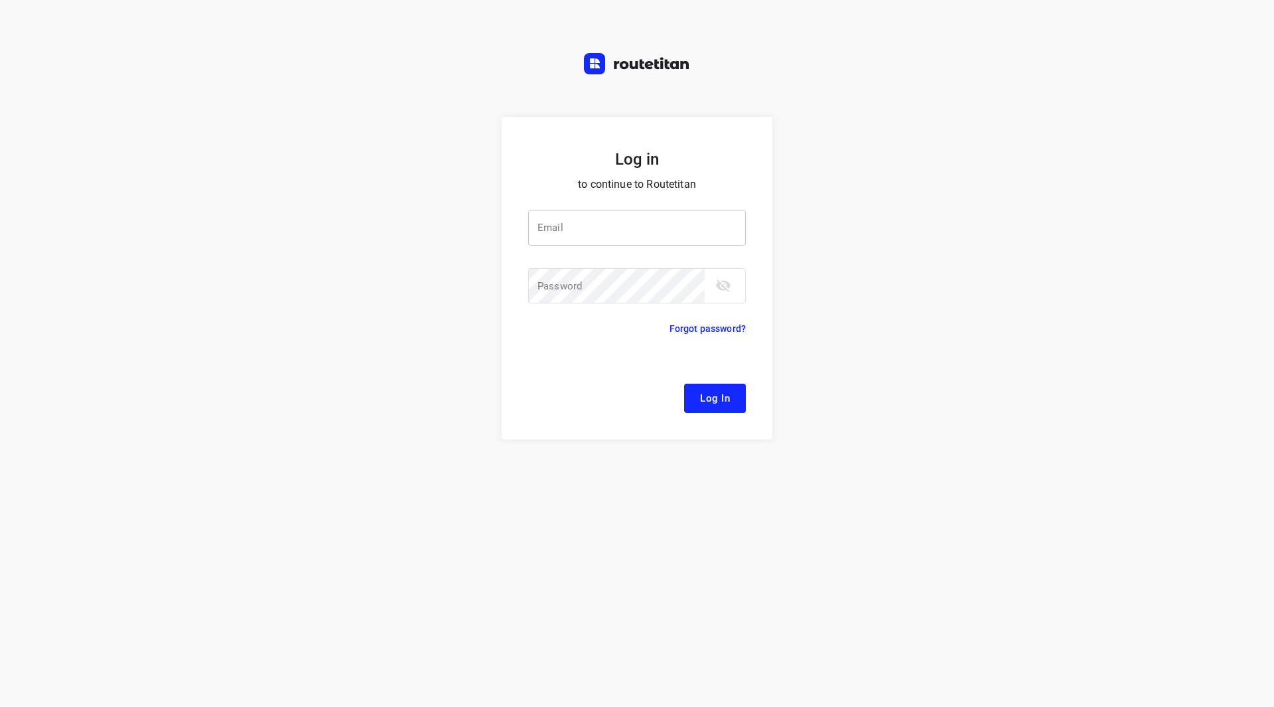
click at [582, 214] on input "email" at bounding box center [637, 228] width 218 height 36
type input "[EMAIL_ADDRESS][DOMAIN_NAME]"
click at [684, 384] on button "Log In" at bounding box center [715, 398] width 62 height 29
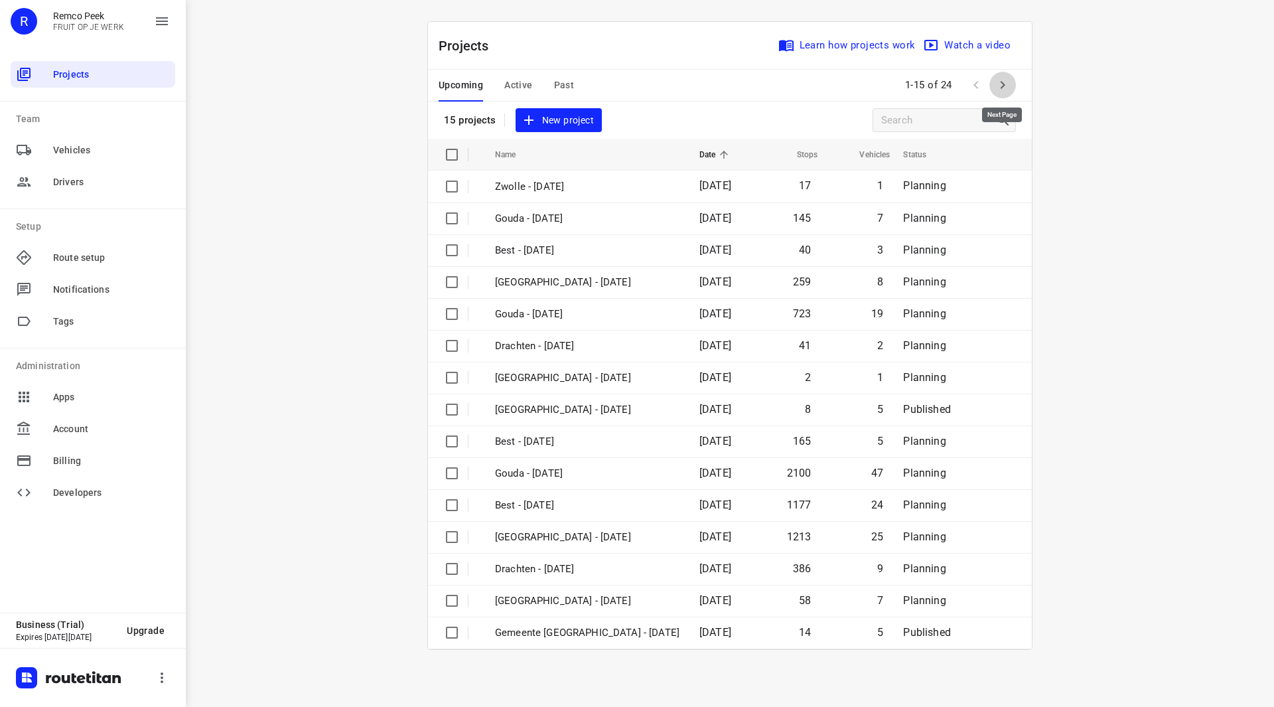
click at [1007, 86] on icon "button" at bounding box center [1003, 85] width 16 height 16
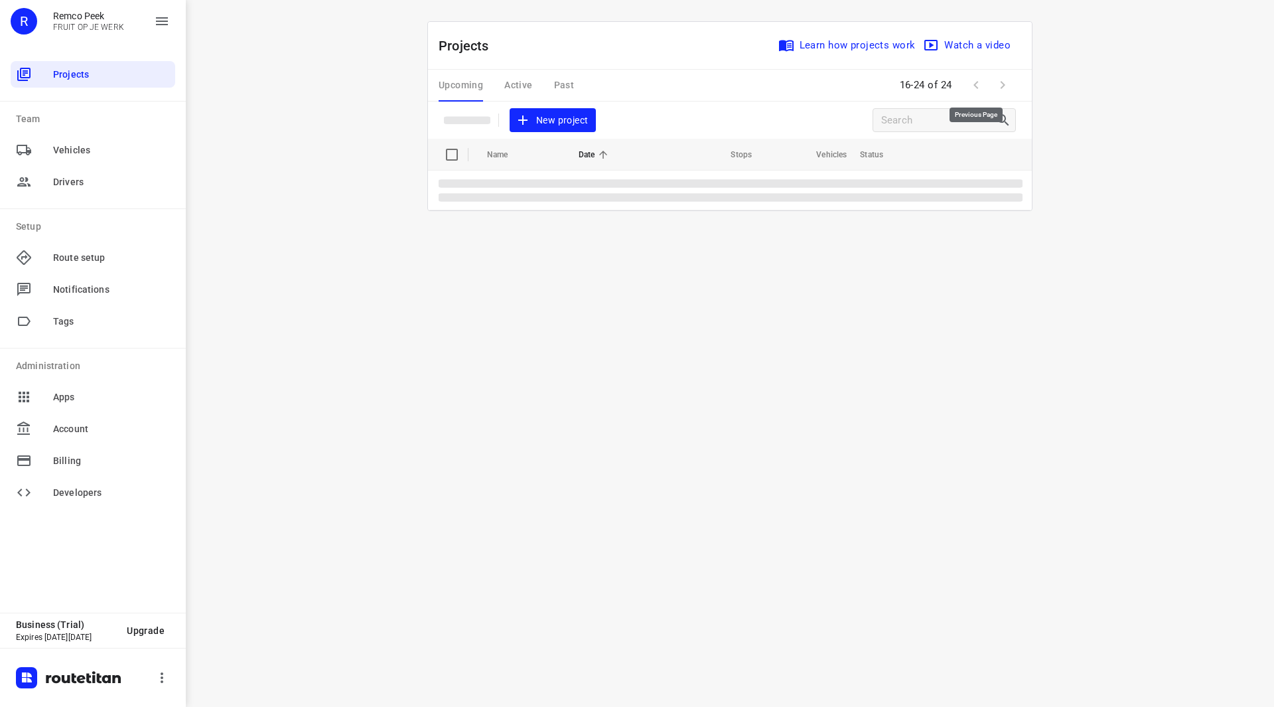
click at [988, 82] on span at bounding box center [976, 85] width 27 height 27
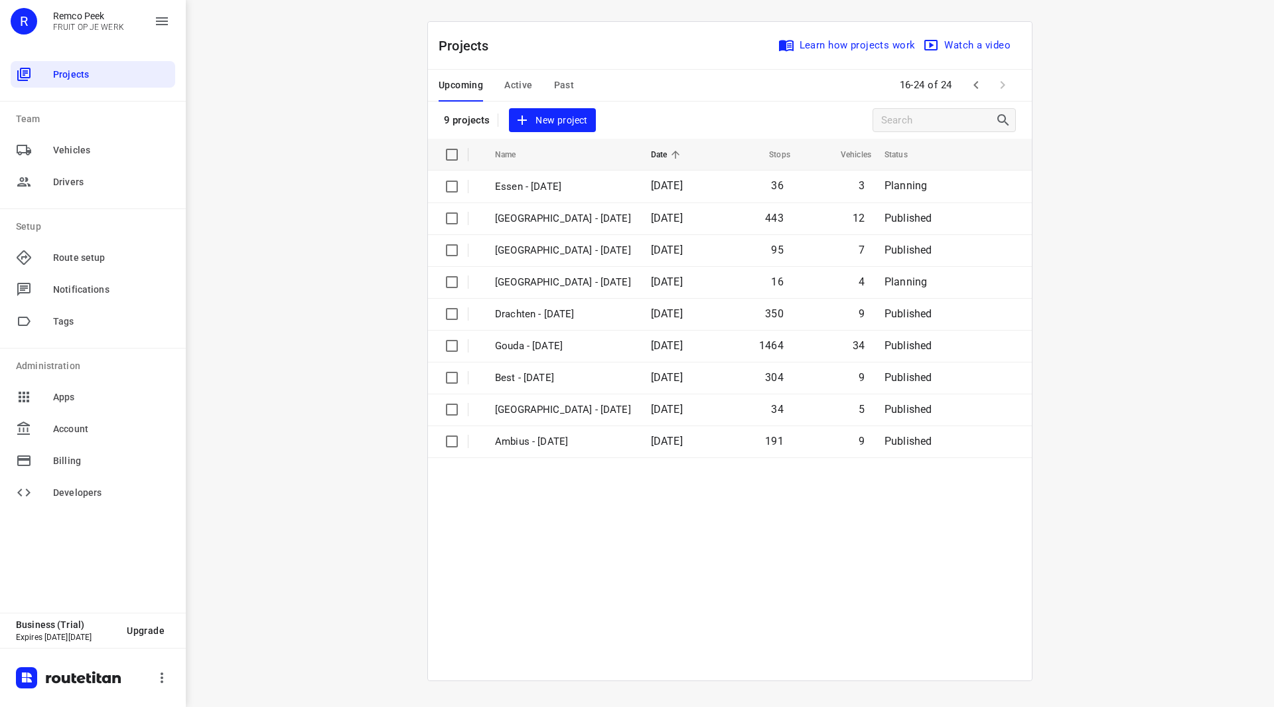
click at [522, 82] on span "Active" at bounding box center [518, 85] width 28 height 17
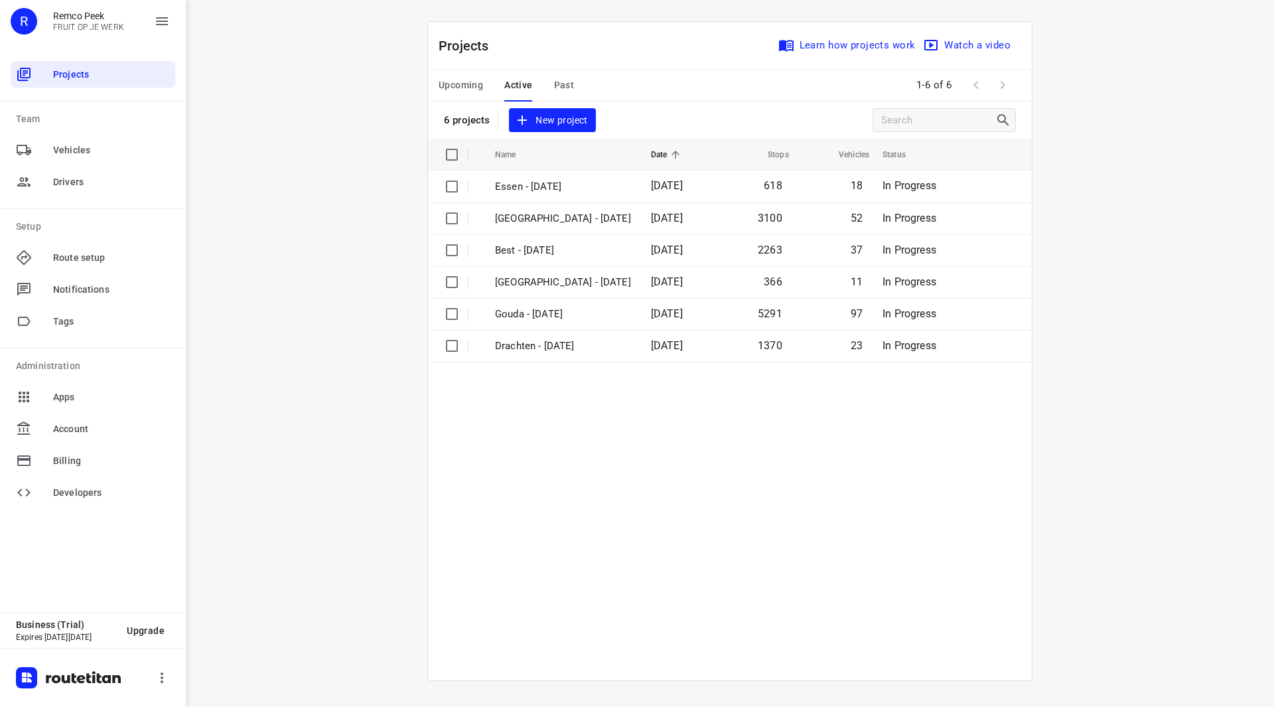
click at [471, 80] on span "Upcoming" at bounding box center [461, 85] width 44 height 17
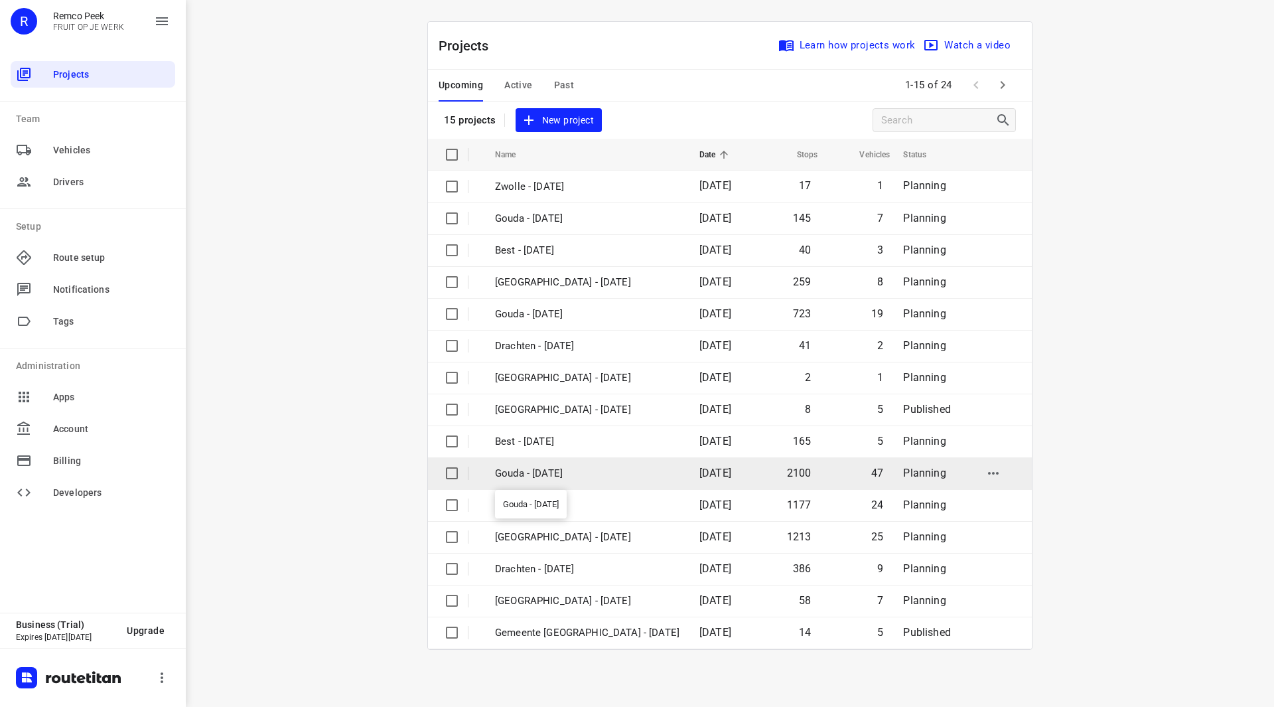
click at [568, 472] on p "Gouda - Wednesday" at bounding box center [587, 473] width 184 height 15
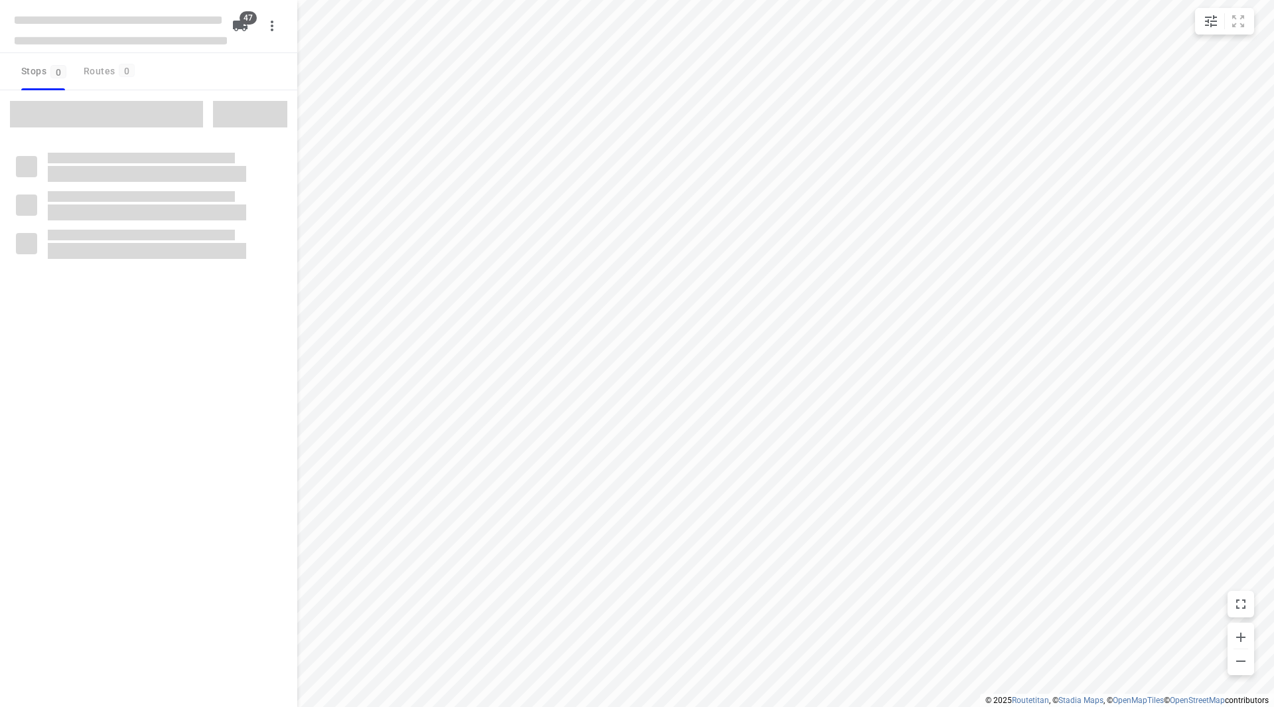
checkbox input "true"
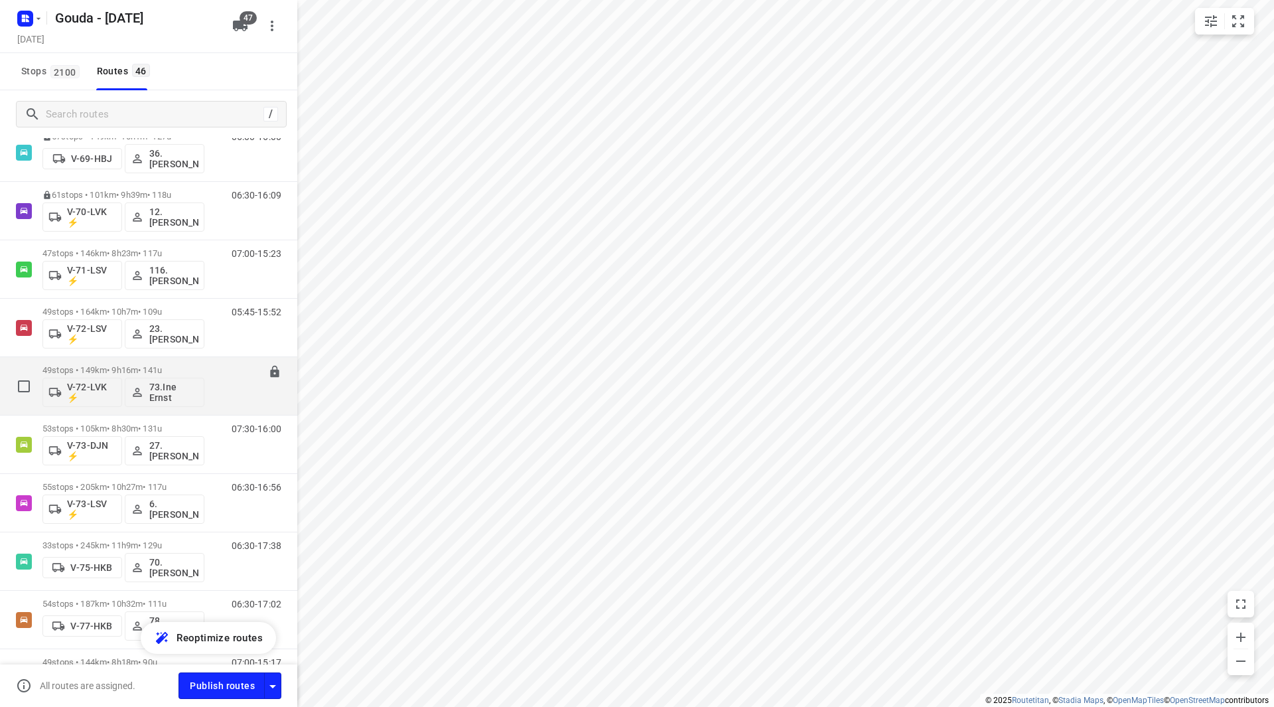
scroll to position [929, 0]
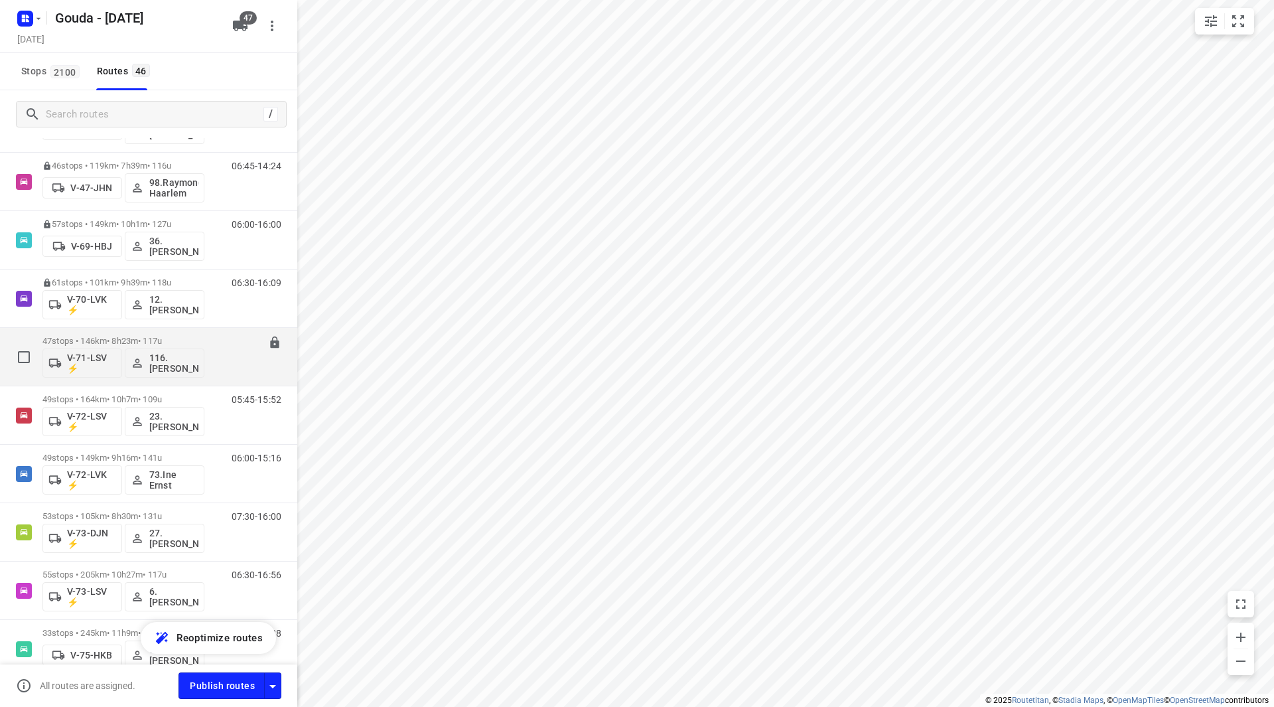
click at [123, 334] on div "47 stops • 146km • 8h23m • 117u V-71-LSV ⚡ 116.Joline Karels" at bounding box center [123, 356] width 162 height 55
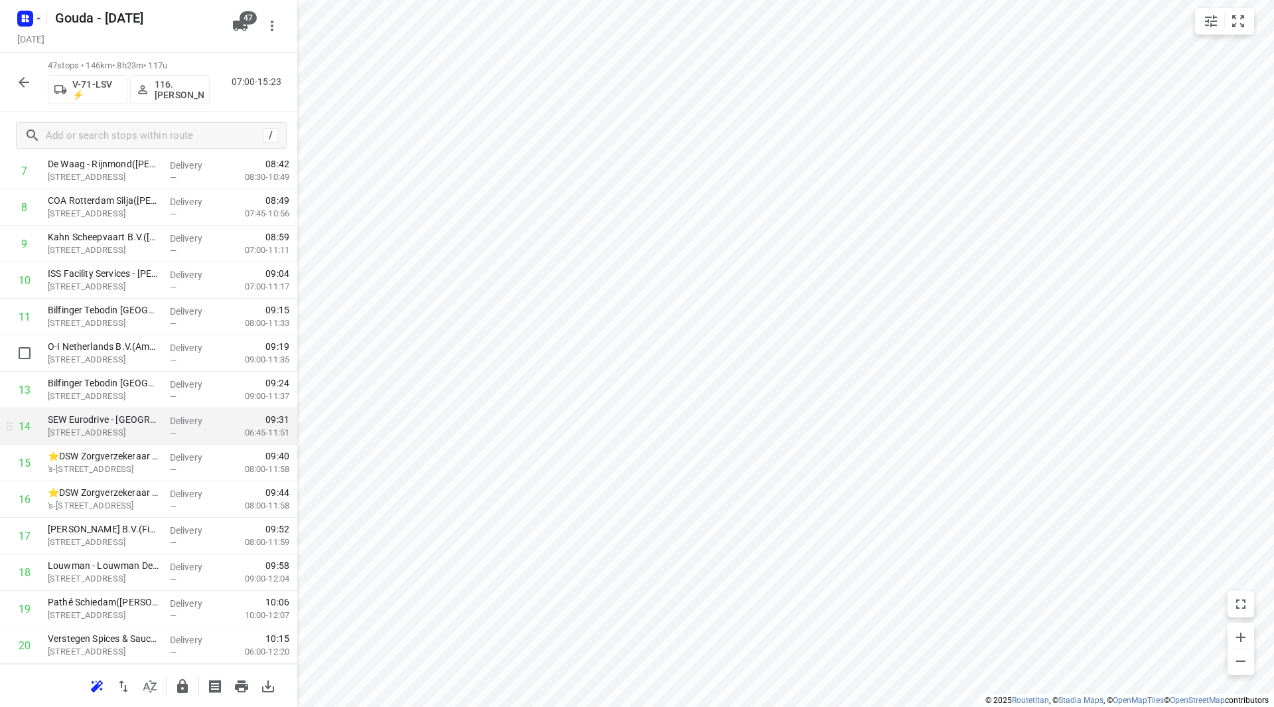
scroll to position [332, 0]
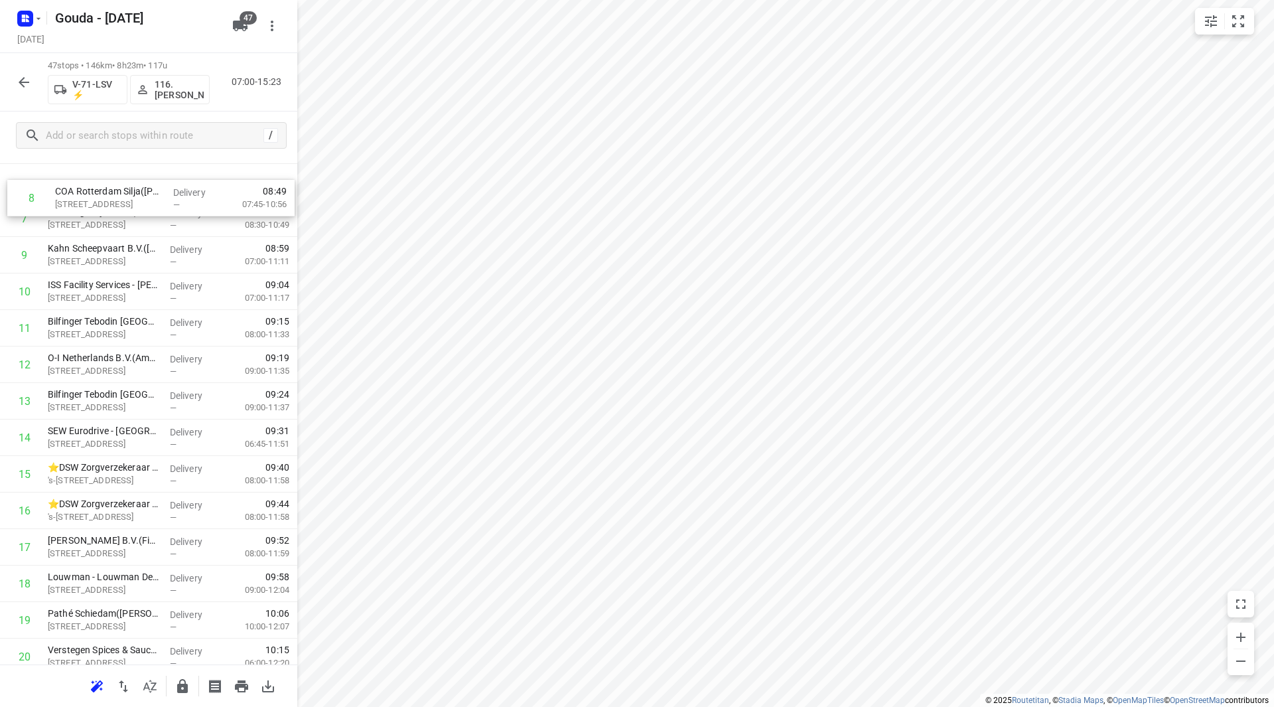
drag, startPoint x: 80, startPoint y: 206, endPoint x: 89, endPoint y: 191, distance: 17.3
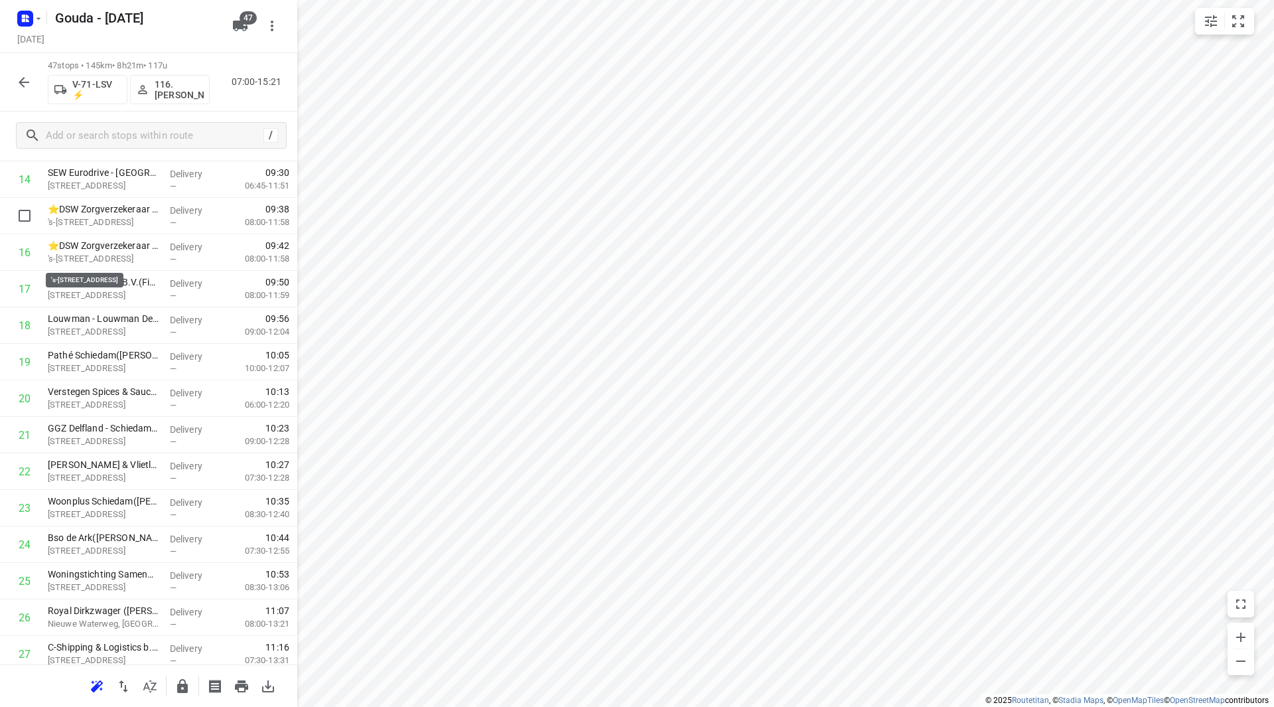
scroll to position [500, 0]
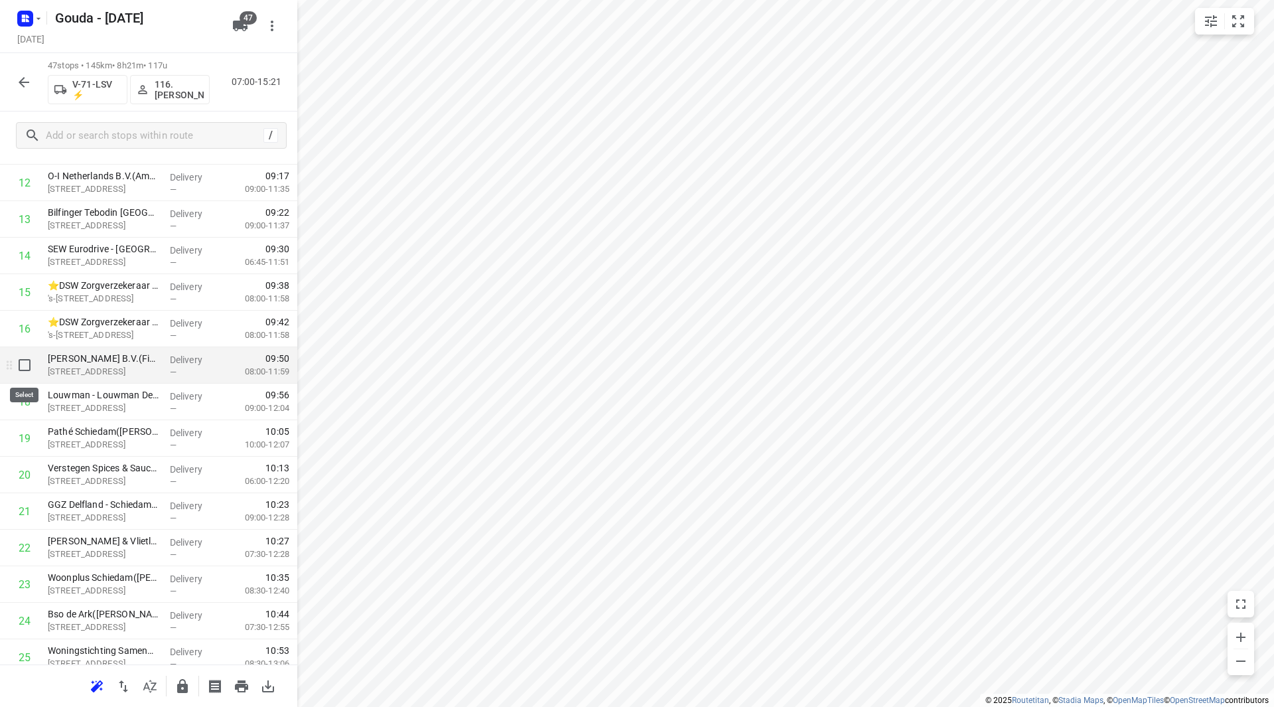
click at [24, 363] on input "checkbox" at bounding box center [24, 365] width 27 height 27
checkbox input "true"
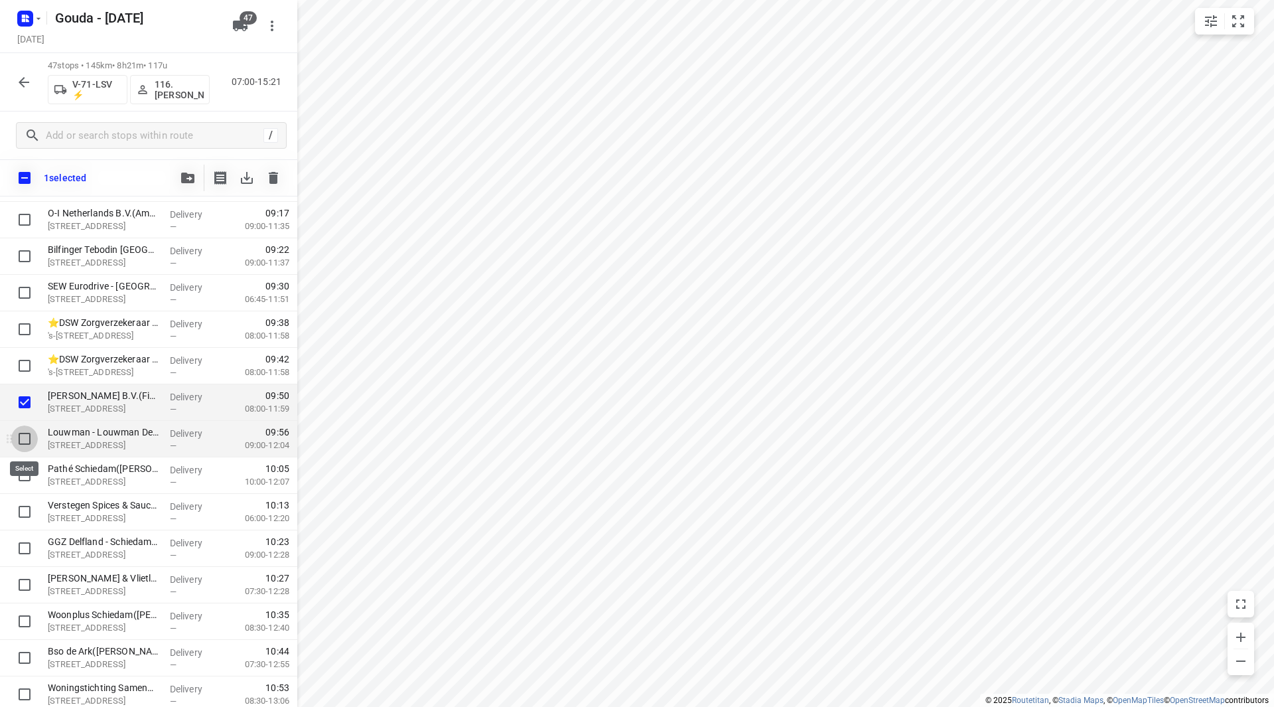
drag, startPoint x: 21, startPoint y: 437, endPoint x: 21, endPoint y: 445, distance: 8.0
click at [21, 438] on input "checkbox" at bounding box center [24, 438] width 27 height 27
checkbox input "true"
click at [33, 512] on input "checkbox" at bounding box center [24, 511] width 27 height 27
checkbox input "true"
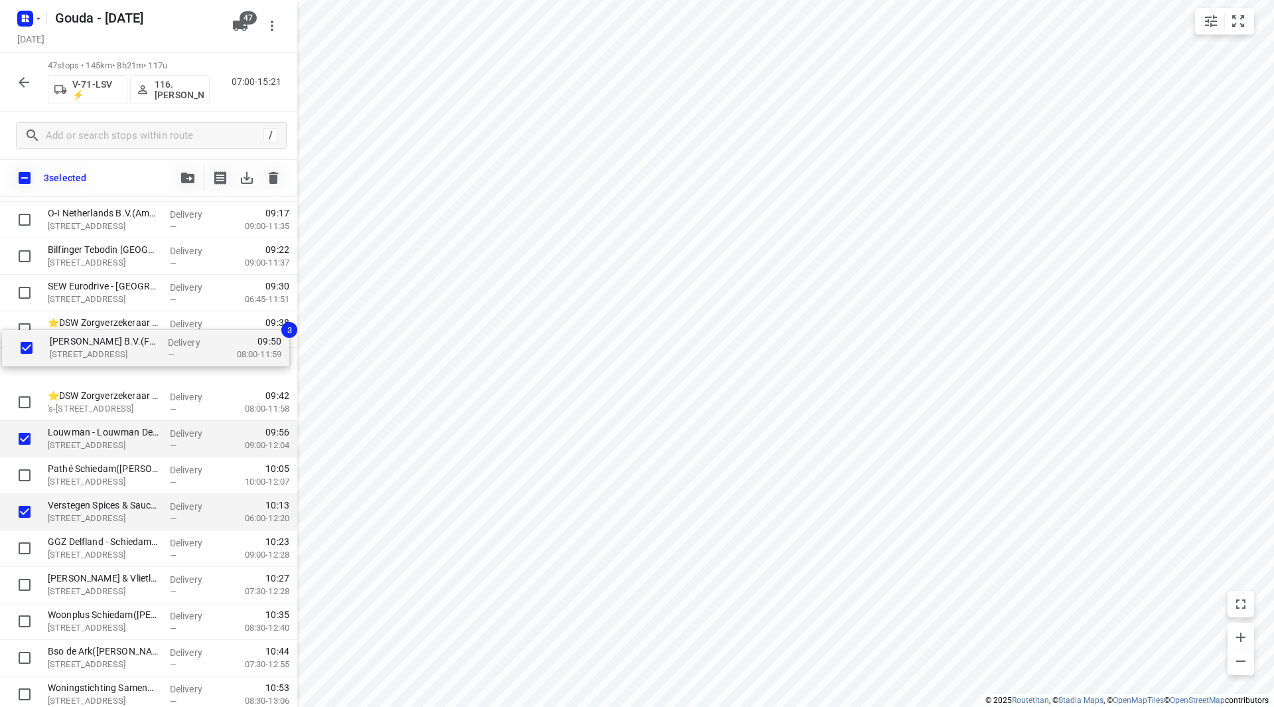
drag, startPoint x: 75, startPoint y: 406, endPoint x: 72, endPoint y: 326, distance: 80.3
click at [72, 326] on div "Oscar Romeroschool(Sabine van Vilsteren) Isaäc Hubertstraat 151, Rotterdam Deli…" at bounding box center [148, 658] width 297 height 1716
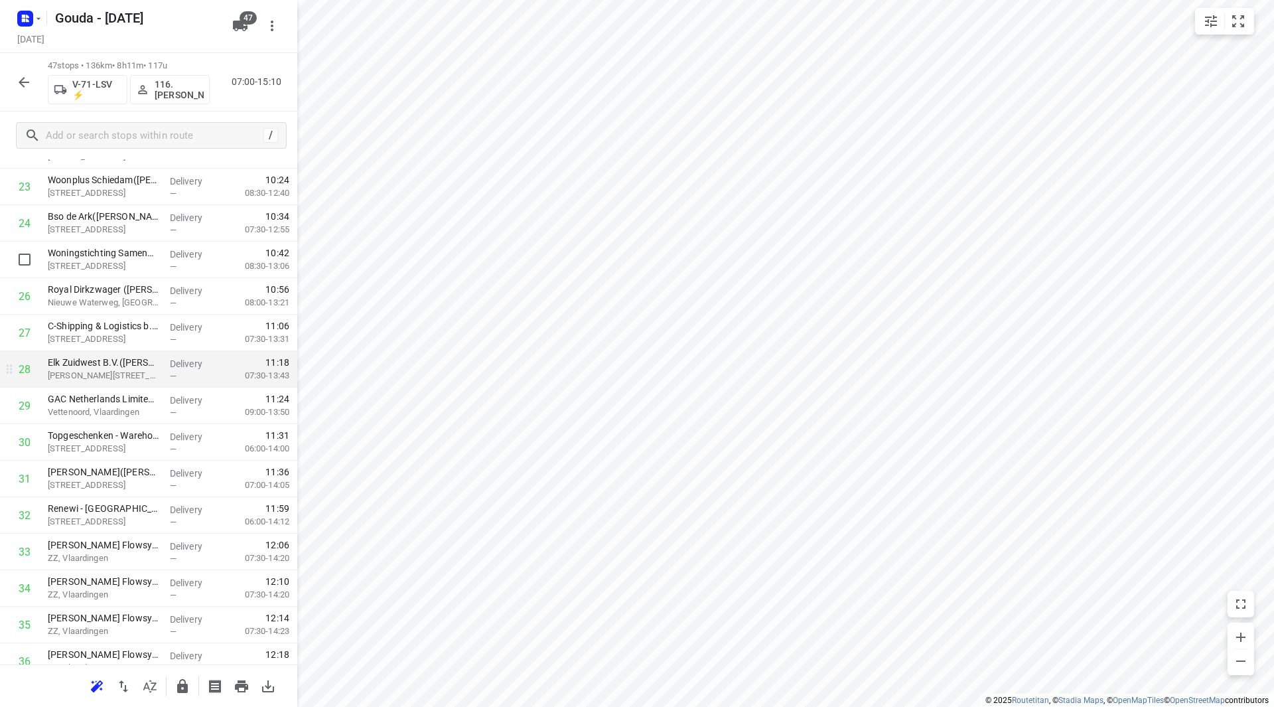
scroll to position [899, 0]
drag, startPoint x: 70, startPoint y: 571, endPoint x: 66, endPoint y: 264, distance: 306.6
click at [66, 264] on div "1 Oscar Romeroschool(Sabine van Vilsteren) Isaäc Hubertstraat 151, Rotterdam De…" at bounding box center [148, 188] width 297 height 1716
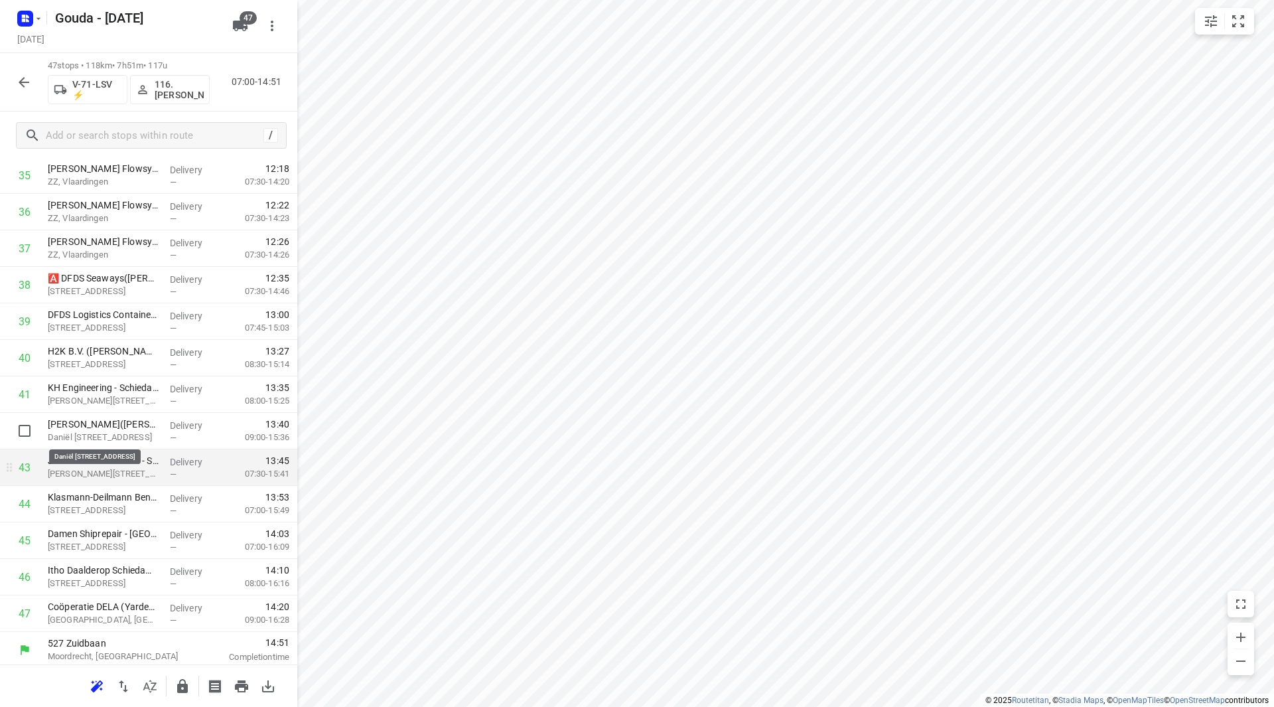
scroll to position [1351, 0]
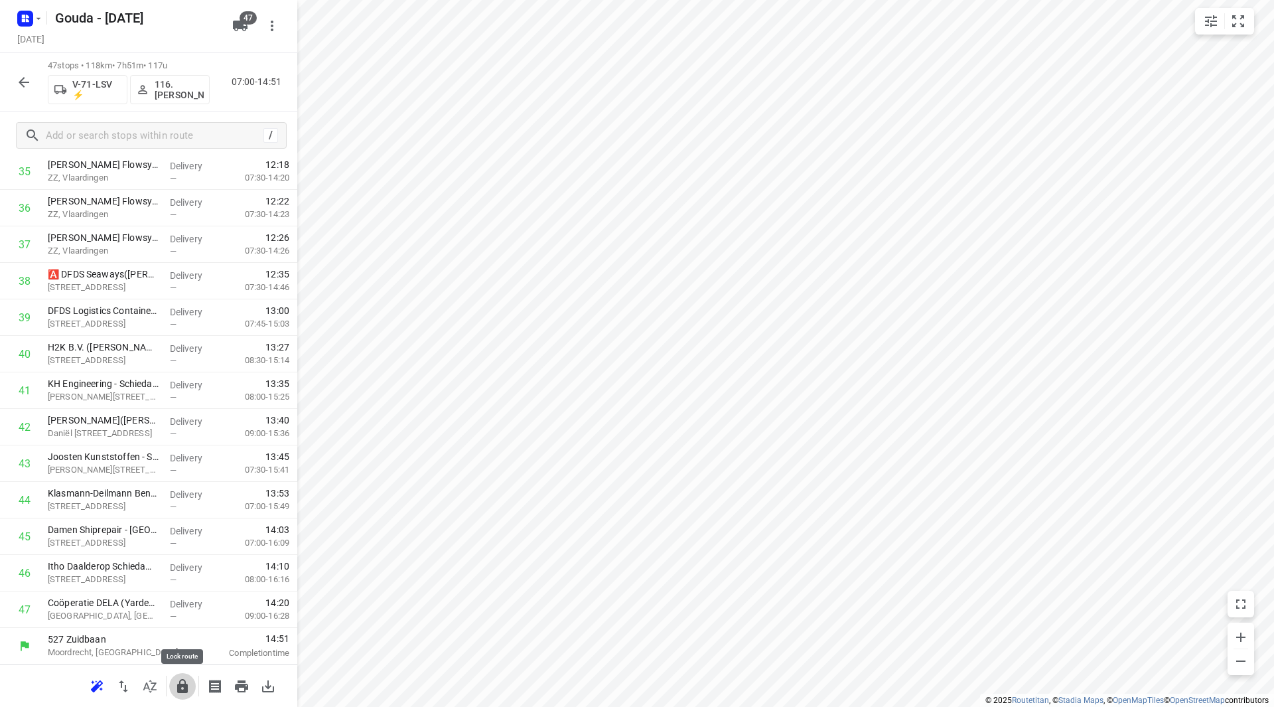
click at [178, 684] on icon "button" at bounding box center [183, 686] width 16 height 16
click at [27, 90] on button "button" at bounding box center [24, 82] width 27 height 27
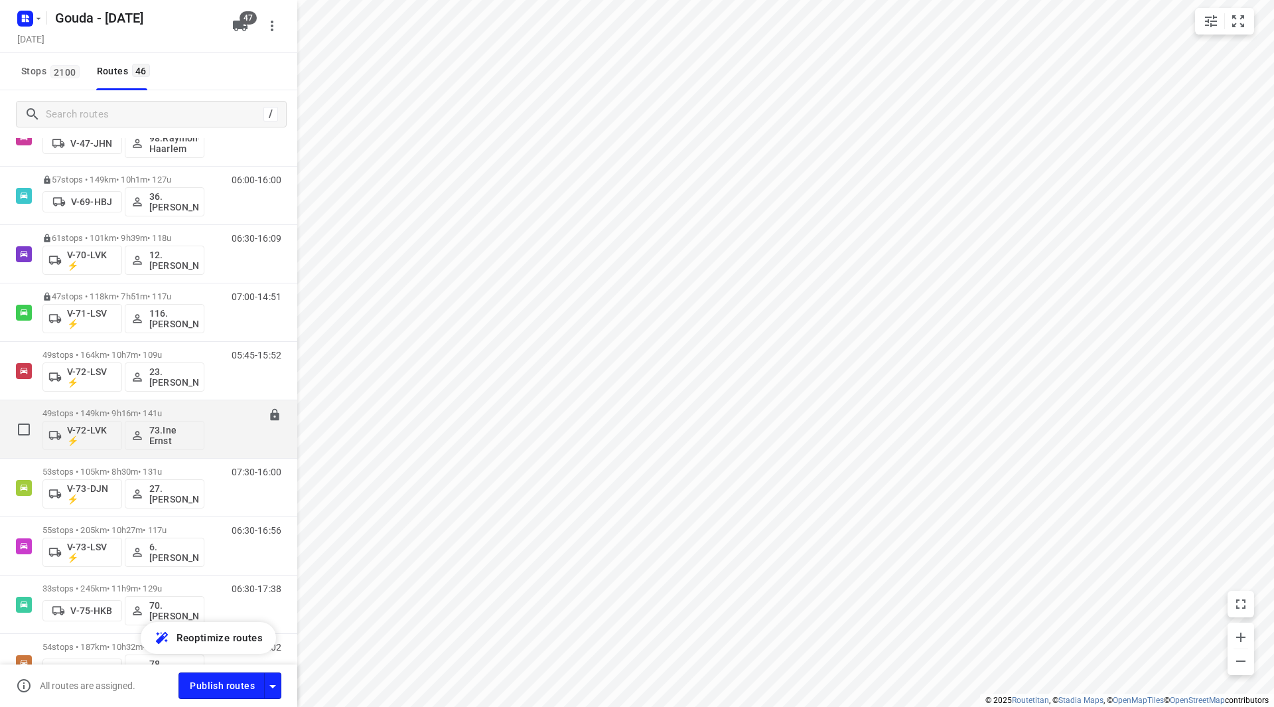
scroll to position [1062, 0]
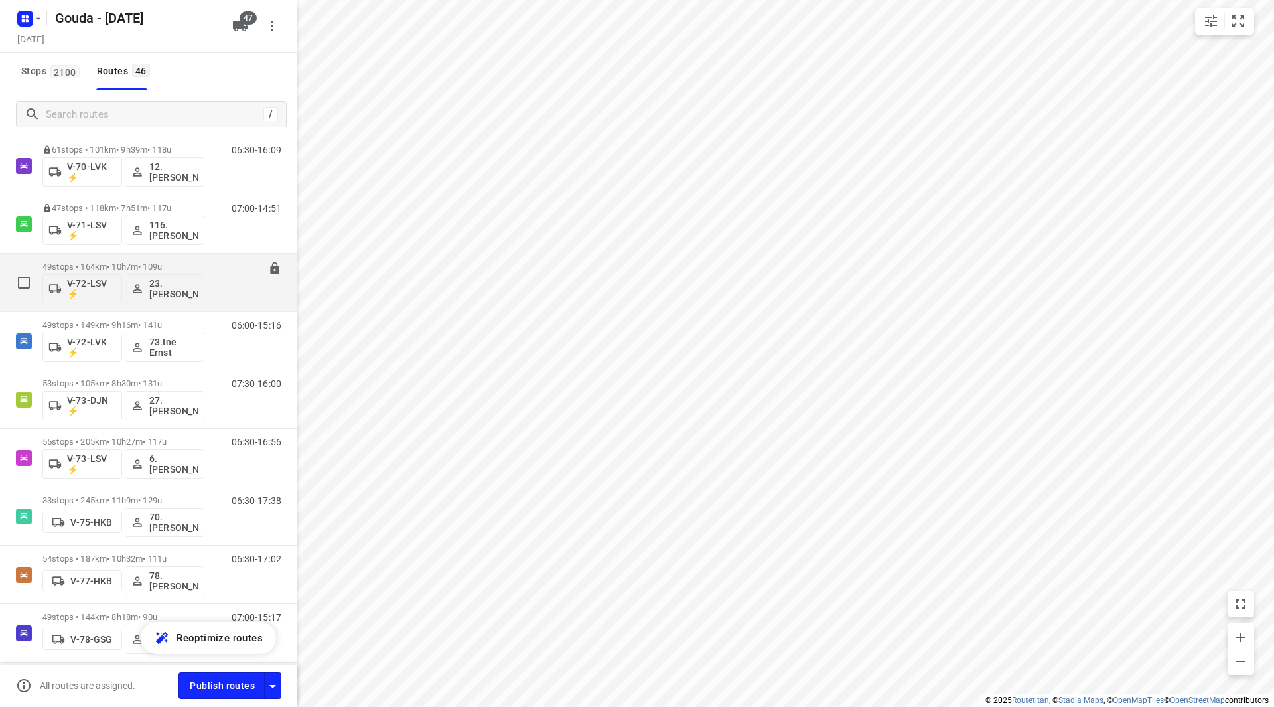
click at [107, 261] on div "49 stops • 164km • 10h7m • 109u V-72-LSV ⚡ 23.Johan de Wit" at bounding box center [123, 282] width 162 height 55
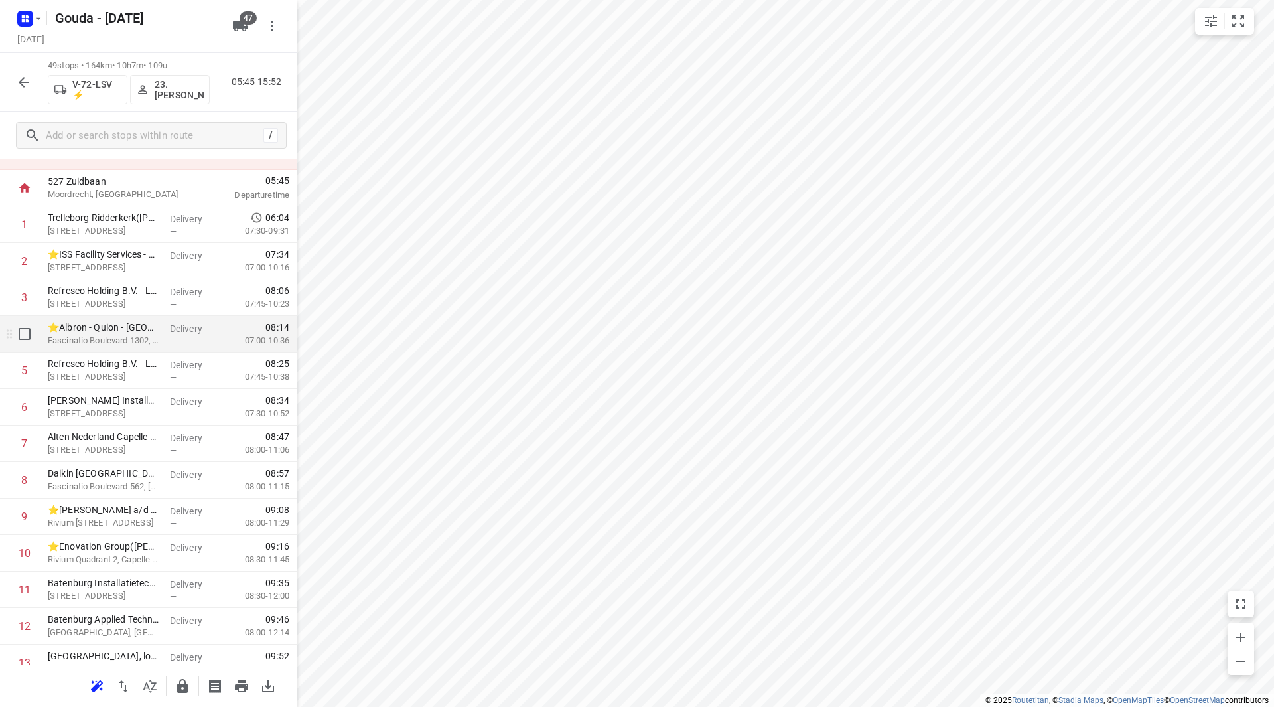
scroll to position [66, 0]
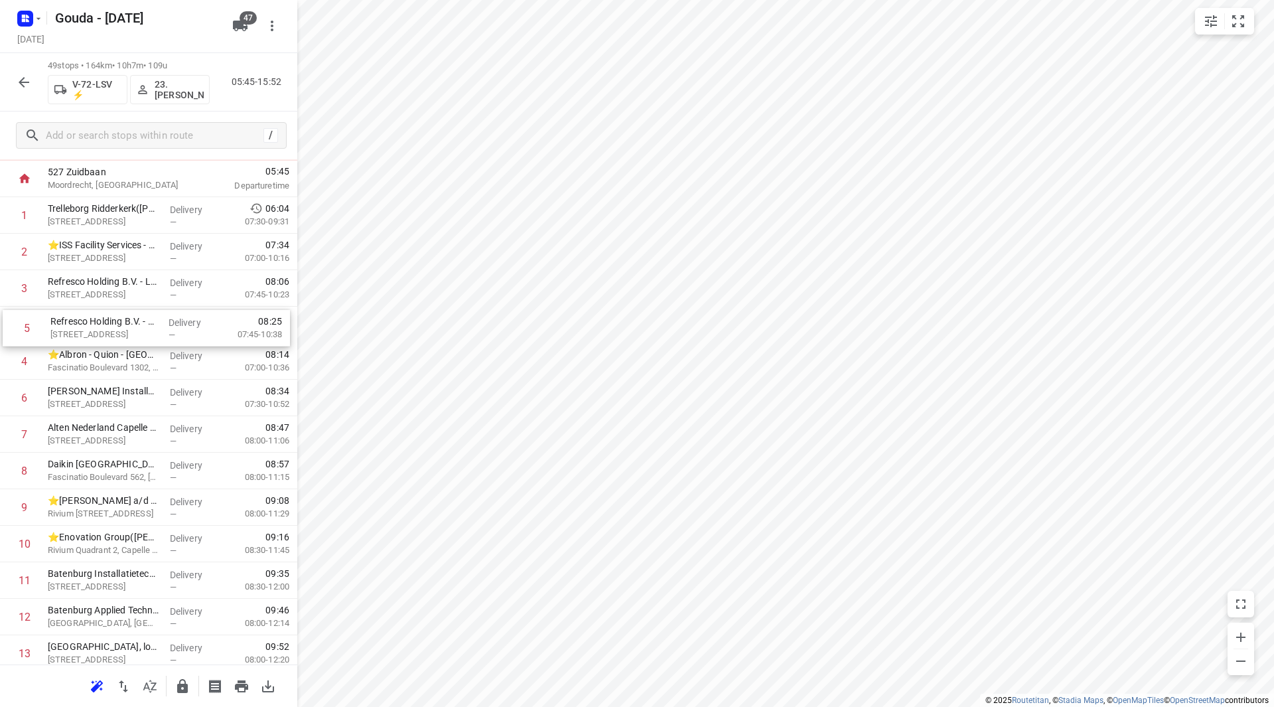
drag, startPoint x: 118, startPoint y: 362, endPoint x: 117, endPoint y: 319, distance: 43.8
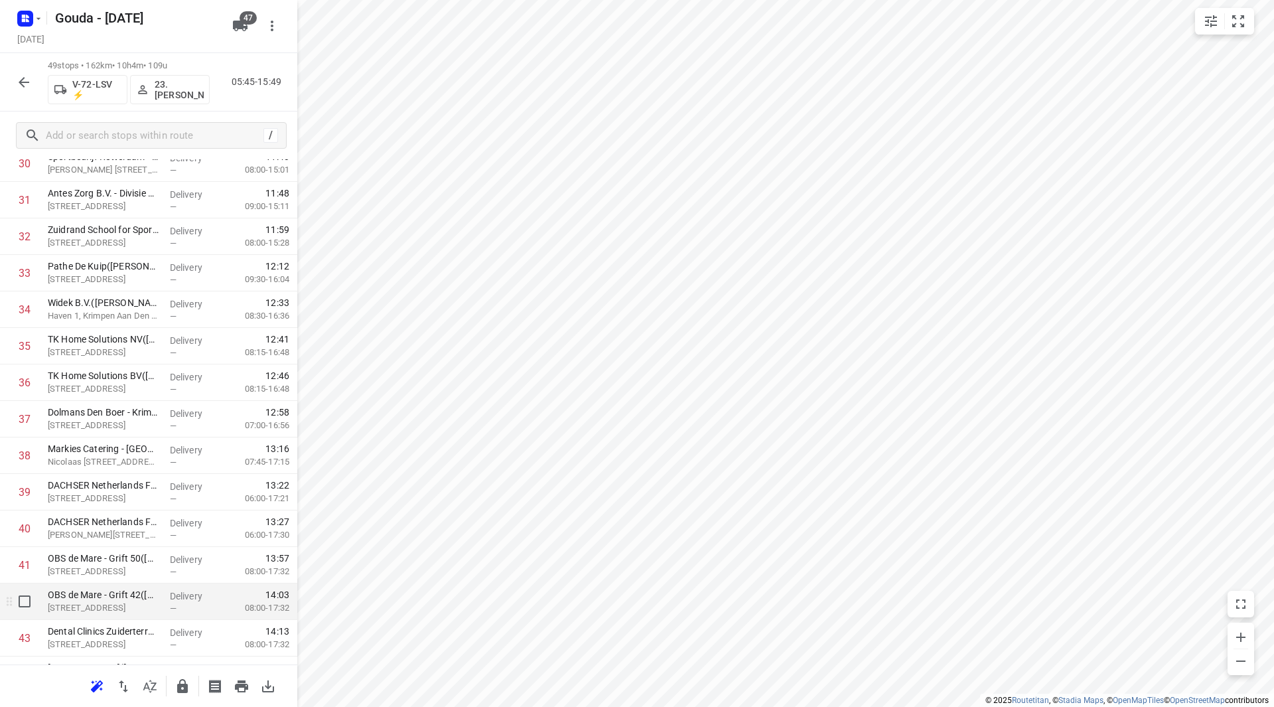
scroll to position [1195, 0]
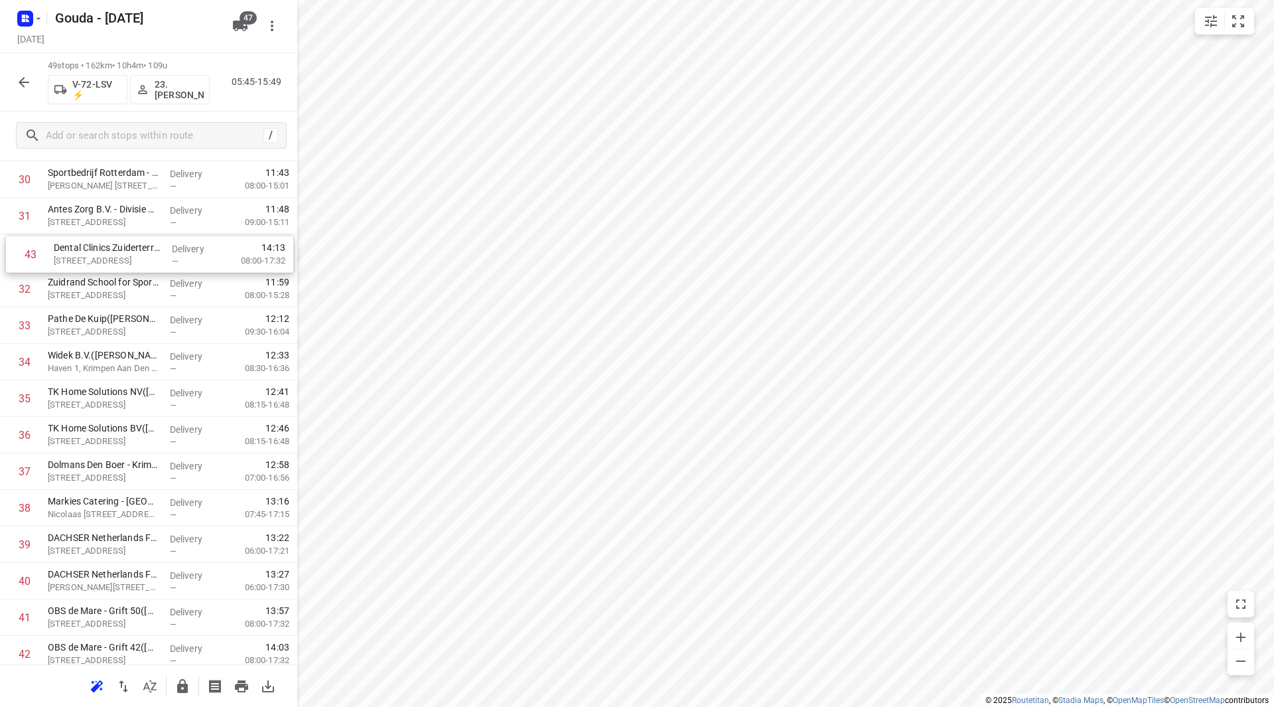
drag, startPoint x: 95, startPoint y: 615, endPoint x: 98, endPoint y: 254, distance: 361.0
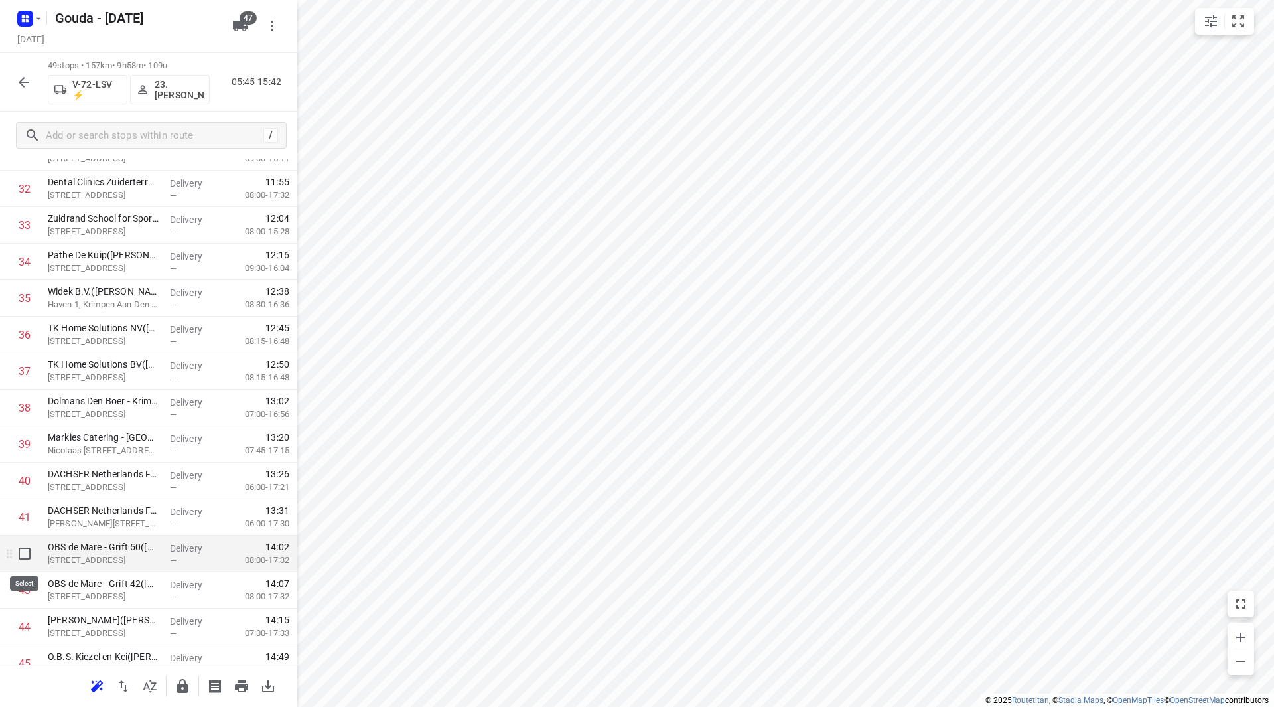
click at [19, 556] on input "checkbox" at bounding box center [24, 553] width 27 height 27
checkbox input "true"
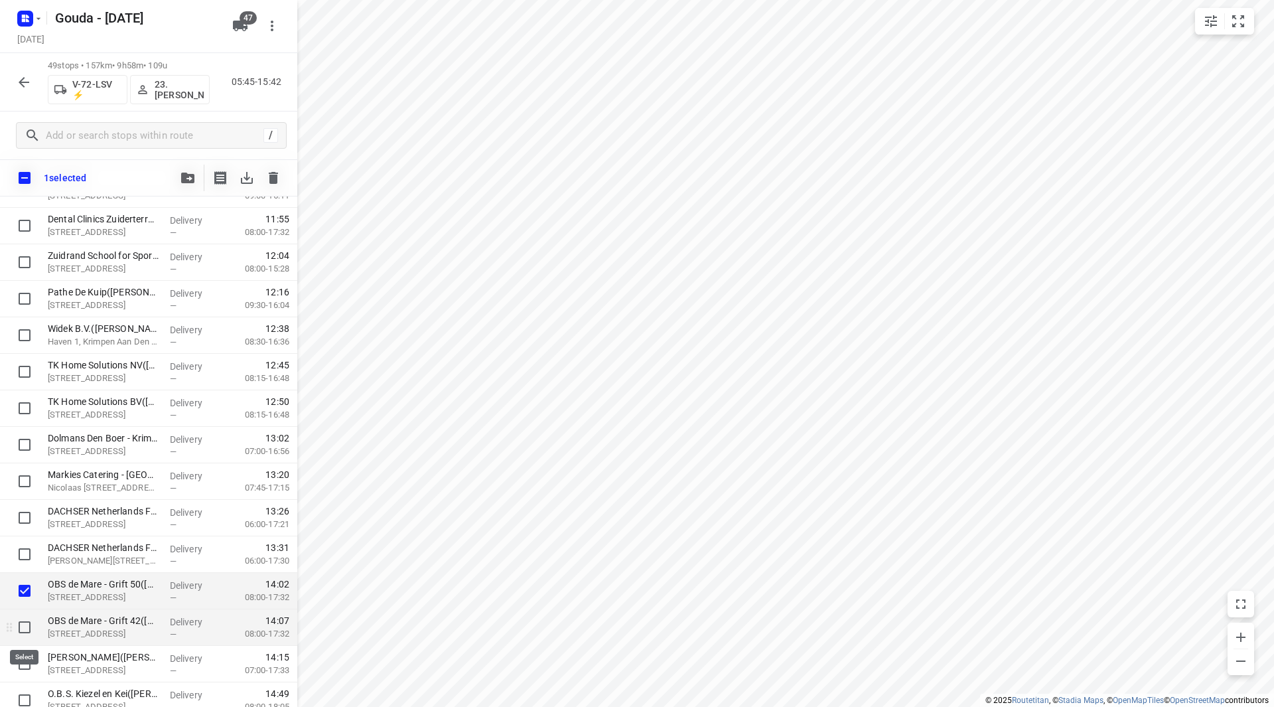
drag, startPoint x: 26, startPoint y: 621, endPoint x: 27, endPoint y: 630, distance: 10.0
click at [27, 621] on input "checkbox" at bounding box center [24, 627] width 27 height 27
checkbox input "true"
click at [28, 670] on input "checkbox" at bounding box center [24, 663] width 27 height 27
checkbox input "true"
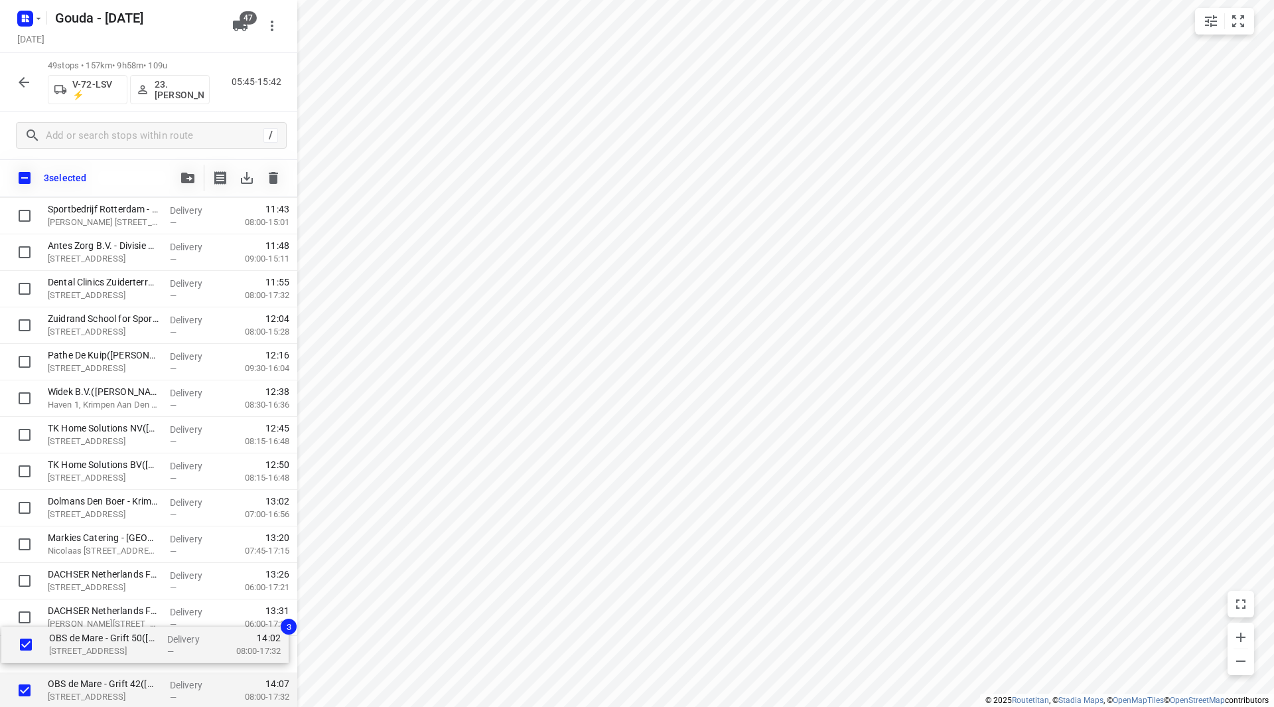
scroll to position [1161, 0]
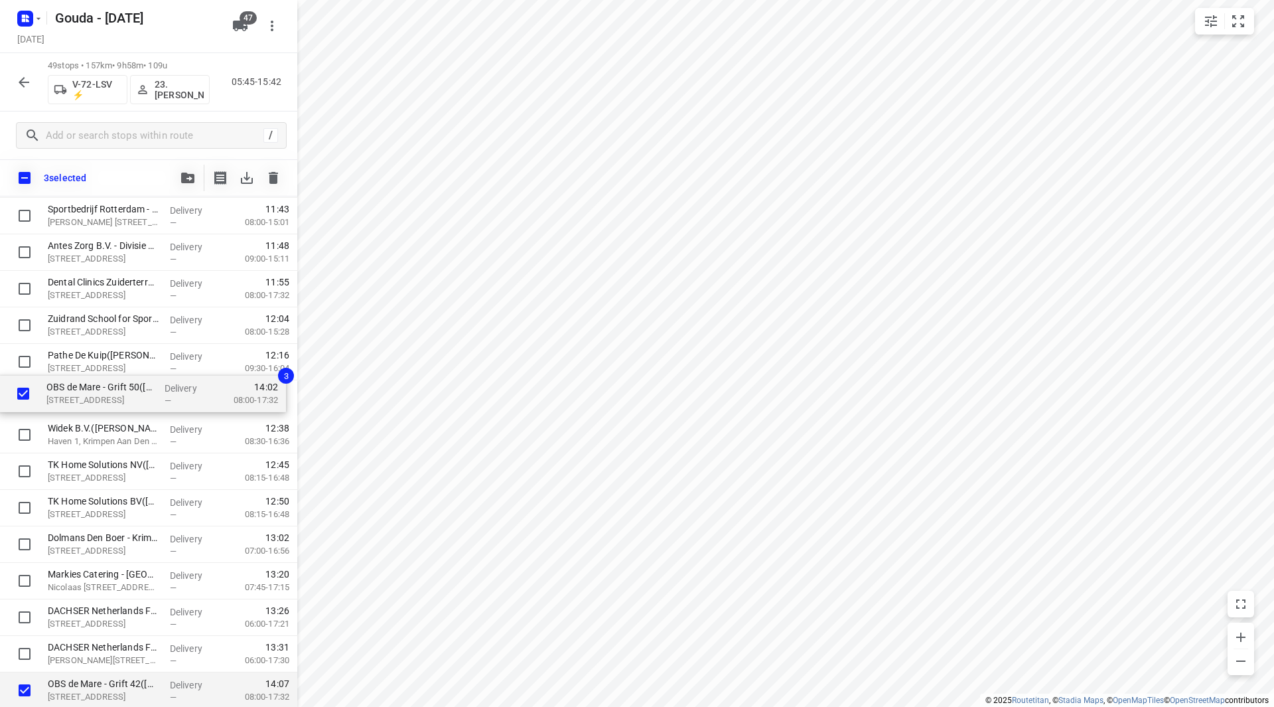
drag, startPoint x: 98, startPoint y: 645, endPoint x: 95, endPoint y: 375, distance: 270.1
click at [95, 375] on div "Trelleborg Ridderkerk(Irma Godie) Fascinatio Boulevard 350, Rotterdam Delivery …" at bounding box center [148, 33] width 297 height 1789
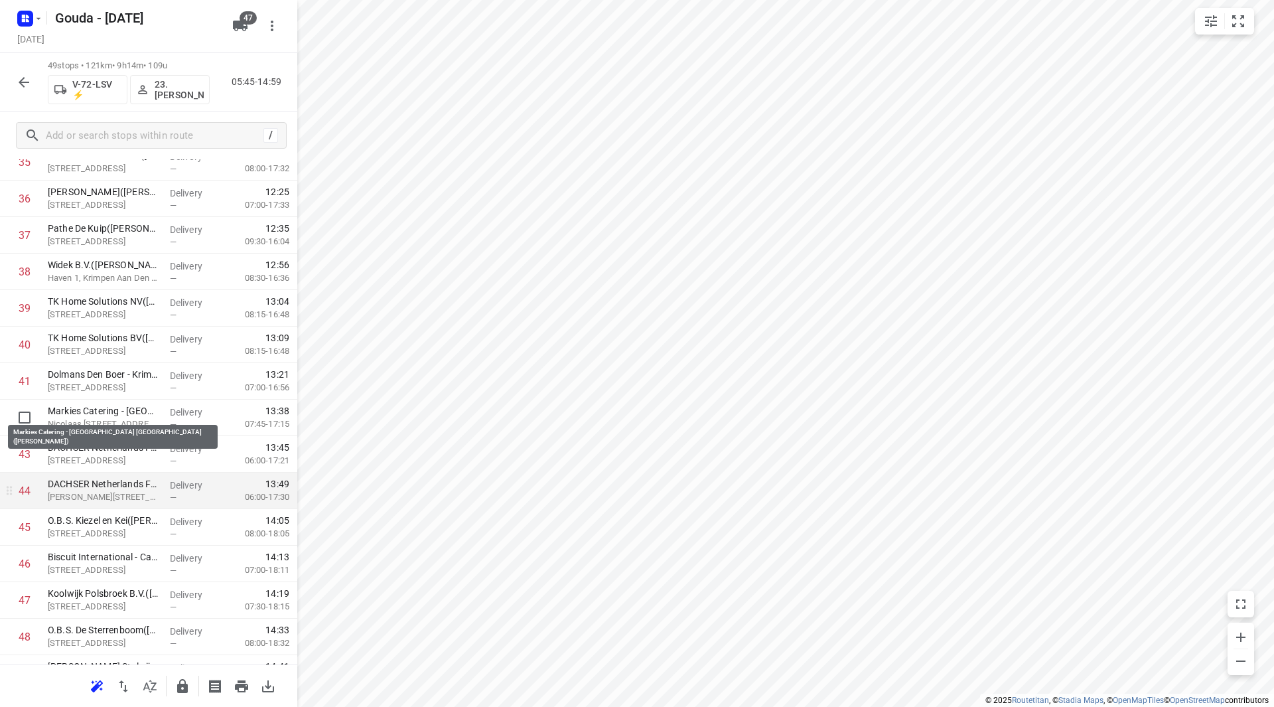
scroll to position [1424, 0]
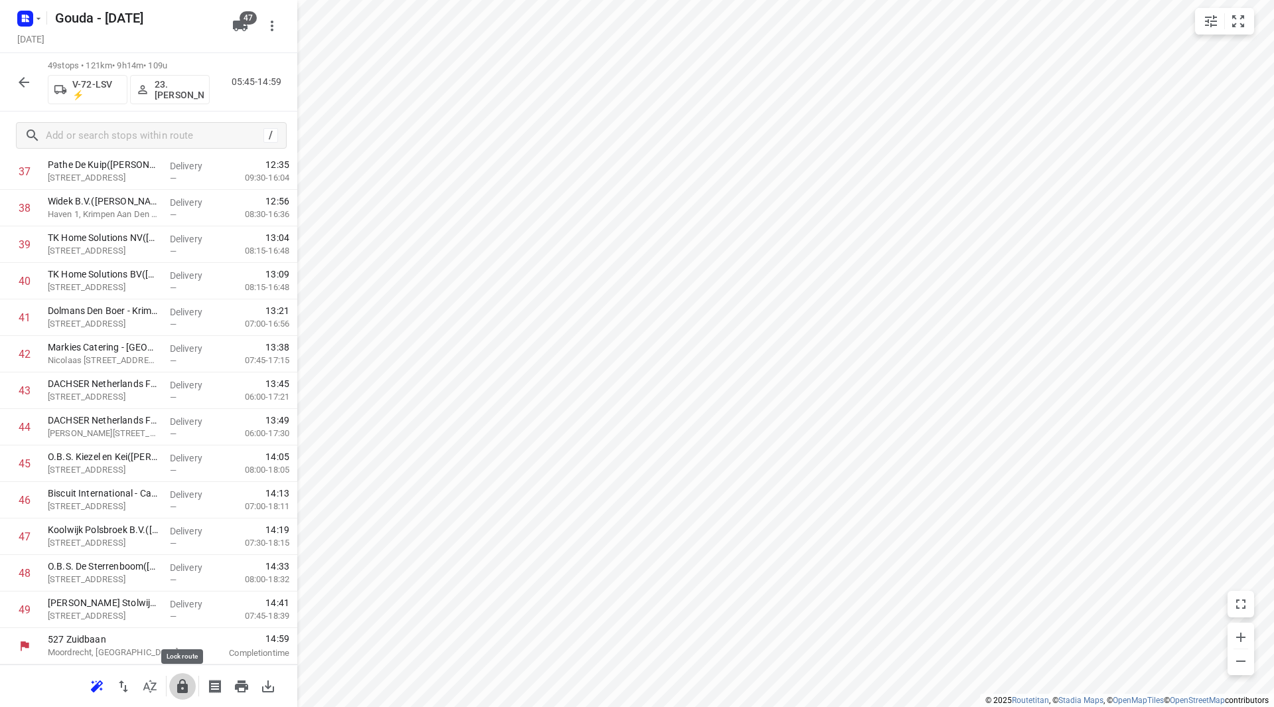
click at [183, 684] on icon "button" at bounding box center [182, 686] width 11 height 14
click at [21, 78] on icon "button" at bounding box center [24, 82] width 16 height 16
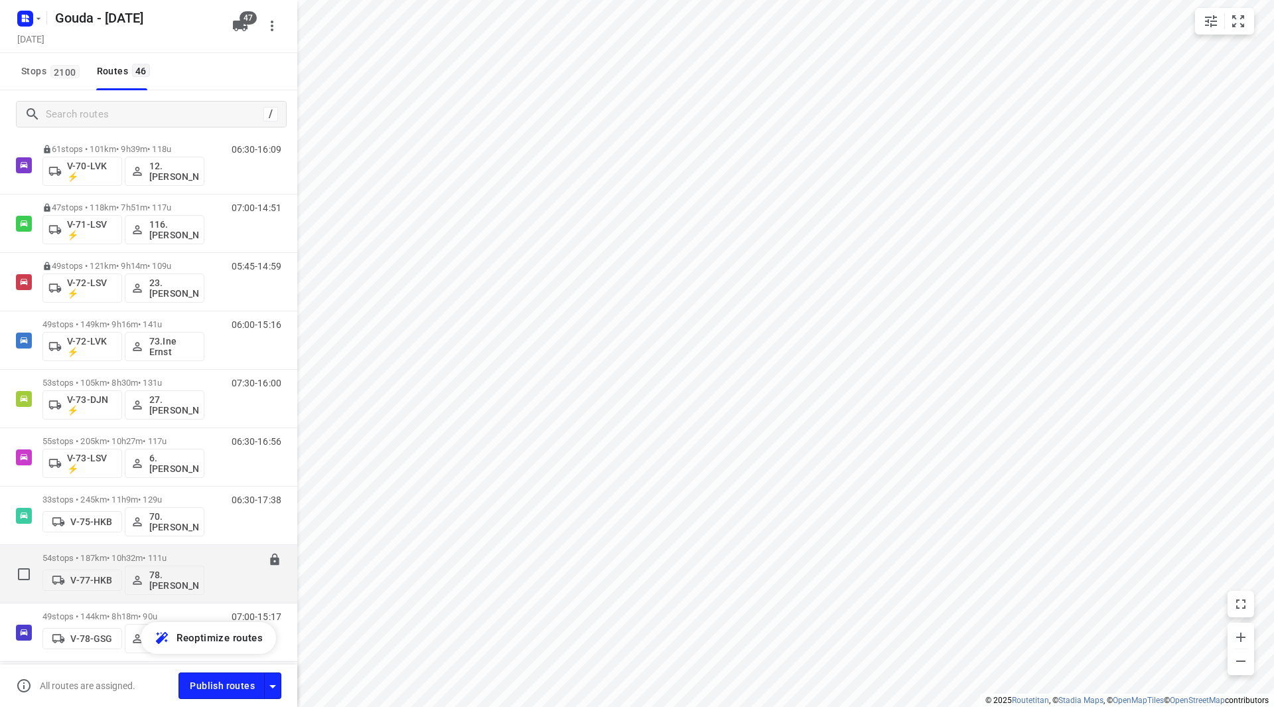
scroll to position [1062, 0]
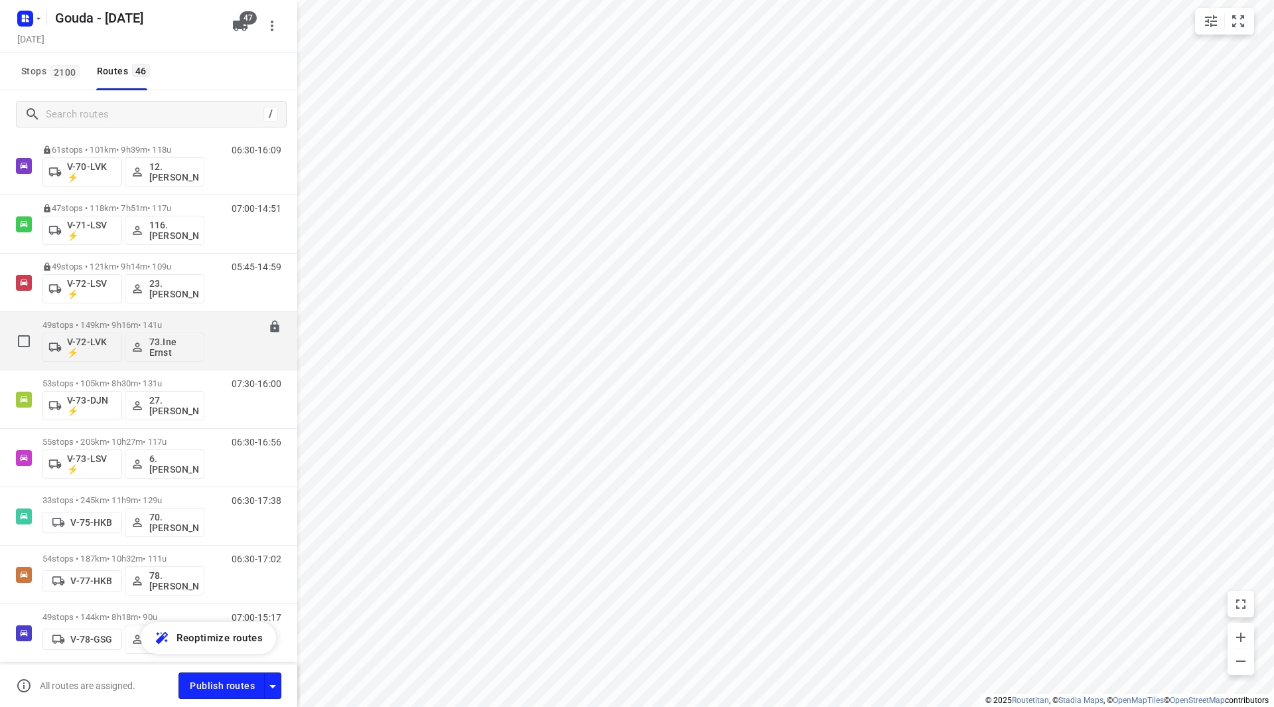
click at [115, 322] on p "49 stops • 149km • 9h16m • 141u" at bounding box center [123, 325] width 162 height 10
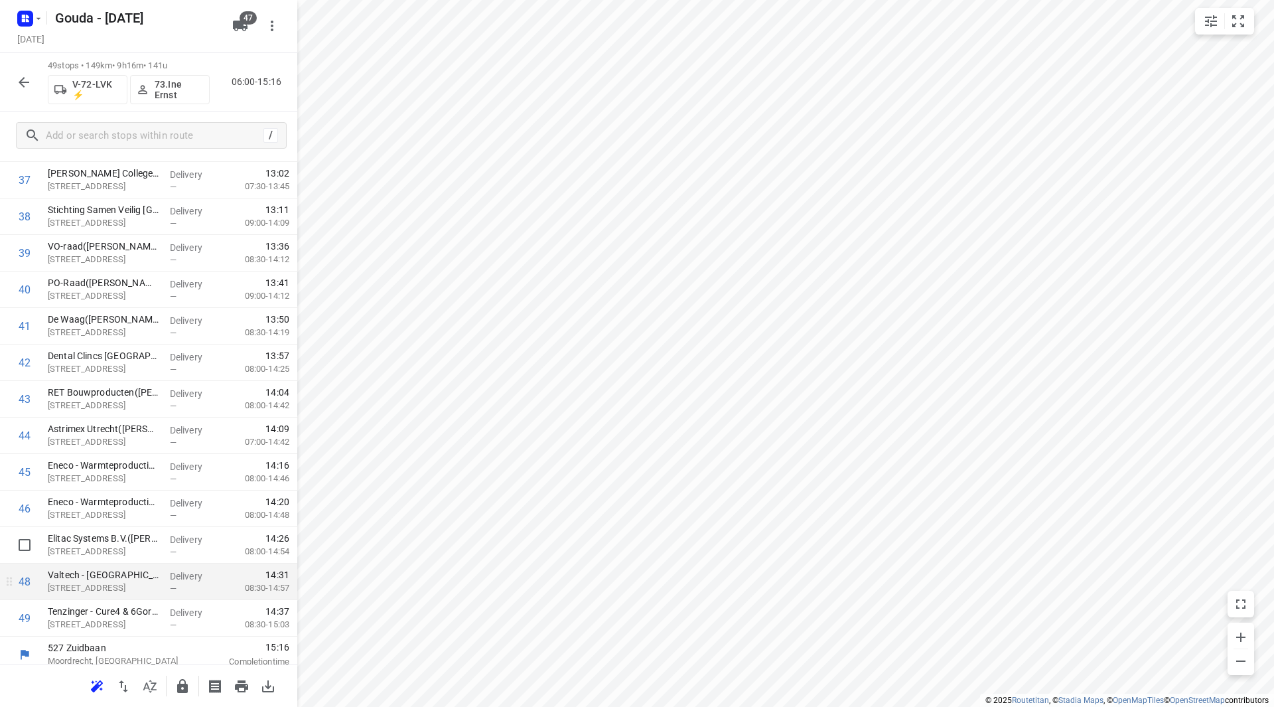
scroll to position [1424, 0]
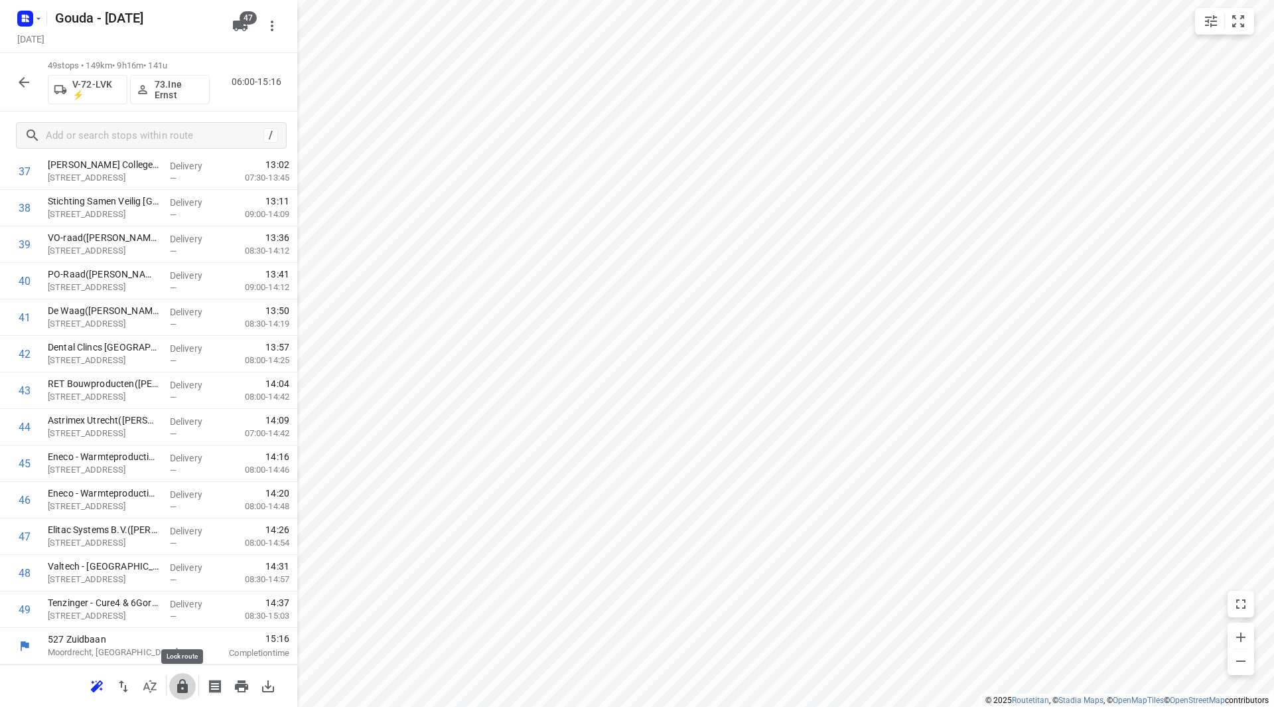
click at [186, 679] on icon "button" at bounding box center [183, 686] width 16 height 16
click at [27, 80] on icon "button" at bounding box center [24, 82] width 16 height 16
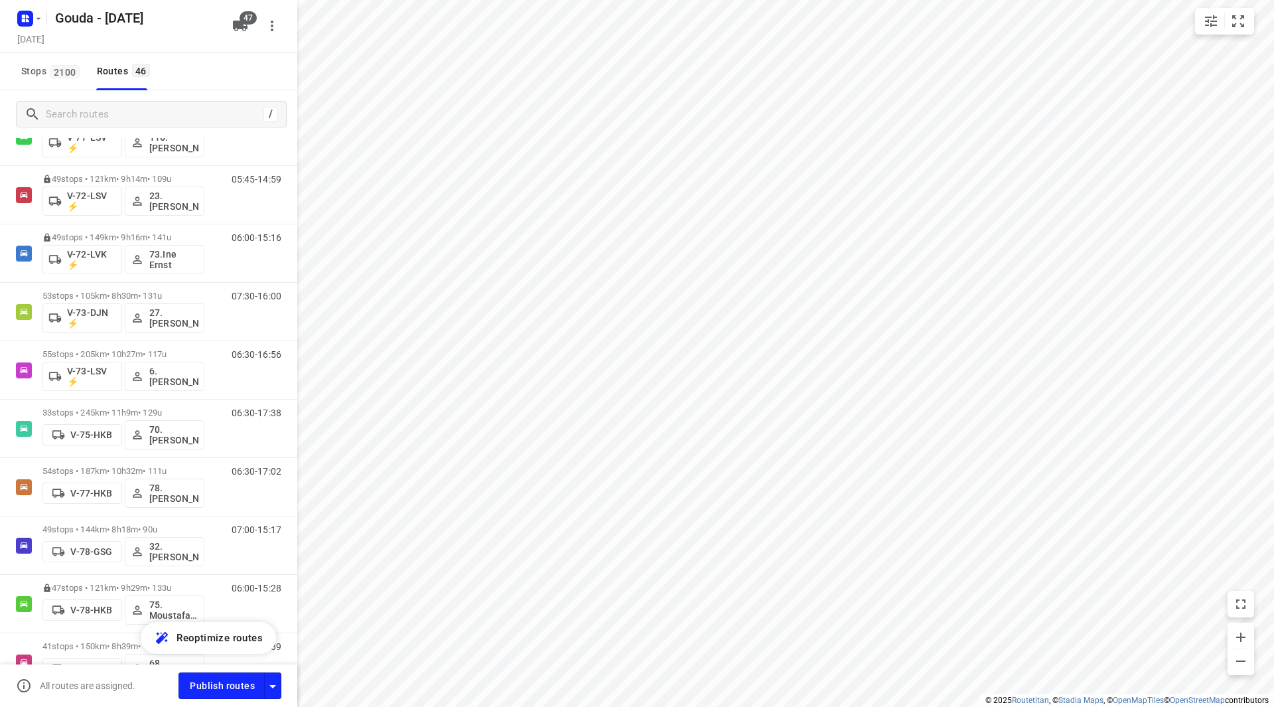
scroll to position [1142, 0]
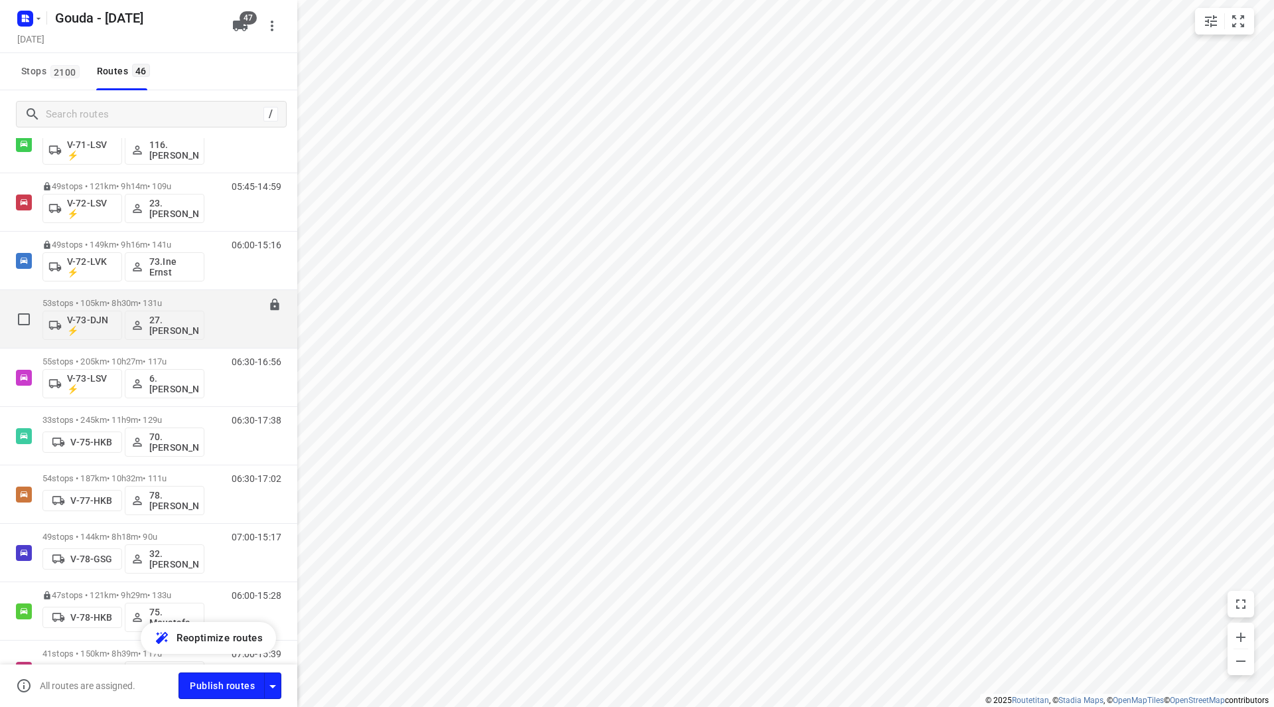
click at [110, 302] on p "53 stops • 105km • 8h30m • 131u" at bounding box center [123, 303] width 162 height 10
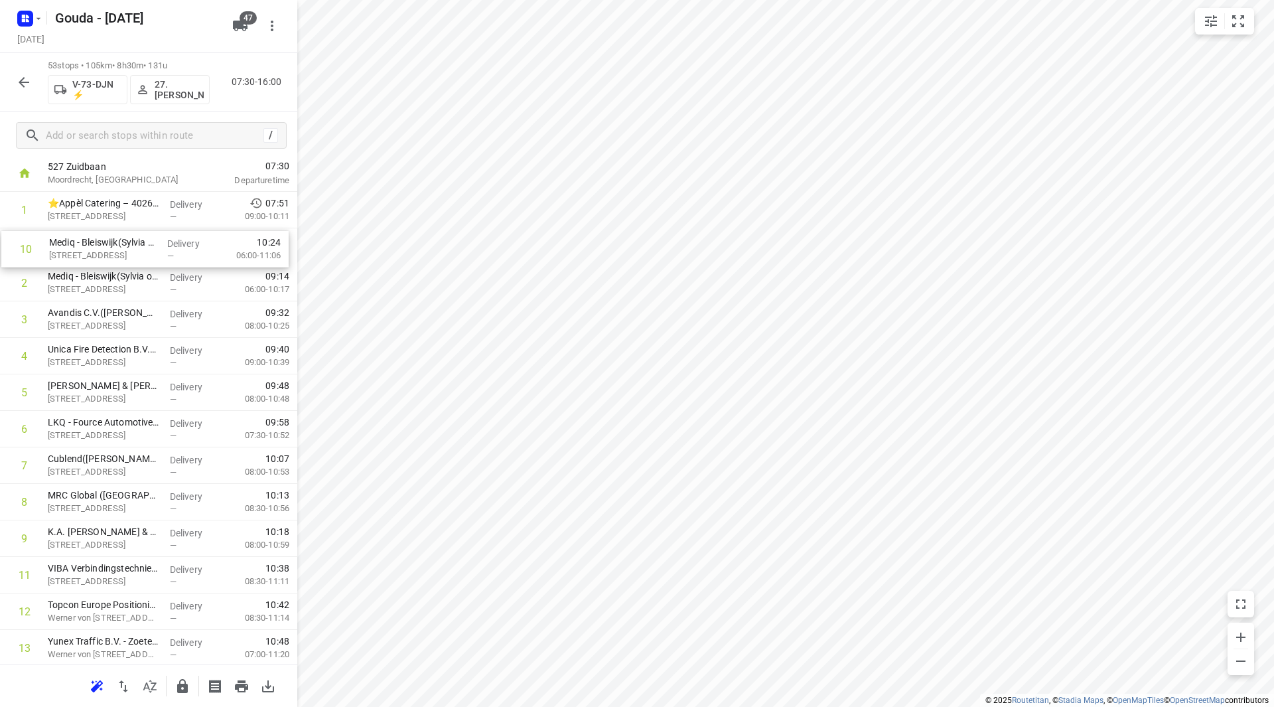
scroll to position [70, 0]
drag, startPoint x: 179, startPoint y: 352, endPoint x: 178, endPoint y: 263, distance: 88.9
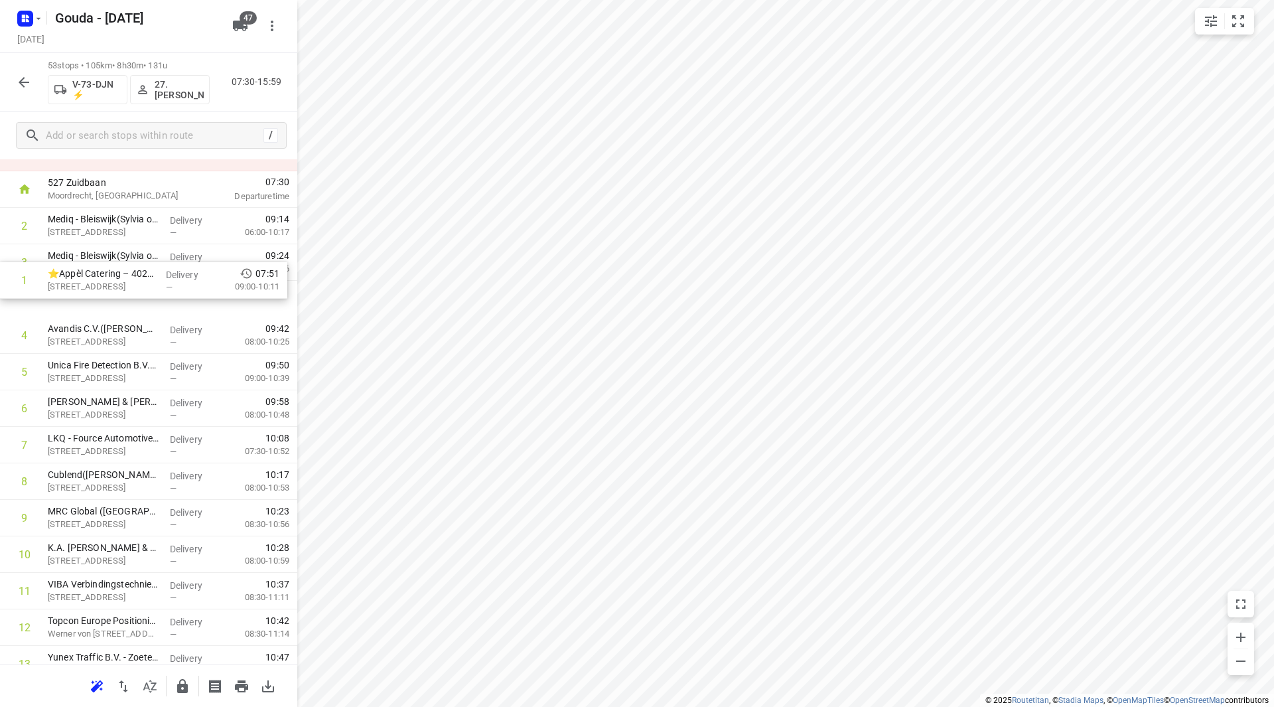
scroll to position [54, 0]
drag, startPoint x: 100, startPoint y: 210, endPoint x: 103, endPoint y: 296, distance: 86.3
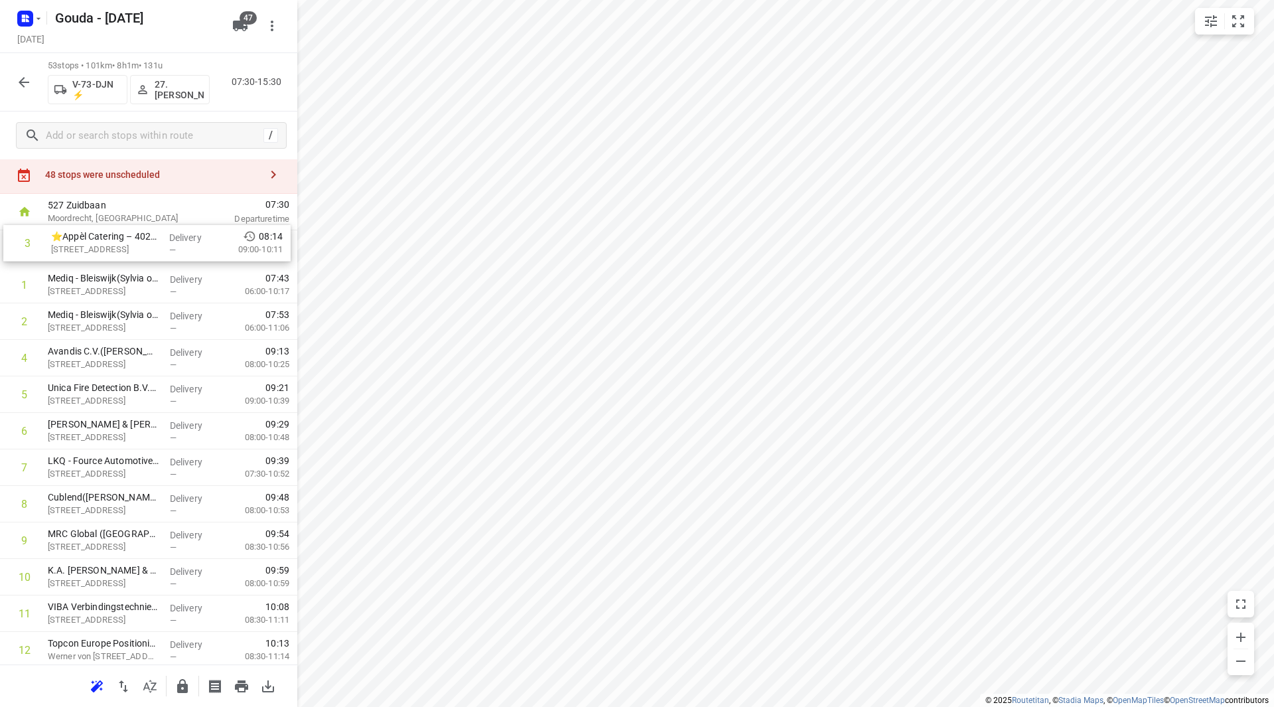
scroll to position [1, 0]
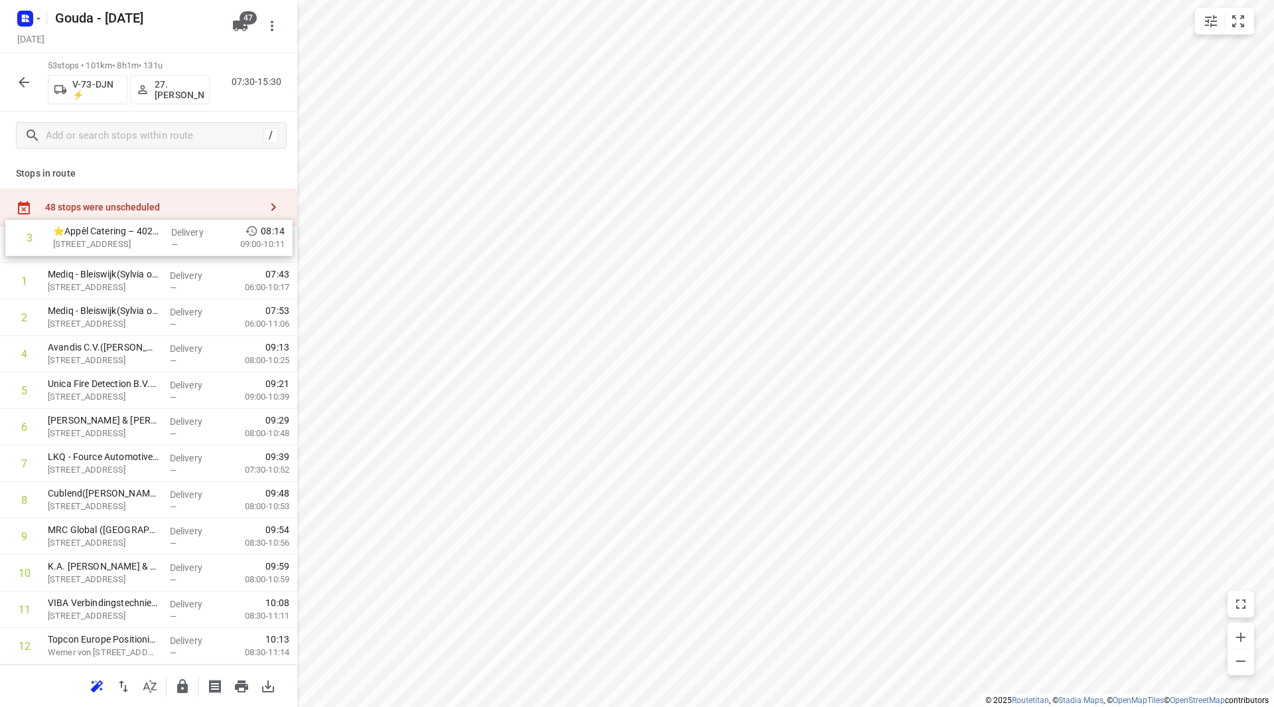
drag, startPoint x: 92, startPoint y: 303, endPoint x: 99, endPoint y: 256, distance: 47.7
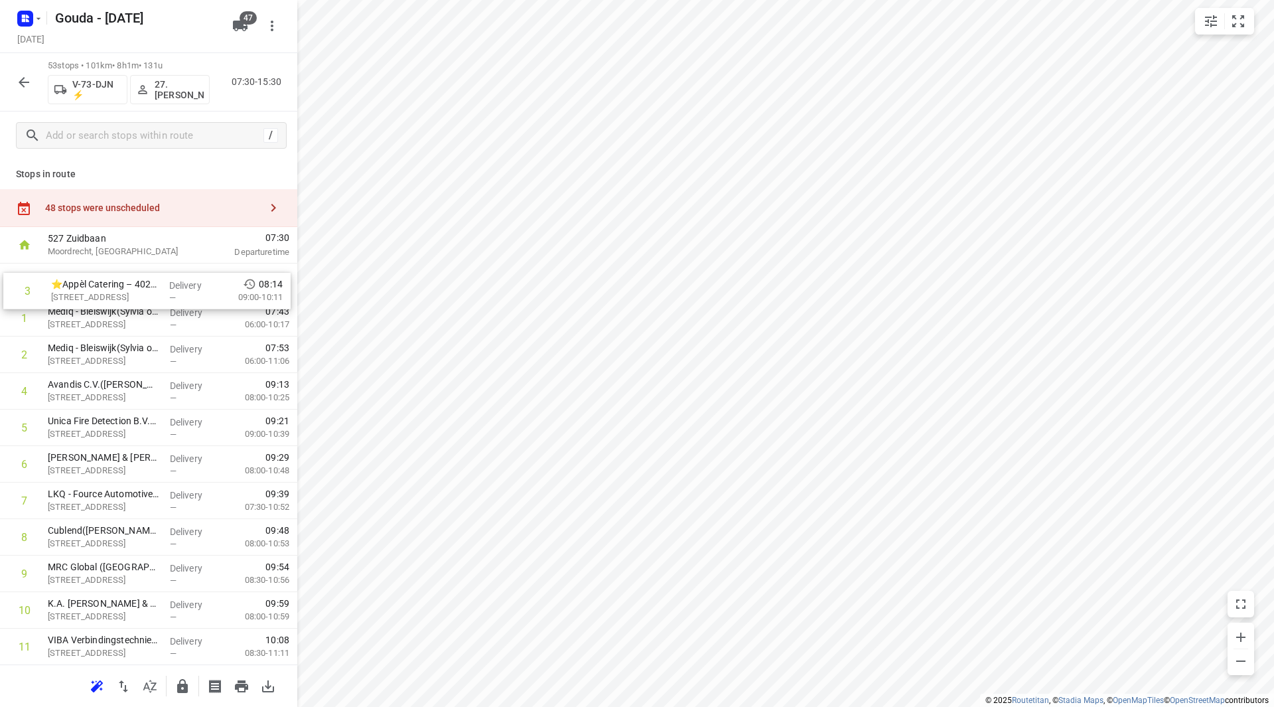
drag, startPoint x: 96, startPoint y: 354, endPoint x: 100, endPoint y: 277, distance: 77.1
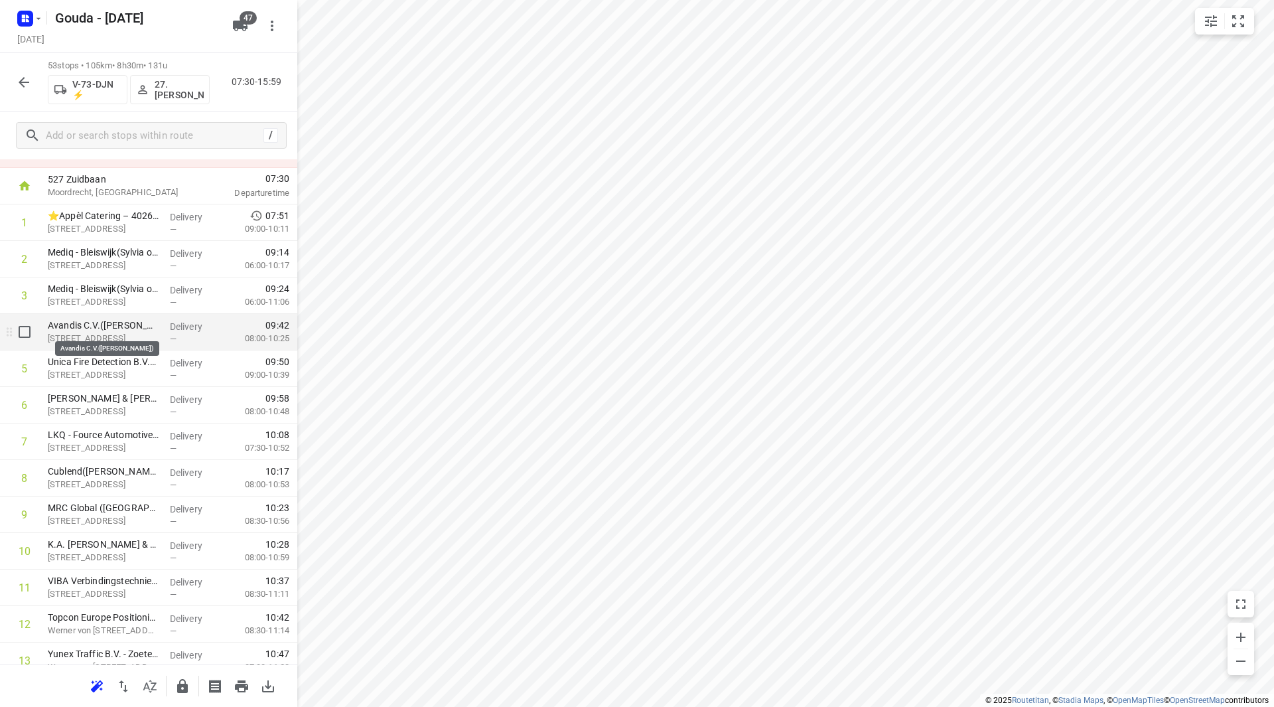
scroll to position [66, 0]
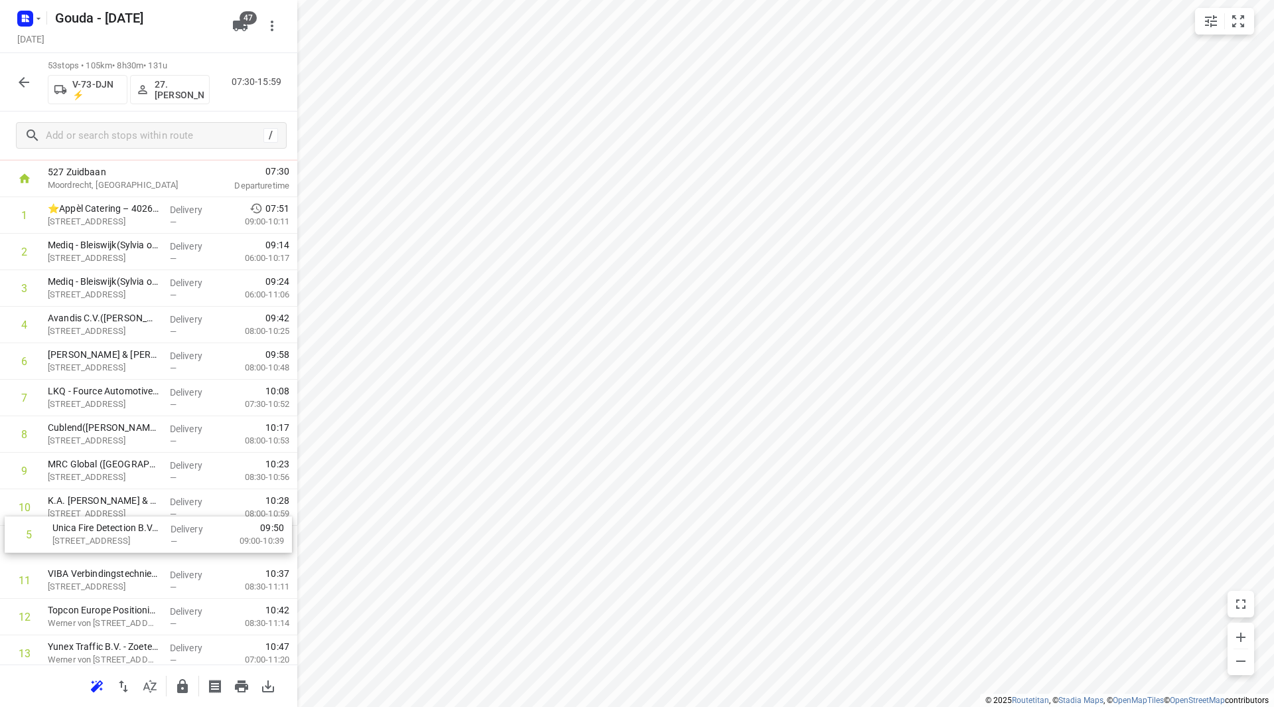
drag, startPoint x: 124, startPoint y: 362, endPoint x: 131, endPoint y: 548, distance: 185.3
drag, startPoint x: 90, startPoint y: 324, endPoint x: 101, endPoint y: 542, distance: 218.0
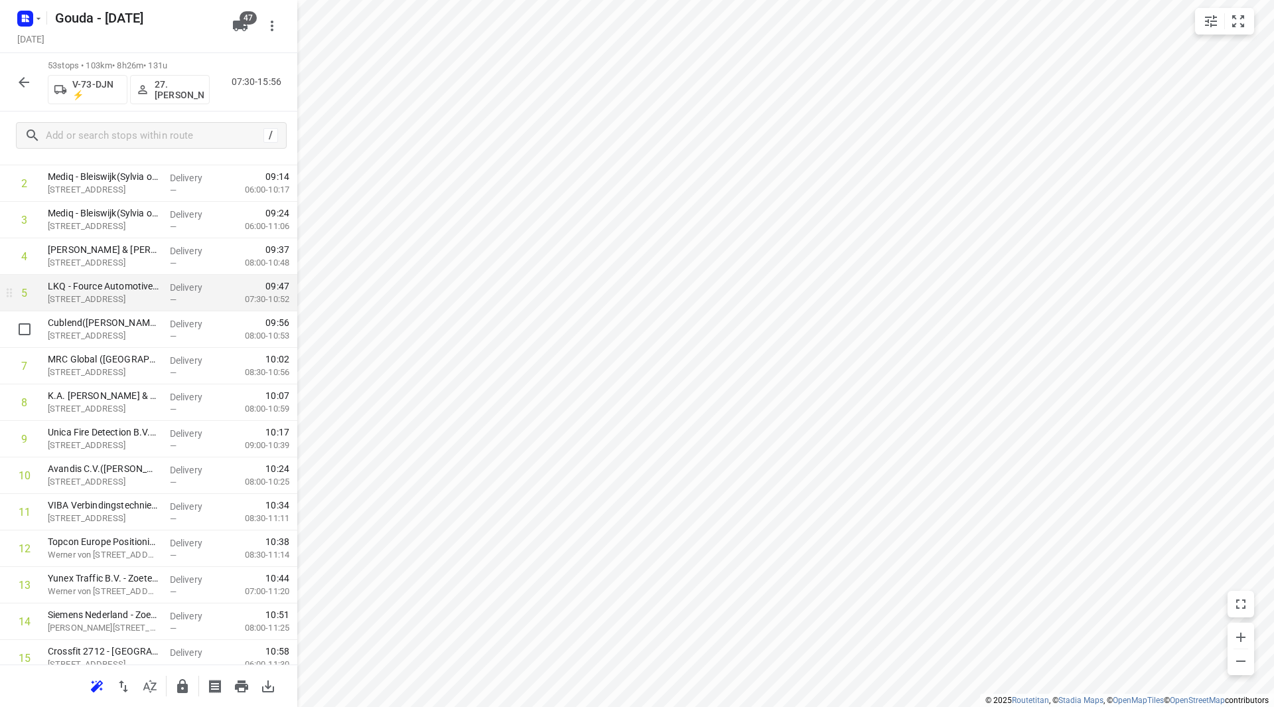
scroll to position [201, 0]
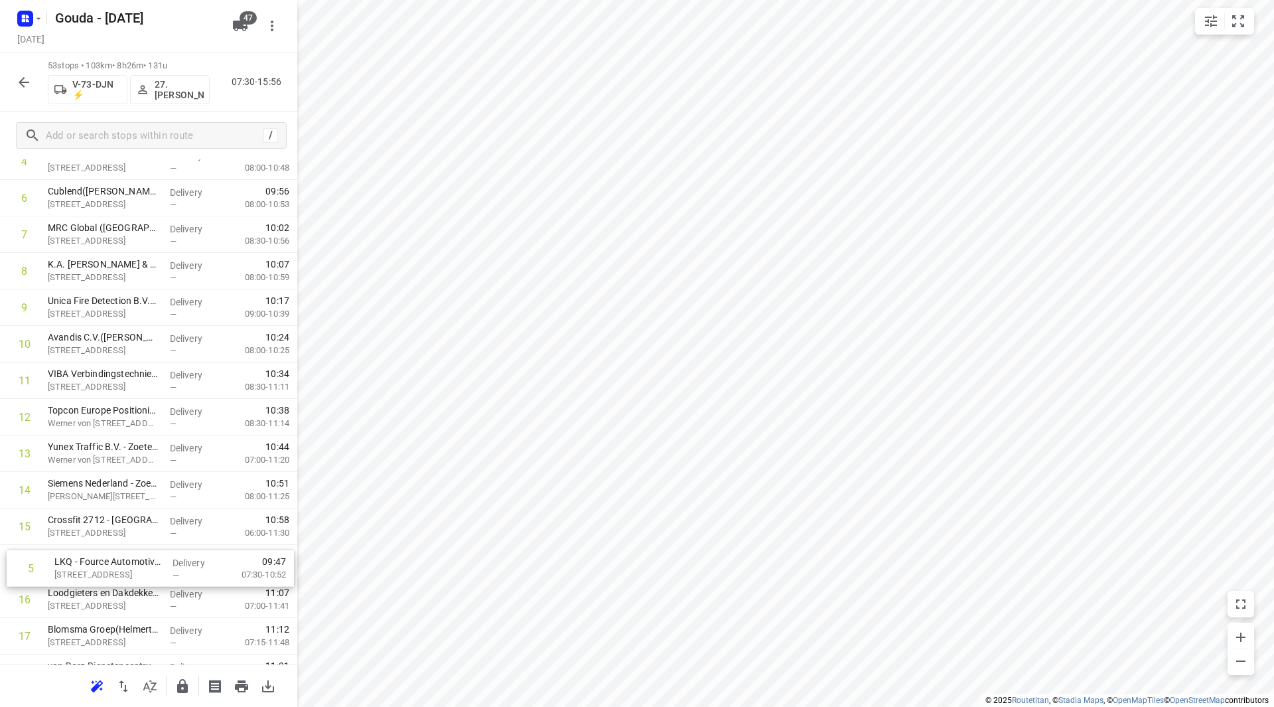
drag, startPoint x: 129, startPoint y: 234, endPoint x: 137, endPoint y: 579, distance: 345.2
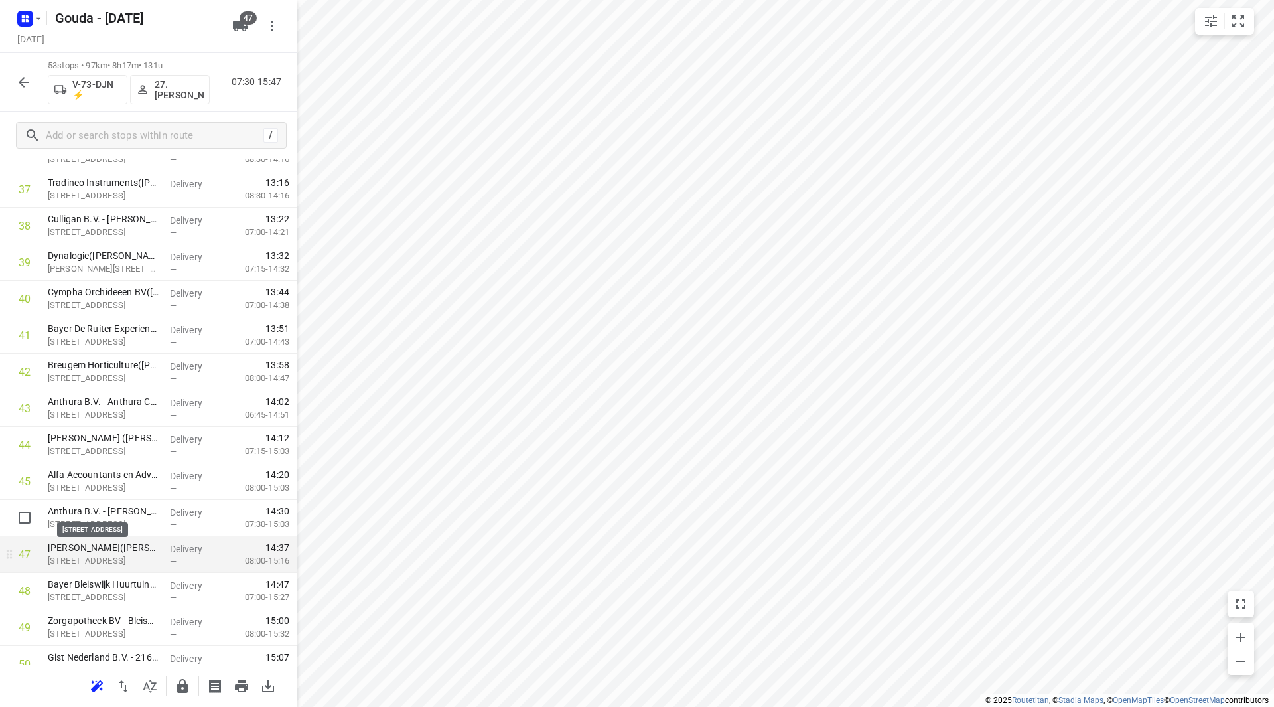
scroll to position [1424, 0]
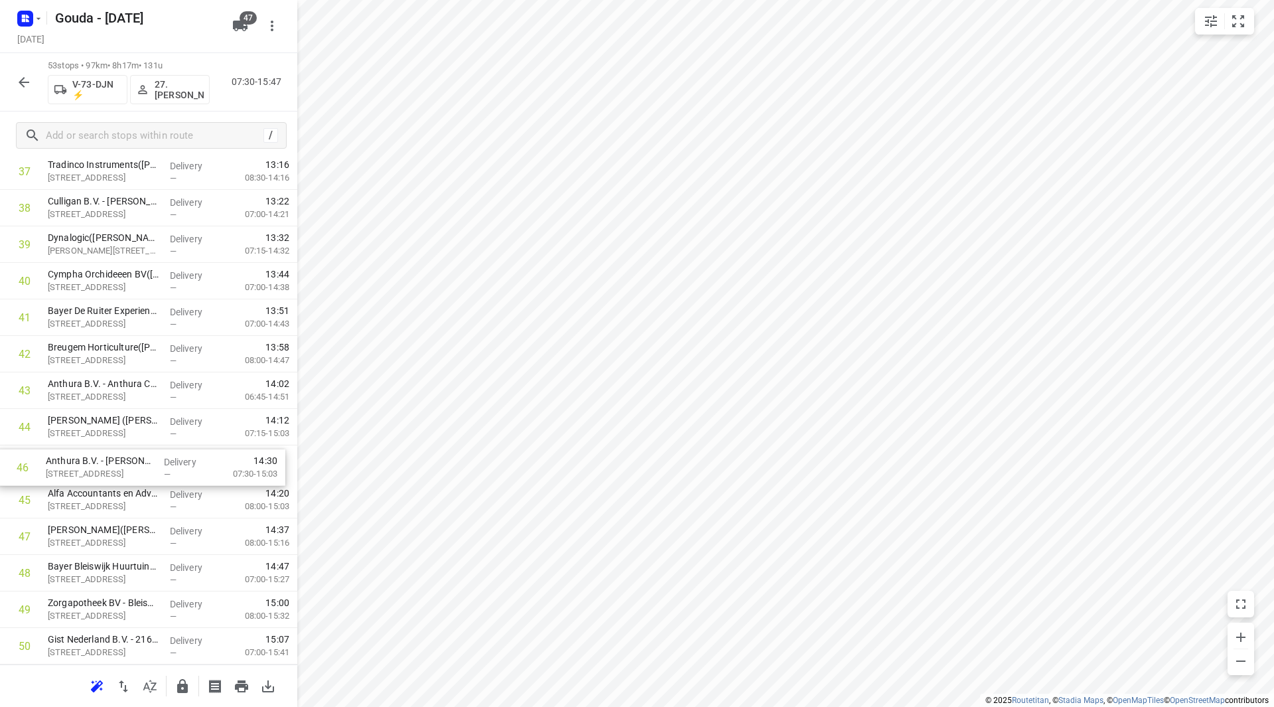
drag, startPoint x: 102, startPoint y: 504, endPoint x: 98, endPoint y: 463, distance: 40.7
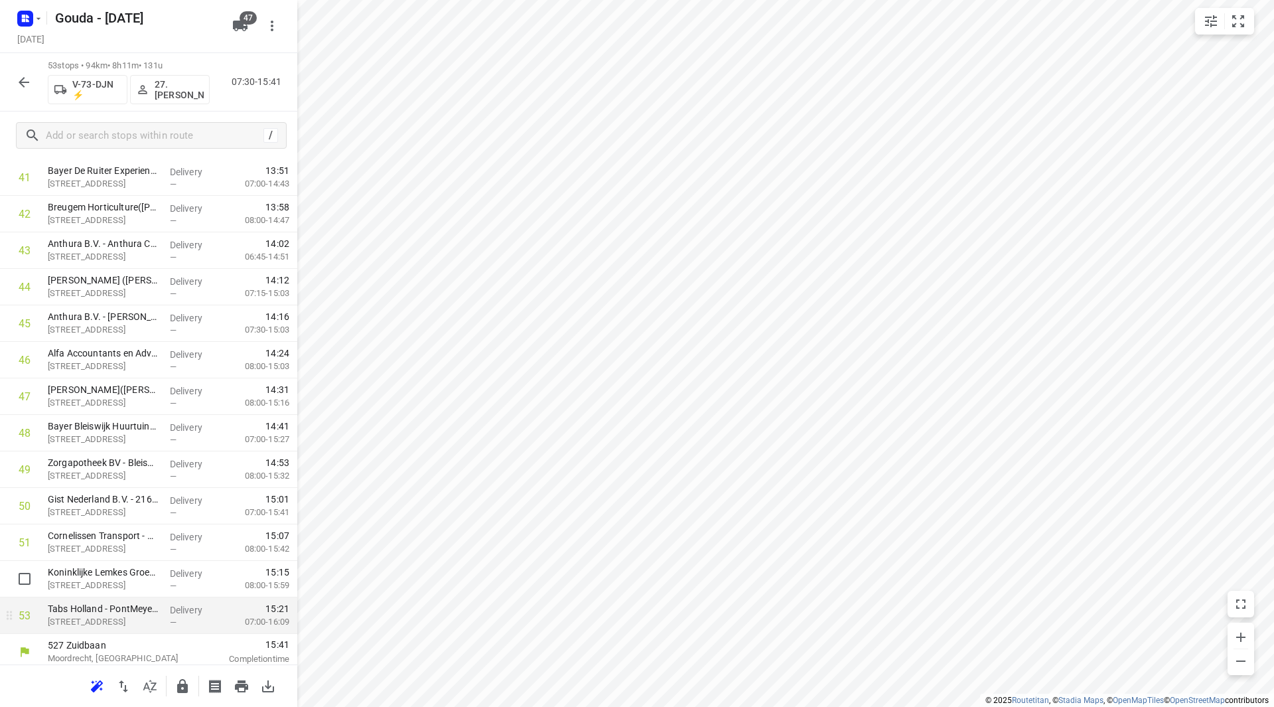
scroll to position [1570, 0]
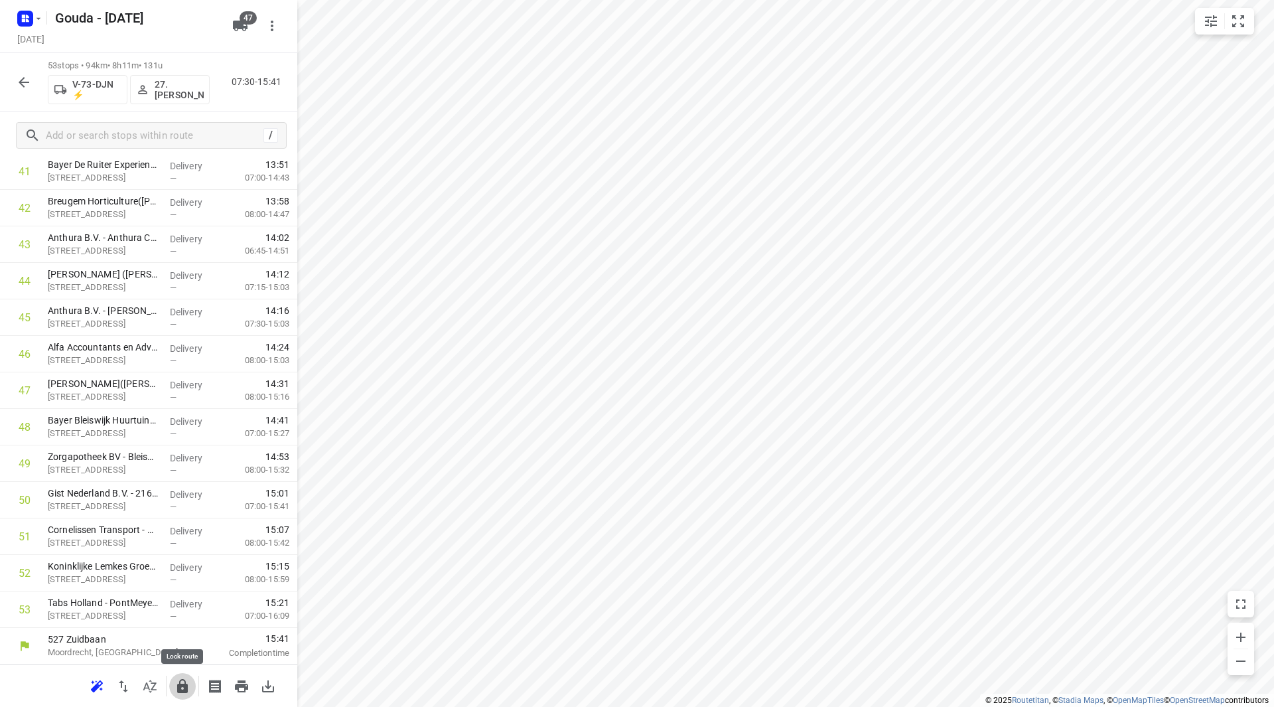
click at [186, 684] on icon "button" at bounding box center [182, 686] width 11 height 14
click at [21, 80] on icon "button" at bounding box center [24, 82] width 16 height 16
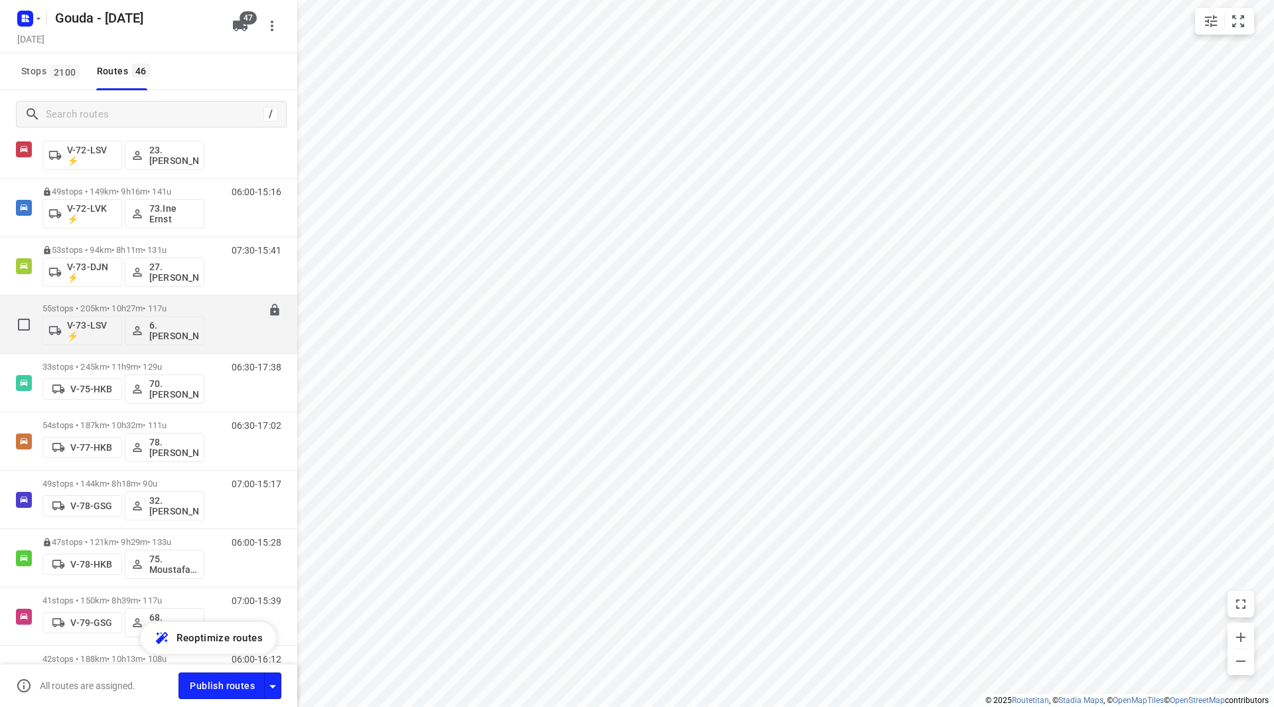
scroll to position [1195, 0]
click at [148, 310] on p "55 stops • 205km • 10h27m • 117u" at bounding box center [123, 309] width 162 height 10
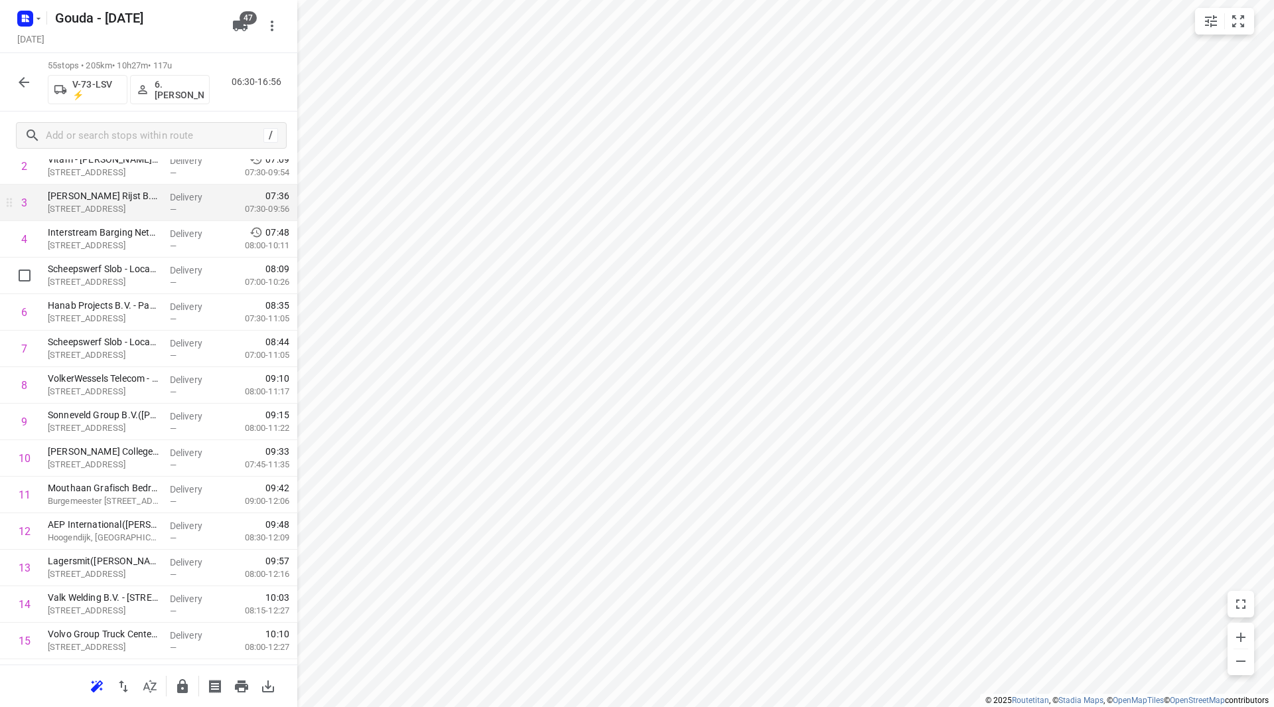
scroll to position [133, 0]
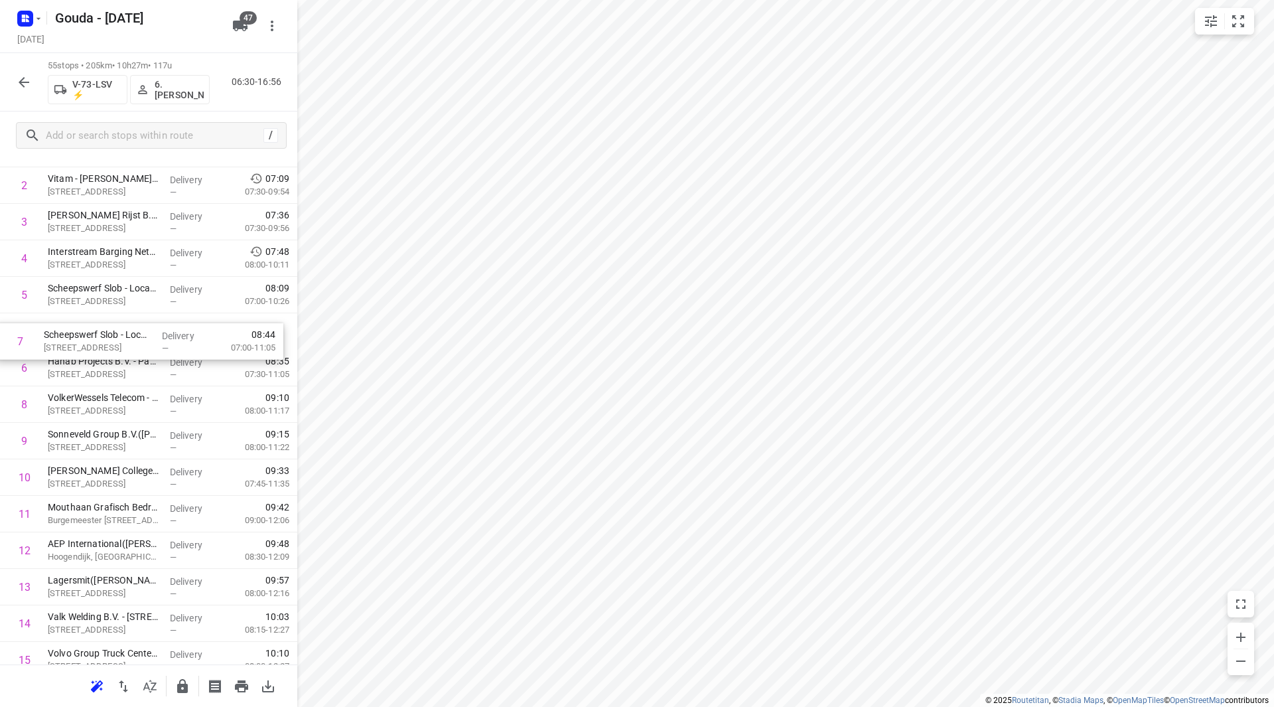
drag, startPoint x: 217, startPoint y: 356, endPoint x: 210, endPoint y: 331, distance: 26.1
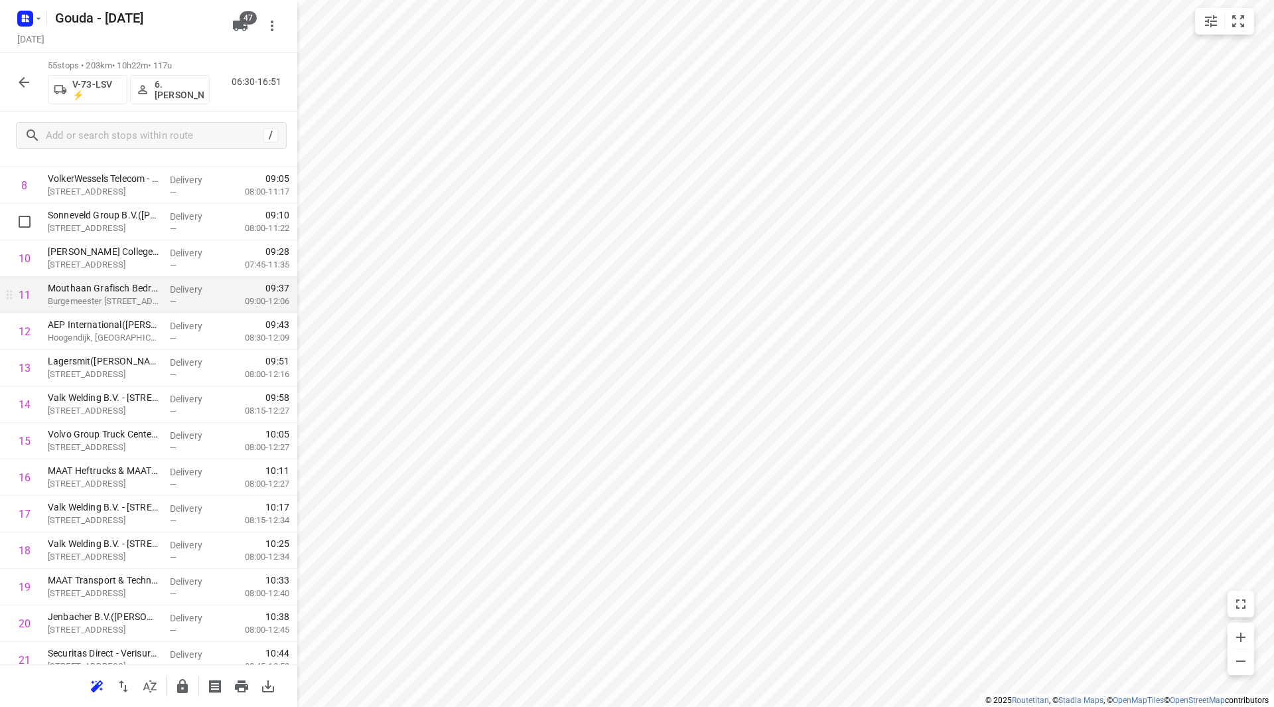
scroll to position [332, 0]
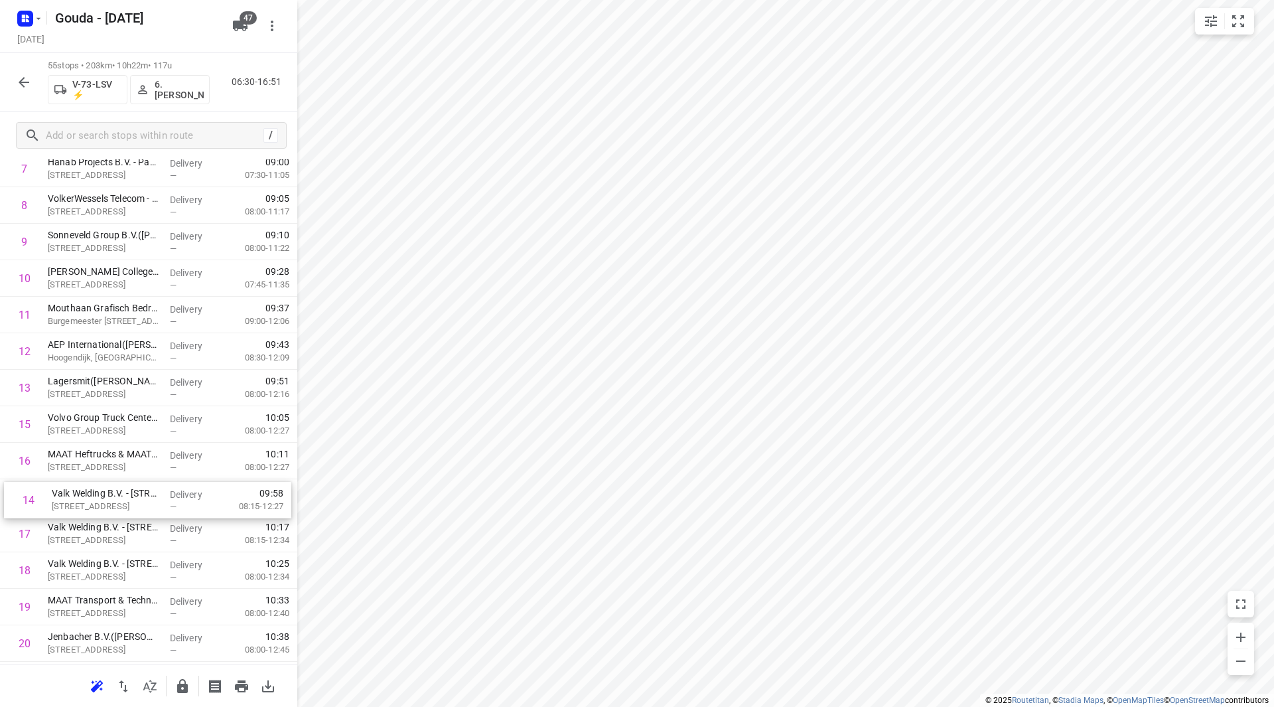
drag, startPoint x: 171, startPoint y: 419, endPoint x: 175, endPoint y: 488, distance: 69.8
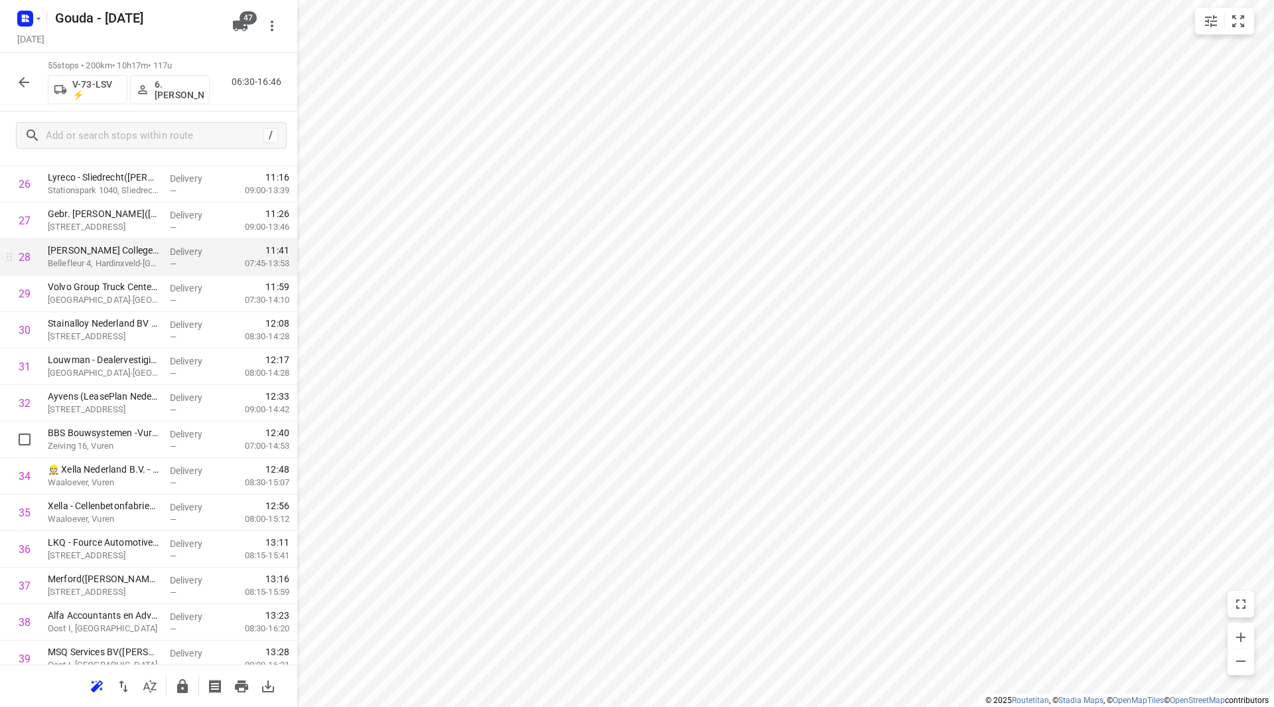
scroll to position [929, 0]
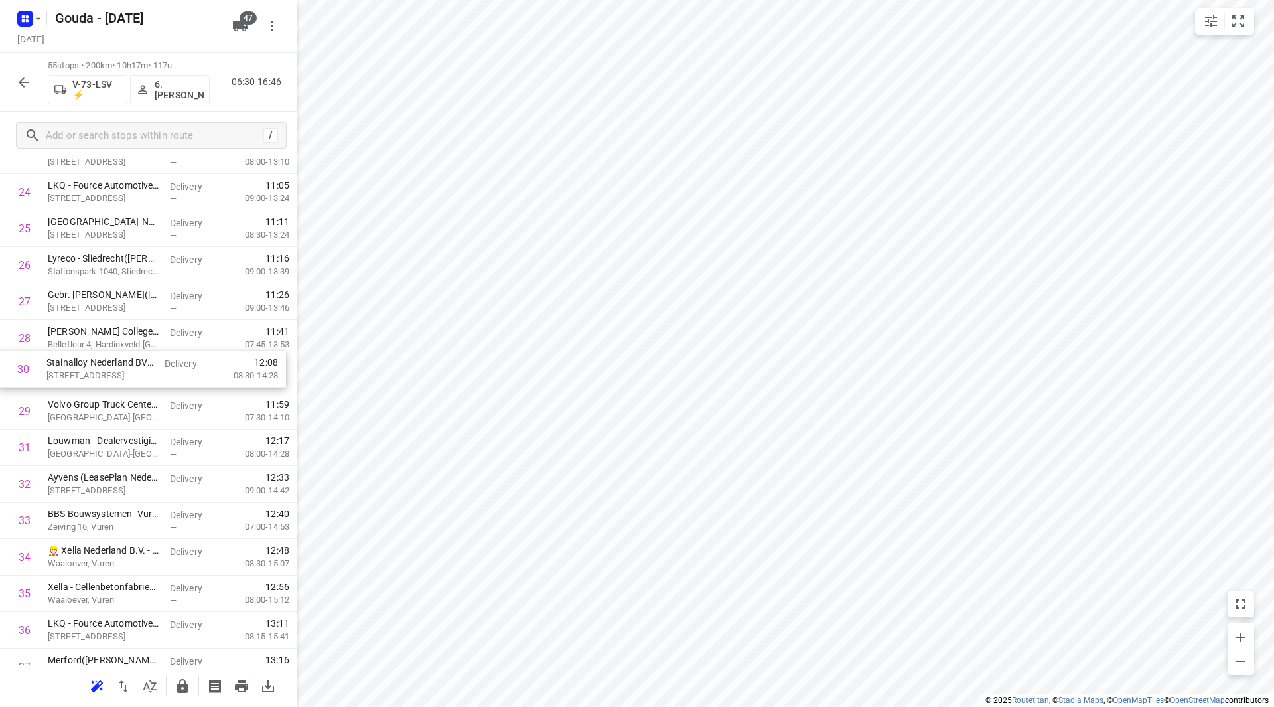
drag, startPoint x: 108, startPoint y: 415, endPoint x: 108, endPoint y: 375, distance: 40.5
click at [108, 368] on div "1 Scheepswerf Slob - locatie [STREET_ADDRESS]([PERSON_NAME]) [STREET_ADDRESS], …" at bounding box center [148, 338] width 297 height 2008
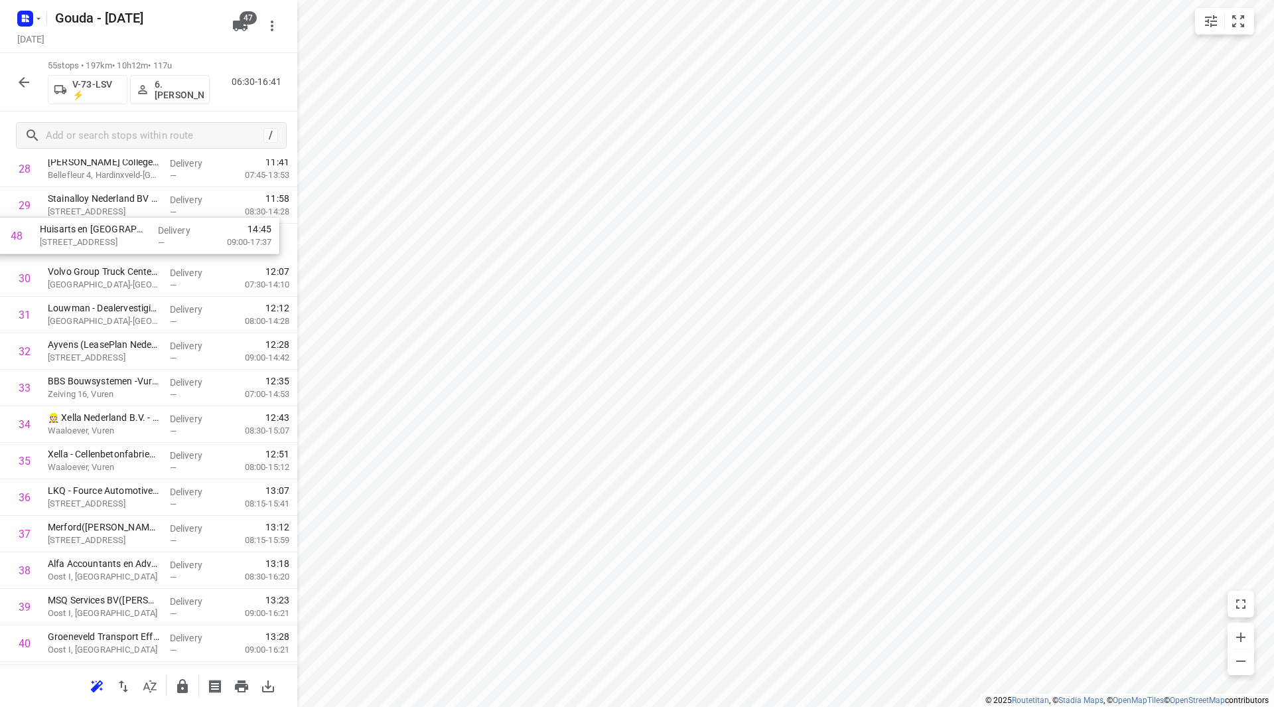
scroll to position [1090, 0]
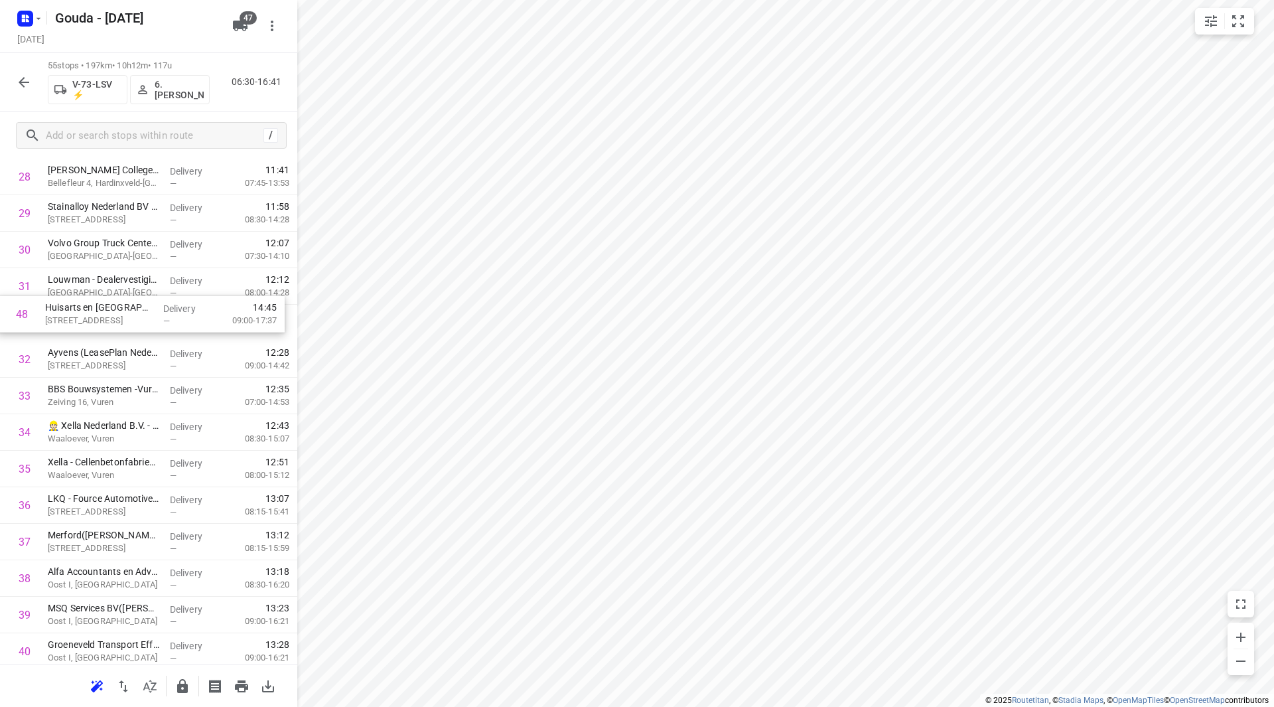
drag, startPoint x: 98, startPoint y: 417, endPoint x: 94, endPoint y: 334, distance: 83.7
click at [94, 334] on div "1 Scheepswerf Slob - locatie [STREET_ADDRESS]([PERSON_NAME]) [STREET_ADDRESS], …" at bounding box center [148, 177] width 297 height 2008
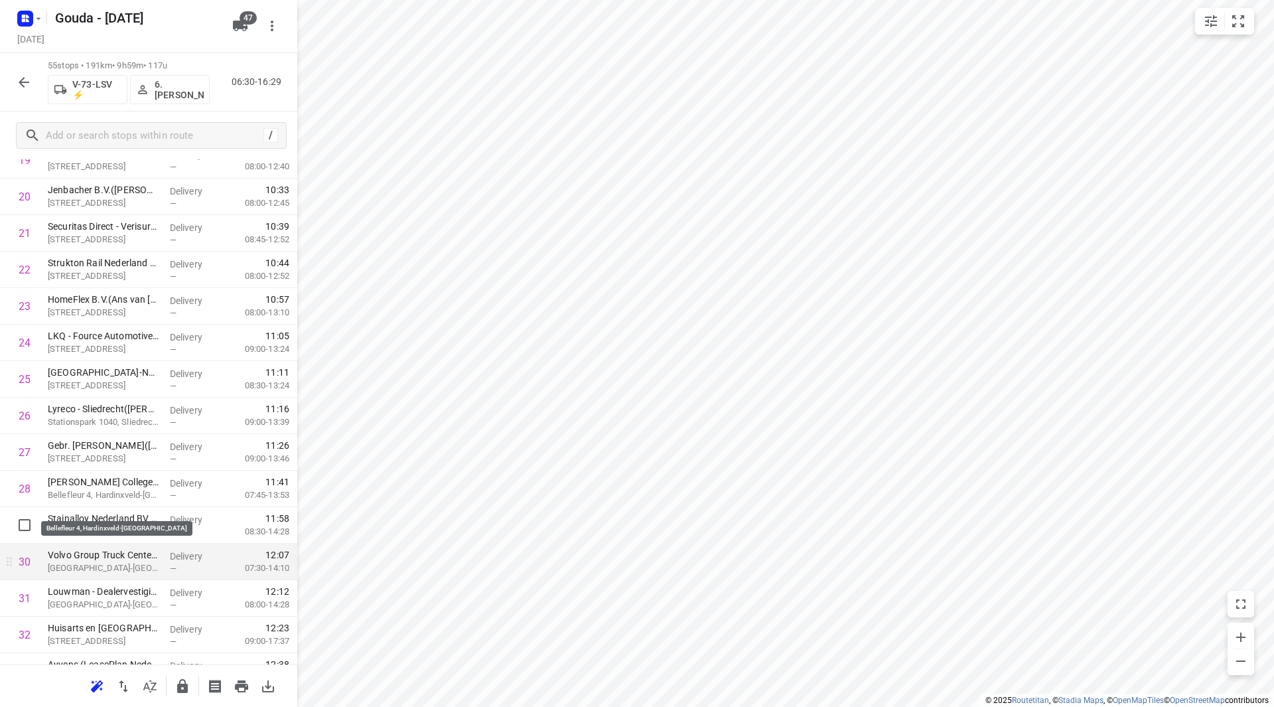
scroll to position [780, 0]
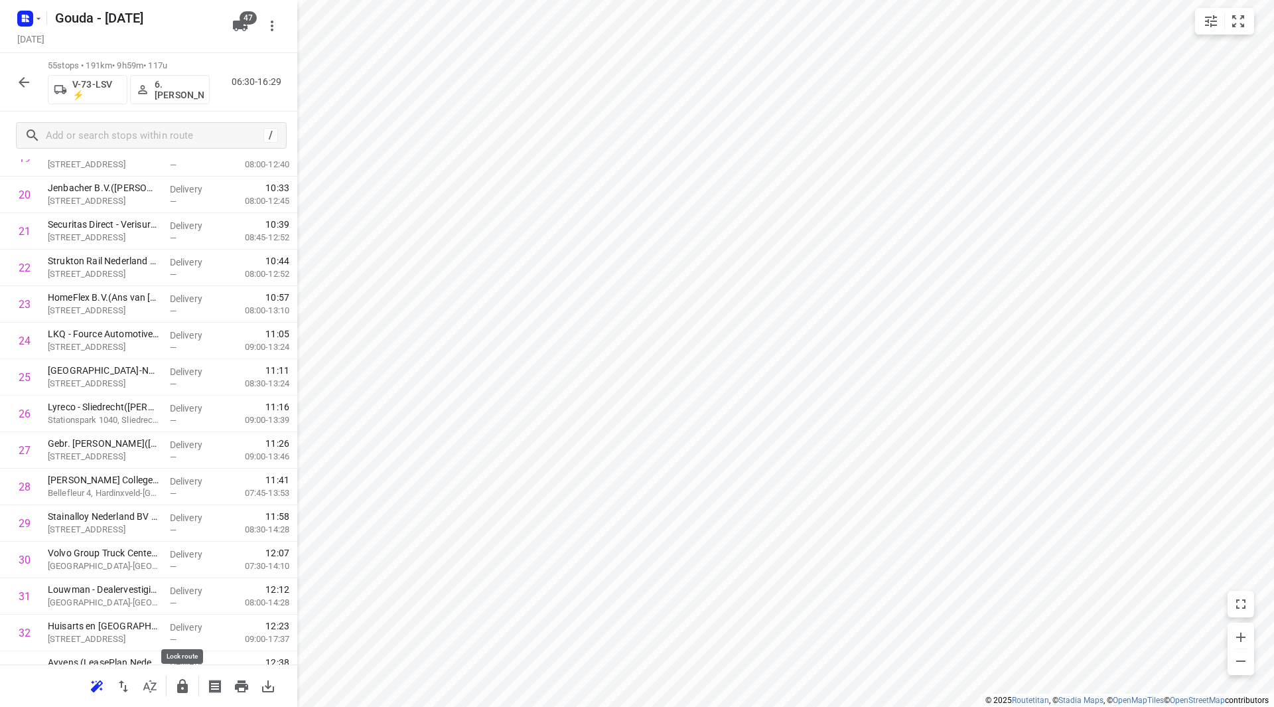
click at [179, 684] on icon "button" at bounding box center [182, 686] width 11 height 14
click at [28, 81] on icon "button" at bounding box center [24, 82] width 16 height 16
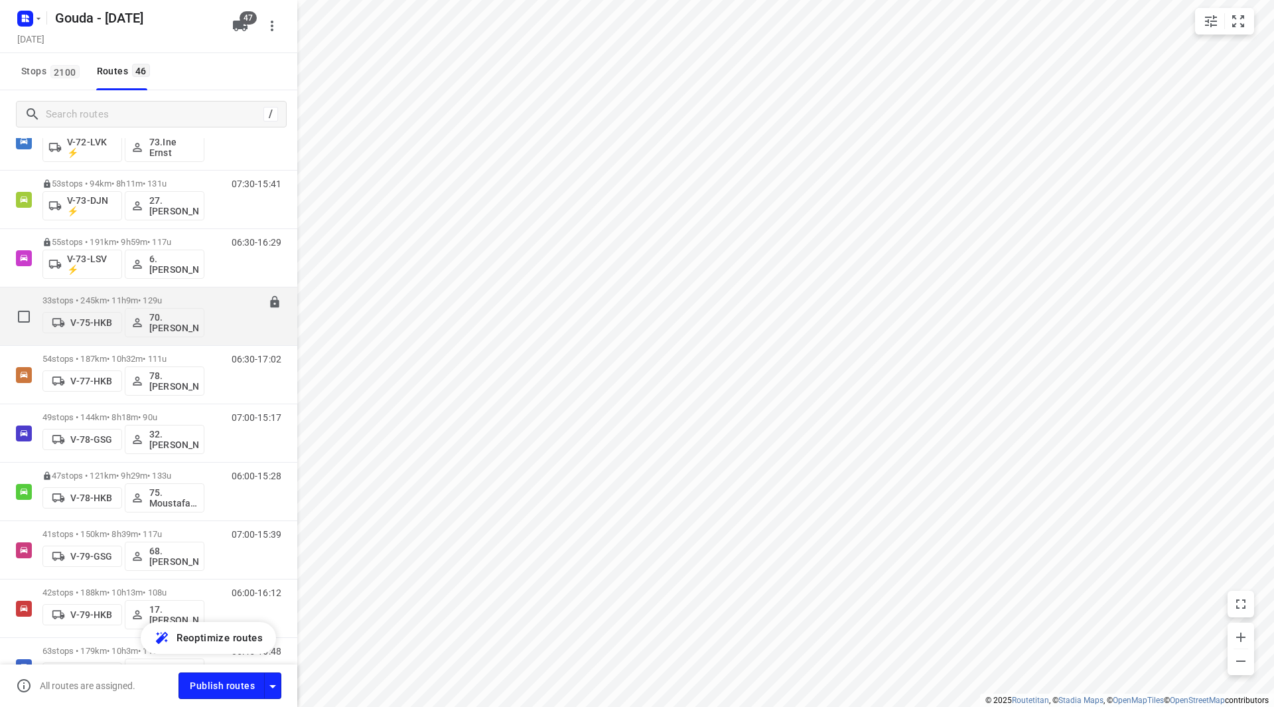
scroll to position [1261, 0]
click at [151, 296] on p "33 stops • 245km • 11h9m • 129u" at bounding box center [123, 301] width 162 height 10
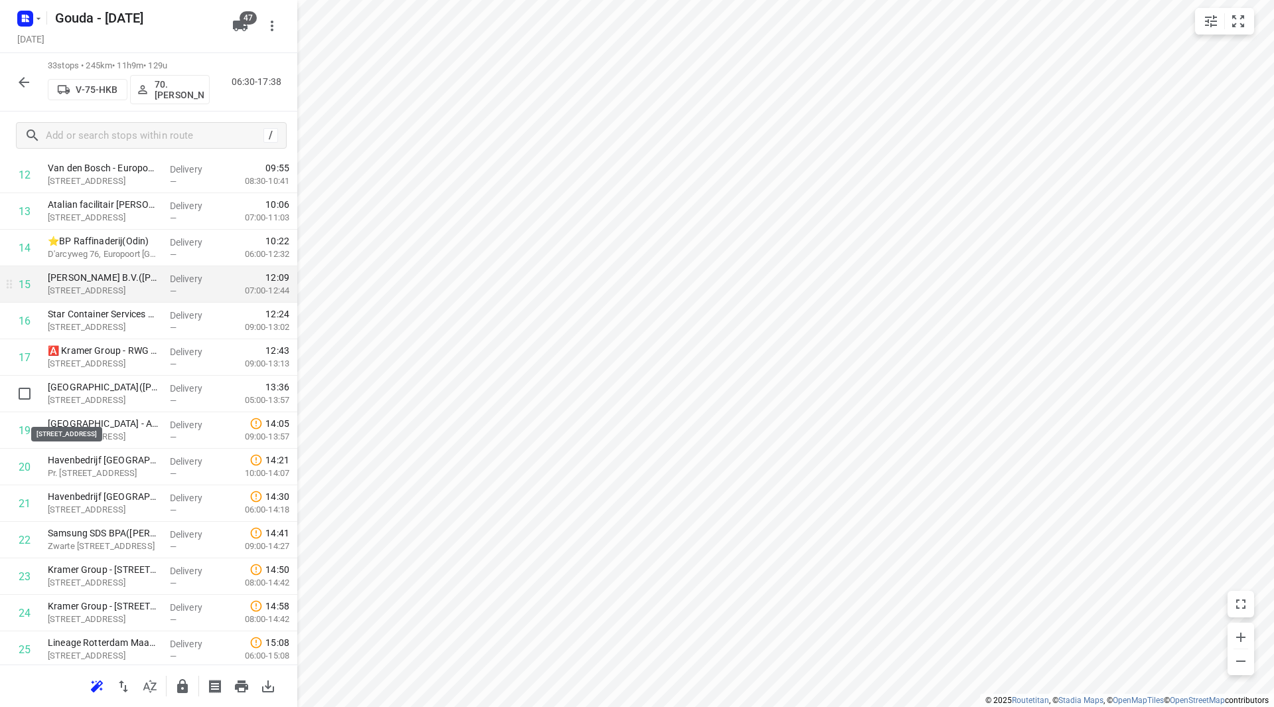
scroll to position [442, 0]
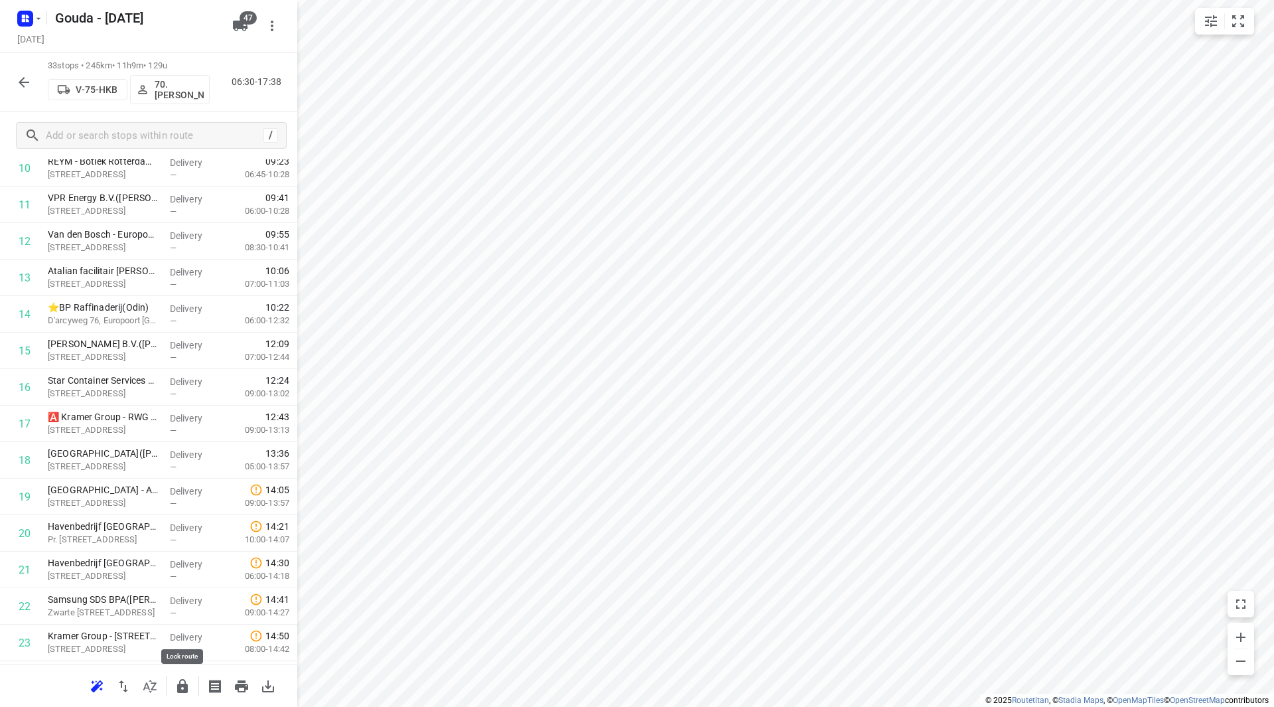
click at [184, 684] on icon "button" at bounding box center [182, 686] width 11 height 14
click at [25, 79] on icon "button" at bounding box center [24, 82] width 16 height 16
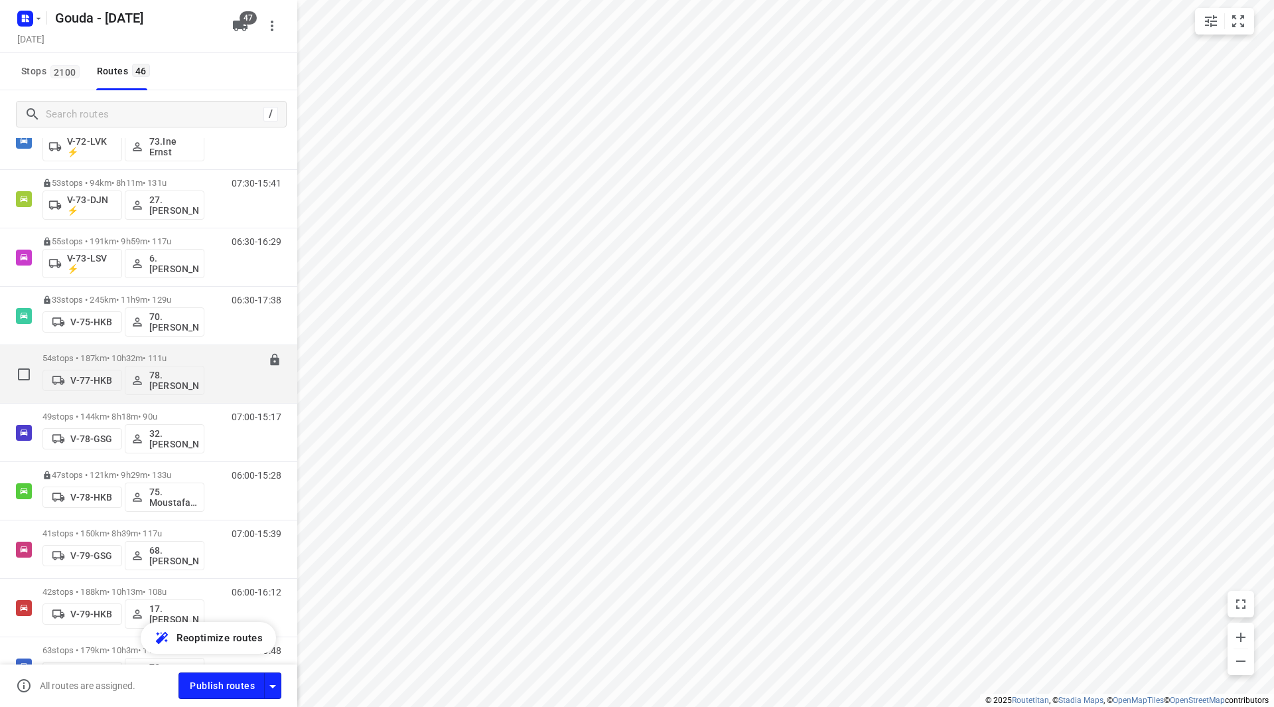
scroll to position [1261, 0]
click at [127, 351] on div "54 stops • 187km • 10h32m • 111u V-77-HKB 78.Jesse Bekkering" at bounding box center [123, 375] width 162 height 55
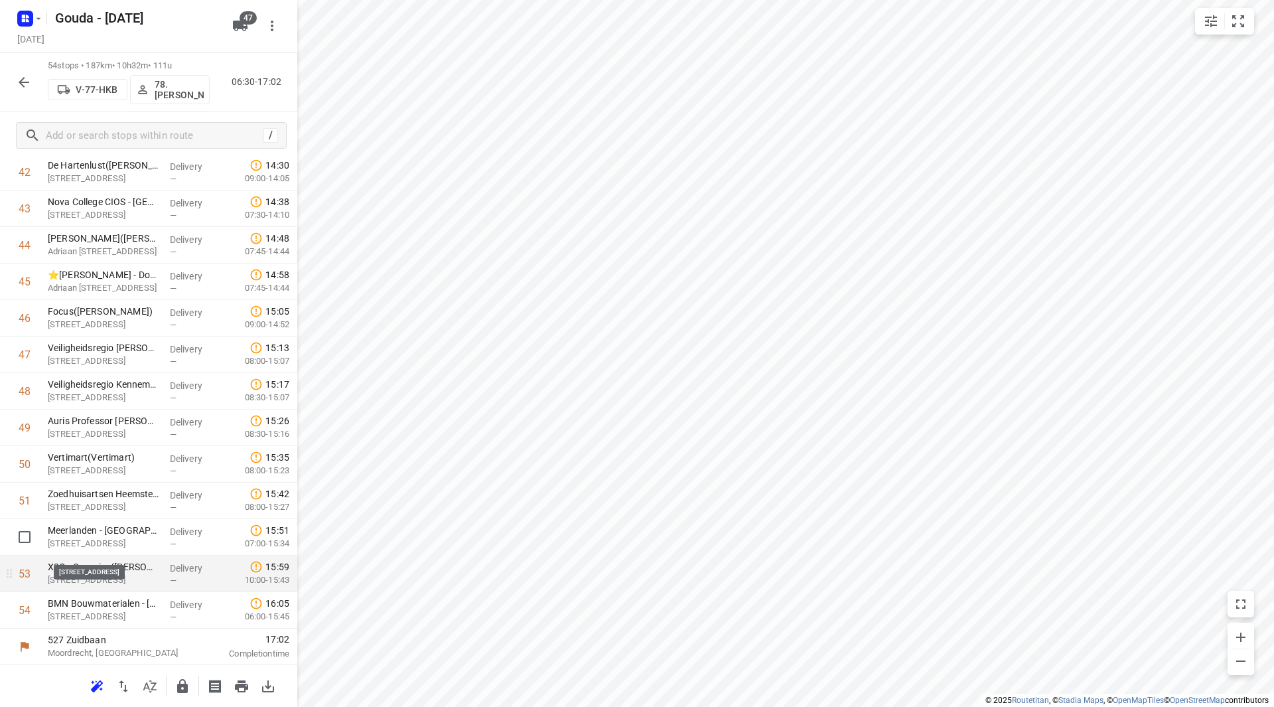
scroll to position [1607, 0]
click at [176, 684] on icon "button" at bounding box center [183, 686] width 16 height 16
click at [24, 82] on icon "button" at bounding box center [24, 82] width 11 height 11
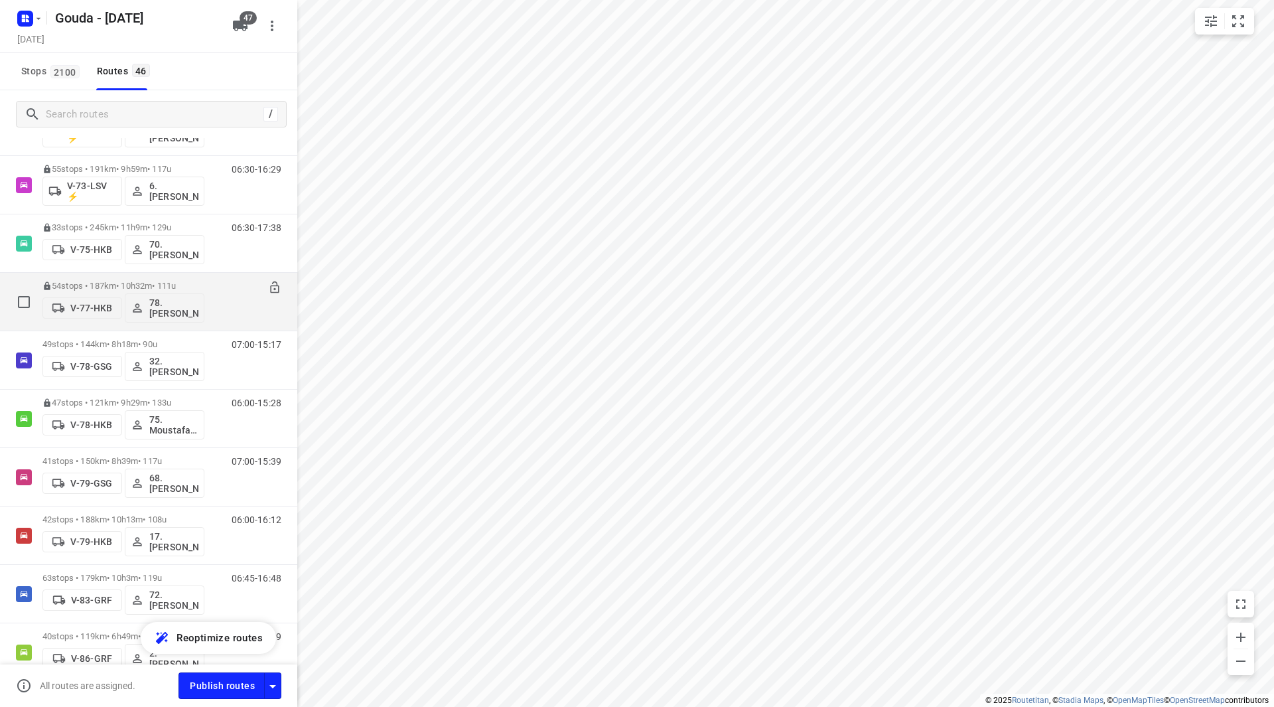
scroll to position [1261, 0]
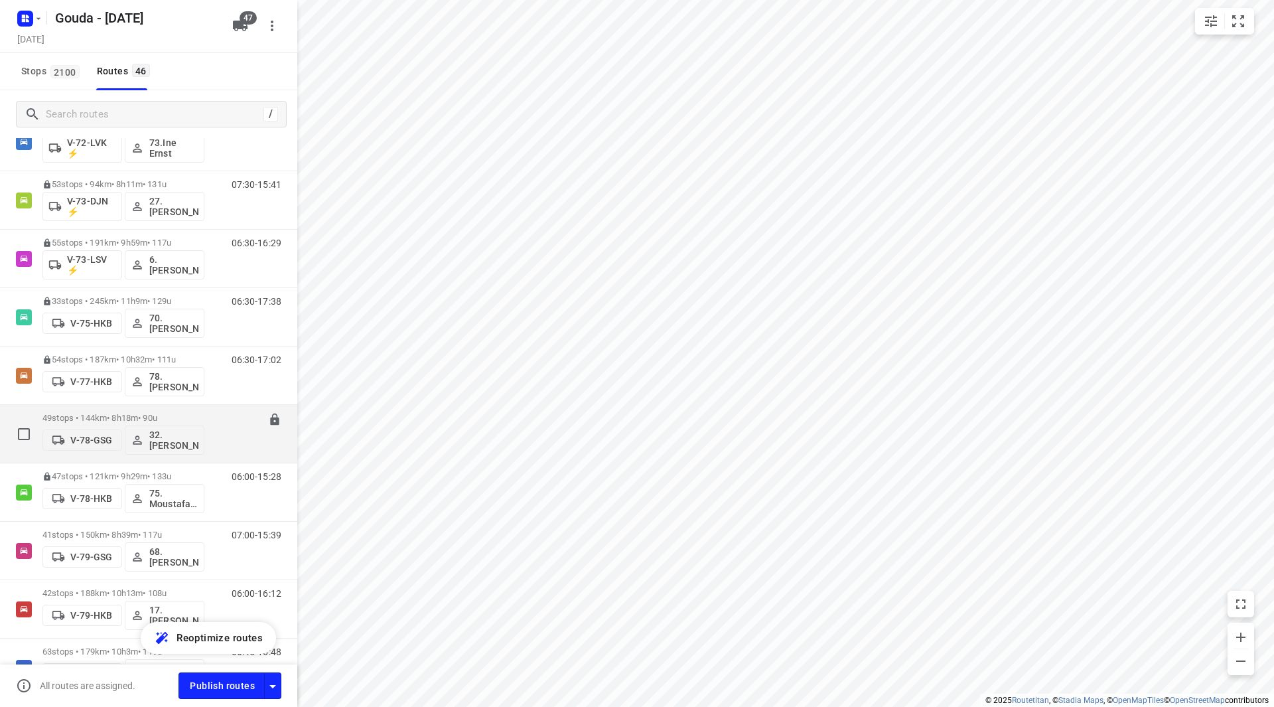
click at [141, 407] on div "49 stops • 144km • 8h18m • 90u V-78-GSG 32. Jannie Verschoor" at bounding box center [123, 433] width 162 height 55
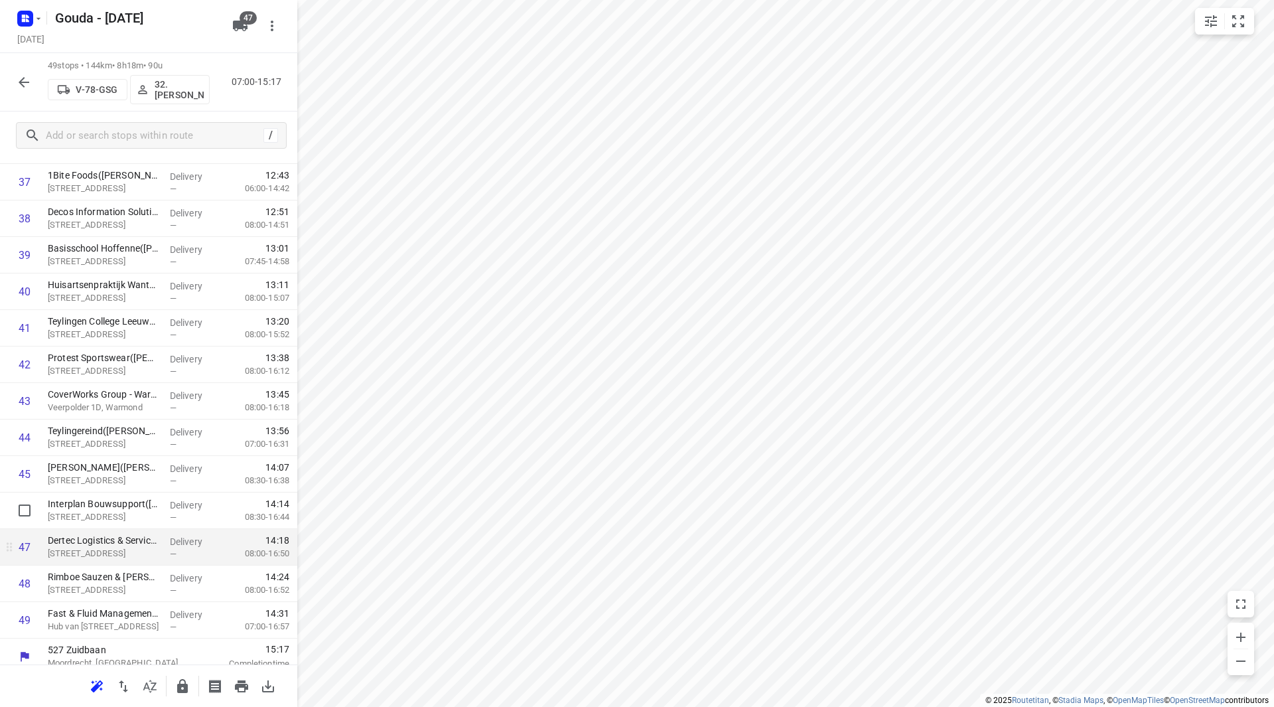
scroll to position [1424, 0]
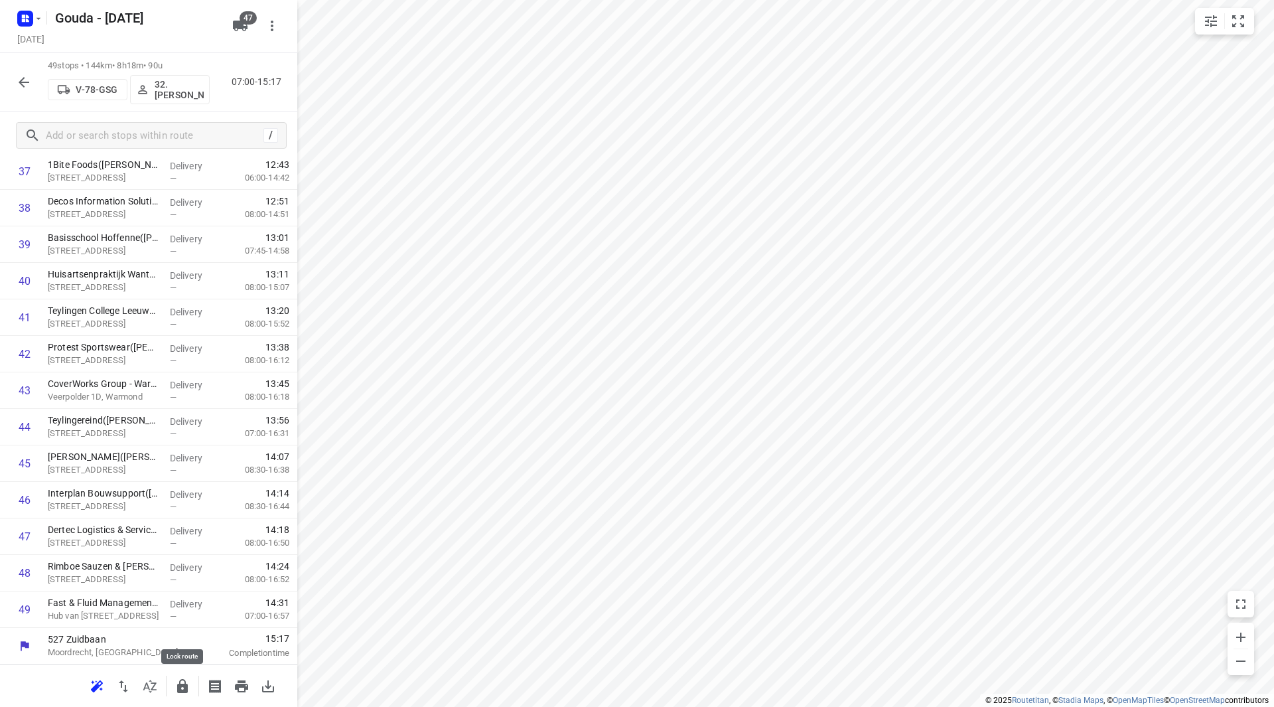
click at [183, 684] on icon "button" at bounding box center [183, 686] width 16 height 16
click at [20, 79] on icon "button" at bounding box center [24, 82] width 16 height 16
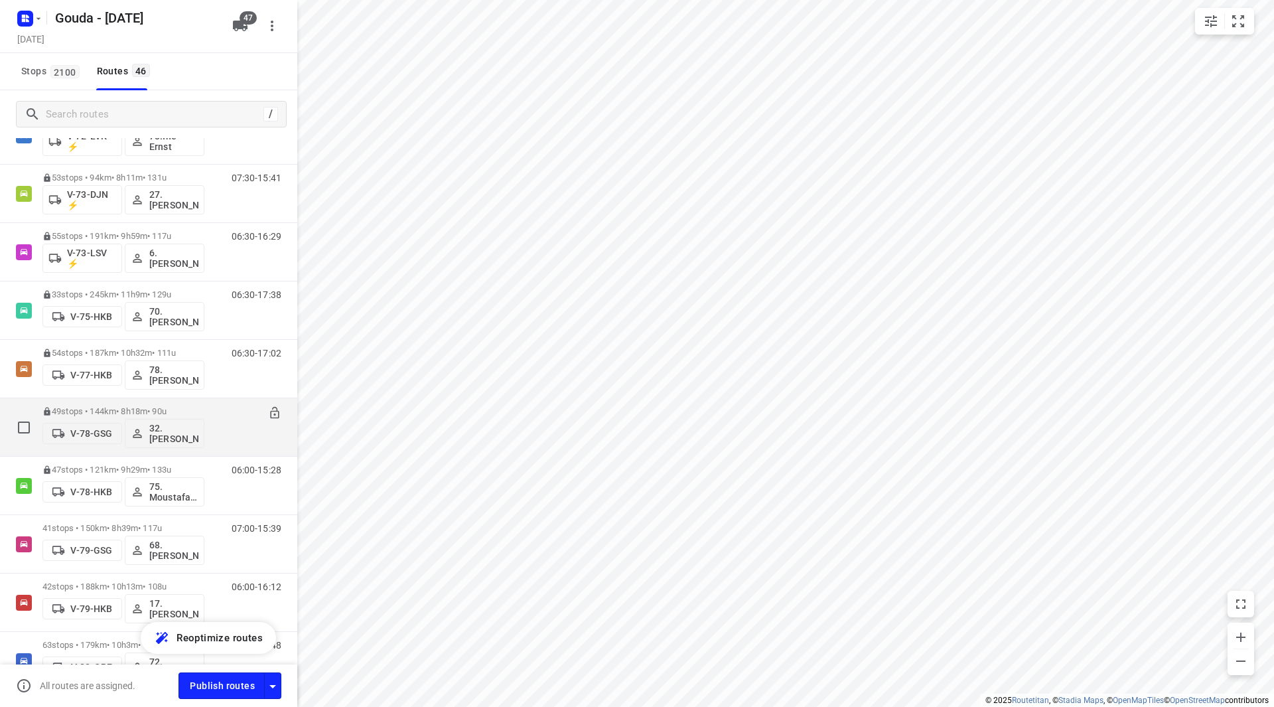
scroll to position [1261, 0]
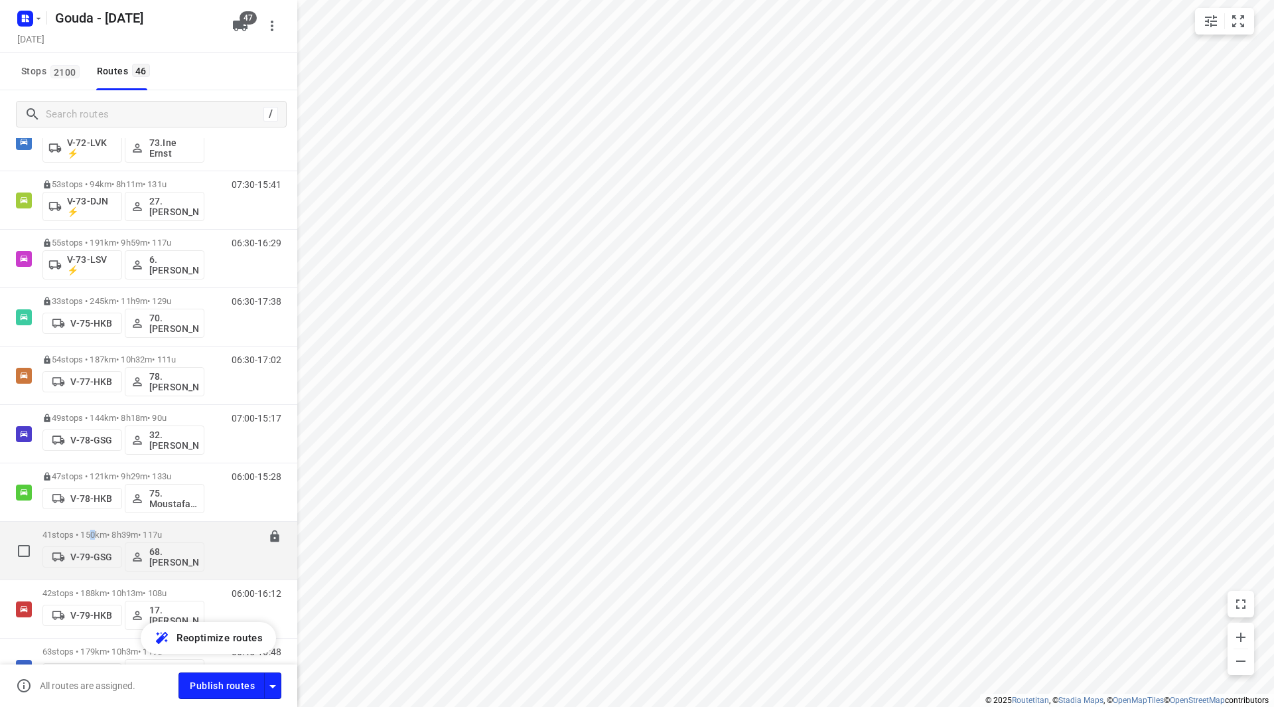
click at [98, 528] on div "41 stops • 150km • 8h39m • 117u V-79-GSG 68.Jay Jairam" at bounding box center [123, 550] width 162 height 55
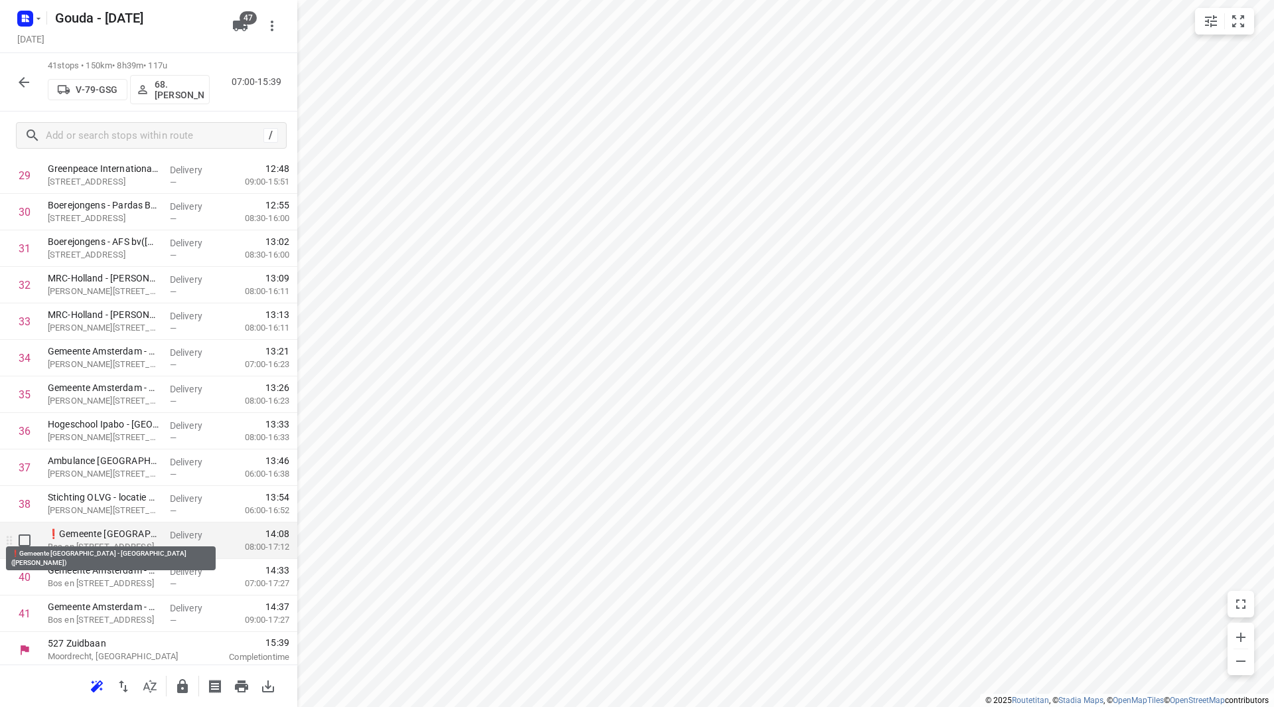
scroll to position [1132, 0]
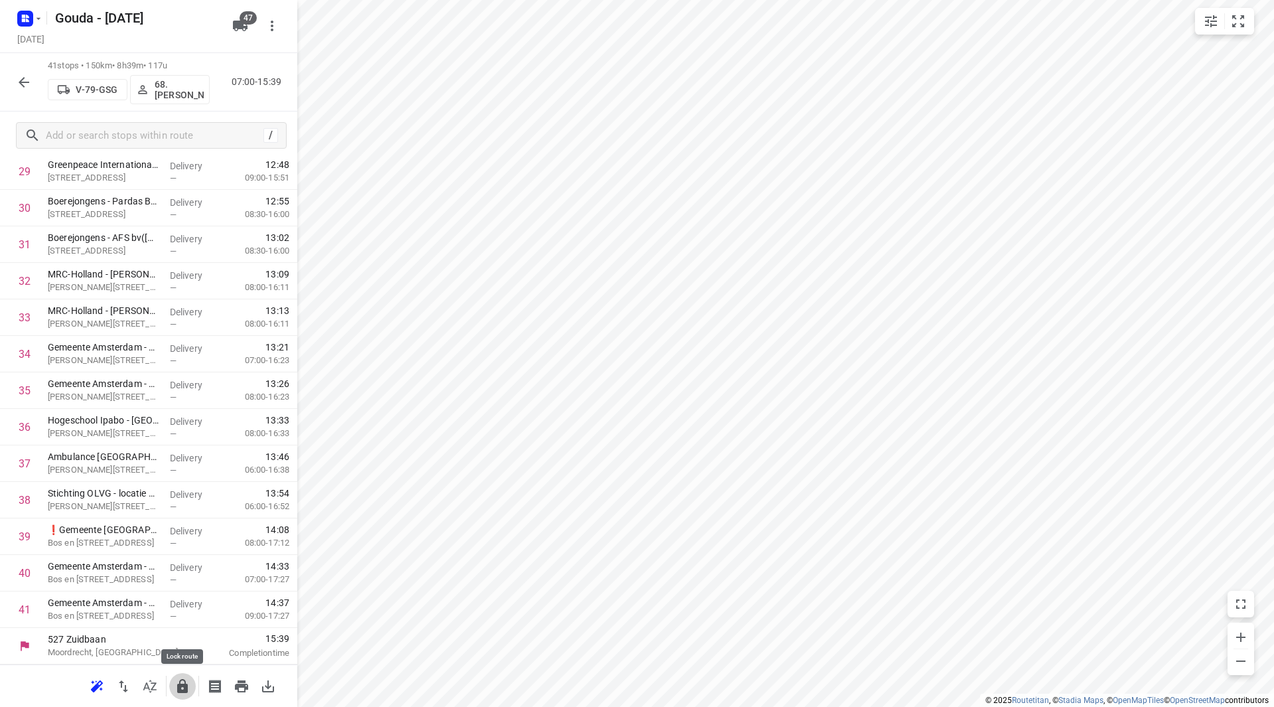
click at [182, 684] on icon "button" at bounding box center [182, 686] width 11 height 14
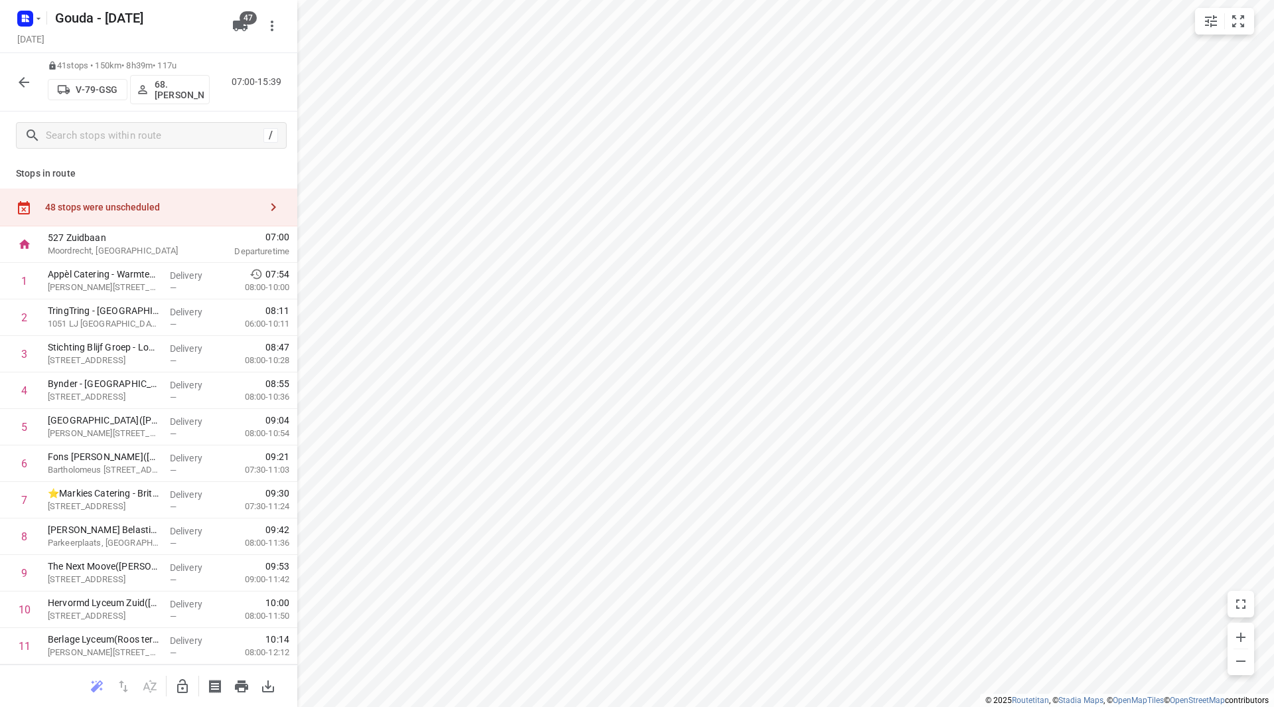
scroll to position [0, 0]
click at [179, 682] on icon "button" at bounding box center [183, 686] width 16 height 16
drag, startPoint x: 120, startPoint y: 323, endPoint x: 119, endPoint y: 292, distance: 31.2
click at [184, 684] on icon "button" at bounding box center [183, 686] width 16 height 16
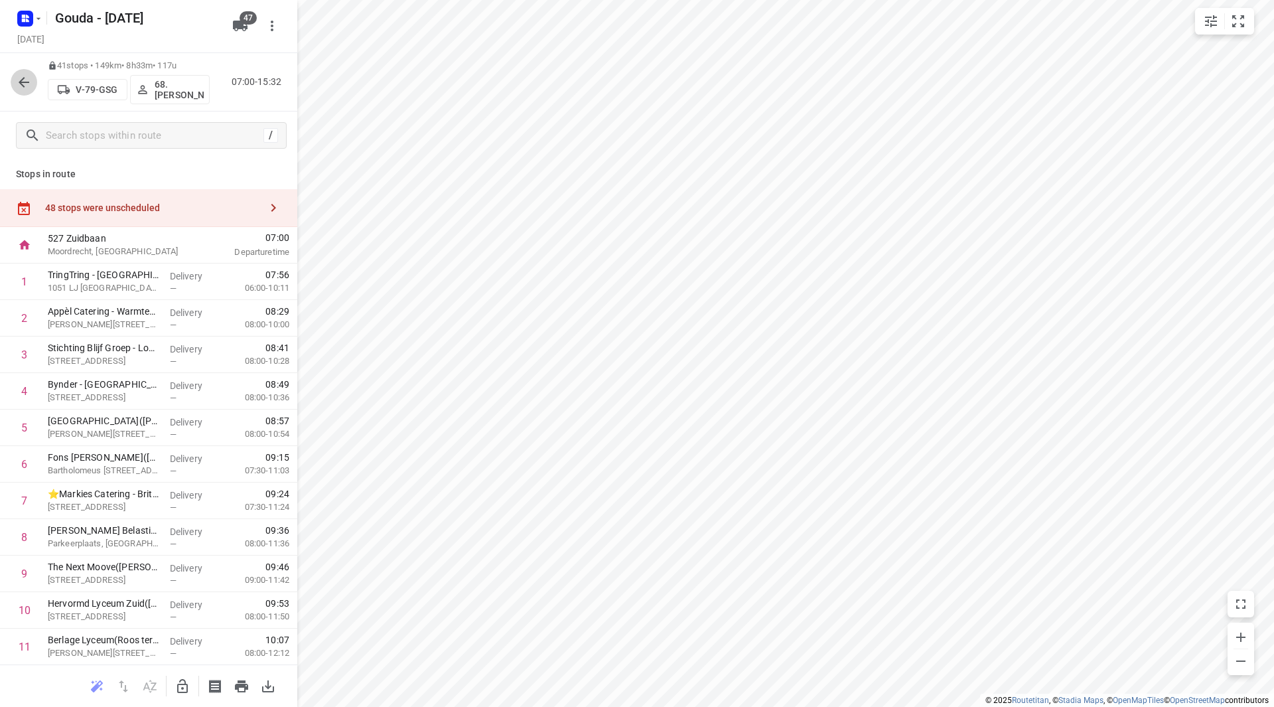
click at [23, 82] on icon "button" at bounding box center [24, 82] width 11 height 11
click at [32, 90] on button "button" at bounding box center [24, 82] width 27 height 27
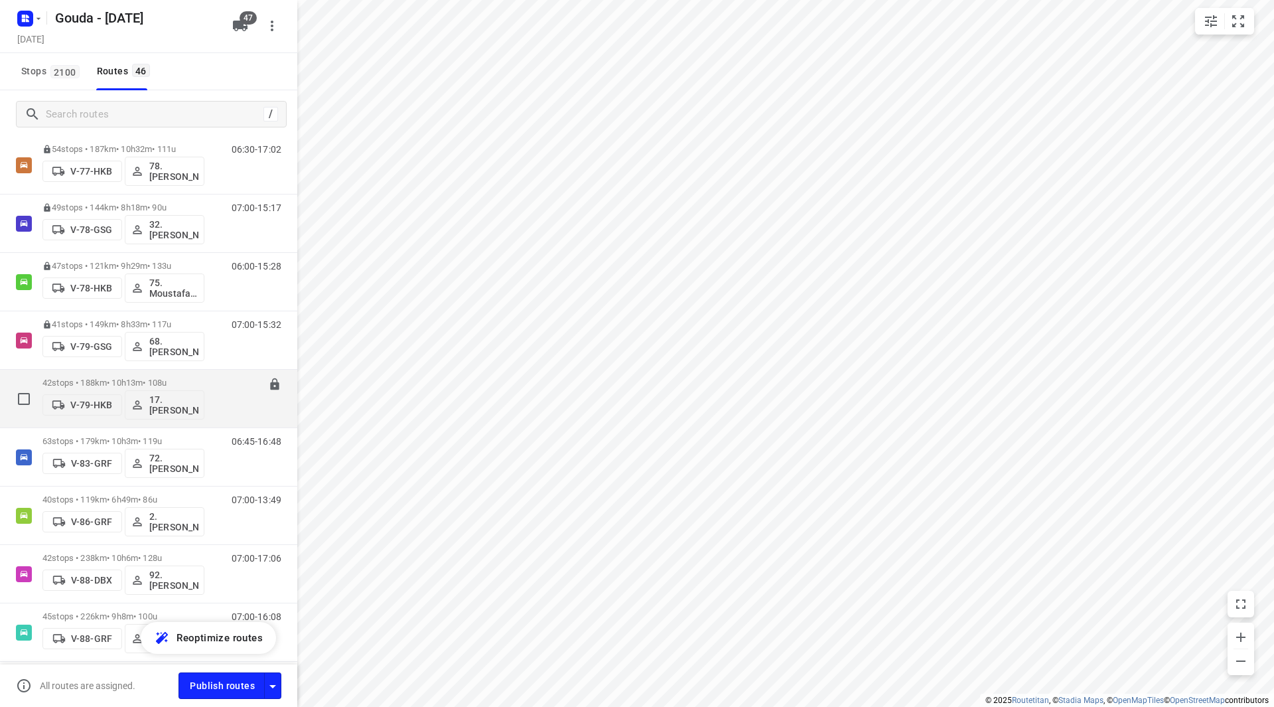
scroll to position [1526, 0]
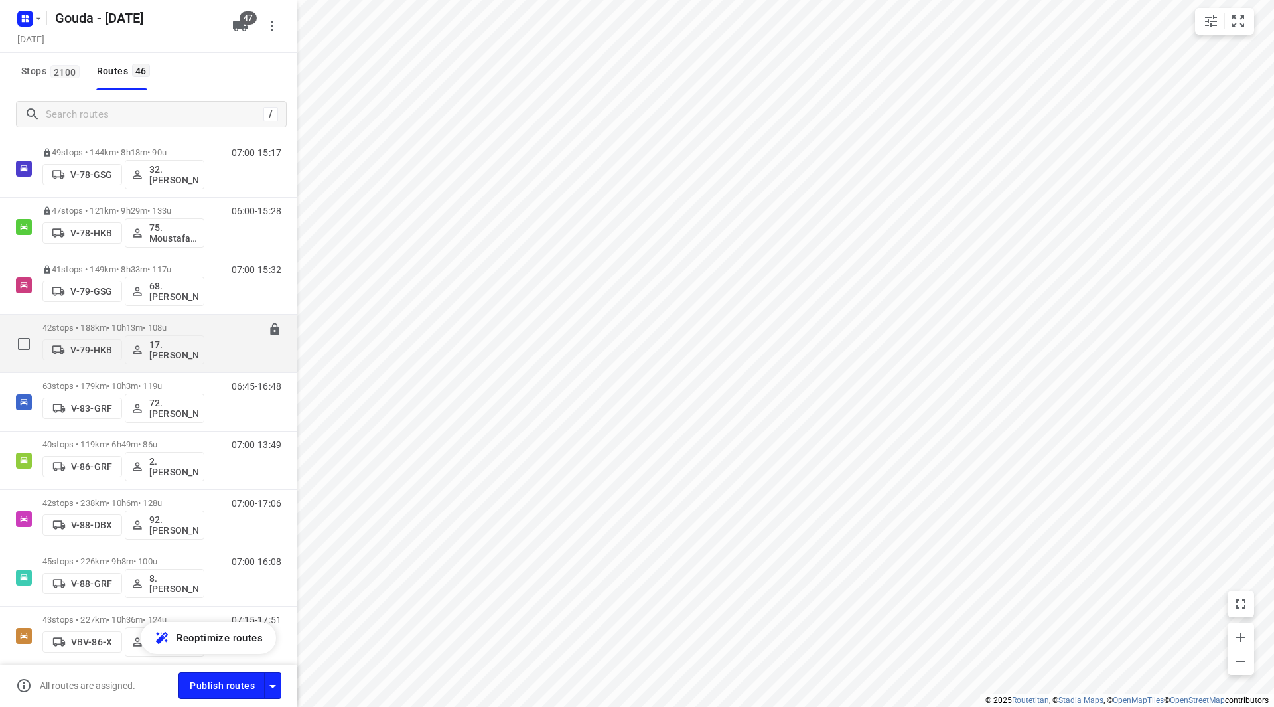
click at [146, 319] on div "42 stops • 188km • 10h13m • 108u V-79-HKB 17. Erwin de Jonge" at bounding box center [123, 343] width 162 height 55
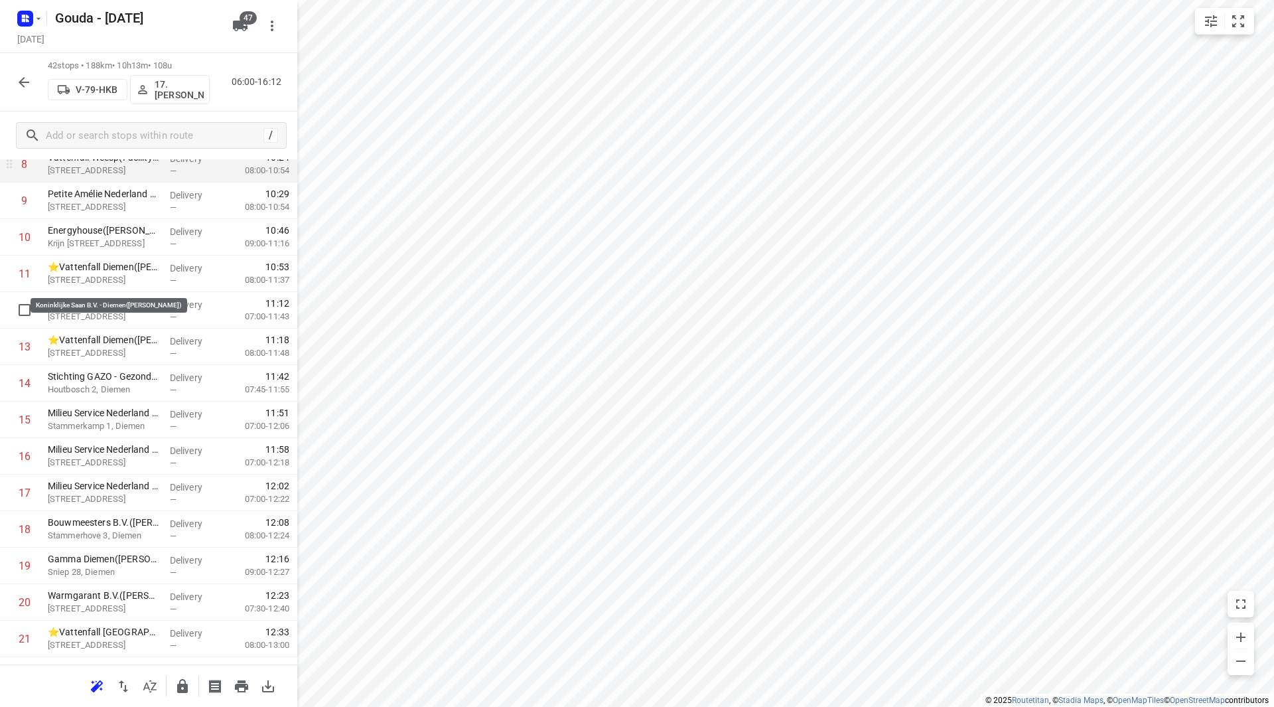
scroll to position [332, 0]
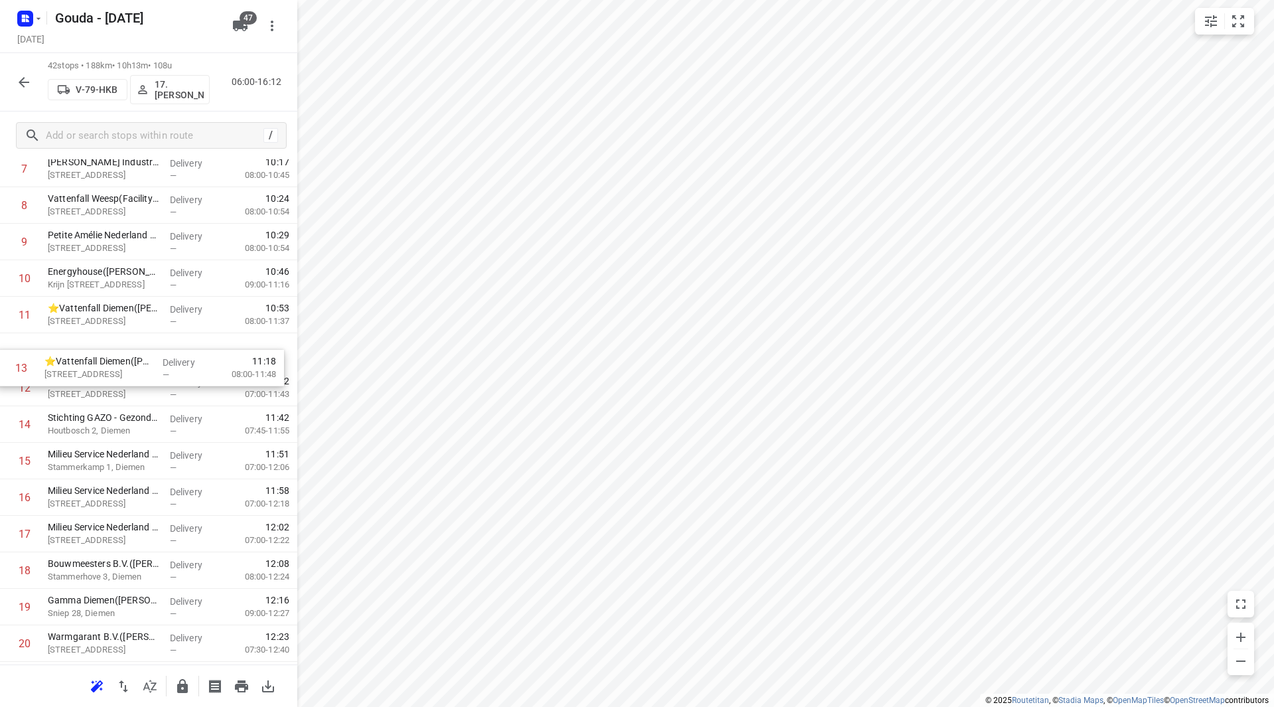
drag, startPoint x: 166, startPoint y: 394, endPoint x: 161, endPoint y: 358, distance: 36.1
click at [161, 360] on div "1 Smit & Zoon Weesp(Judith Plet) Nijverheidslaan 48, Weesp Delivery — 06:59 06:…" at bounding box center [148, 698] width 297 height 1533
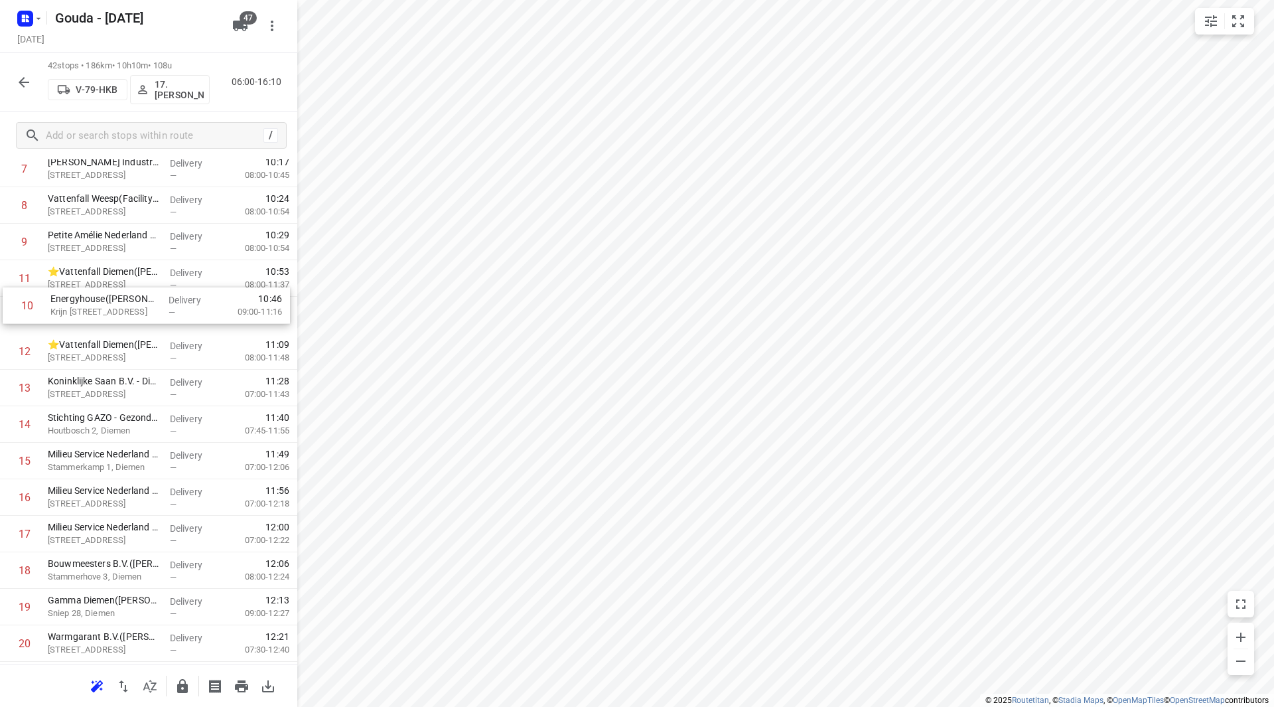
scroll to position [331, 0]
drag, startPoint x: 170, startPoint y: 275, endPoint x: 176, endPoint y: 355, distance: 79.9
click at [176, 355] on div "1 Smit & Zoon Weesp(Judith Plet) Nijverheidslaan 48, Weesp Delivery — 06:59 06:…" at bounding box center [148, 698] width 297 height 1533
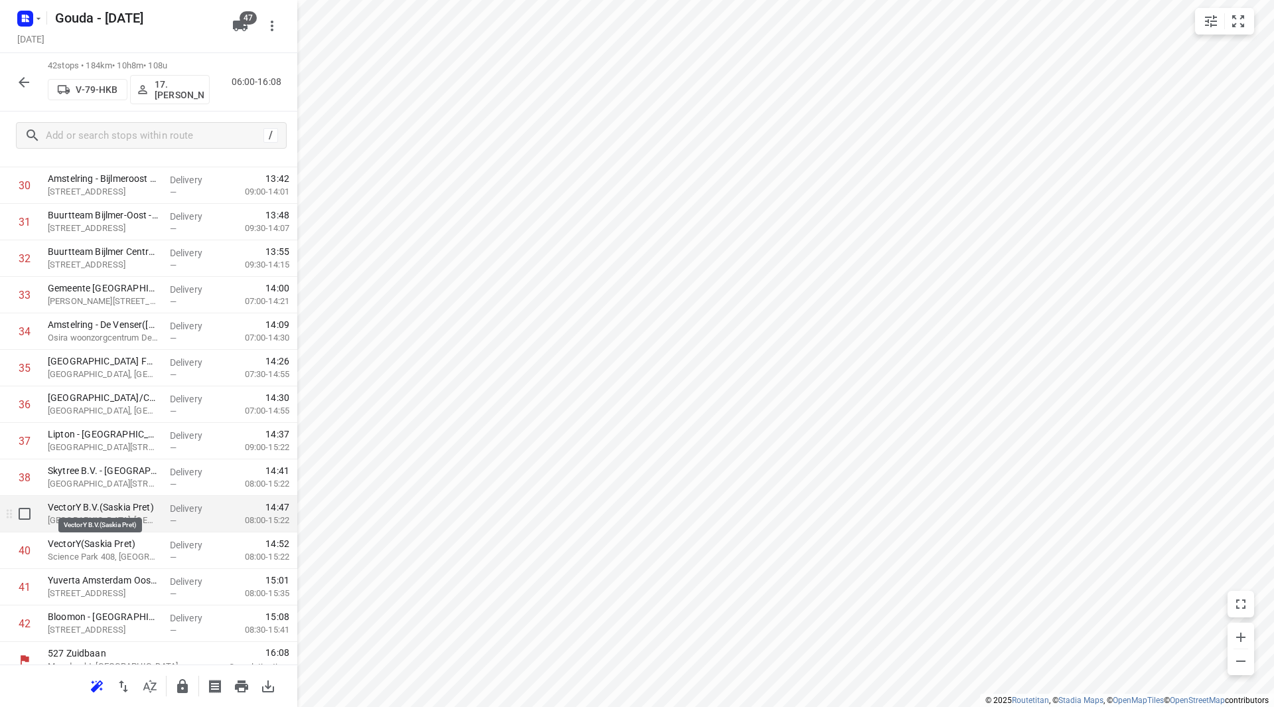
scroll to position [1169, 0]
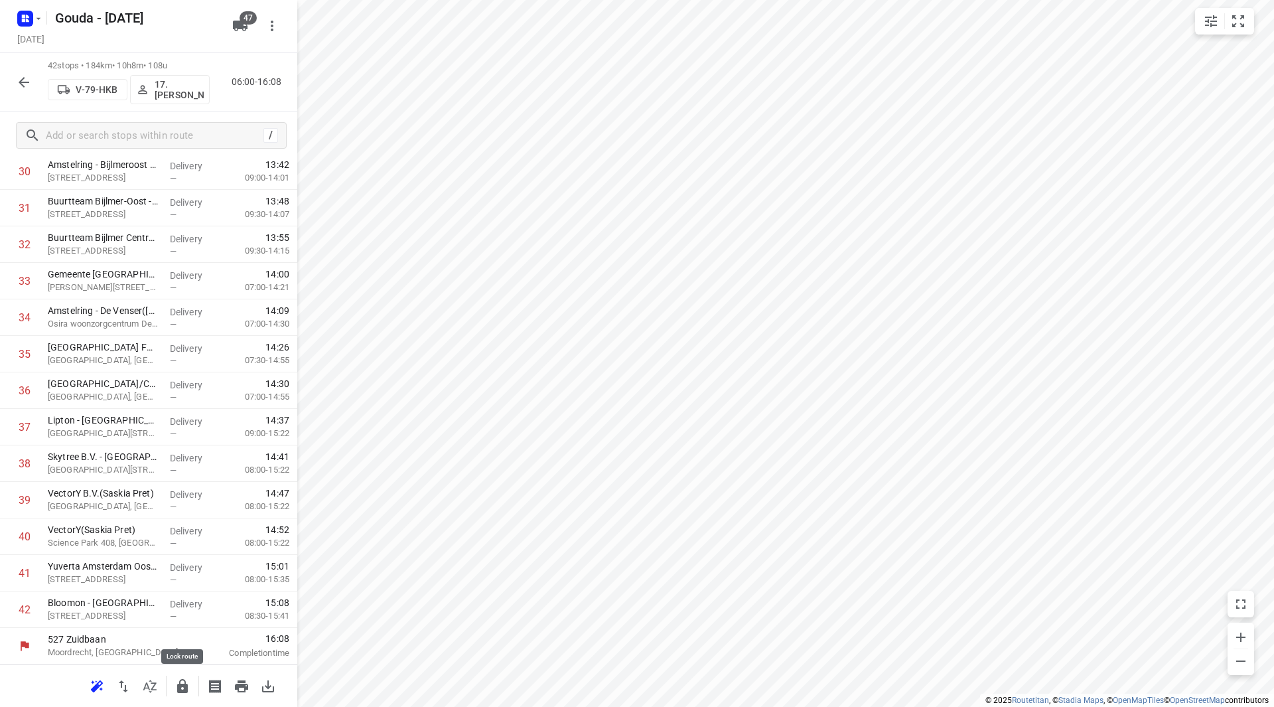
click at [184, 681] on icon "button" at bounding box center [182, 686] width 11 height 14
click at [20, 86] on icon "button" at bounding box center [24, 82] width 16 height 16
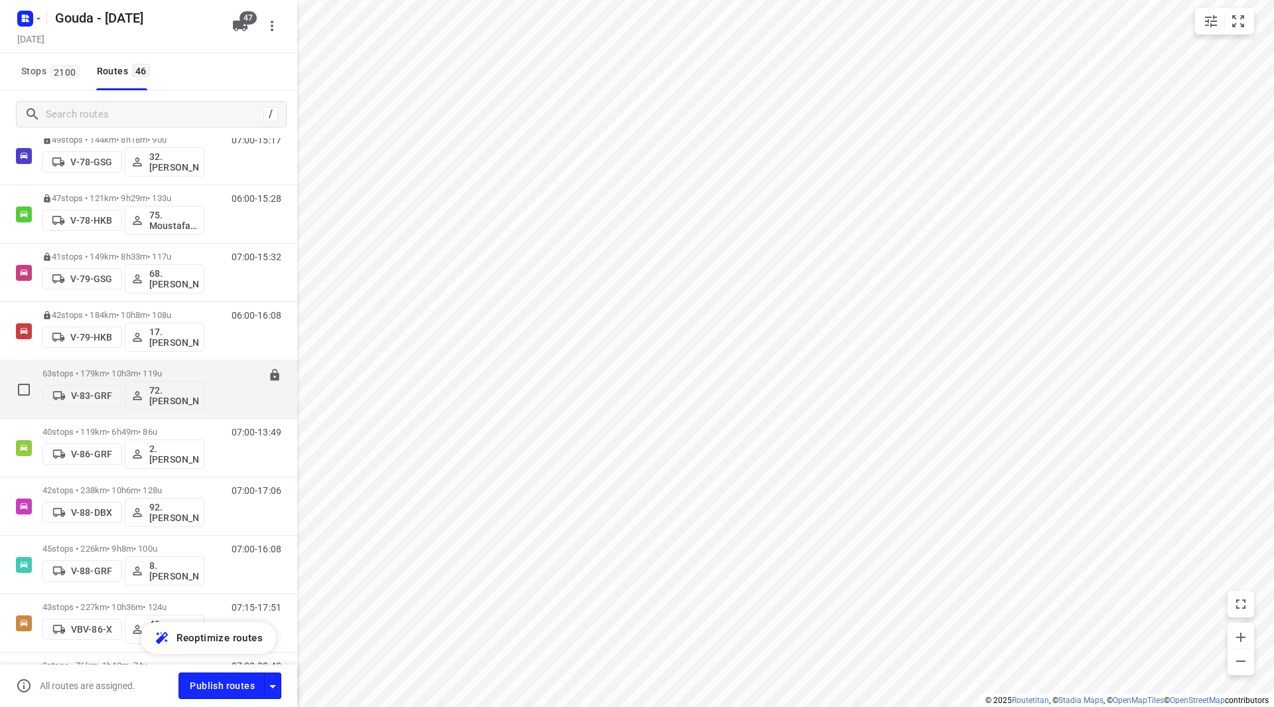
scroll to position [1460, 0]
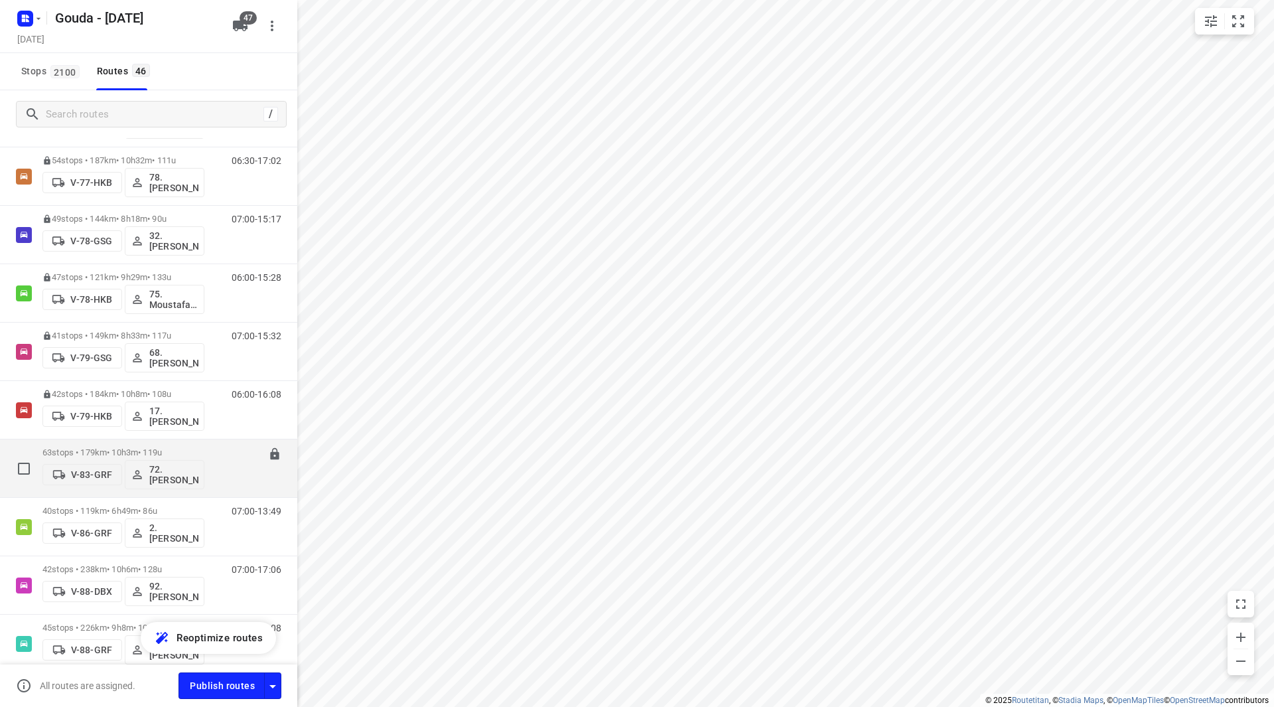
click at [132, 449] on p "63 stops • 179km • 10h3m • 119u" at bounding box center [123, 452] width 162 height 10
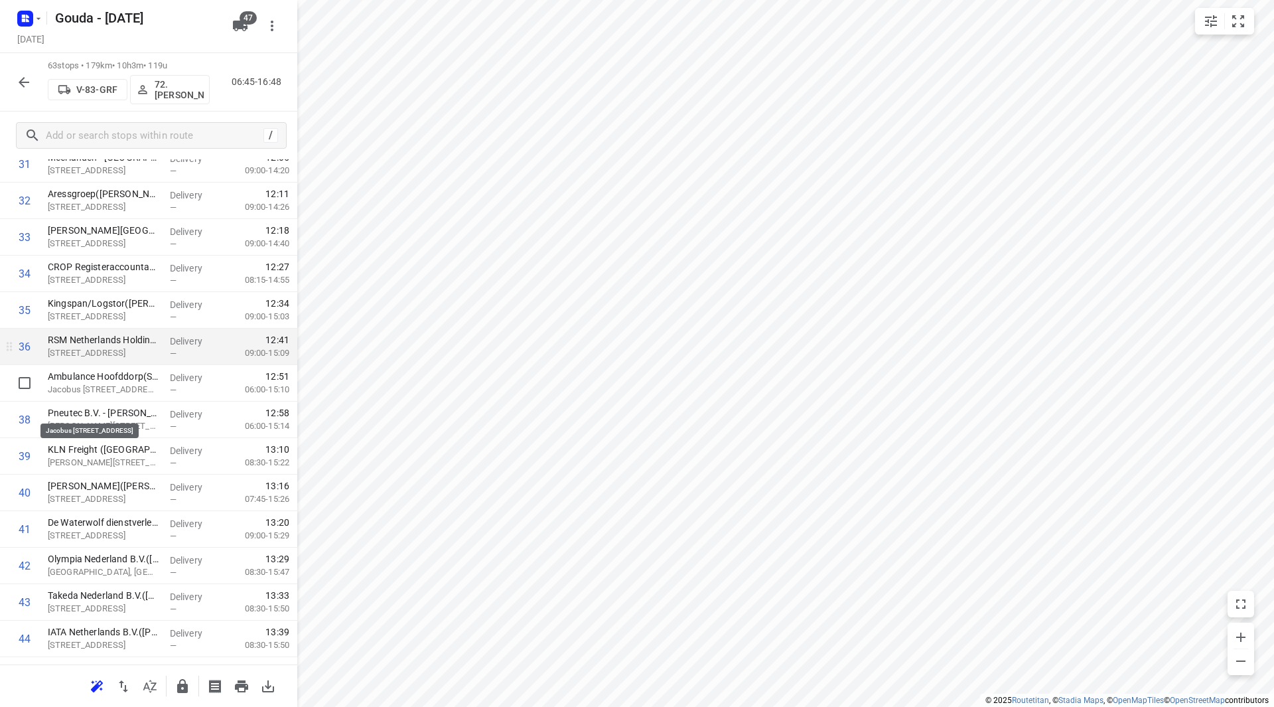
scroll to position [1195, 0]
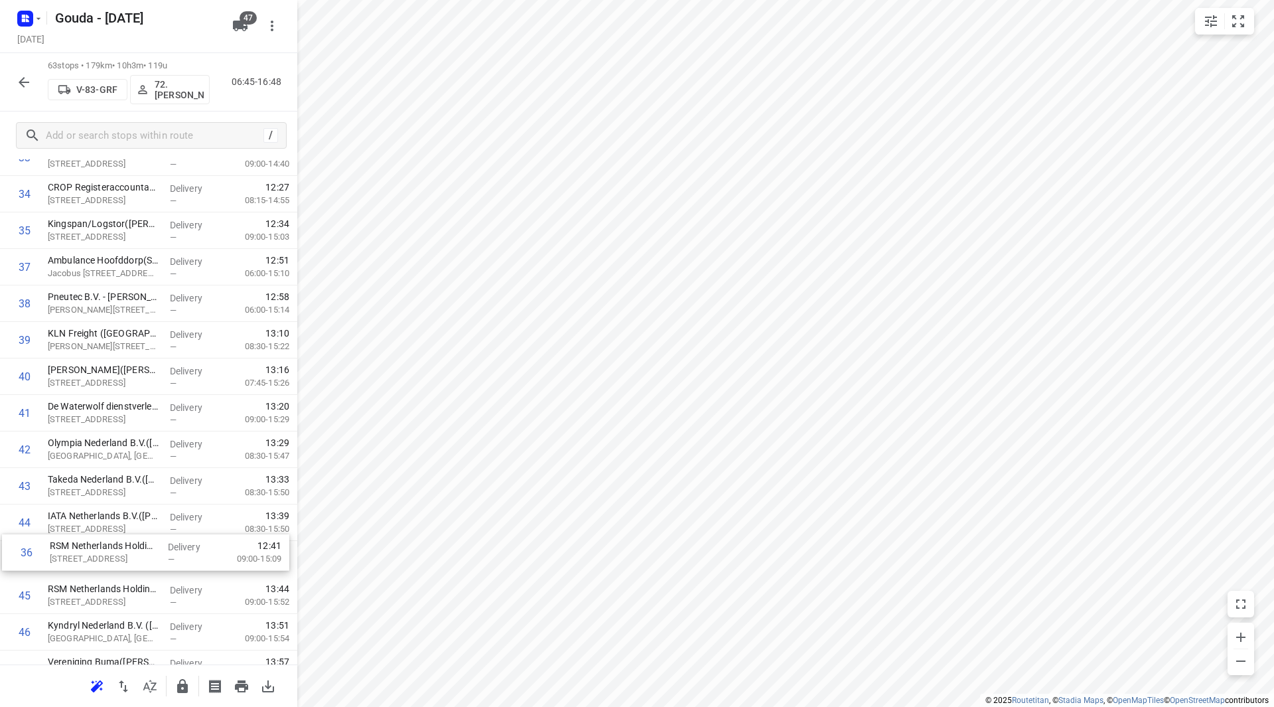
drag, startPoint x: 125, startPoint y: 366, endPoint x: 125, endPoint y: 561, distance: 195.8
click at [125, 561] on div "1 VDE Plant(Hein Visser) Oudendijkseweg 5, Woubrugge Delivery — 07:13 06:30-09:…" at bounding box center [148, 121] width 297 height 2300
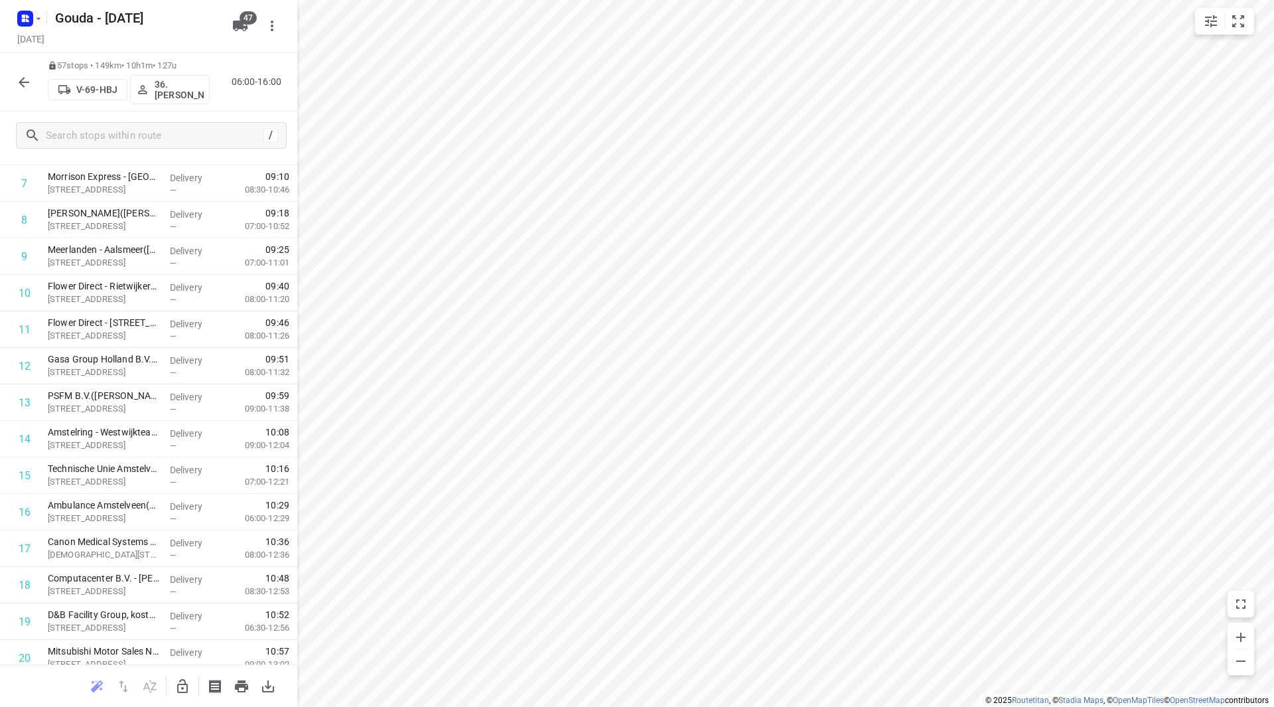
scroll to position [0, 0]
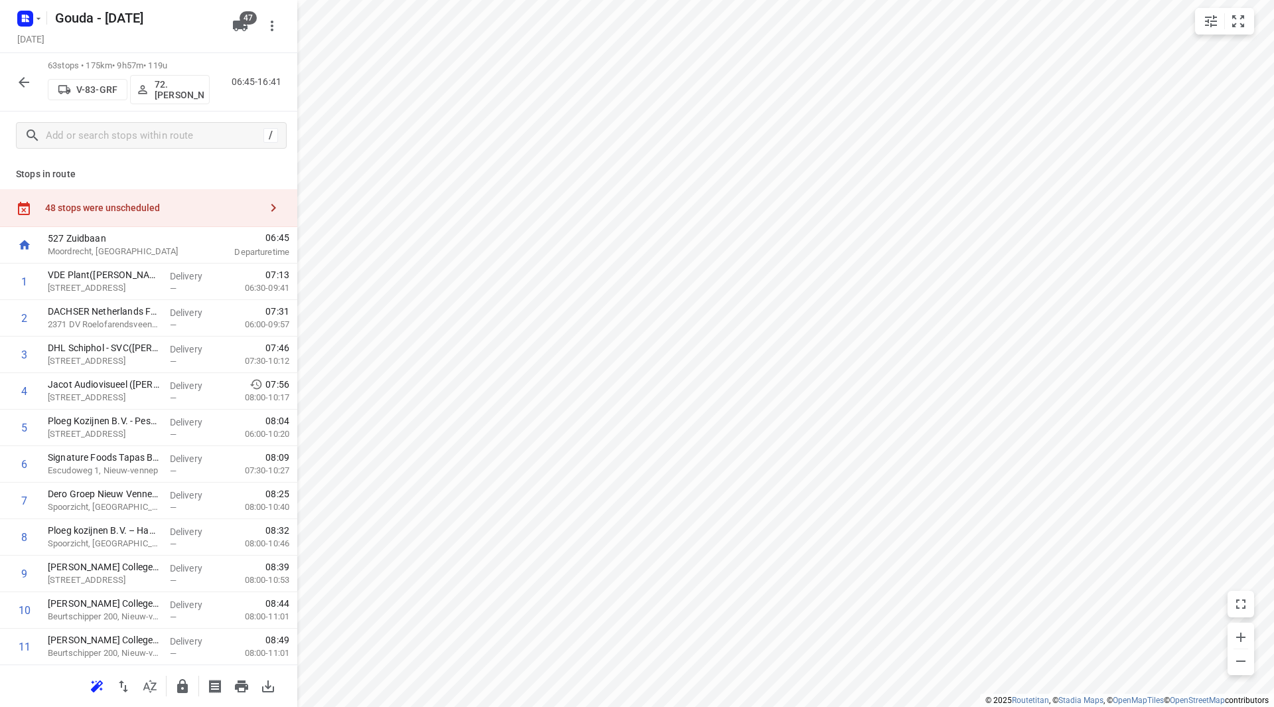
click at [167, 199] on div "48 stops were unscheduled" at bounding box center [148, 208] width 297 height 38
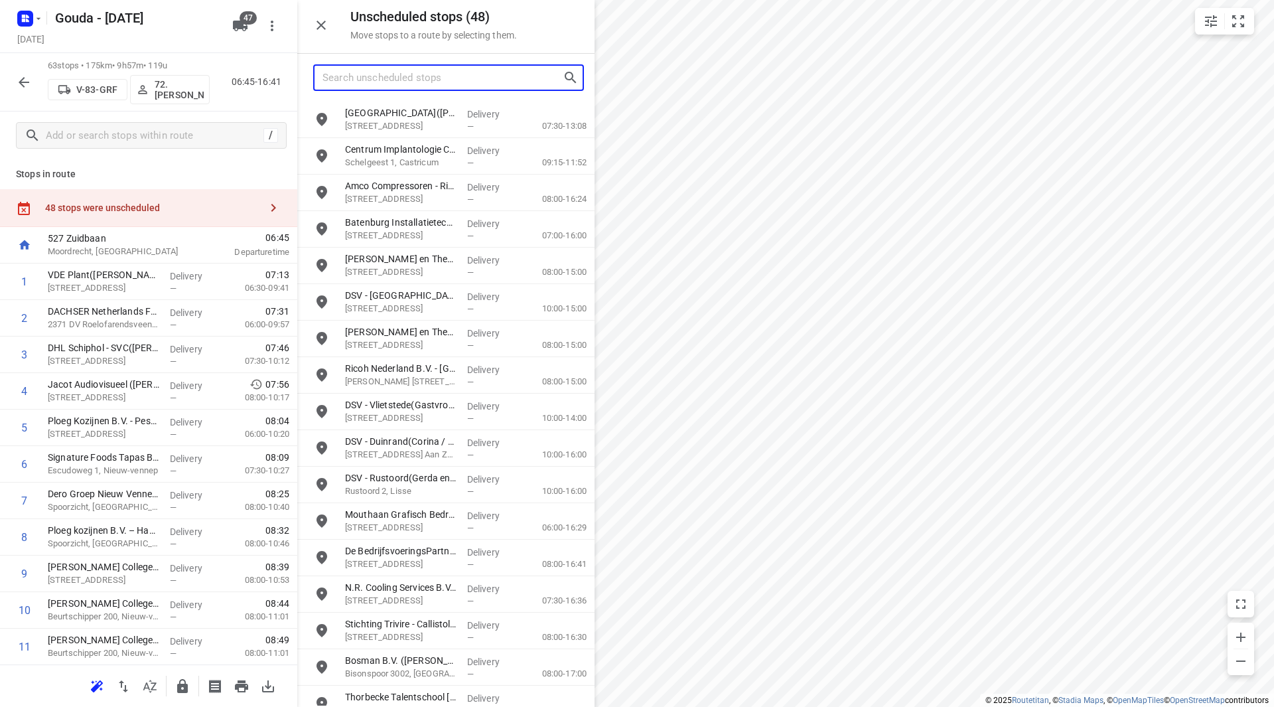
click at [419, 82] on input "Search unscheduled stops" at bounding box center [443, 78] width 240 height 21
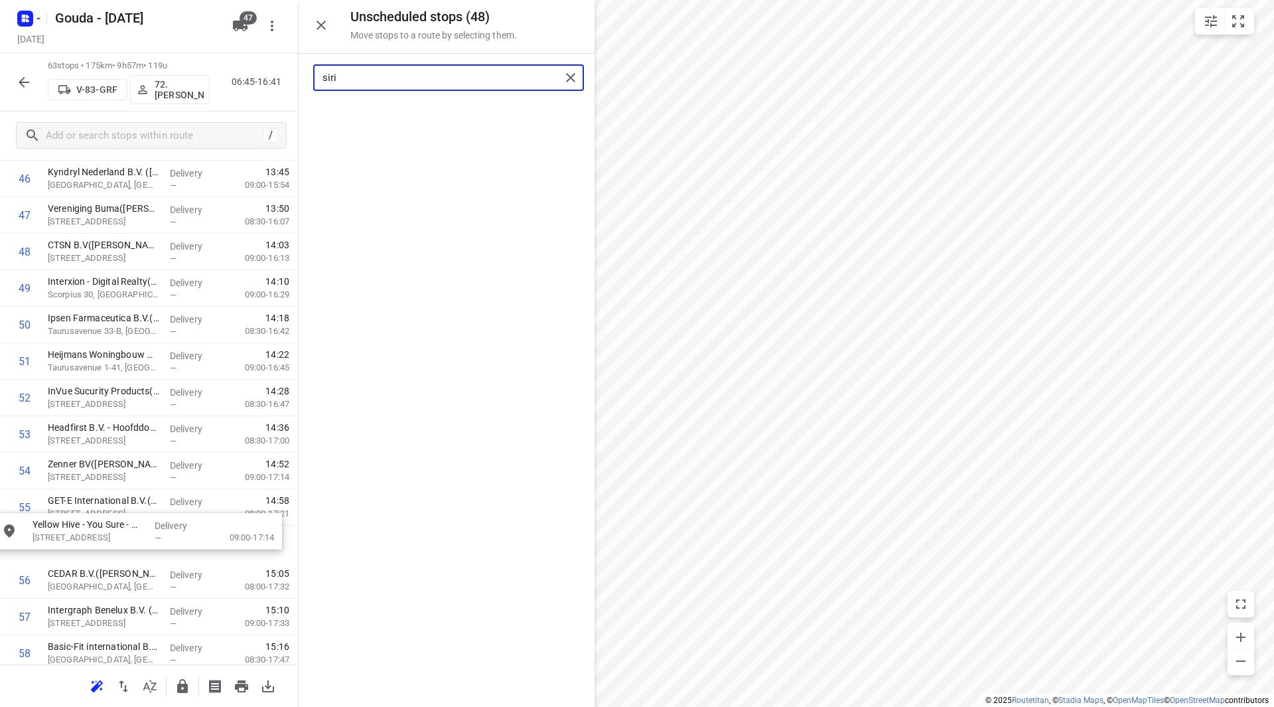
scroll to position [1749, 0]
drag, startPoint x: 414, startPoint y: 110, endPoint x: 110, endPoint y: 499, distance: 494.0
type input "siri"
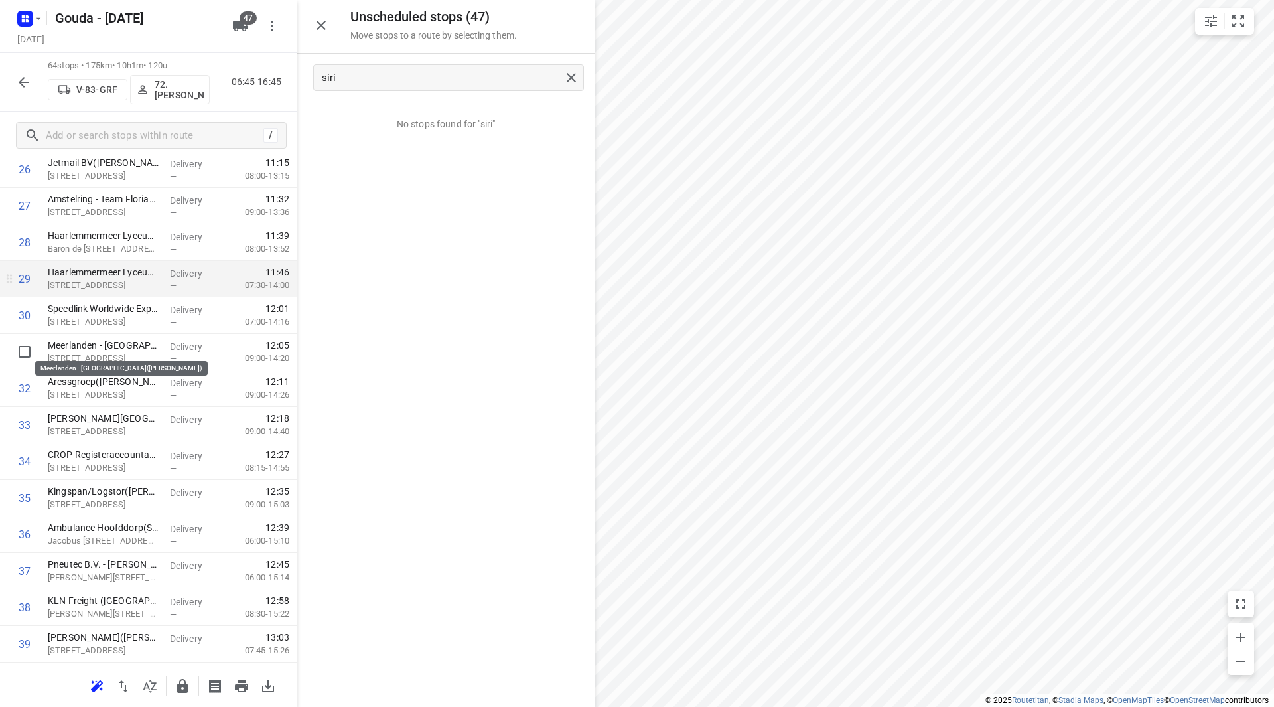
scroll to position [952, 0]
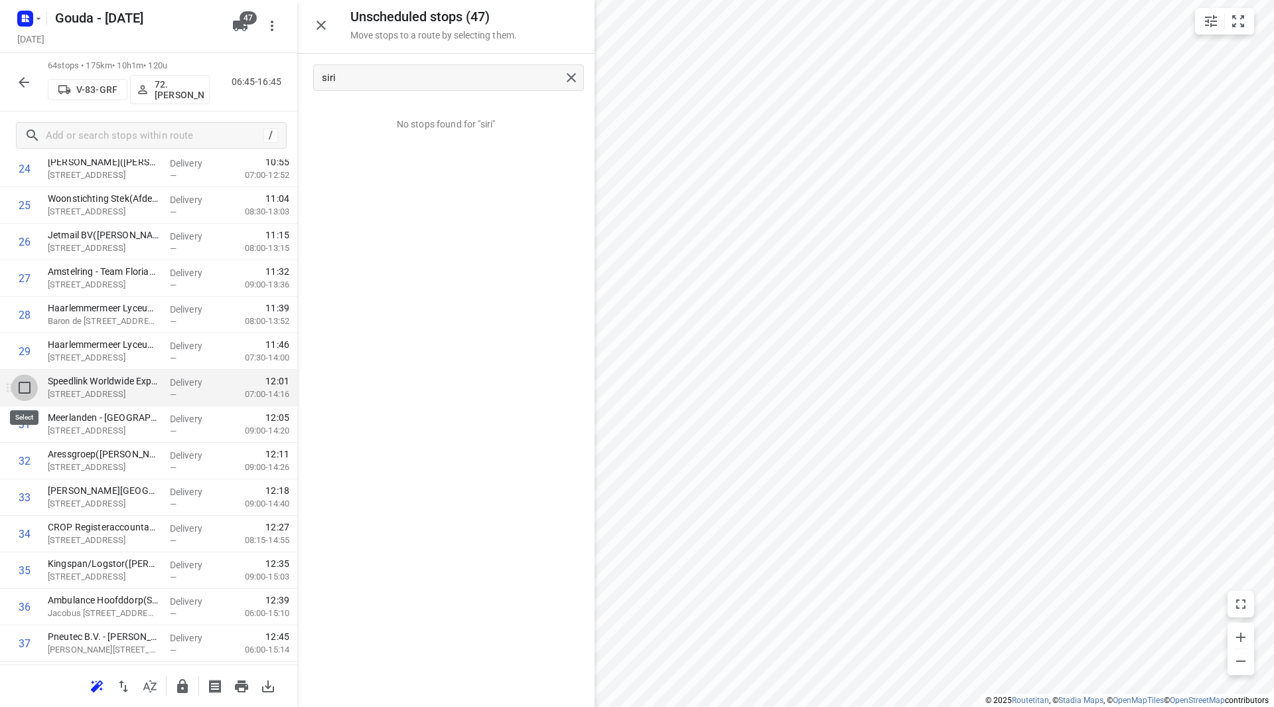
click at [23, 385] on input "checkbox" at bounding box center [24, 387] width 27 height 27
checkbox input "true"
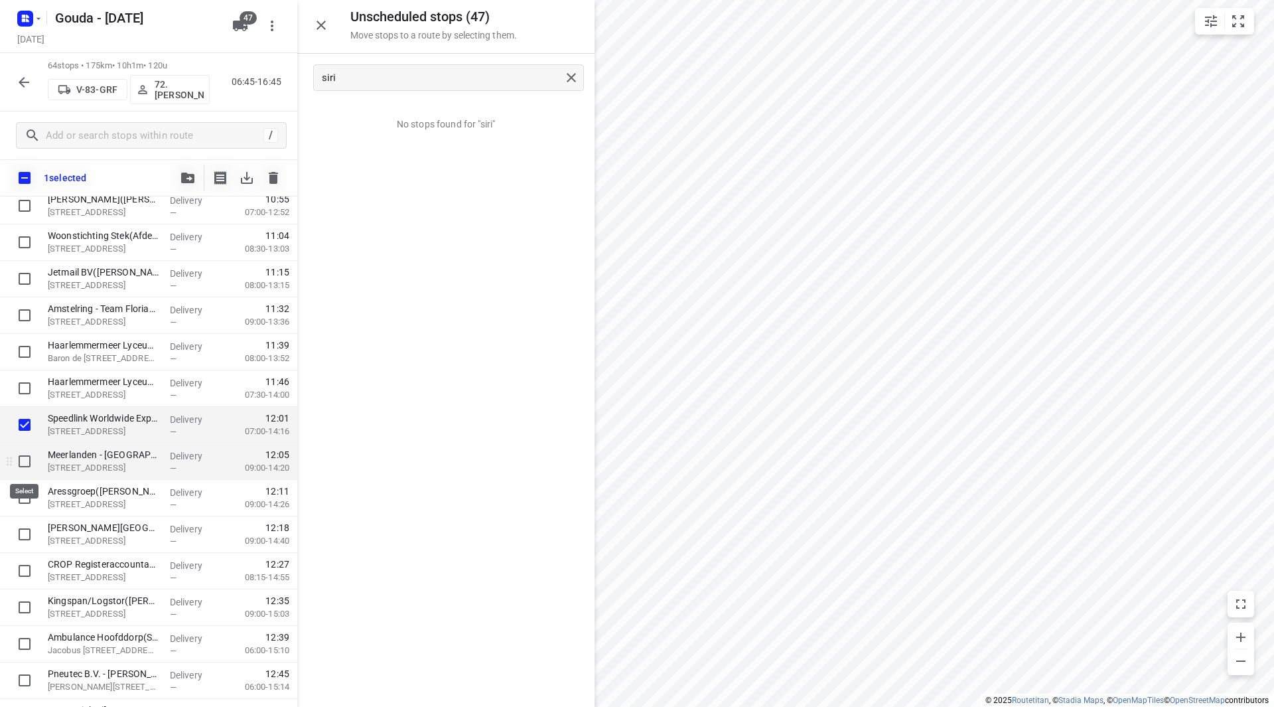
click at [20, 464] on input "checkbox" at bounding box center [24, 461] width 27 height 27
checkbox input "true"
drag, startPoint x: 27, startPoint y: 496, endPoint x: 19, endPoint y: 528, distance: 32.0
click at [25, 496] on input "checkbox" at bounding box center [24, 497] width 27 height 27
checkbox input "true"
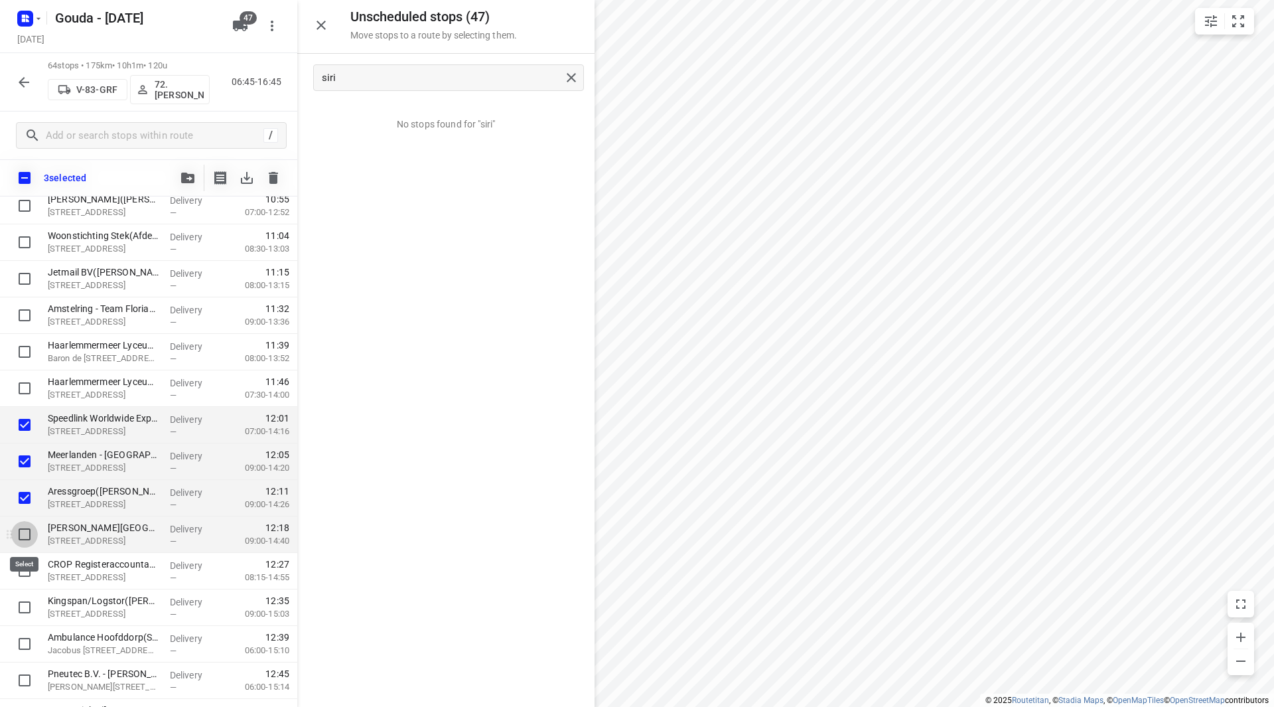
click at [23, 534] on input "checkbox" at bounding box center [24, 534] width 27 height 27
checkbox input "true"
click at [190, 181] on icon "button" at bounding box center [187, 178] width 13 height 11
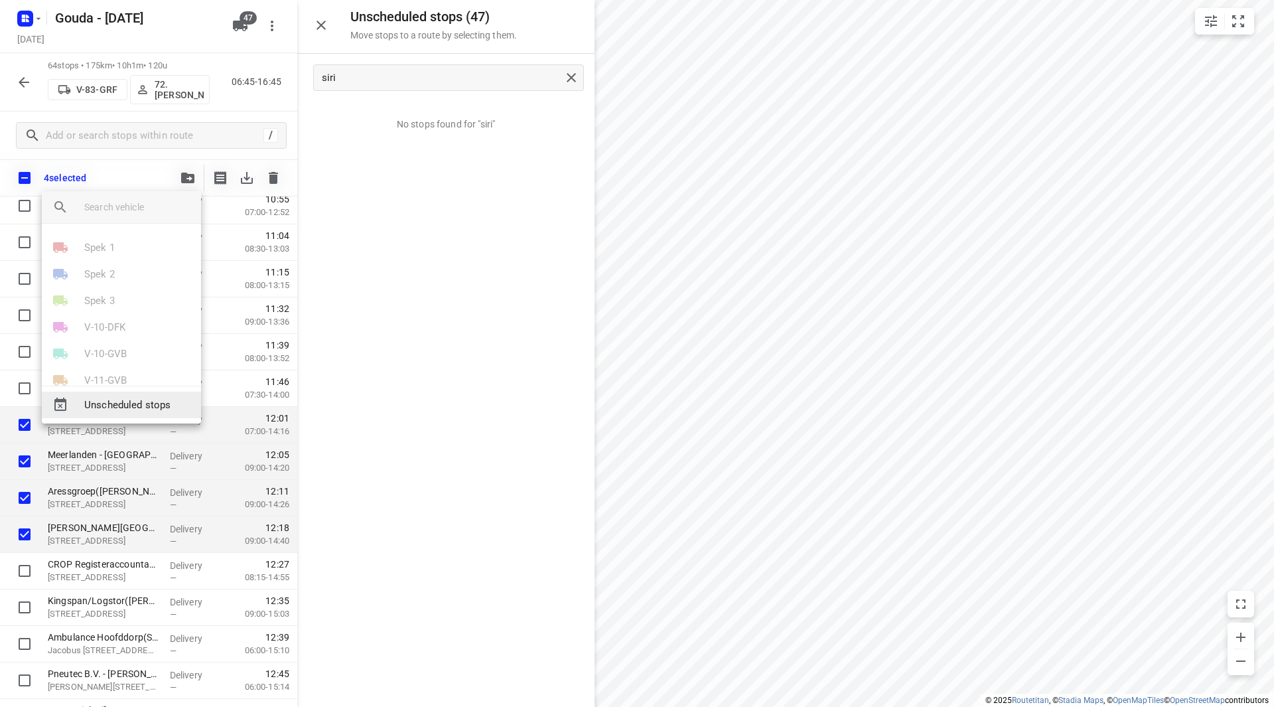
click at [130, 416] on div "Unscheduled stops" at bounding box center [121, 405] width 159 height 27
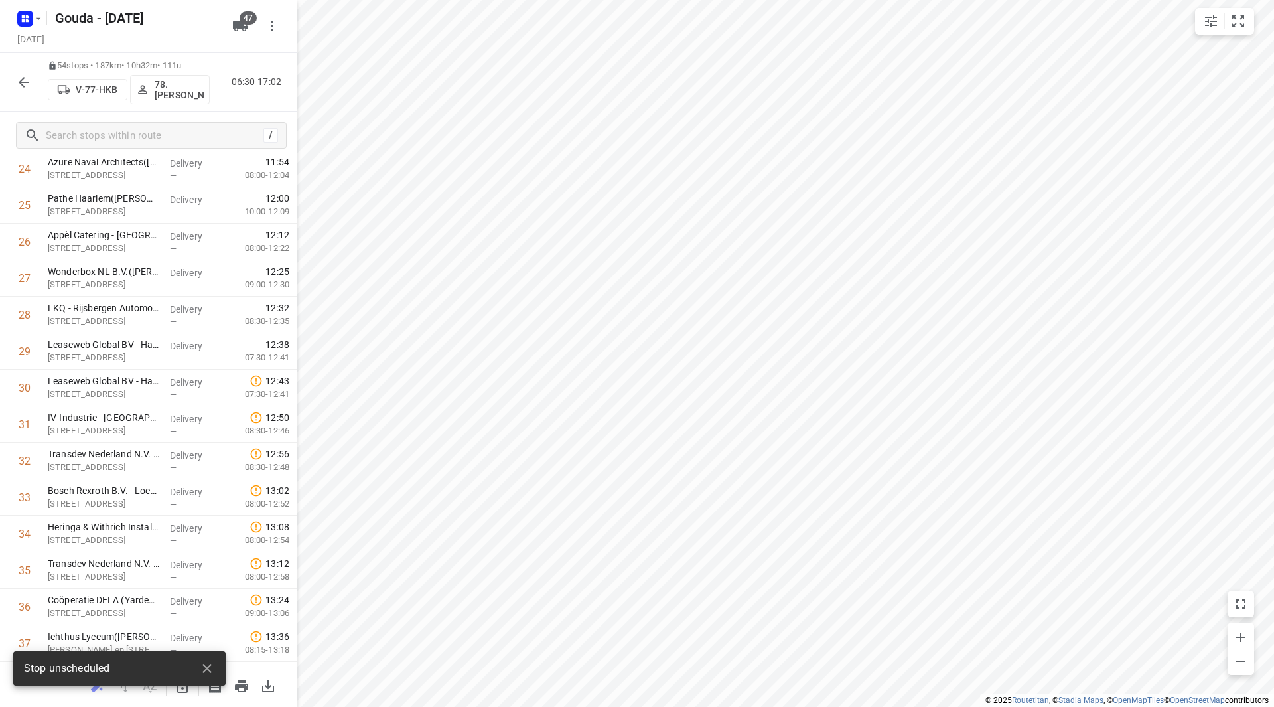
scroll to position [0, 0]
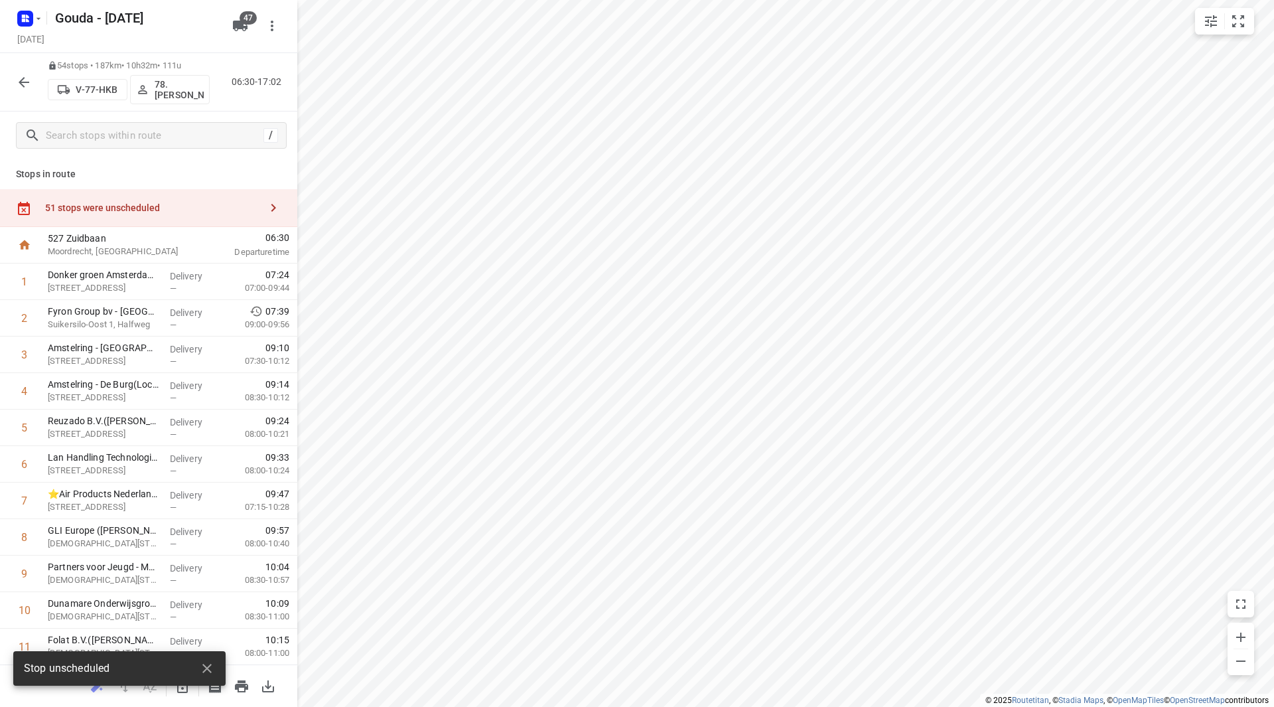
click at [204, 206] on div "51 stops were unscheduled" at bounding box center [152, 207] width 215 height 11
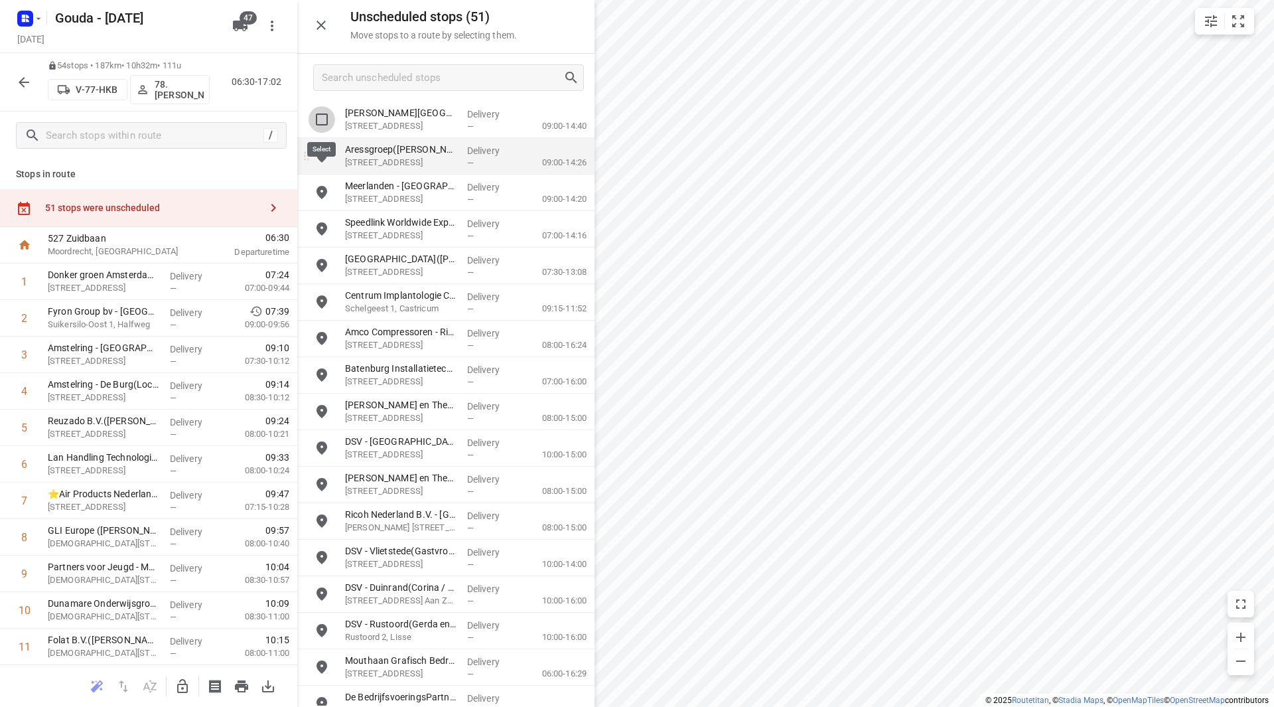
drag, startPoint x: 319, startPoint y: 122, endPoint x: 326, endPoint y: 178, distance: 56.1
click at [319, 124] on input "grid" at bounding box center [322, 119] width 27 height 27
checkbox input "true"
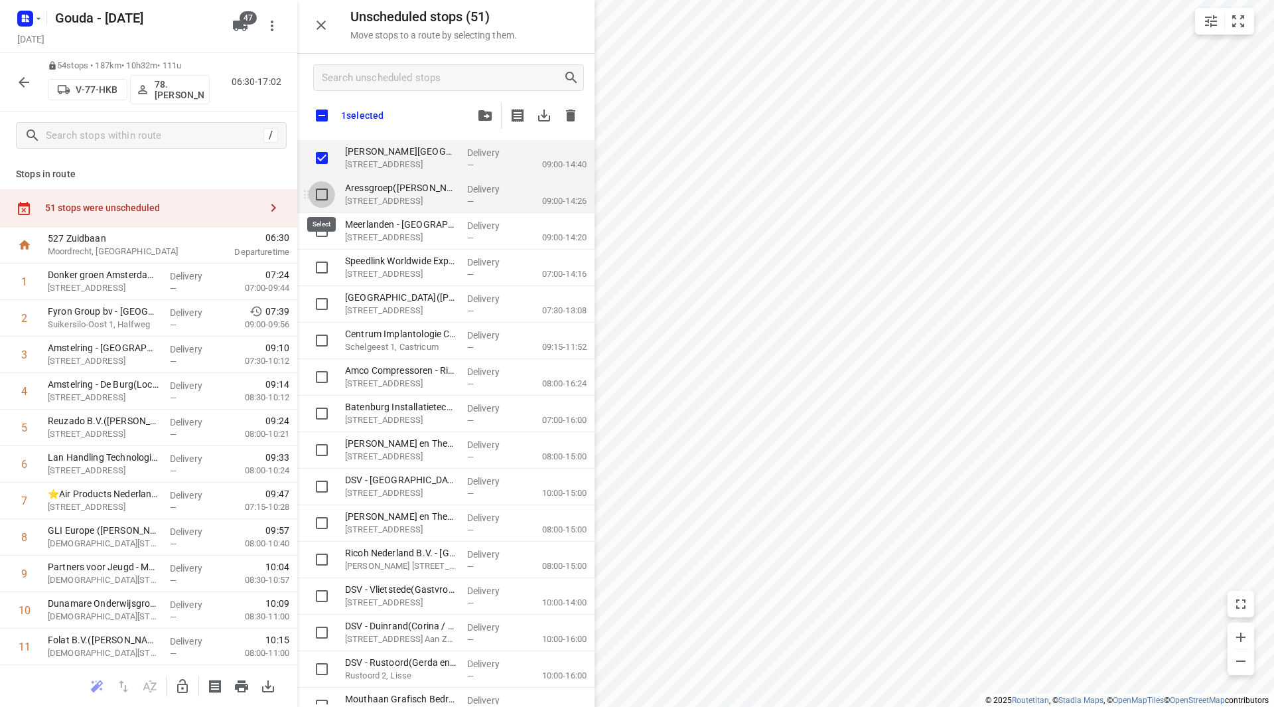
click at [319, 194] on input "grid" at bounding box center [322, 194] width 27 height 27
checkbox input "true"
click at [321, 229] on input "grid" at bounding box center [322, 231] width 27 height 27
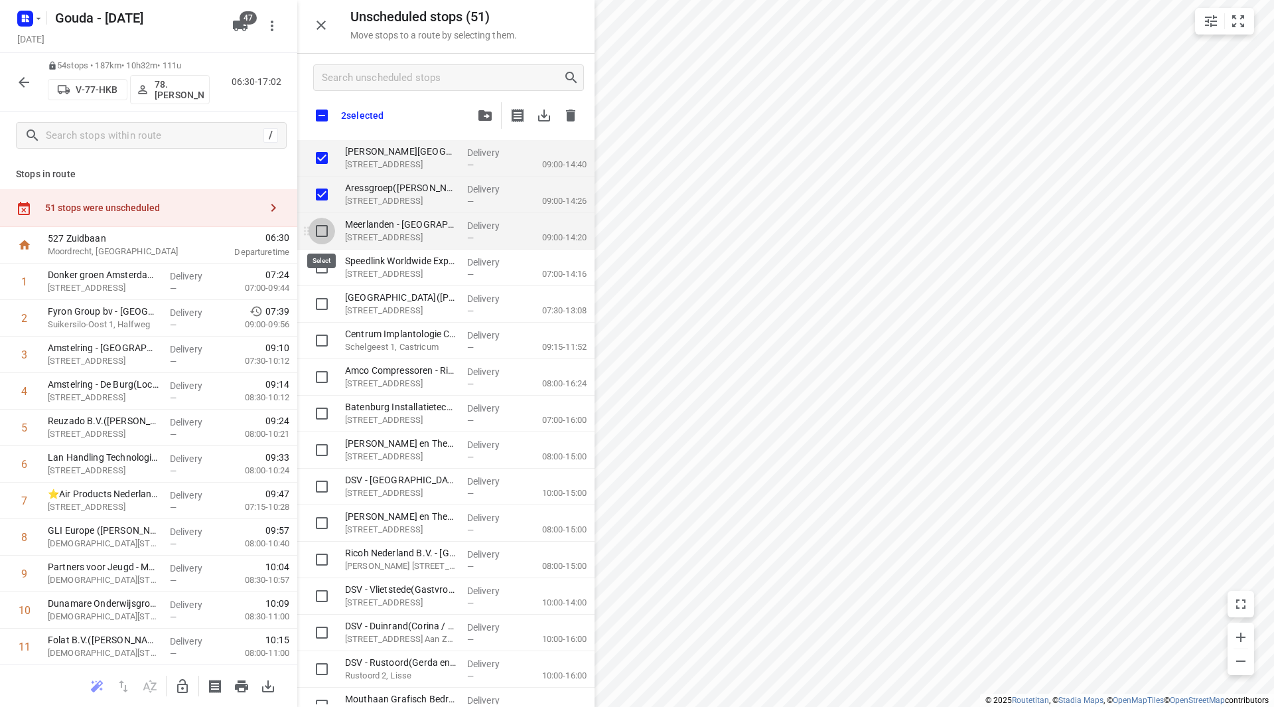
checkbox input "true"
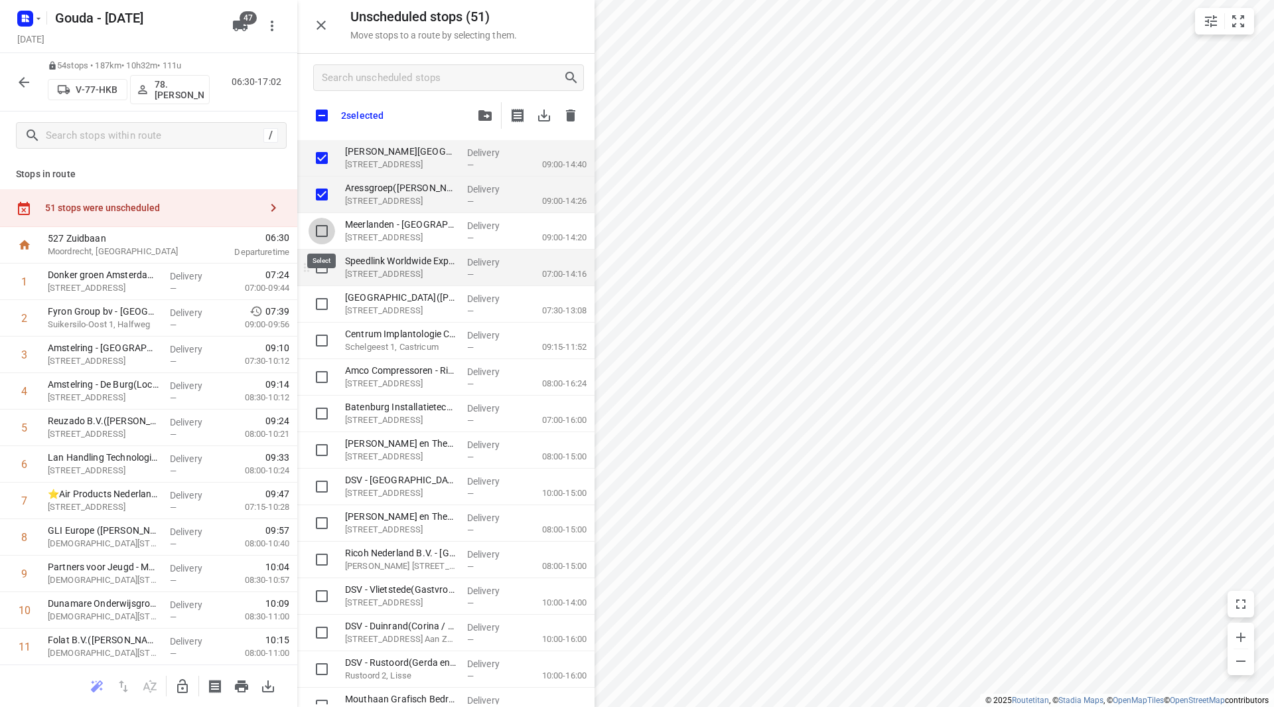
checkbox input "true"
click at [320, 273] on input "grid" at bounding box center [322, 267] width 27 height 27
checkbox input "true"
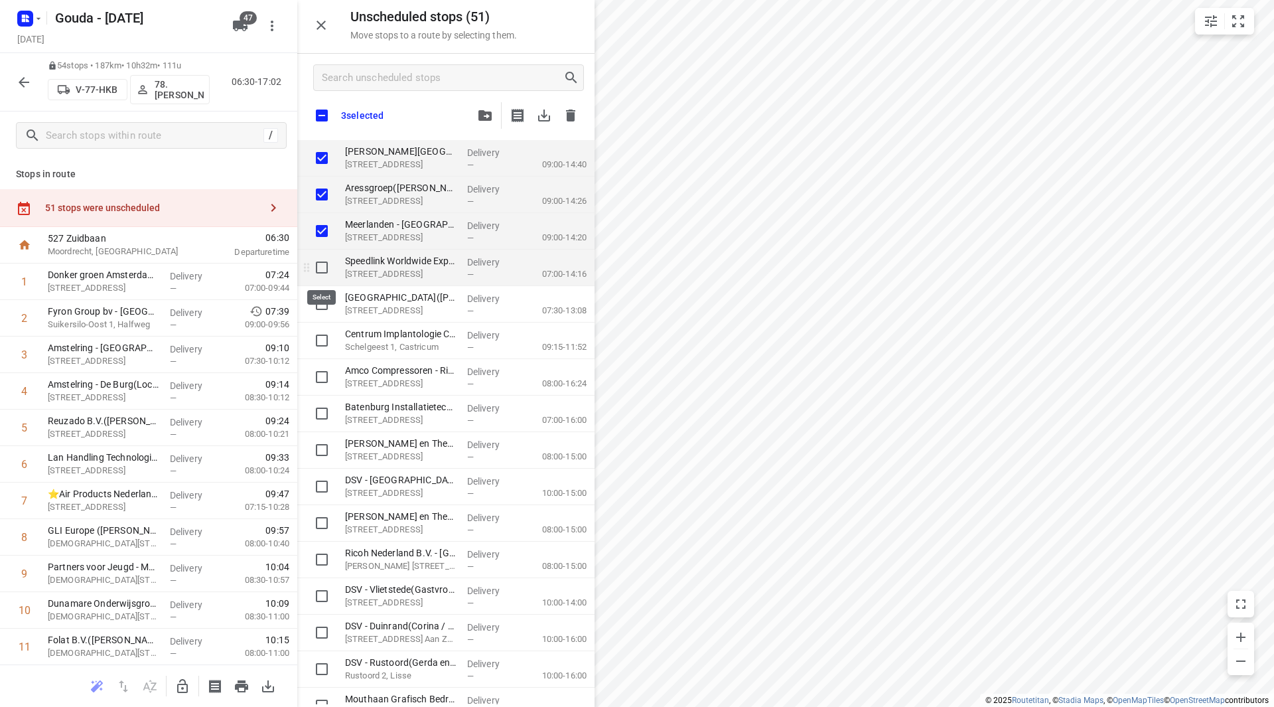
checkbox input "true"
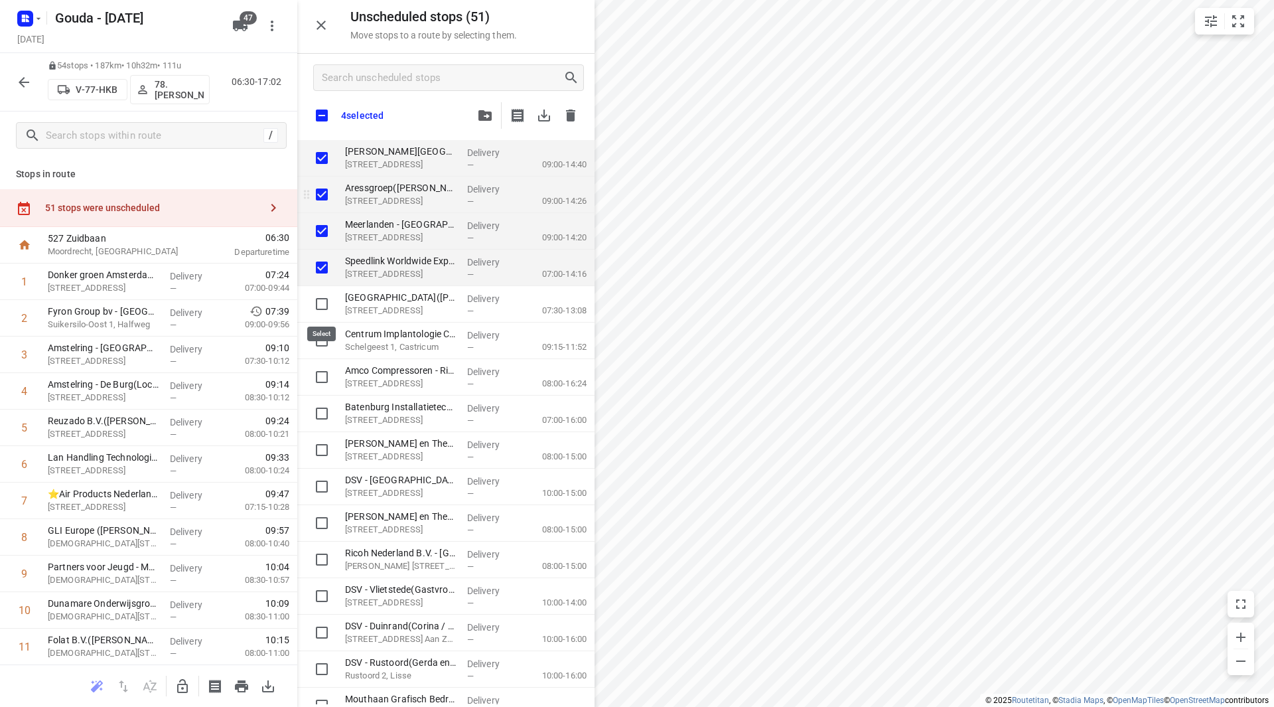
checkbox input "true"
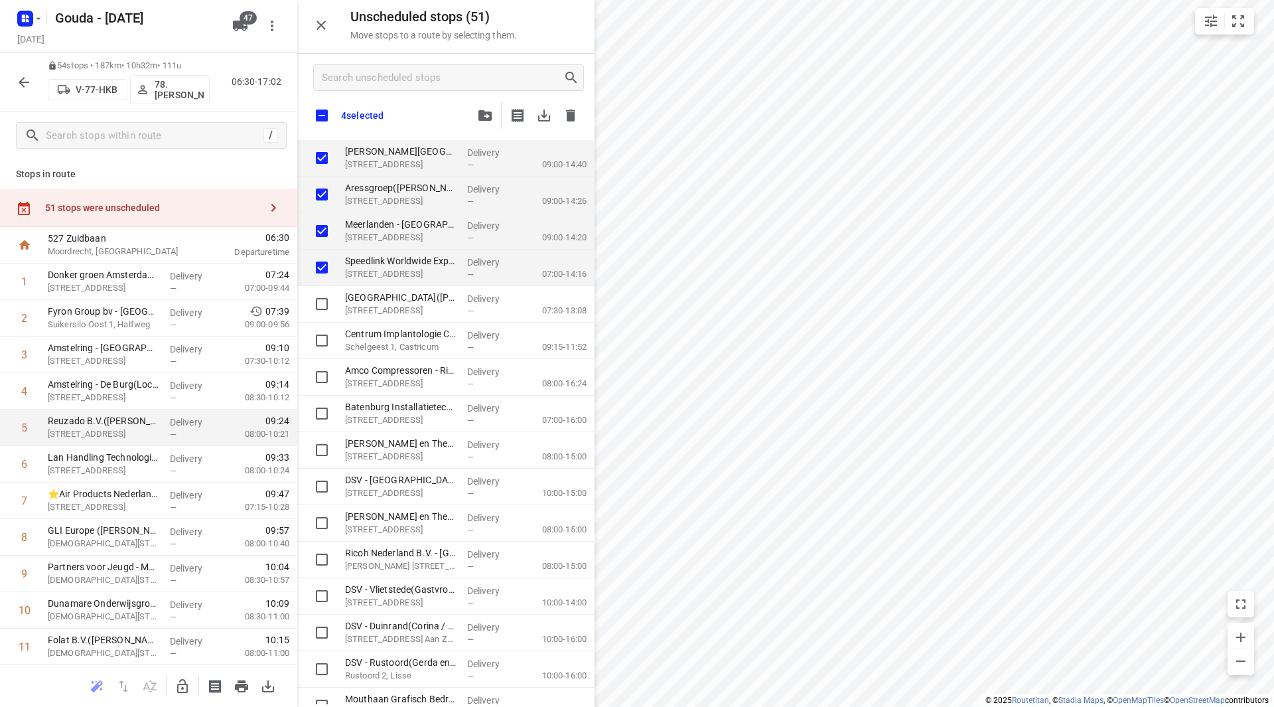
checkbox input "true"
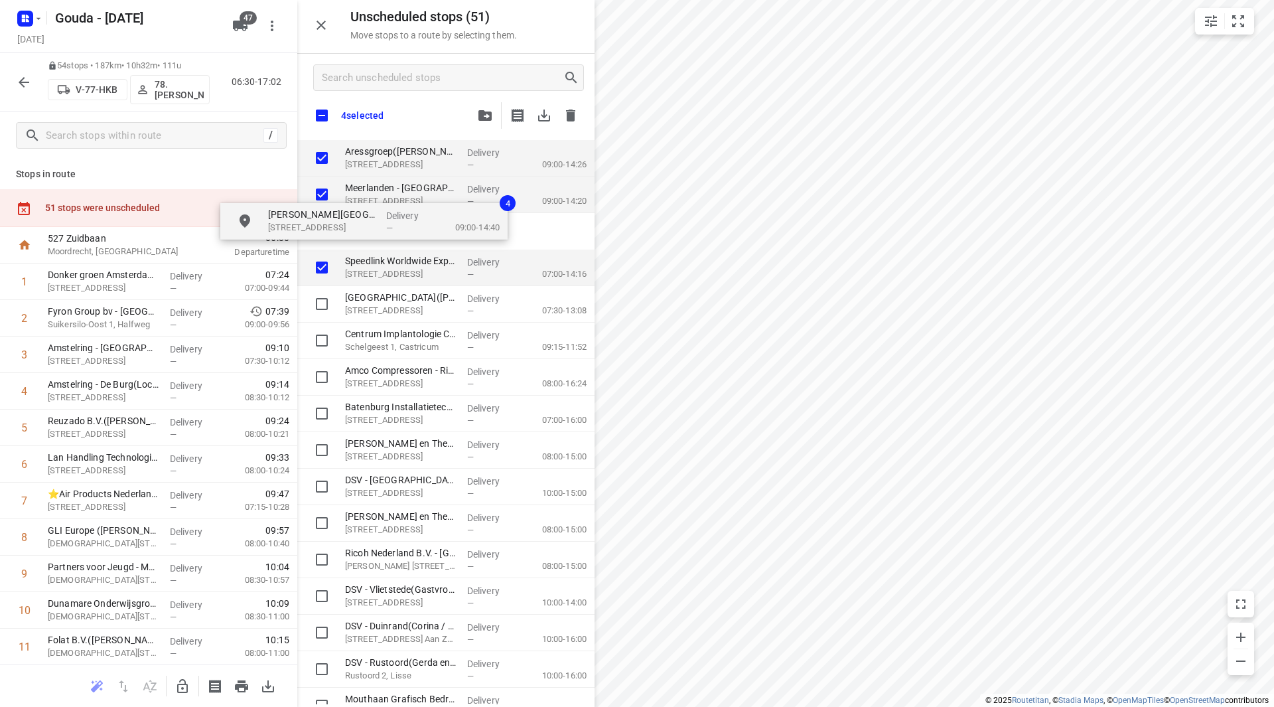
checkbox input "true"
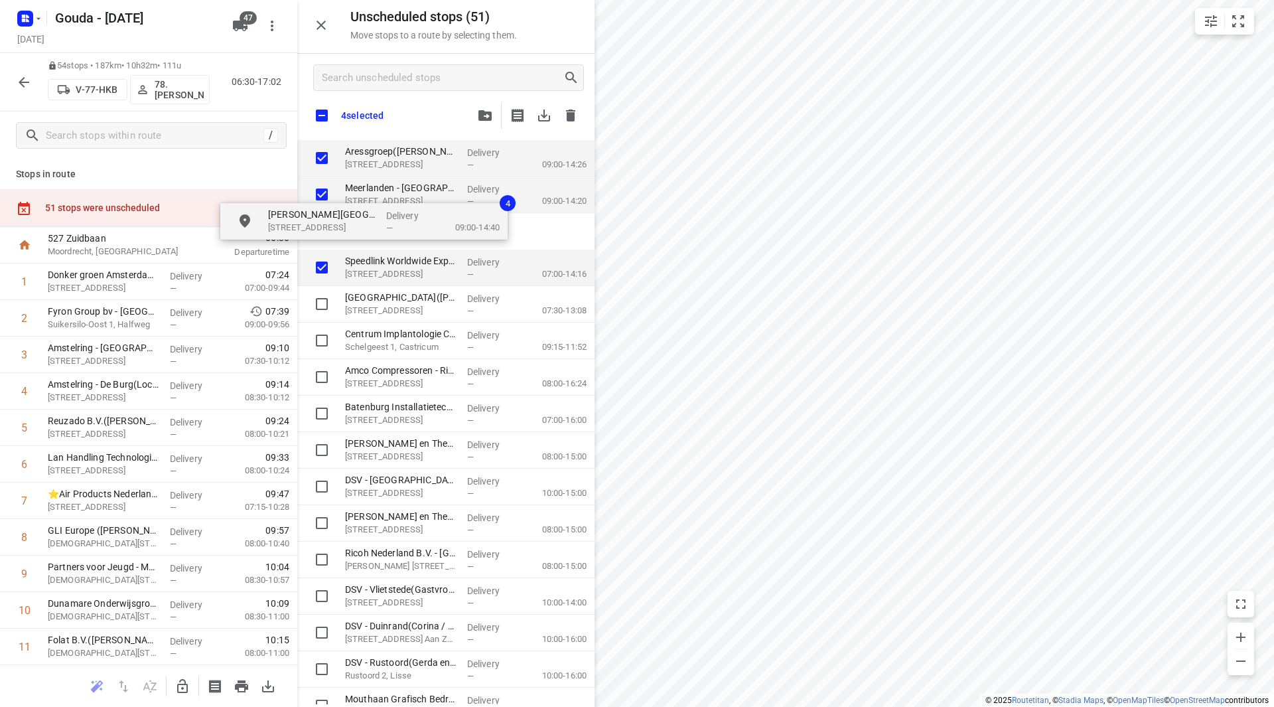
checkbox input "true"
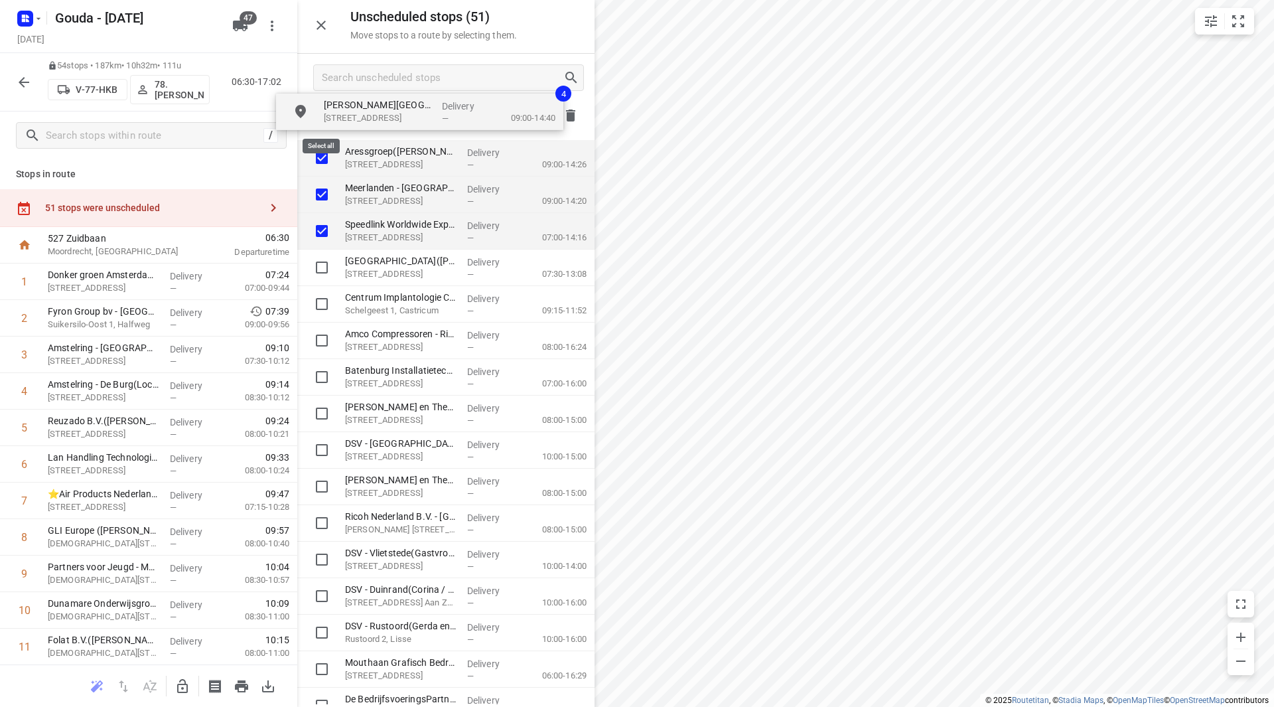
checkbox input "true"
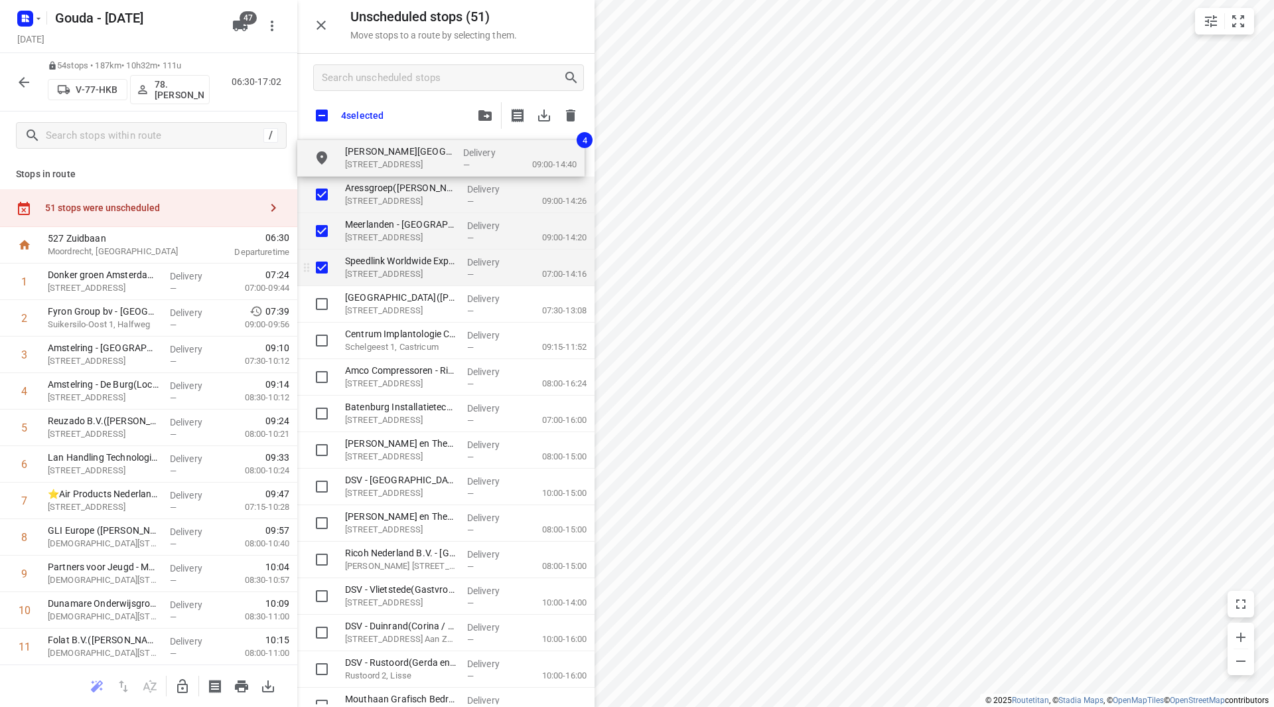
checkbox input "true"
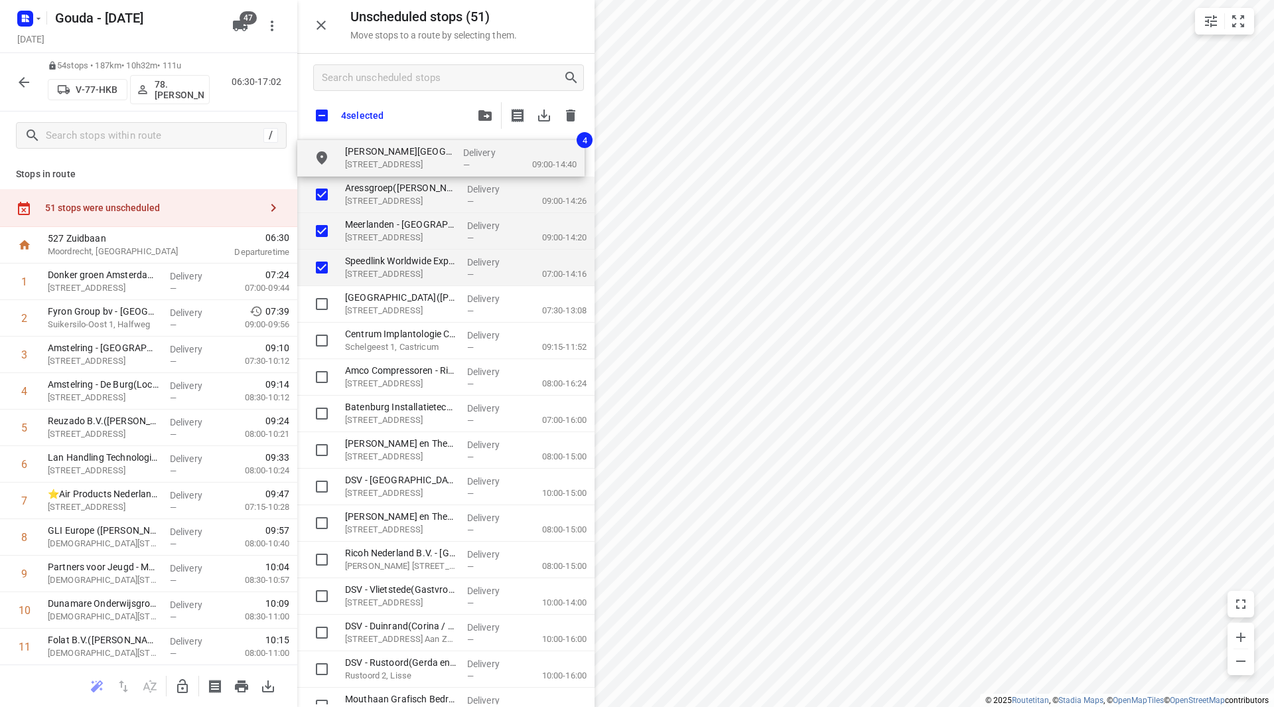
checkbox input "true"
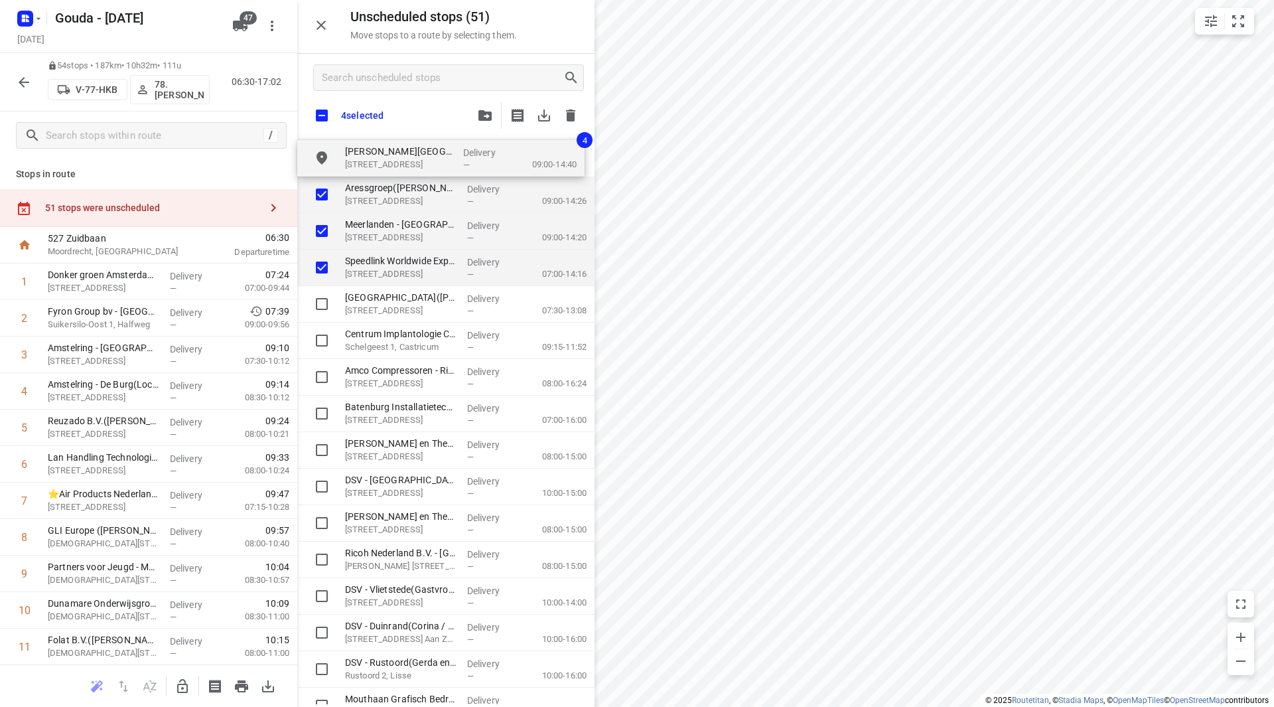
checkbox input "true"
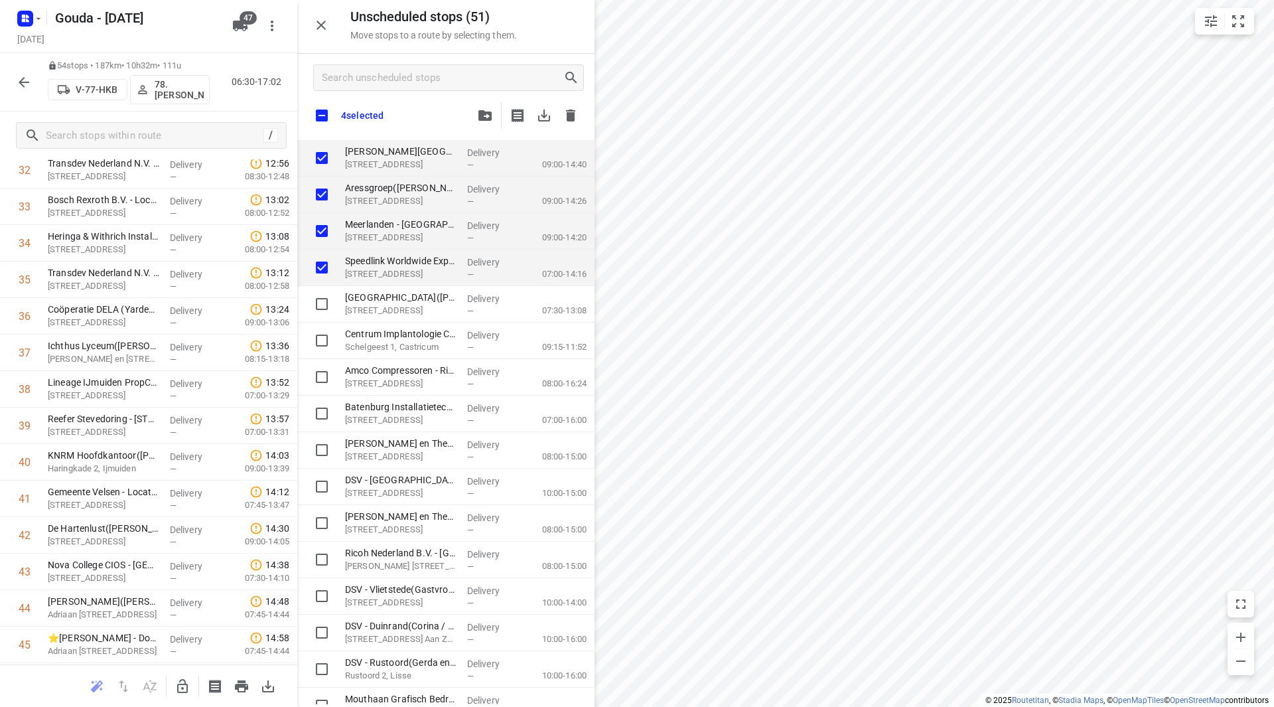
scroll to position [1607, 0]
click at [179, 680] on icon "button" at bounding box center [183, 686] width 16 height 16
checkbox input "true"
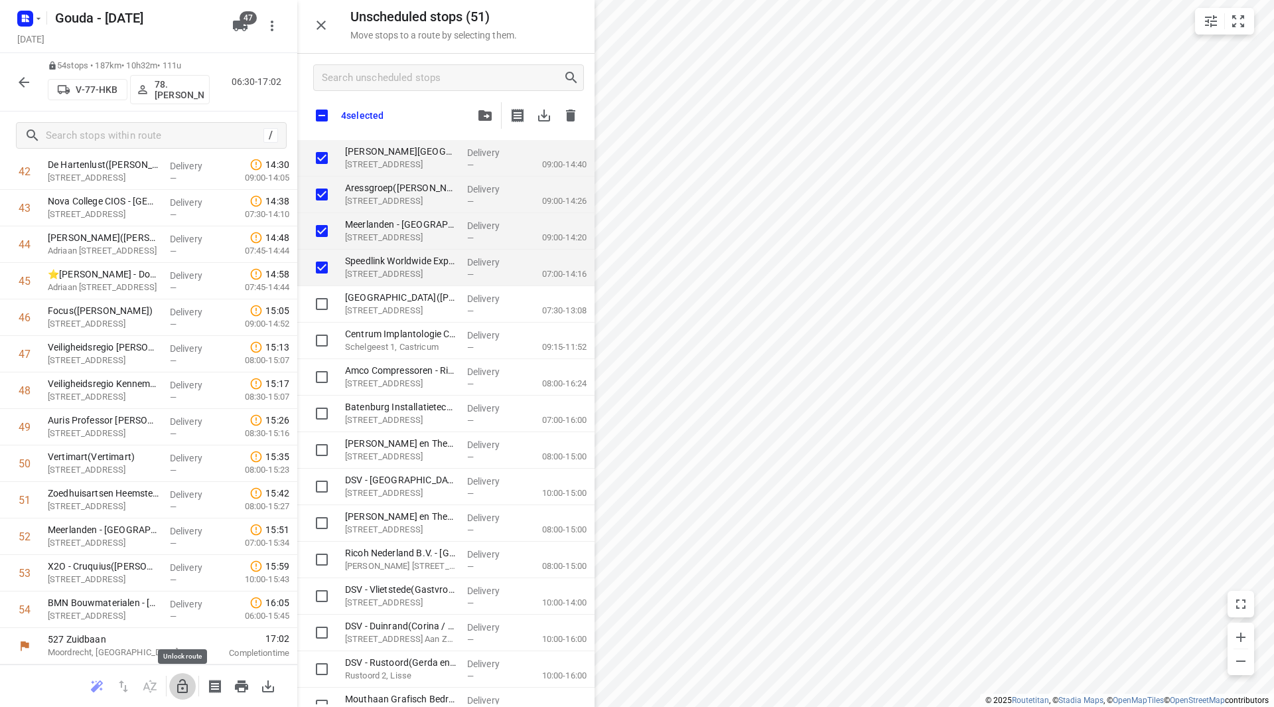
checkbox input "true"
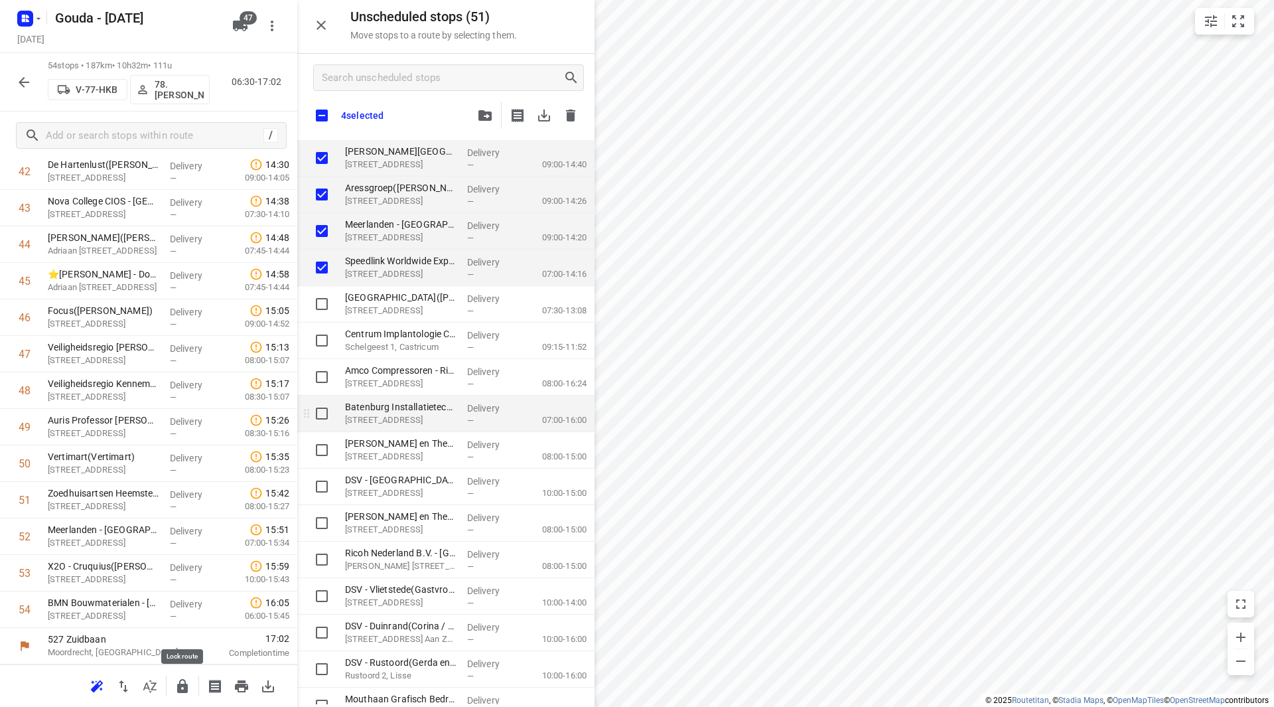
checkbox input "true"
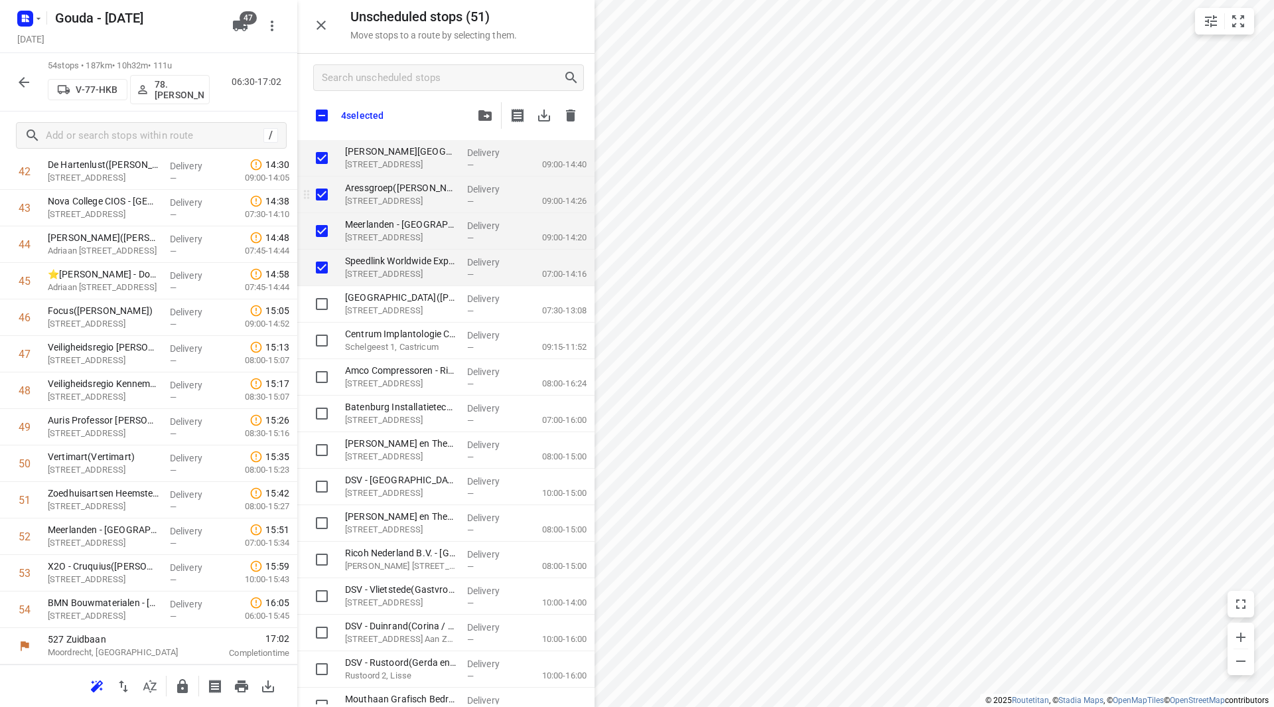
checkbox input "true"
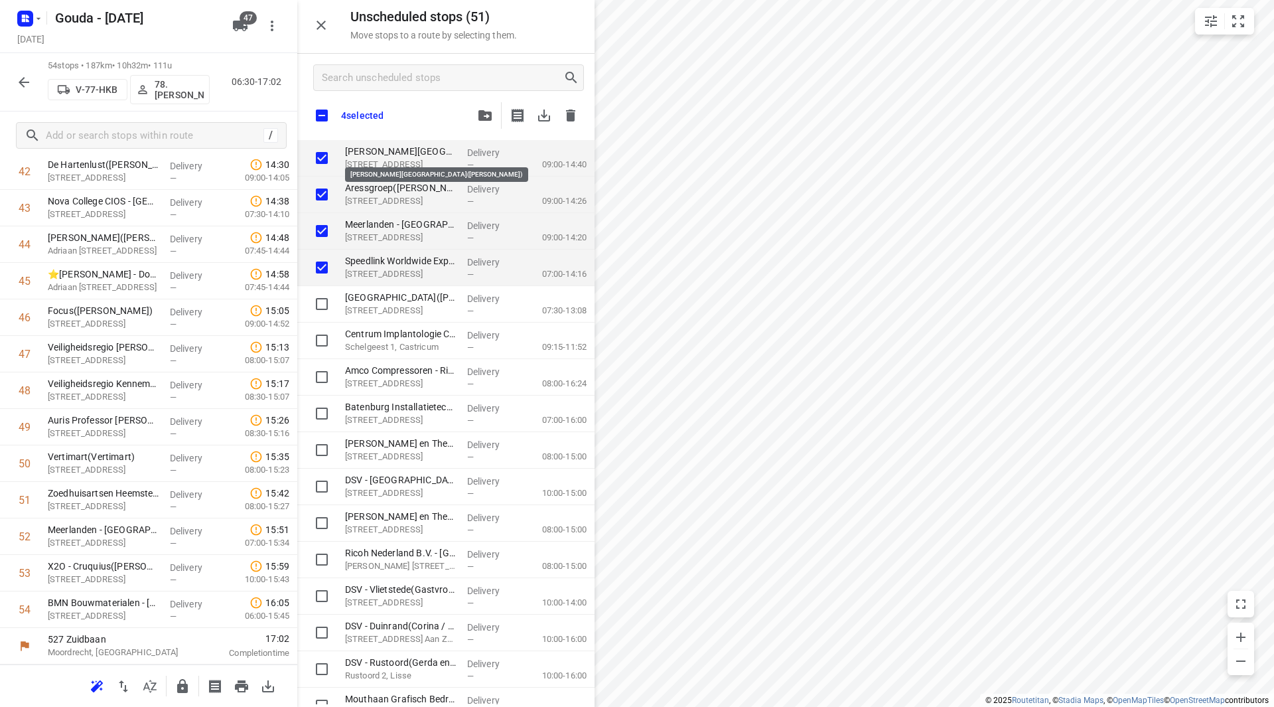
checkbox input "true"
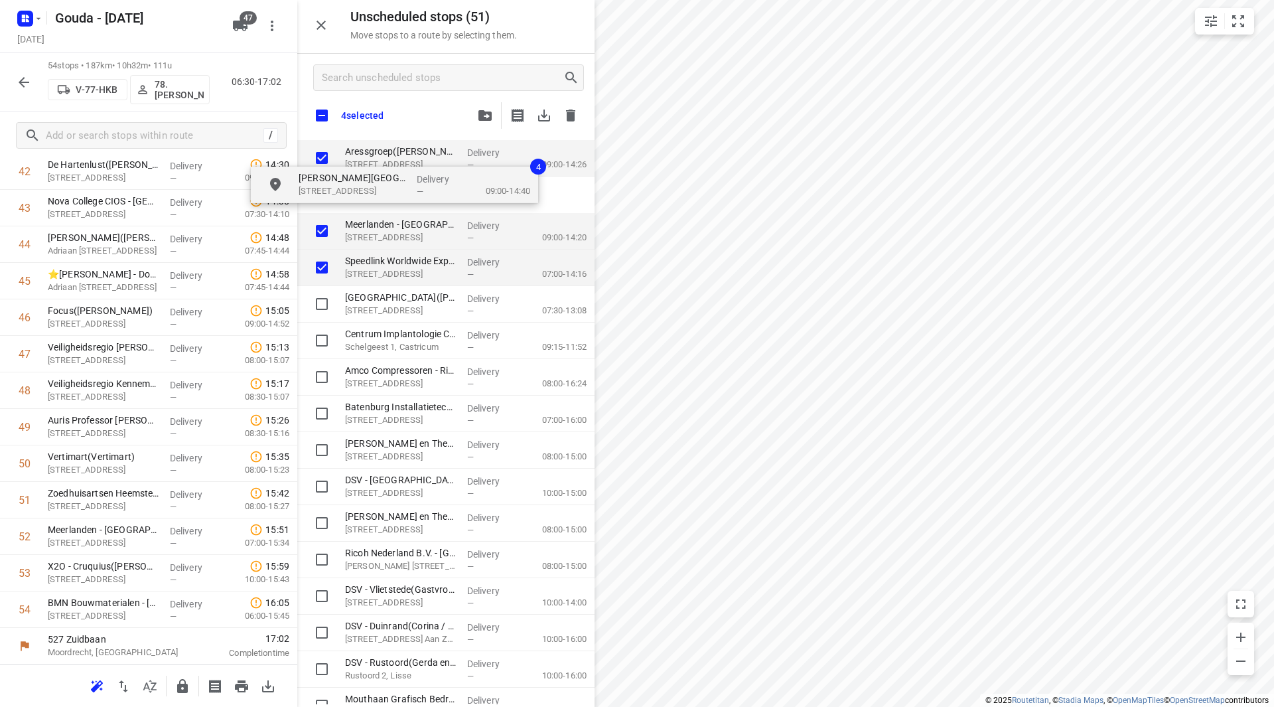
checkbox input "true"
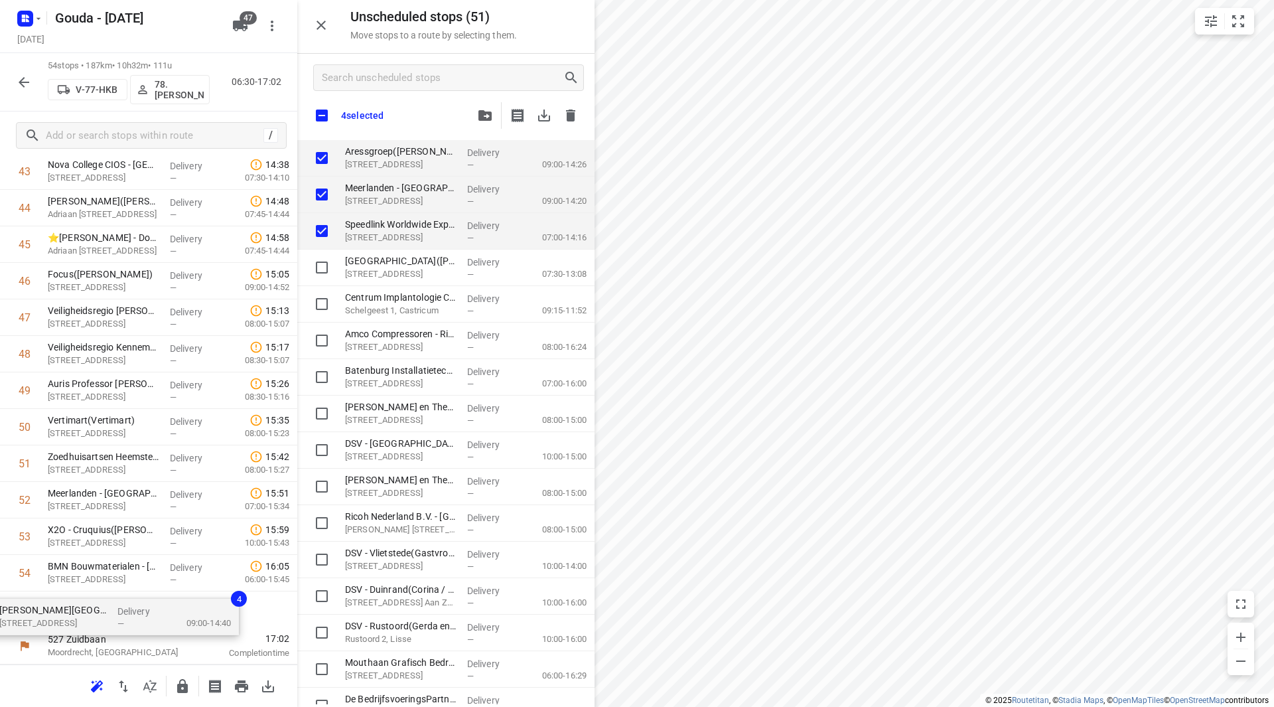
drag, startPoint x: 386, startPoint y: 154, endPoint x: 87, endPoint y: 593, distance: 531.2
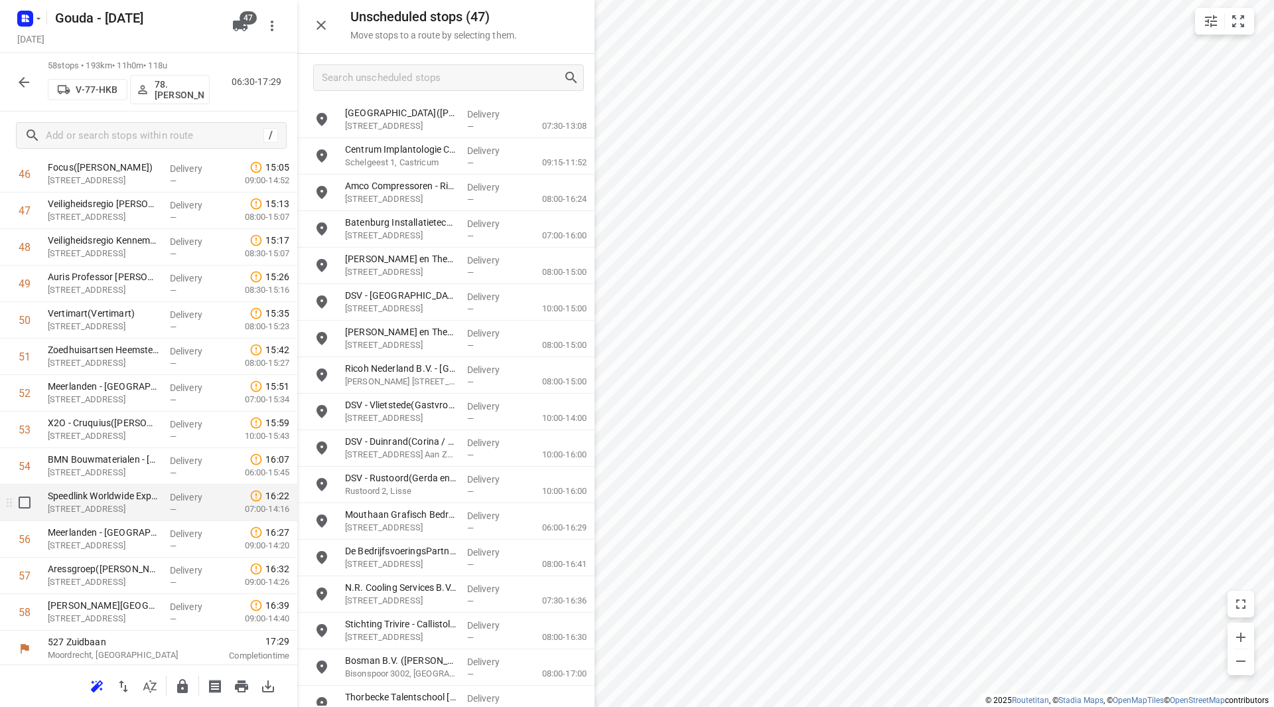
scroll to position [1753, 0]
click at [183, 682] on icon "button" at bounding box center [183, 686] width 16 height 16
click at [17, 82] on icon "button" at bounding box center [24, 82] width 16 height 16
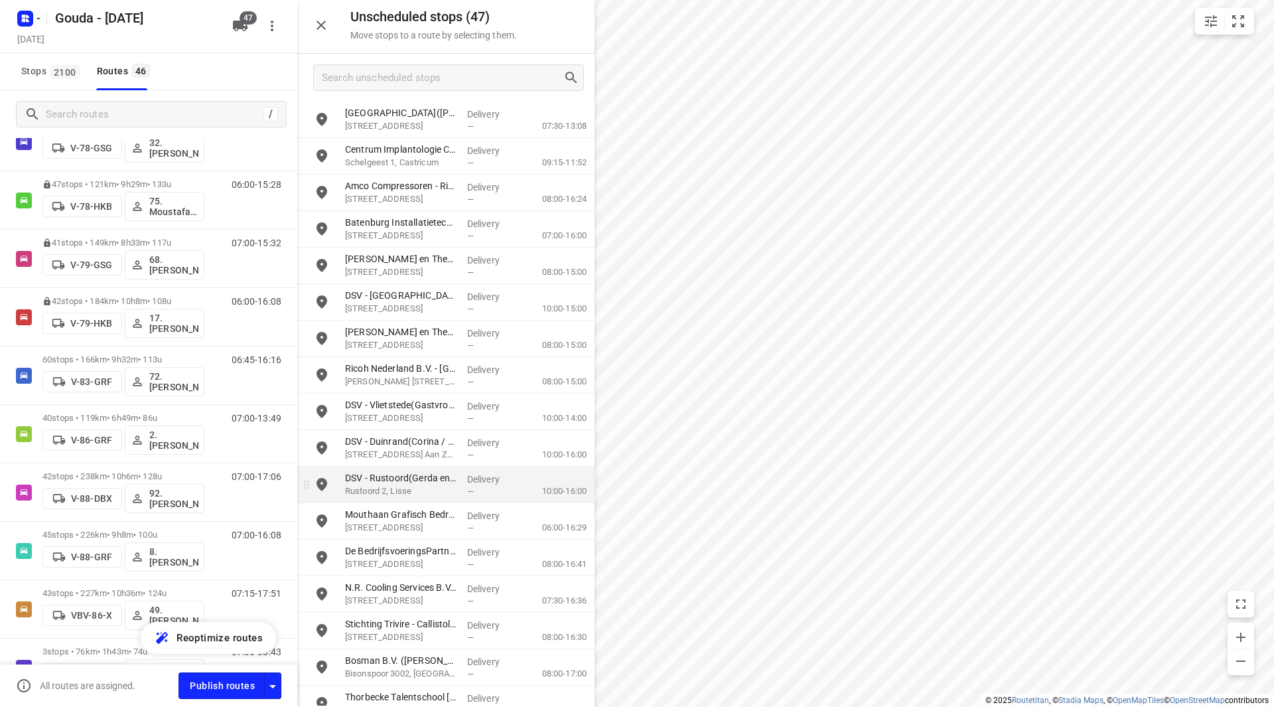
scroll to position [1557, 0]
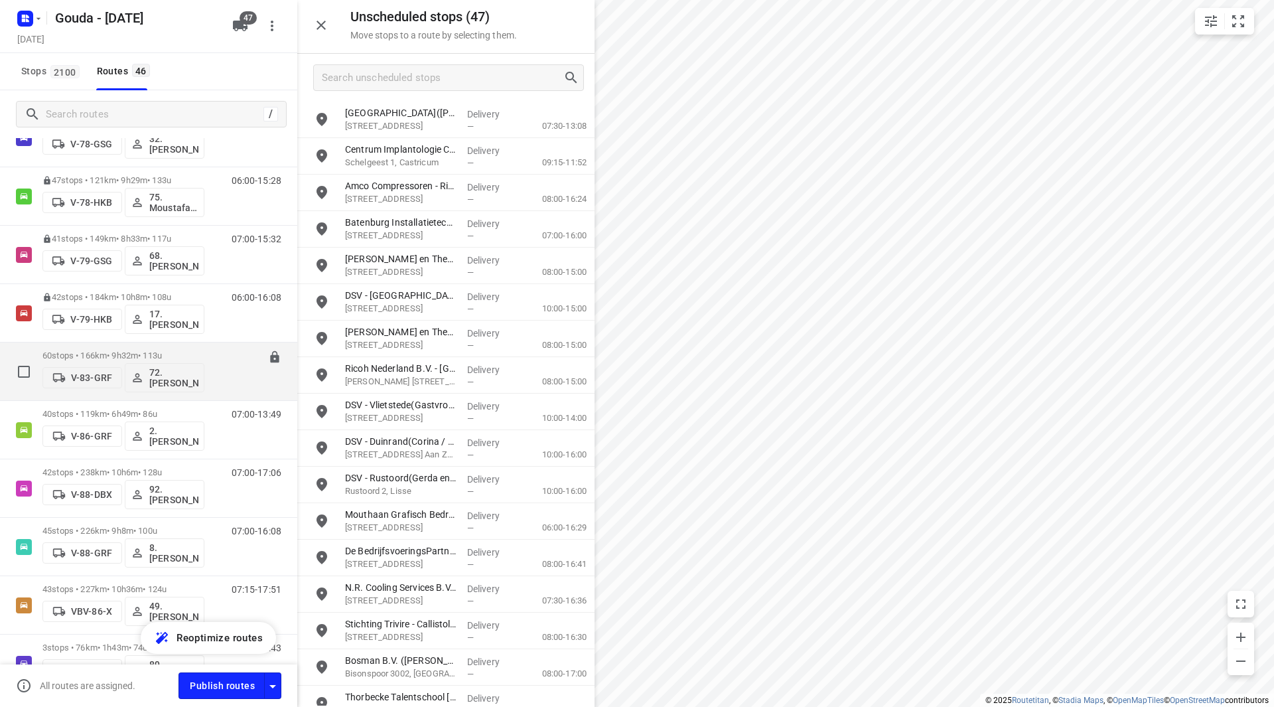
click at [139, 350] on p "60 stops • 166km • 9h32m • 113u" at bounding box center [123, 355] width 162 height 10
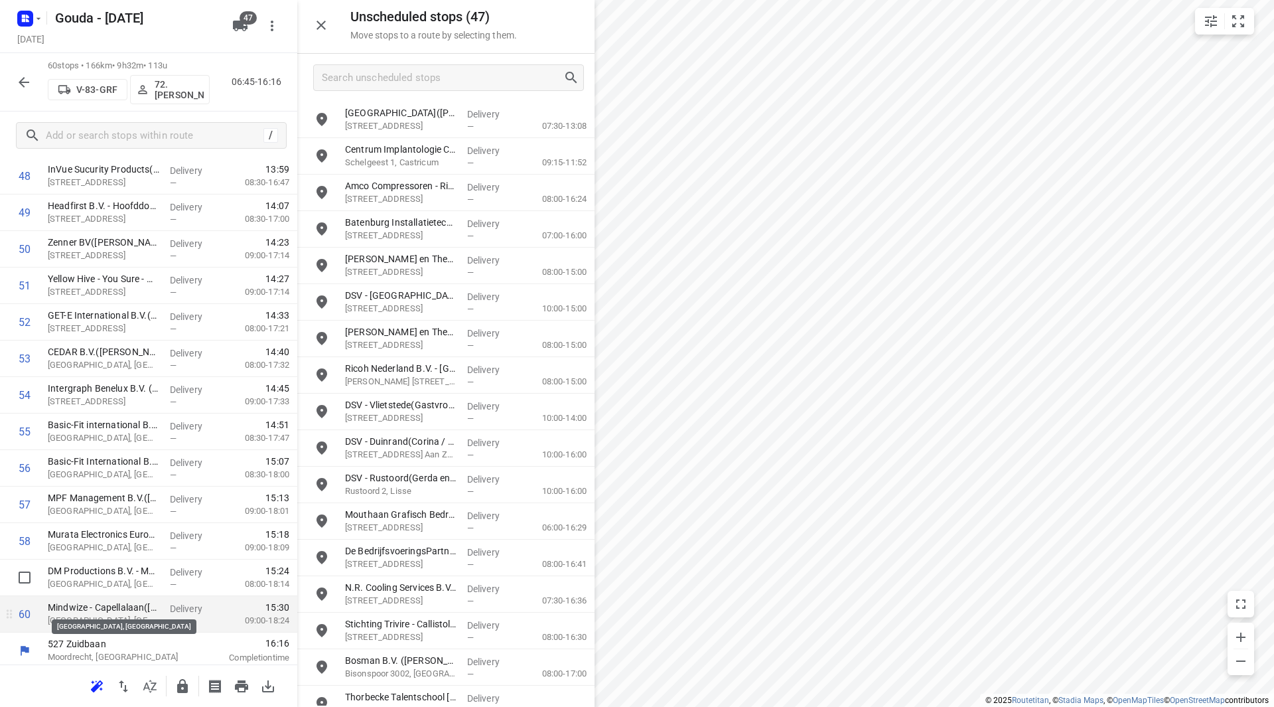
scroll to position [1826, 0]
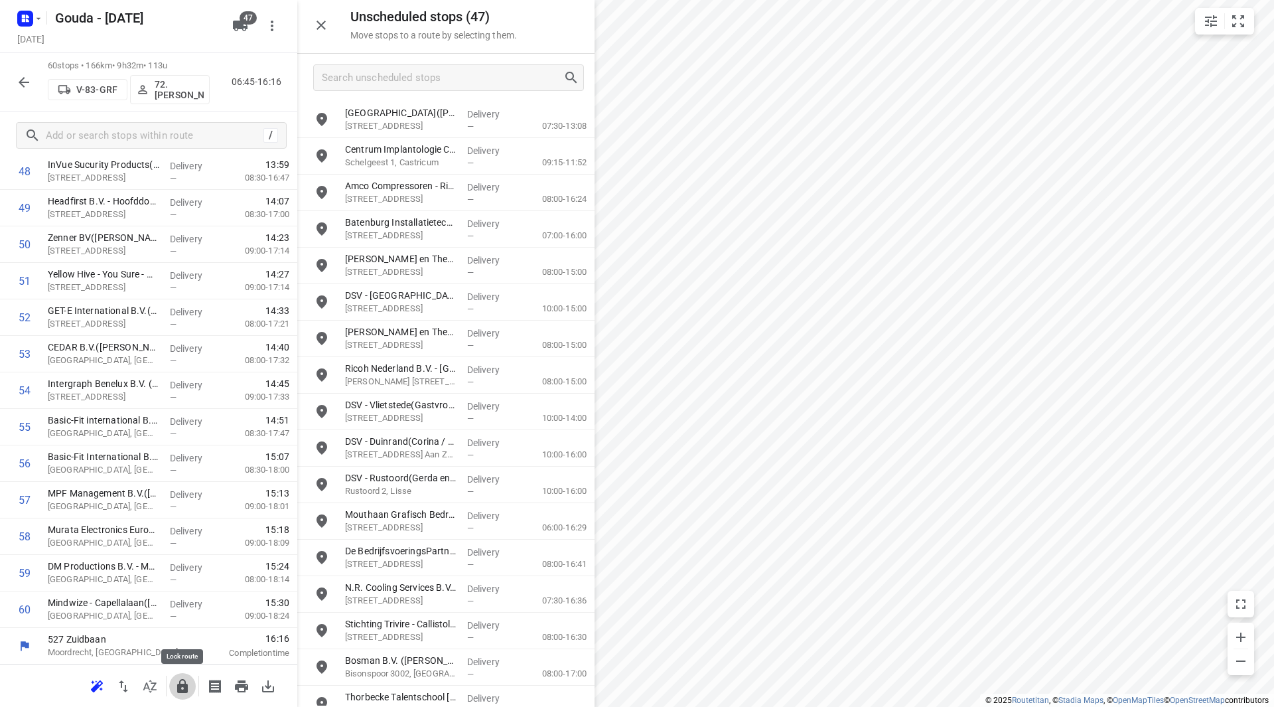
click at [181, 684] on icon "button" at bounding box center [182, 686] width 11 height 14
click at [29, 84] on icon "button" at bounding box center [24, 82] width 16 height 16
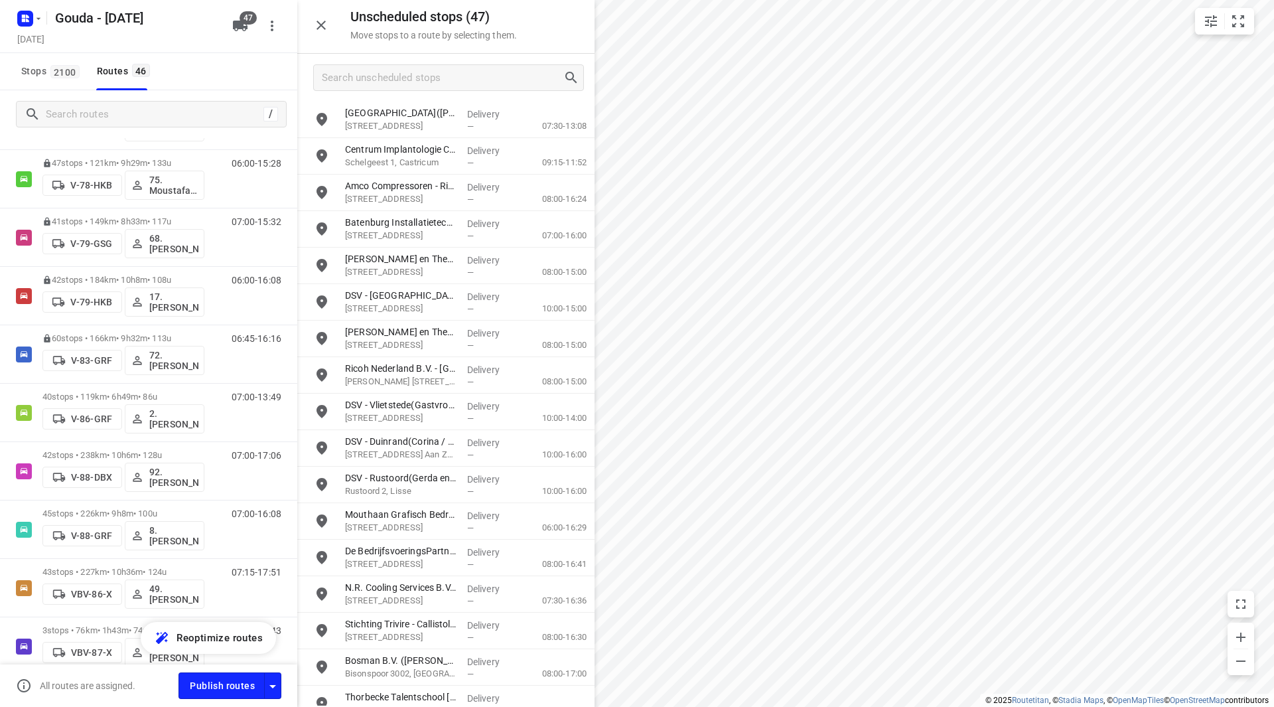
scroll to position [1664, 0]
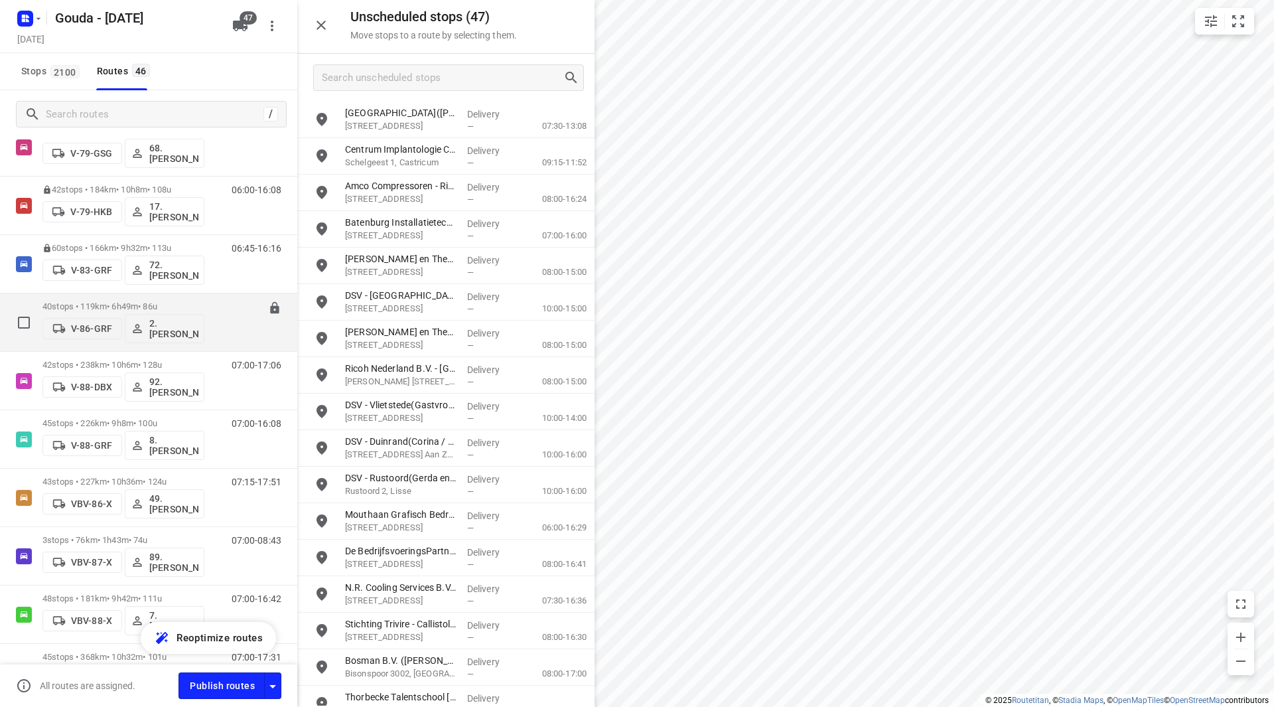
click at [131, 302] on p "40 stops • 119km • 6h49m • 86u" at bounding box center [123, 306] width 162 height 10
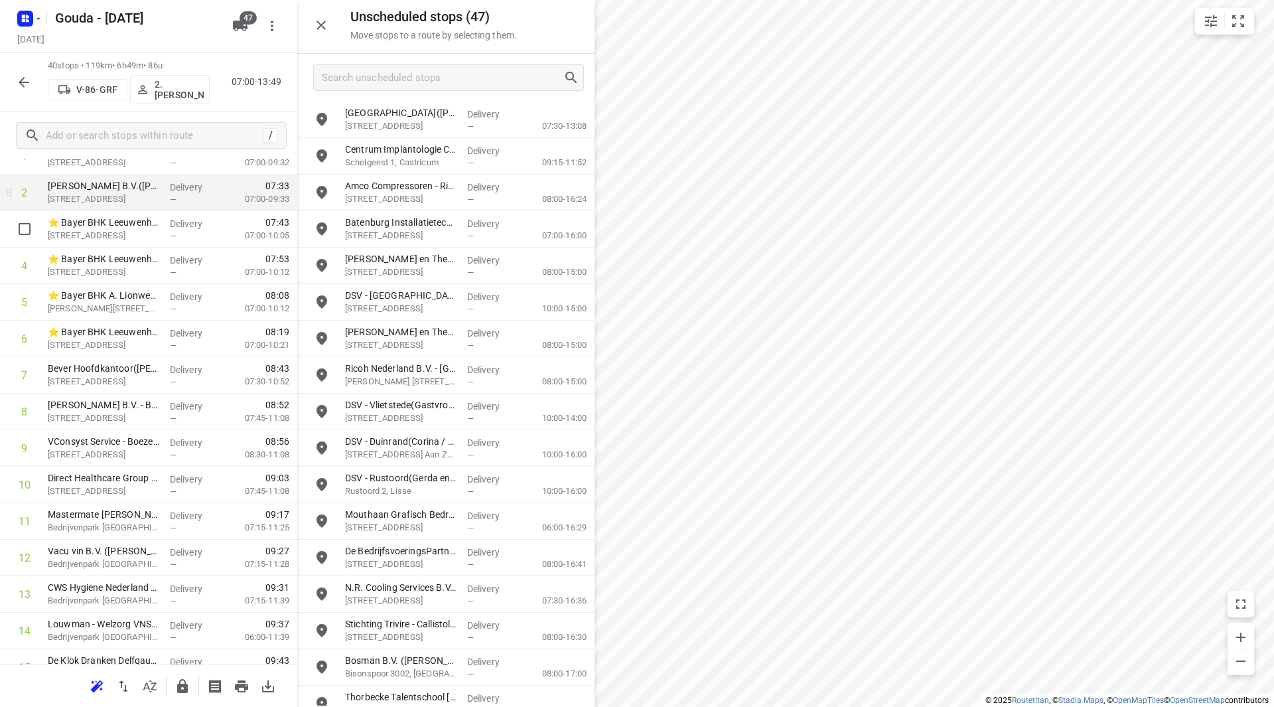
scroll to position [66, 0]
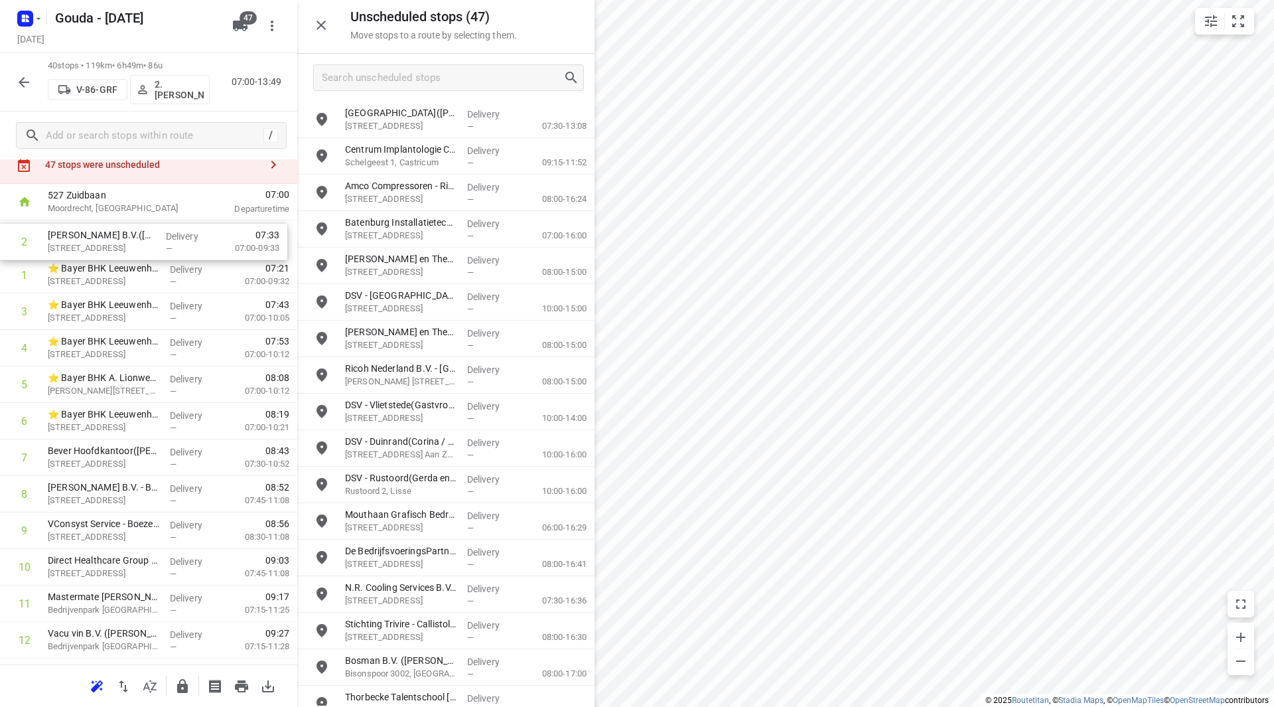
drag, startPoint x: 110, startPoint y: 246, endPoint x: 106, endPoint y: 234, distance: 13.2
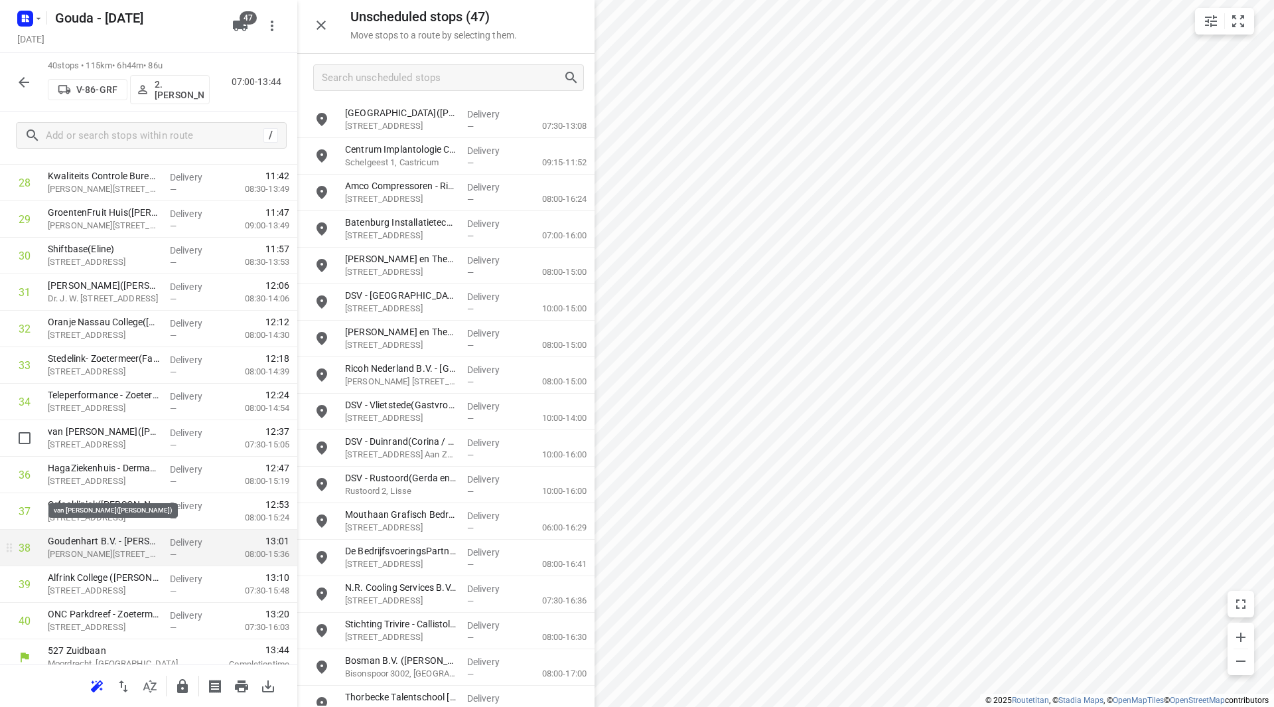
scroll to position [1096, 0]
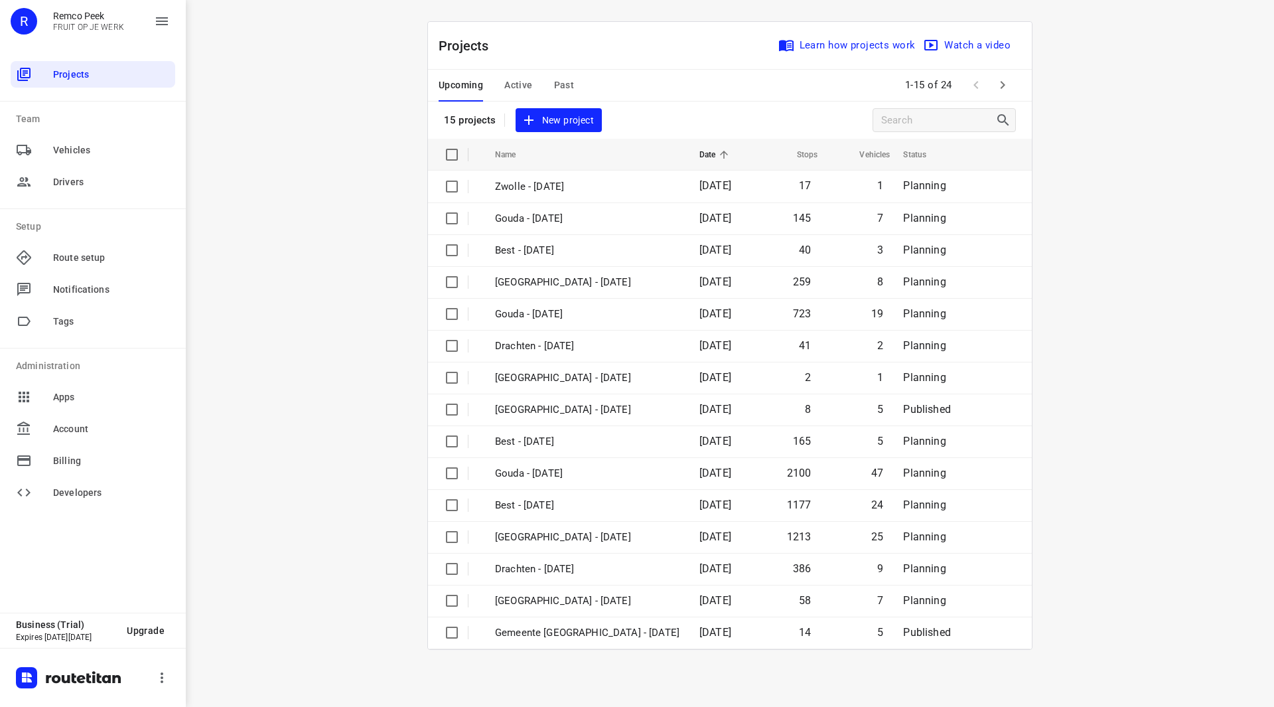
click at [589, 87] on div "Upcoming Active Past" at bounding box center [517, 86] width 157 height 32
click at [575, 87] on div "Upcoming Active Past" at bounding box center [517, 86] width 157 height 32
click at [566, 84] on span "Past" at bounding box center [564, 85] width 21 height 17
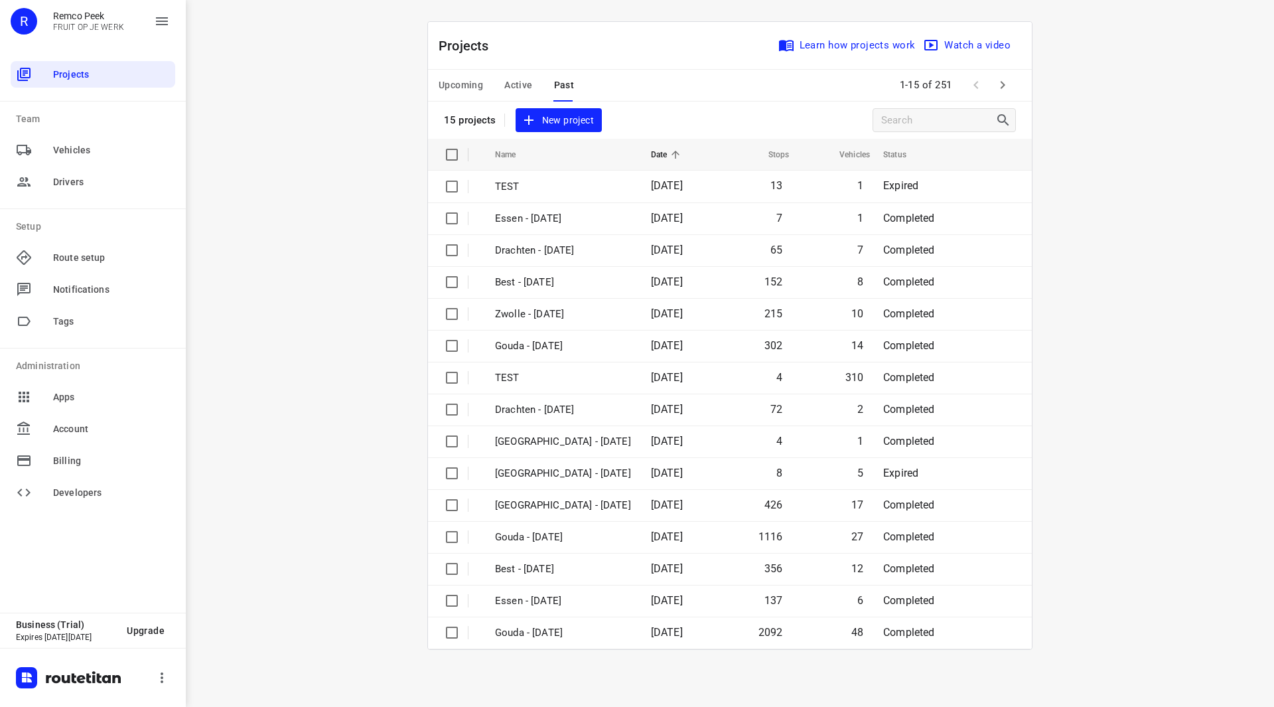
click at [516, 82] on span "Active" at bounding box center [518, 85] width 28 height 17
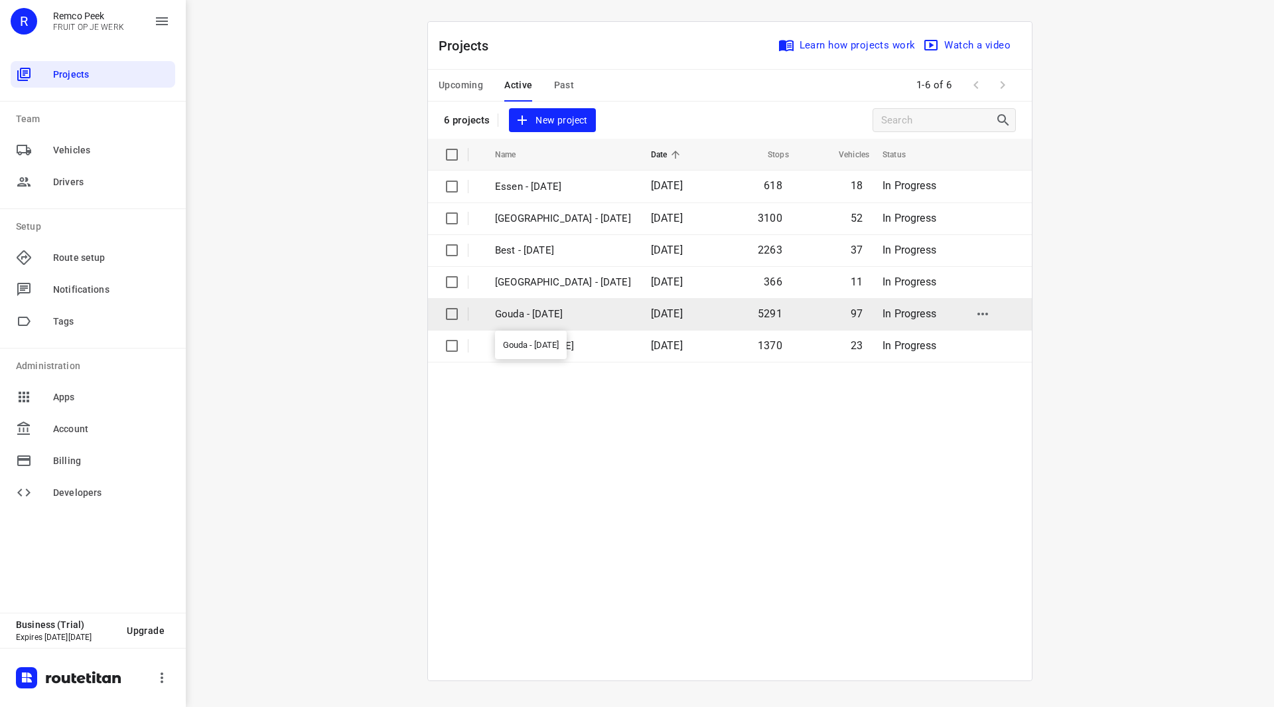
click at [553, 313] on p "Gouda - [DATE]" at bounding box center [563, 314] width 136 height 15
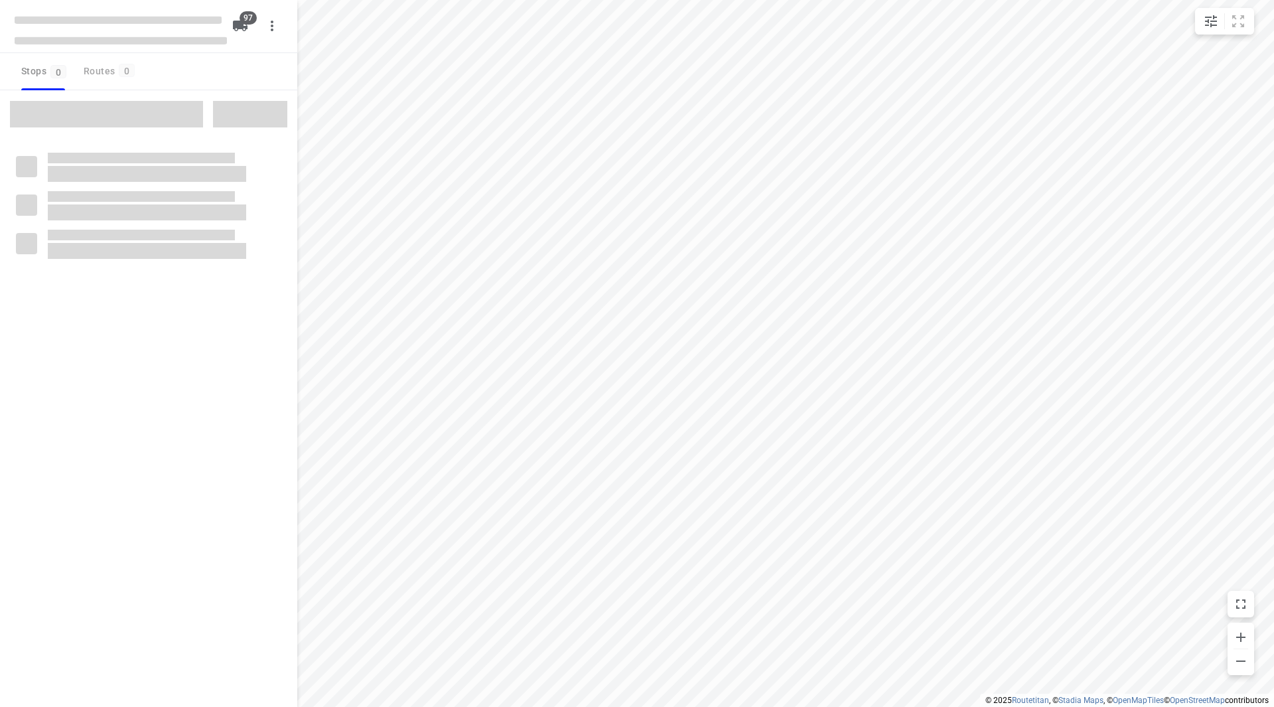
checkbox input "true"
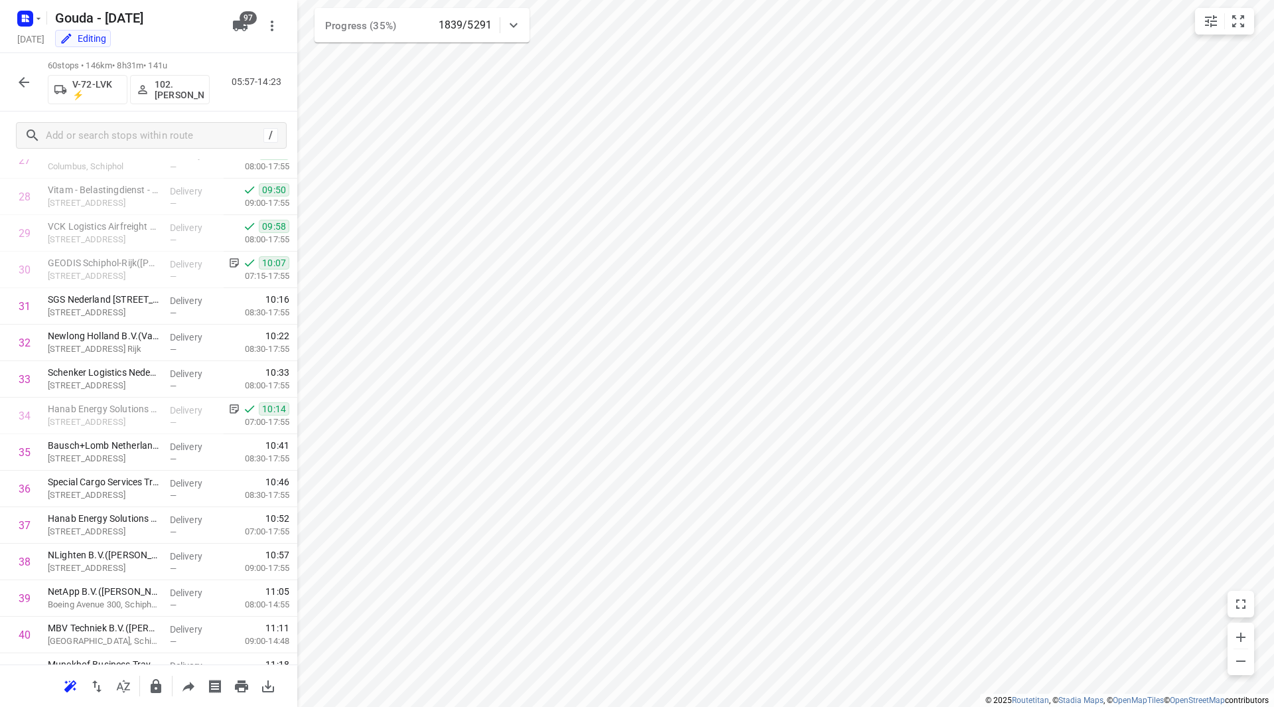
scroll to position [1029, 0]
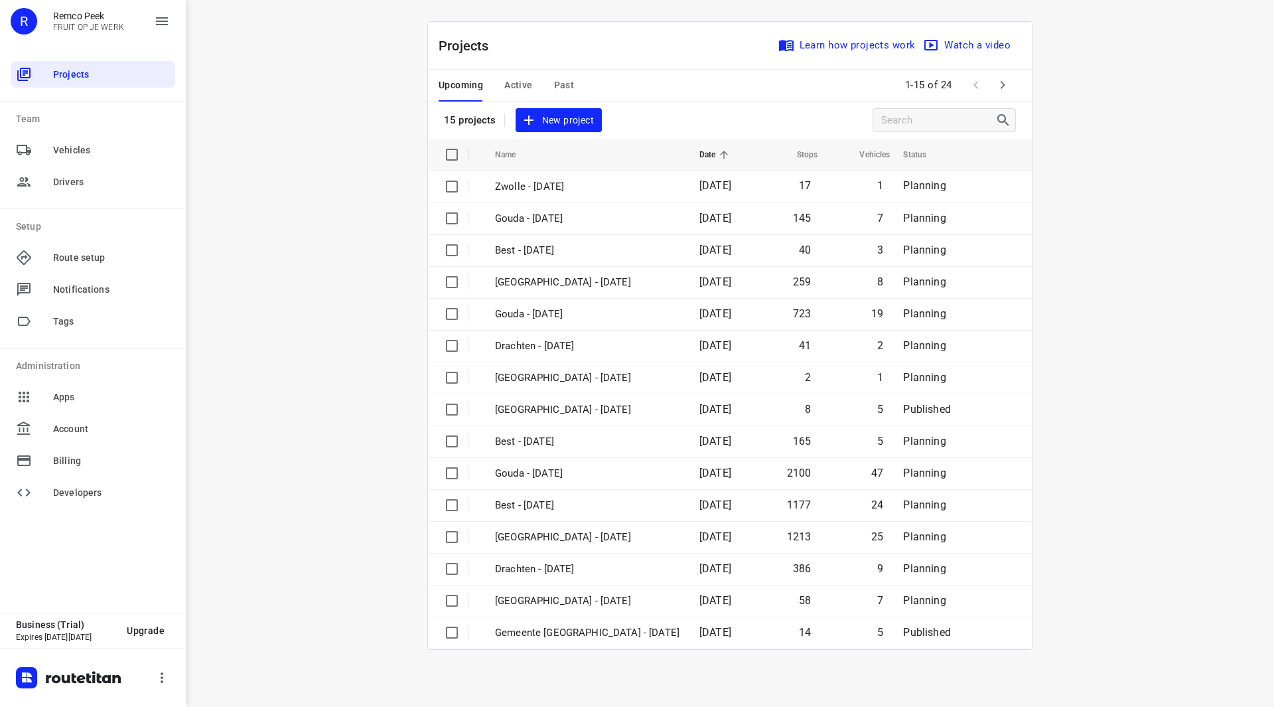
click at [562, 79] on span "Past" at bounding box center [564, 85] width 21 height 17
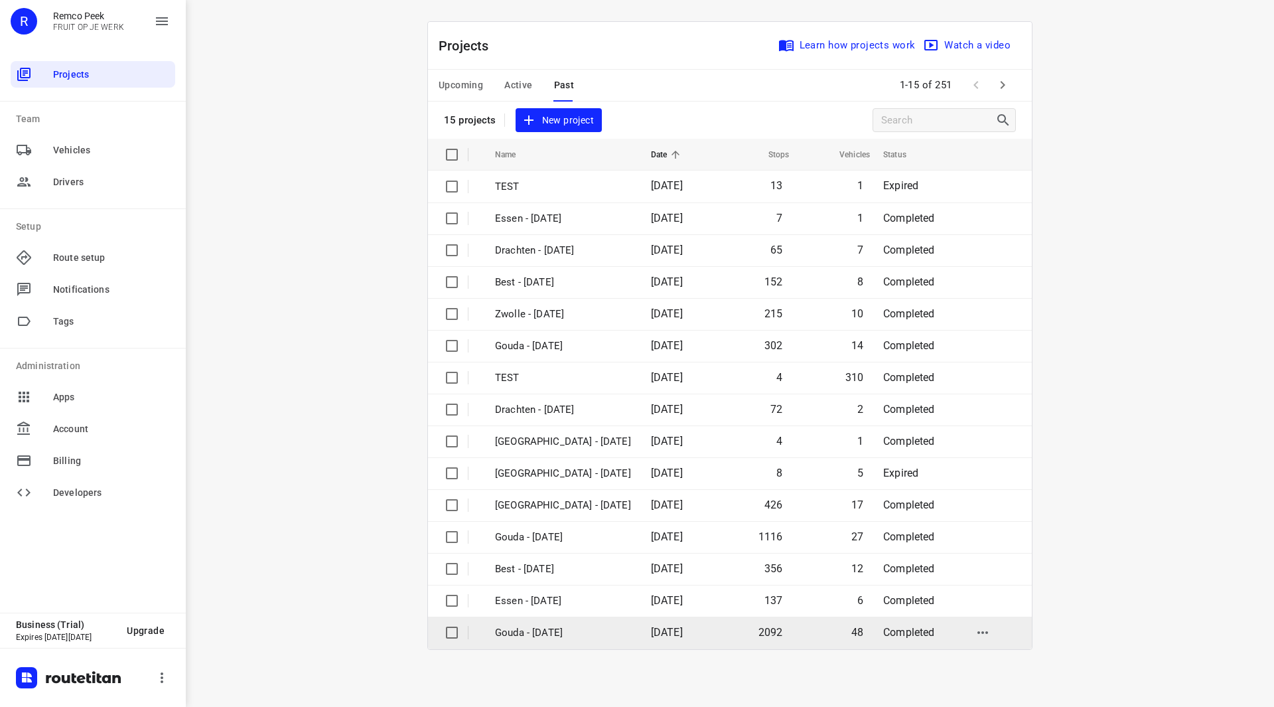
click at [538, 625] on p "Gouda - [DATE]" at bounding box center [563, 632] width 136 height 15
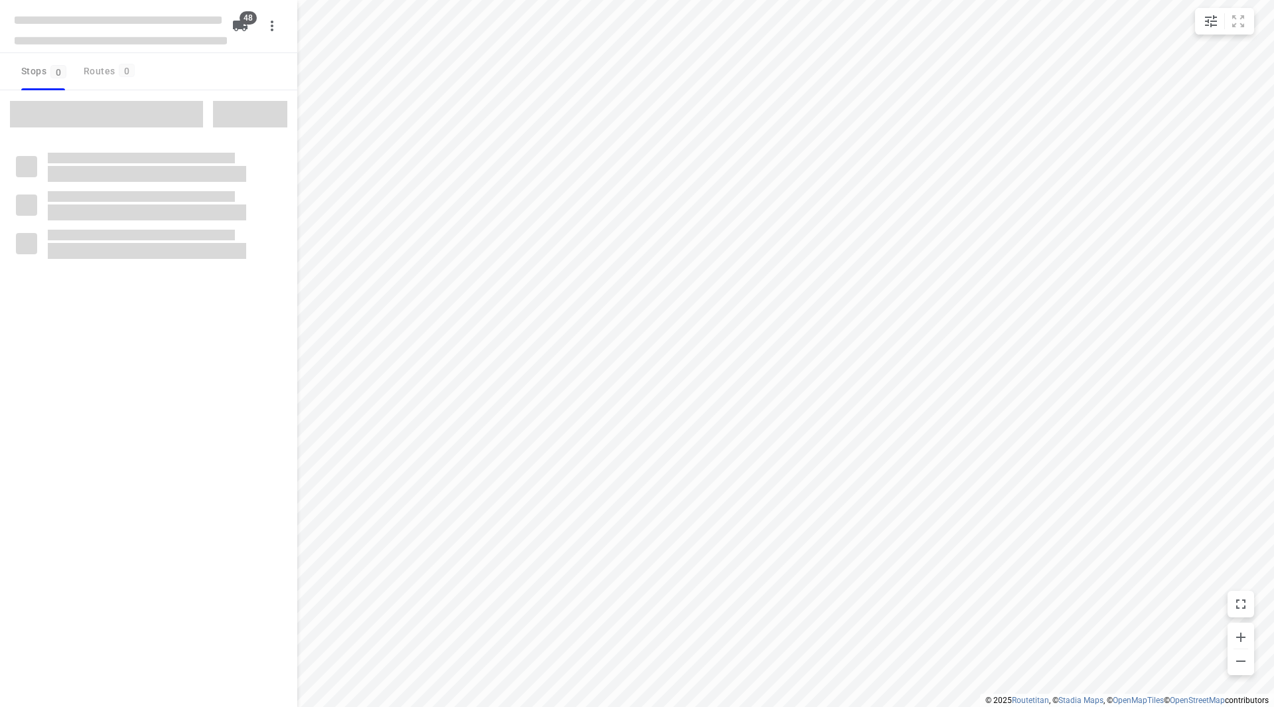
checkbox input "true"
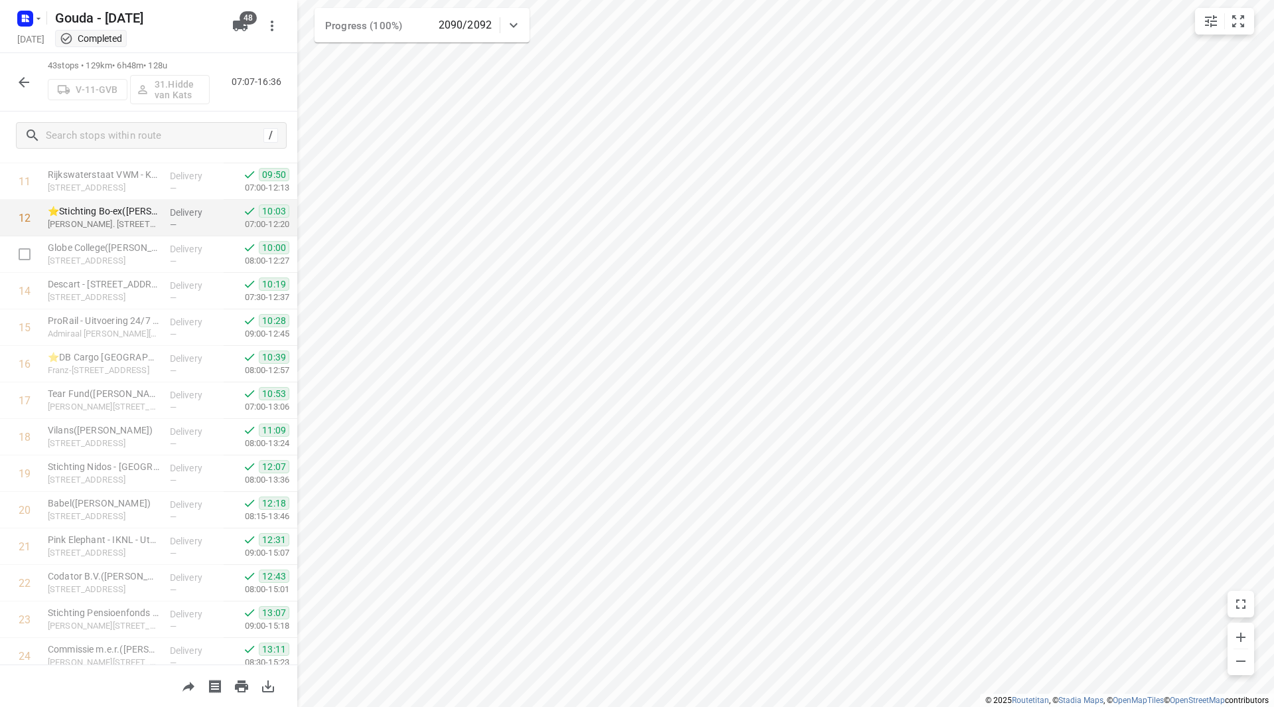
scroll to position [371, 0]
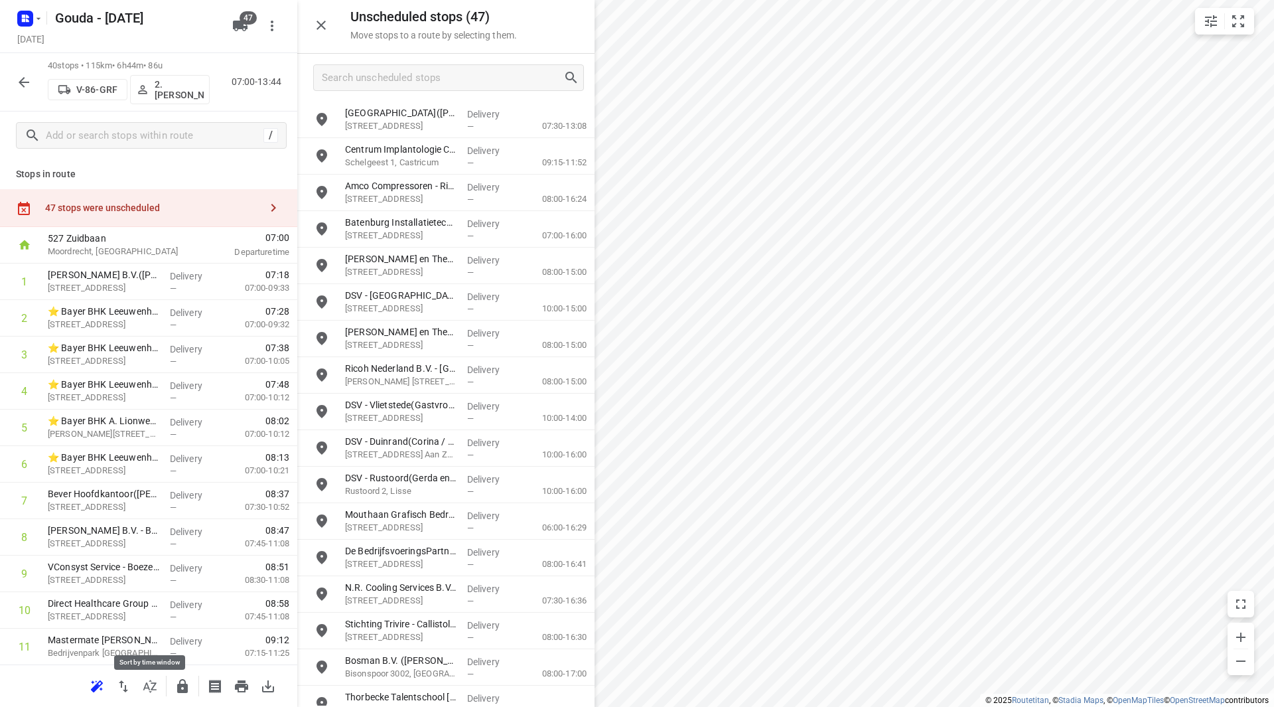
scroll to position [1096, 0]
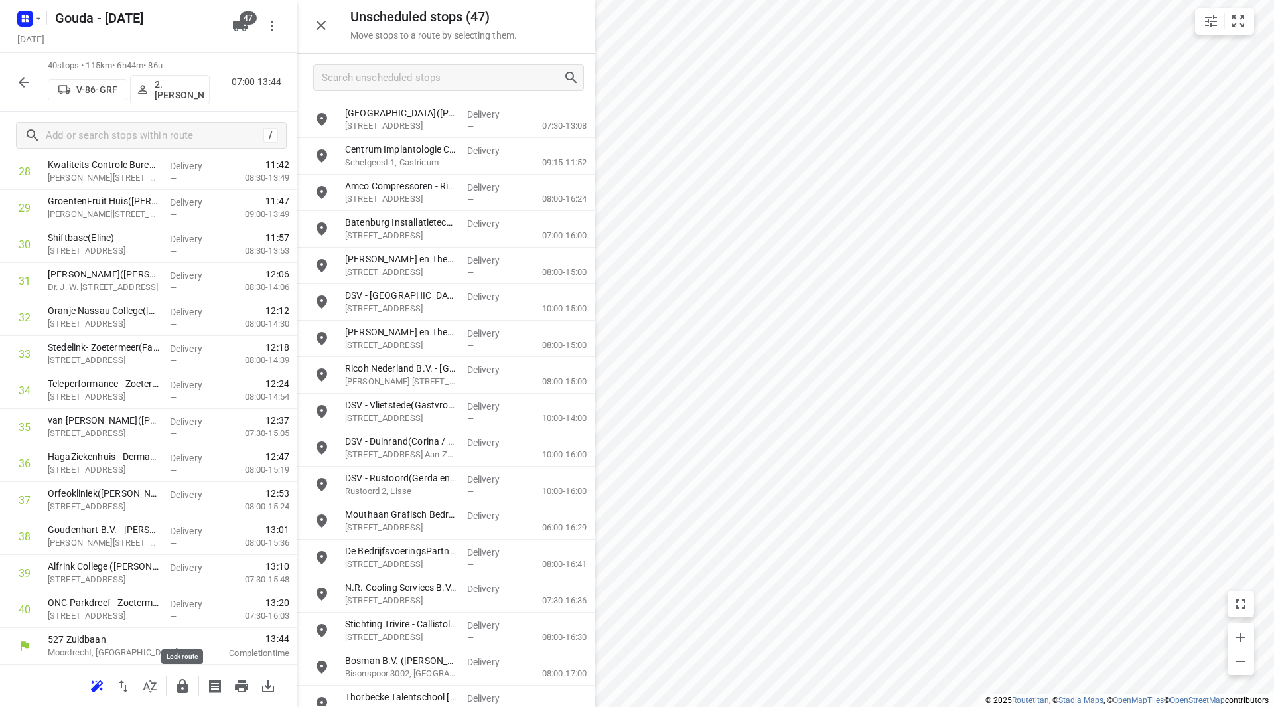
click at [184, 684] on icon "button" at bounding box center [182, 686] width 11 height 14
click at [36, 80] on button "button" at bounding box center [24, 82] width 27 height 27
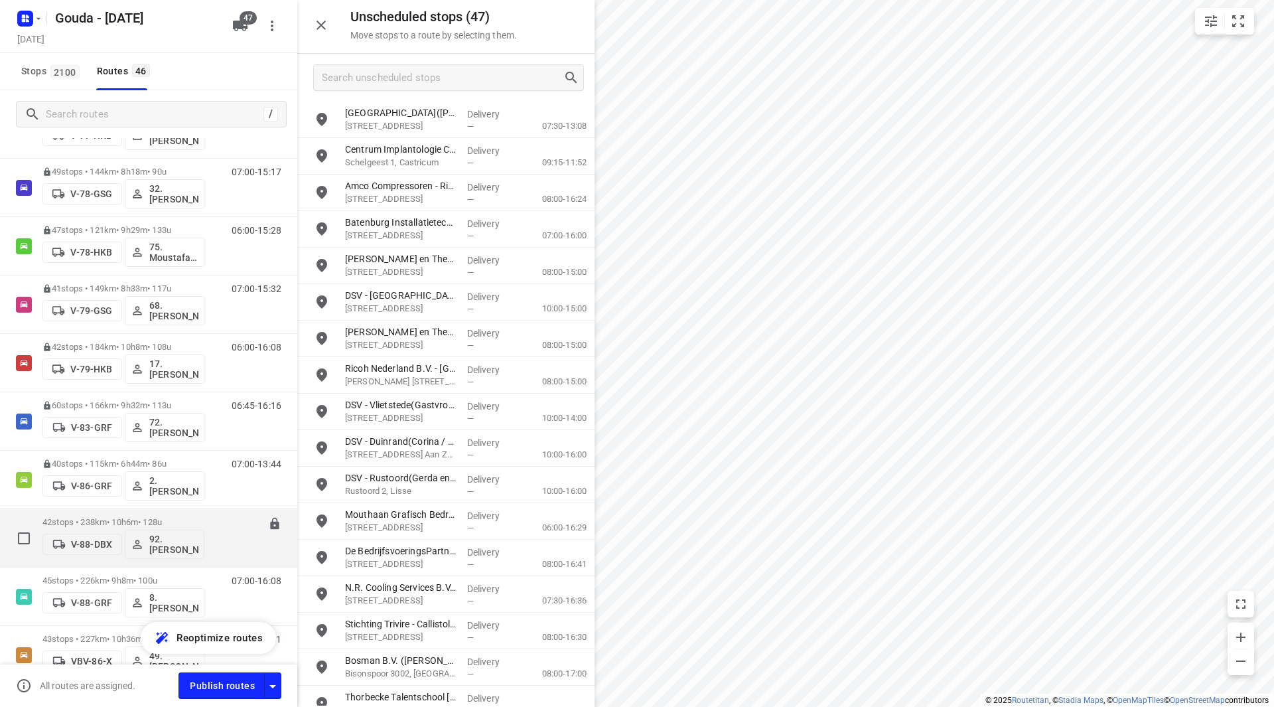
scroll to position [1659, 0]
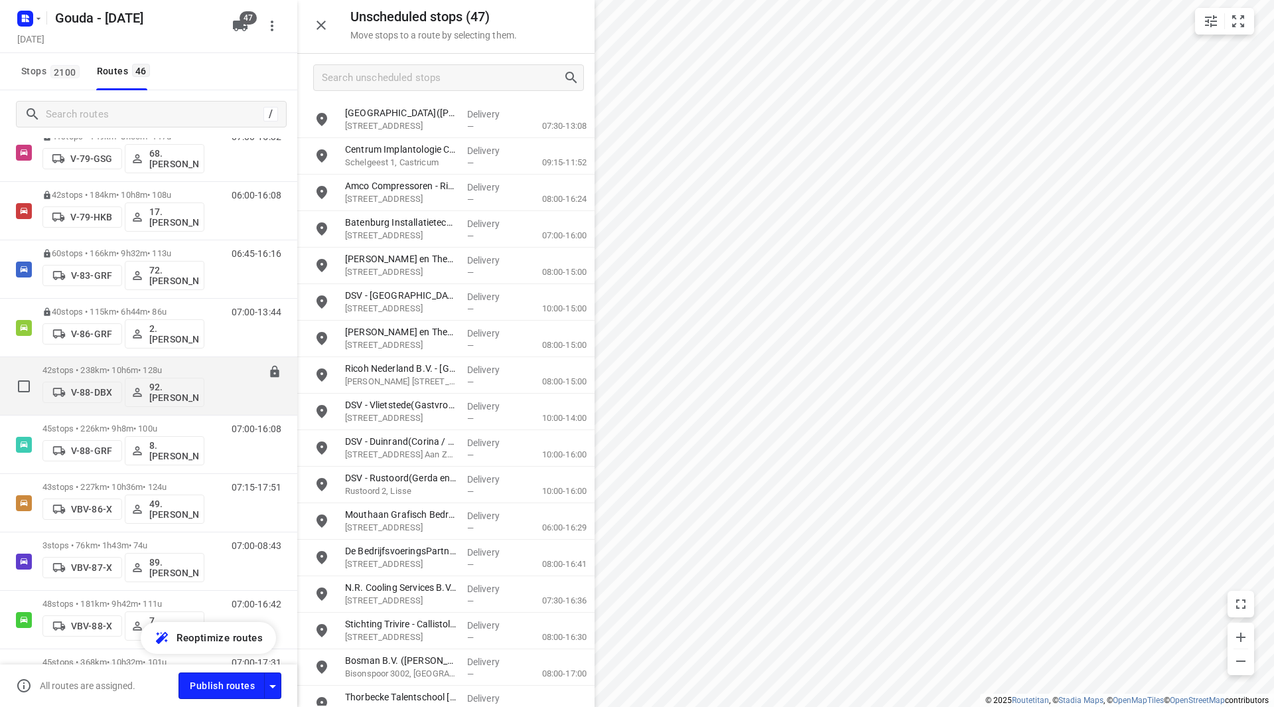
click at [159, 360] on div "42 stops • 238km • 10h6m • 128u V-88-DBX 92.Lars van Tuinen" at bounding box center [123, 385] width 162 height 55
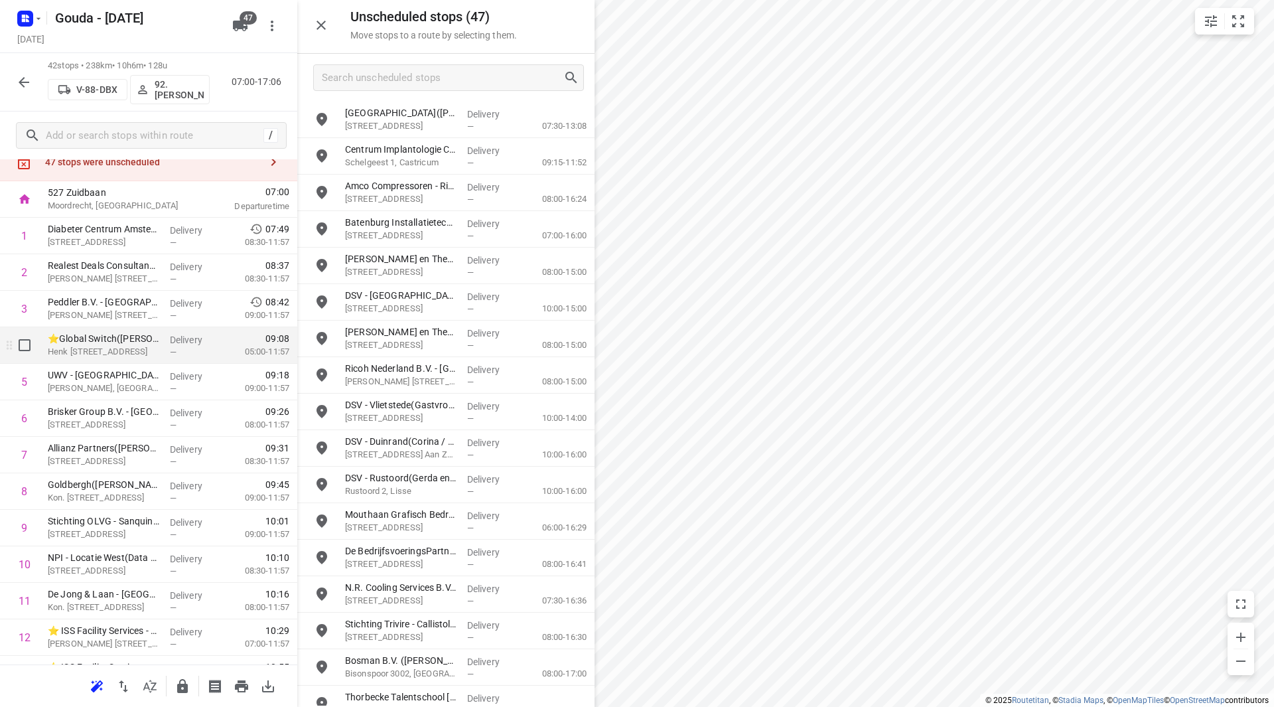
scroll to position [66, 0]
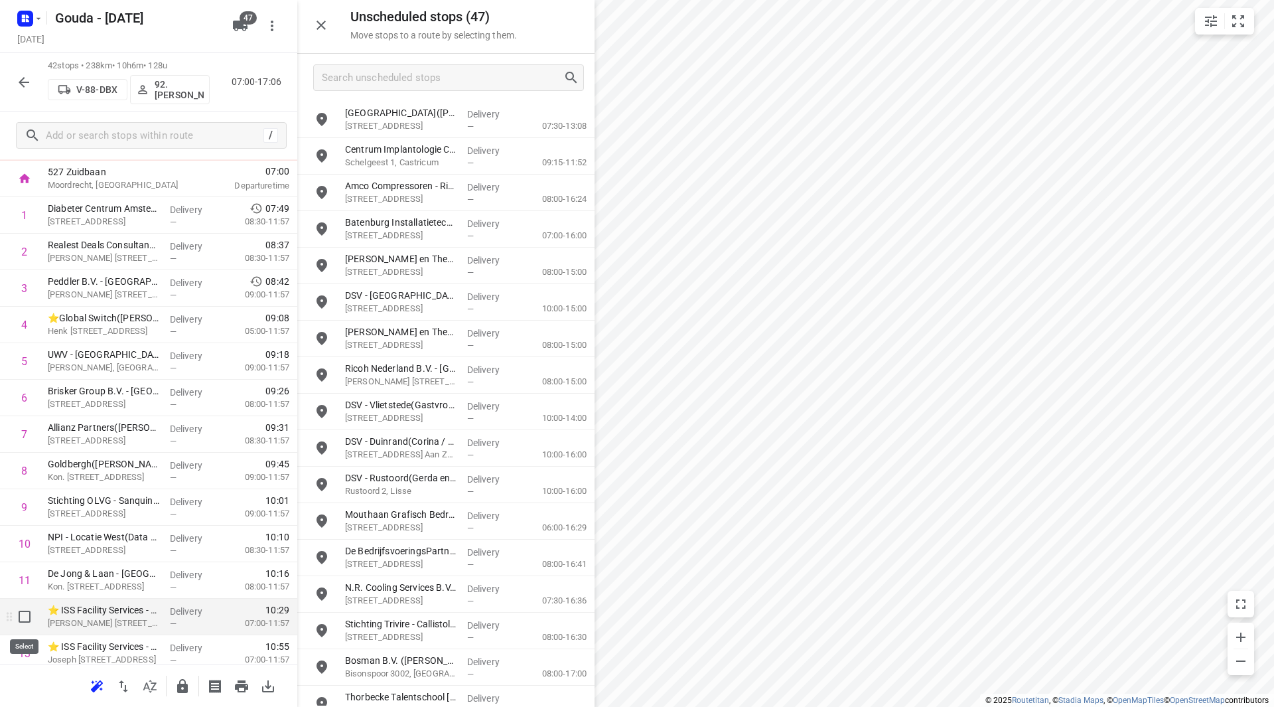
click at [17, 613] on input "checkbox" at bounding box center [24, 616] width 27 height 27
checkbox input "true"
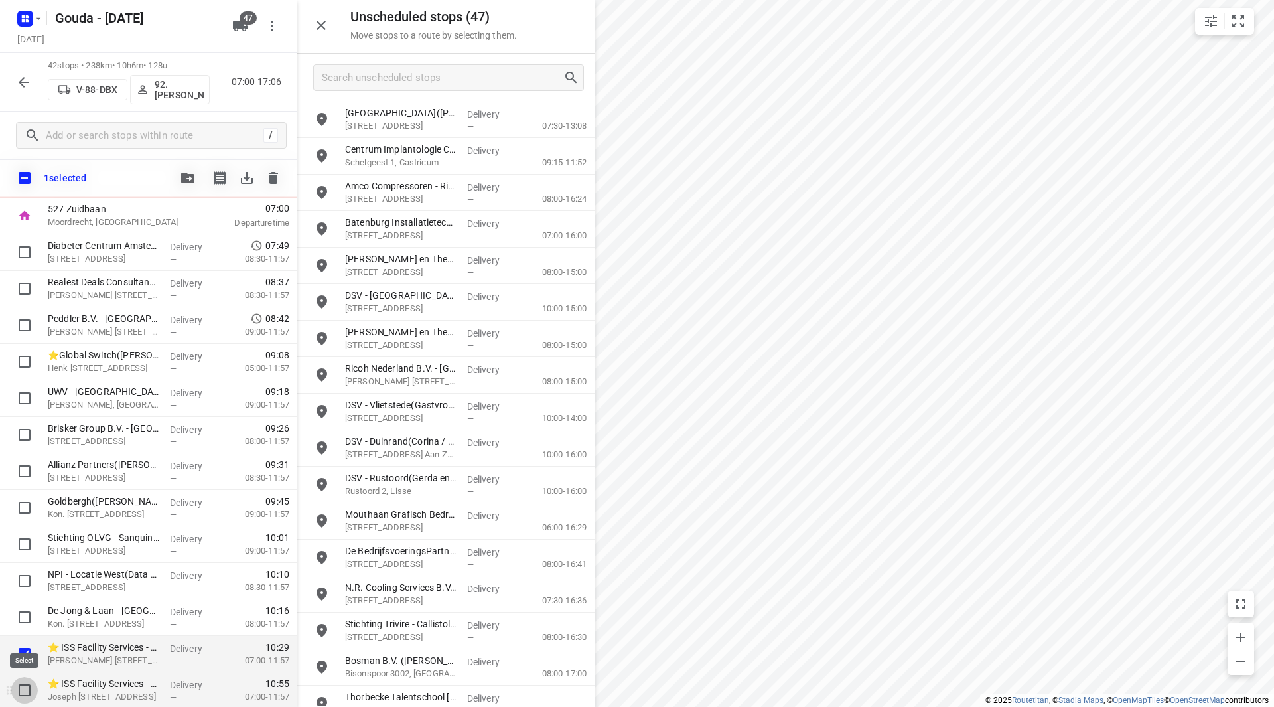
click at [23, 694] on input "checkbox" at bounding box center [24, 690] width 27 height 27
checkbox input "true"
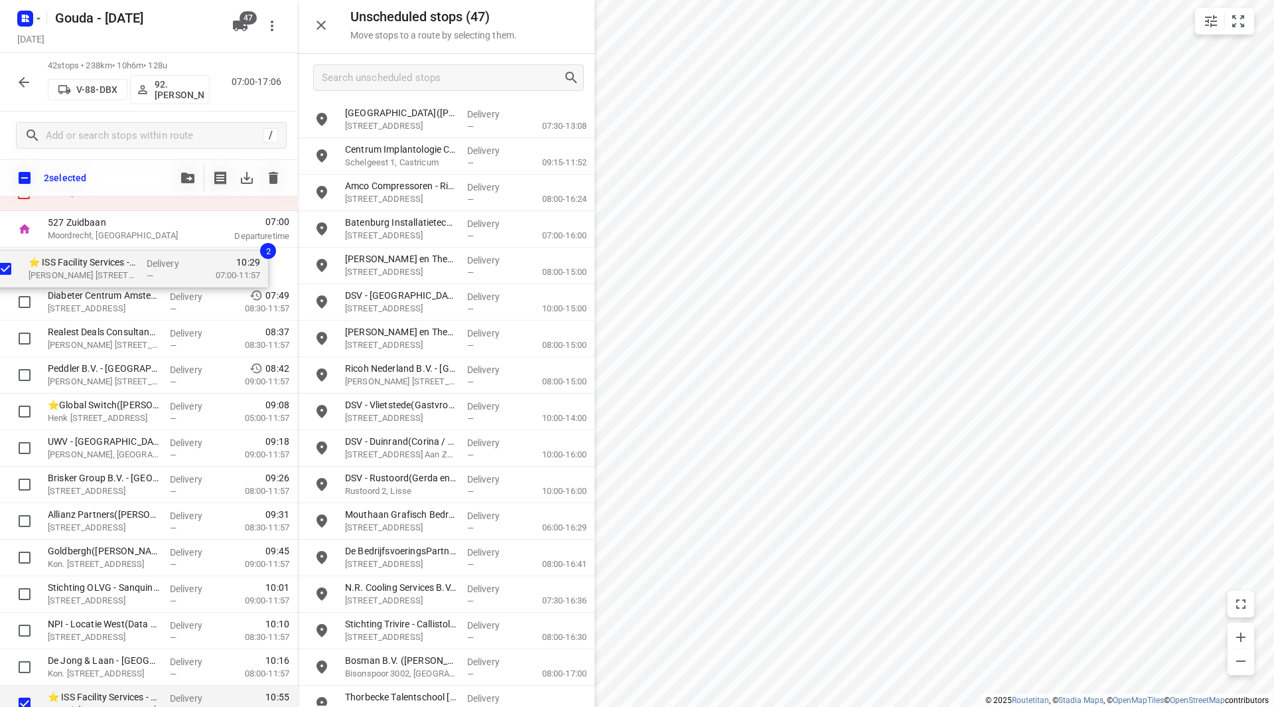
scroll to position [46, 0]
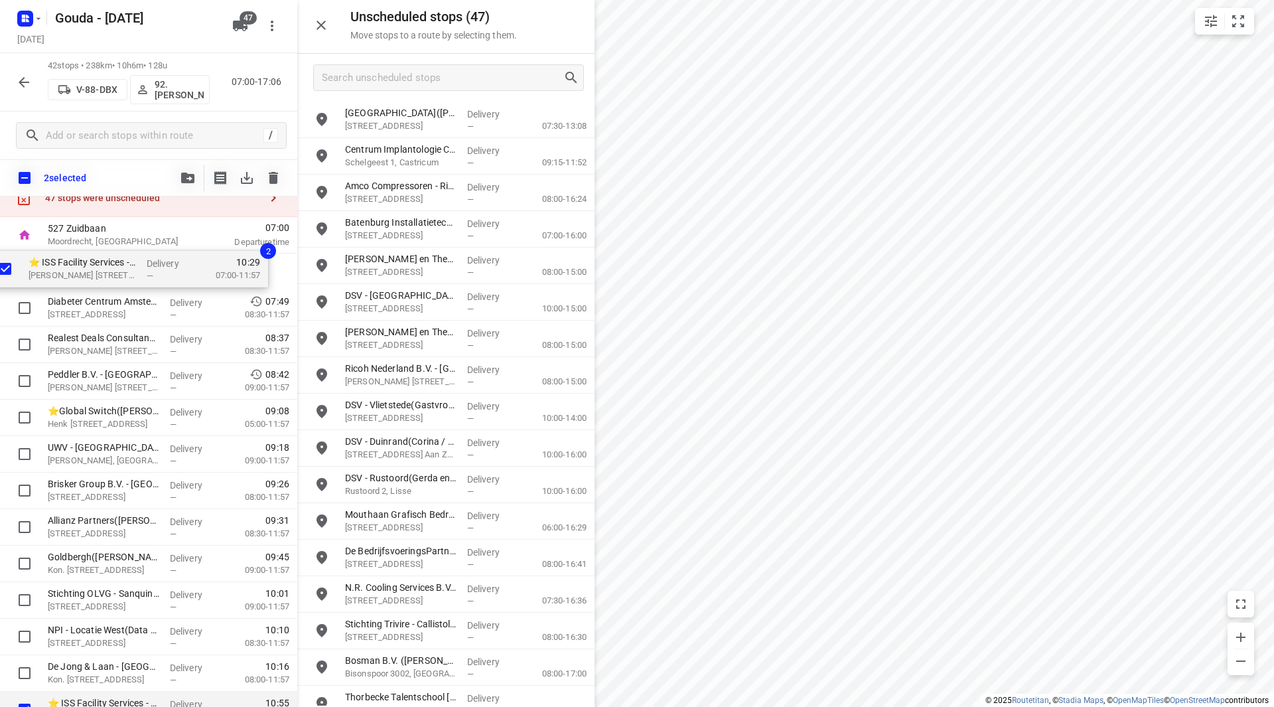
drag, startPoint x: 88, startPoint y: 660, endPoint x: 72, endPoint y: 285, distance: 375.3
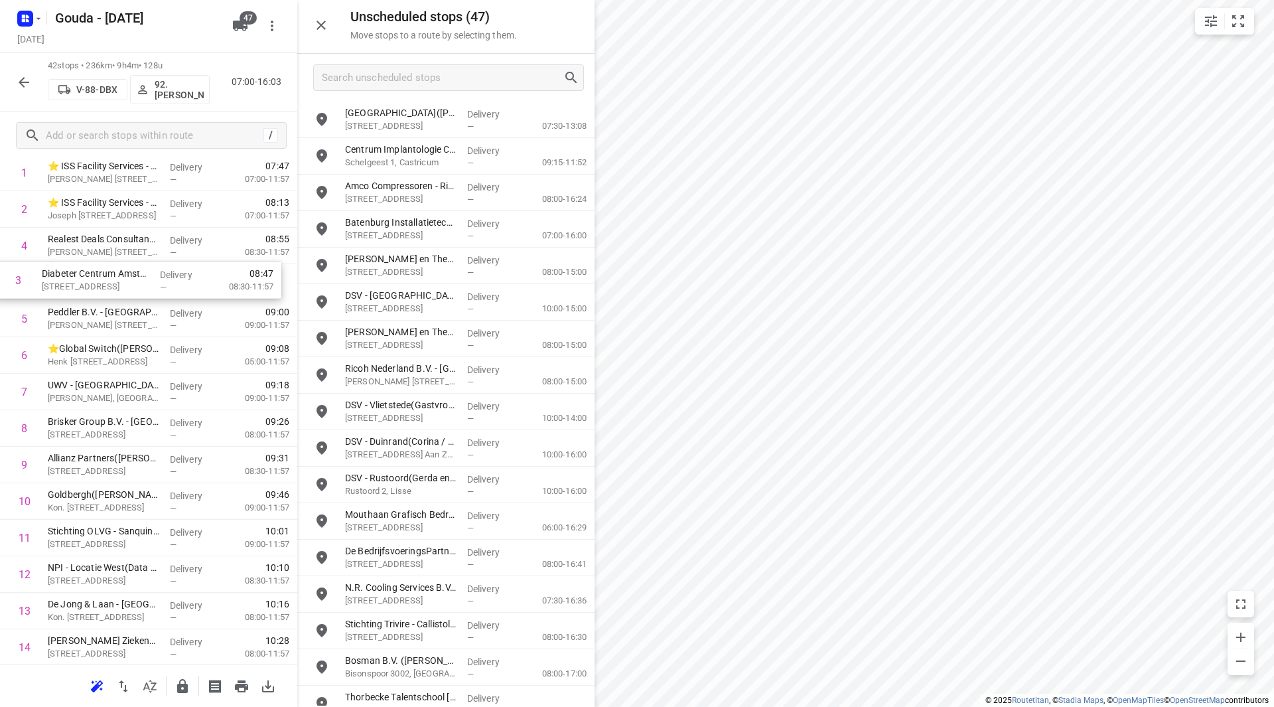
scroll to position [107, 0]
drag, startPoint x: 115, startPoint y: 224, endPoint x: 110, endPoint y: 307, distance: 83.8
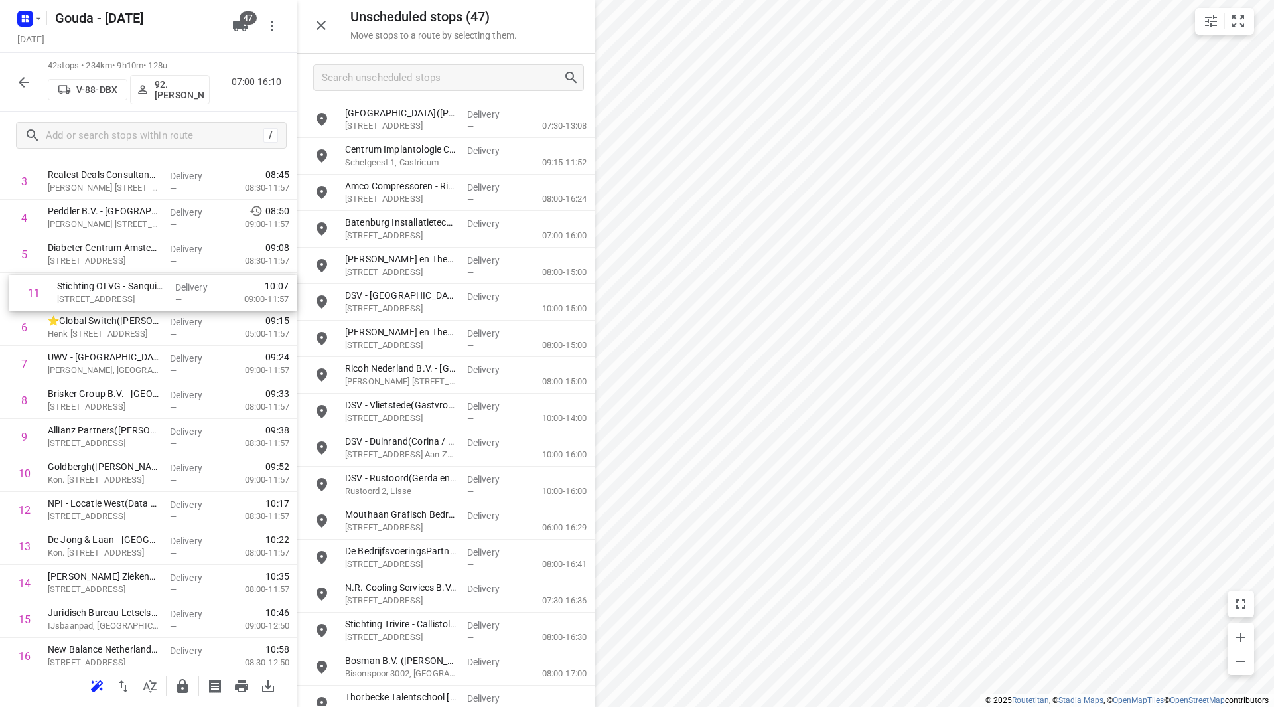
drag, startPoint x: 90, startPoint y: 476, endPoint x: 98, endPoint y: 286, distance: 190.0
drag, startPoint x: 98, startPoint y: 576, endPoint x: 96, endPoint y: 277, distance: 299.3
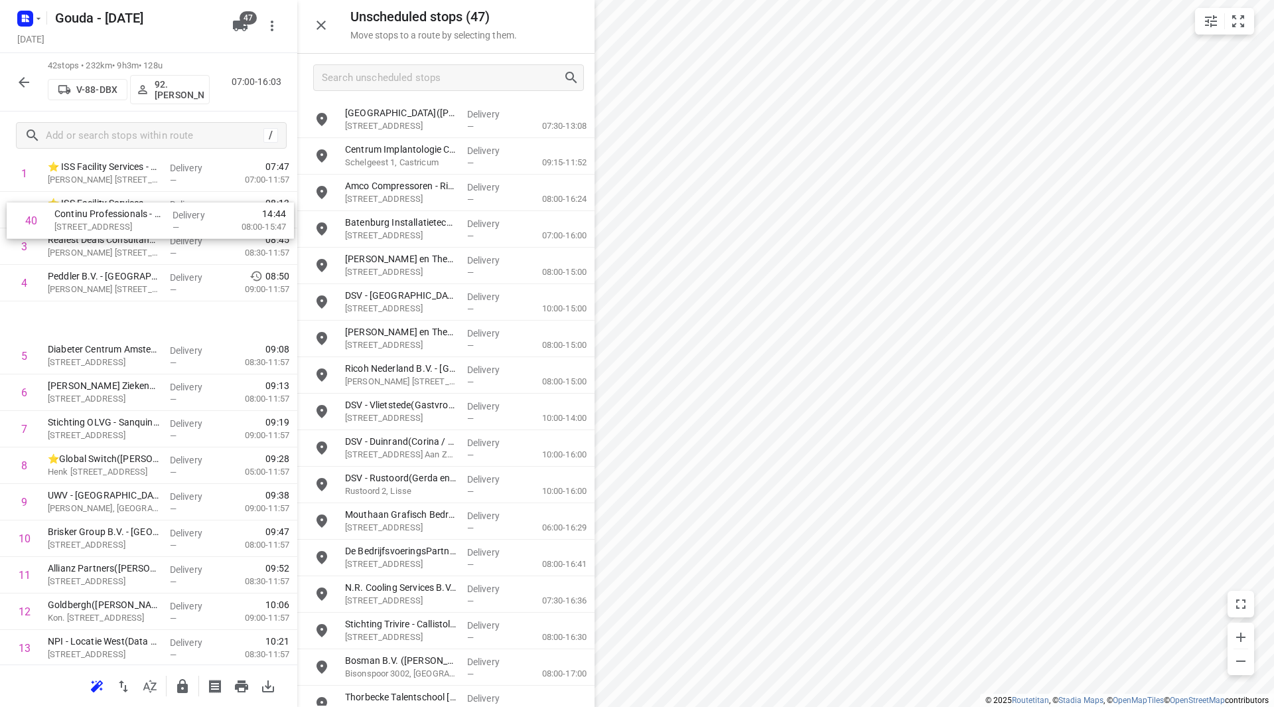
scroll to position [90, 0]
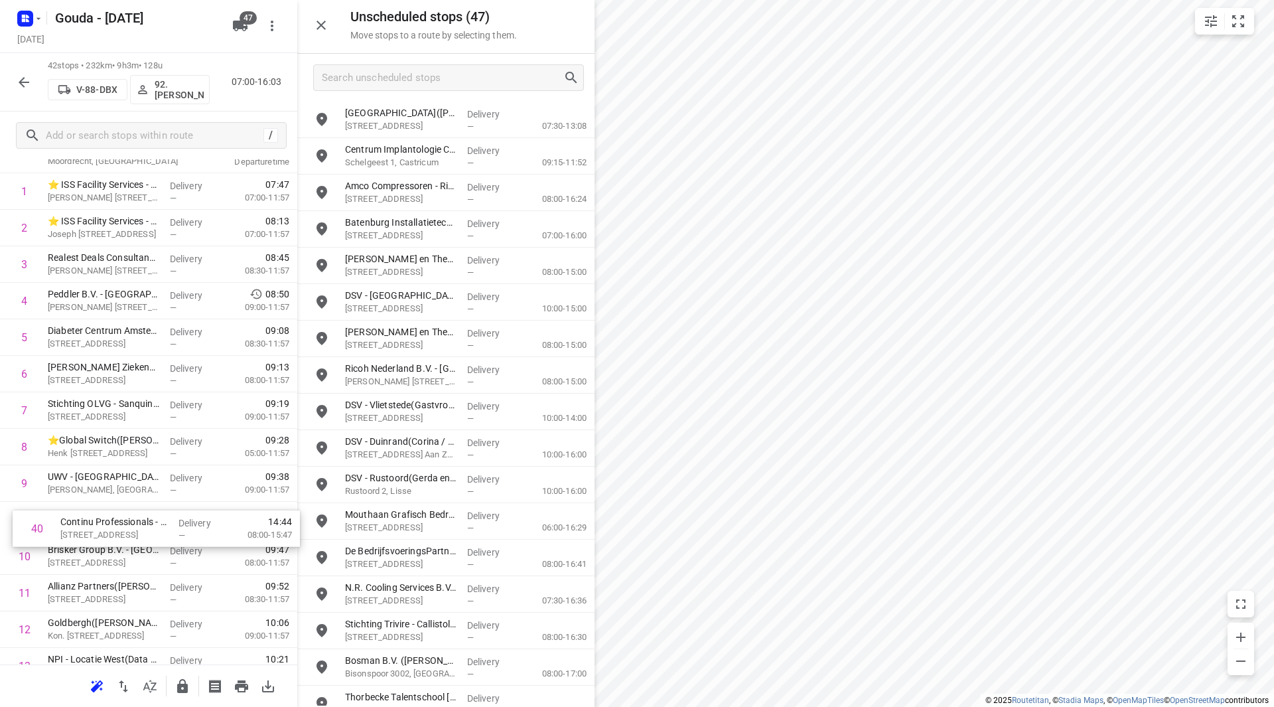
drag, startPoint x: 75, startPoint y: 603, endPoint x: 87, endPoint y: 515, distance: 88.4
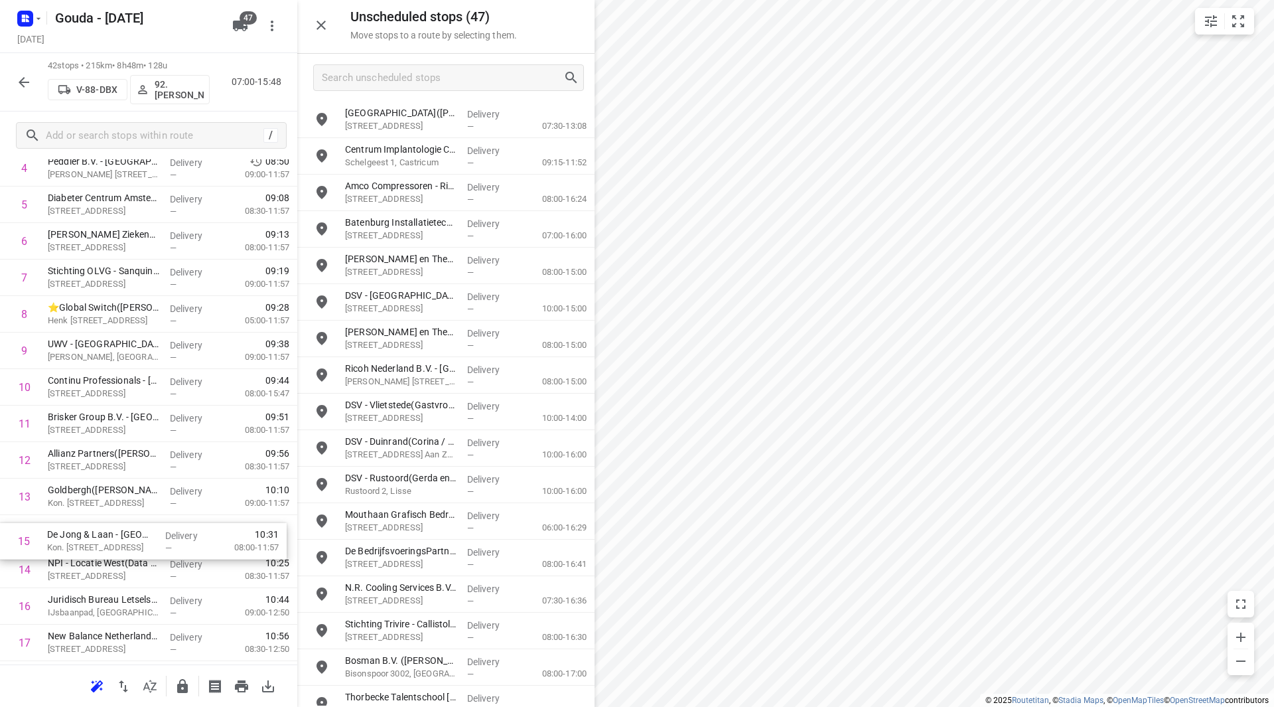
scroll to position [226, 0]
drag, startPoint x: 119, startPoint y: 566, endPoint x: 115, endPoint y: 528, distance: 38.8
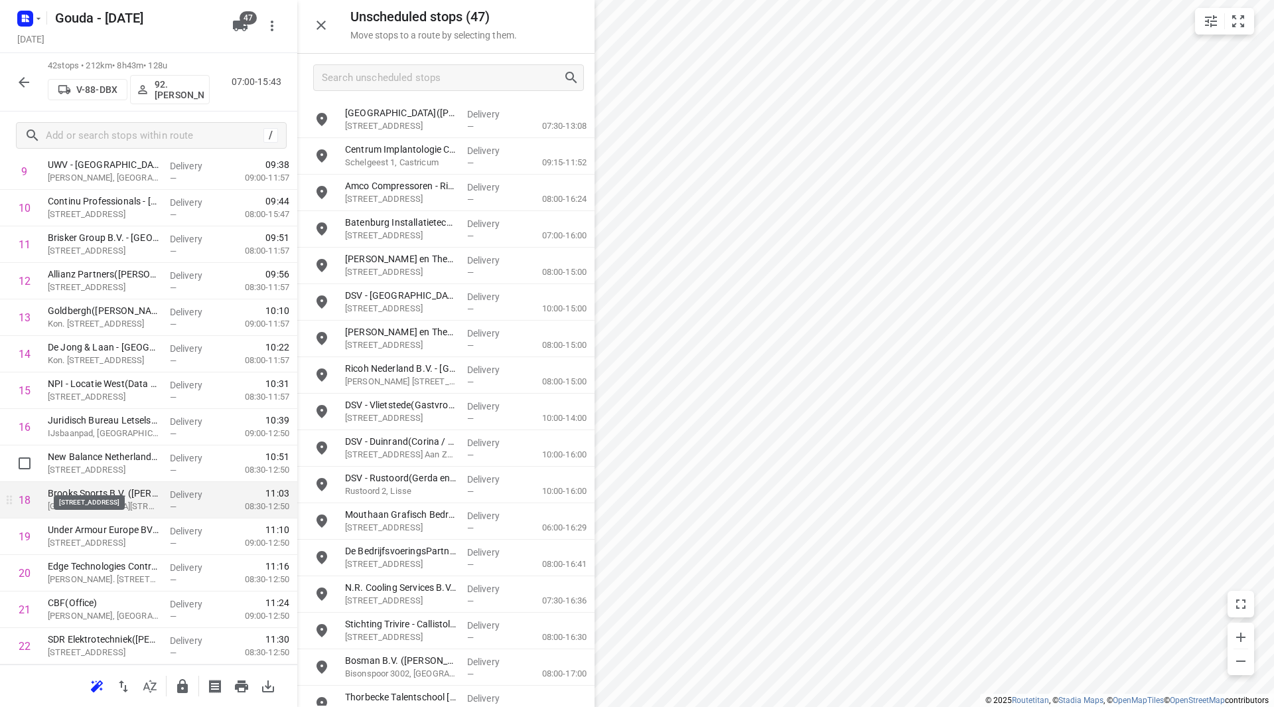
scroll to position [425, 0]
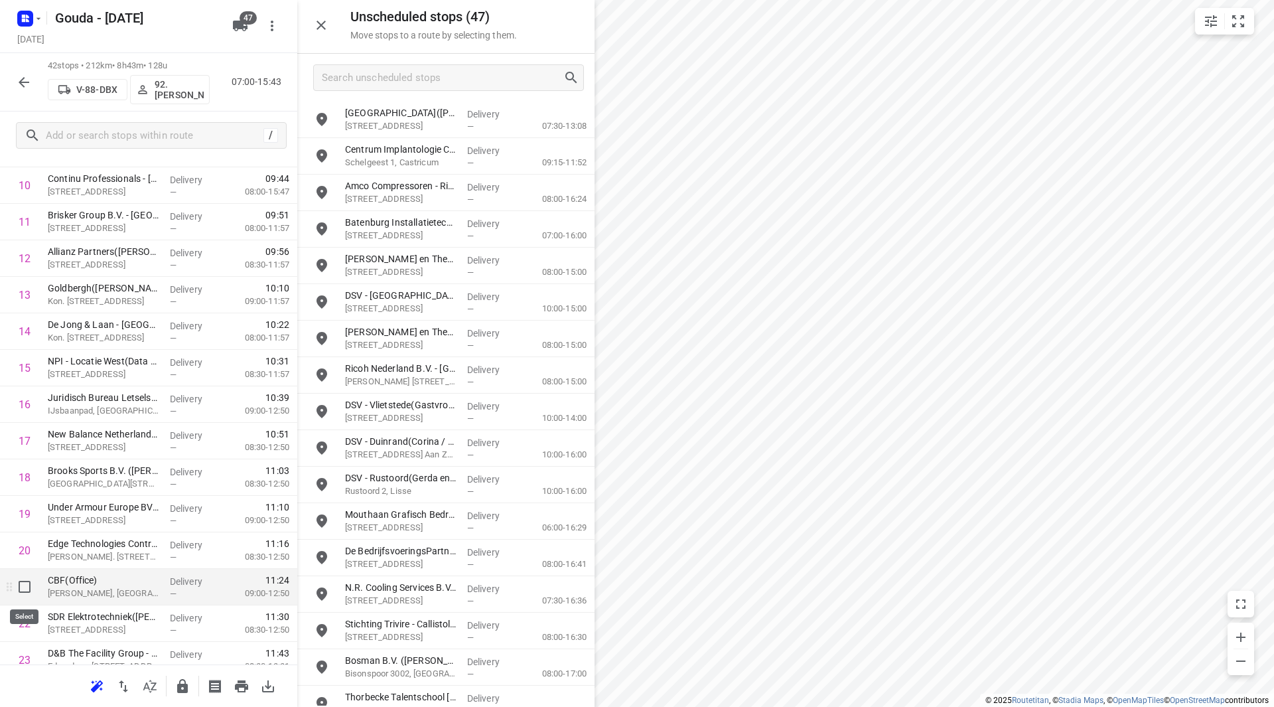
click at [21, 582] on input "checkbox" at bounding box center [24, 586] width 27 height 27
checkbox input "true"
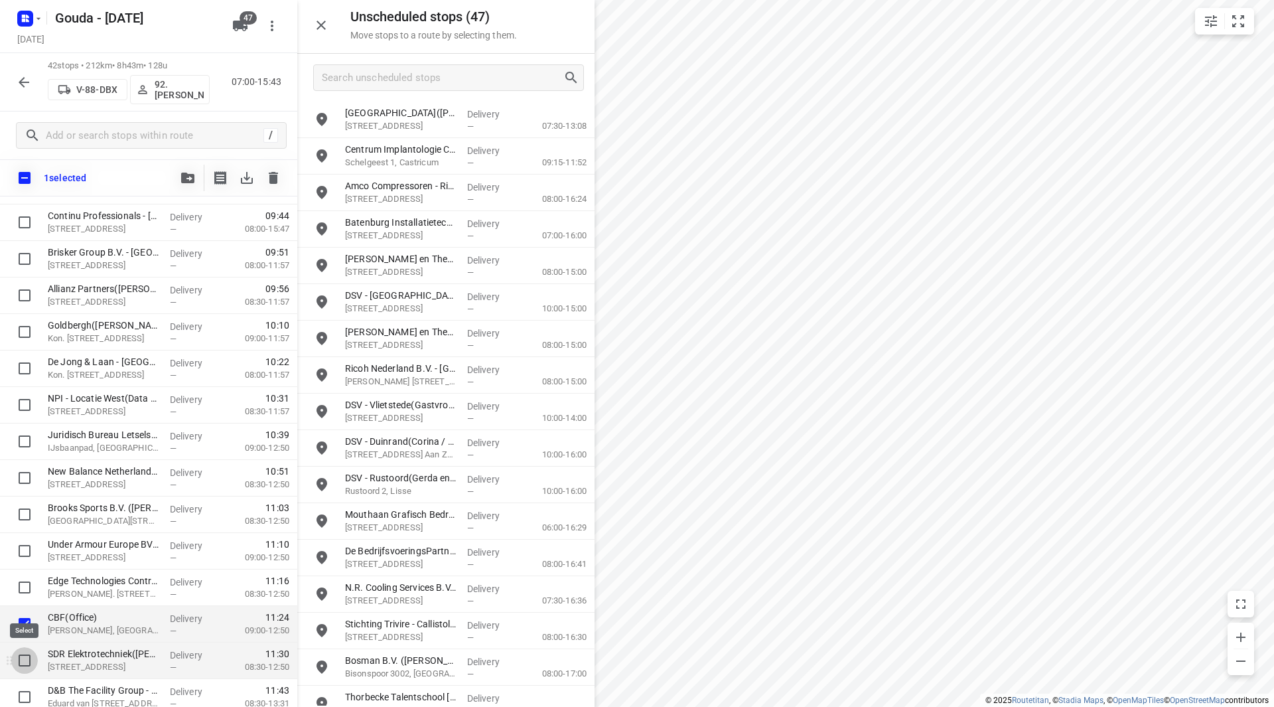
click at [26, 648] on input "checkbox" at bounding box center [24, 660] width 27 height 27
checkbox input "true"
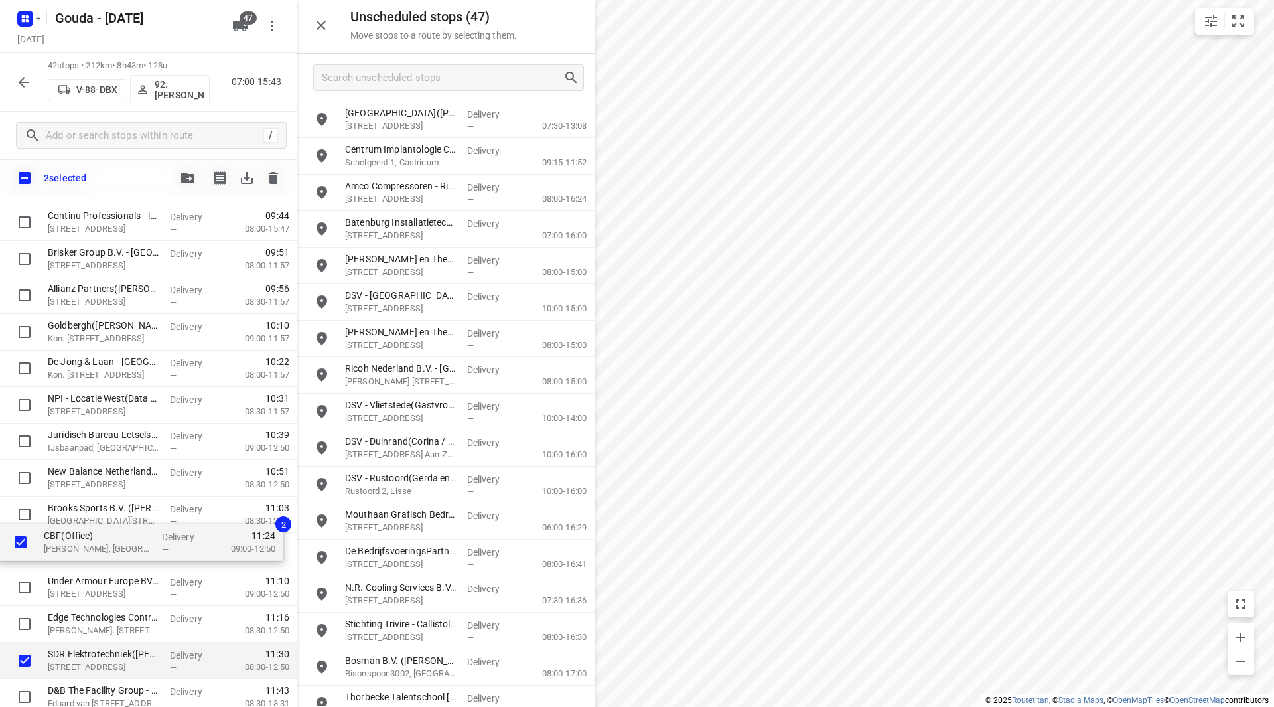
scroll to position [427, 0]
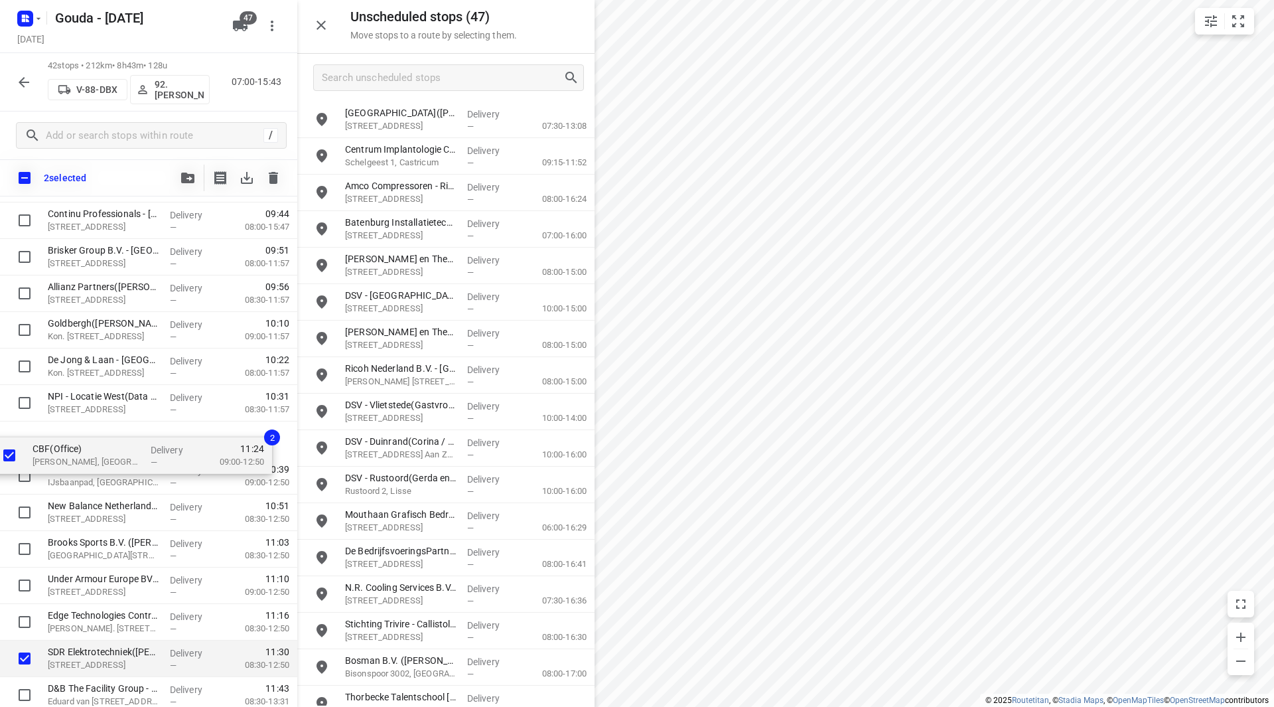
drag, startPoint x: 98, startPoint y: 587, endPoint x: 85, endPoint y: 444, distance: 143.2
click at [85, 444] on div "⭐ ISS Facility Services - PricewaterhouseCoopers - Amsterdam - Westgate 1(Herwi…" at bounding box center [148, 640] width 297 height 1533
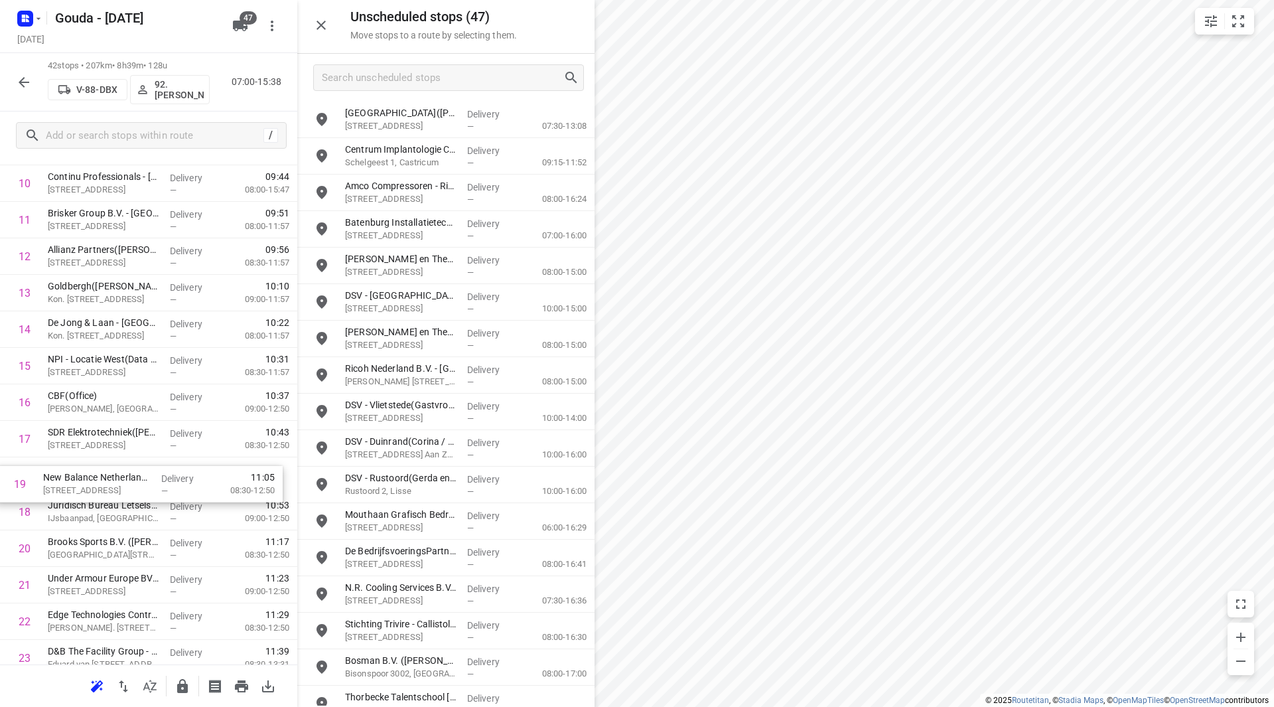
drag, startPoint x: 115, startPoint y: 500, endPoint x: 108, endPoint y: 464, distance: 36.7
click at [108, 464] on div "1 ⭐ ISS Facility Services - PricewaterhouseCoopers - Amsterdam - Westgate 1(Her…" at bounding box center [148, 603] width 297 height 1533
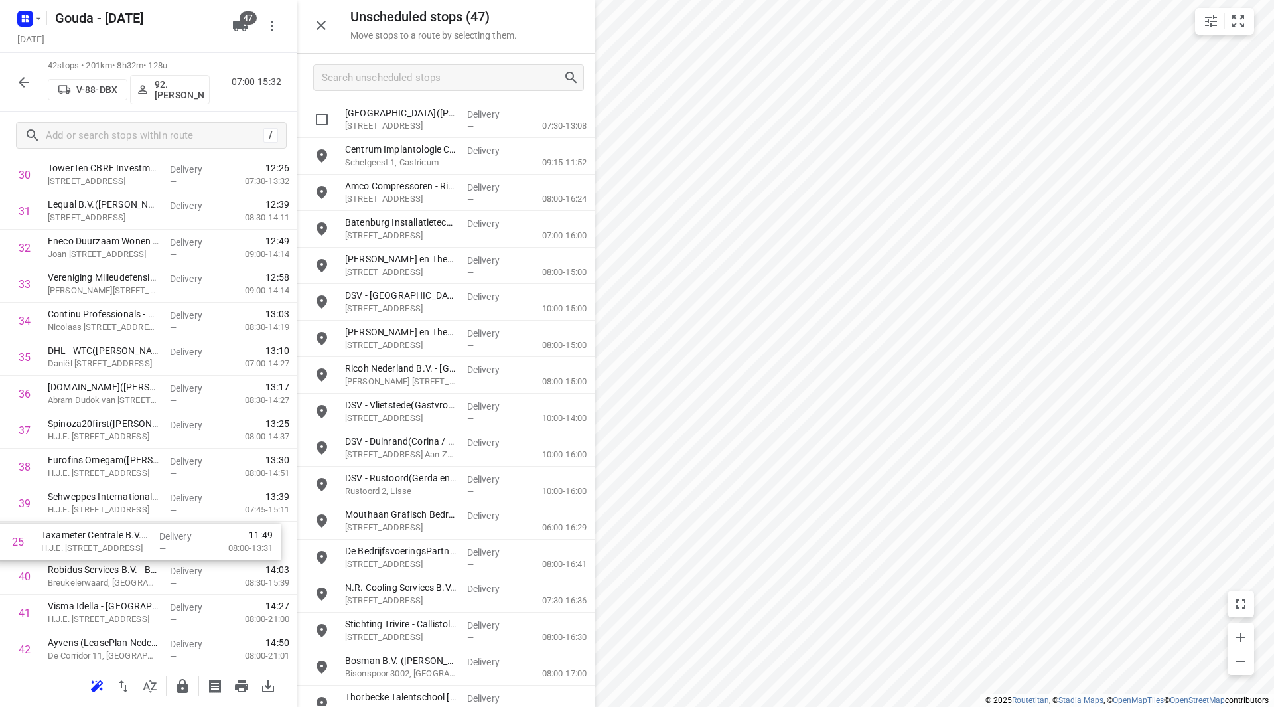
scroll to position [1130, 0]
drag, startPoint x: 81, startPoint y: 467, endPoint x: 86, endPoint y: 473, distance: 7.6
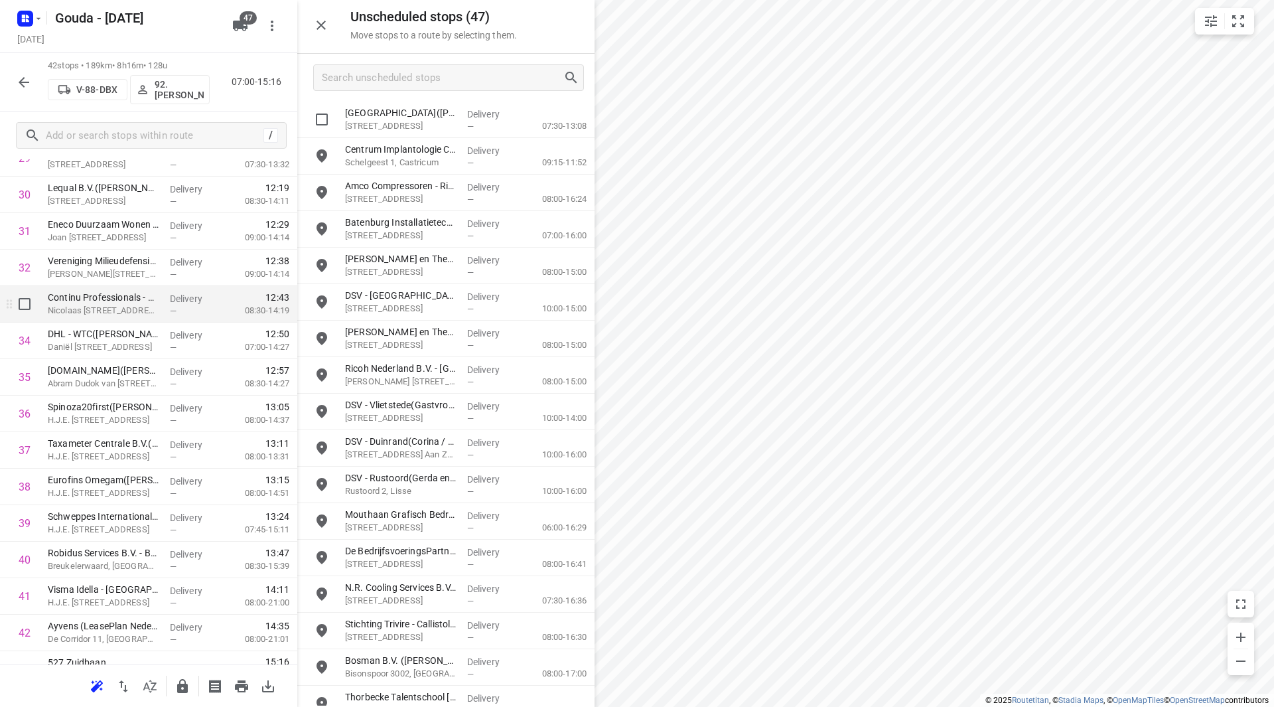
scroll to position [1169, 0]
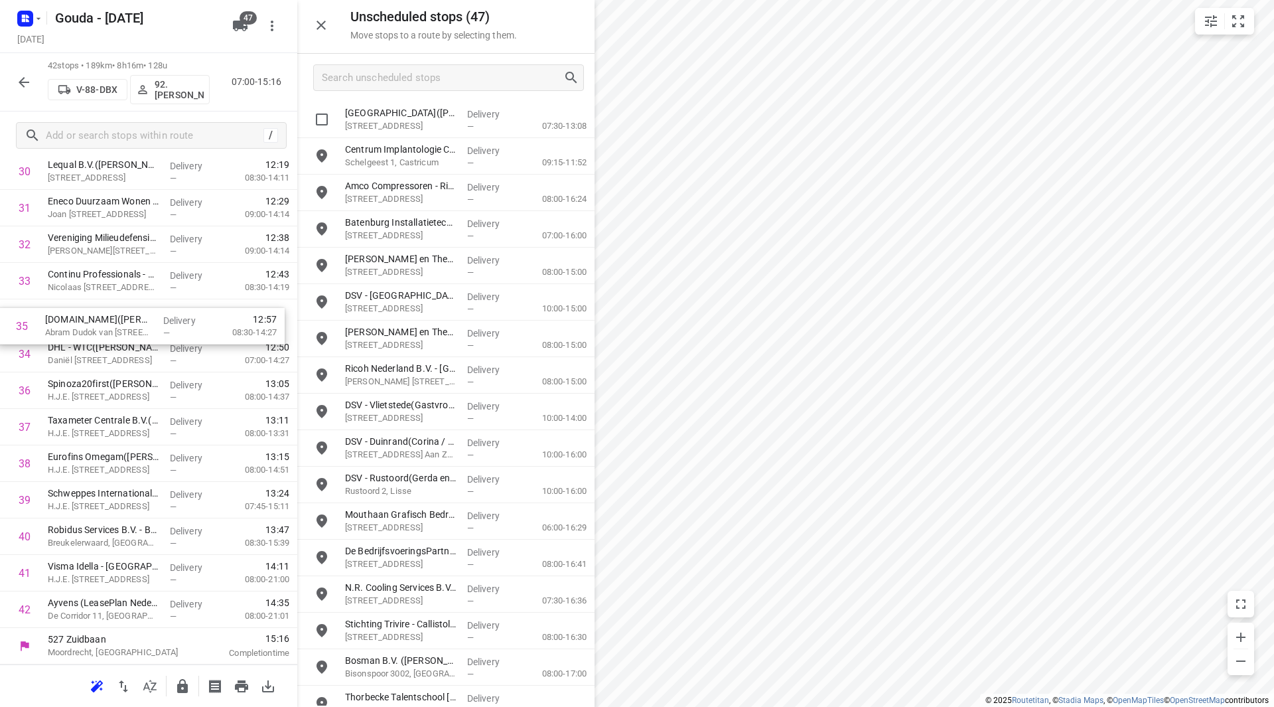
drag, startPoint x: 124, startPoint y: 344, endPoint x: 118, endPoint y: 313, distance: 32.4
drag, startPoint x: 103, startPoint y: 574, endPoint x: 102, endPoint y: 525, distance: 49.1
click at [184, 685] on icon "button" at bounding box center [182, 686] width 11 height 14
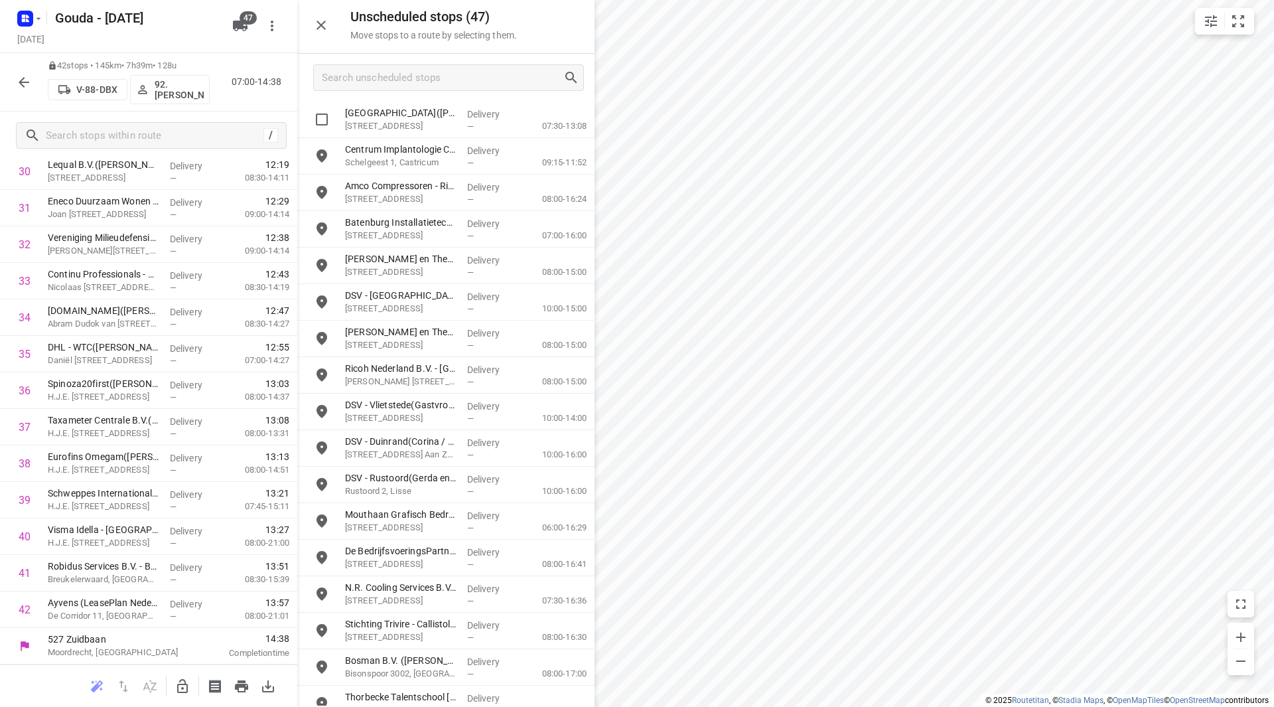
click at [23, 84] on icon "button" at bounding box center [24, 82] width 11 height 11
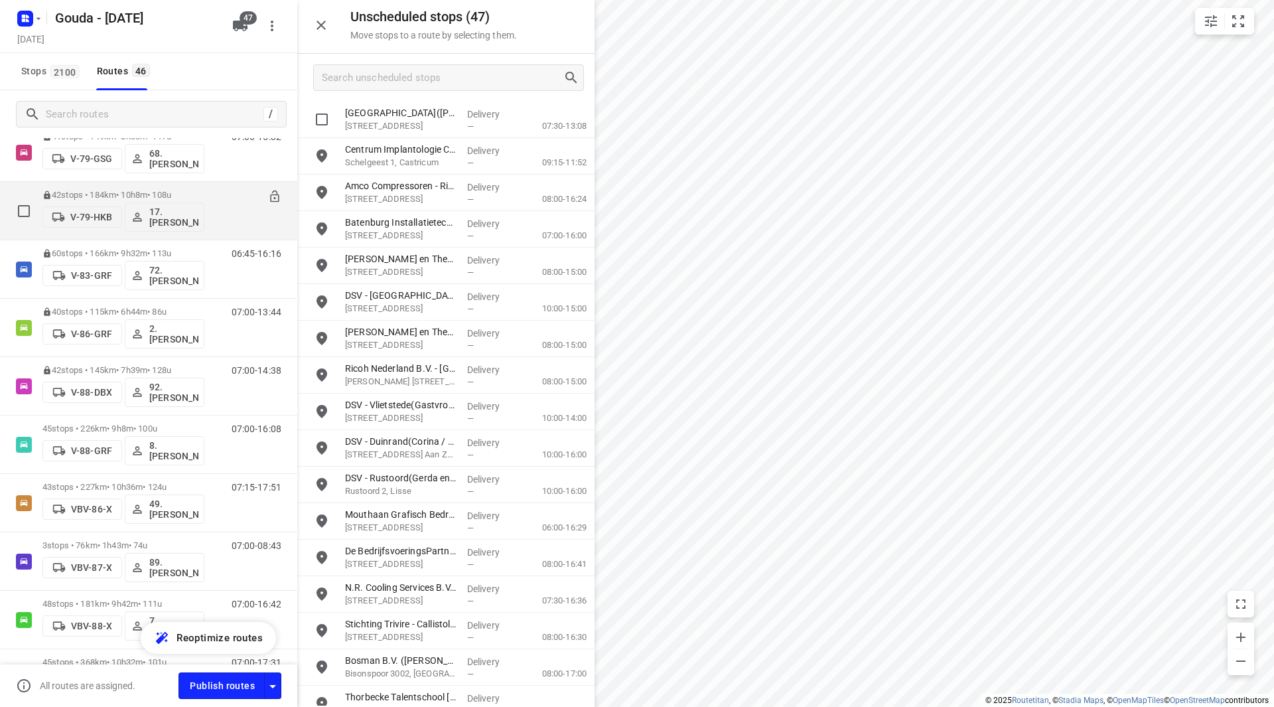
scroll to position [1792, 0]
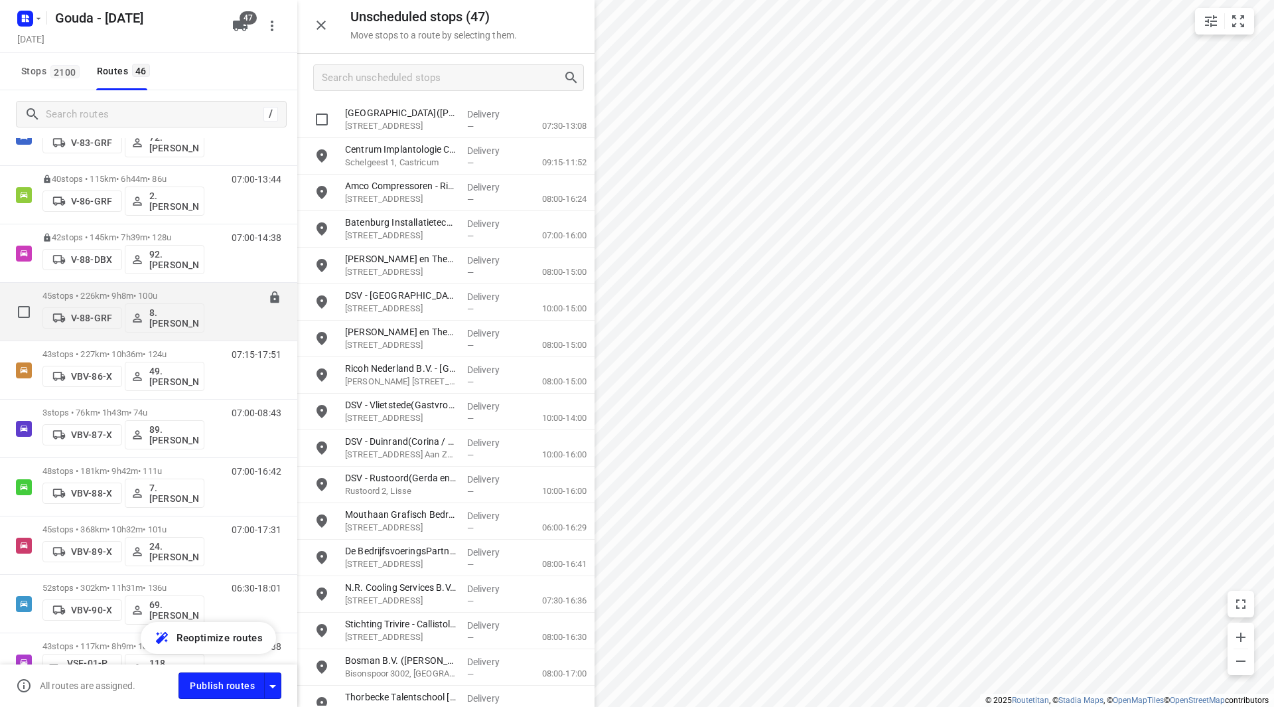
click at [113, 291] on p "45 stops • 226km • 9h8m • 100u" at bounding box center [123, 296] width 162 height 10
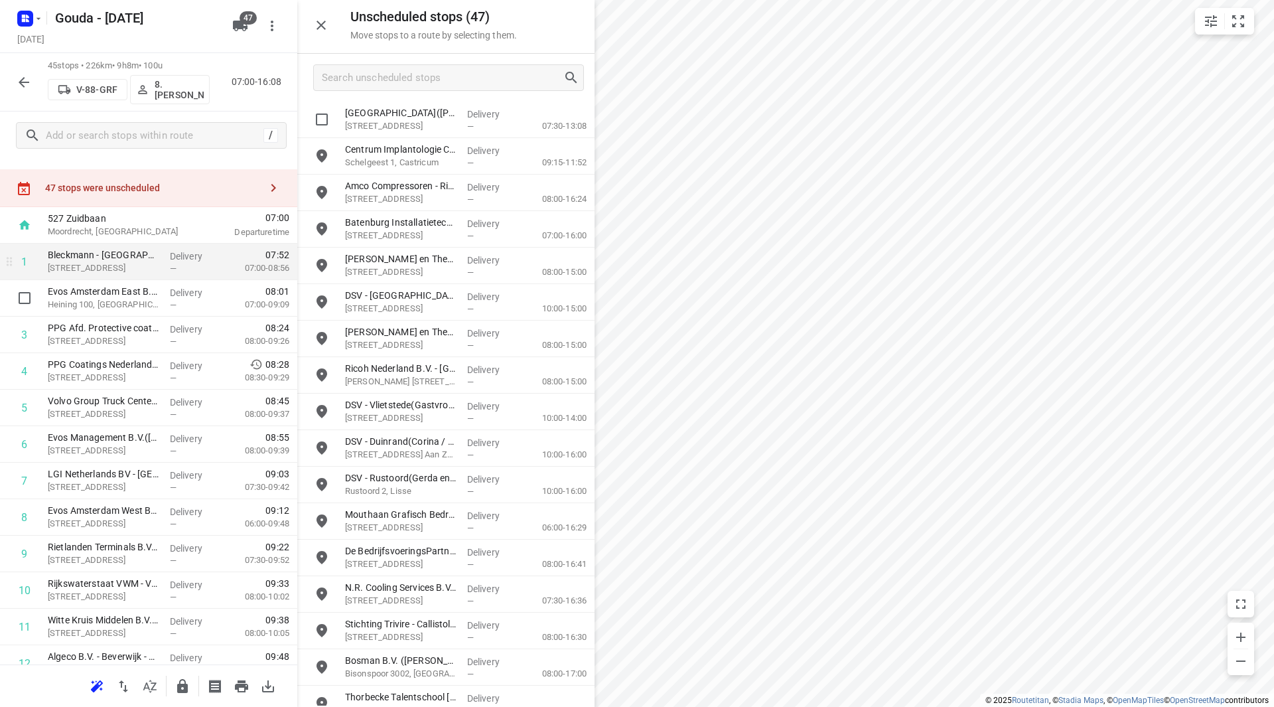
scroll to position [0, 0]
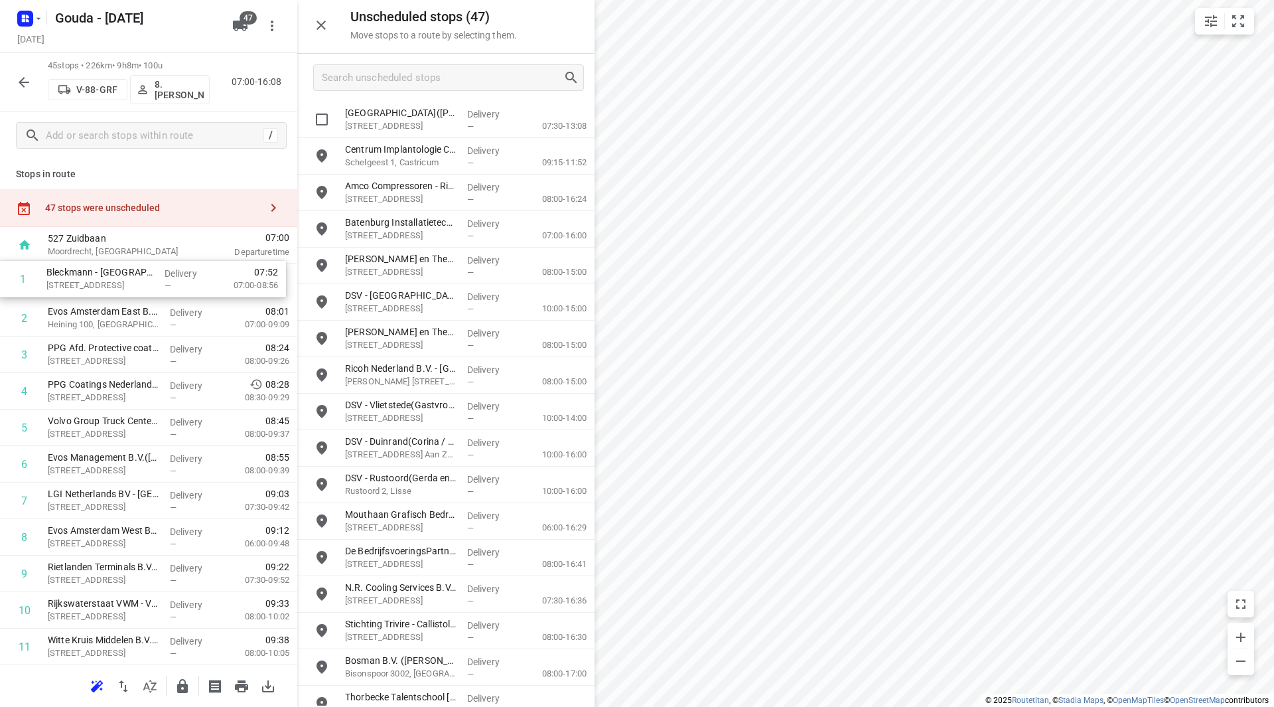
drag, startPoint x: 112, startPoint y: 313, endPoint x: 106, endPoint y: 271, distance: 41.7
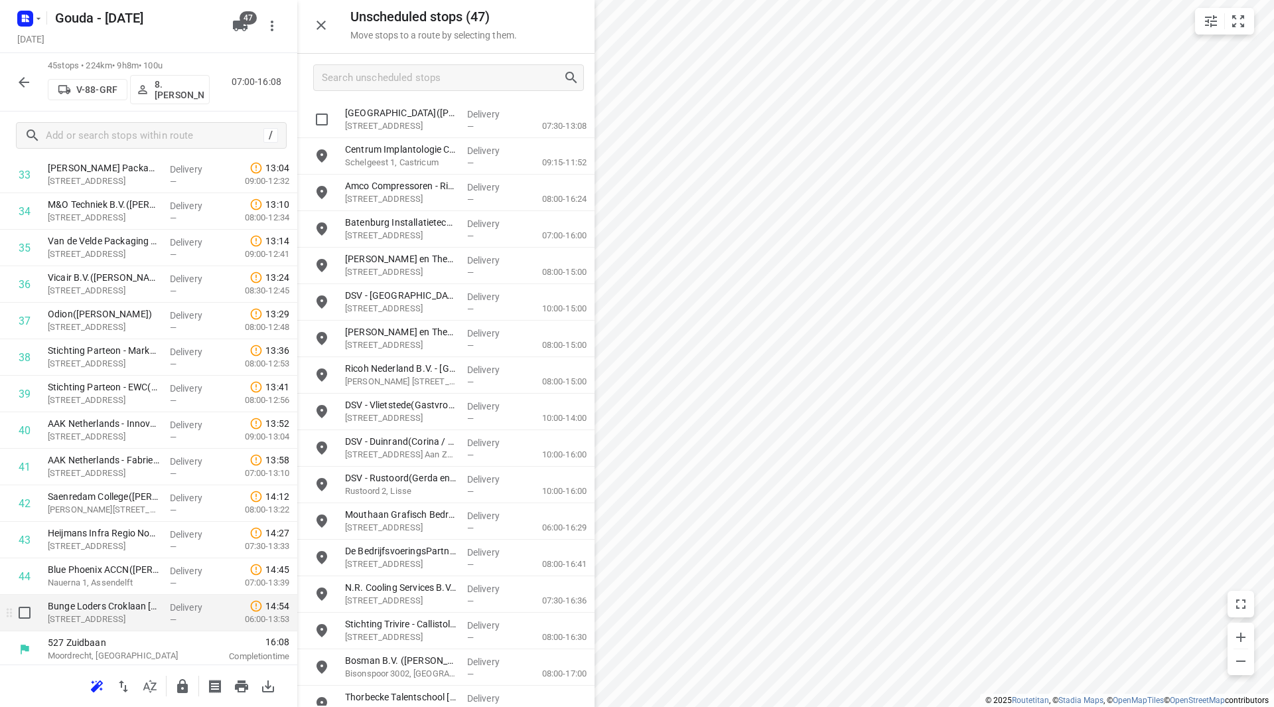
scroll to position [1278, 0]
click at [180, 681] on icon "button" at bounding box center [182, 686] width 11 height 14
click at [18, 81] on icon "button" at bounding box center [24, 82] width 16 height 16
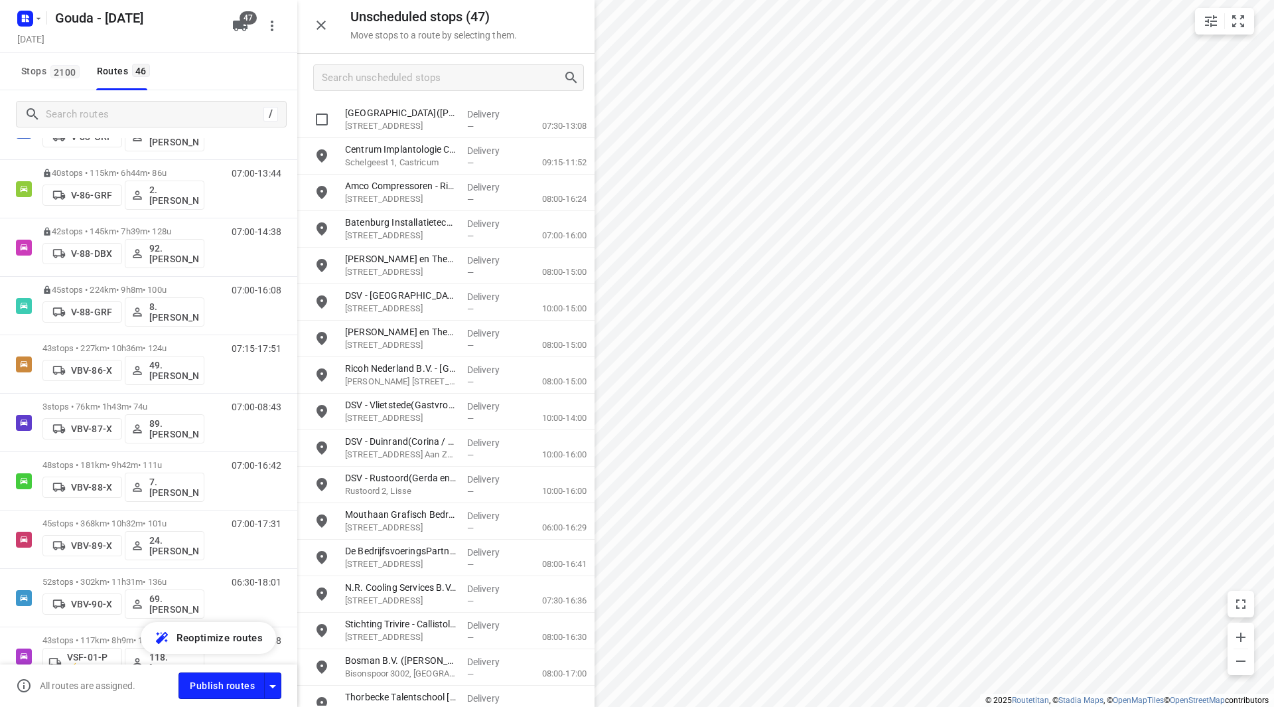
scroll to position [1858, 0]
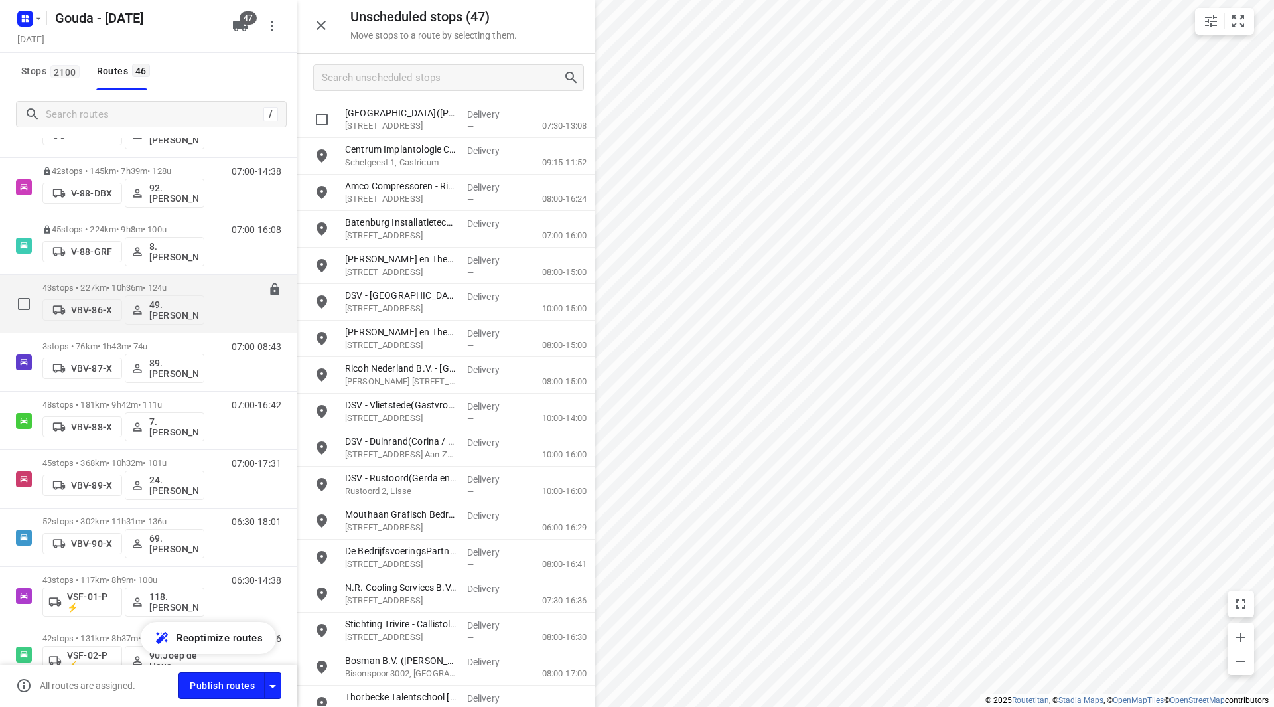
click at [175, 291] on p "43 stops • 227km • 10h36m • 124u" at bounding box center [123, 288] width 162 height 10
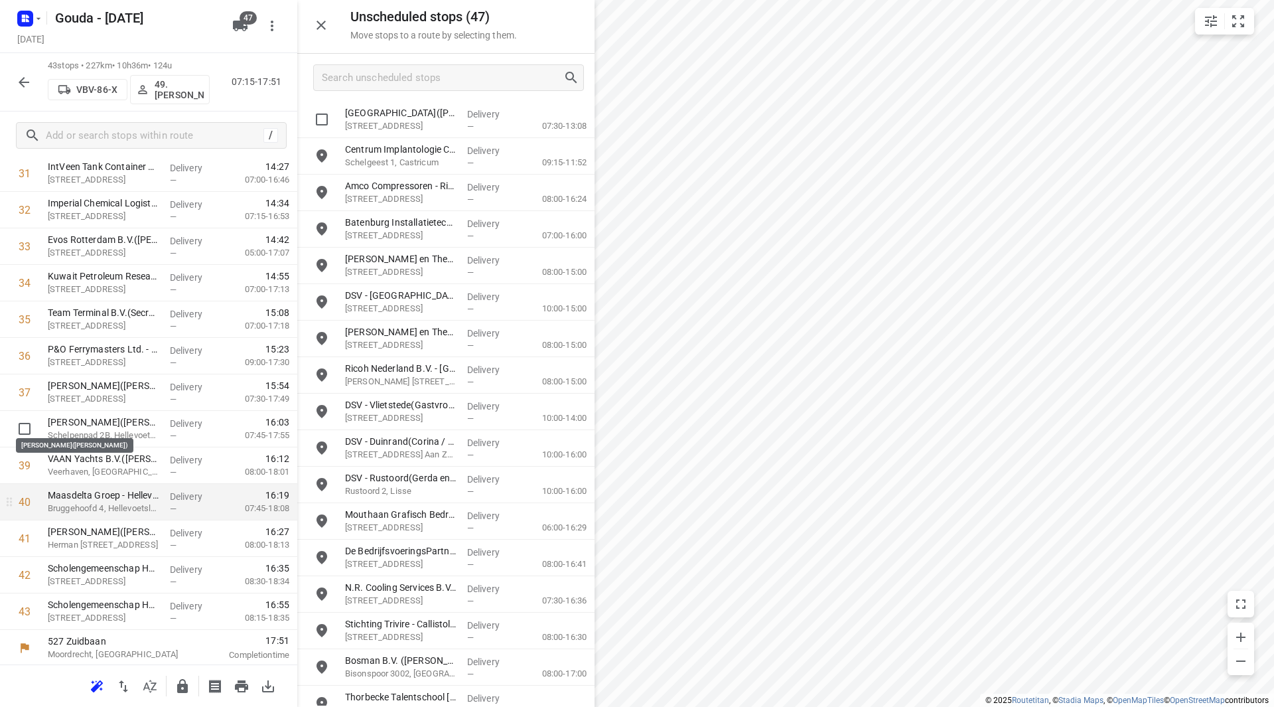
scroll to position [1205, 0]
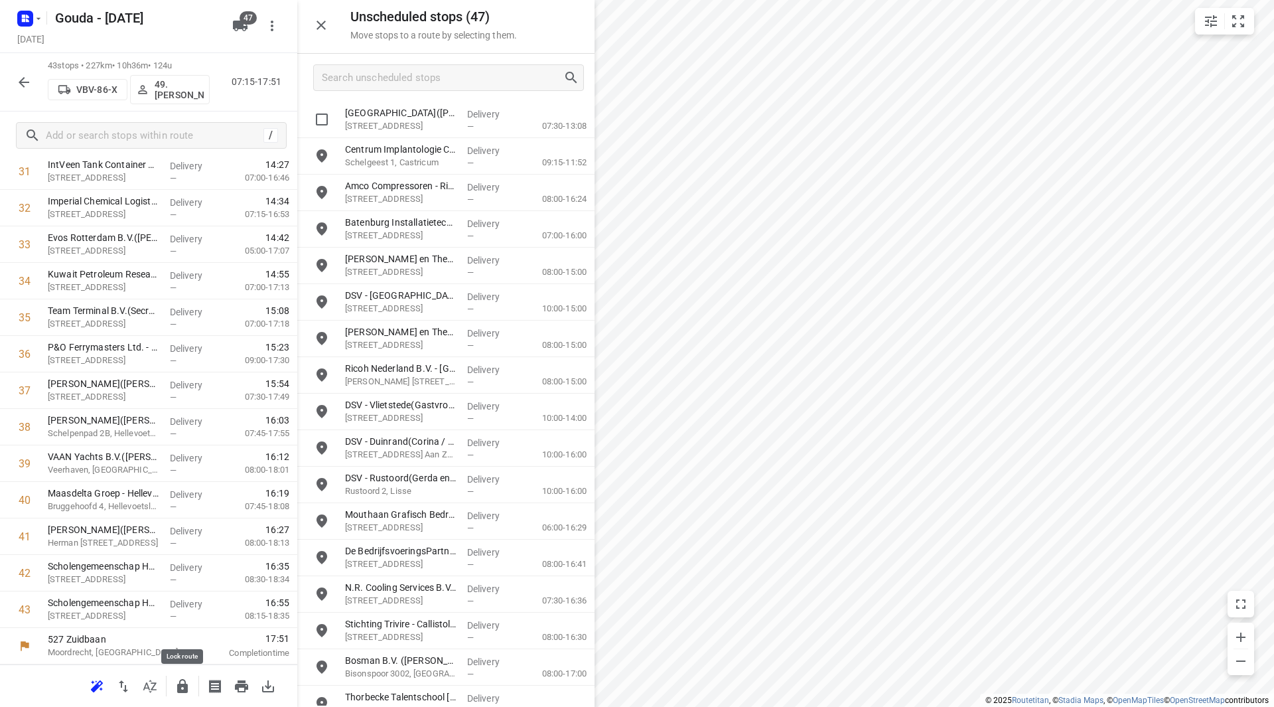
click at [183, 687] on icon "button" at bounding box center [183, 686] width 16 height 16
click at [18, 86] on icon "button" at bounding box center [24, 82] width 16 height 16
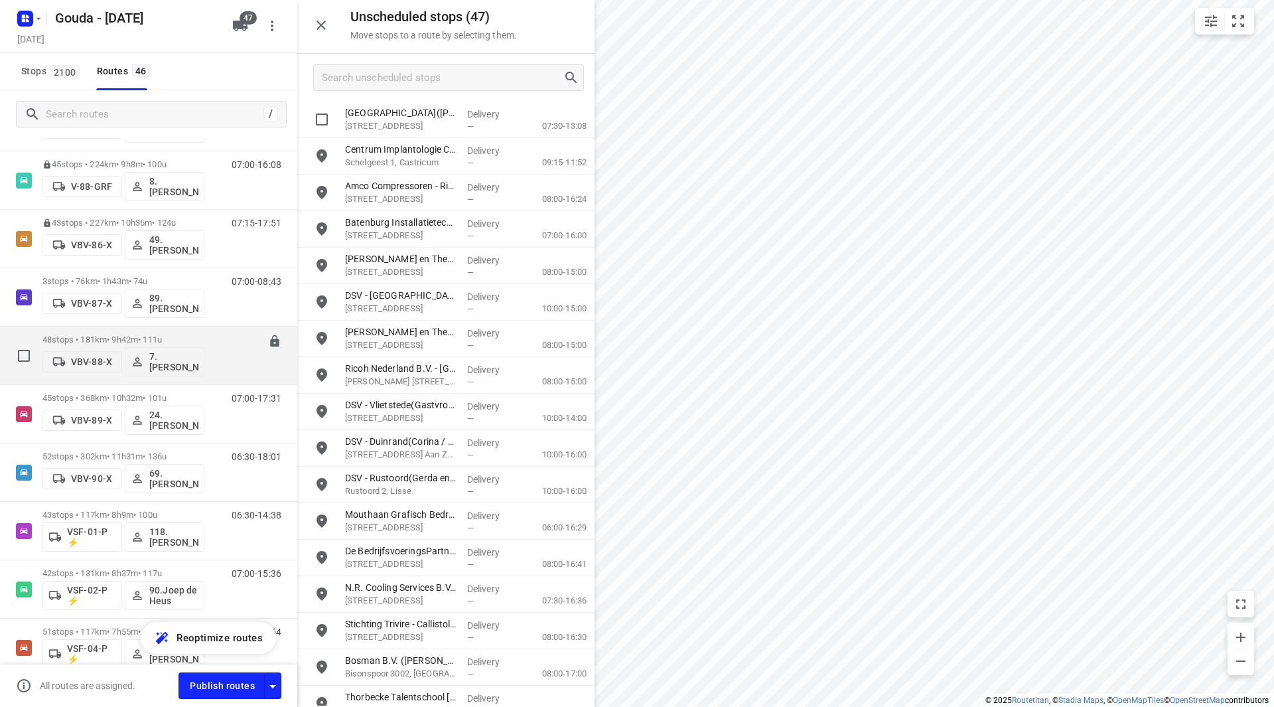
scroll to position [1858, 0]
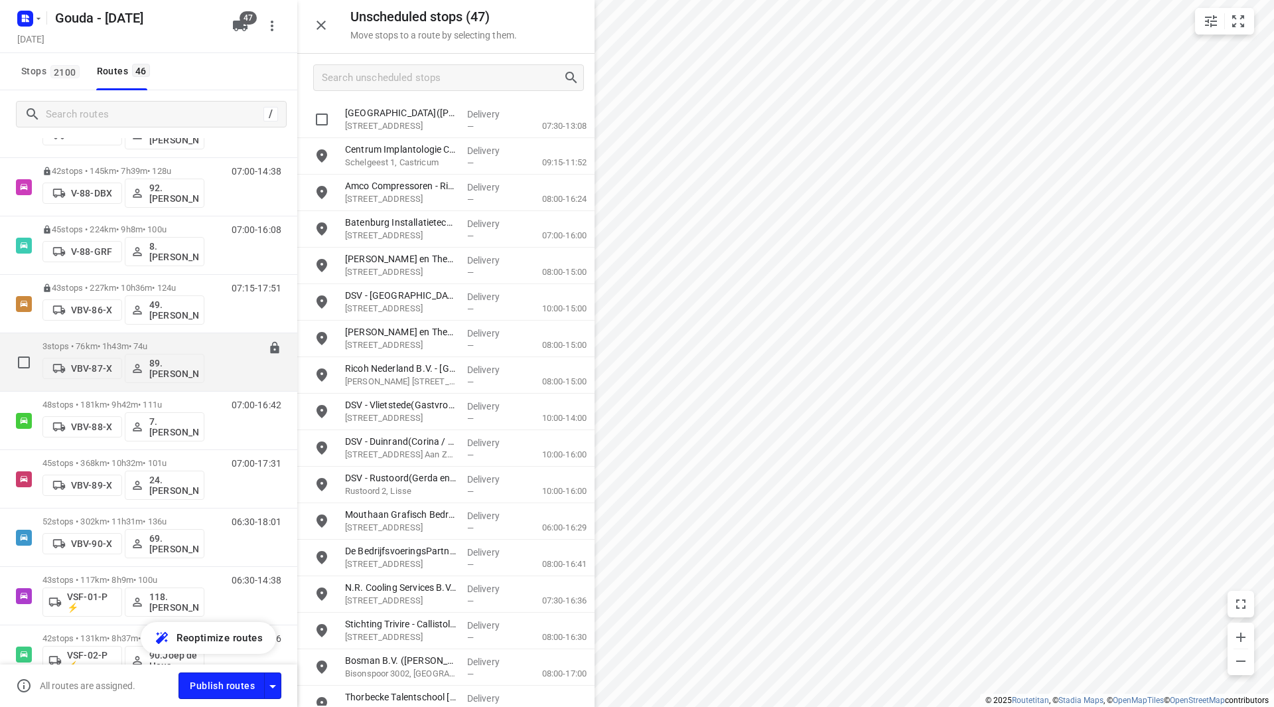
click at [128, 340] on div "3 stops • 76km • 1h43m • 74u VBV-87-X 89.Marcel Aerts" at bounding box center [123, 361] width 162 height 55
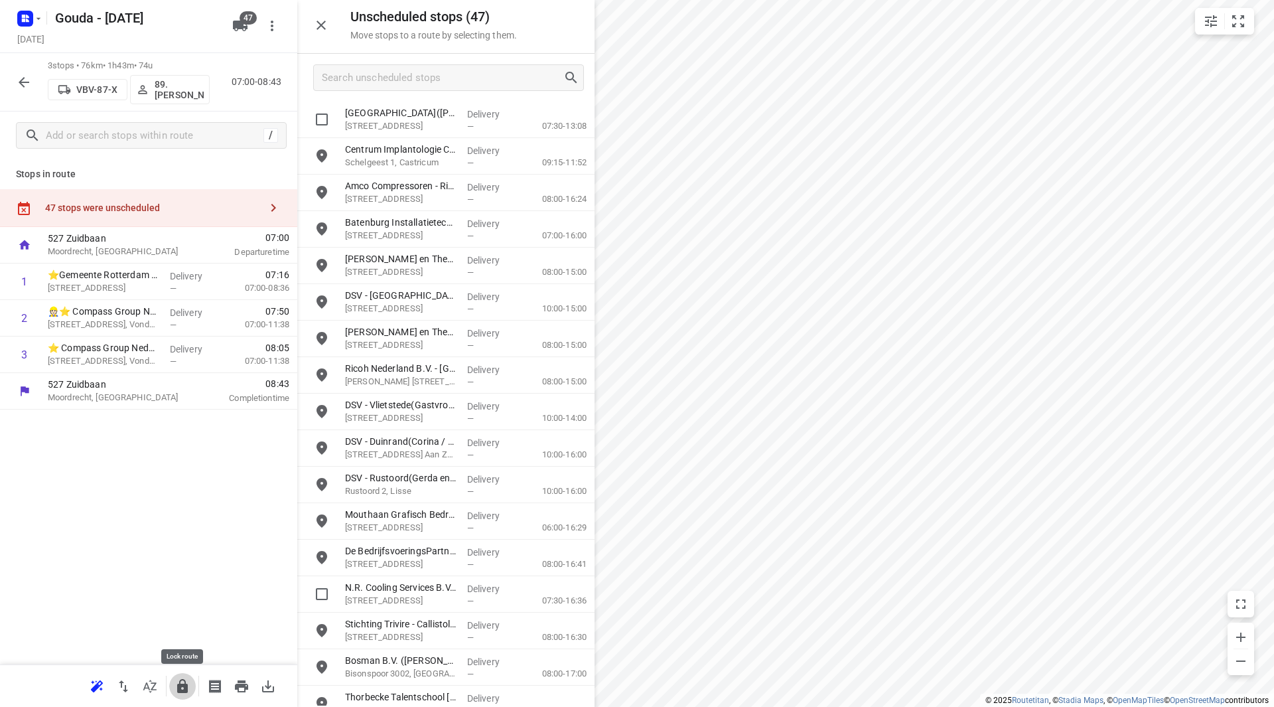
click at [179, 688] on icon "button" at bounding box center [182, 686] width 11 height 14
click at [30, 79] on icon "button" at bounding box center [24, 82] width 16 height 16
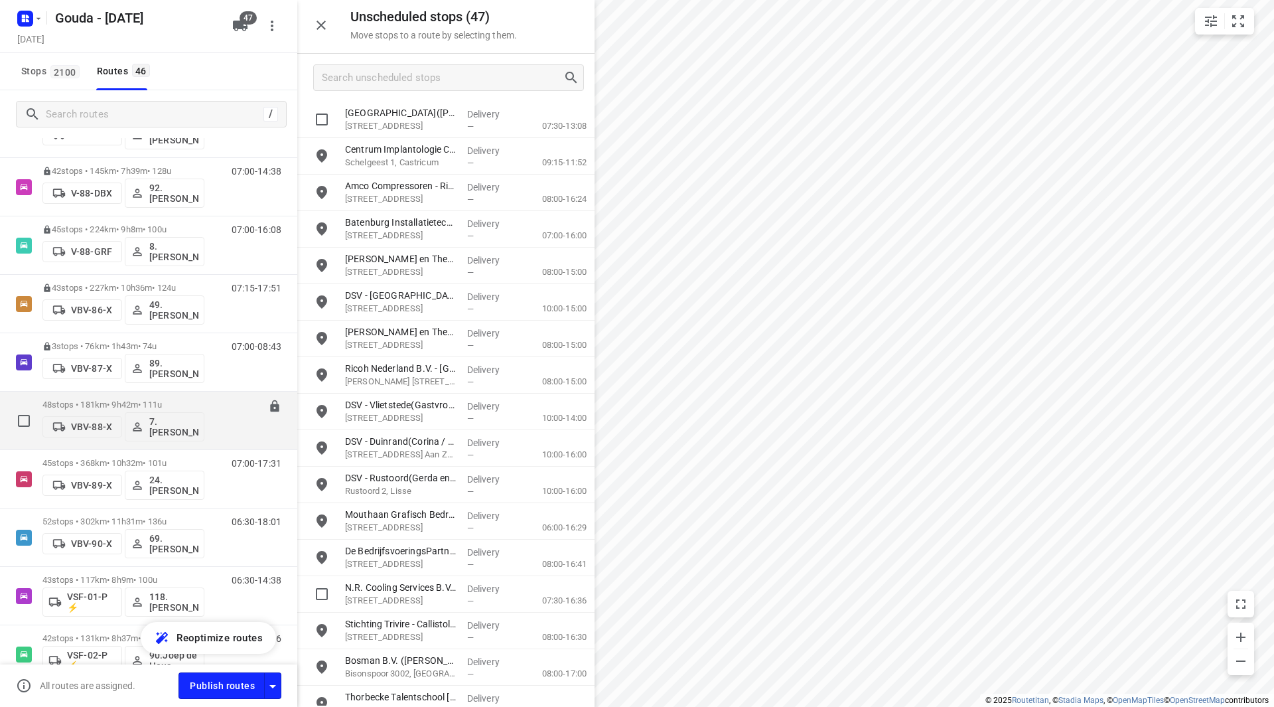
click at [143, 400] on p "48 stops • 181km • 9h42m • 111u" at bounding box center [123, 405] width 162 height 10
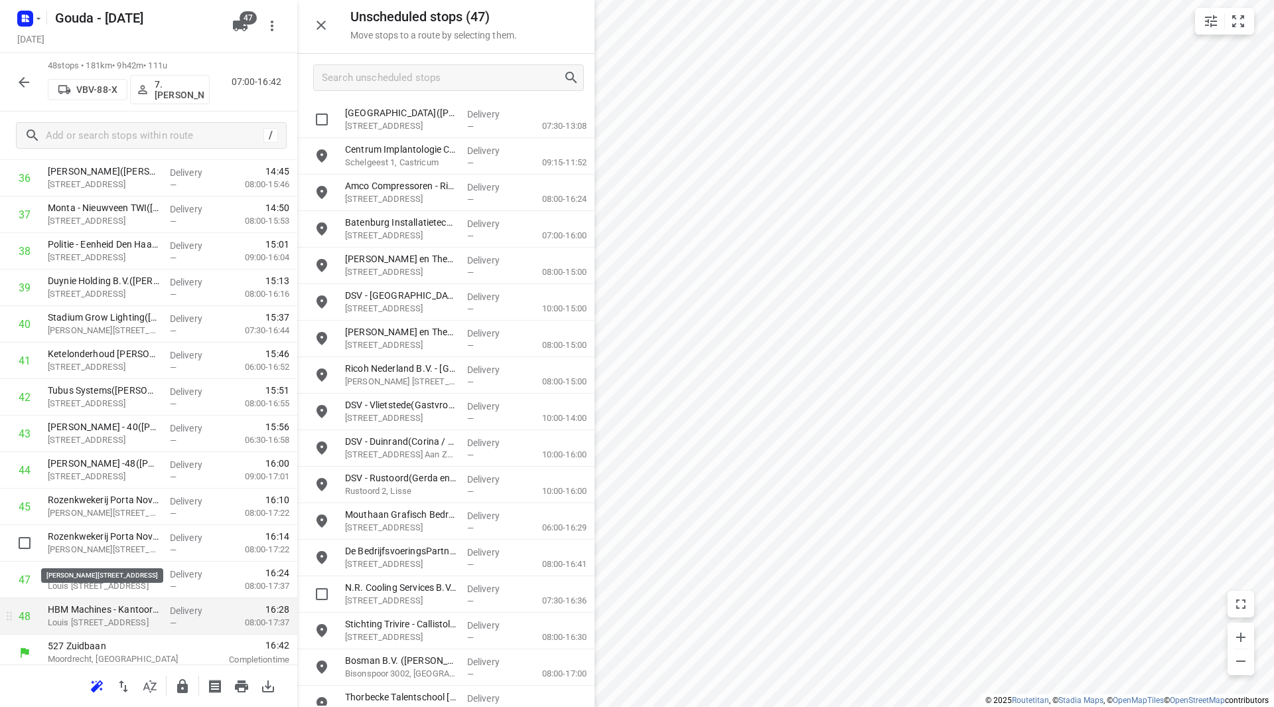
scroll to position [1388, 0]
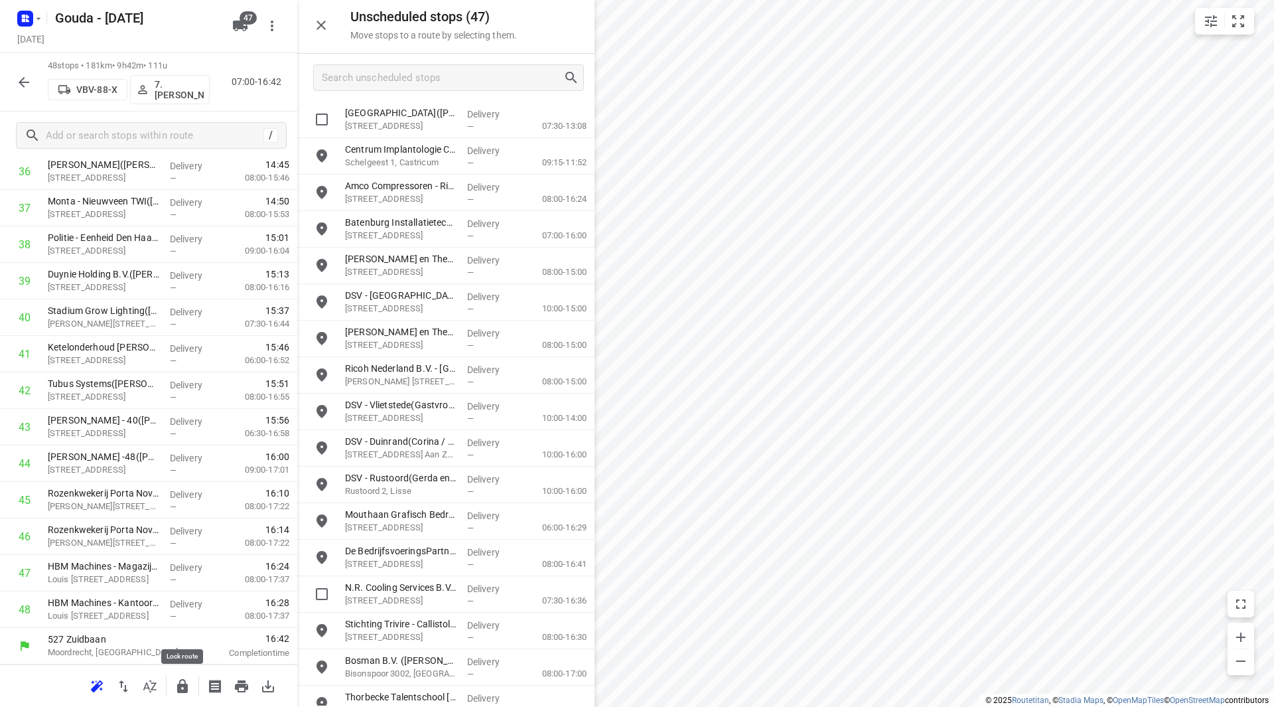
click at [184, 693] on icon "button" at bounding box center [183, 686] width 16 height 16
click at [21, 82] on icon "button" at bounding box center [24, 82] width 11 height 11
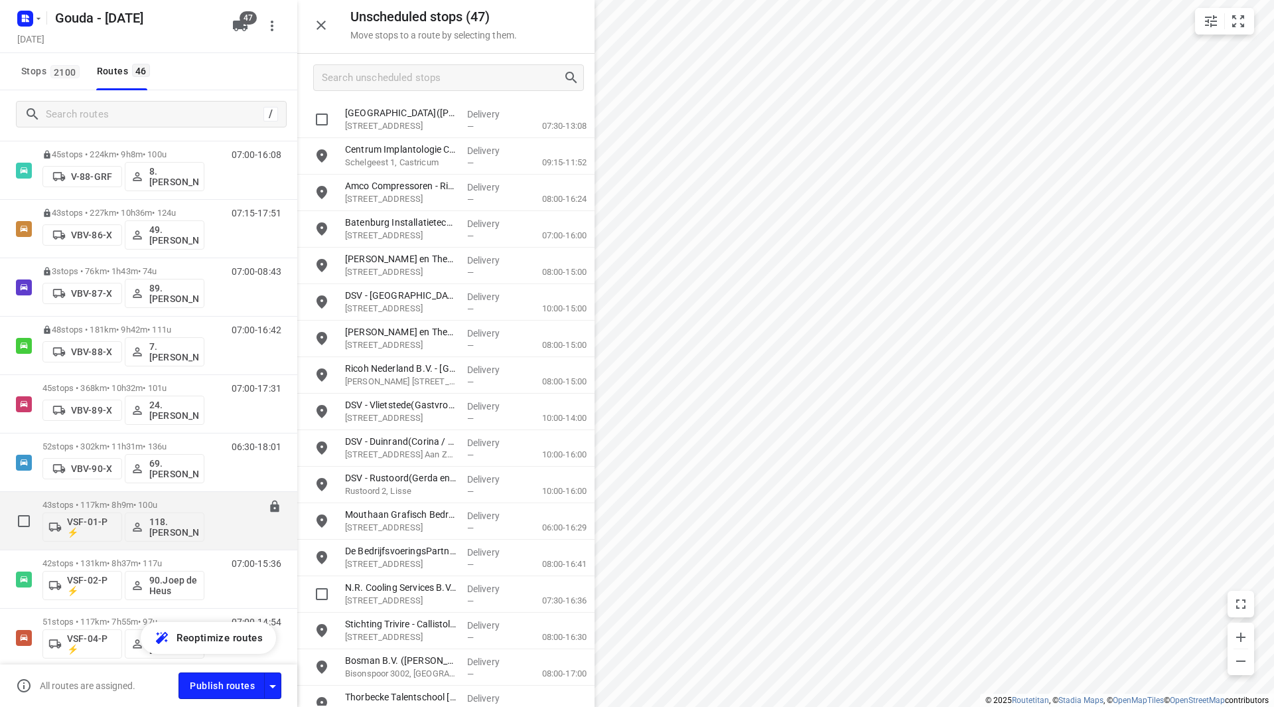
scroll to position [2057, 0]
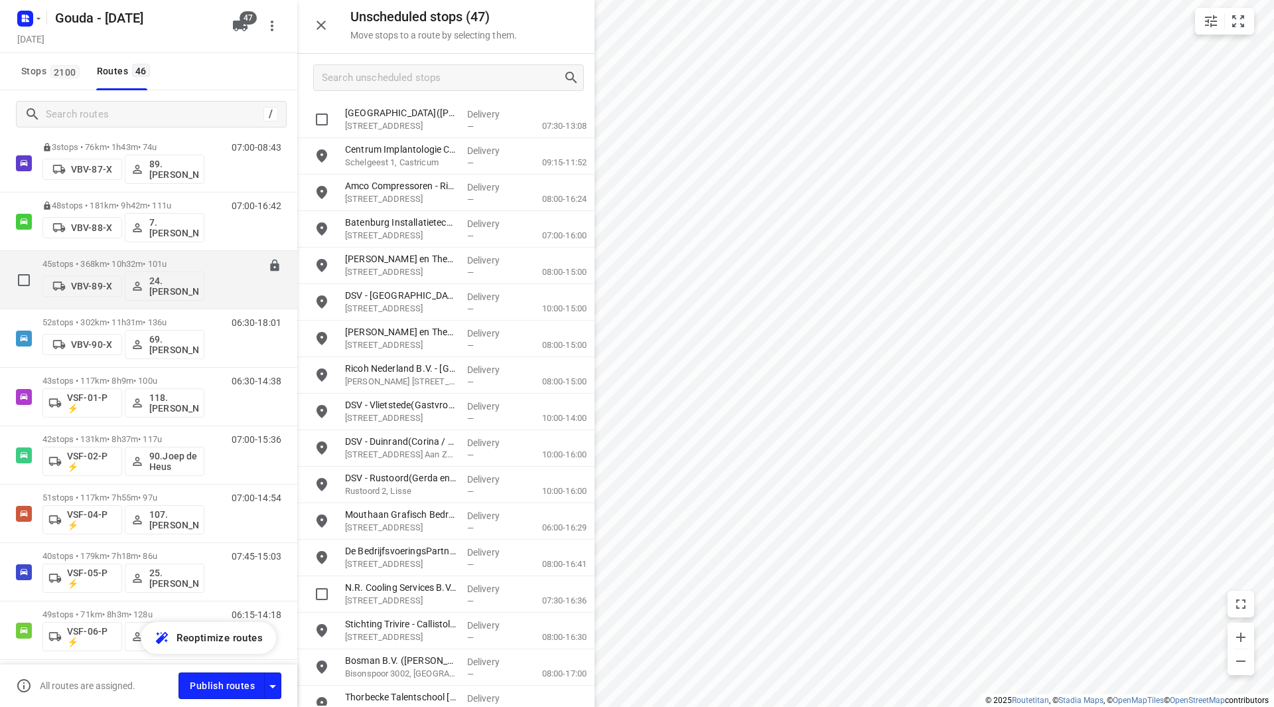
click at [106, 253] on div "45 stops • 368km • 10h32m • 101u VBV-89-X 24. Yoeri Verboom" at bounding box center [123, 279] width 162 height 55
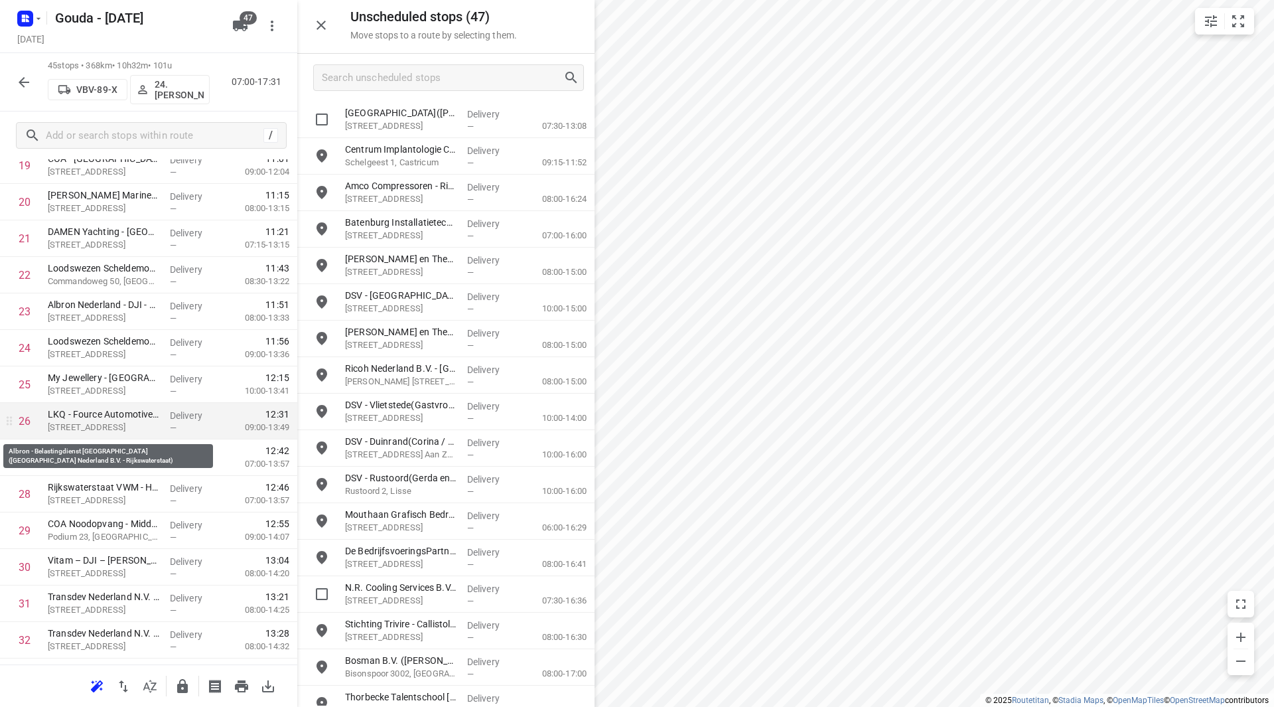
scroll to position [796, 0]
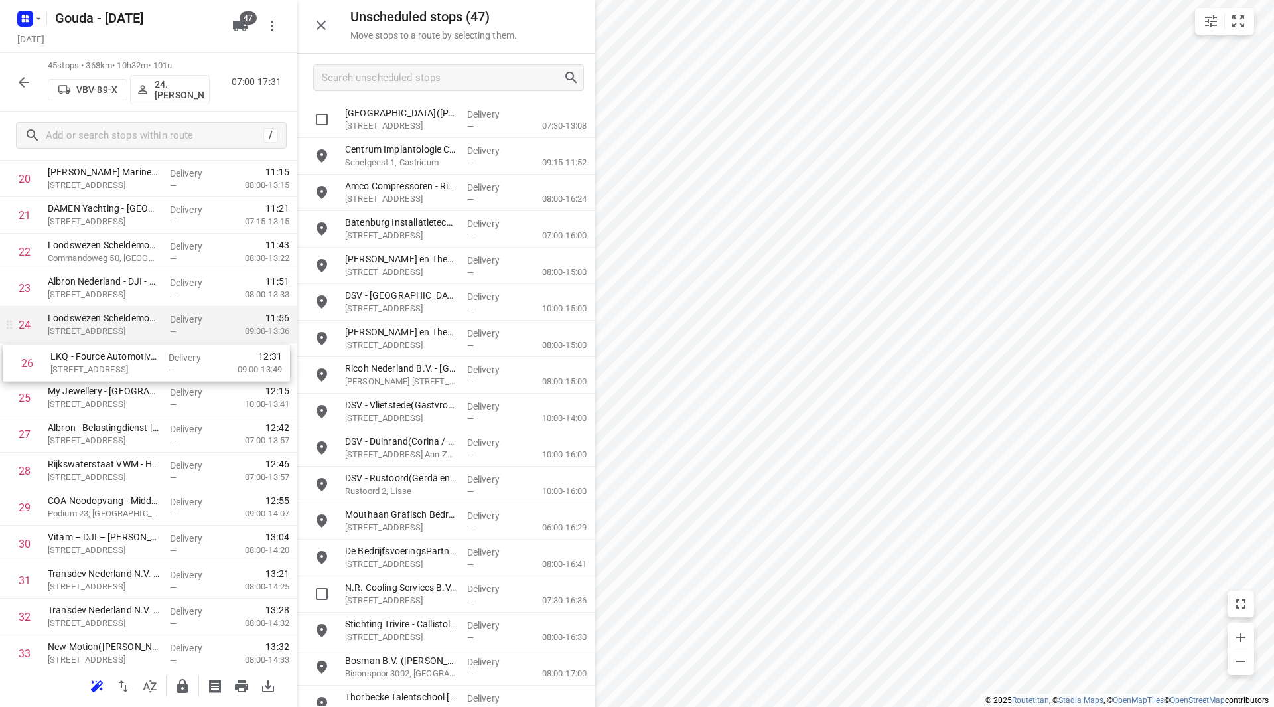
drag, startPoint x: 54, startPoint y: 384, endPoint x: 58, endPoint y: 338, distance: 45.3
click at [57, 338] on div "1 Roompot Goes(Sophie) Schuverweg 2, Goes Delivery — 08:31 07:30-09:35 2 Transd…" at bounding box center [148, 288] width 297 height 1643
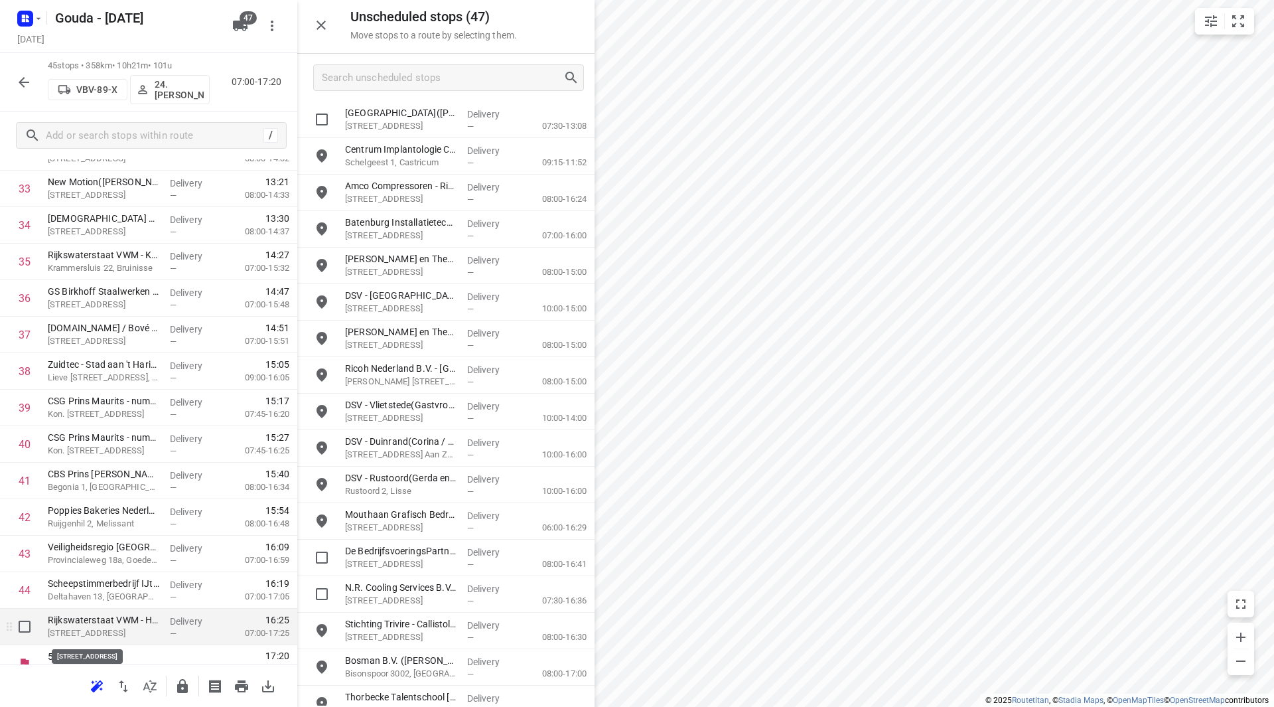
scroll to position [1278, 0]
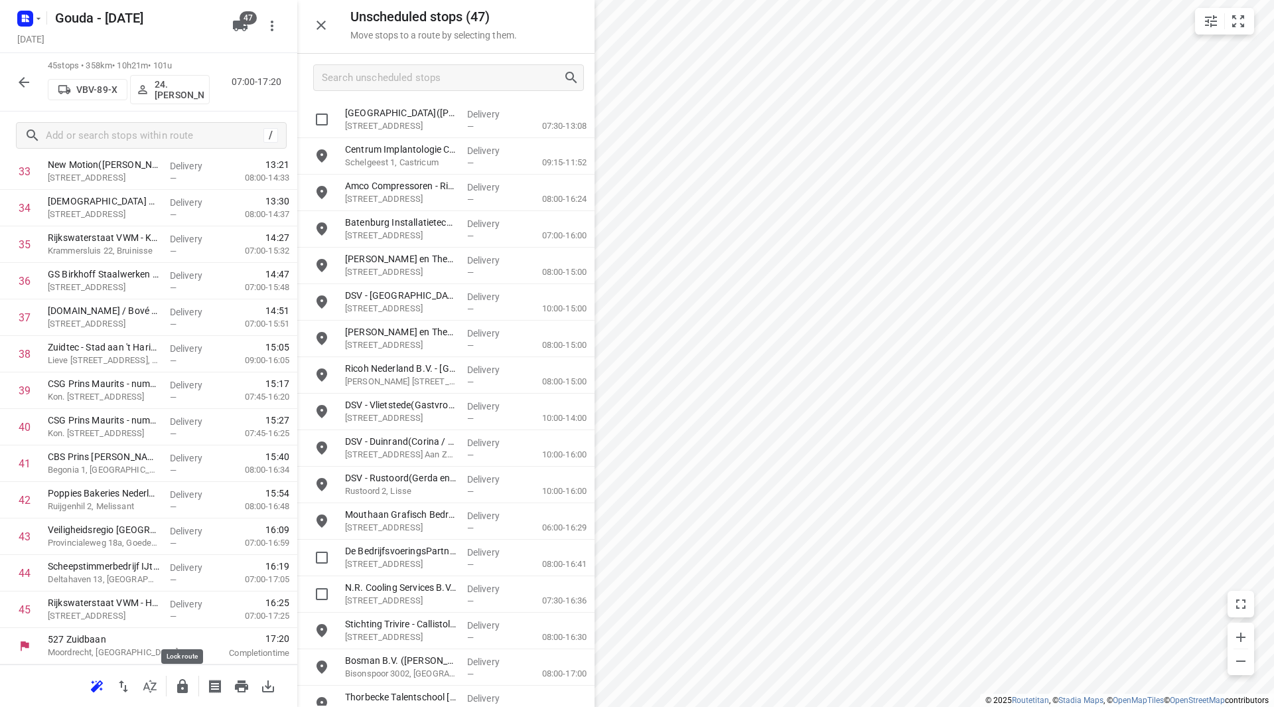
click at [184, 684] on icon "button" at bounding box center [182, 686] width 11 height 14
click at [21, 88] on icon "button" at bounding box center [24, 82] width 16 height 16
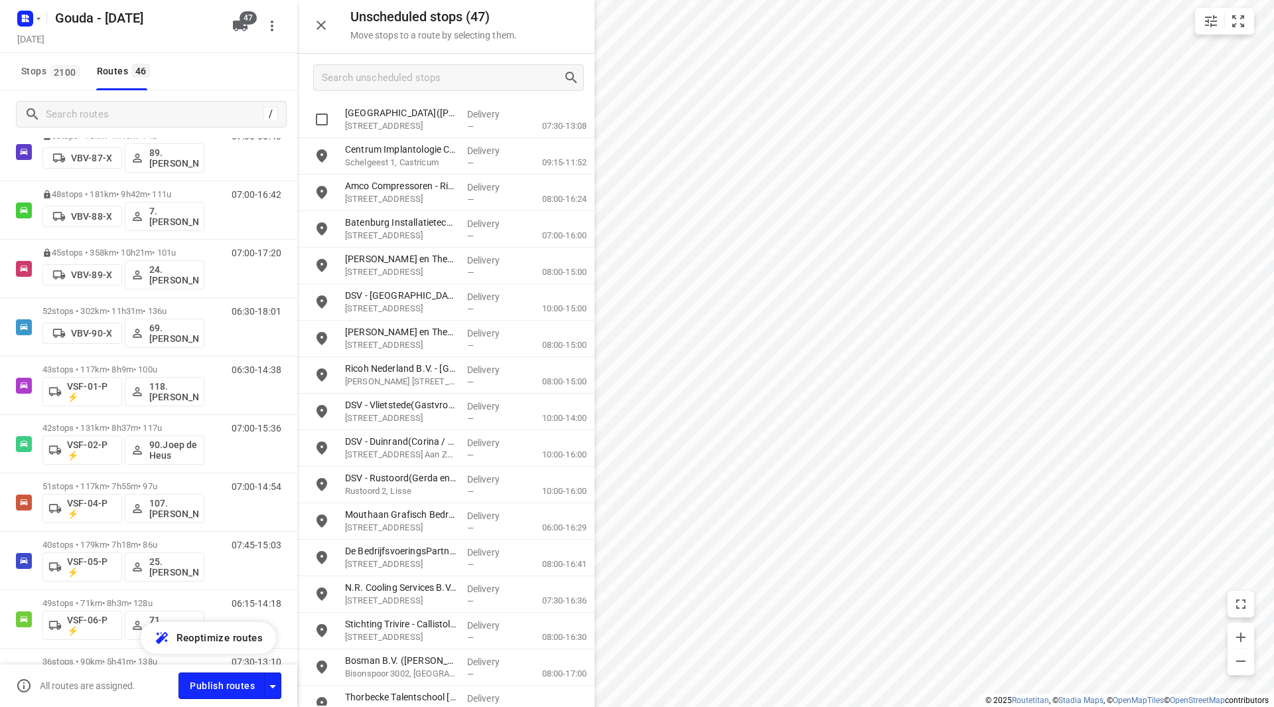
scroll to position [2079, 0]
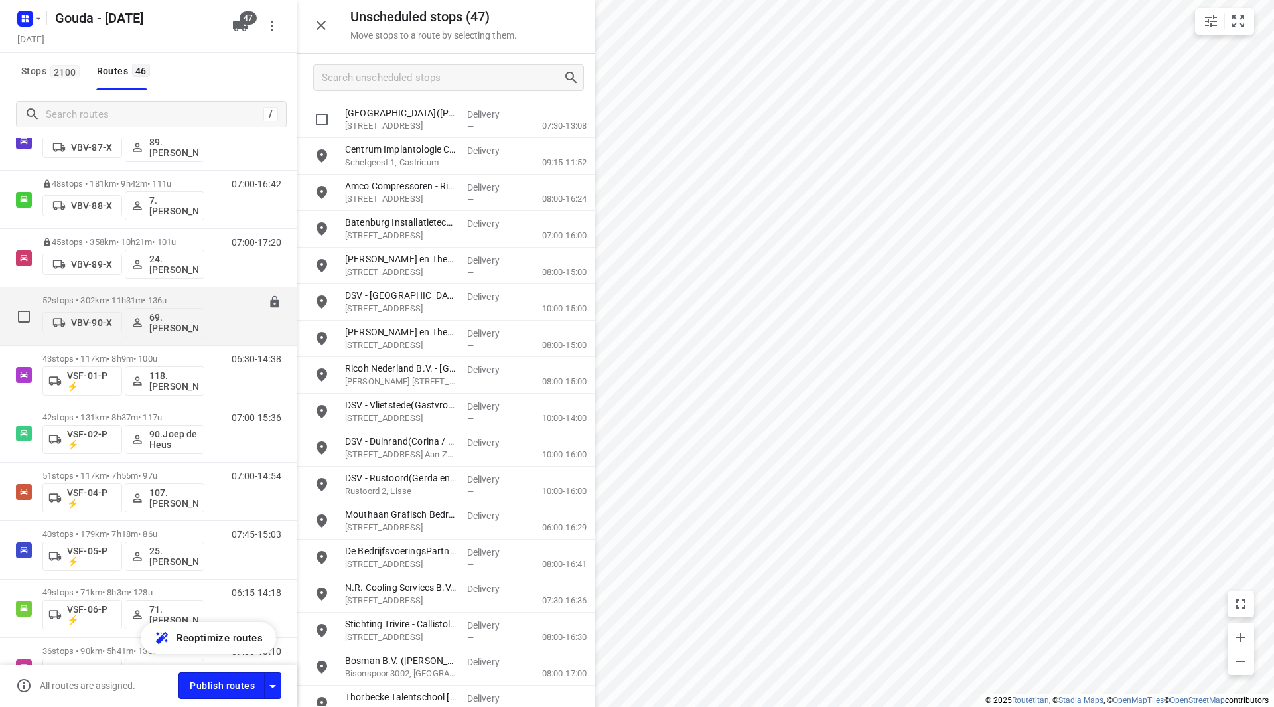
click at [147, 294] on div "52 stops • 302km • 11h31m • 136u VBV-90-X 69. Roelof Hamminga" at bounding box center [123, 316] width 162 height 55
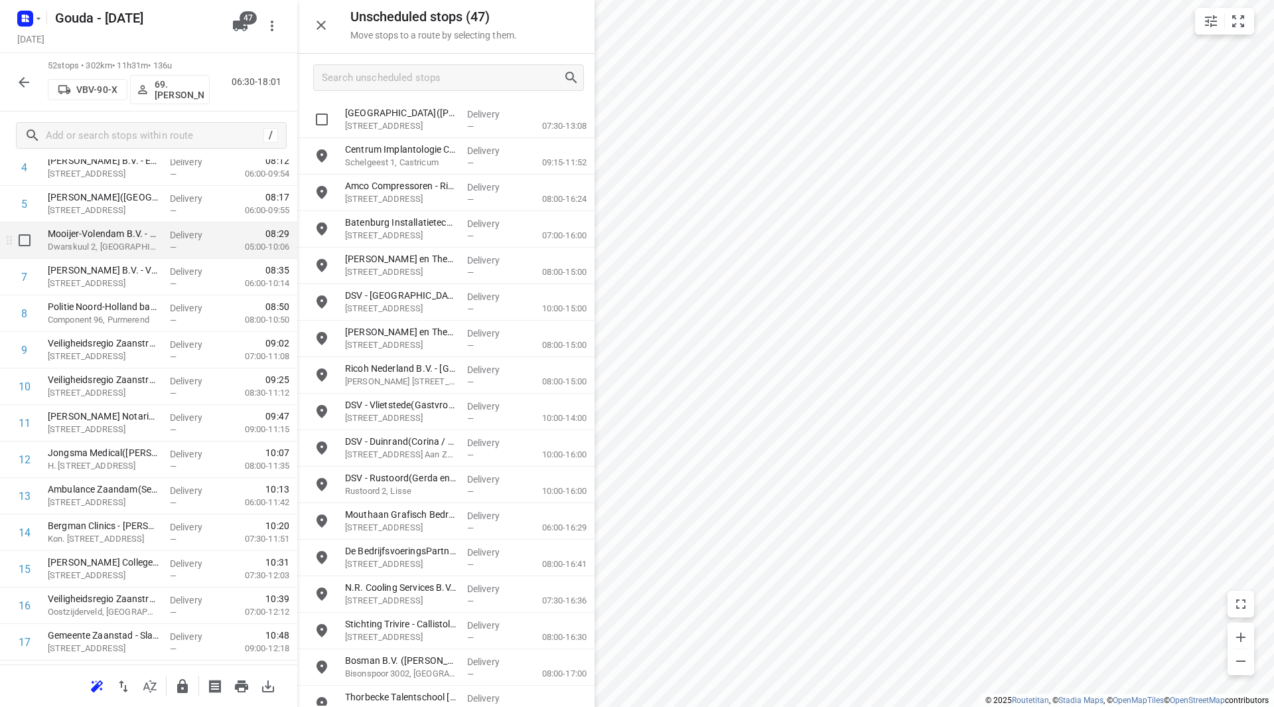
scroll to position [199, 0]
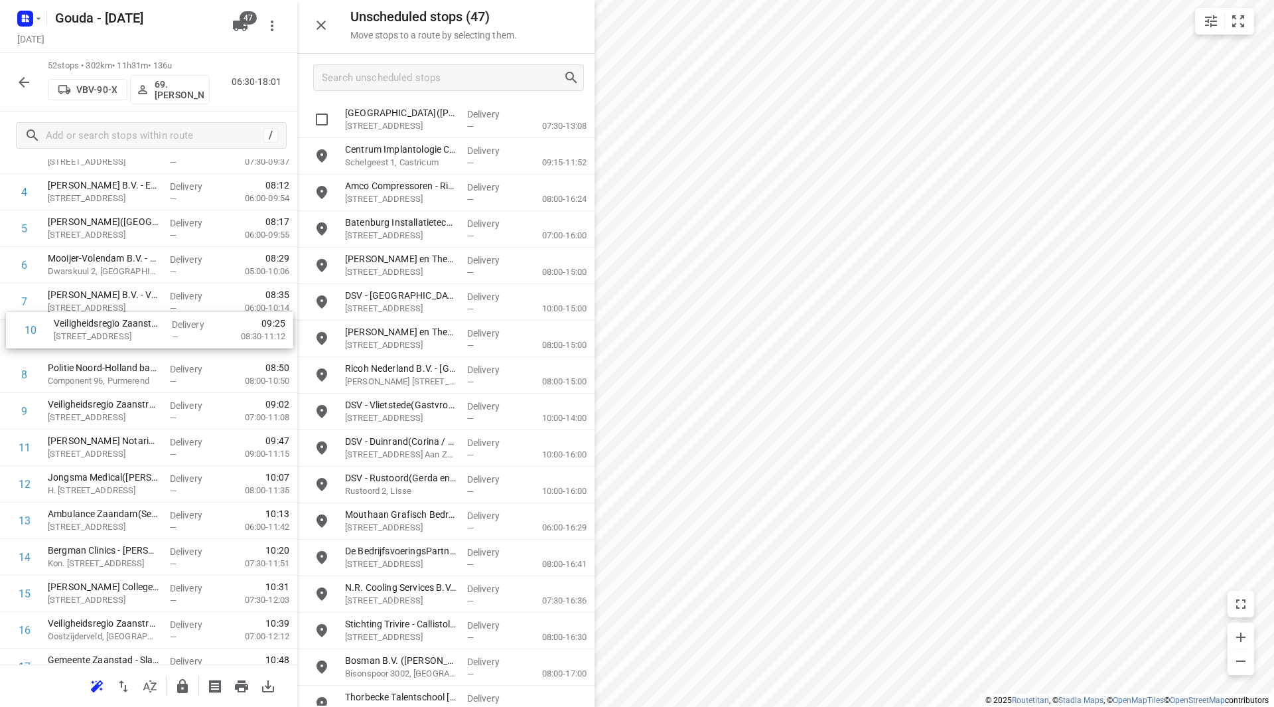
drag, startPoint x: 145, startPoint y: 415, endPoint x: 141, endPoint y: 334, distance: 81.1
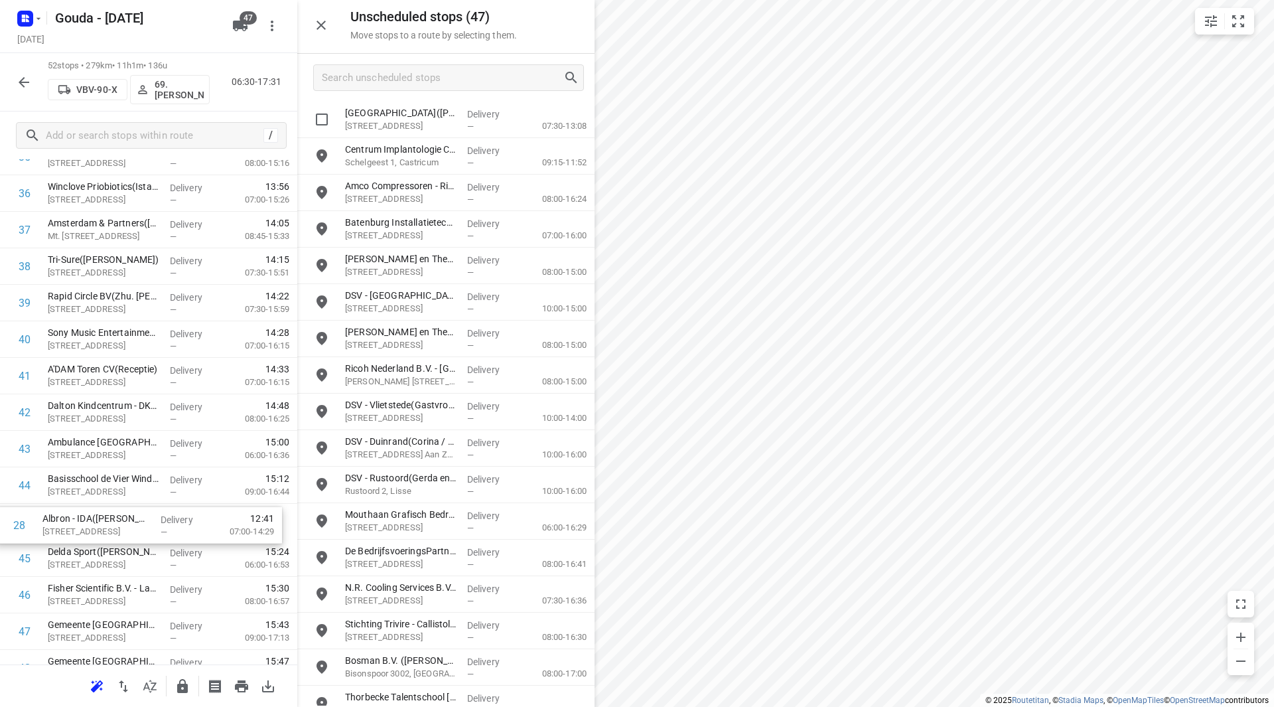
scroll to position [1332, 0]
drag, startPoint x: 110, startPoint y: 467, endPoint x: 104, endPoint y: 520, distance: 53.4
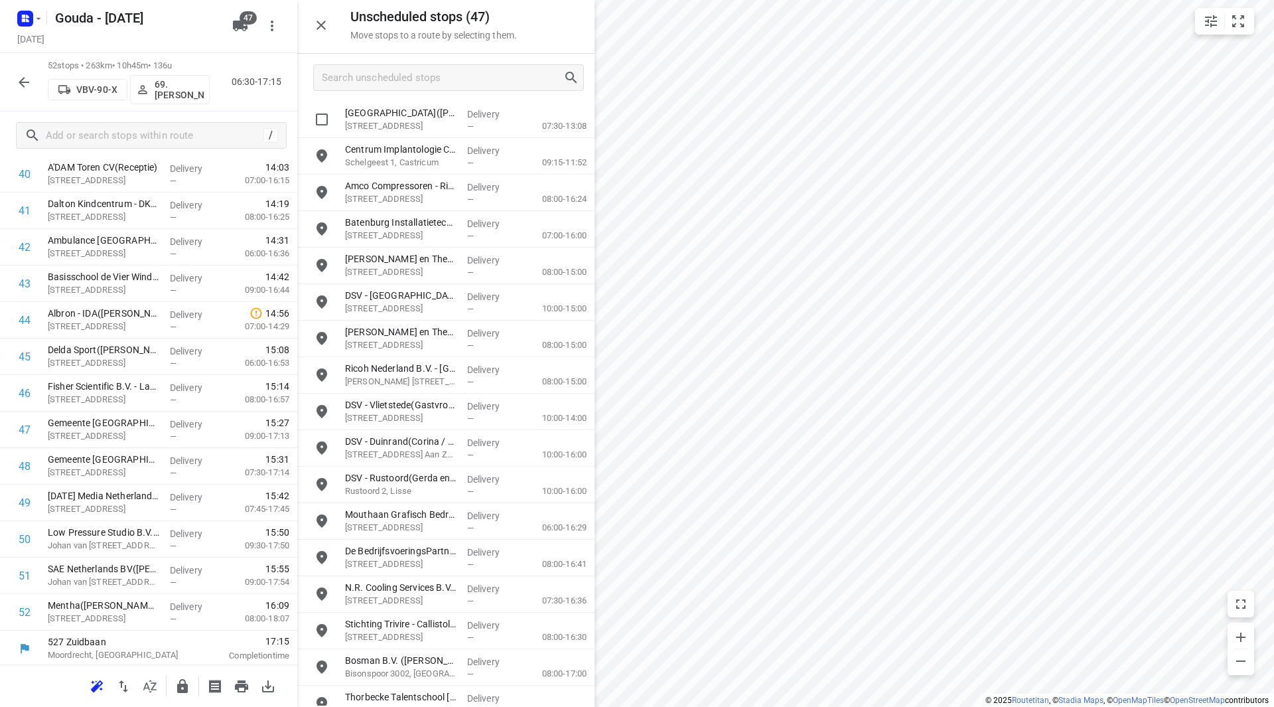
scroll to position [1534, 0]
click at [179, 685] on icon "button" at bounding box center [182, 686] width 11 height 14
click at [26, 74] on icon "button" at bounding box center [24, 82] width 16 height 16
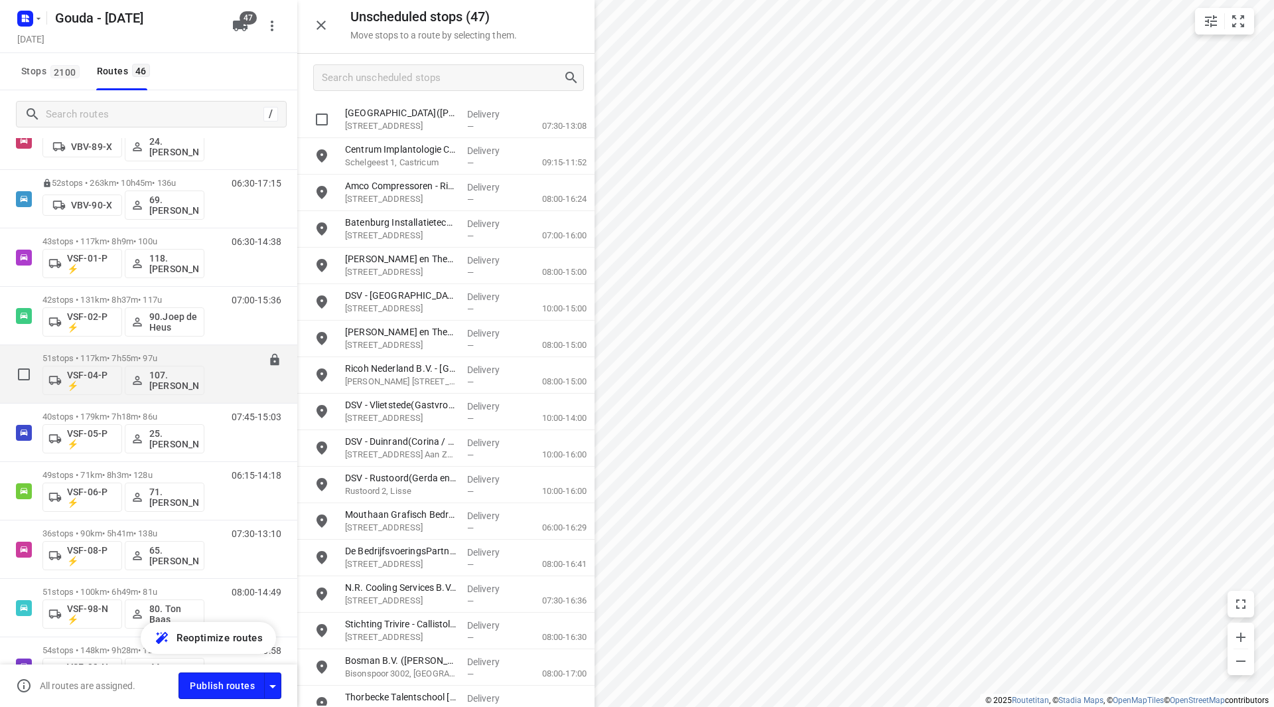
scroll to position [2148, 0]
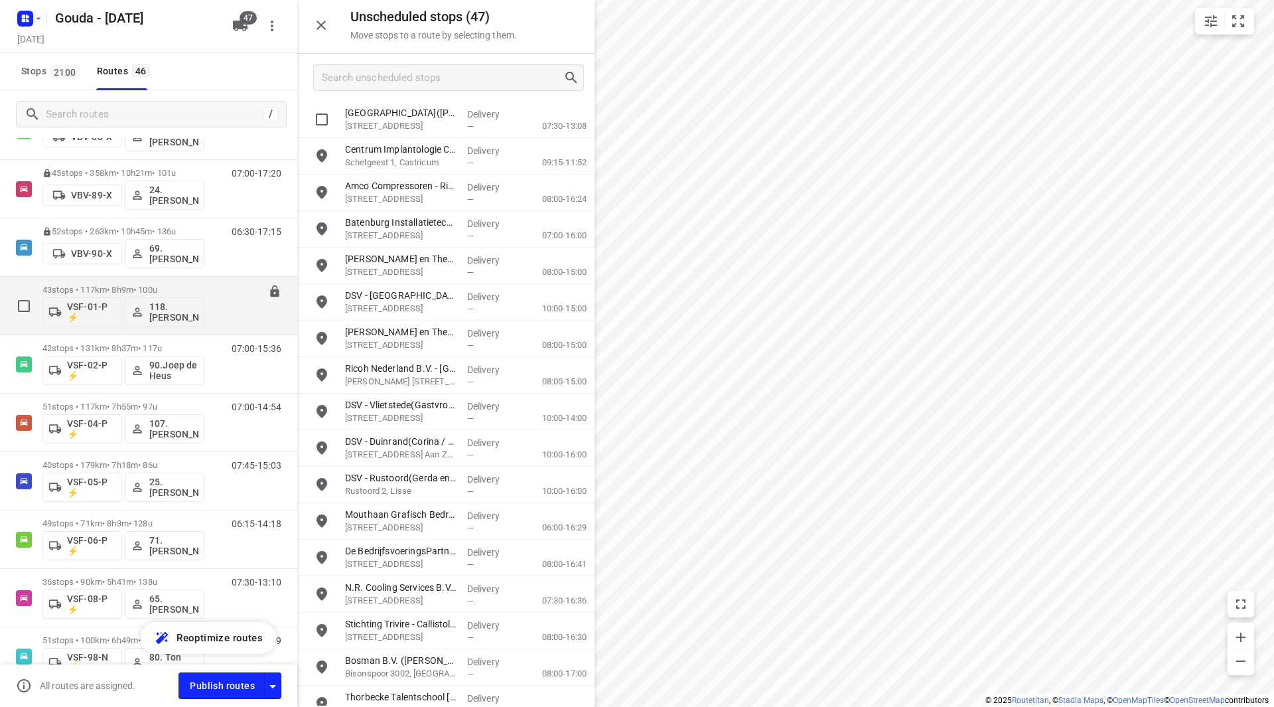
click at [113, 283] on div "43 stops • 117km • 8h9m • 100u VSF-01-P ⚡ 118.Niels Peterbroers" at bounding box center [123, 305] width 162 height 55
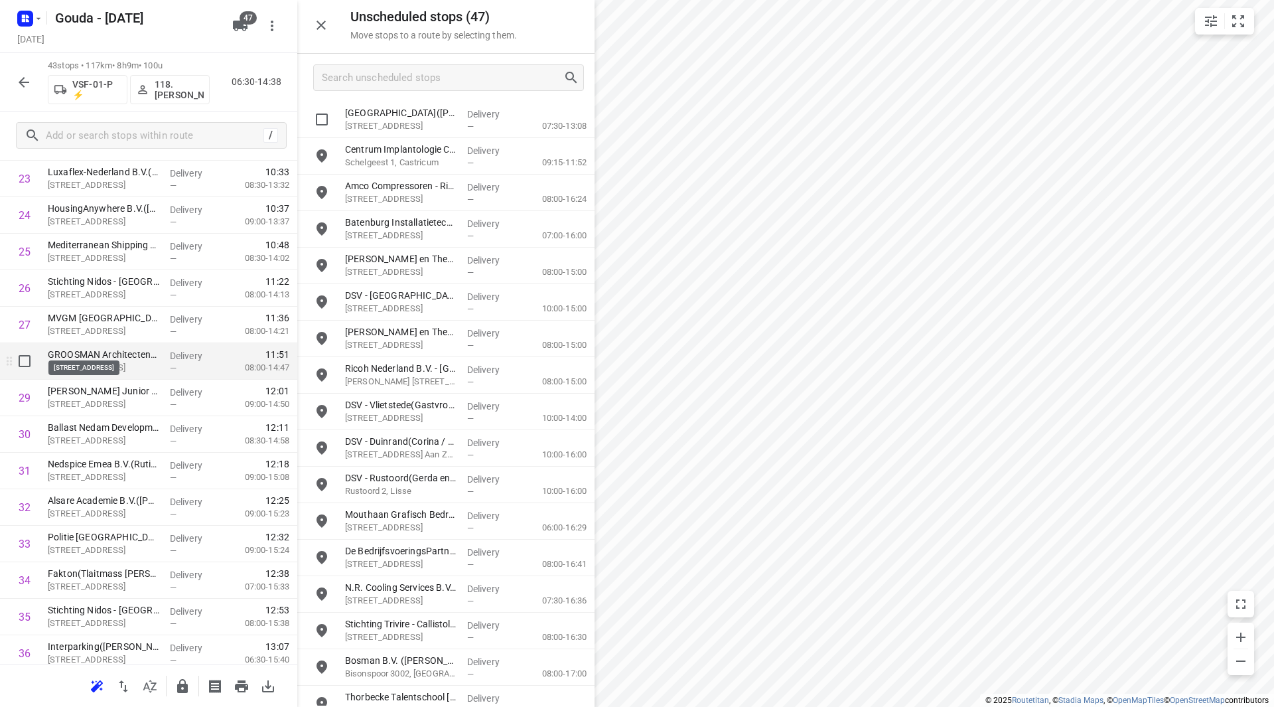
scroll to position [929, 0]
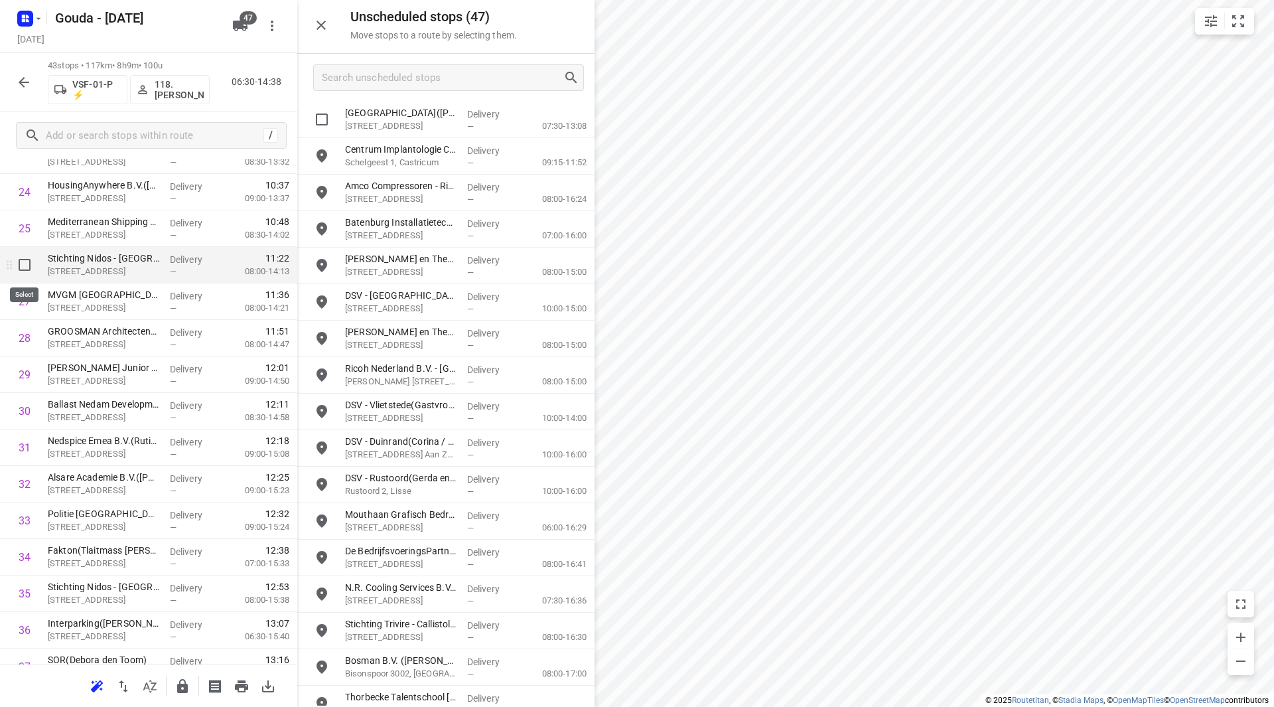
click at [25, 267] on input "checkbox" at bounding box center [24, 265] width 27 height 27
checkbox input "true"
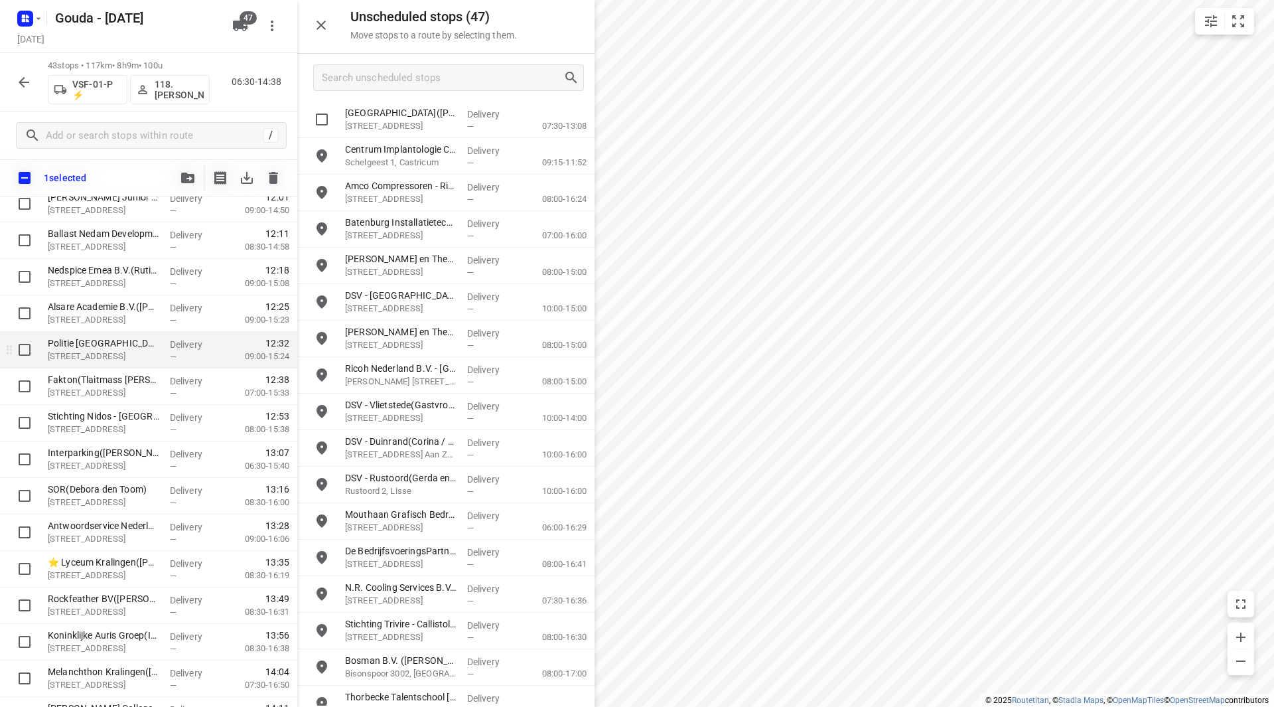
scroll to position [1067, 0]
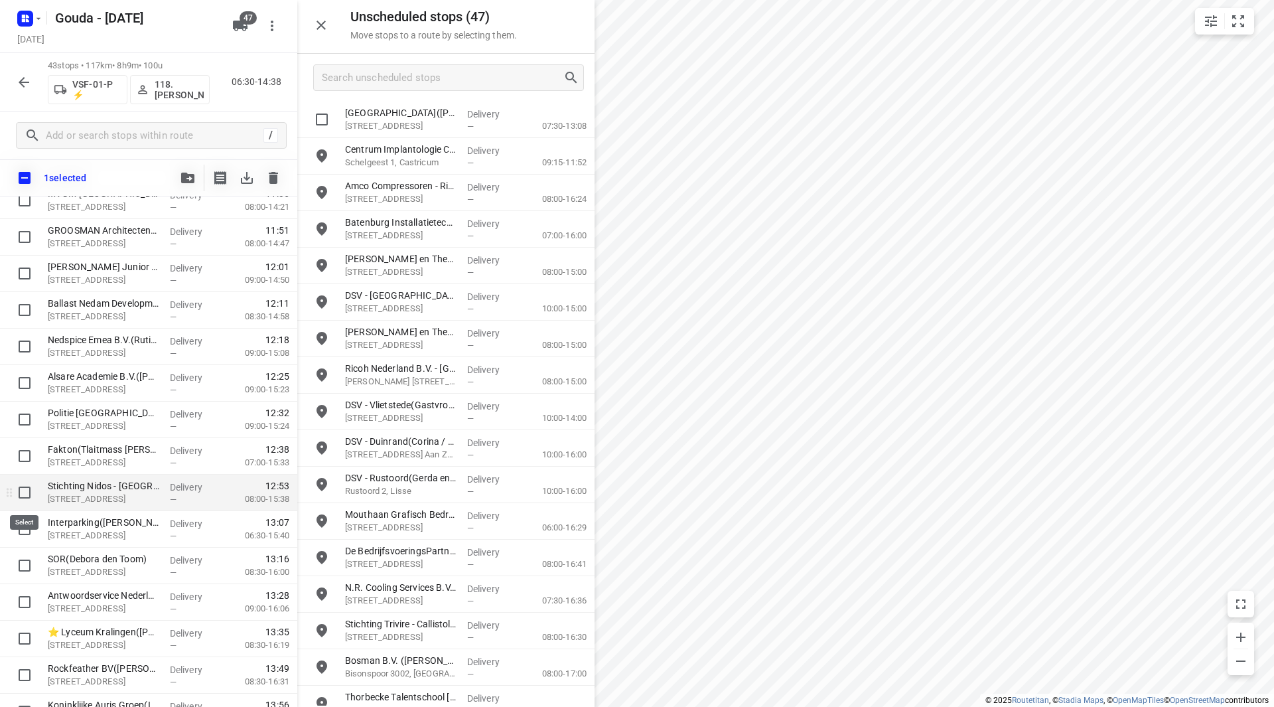
click at [15, 492] on input "checkbox" at bounding box center [24, 492] width 27 height 27
checkbox input "true"
click at [181, 179] on span "button" at bounding box center [188, 178] width 16 height 11
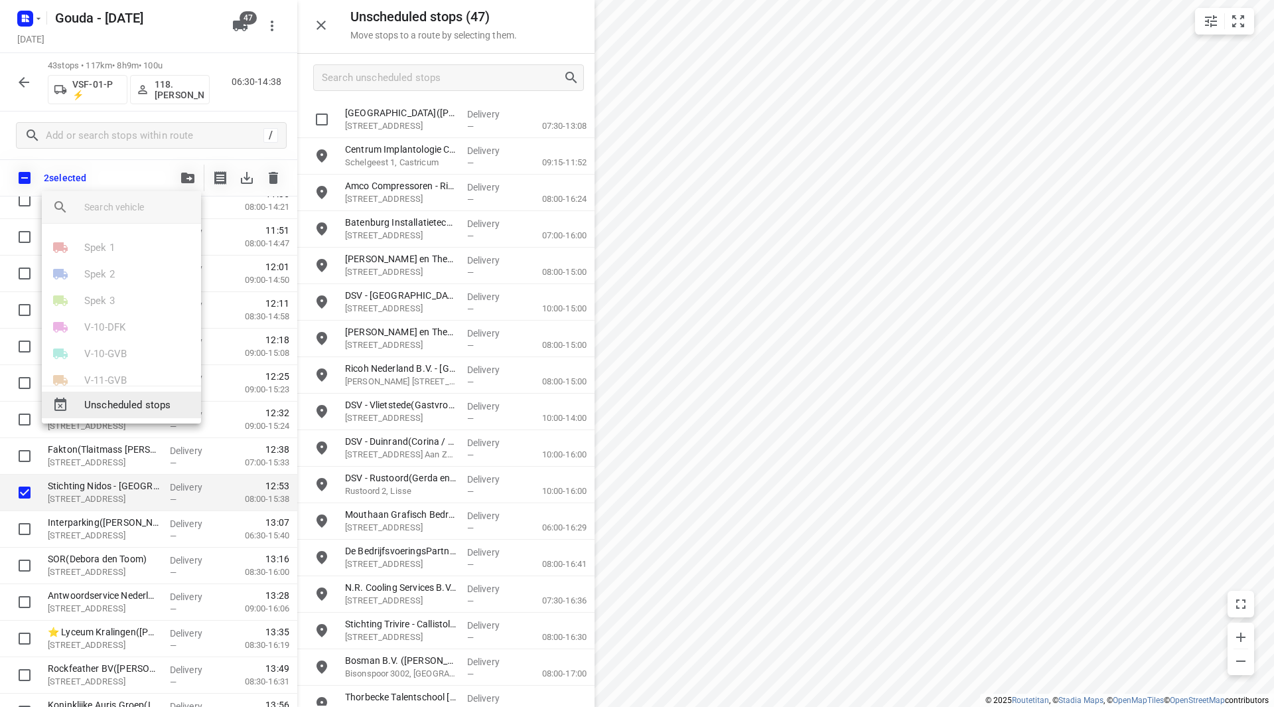
click at [100, 405] on span "Unscheduled stops" at bounding box center [137, 405] width 106 height 15
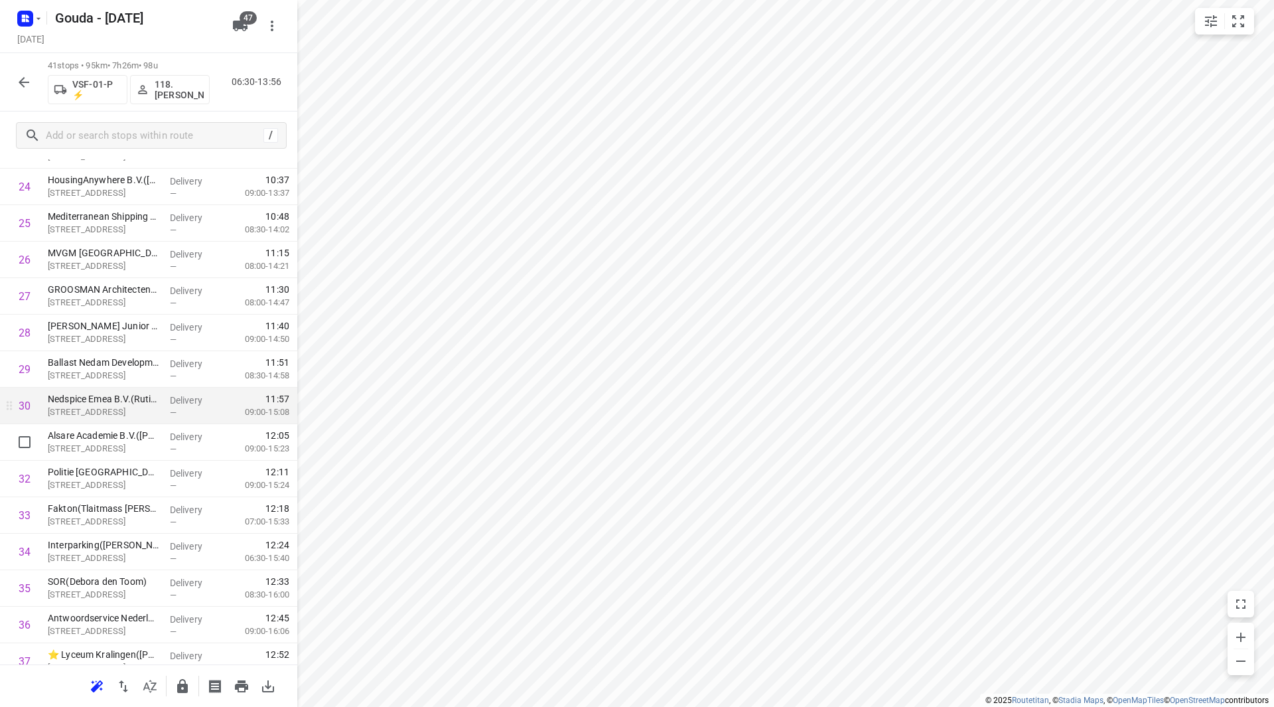
scroll to position [1001, 0]
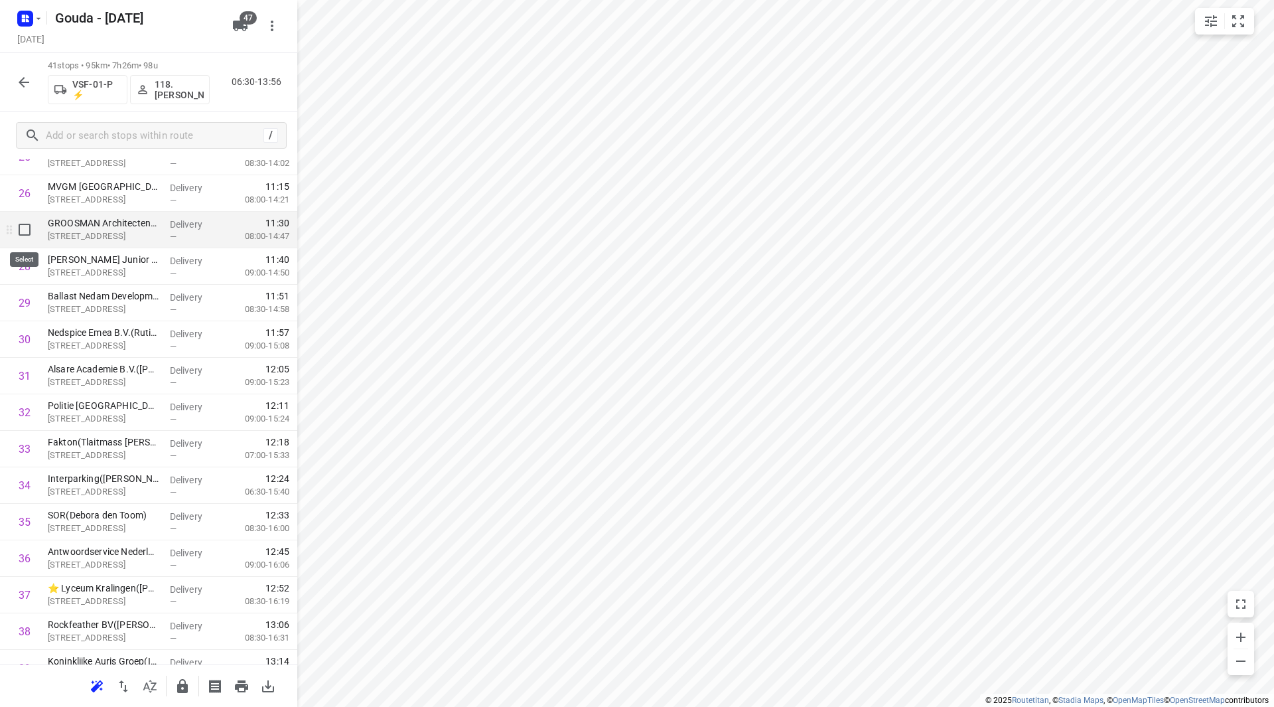
click at [19, 232] on input "checkbox" at bounding box center [24, 229] width 27 height 27
checkbox input "true"
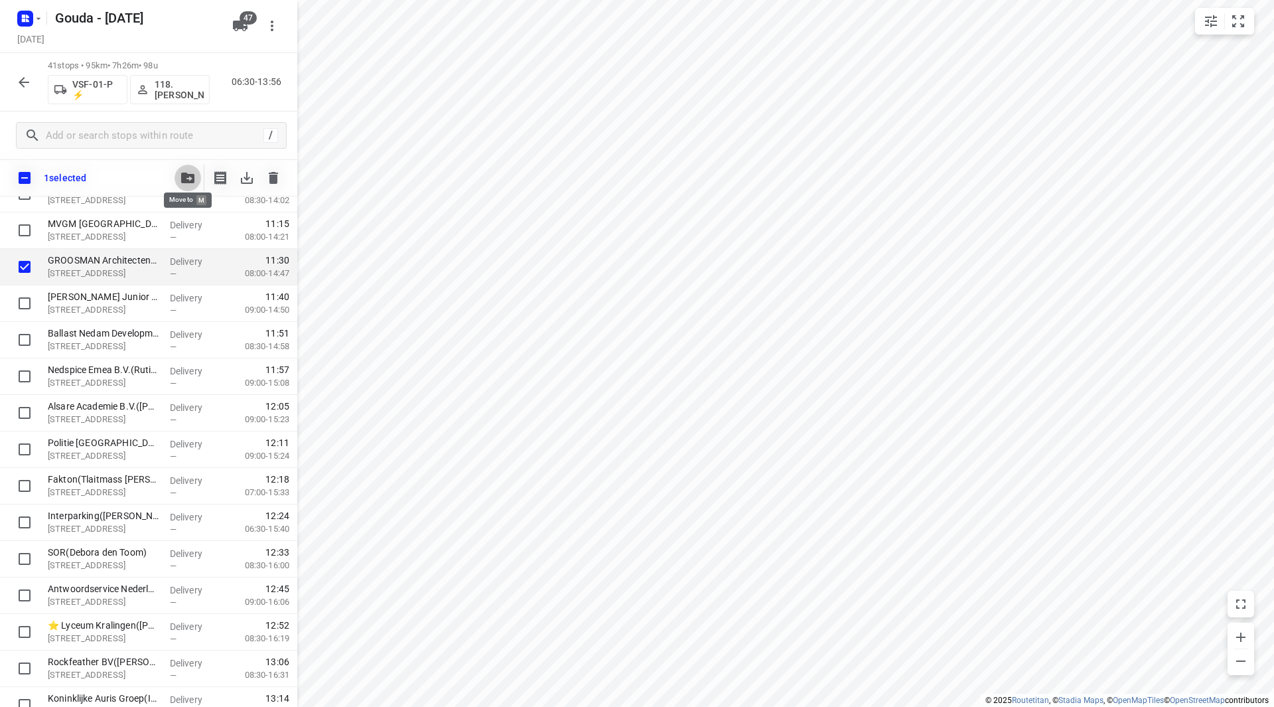
click at [189, 173] on icon "button" at bounding box center [187, 178] width 13 height 11
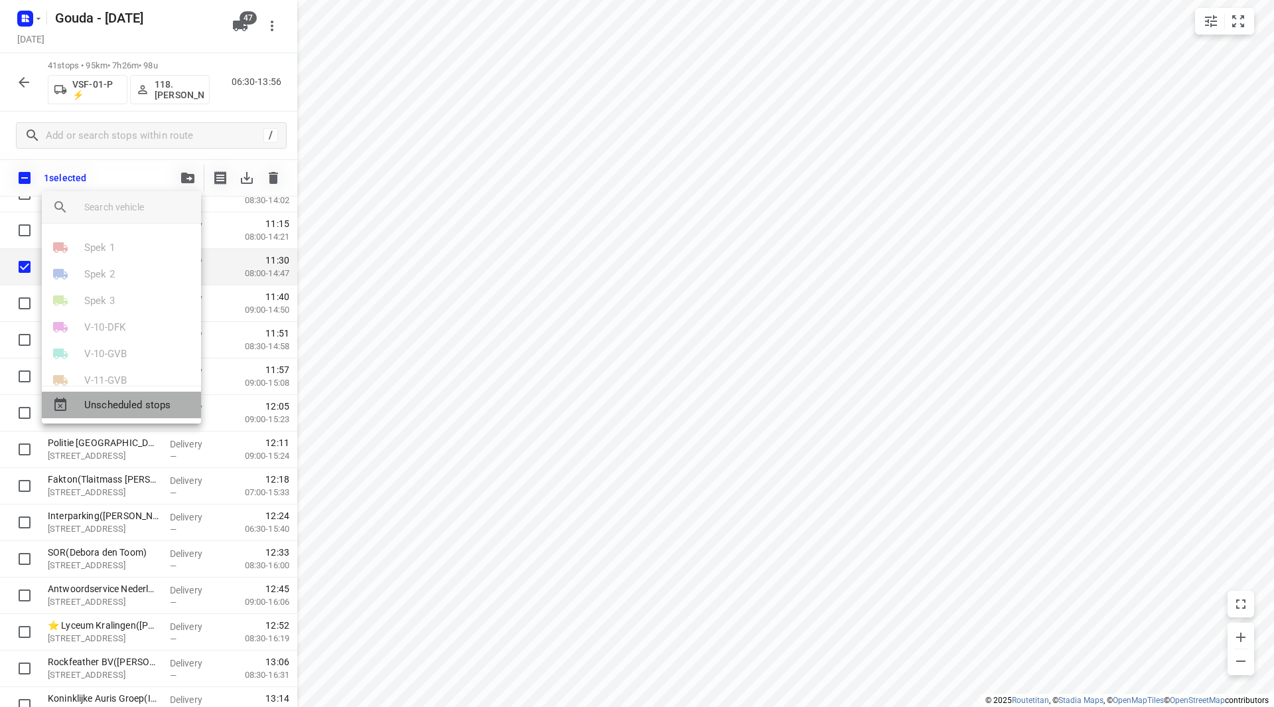
click at [134, 407] on span "Unscheduled stops" at bounding box center [137, 405] width 106 height 15
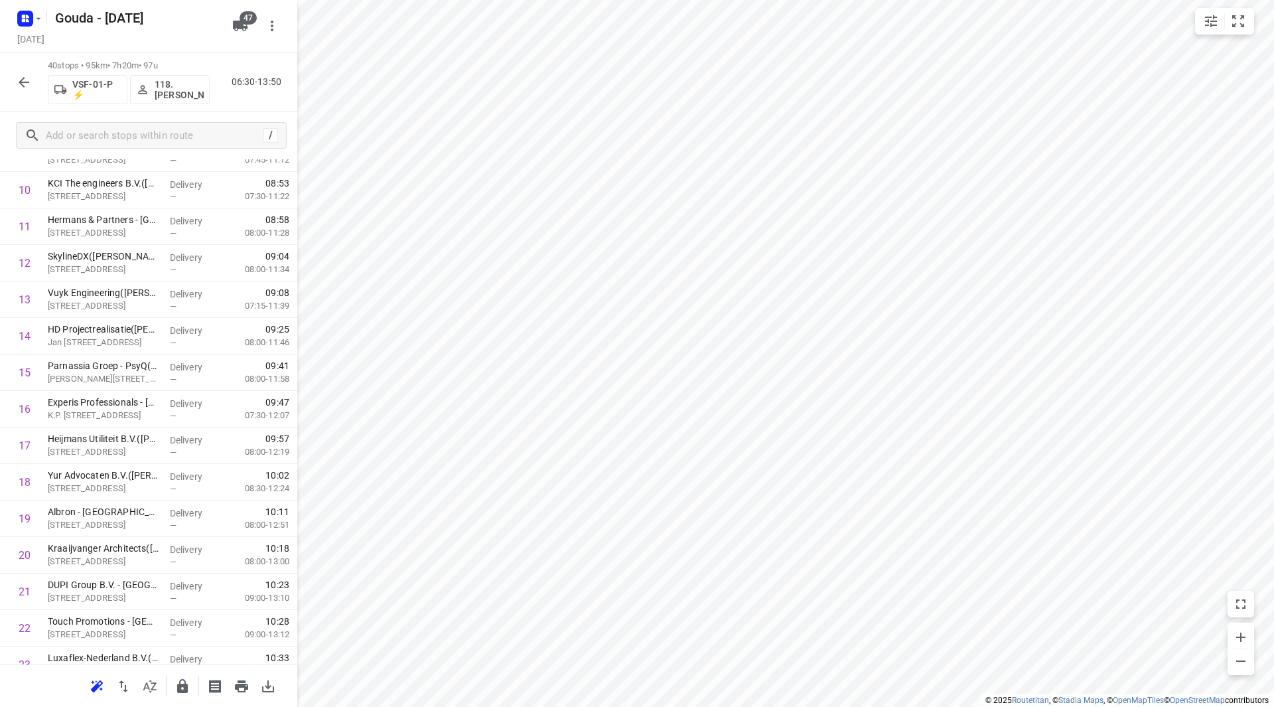
scroll to position [0, 0]
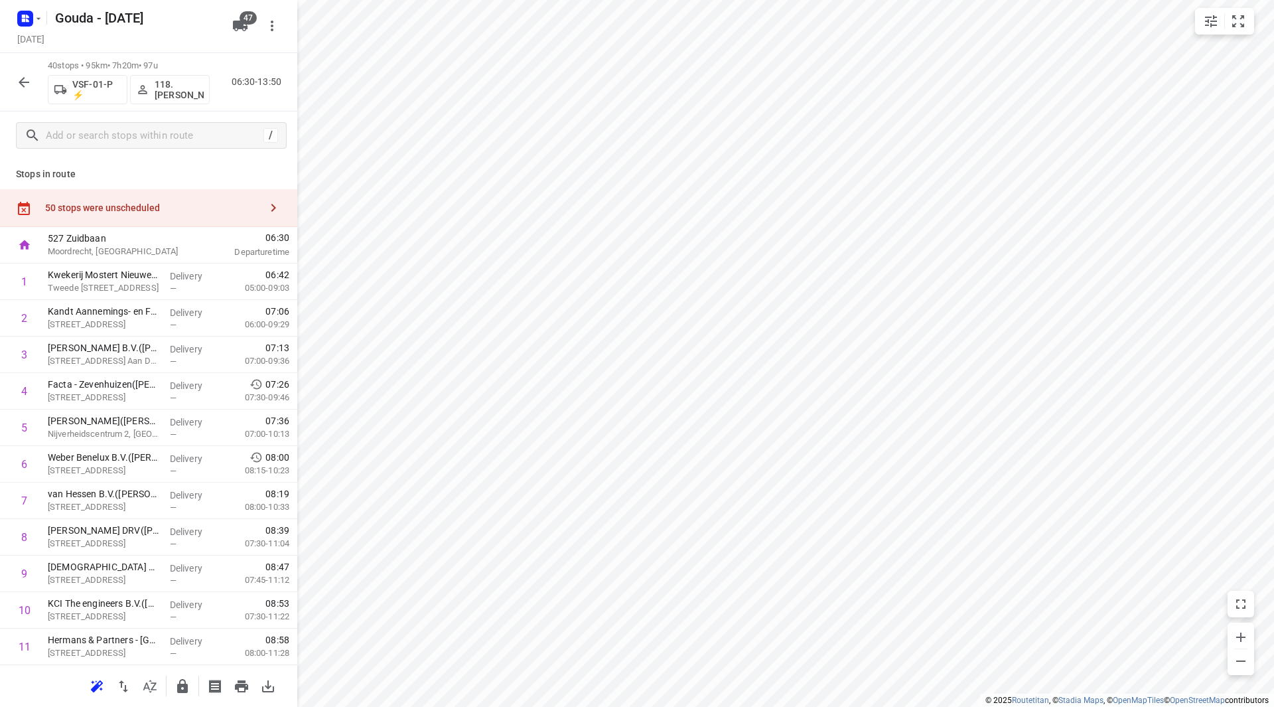
click at [208, 208] on div "50 stops were unscheduled" at bounding box center [152, 207] width 215 height 11
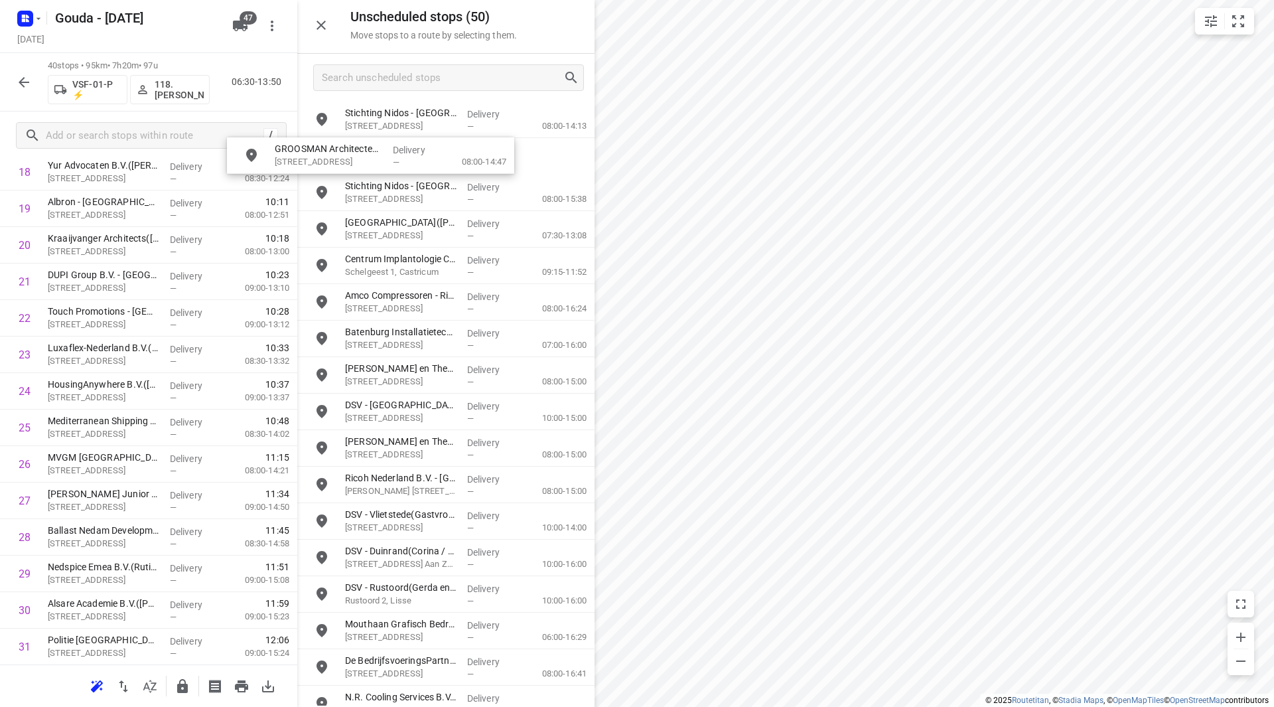
scroll to position [713, 0]
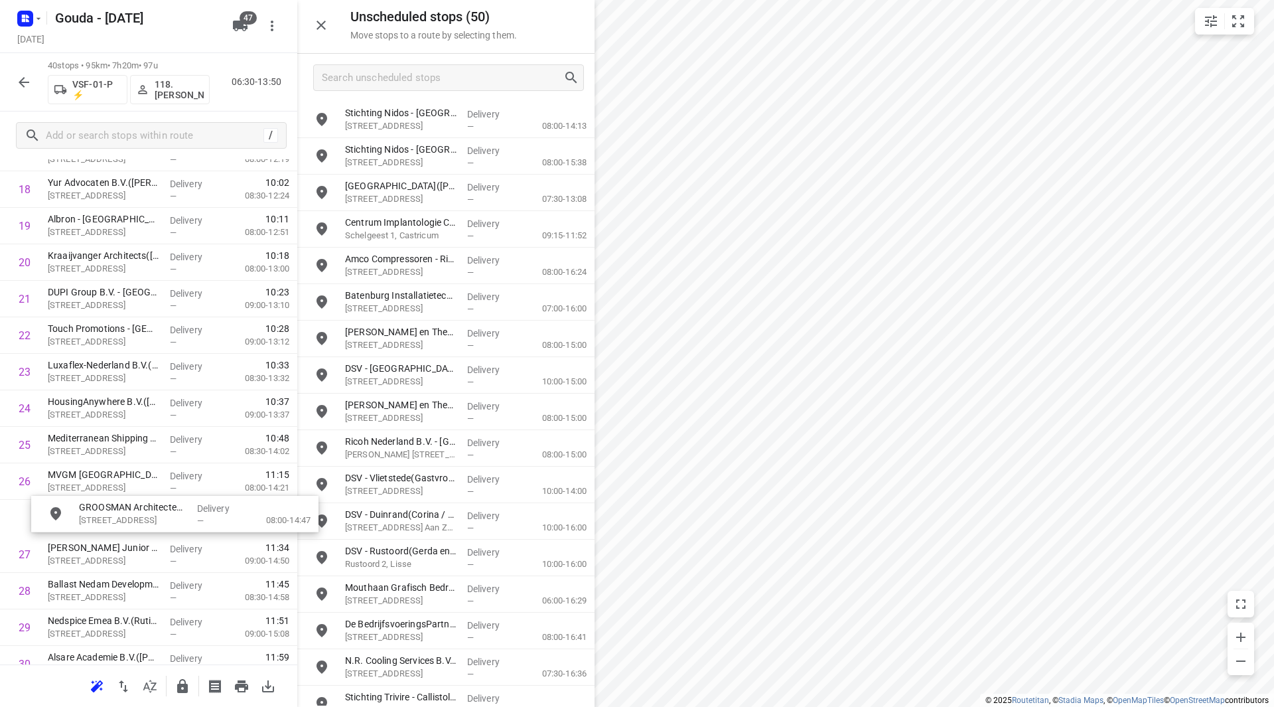
drag, startPoint x: 386, startPoint y: 121, endPoint x: 106, endPoint y: 516, distance: 483.7
click at [24, 548] on input "checkbox" at bounding box center [24, 554] width 27 height 27
checkbox input "true"
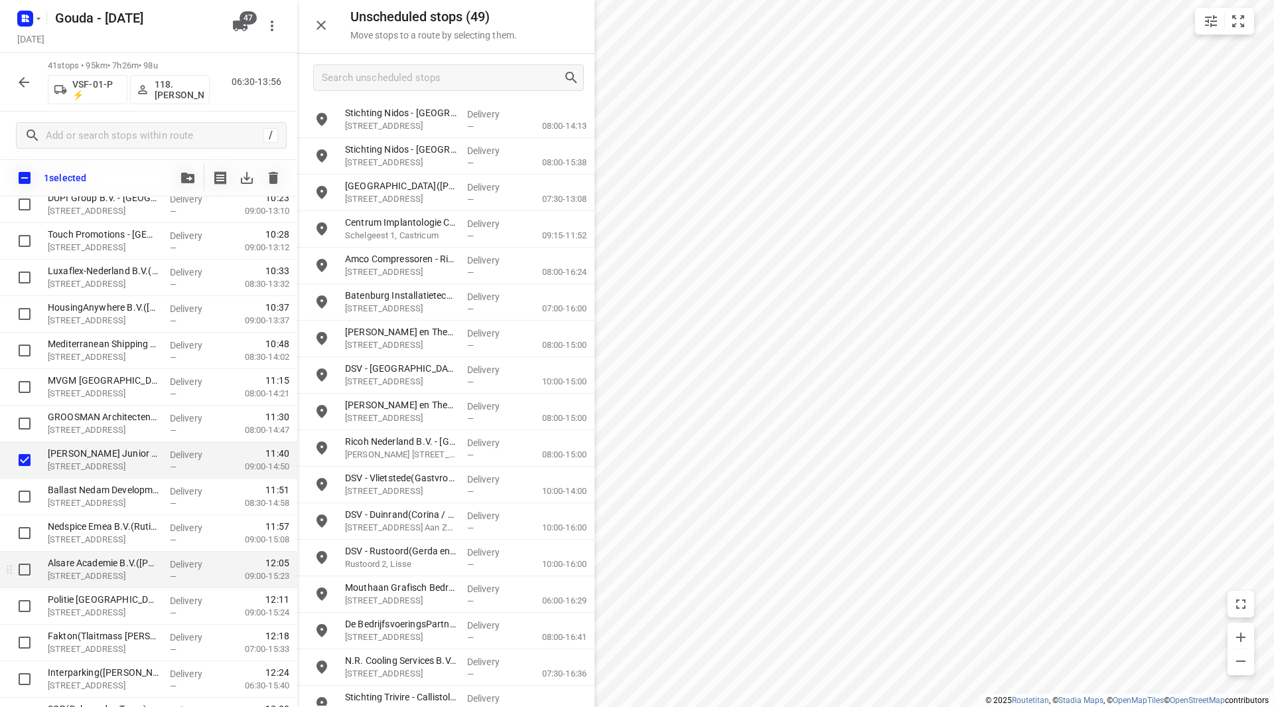
scroll to position [845, 0]
click at [22, 570] on input "checkbox" at bounding box center [24, 568] width 27 height 27
checkbox input "true"
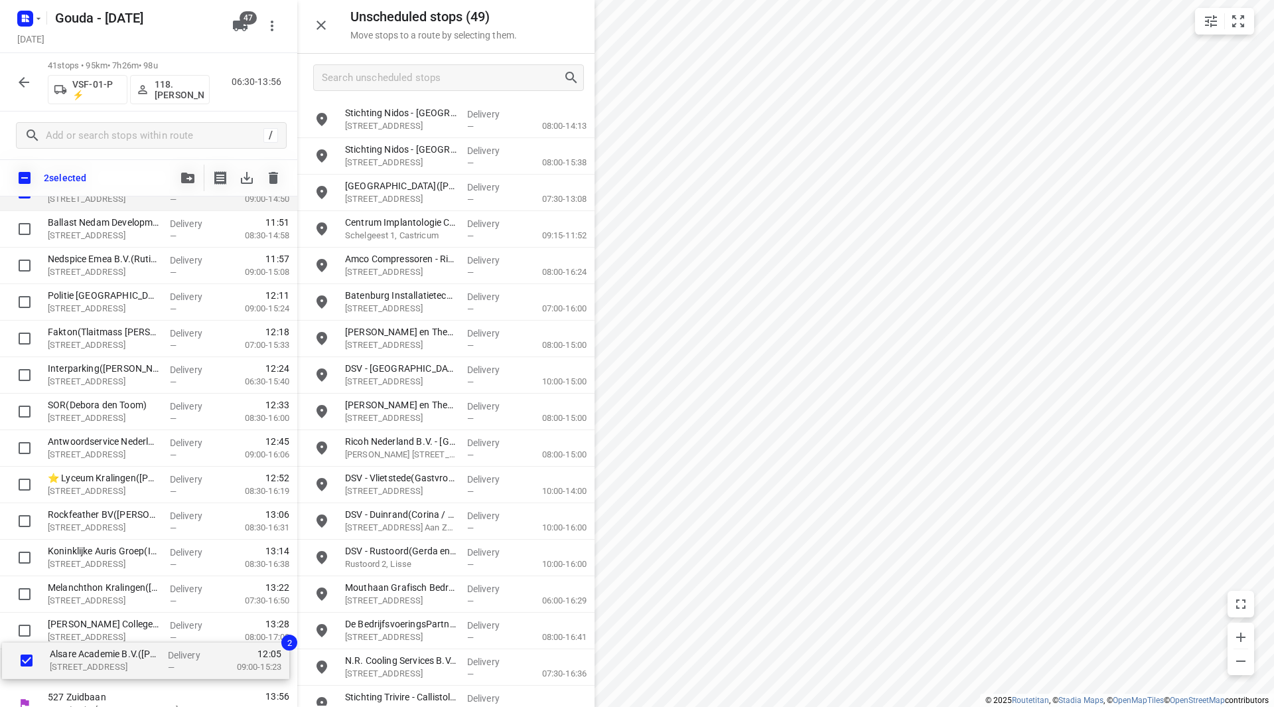
scroll to position [1127, 0]
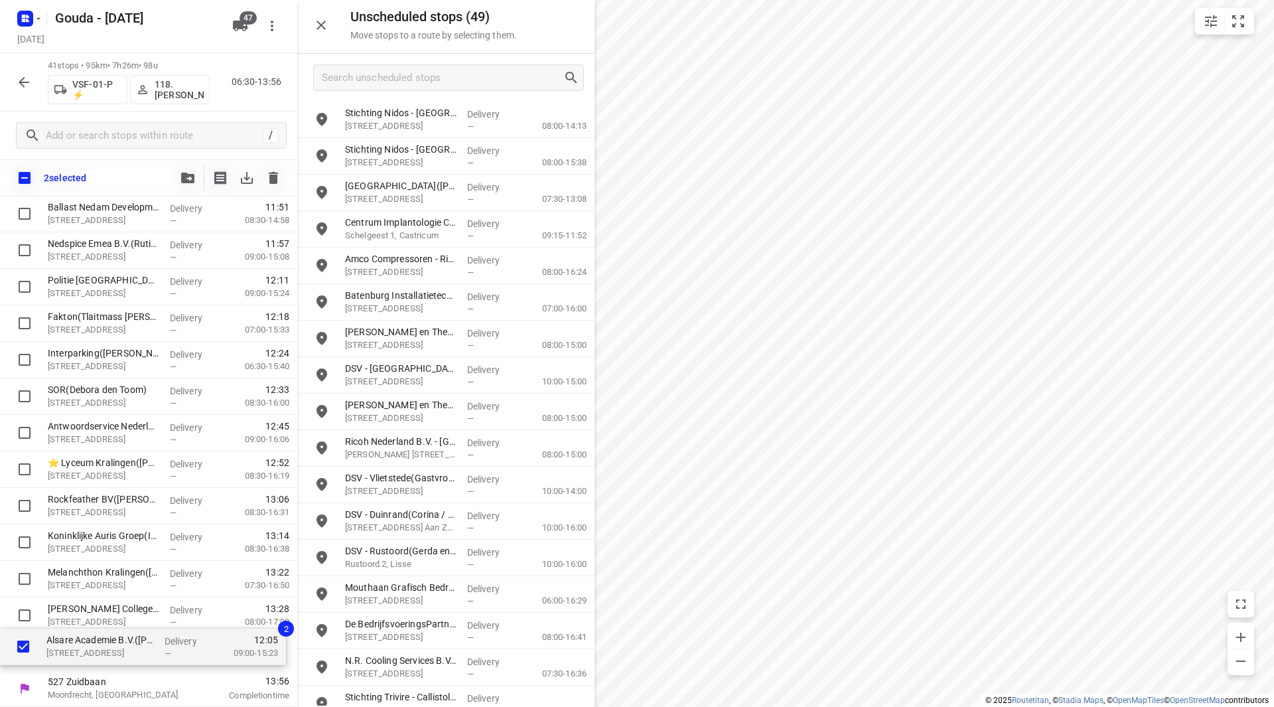
drag, startPoint x: 94, startPoint y: 437, endPoint x: 92, endPoint y: 656, distance: 218.4
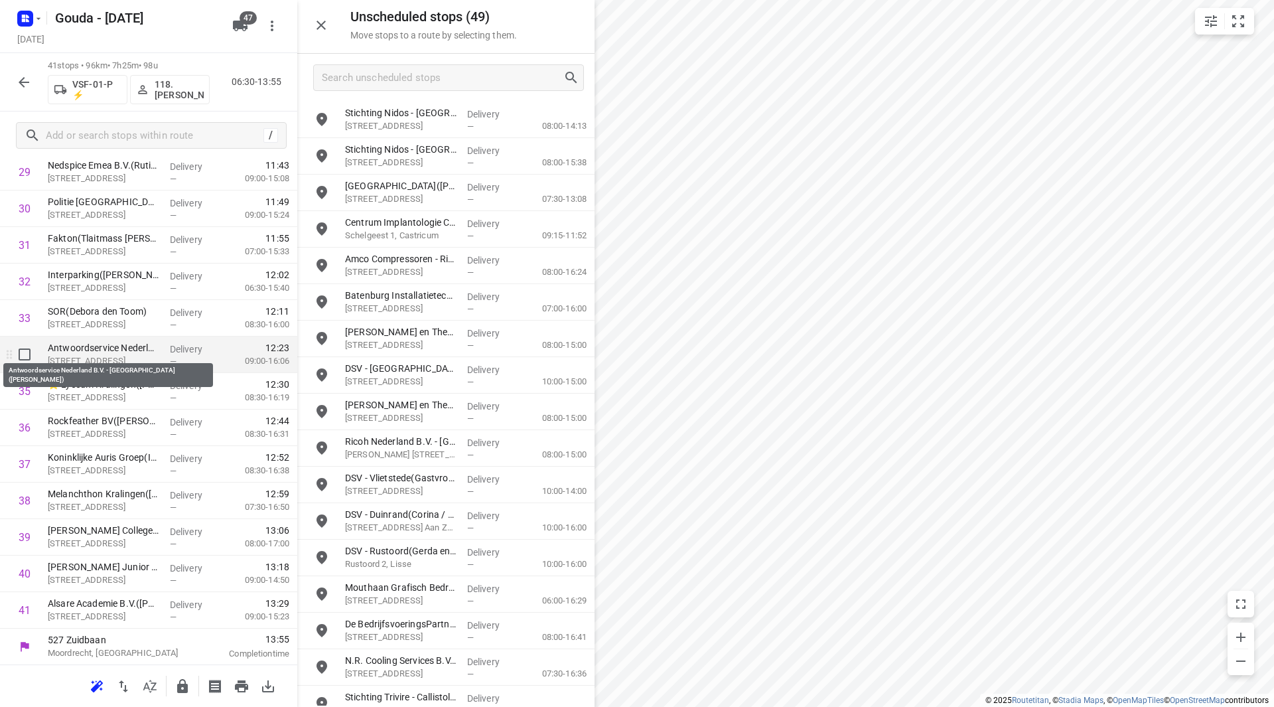
scroll to position [1132, 0]
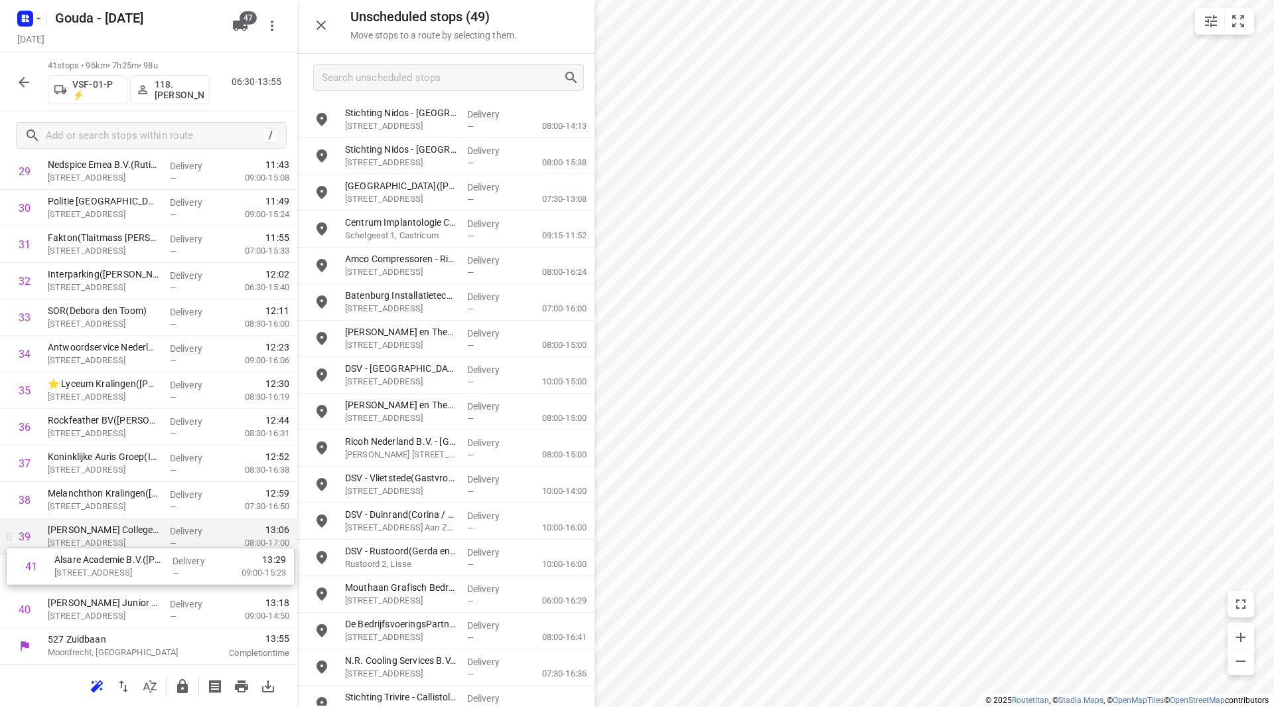
drag, startPoint x: 157, startPoint y: 563, endPoint x: 155, endPoint y: 551, distance: 12.8
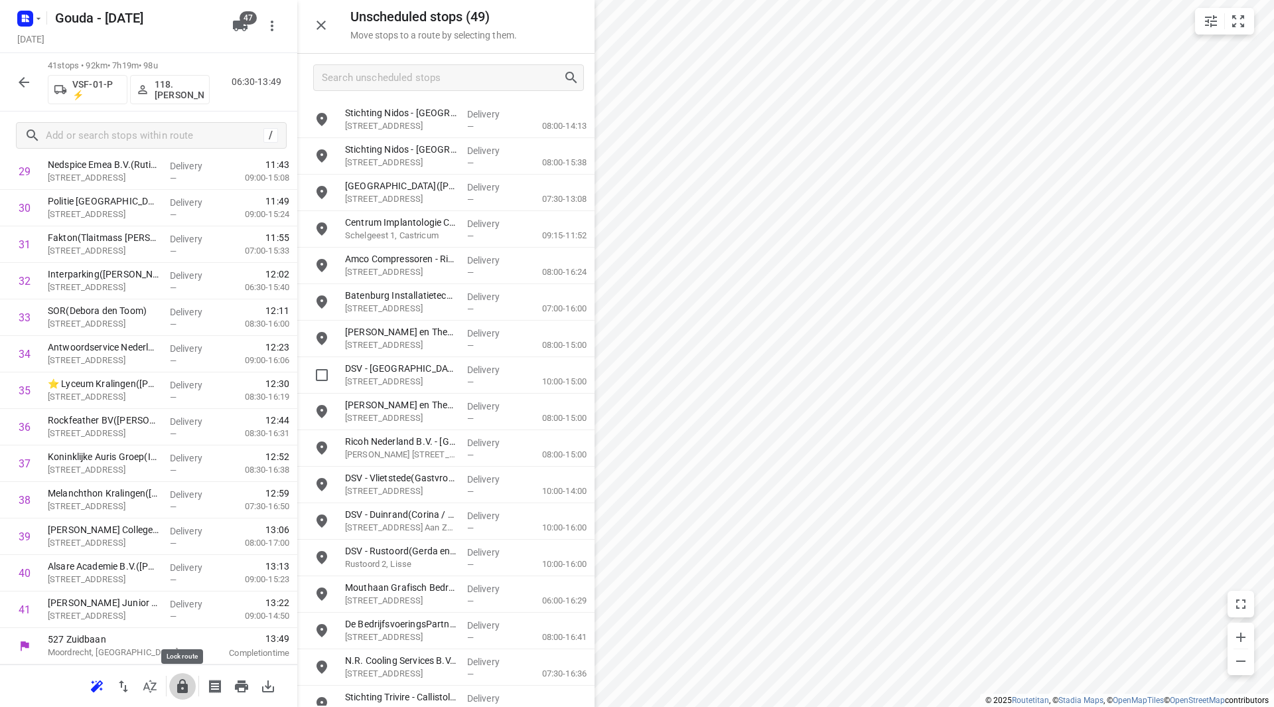
click at [182, 686] on icon "button" at bounding box center [182, 686] width 11 height 14
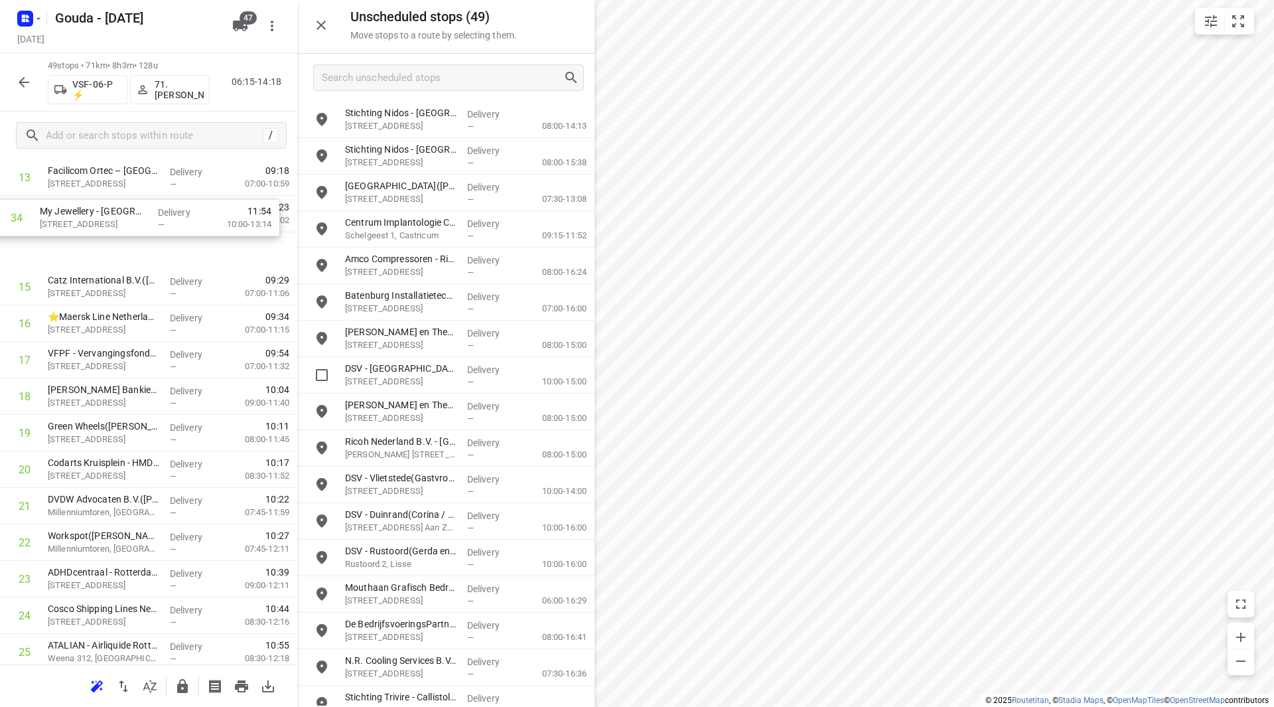
scroll to position [508, 0]
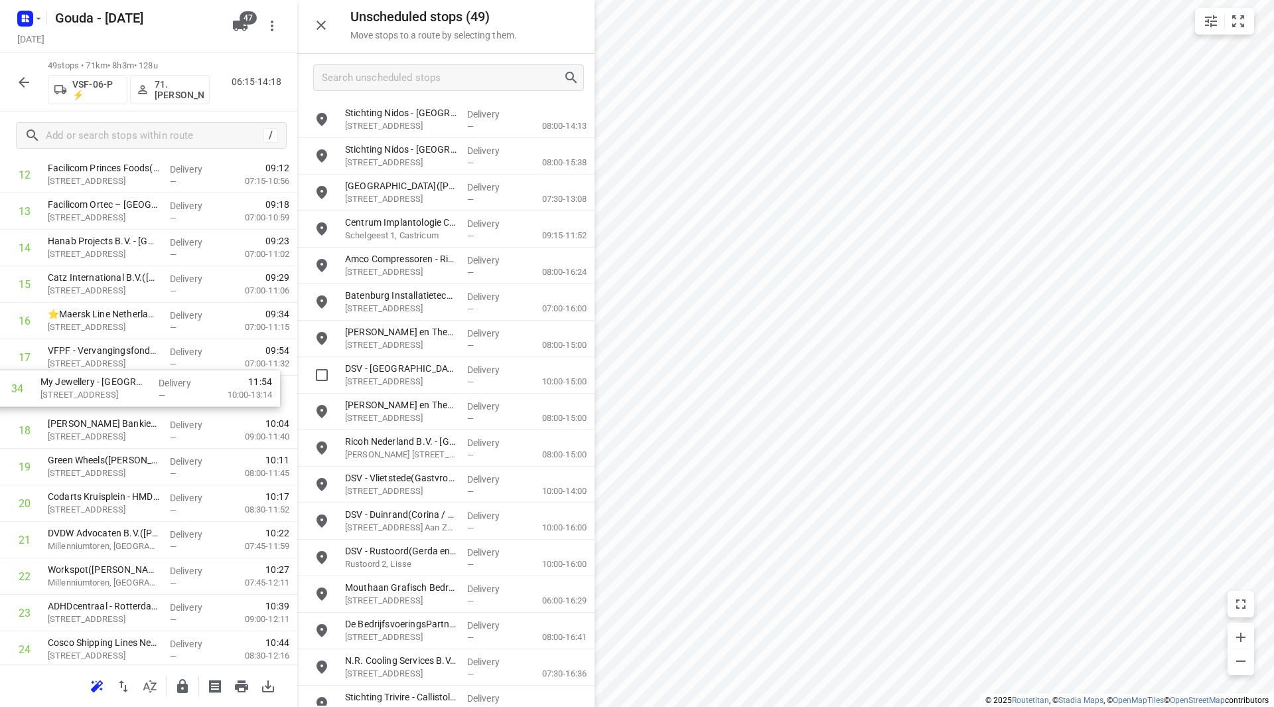
drag, startPoint x: 123, startPoint y: 427, endPoint x: 116, endPoint y: 387, distance: 40.4
click at [116, 386] on div "1 ⭐D&B The Facility Group B.V. - SBM Offshore Rotterdam(Pascale Dekker) Station…" at bounding box center [148, 649] width 297 height 1789
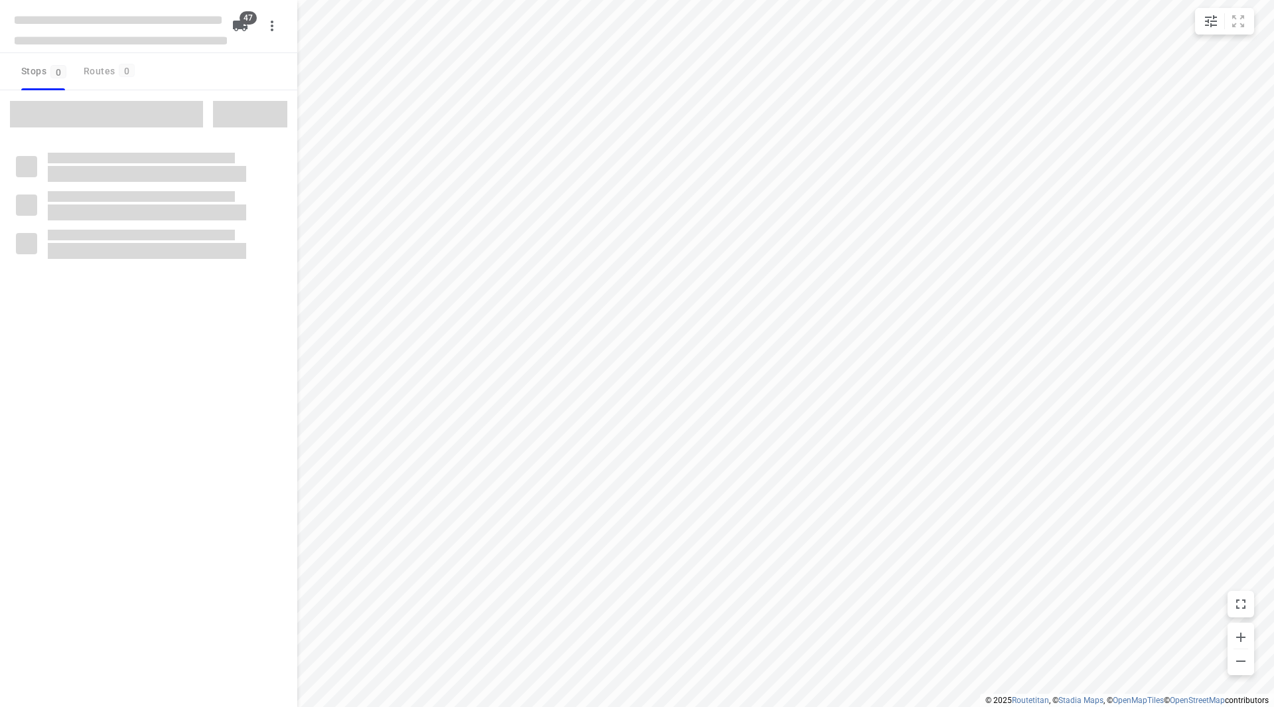
checkbox input "true"
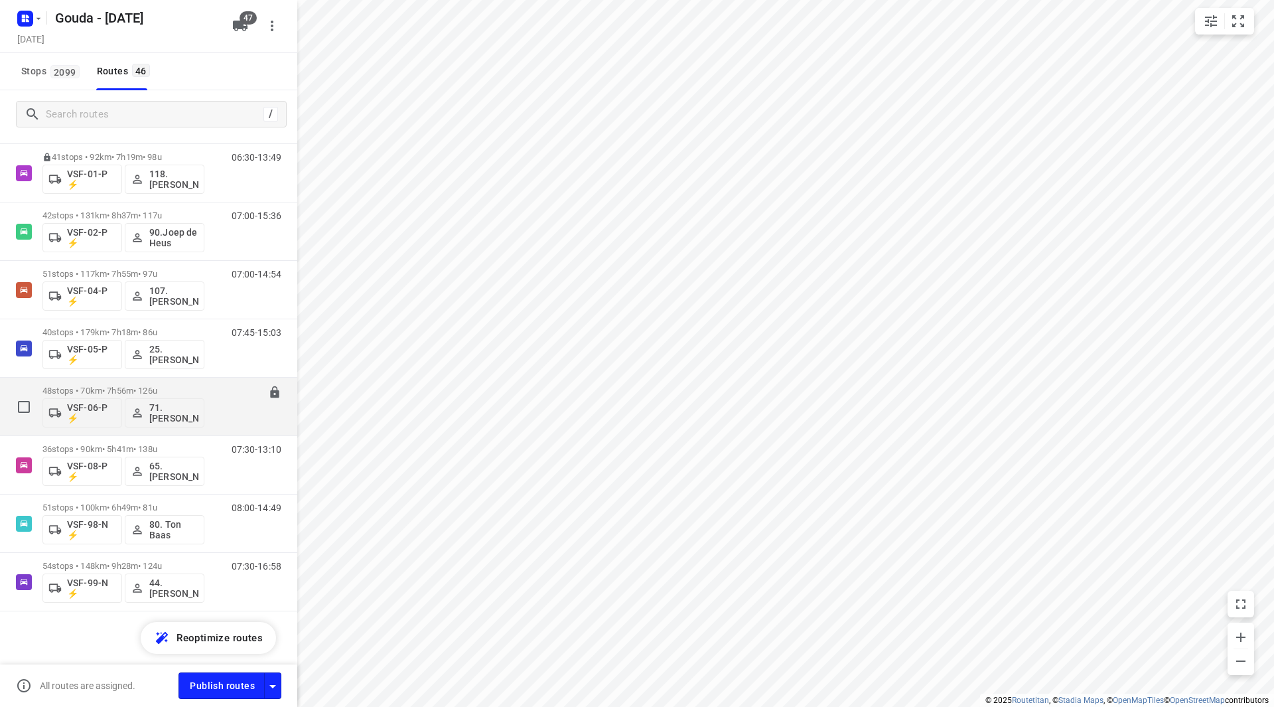
scroll to position [2148, 0]
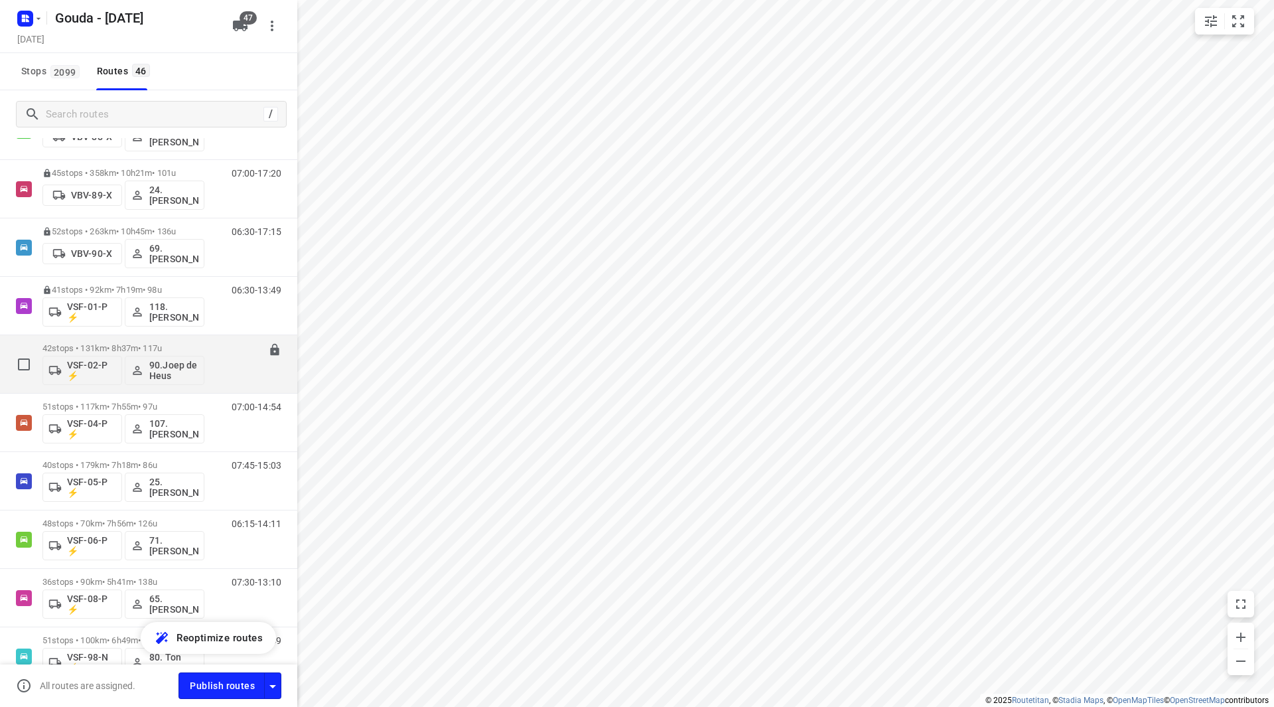
click at [98, 344] on p "42 stops • 131km • 8h37m • 117u" at bounding box center [123, 348] width 162 height 10
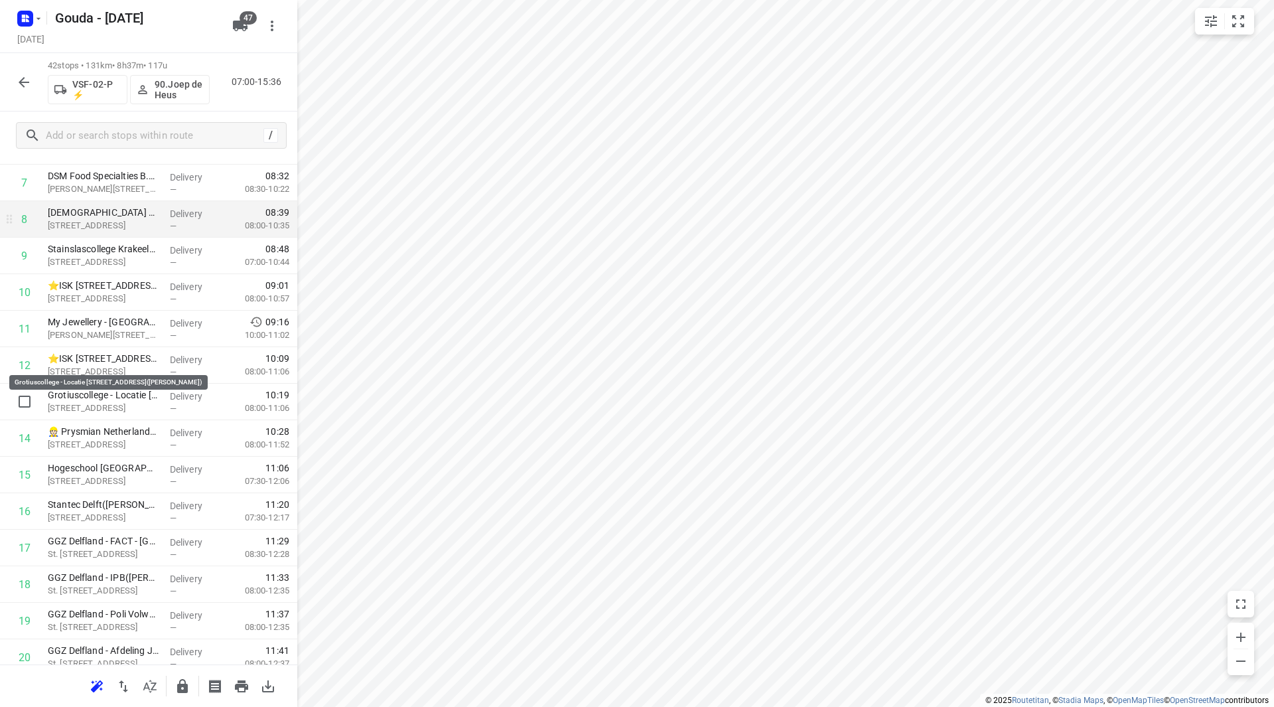
scroll to position [265, 0]
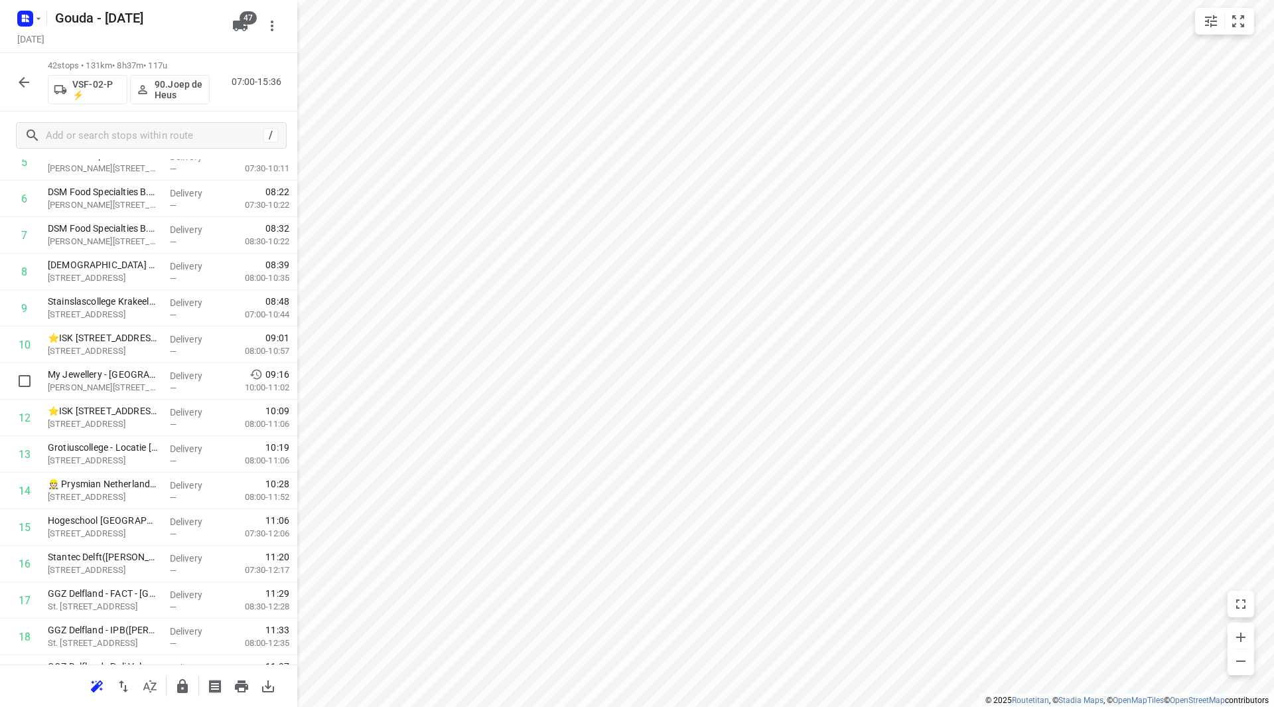
drag, startPoint x: 170, startPoint y: 367, endPoint x: 165, endPoint y: 334, distance: 33.6
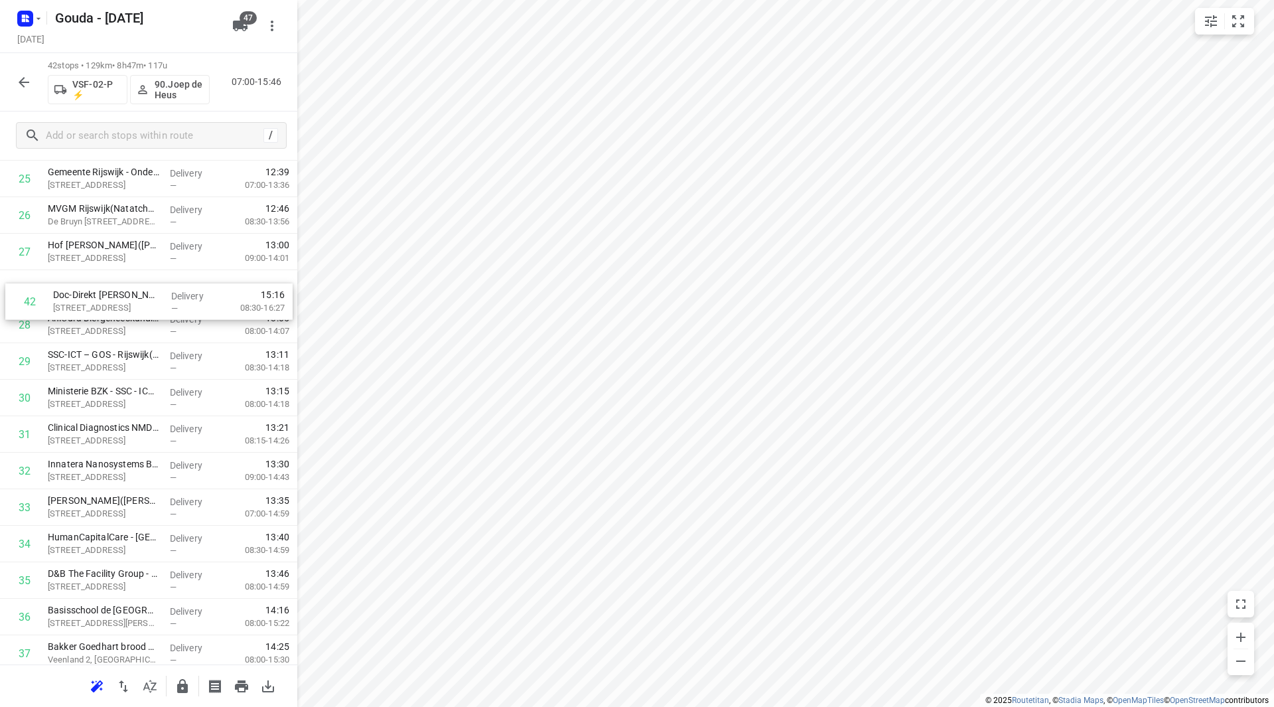
scroll to position [978, 0]
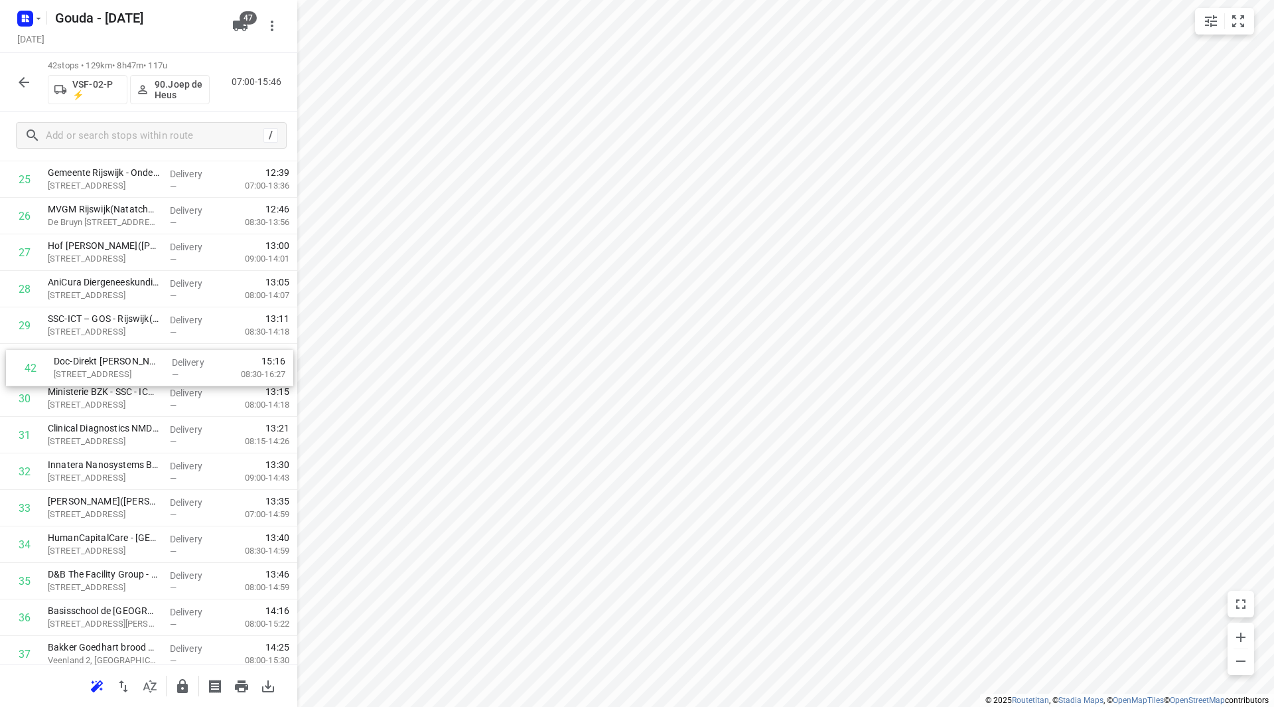
drag, startPoint x: 104, startPoint y: 607, endPoint x: 111, endPoint y: 399, distance: 208.5
click at [111, 400] on div "1 ⭐DHL Express Netherlands B.V. - Den Hoorn(Mark van Houten - Netten) Vrij-Harn…" at bounding box center [148, 51] width 297 height 1533
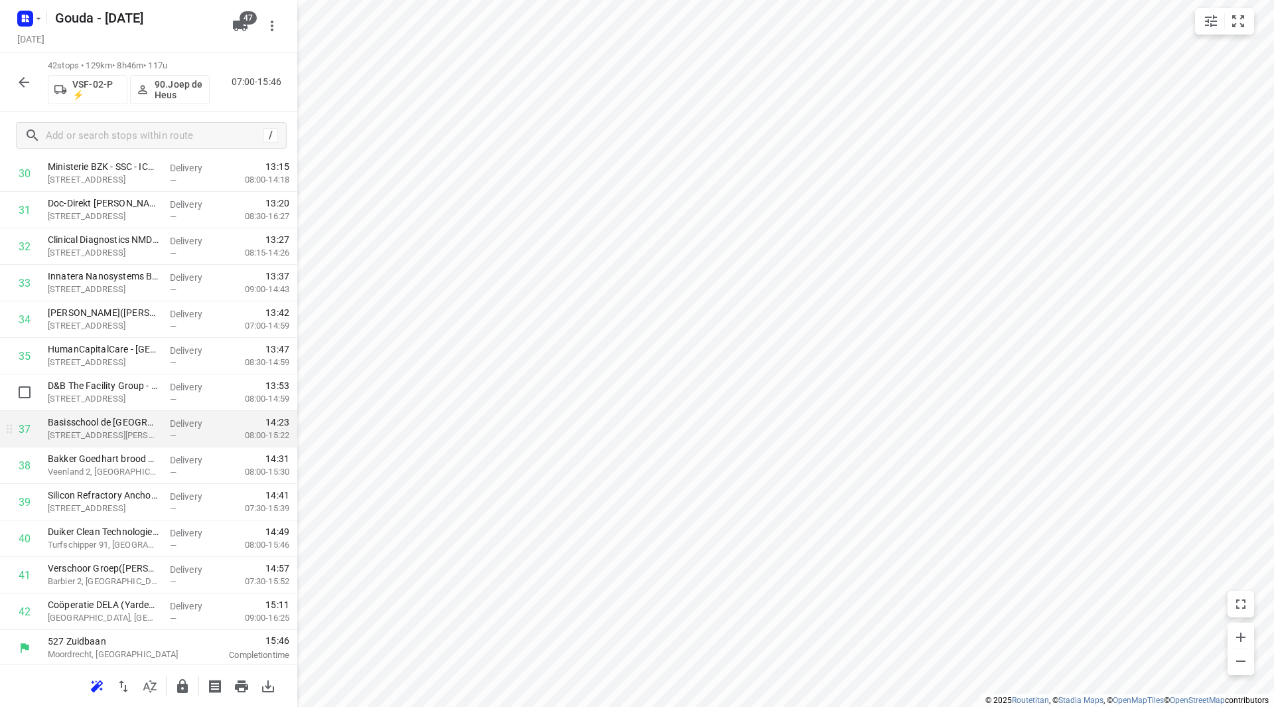
scroll to position [1169, 0]
click at [186, 688] on icon "button" at bounding box center [182, 686] width 11 height 14
click at [26, 88] on icon "button" at bounding box center [24, 82] width 16 height 16
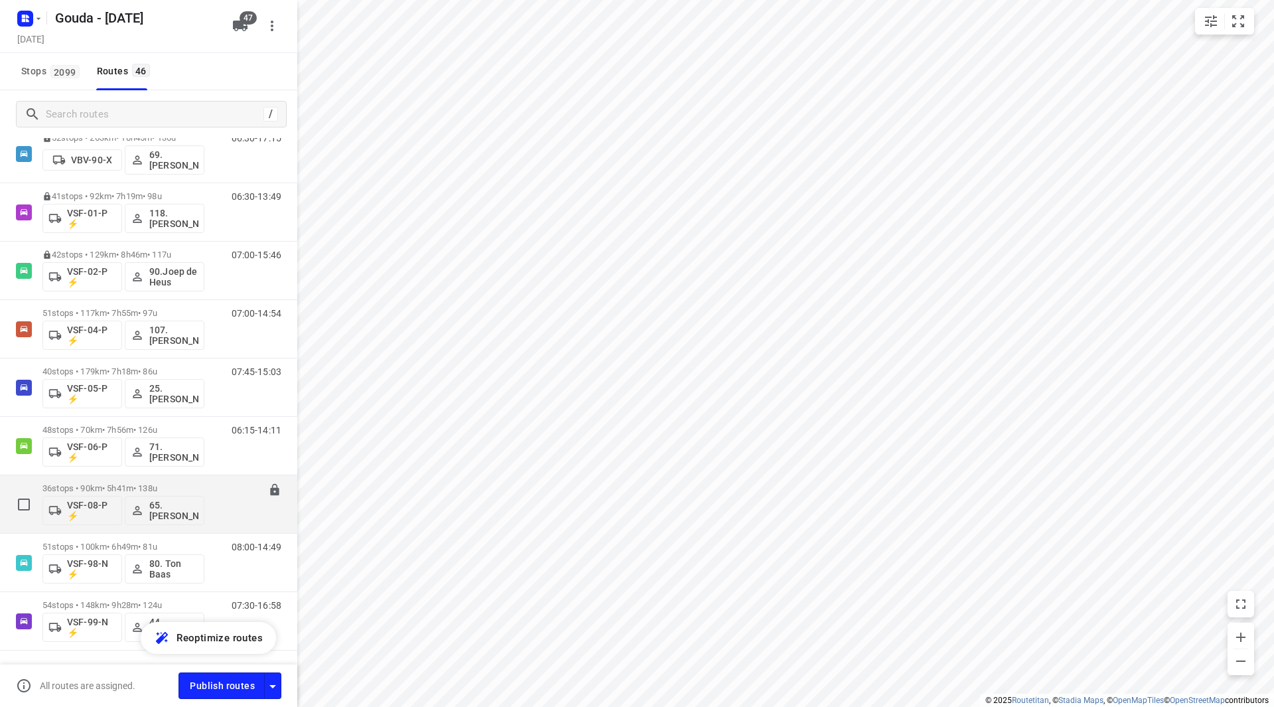
scroll to position [2281, 0]
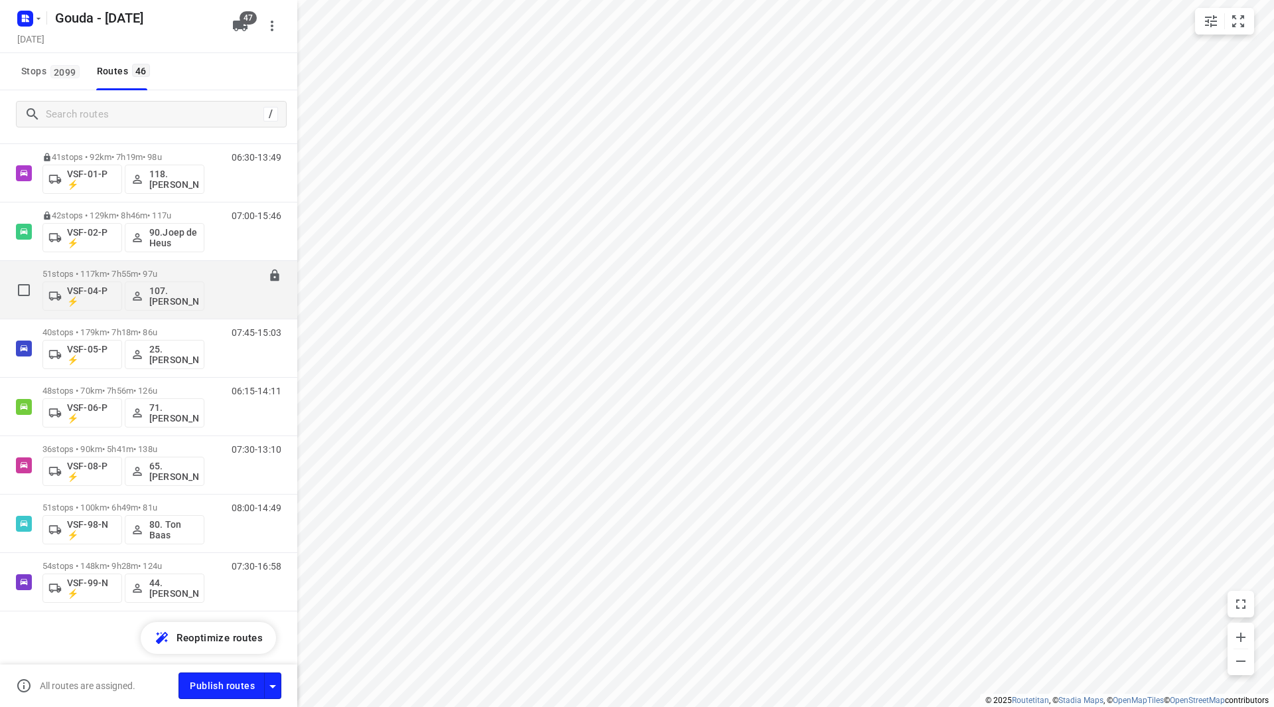
click at [149, 270] on p "51 stops • 117km • 7h55m • 97u" at bounding box center [123, 274] width 162 height 10
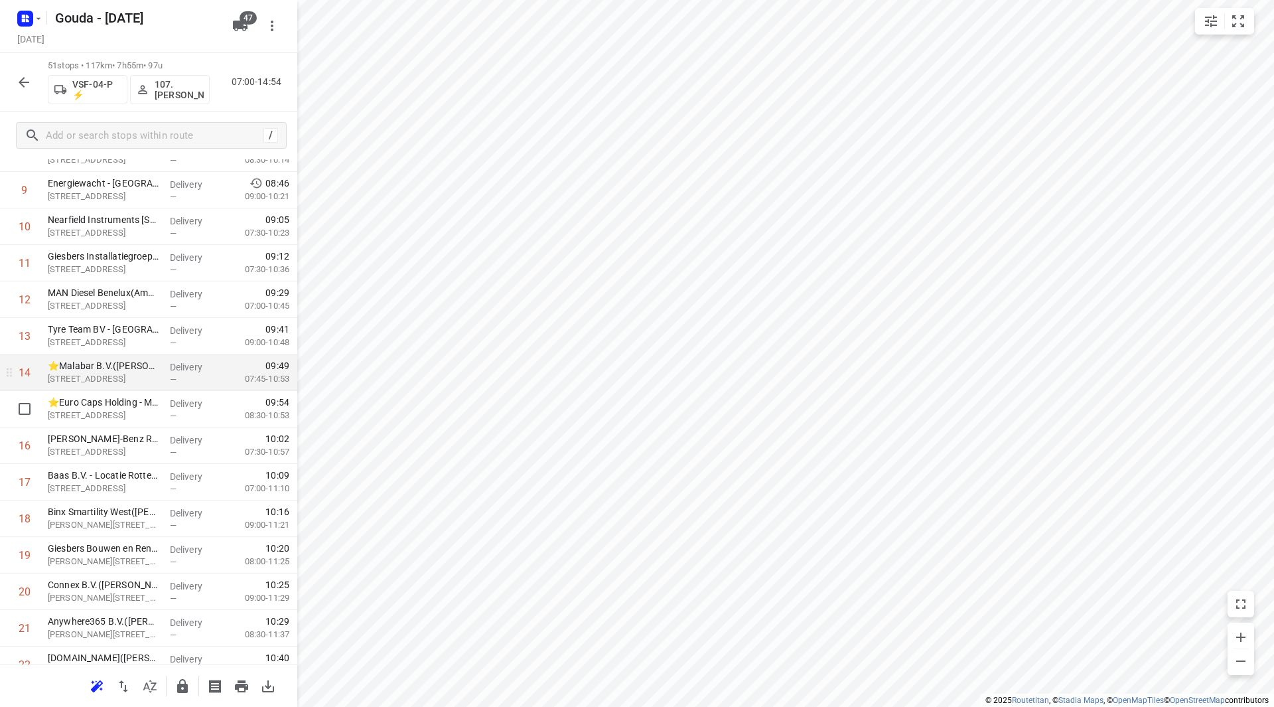
scroll to position [398, 0]
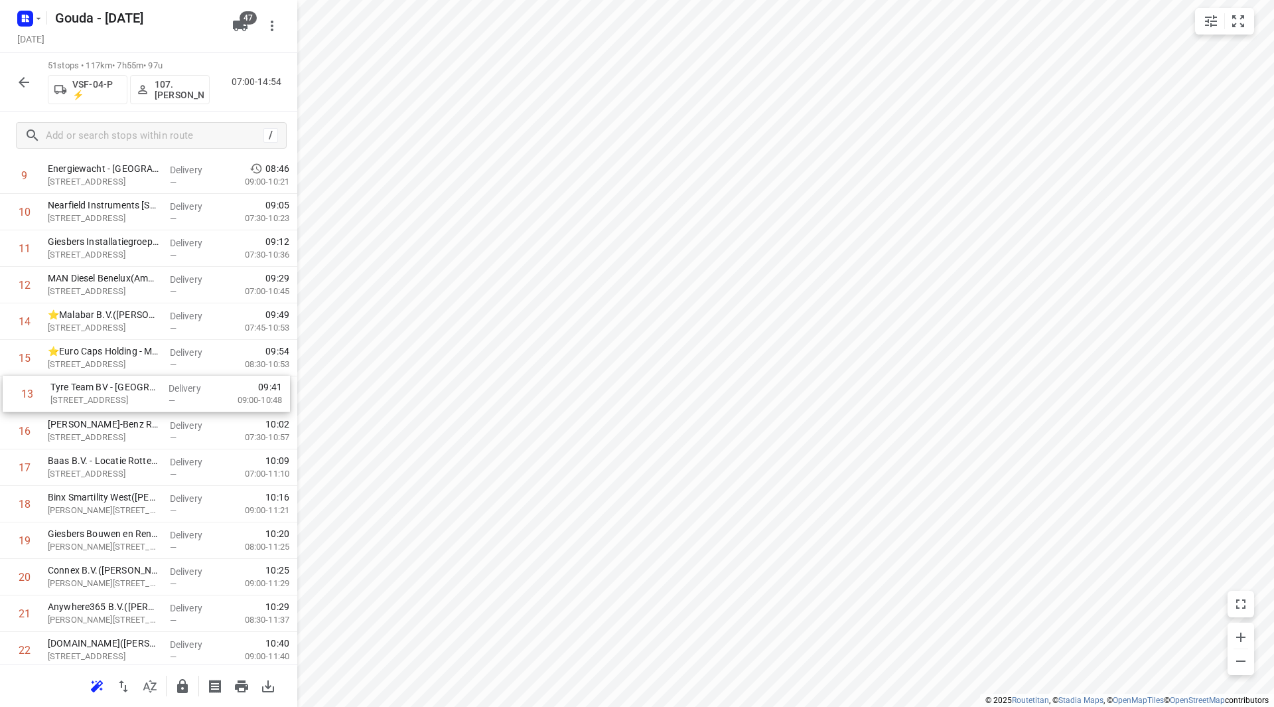
drag, startPoint x: 119, startPoint y: 322, endPoint x: 122, endPoint y: 401, distance: 79.0
drag, startPoint x: 95, startPoint y: 398, endPoint x: 96, endPoint y: 439, distance: 41.2
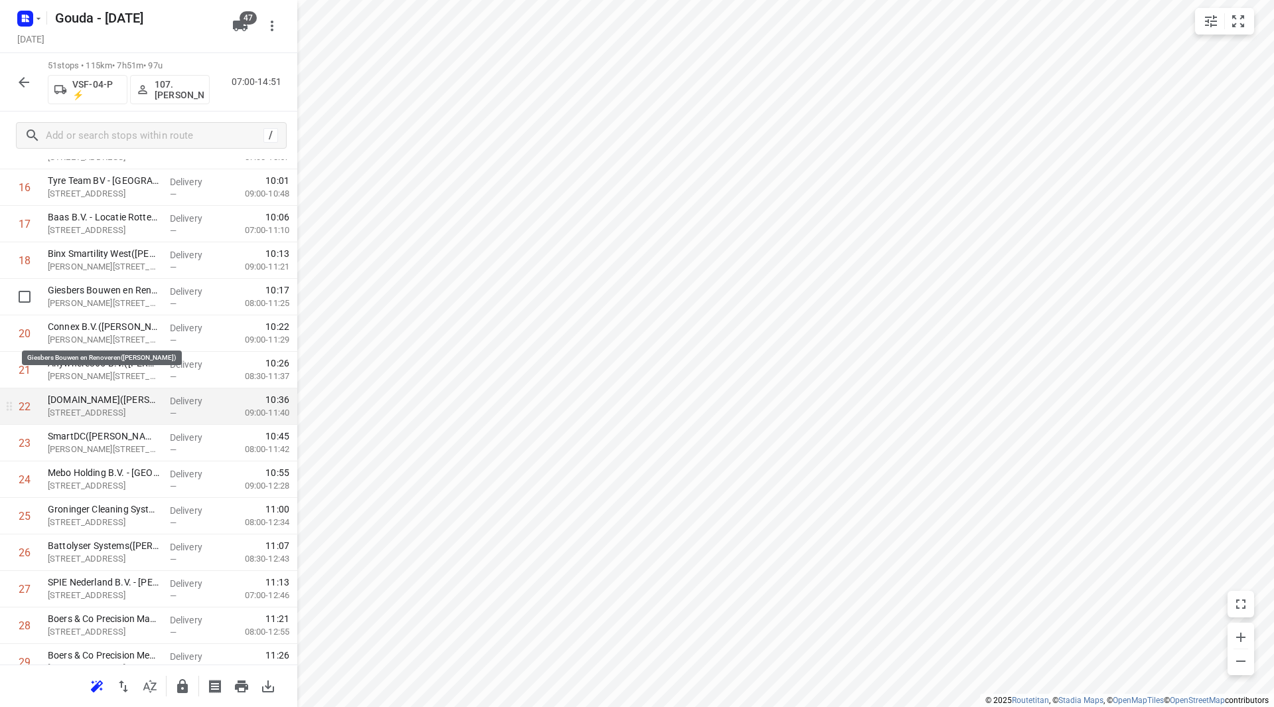
scroll to position [664, 0]
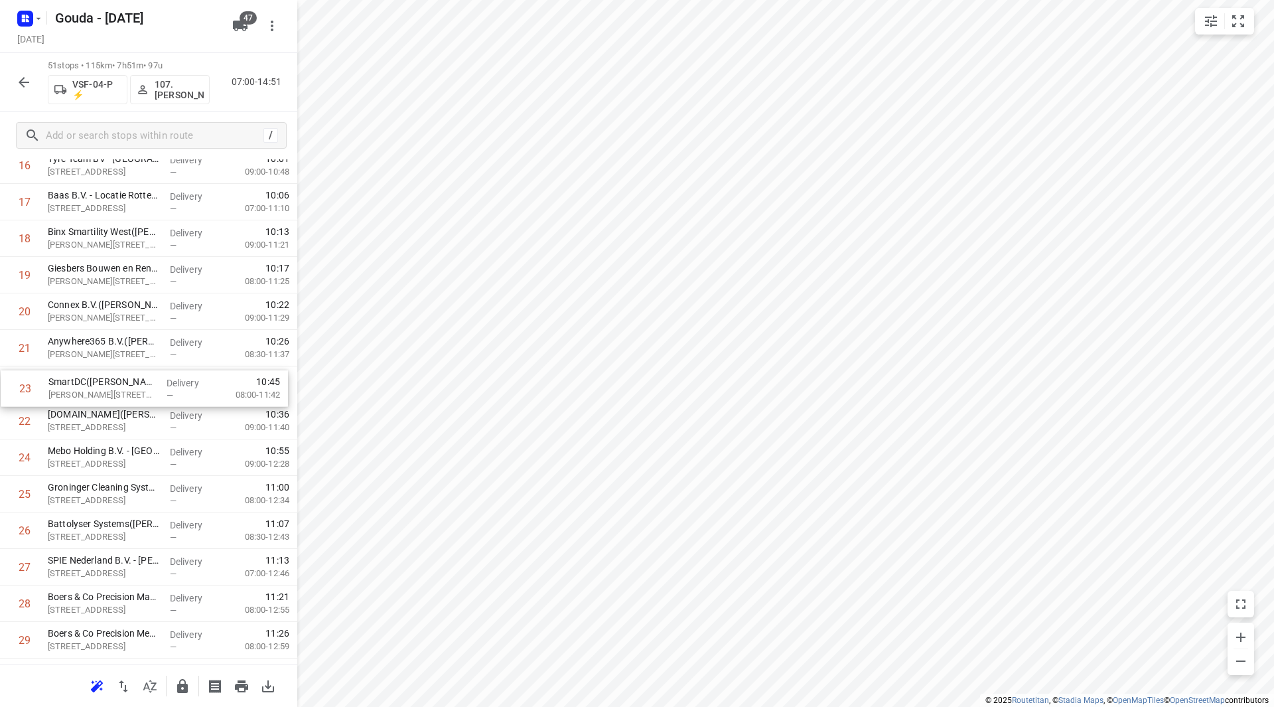
drag, startPoint x: 118, startPoint y: 426, endPoint x: 119, endPoint y: 390, distance: 36.5
click at [119, 390] on div "1 Provato Techniek B.V.(Patrick / Niels) Hongkongstraat 54, Rotterdam Delivery …" at bounding box center [148, 531] width 297 height 1862
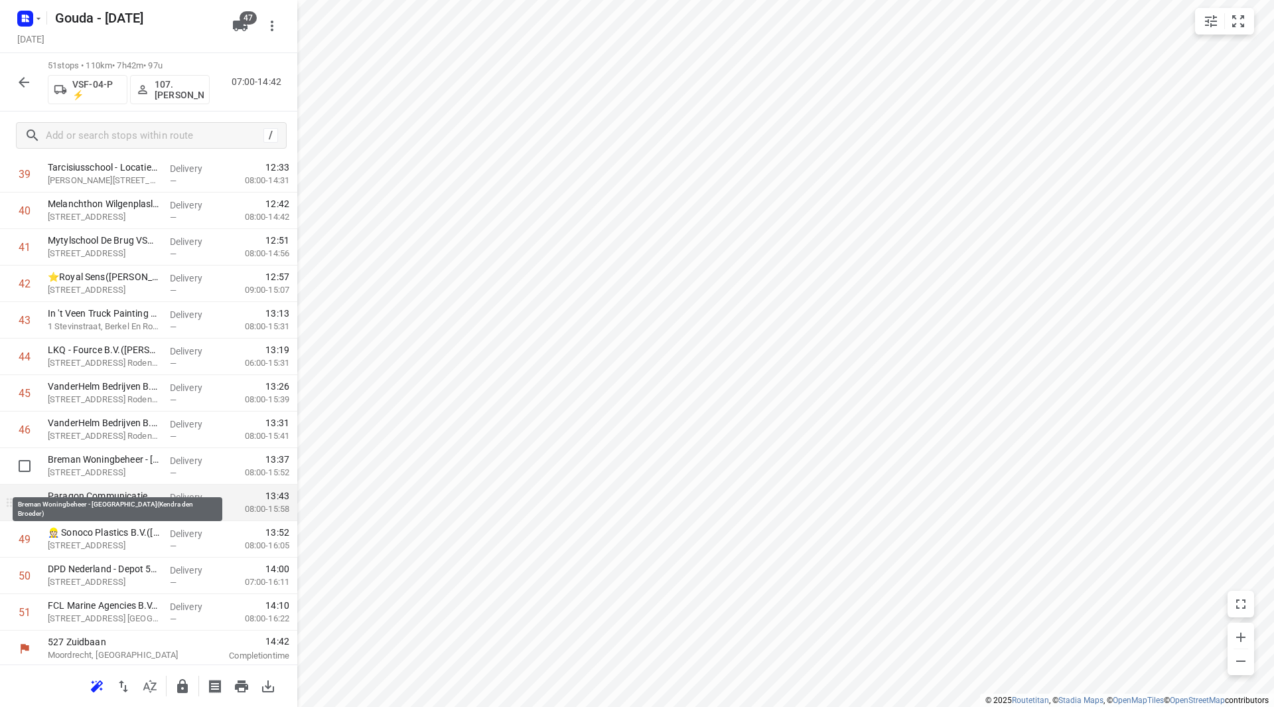
scroll to position [1497, 0]
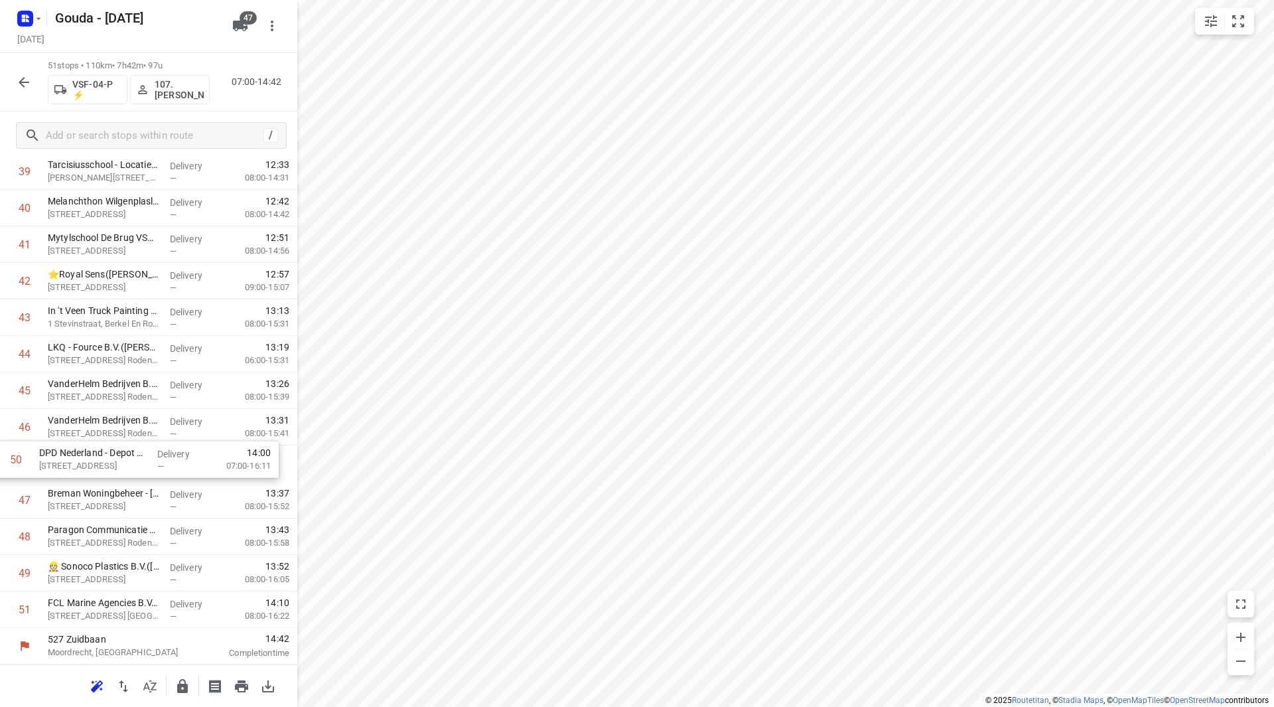
drag, startPoint x: 115, startPoint y: 574, endPoint x: 106, endPoint y: 453, distance: 121.1
click at [189, 686] on icon "button" at bounding box center [183, 686] width 16 height 16
click at [28, 86] on icon "button" at bounding box center [24, 82] width 16 height 16
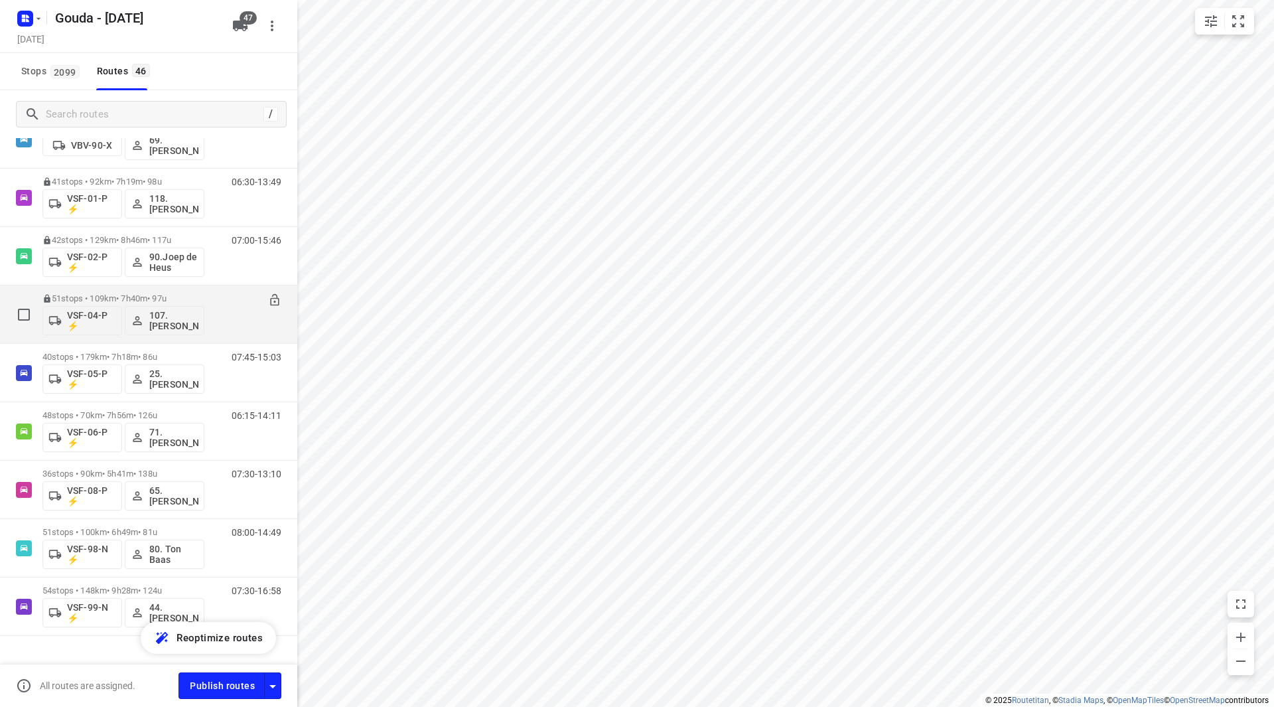
scroll to position [2281, 0]
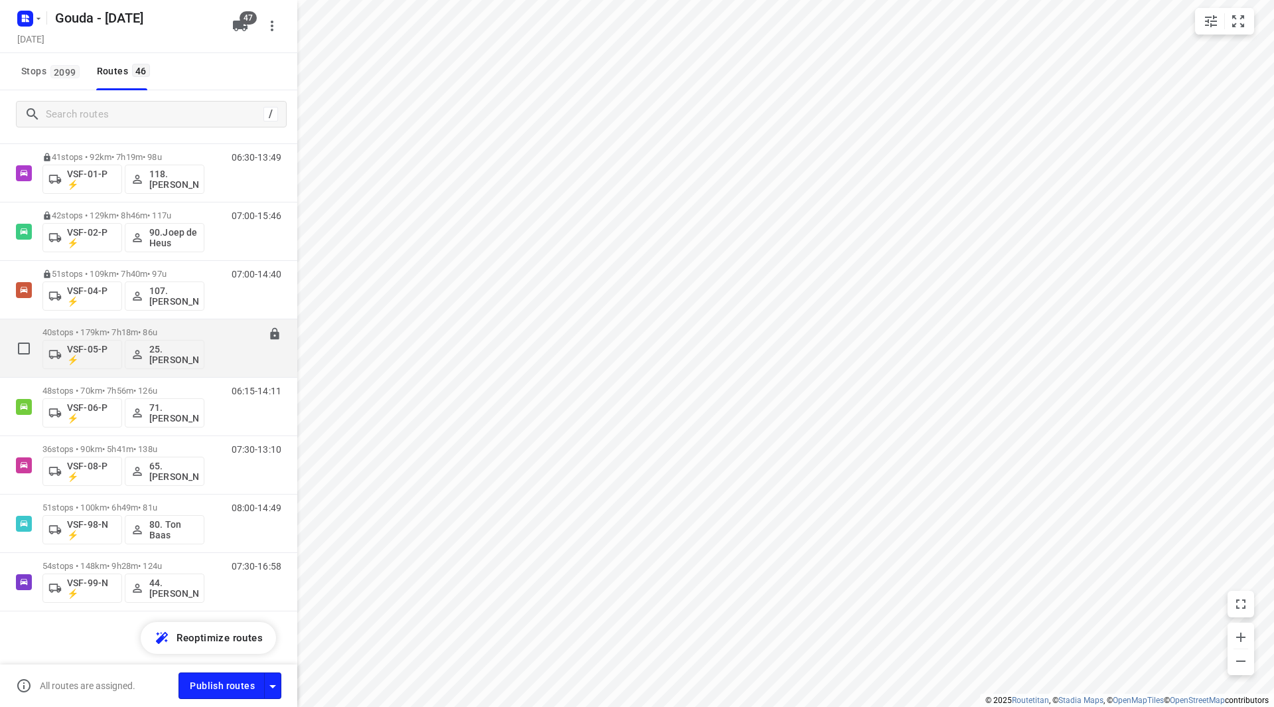
click at [143, 330] on p "40 stops • 179km • 7h18m • 86u" at bounding box center [123, 332] width 162 height 10
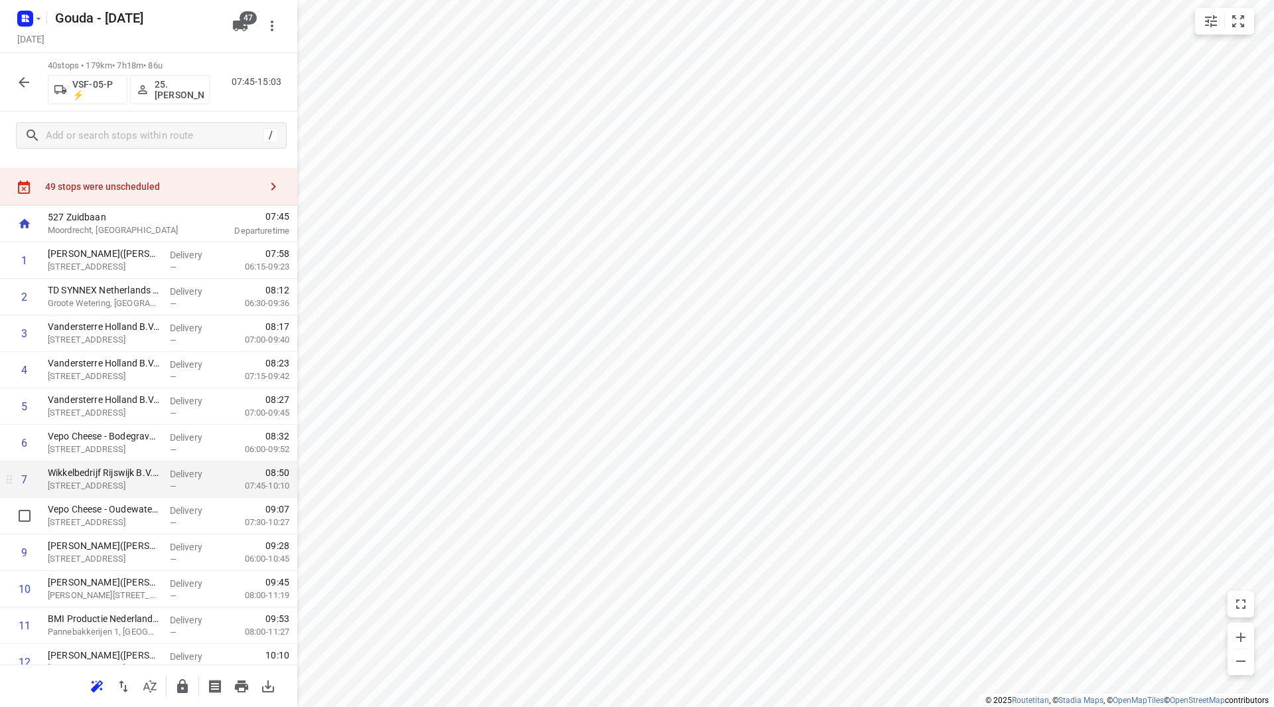
scroll to position [0, 0]
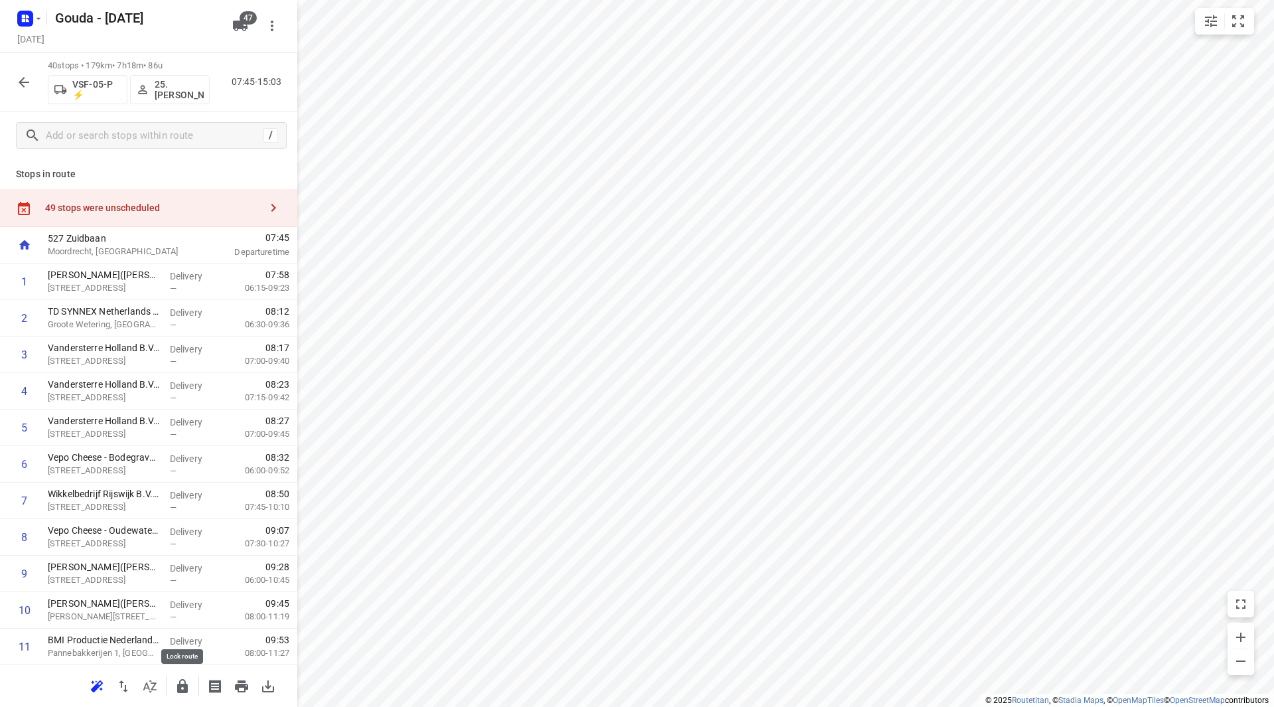
click at [182, 682] on icon "button" at bounding box center [183, 686] width 16 height 16
click at [30, 90] on icon "button" at bounding box center [24, 82] width 16 height 16
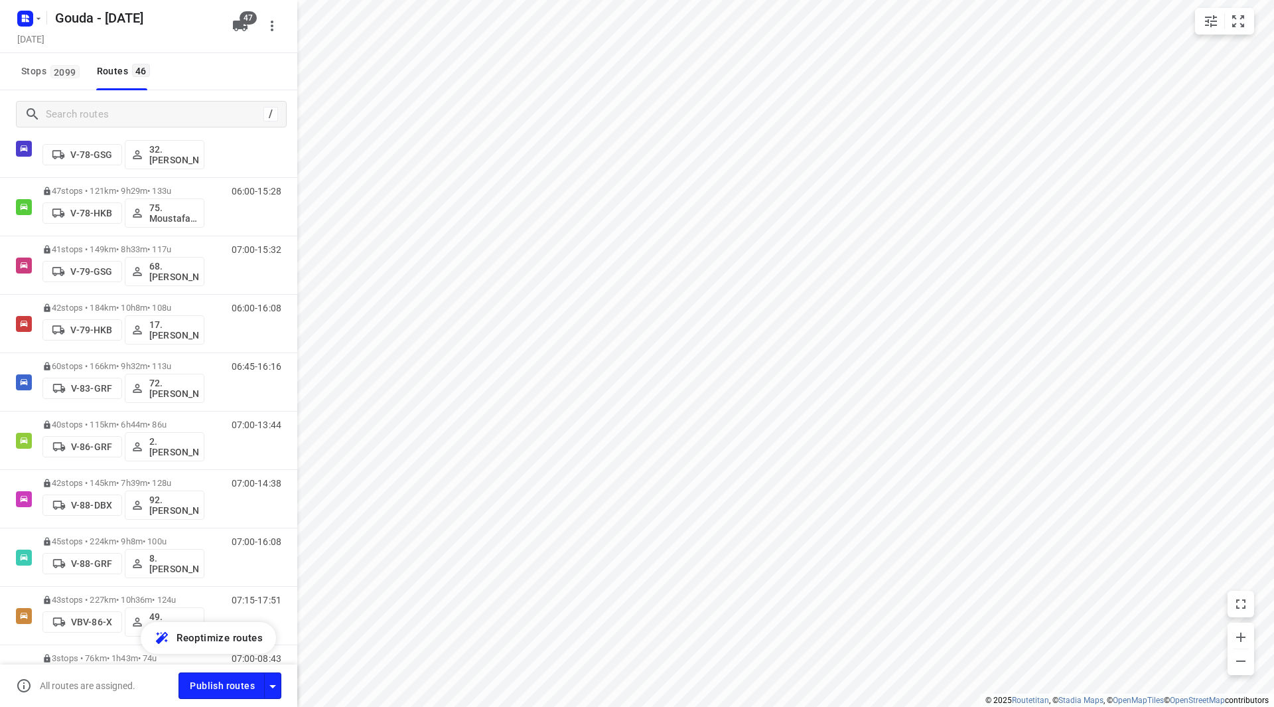
scroll to position [2281, 0]
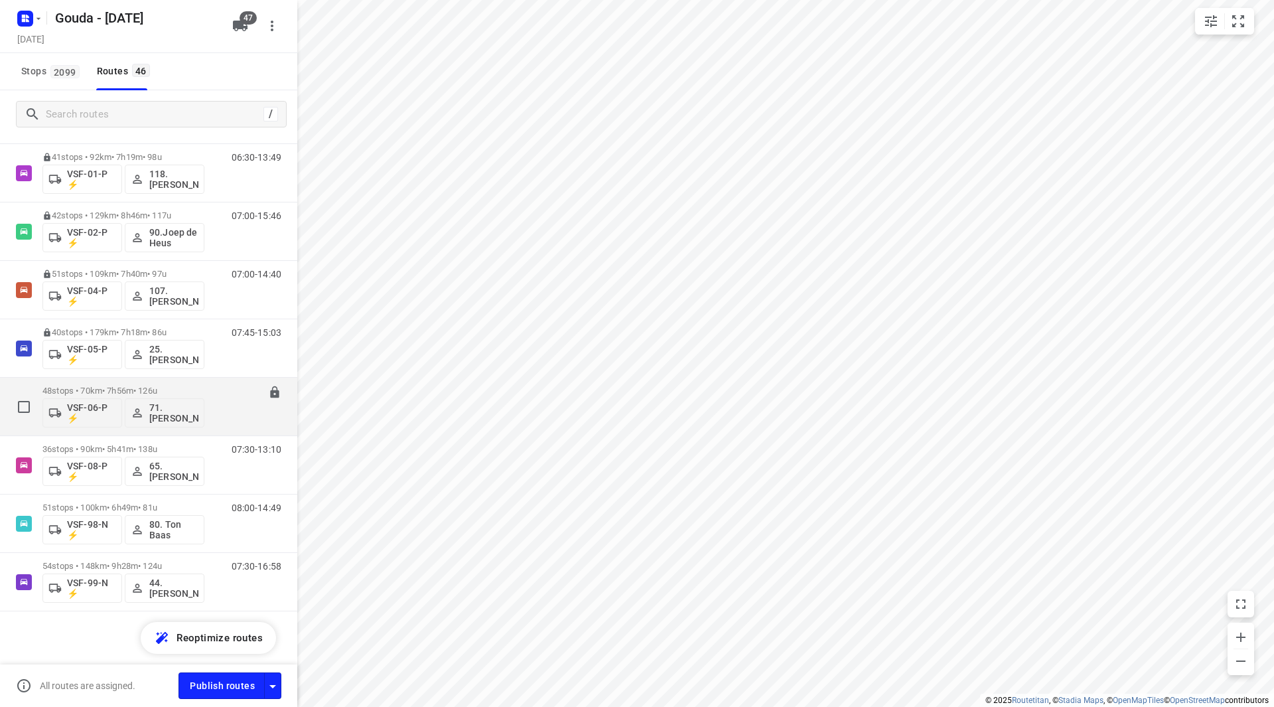
click at [99, 391] on p "48 stops • 70km • 7h56m • 126u" at bounding box center [123, 391] width 162 height 10
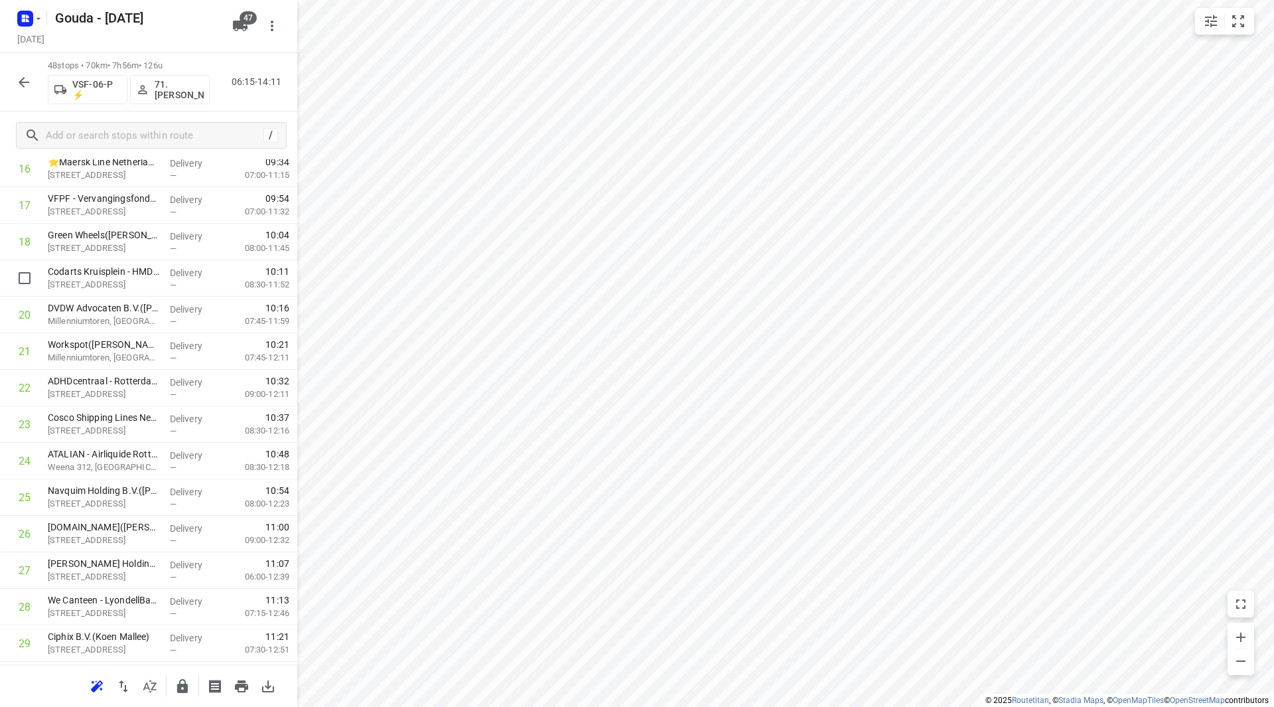
scroll to position [597, 0]
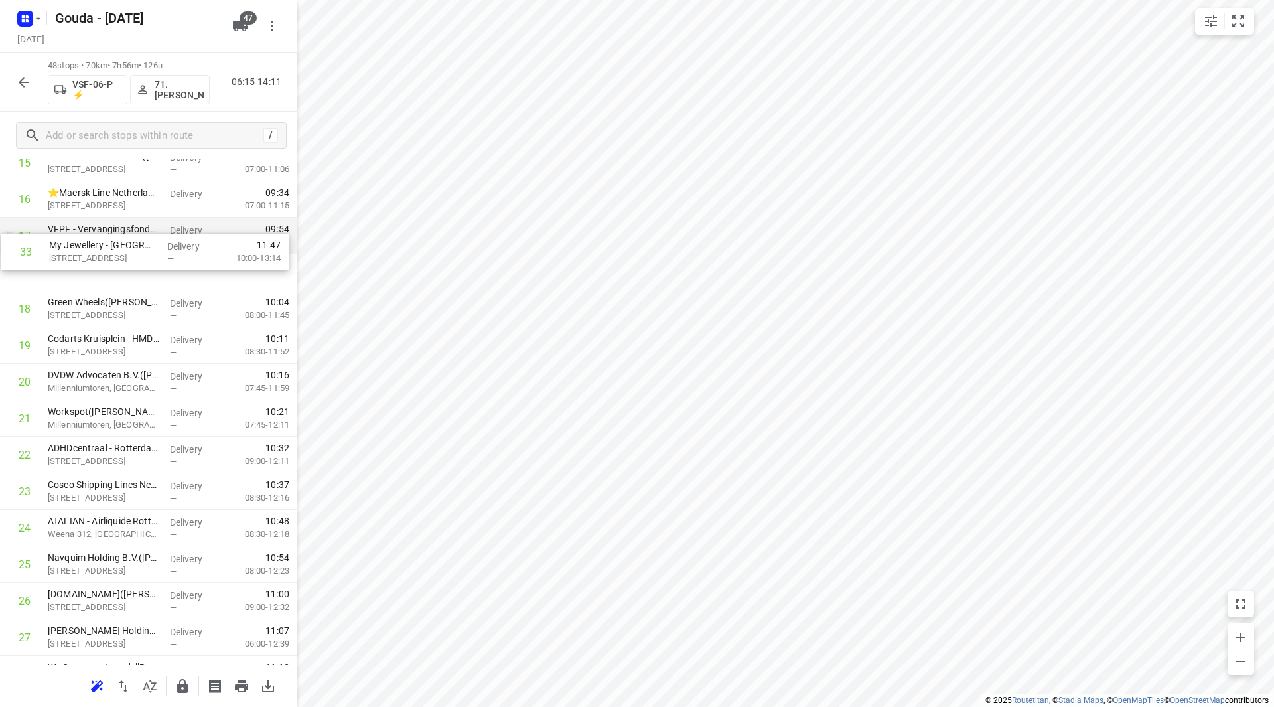
drag, startPoint x: 100, startPoint y: 458, endPoint x: 102, endPoint y: 253, distance: 205.1
click at [102, 253] on div "1 ⭐D&B The Facility Group B.V. - SBM Offshore Rotterdam(Pascale Dekker) Station…" at bounding box center [148, 510] width 297 height 1752
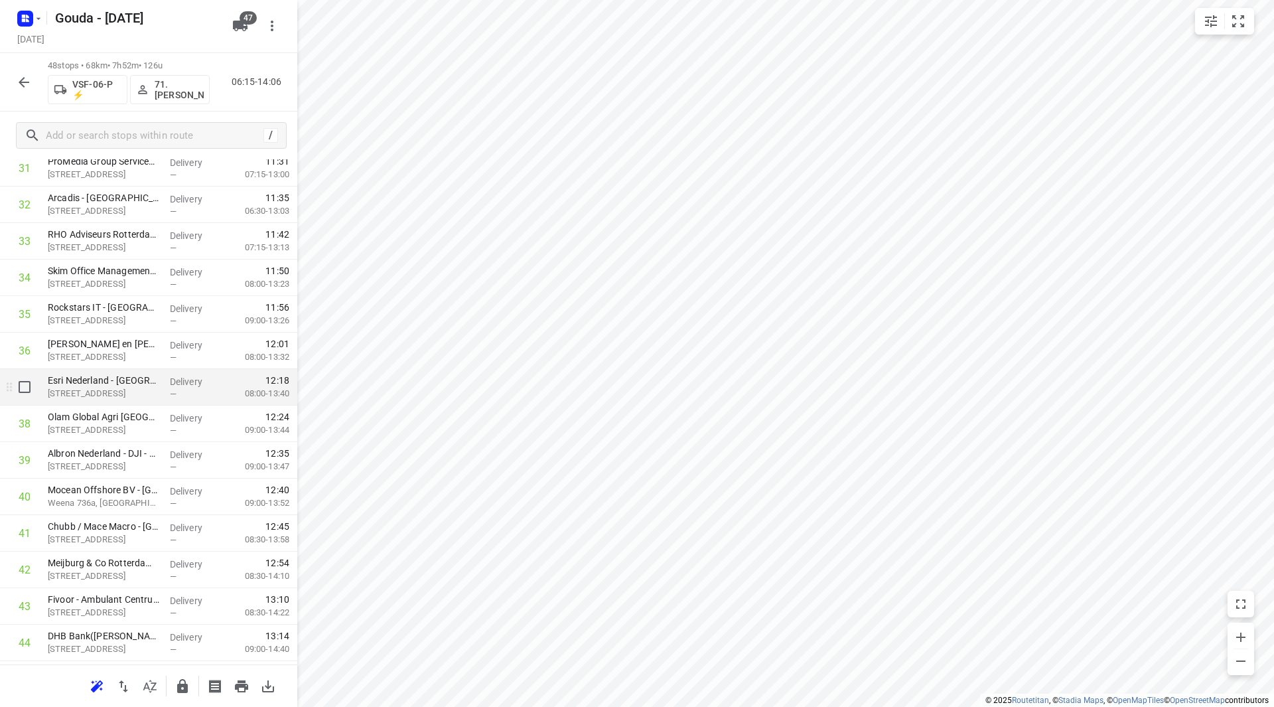
scroll to position [1227, 0]
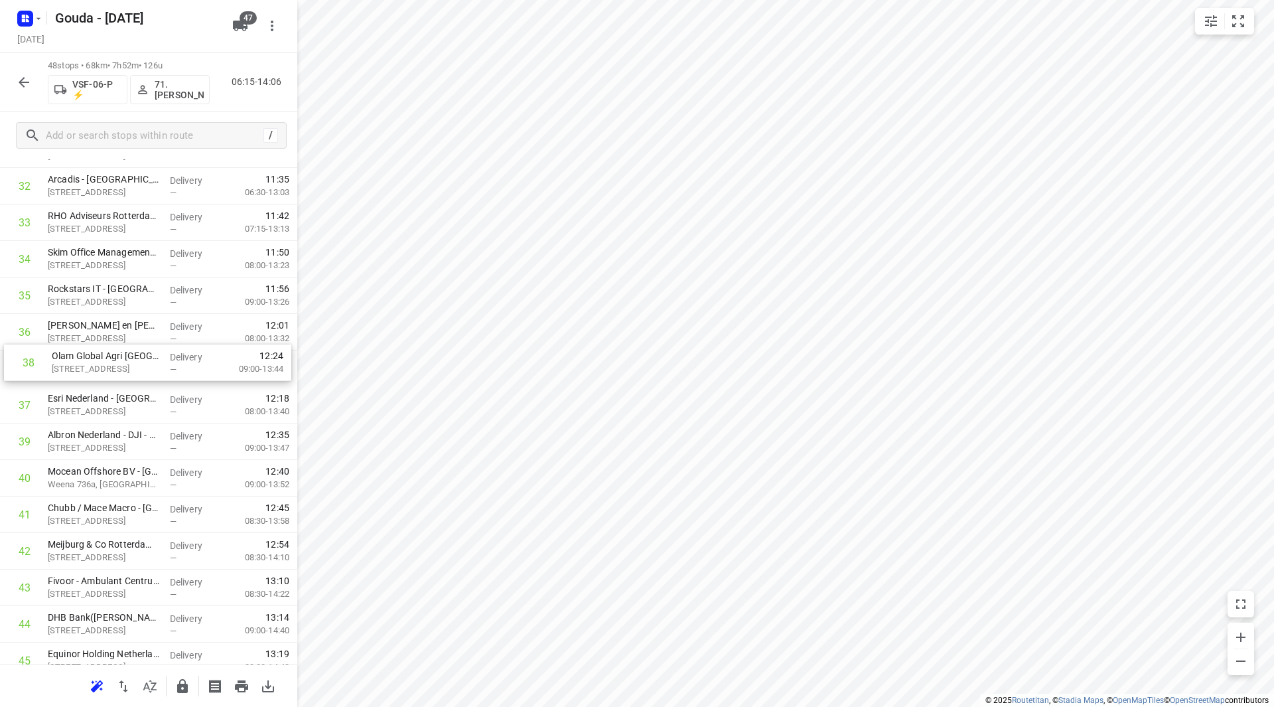
drag, startPoint x: 143, startPoint y: 401, endPoint x: 144, endPoint y: 352, distance: 49.1
drag, startPoint x: 130, startPoint y: 410, endPoint x: 126, endPoint y: 376, distance: 34.7
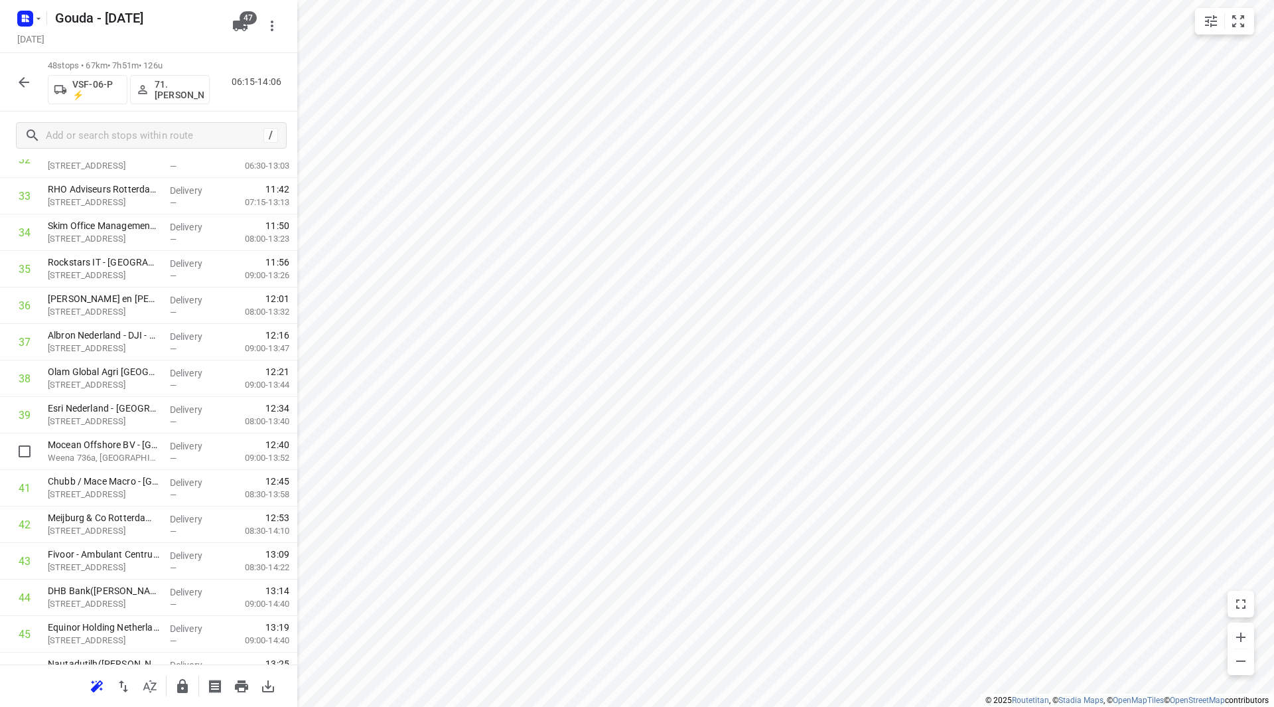
scroll to position [1388, 0]
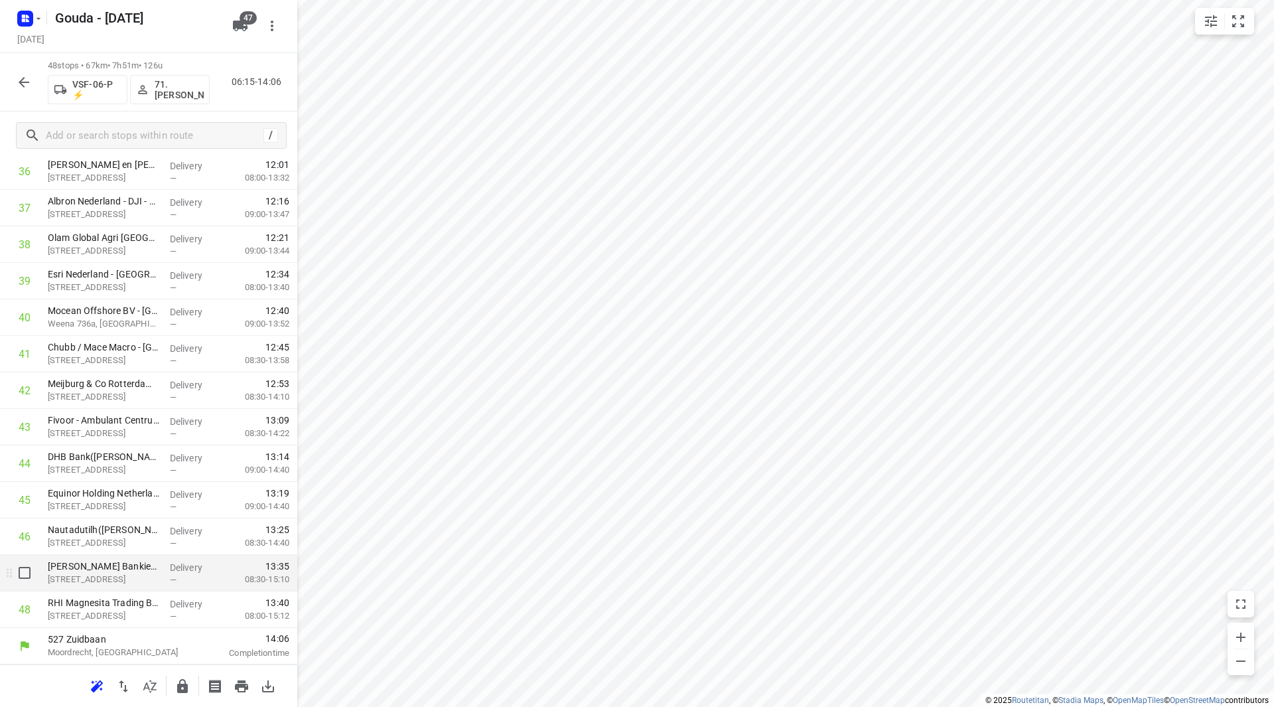
click at [9, 565] on div at bounding box center [21, 573] width 42 height 37
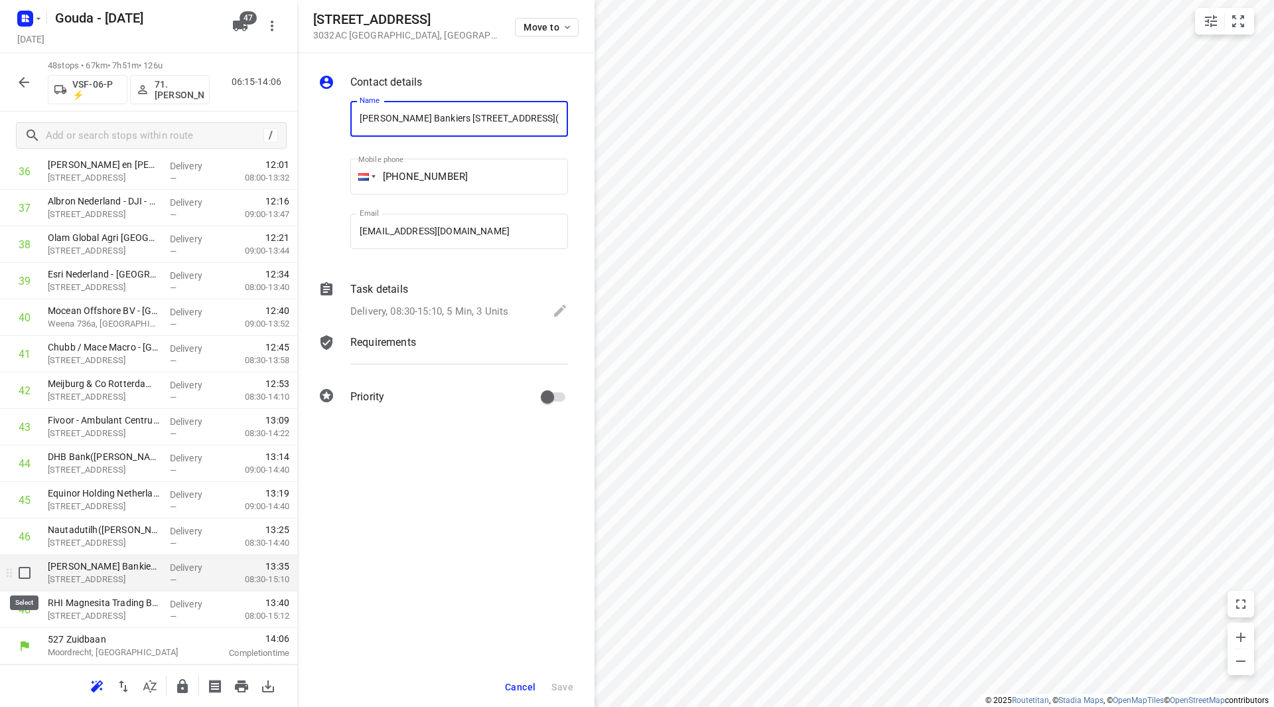
scroll to position [0, 70]
click at [19, 572] on input "checkbox" at bounding box center [24, 572] width 27 height 27
checkbox input "true"
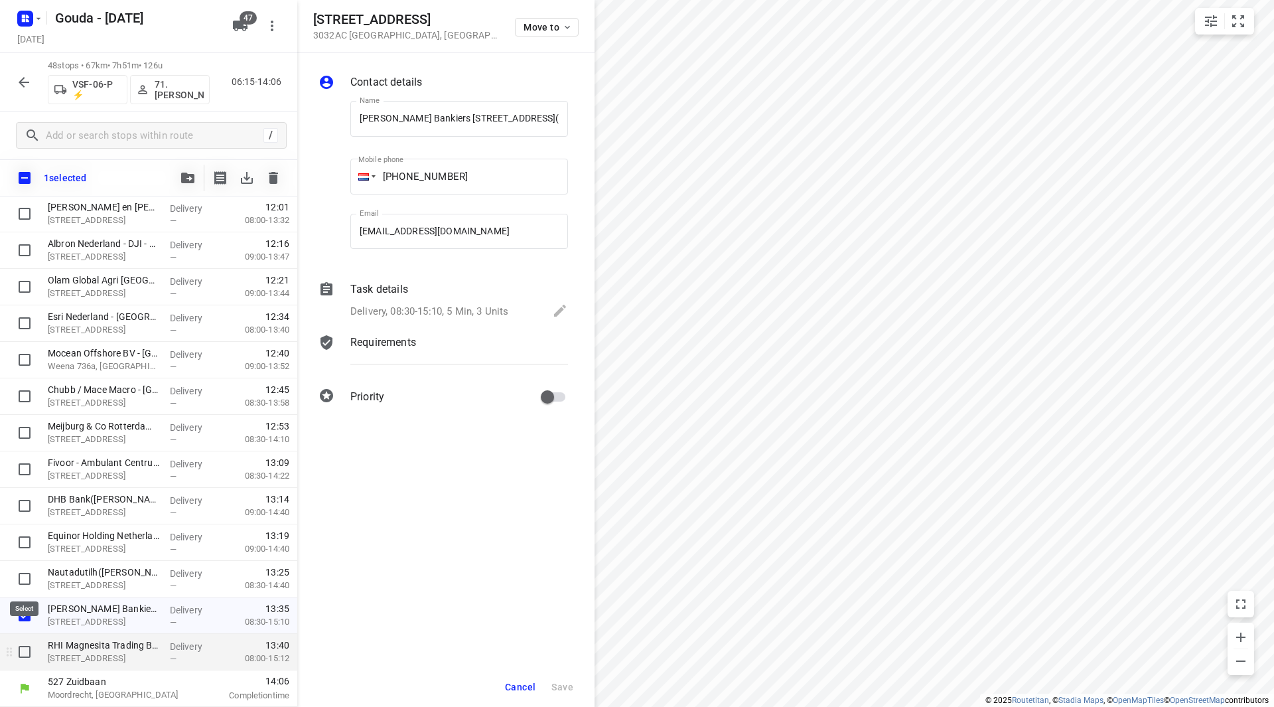
scroll to position [1382, 0]
click at [27, 653] on input "checkbox" at bounding box center [24, 651] width 27 height 27
checkbox input "true"
click at [188, 178] on icon "button" at bounding box center [187, 178] width 13 height 11
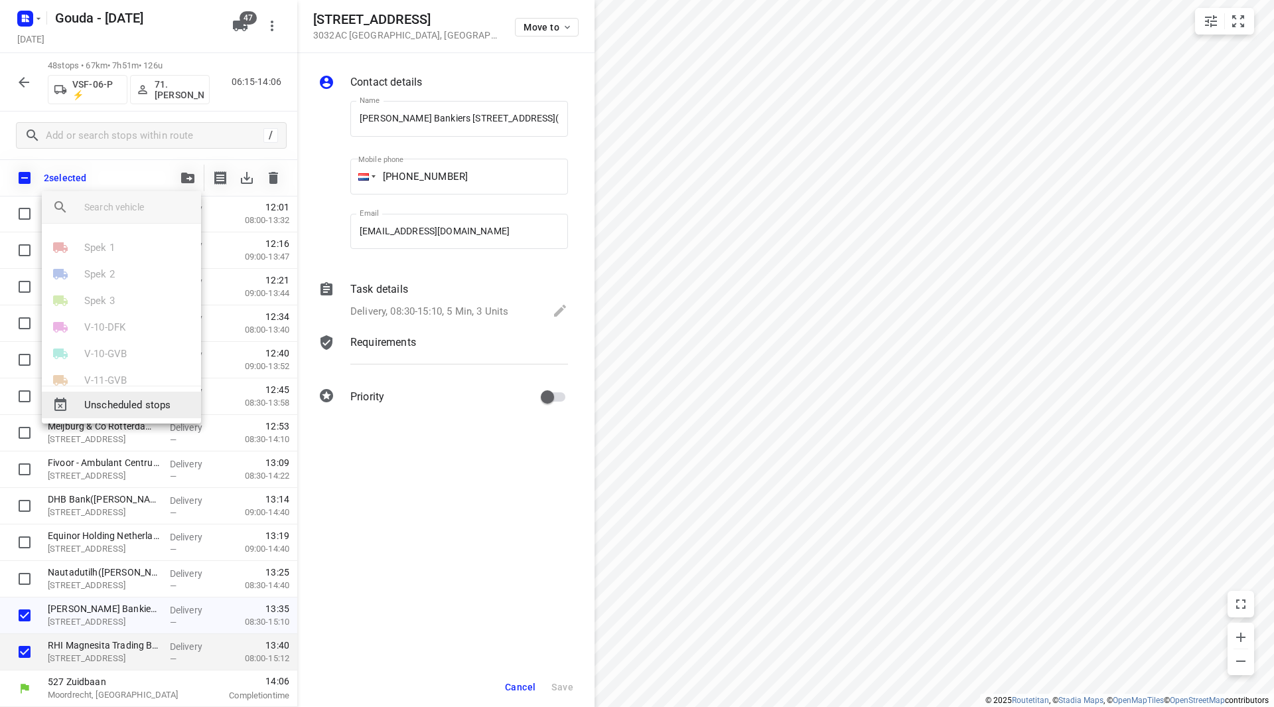
click at [111, 407] on span "Unscheduled stops" at bounding box center [137, 405] width 106 height 15
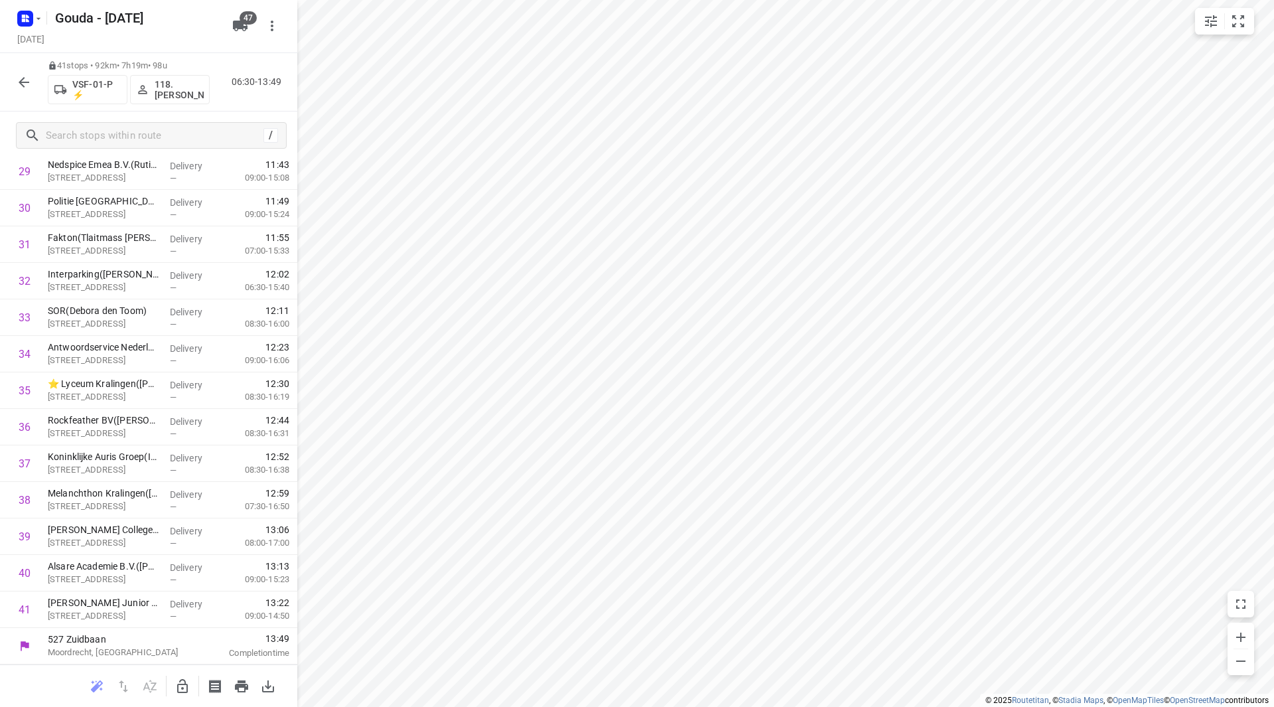
scroll to position [0, 0]
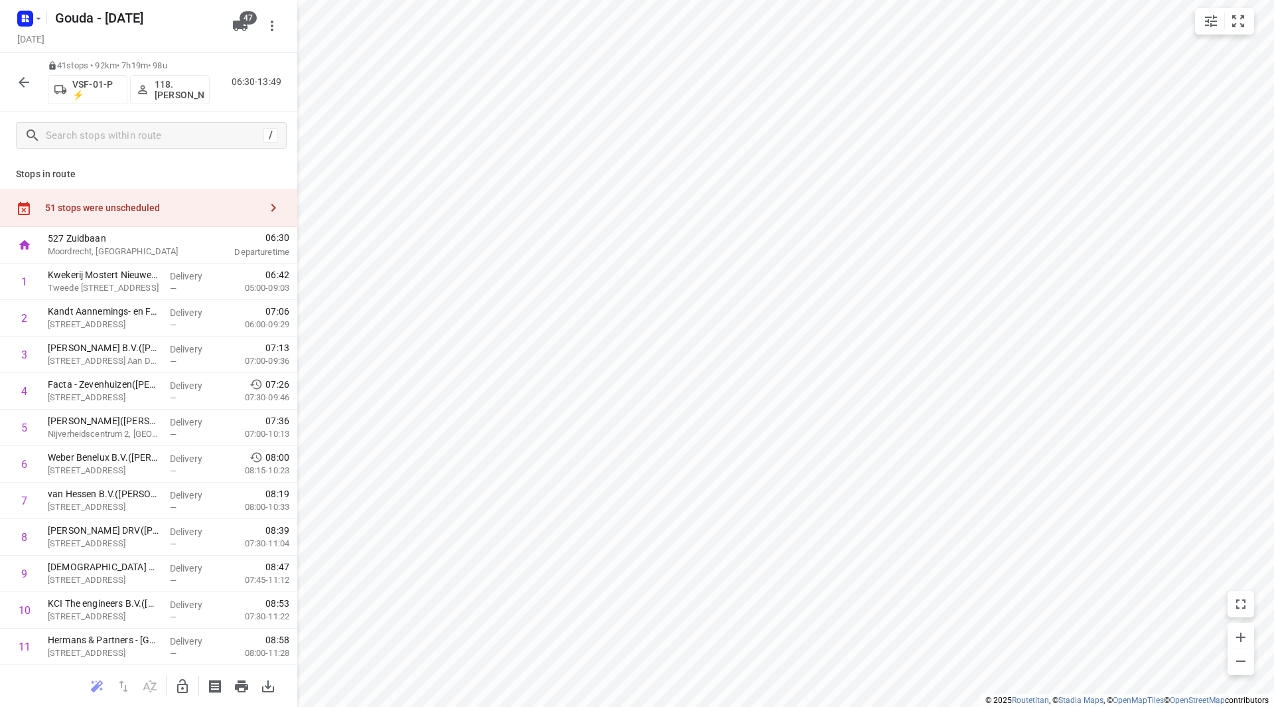
click at [151, 201] on div "51 stops were unscheduled" at bounding box center [148, 208] width 297 height 38
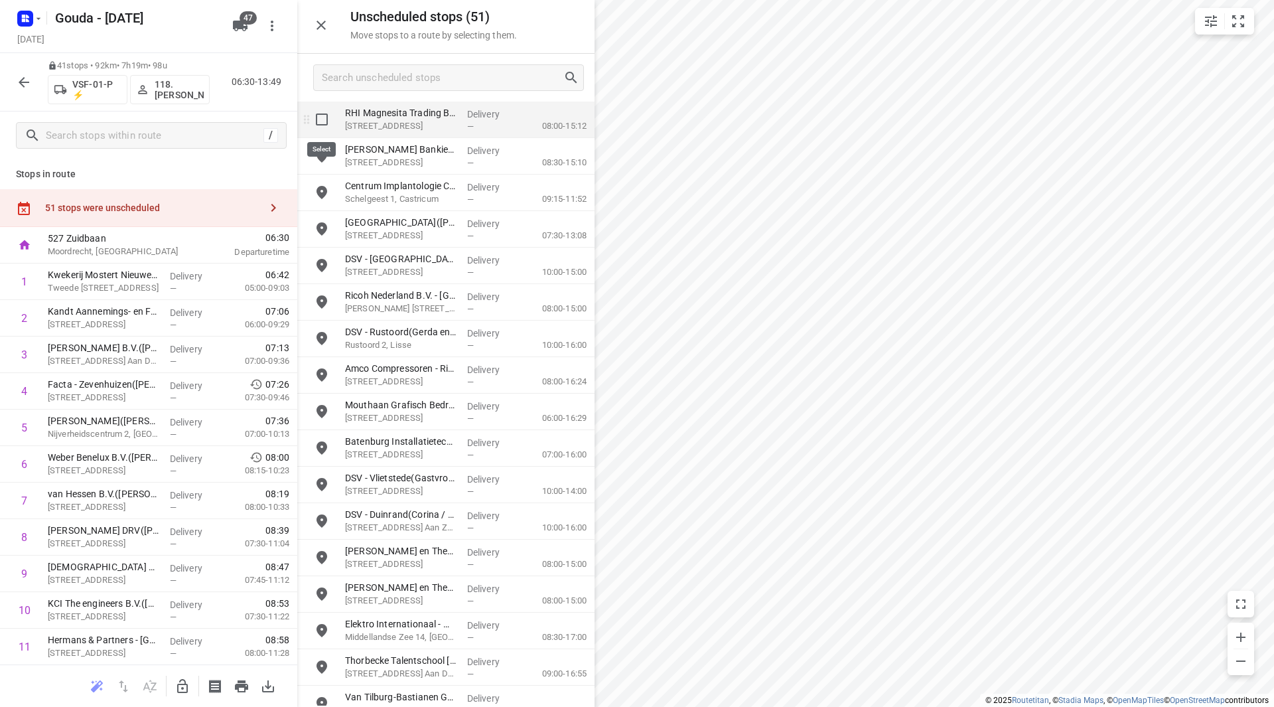
click at [316, 121] on input "grid" at bounding box center [322, 119] width 27 height 27
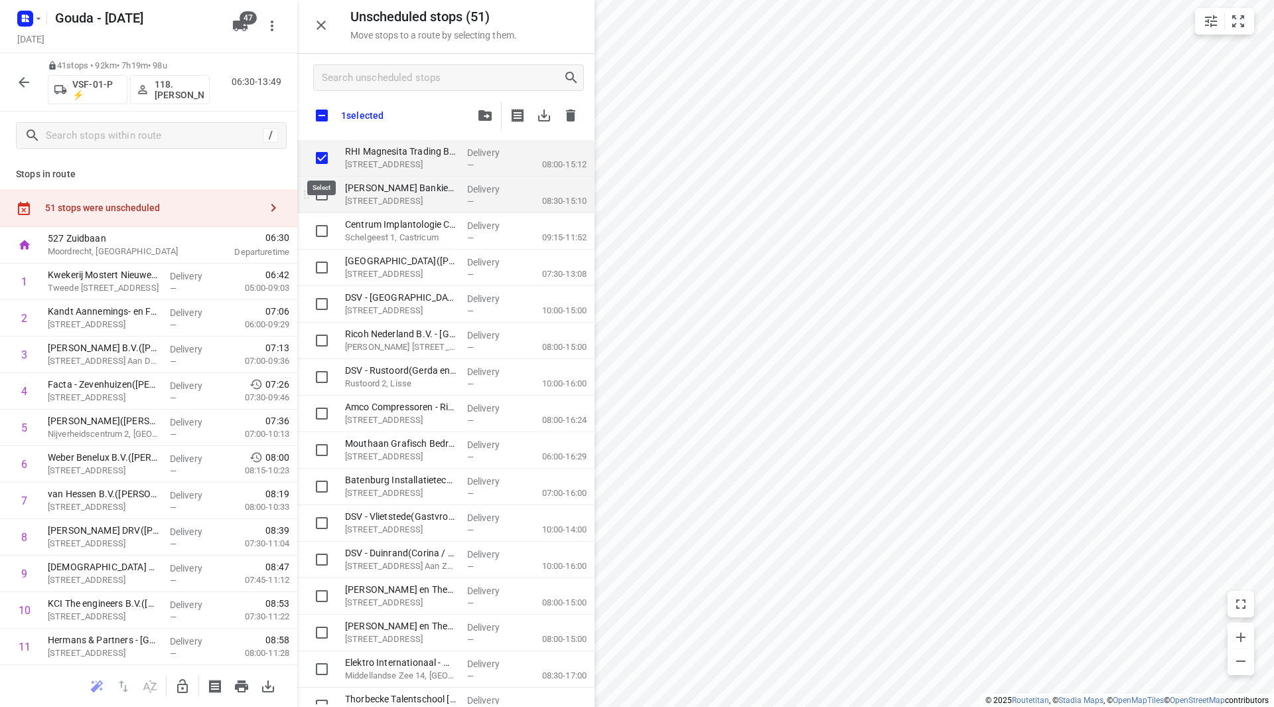
checkbox input "true"
click at [319, 190] on input "grid" at bounding box center [322, 194] width 27 height 27
checkbox input "true"
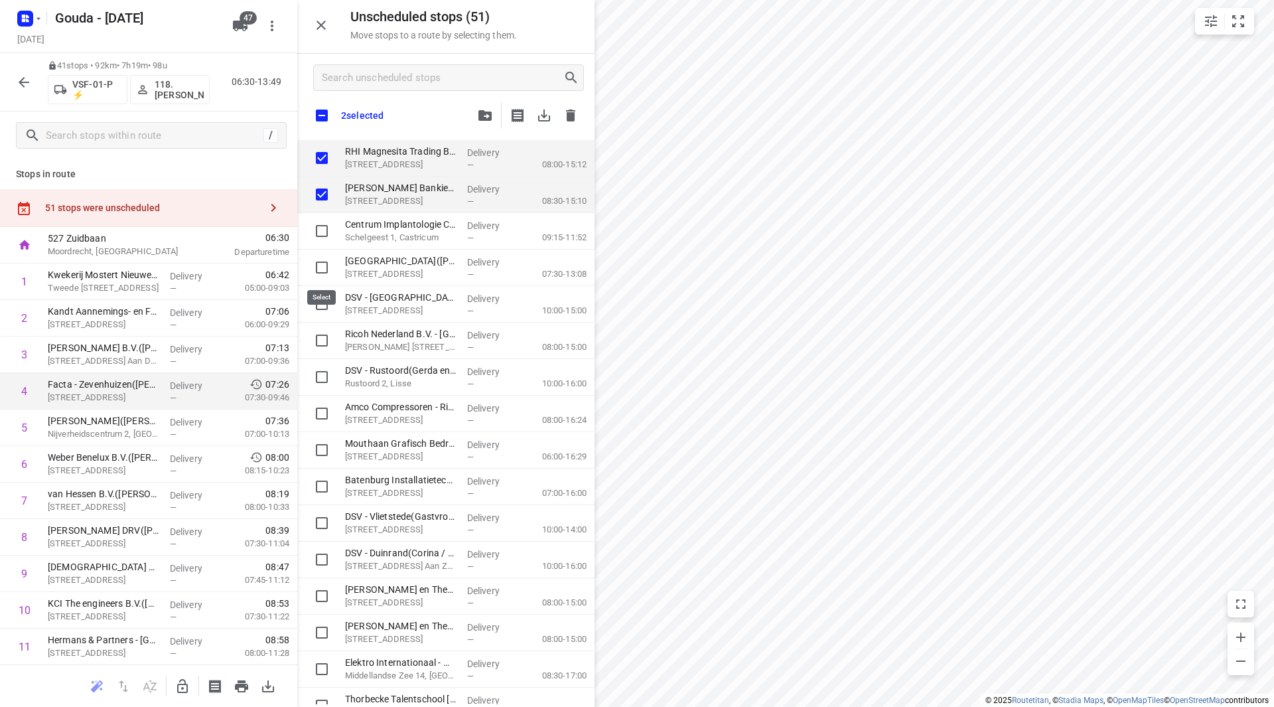
checkbox input "true"
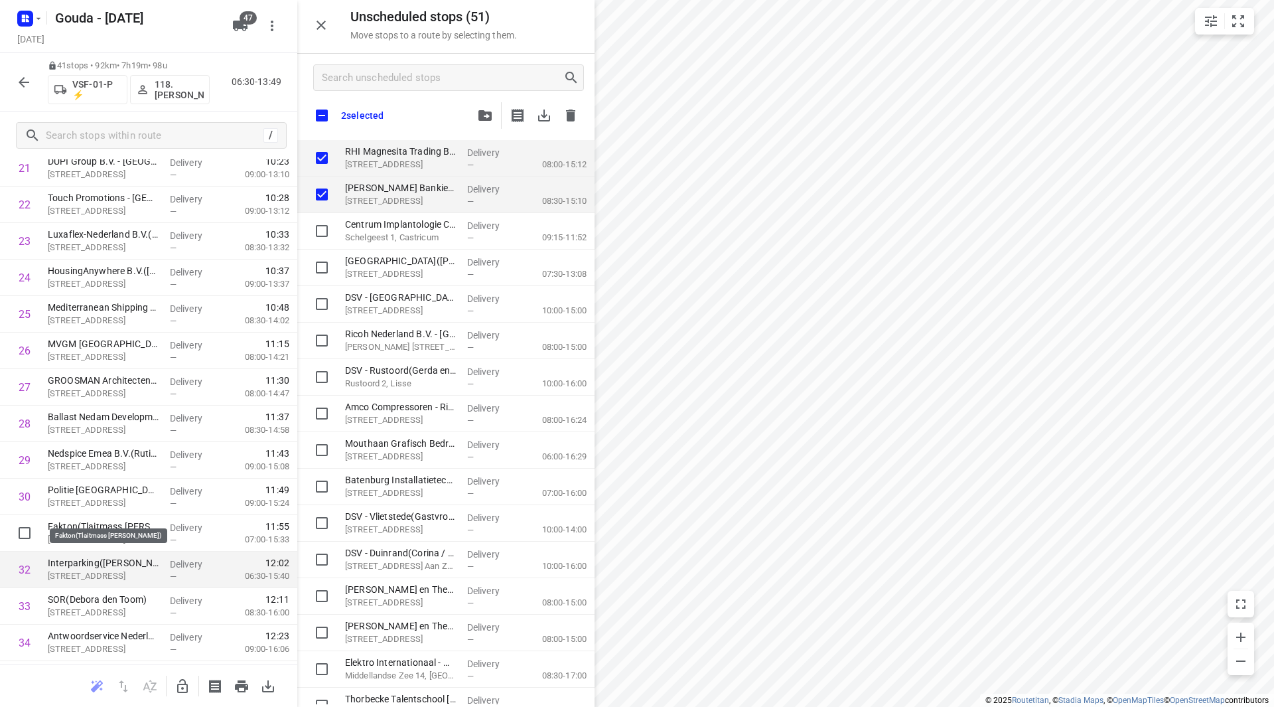
scroll to position [863, 0]
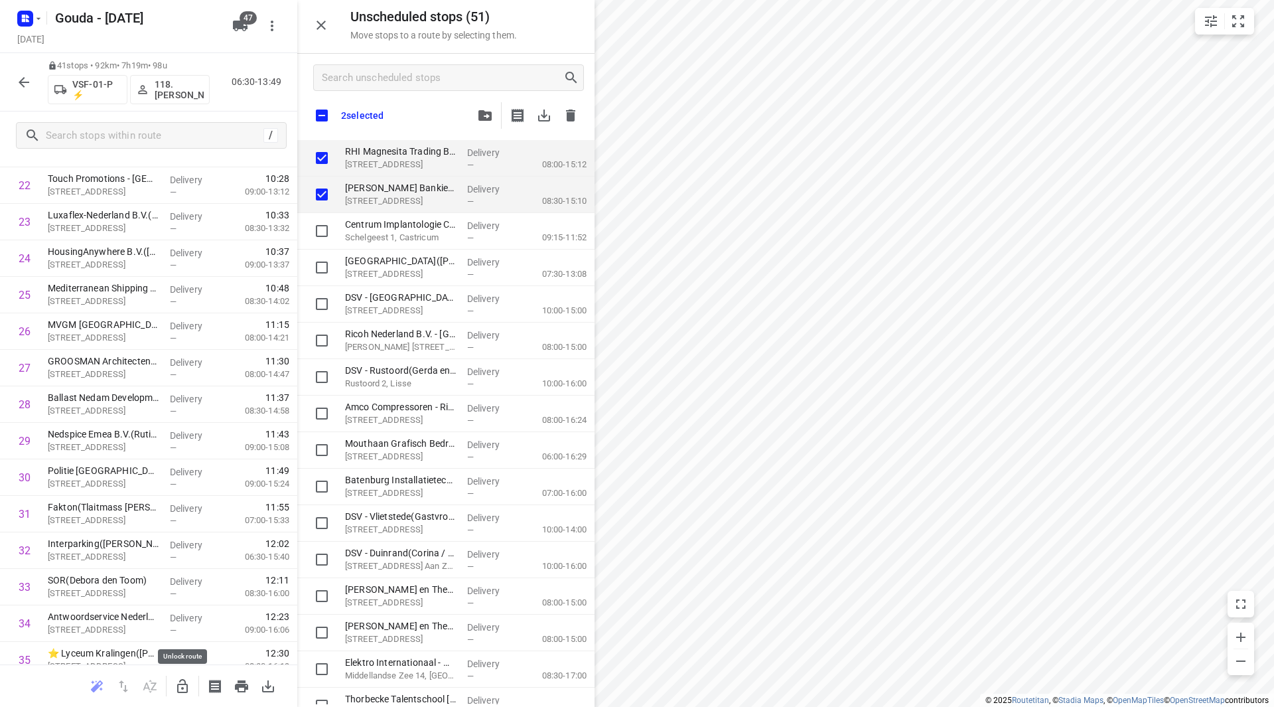
click at [183, 682] on icon "button" at bounding box center [183, 686] width 16 height 16
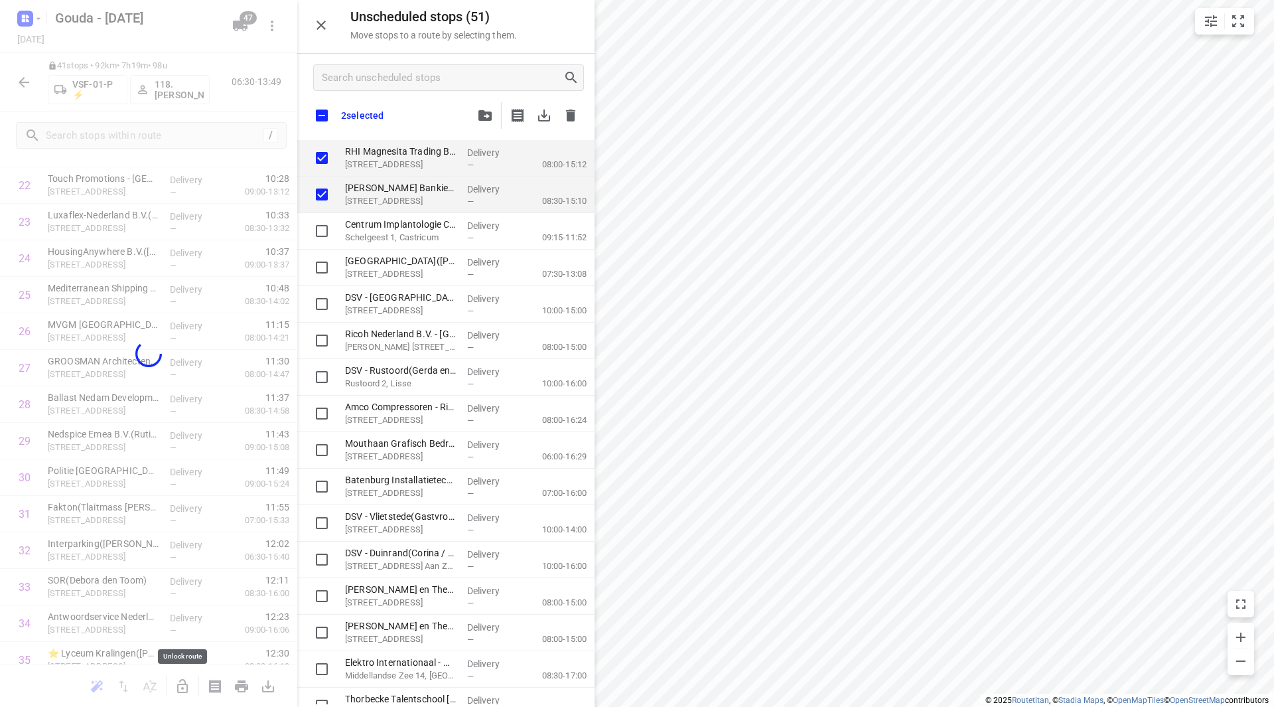
checkbox input "true"
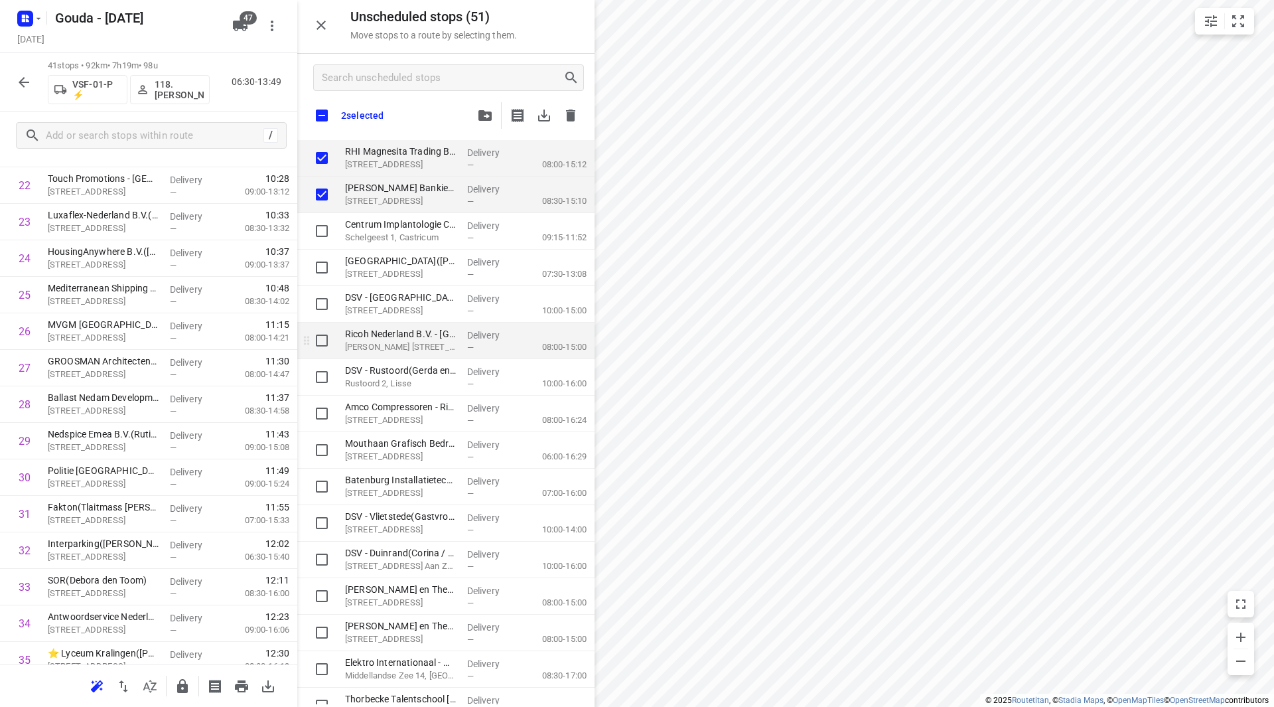
checkbox input "true"
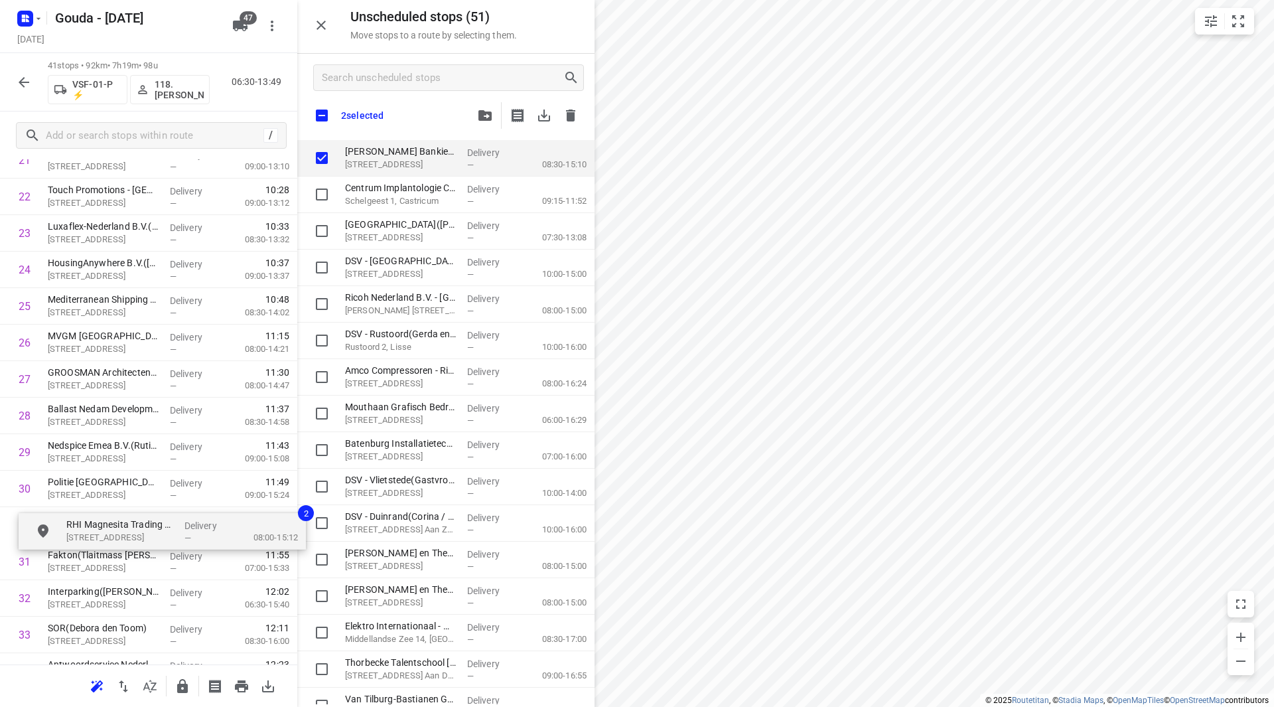
drag, startPoint x: 387, startPoint y: 158, endPoint x: 96, endPoint y: 533, distance: 474.8
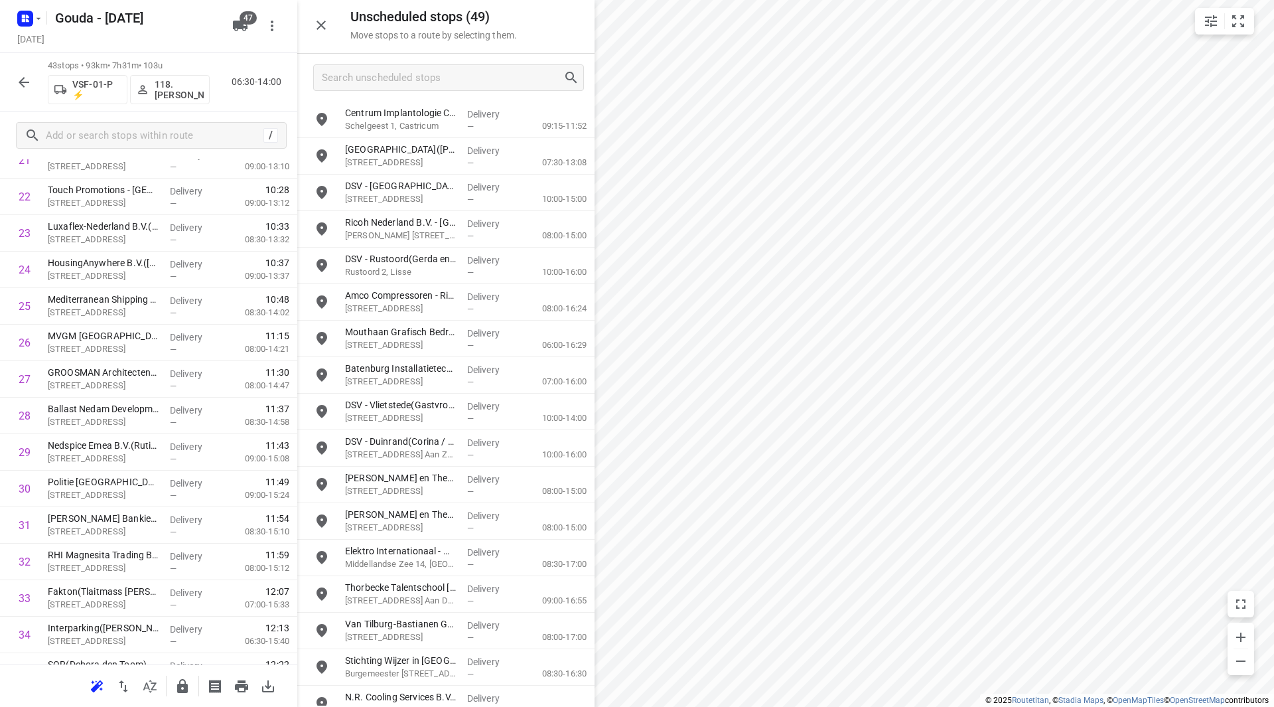
click at [181, 693] on icon "button" at bounding box center [183, 686] width 16 height 16
click at [27, 76] on icon "button" at bounding box center [24, 82] width 16 height 16
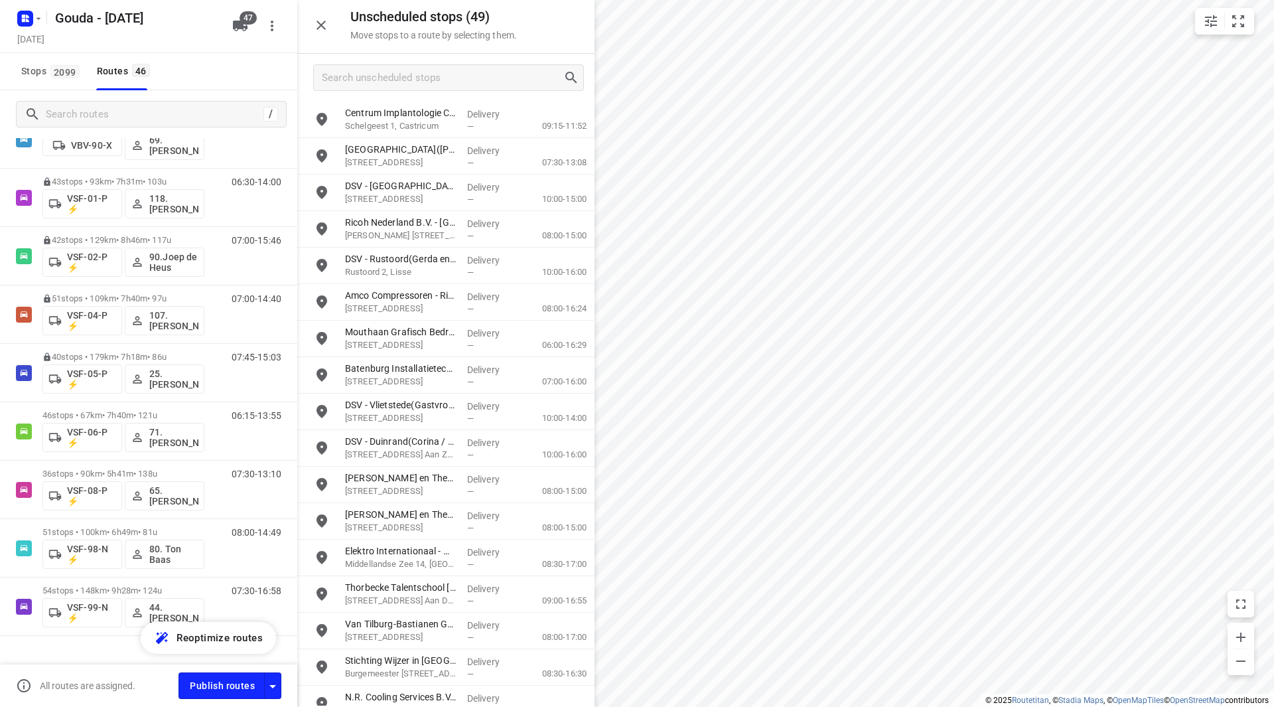
scroll to position [2281, 0]
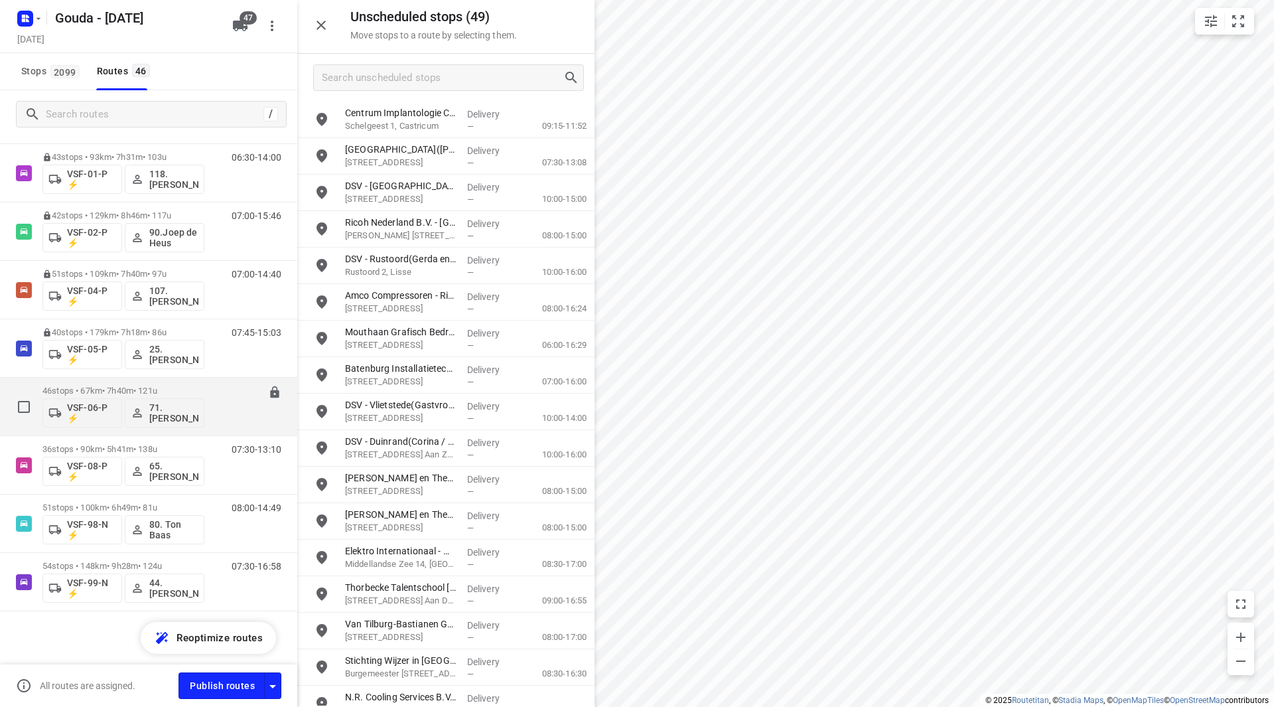
click at [132, 381] on div "46 stops • 67km • 7h40m • 121u VSF-06-P ⚡ 71. Ronald Oudijk" at bounding box center [123, 406] width 162 height 55
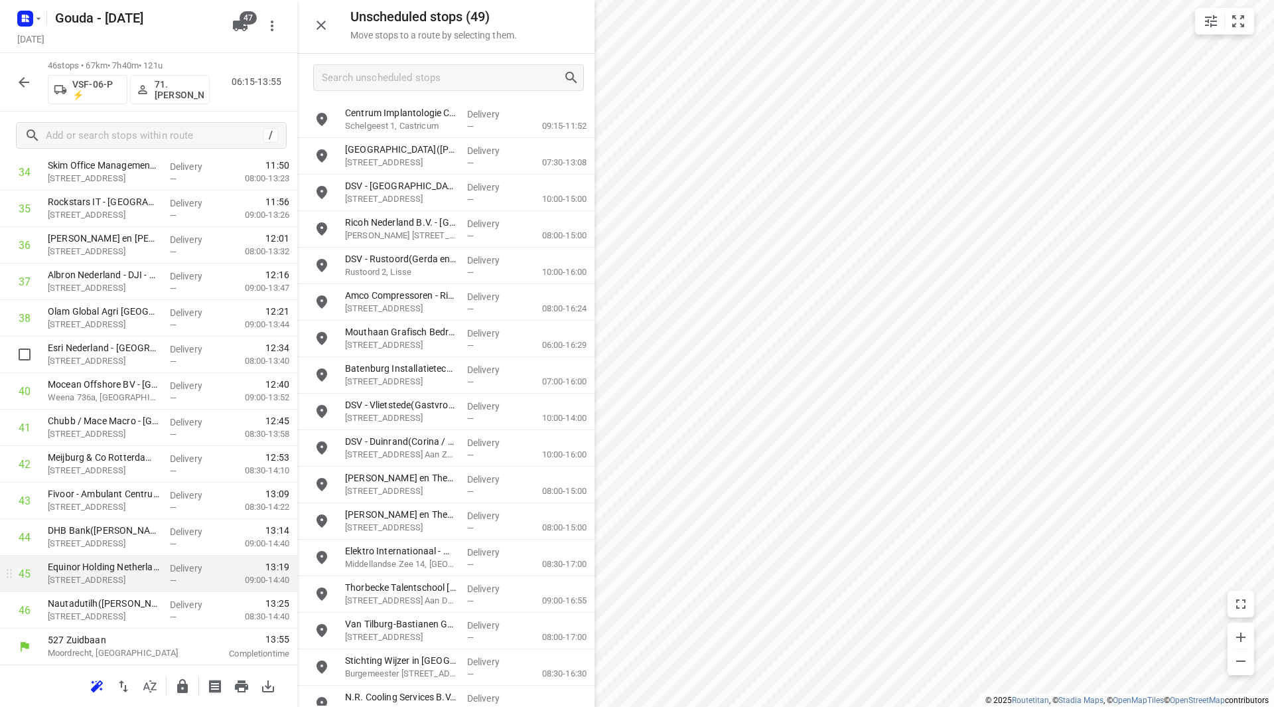
scroll to position [1315, 0]
click at [188, 684] on icon "button" at bounding box center [183, 686] width 16 height 16
click at [32, 81] on button "button" at bounding box center [24, 82] width 27 height 27
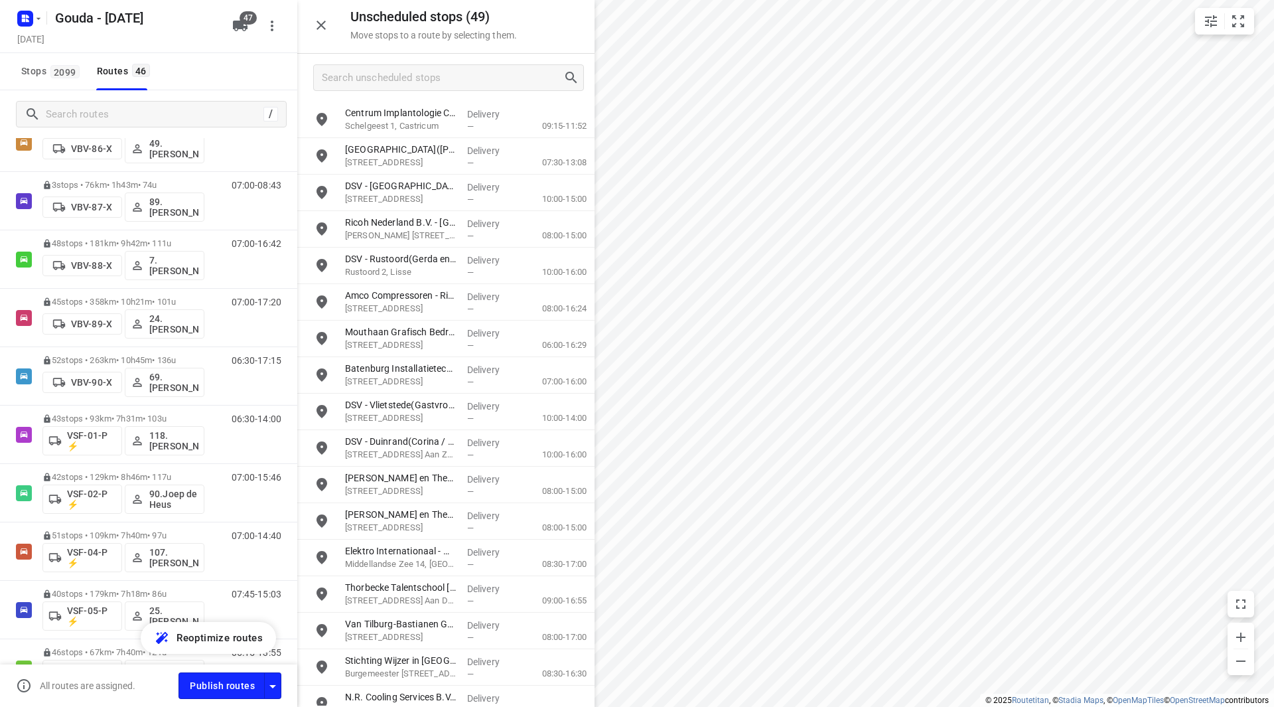
scroll to position [2281, 0]
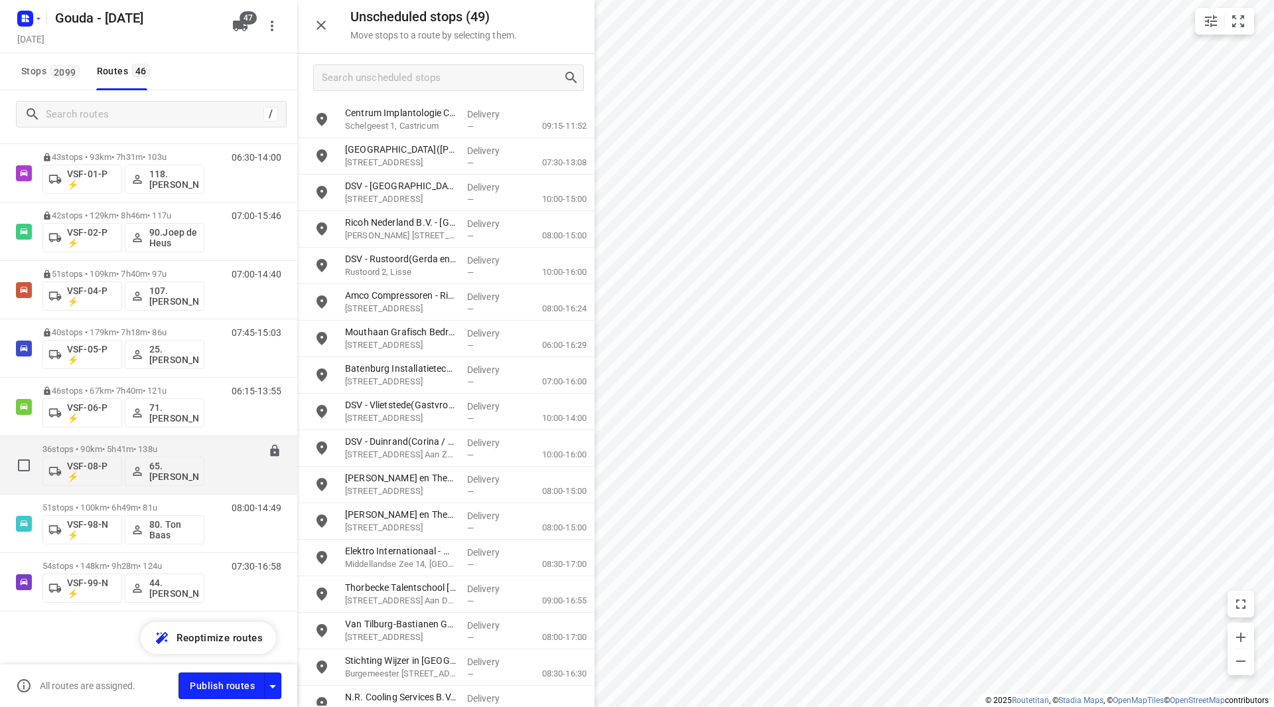
click at [129, 448] on p "36 stops • 90km • 5h41m • 138u" at bounding box center [123, 449] width 162 height 10
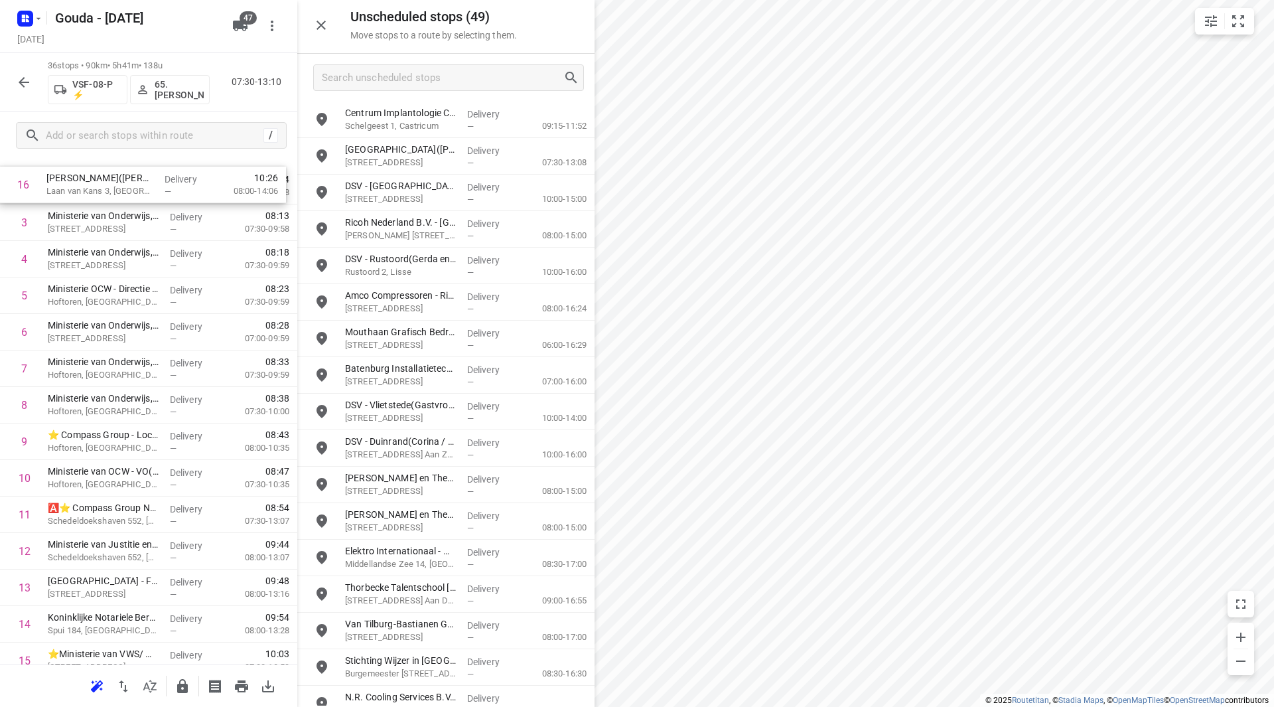
scroll to position [0, 0]
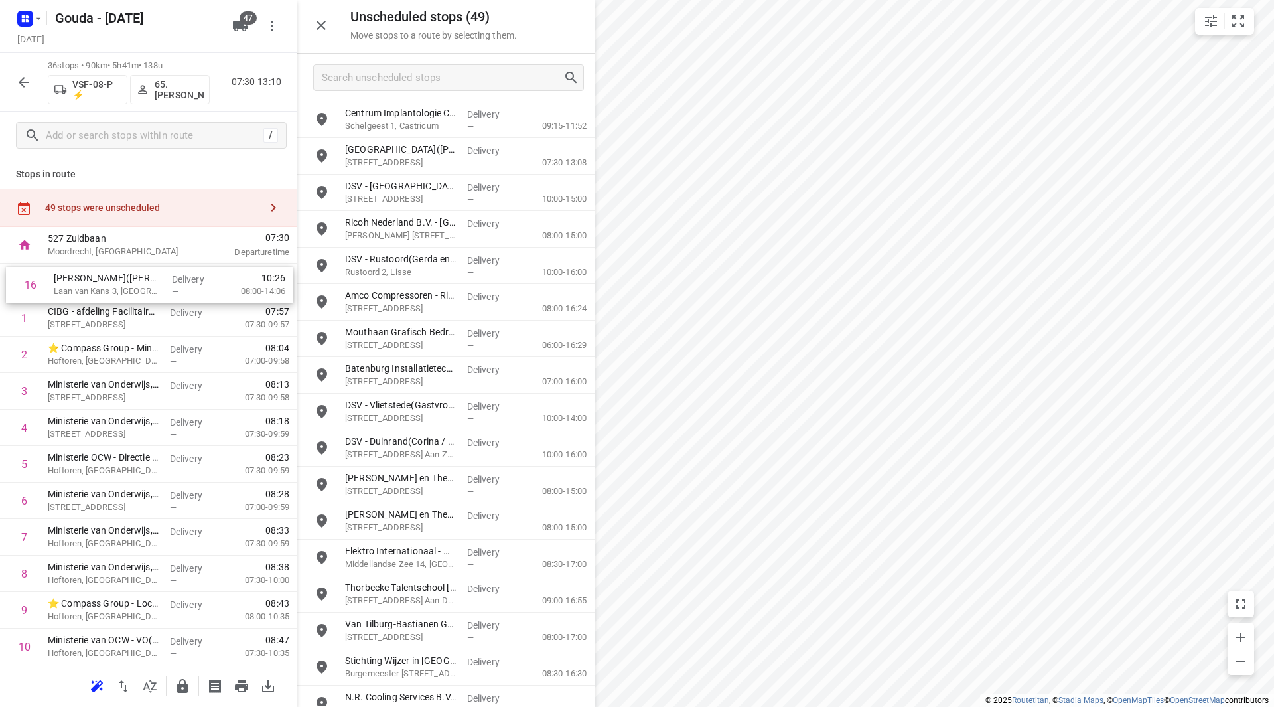
drag, startPoint x: 125, startPoint y: 300, endPoint x: 131, endPoint y: 283, distance: 17.6
click at [26, 282] on input "checkbox" at bounding box center [24, 281] width 27 height 27
checkbox input "true"
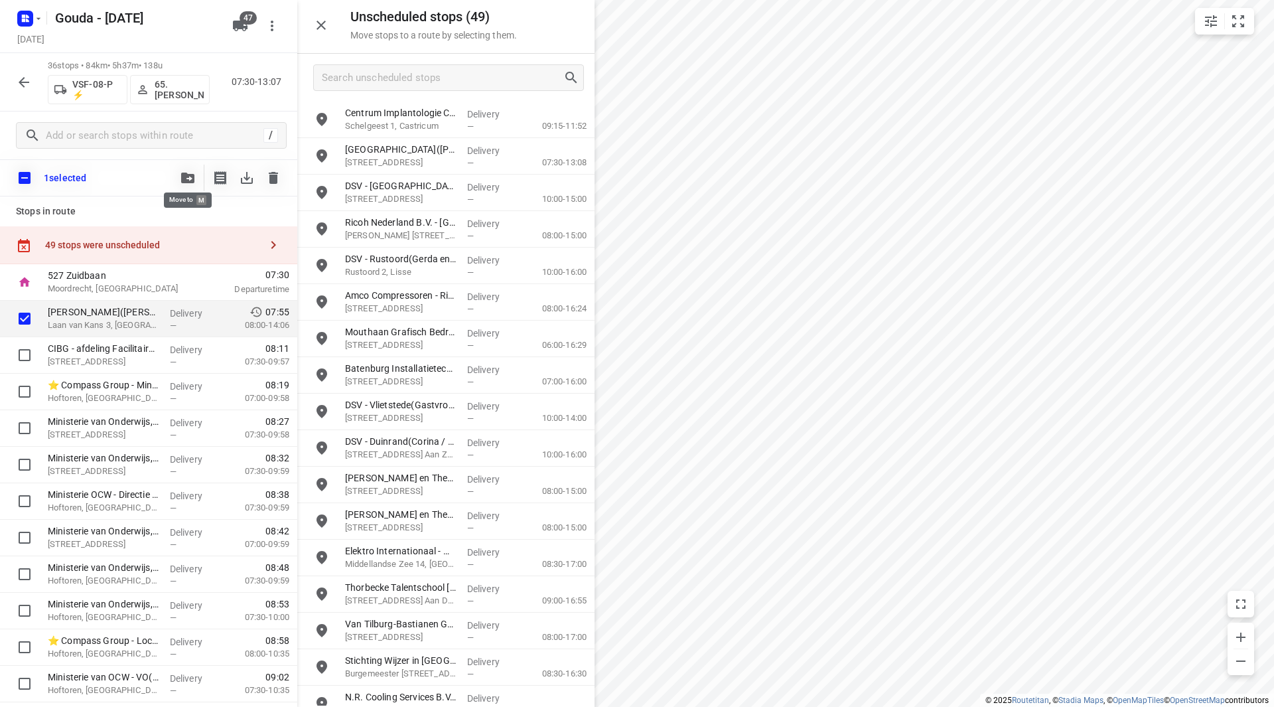
click at [189, 167] on button "button" at bounding box center [188, 178] width 27 height 27
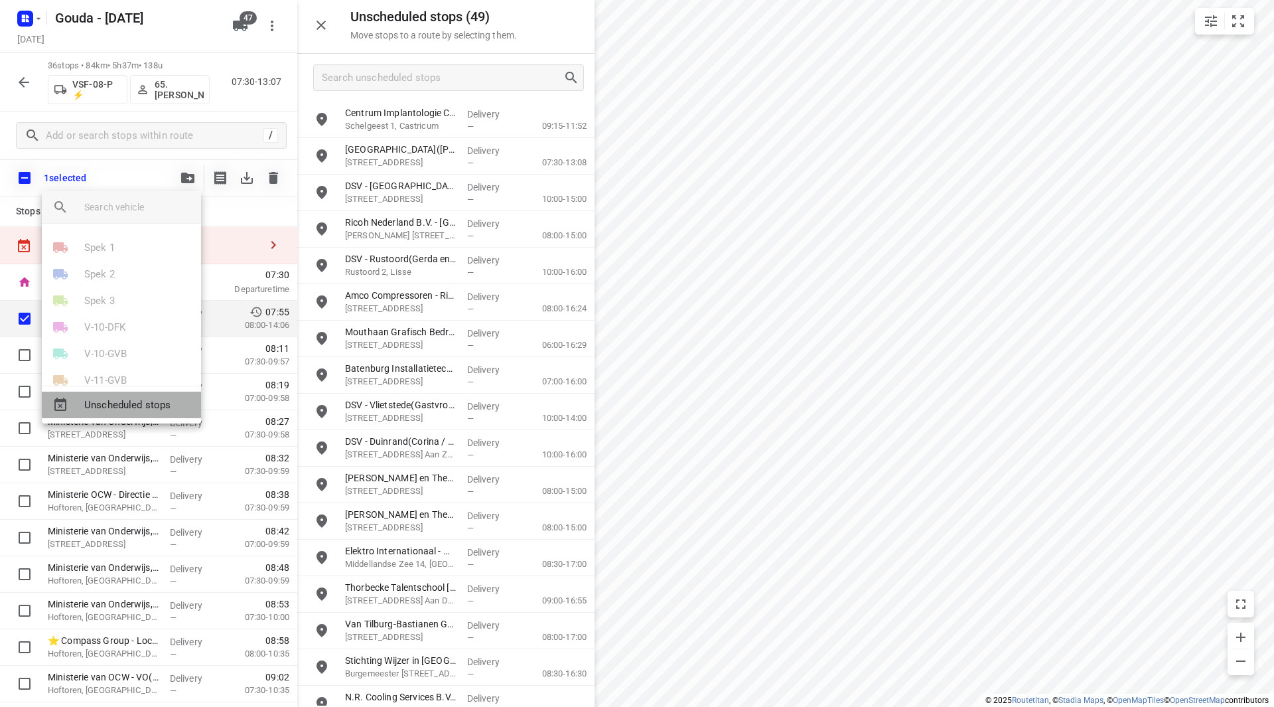
click at [103, 404] on span "Unscheduled stops" at bounding box center [137, 405] width 106 height 15
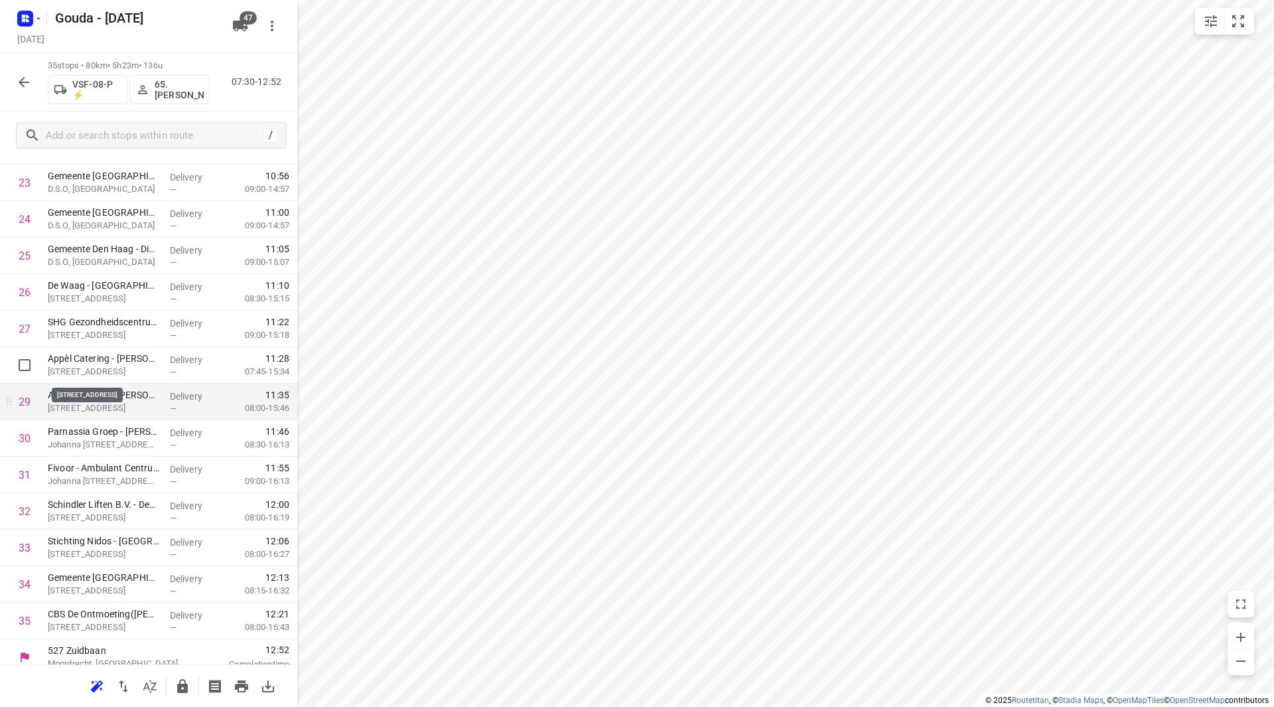
scroll to position [913, 0]
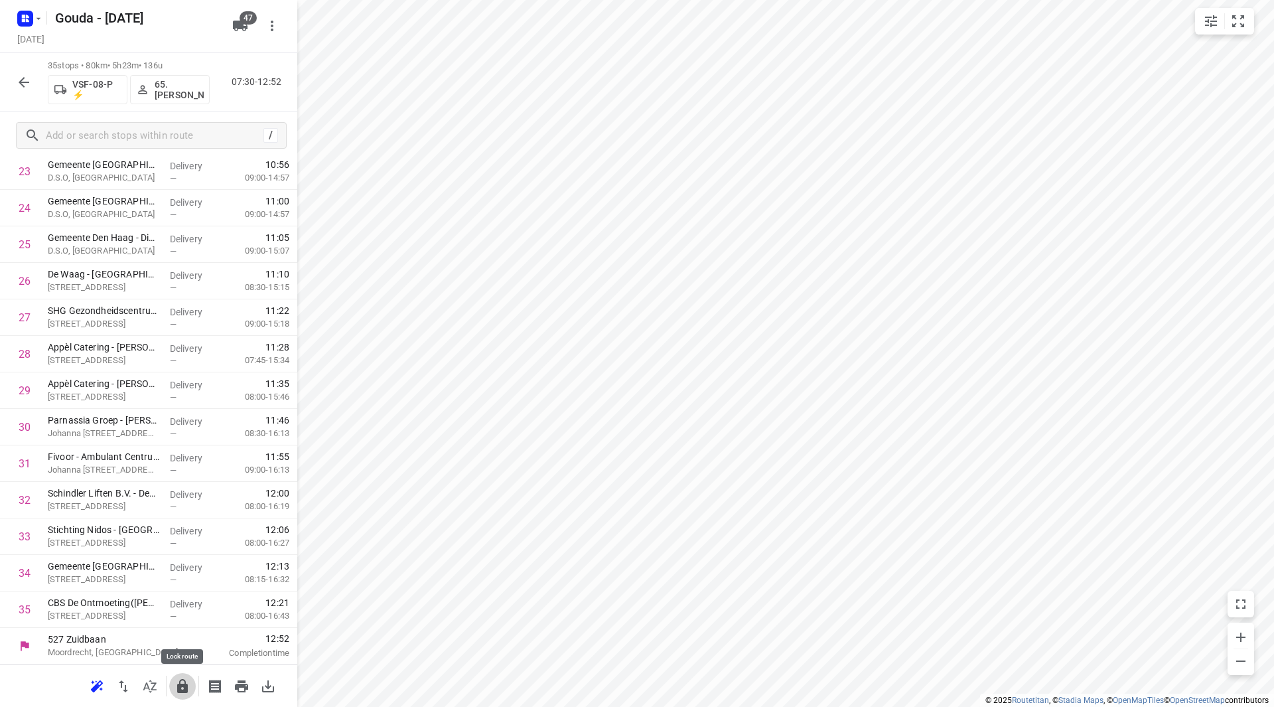
click at [184, 682] on icon "button" at bounding box center [183, 686] width 16 height 16
click at [25, 83] on icon "button" at bounding box center [24, 82] width 16 height 16
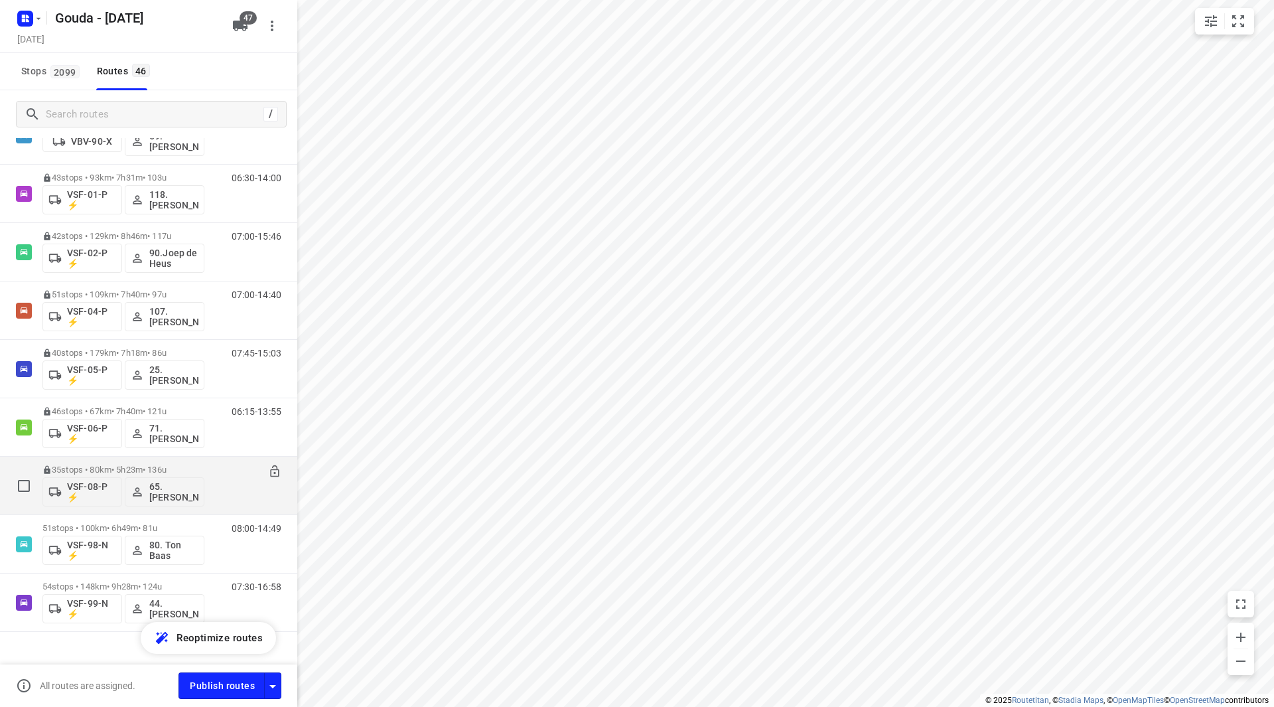
scroll to position [2281, 0]
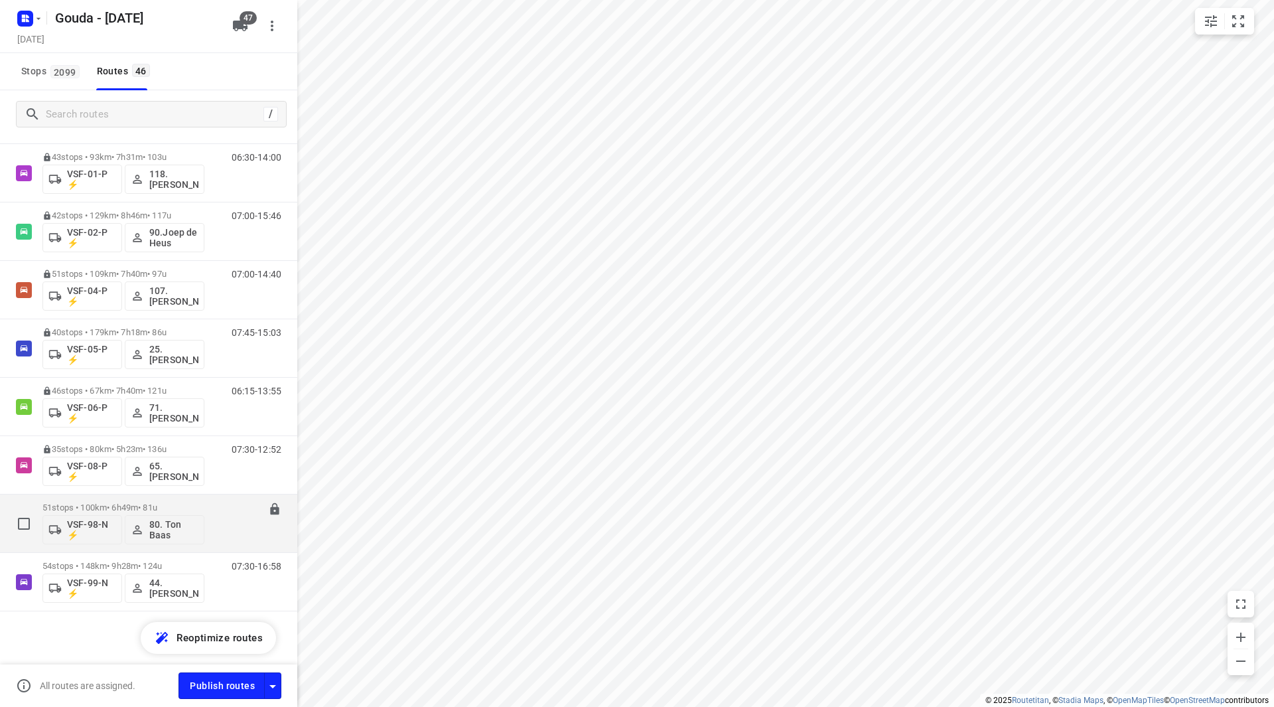
click at [114, 510] on p "51 stops • 100km • 6h49m • 81u" at bounding box center [123, 507] width 162 height 10
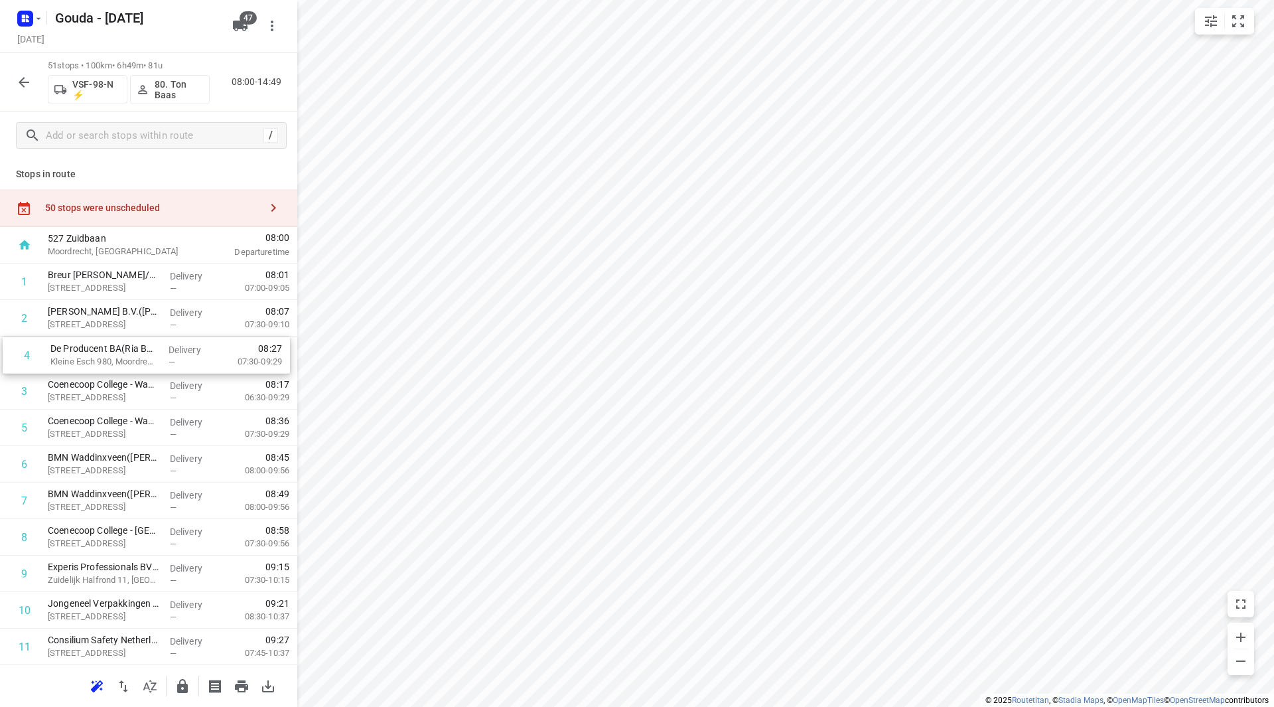
drag, startPoint x: 121, startPoint y: 391, endPoint x: 123, endPoint y: 348, distance: 42.6
drag, startPoint x: 119, startPoint y: 581, endPoint x: 121, endPoint y: 467, distance: 114.2
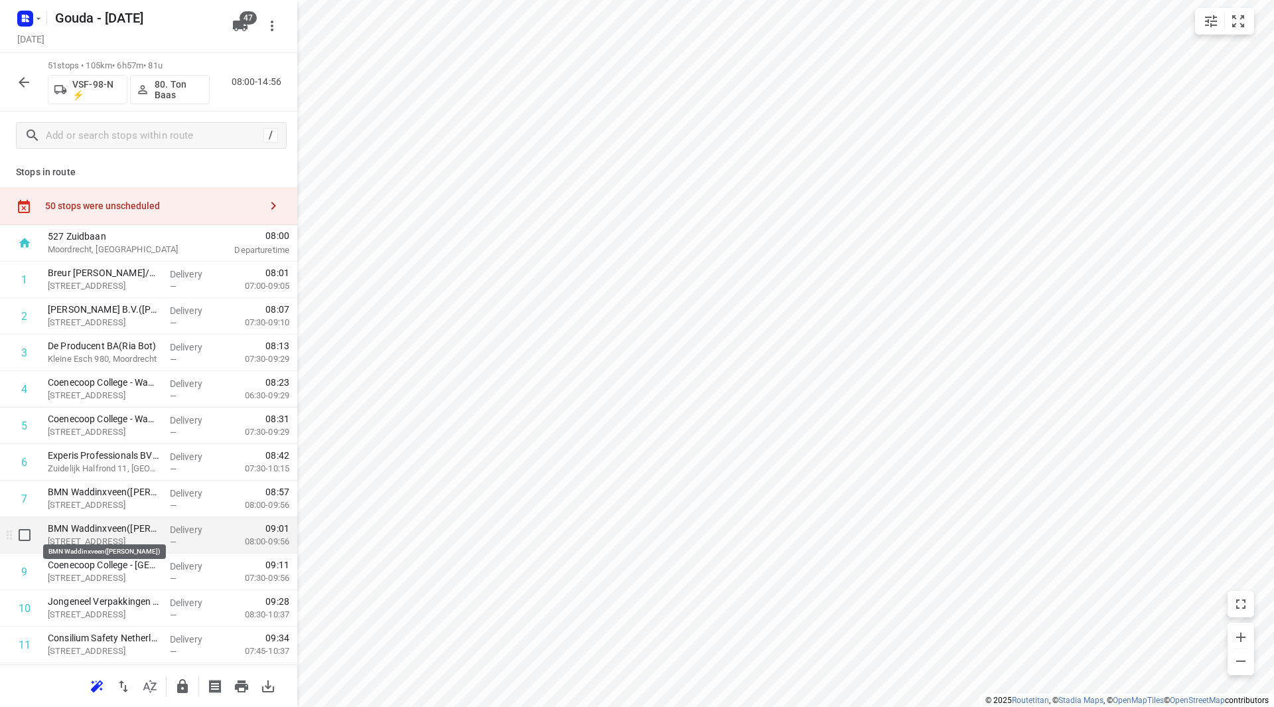
scroll to position [201, 0]
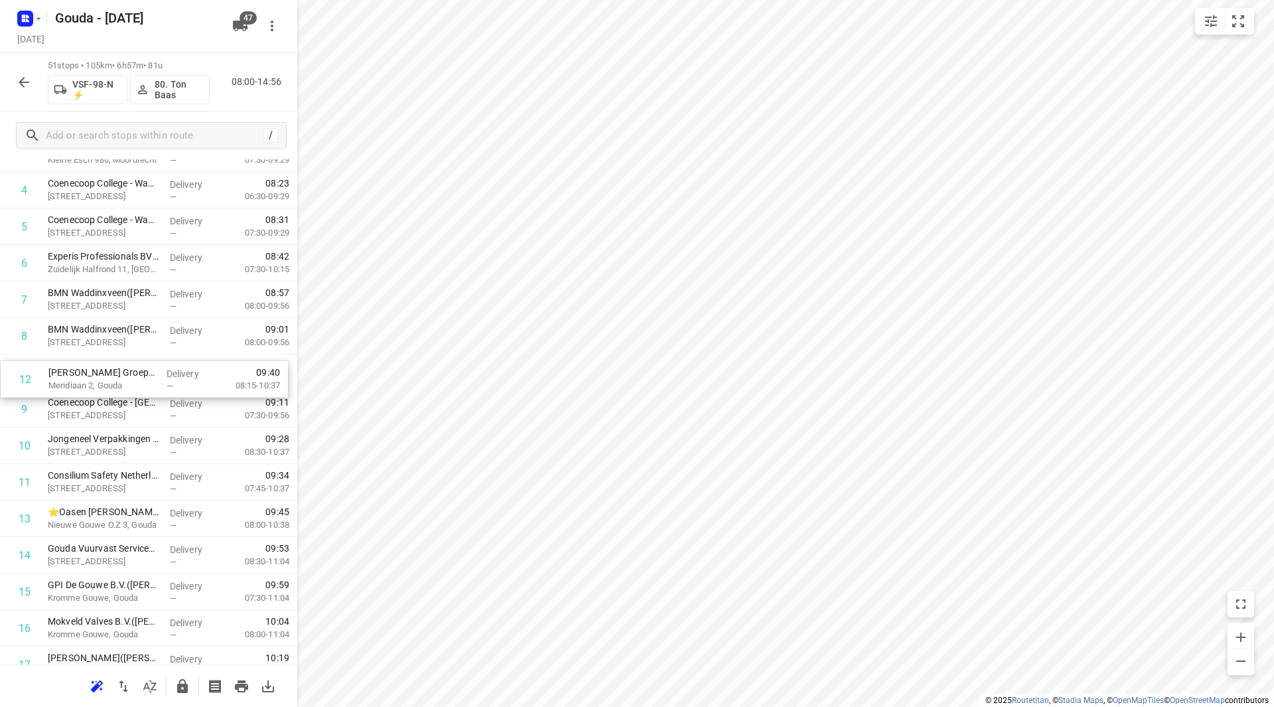
drag, startPoint x: 115, startPoint y: 485, endPoint x: 116, endPoint y: 376, distance: 109.5
drag, startPoint x: 106, startPoint y: 368, endPoint x: 114, endPoint y: 283, distance: 86.0
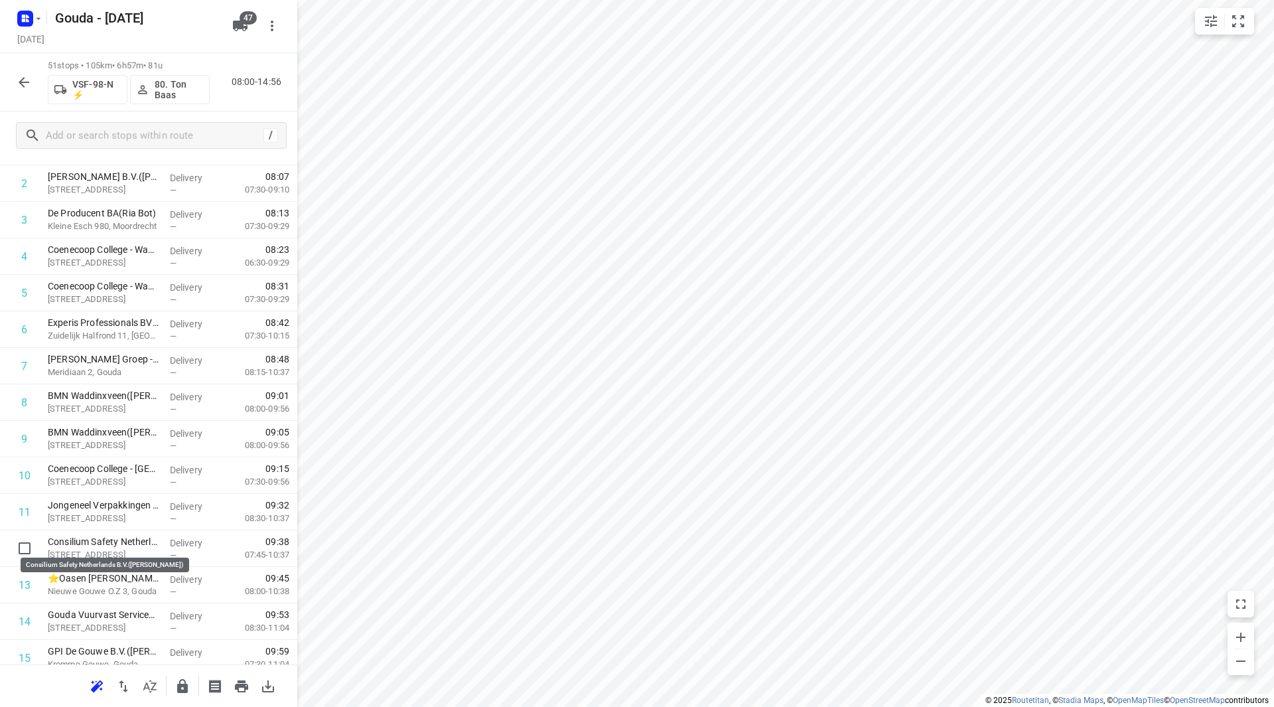
scroll to position [136, 0]
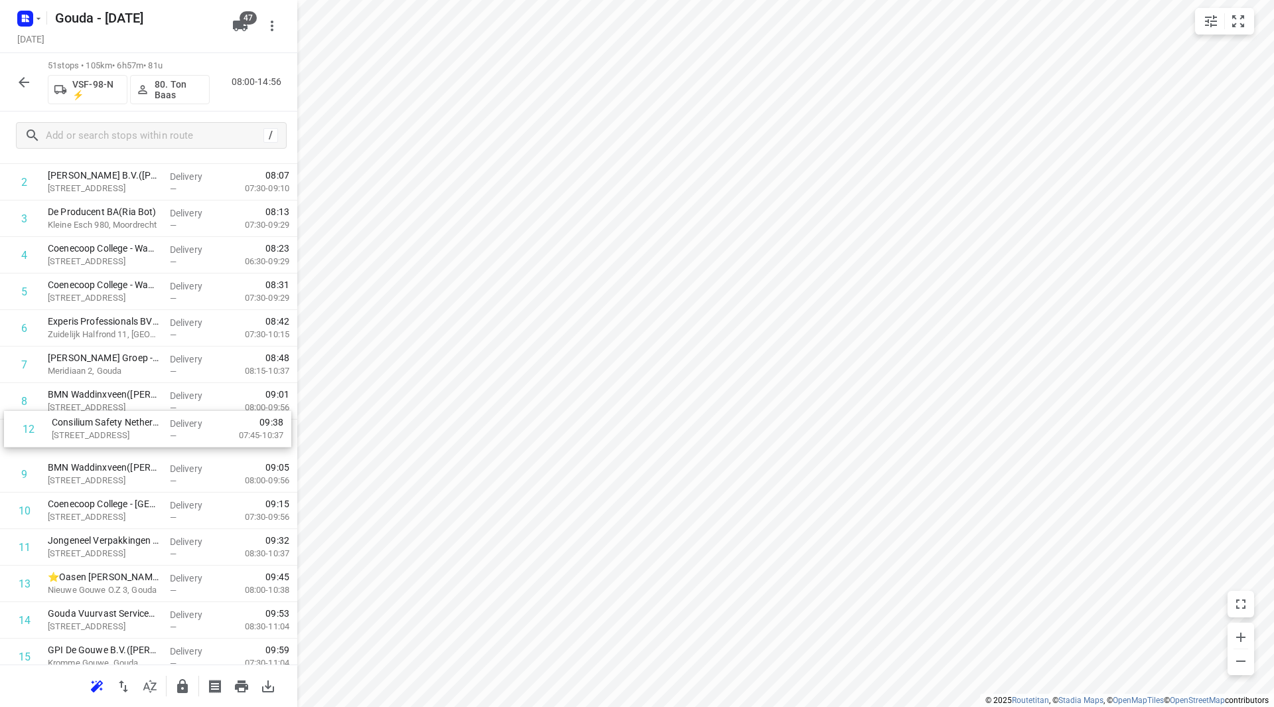
drag, startPoint x: 94, startPoint y: 546, endPoint x: 100, endPoint y: 392, distance: 154.7
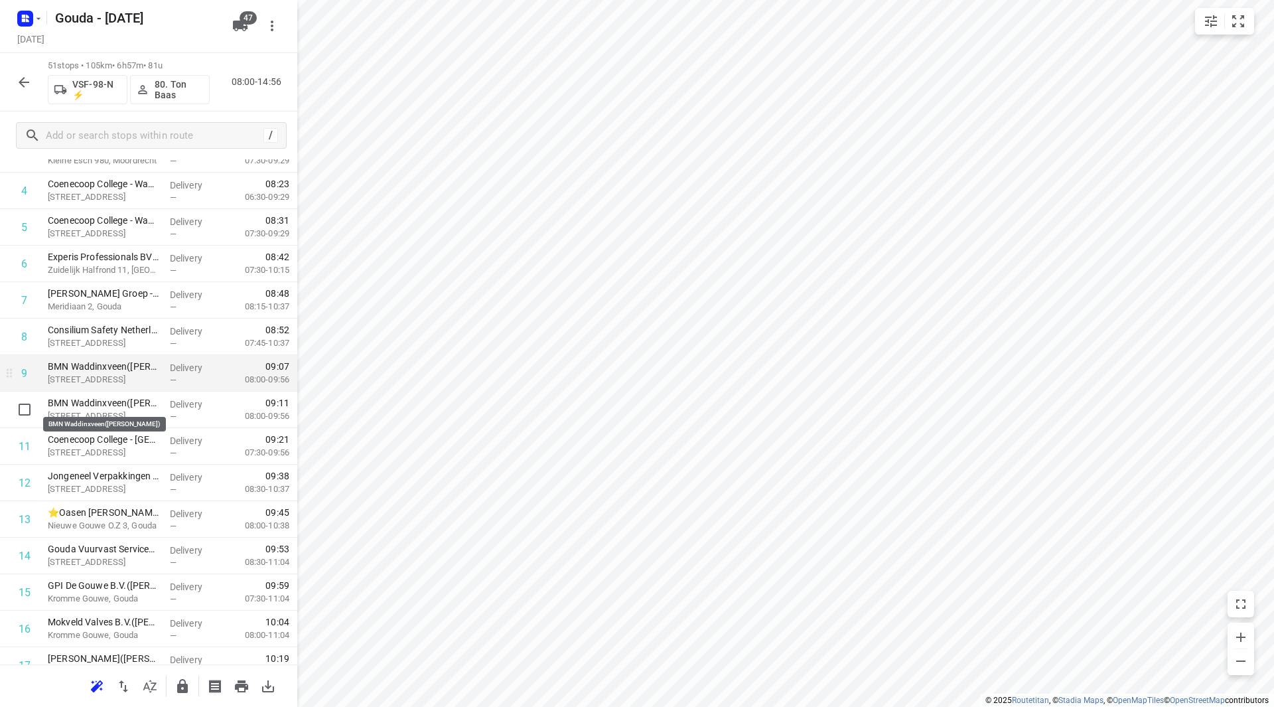
scroll to position [202, 0]
drag, startPoint x: 89, startPoint y: 498, endPoint x: 84, endPoint y: 369, distance: 128.9
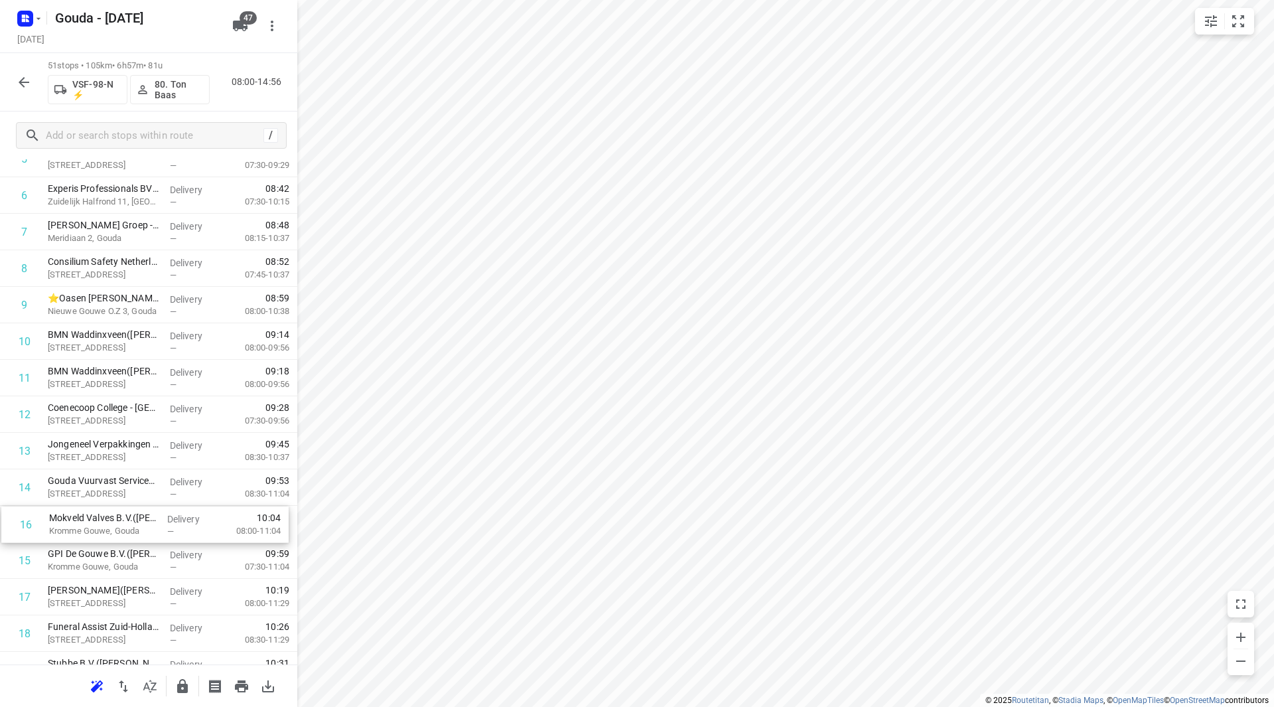
scroll to position [270, 0]
drag, startPoint x: 93, startPoint y: 567, endPoint x: 91, endPoint y: 349, distance: 218.3
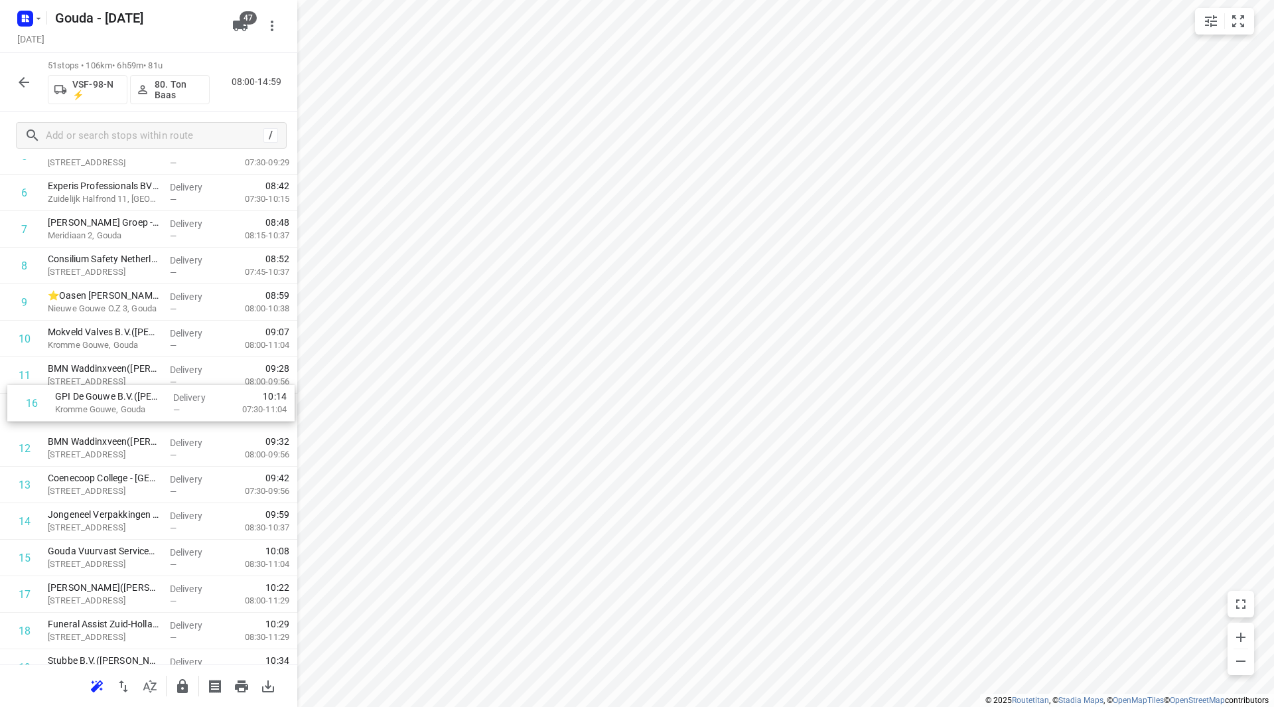
drag, startPoint x: 96, startPoint y: 565, endPoint x: 100, endPoint y: 380, distance: 185.2
drag, startPoint x: 100, startPoint y: 540, endPoint x: 90, endPoint y: 398, distance: 143.0
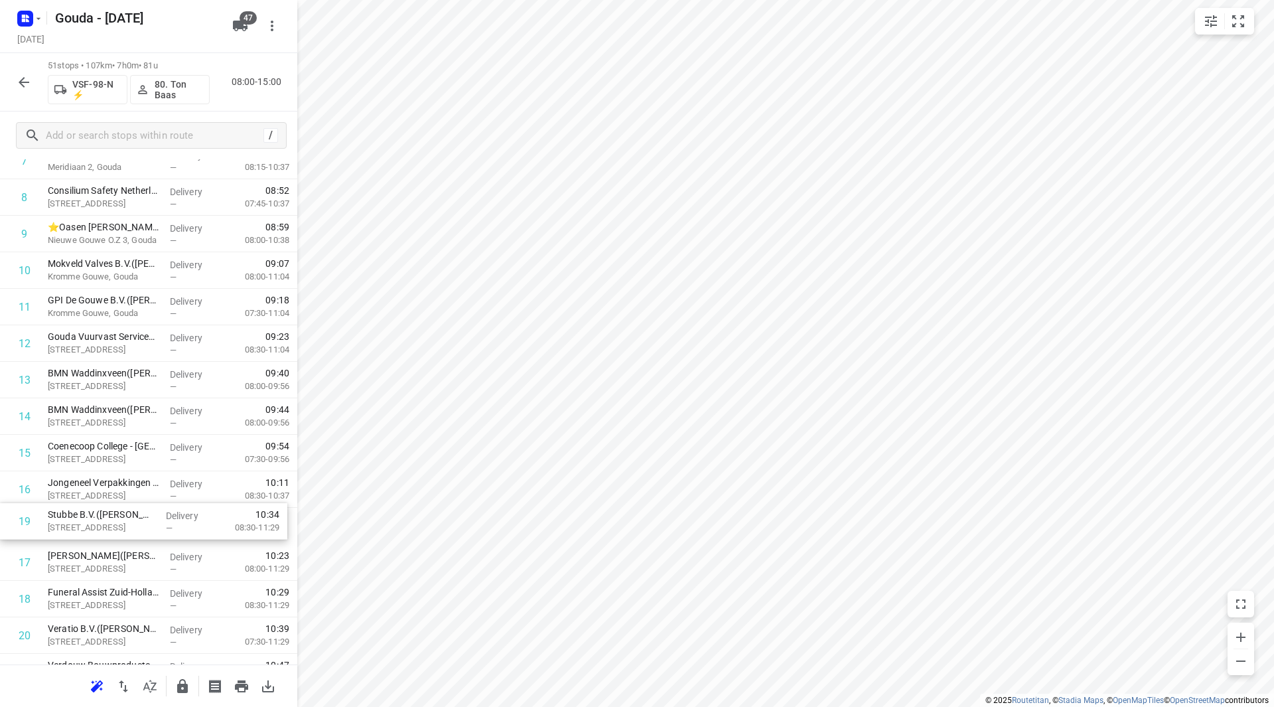
scroll to position [342, 0]
drag, startPoint x: 108, startPoint y: 593, endPoint x: 114, endPoint y: 356, distance: 237.0
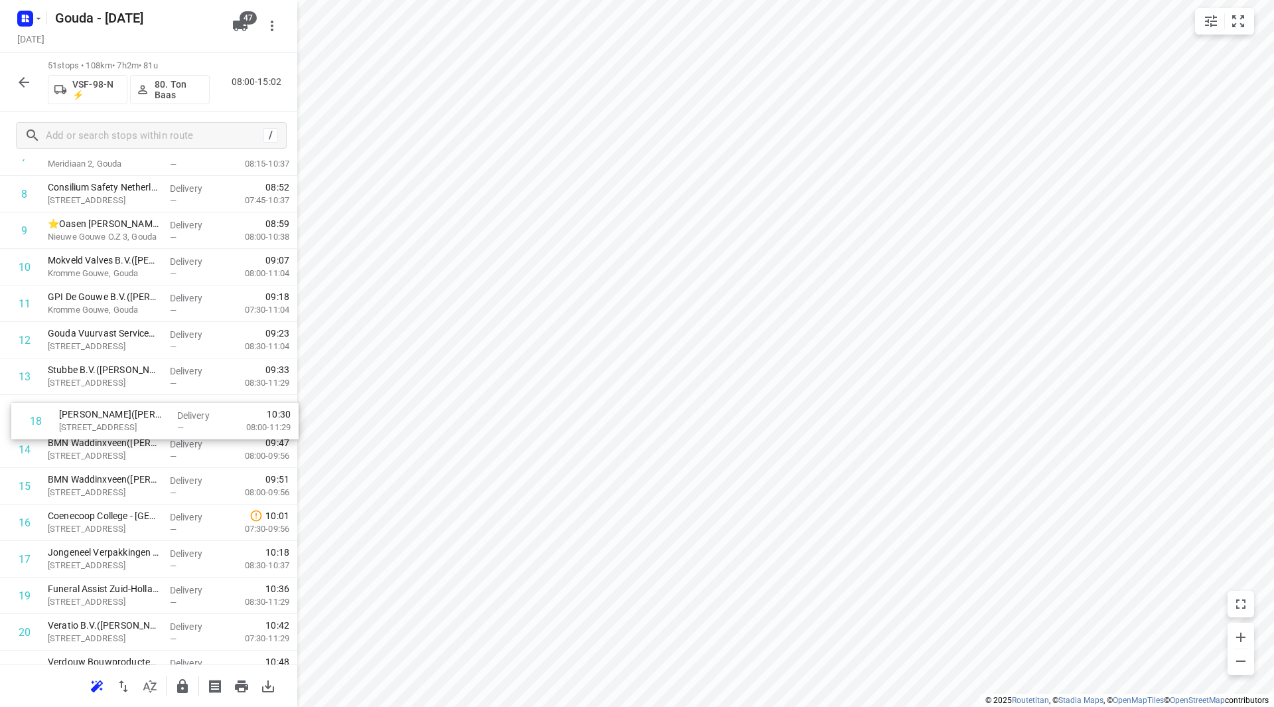
drag, startPoint x: 113, startPoint y: 508, endPoint x: 115, endPoint y: 421, distance: 87.0
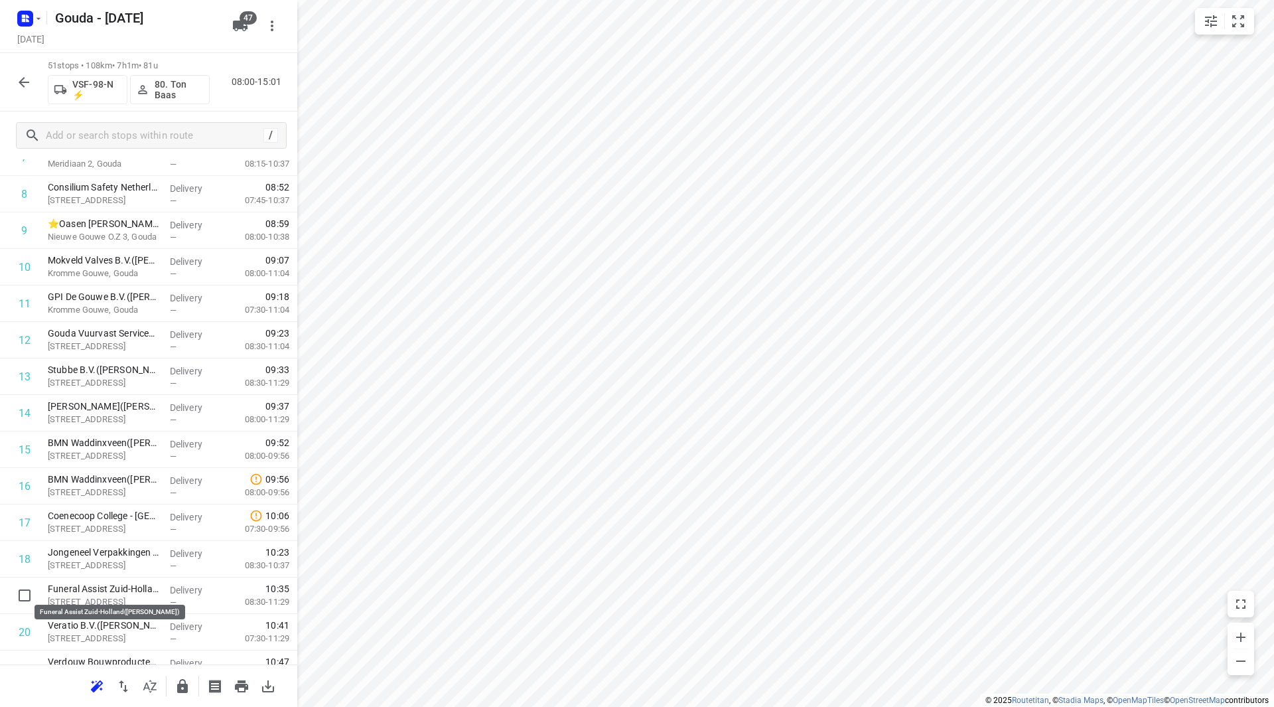
scroll to position [344, 0]
drag, startPoint x: 100, startPoint y: 591, endPoint x: 108, endPoint y: 433, distance: 157.5
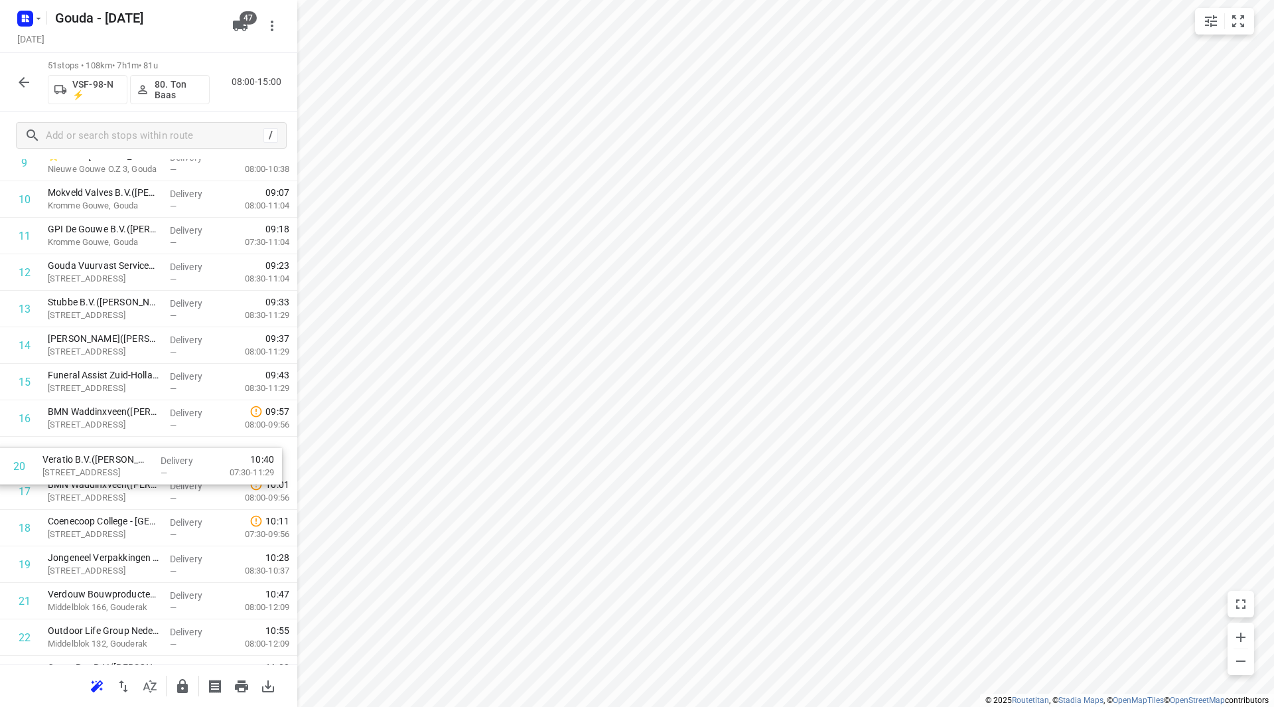
scroll to position [411, 0]
drag, startPoint x: 104, startPoint y: 561, endPoint x: 93, endPoint y: 422, distance: 139.8
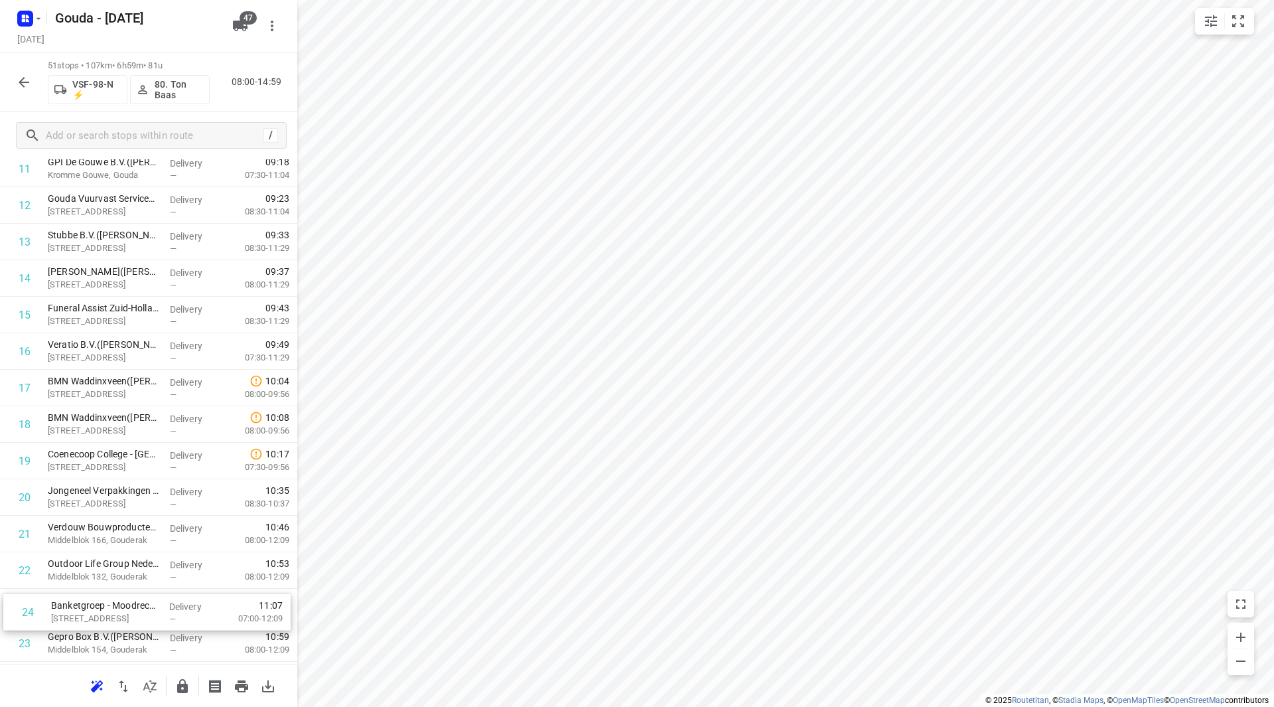
scroll to position [480, 0]
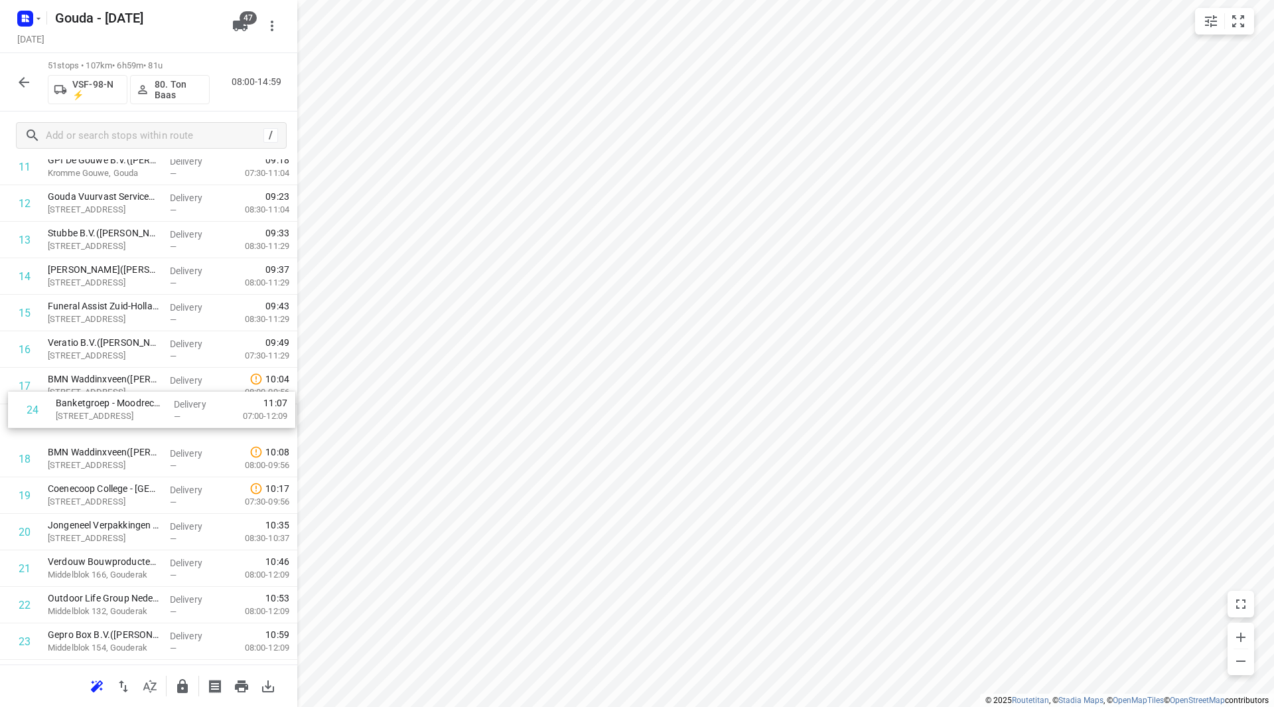
drag, startPoint x: 88, startPoint y: 610, endPoint x: 91, endPoint y: 392, distance: 218.4
click at [91, 392] on div "1 Breur Ijzerhandel Gouda/Moordrecht(Tamara Poublon) Westbaan 130, Moordrecht D…" at bounding box center [148, 715] width 297 height 1862
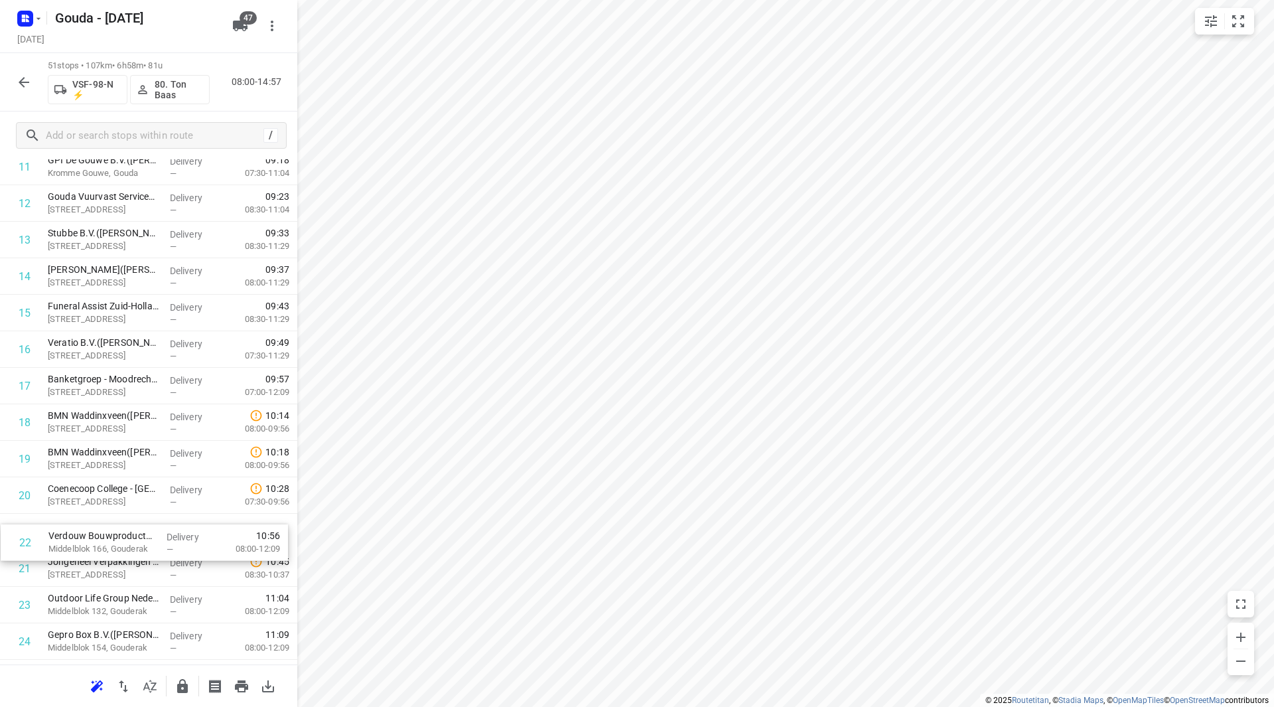
scroll to position [481, 0]
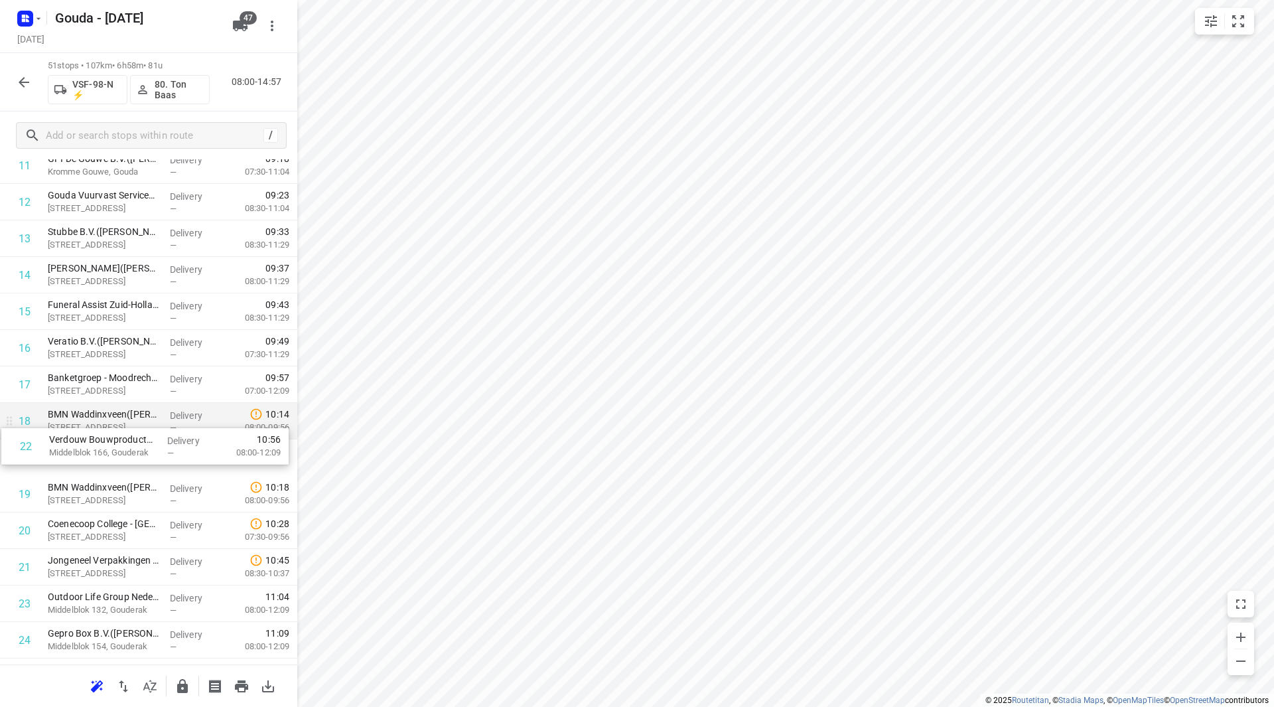
drag, startPoint x: 100, startPoint y: 566, endPoint x: 102, endPoint y: 431, distance: 135.4
click at [102, 431] on div "1 Breur Ijzerhandel Gouda/Moordrecht(Tamara Poublon) Westbaan 130, Moordrecht D…" at bounding box center [148, 713] width 297 height 1862
drag, startPoint x: 96, startPoint y: 463, endPoint x: 97, endPoint y: 418, distance: 44.5
click at [97, 418] on div "1 Breur Ijzerhandel Gouda/Moordrecht(Tamara Poublon) Westbaan 130, Moordrecht D…" at bounding box center [148, 713] width 297 height 1862
drag, startPoint x: 24, startPoint y: 457, endPoint x: 24, endPoint y: 475, distance: 18.6
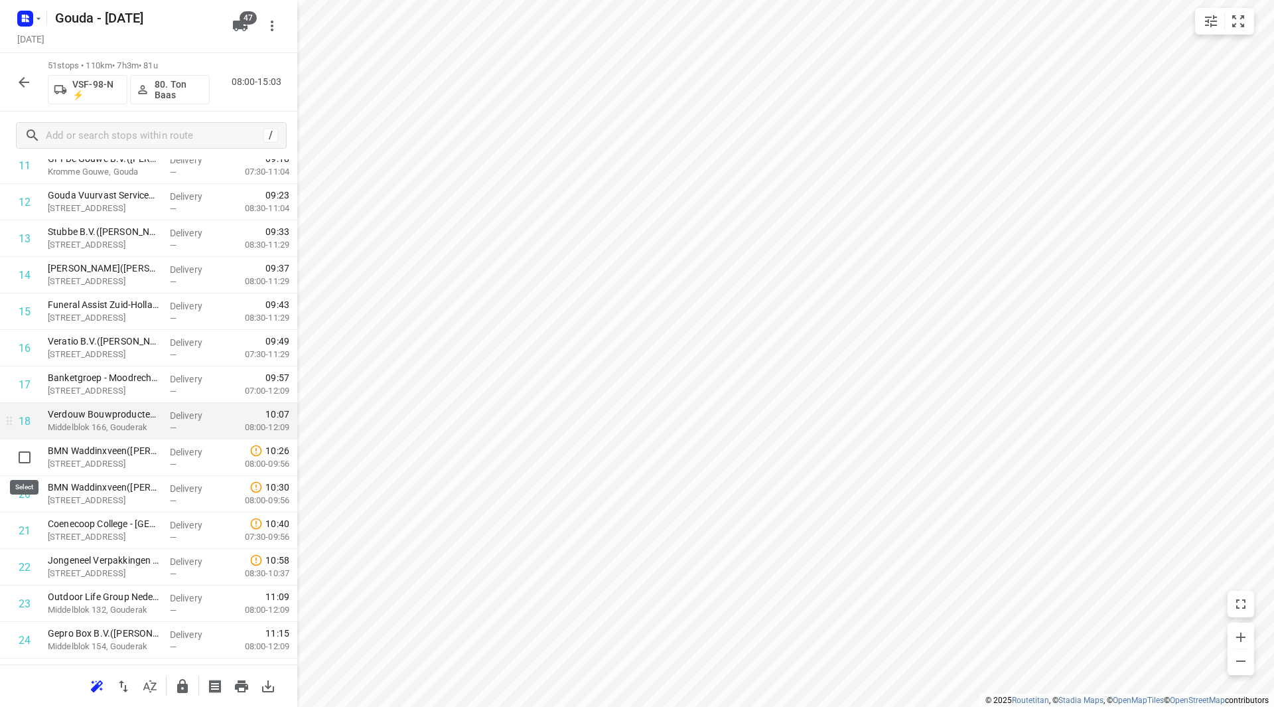
click at [25, 458] on input "checkbox" at bounding box center [24, 457] width 27 height 27
checkbox input "true"
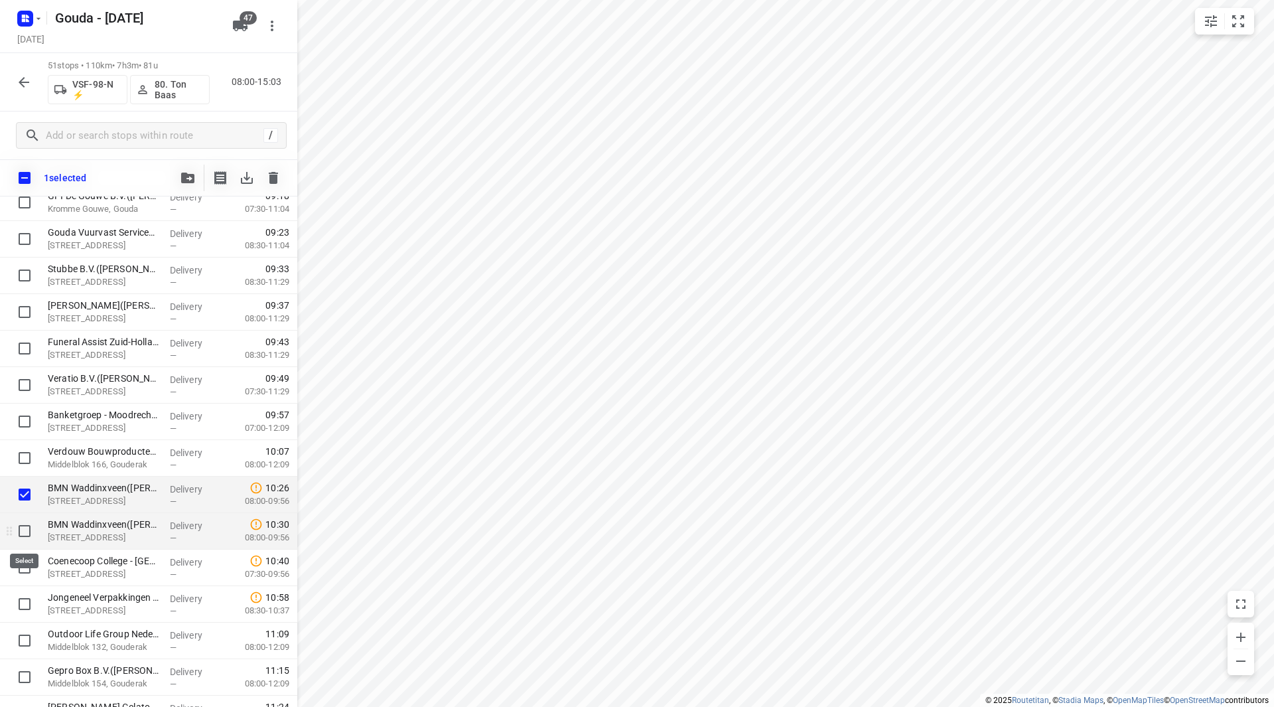
click at [28, 528] on input "checkbox" at bounding box center [24, 531] width 27 height 27
checkbox input "true"
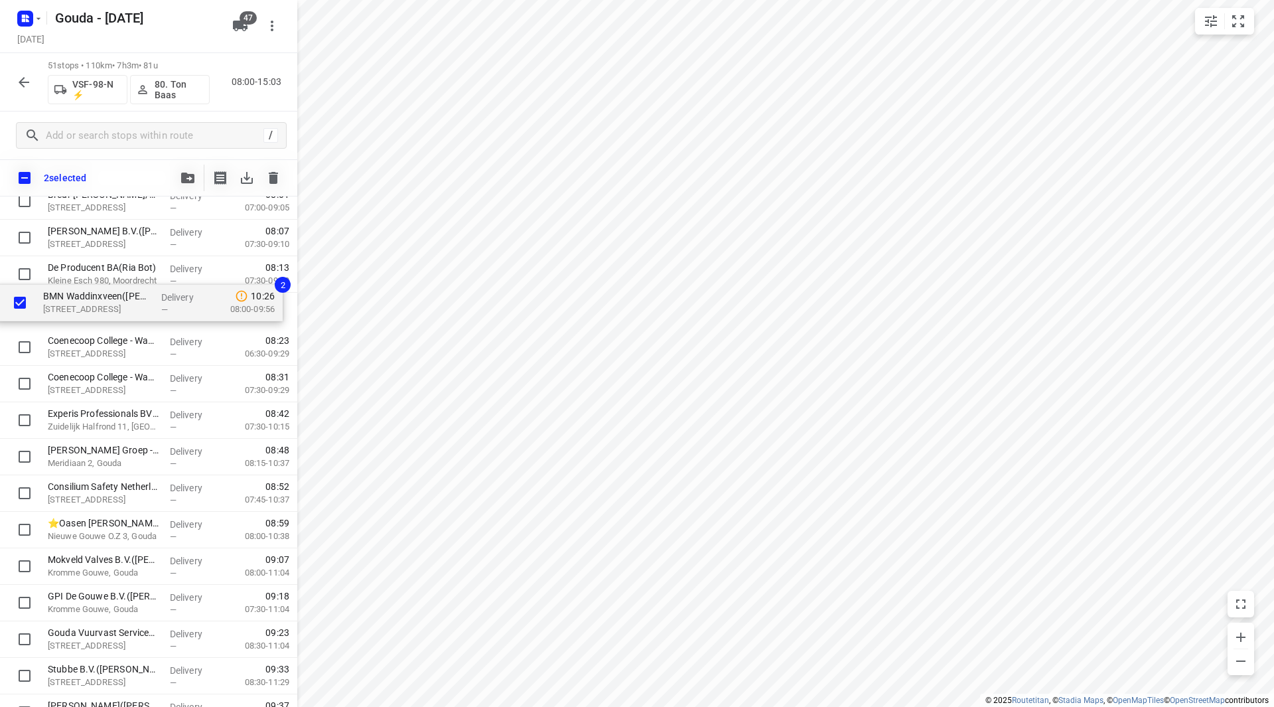
scroll to position [115, 0]
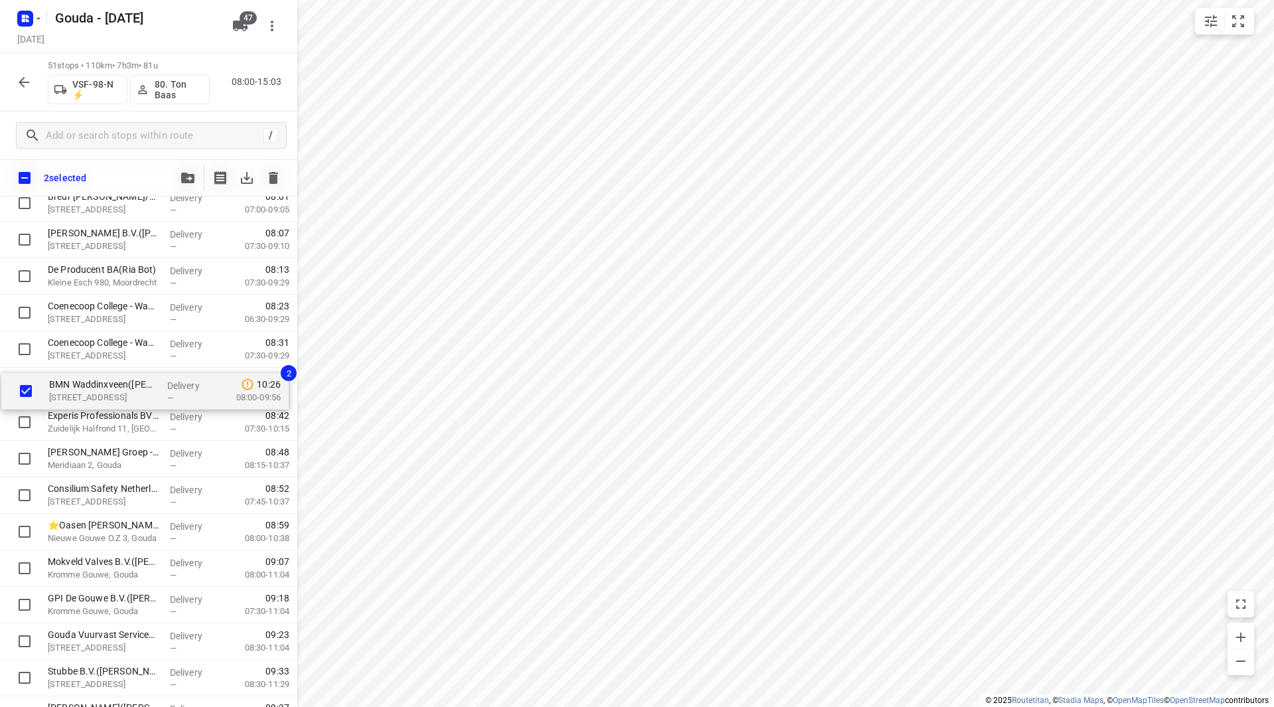
drag, startPoint x: 78, startPoint y: 494, endPoint x: 80, endPoint y: 387, distance: 107.5
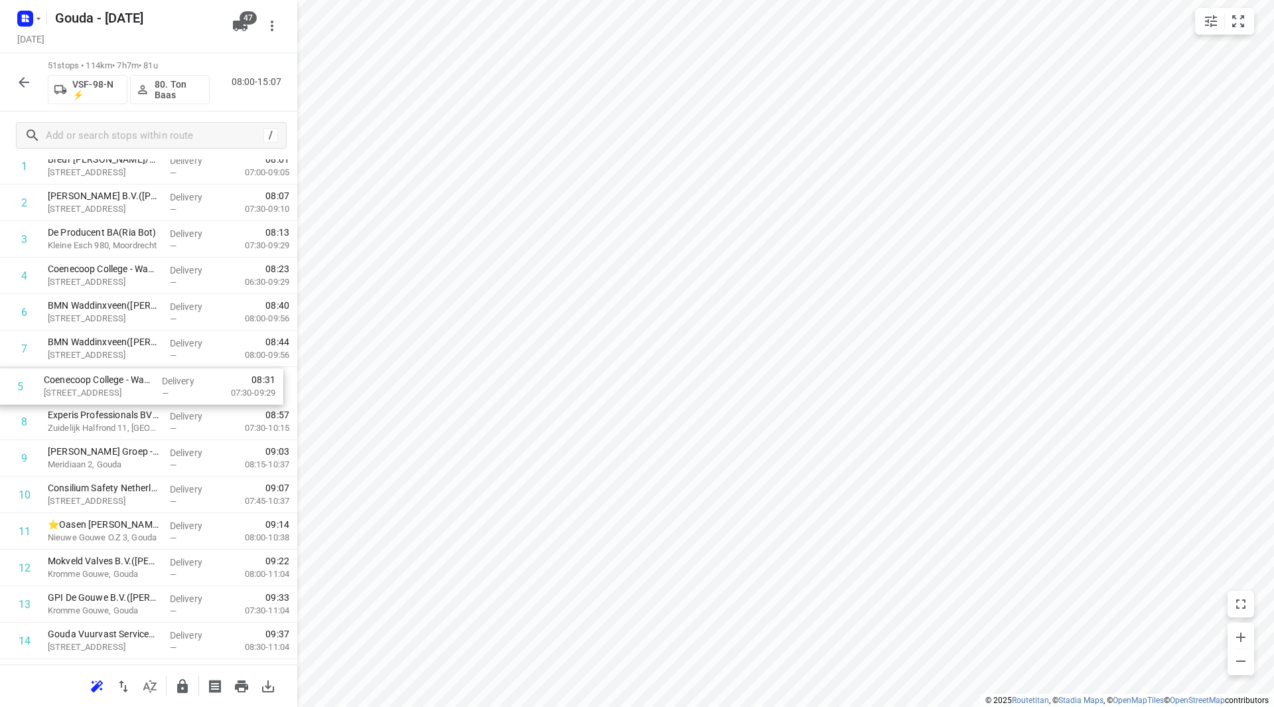
drag, startPoint x: 98, startPoint y: 320, endPoint x: 96, endPoint y: 402, distance: 82.3
drag, startPoint x: 98, startPoint y: 389, endPoint x: 101, endPoint y: 324, distance: 65.1
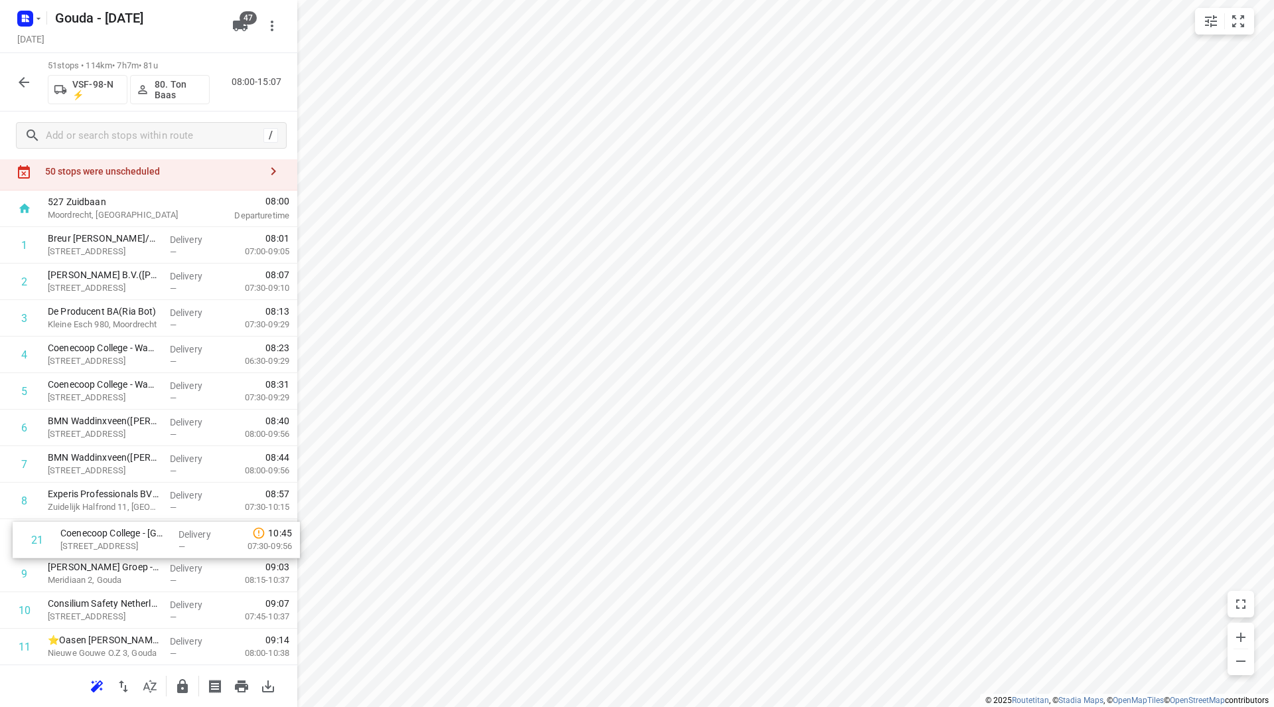
scroll to position [38, 0]
drag, startPoint x: 76, startPoint y: 638, endPoint x: 82, endPoint y: 506, distance: 132.9
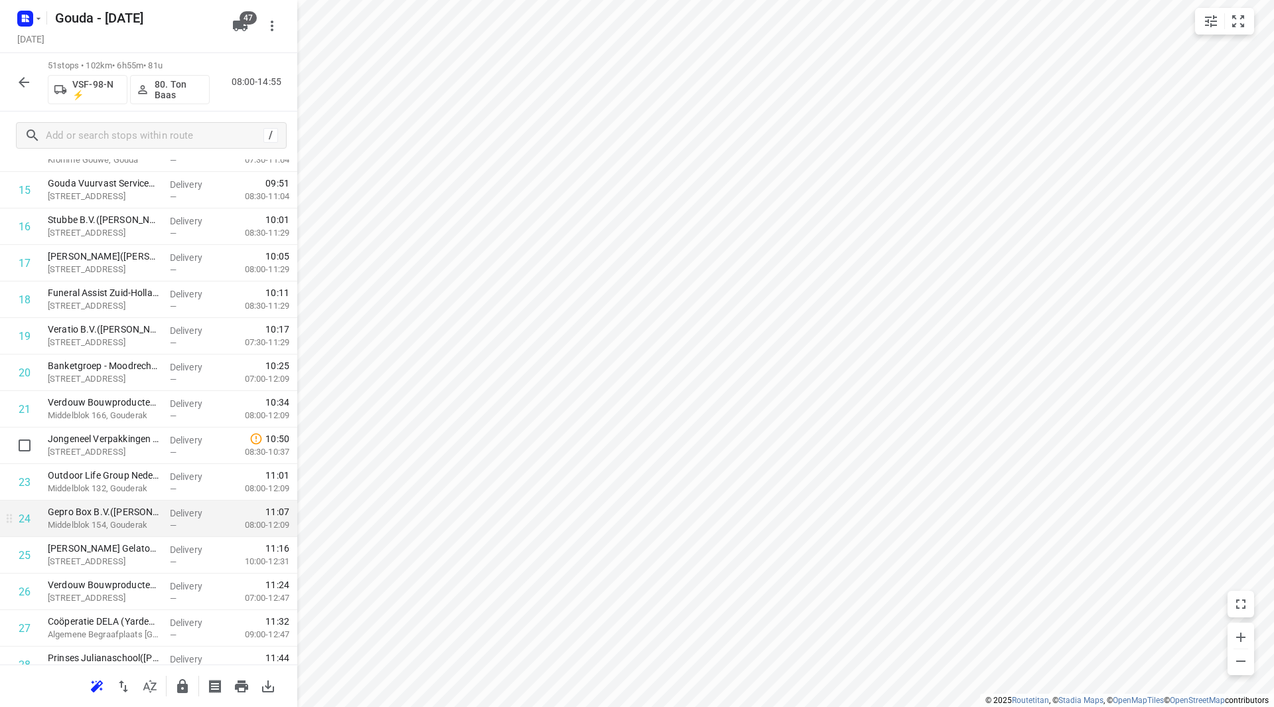
scroll to position [635, 0]
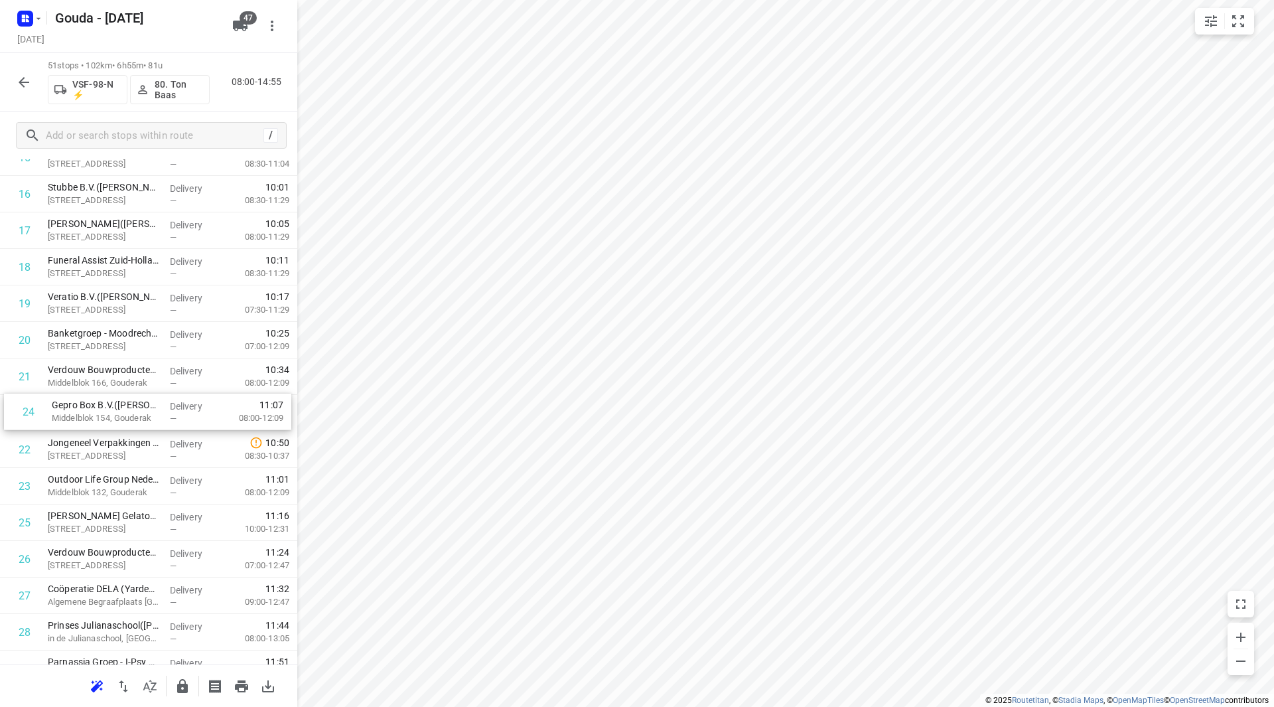
drag, startPoint x: 106, startPoint y: 445, endPoint x: 103, endPoint y: 406, distance: 38.6
click at [104, 404] on div "1 Breur Ijzerhandel Gouda/Moordrecht(Tamara Poublon) Westbaan 130, Moordrecht D…" at bounding box center [148, 559] width 297 height 1862
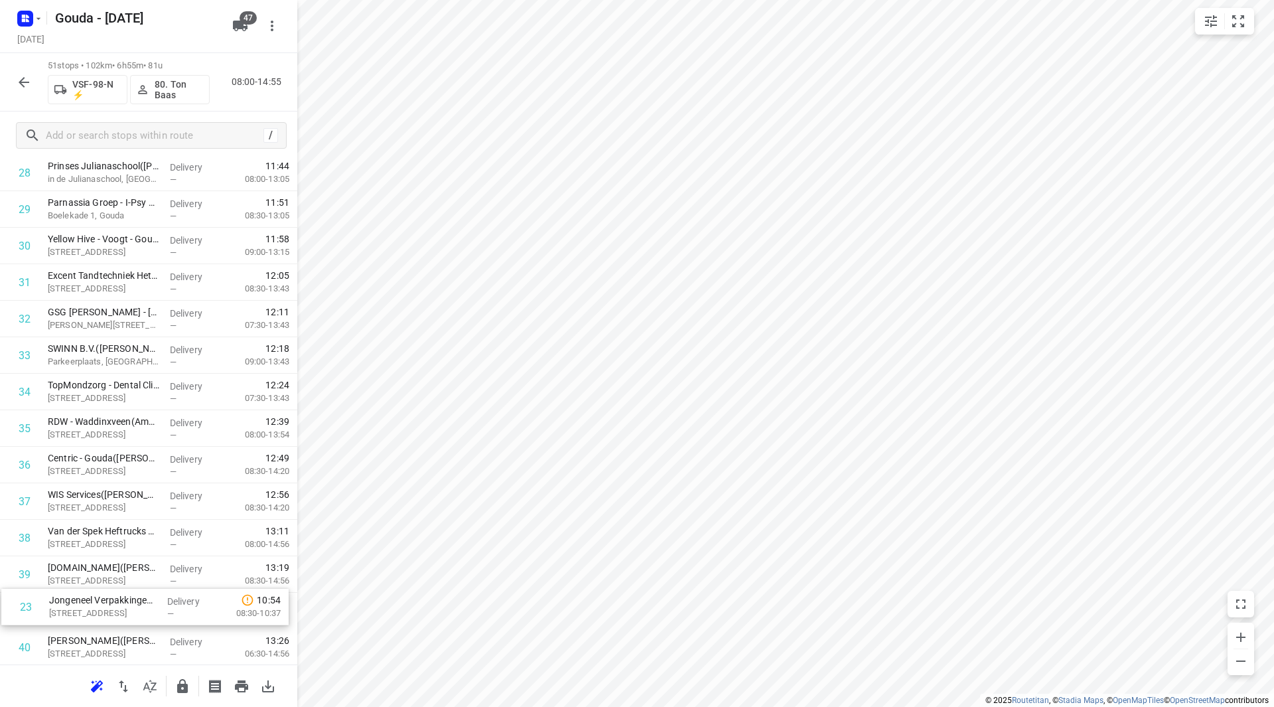
scroll to position [1087, 0]
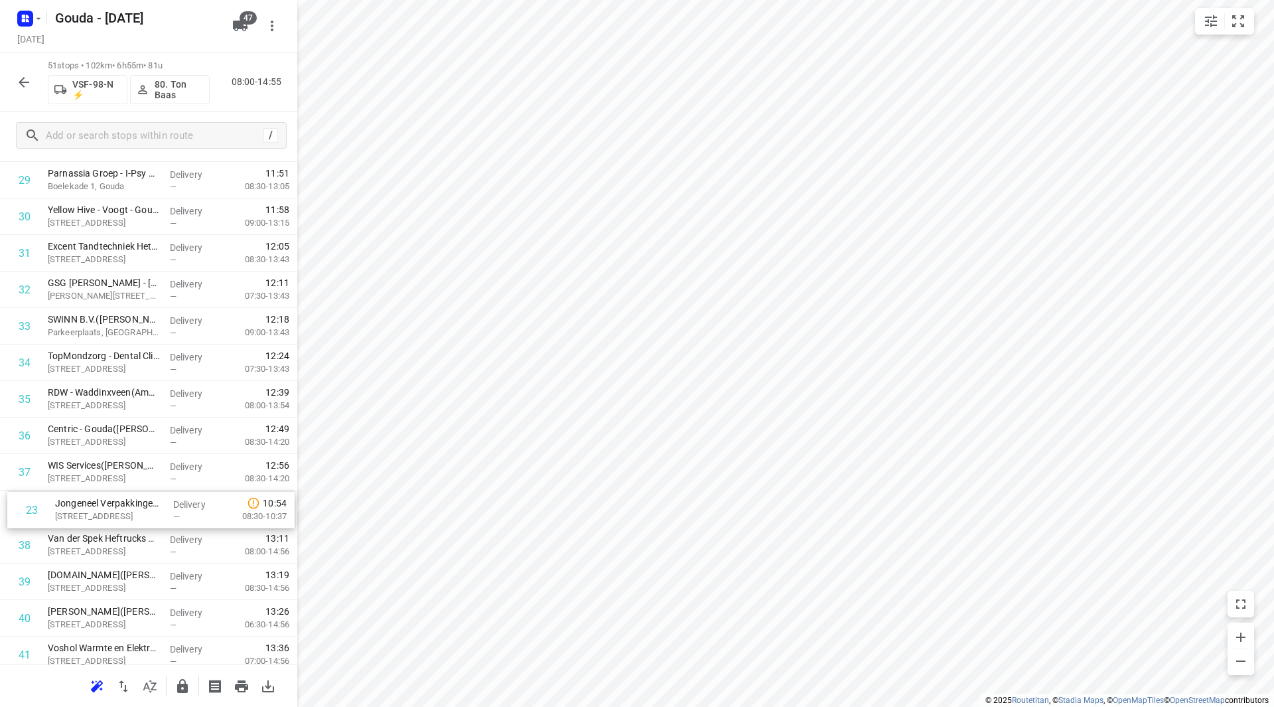
drag, startPoint x: 124, startPoint y: 449, endPoint x: 131, endPoint y: 518, distance: 68.7
click at [131, 518] on div "1 Breur Ijzerhandel Gouda/Moordrecht(Tamara Poublon) Westbaan 130, Moordrecht D…" at bounding box center [148, 107] width 297 height 1862
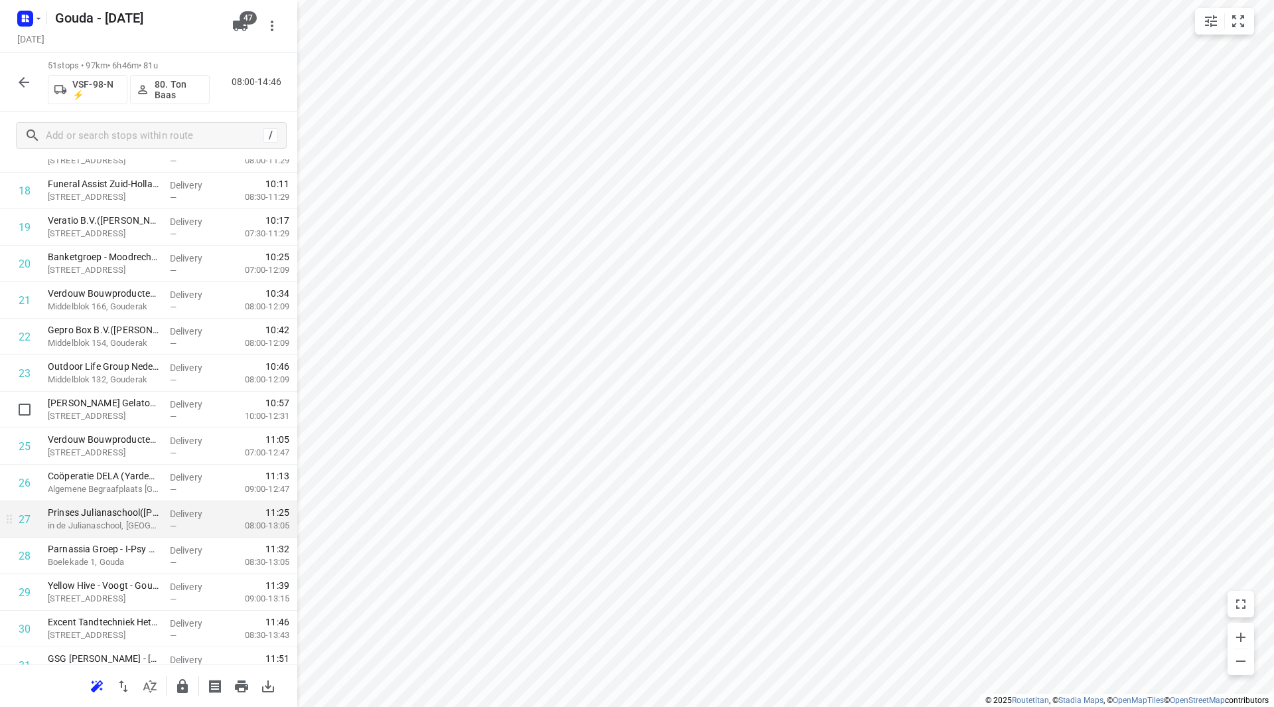
scroll to position [701, 0]
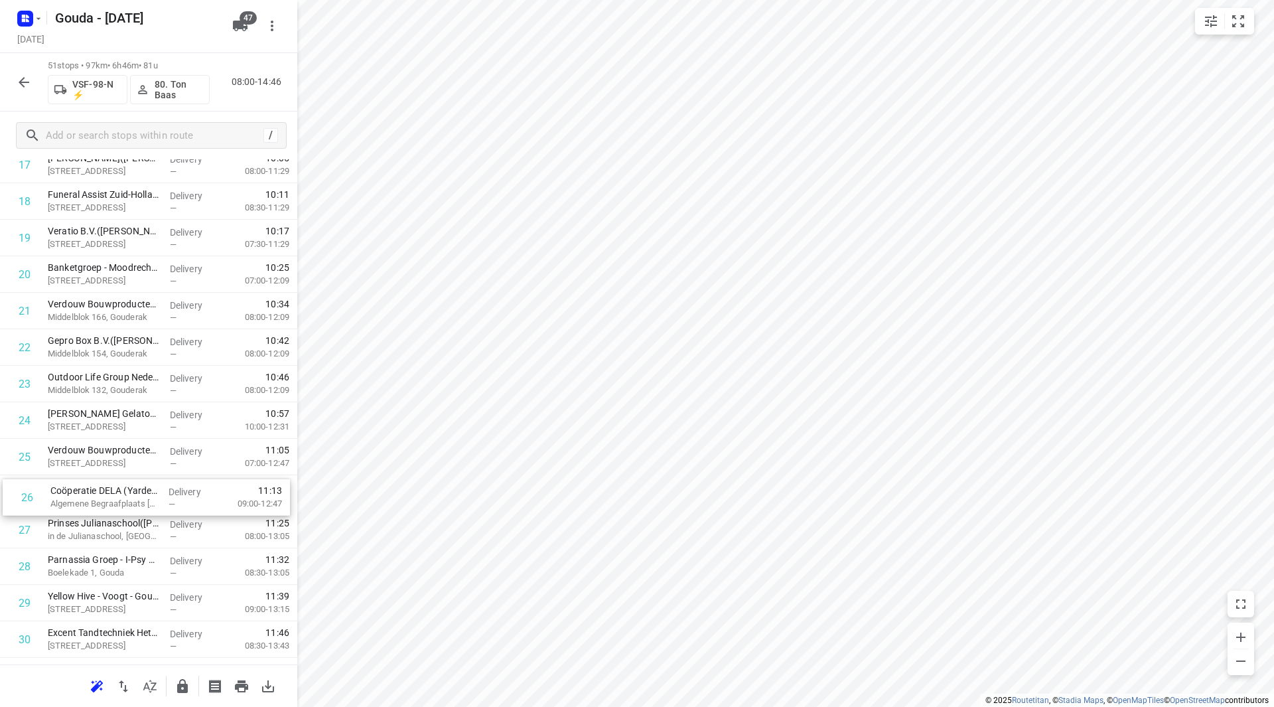
click at [77, 480] on div "1 Breur Ijzerhandel Gouda/Moordrecht(Tamara Poublon) Westbaan 130, Moordrecht D…" at bounding box center [148, 494] width 297 height 1862
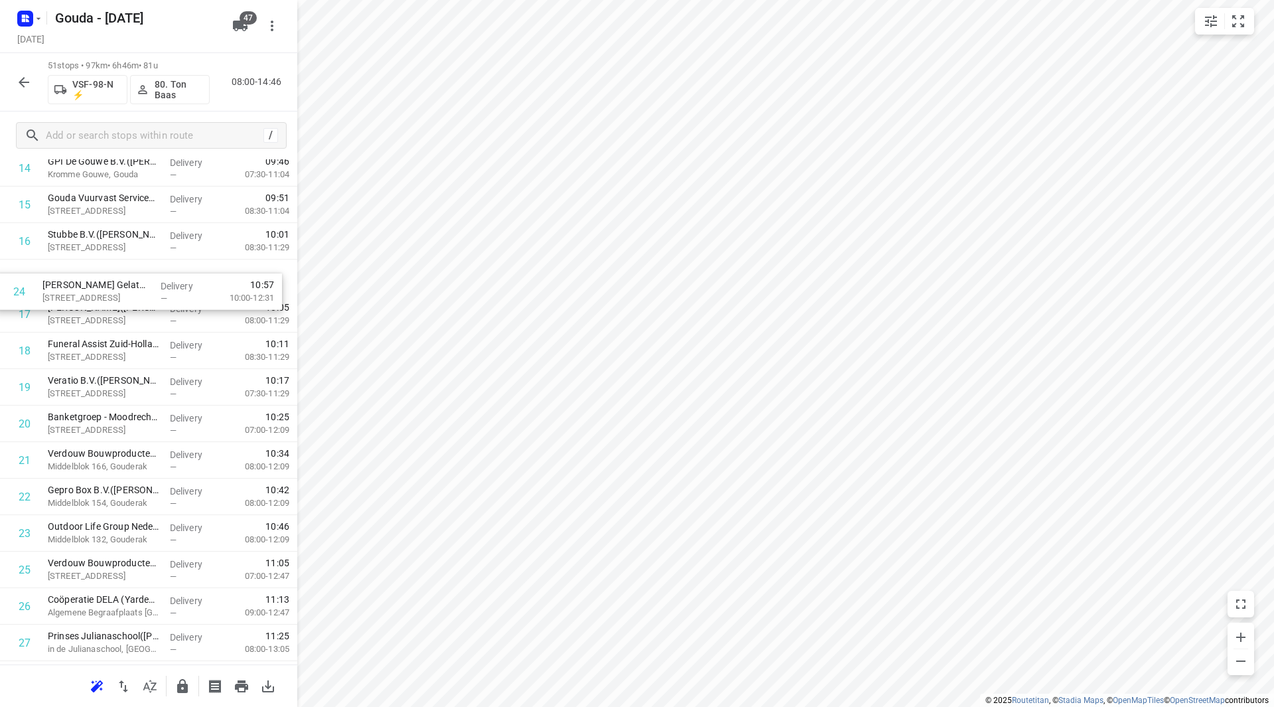
scroll to position [587, 0]
drag, startPoint x: 87, startPoint y: 421, endPoint x: 82, endPoint y: 308, distance: 112.9
click at [82, 308] on div "1 Breur Ijzerhandel Gouda/Moordrecht(Tamara Poublon) Westbaan 130, Moordrecht D…" at bounding box center [148, 608] width 297 height 1862
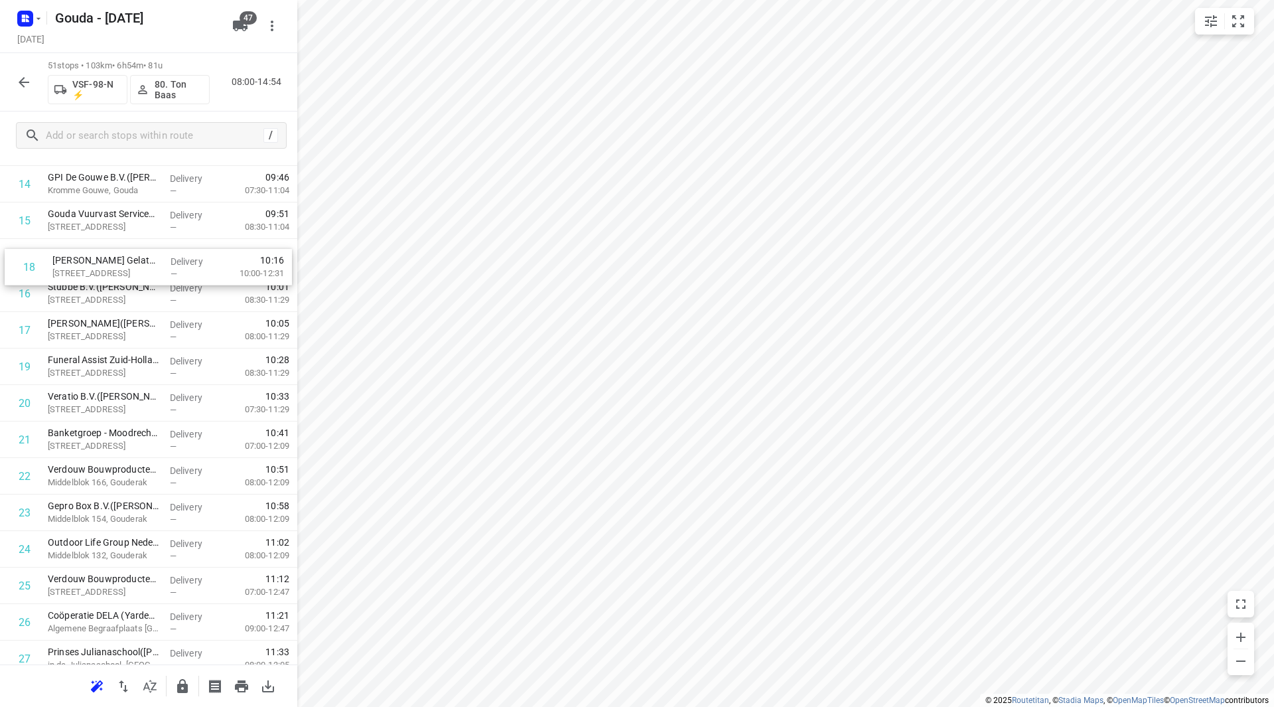
drag, startPoint x: 121, startPoint y: 311, endPoint x: 125, endPoint y: 257, distance: 53.9
click at [126, 257] on div "1 Breur Ijzerhandel Gouda/Moordrecht(Tamara Poublon) Westbaan 130, Moordrecht D…" at bounding box center [148, 622] width 297 height 1862
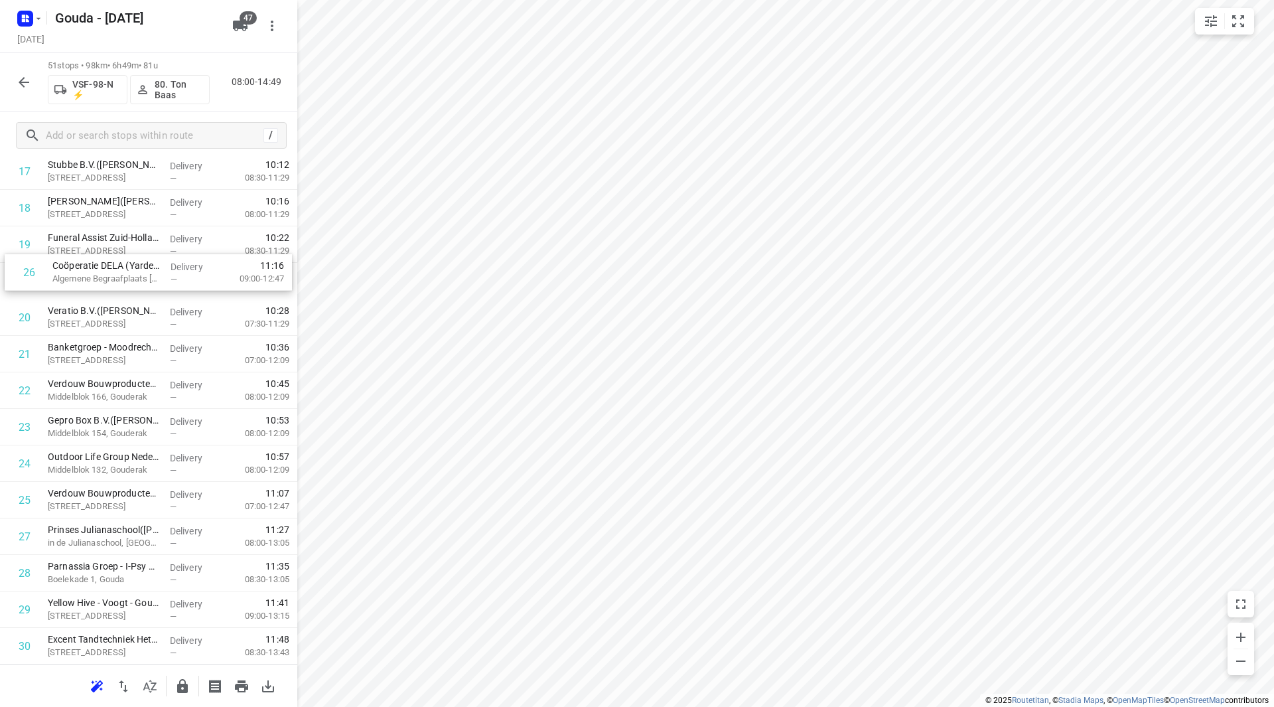
scroll to position [694, 0]
drag, startPoint x: 111, startPoint y: 423, endPoint x: 105, endPoint y: 492, distance: 68.6
click at [104, 492] on div "1 Breur Ijzerhandel Gouda/Moordrecht(Tamara Poublon) Westbaan 130, Moordrecht D…" at bounding box center [148, 501] width 297 height 1862
click at [79, 502] on div "1 Breur Ijzerhandel Gouda/Moordrecht(Tamara Poublon) Westbaan 130, Moordrecht D…" at bounding box center [148, 501] width 297 height 1862
drag, startPoint x: 108, startPoint y: 484, endPoint x: 107, endPoint y: 459, distance: 25.2
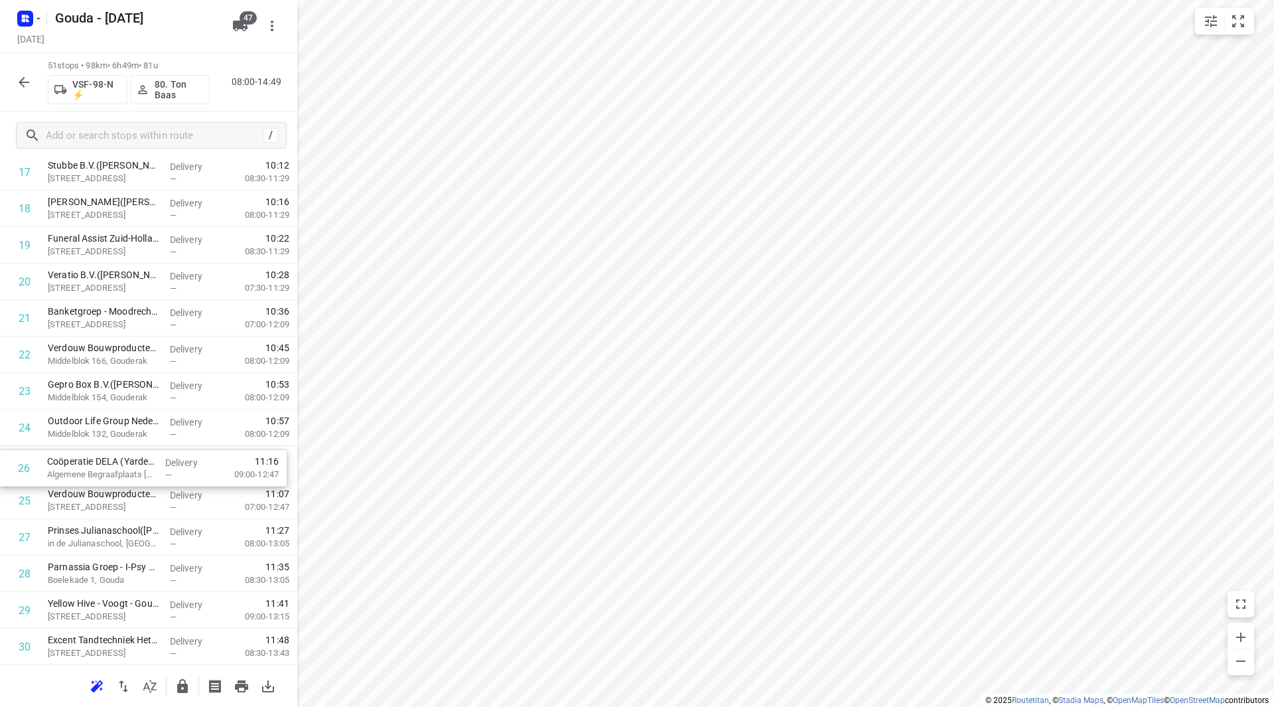
click at [107, 459] on div "1 Breur Ijzerhandel Gouda/Moordrecht(Tamara Poublon) Westbaan 130, Moordrecht D…" at bounding box center [148, 501] width 297 height 1862
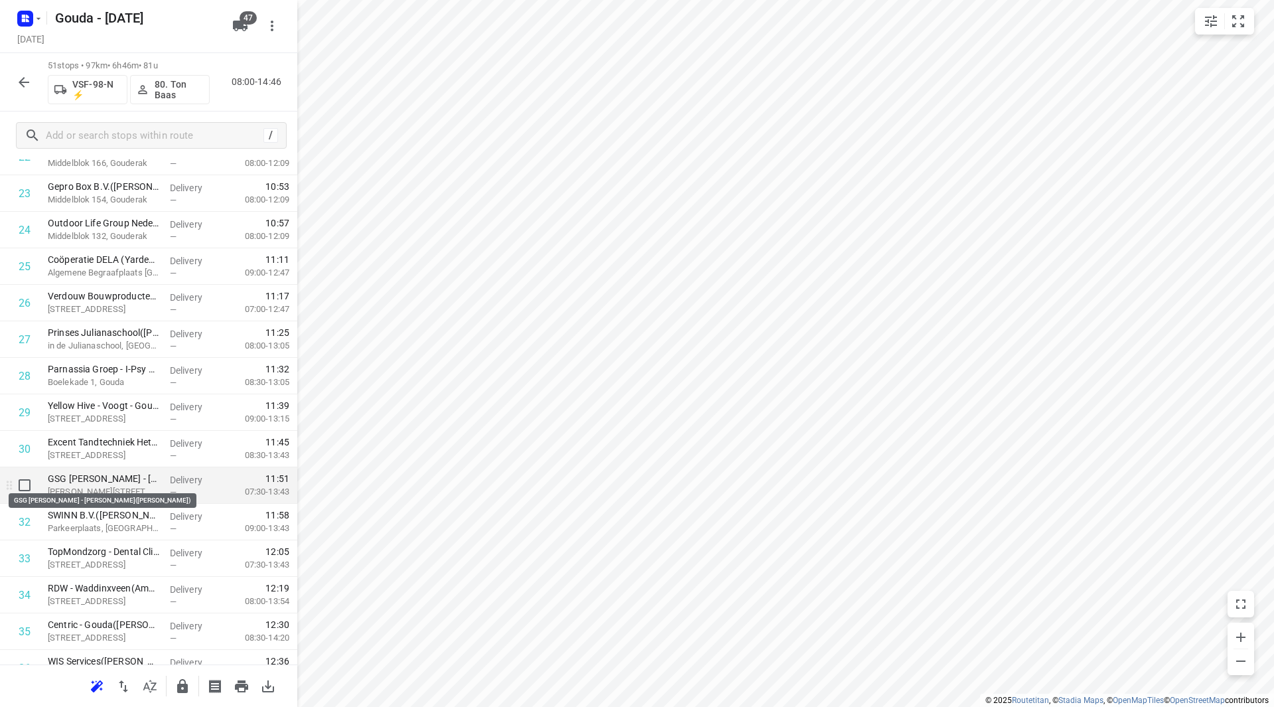
scroll to position [893, 0]
drag, startPoint x: 98, startPoint y: 498, endPoint x: 104, endPoint y: 448, distance: 50.1
click at [104, 447] on div "1 Breur Ijzerhandel Gouda/Moordrecht(Tamara Poublon) Westbaan 130, Moordrecht D…" at bounding box center [148, 302] width 297 height 1862
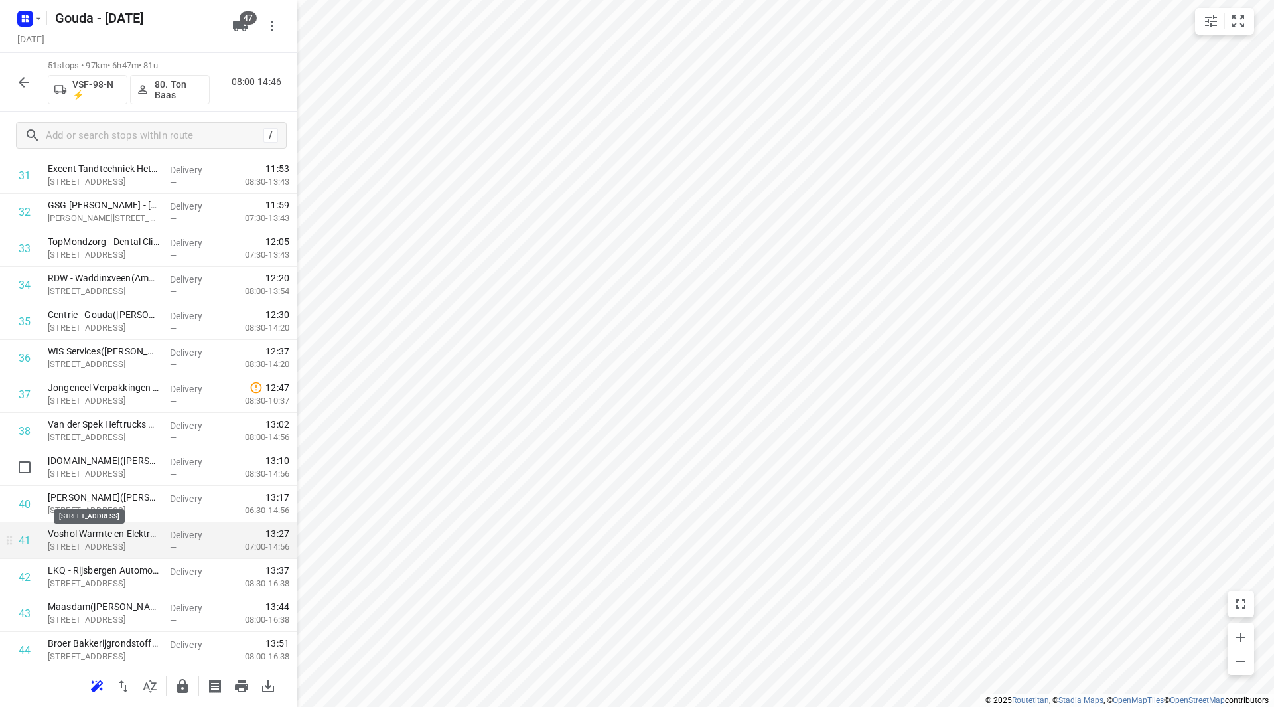
scroll to position [1224, 0]
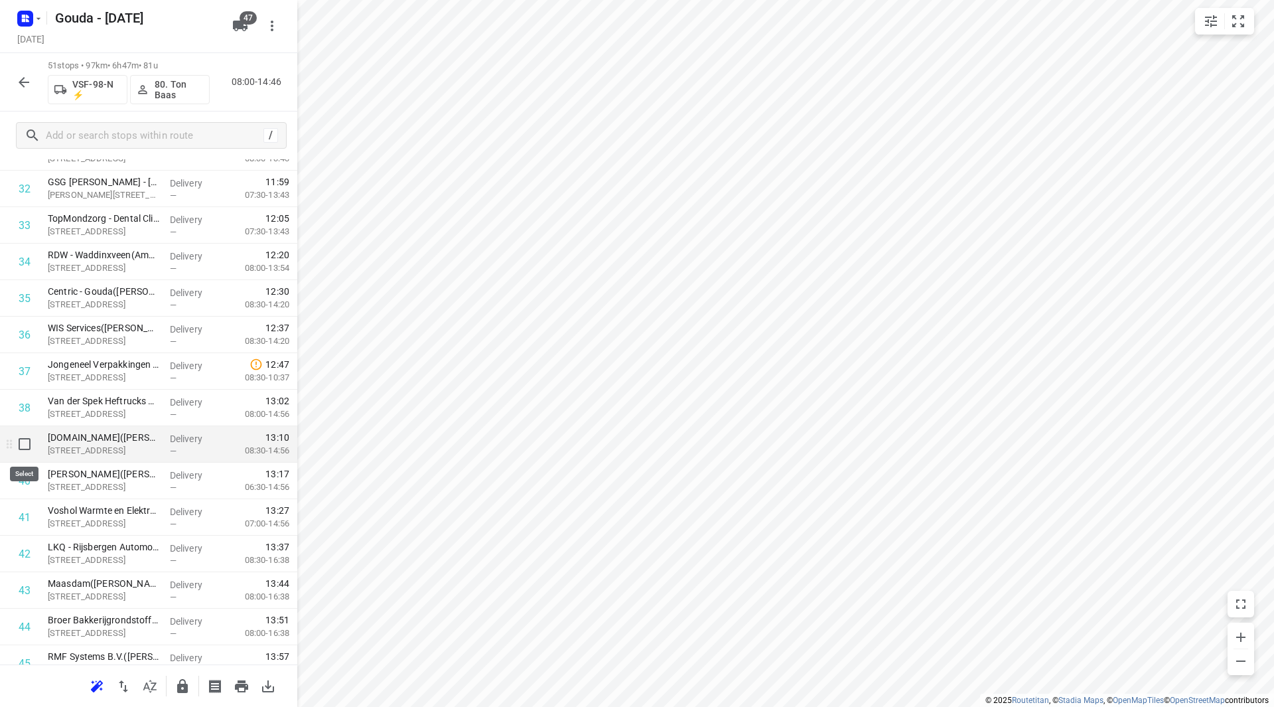
click at [25, 439] on input "checkbox" at bounding box center [24, 444] width 27 height 27
checkbox input "true"
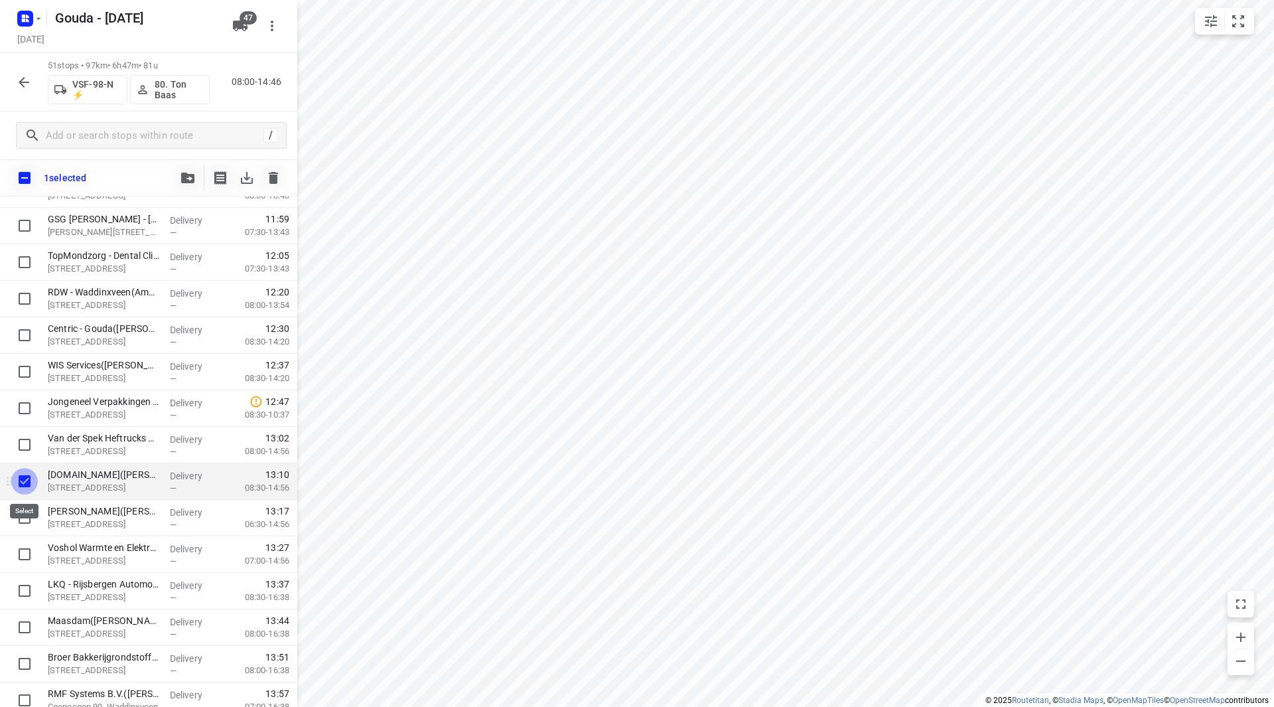
click at [23, 481] on input "checkbox" at bounding box center [24, 481] width 27 height 27
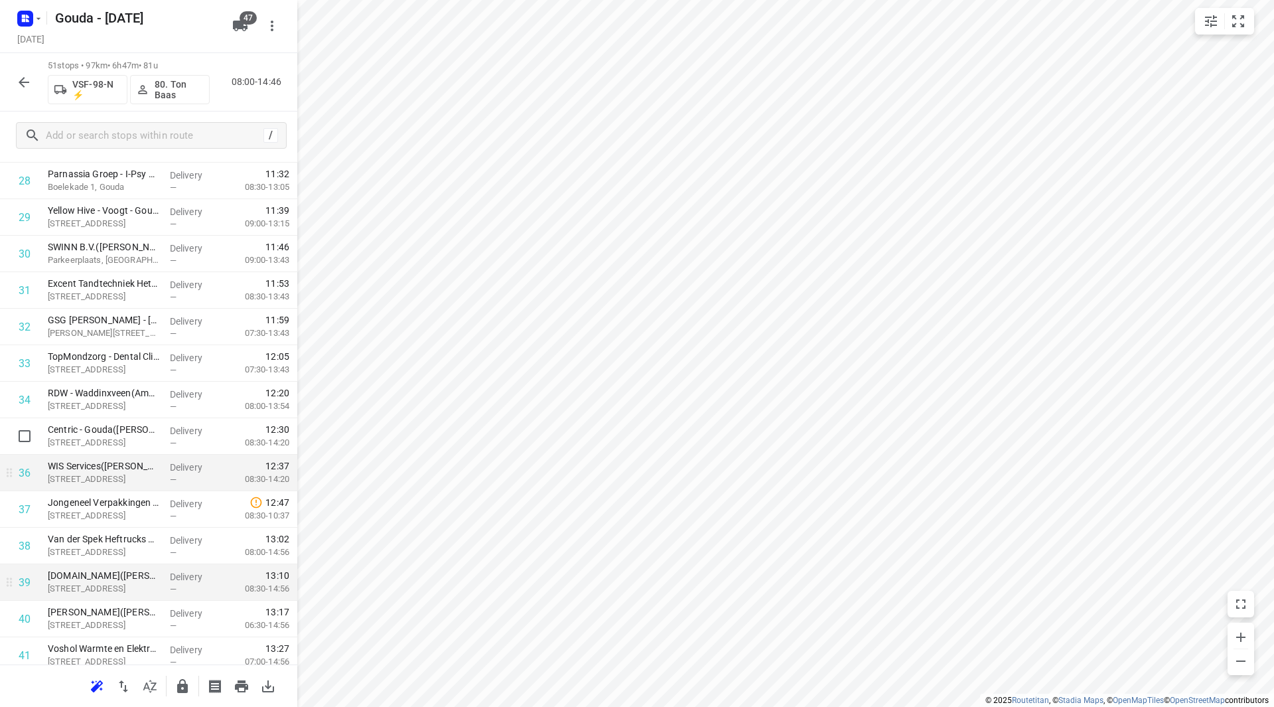
scroll to position [1092, 0]
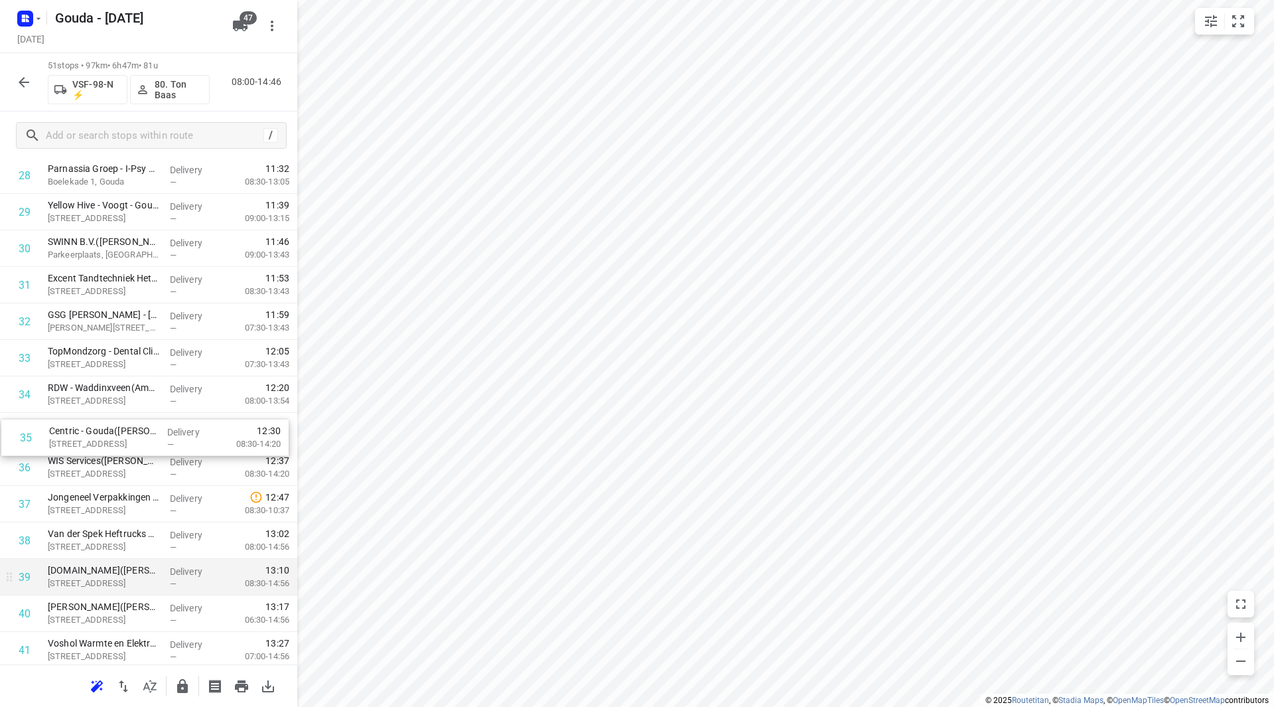
click at [123, 419] on div "1 Breur Ijzerhandel Gouda/Moordrecht(Tamara Poublon) Westbaan 130, Moordrecht D…" at bounding box center [148, 103] width 297 height 1862
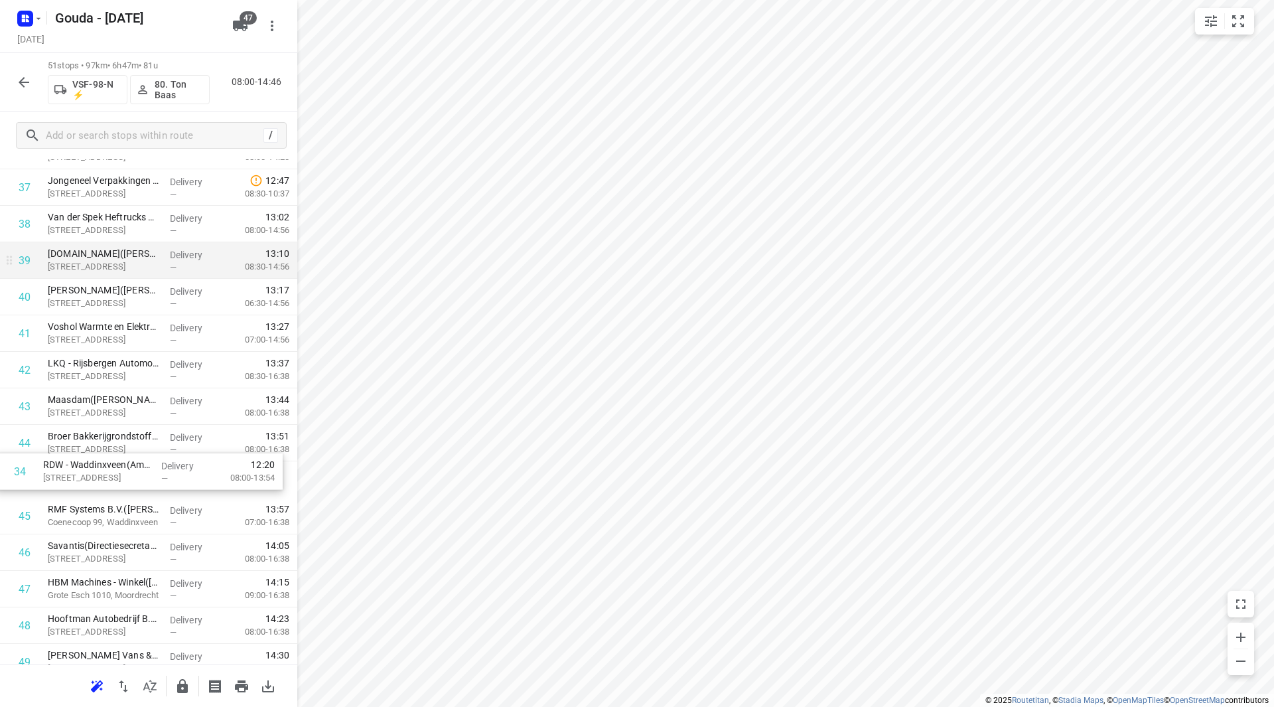
scroll to position [1372, 0]
drag, startPoint x: 112, startPoint y: 386, endPoint x: 114, endPoint y: 401, distance: 14.7
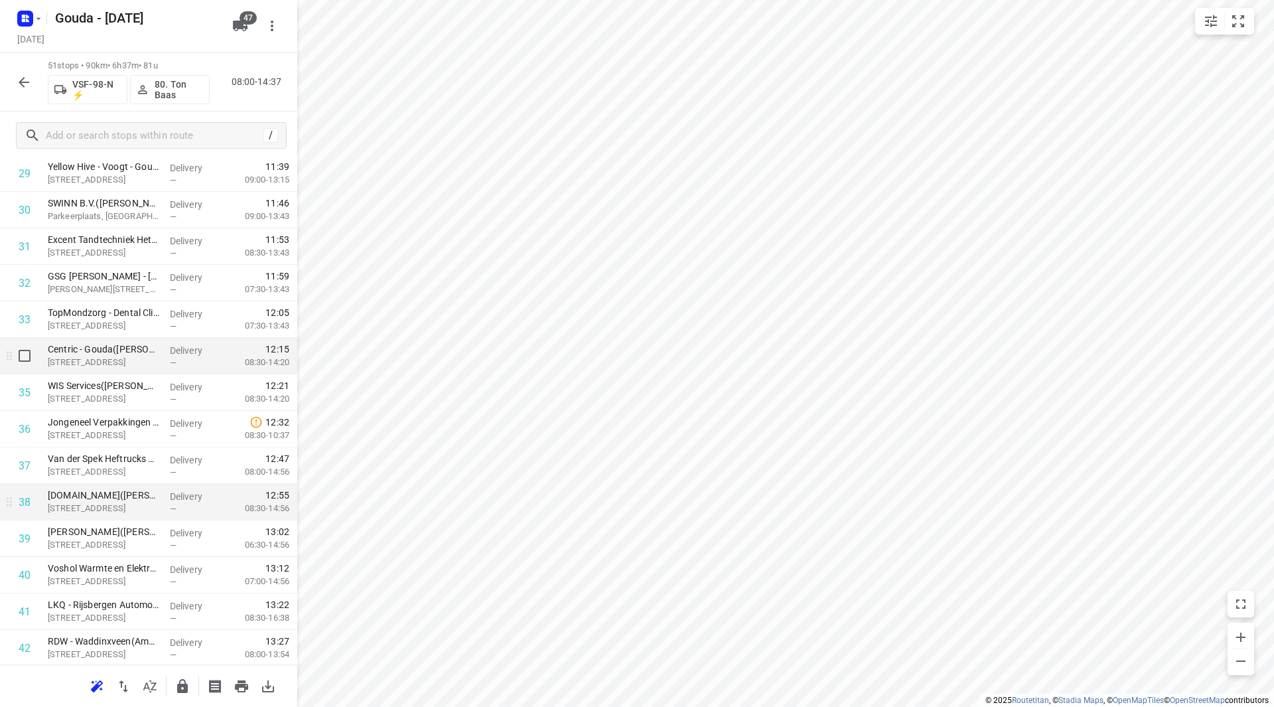
scroll to position [1173, 0]
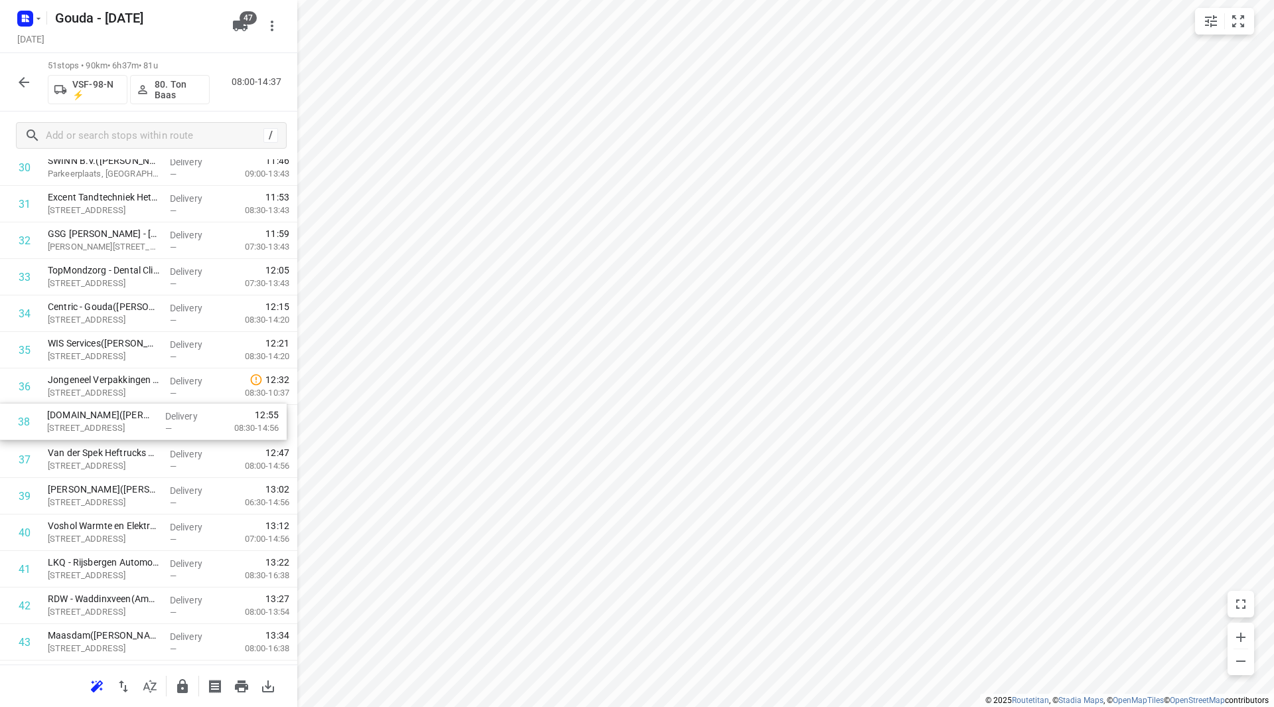
drag, startPoint x: 129, startPoint y: 454, endPoint x: 128, endPoint y: 413, distance: 41.2
click at [128, 413] on div "1 Breur Ijzerhandel Gouda/Moordrecht(Tamara Poublon) Westbaan 130, Moordrecht D…" at bounding box center [148, 22] width 297 height 1862
drag, startPoint x: 131, startPoint y: 521, endPoint x: 135, endPoint y: 482, distance: 38.7
click at [135, 482] on div "1 Breur Ijzerhandel Gouda/Moordrecht(Tamara Poublon) Westbaan 130, Moordrecht D…" at bounding box center [148, 22] width 297 height 1862
drag, startPoint x: 109, startPoint y: 511, endPoint x: 109, endPoint y: 463, distance: 48.4
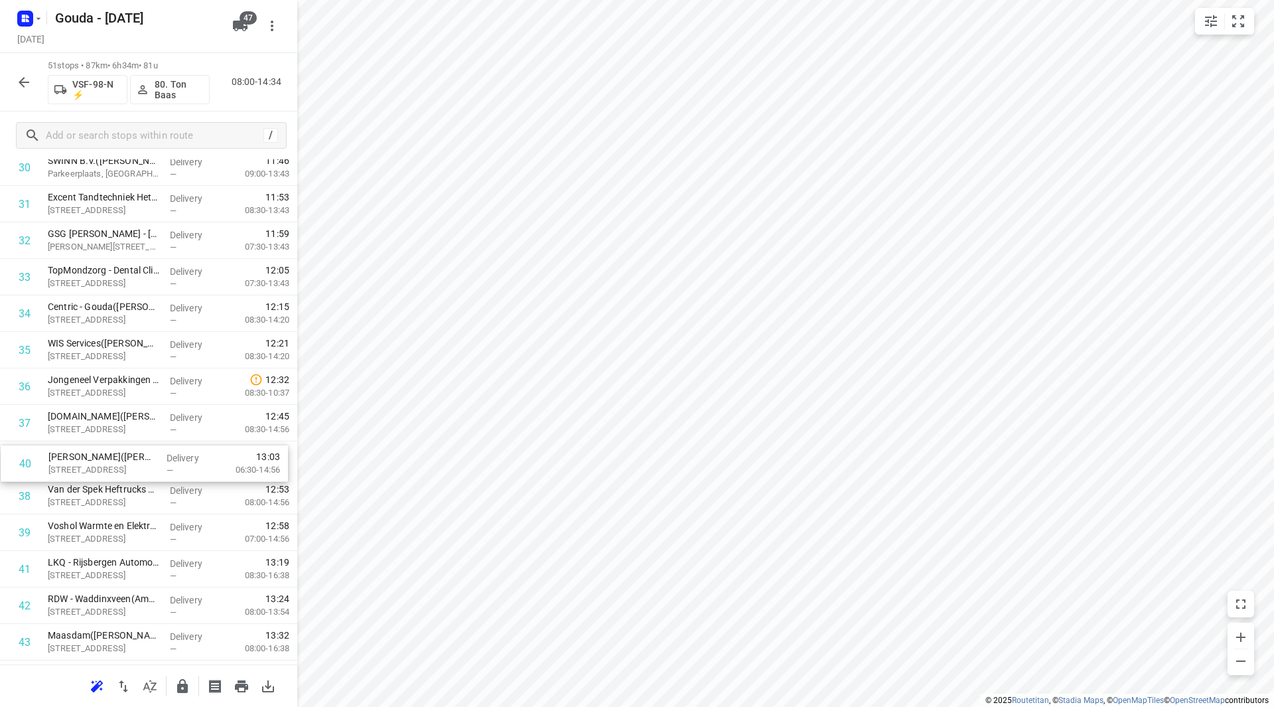
click at [109, 463] on div "1 Breur Ijzerhandel Gouda/Moordrecht(Tamara Poublon) Westbaan 130, Moordrecht D…" at bounding box center [148, 22] width 297 height 1862
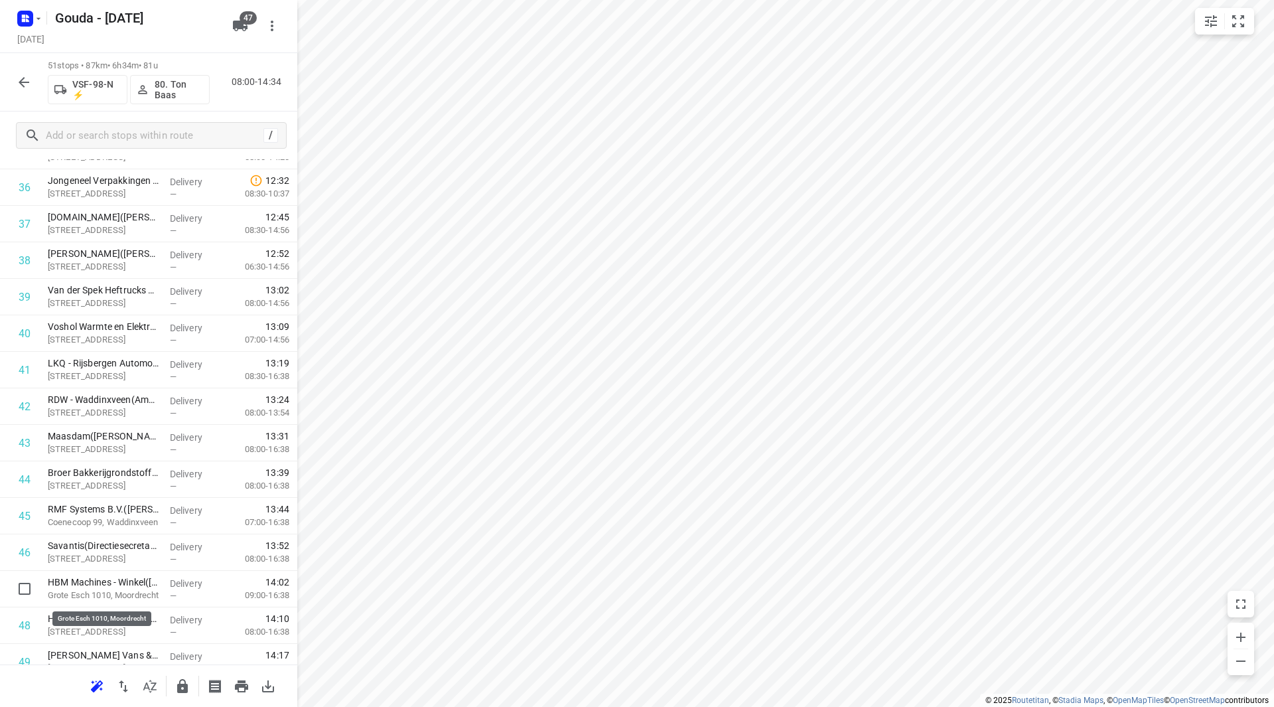
scroll to position [1374, 0]
drag, startPoint x: 101, startPoint y: 589, endPoint x: 102, endPoint y: 372, distance: 217.0
drag, startPoint x: 90, startPoint y: 471, endPoint x: 94, endPoint y: 361, distance: 110.2
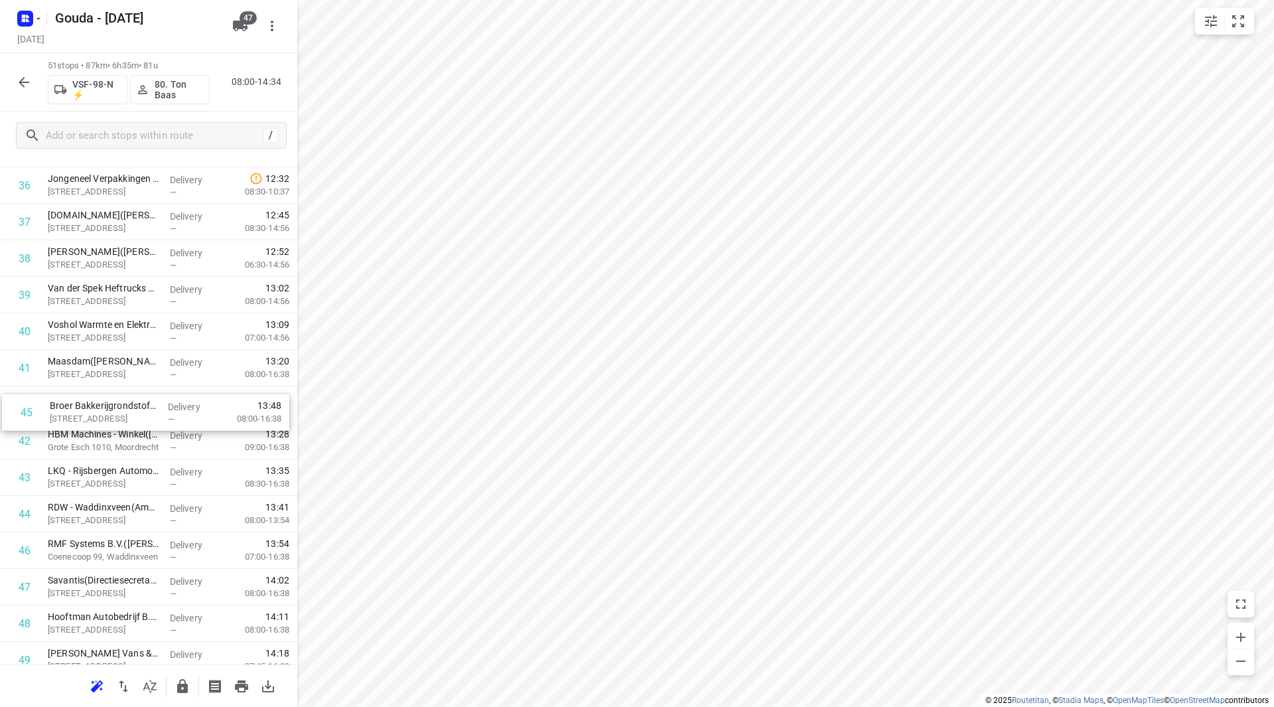
drag, startPoint x: 77, startPoint y: 510, endPoint x: 79, endPoint y: 402, distance: 108.9
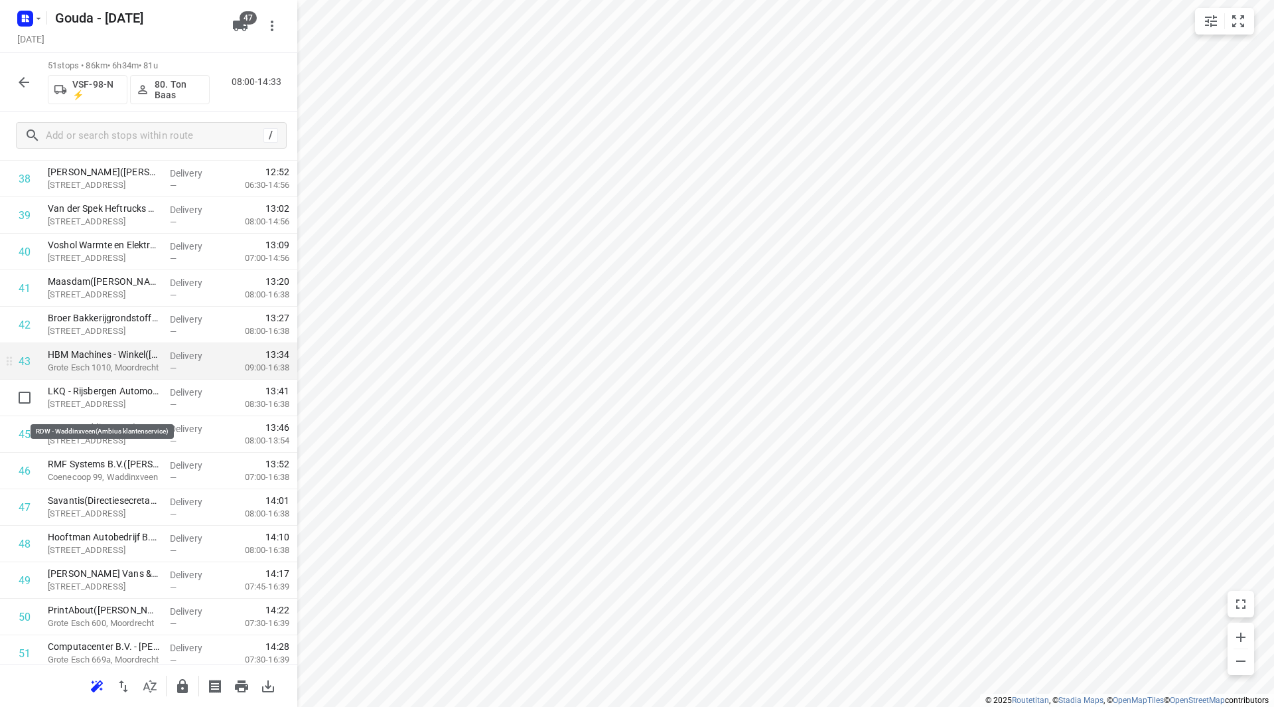
scroll to position [1431, 0]
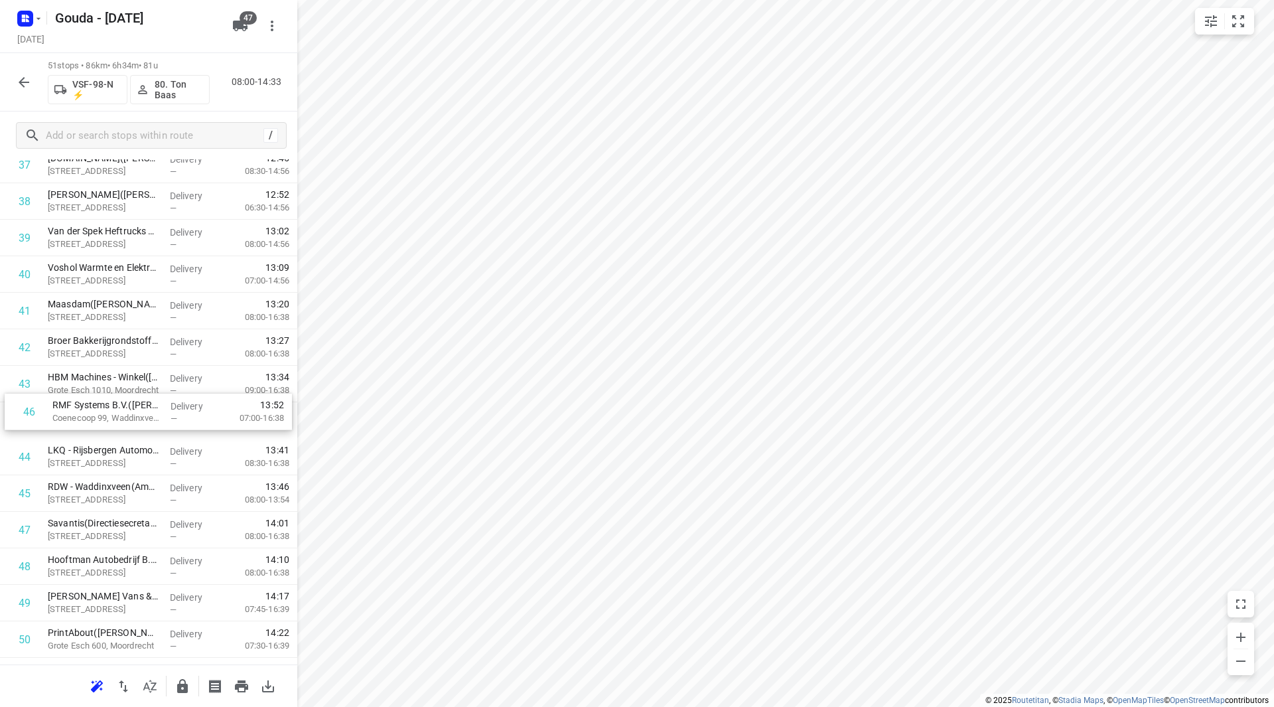
drag, startPoint x: 102, startPoint y: 494, endPoint x: 105, endPoint y: 380, distance: 114.9
drag, startPoint x: 104, startPoint y: 429, endPoint x: 104, endPoint y: 408, distance: 21.2
drag, startPoint x: 94, startPoint y: 525, endPoint x: 99, endPoint y: 472, distance: 53.4
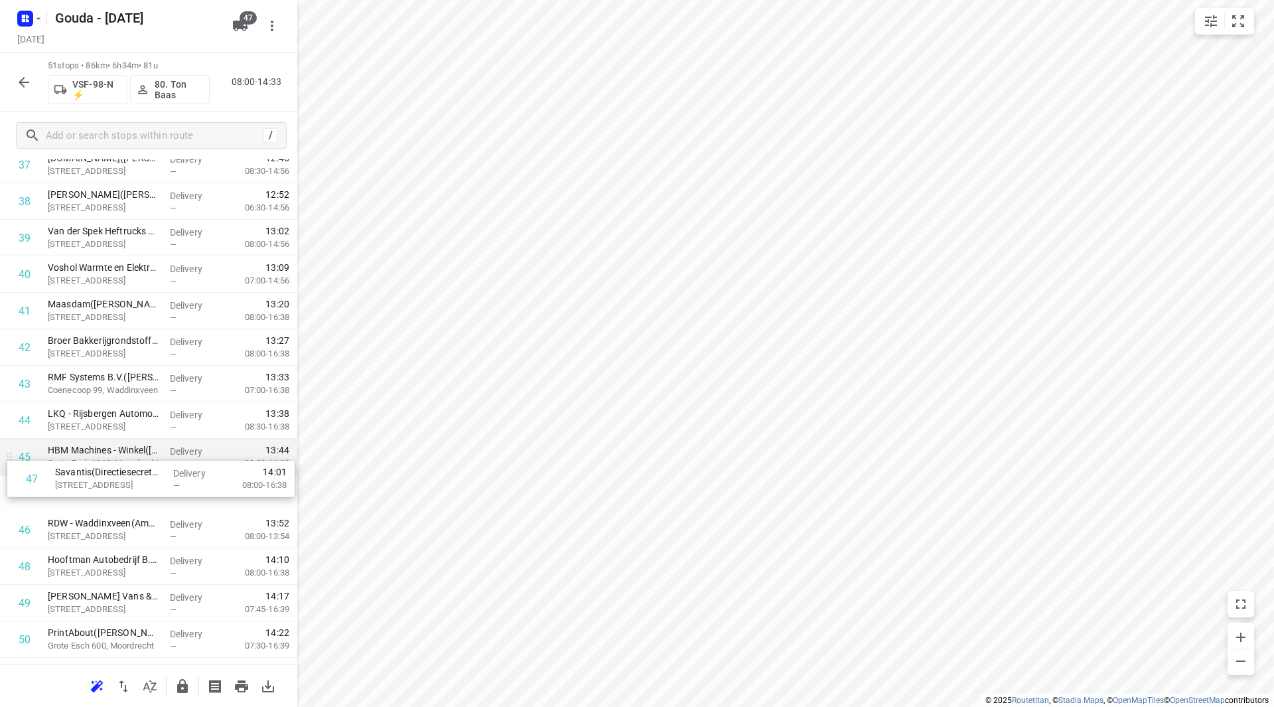
drag, startPoint x: 93, startPoint y: 500, endPoint x: 92, endPoint y: 452, distance: 47.8
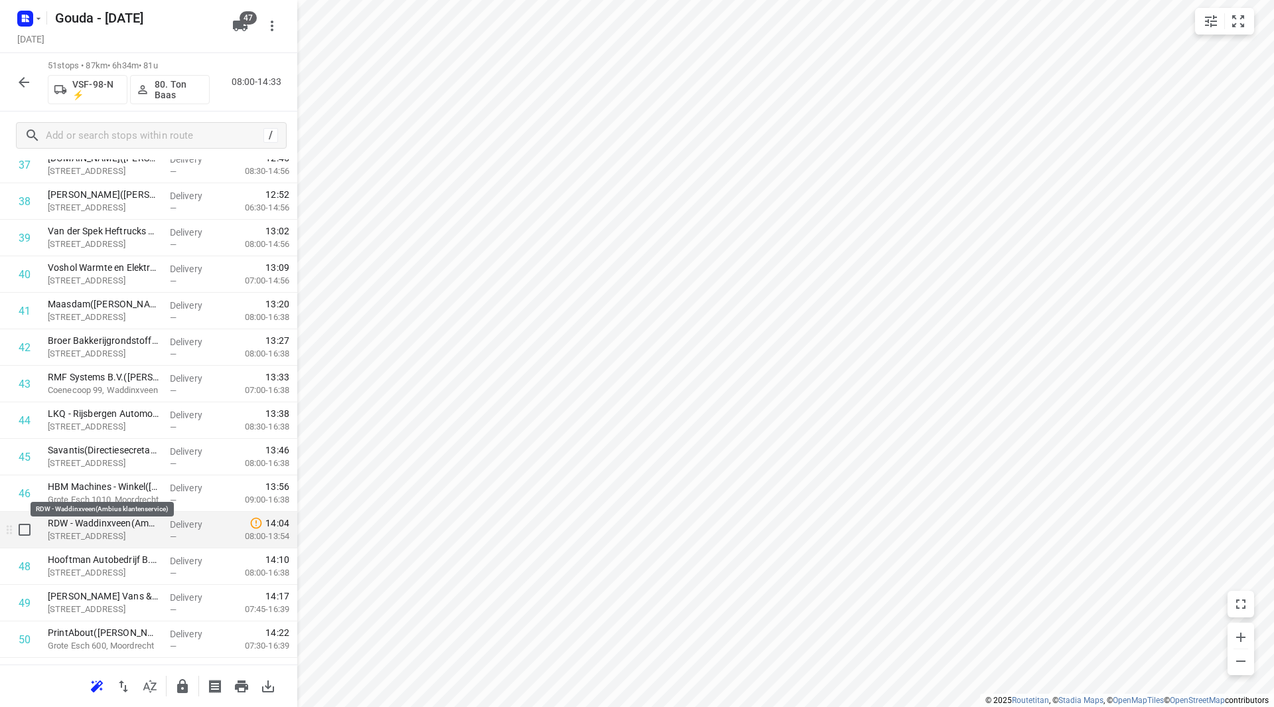
scroll to position [1497, 0]
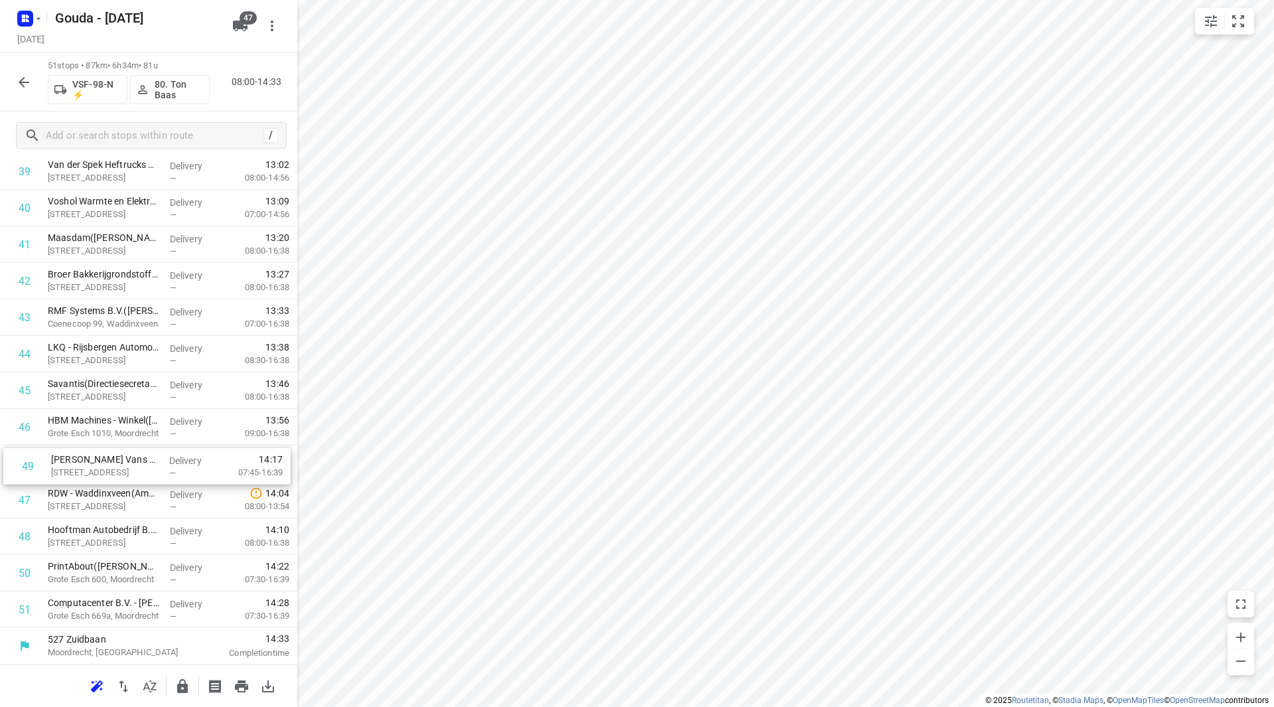
drag, startPoint x: 98, startPoint y: 536, endPoint x: 102, endPoint y: 461, distance: 74.4
drag, startPoint x: 96, startPoint y: 569, endPoint x: 89, endPoint y: 491, distance: 78.6
drag, startPoint x: 87, startPoint y: 612, endPoint x: 93, endPoint y: 528, distance: 83.8
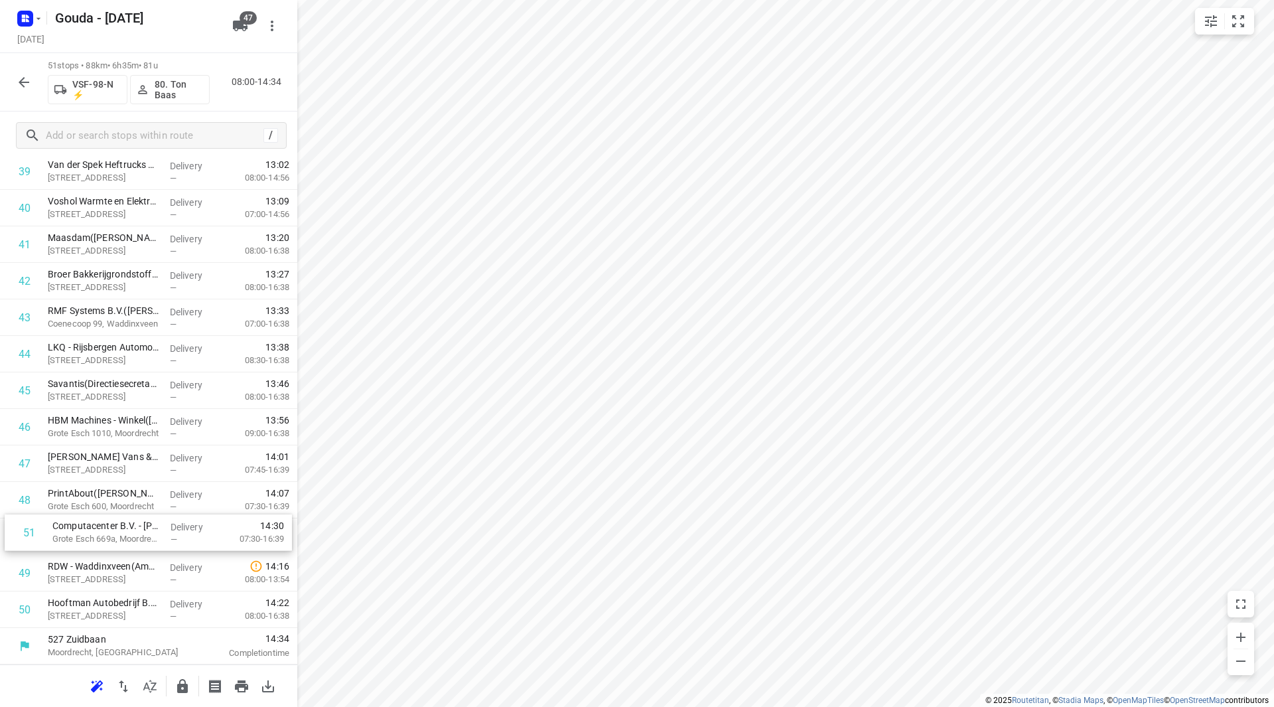
click at [29, 569] on input "checkbox" at bounding box center [24, 572] width 27 height 27
checkbox input "true"
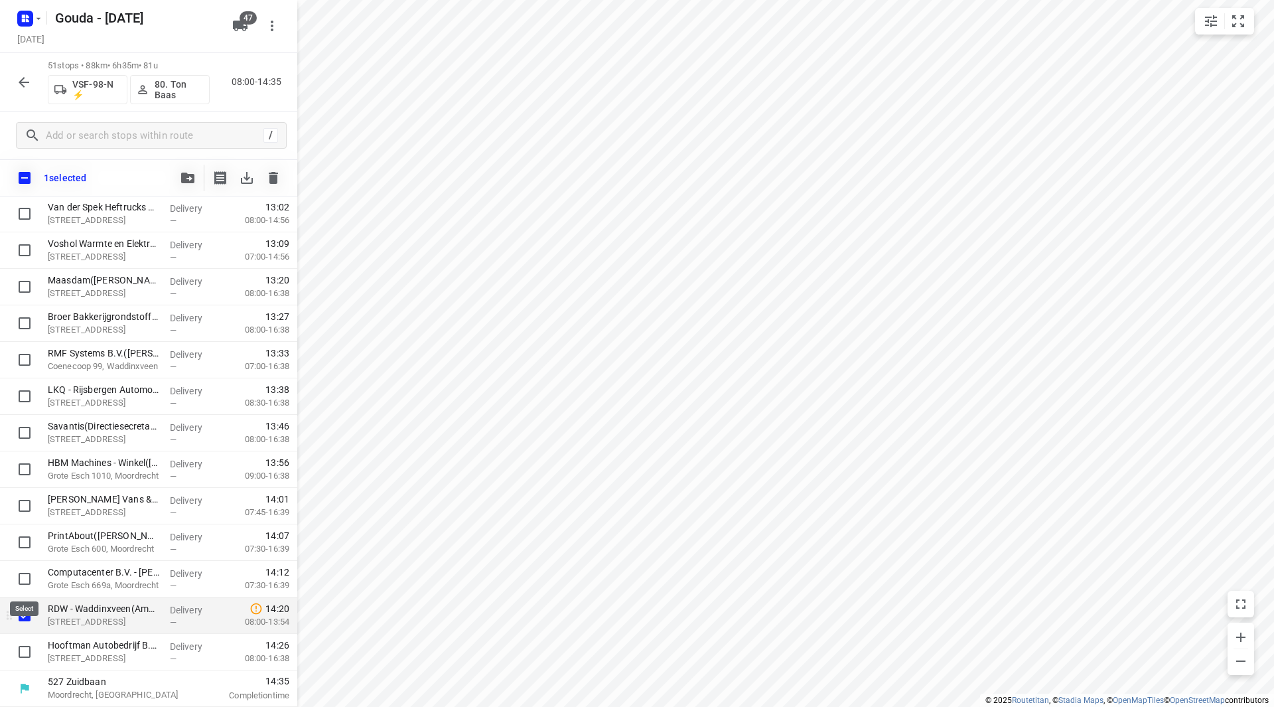
scroll to position [1492, 0]
click at [23, 654] on input "checkbox" at bounding box center [24, 651] width 27 height 27
checkbox input "true"
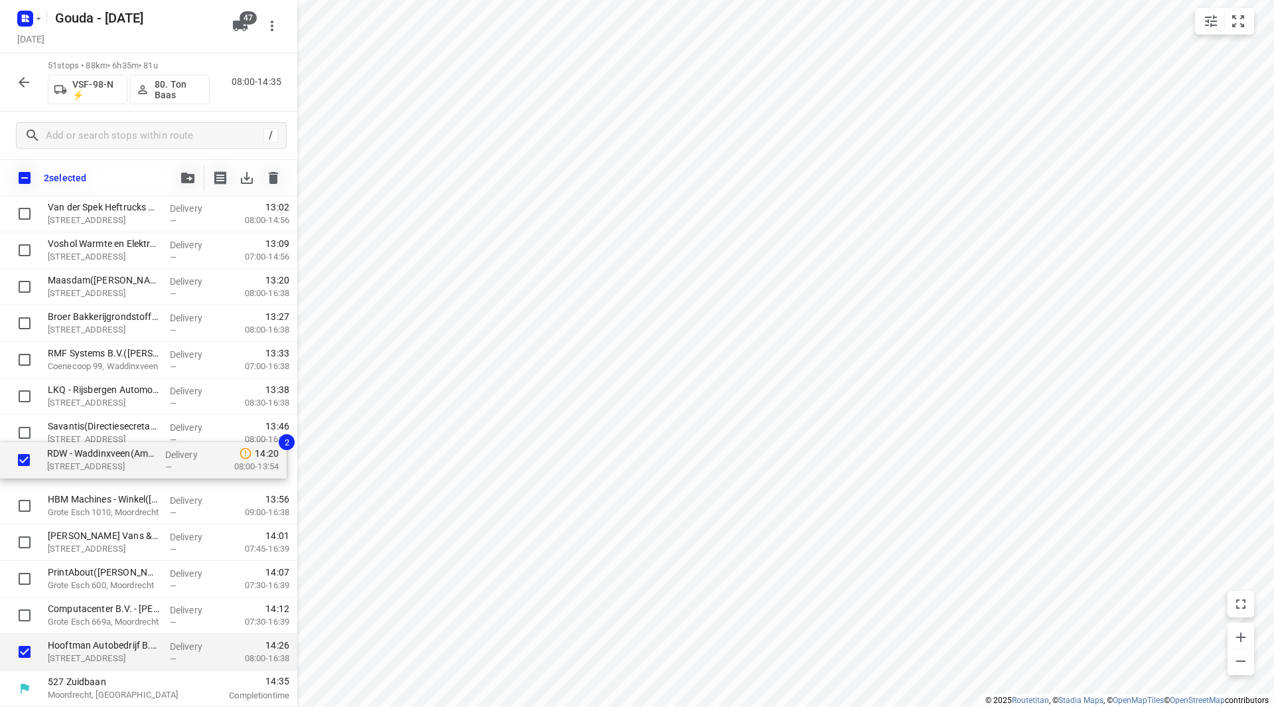
drag, startPoint x: 78, startPoint y: 623, endPoint x: 74, endPoint y: 443, distance: 179.9
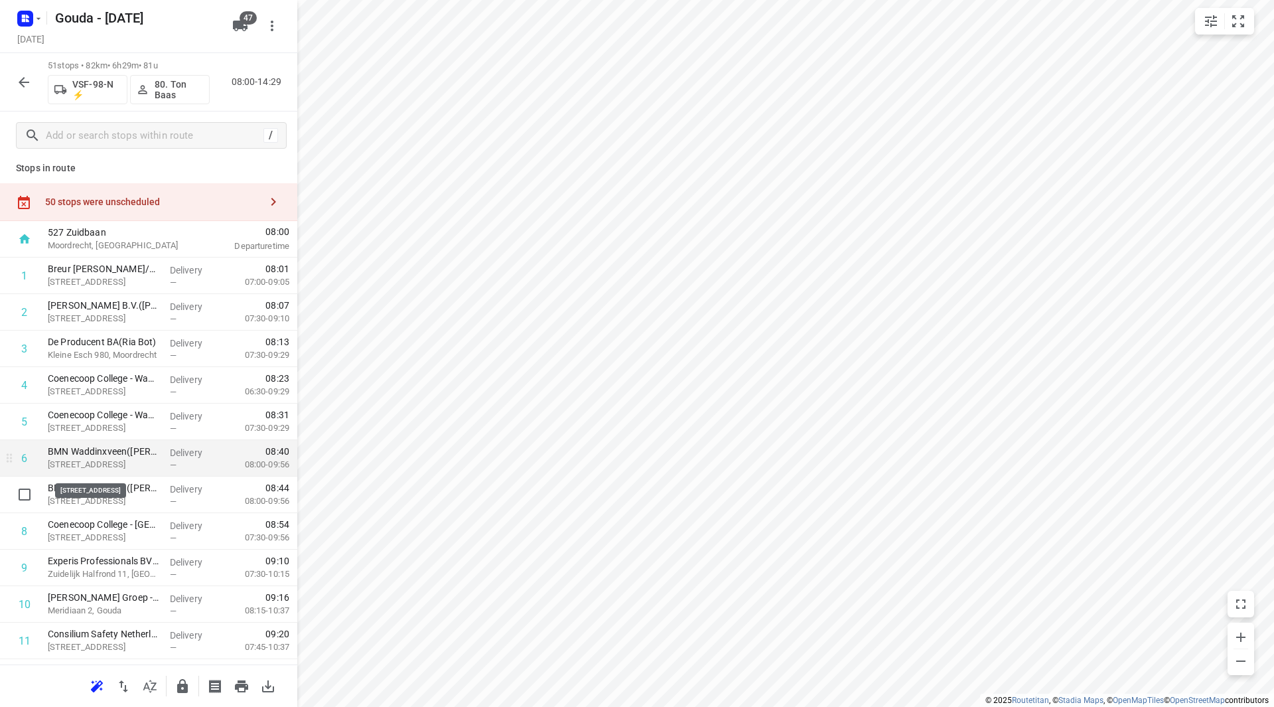
scroll to position [0, 0]
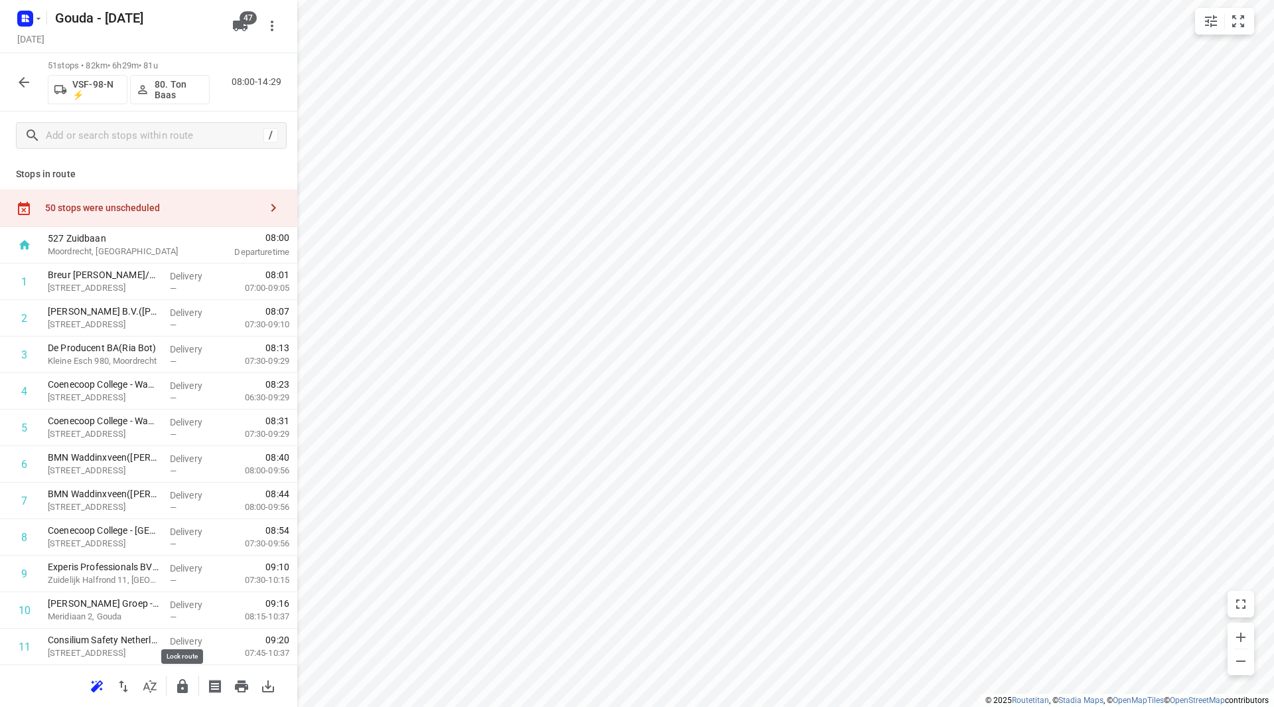
click at [186, 690] on icon "button" at bounding box center [182, 686] width 11 height 14
click at [16, 77] on icon "button" at bounding box center [24, 82] width 16 height 16
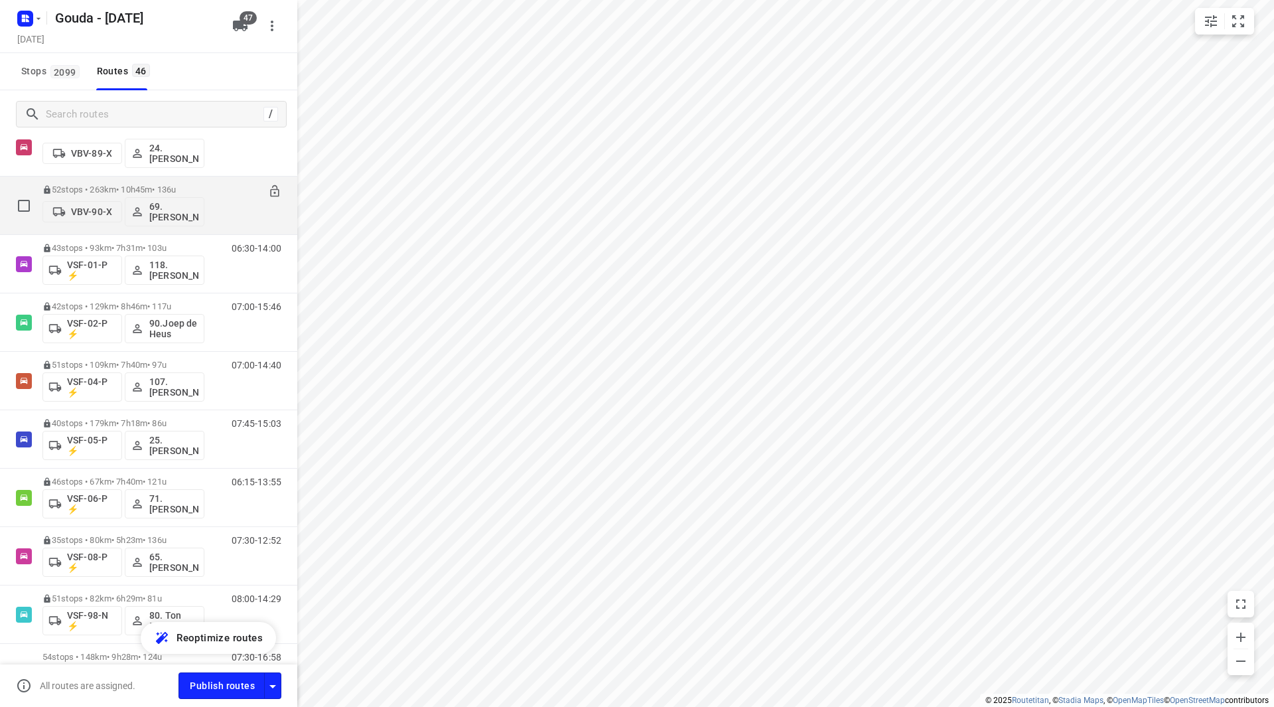
scroll to position [2281, 0]
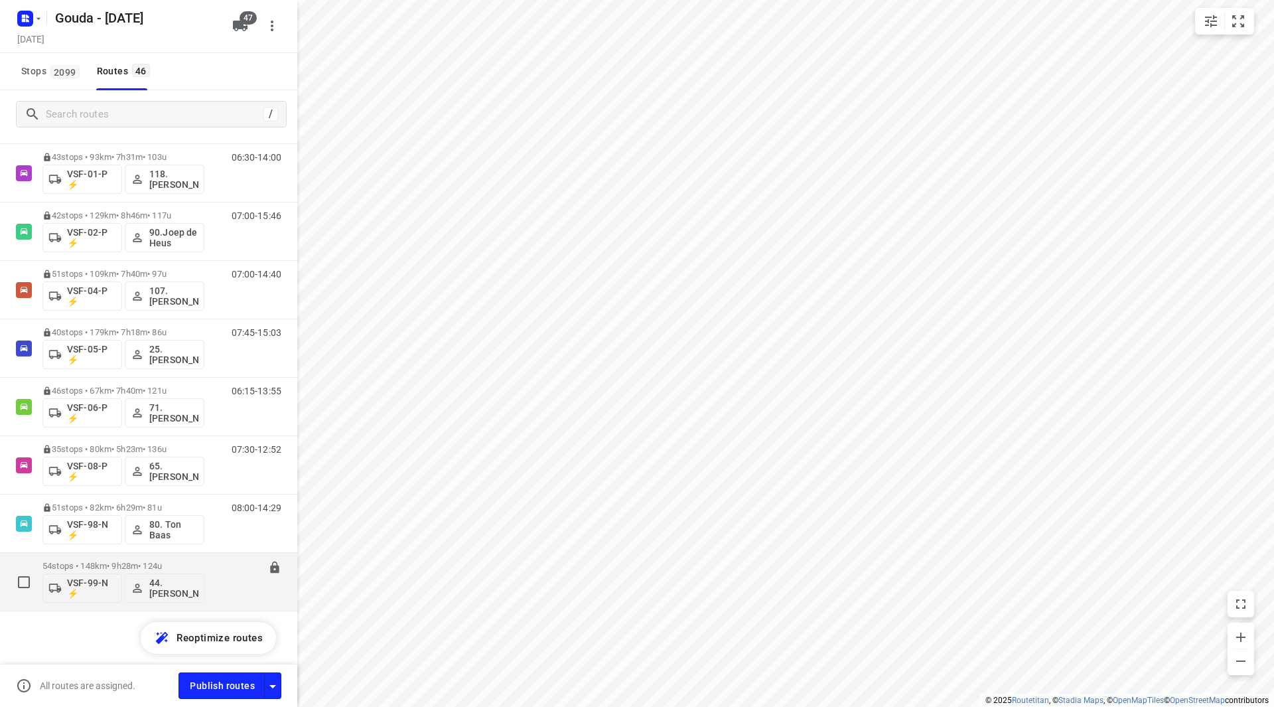
click at [115, 562] on p "54 stops • 148km • 9h28m • 124u" at bounding box center [123, 566] width 162 height 10
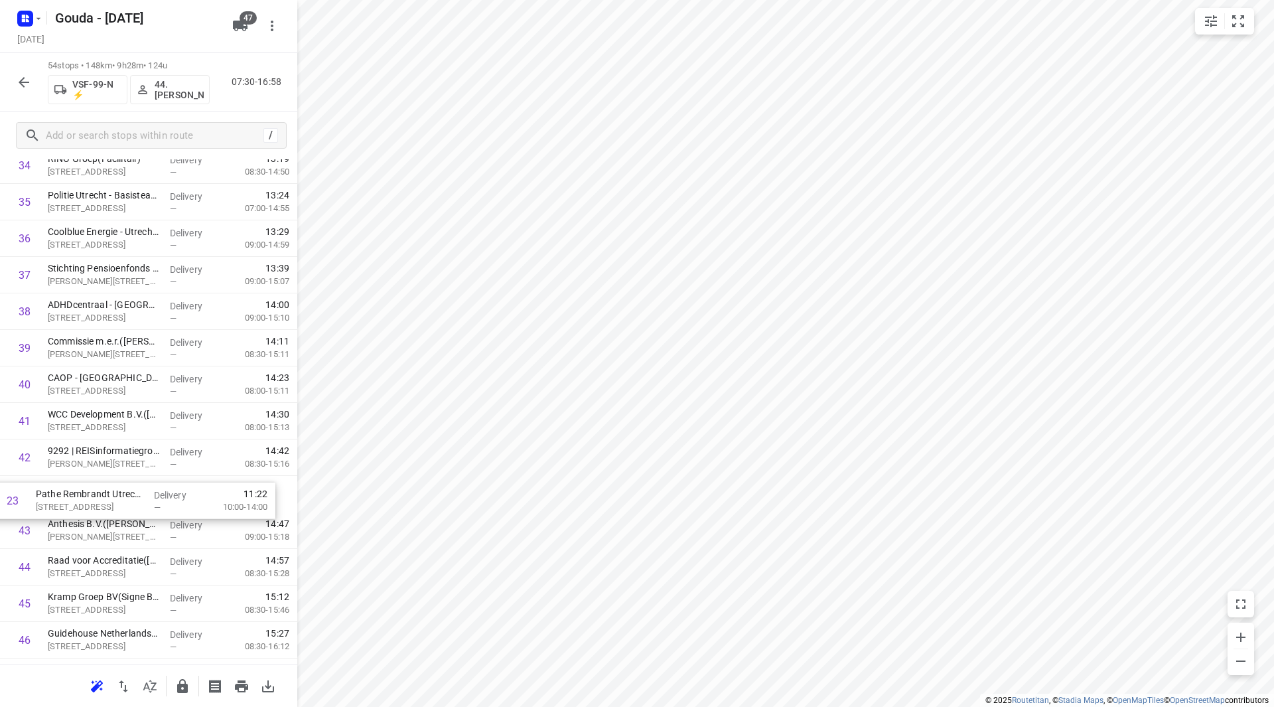
scroll to position [1285, 0]
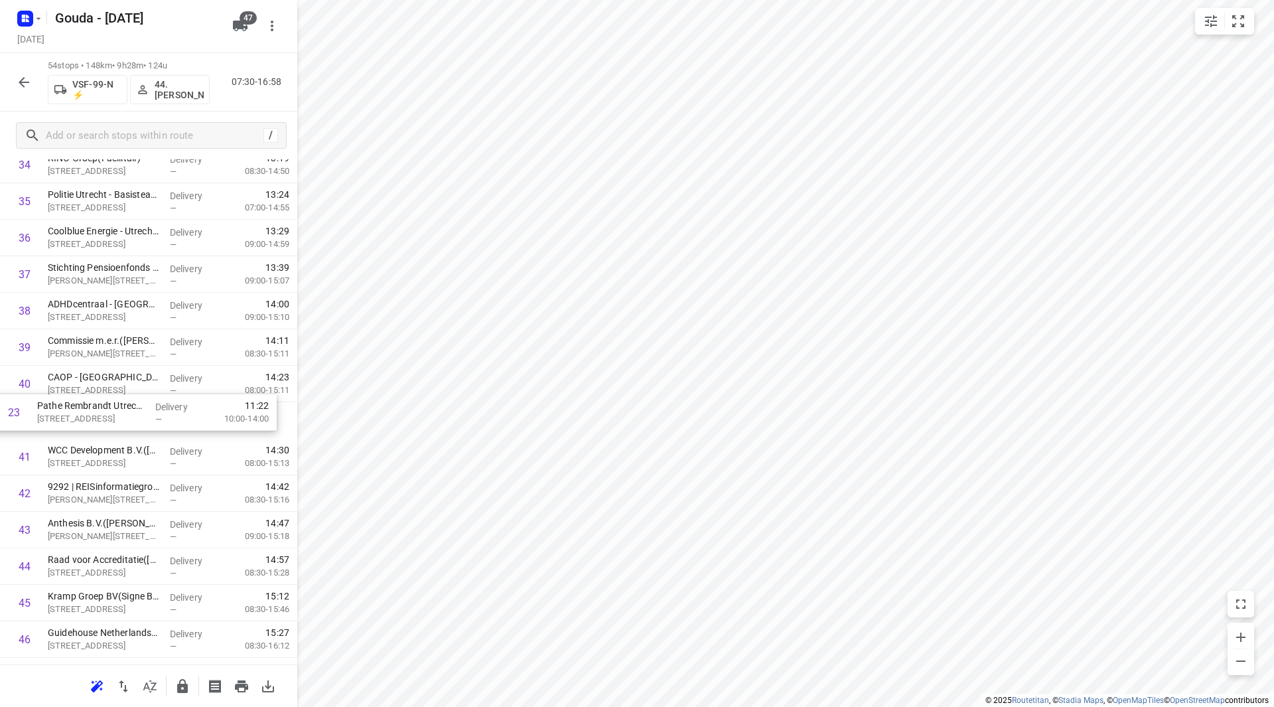
drag, startPoint x: 67, startPoint y: 498, endPoint x: 60, endPoint y: 405, distance: 93.2
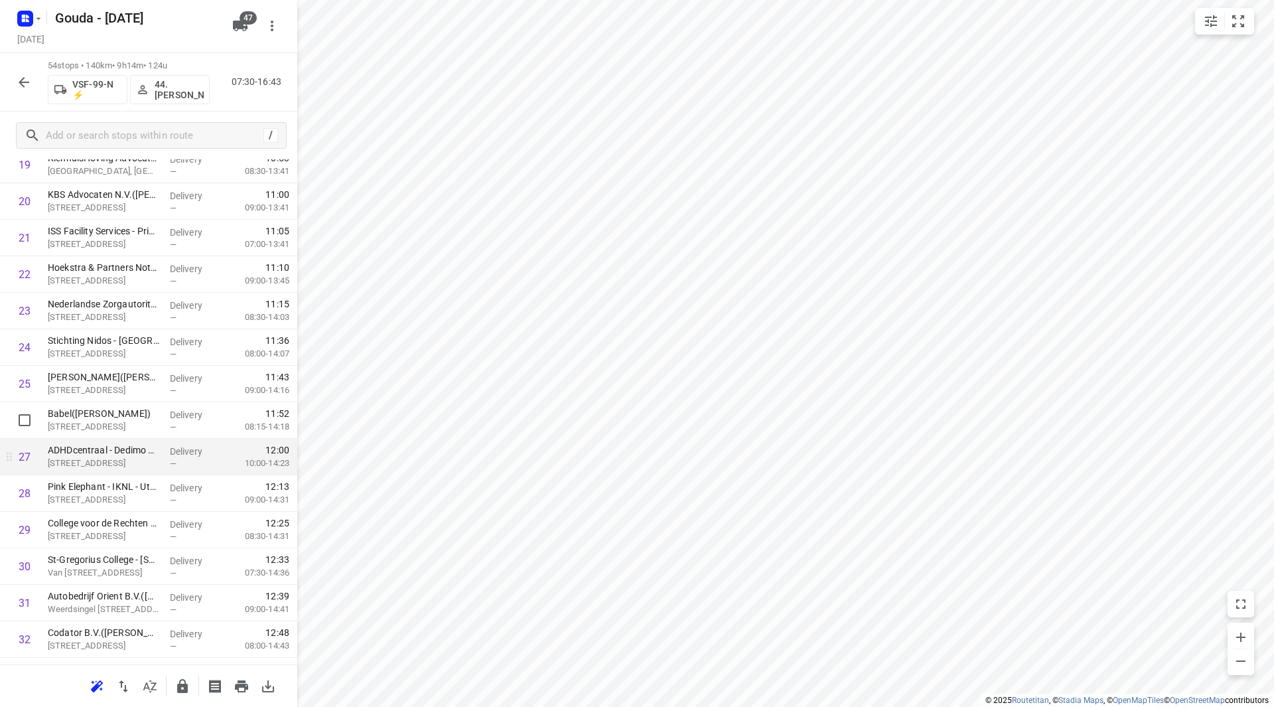
scroll to position [796, 0]
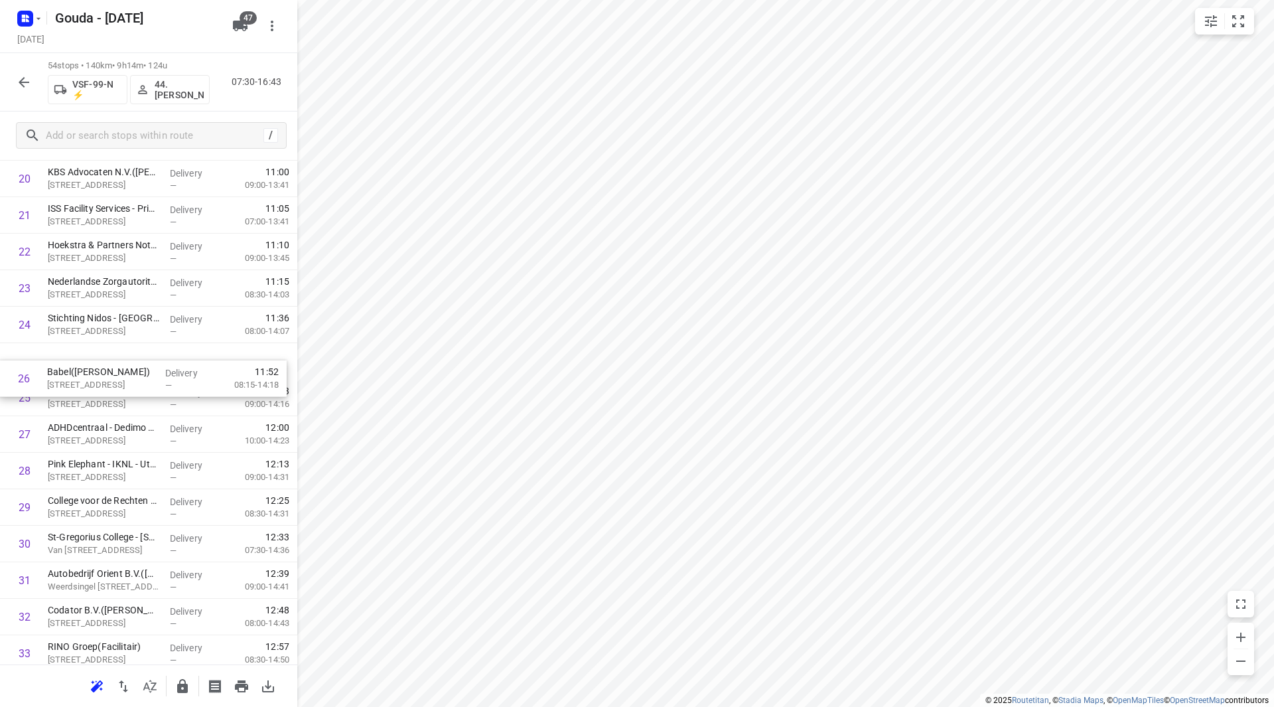
drag, startPoint x: 145, startPoint y: 404, endPoint x: 144, endPoint y: 376, distance: 28.5
click at [144, 376] on div "1 Bedrijfsbureau ESTT - Utrecht(Claudia van Heeswijk) Fentener van Vlissingenka…" at bounding box center [148, 452] width 297 height 1971
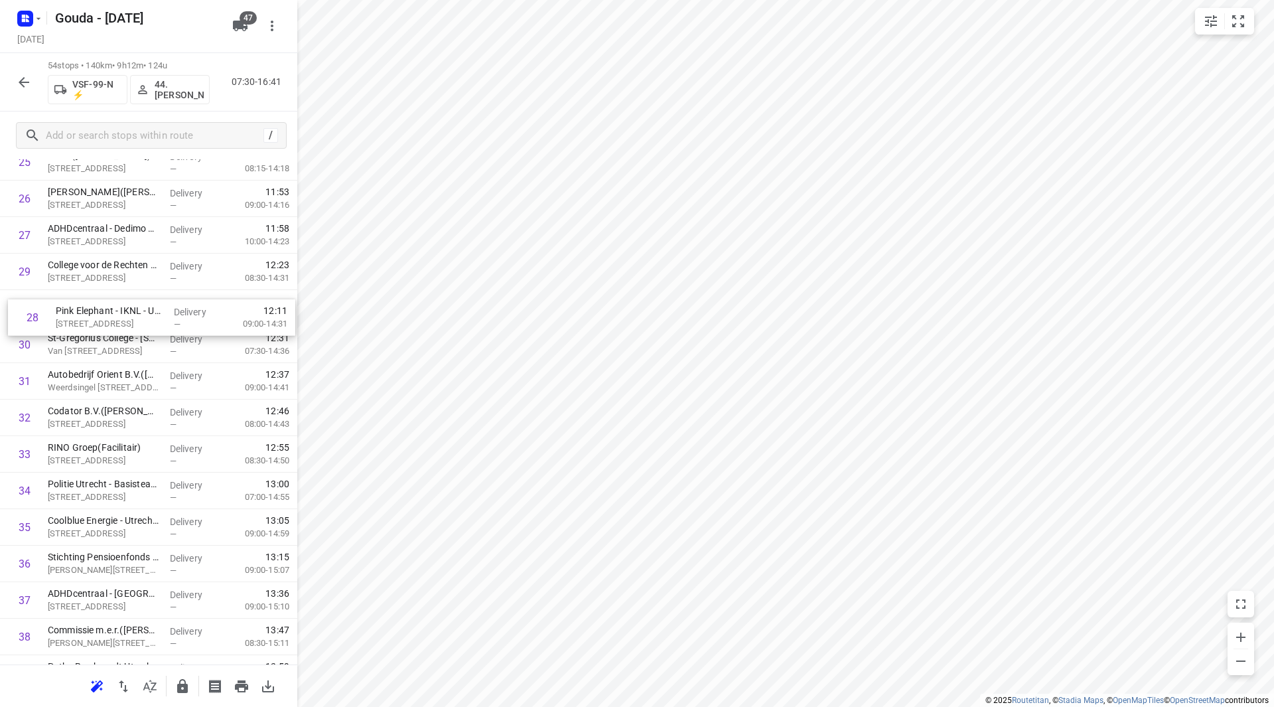
scroll to position [995, 0]
drag, startPoint x: 107, startPoint y: 263, endPoint x: 104, endPoint y: 382, distance: 118.8
click at [104, 382] on div "1 Bedrijfsbureau ESTT - Utrecht(Claudia van Heeswijk) Fentener van Vlissingenka…" at bounding box center [148, 254] width 297 height 1971
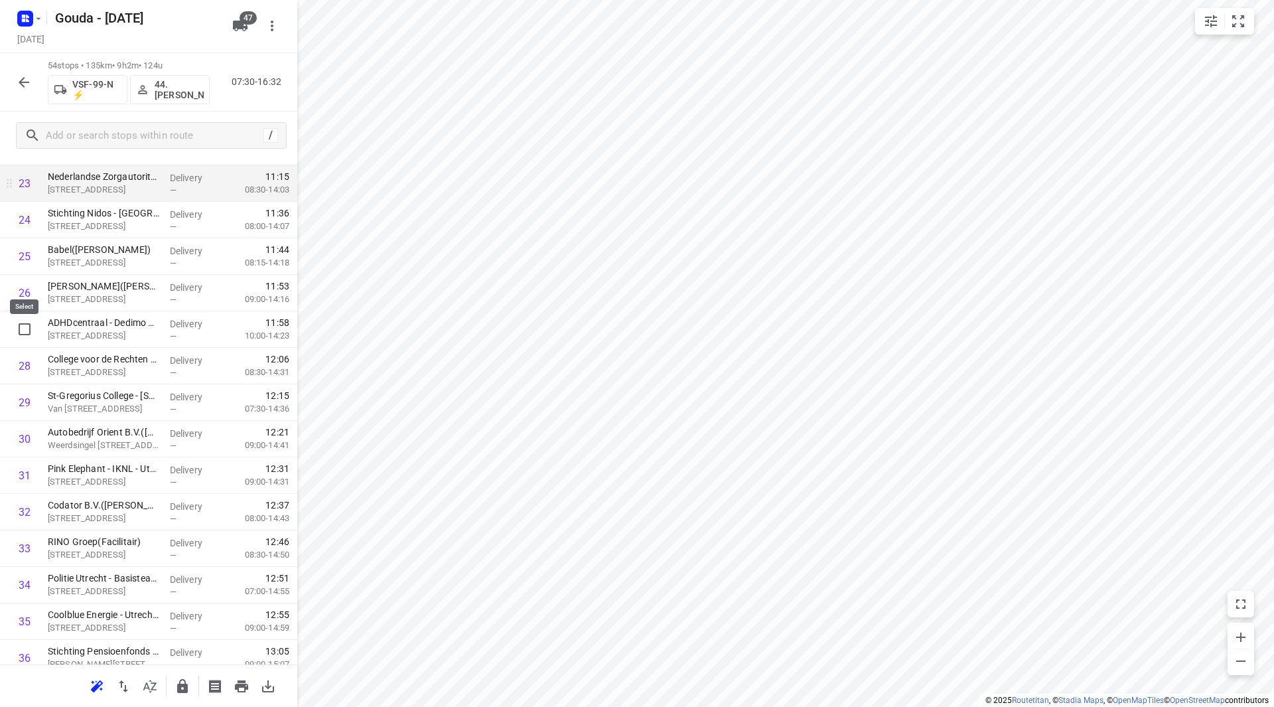
scroll to position [862, 0]
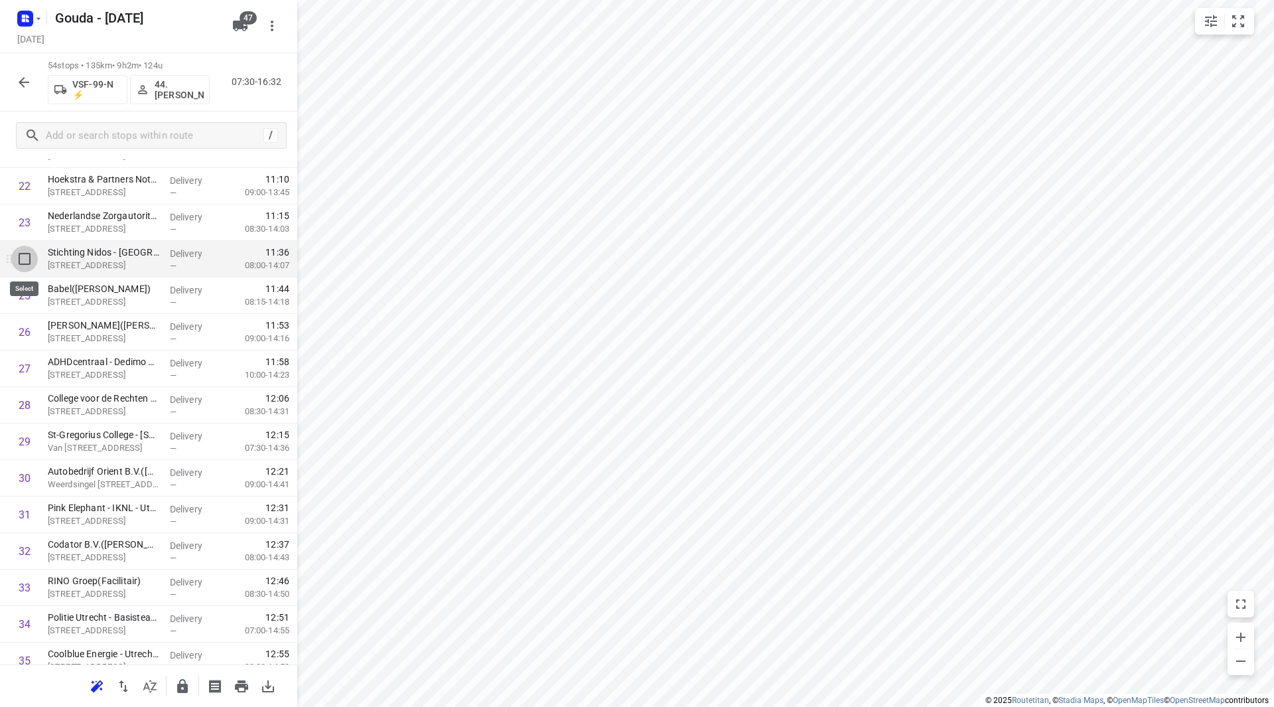
click at [22, 259] on input "checkbox" at bounding box center [24, 259] width 27 height 27
checkbox input "true"
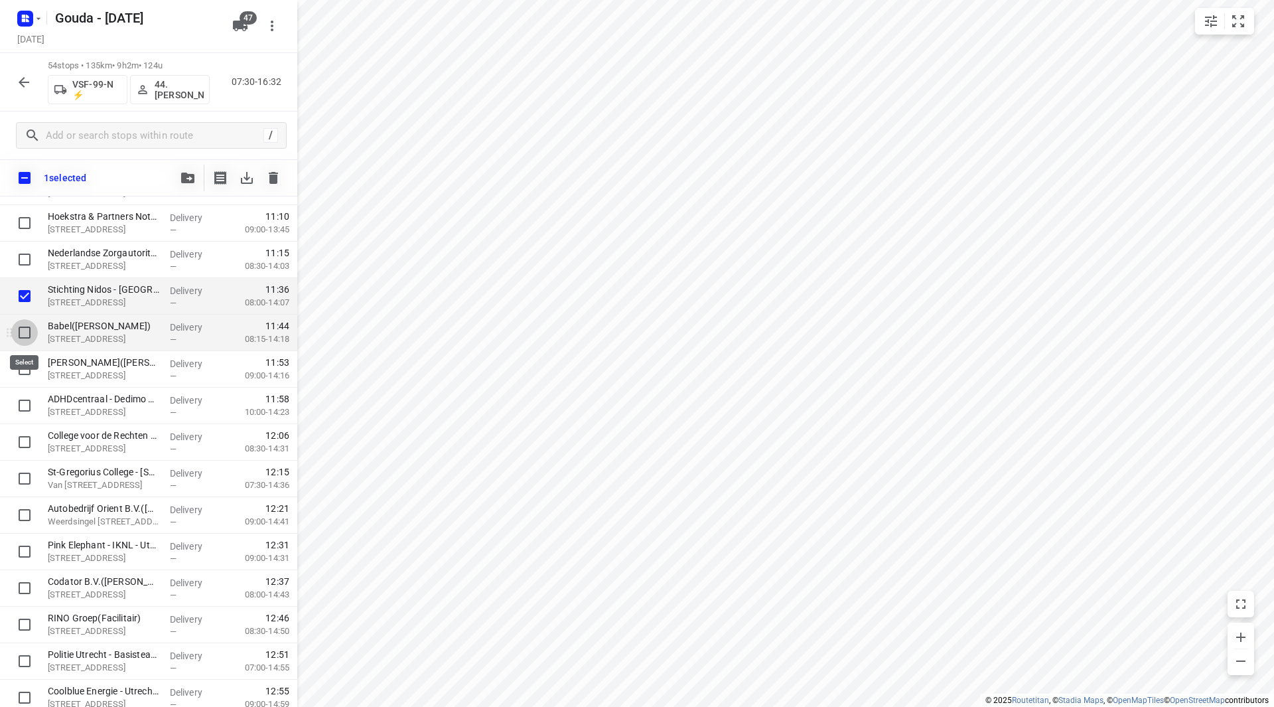
click at [33, 330] on input "checkbox" at bounding box center [24, 332] width 27 height 27
checkbox input "true"
click at [176, 173] on button "button" at bounding box center [188, 178] width 27 height 27
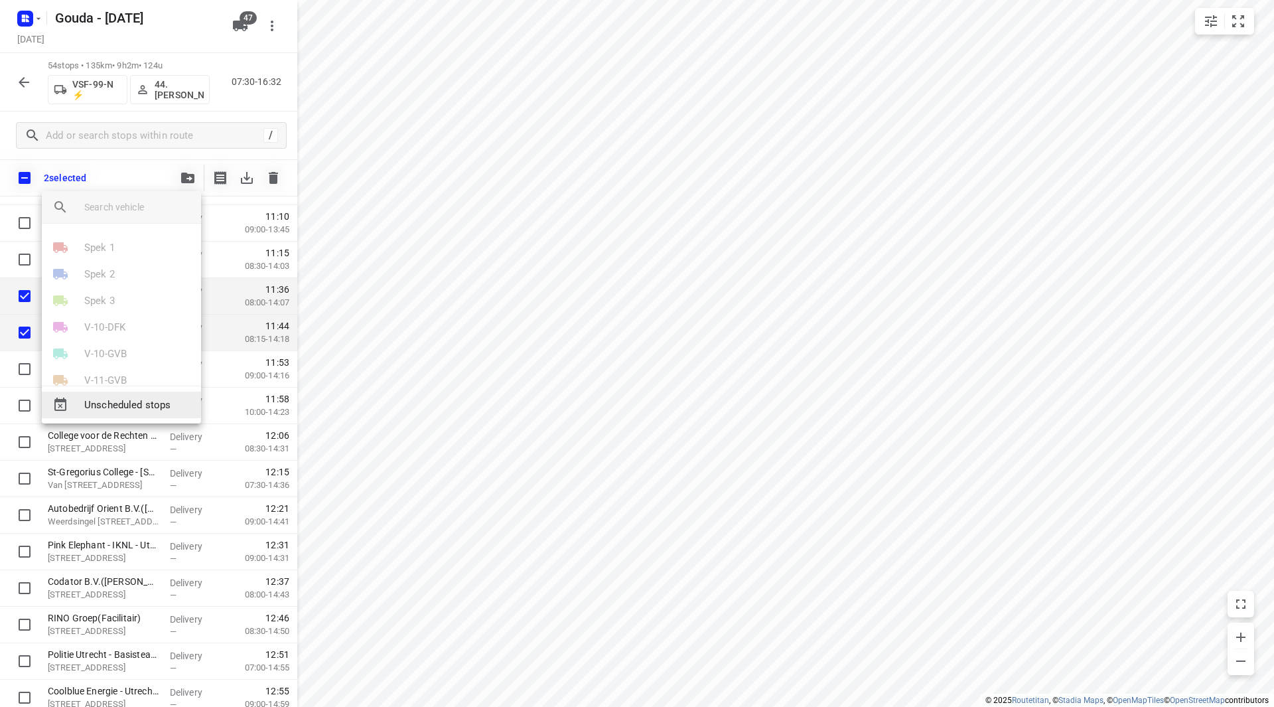
click at [111, 408] on span "Unscheduled stops" at bounding box center [137, 405] width 106 height 15
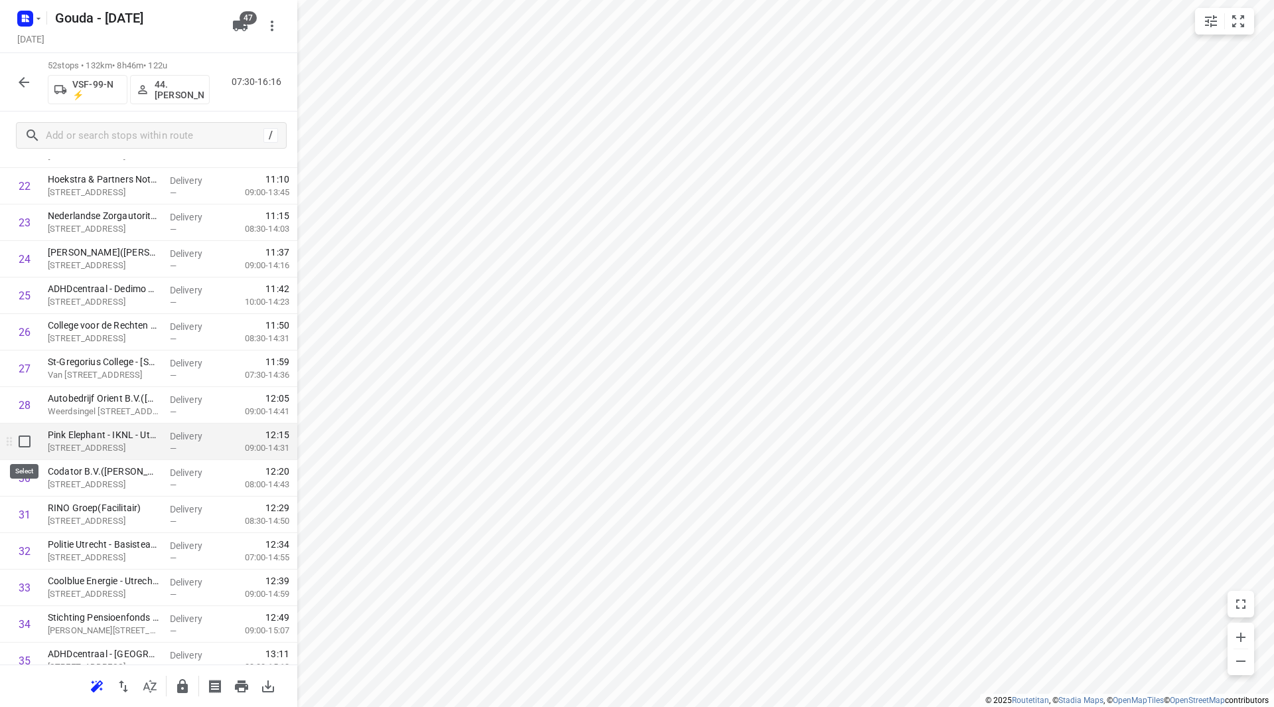
click at [25, 439] on input "checkbox" at bounding box center [24, 441] width 27 height 27
checkbox input "true"
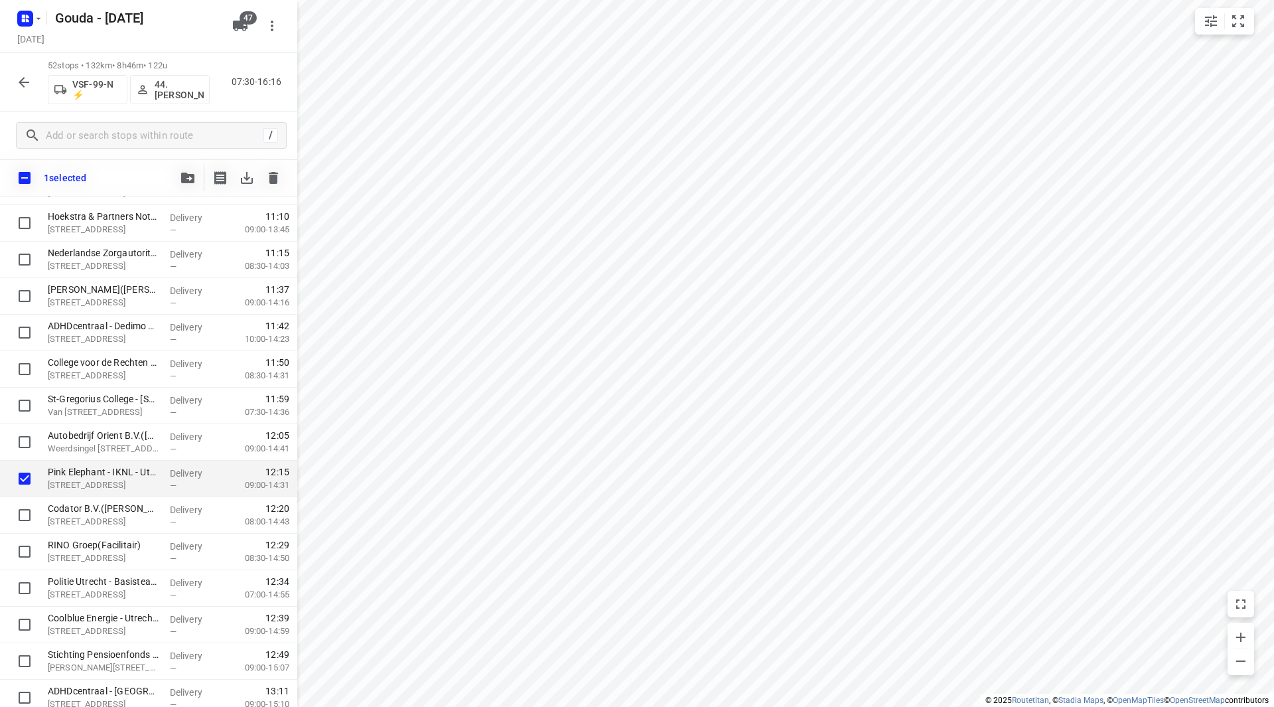
click at [179, 174] on button "button" at bounding box center [188, 178] width 27 height 27
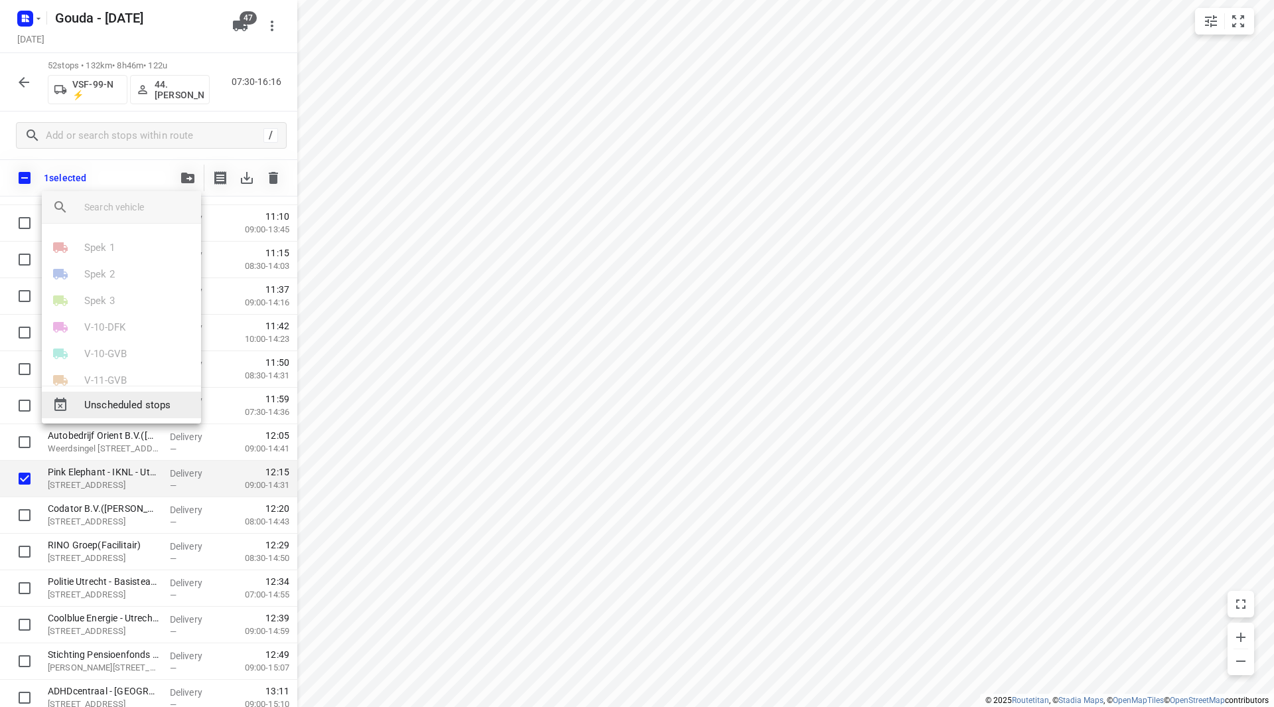
click at [102, 406] on span "Unscheduled stops" at bounding box center [137, 405] width 106 height 15
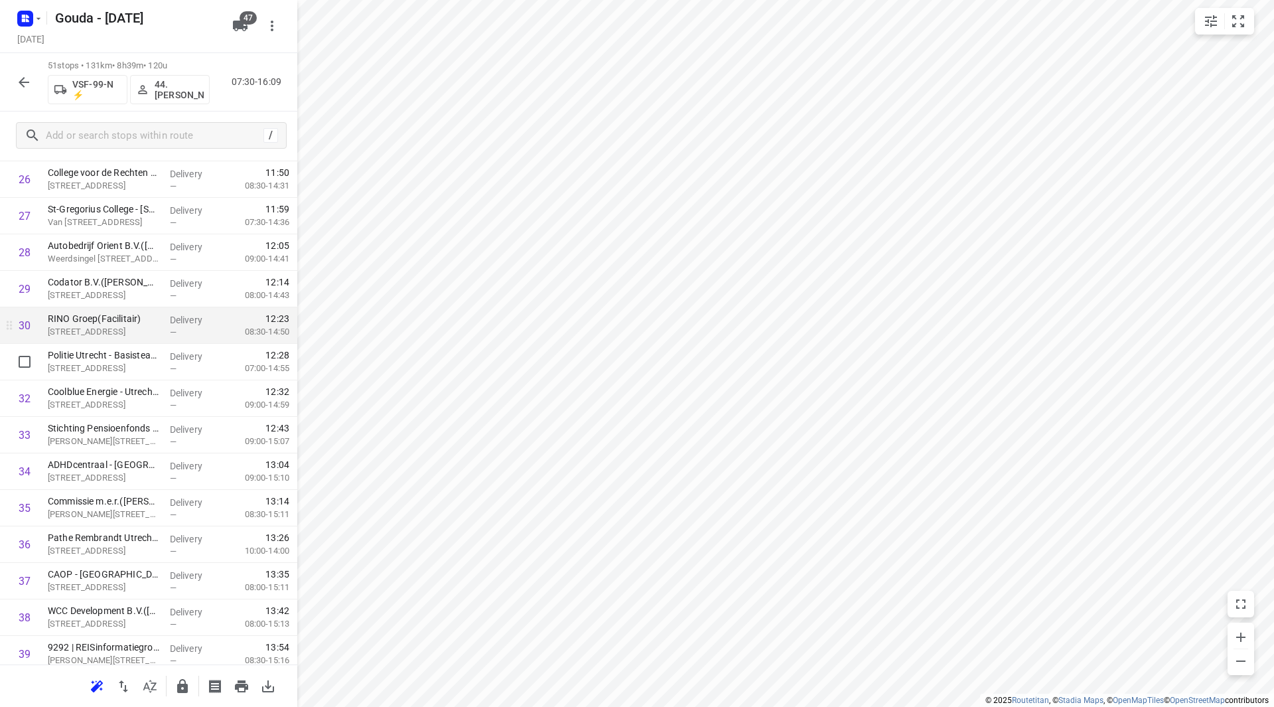
scroll to position [995, 0]
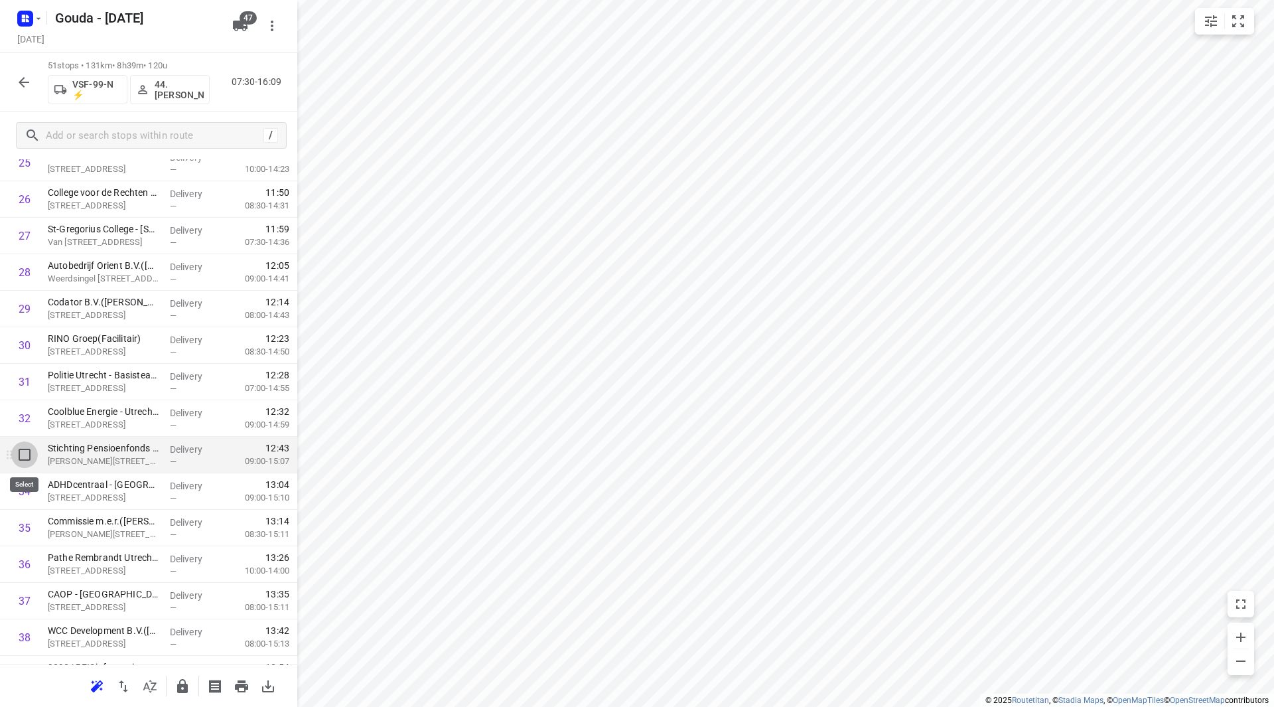
click at [27, 452] on input "checkbox" at bounding box center [24, 454] width 27 height 27
checkbox input "true"
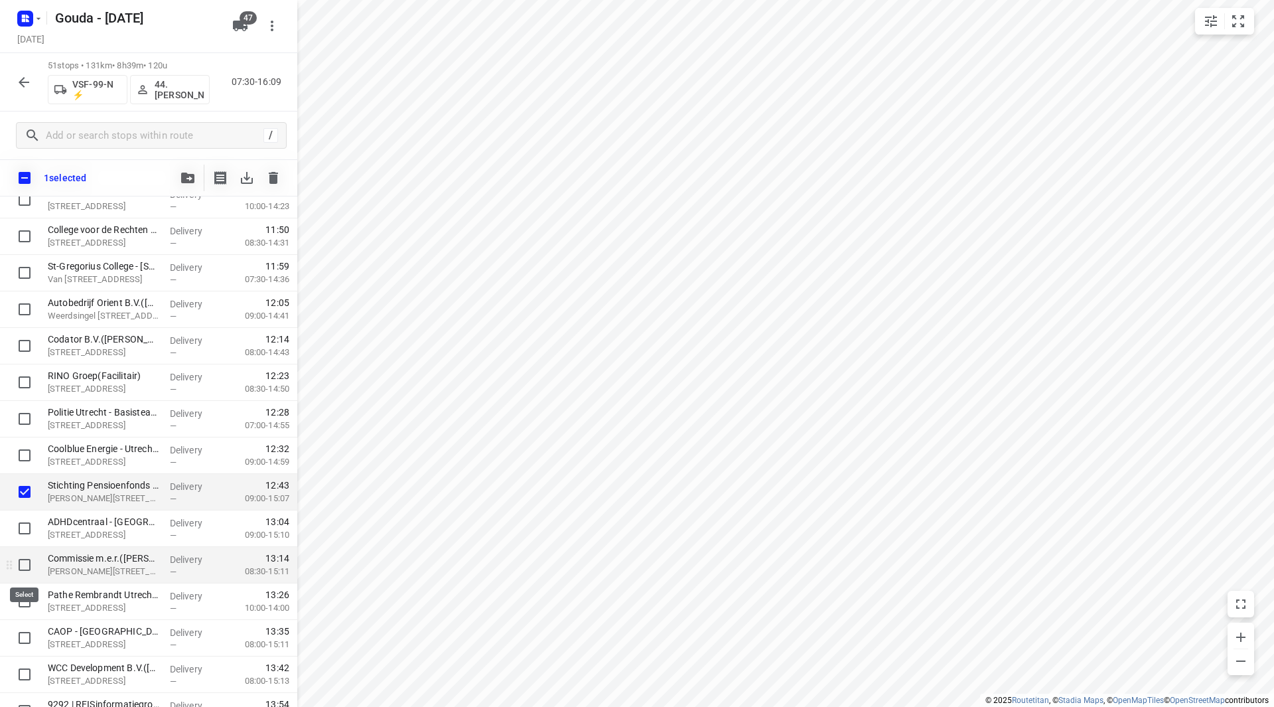
click at [23, 561] on input "checkbox" at bounding box center [24, 564] width 27 height 27
checkbox input "true"
click at [181, 177] on span "button" at bounding box center [188, 178] width 16 height 11
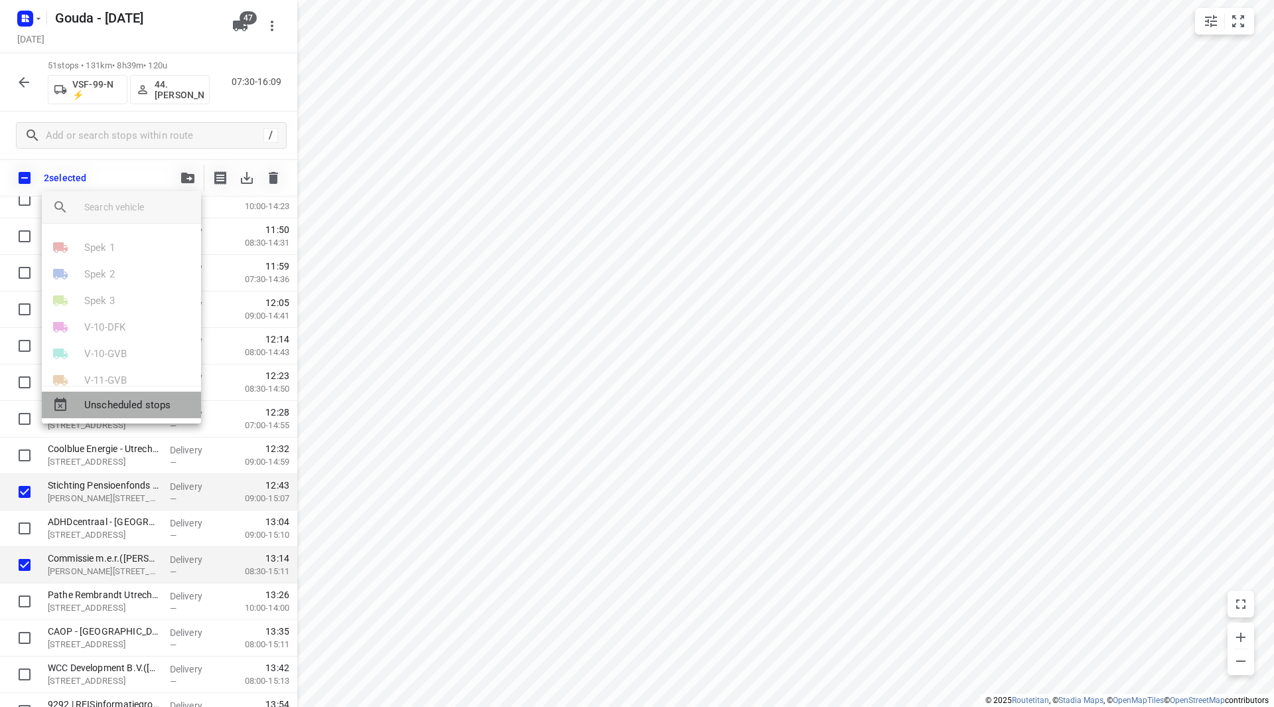
click at [113, 409] on span "Unscheduled stops" at bounding box center [137, 405] width 106 height 15
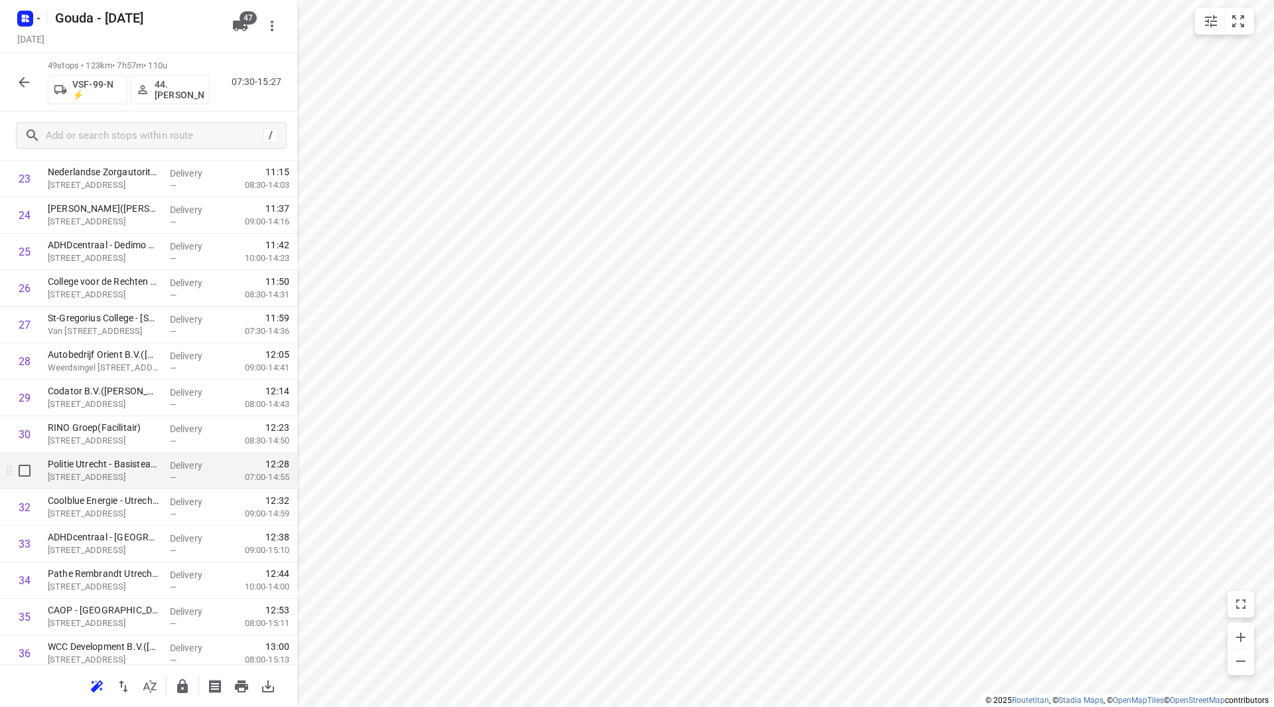
scroll to position [929, 0]
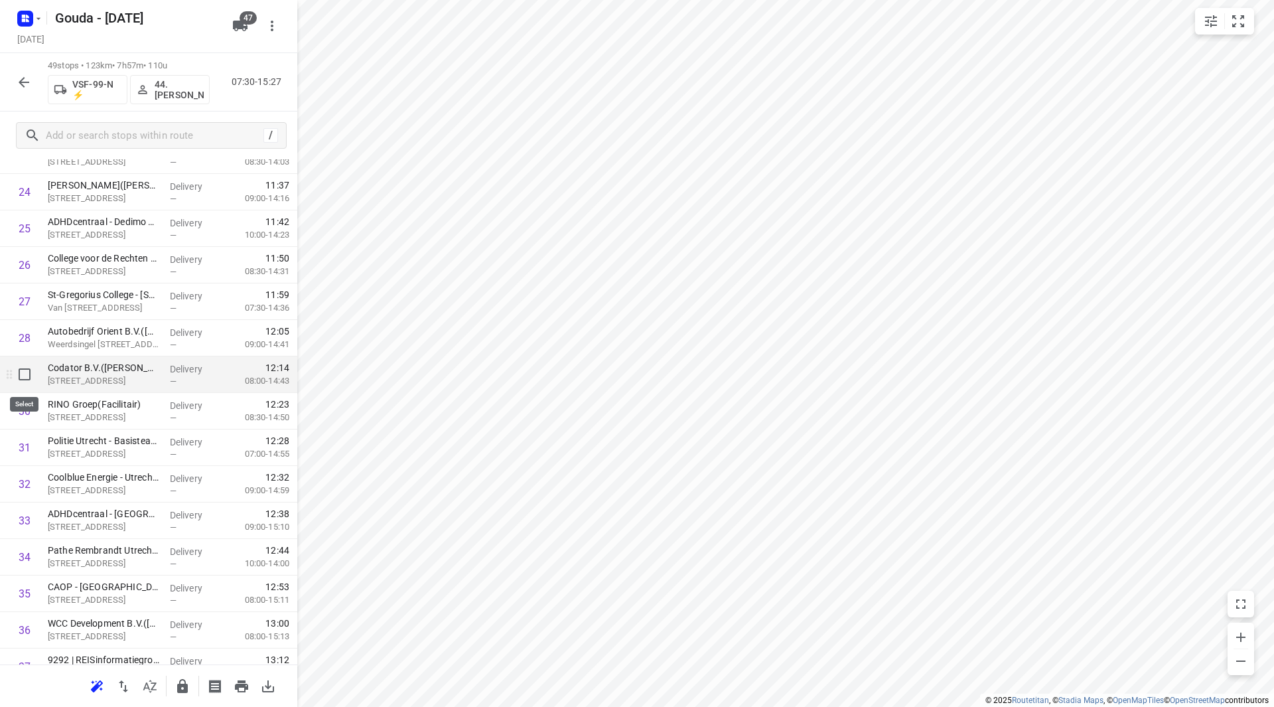
click at [24, 375] on input "checkbox" at bounding box center [24, 374] width 27 height 27
checkbox input "true"
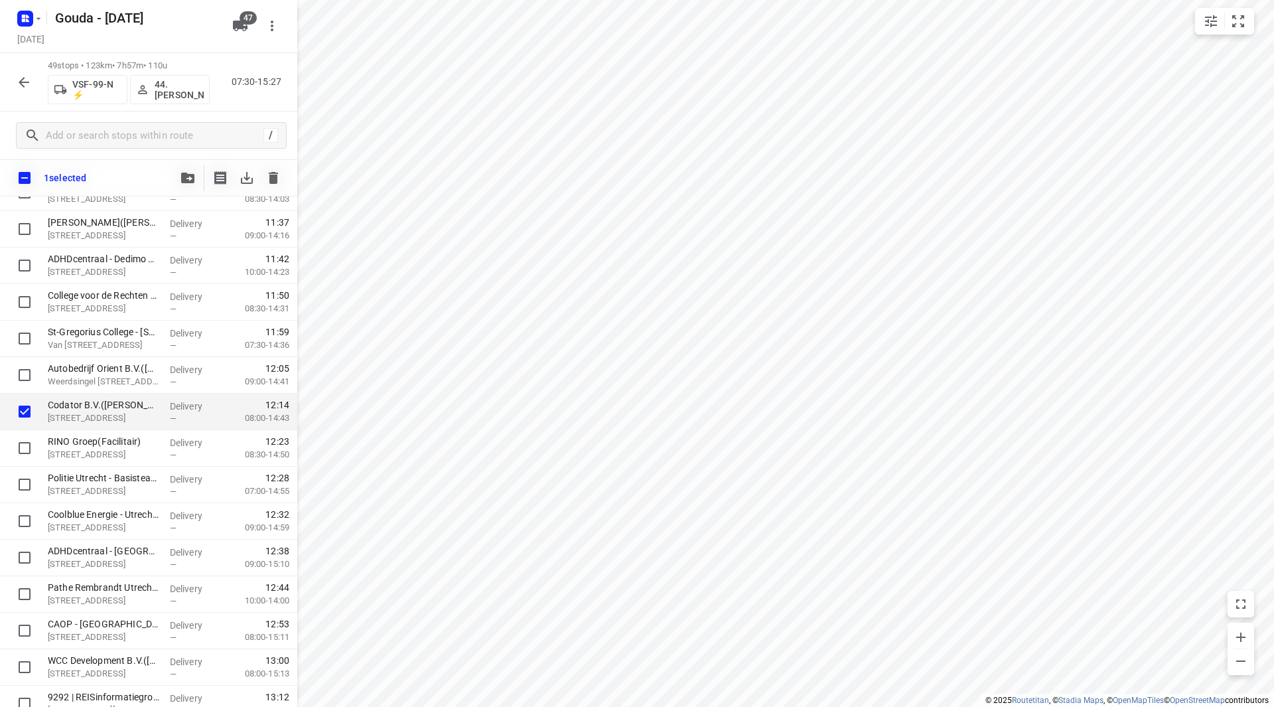
click at [184, 164] on div "1 selected" at bounding box center [148, 177] width 297 height 37
click at [186, 174] on icon "button" at bounding box center [187, 178] width 13 height 11
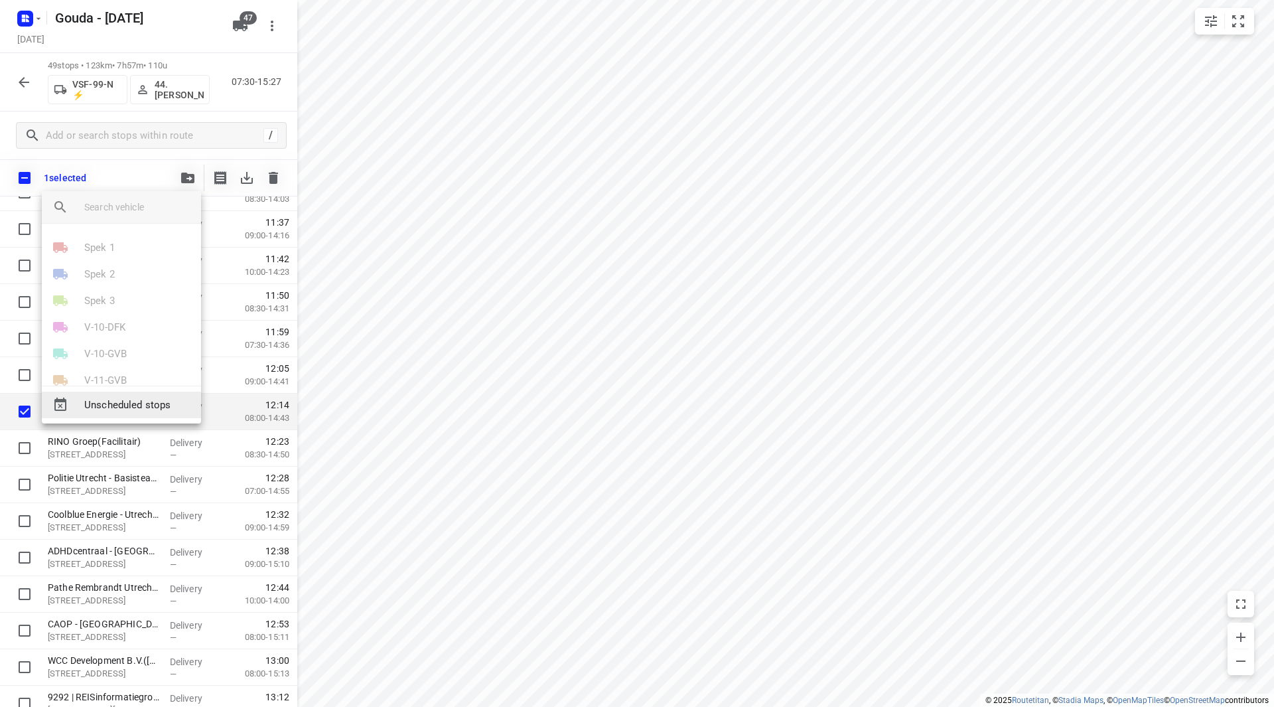
click at [105, 414] on div "Unscheduled stops" at bounding box center [121, 405] width 159 height 27
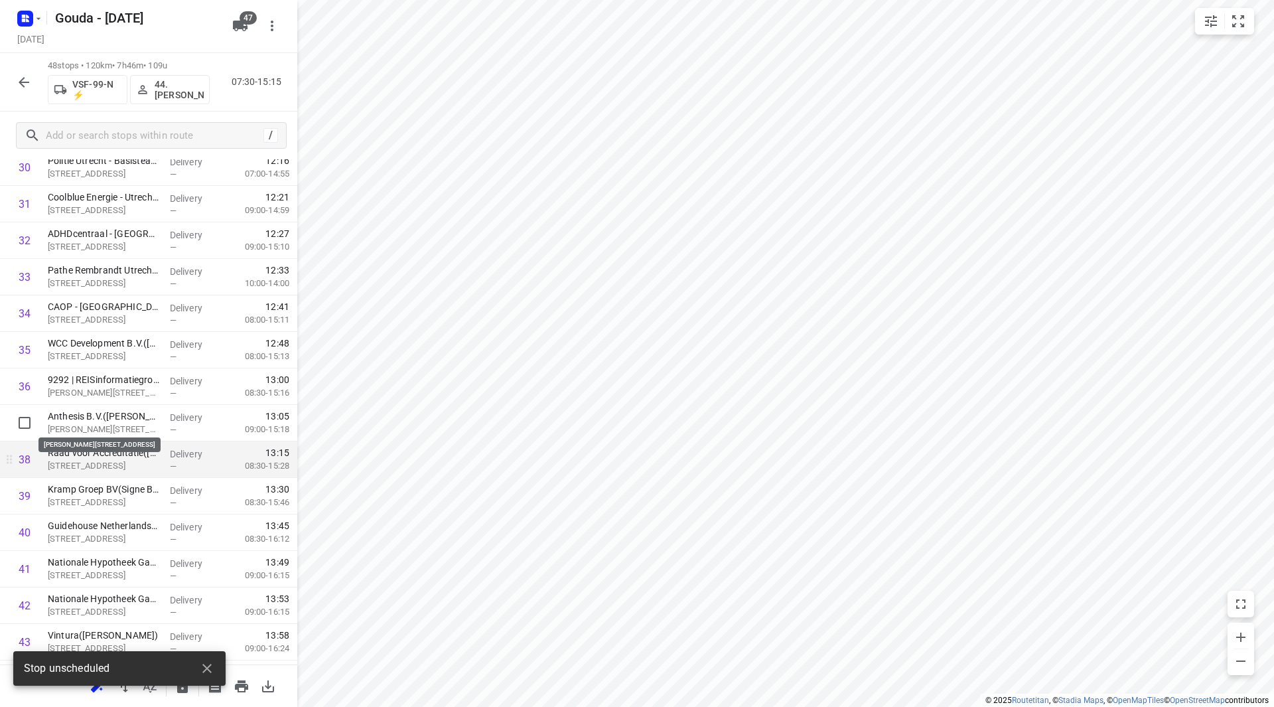
scroll to position [1195, 0]
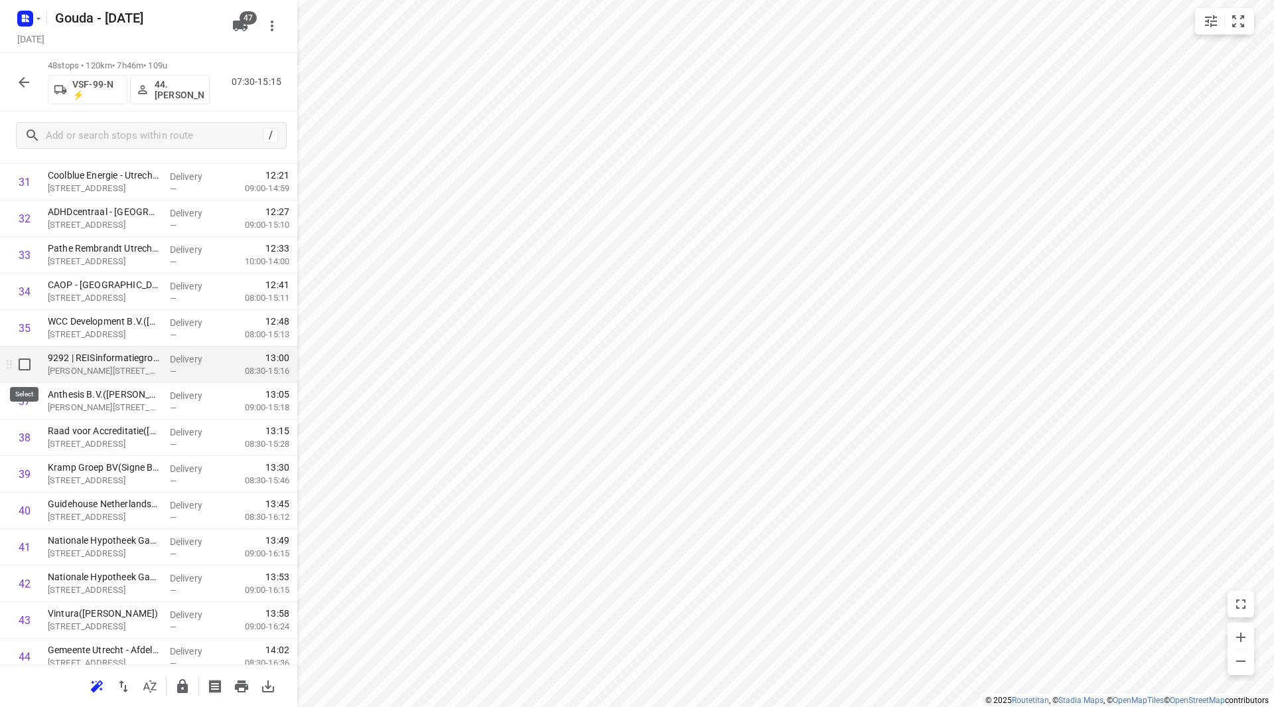
click at [21, 370] on input "checkbox" at bounding box center [24, 364] width 27 height 27
checkbox input "true"
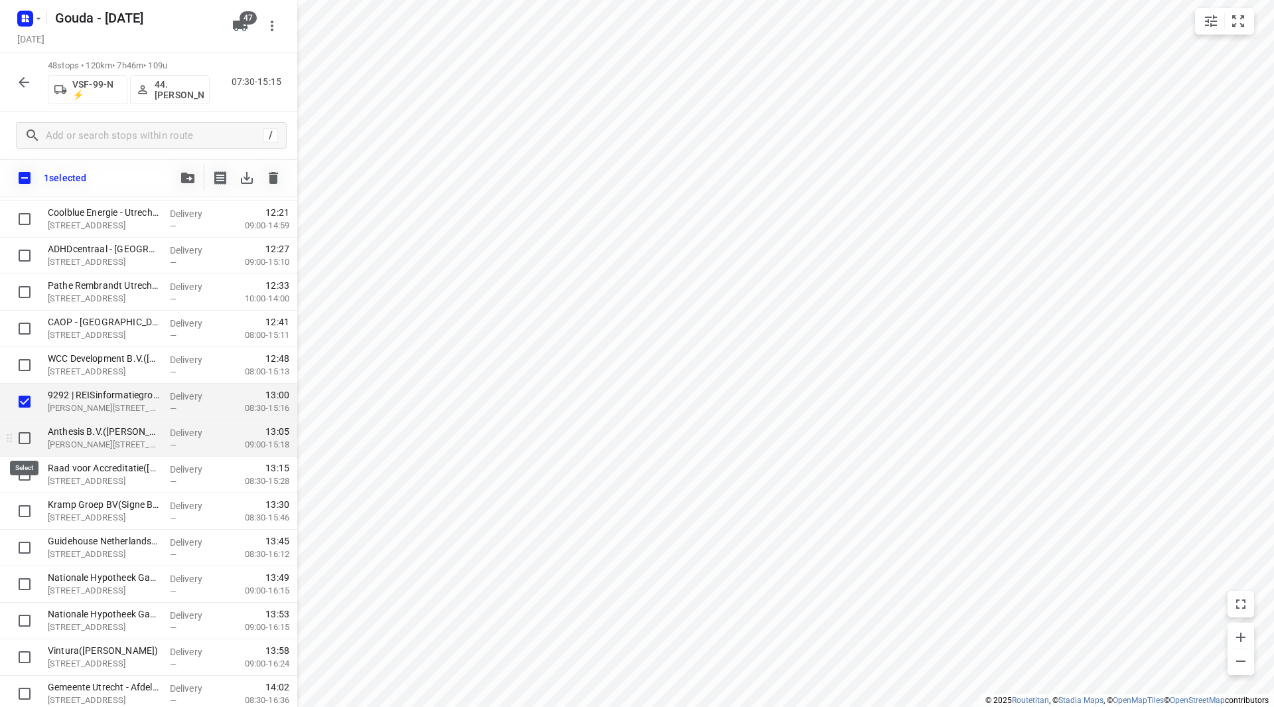
click at [18, 435] on input "checkbox" at bounding box center [24, 438] width 27 height 27
checkbox input "true"
click at [190, 172] on button "button" at bounding box center [188, 178] width 27 height 27
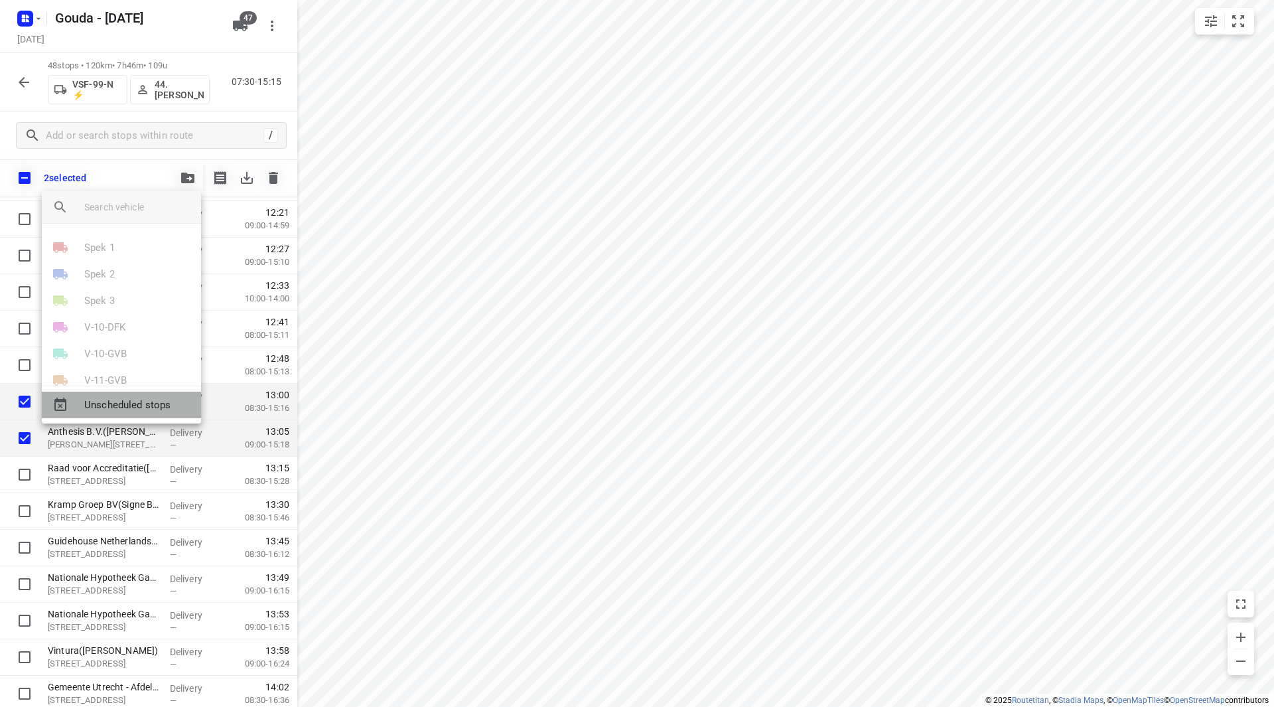
click at [109, 402] on span "Unscheduled stops" at bounding box center [137, 405] width 106 height 15
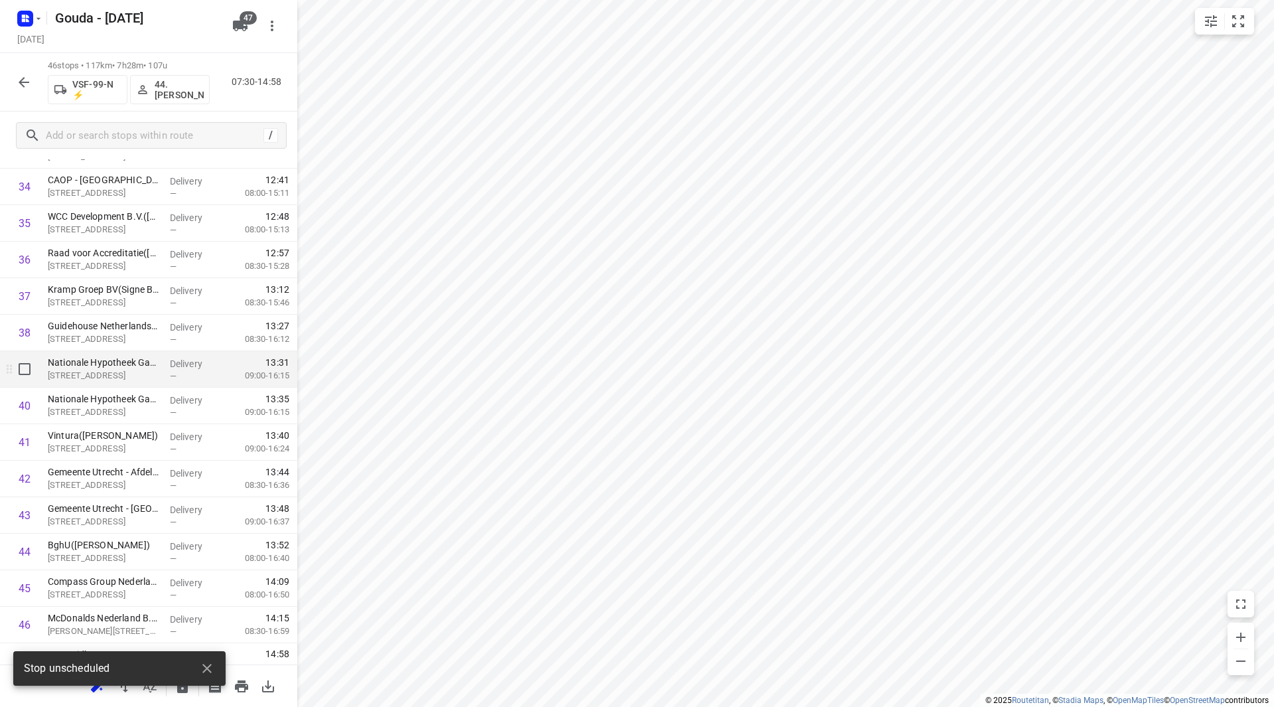
scroll to position [1315, 0]
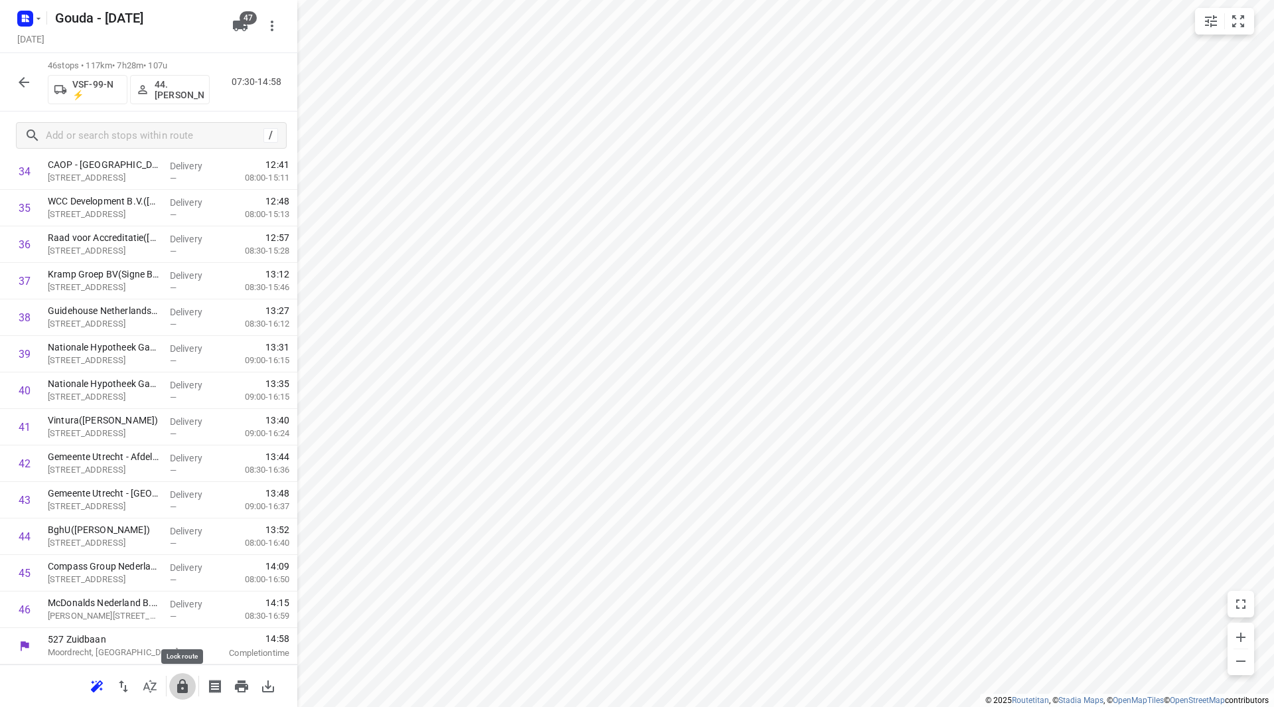
click at [181, 684] on icon "button" at bounding box center [182, 686] width 11 height 14
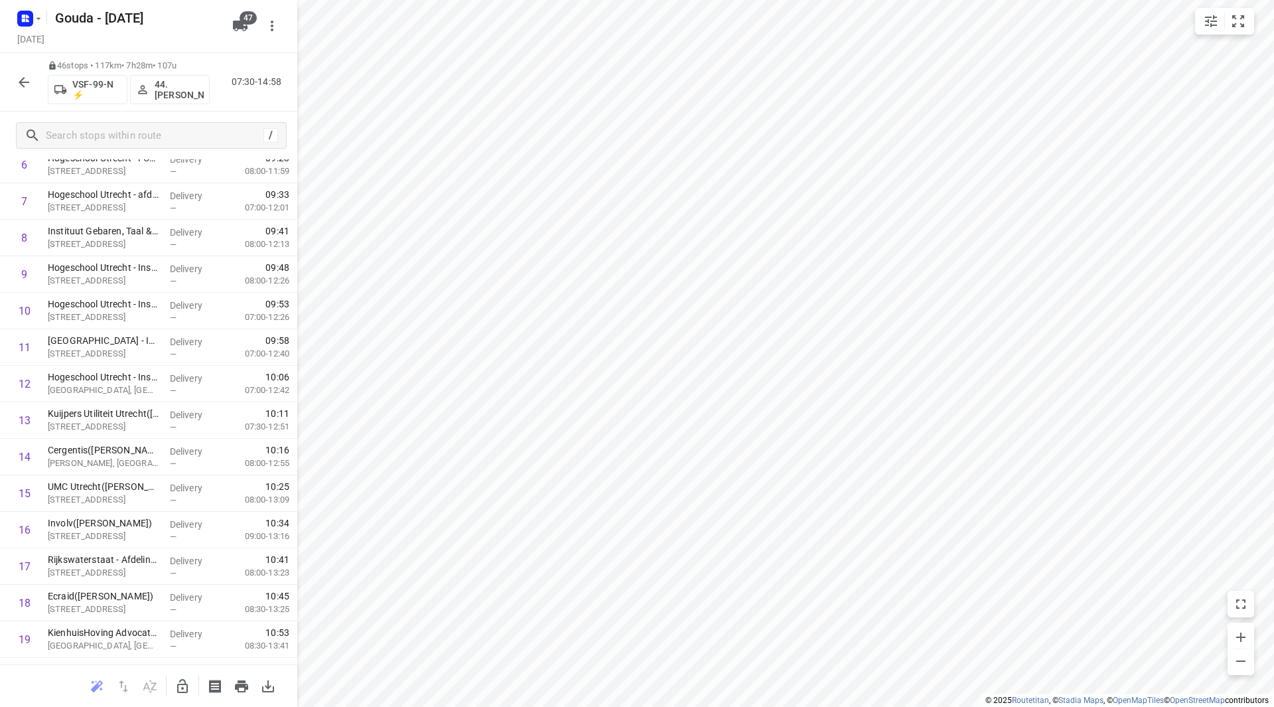
scroll to position [0, 0]
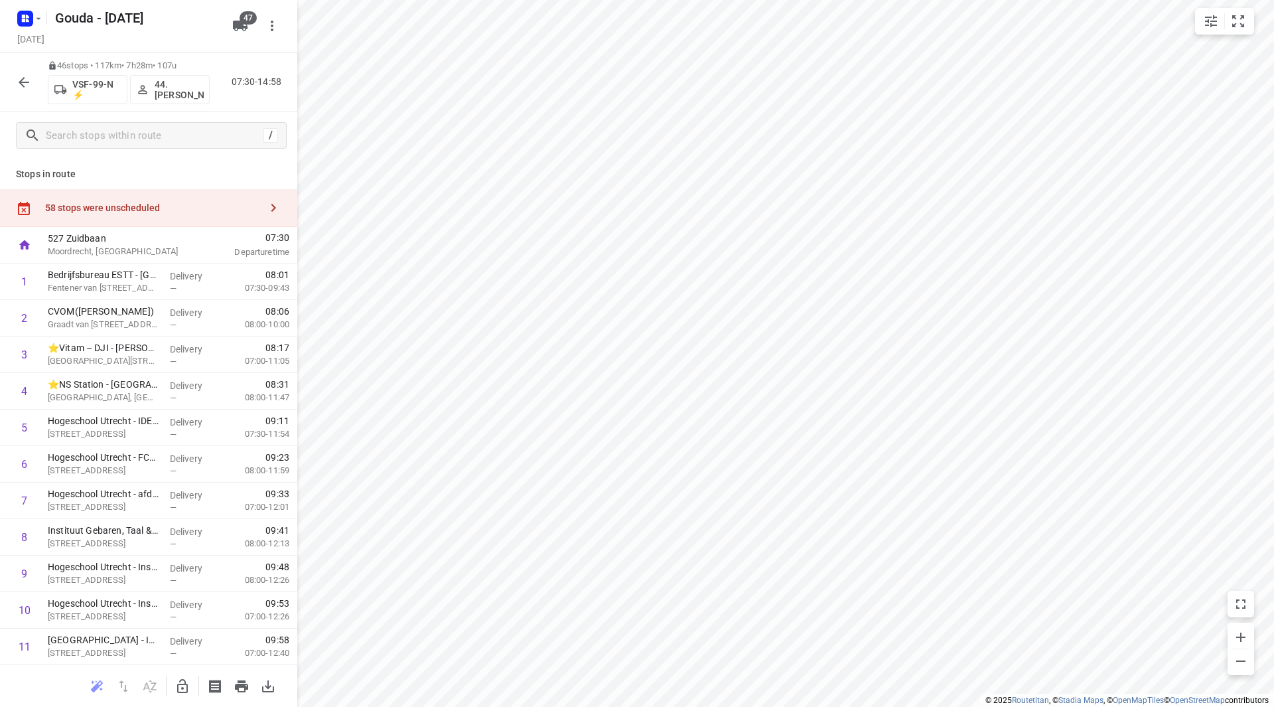
click at [216, 202] on div "58 stops were unscheduled" at bounding box center [148, 208] width 297 height 38
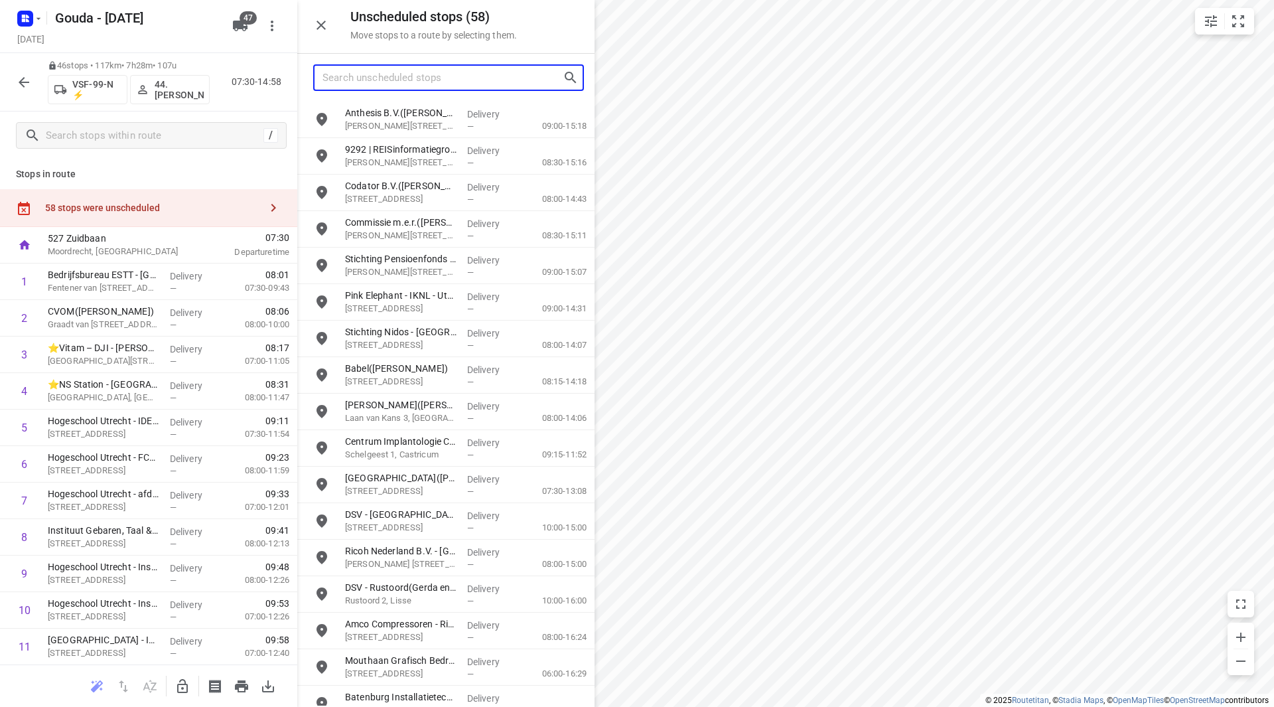
click at [397, 73] on input "Search unscheduled stops" at bounding box center [443, 78] width 240 height 21
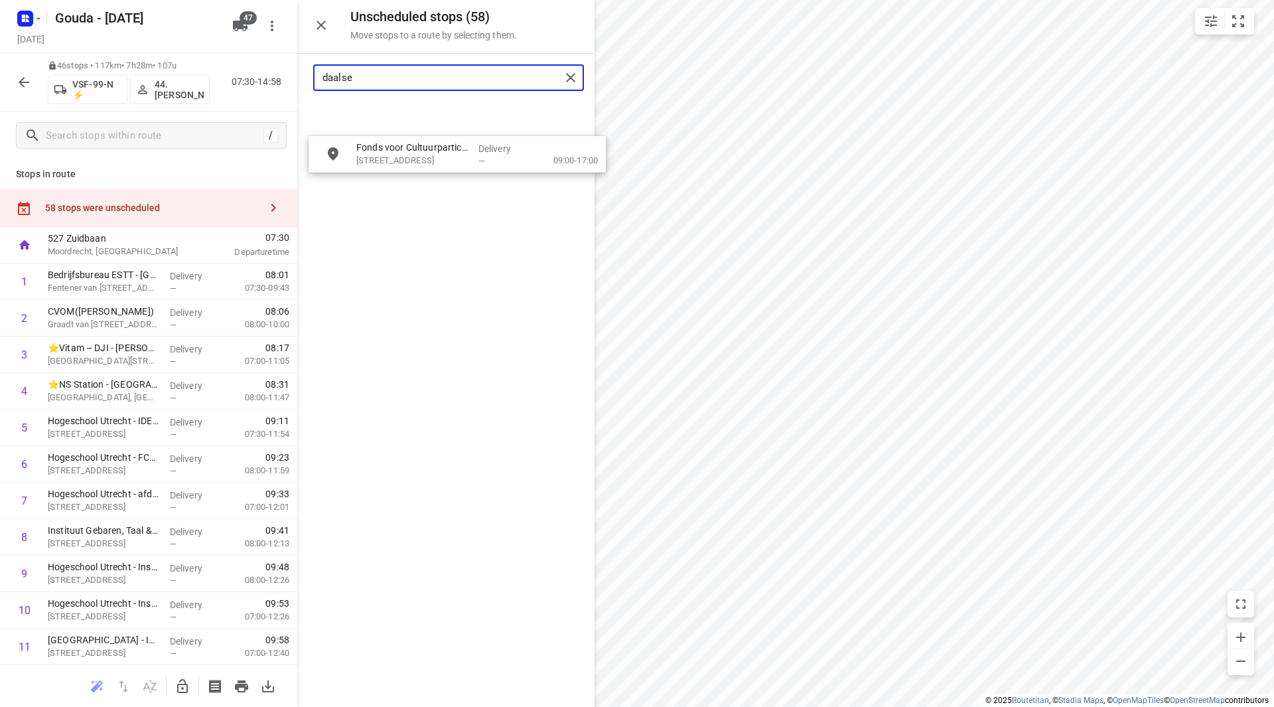
drag, startPoint x: 388, startPoint y: 111, endPoint x: 396, endPoint y: 150, distance: 39.8
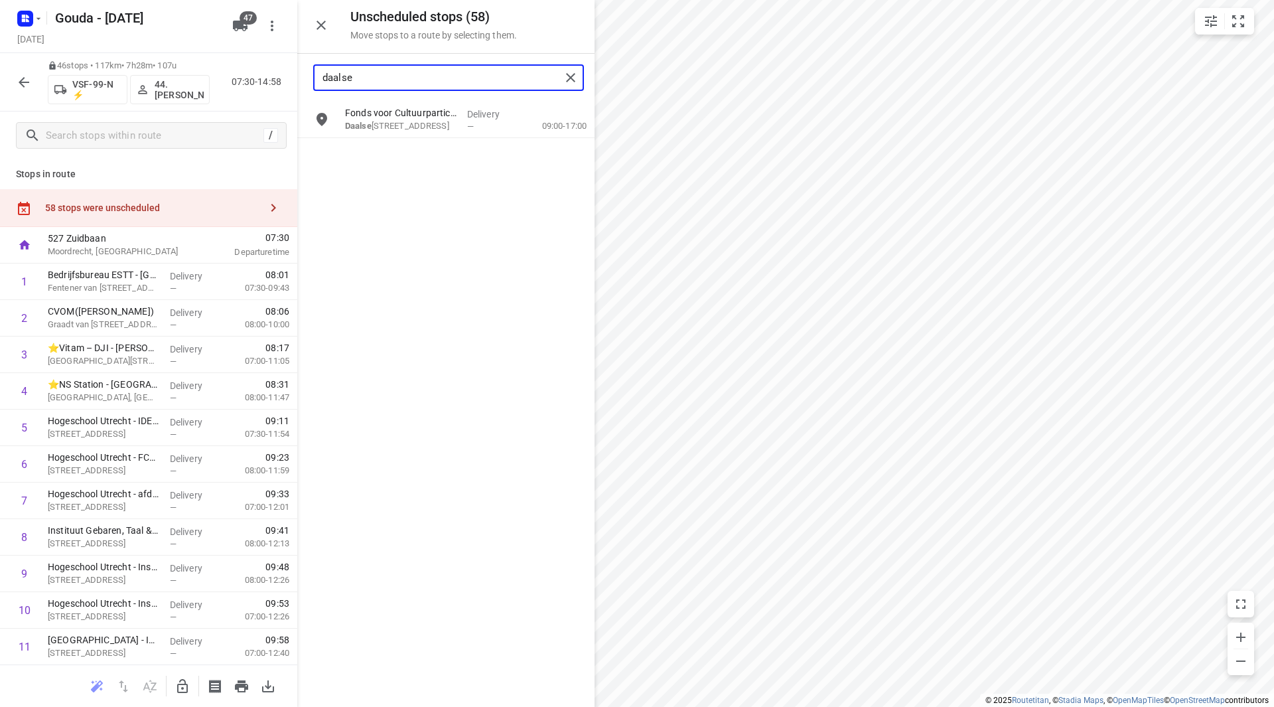
type input "daalse"
click at [193, 687] on button "button" at bounding box center [182, 686] width 27 height 27
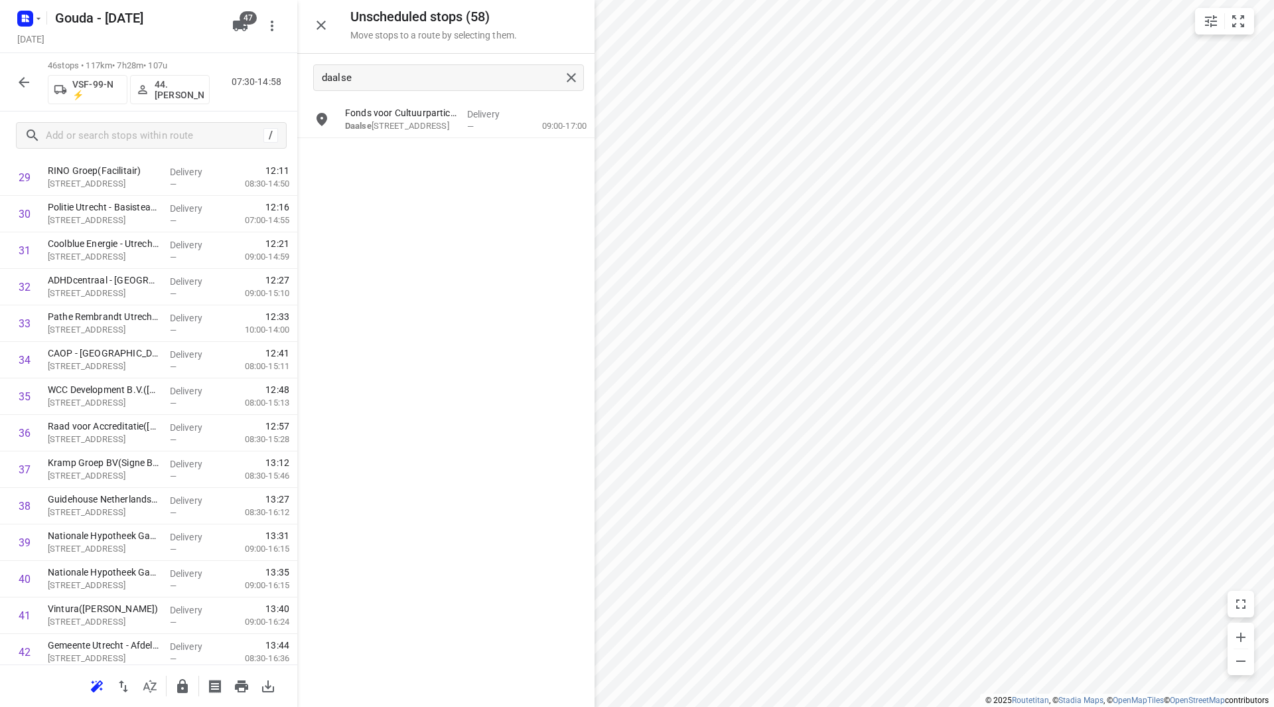
scroll to position [1122, 0]
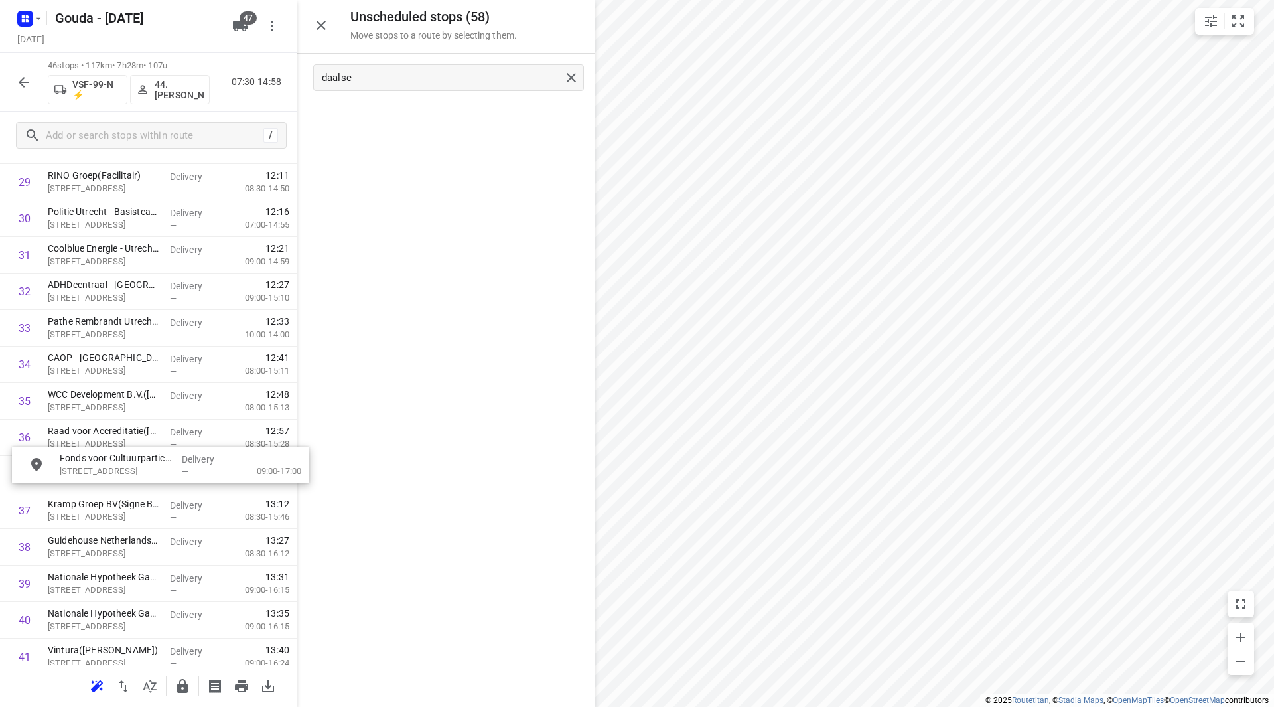
drag, startPoint x: 384, startPoint y: 123, endPoint x: 88, endPoint y: 478, distance: 463.2
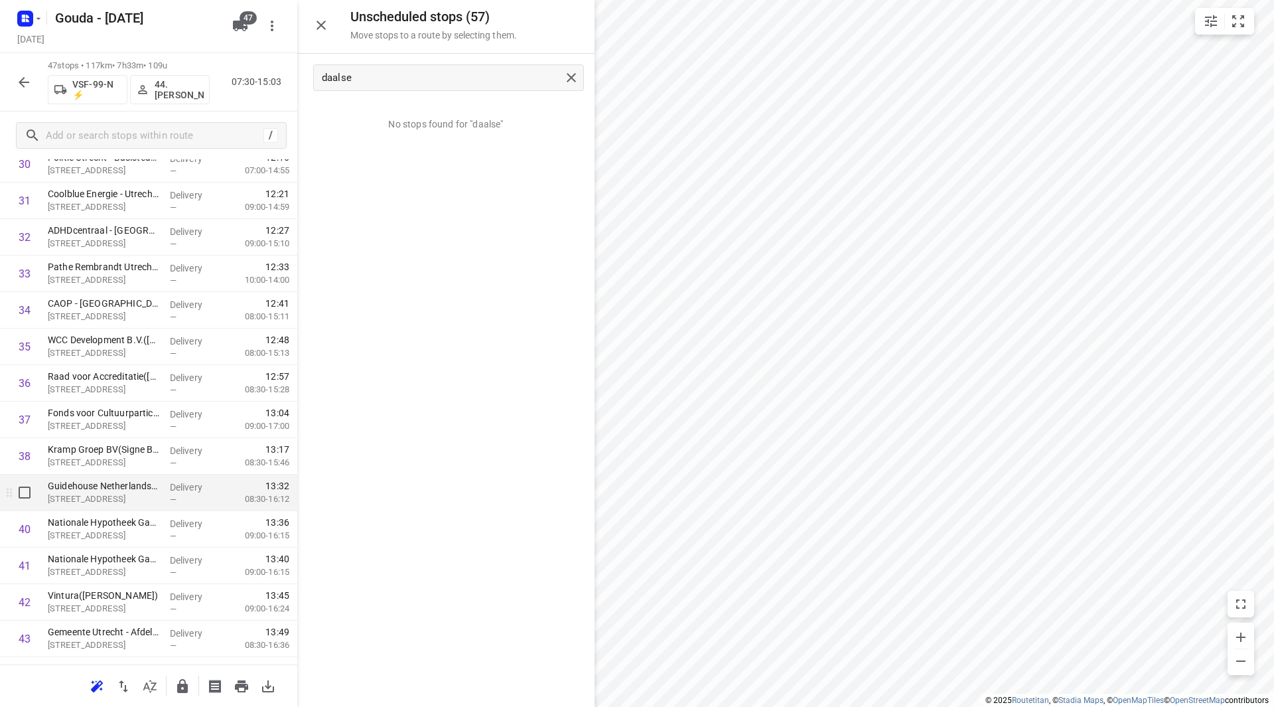
scroll to position [1188, 0]
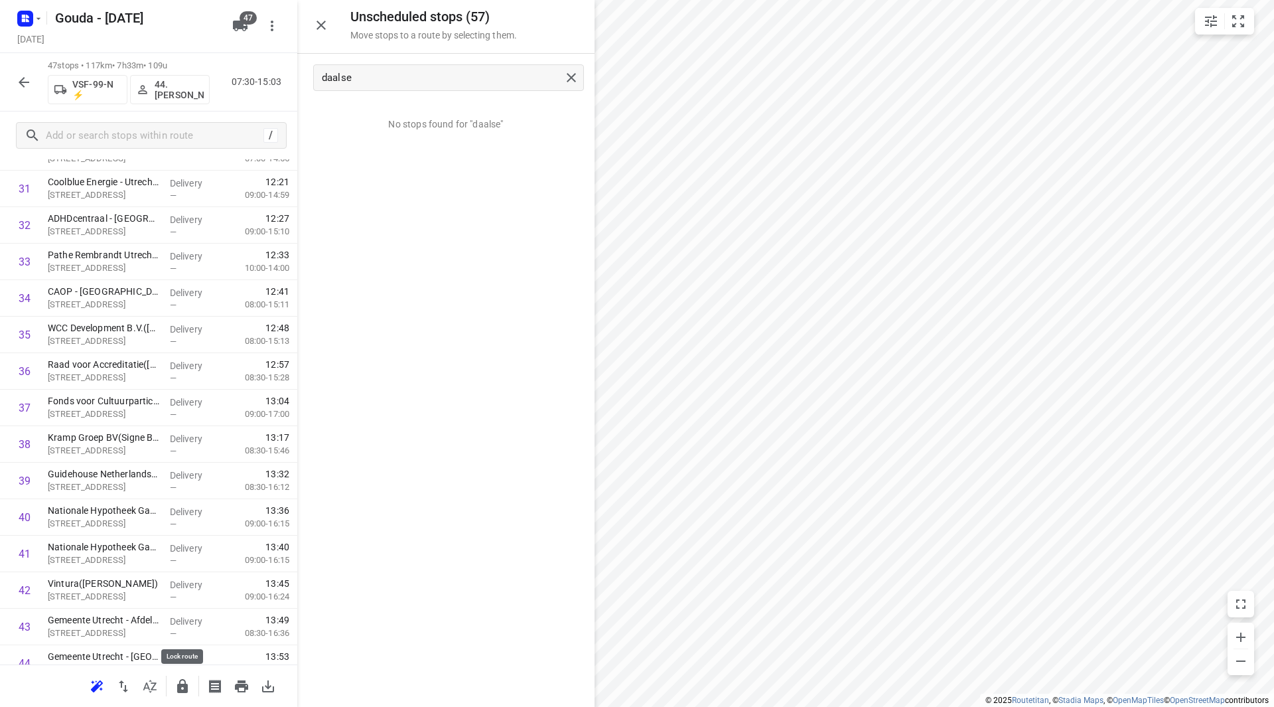
click at [181, 681] on icon "button" at bounding box center [182, 686] width 11 height 14
click at [23, 81] on icon "button" at bounding box center [24, 82] width 16 height 16
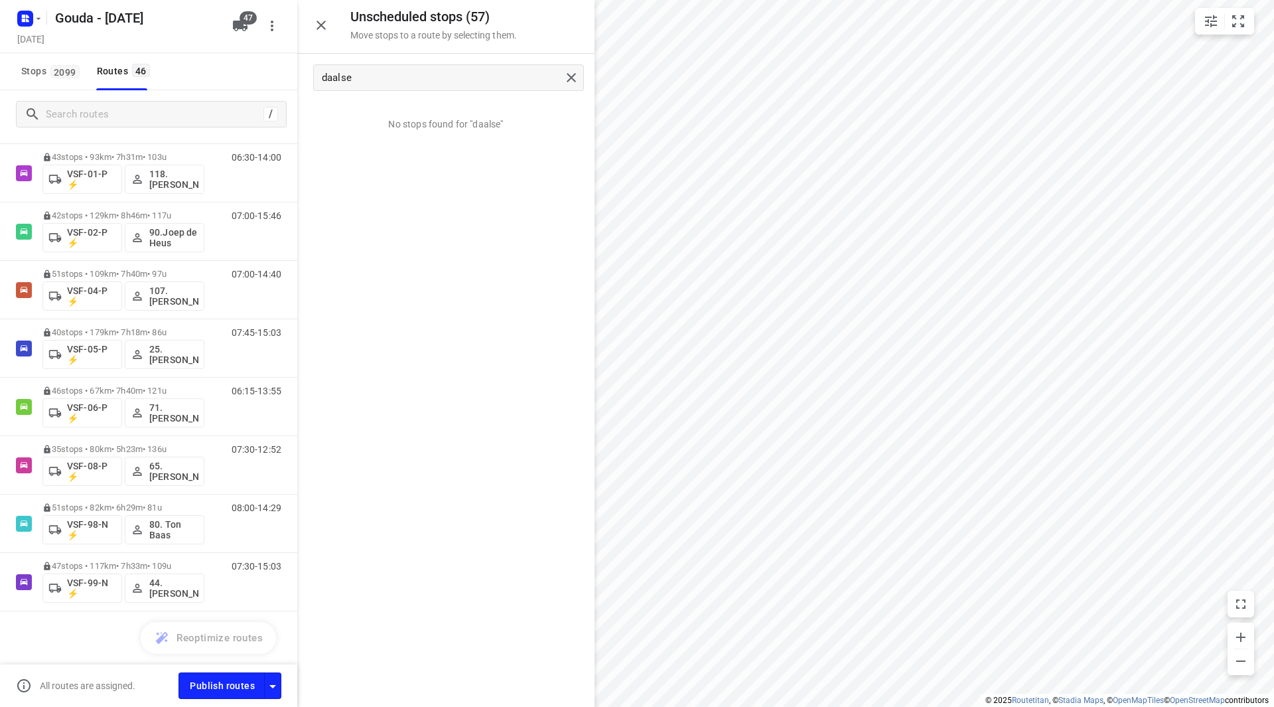
scroll to position [0, 0]
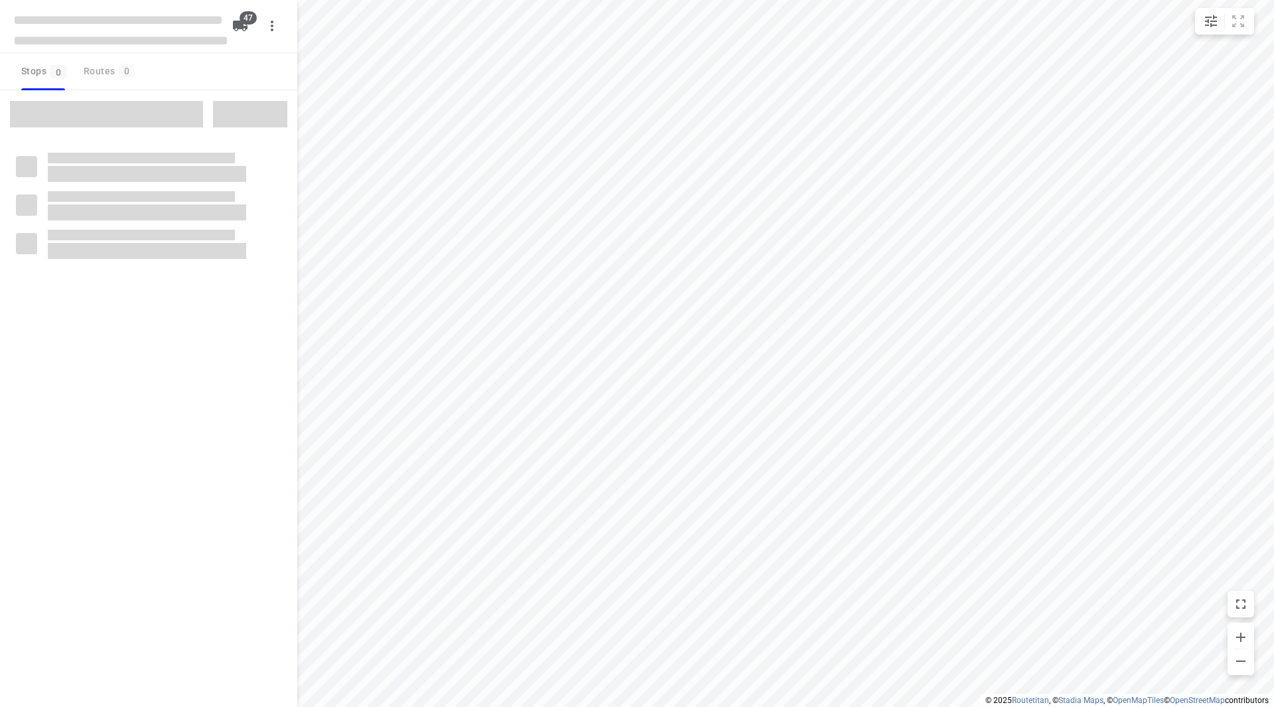
checkbox input "true"
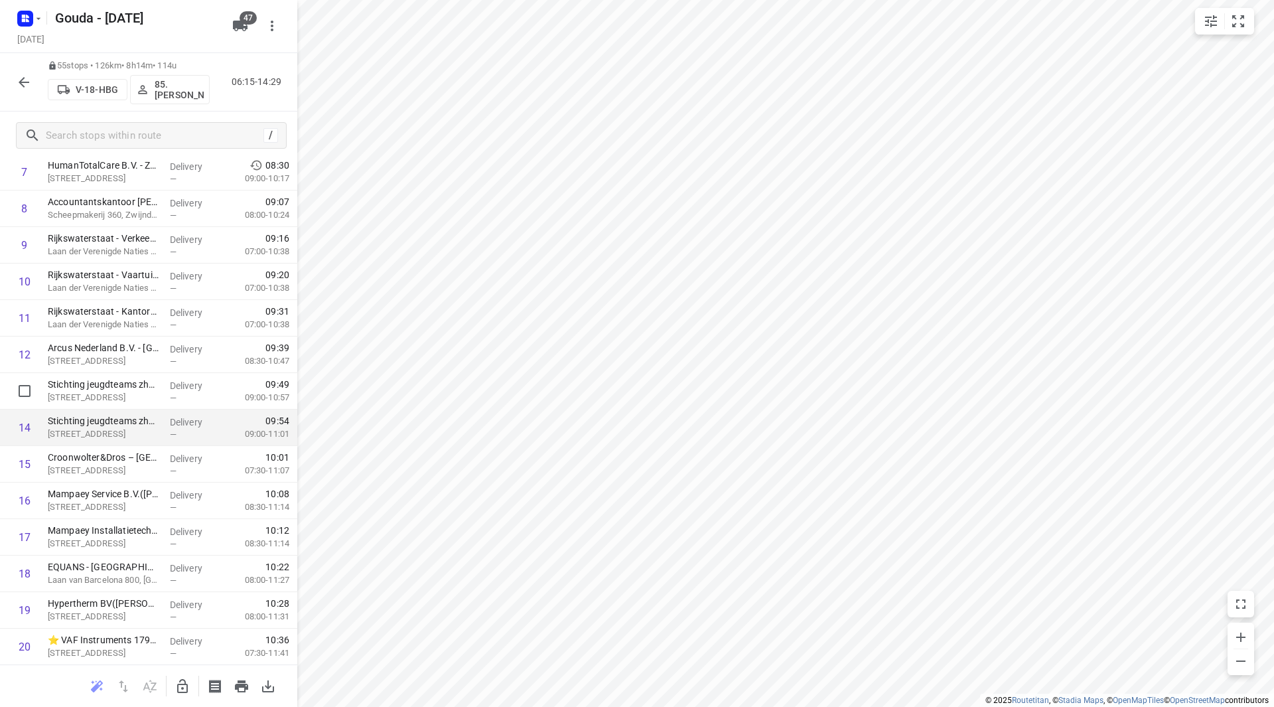
scroll to position [332, 0]
click at [21, 79] on icon "button" at bounding box center [24, 82] width 16 height 16
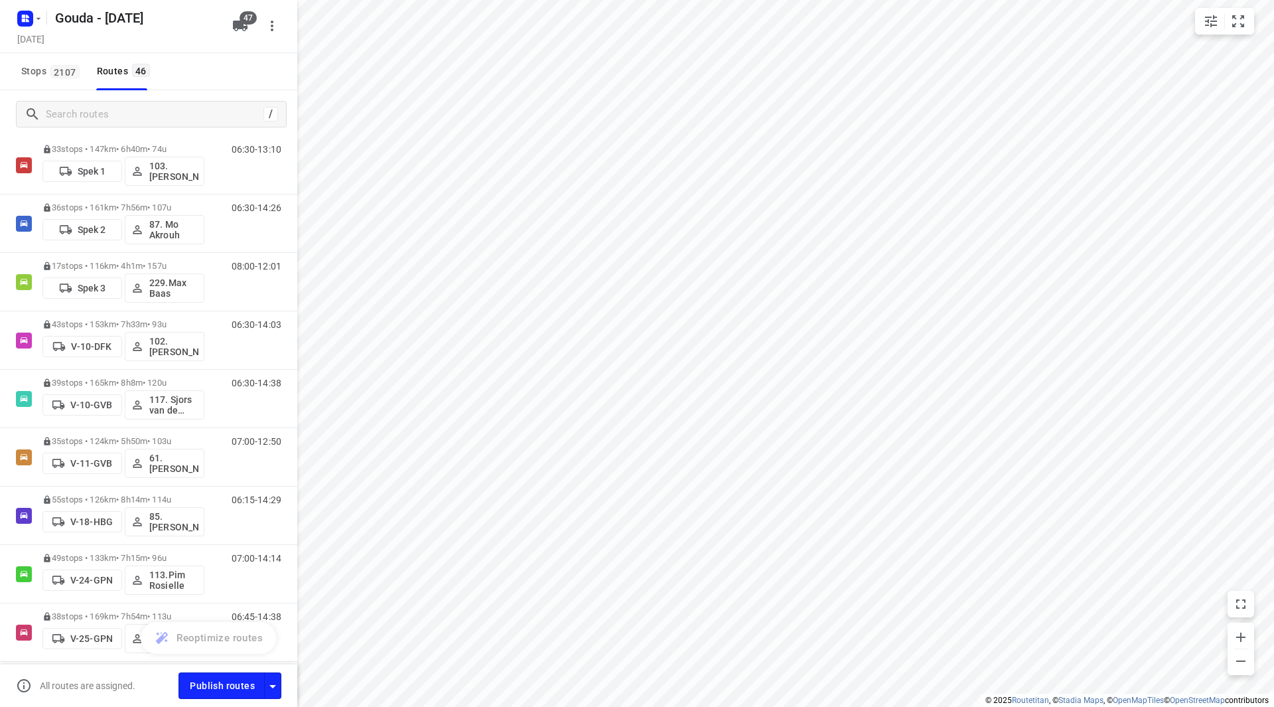
scroll to position [0, 0]
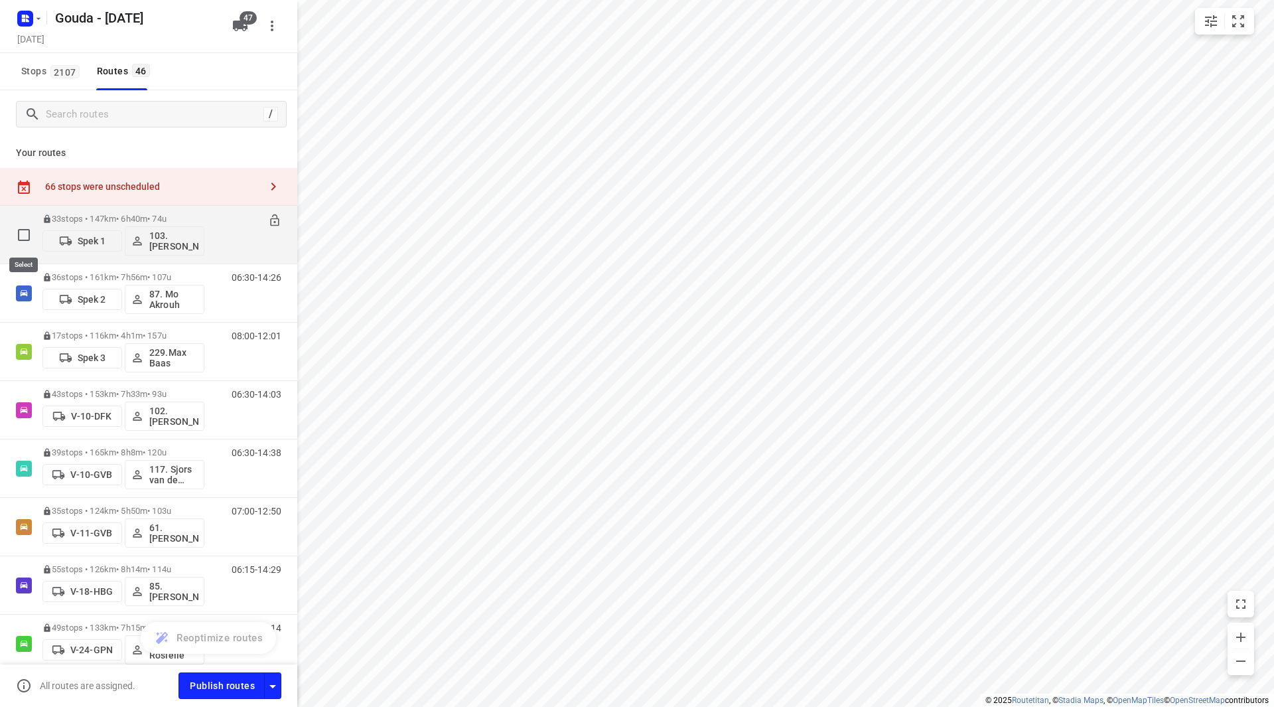
click at [24, 230] on input "checkbox" at bounding box center [24, 235] width 27 height 27
checkbox input "true"
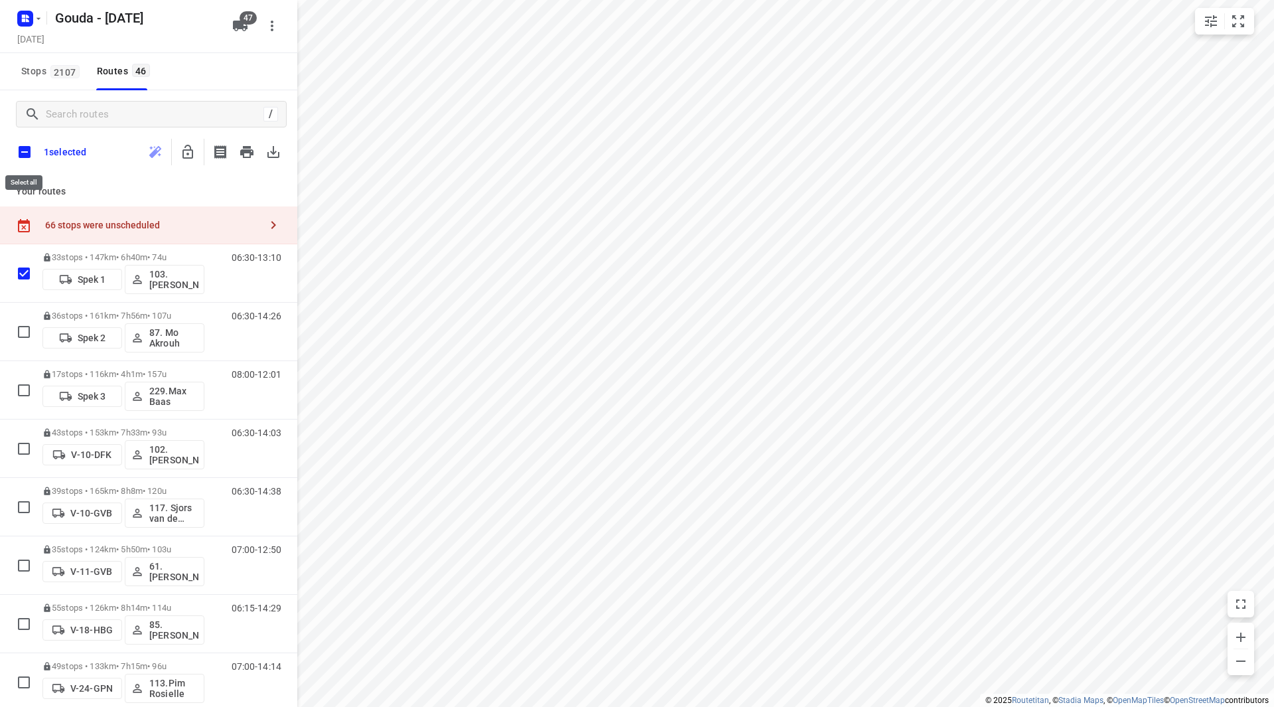
click at [23, 153] on input "checkbox" at bounding box center [25, 152] width 28 height 28
checkbox input "true"
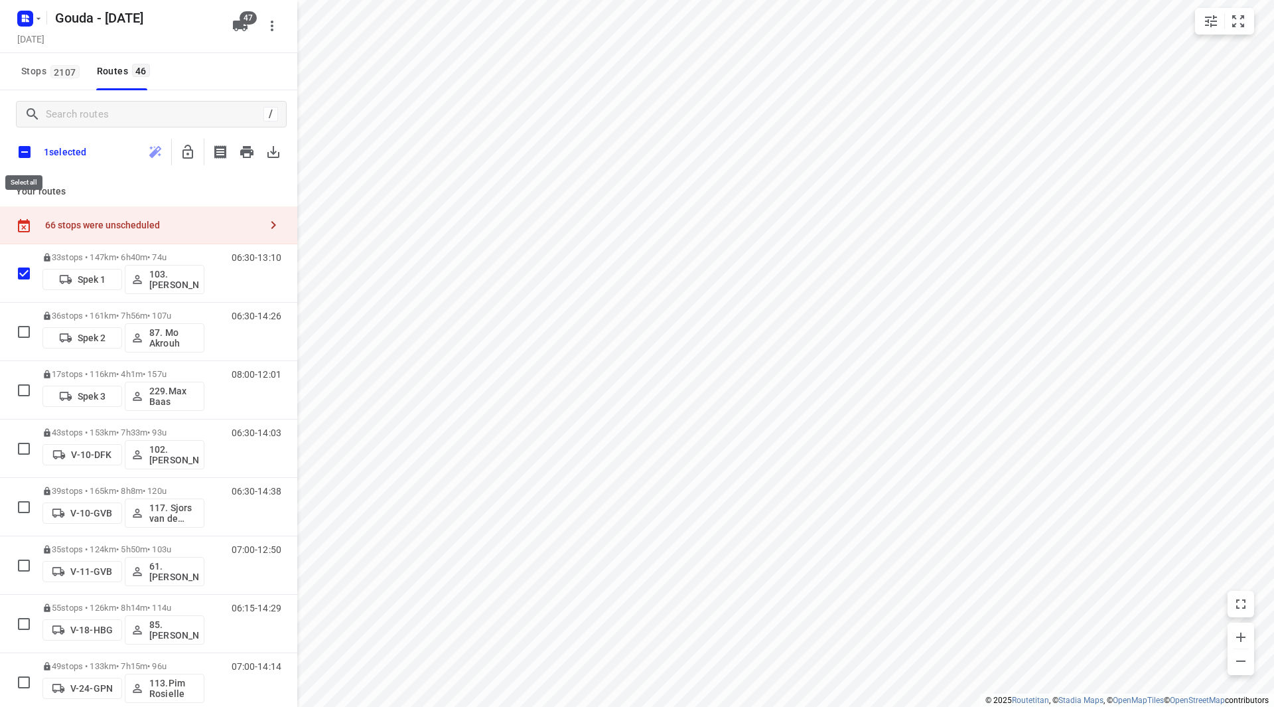
checkbox input "true"
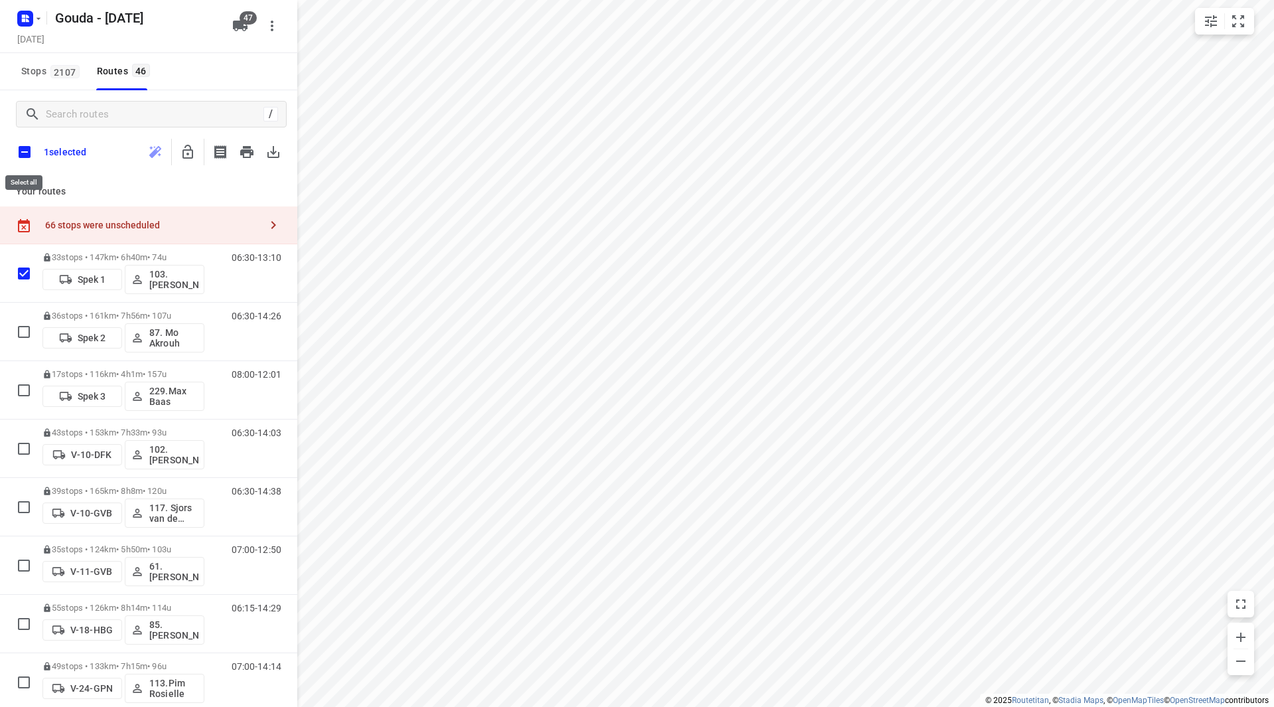
checkbox input "true"
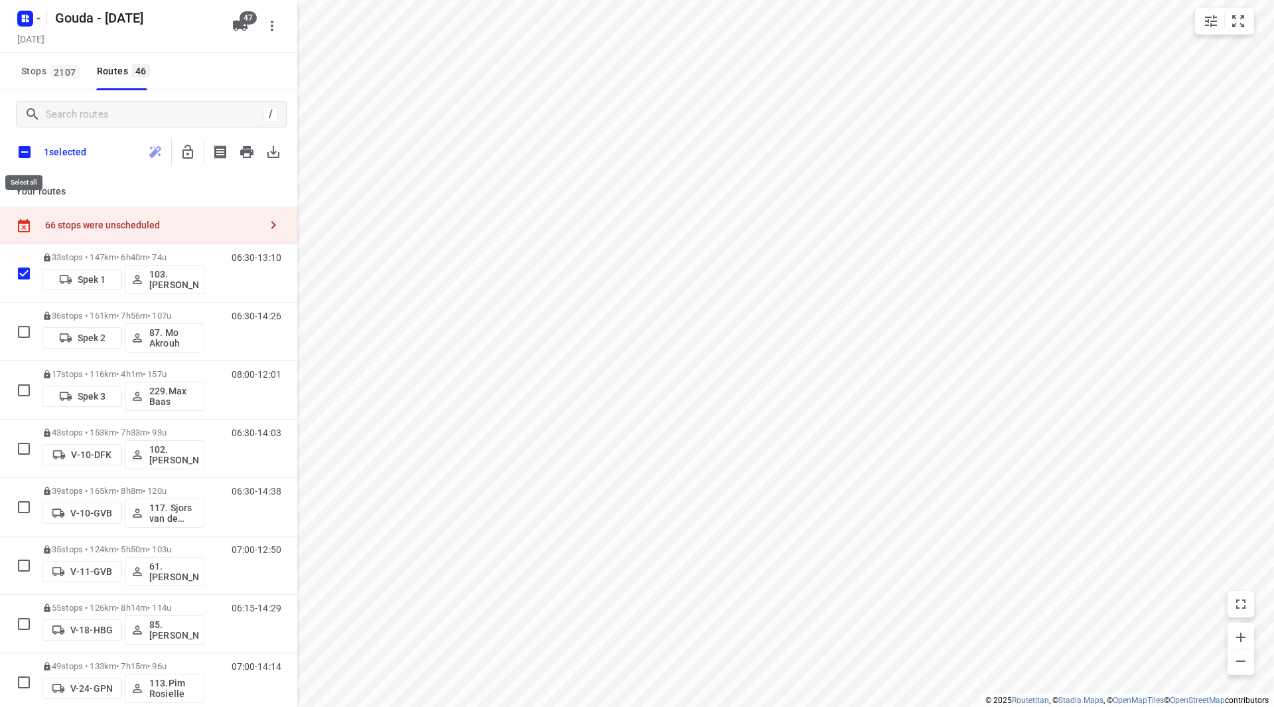
checkbox input "true"
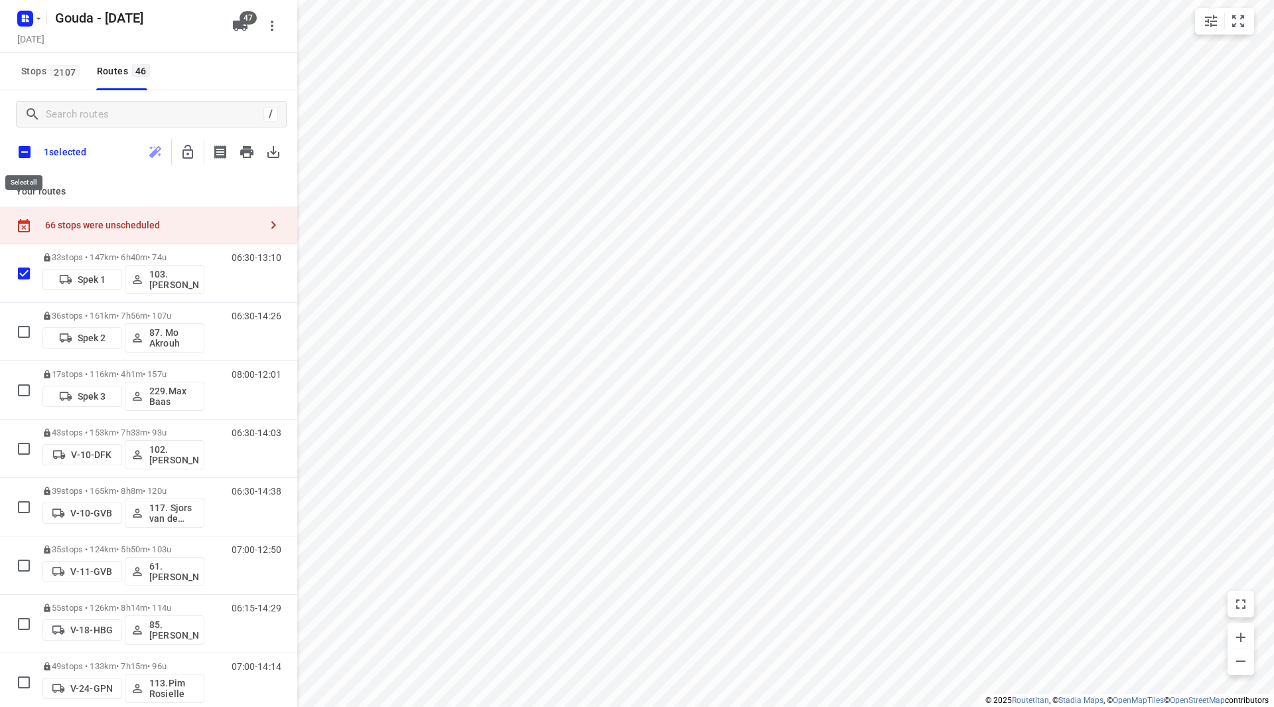
checkbox input "true"
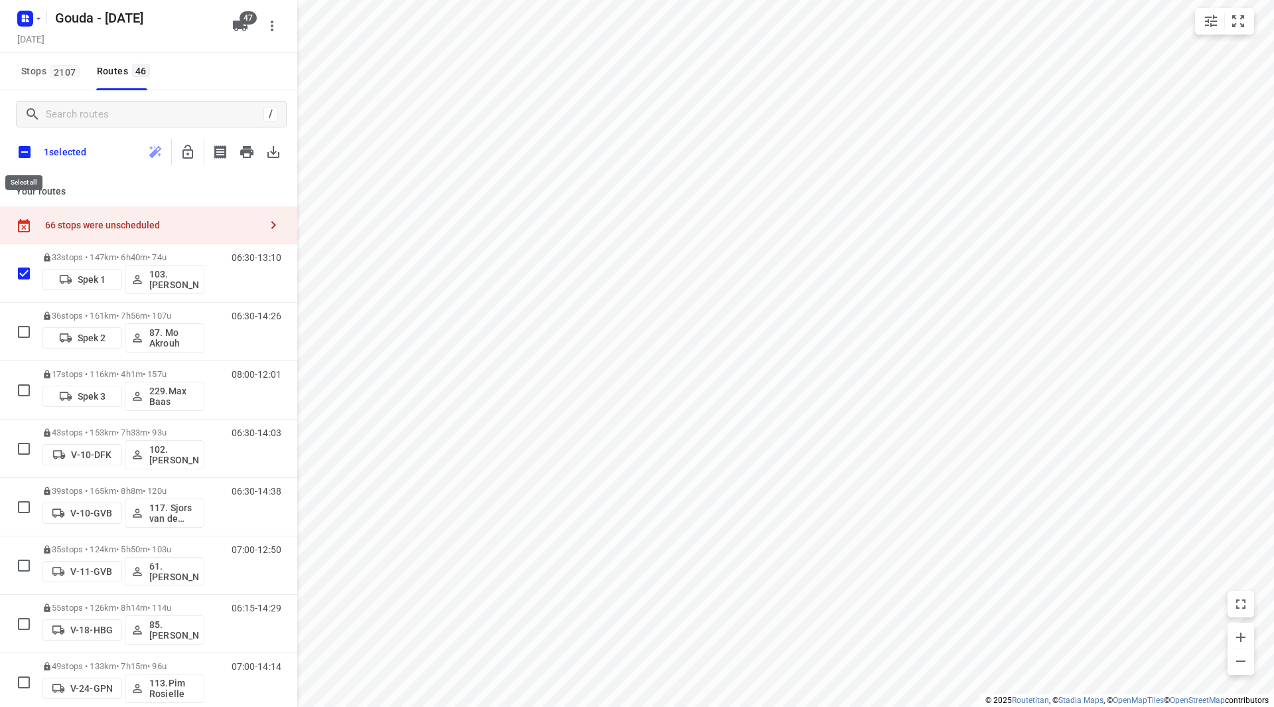
checkbox input "true"
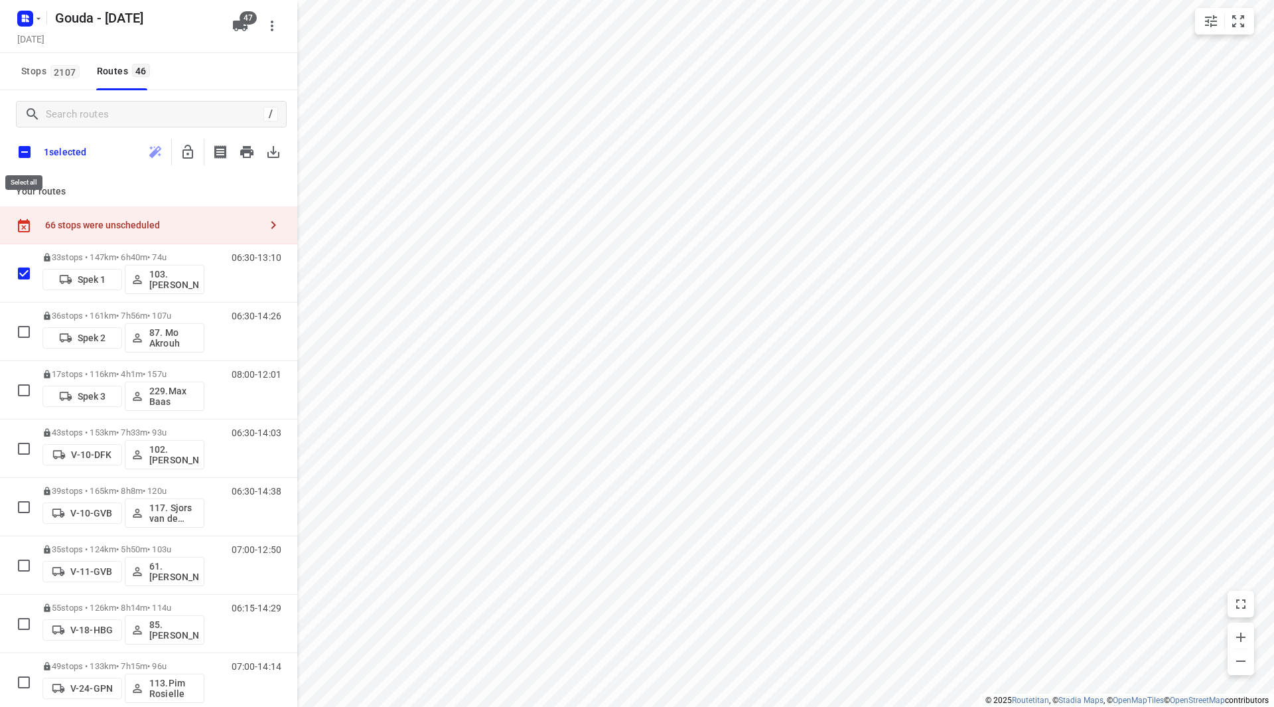
checkbox input "true"
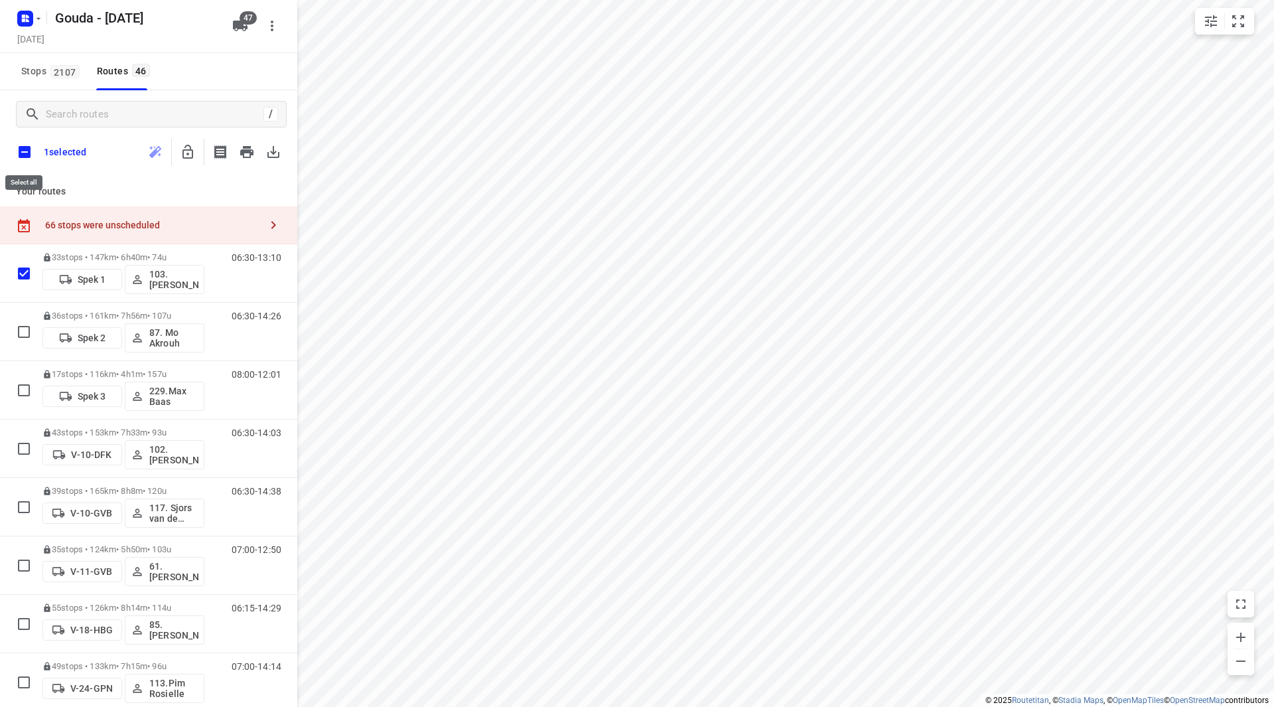
checkbox input "true"
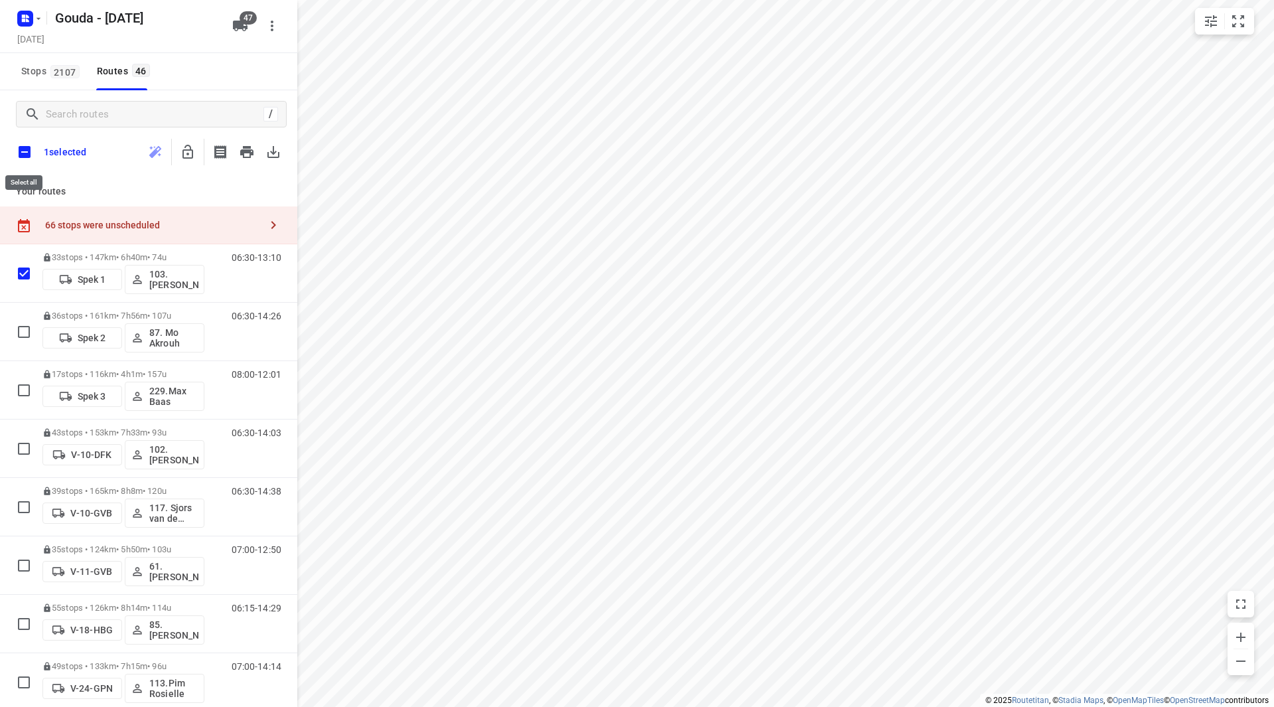
checkbox input "true"
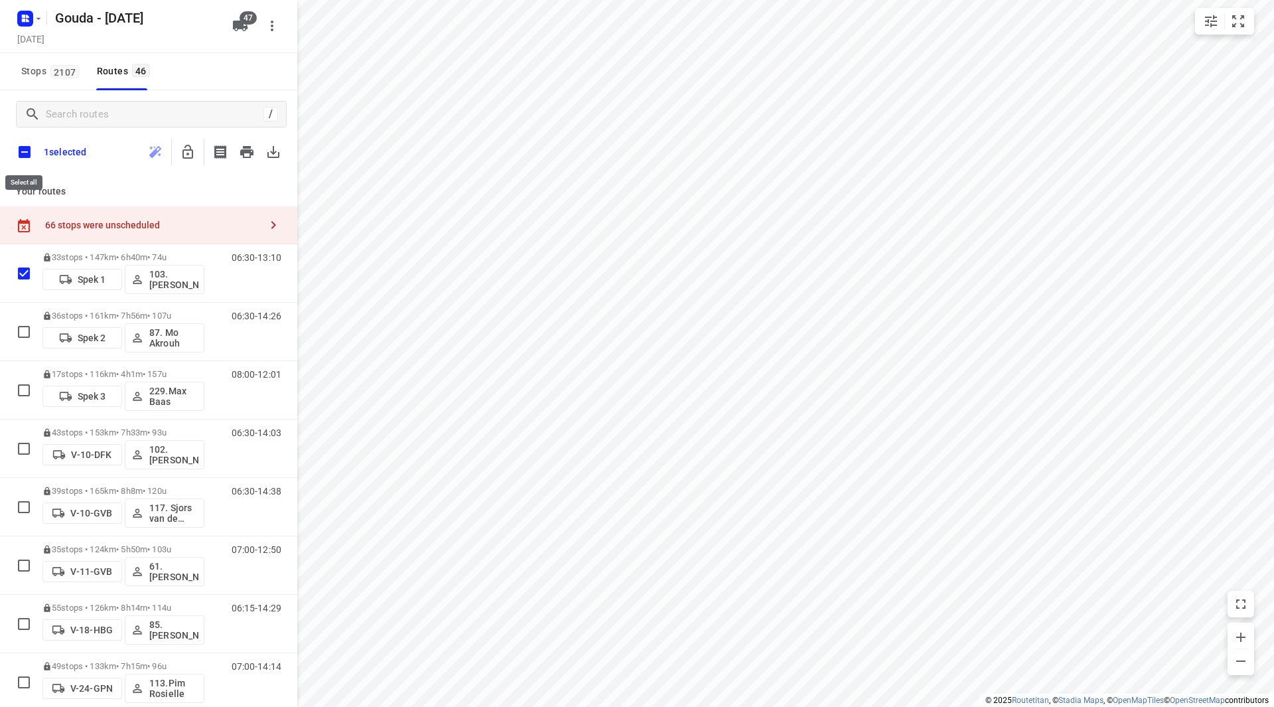
checkbox input "true"
click at [188, 151] on icon "button" at bounding box center [188, 152] width 16 height 16
click at [25, 153] on input "checkbox" at bounding box center [25, 152] width 28 height 28
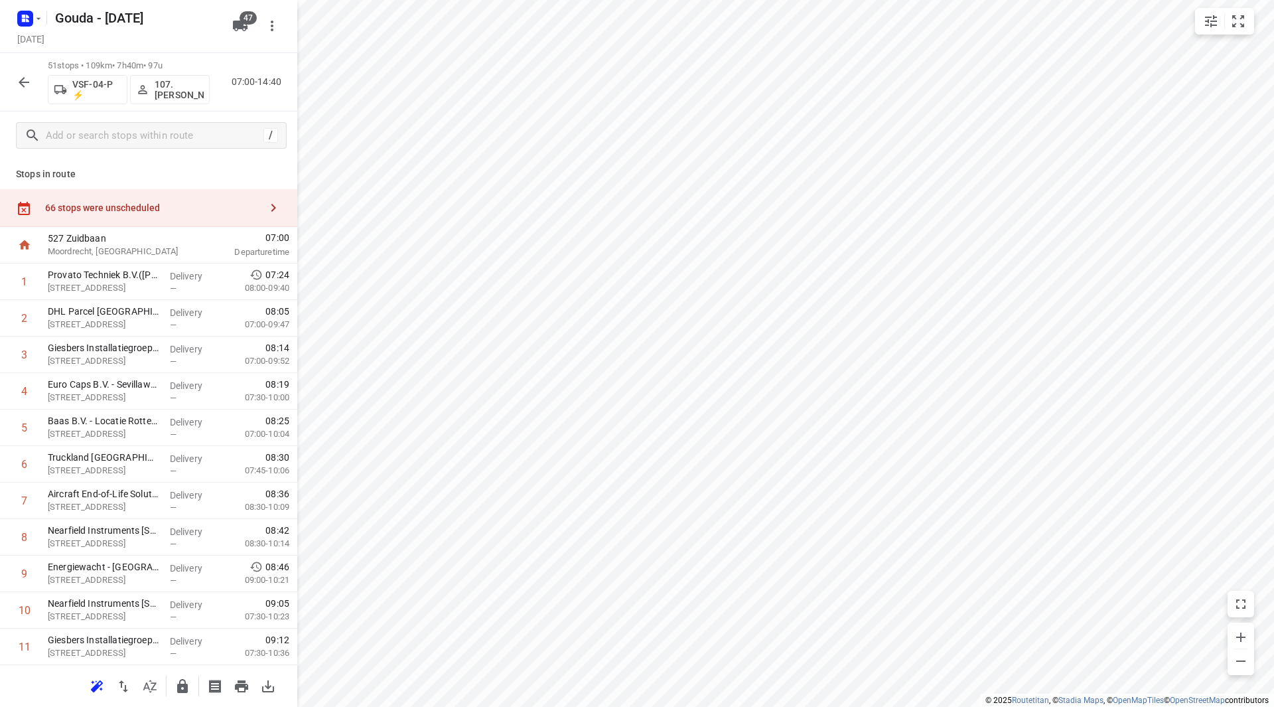
click at [146, 207] on div "66 stops were unscheduled" at bounding box center [152, 207] width 215 height 11
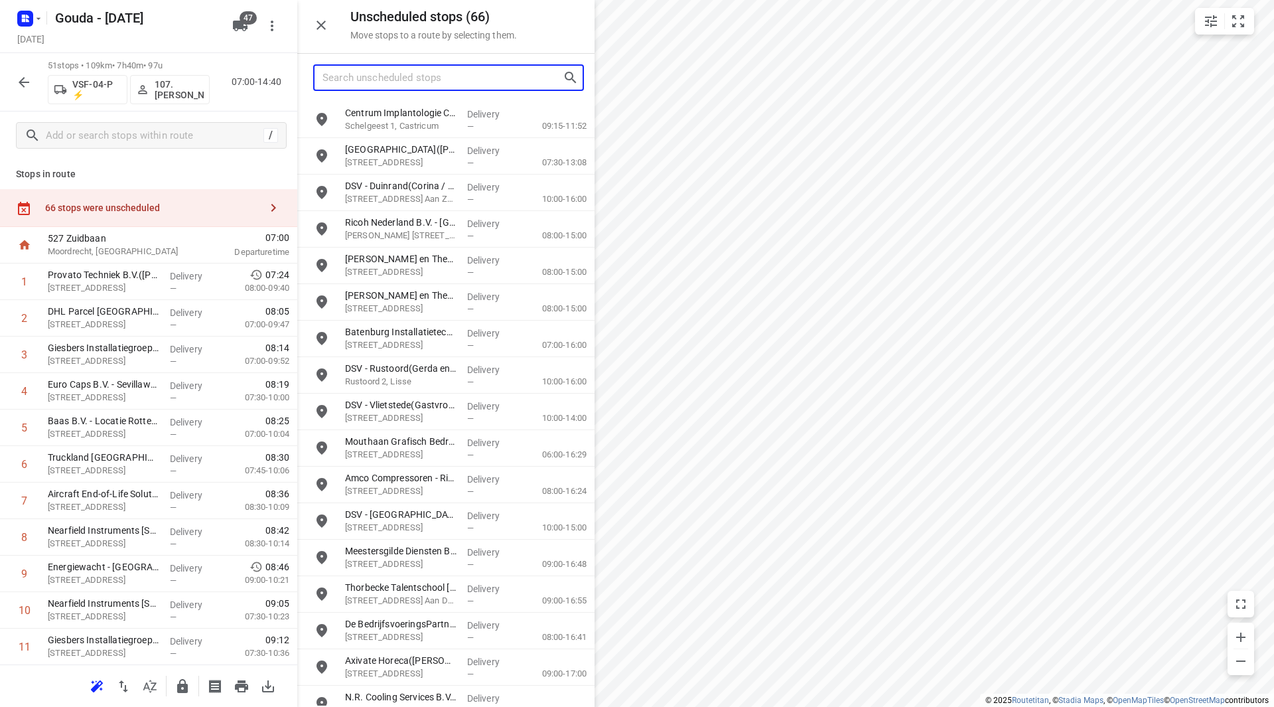
click at [382, 75] on input "Search unscheduled stops" at bounding box center [443, 78] width 240 height 21
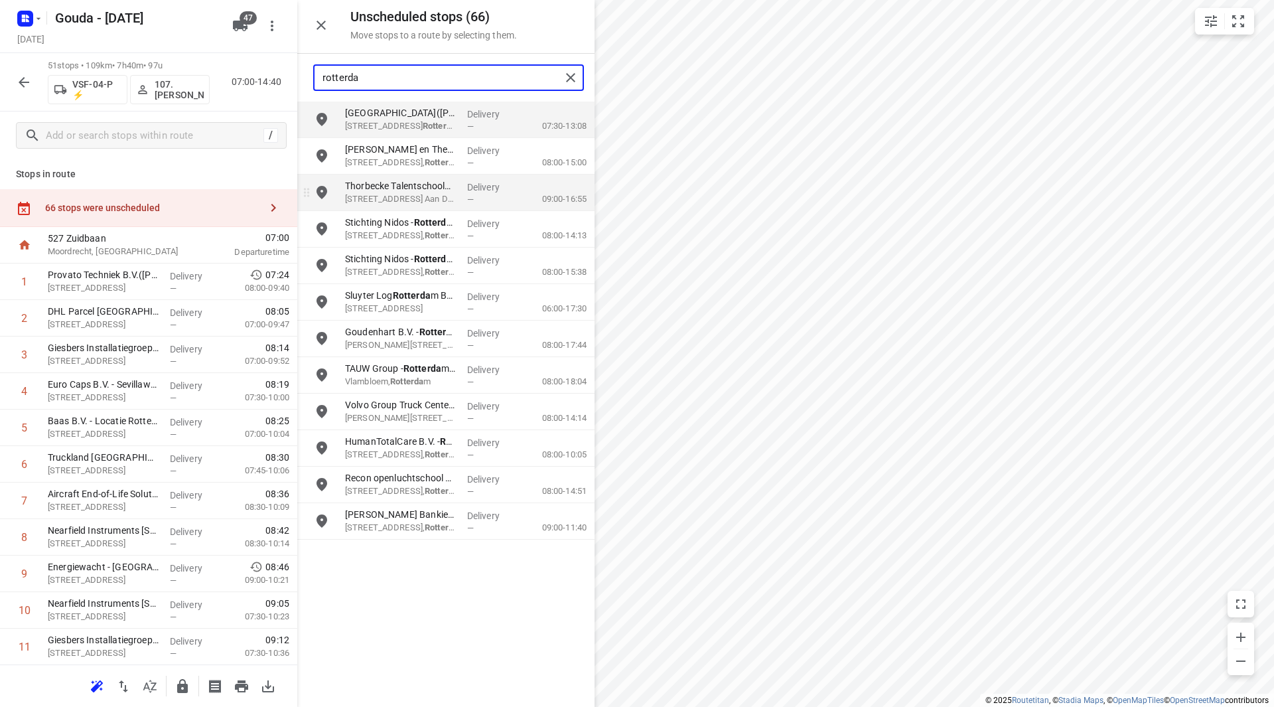
type input "rotterda"
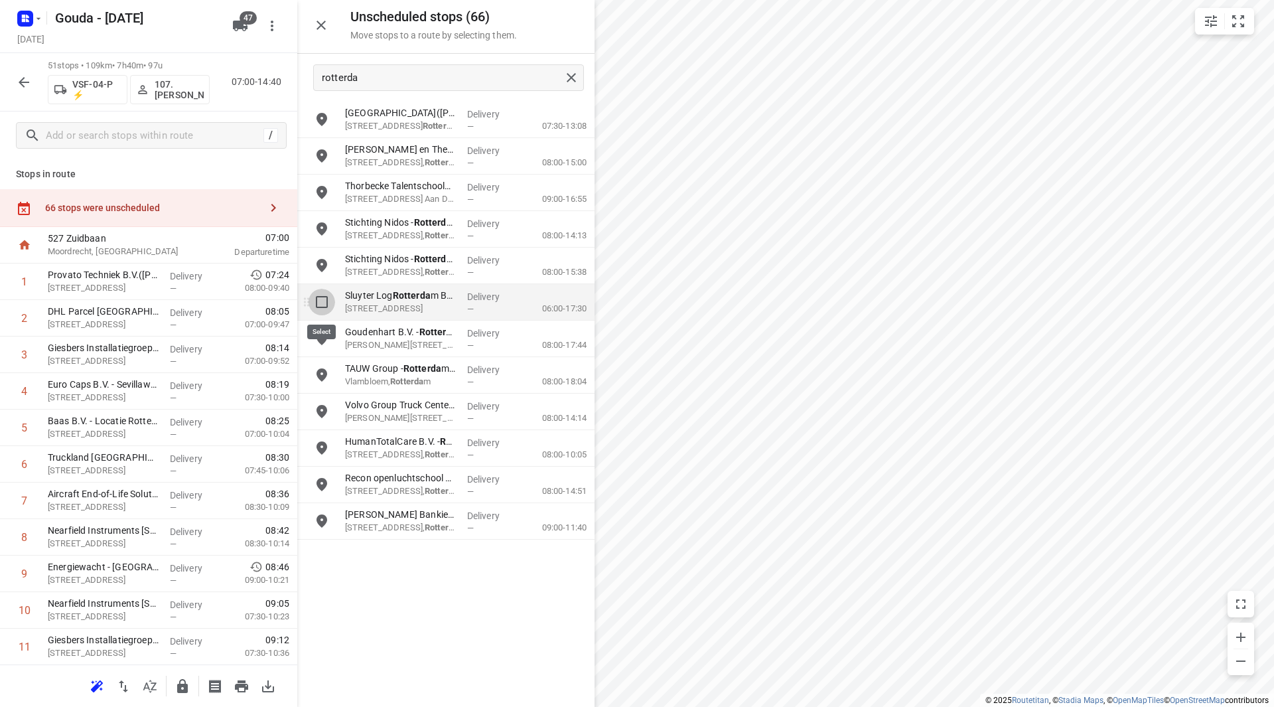
drag, startPoint x: 317, startPoint y: 303, endPoint x: 314, endPoint y: 332, distance: 30.0
click at [317, 304] on input "grid" at bounding box center [322, 302] width 27 height 27
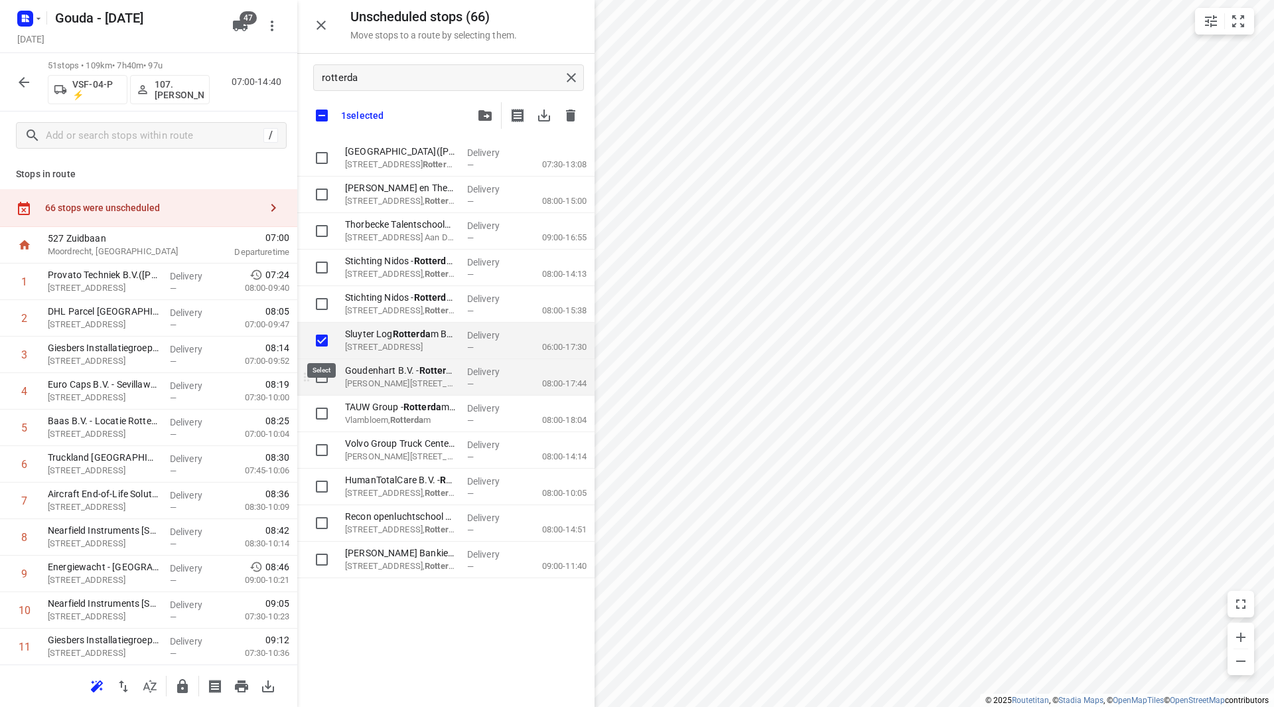
checkbox input "true"
click at [323, 380] on input "grid" at bounding box center [322, 377] width 27 height 27
checkbox input "true"
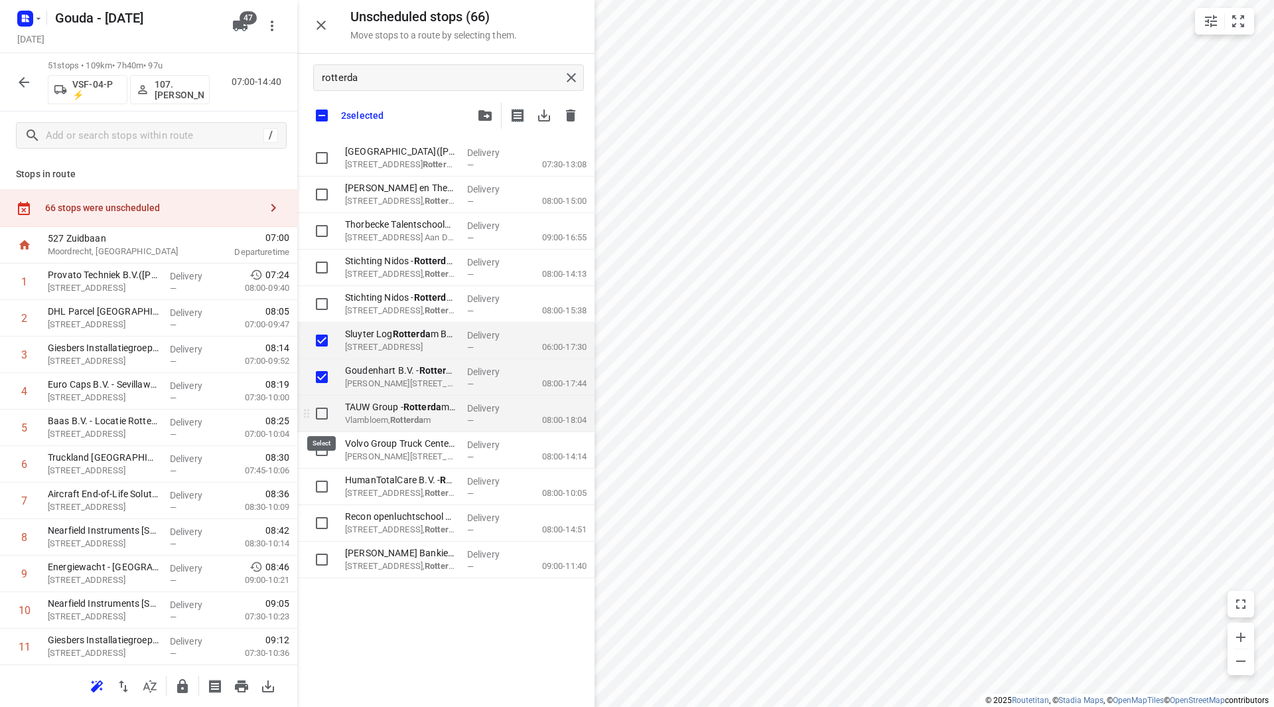
click at [320, 414] on input "grid" at bounding box center [322, 413] width 27 height 27
checkbox input "true"
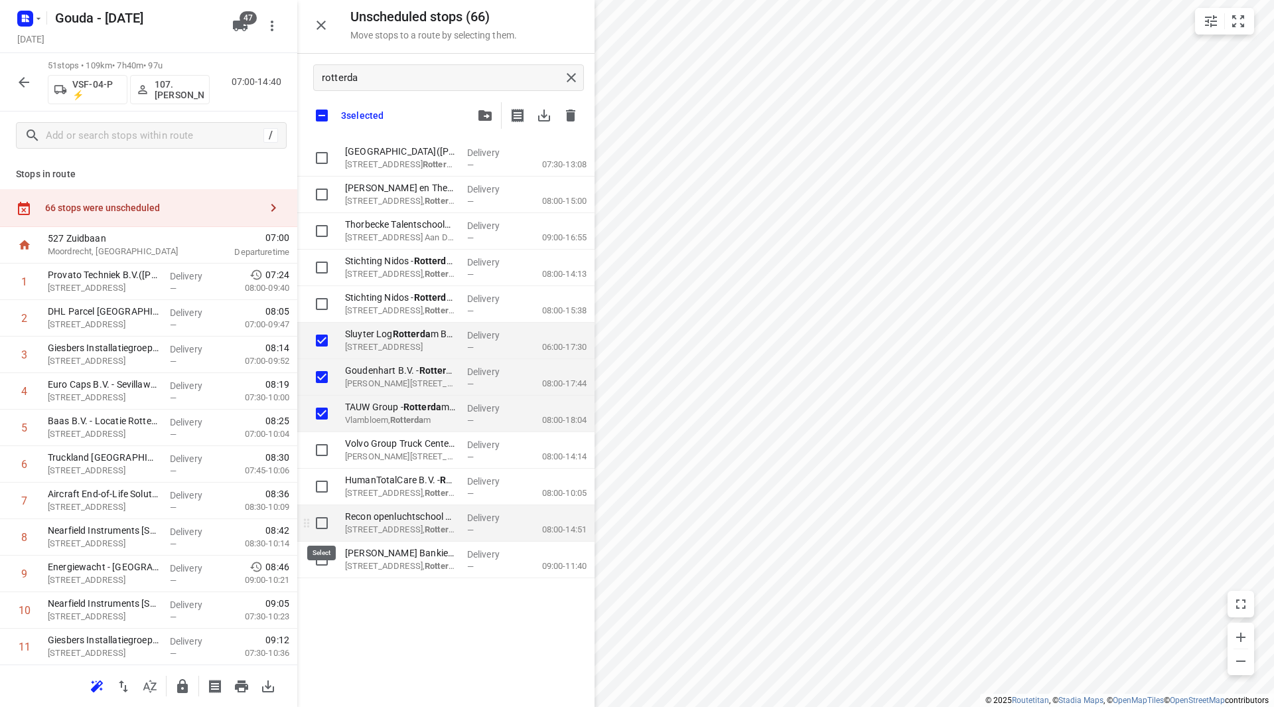
click at [321, 520] on input "grid" at bounding box center [322, 523] width 27 height 27
checkbox input "true"
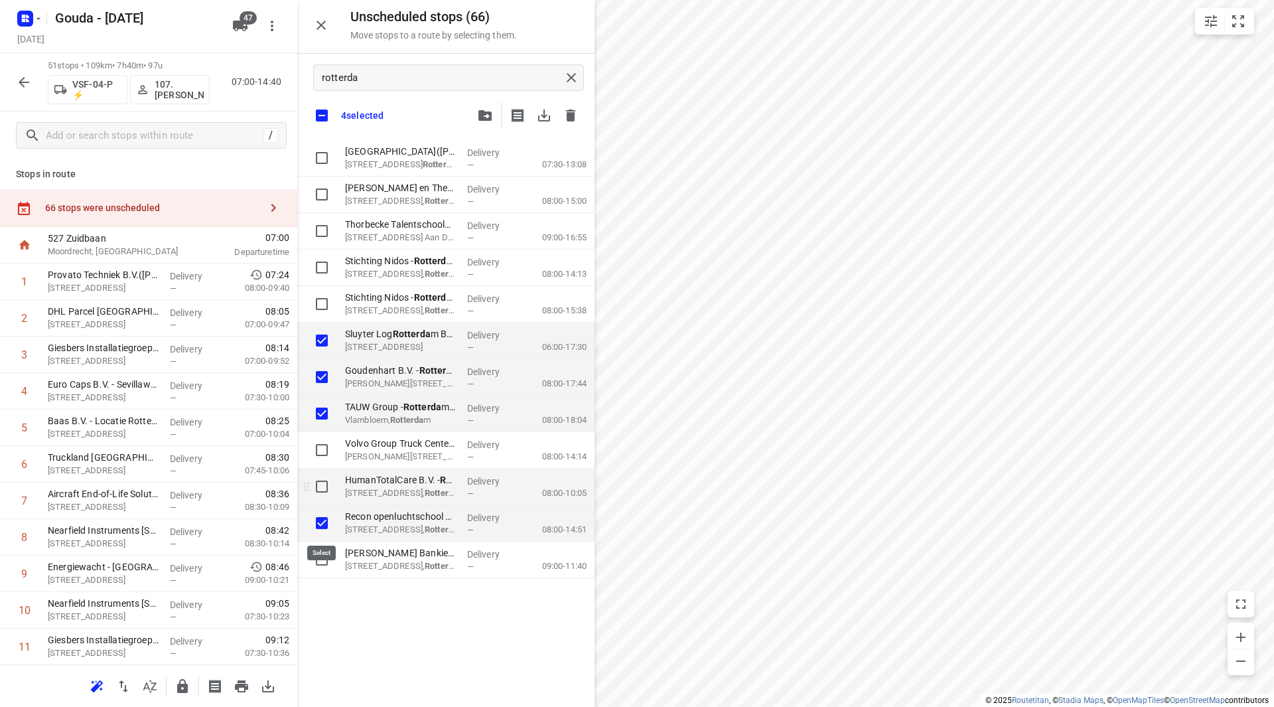
checkbox input "true"
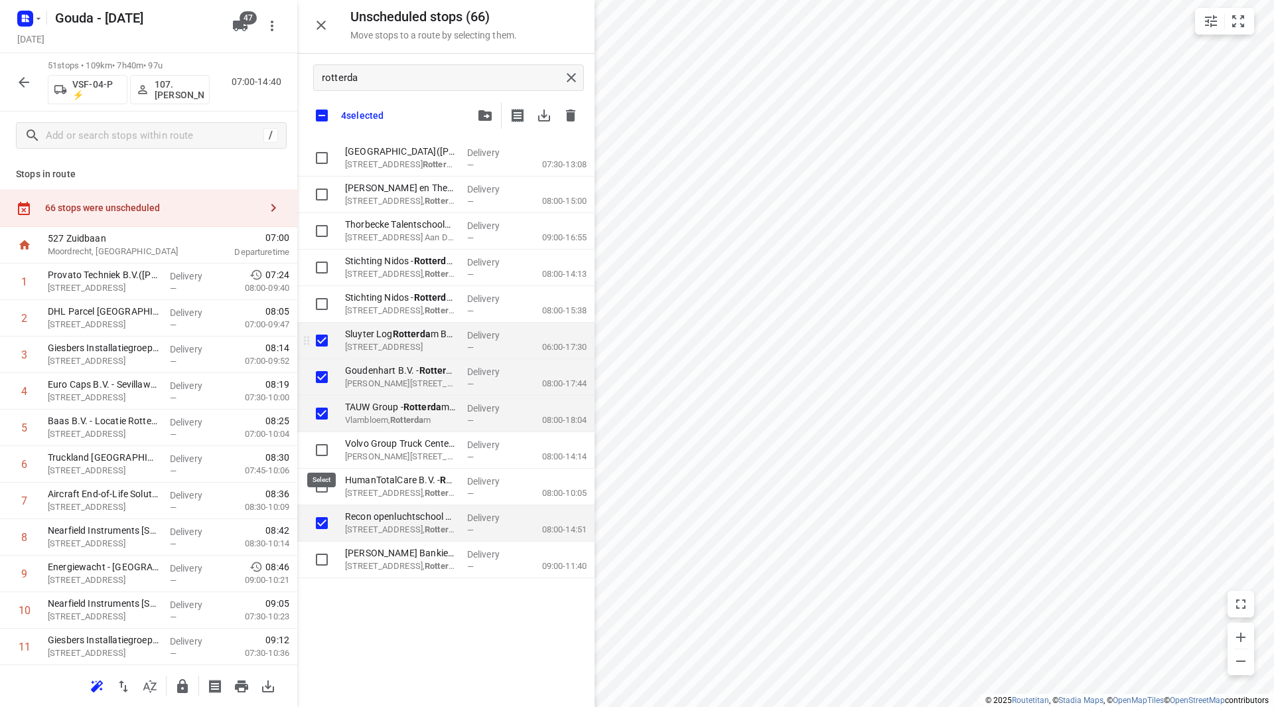
checkbox input "true"
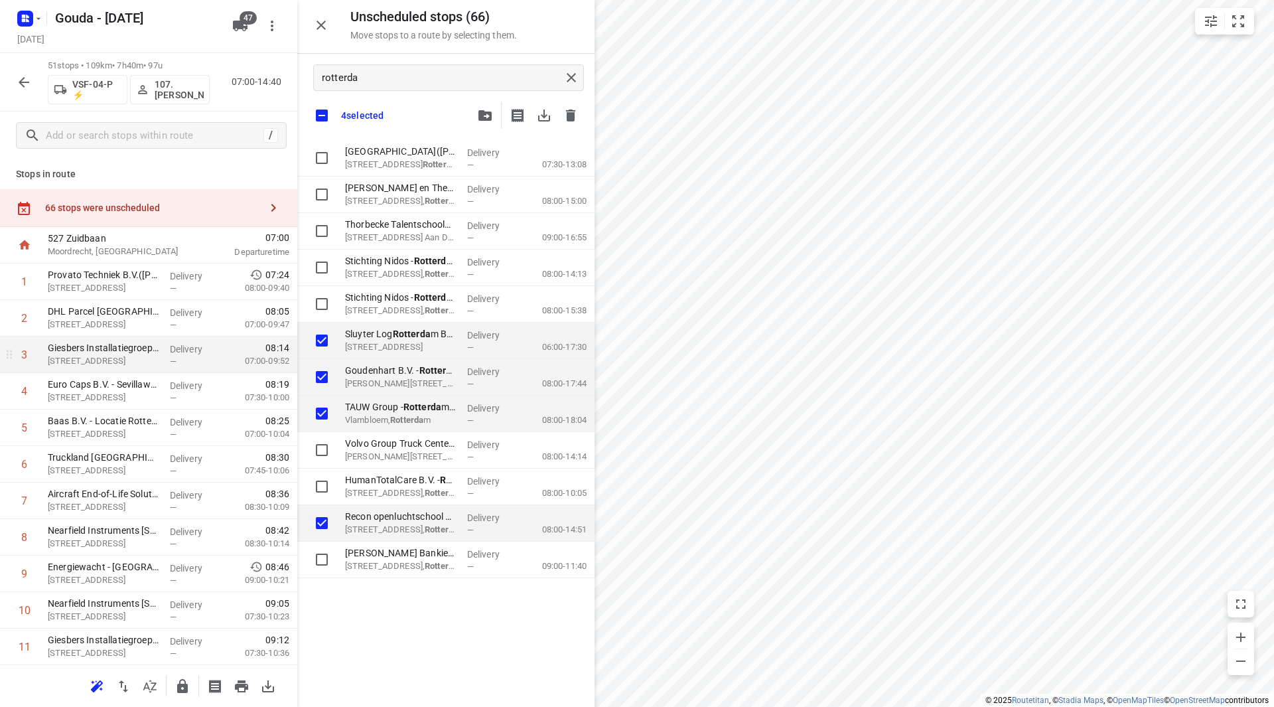
checkbox input "true"
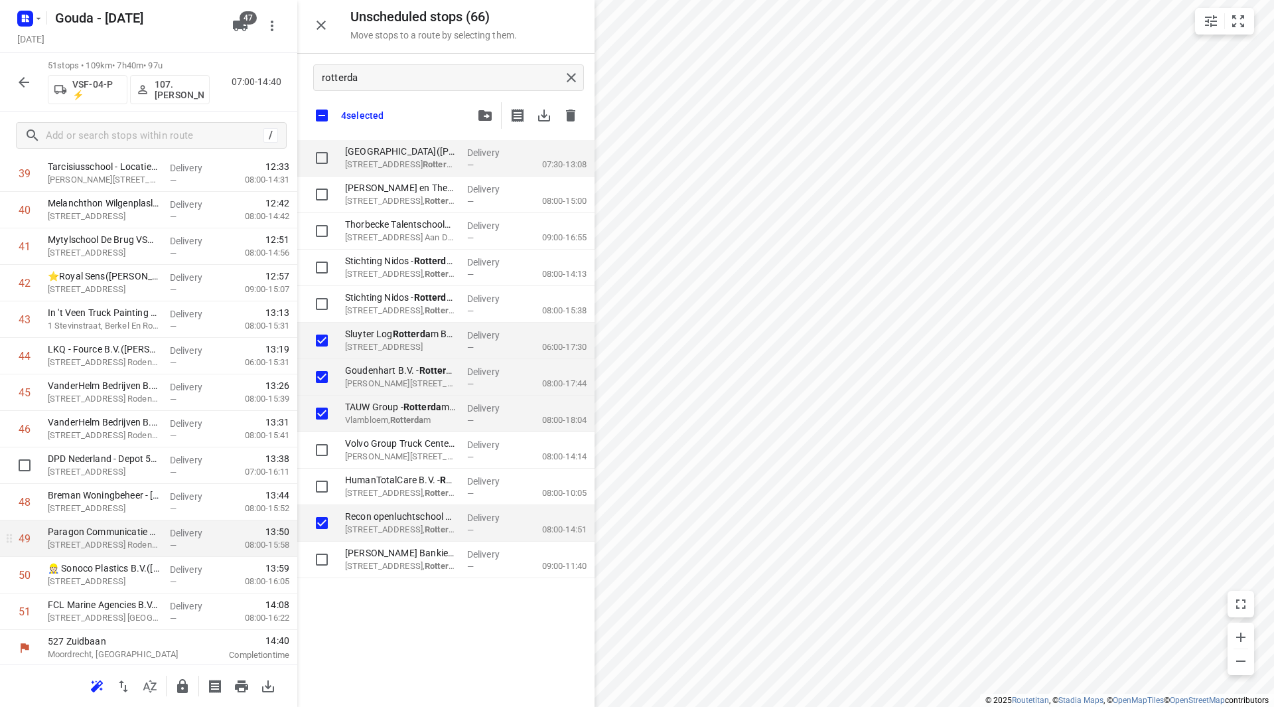
scroll to position [1497, 0]
checkbox input "true"
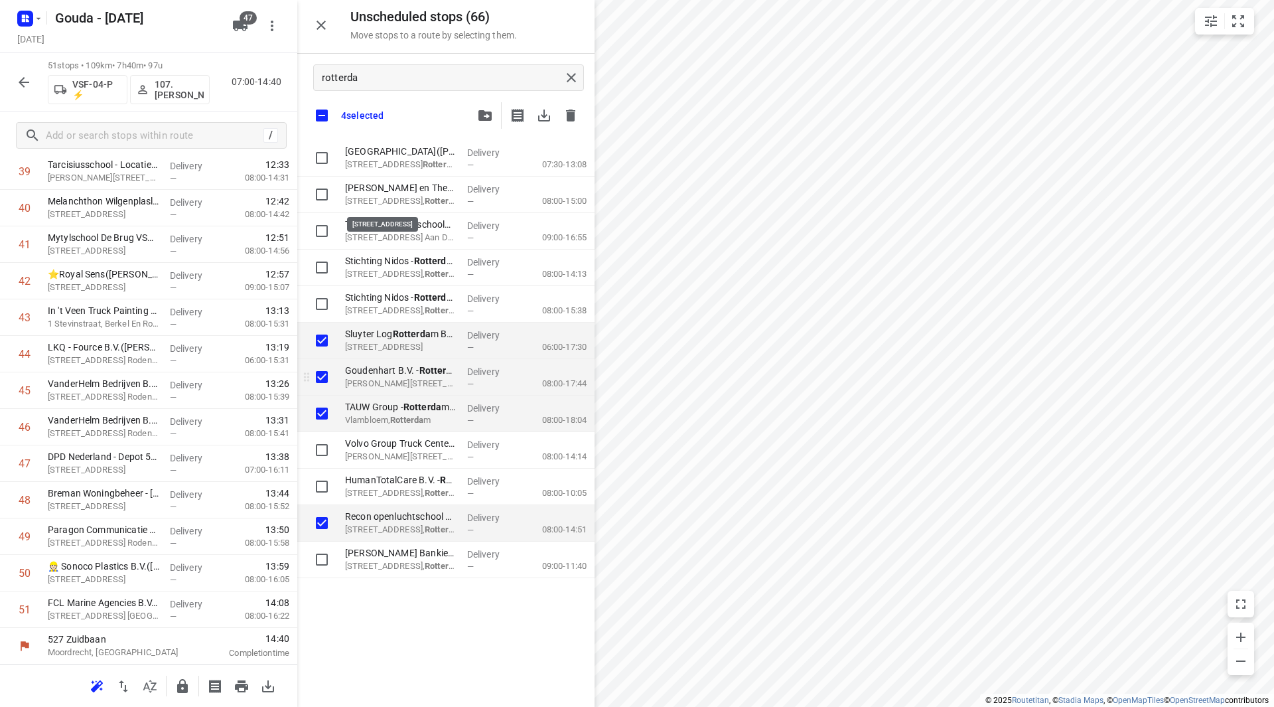
checkbox input "true"
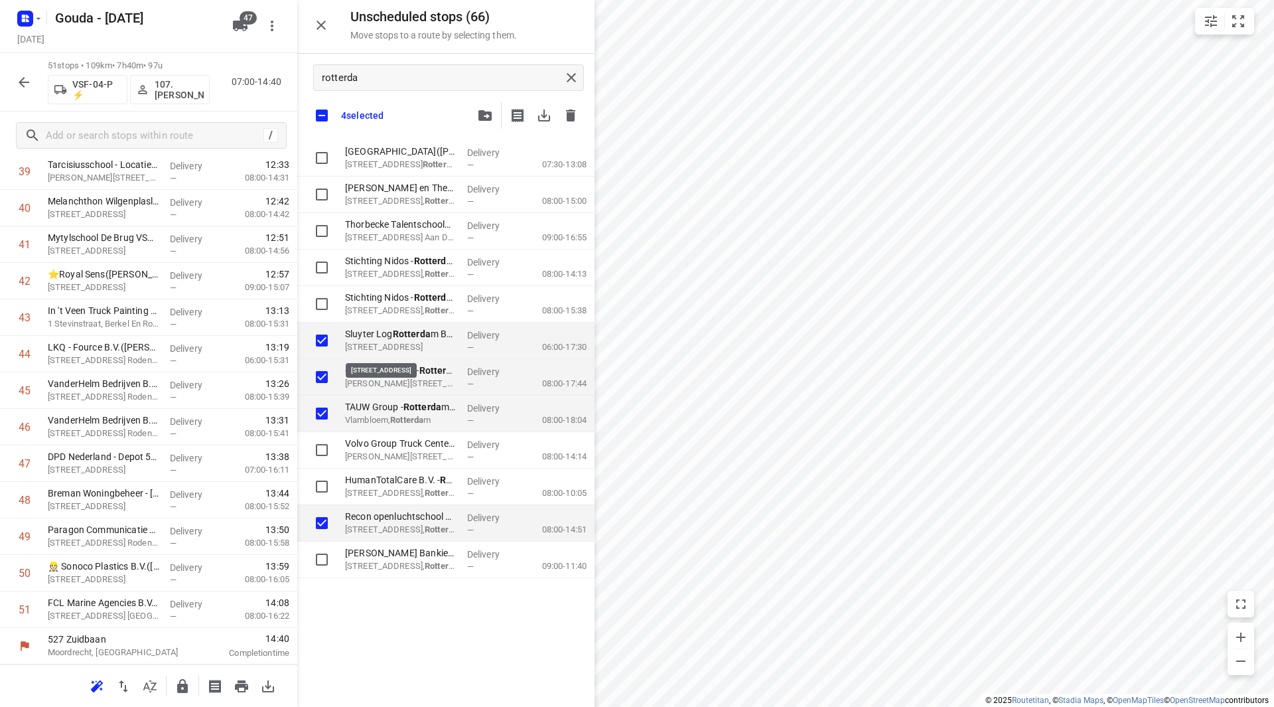
checkbox input "true"
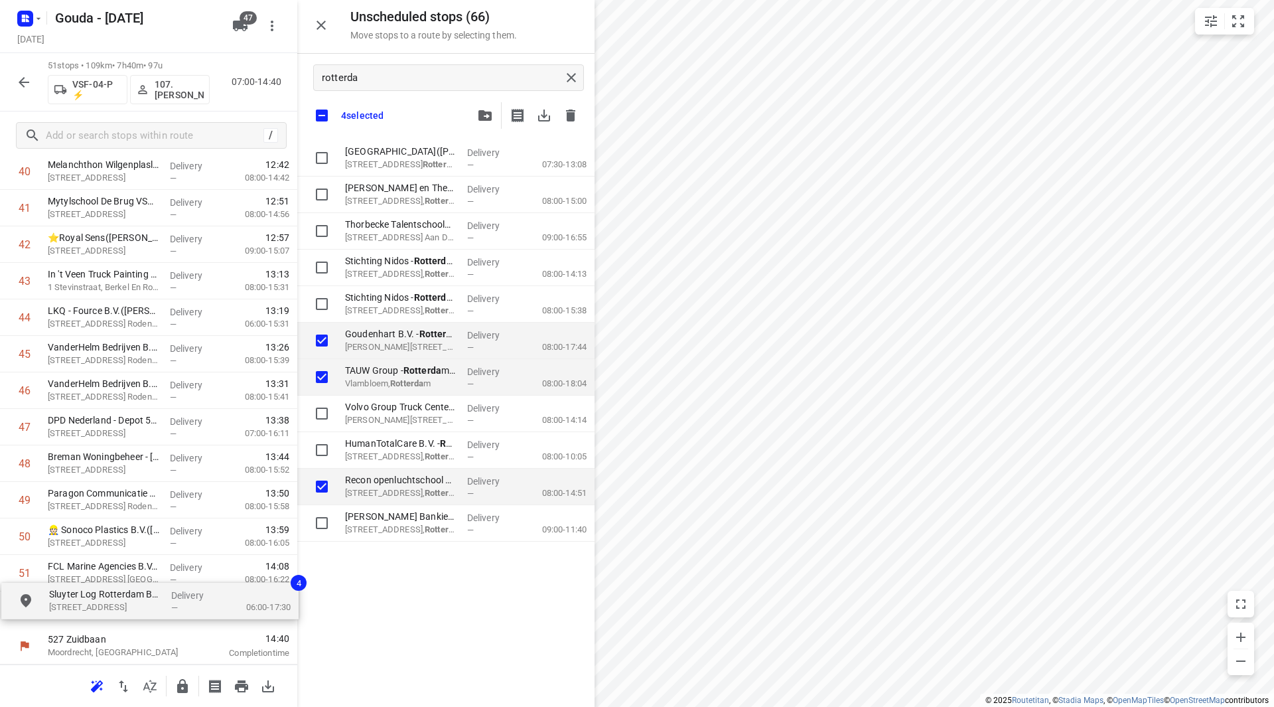
drag, startPoint x: 348, startPoint y: 340, endPoint x: 67, endPoint y: 595, distance: 379.2
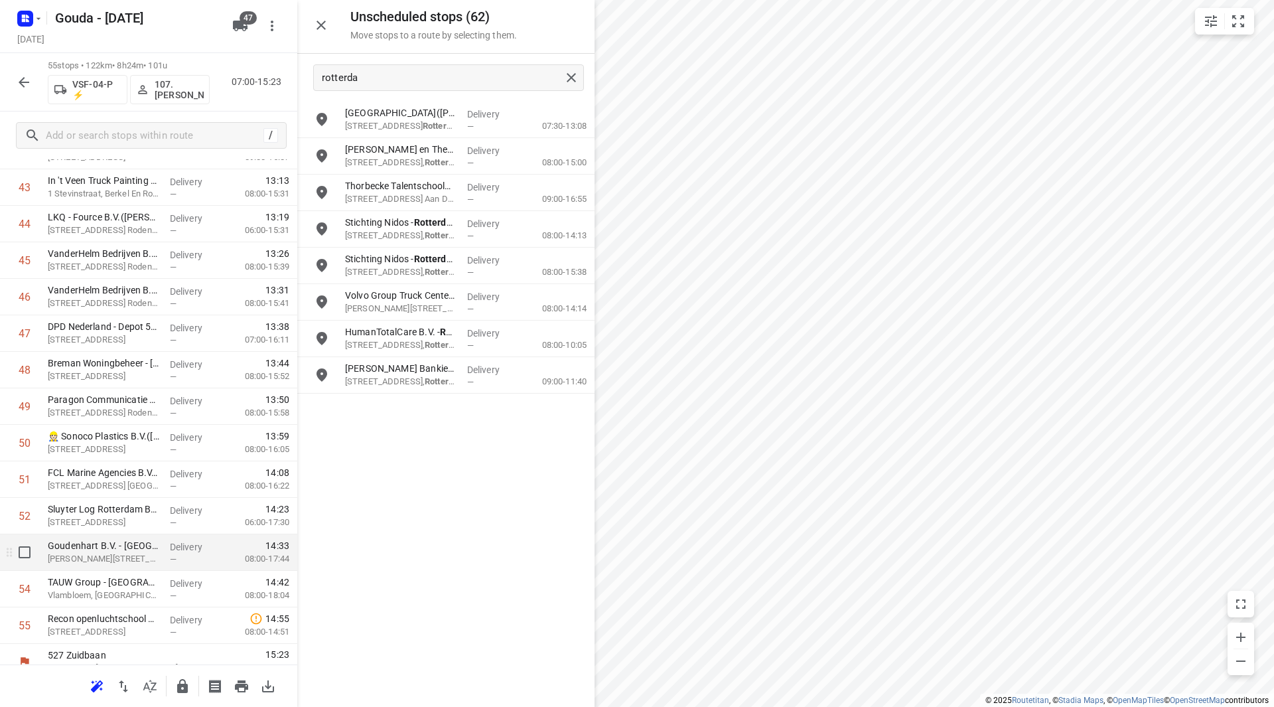
scroll to position [1630, 0]
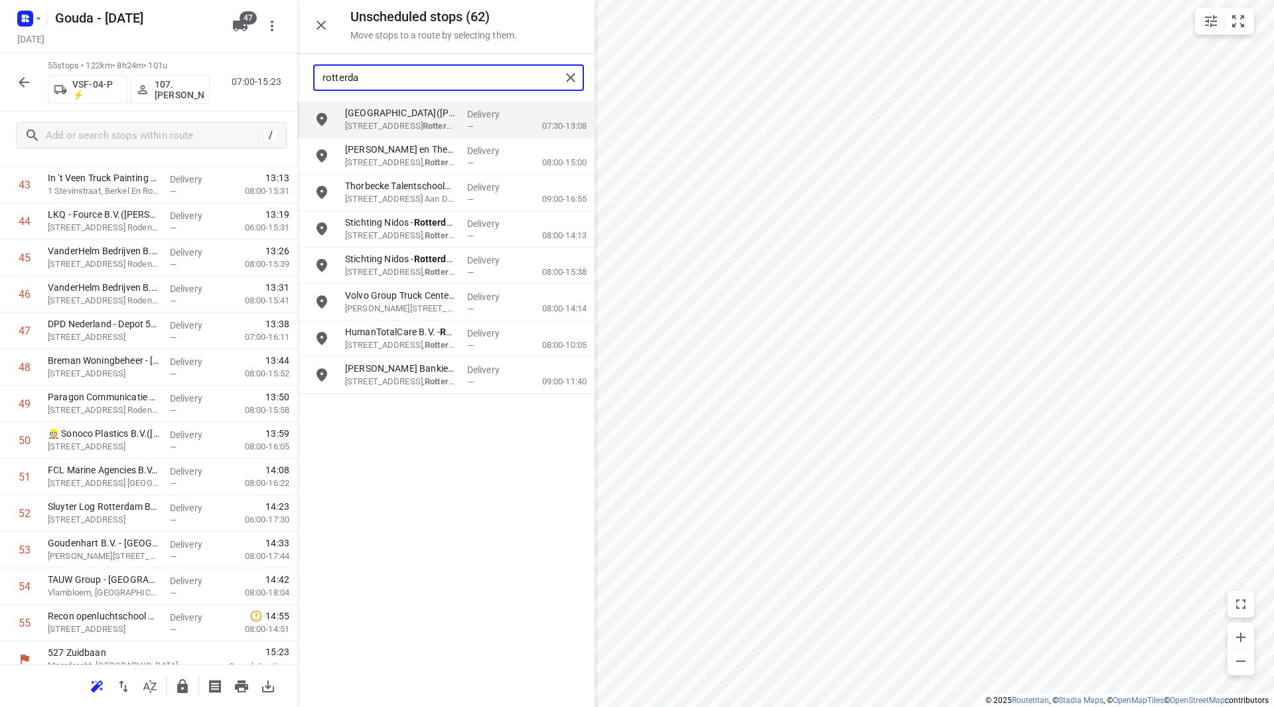
drag, startPoint x: 387, startPoint y: 71, endPoint x: 302, endPoint y: 76, distance: 85.1
click at [303, 76] on div "rotterda" at bounding box center [445, 78] width 297 height 48
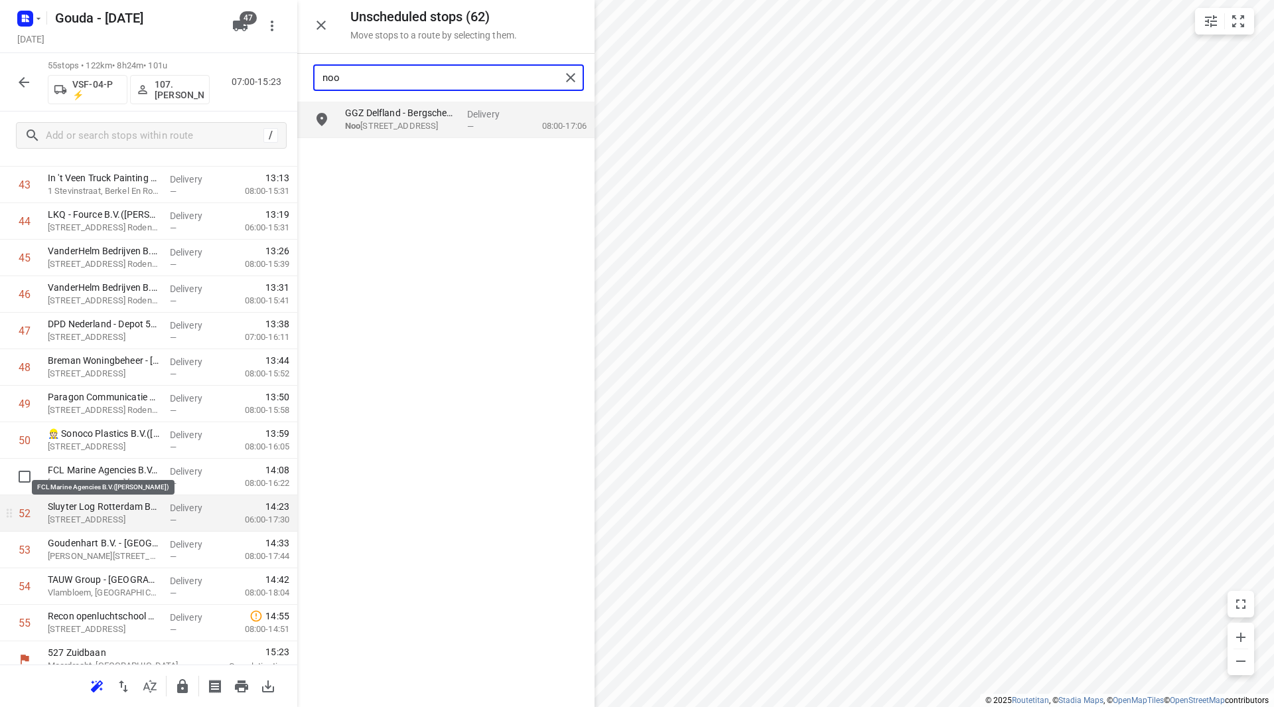
scroll to position [1643, 0]
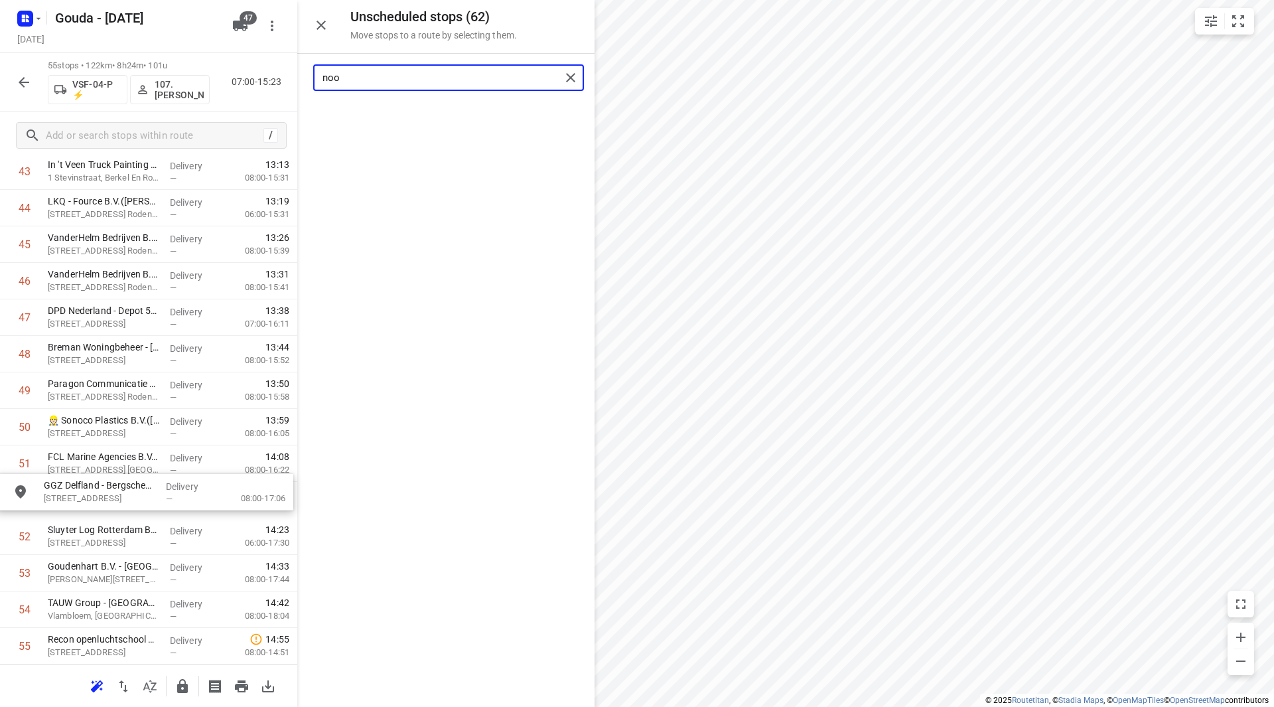
drag, startPoint x: 427, startPoint y: 129, endPoint x: 129, endPoint y: 514, distance: 485.8
drag, startPoint x: 357, startPoint y: 77, endPoint x: 302, endPoint y: 77, distance: 55.1
click at [301, 77] on div "noo" at bounding box center [445, 78] width 297 height 48
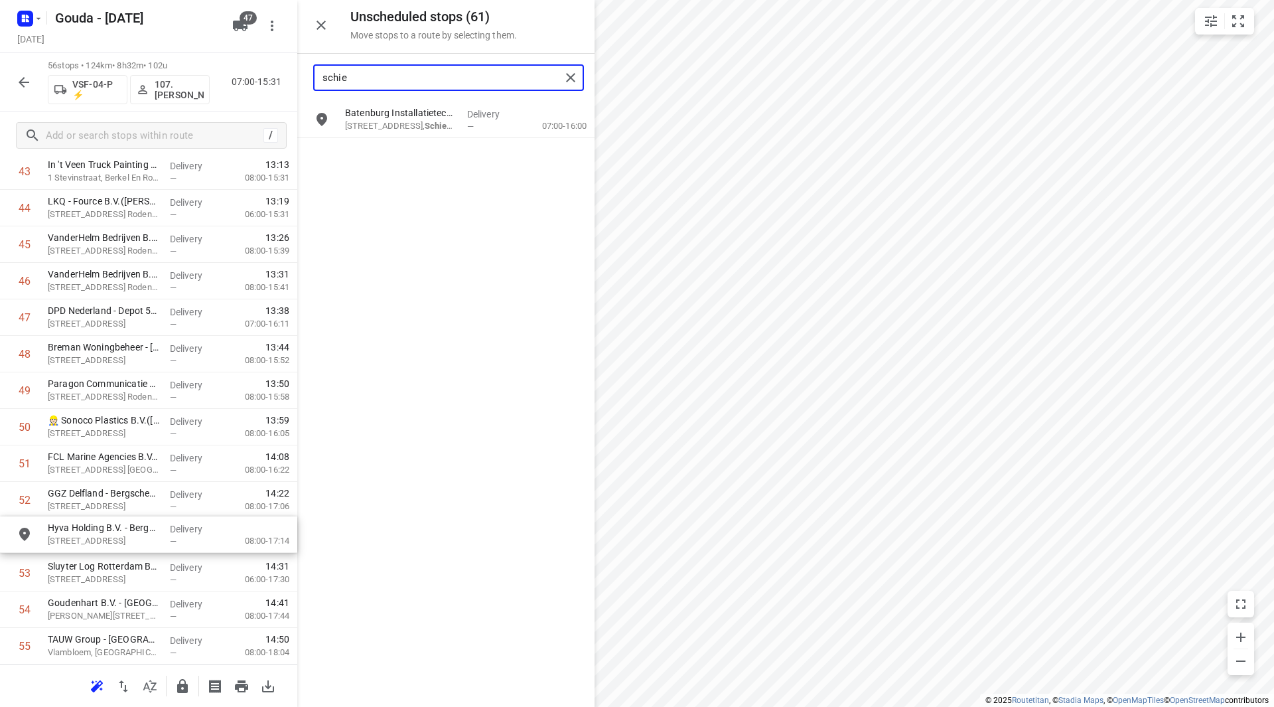
drag, startPoint x: 391, startPoint y: 158, endPoint x: 91, endPoint y: 543, distance: 488.0
drag, startPoint x: 346, startPoint y: 72, endPoint x: 293, endPoint y: 76, distance: 53.2
click at [293, 76] on div "Unscheduled stops ( 60 ) Move stops to a route by selecting them. [PERSON_NAME]…" at bounding box center [148, 353] width 297 height 707
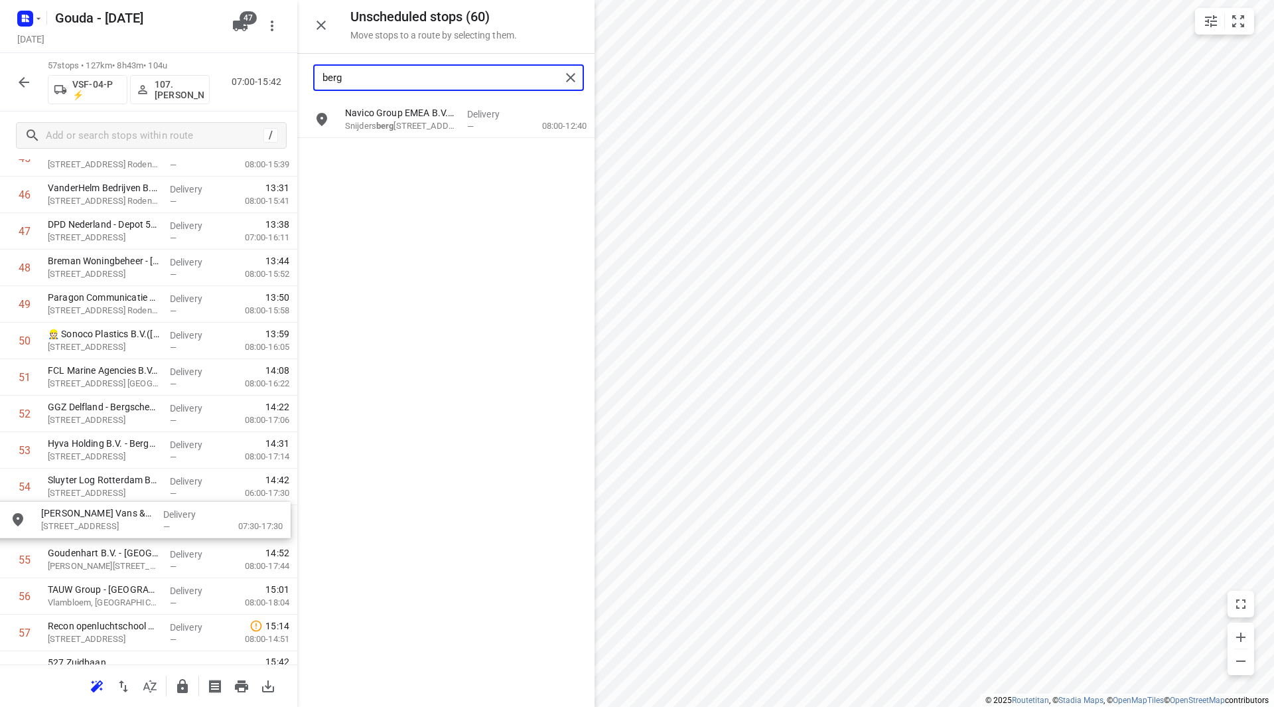
drag, startPoint x: 392, startPoint y: 112, endPoint x: 82, endPoint y: 515, distance: 508.3
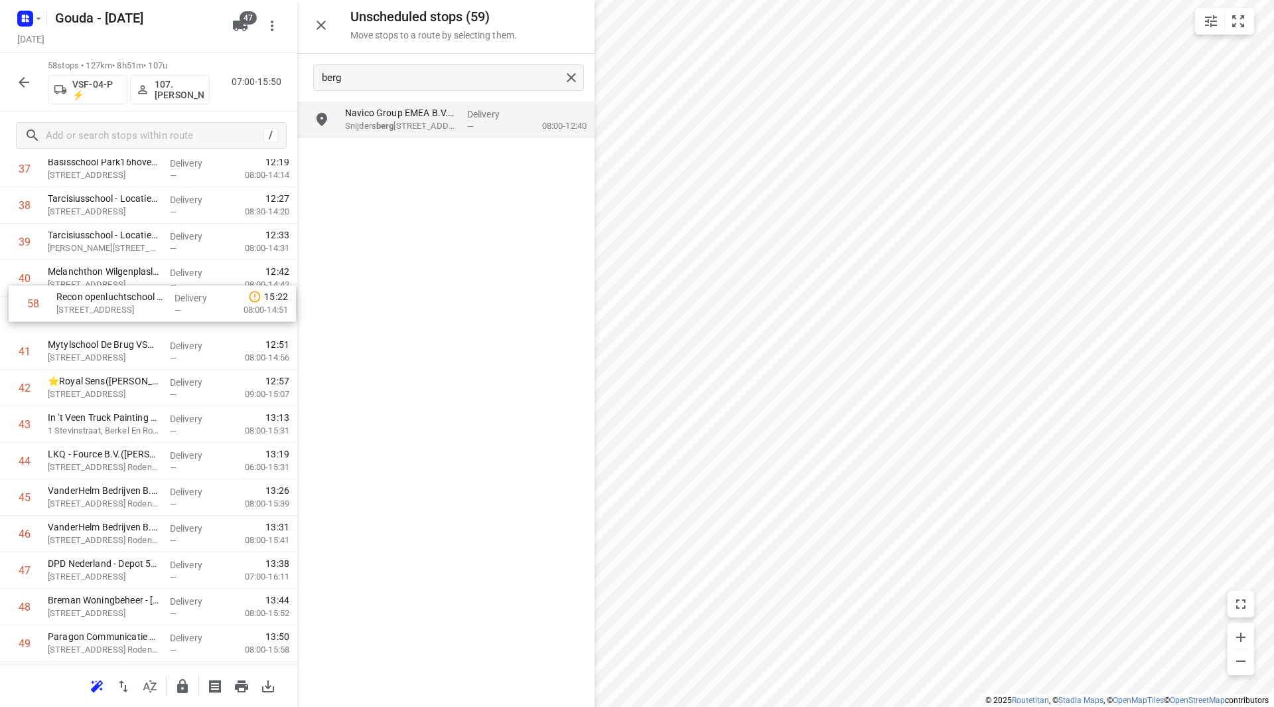
scroll to position [1427, 0]
drag, startPoint x: 71, startPoint y: 612, endPoint x: 72, endPoint y: 303, distance: 308.6
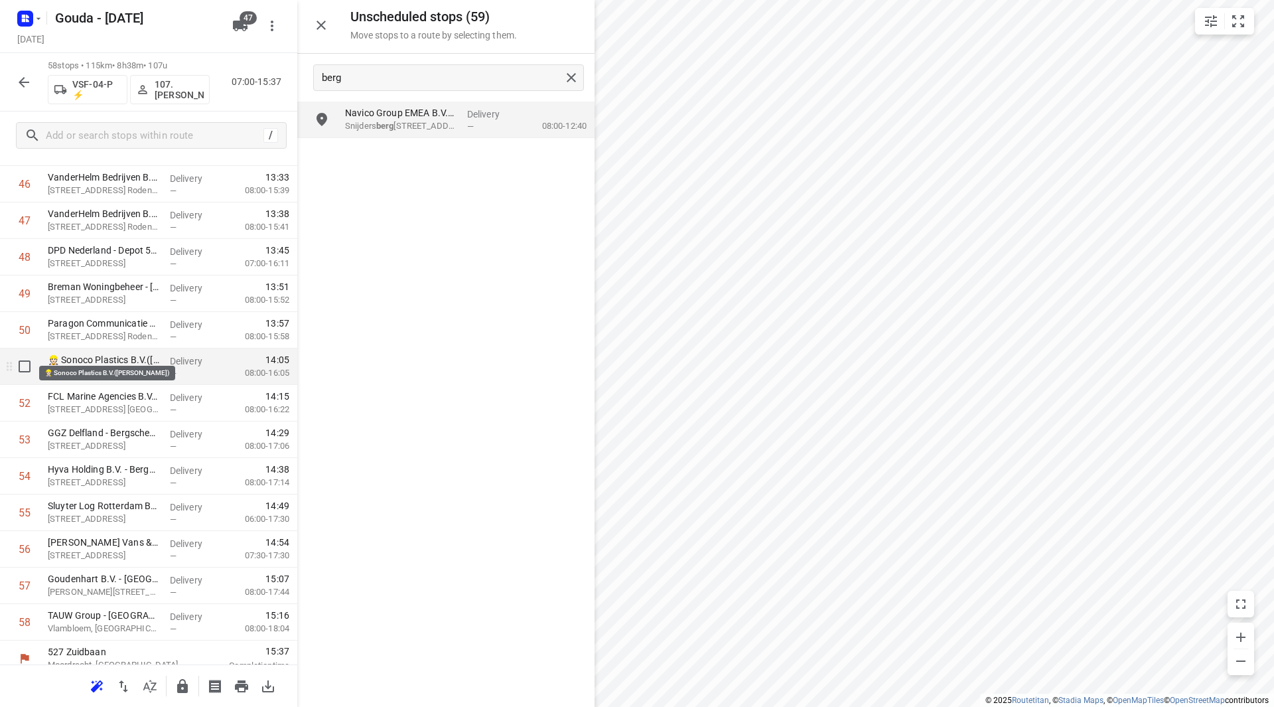
scroll to position [1753, 0]
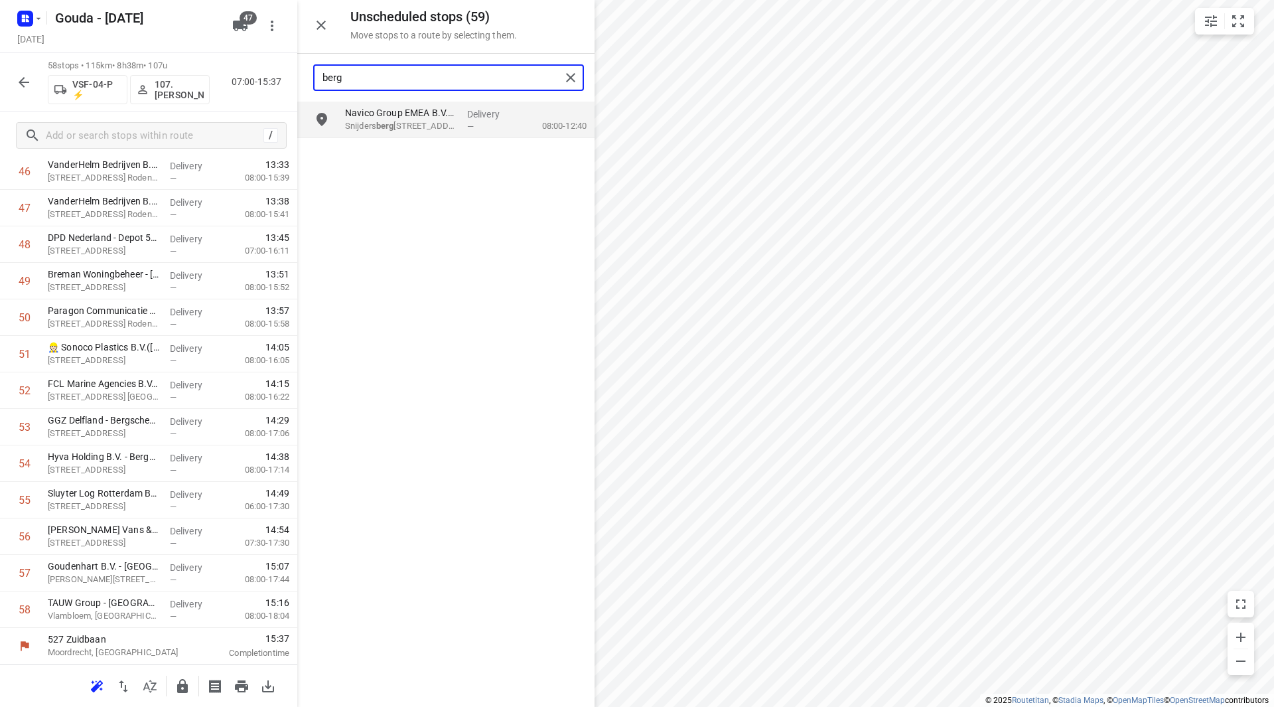
drag, startPoint x: 336, startPoint y: 76, endPoint x: 277, endPoint y: 77, distance: 59.7
click at [277, 77] on div "Unscheduled stops ( 59 ) Move stops to a route by selecting them. berg Navico G…" at bounding box center [148, 353] width 297 height 707
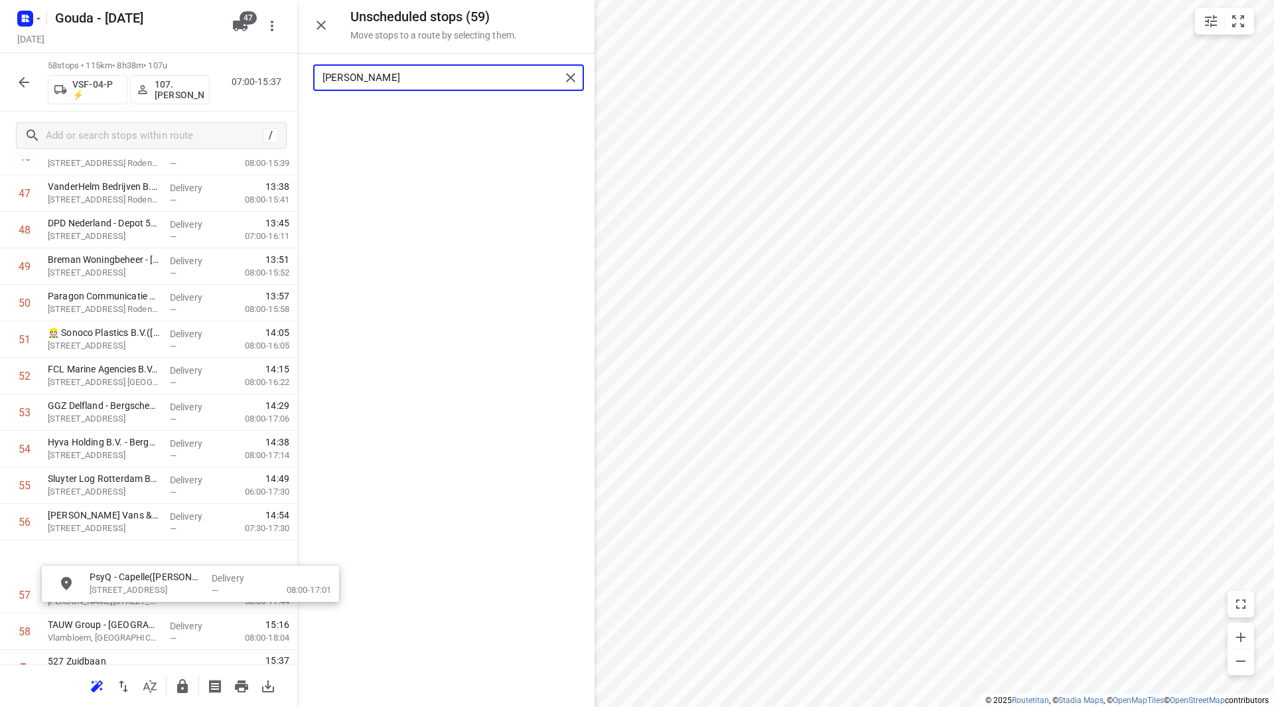
scroll to position [1799, 0]
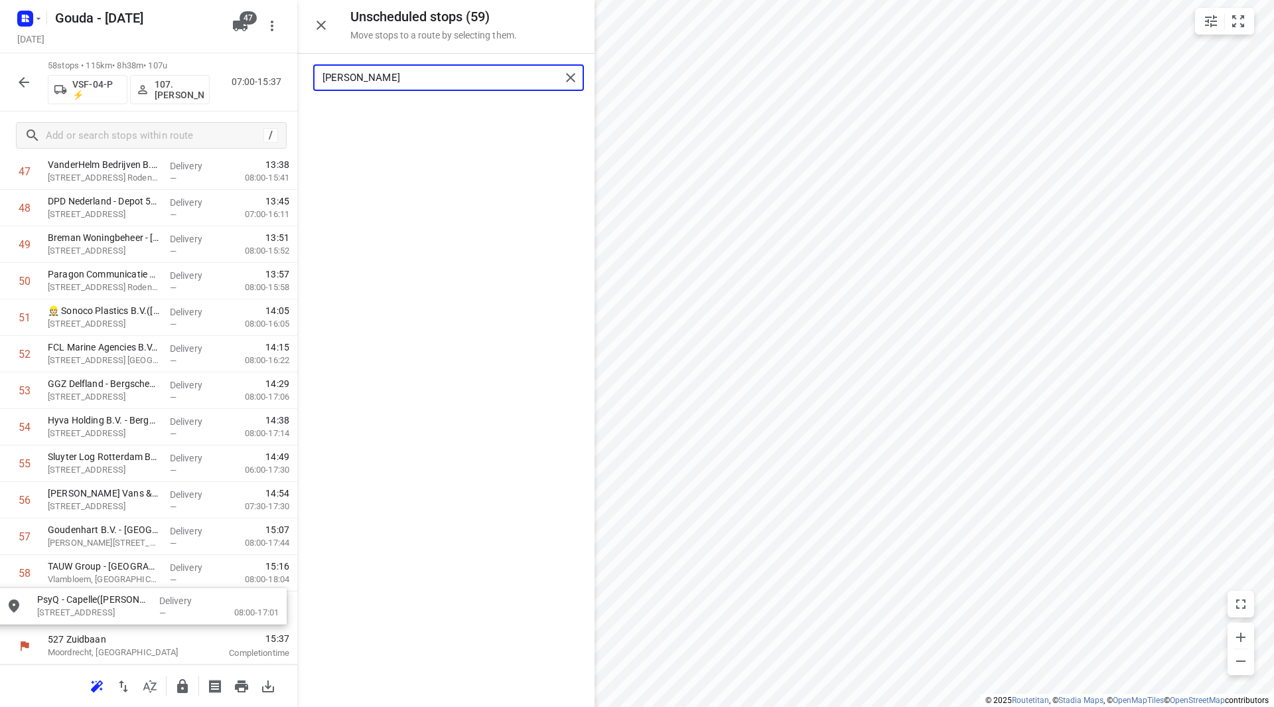
drag, startPoint x: 396, startPoint y: 124, endPoint x: 105, endPoint y: 603, distance: 559.9
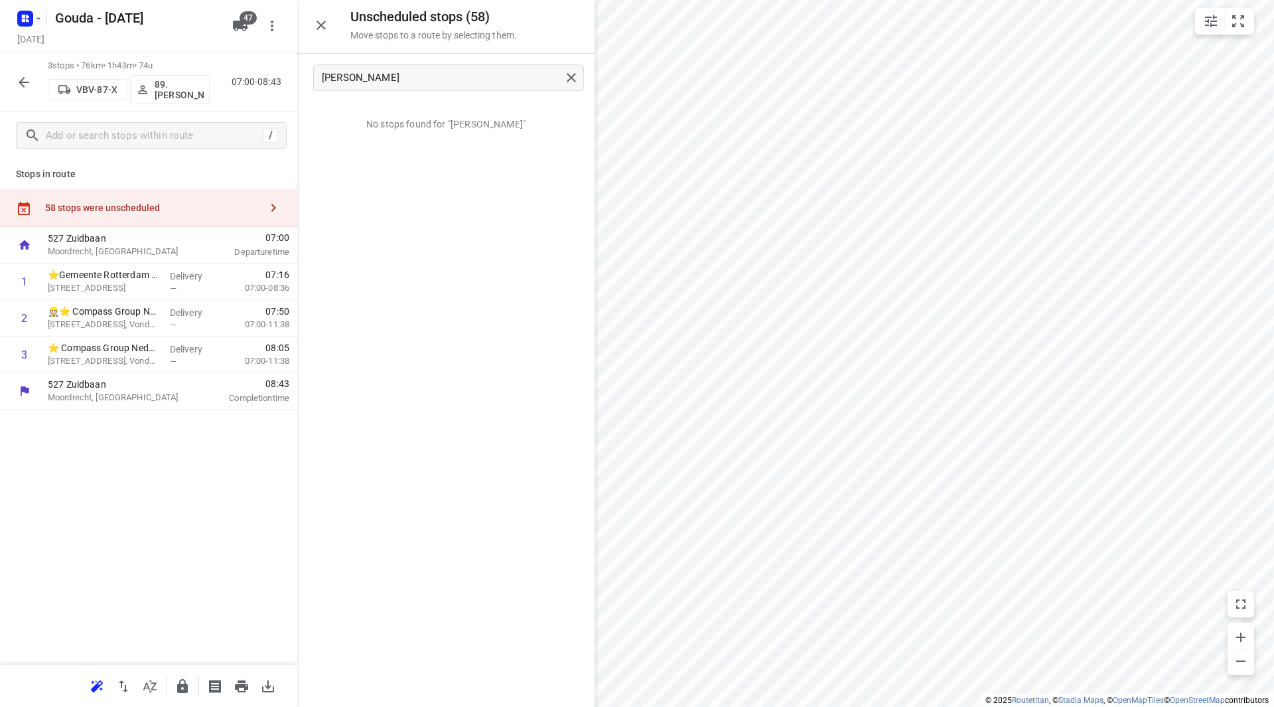
scroll to position [0, 0]
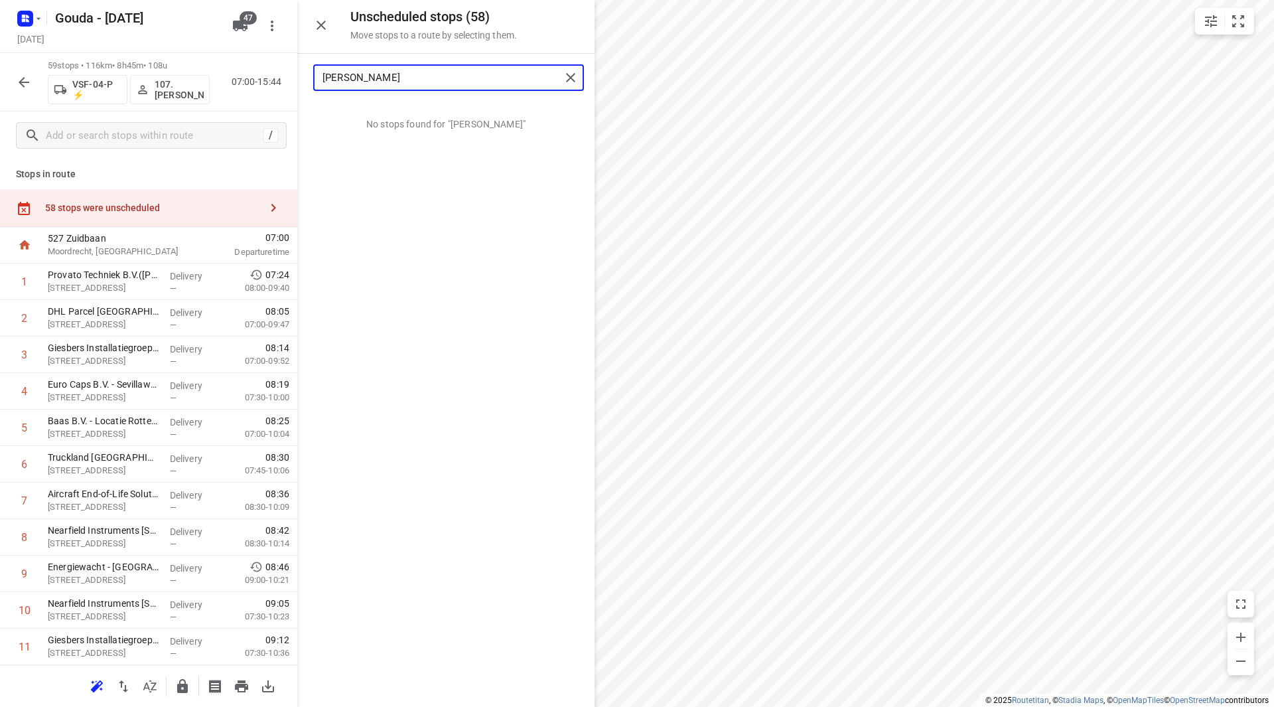
drag, startPoint x: 315, startPoint y: 80, endPoint x: 301, endPoint y: 80, distance: 13.9
click at [301, 80] on div "[PERSON_NAME]" at bounding box center [445, 78] width 297 height 48
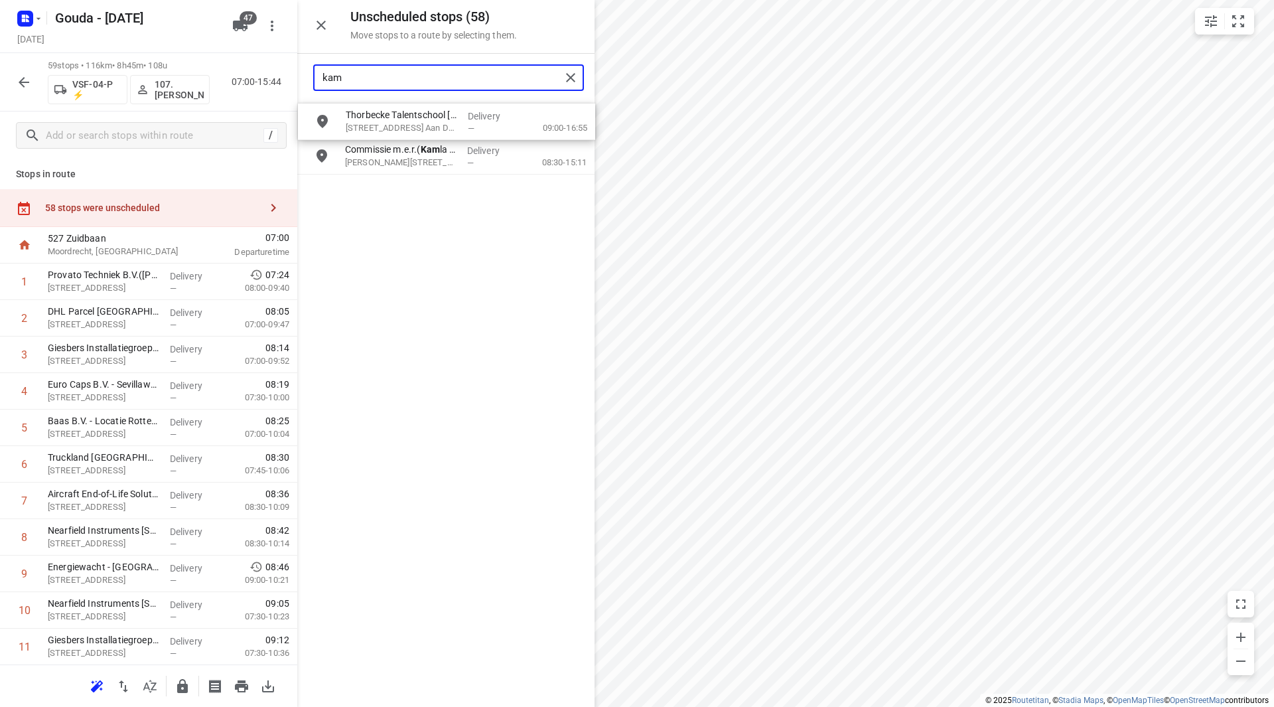
drag, startPoint x: 390, startPoint y: 113, endPoint x: 383, endPoint y: 116, distance: 7.1
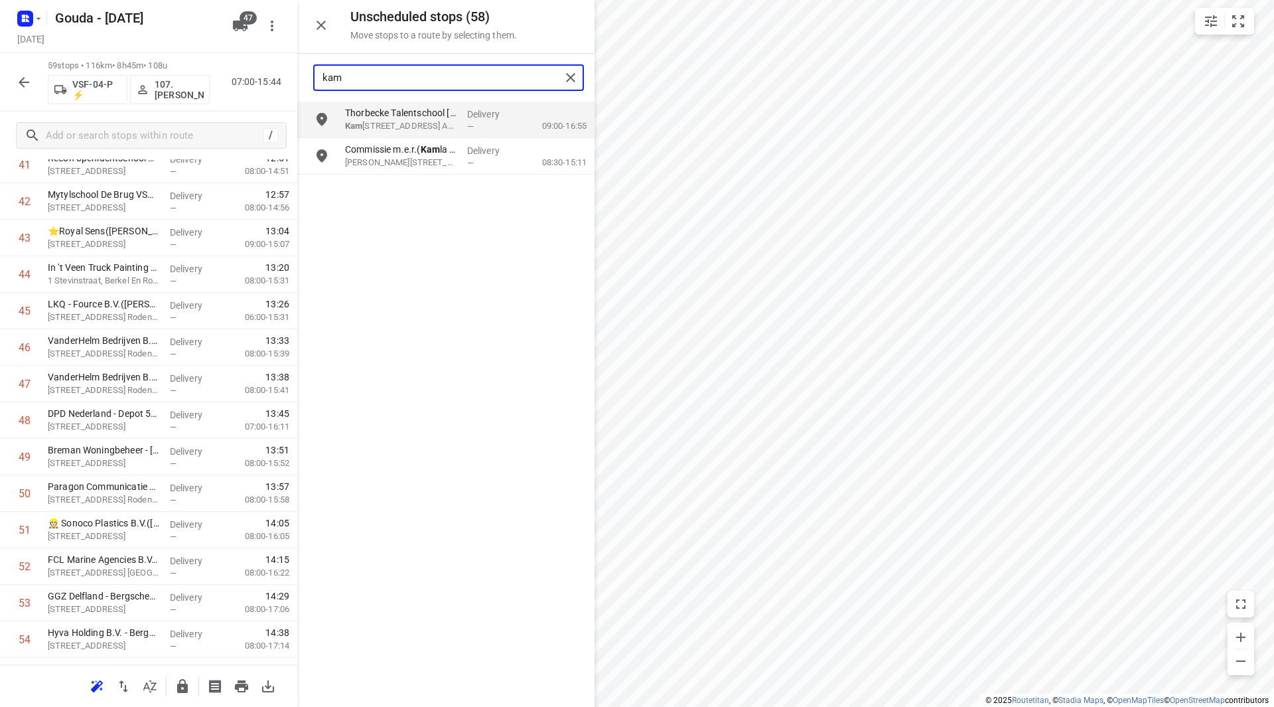
scroll to position [1789, 0]
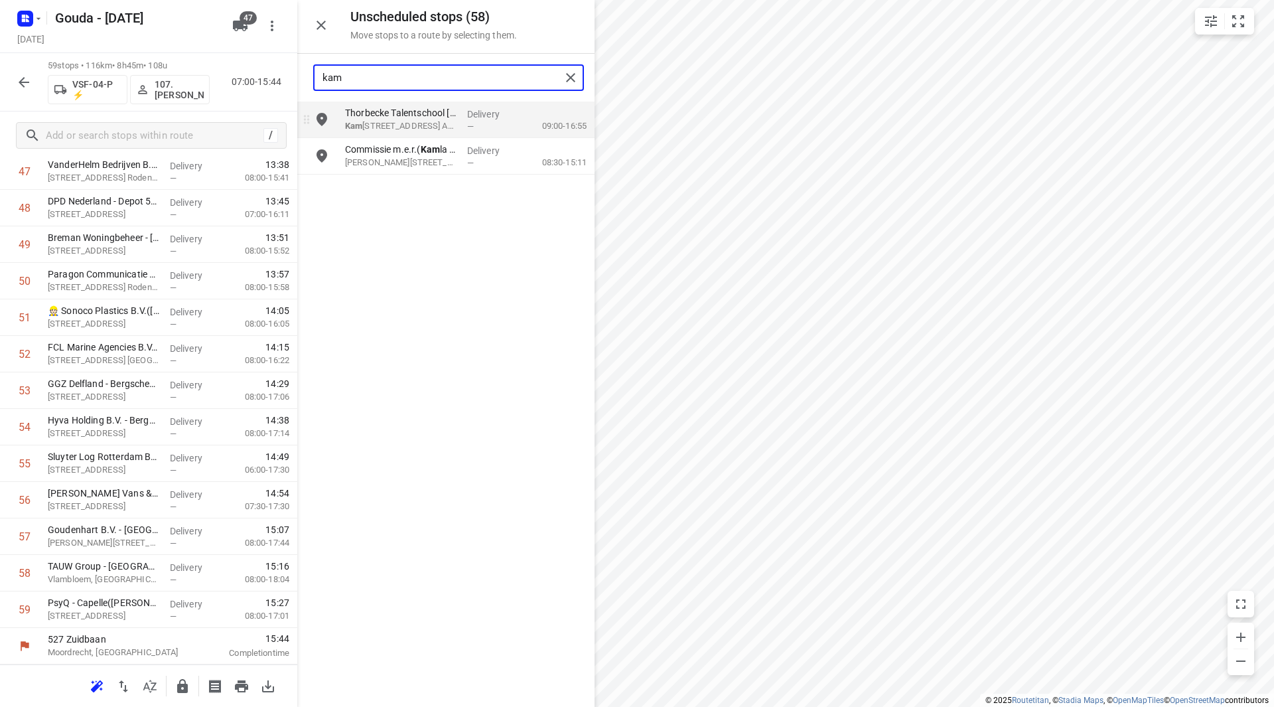
type input "kam"
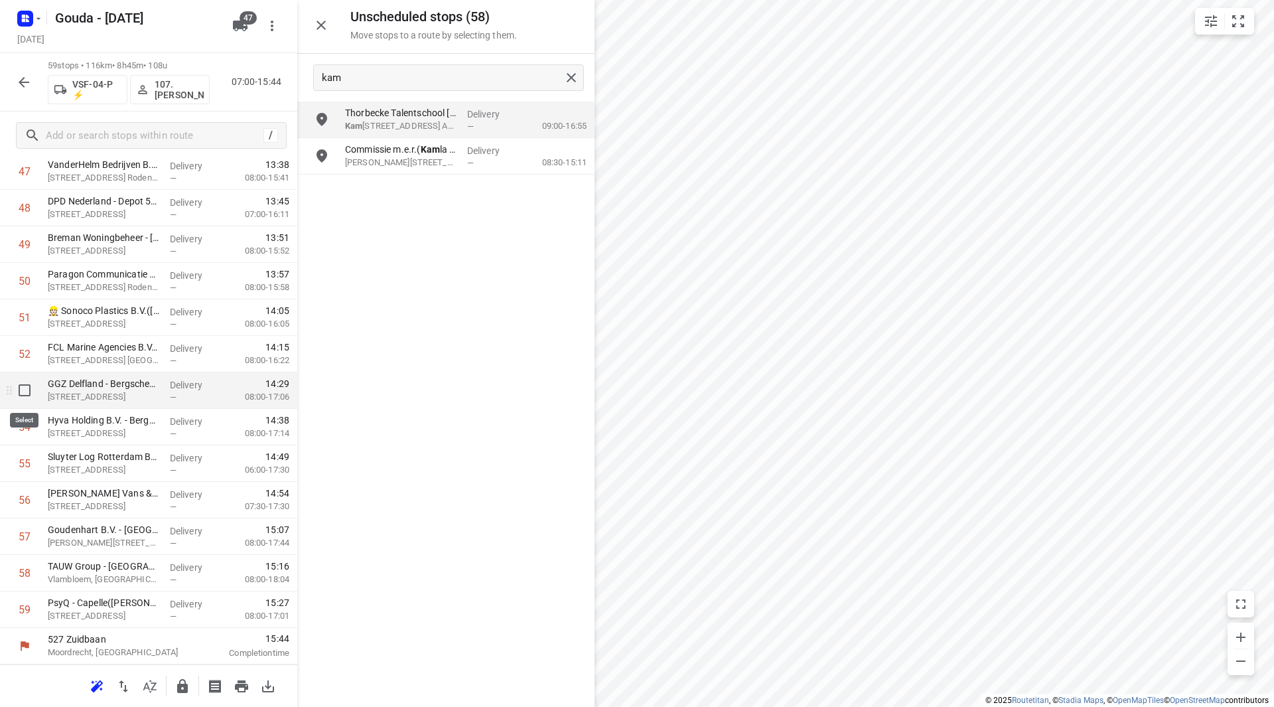
click at [25, 394] on input "checkbox" at bounding box center [24, 390] width 27 height 27
checkbox input "true"
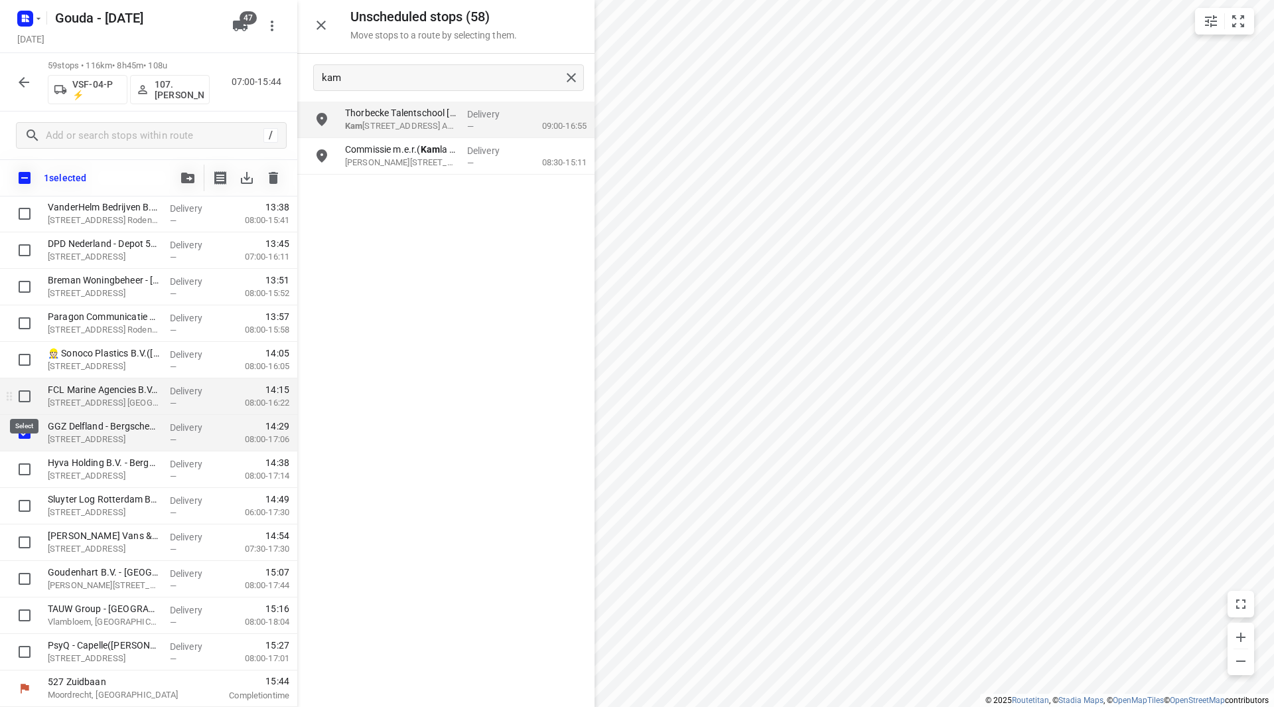
scroll to position [1784, 0]
click at [184, 175] on icon "button" at bounding box center [187, 178] width 13 height 11
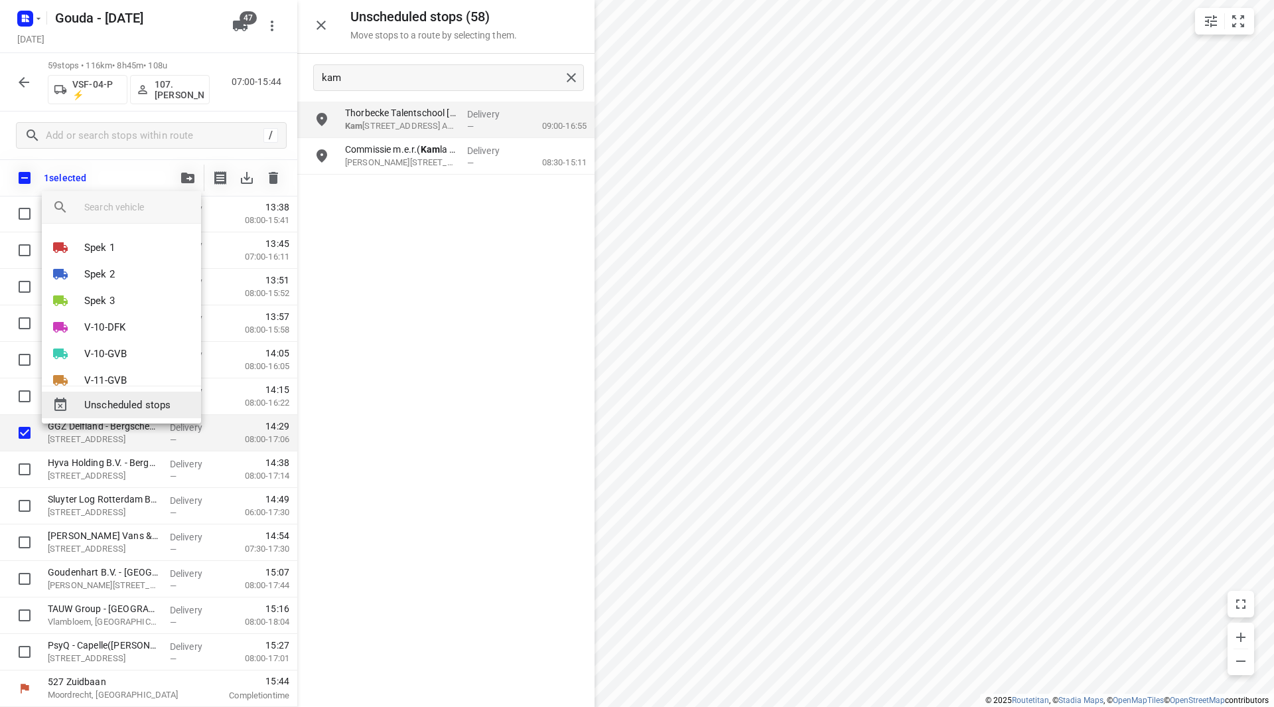
click at [135, 415] on div "Unscheduled stops" at bounding box center [121, 405] width 159 height 27
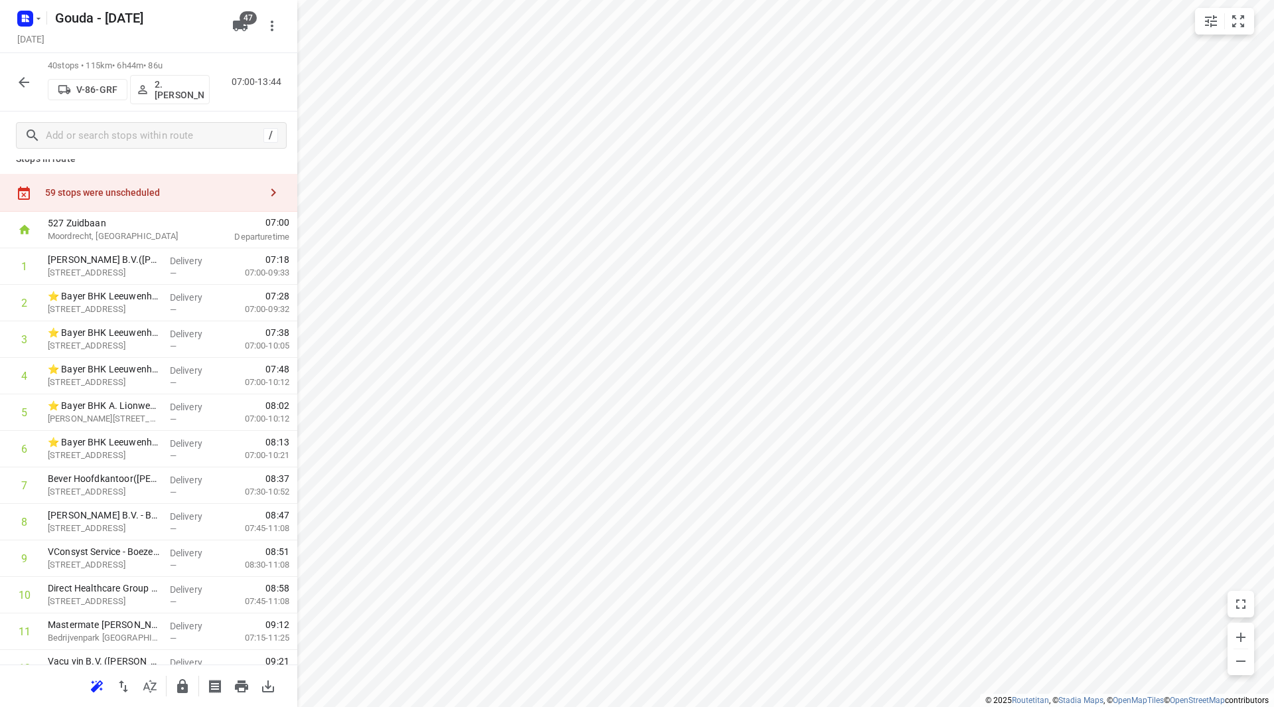
scroll to position [0, 0]
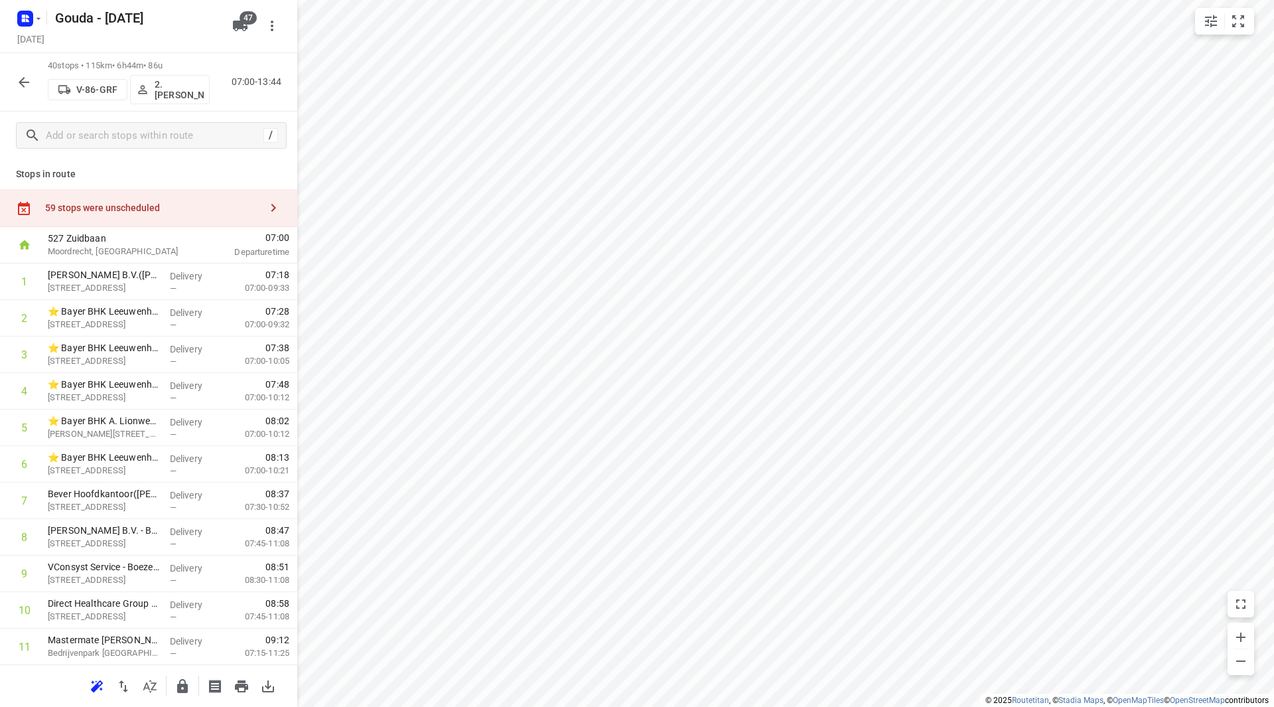
click at [205, 204] on div "59 stops were unscheduled" at bounding box center [152, 207] width 215 height 11
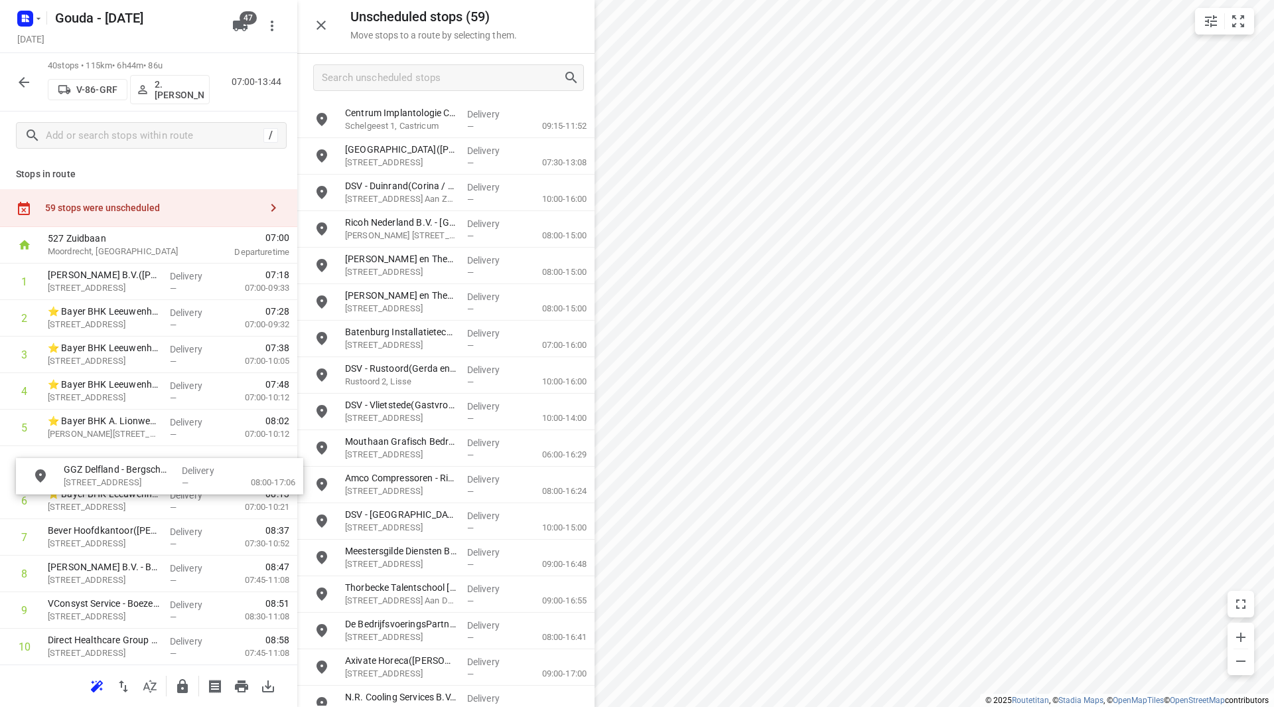
drag, startPoint x: 352, startPoint y: 138, endPoint x: 96, endPoint y: 498, distance: 441.6
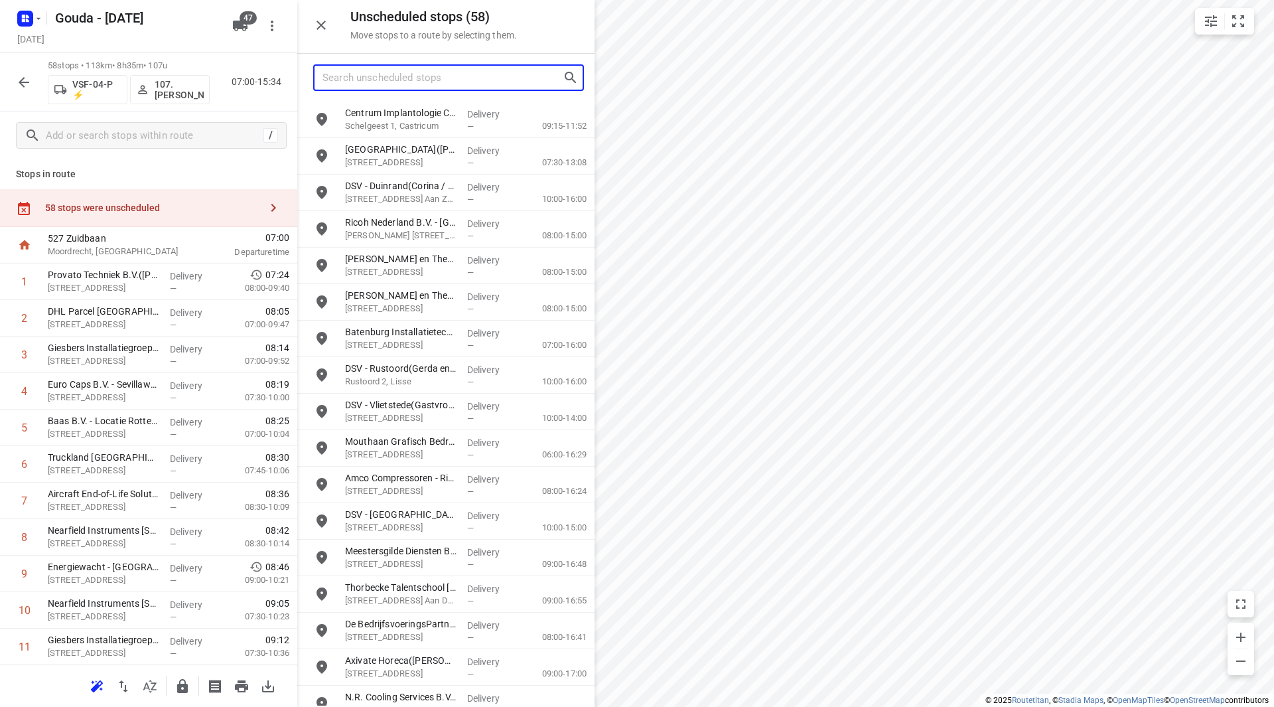
click at [443, 85] on input "Search unscheduled stops" at bounding box center [443, 78] width 240 height 21
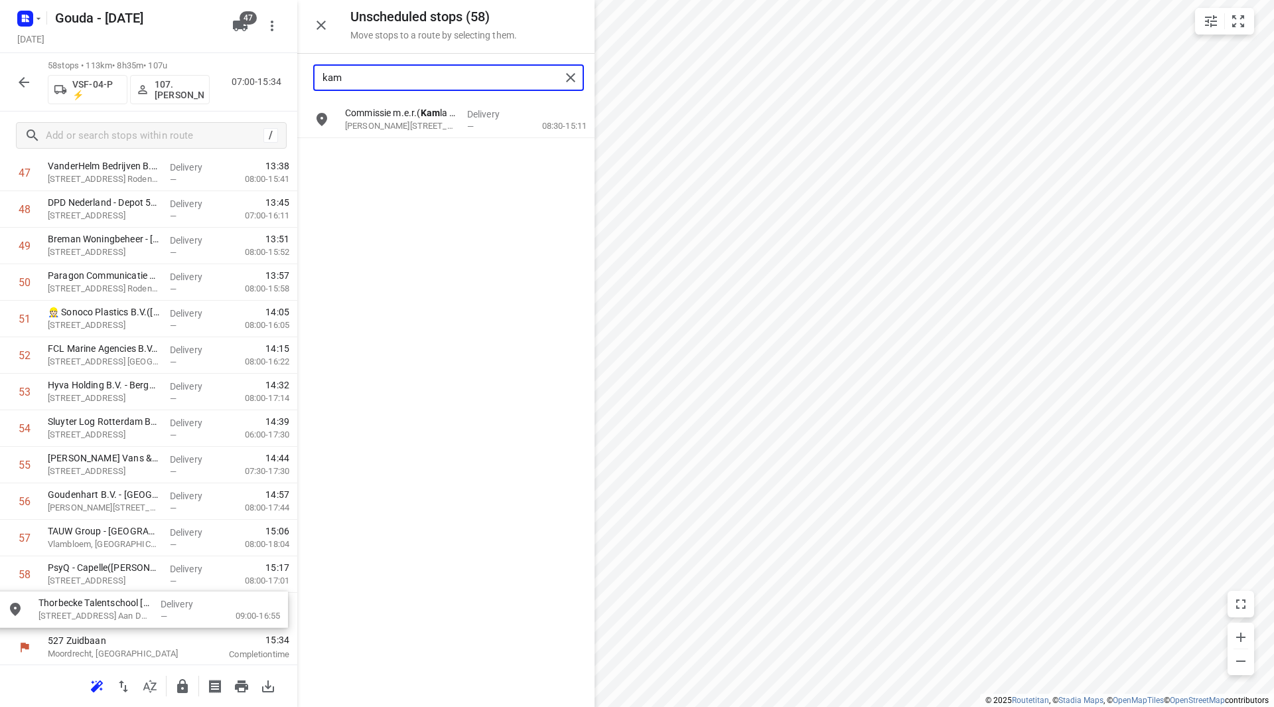
scroll to position [1798, 0]
drag, startPoint x: 410, startPoint y: 110, endPoint x: 106, endPoint y: 591, distance: 569.5
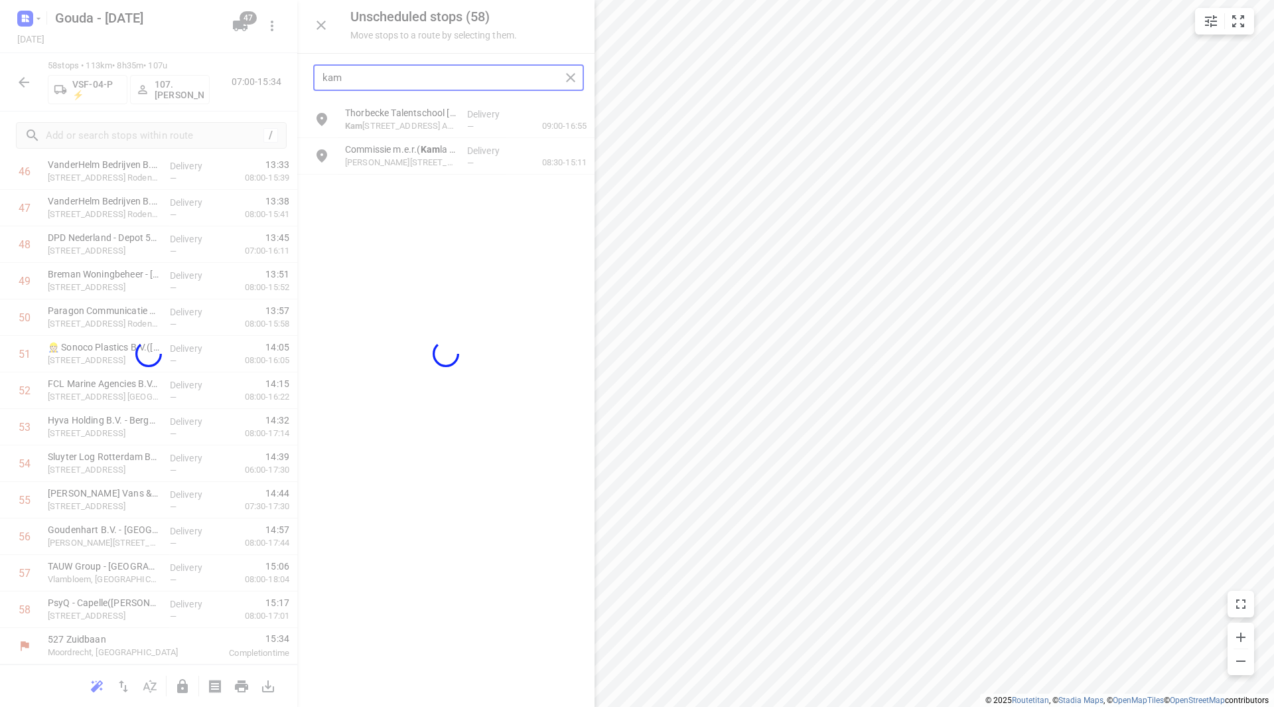
scroll to position [1753, 0]
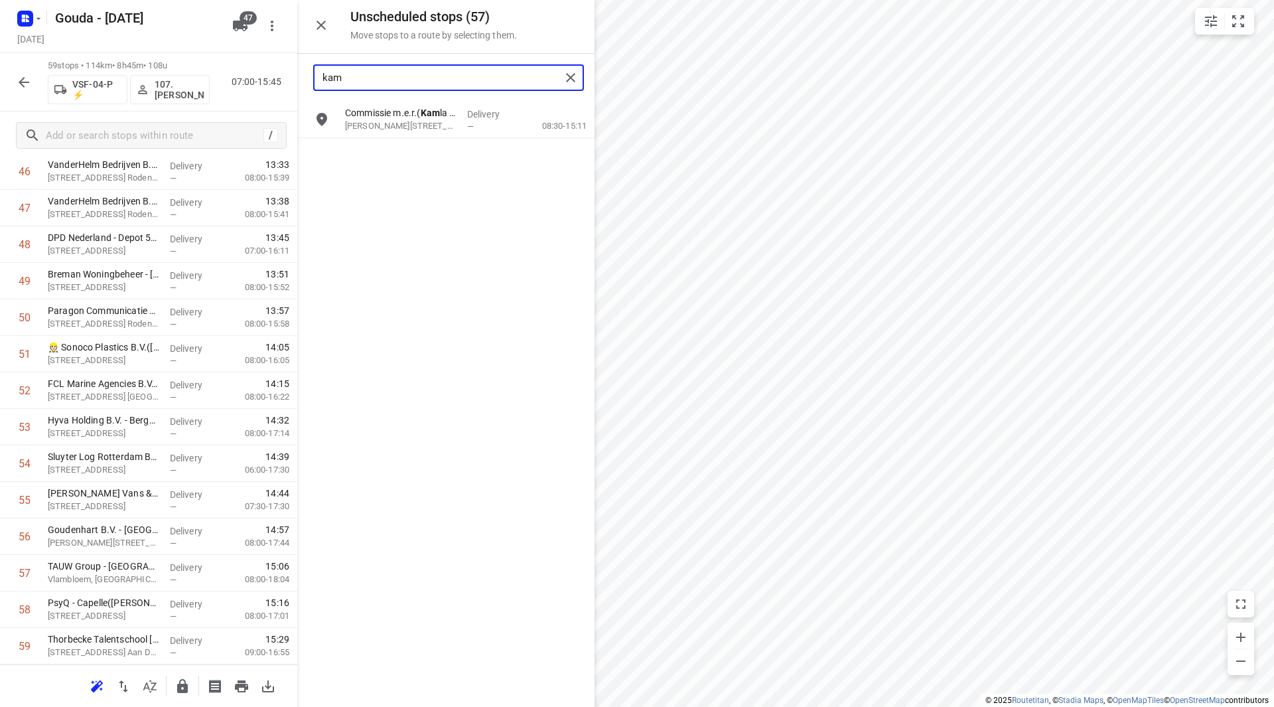
drag, startPoint x: 379, startPoint y: 75, endPoint x: 275, endPoint y: 75, distance: 103.5
click at [275, 75] on div "Unscheduled stops ( 57 ) Move stops to a route by selecting them. kam Commissie…" at bounding box center [148, 353] width 297 height 707
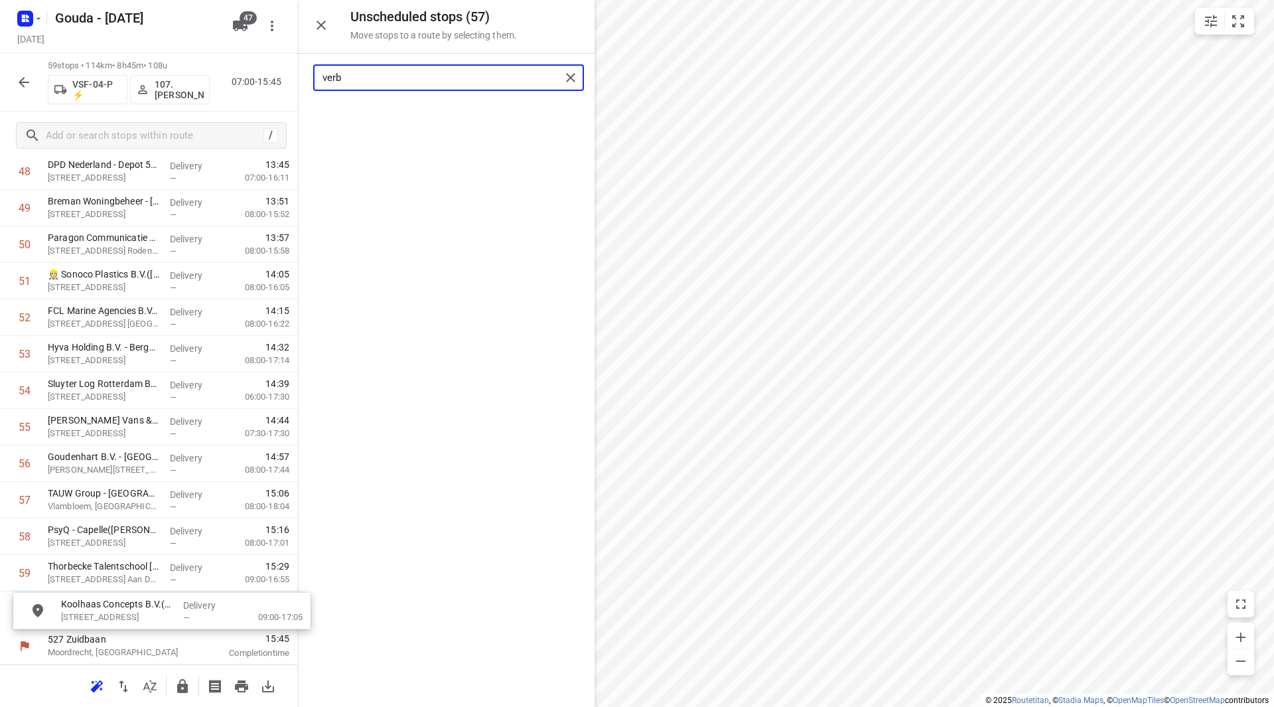
drag, startPoint x: 392, startPoint y: 125, endPoint x: 88, endPoint y: 610, distance: 571.9
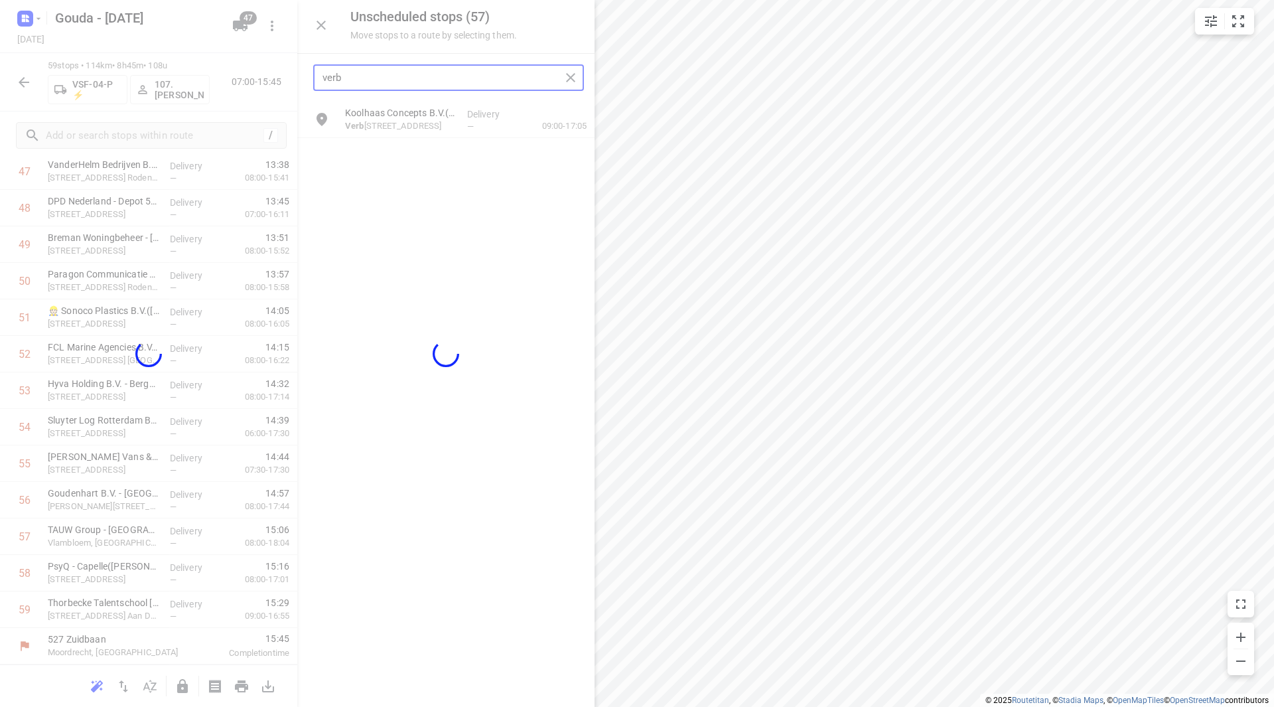
scroll to position [1789, 0]
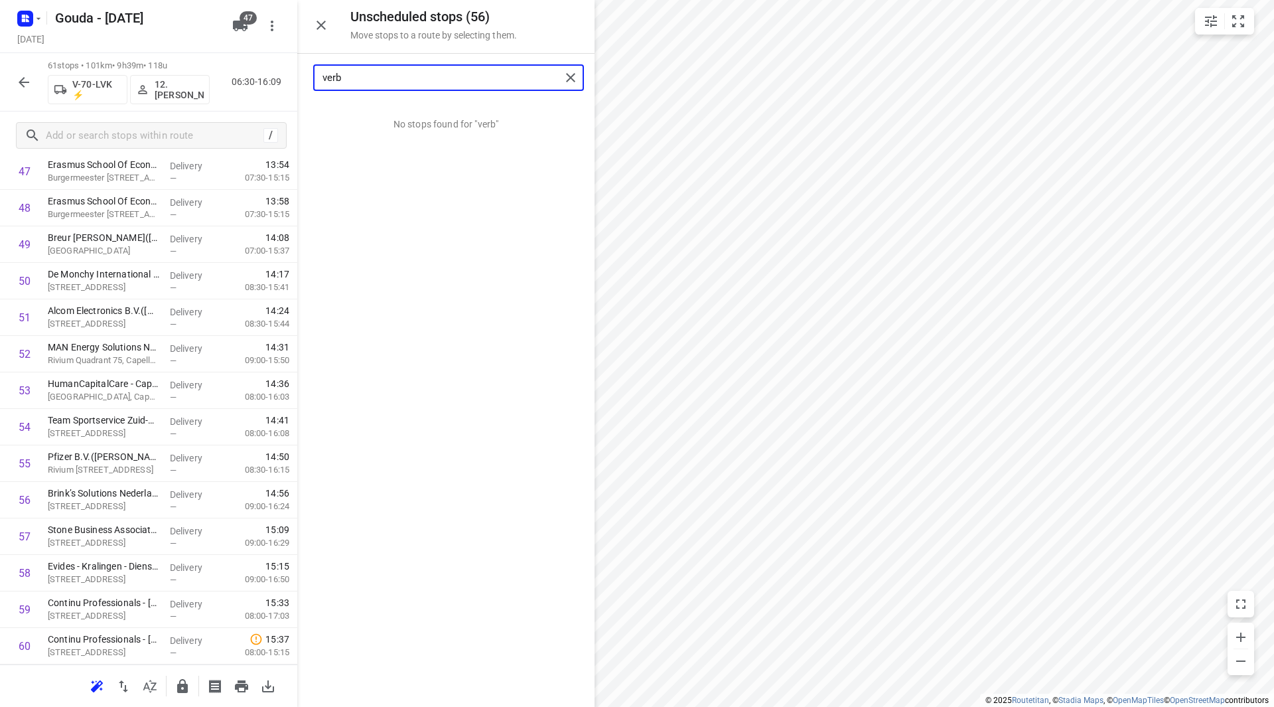
drag, startPoint x: 368, startPoint y: 82, endPoint x: 293, endPoint y: 79, distance: 75.7
click at [291, 79] on div "Unscheduled stops ( 56 ) Move stops to a route by selecting them. verb No stops…" at bounding box center [148, 353] width 297 height 707
drag, startPoint x: 390, startPoint y: 165, endPoint x: 88, endPoint y: 338, distance: 347.5
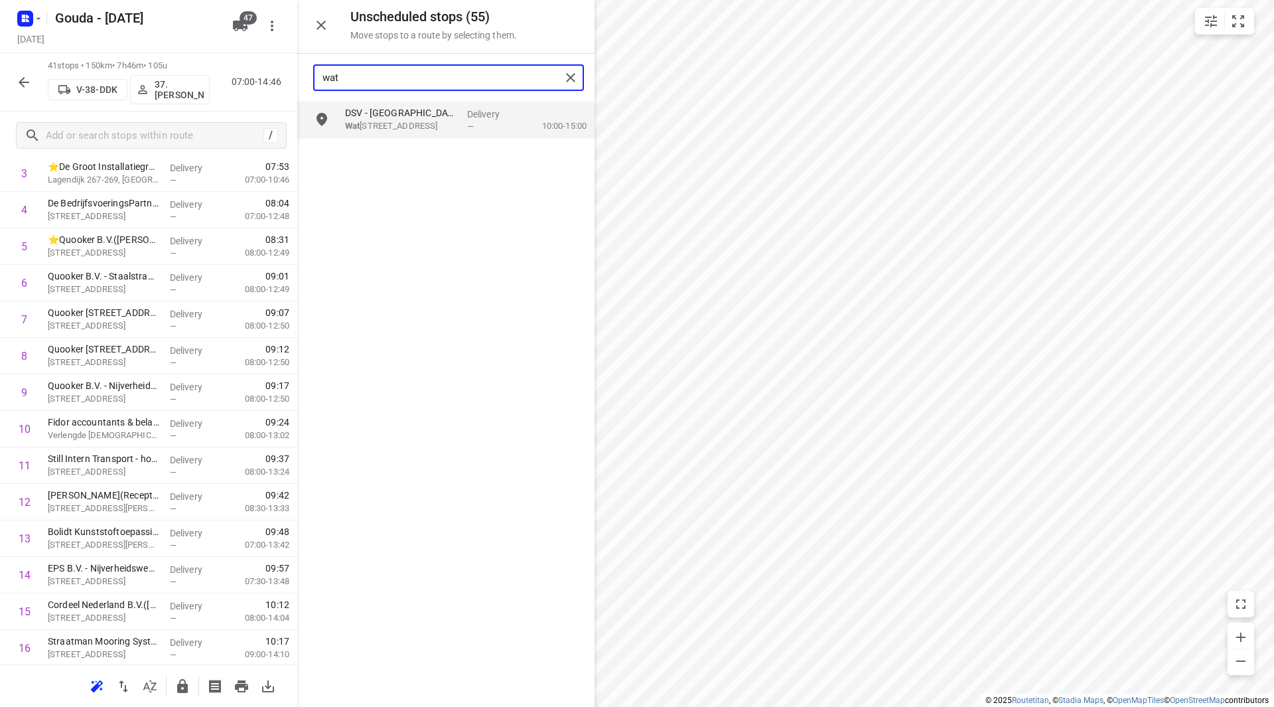
drag, startPoint x: 390, startPoint y: 82, endPoint x: 291, endPoint y: 78, distance: 98.3
click at [291, 78] on div "Unscheduled stops ( 55 ) Move stops to a route by selecting them. wat DSV - [GE…" at bounding box center [148, 353] width 297 height 707
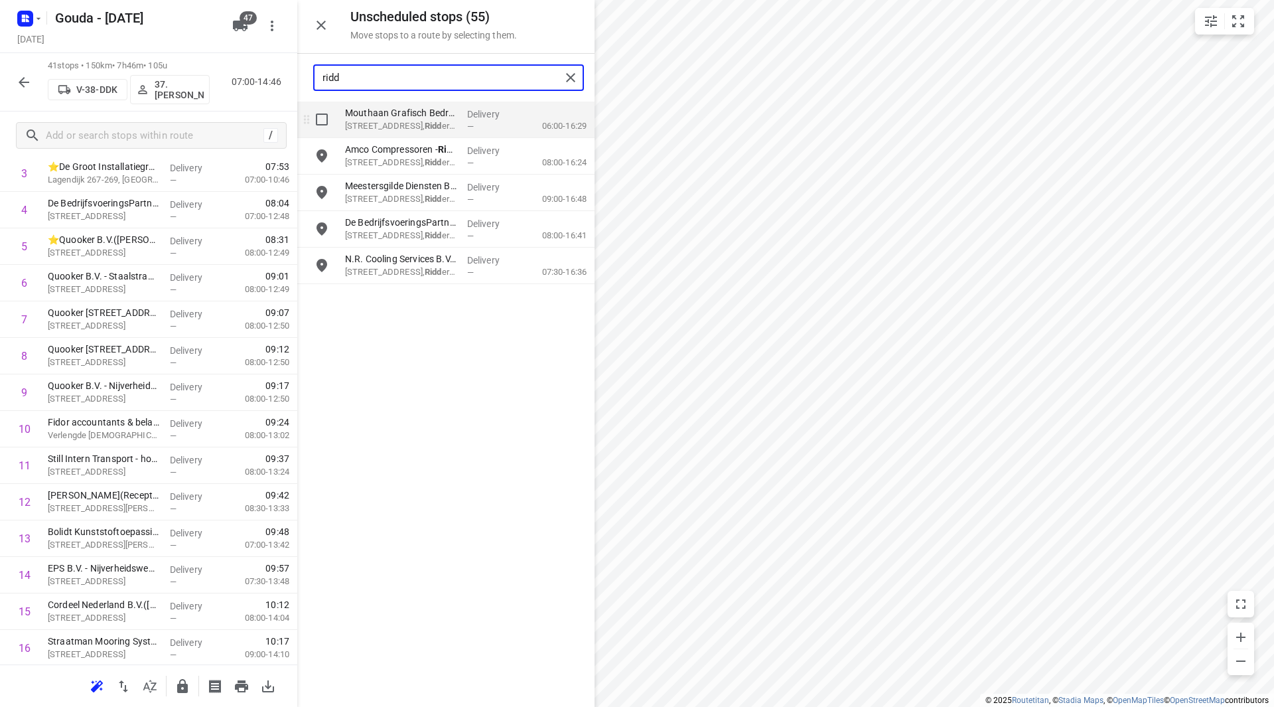
type input "ridd"
click at [322, 121] on input "grid" at bounding box center [322, 119] width 27 height 27
checkbox input "true"
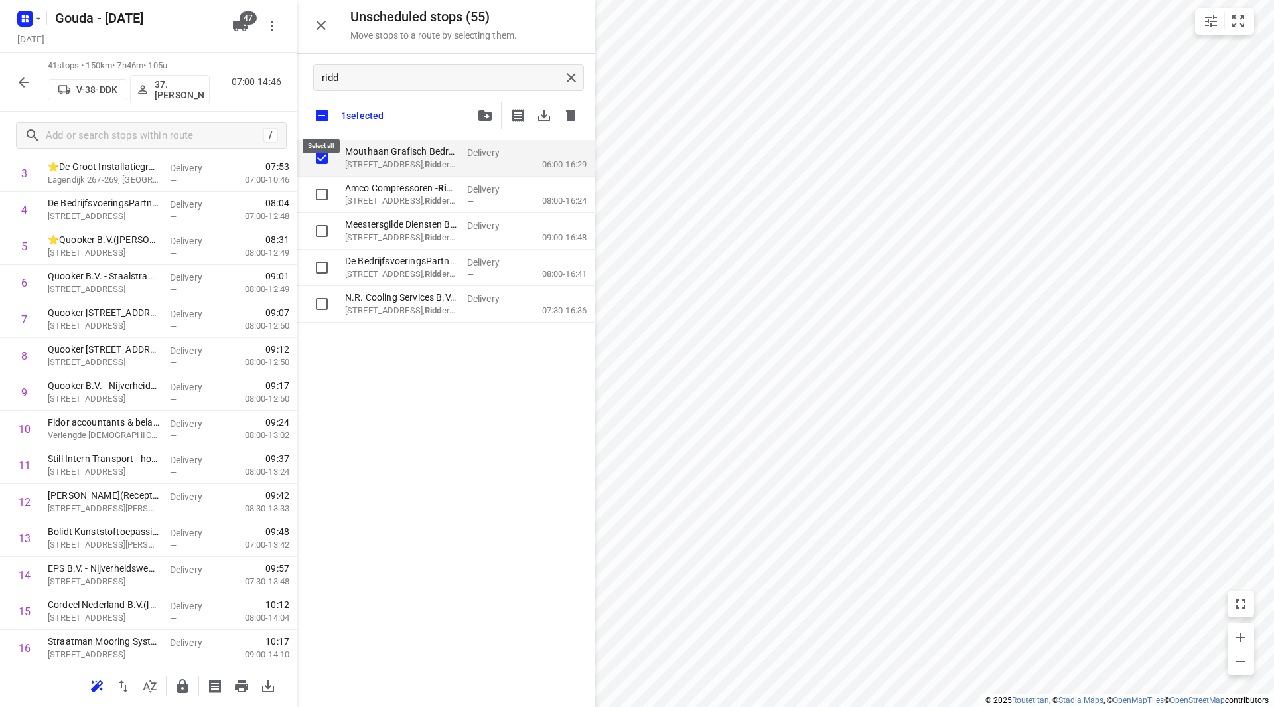
click at [320, 110] on input "checkbox" at bounding box center [322, 116] width 28 height 28
checkbox input "false"
checkbox input "true"
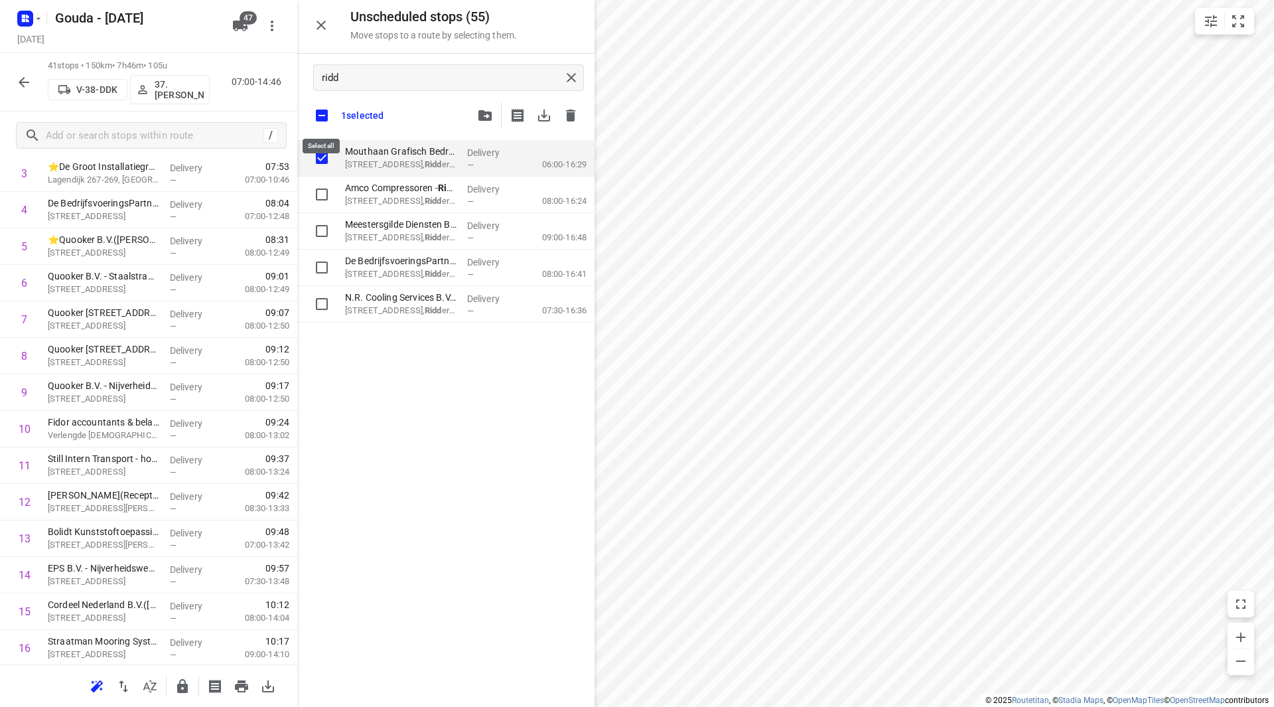
checkbox input "true"
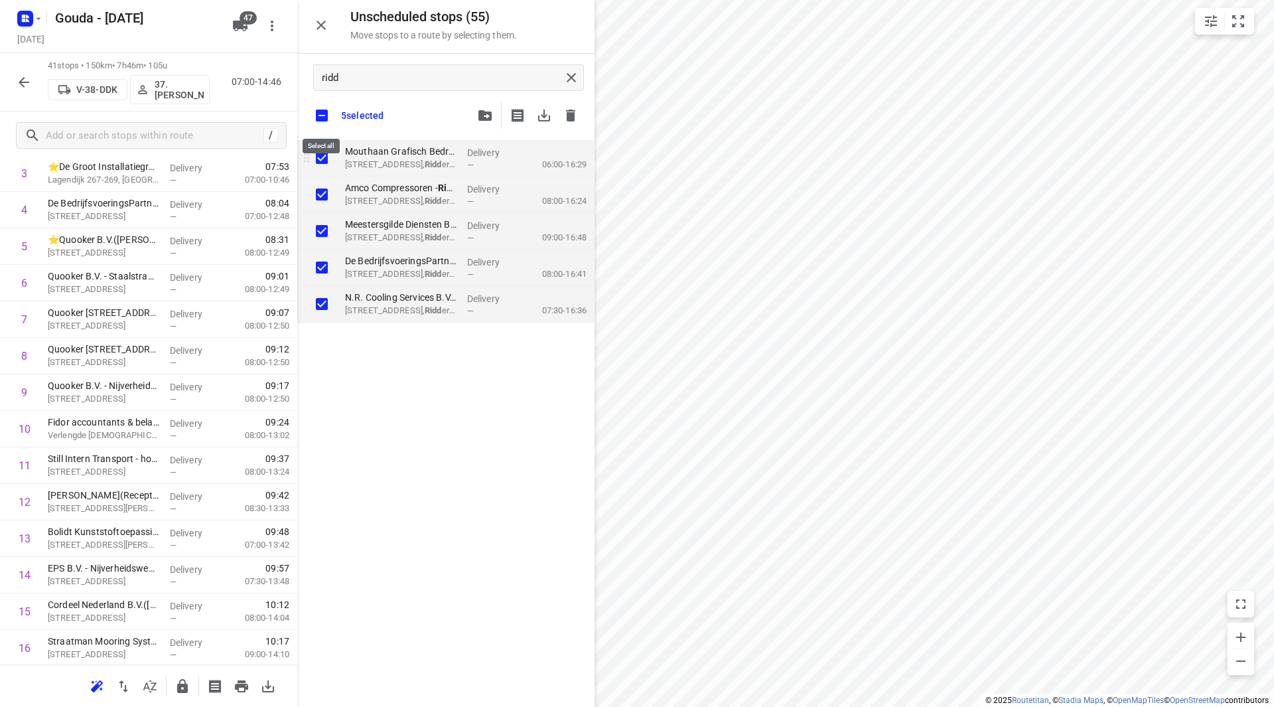
checkbox input "true"
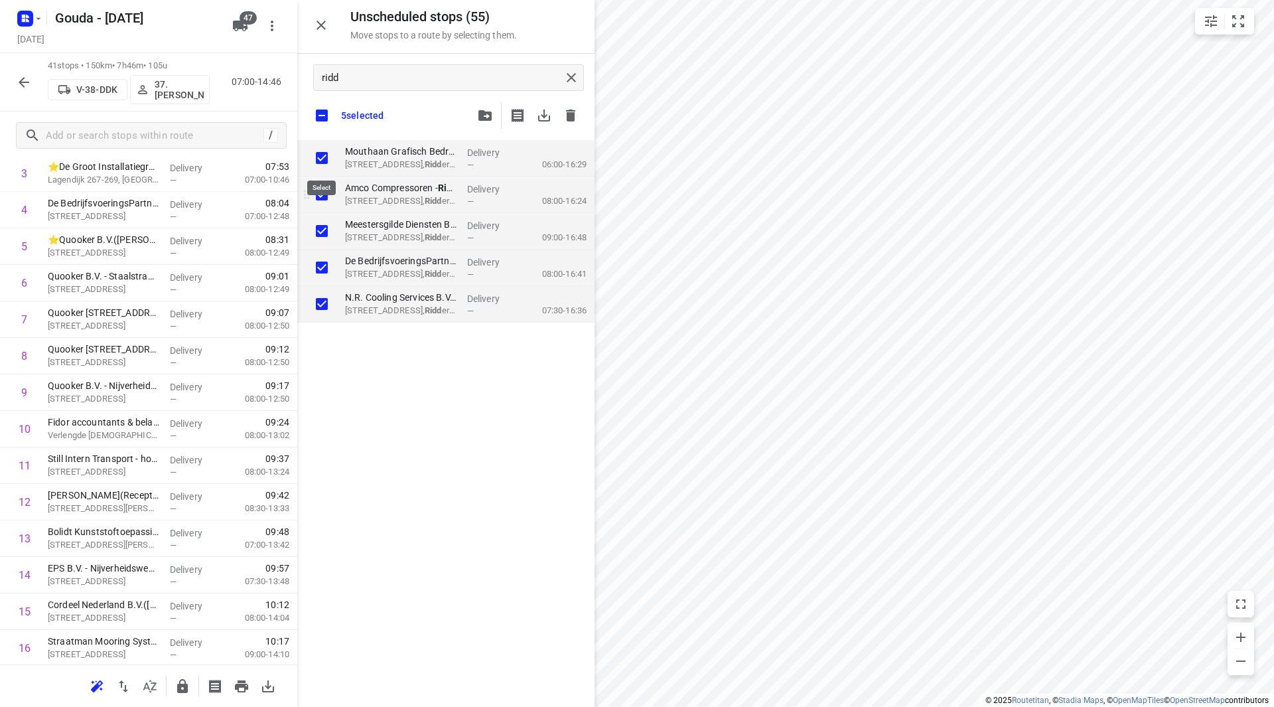
checkbox input "true"
click at [327, 230] on input "grid" at bounding box center [322, 231] width 27 height 27
checkbox input "false"
checkbox input "true"
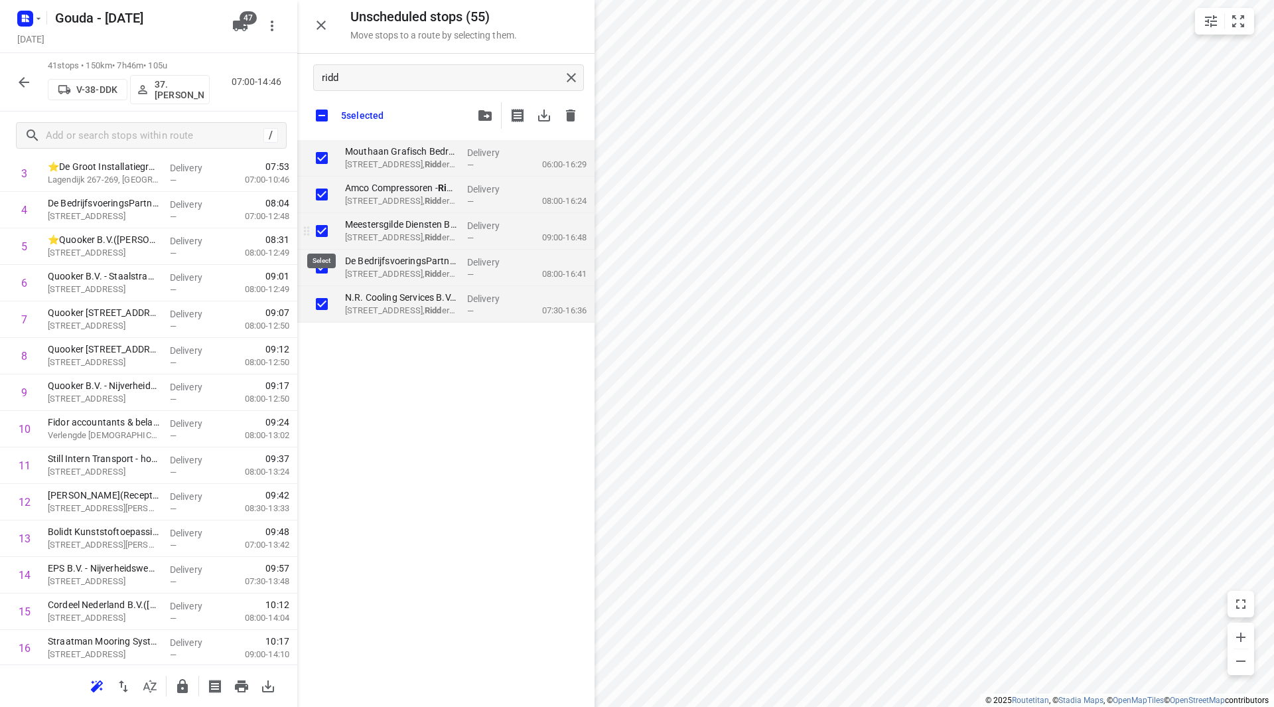
checkbox input "true"
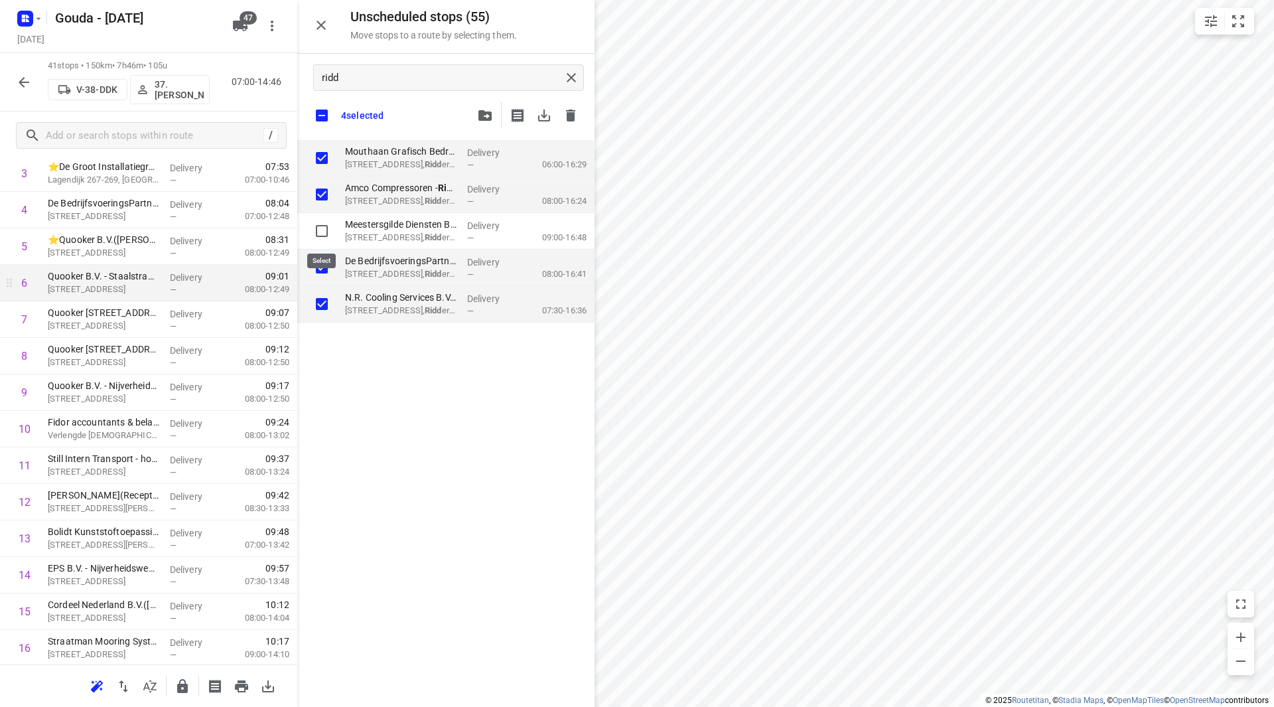
checkbox input "true"
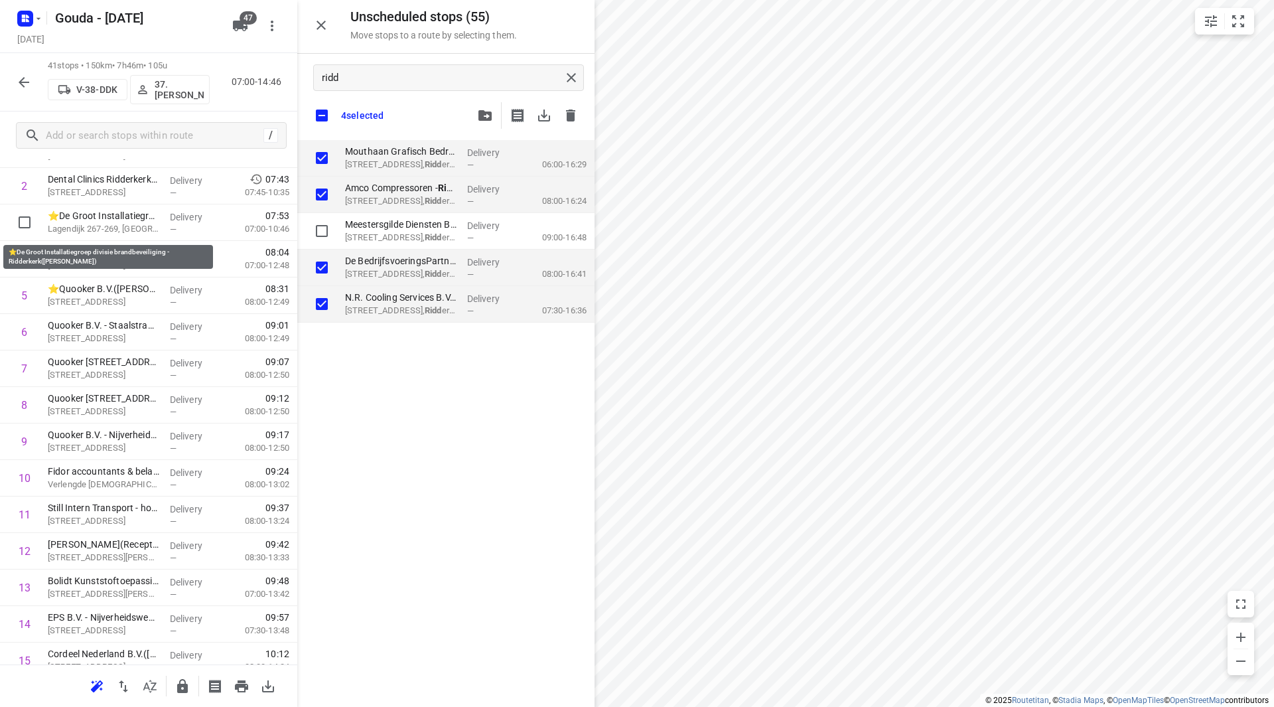
scroll to position [115, 0]
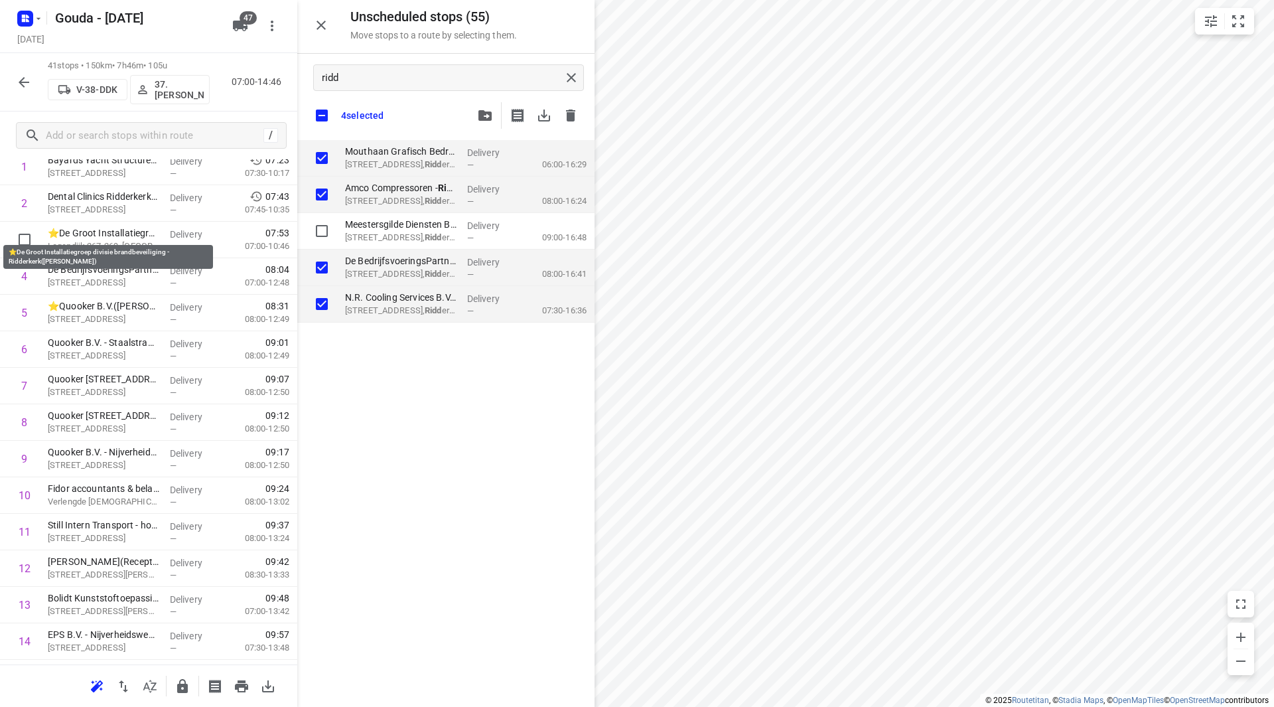
checkbox input "true"
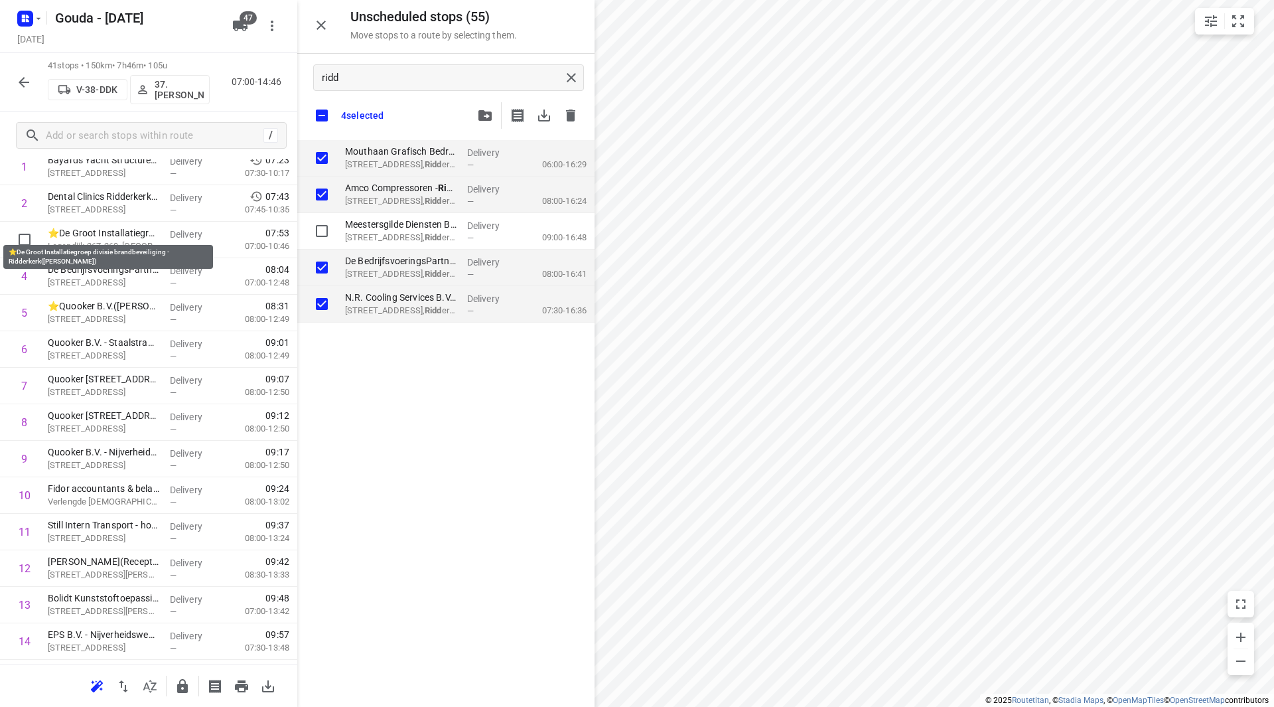
checkbox input "true"
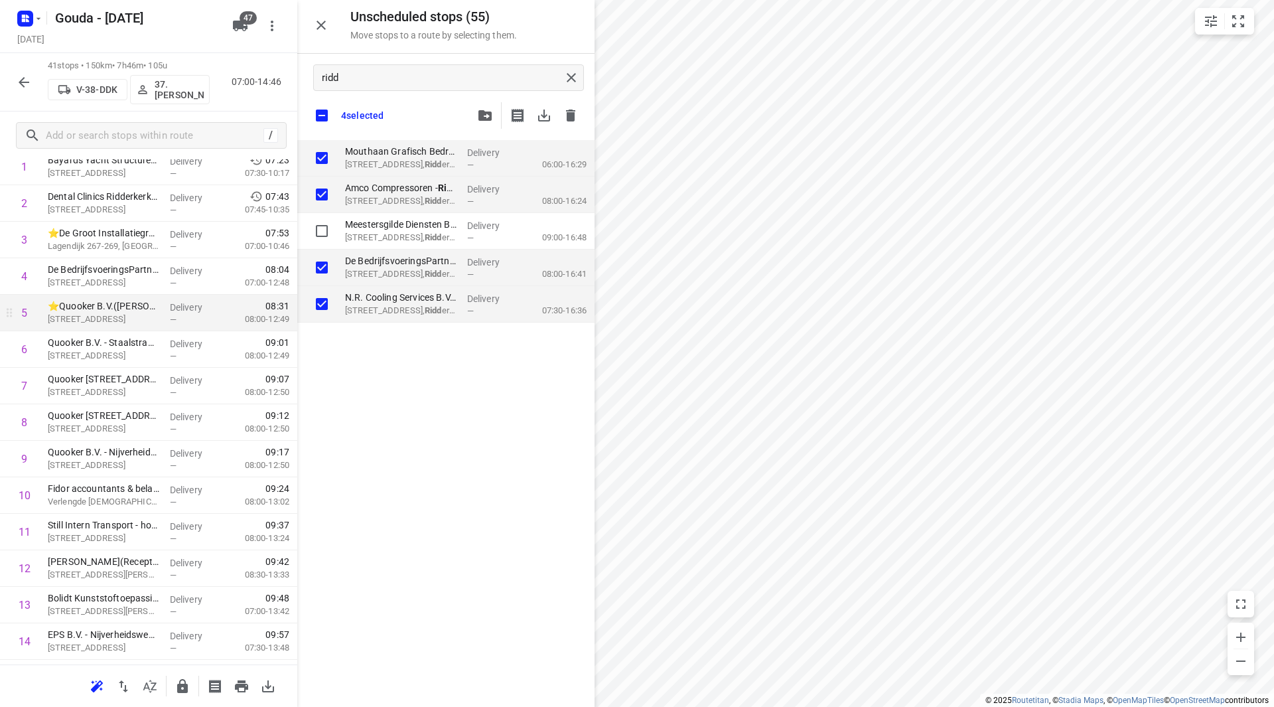
checkbox input "true"
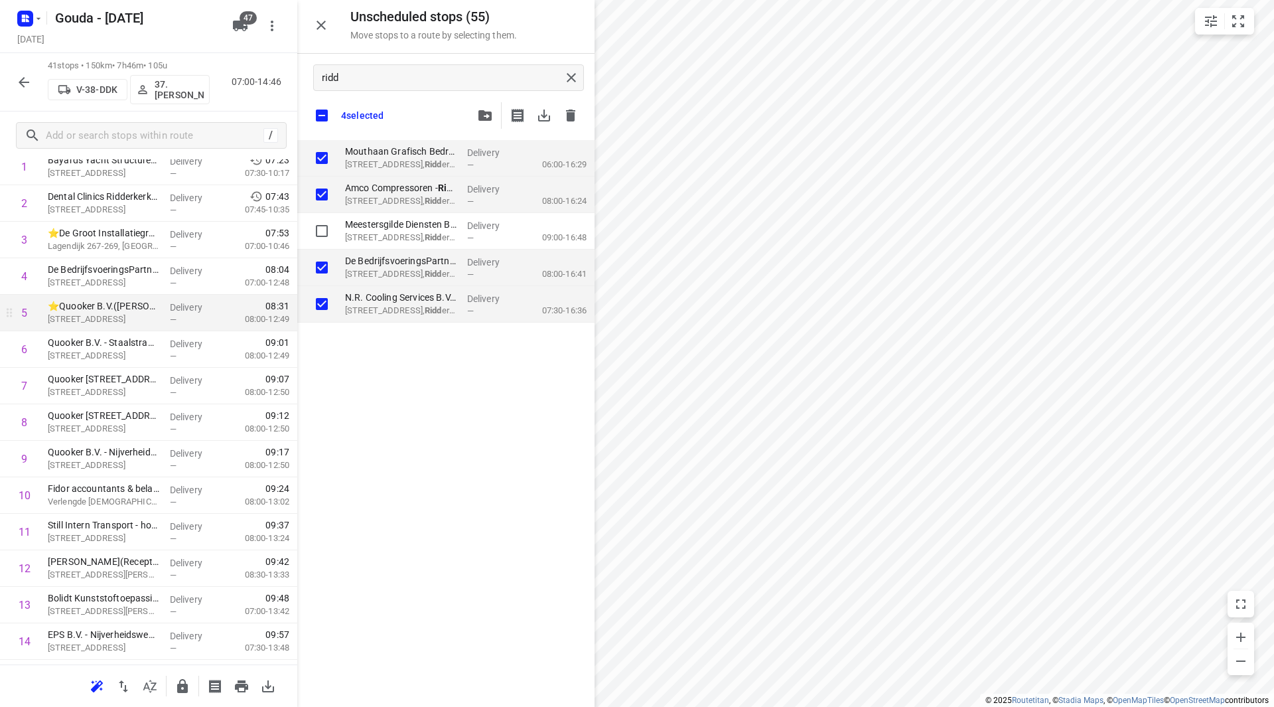
checkbox input "true"
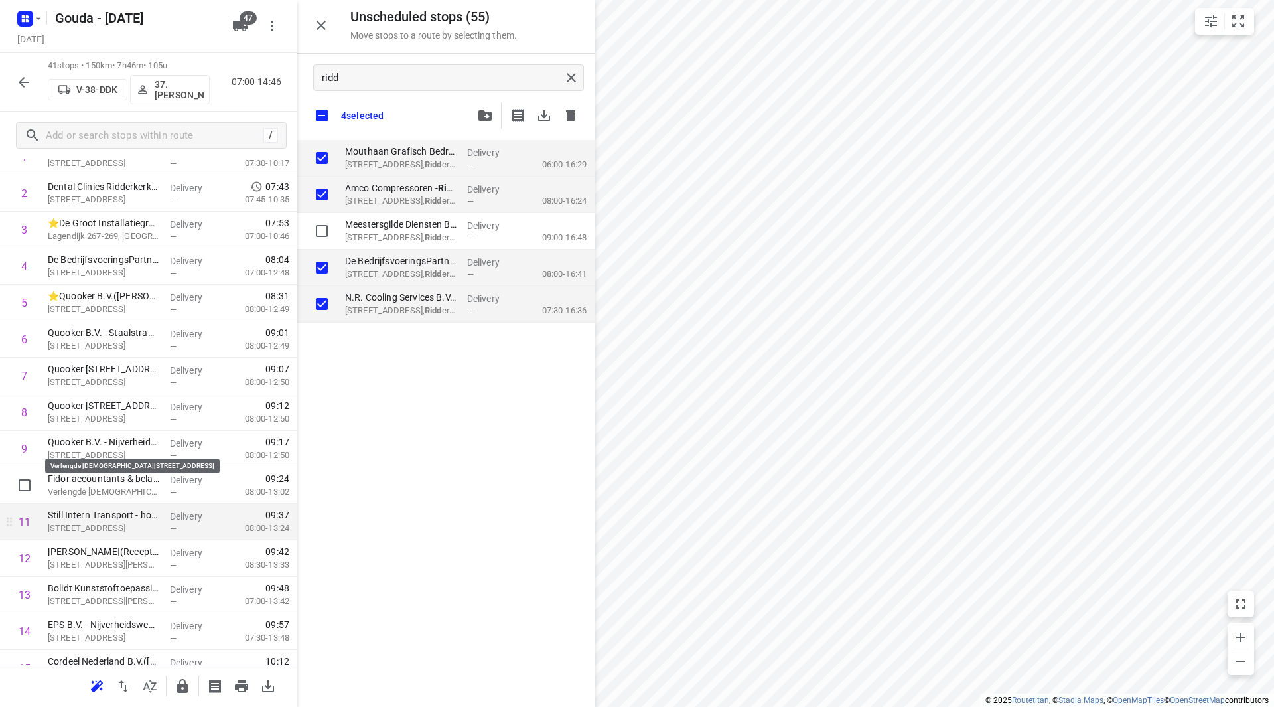
scroll to position [199, 0]
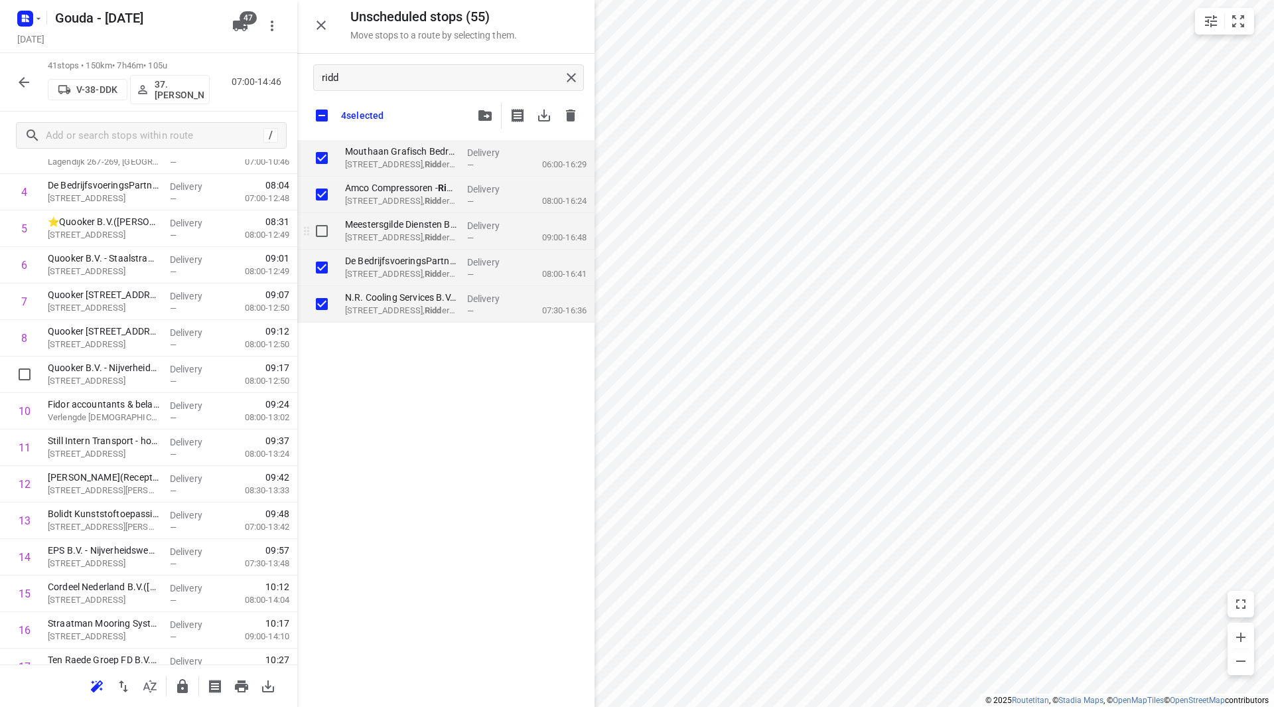
checkbox input "true"
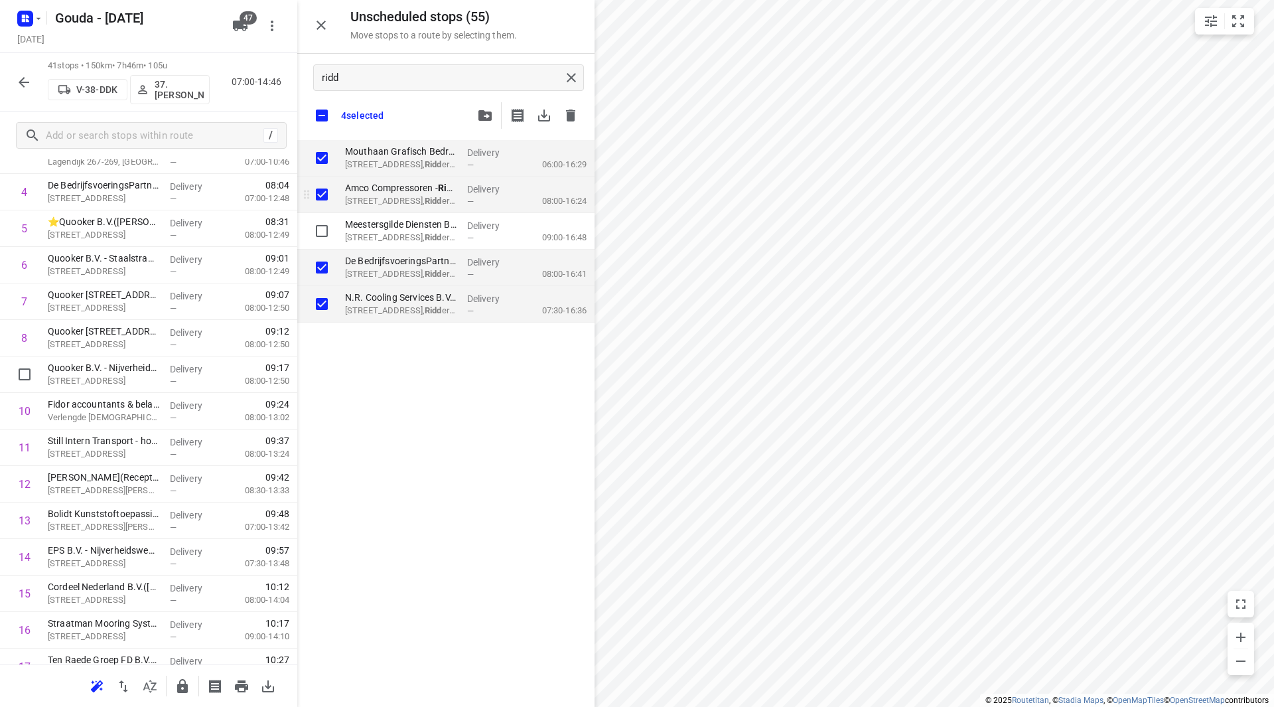
checkbox input "true"
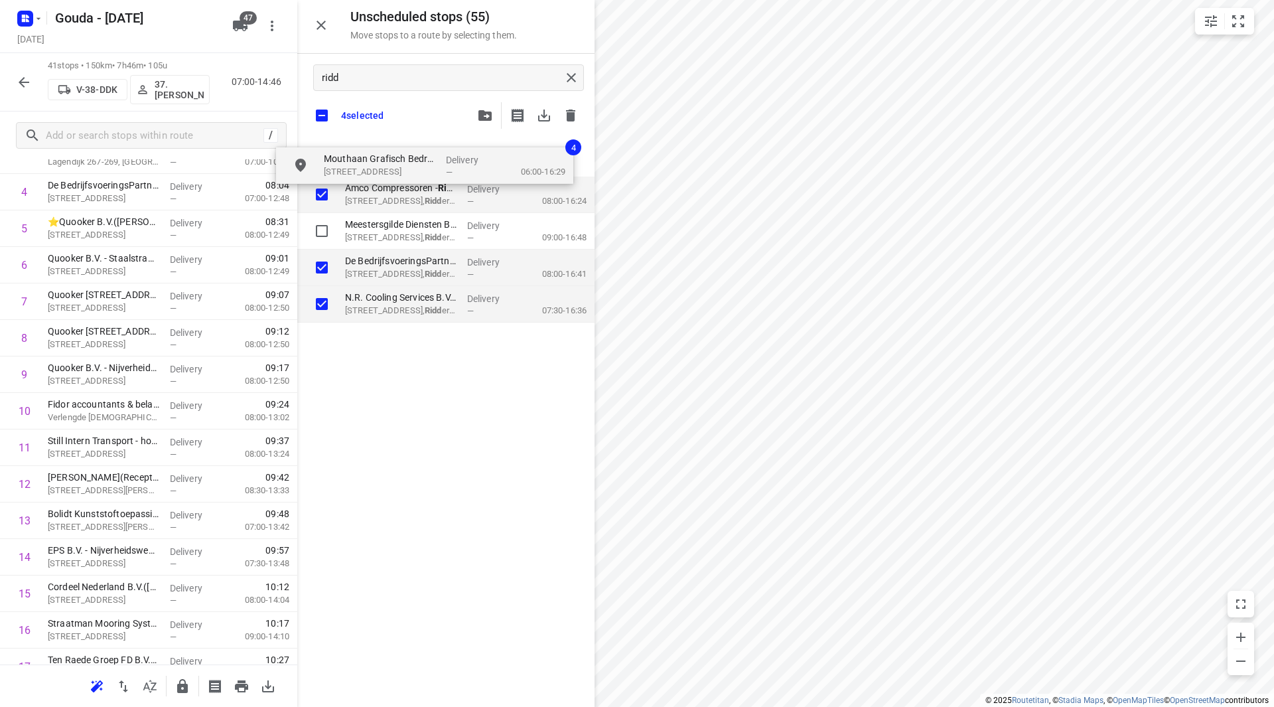
checkbox input "true"
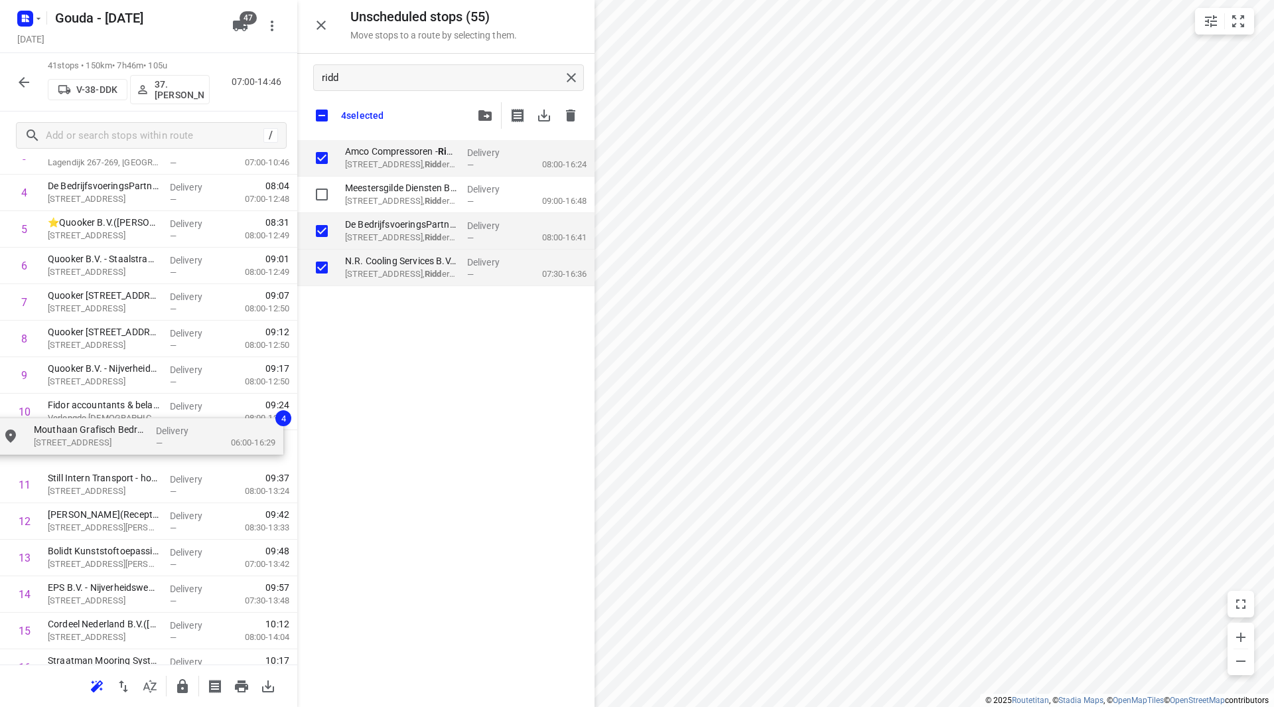
drag, startPoint x: 384, startPoint y: 160, endPoint x: 66, endPoint y: 438, distance: 422.8
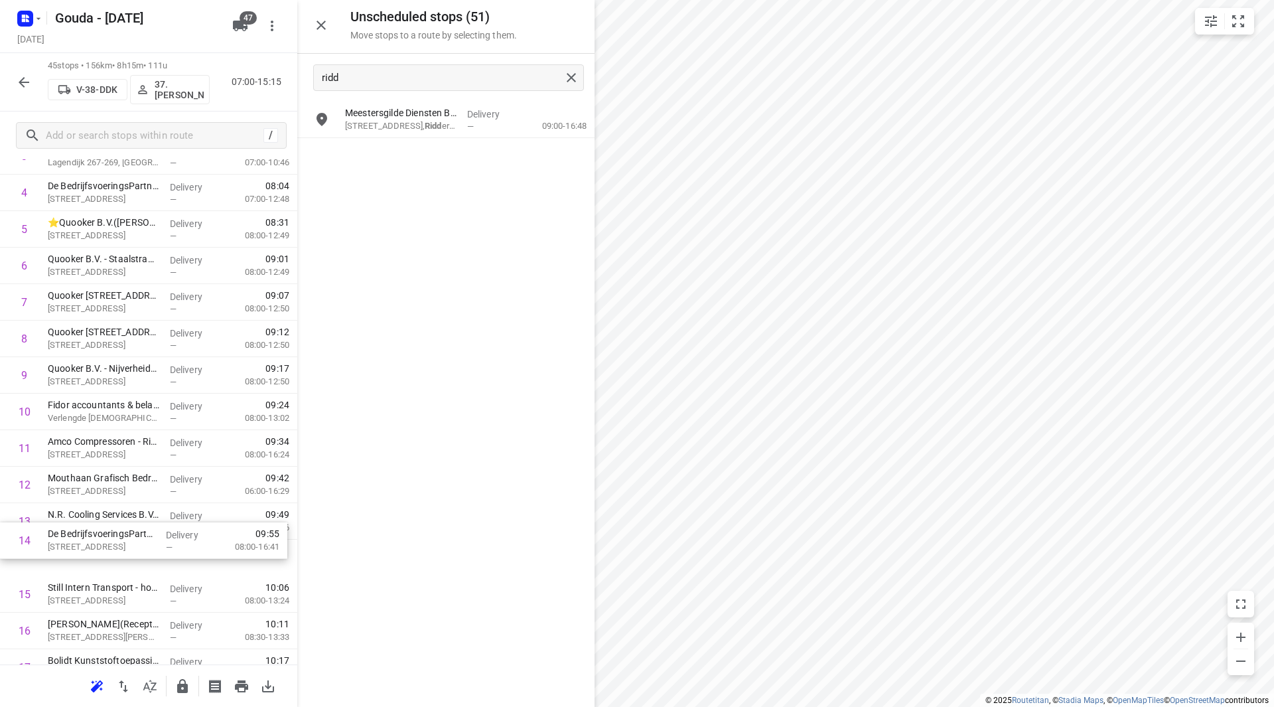
scroll to position [201, 0]
drag, startPoint x: 194, startPoint y: 555, endPoint x: 191, endPoint y: 439, distance: 115.5
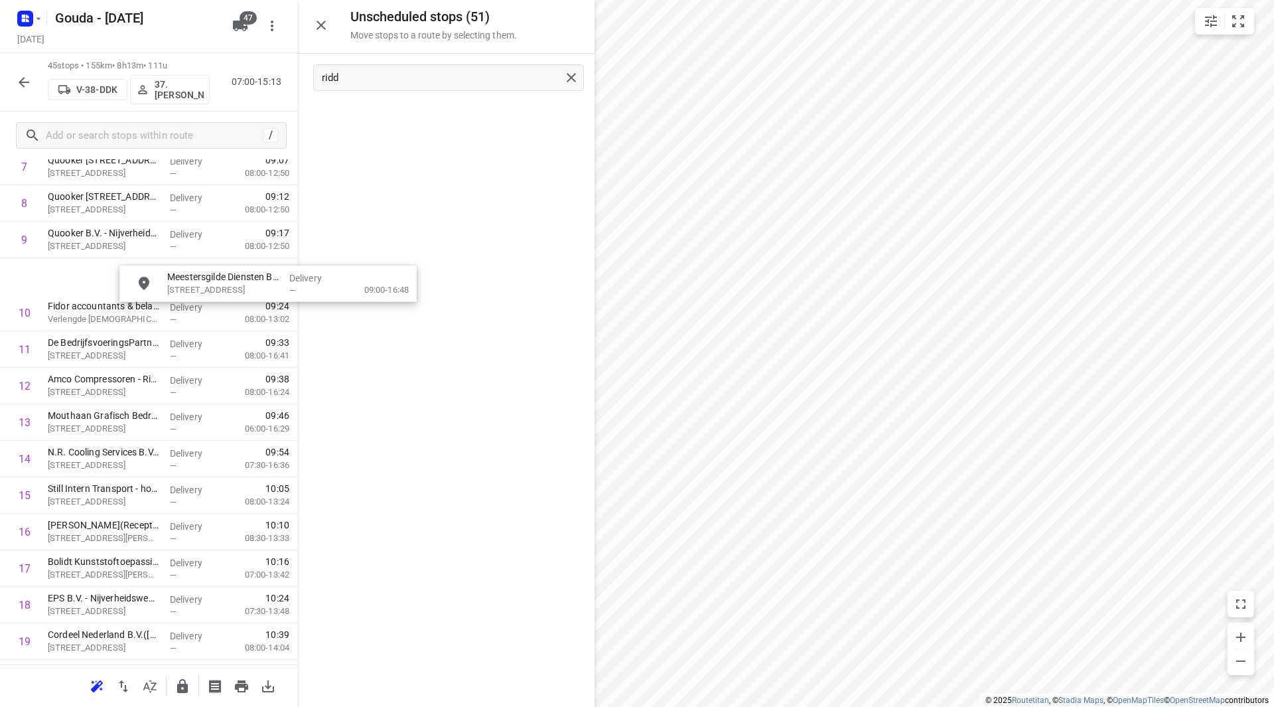
scroll to position [333, 0]
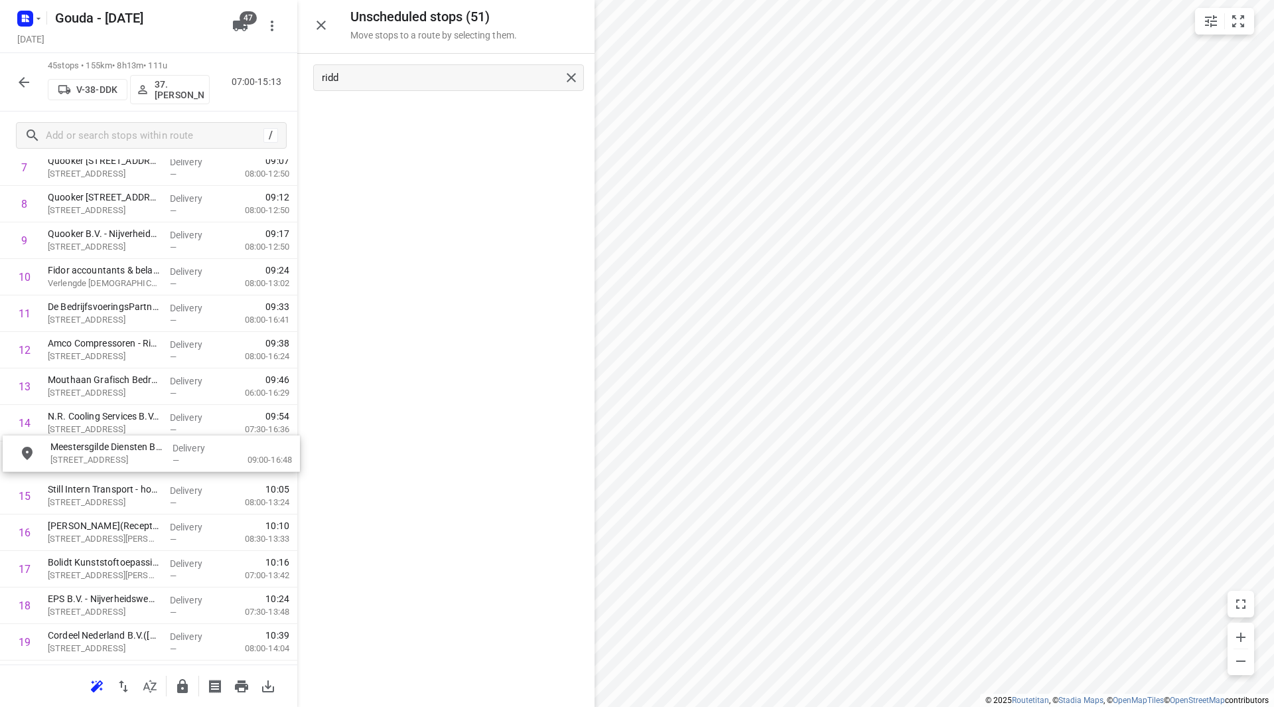
drag, startPoint x: 406, startPoint y: 123, endPoint x: 113, endPoint y: 465, distance: 449.5
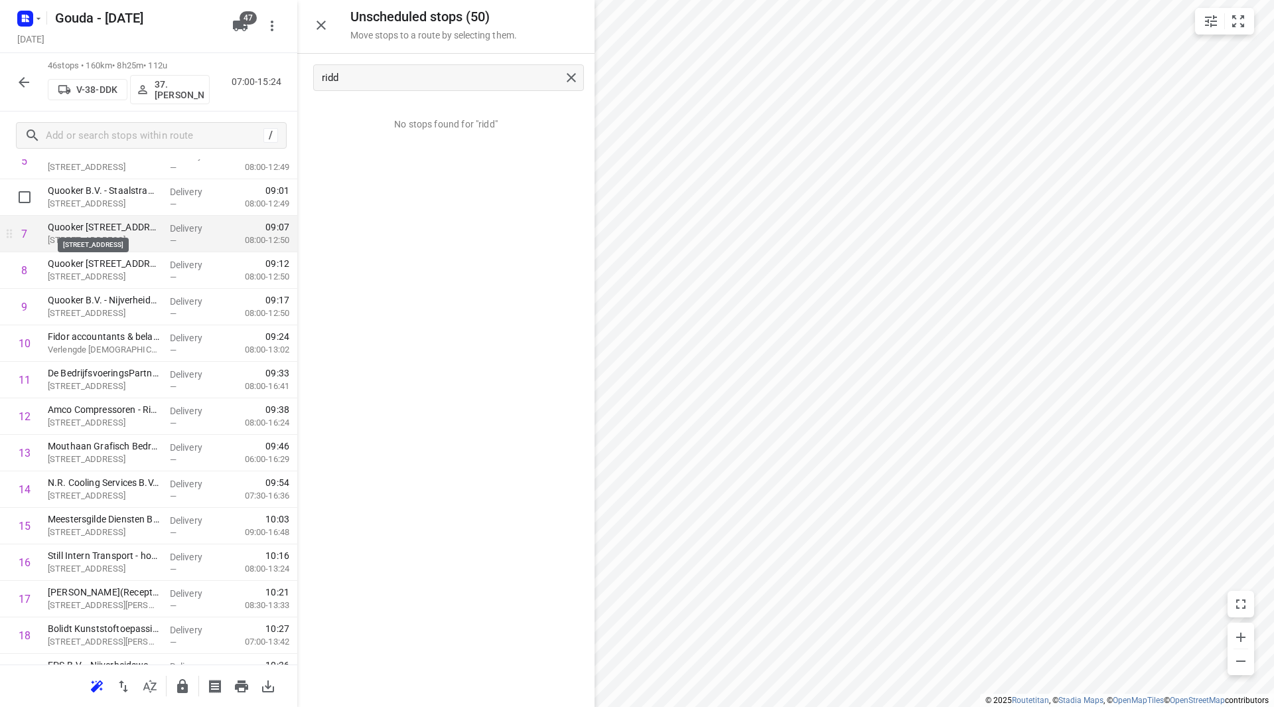
scroll to position [200, 0]
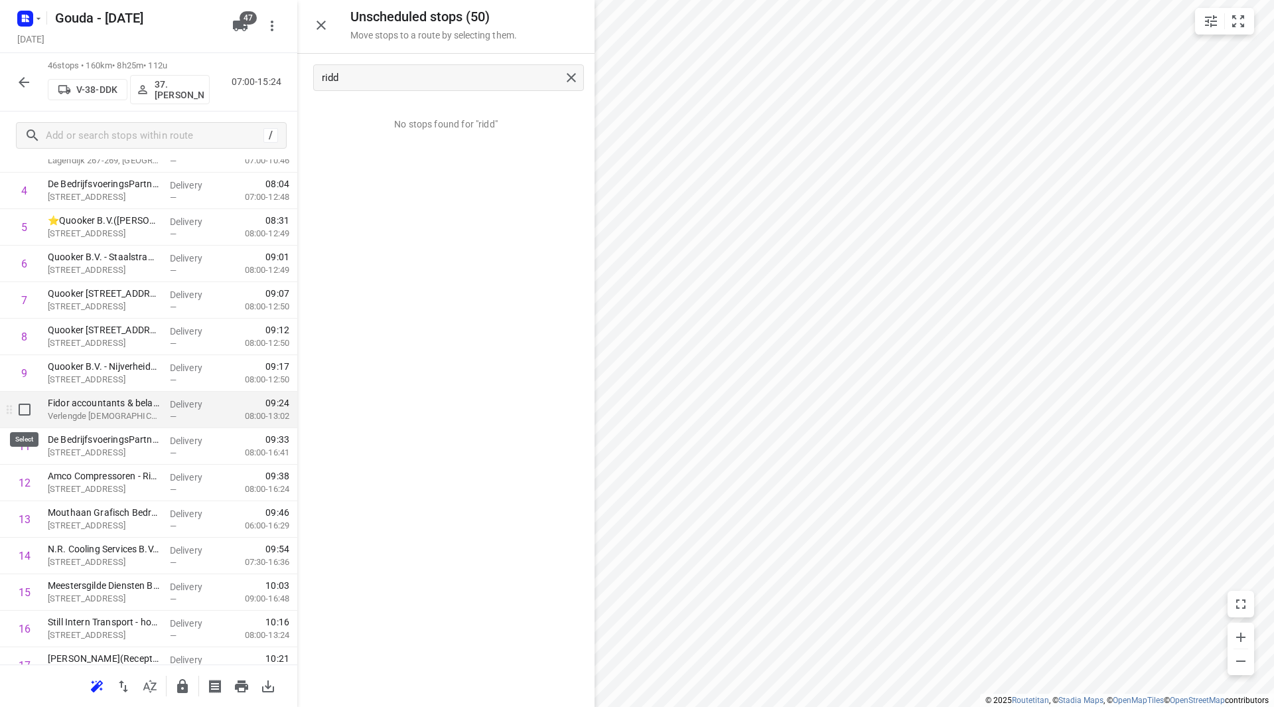
click at [26, 412] on input "checkbox" at bounding box center [24, 409] width 27 height 27
checkbox input "true"
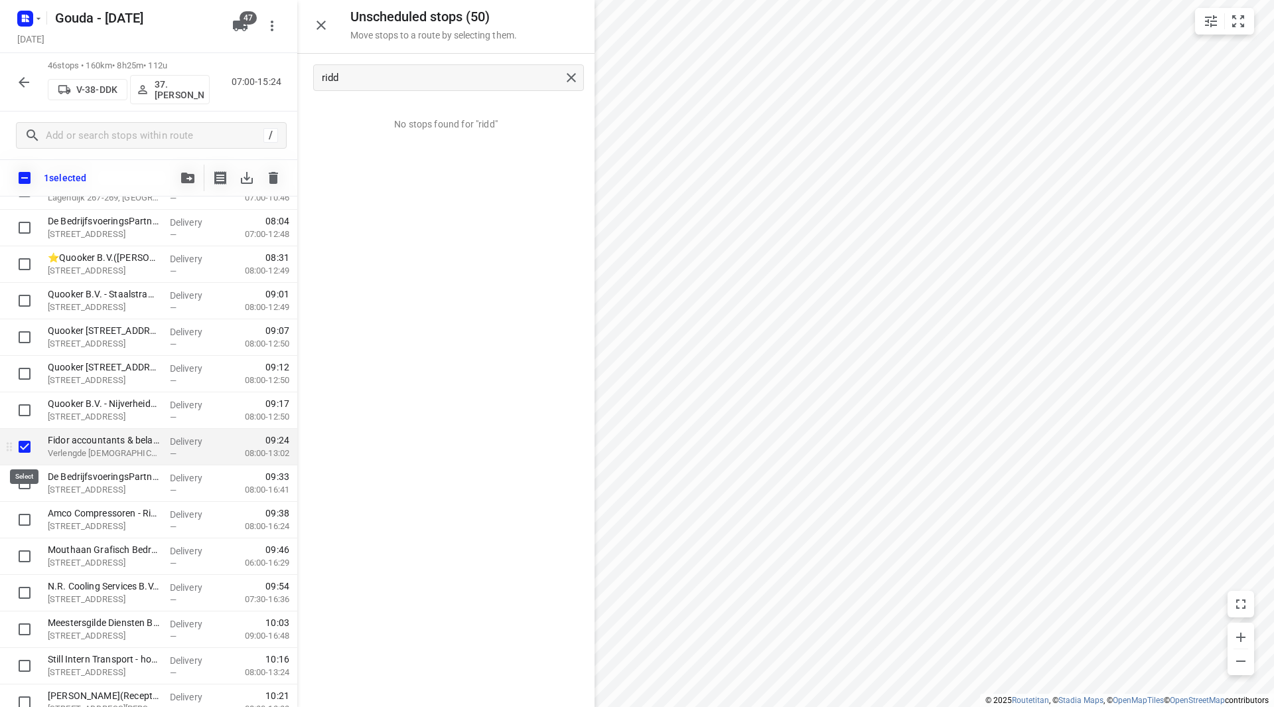
click at [27, 439] on input "checkbox" at bounding box center [24, 446] width 27 height 27
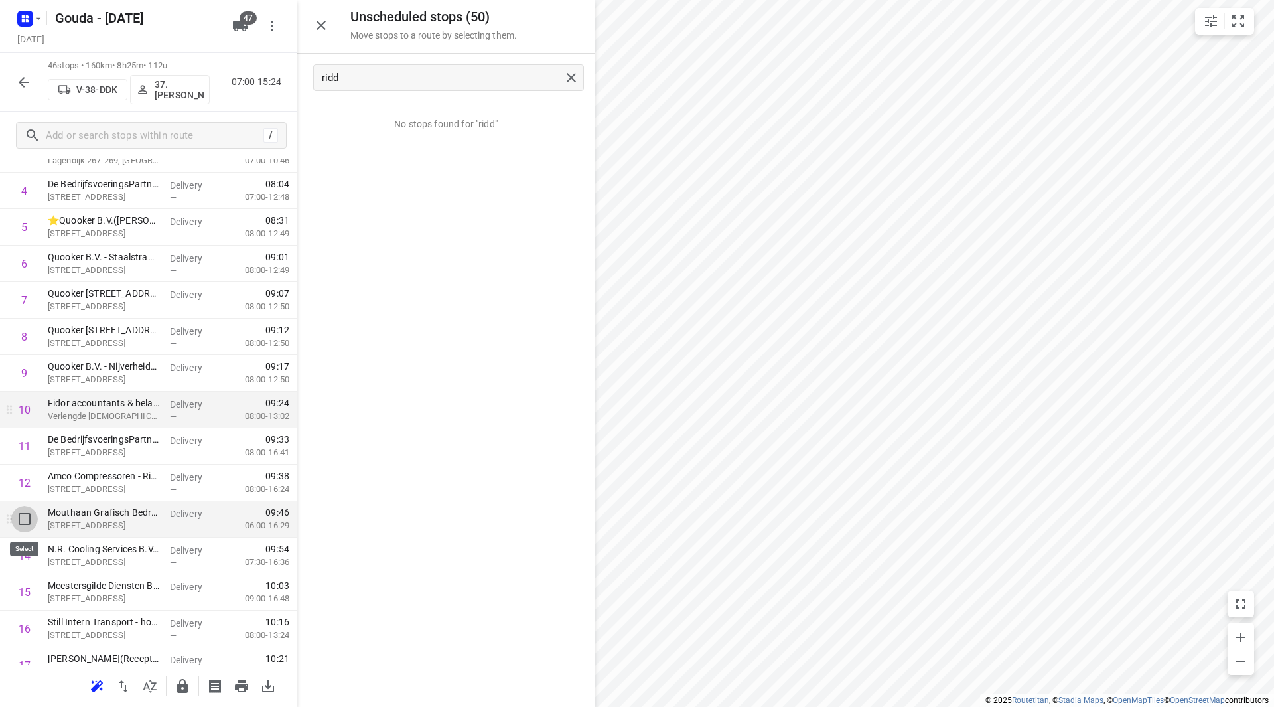
drag, startPoint x: 27, startPoint y: 520, endPoint x: 22, endPoint y: 563, distance: 44.0
click at [26, 520] on input "checkbox" at bounding box center [24, 519] width 27 height 27
checkbox input "true"
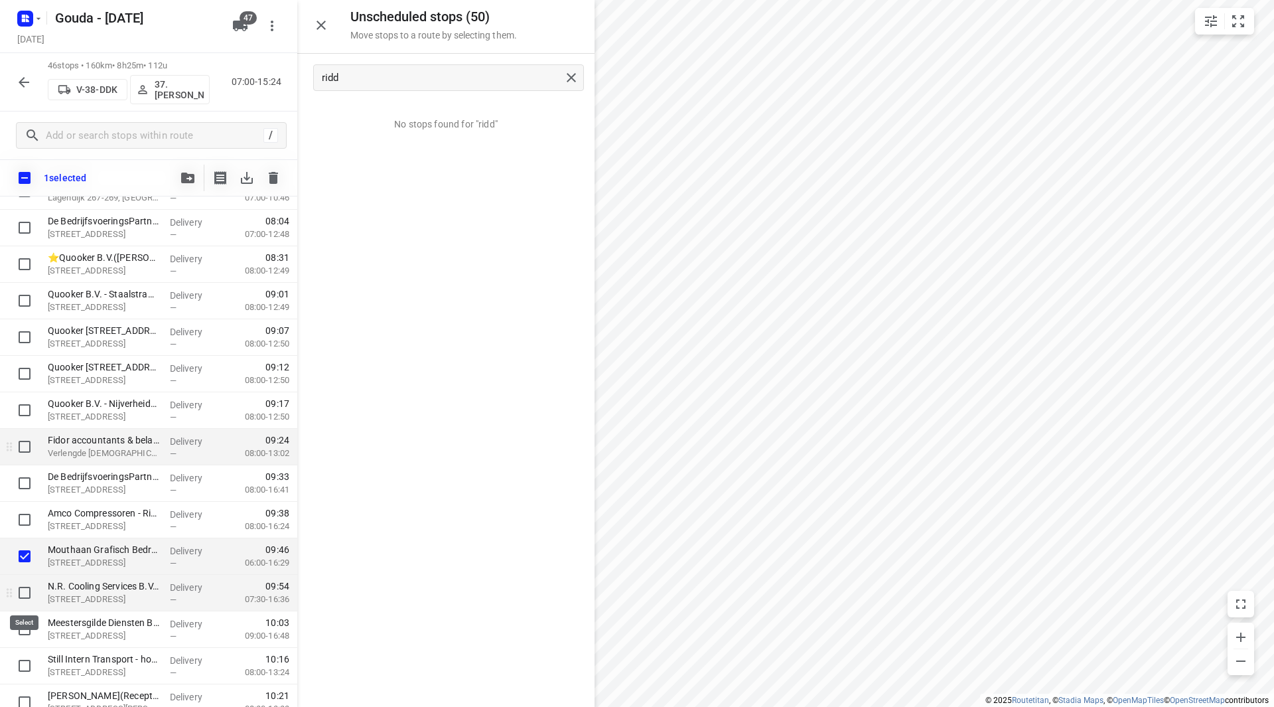
click at [26, 593] on input "checkbox" at bounding box center [24, 592] width 27 height 27
checkbox input "true"
click at [17, 528] on input "checkbox" at bounding box center [24, 519] width 27 height 27
checkbox input "true"
click at [181, 176] on icon "button" at bounding box center [187, 178] width 13 height 11
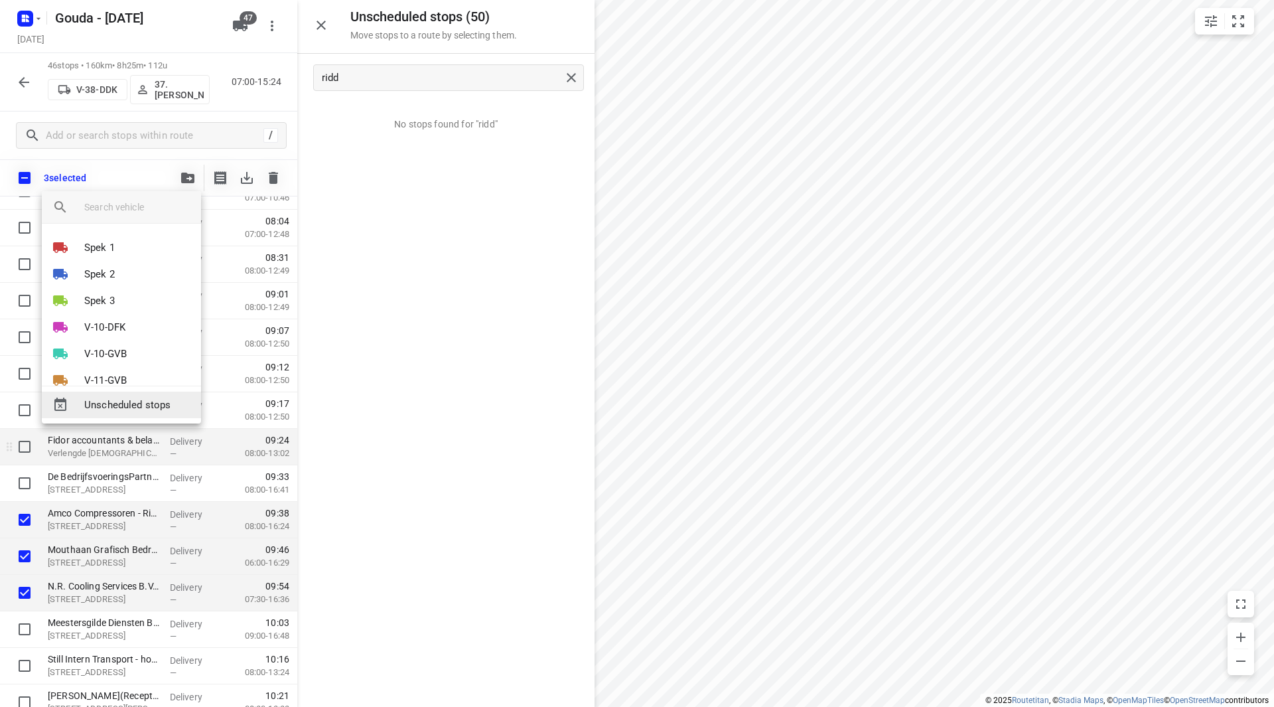
click at [108, 404] on span "Unscheduled stops" at bounding box center [137, 405] width 106 height 15
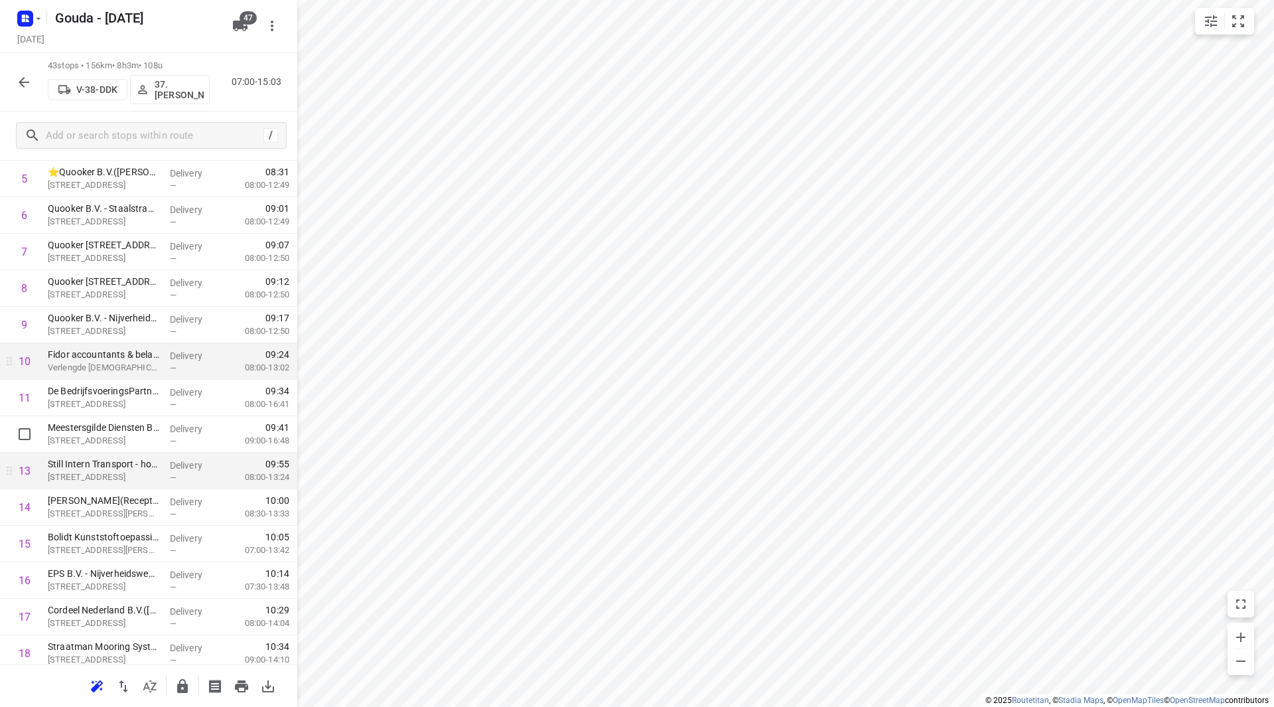
scroll to position [265, 0]
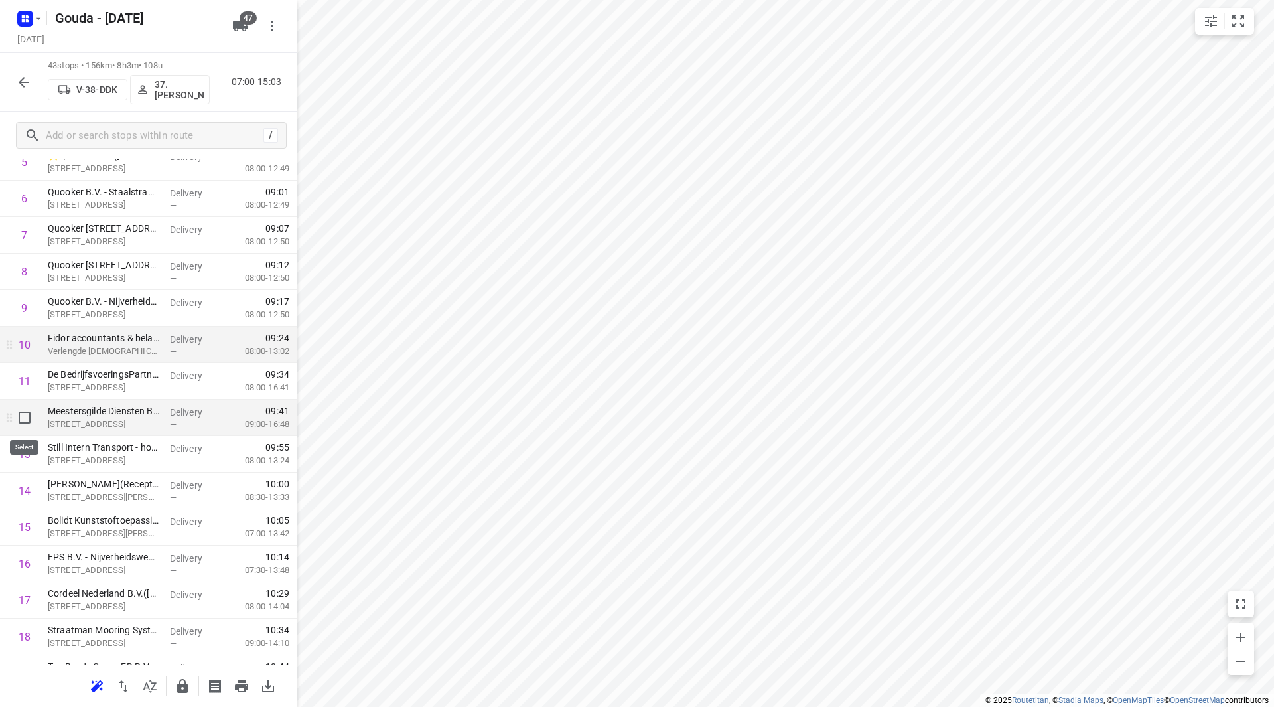
click at [25, 418] on input "checkbox" at bounding box center [24, 417] width 27 height 27
checkbox input "true"
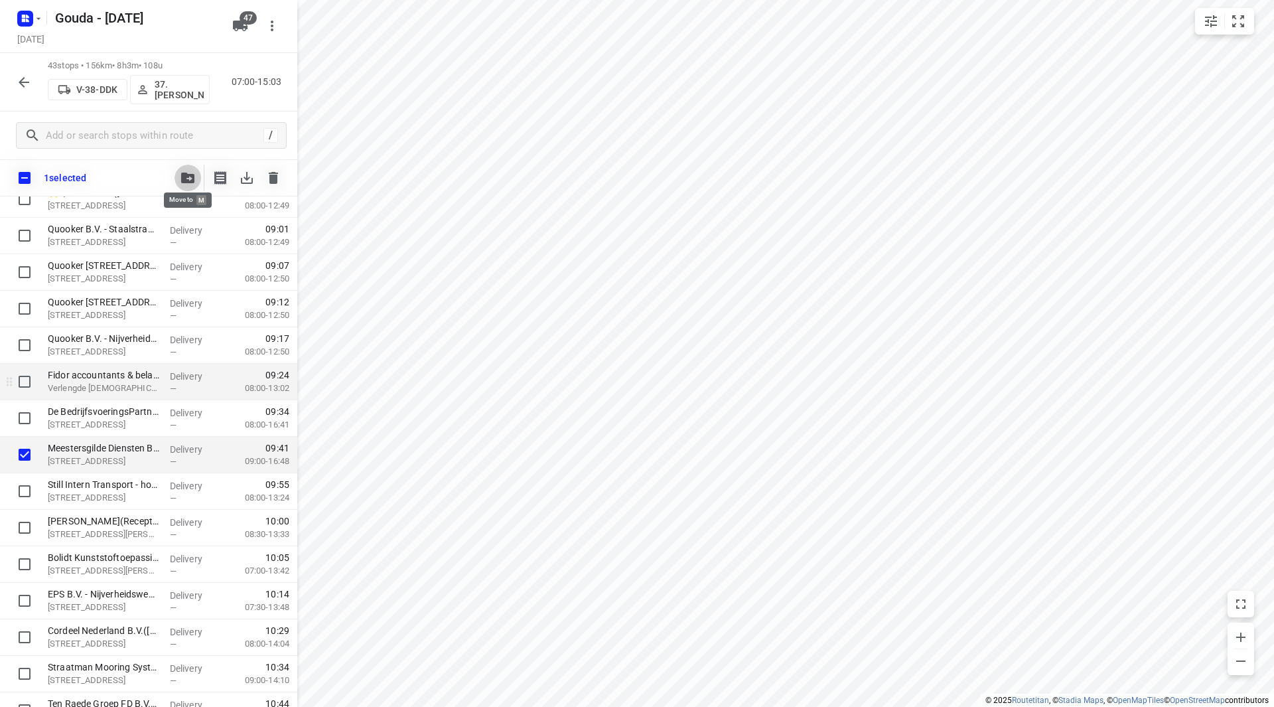
click at [189, 180] on icon "button" at bounding box center [187, 178] width 13 height 11
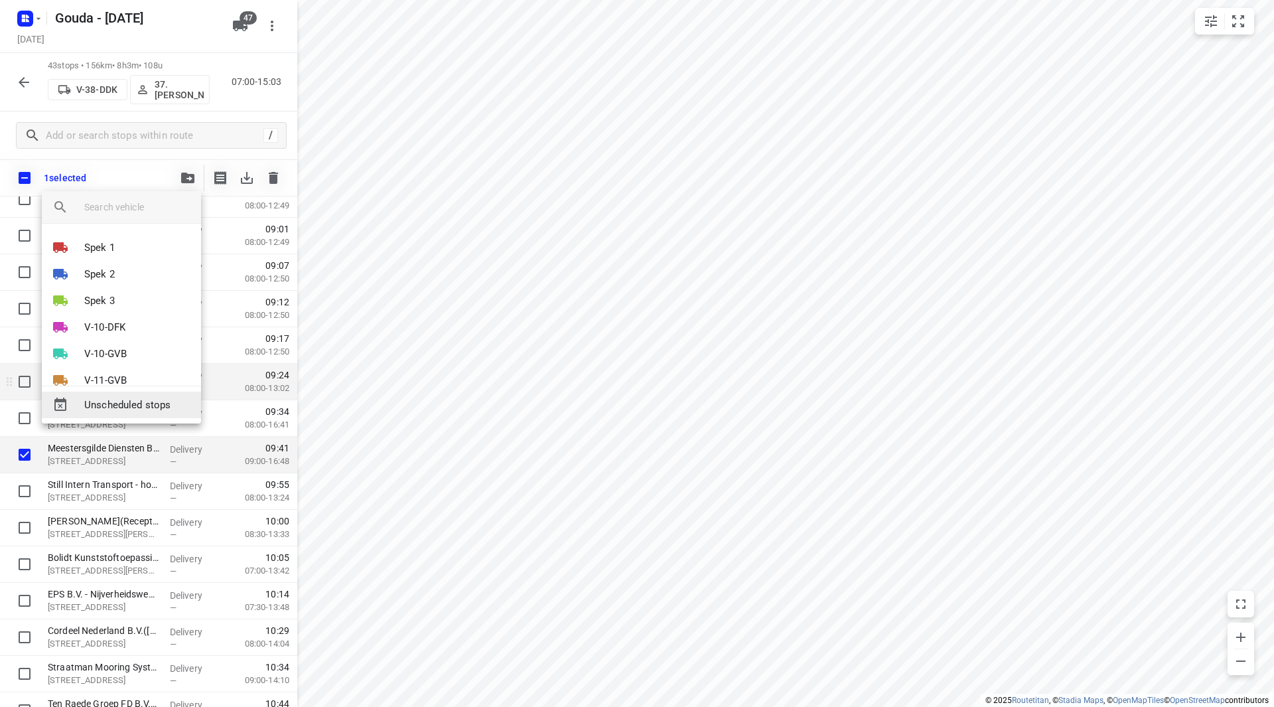
click at [125, 402] on span "Unscheduled stops" at bounding box center [137, 405] width 106 height 15
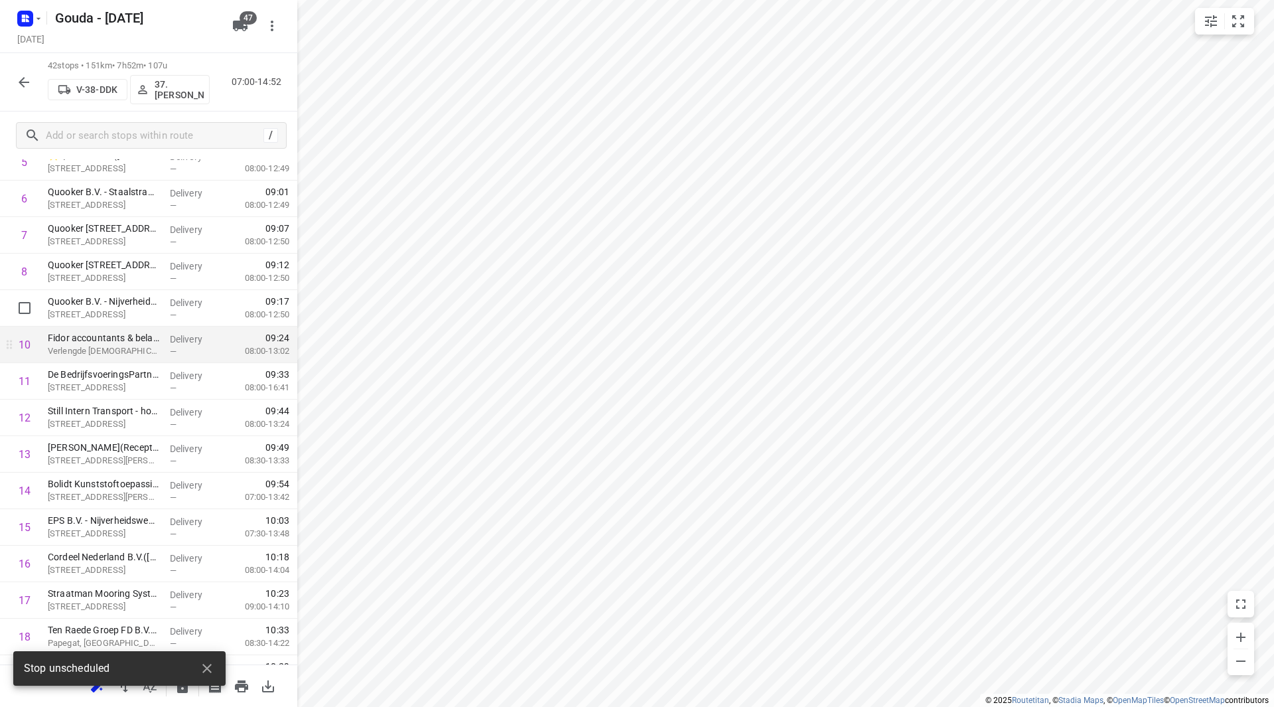
scroll to position [0, 0]
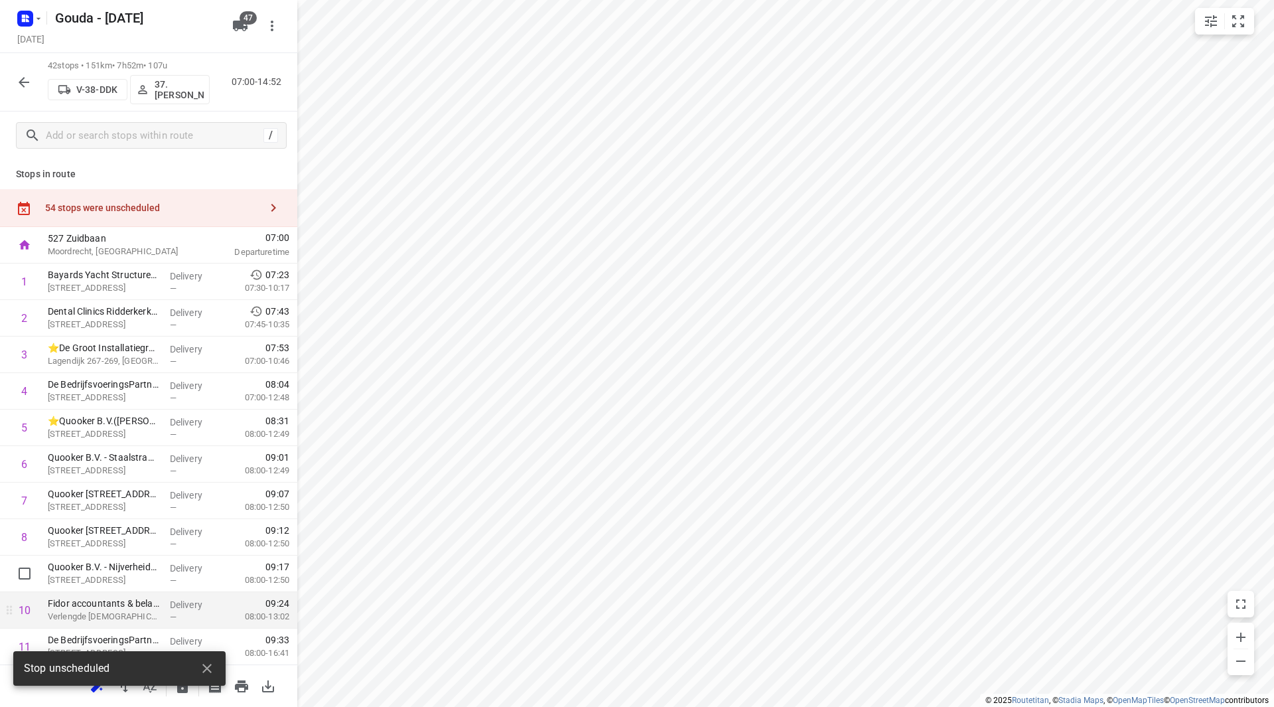
click at [179, 210] on div "54 stops were unscheduled" at bounding box center [152, 207] width 215 height 11
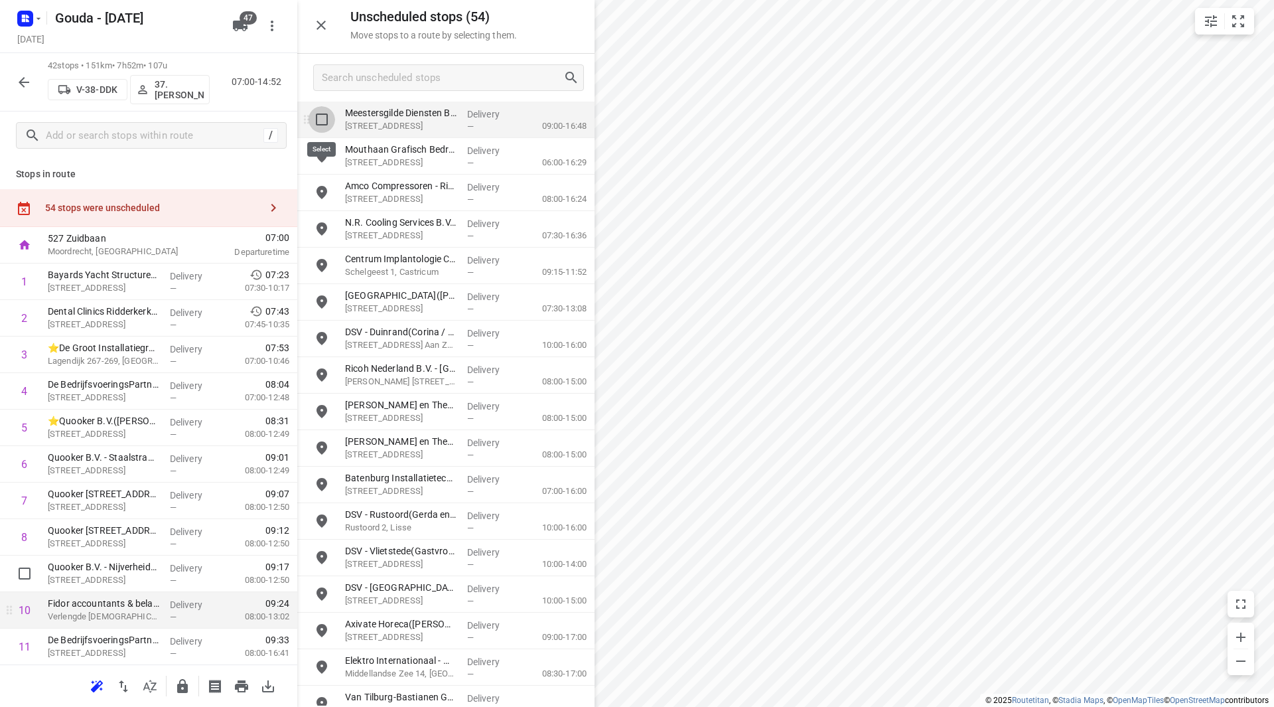
click at [316, 125] on input "grid" at bounding box center [322, 119] width 27 height 27
checkbox input "true"
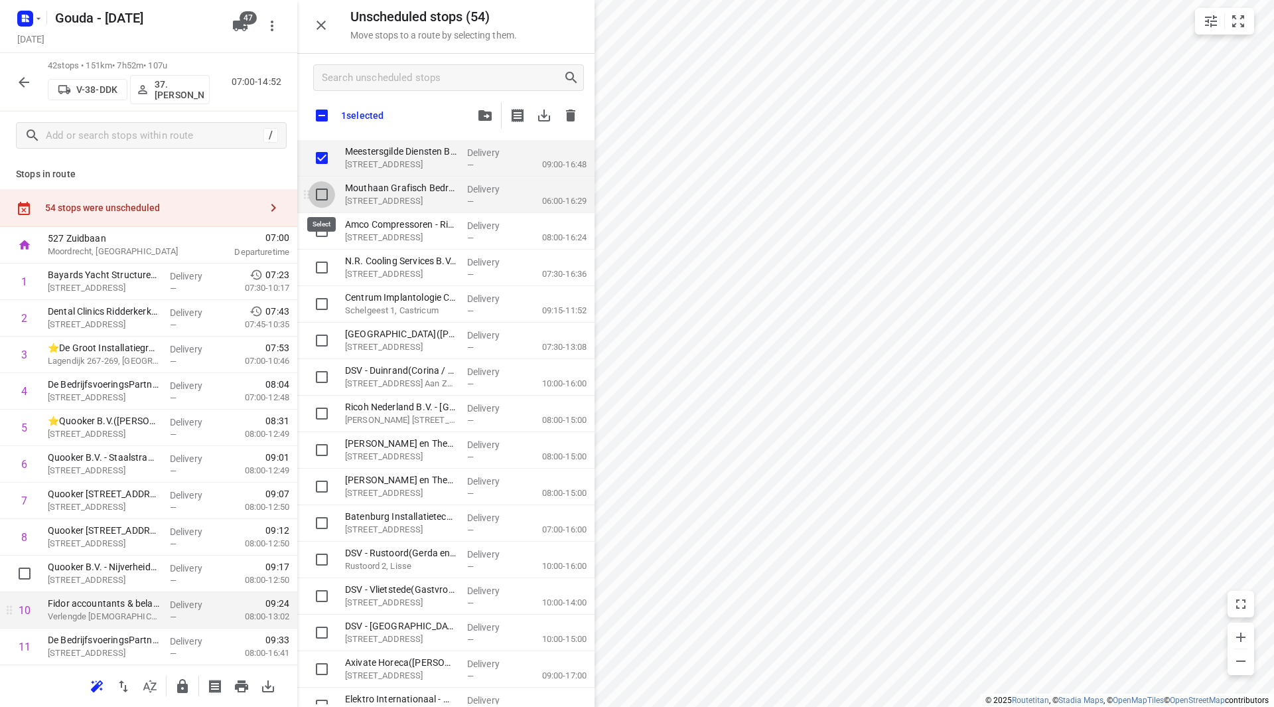
click at [319, 192] on input "grid" at bounding box center [322, 194] width 27 height 27
checkbox input "true"
click at [323, 236] on input "grid" at bounding box center [322, 231] width 27 height 27
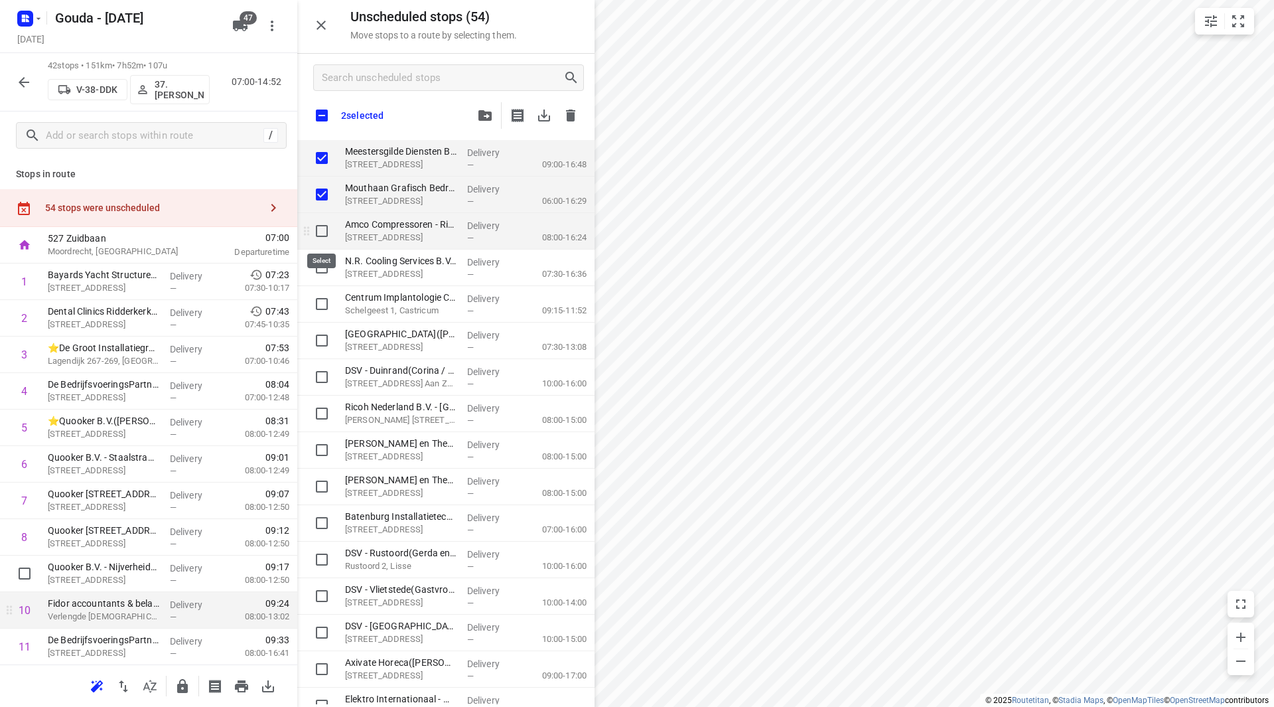
checkbox input "true"
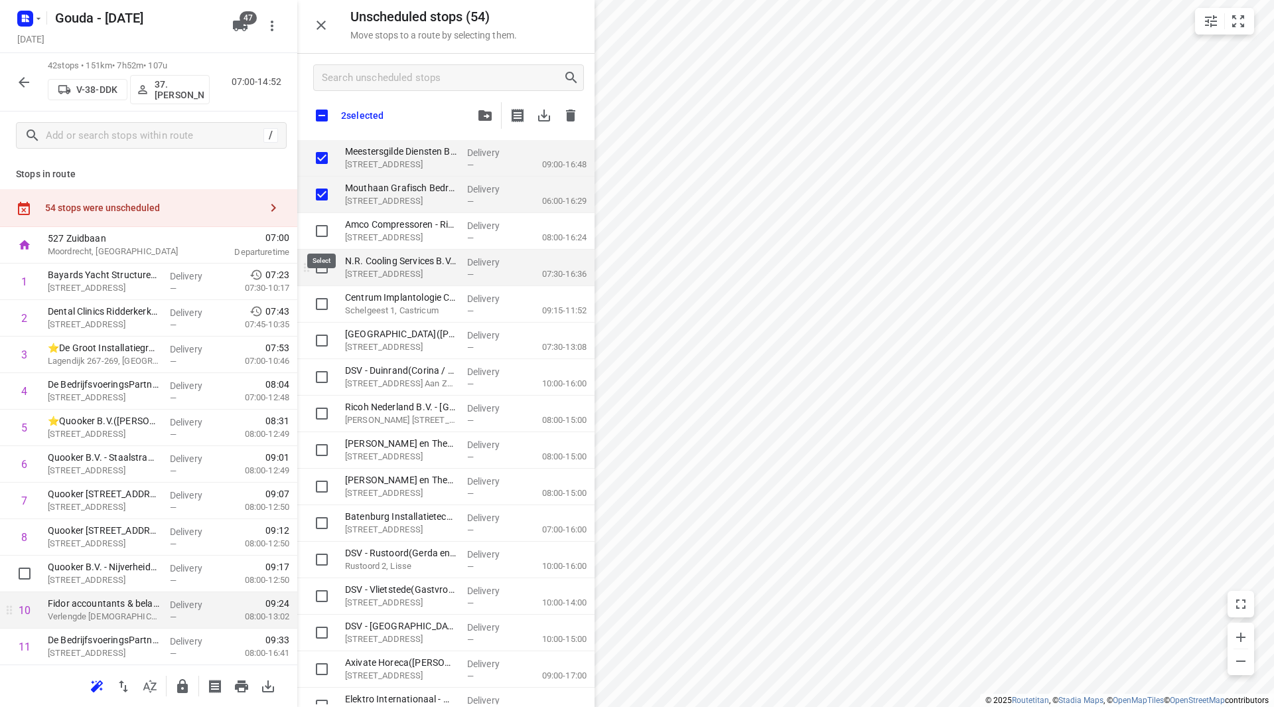
checkbox input "true"
click at [323, 271] on input "grid" at bounding box center [322, 267] width 27 height 27
checkbox input "true"
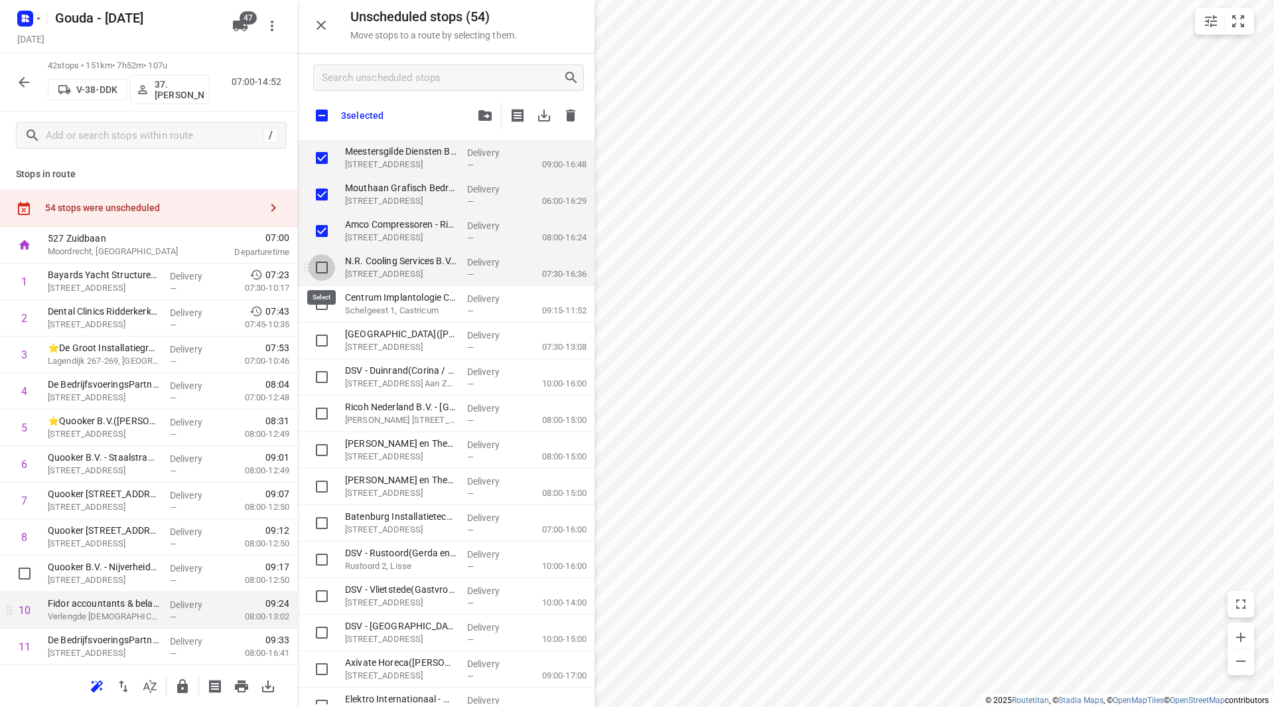
checkbox input "true"
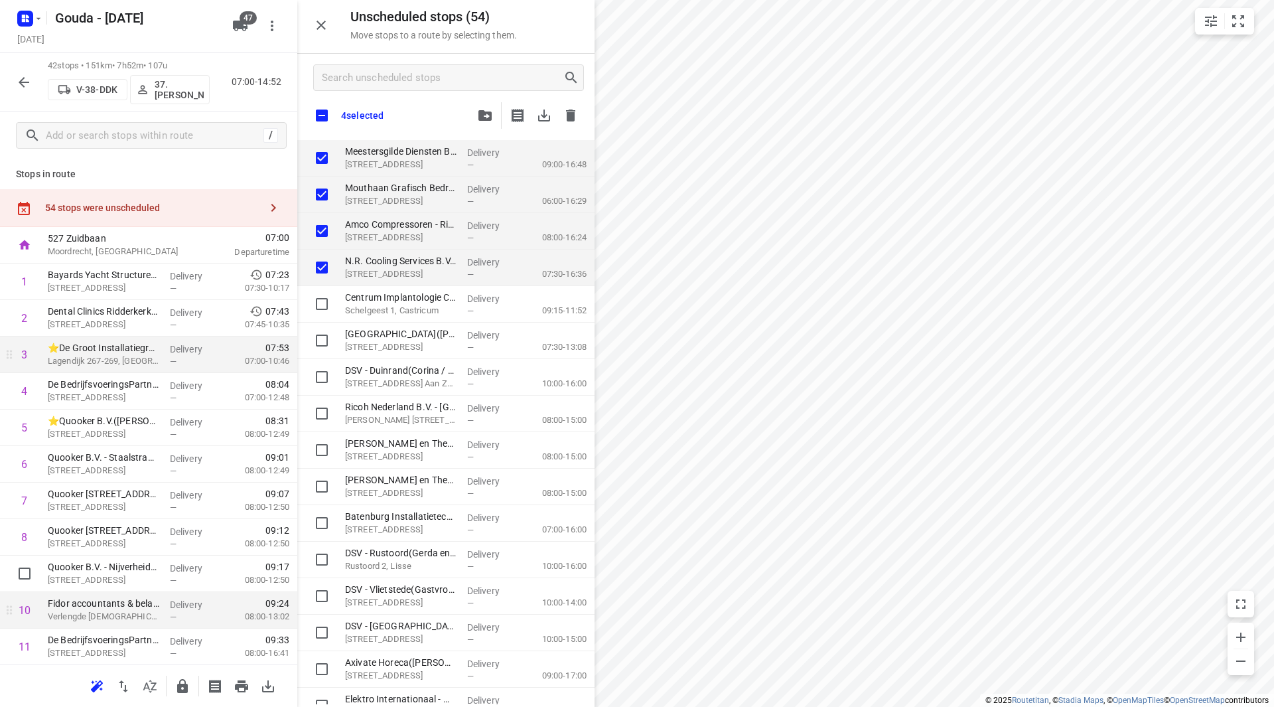
checkbox input "true"
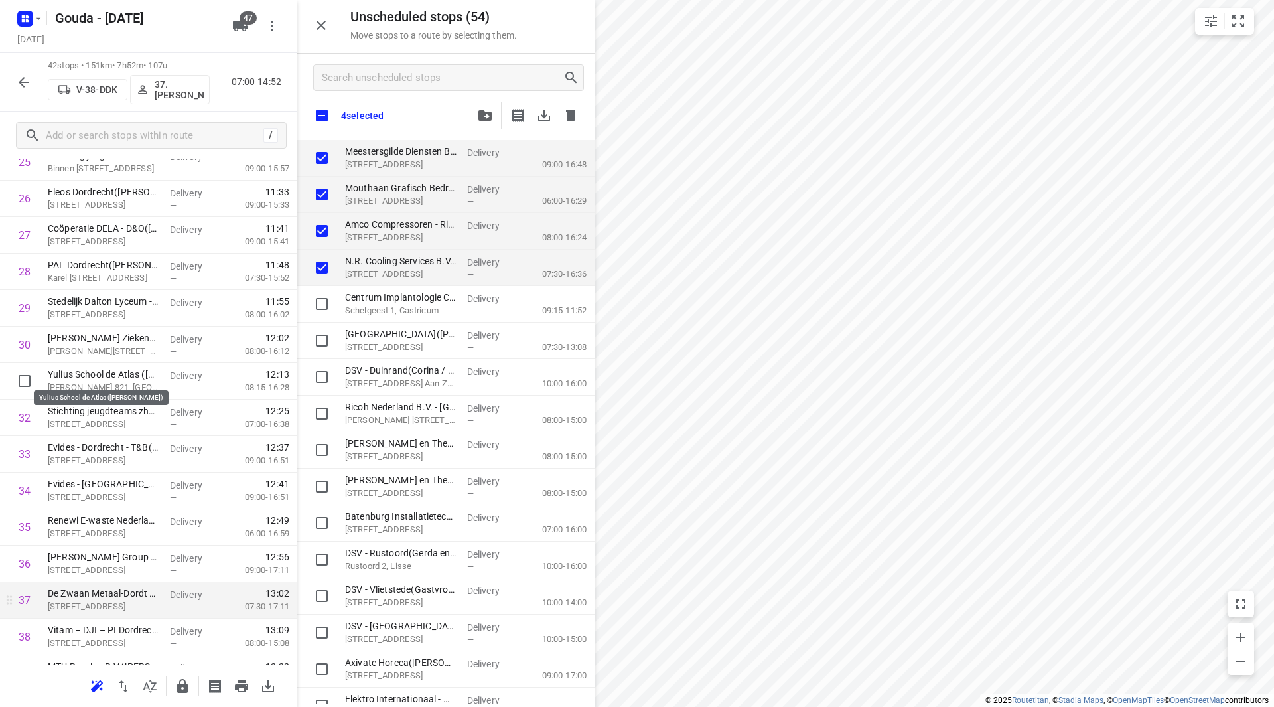
scroll to position [1169, 0]
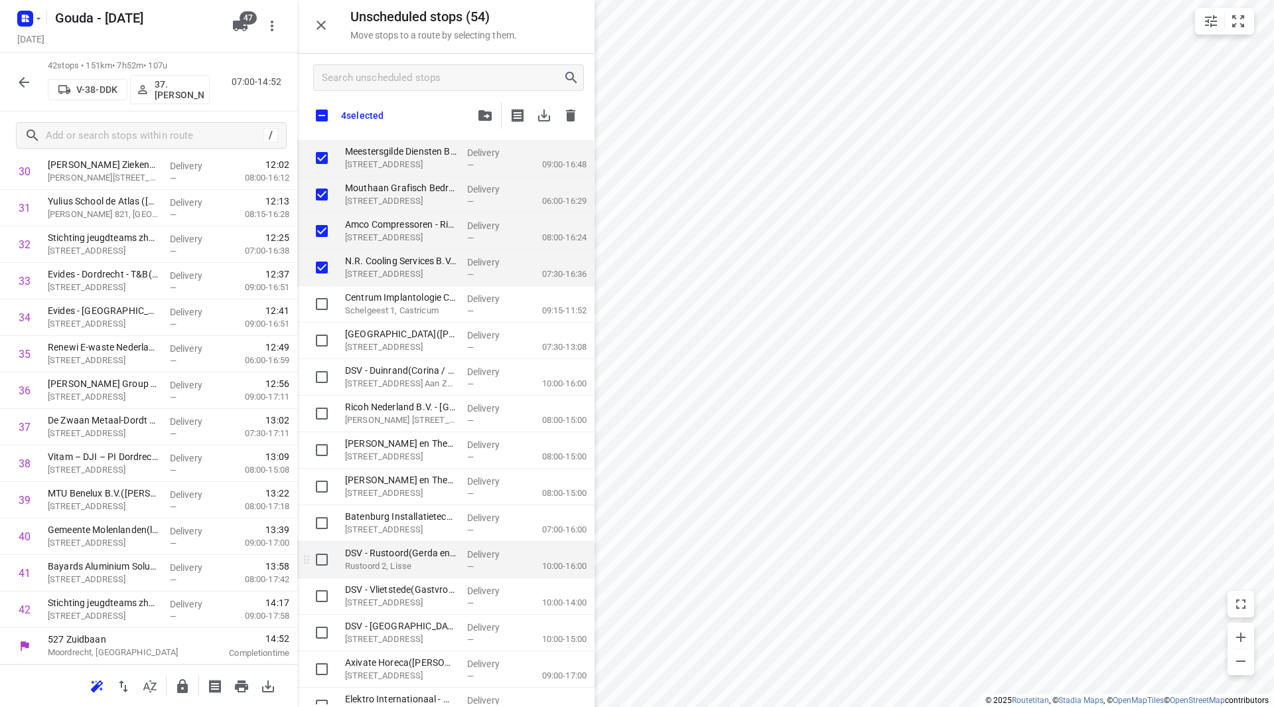
checkbox input "true"
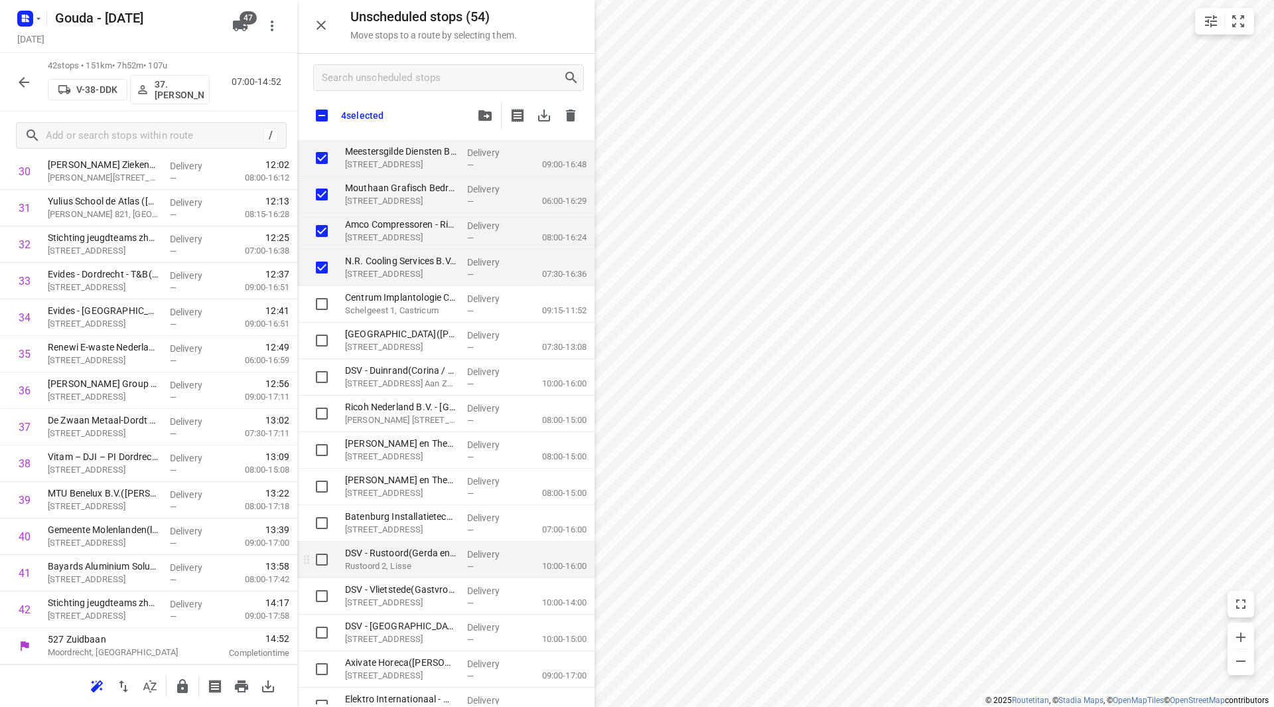
checkbox input "true"
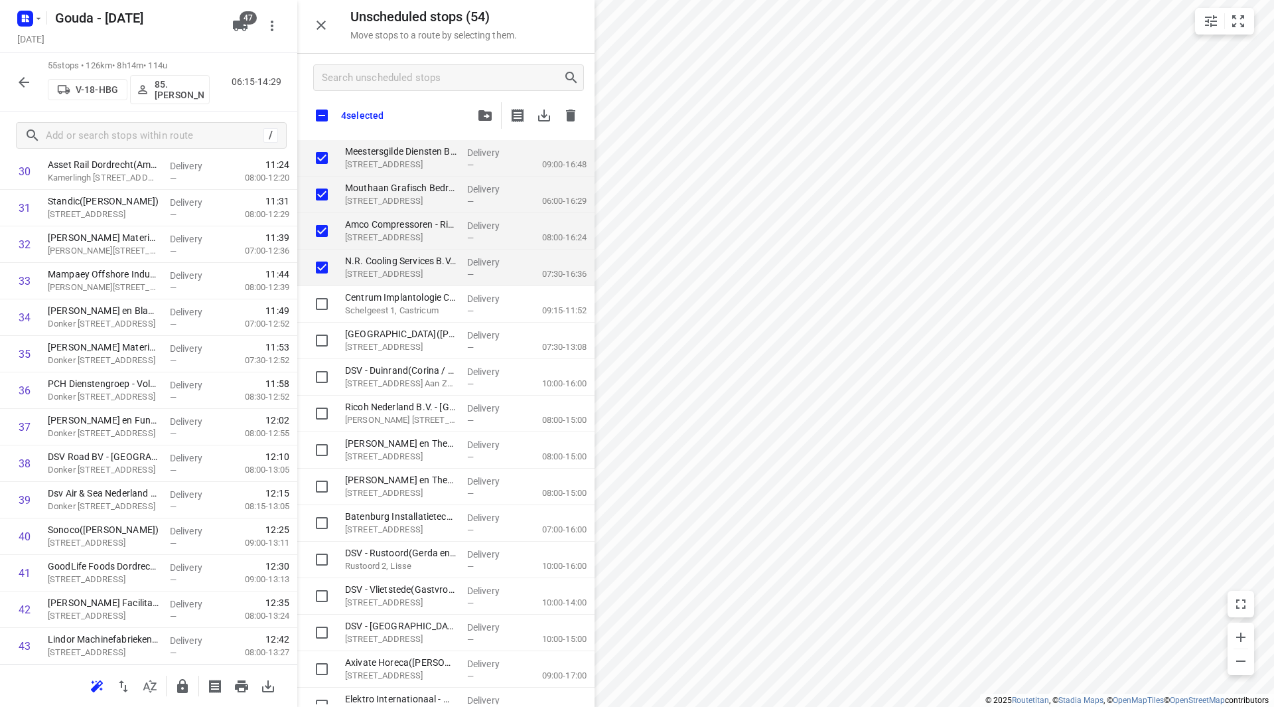
checkbox input "true"
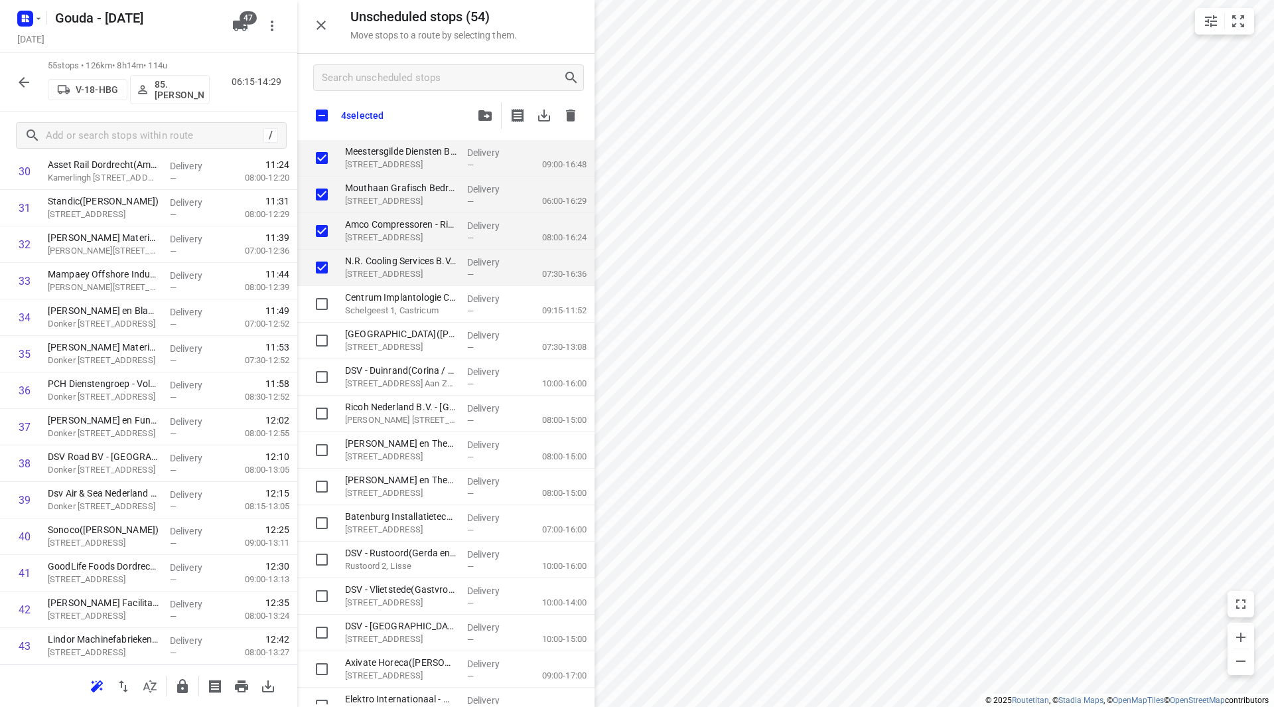
checkbox input "true"
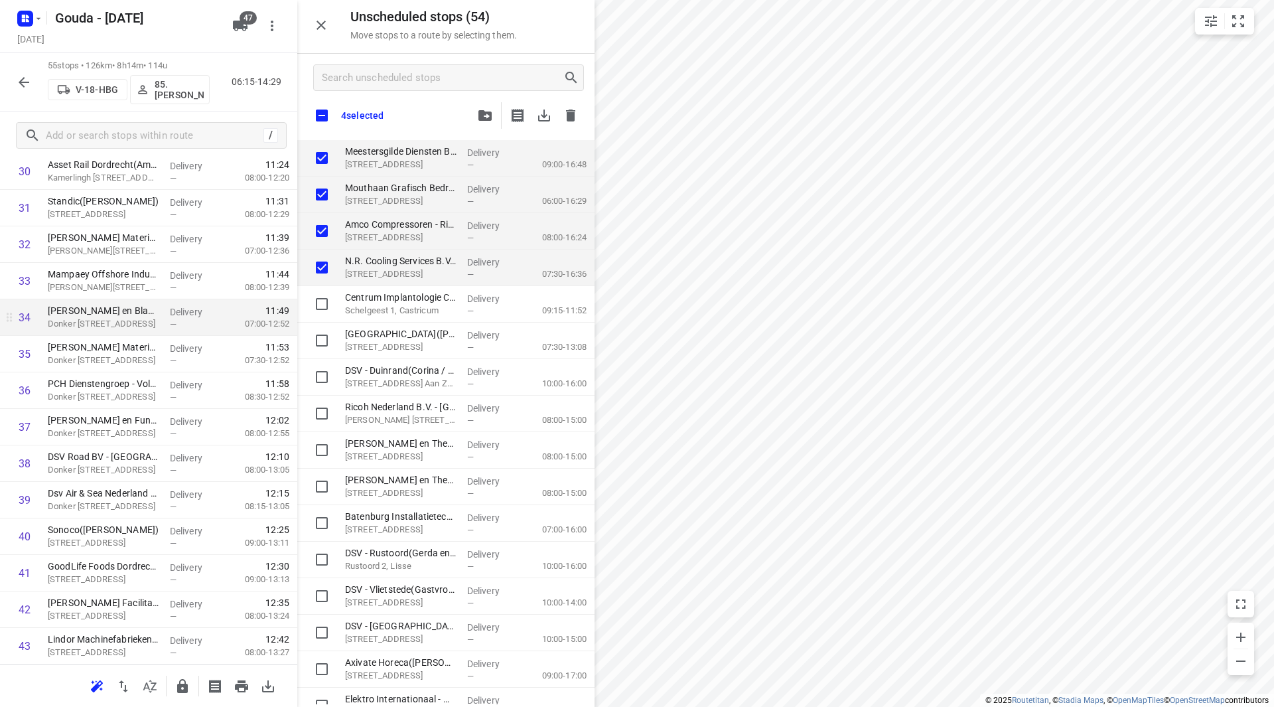
checkbox input "true"
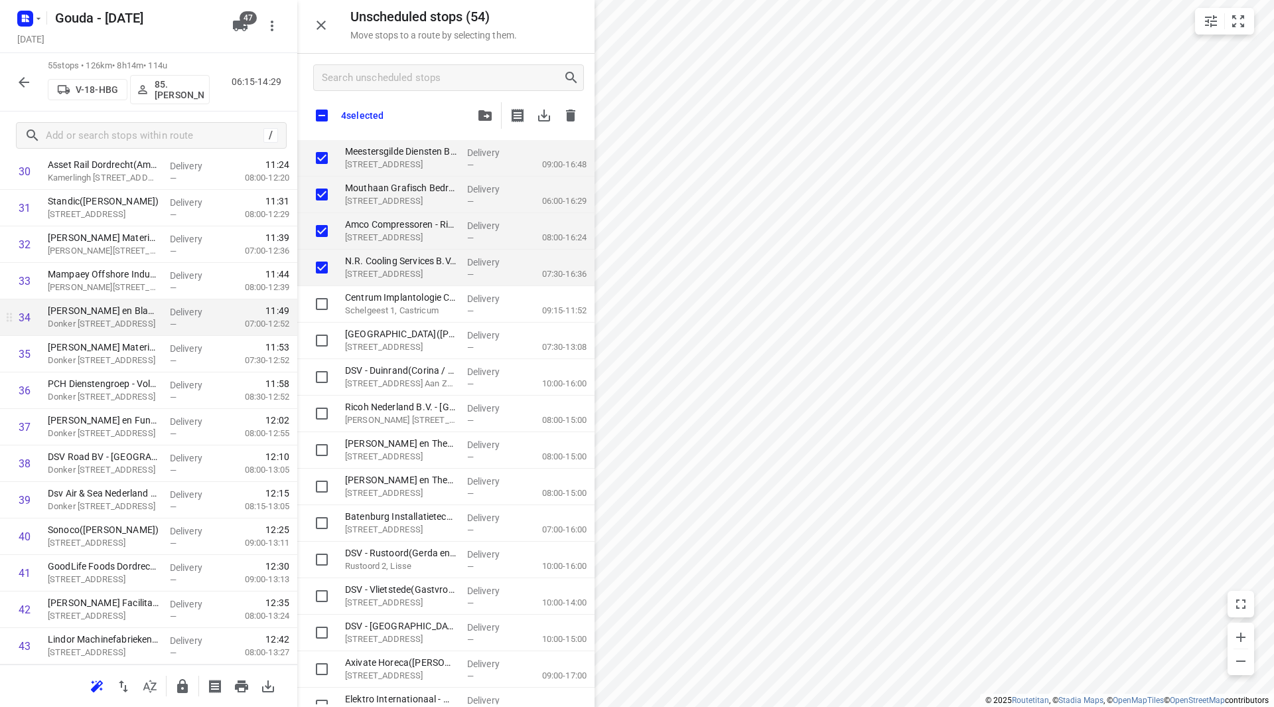
checkbox input "true"
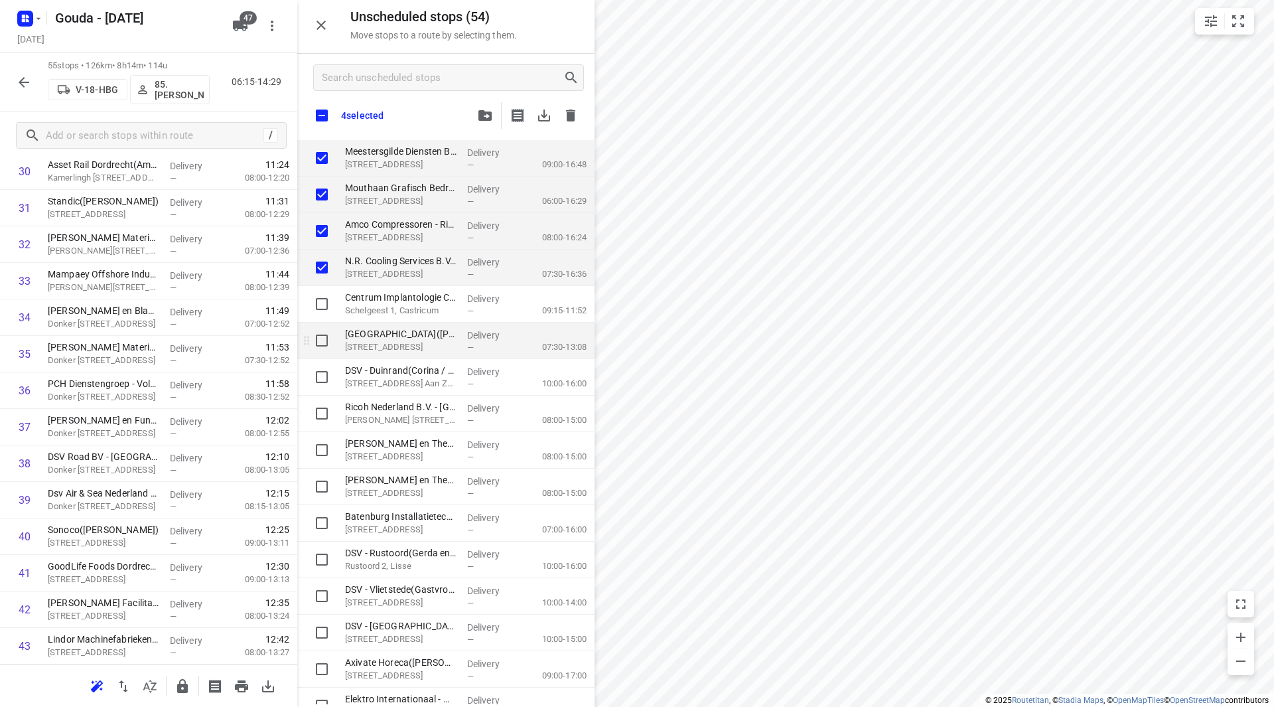
checkbox input "true"
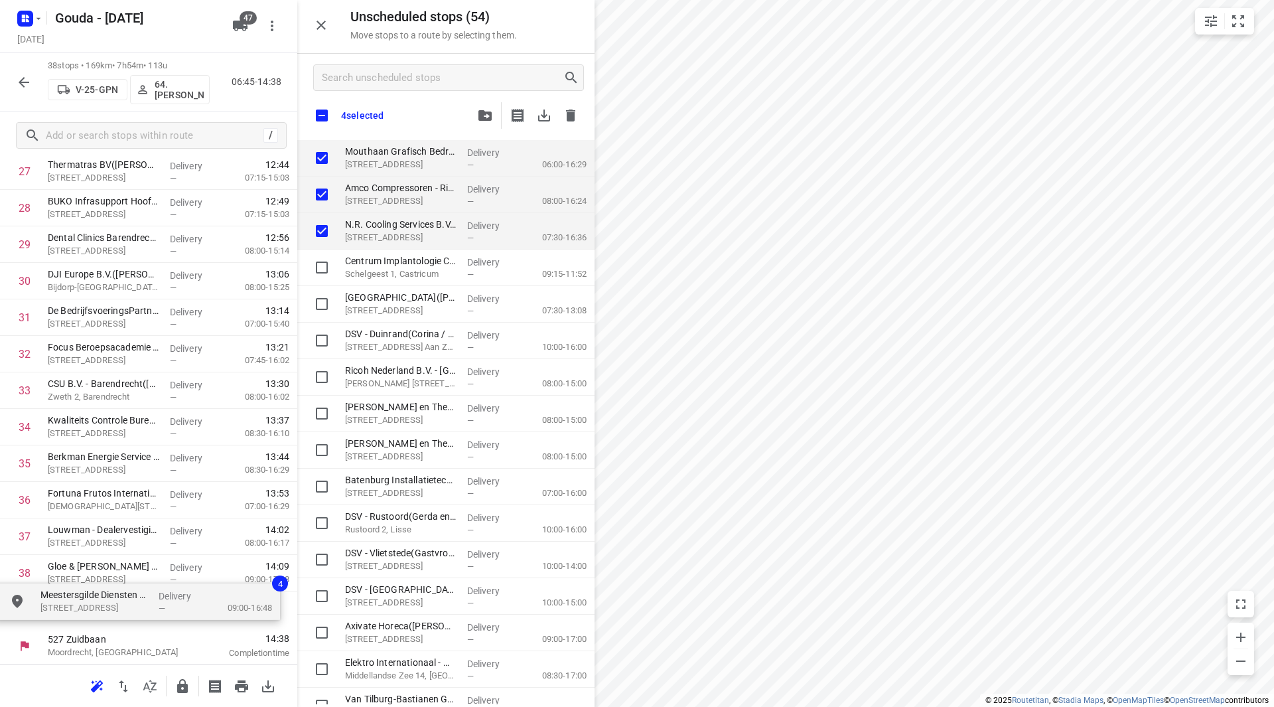
drag, startPoint x: 366, startPoint y: 157, endPoint x: 58, endPoint y: 597, distance: 537.2
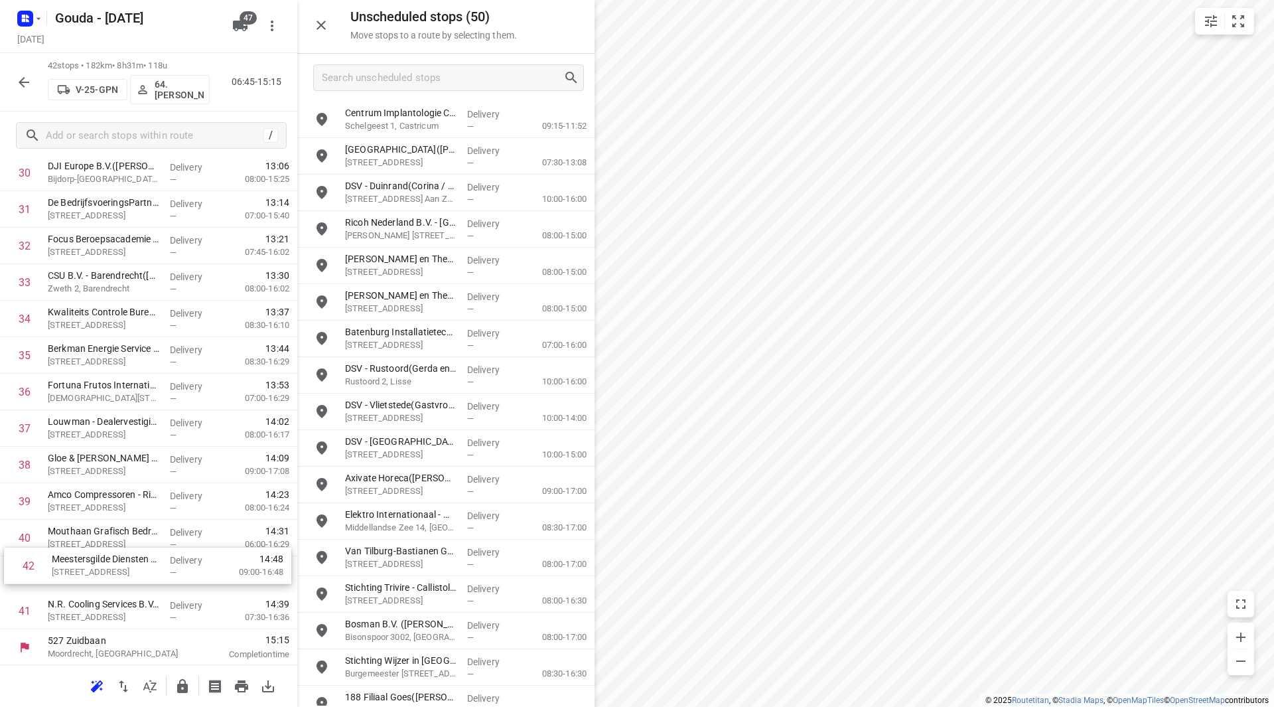
scroll to position [1168, 0]
drag, startPoint x: 68, startPoint y: 636, endPoint x: 69, endPoint y: 504, distance: 132.1
drag, startPoint x: 117, startPoint y: 618, endPoint x: 118, endPoint y: 573, distance: 44.5
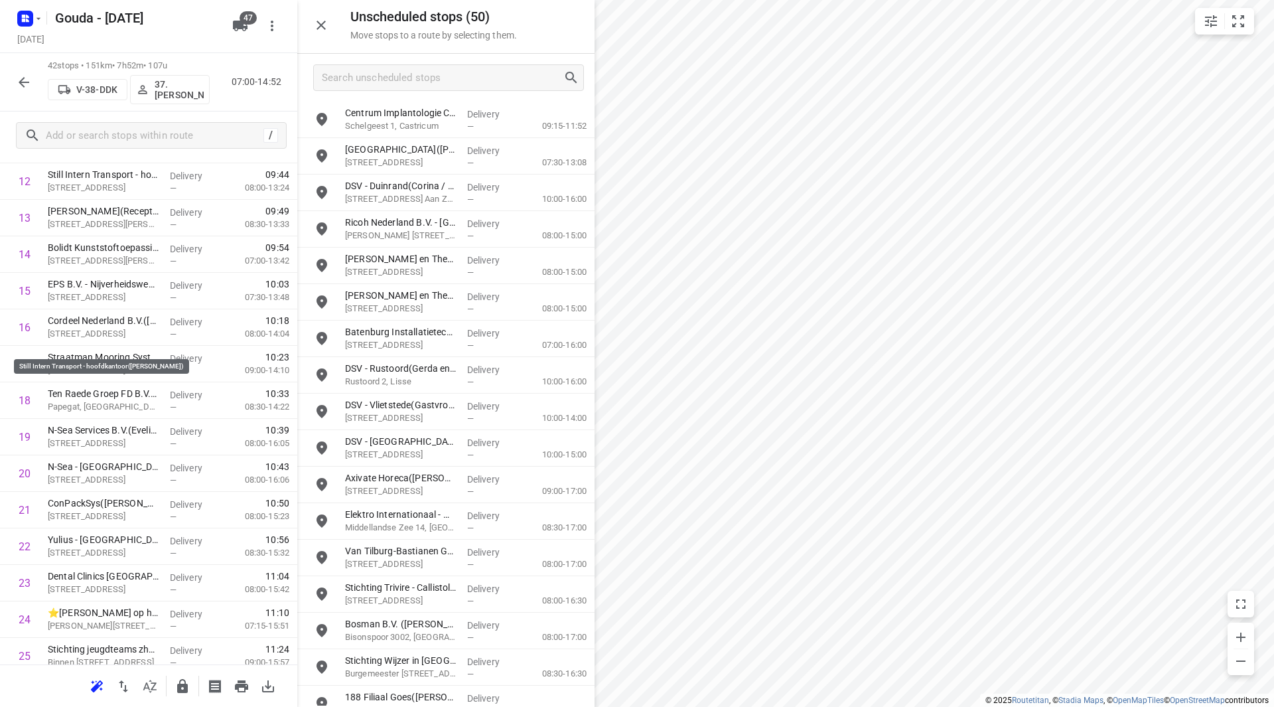
scroll to position [240, 0]
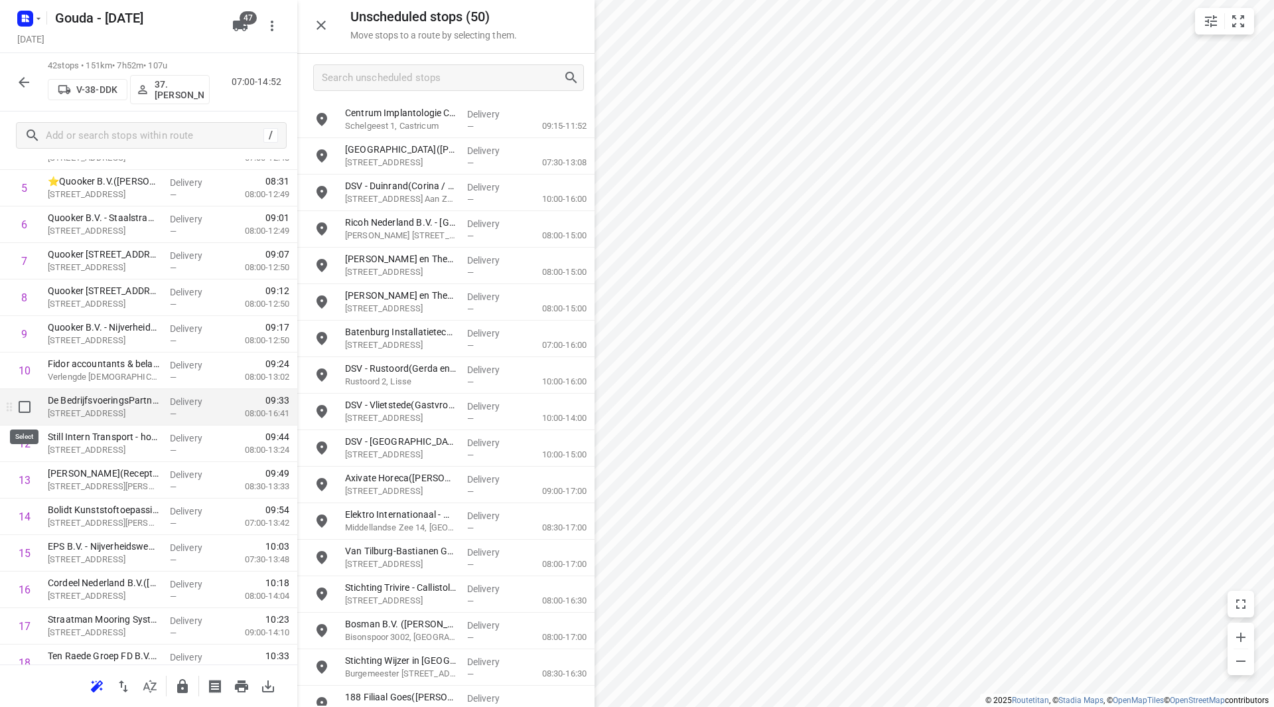
click at [31, 411] on input "checkbox" at bounding box center [24, 407] width 27 height 27
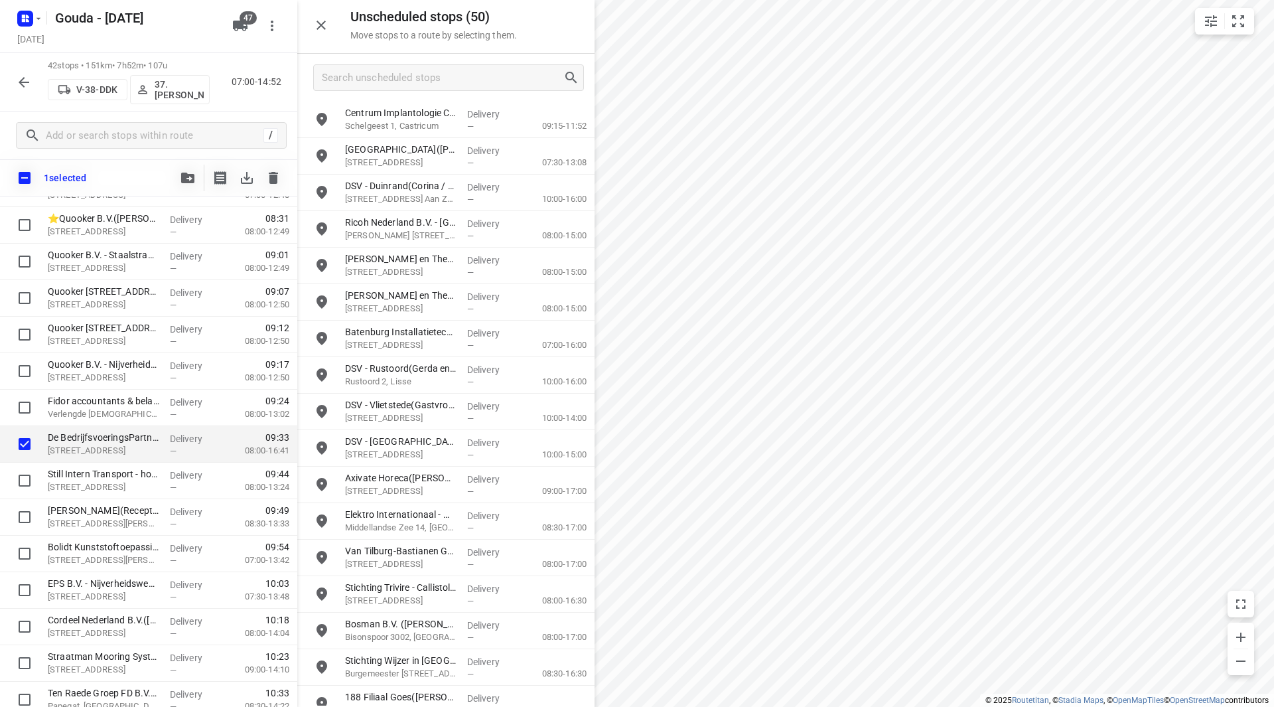
click at [190, 161] on div "1 selected" at bounding box center [148, 177] width 297 height 37
click at [186, 174] on icon "button" at bounding box center [187, 178] width 13 height 11
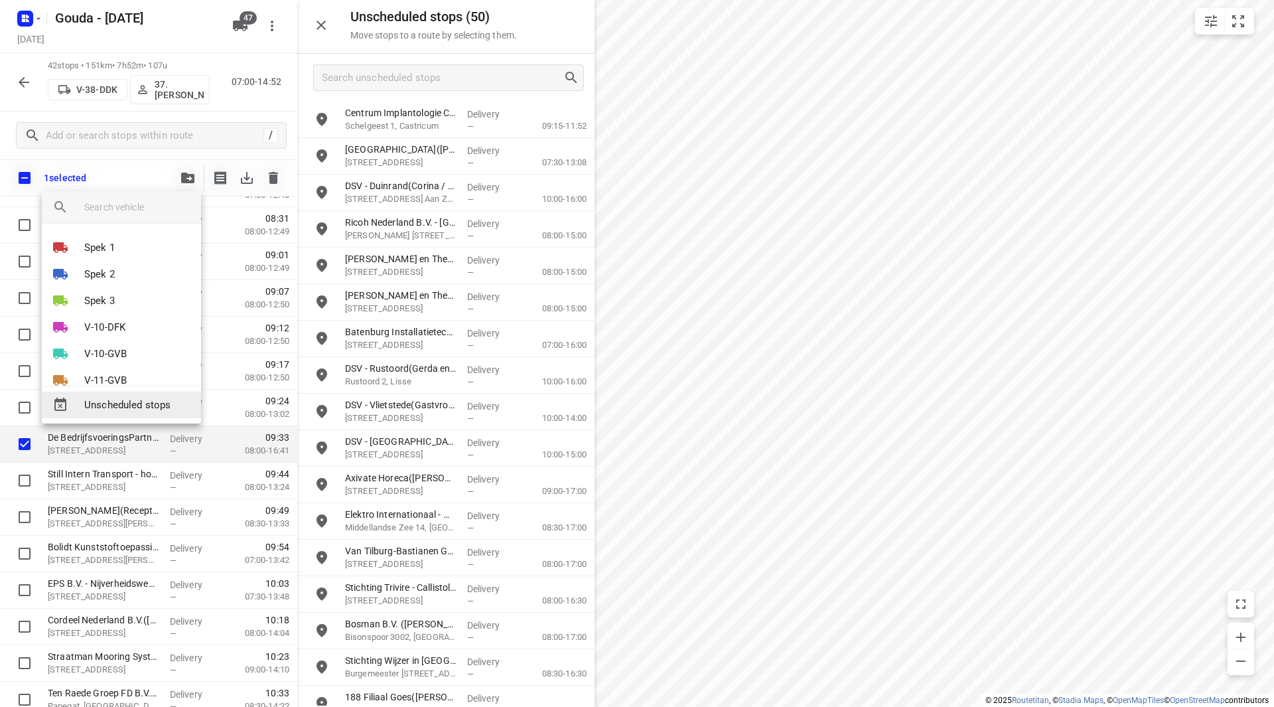
click at [110, 406] on span "Unscheduled stops" at bounding box center [137, 405] width 106 height 15
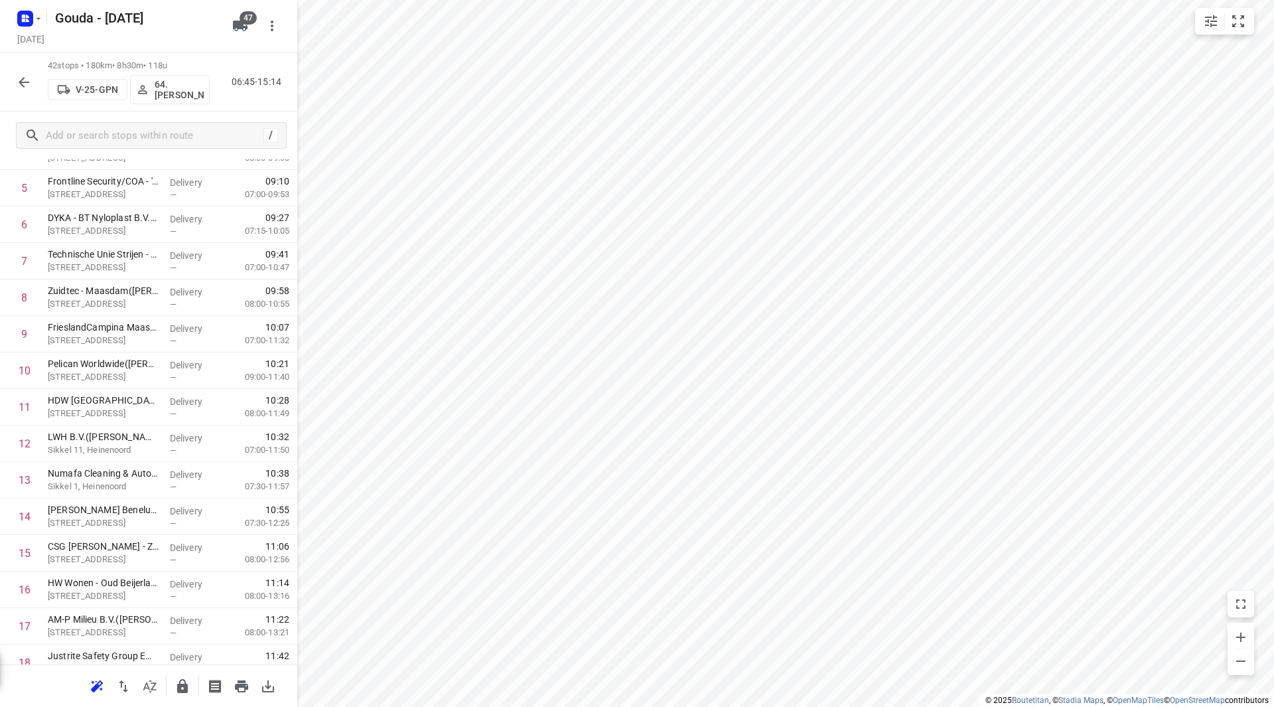
scroll to position [0, 0]
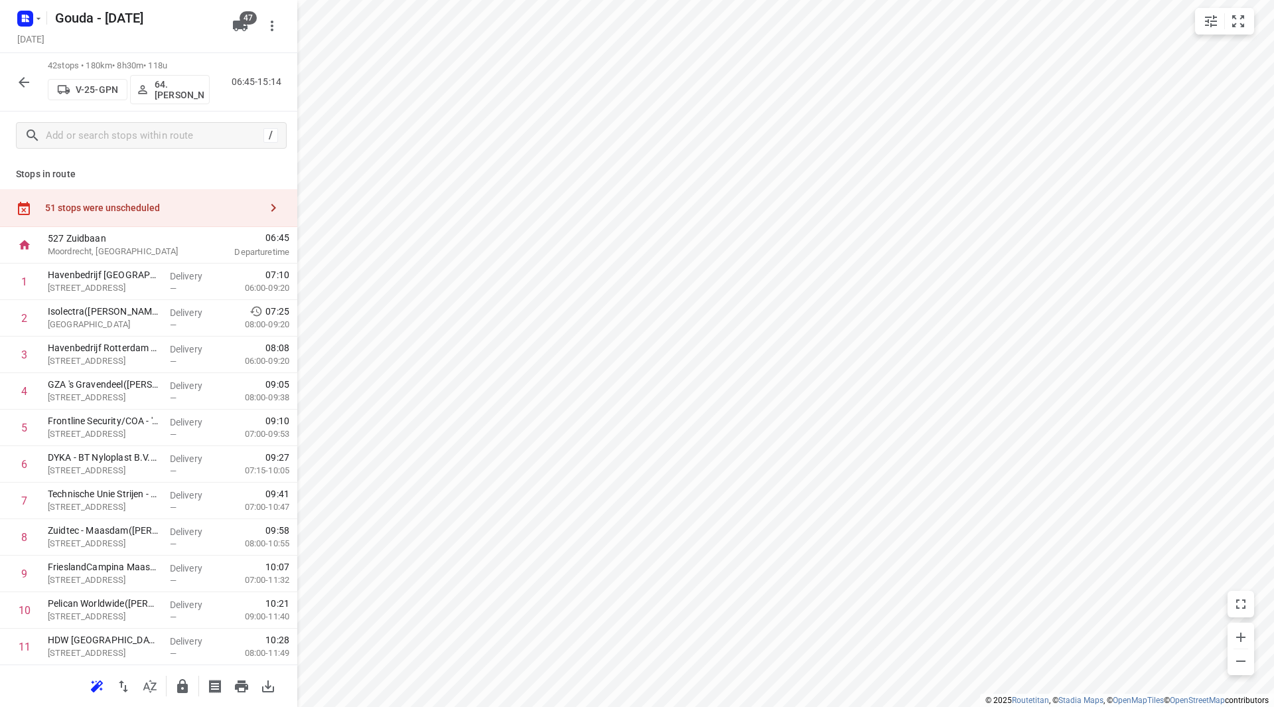
click at [153, 198] on div "51 stops were unscheduled" at bounding box center [148, 208] width 297 height 38
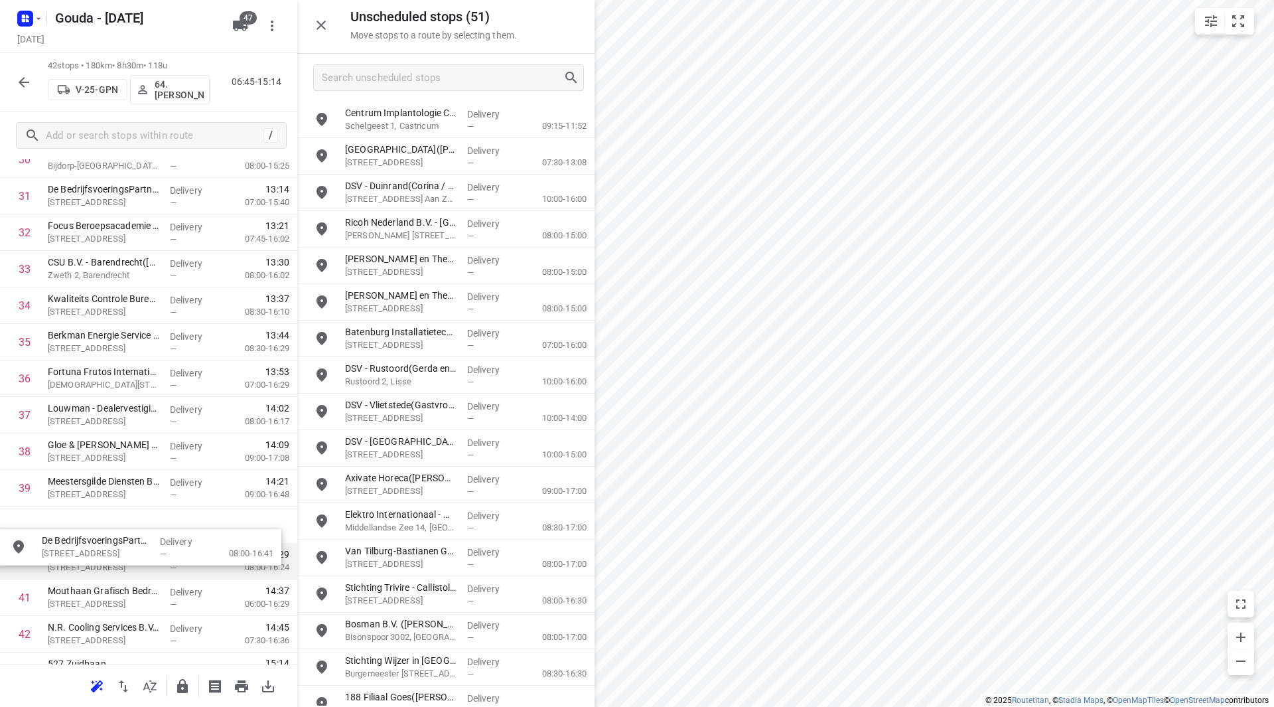
drag, startPoint x: 380, startPoint y: 127, endPoint x: 70, endPoint y: 543, distance: 519.2
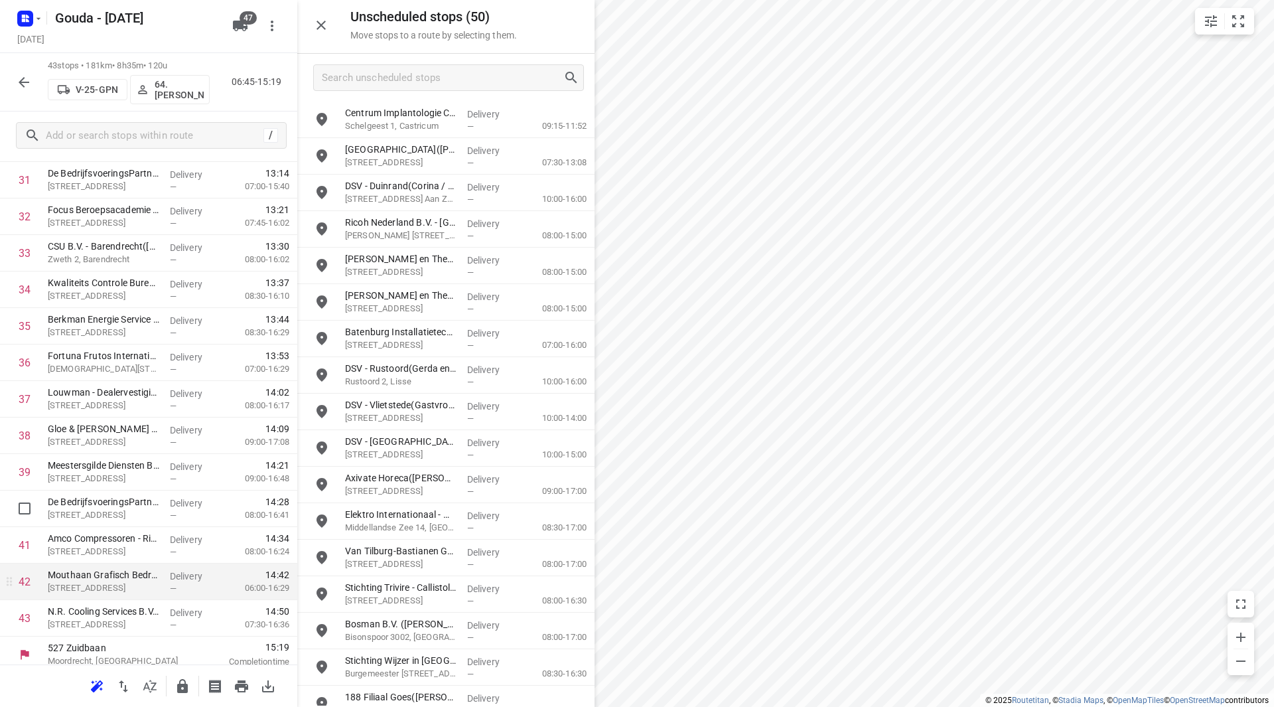
scroll to position [1205, 0]
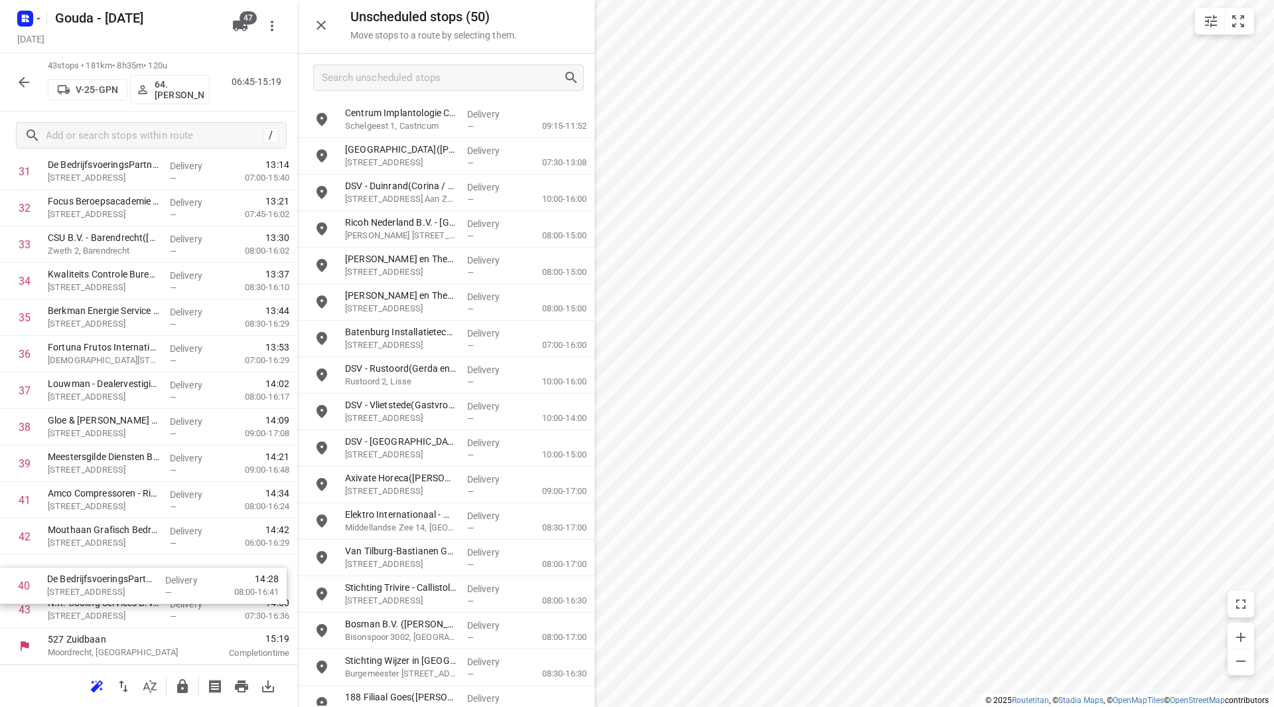
drag, startPoint x: 84, startPoint y: 494, endPoint x: 86, endPoint y: 611, distance: 116.1
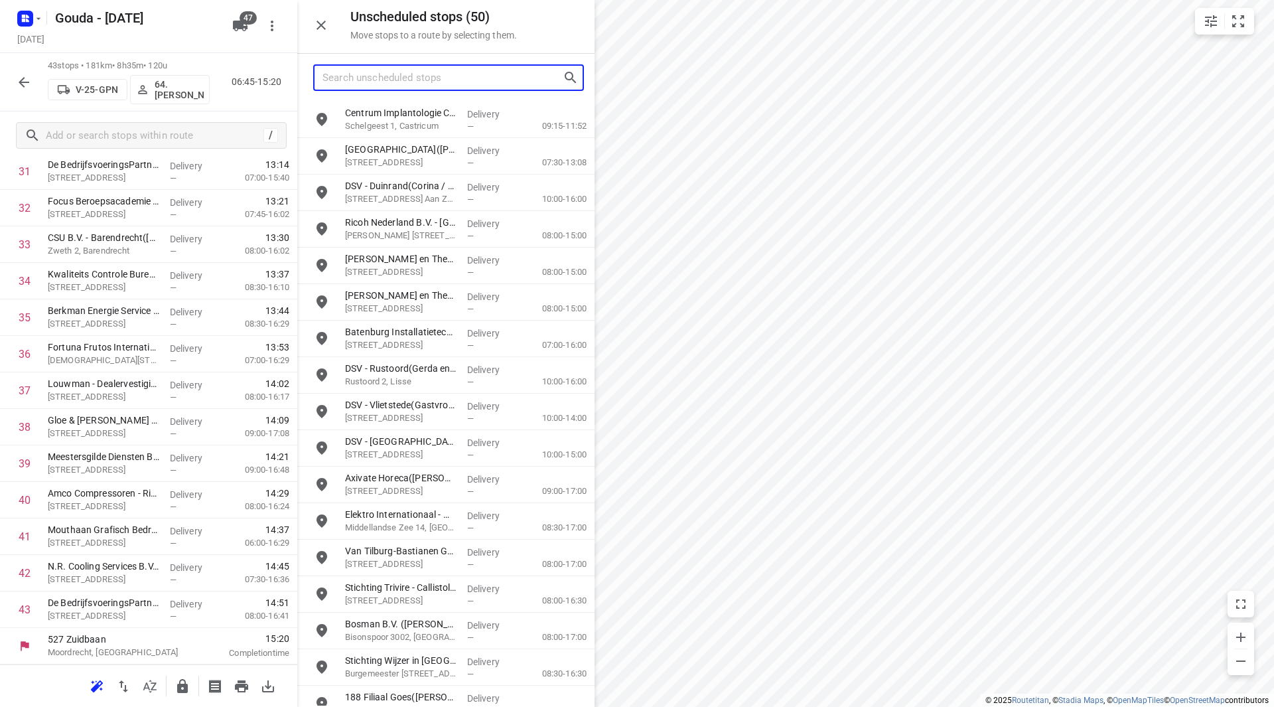
click at [366, 78] on input "Search unscheduled stops" at bounding box center [443, 78] width 240 height 21
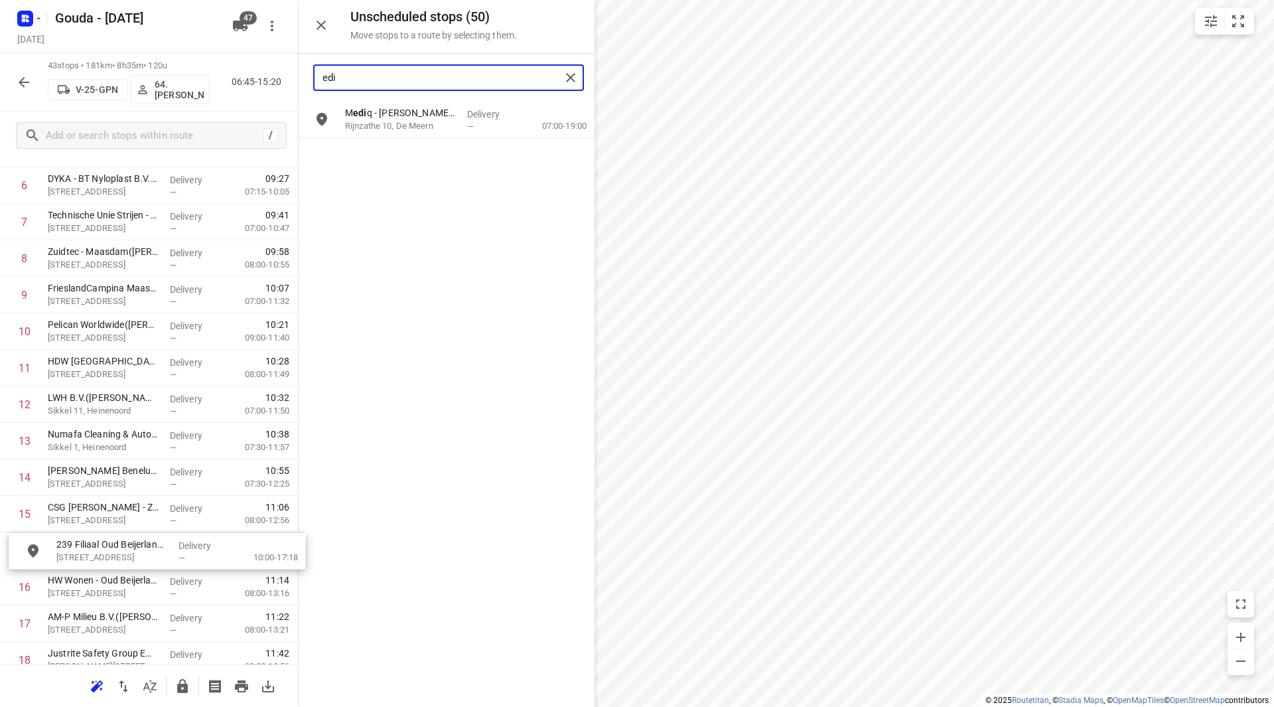
scroll to position [281, 0]
drag, startPoint x: 396, startPoint y: 156, endPoint x: 97, endPoint y: 480, distance: 441.0
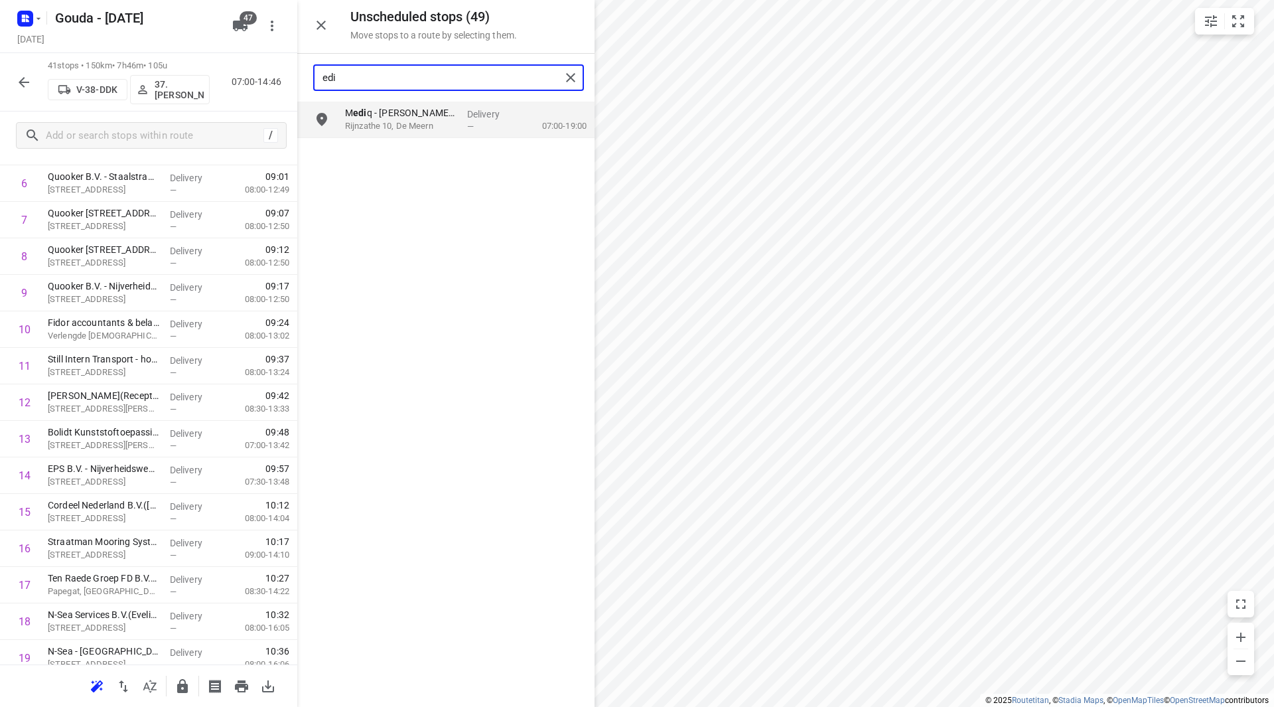
drag, startPoint x: 374, startPoint y: 74, endPoint x: 301, endPoint y: 79, distance: 73.8
click at [301, 79] on div "edi" at bounding box center [445, 78] width 297 height 48
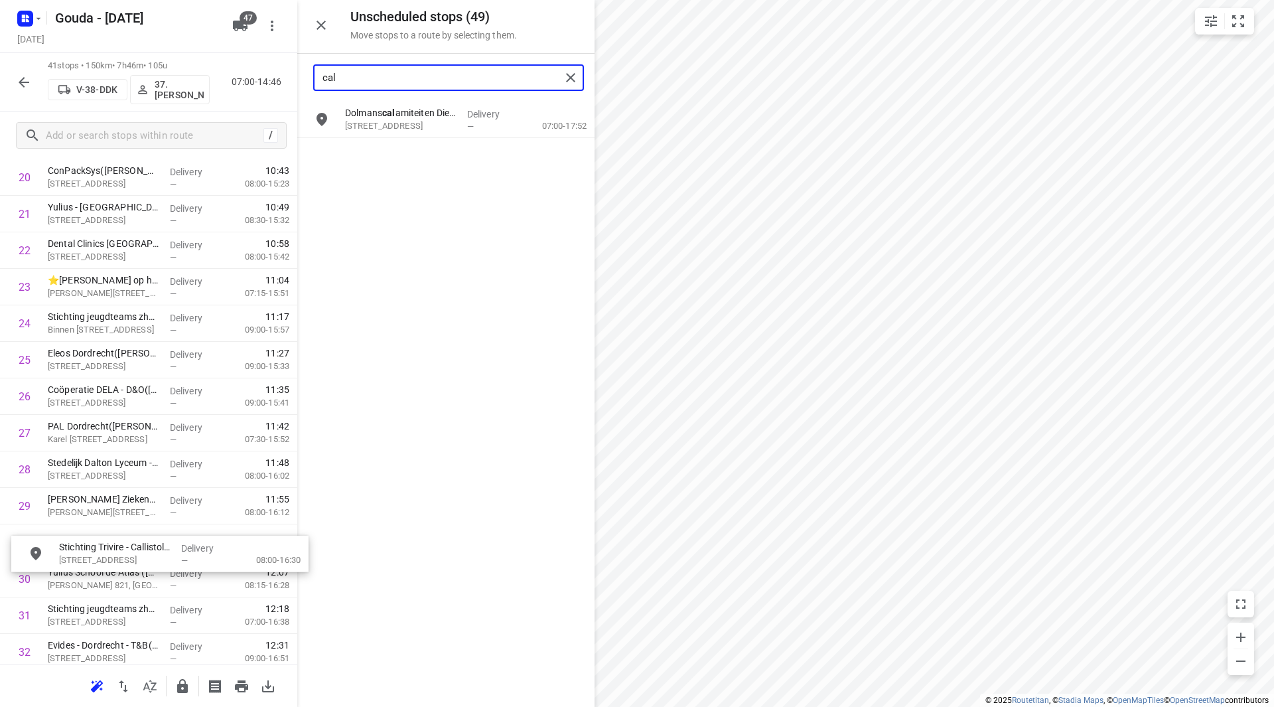
scroll to position [802, 0]
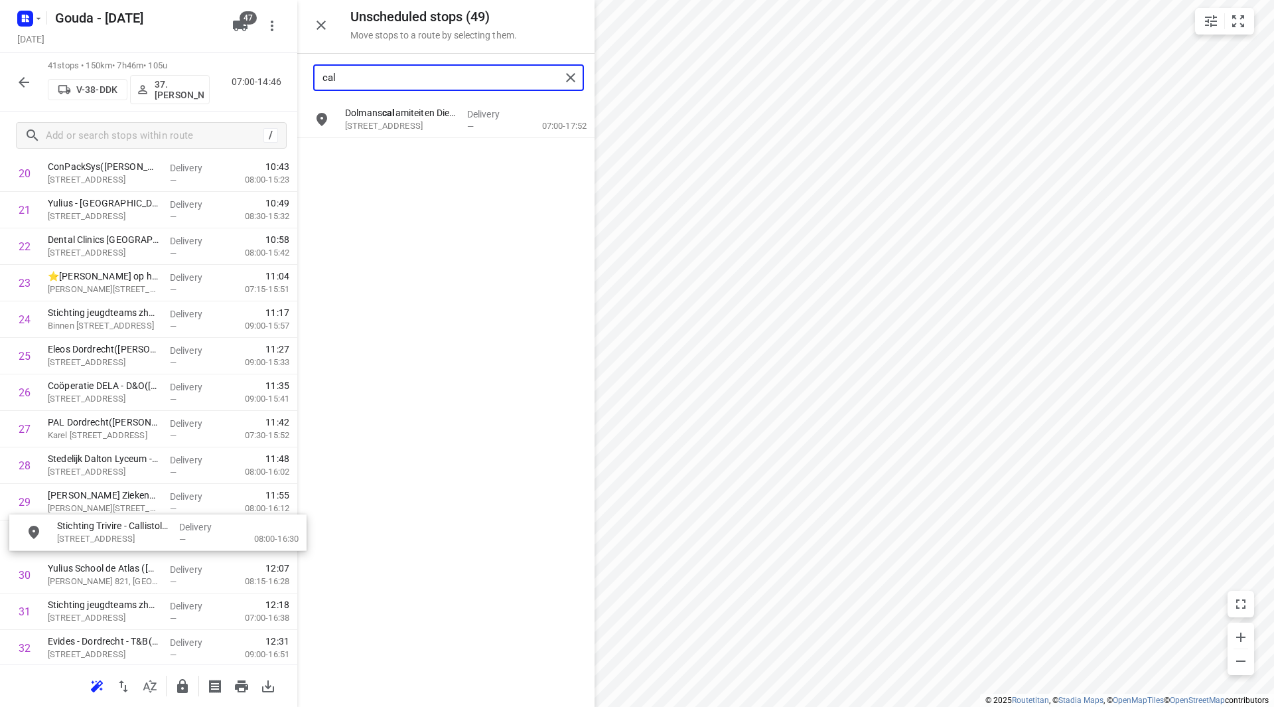
drag, startPoint x: 389, startPoint y: 125, endPoint x: 100, endPoint y: 501, distance: 473.7
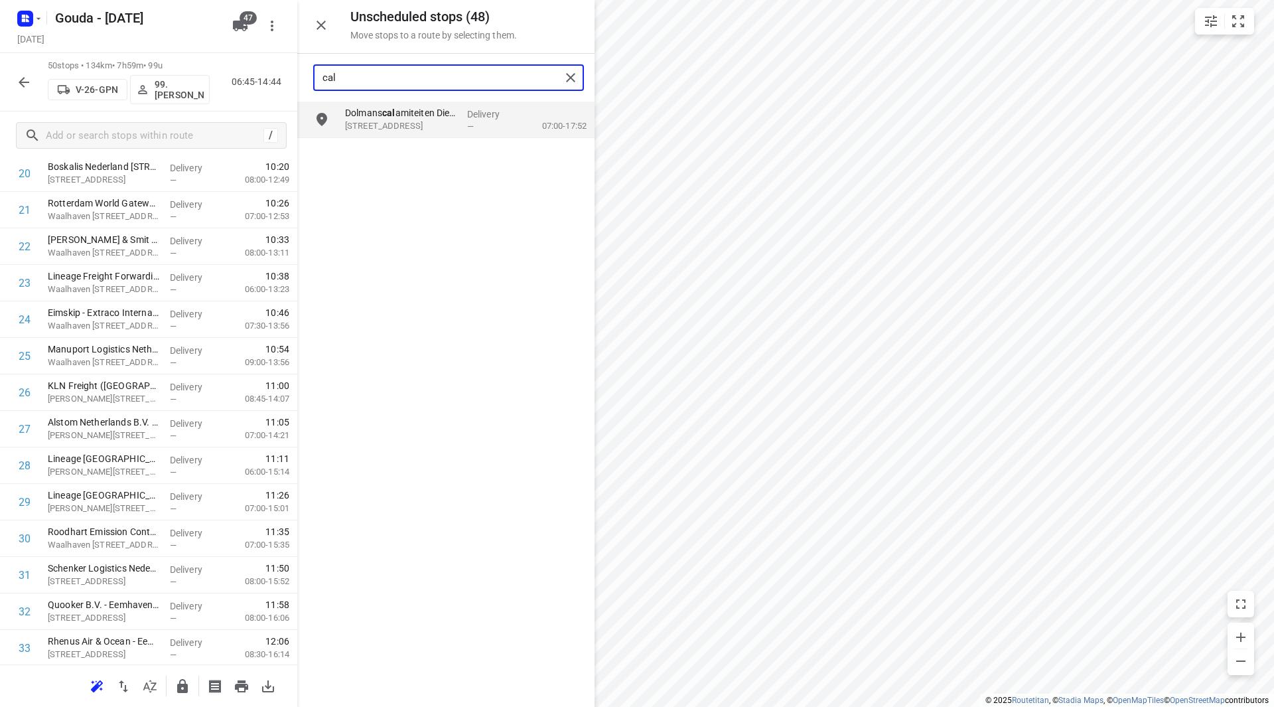
drag, startPoint x: 394, startPoint y: 70, endPoint x: 377, endPoint y: 72, distance: 16.7
click at [379, 72] on input "cal" at bounding box center [442, 78] width 238 height 21
click at [283, 72] on div "Unscheduled stops ( 48 ) Move stops to a route by selecting them. cal Dolmans c…" at bounding box center [148, 353] width 297 height 707
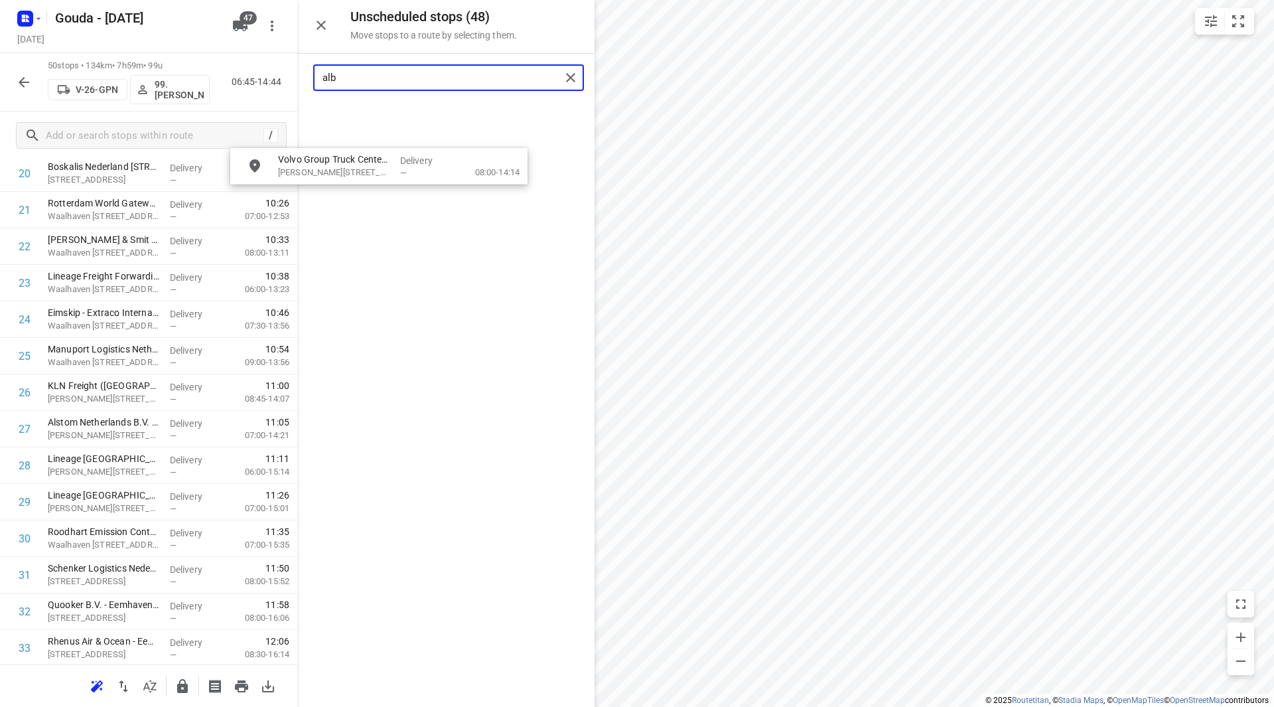
scroll to position [801, 0]
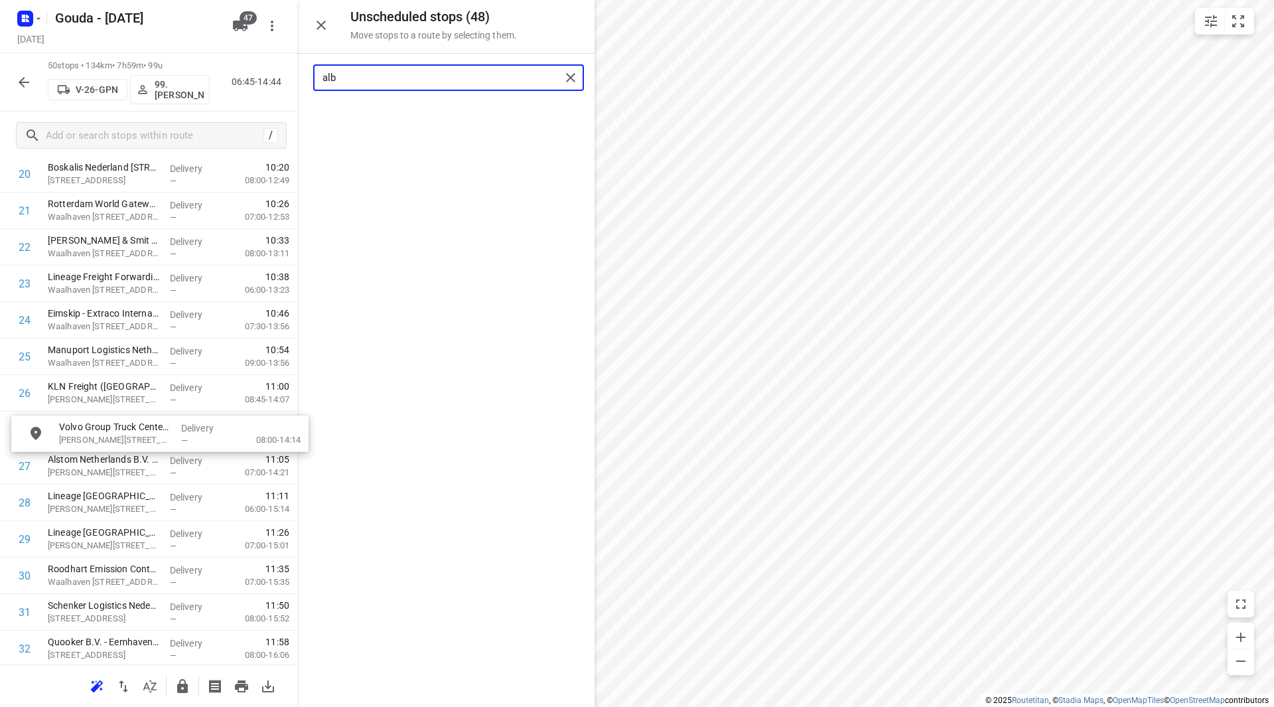
drag, startPoint x: 388, startPoint y: 120, endPoint x: 99, endPoint y: 435, distance: 427.9
drag, startPoint x: 410, startPoint y: 82, endPoint x: 298, endPoint y: 78, distance: 112.2
click at [298, 78] on div "alb" at bounding box center [445, 78] width 297 height 48
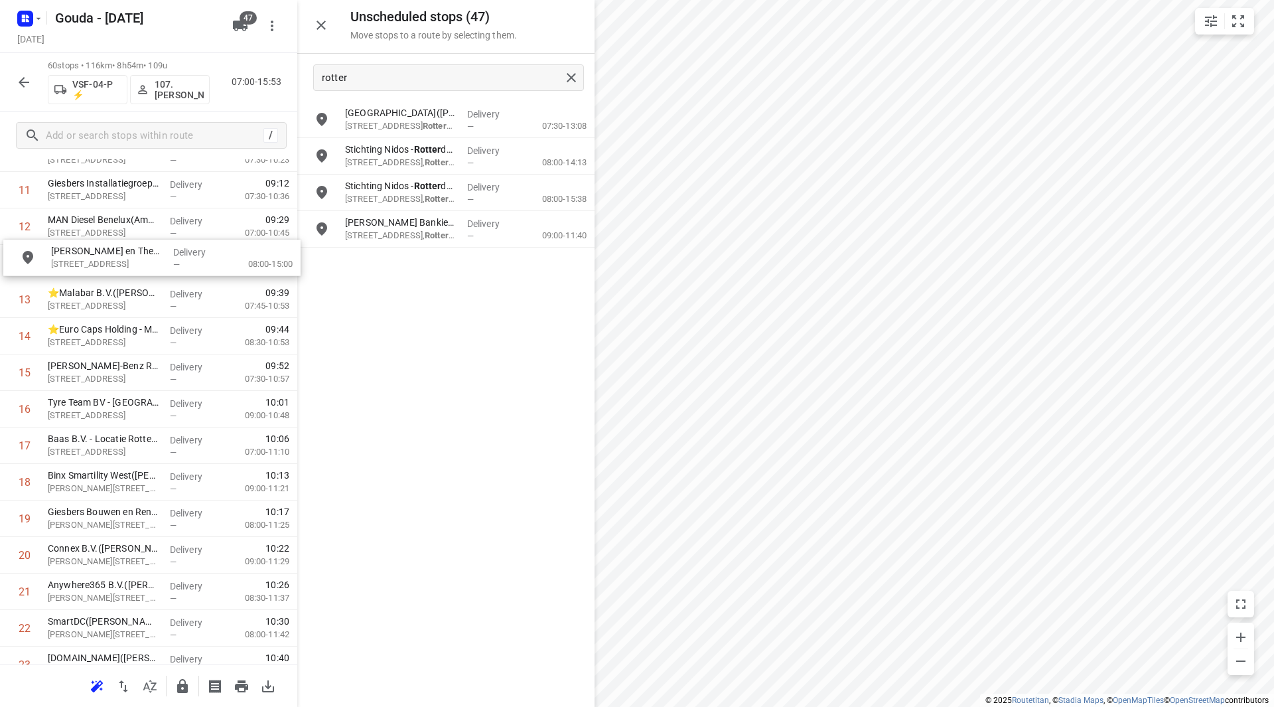
scroll to position [439, 0]
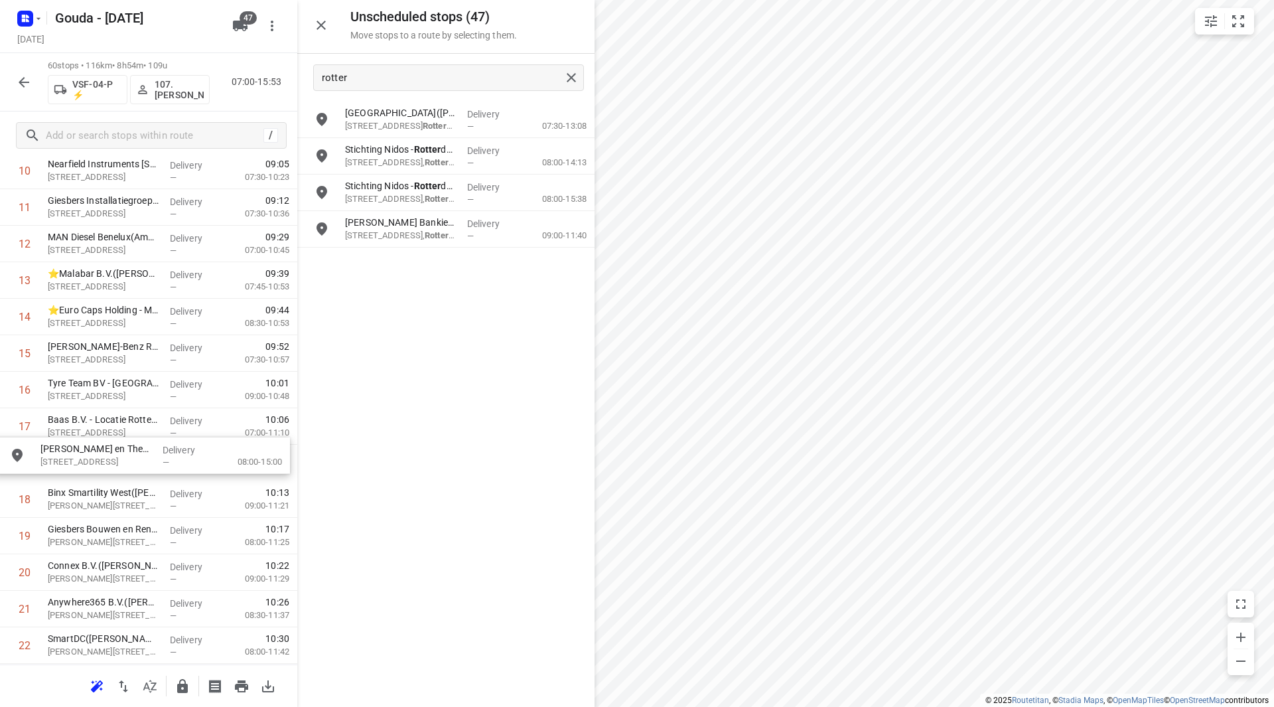
drag, startPoint x: 407, startPoint y: 151, endPoint x: 98, endPoint y: 453, distance: 432.7
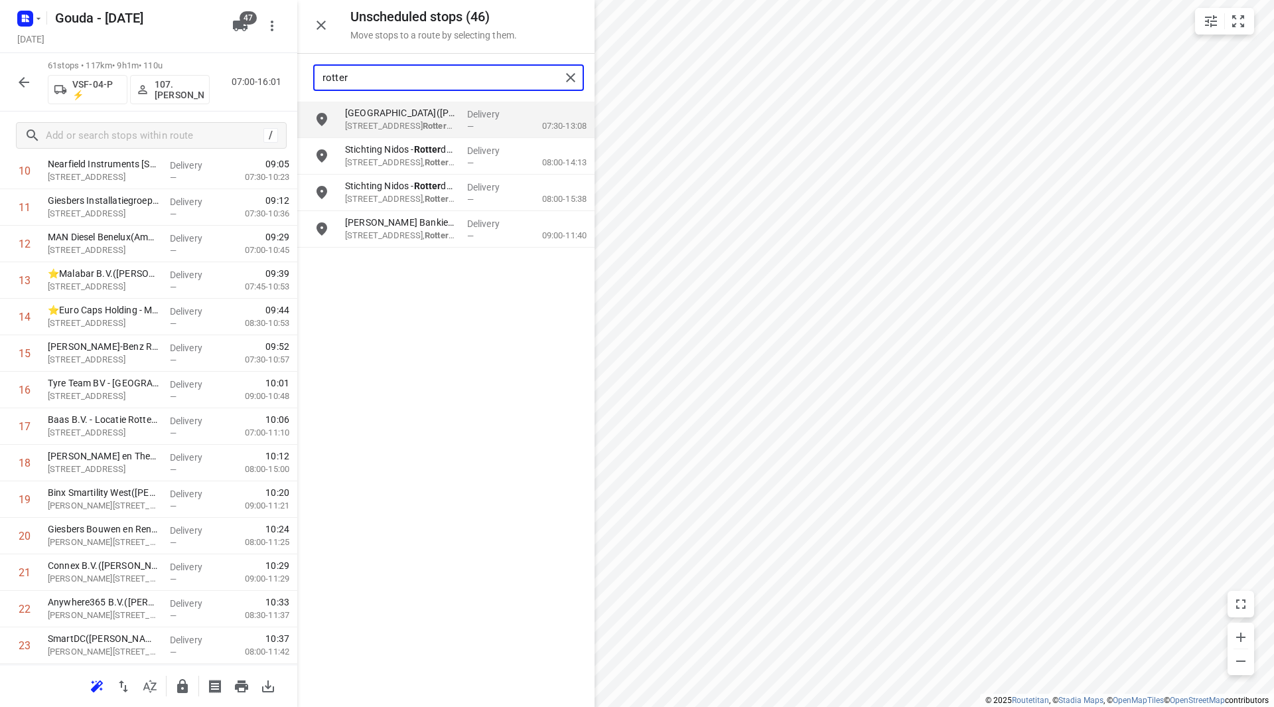
drag, startPoint x: 373, startPoint y: 78, endPoint x: 257, endPoint y: 80, distance: 116.2
click at [257, 80] on div "Unscheduled stops ( 46 ) Move stops to a route by selecting them. rotter Maasvl…" at bounding box center [148, 353] width 297 height 707
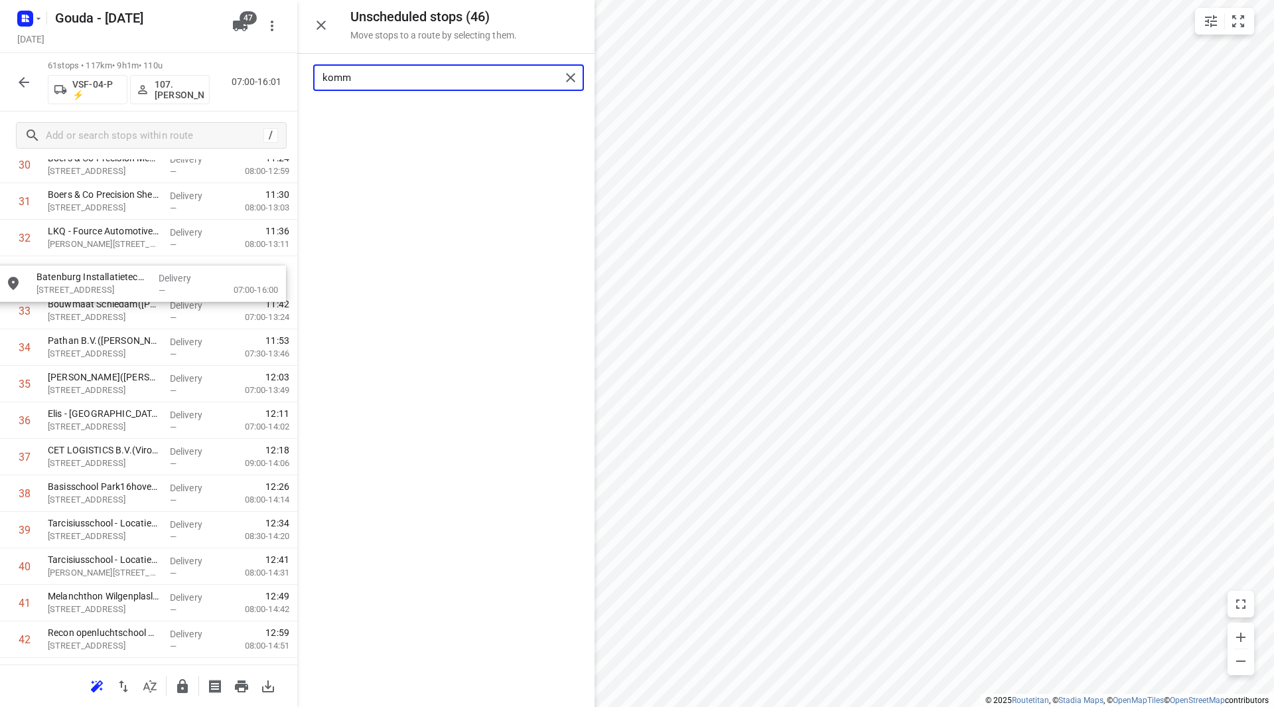
drag, startPoint x: 384, startPoint y: 117, endPoint x: 75, endPoint y: 283, distance: 350.7
drag, startPoint x: 310, startPoint y: 84, endPoint x: 267, endPoint y: 82, distance: 42.5
click at [267, 82] on div "Unscheduled stops ( 45 ) Move stops to a route by selecting them. komm No stops…" at bounding box center [148, 353] width 297 height 707
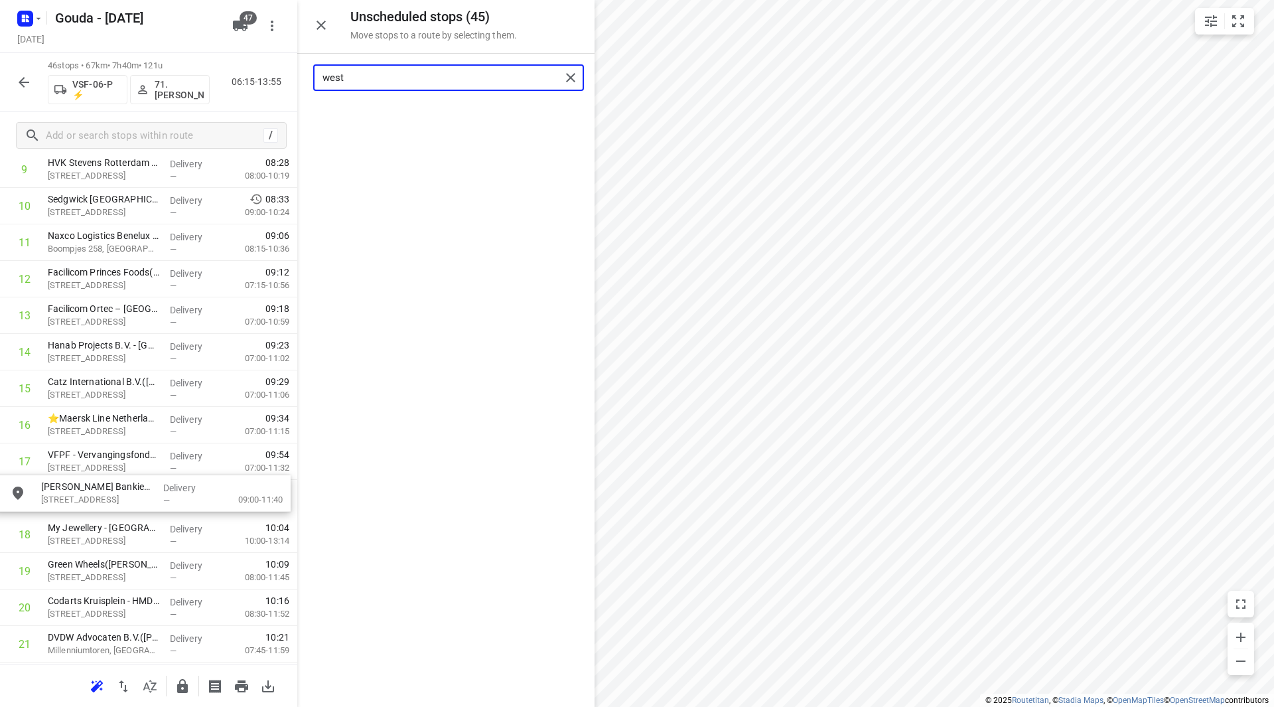
drag, startPoint x: 399, startPoint y: 123, endPoint x: 95, endPoint y: 497, distance: 482.2
drag, startPoint x: 378, startPoint y: 83, endPoint x: 252, endPoint y: 85, distance: 126.1
click at [252, 85] on div "Unscheduled stops ( 44 ) Move stops to a route by selecting them. west No stops…" at bounding box center [148, 353] width 297 height 707
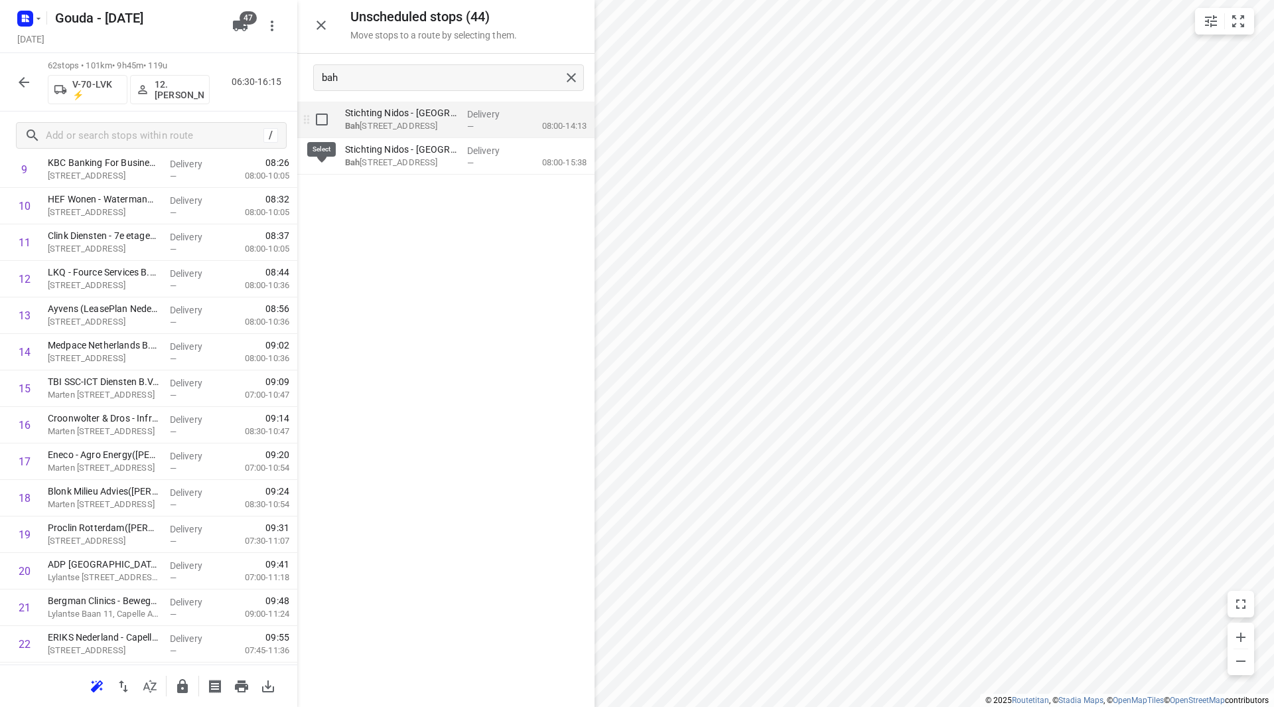
click at [319, 120] on input "grid" at bounding box center [322, 119] width 27 height 27
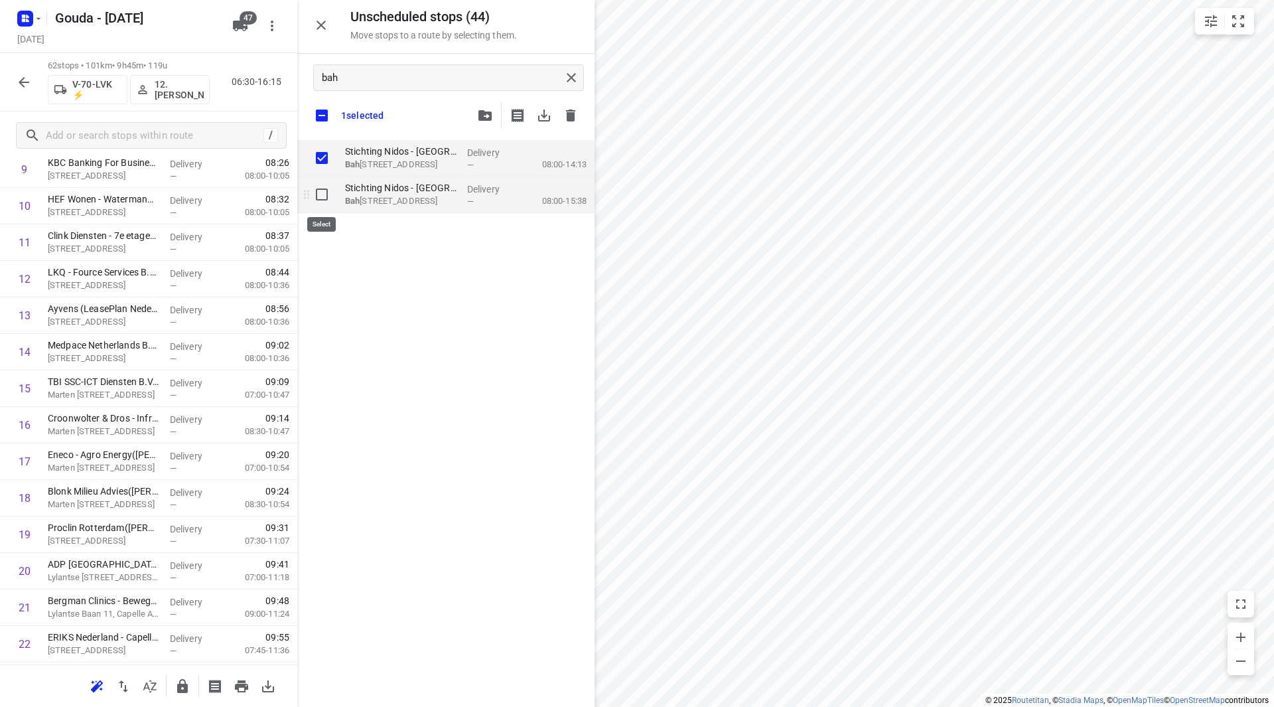
click at [320, 188] on input "grid" at bounding box center [322, 194] width 27 height 27
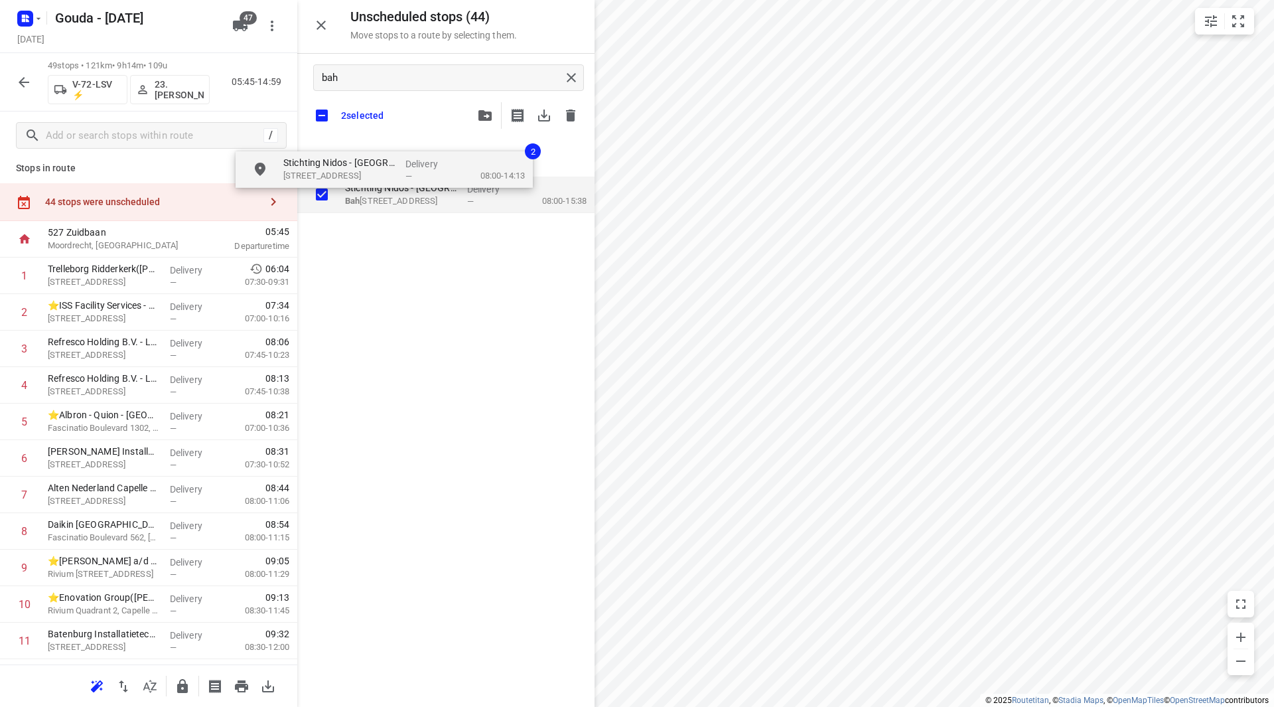
scroll to position [3, 0]
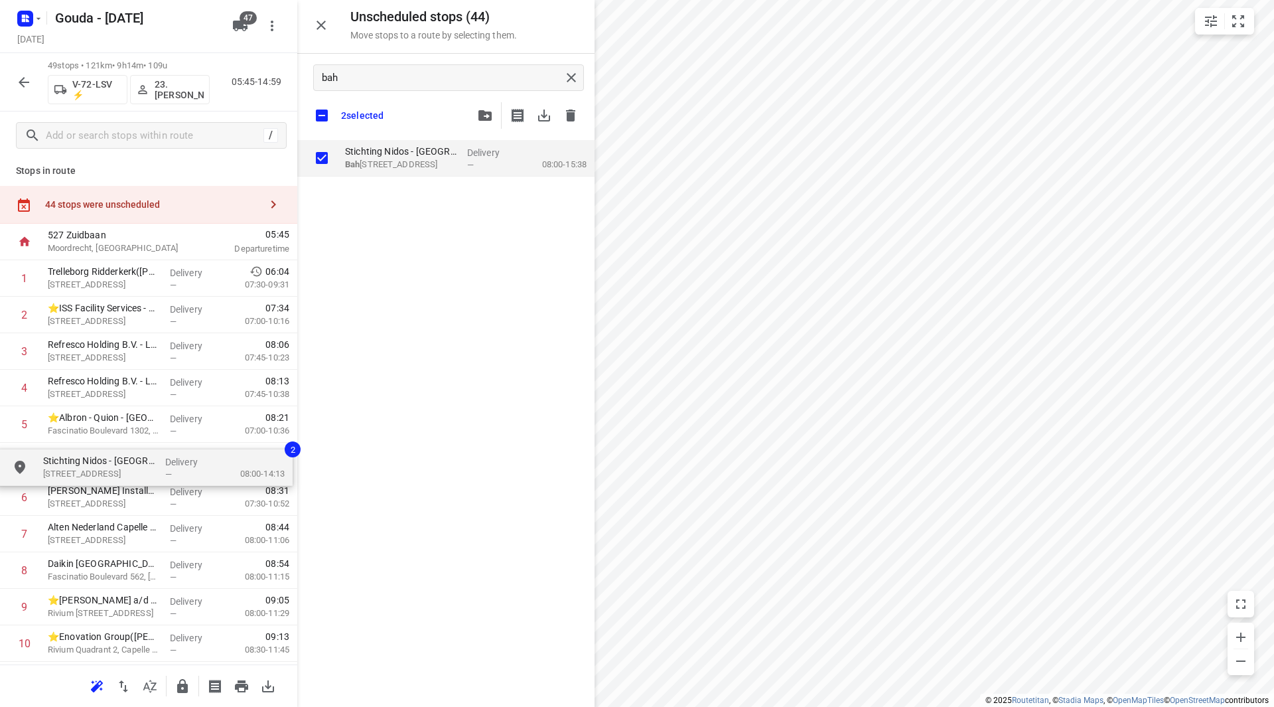
drag, startPoint x: 400, startPoint y: 163, endPoint x: 95, endPoint y: 473, distance: 434.5
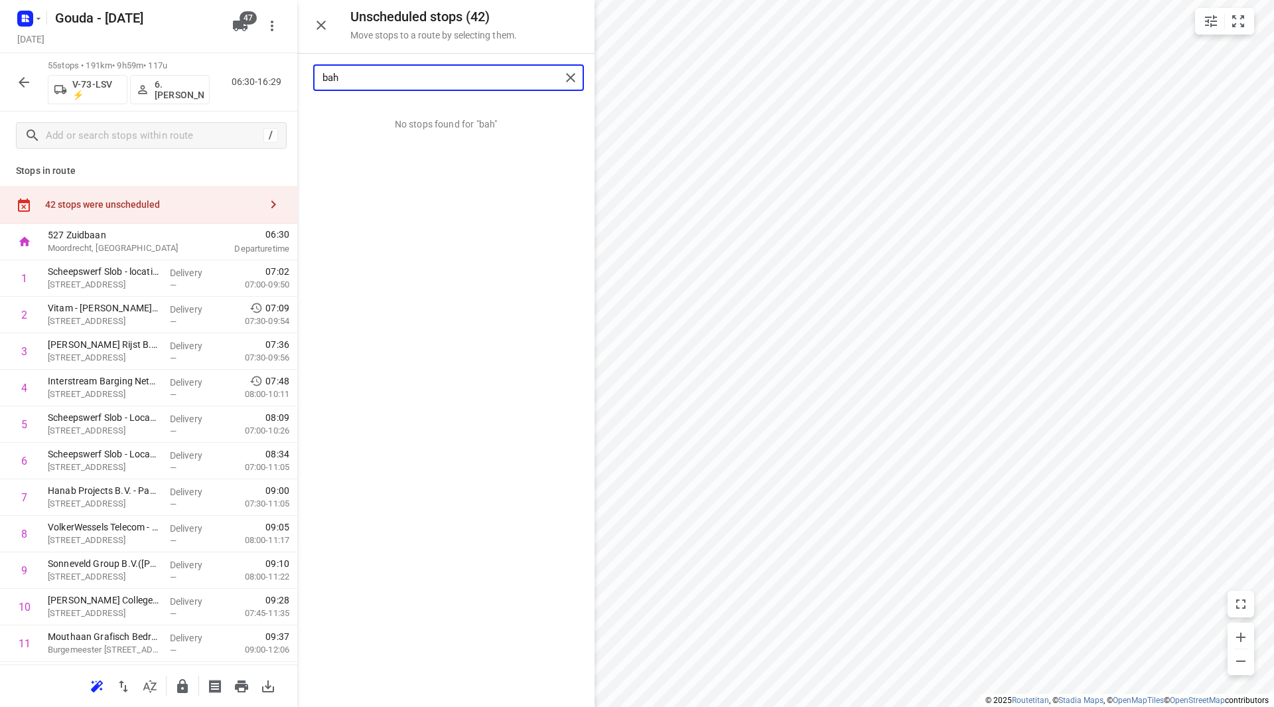
drag, startPoint x: 339, startPoint y: 75, endPoint x: 308, endPoint y: 78, distance: 31.4
click at [308, 78] on div "bah" at bounding box center [445, 78] width 297 height 48
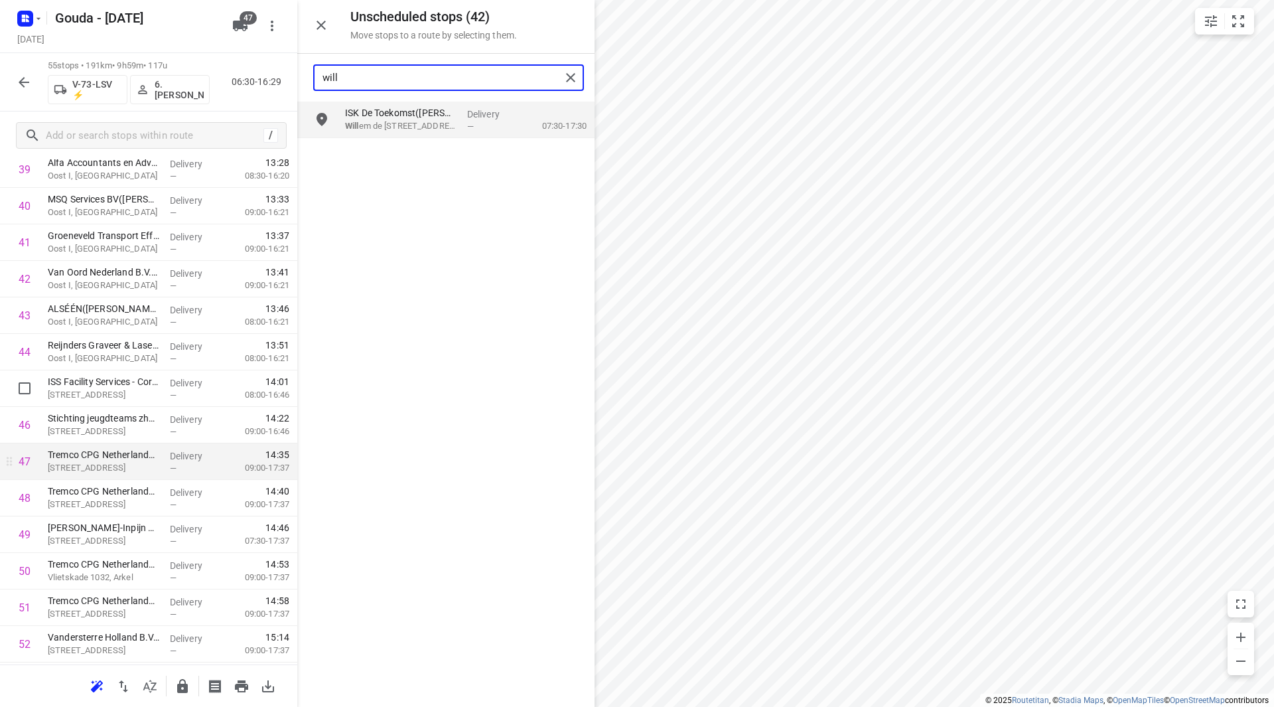
scroll to position [1530, 0]
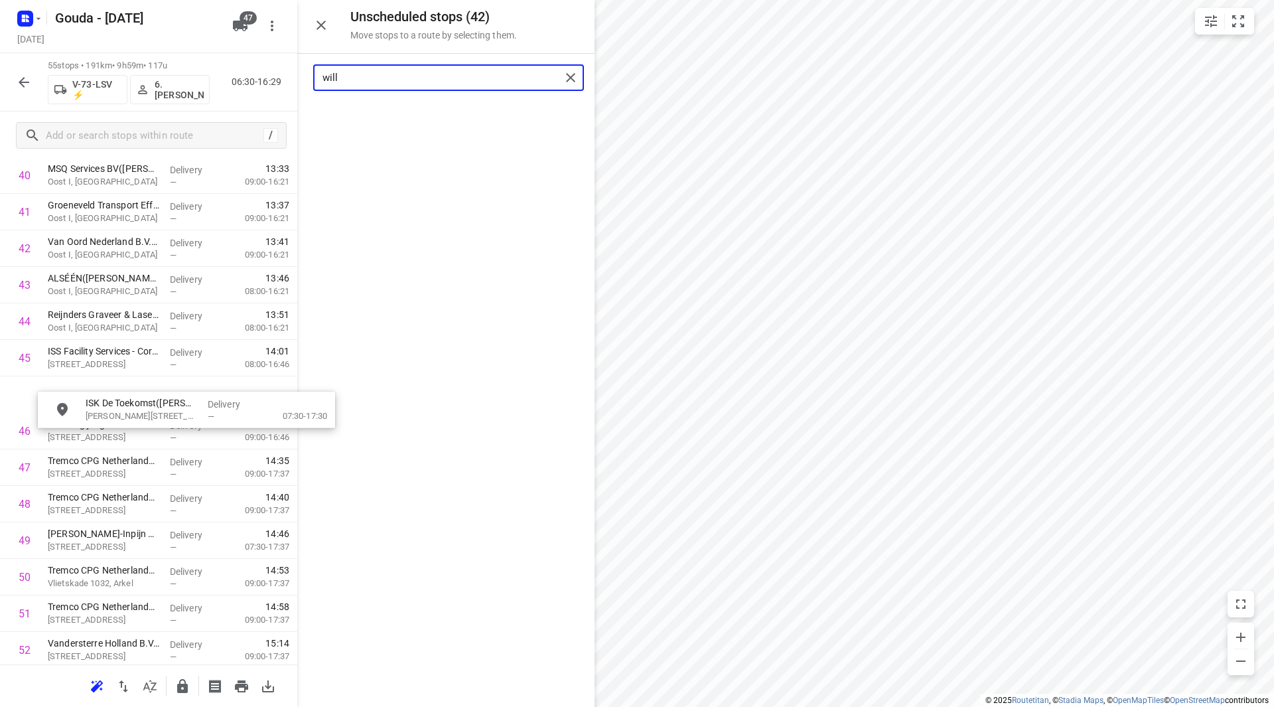
drag, startPoint x: 405, startPoint y: 125, endPoint x: 117, endPoint y: 447, distance: 432.4
click at [299, 79] on div "will" at bounding box center [445, 78] width 297 height 48
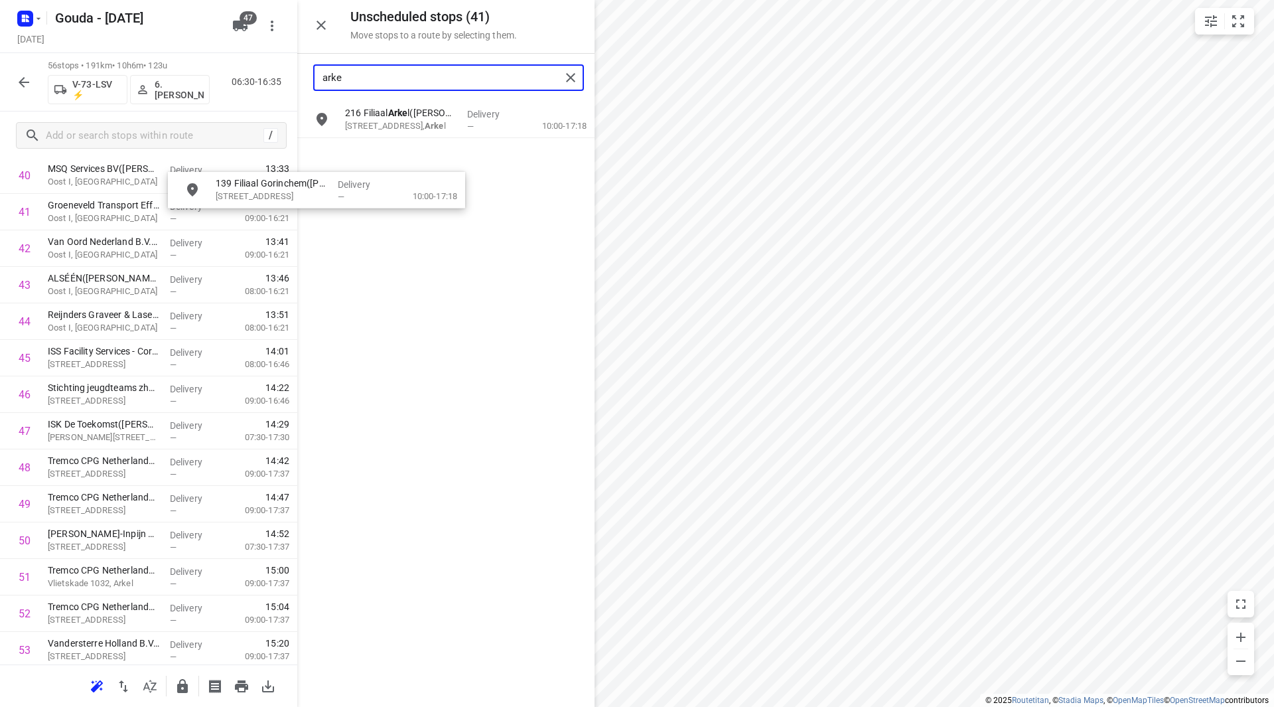
scroll to position [1522, 0]
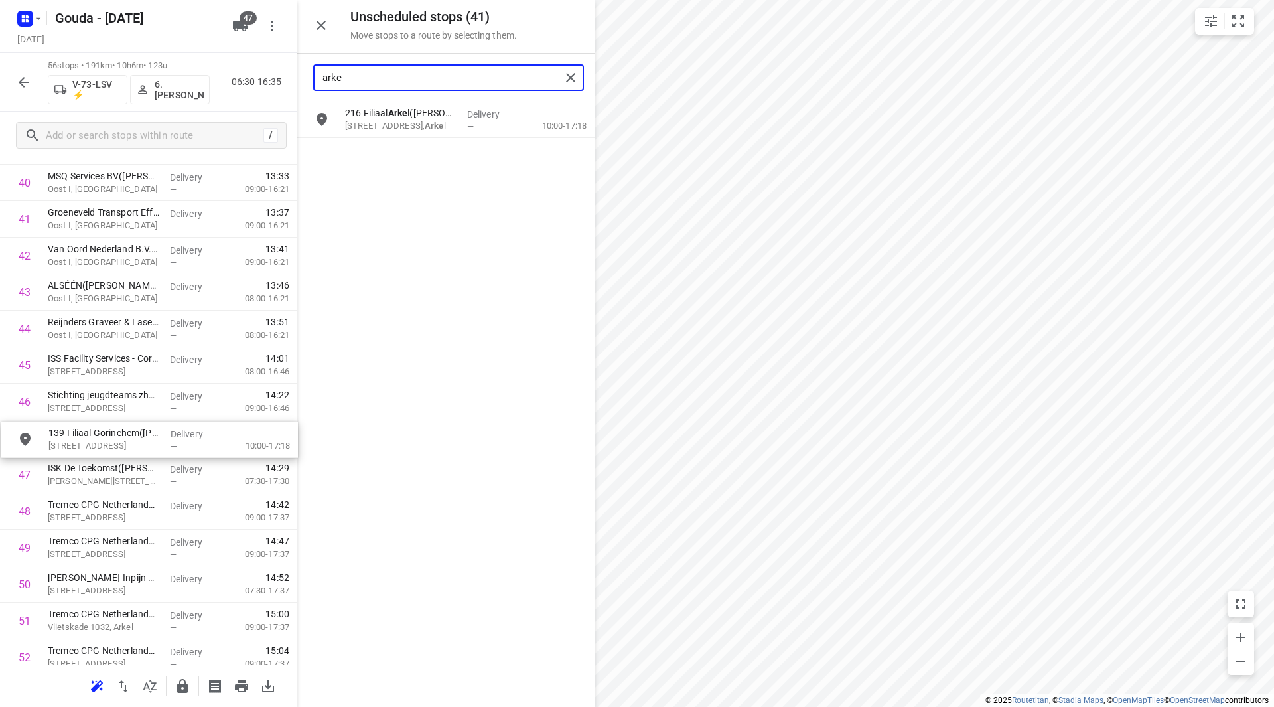
drag, startPoint x: 396, startPoint y: 112, endPoint x: 90, endPoint y: 435, distance: 445.5
drag, startPoint x: 77, startPoint y: 398, endPoint x: 77, endPoint y: 362, distance: 35.2
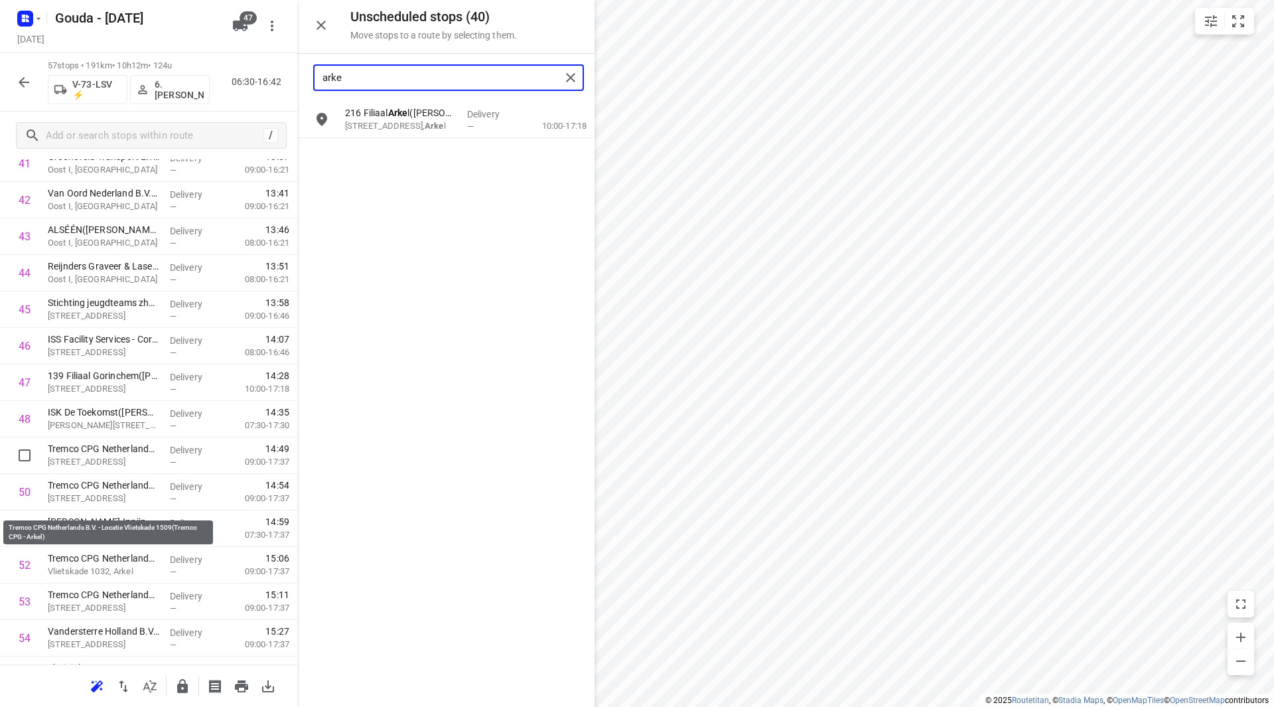
scroll to position [1589, 0]
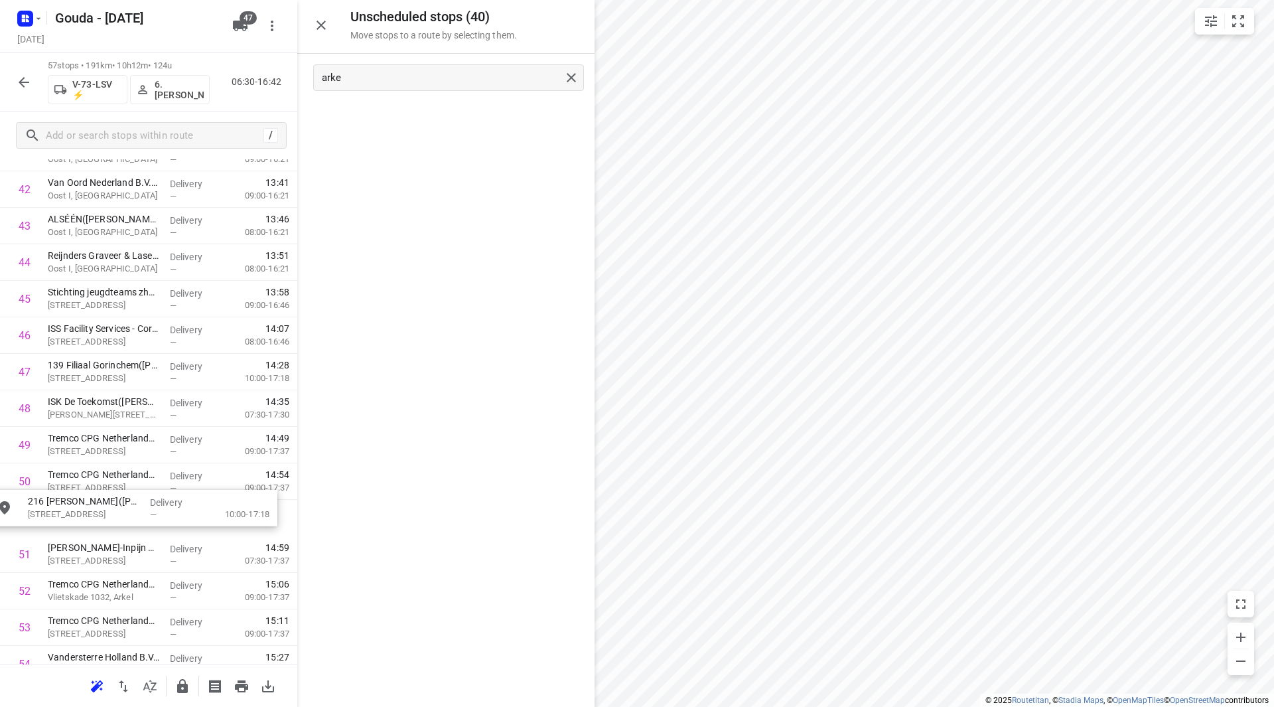
drag, startPoint x: 379, startPoint y: 123, endPoint x: 78, endPoint y: 512, distance: 492.5
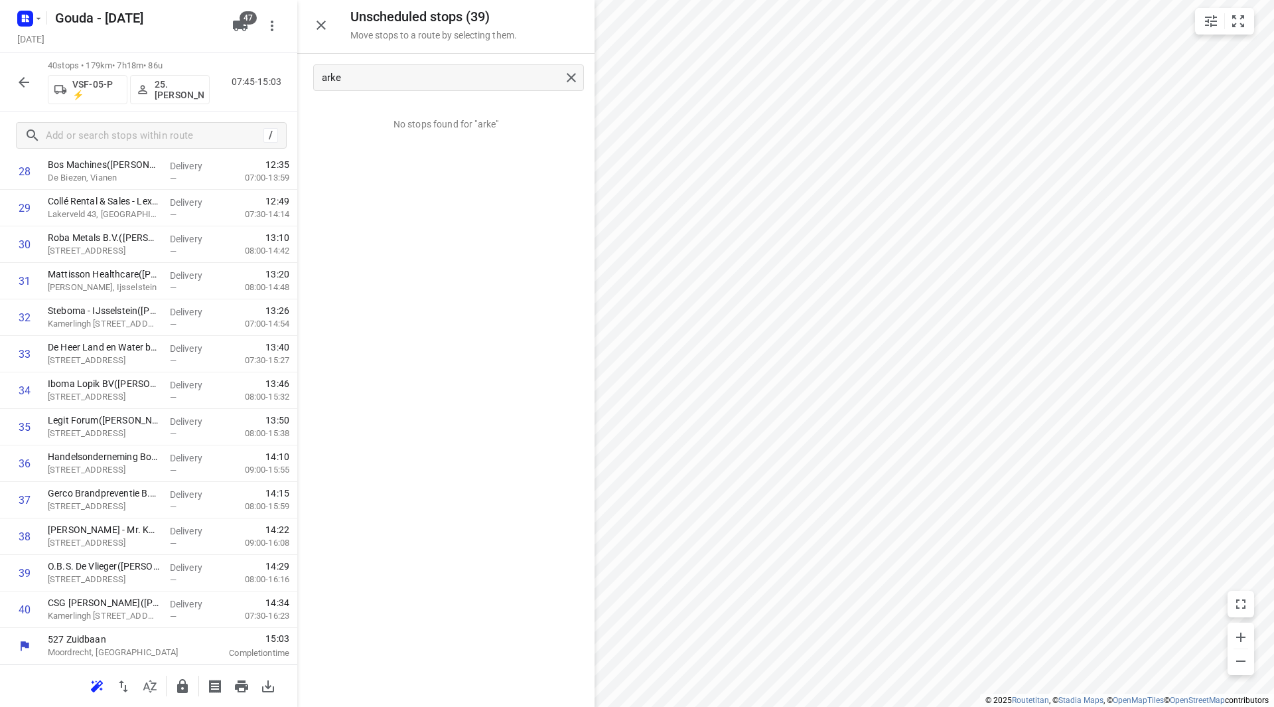
scroll to position [1096, 0]
click at [184, 685] on icon "button" at bounding box center [182, 686] width 11 height 14
click at [21, 81] on icon "button" at bounding box center [24, 82] width 11 height 11
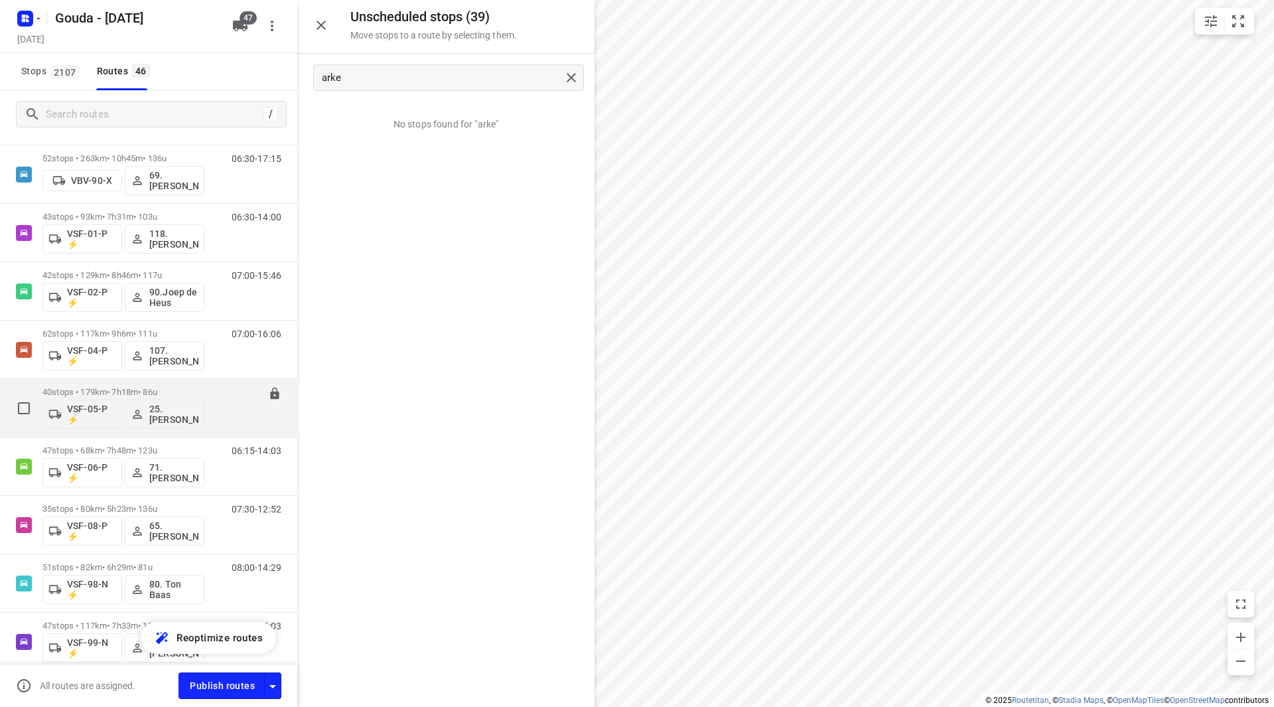
scroll to position [2281, 0]
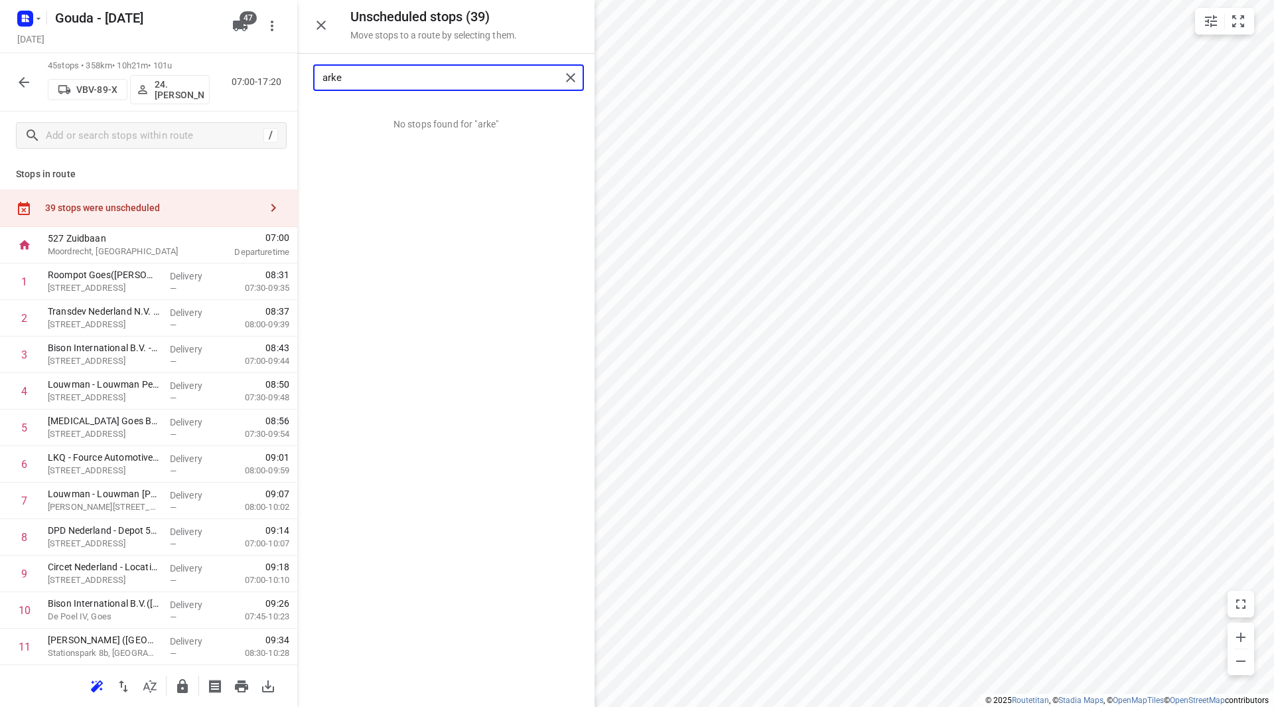
drag, startPoint x: 413, startPoint y: 74, endPoint x: 257, endPoint y: 86, distance: 155.8
click at [257, 86] on div "Unscheduled stops ( 39 ) Move stops to a route by selecting them. arke No stops…" at bounding box center [148, 353] width 297 height 707
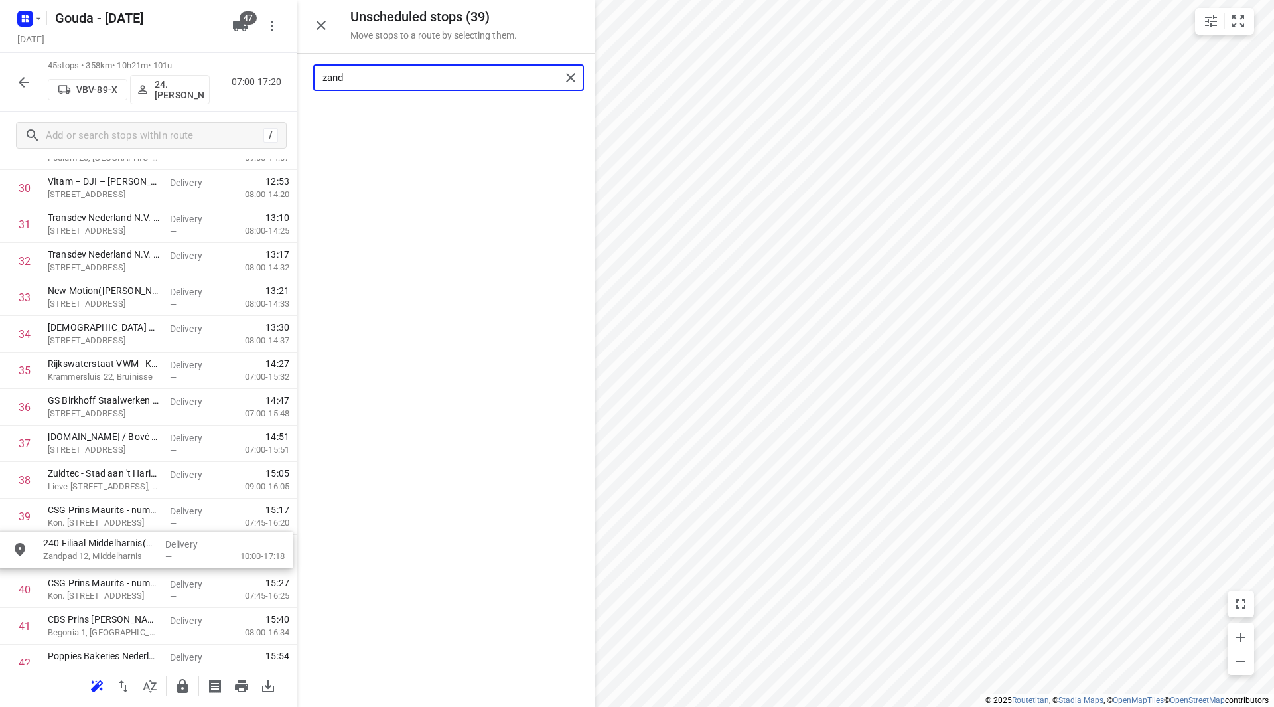
scroll to position [1157, 0]
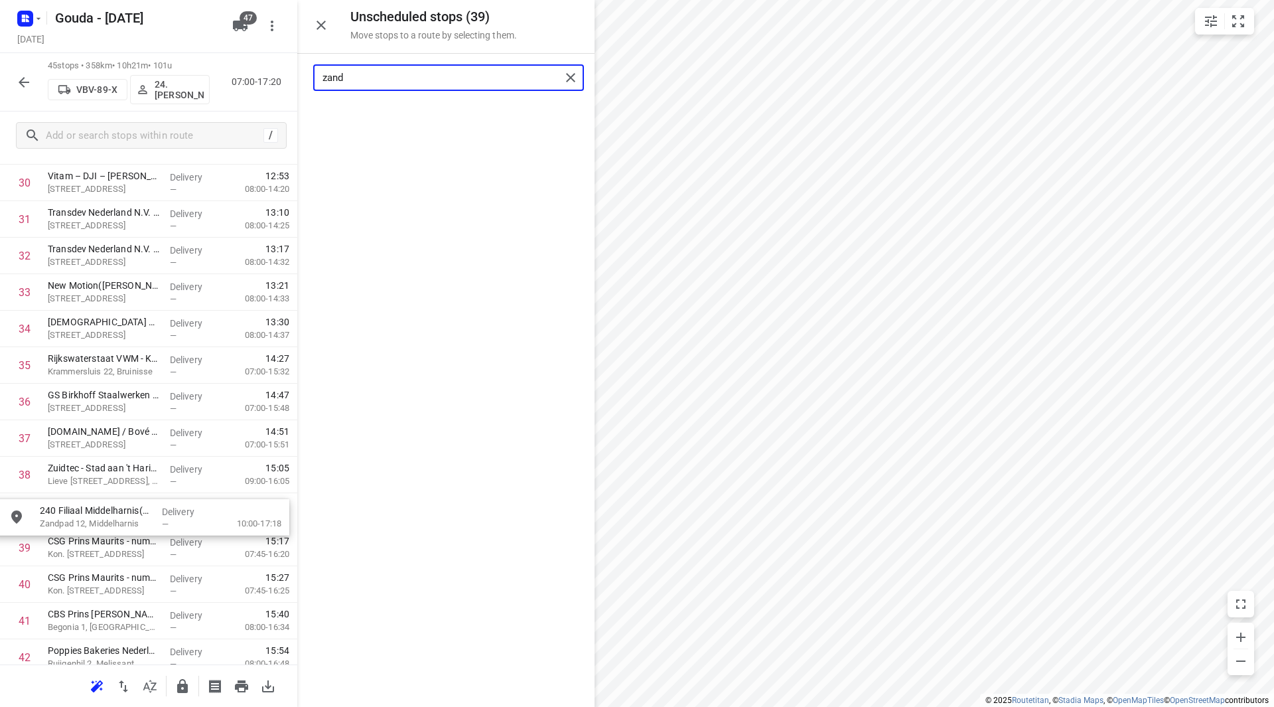
drag, startPoint x: 398, startPoint y: 119, endPoint x: 93, endPoint y: 521, distance: 504.0
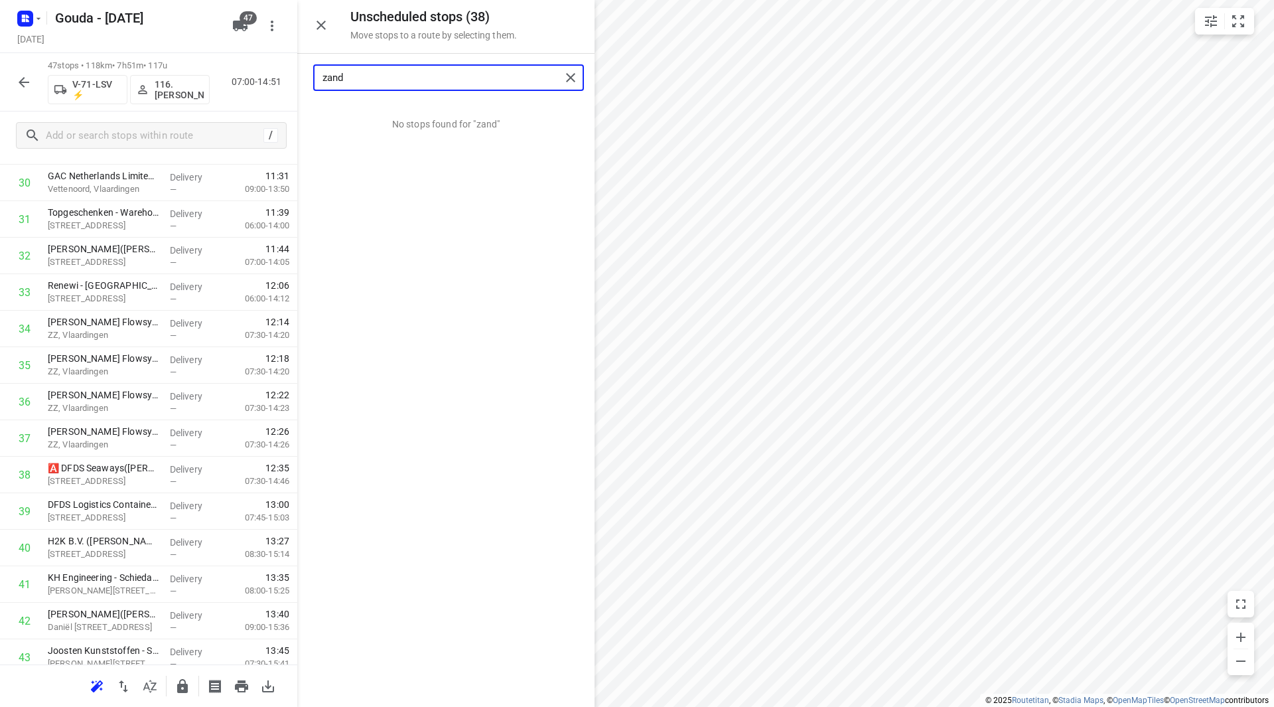
drag, startPoint x: 301, startPoint y: 81, endPoint x: 253, endPoint y: 81, distance: 48.4
click at [253, 81] on div "Unscheduled stops ( 38 ) Move stops to a route by selecting them. zand No stops…" at bounding box center [148, 353] width 297 height 707
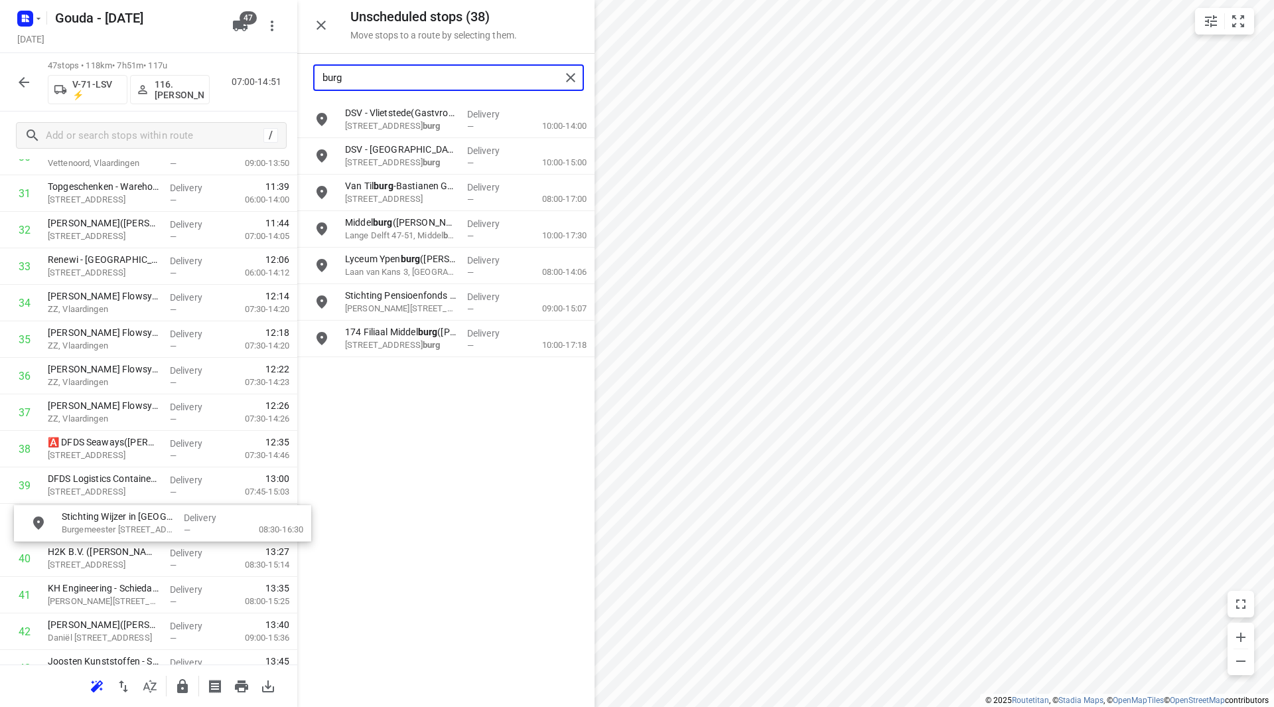
scroll to position [1189, 0]
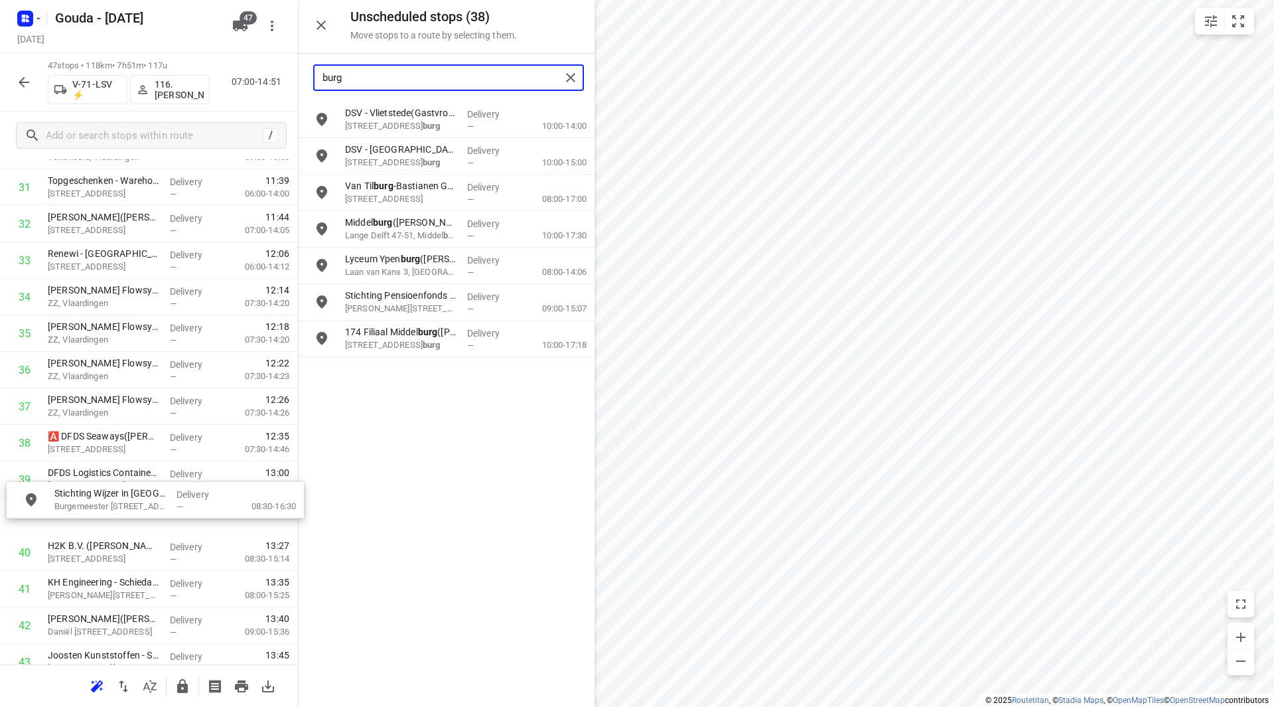
drag, startPoint x: 394, startPoint y: 242, endPoint x: 92, endPoint y: 516, distance: 407.4
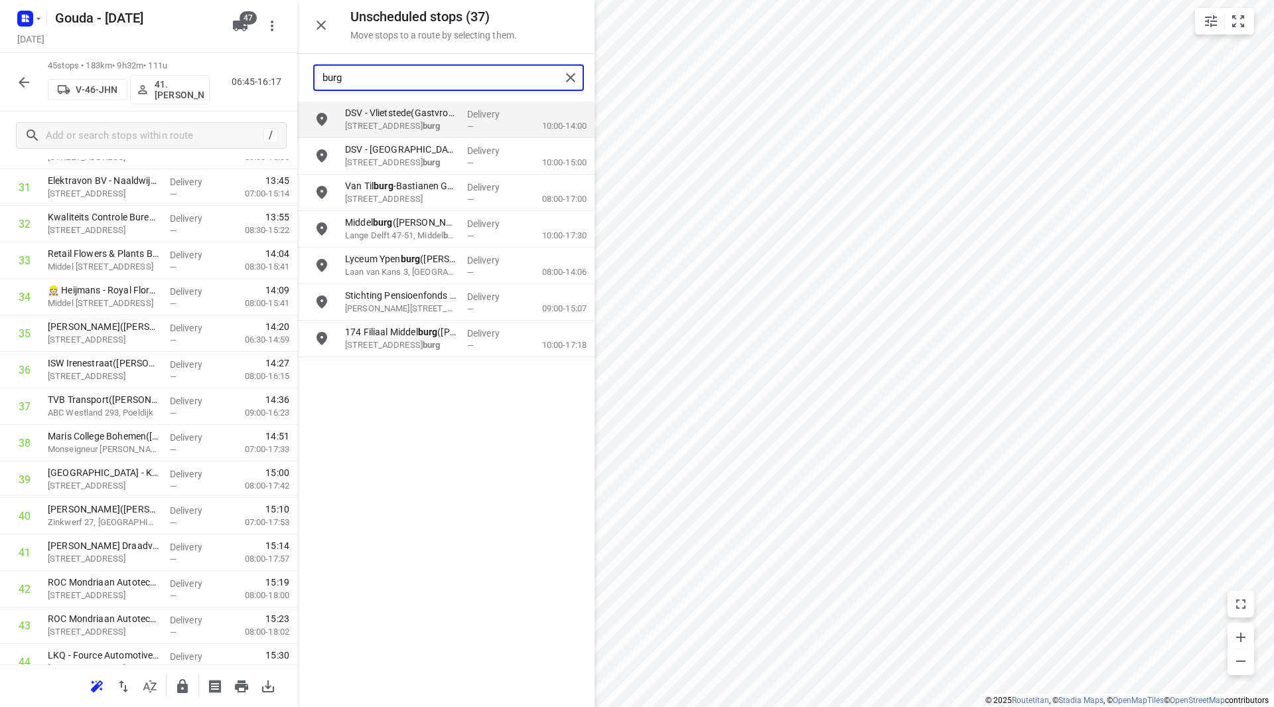
drag, startPoint x: 394, startPoint y: 72, endPoint x: 305, endPoint y: 74, distance: 89.6
click at [305, 74] on div "burg" at bounding box center [445, 78] width 297 height 48
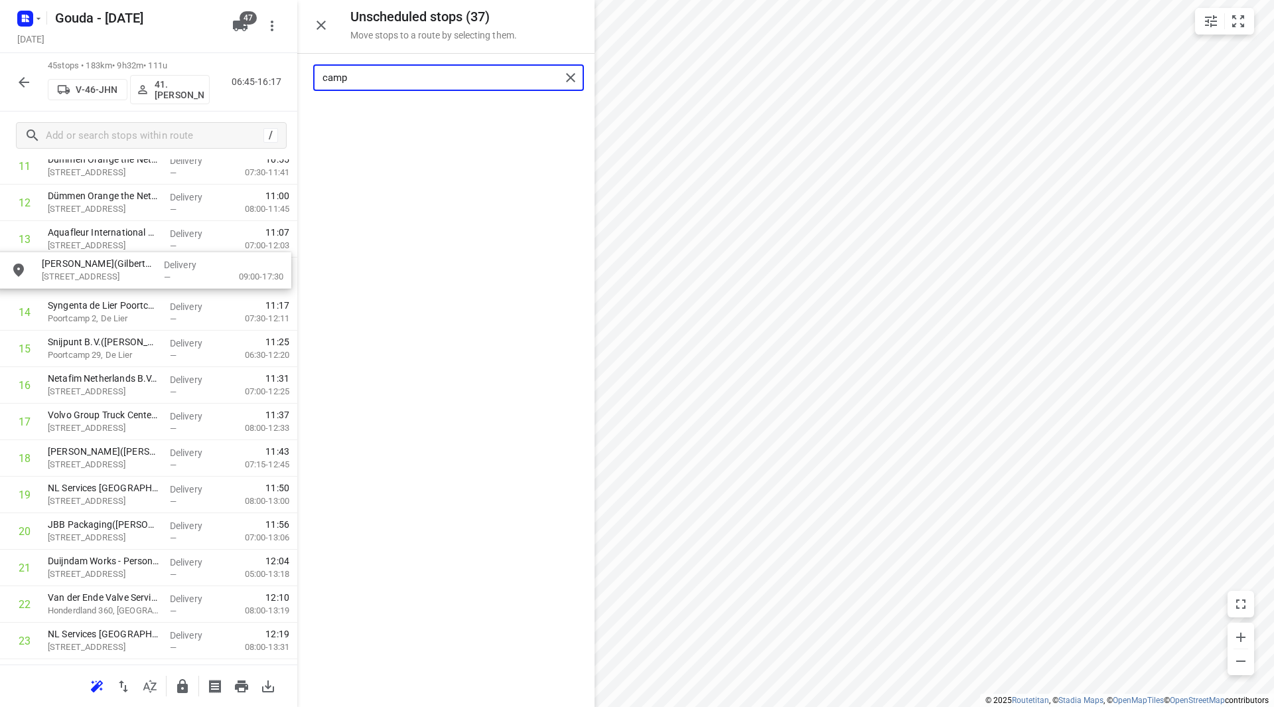
scroll to position [473, 0]
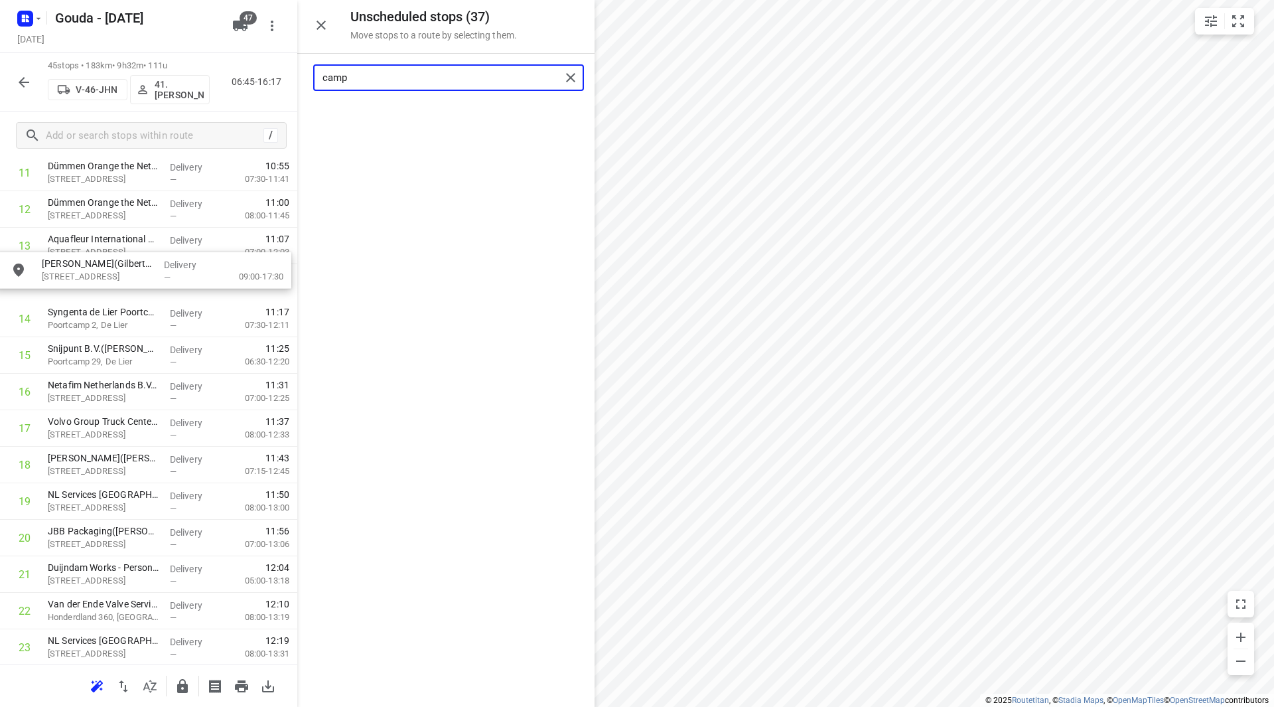
drag, startPoint x: 392, startPoint y: 125, endPoint x: 88, endPoint y: 283, distance: 342.2
drag, startPoint x: 415, startPoint y: 85, endPoint x: 300, endPoint y: 81, distance: 114.9
click at [300, 81] on div "camp" at bounding box center [445, 78] width 297 height 48
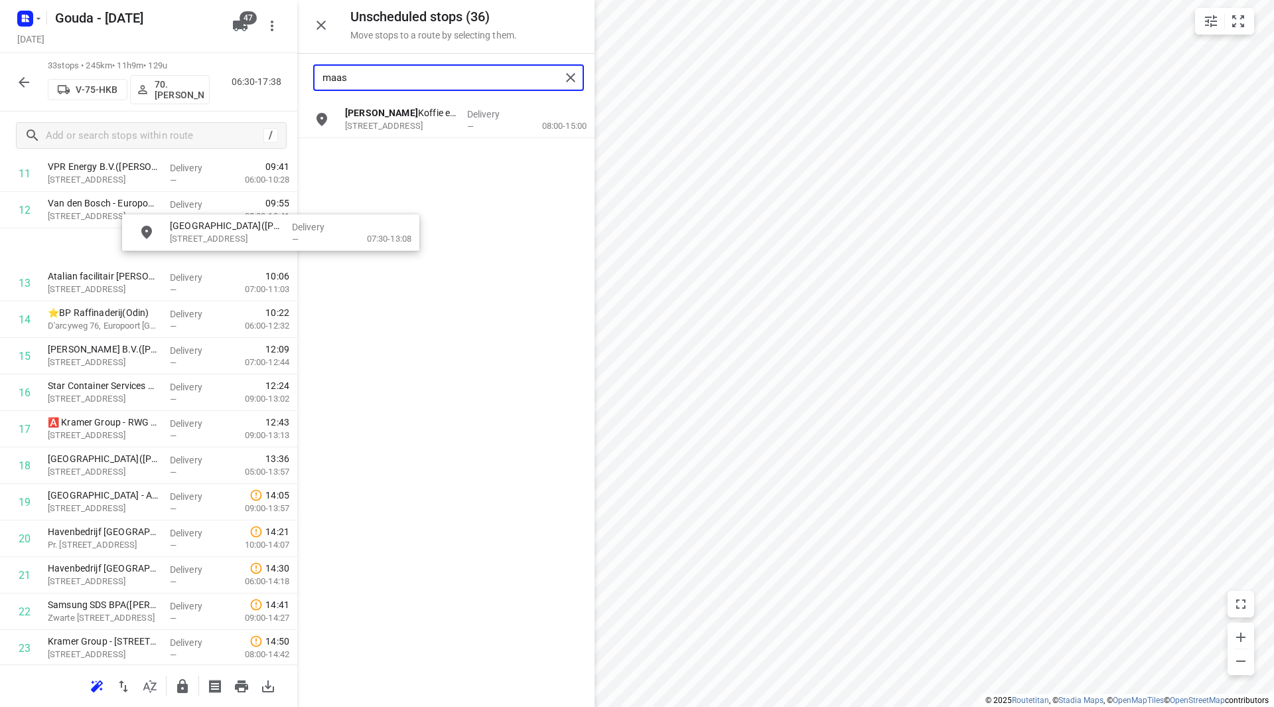
scroll to position [467, 0]
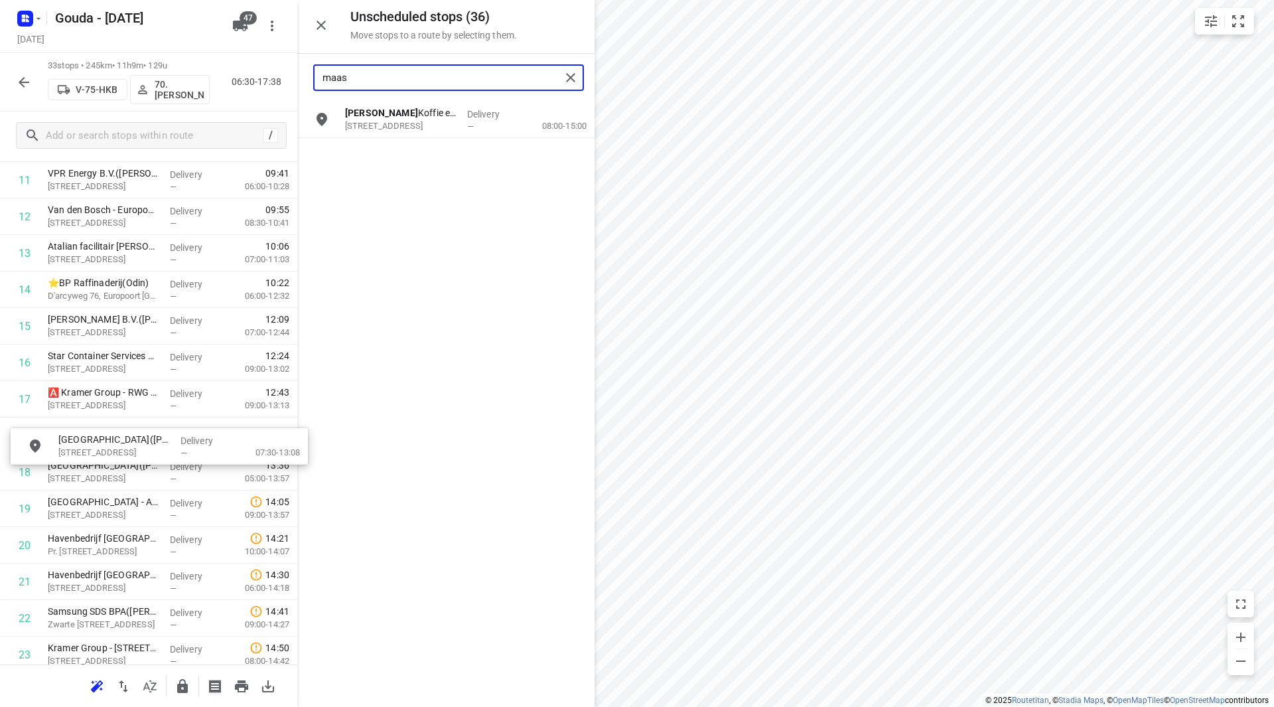
drag, startPoint x: 394, startPoint y: 119, endPoint x: 93, endPoint y: 468, distance: 460.6
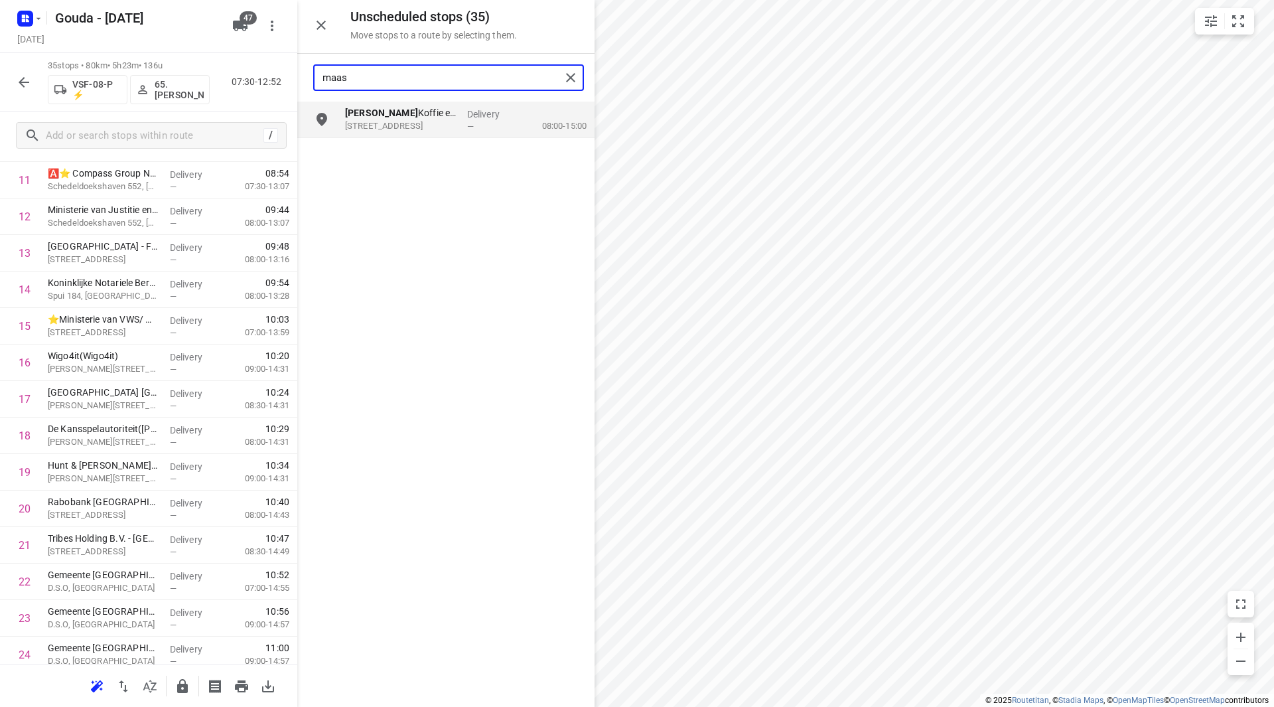
drag, startPoint x: 371, startPoint y: 78, endPoint x: 293, endPoint y: 71, distance: 78.6
click at [291, 70] on div "Unscheduled stops ( 35 ) Move stops to a route by selecting them. maas Maas Kof…" at bounding box center [148, 353] width 297 height 707
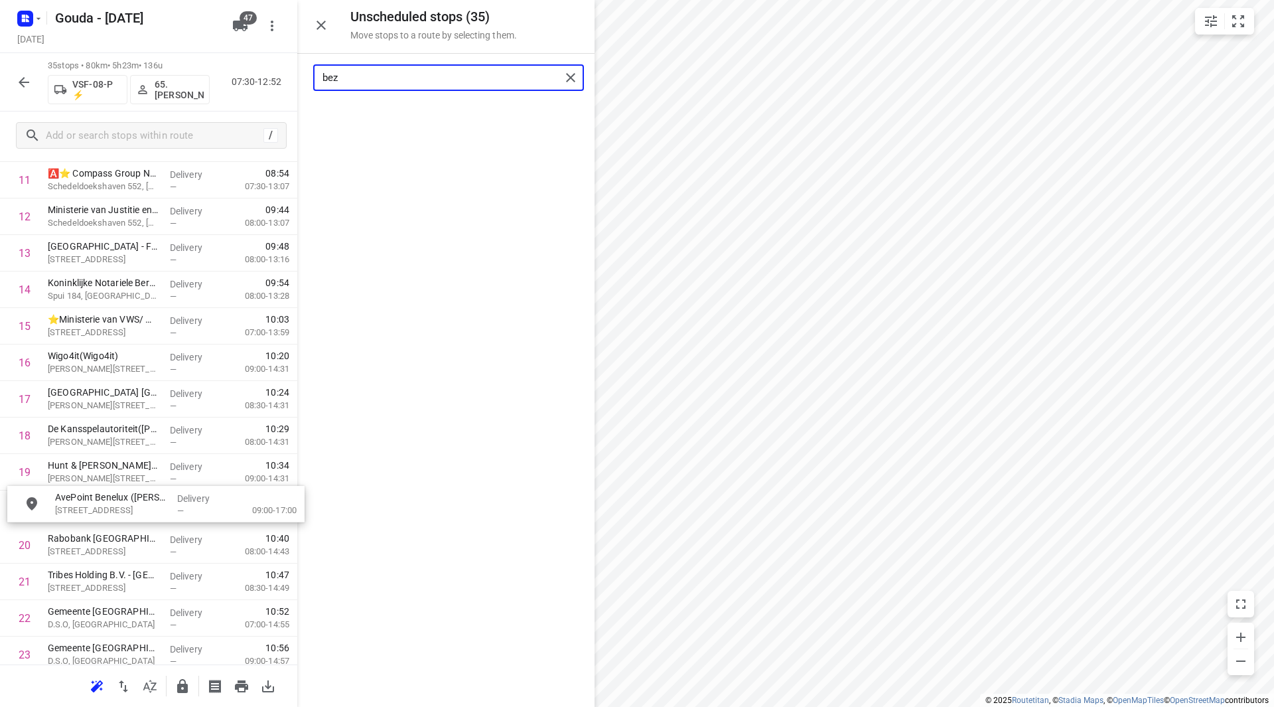
drag, startPoint x: 405, startPoint y: 121, endPoint x: 110, endPoint y: 512, distance: 489.8
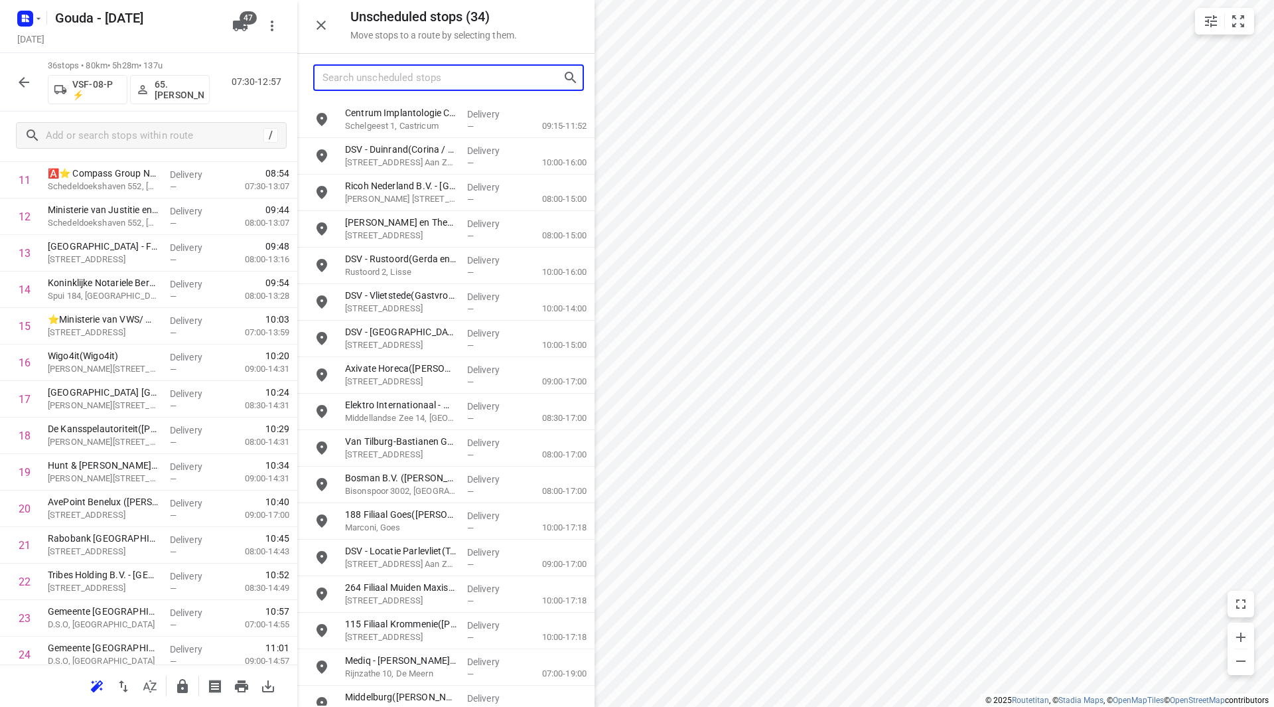
click at [400, 76] on input "Search unscheduled stops" at bounding box center [443, 78] width 240 height 21
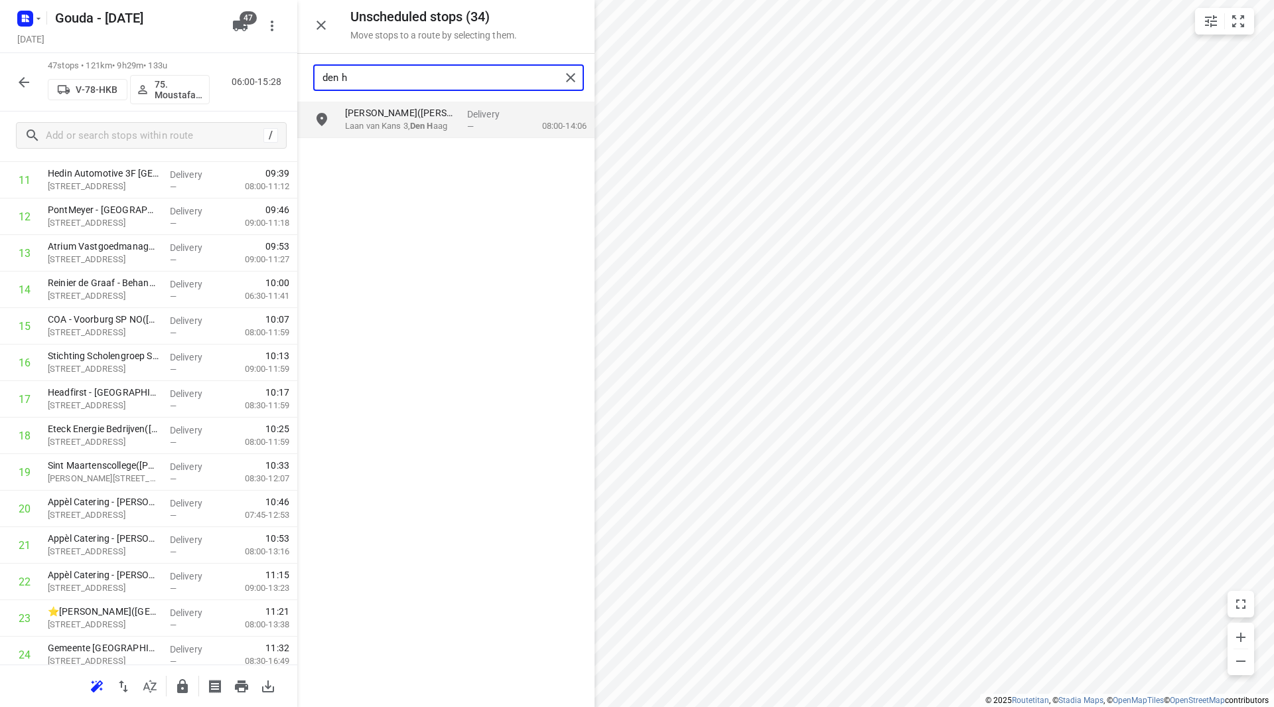
drag, startPoint x: 392, startPoint y: 76, endPoint x: 267, endPoint y: 84, distance: 125.0
click at [267, 82] on div "Unscheduled stops ( 34 ) Move stops to a route by selecting them. den h Lyceum …" at bounding box center [148, 353] width 297 height 707
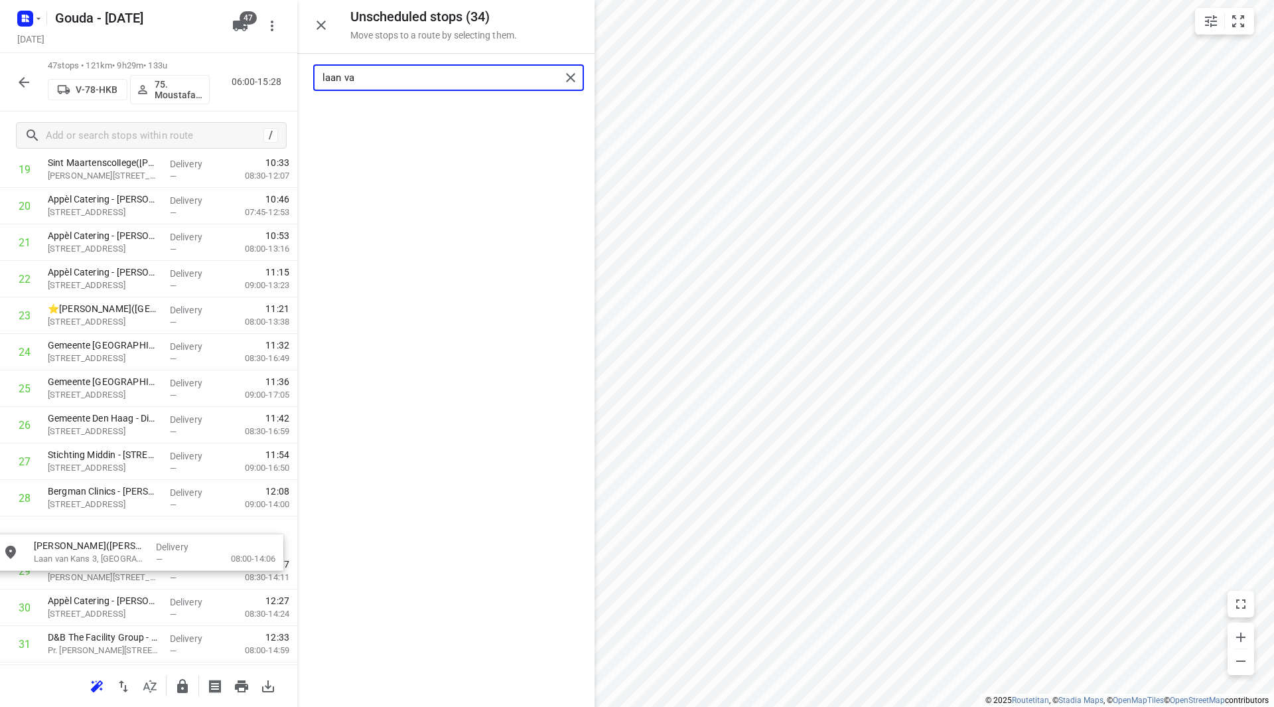
scroll to position [771, 0]
drag, startPoint x: 415, startPoint y: 115, endPoint x: 97, endPoint y: 529, distance: 522.1
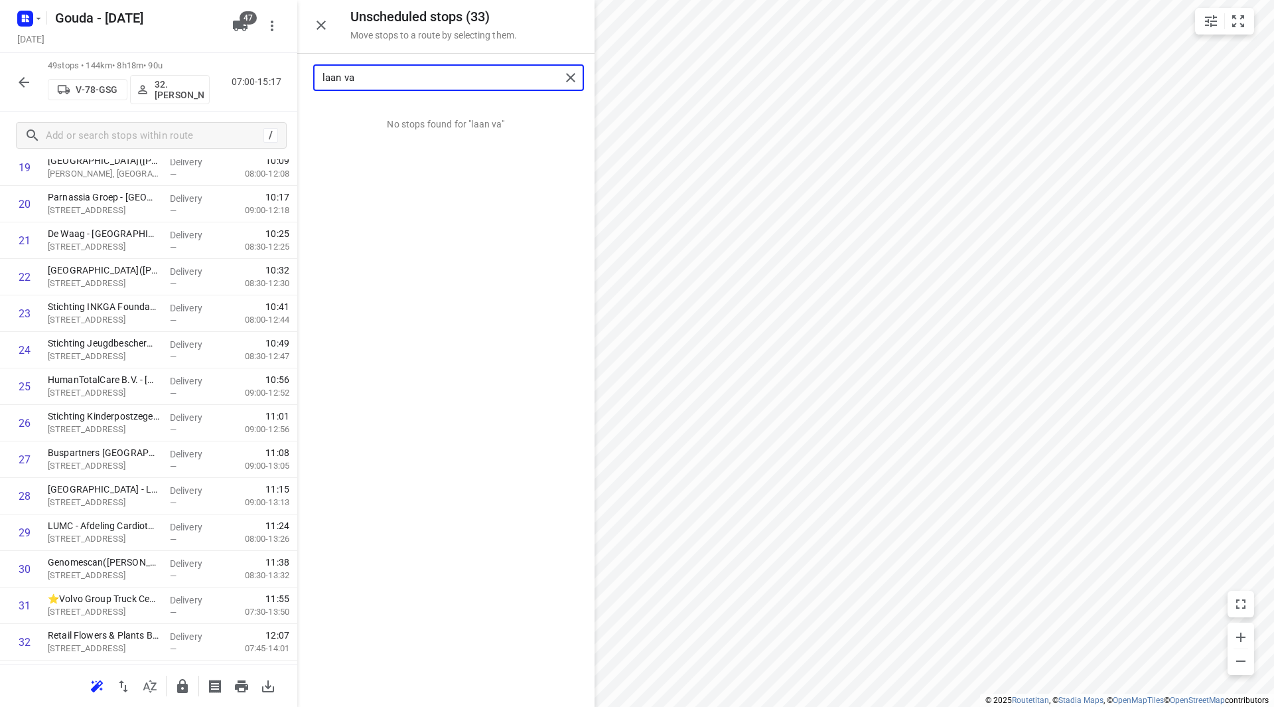
drag, startPoint x: 425, startPoint y: 74, endPoint x: 229, endPoint y: 72, distance: 195.8
click at [227, 70] on div "Unscheduled stops ( 33 ) Move stops to a route by selecting them. laan va No st…" at bounding box center [148, 353] width 297 height 707
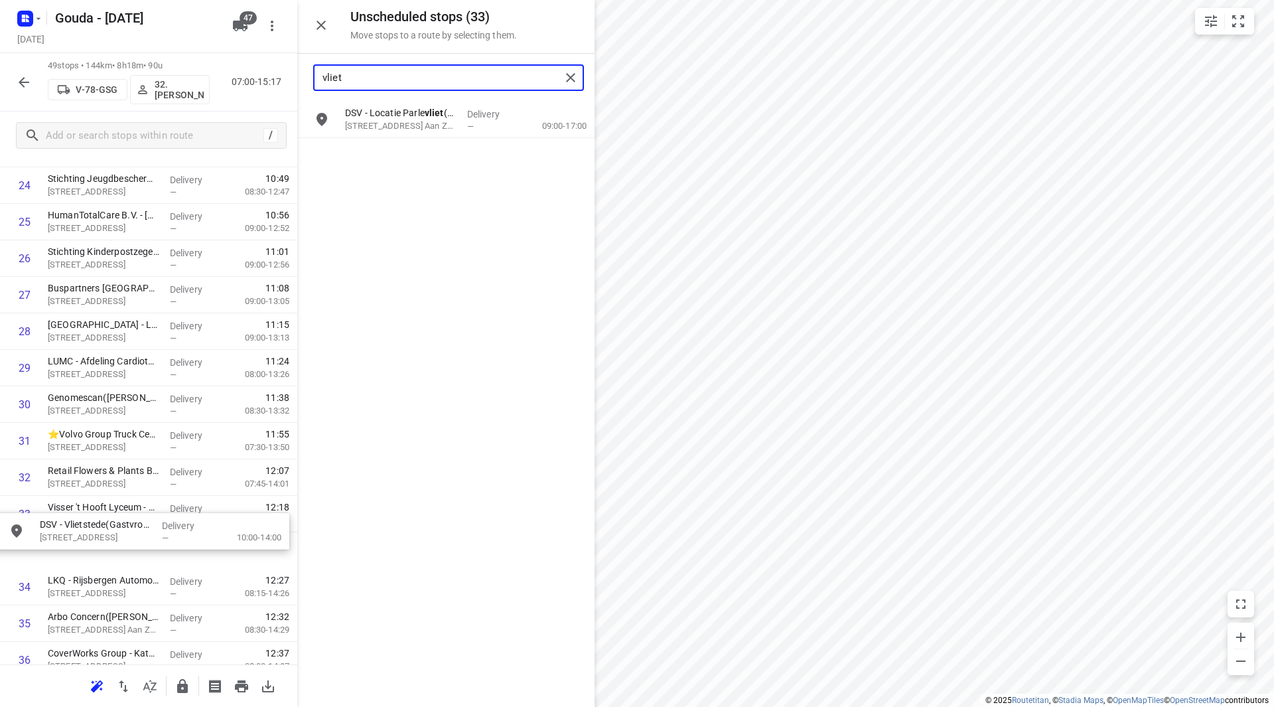
scroll to position [938, 0]
drag, startPoint x: 388, startPoint y: 113, endPoint x: 82, endPoint y: 513, distance: 503.6
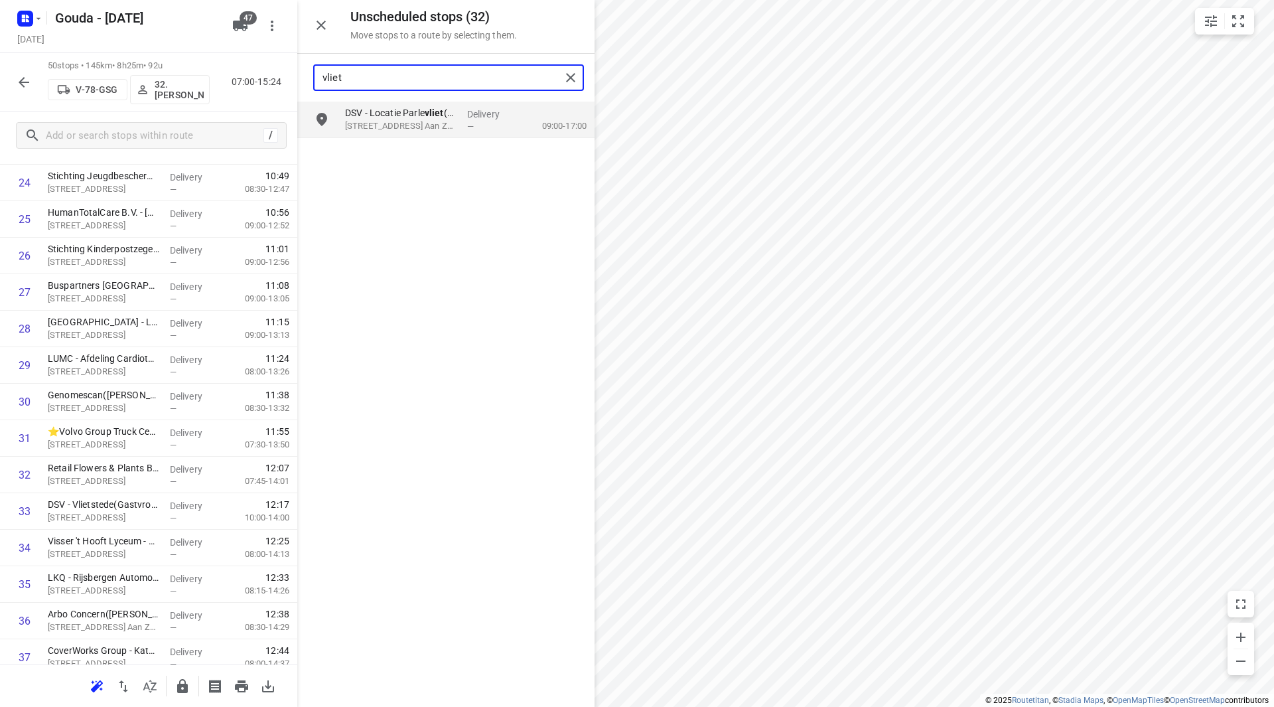
drag, startPoint x: 361, startPoint y: 76, endPoint x: 293, endPoint y: 77, distance: 67.7
click at [293, 77] on div "Unscheduled stops ( 32 ) Move stops to a route by selecting them. vliet DSV - L…" at bounding box center [148, 353] width 297 height 707
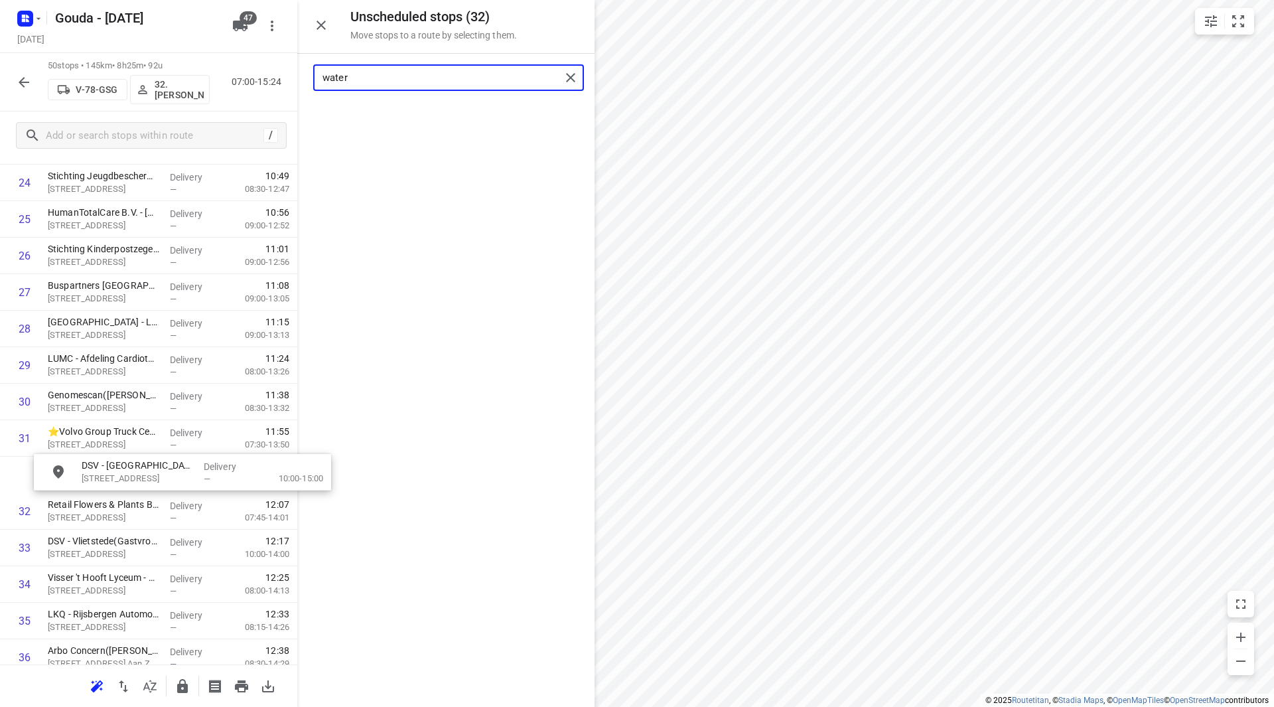
drag, startPoint x: 392, startPoint y: 129, endPoint x: 115, endPoint y: 484, distance: 450.2
drag, startPoint x: 394, startPoint y: 79, endPoint x: 290, endPoint y: 80, distance: 104.2
click at [290, 80] on div "Unscheduled stops ( 31 ) Move stops to a route by selecting them. water No stop…" at bounding box center [148, 353] width 297 height 707
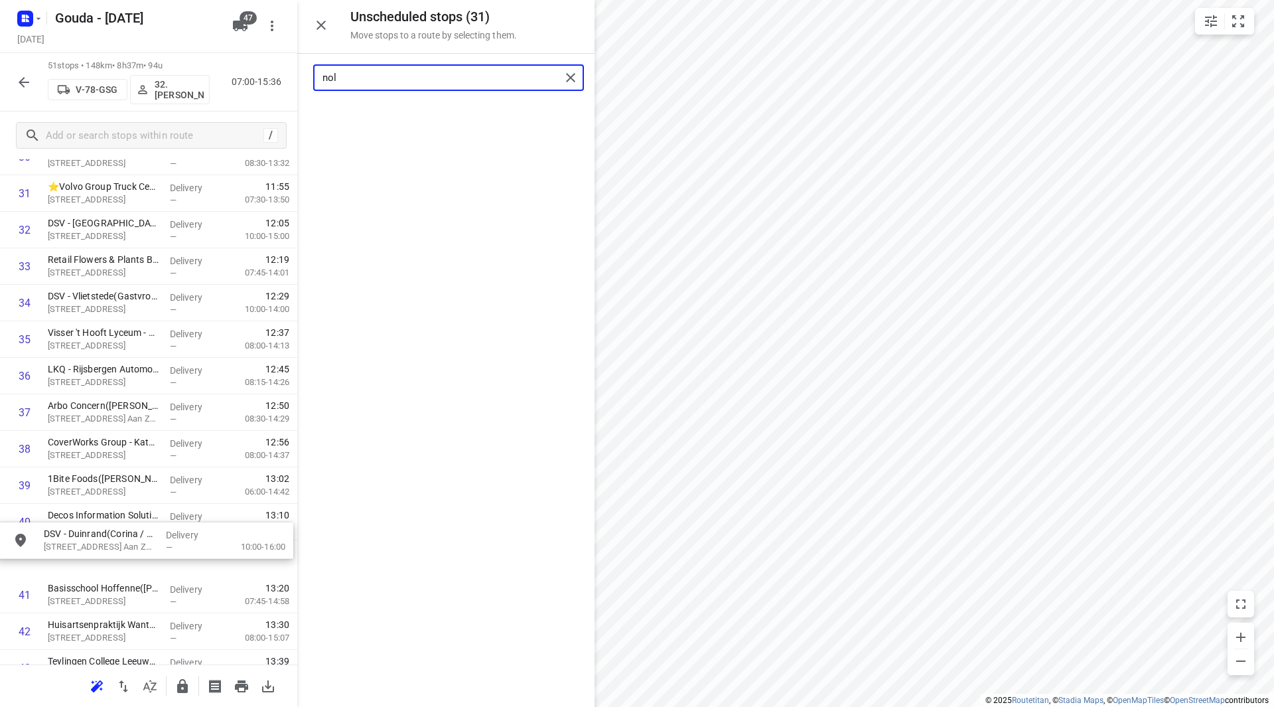
scroll to position [1187, 0]
drag, startPoint x: 400, startPoint y: 123, endPoint x: 94, endPoint y: 532, distance: 511.0
drag, startPoint x: 344, startPoint y: 76, endPoint x: 299, endPoint y: 76, distance: 44.5
click at [299, 76] on div "nol" at bounding box center [445, 78] width 297 height 48
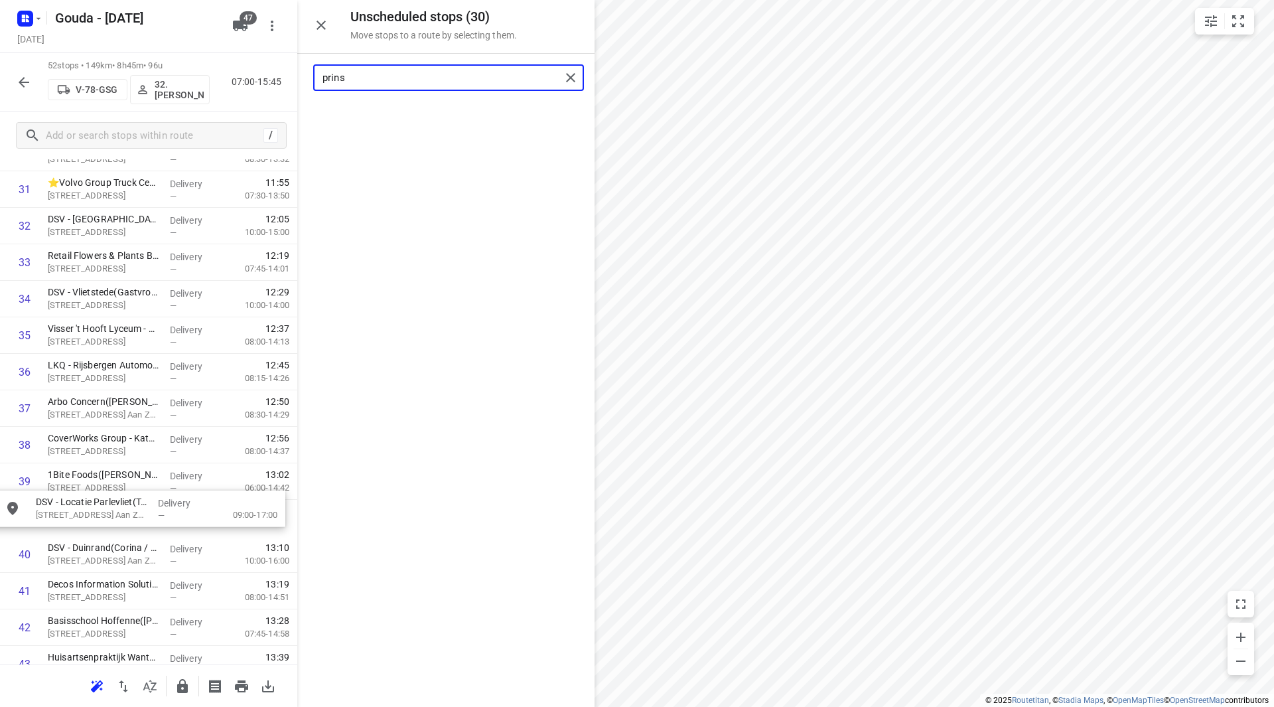
drag, startPoint x: 405, startPoint y: 125, endPoint x: 104, endPoint y: 518, distance: 495.1
drag, startPoint x: 350, startPoint y: 73, endPoint x: 286, endPoint y: 73, distance: 64.4
click at [285, 71] on div "Unscheduled stops ( 29 ) Move stops to a route by selecting them. prins No stop…" at bounding box center [148, 353] width 297 height 707
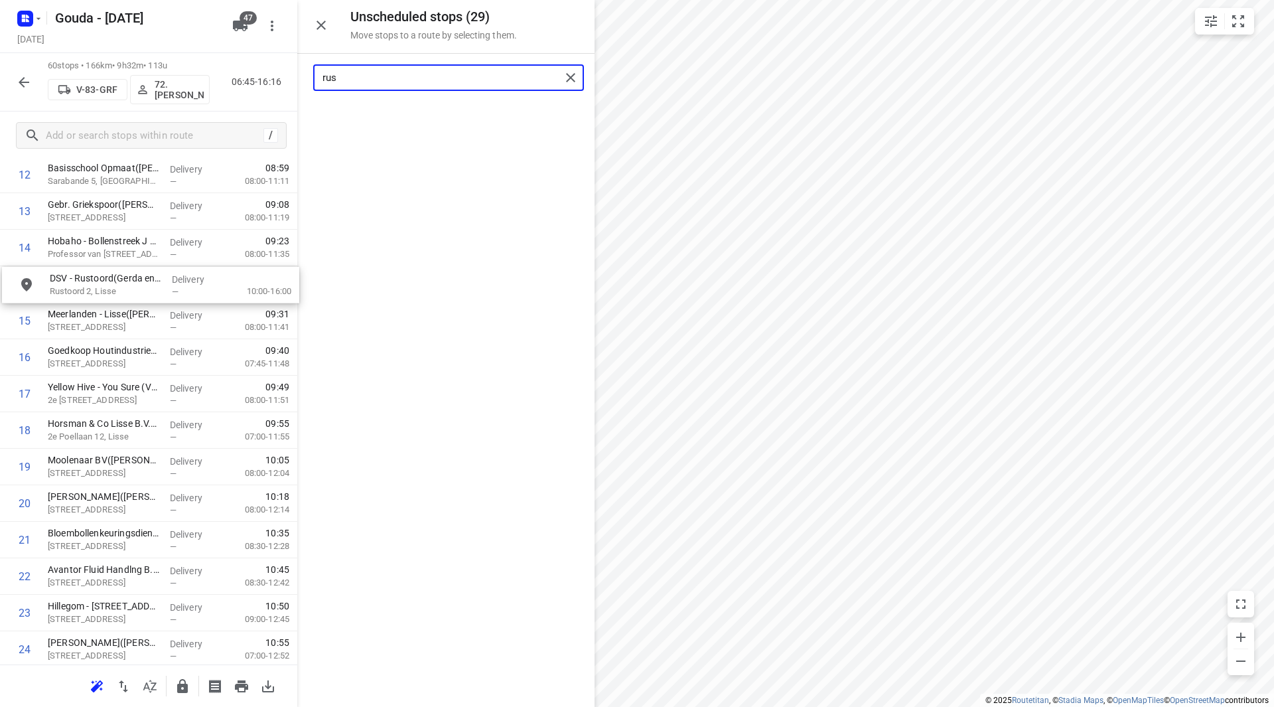
scroll to position [506, 0]
drag, startPoint x: 391, startPoint y: 121, endPoint x: 89, endPoint y: 336, distance: 370.7
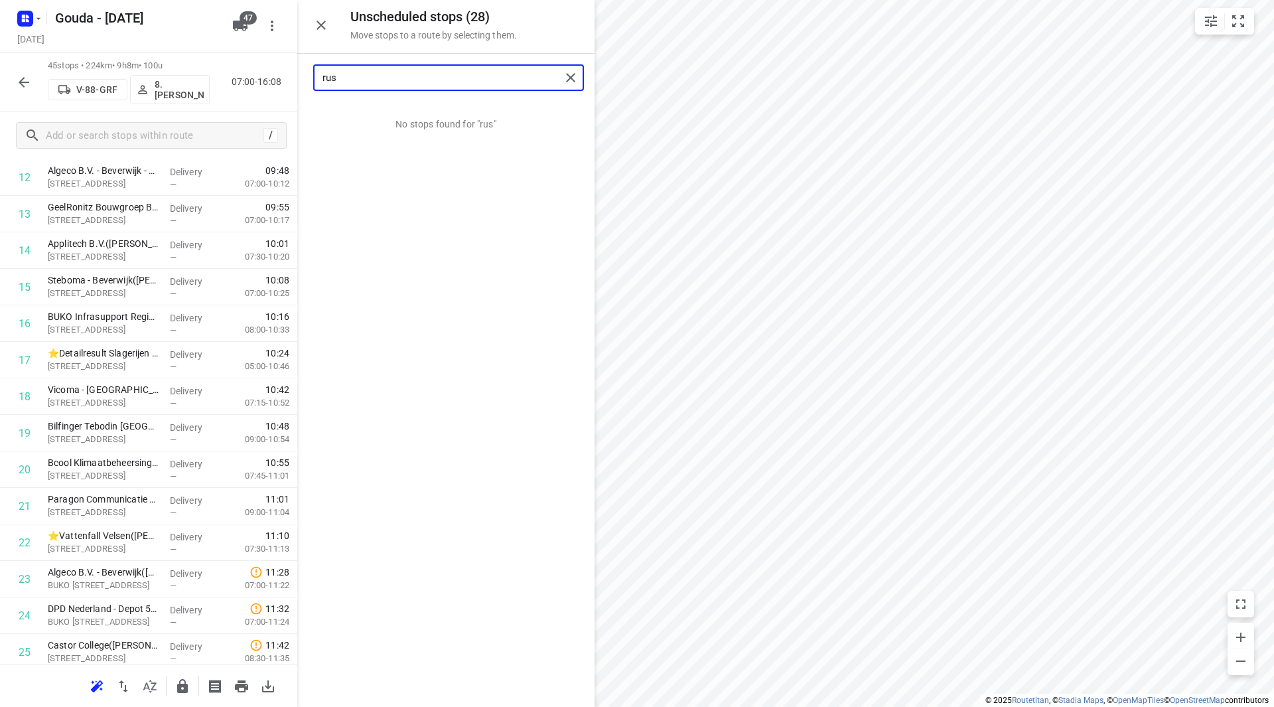
drag, startPoint x: 346, startPoint y: 78, endPoint x: 278, endPoint y: 78, distance: 68.4
click at [278, 78] on div "Unscheduled stops ( 28 ) Move stops to a route by selecting them. rus No stops …" at bounding box center [148, 353] width 297 height 707
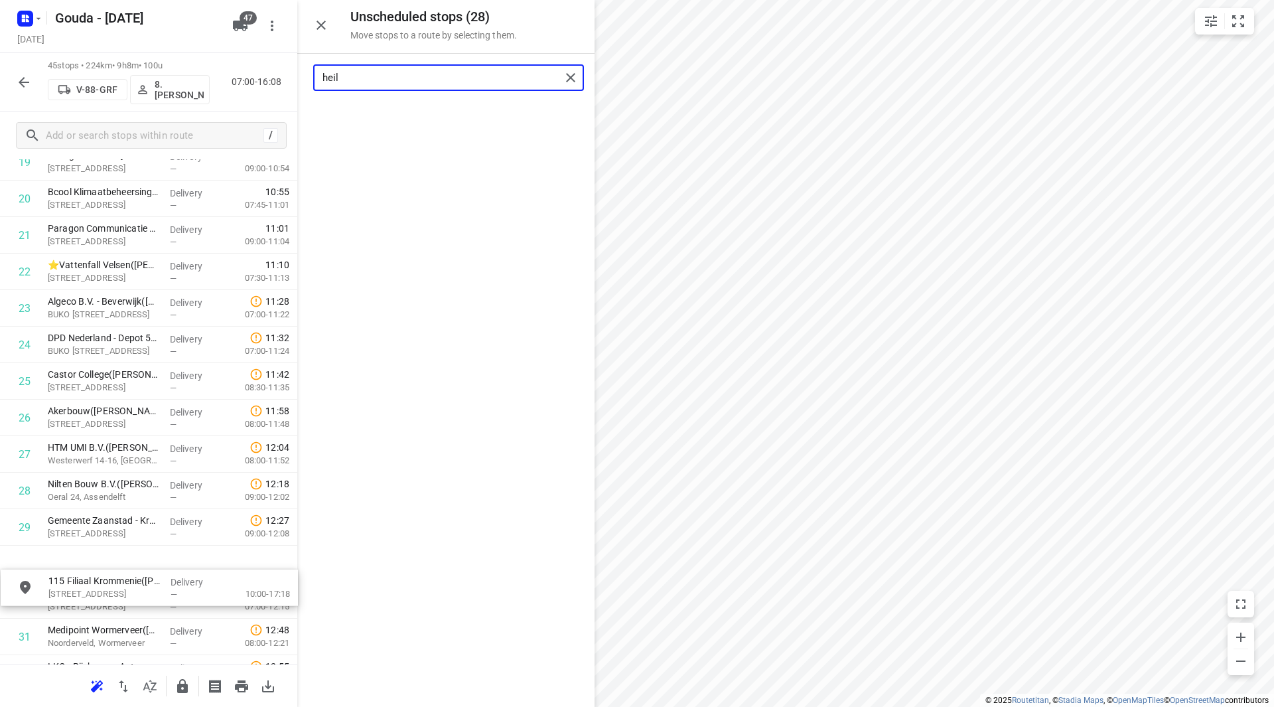
scroll to position [777, 0]
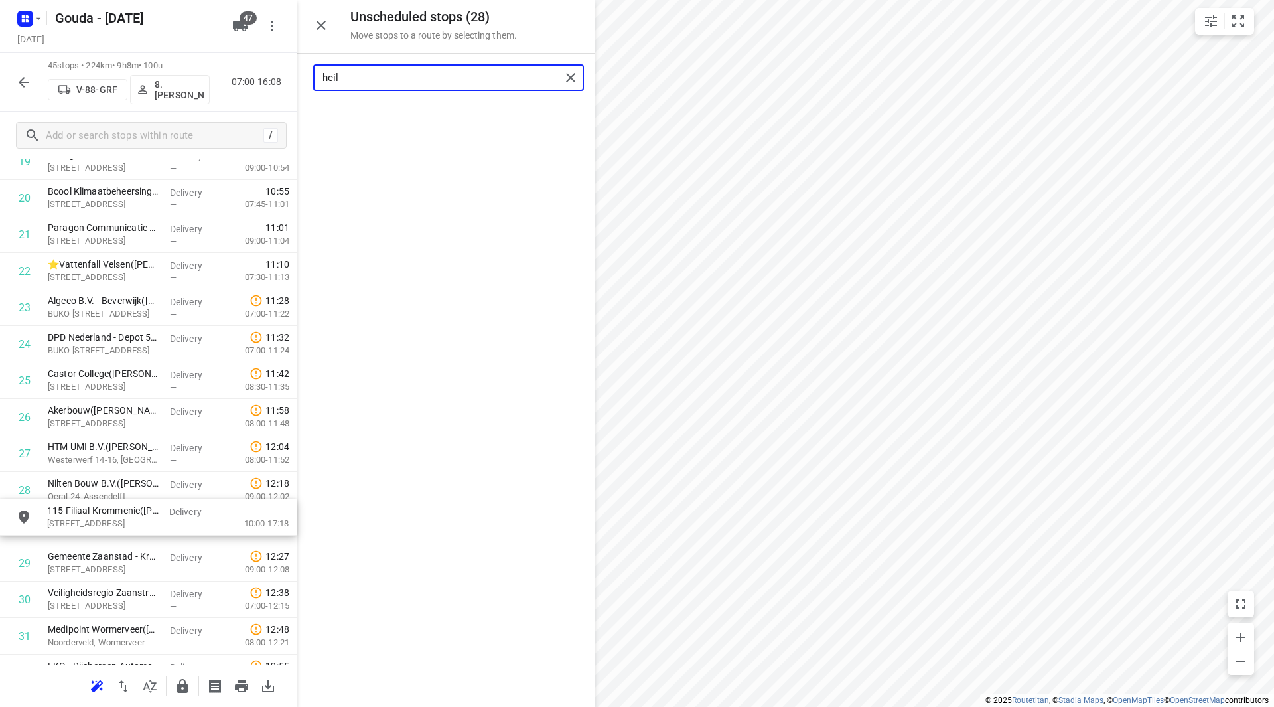
drag, startPoint x: 389, startPoint y: 117, endPoint x: 104, endPoint y: 526, distance: 498.7
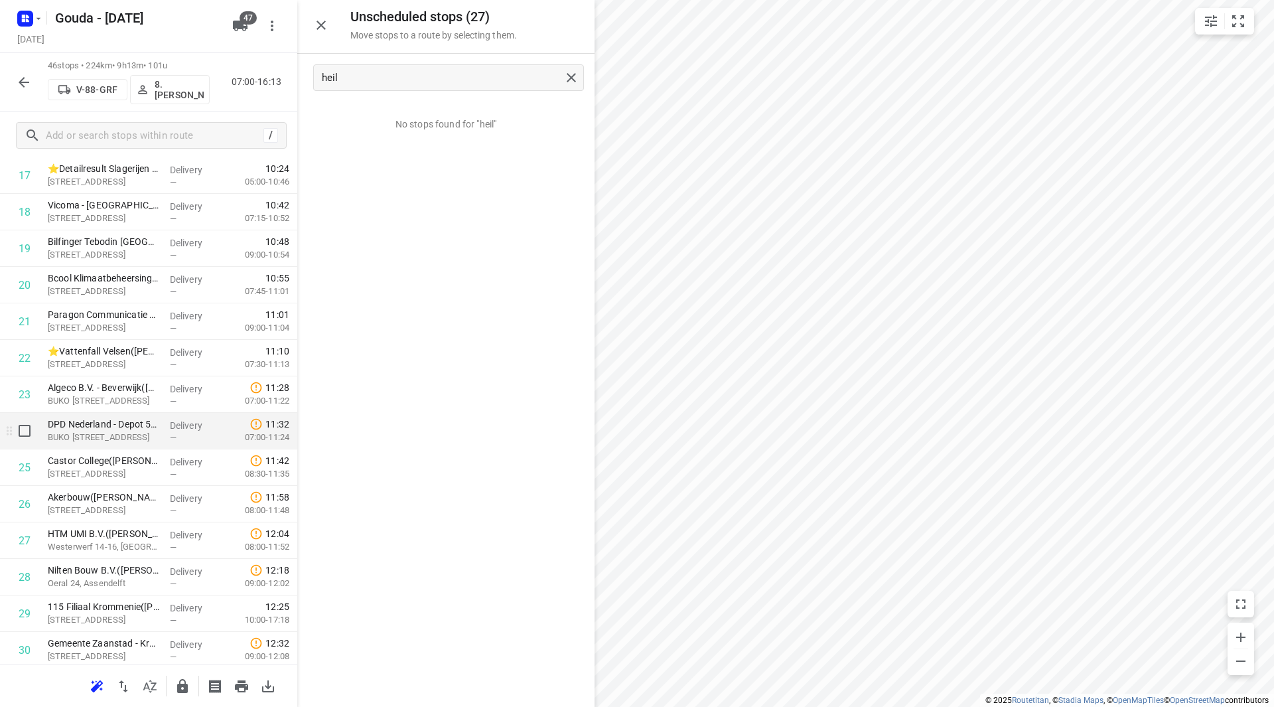
scroll to position [711, 0]
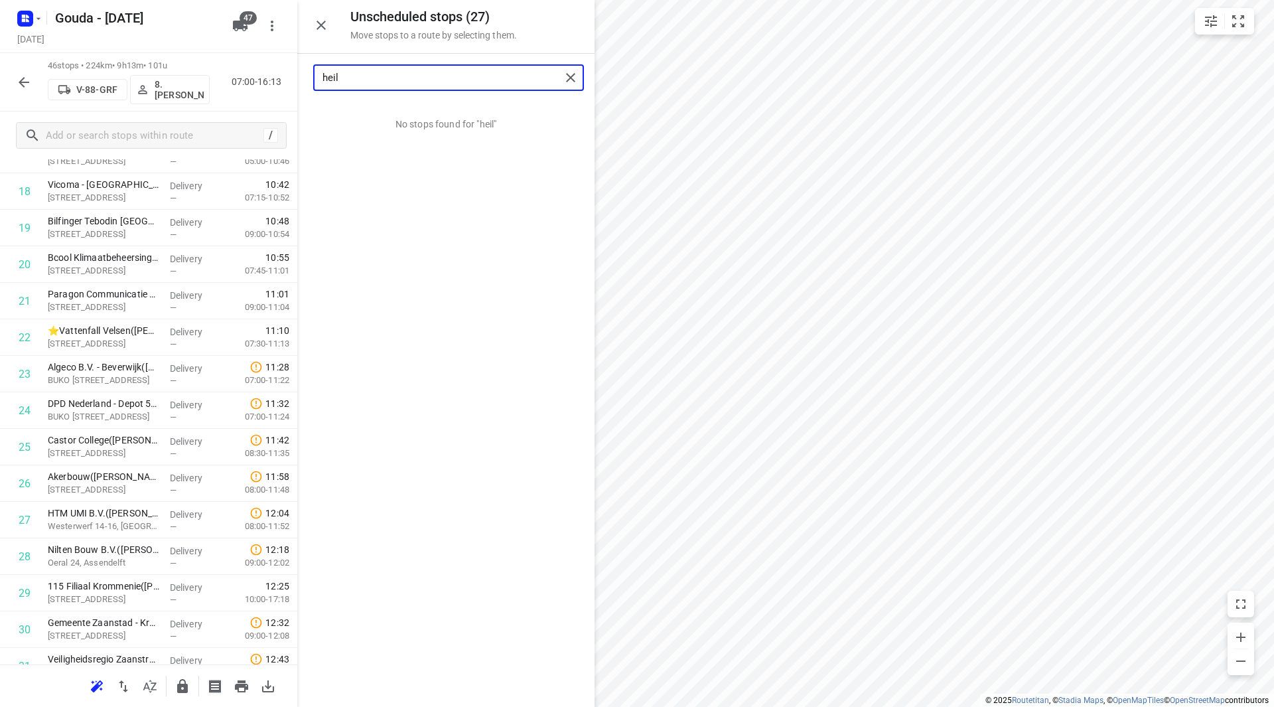
drag, startPoint x: 365, startPoint y: 73, endPoint x: 261, endPoint y: 84, distance: 104.1
click at [261, 82] on div "Unscheduled stops ( 27 ) Move stops to a route by selecting them. heil No stops…" at bounding box center [148, 353] width 297 height 707
drag, startPoint x: 390, startPoint y: 80, endPoint x: 278, endPoint y: 70, distance: 111.9
click at [278, 70] on div "Unscheduled stops ( 27 ) Move stops to a route by selecting them. schel Centrum…" at bounding box center [148, 353] width 297 height 707
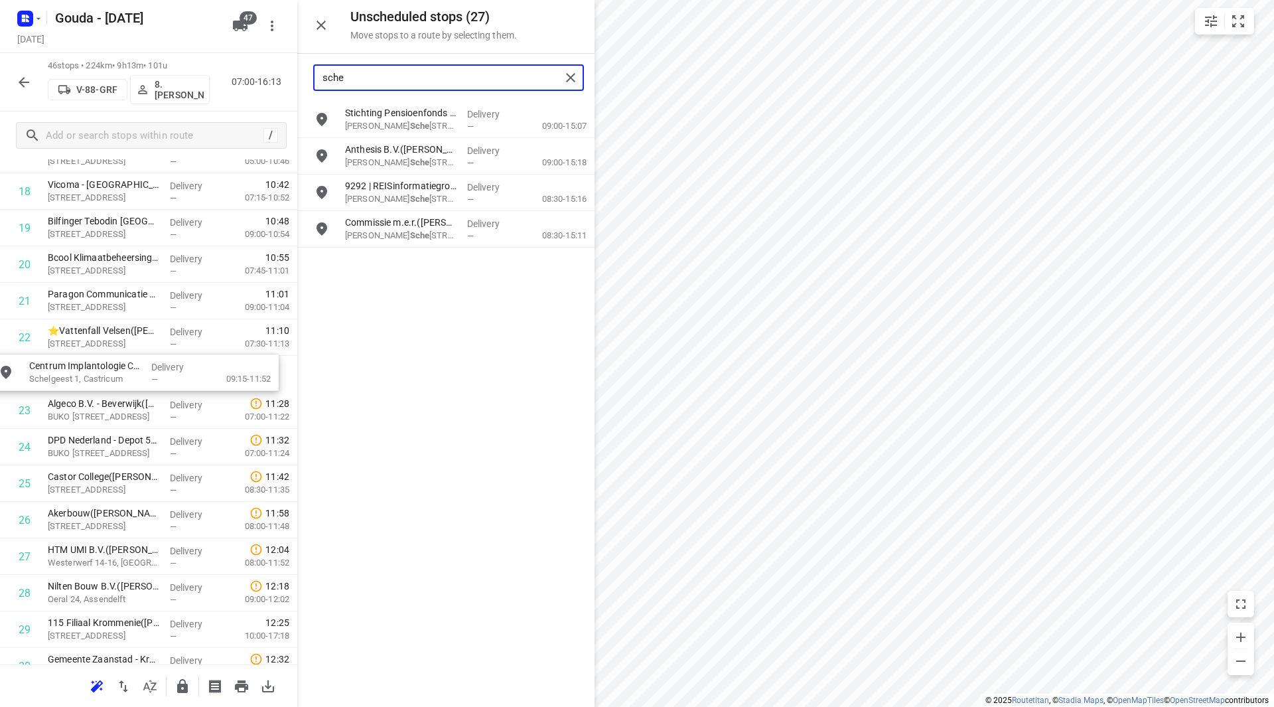
scroll to position [701, 0]
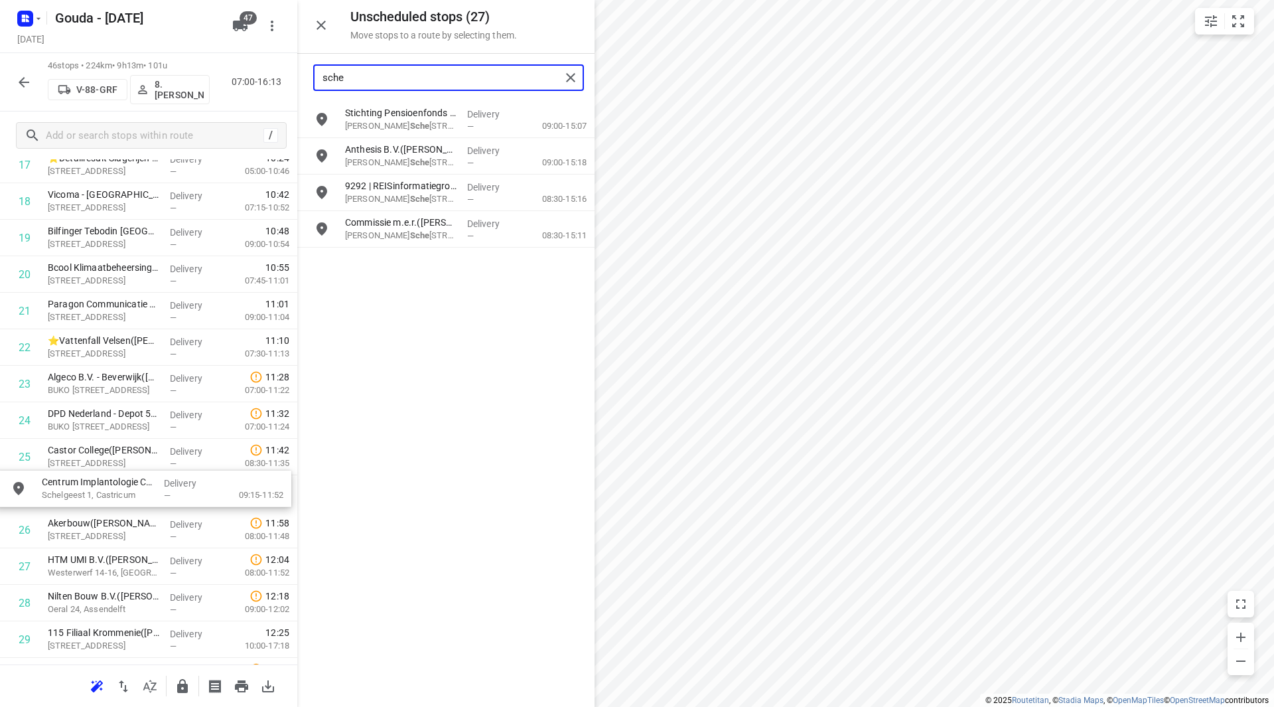
drag, startPoint x: 403, startPoint y: 117, endPoint x: 97, endPoint y: 488, distance: 480.8
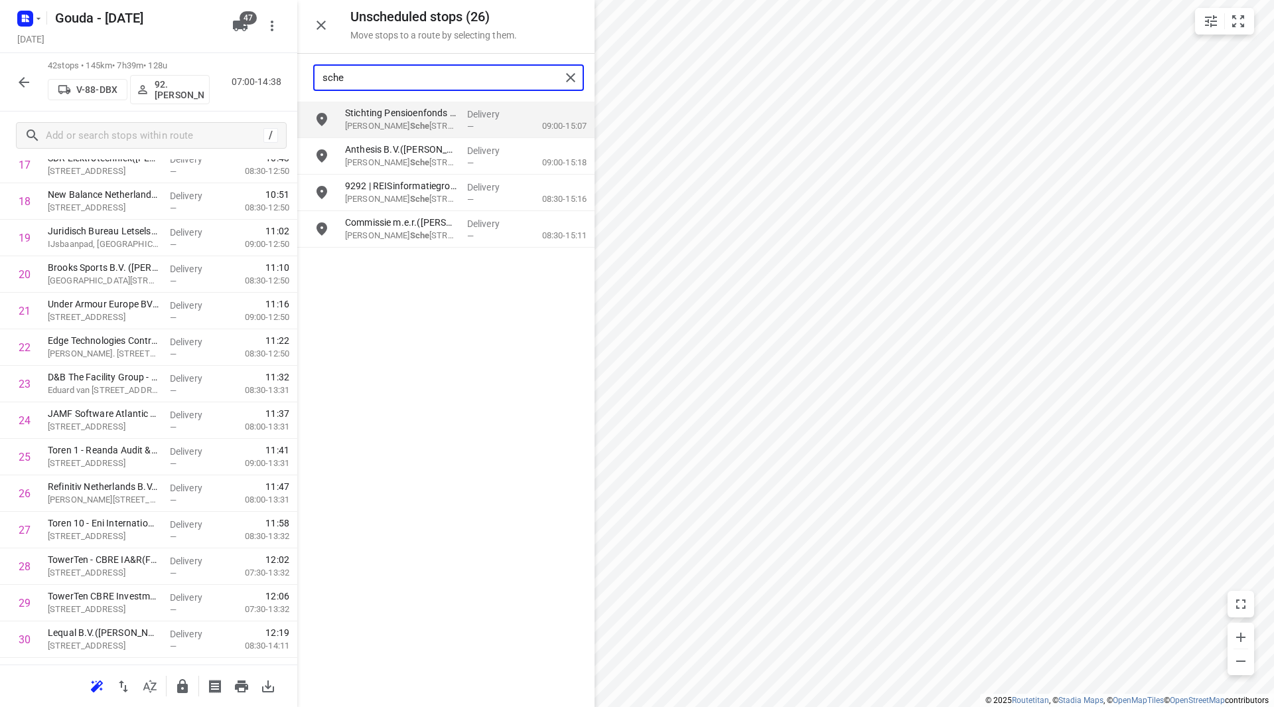
drag, startPoint x: 398, startPoint y: 76, endPoint x: 279, endPoint y: 75, distance: 118.8
click at [279, 75] on div "Unscheduled stops ( 26 ) Move stops to a route by selecting them. sche Stichtin…" at bounding box center [148, 353] width 297 height 707
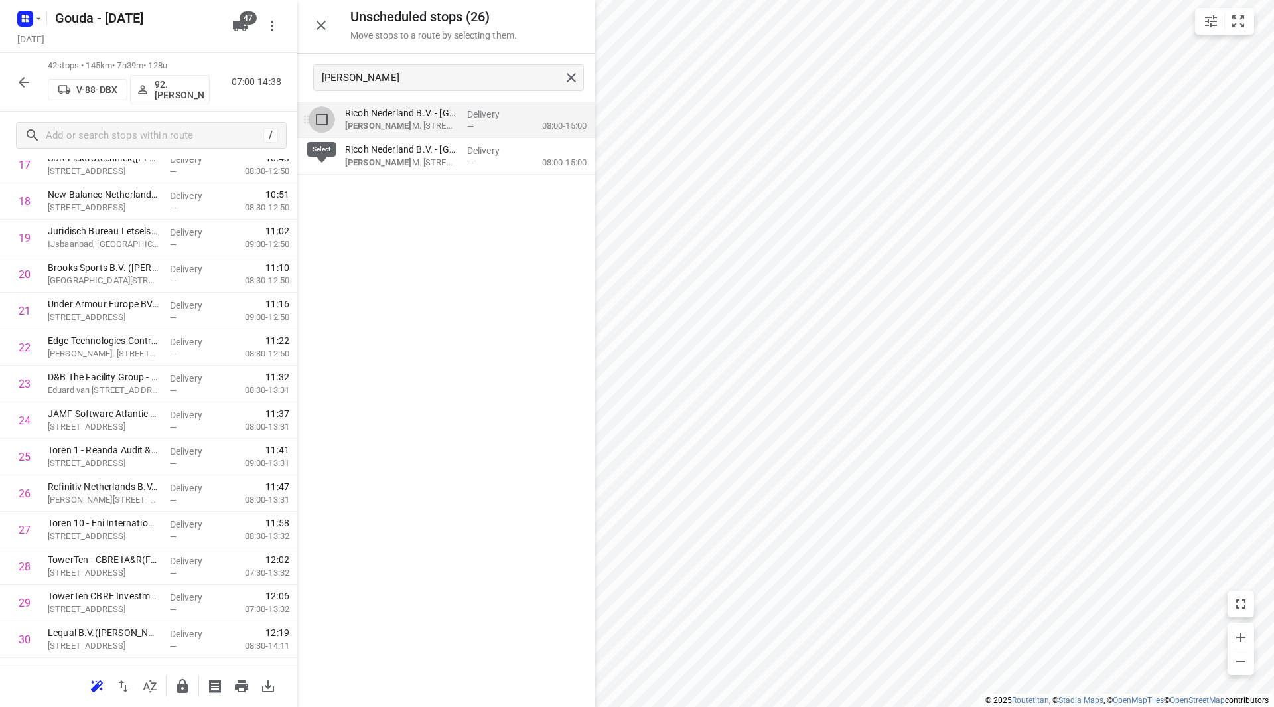
click at [317, 122] on input "grid" at bounding box center [322, 119] width 27 height 27
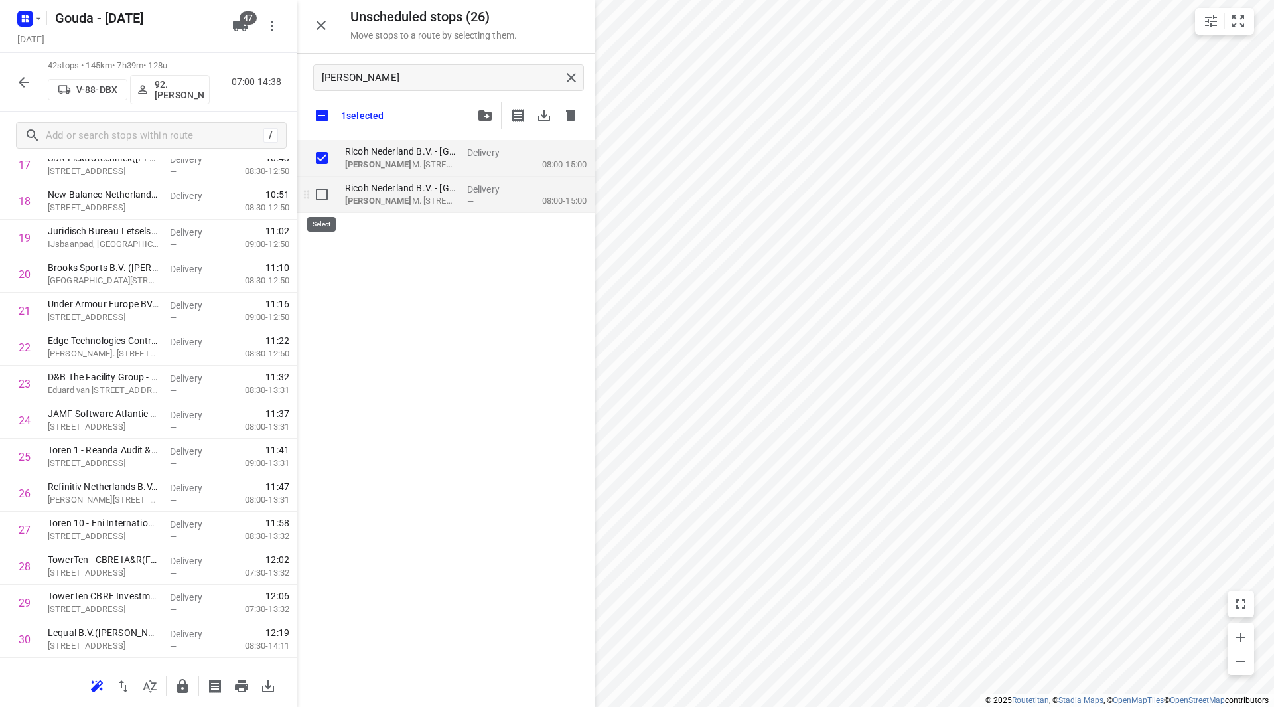
click at [316, 191] on input "grid" at bounding box center [322, 194] width 27 height 27
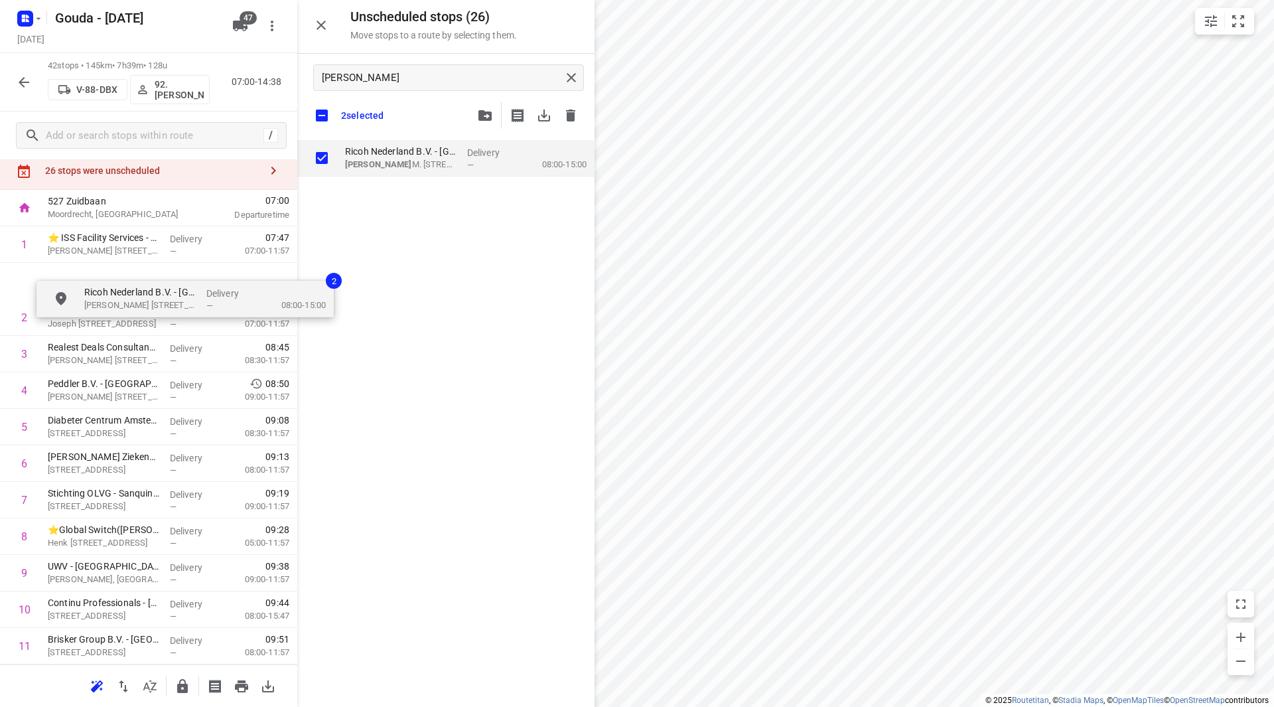
scroll to position [30, 0]
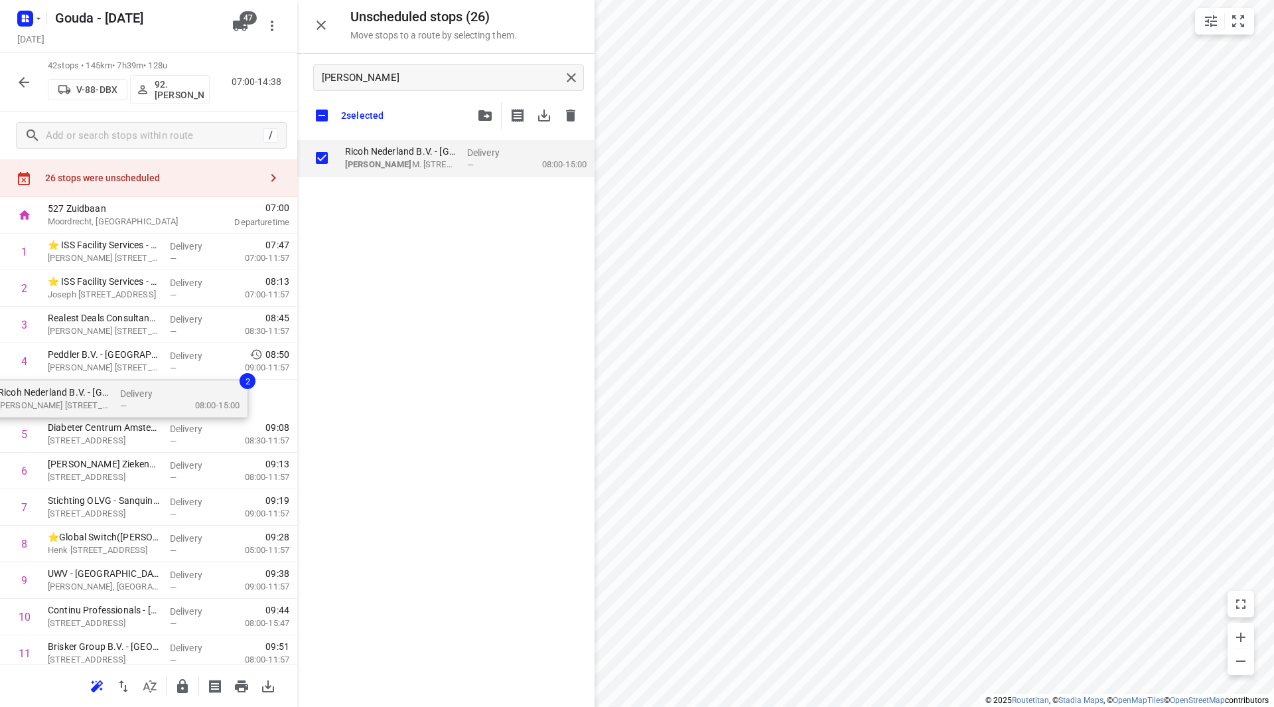
drag, startPoint x: 206, startPoint y: 270, endPoint x: 107, endPoint y: 400, distance: 163.4
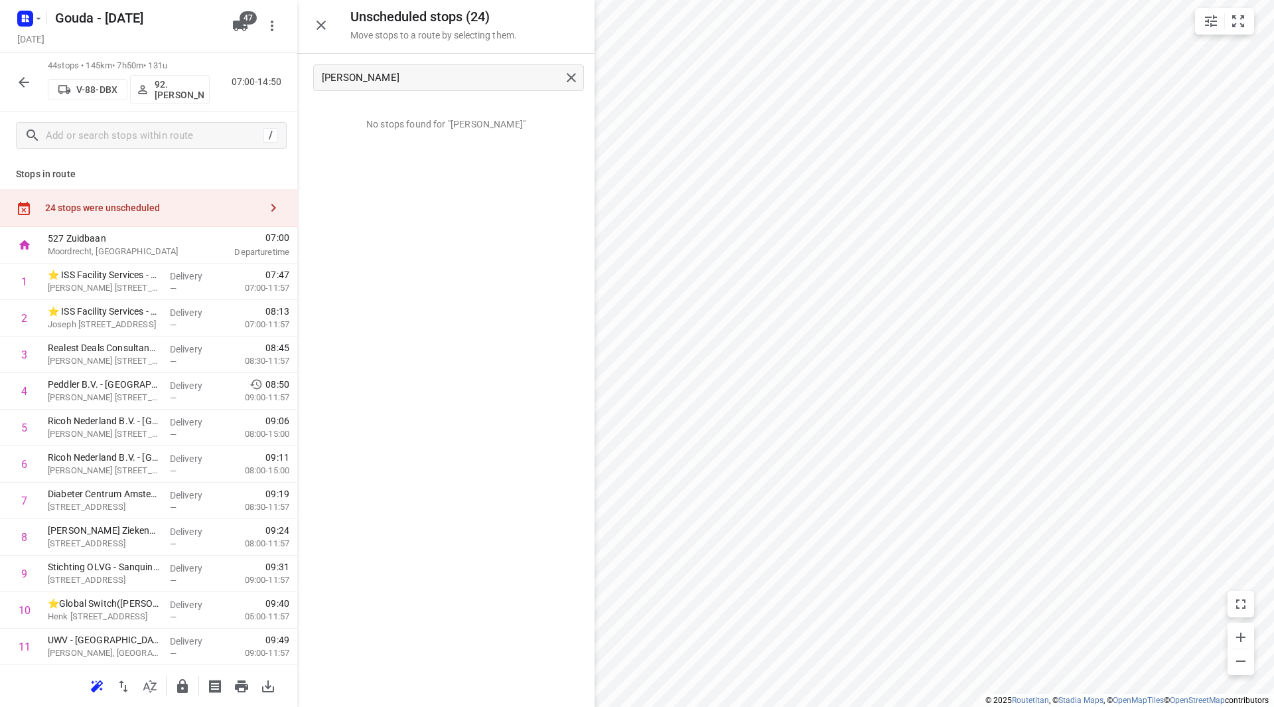
scroll to position [30, 0]
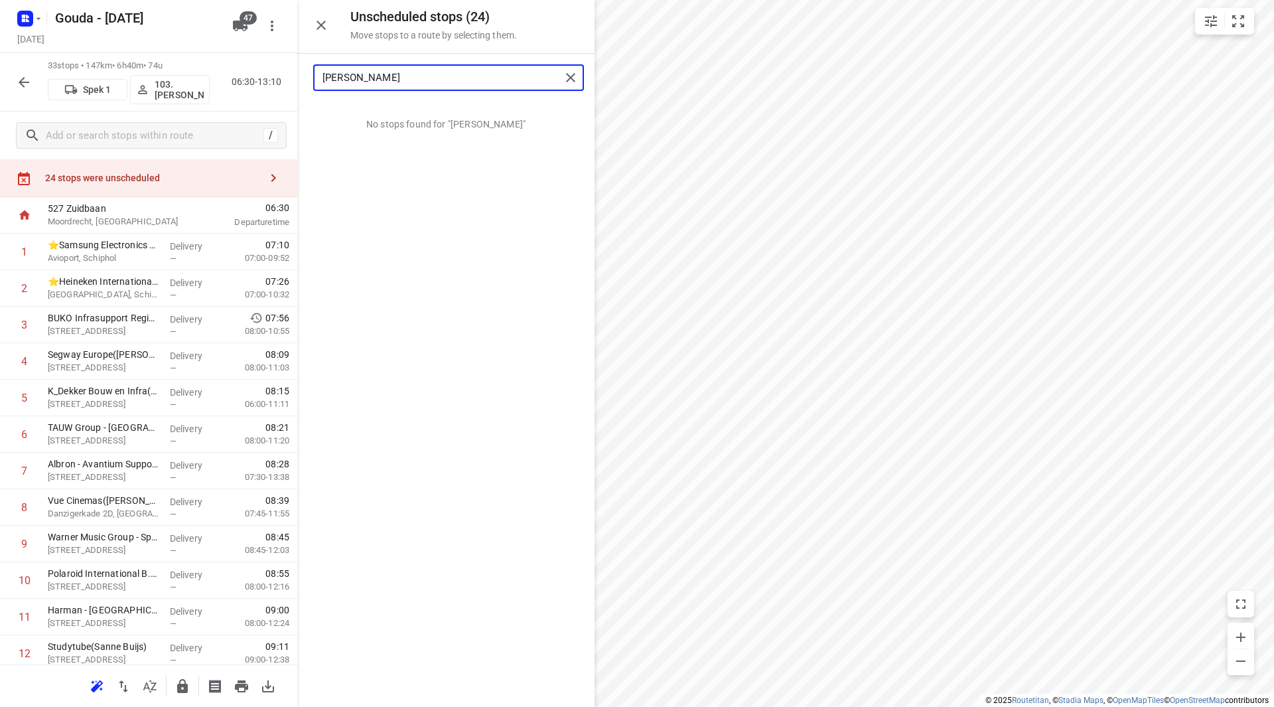
drag, startPoint x: 361, startPoint y: 77, endPoint x: 289, endPoint y: 84, distance: 72.7
click at [277, 75] on div "Unscheduled stops ( 24 ) Move stops to a route by selecting them. [PERSON_NAME]…" at bounding box center [148, 353] width 297 height 707
drag, startPoint x: 370, startPoint y: 81, endPoint x: 304, endPoint y: 82, distance: 66.4
click at [291, 76] on div "Unscheduled stops ( 24 ) Move stops to a route by selecting them. scho No stops…" at bounding box center [148, 353] width 297 height 707
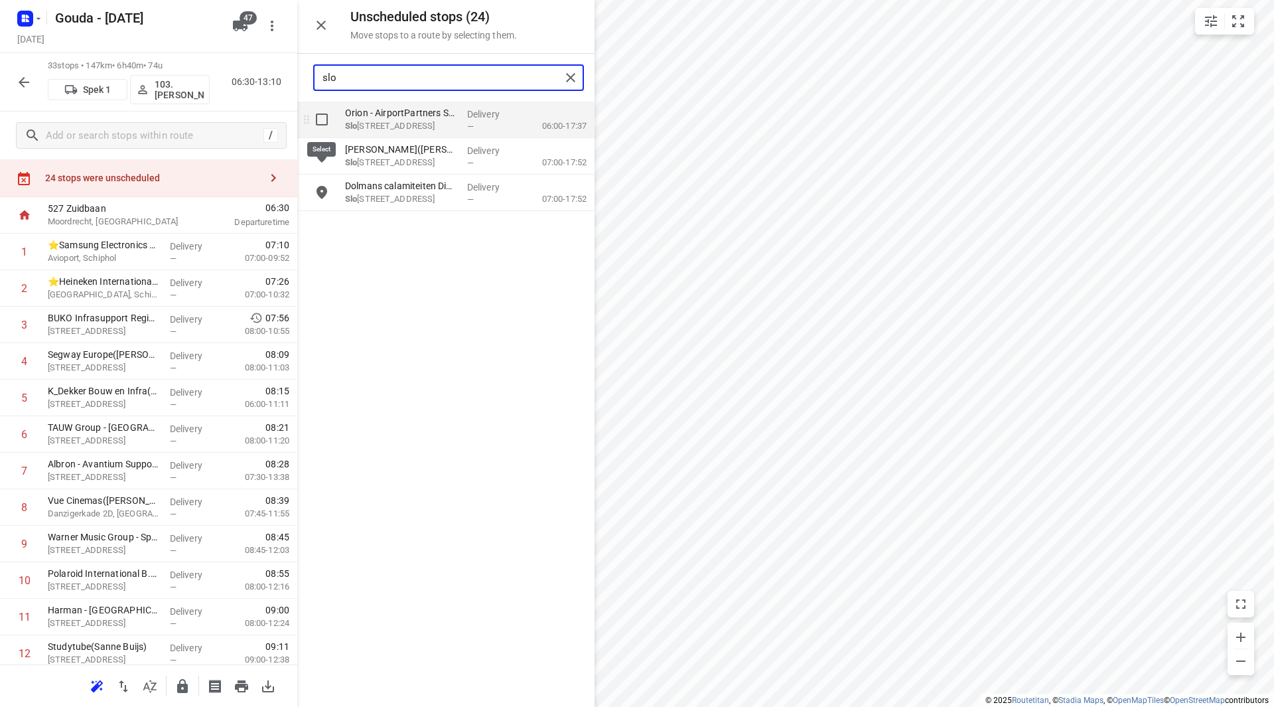
type input "slo"
click at [319, 116] on input "grid" at bounding box center [322, 119] width 27 height 27
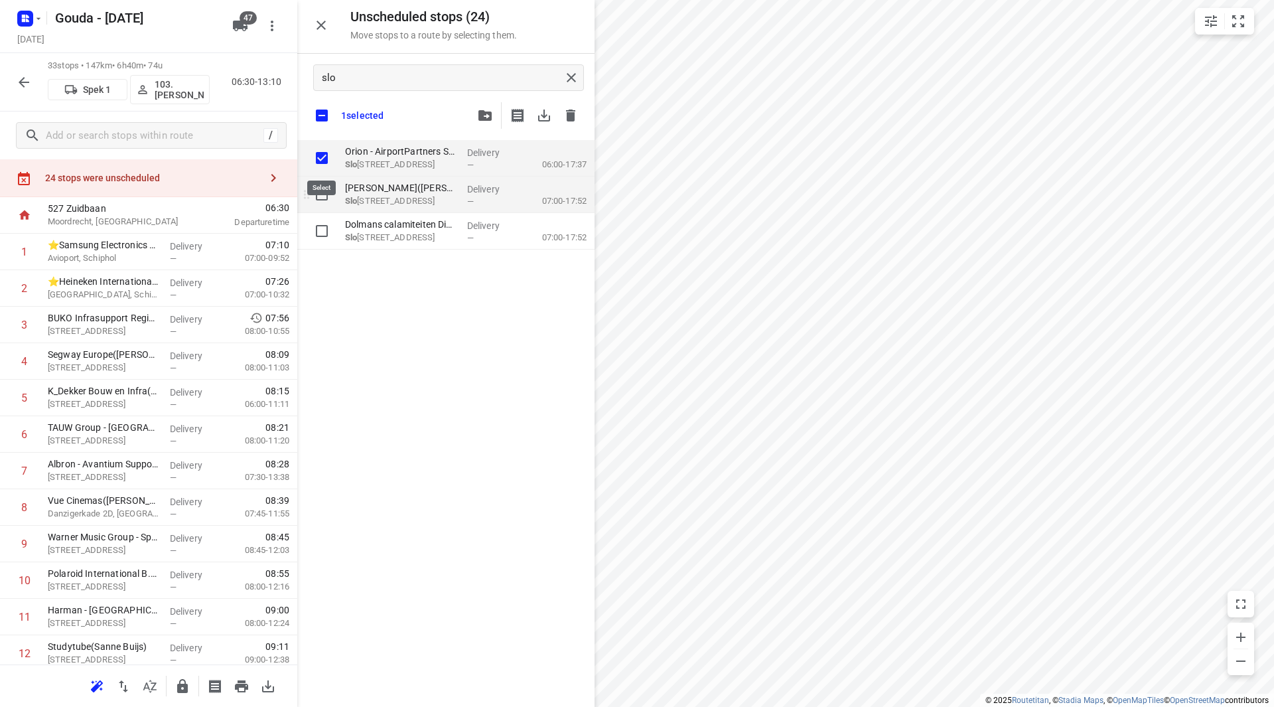
checkbox input "true"
drag, startPoint x: 322, startPoint y: 186, endPoint x: 315, endPoint y: 225, distance: 39.2
click at [321, 192] on input "grid" at bounding box center [322, 194] width 27 height 27
checkbox input "true"
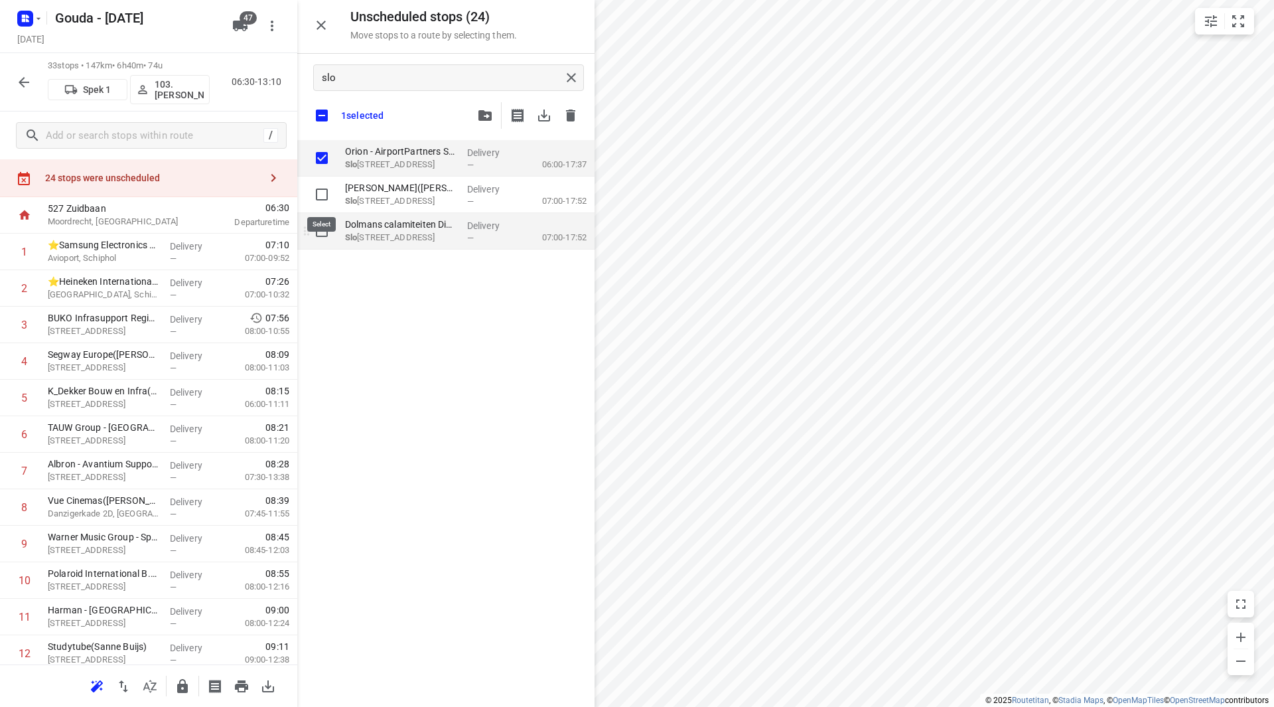
checkbox input "true"
click at [319, 228] on input "grid" at bounding box center [322, 231] width 27 height 27
checkbox input "true"
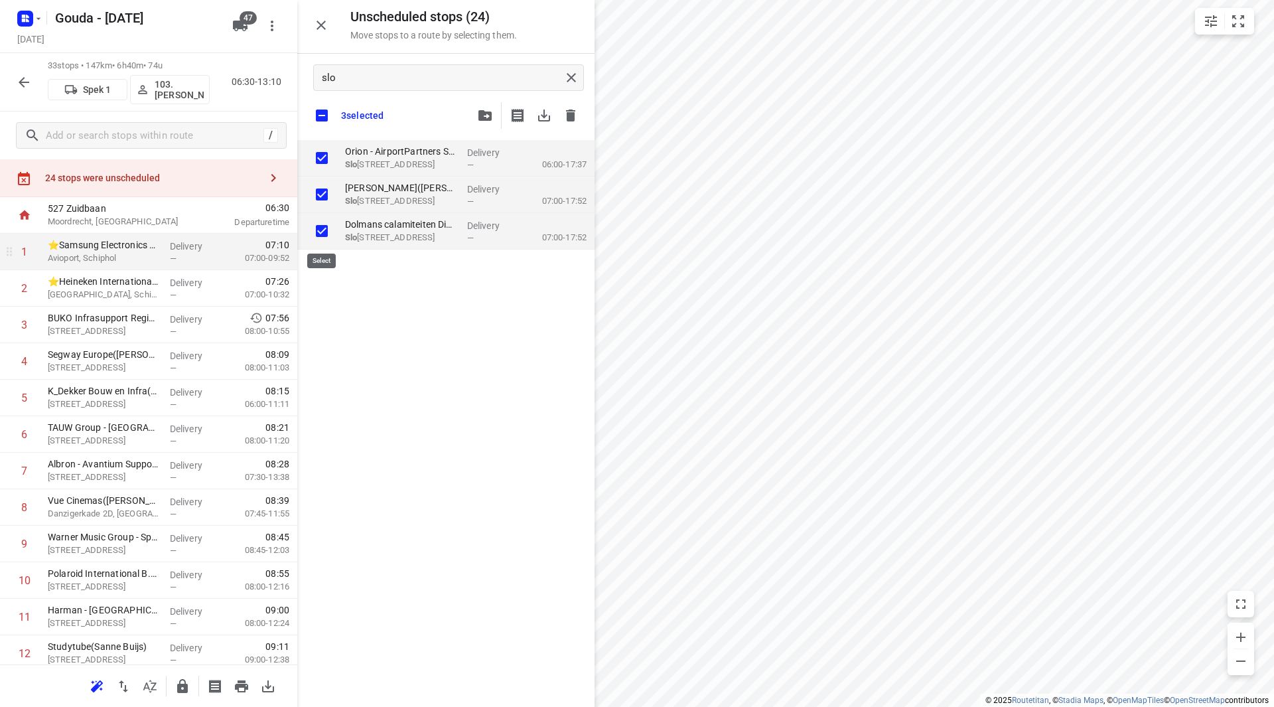
checkbox input "true"
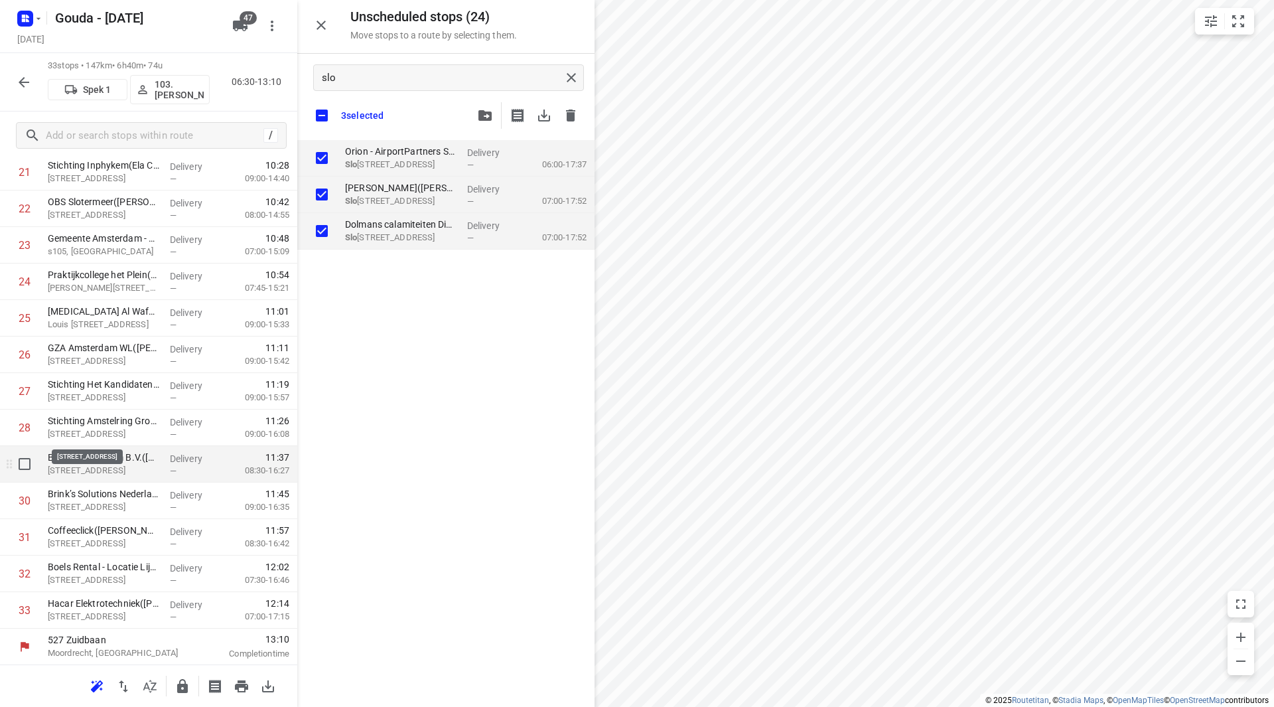
scroll to position [840, 0]
checkbox input "true"
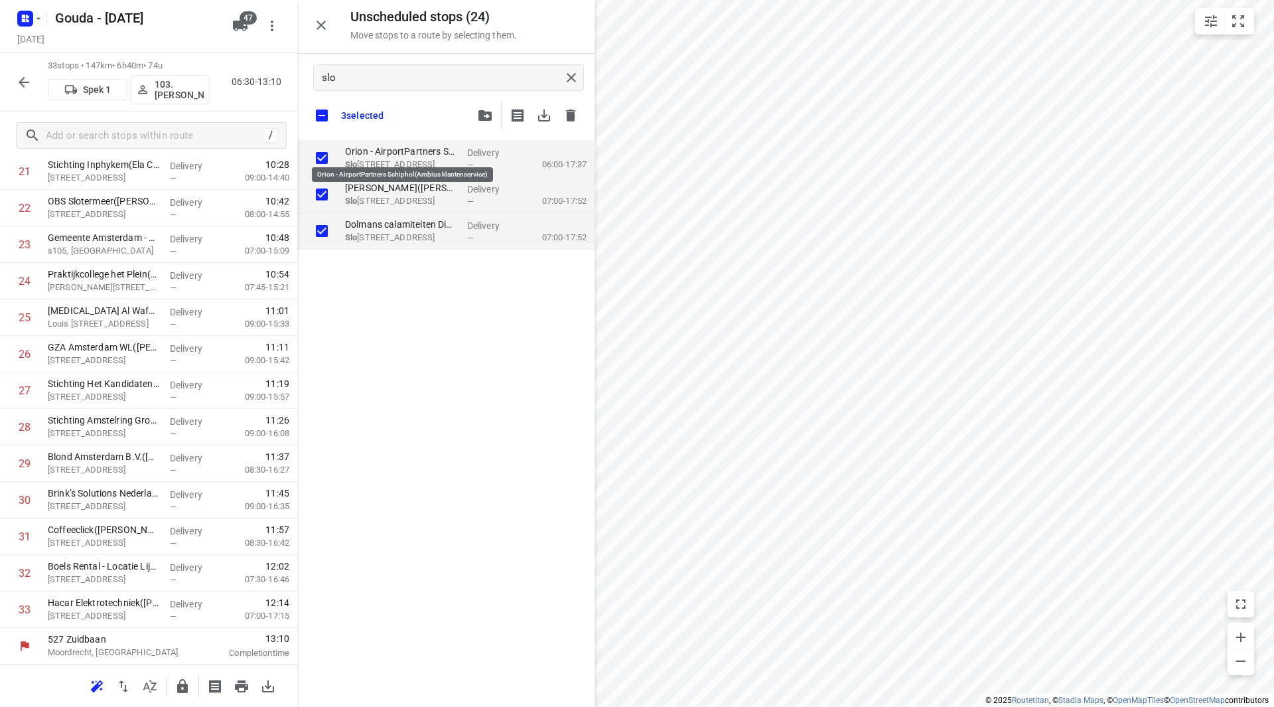
checkbox input "true"
drag, startPoint x: 406, startPoint y: 152, endPoint x: 402, endPoint y: 160, distance: 8.9
checkbox input "true"
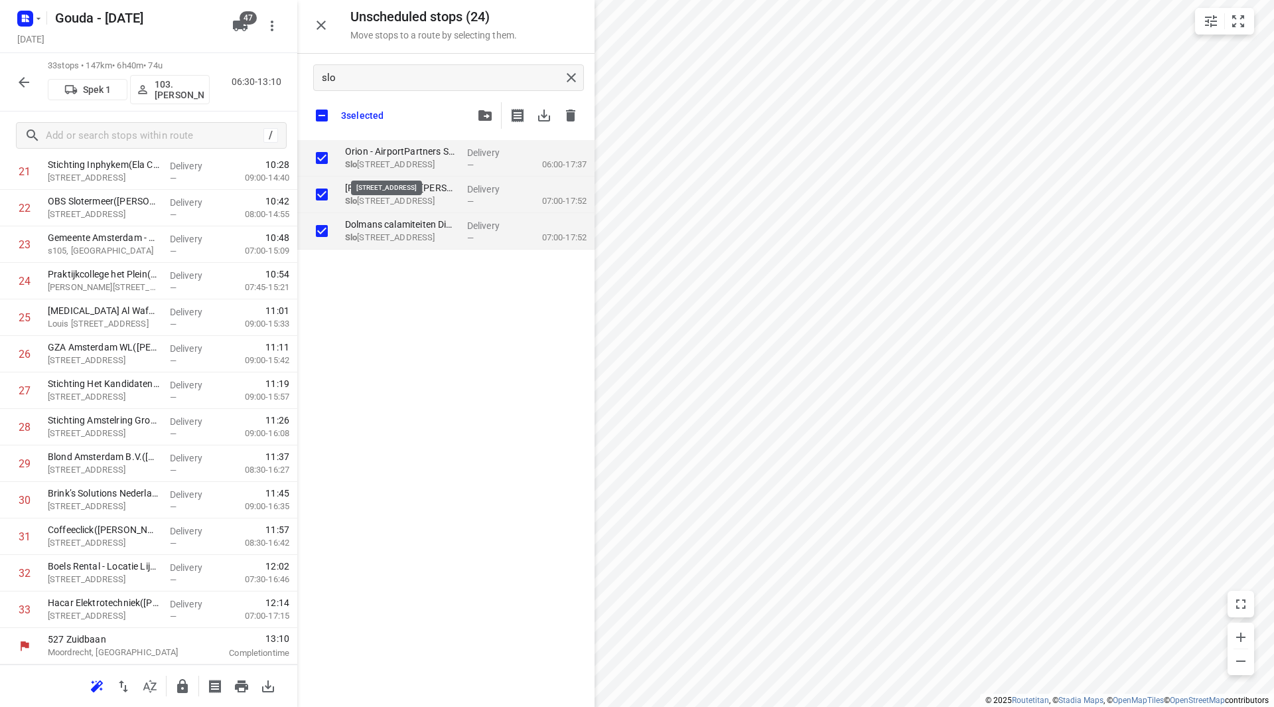
checkbox input "true"
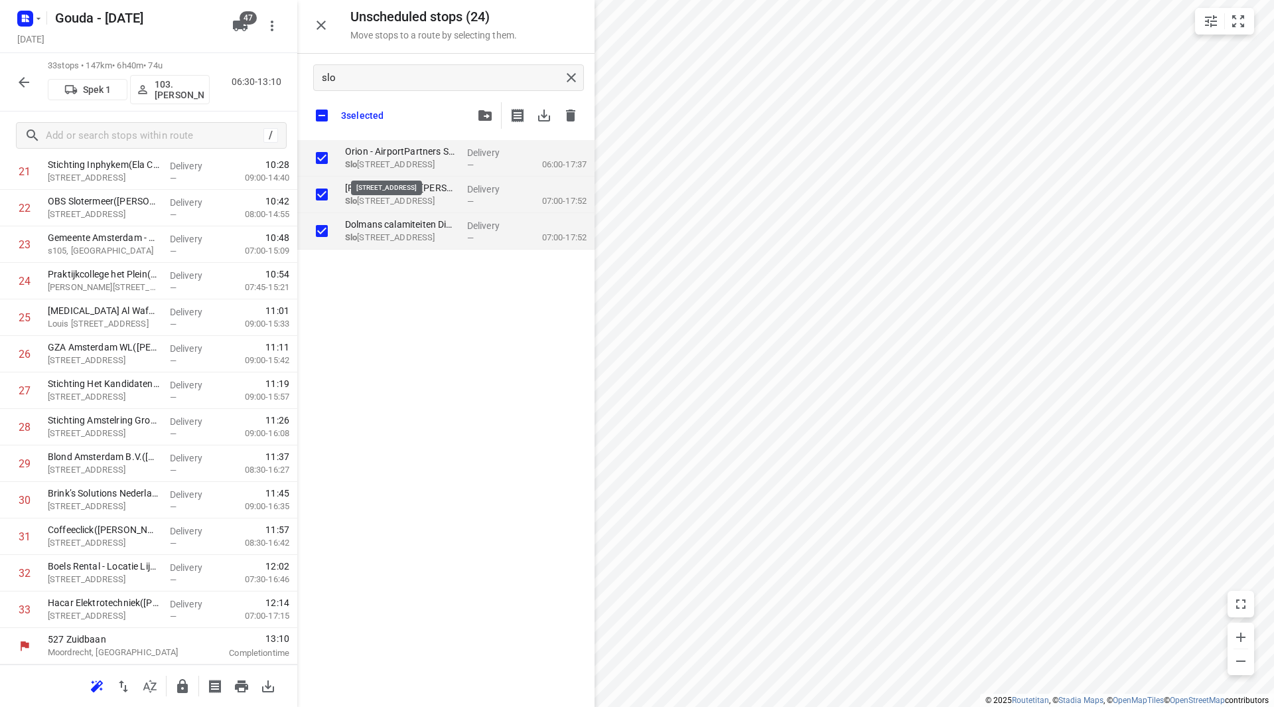
checkbox input "true"
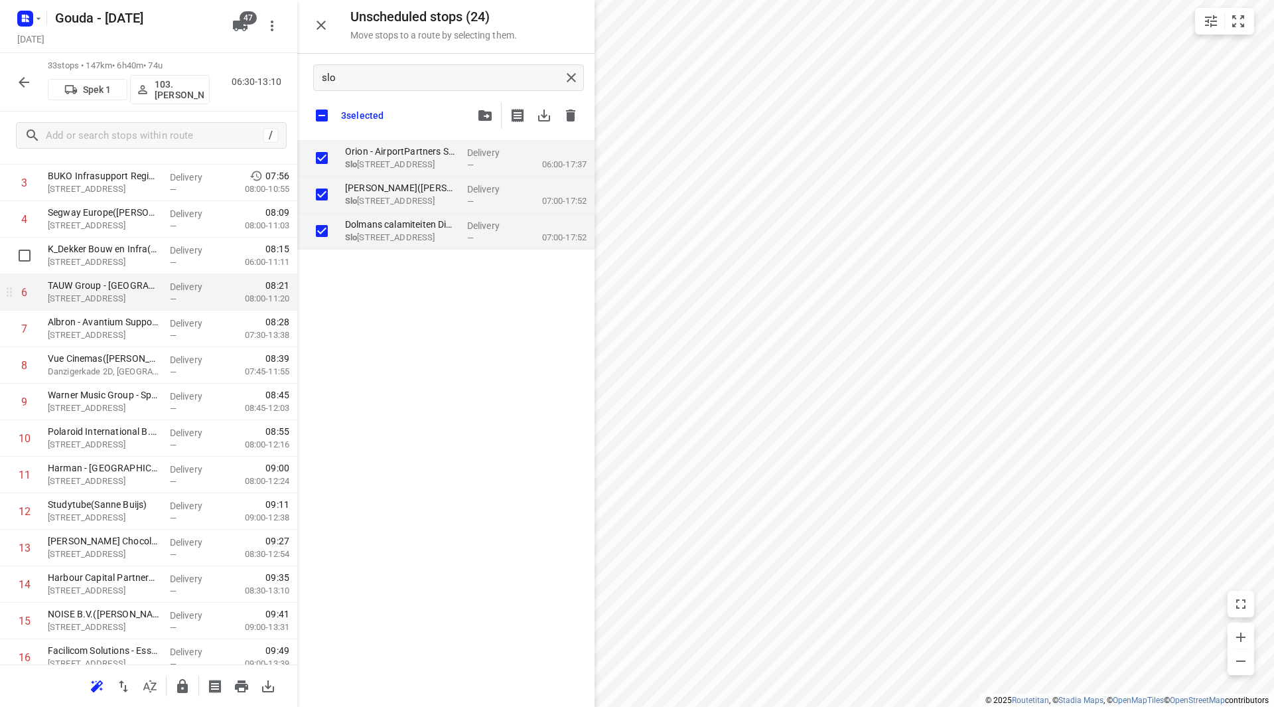
scroll to position [0, 0]
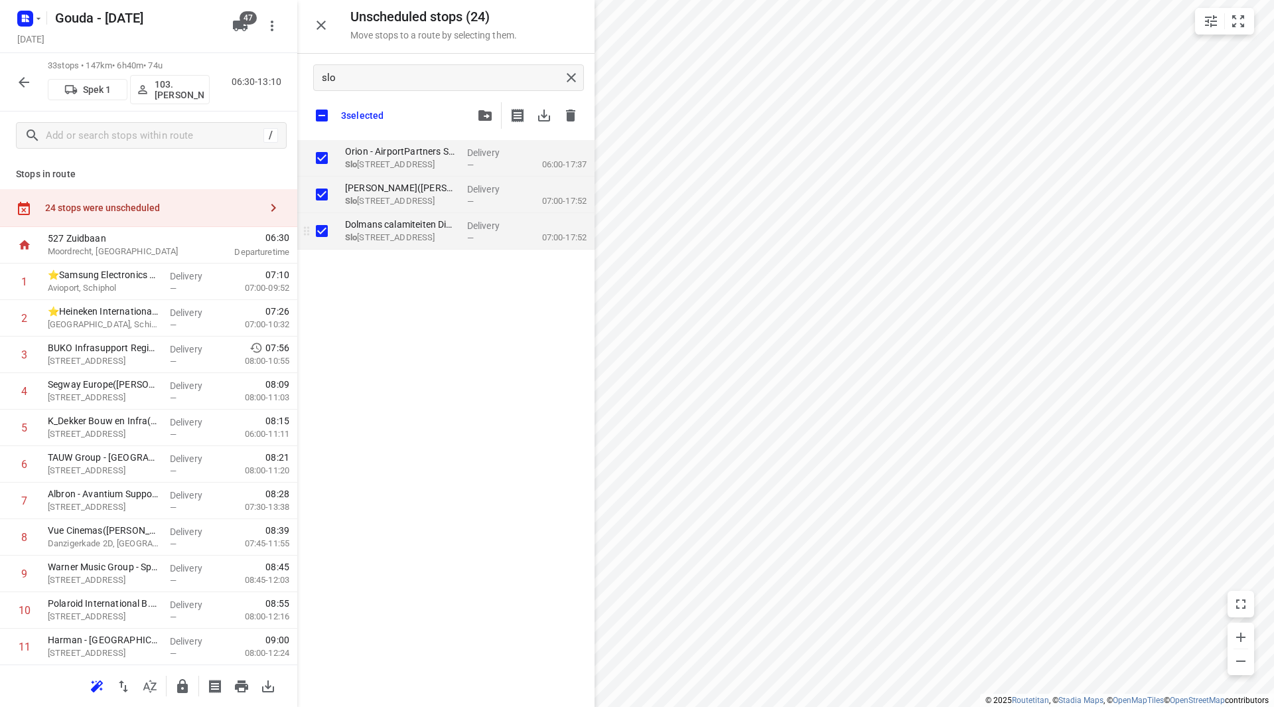
checkbox input "true"
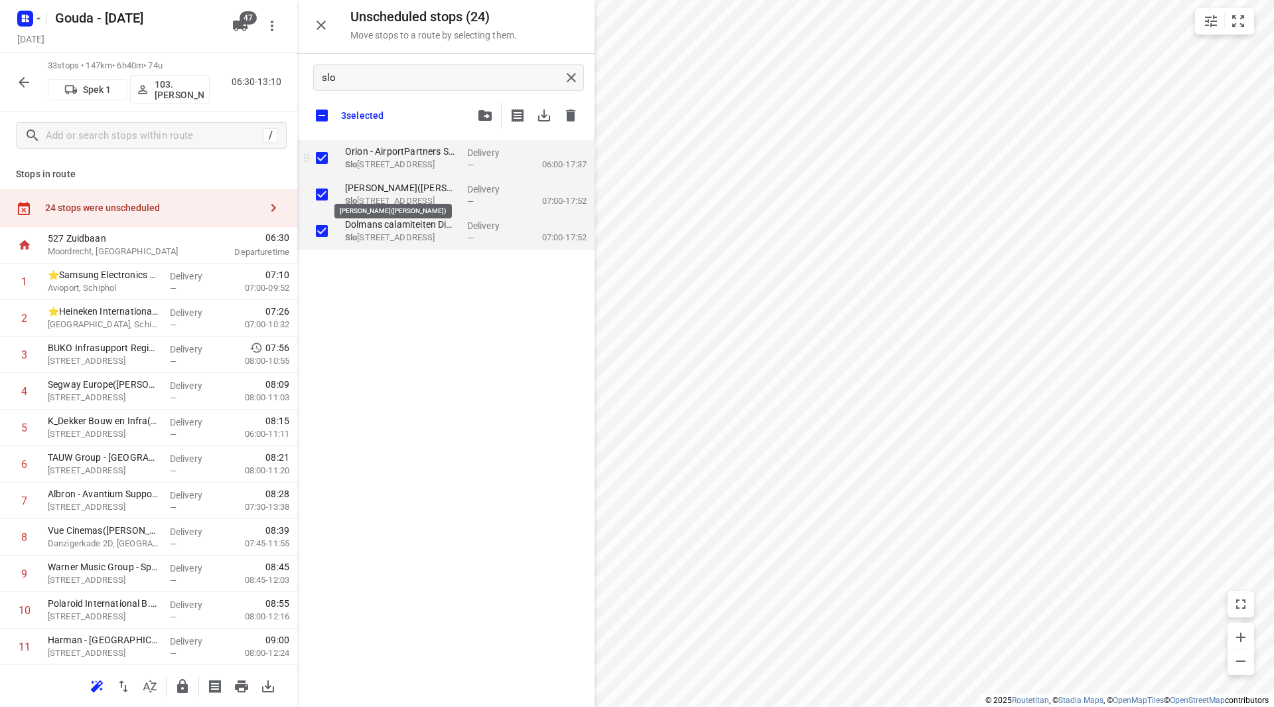
checkbox input "true"
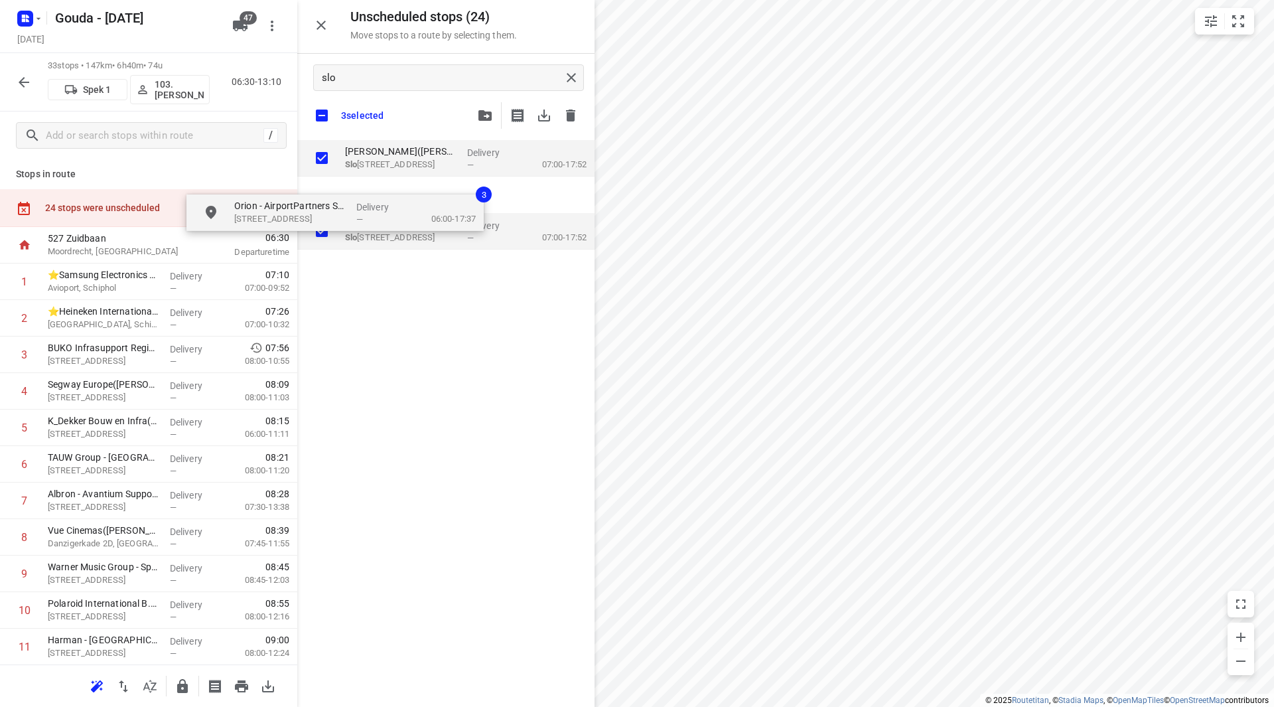
checkbox input "true"
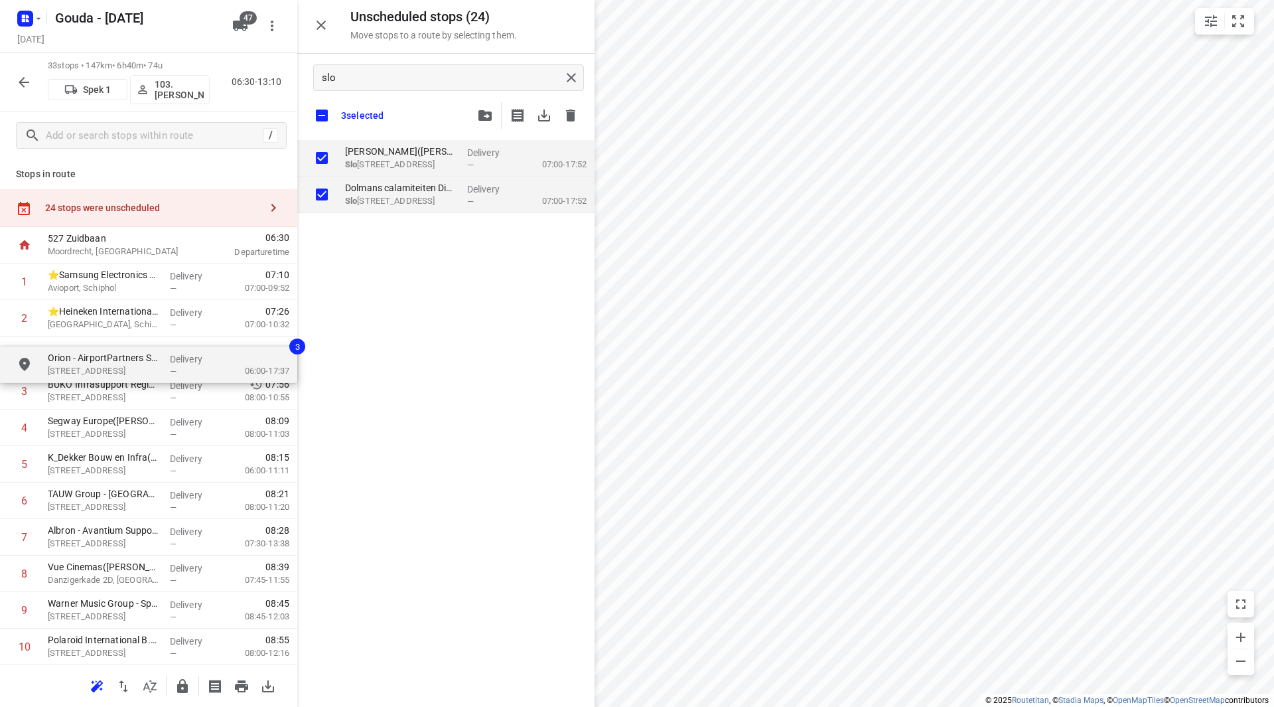
drag, startPoint x: 381, startPoint y: 157, endPoint x: 86, endPoint y: 367, distance: 361.7
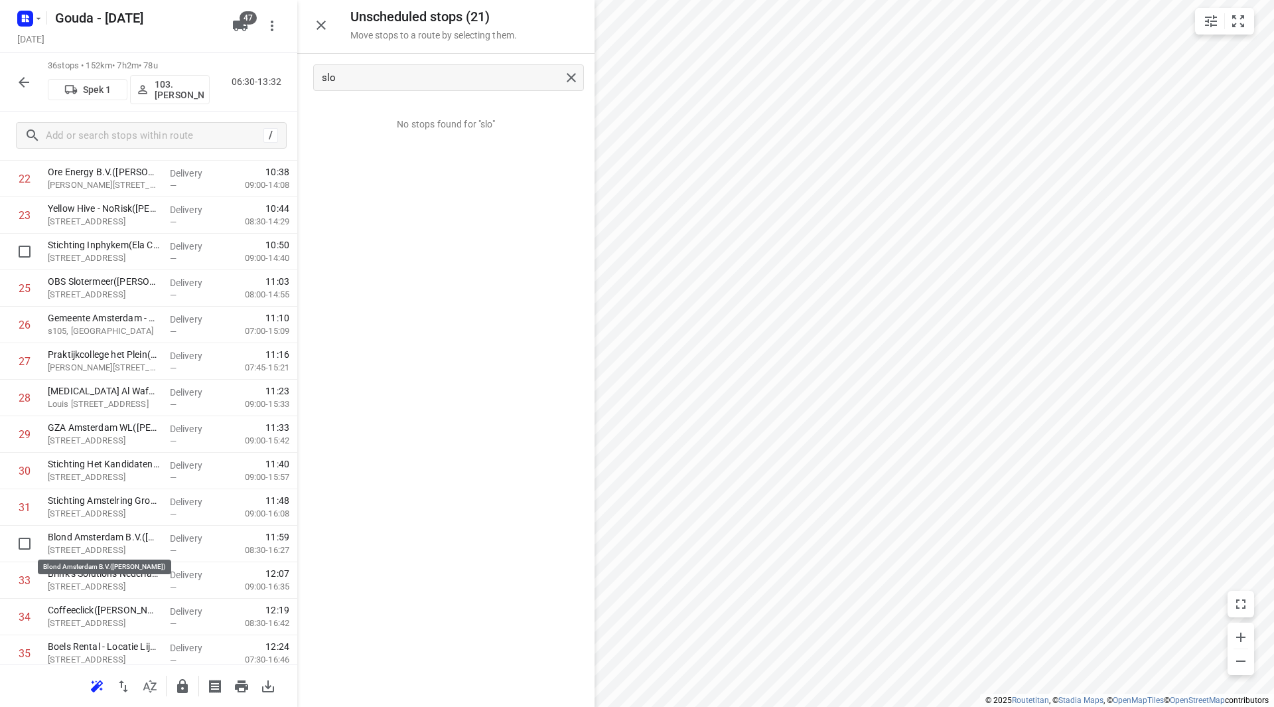
scroll to position [950, 0]
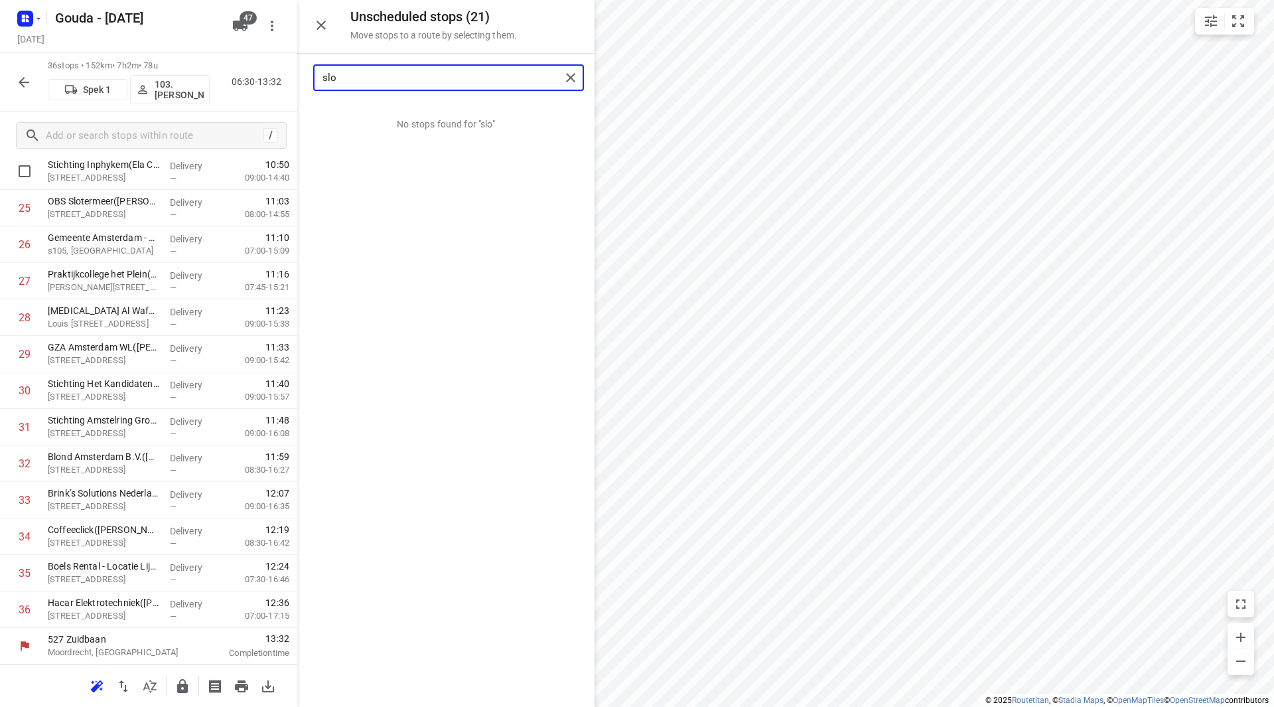
drag, startPoint x: 371, startPoint y: 78, endPoint x: 267, endPoint y: 78, distance: 104.2
click at [267, 78] on div "Unscheduled stops ( 21 ) Move stops to a route by selecting them. slo No stops …" at bounding box center [148, 353] width 297 height 707
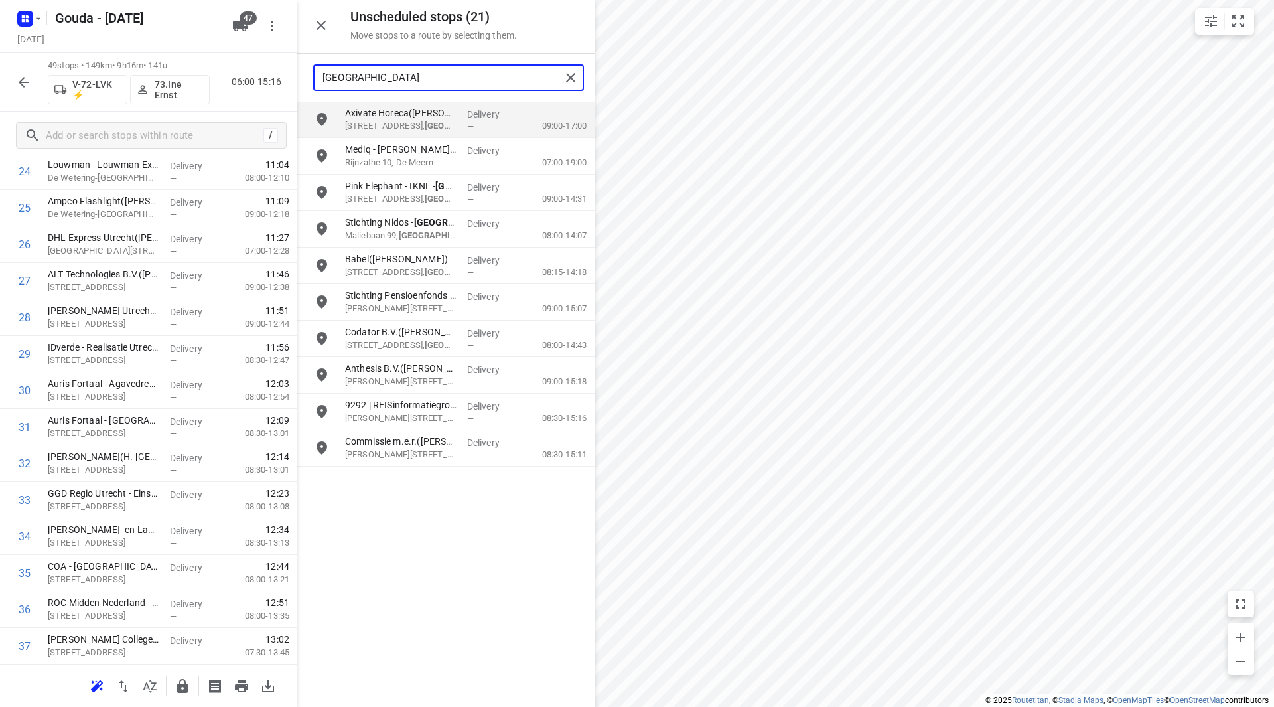
drag, startPoint x: 427, startPoint y: 81, endPoint x: 299, endPoint y: 78, distance: 128.1
click at [299, 78] on div "[GEOGRAPHIC_DATA]" at bounding box center [445, 78] width 297 height 48
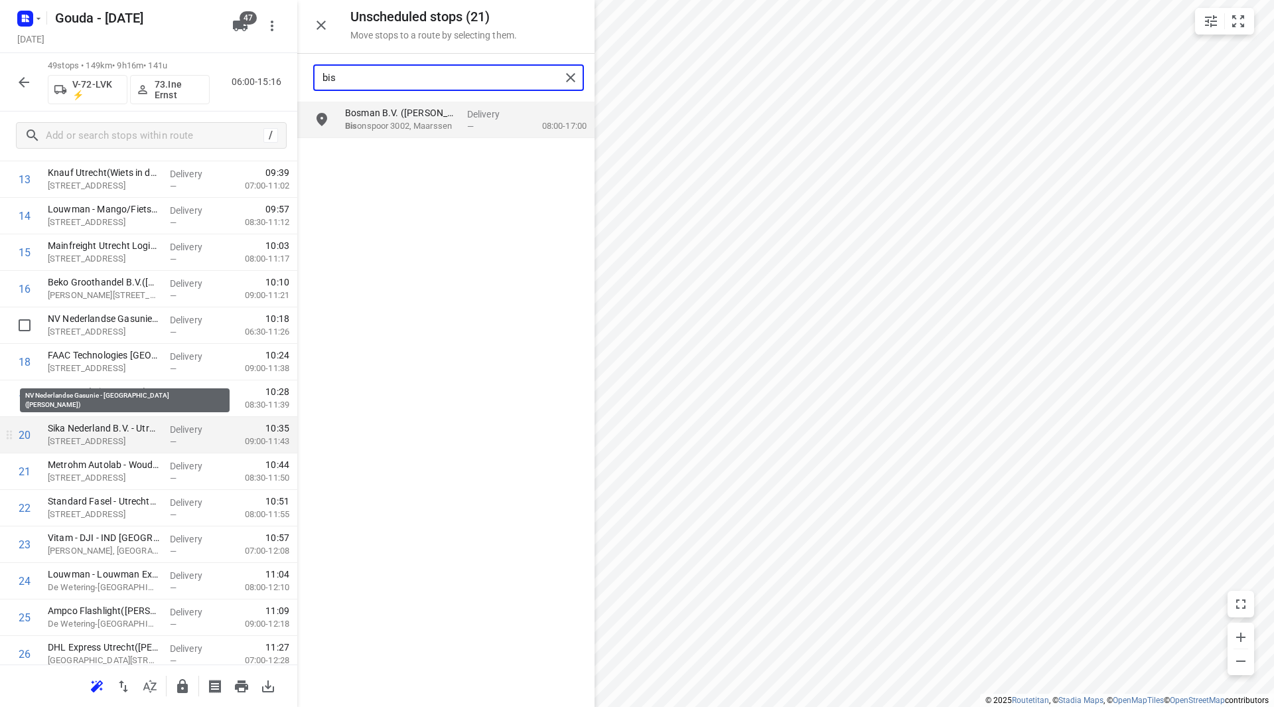
scroll to position [551, 0]
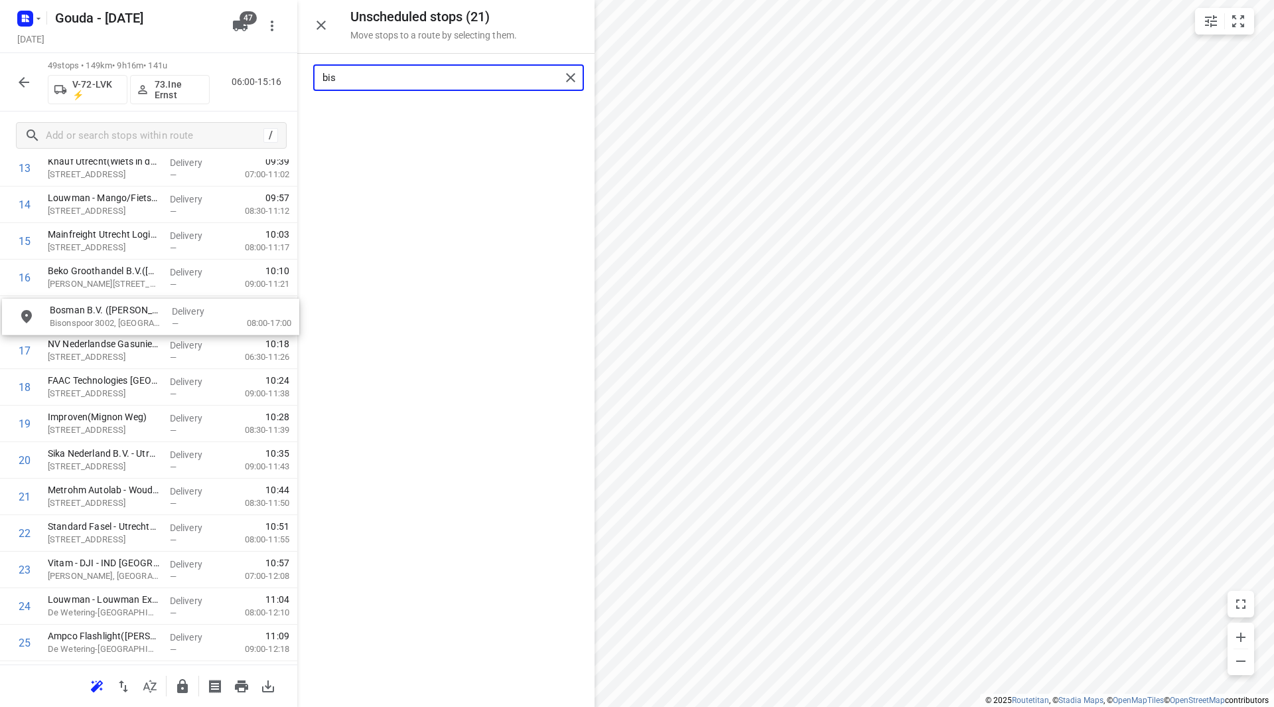
drag, startPoint x: 407, startPoint y: 121, endPoint x: 108, endPoint y: 323, distance: 360.8
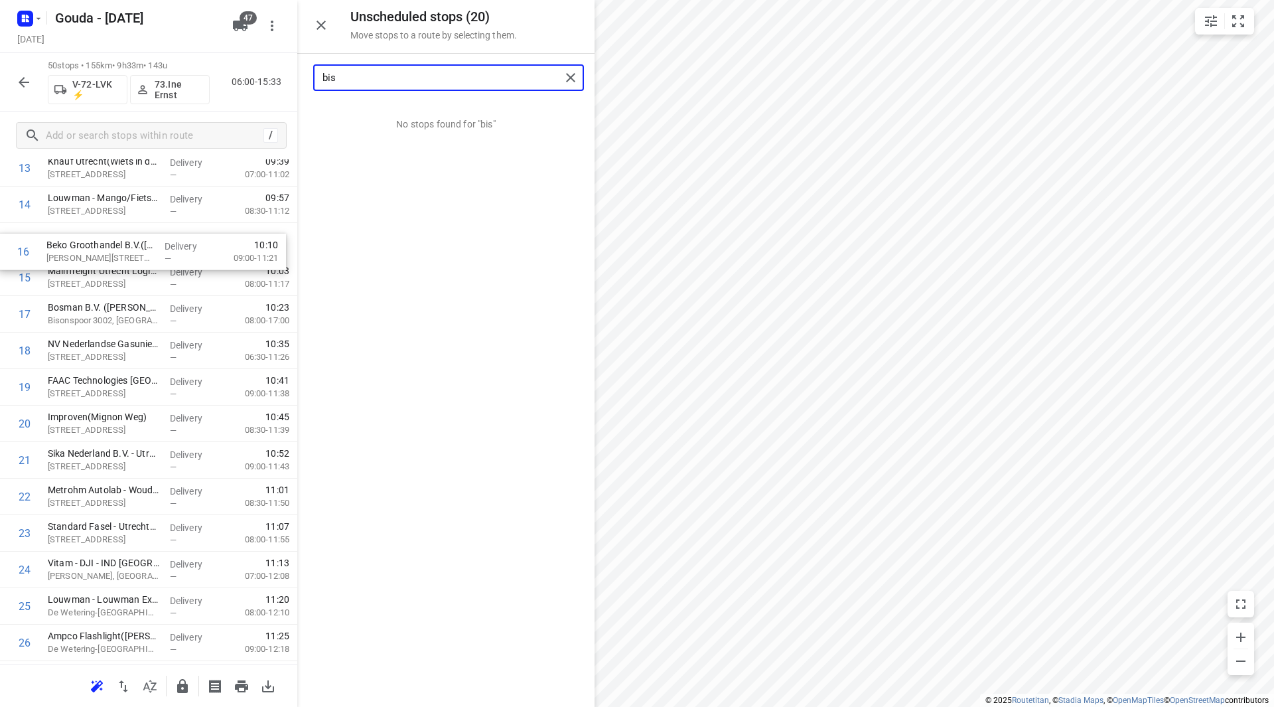
scroll to position [546, 0]
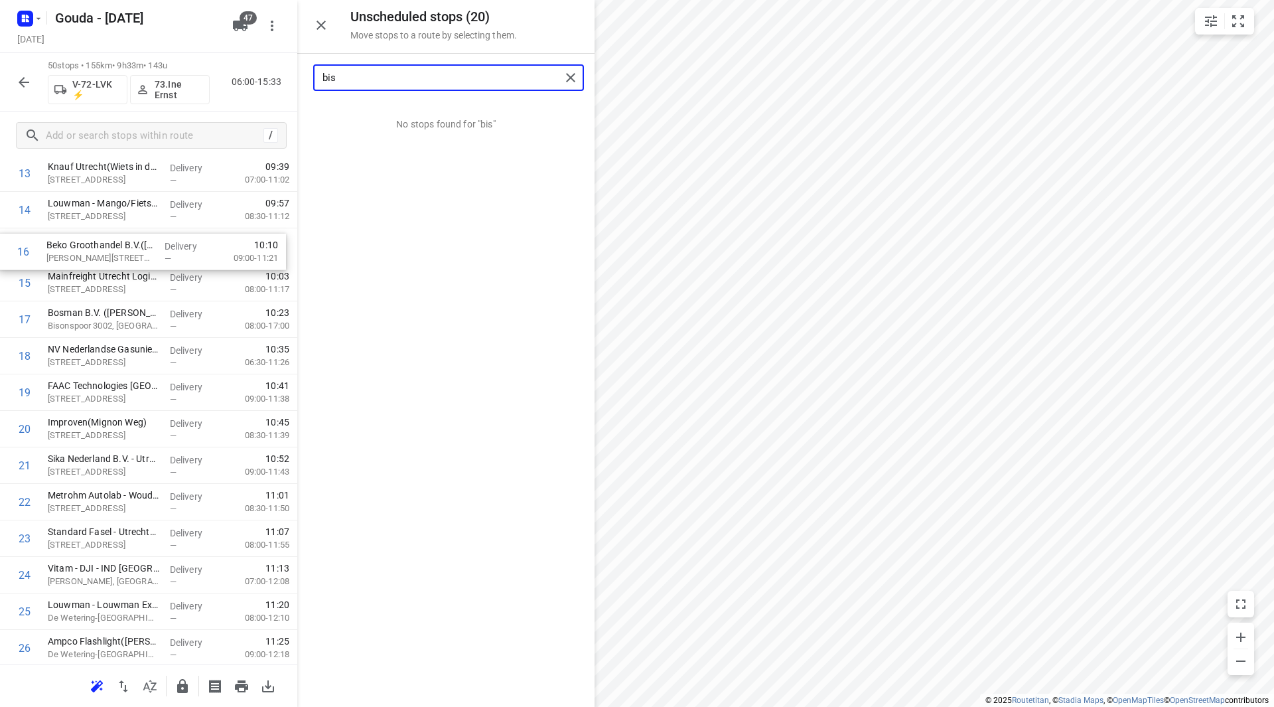
drag, startPoint x: 206, startPoint y: 279, endPoint x: 202, endPoint y: 245, distance: 34.7
click at [202, 242] on div "1 ⭐ Jacobs [PERSON_NAME] NL BV - [GEOGRAPHIC_DATA](Jacobs [PERSON_NAME] Utrecht…" at bounding box center [148, 629] width 297 height 1825
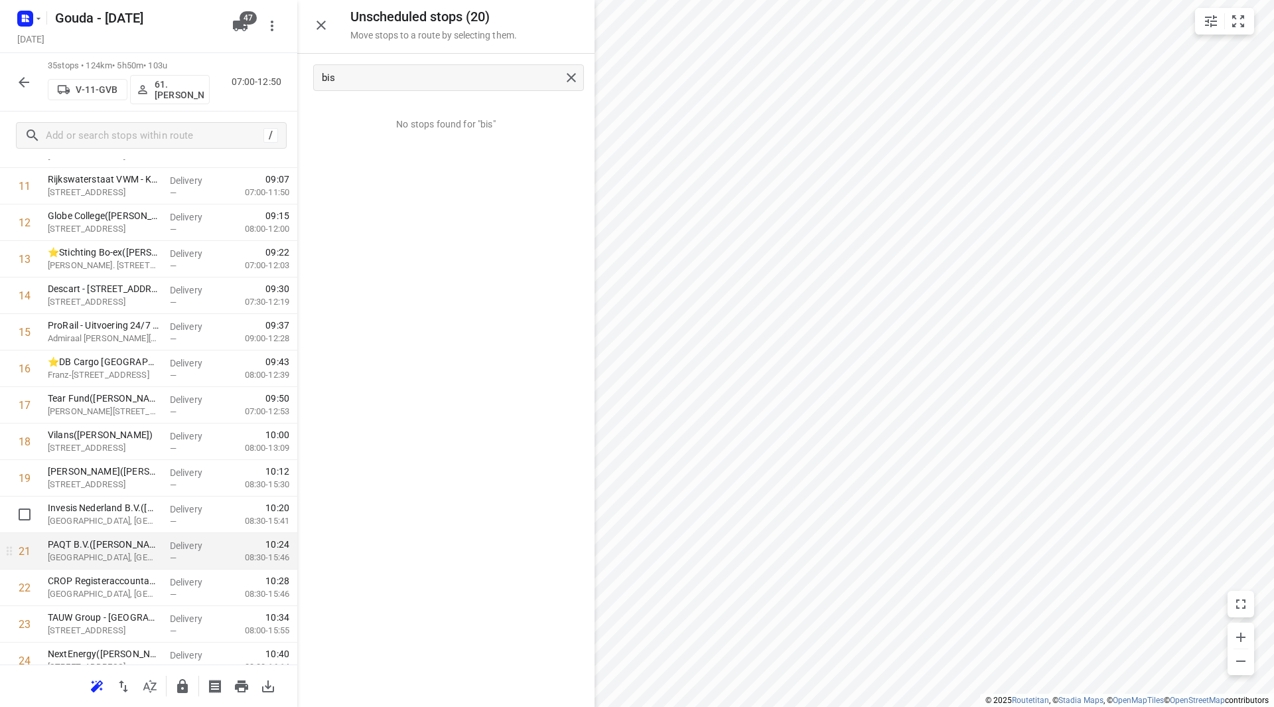
scroll to position [480, 0]
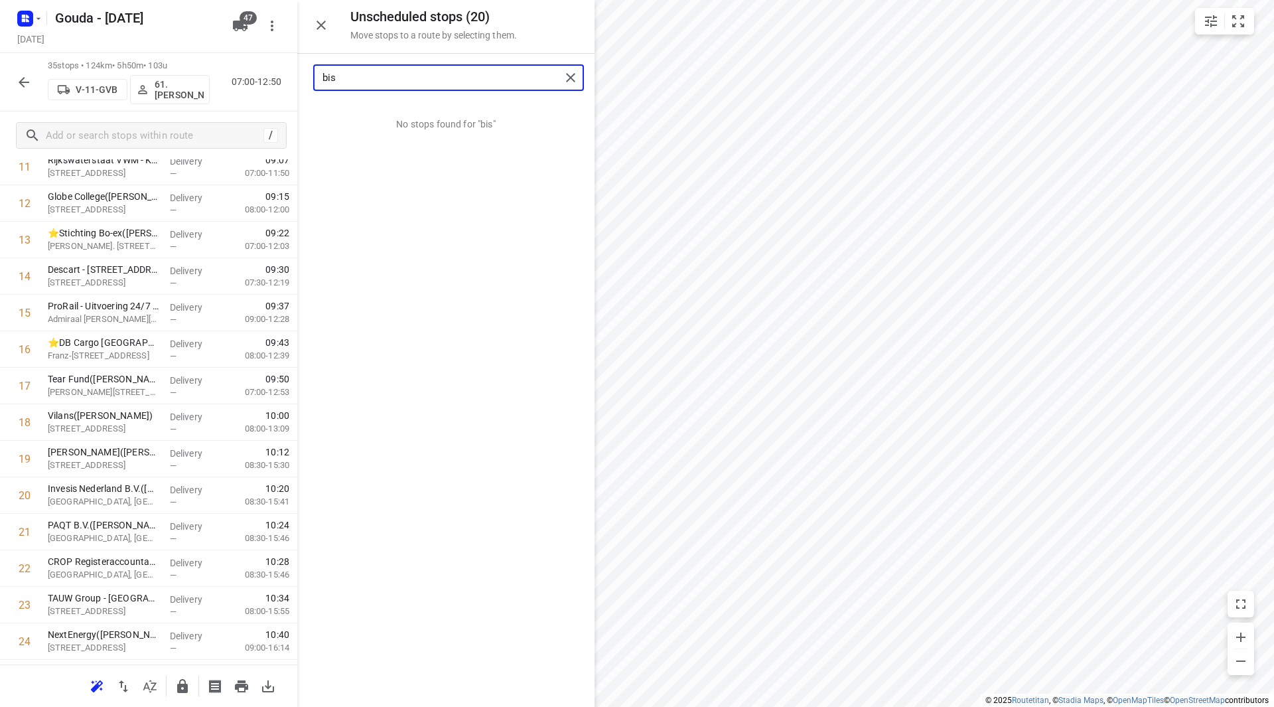
drag, startPoint x: 428, startPoint y: 81, endPoint x: 309, endPoint y: 89, distance: 119.7
click at [309, 89] on div "bis" at bounding box center [445, 78] width 297 height 48
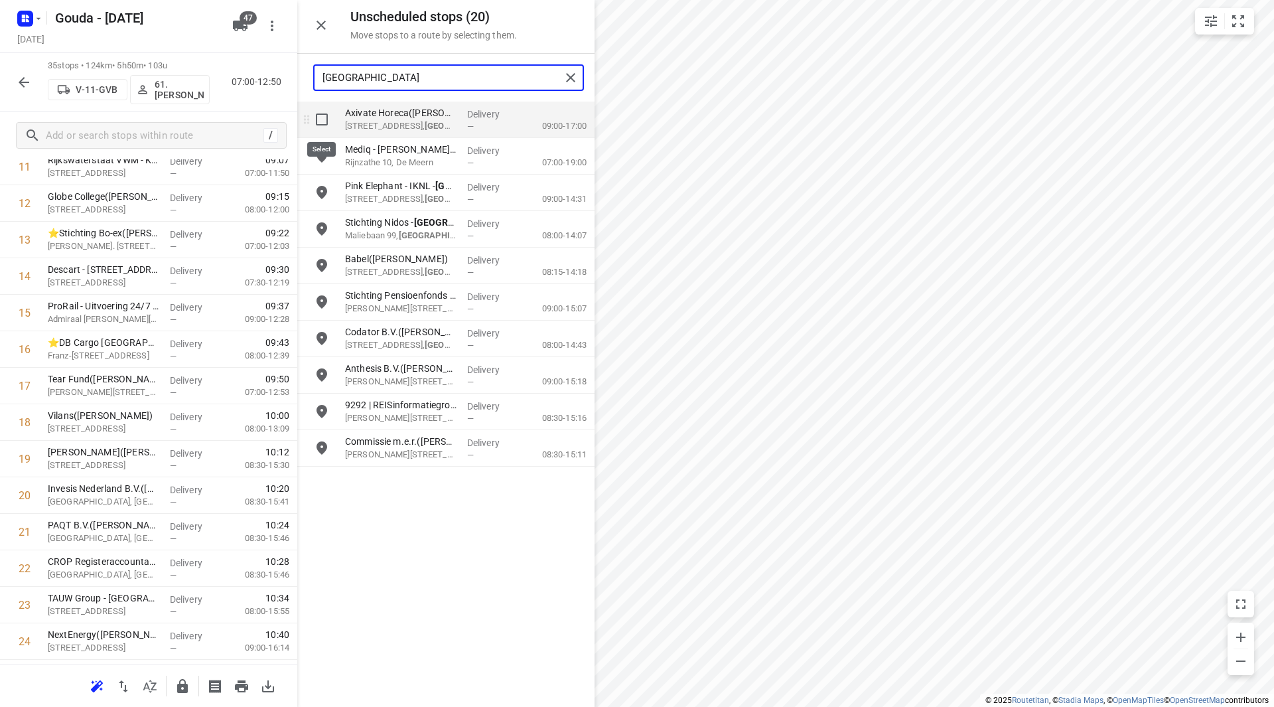
type input "[GEOGRAPHIC_DATA]"
click at [328, 119] on input "grid" at bounding box center [322, 119] width 27 height 27
checkbox input "true"
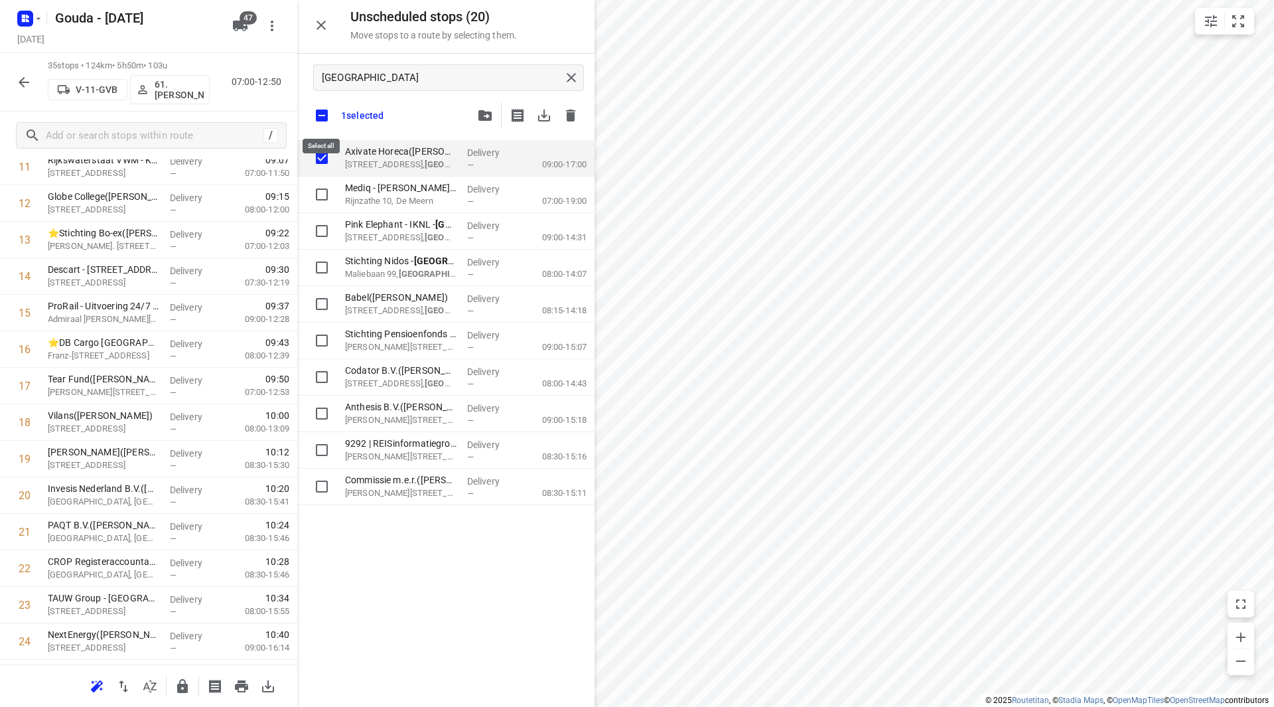
click at [323, 115] on input "checkbox" at bounding box center [322, 116] width 28 height 28
checkbox input "false"
checkbox input "true"
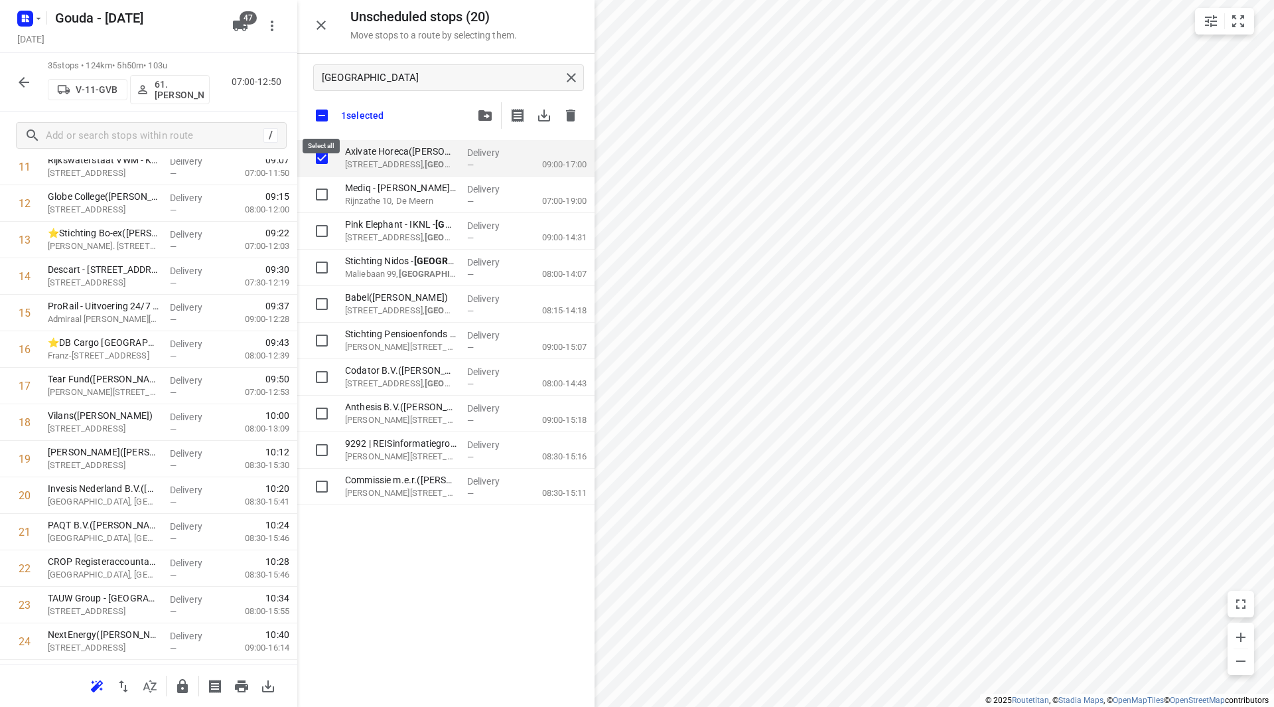
checkbox input "true"
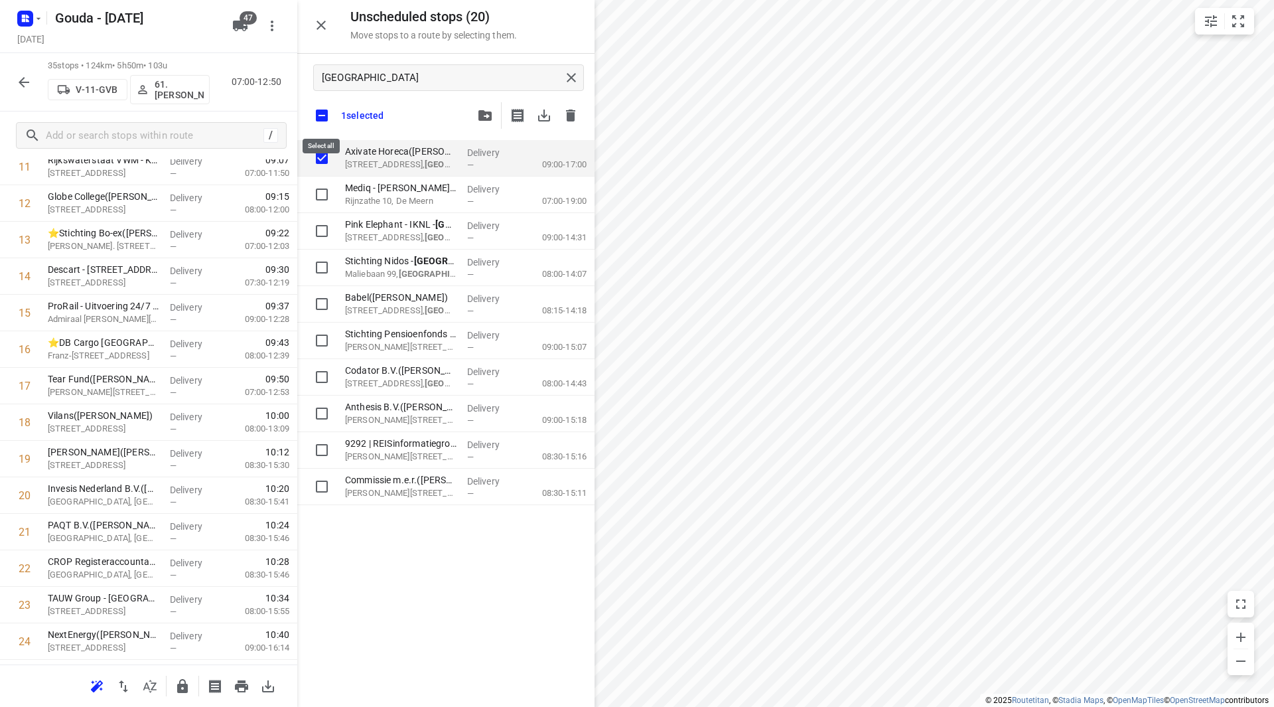
checkbox input "true"
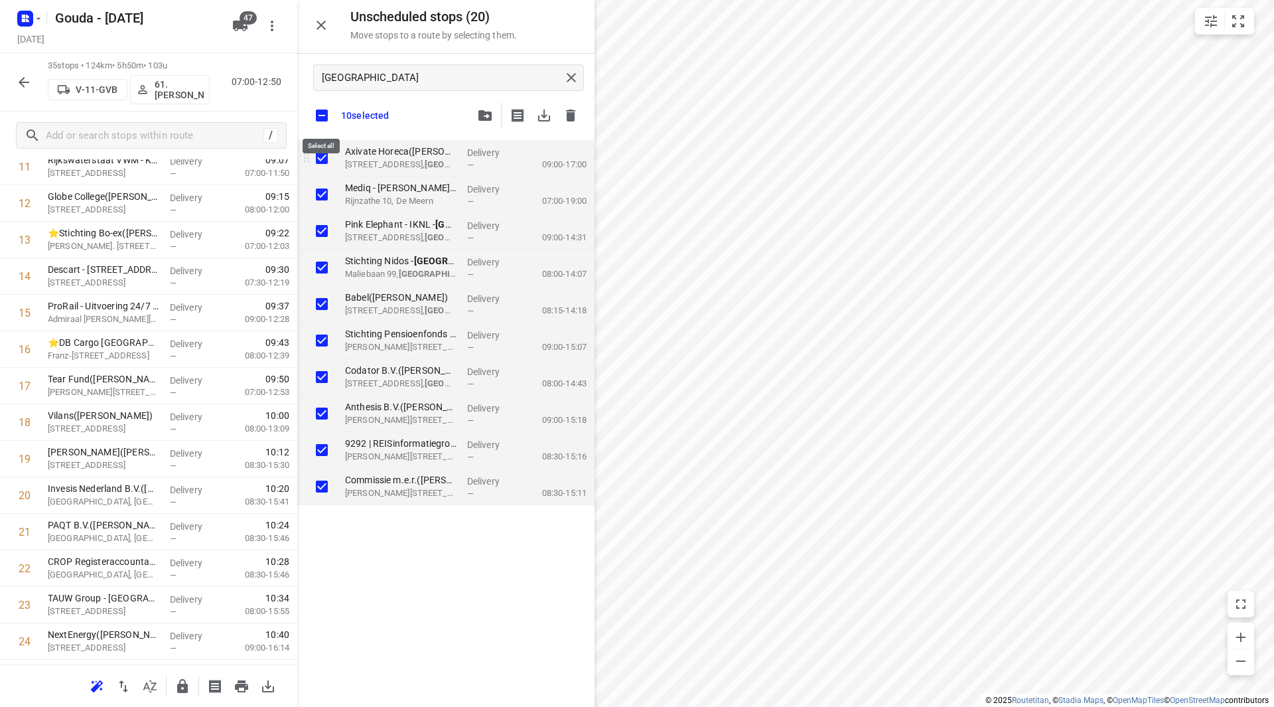
checkbox input "true"
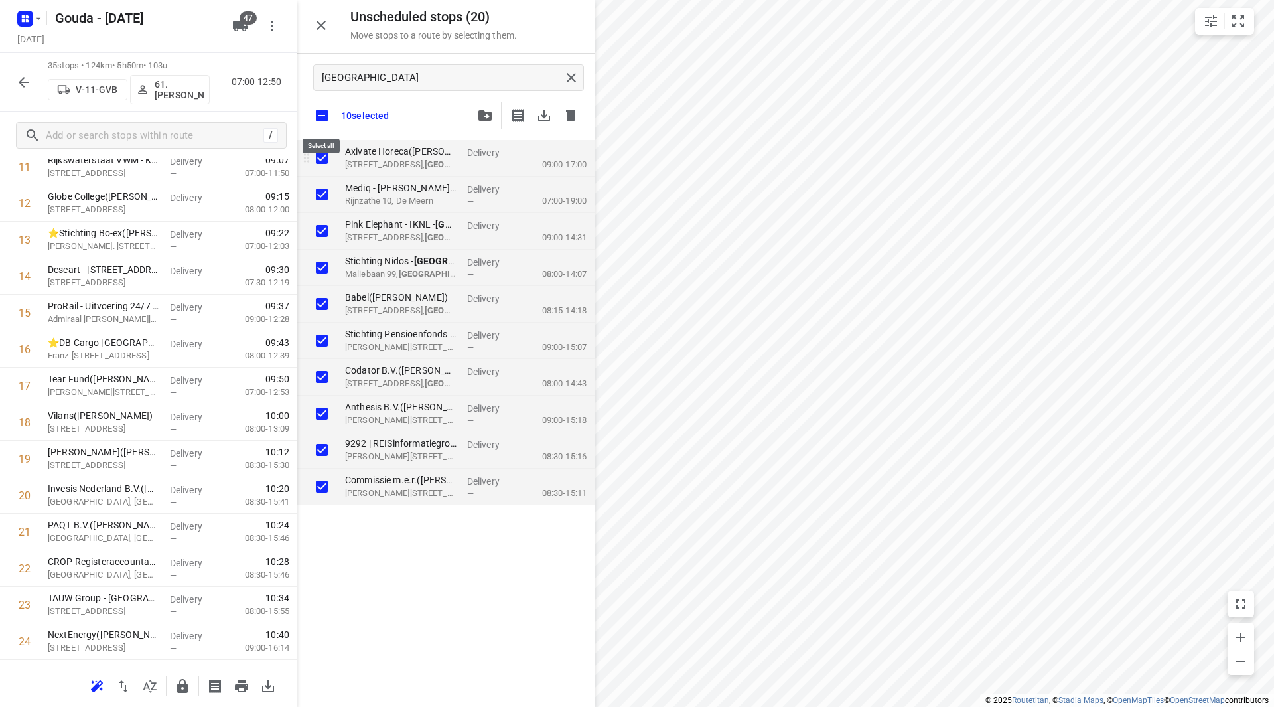
checkbox input "true"
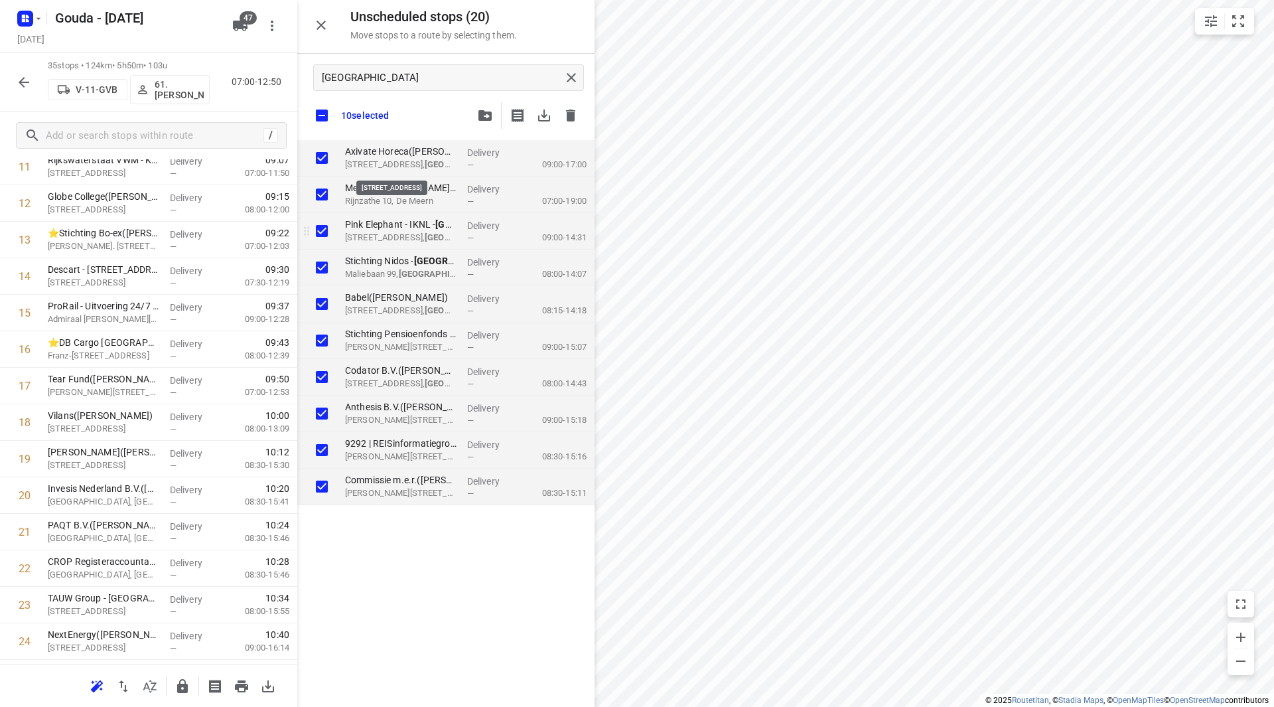
checkbox input "true"
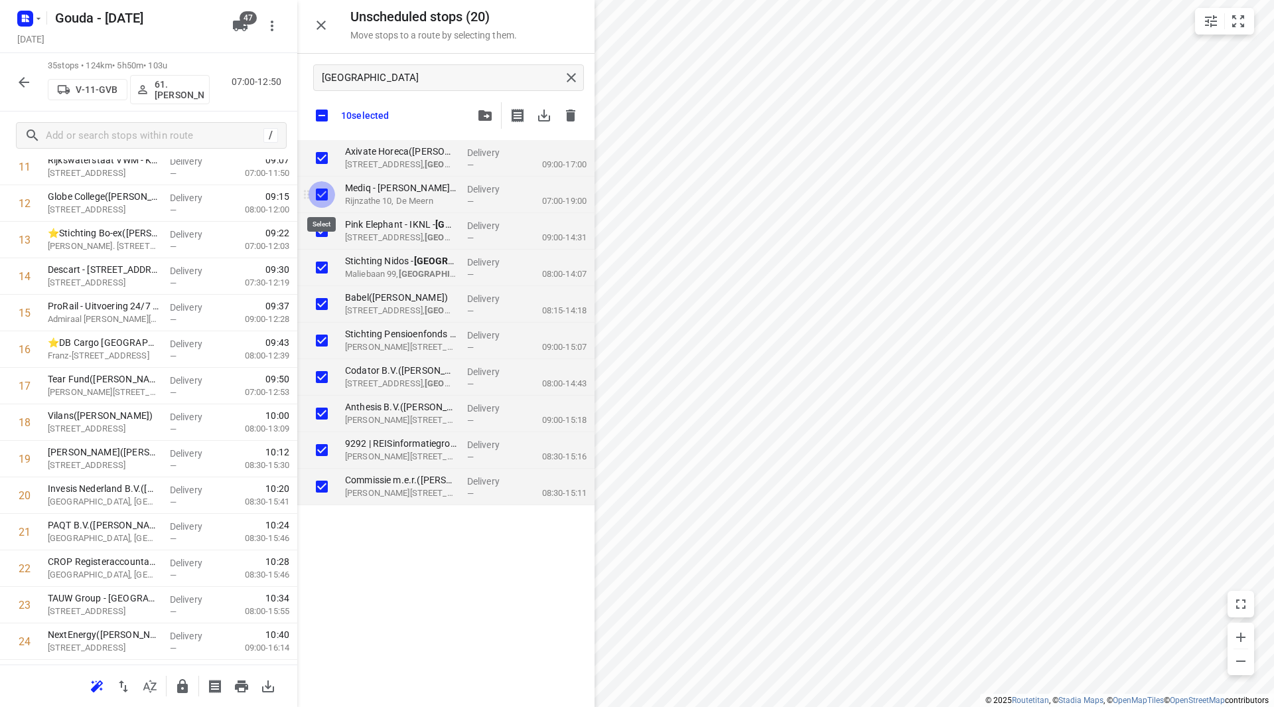
click at [317, 194] on input "grid" at bounding box center [322, 194] width 27 height 27
checkbox input "false"
checkbox input "true"
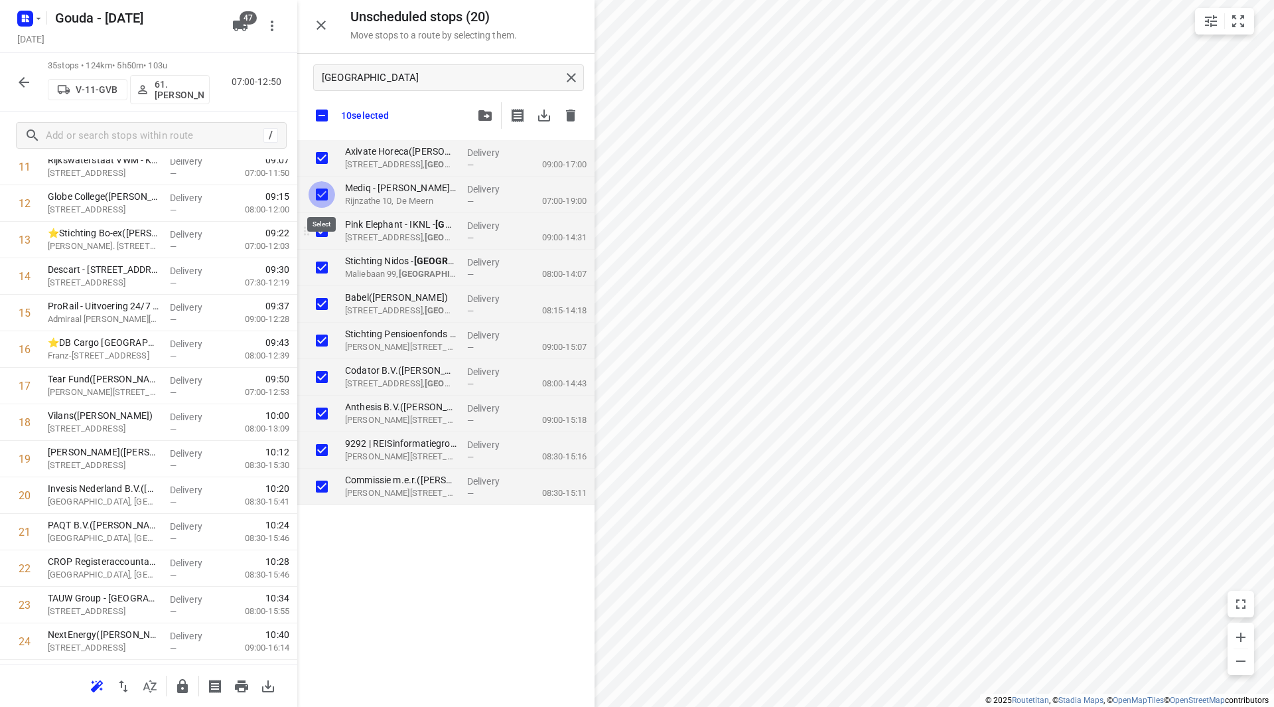
checkbox input "true"
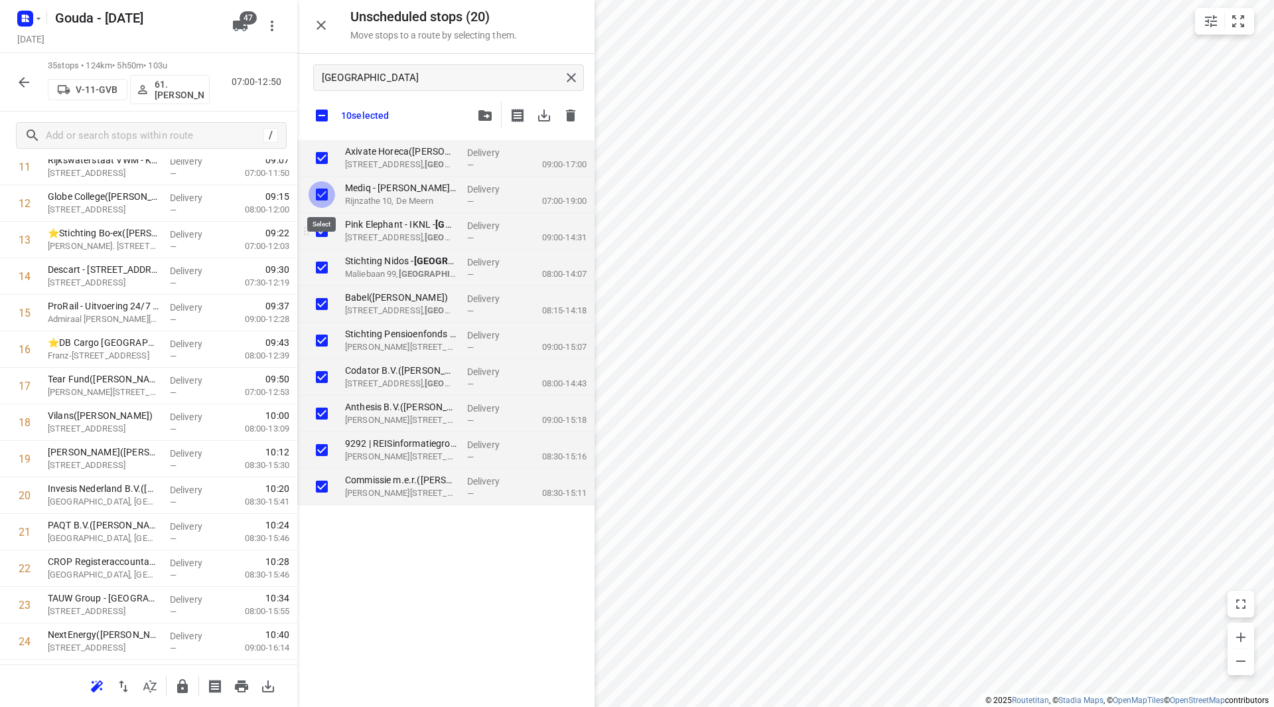
checkbox input "true"
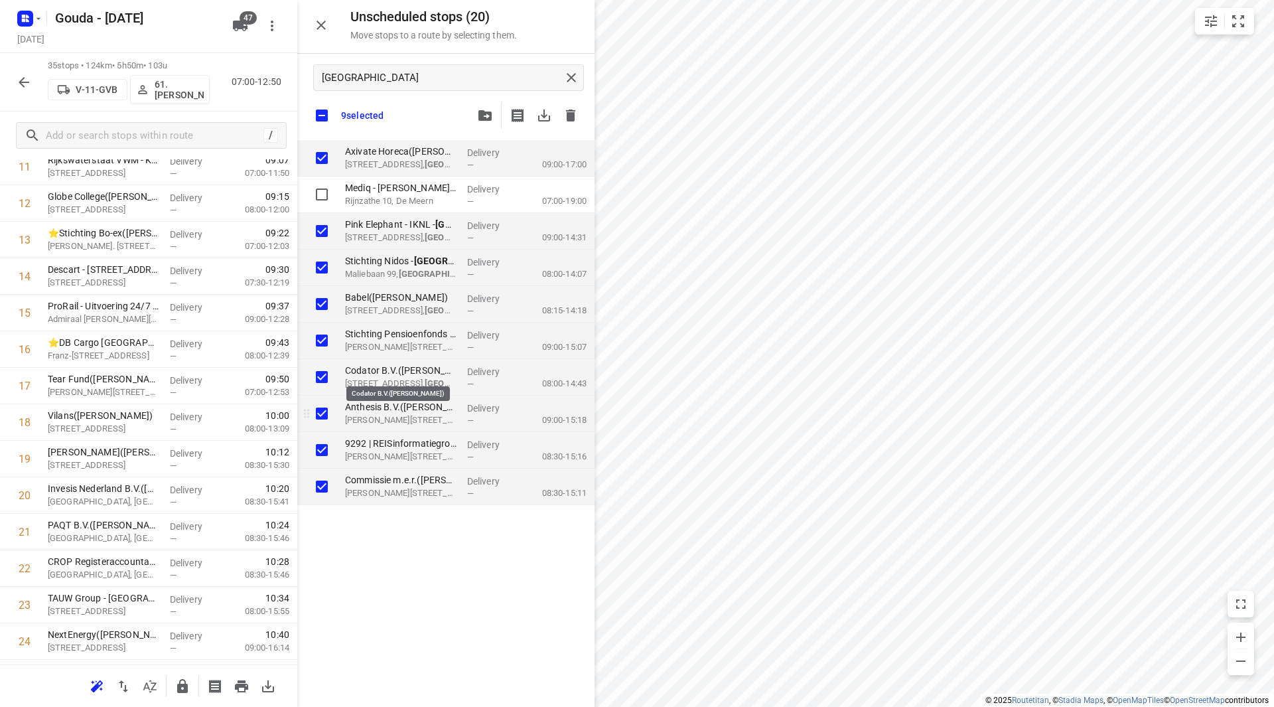
checkbox input "true"
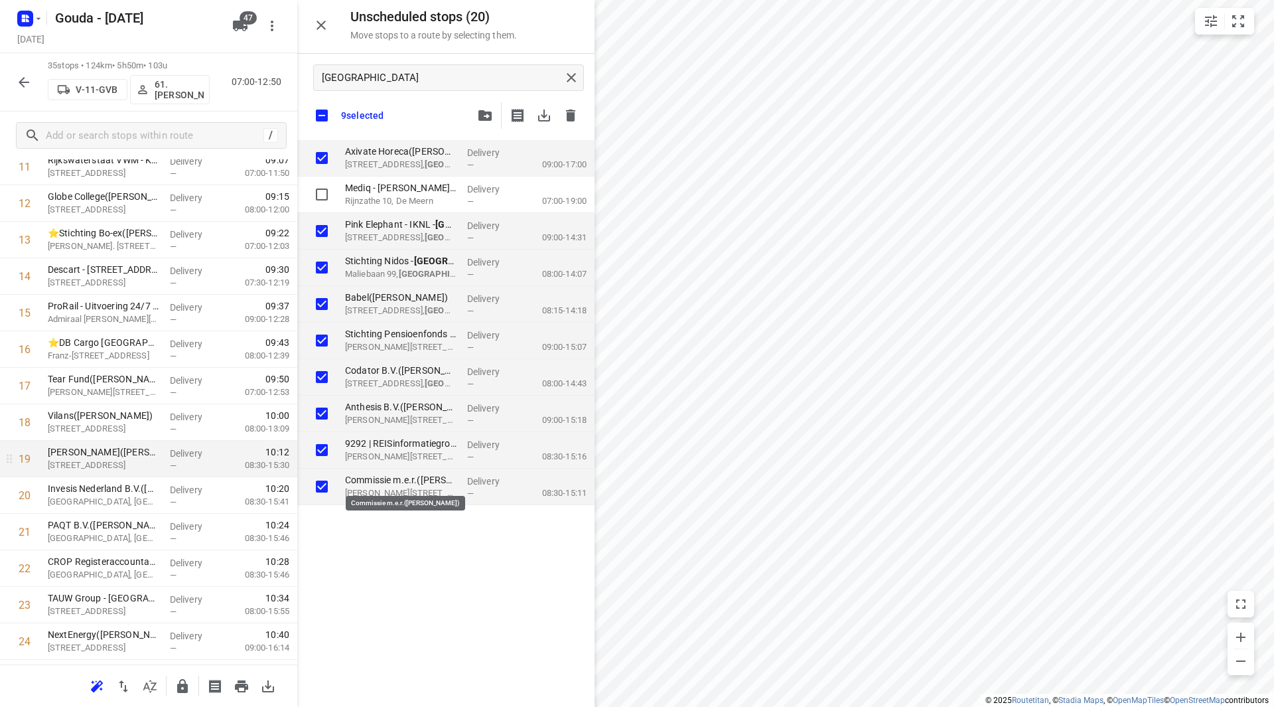
checkbox input "true"
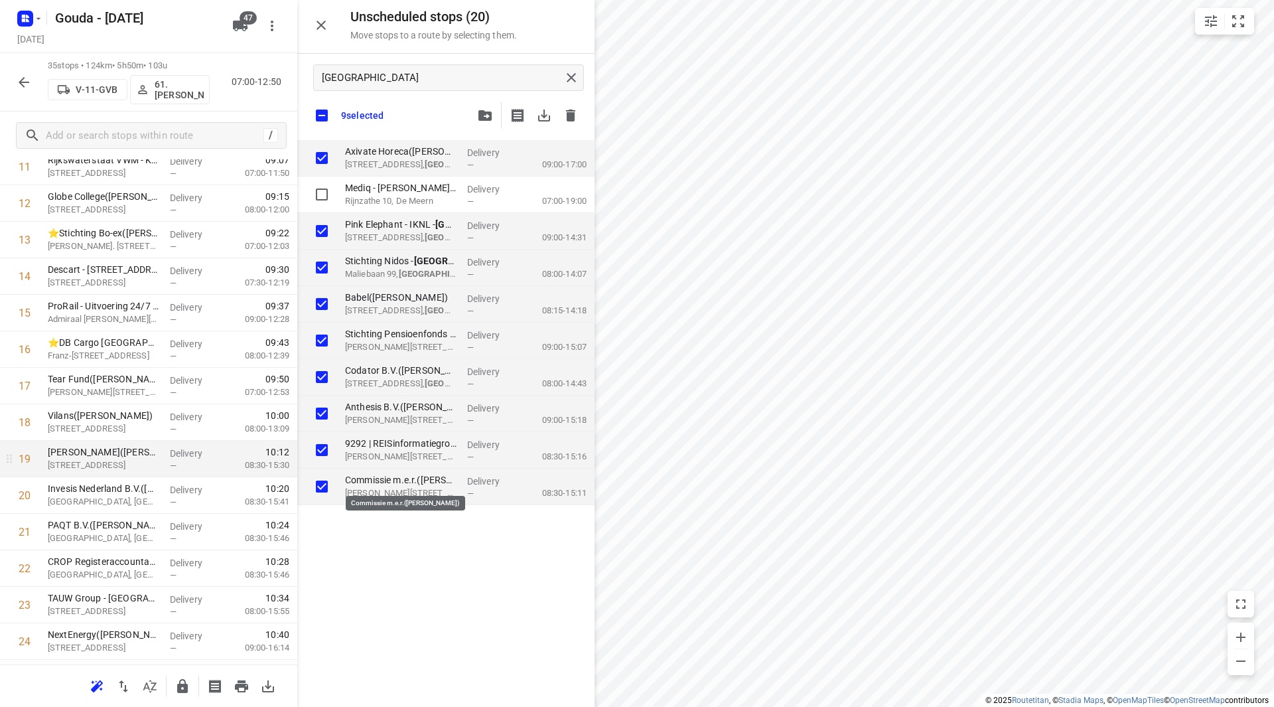
checkbox input "true"
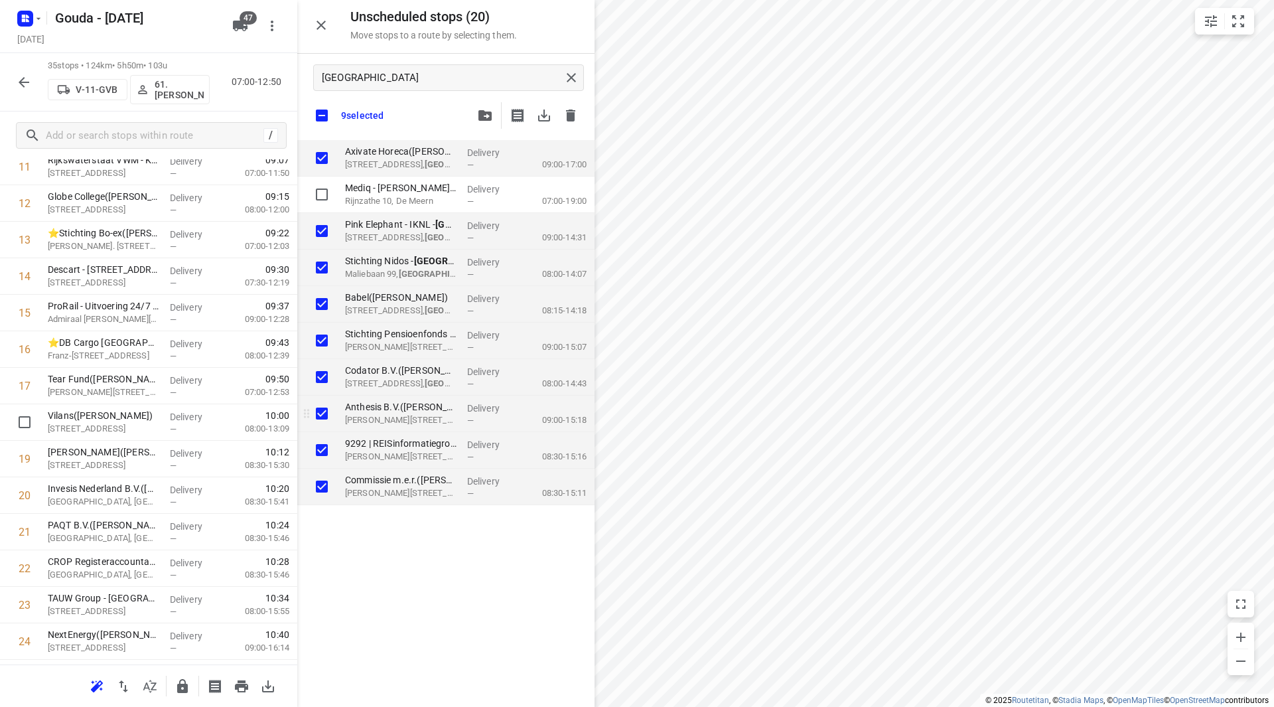
checkbox input "true"
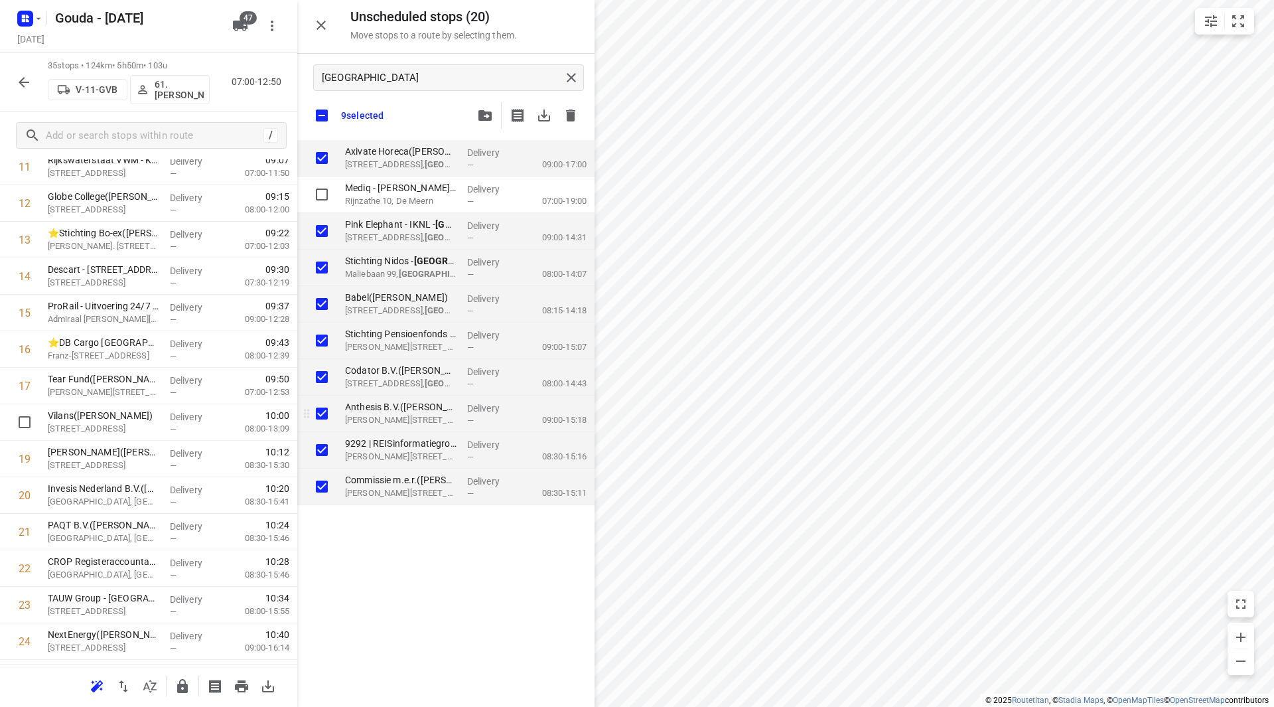
checkbox input "true"
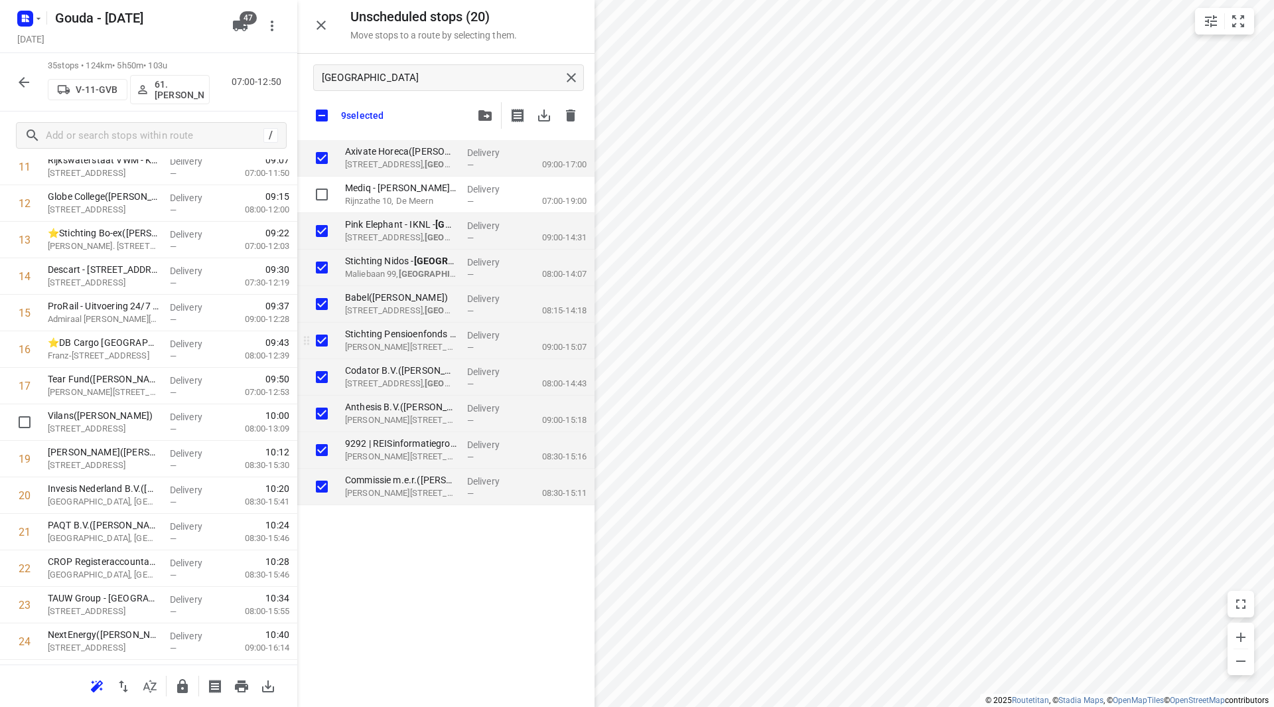
checkbox input "true"
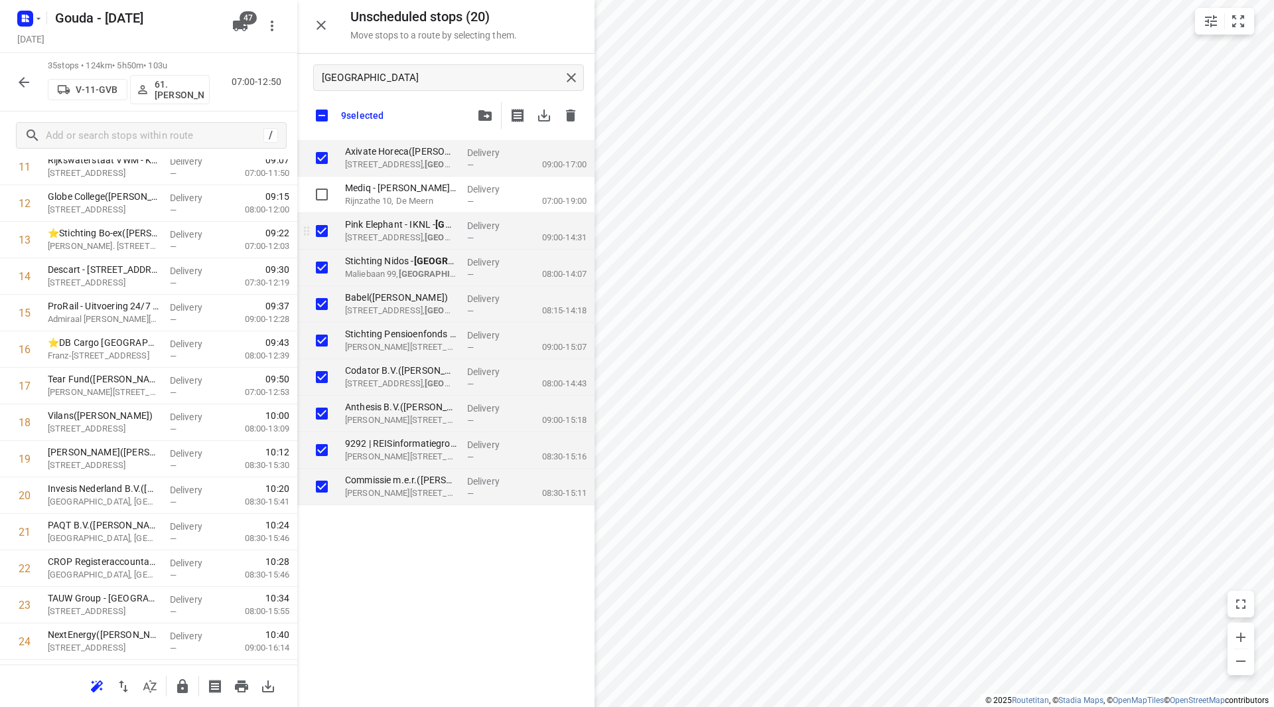
checkbox input "true"
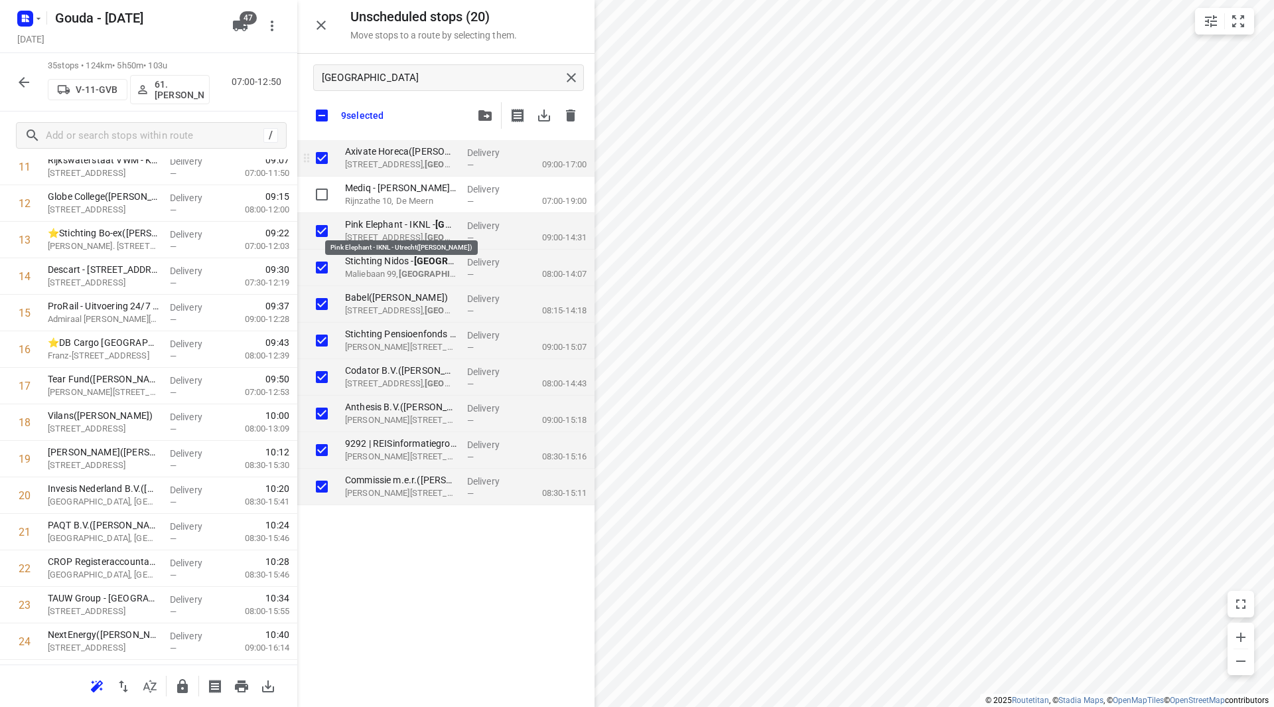
checkbox input "true"
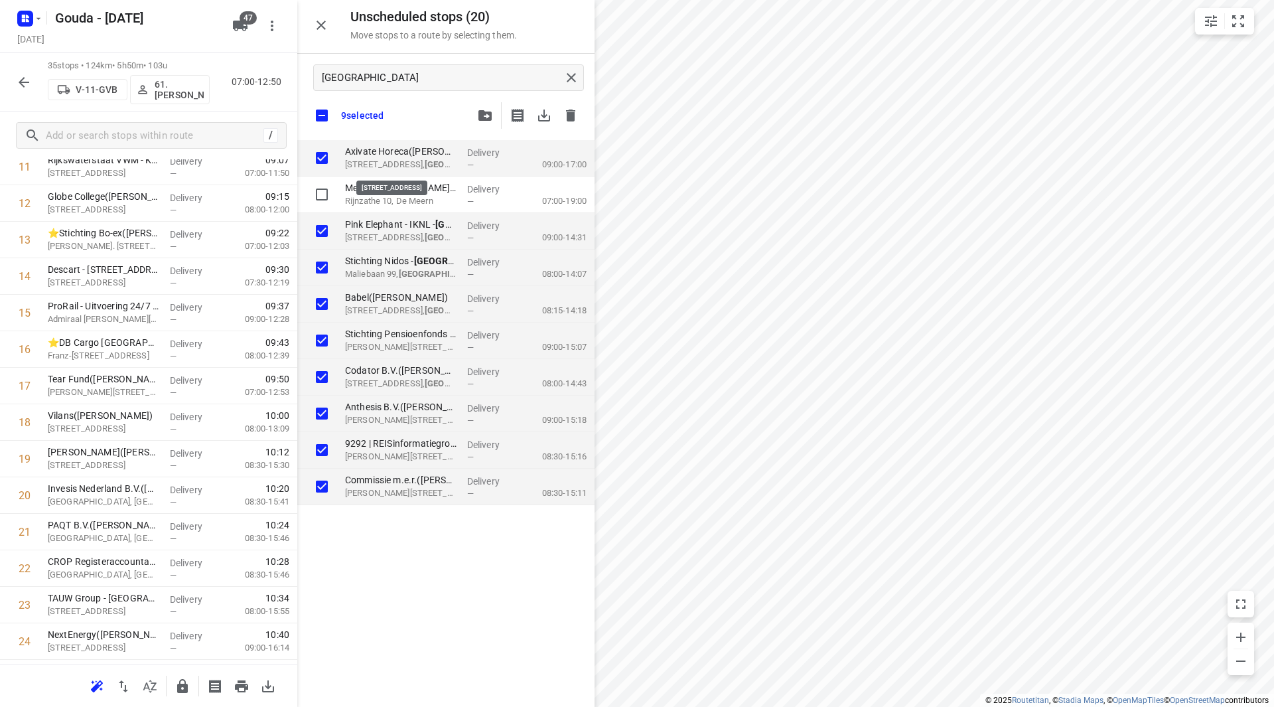
checkbox input "true"
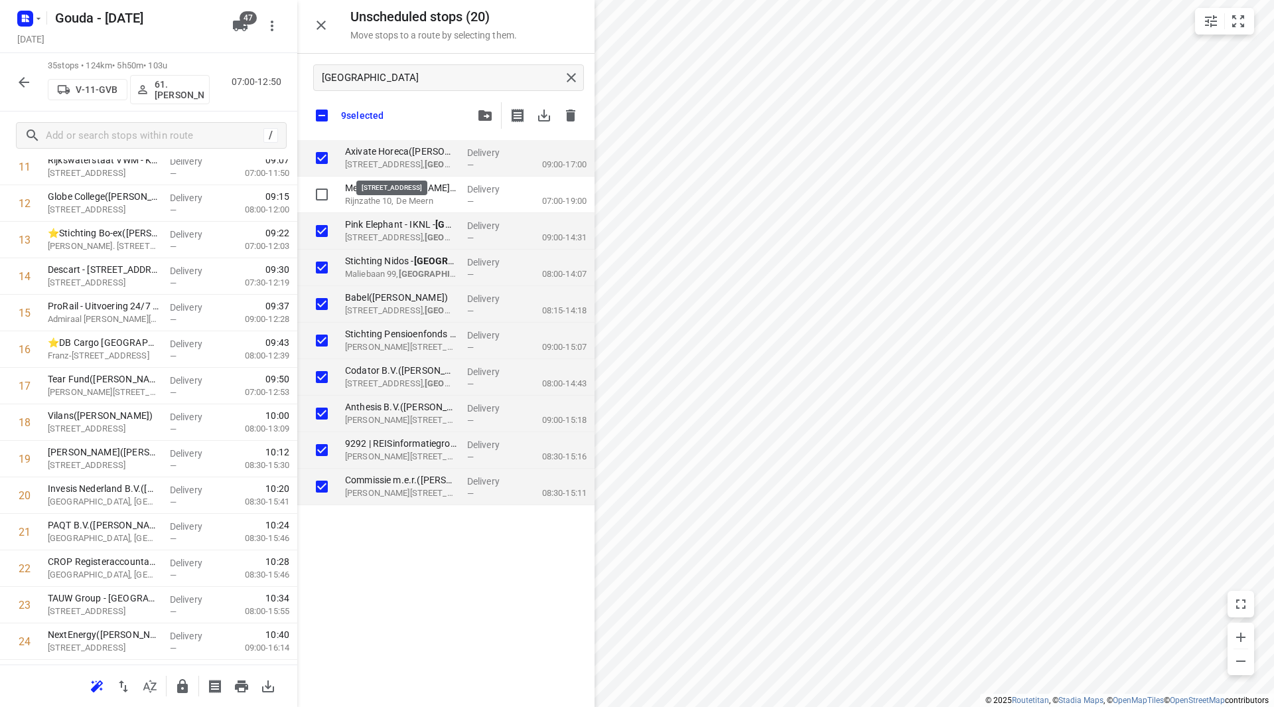
checkbox input "true"
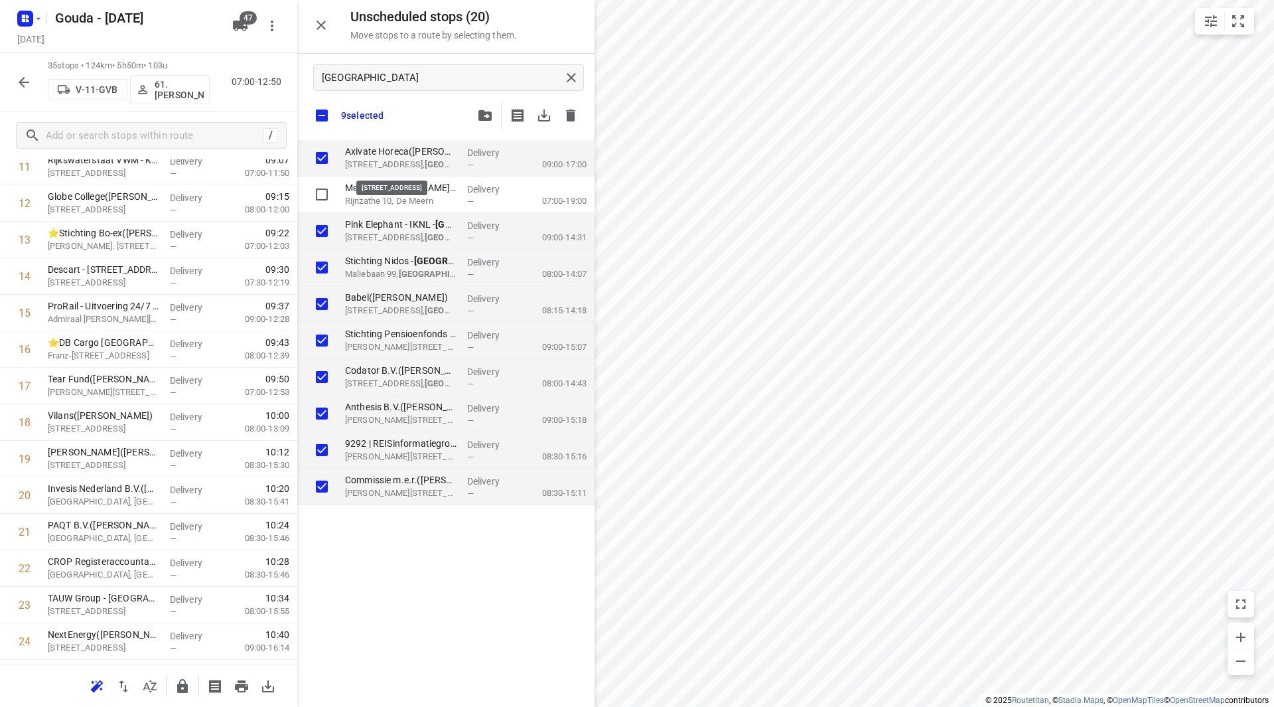
checkbox input "true"
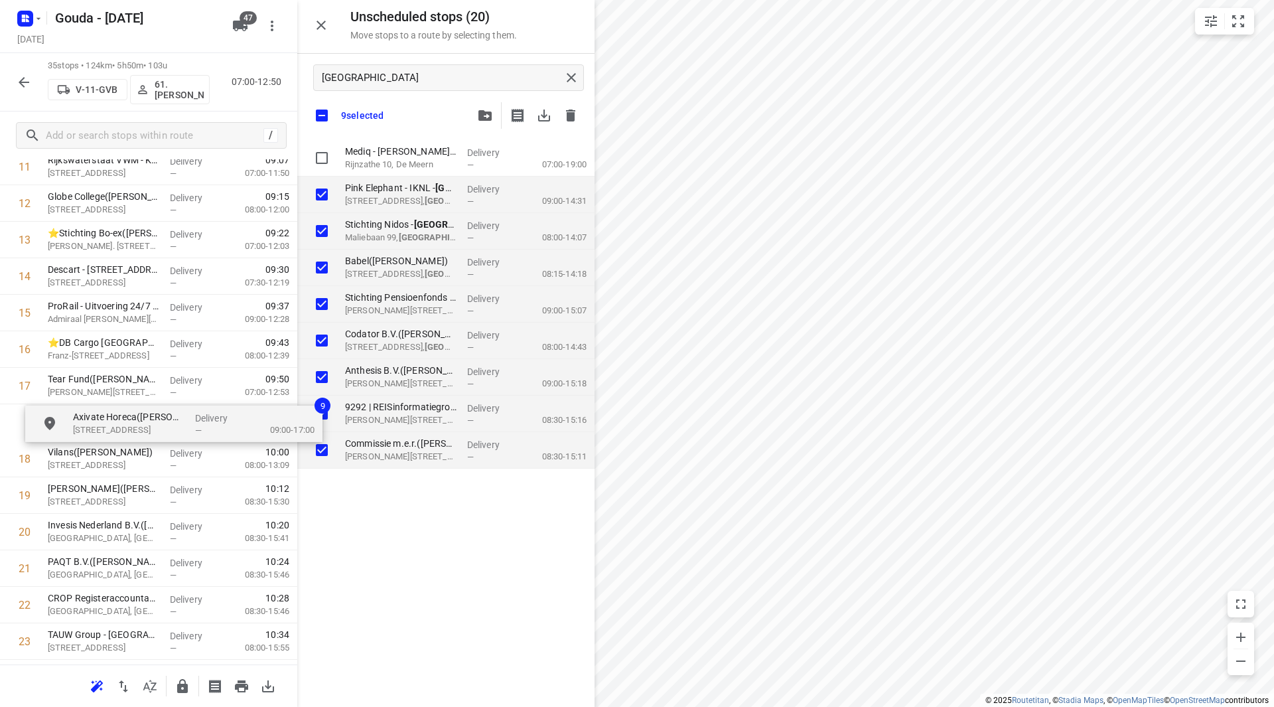
scroll to position [479, 0]
drag, startPoint x: 374, startPoint y: 158, endPoint x: 73, endPoint y: 456, distance: 423.3
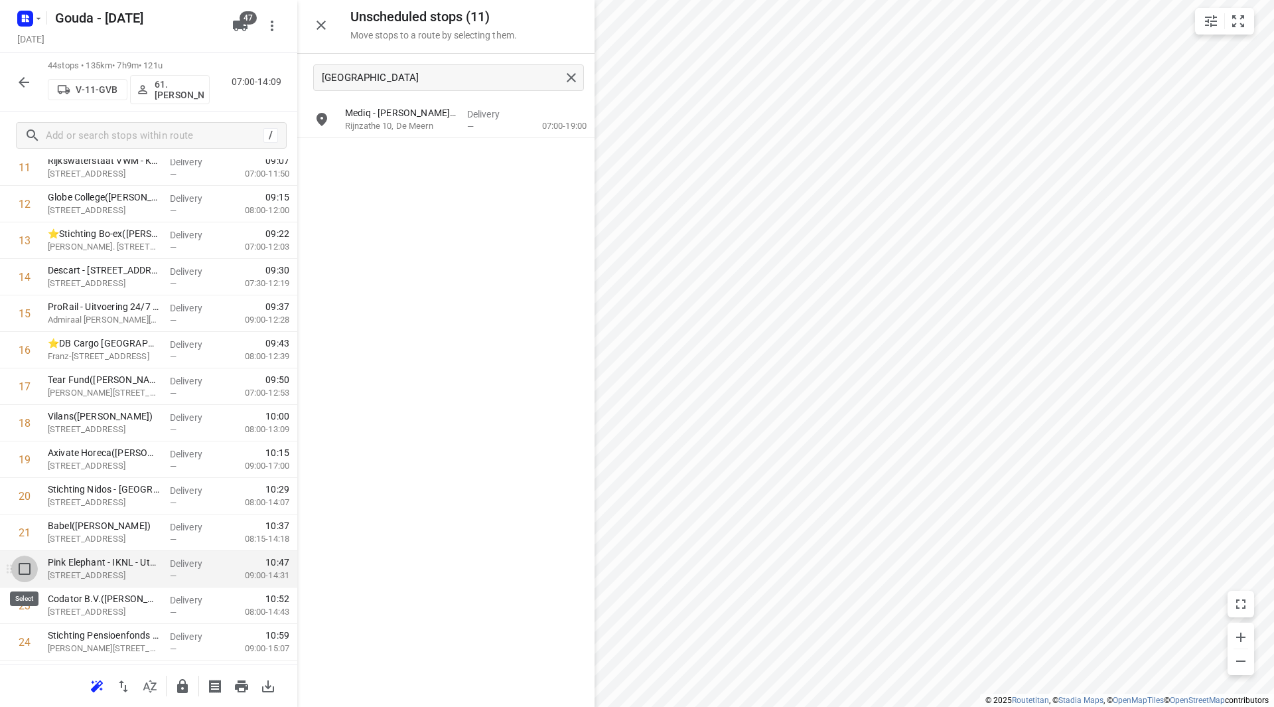
click at [21, 569] on input "checkbox" at bounding box center [24, 568] width 27 height 27
checkbox input "true"
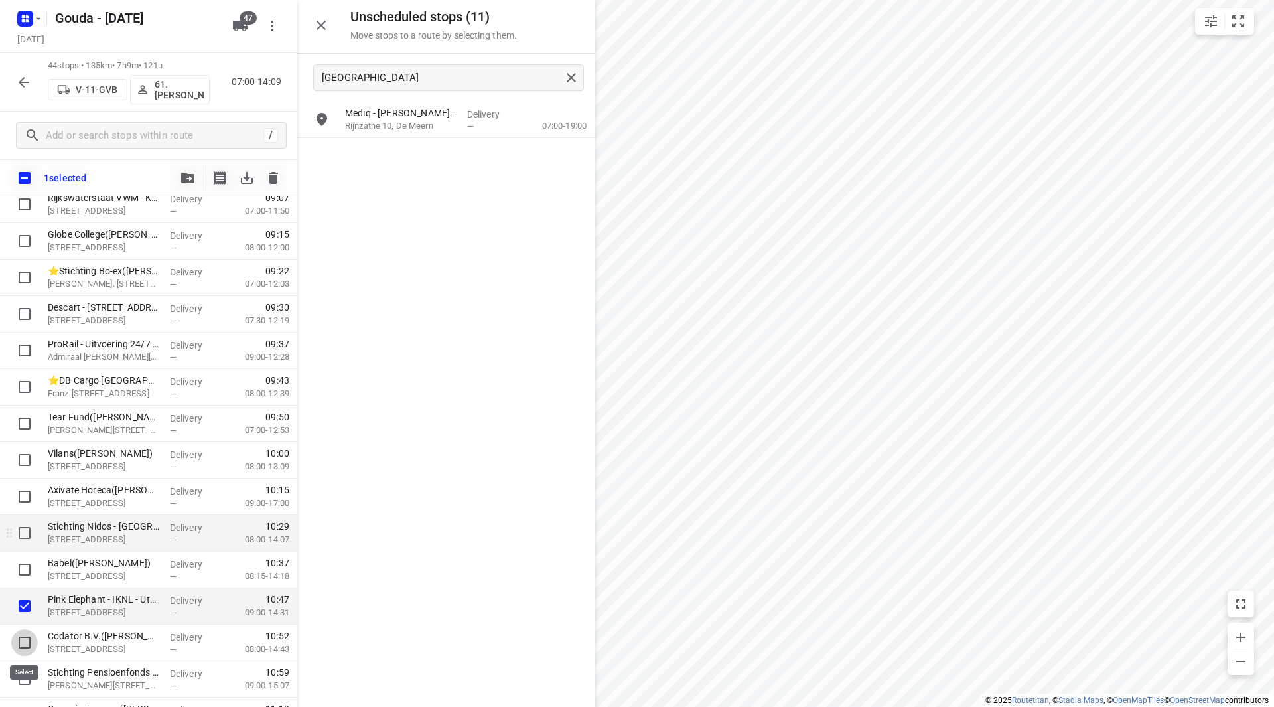
drag, startPoint x: 27, startPoint y: 637, endPoint x: 94, endPoint y: 536, distance: 122.0
click at [27, 636] on input "checkbox" at bounding box center [24, 642] width 27 height 27
checkbox input "true"
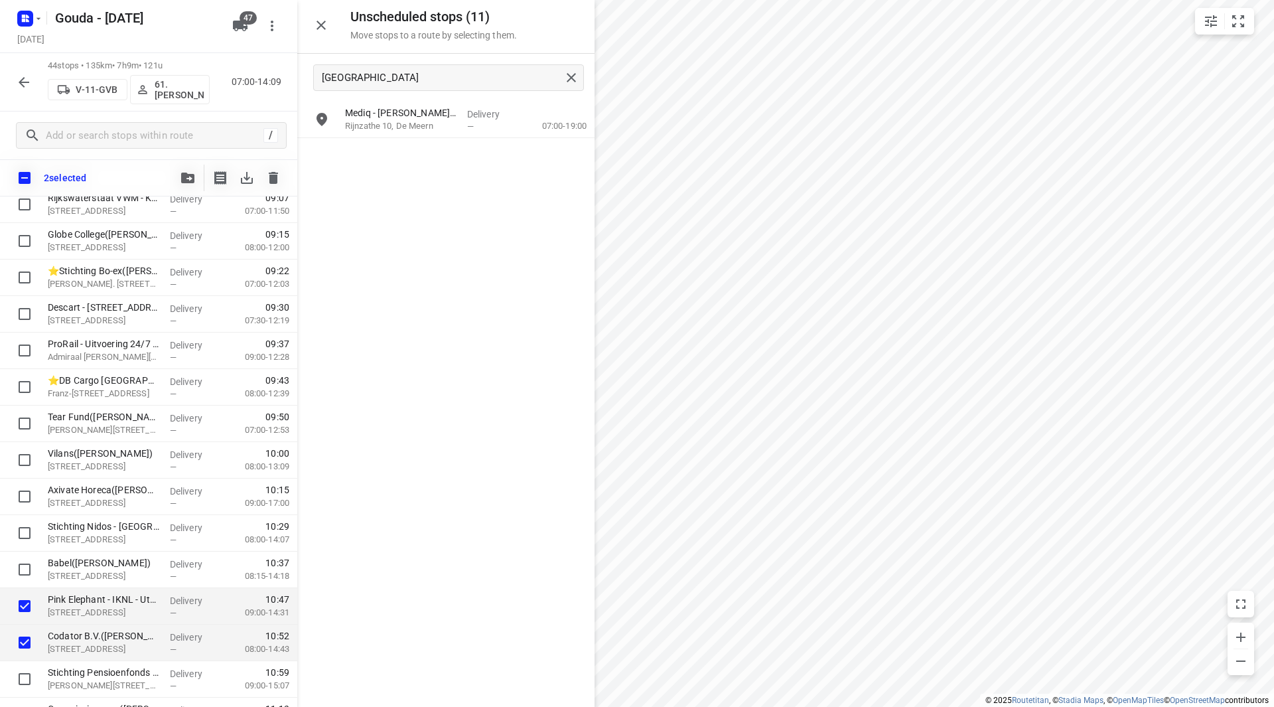
scroll to position [482, 0]
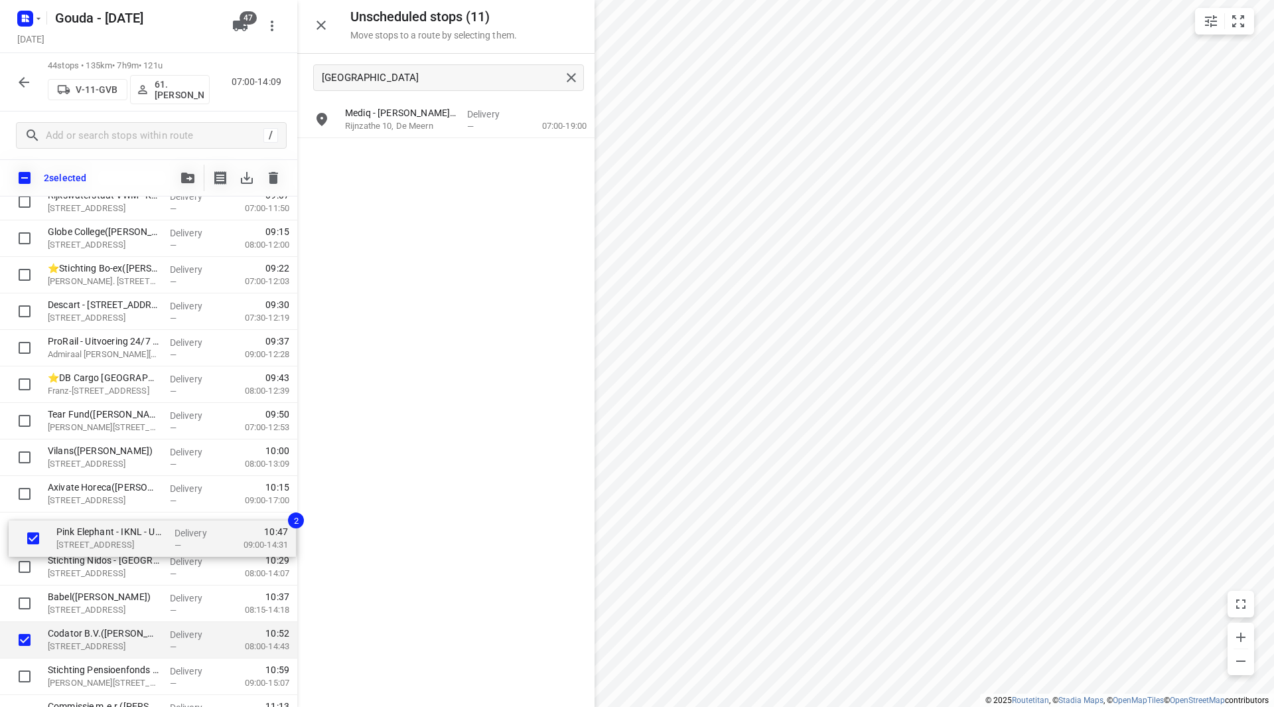
drag, startPoint x: 101, startPoint y: 614, endPoint x: 110, endPoint y: 540, distance: 74.8
click at [110, 540] on div "⭐ASR [GEOGRAPHIC_DATA]([PERSON_NAME]) [STREET_ADDRESS] Delivery — 07:38 07:30-1…" at bounding box center [148, 622] width 297 height 1606
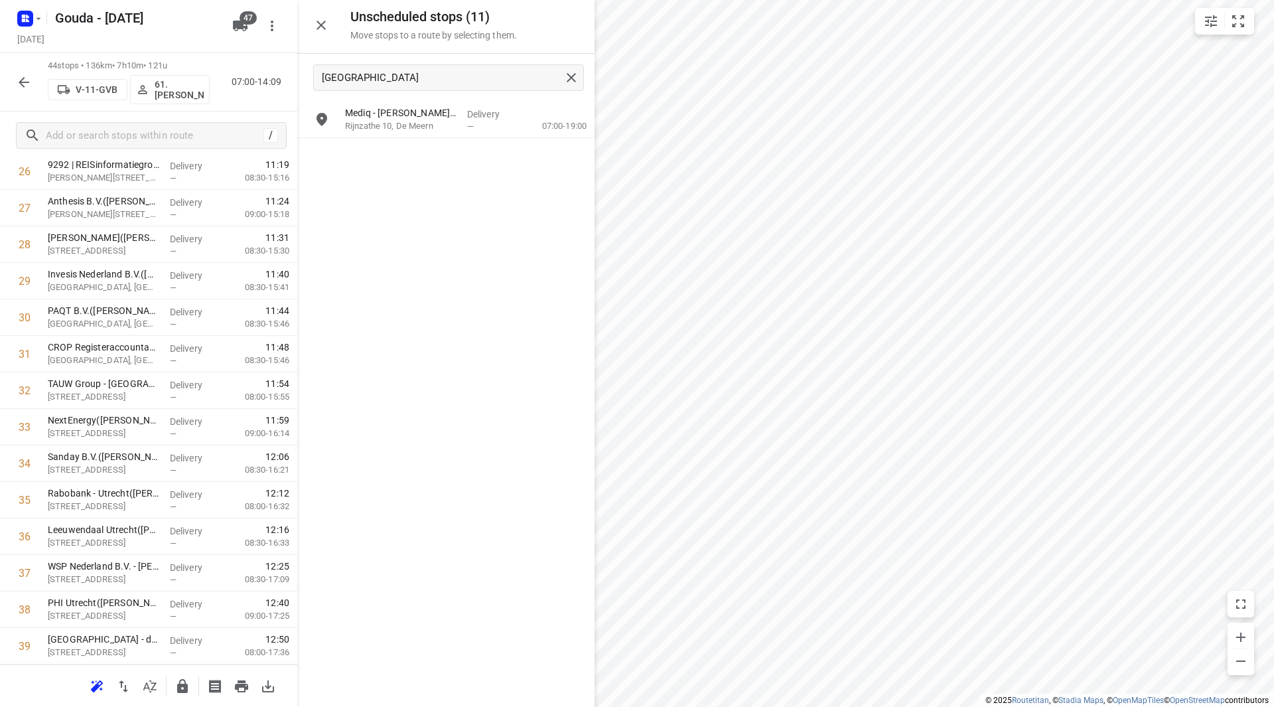
scroll to position [1079, 0]
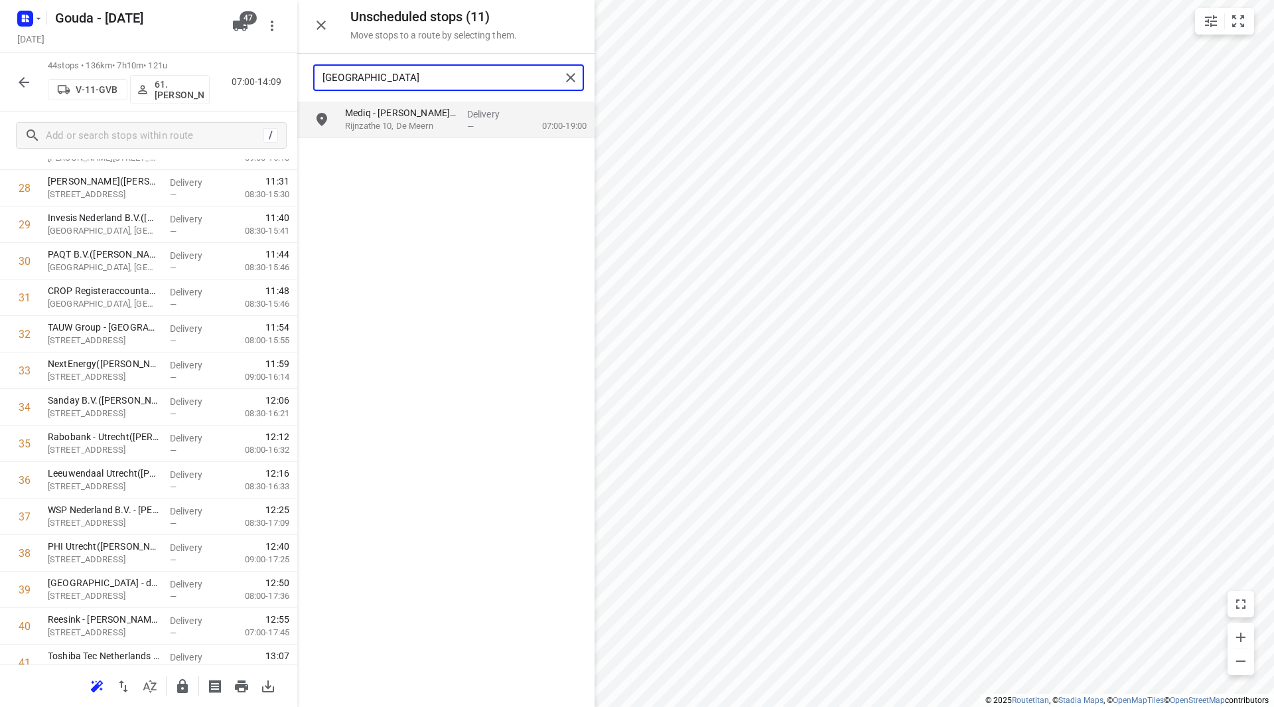
drag, startPoint x: 403, startPoint y: 79, endPoint x: 281, endPoint y: 70, distance: 121.8
click at [277, 70] on div "Unscheduled stops ( 11 ) Move stops to a route by selecting them. utrecht Mediq…" at bounding box center [148, 353] width 297 height 707
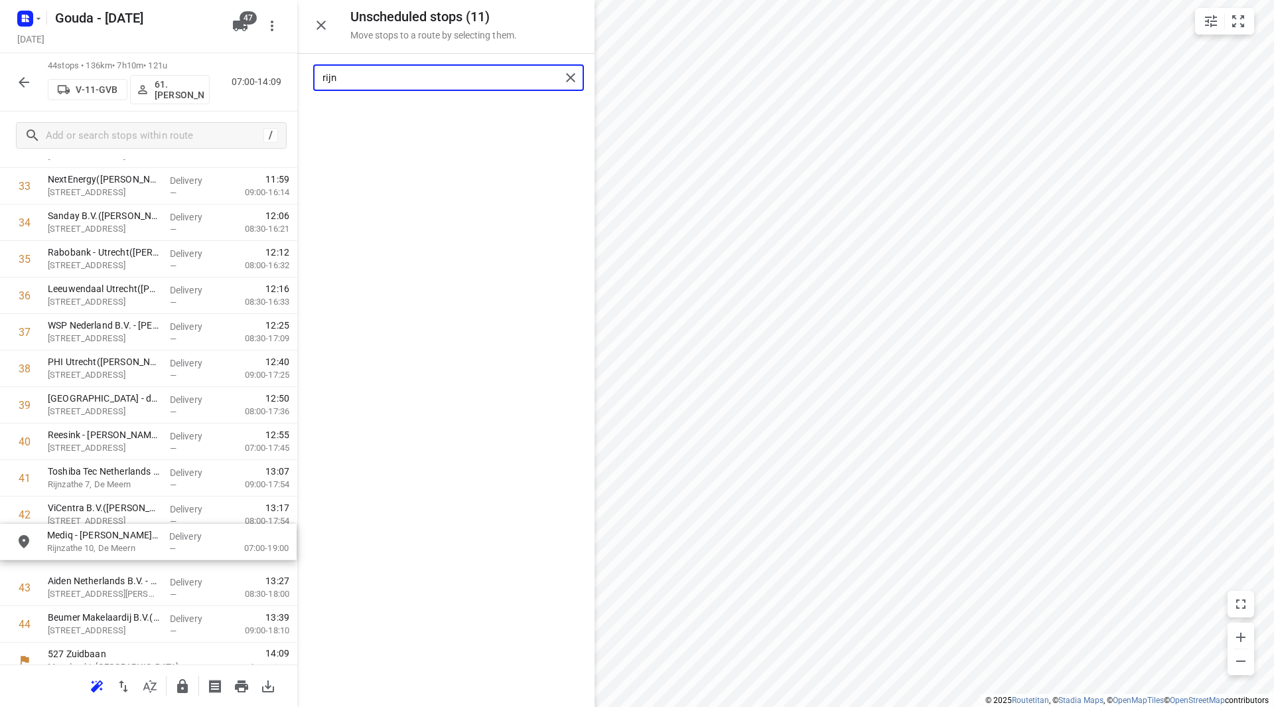
drag, startPoint x: 358, startPoint y: 145, endPoint x: 106, endPoint y: 551, distance: 479.0
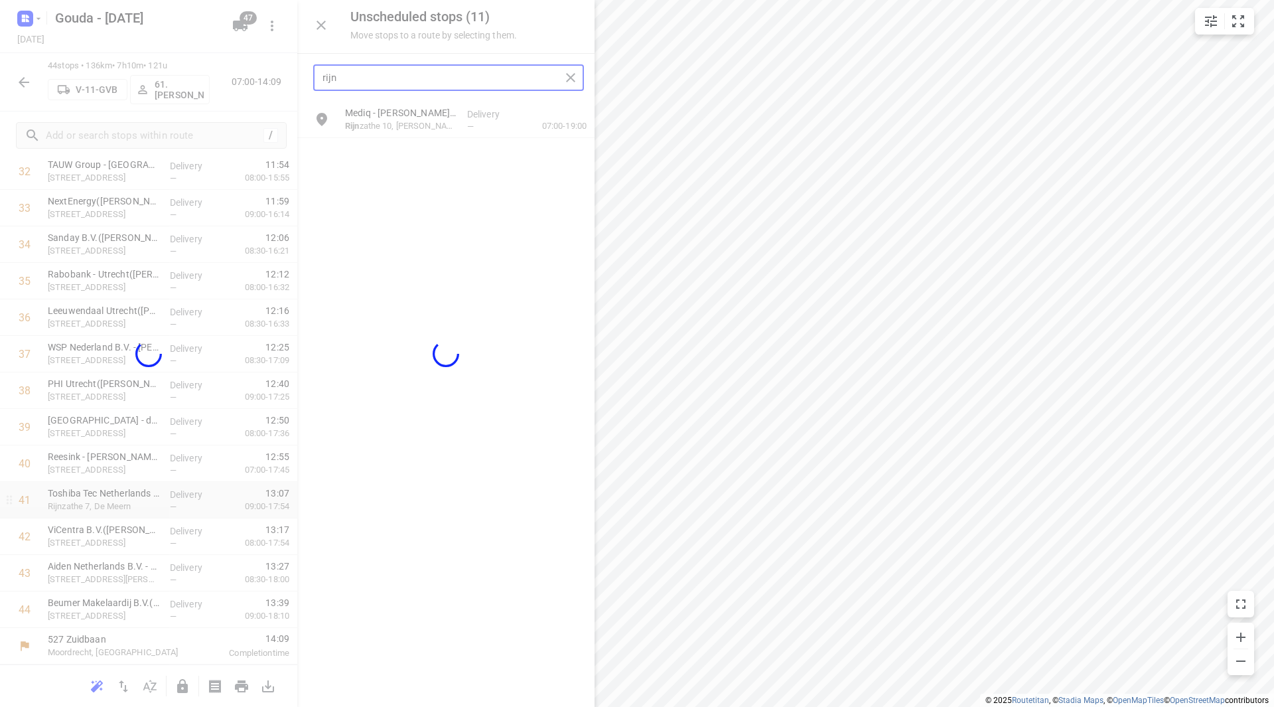
scroll to position [1242, 0]
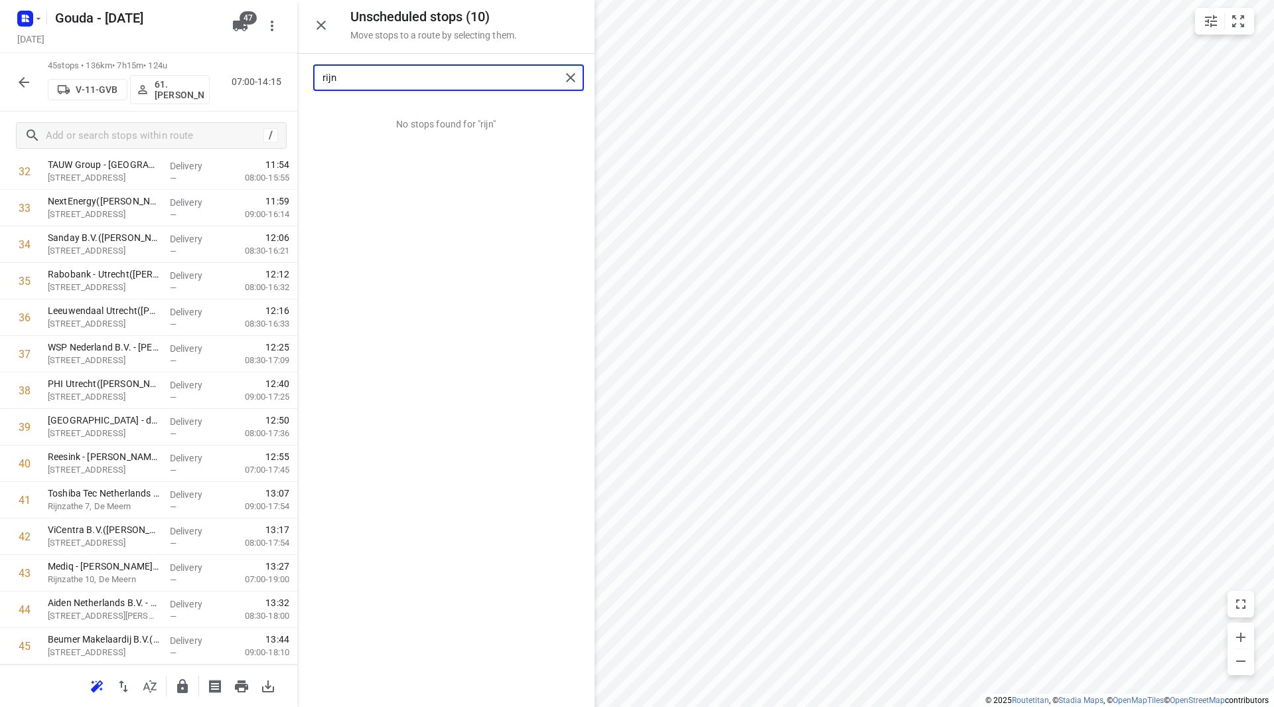
type input "rijn"
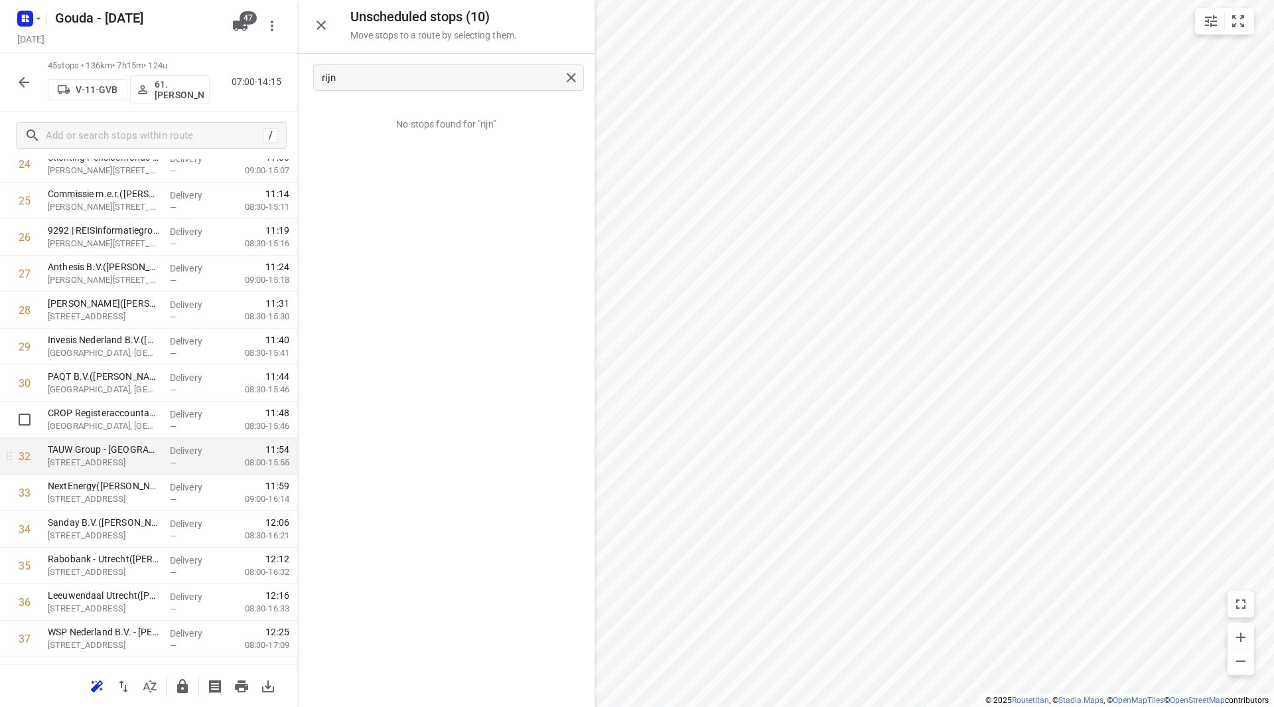
scroll to position [1252, 0]
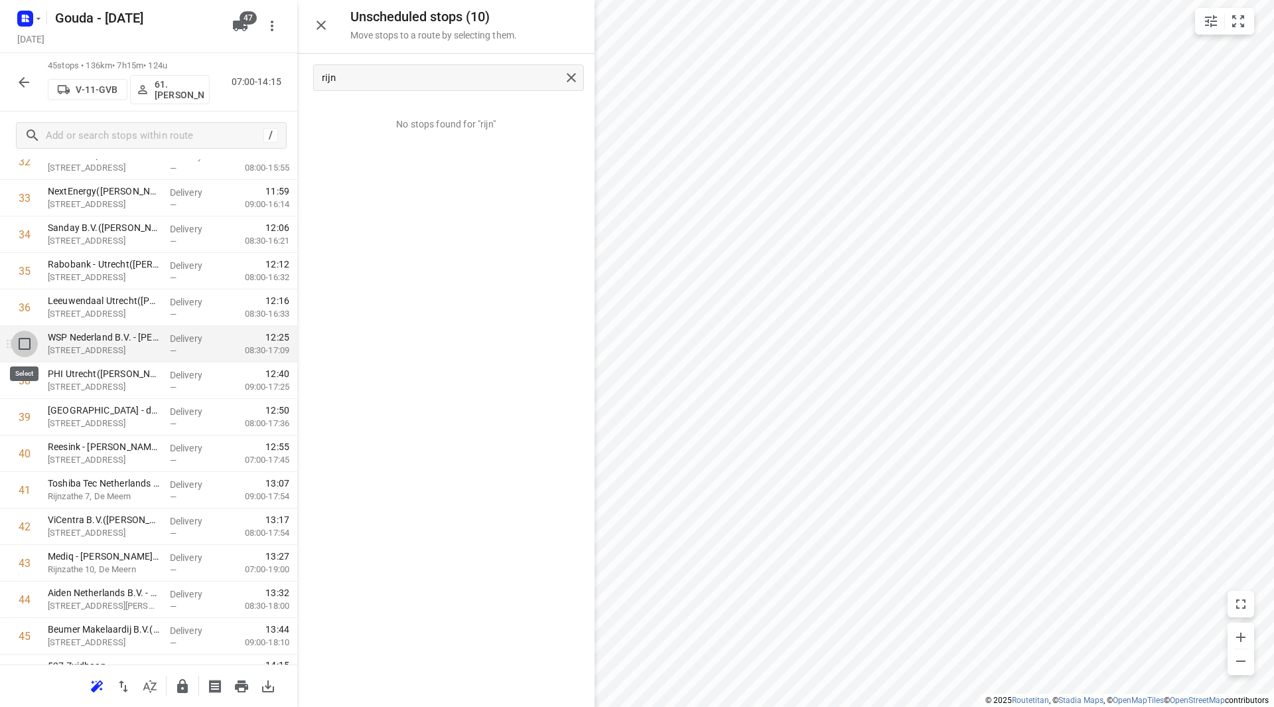
click at [27, 344] on input "checkbox" at bounding box center [24, 343] width 27 height 27
checkbox input "true"
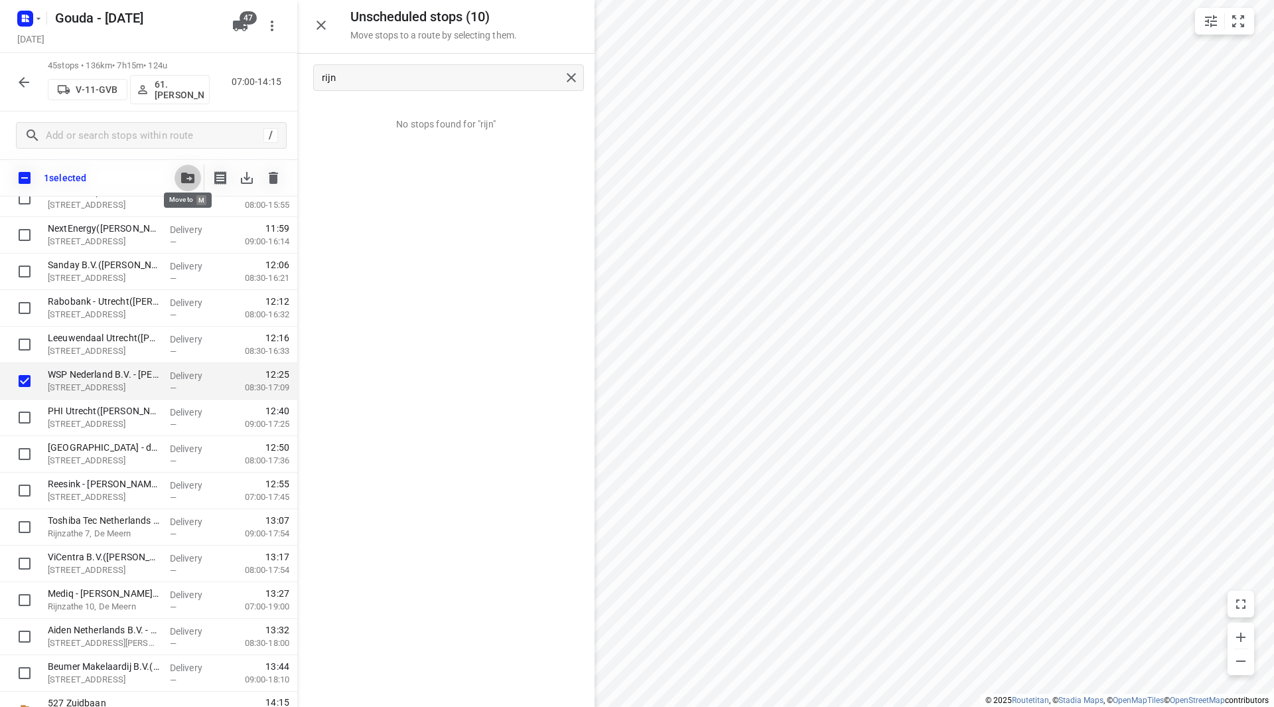
click at [193, 177] on icon "button" at bounding box center [187, 178] width 13 height 11
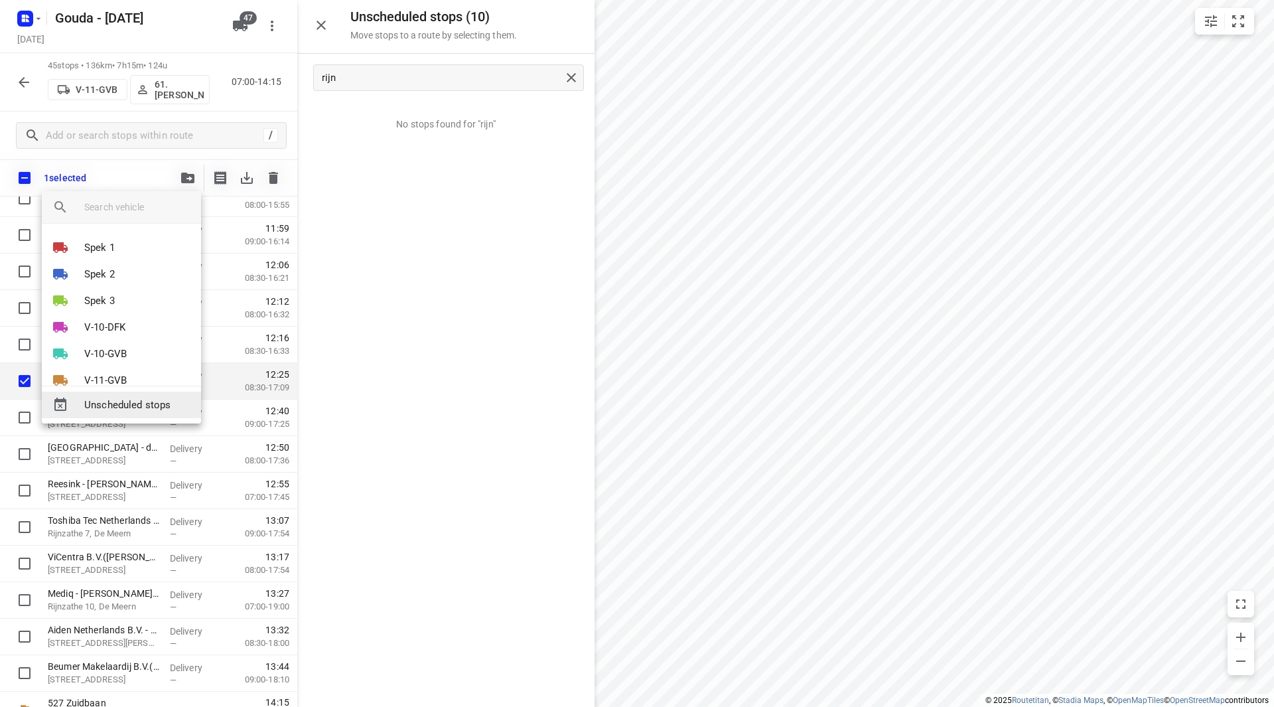
click at [137, 402] on span "Unscheduled stops" at bounding box center [137, 405] width 106 height 15
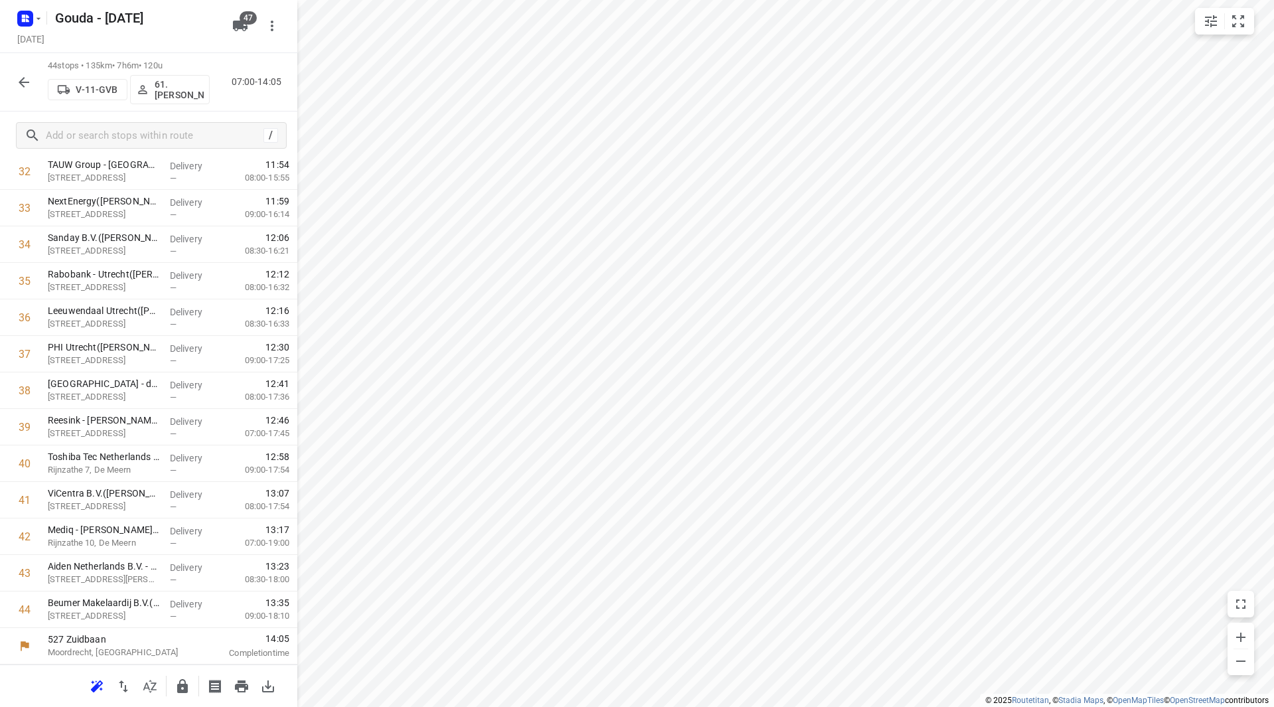
scroll to position [0, 0]
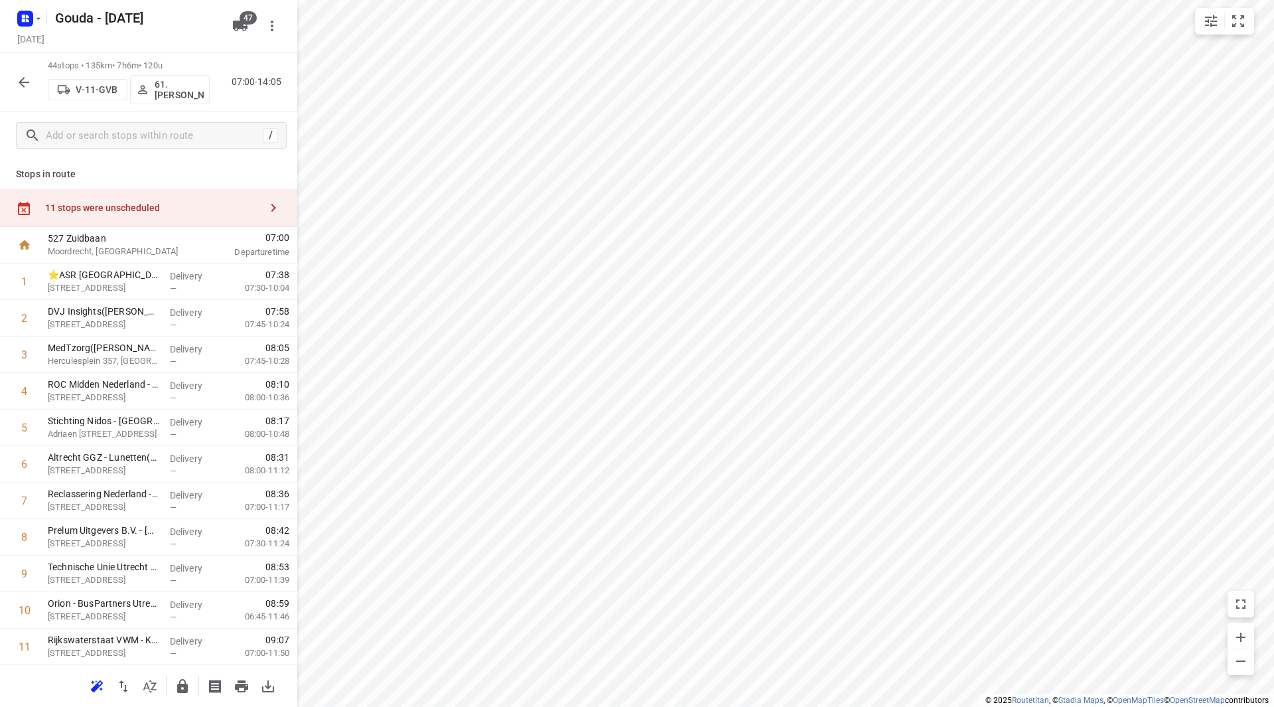
click at [220, 194] on div "11 stops were unscheduled" at bounding box center [148, 208] width 297 height 38
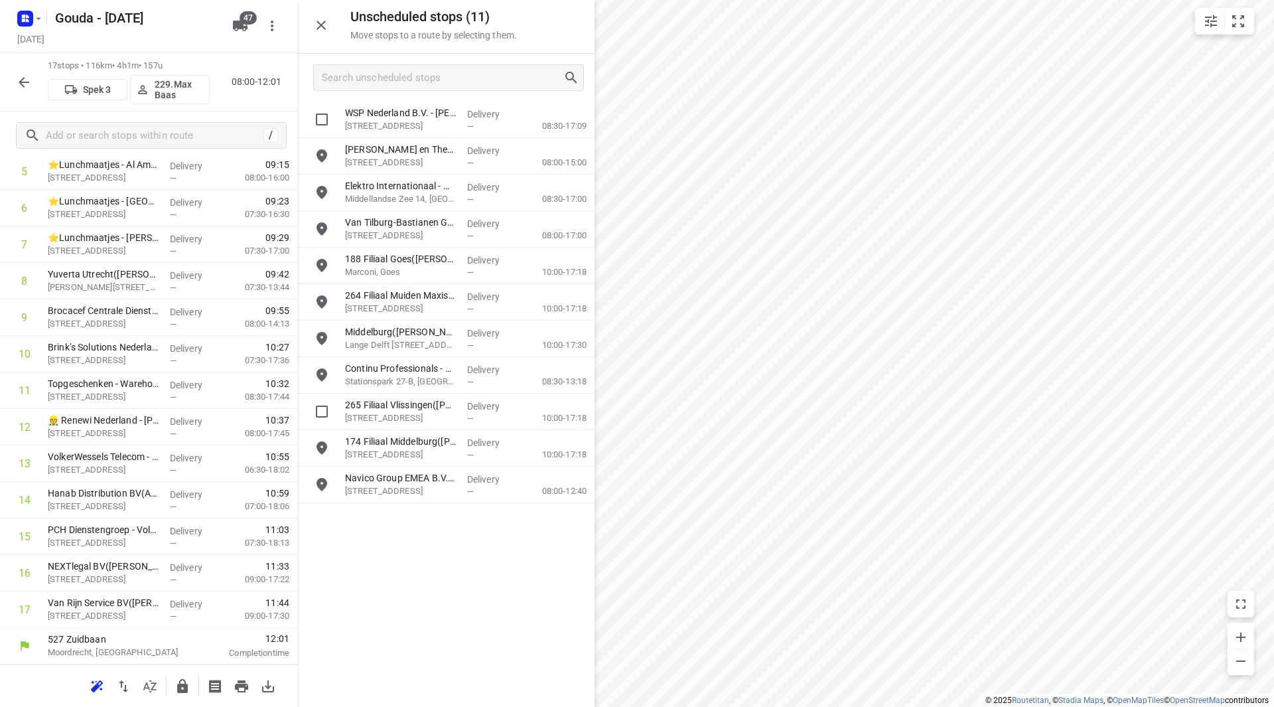
scroll to position [222, 0]
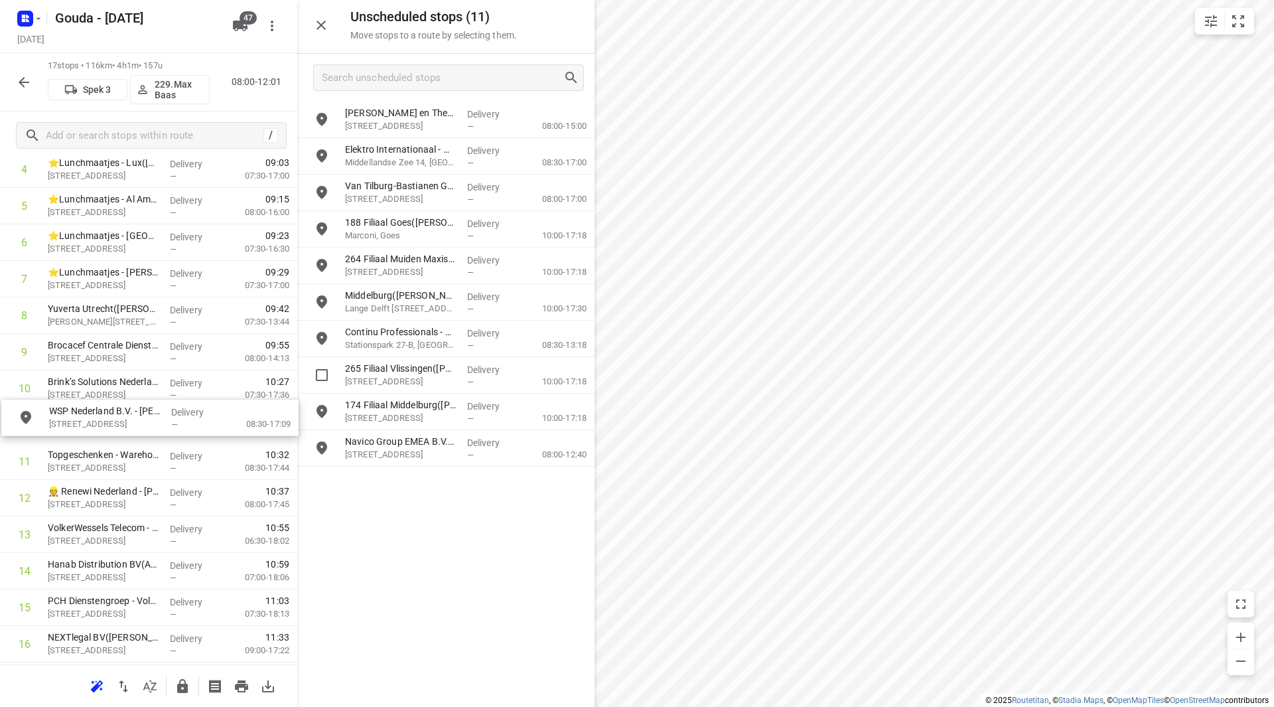
drag, startPoint x: 402, startPoint y: 133, endPoint x: 94, endPoint y: 438, distance: 434.1
drag, startPoint x: 93, startPoint y: 424, endPoint x: 94, endPoint y: 392, distance: 32.5
click at [94, 392] on div "1 ⭐Lunchmaatjes - [PERSON_NAME]([PERSON_NAME]) [PERSON_NAME][STREET_ADDRESS] De…" at bounding box center [148, 370] width 297 height 657
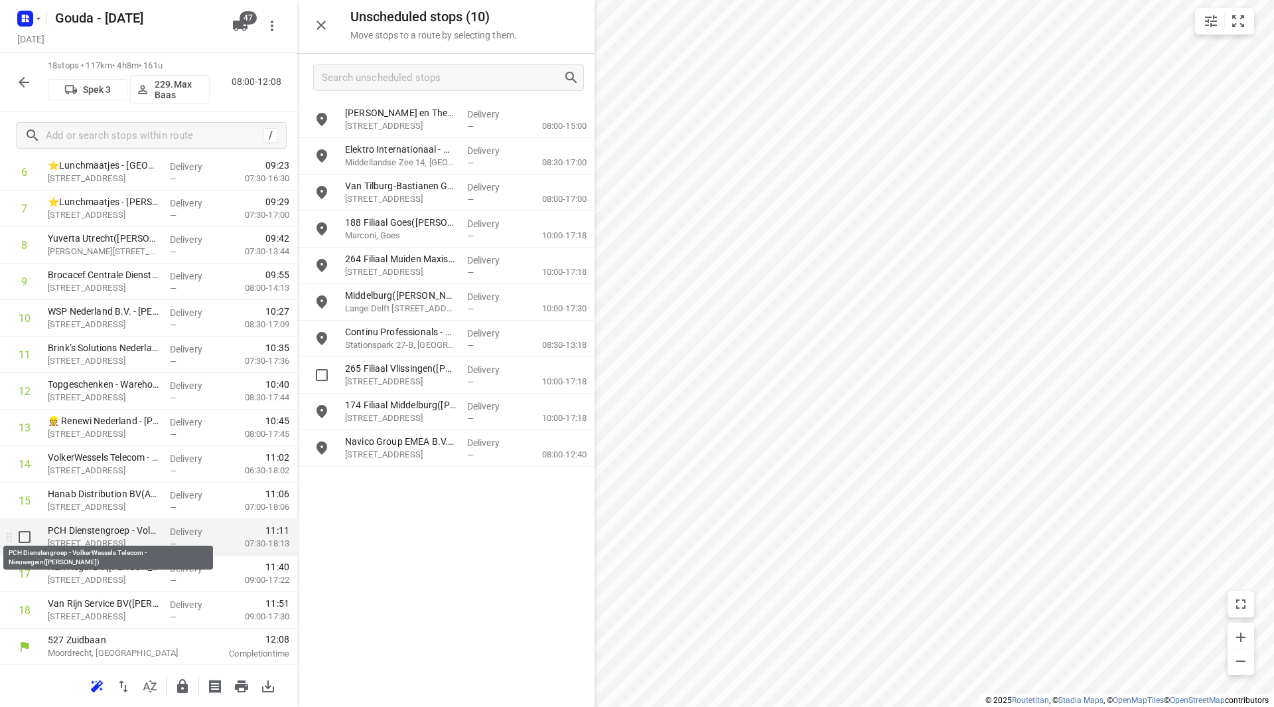
scroll to position [293, 0]
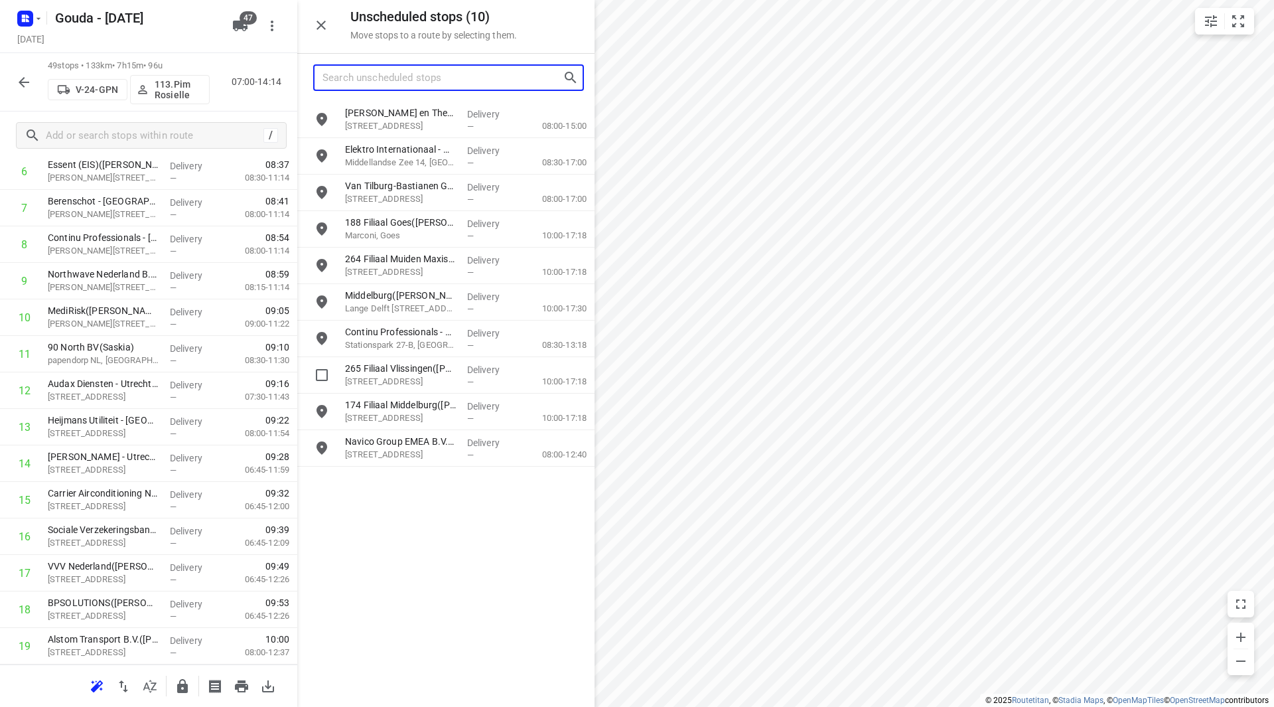
click at [403, 79] on input "Search unscheduled stops" at bounding box center [443, 78] width 240 height 21
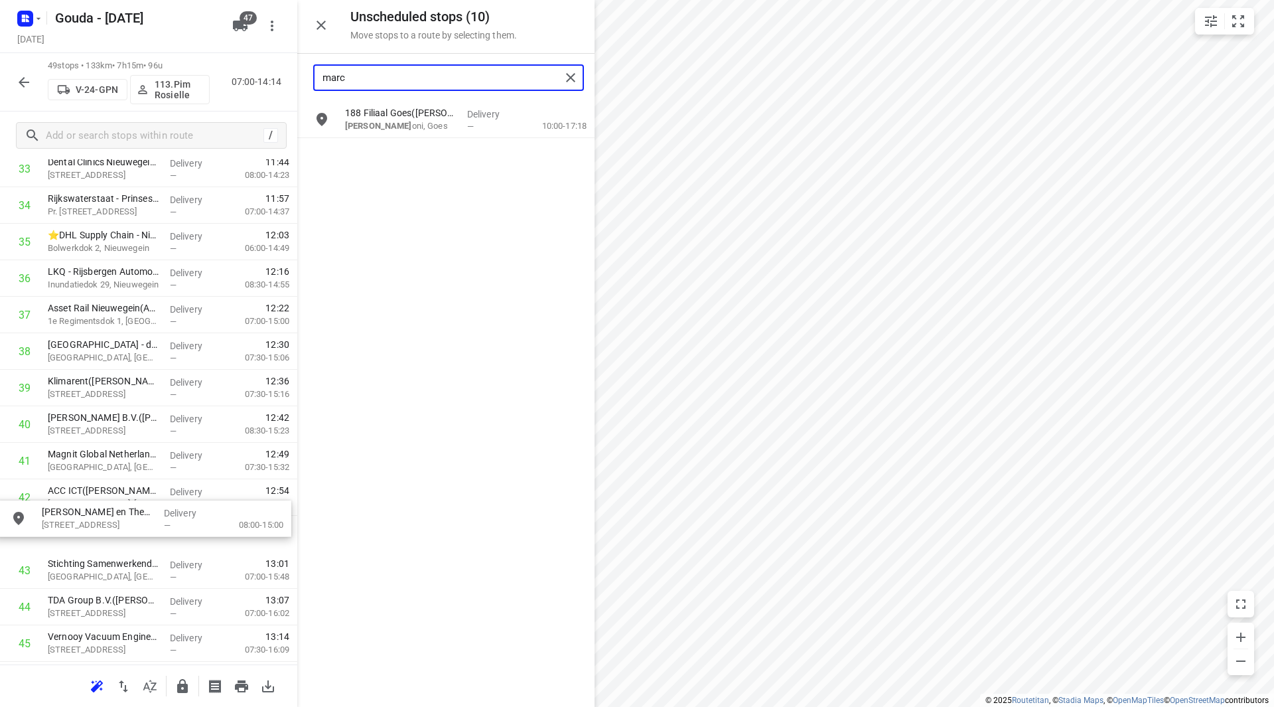
scroll to position [1281, 0]
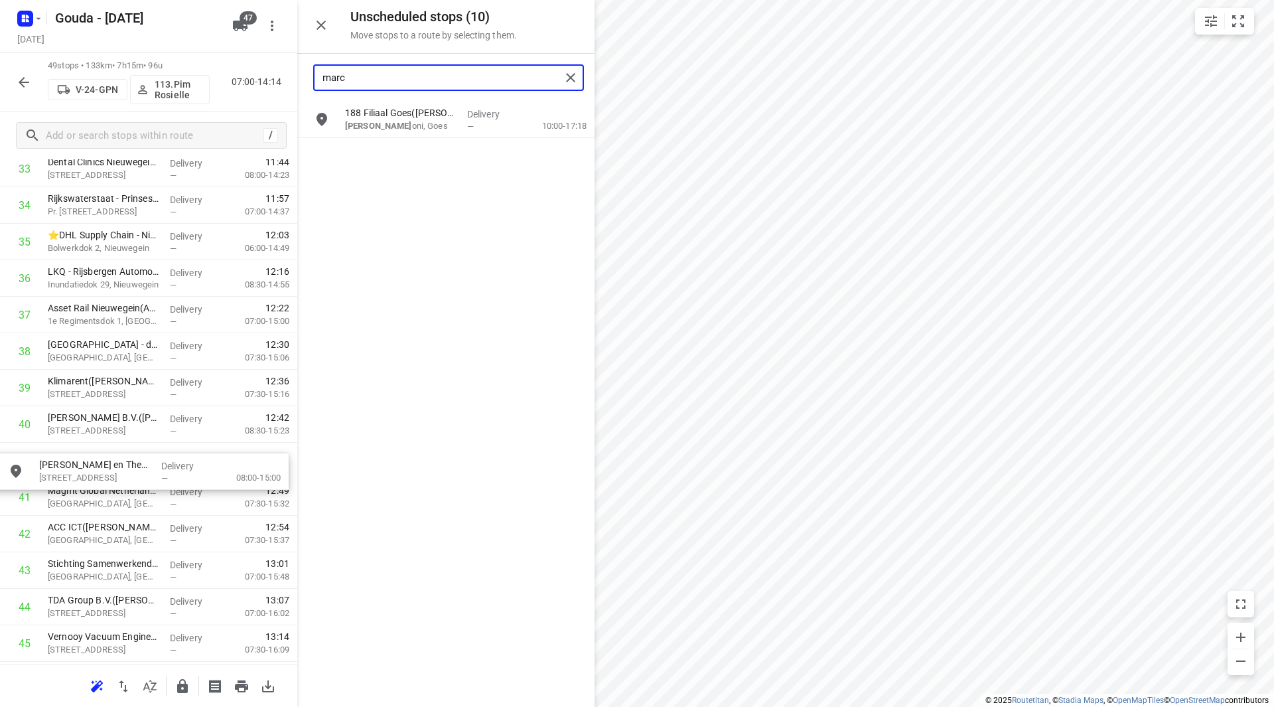
drag, startPoint x: 431, startPoint y: 121, endPoint x: 120, endPoint y: 461, distance: 460.3
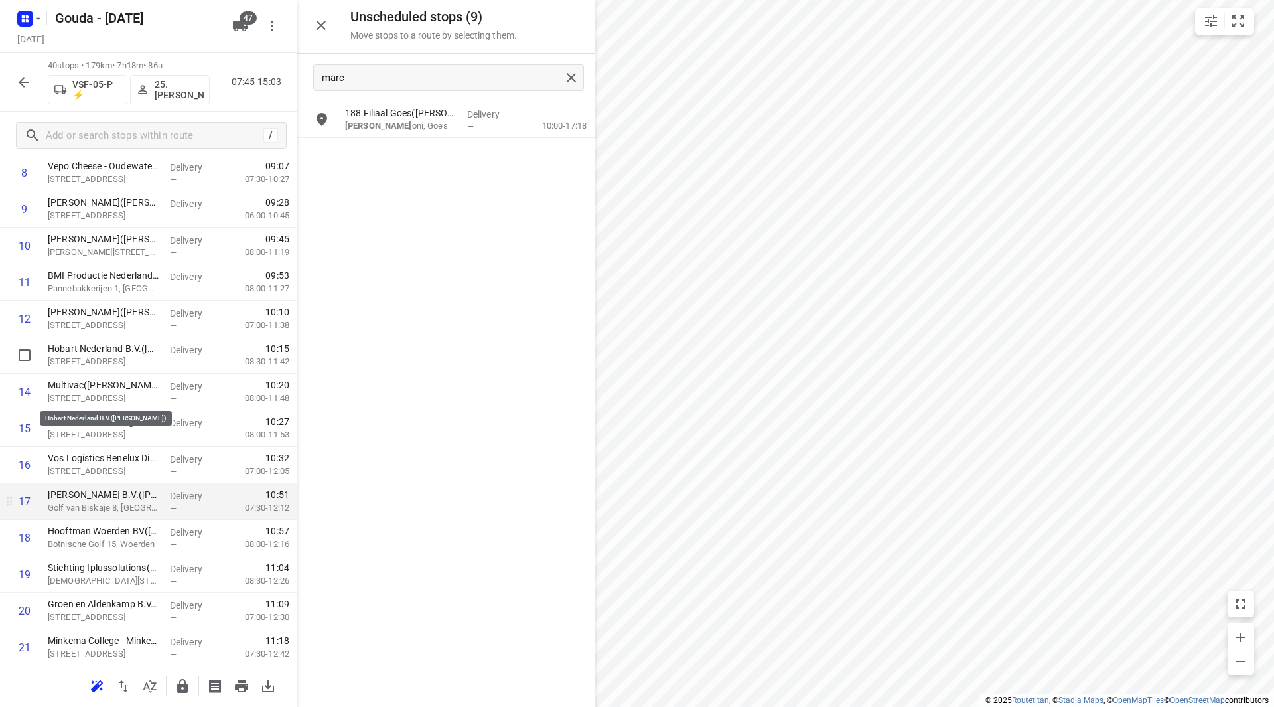
scroll to position [432, 0]
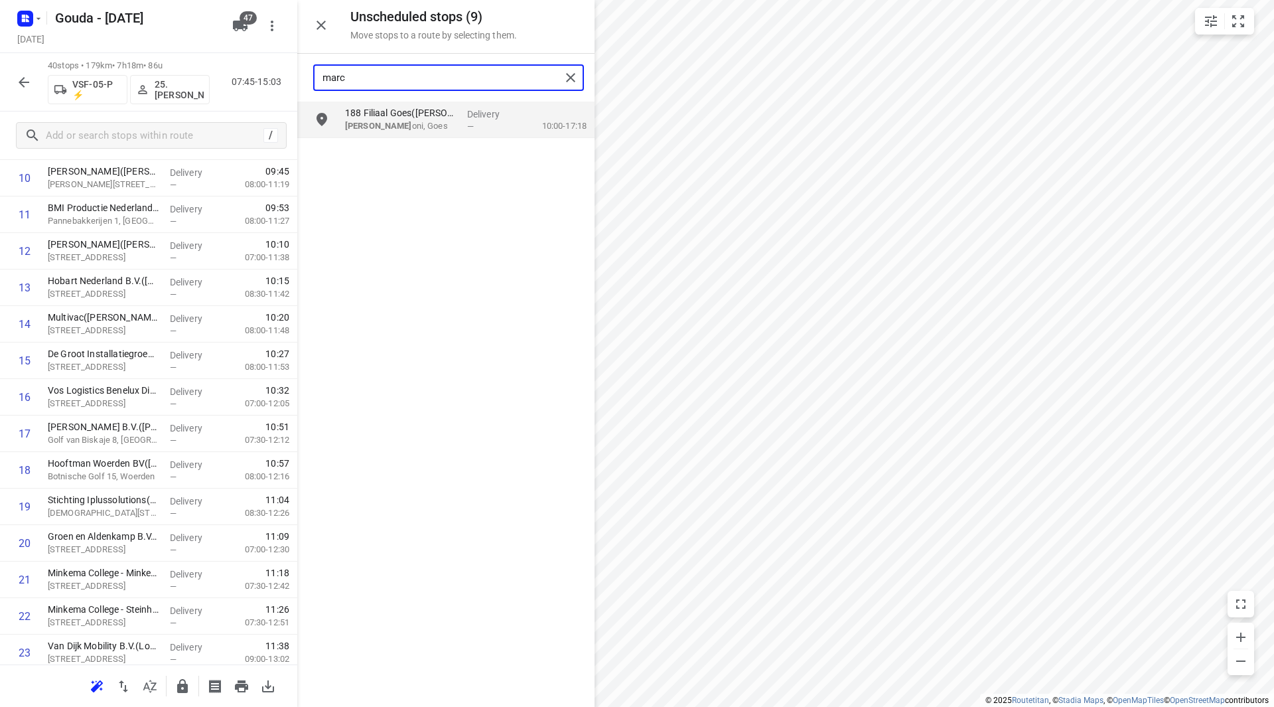
drag, startPoint x: 351, startPoint y: 76, endPoint x: 307, endPoint y: 79, distance: 44.5
click at [307, 79] on div "marc" at bounding box center [445, 78] width 297 height 48
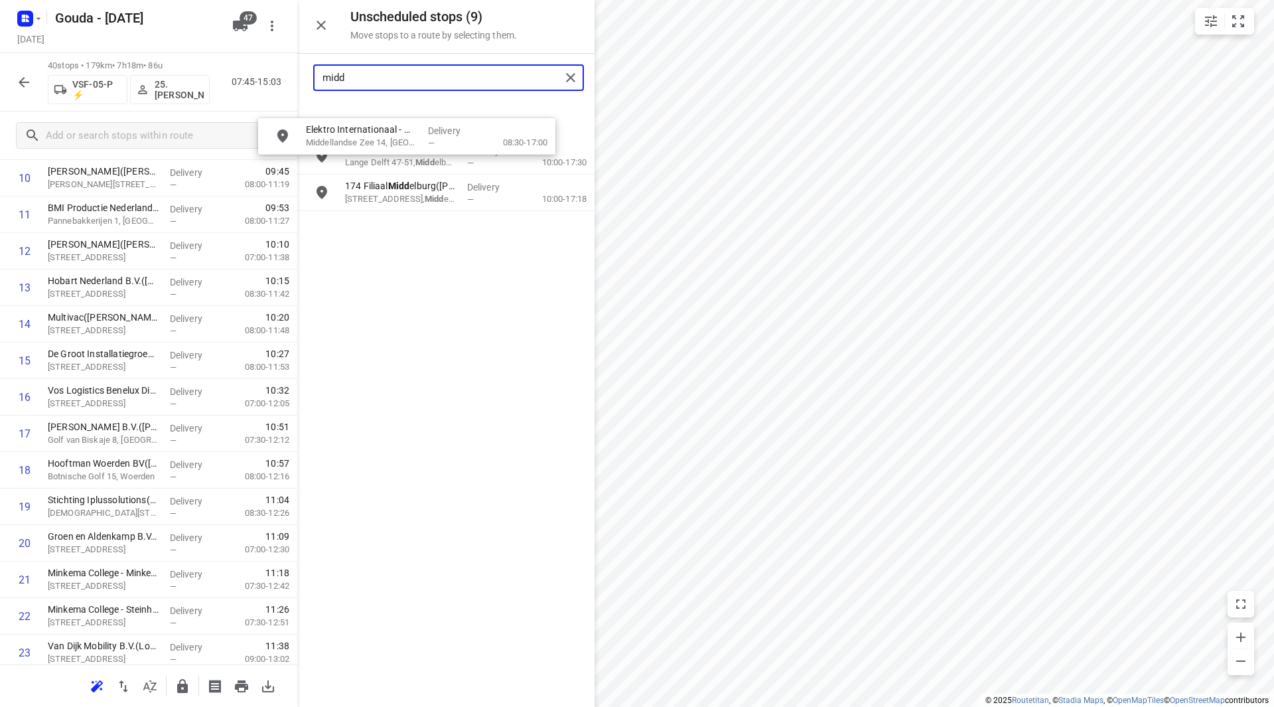
scroll to position [427, 0]
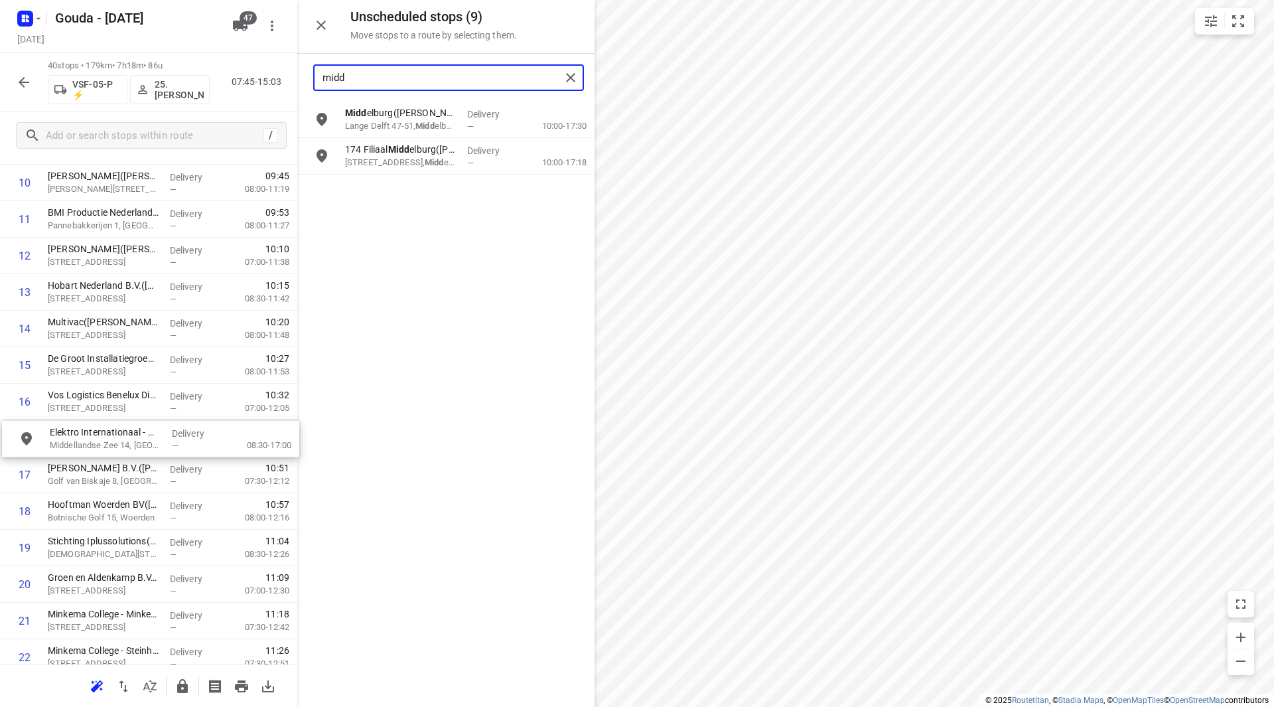
drag, startPoint x: 406, startPoint y: 121, endPoint x: 109, endPoint y: 443, distance: 438.2
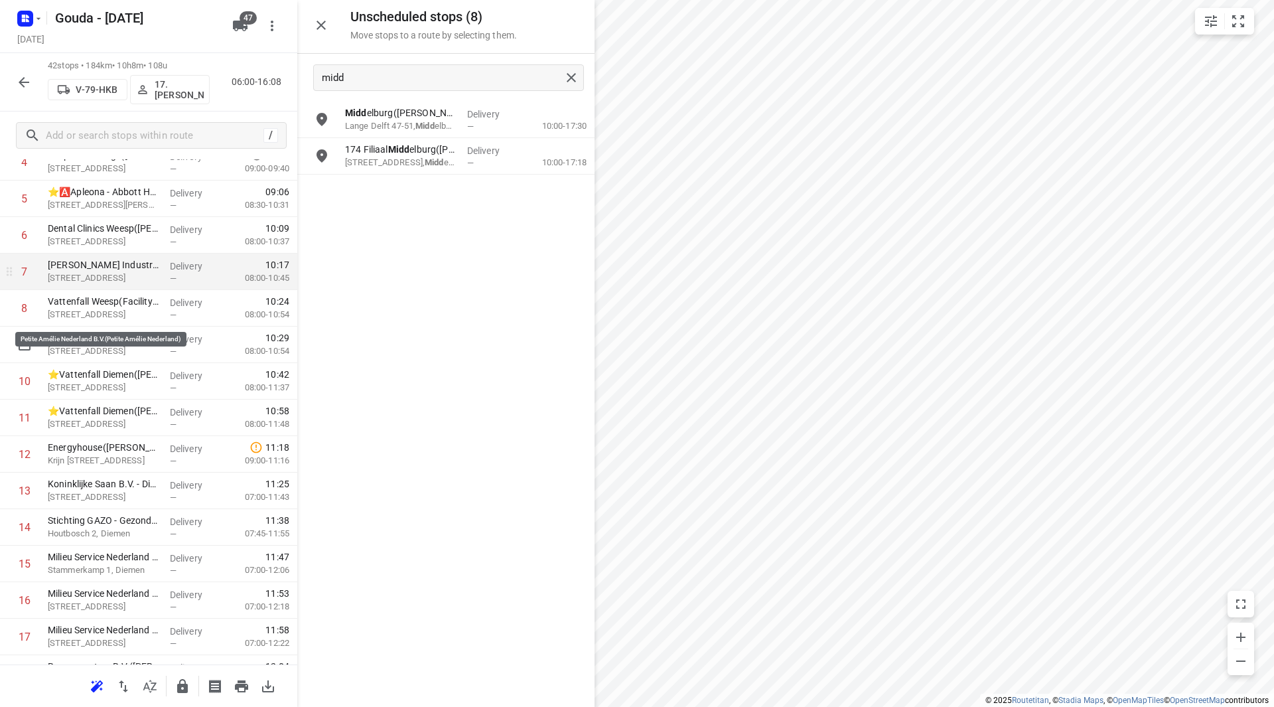
scroll to position [228, 0]
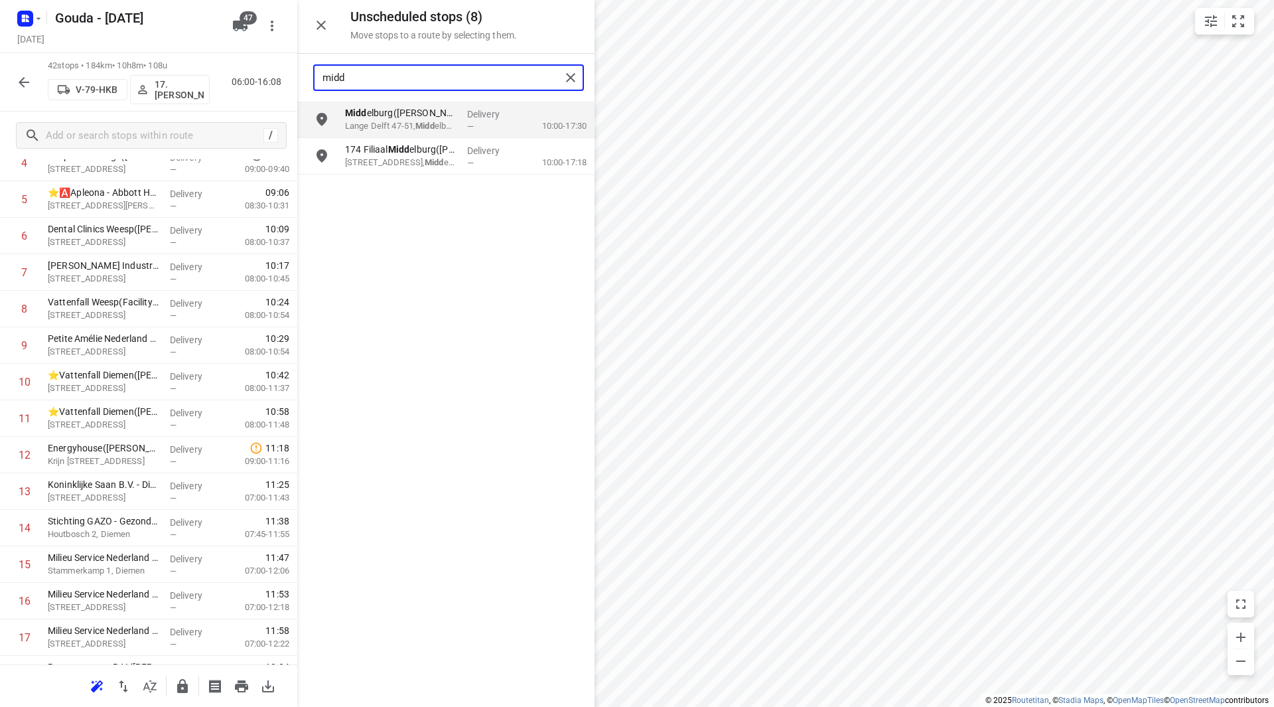
drag, startPoint x: 377, startPoint y: 80, endPoint x: 299, endPoint y: 80, distance: 77.6
click at [299, 80] on div "midd" at bounding box center [445, 78] width 297 height 48
drag, startPoint x: 407, startPoint y: 136, endPoint x: 408, endPoint y: 143, distance: 6.8
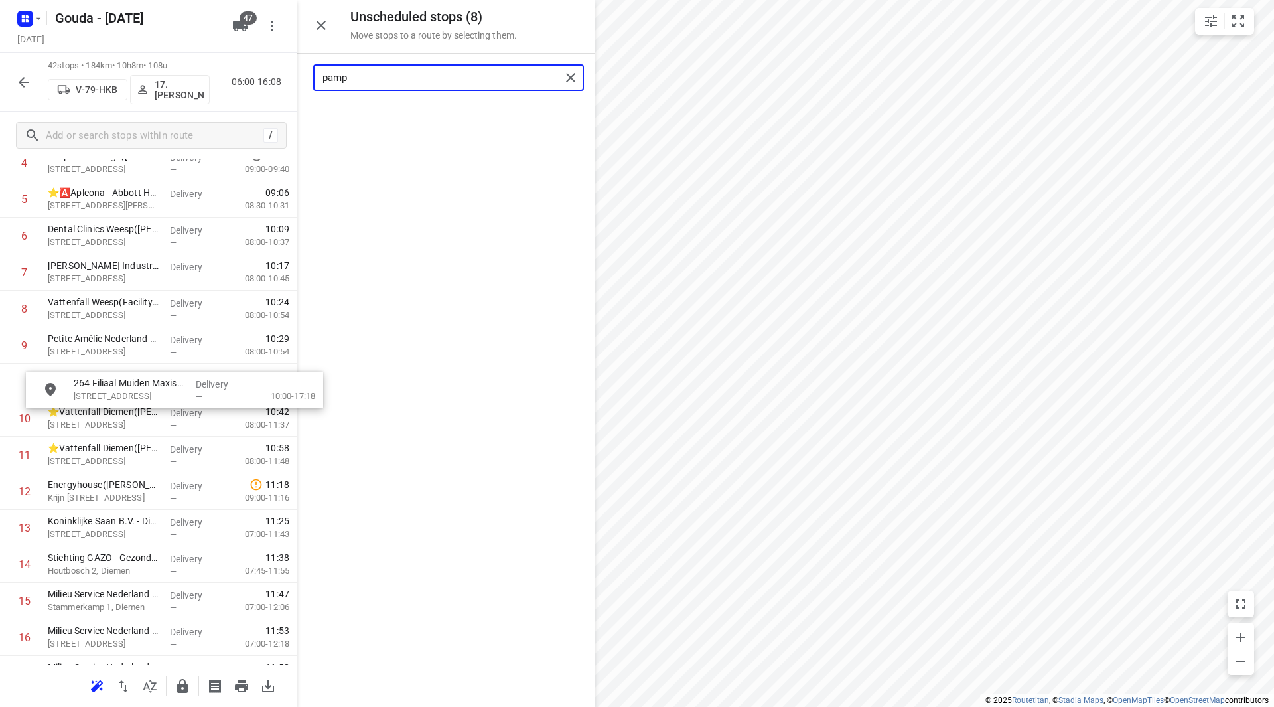
drag, startPoint x: 413, startPoint y: 123, endPoint x: 125, endPoint y: 395, distance: 396.7
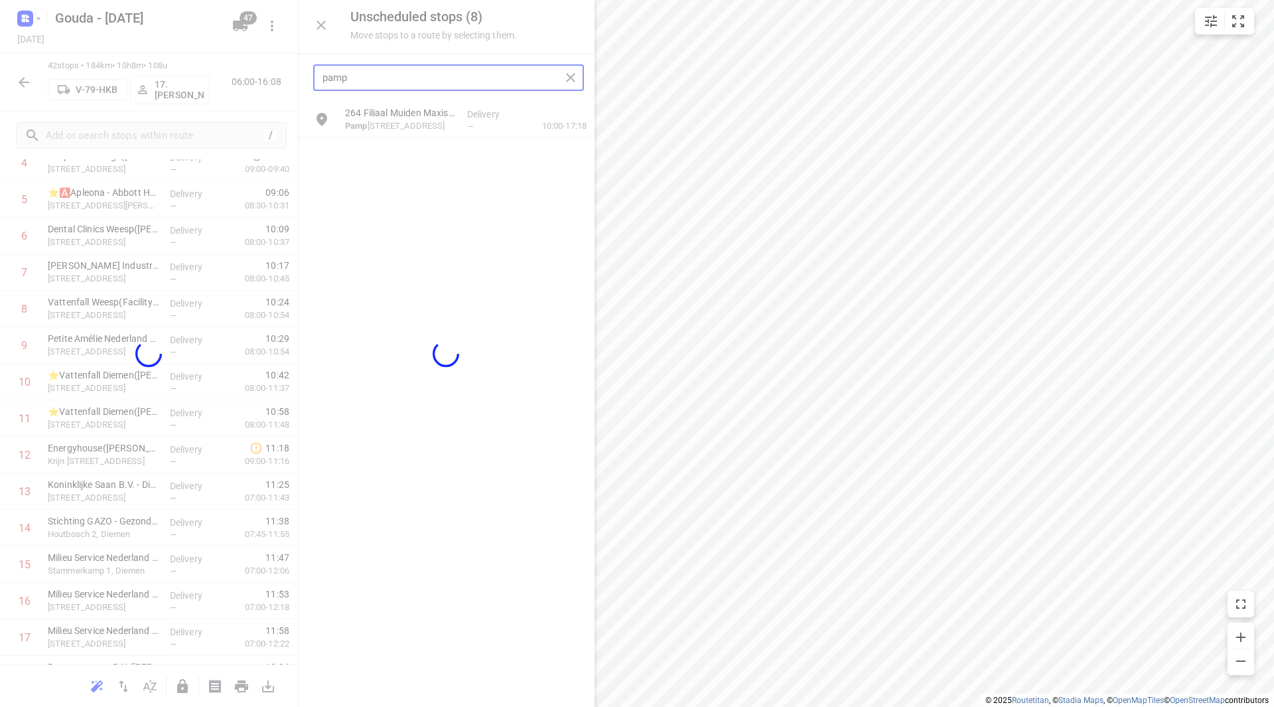
type input "pamp"
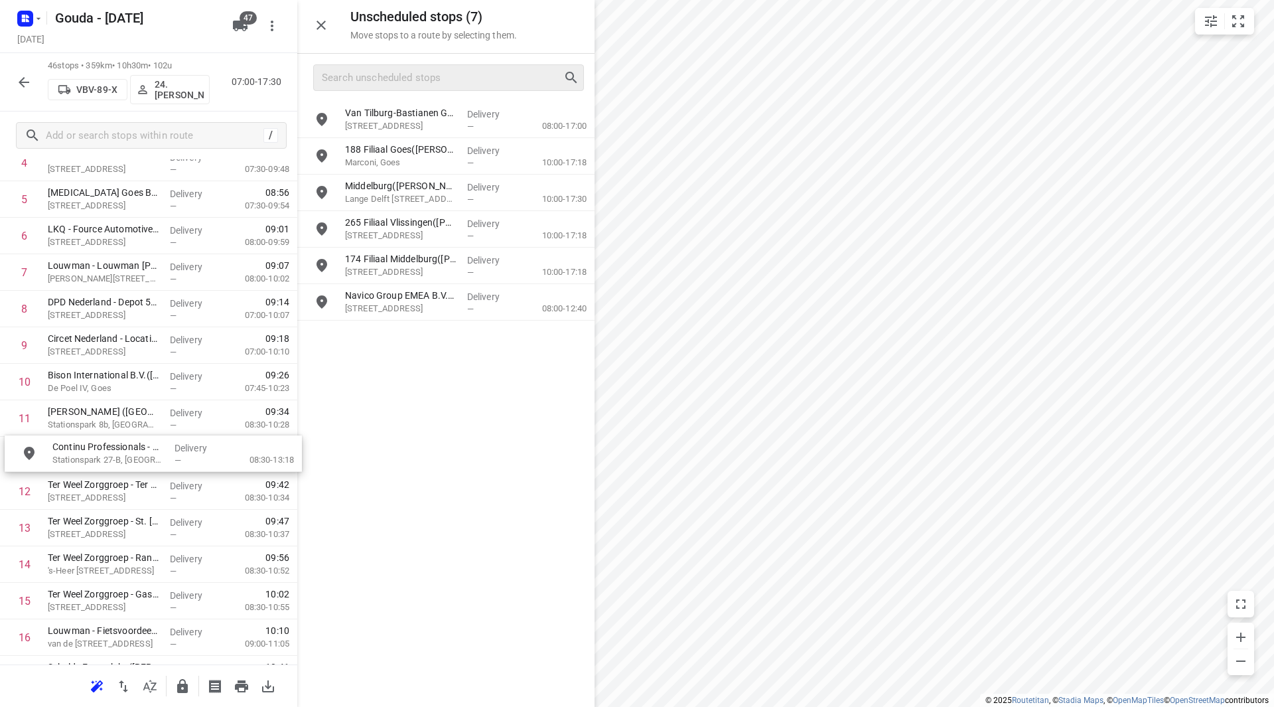
drag, startPoint x: 413, startPoint y: 215, endPoint x: 102, endPoint y: 442, distance: 385.2
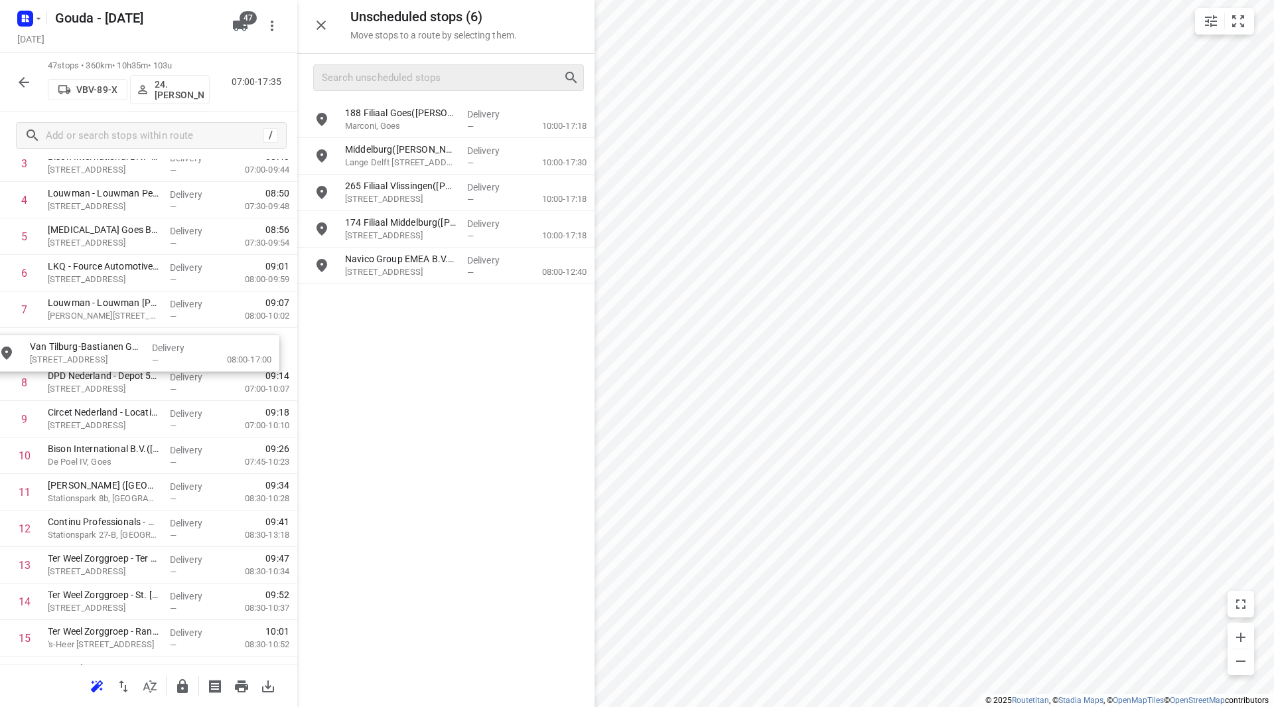
drag, startPoint x: 384, startPoint y: 122, endPoint x: 66, endPoint y: 358, distance: 395.1
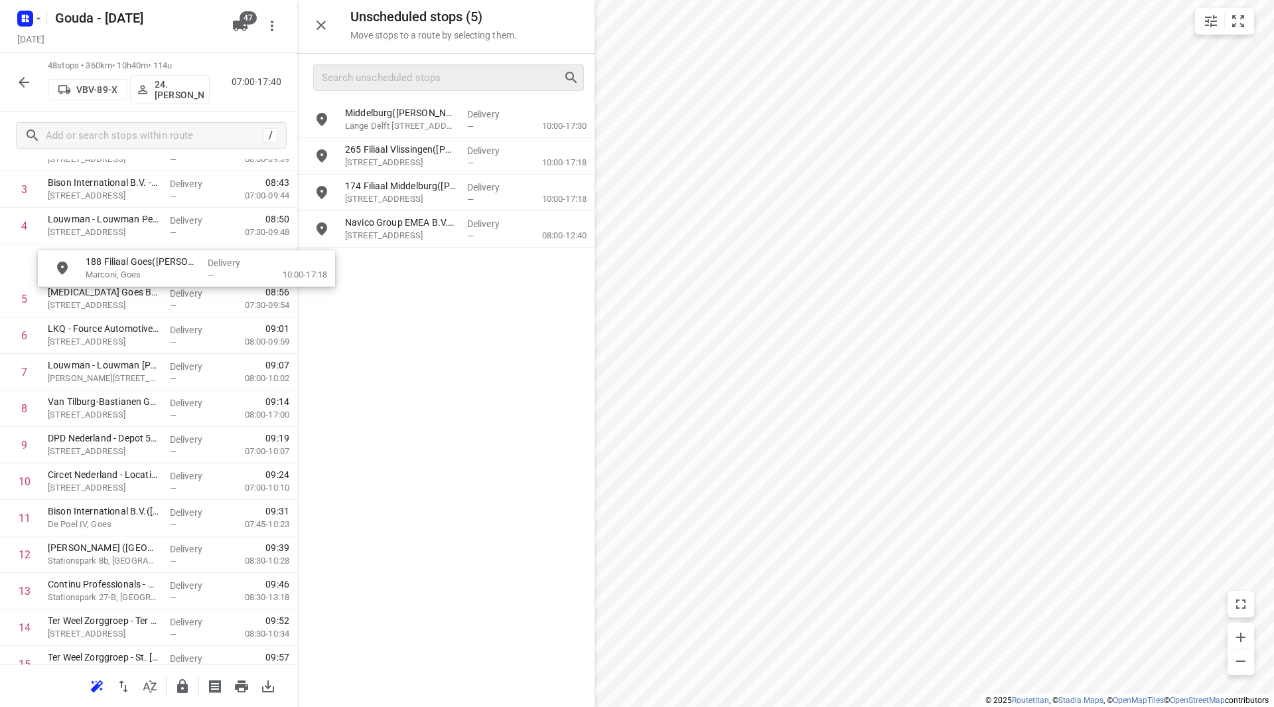
scroll to position [165, 0]
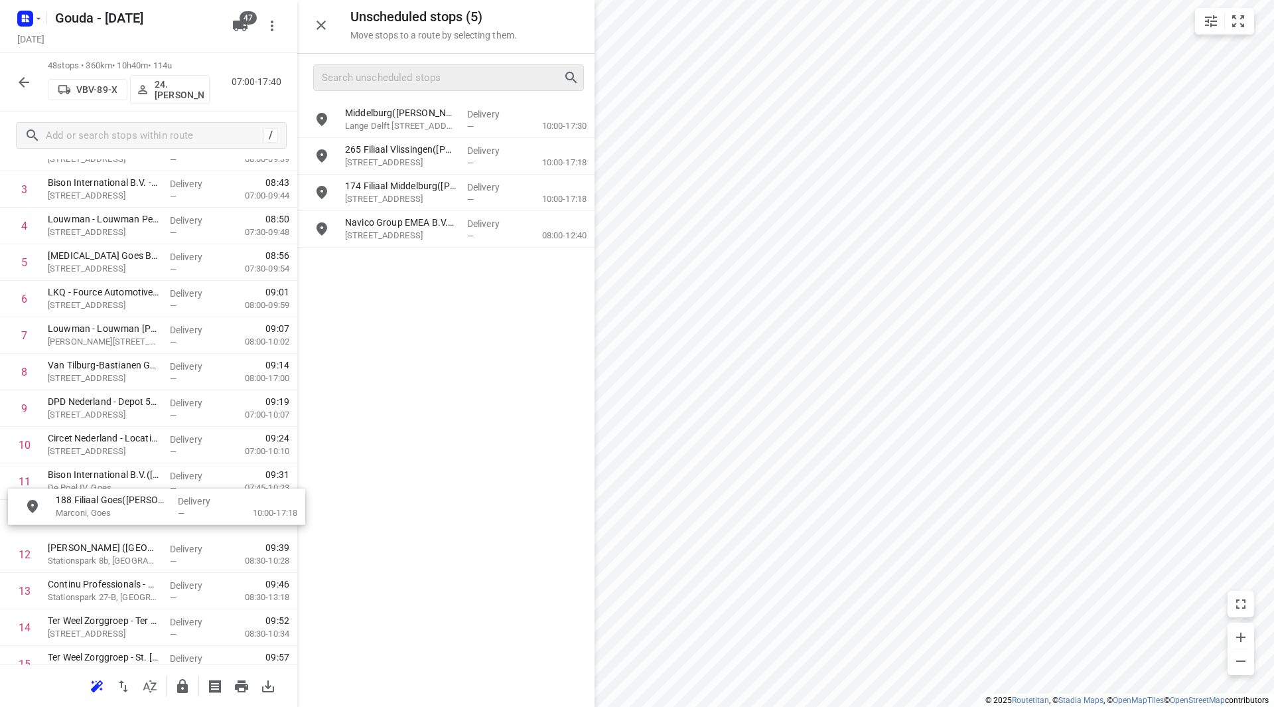
drag, startPoint x: 403, startPoint y: 115, endPoint x: 100, endPoint y: 514, distance: 501.5
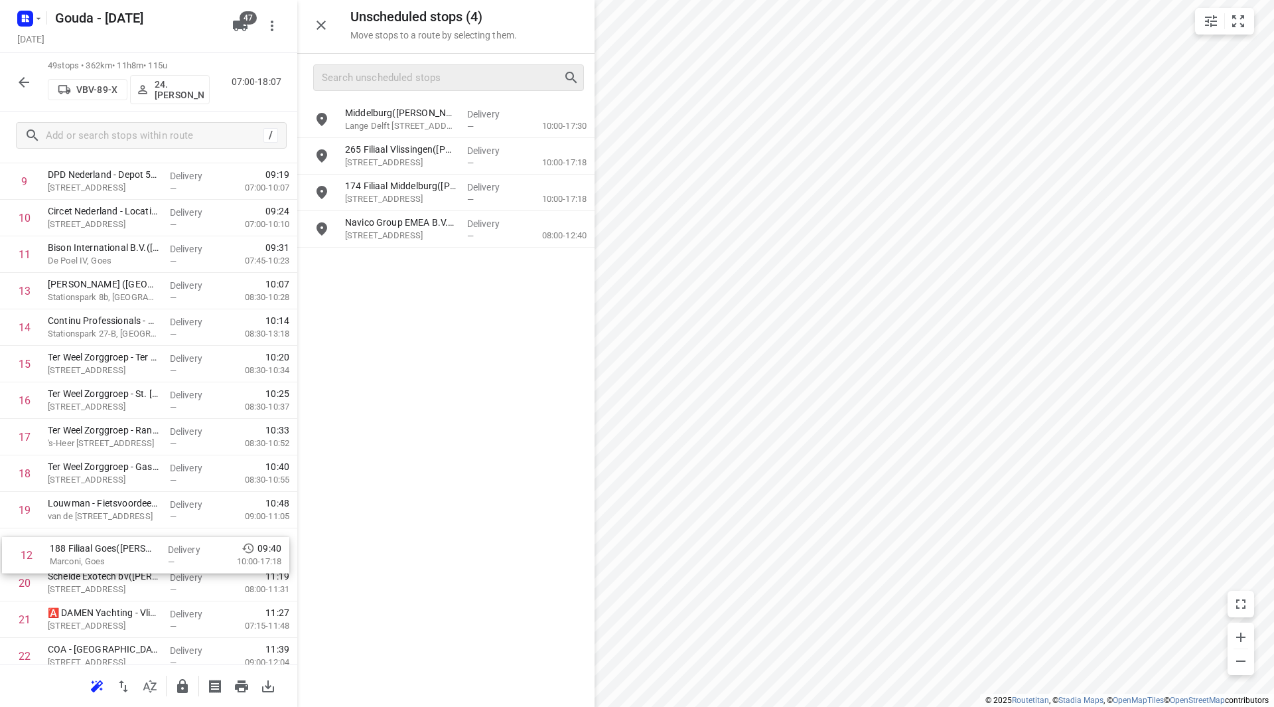
drag, startPoint x: 206, startPoint y: 466, endPoint x: 211, endPoint y: 534, distance: 67.9
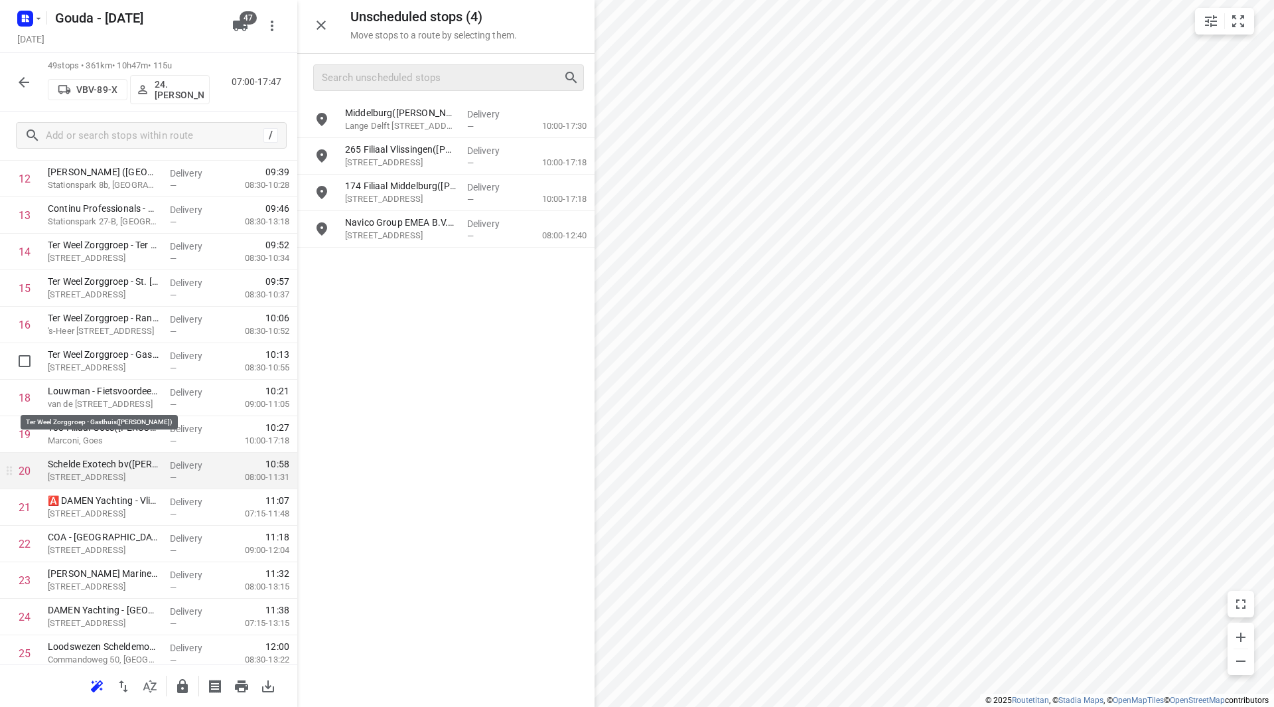
scroll to position [525, 0]
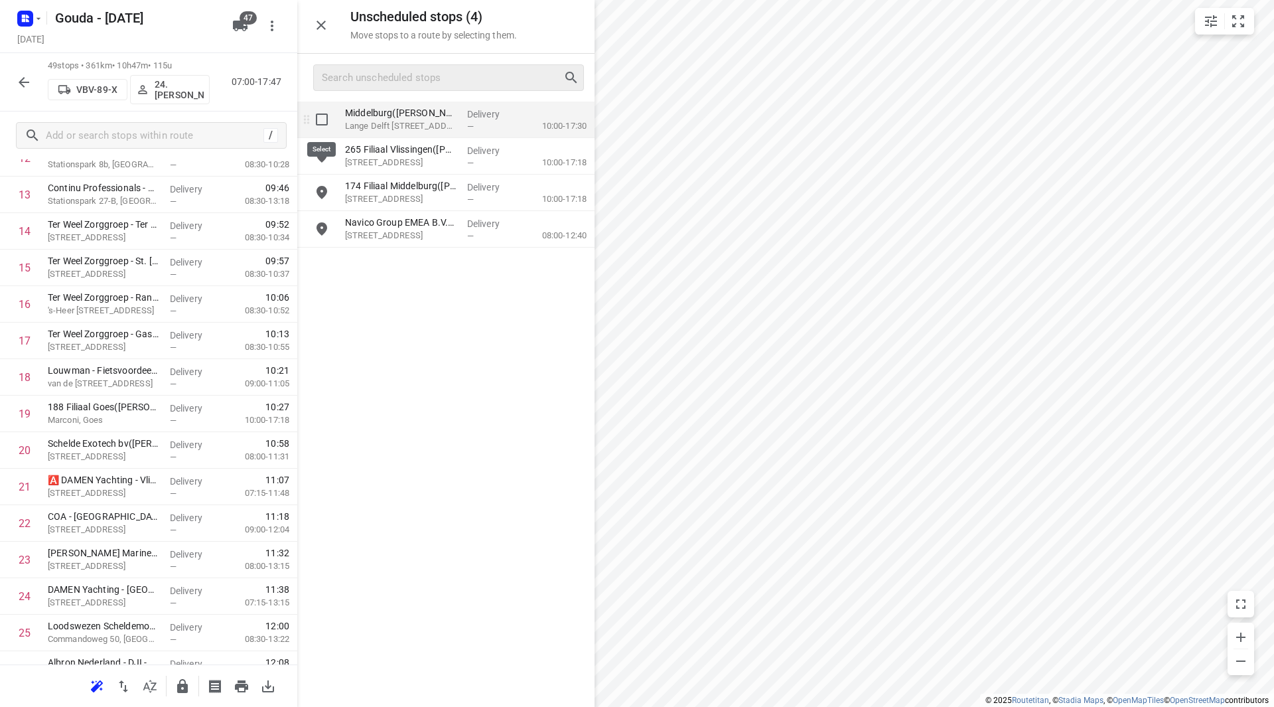
drag, startPoint x: 321, startPoint y: 119, endPoint x: 319, endPoint y: 135, distance: 16.1
click at [321, 119] on input "grid" at bounding box center [322, 119] width 27 height 27
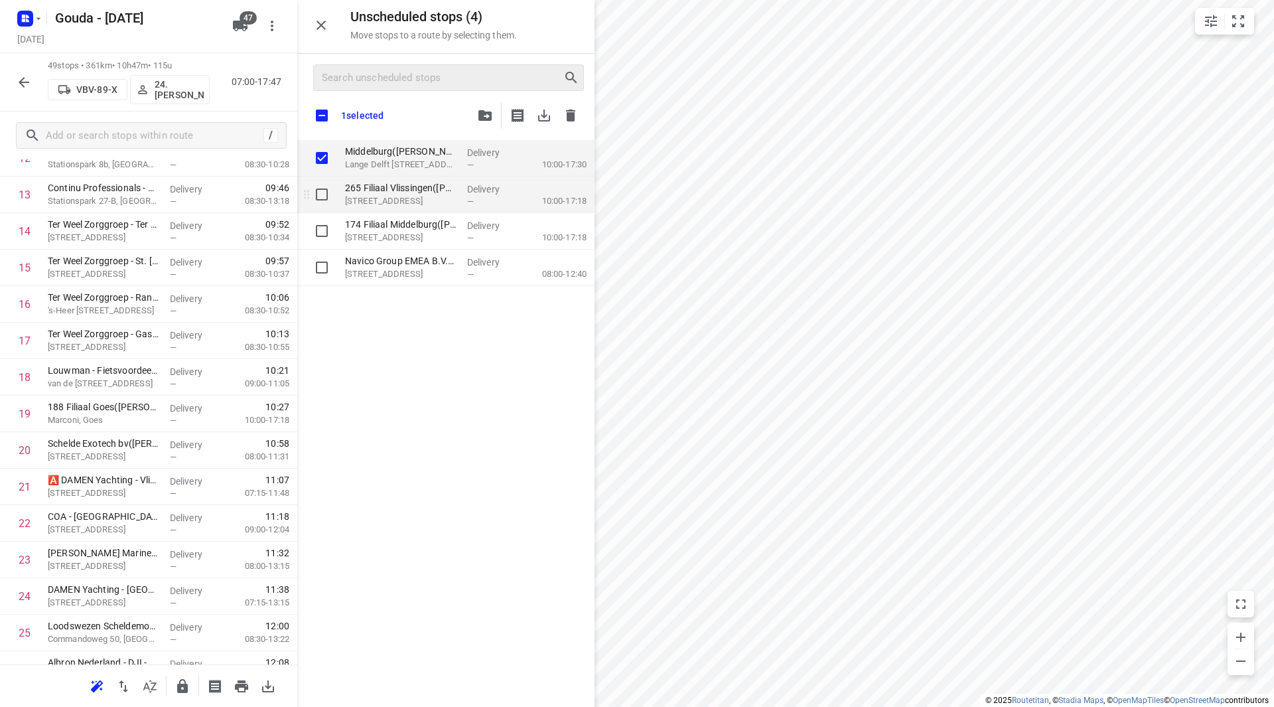
checkbox input "true"
click at [320, 232] on input "grid" at bounding box center [322, 231] width 27 height 27
checkbox input "true"
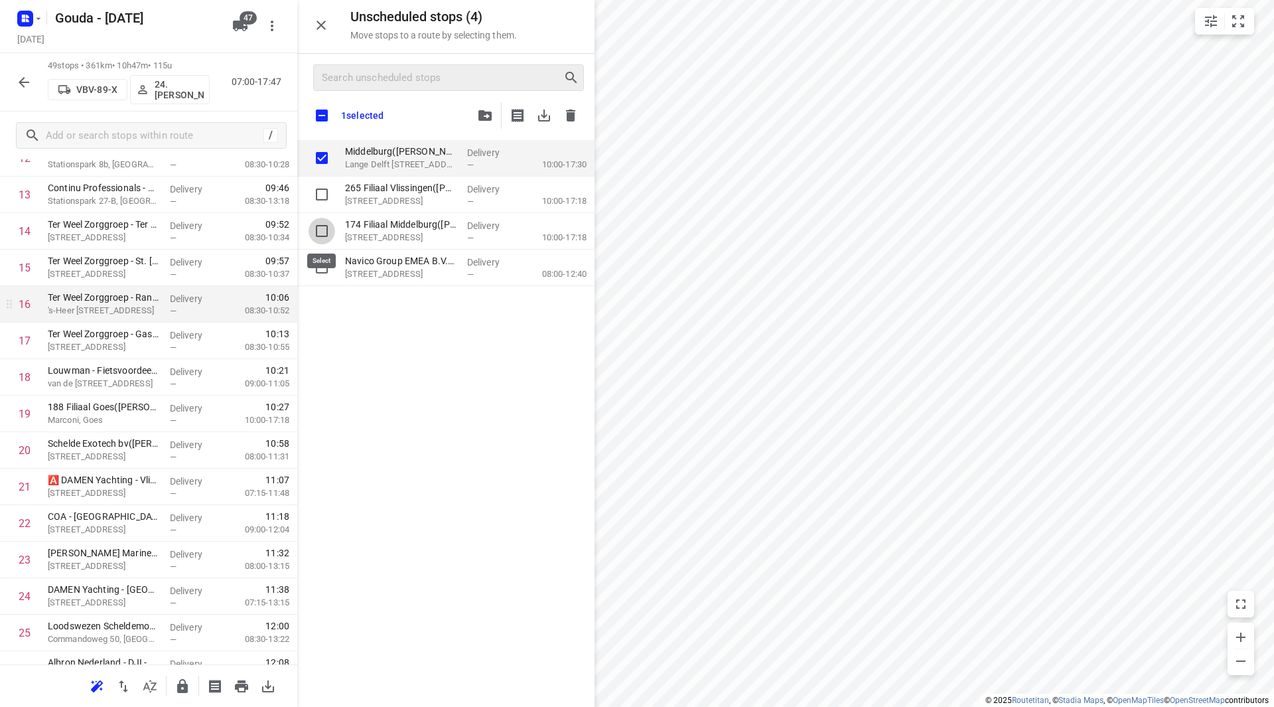
checkbox input "true"
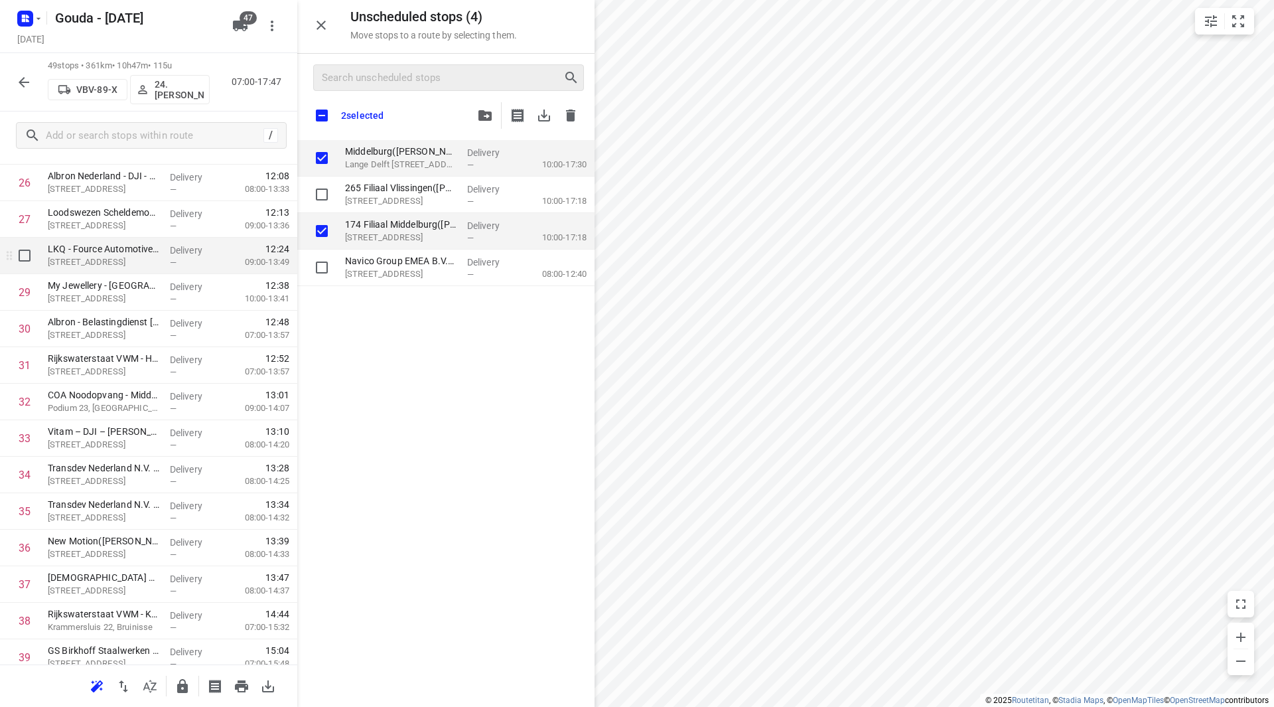
scroll to position [989, 0]
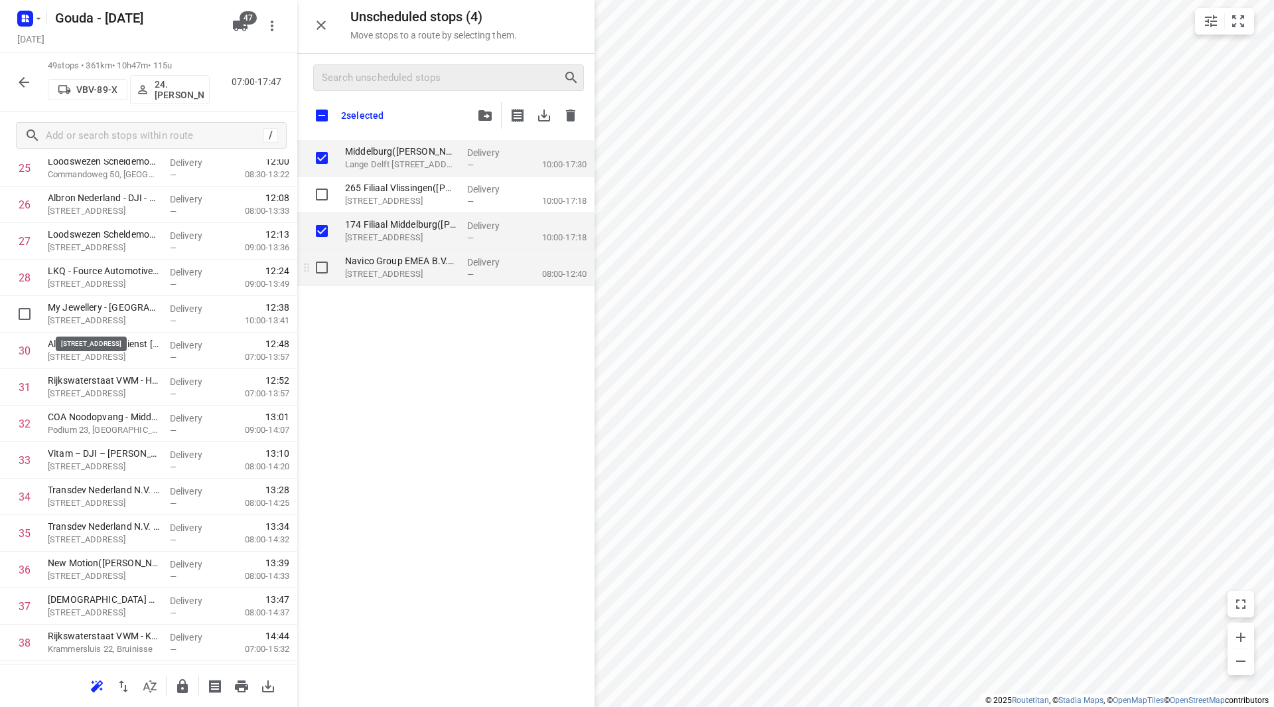
checkbox input "true"
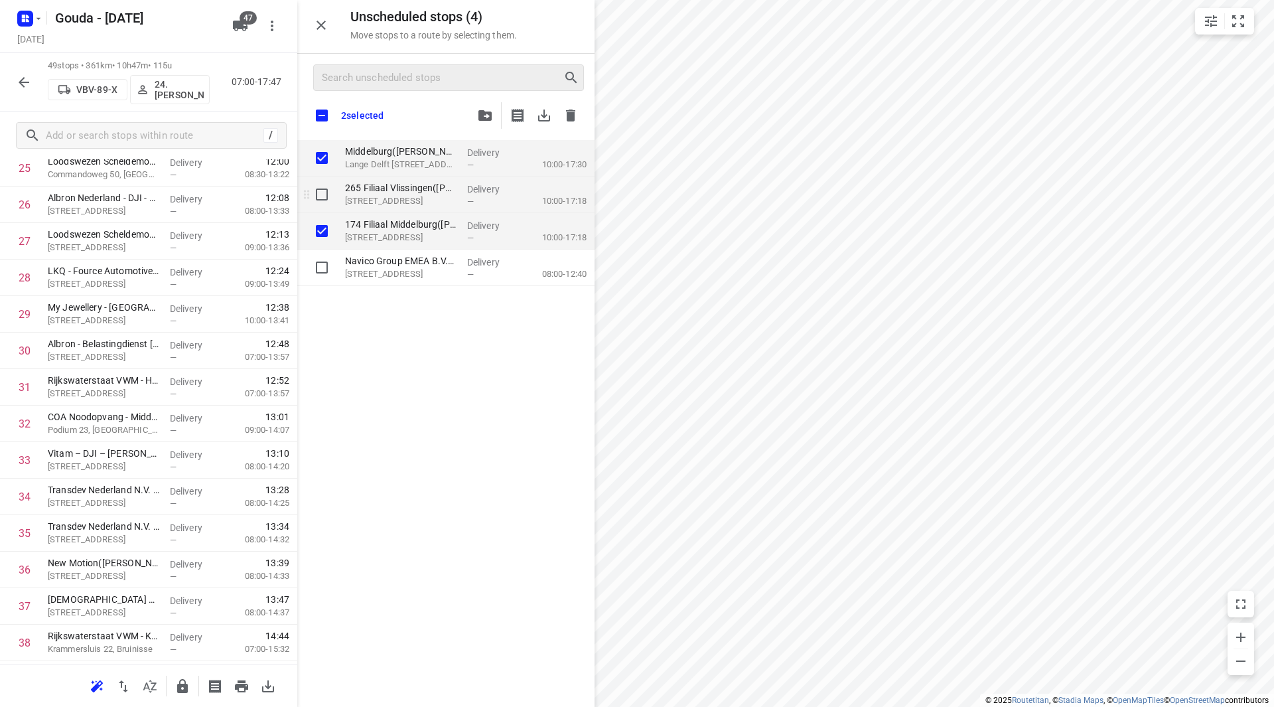
checkbox input "true"
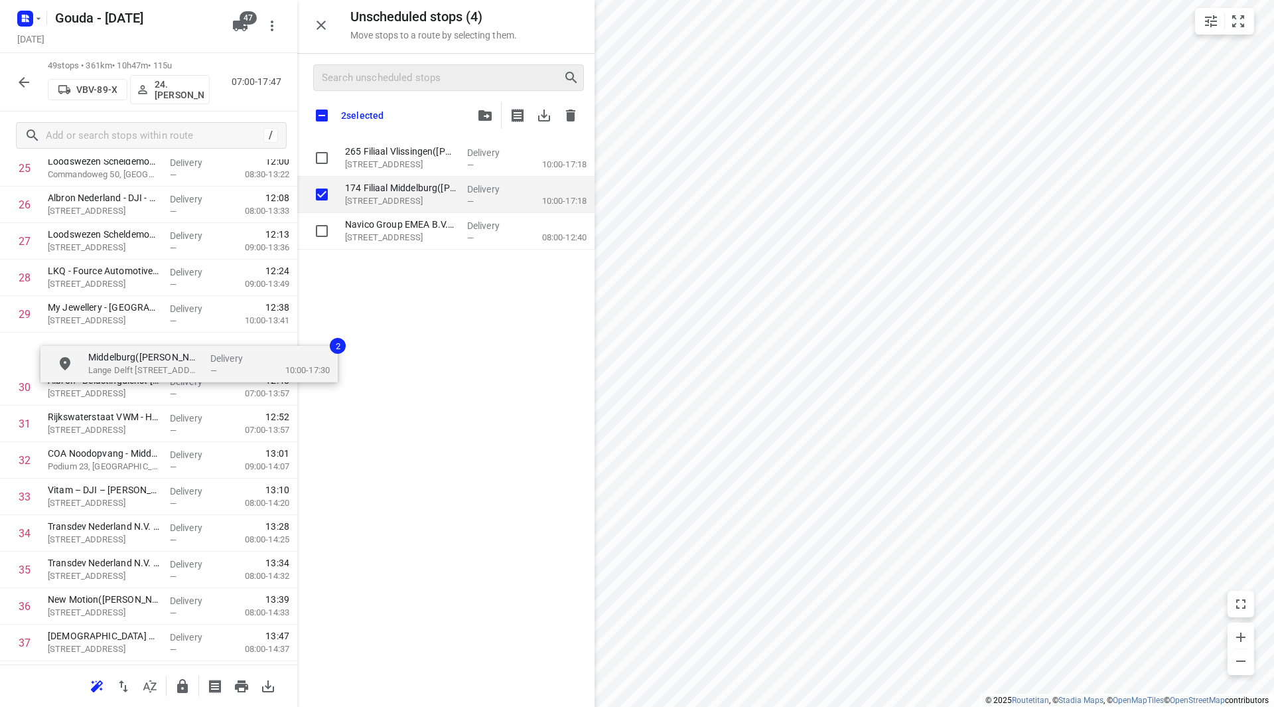
scroll to position [989, 0]
drag, startPoint x: 381, startPoint y: 160, endPoint x: 74, endPoint y: 360, distance: 366.3
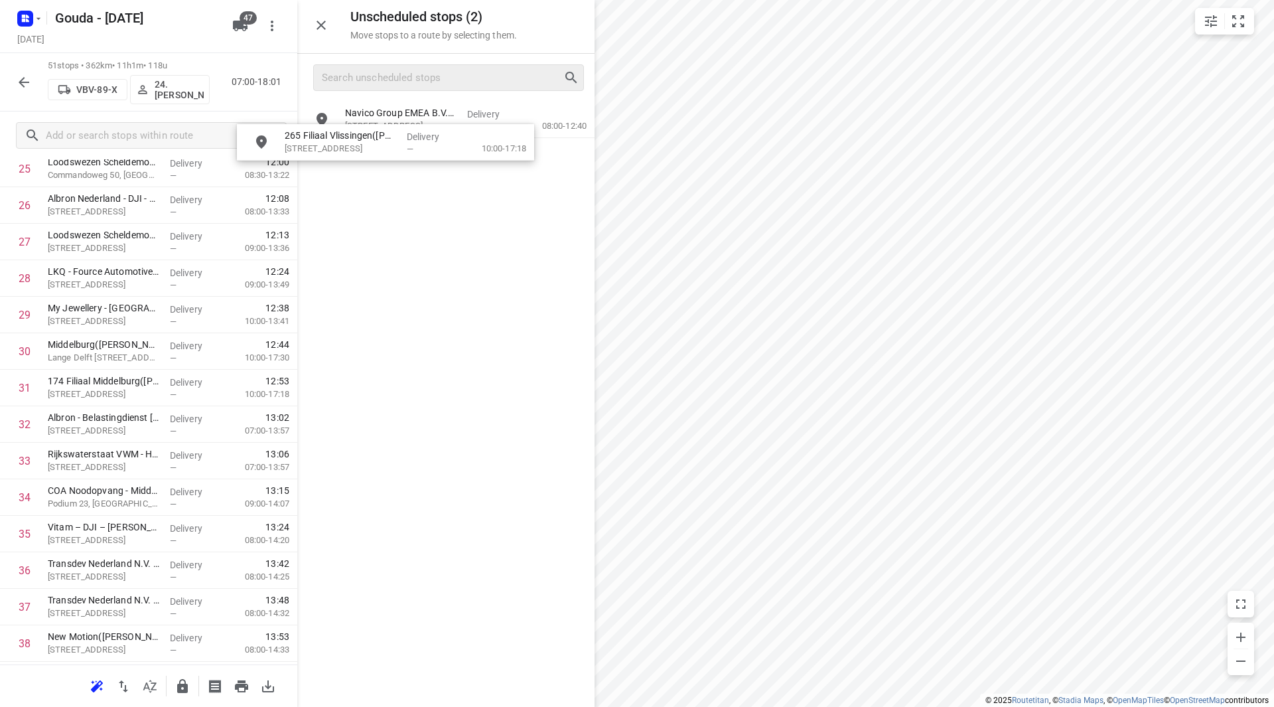
scroll to position [952, 0]
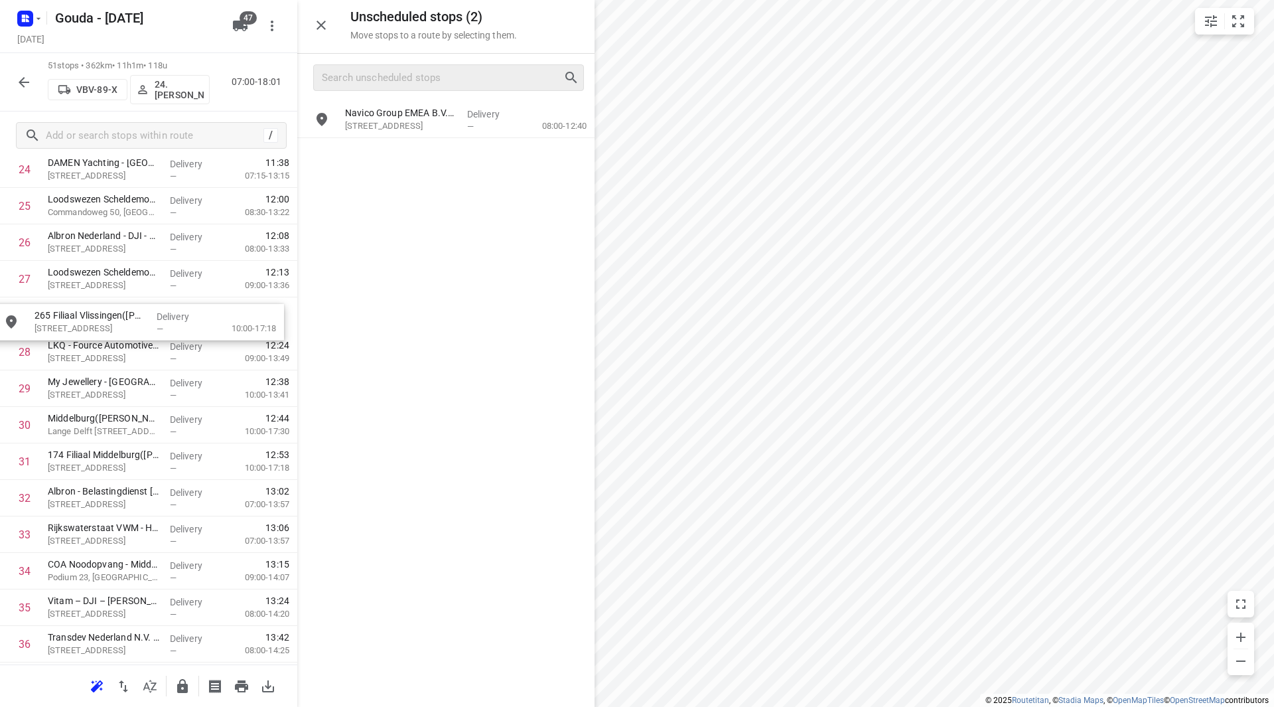
drag, startPoint x: 388, startPoint y: 110, endPoint x: 88, endPoint y: 310, distance: 360.9
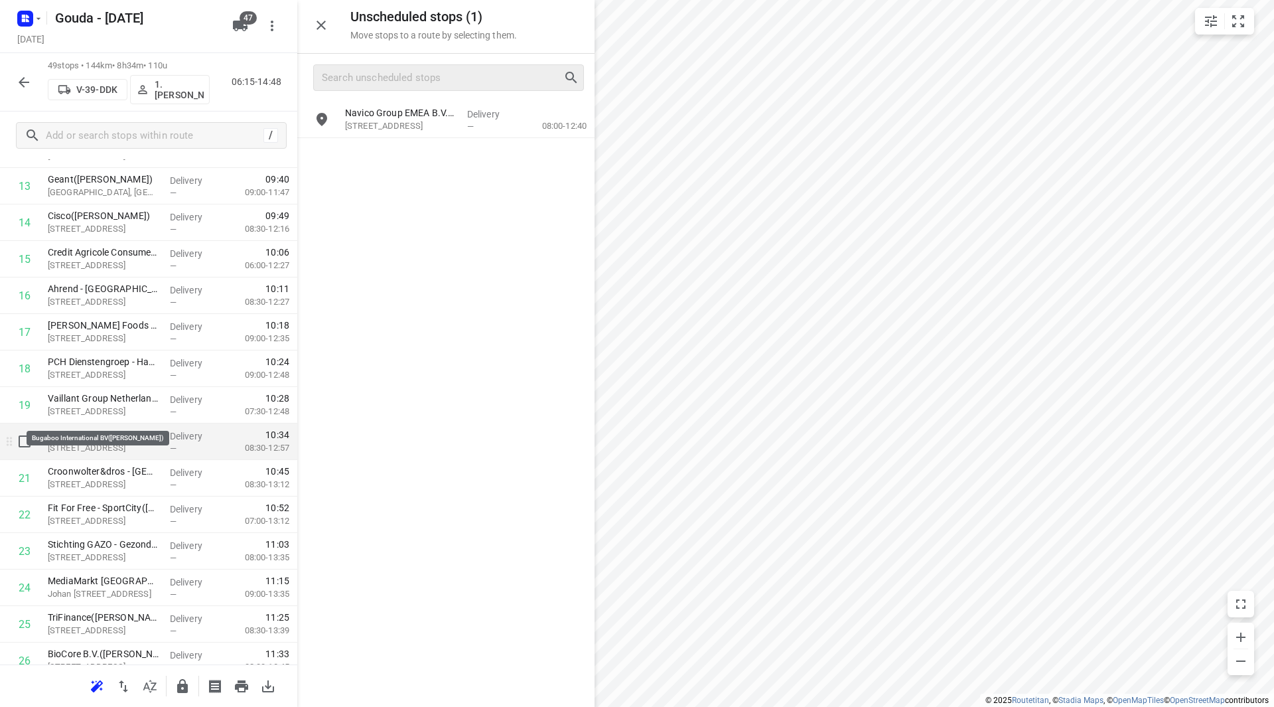
scroll to position [553, 0]
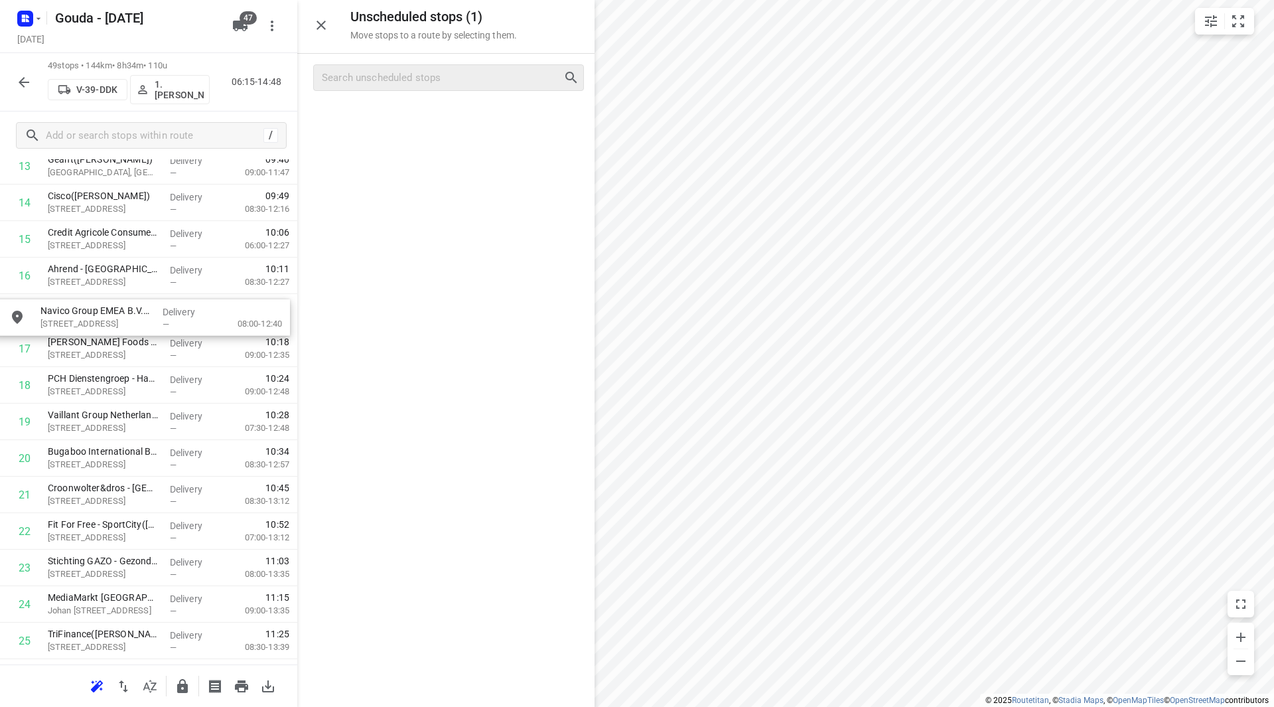
drag, startPoint x: 407, startPoint y: 142, endPoint x: 104, endPoint y: 323, distance: 353.8
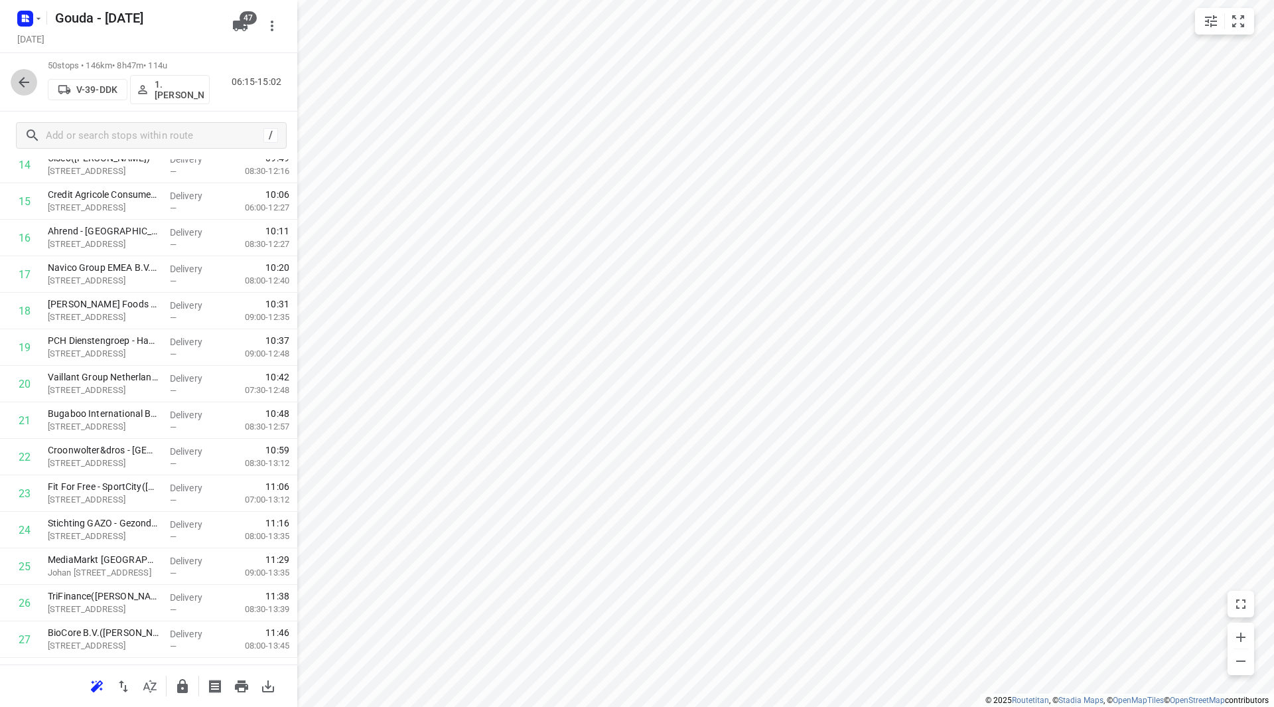
click at [20, 85] on icon "button" at bounding box center [24, 82] width 16 height 16
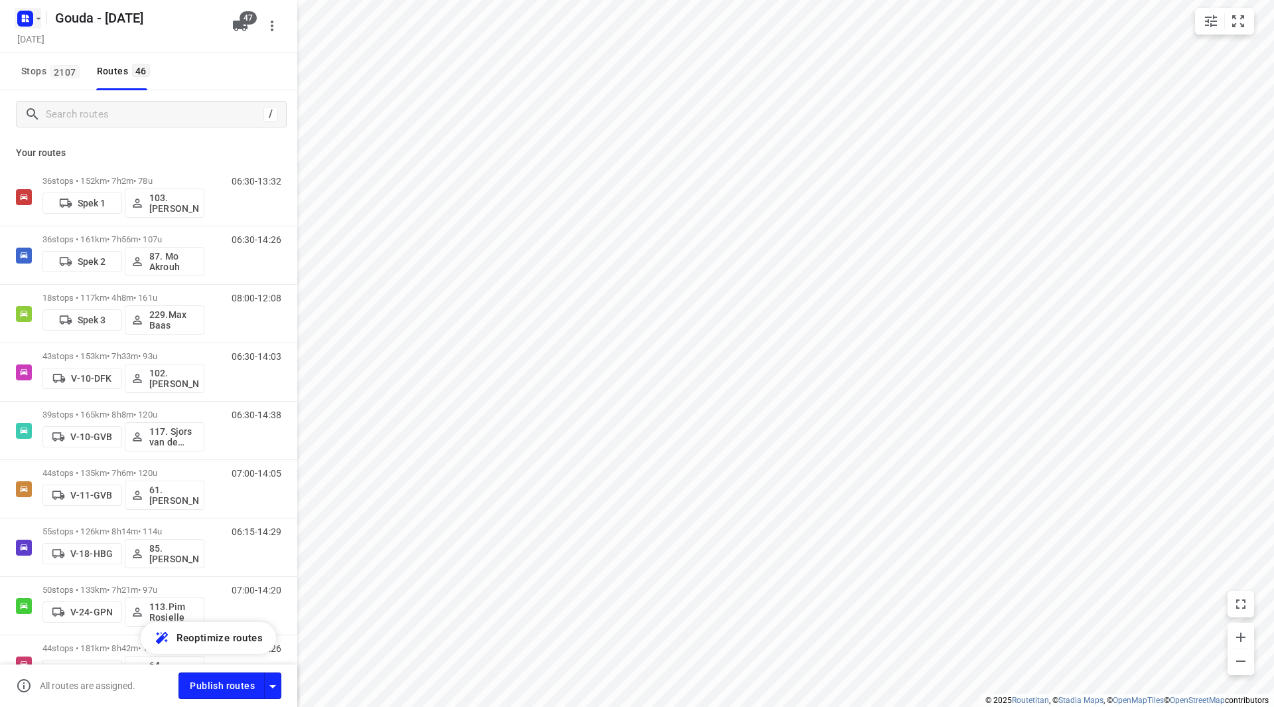
click at [42, 21] on icon "button" at bounding box center [38, 18] width 11 height 11
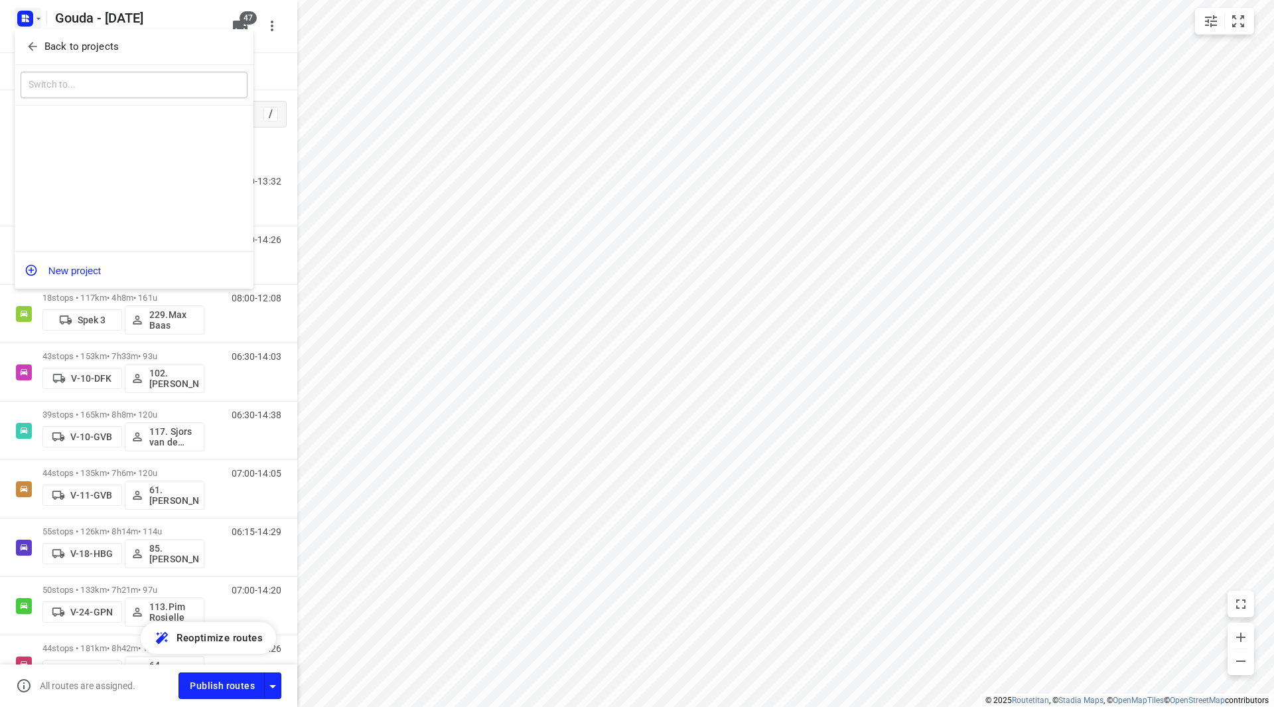
click at [59, 58] on div "Back to projects" at bounding box center [134, 47] width 239 height 36
click at [59, 46] on p "Back to projects" at bounding box center [81, 46] width 74 height 15
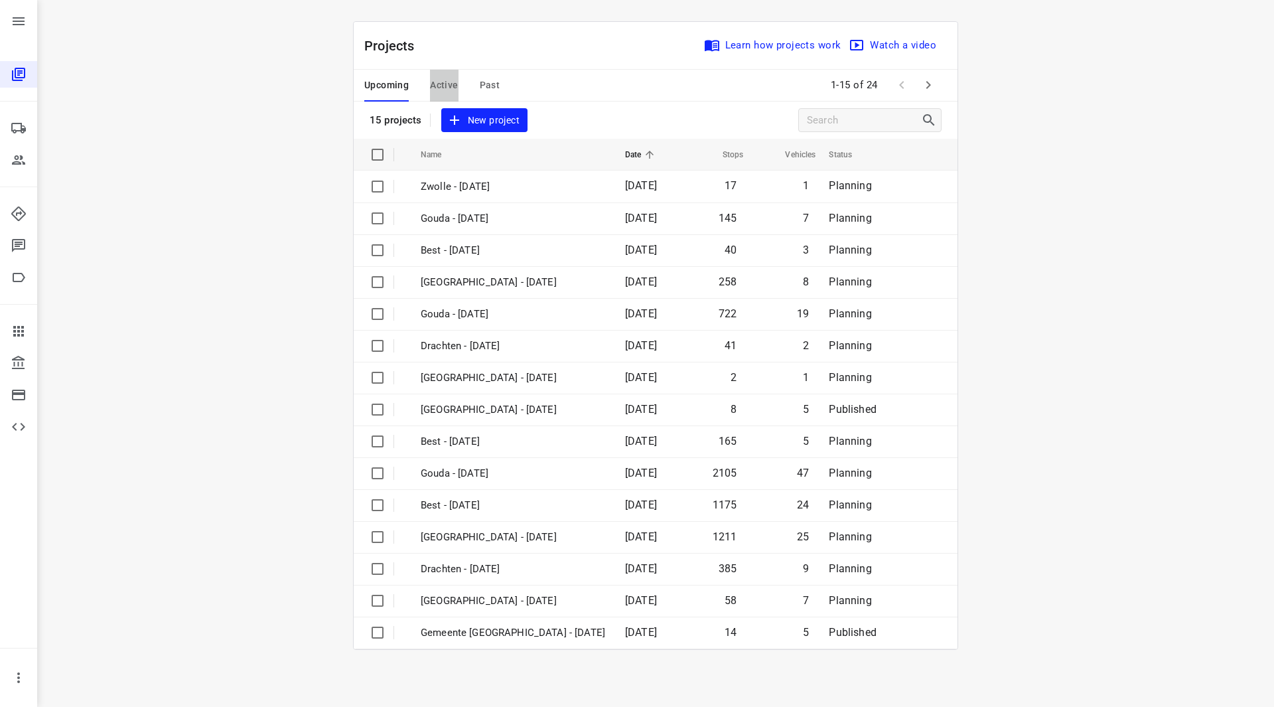
click at [455, 79] on span "Active" at bounding box center [444, 85] width 28 height 17
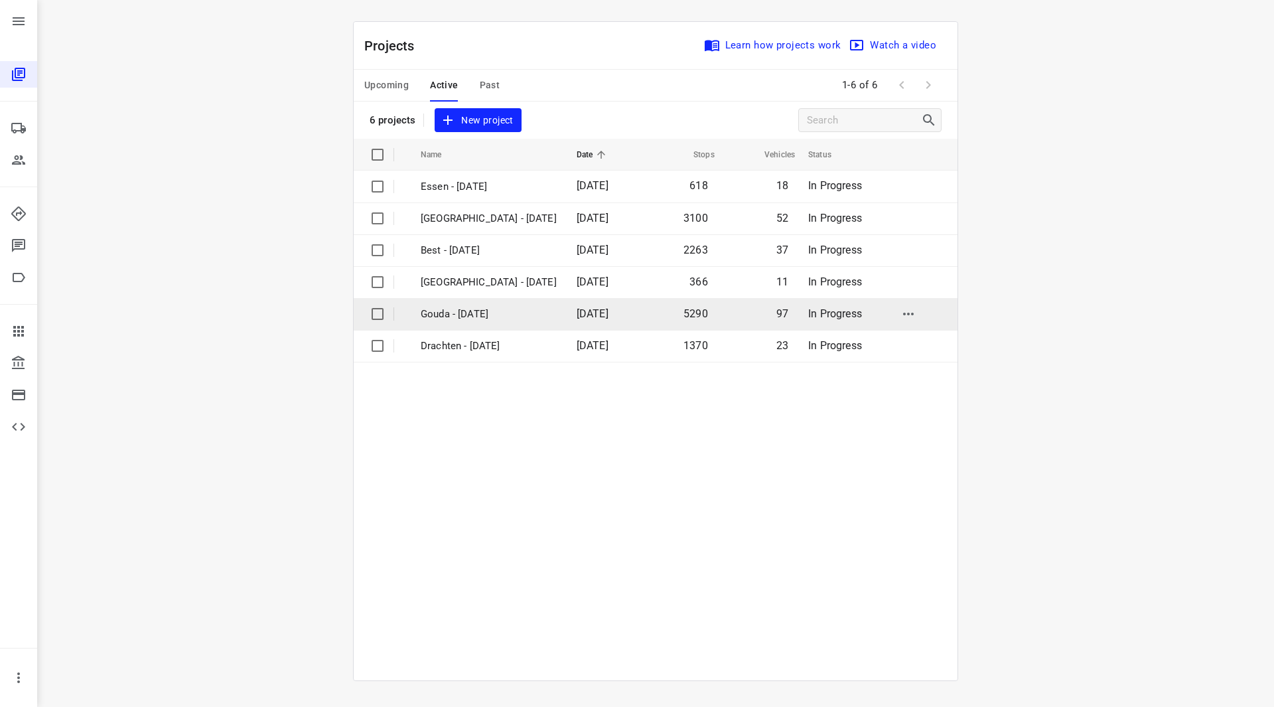
click at [473, 314] on p "Gouda - [DATE]" at bounding box center [489, 314] width 136 height 15
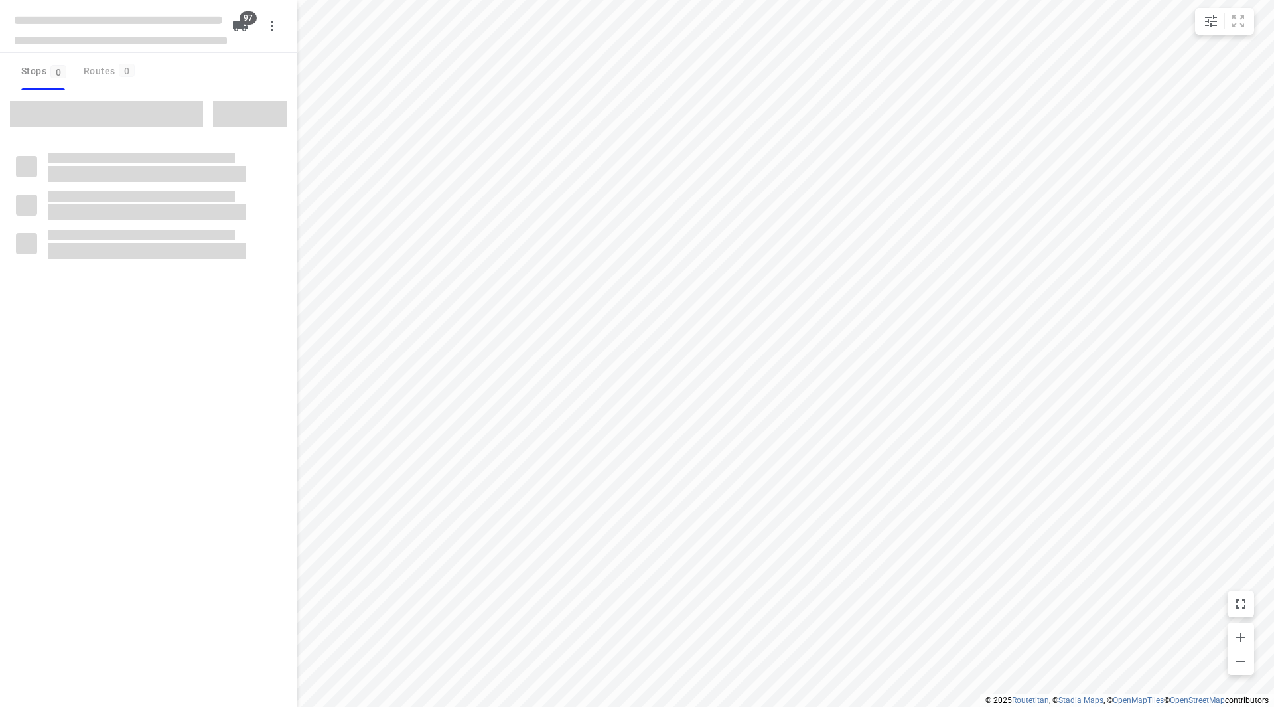
checkbox input "true"
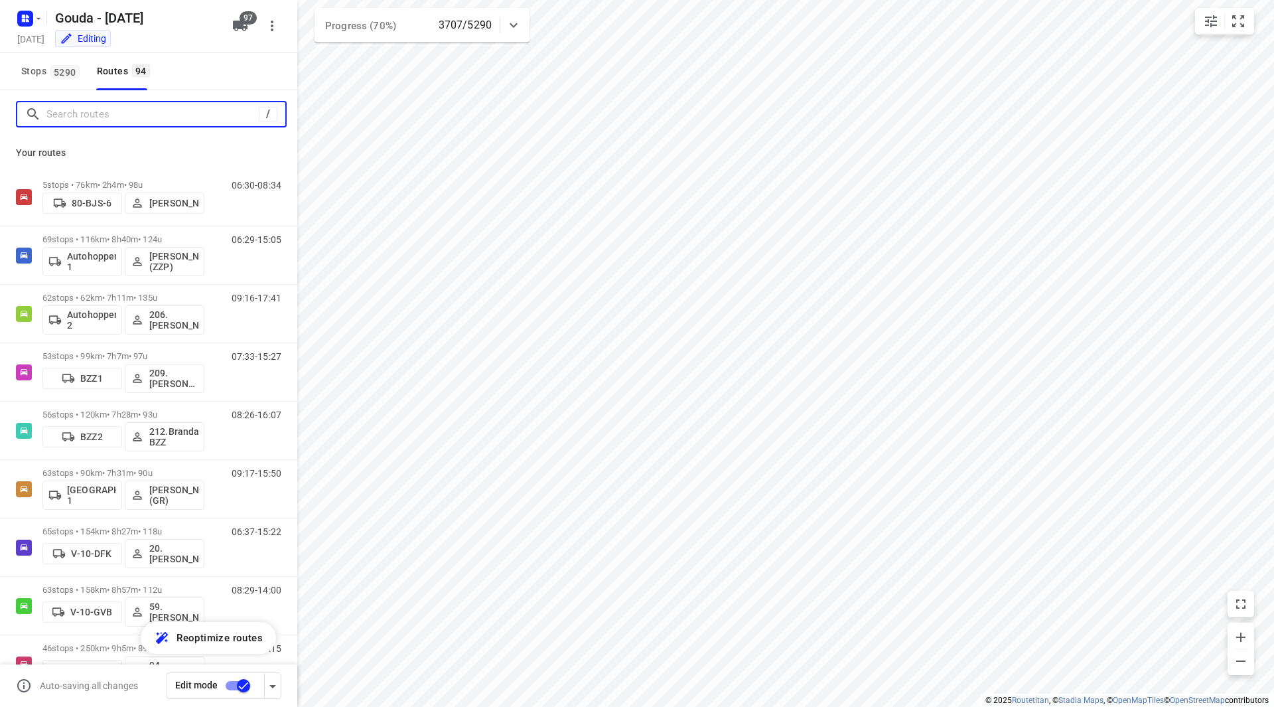
click at [159, 116] on input "Search routes" at bounding box center [152, 114] width 212 height 21
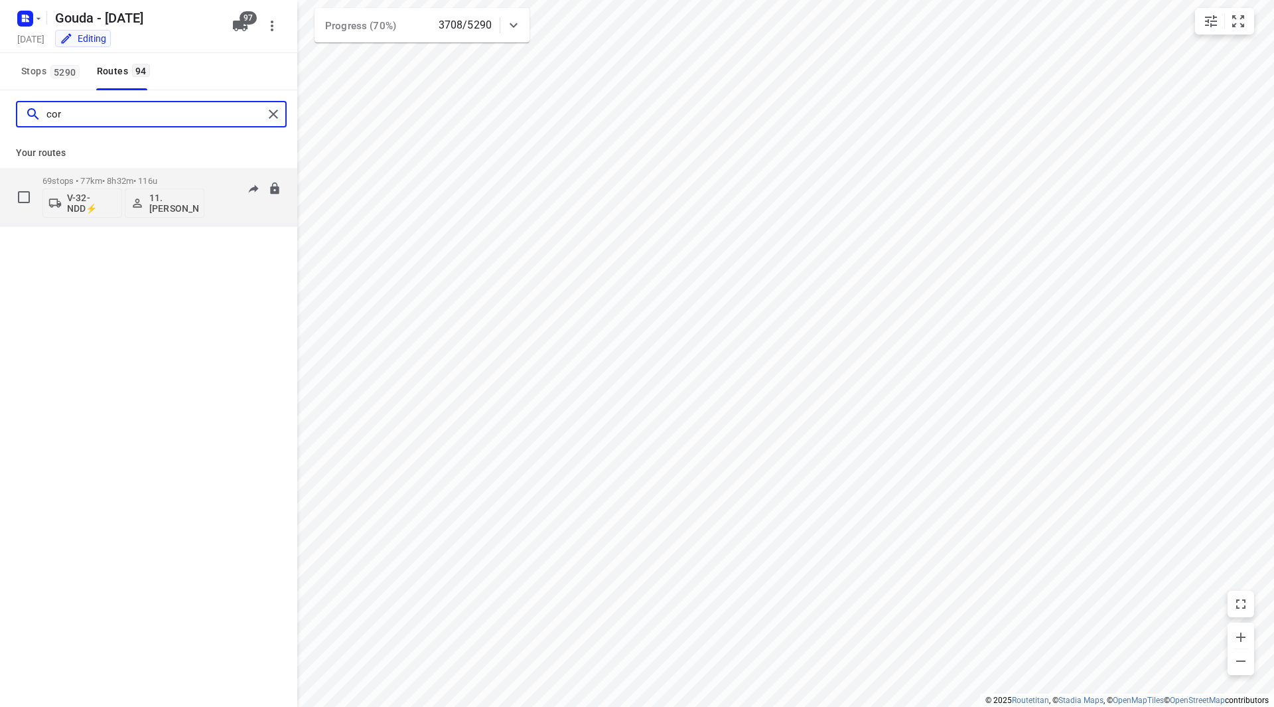
type input "cor"
click at [179, 179] on p "69 stops • 77km • 8h32m • 116u" at bounding box center [123, 181] width 162 height 10
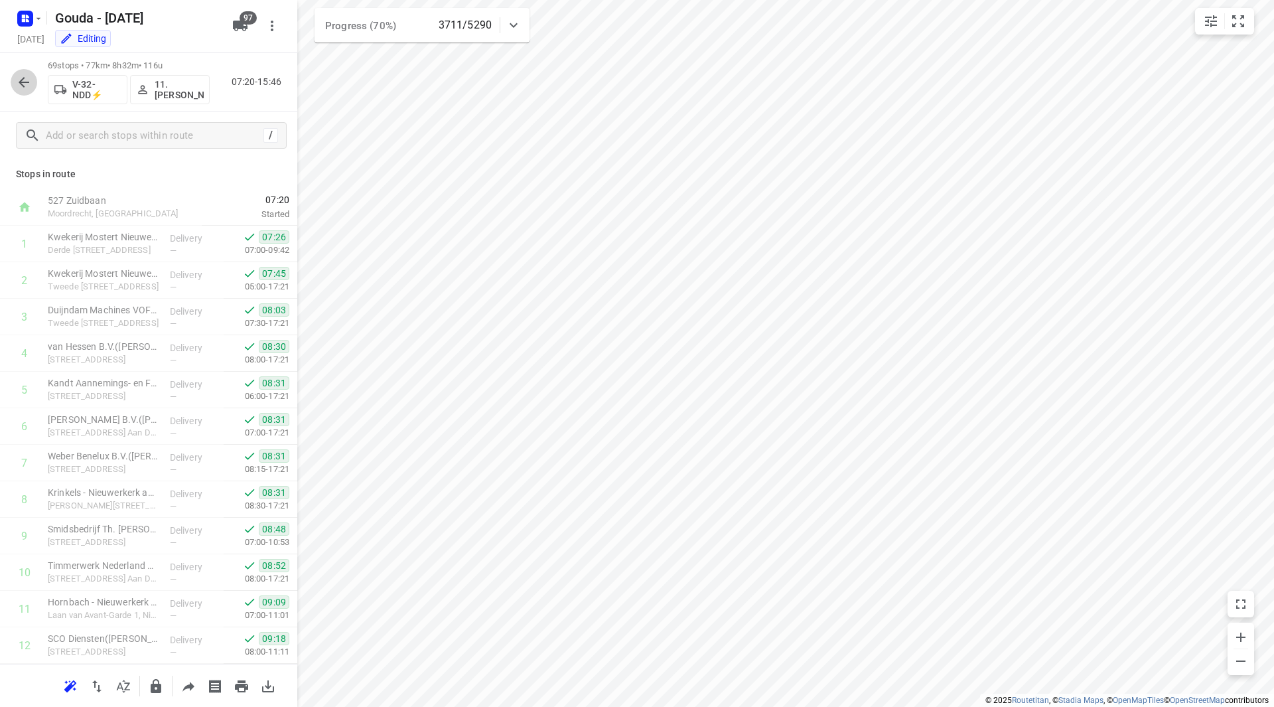
click at [32, 80] on button "button" at bounding box center [24, 82] width 27 height 27
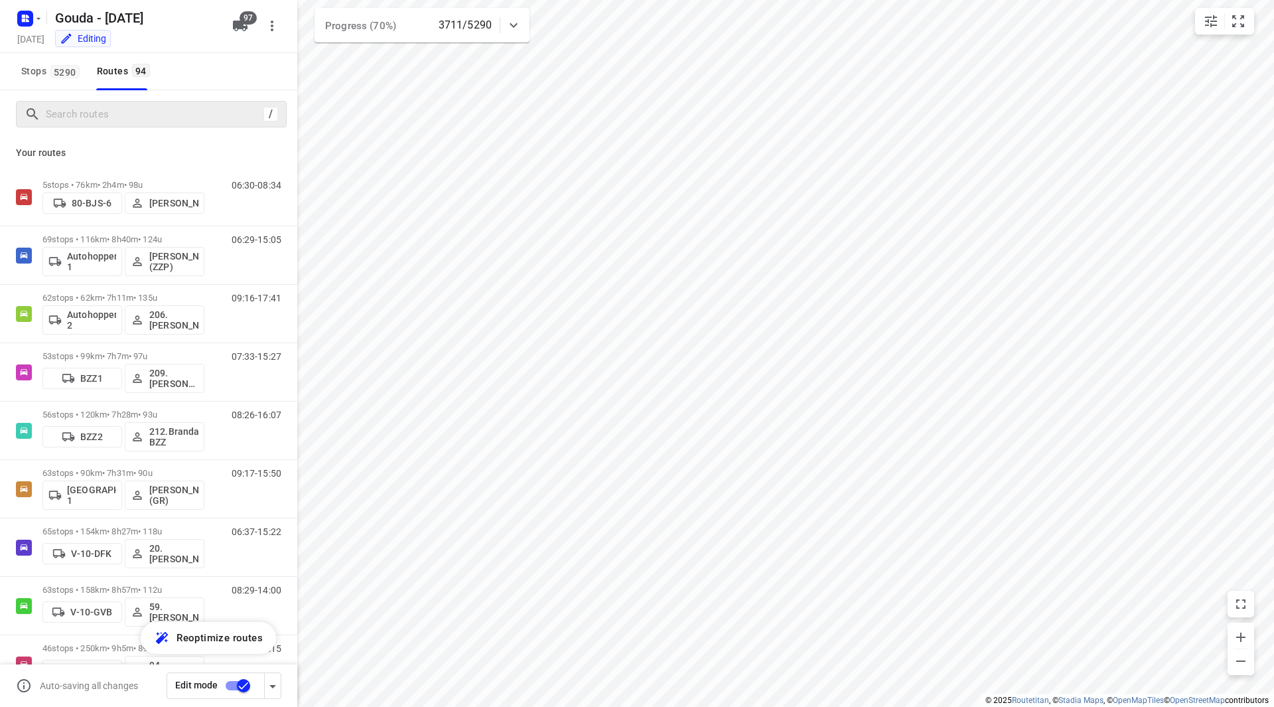
click at [90, 125] on div "/" at bounding box center [148, 114] width 297 height 48
click at [92, 117] on input "Search routes" at bounding box center [152, 114] width 212 height 21
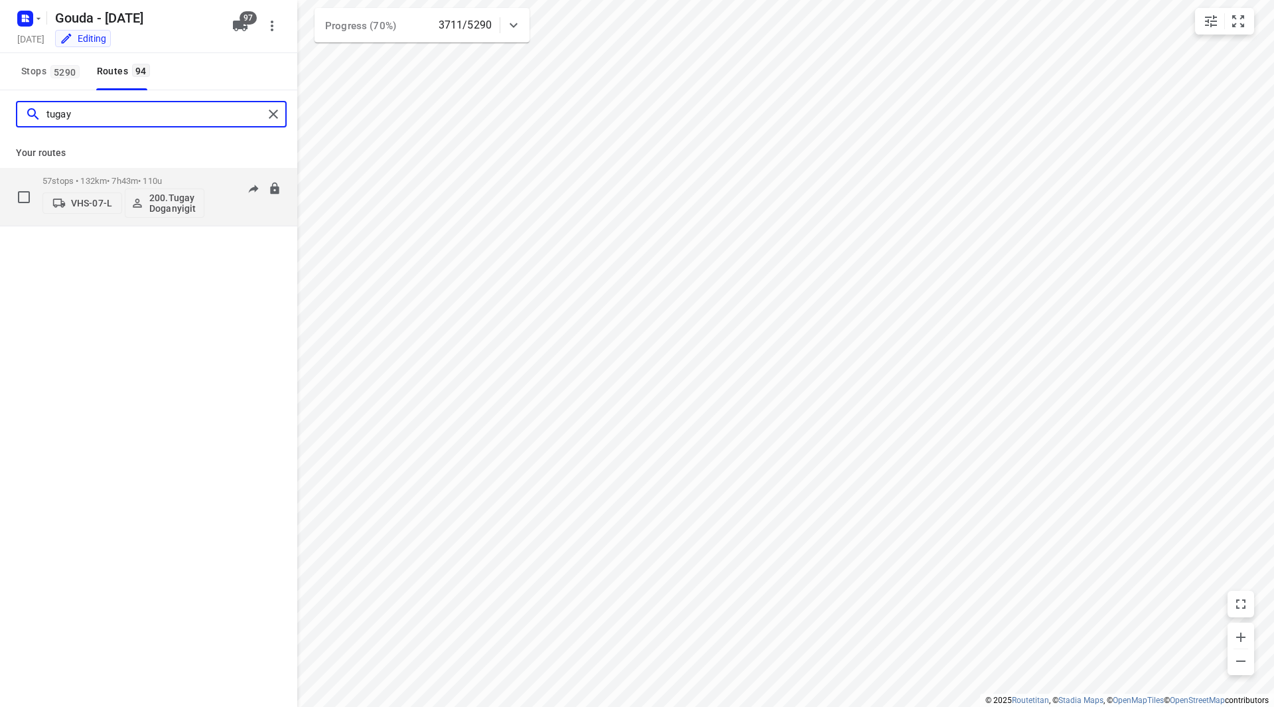
type input "tugay"
click at [197, 172] on div "57 stops • 132km • 7h43m • 110u VHS-07-L 200.Tugay Doganyigit" at bounding box center [123, 196] width 162 height 55
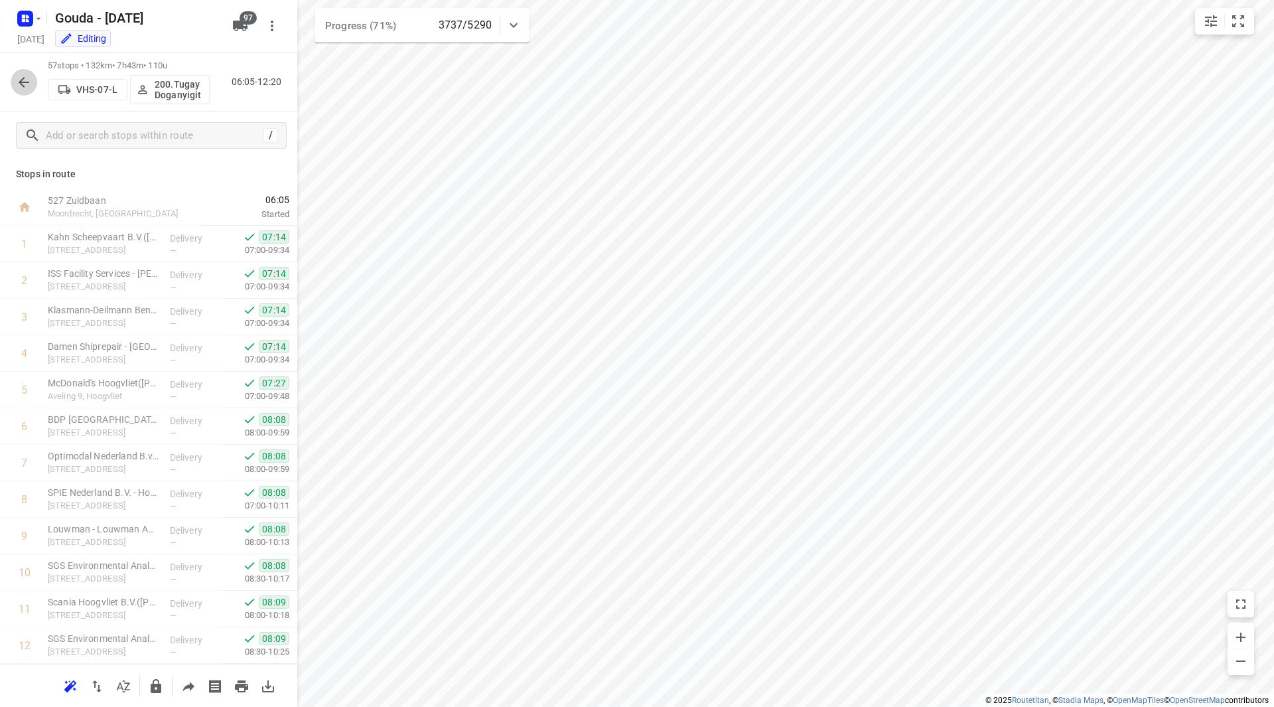
click at [19, 80] on icon "button" at bounding box center [24, 82] width 16 height 16
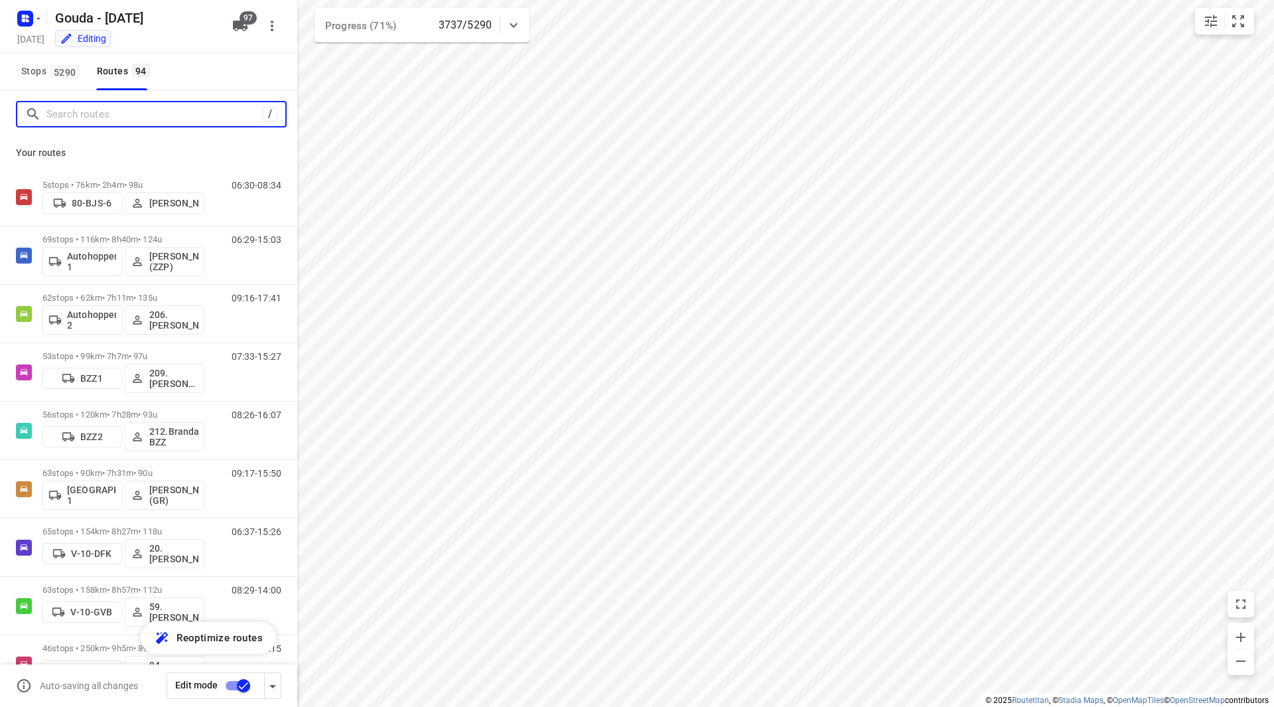
click at [82, 121] on input "Search routes" at bounding box center [154, 114] width 216 height 21
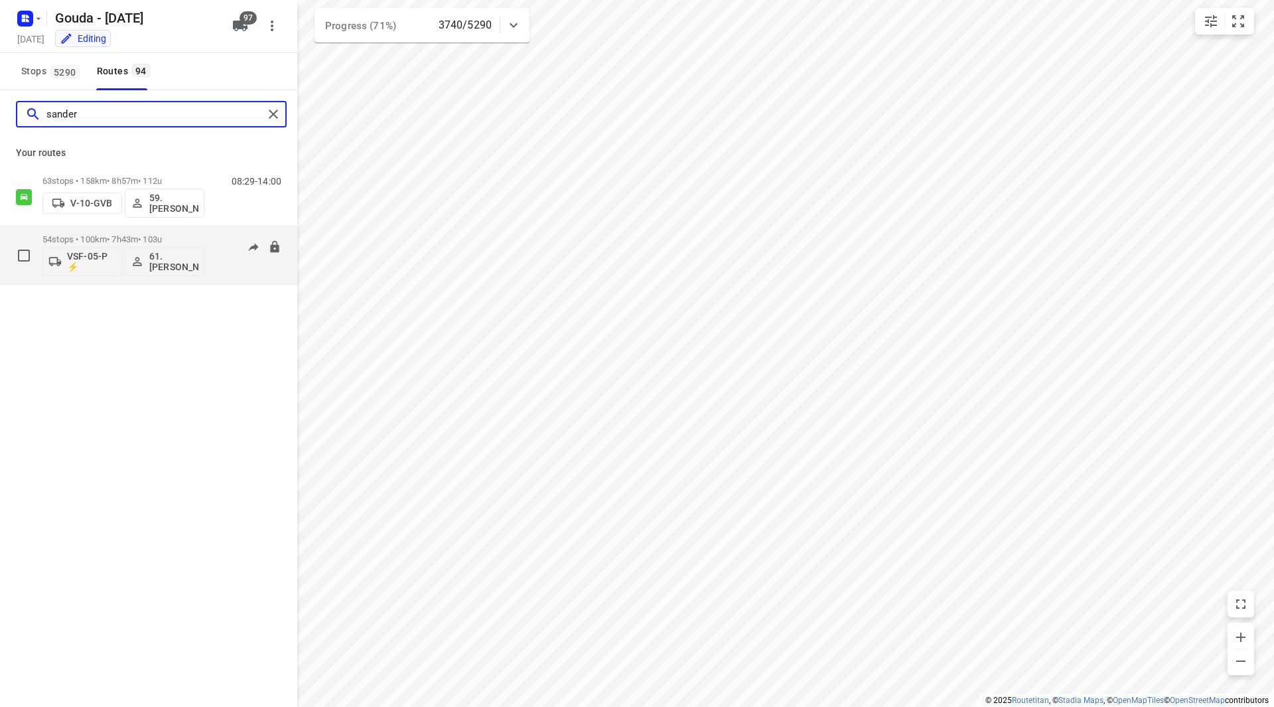
type input "sander"
click at [195, 239] on p "54 stops • 100km • 7h43m • 103u" at bounding box center [123, 239] width 162 height 10
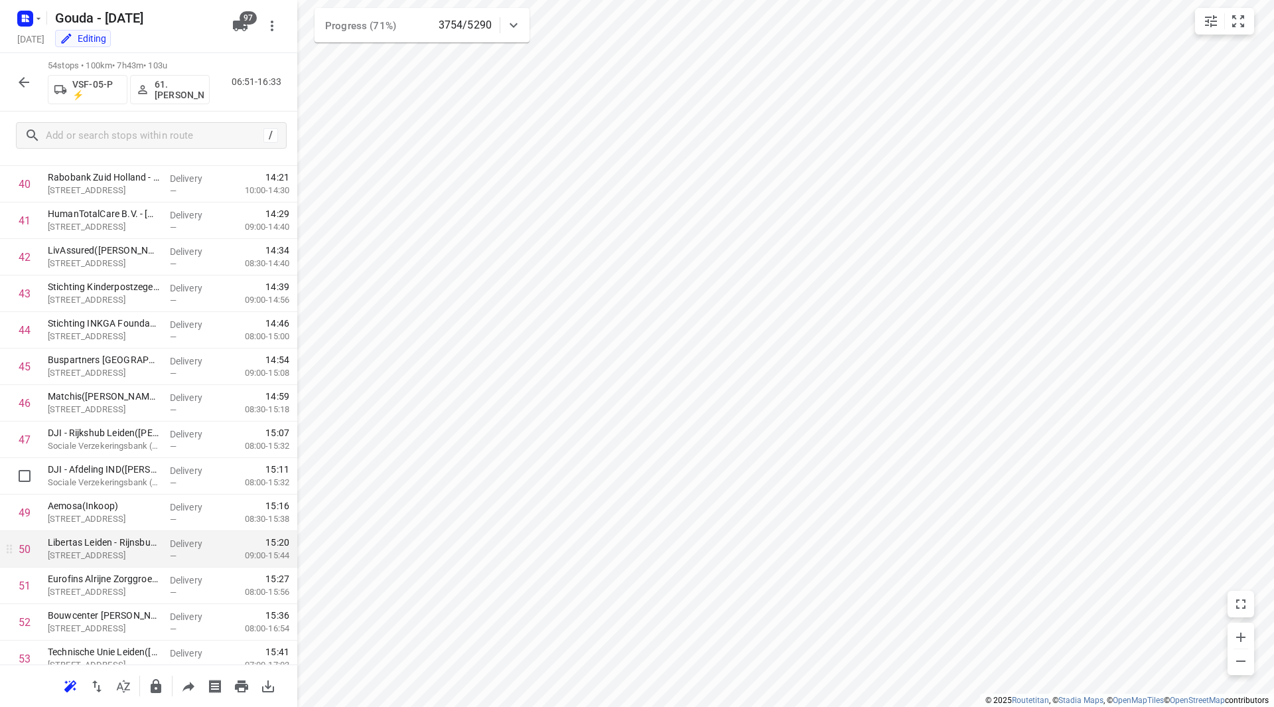
scroll to position [1502, 0]
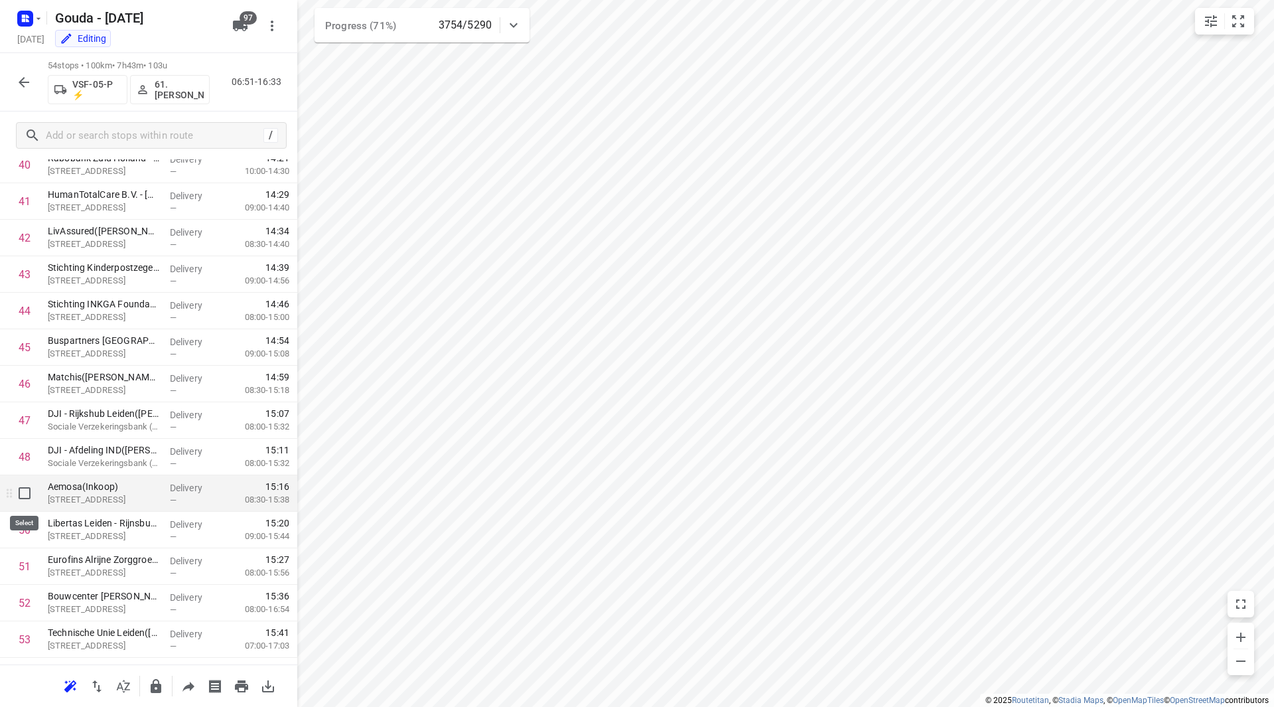
click at [27, 490] on input "checkbox" at bounding box center [24, 493] width 27 height 27
checkbox input "true"
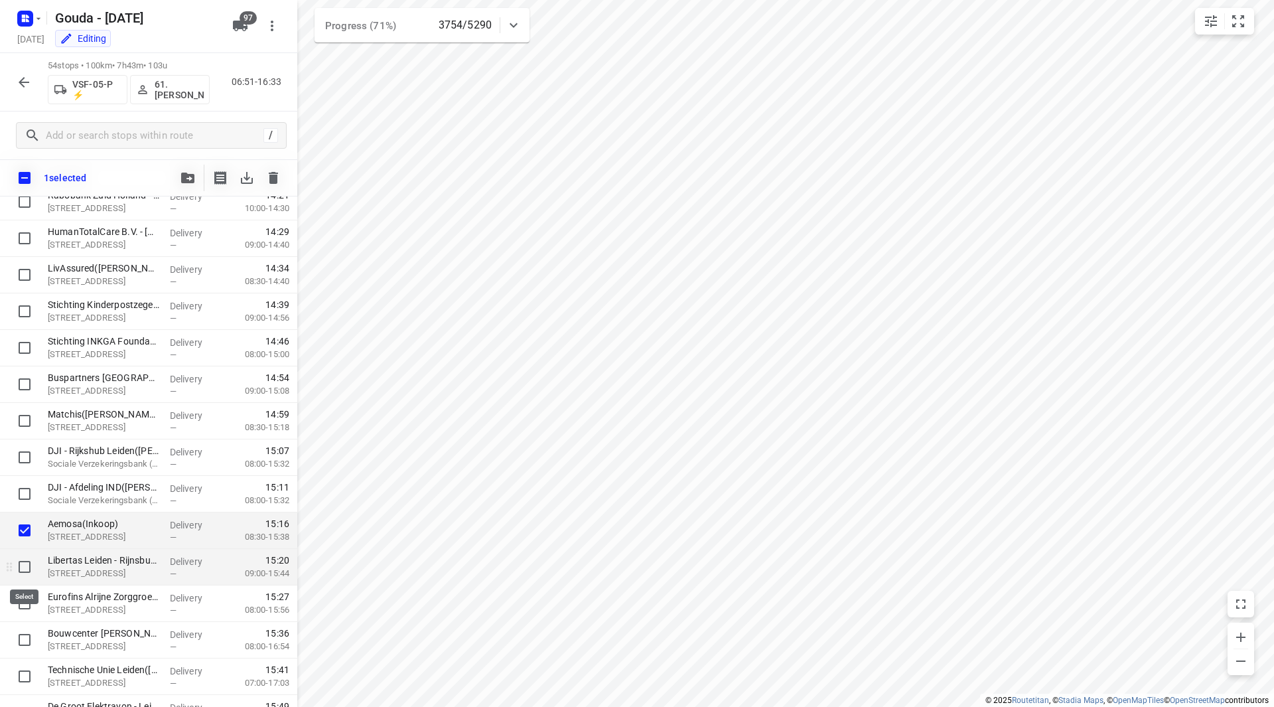
click at [21, 567] on input "checkbox" at bounding box center [24, 566] width 27 height 27
checkbox input "true"
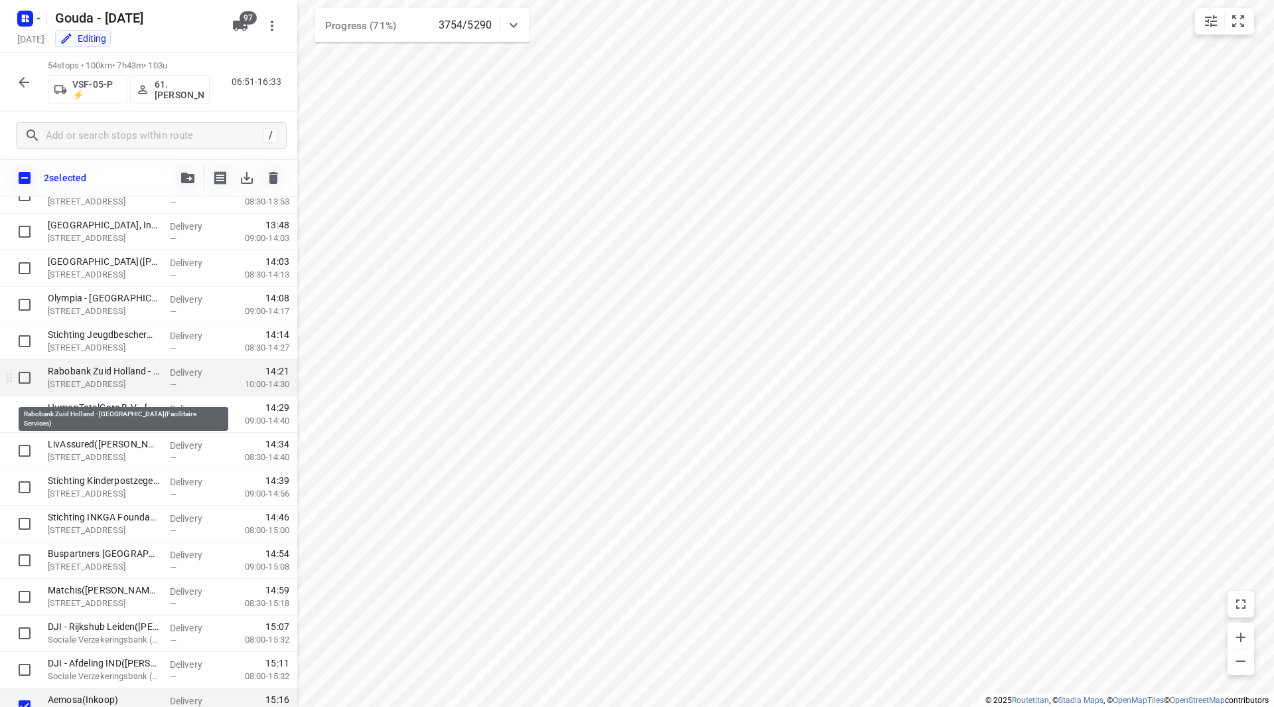
scroll to position [1303, 0]
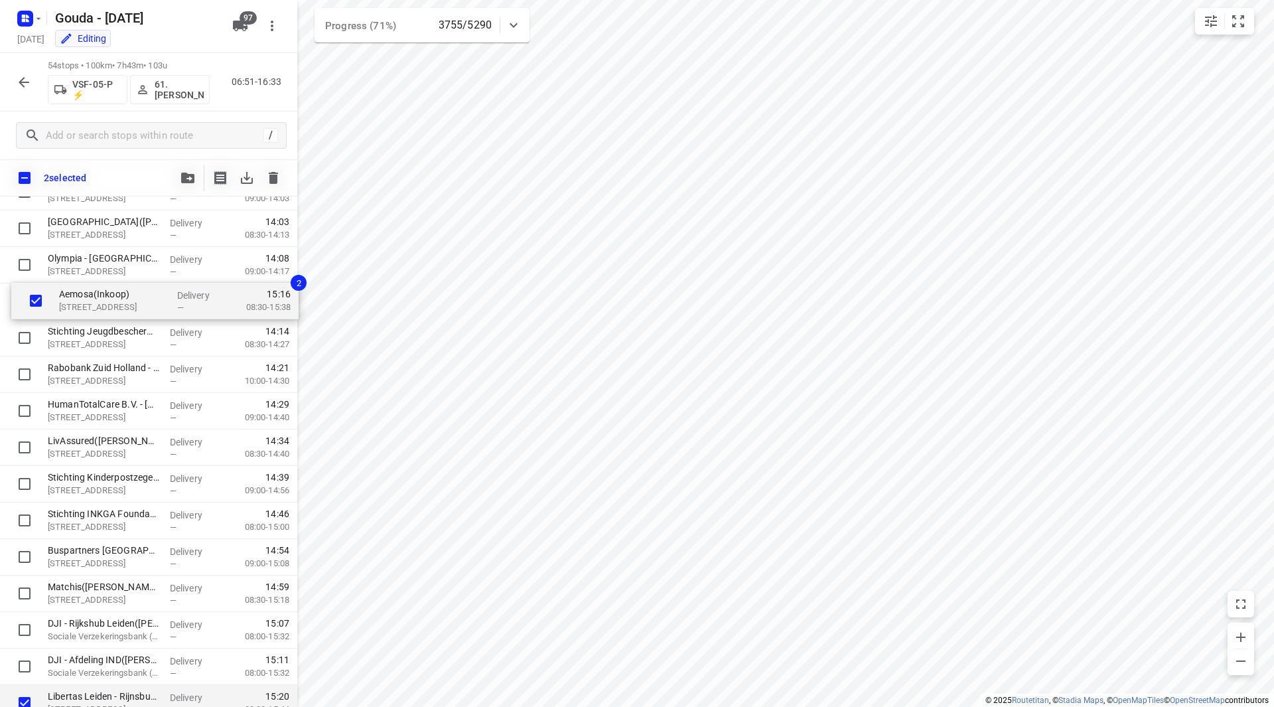
drag, startPoint x: 102, startPoint y: 625, endPoint x: 111, endPoint y: 294, distance: 331.3
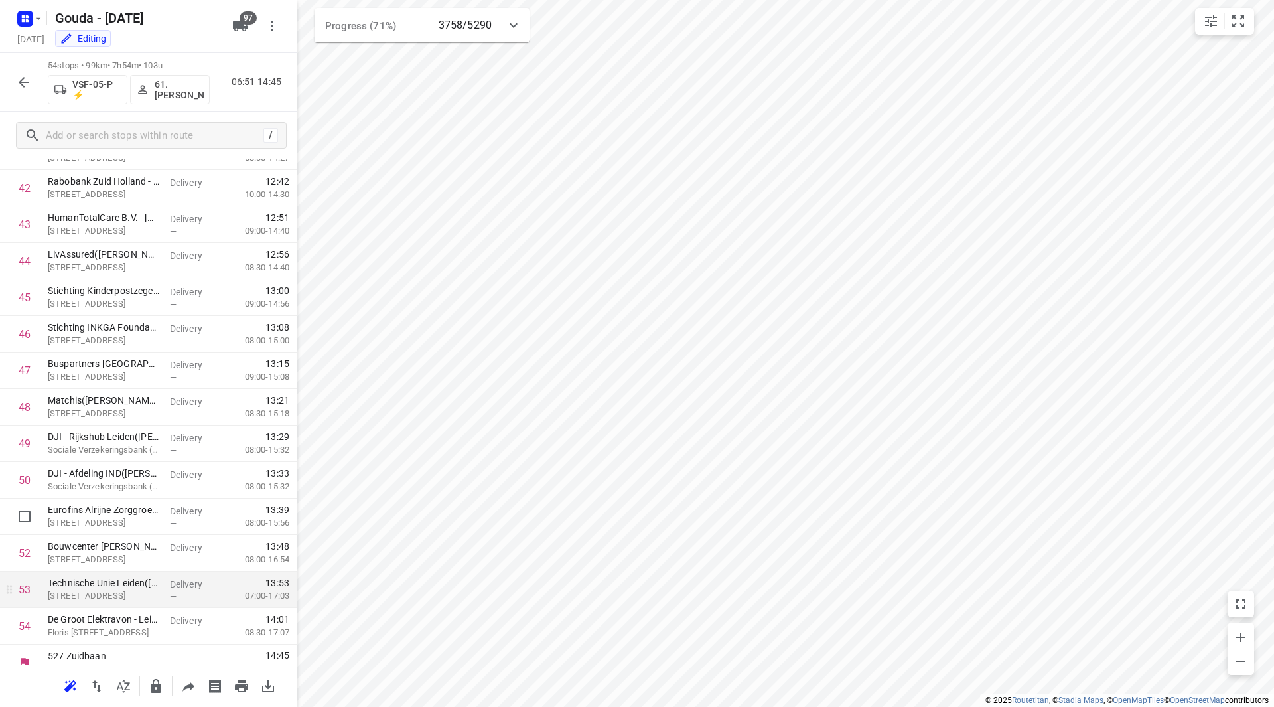
scroll to position [1569, 0]
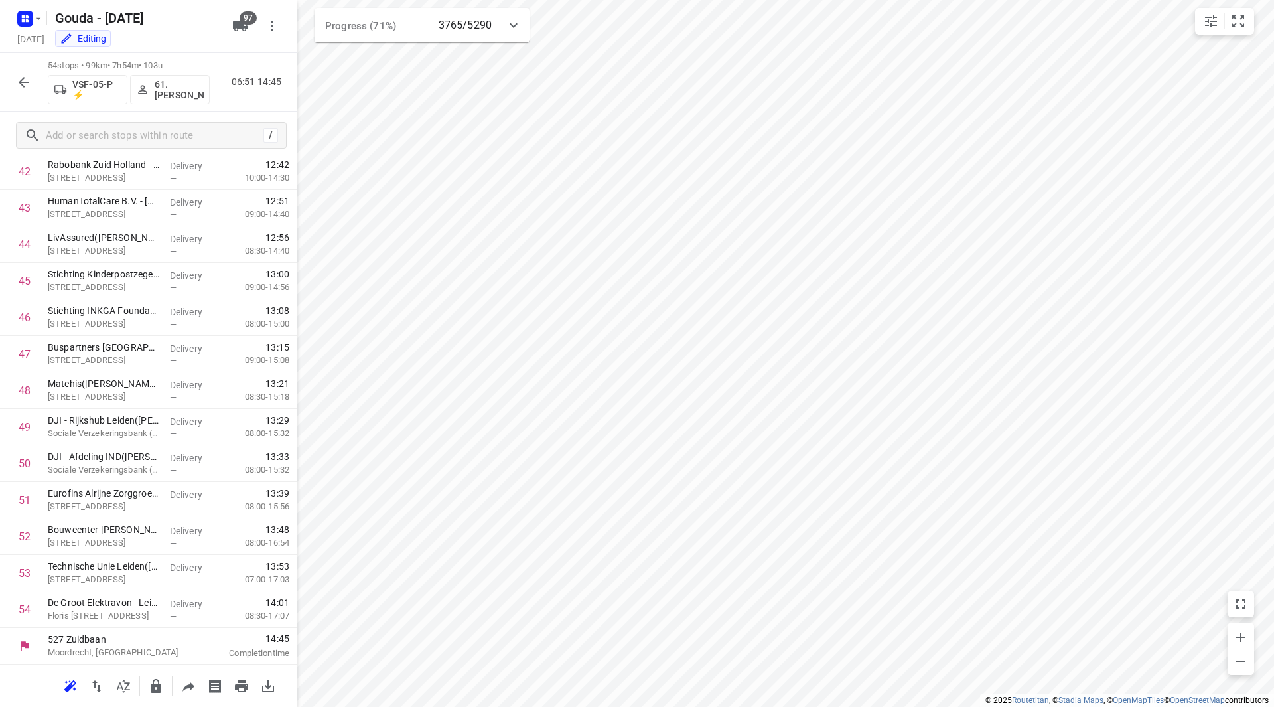
click at [19, 76] on button "button" at bounding box center [24, 82] width 27 height 27
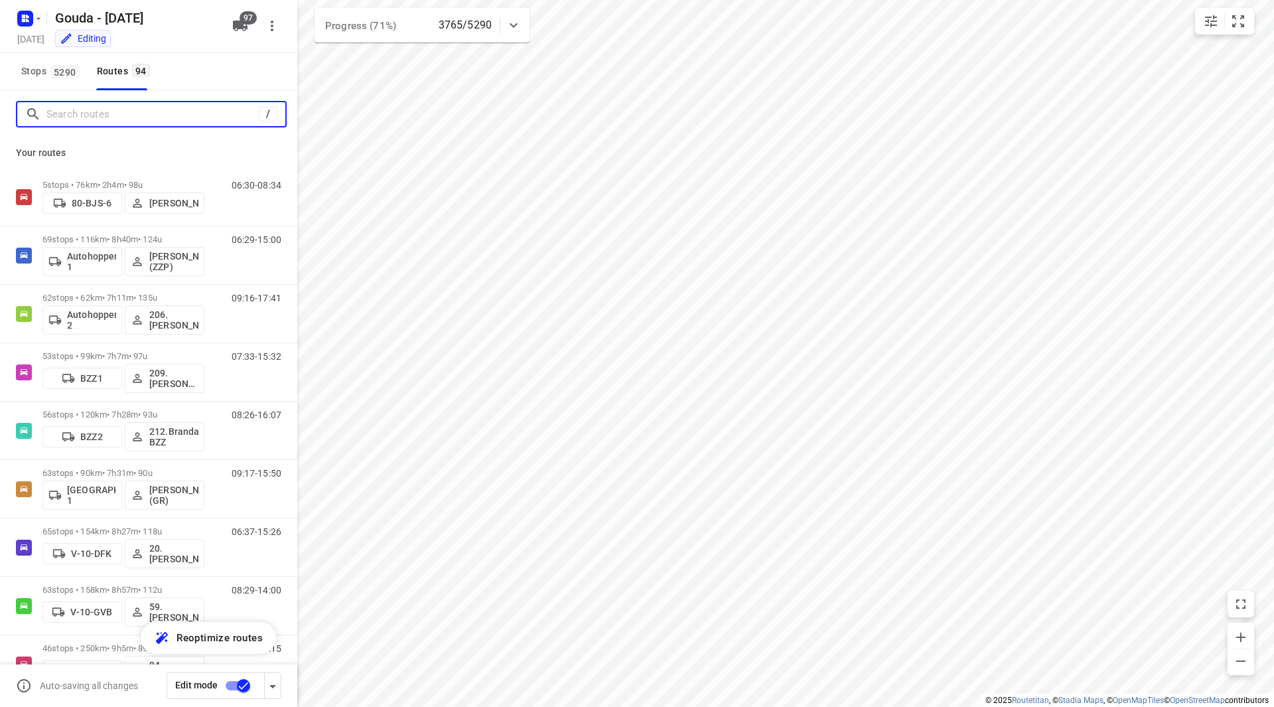
click at [95, 121] on input "Search routes" at bounding box center [152, 114] width 212 height 21
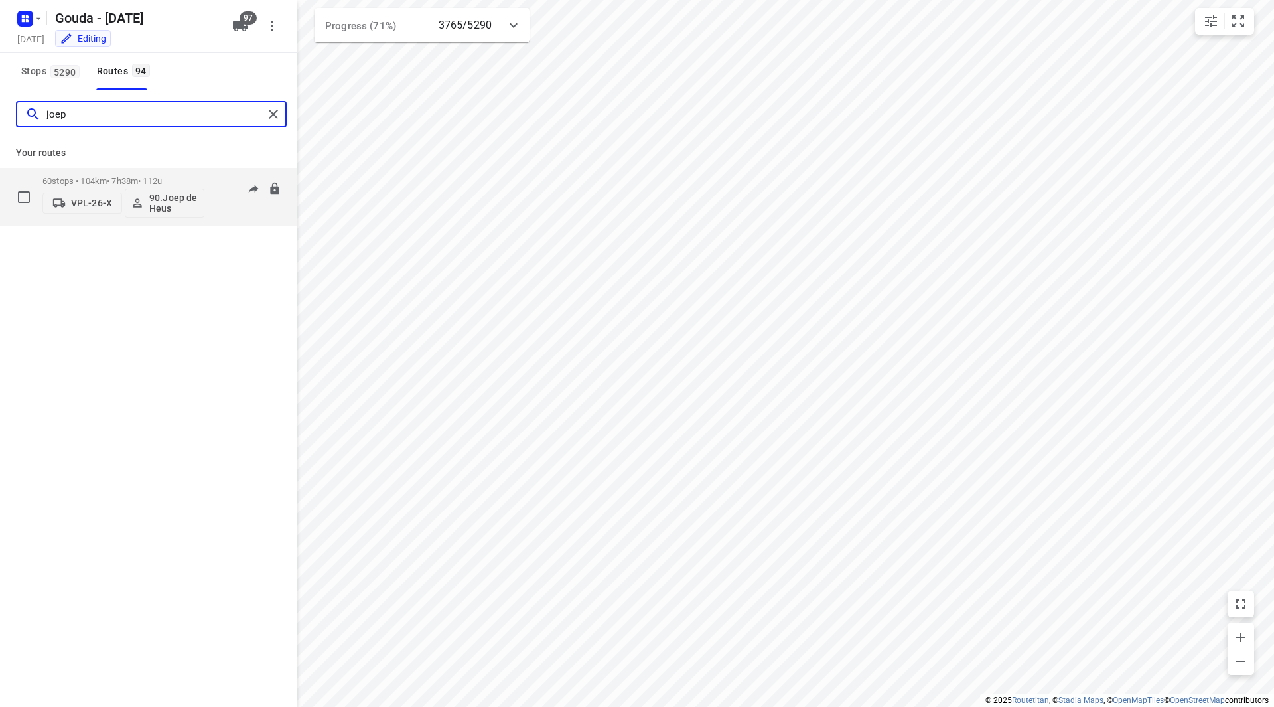
type input "joep"
click at [169, 171] on div "60 stops • 104km • 7h38m • 112u VPL-26-X 90.Joep de Heus" at bounding box center [123, 196] width 162 height 55
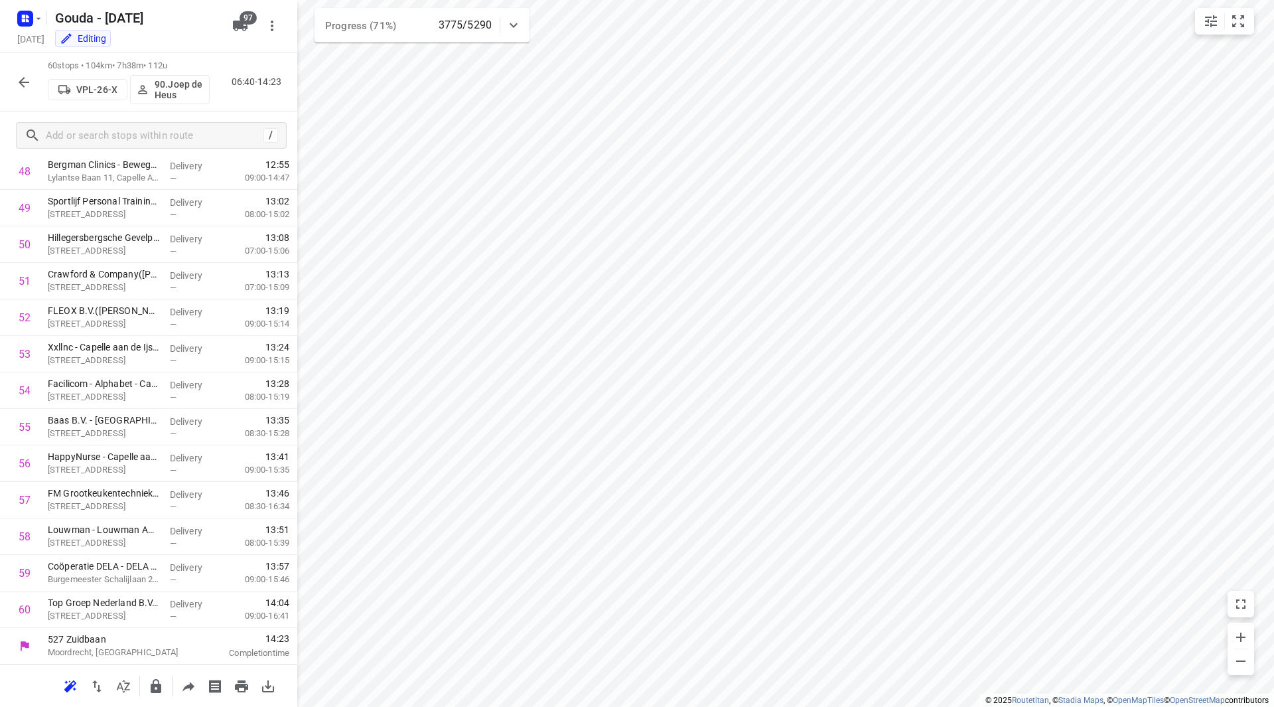
scroll to position [1788, 0]
click at [21, 72] on button "button" at bounding box center [24, 82] width 27 height 27
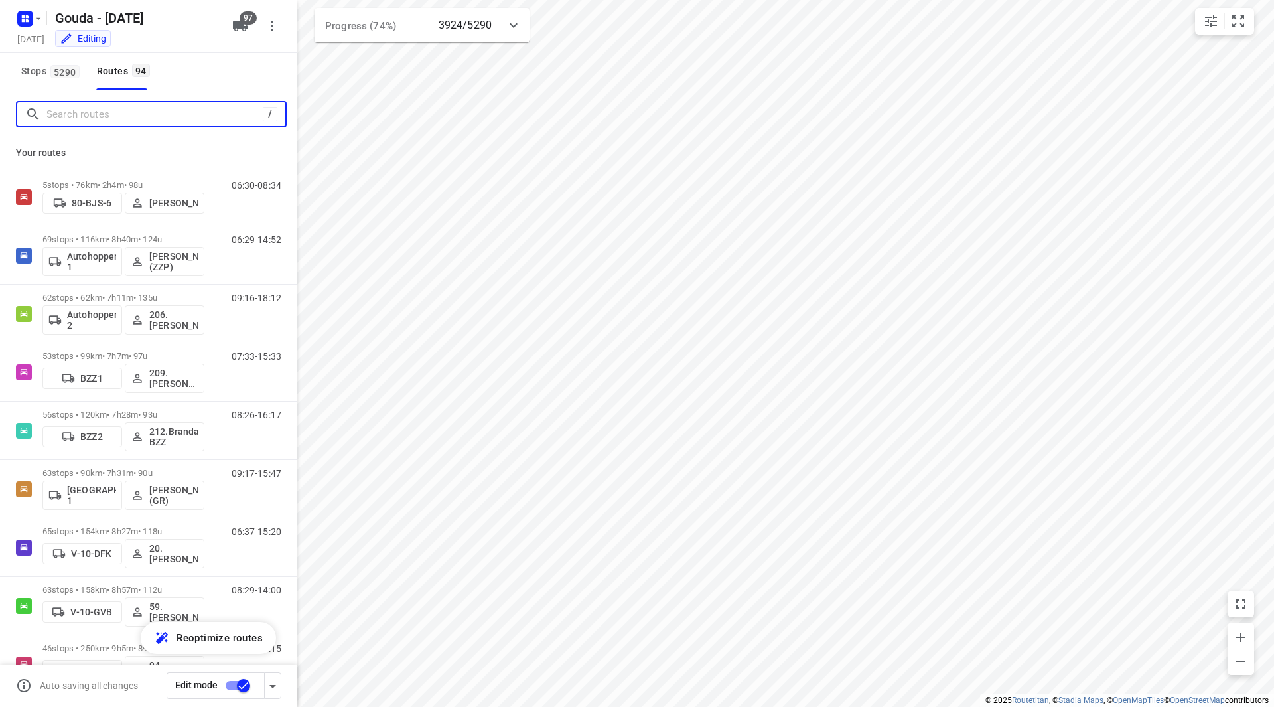
click at [88, 110] on input "Search routes" at bounding box center [154, 114] width 216 height 21
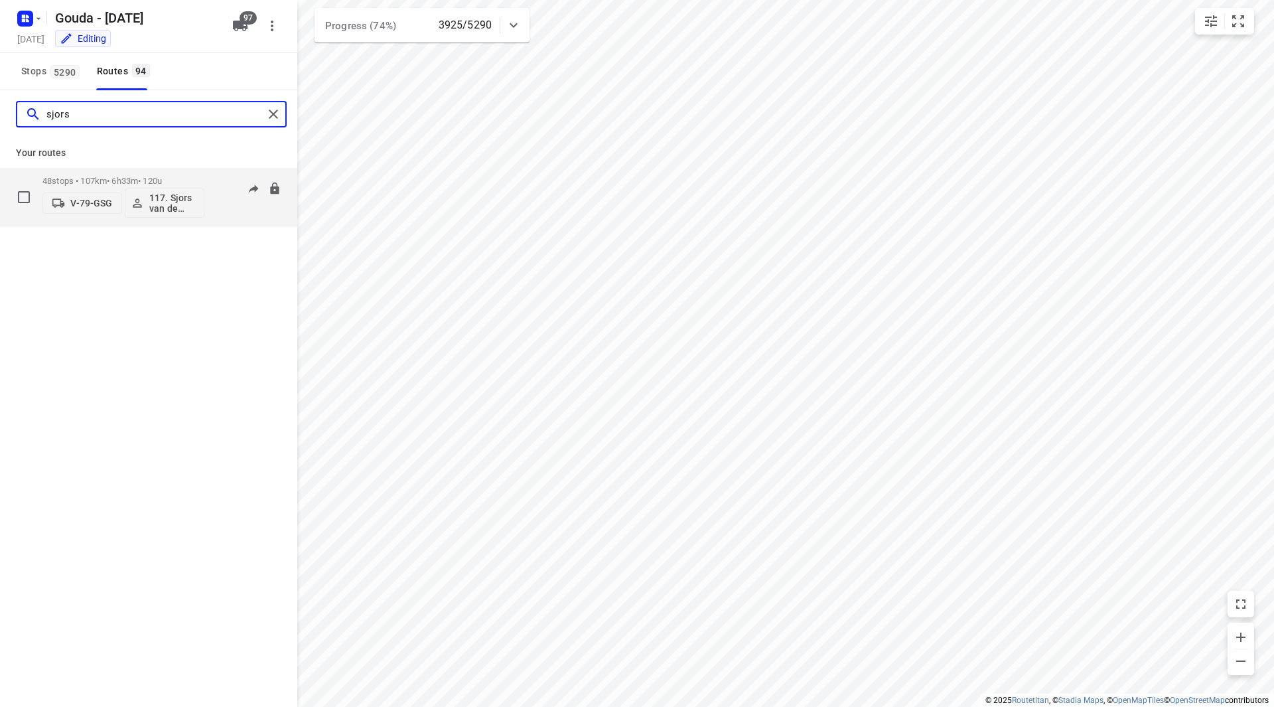
type input "sjors"
click at [166, 188] on div "V-79-GSG 117. Sjors van de Brande" at bounding box center [123, 202] width 162 height 32
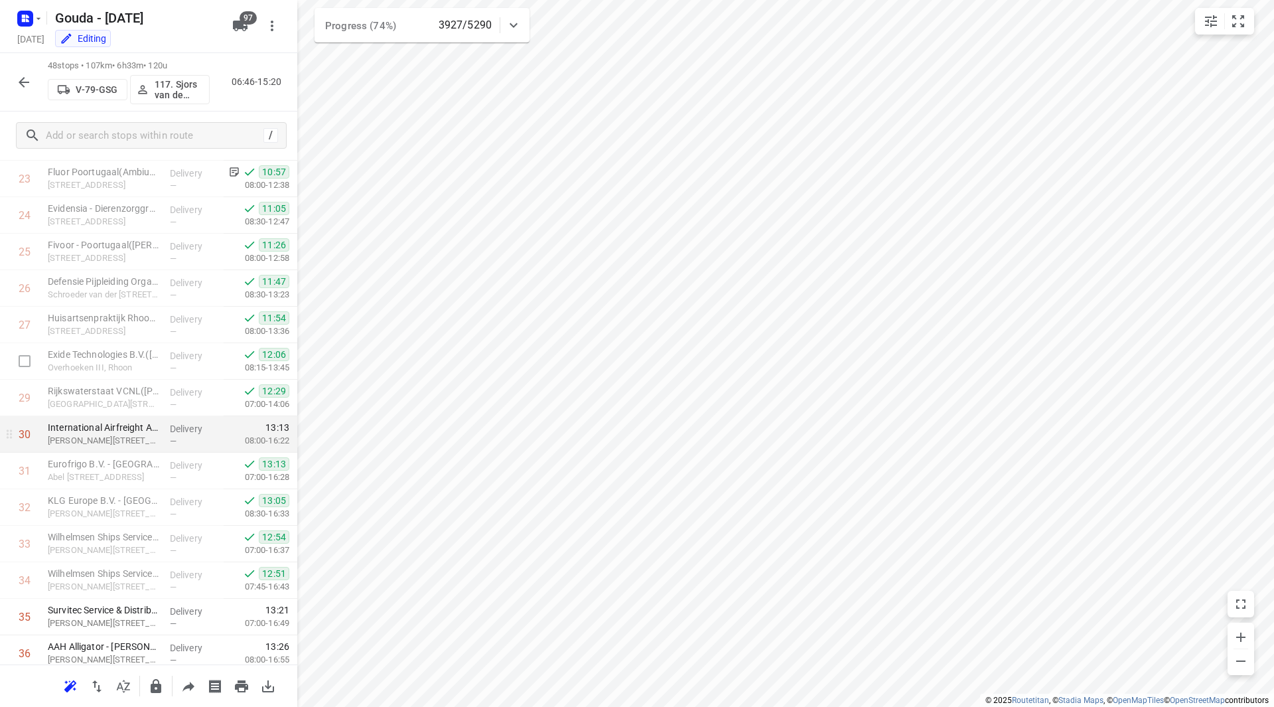
scroll to position [899, 0]
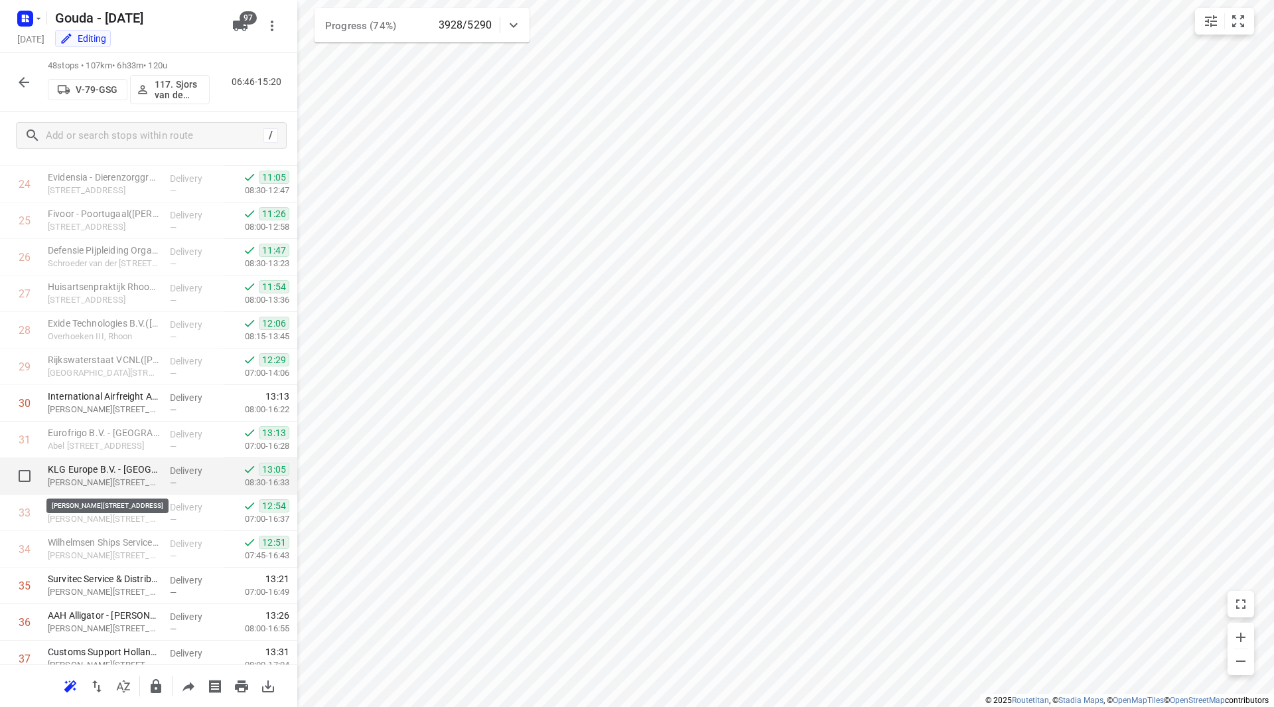
click at [120, 478] on p "Abel Tasmanstraat 33, Rotterdam" at bounding box center [103, 482] width 111 height 13
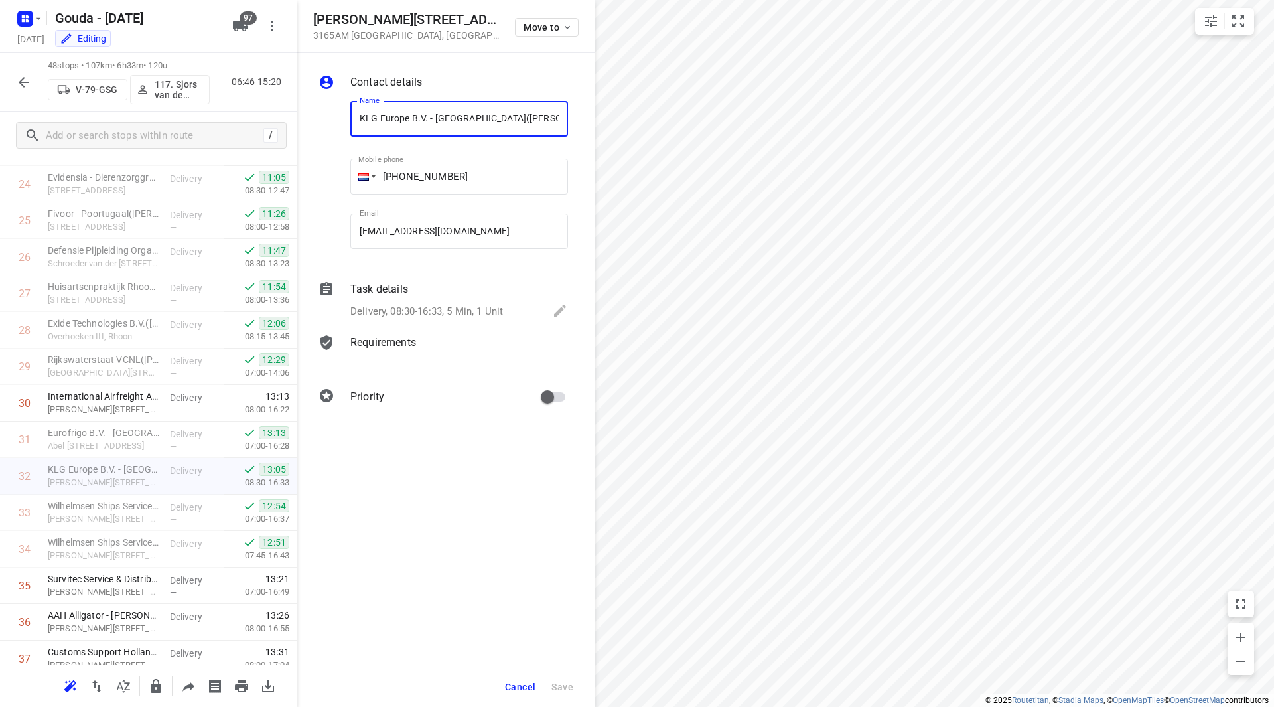
click at [408, 287] on div "Task details" at bounding box center [459, 289] width 218 height 16
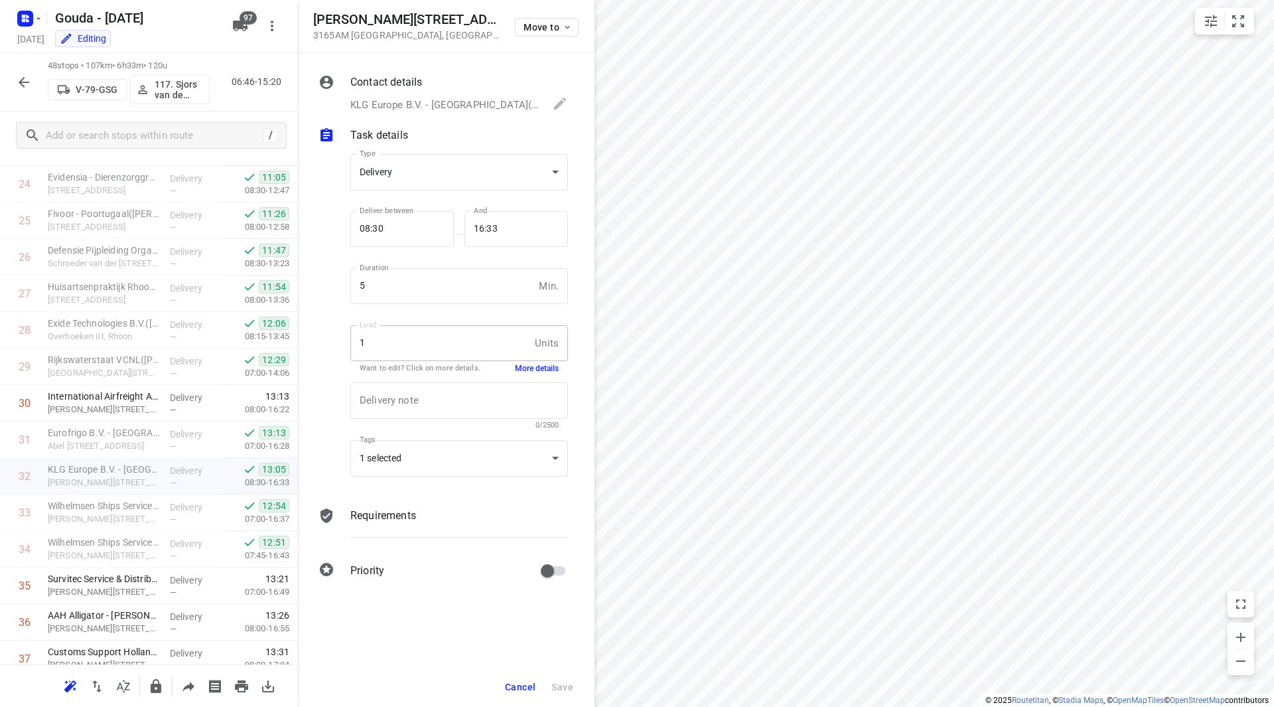
click at [506, 683] on button "Cancel" at bounding box center [520, 687] width 41 height 24
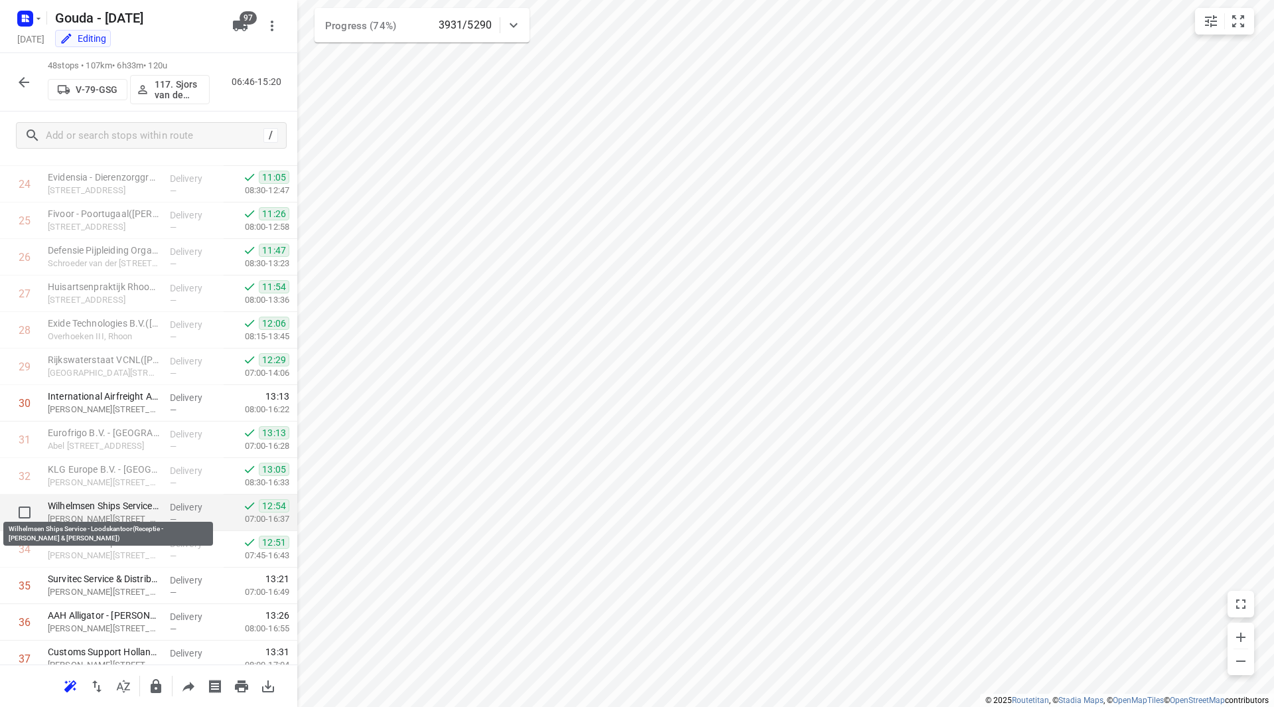
click at [85, 509] on p "Wilhelmsen Ships Service - Loodskantoor(Receptie - Joyce & Merline)" at bounding box center [103, 505] width 111 height 13
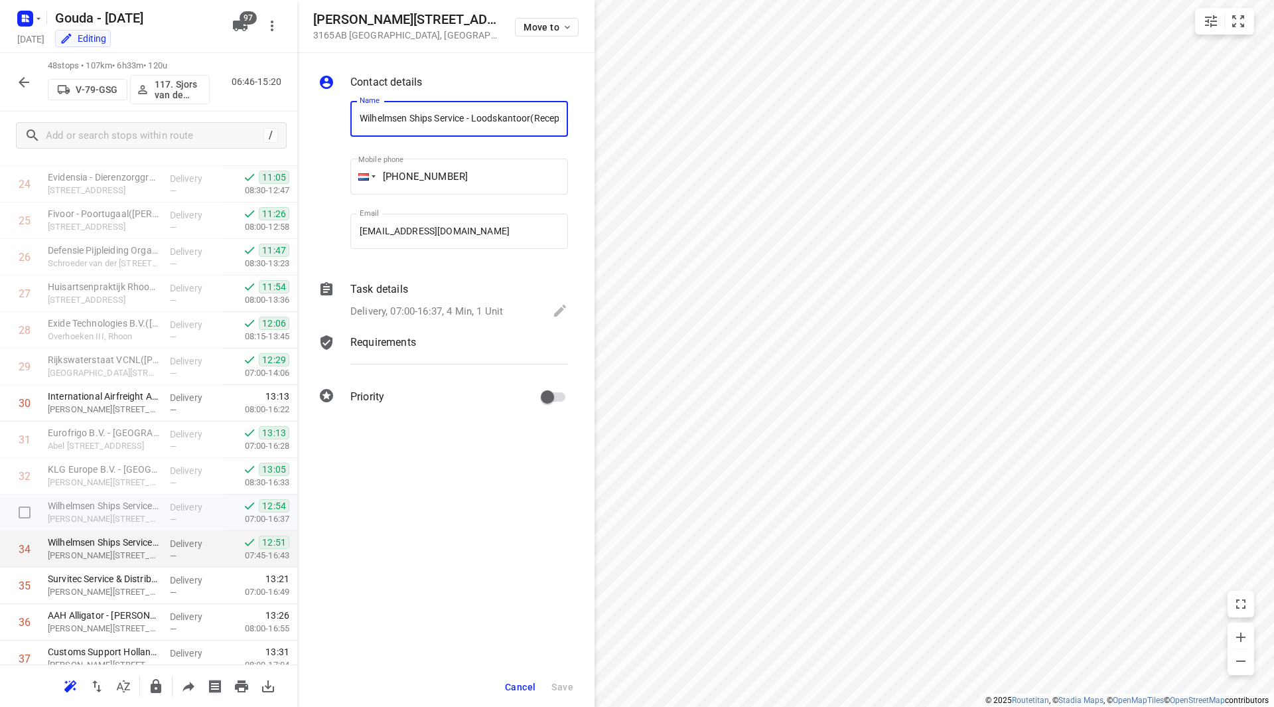
scroll to position [0, 92]
click at [80, 548] on p "Wilhelmsen Ships Service - Hoofdkantoor(Receptie - Joyce & Merline)" at bounding box center [103, 542] width 111 height 13
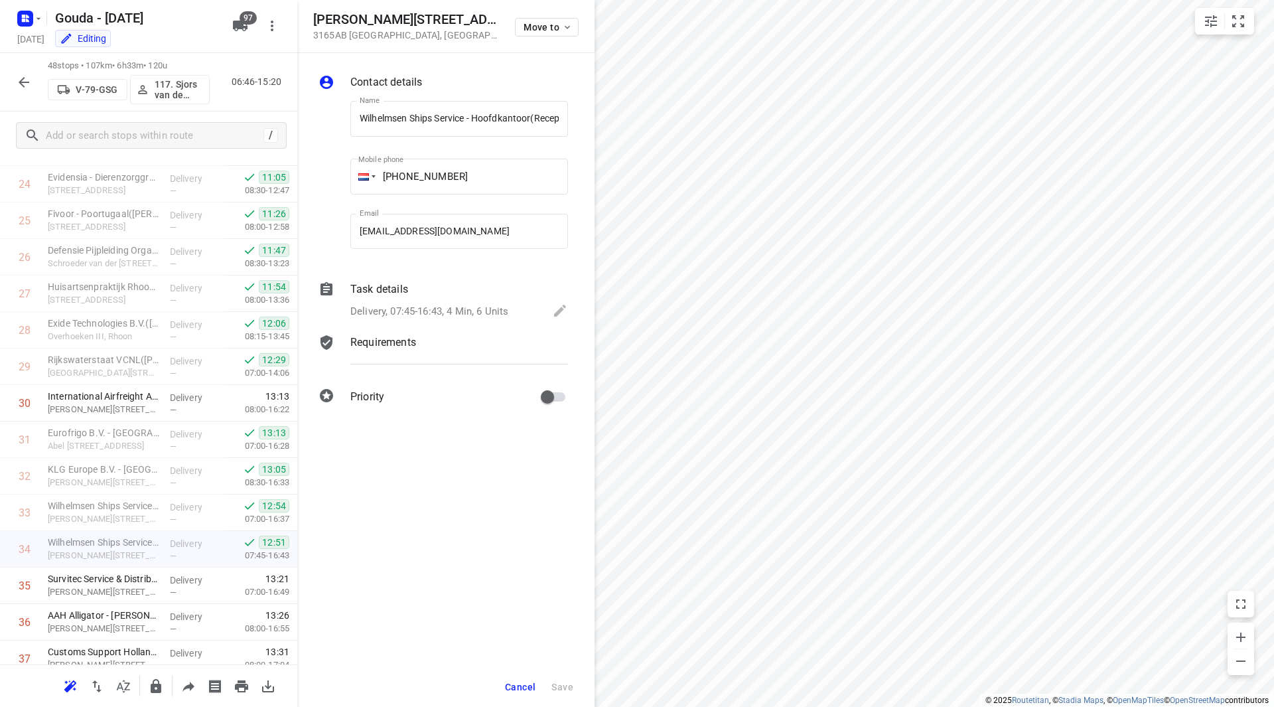
click at [513, 686] on span "Cancel" at bounding box center [520, 687] width 31 height 11
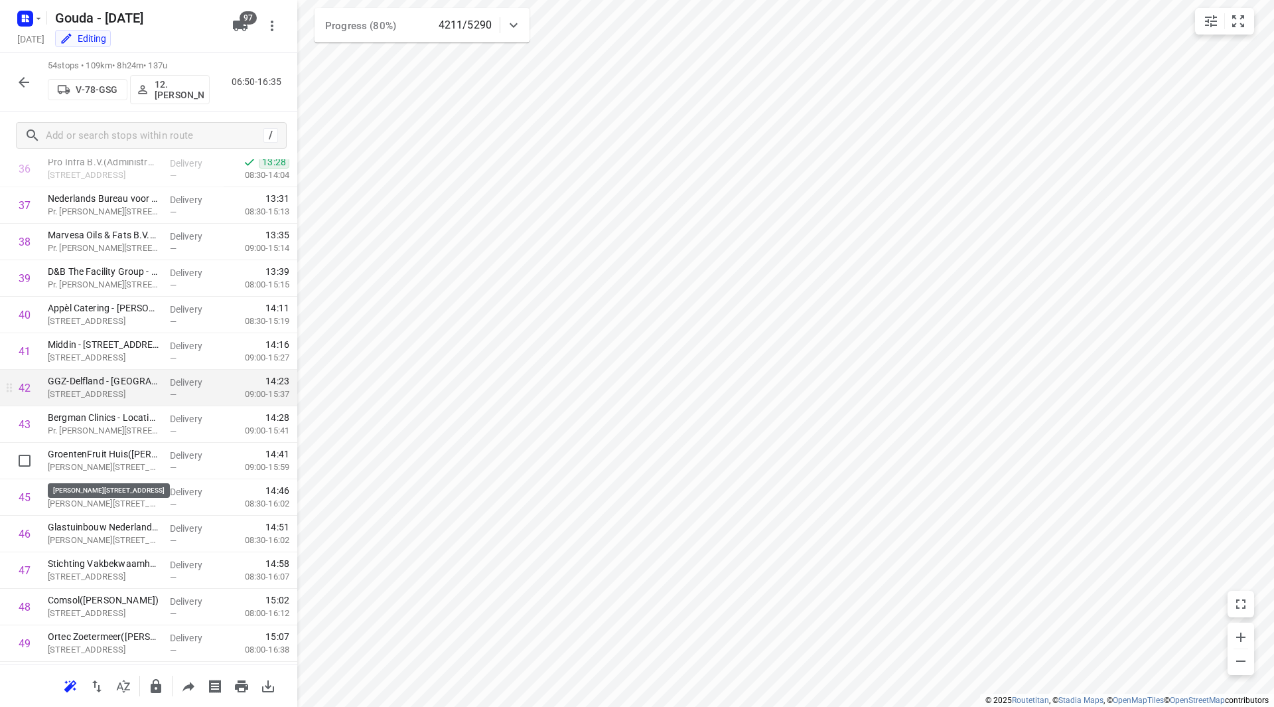
scroll to position [1286, 0]
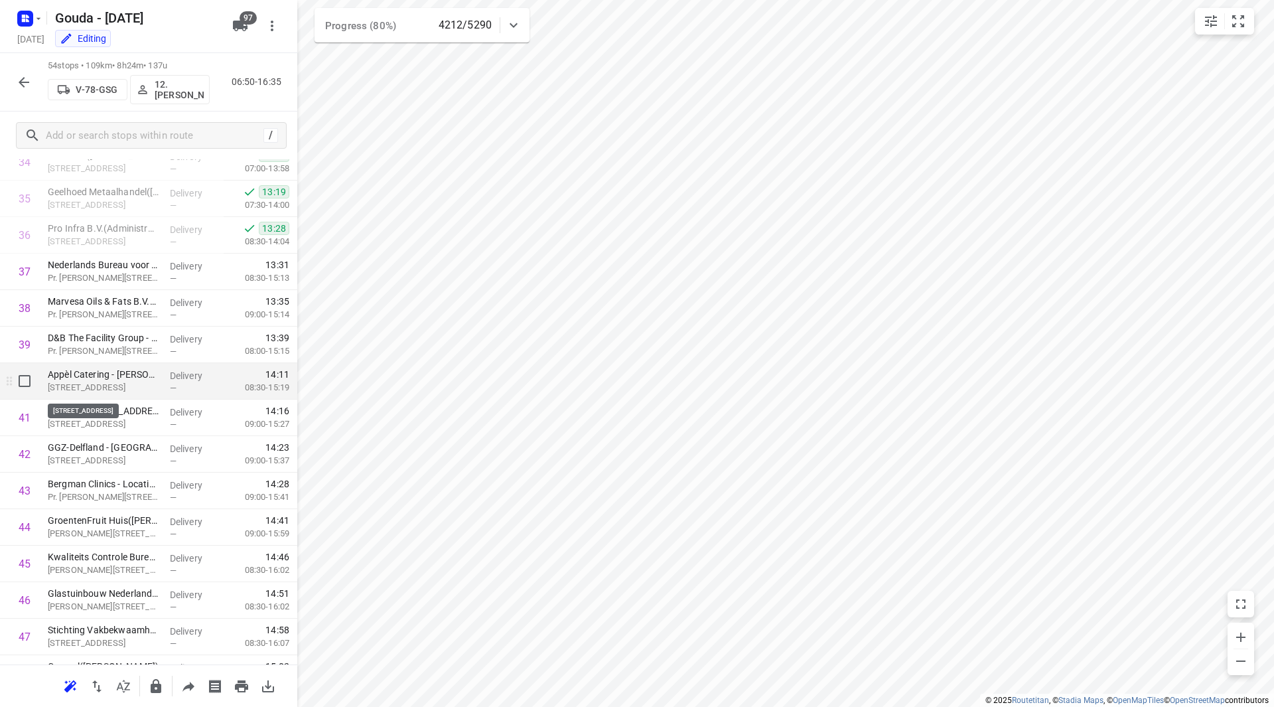
click at [139, 388] on p "Windjammersingel 80, Den Haag" at bounding box center [103, 387] width 111 height 13
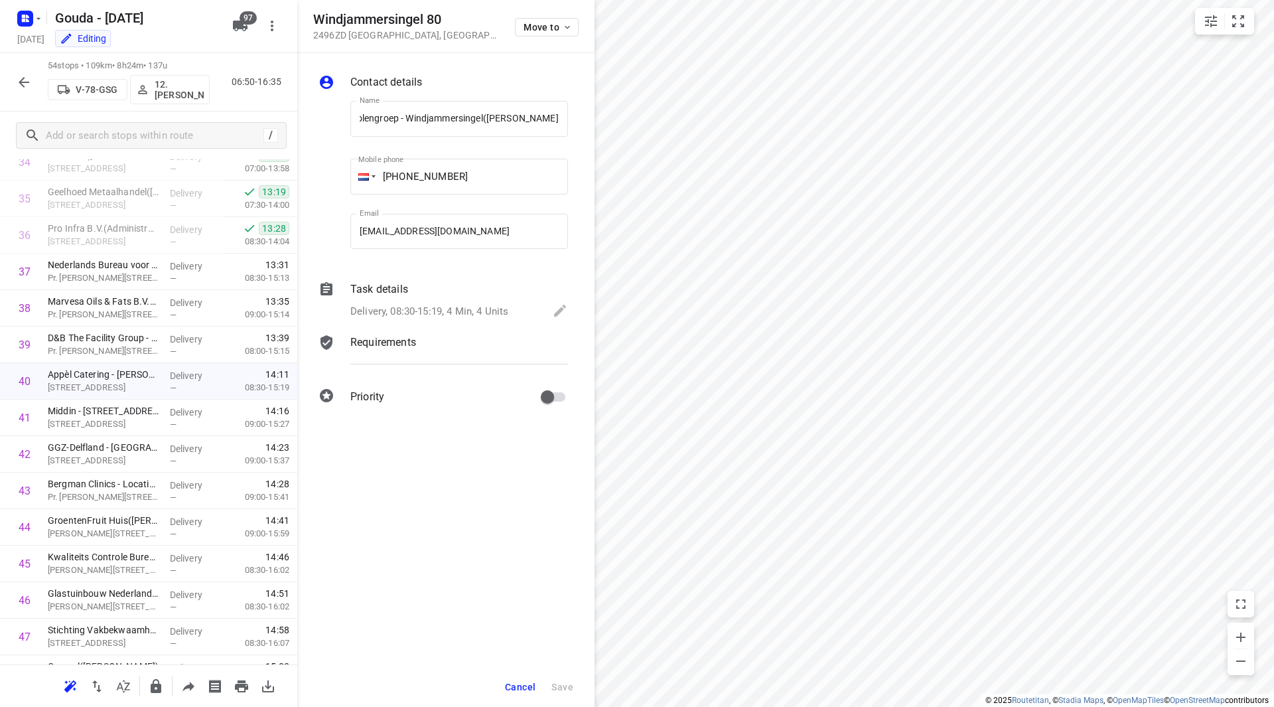
scroll to position [0, 0]
drag, startPoint x: 441, startPoint y: 20, endPoint x: 317, endPoint y: 21, distance: 124.8
click at [317, 21] on h5 "Windjammersingel 80" at bounding box center [406, 19] width 186 height 15
copy h5 "Windjammersingel 80"
click at [512, 680] on button "Cancel" at bounding box center [520, 687] width 41 height 24
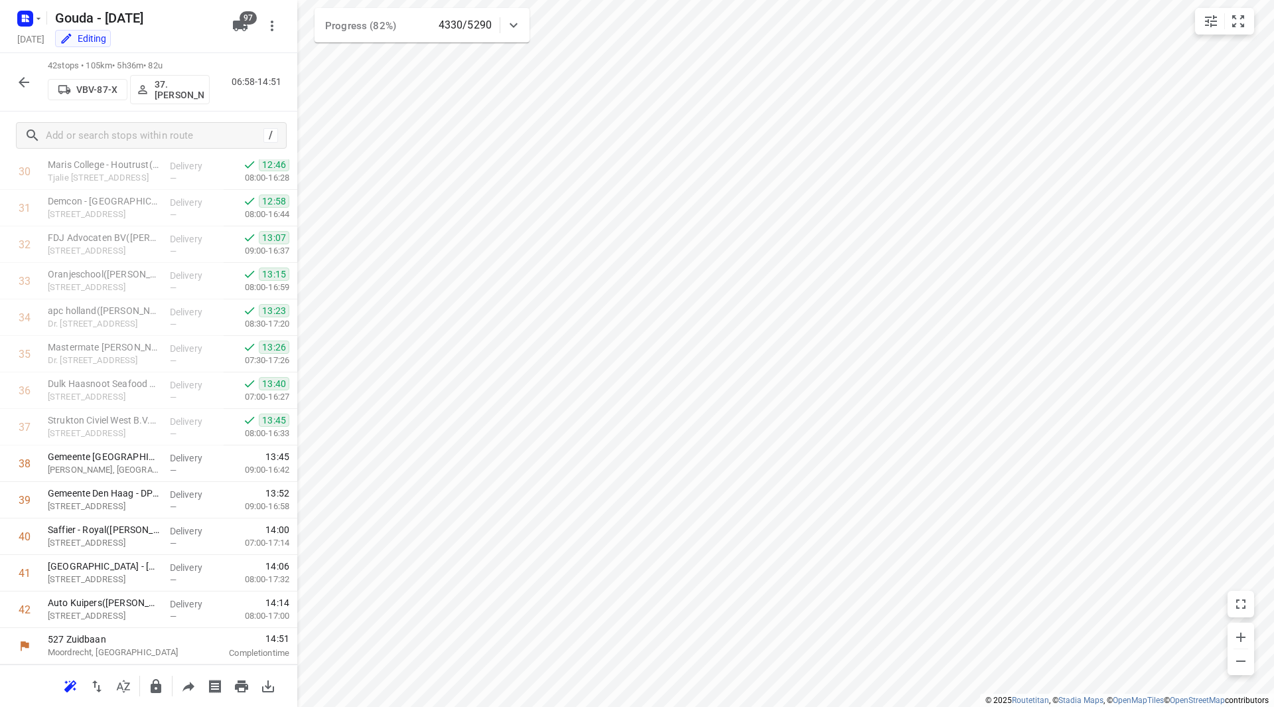
scroll to position [1131, 0]
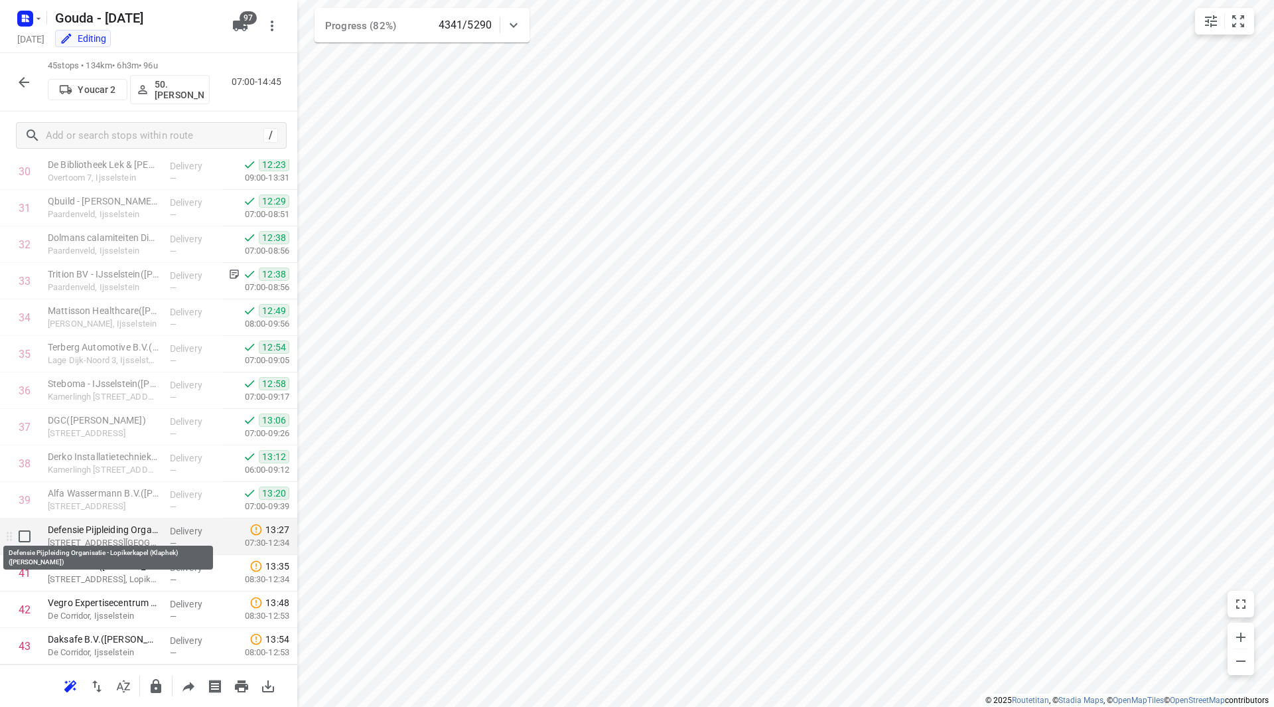
click at [111, 534] on p "Defensie Pijpleiding Organisatie - Lopikerkapel (Klaphek)(Hans Paul)" at bounding box center [103, 529] width 111 height 13
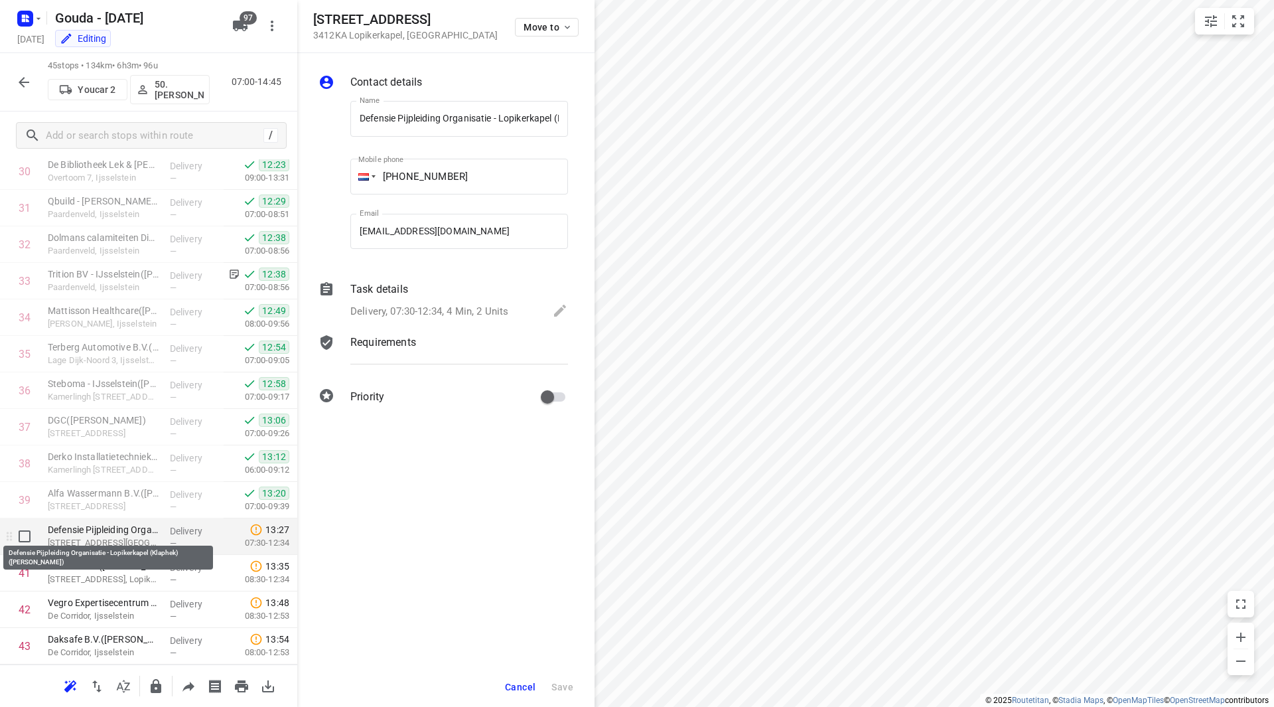
scroll to position [0, 88]
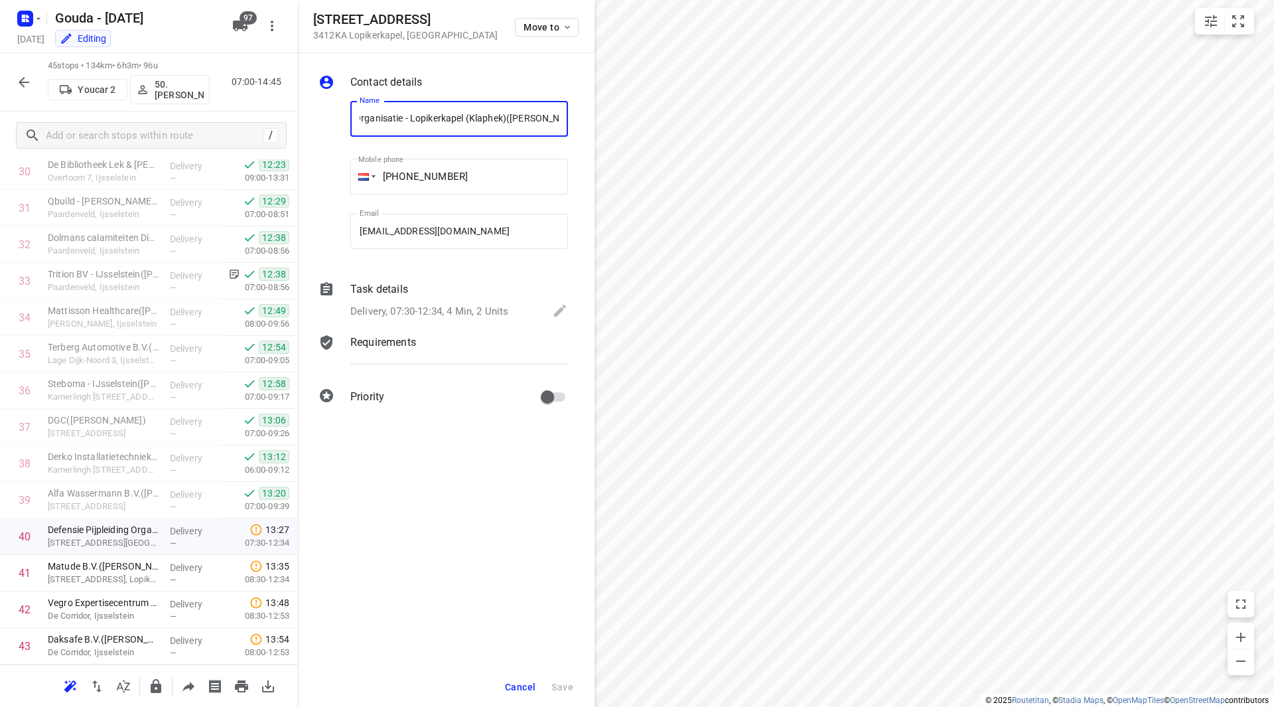
click at [398, 313] on p "Delivery, 07:30-12:34, 4 Min, 2 Units" at bounding box center [429, 311] width 158 height 15
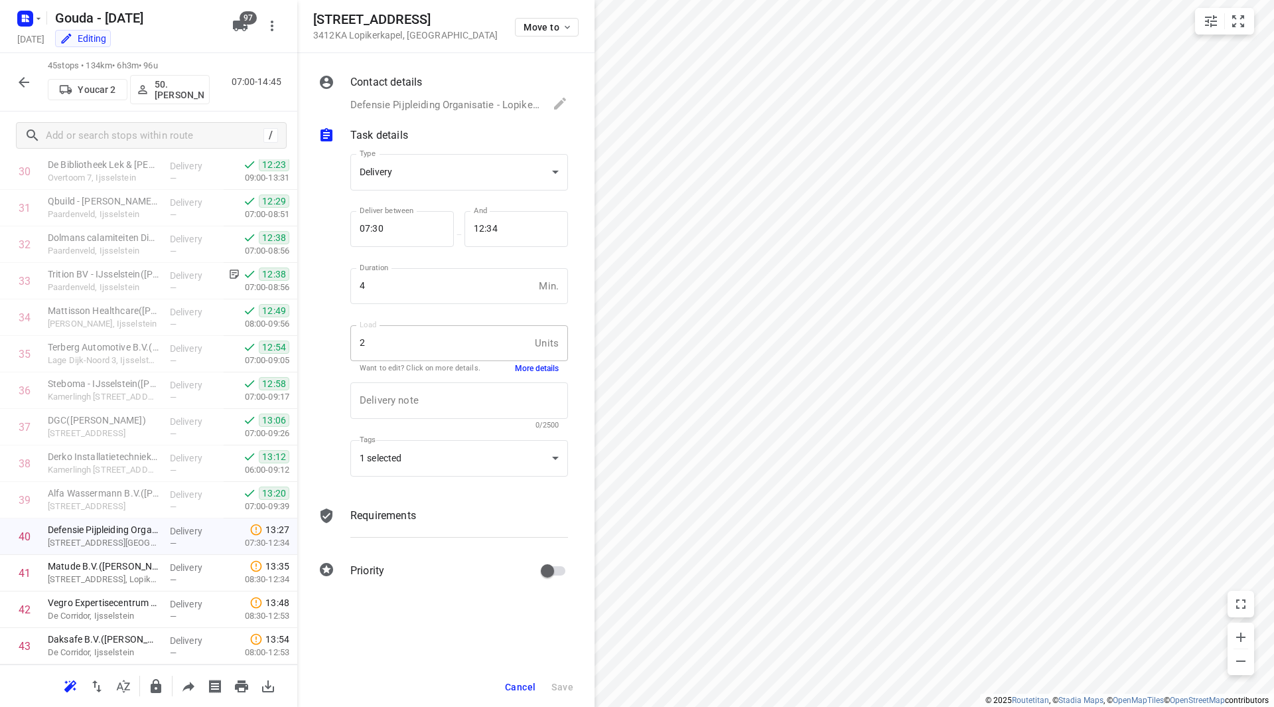
click at [534, 367] on button "More details" at bounding box center [537, 368] width 44 height 11
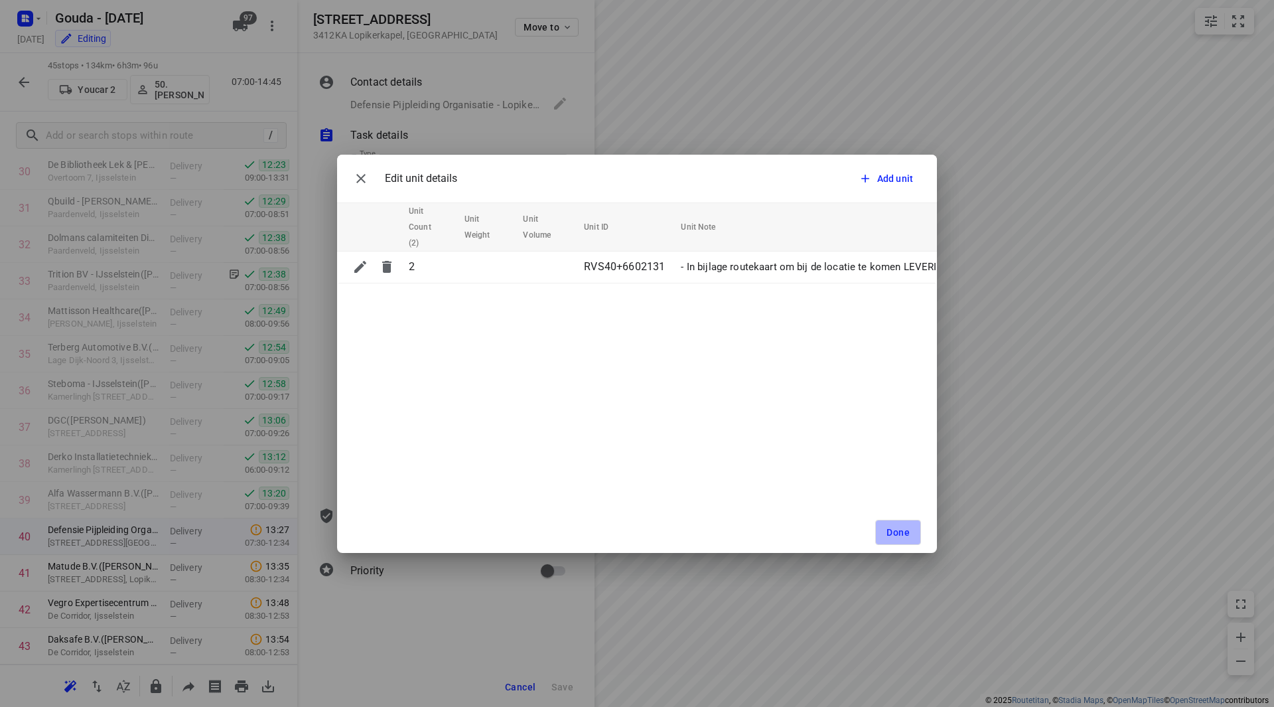
click at [911, 537] on button "Done" at bounding box center [898, 532] width 46 height 25
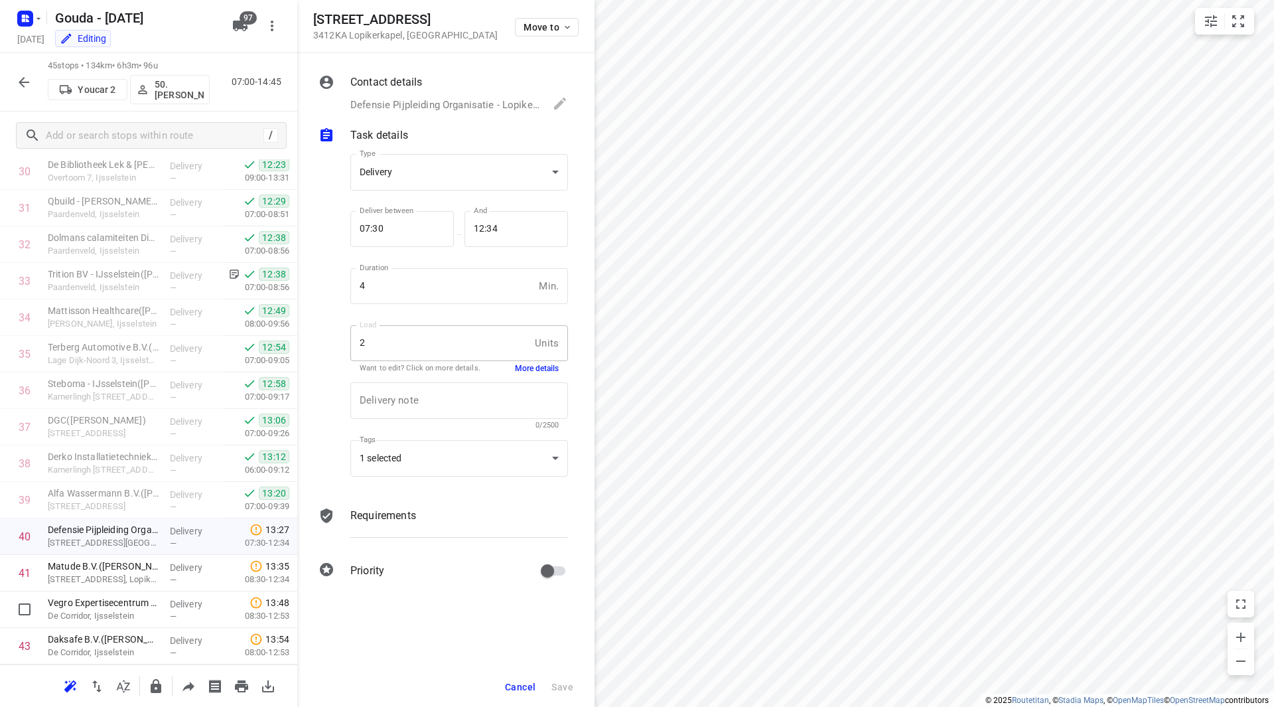
scroll to position [1240, 0]
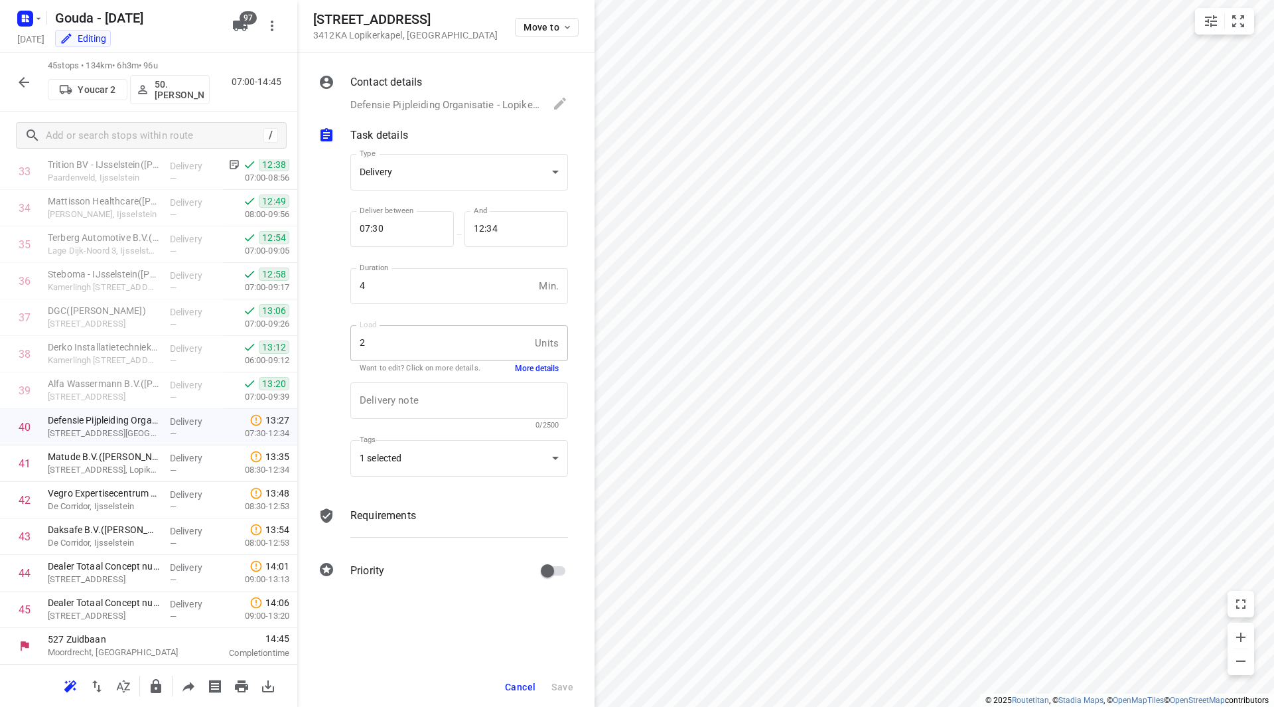
click at [509, 694] on button "Cancel" at bounding box center [520, 687] width 41 height 24
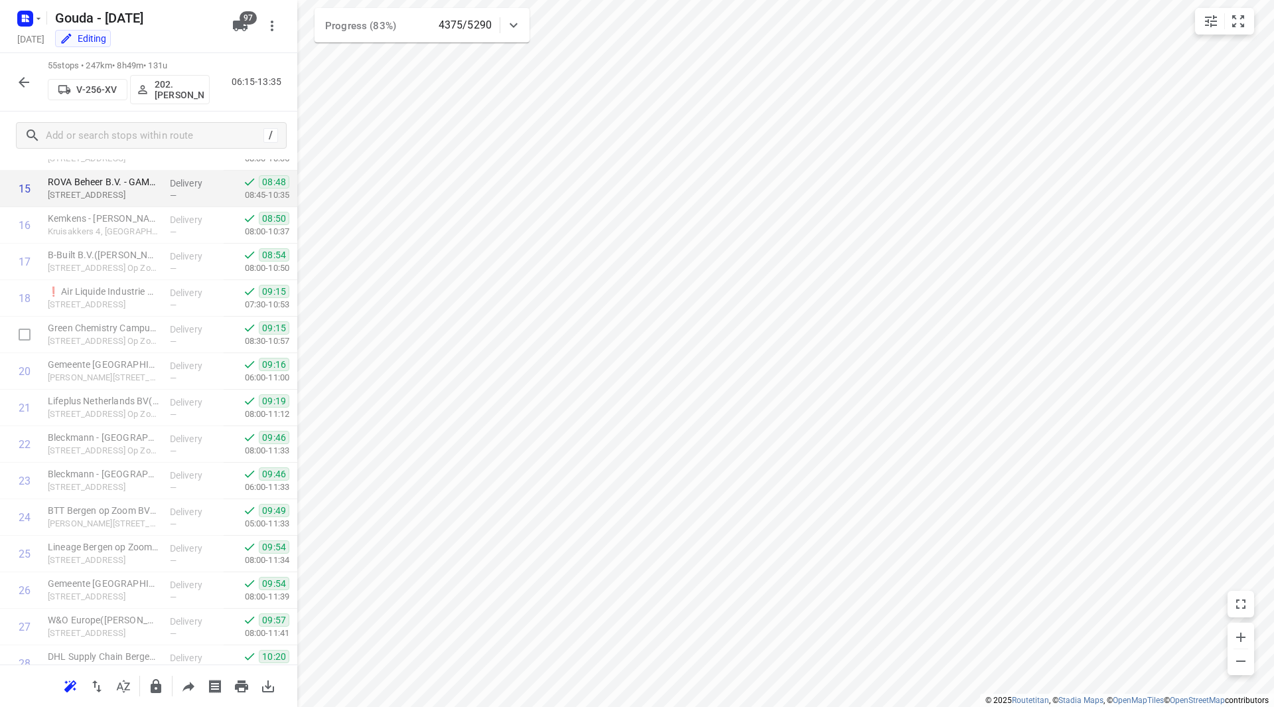
scroll to position [597, 0]
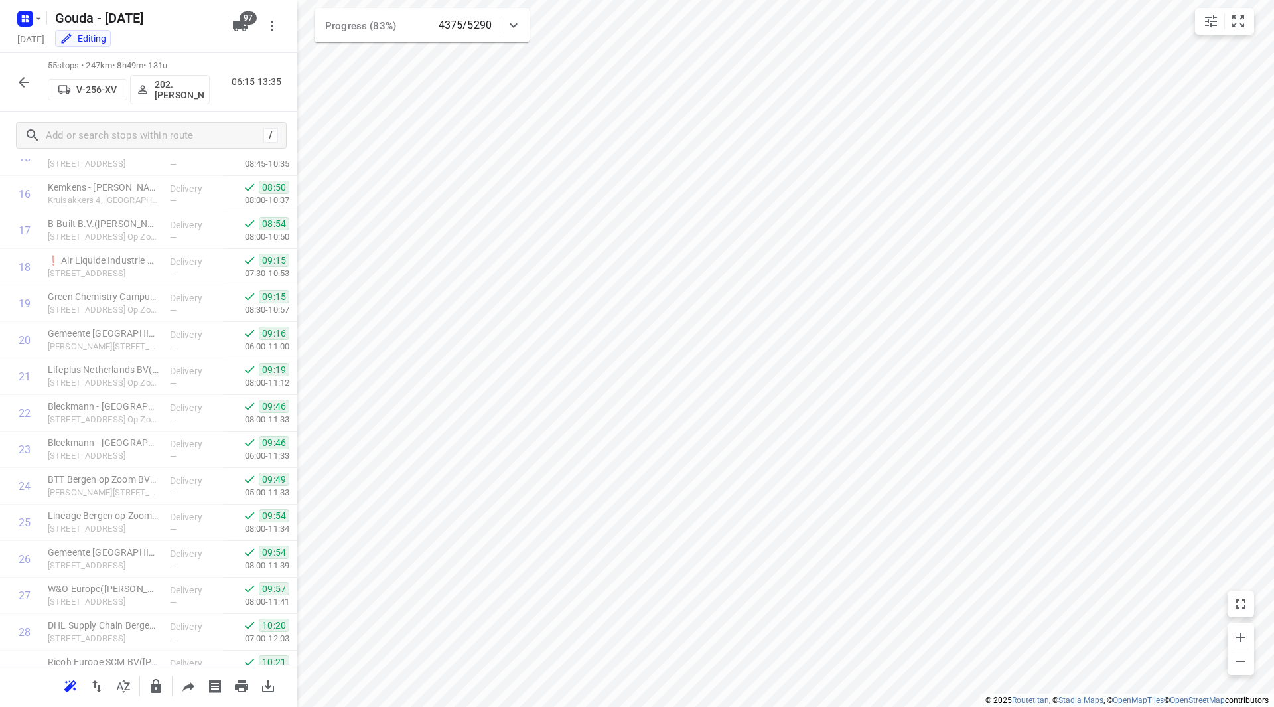
click at [297, 417] on div "i © 2025 Routetitan , © Stadia Maps , © OpenMapTiles © OpenStreetMap contributo…" at bounding box center [637, 353] width 1274 height 707
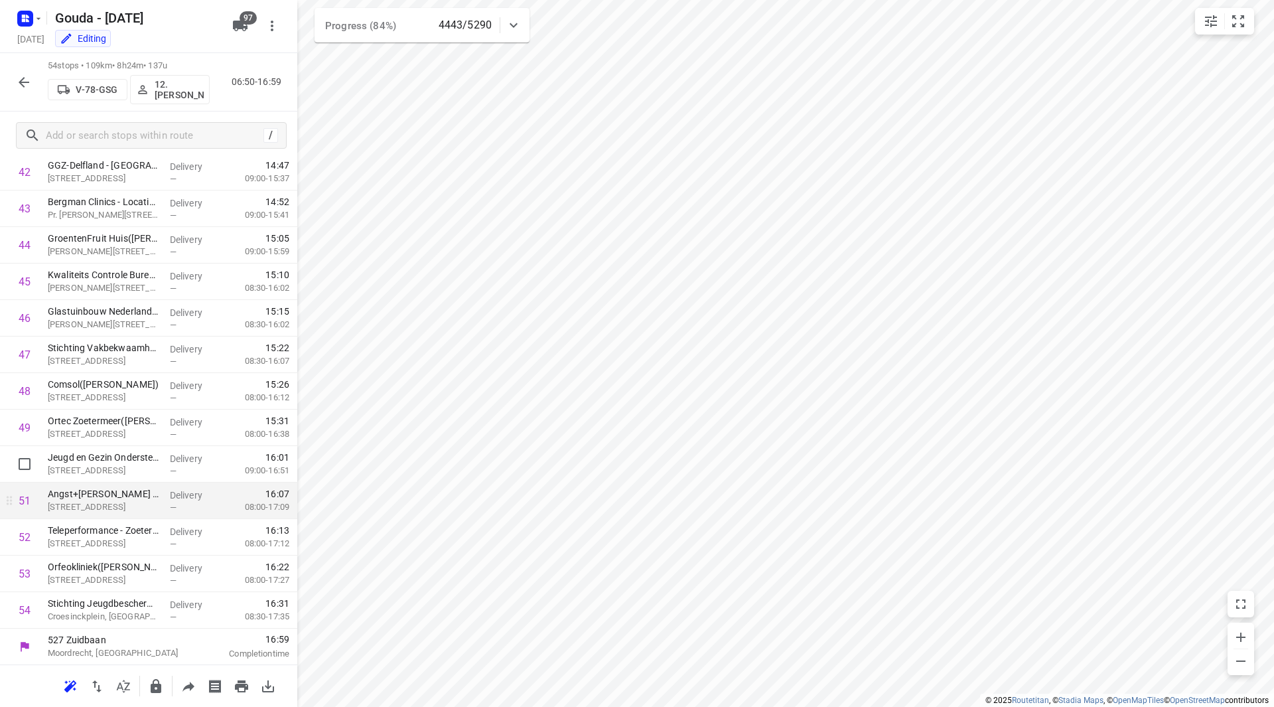
scroll to position [1569, 0]
click at [240, 19] on span "97" at bounding box center [248, 17] width 17 height 13
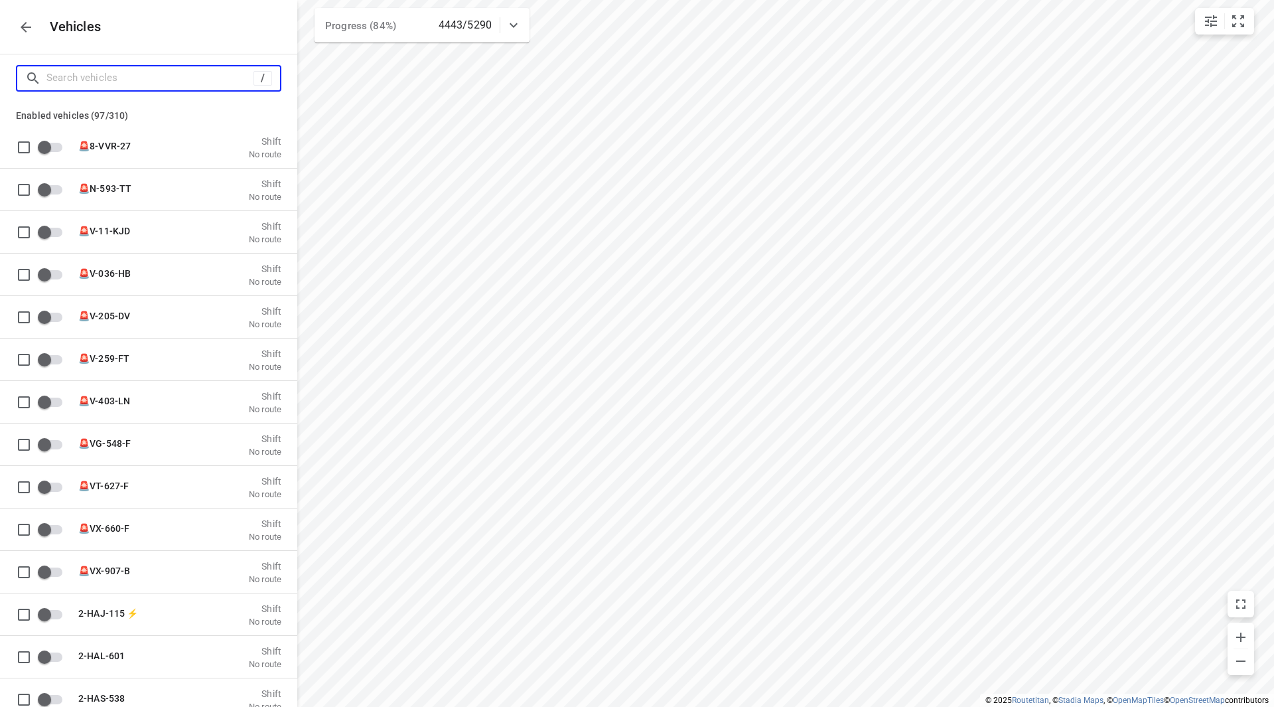
click at [159, 80] on input "Search vehicles" at bounding box center [149, 78] width 207 height 21
type input "v"
checkbox input "false"
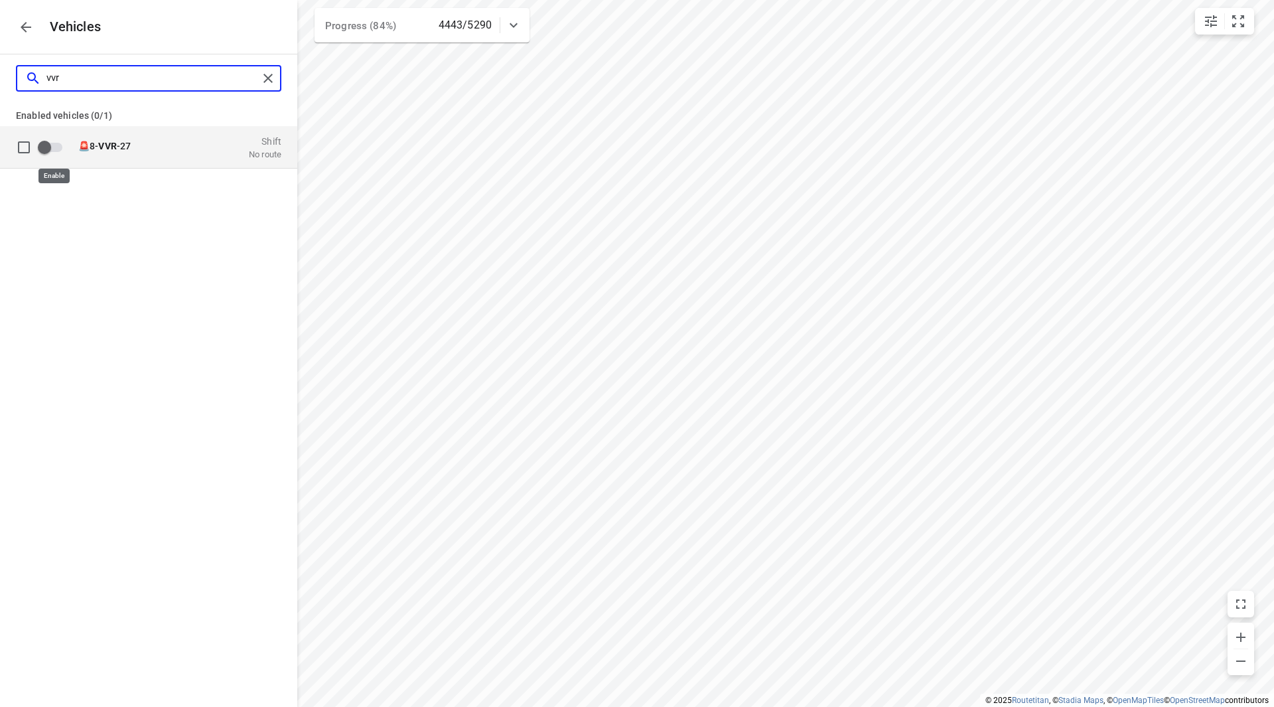
type input "vvr"
click at [60, 147] on input "grid" at bounding box center [45, 146] width 76 height 25
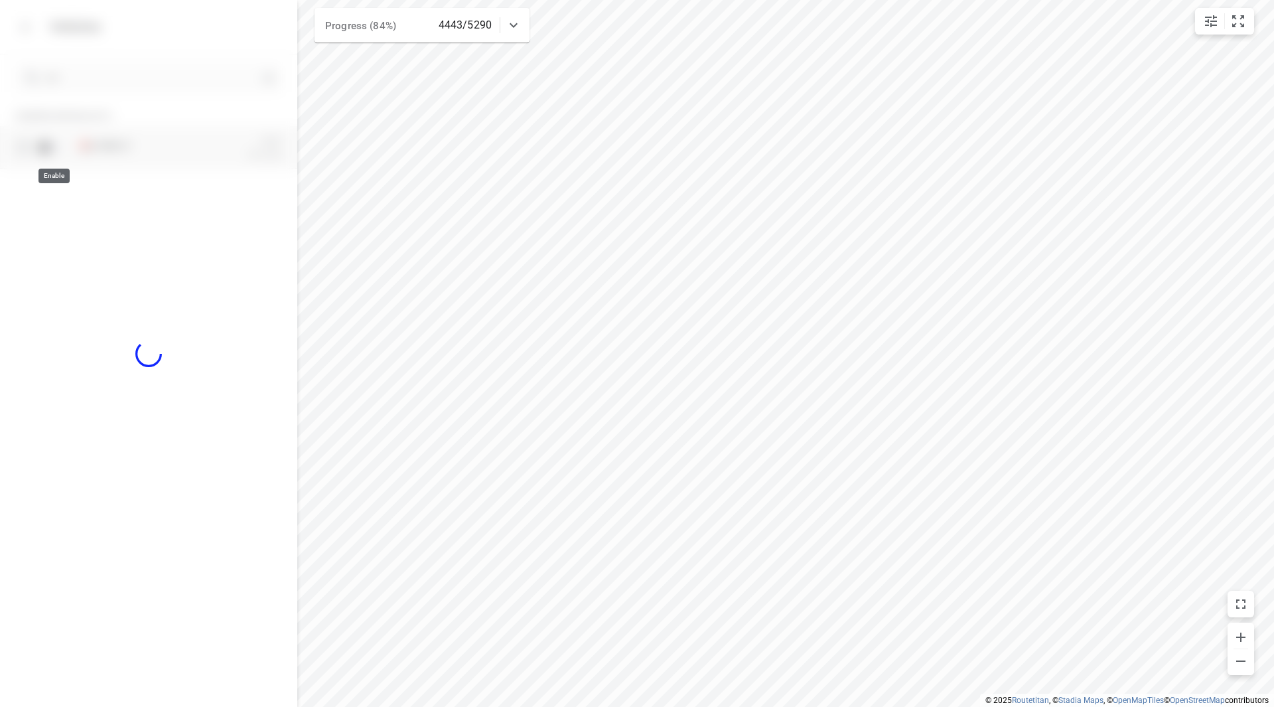
checkbox input "true"
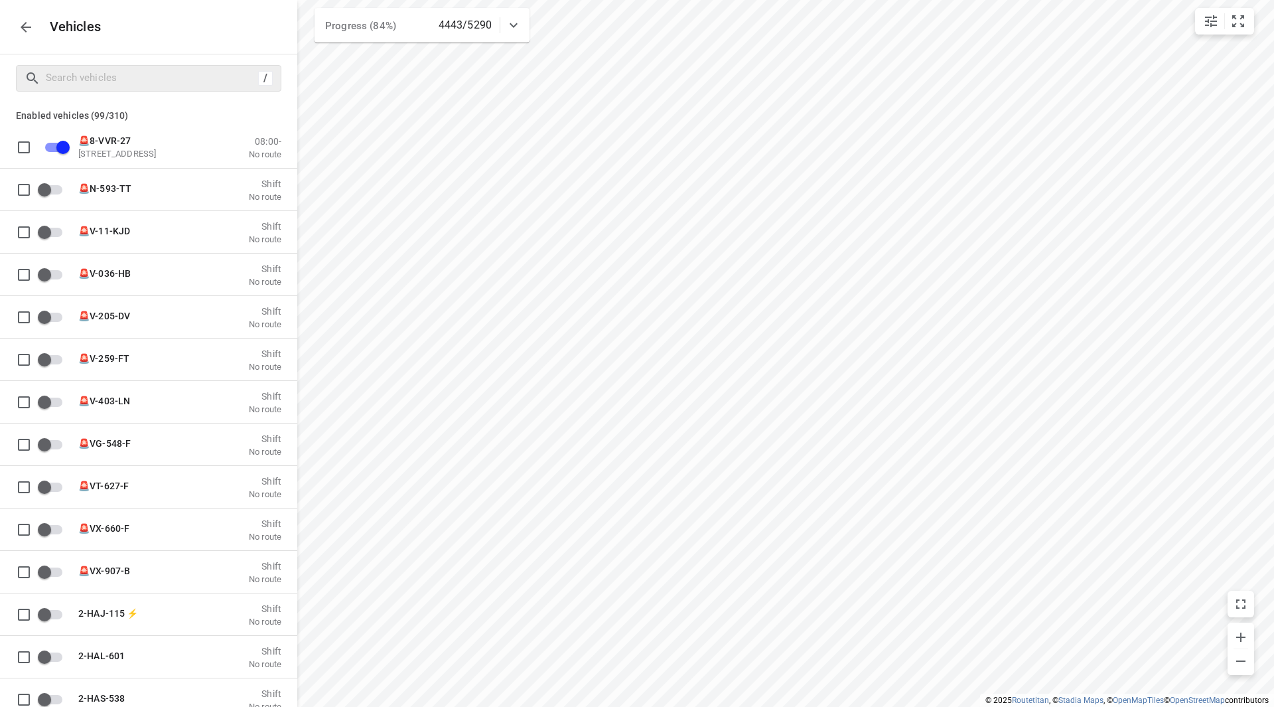
click at [20, 25] on icon "button" at bounding box center [26, 27] width 16 height 16
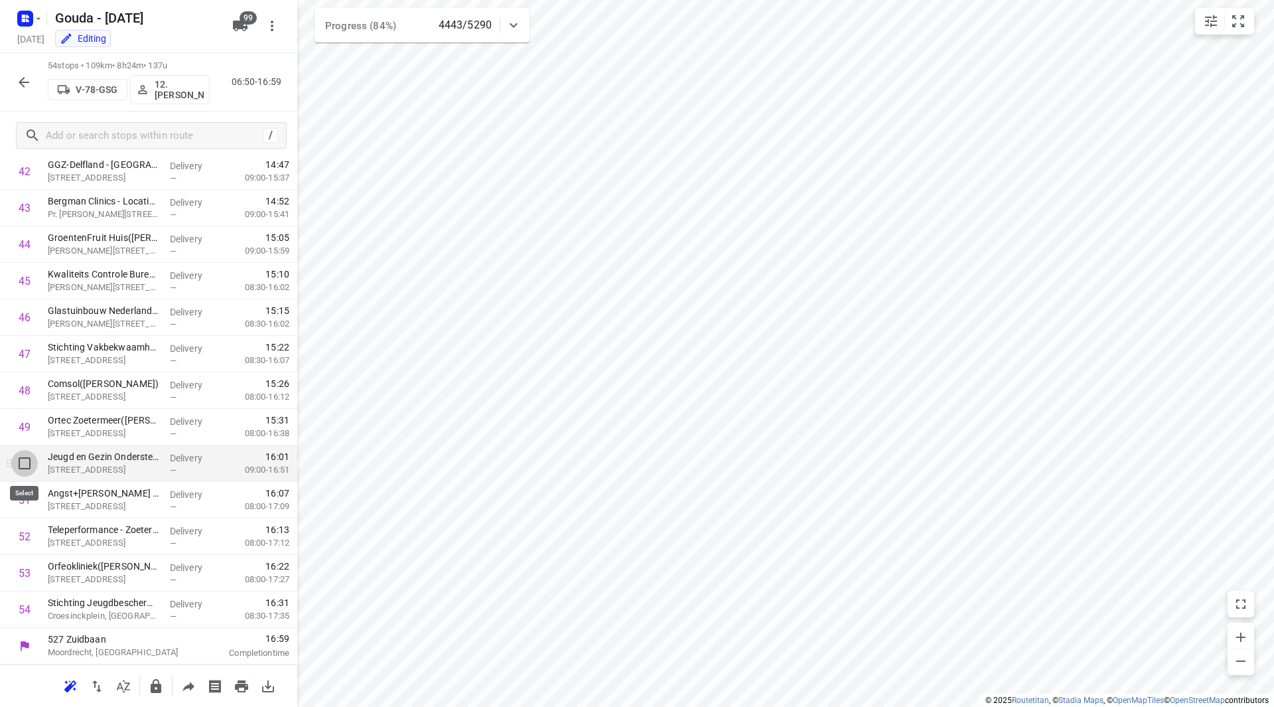
click at [26, 467] on input "checkbox" at bounding box center [24, 463] width 27 height 27
checkbox input "true"
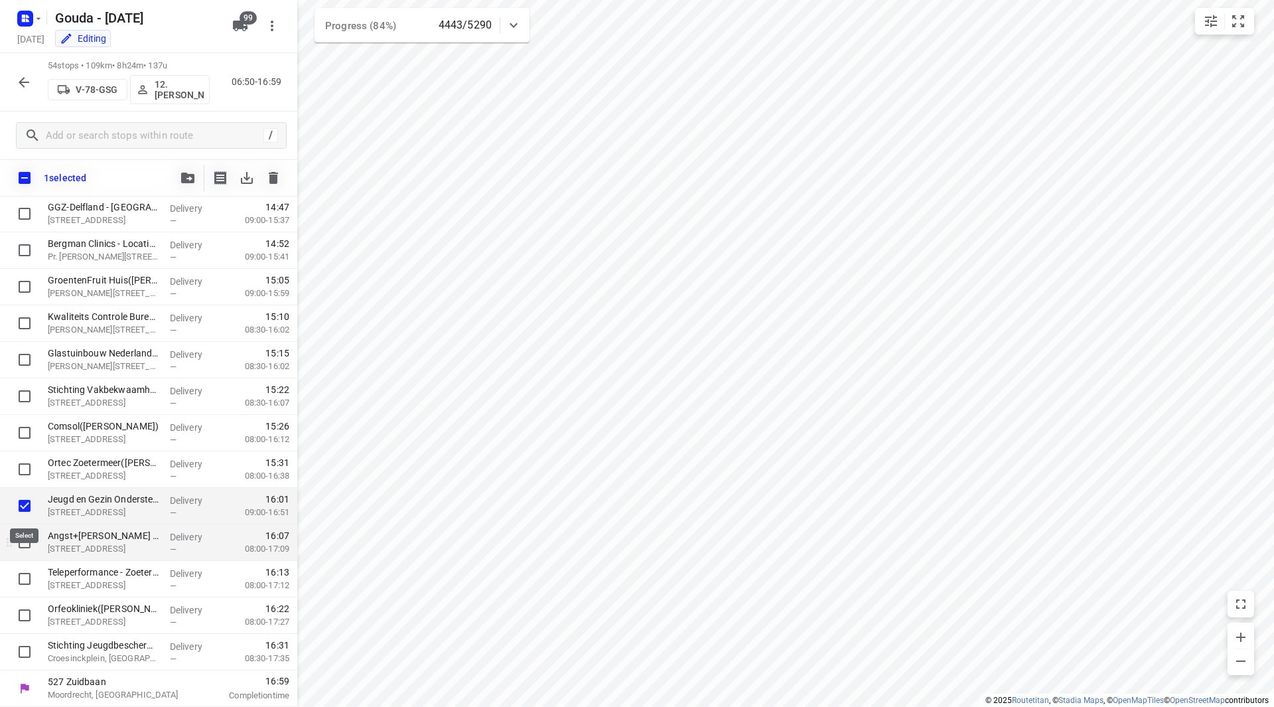
scroll to position [1564, 0]
click at [30, 541] on input "checkbox" at bounding box center [24, 542] width 27 height 27
checkbox input "true"
click at [24, 577] on input "checkbox" at bounding box center [24, 578] width 27 height 27
checkbox input "true"
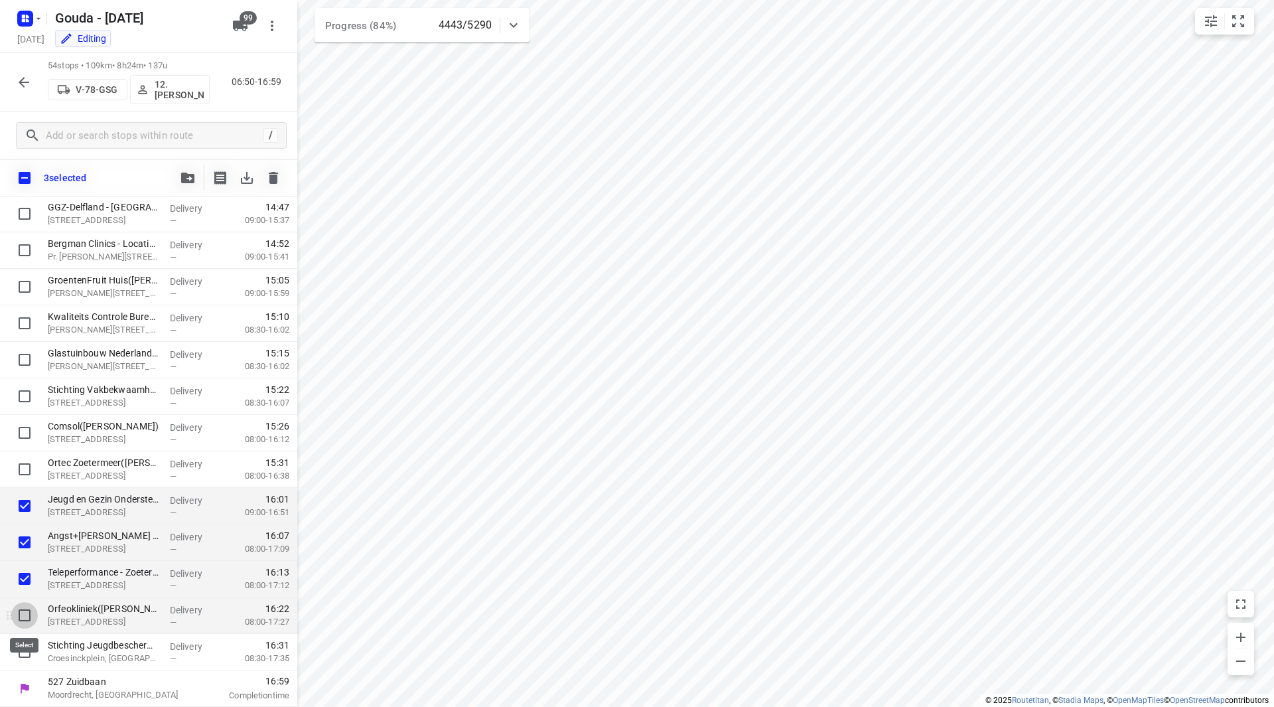
click at [23, 615] on input "checkbox" at bounding box center [24, 615] width 27 height 27
checkbox input "true"
click at [26, 649] on input "checkbox" at bounding box center [24, 651] width 27 height 27
checkbox input "true"
click at [182, 173] on icon "button" at bounding box center [187, 178] width 13 height 11
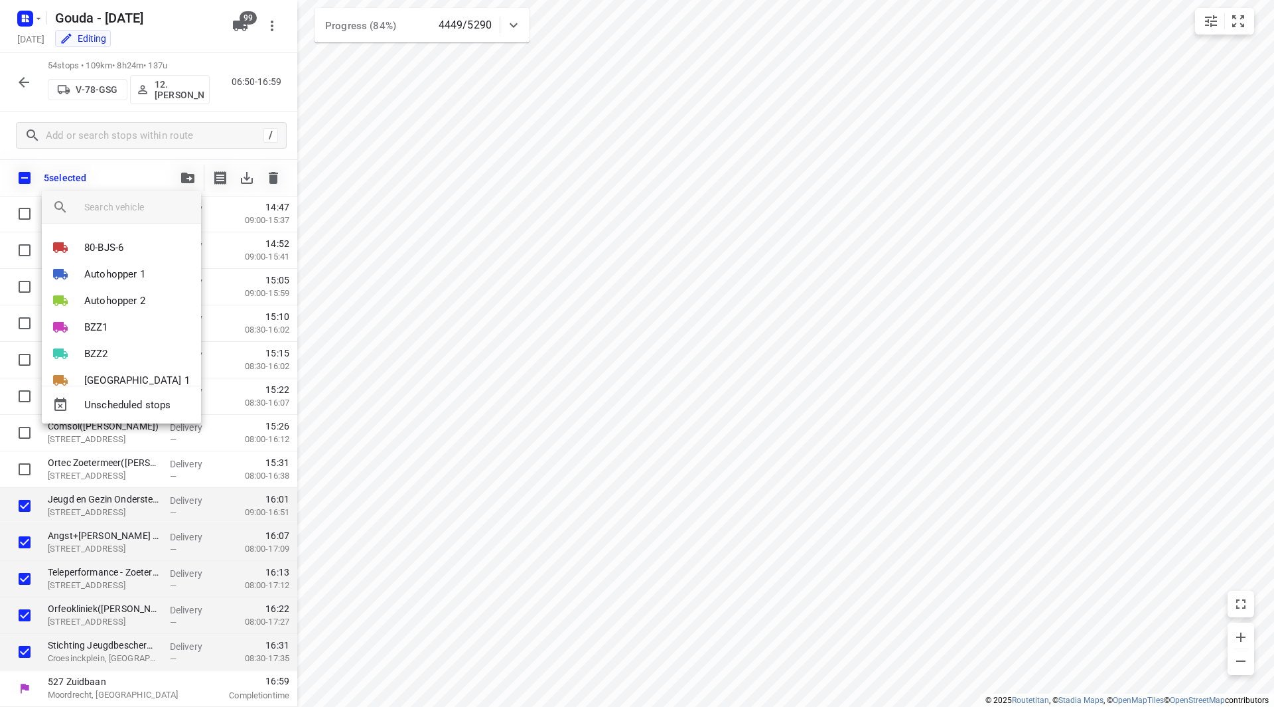
click at [116, 202] on input "search vehicle" at bounding box center [137, 207] width 106 height 20
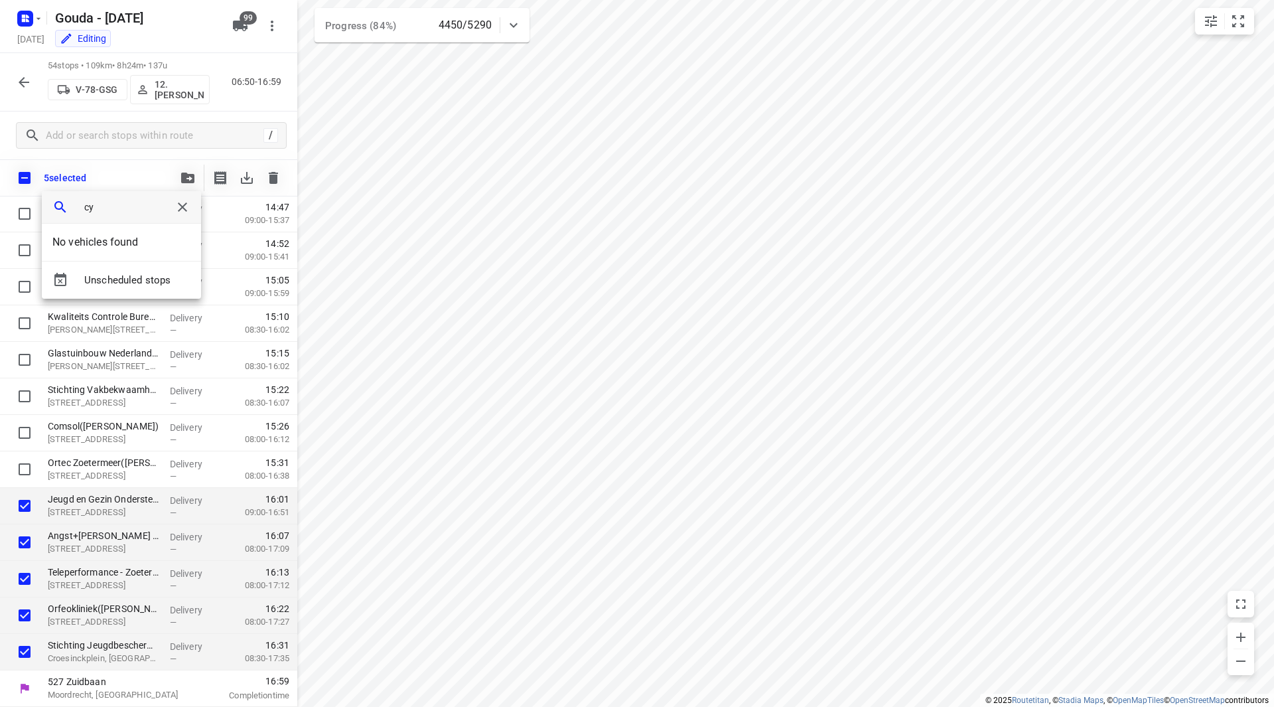
type input "c"
type input "vvr"
click at [125, 250] on b "VVR" at bounding box center [115, 248] width 20 height 12
click at [115, 236] on li "1" at bounding box center [121, 242] width 159 height 27
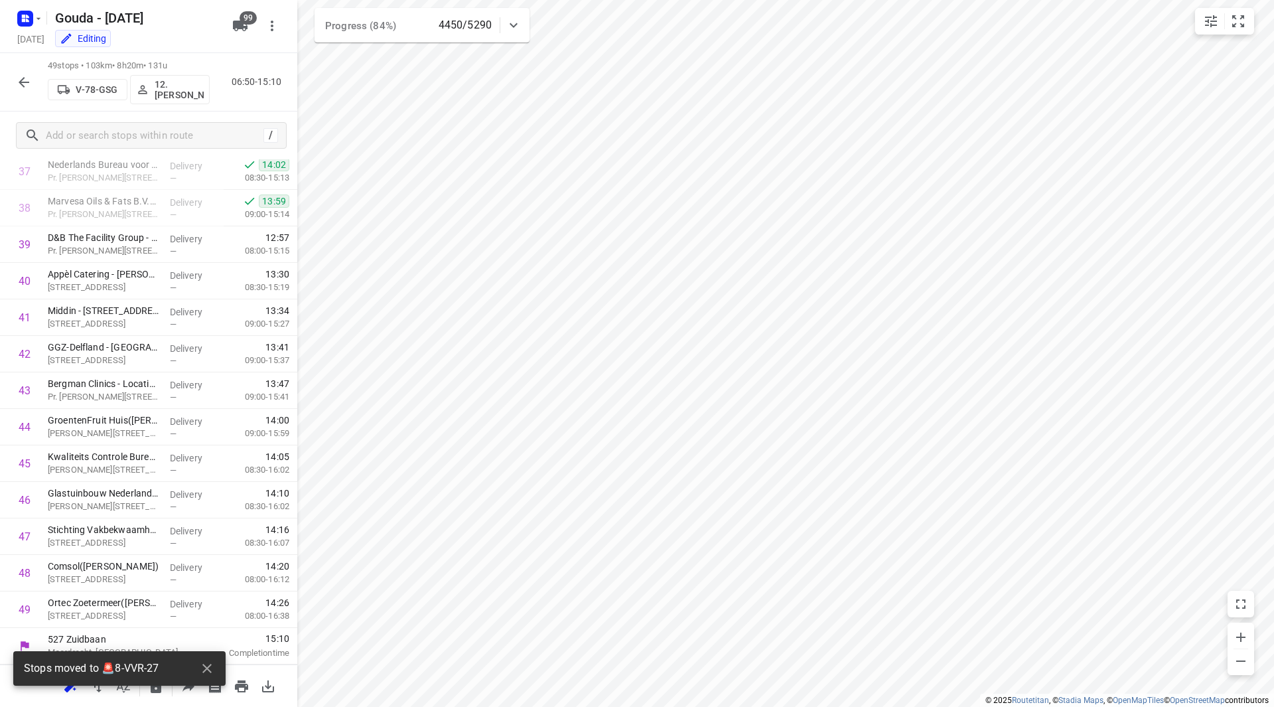
scroll to position [0, 0]
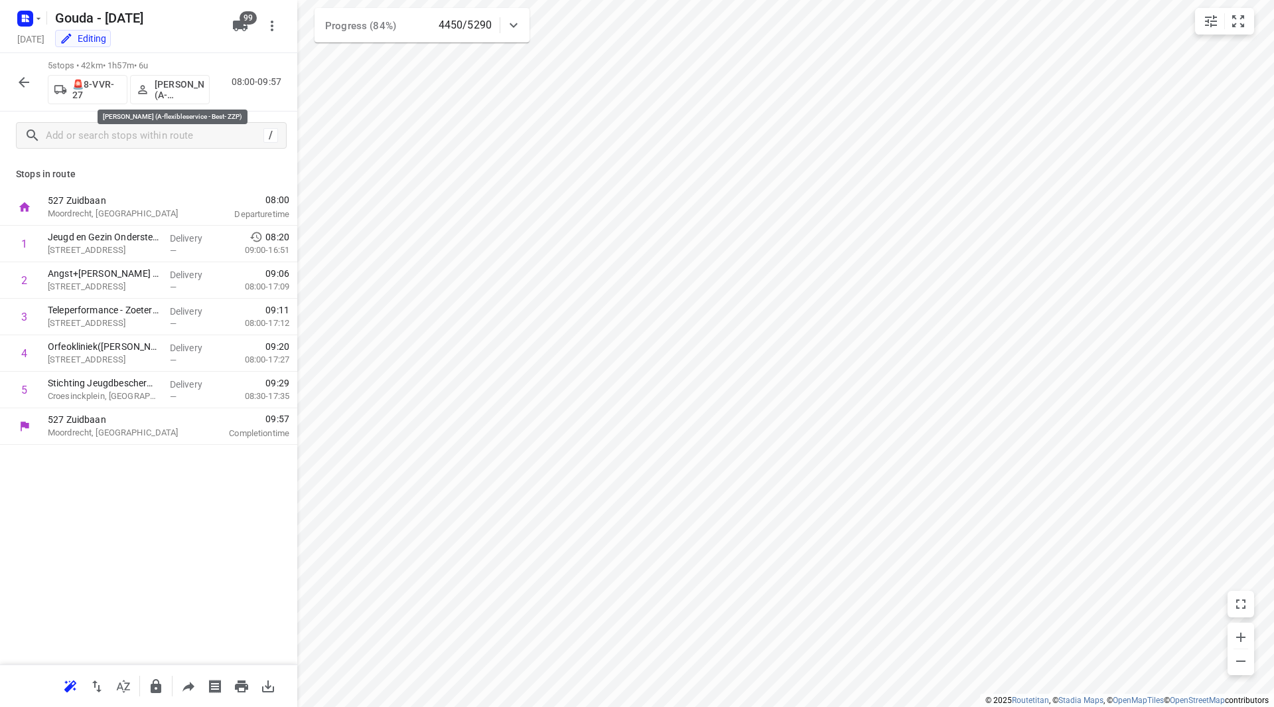
click at [167, 87] on p "[PERSON_NAME] (A-flexibleservice - Best- ZZP)" at bounding box center [179, 89] width 49 height 21
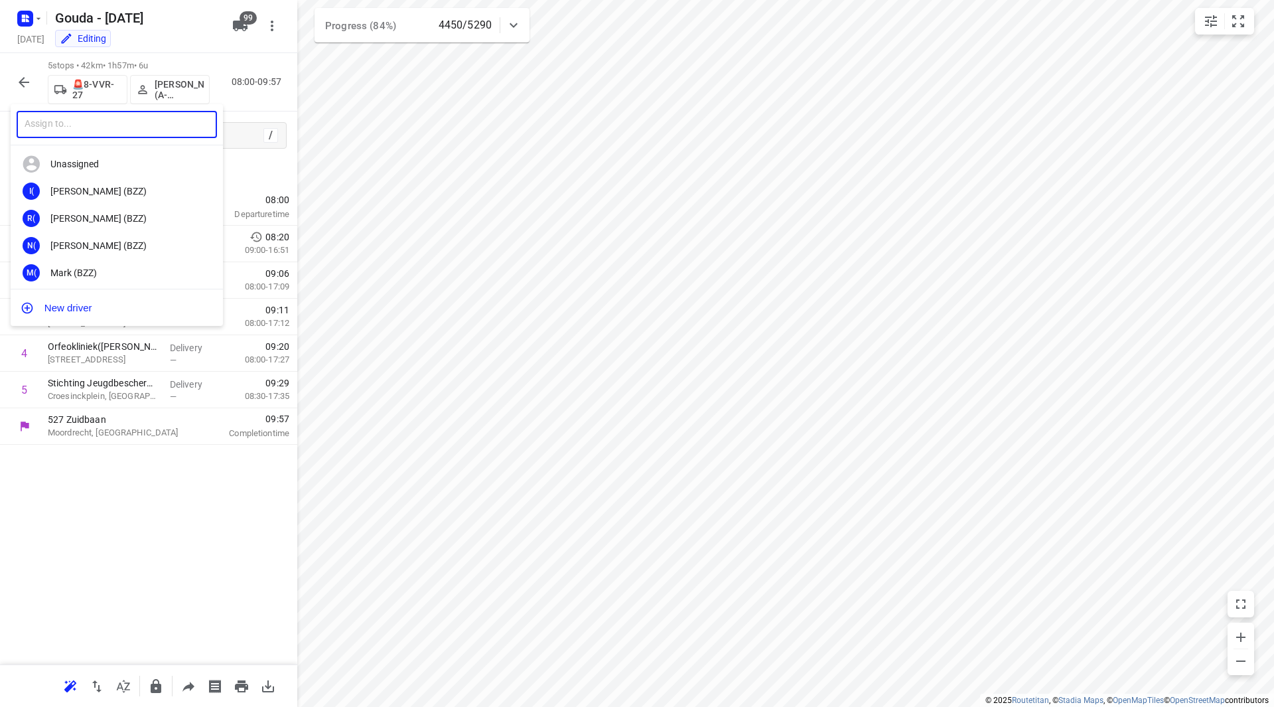
click at [133, 131] on input "text" at bounding box center [117, 124] width 200 height 27
type input "reza"
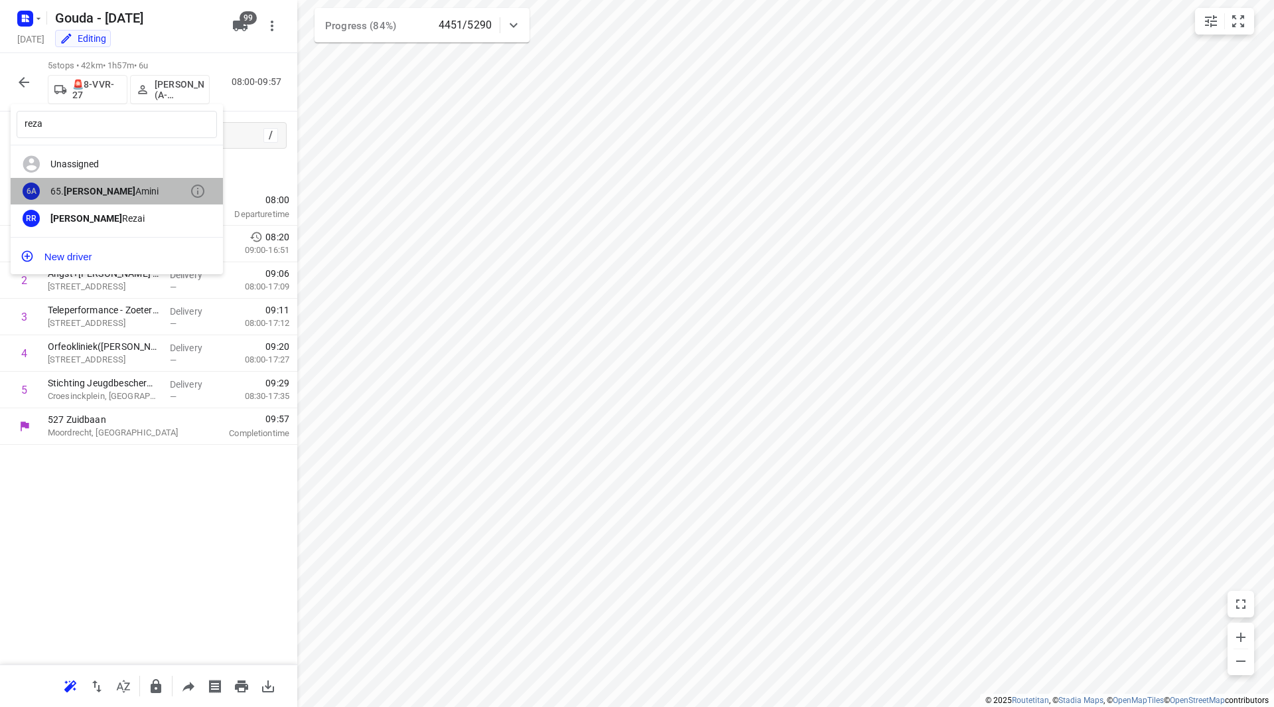
click at [104, 190] on div "65. Reza Amini" at bounding box center [119, 191] width 139 height 11
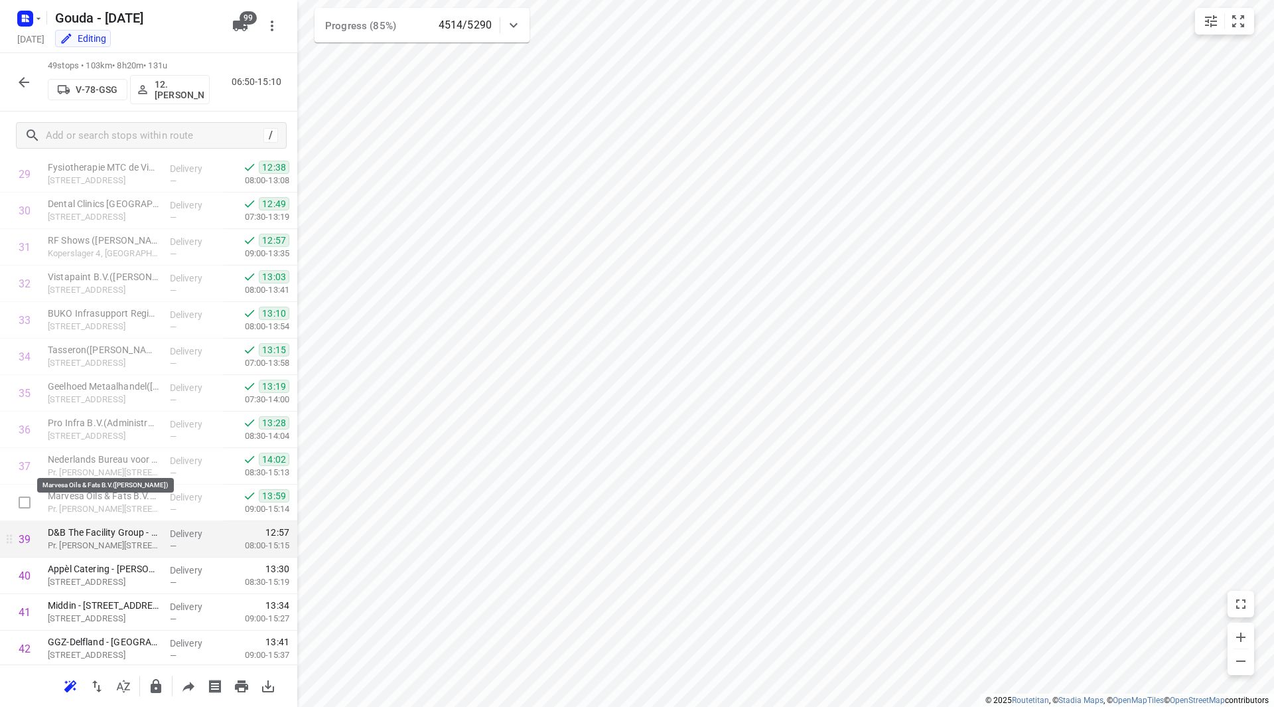
scroll to position [1128, 0]
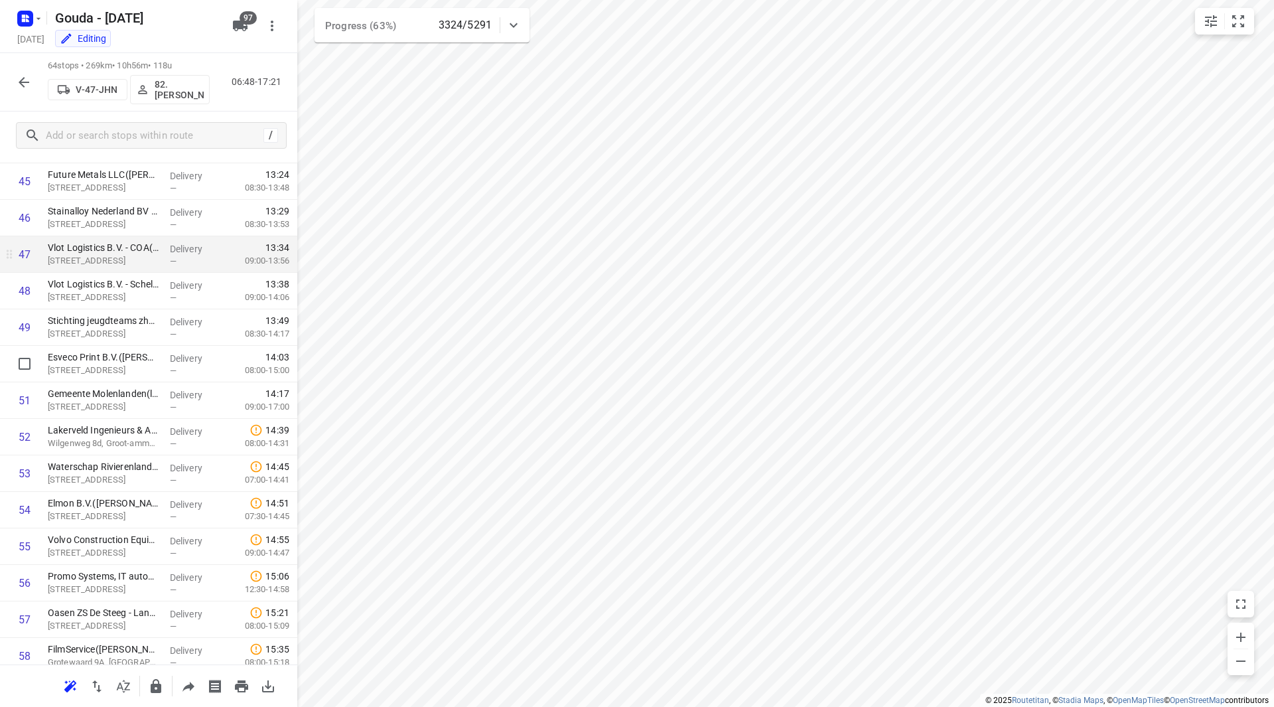
scroll to position [1536, 0]
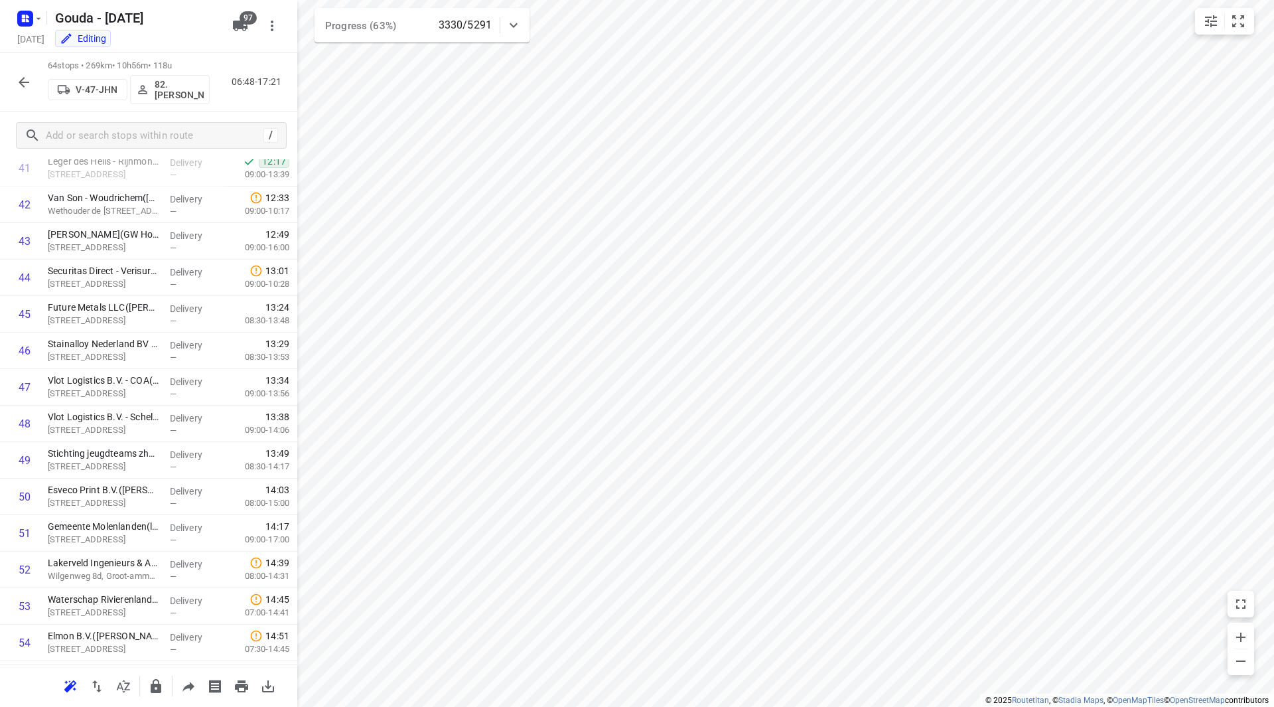
click at [23, 76] on icon "button" at bounding box center [24, 82] width 16 height 16
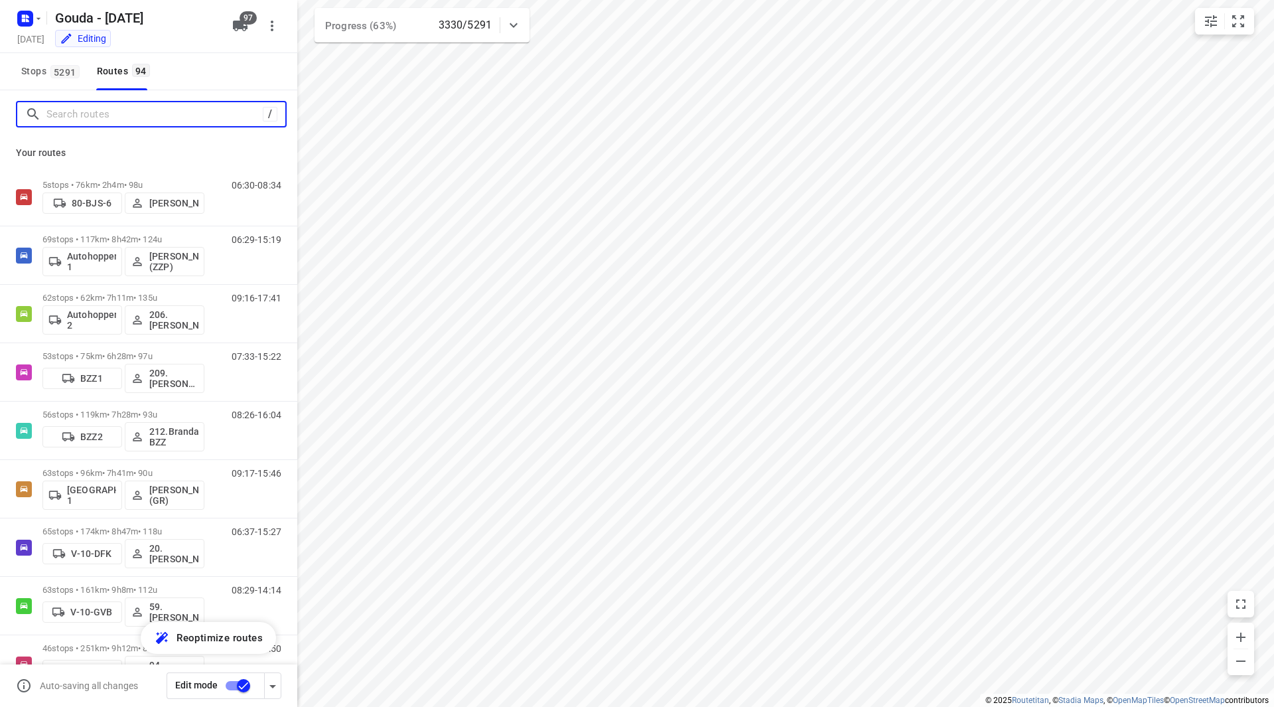
click at [71, 119] on input "Search routes" at bounding box center [154, 114] width 216 height 21
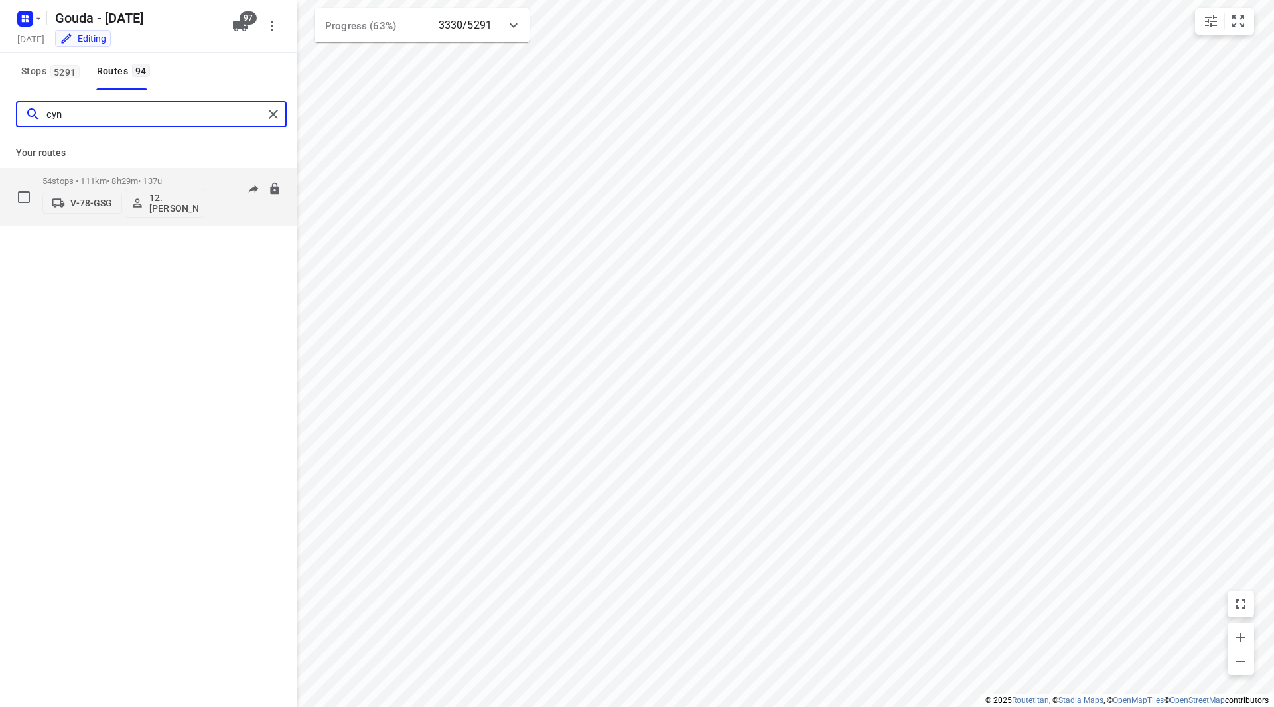
type input "cyn"
click at [175, 175] on div "54 stops • 111km • 8h29m • 137u V-78-GSG 12. Cynthia Visser" at bounding box center [123, 196] width 162 height 55
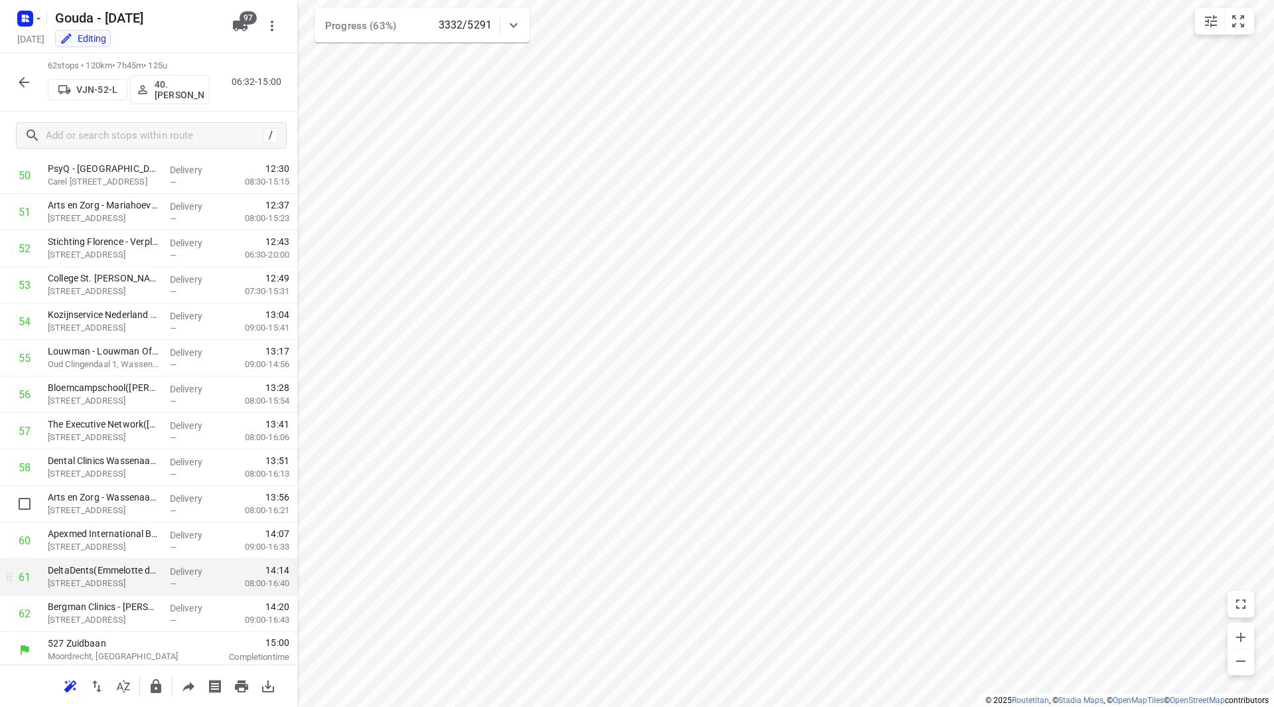
scroll to position [1861, 0]
click at [26, 89] on icon "button" at bounding box center [24, 82] width 16 height 16
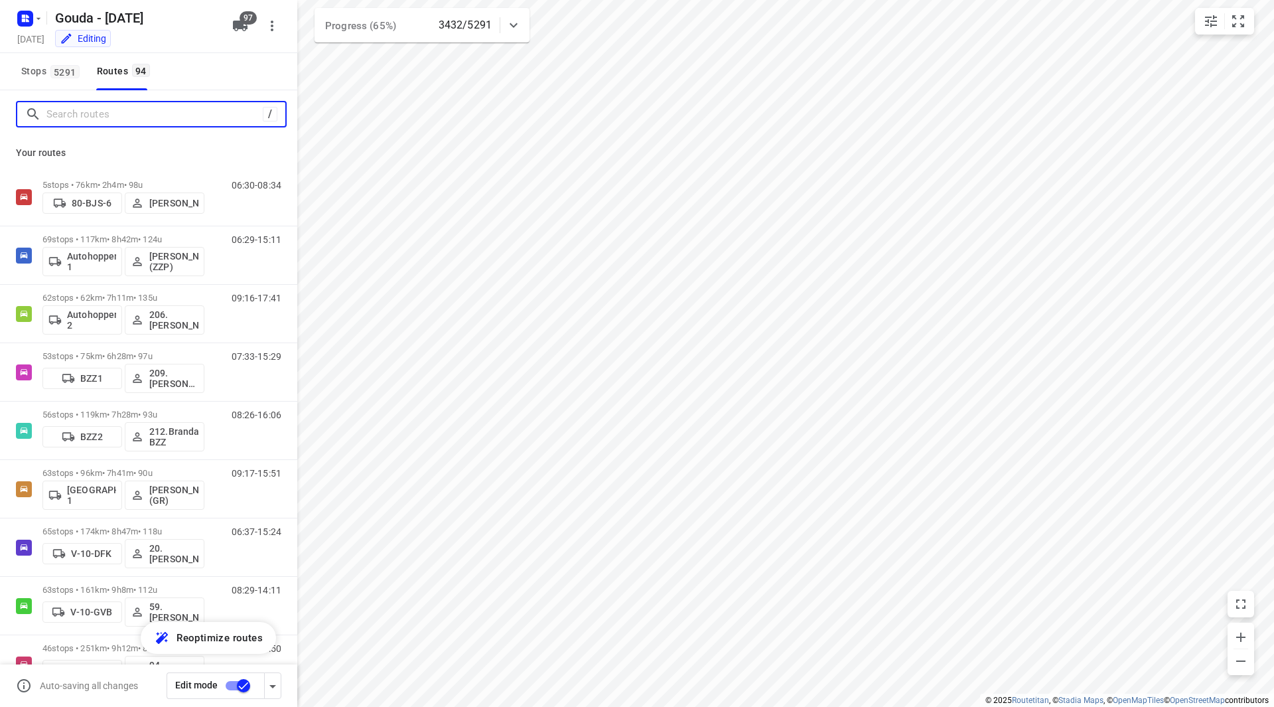
click at [129, 117] on input "Search routes" at bounding box center [154, 114] width 216 height 21
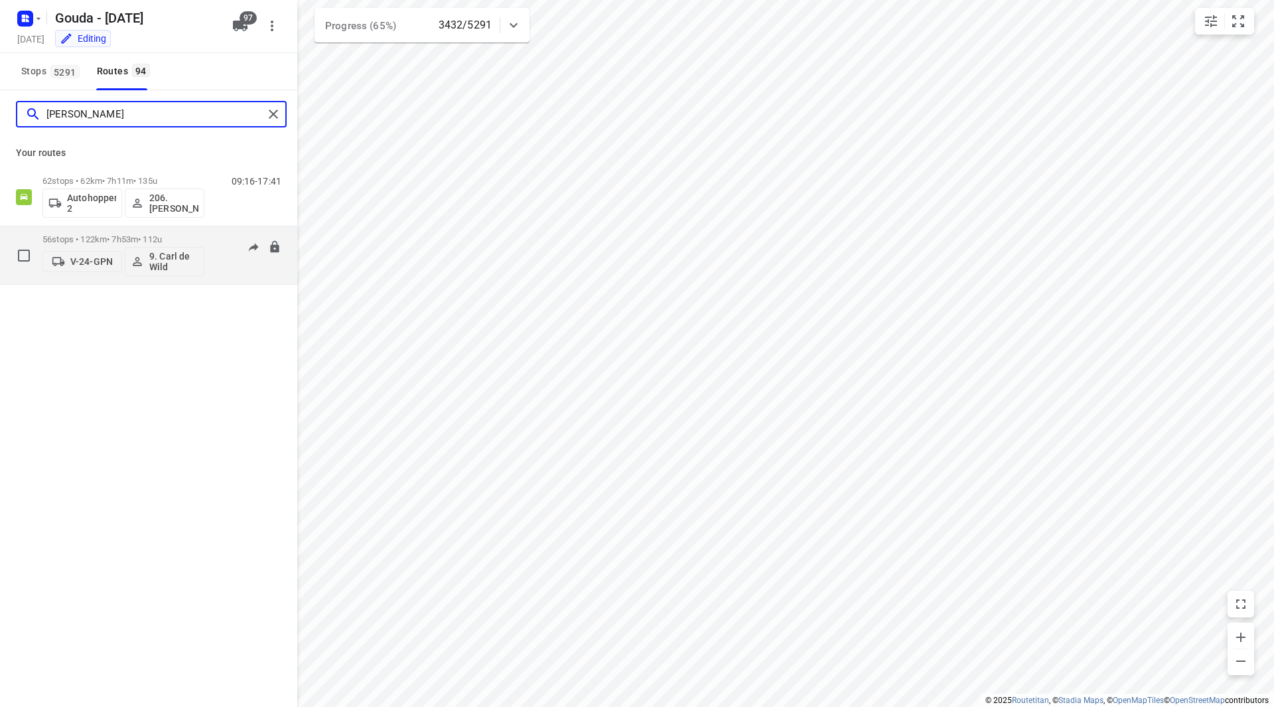
type input "carl"
click at [163, 236] on p "56 stops • 122km • 7h53m • 112u" at bounding box center [123, 239] width 162 height 10
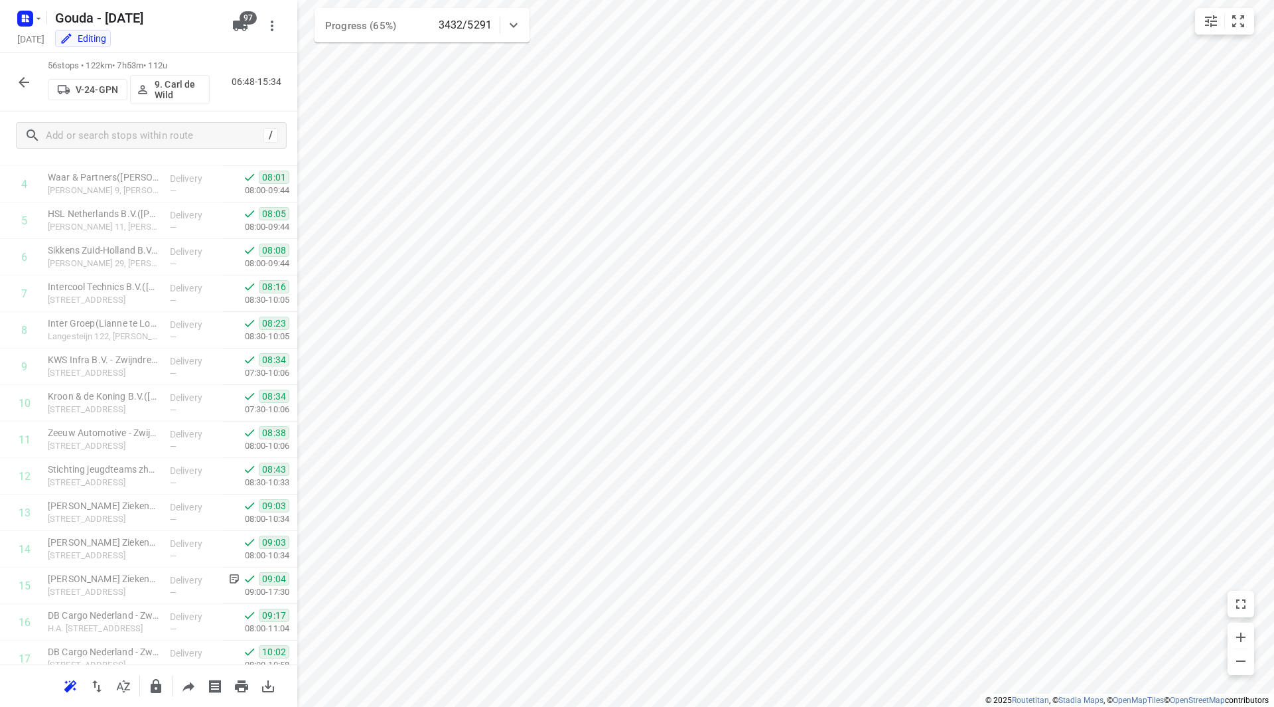
scroll to position [136, 0]
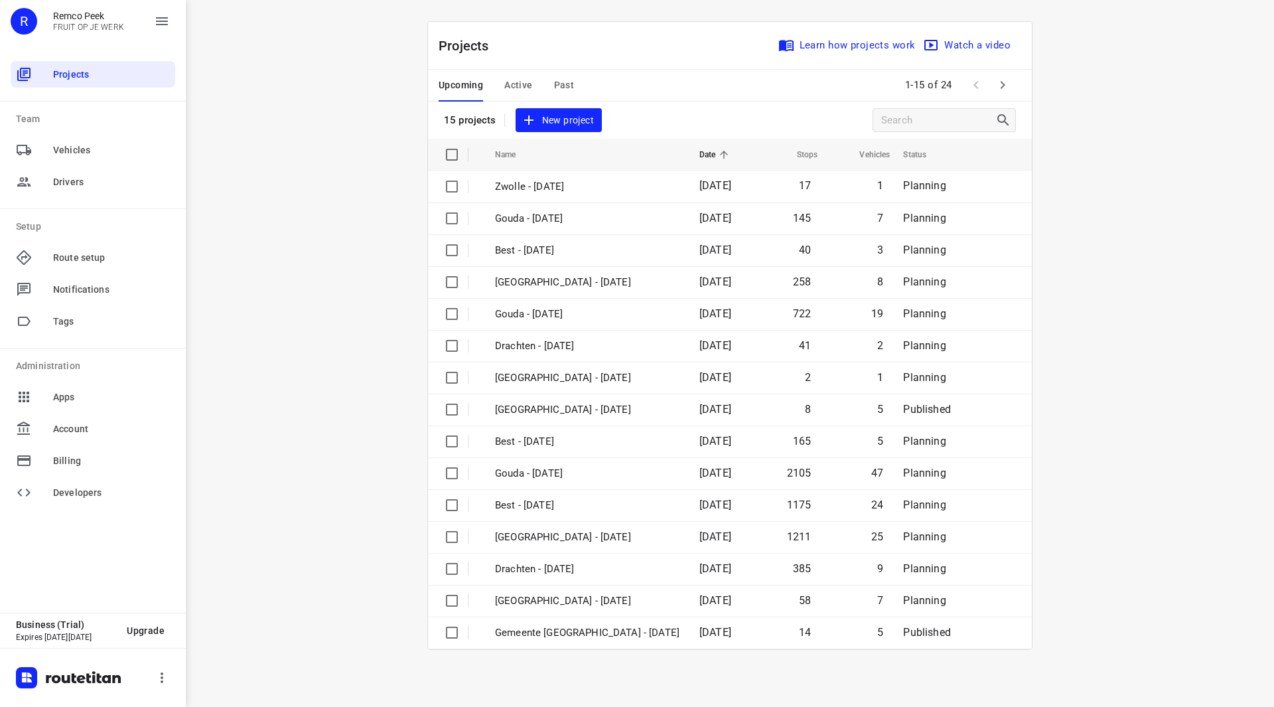
click at [520, 82] on span "Active" at bounding box center [518, 85] width 28 height 17
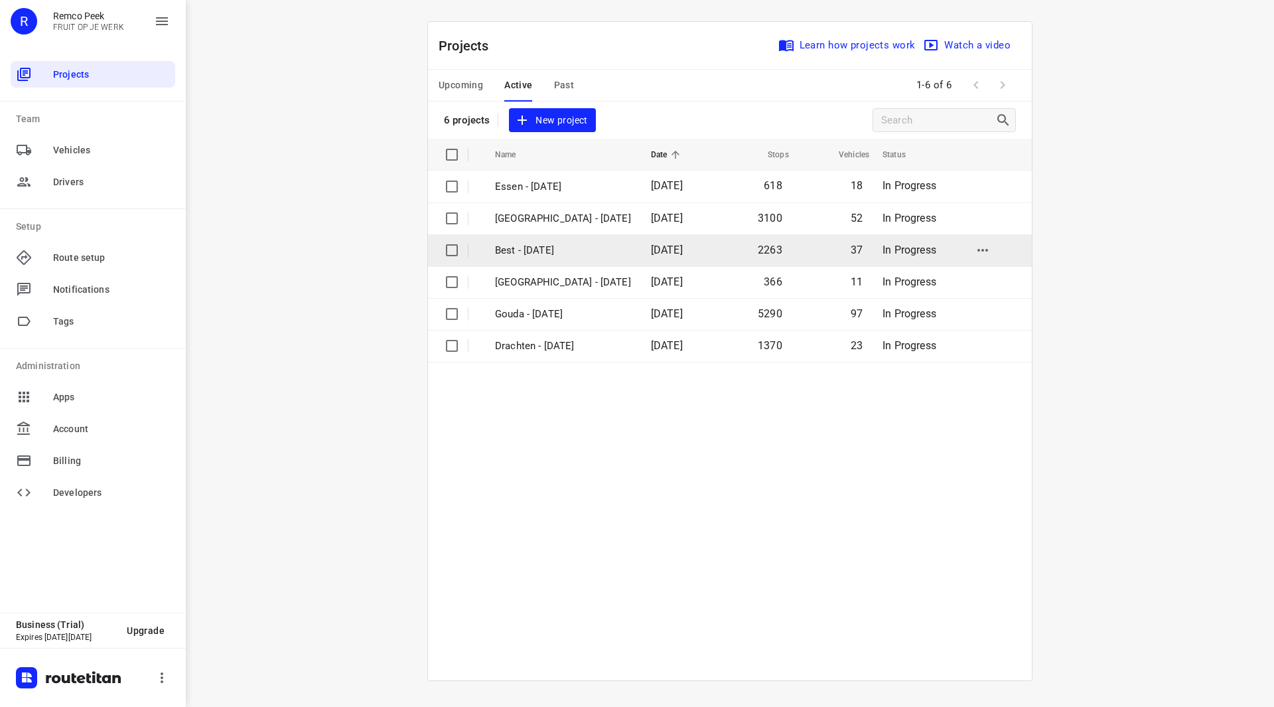
click at [541, 253] on p "Best - [DATE]" at bounding box center [563, 250] width 136 height 15
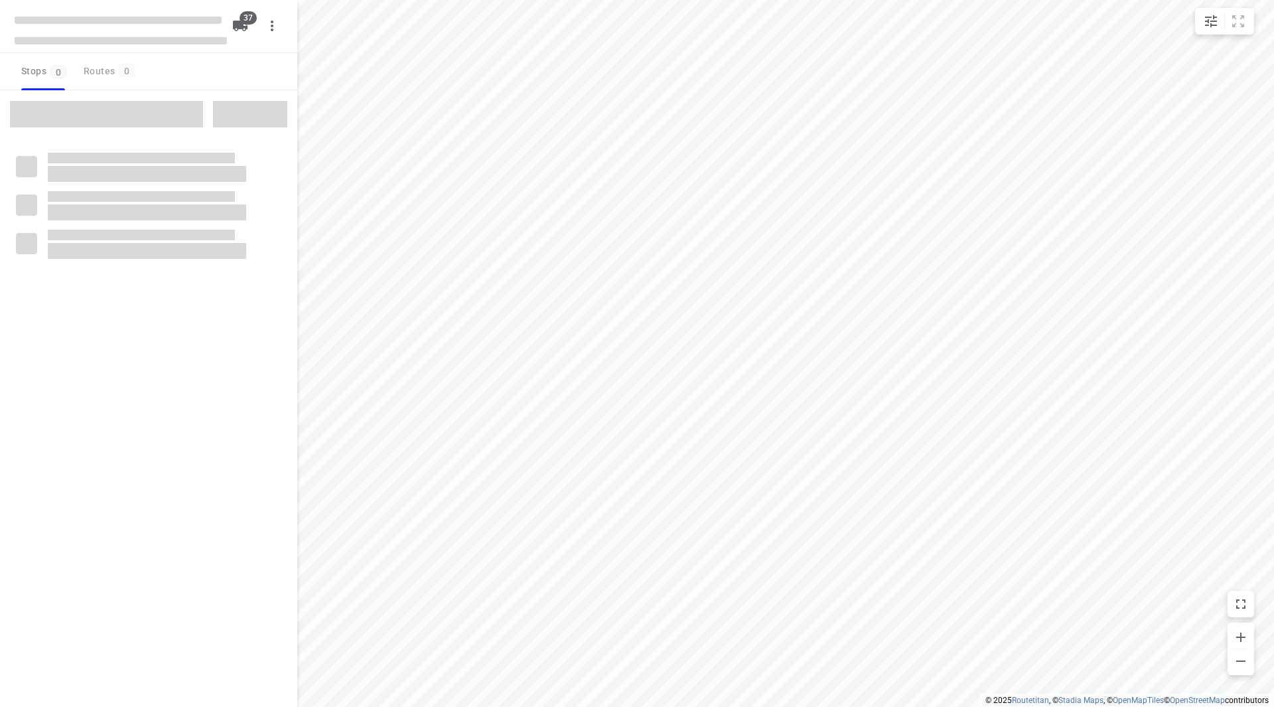
checkbox input "true"
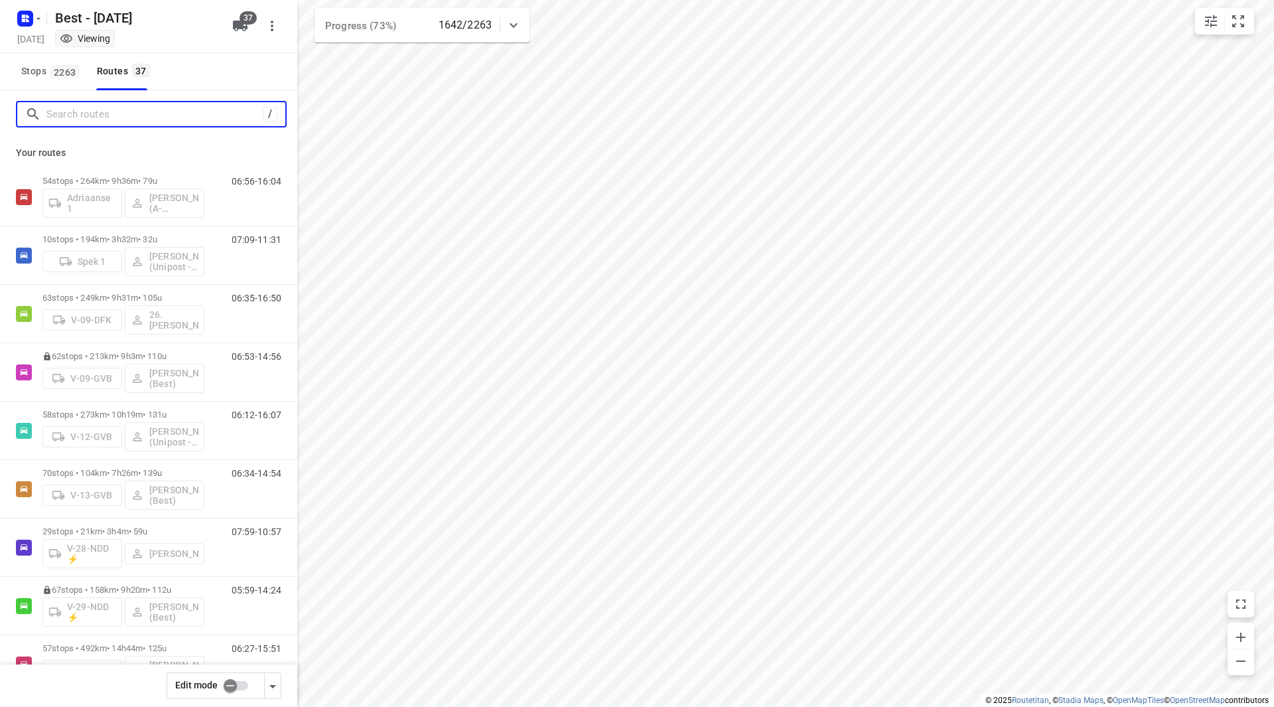
click at [139, 104] on input "Search routes" at bounding box center [154, 114] width 216 height 21
click at [203, 165] on div "Your routes 54 stops • 264km • 9h36m • 79u Adriaanse 1 [PERSON_NAME] (A-flexibl…" at bounding box center [148, 441] width 297 height 606
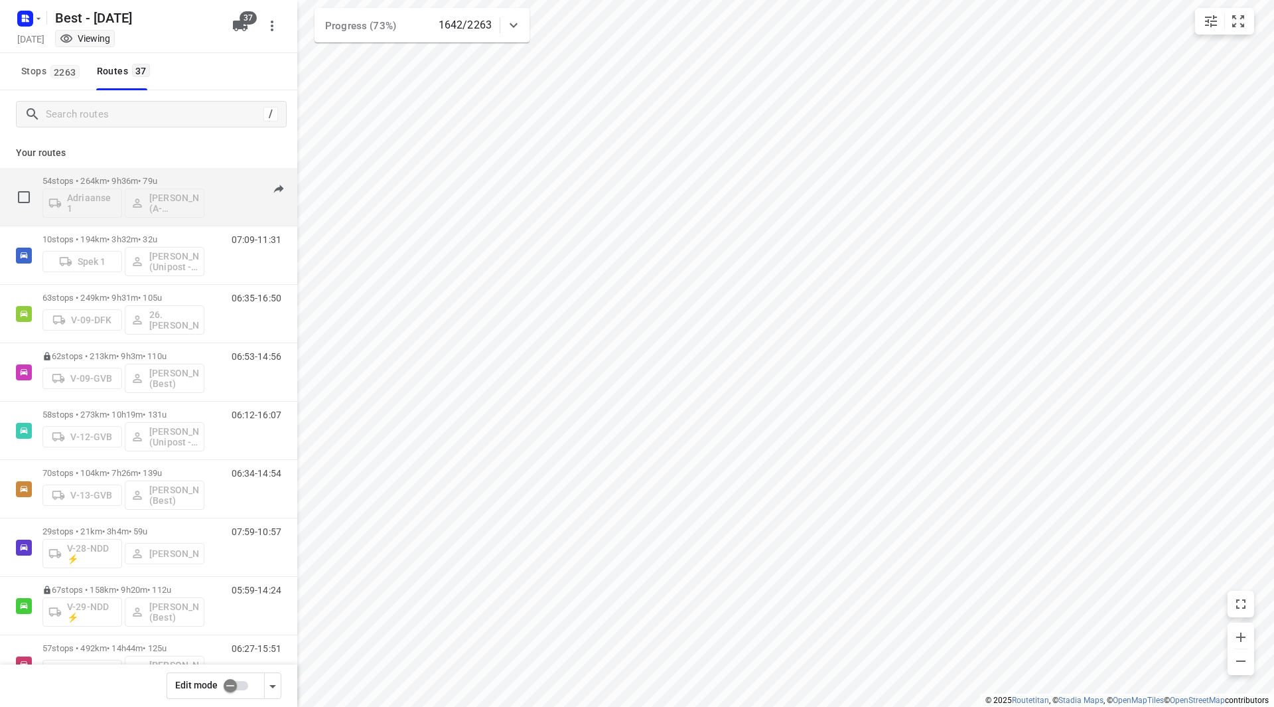
click at [215, 177] on div "06:56-16:04" at bounding box center [248, 200] width 66 height 48
click at [184, 183] on p "54 stops • 264km • 9h36m • 79u" at bounding box center [123, 181] width 162 height 10
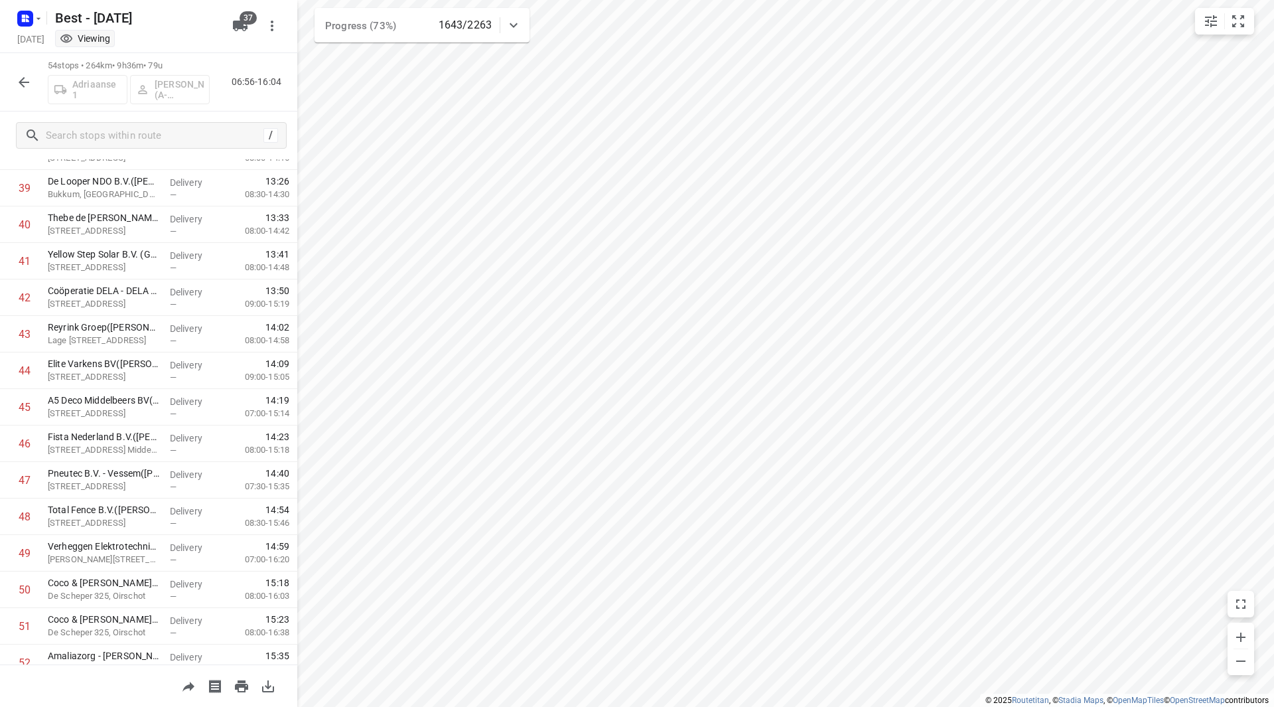
scroll to position [1569, 0]
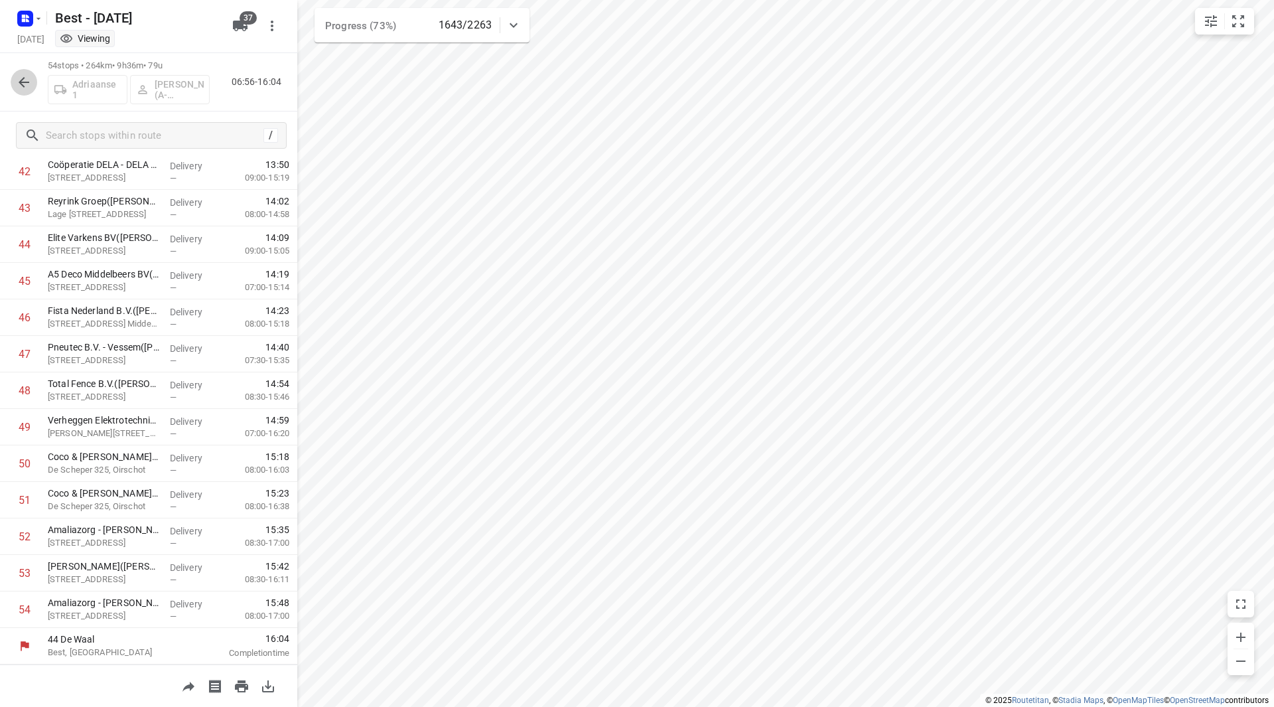
click at [33, 79] on button "button" at bounding box center [24, 82] width 27 height 27
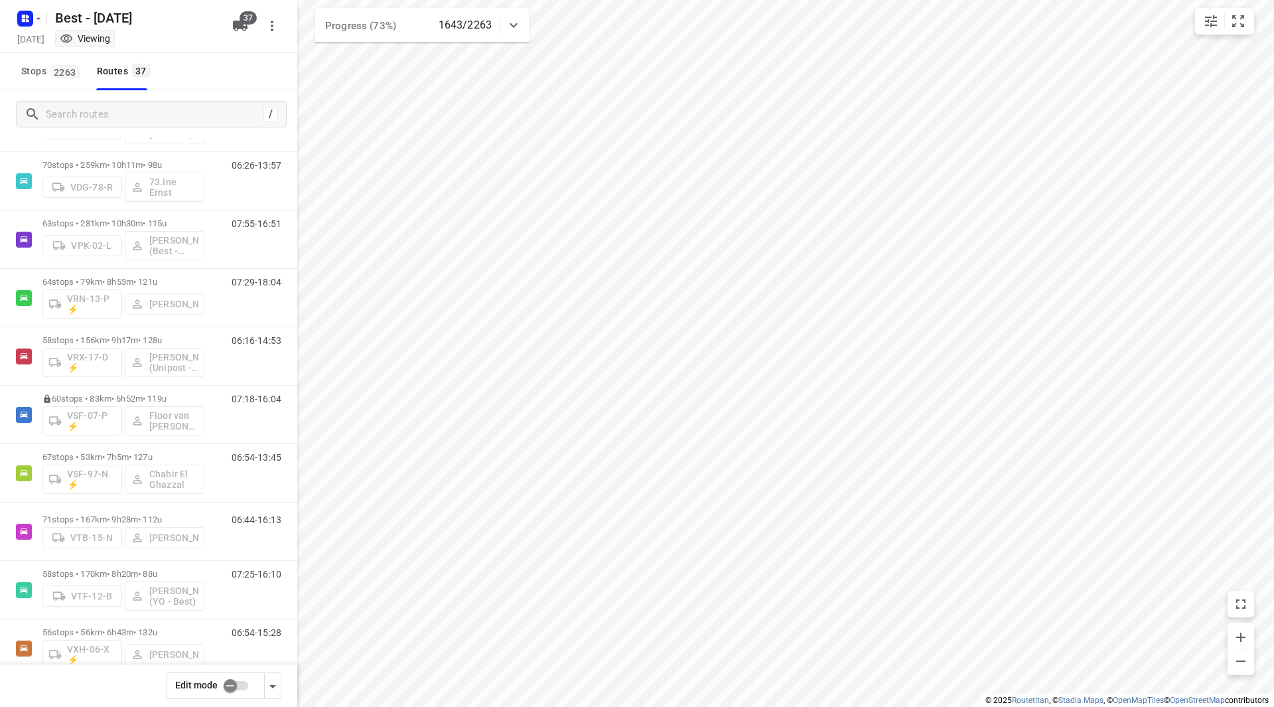
scroll to position [948, 0]
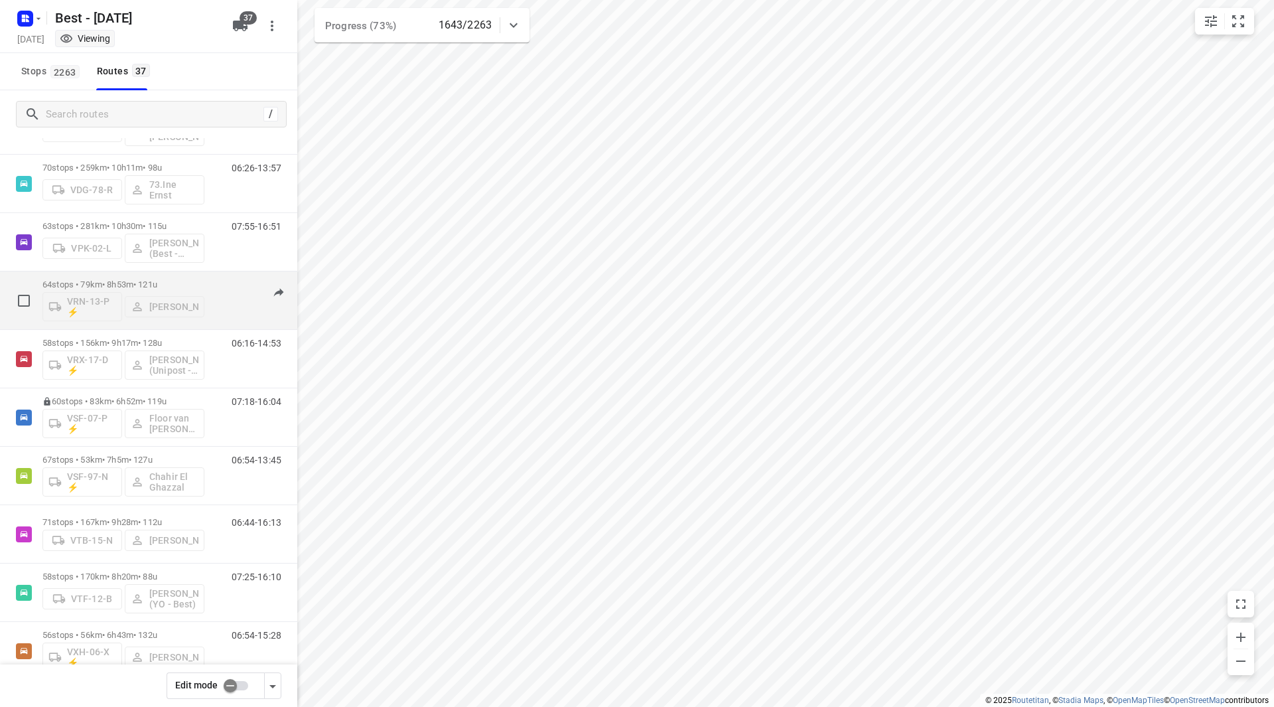
click at [169, 280] on p "64 stops • 79km • 8h53m • 121u" at bounding box center [123, 284] width 162 height 10
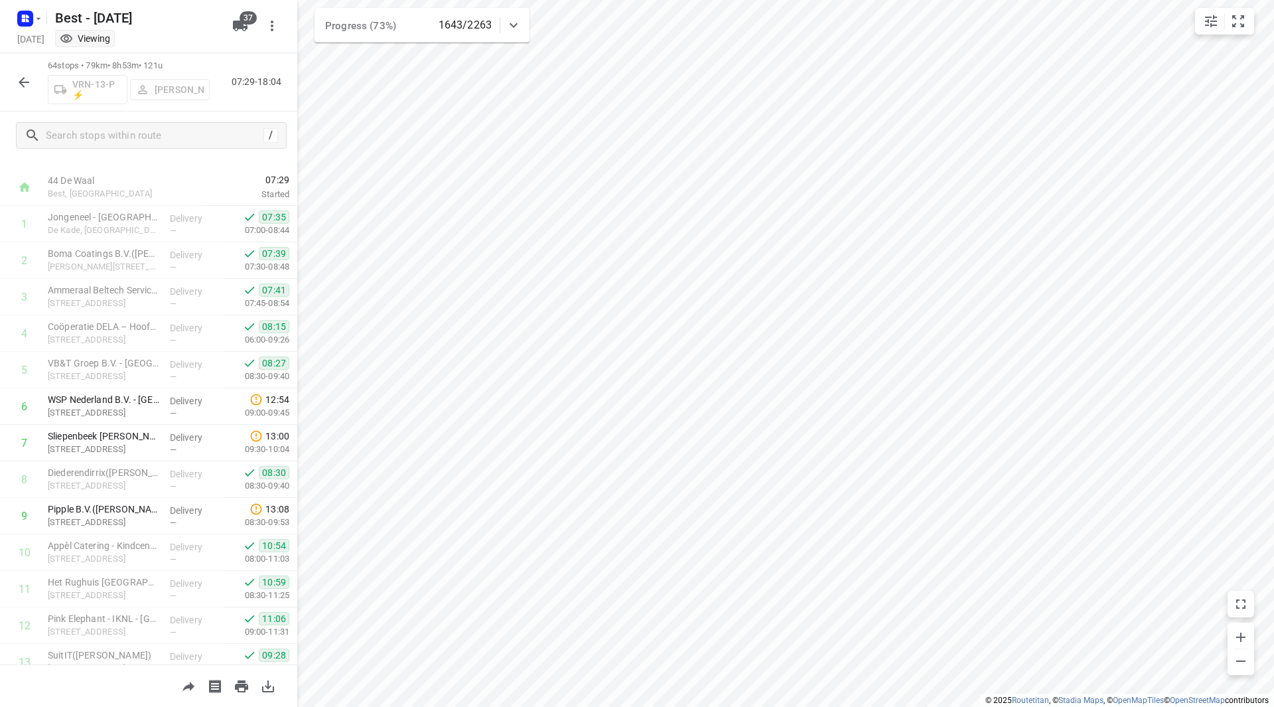
scroll to position [13, 0]
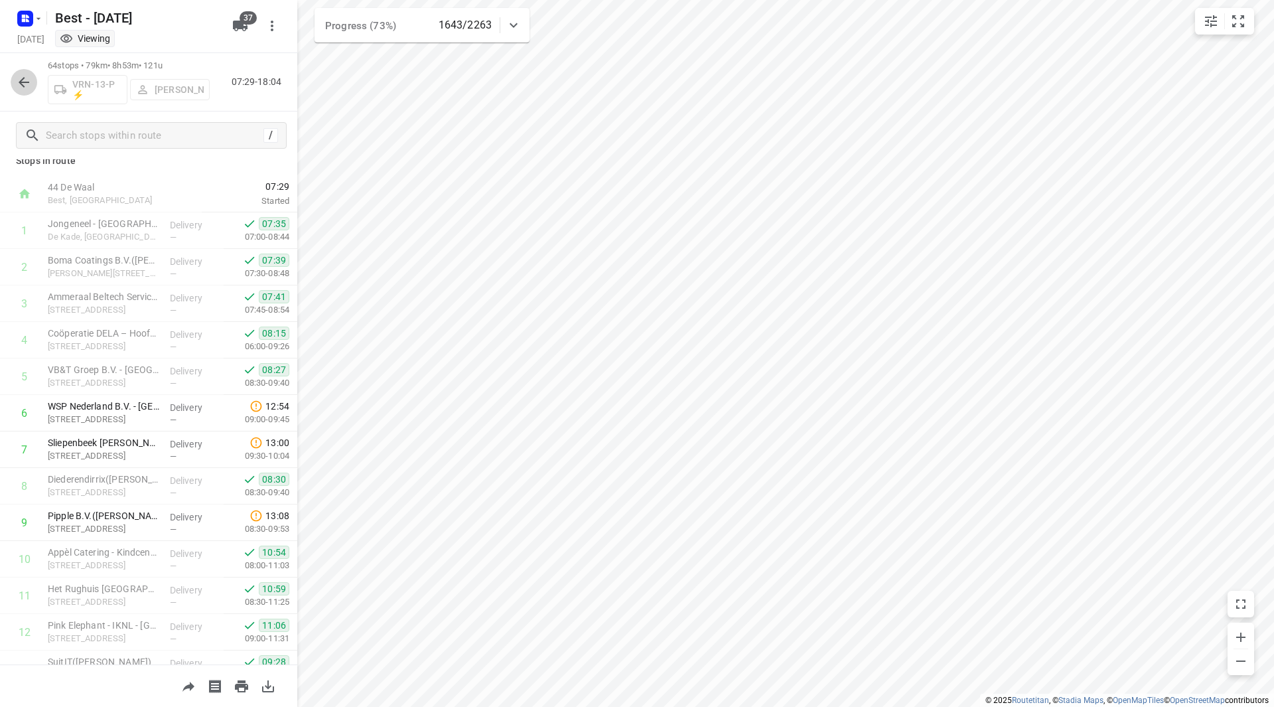
click at [27, 78] on icon "button" at bounding box center [24, 82] width 16 height 16
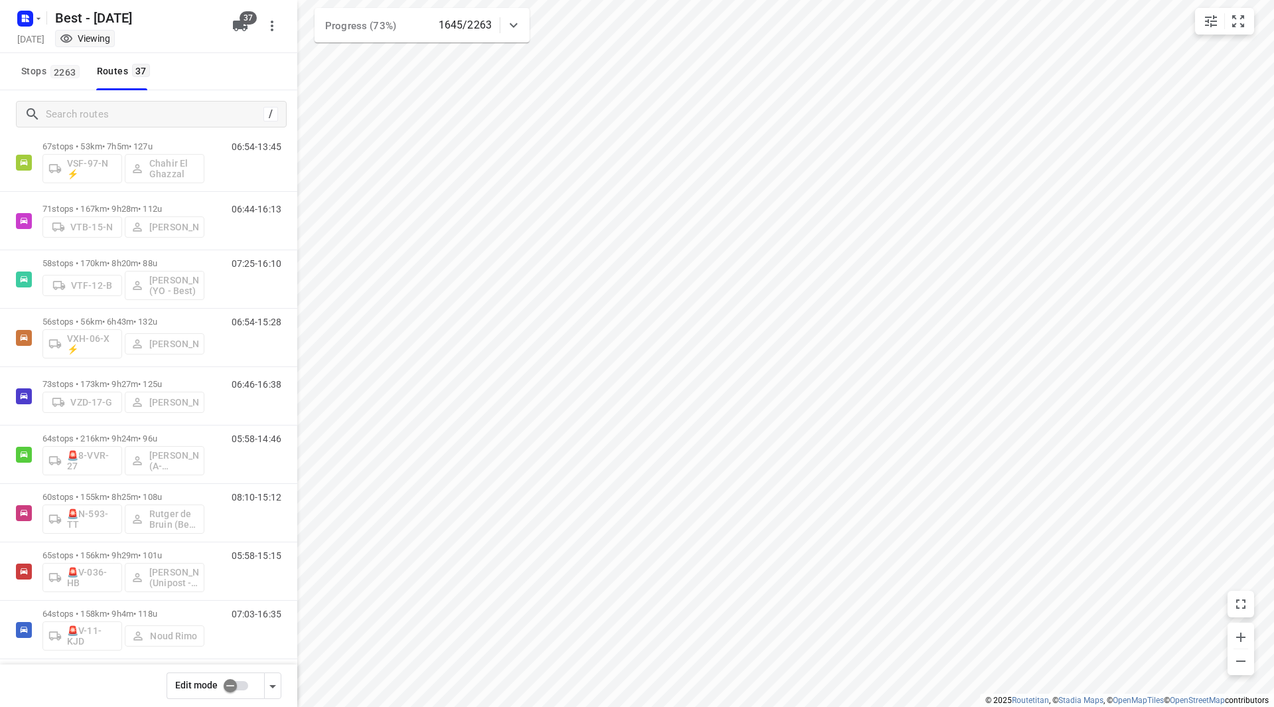
scroll to position [1253, 0]
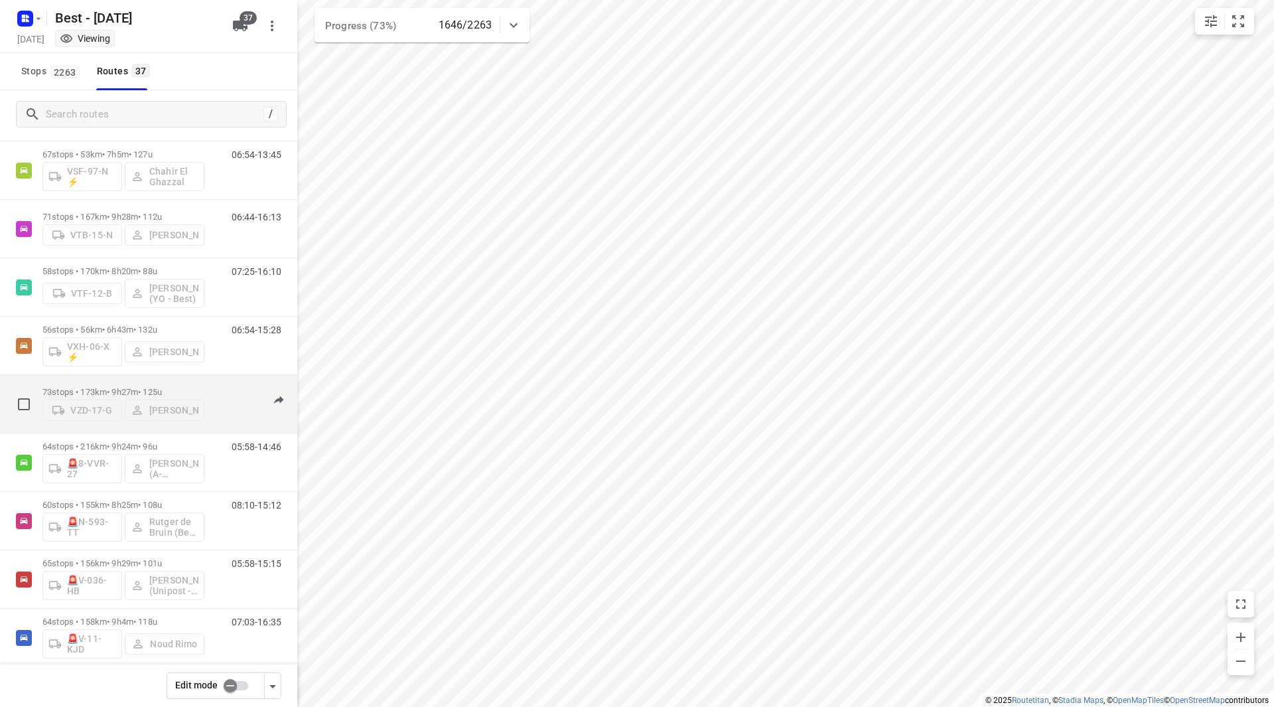
click at [184, 387] on p "73 stops • 173km • 9h27m • 125u" at bounding box center [123, 392] width 162 height 10
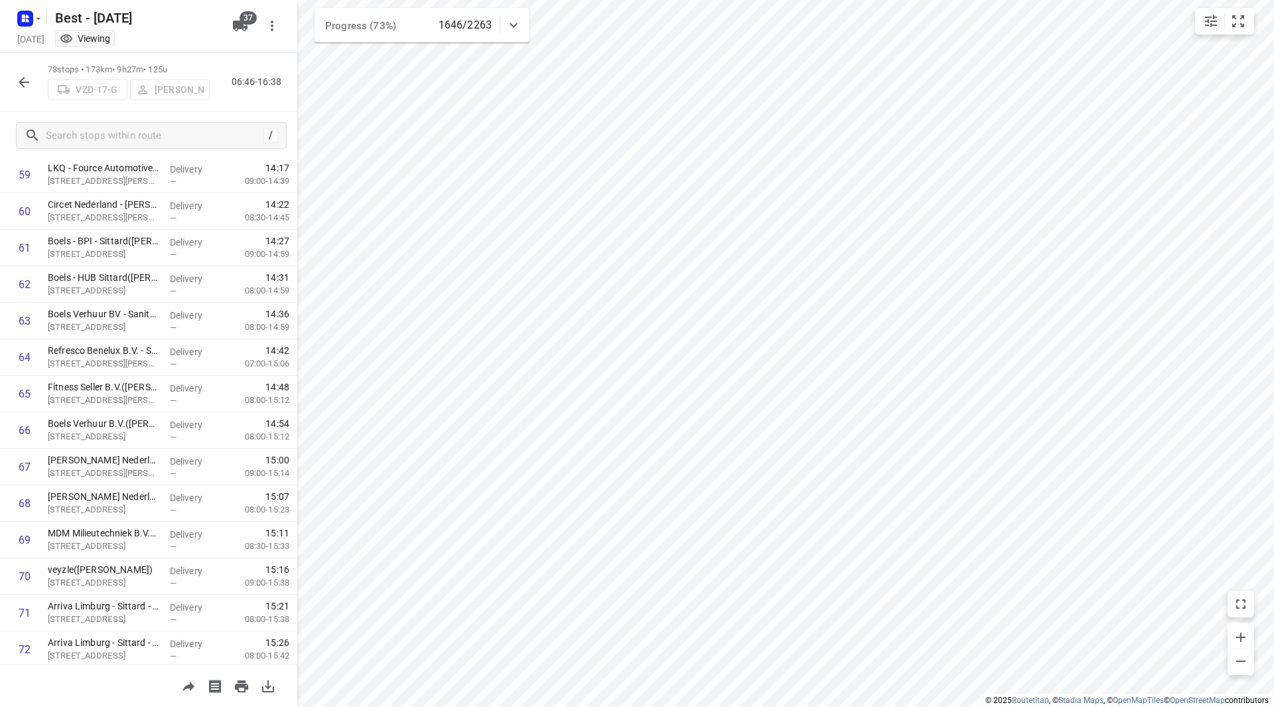
scroll to position [2262, 0]
click at [24, 74] on button "button" at bounding box center [24, 82] width 27 height 27
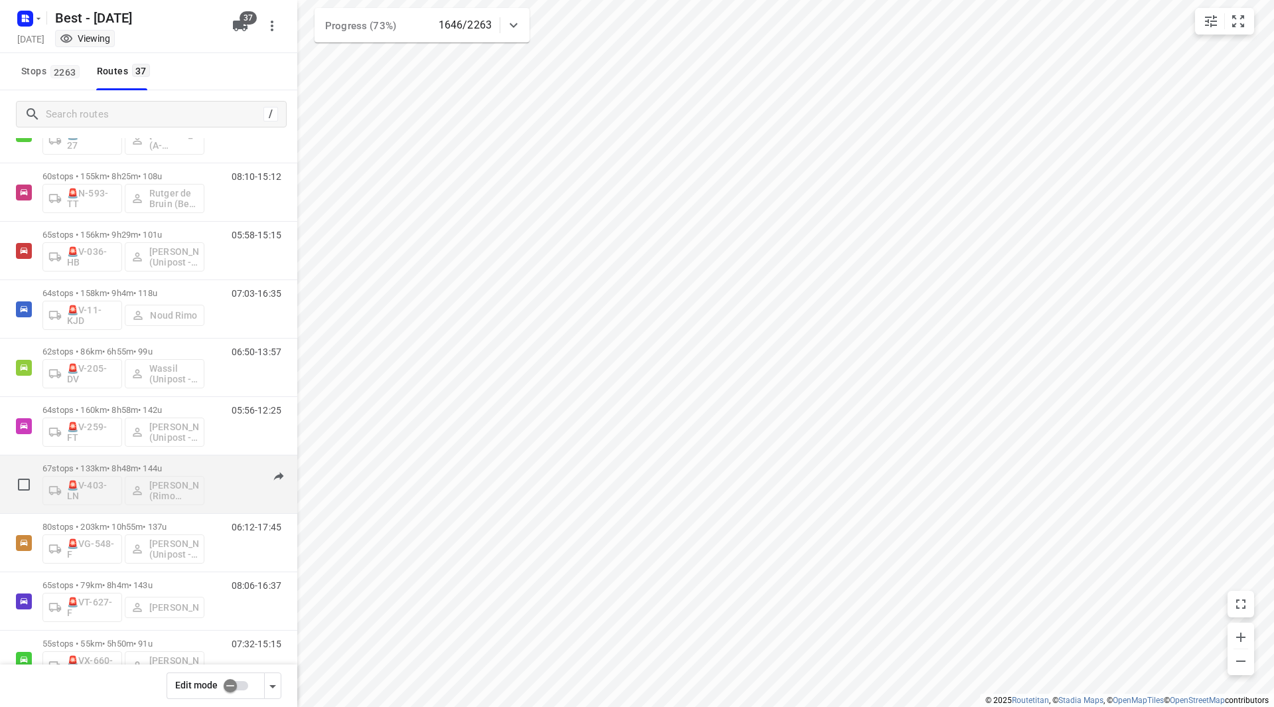
scroll to position [1545, 0]
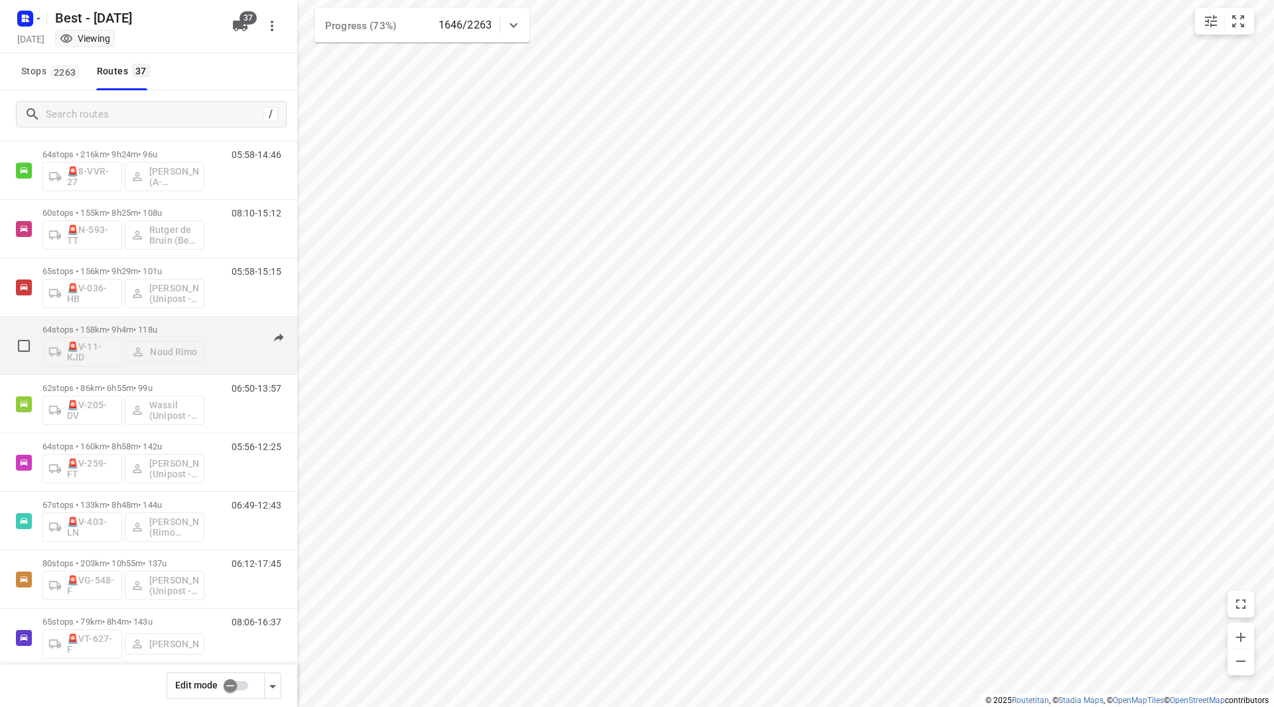
click at [181, 317] on div "64 stops • 158km • 9h4m • 118u 🚨V-11-KJD Noud Rimo 07:03-16:35" at bounding box center [148, 346] width 297 height 58
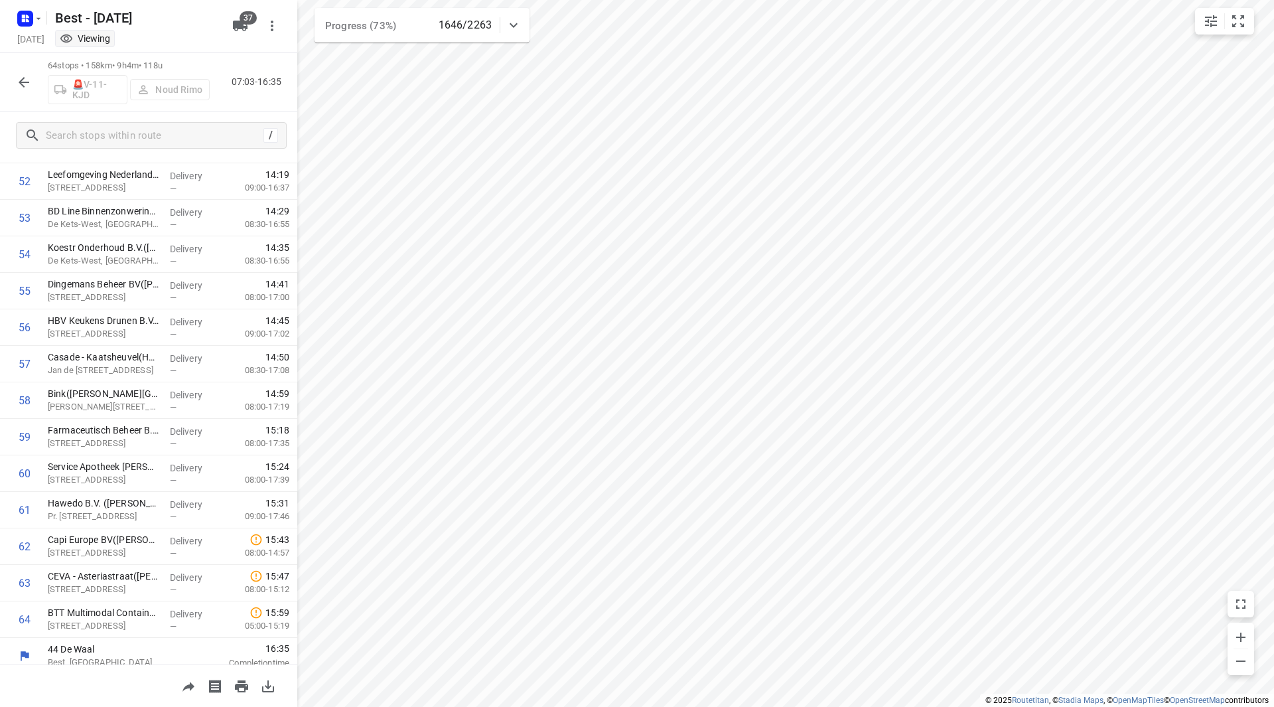
scroll to position [1931, 0]
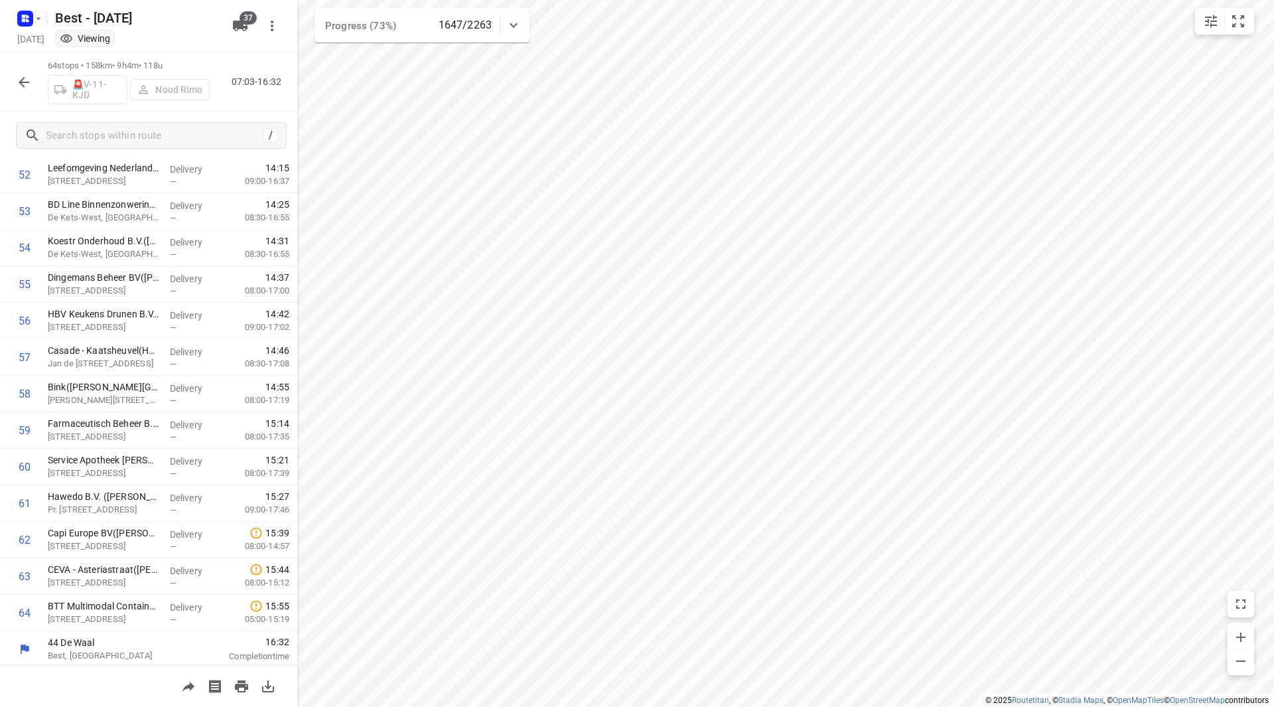
click at [29, 80] on icon "button" at bounding box center [24, 82] width 16 height 16
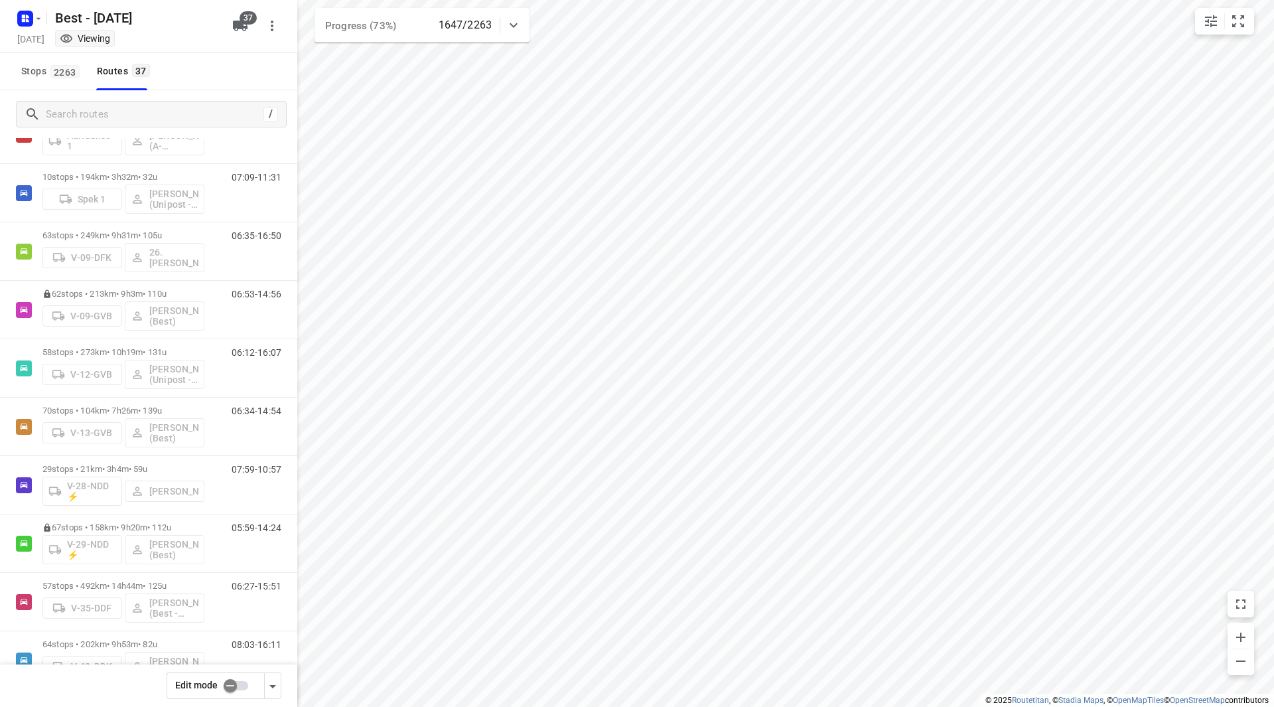
scroll to position [65, 0]
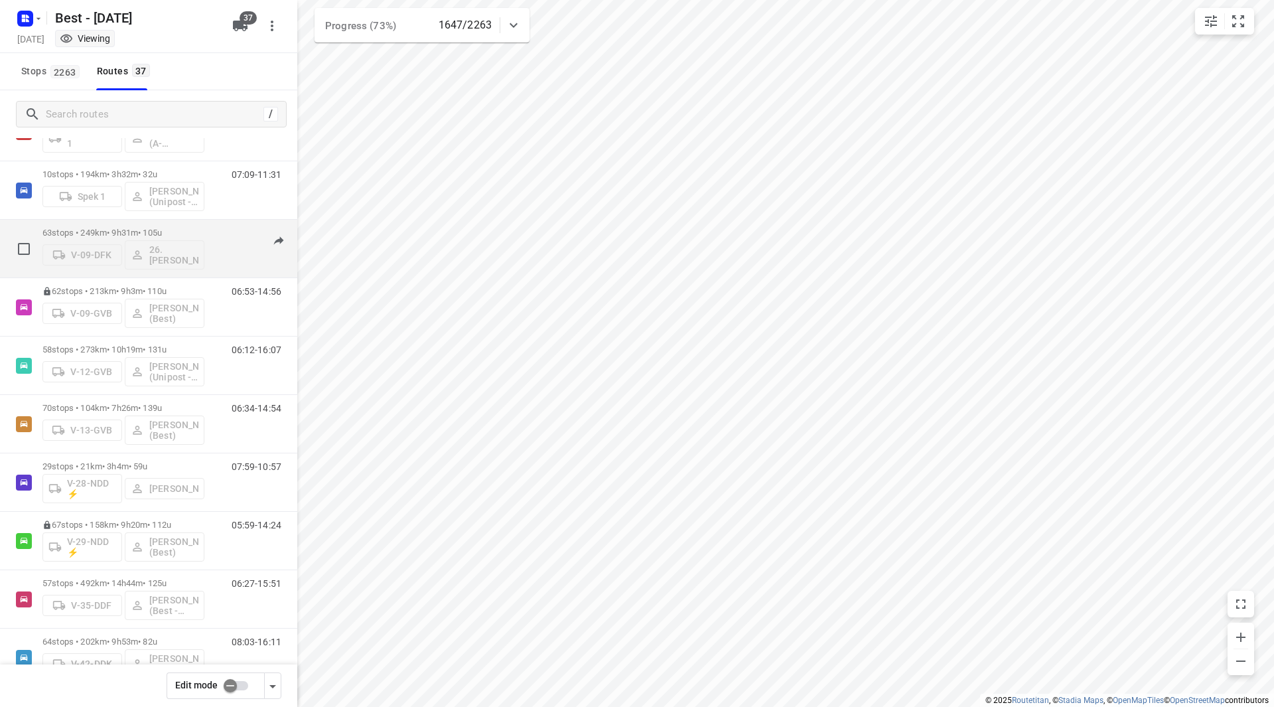
click at [186, 224] on div "63 stops • 249km • 9h31m • 105u V-09-DFK 26.Yoraham Berenos" at bounding box center [123, 248] width 162 height 55
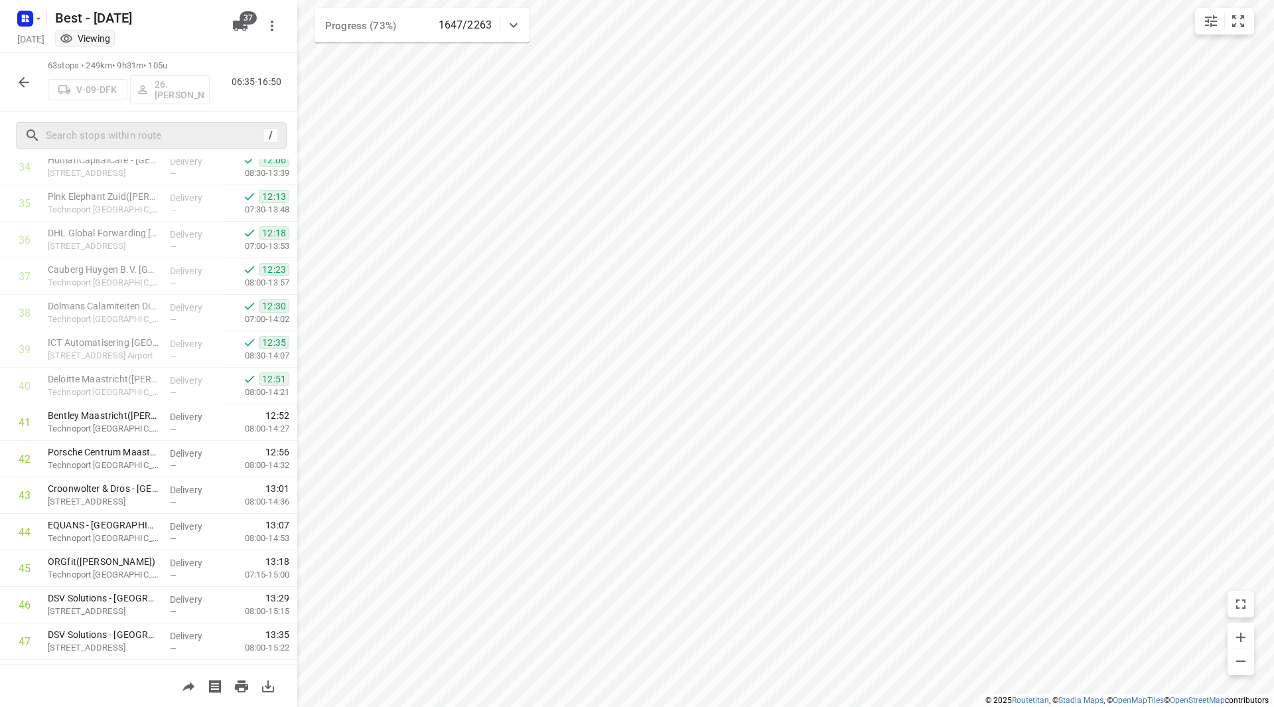
scroll to position [1278, 0]
click at [23, 72] on button "button" at bounding box center [24, 82] width 27 height 27
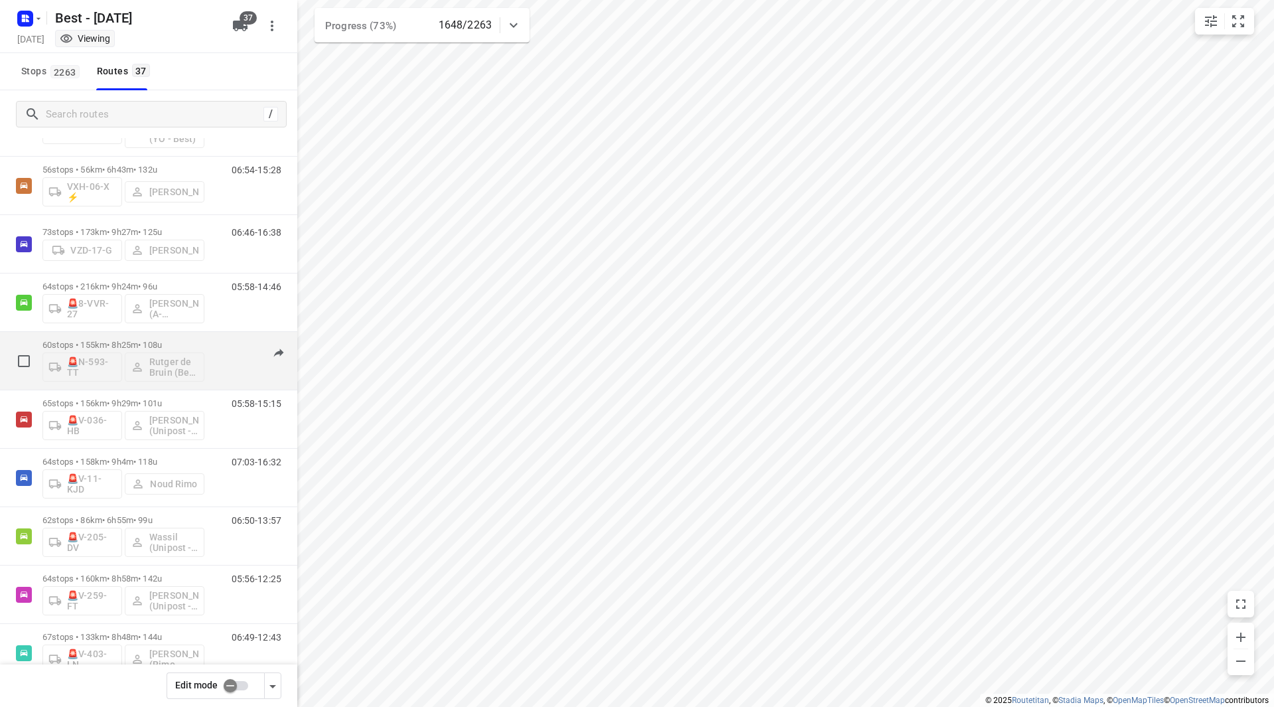
scroll to position [1394, 0]
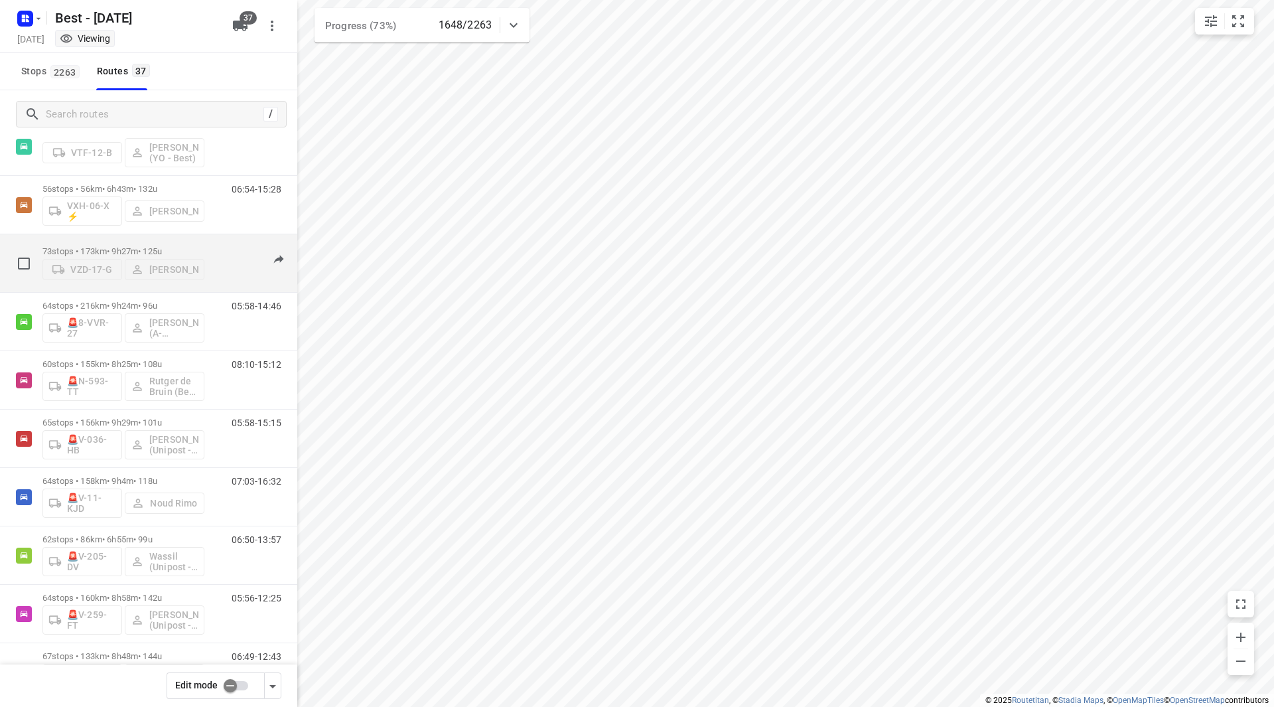
click at [181, 246] on p "73 stops • 173km • 9h27m • 125u" at bounding box center [123, 251] width 162 height 10
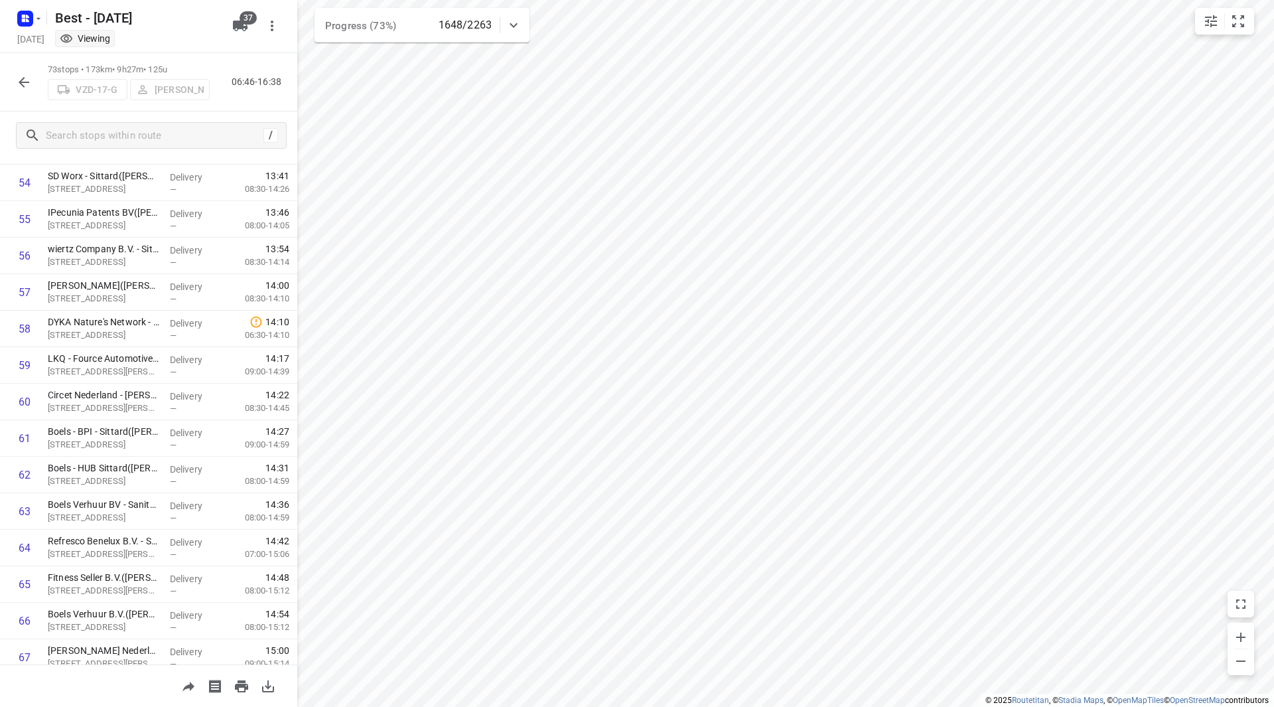
scroll to position [2262, 0]
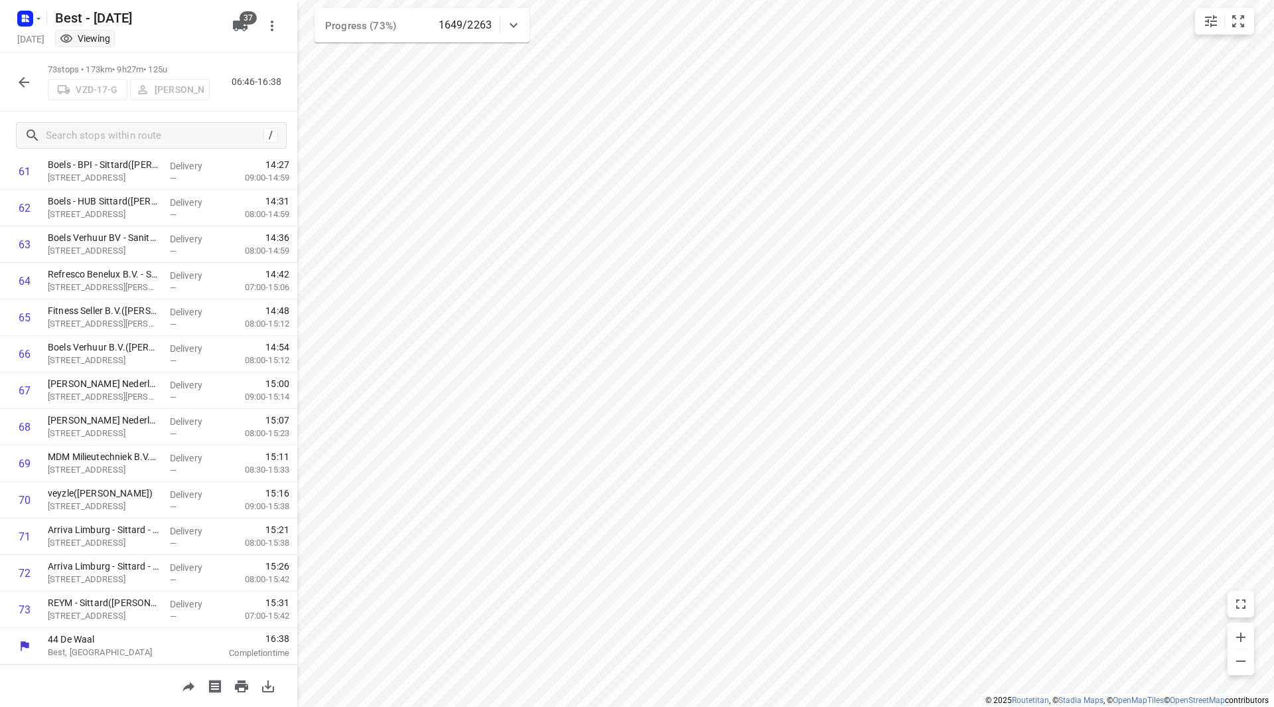
click at [36, 88] on div at bounding box center [24, 82] width 27 height 27
click at [18, 83] on icon "button" at bounding box center [24, 82] width 16 height 16
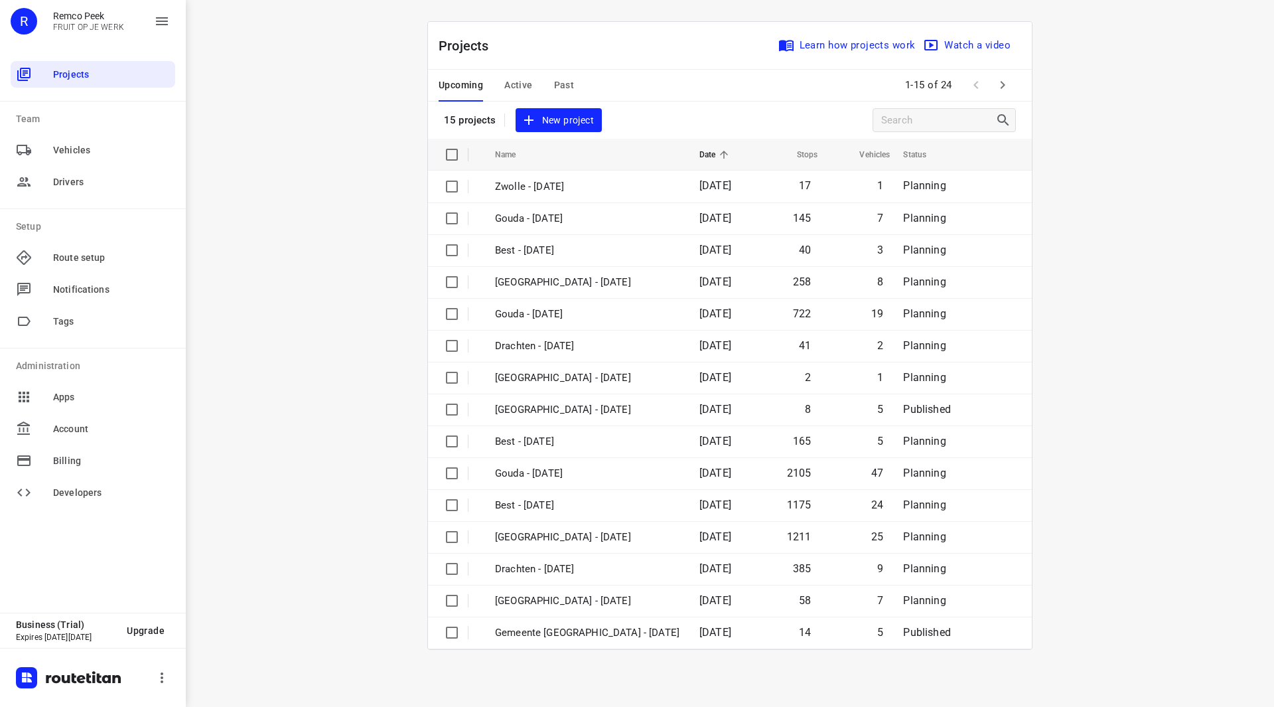
click at [521, 82] on span "Active" at bounding box center [518, 85] width 28 height 17
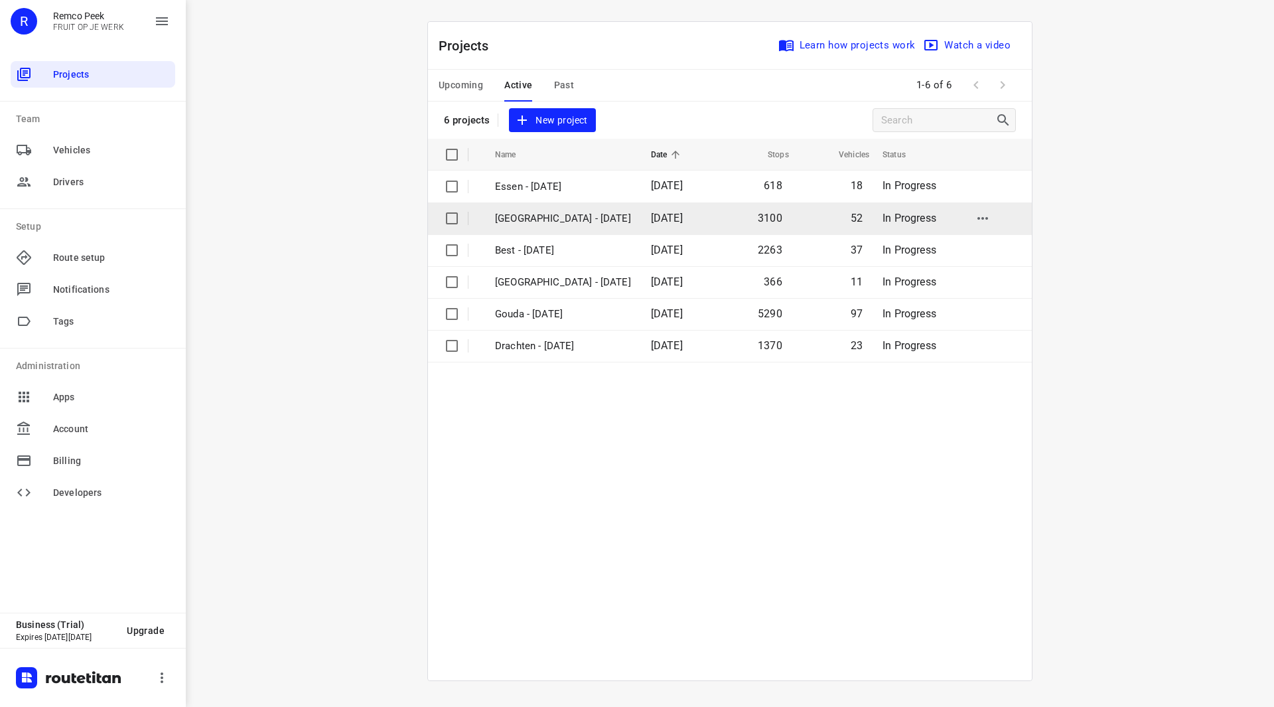
click at [551, 220] on p "[GEOGRAPHIC_DATA] - [DATE]" at bounding box center [563, 218] width 136 height 15
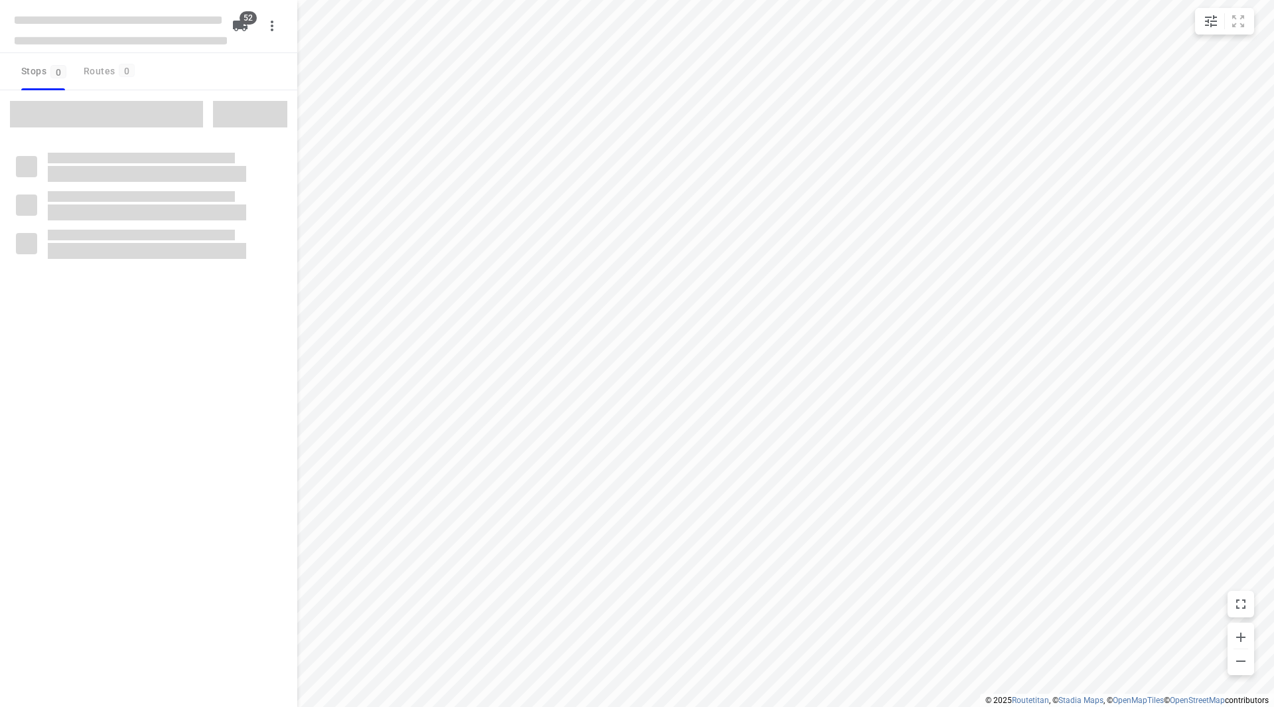
checkbox input "true"
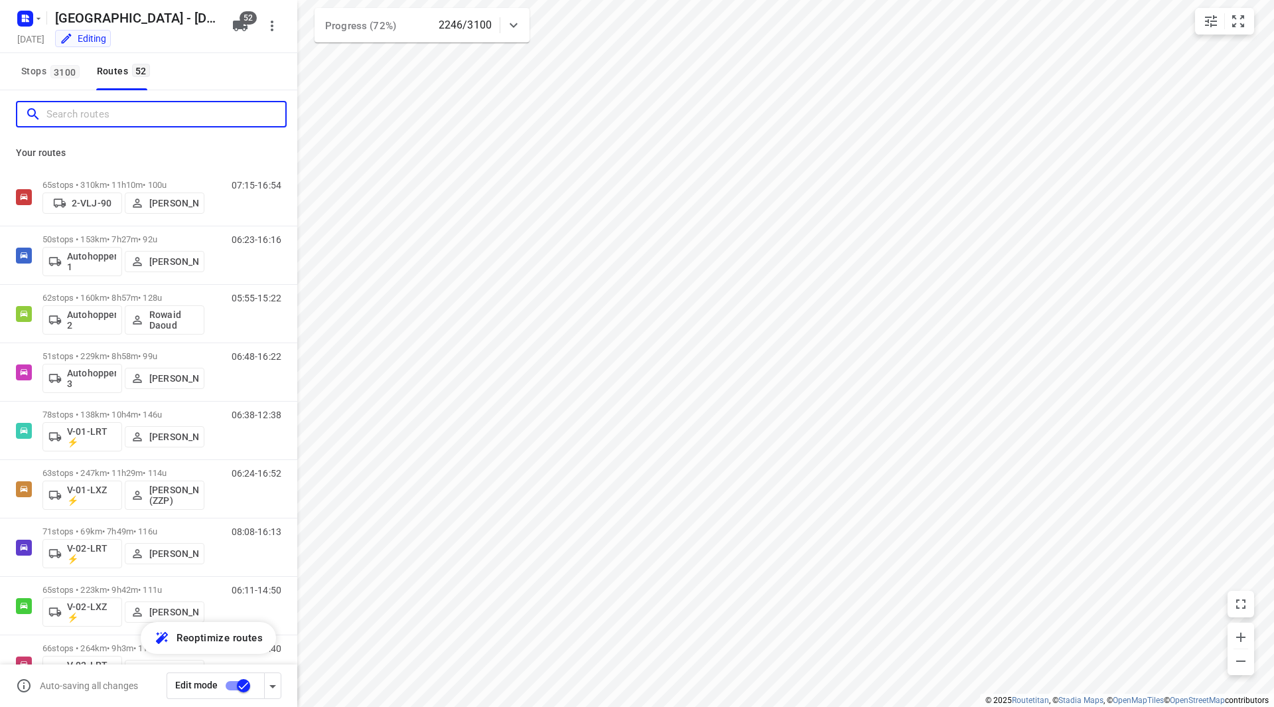
click at [88, 111] on input "Search routes" at bounding box center [165, 114] width 239 height 21
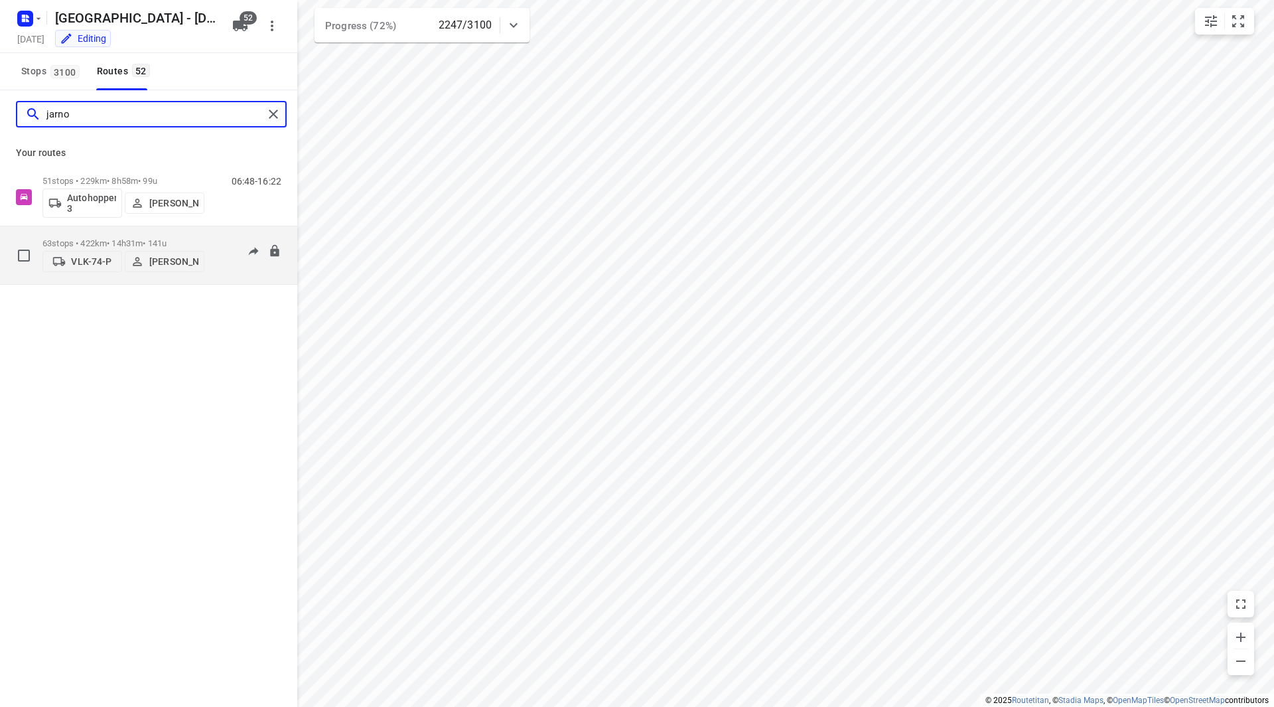
type input "jarno"
click at [163, 238] on p "63 stops • 422km • 14h31m • 141u" at bounding box center [123, 243] width 162 height 10
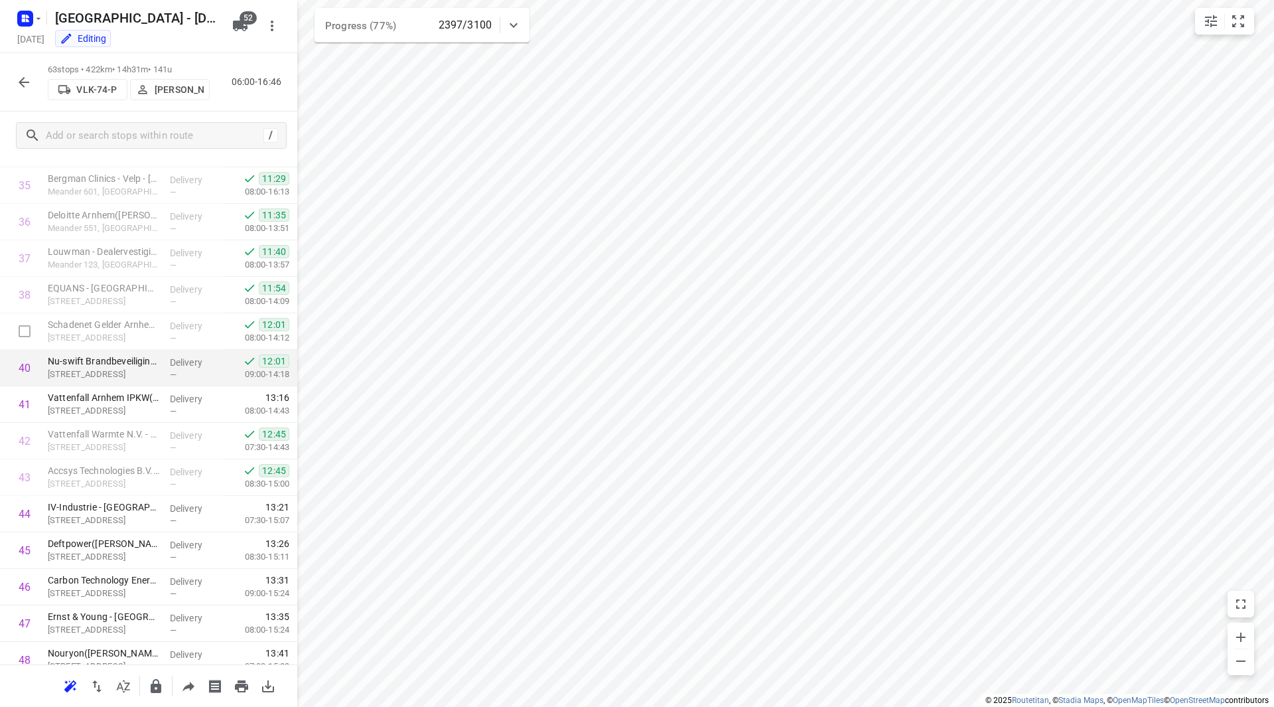
scroll to position [1300, 0]
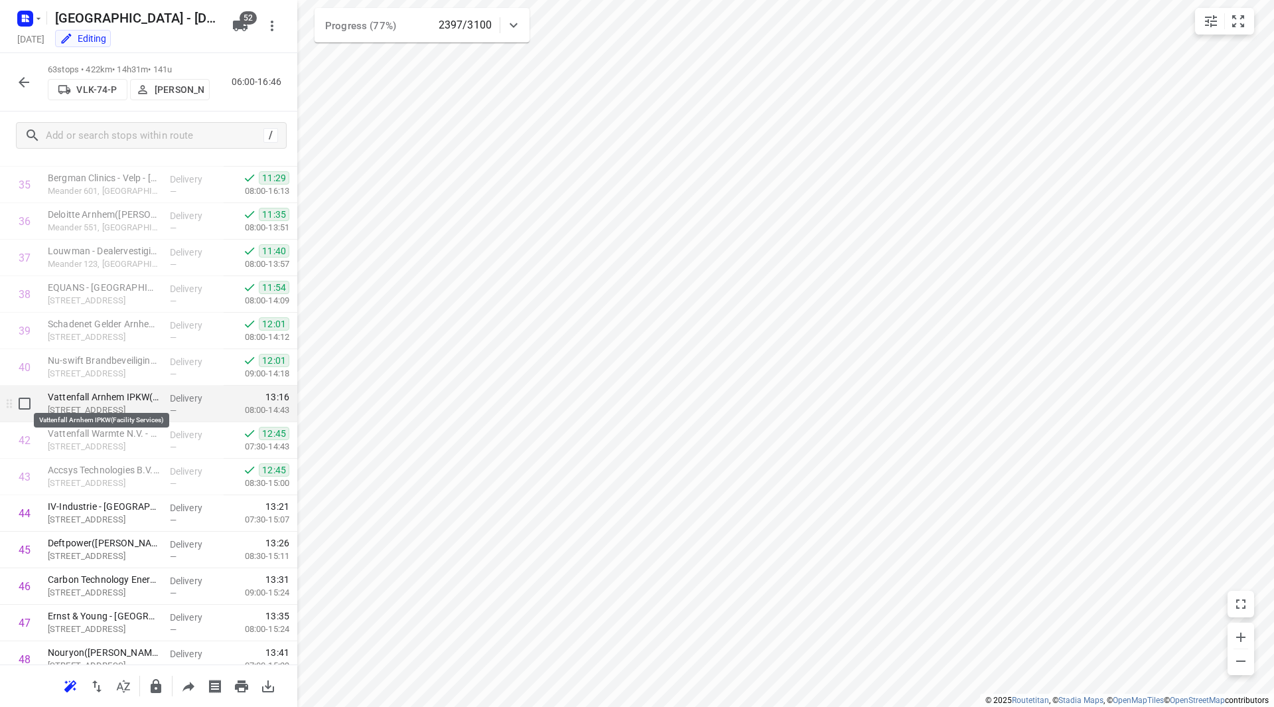
click at [112, 402] on p "Vattenfall Arnhem IPKW(Facility Services)" at bounding box center [103, 396] width 111 height 13
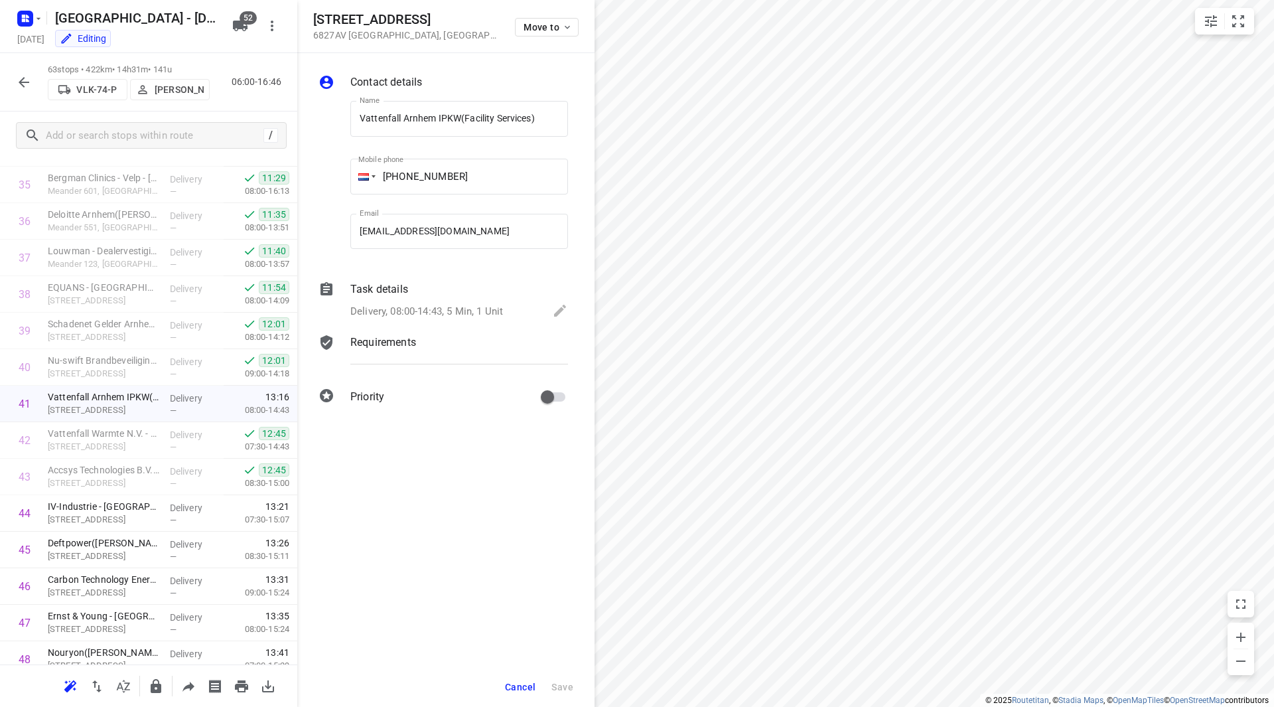
drag, startPoint x: 439, startPoint y: 17, endPoint x: 314, endPoint y: 17, distance: 124.8
click at [314, 17] on h5 "[STREET_ADDRESS]" at bounding box center [406, 19] width 186 height 15
copy h5 "[STREET_ADDRESS]"
click at [523, 682] on span "Cancel" at bounding box center [520, 687] width 31 height 11
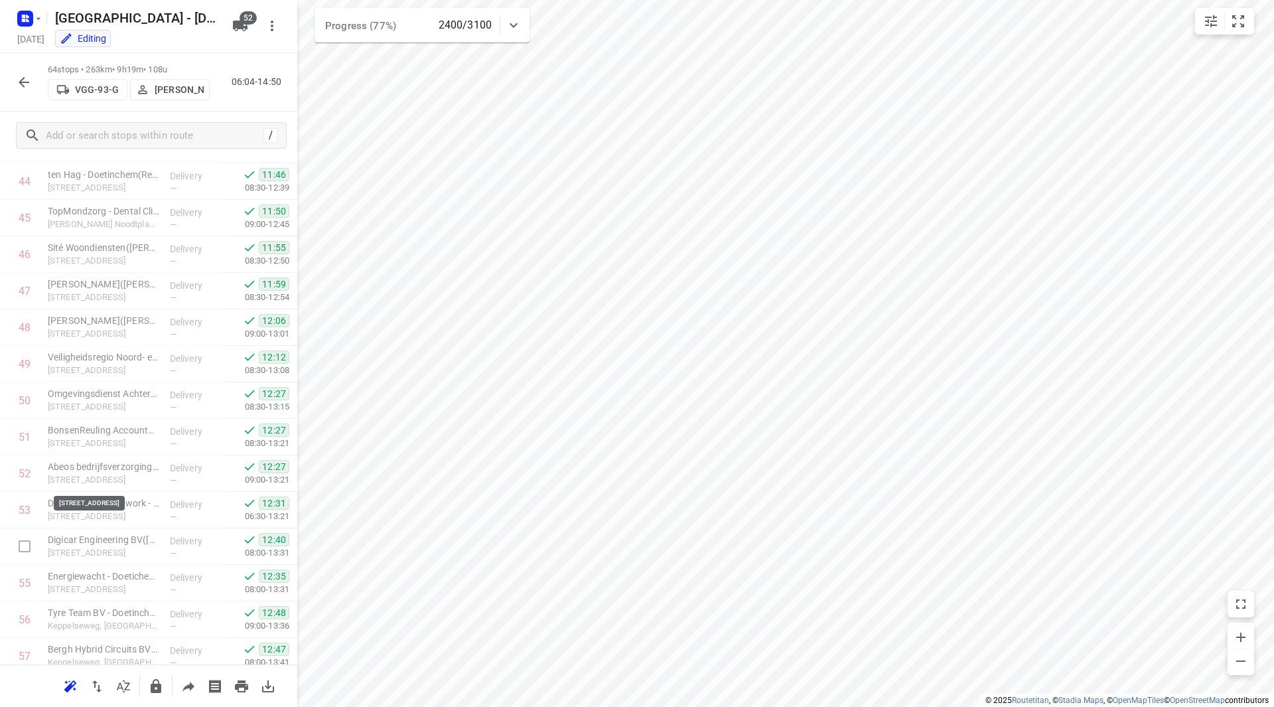
scroll to position [1934, 0]
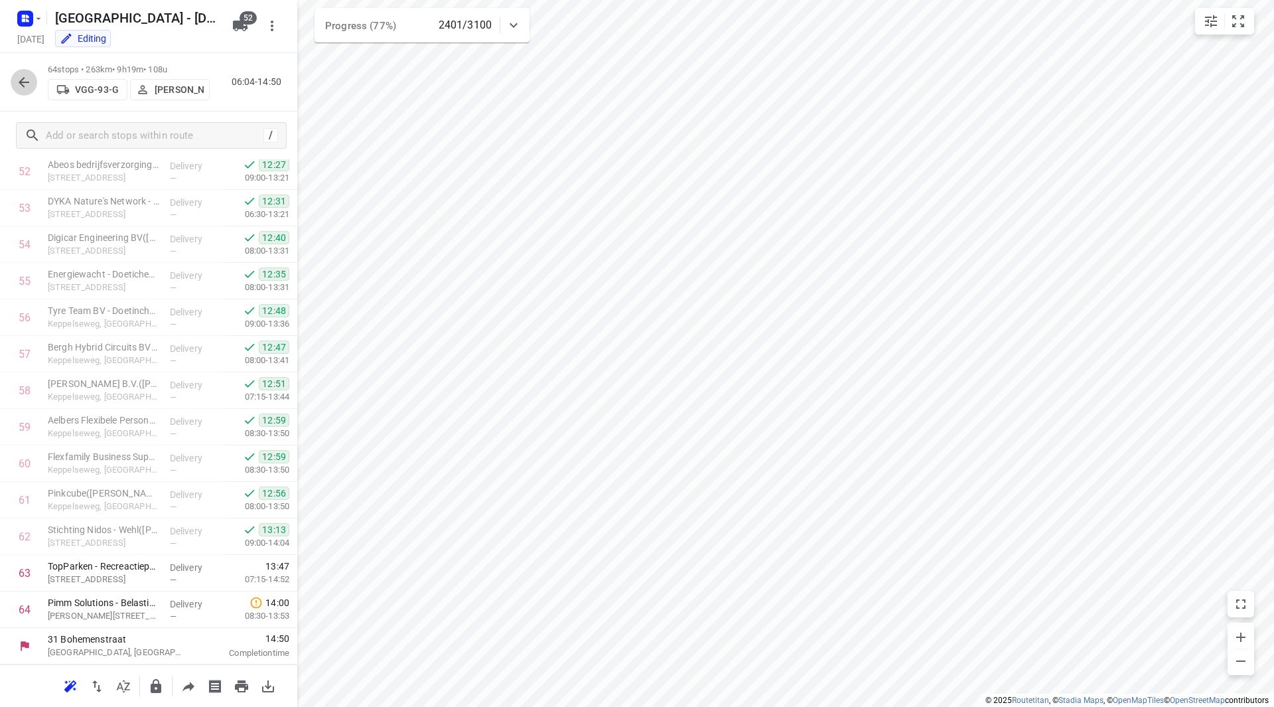
click at [25, 81] on icon "button" at bounding box center [24, 82] width 16 height 16
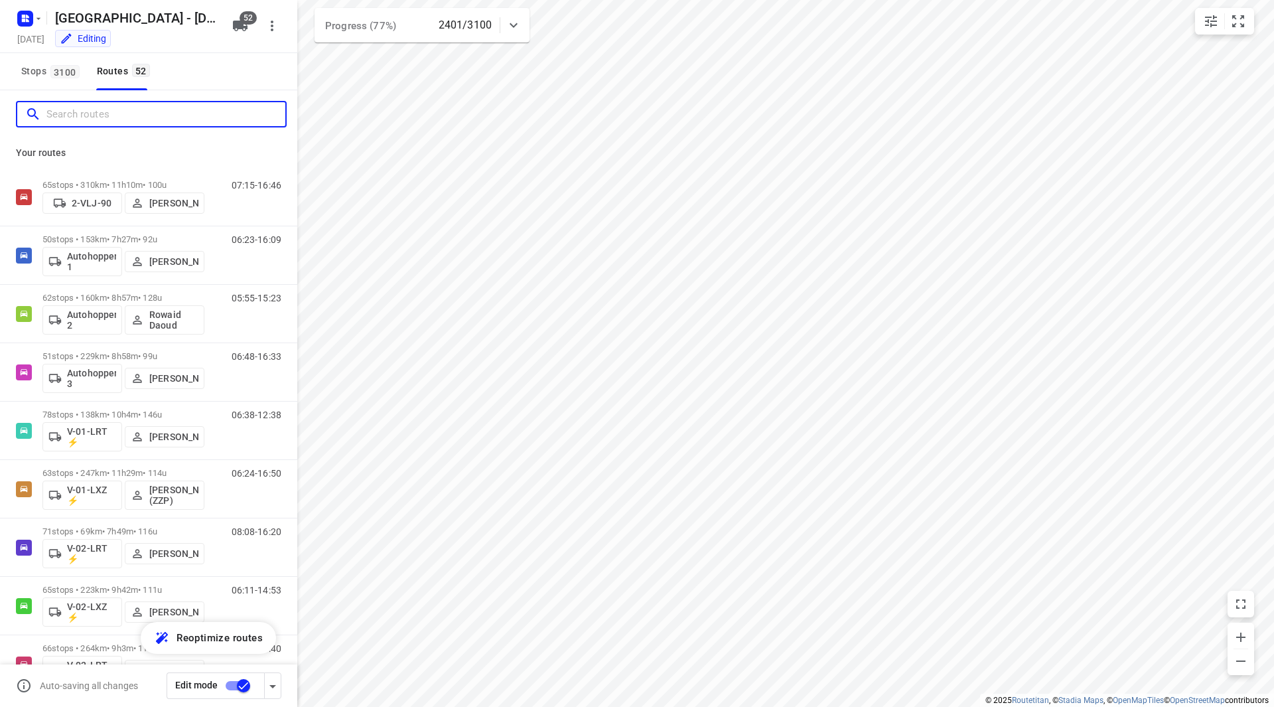
click at [91, 115] on input "Search routes" at bounding box center [165, 114] width 239 height 21
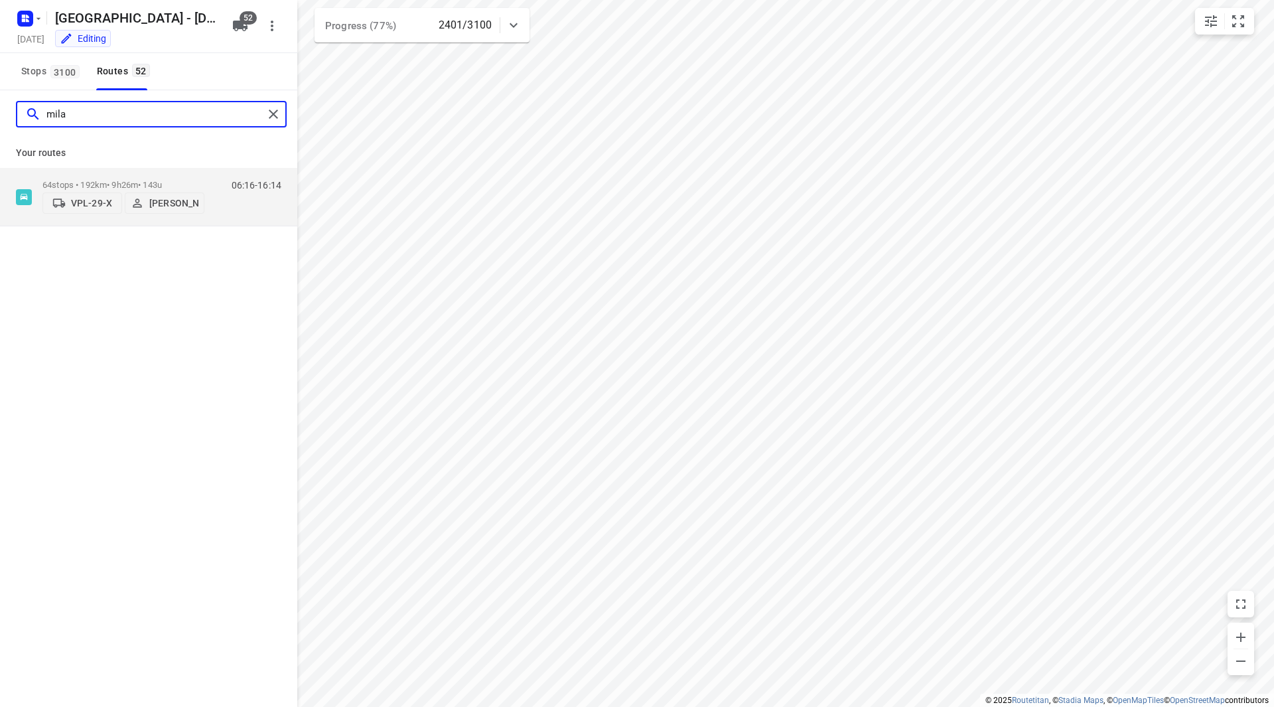
type input "mila"
click at [152, 162] on div "Your routes 64 stops • 192km • 9h26m • 143u VPL-29-X Milan Rave 06:16-16:14" at bounding box center [148, 182] width 297 height 88
click at [149, 184] on p "64 stops • 192km • 9h26m • 143u" at bounding box center [123, 185] width 162 height 10
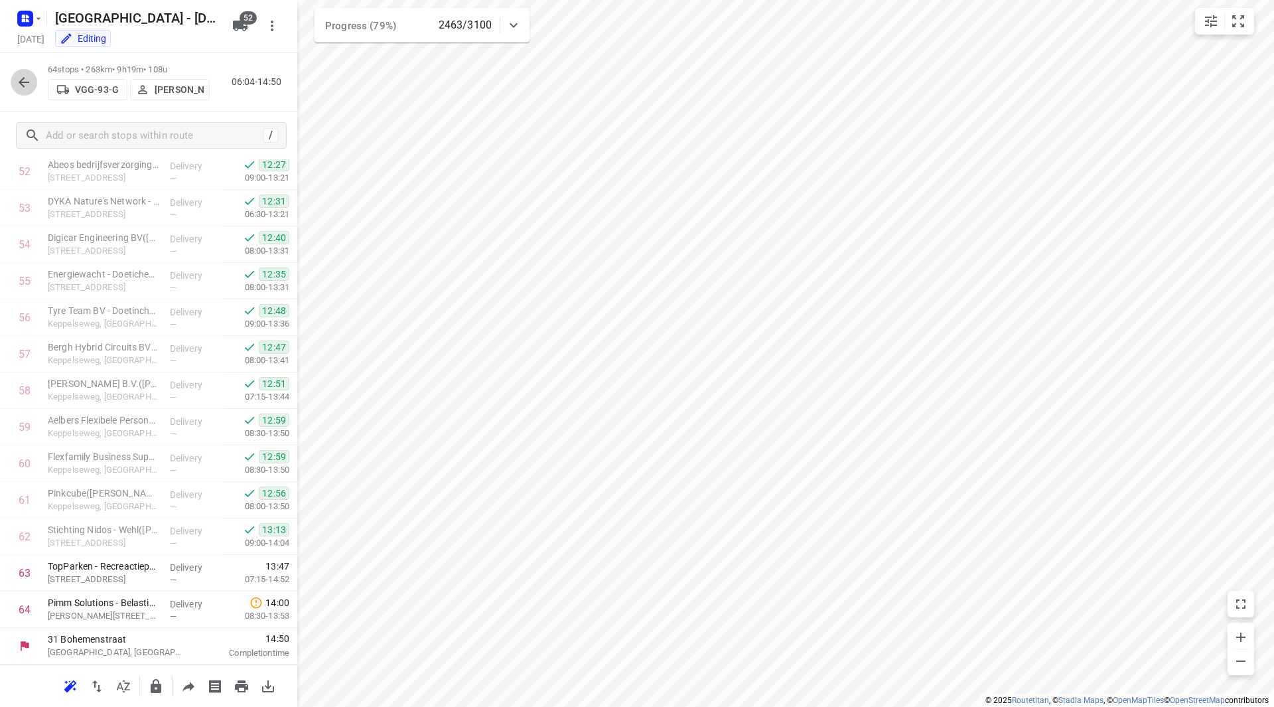
click at [19, 86] on icon "button" at bounding box center [24, 82] width 16 height 16
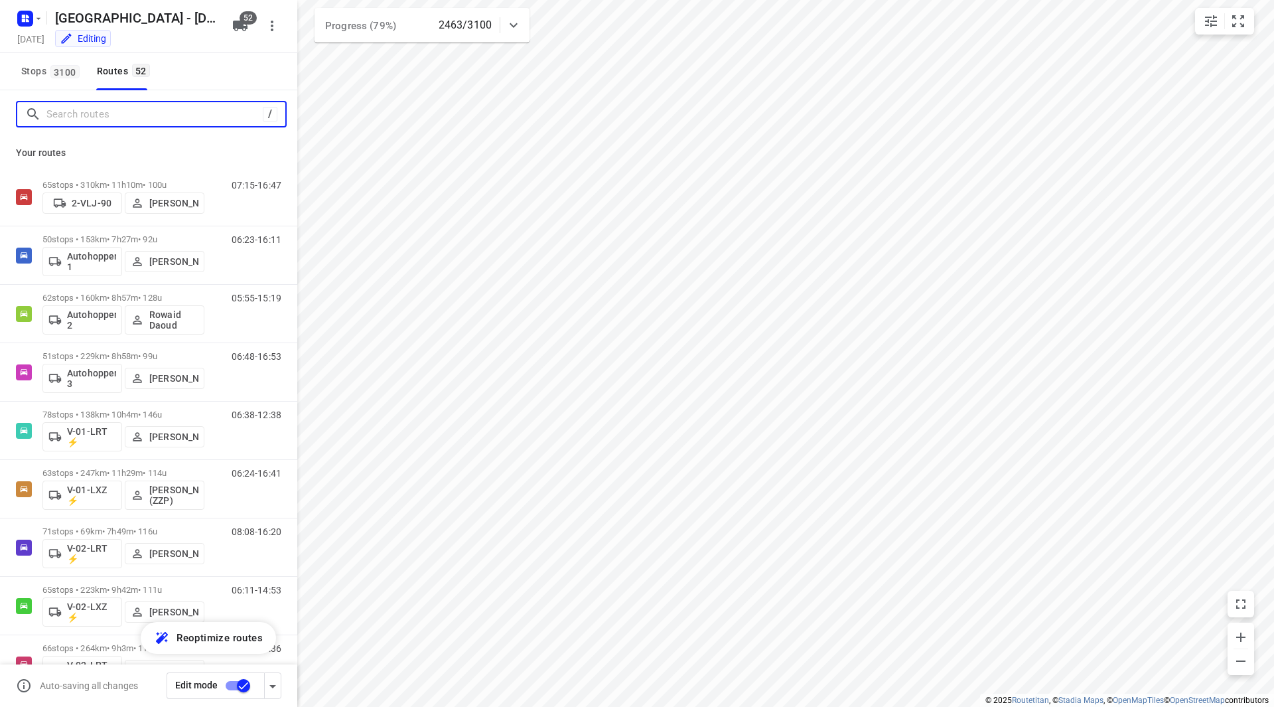
click at [100, 116] on input "Search routes" at bounding box center [154, 114] width 216 height 21
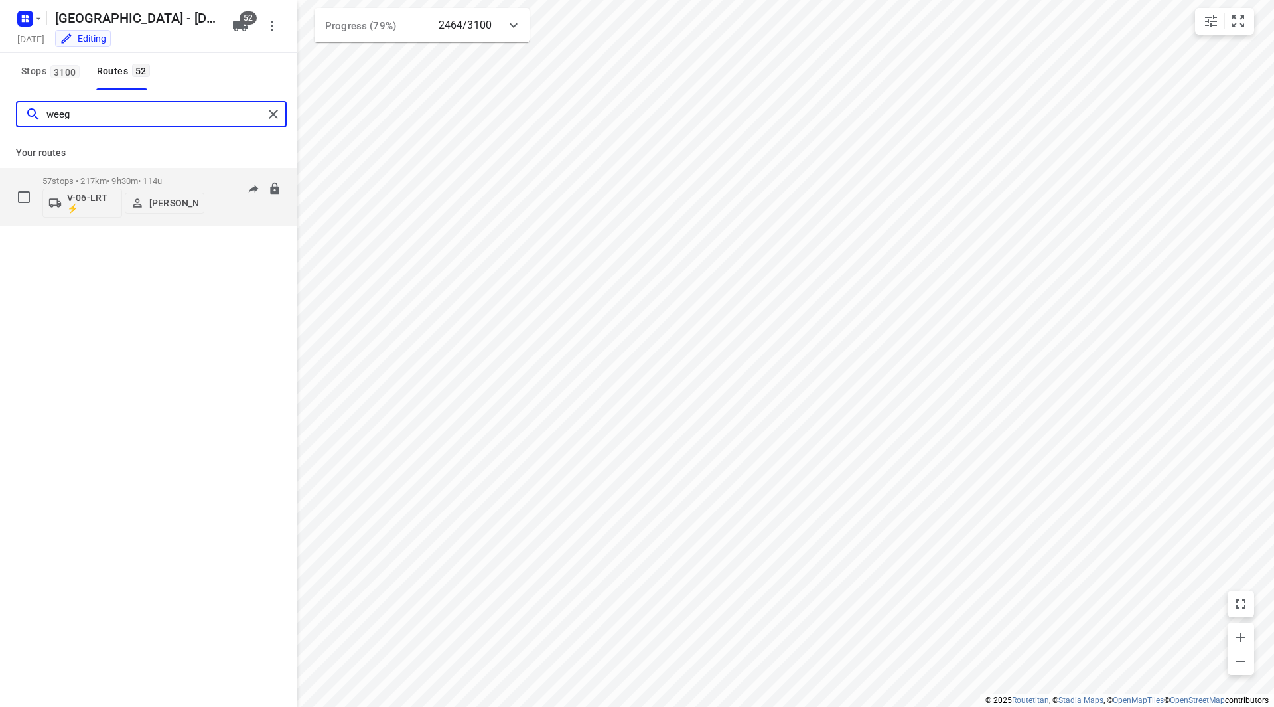
type input "weeg"
click at [160, 179] on p "57 stops • 217km • 9h30m • 114u" at bounding box center [123, 181] width 162 height 10
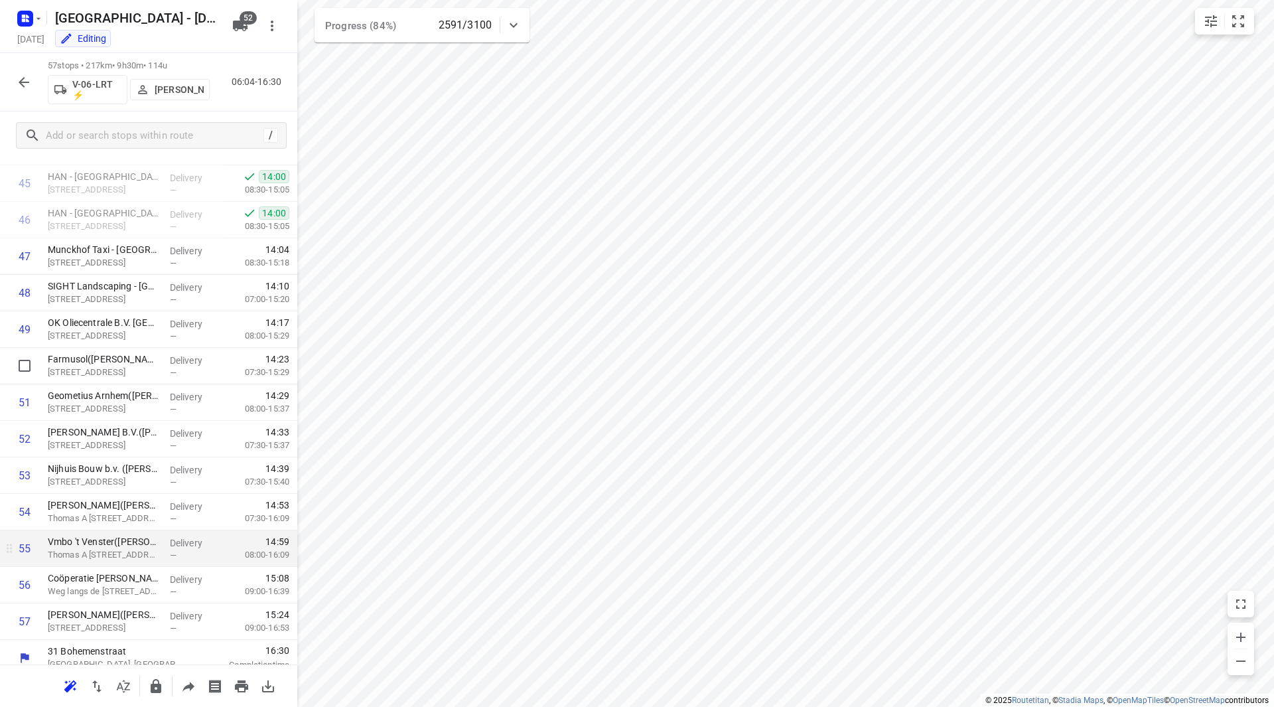
scroll to position [1678, 0]
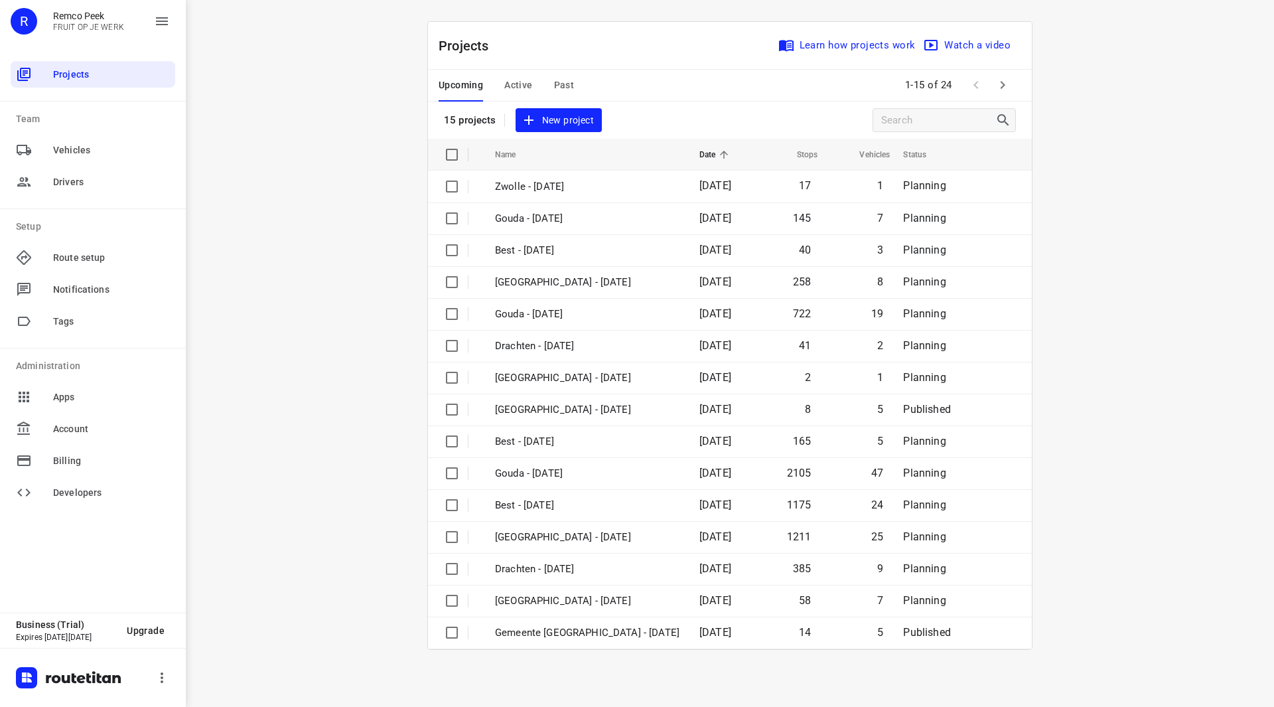
click at [524, 81] on span "Active" at bounding box center [518, 85] width 28 height 17
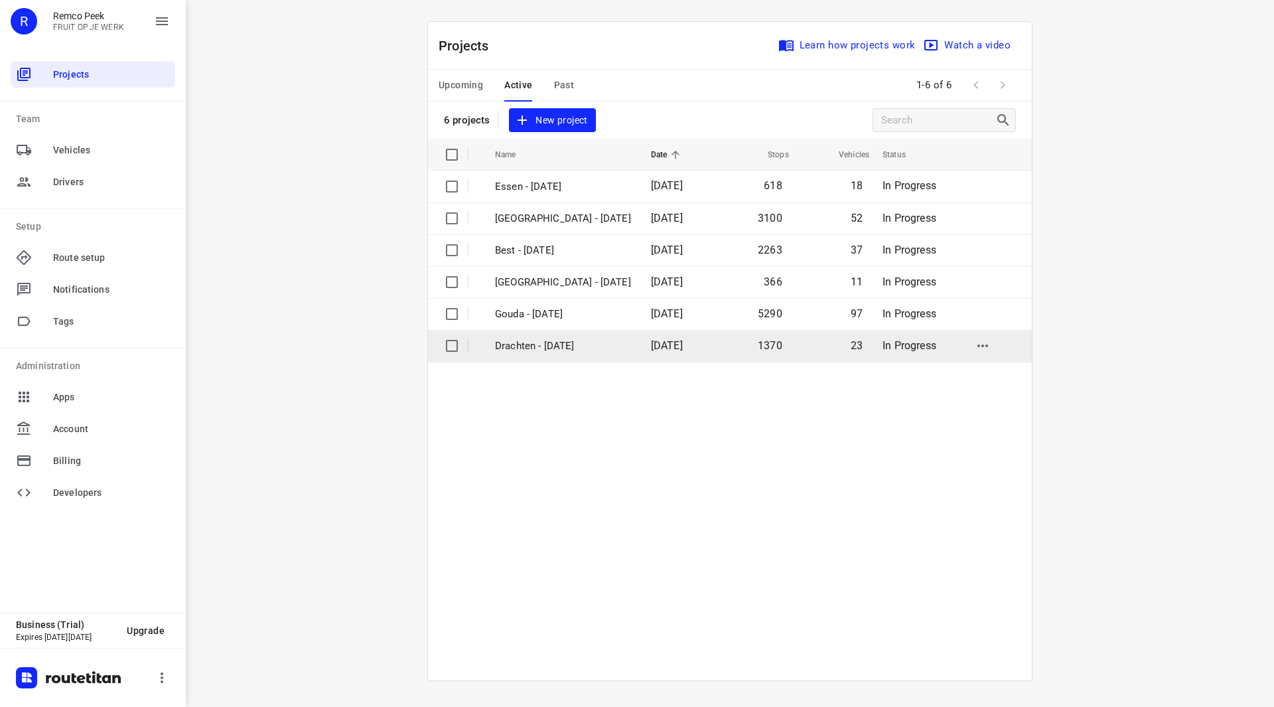
click at [549, 347] on p "Drachten - [DATE]" at bounding box center [563, 345] width 136 height 15
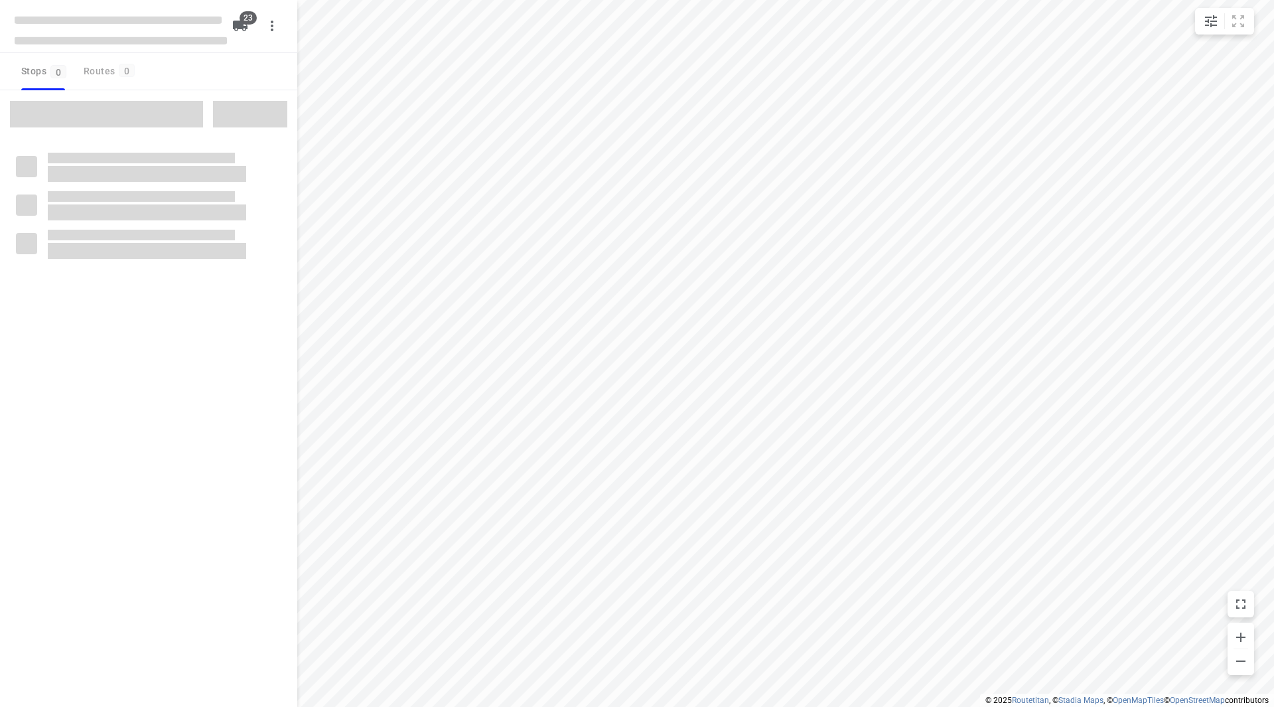
checkbox input "true"
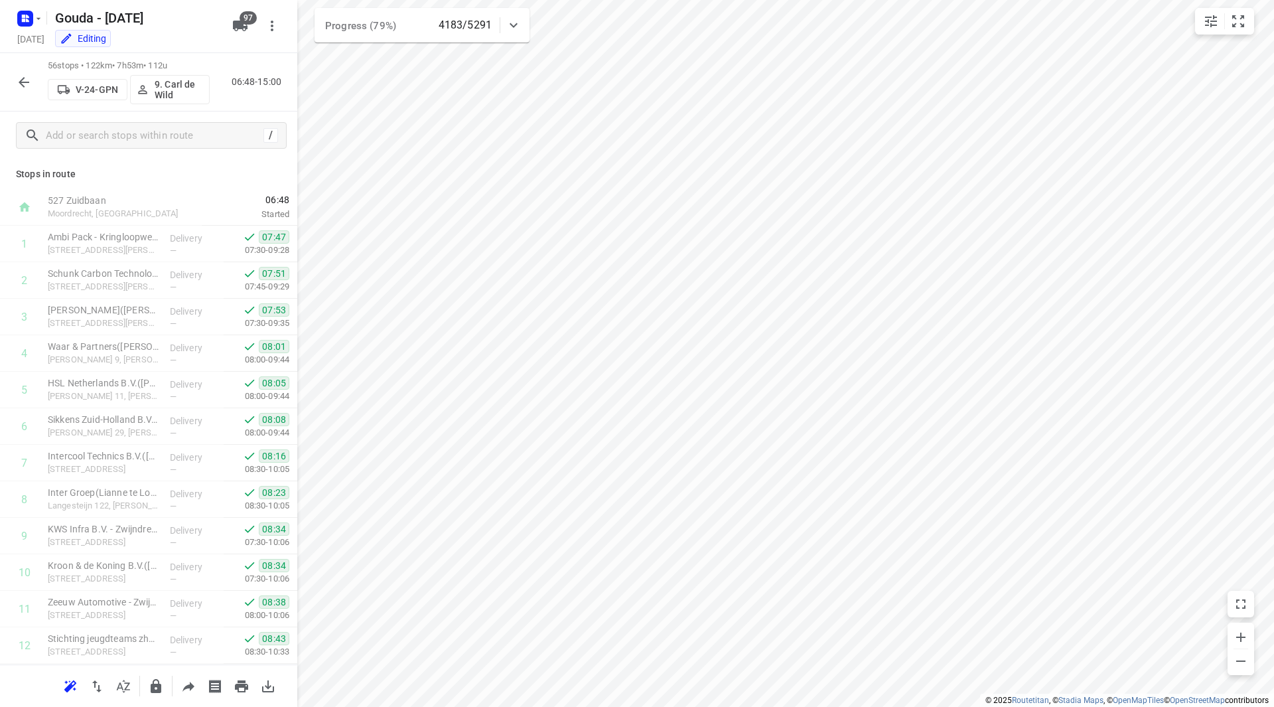
scroll to position [136, 0]
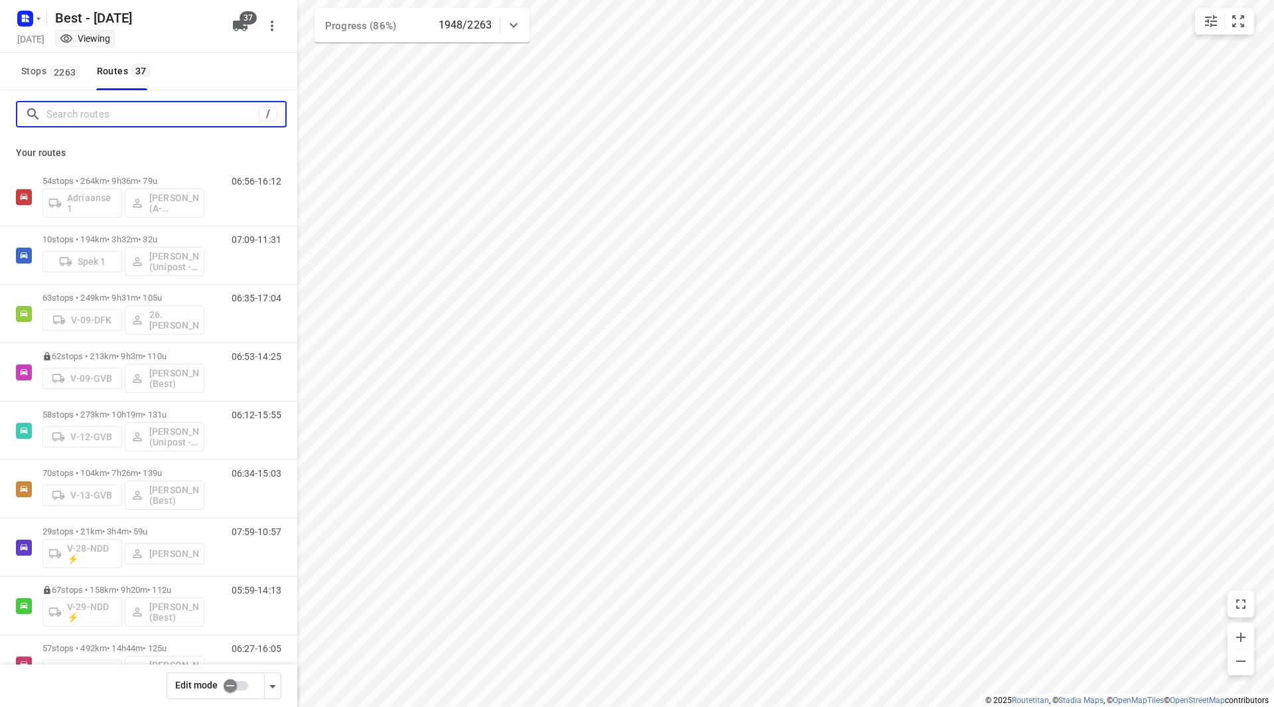
click at [155, 117] on input "Search routes" at bounding box center [152, 114] width 212 height 21
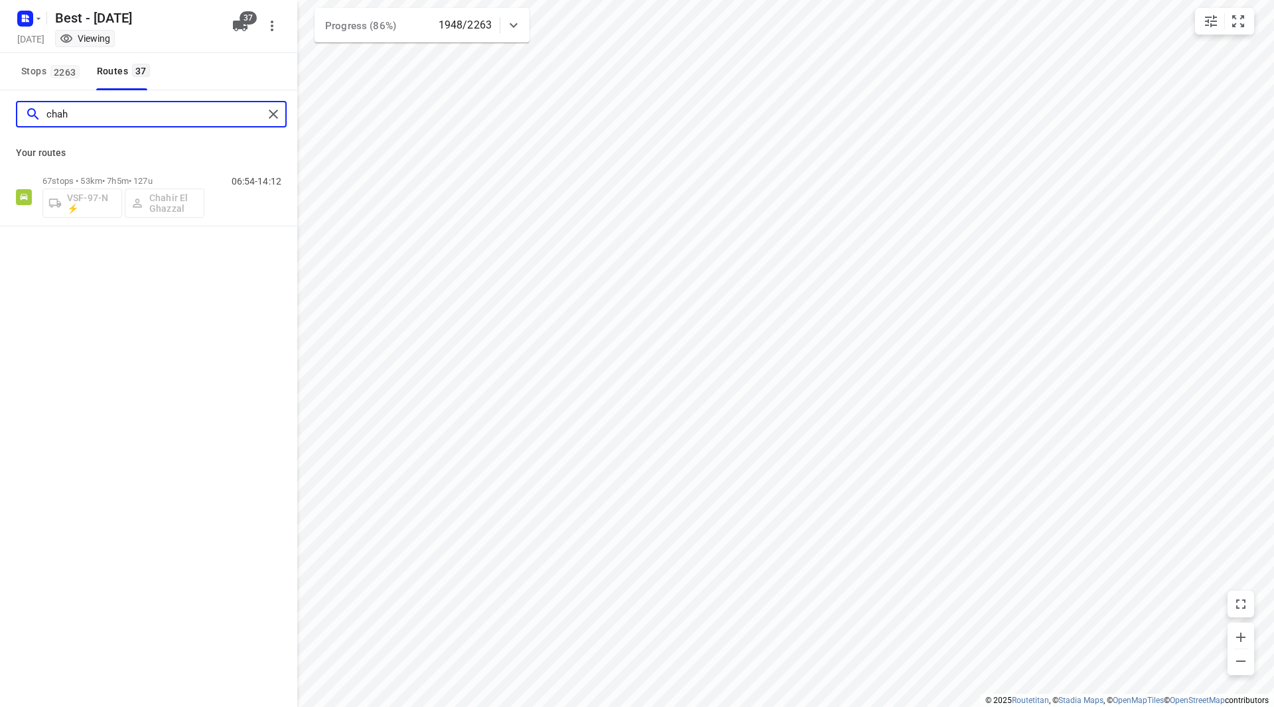
type input "chah"
click at [165, 167] on div "Your routes 67 stops • 53km • 7h5m • 127u VSF-97-N ⚡ Chahir El Ghazzal 06:54-14…" at bounding box center [148, 182] width 297 height 88
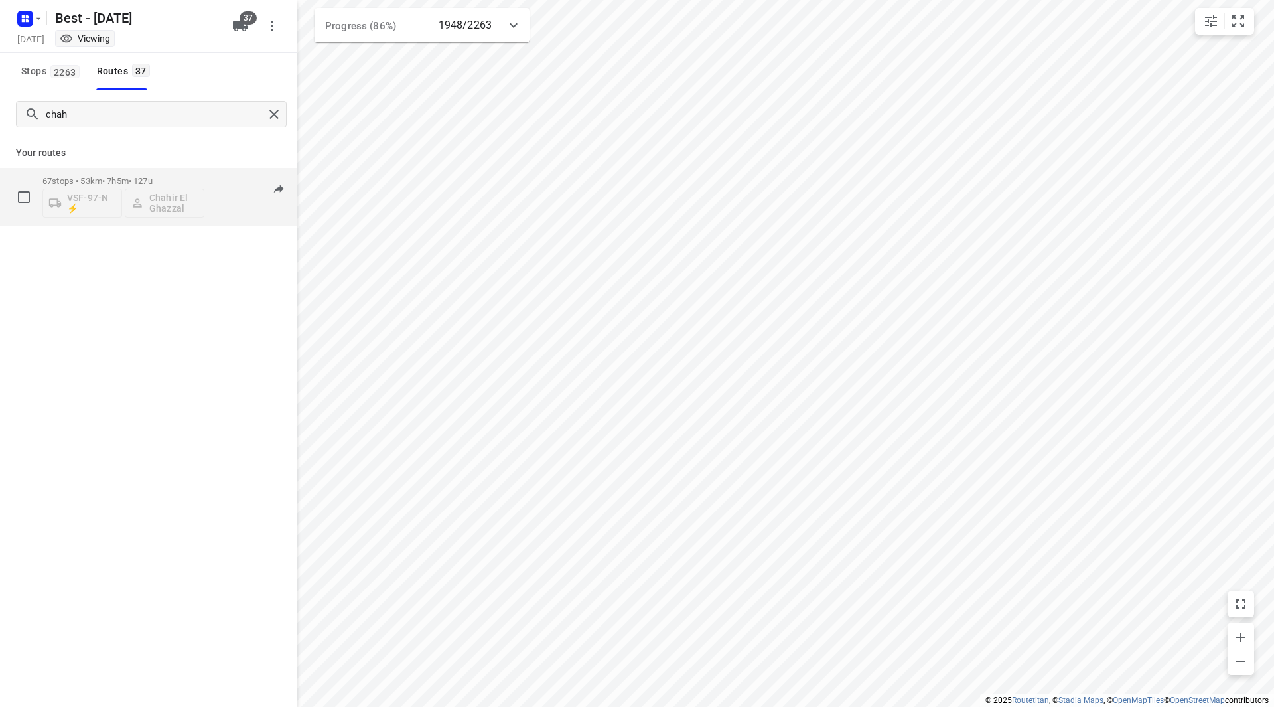
click at [162, 171] on div "67 stops • 53km • 7h5m • 127u VSF-97-N ⚡ Chahir El Ghazzal" at bounding box center [123, 196] width 162 height 55
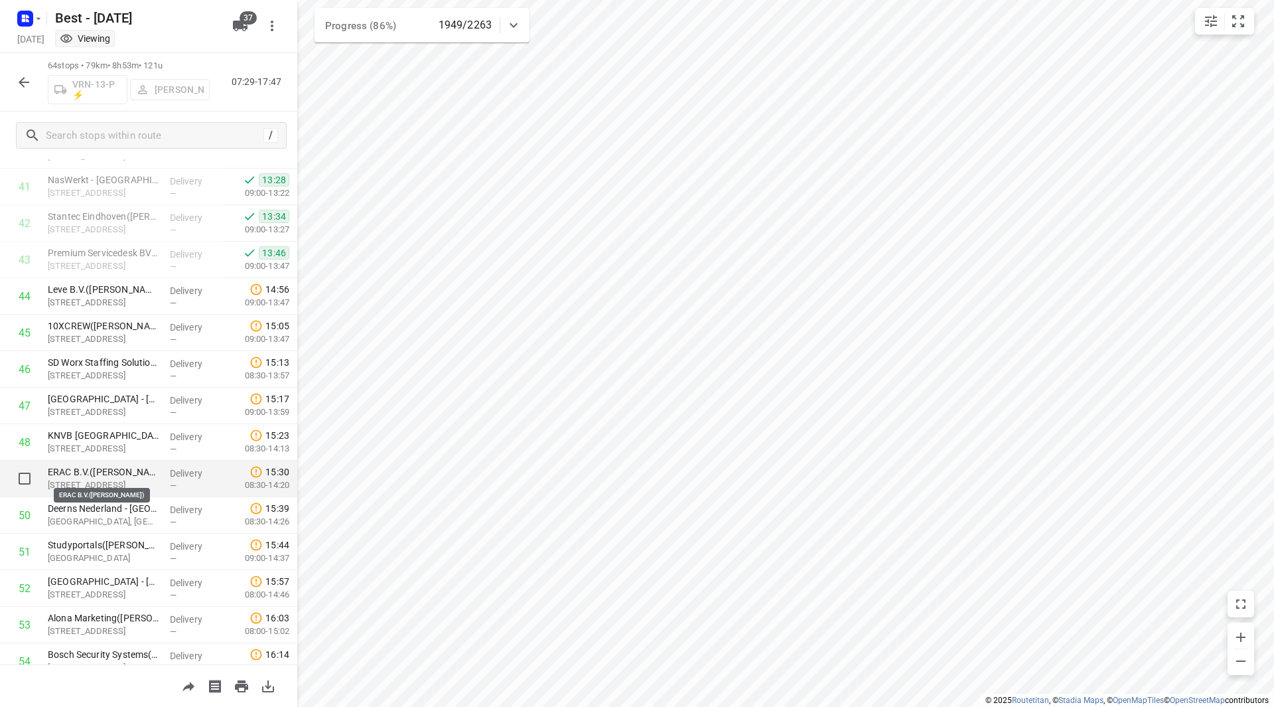
scroll to position [1536, 0]
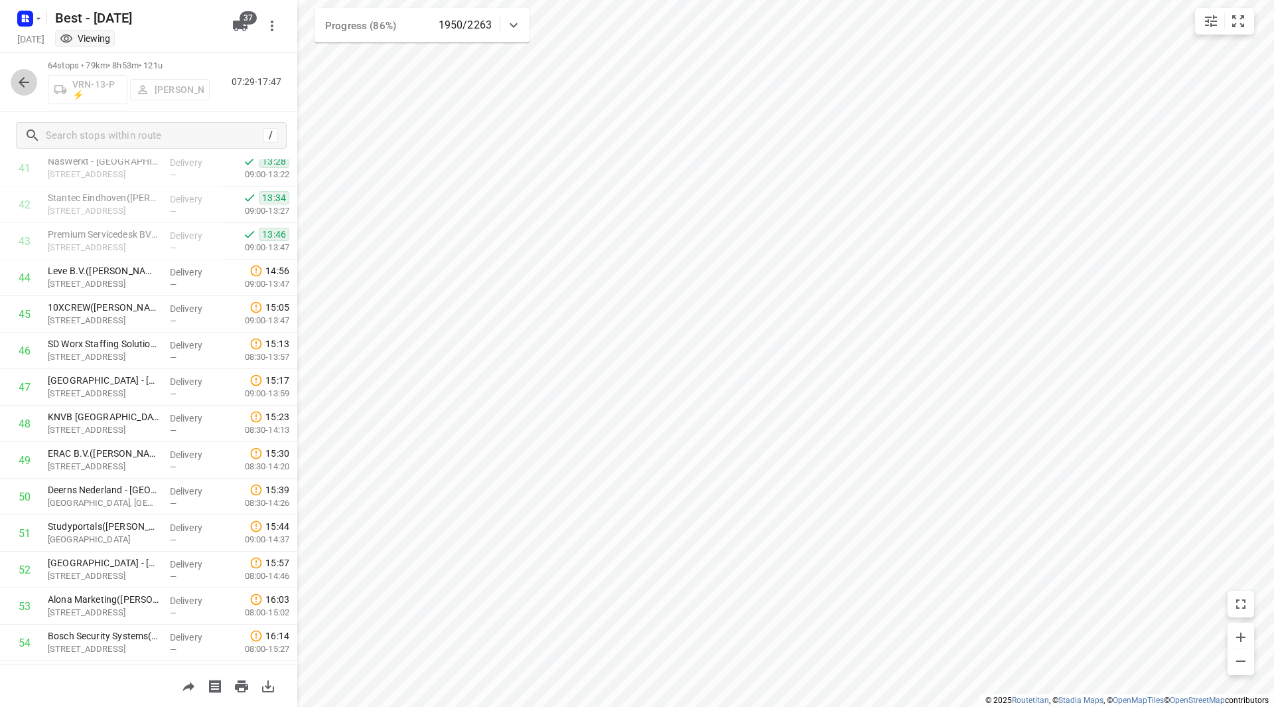
click at [23, 77] on icon "button" at bounding box center [24, 82] width 16 height 16
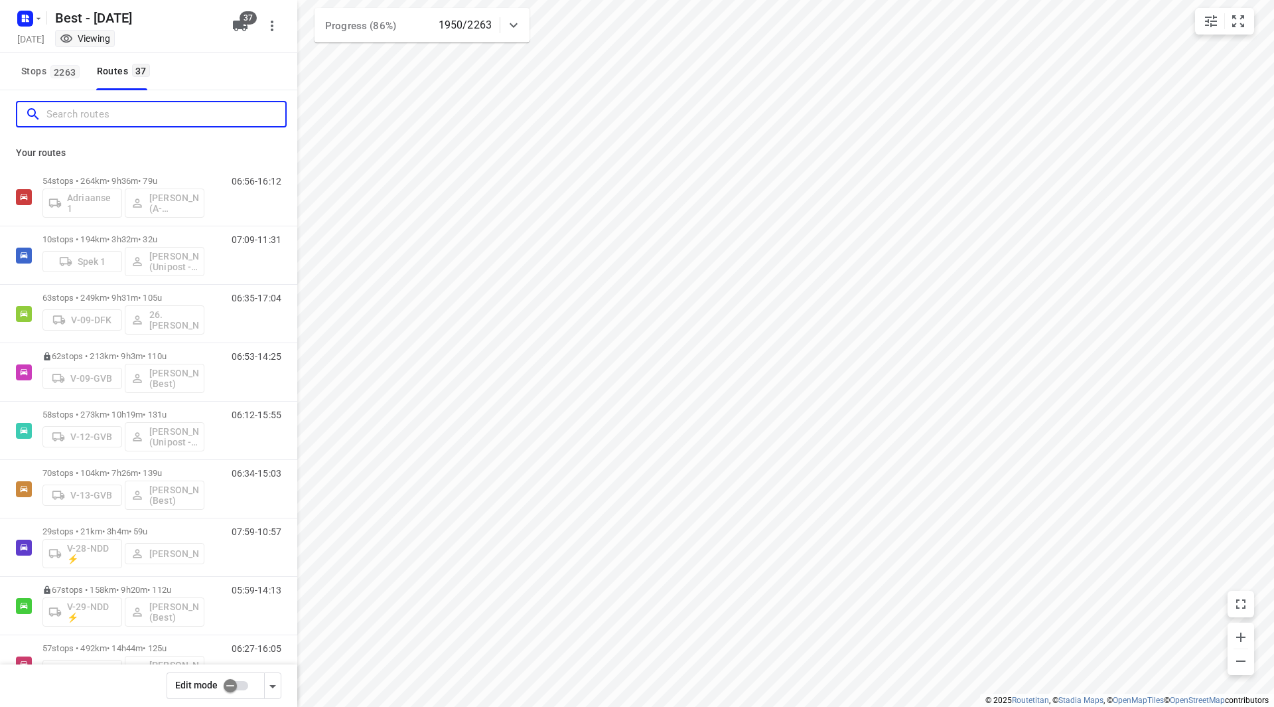
drag, startPoint x: 117, startPoint y: 112, endPoint x: 124, endPoint y: 114, distance: 6.9
click at [124, 117] on input "Search routes" at bounding box center [165, 114] width 239 height 21
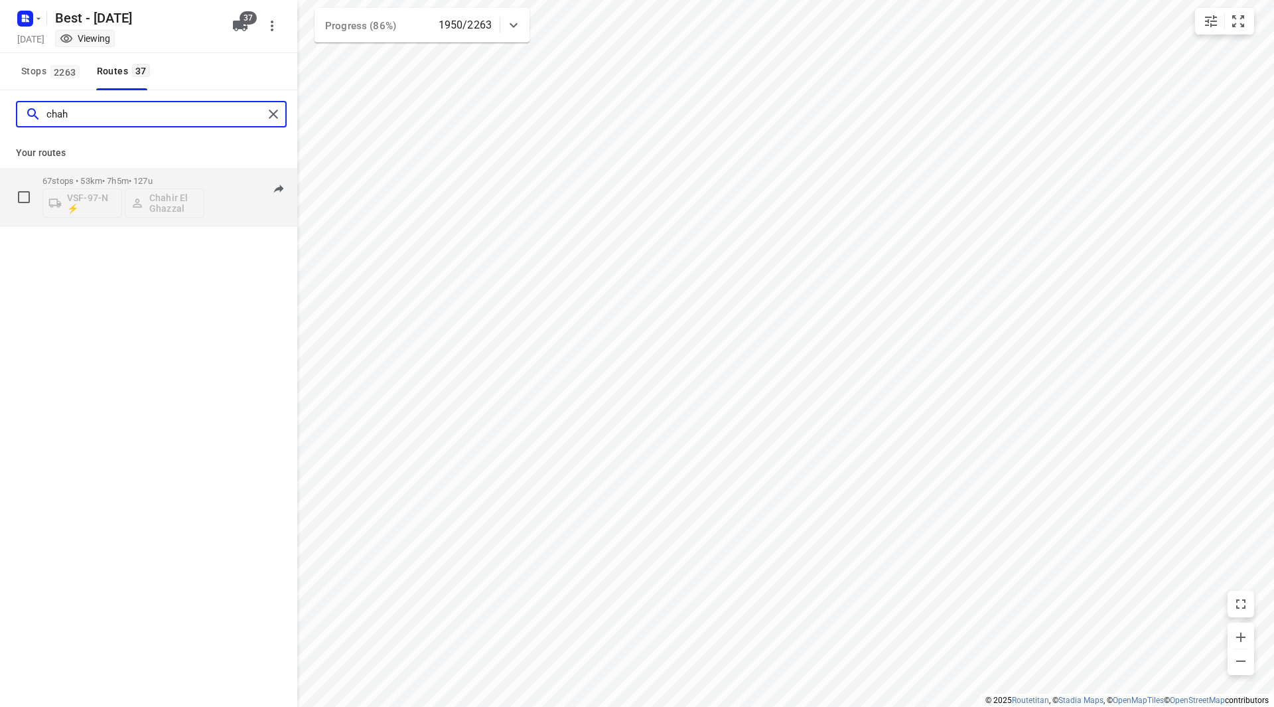
type input "chah"
click at [183, 181] on p "67 stops • 53km • 7h5m • 127u" at bounding box center [123, 181] width 162 height 10
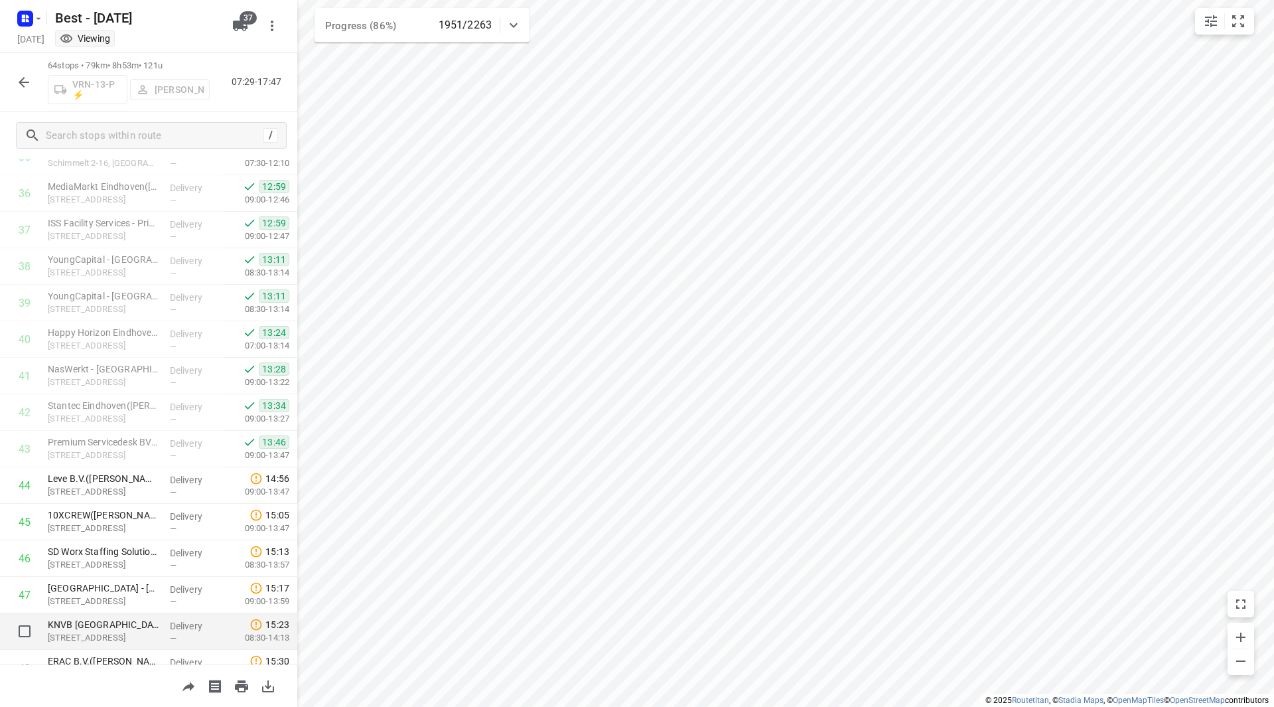
scroll to position [1460, 0]
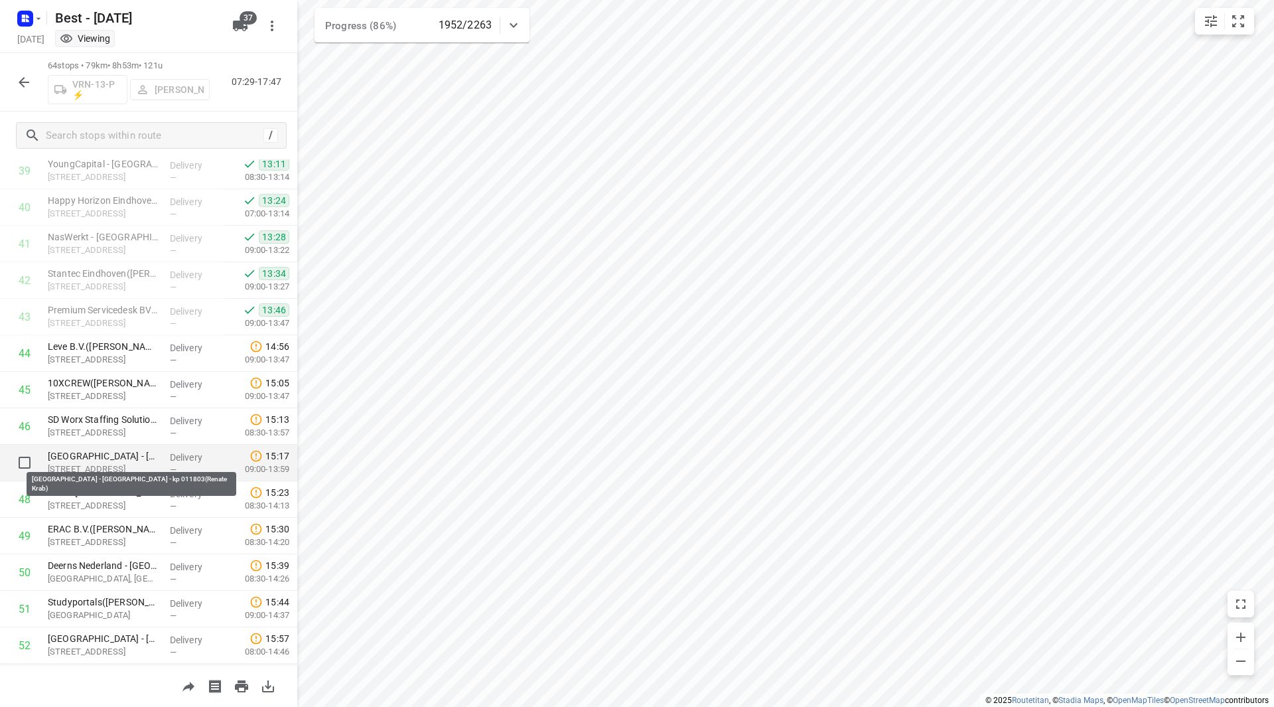
click at [111, 455] on p "Olympia - Eindhoven - kp 011803(Renate Krab)" at bounding box center [103, 455] width 111 height 13
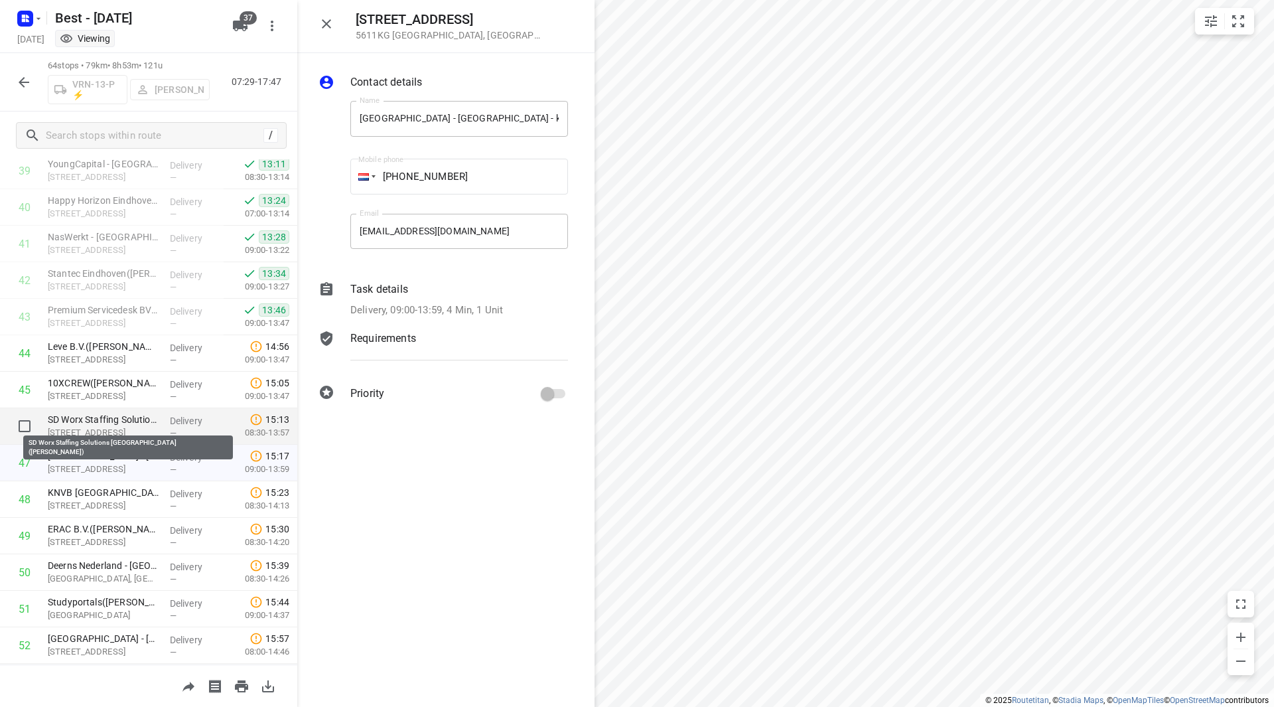
click at [108, 421] on p "SD Worx Staffing Solutions Eindhoven(Skip Peijs)" at bounding box center [103, 419] width 111 height 13
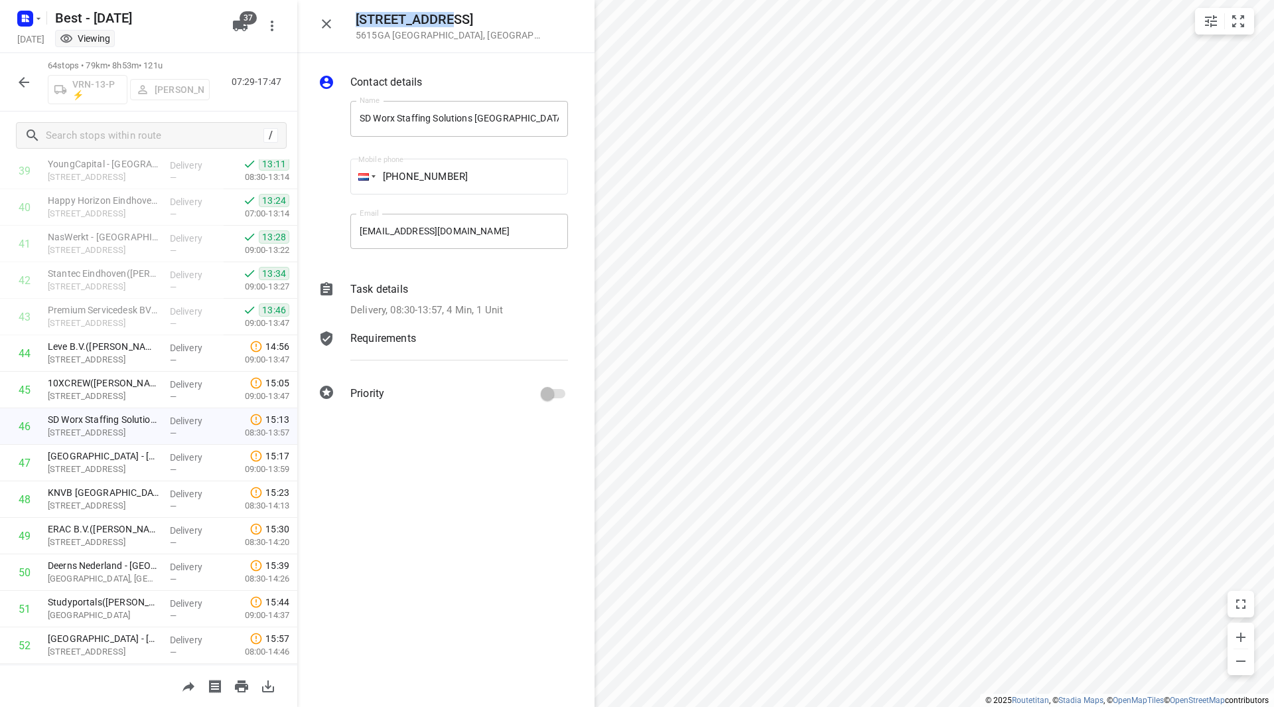
drag, startPoint x: 413, startPoint y: 21, endPoint x: 356, endPoint y: 19, distance: 57.8
click at [356, 19] on h5 "Edenstraat 4a" at bounding box center [449, 19] width 186 height 15
copy h5 "Edenstraat 4a"
click at [329, 19] on icon "button" at bounding box center [327, 24] width 16 height 16
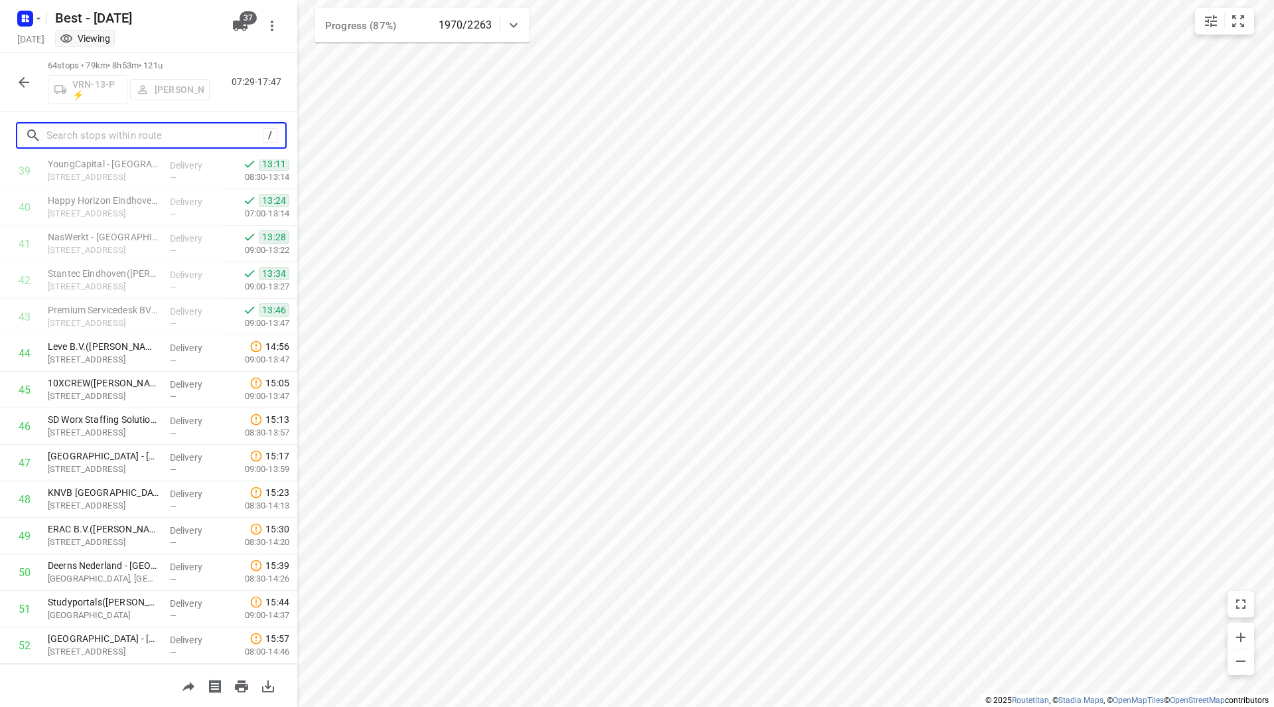
click at [74, 139] on input "text" at bounding box center [154, 135] width 216 height 21
click at [21, 78] on icon "button" at bounding box center [24, 82] width 16 height 16
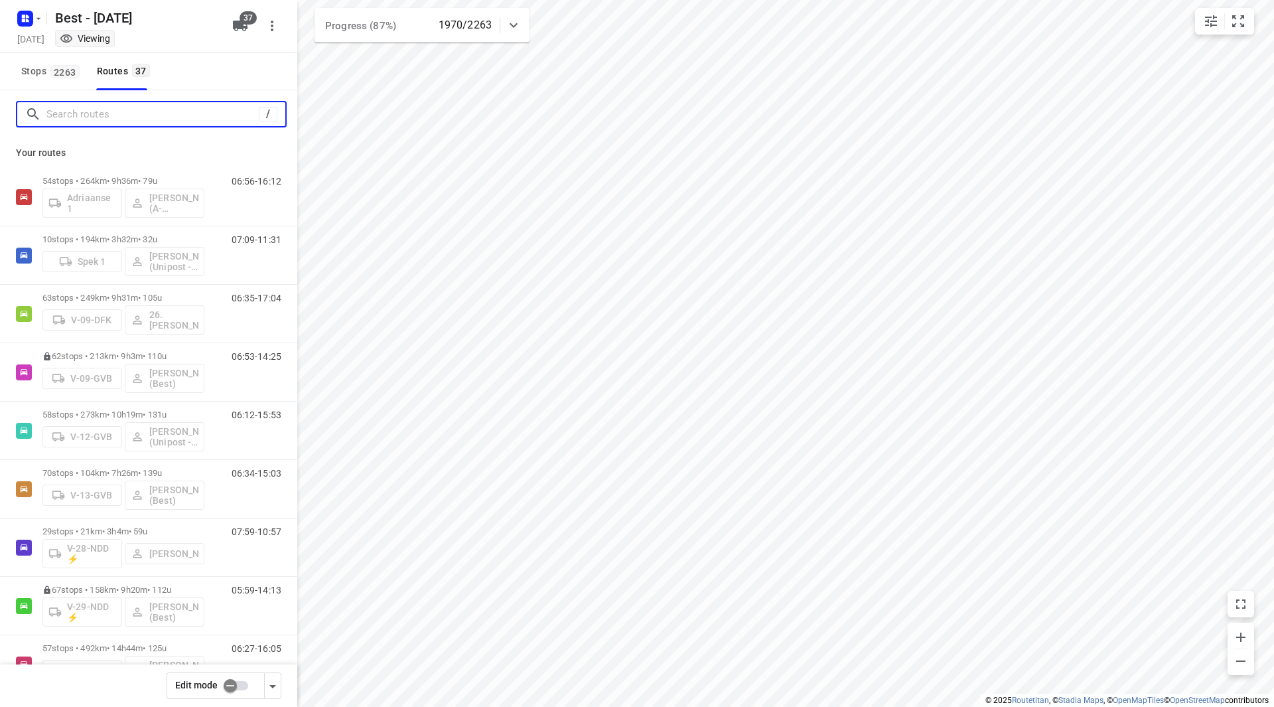
click at [105, 115] on input "Search routes" at bounding box center [152, 114] width 212 height 21
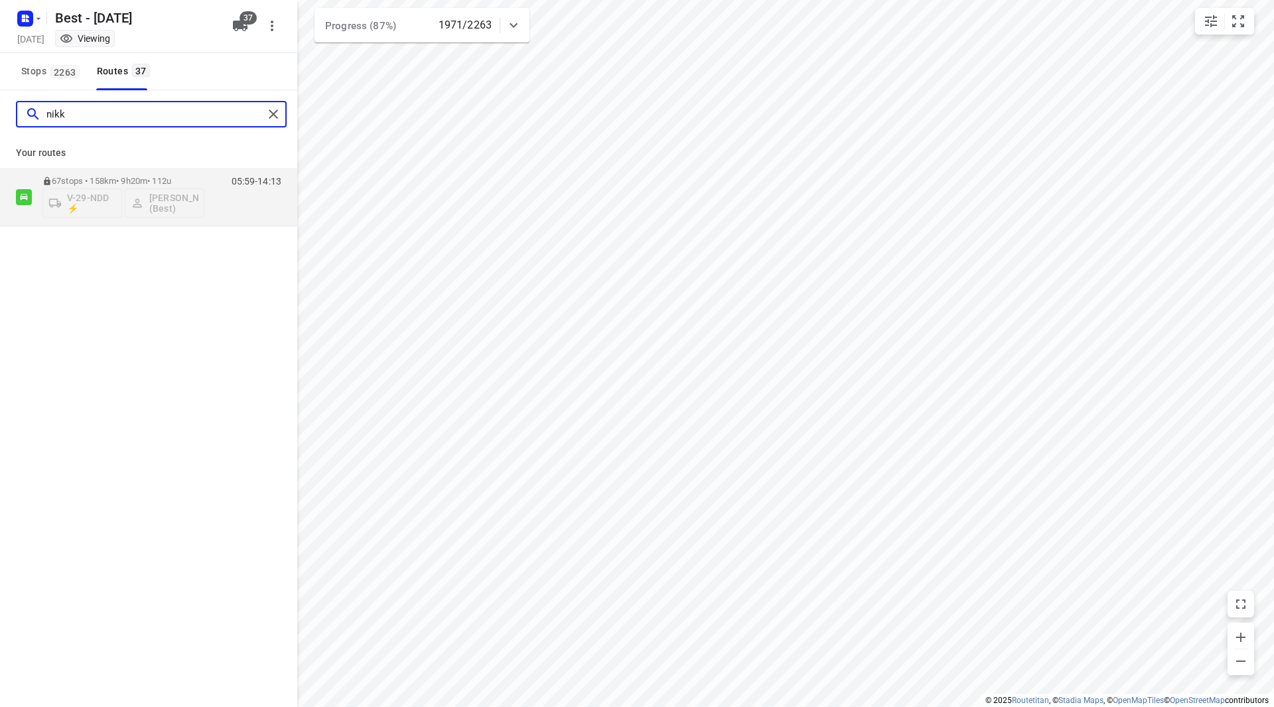
type input "nikk"
drag, startPoint x: 165, startPoint y: 165, endPoint x: 167, endPoint y: 171, distance: 6.9
click at [167, 165] on div "Your routes 67 stops • 158km • 9h20m • 112u V-29-NDD ⚡ Nikki van Hasselt - van …" at bounding box center [148, 182] width 297 height 88
click at [167, 174] on div "67 stops • 158km • 9h20m • 112u V-29-NDD ⚡ Nikki van Hasselt - van Doren (Best)" at bounding box center [123, 196] width 162 height 55
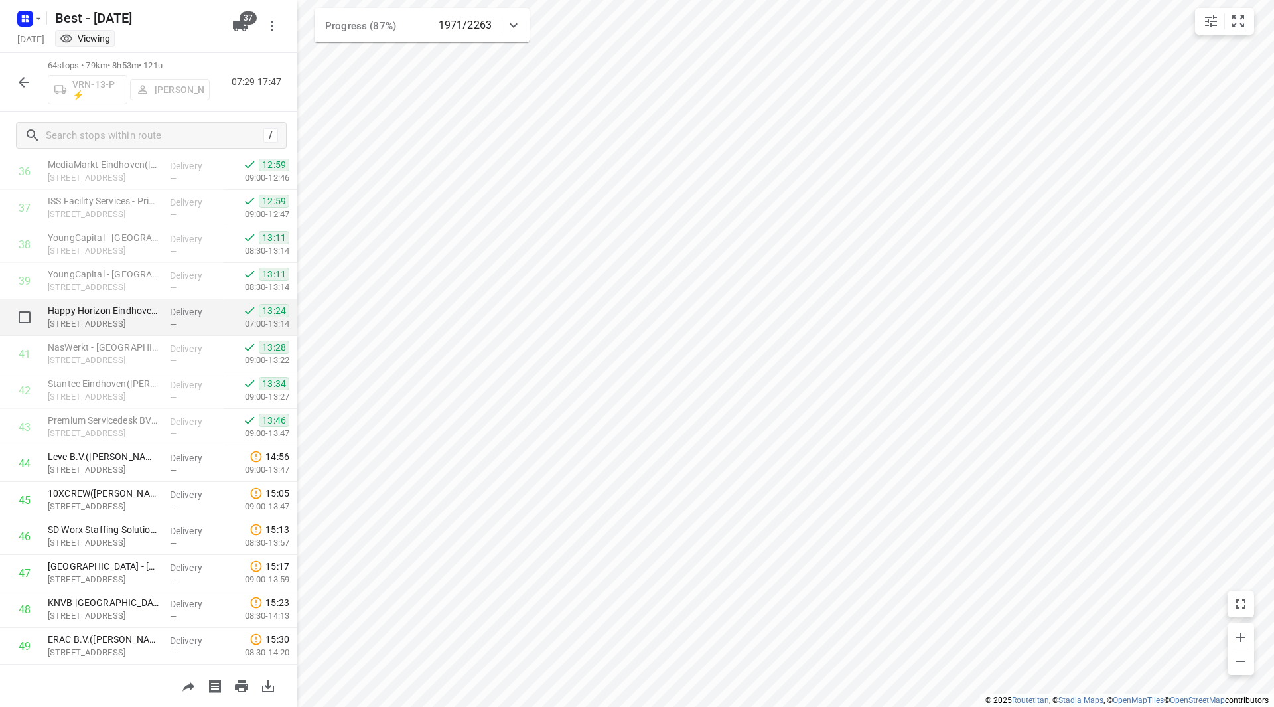
scroll to position [1337, 0]
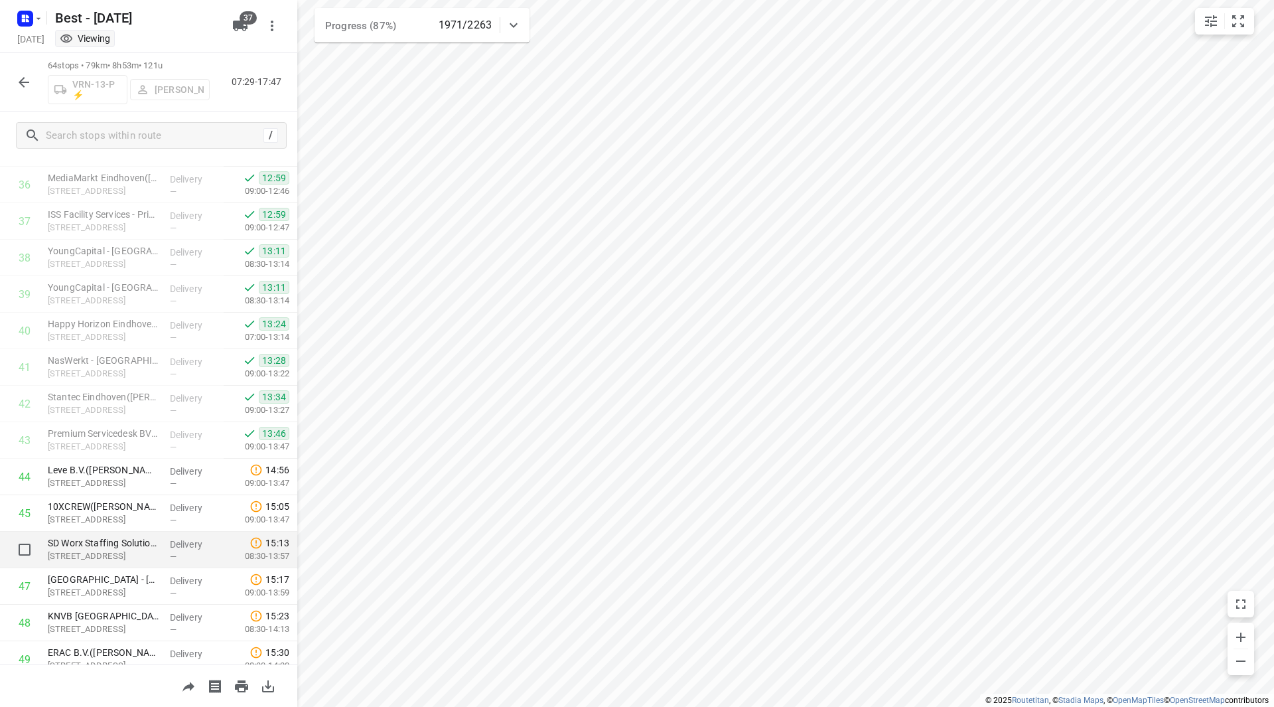
click at [111, 549] on p "Edenstraat 4a, Eindhoven" at bounding box center [103, 555] width 111 height 13
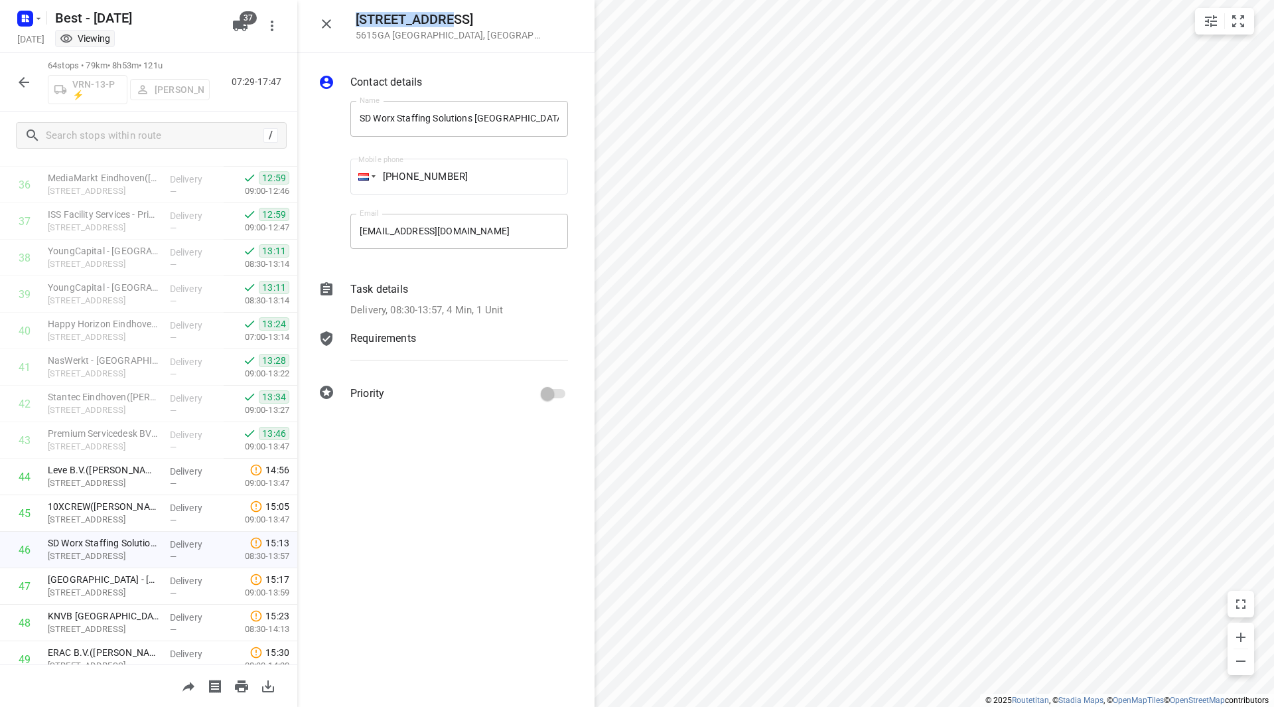
drag, startPoint x: 436, startPoint y: 22, endPoint x: 354, endPoint y: 20, distance: 82.3
click at [354, 20] on div "Edenstraat 4a 5615GA Eindhoven , Netherlands" at bounding box center [445, 26] width 297 height 53
copy h5 "Edenstraat 4a"
click at [332, 29] on icon "button" at bounding box center [327, 24] width 16 height 16
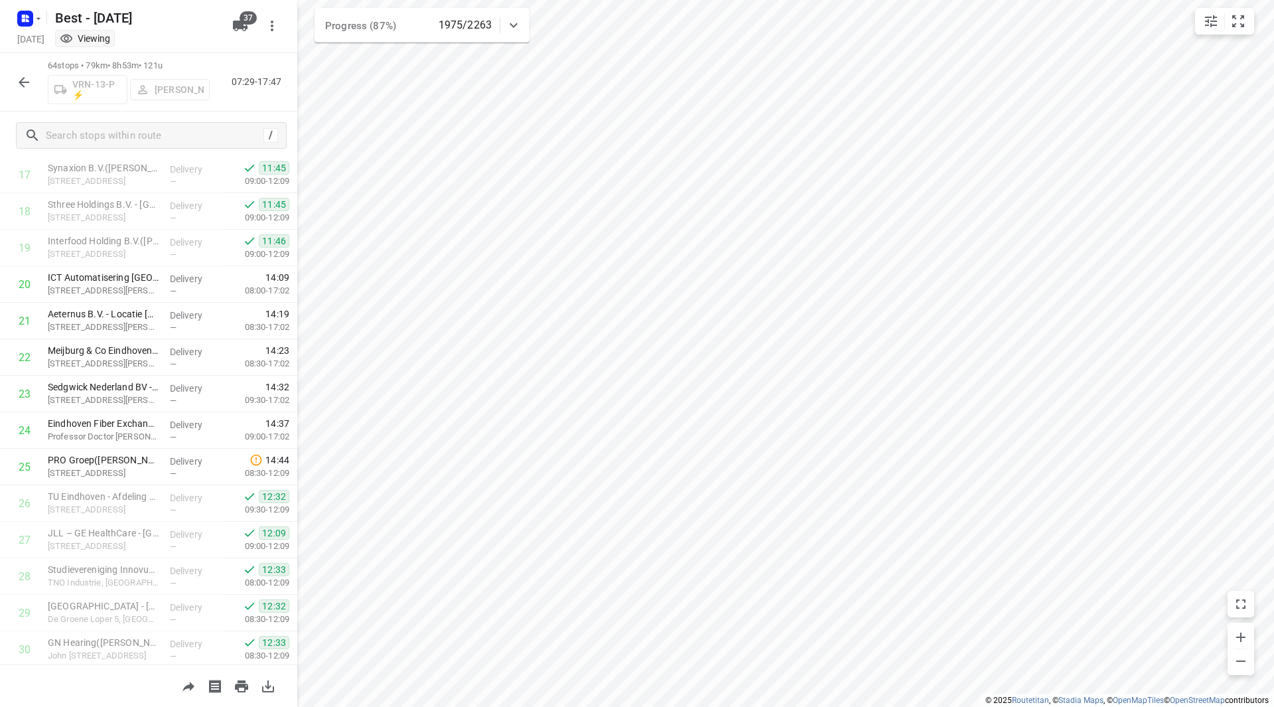
scroll to position [643, 0]
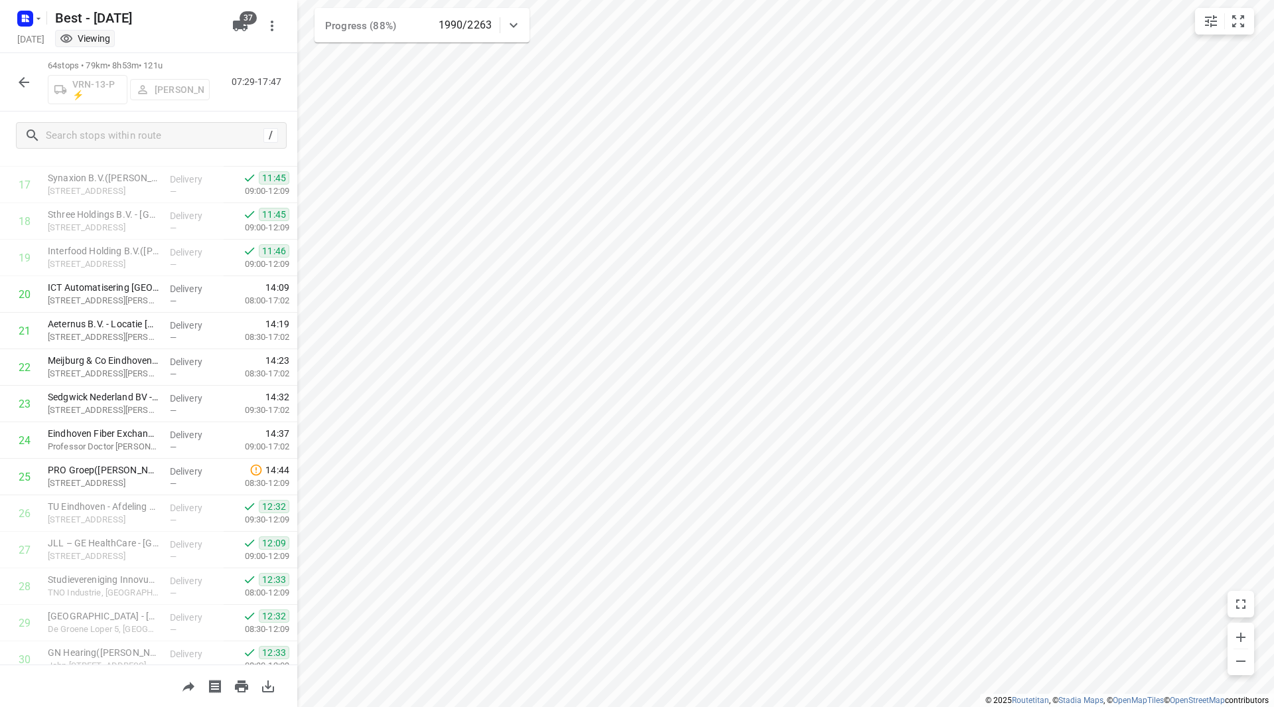
click at [238, 23] on icon "button" at bounding box center [240, 26] width 15 height 11
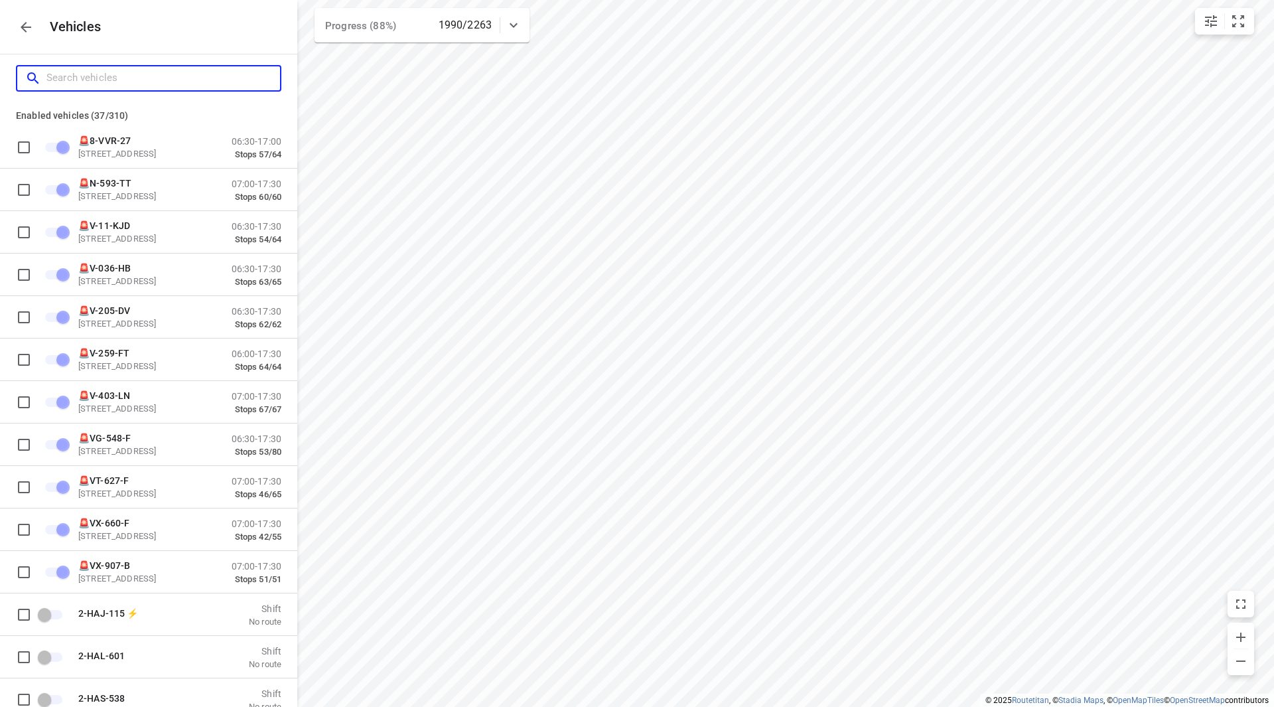
click at [185, 75] on input "Search vehicles" at bounding box center [163, 78] width 234 height 21
click at [31, 19] on icon "button" at bounding box center [26, 27] width 16 height 16
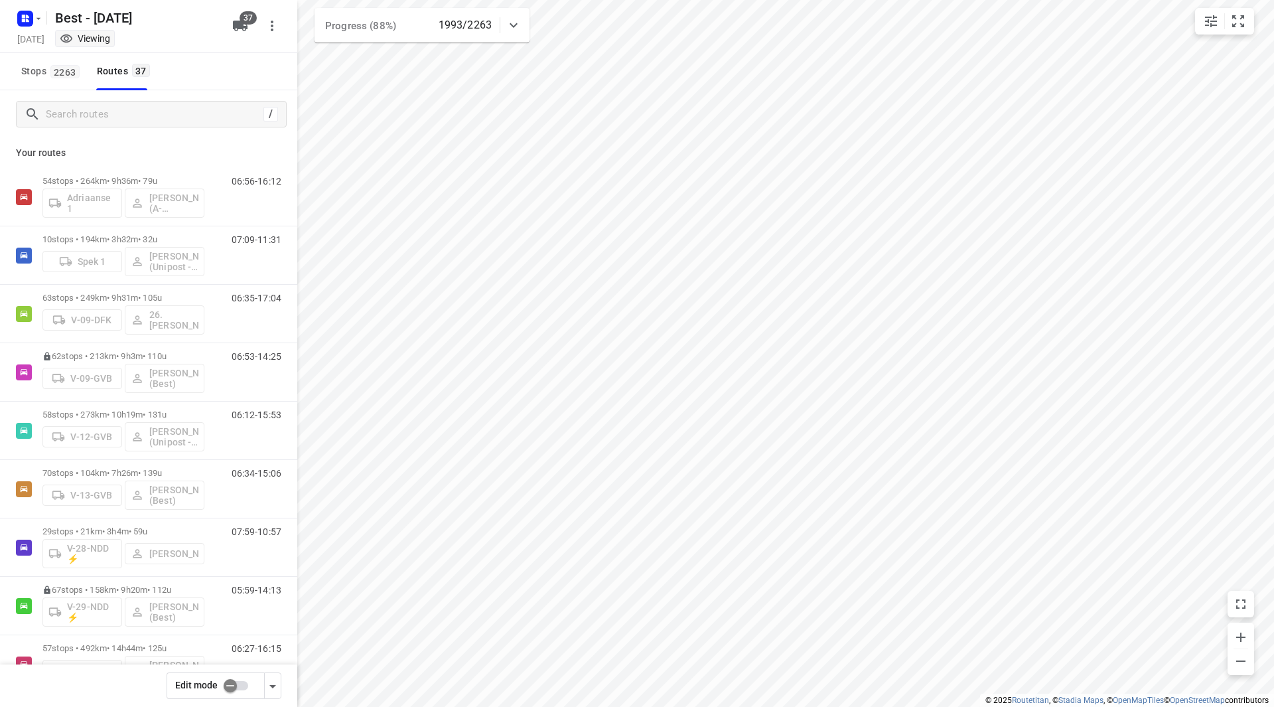
click at [228, 690] on input "checkbox" at bounding box center [230, 685] width 76 height 25
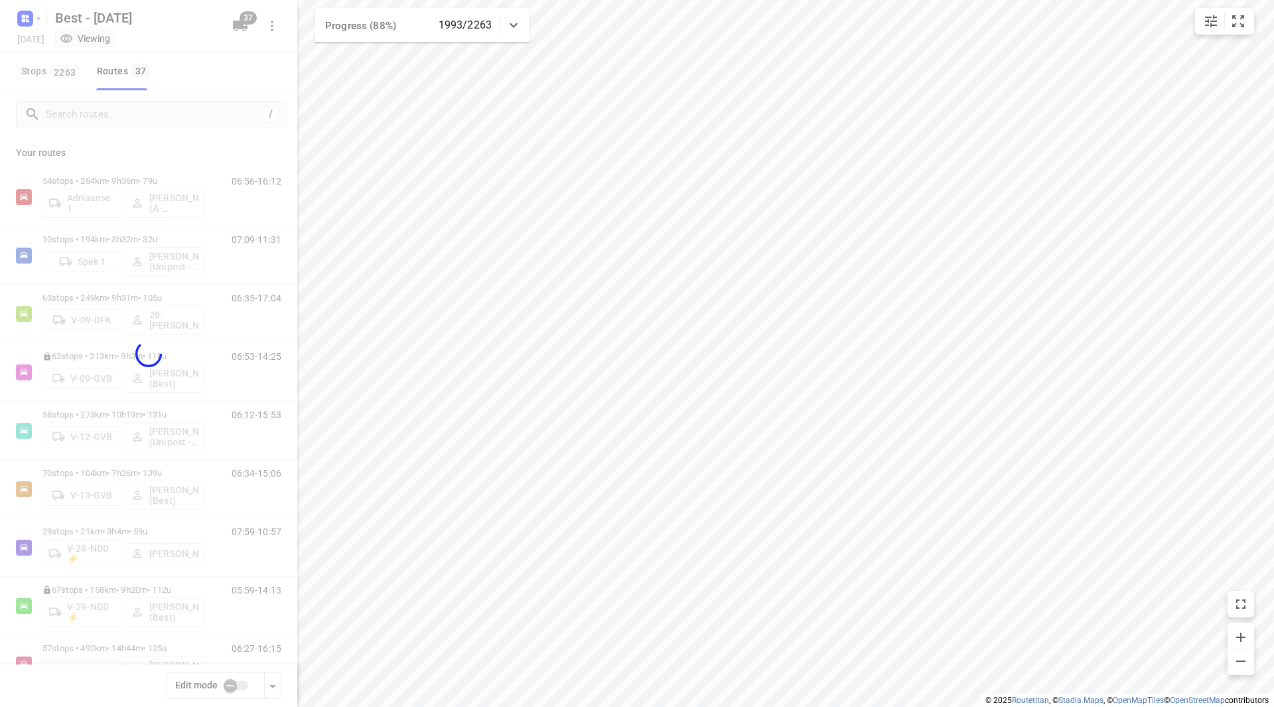
checkbox input "true"
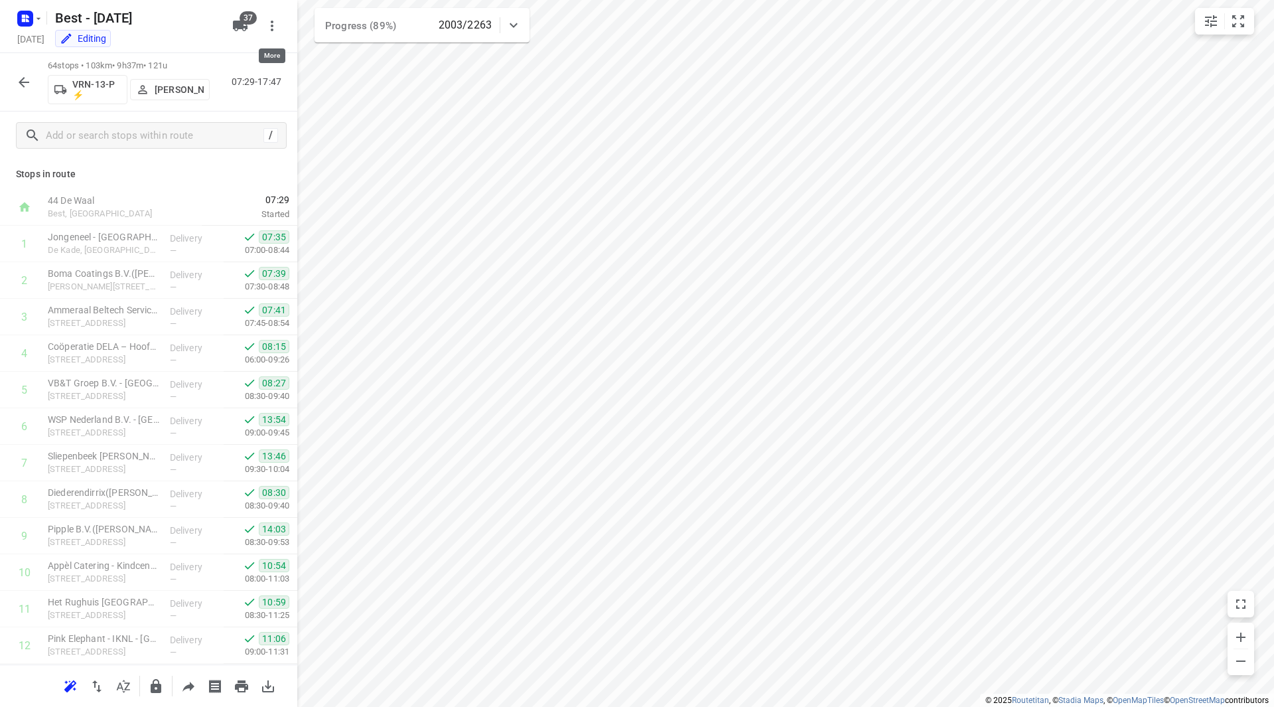
click at [244, 29] on icon "button" at bounding box center [240, 26] width 16 height 16
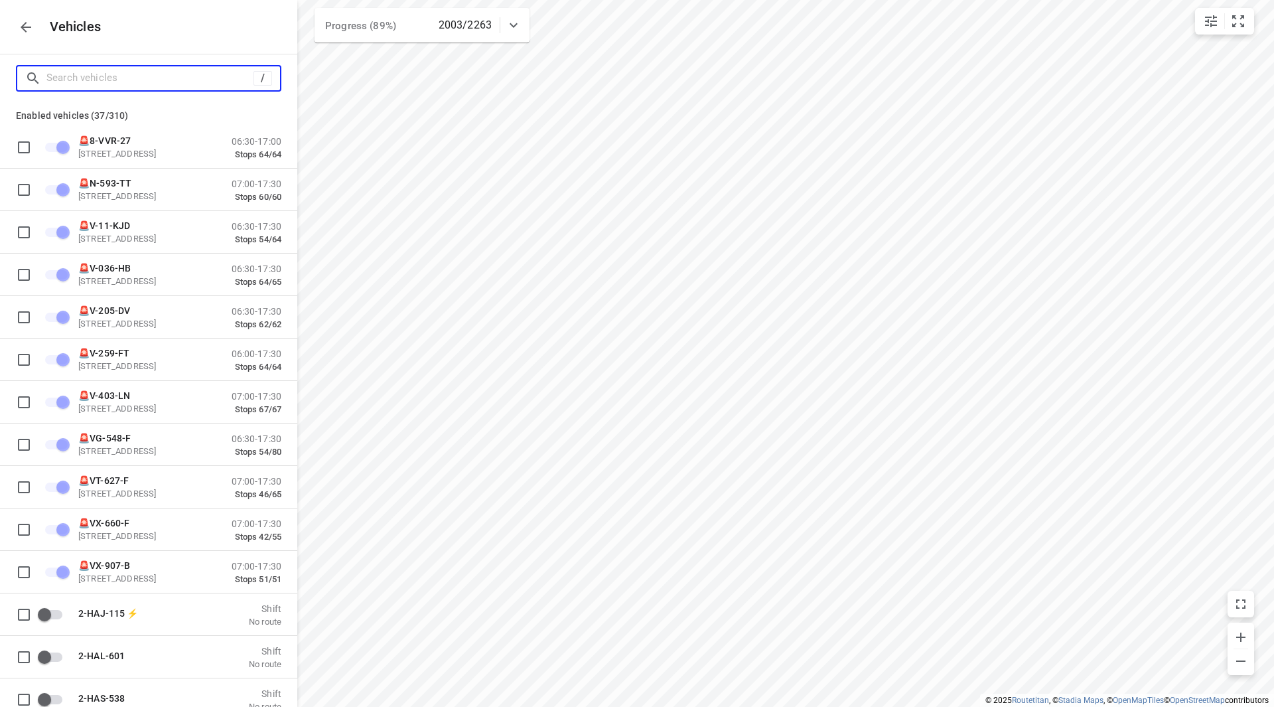
click at [156, 87] on input "Search vehicles" at bounding box center [149, 78] width 207 height 21
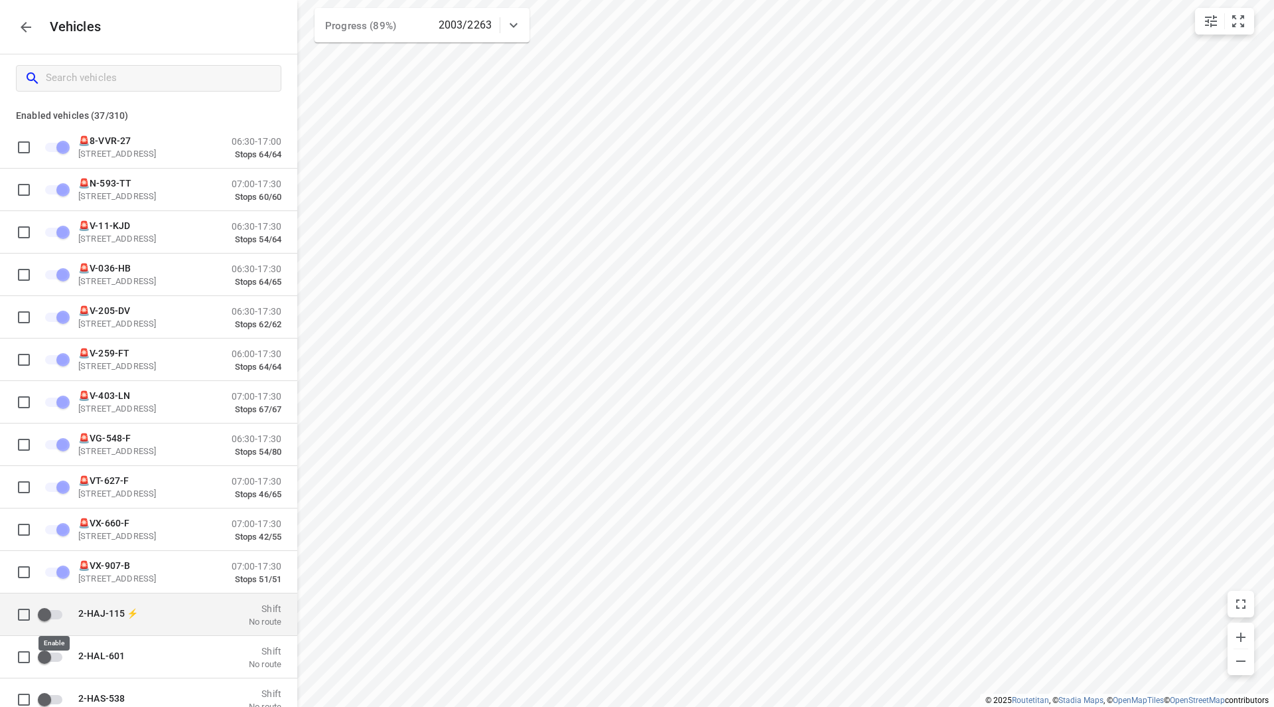
click at [59, 617] on input "grid" at bounding box center [45, 613] width 76 height 25
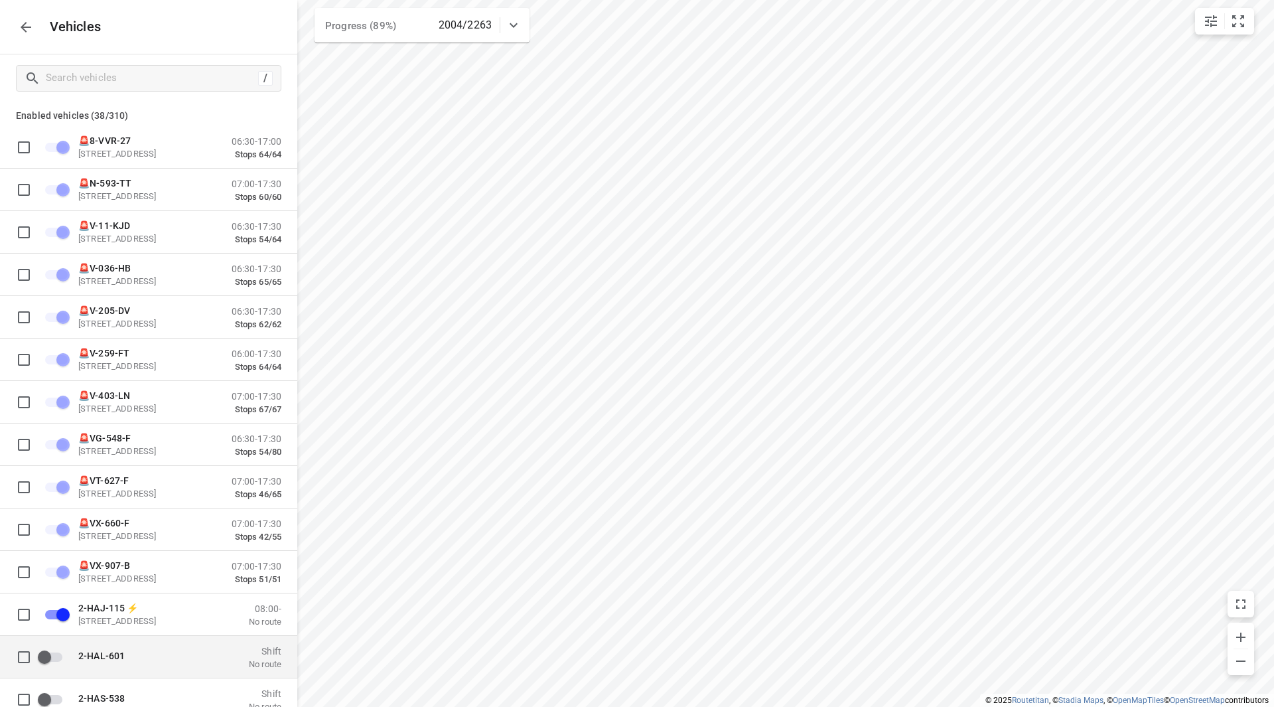
checkbox input "true"
click at [52, 659] on input "grid" at bounding box center [45, 656] width 76 height 25
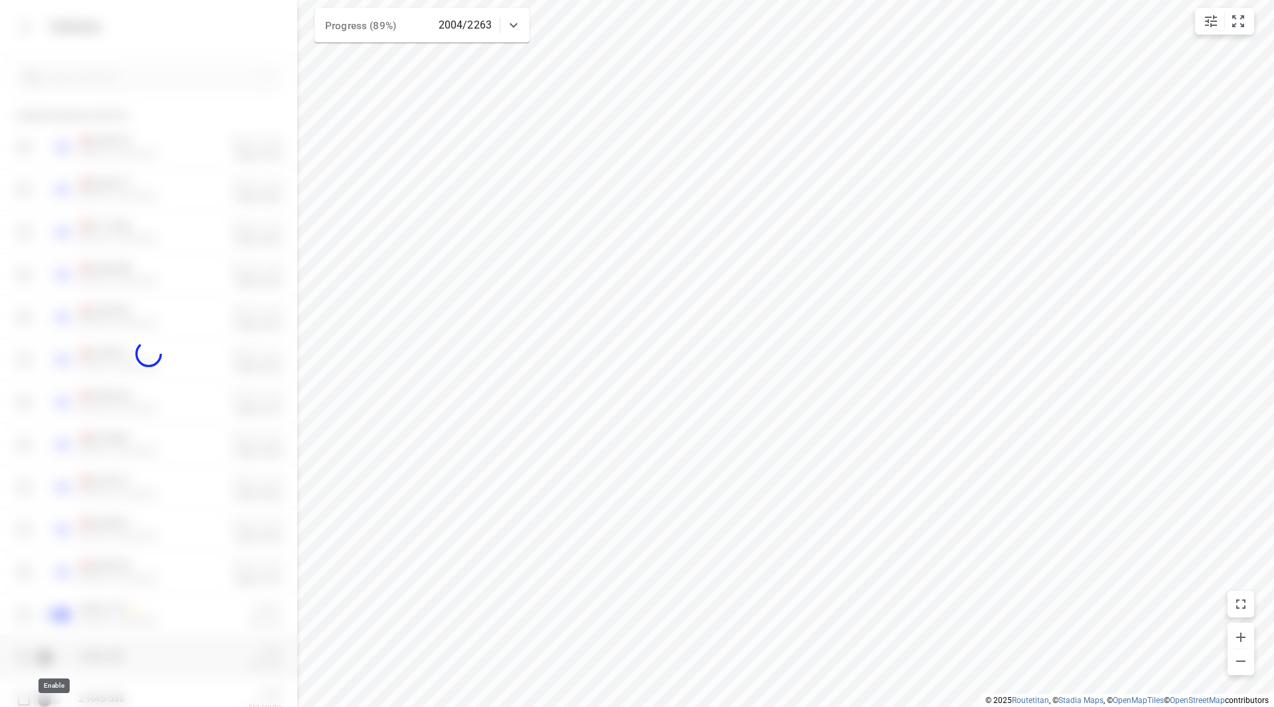
checkbox input "true"
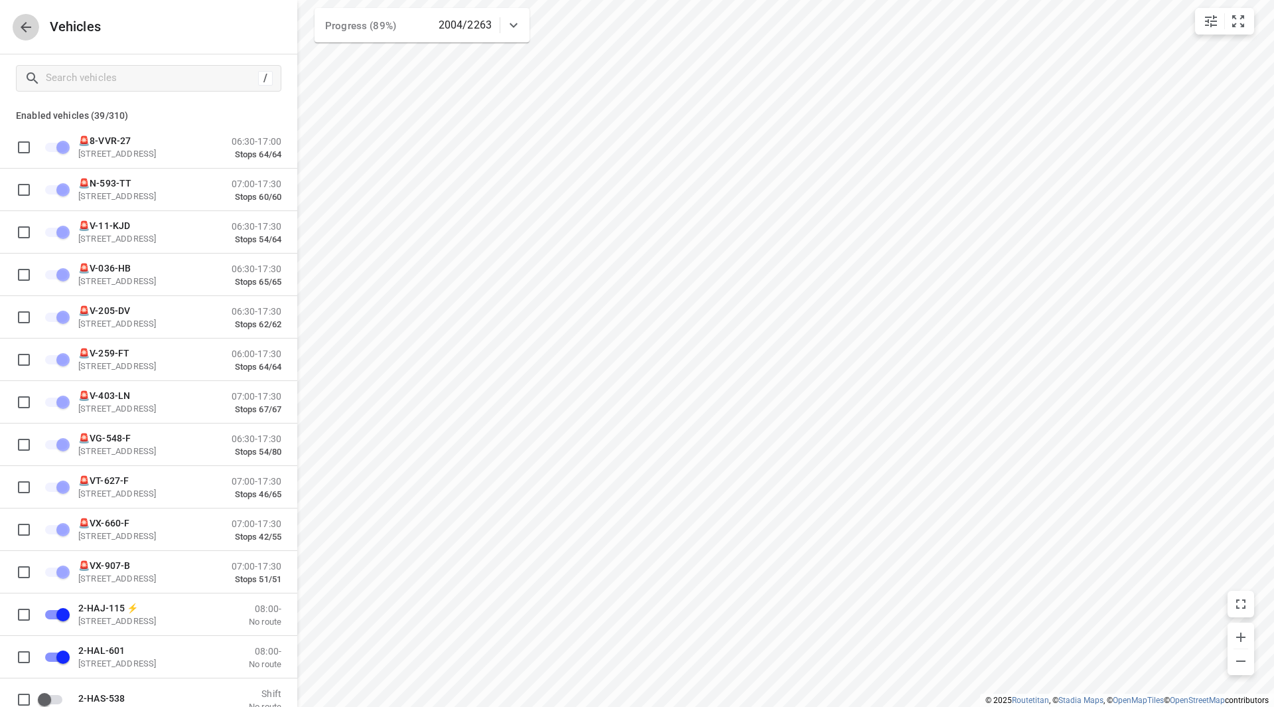
click at [15, 27] on button "button" at bounding box center [26, 27] width 27 height 27
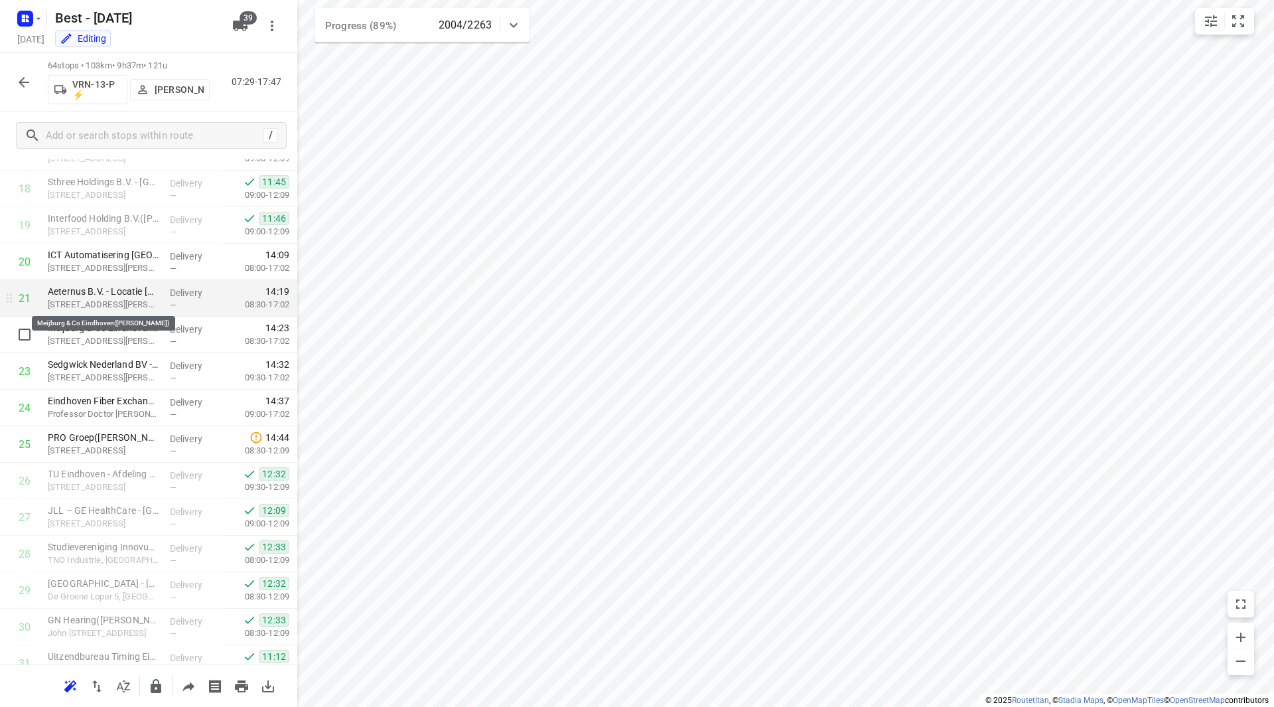
scroll to position [664, 0]
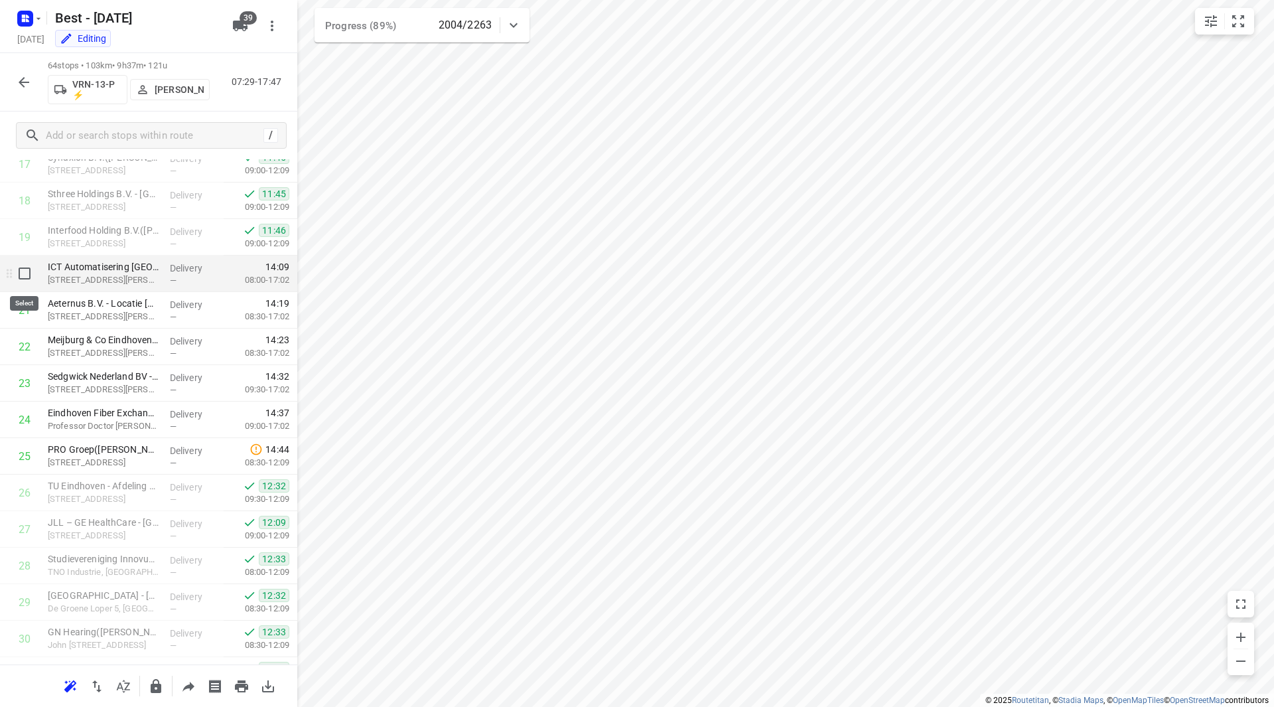
click at [25, 278] on input "checkbox" at bounding box center [24, 273] width 27 height 27
checkbox input "true"
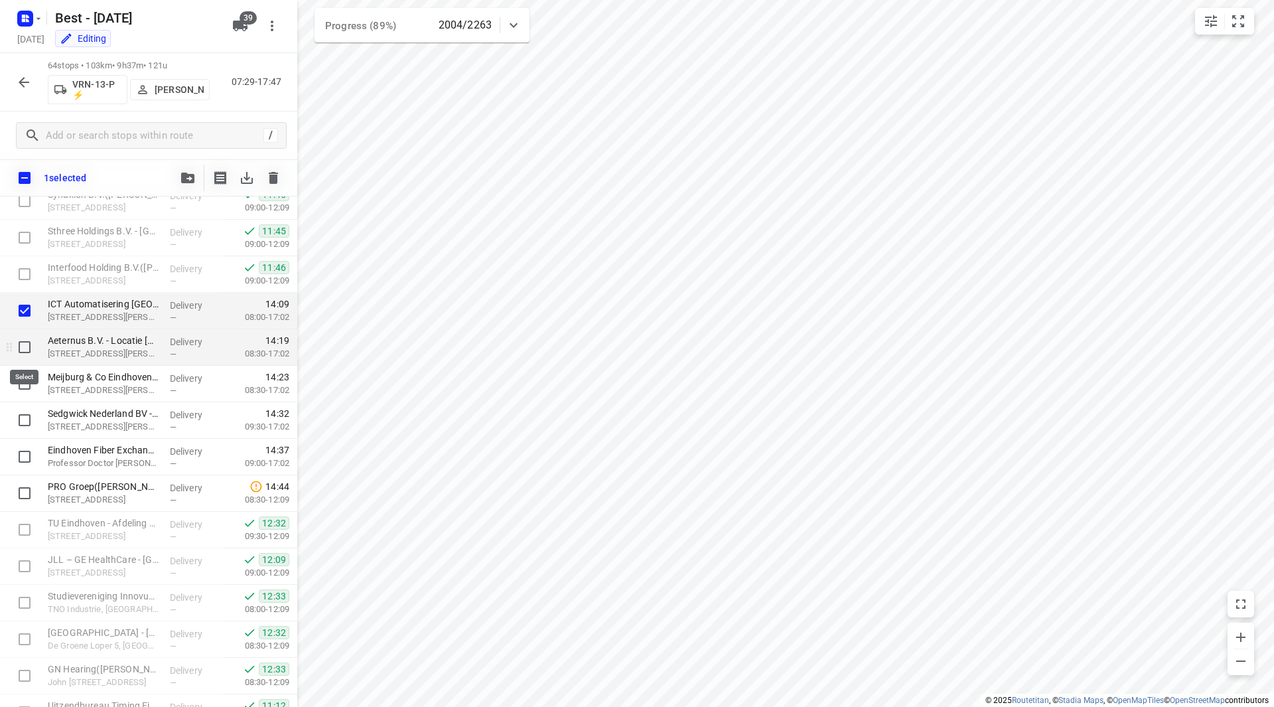
click at [23, 350] on input "checkbox" at bounding box center [24, 347] width 27 height 27
checkbox input "true"
drag, startPoint x: 25, startPoint y: 383, endPoint x: 28, endPoint y: 393, distance: 10.3
click at [27, 383] on input "checkbox" at bounding box center [24, 383] width 27 height 27
checkbox input "true"
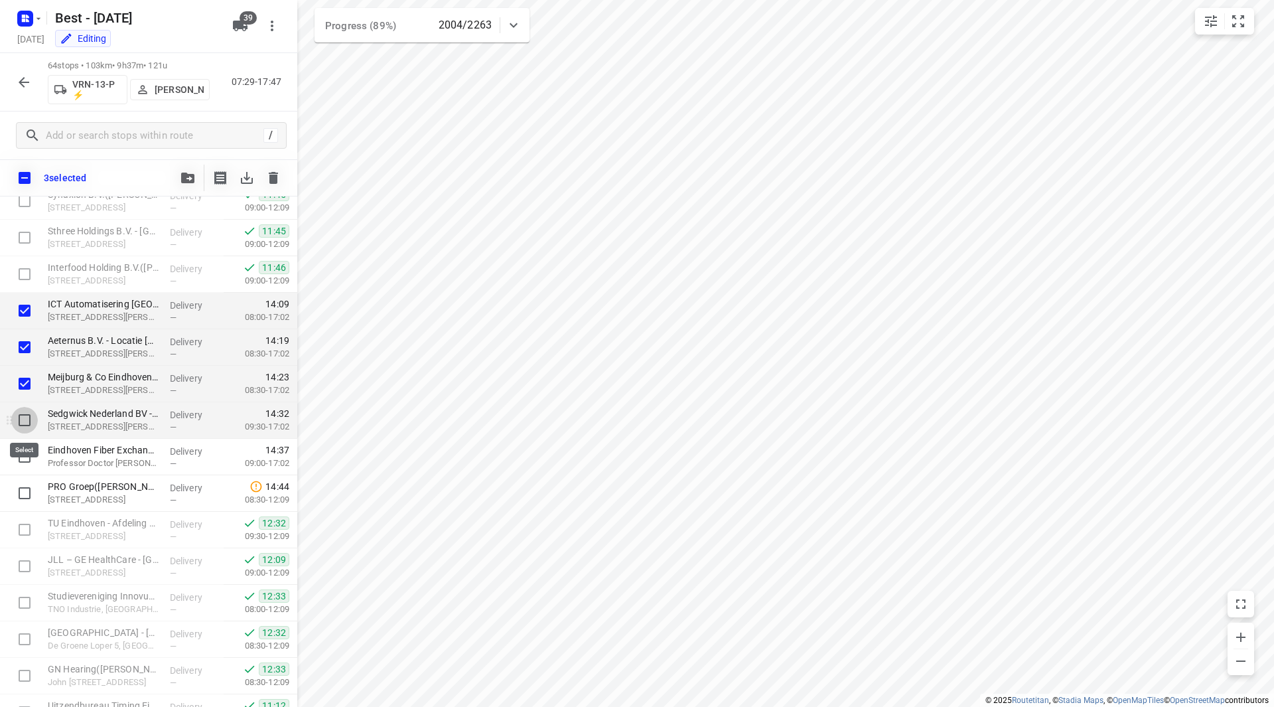
drag, startPoint x: 29, startPoint y: 425, endPoint x: 23, endPoint y: 447, distance: 23.2
click at [29, 425] on input "checkbox" at bounding box center [24, 420] width 27 height 27
checkbox input "true"
click at [23, 459] on input "checkbox" at bounding box center [24, 456] width 27 height 27
checkbox input "true"
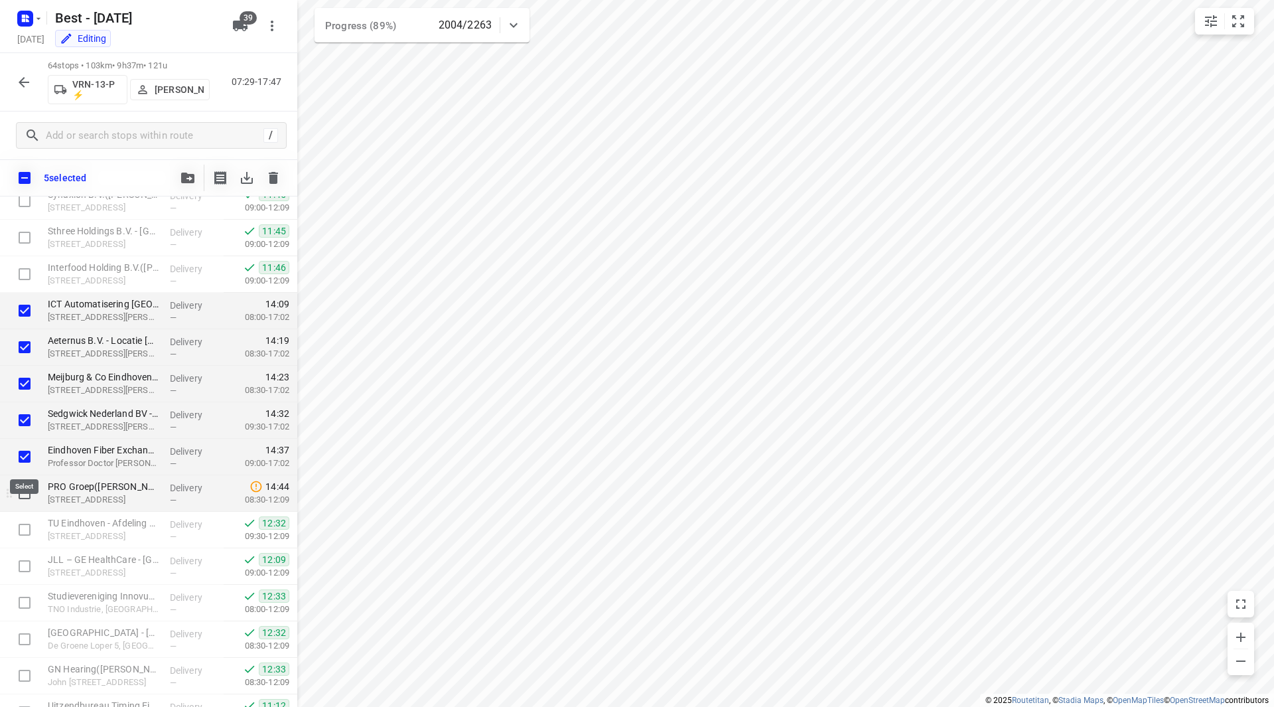
click at [22, 494] on input "checkbox" at bounding box center [24, 493] width 27 height 27
checkbox input "true"
click at [188, 175] on icon "button" at bounding box center [187, 178] width 13 height 11
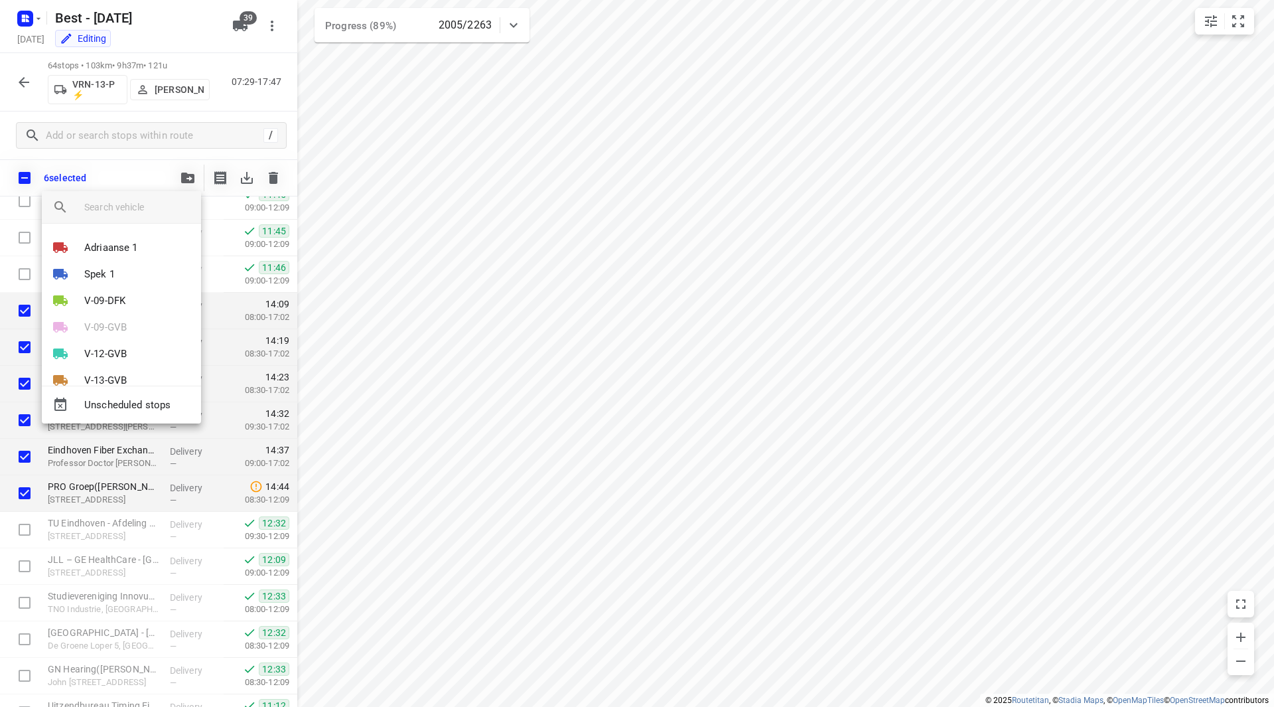
click at [146, 204] on input "search vehicle" at bounding box center [137, 207] width 106 height 20
click at [179, 178] on div at bounding box center [637, 353] width 1274 height 707
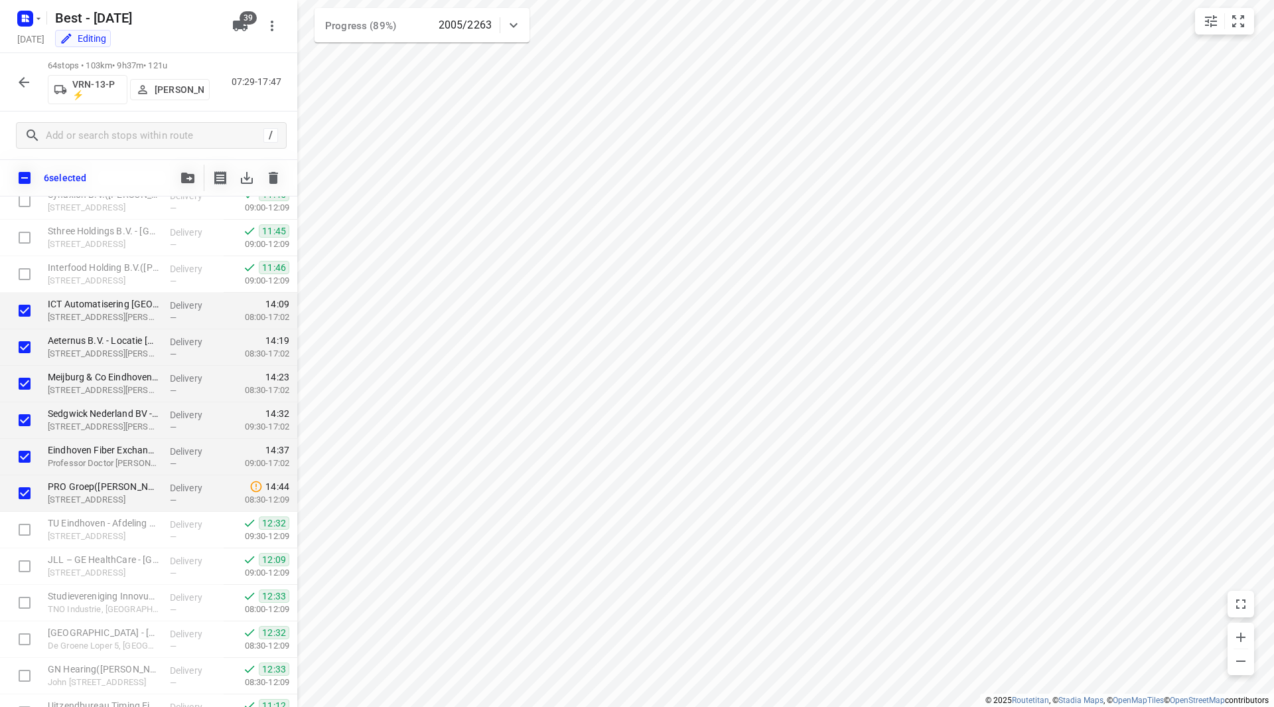
click at [188, 178] on div "Adriaanse 1 Spek 1 V-09-DFK V-09-GVB V-12-GVB V-13-GVB V-28-NDD ⚡ V-29-NDD ⚡ V-…" at bounding box center [637, 353] width 1274 height 707
click at [184, 181] on icon "button" at bounding box center [187, 178] width 13 height 11
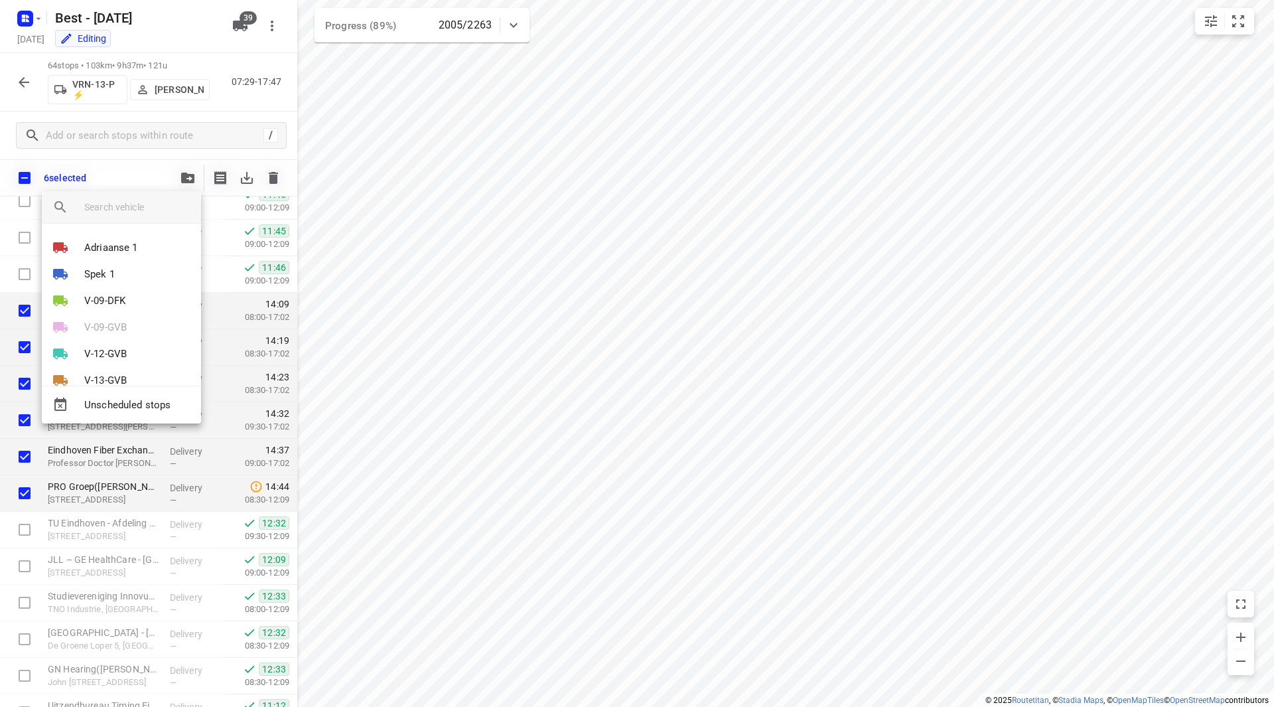
click at [149, 203] on input "search vehicle" at bounding box center [137, 207] width 106 height 20
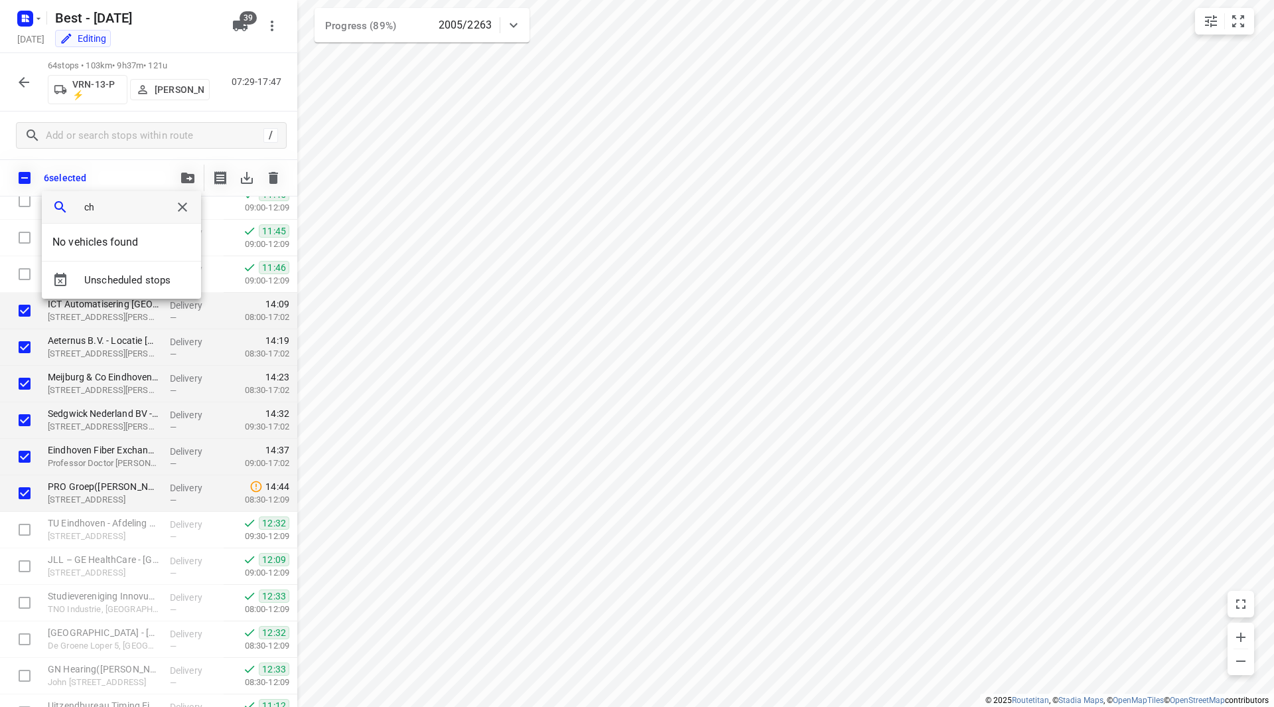
type input "c"
type input "115"
click at [120, 252] on b "115" at bounding box center [124, 248] width 18 height 12
click at [114, 239] on li "1" at bounding box center [121, 242] width 159 height 27
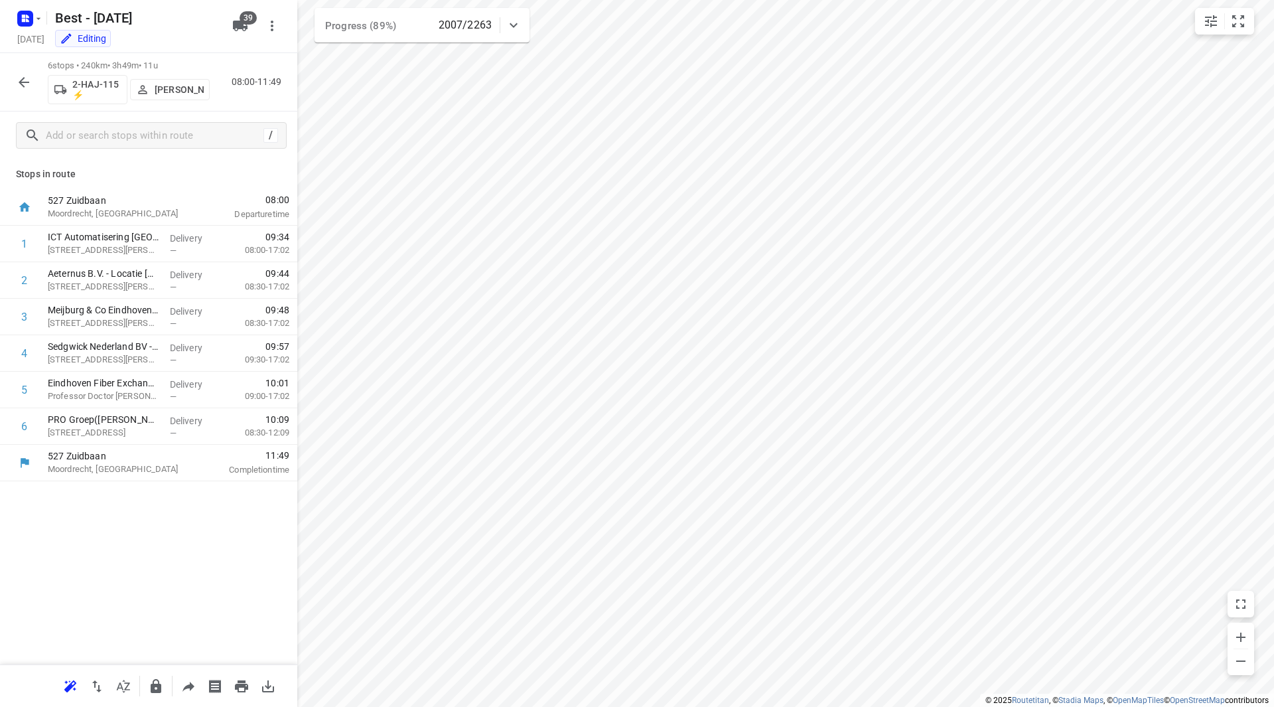
scroll to position [0, 0]
click at [159, 84] on p "[PERSON_NAME]" at bounding box center [179, 89] width 49 height 11
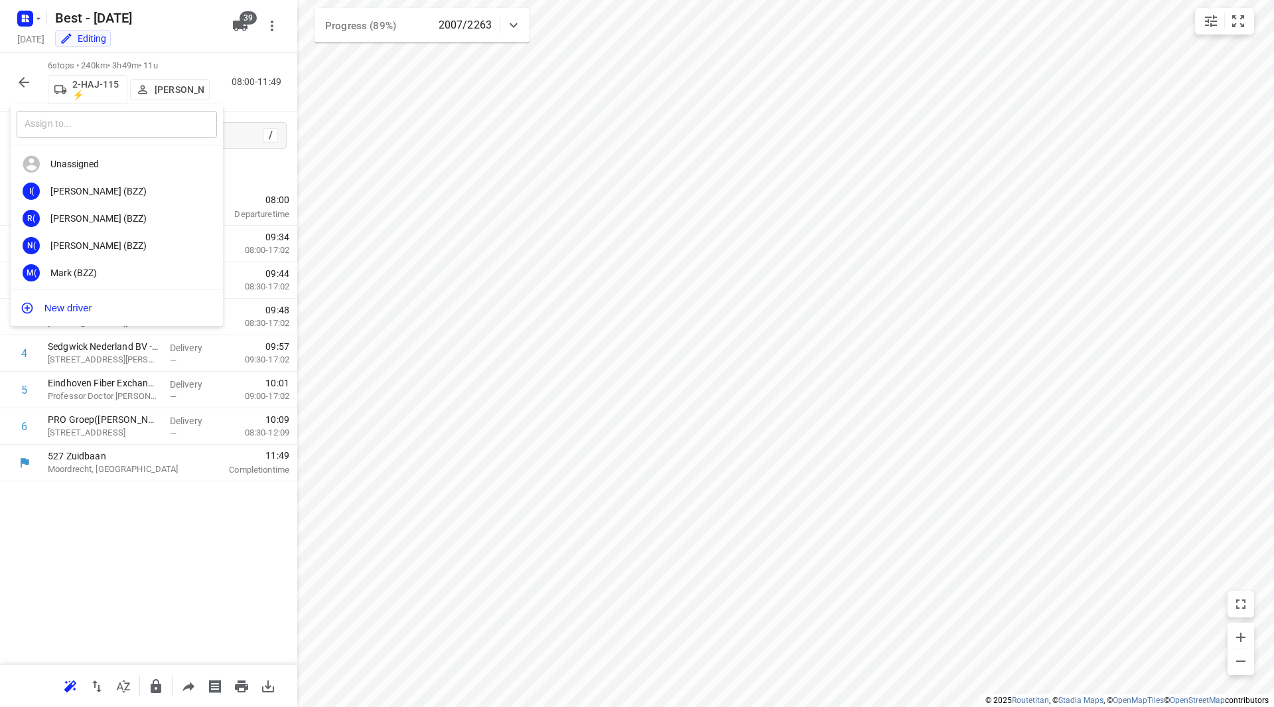
click at [127, 123] on input "text" at bounding box center [117, 124] width 200 height 27
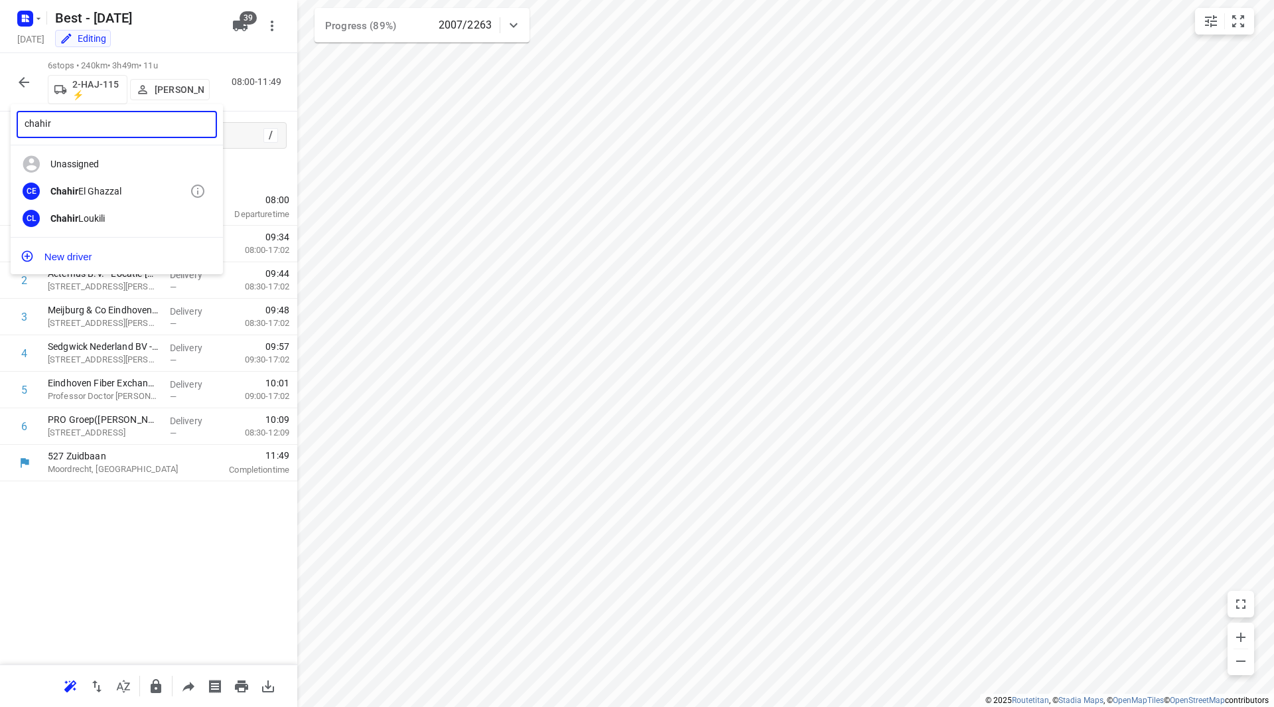
type input "chahir"
click at [113, 190] on div "Chahir El Ghazzal" at bounding box center [119, 191] width 139 height 11
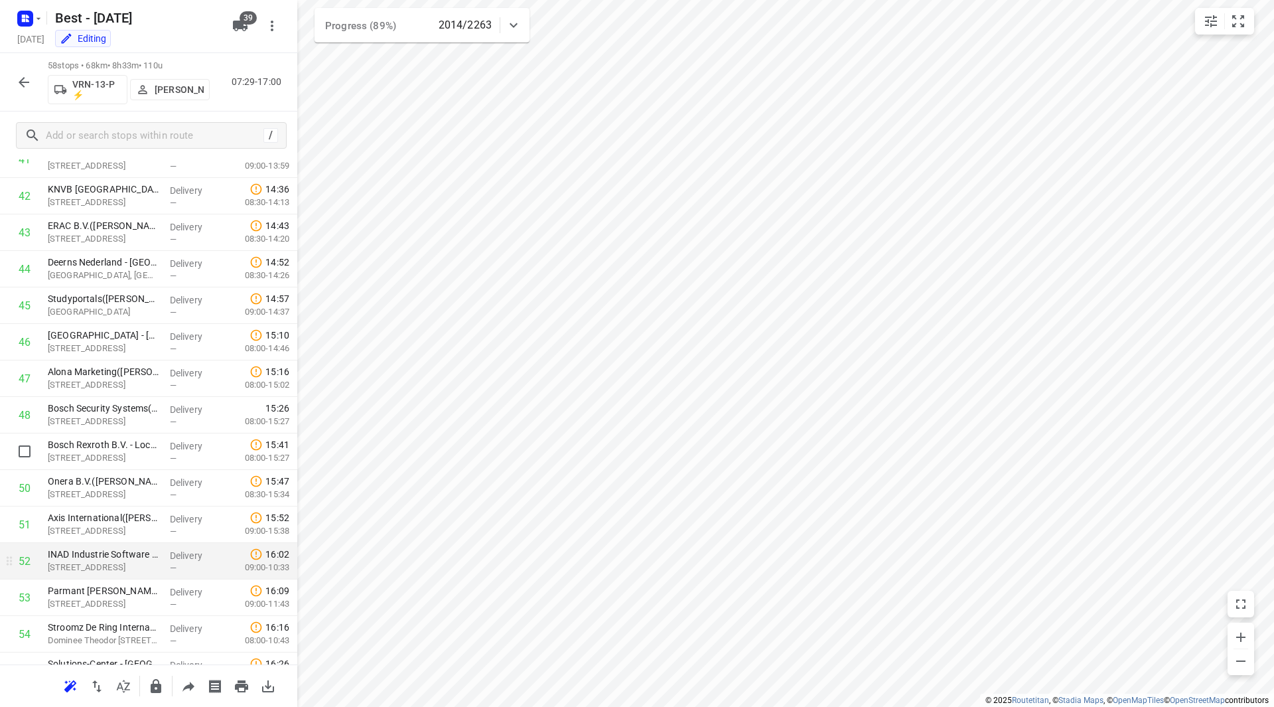
scroll to position [1582, 0]
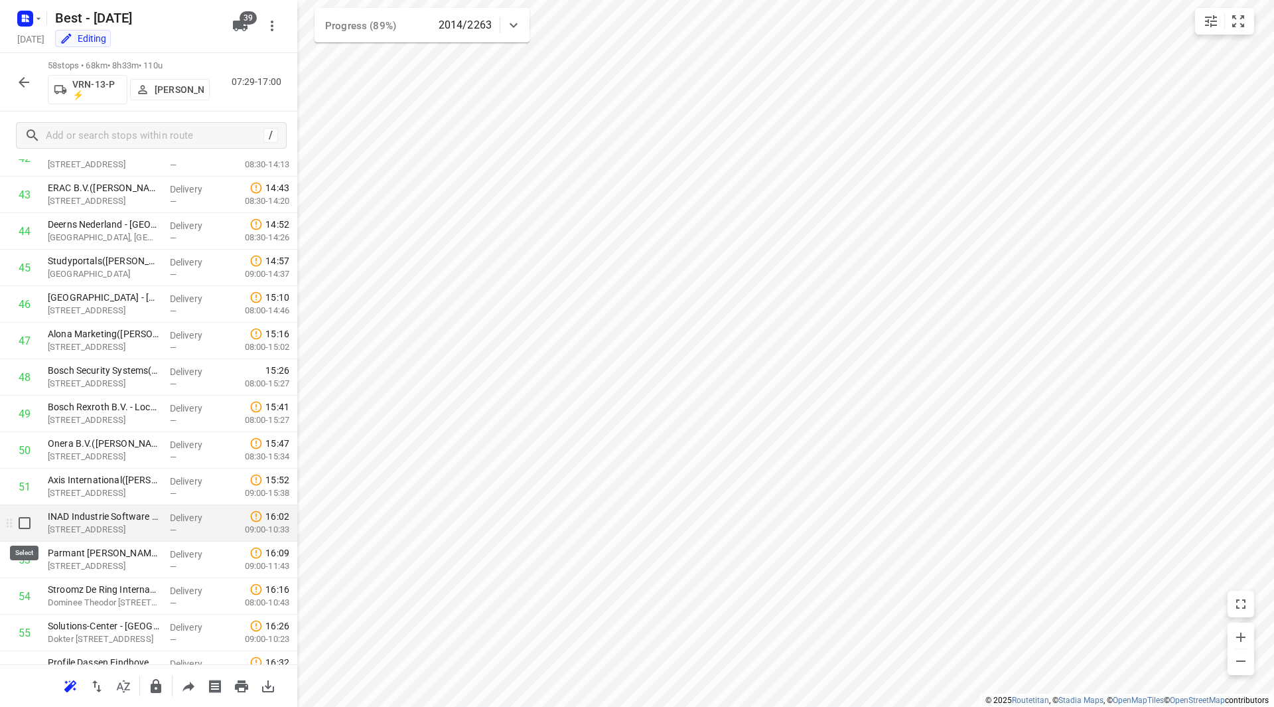
click at [34, 532] on input "checkbox" at bounding box center [24, 523] width 27 height 27
checkbox input "true"
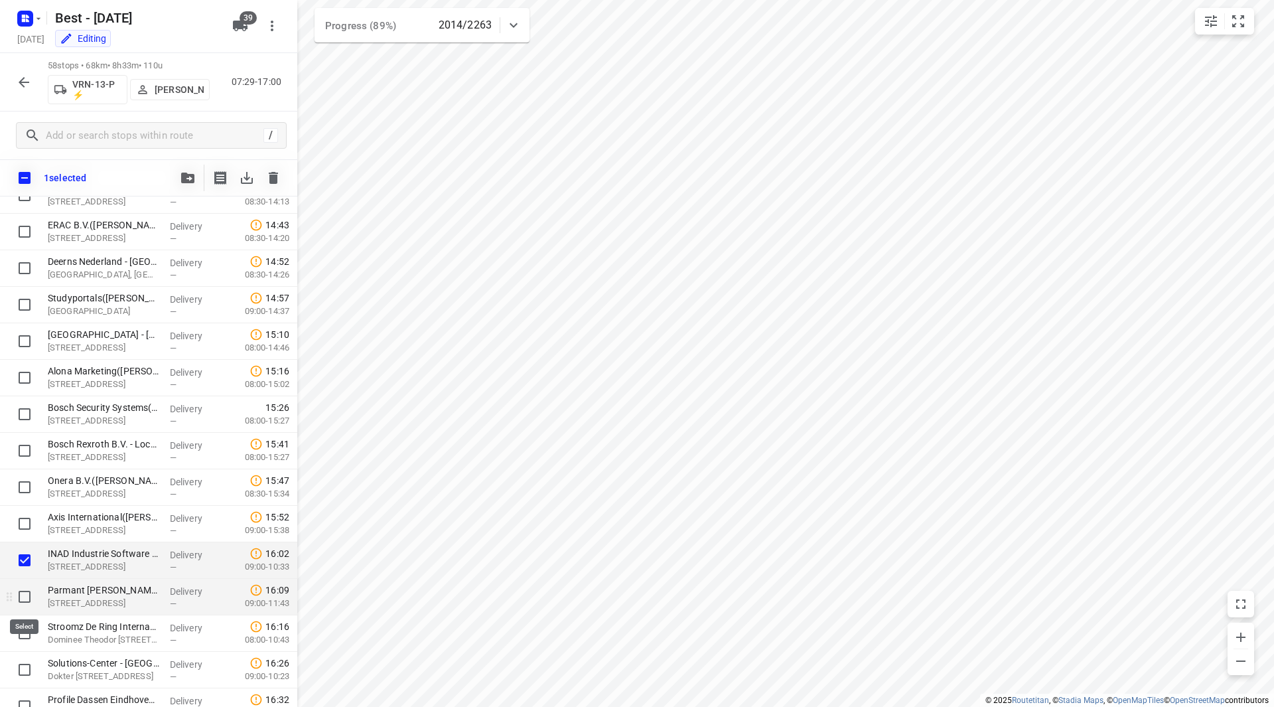
click at [21, 595] on input "checkbox" at bounding box center [24, 596] width 27 height 27
checkbox input "true"
click at [27, 632] on input "checkbox" at bounding box center [24, 633] width 27 height 27
checkbox input "true"
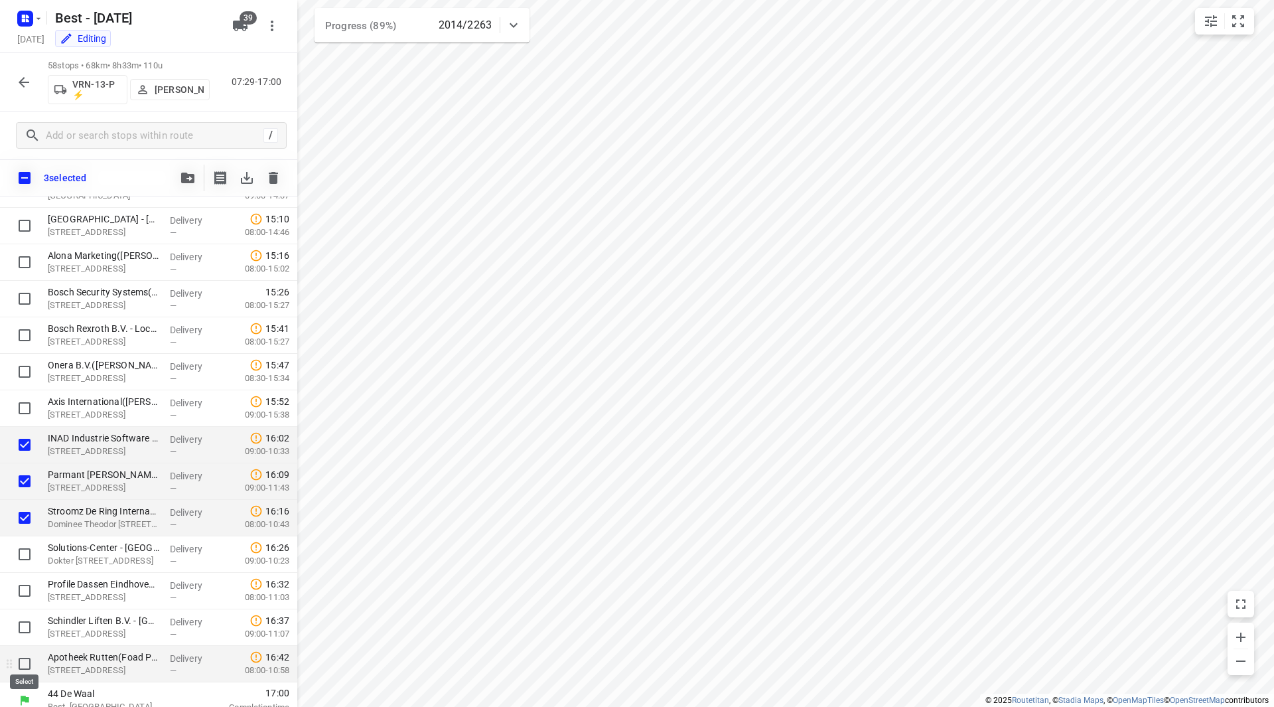
scroll to position [1710, 0]
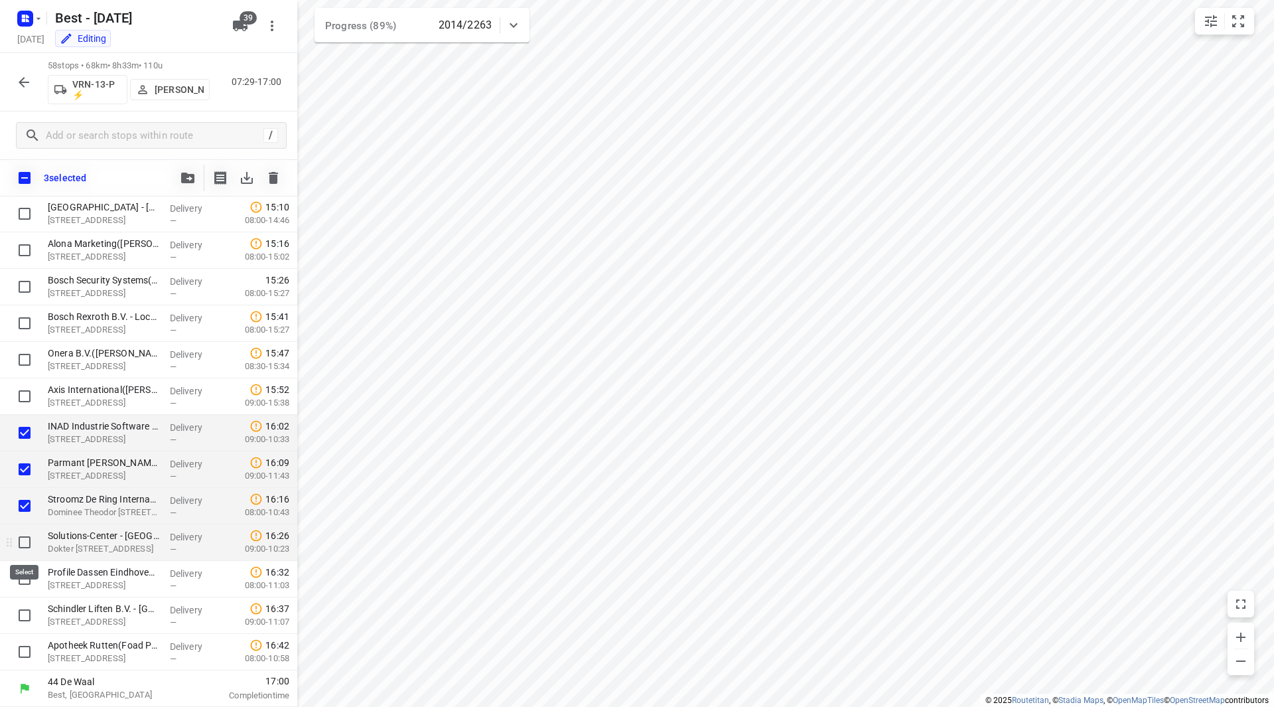
click at [30, 544] on input "checkbox" at bounding box center [24, 542] width 27 height 27
checkbox input "true"
click at [29, 584] on input "checkbox" at bounding box center [24, 578] width 27 height 27
checkbox input "true"
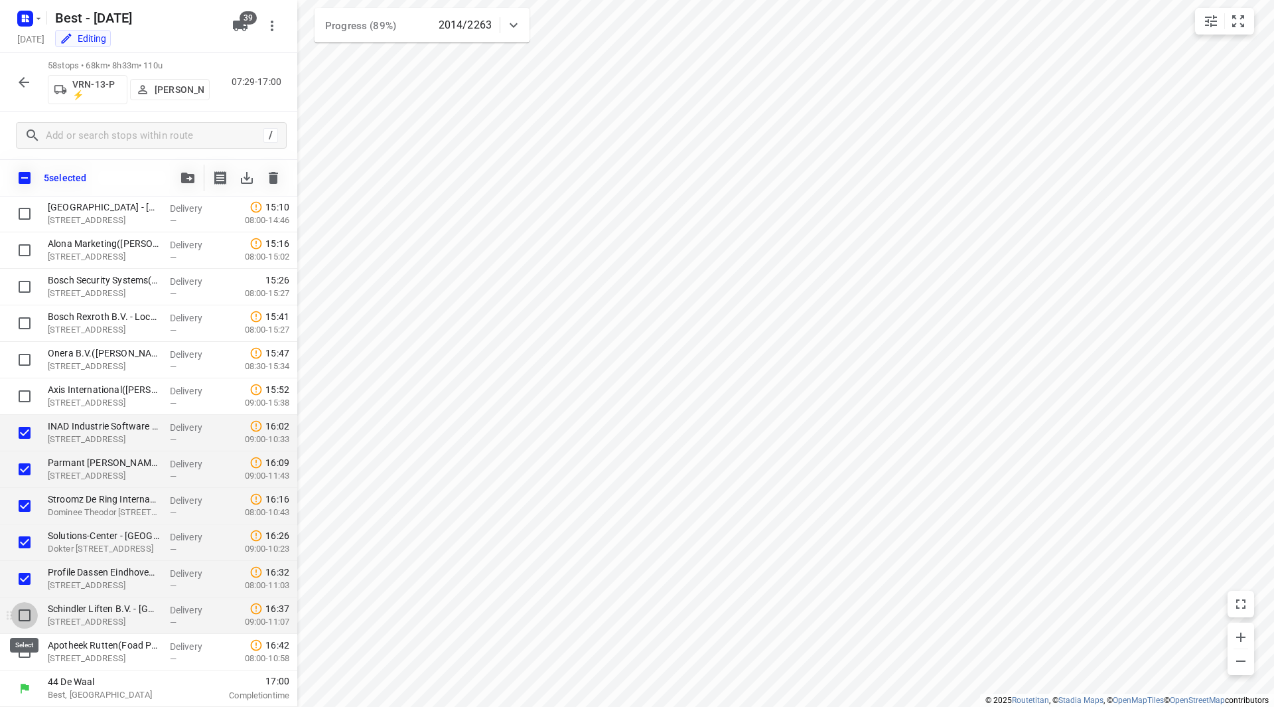
click at [27, 618] on input "checkbox" at bounding box center [24, 615] width 27 height 27
checkbox input "true"
click at [25, 644] on input "checkbox" at bounding box center [24, 651] width 27 height 27
checkbox input "true"
click at [186, 172] on button "button" at bounding box center [188, 178] width 27 height 27
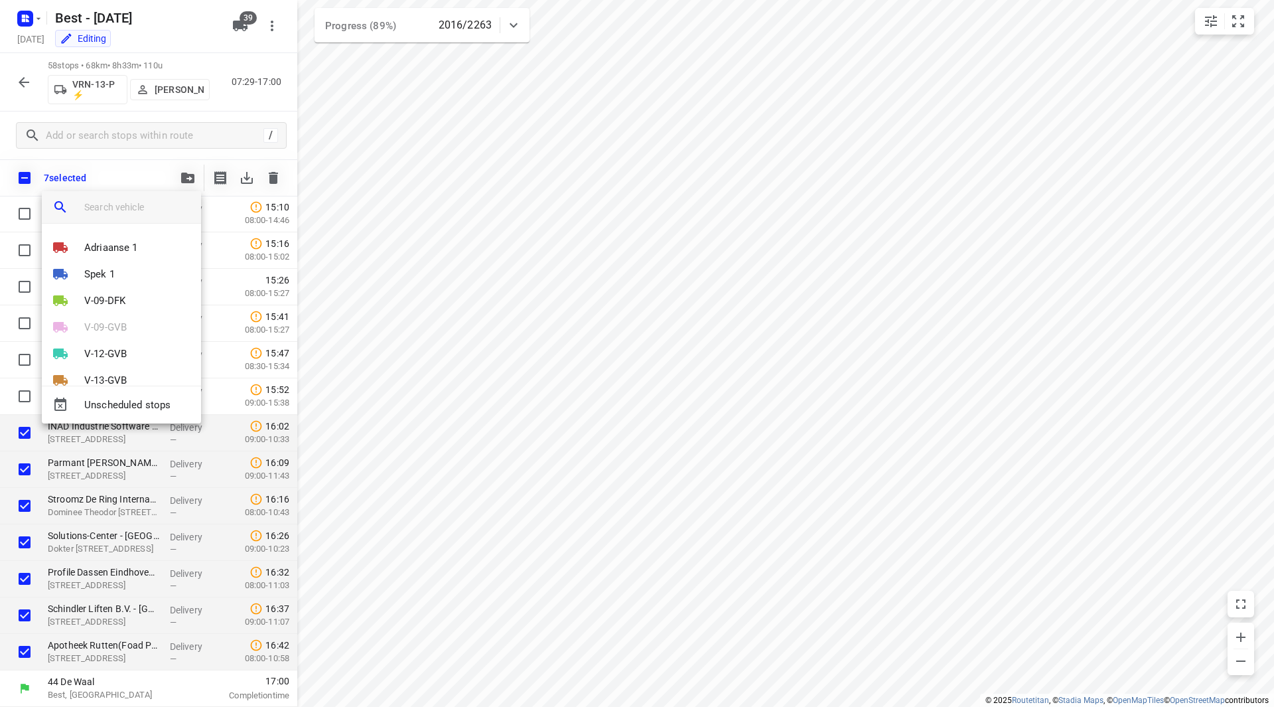
click at [111, 206] on input "search vehicle" at bounding box center [137, 207] width 106 height 20
type input "n"
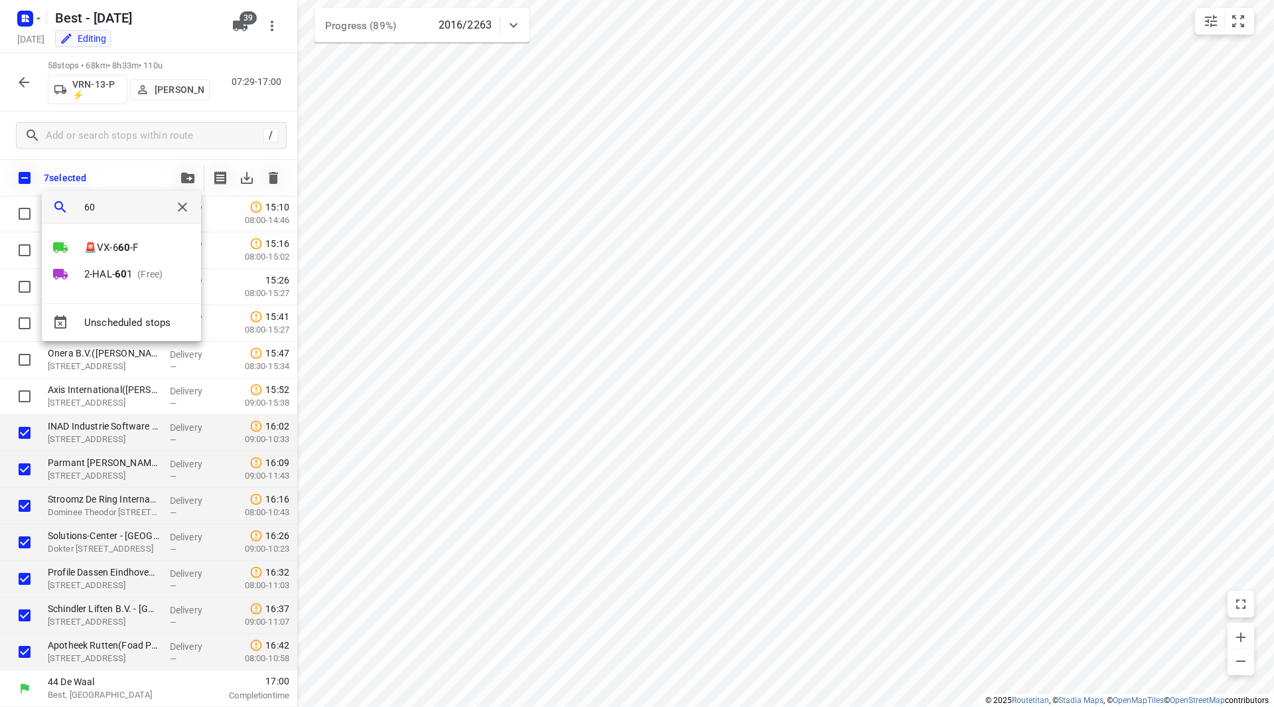
type input "601"
click at [121, 242] on b "601" at bounding box center [124, 248] width 18 height 12
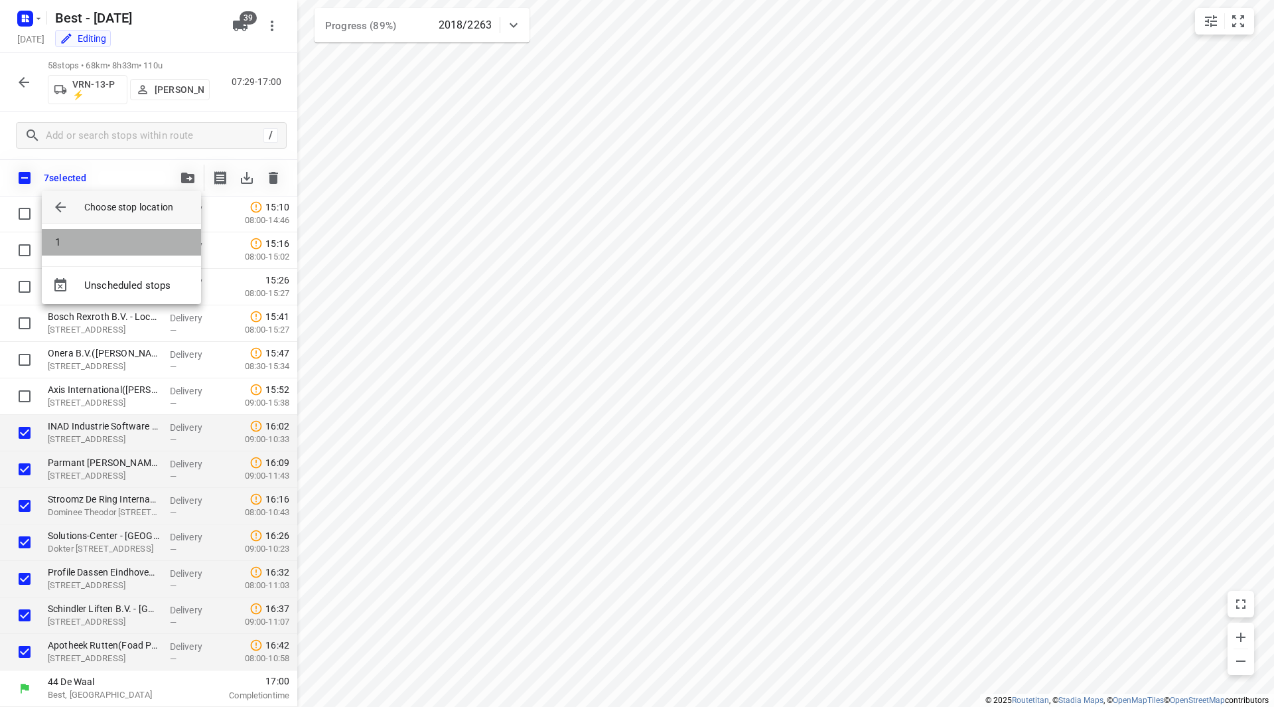
click at [131, 238] on li "1" at bounding box center [121, 242] width 159 height 27
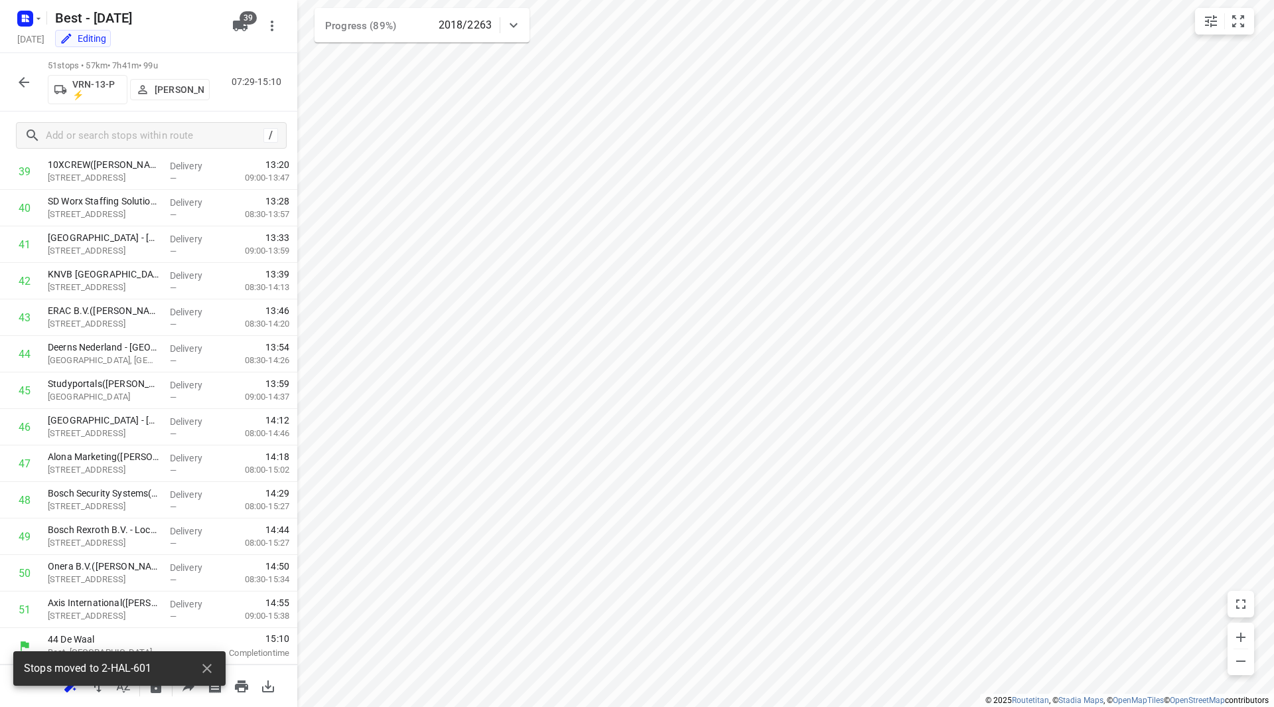
scroll to position [0, 0]
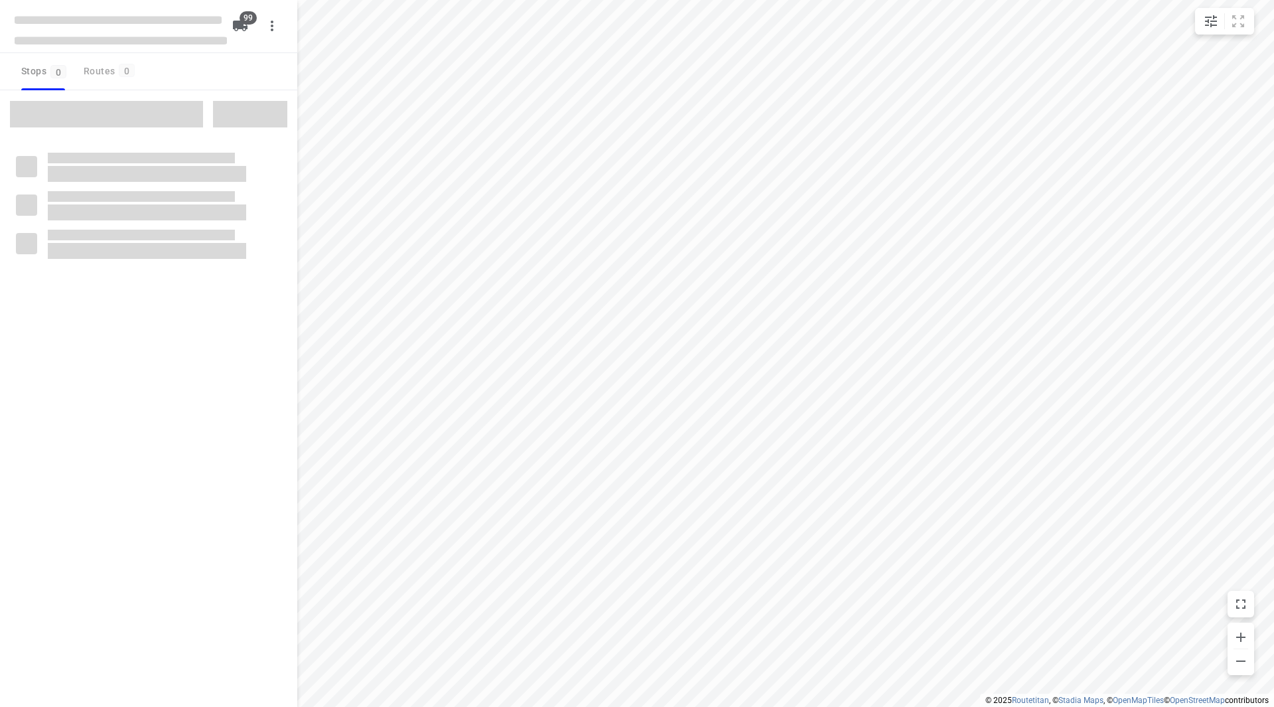
checkbox input "true"
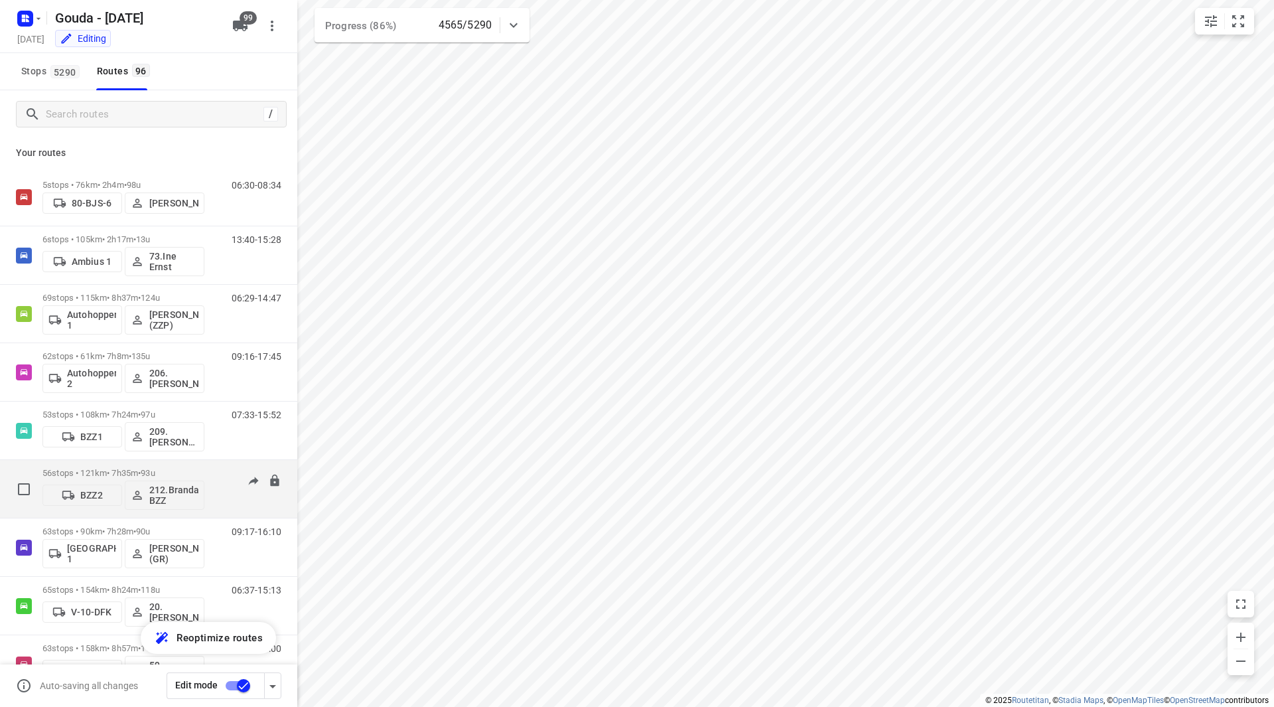
click at [164, 467] on div "56 stops • 121km • 7h35m • 93u BZZ2 212.Brandao BZZ" at bounding box center [123, 488] width 162 height 55
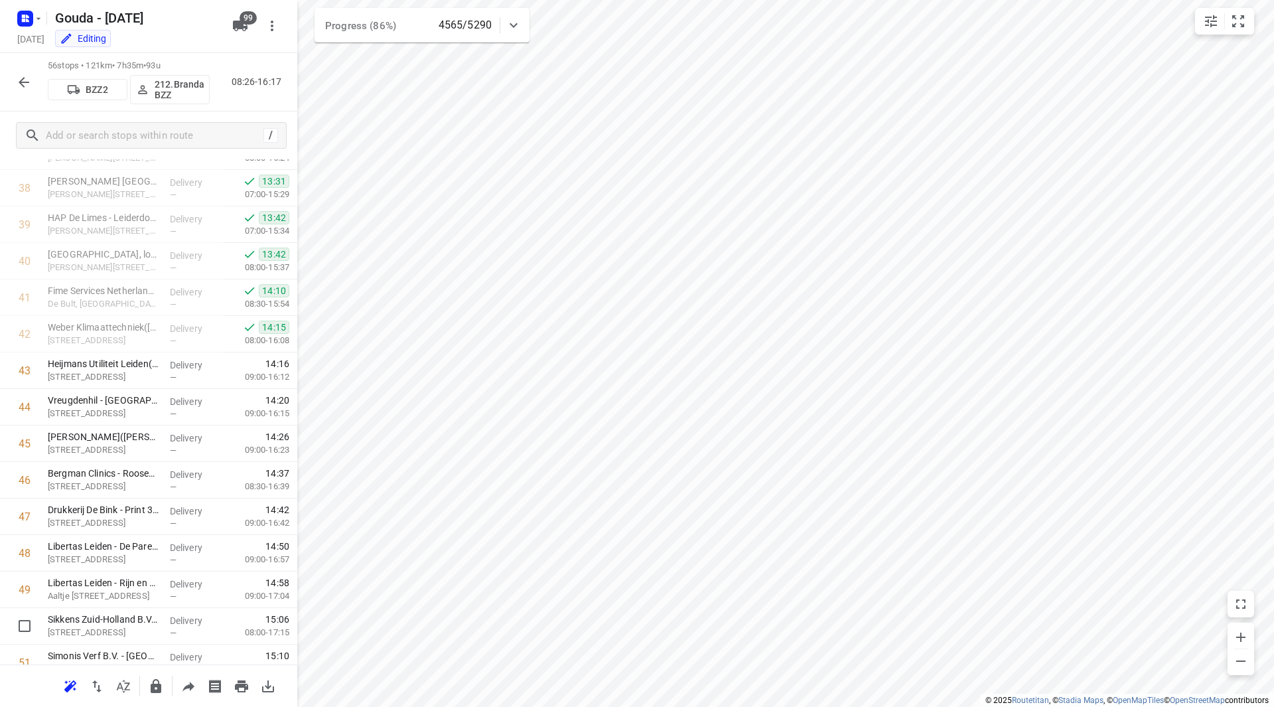
scroll to position [1642, 0]
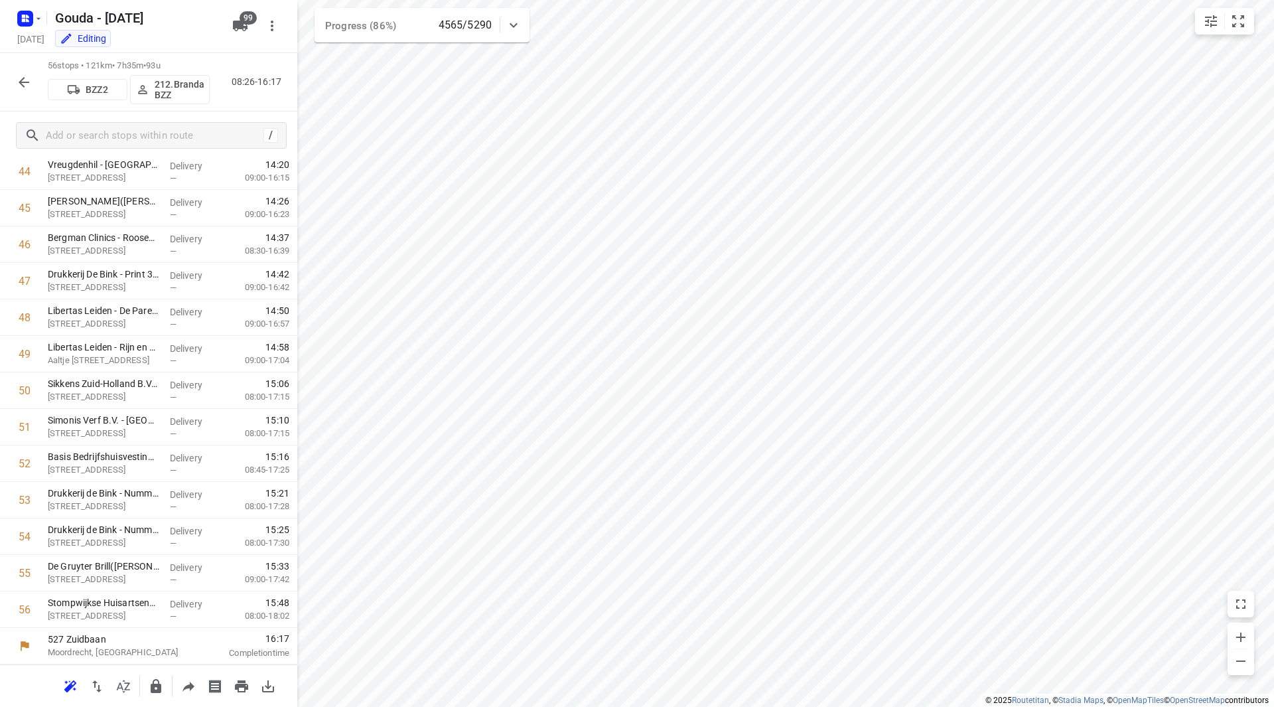
click at [29, 78] on icon "button" at bounding box center [24, 82] width 16 height 16
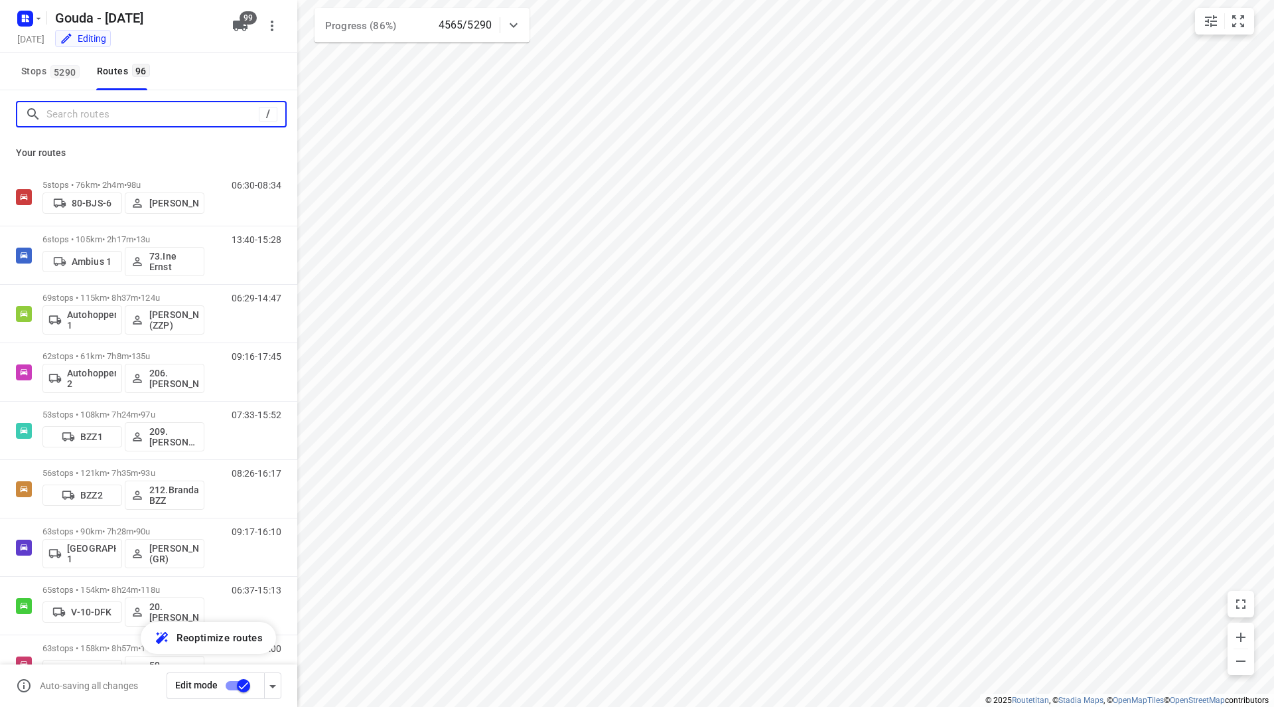
click at [70, 110] on input "Search routes" at bounding box center [152, 114] width 212 height 21
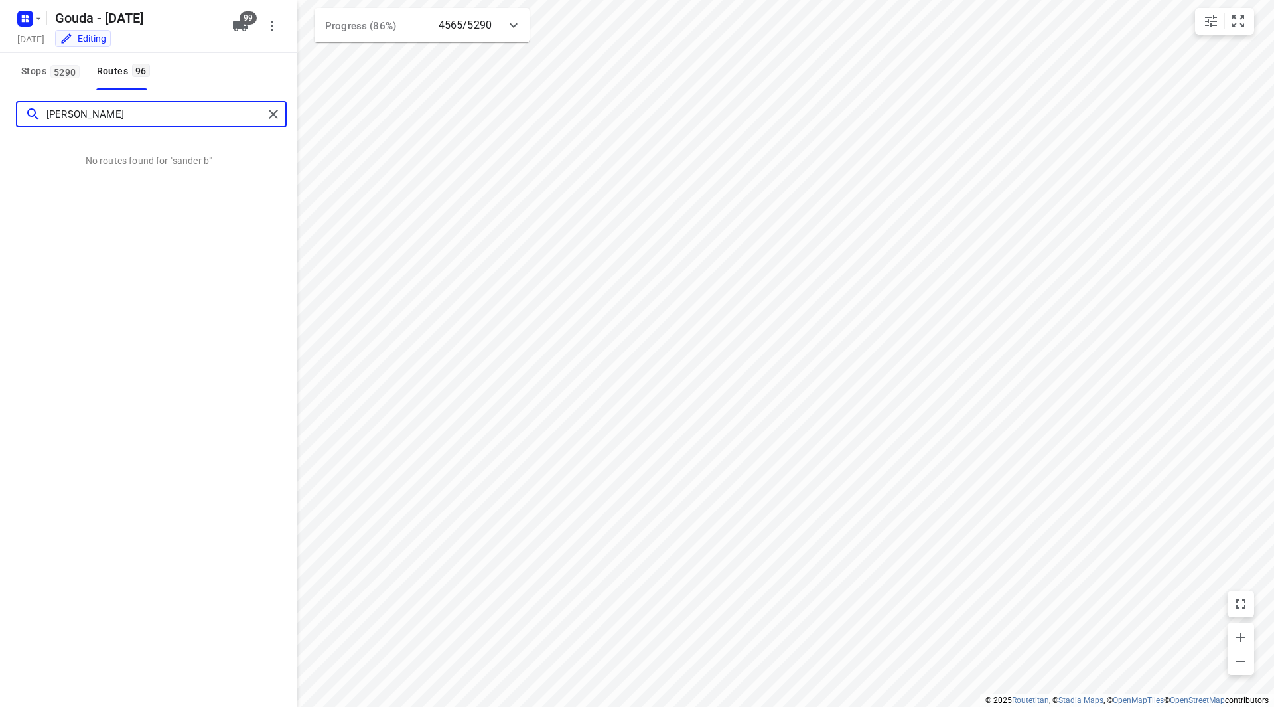
drag, startPoint x: 83, startPoint y: 116, endPoint x: 75, endPoint y: 116, distance: 8.0
click at [75, 116] on input "[PERSON_NAME]" at bounding box center [154, 114] width 217 height 21
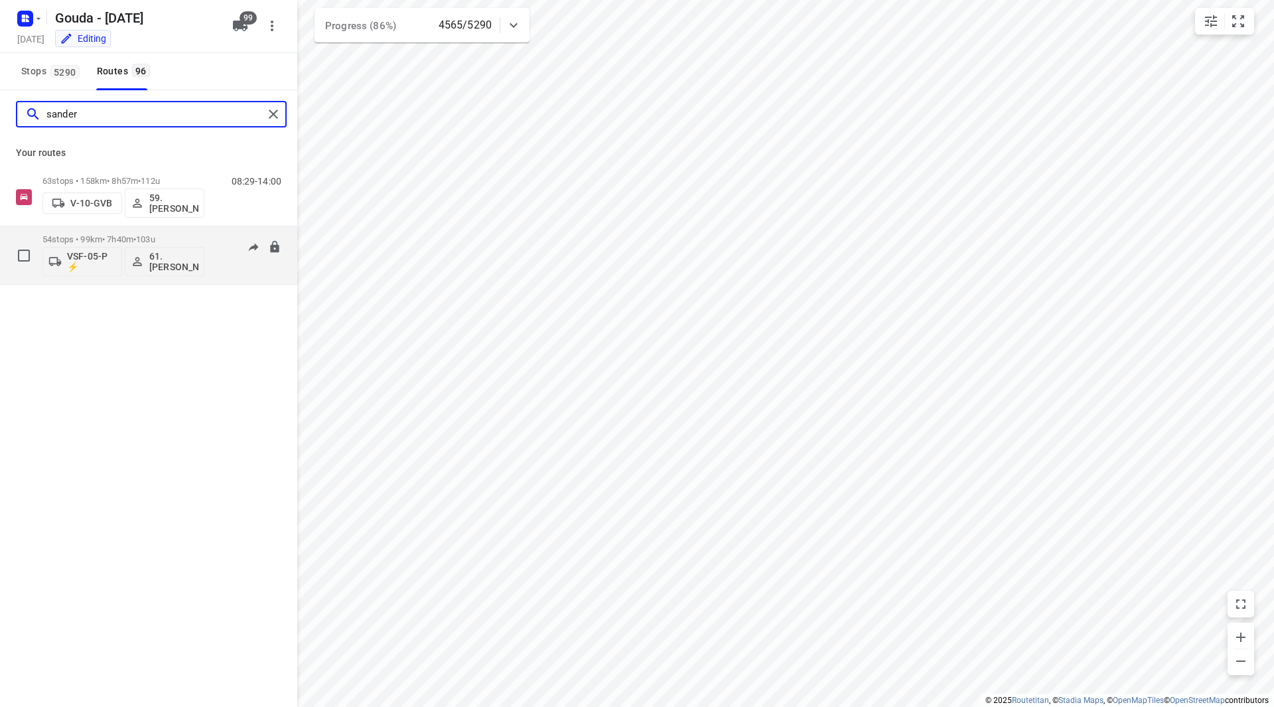
type input "sander"
click at [193, 238] on p "54 stops • 99km • 7h40m • 103u" at bounding box center [123, 239] width 162 height 10
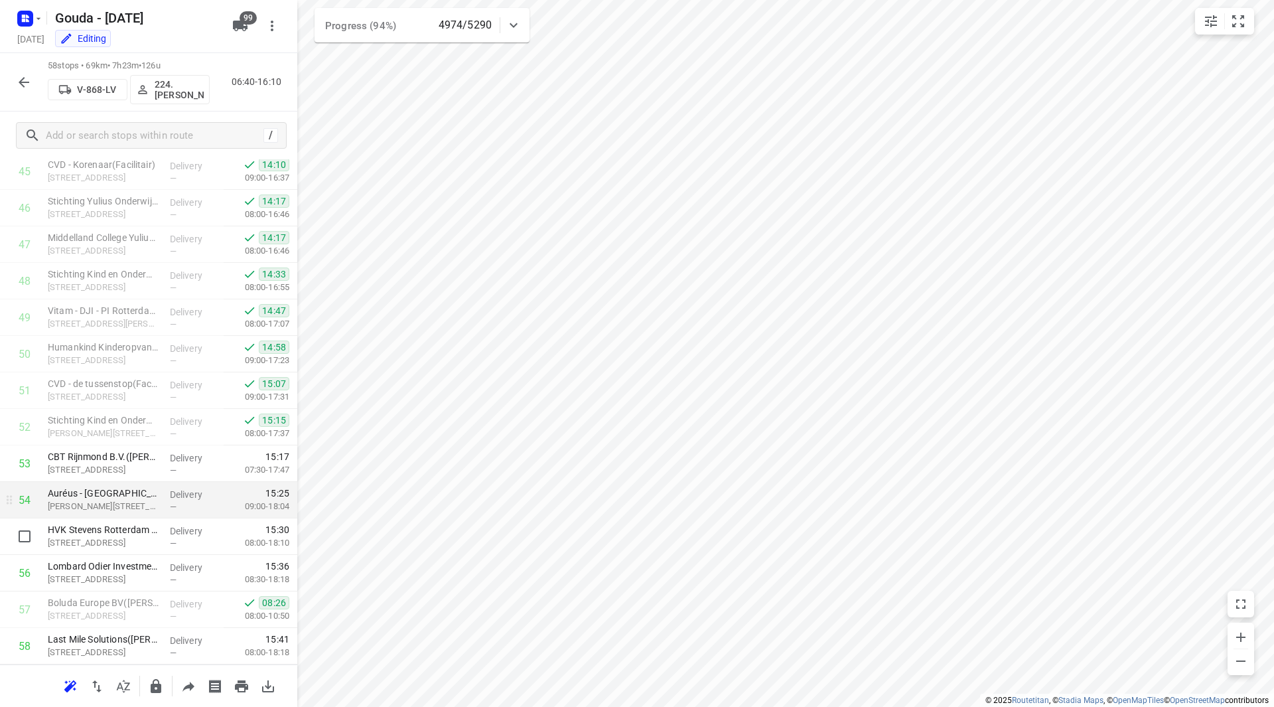
scroll to position [1715, 0]
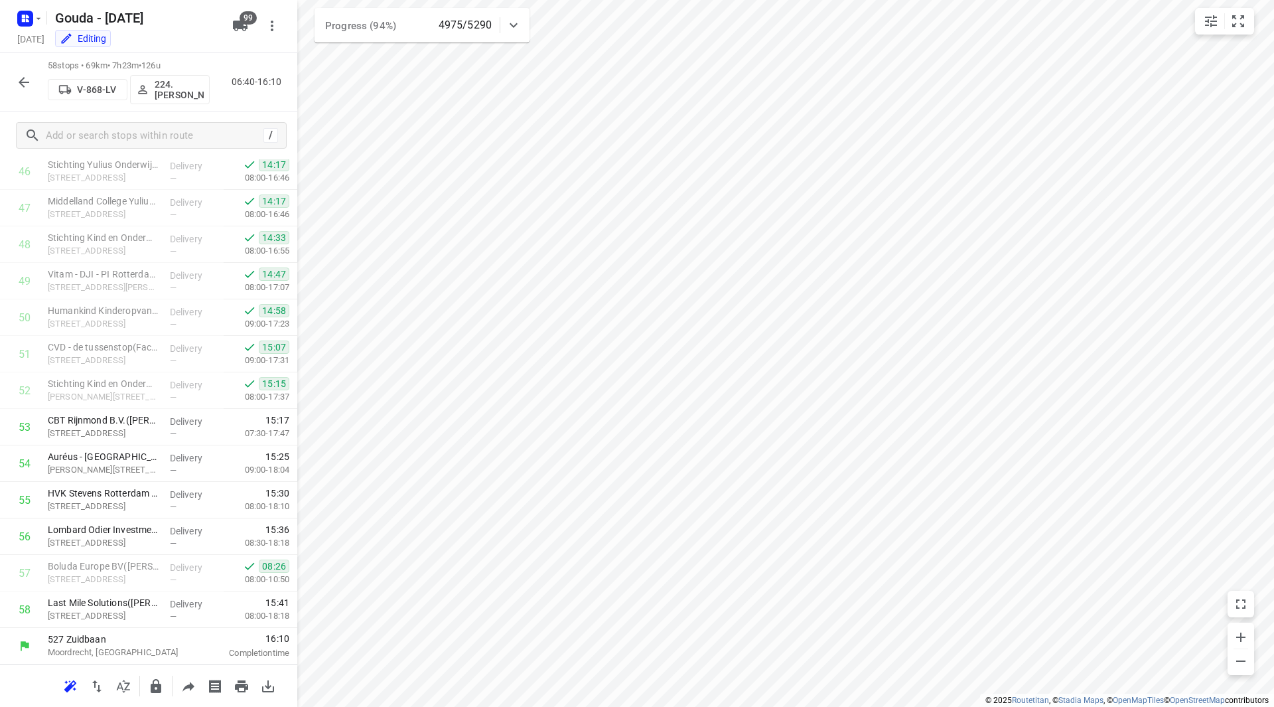
click at [29, 79] on icon "button" at bounding box center [24, 82] width 16 height 16
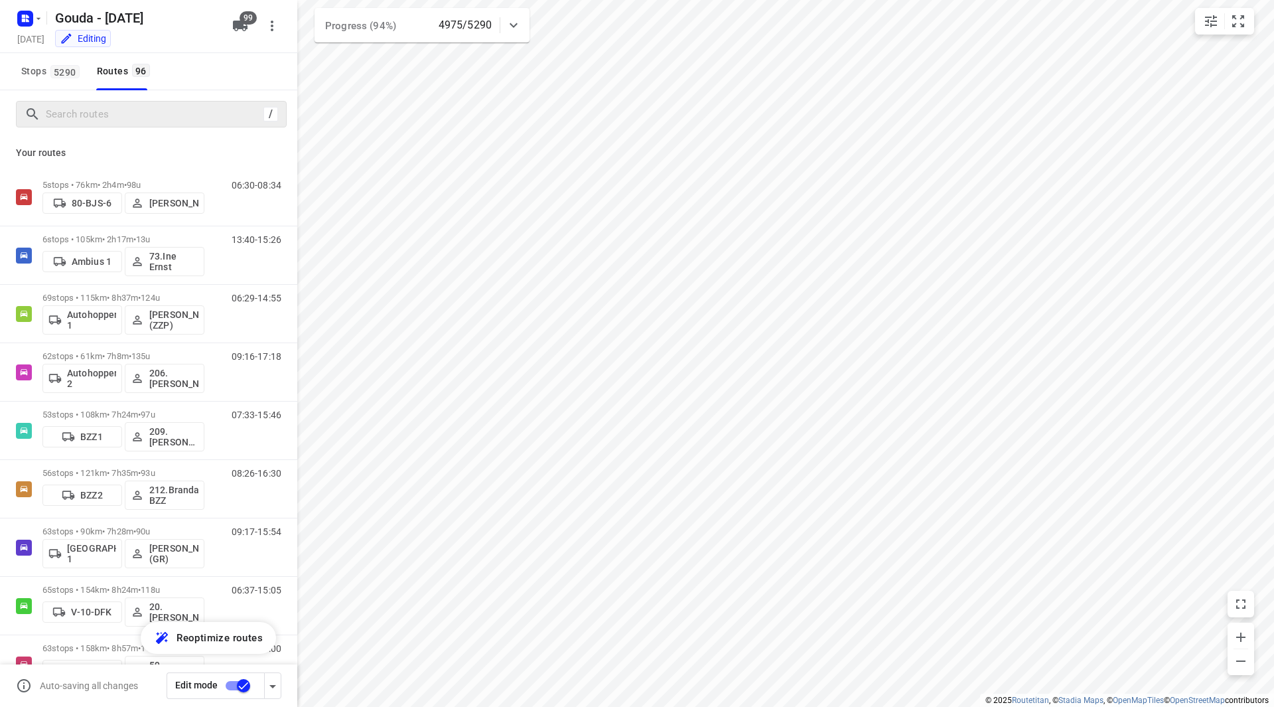
click at [94, 125] on div "/" at bounding box center [151, 114] width 271 height 27
click at [96, 115] on input "Search routes" at bounding box center [165, 114] width 239 height 21
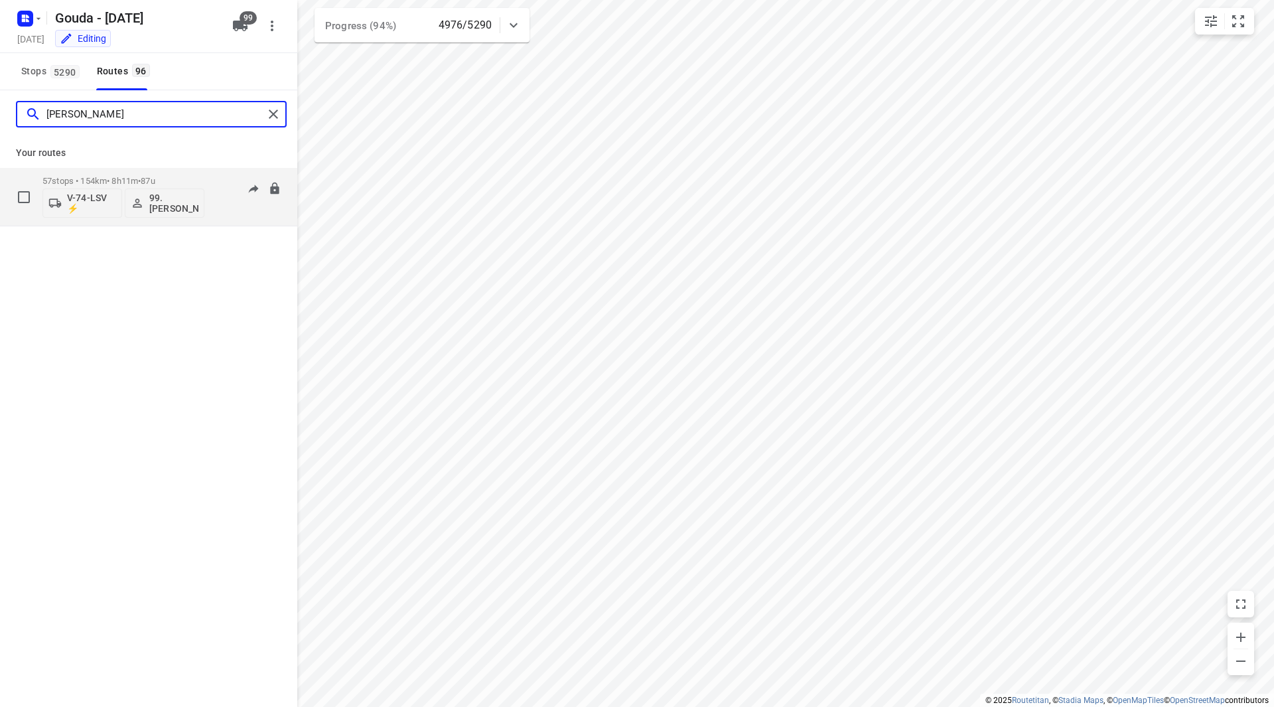
type input "[PERSON_NAME]"
click at [169, 183] on p "57 stops • 154km • 8h11m • 87u" at bounding box center [123, 181] width 162 height 10
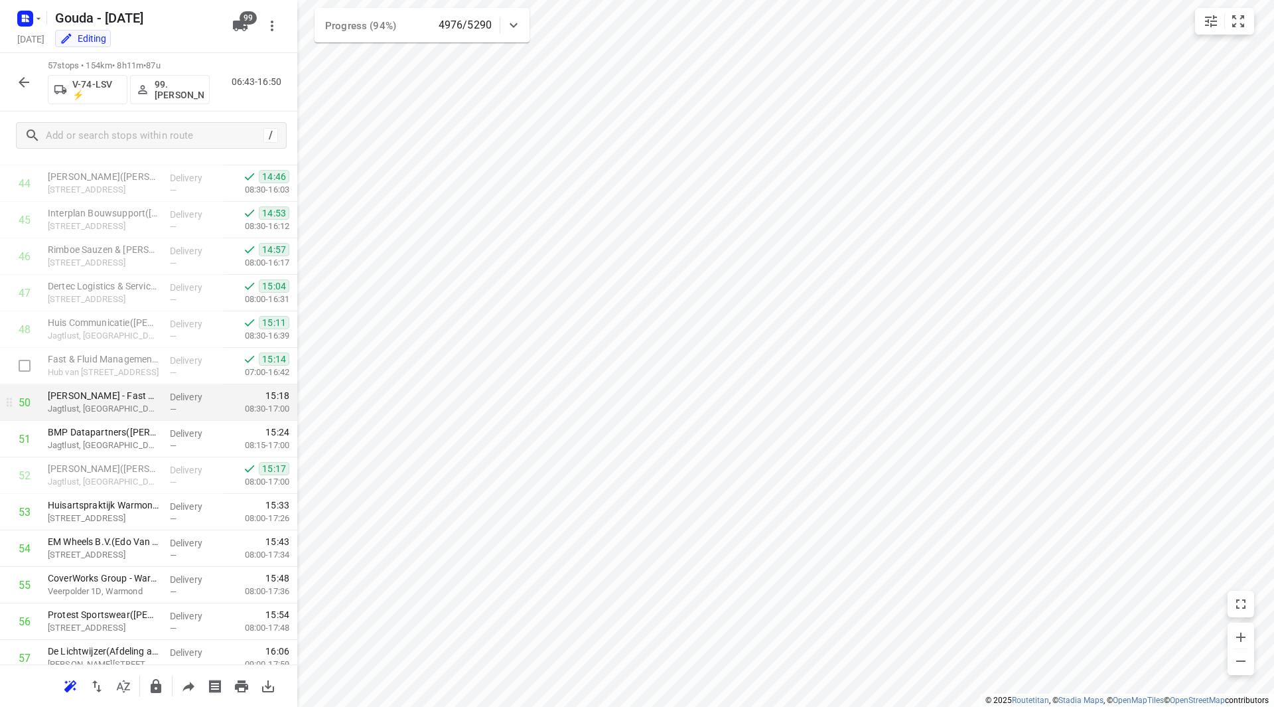
scroll to position [1678, 0]
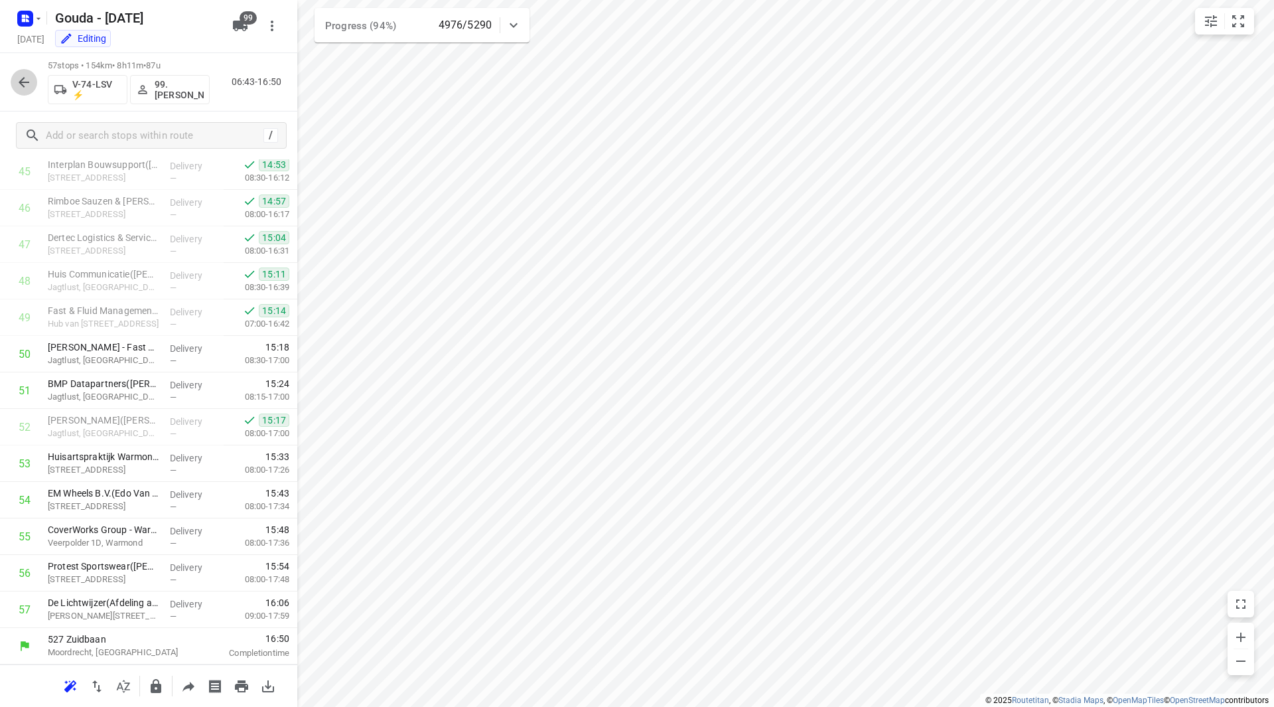
click at [25, 77] on icon "button" at bounding box center [24, 82] width 16 height 16
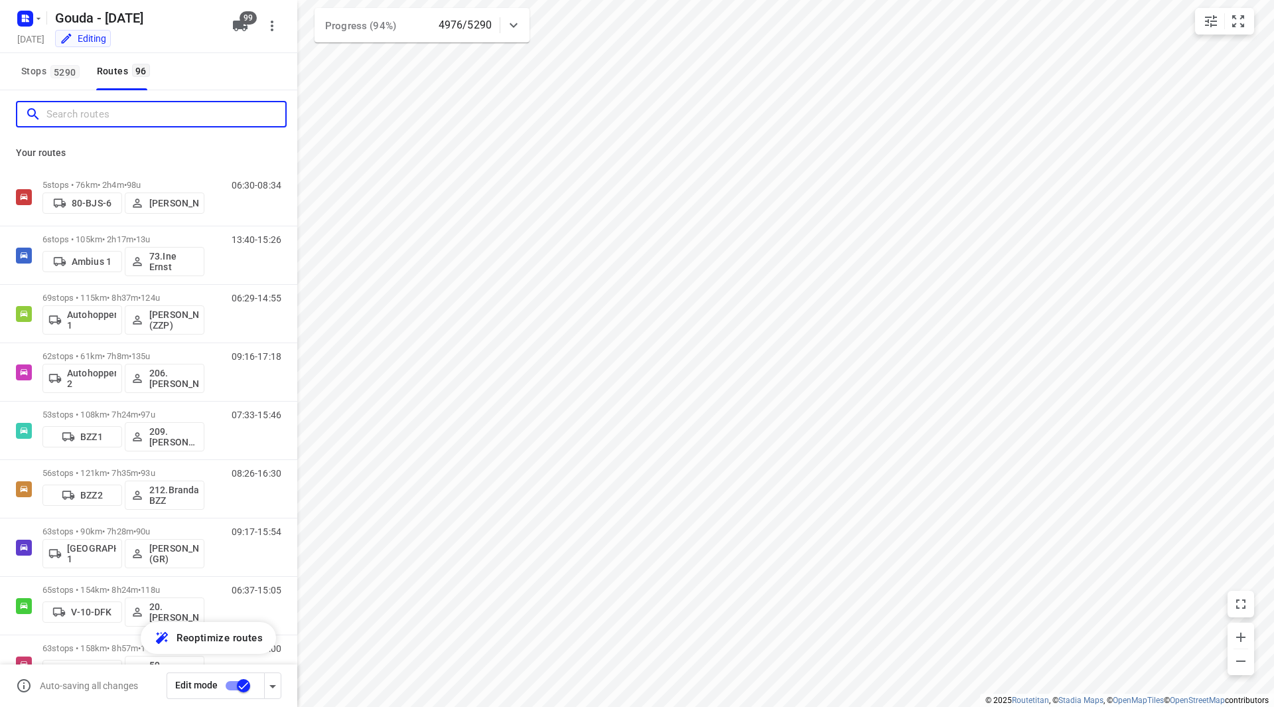
click at [128, 117] on input "Search routes" at bounding box center [165, 114] width 239 height 21
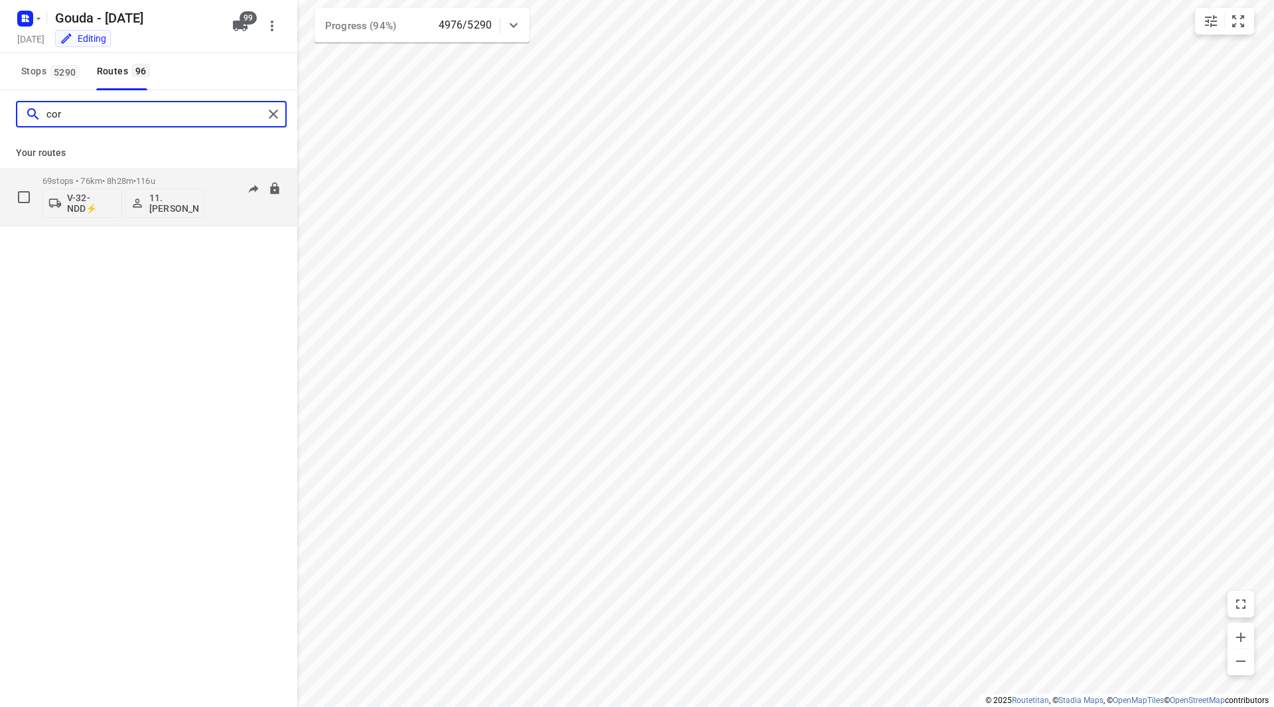
type input "cor"
click at [169, 178] on p "69 stops • 76km • 8h28m • 116u" at bounding box center [123, 181] width 162 height 10
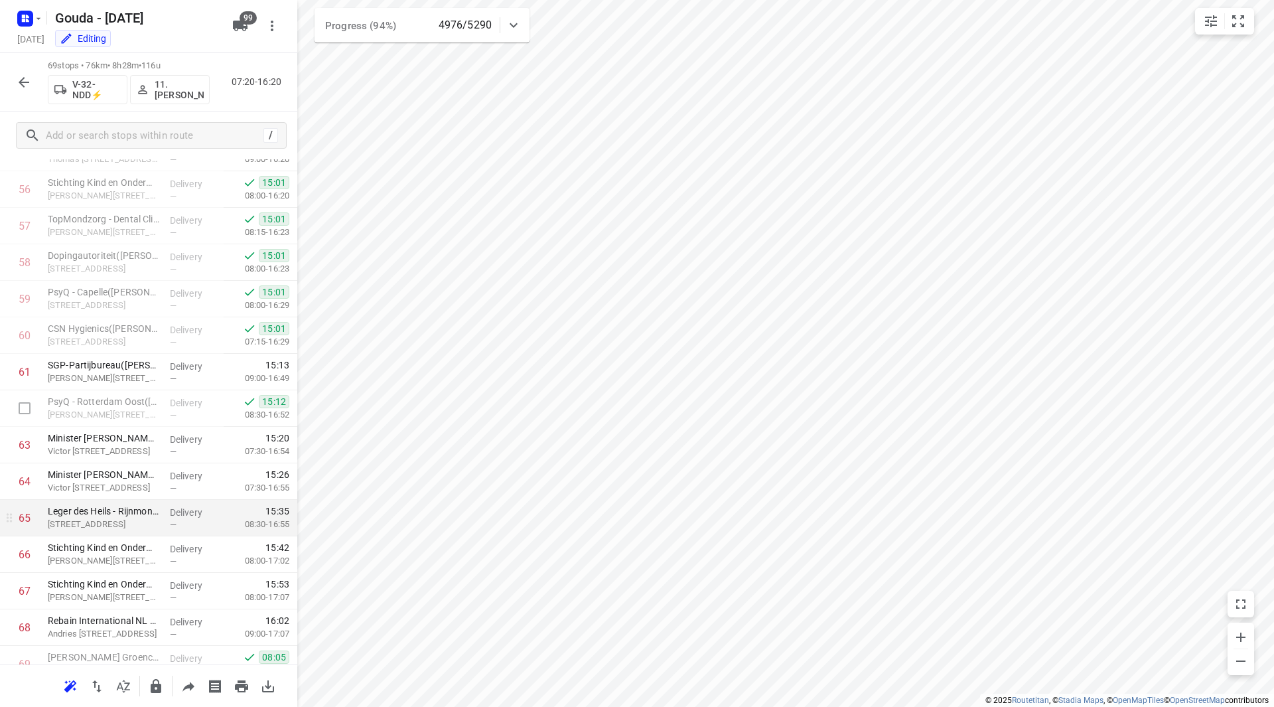
scroll to position [2116, 0]
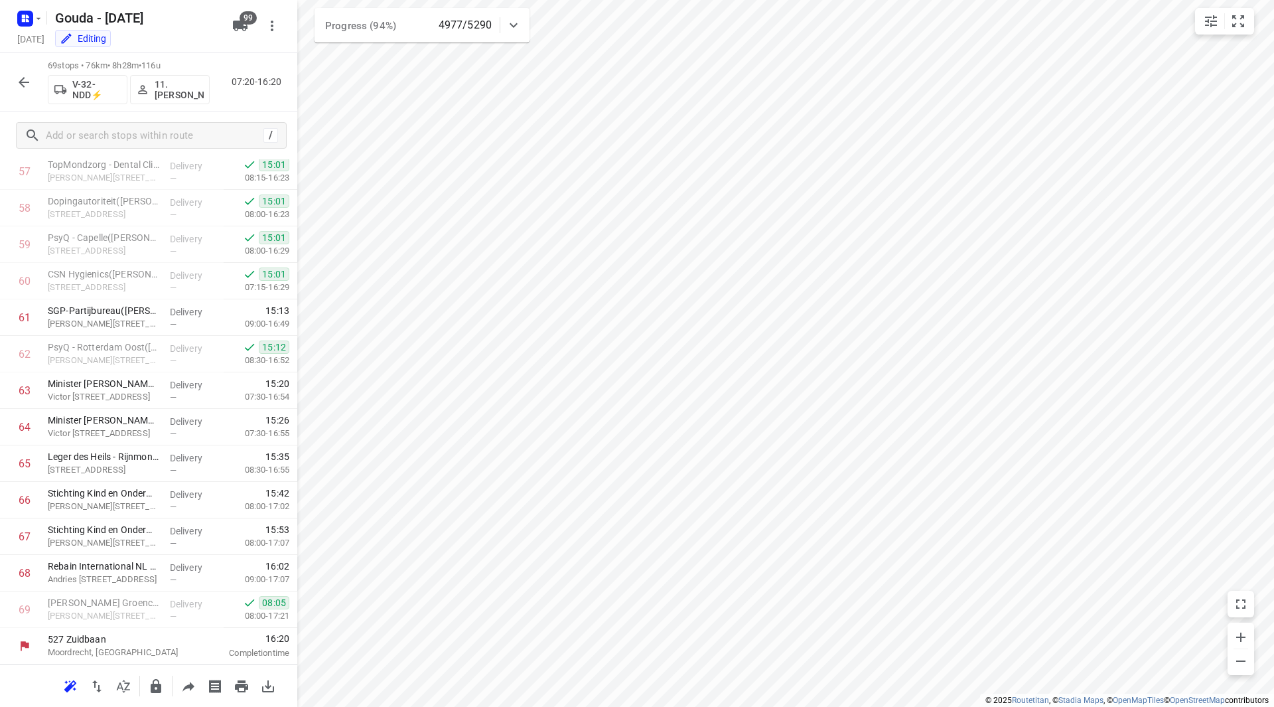
click at [30, 80] on icon "button" at bounding box center [24, 82] width 16 height 16
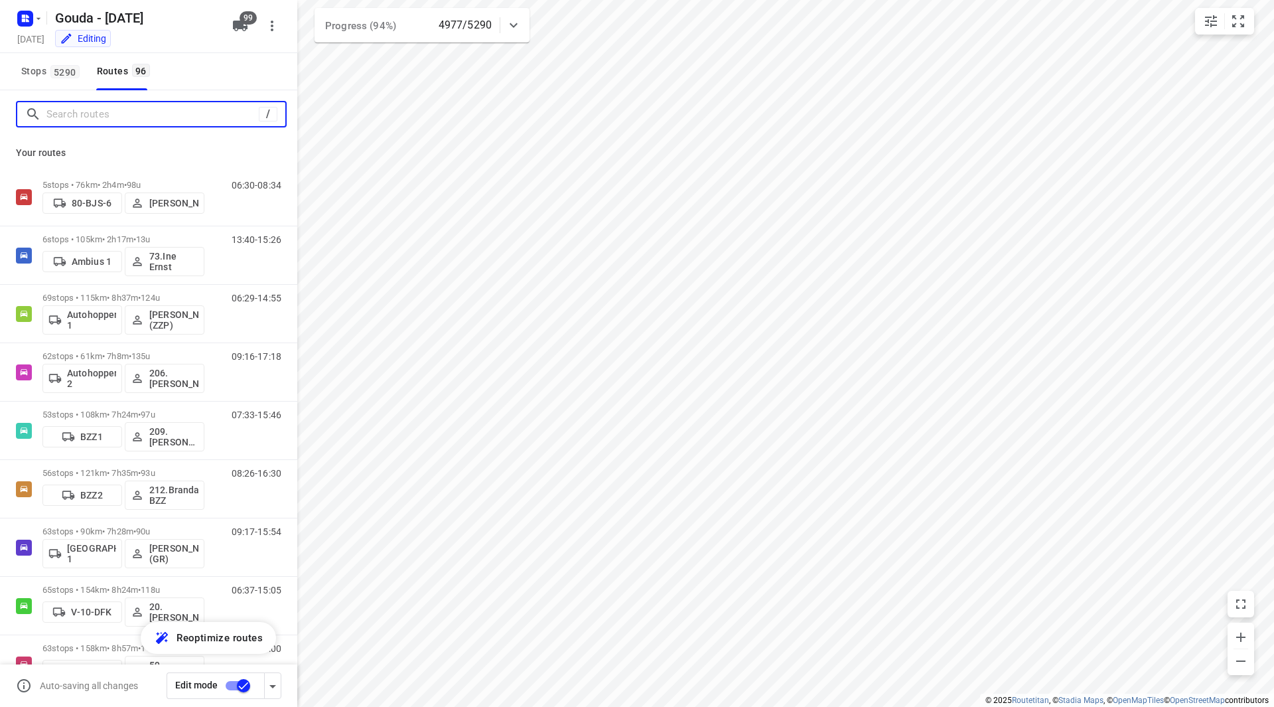
click at [72, 111] on input "Search routes" at bounding box center [152, 114] width 212 height 21
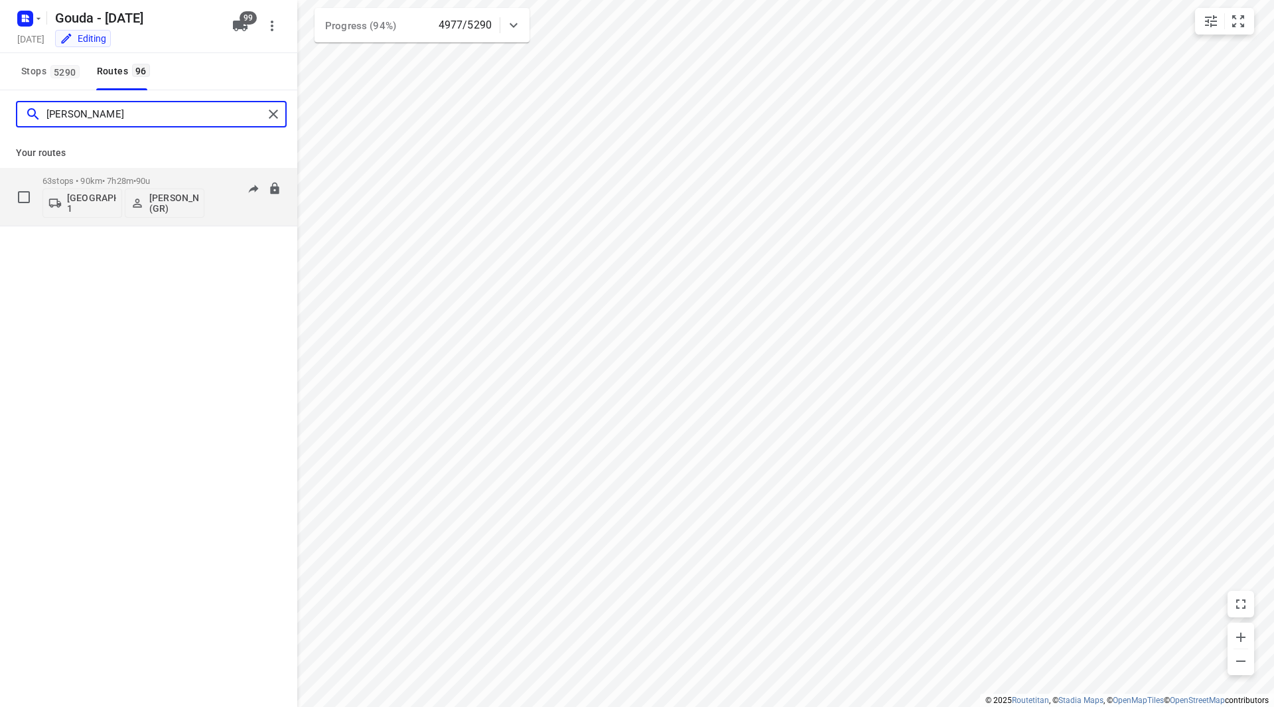
type input "[PERSON_NAME]"
click at [166, 172] on div "63 stops • 90km • 7h28m • 90u Gemeente Rotterdam 1 [PERSON_NAME] (GR)" at bounding box center [123, 196] width 162 height 55
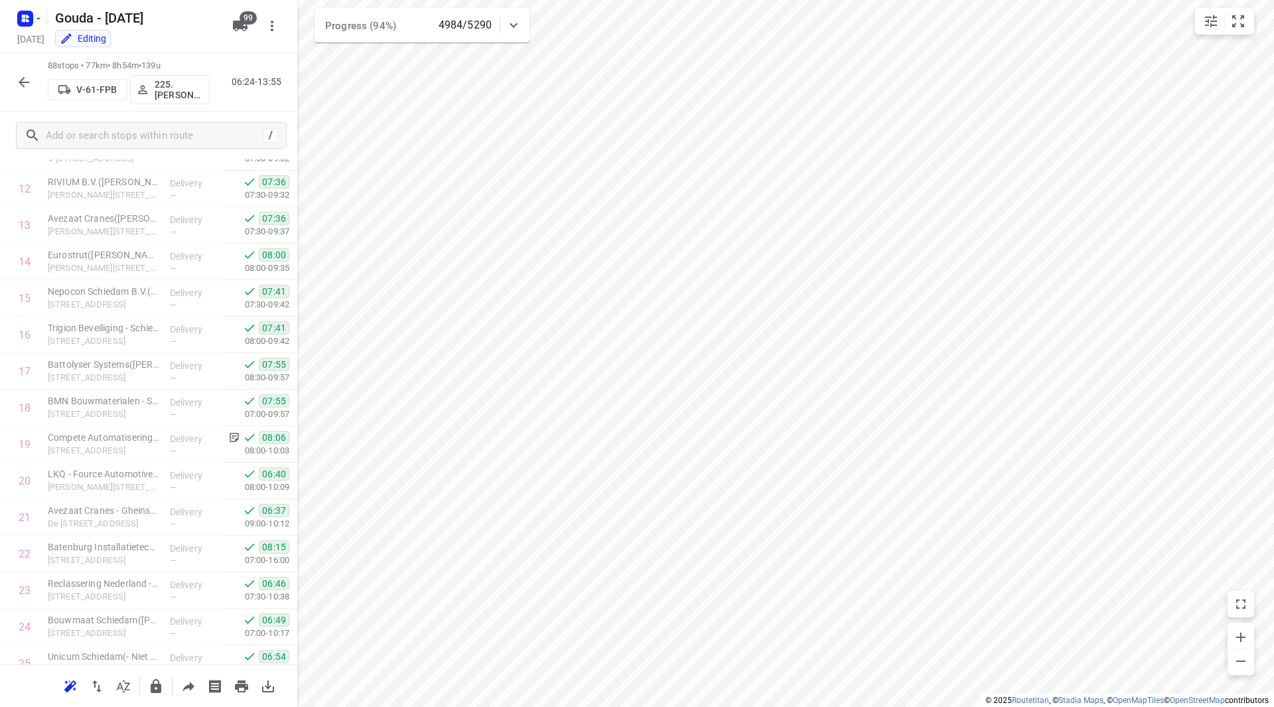
scroll to position [512, 0]
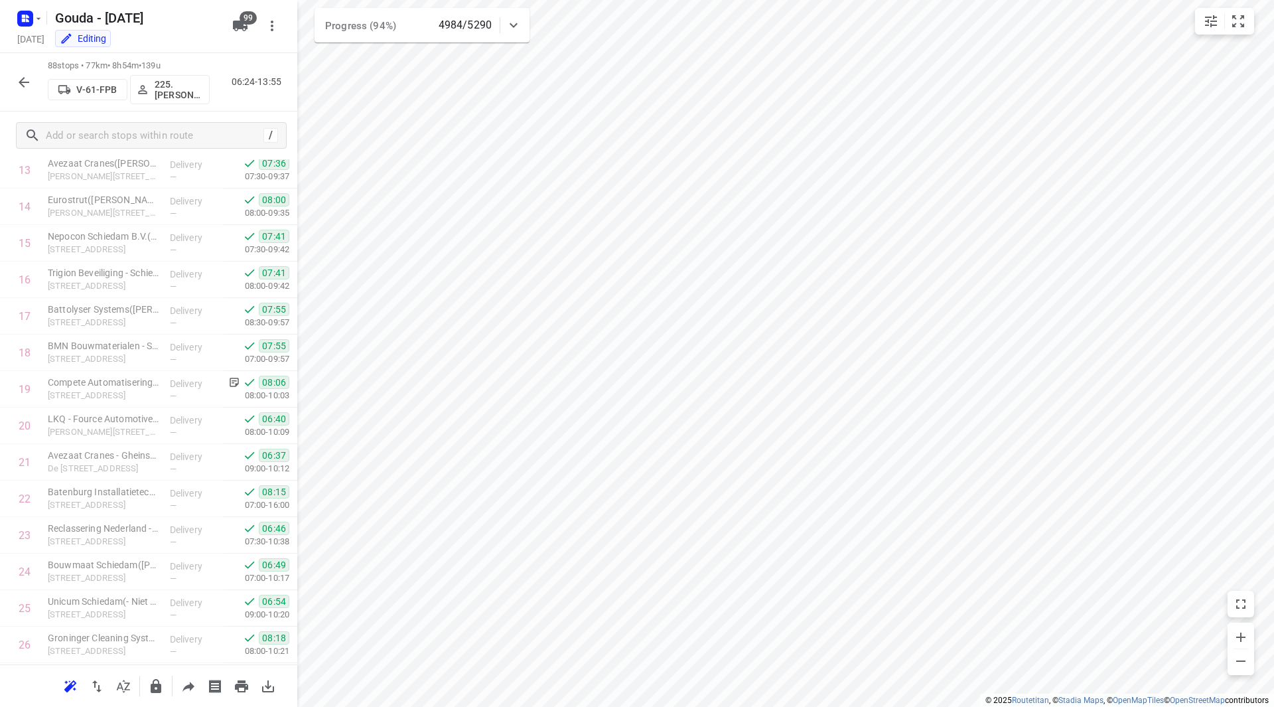
click at [23, 82] on icon "button" at bounding box center [24, 82] width 11 height 11
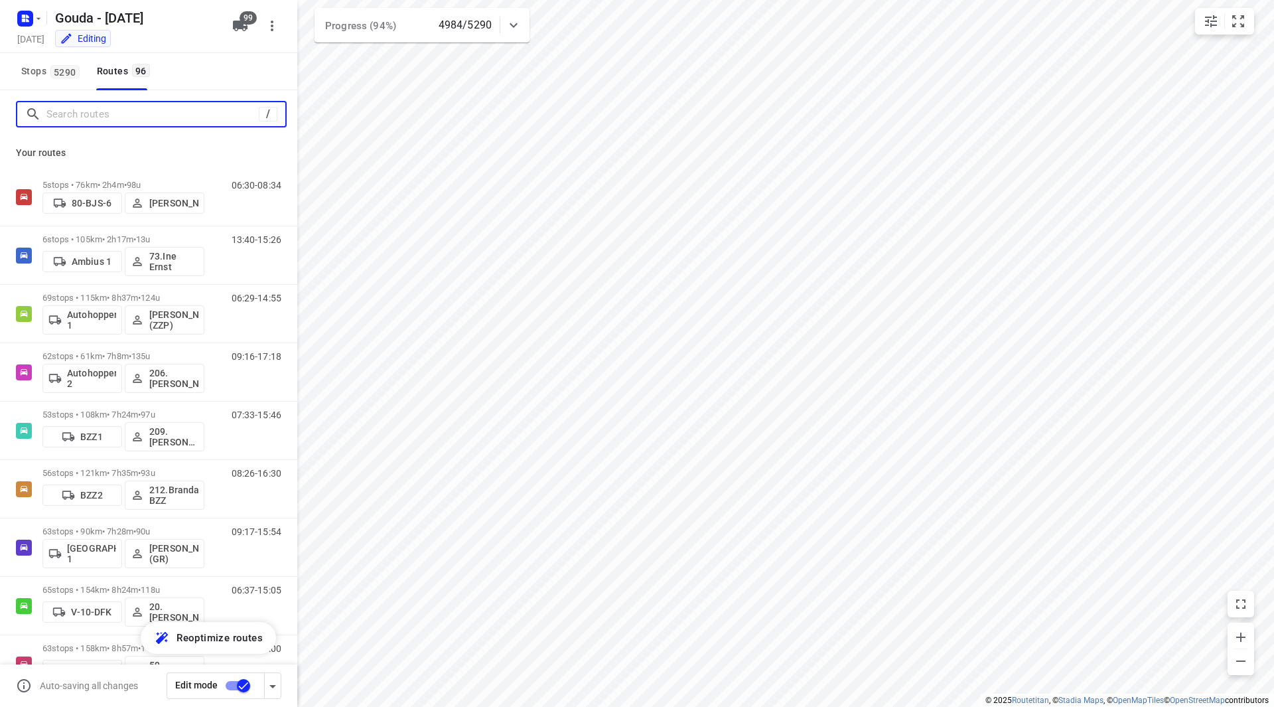
click at [100, 117] on input "Search routes" at bounding box center [152, 114] width 212 height 21
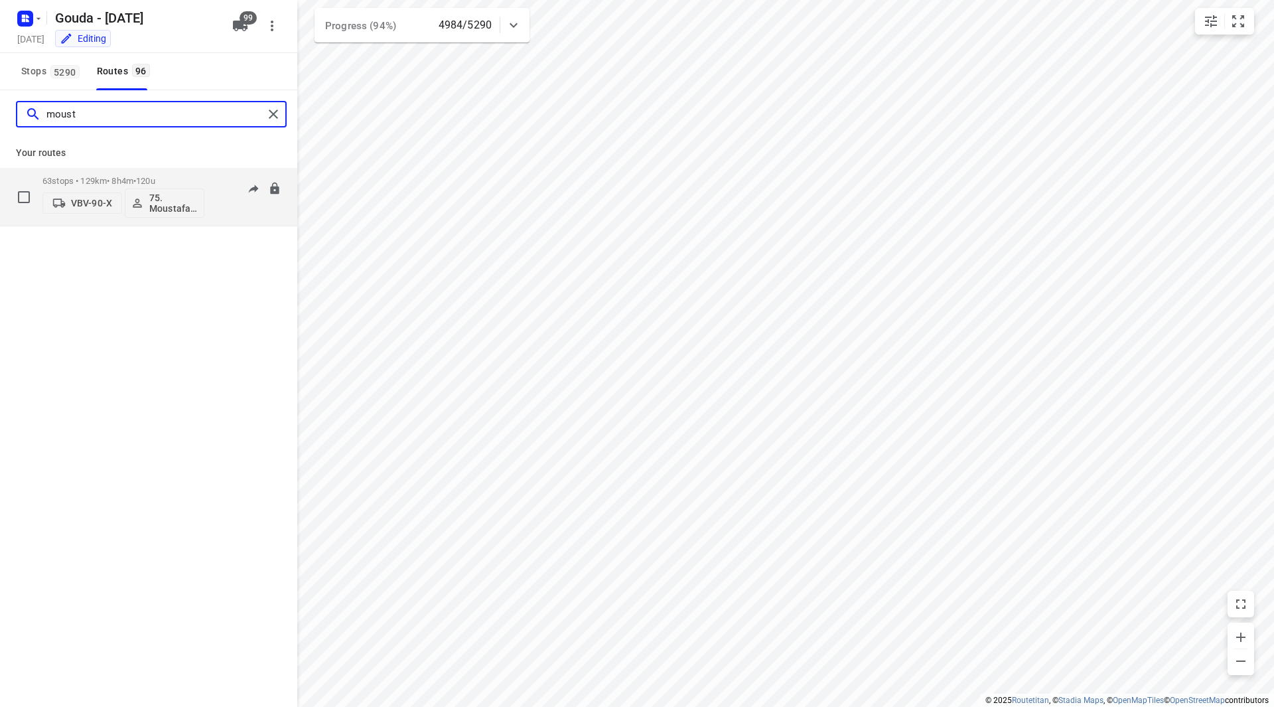
type input "moust"
click at [169, 170] on div "63 stops • 129km • 8h4m • 120u VBV-90-X 75. [PERSON_NAME] 06:48-15:45" at bounding box center [148, 197] width 297 height 58
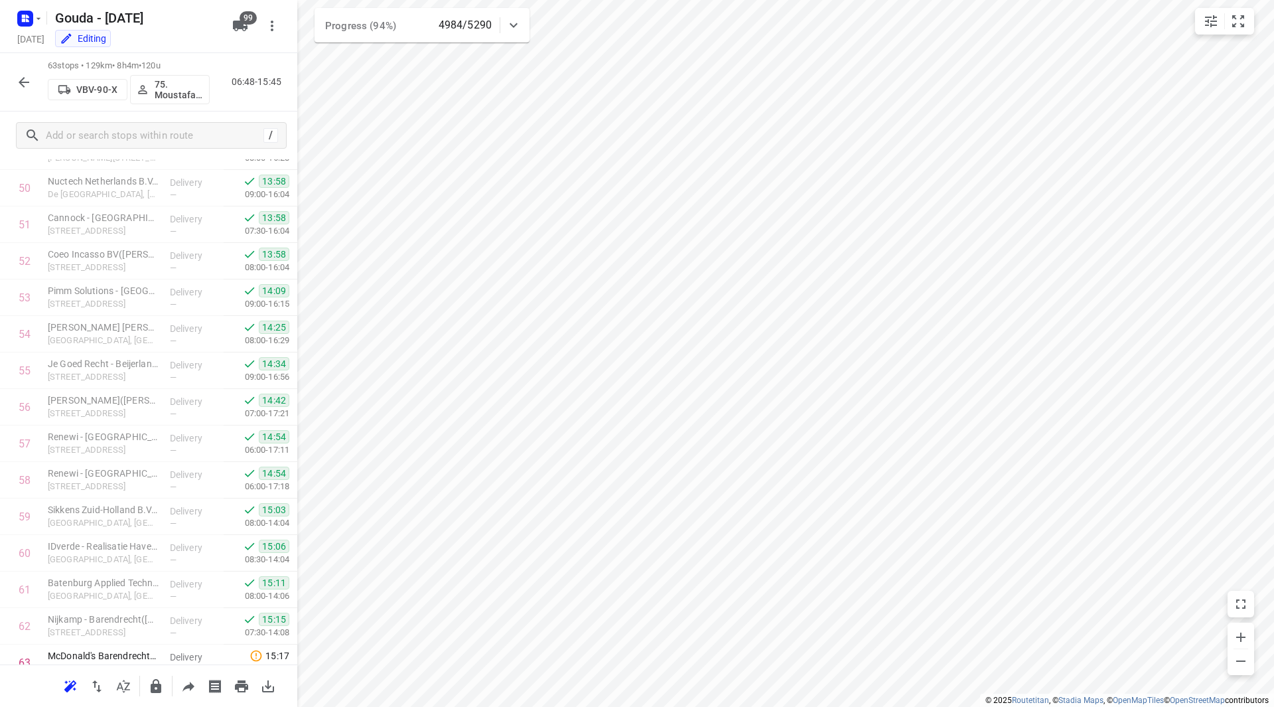
scroll to position [1897, 0]
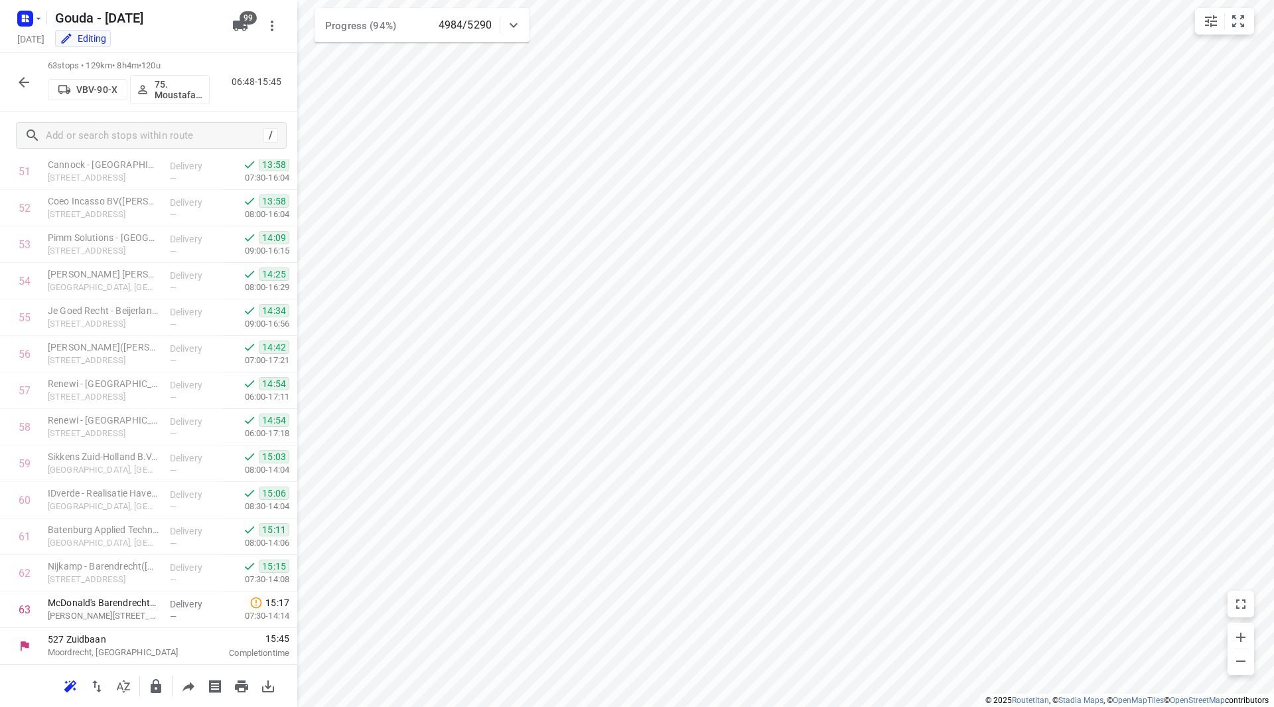
click at [25, 78] on icon "button" at bounding box center [24, 82] width 16 height 16
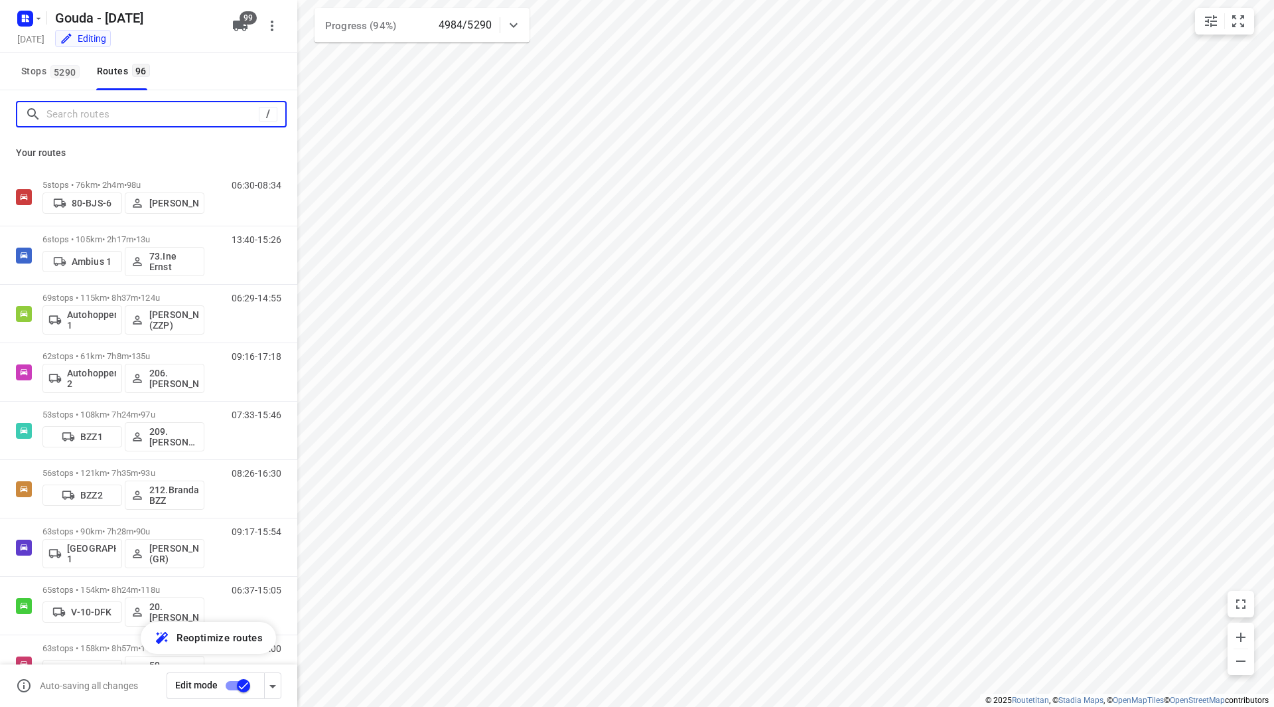
click at [75, 118] on input "Search routes" at bounding box center [152, 114] width 212 height 21
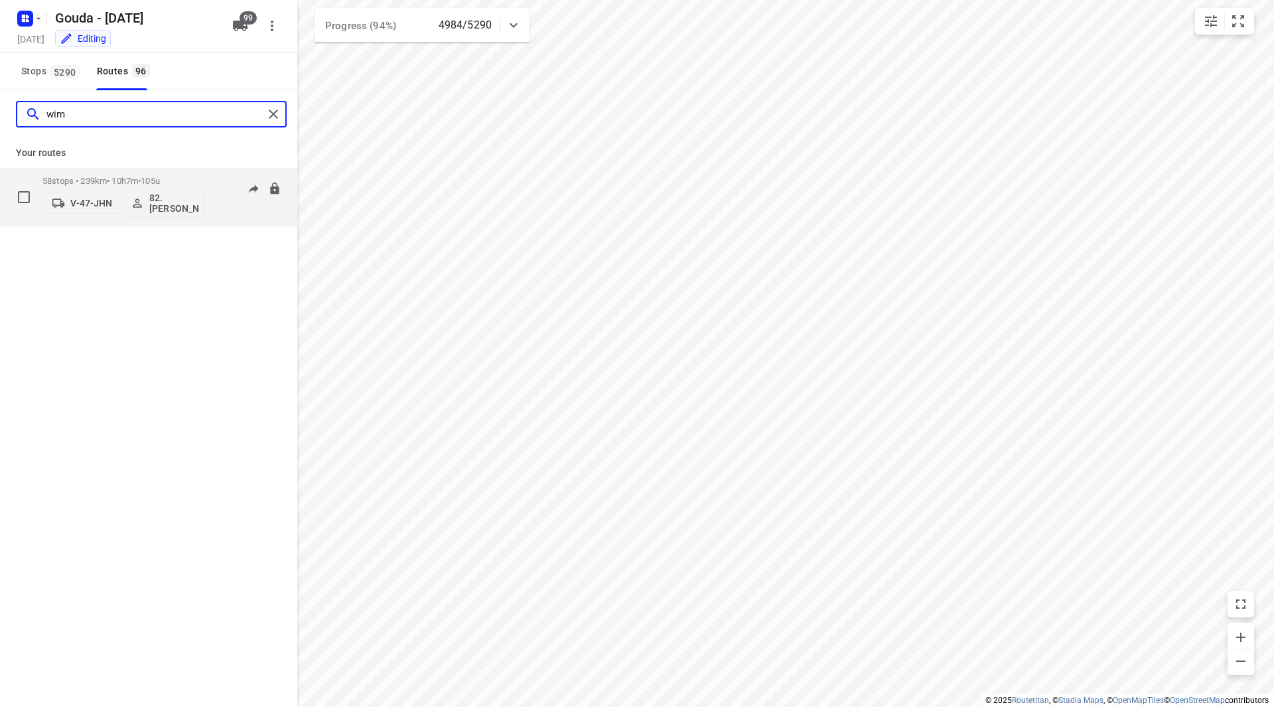
type input "wim"
click at [187, 188] on button "82. [PERSON_NAME]" at bounding box center [165, 202] width 80 height 29
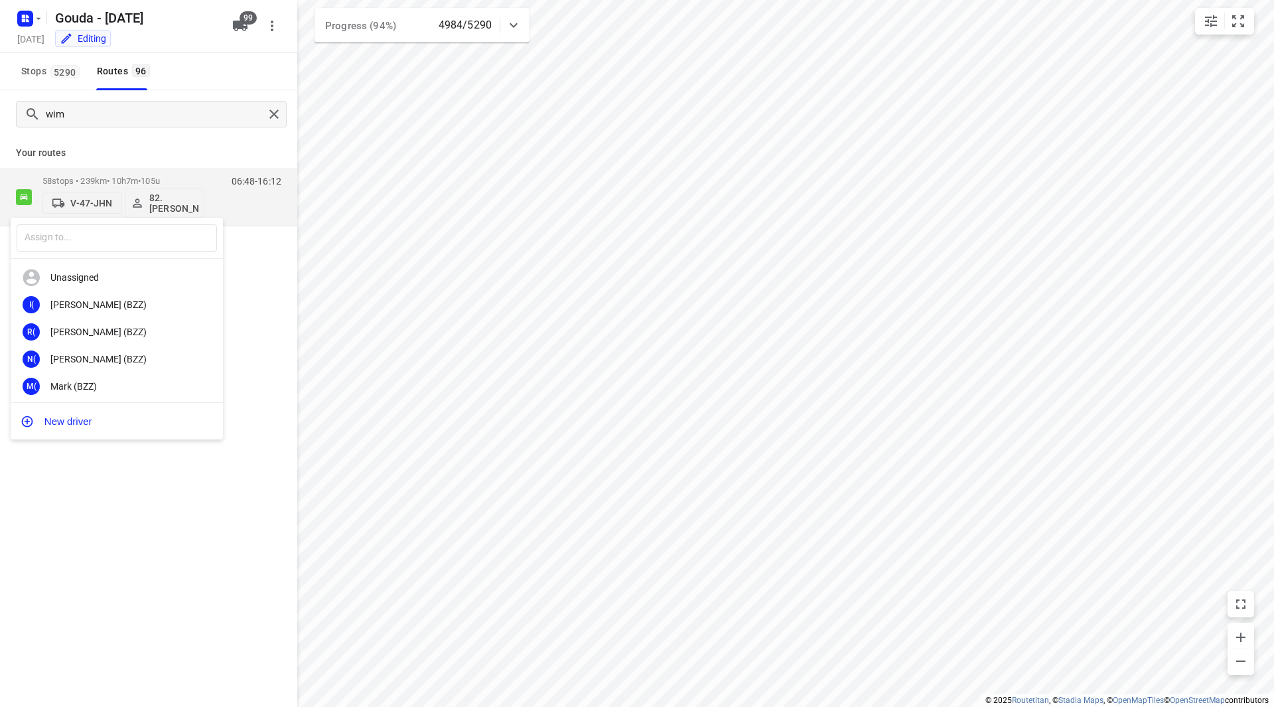
click at [171, 175] on div at bounding box center [637, 353] width 1274 height 707
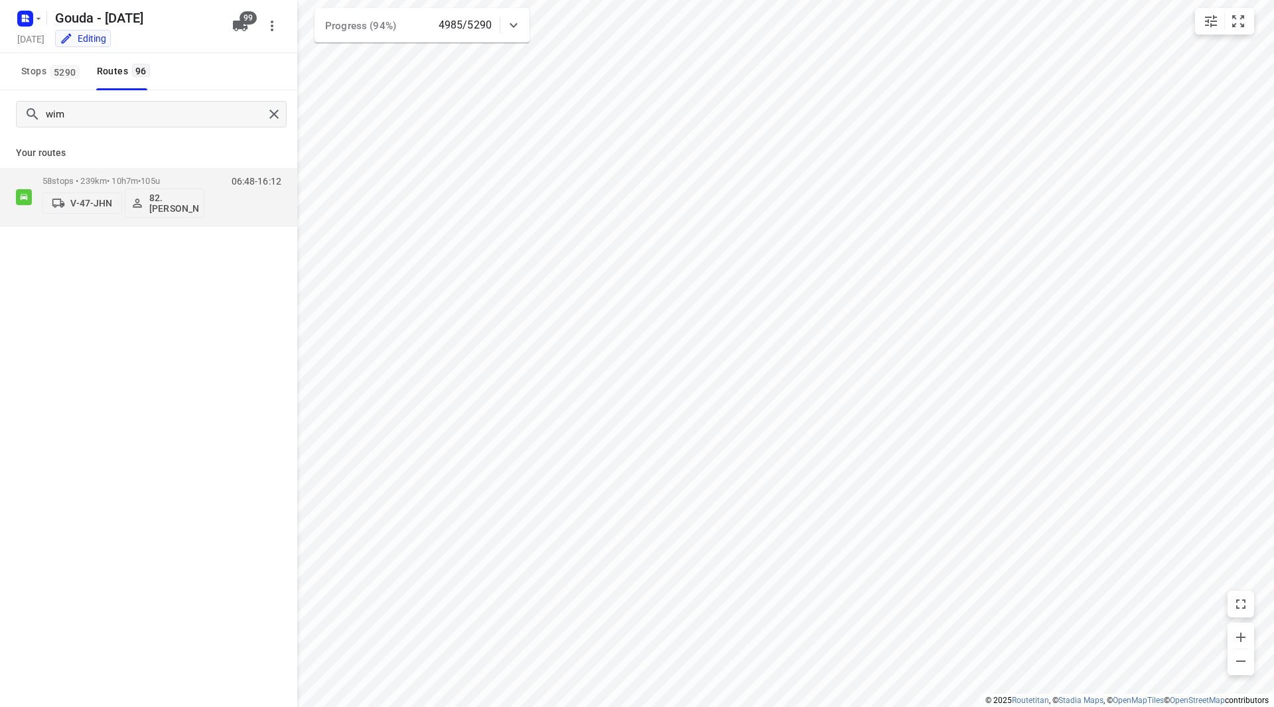
click at [169, 179] on div "​ Unassigned I( [PERSON_NAME] (BZZ) R( [PERSON_NAME] (BZZ) N( [PERSON_NAME] (BZ…" at bounding box center [637, 353] width 1274 height 707
click at [179, 179] on p "58 stops • 239km • 10h7m • 105u" at bounding box center [123, 181] width 162 height 10
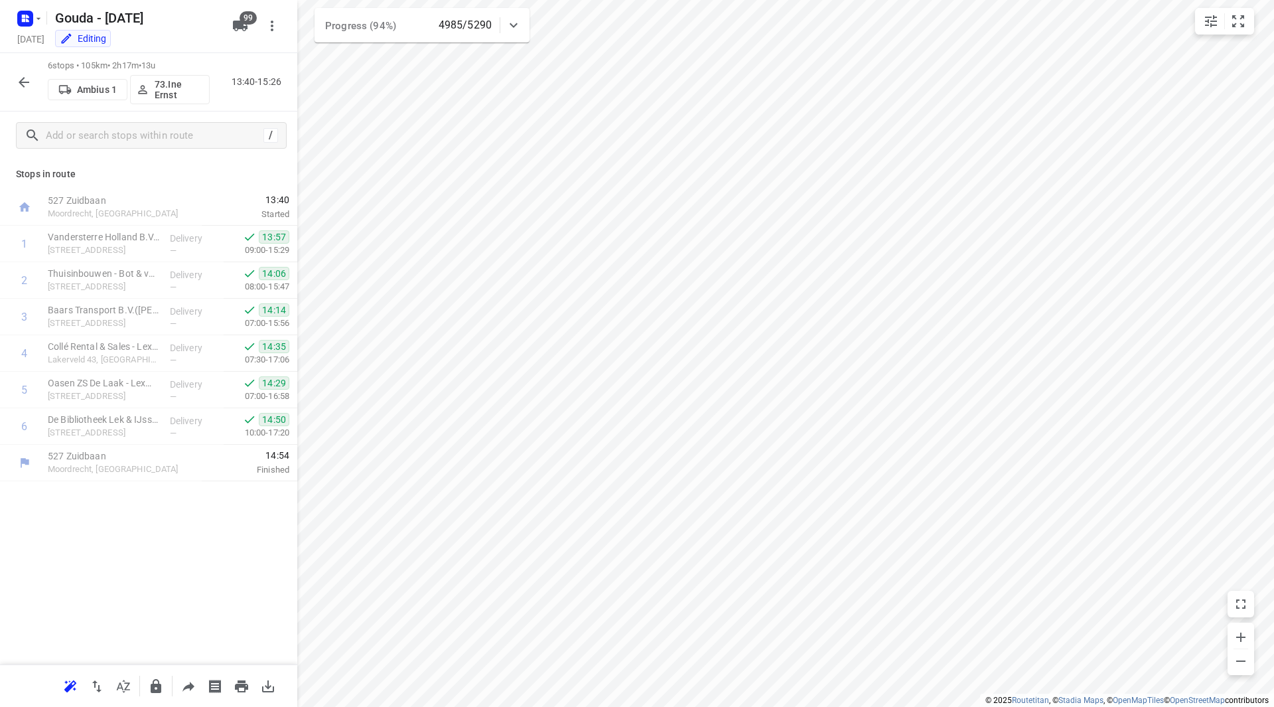
scroll to position [0, 0]
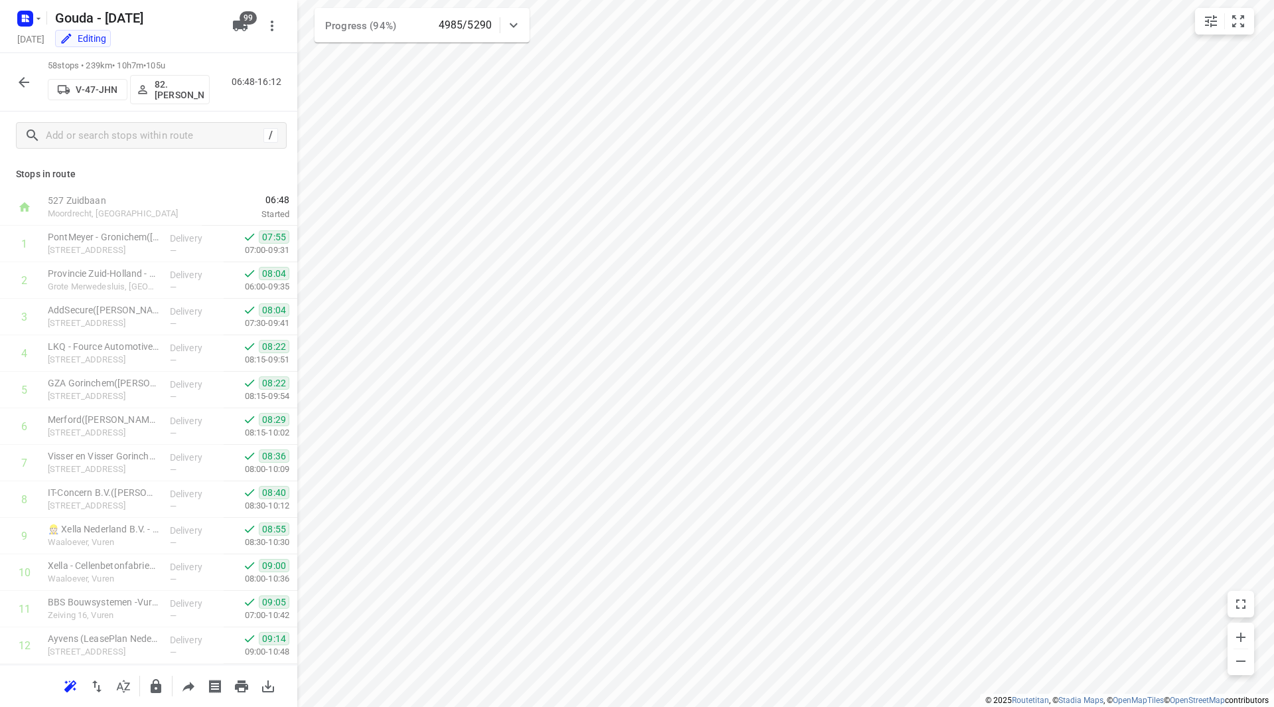
click at [23, 80] on icon "button" at bounding box center [24, 82] width 16 height 16
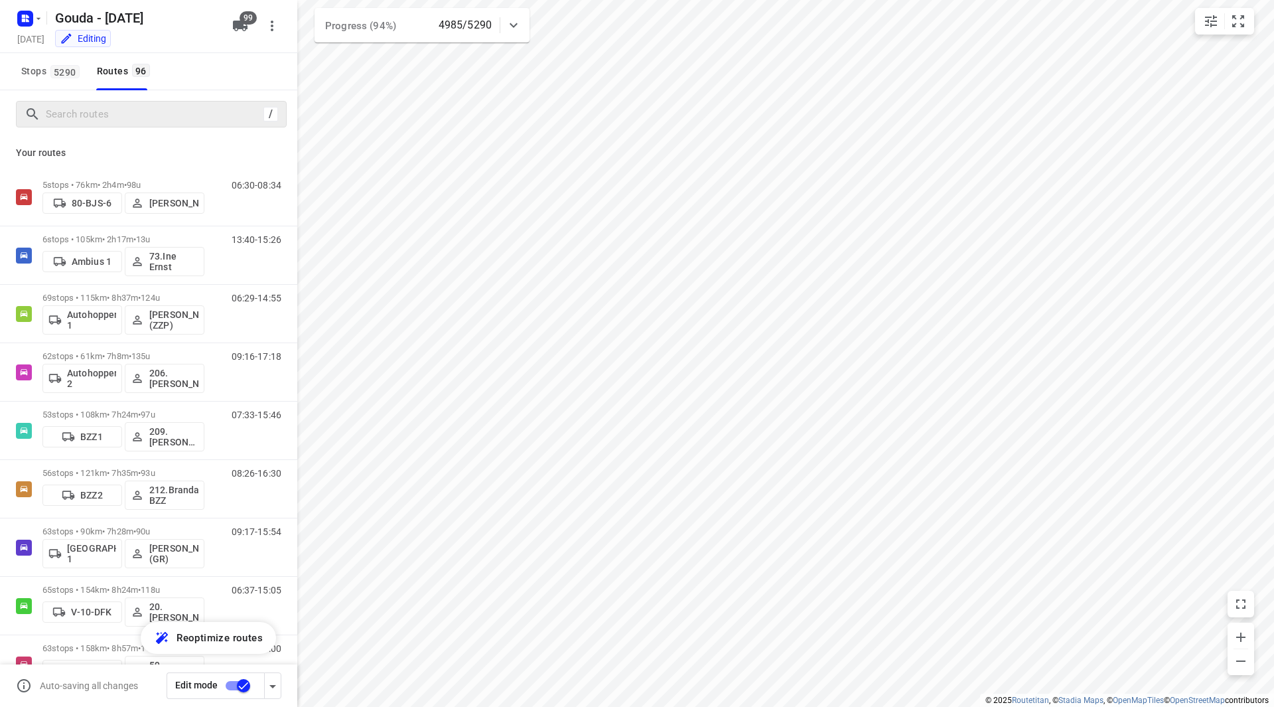
click at [104, 125] on div "/" at bounding box center [151, 114] width 271 height 27
click at [111, 119] on input "Search routes" at bounding box center [152, 114] width 212 height 21
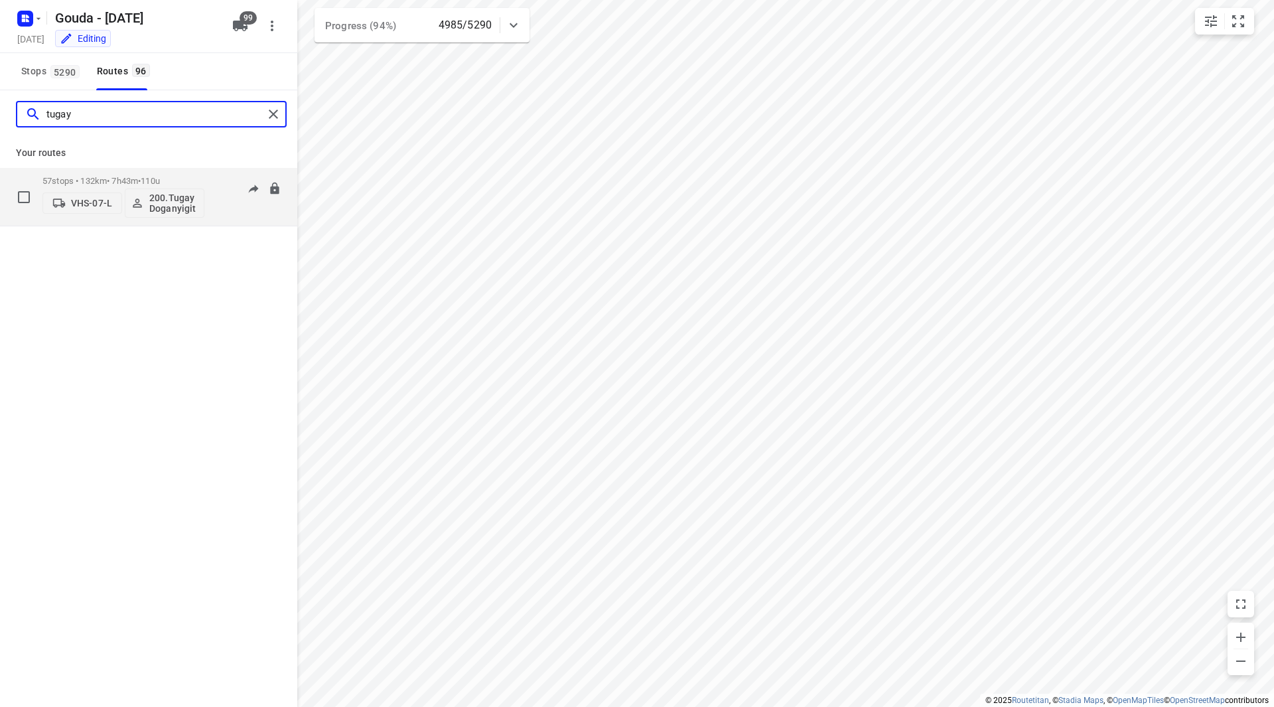
type input "tugay"
click at [160, 176] on span "110u" at bounding box center [150, 181] width 19 height 10
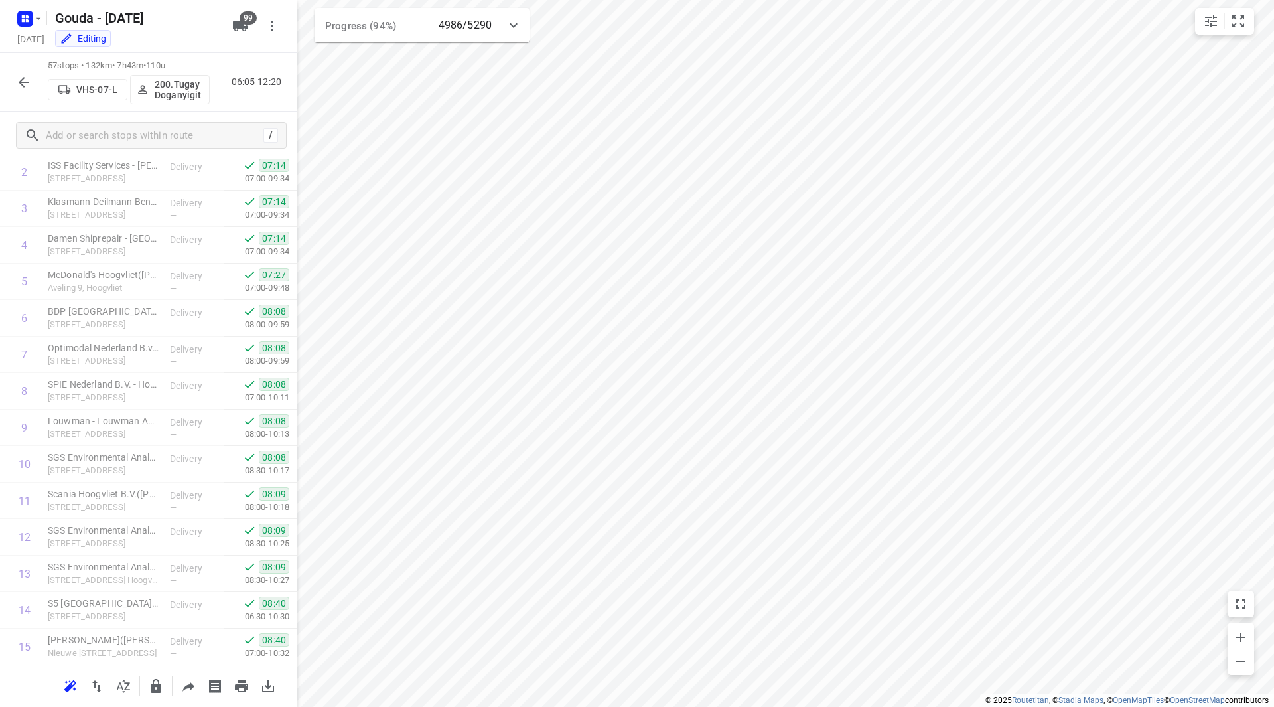
scroll to position [88, 0]
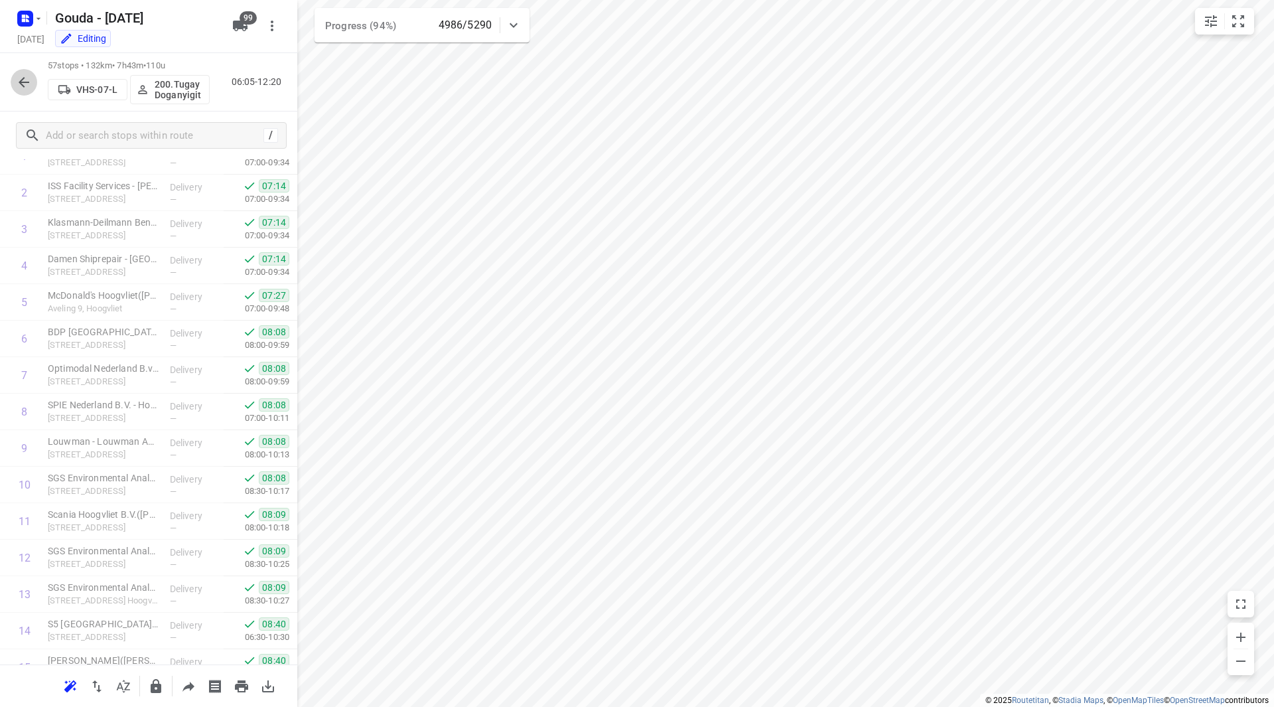
click at [27, 74] on icon "button" at bounding box center [24, 82] width 16 height 16
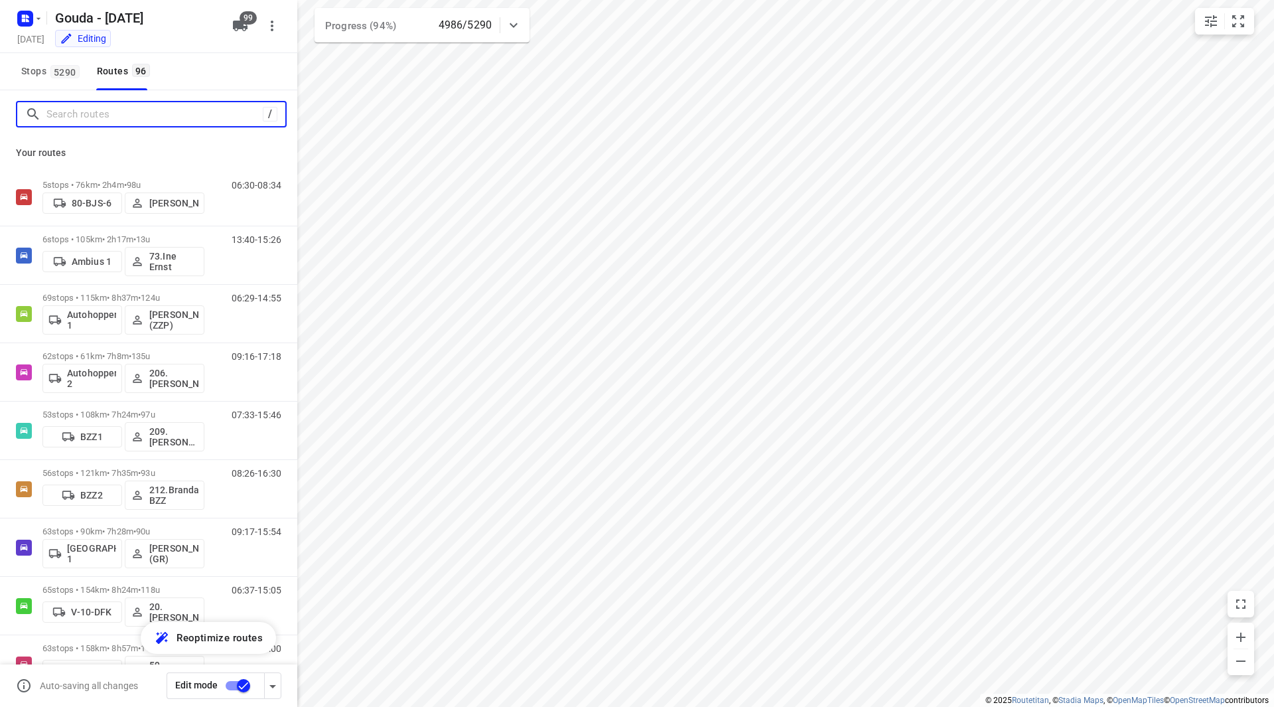
click at [90, 107] on input "Search routes" at bounding box center [154, 114] width 216 height 21
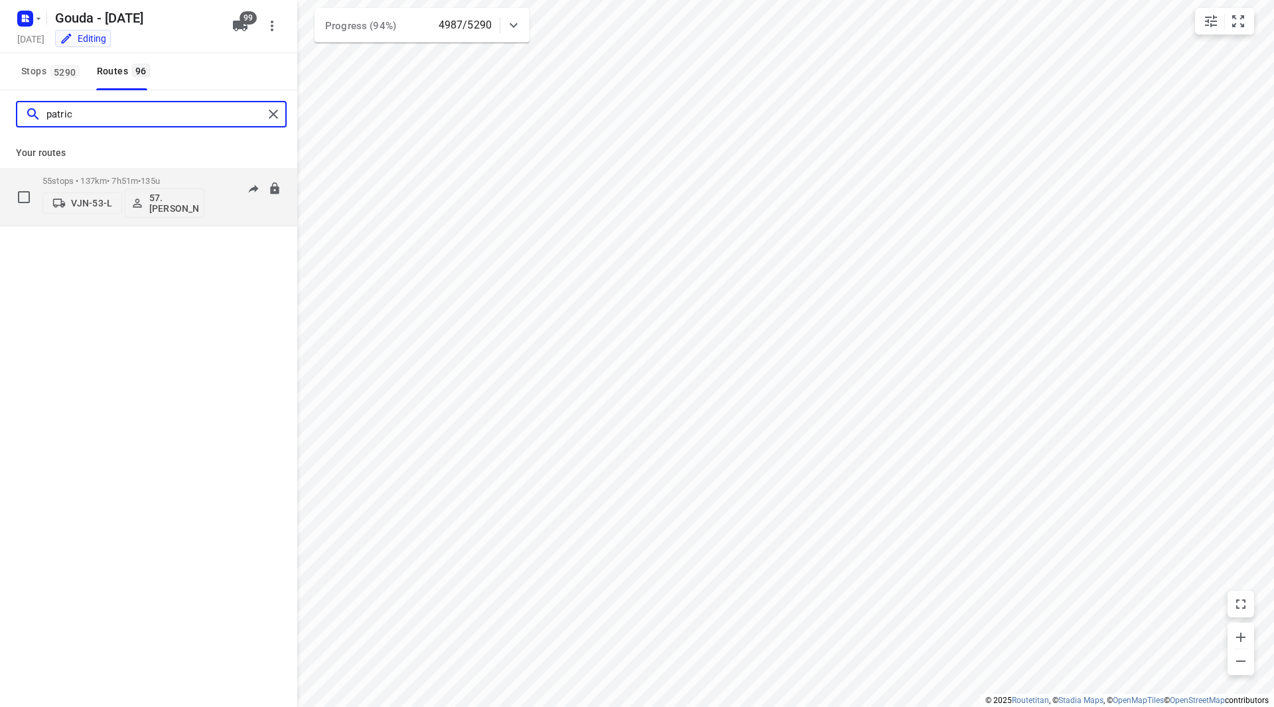
type input "patric"
click at [193, 181] on p "55 stops • 137km • 7h51m • 135u" at bounding box center [123, 181] width 162 height 10
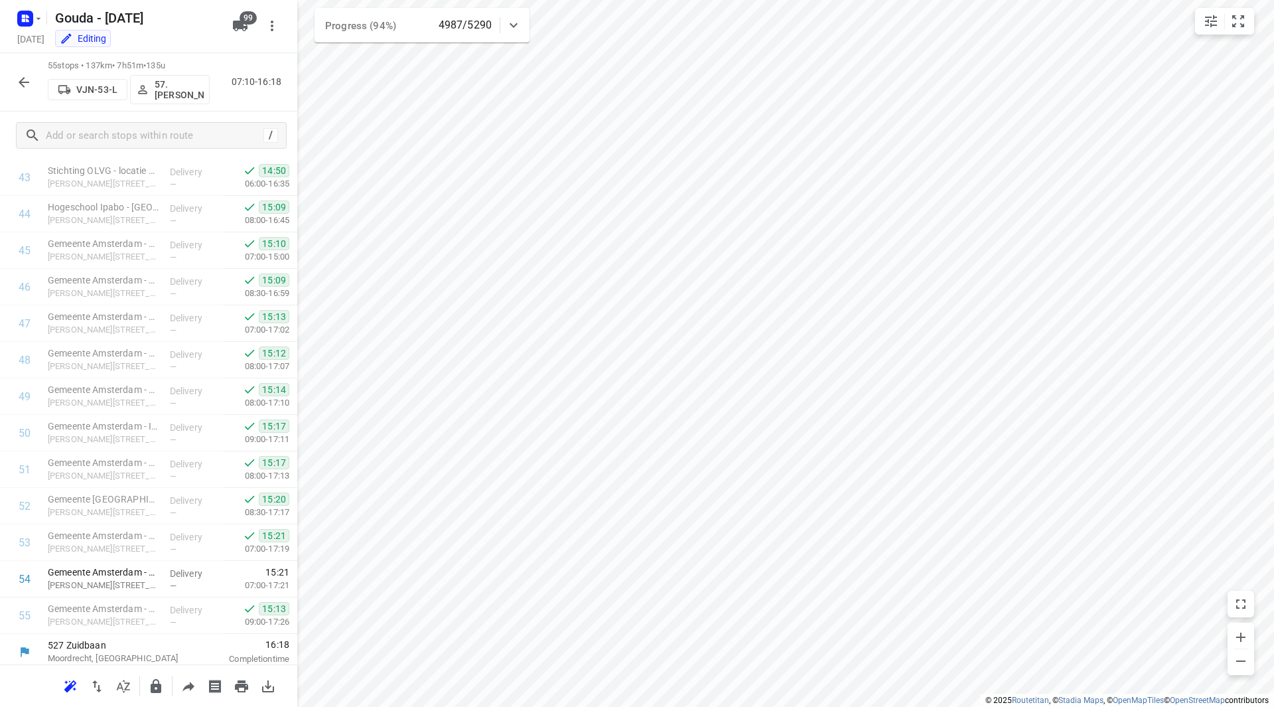
scroll to position [1605, 0]
click at [22, 77] on icon "button" at bounding box center [24, 82] width 16 height 16
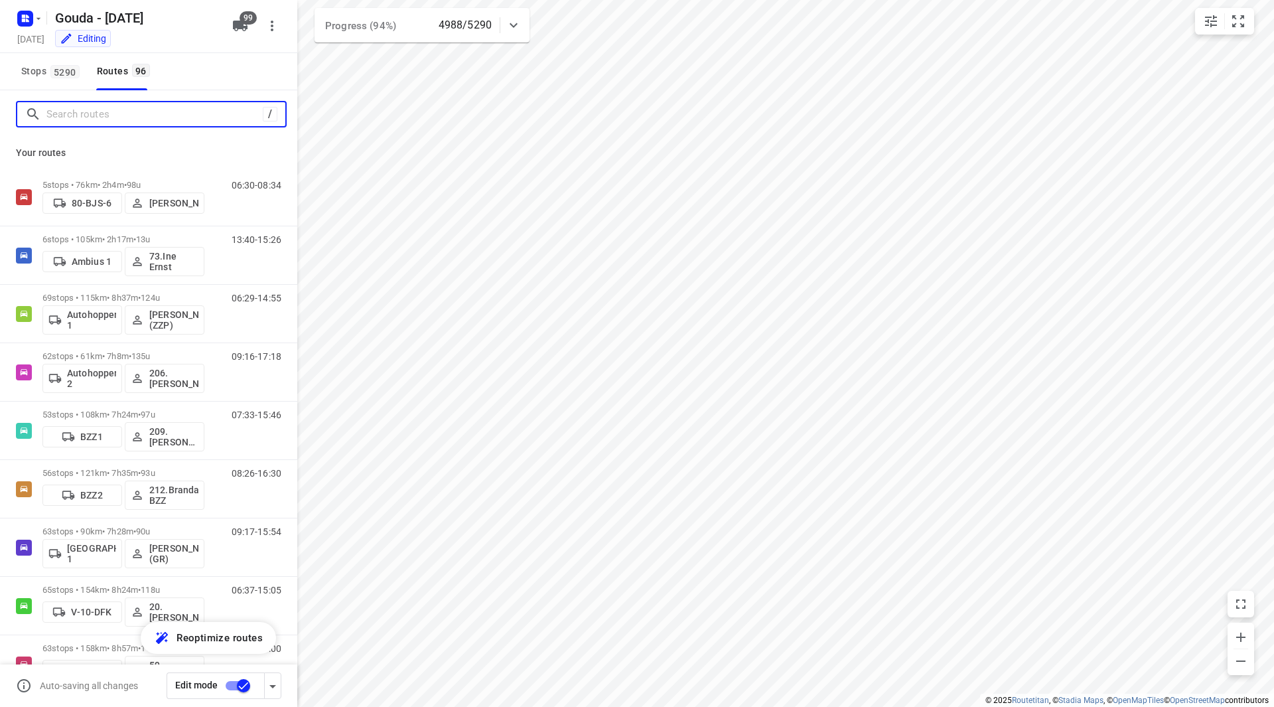
click at [74, 118] on input "Search routes" at bounding box center [154, 114] width 216 height 21
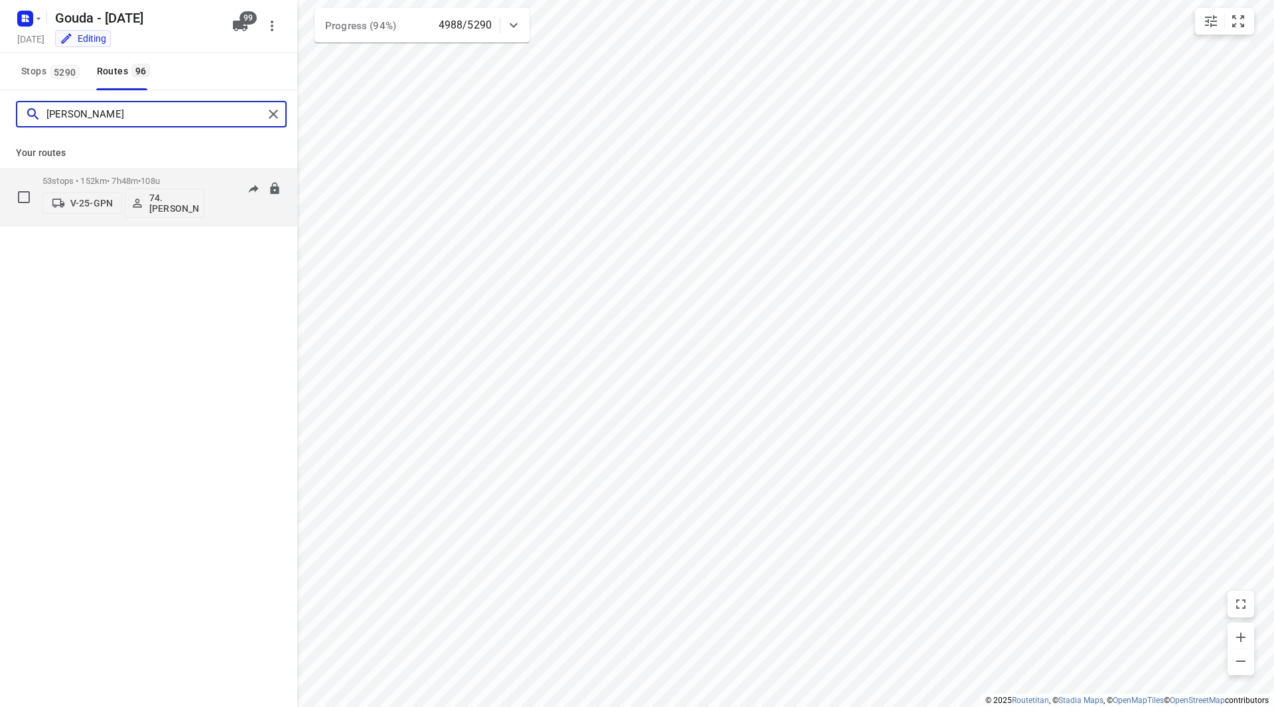
type input "[PERSON_NAME]"
click at [184, 177] on p "53 stops • 152km • 7h48m • 108u" at bounding box center [123, 181] width 162 height 10
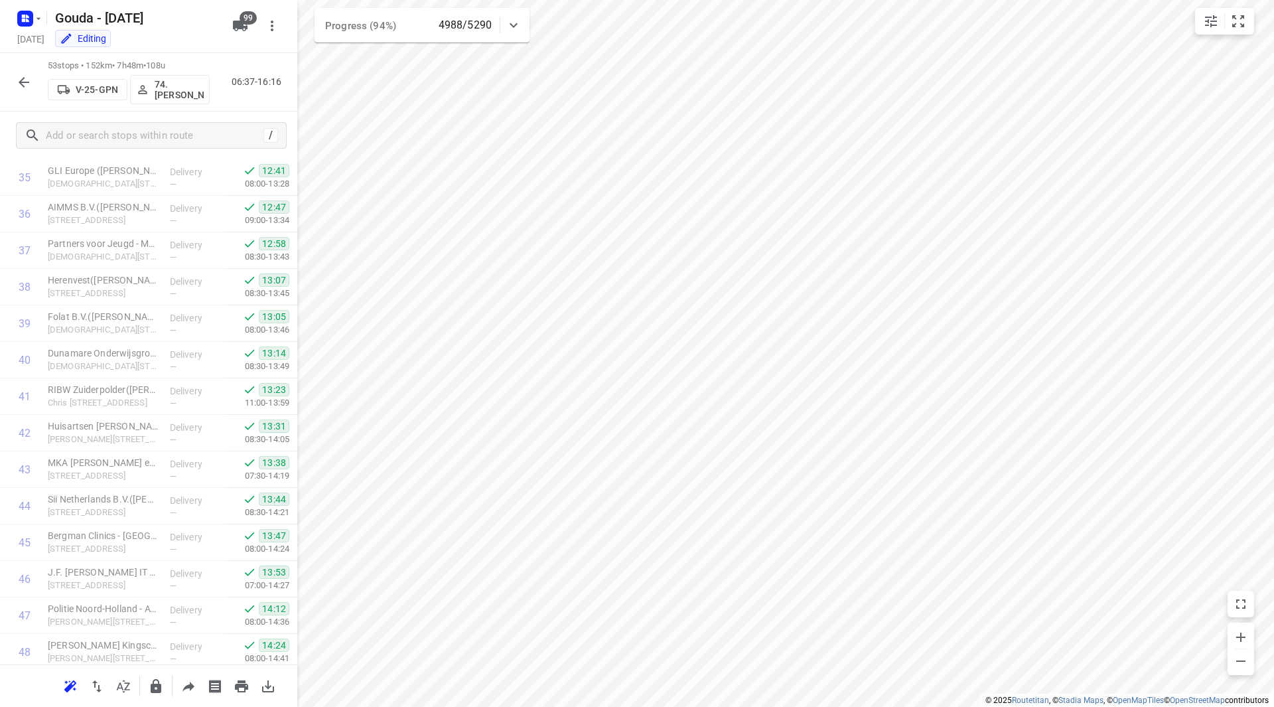
scroll to position [1532, 0]
click at [18, 78] on icon "button" at bounding box center [24, 82] width 16 height 16
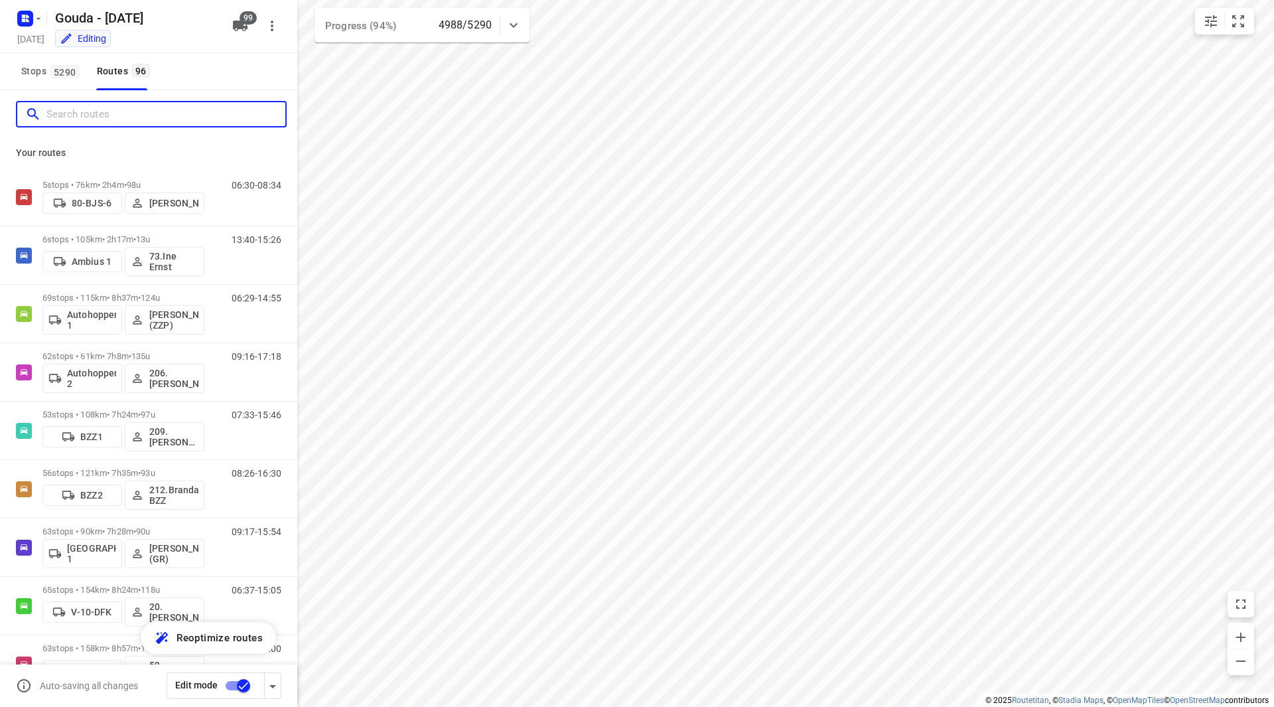
click at [56, 122] on input "Search routes" at bounding box center [165, 114] width 239 height 21
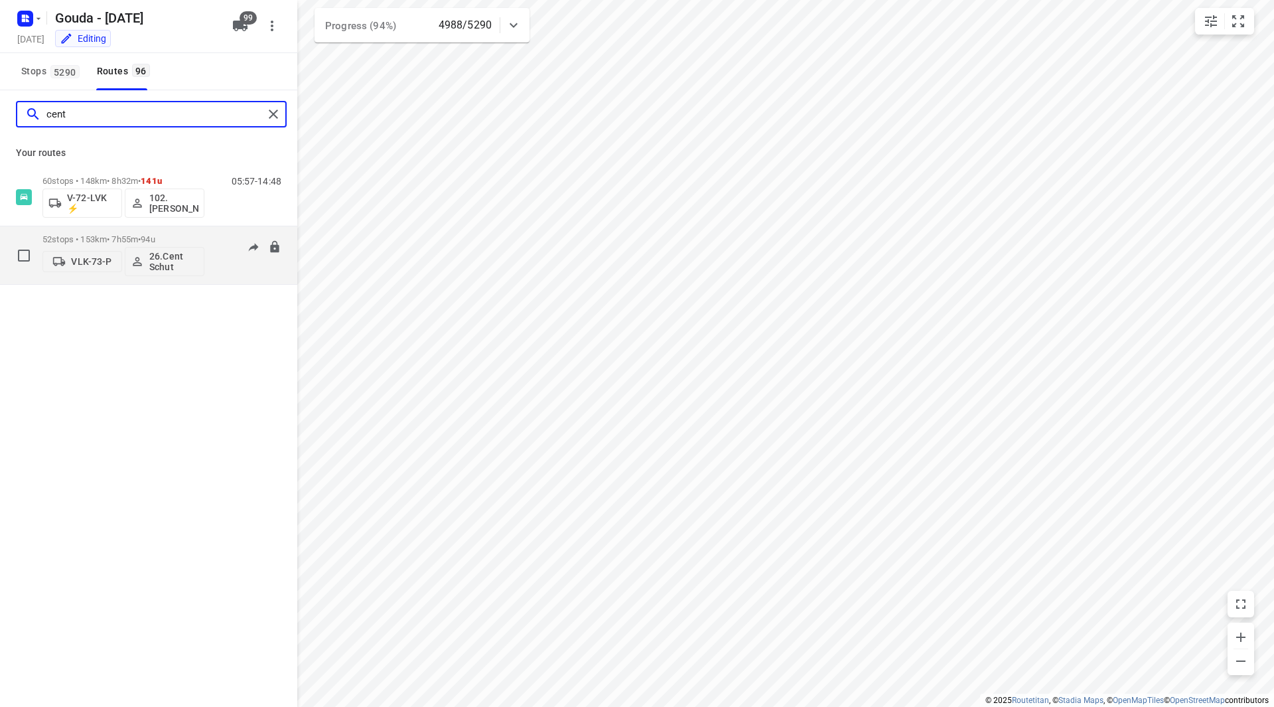
type input "cent"
click at [194, 234] on p "52 stops • 153km • 7h55m • 94u" at bounding box center [123, 239] width 162 height 10
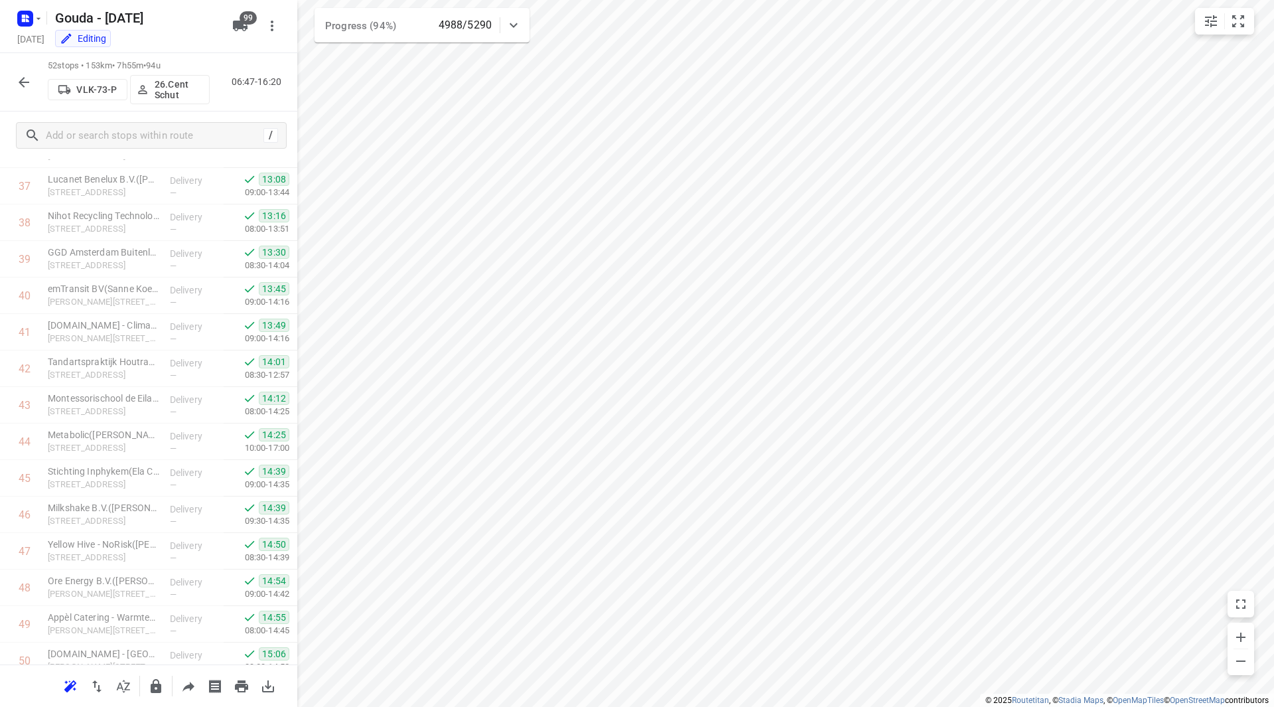
scroll to position [1496, 0]
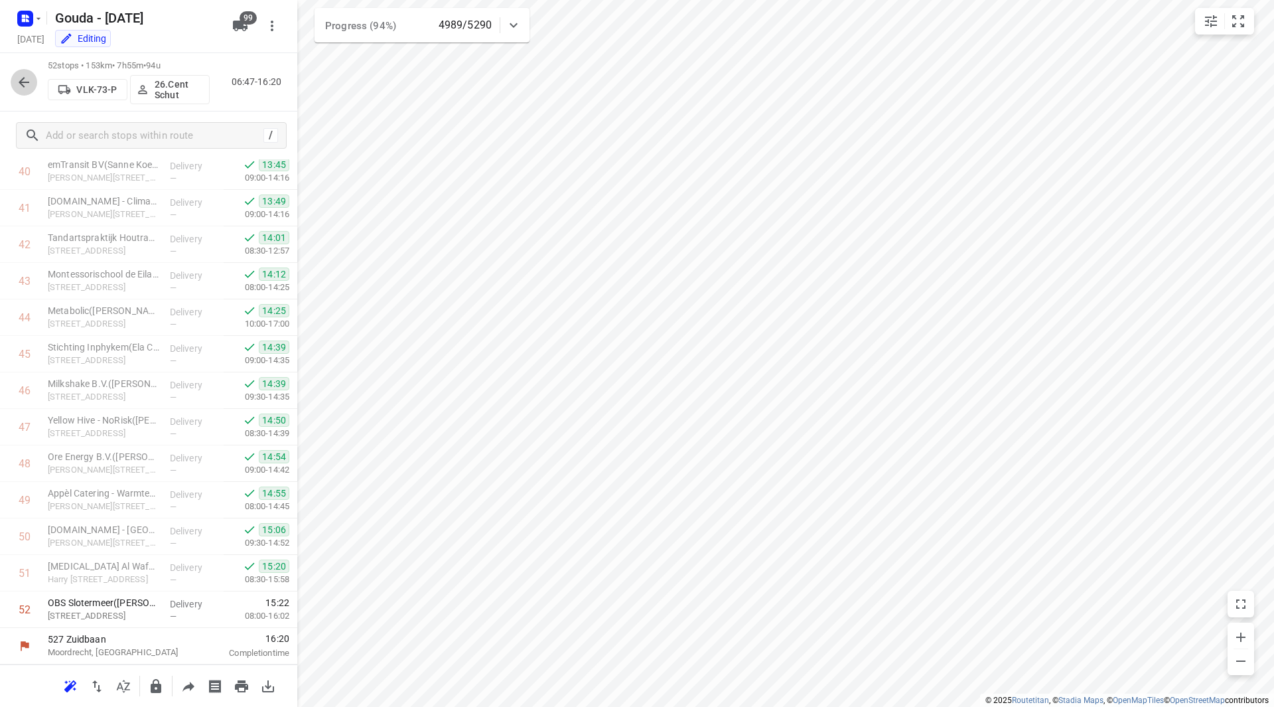
click at [28, 77] on icon "button" at bounding box center [24, 82] width 16 height 16
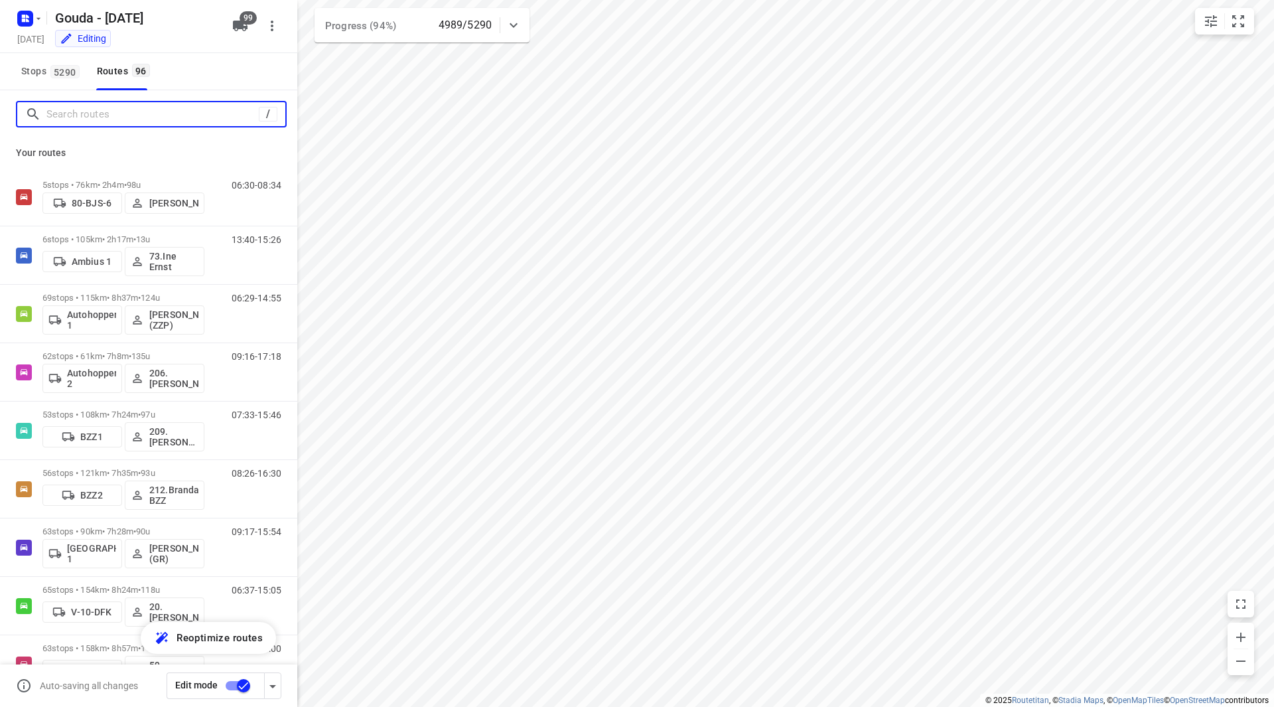
click at [81, 122] on input "Search routes" at bounding box center [152, 114] width 212 height 21
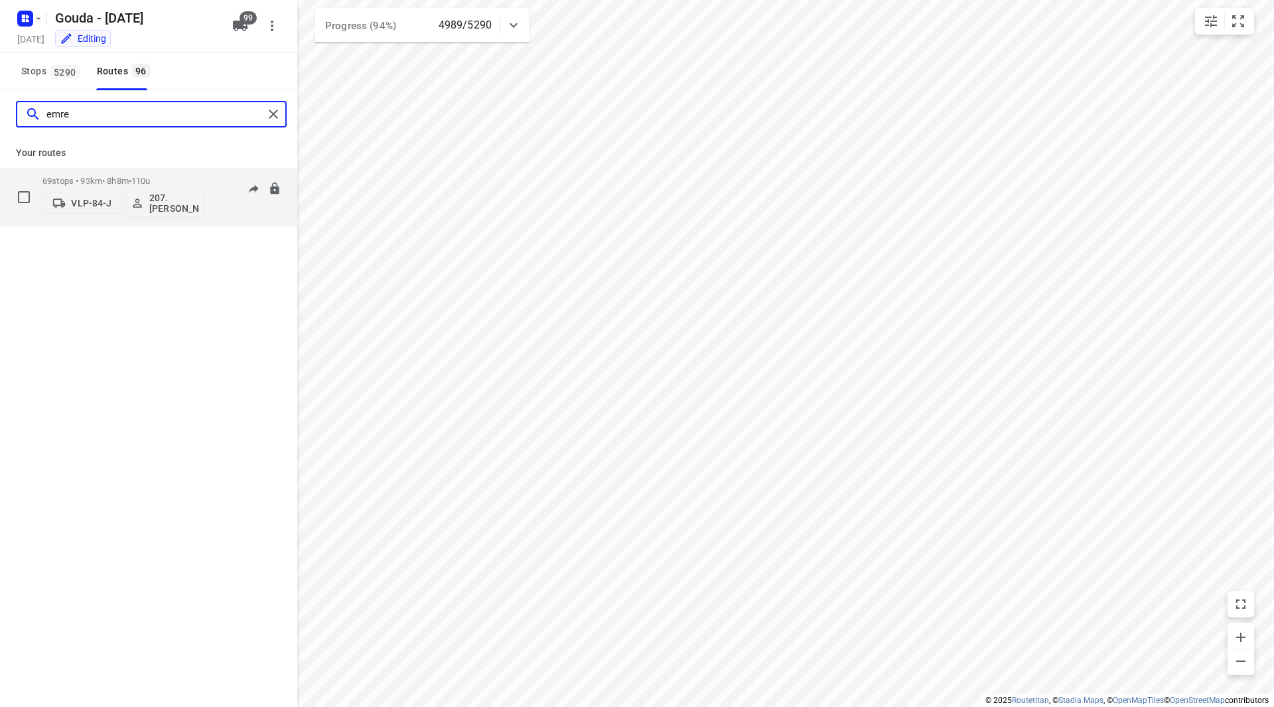
type input "emre"
click at [170, 172] on div "69 stops • 93km • 8h8m • 110u VLP-84-J 207.Emre Geckalmis" at bounding box center [123, 196] width 162 height 55
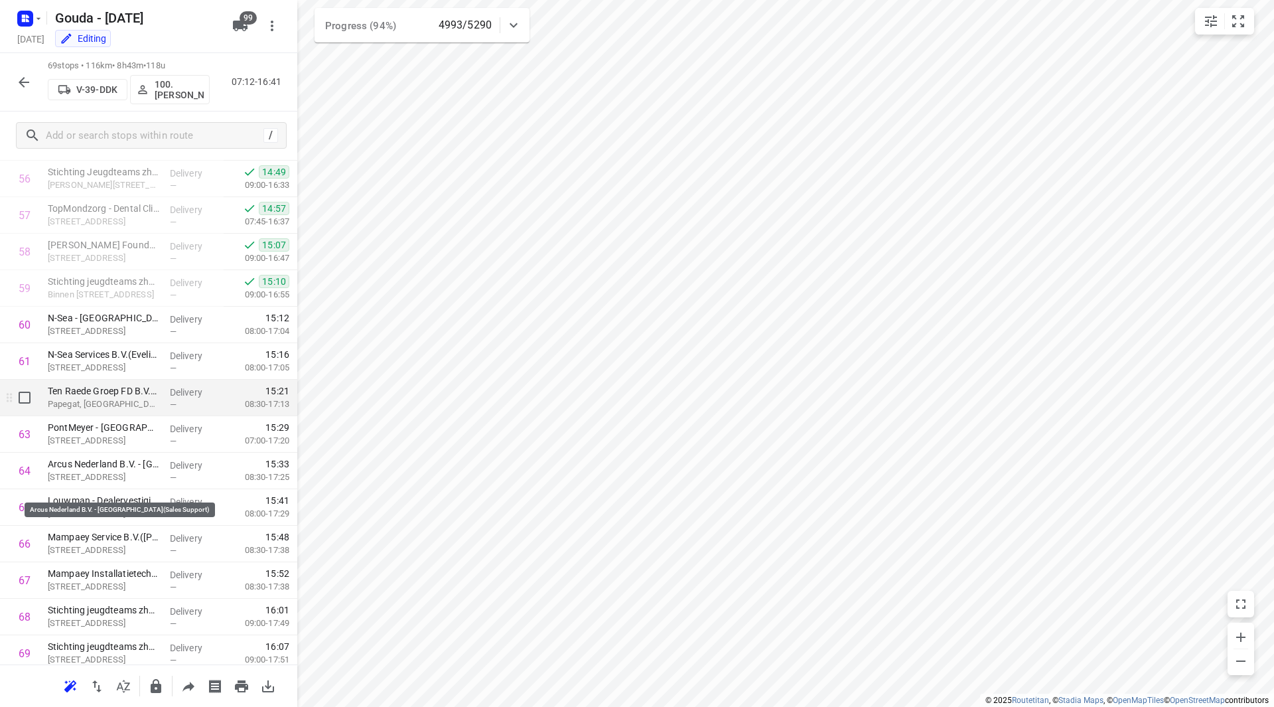
scroll to position [2050, 0]
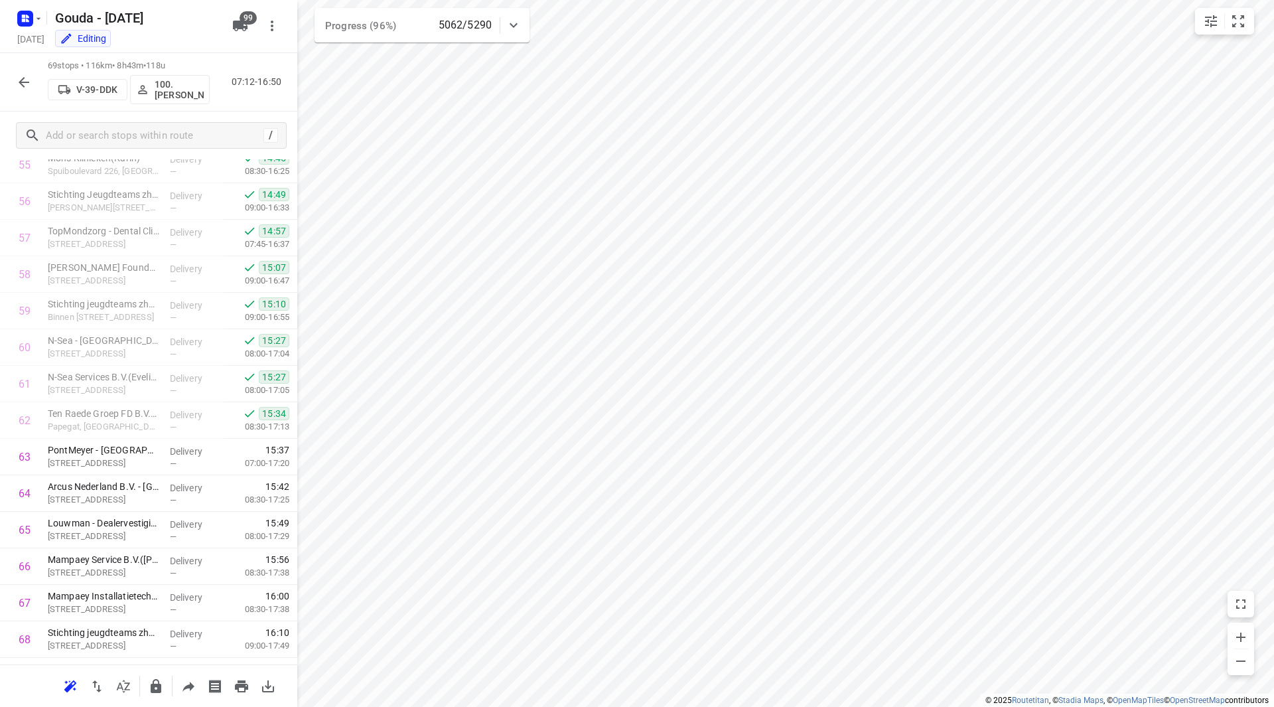
click at [16, 78] on icon "button" at bounding box center [24, 82] width 16 height 16
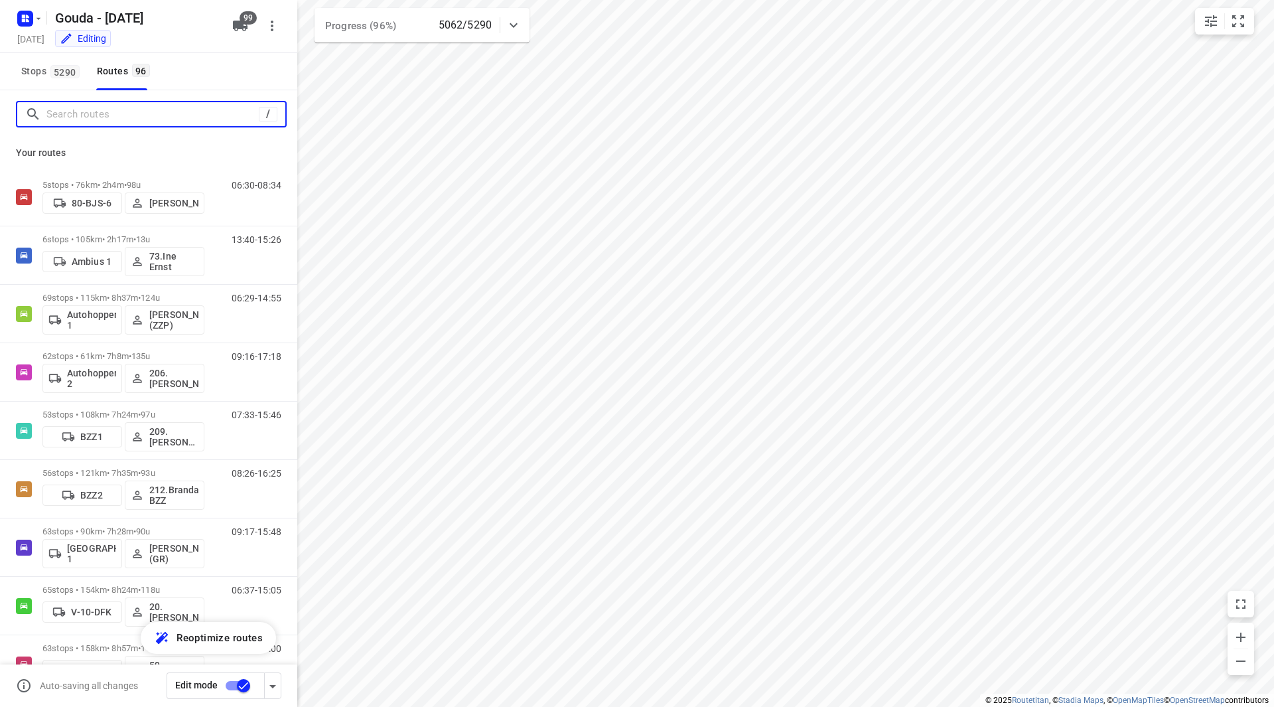
click at [76, 120] on input "Search routes" at bounding box center [152, 114] width 212 height 21
click at [85, 117] on input "Search routes" at bounding box center [165, 114] width 239 height 21
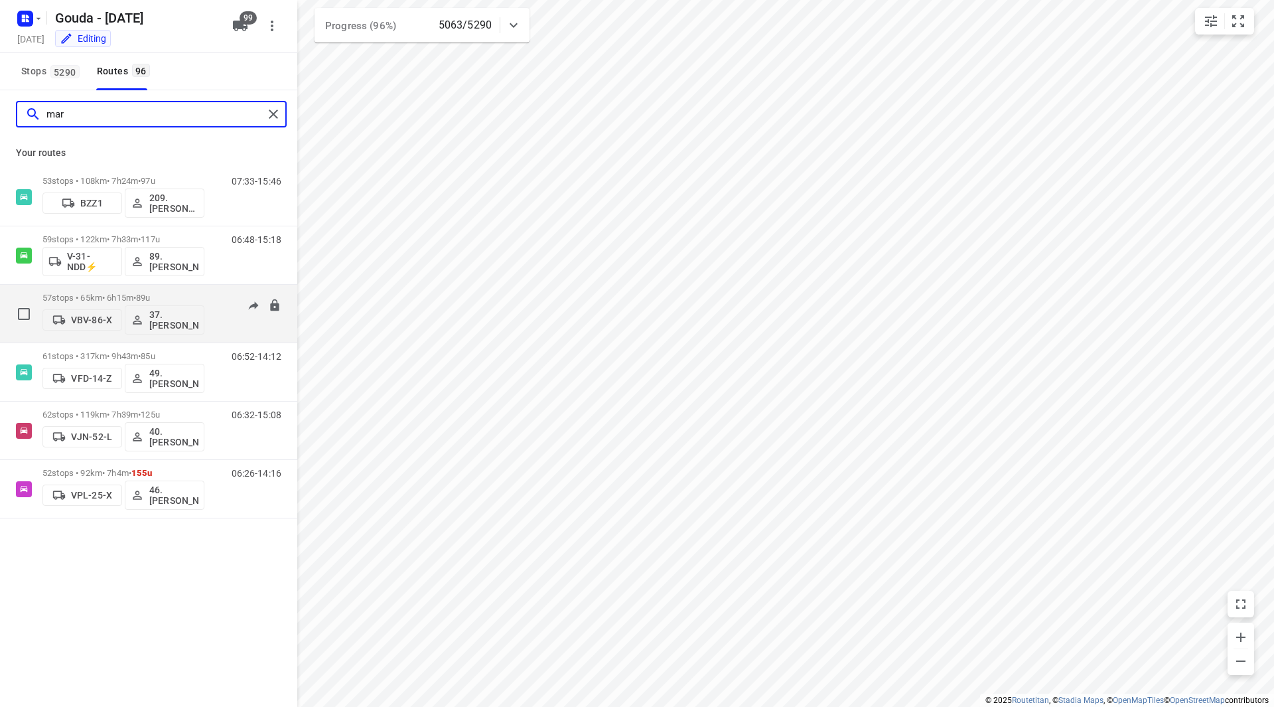
type input "mar"
click at [180, 296] on p "57 stops • 65km • 6h15m • 89u" at bounding box center [123, 298] width 162 height 10
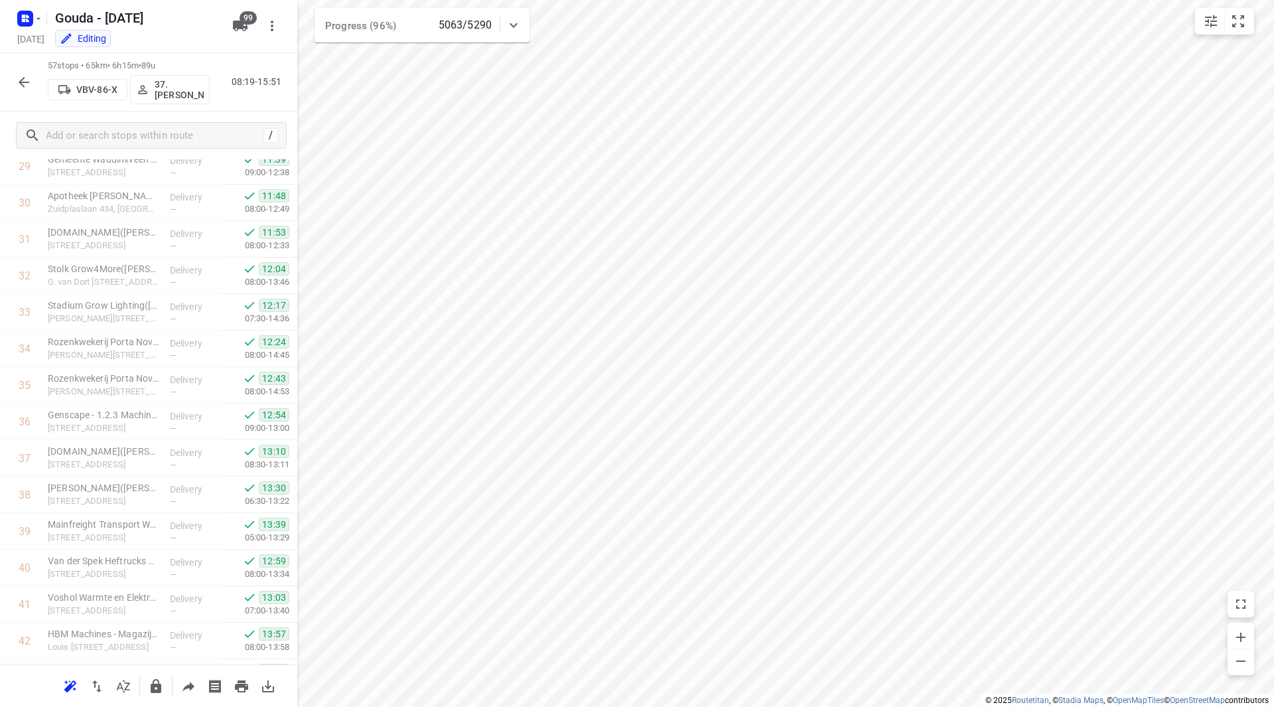
scroll to position [1678, 0]
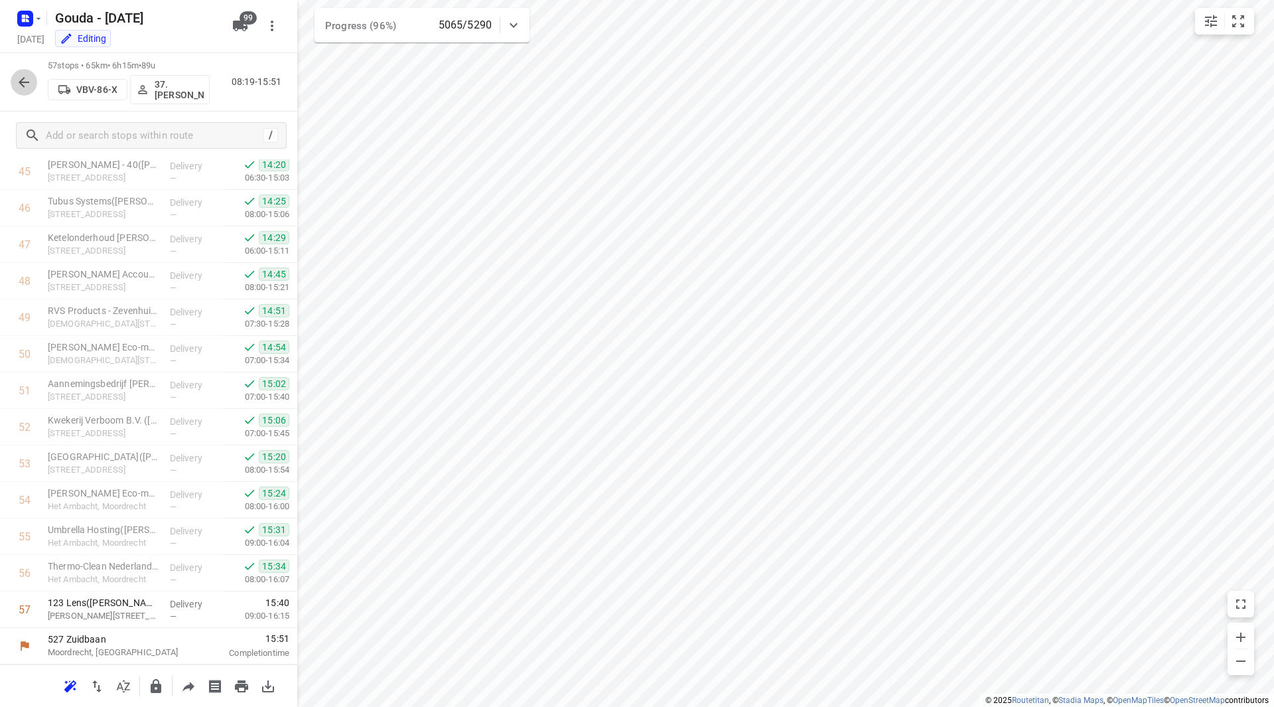
click at [21, 78] on icon "button" at bounding box center [24, 82] width 16 height 16
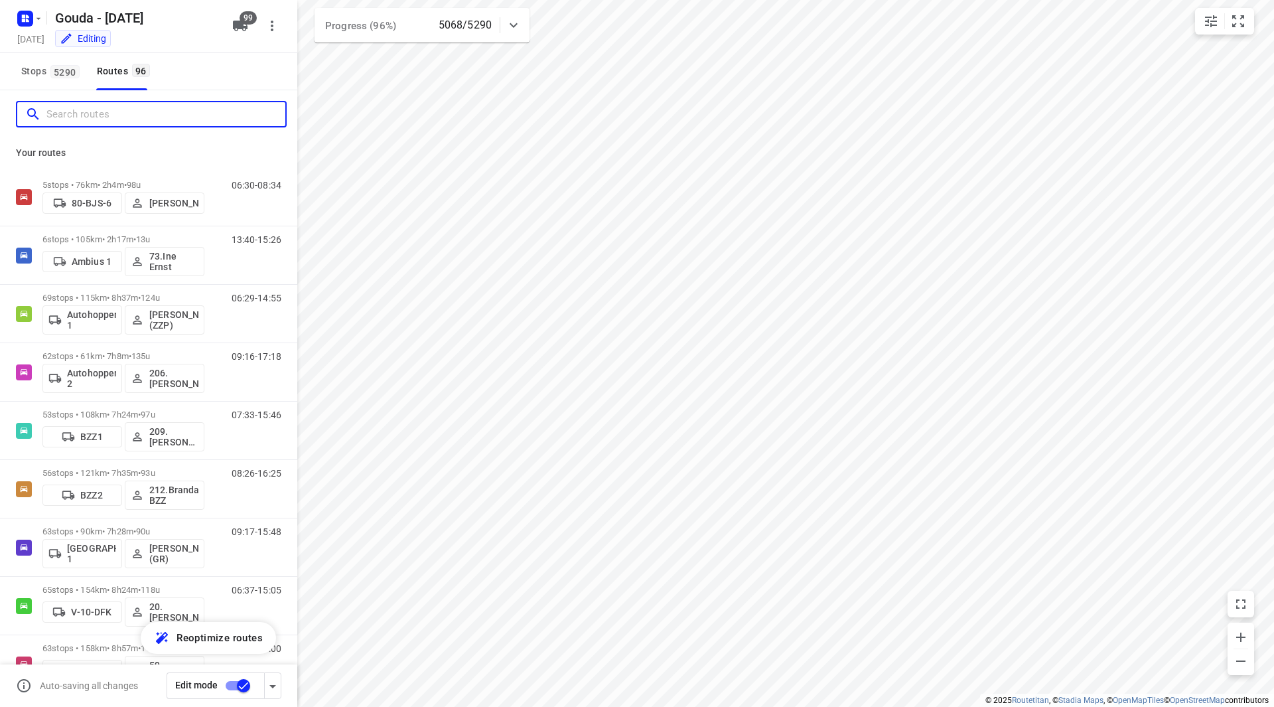
click at [76, 111] on input "Search routes" at bounding box center [165, 114] width 239 height 21
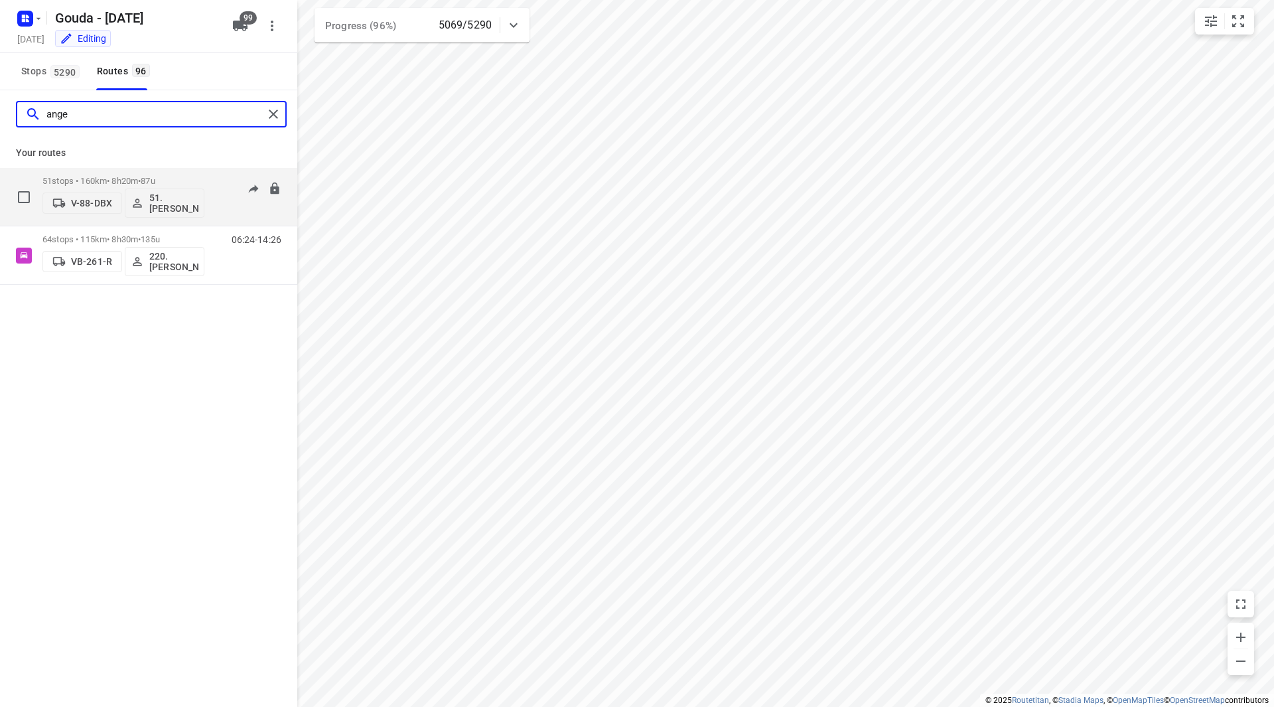
type input "ange"
click at [163, 173] on div "51 stops • 160km • 8h20m • 87u V-88-DBX 51.Angelique Langerak" at bounding box center [123, 196] width 162 height 55
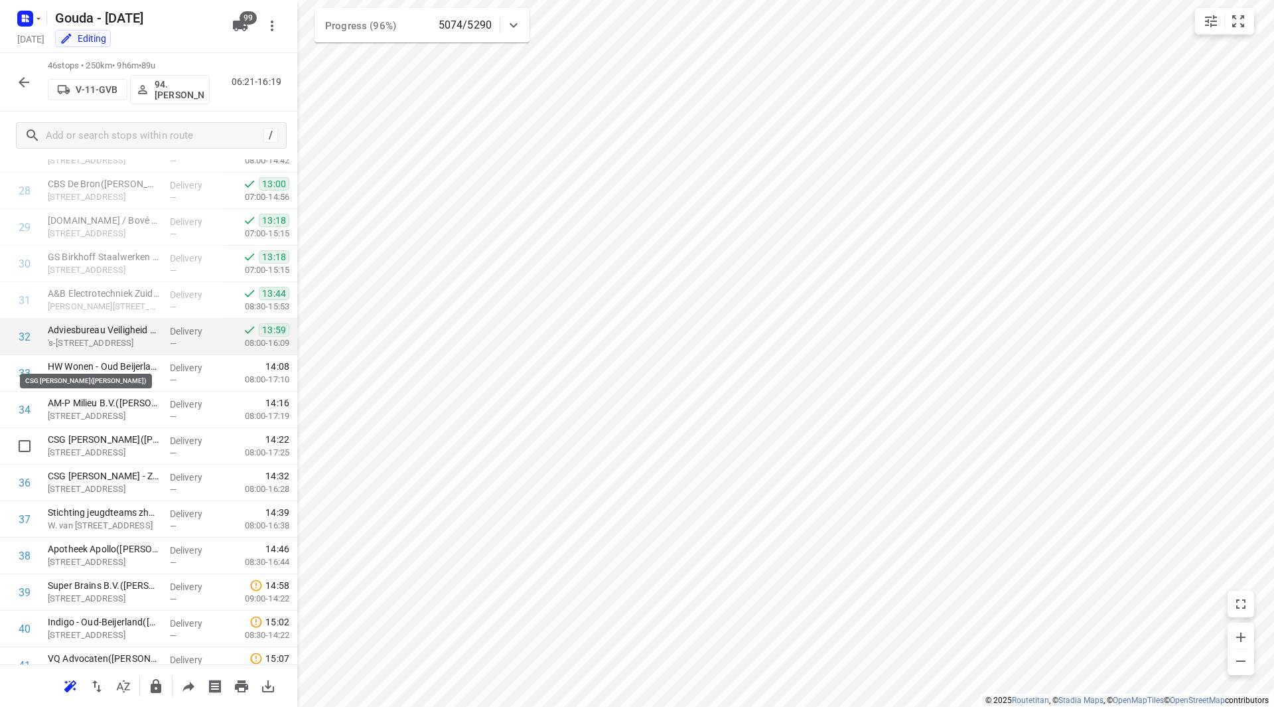
scroll to position [1011, 0]
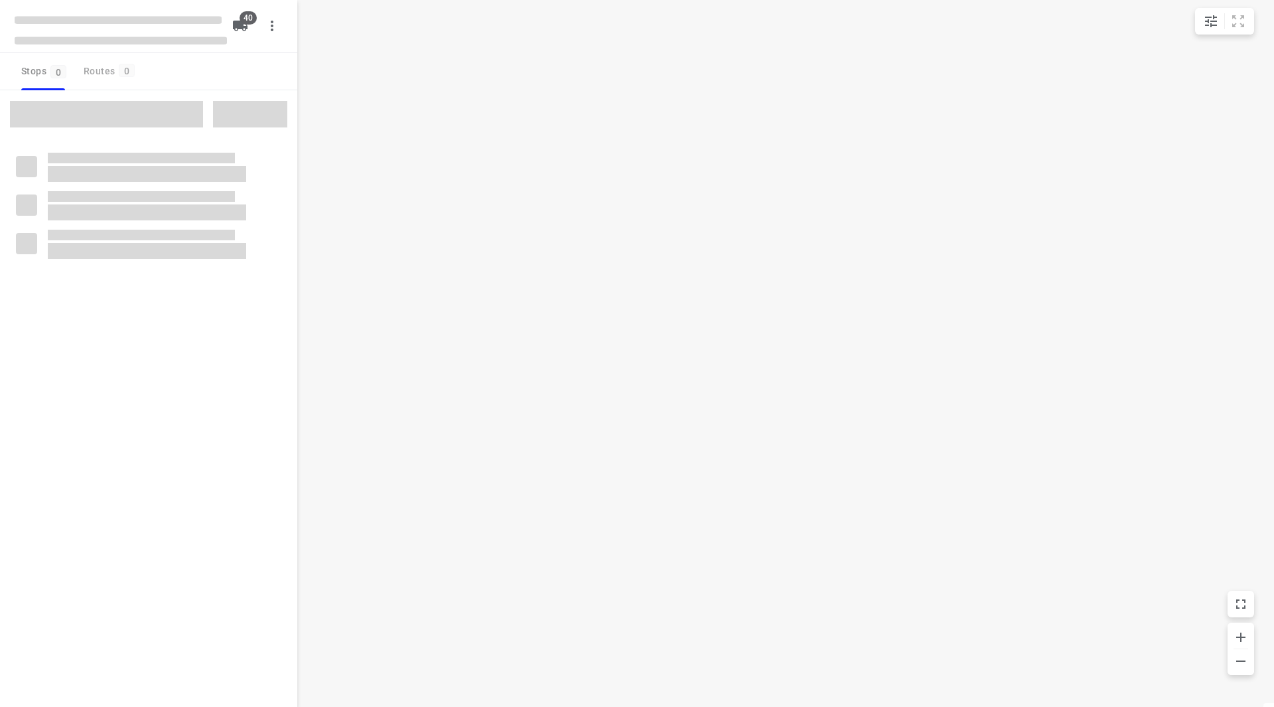
checkbox input "true"
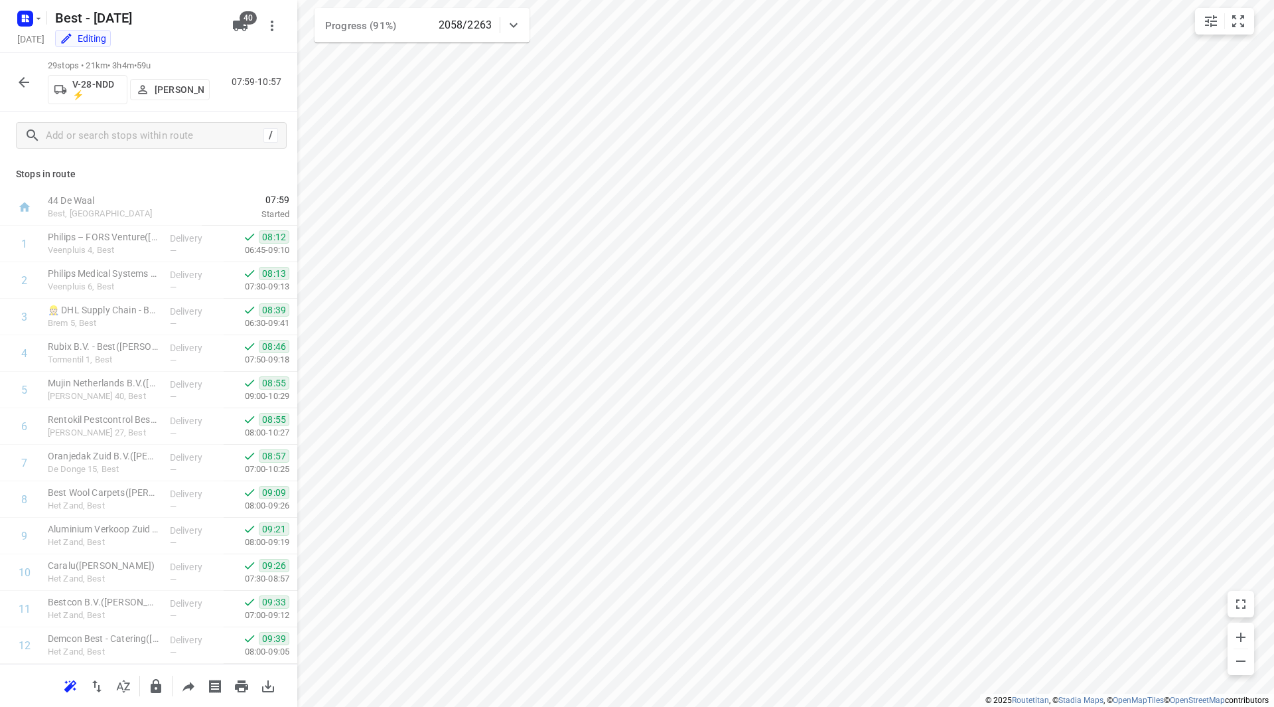
click at [171, 95] on p "[PERSON_NAME]" at bounding box center [179, 89] width 49 height 11
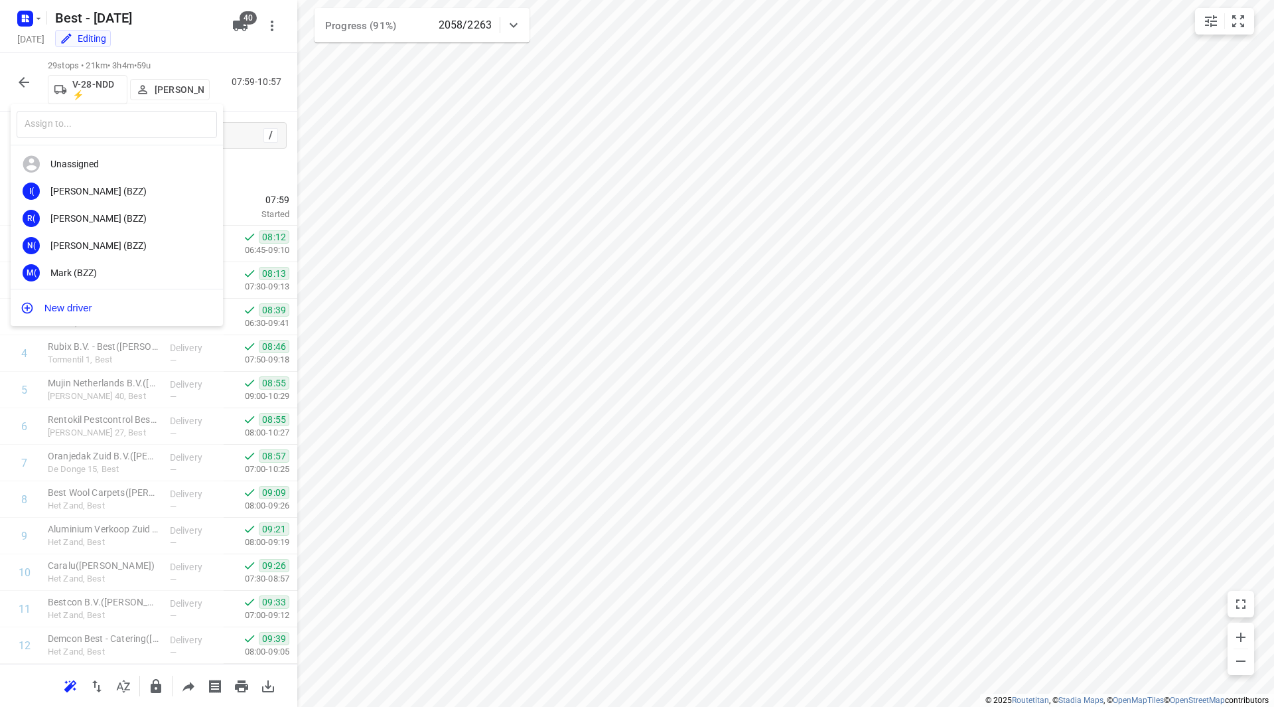
click at [516, 459] on div at bounding box center [637, 353] width 1274 height 707
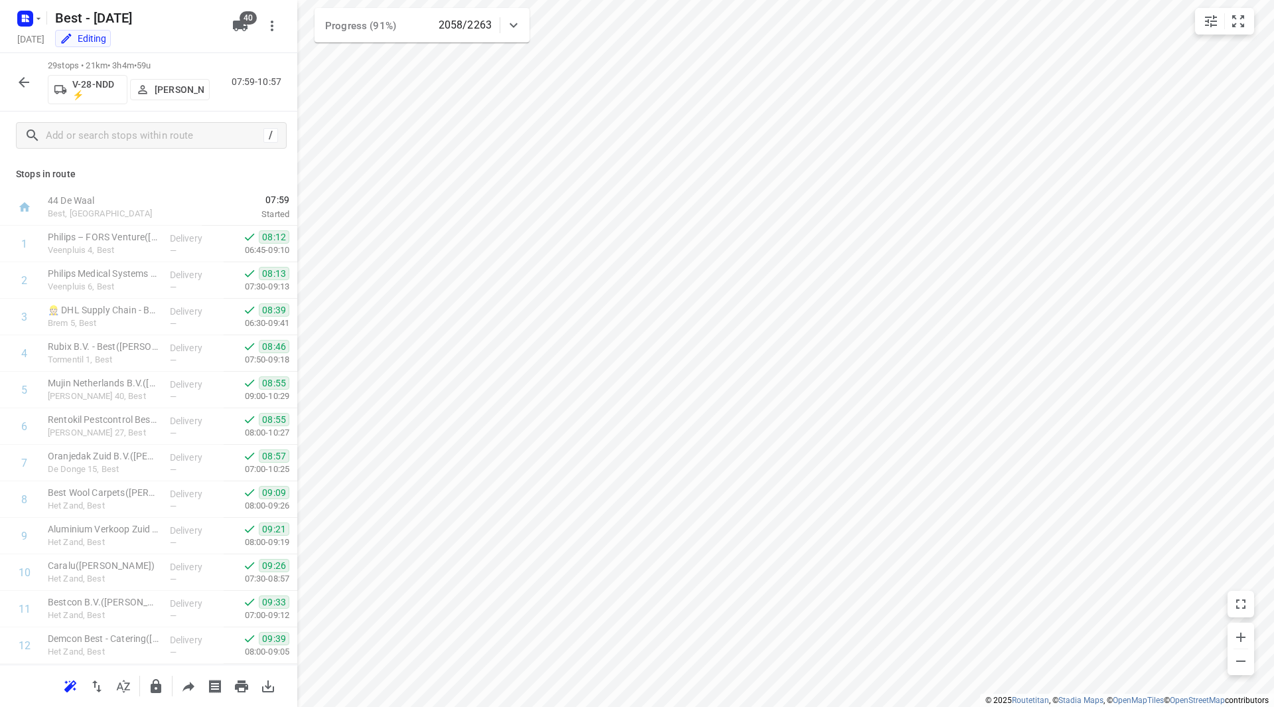
click at [508, 456] on div "​ Unassigned I( Ismail (BZZ) R( Ronan (BZZ) N( Nolan (BZZ) M( Mark (BZZ) F( Fur…" at bounding box center [637, 353] width 1274 height 707
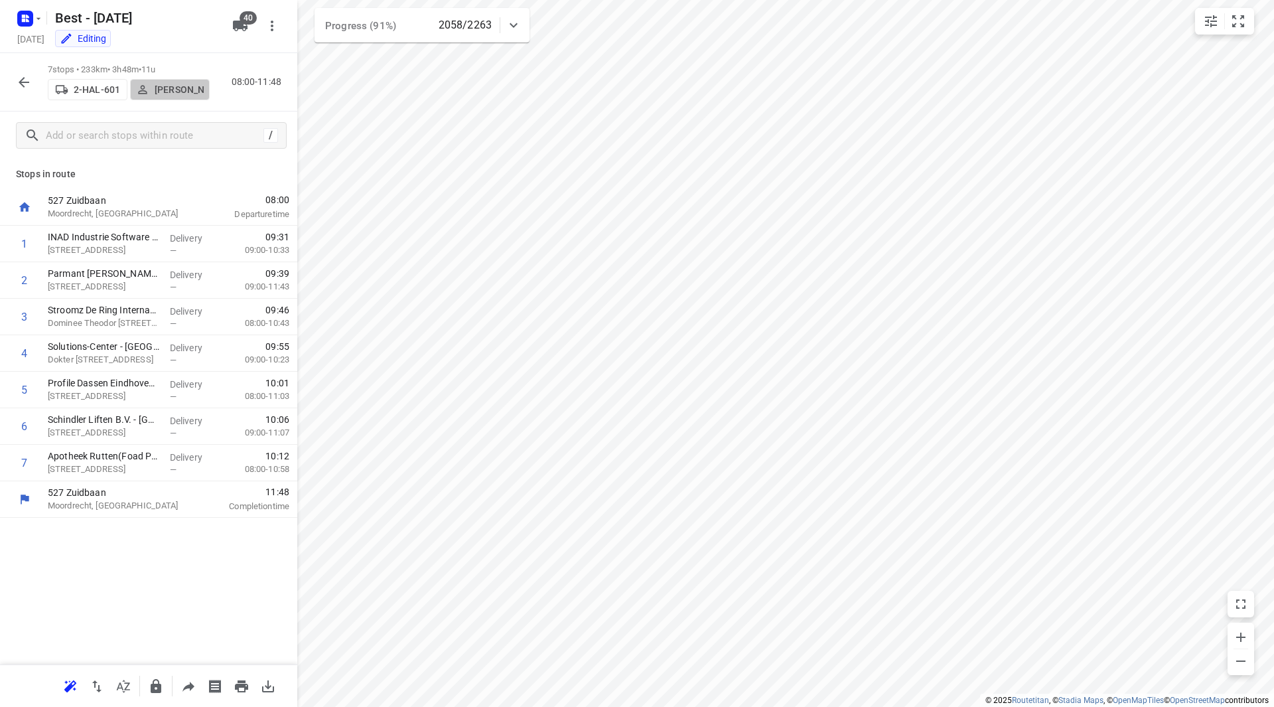
click at [179, 95] on p "Bart Denbeir" at bounding box center [179, 89] width 49 height 11
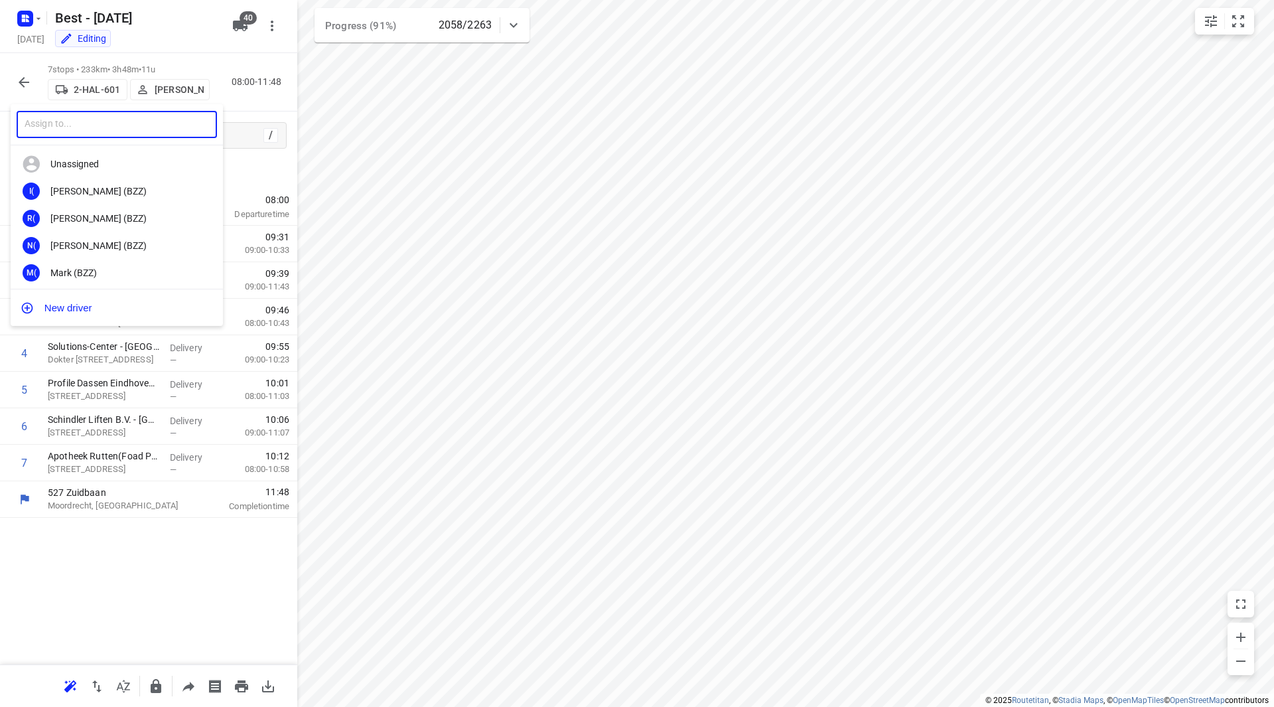
click at [113, 128] on input "text" at bounding box center [117, 124] width 200 height 27
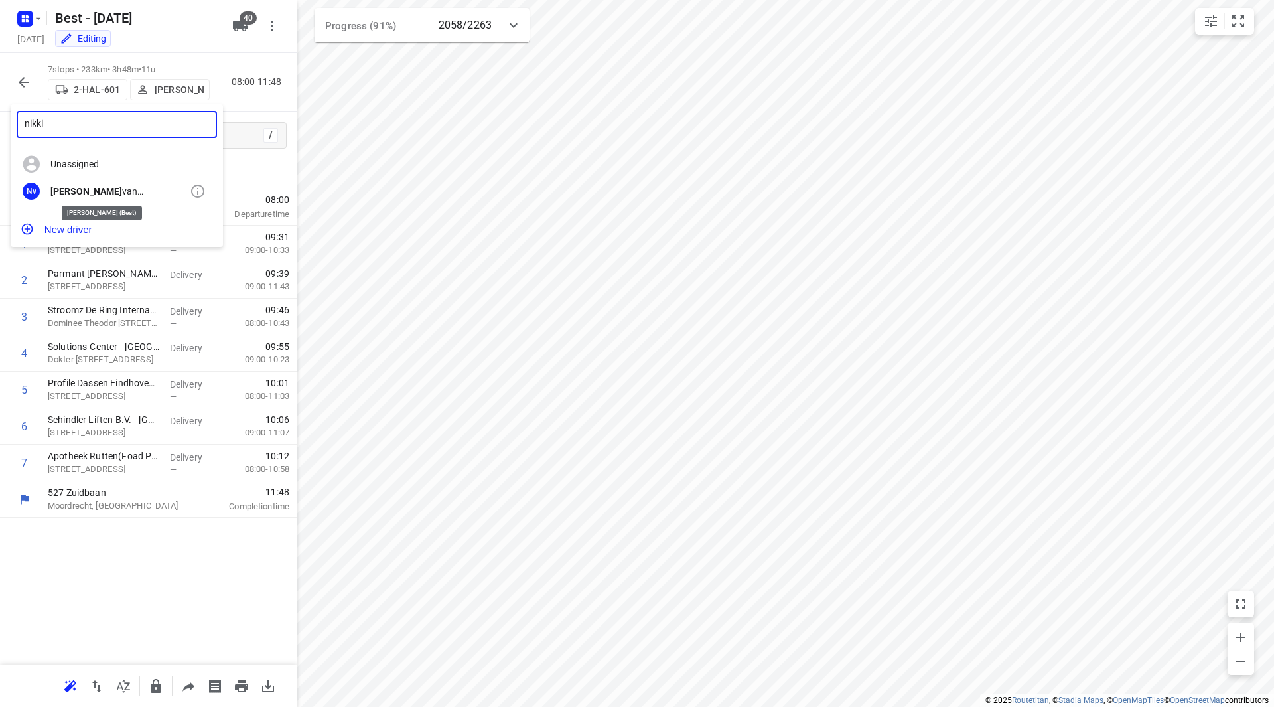
type input "nikki"
click at [124, 197] on div "Nv Nikki van Hasselt - van Doren (Best)" at bounding box center [117, 191] width 212 height 27
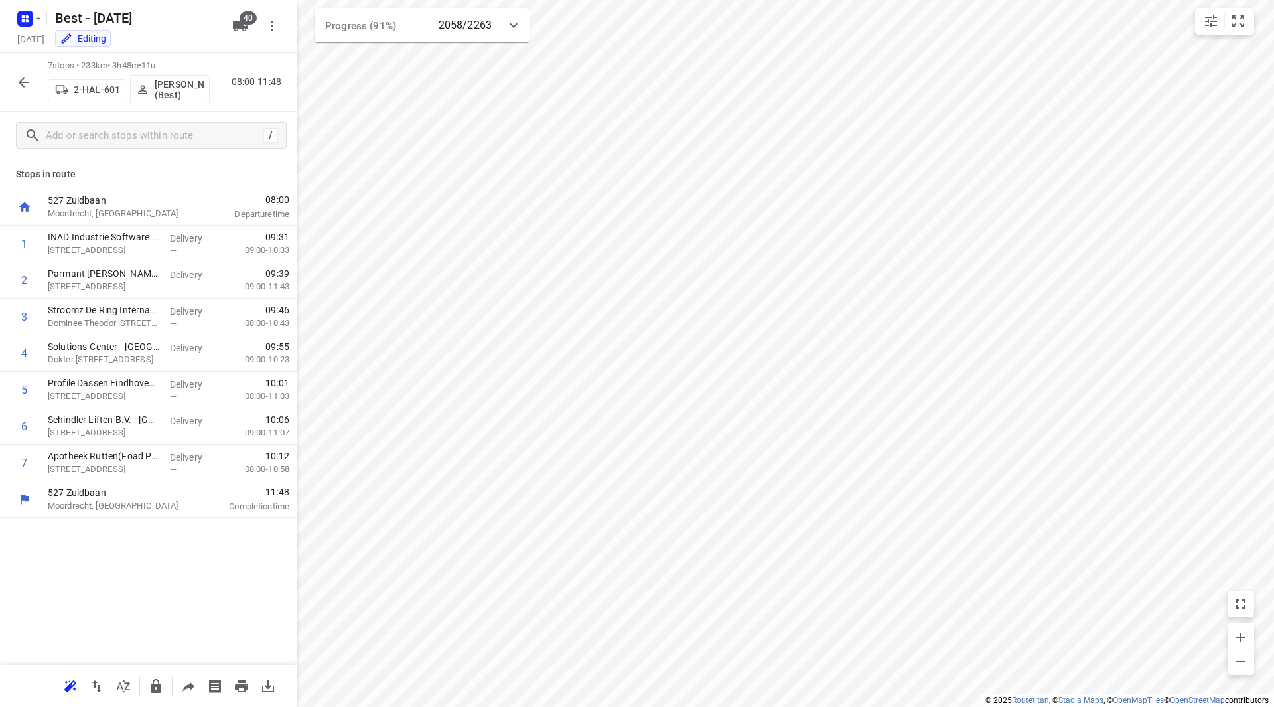
click at [30, 78] on icon "button" at bounding box center [24, 82] width 16 height 16
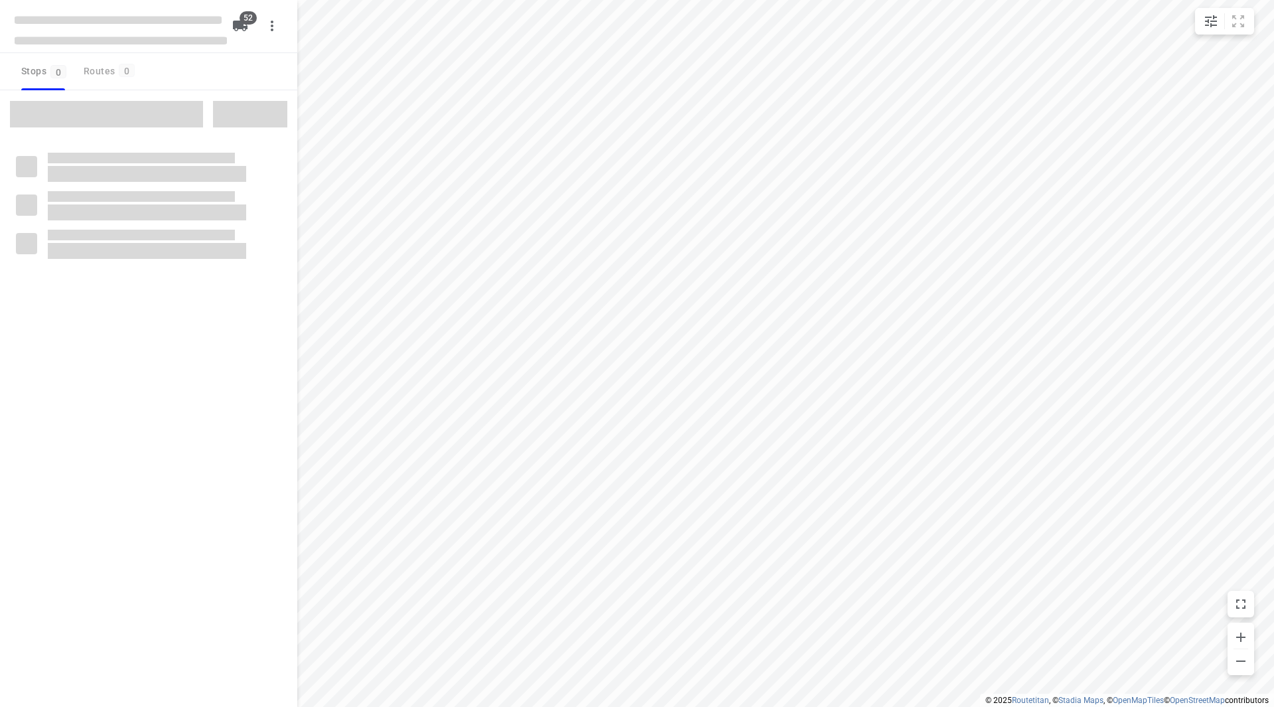
checkbox input "true"
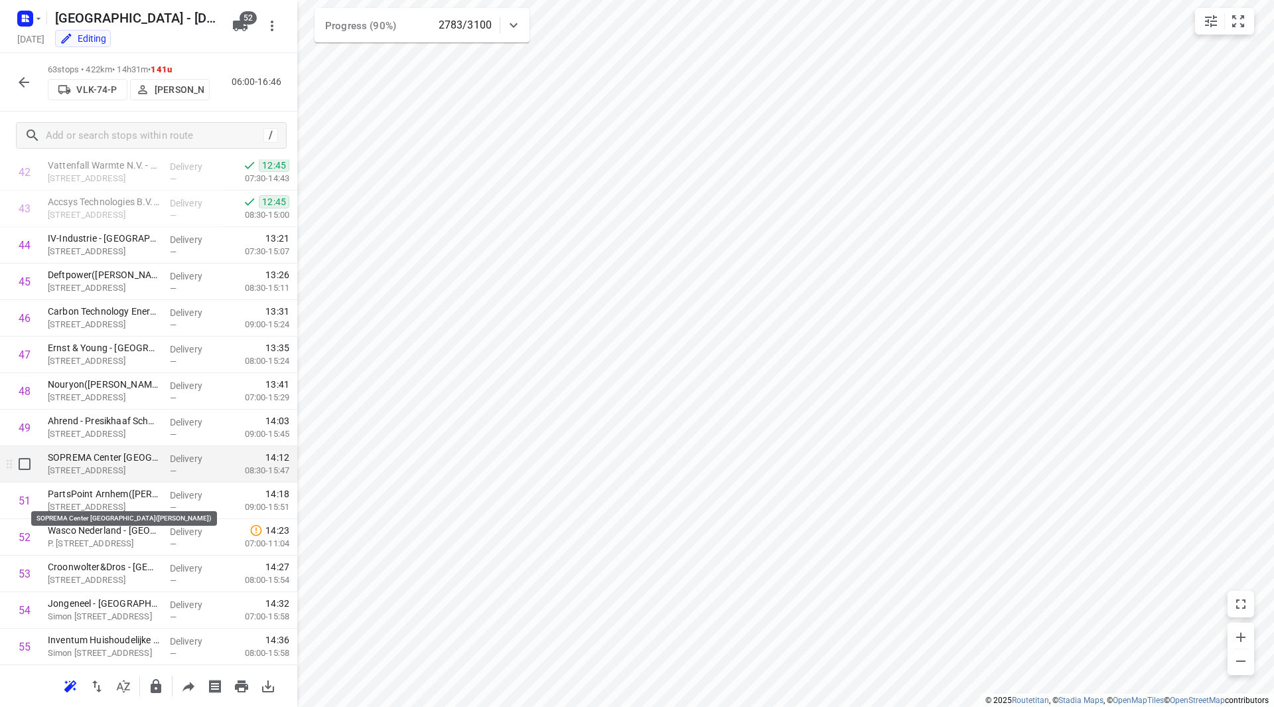
scroll to position [1499, 0]
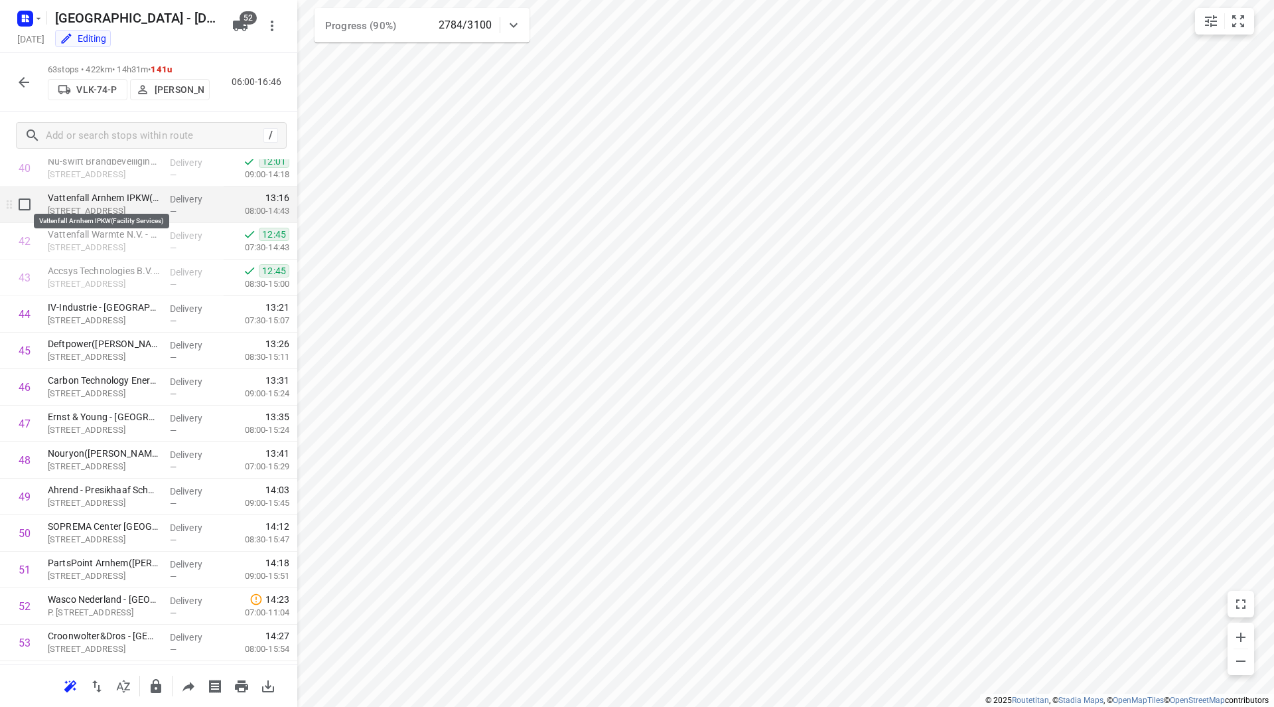
click at [119, 202] on p "Vattenfall Arnhem IPKW(Facility Services)" at bounding box center [103, 197] width 111 height 13
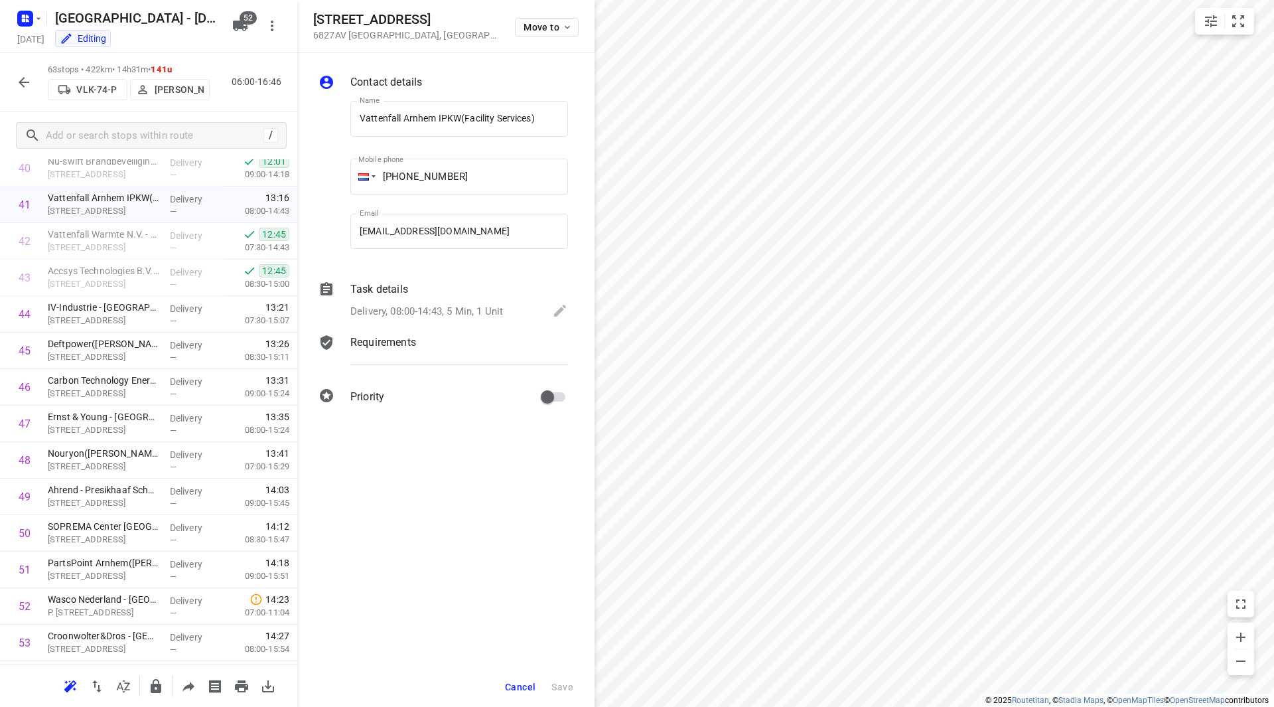
drag, startPoint x: 441, startPoint y: 19, endPoint x: 313, endPoint y: 17, distance: 128.1
click at [313, 17] on div "[STREET_ADDRESS] Move to" at bounding box center [445, 26] width 297 height 53
copy h5 "[STREET_ADDRESS]"
click at [522, 684] on span "Cancel" at bounding box center [520, 687] width 31 height 11
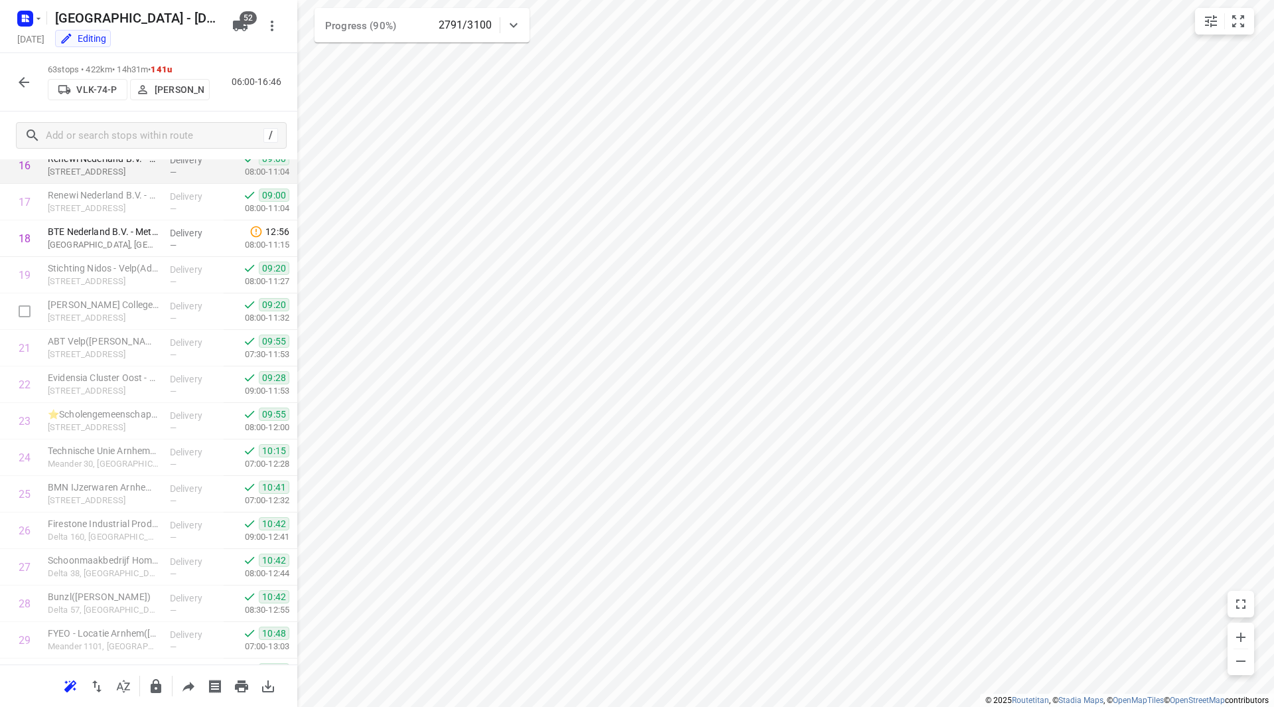
scroll to position [437, 0]
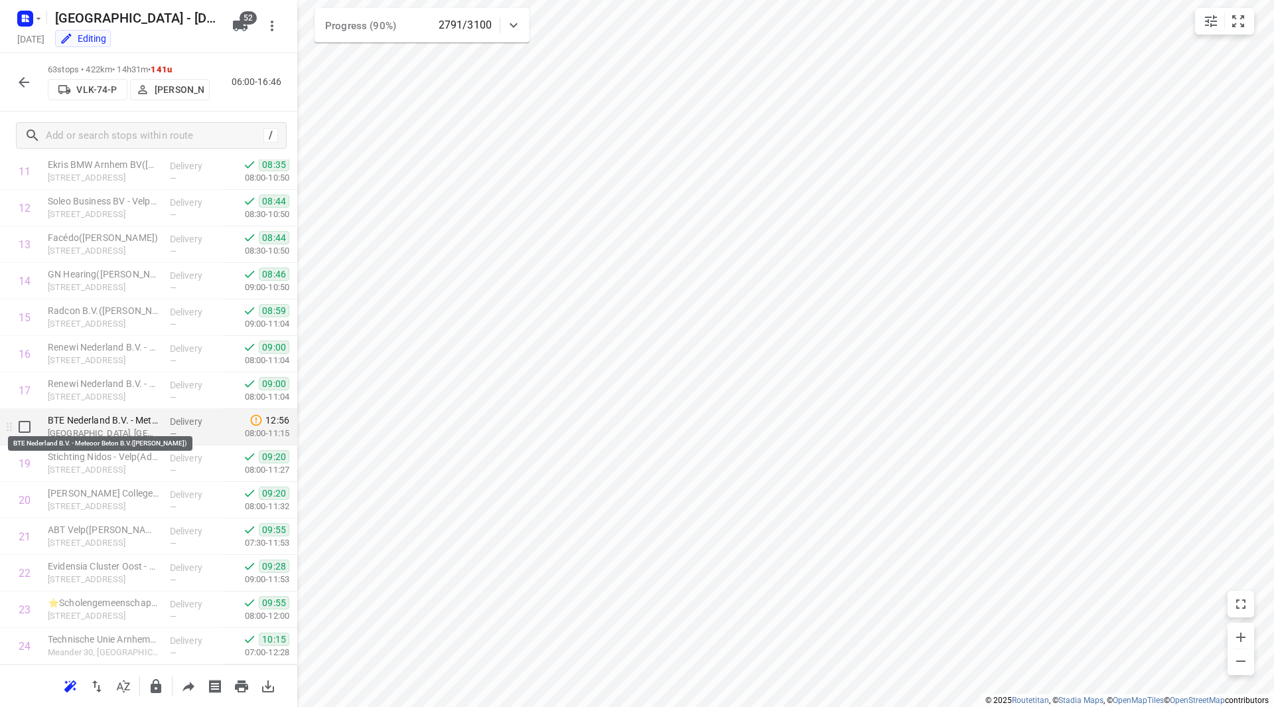
click at [115, 420] on p "BTE Nederland B.V. - Meteoor Beton B.V.([PERSON_NAME])" at bounding box center [103, 419] width 111 height 13
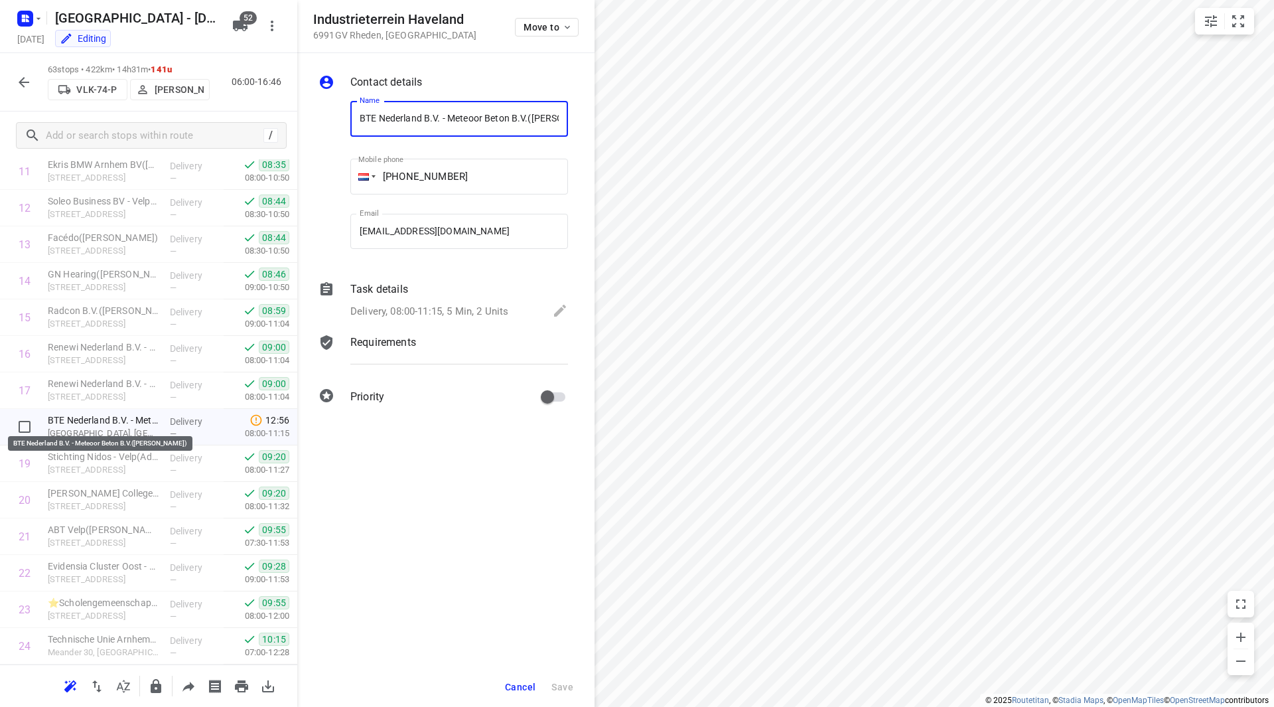
scroll to position [0, 49]
click at [447, 316] on p "Delivery, 08:00-11:15, 5 Min, 2 Units" at bounding box center [429, 311] width 158 height 15
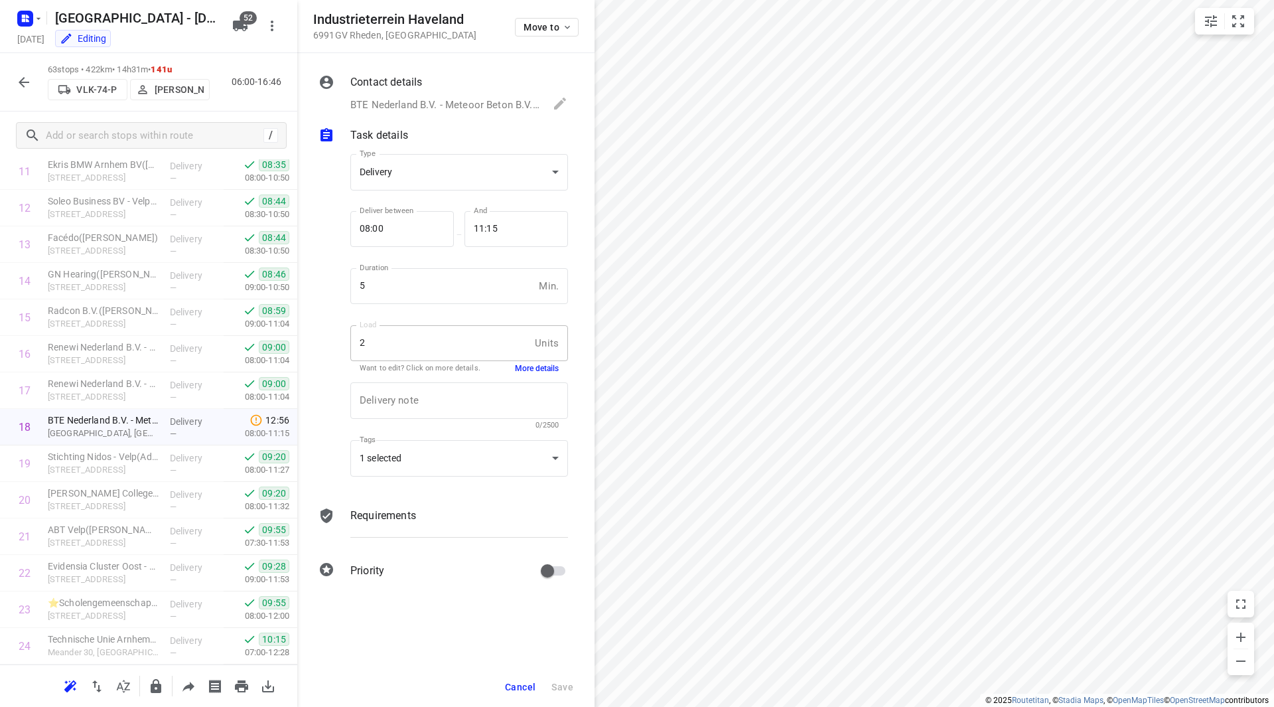
scroll to position [0, 0]
click at [532, 371] on button "More details" at bounding box center [537, 368] width 44 height 11
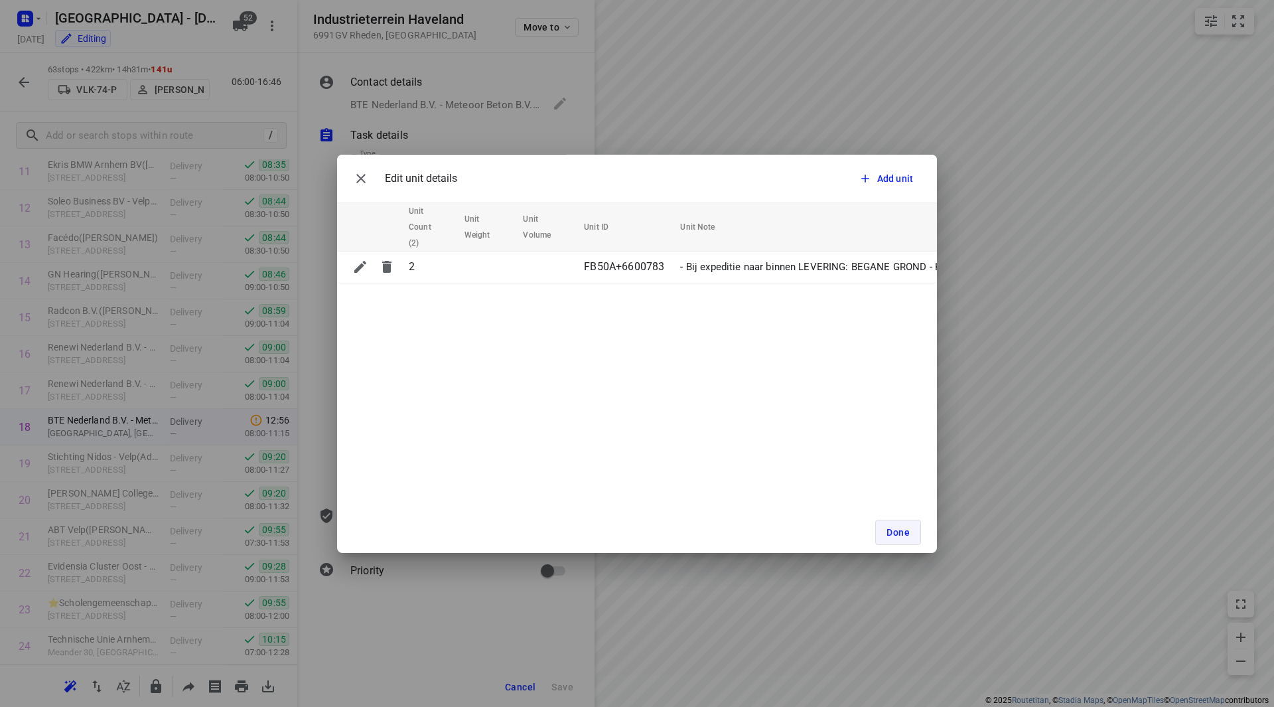
click at [908, 534] on span "Done" at bounding box center [898, 532] width 23 height 11
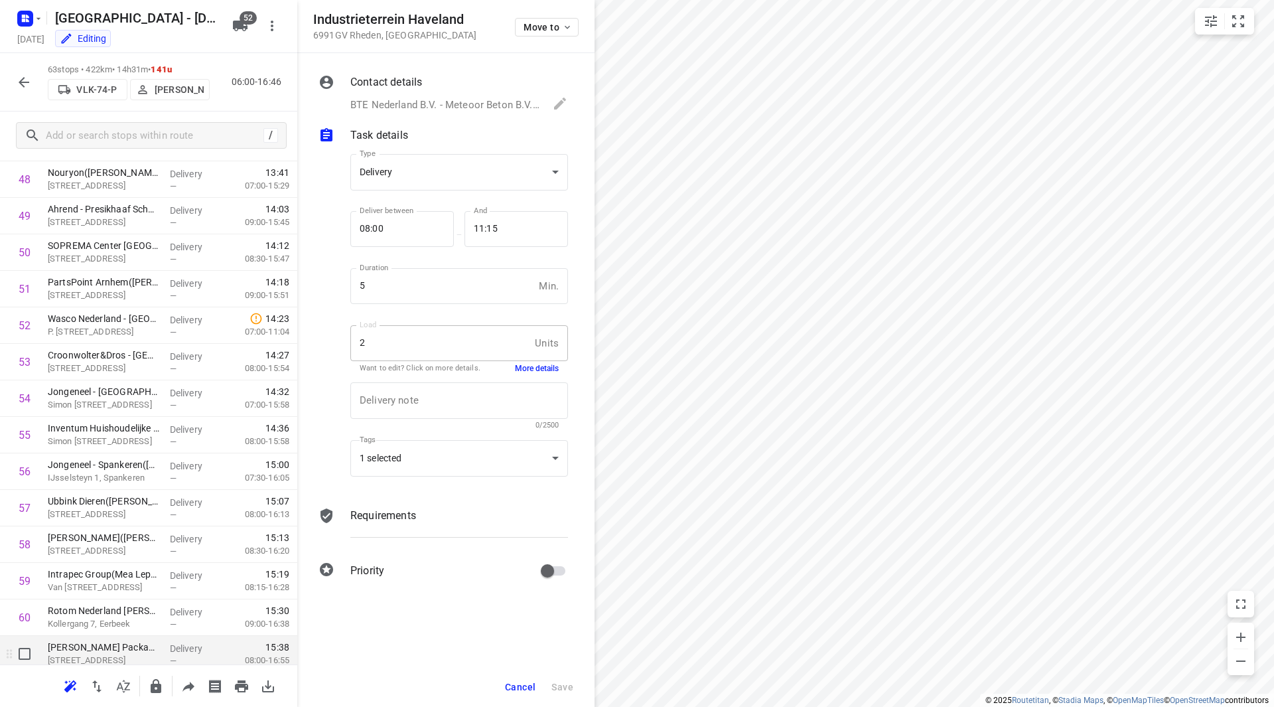
scroll to position [1844, 0]
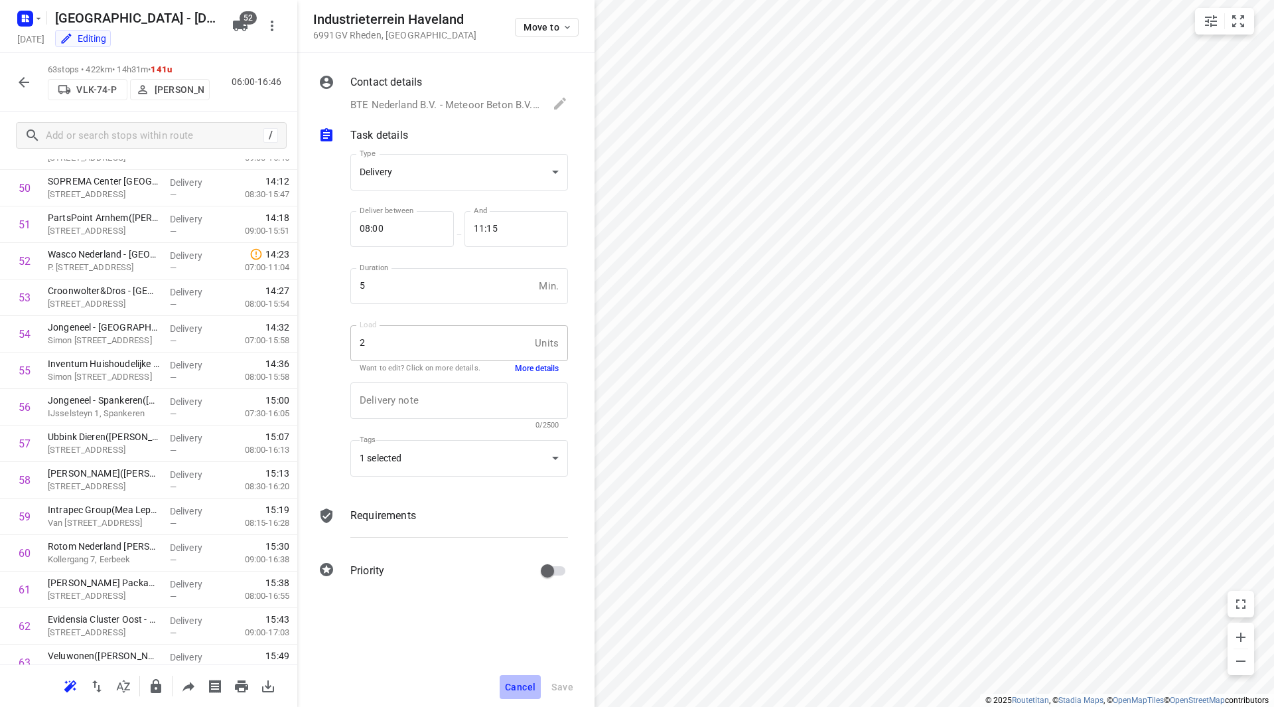
click at [518, 692] on span "Cancel" at bounding box center [520, 687] width 31 height 11
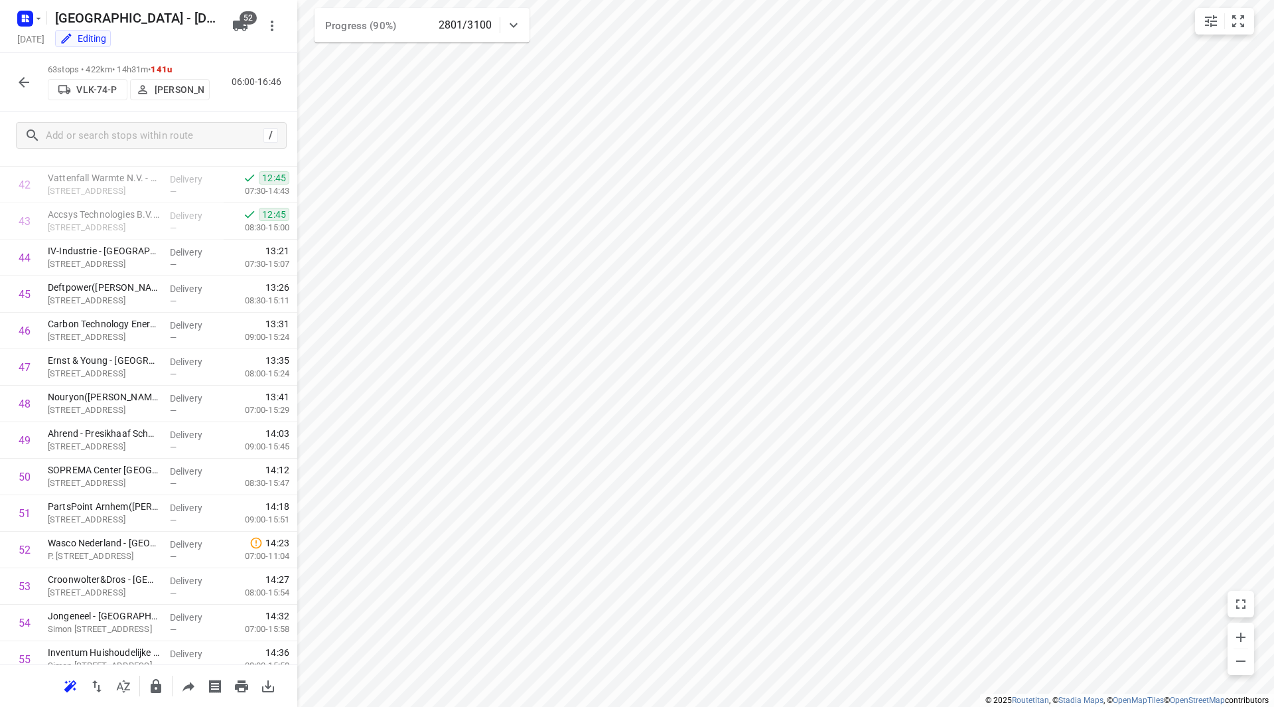
scroll to position [1631, 0]
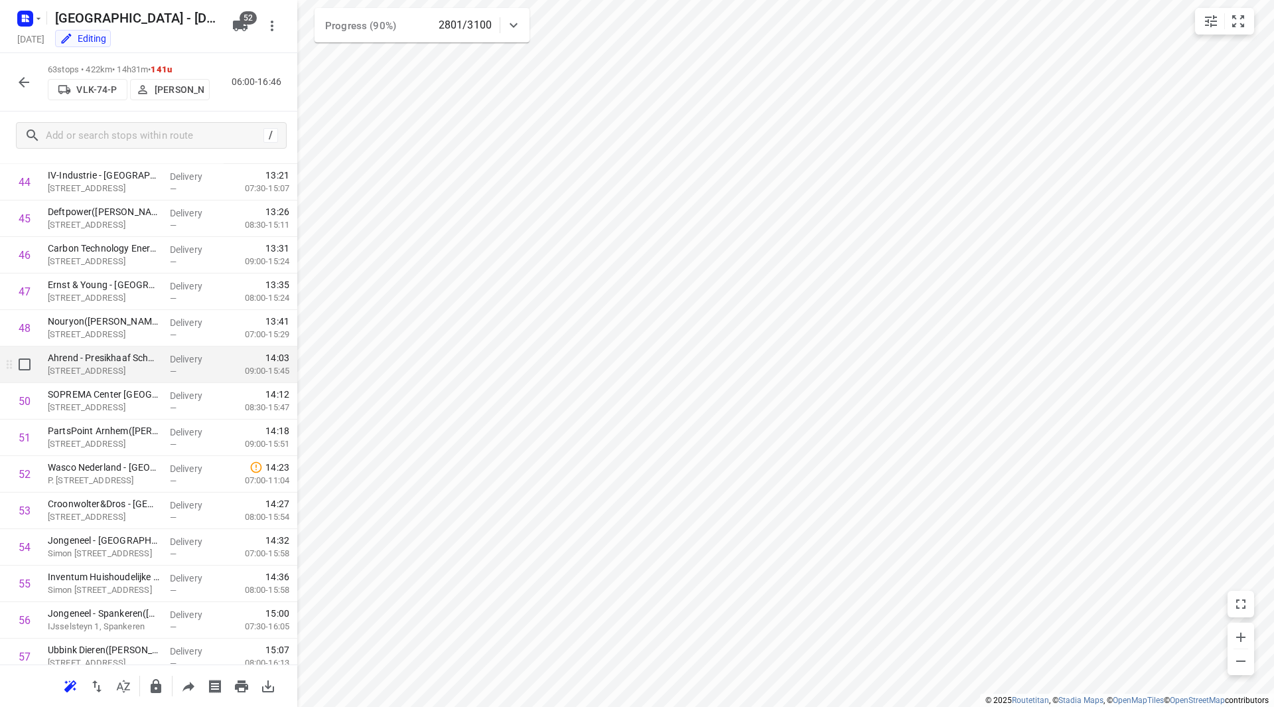
click at [133, 365] on div "Ahrend - Presikhaaf Schoolmeubelen - Arnhem(Karin/Anja Burgers) Bruningweg 10, …" at bounding box center [103, 364] width 122 height 37
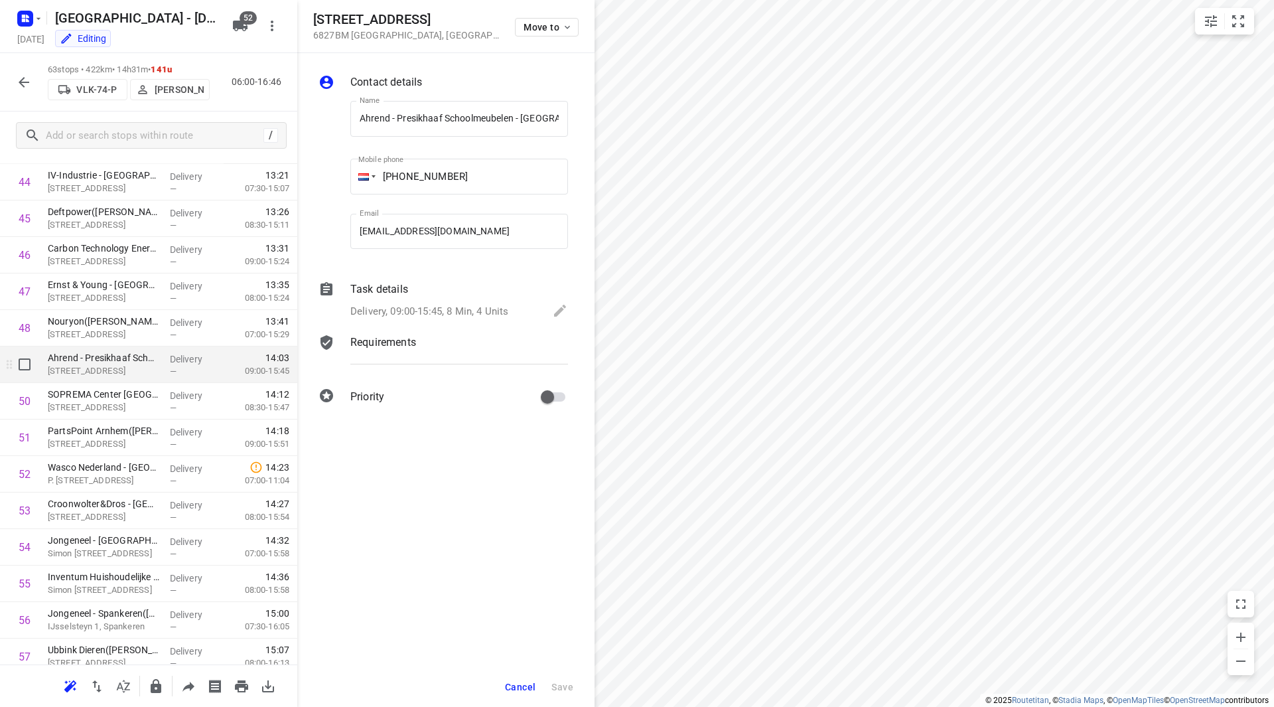
scroll to position [0, 83]
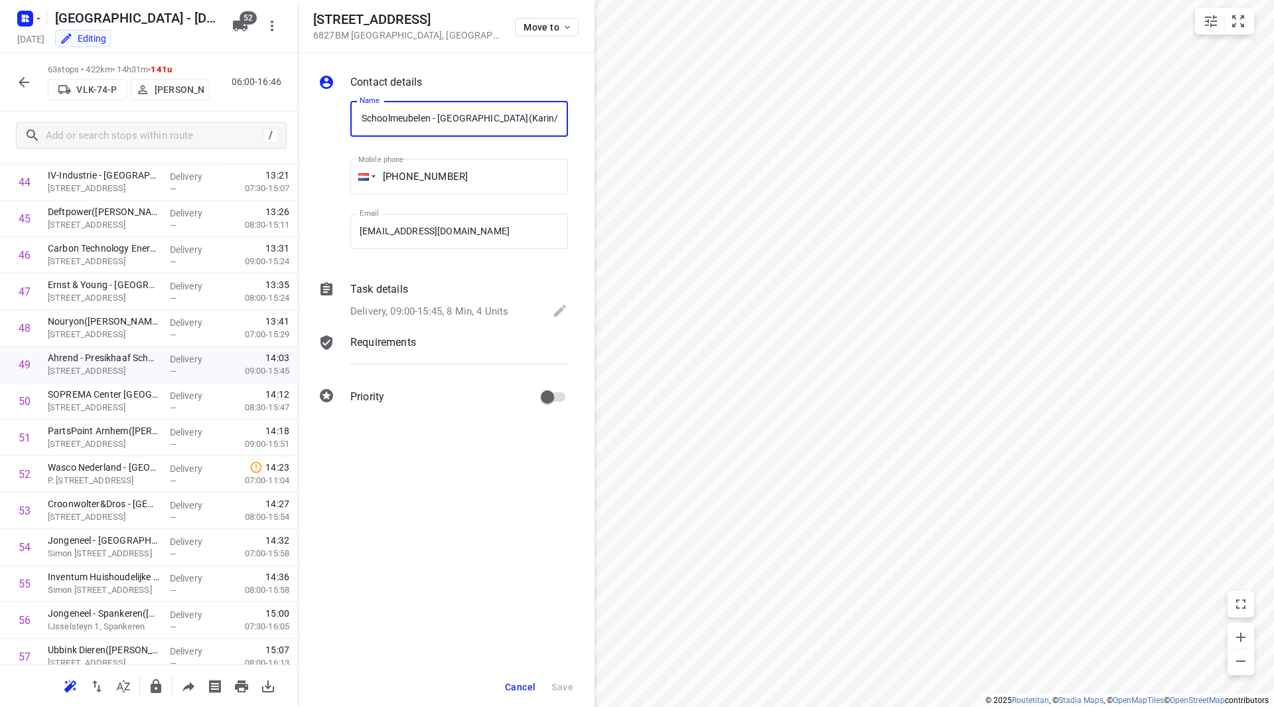
click at [522, 682] on span "Cancel" at bounding box center [520, 687] width 31 height 11
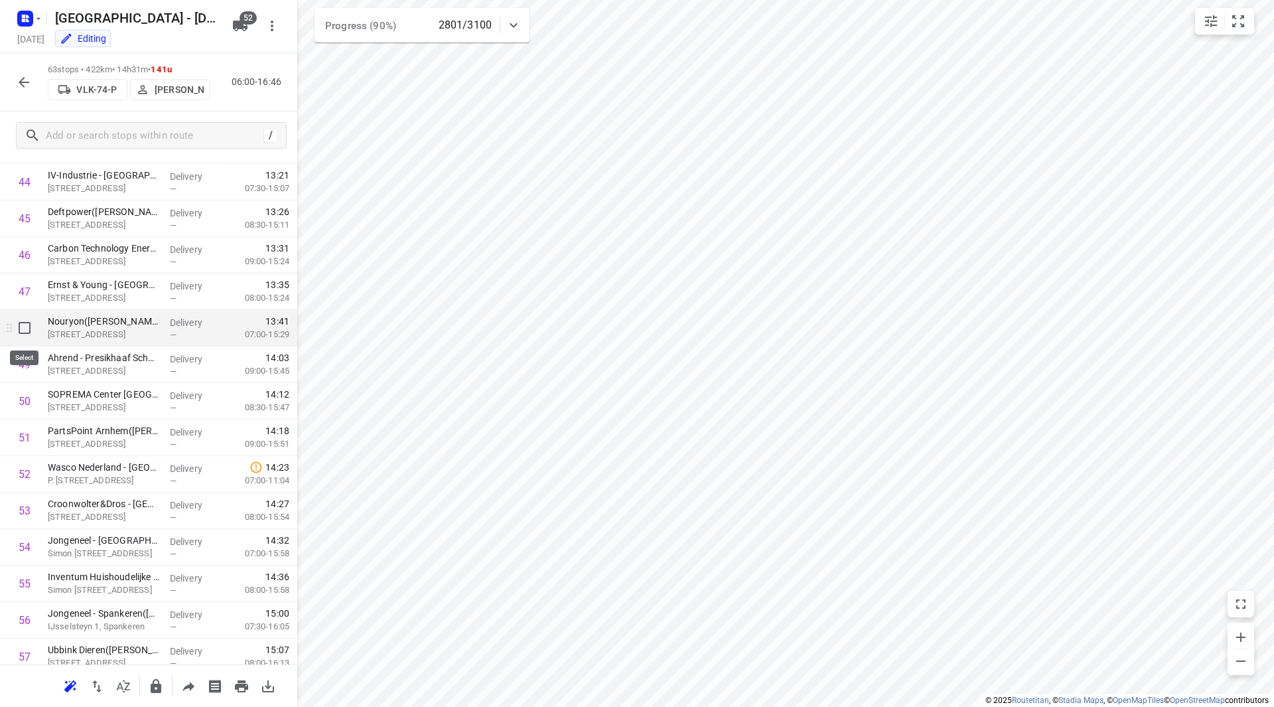
click at [28, 330] on input "checkbox" at bounding box center [24, 328] width 27 height 27
checkbox input "true"
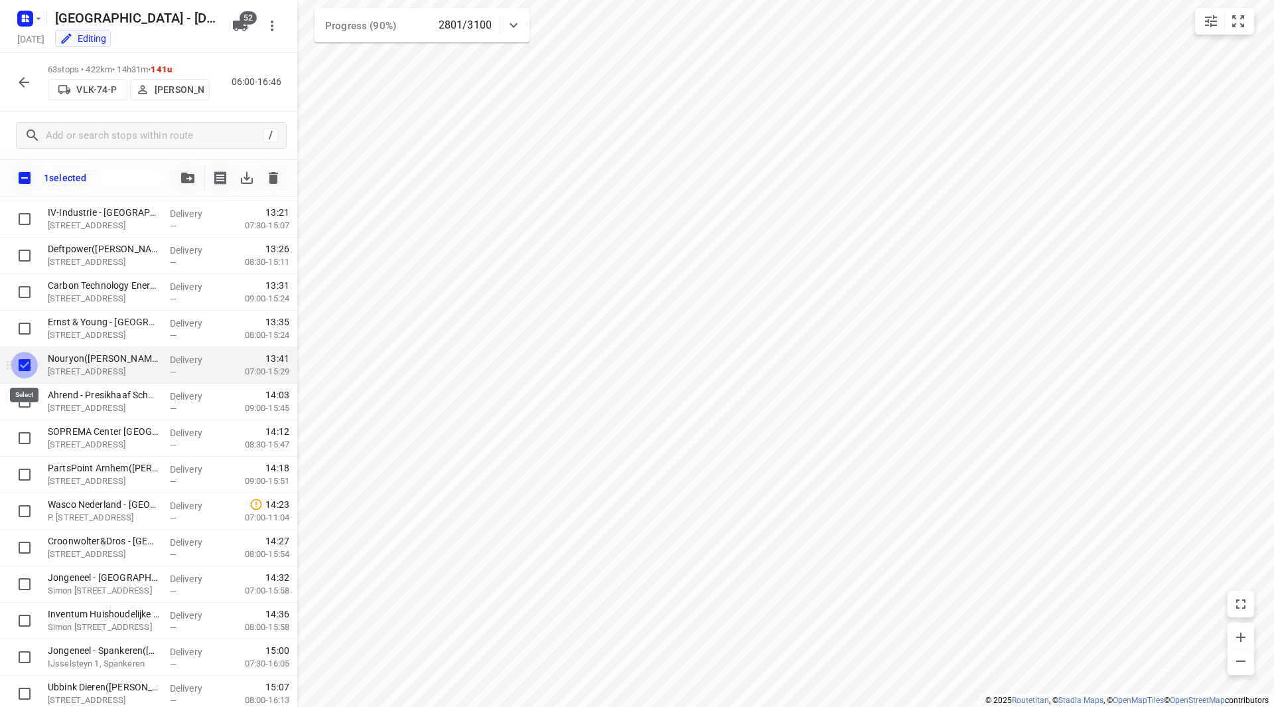
click at [29, 370] on input "checkbox" at bounding box center [24, 365] width 27 height 27
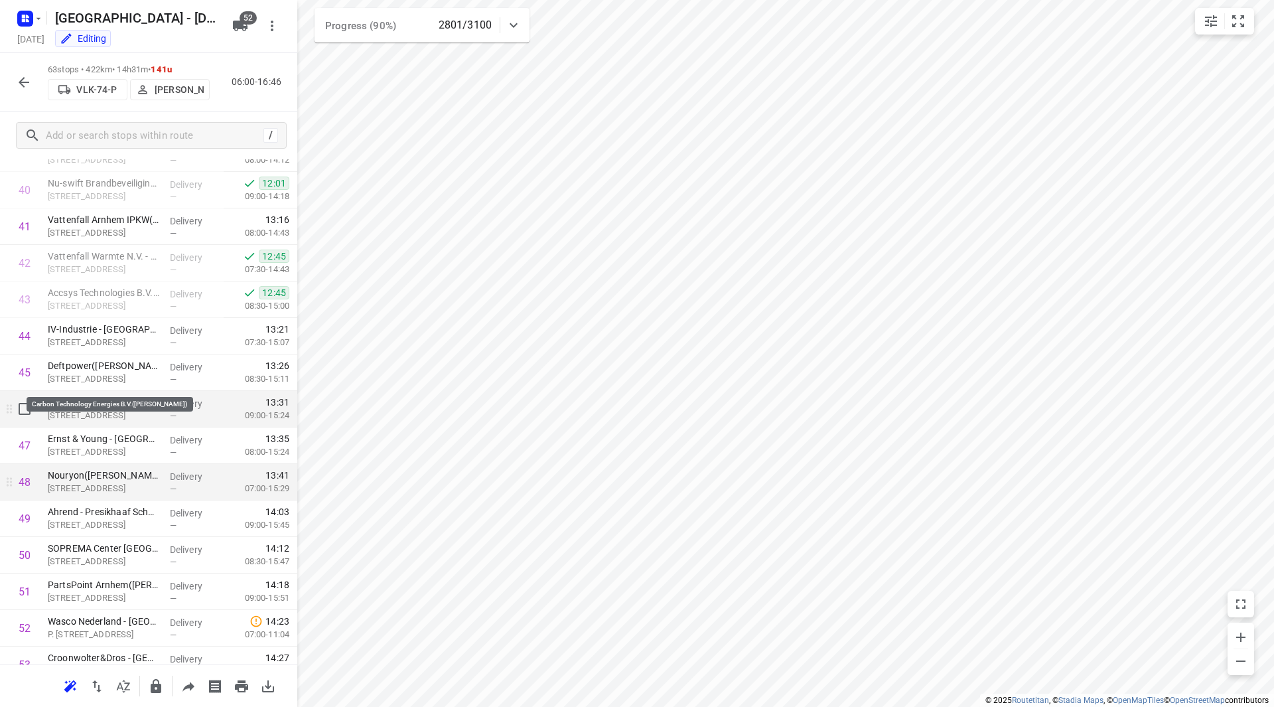
scroll to position [1498, 0]
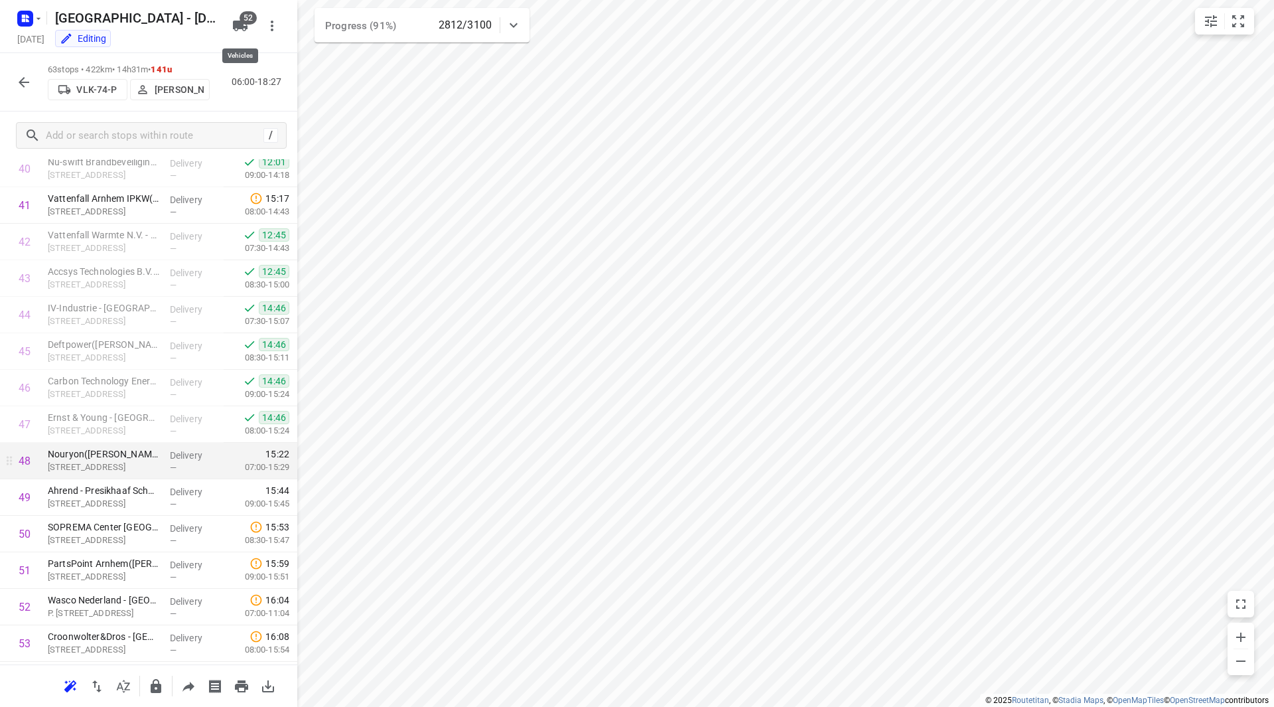
click at [243, 21] on span "52" at bounding box center [248, 17] width 17 height 13
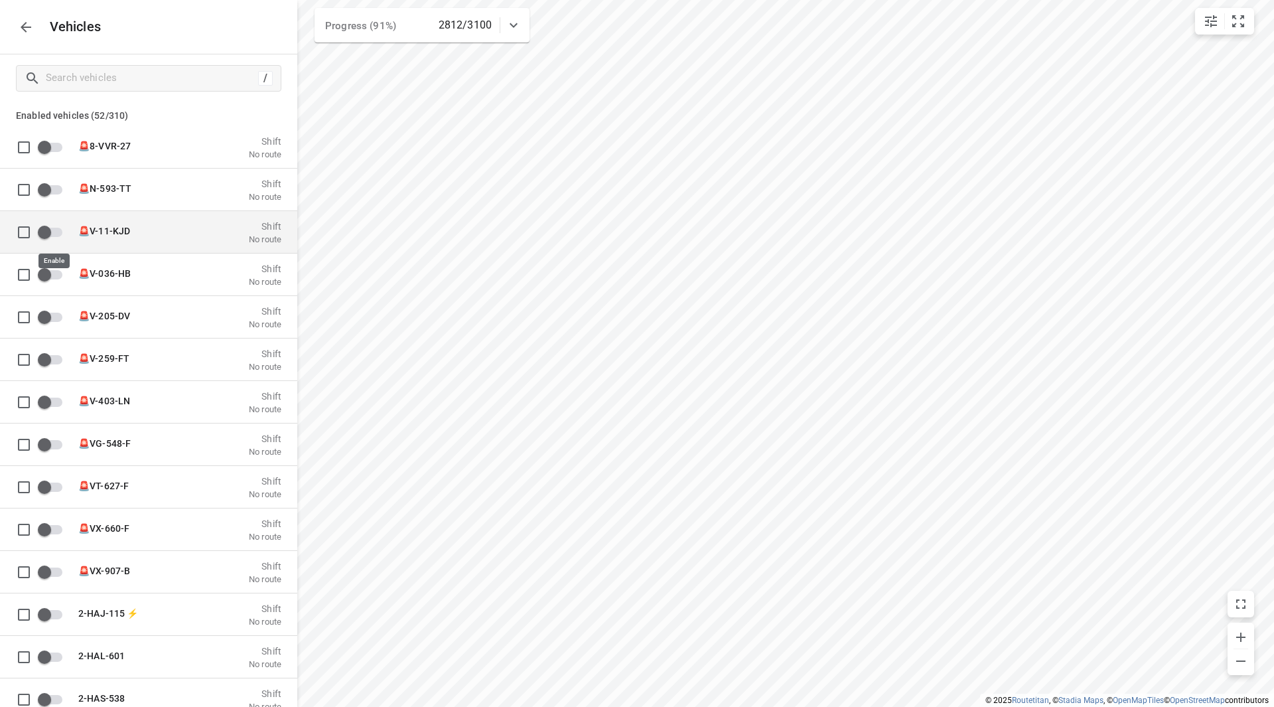
click at [53, 237] on input "grid" at bounding box center [45, 231] width 76 height 25
checkbox input "false"
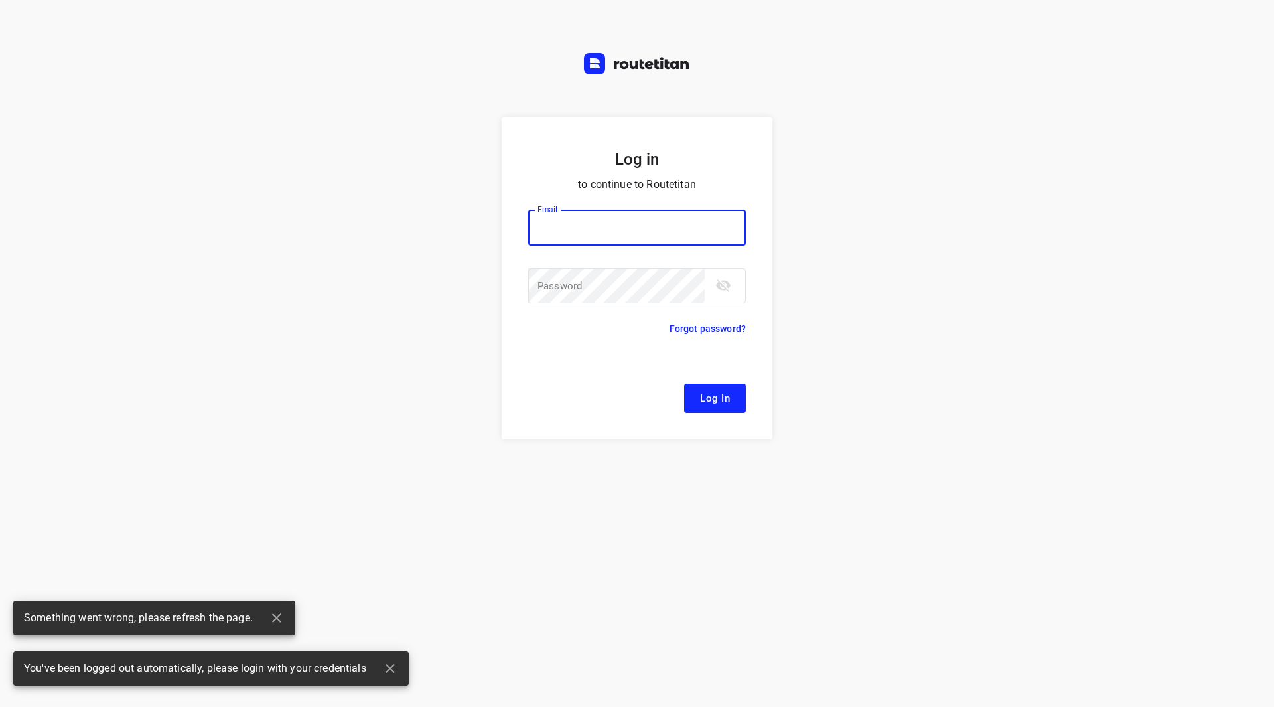
drag, startPoint x: 576, startPoint y: 226, endPoint x: 583, endPoint y: 236, distance: 12.0
click at [576, 227] on input "email" at bounding box center [637, 228] width 218 height 36
type input "remco@fruitopjewerk.nl"
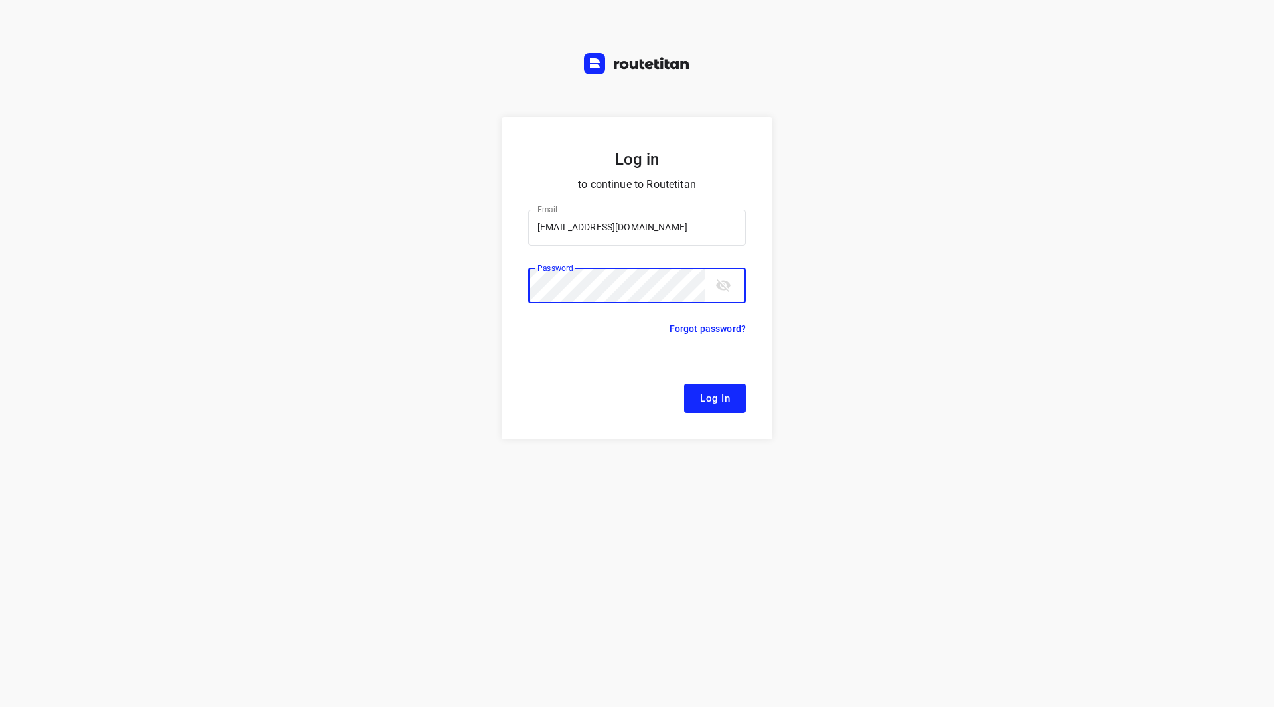
click at [684, 384] on button "Log In" at bounding box center [715, 398] width 62 height 29
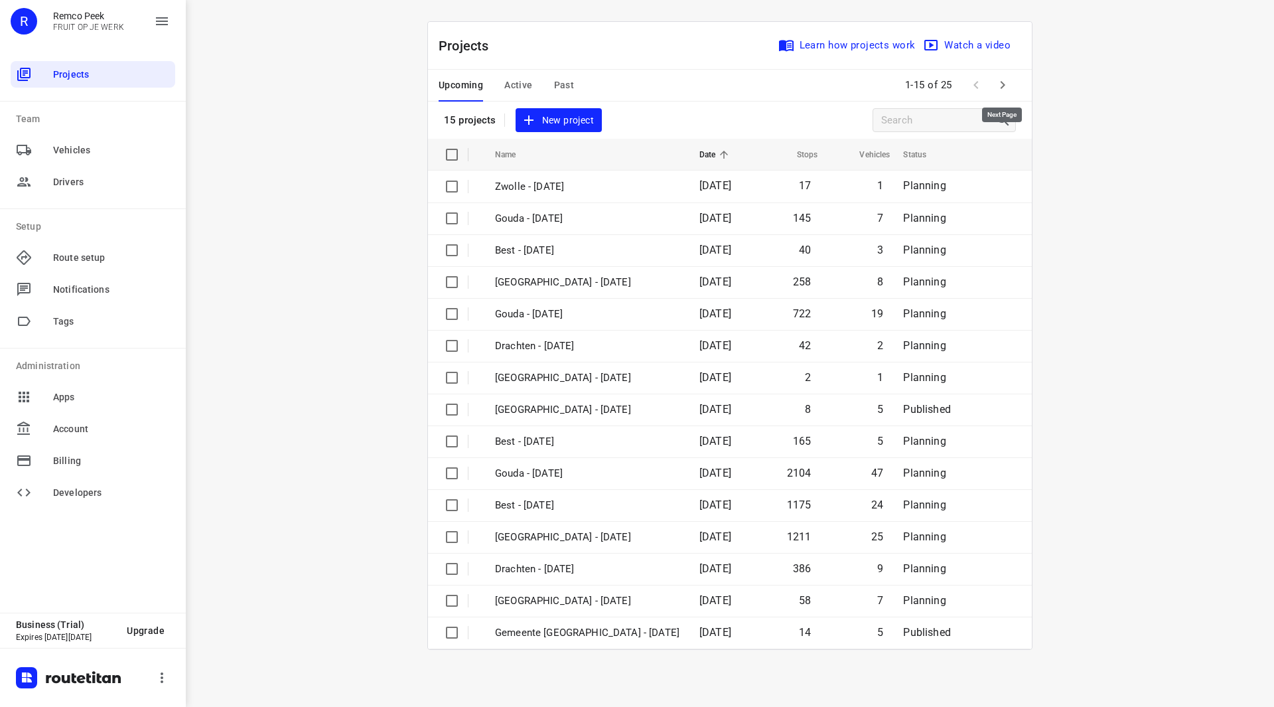
click at [1008, 80] on icon "button" at bounding box center [1003, 85] width 16 height 16
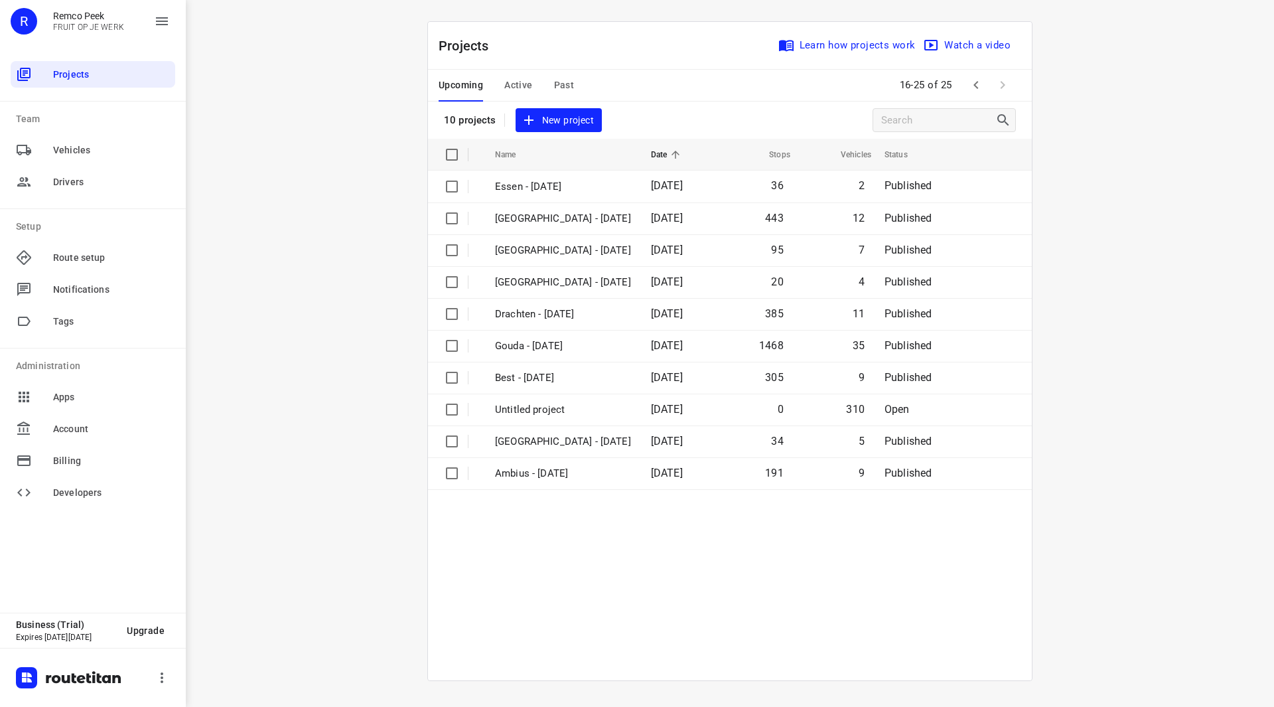
click at [509, 84] on span "Active" at bounding box center [518, 85] width 28 height 17
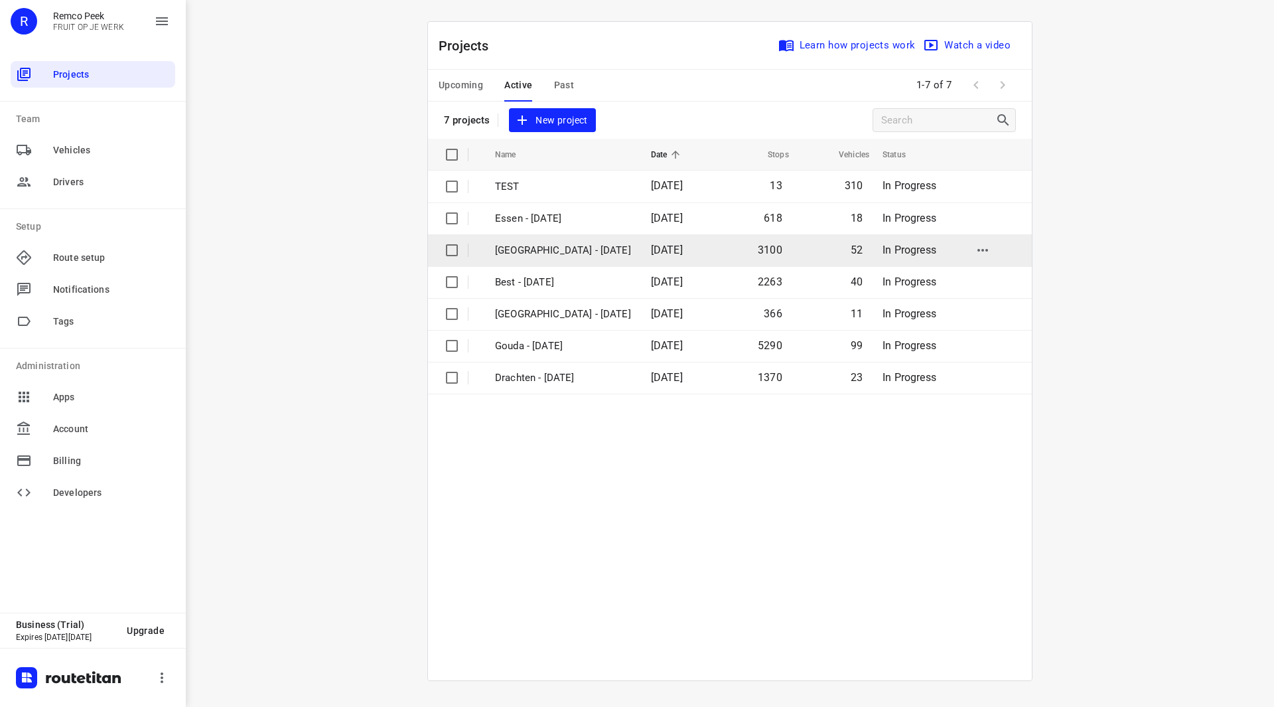
click at [539, 252] on p "[GEOGRAPHIC_DATA] - [DATE]" at bounding box center [563, 250] width 136 height 15
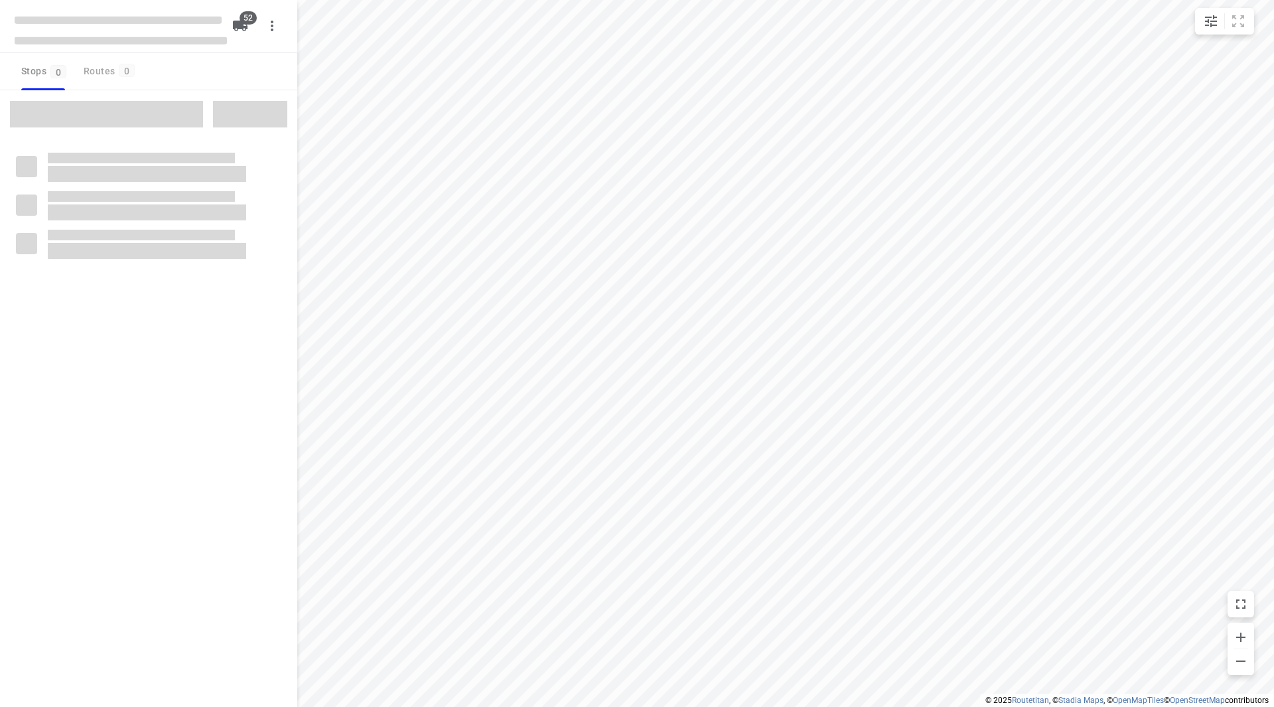
checkbox input "true"
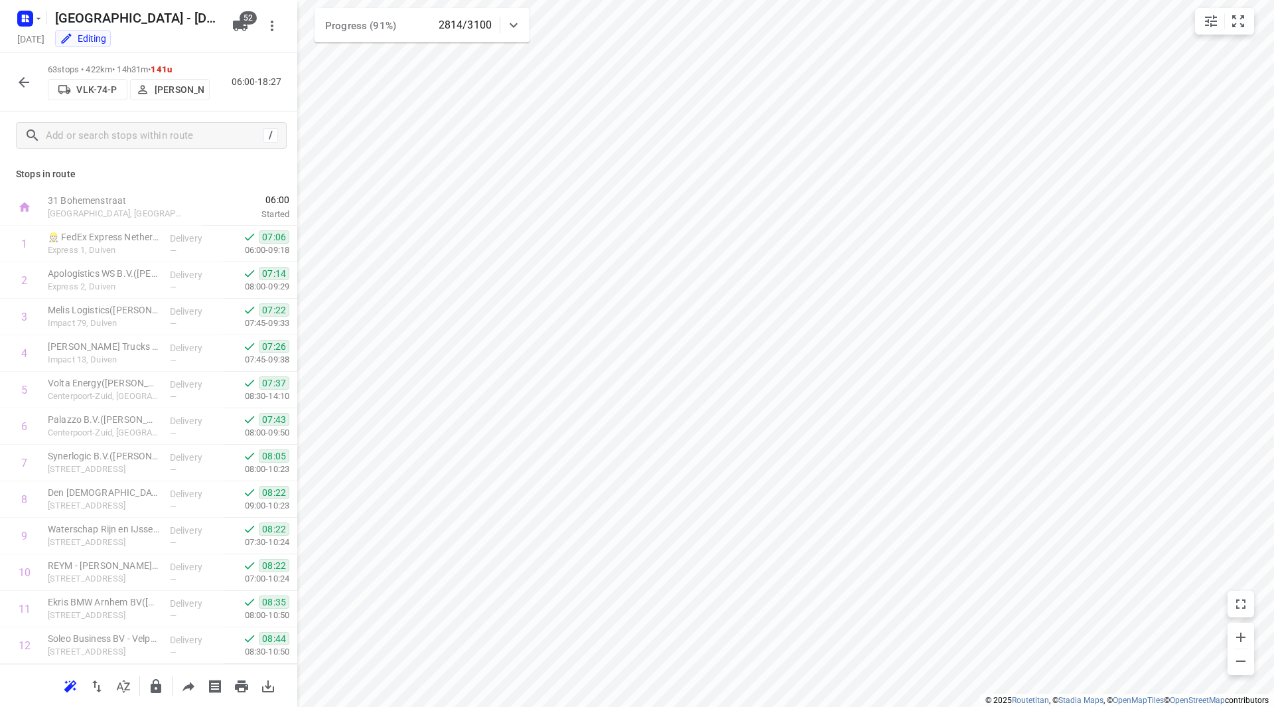
click at [239, 22] on icon "button" at bounding box center [240, 26] width 15 height 11
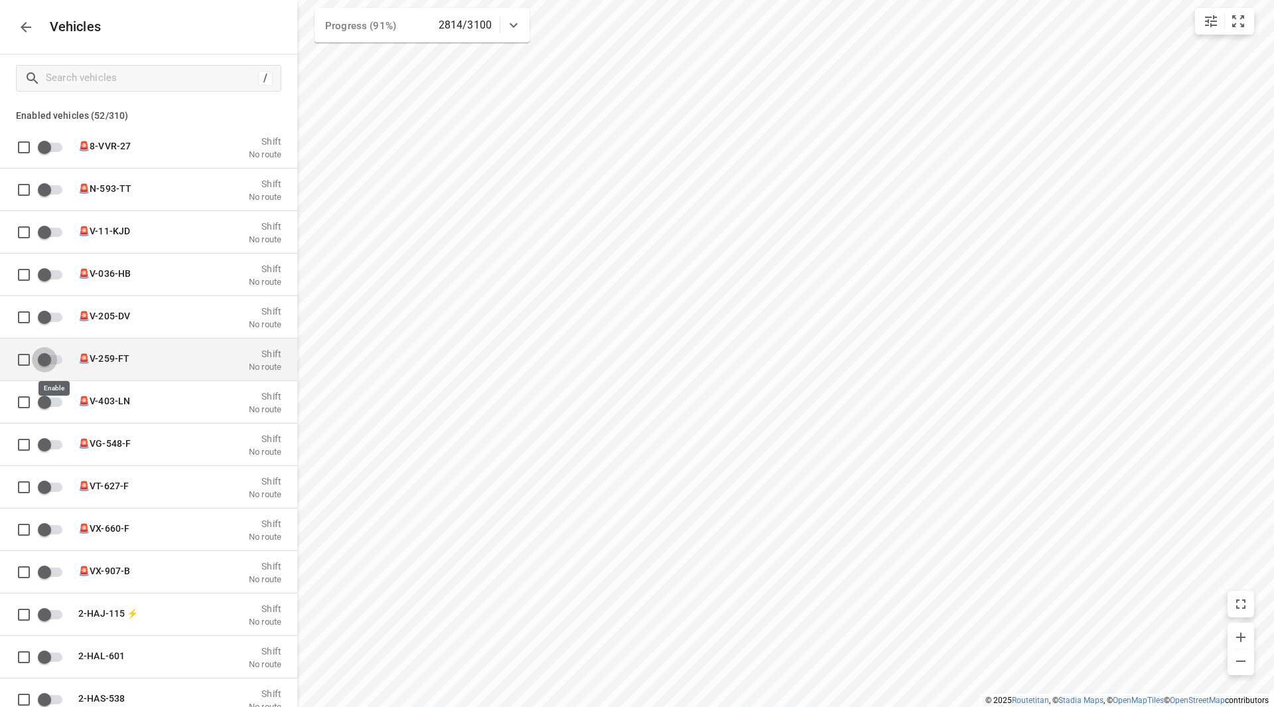
click at [50, 361] on input "grid" at bounding box center [45, 358] width 76 height 25
checkbox input "true"
click at [22, 31] on icon "button" at bounding box center [26, 27] width 16 height 16
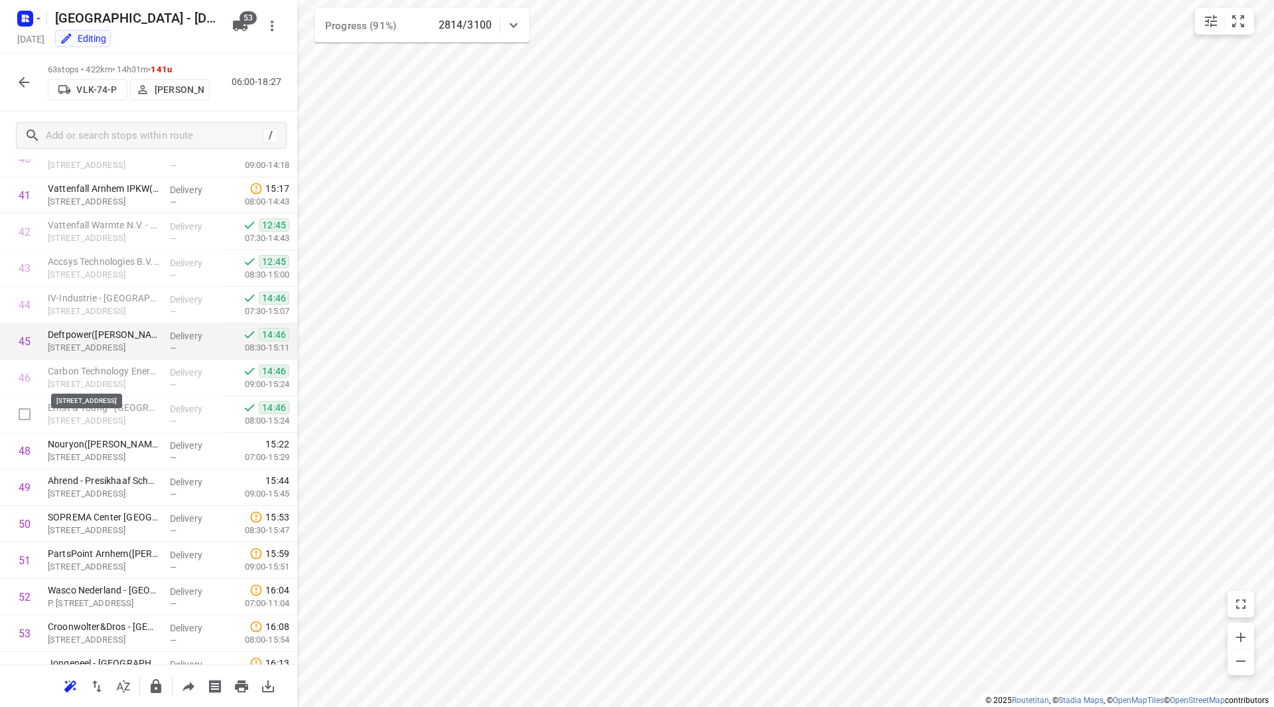
scroll to position [1499, 0]
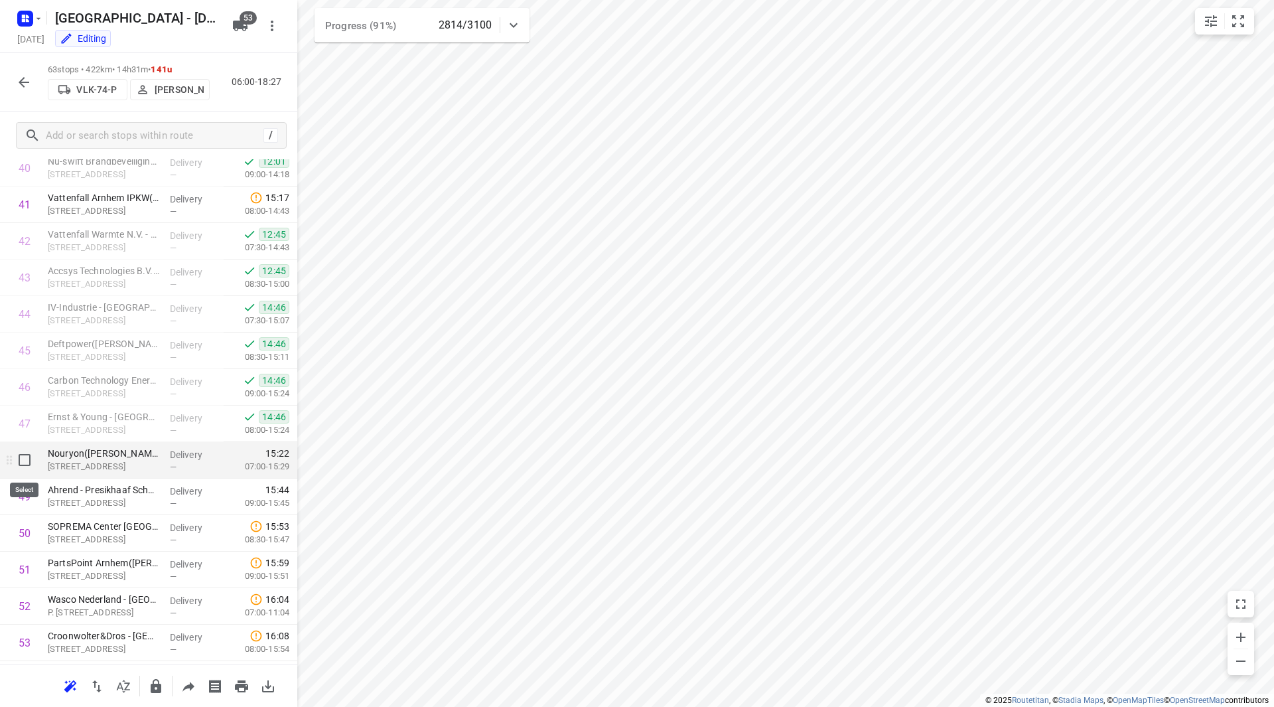
drag, startPoint x: 25, startPoint y: 463, endPoint x: 25, endPoint y: 486, distance: 22.6
click at [25, 463] on input "checkbox" at bounding box center [24, 460] width 27 height 27
checkbox input "true"
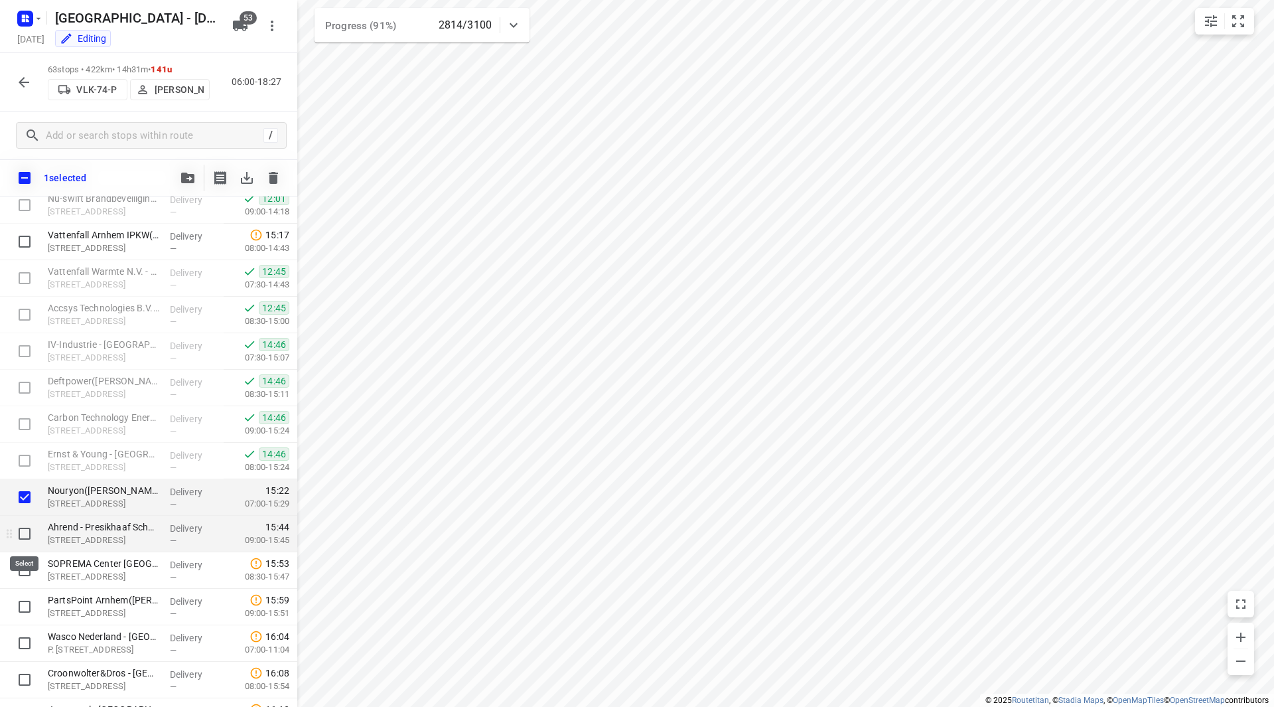
click at [25, 531] on input "checkbox" at bounding box center [24, 533] width 27 height 27
checkbox input "true"
click at [25, 563] on input "checkbox" at bounding box center [24, 570] width 27 height 27
checkbox input "true"
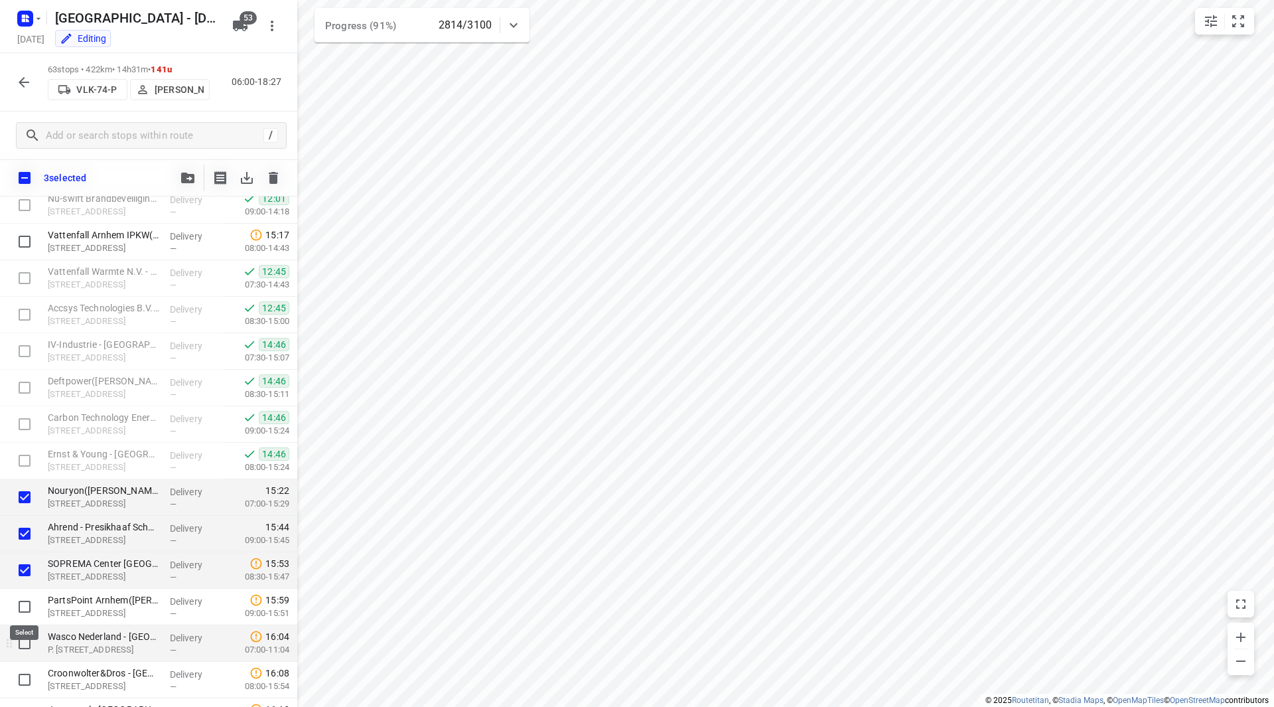
scroll to position [1566, 0]
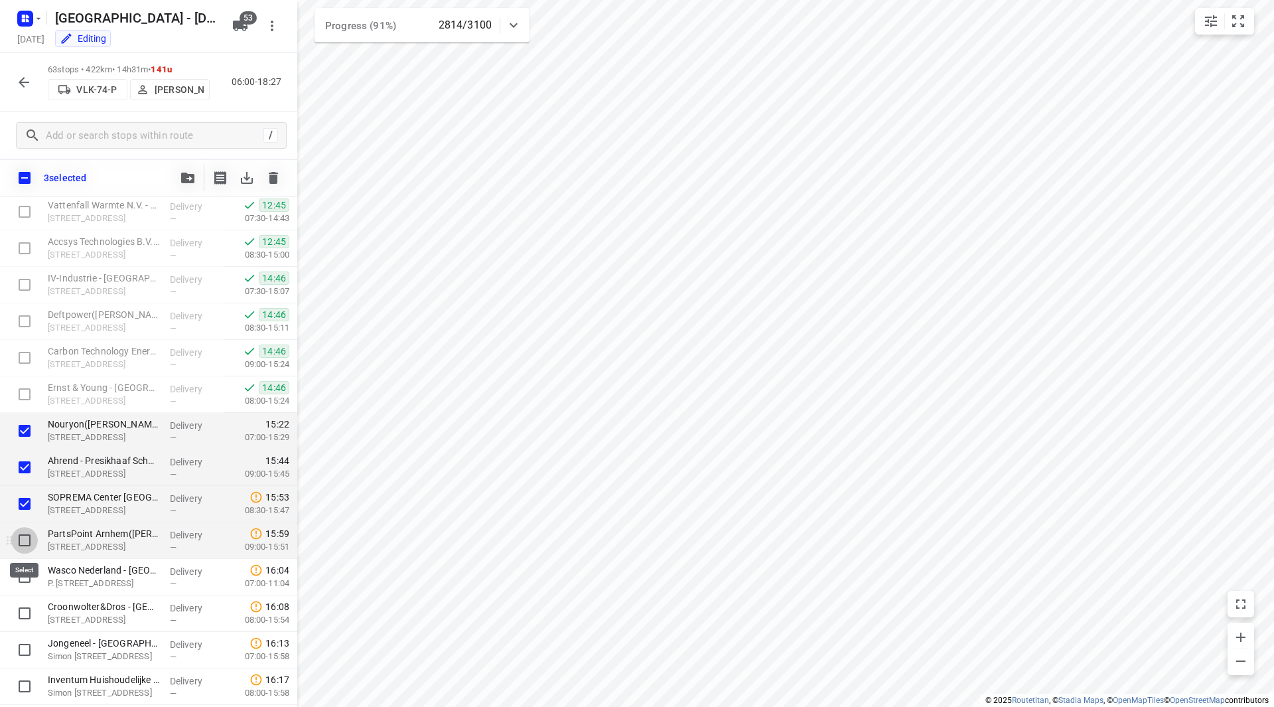
click at [24, 541] on input "checkbox" at bounding box center [24, 540] width 27 height 27
checkbox input "true"
click at [24, 582] on input "checkbox" at bounding box center [24, 576] width 27 height 27
checkbox input "true"
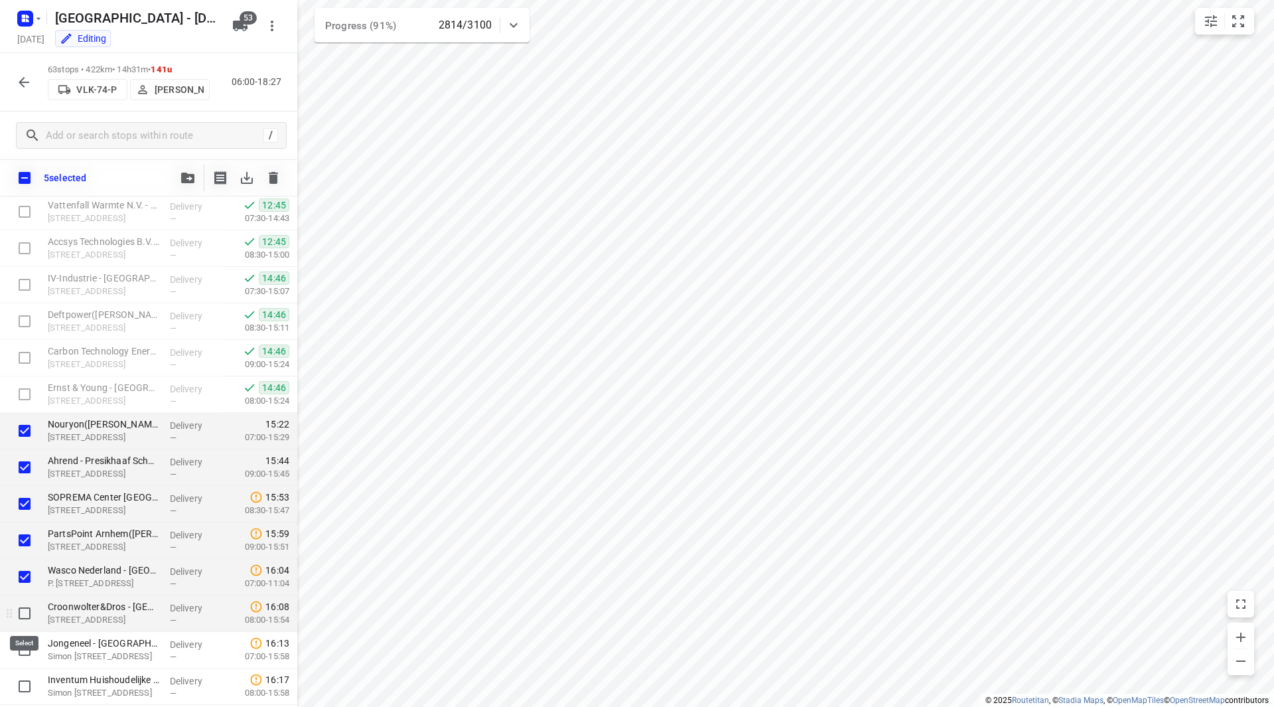
click at [23, 612] on input "checkbox" at bounding box center [24, 613] width 27 height 27
checkbox input "true"
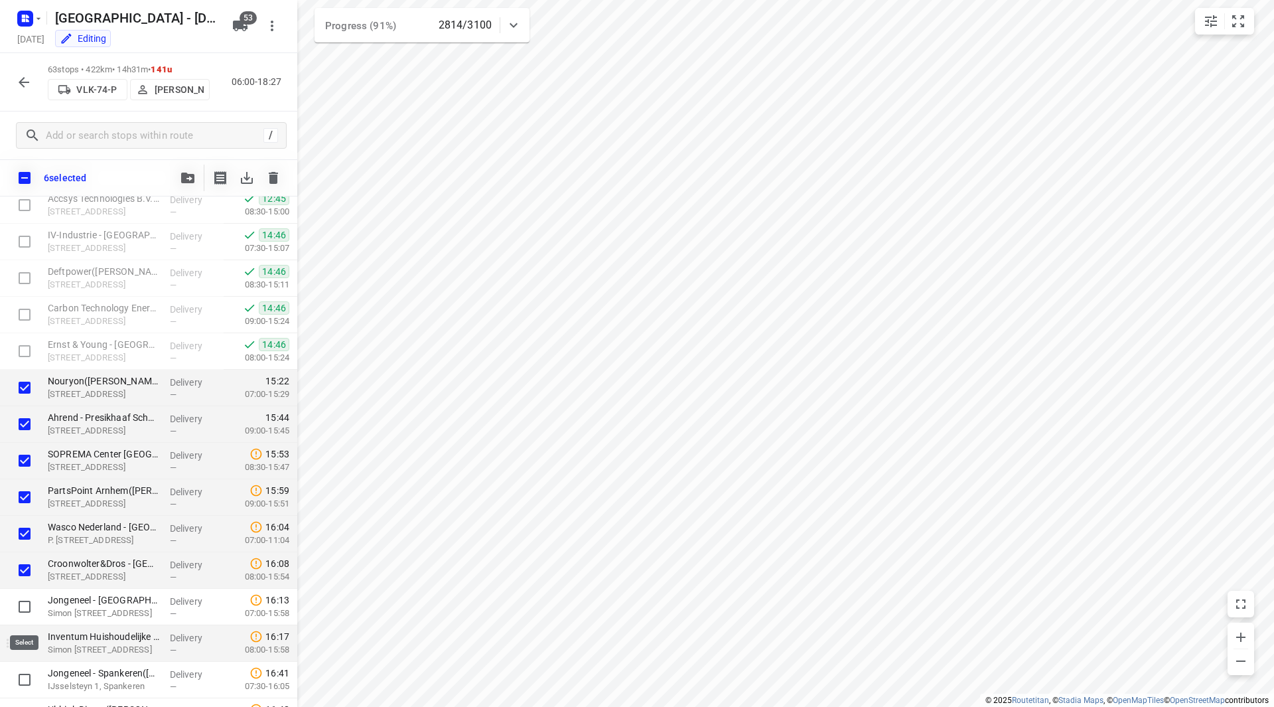
scroll to position [1632, 0]
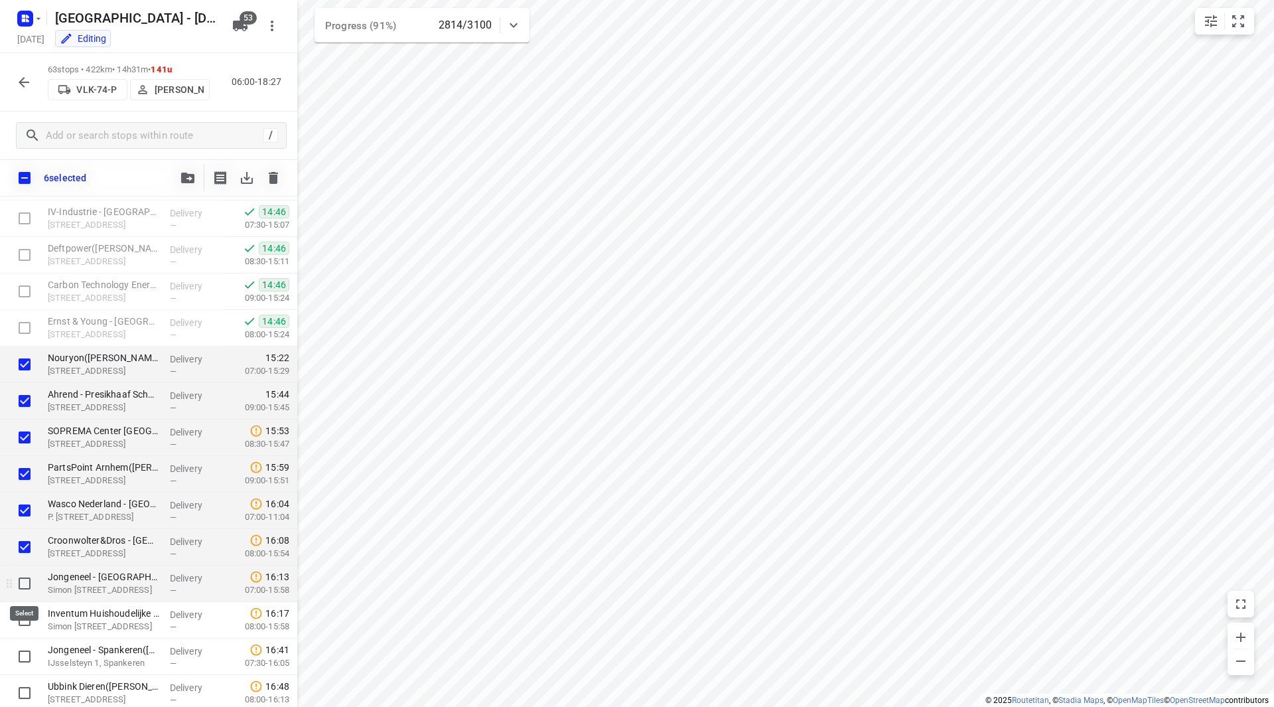
click at [28, 588] on input "checkbox" at bounding box center [24, 583] width 27 height 27
checkbox input "true"
click at [24, 619] on input "checkbox" at bounding box center [24, 620] width 27 height 27
checkbox input "true"
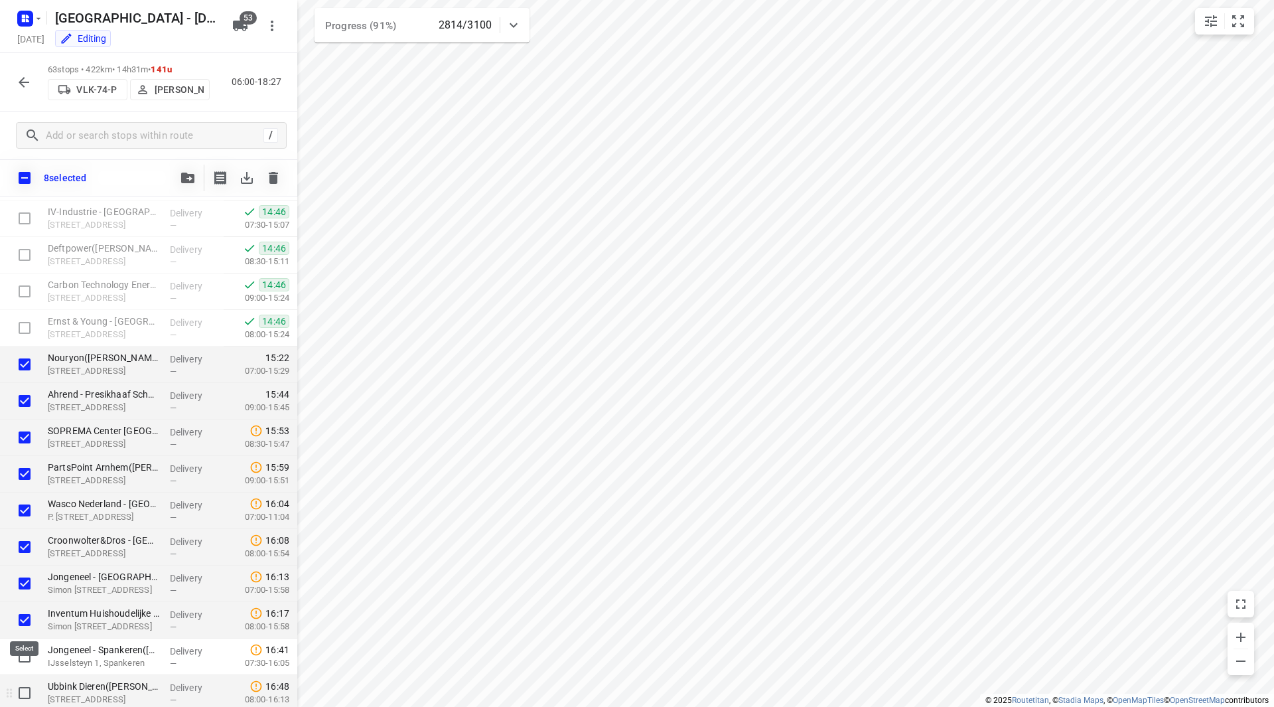
scroll to position [1698, 0]
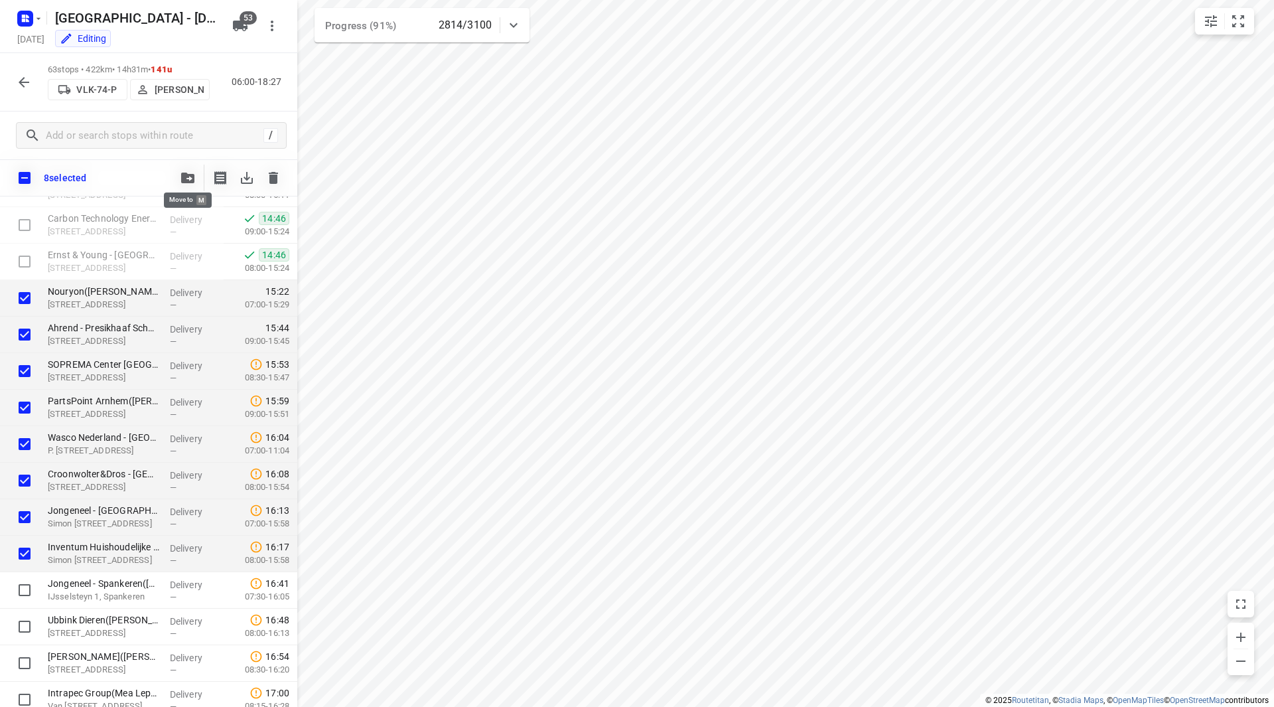
click at [189, 176] on icon "button" at bounding box center [187, 178] width 13 height 11
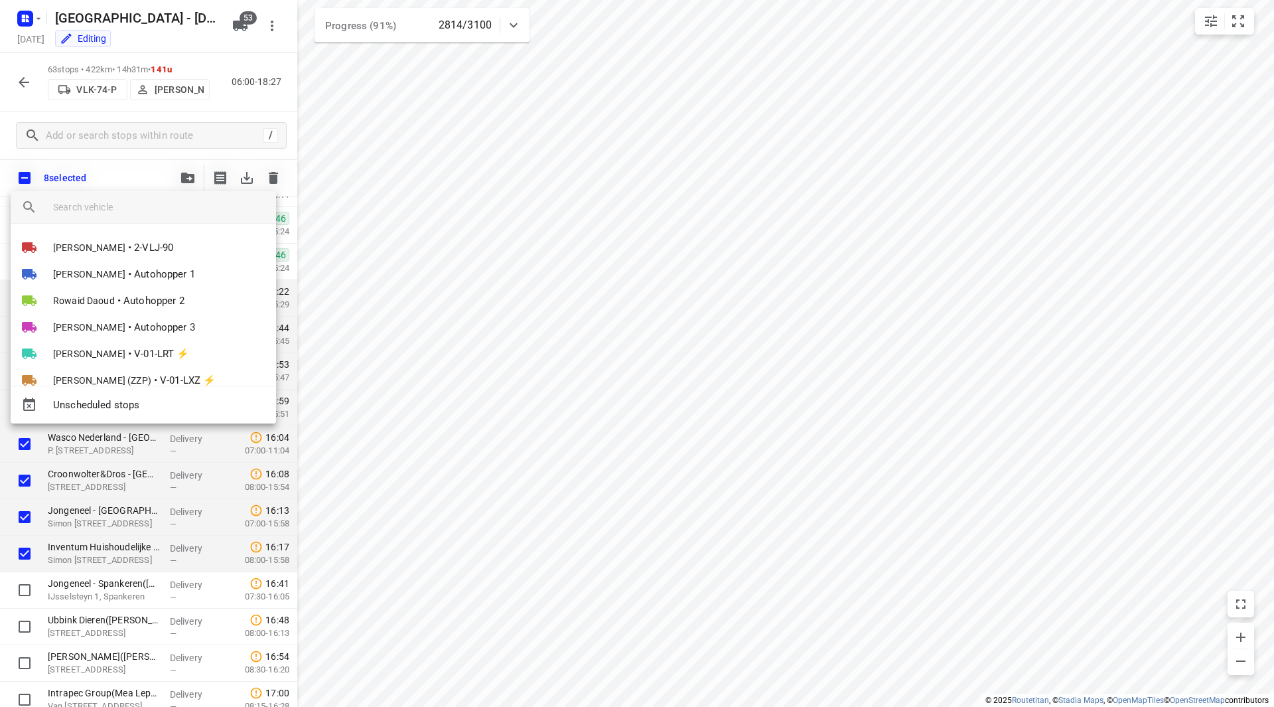
click at [129, 215] on input "search vehicle" at bounding box center [159, 207] width 212 height 20
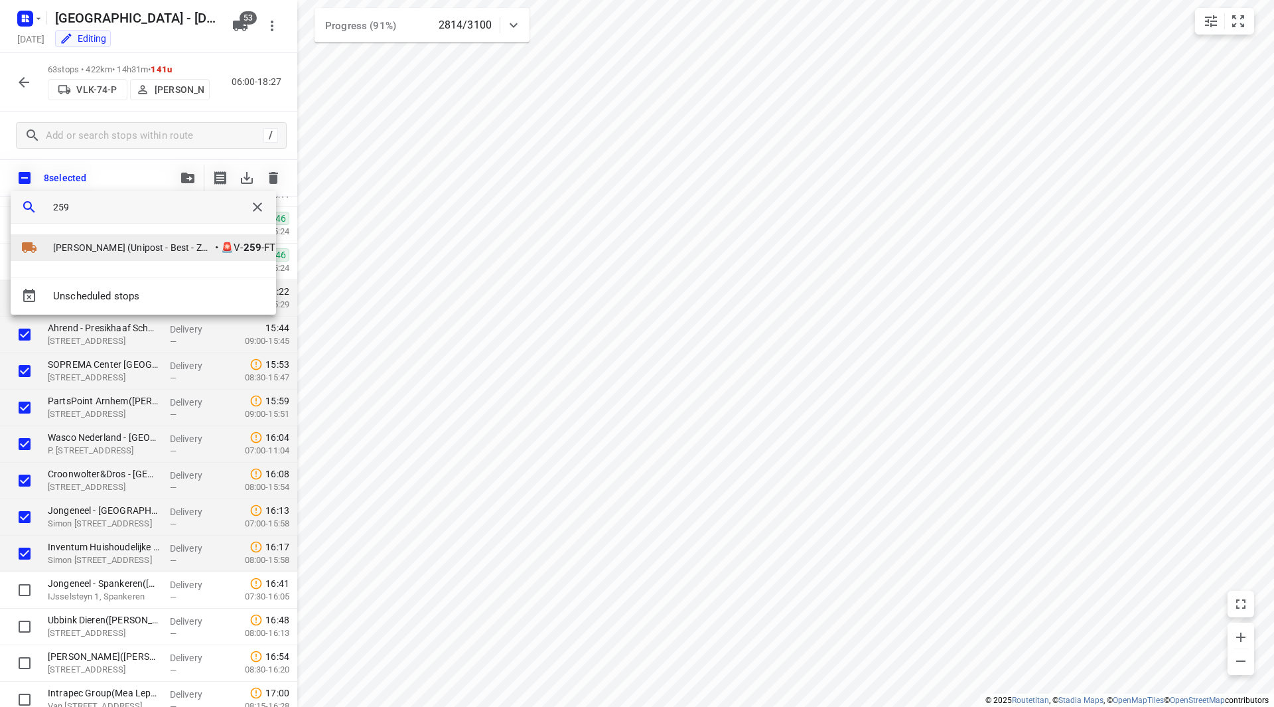
type input "259"
click at [162, 254] on span "Ahmad Abazid (Unipost - Best - ZZP)" at bounding box center [132, 247] width 159 height 13
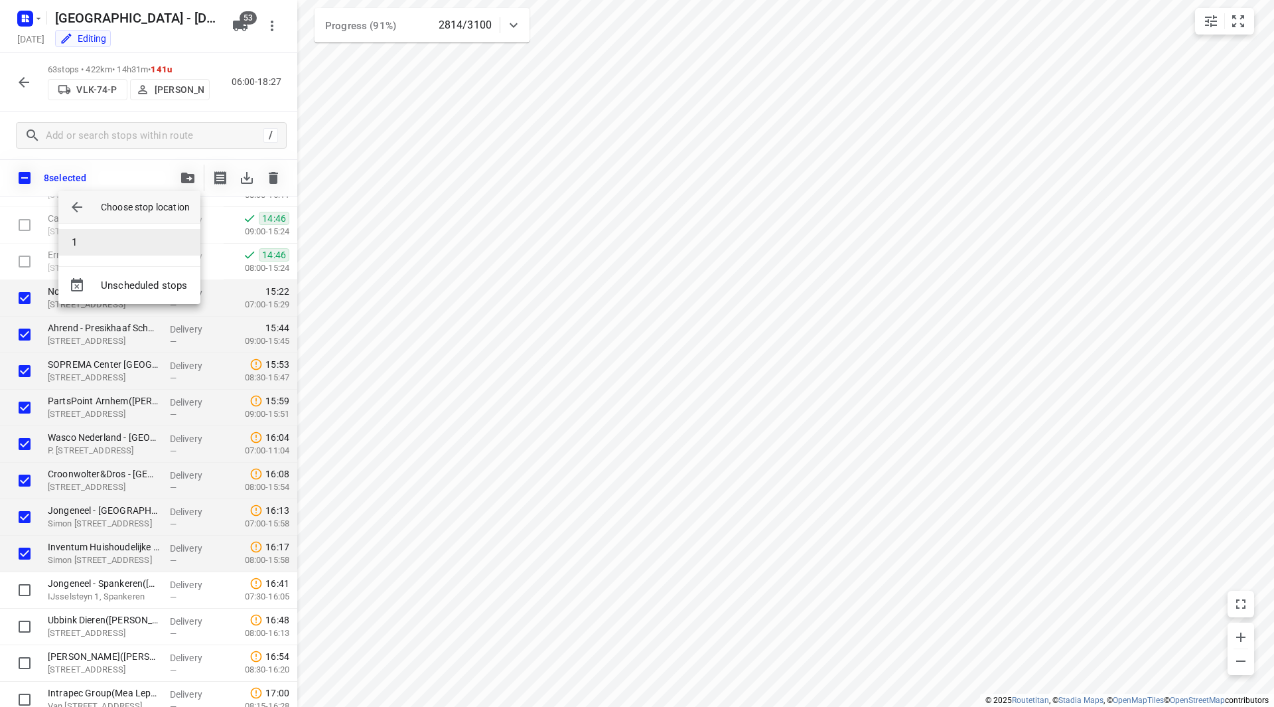
click at [124, 241] on li "1" at bounding box center [129, 242] width 142 height 27
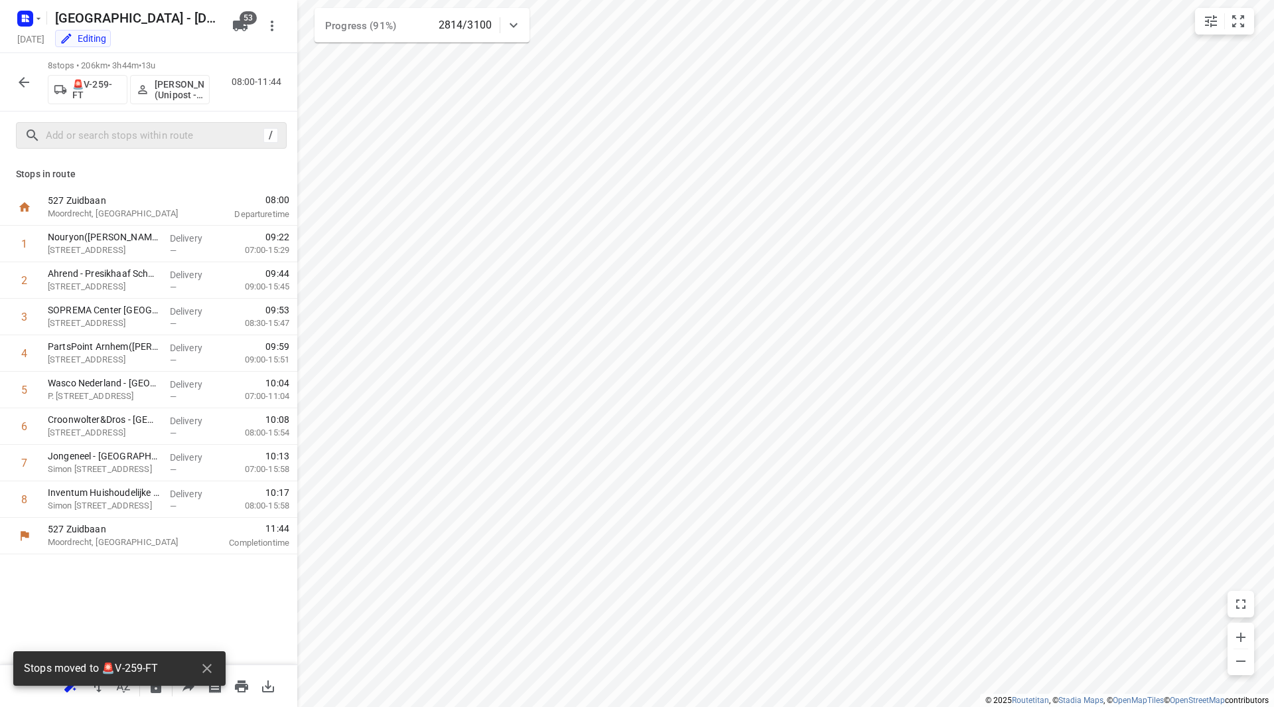
scroll to position [0, 0]
click at [186, 102] on button "Ahmad Abazid (Unipost - Best - ZZP)" at bounding box center [170, 89] width 80 height 29
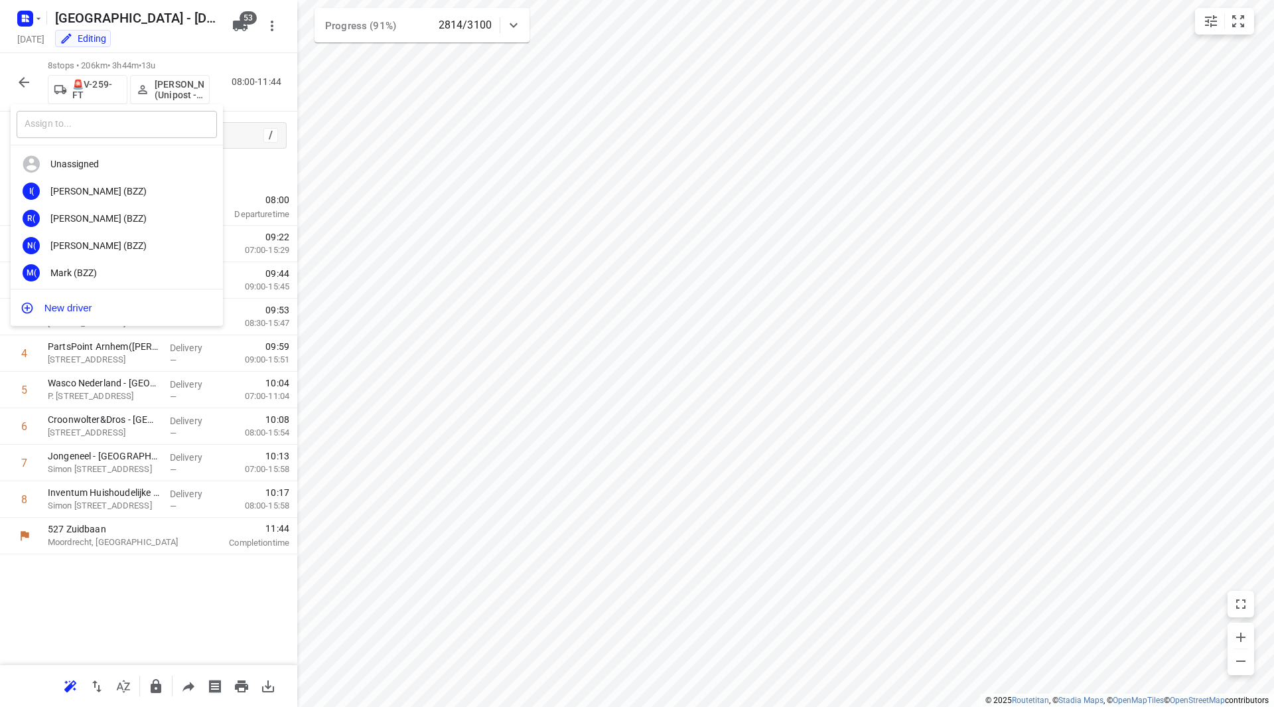
click at [144, 127] on input "text" at bounding box center [117, 124] width 200 height 27
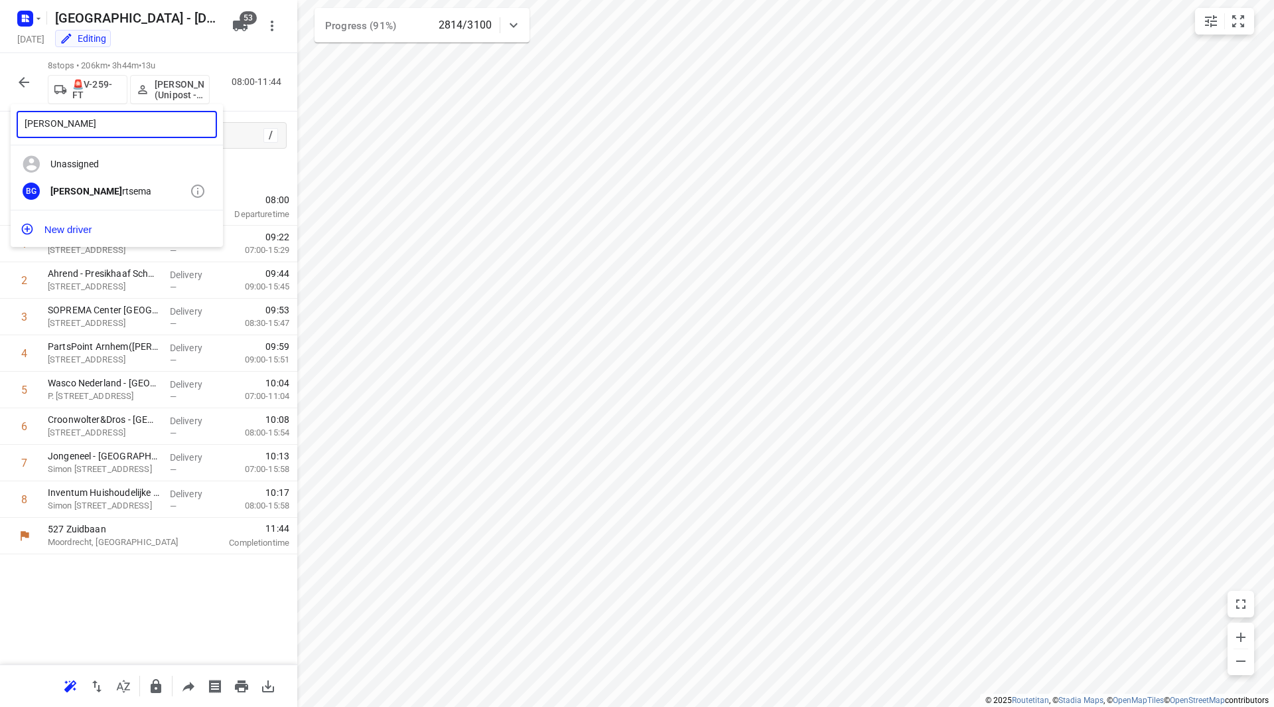
type input "bas gee"
click at [120, 187] on div "Bas Gee rtsema" at bounding box center [119, 191] width 139 height 11
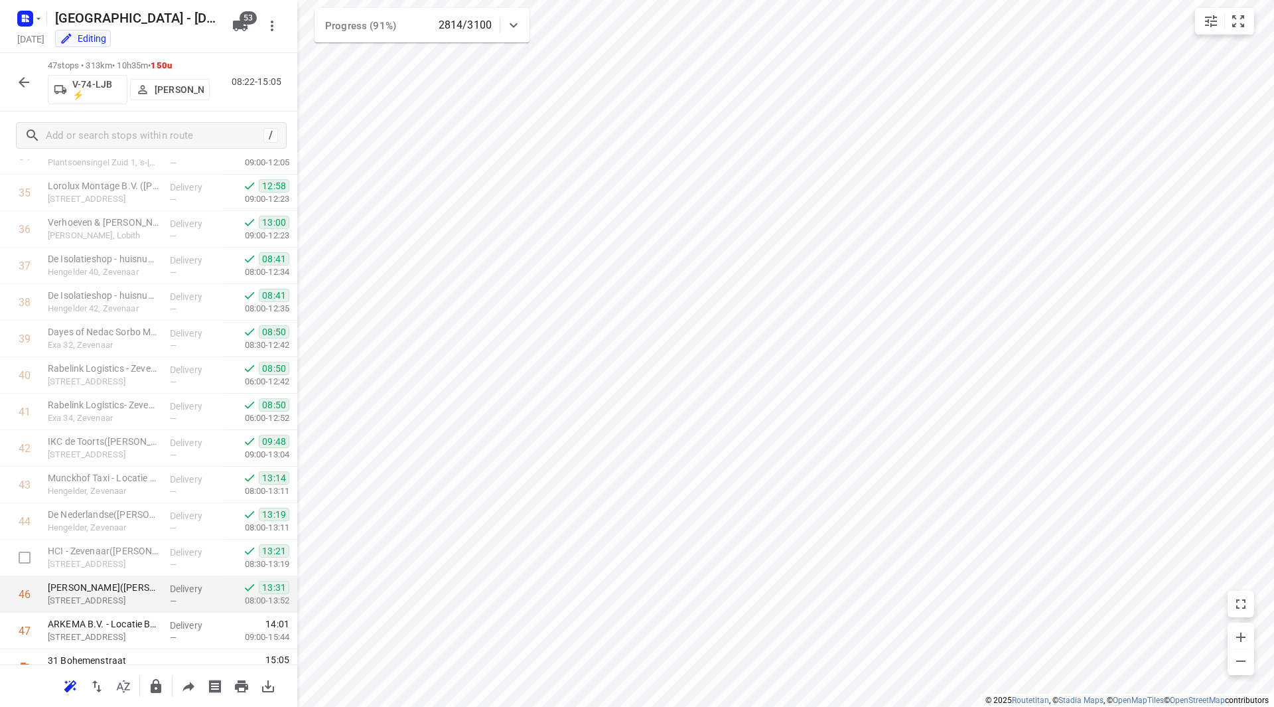
scroll to position [1313, 0]
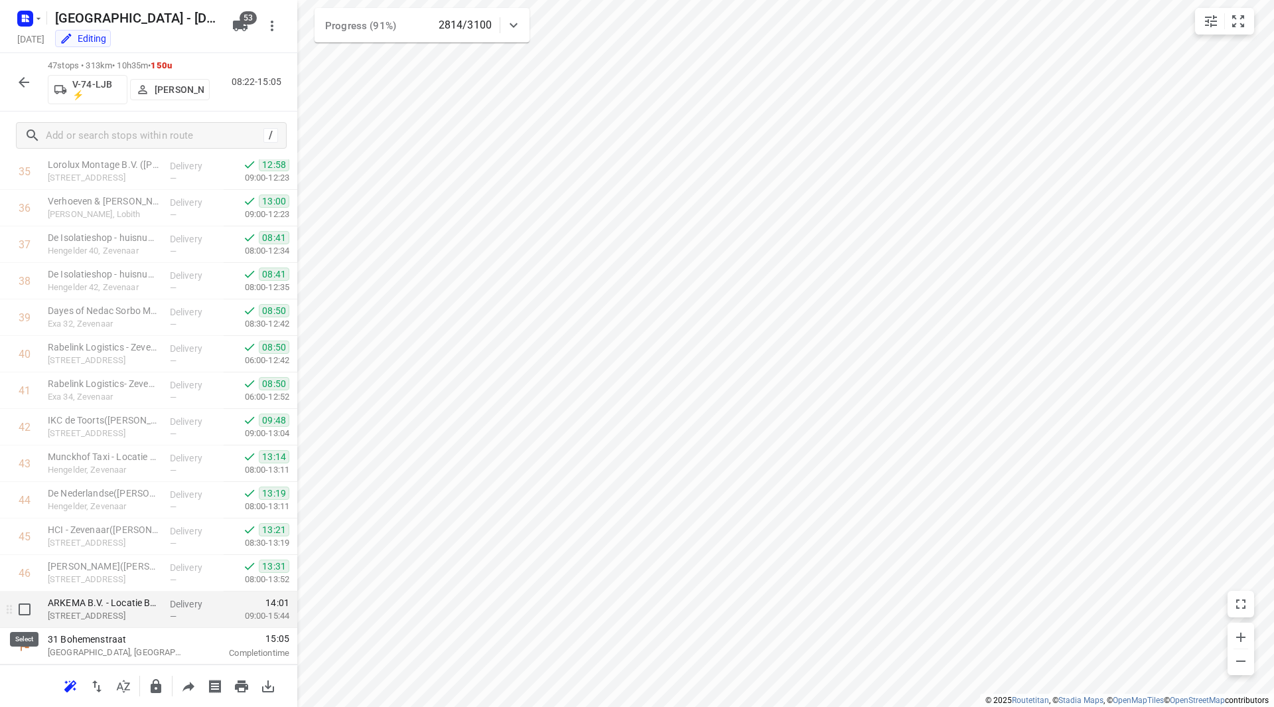
click at [31, 610] on input "checkbox" at bounding box center [24, 609] width 27 height 27
checkbox input "true"
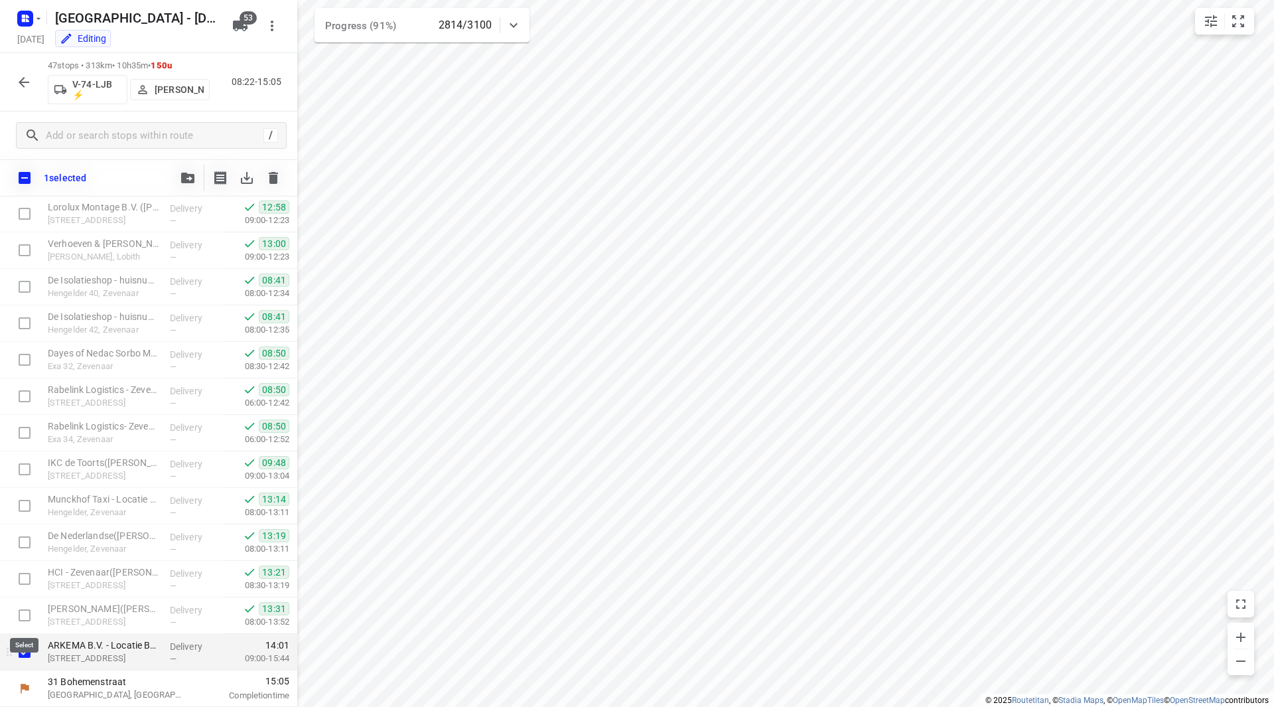
scroll to position [1308, 0]
click at [182, 177] on icon "button" at bounding box center [187, 178] width 13 height 11
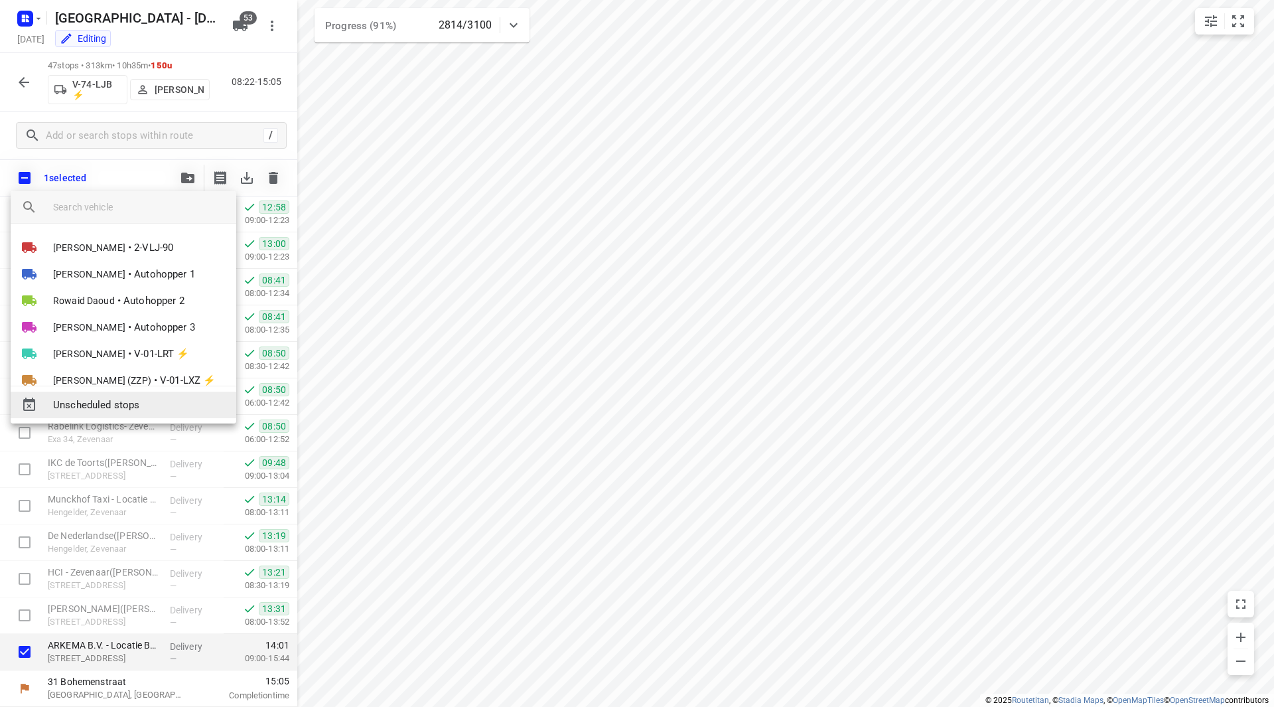
click at [127, 405] on span "Unscheduled stops" at bounding box center [139, 405] width 173 height 15
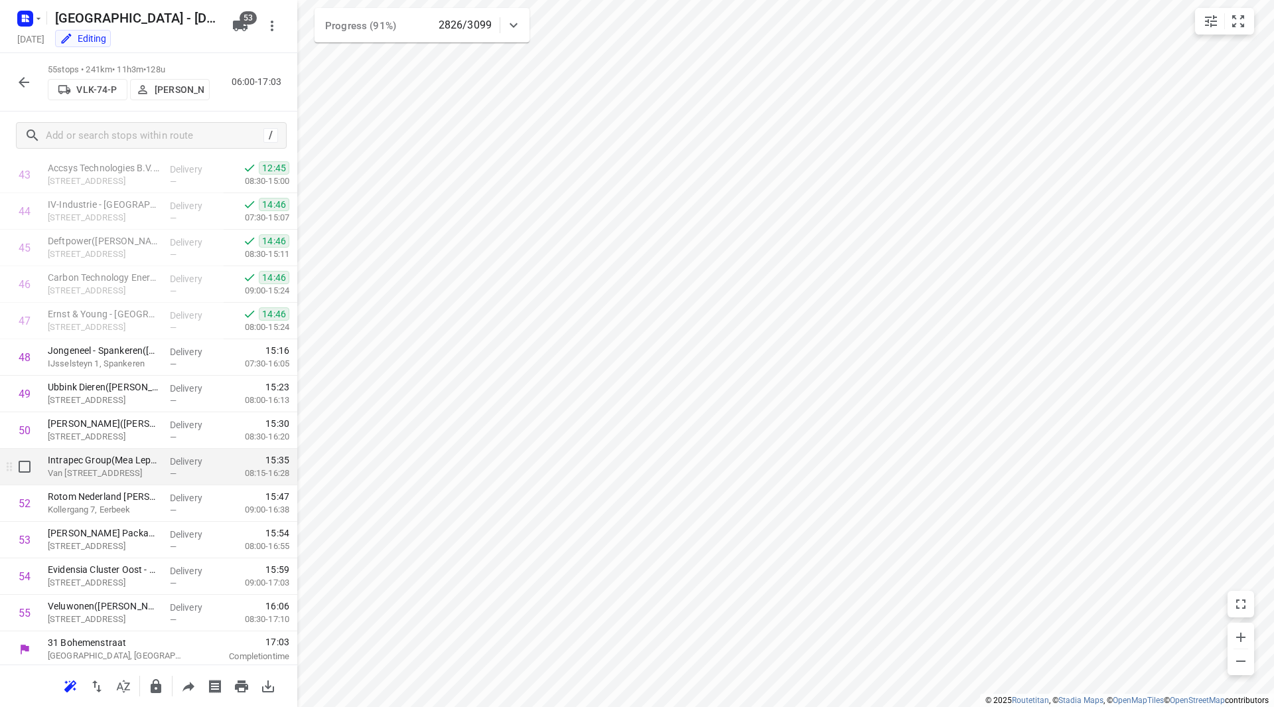
scroll to position [1643, 0]
click at [239, 25] on icon "button" at bounding box center [240, 26] width 15 height 11
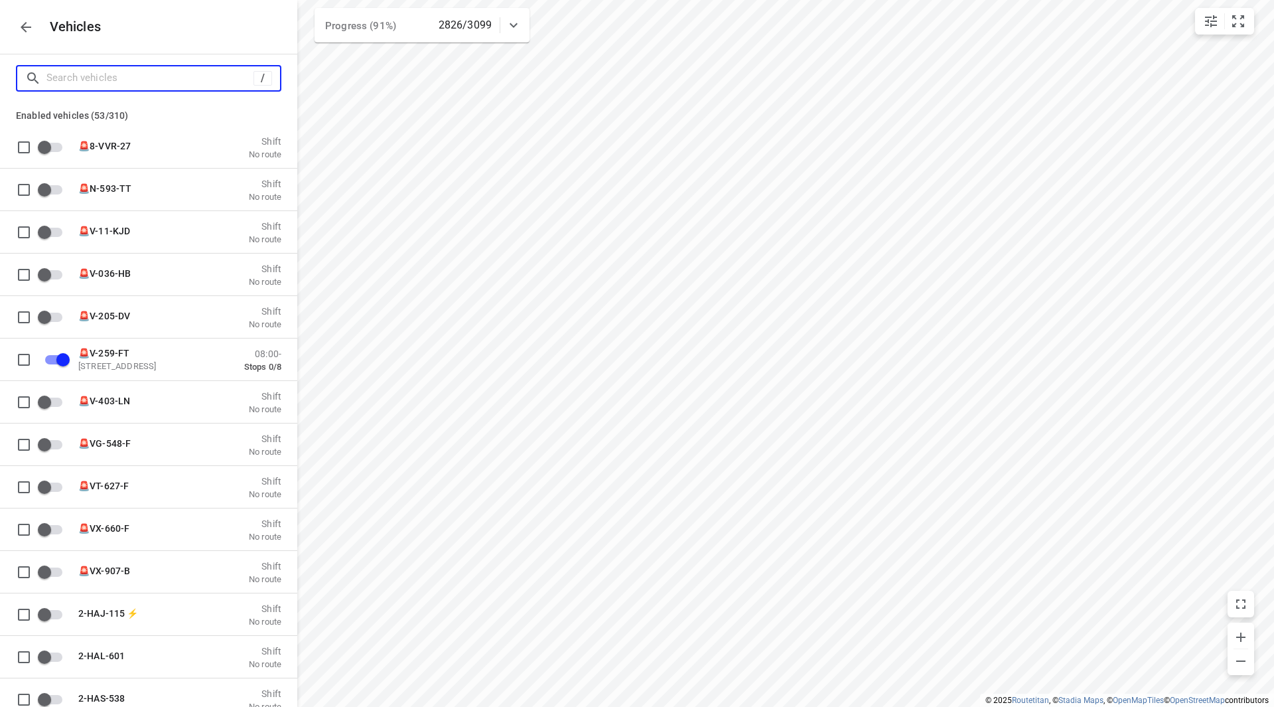
click at [190, 76] on input "Search vehicles" at bounding box center [149, 78] width 207 height 21
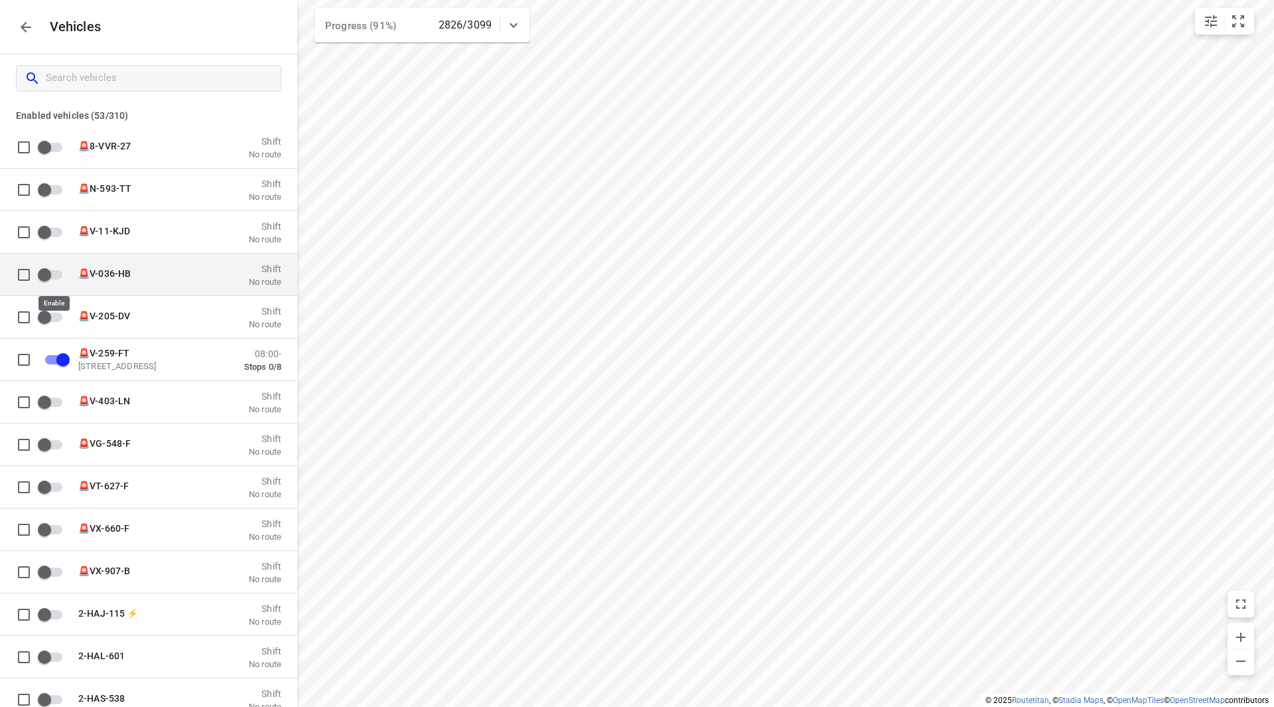
click at [52, 274] on input "grid" at bounding box center [45, 273] width 76 height 25
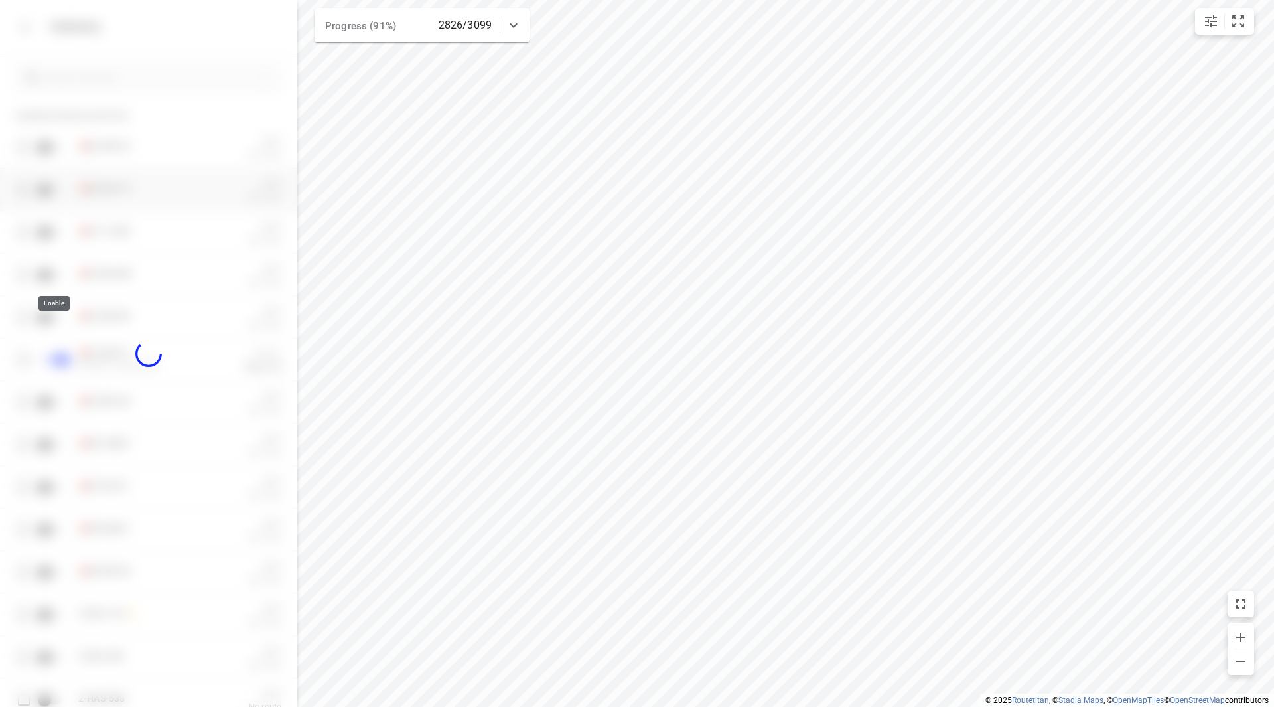
checkbox input "true"
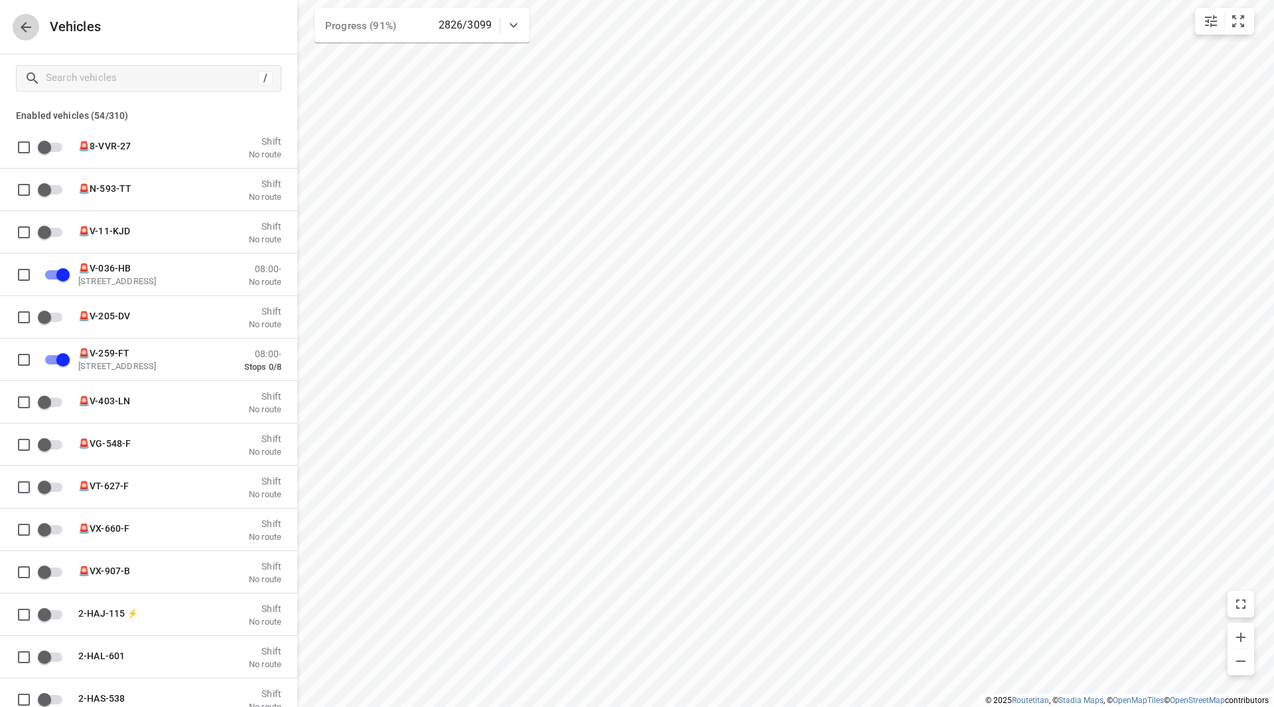
click at [29, 29] on icon "button" at bounding box center [26, 27] width 16 height 16
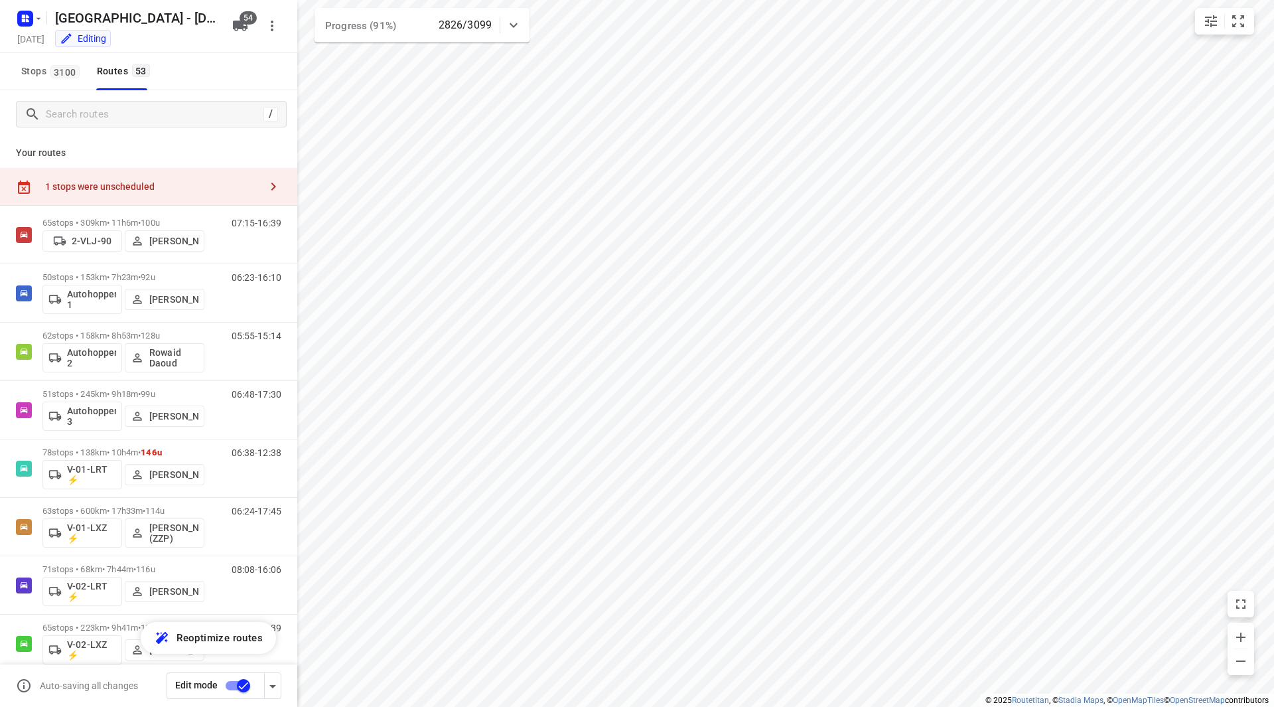
click at [162, 184] on div "1 stops were unscheduled" at bounding box center [152, 186] width 215 height 11
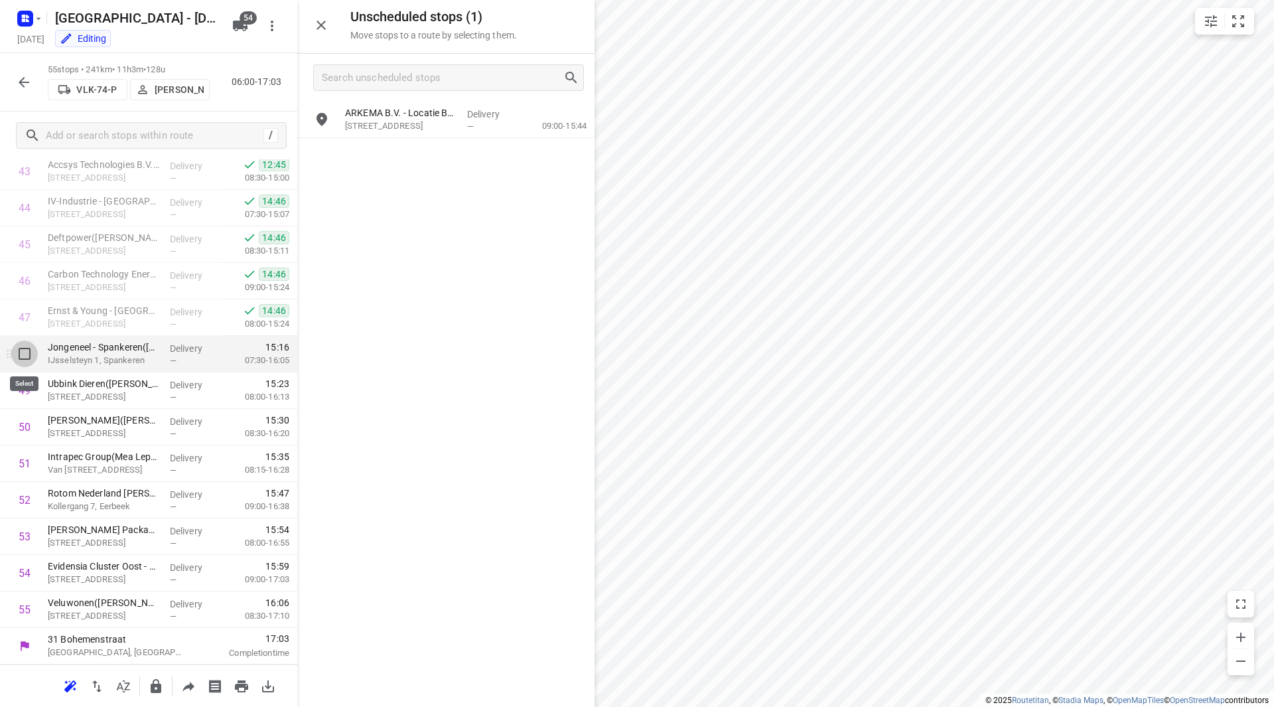
click at [21, 356] on input "checkbox" at bounding box center [24, 353] width 27 height 27
checkbox input "true"
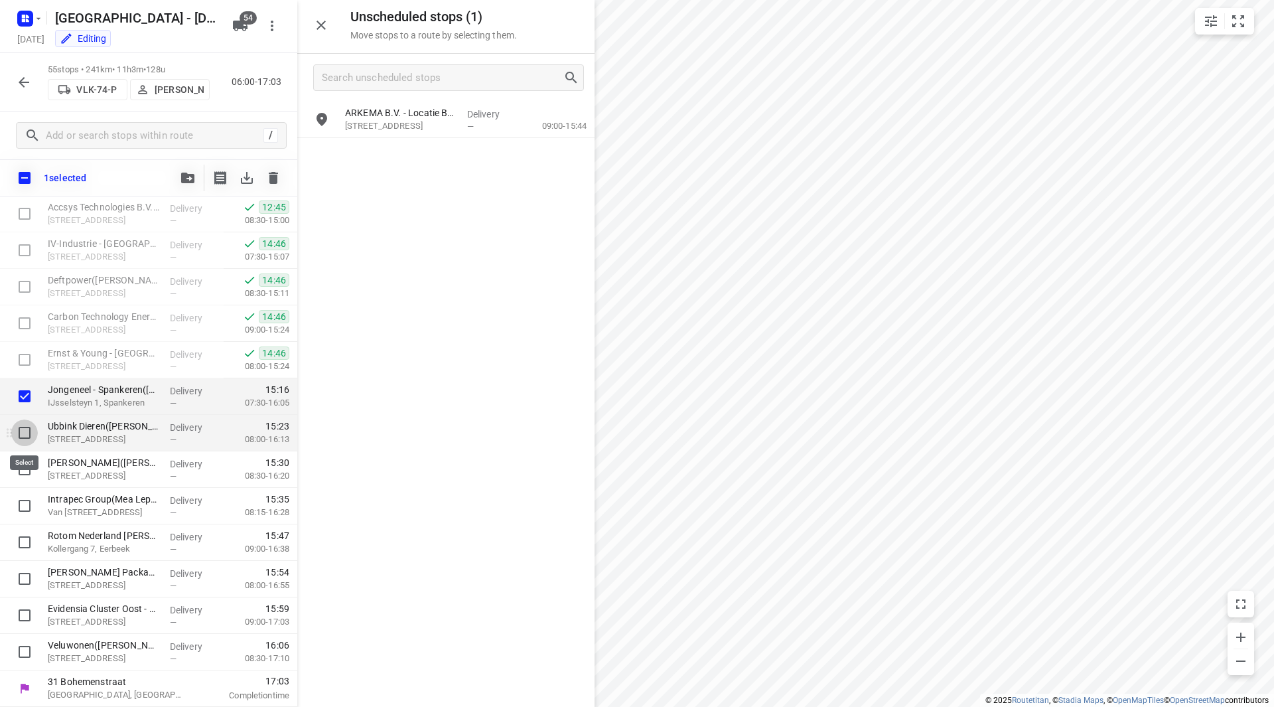
click at [25, 434] on input "checkbox" at bounding box center [24, 432] width 27 height 27
checkbox input "true"
click at [27, 471] on input "checkbox" at bounding box center [24, 469] width 27 height 27
checkbox input "true"
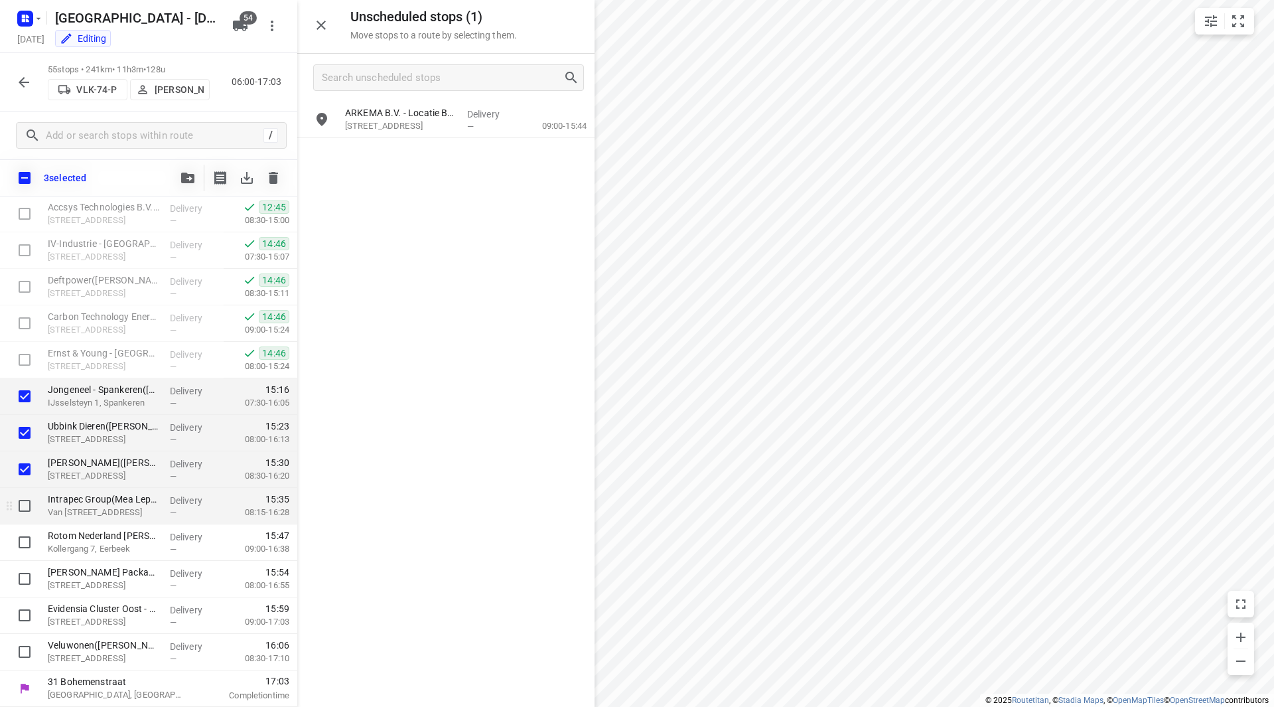
click at [26, 520] on div at bounding box center [21, 506] width 42 height 37
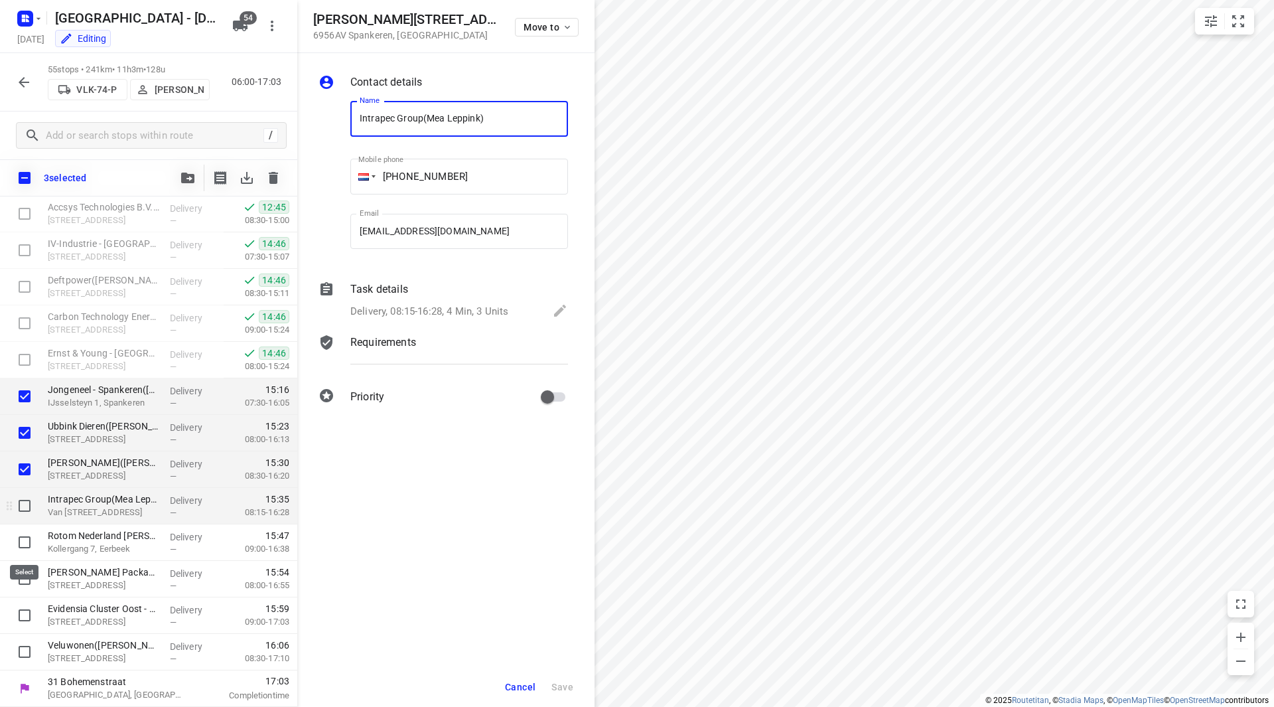
click at [23, 510] on input "checkbox" at bounding box center [24, 505] width 27 height 27
checkbox input "true"
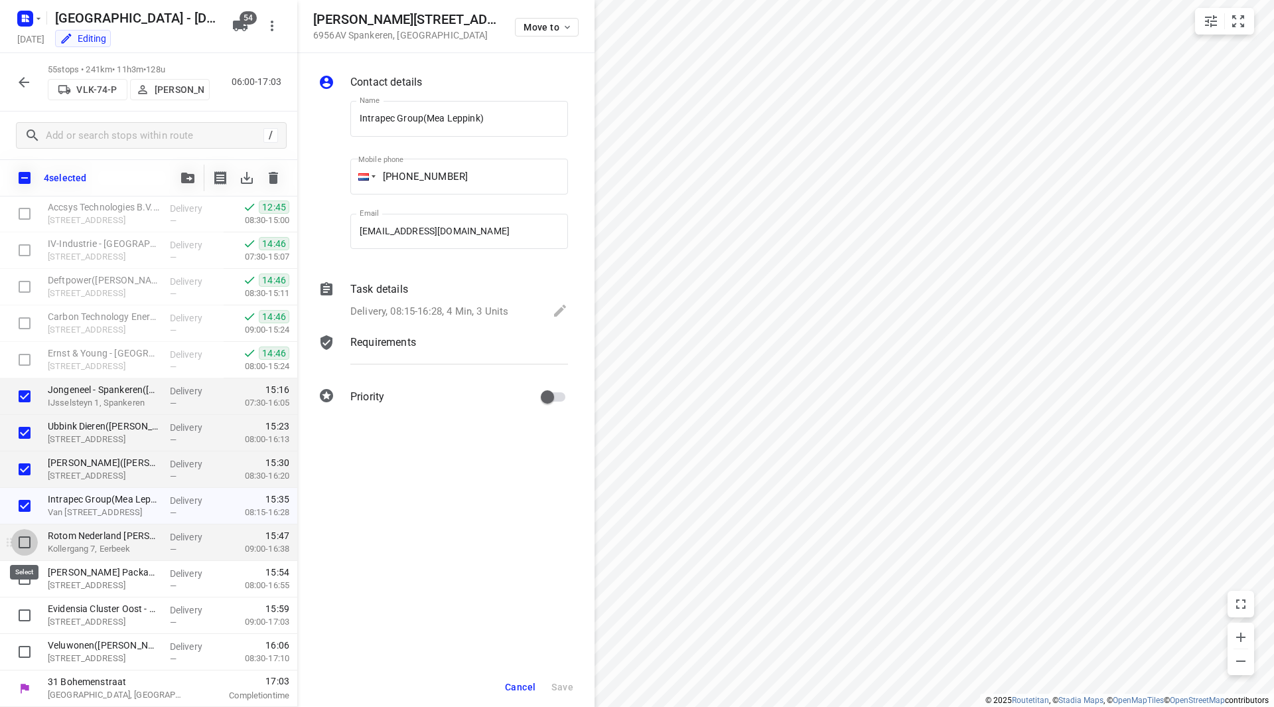
click at [27, 542] on input "checkbox" at bounding box center [24, 542] width 27 height 27
checkbox input "true"
click at [22, 590] on input "checkbox" at bounding box center [24, 578] width 27 height 27
checkbox input "true"
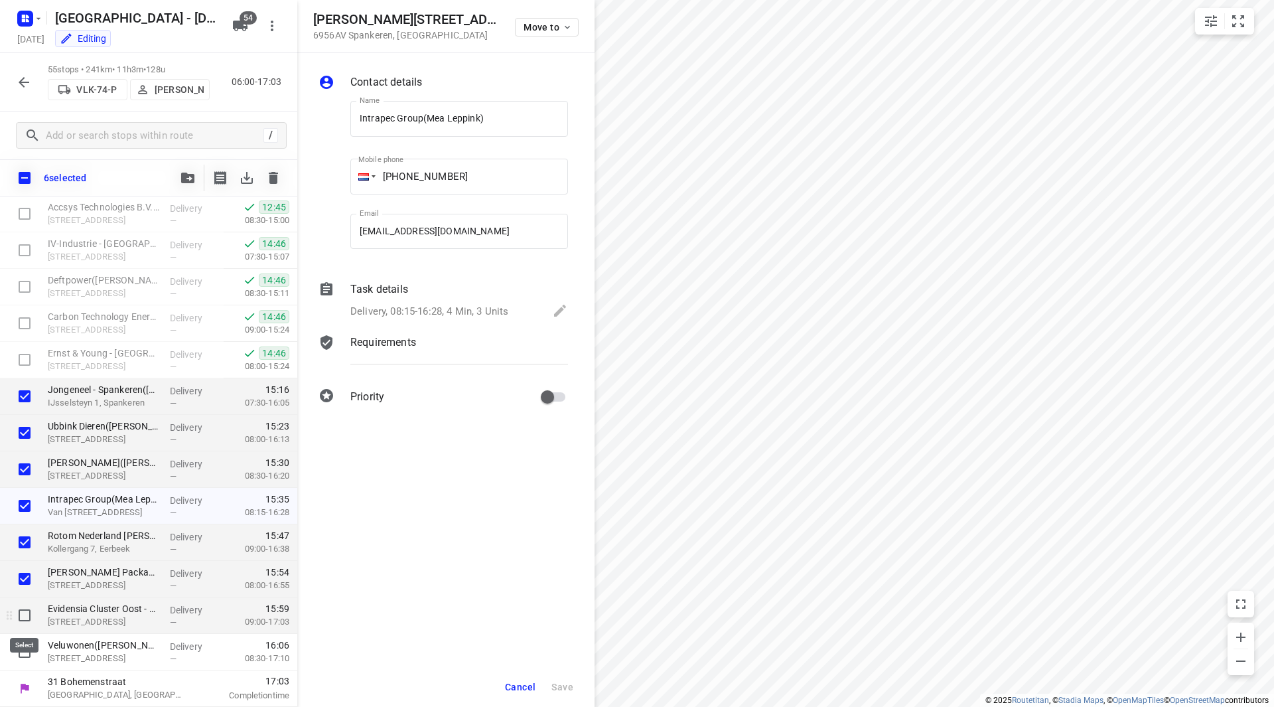
click at [22, 621] on input "checkbox" at bounding box center [24, 615] width 27 height 27
checkbox input "true"
click at [25, 660] on input "checkbox" at bounding box center [24, 651] width 27 height 27
checkbox input "true"
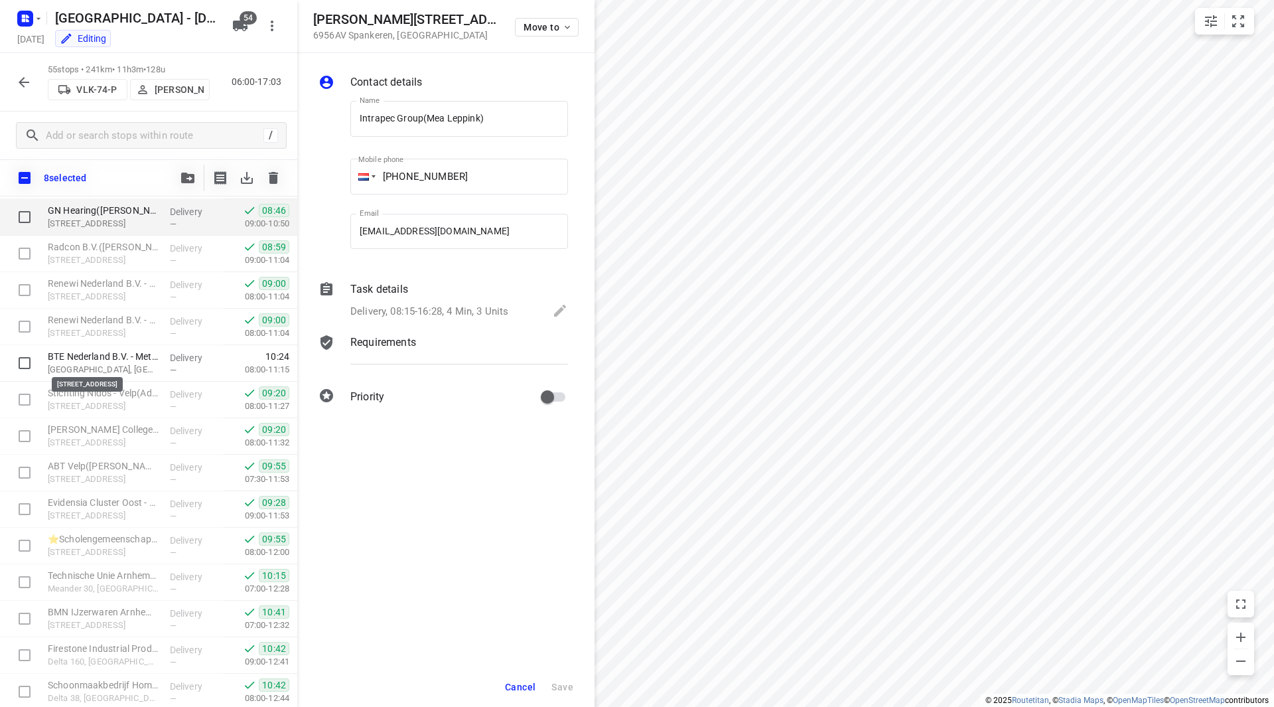
scroll to position [443, 0]
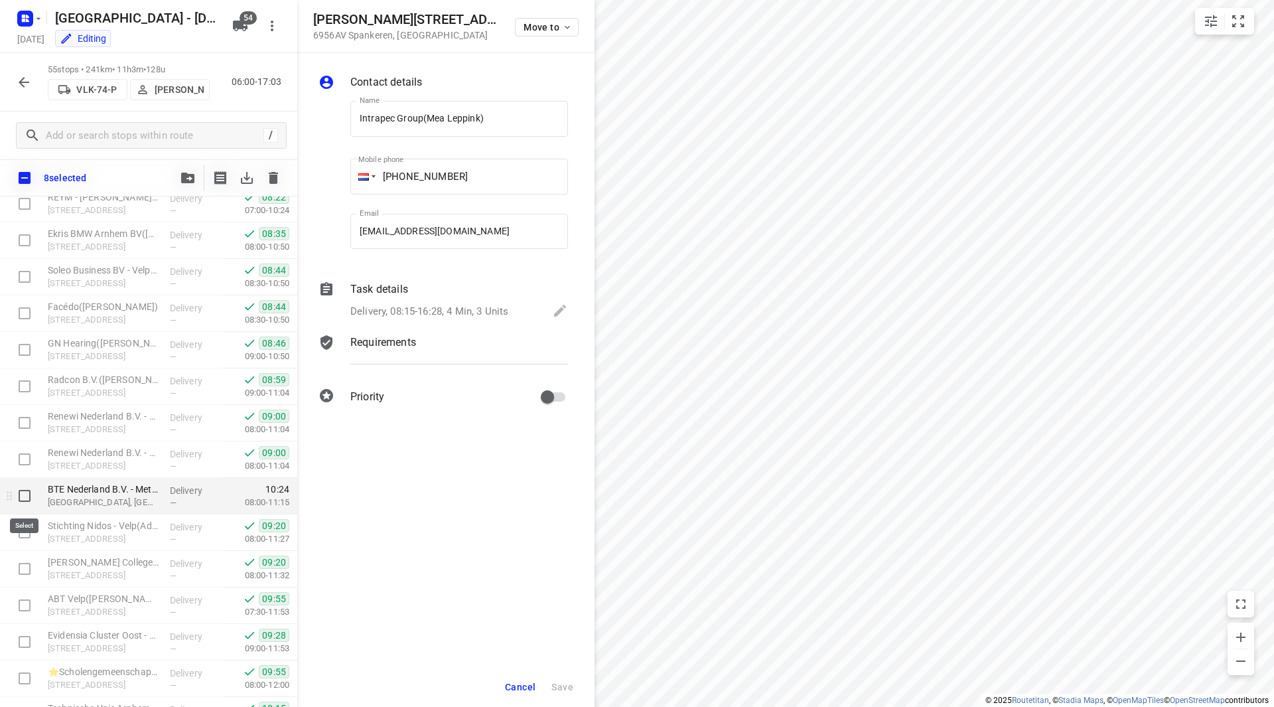
click at [29, 496] on input "checkbox" at bounding box center [24, 495] width 27 height 27
checkbox input "true"
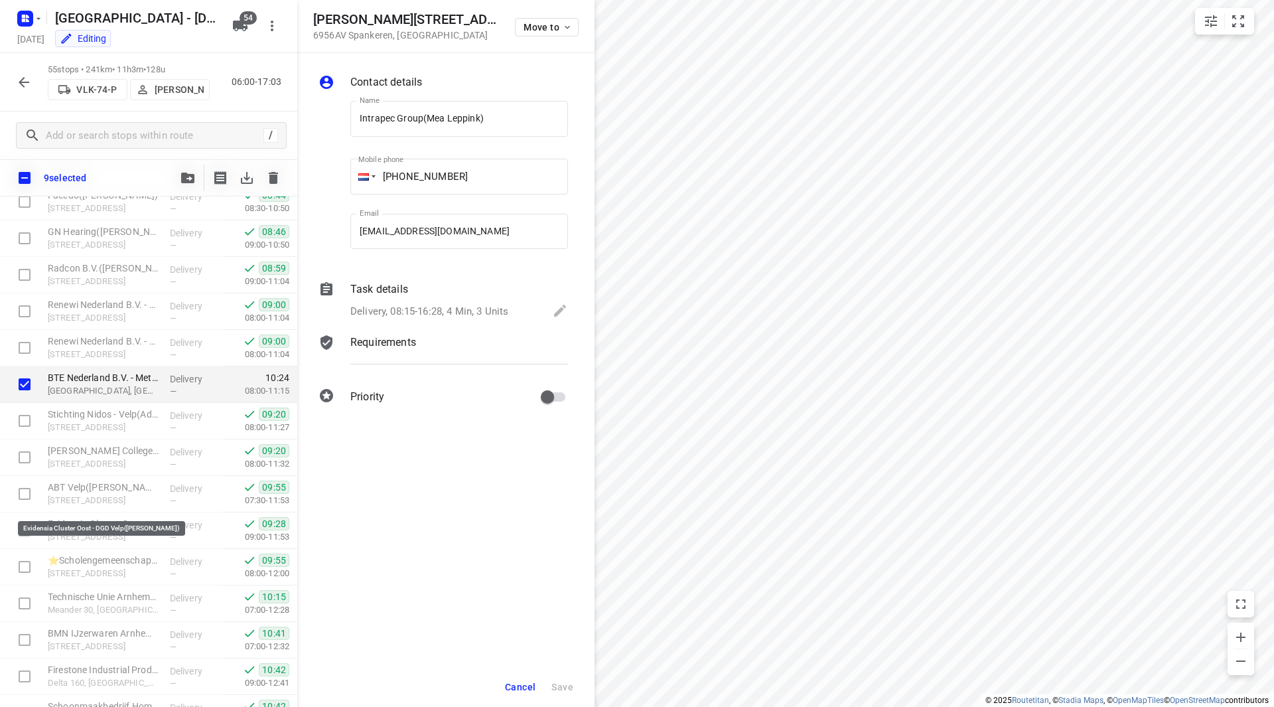
scroll to position [576, 0]
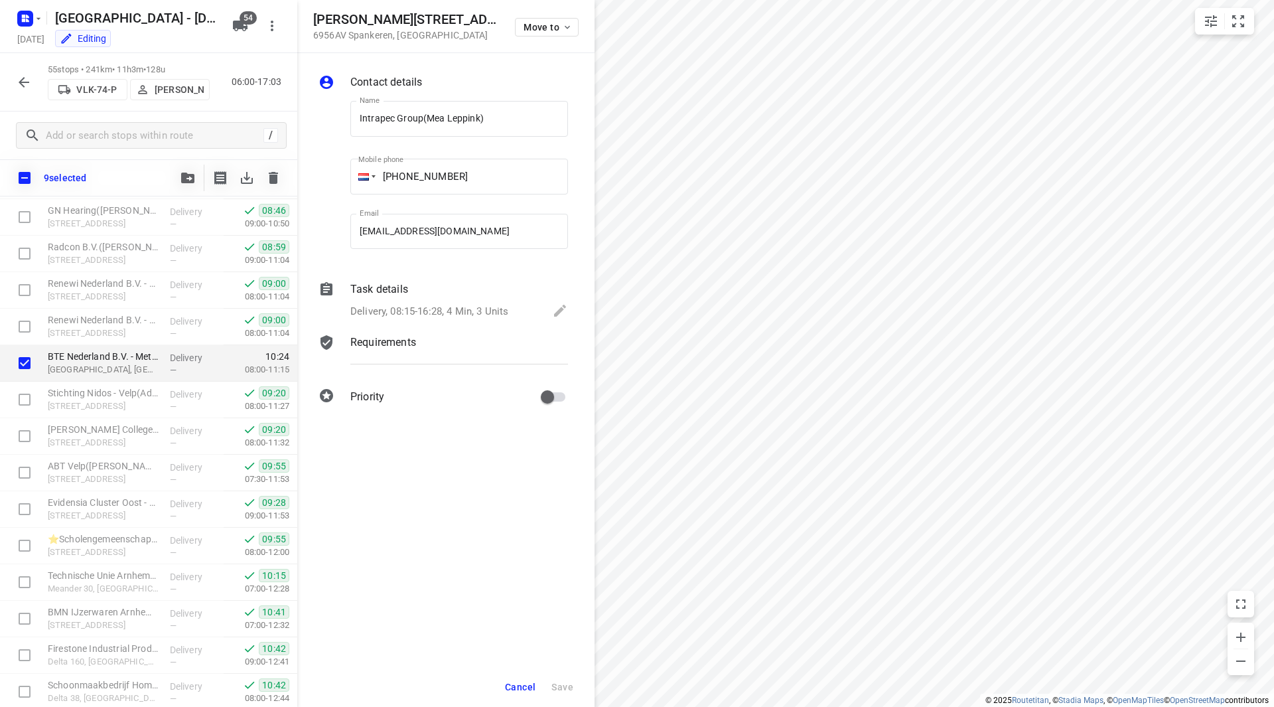
click at [526, 688] on span "Cancel" at bounding box center [520, 687] width 31 height 11
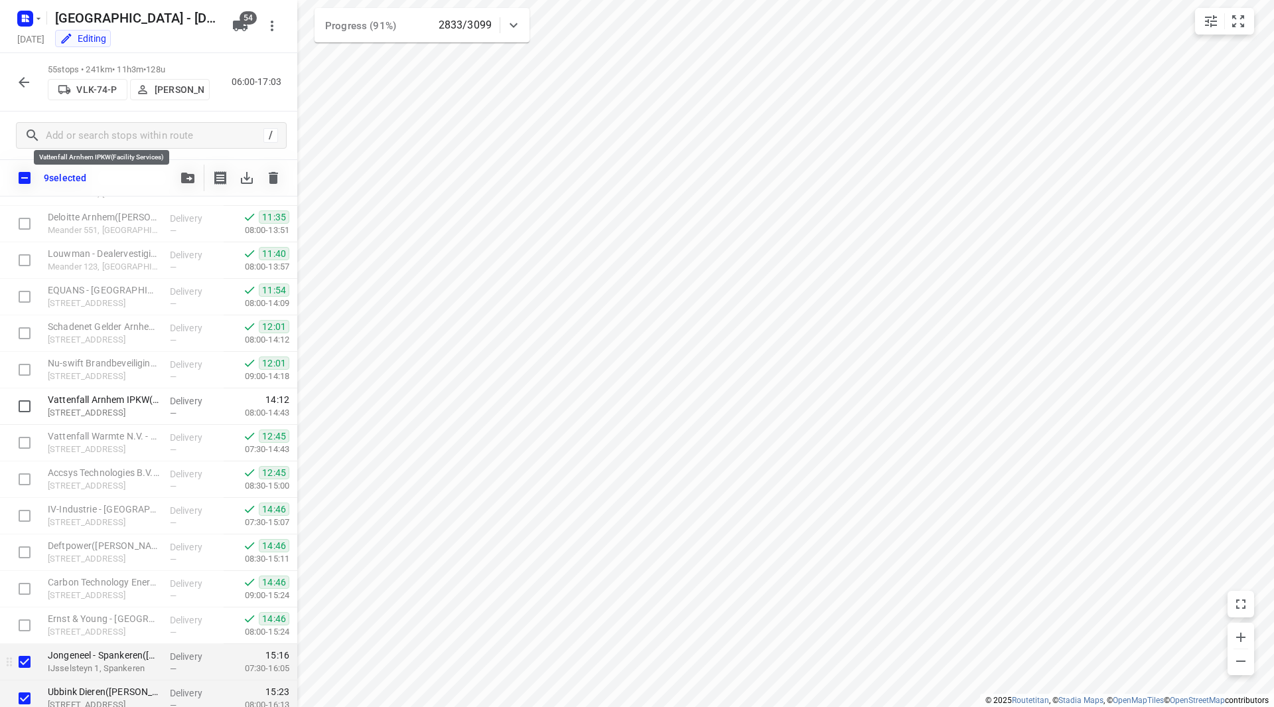
scroll to position [1638, 0]
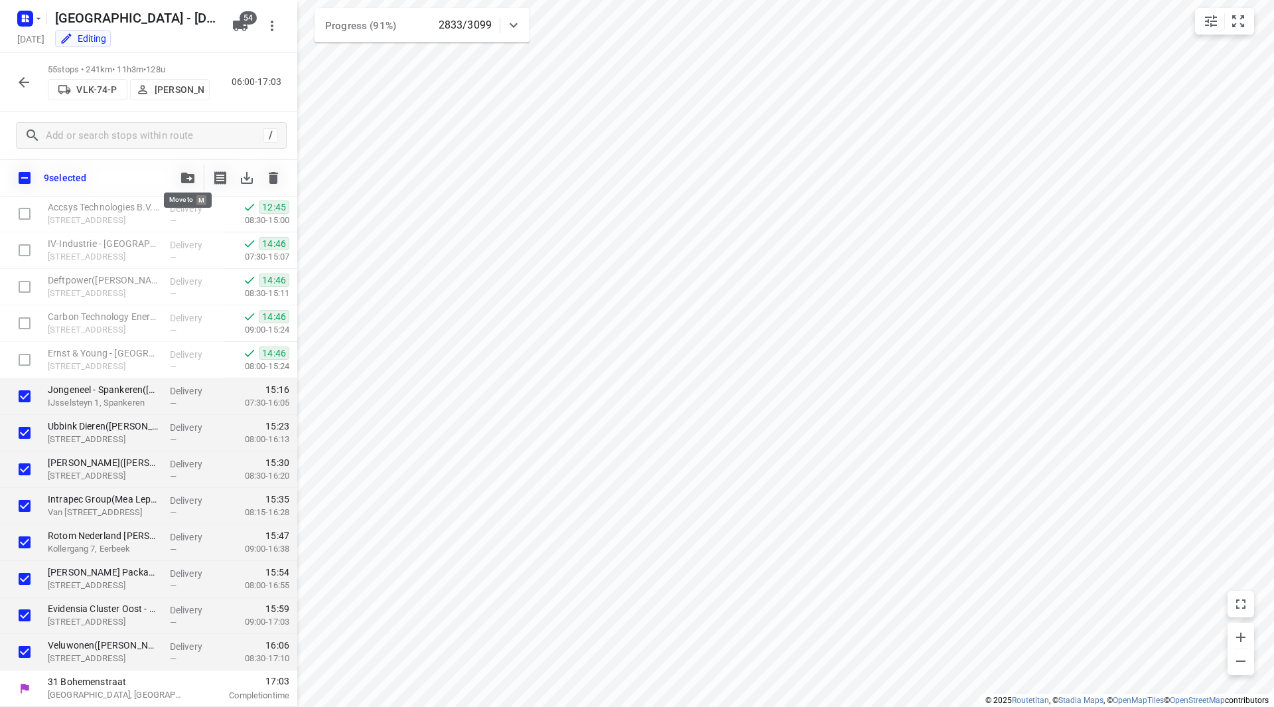
click at [181, 171] on button "button" at bounding box center [188, 178] width 27 height 27
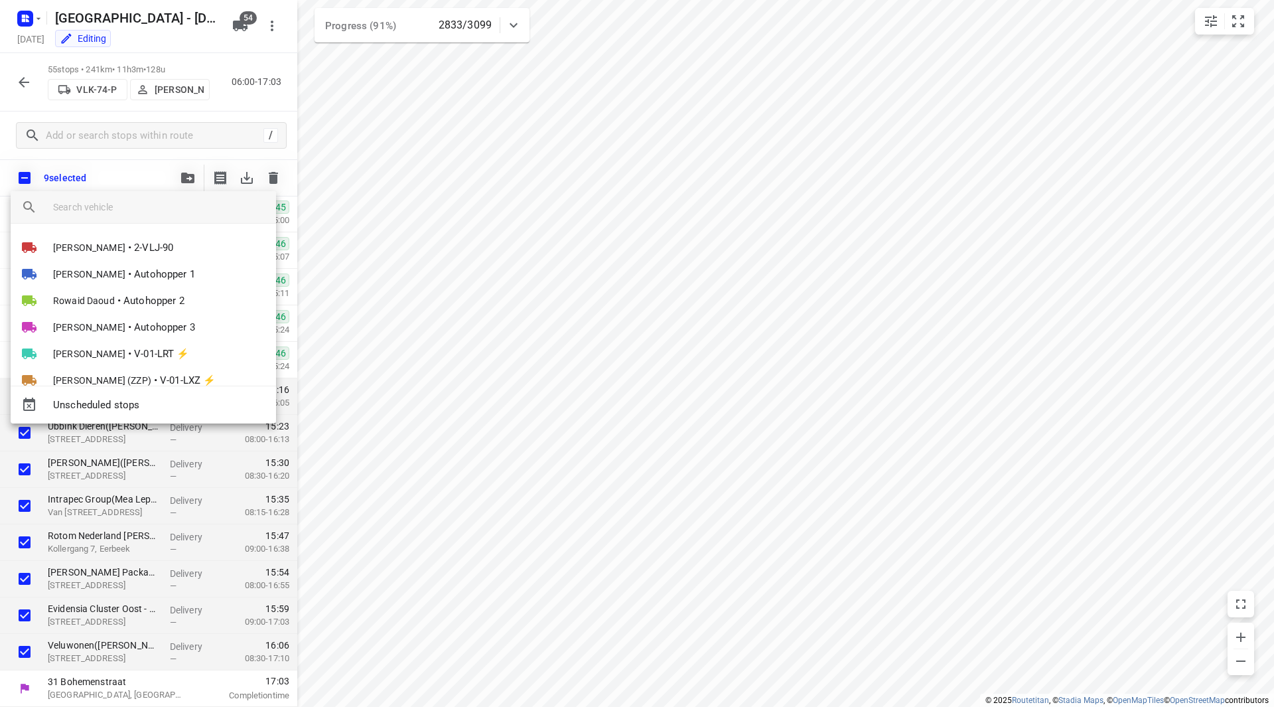
click at [135, 210] on input "search vehicle" at bounding box center [159, 207] width 212 height 20
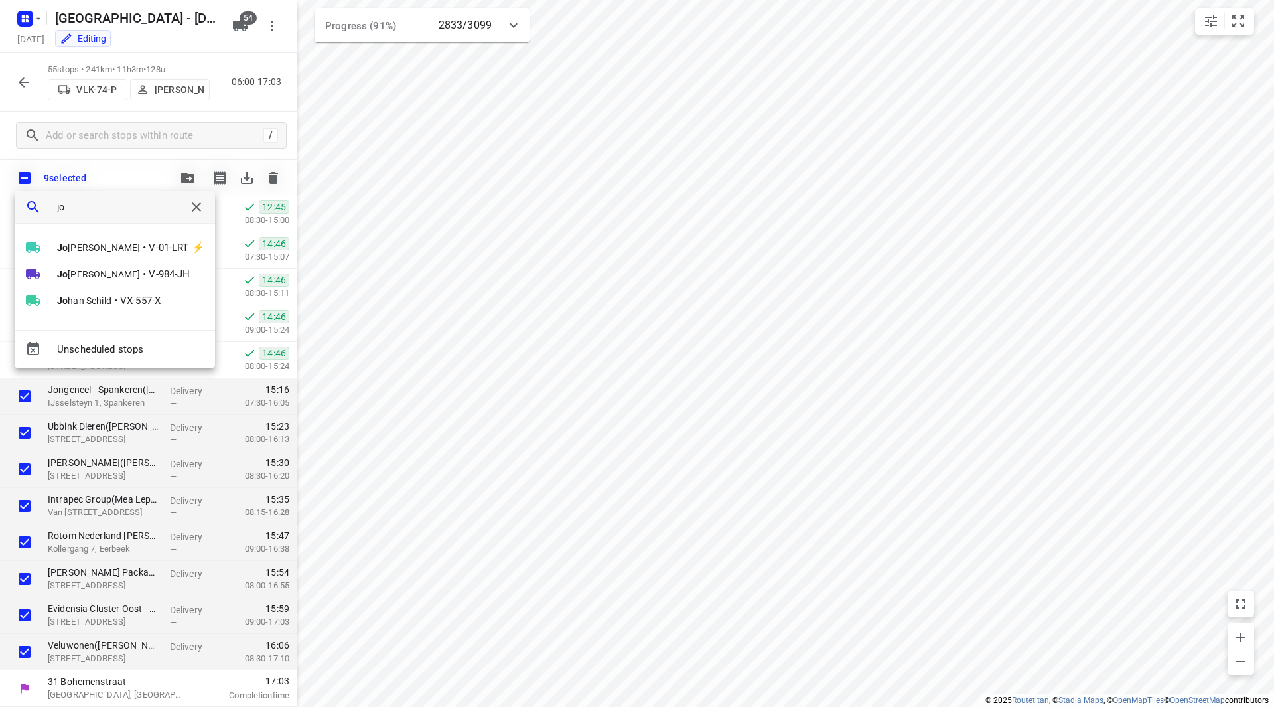
type input "j"
type input "0"
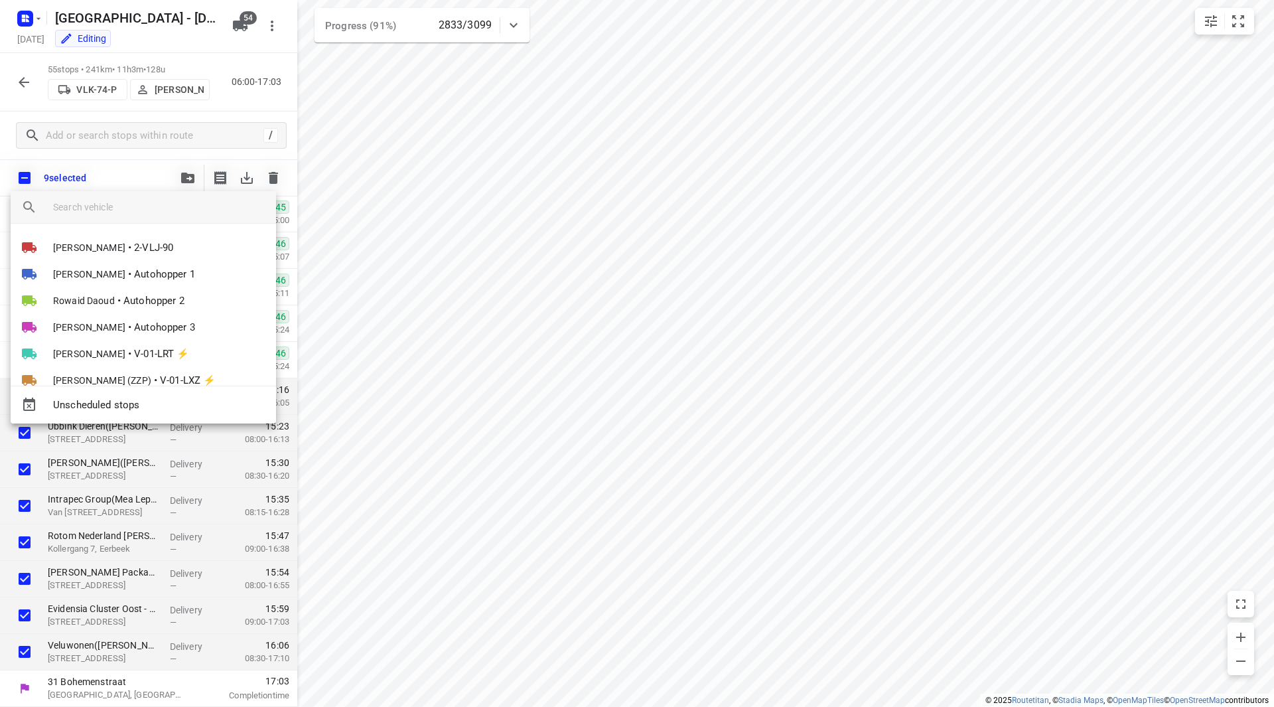
click at [446, 128] on div at bounding box center [637, 353] width 1274 height 707
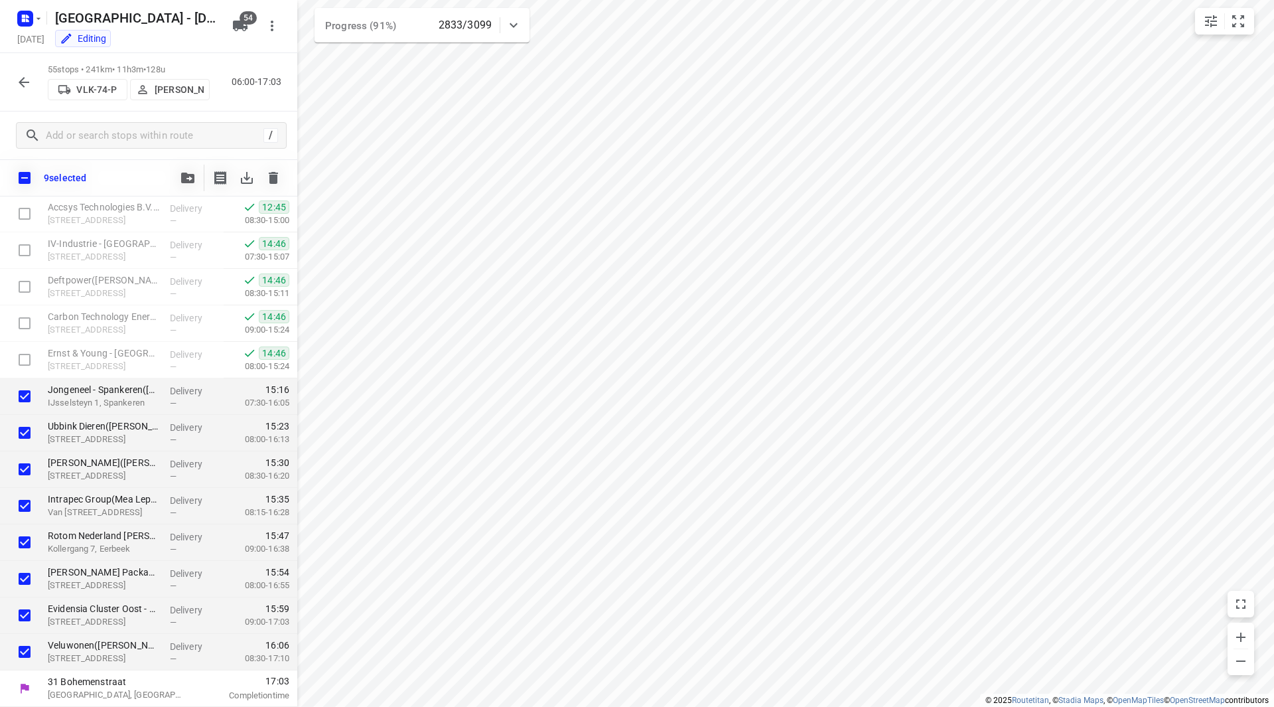
click at [27, 84] on icon "button" at bounding box center [24, 82] width 16 height 16
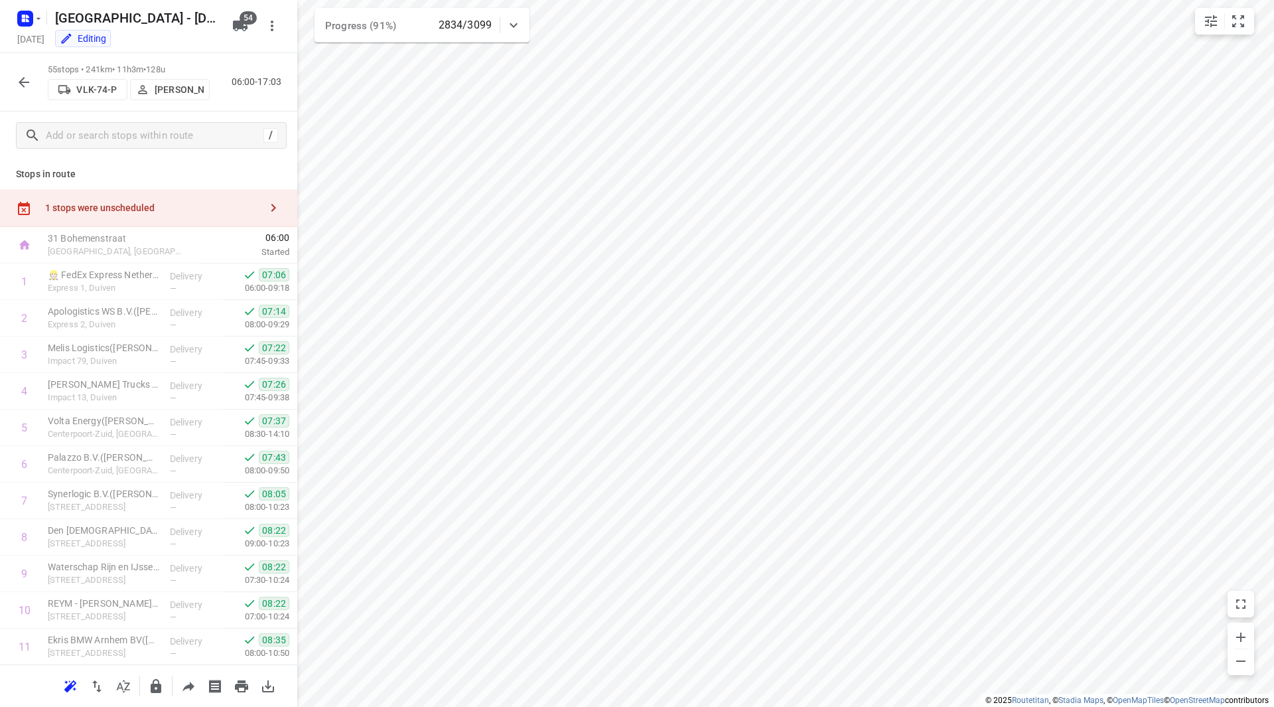
click at [202, 198] on div "1 stops were unscheduled" at bounding box center [148, 208] width 297 height 38
click at [237, 33] on icon "button" at bounding box center [240, 26] width 16 height 16
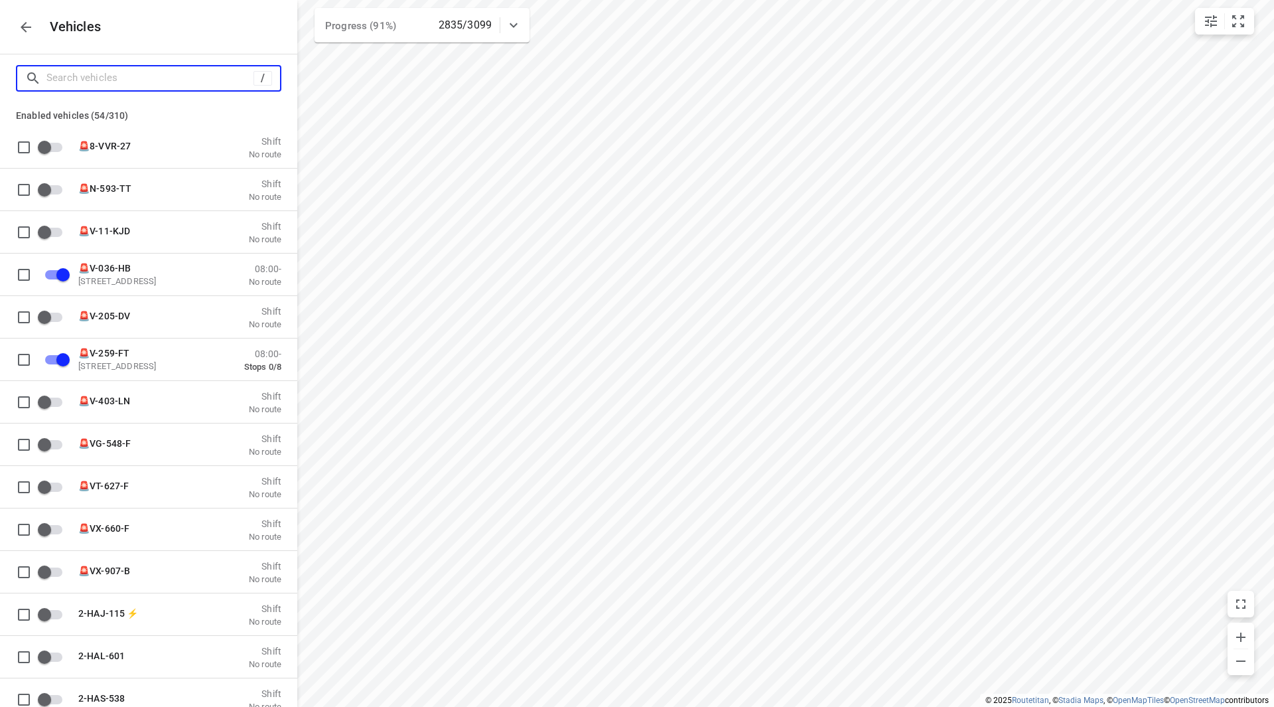
click at [186, 80] on input "Search vehicles" at bounding box center [149, 78] width 207 height 21
type input "j"
checkbox input "true"
checkbox input "false"
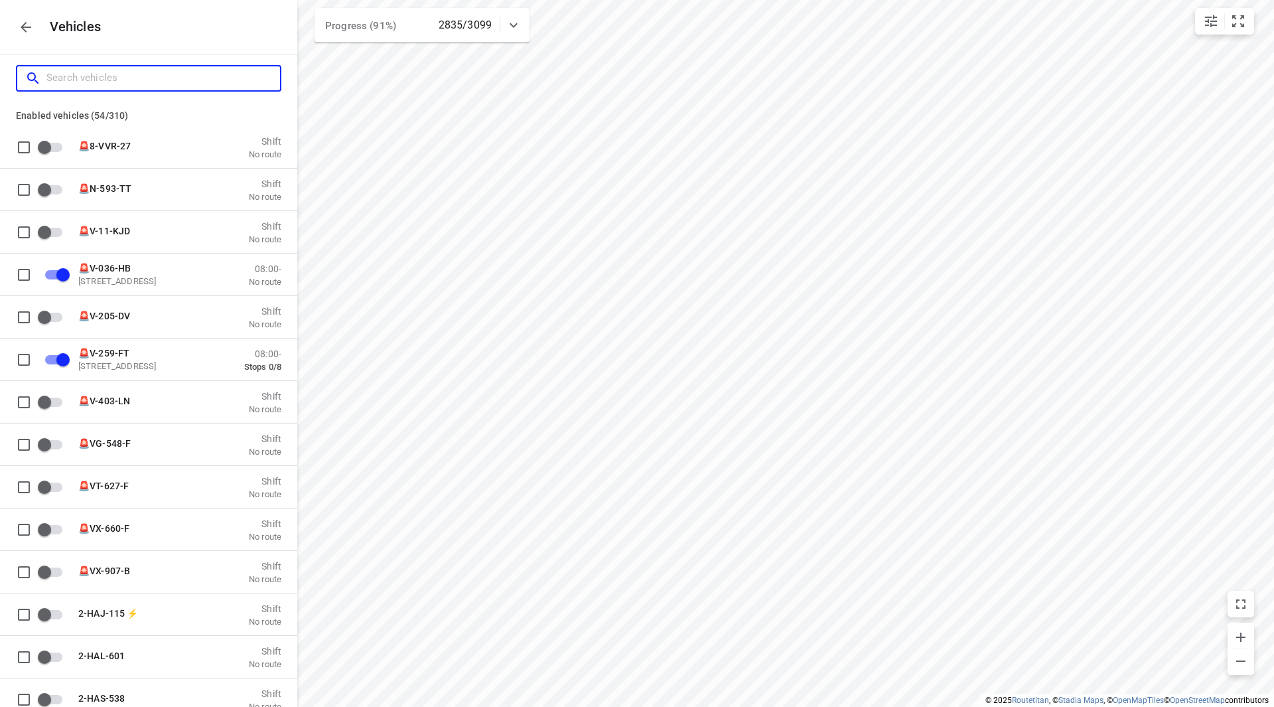
checkbox input "true"
checkbox input "false"
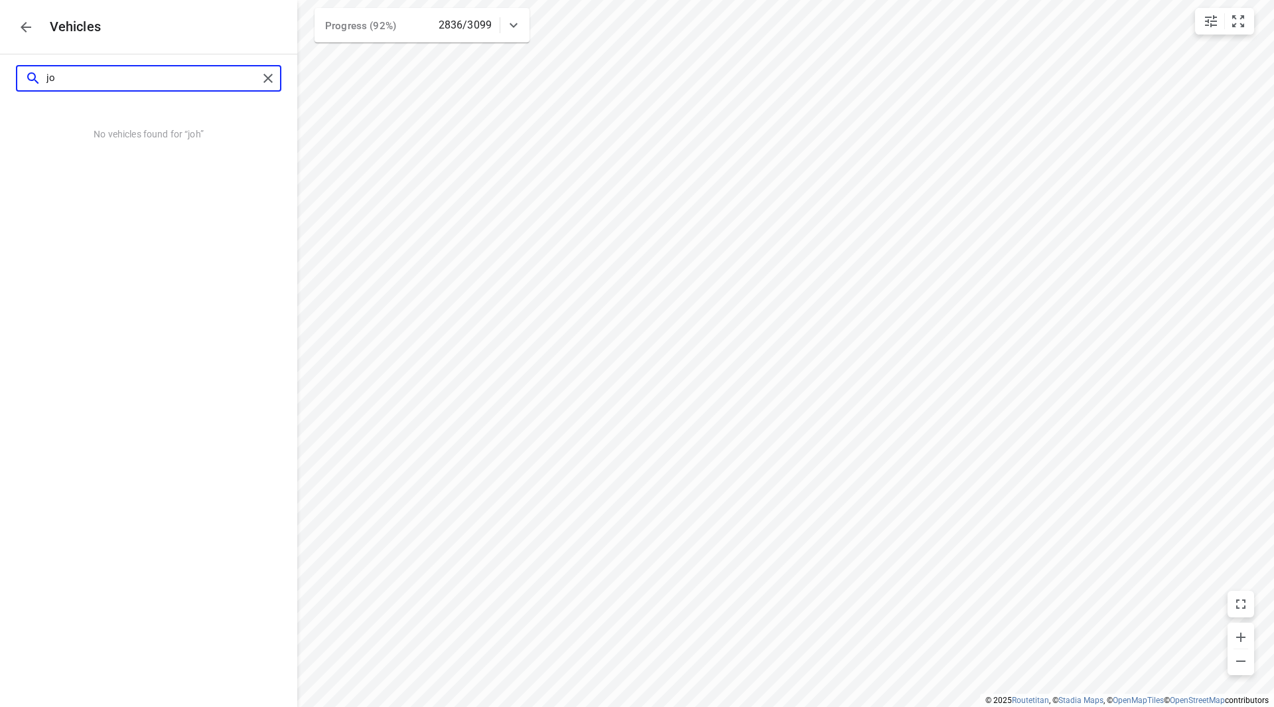
type input "j"
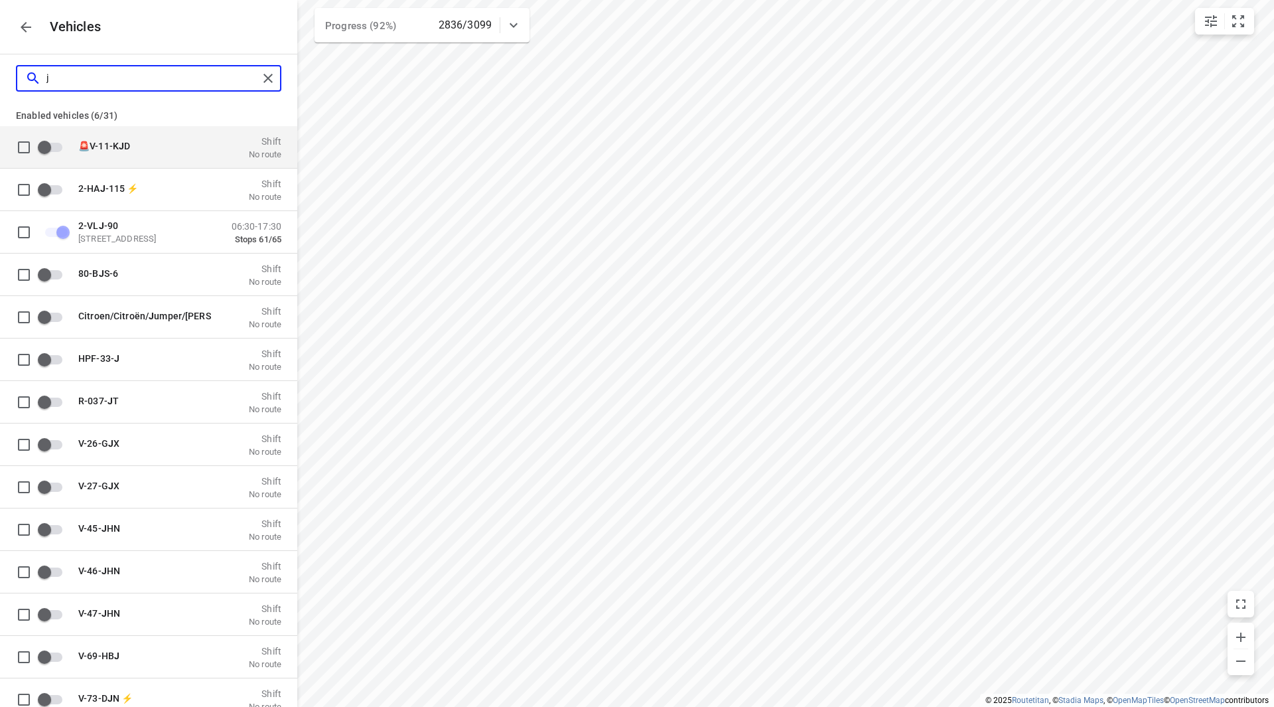
checkbox input "false"
checkbox input "true"
checkbox input "false"
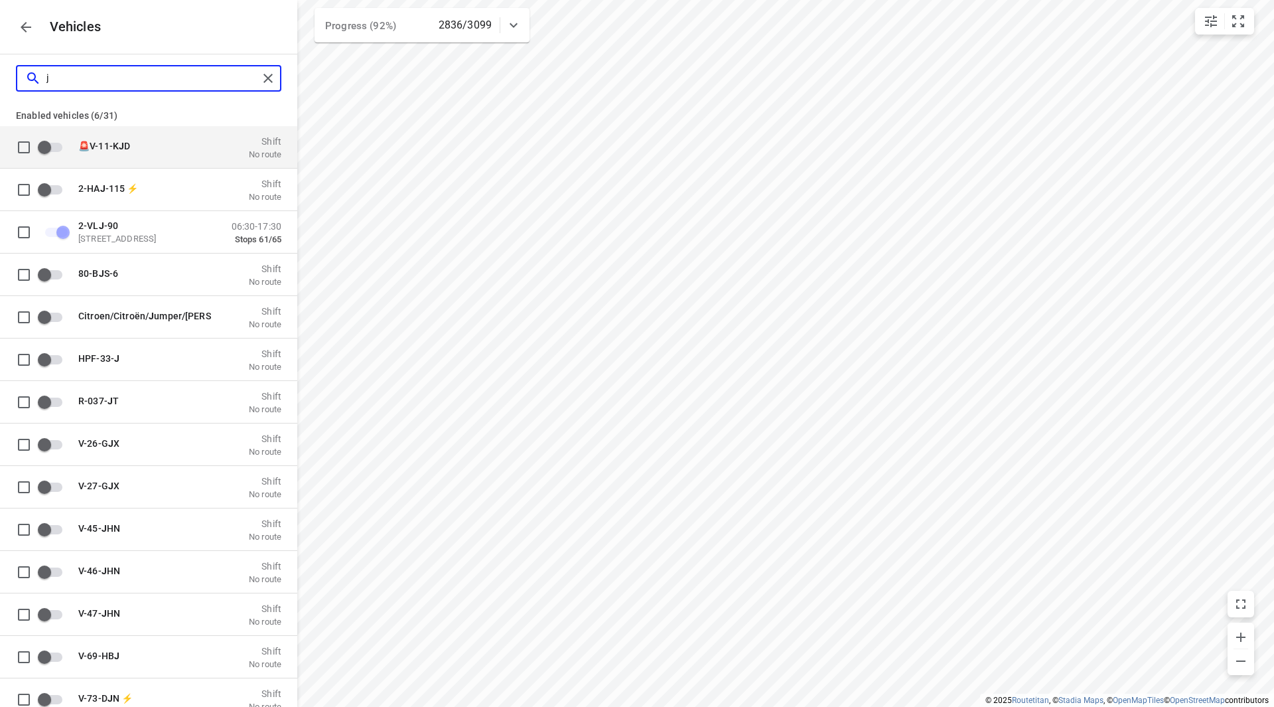
checkbox input "false"
checkbox input "true"
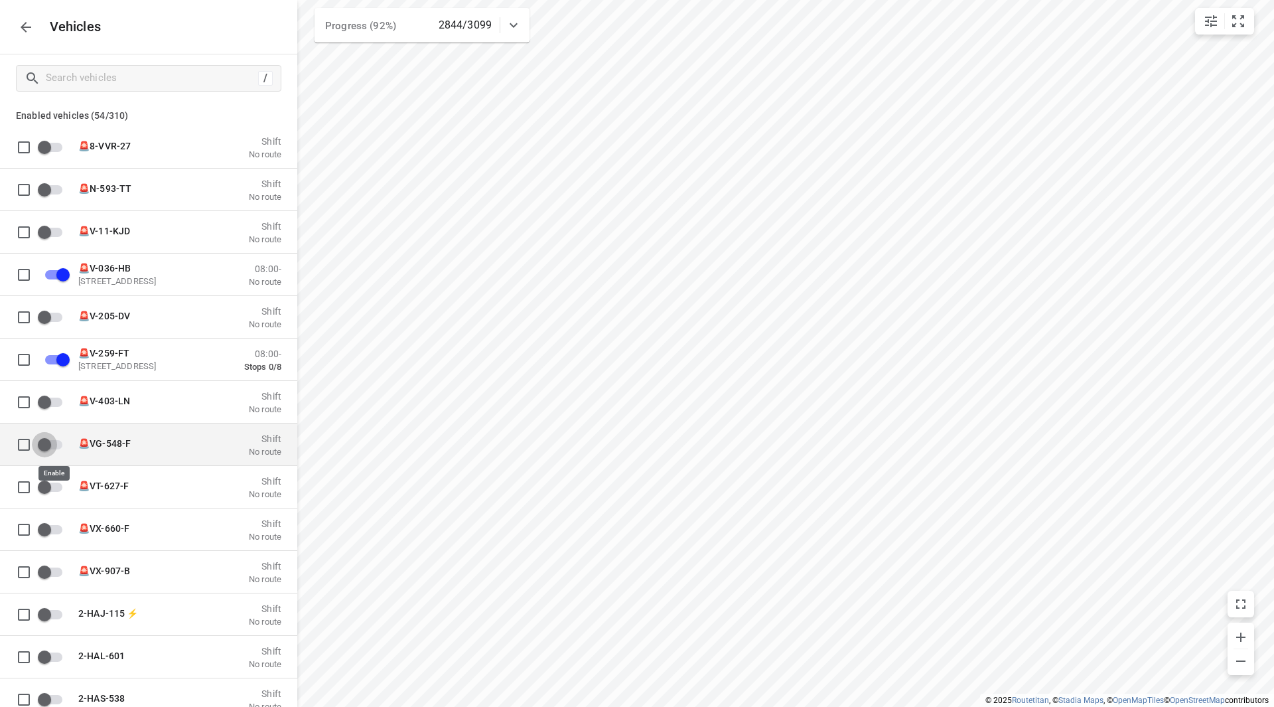
click at [57, 441] on input "grid" at bounding box center [45, 443] width 76 height 25
checkbox input "true"
click at [31, 23] on icon "button" at bounding box center [26, 27] width 16 height 16
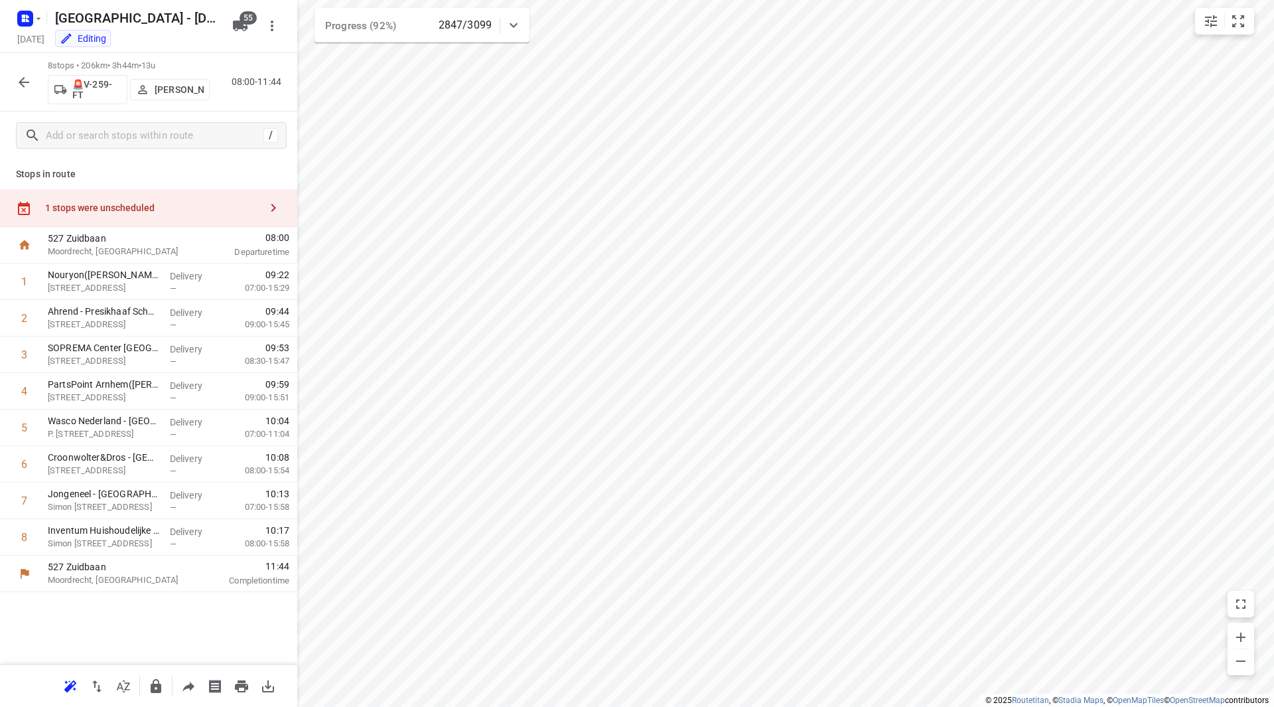
click at [168, 95] on p "[PERSON_NAME]" at bounding box center [179, 89] width 49 height 11
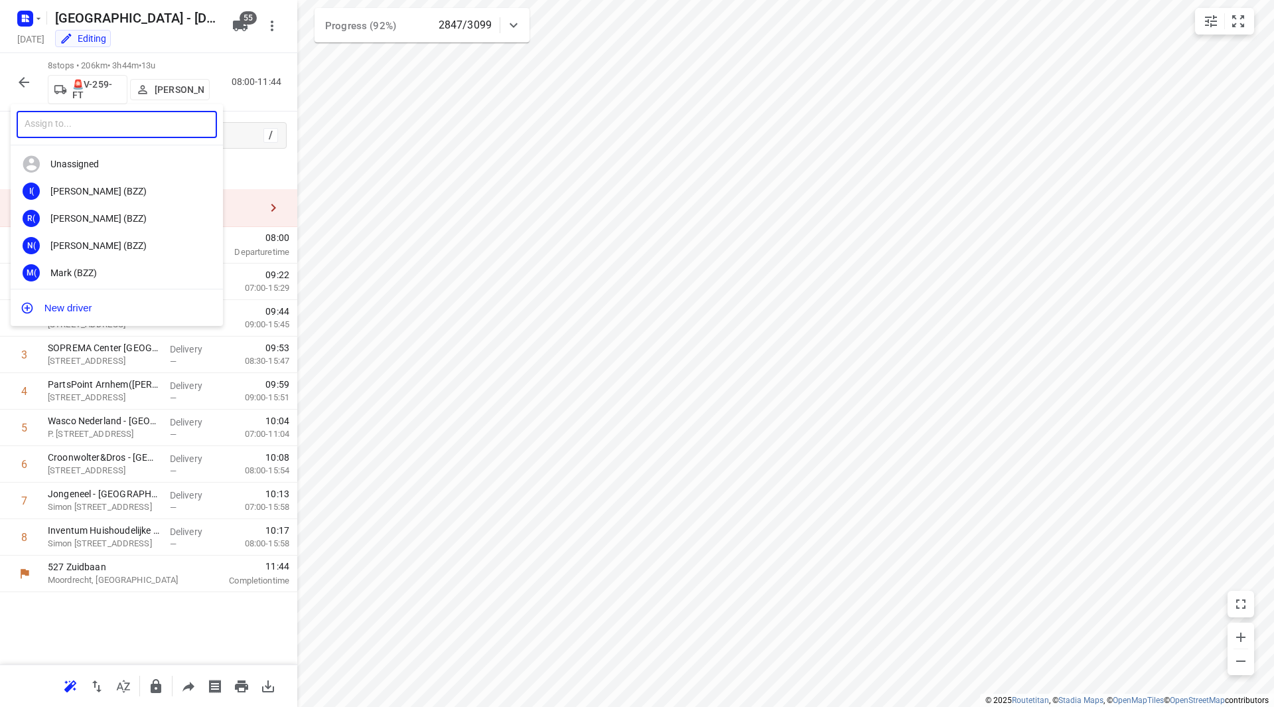
click at [135, 128] on input "text" at bounding box center [117, 124] width 200 height 27
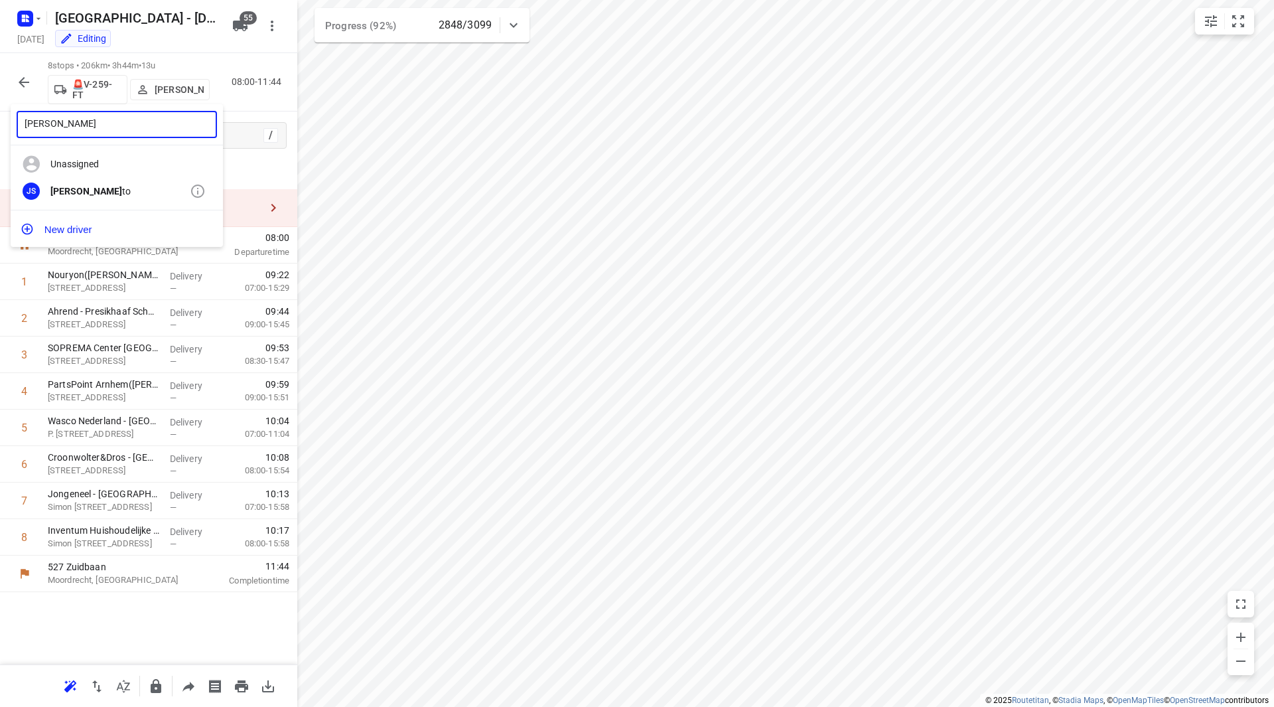
type input "john so"
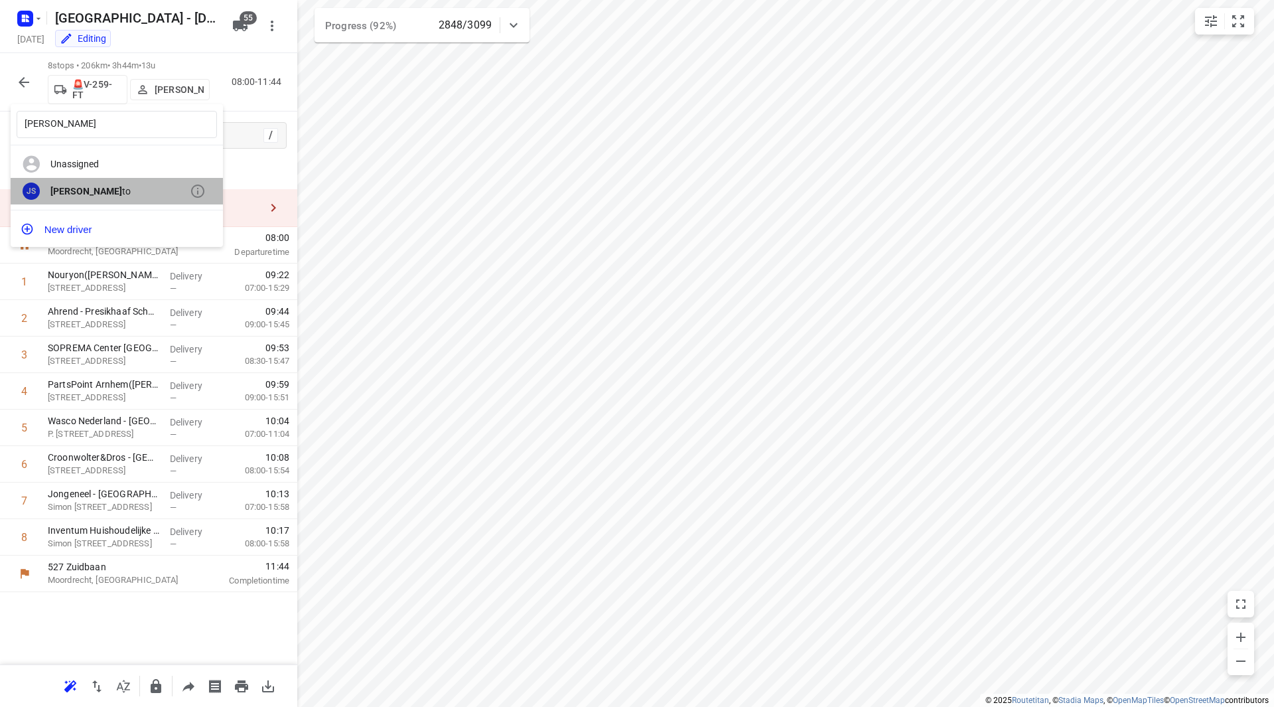
click at [104, 190] on div "John So to" at bounding box center [119, 191] width 139 height 11
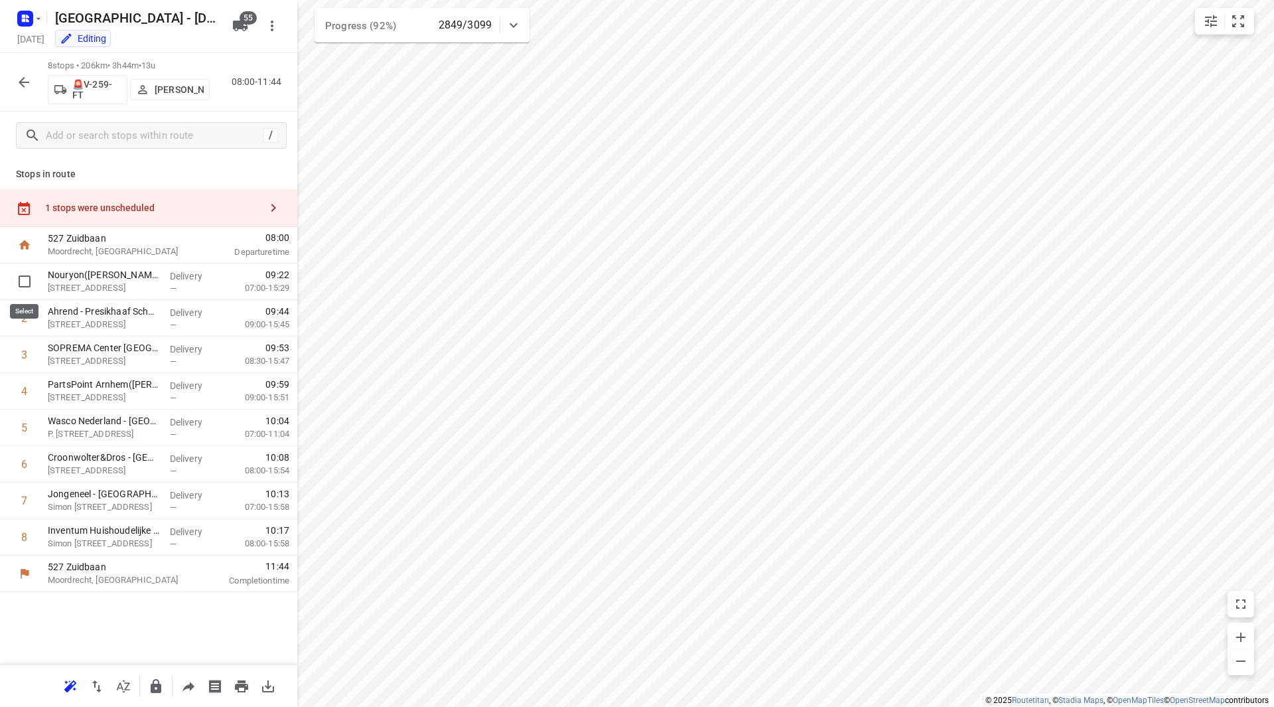
click at [22, 283] on input "checkbox" at bounding box center [24, 281] width 27 height 27
checkbox input "true"
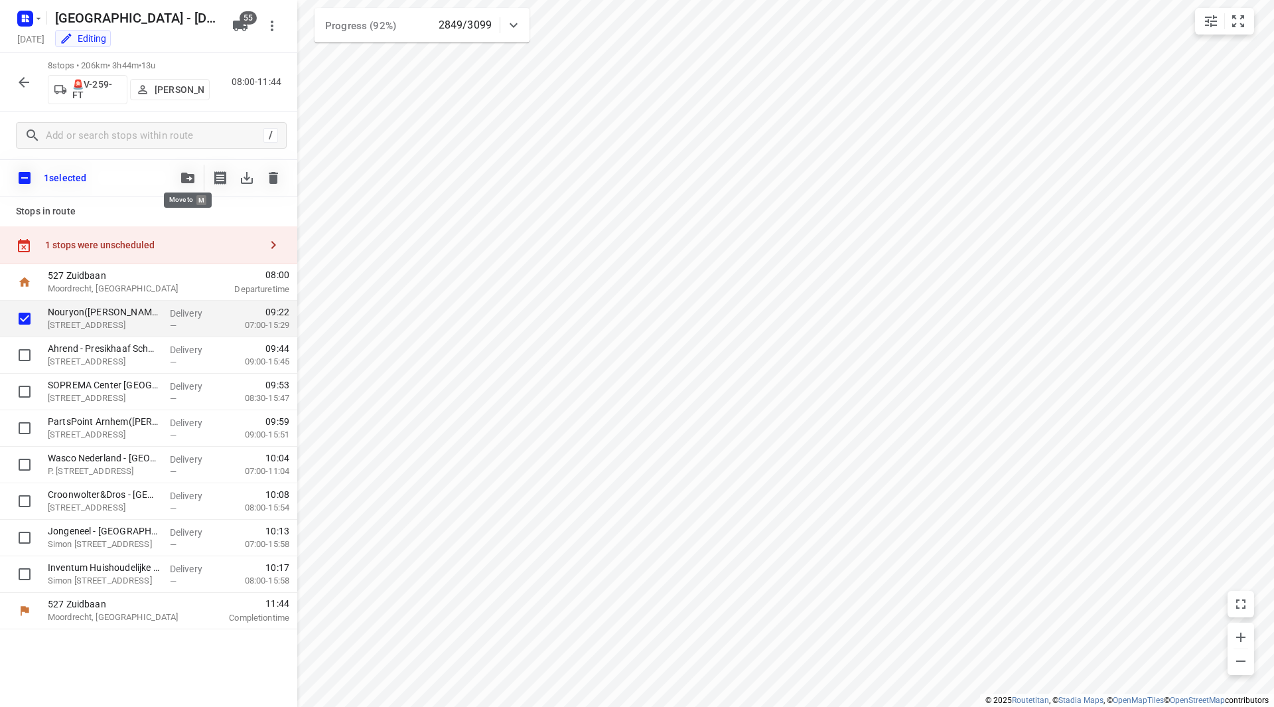
click at [178, 173] on button "button" at bounding box center [188, 178] width 27 height 27
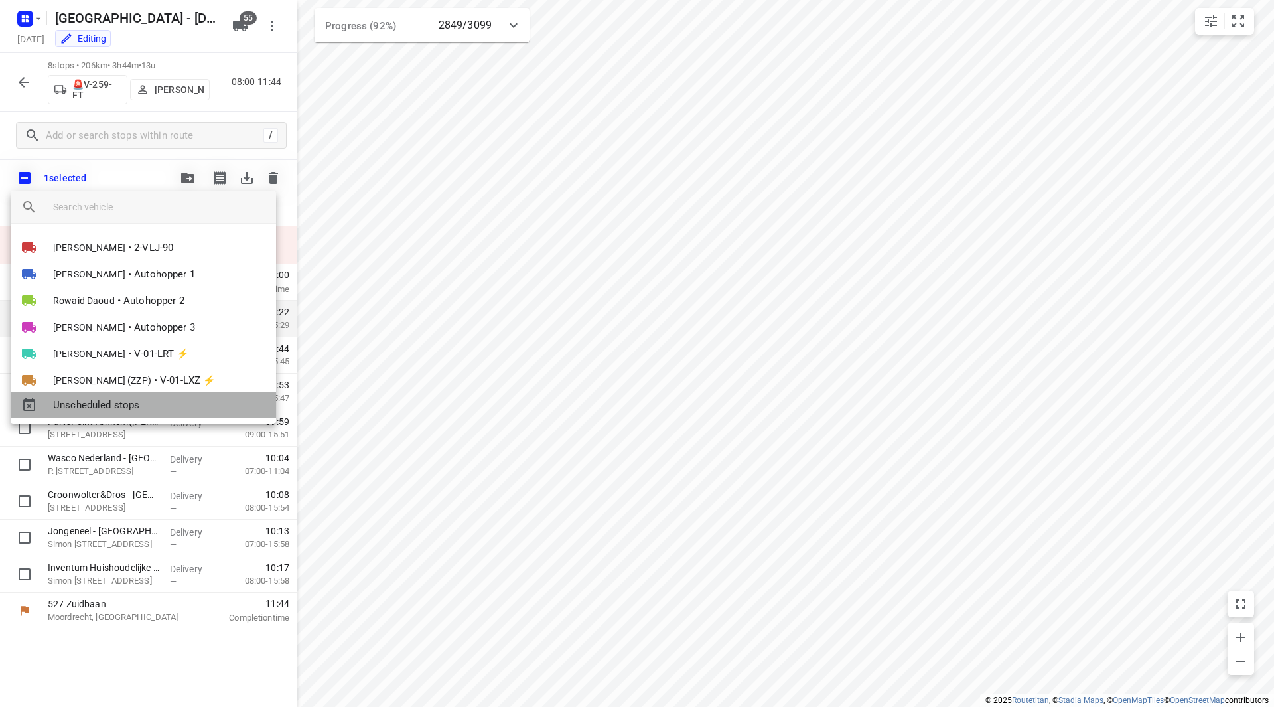
click at [119, 403] on span "Unscheduled stops" at bounding box center [159, 405] width 212 height 15
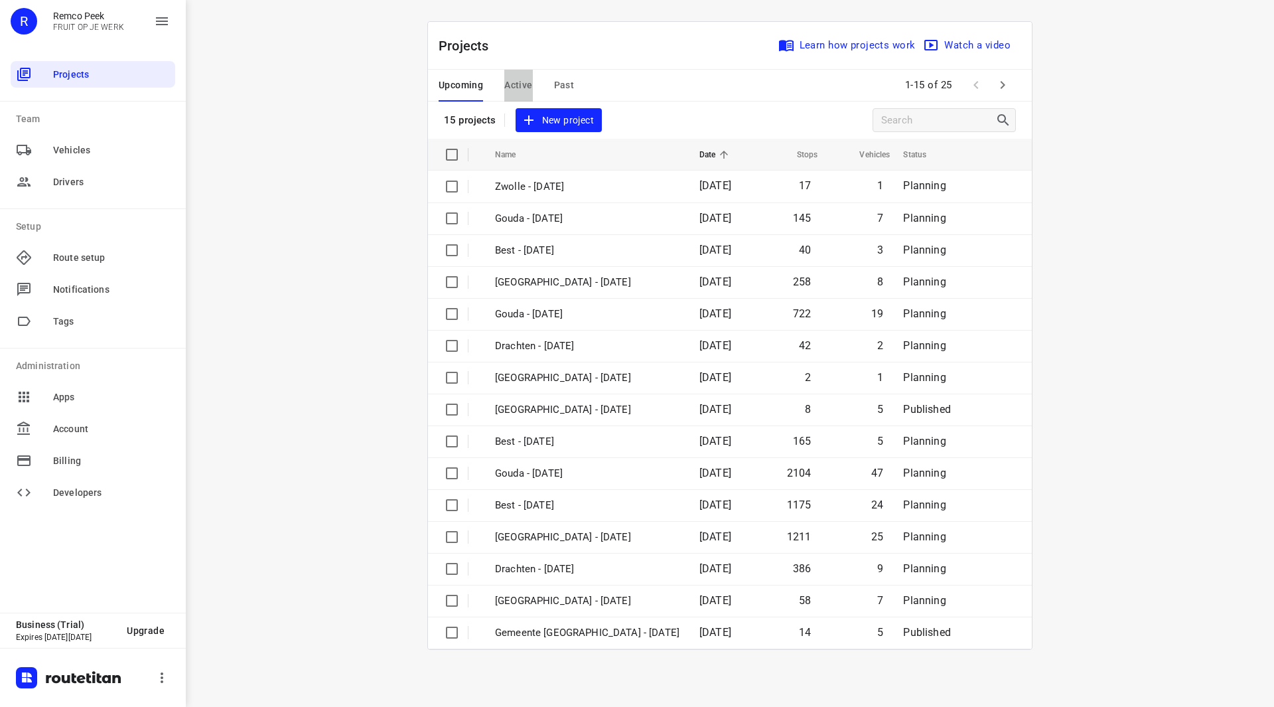
click at [531, 88] on span "Active" at bounding box center [518, 85] width 28 height 17
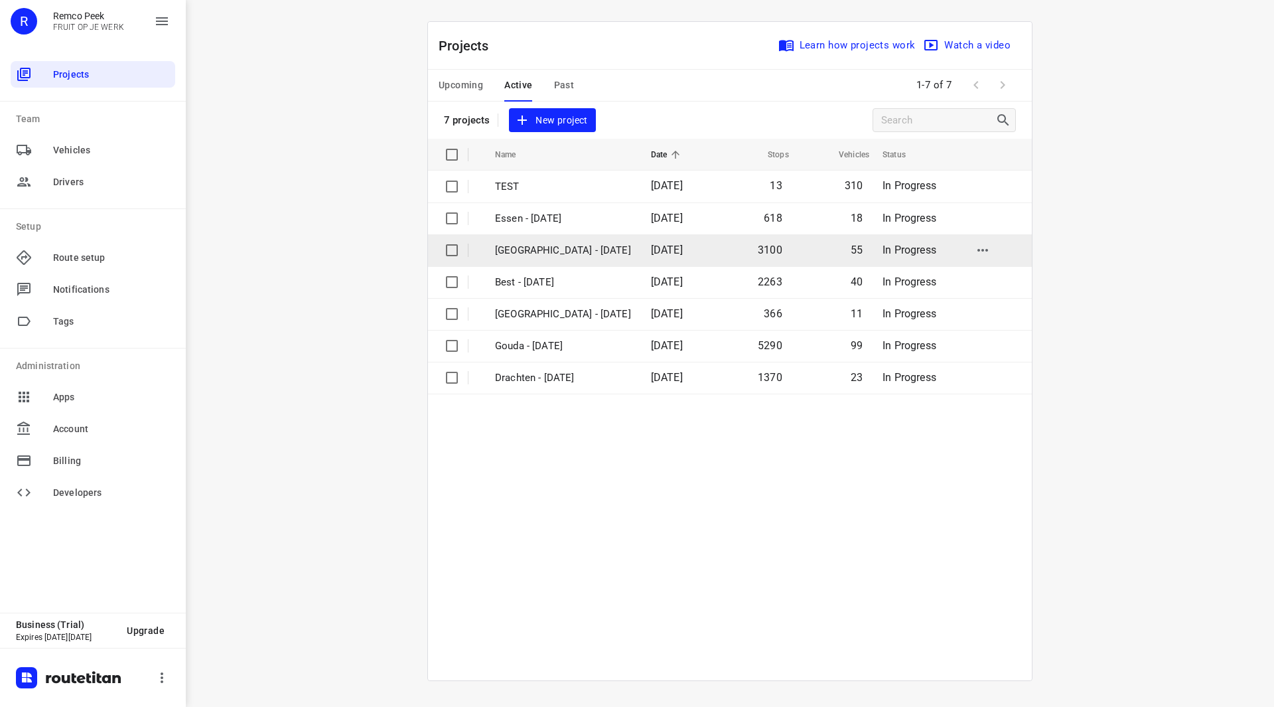
click at [527, 250] on p "[GEOGRAPHIC_DATA] - [DATE]" at bounding box center [563, 250] width 136 height 15
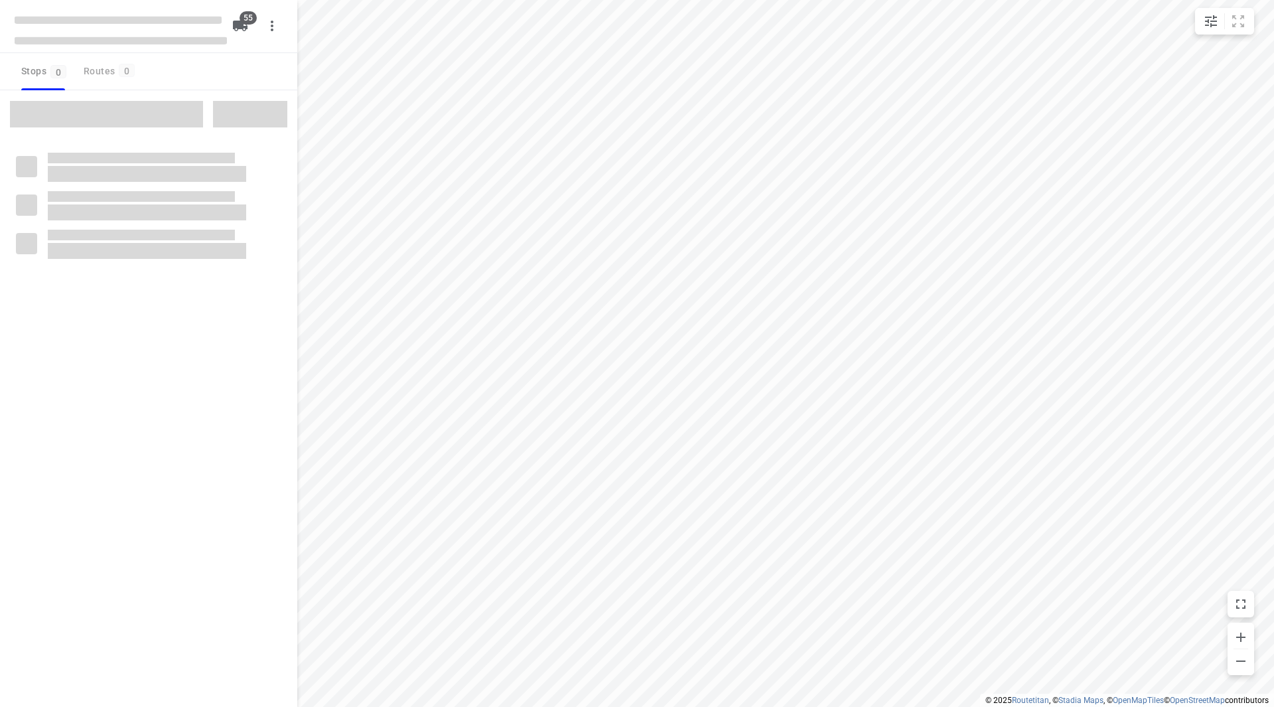
checkbox input "true"
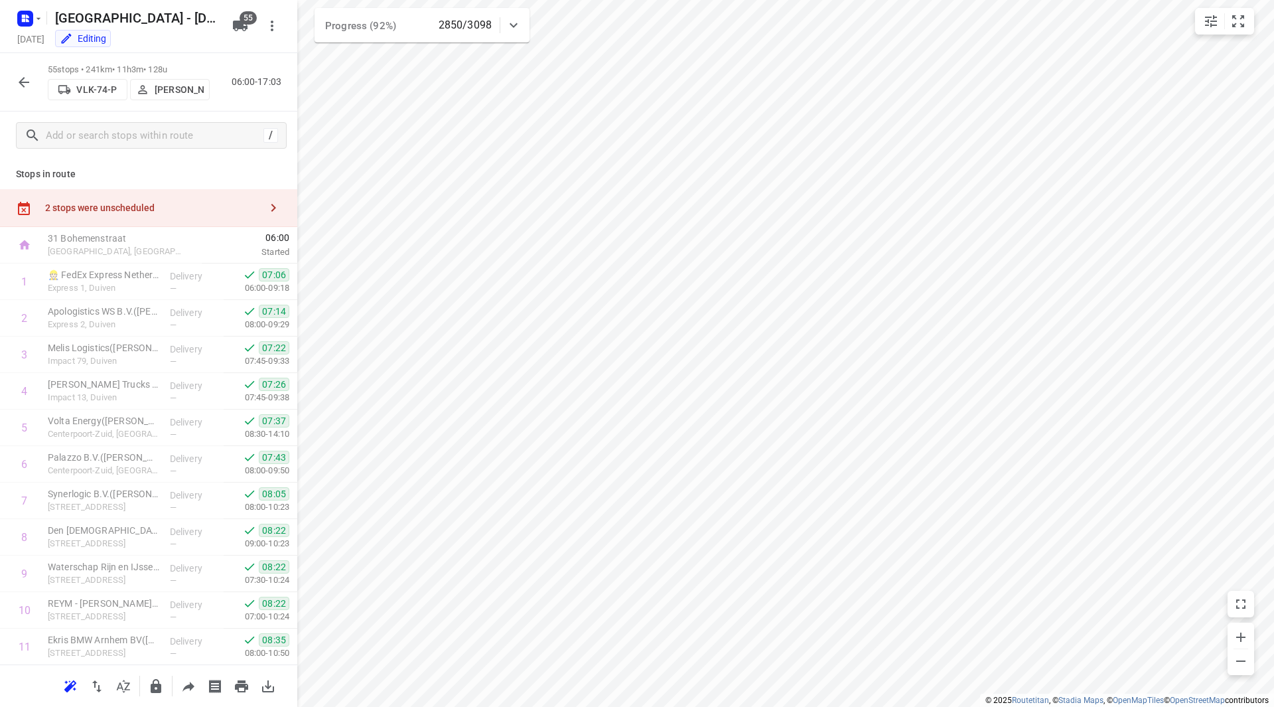
click at [171, 208] on div "2 stops were unscheduled" at bounding box center [152, 207] width 215 height 11
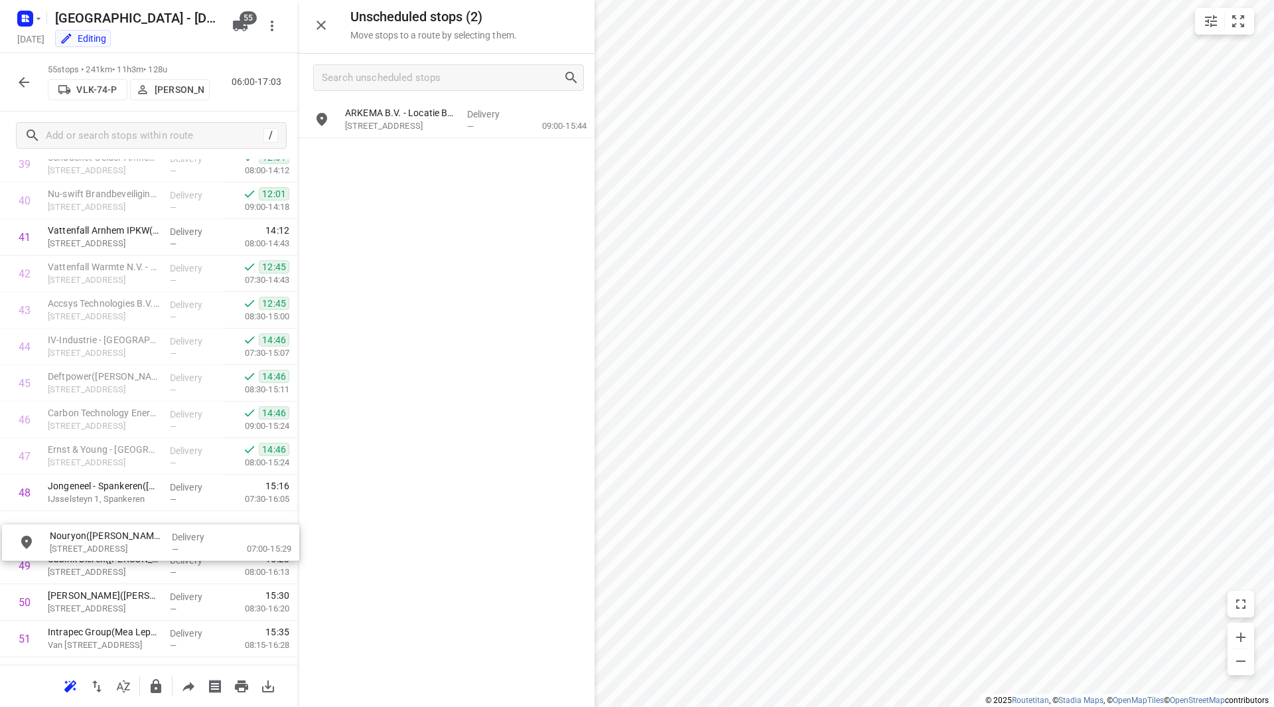
scroll to position [1506, 10]
drag, startPoint x: 394, startPoint y: 140, endPoint x: 86, endPoint y: 482, distance: 461.0
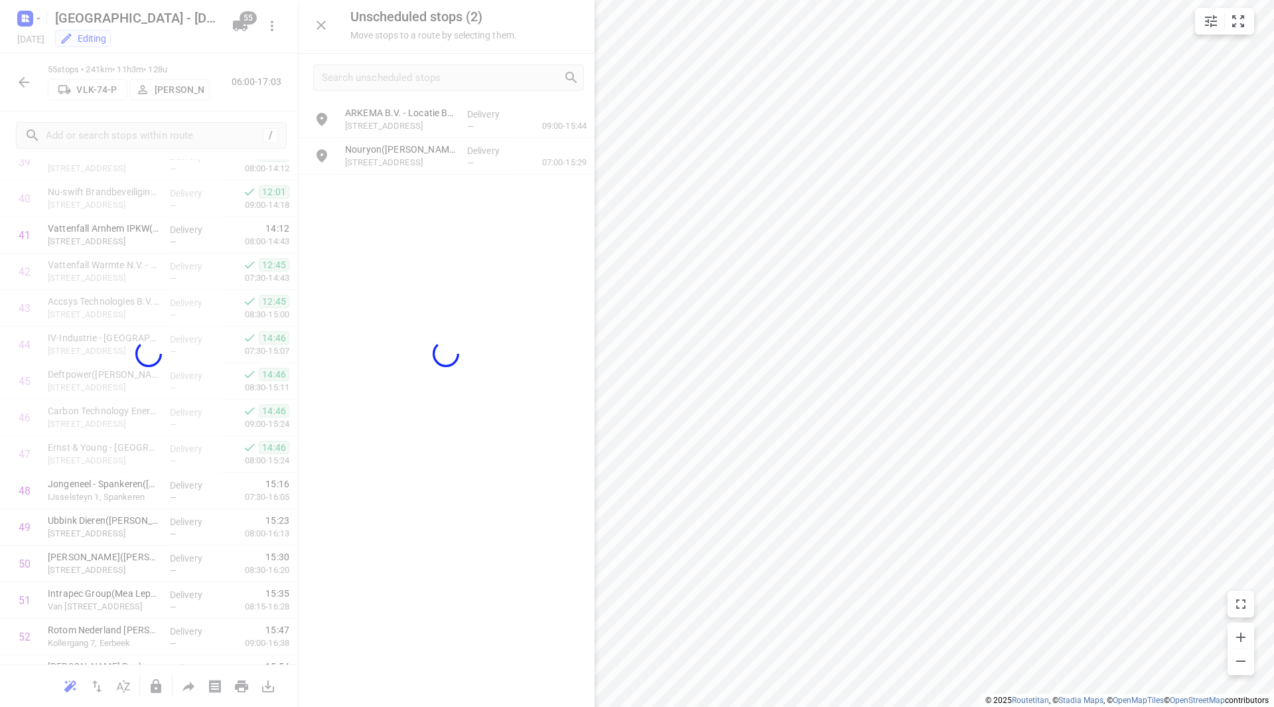
scroll to position [1506, 0]
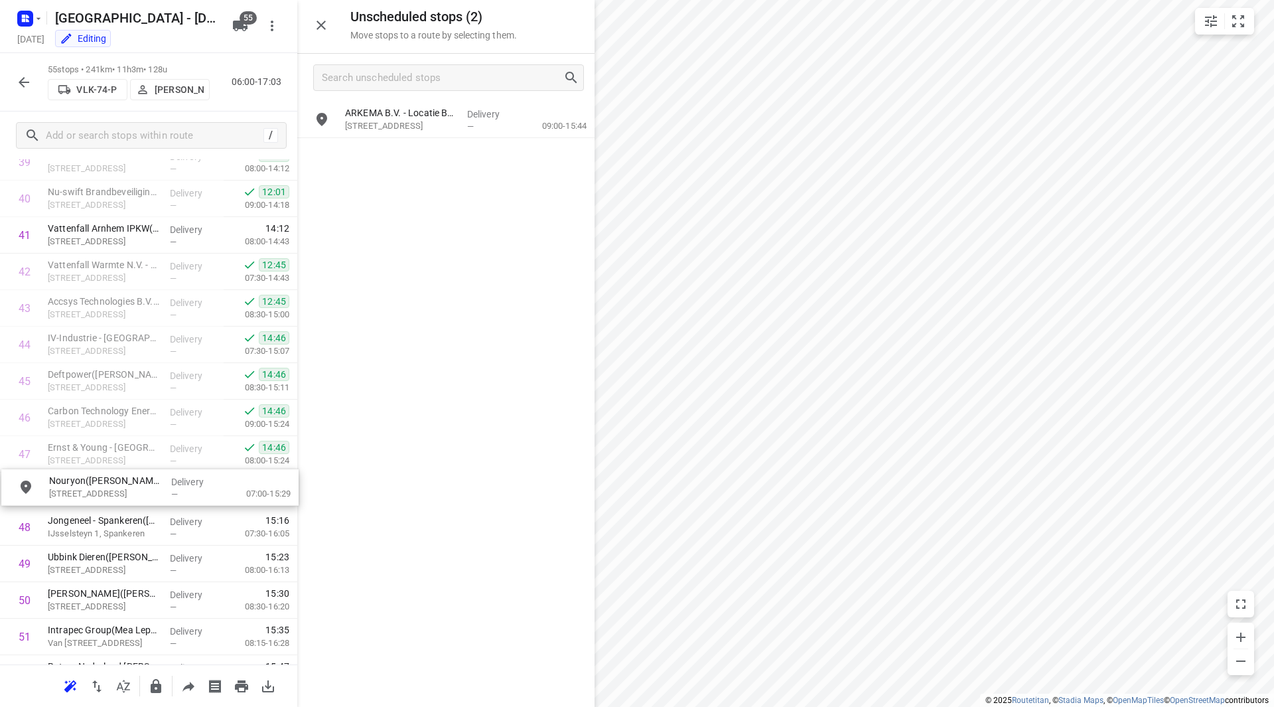
drag, startPoint x: 384, startPoint y: 155, endPoint x: 80, endPoint y: 492, distance: 453.9
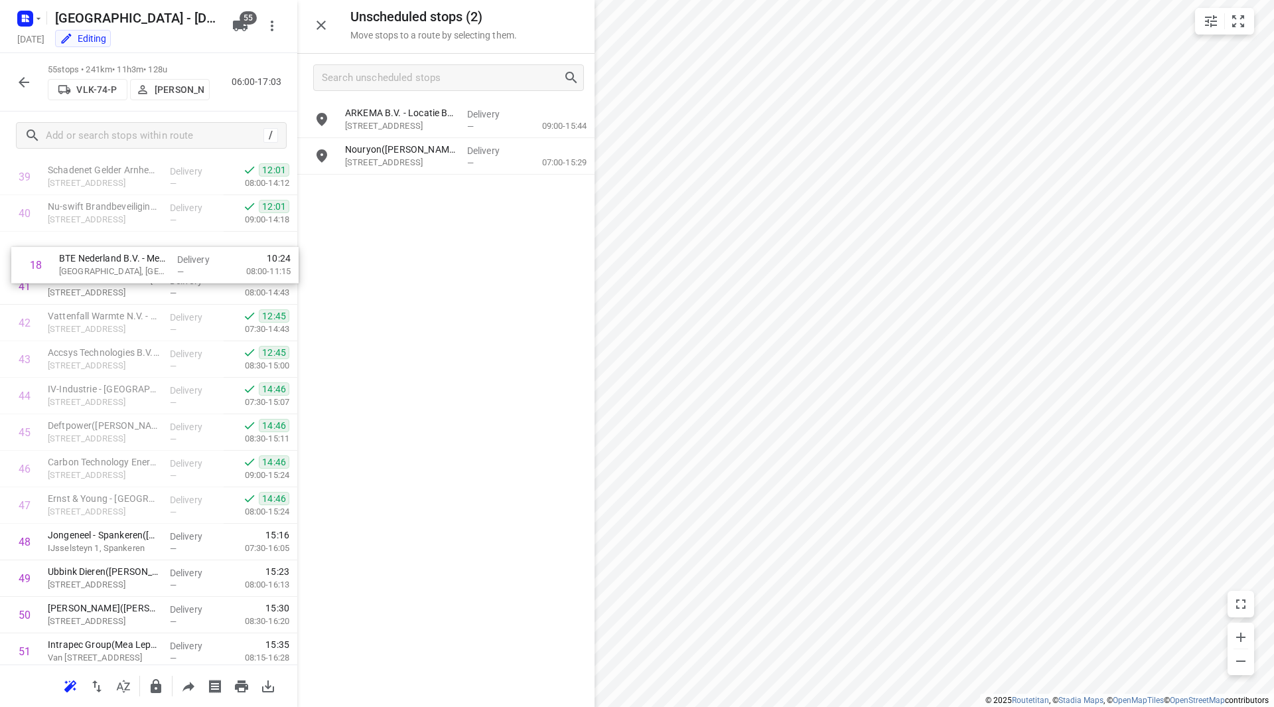
scroll to position [1455, 0]
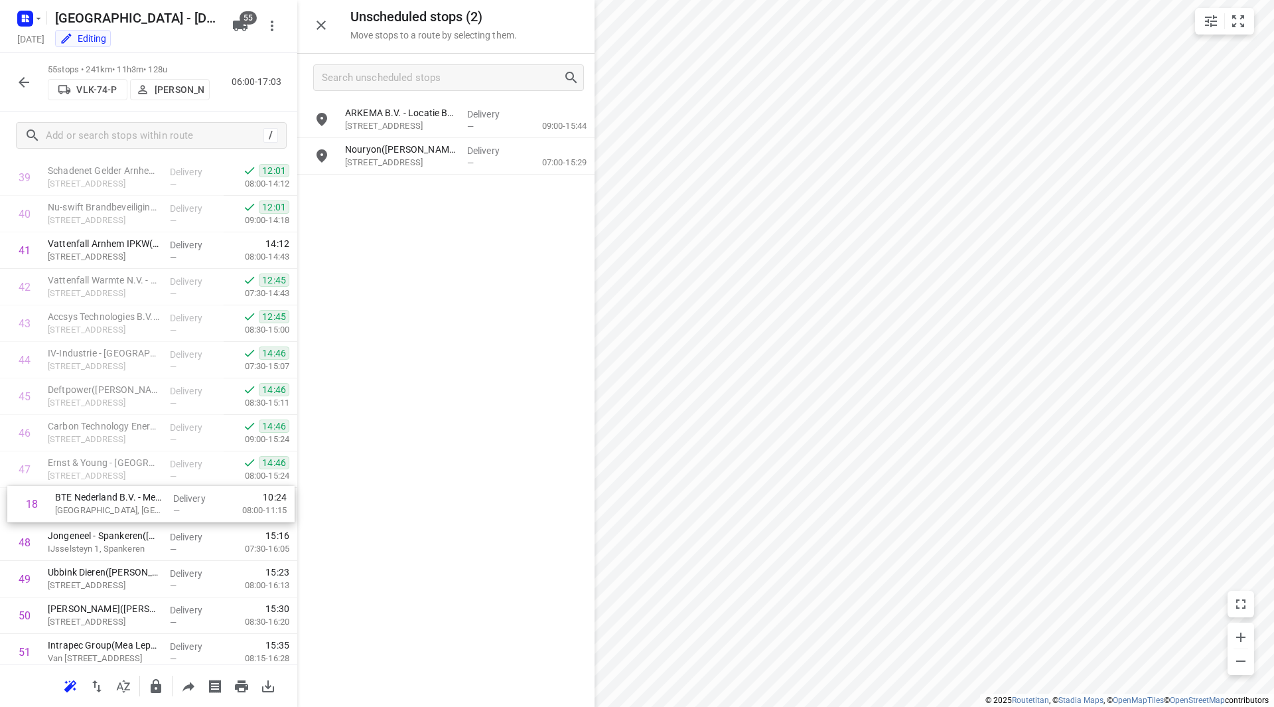
drag, startPoint x: 92, startPoint y: 455, endPoint x: 98, endPoint y: 505, distance: 50.8
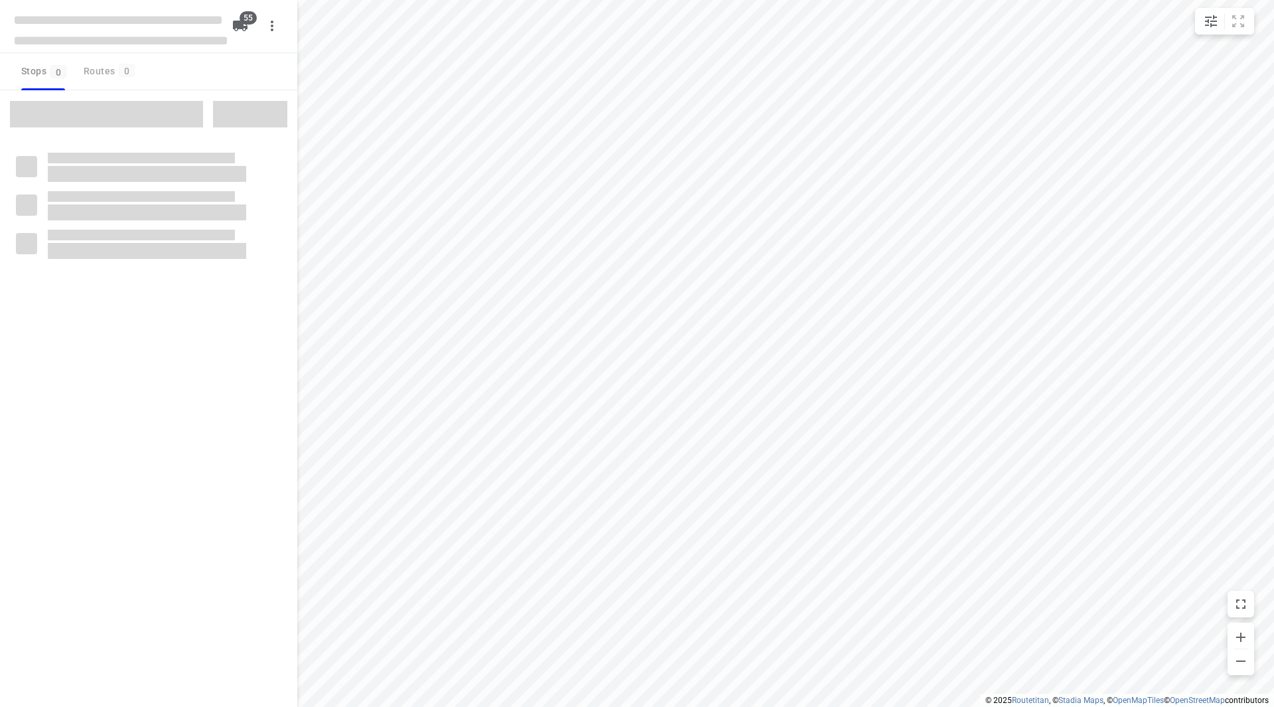
checkbox input "true"
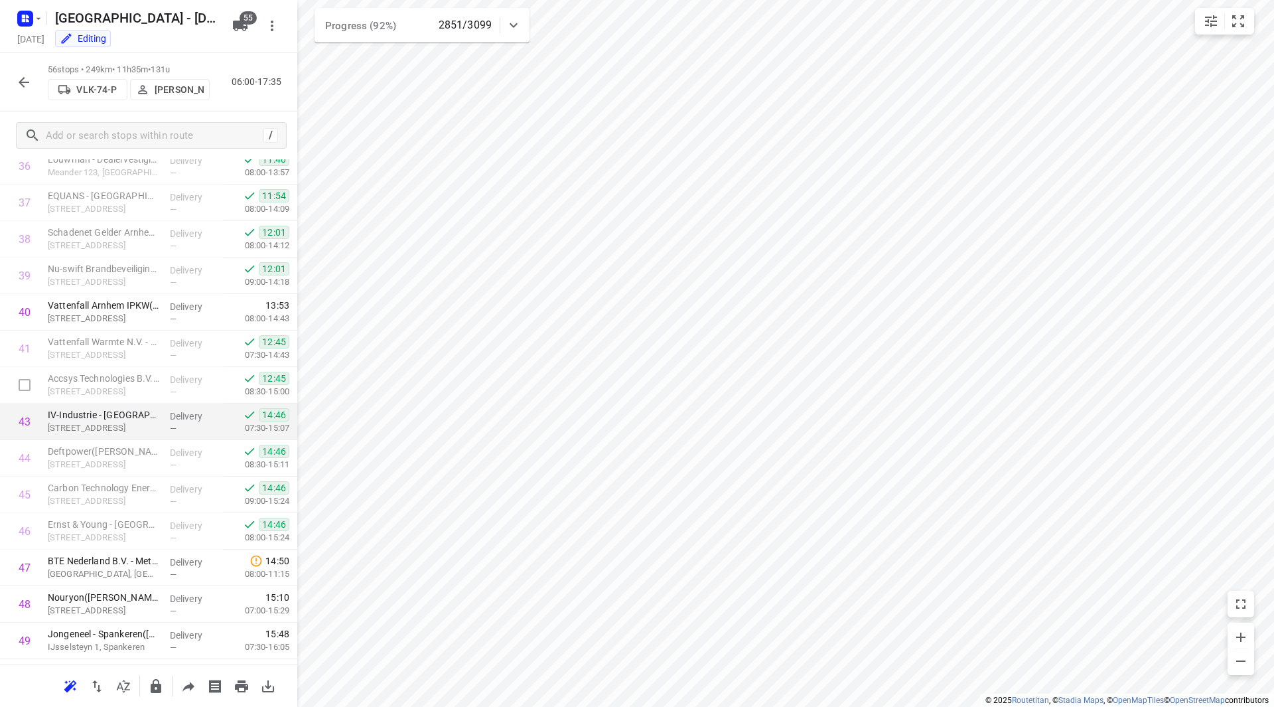
scroll to position [1394, 0]
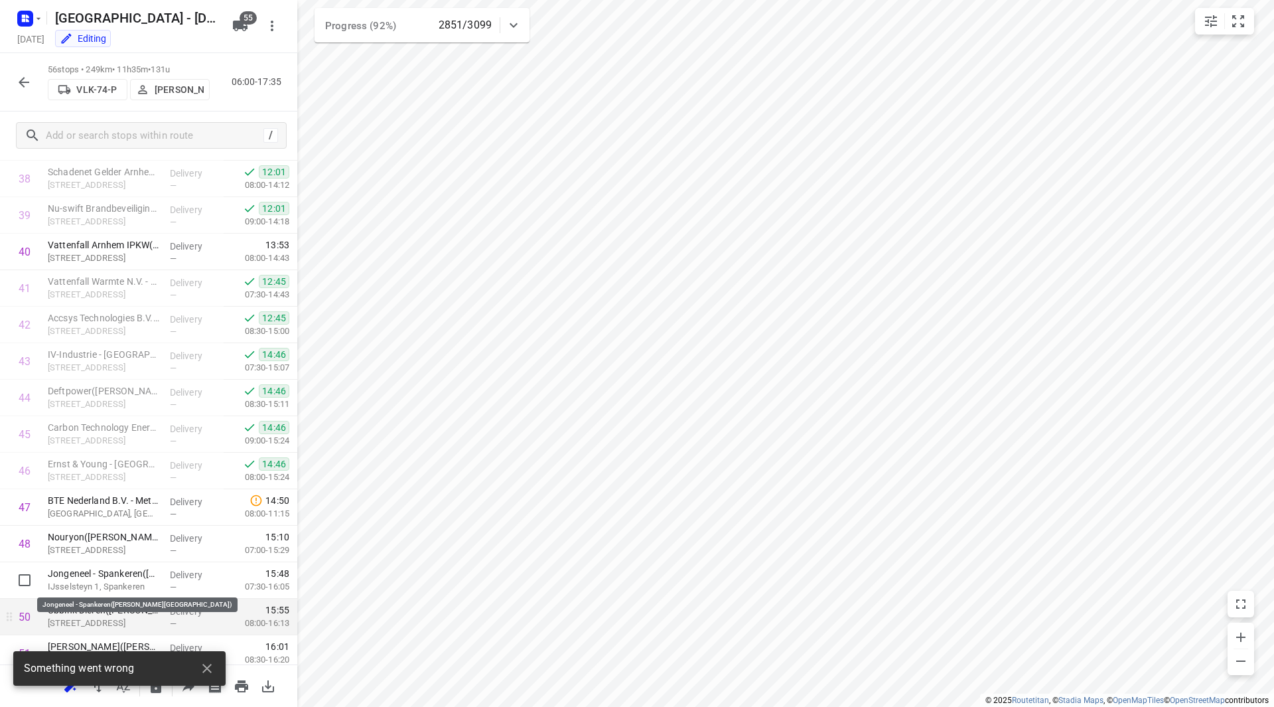
scroll to position [1467, 0]
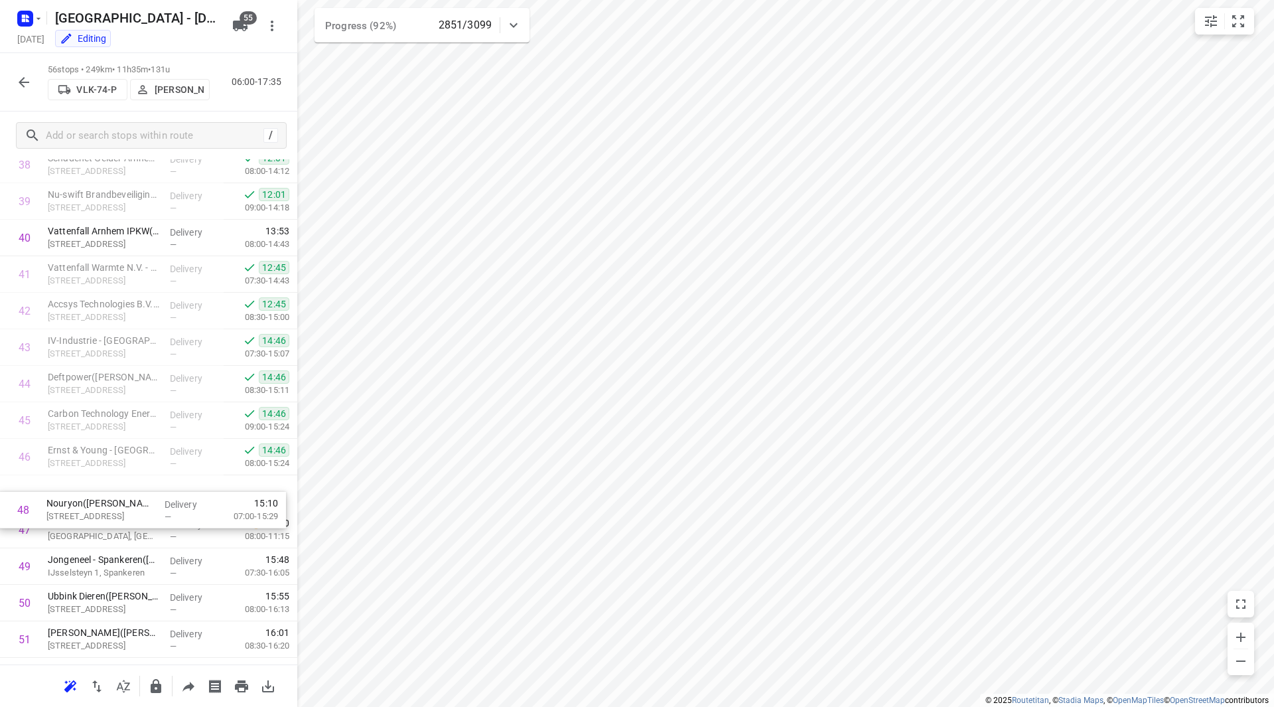
drag, startPoint x: 110, startPoint y: 524, endPoint x: 104, endPoint y: 488, distance: 36.3
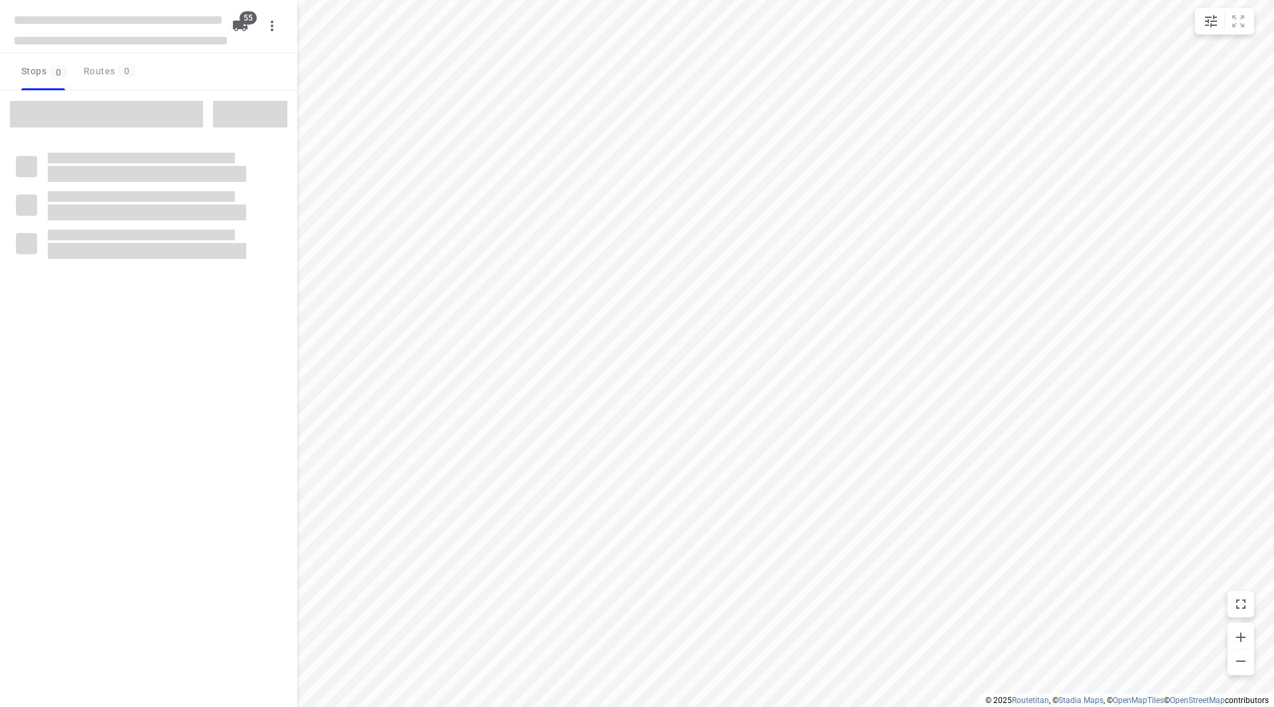
checkbox input "true"
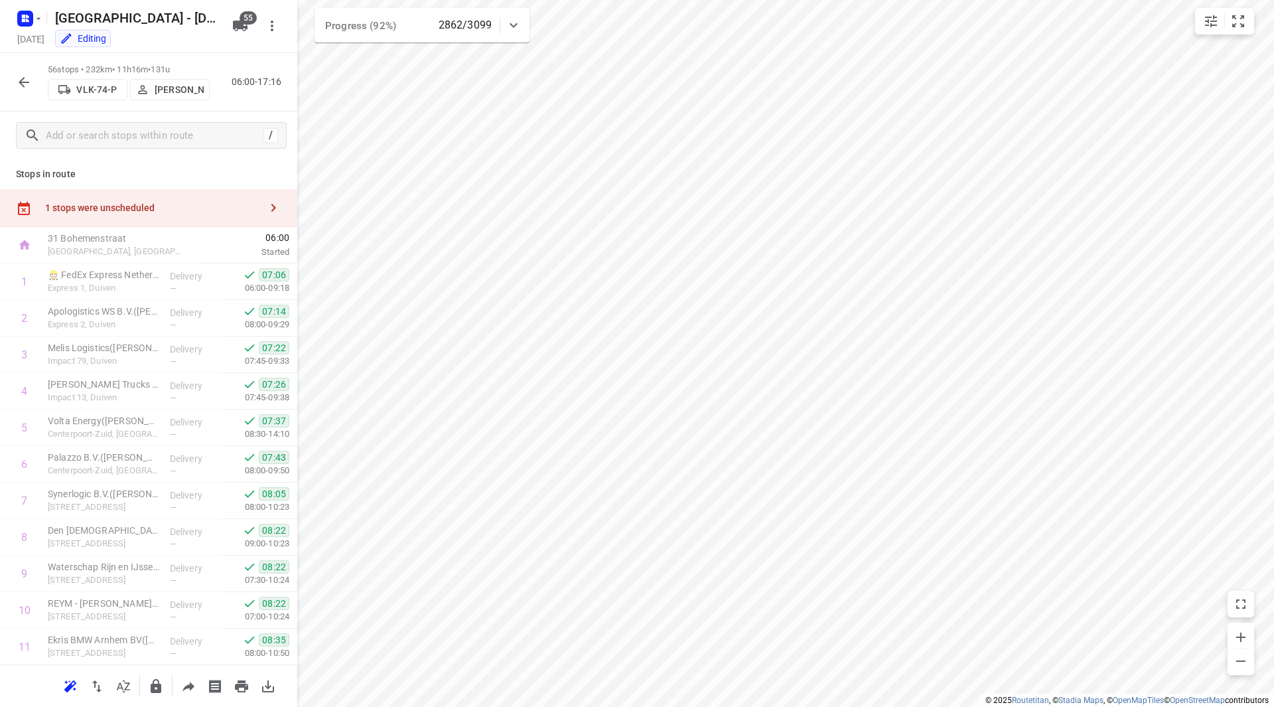
click at [220, 206] on div "1 stops were unscheduled" at bounding box center [152, 207] width 215 height 11
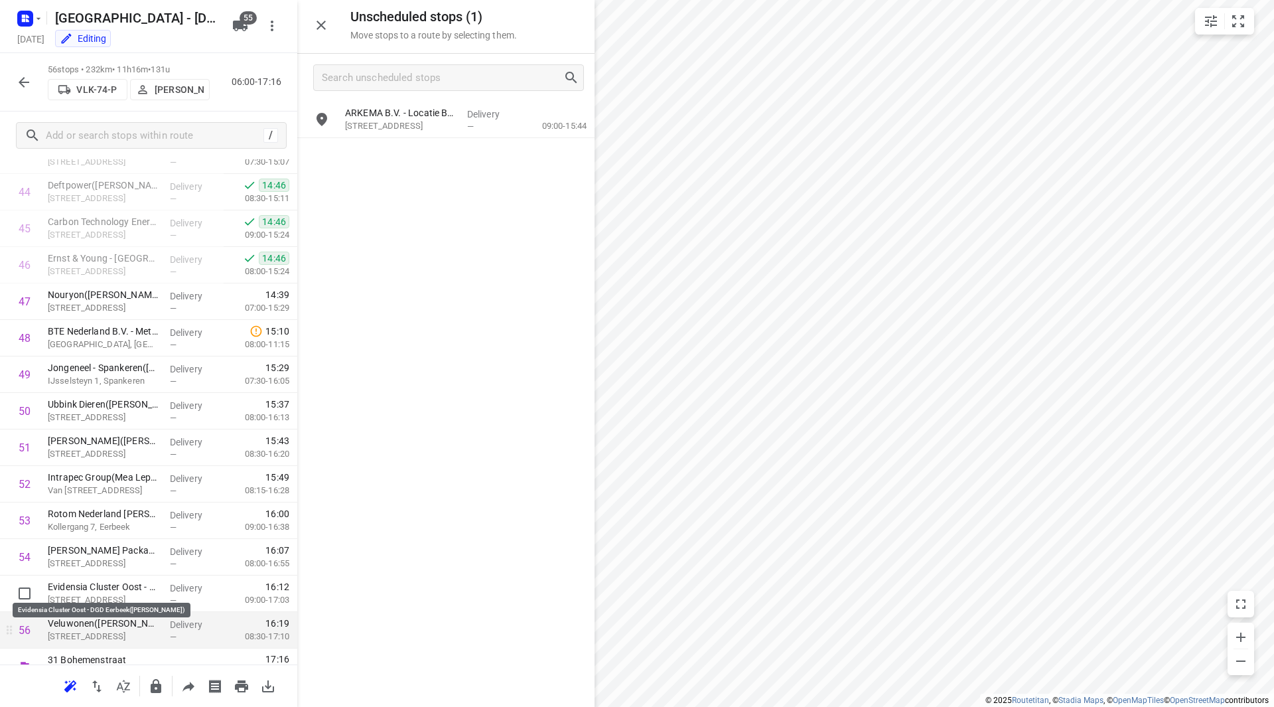
scroll to position [1680, 0]
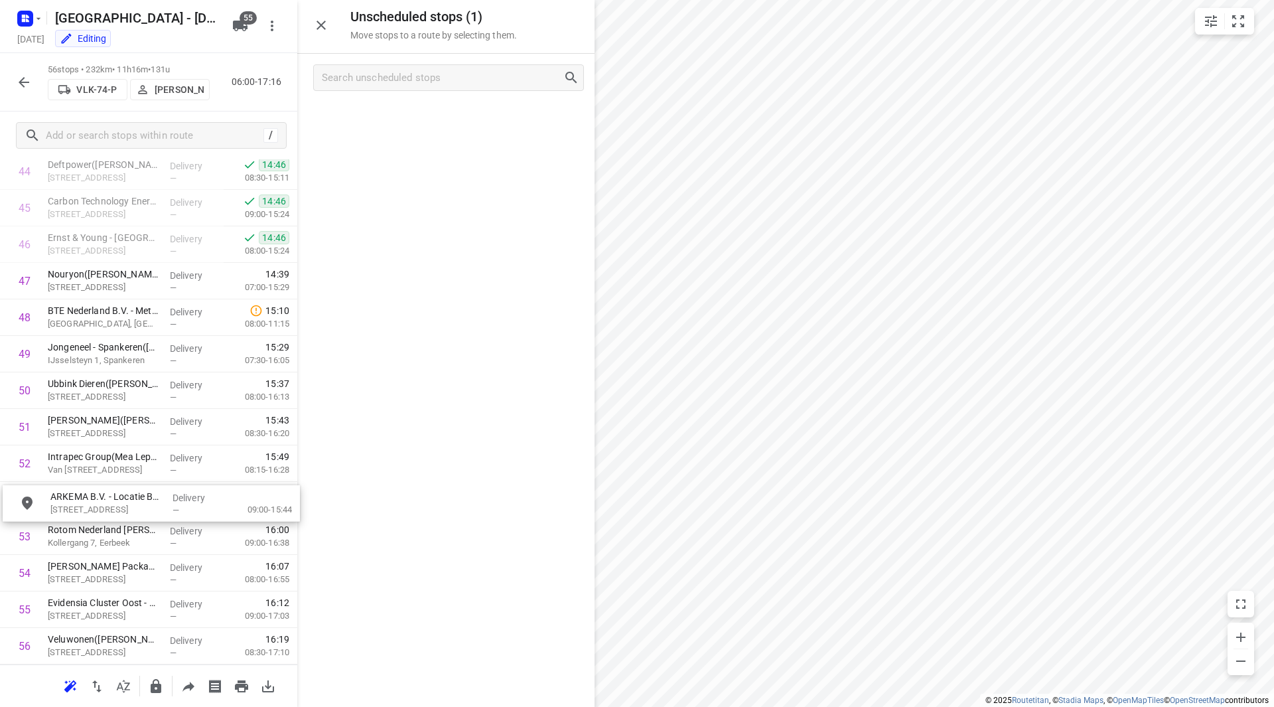
drag, startPoint x: 413, startPoint y: 120, endPoint x: 114, endPoint y: 502, distance: 484.6
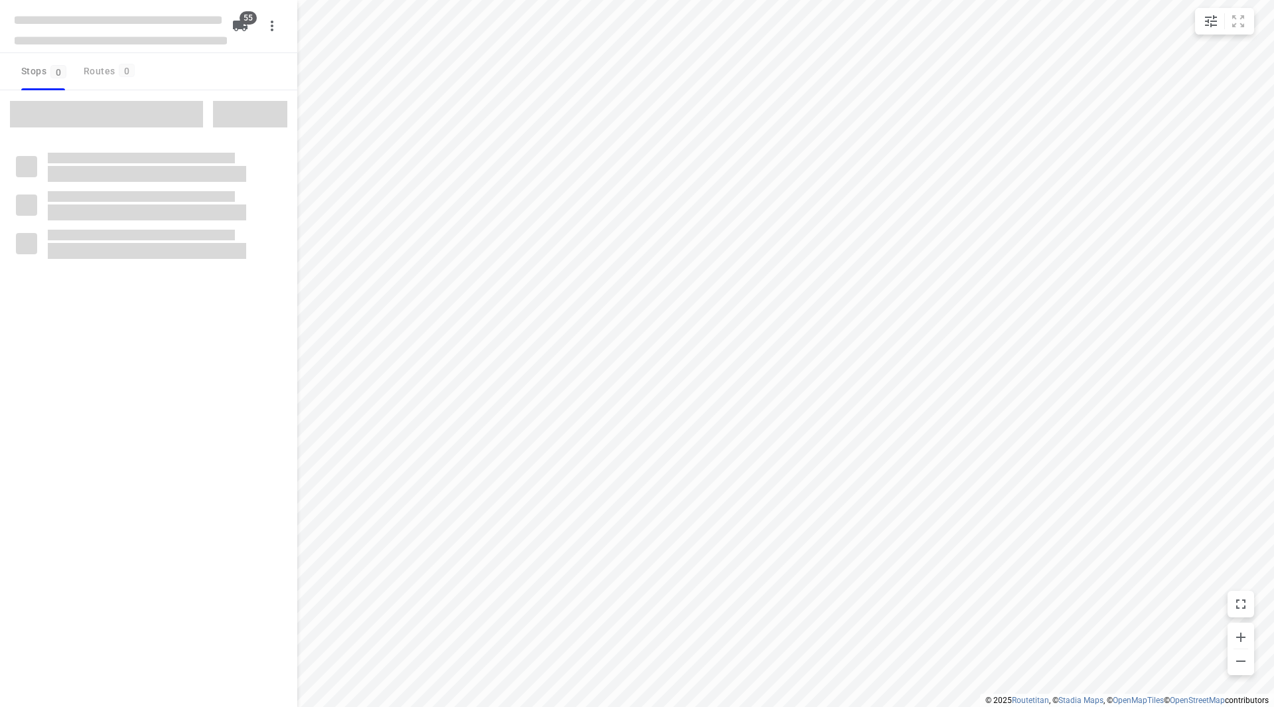
checkbox input "true"
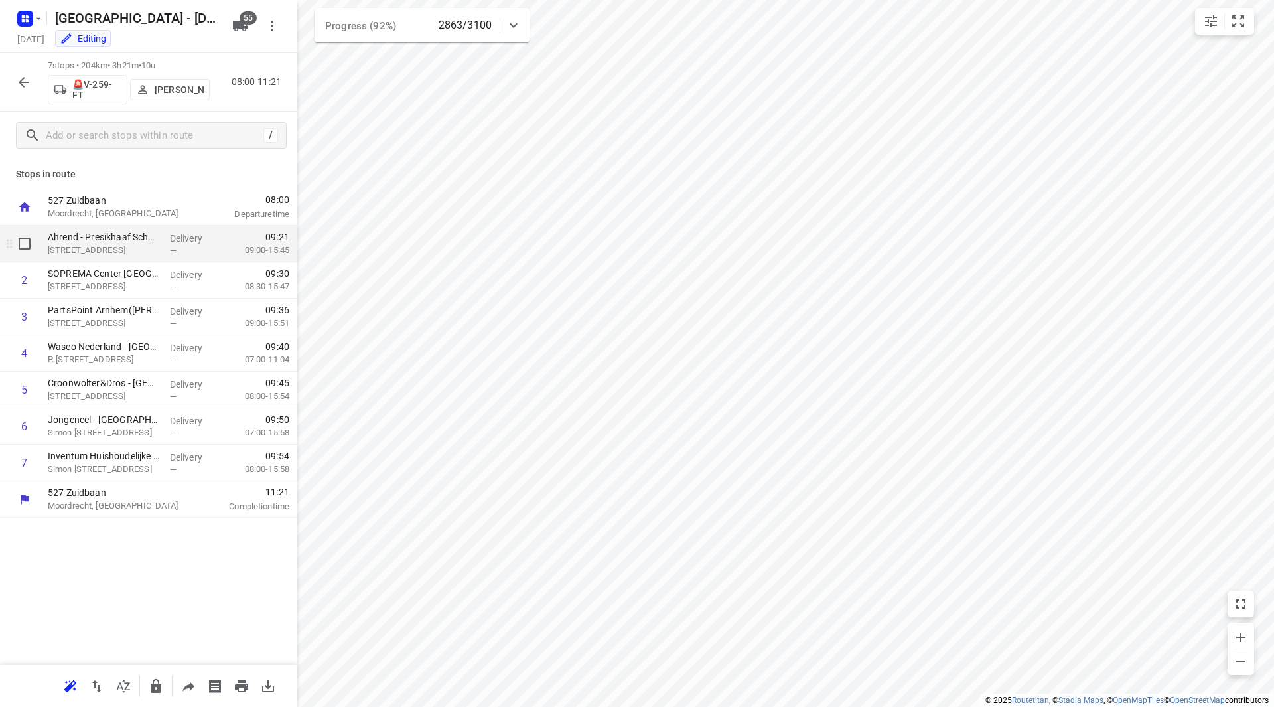
click at [110, 248] on p "[STREET_ADDRESS]" at bounding box center [103, 250] width 111 height 13
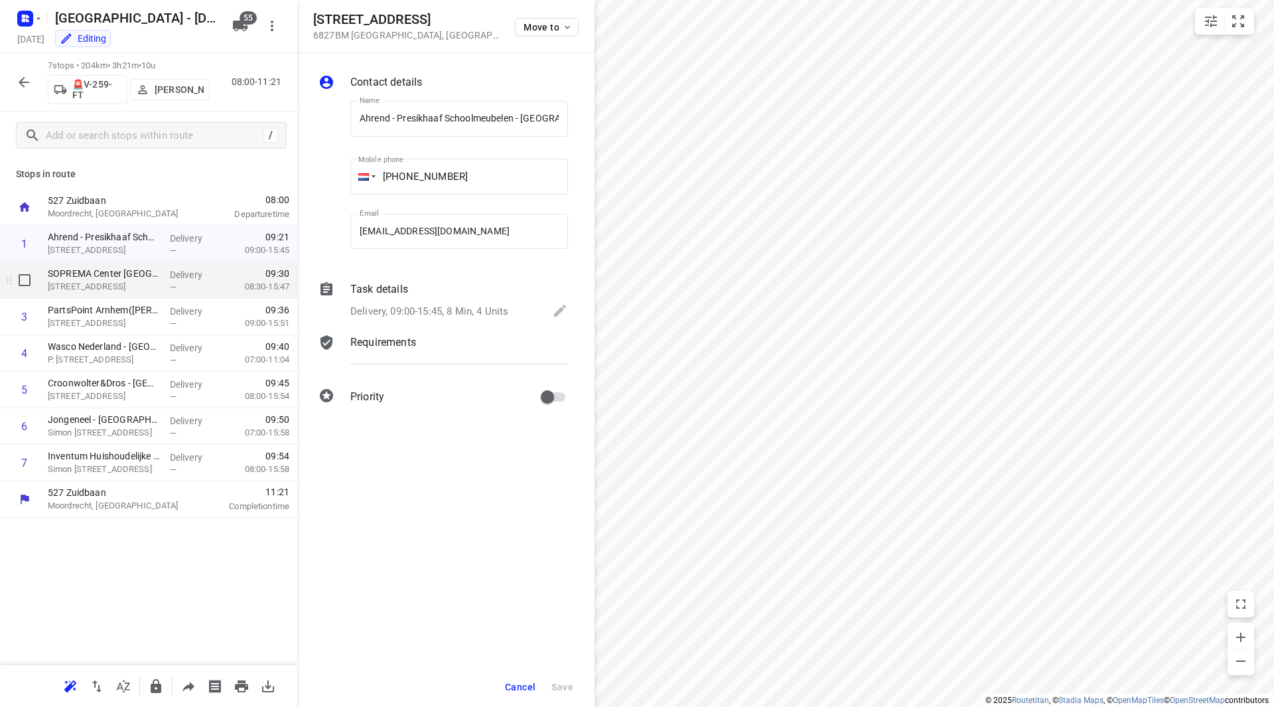
scroll to position [0, 83]
click at [115, 285] on p "[STREET_ADDRESS]" at bounding box center [103, 286] width 111 height 13
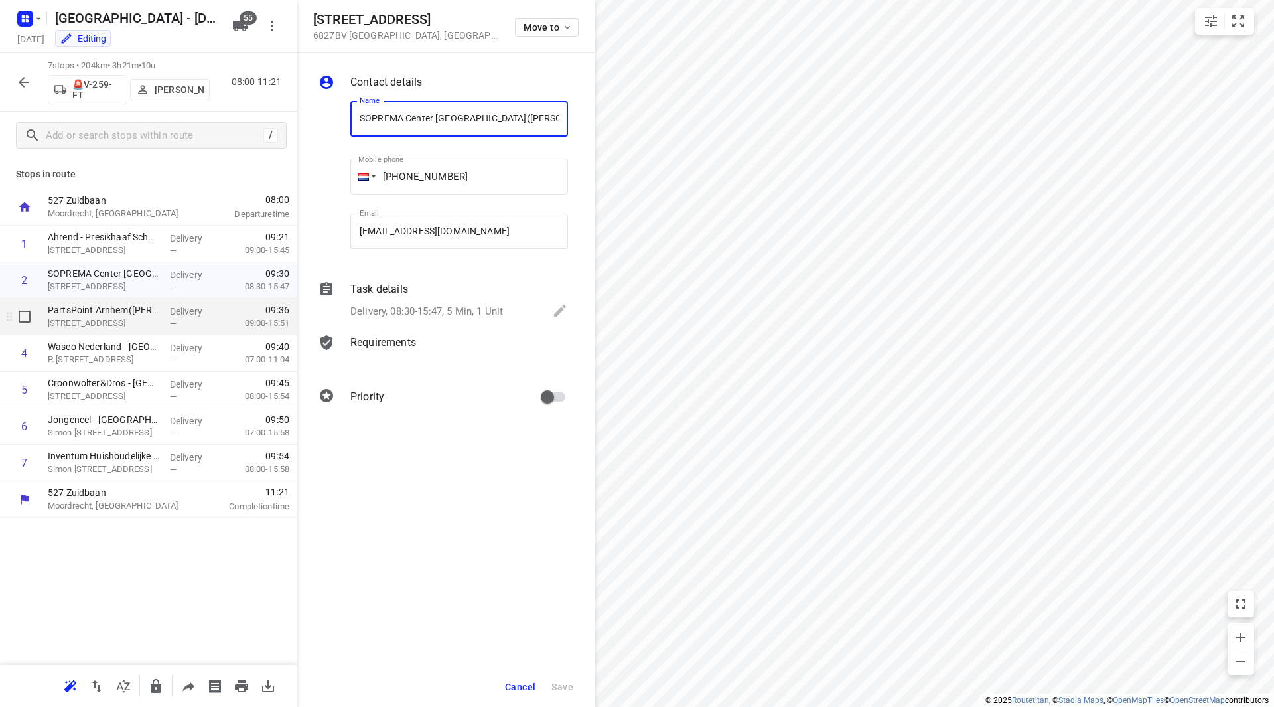
click at [113, 319] on p "[STREET_ADDRESS]" at bounding box center [103, 323] width 111 height 13
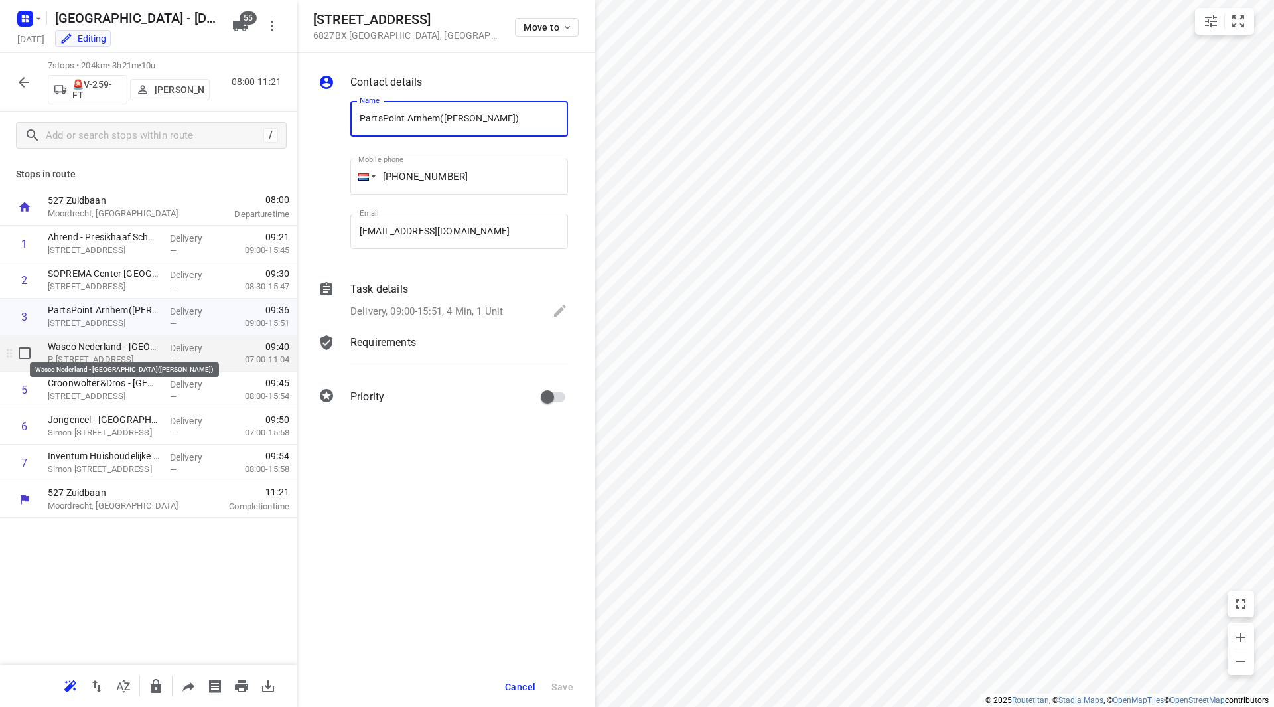
click at [114, 353] on div "Wasco Nederland - [GEOGRAPHIC_DATA]([PERSON_NAME]) P. [STREET_ADDRESS]" at bounding box center [103, 353] width 122 height 37
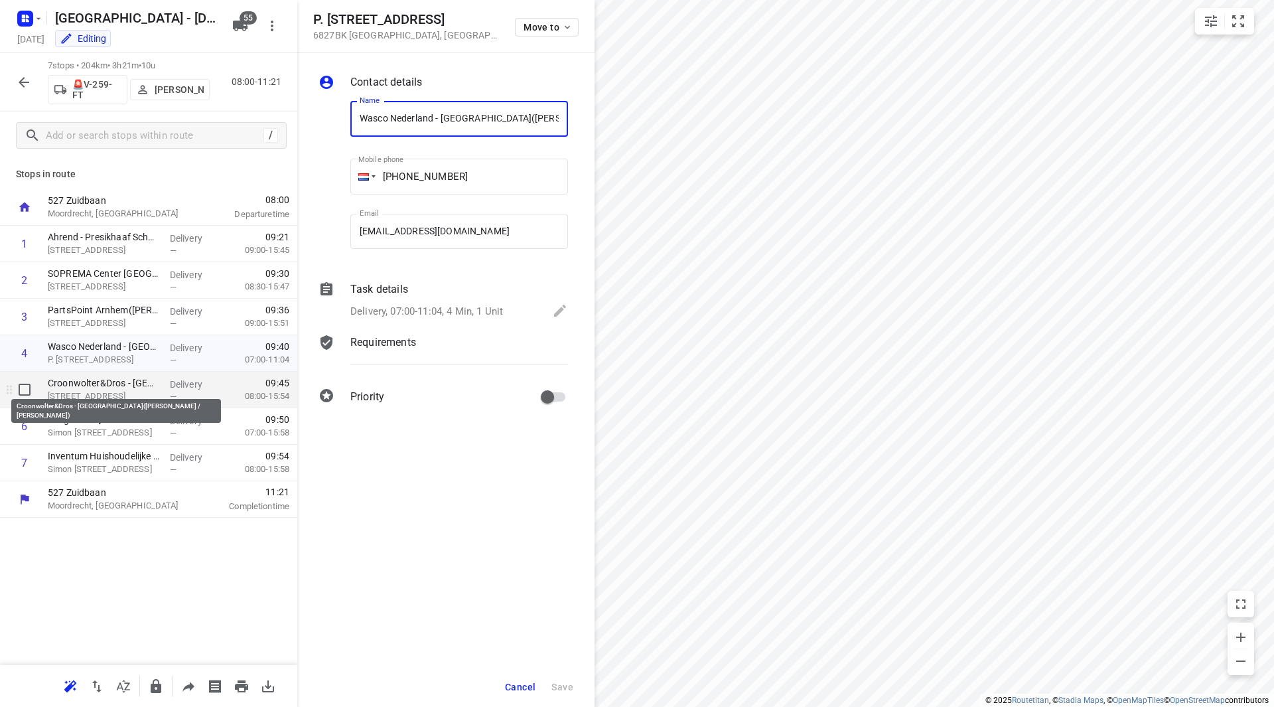
click at [118, 388] on p "Croonwolter&Dros - [GEOGRAPHIC_DATA]([PERSON_NAME] / [PERSON_NAME])" at bounding box center [103, 382] width 111 height 13
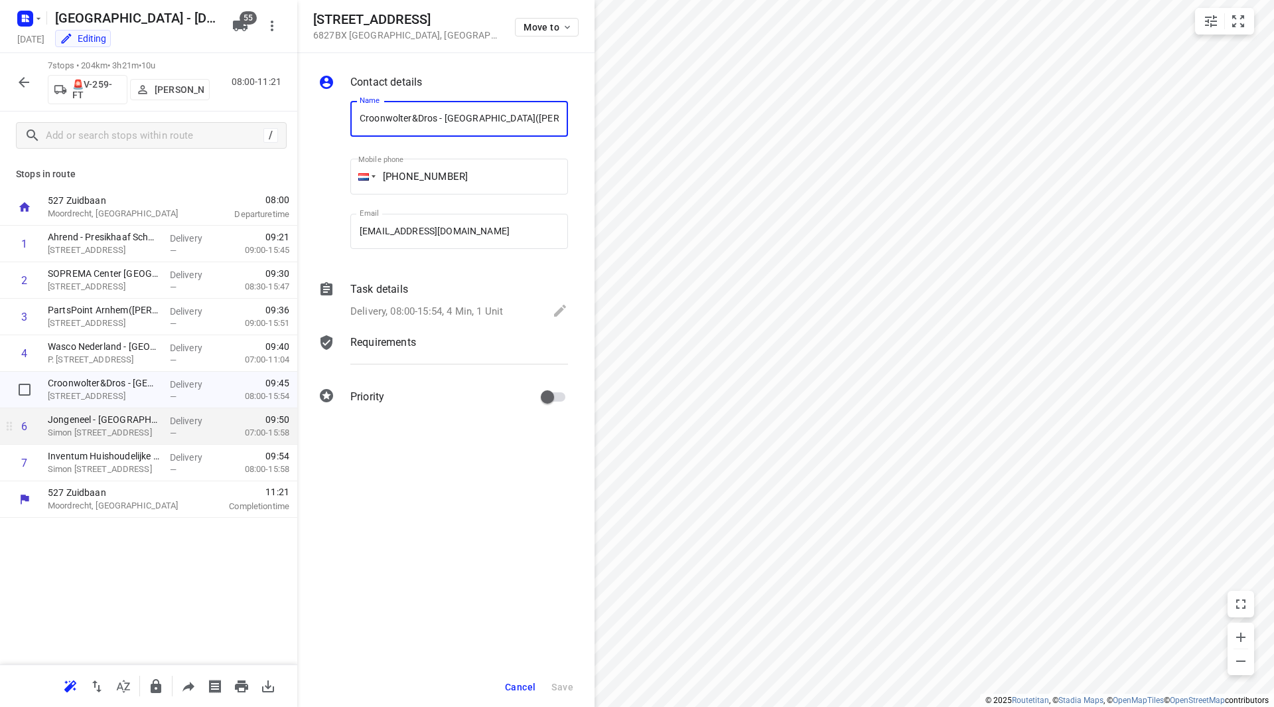
click at [114, 431] on p "Simon [STREET_ADDRESS]" at bounding box center [103, 432] width 111 height 13
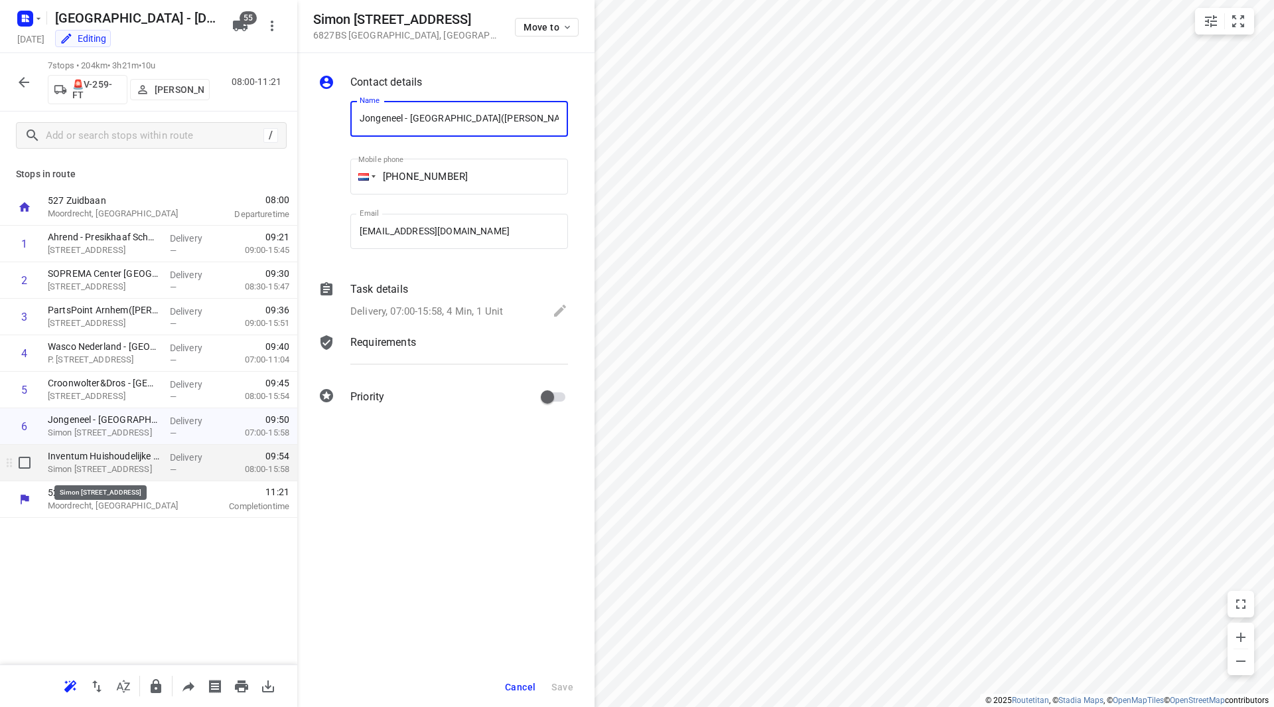
click at [110, 466] on p "Simon [STREET_ADDRESS]" at bounding box center [103, 469] width 111 height 13
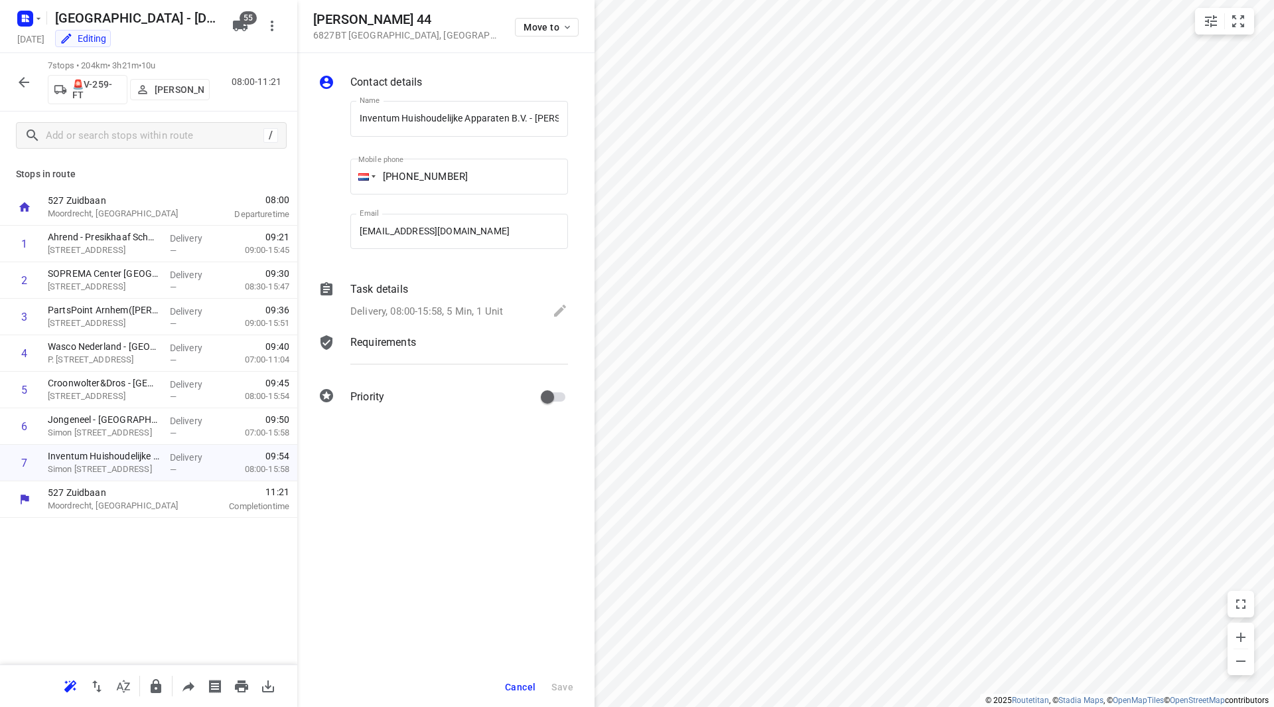
click at [519, 688] on span "Cancel" at bounding box center [520, 687] width 31 height 11
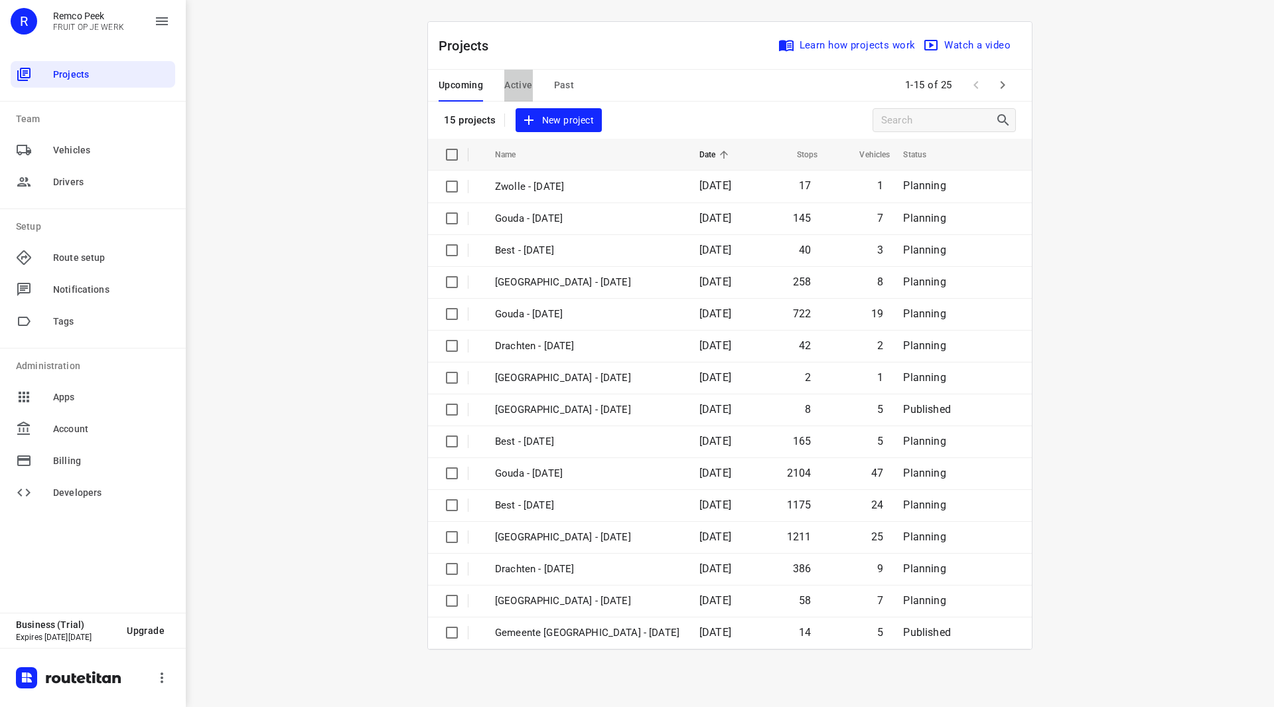
click at [518, 88] on span "Active" at bounding box center [518, 85] width 28 height 17
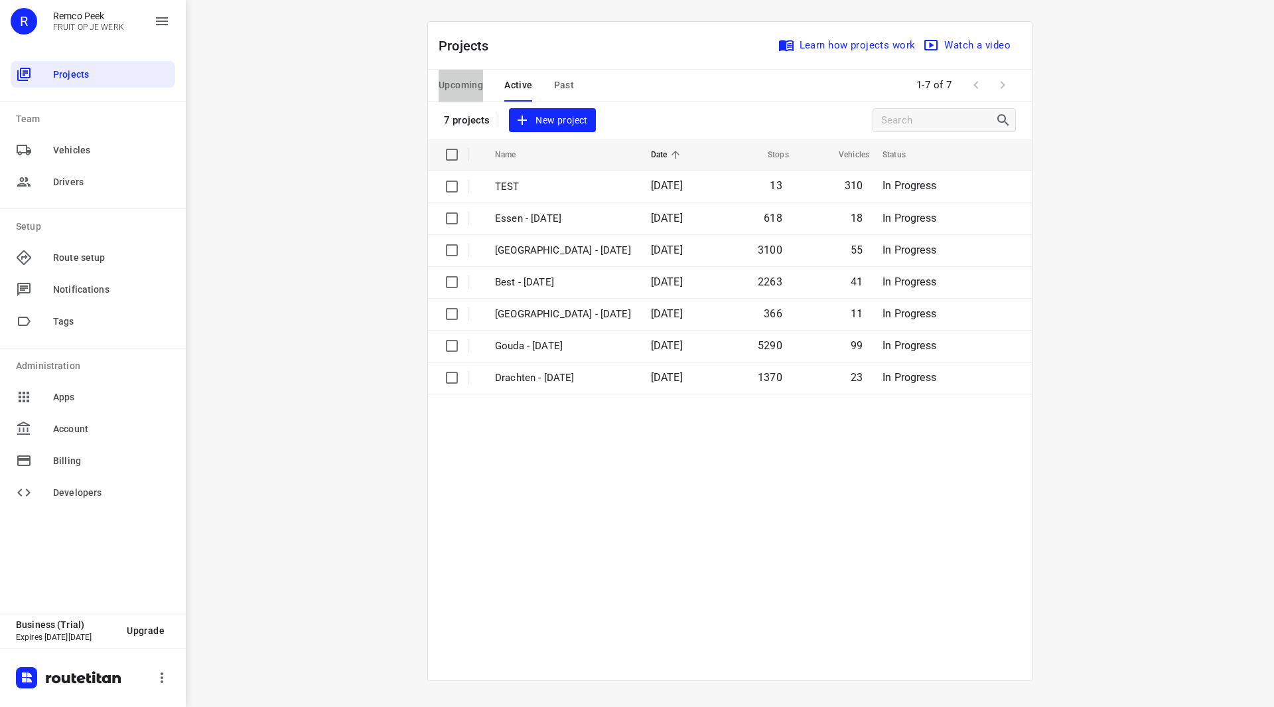
click at [453, 90] on span "Upcoming" at bounding box center [461, 85] width 44 height 17
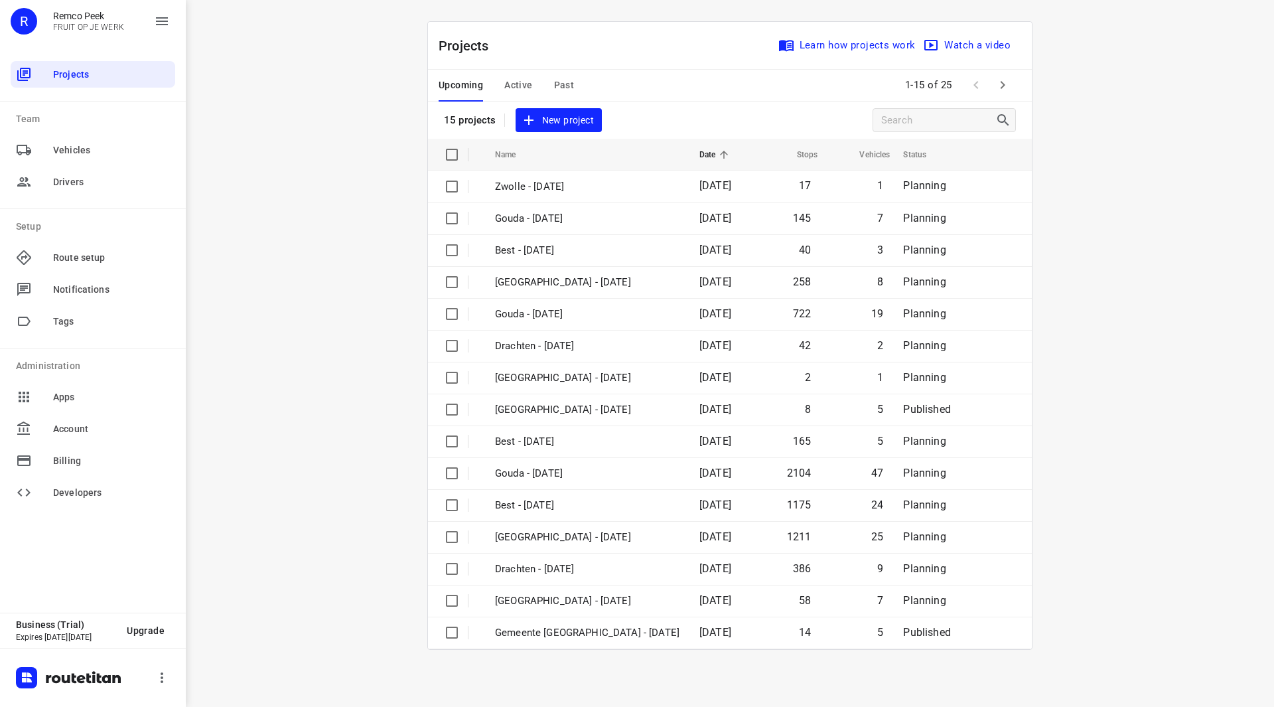
click at [1007, 78] on icon "button" at bounding box center [1003, 85] width 16 height 16
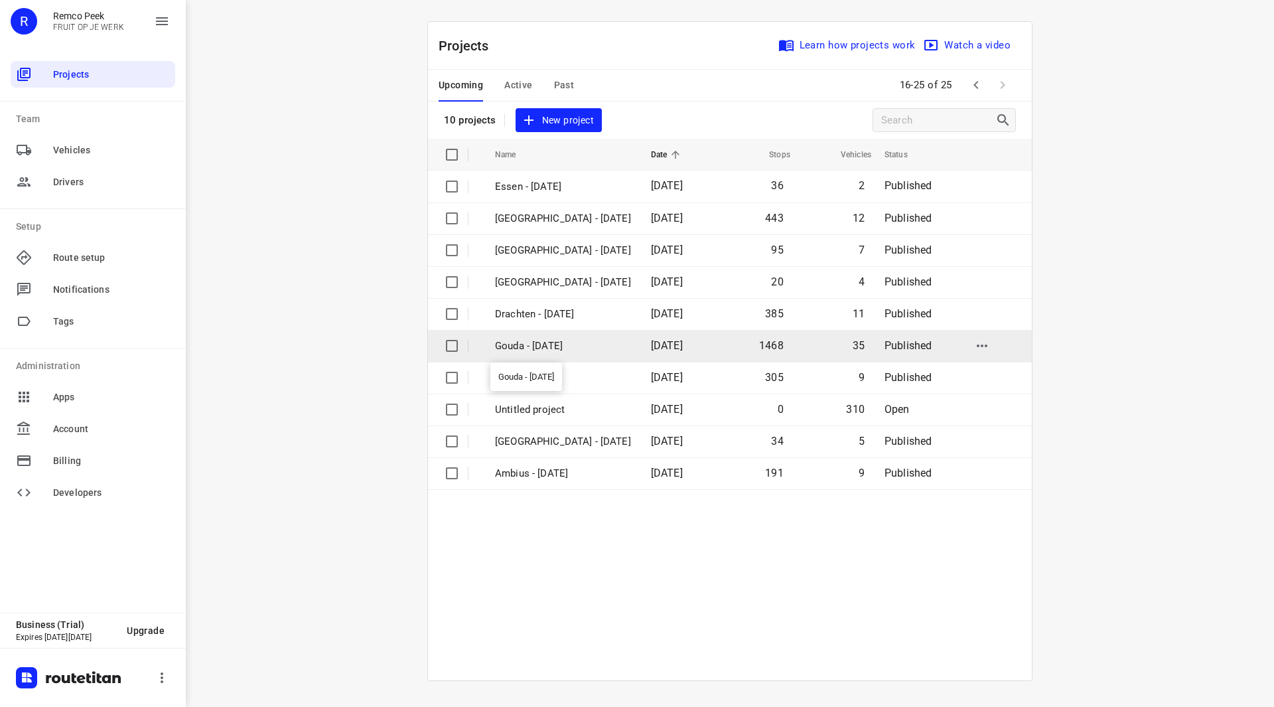
click at [559, 346] on p "Gouda - Tuesday" at bounding box center [563, 345] width 136 height 15
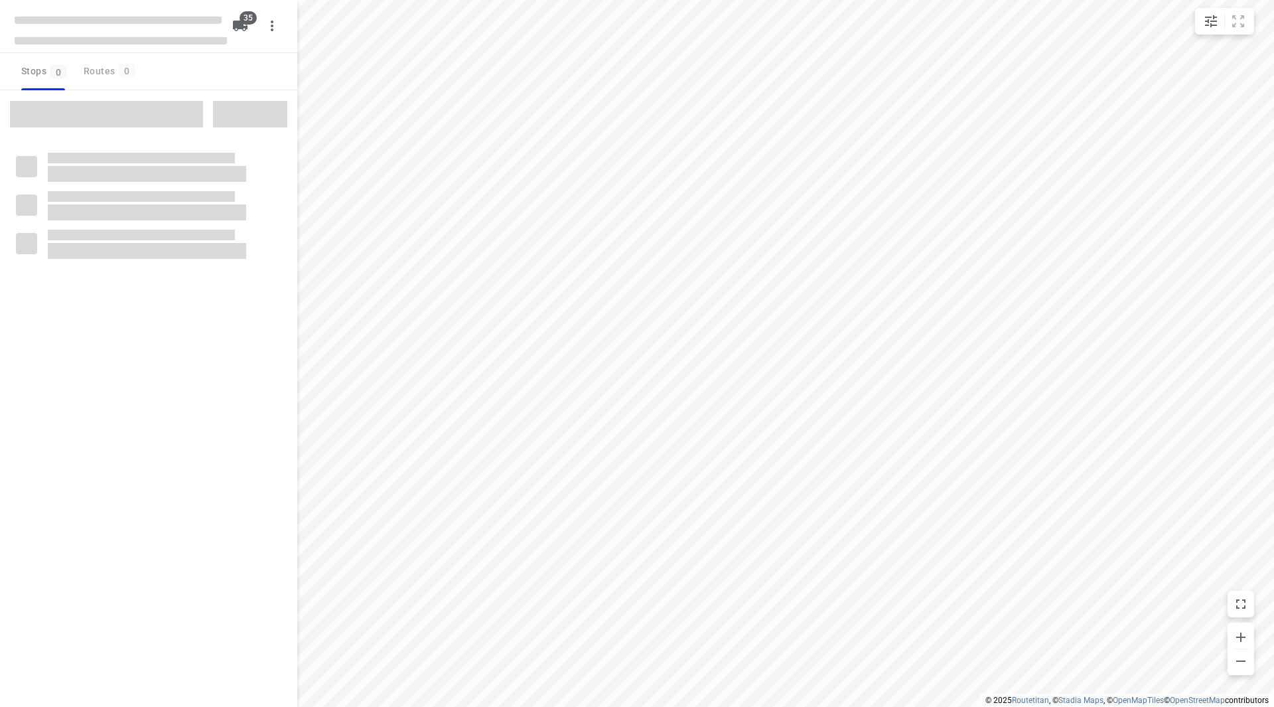
checkbox input "true"
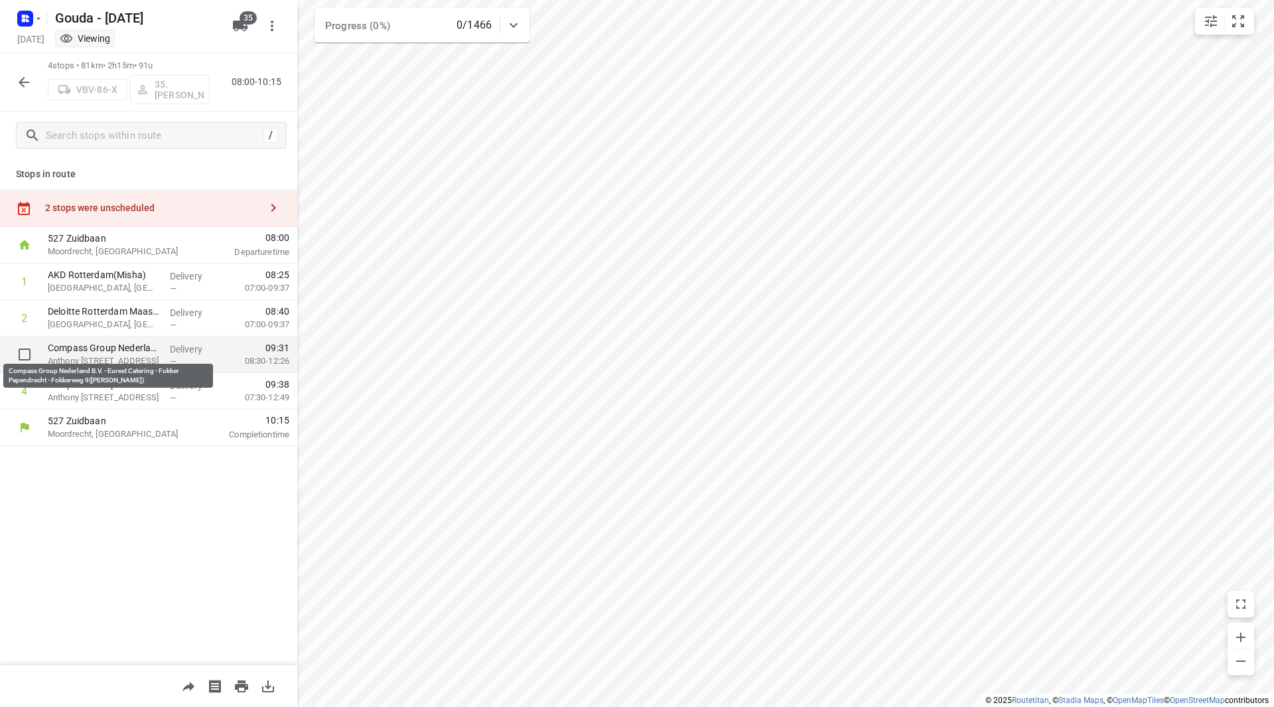
click at [90, 348] on p "Compass Group Nederland B.V. - Eurest Catering - Fokker Papendrecht - Fokkerweg…" at bounding box center [103, 347] width 111 height 13
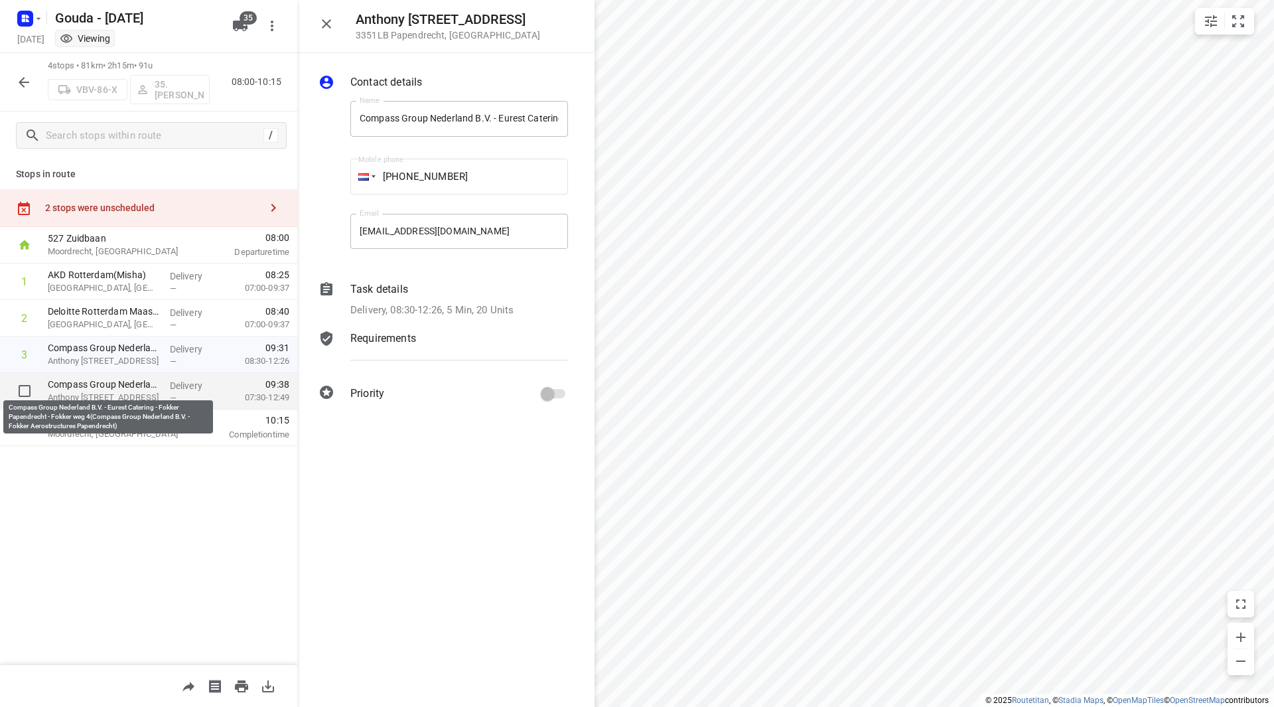
click at [91, 380] on p "Compass Group Nederland B.V. - Eurest Catering - Fokker Papendrecht - Fokker we…" at bounding box center [103, 384] width 111 height 13
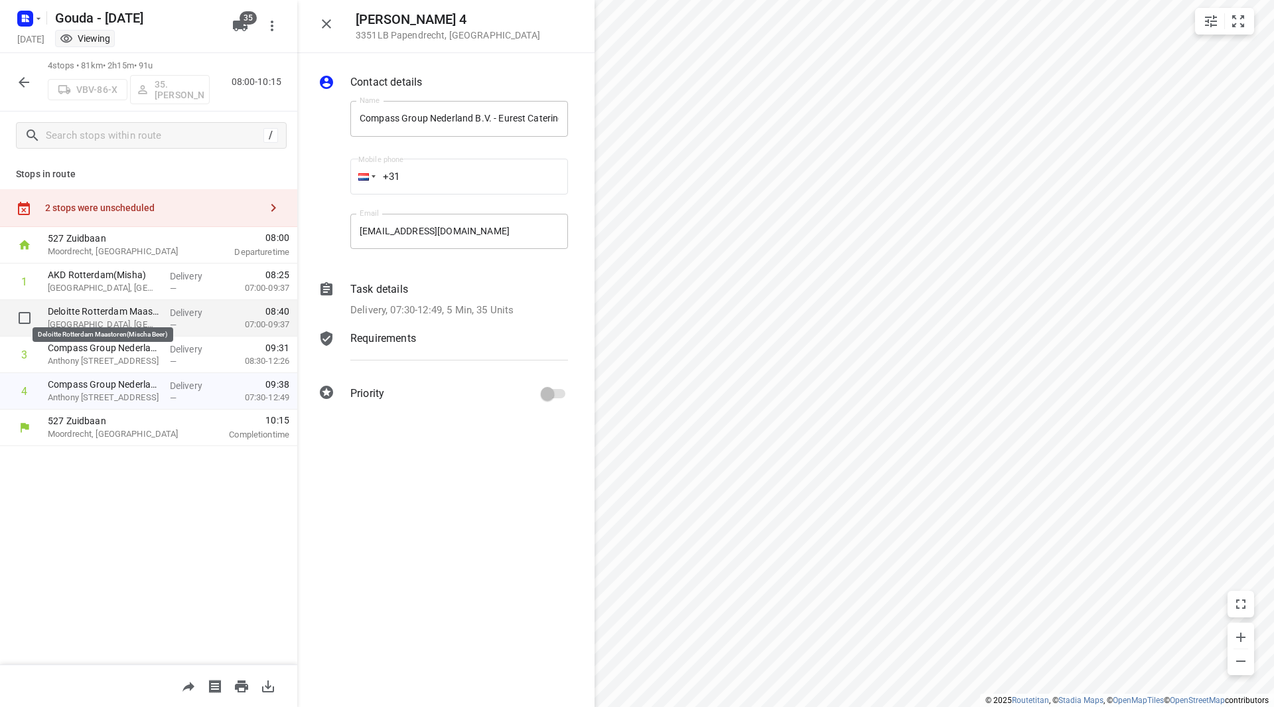
click at [98, 306] on p "Deloitte Rotterdam Maastoren(Mischa Beer)" at bounding box center [103, 311] width 111 height 13
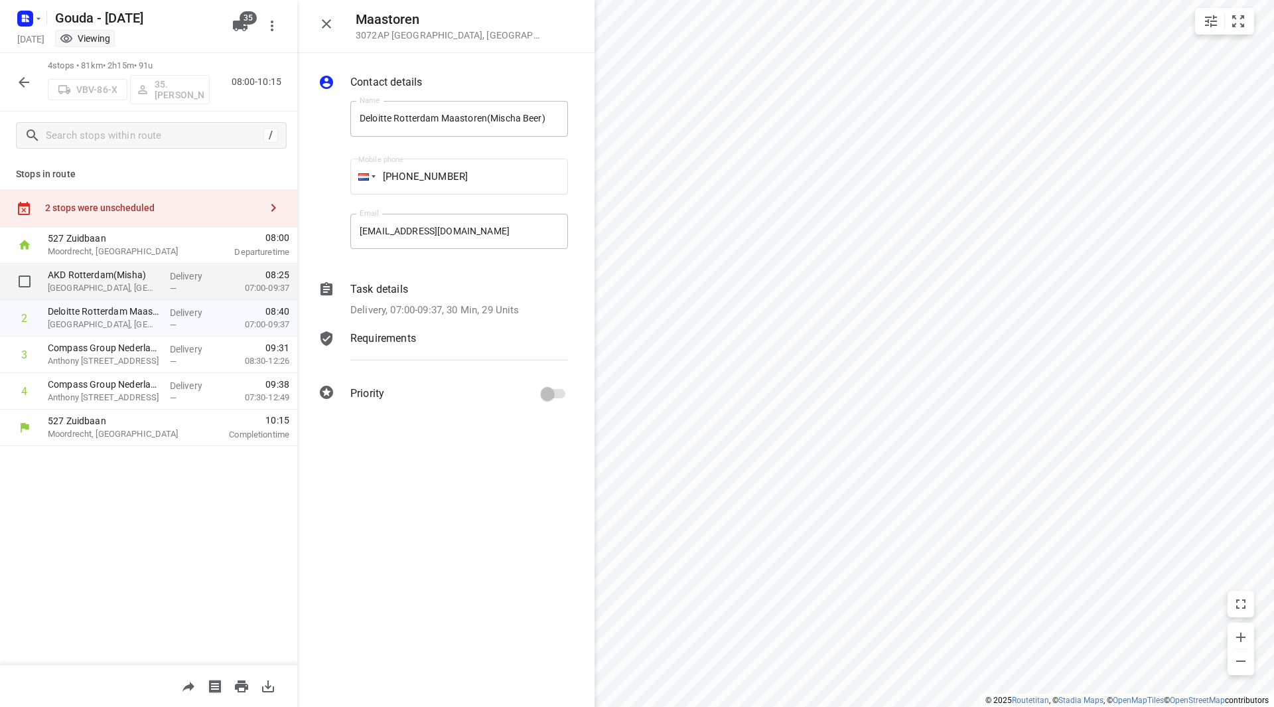
click at [101, 269] on p "AKD Rotterdam(Misha)" at bounding box center [103, 274] width 111 height 13
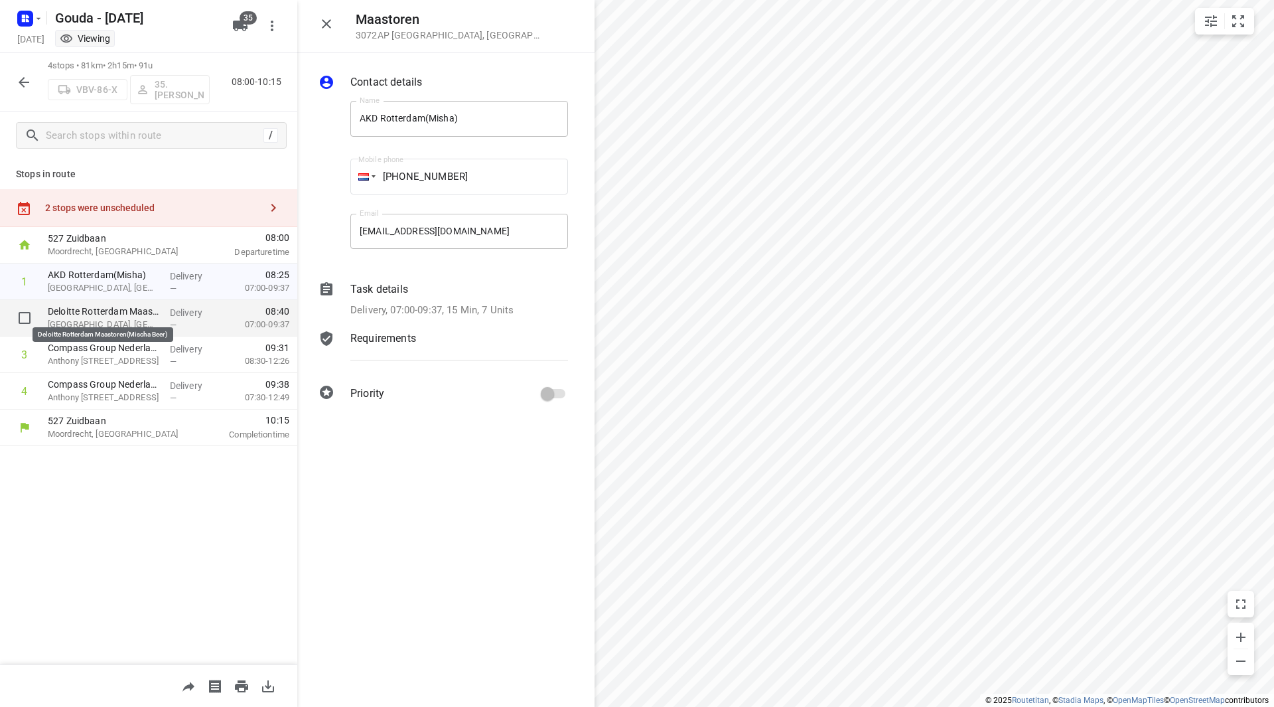
click at [125, 312] on p "Deloitte Rotterdam Maastoren(Mischa Beer)" at bounding box center [103, 311] width 111 height 13
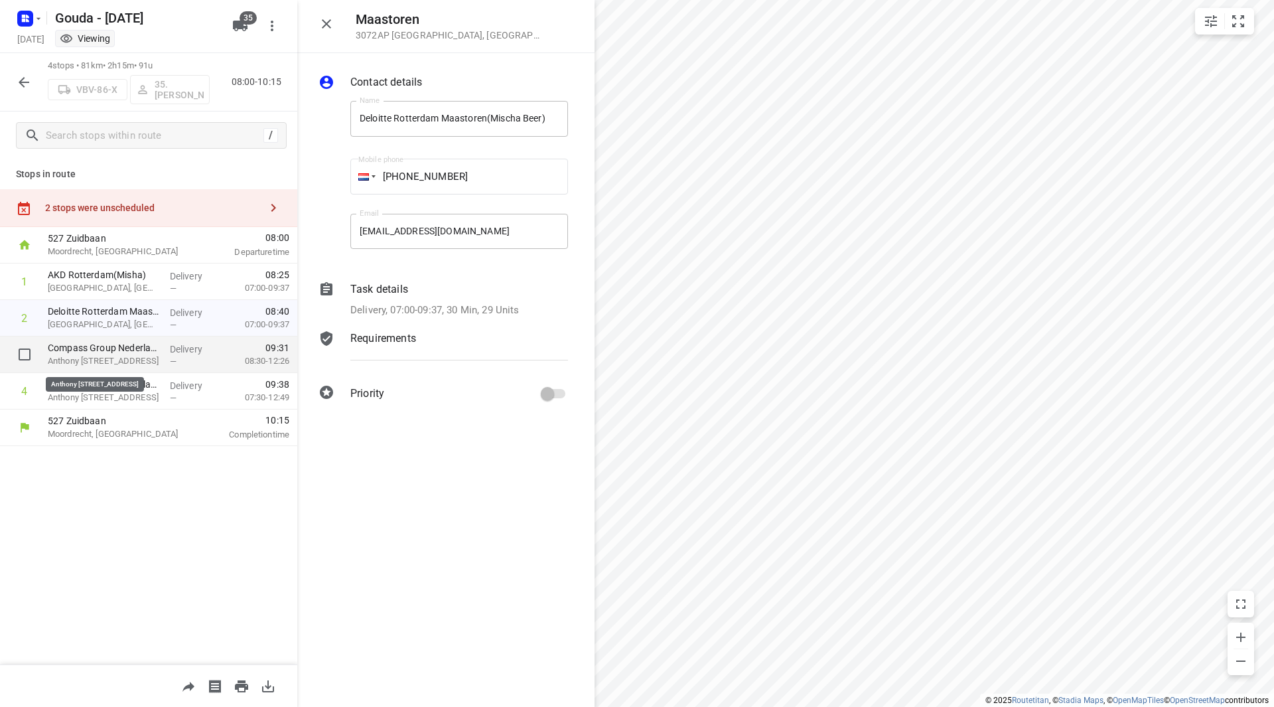
click at [122, 355] on p "Anthony Fokkerweg 9, Papendrecht" at bounding box center [103, 360] width 111 height 13
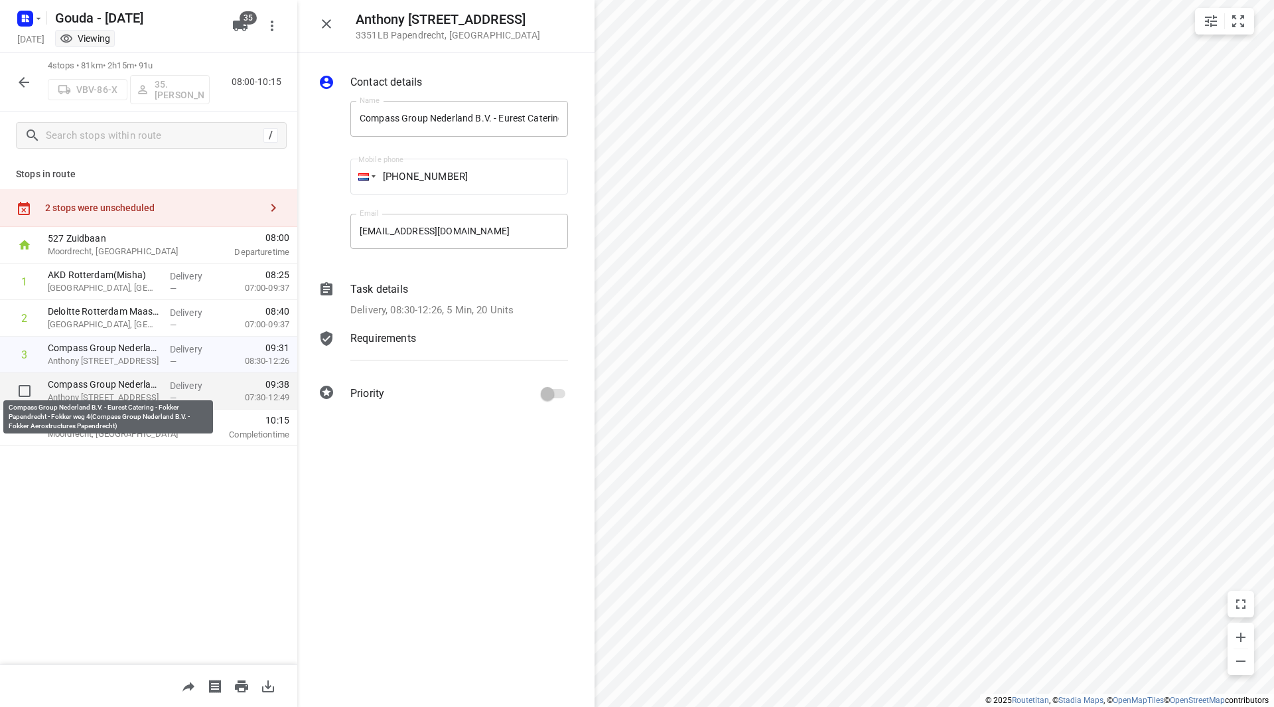
click at [121, 388] on p "Compass Group Nederland B.V. - Eurest Catering - Fokker Papendrecht - Fokker we…" at bounding box center [103, 384] width 111 height 13
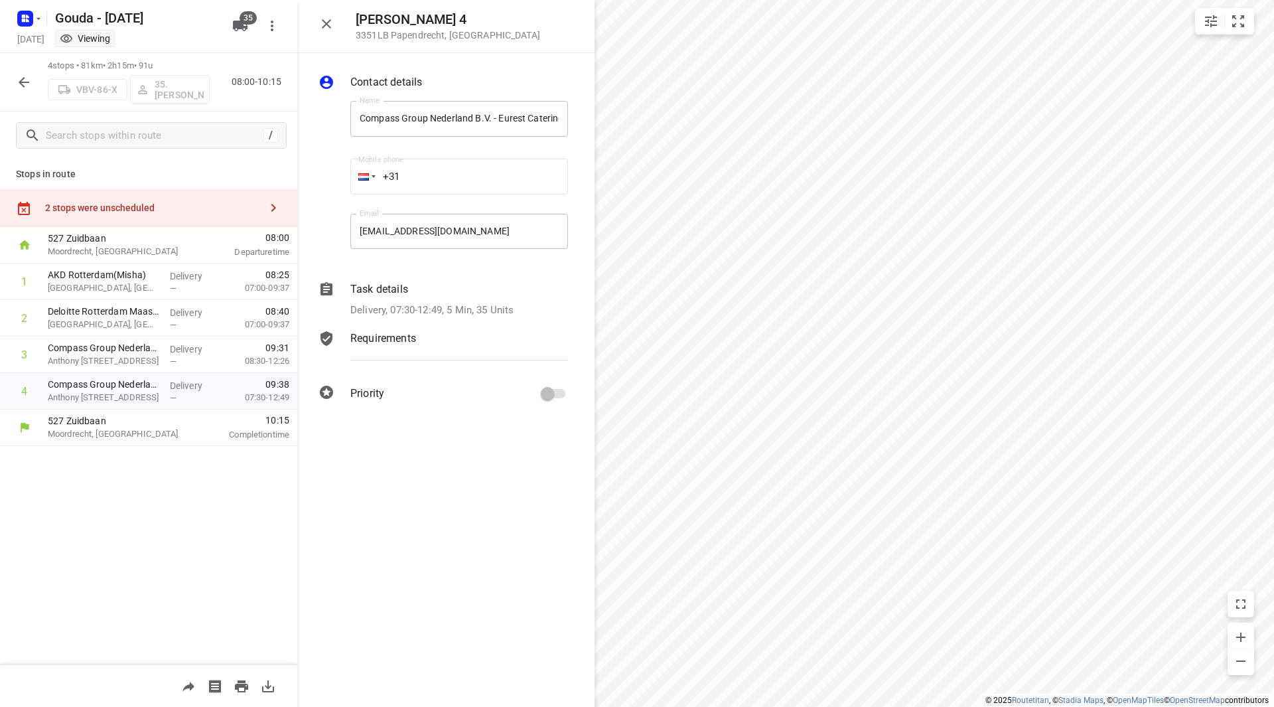
click at [440, 310] on p "Delivery, 07:30-12:49, 5 Min, 35 Units" at bounding box center [431, 310] width 163 height 15
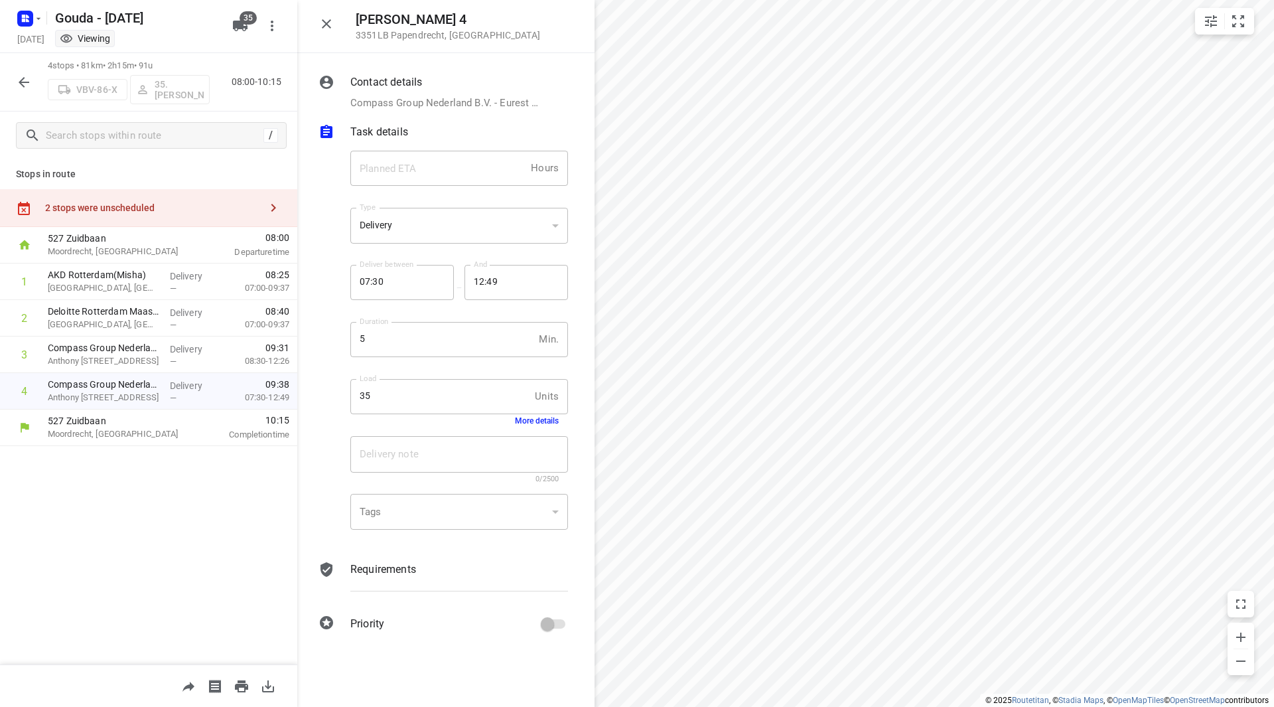
click at [536, 425] on button "More details" at bounding box center [537, 420] width 44 height 9
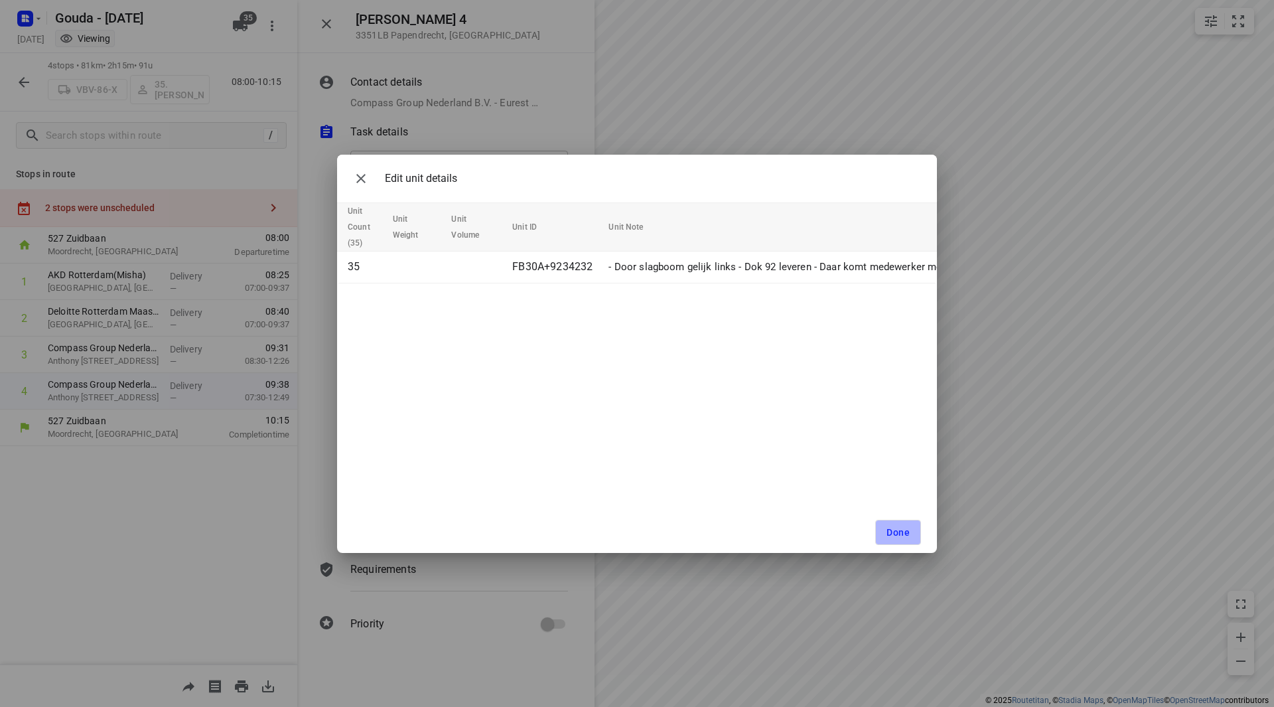
click at [884, 521] on button "Done" at bounding box center [898, 532] width 46 height 25
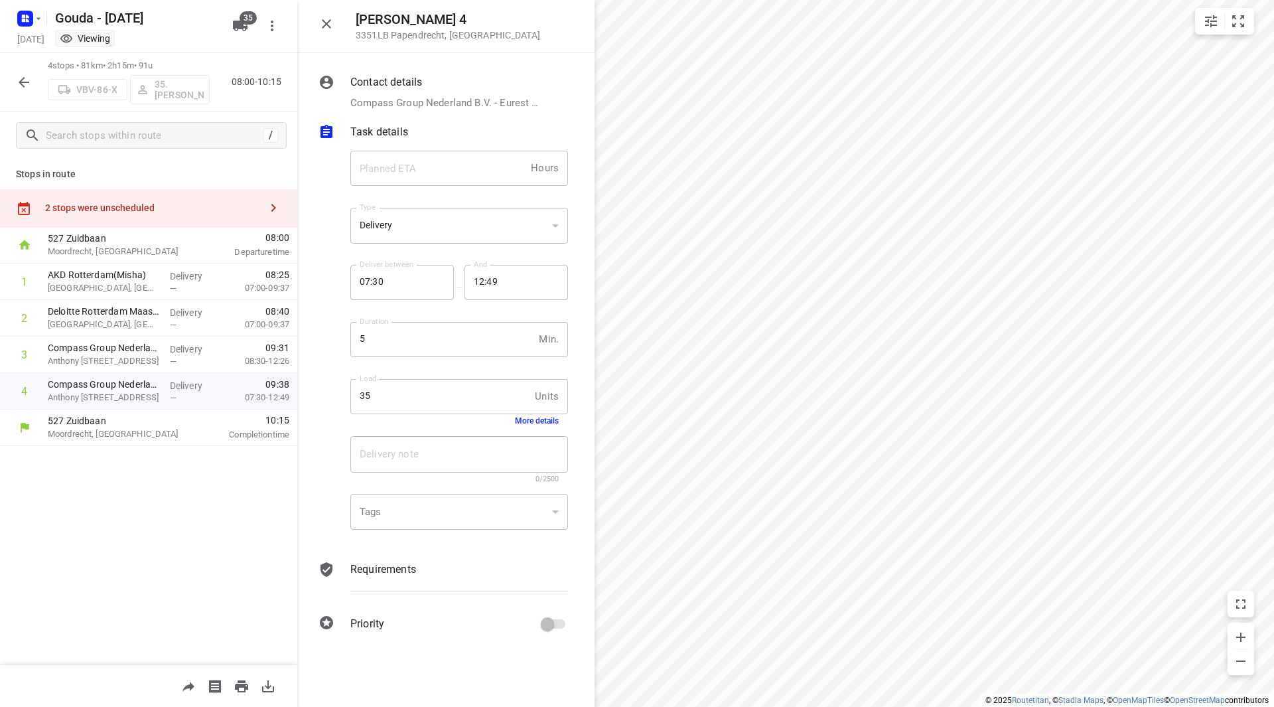
click at [327, 19] on icon "button" at bounding box center [327, 24] width 16 height 16
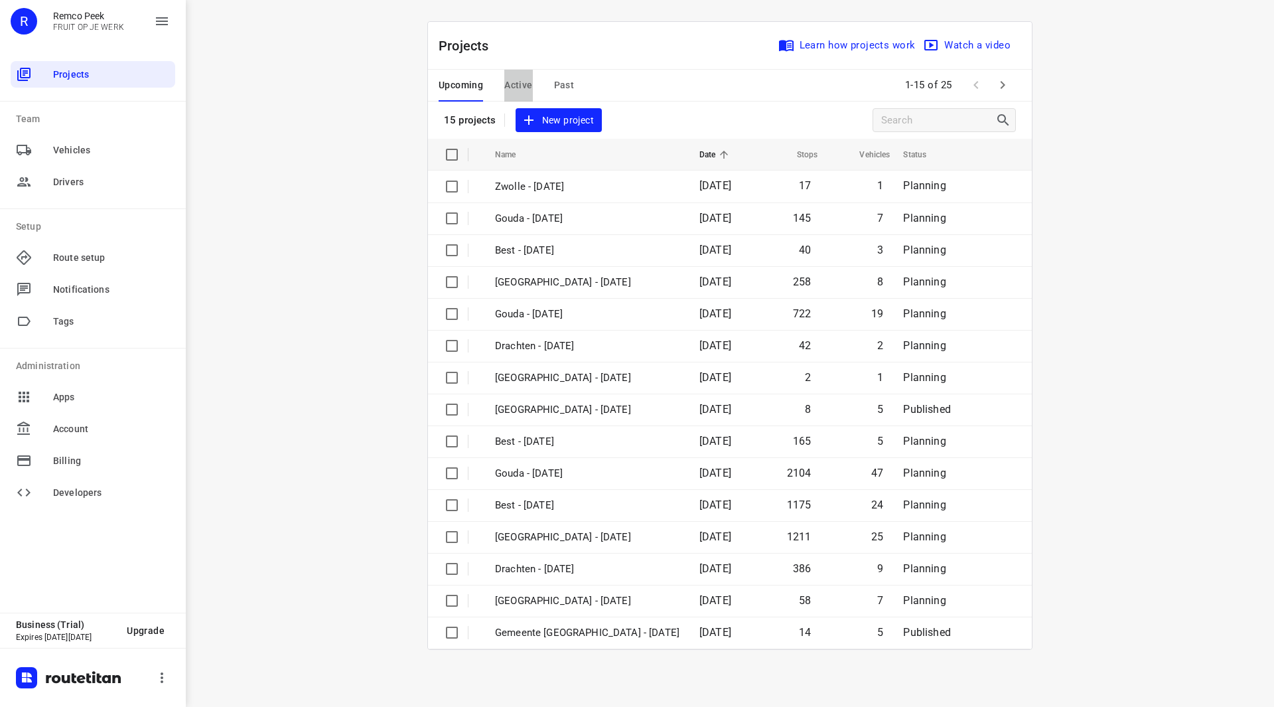
click at [524, 83] on span "Active" at bounding box center [518, 85] width 28 height 17
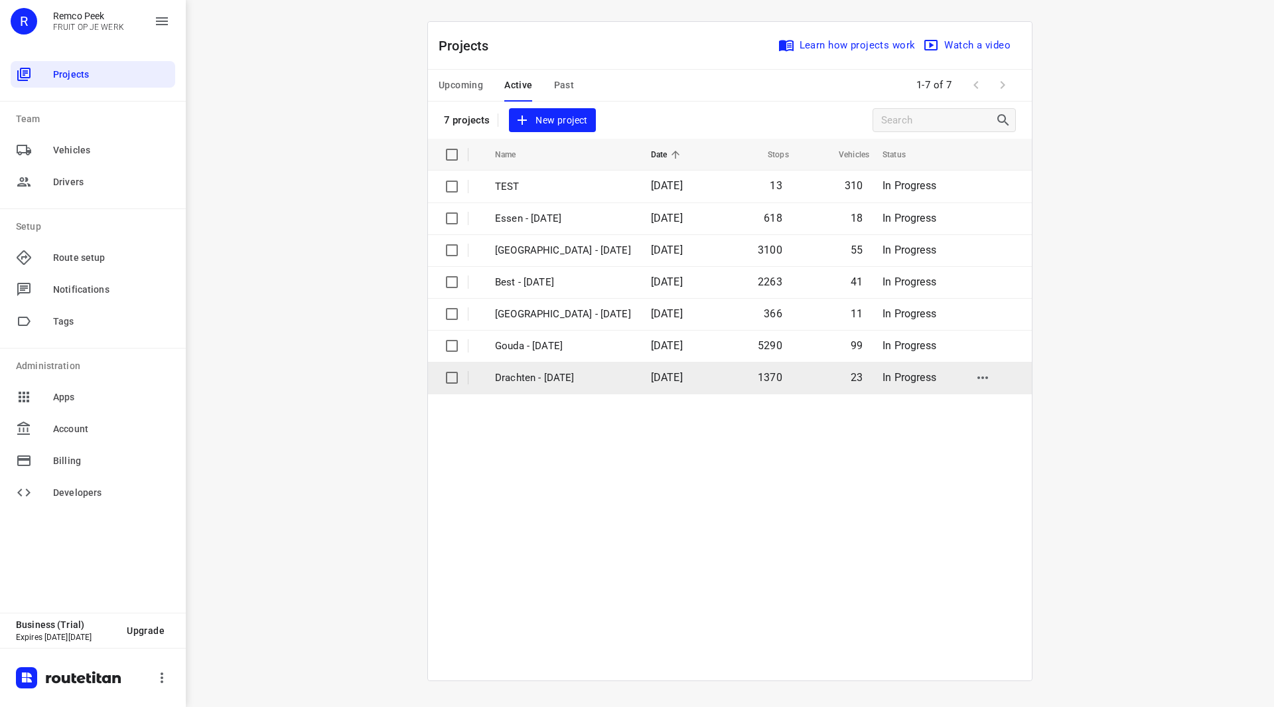
click at [536, 381] on p "Drachten - [DATE]" at bounding box center [563, 377] width 136 height 15
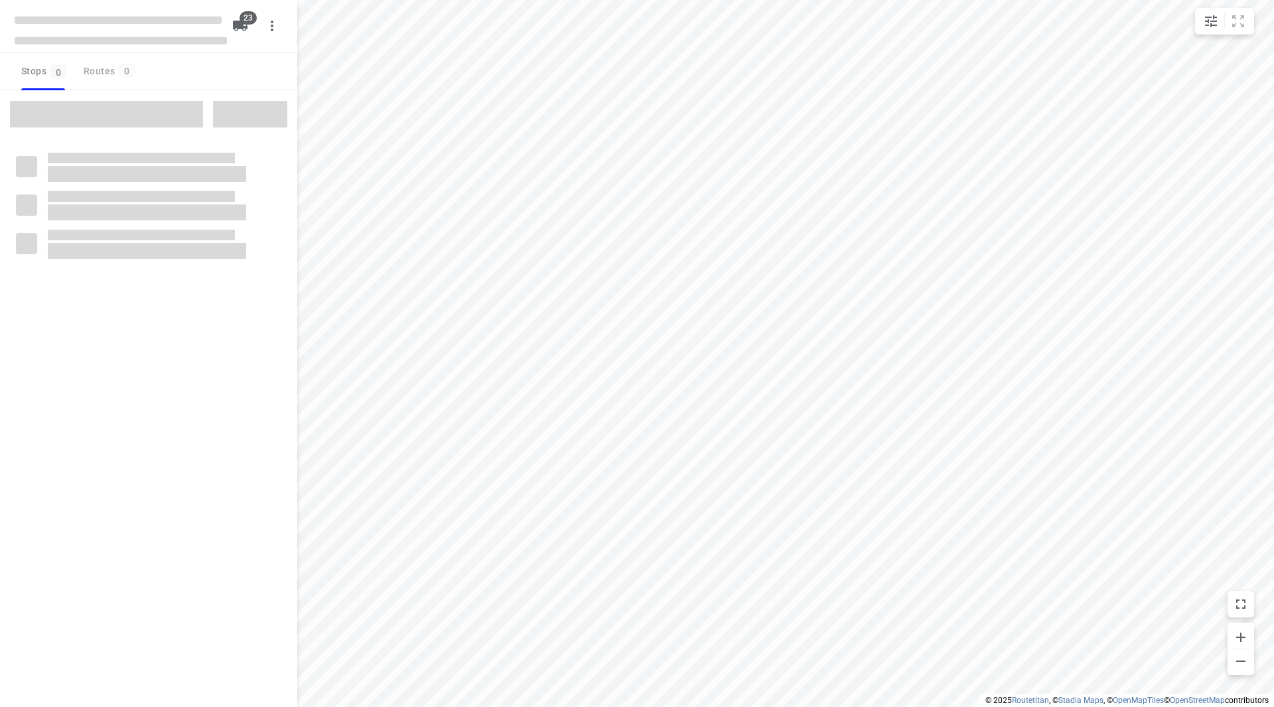
checkbox input "true"
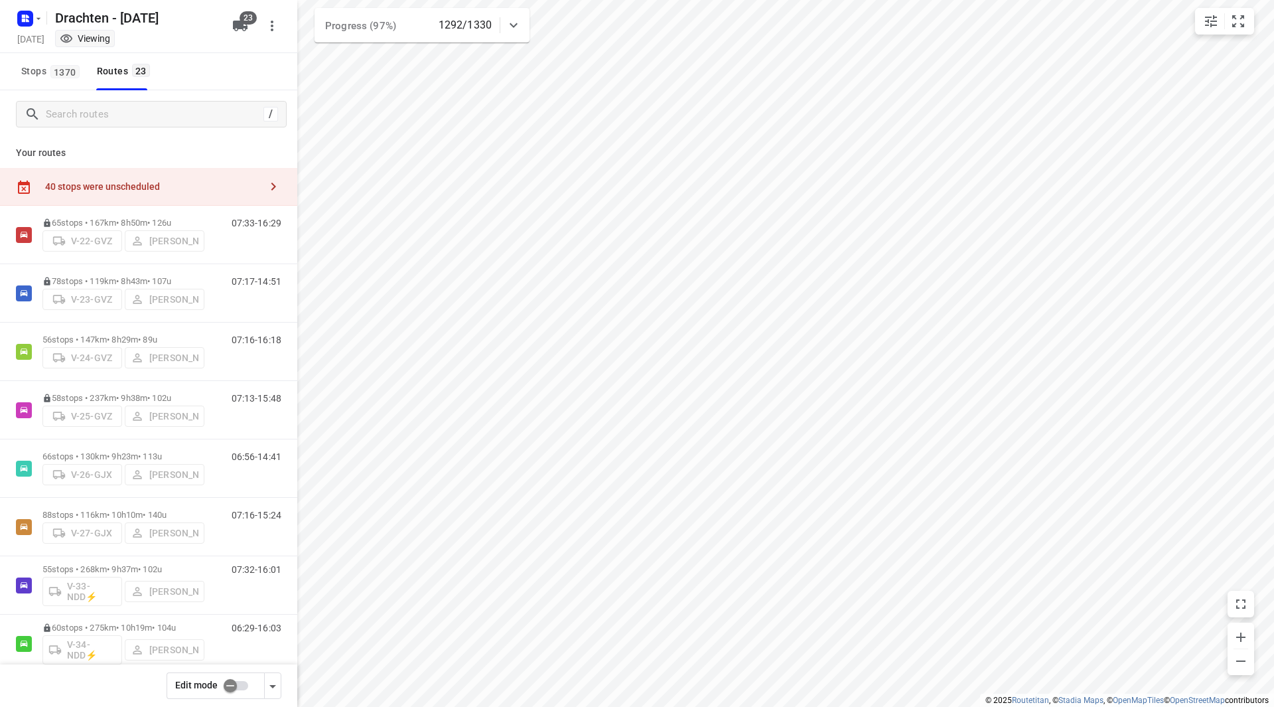
click at [246, 690] on input "checkbox" at bounding box center [230, 685] width 76 height 25
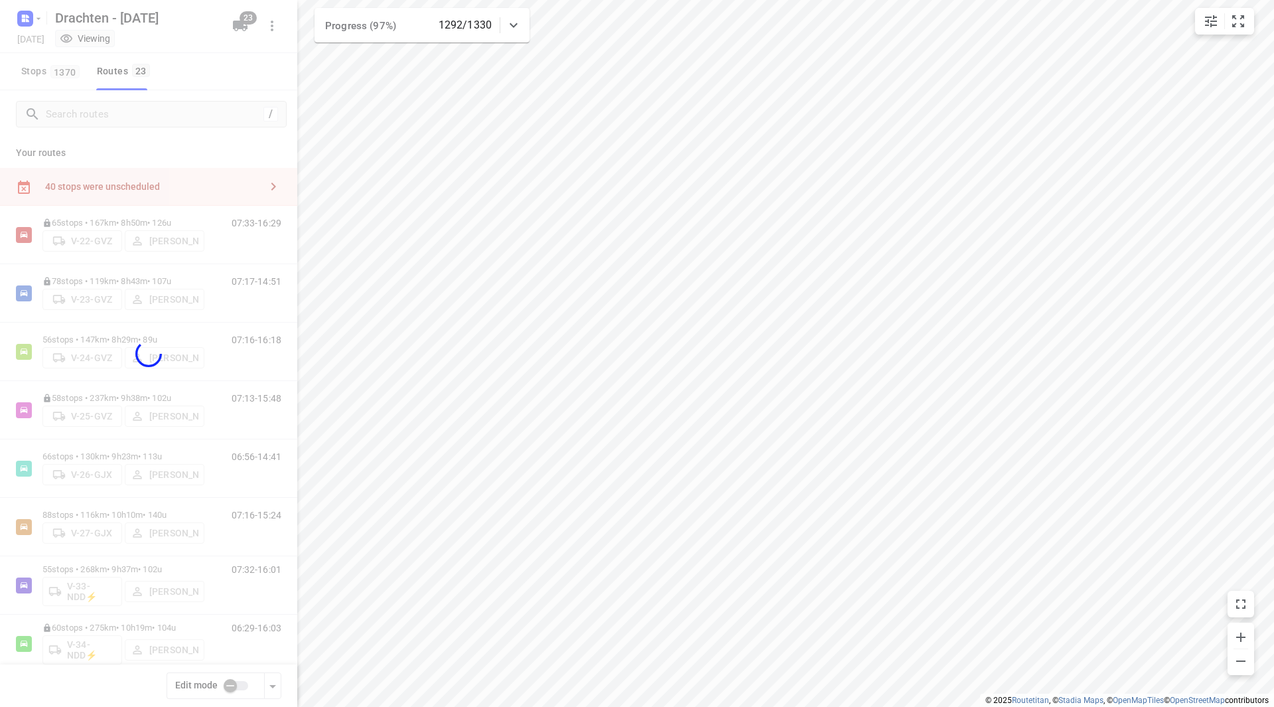
checkbox input "true"
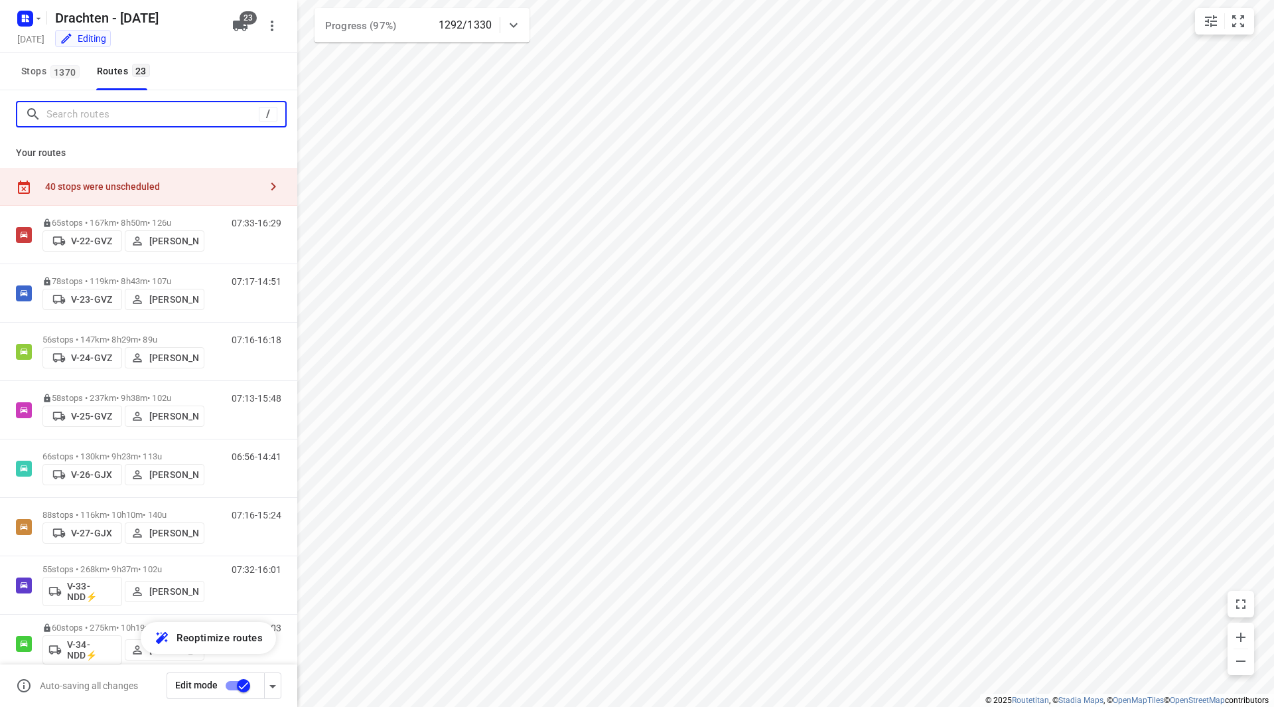
click at [119, 115] on input "Search routes" at bounding box center [152, 114] width 212 height 21
click at [159, 118] on input "Search routes" at bounding box center [165, 114] width 239 height 21
type input "h"
type input "j"
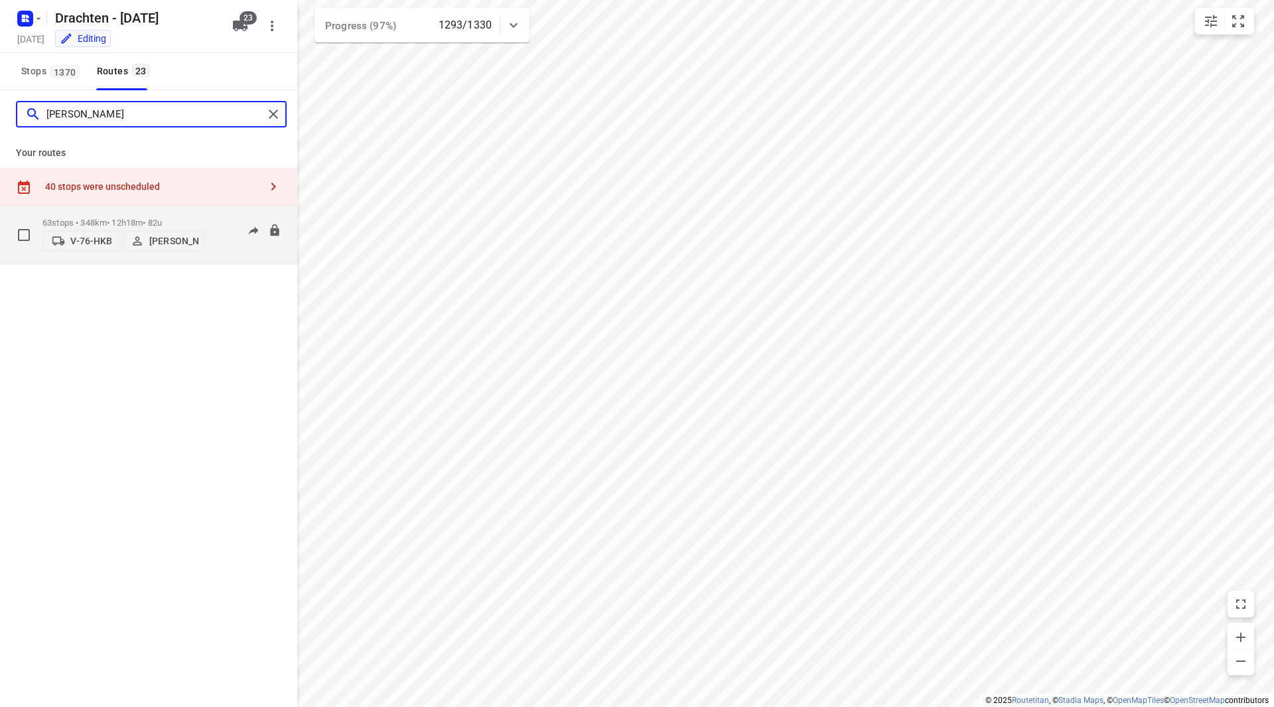
type input "[PERSON_NAME]"
click at [186, 218] on p "63 stops • 348km • 12h18m • 82u" at bounding box center [123, 223] width 162 height 10
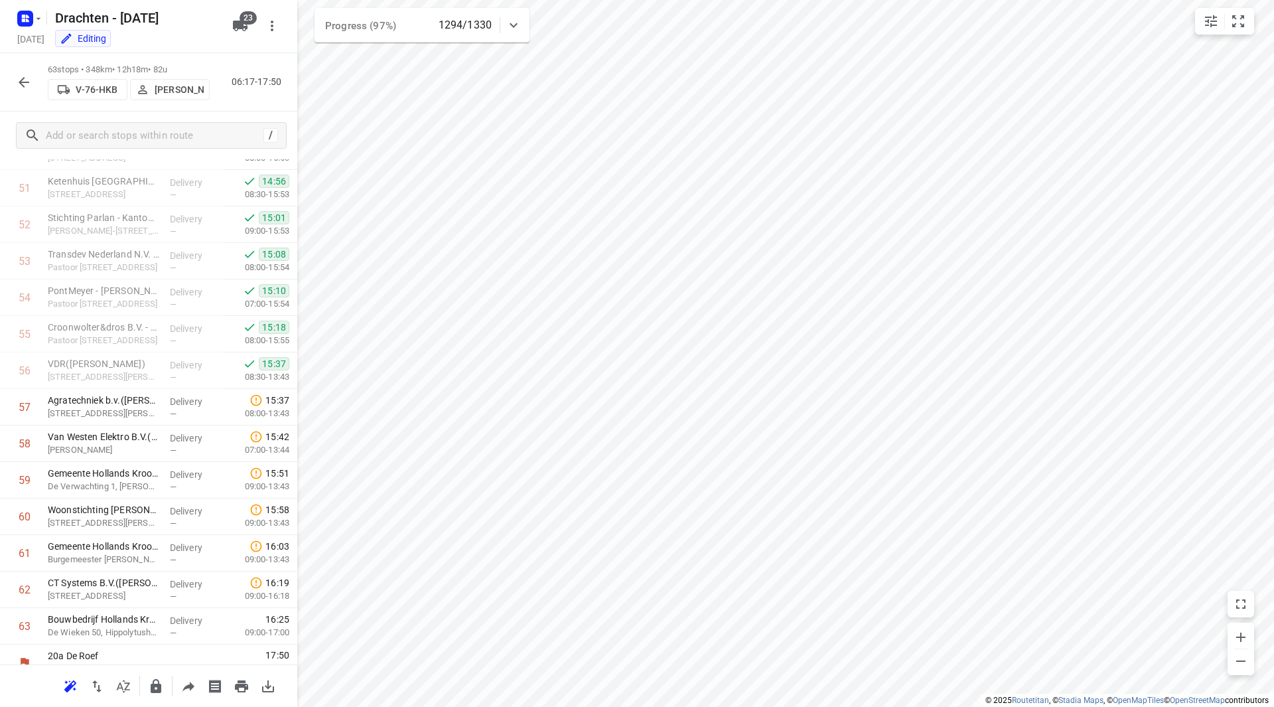
scroll to position [1935, 0]
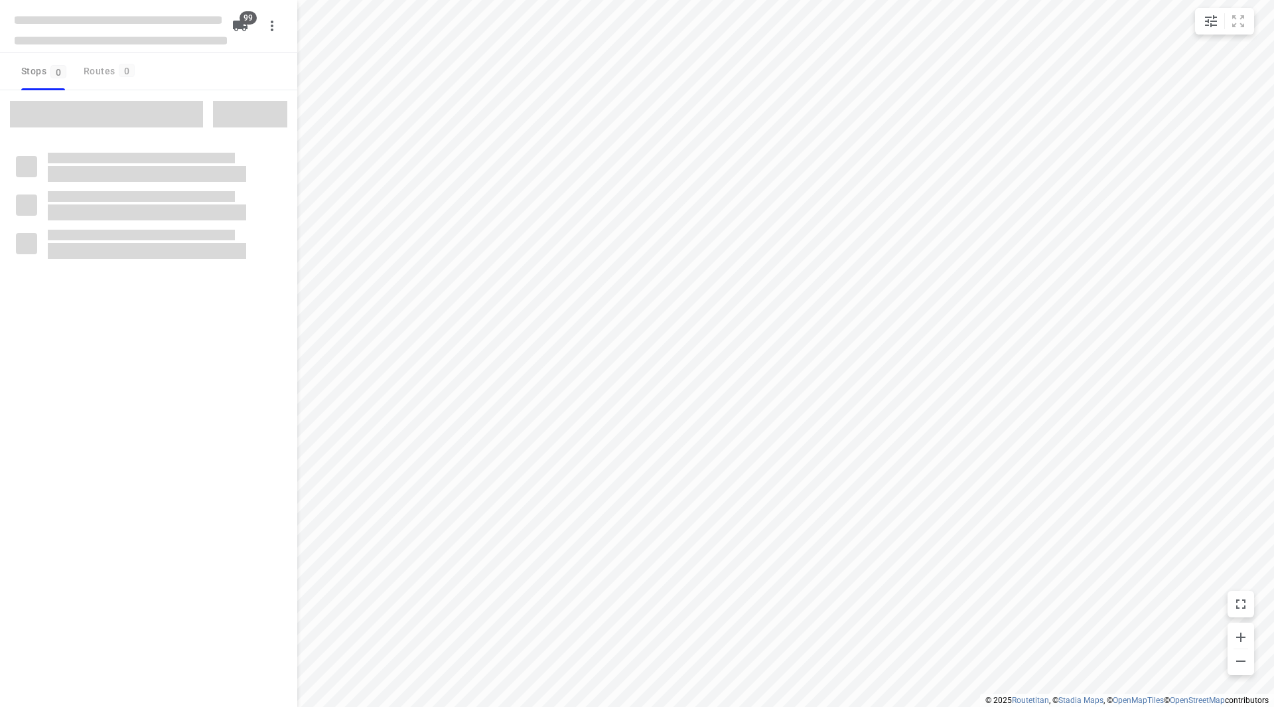
checkbox input "true"
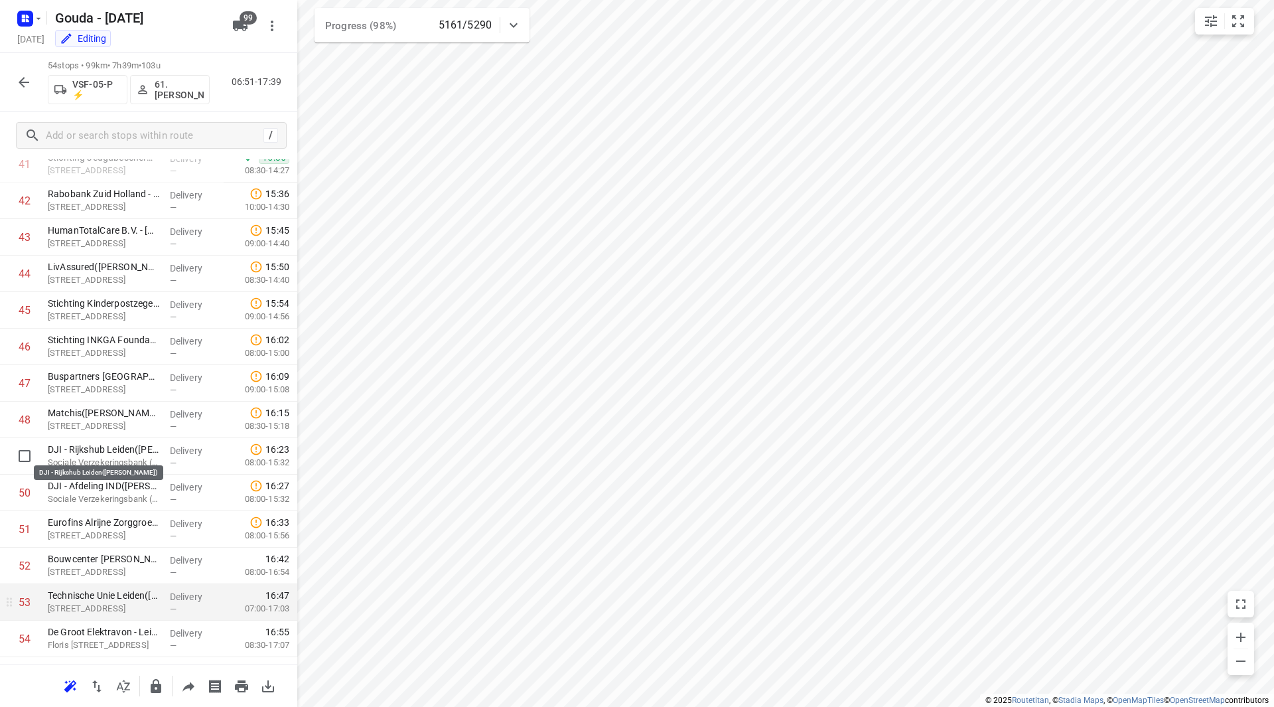
scroll to position [1569, 0]
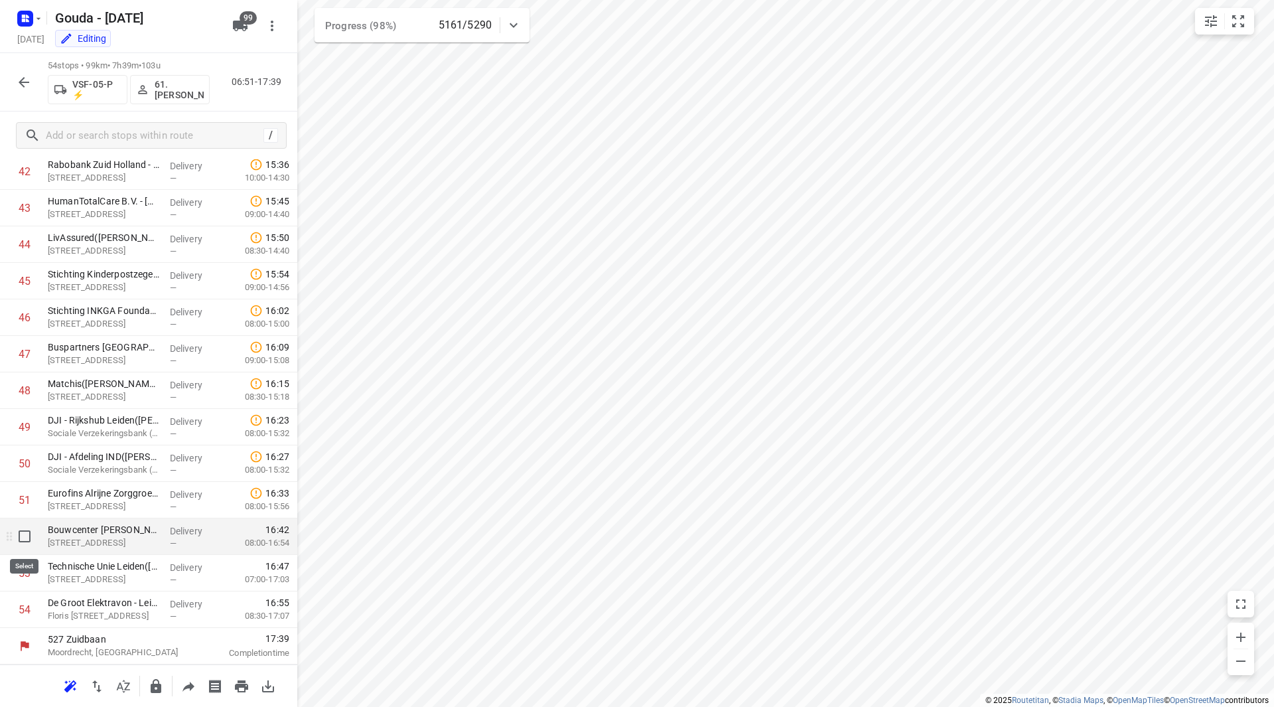
drag, startPoint x: 25, startPoint y: 539, endPoint x: 27, endPoint y: 568, distance: 29.3
click at [25, 538] on input "checkbox" at bounding box center [24, 536] width 27 height 27
checkbox input "true"
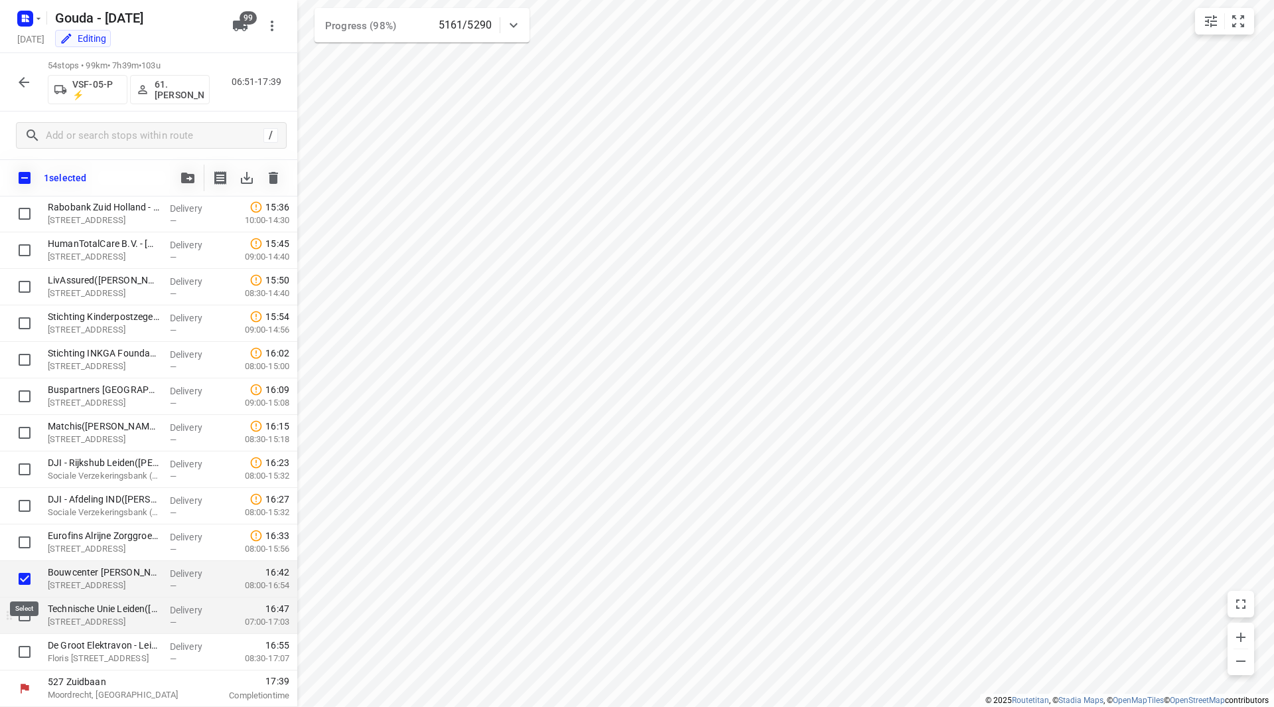
scroll to position [1564, 0]
click at [31, 613] on input "checkbox" at bounding box center [24, 615] width 27 height 27
checkbox input "true"
click at [29, 648] on input "checkbox" at bounding box center [24, 651] width 27 height 27
checkbox input "true"
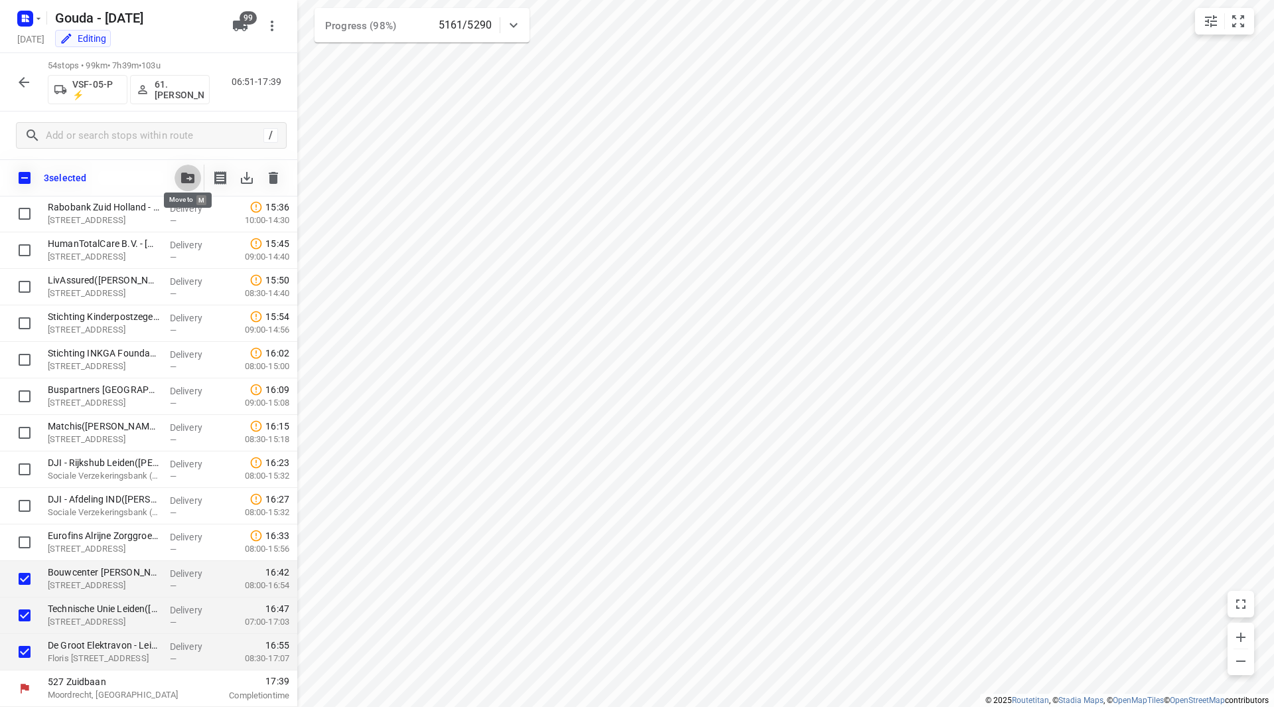
click at [183, 173] on icon "button" at bounding box center [187, 178] width 13 height 11
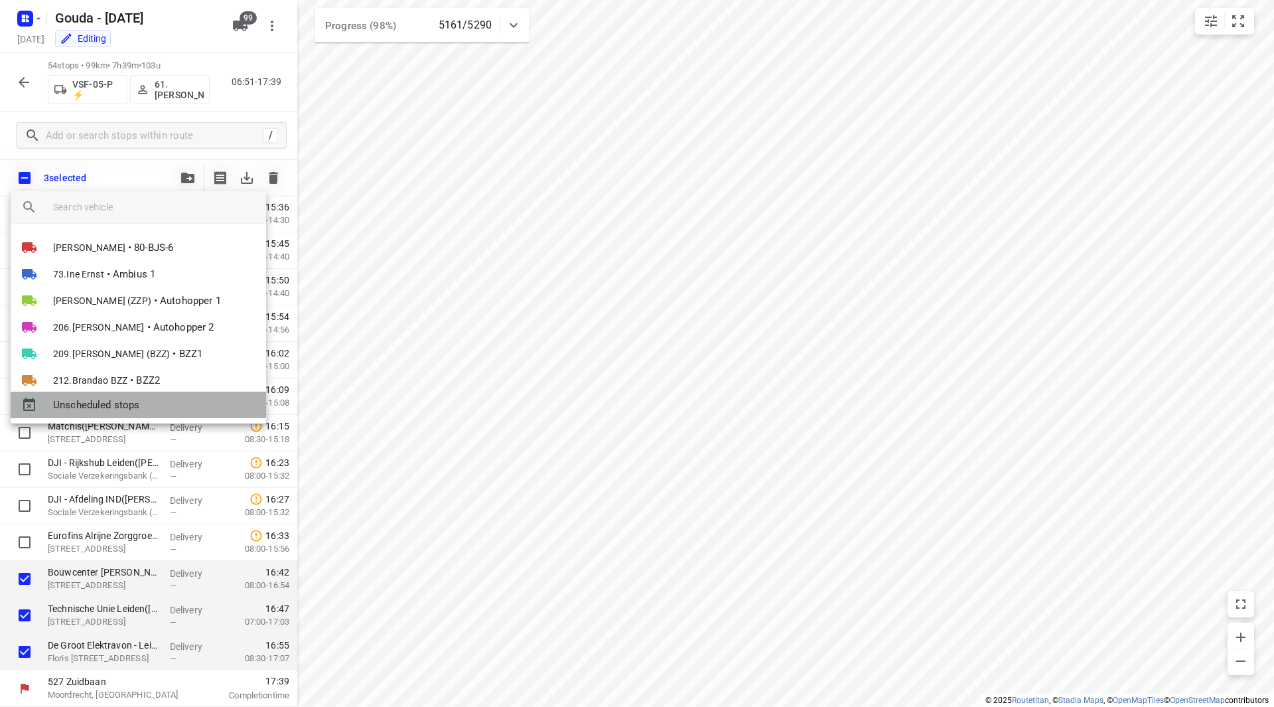
click at [124, 403] on span "Unscheduled stops" at bounding box center [154, 405] width 202 height 15
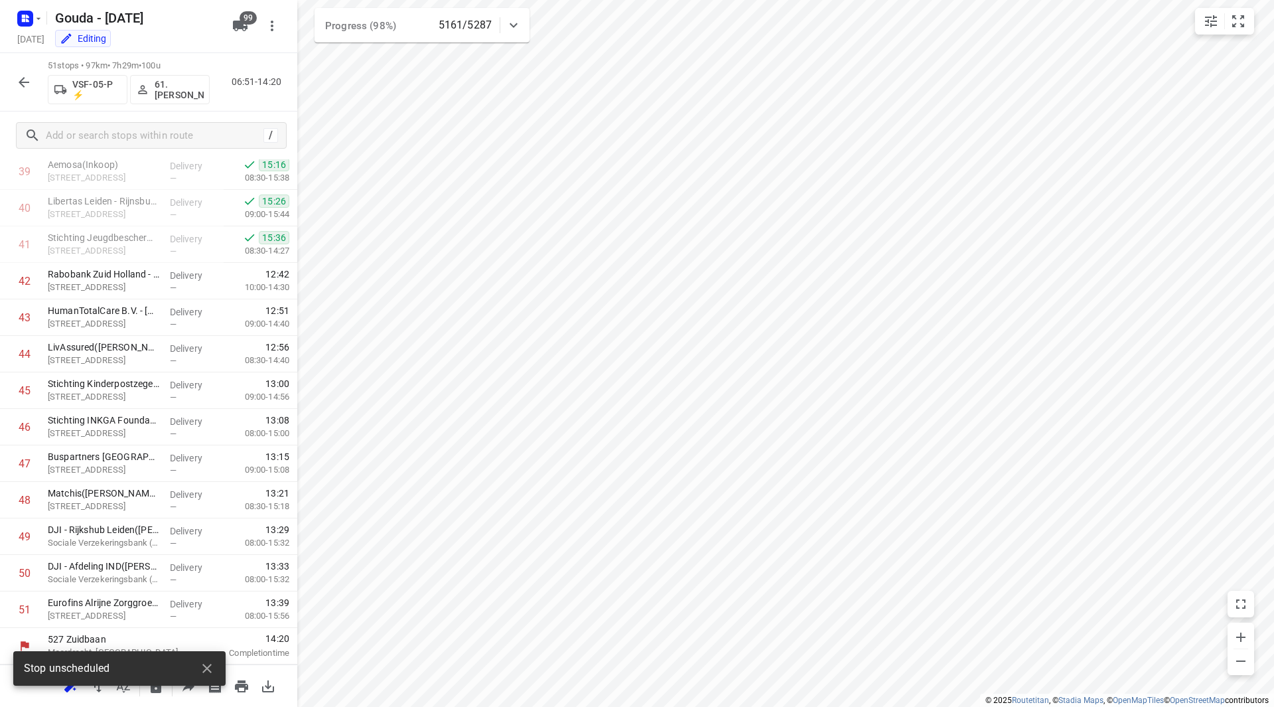
scroll to position [1497, 0]
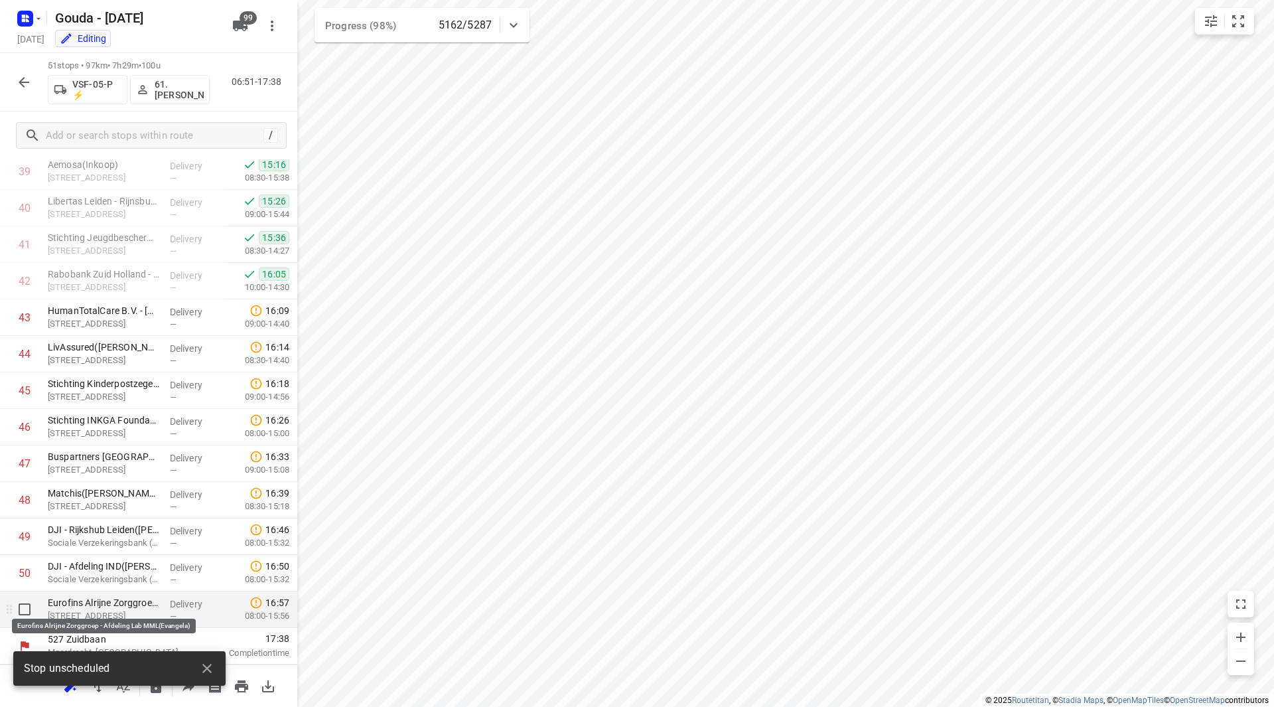
click at [109, 608] on p "Eurofins Alrijne Zorggroep - Afdeling Lab MML(Evangela)" at bounding box center [103, 602] width 111 height 13
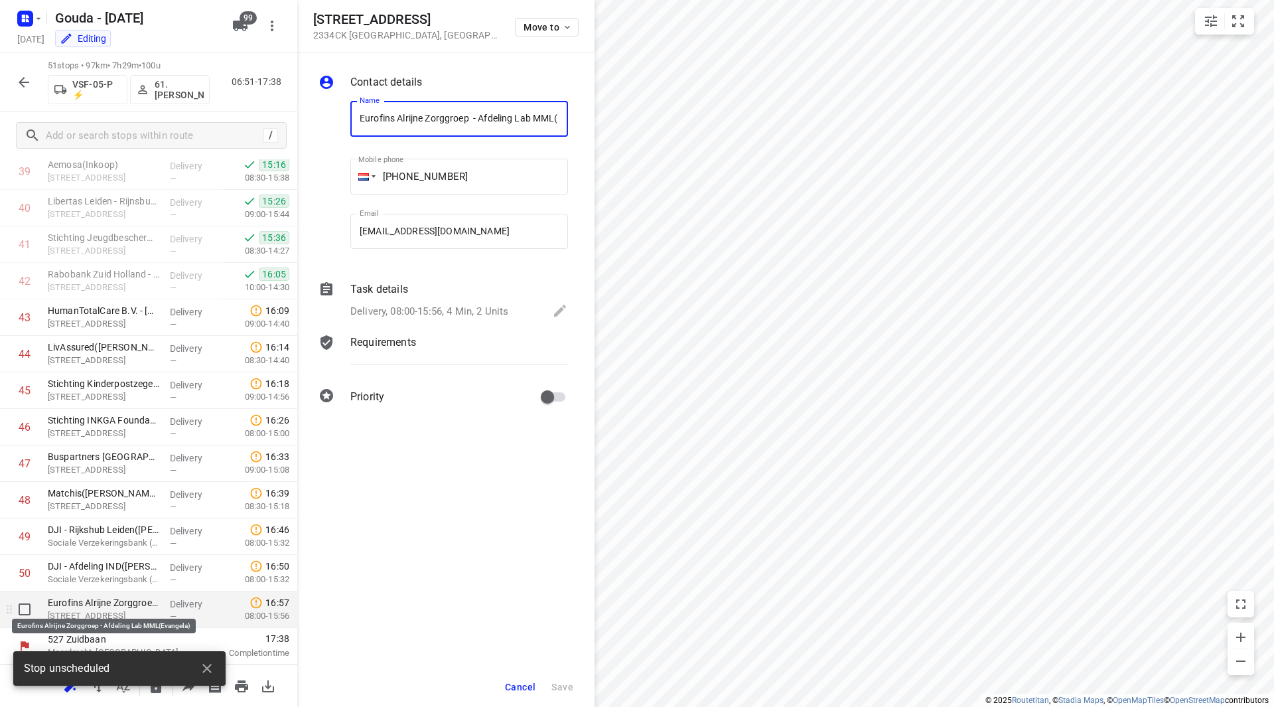
scroll to position [0, 42]
click at [407, 289] on p "Task details" at bounding box center [379, 289] width 58 height 16
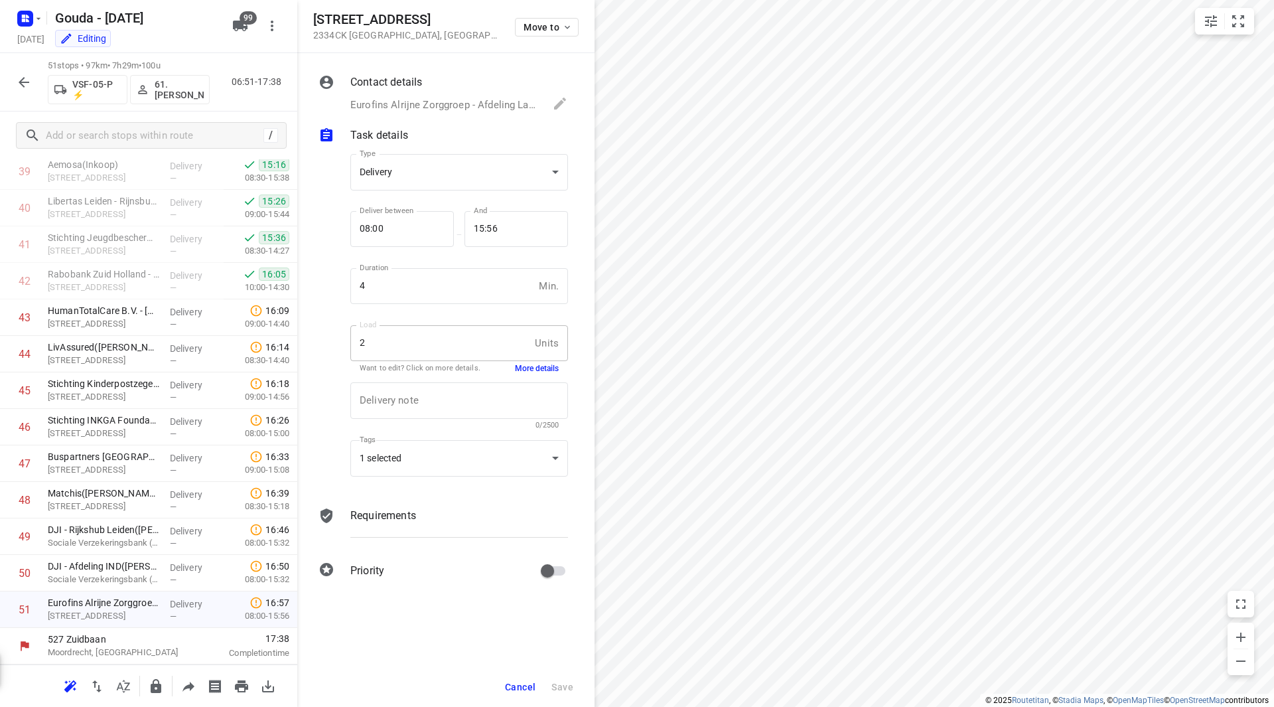
scroll to position [0, 0]
click at [525, 369] on button "More details" at bounding box center [537, 368] width 44 height 11
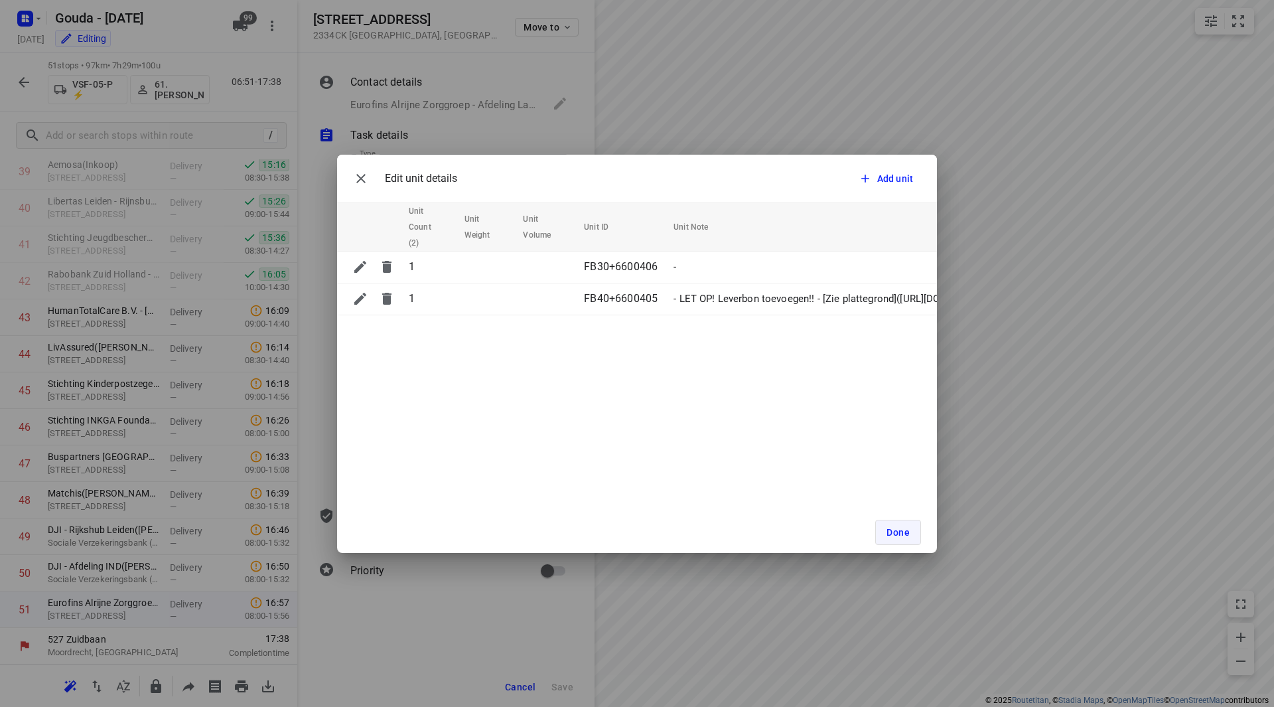
click at [897, 520] on button "Done" at bounding box center [898, 532] width 46 height 25
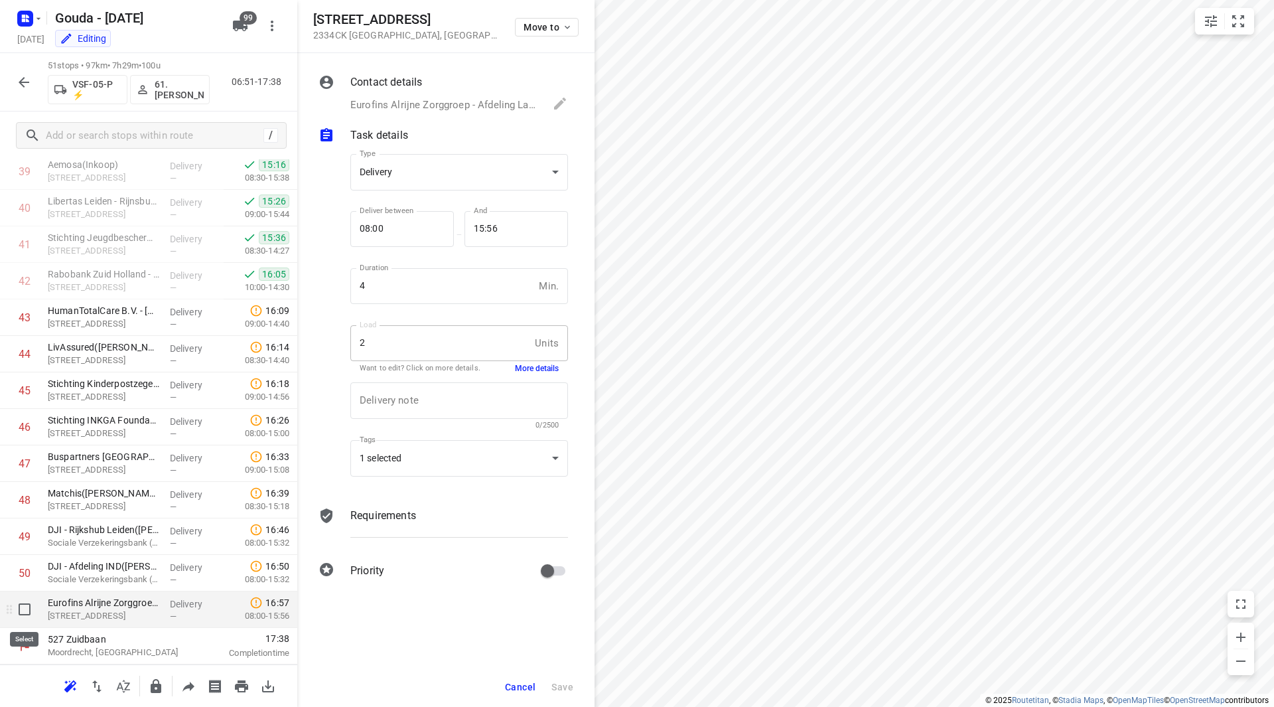
click at [27, 615] on input "checkbox" at bounding box center [24, 609] width 27 height 27
checkbox input "true"
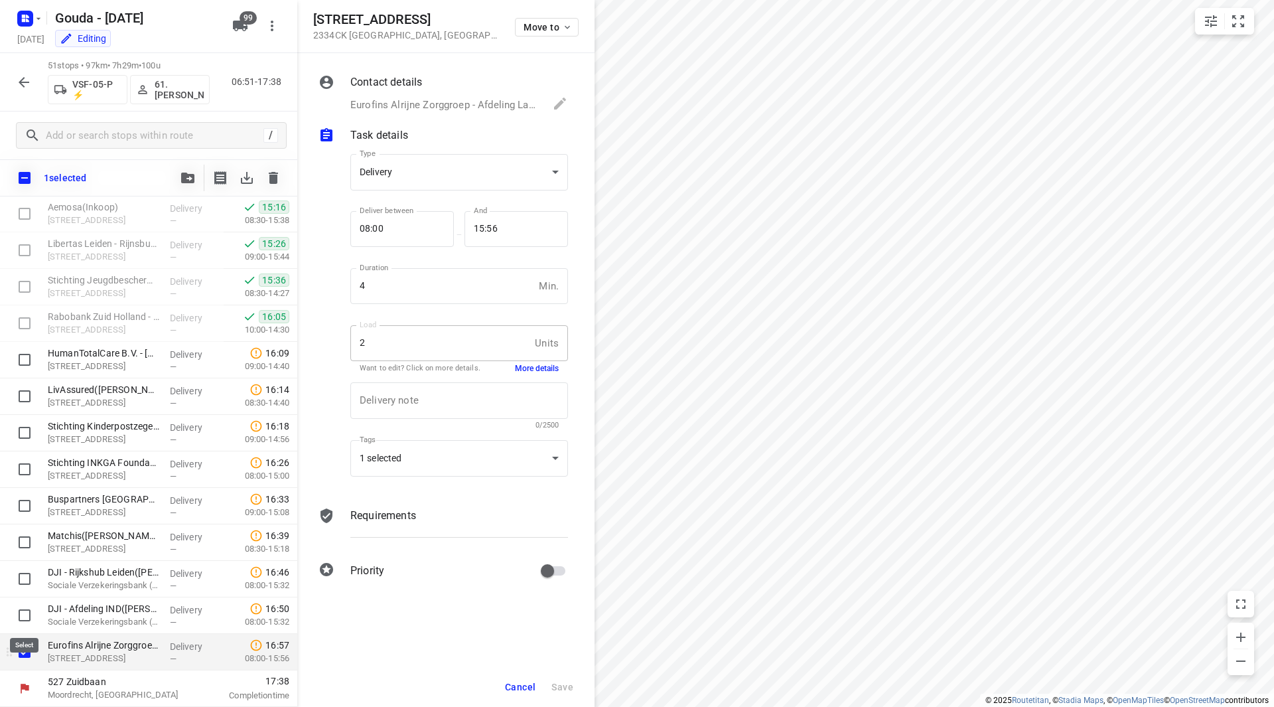
scroll to position [1492, 0]
click at [188, 177] on icon "button" at bounding box center [187, 178] width 13 height 11
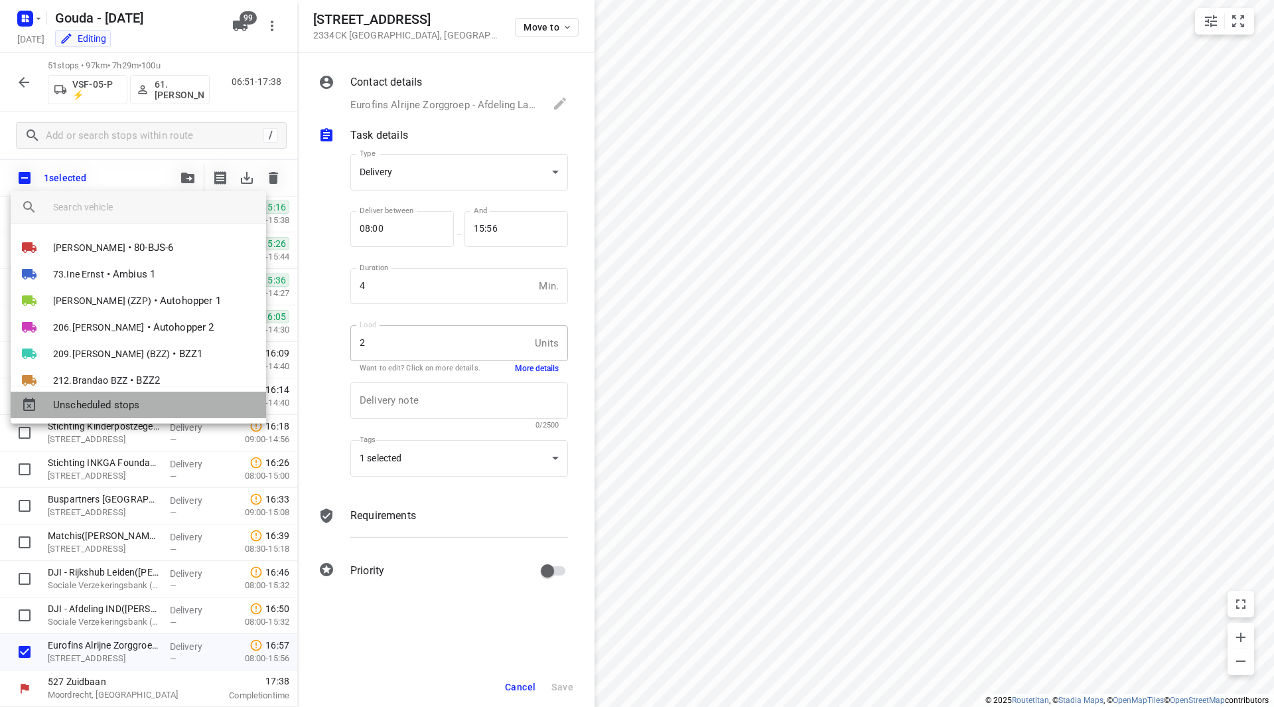
click at [110, 405] on span "Unscheduled stops" at bounding box center [154, 405] width 202 height 15
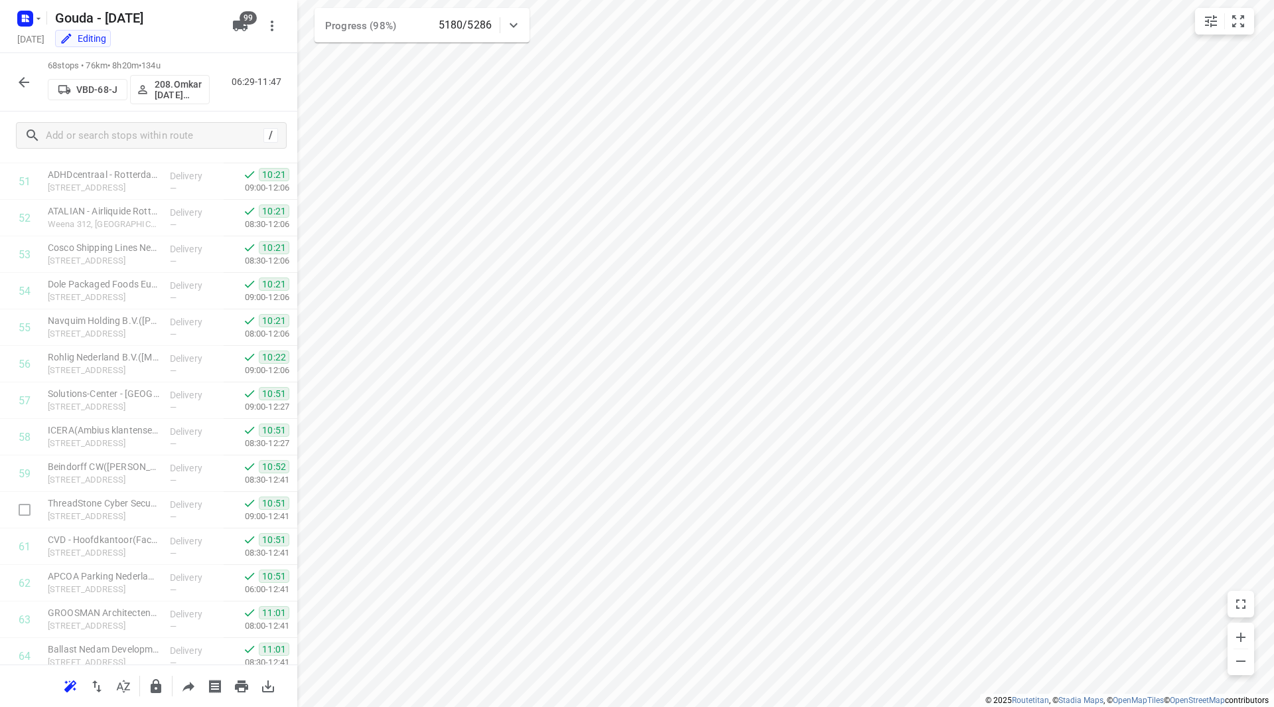
scroll to position [2118, 0]
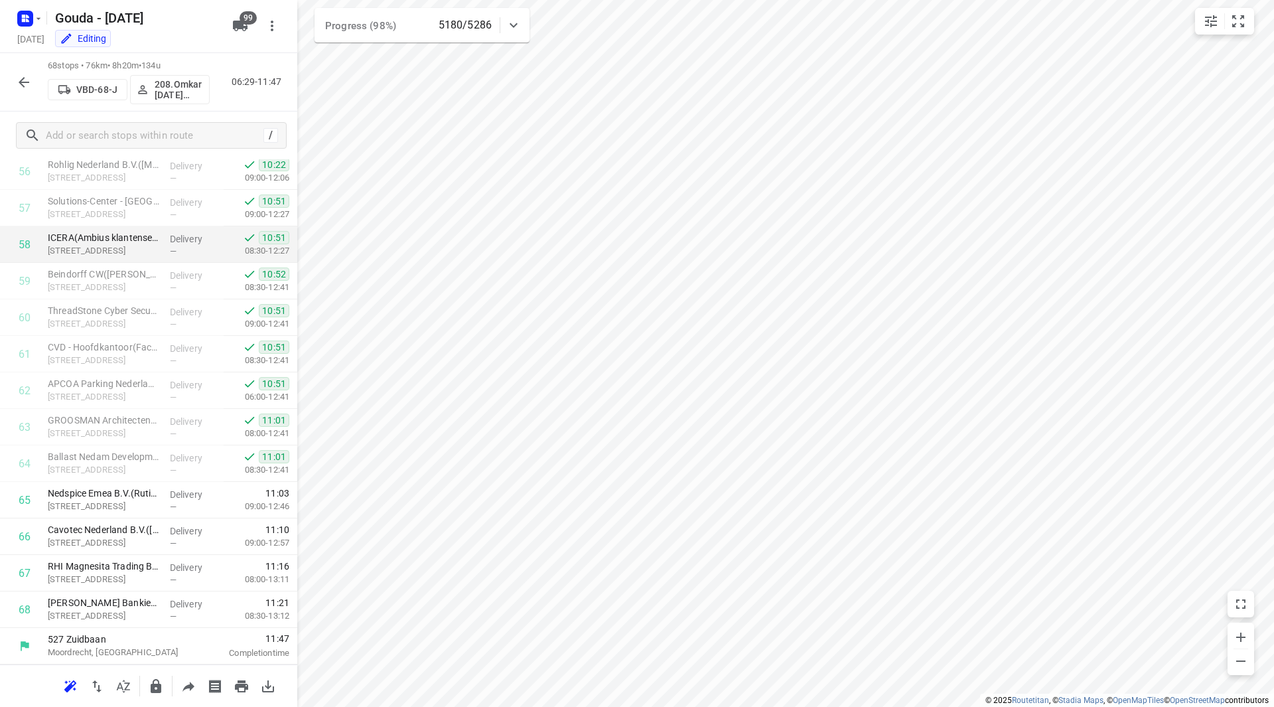
click at [230, 269] on div "i © 2025 Routetitan , © Stadia Maps , © OpenMapTiles © OpenStreetMap contributo…" at bounding box center [637, 353] width 1274 height 707
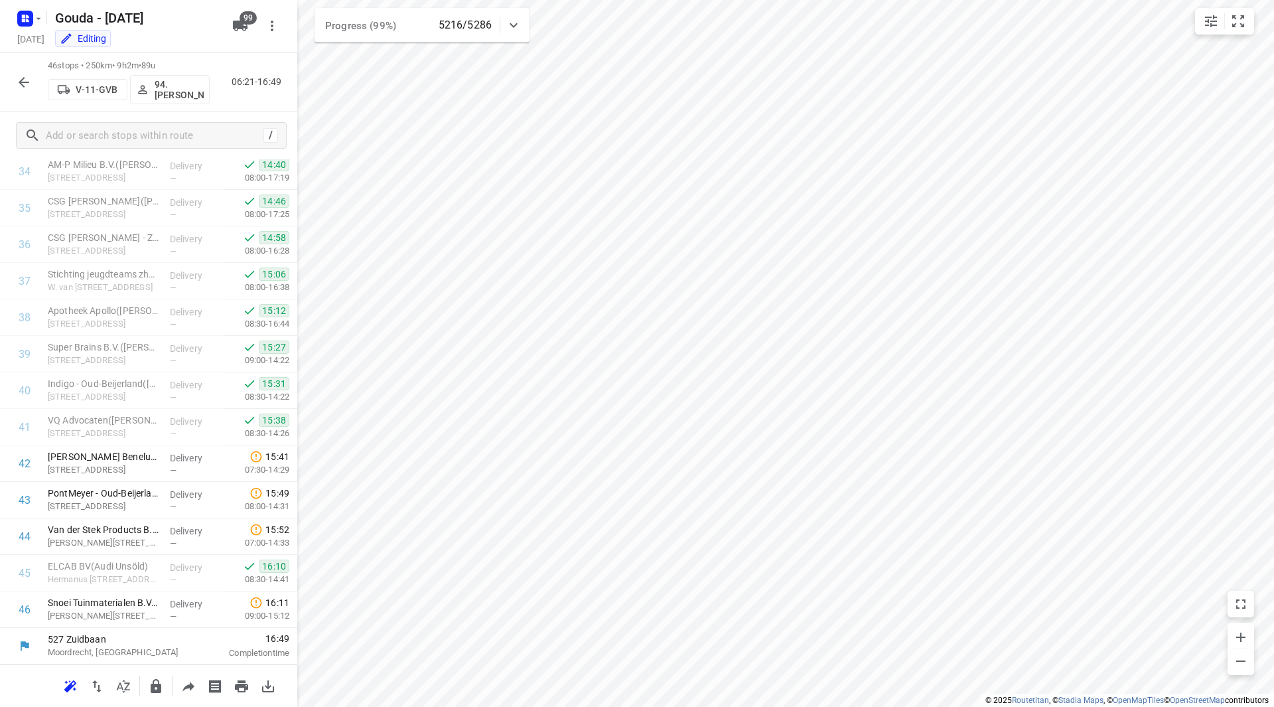
scroll to position [1315, 0]
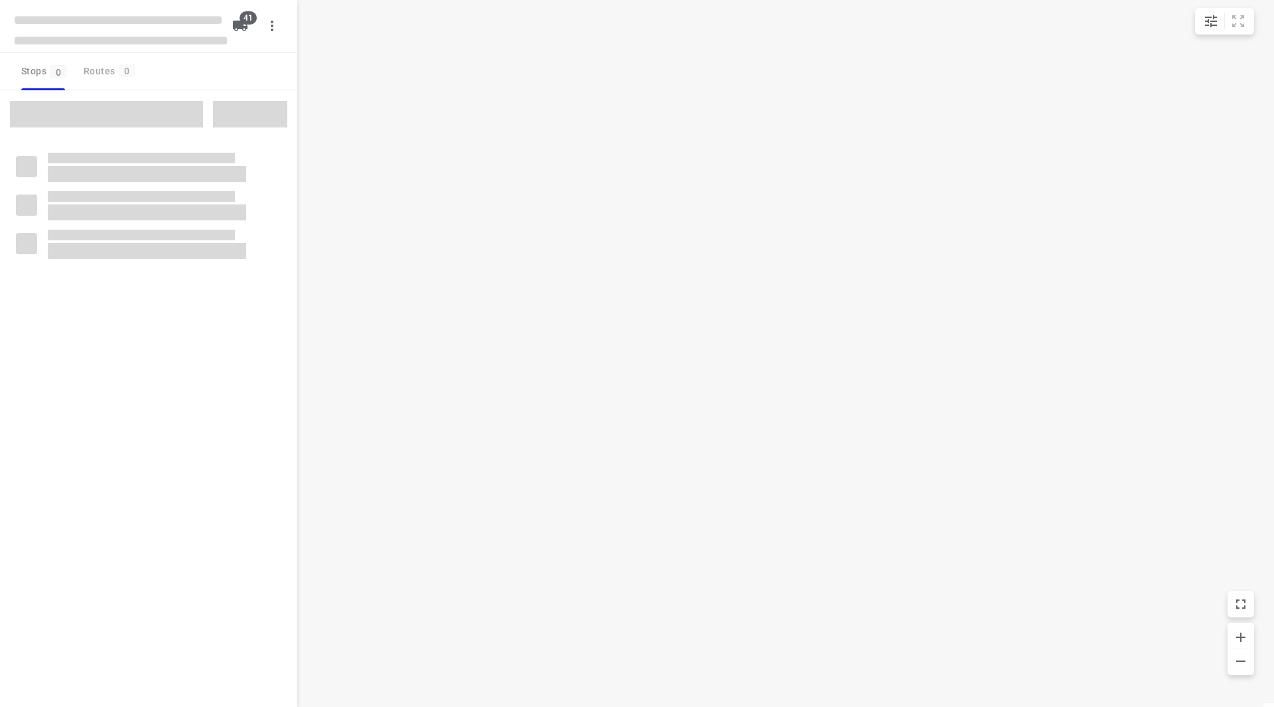
checkbox input "true"
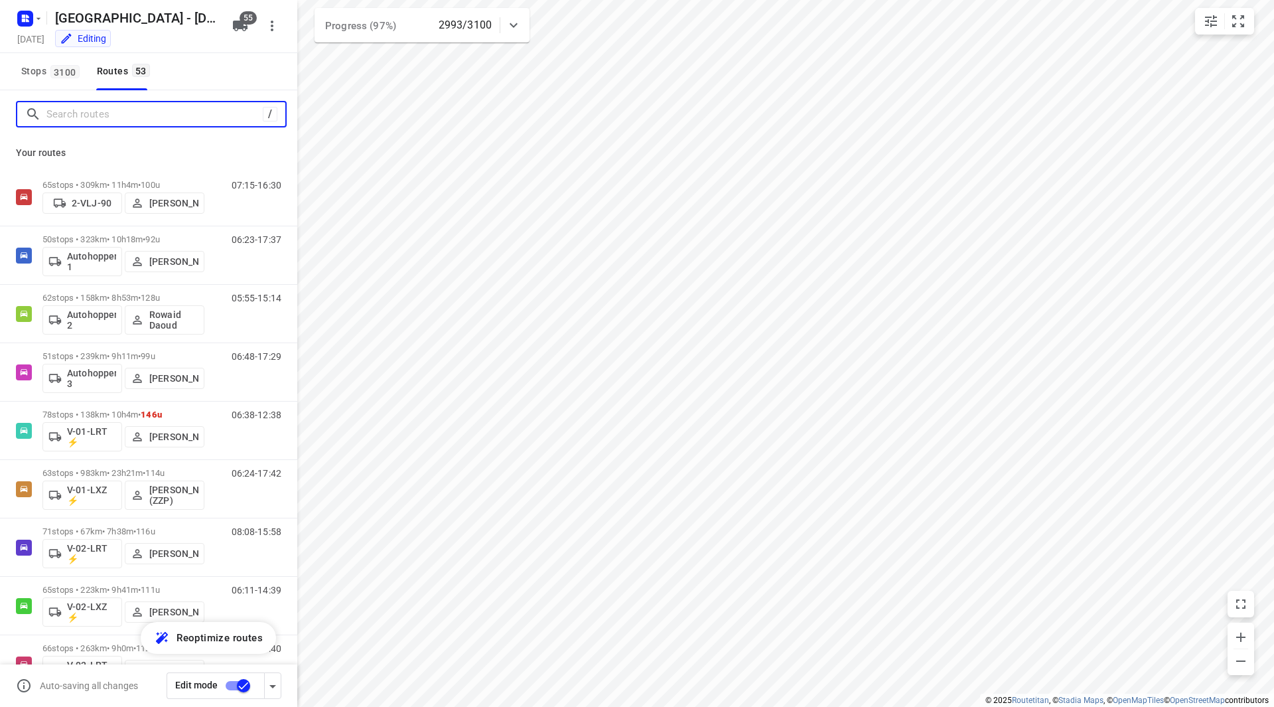
click at [56, 115] on input "Search routes" at bounding box center [154, 114] width 216 height 21
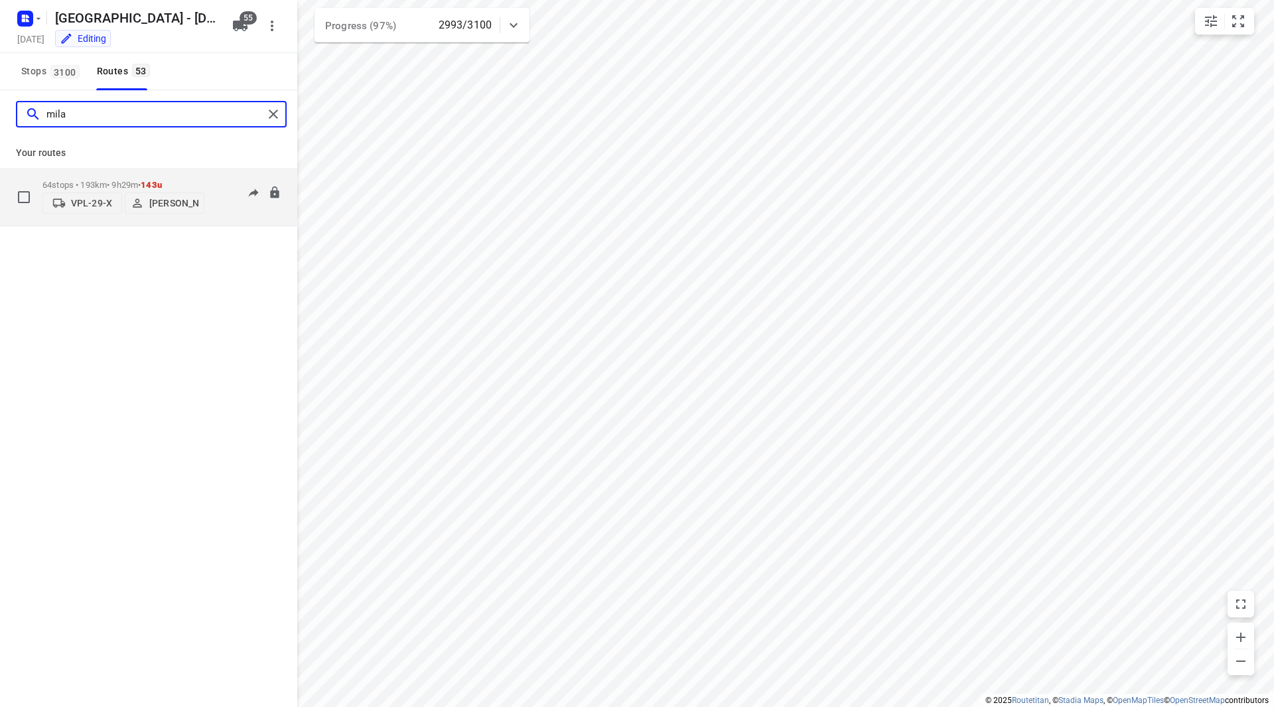
type input "mila"
click at [159, 174] on div "64 stops • 193km • 9h29m • 143u VPL-29-X Milan Rave" at bounding box center [123, 196] width 162 height 47
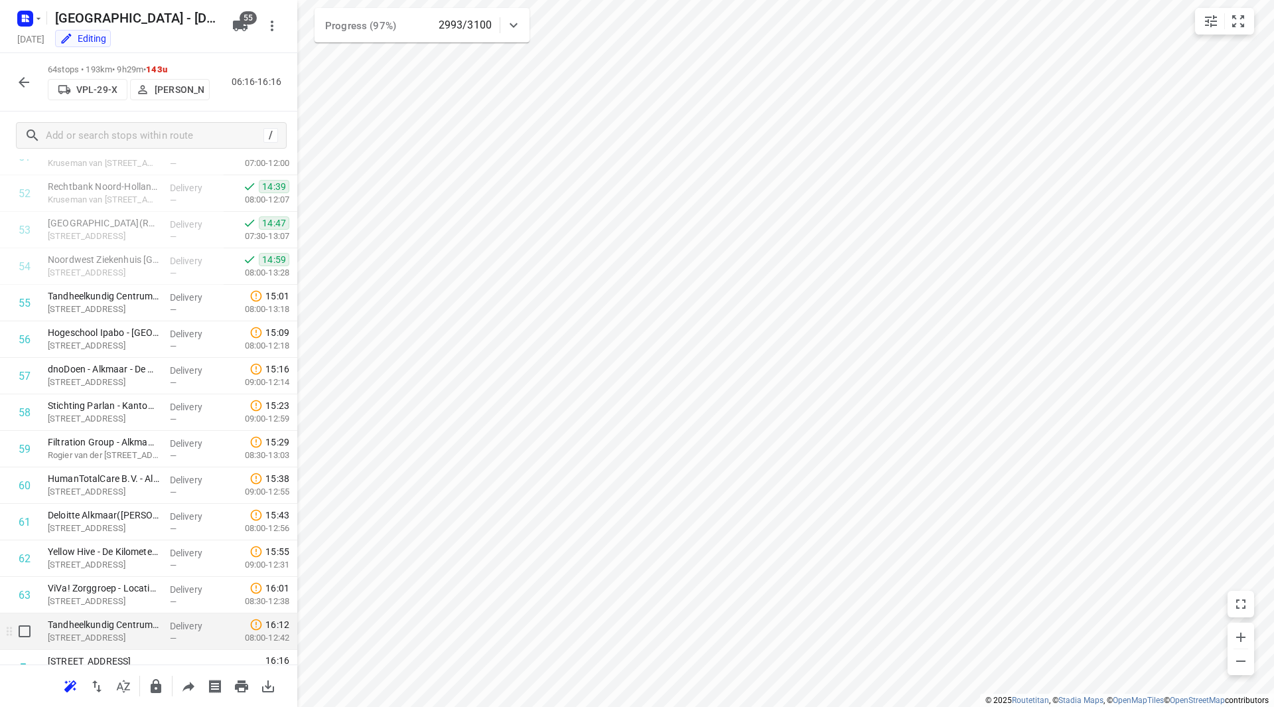
scroll to position [1934, 0]
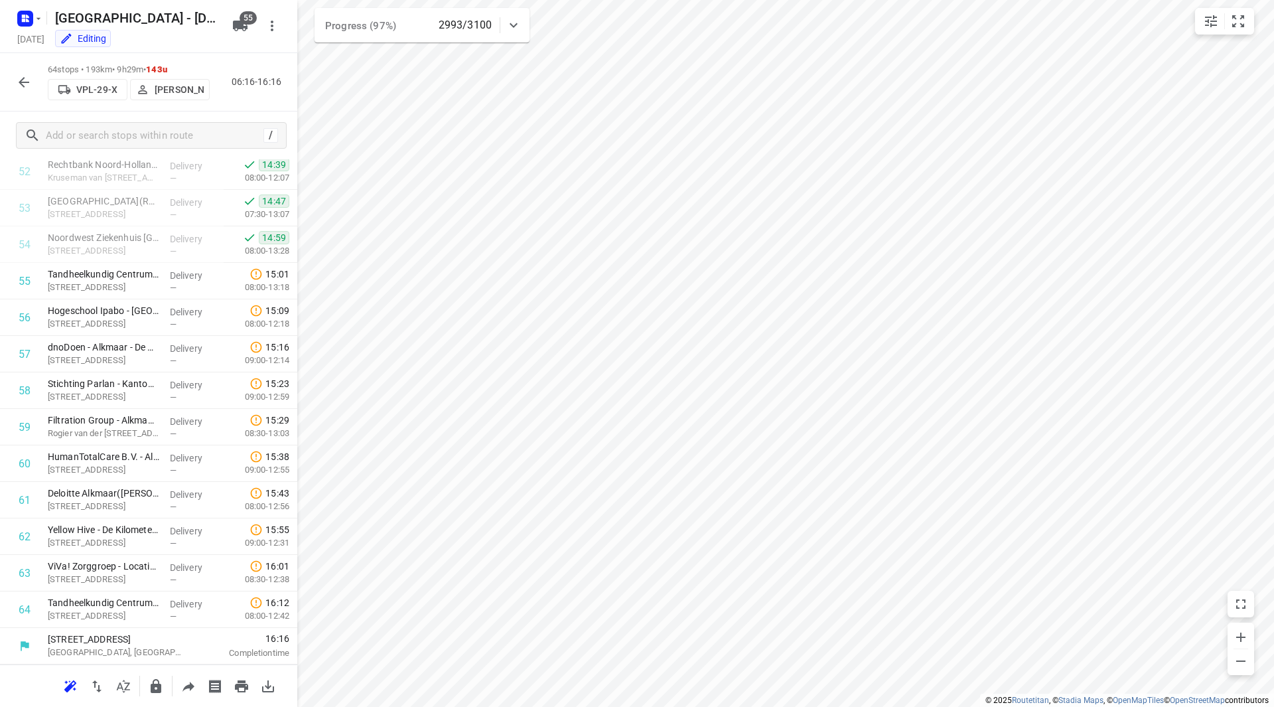
click at [295, 591] on div "i © 2025 Routetitan , © Stadia Maps , © OpenMapTiles © OpenStreetMap contributo…" at bounding box center [637, 353] width 1274 height 707
drag, startPoint x: 10, startPoint y: 540, endPoint x: 17, endPoint y: 569, distance: 29.9
click at [20, 540] on input "checkbox" at bounding box center [24, 536] width 27 height 27
checkbox input "true"
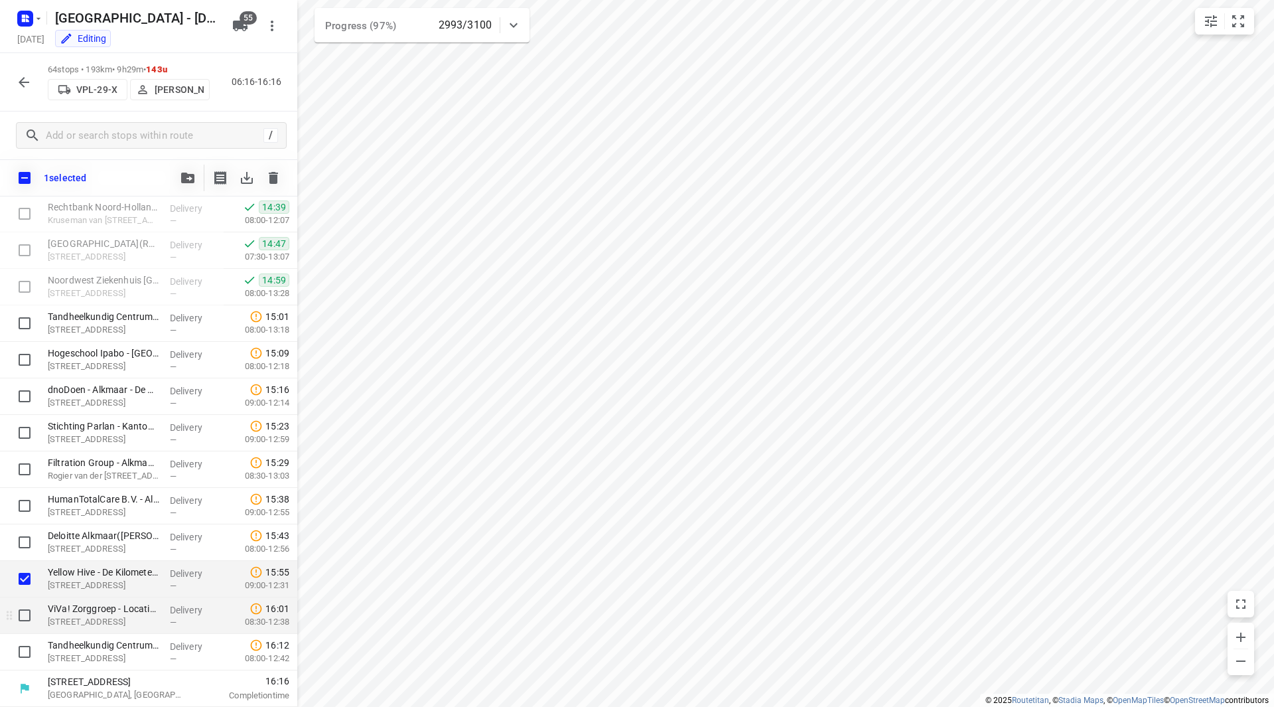
scroll to position [1929, 0]
click at [19, 622] on input "checkbox" at bounding box center [24, 615] width 27 height 27
checkbox input "true"
click at [23, 647] on input "checkbox" at bounding box center [24, 651] width 27 height 27
checkbox input "true"
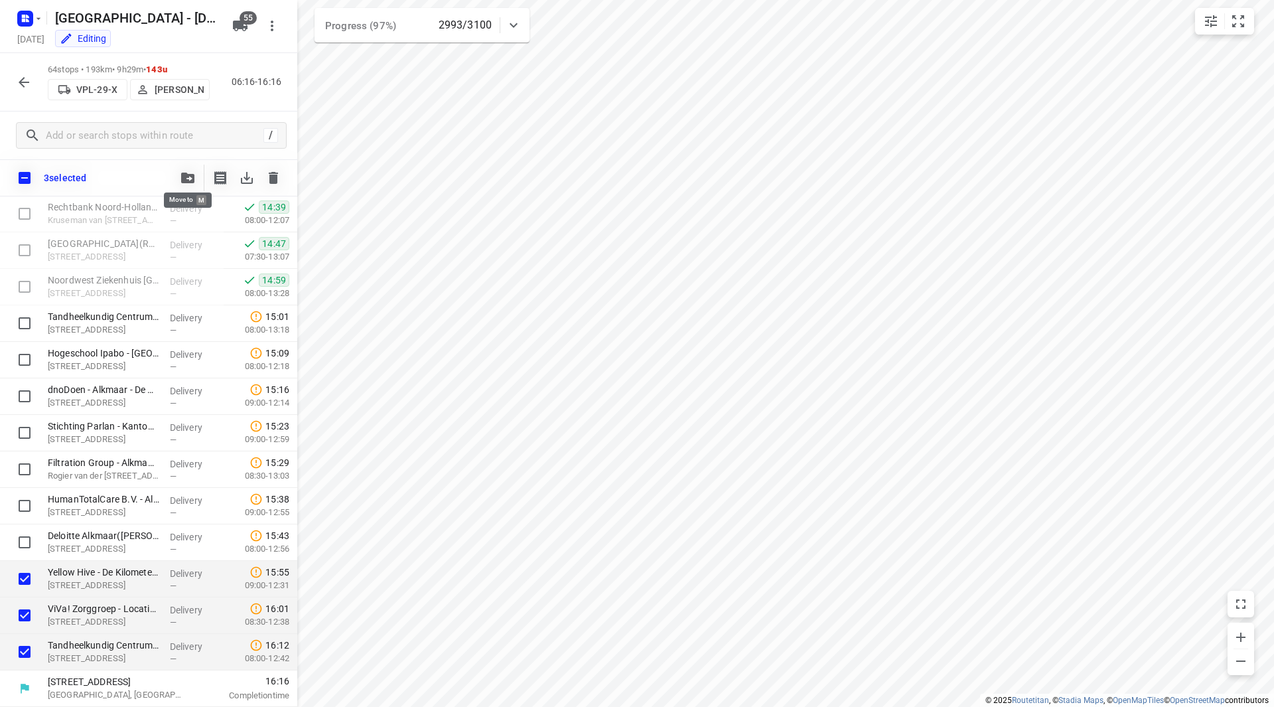
click at [182, 172] on button "button" at bounding box center [188, 178] width 27 height 27
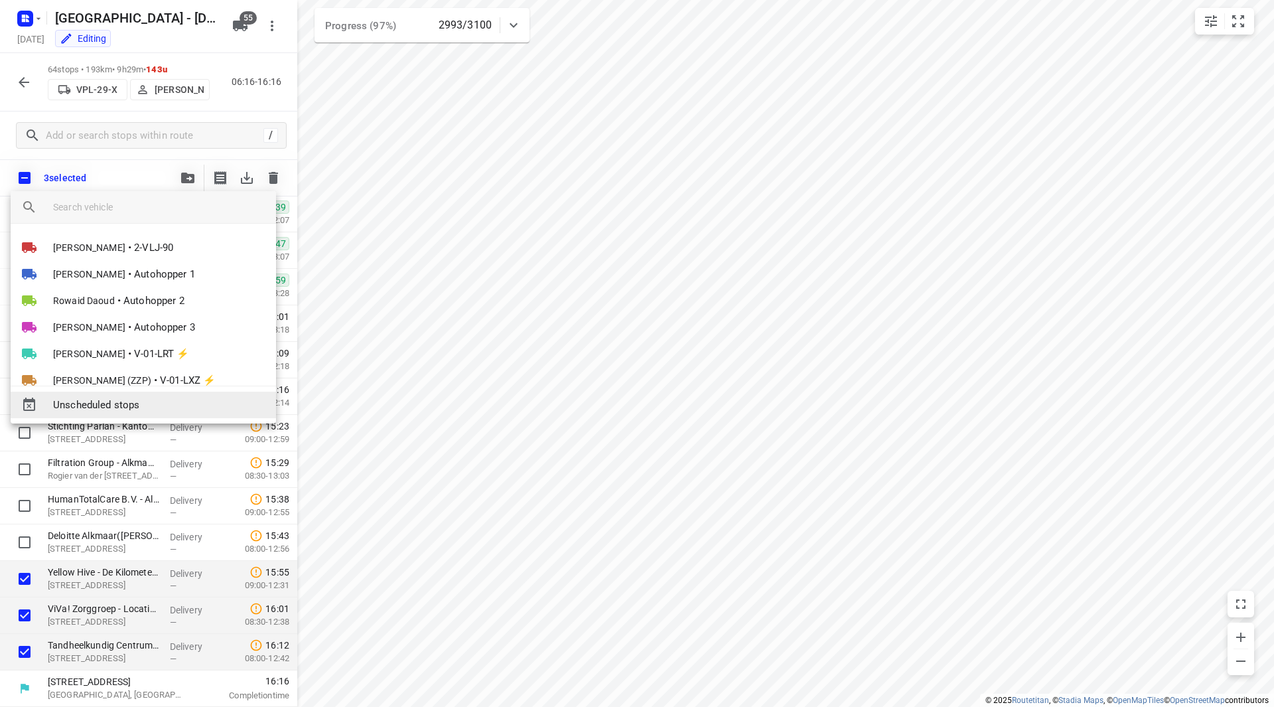
click at [127, 401] on span "Unscheduled stops" at bounding box center [159, 405] width 212 height 15
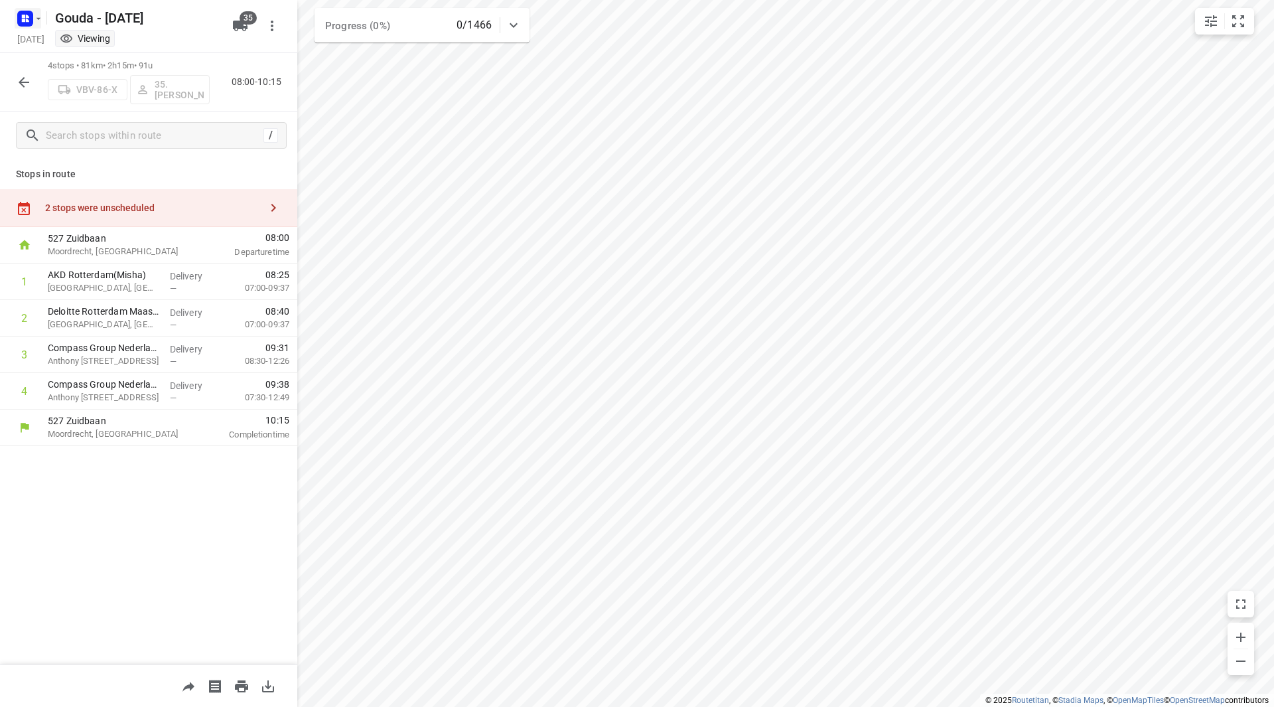
click at [31, 20] on rect "button" at bounding box center [25, 19] width 16 height 16
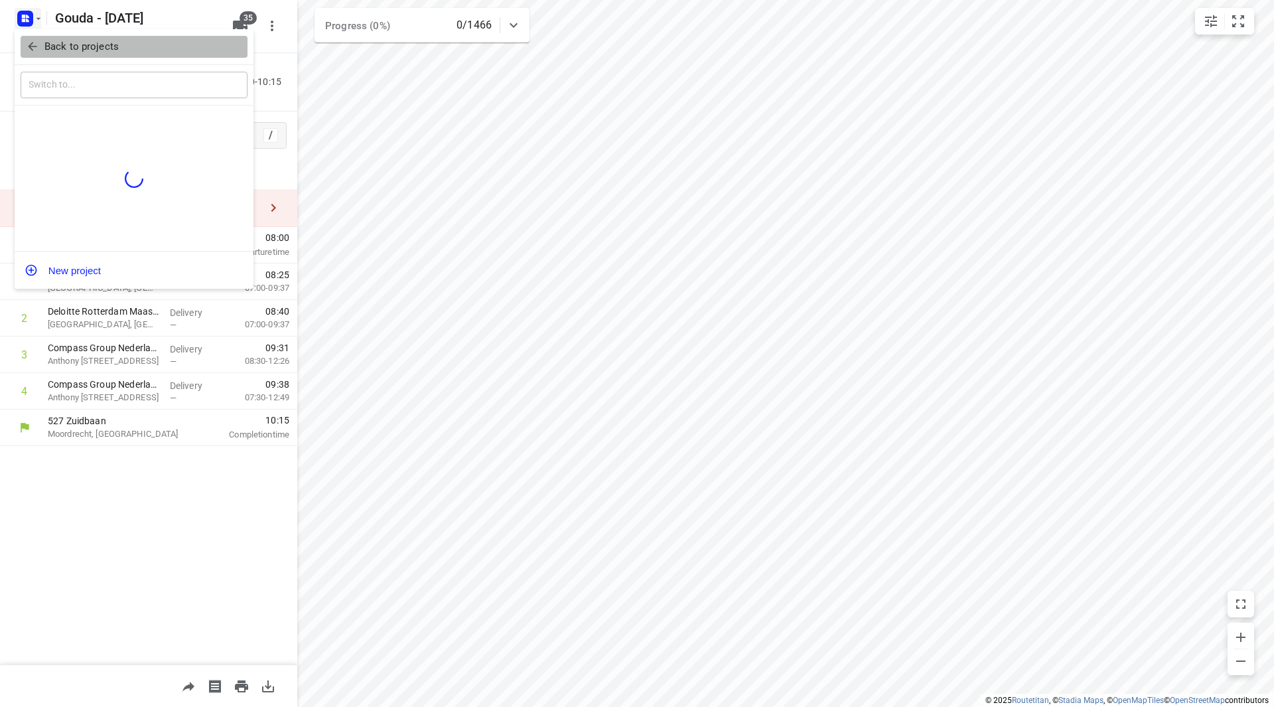
click at [42, 42] on span "Back to projects" at bounding box center [134, 46] width 216 height 15
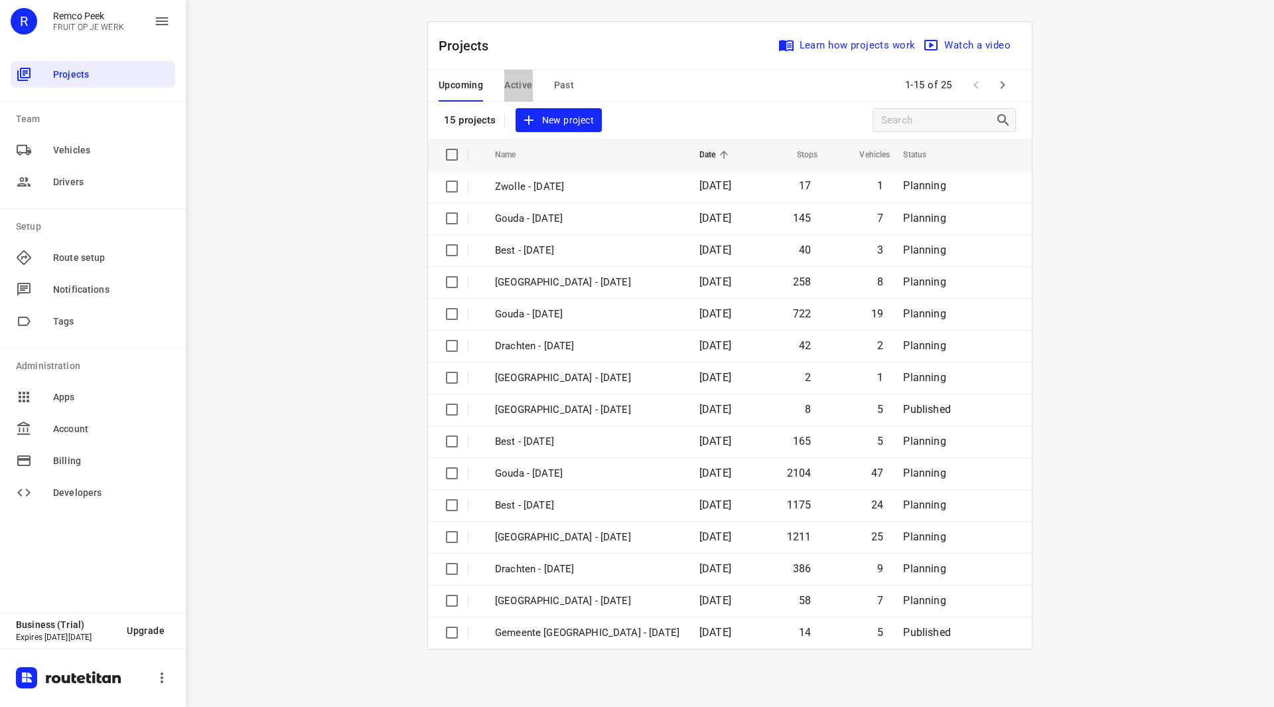
click at [512, 87] on span "Active" at bounding box center [518, 85] width 28 height 17
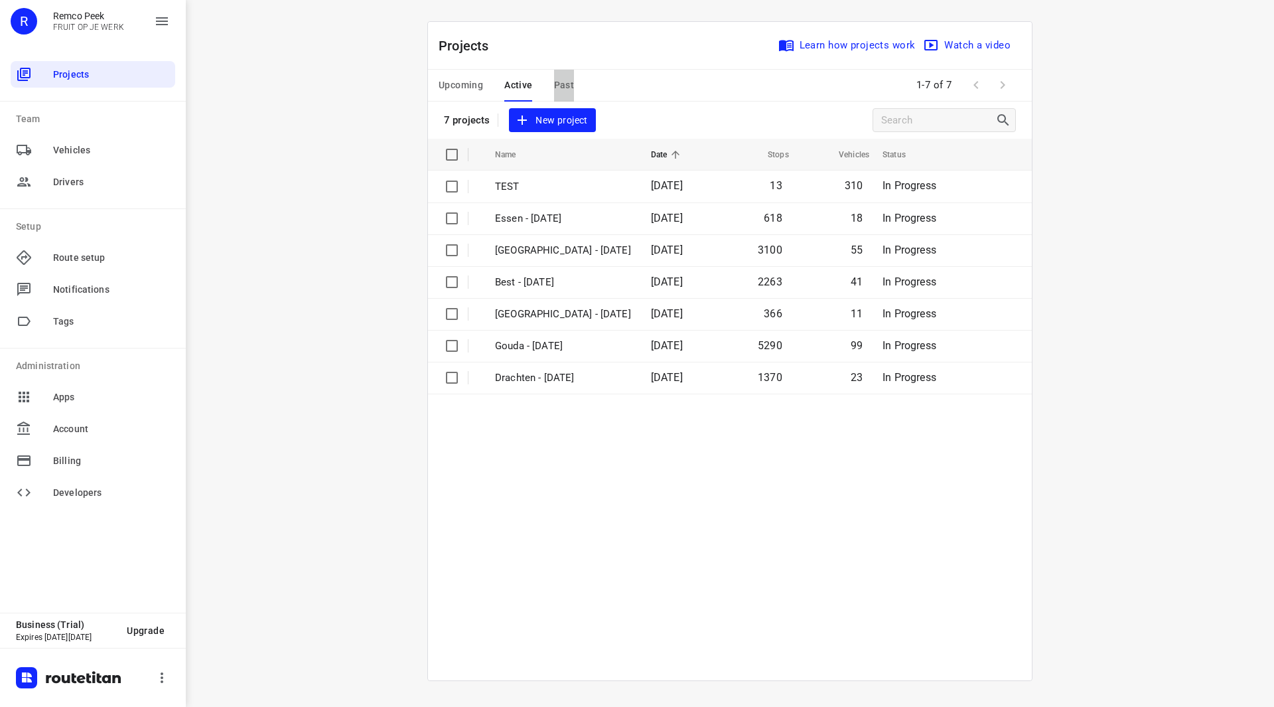
click at [557, 81] on span "Past" at bounding box center [564, 85] width 21 height 17
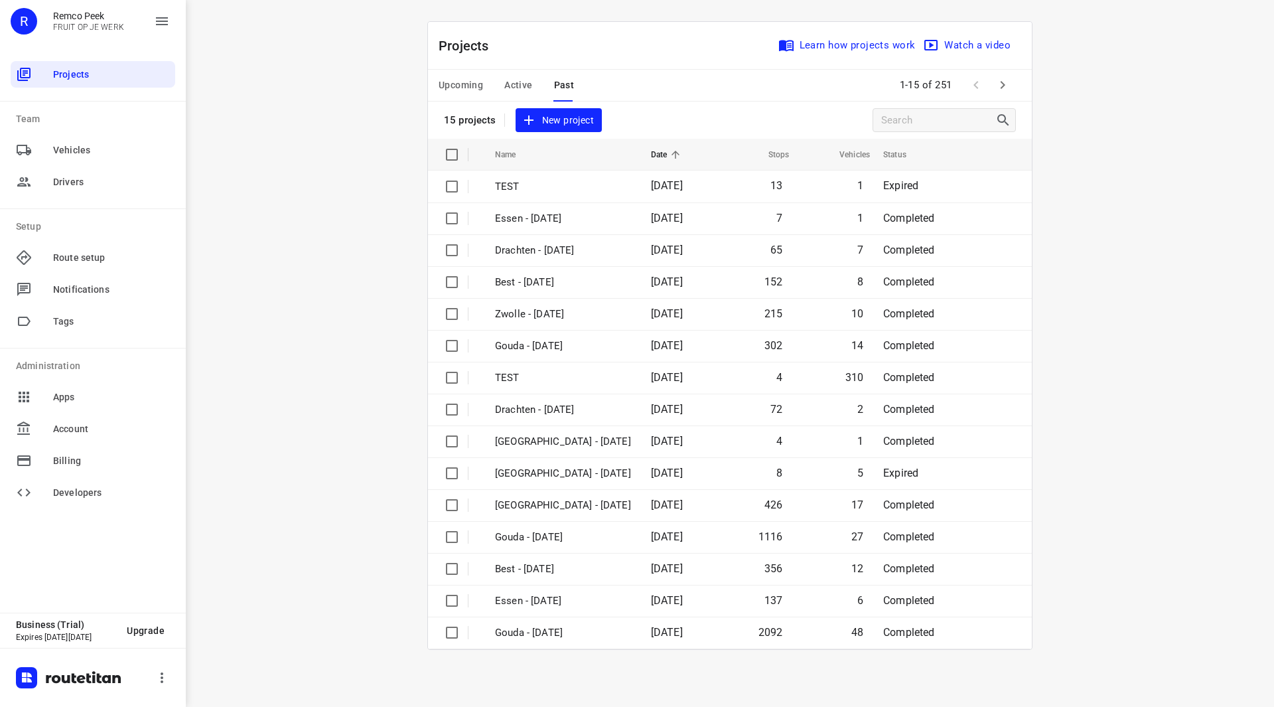
click at [458, 84] on span "Upcoming" at bounding box center [461, 85] width 44 height 17
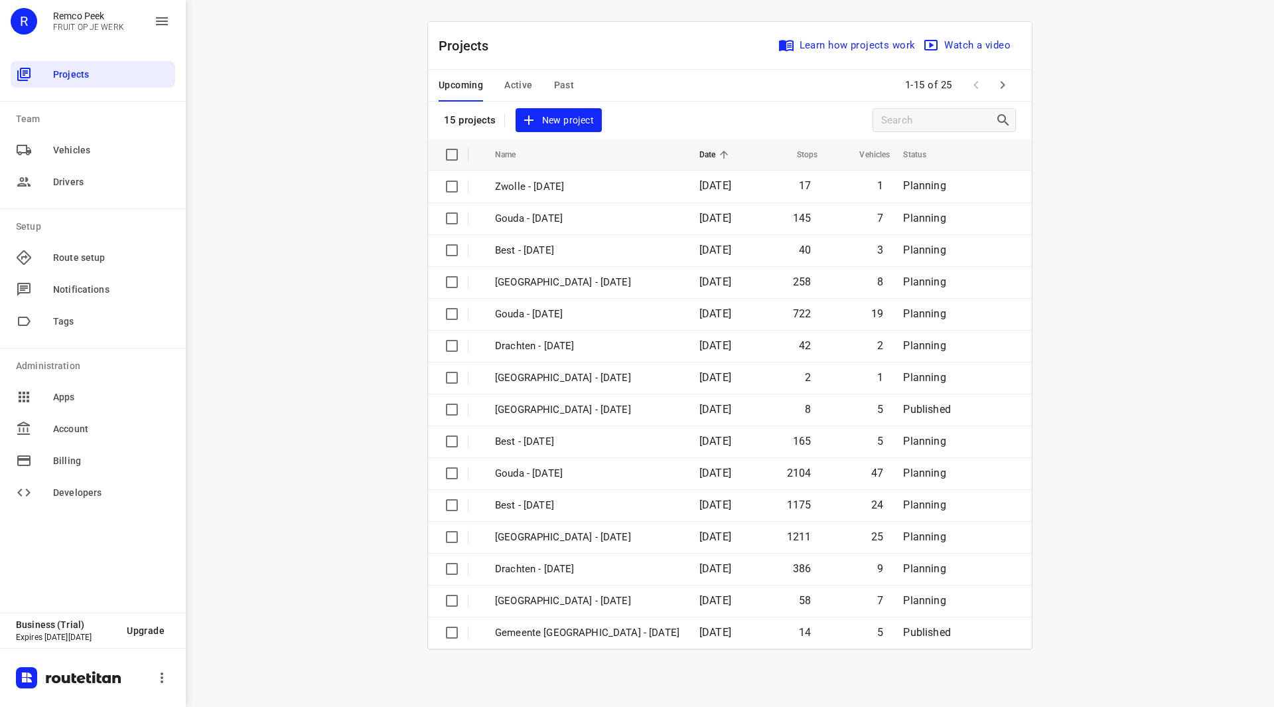
click at [1005, 84] on icon "button" at bounding box center [1003, 85] width 16 height 16
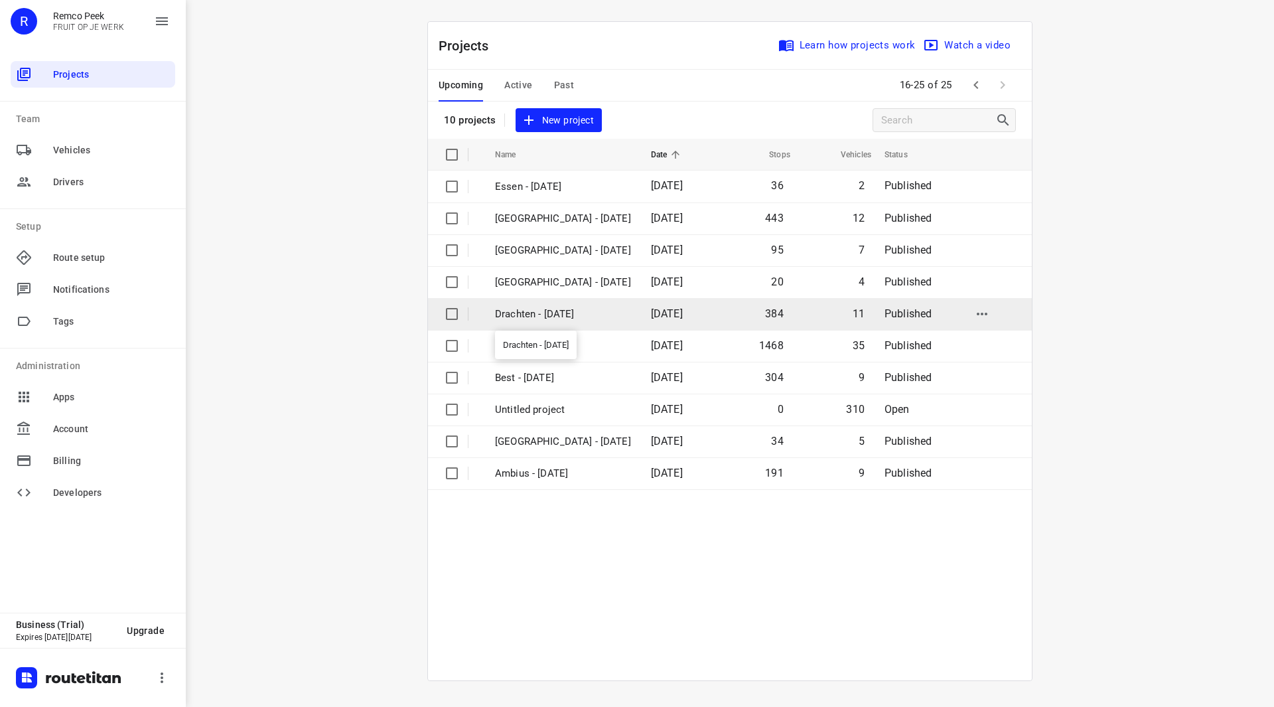
click at [555, 311] on p "Drachten - Tuesday" at bounding box center [563, 314] width 136 height 15
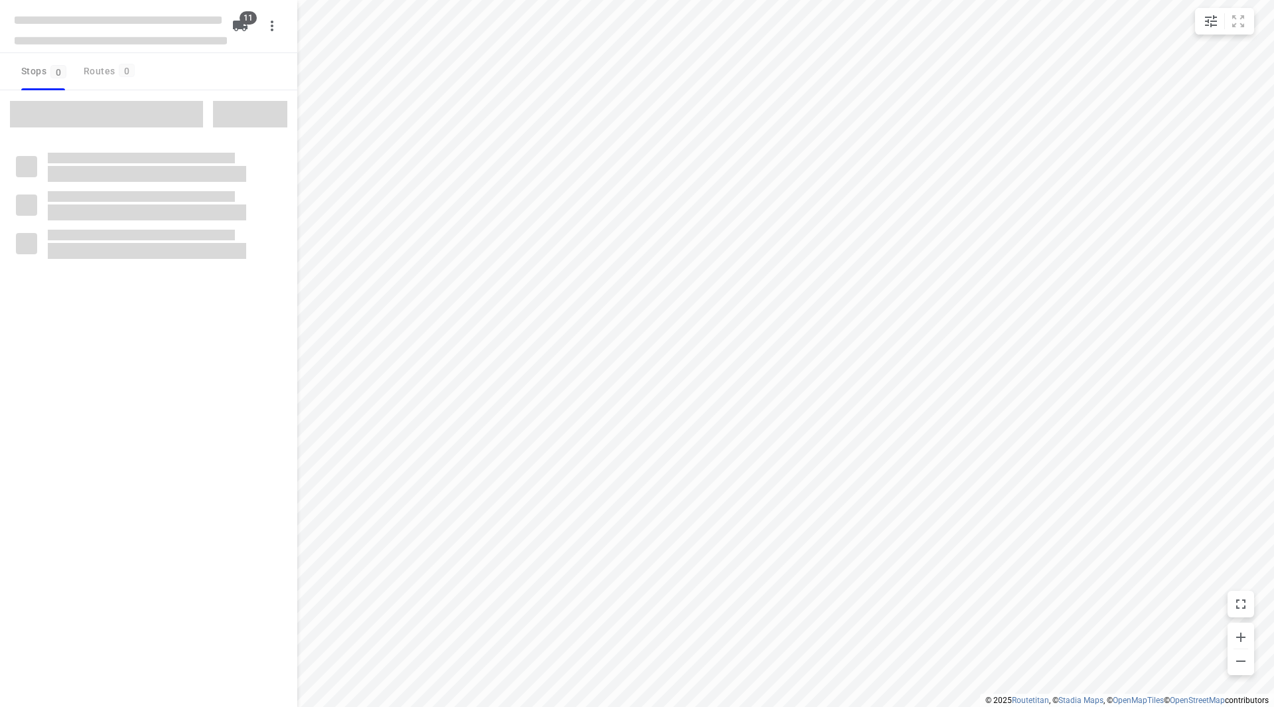
checkbox input "true"
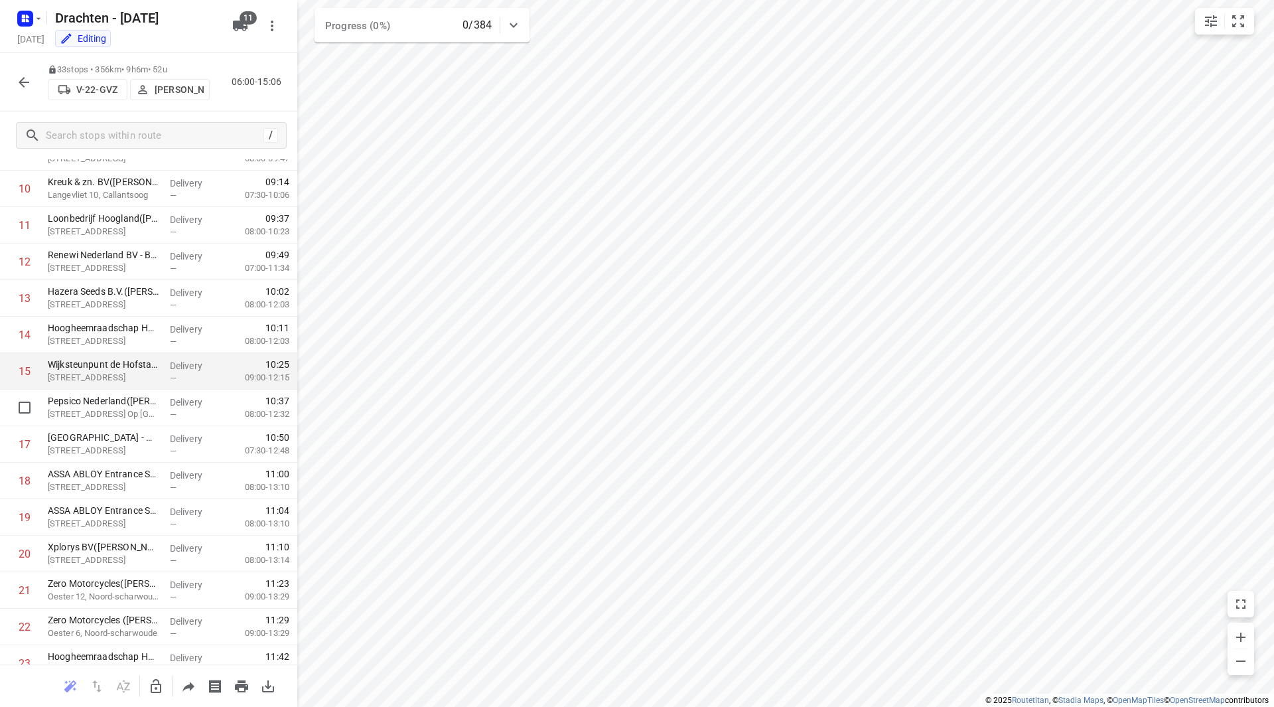
scroll to position [404, 0]
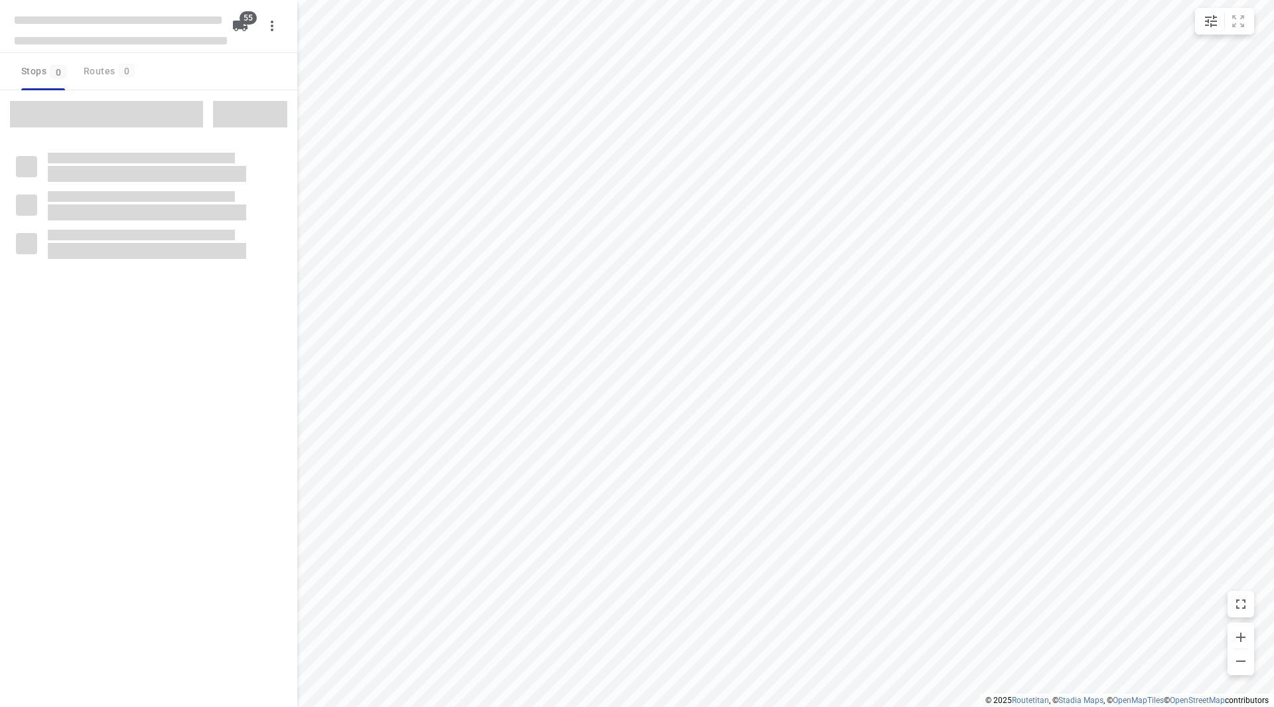
checkbox input "true"
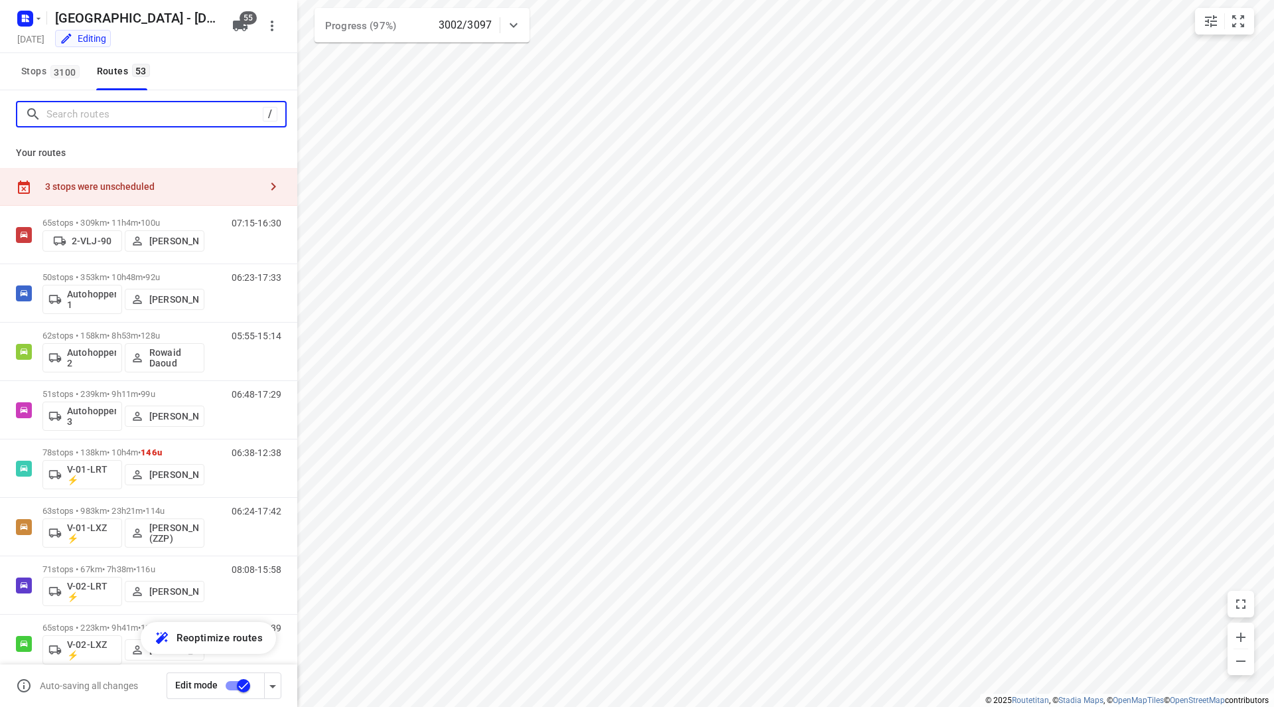
click at [128, 110] on input "Search routes" at bounding box center [154, 114] width 216 height 21
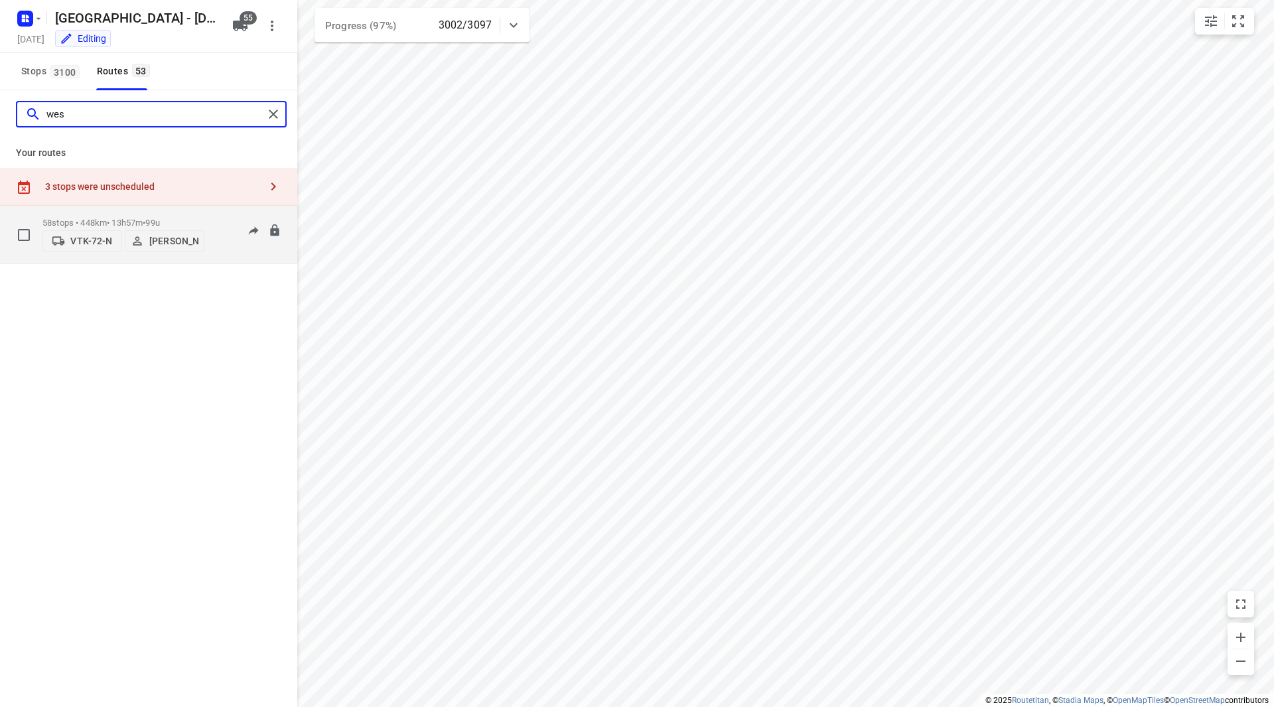
type input "wes"
click at [185, 218] on p "58 stops • 448km • 13h57m • 99u" at bounding box center [123, 223] width 162 height 10
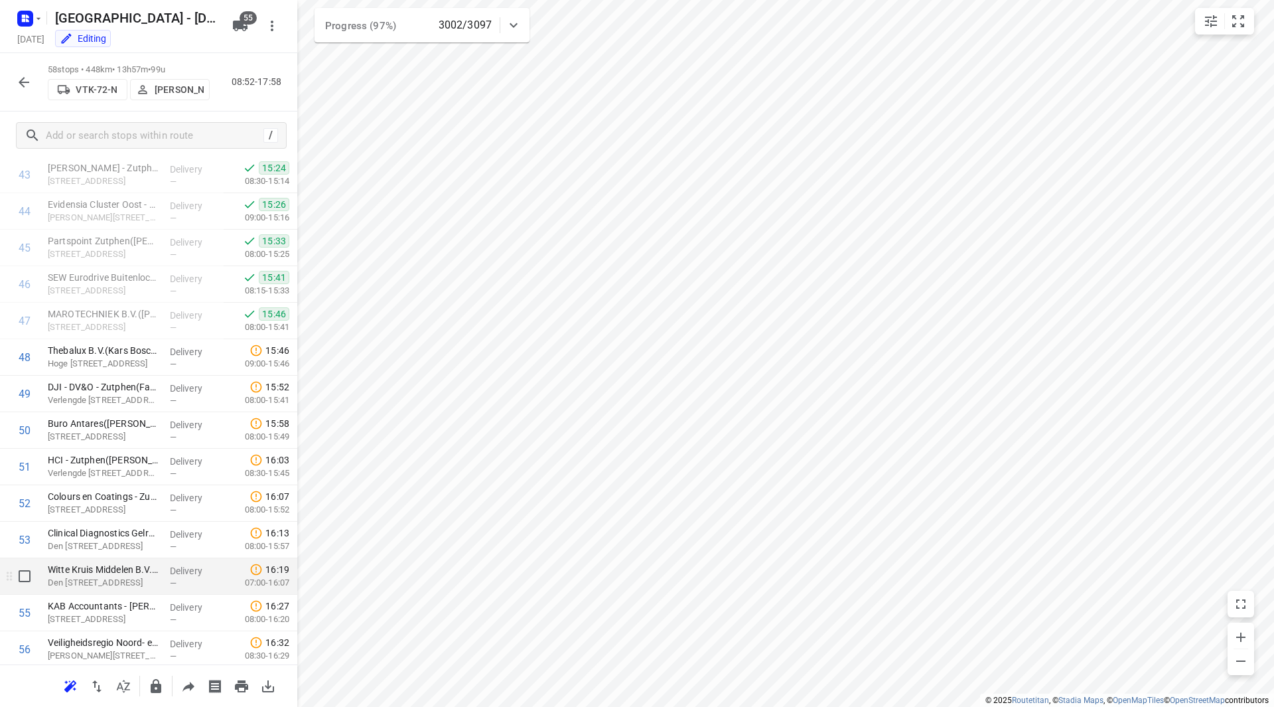
scroll to position [1753, 0]
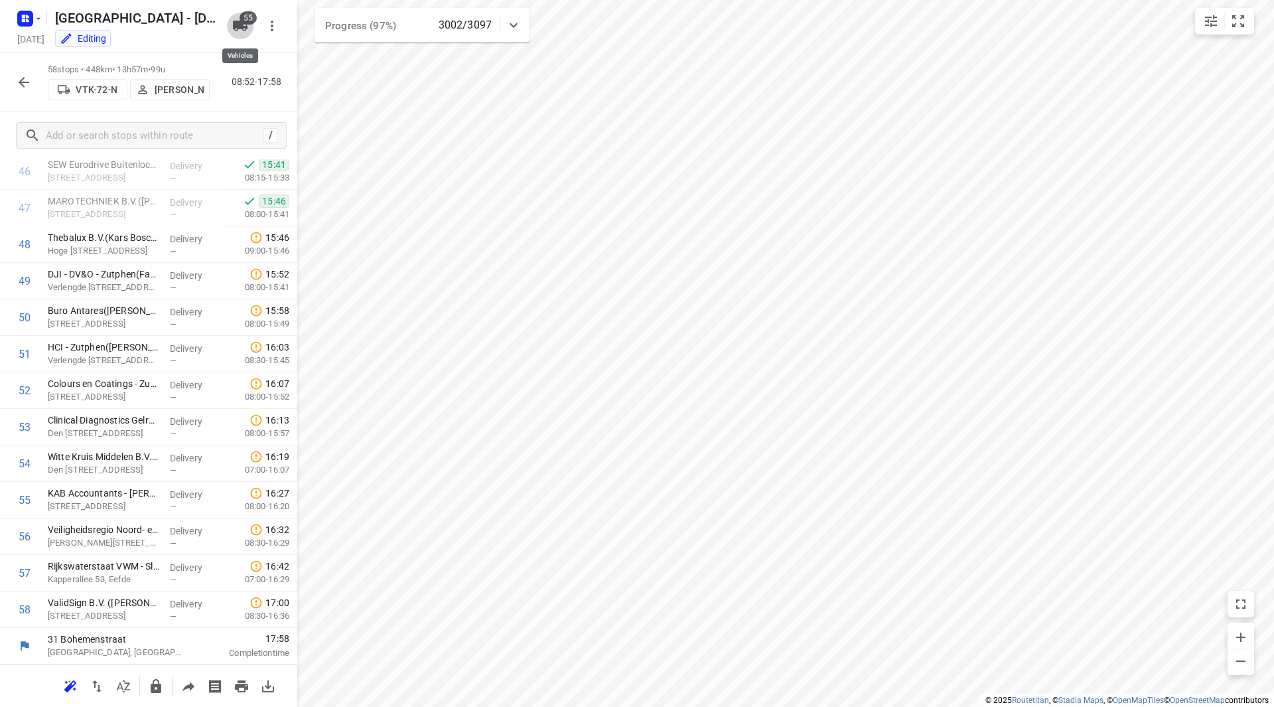
click at [238, 21] on icon "button" at bounding box center [240, 26] width 15 height 11
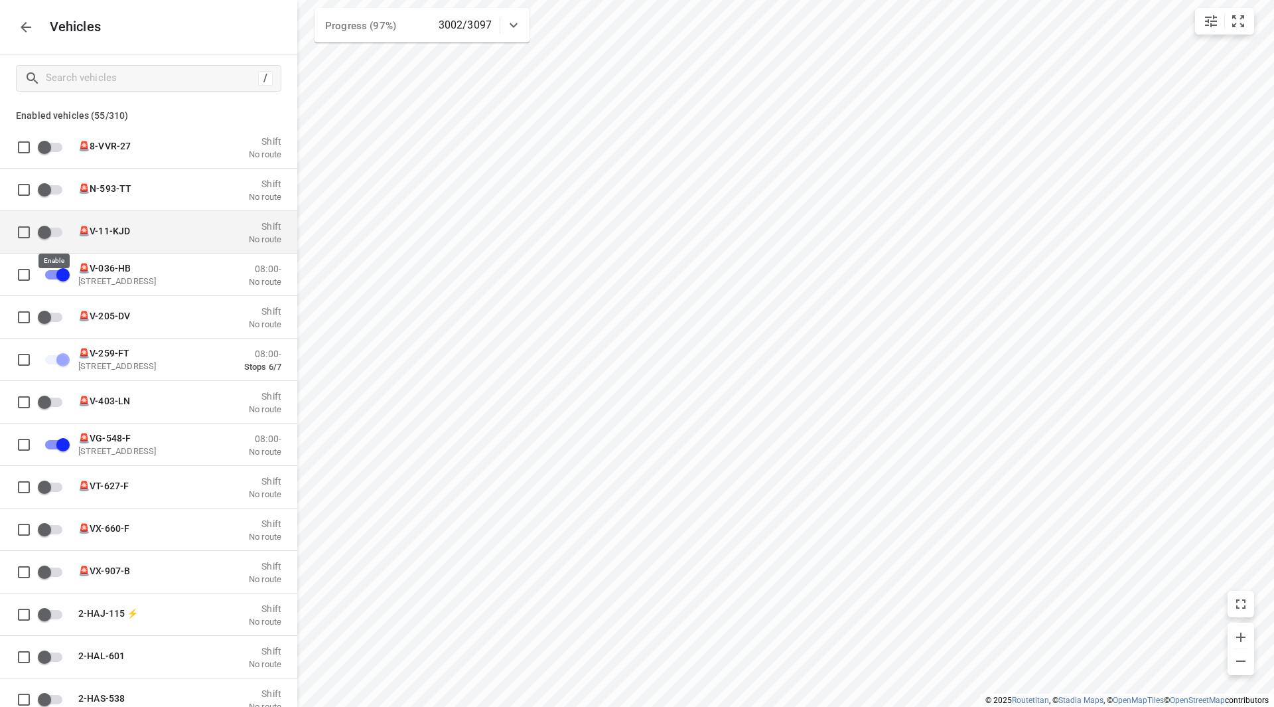
click at [50, 238] on input "grid" at bounding box center [45, 231] width 76 height 25
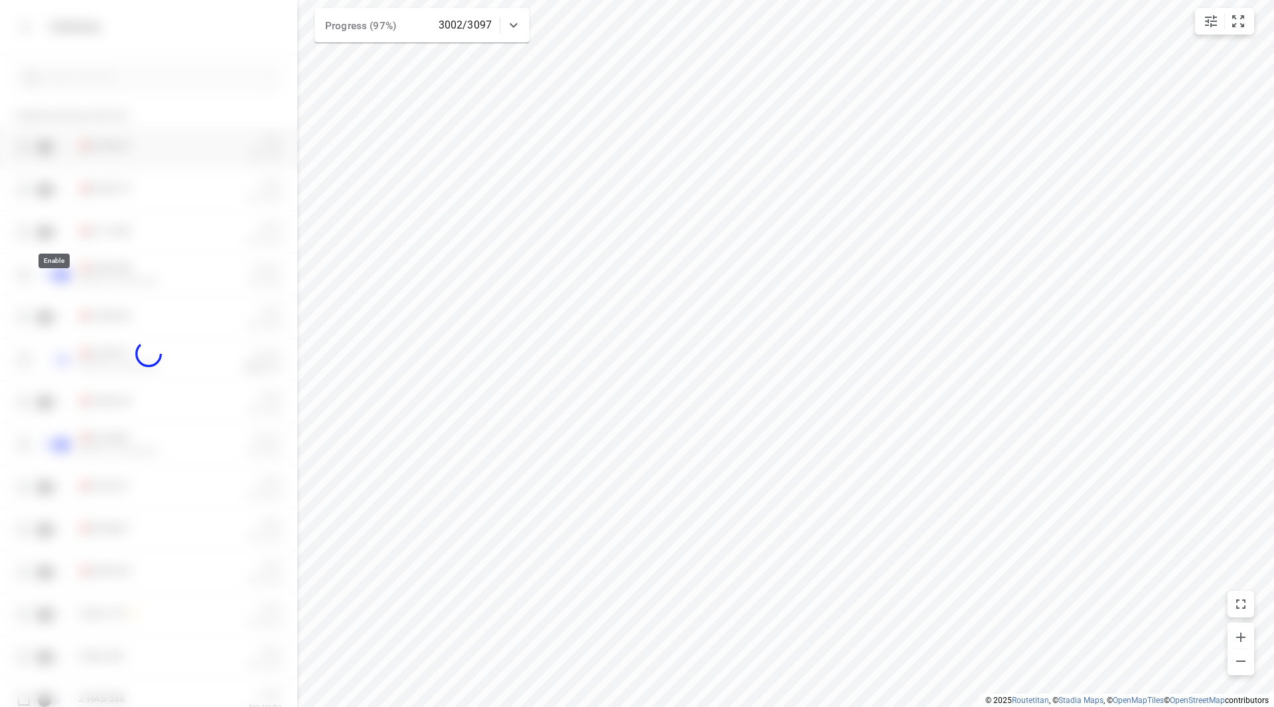
checkbox input "true"
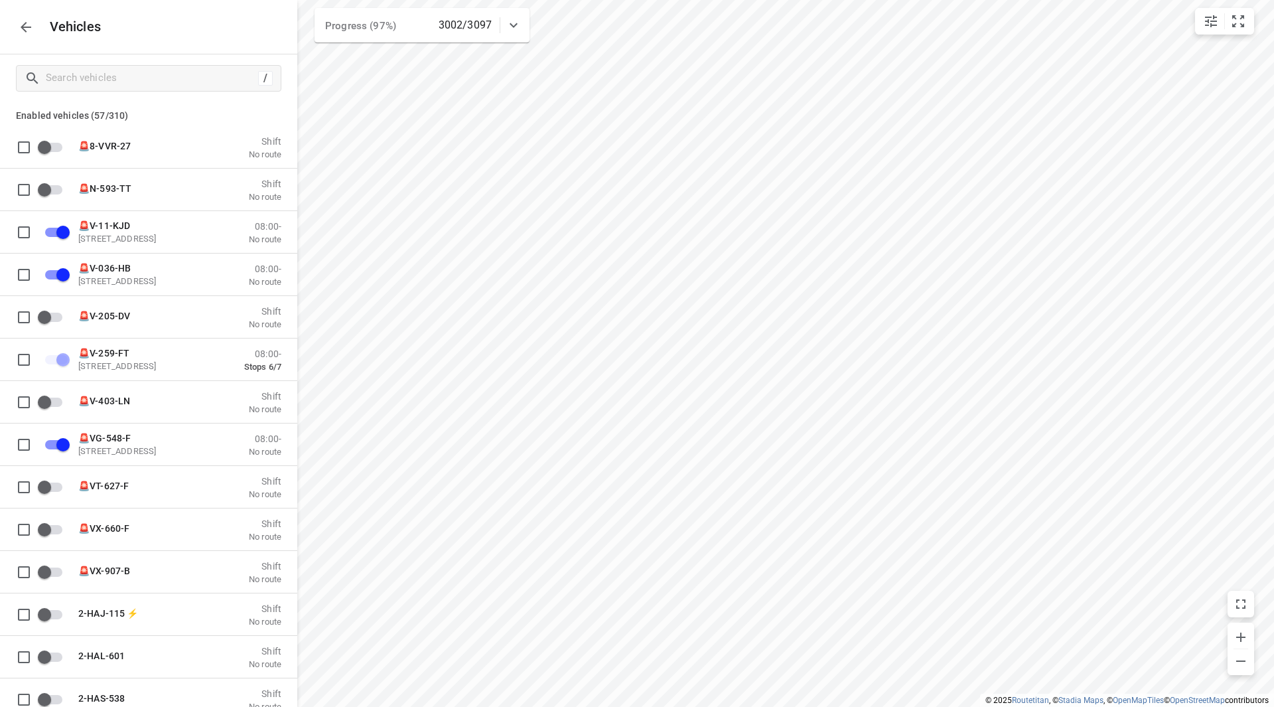
click at [29, 31] on icon "button" at bounding box center [26, 27] width 16 height 16
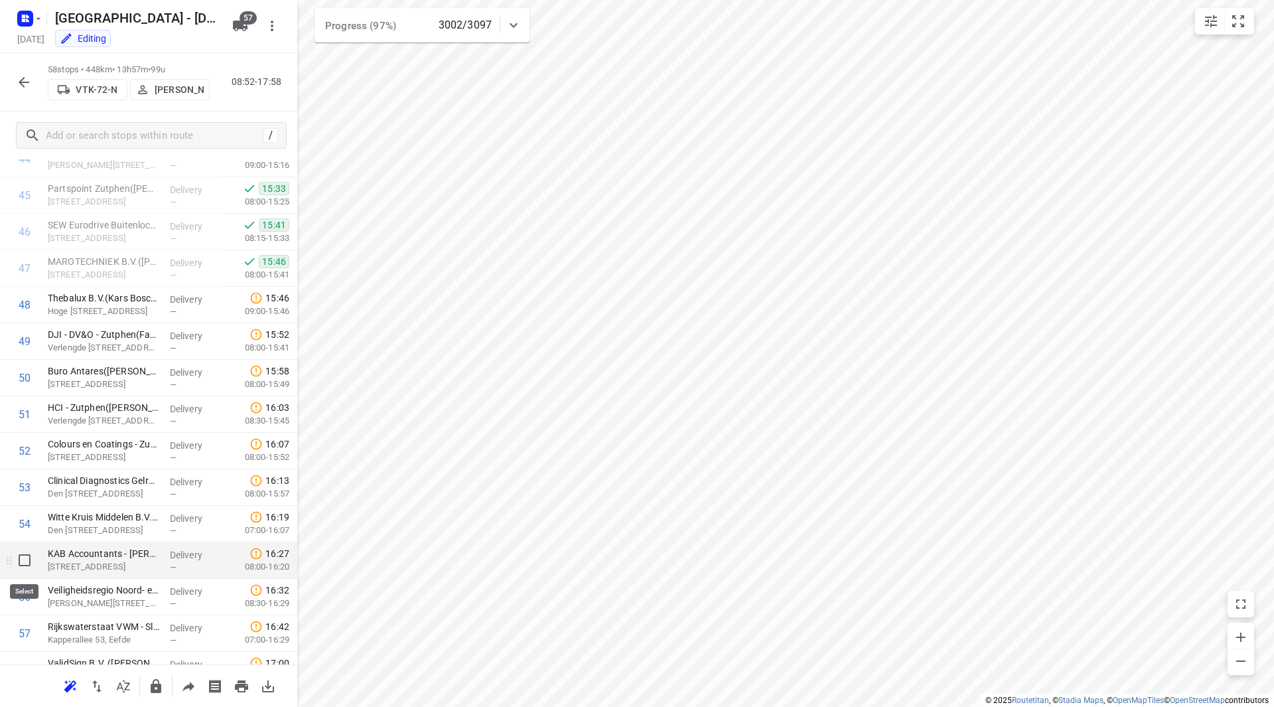
scroll to position [1691, 0]
click at [23, 562] on input "checkbox" at bounding box center [24, 561] width 27 height 27
checkbox input "true"
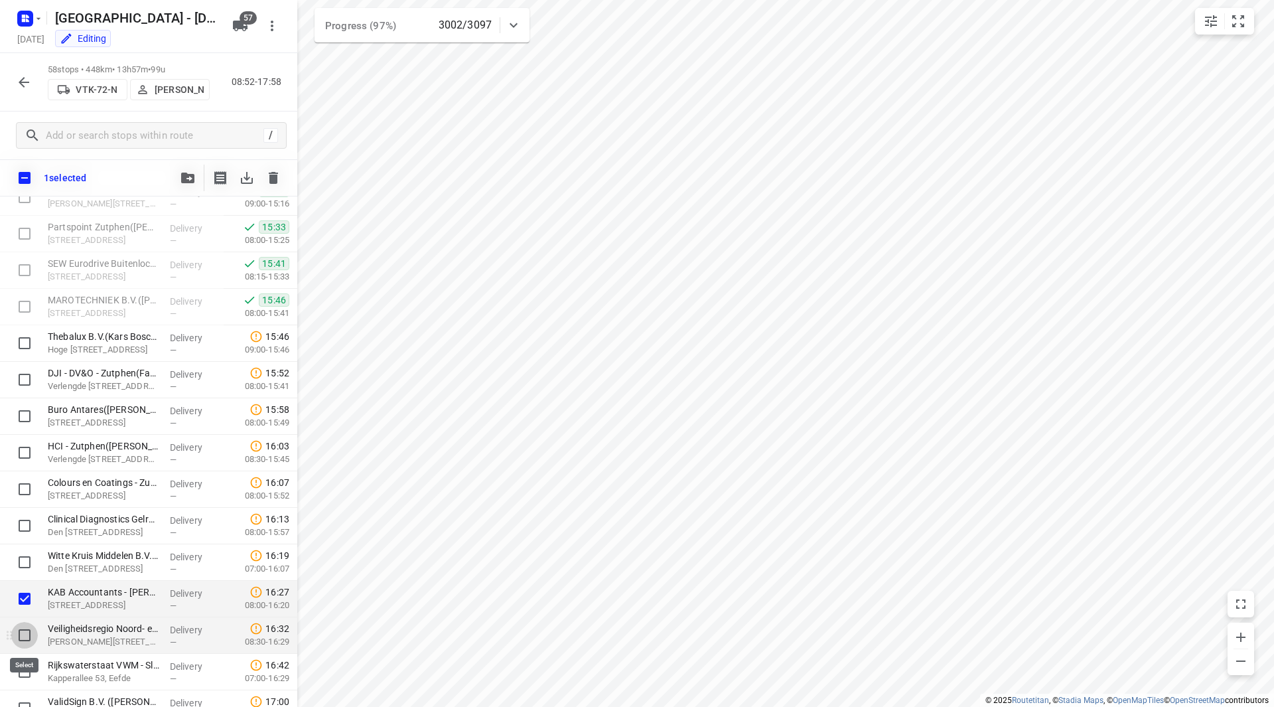
click at [23, 645] on input "checkbox" at bounding box center [24, 635] width 27 height 27
checkbox input "true"
click at [25, 674] on input "checkbox" at bounding box center [24, 671] width 27 height 27
checkbox input "true"
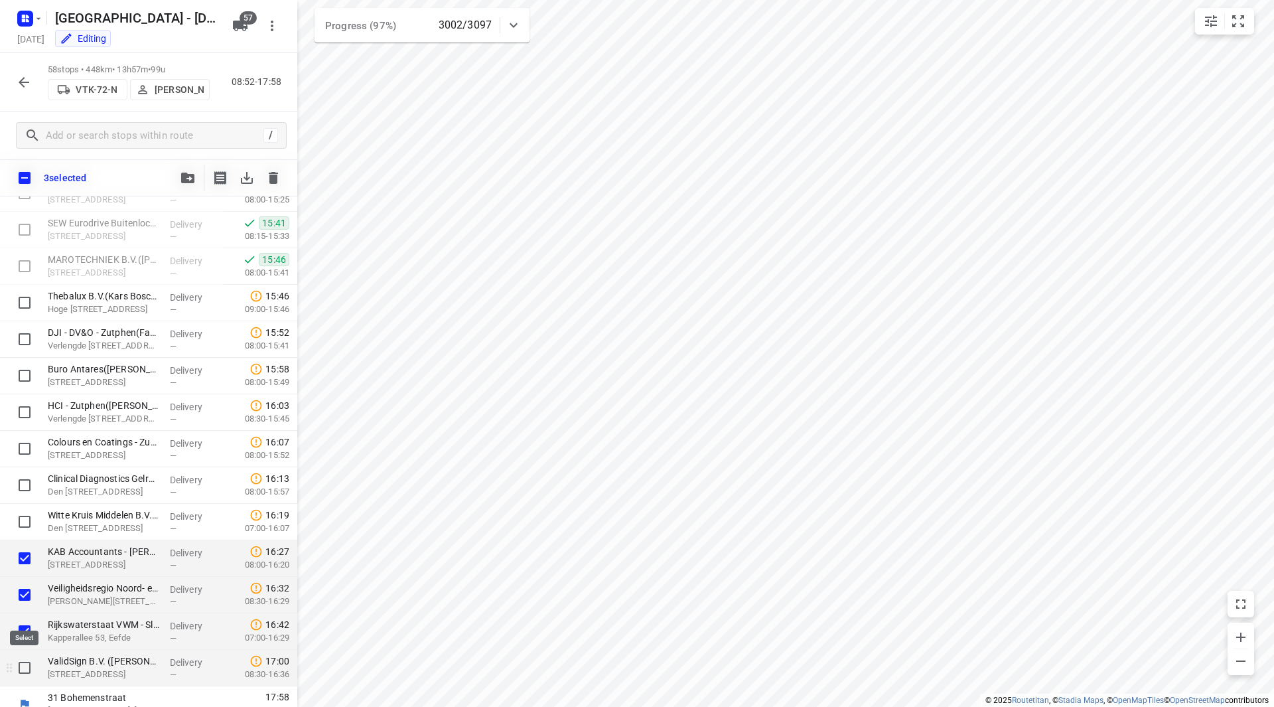
scroll to position [1747, 0]
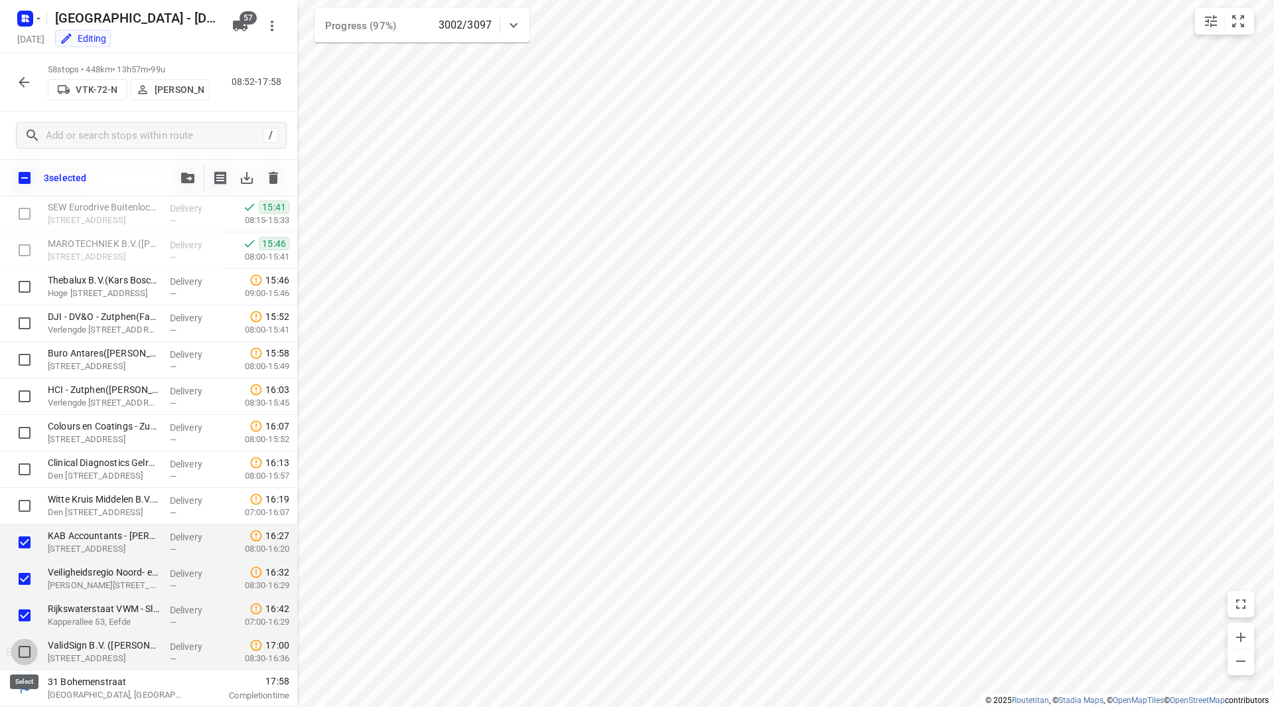
click at [27, 642] on input "checkbox" at bounding box center [24, 651] width 27 height 27
checkbox input "true"
click at [192, 176] on icon "button" at bounding box center [187, 178] width 13 height 11
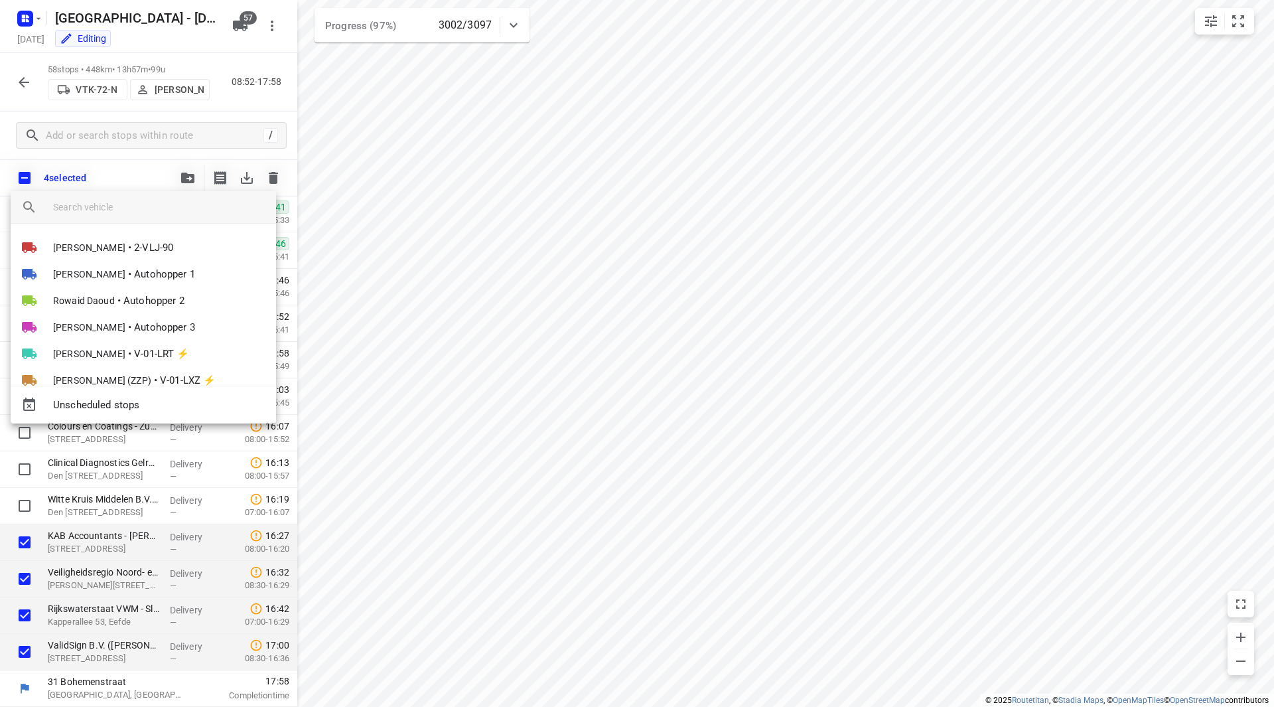
click at [155, 189] on div at bounding box center [637, 353] width 1274 height 707
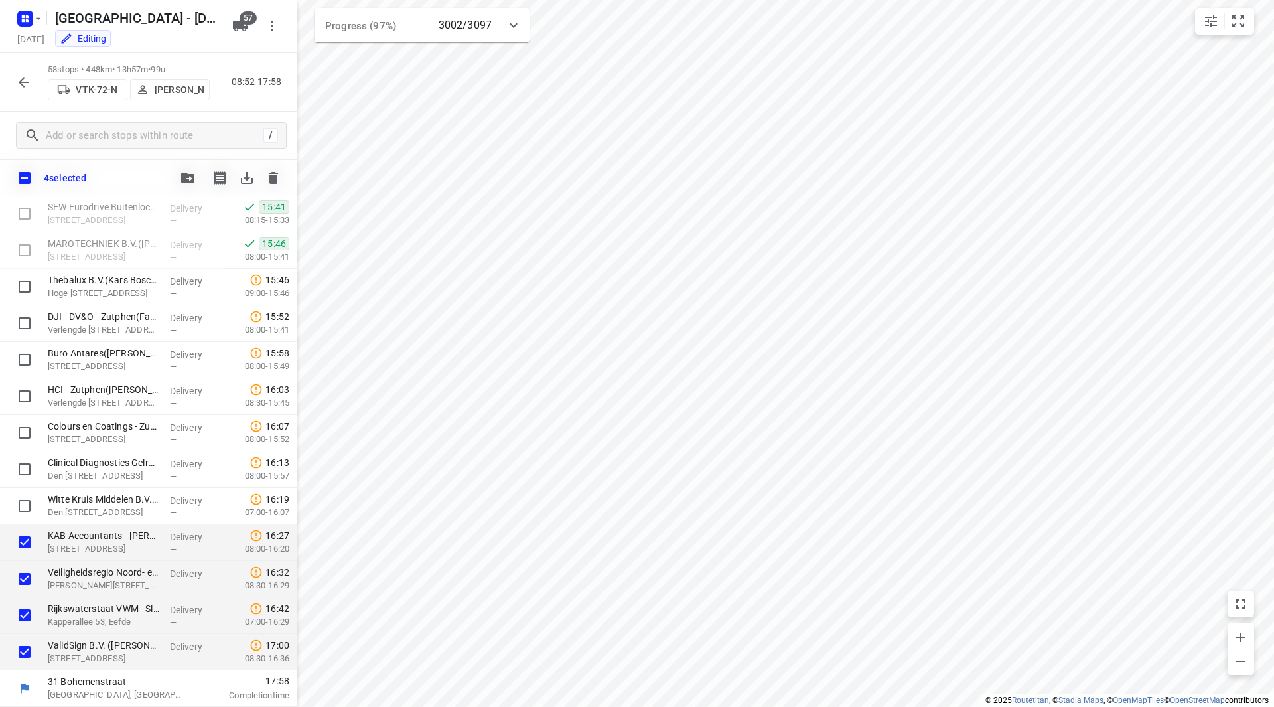
click at [155, 199] on input "search vehicle" at bounding box center [169, 199] width 159 height 11
click at [188, 177] on icon "button" at bounding box center [187, 178] width 13 height 11
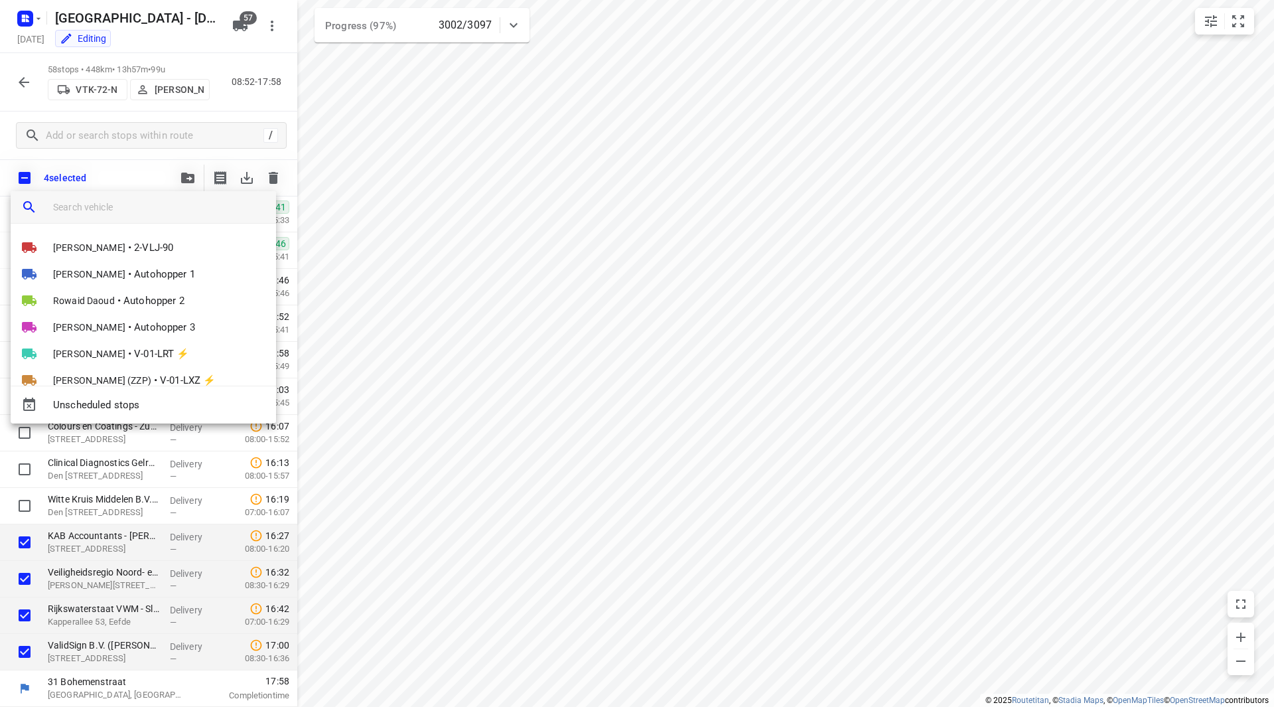
click at [153, 213] on input "search vehicle" at bounding box center [159, 207] width 212 height 20
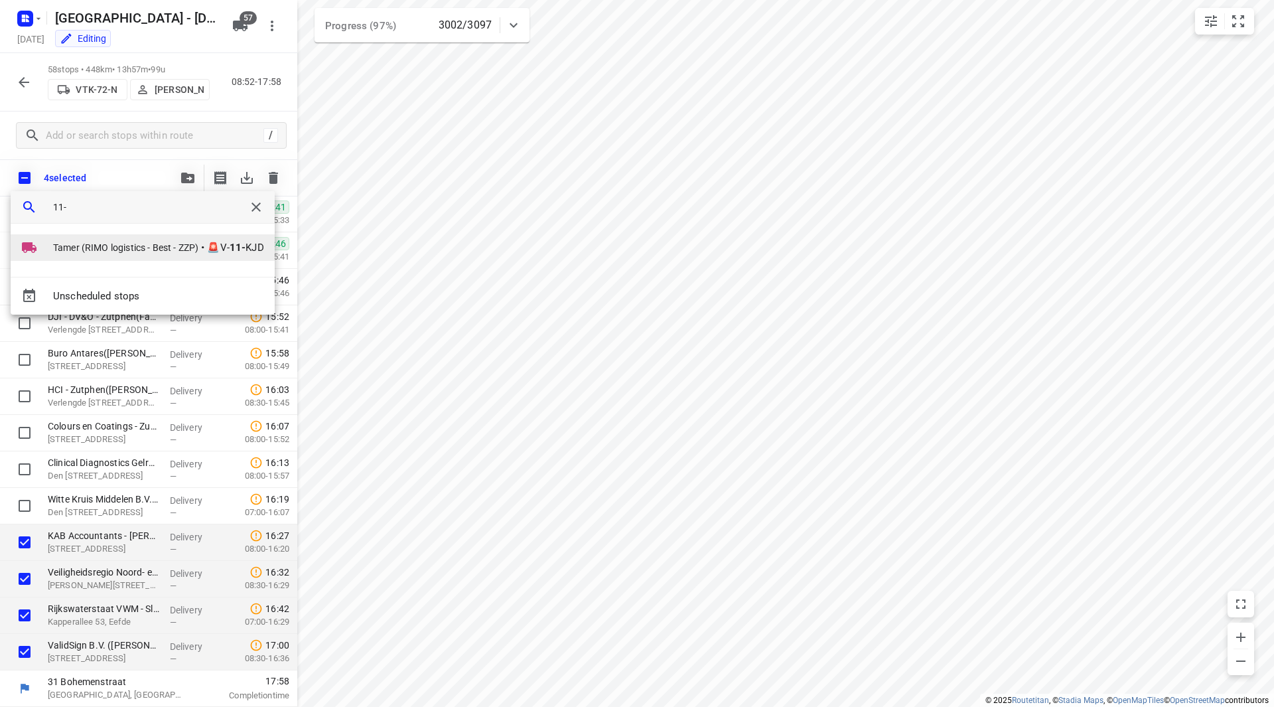
type input "11-"
click at [151, 246] on span "Tamer (RIMO logistics - Best - ZZP)" at bounding box center [125, 247] width 145 height 13
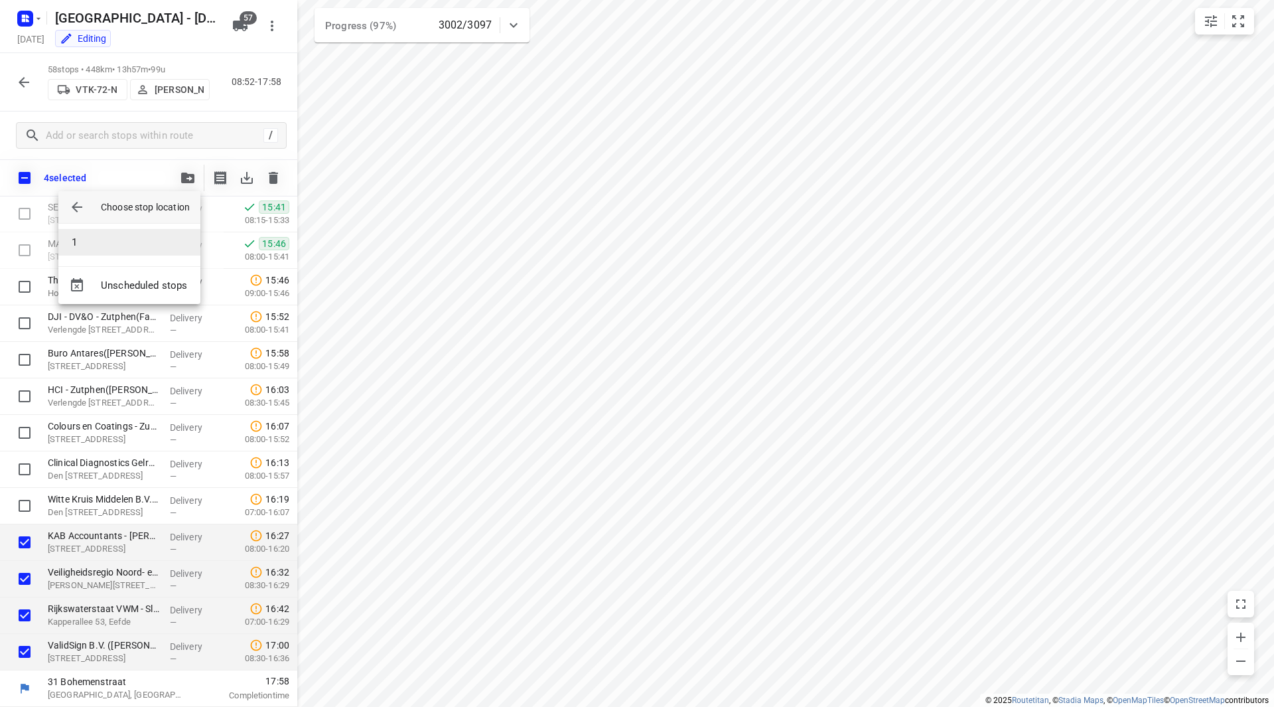
click at [137, 238] on li "1" at bounding box center [129, 242] width 142 height 27
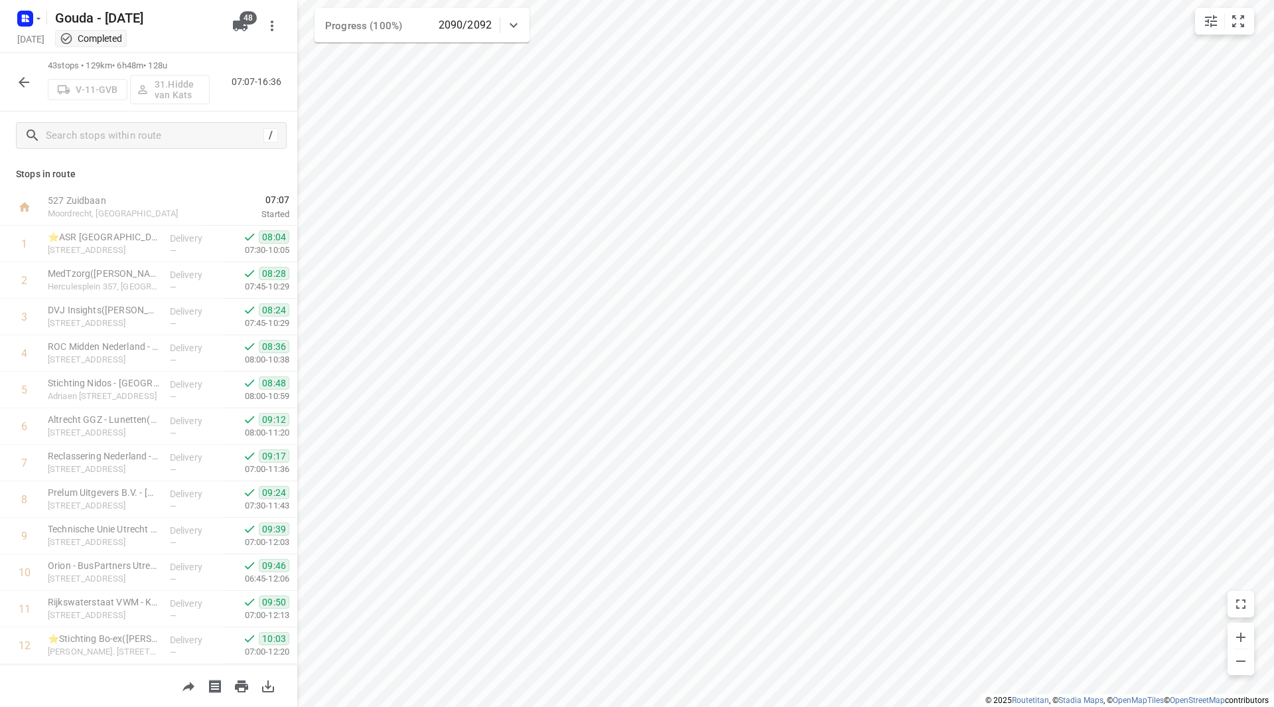
scroll to position [371, 0]
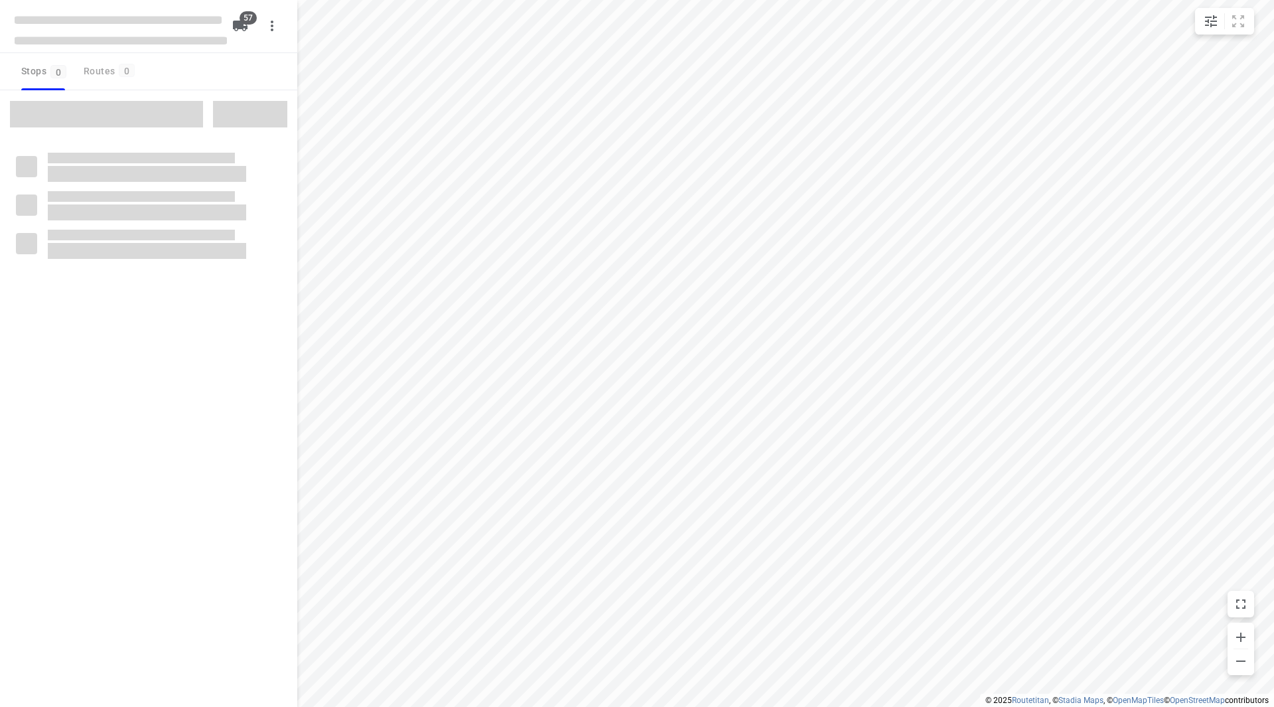
checkbox input "true"
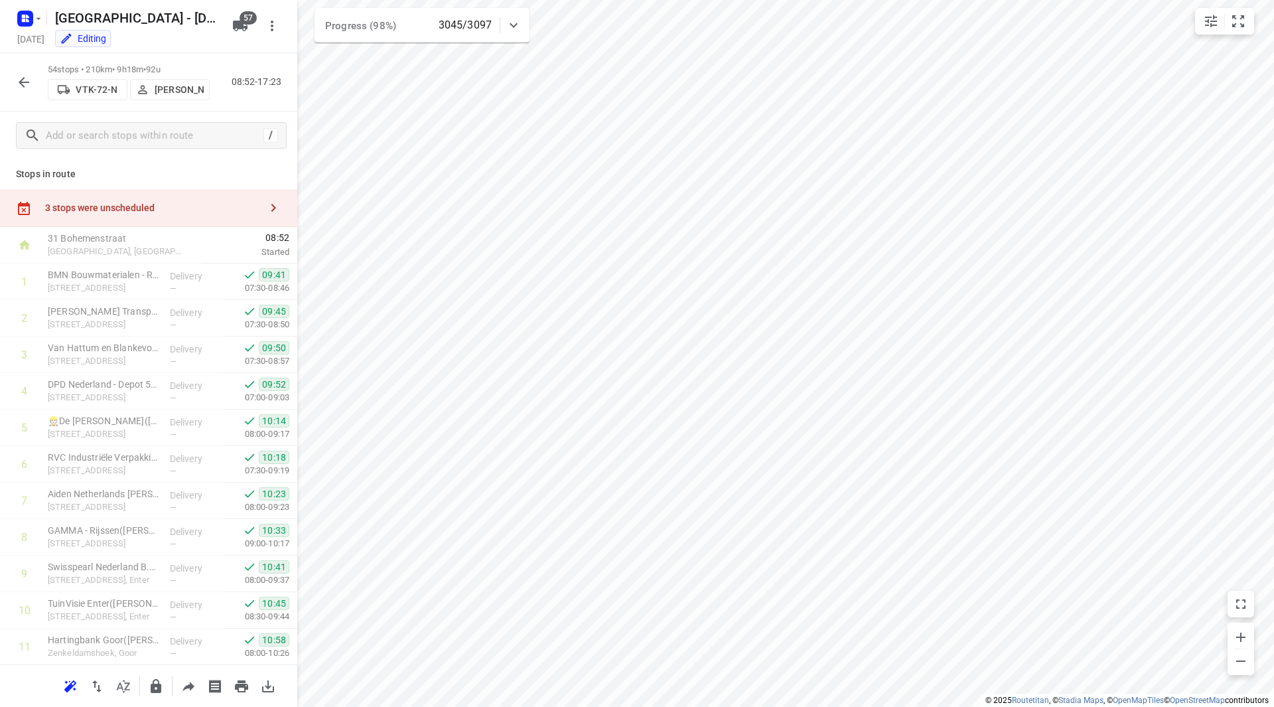
click at [27, 80] on icon "button" at bounding box center [24, 82] width 16 height 16
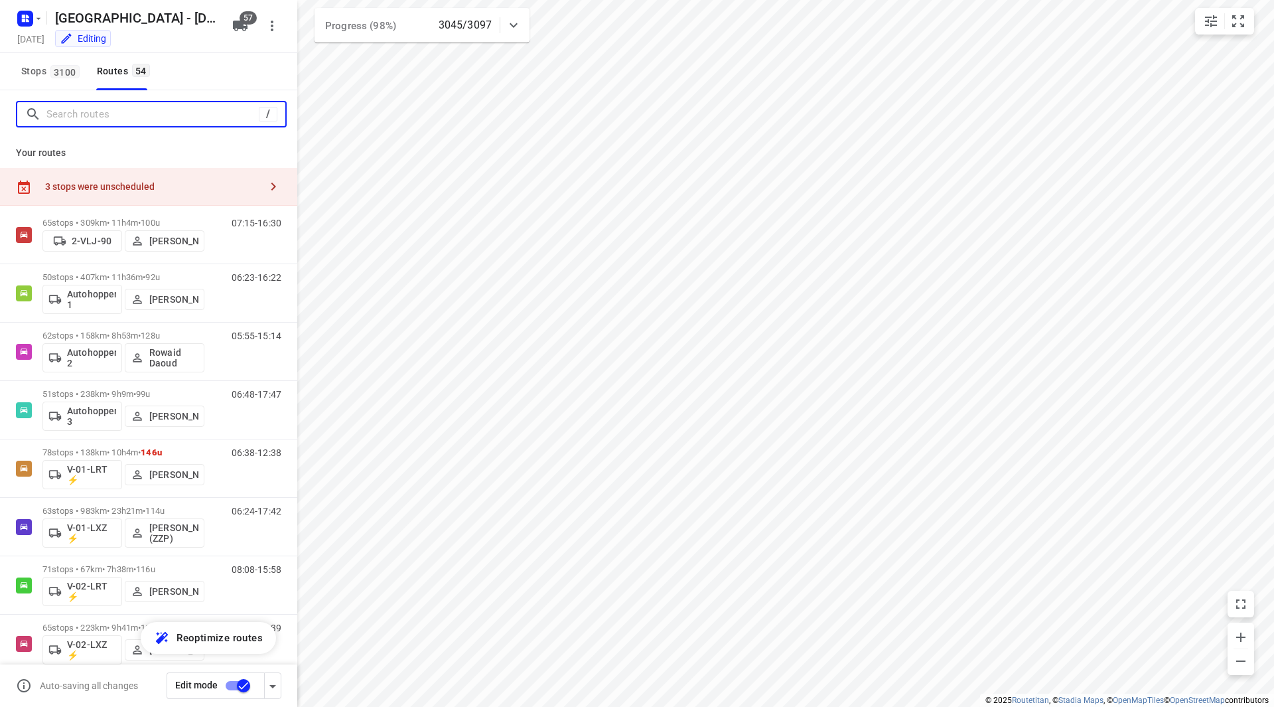
click at [86, 113] on input "Search routes" at bounding box center [152, 114] width 212 height 21
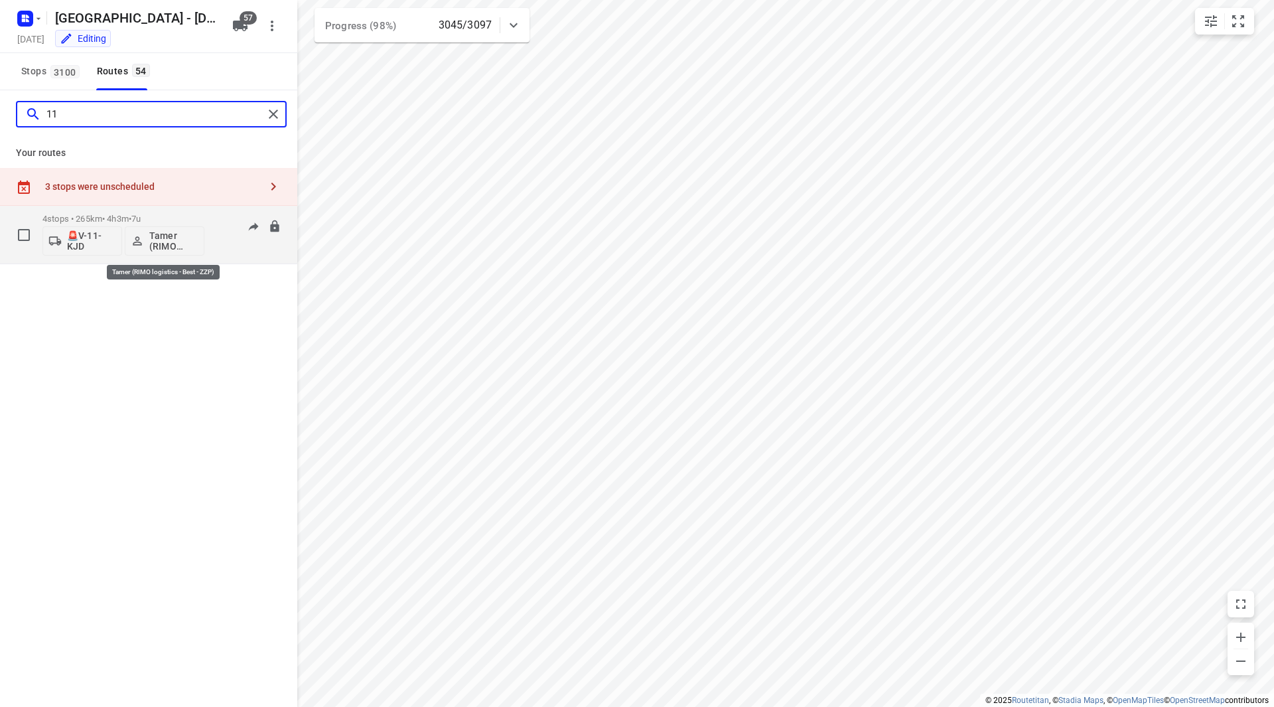
type input "11"
click at [165, 245] on p "Tamer (RIMO logistics - Best - ZZP)" at bounding box center [173, 240] width 49 height 21
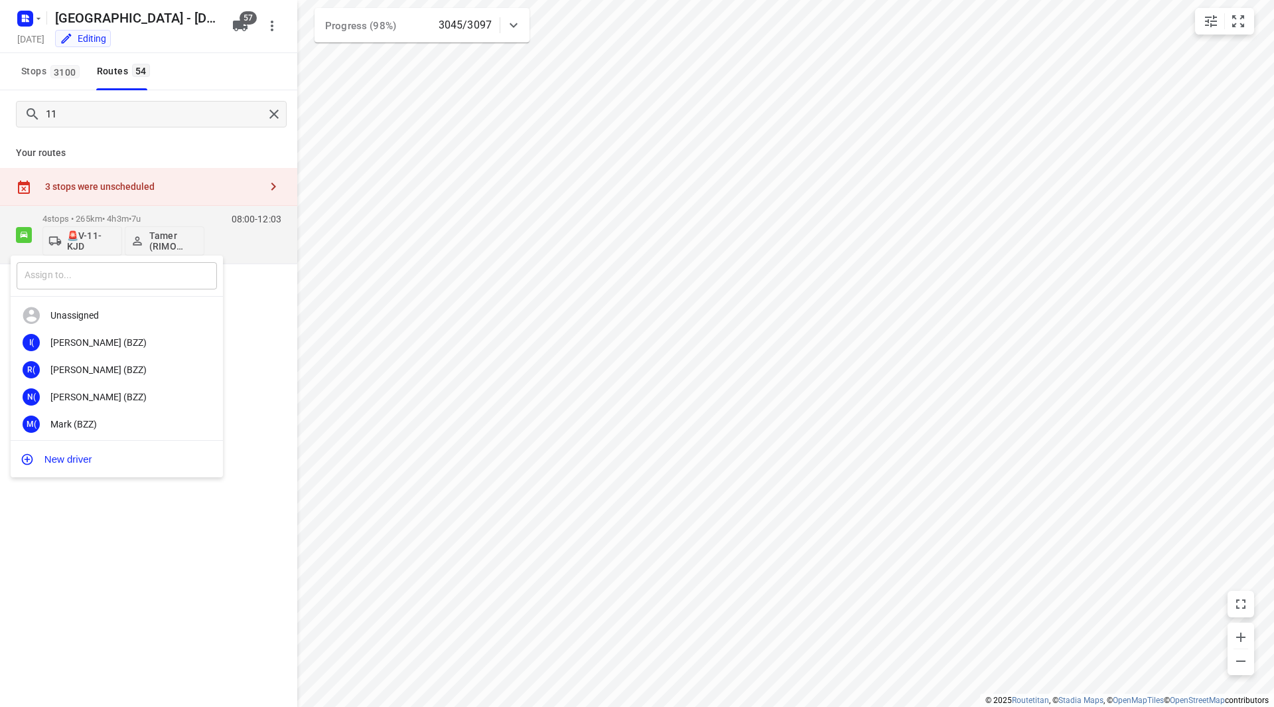
click at [111, 276] on input "text" at bounding box center [117, 275] width 200 height 27
type input "chema"
click at [115, 360] on div "Cv Chema y van Huet" at bounding box center [117, 369] width 212 height 27
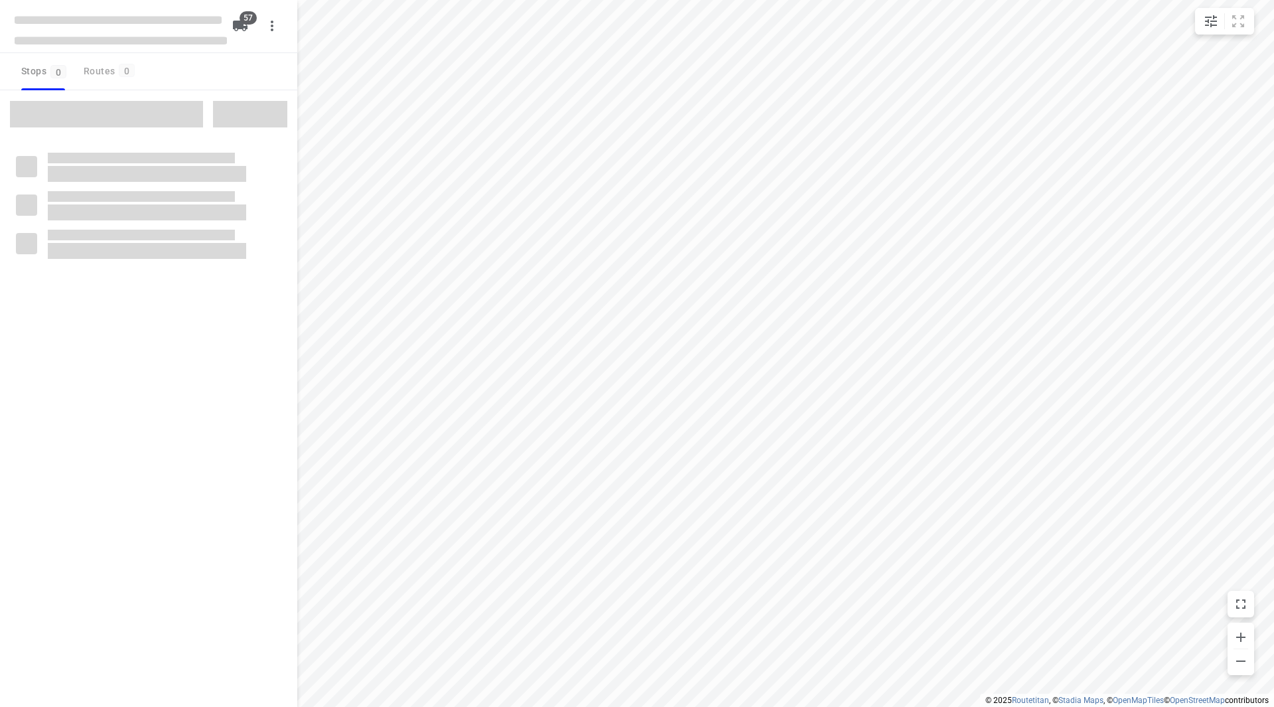
checkbox input "true"
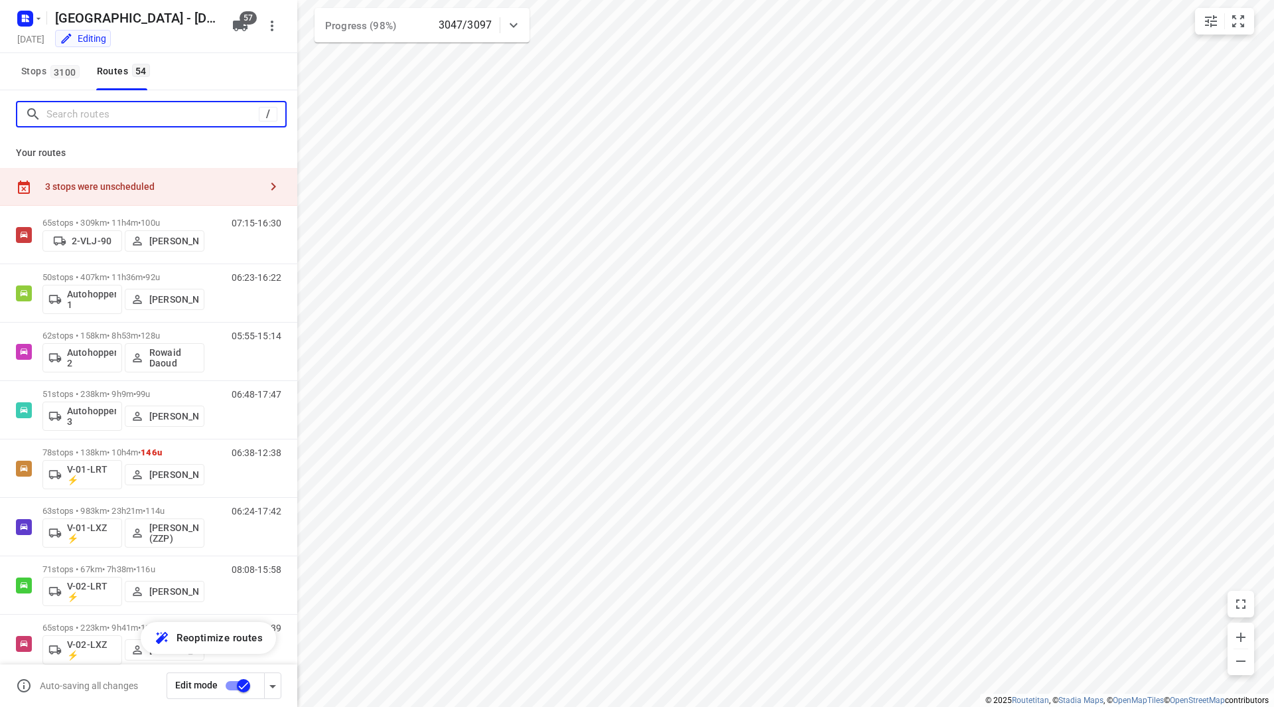
click at [70, 119] on input "Search routes" at bounding box center [152, 114] width 212 height 21
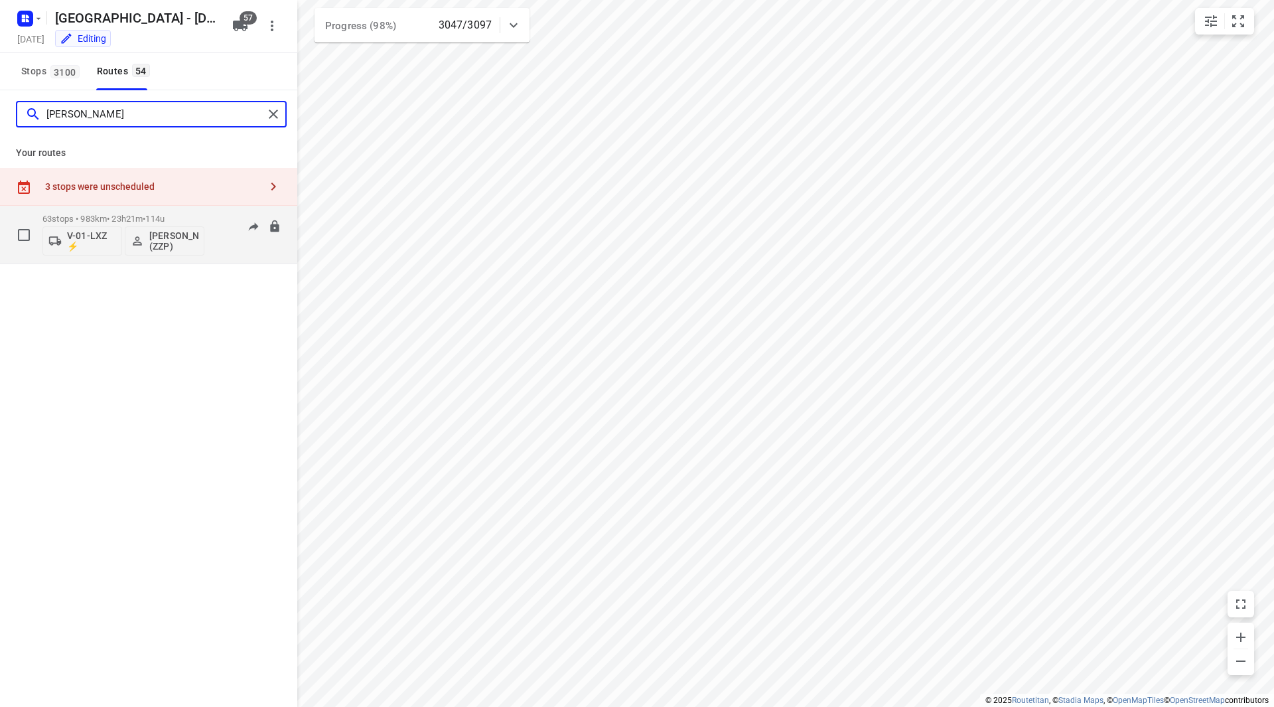
type input "robert"
click at [198, 212] on div "63 stops • 983km • 23h21m • 114u V-01-LXZ ⚡ Robert Flierman (ZZP)" at bounding box center [123, 234] width 162 height 55
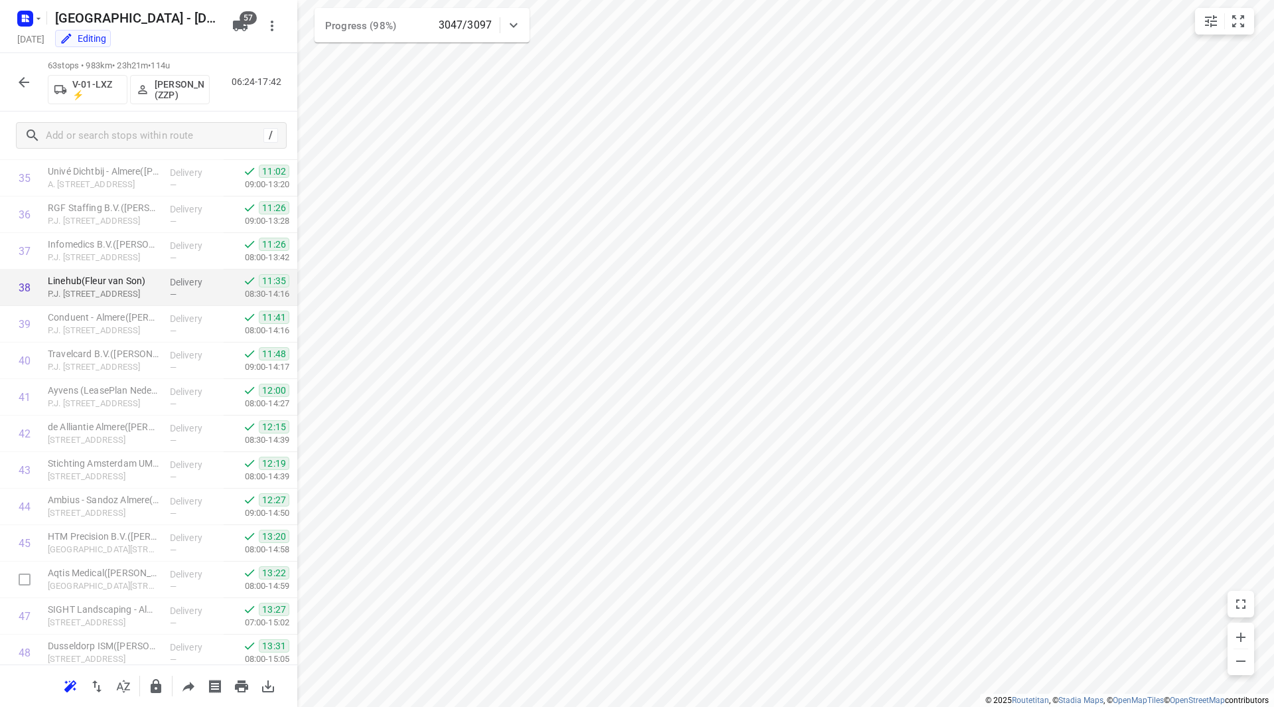
scroll to position [1139, 0]
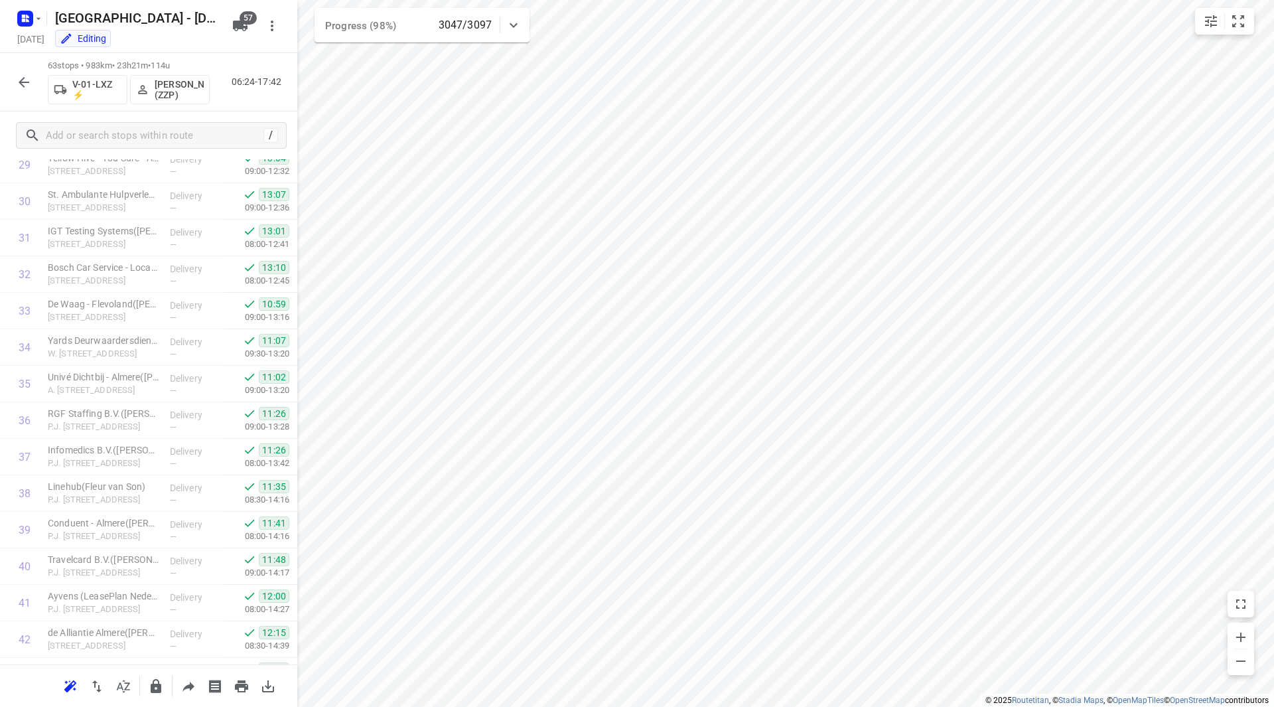
click at [19, 69] on button "button" at bounding box center [24, 82] width 27 height 27
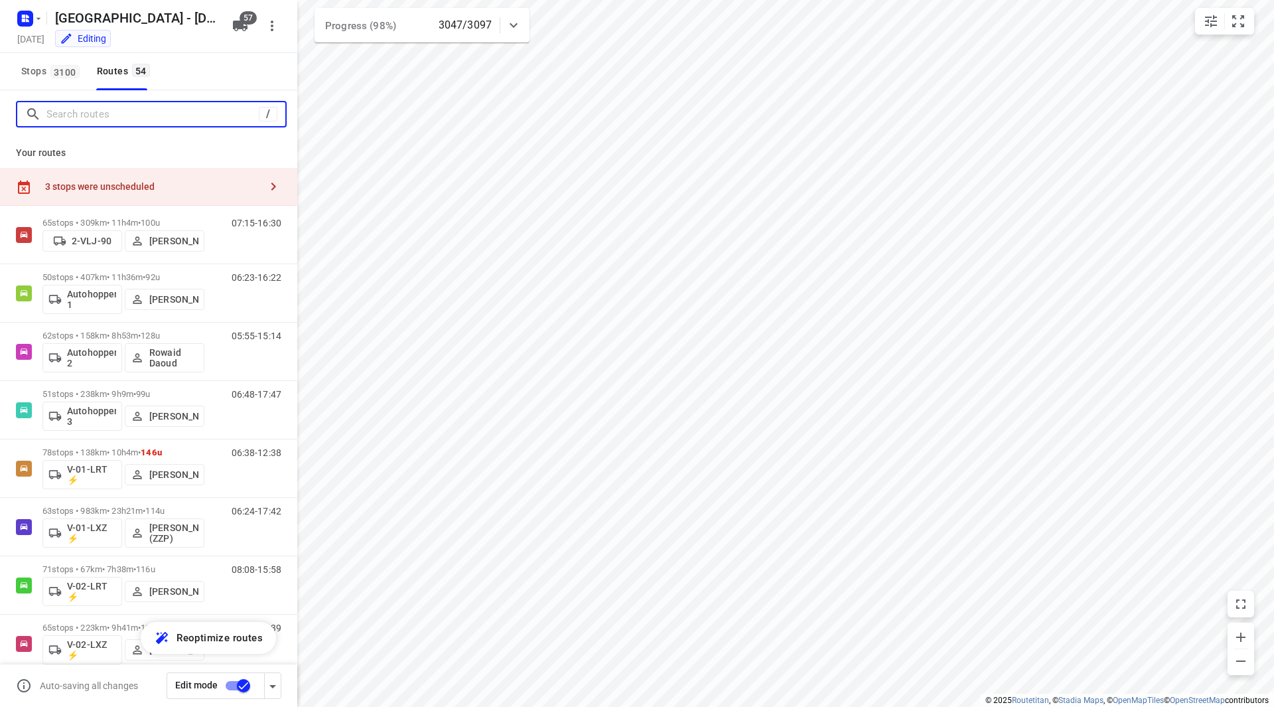
click at [68, 116] on input "Search routes" at bounding box center [152, 114] width 212 height 21
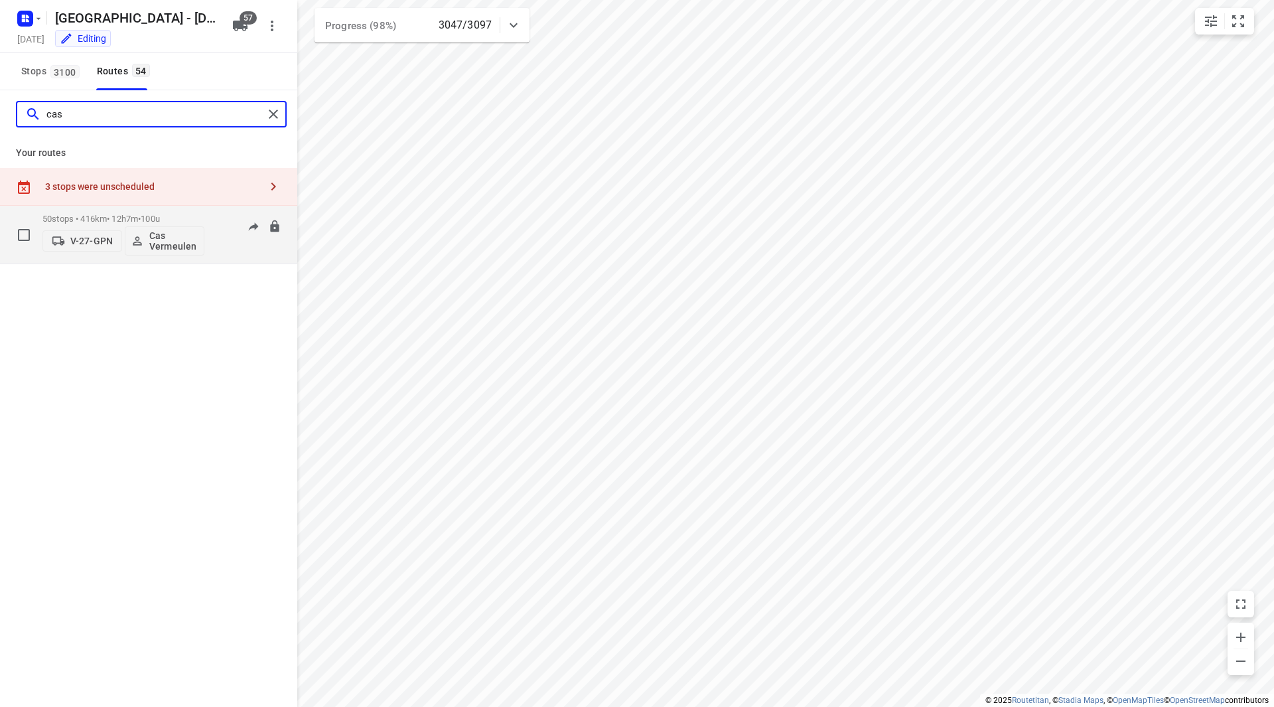
type input "cas"
click at [186, 218] on p "50 stops • 416km • 12h7m • 100u" at bounding box center [123, 219] width 162 height 10
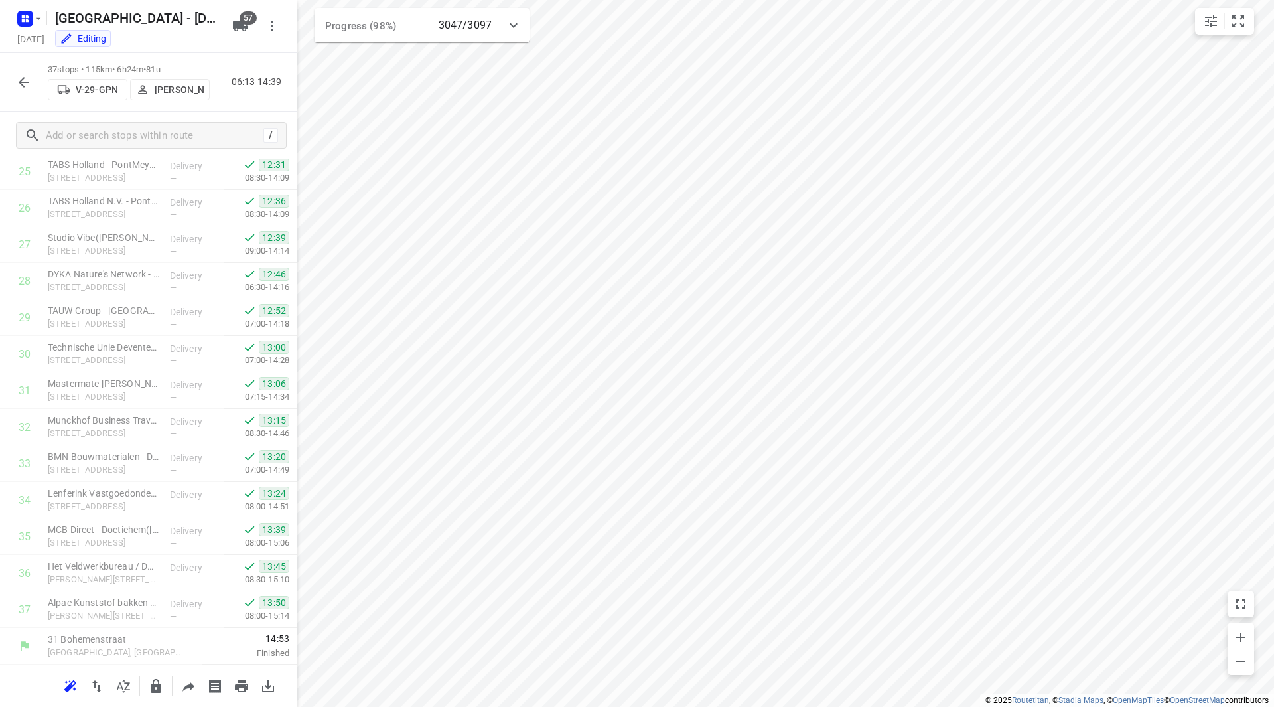
scroll to position [986, 0]
click at [19, 76] on icon "button" at bounding box center [24, 82] width 16 height 16
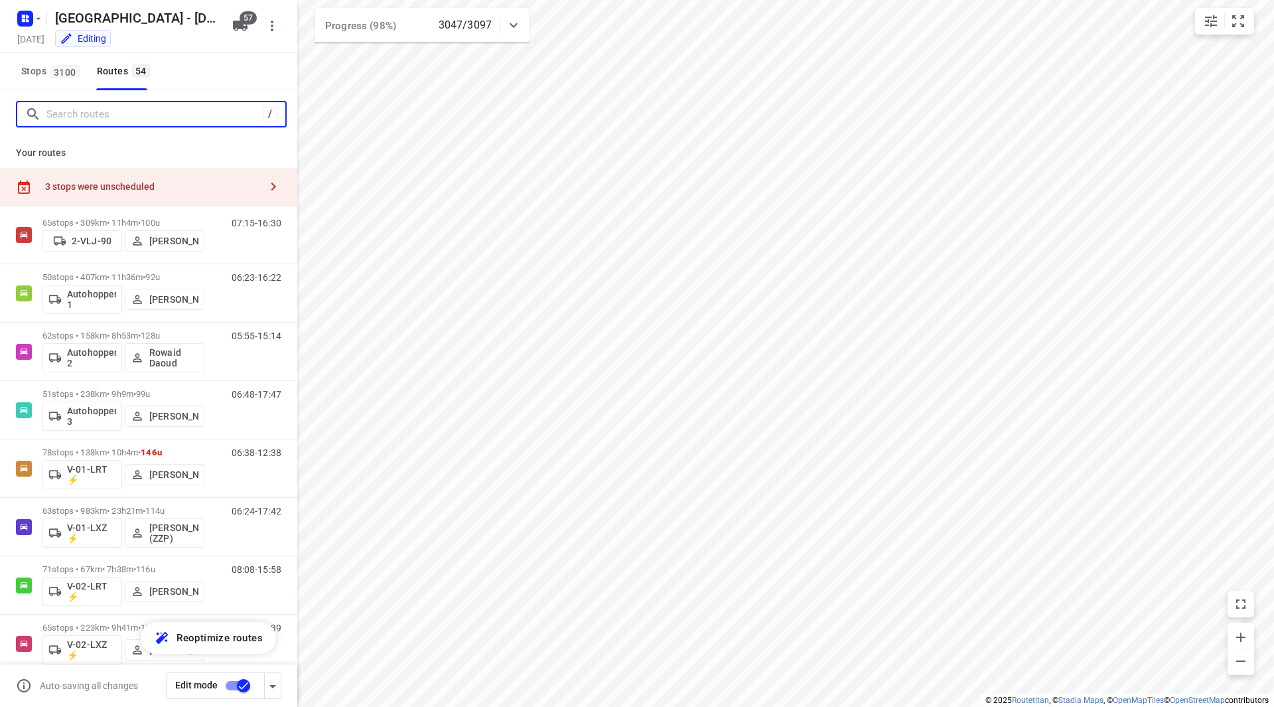
click at [86, 111] on input "Search routes" at bounding box center [154, 114] width 216 height 21
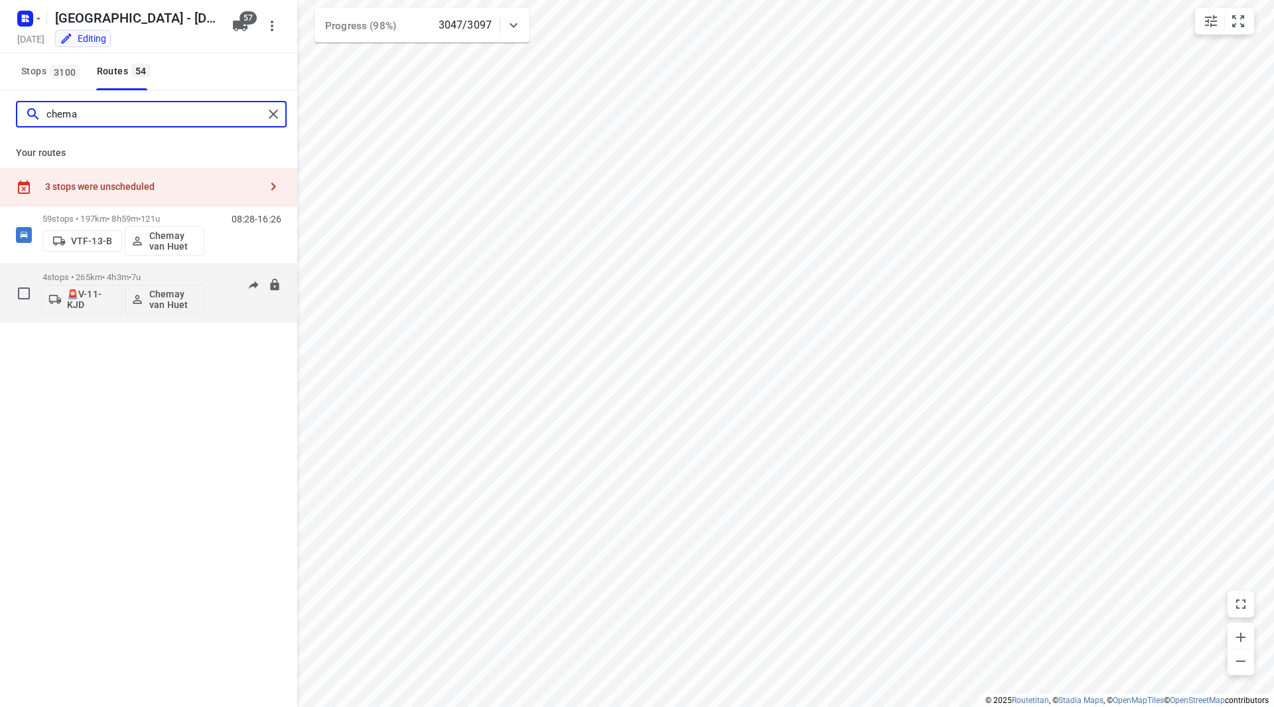
type input "chema"
click at [180, 273] on p "4 stops • 265km • 4h3m • 7u" at bounding box center [123, 277] width 162 height 10
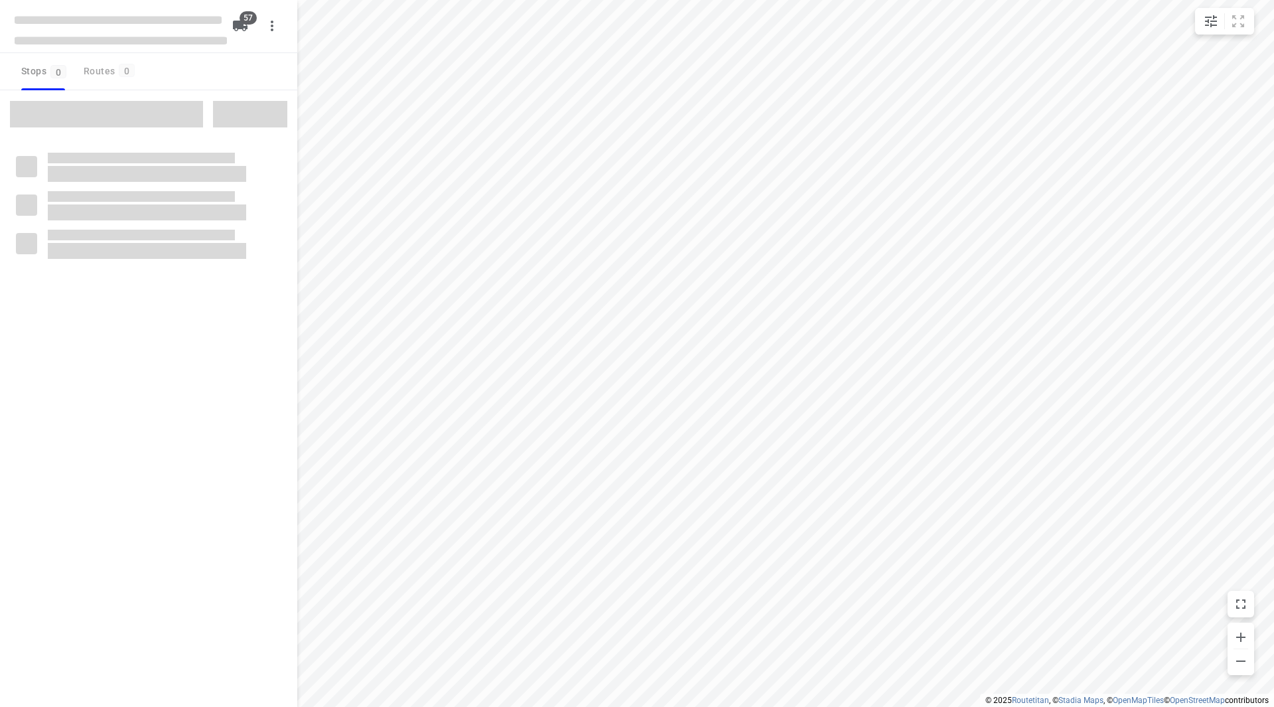
checkbox input "true"
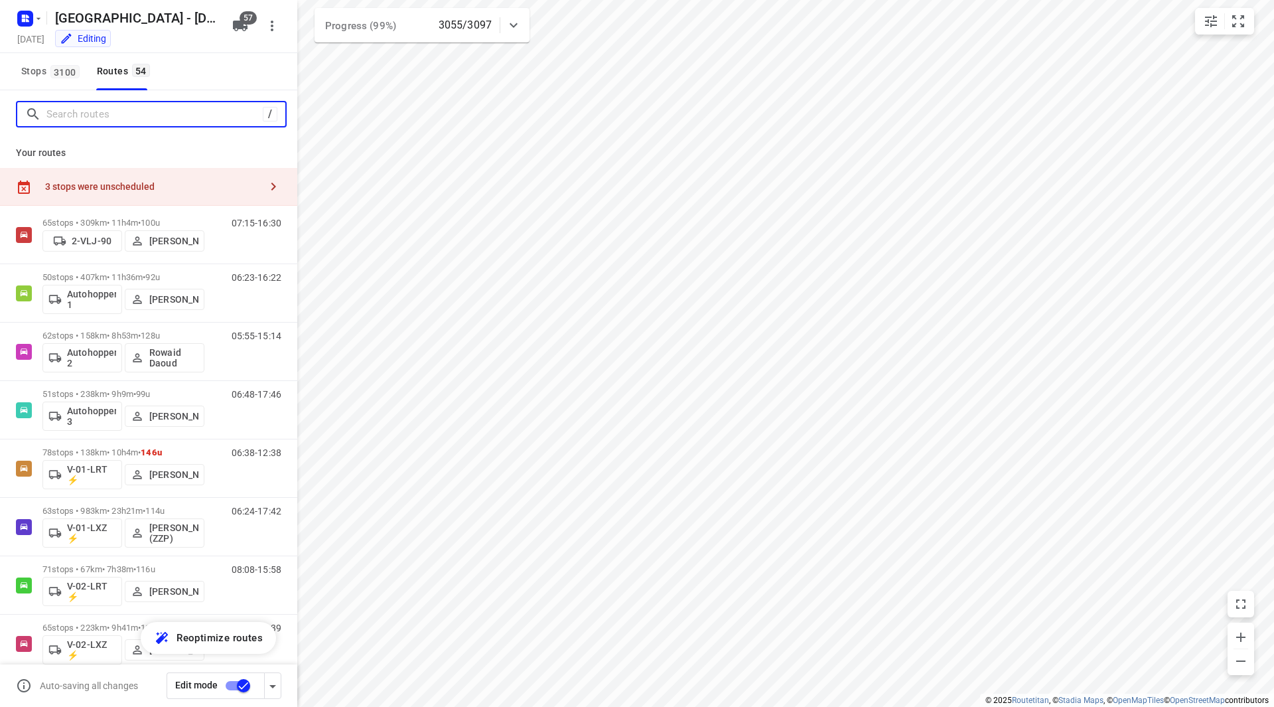
drag, startPoint x: 97, startPoint y: 113, endPoint x: 97, endPoint y: 121, distance: 8.6
click at [98, 113] on input "Search routes" at bounding box center [154, 114] width 216 height 21
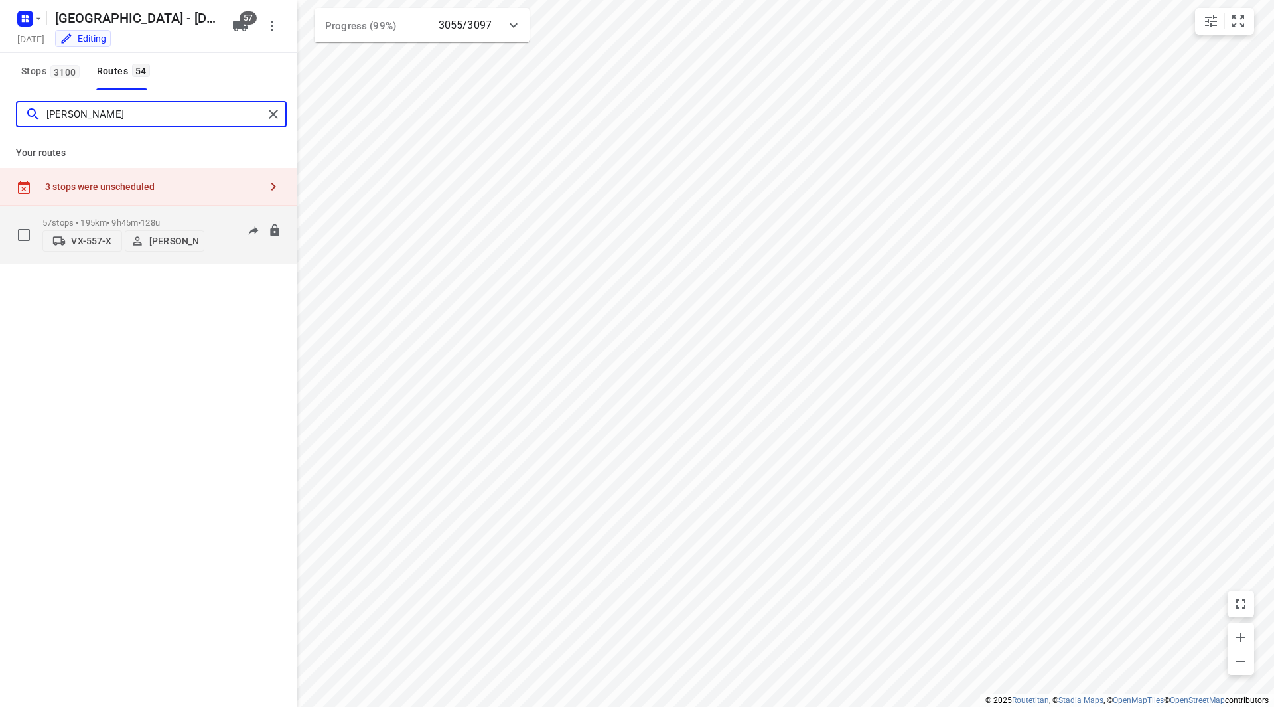
type input "[PERSON_NAME]"
click at [174, 218] on p "57 stops • 195km • 9h45m • 128u" at bounding box center [123, 223] width 162 height 10
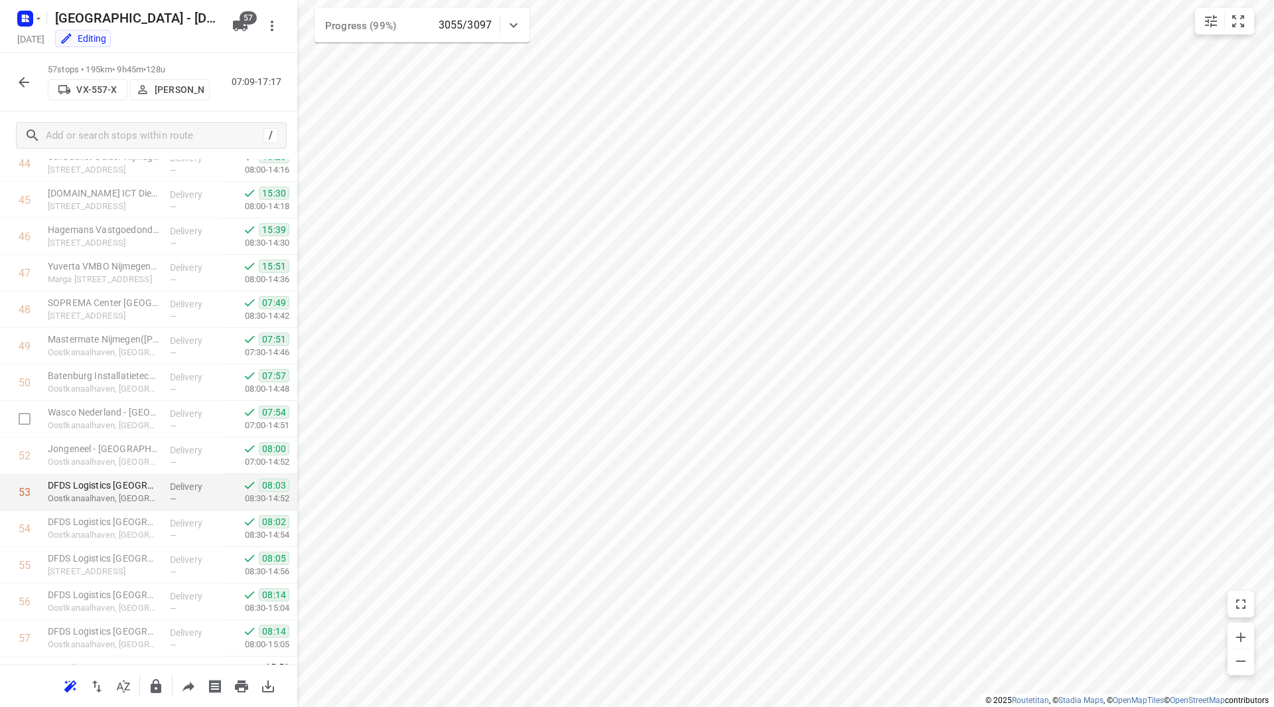
scroll to position [1716, 0]
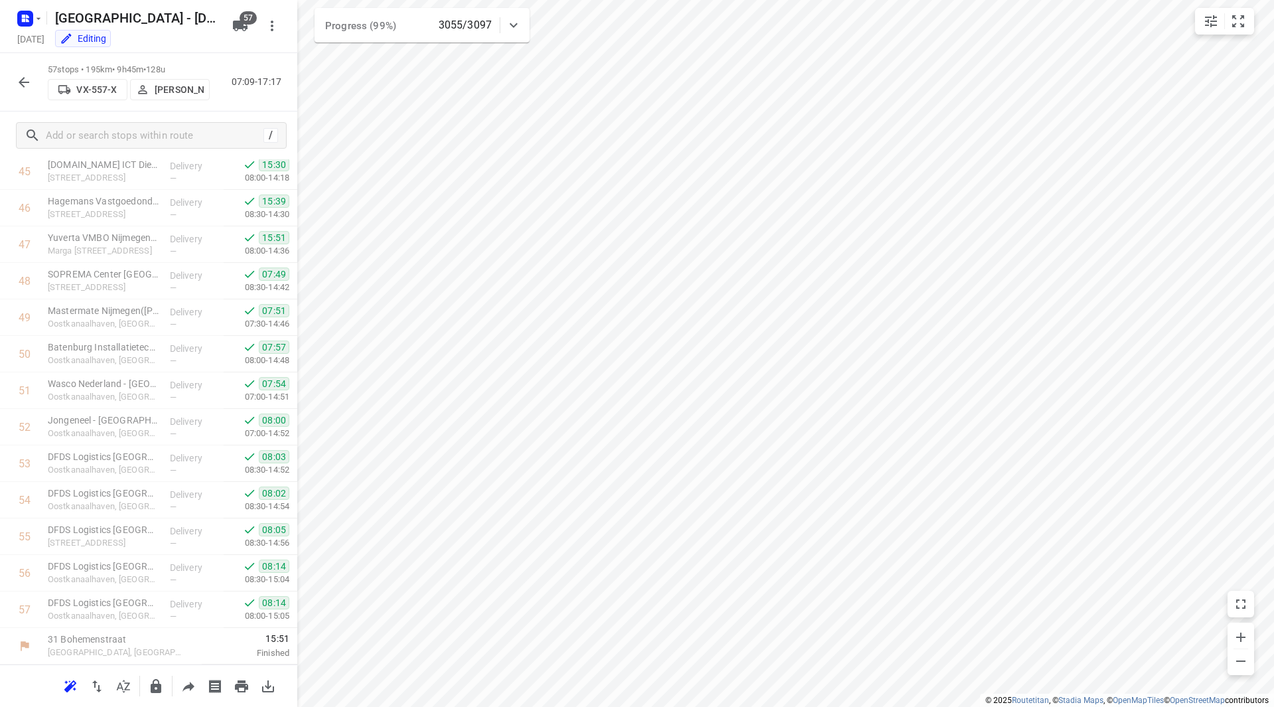
click at [15, 83] on button "button" at bounding box center [24, 82] width 27 height 27
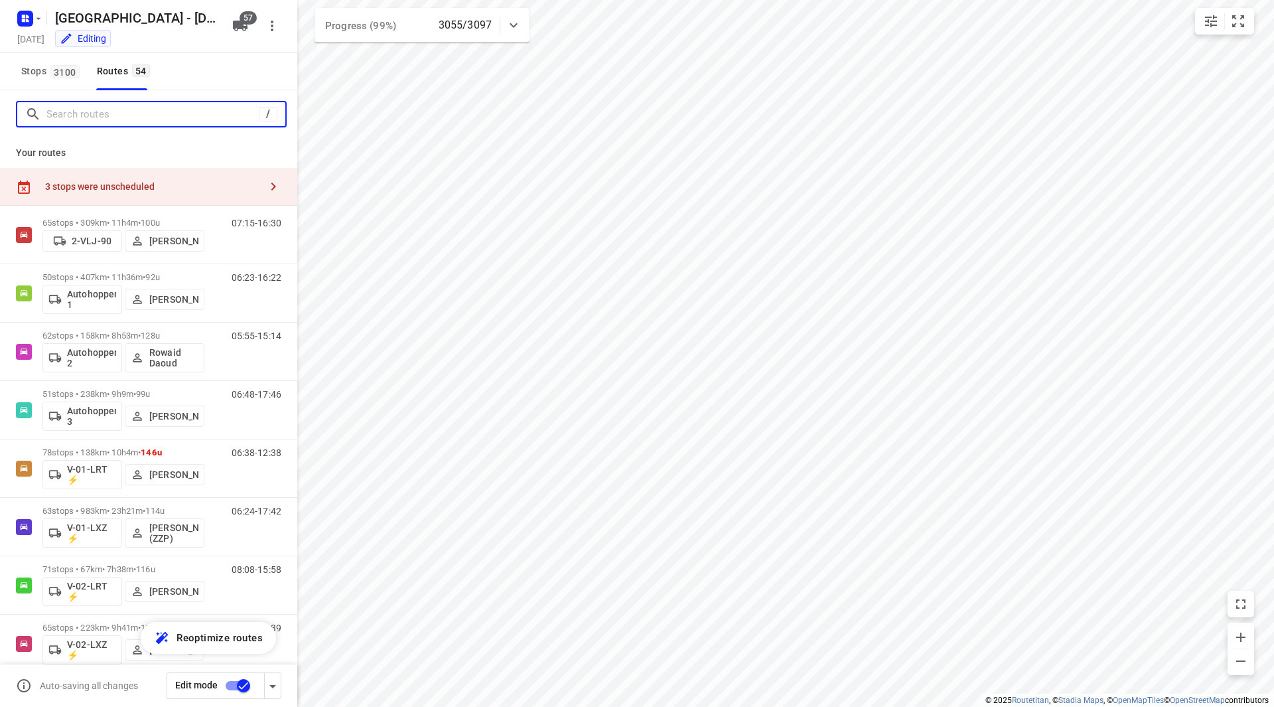
click at [86, 119] on input "Search routes" at bounding box center [152, 114] width 212 height 21
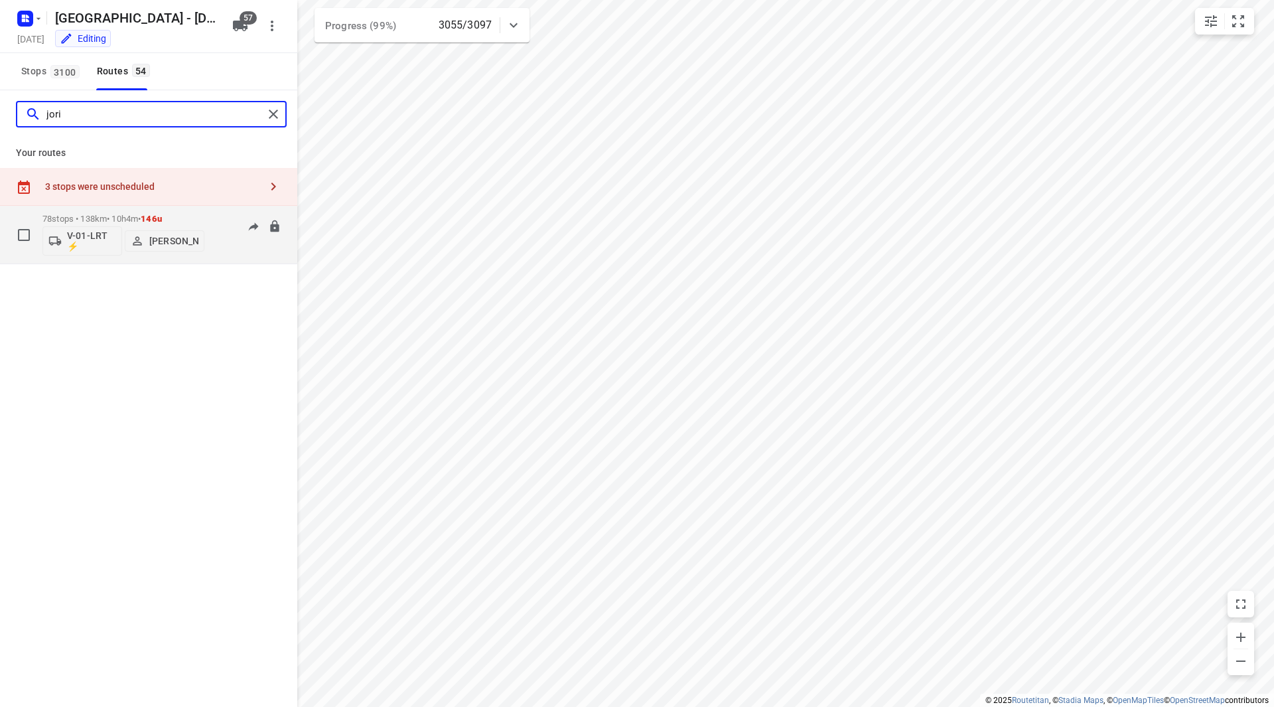
type input "jori"
click at [181, 216] on p "78 stops • 138km • 10h4m • 146u" at bounding box center [123, 219] width 162 height 10
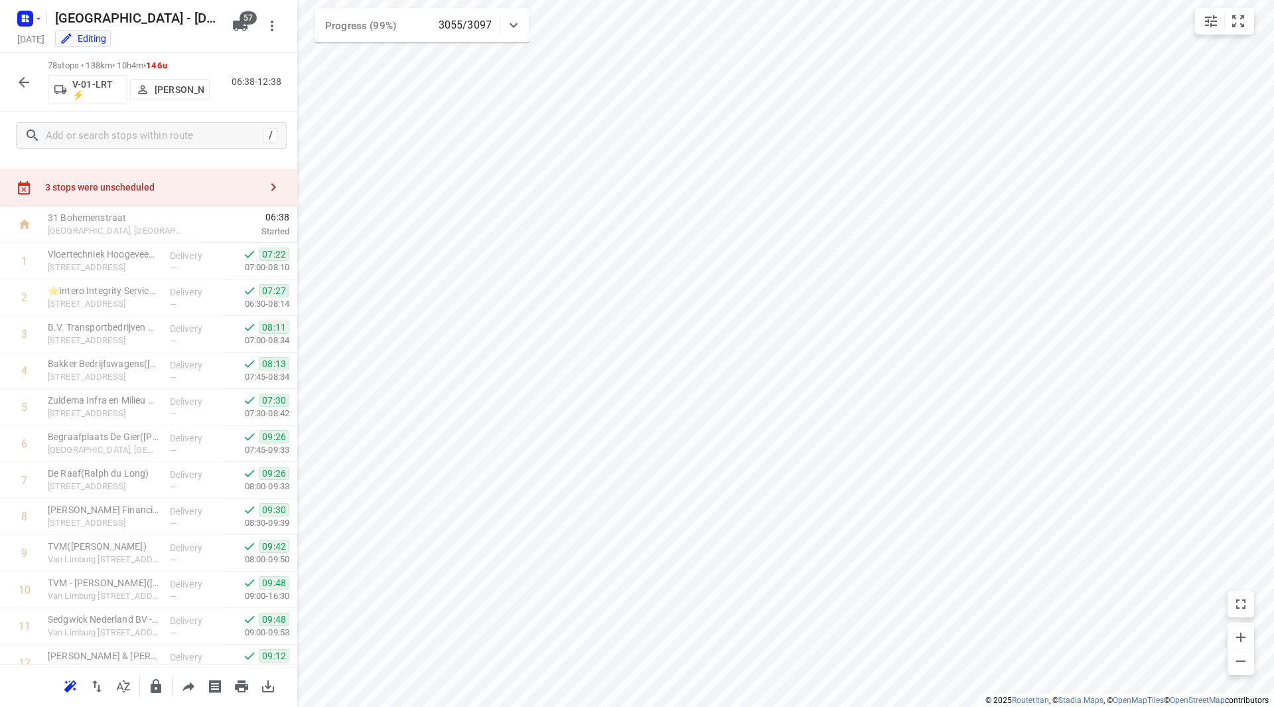
scroll to position [0, 0]
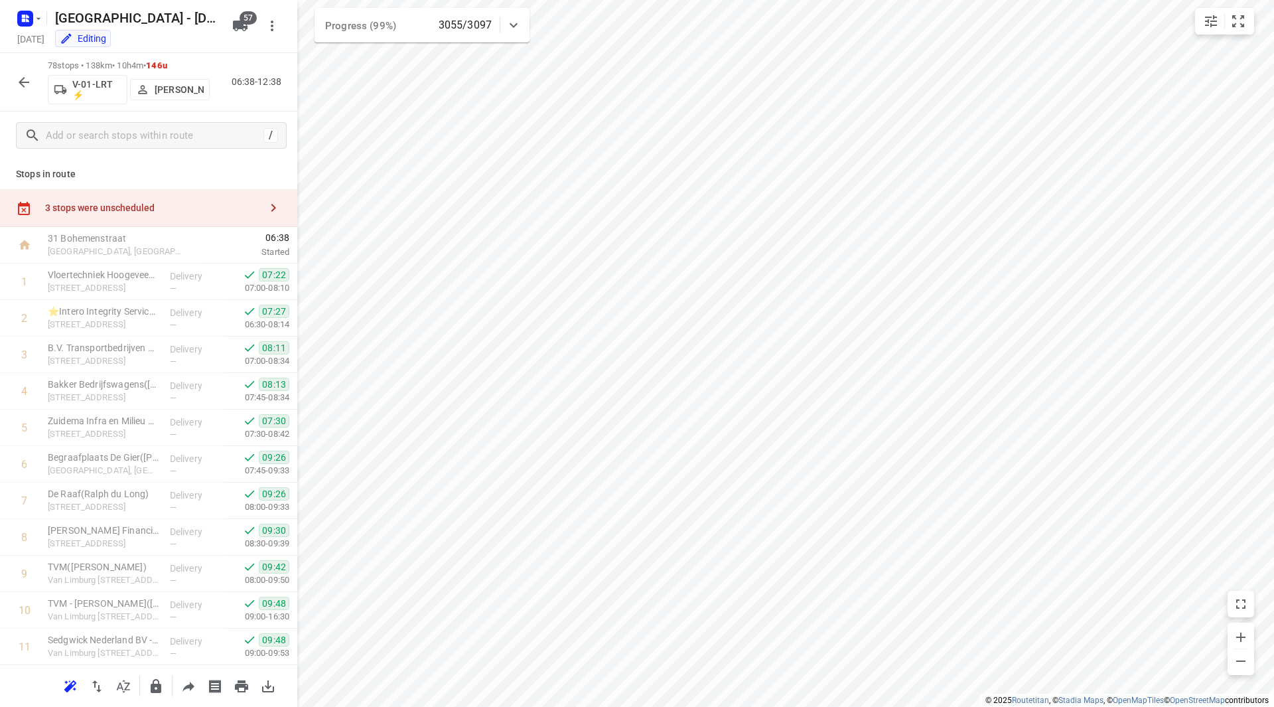
click at [23, 74] on icon "button" at bounding box center [24, 82] width 16 height 16
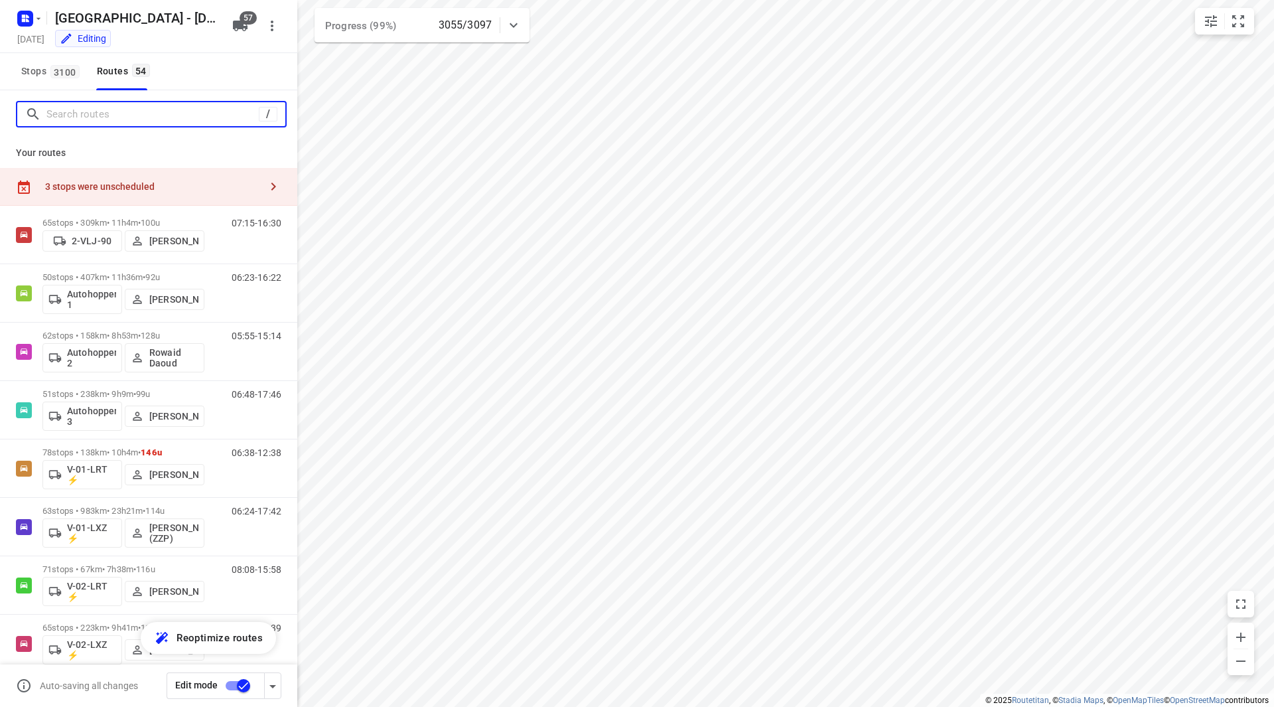
click at [88, 114] on input "Search routes" at bounding box center [152, 114] width 212 height 21
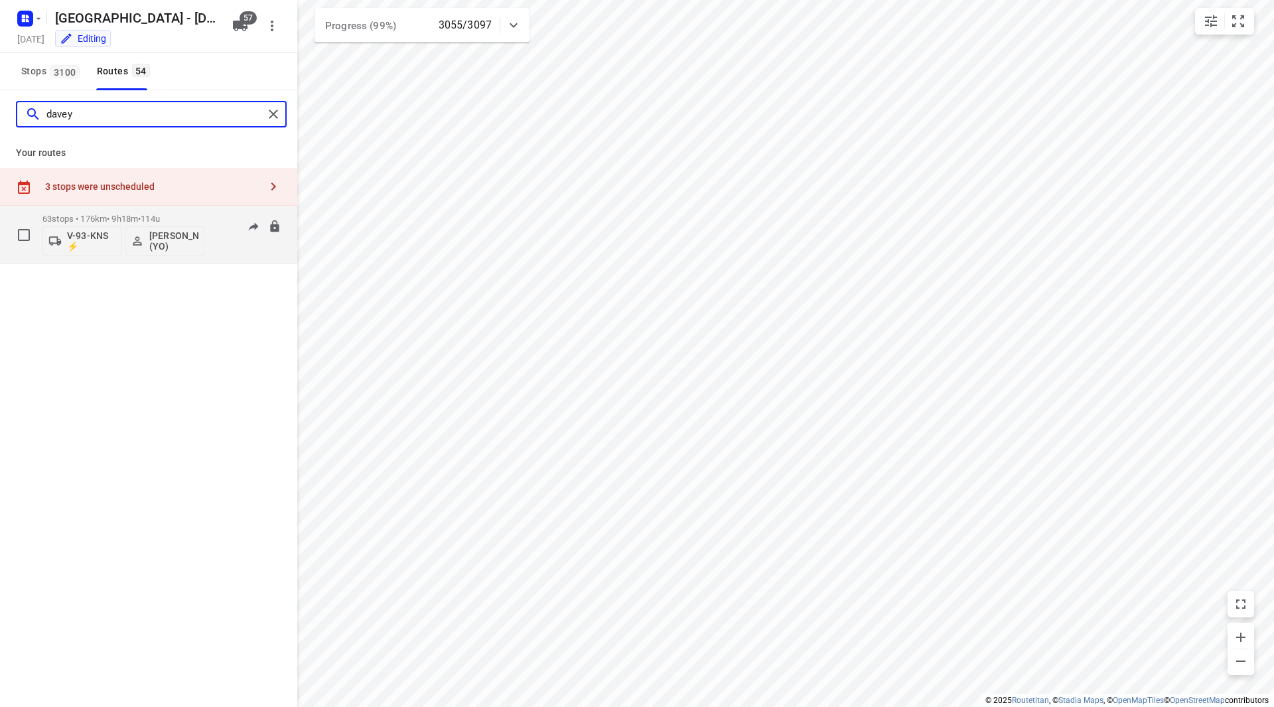
type input "davey"
click at [184, 218] on p "63 stops • 176km • 9h18m • 114u" at bounding box center [123, 219] width 162 height 10
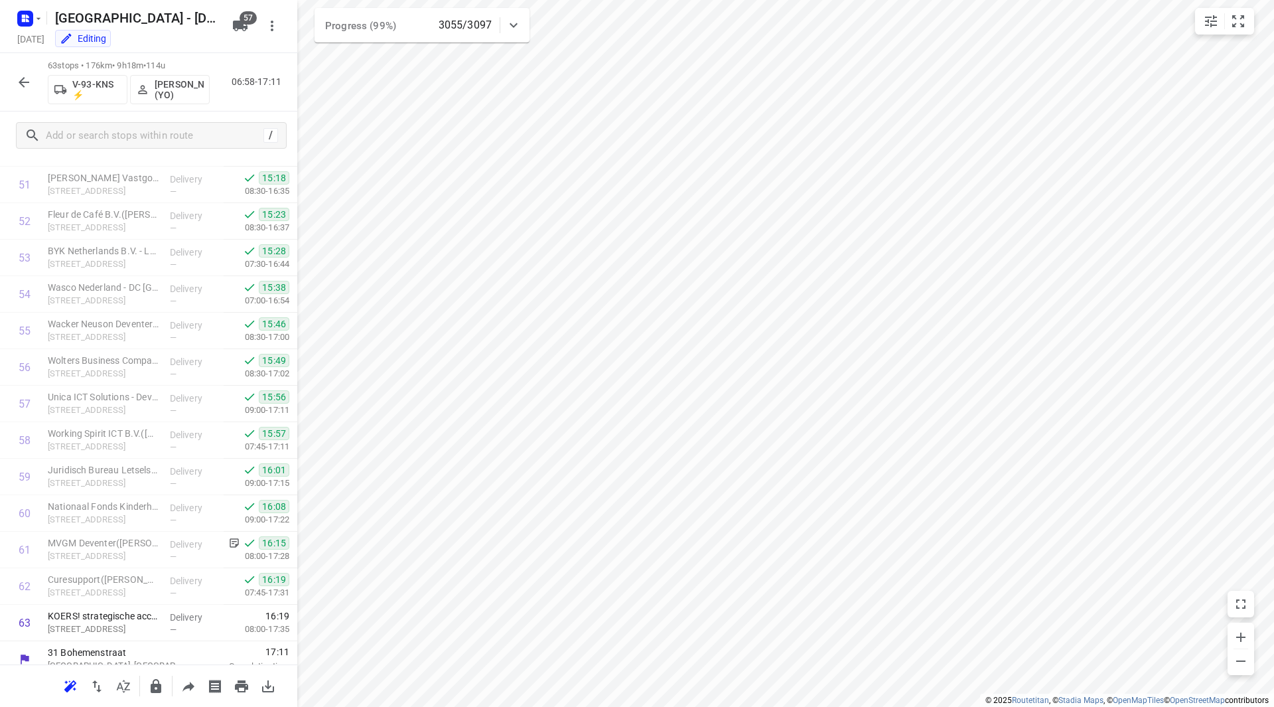
scroll to position [1935, 0]
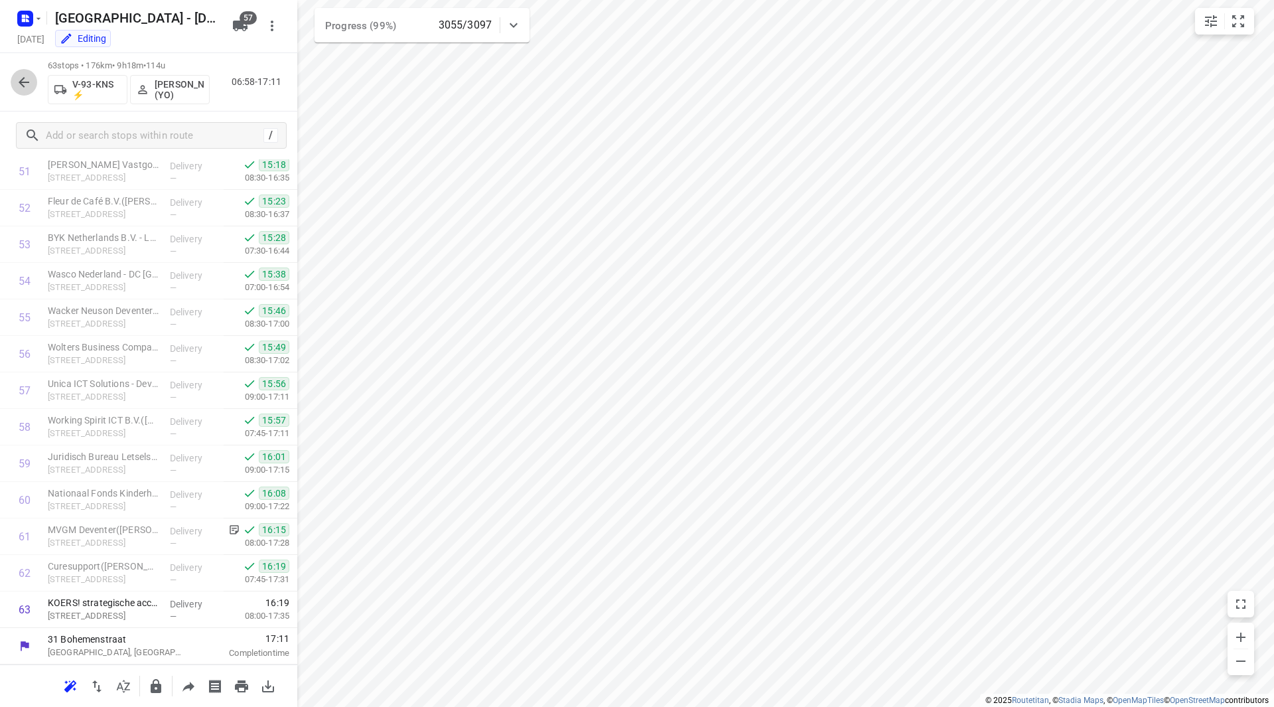
click at [30, 84] on icon "button" at bounding box center [24, 82] width 16 height 16
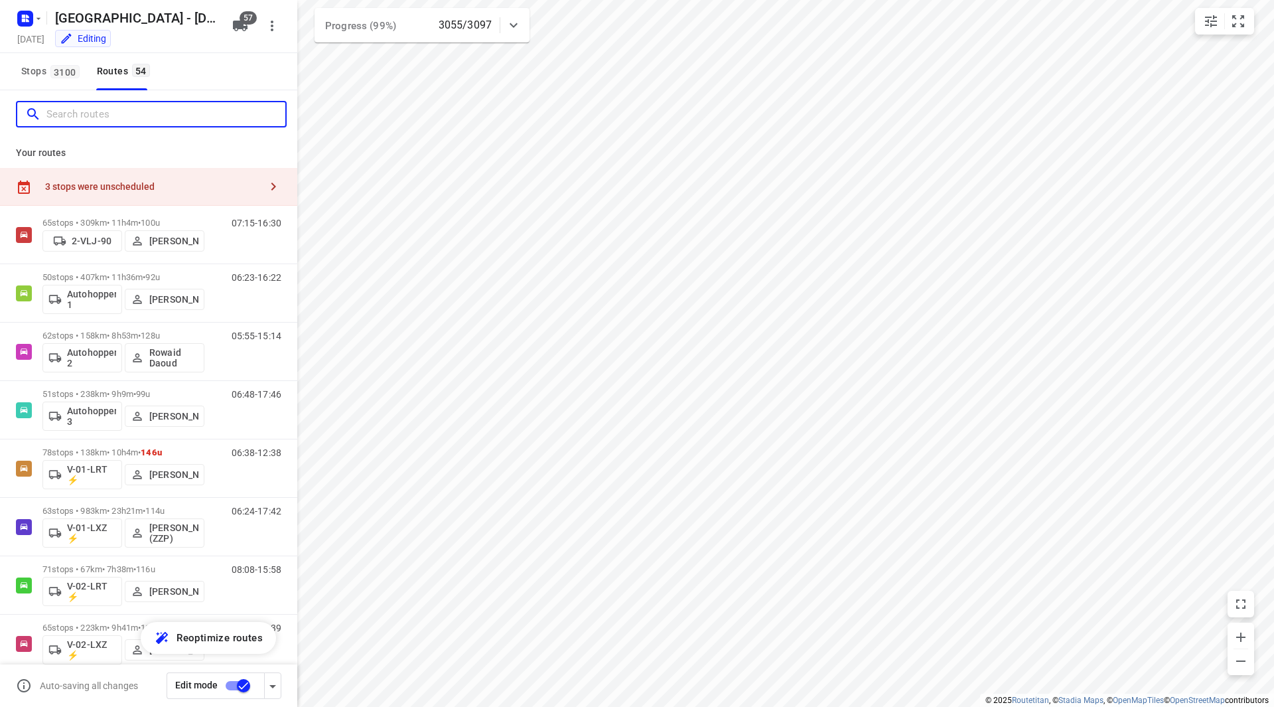
click at [108, 115] on input "Search routes" at bounding box center [165, 114] width 239 height 21
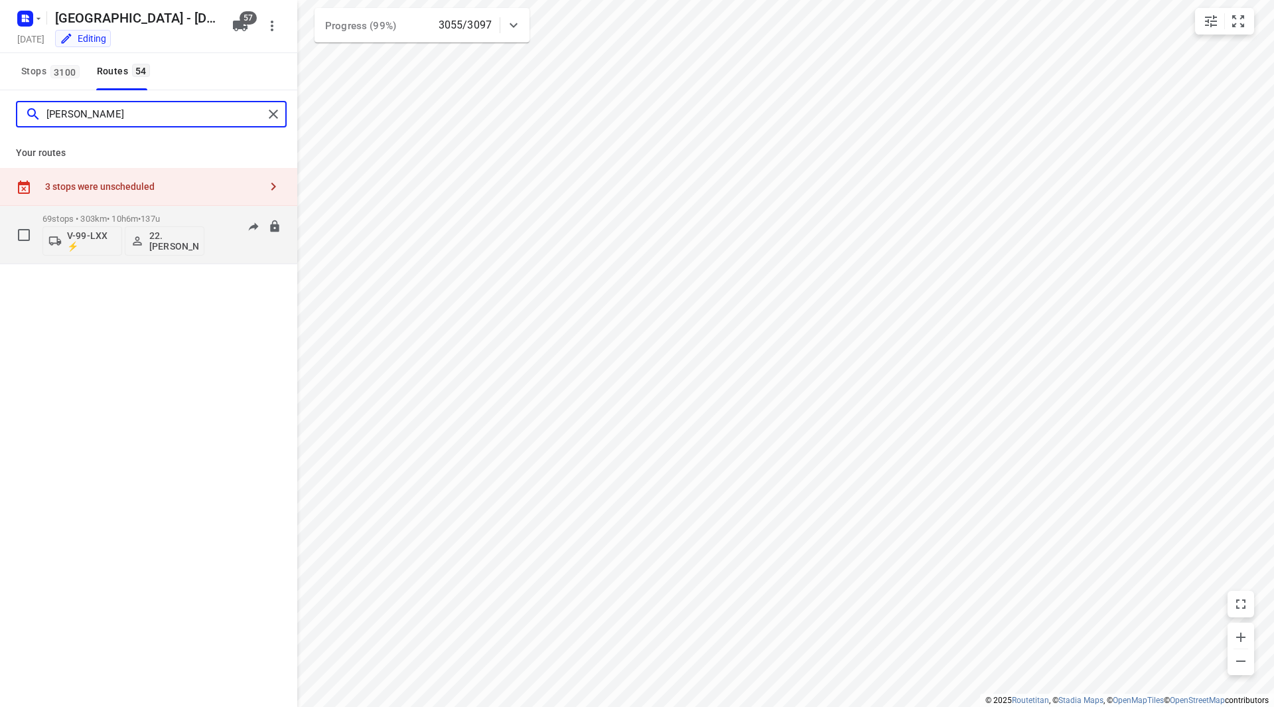
type input "frank"
click at [177, 218] on p "69 stops • 303km • 10h6m • 137u" at bounding box center [123, 219] width 162 height 10
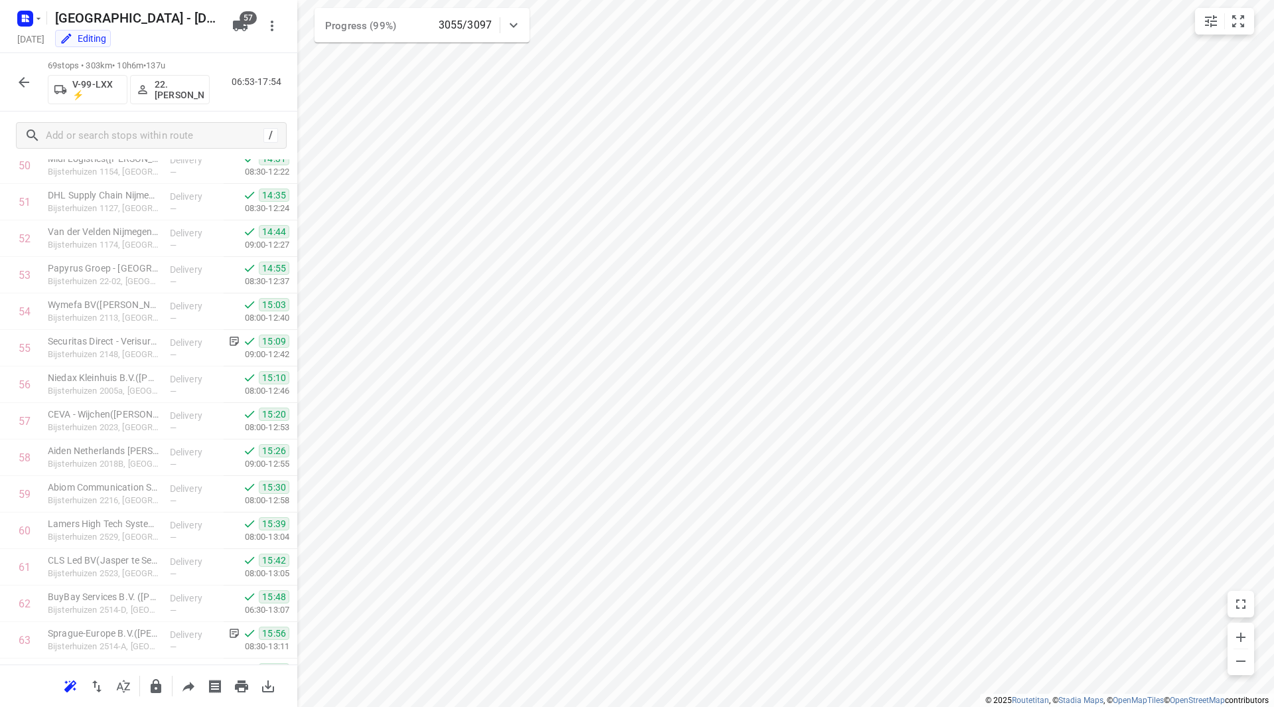
scroll to position [2154, 0]
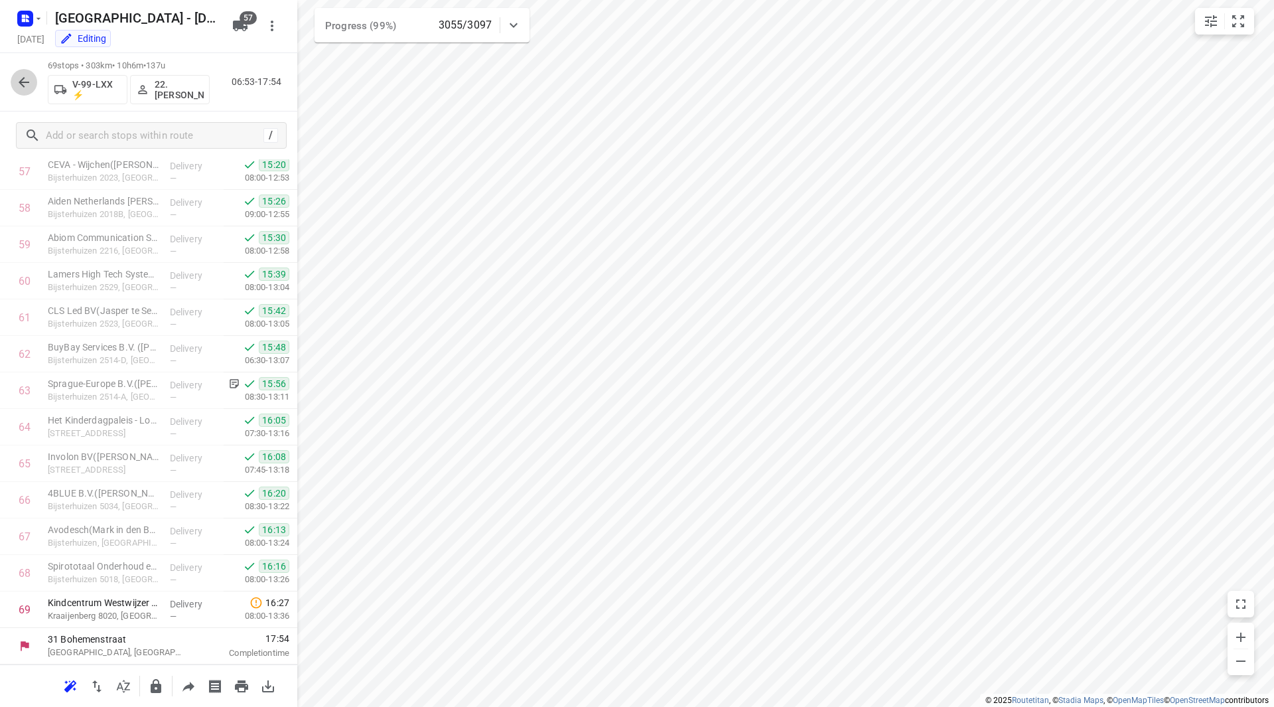
click at [33, 78] on button "button" at bounding box center [24, 82] width 27 height 27
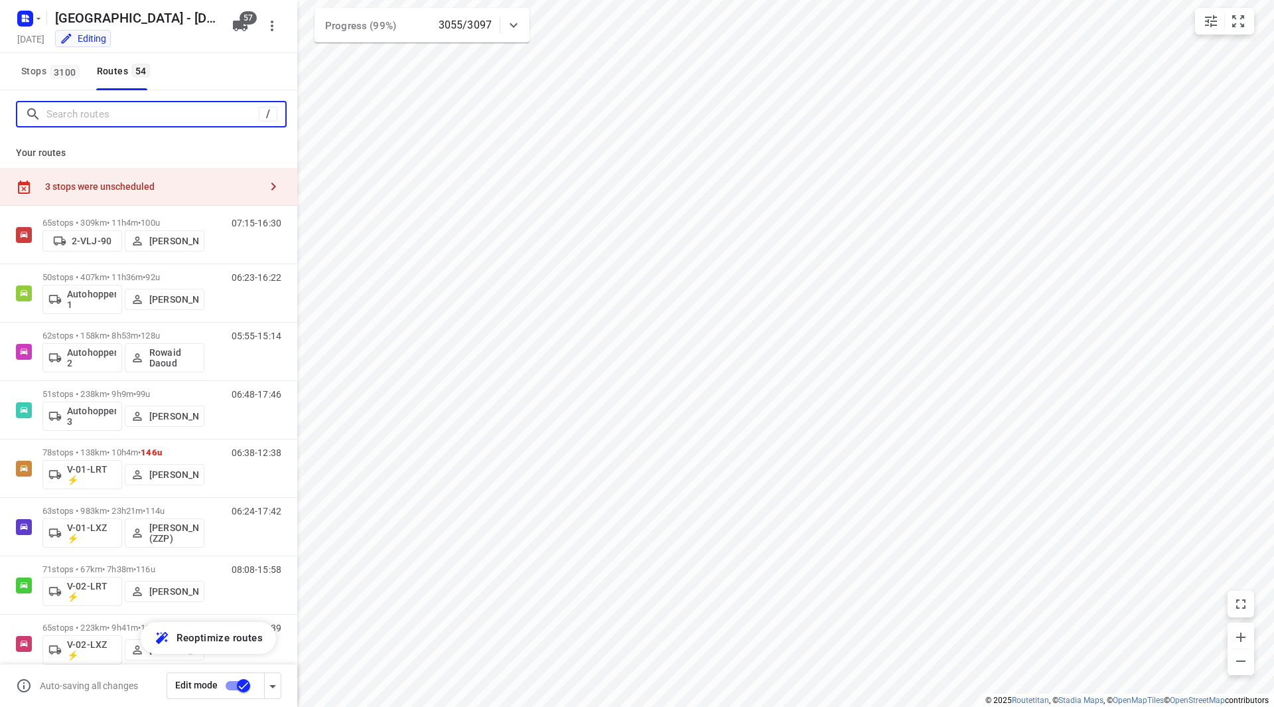
click at [123, 107] on input "Search routes" at bounding box center [152, 114] width 212 height 21
click at [128, 111] on input "Search routes" at bounding box center [165, 114] width 239 height 21
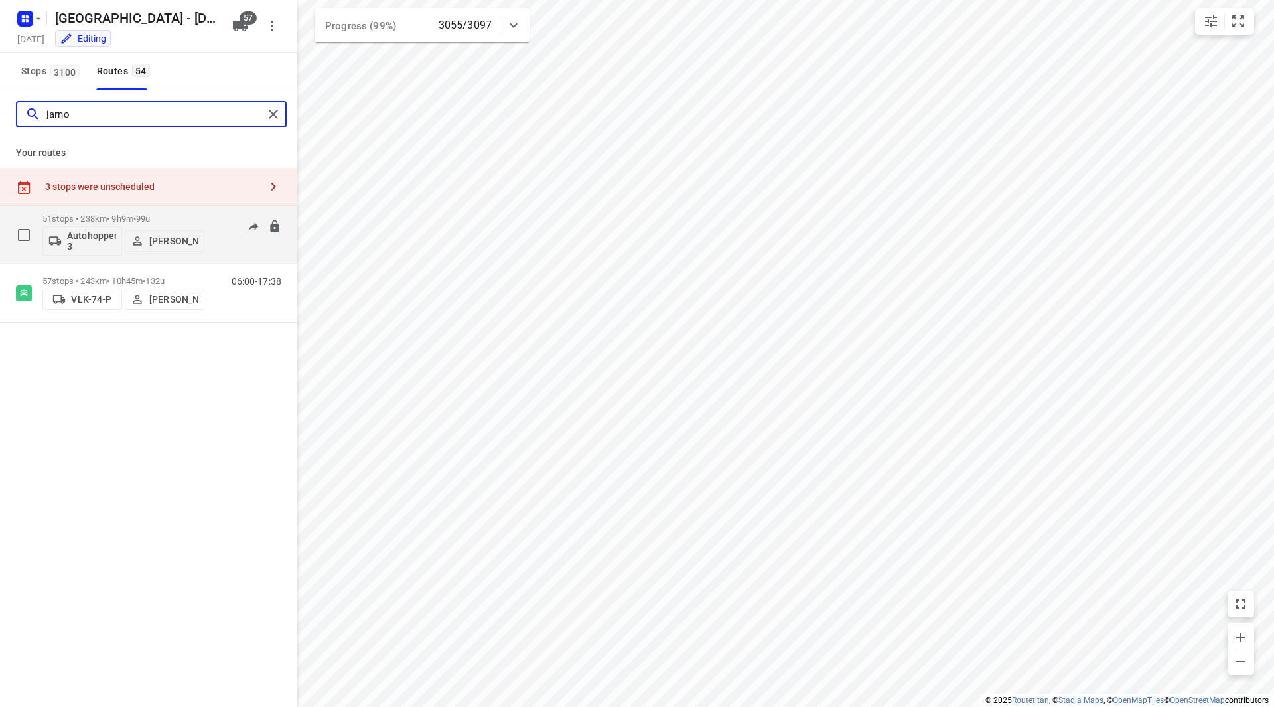
type input "jarno"
click at [182, 211] on div "51 stops • 238km • 9h9m • 99u Autohopper 3 Jarno Van der Naalt" at bounding box center [123, 234] width 162 height 55
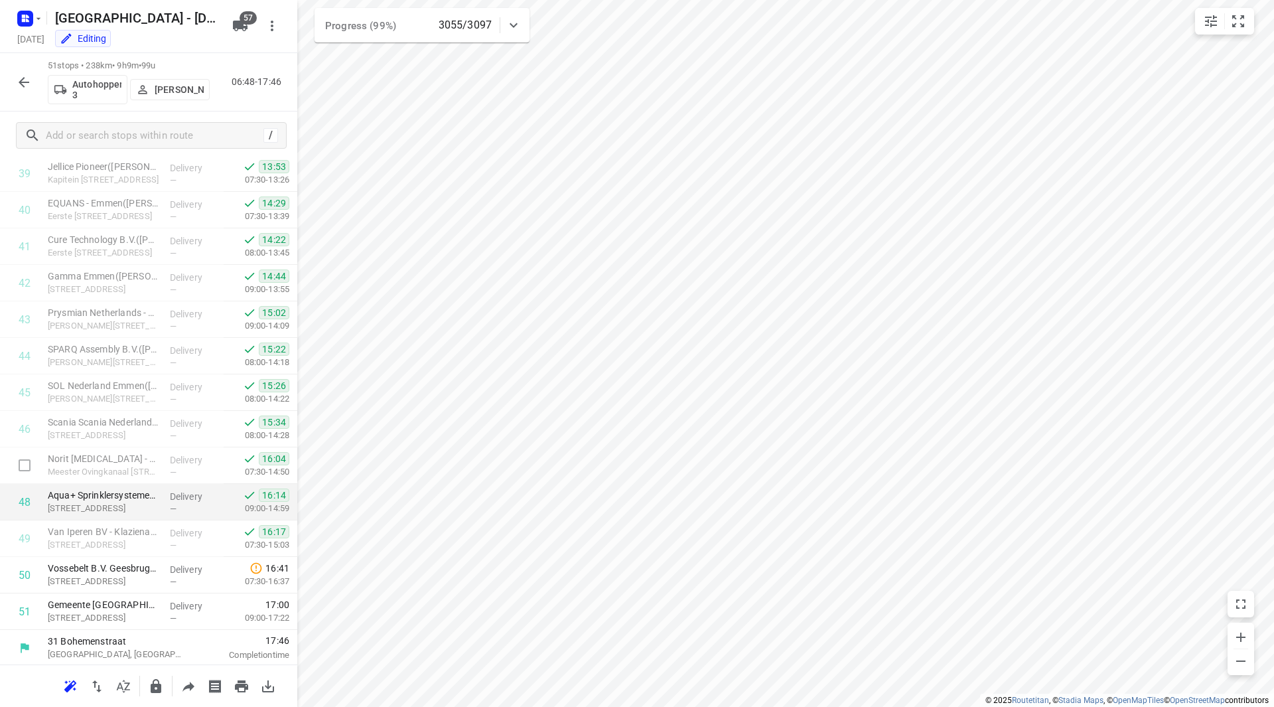
scroll to position [1497, 0]
click at [10, 75] on div "51 stops • 238km • 9h9m • 99u Autohopper 3 Jarno Van der Naalt 06:48-17:46" at bounding box center [148, 82] width 297 height 58
click at [41, 87] on div "51 stops • 238km • 9h9m • 99u Autohopper 3 Jarno Van der Naalt 06:48-17:46" at bounding box center [148, 82] width 297 height 58
click at [32, 86] on button "button" at bounding box center [24, 82] width 27 height 27
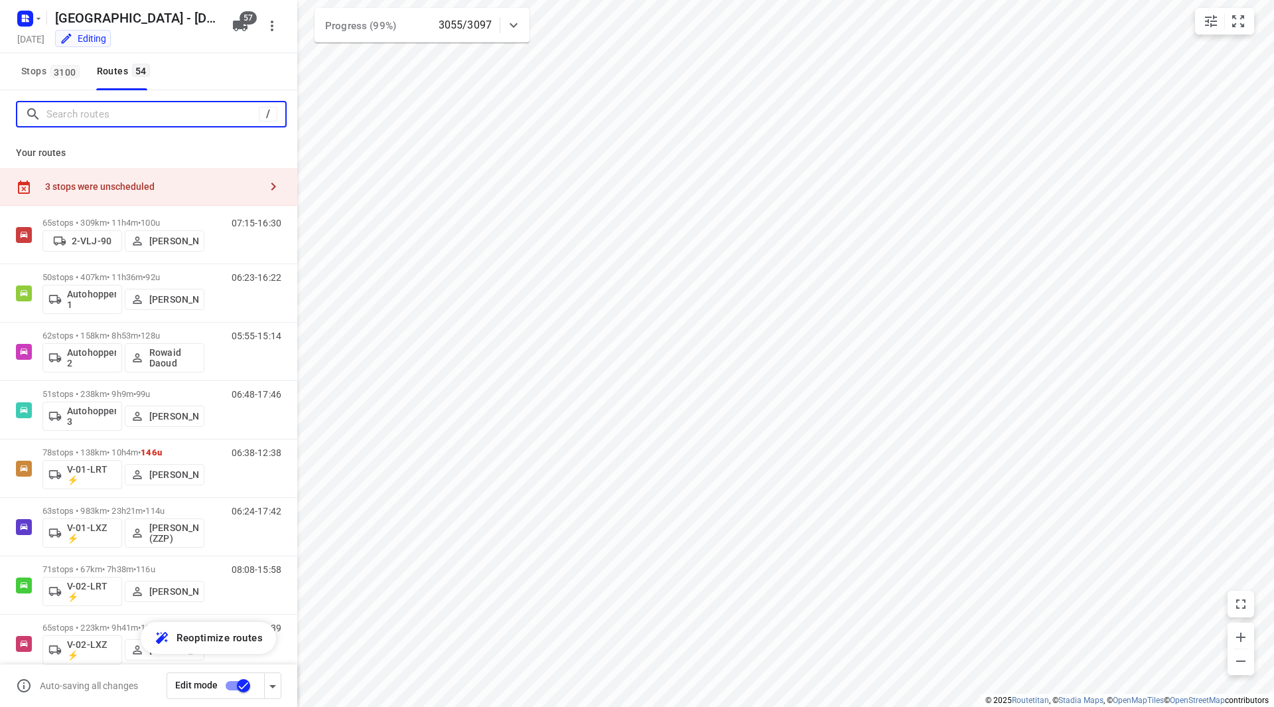
click at [102, 113] on input "Search routes" at bounding box center [152, 114] width 212 height 21
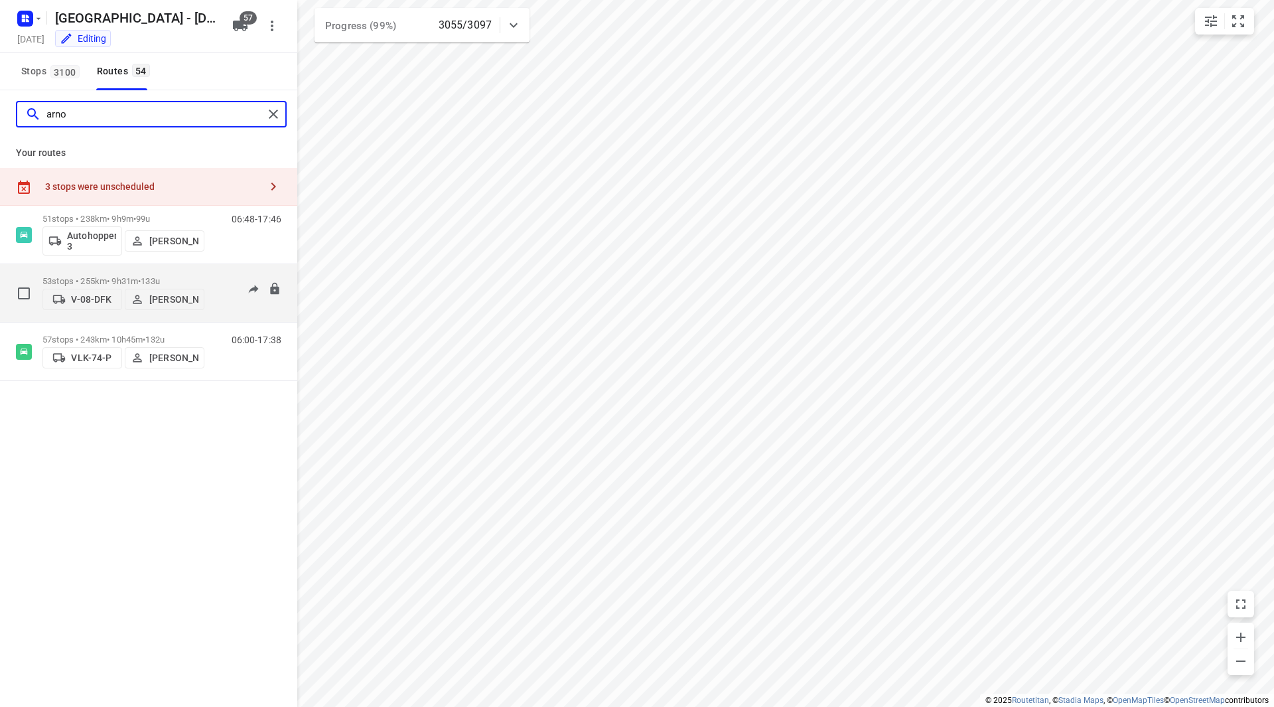
type input "arno"
click at [175, 276] on p "53 stops • 255km • 9h31m • 133u" at bounding box center [123, 281] width 162 height 10
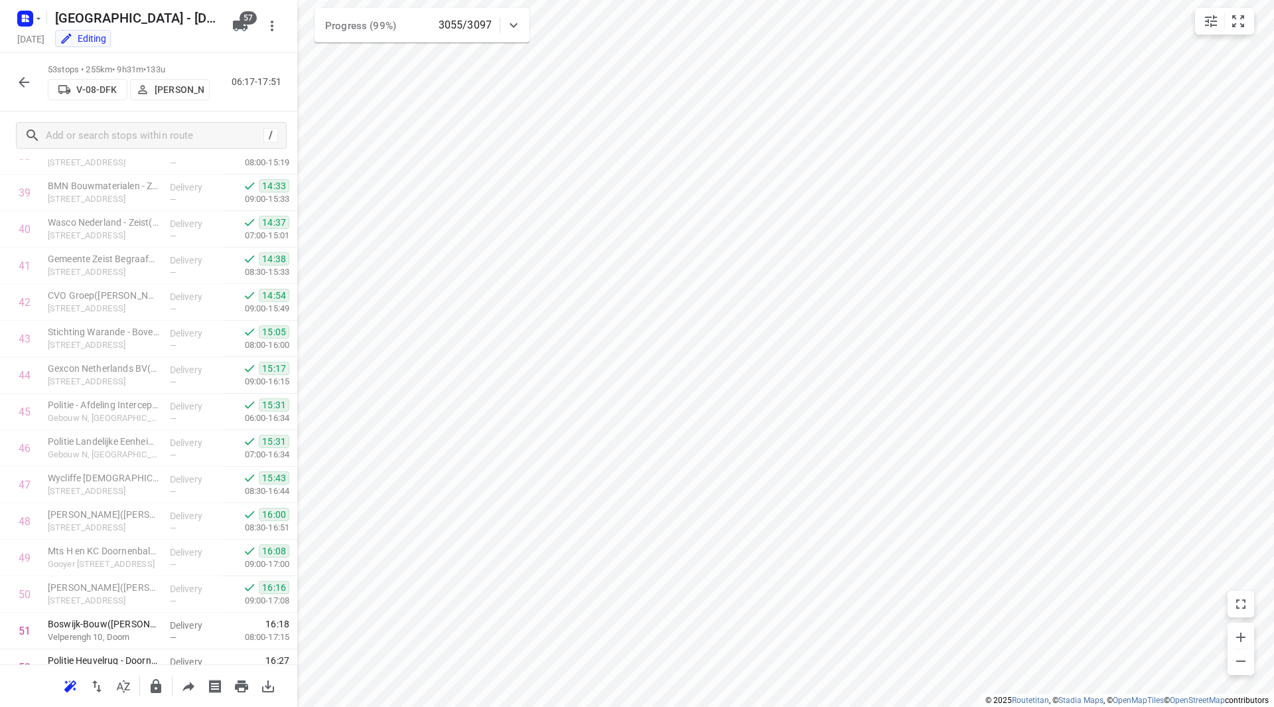
scroll to position [1570, 0]
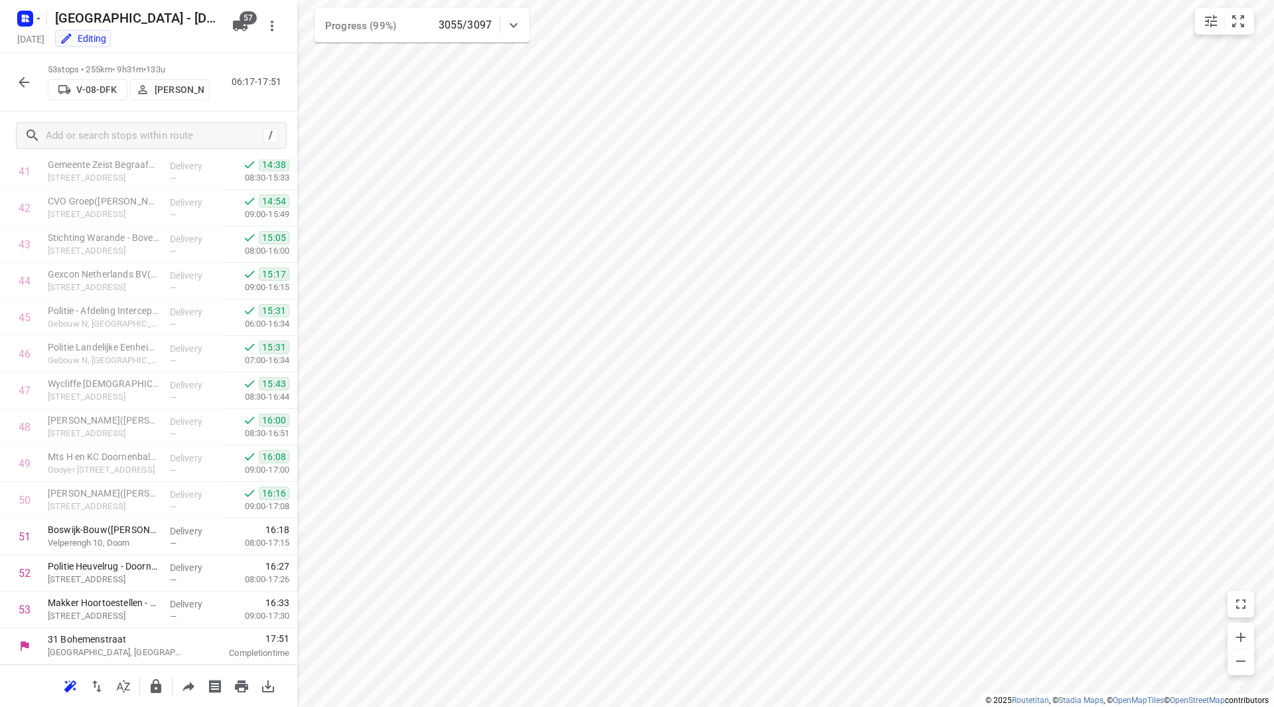
click at [25, 86] on icon "button" at bounding box center [24, 82] width 16 height 16
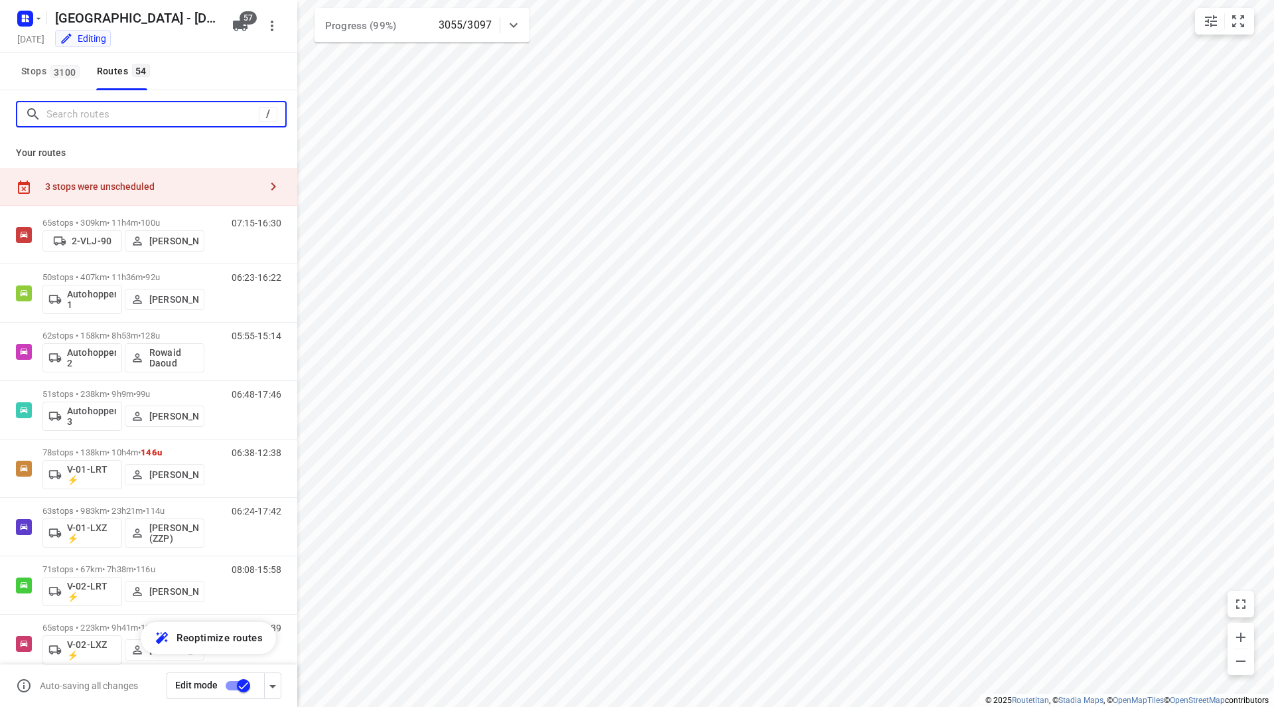
click at [86, 121] on input "Search routes" at bounding box center [152, 114] width 212 height 21
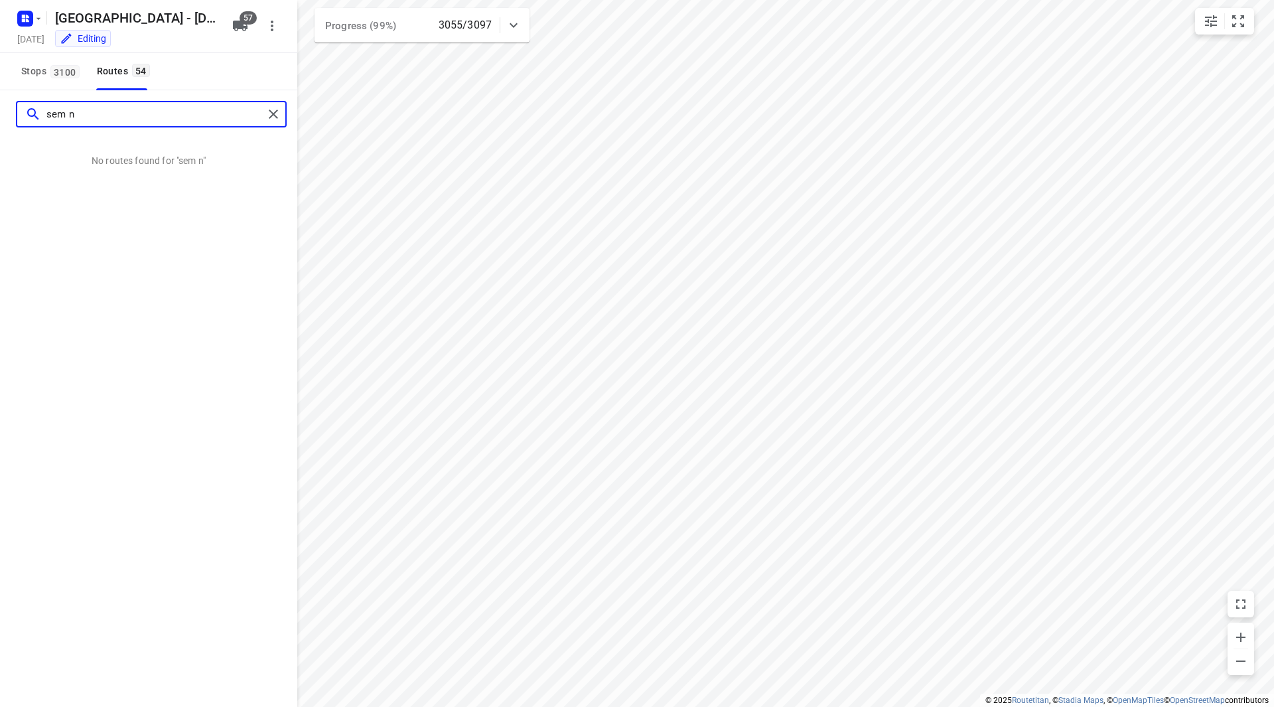
drag, startPoint x: 80, startPoint y: 115, endPoint x: 68, endPoint y: 113, distance: 12.8
click at [68, 113] on input "sem n" at bounding box center [154, 114] width 217 height 21
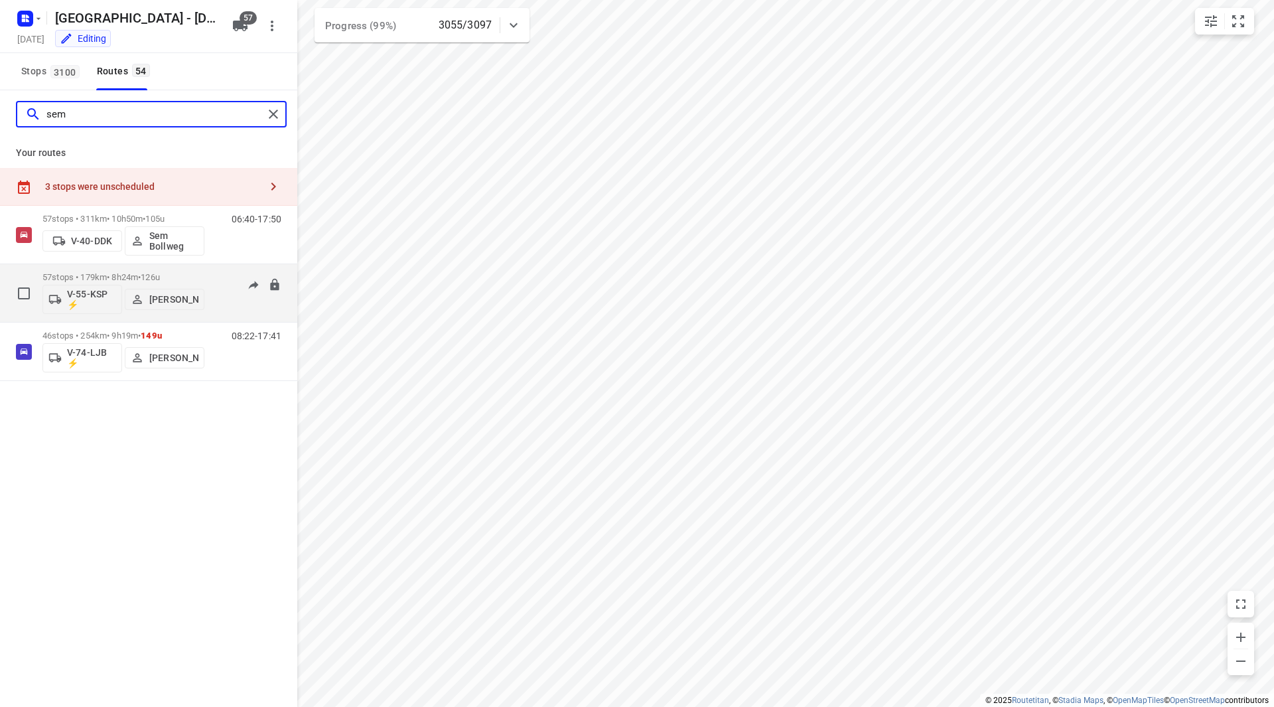
type input "sem"
click at [160, 279] on span "126u" at bounding box center [150, 277] width 19 height 10
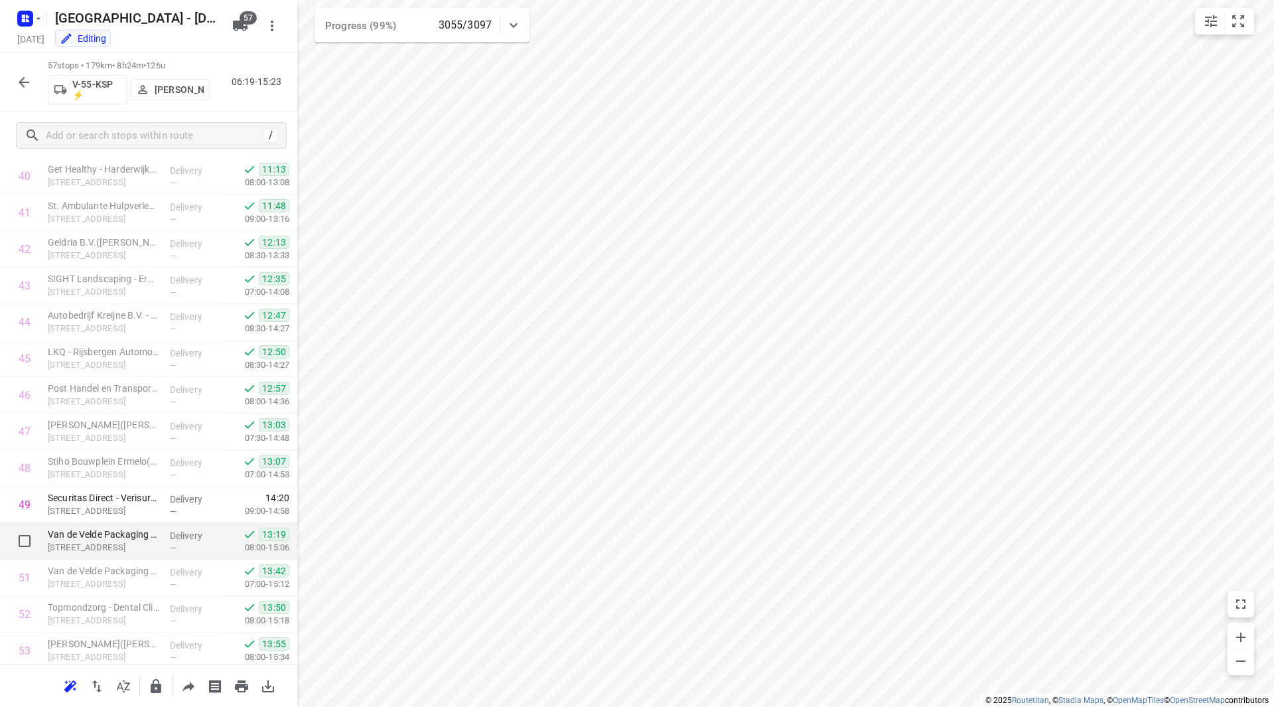
scroll to position [1716, 0]
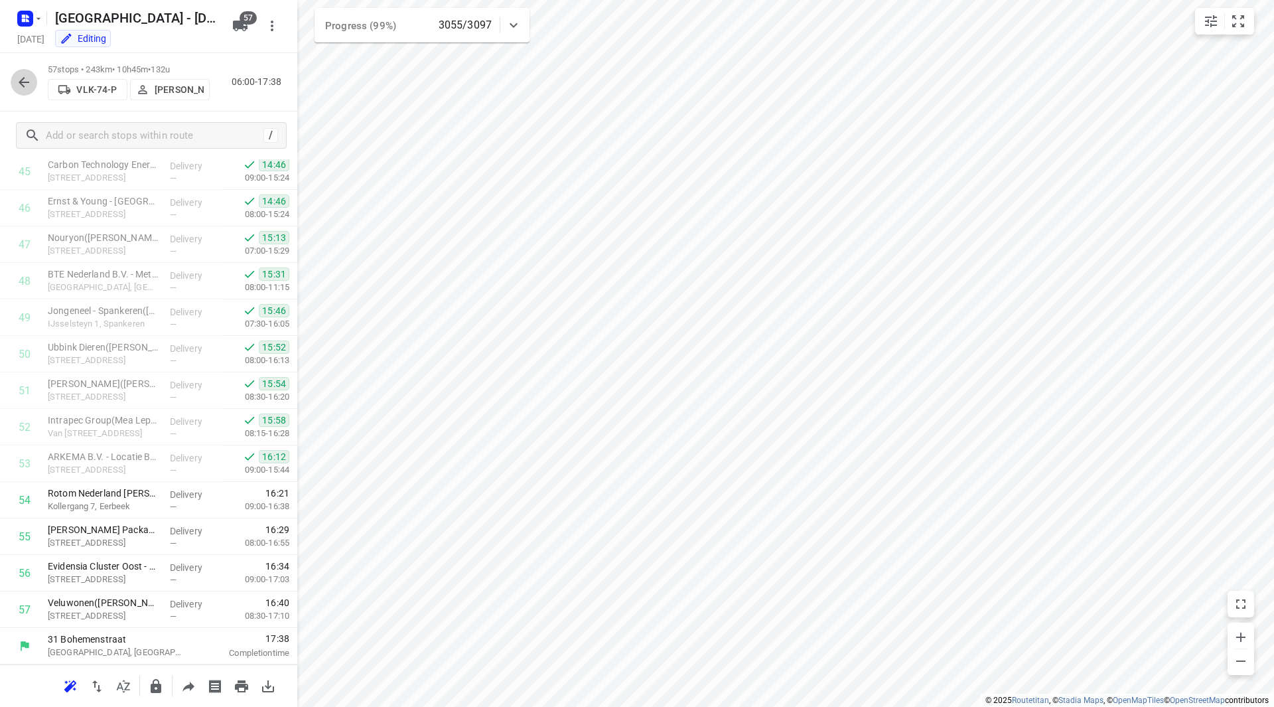
click at [29, 78] on icon "button" at bounding box center [24, 82] width 16 height 16
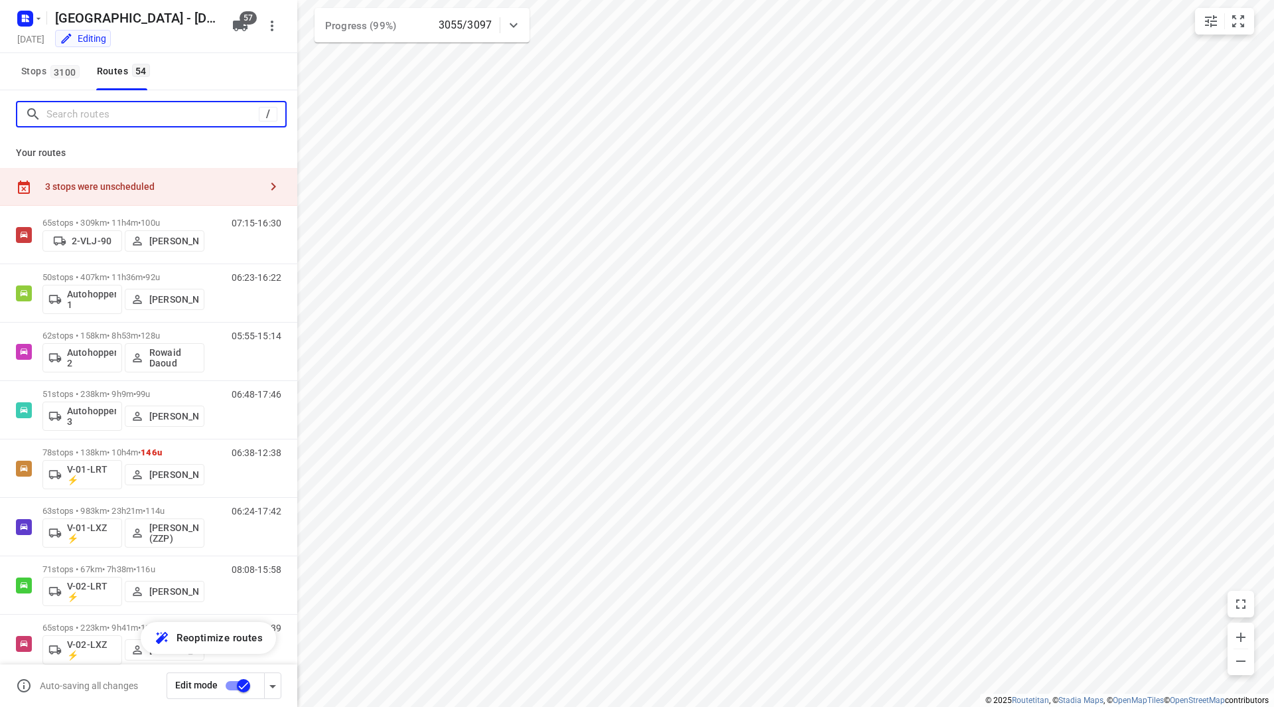
click at [96, 117] on input "Search routes" at bounding box center [152, 114] width 212 height 21
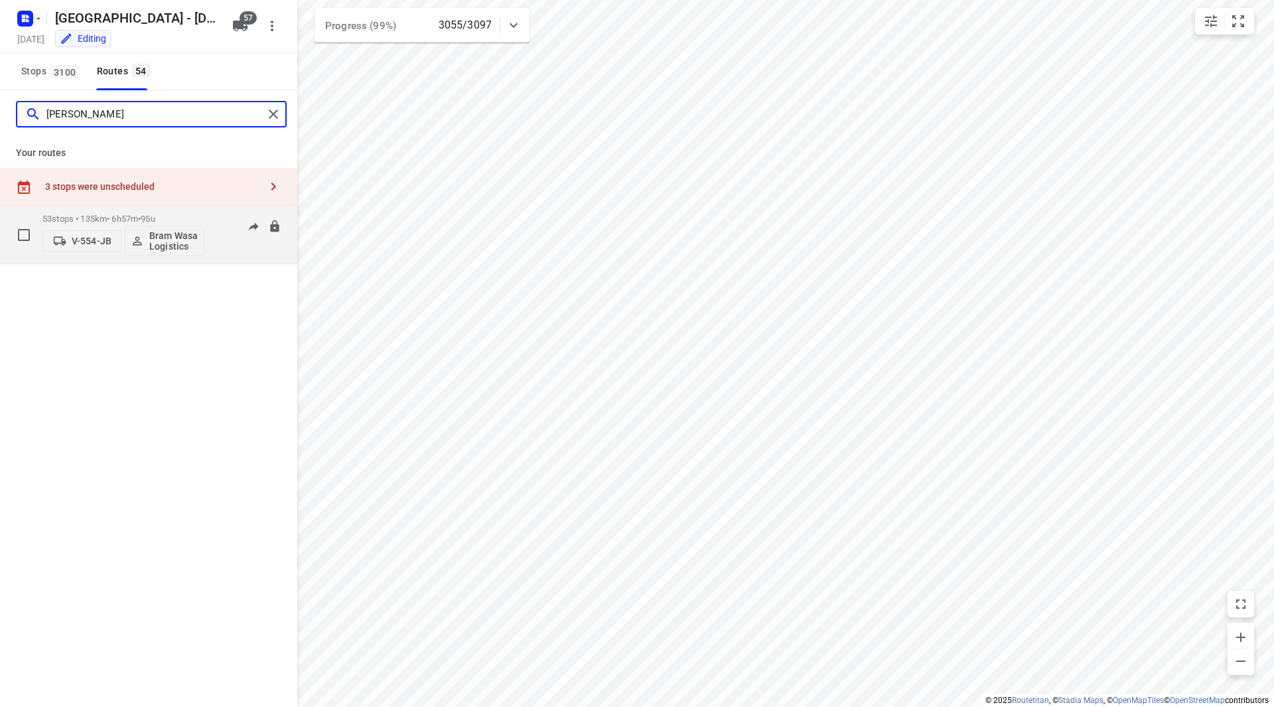
type input "bram"
click at [158, 208] on div "53 stops • 135km • 6h57m • 95u V-554-JB Bram Wasa Logistics" at bounding box center [123, 234] width 162 height 55
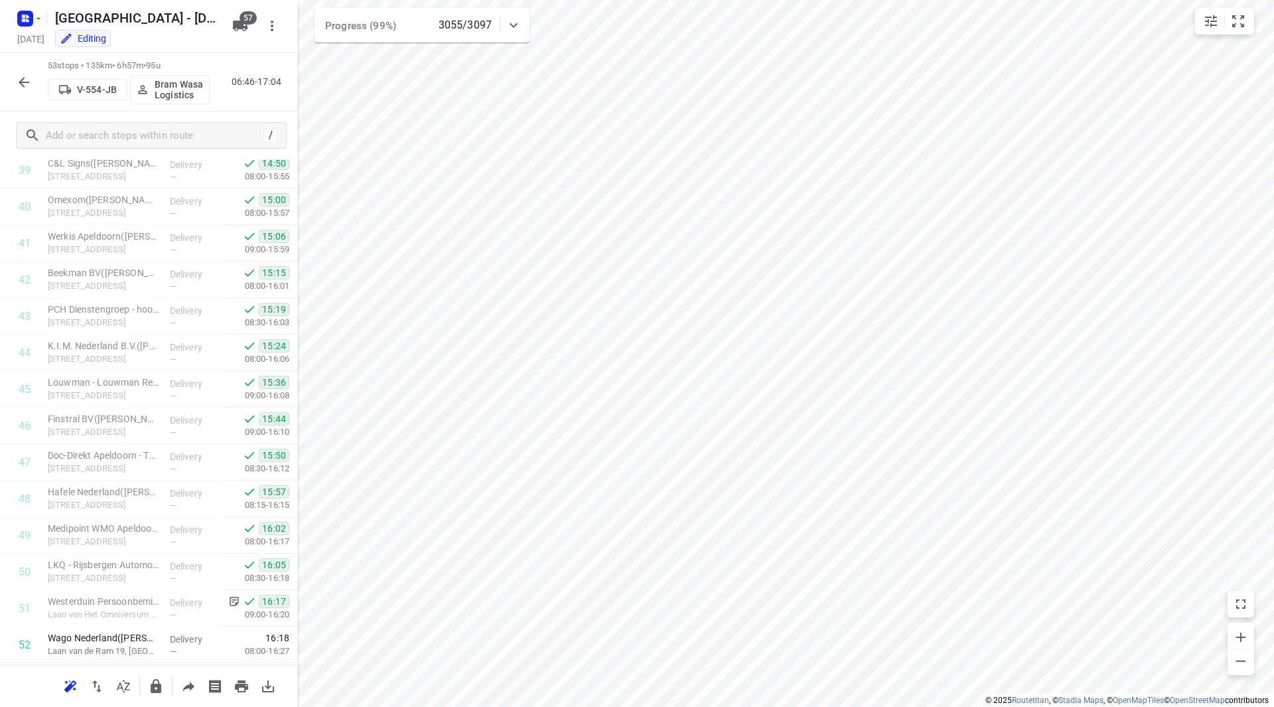
scroll to position [1570, 0]
click at [22, 80] on icon "button" at bounding box center [24, 82] width 11 height 11
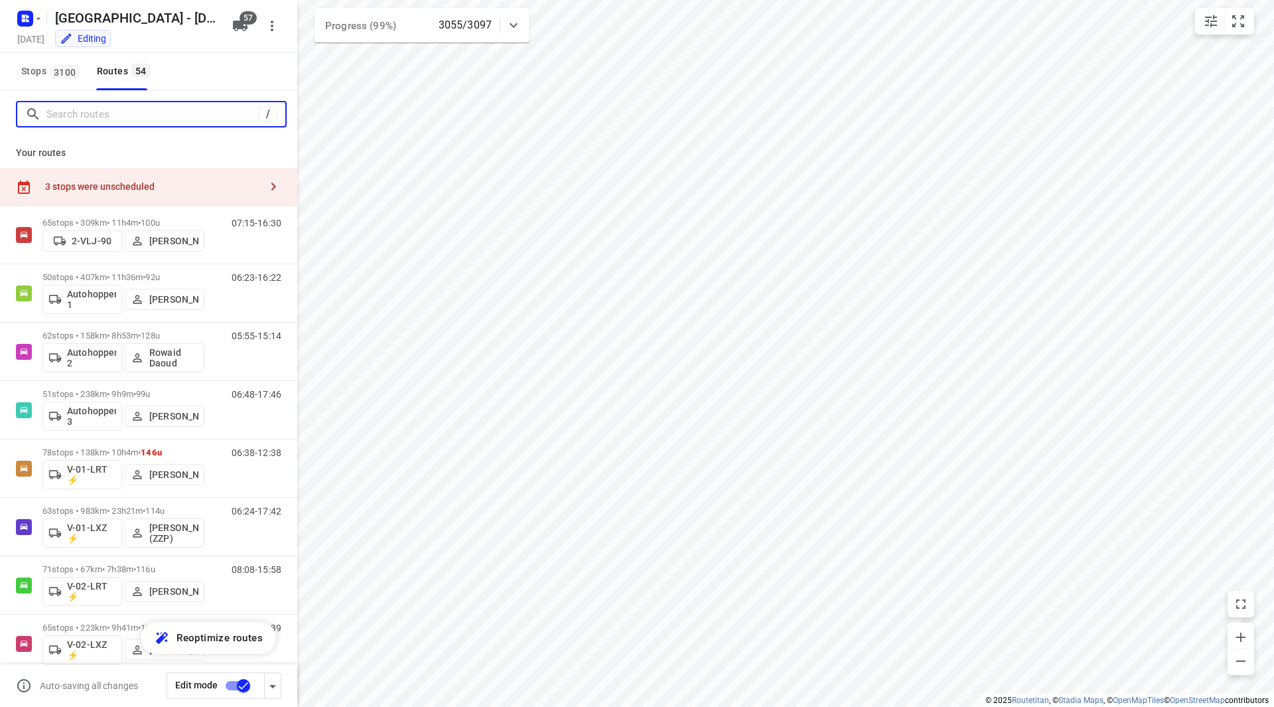
click at [98, 110] on input "Search routes" at bounding box center [152, 114] width 212 height 21
drag, startPoint x: 97, startPoint y: 116, endPoint x: 81, endPoint y: 118, distance: 16.1
click at [81, 118] on input "Search routes" at bounding box center [165, 114] width 239 height 21
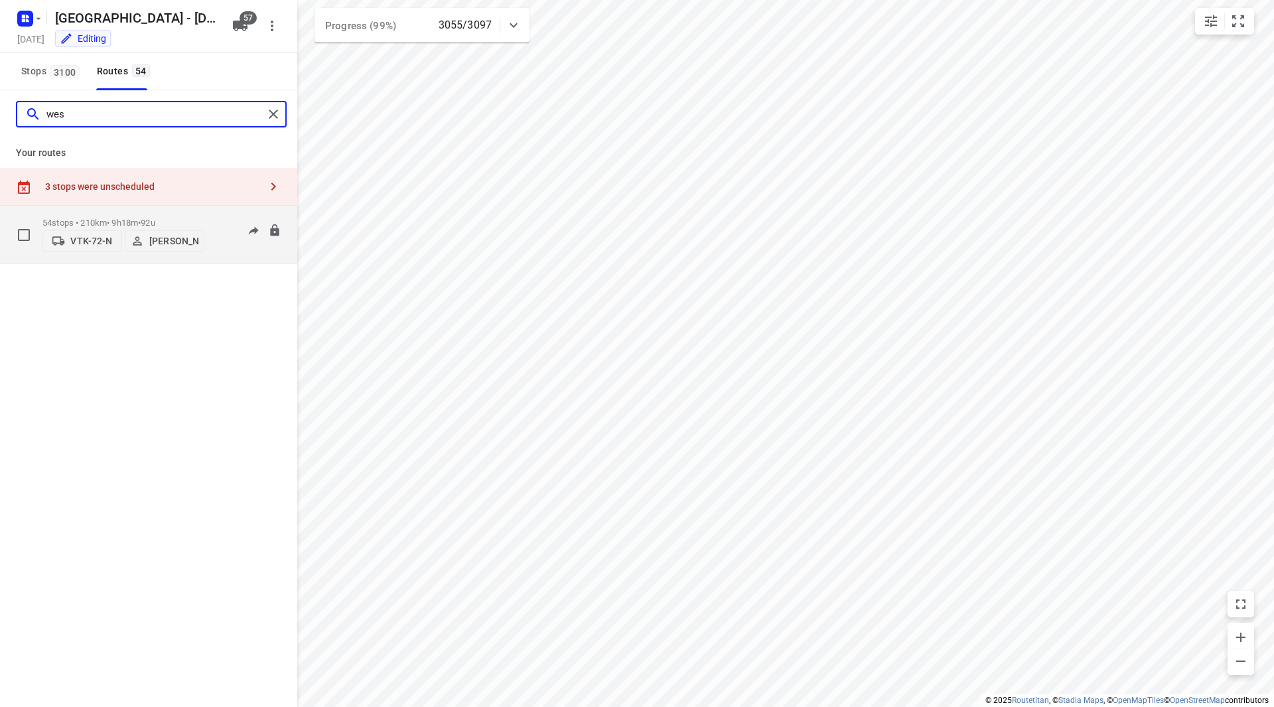
type input "wes"
click at [155, 222] on span "92u" at bounding box center [148, 223] width 14 height 10
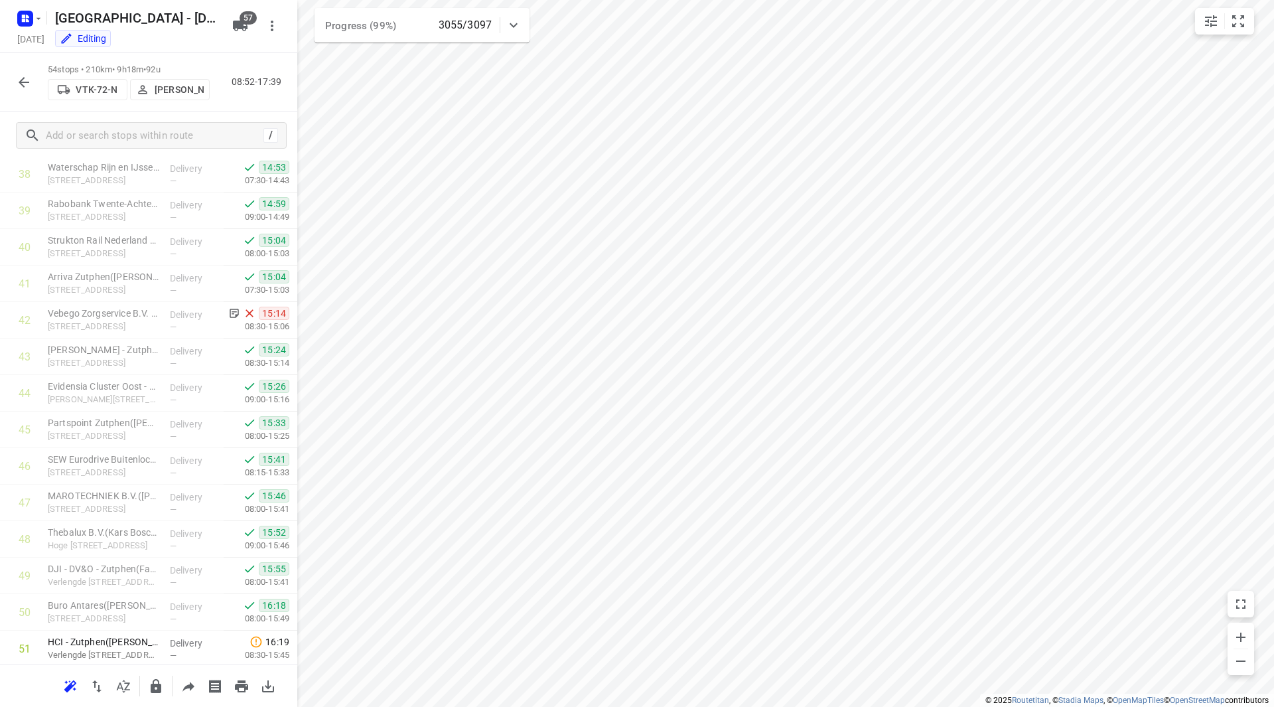
scroll to position [1607, 0]
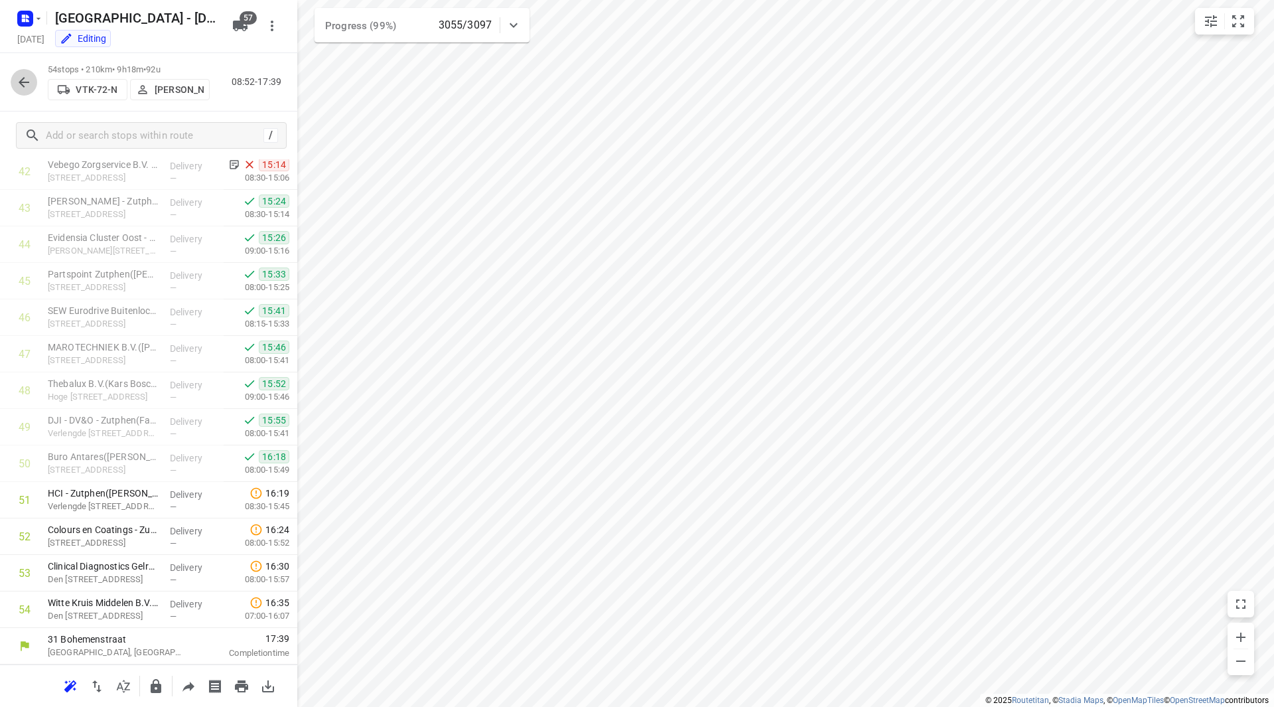
click at [28, 87] on icon "button" at bounding box center [24, 82] width 16 height 16
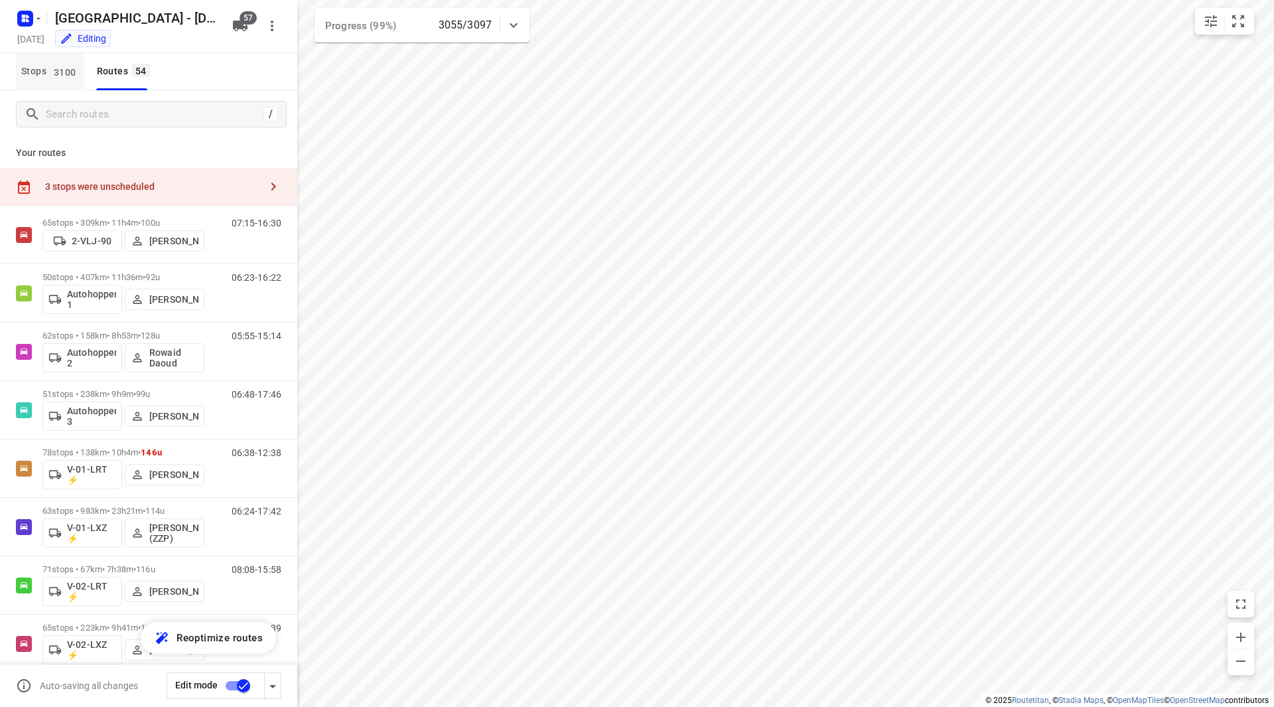
click at [35, 66] on span "Stops 3100" at bounding box center [52, 71] width 62 height 17
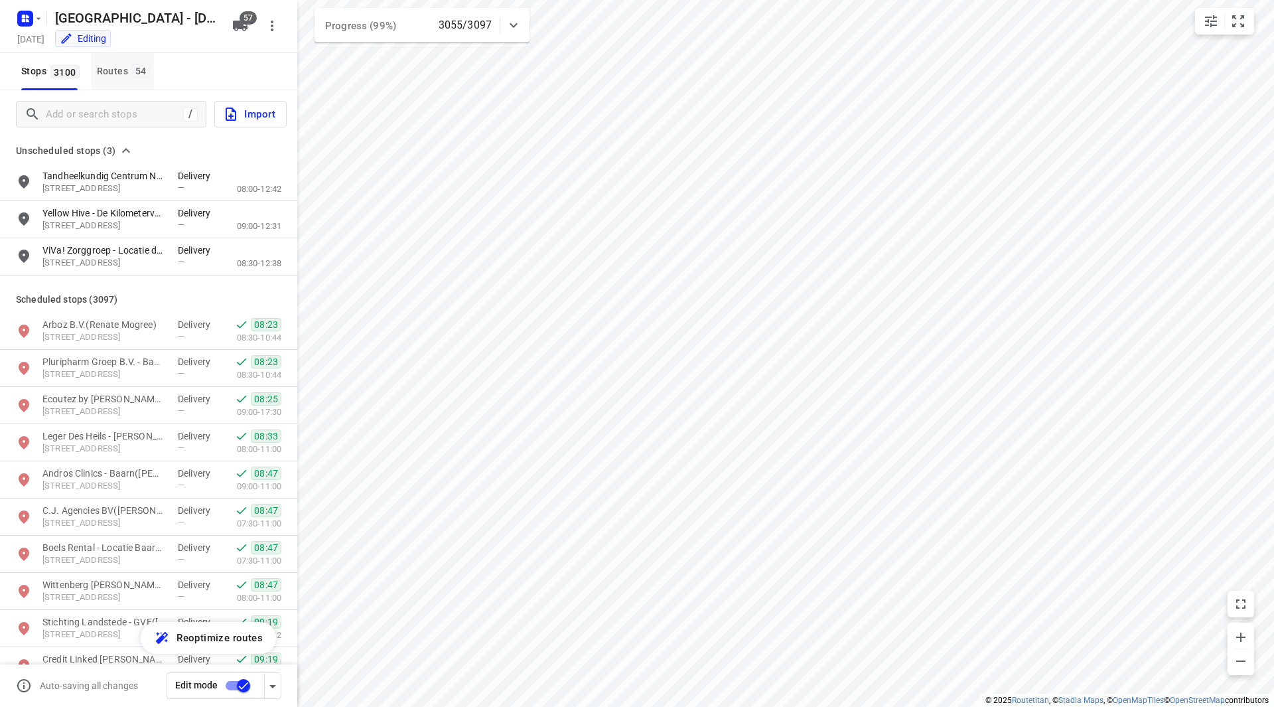
click at [118, 72] on div "Routes 54" at bounding box center [125, 71] width 57 height 17
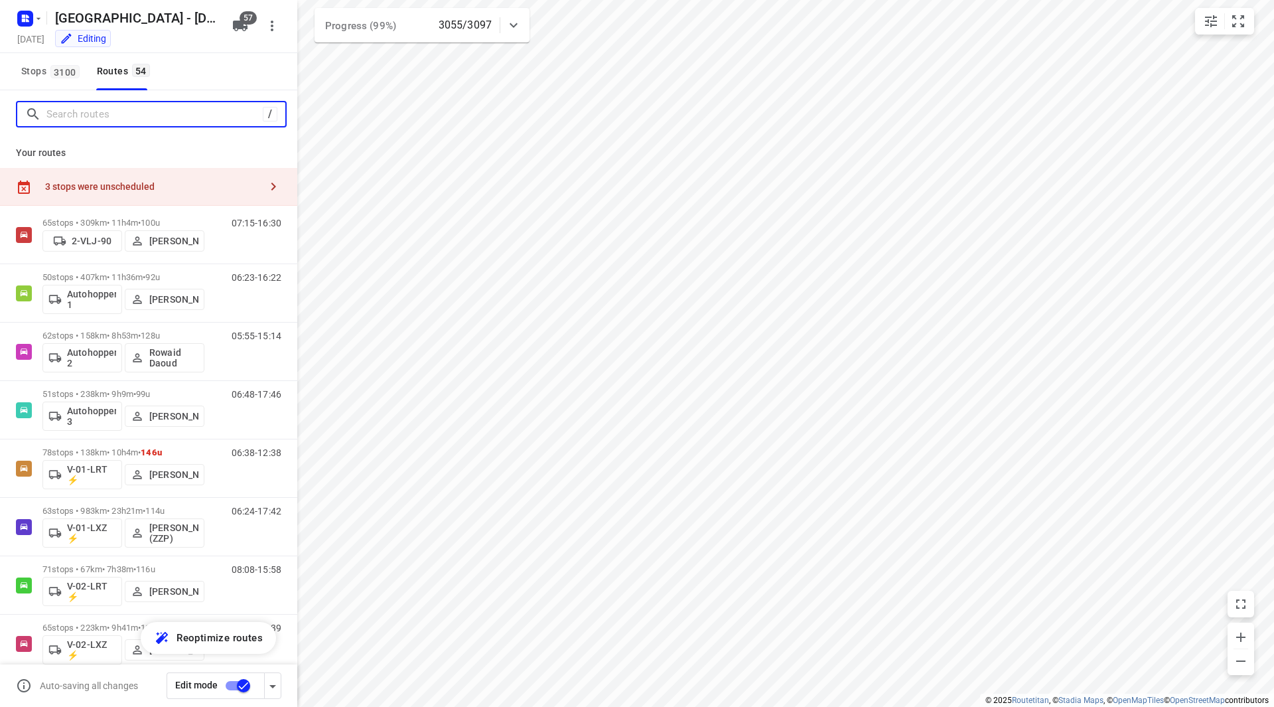
click at [121, 114] on input "Search routes" at bounding box center [154, 114] width 216 height 21
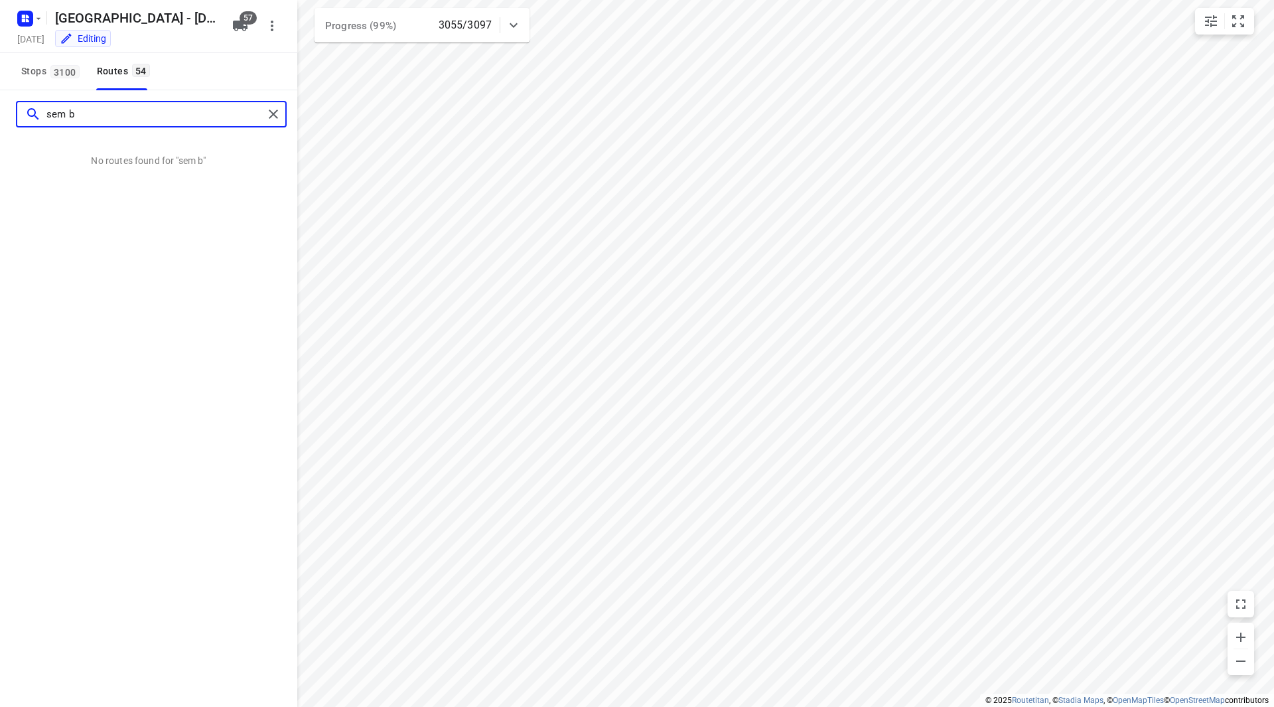
drag, startPoint x: 116, startPoint y: 114, endPoint x: 62, endPoint y: 113, distance: 53.8
click at [62, 113] on input "sem b" at bounding box center [154, 114] width 217 height 21
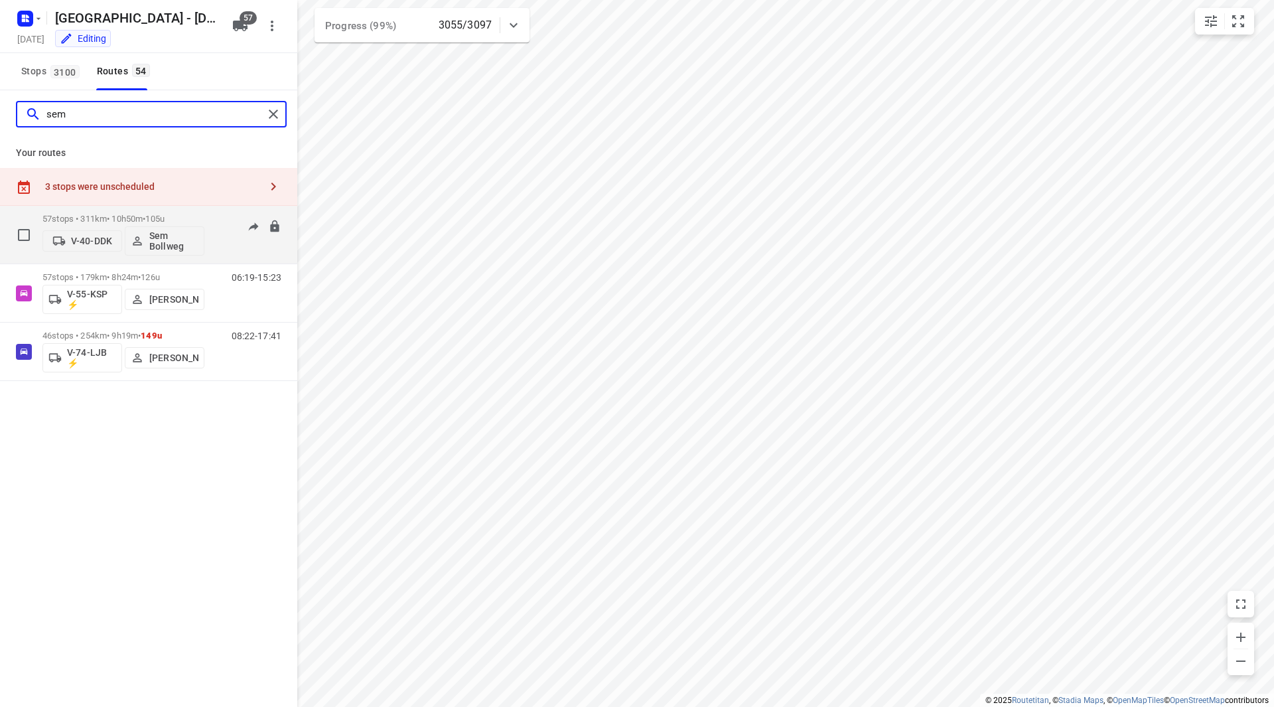
type input "sem"
click at [159, 212] on div "57 stops • 311km • 10h50m • 105u V-40-DDK Sem Bollweg" at bounding box center [123, 234] width 162 height 55
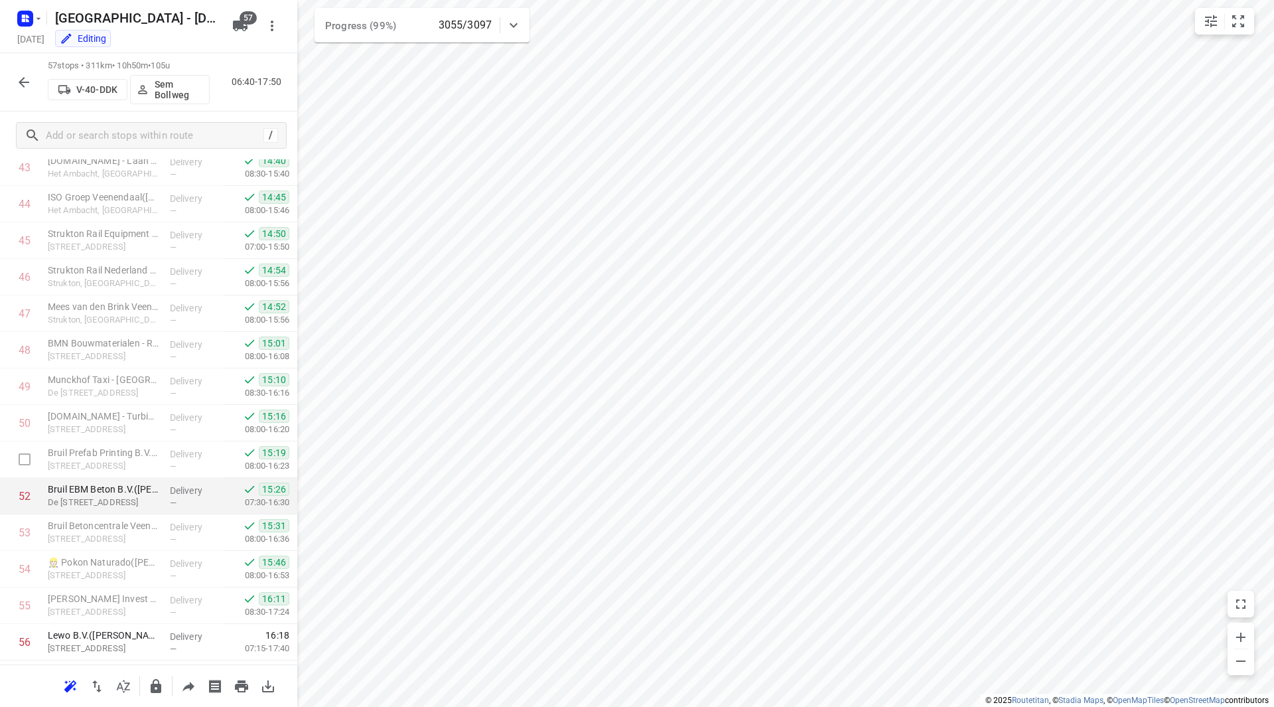
scroll to position [1716, 0]
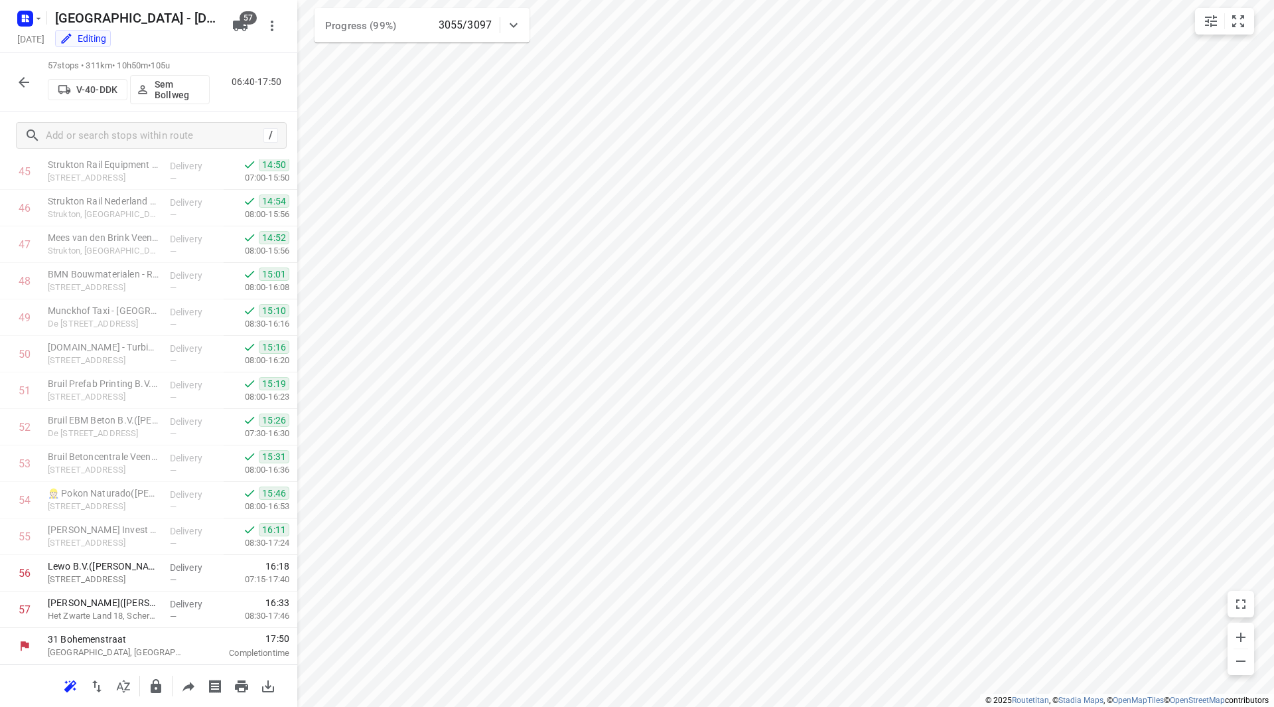
click at [25, 81] on icon "button" at bounding box center [24, 82] width 16 height 16
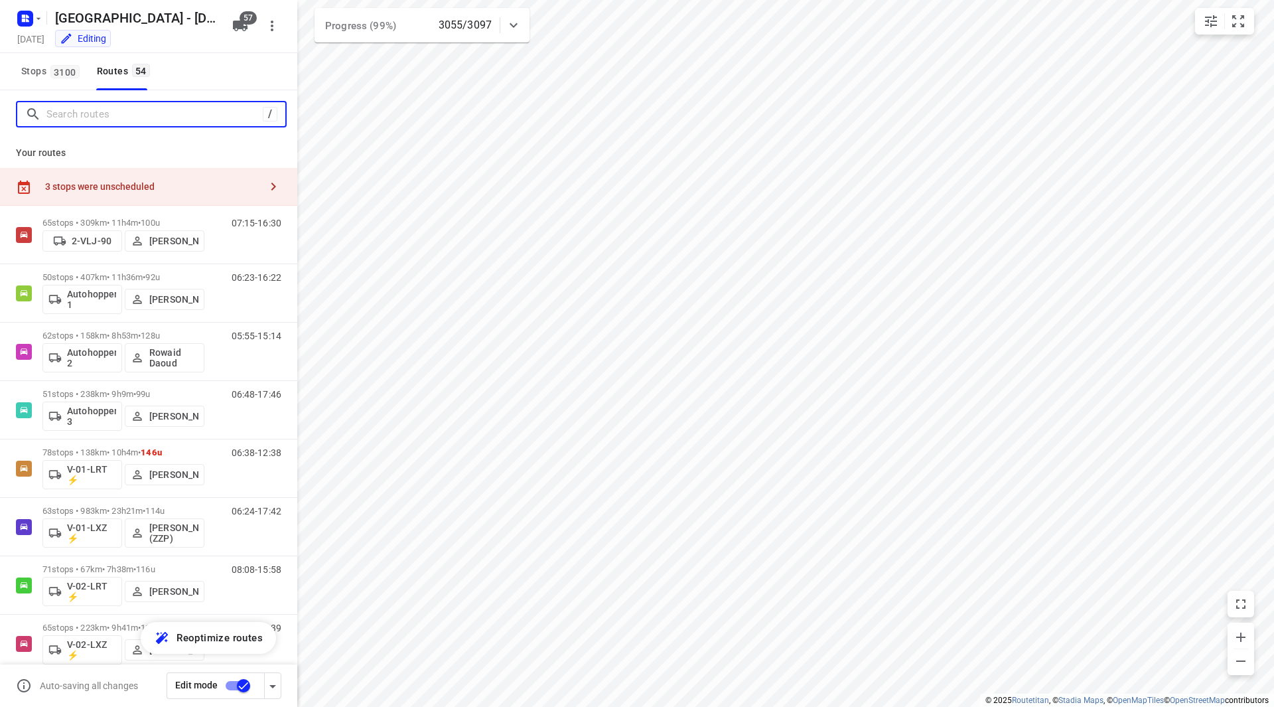
click at [152, 114] on input "Search routes" at bounding box center [154, 114] width 216 height 21
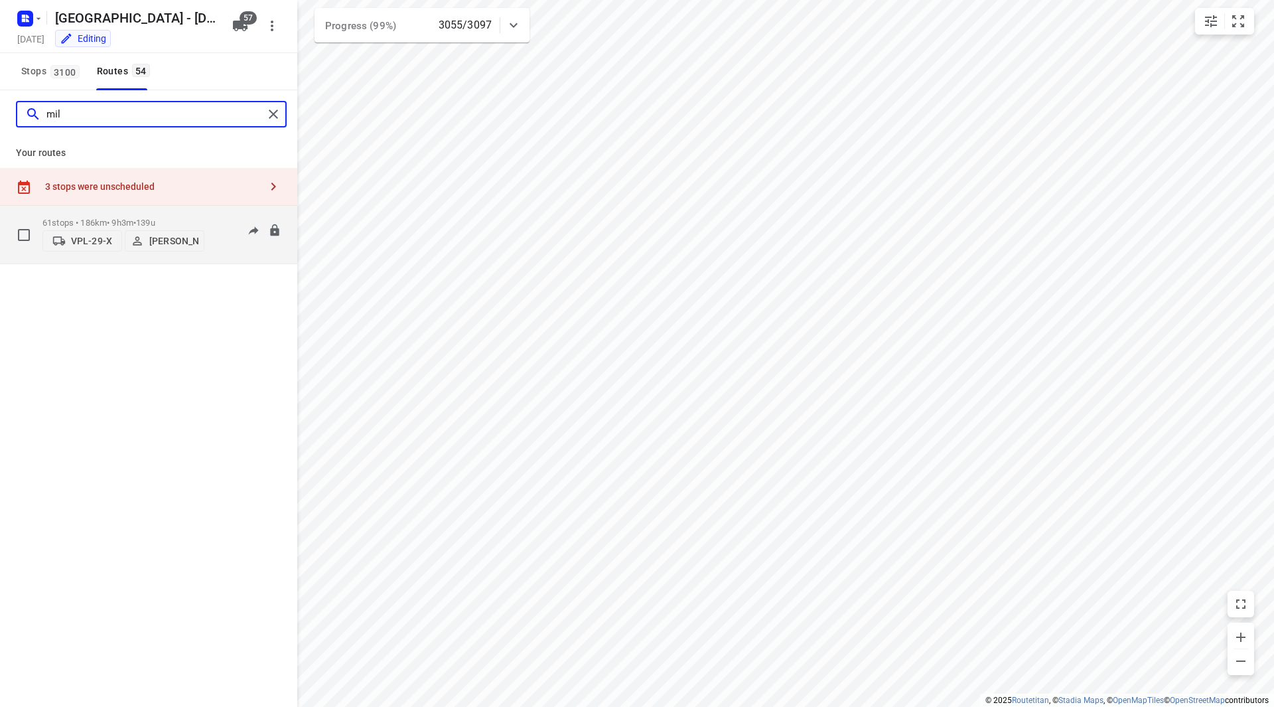
type input "mil"
click at [155, 224] on span "139u" at bounding box center [145, 223] width 19 height 10
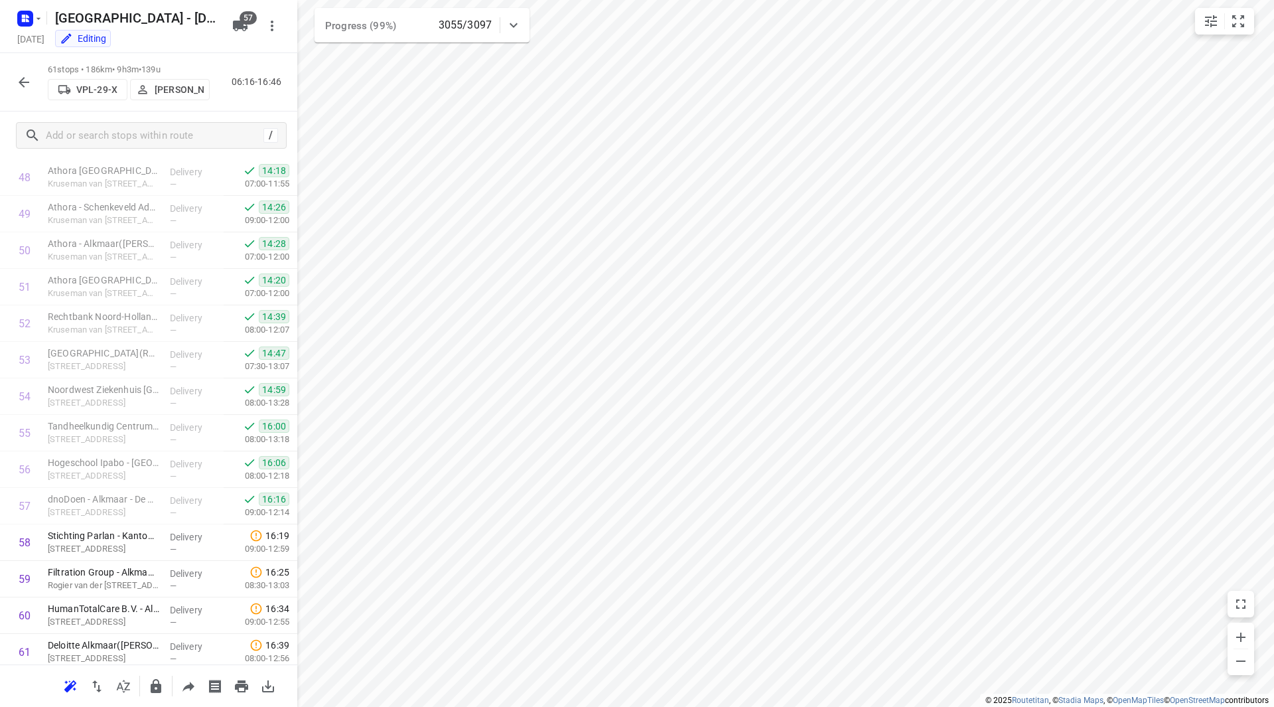
scroll to position [1862, 0]
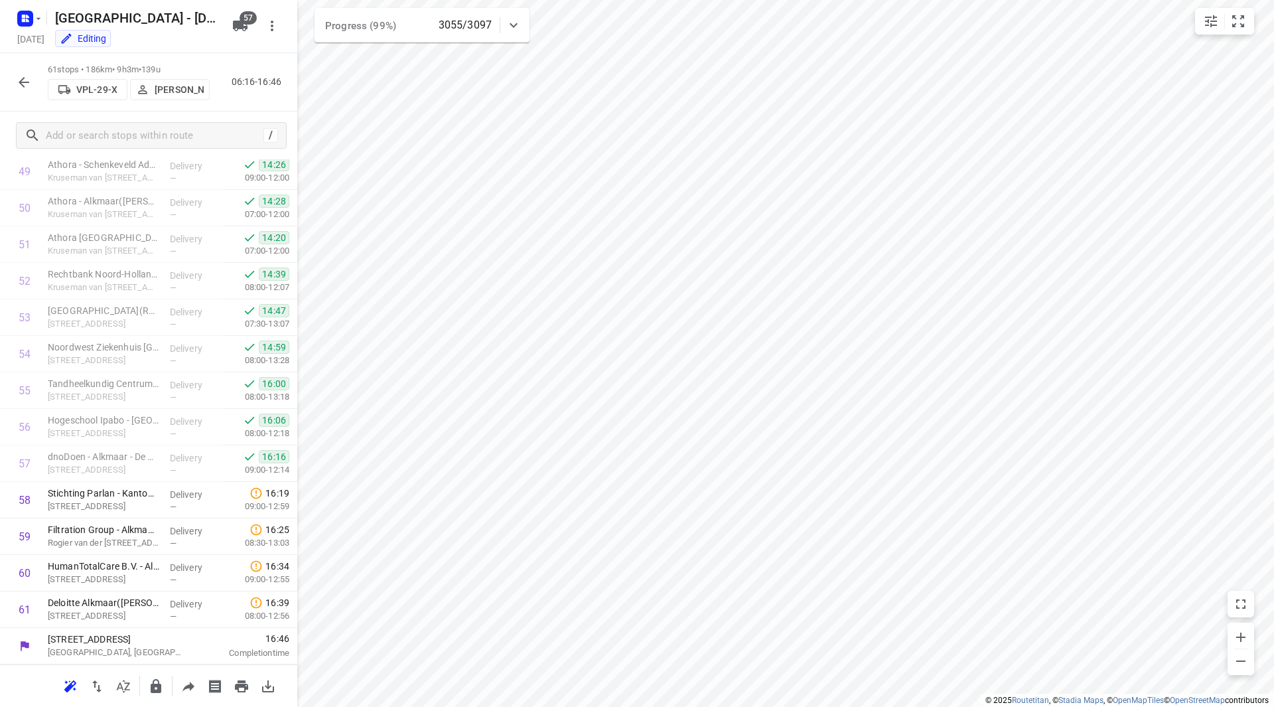
click at [27, 96] on div "61 stops • 186km • 9h3m • 139u VPL-29-X Milan Rave 06:16-16:46" at bounding box center [148, 82] width 297 height 58
click at [32, 80] on button "button" at bounding box center [24, 82] width 27 height 27
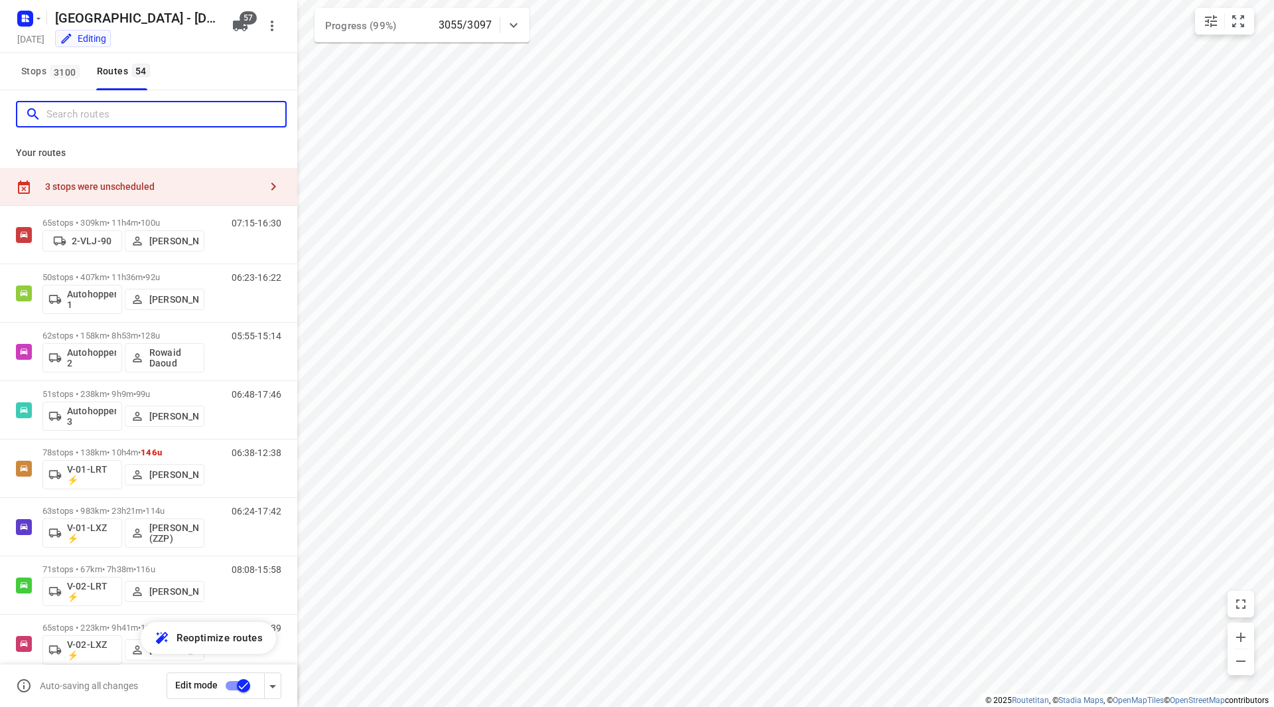
click at [78, 119] on input "Search routes" at bounding box center [165, 114] width 239 height 21
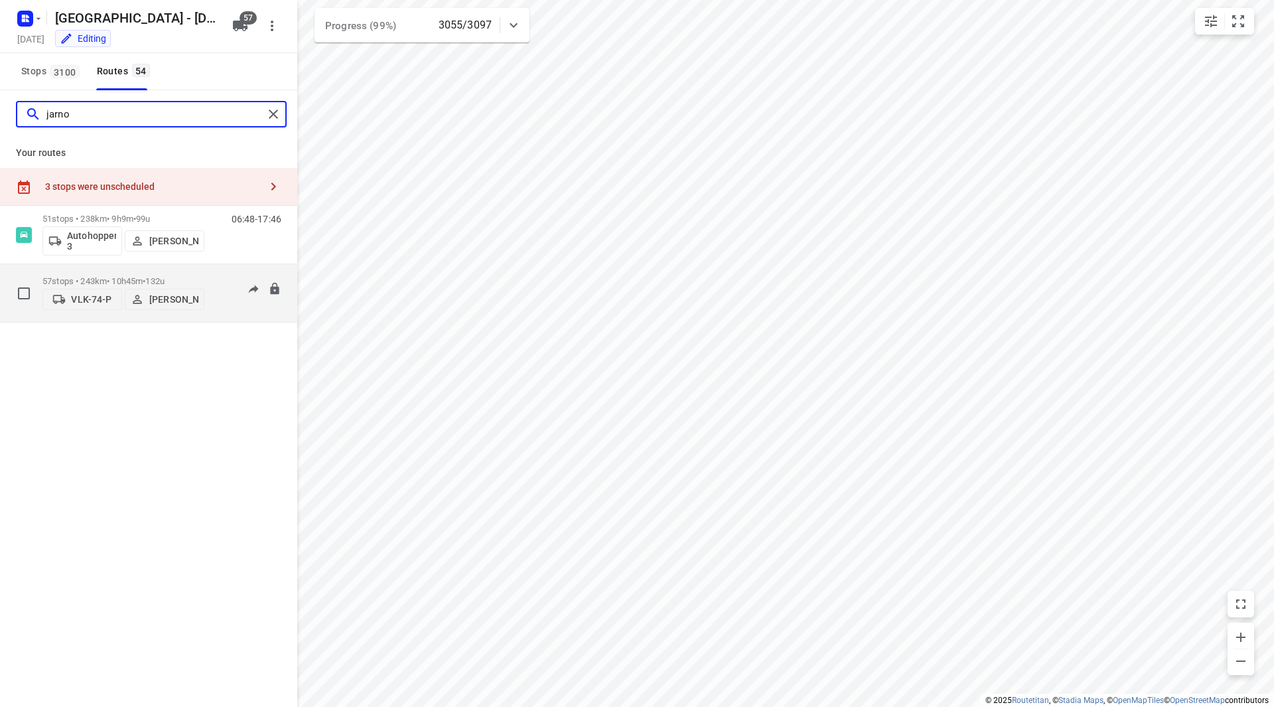
type input "jarno"
click at [183, 276] on p "57 stops • 243km • 10h45m • 132u" at bounding box center [123, 281] width 162 height 10
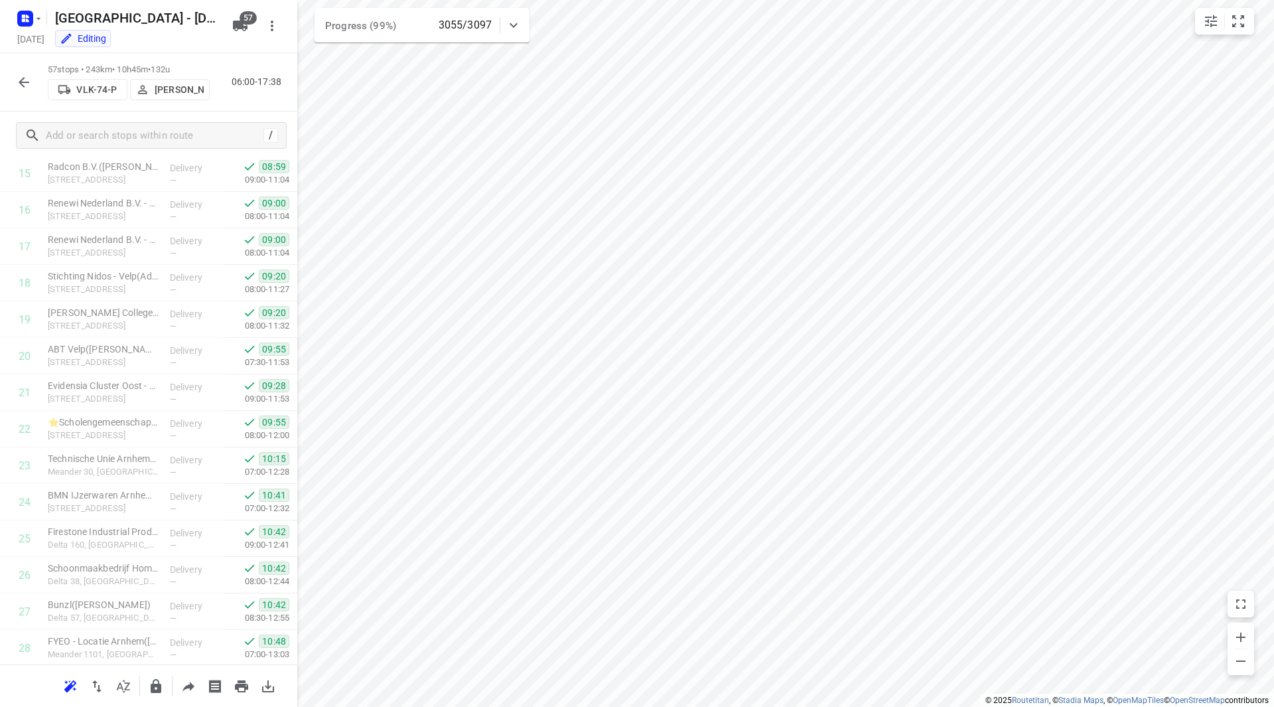
scroll to position [1716, 0]
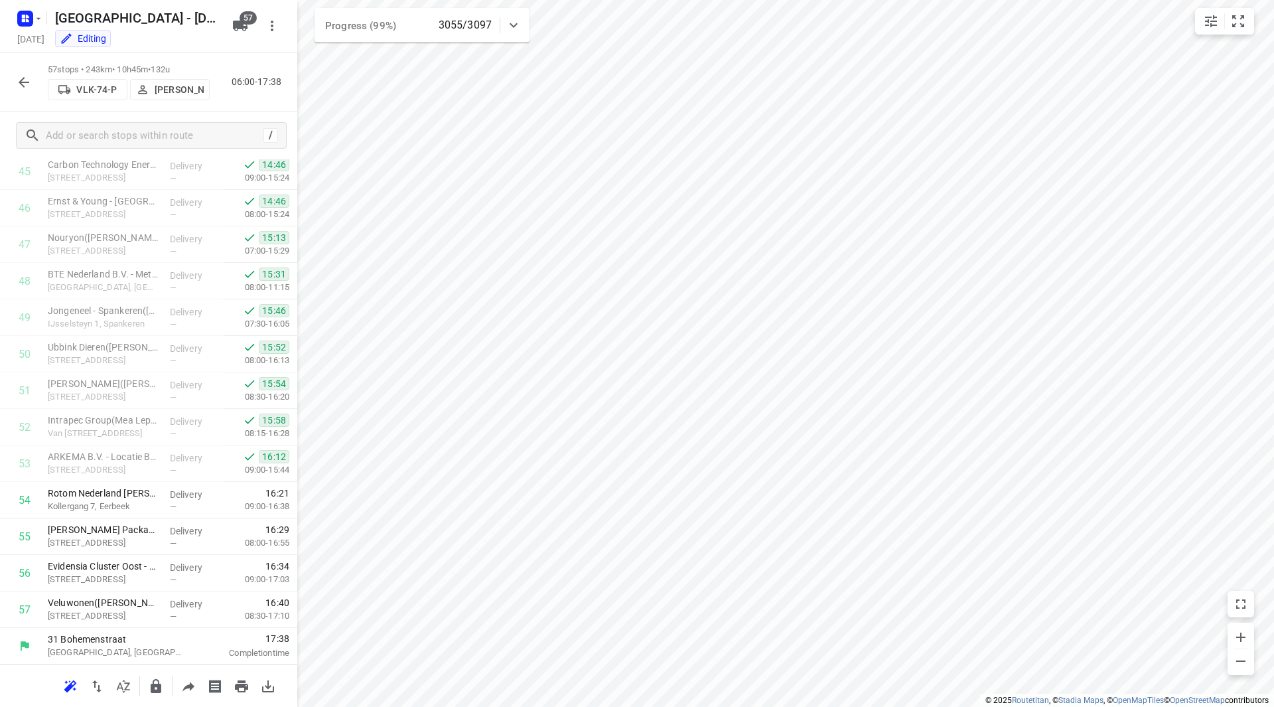
click at [23, 75] on icon "button" at bounding box center [24, 82] width 16 height 16
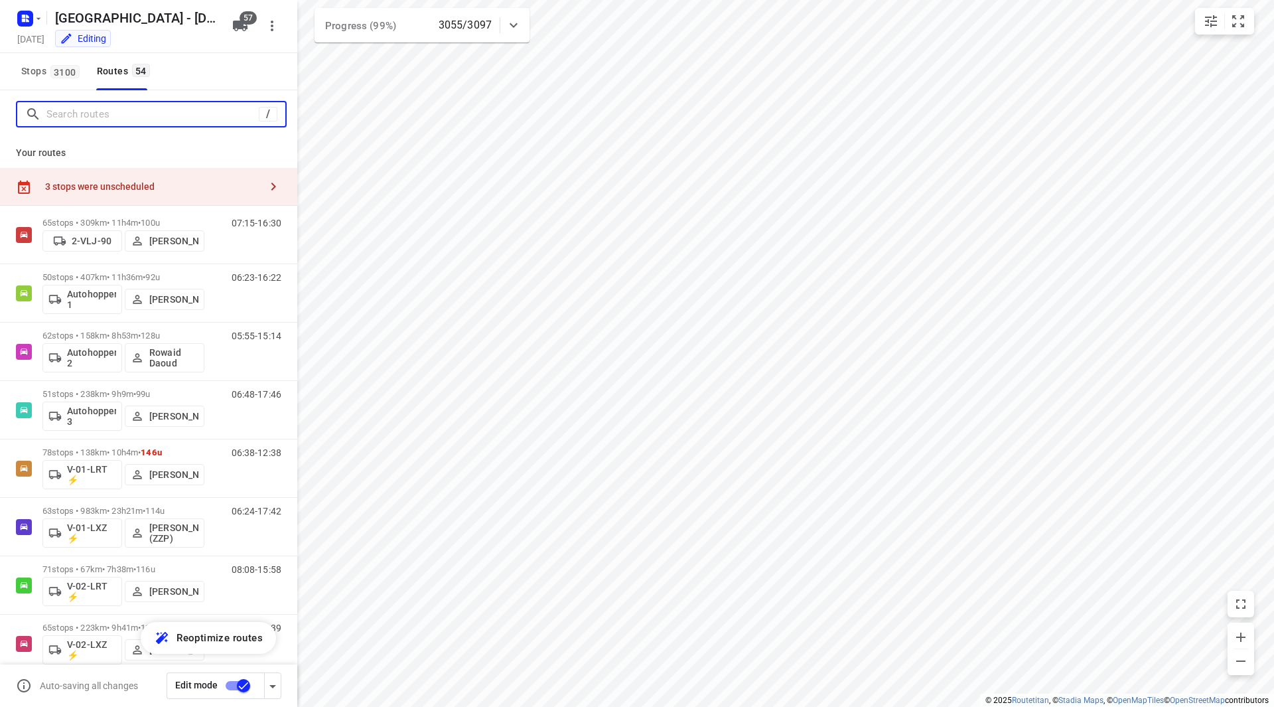
click at [85, 114] on input "Search routes" at bounding box center [152, 114] width 212 height 21
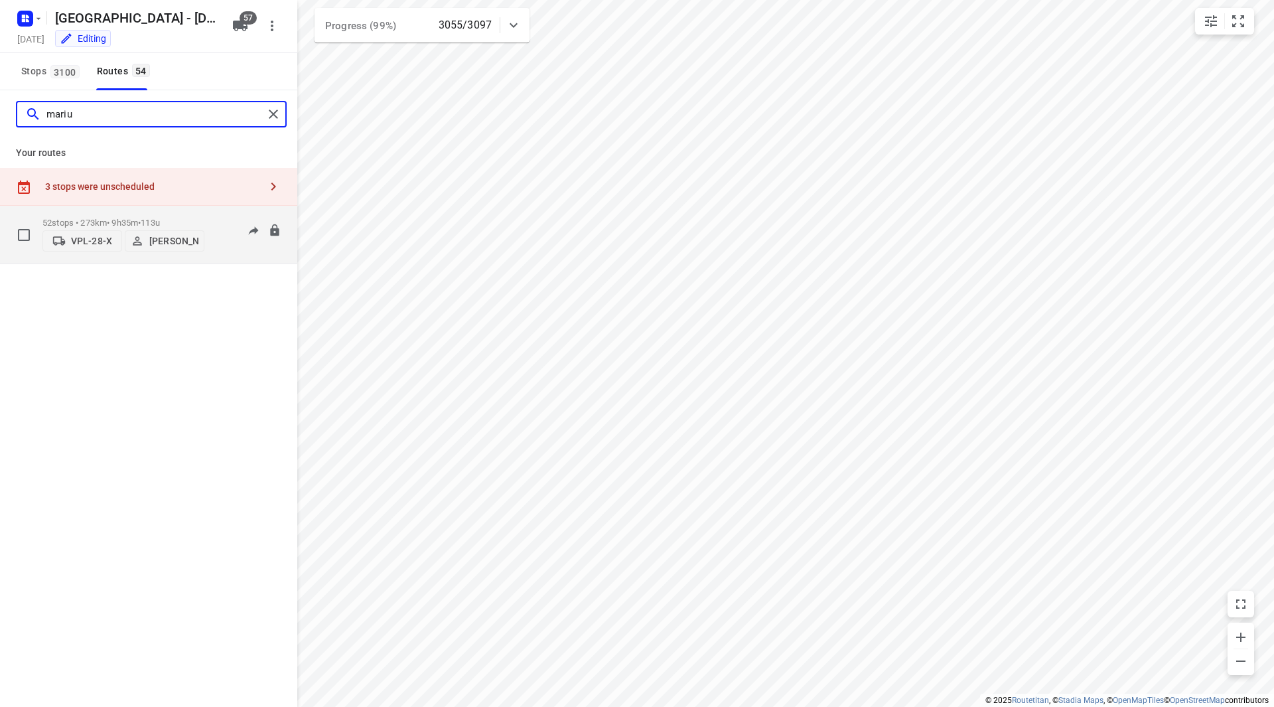
type input "mariu"
click at [184, 218] on p "52 stops • 273km • 9h35m • 113u" at bounding box center [123, 223] width 162 height 10
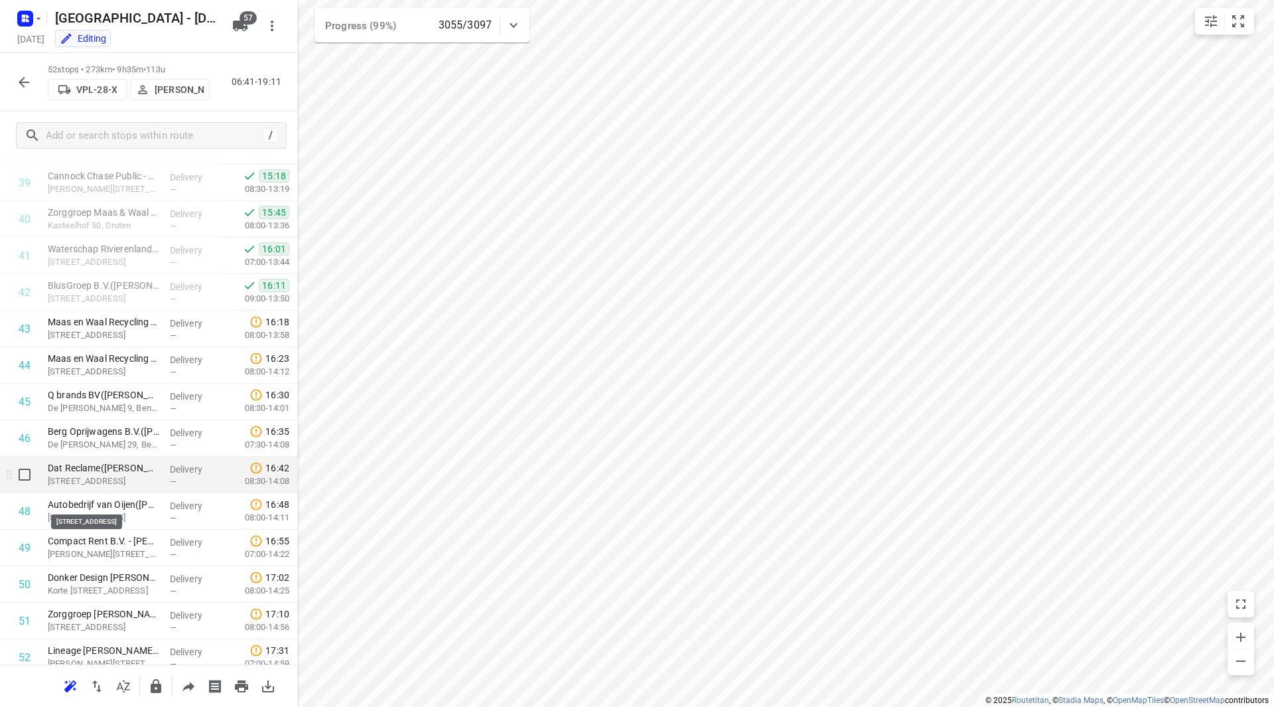
scroll to position [1467, 0]
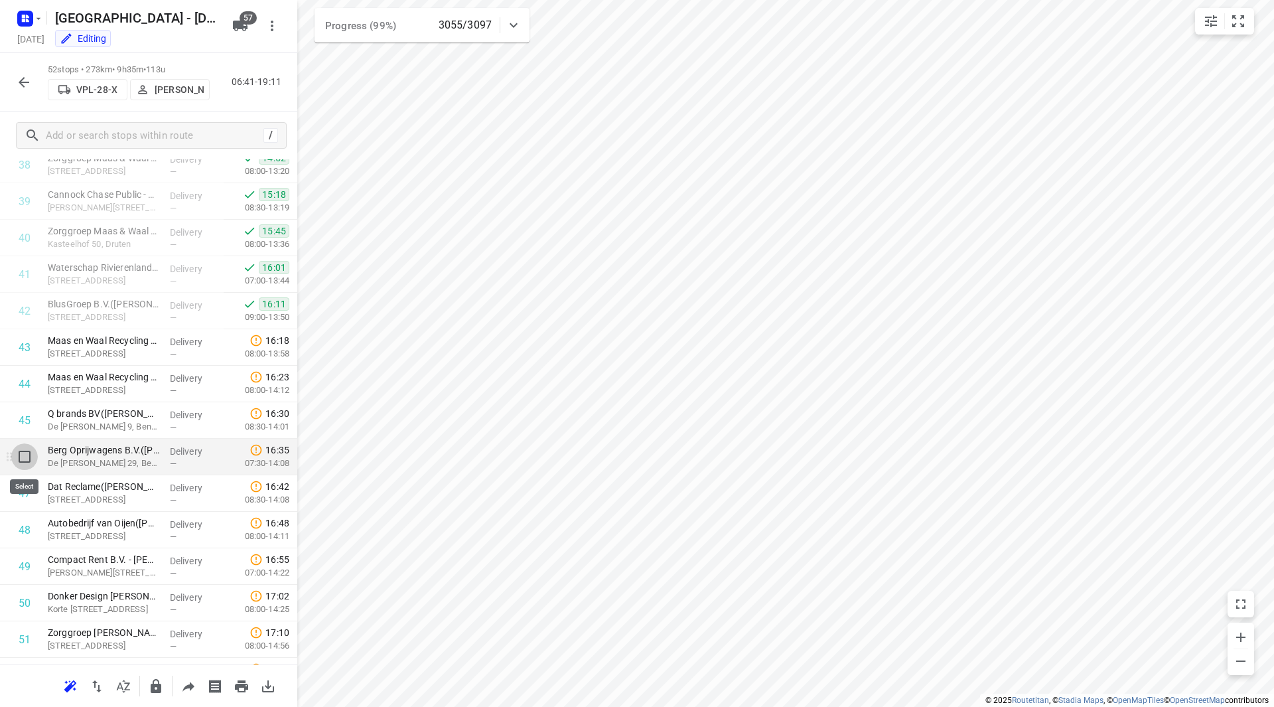
click at [27, 457] on input "checkbox" at bounding box center [24, 456] width 27 height 27
checkbox input "true"
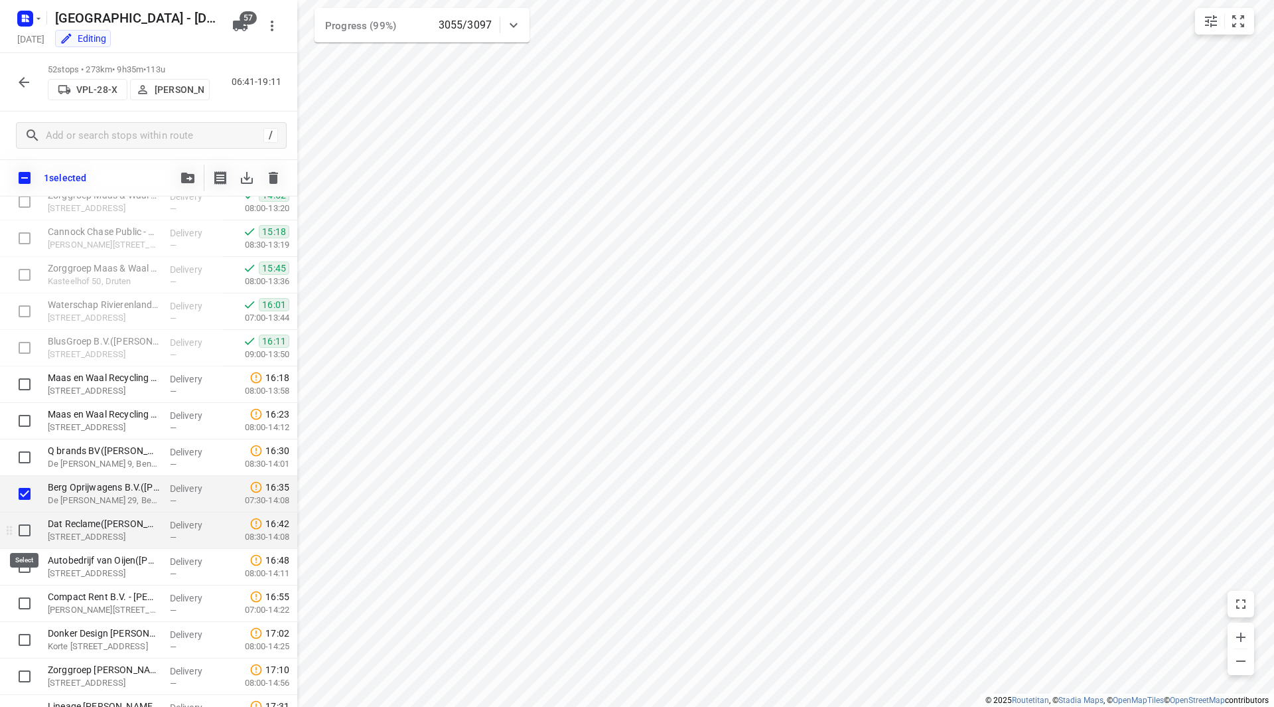
click at [20, 524] on input "checkbox" at bounding box center [24, 530] width 27 height 27
checkbox input "true"
click at [23, 562] on input "checkbox" at bounding box center [24, 566] width 27 height 27
checkbox input "true"
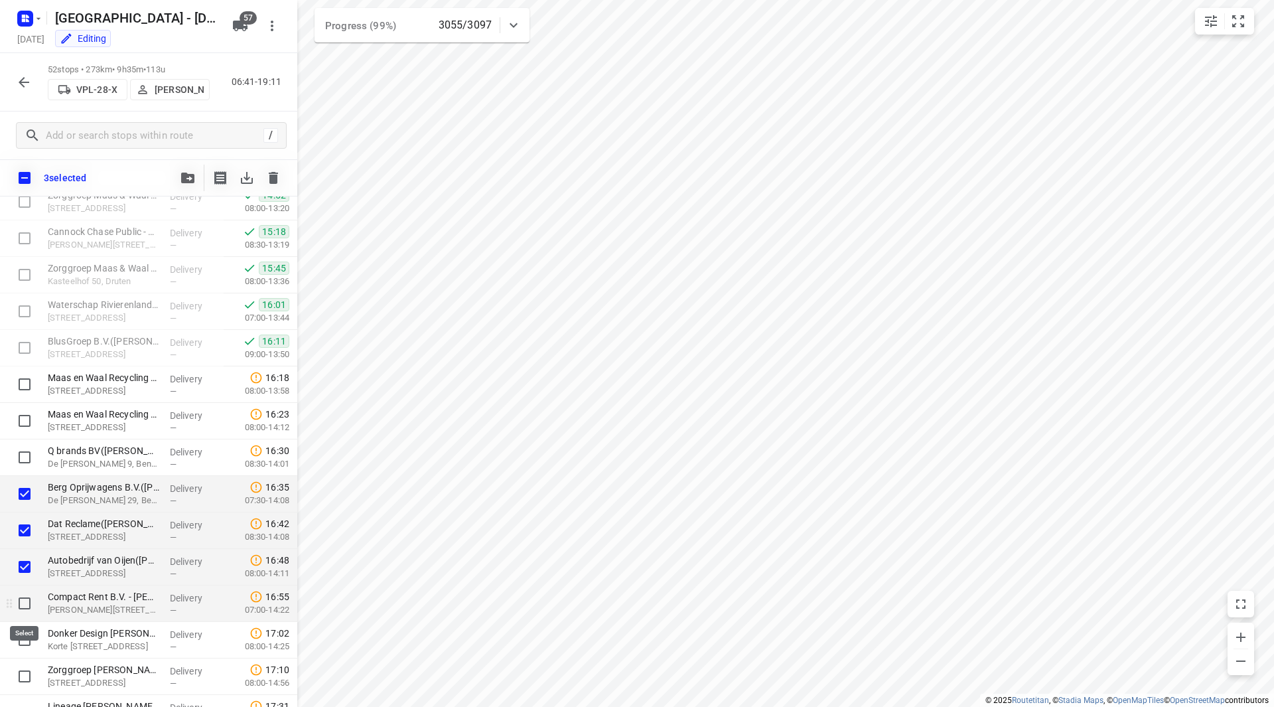
click at [19, 599] on input "checkbox" at bounding box center [24, 603] width 27 height 27
checkbox input "true"
click at [22, 636] on input "checkbox" at bounding box center [24, 639] width 27 height 27
checkbox input "true"
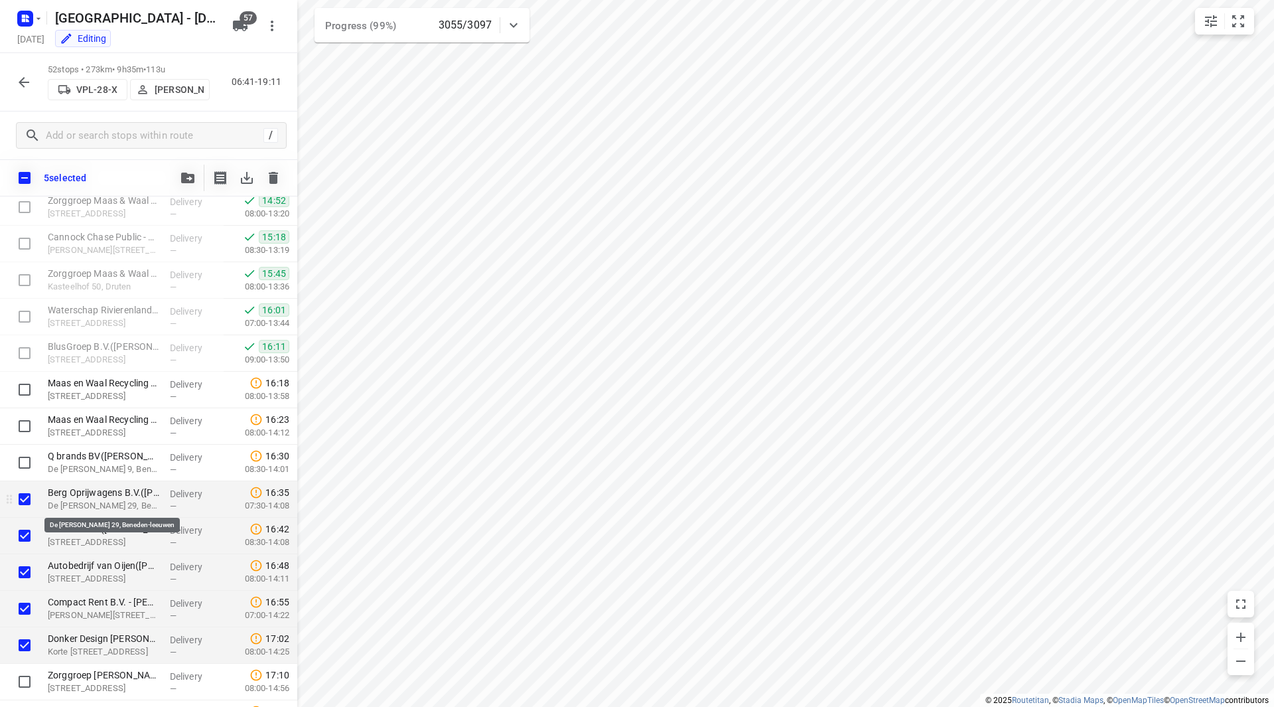
scroll to position [1528, 0]
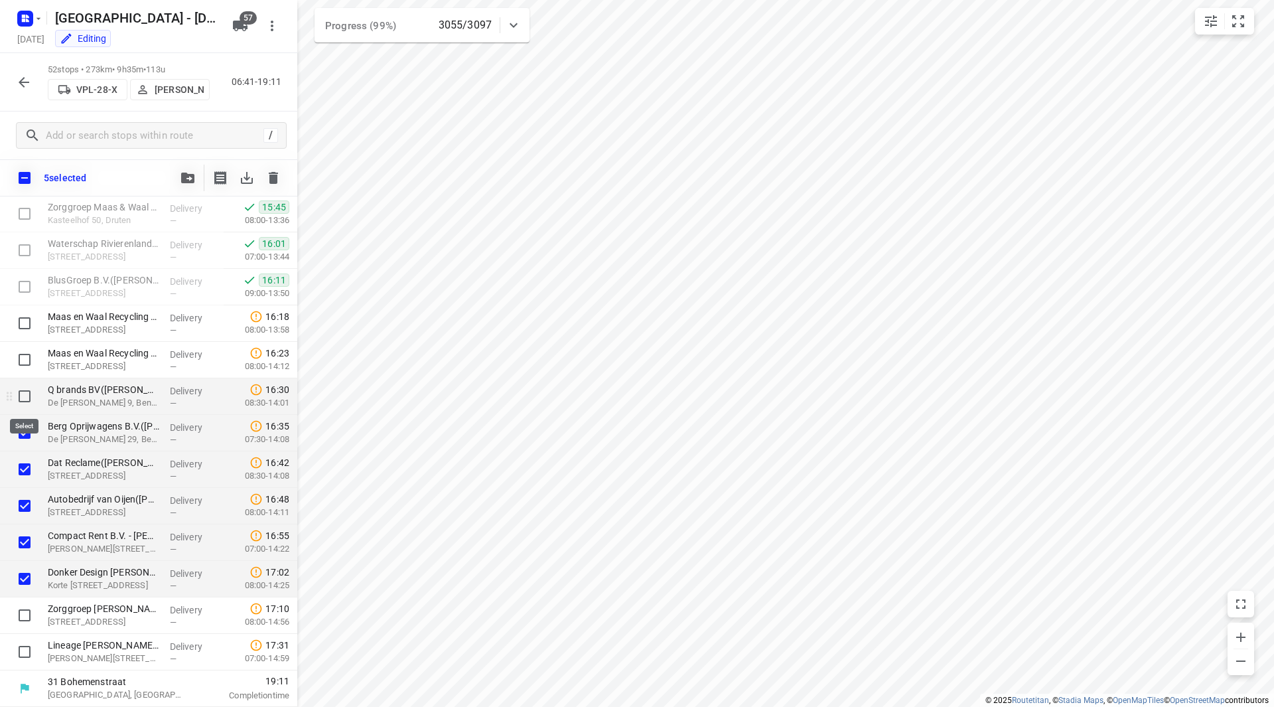
click at [23, 398] on input "checkbox" at bounding box center [24, 396] width 27 height 27
click at [29, 397] on input "checkbox" at bounding box center [24, 396] width 27 height 27
checkbox input "false"
click at [19, 434] on input "checkbox" at bounding box center [24, 432] width 27 height 27
checkbox input "false"
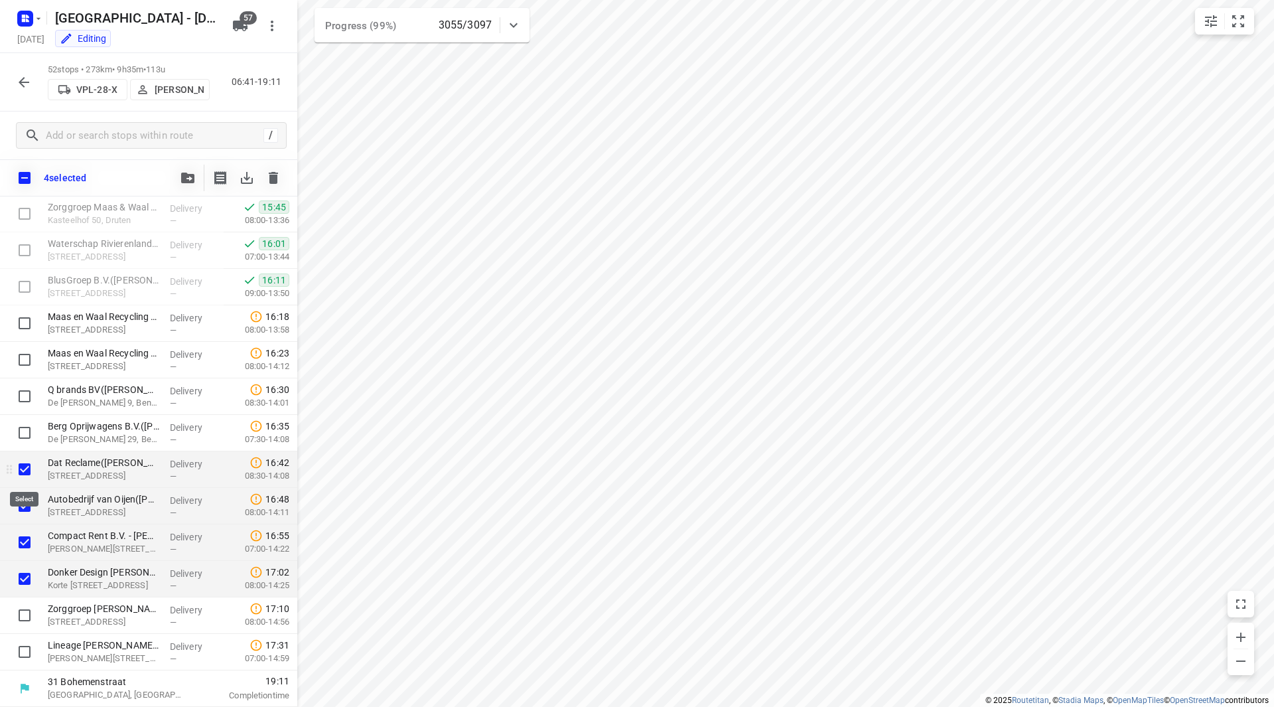
click at [24, 465] on input "checkbox" at bounding box center [24, 469] width 27 height 27
checkbox input "false"
click at [31, 504] on input "checkbox" at bounding box center [24, 505] width 27 height 27
checkbox input "false"
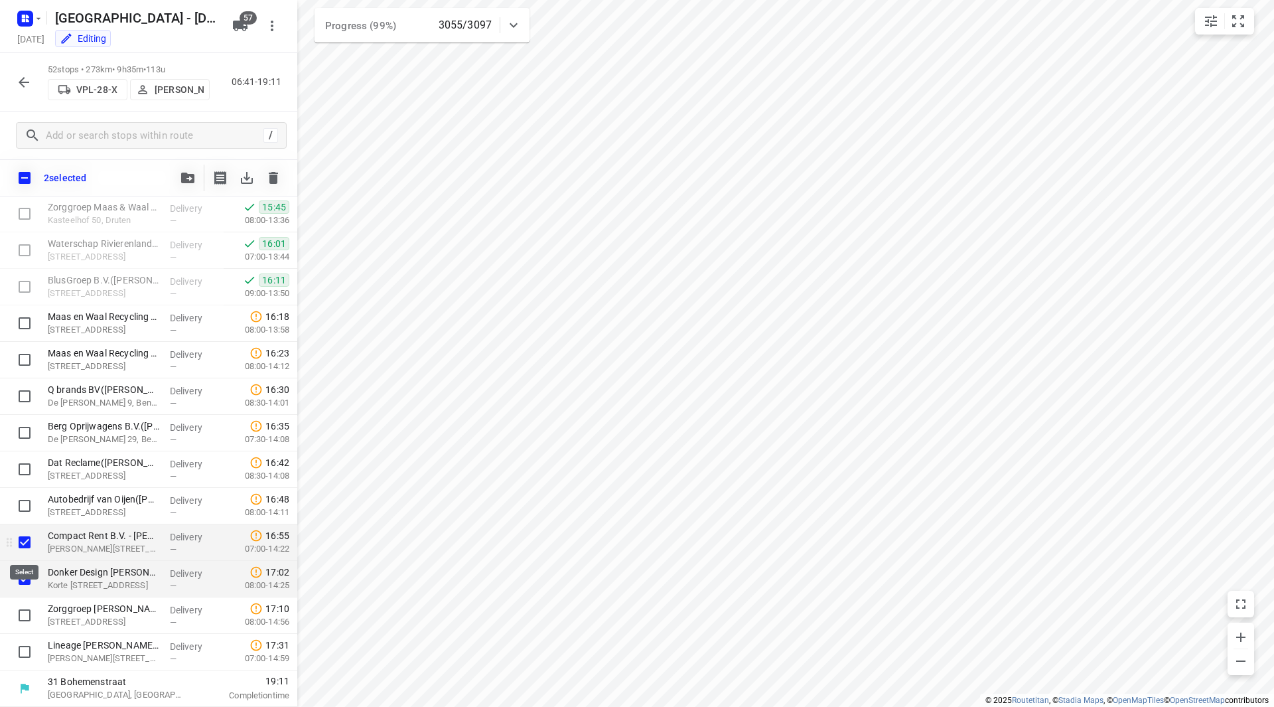
click at [24, 539] on input "checkbox" at bounding box center [24, 542] width 27 height 27
checkbox input "false"
click at [17, 573] on input "checkbox" at bounding box center [24, 578] width 27 height 27
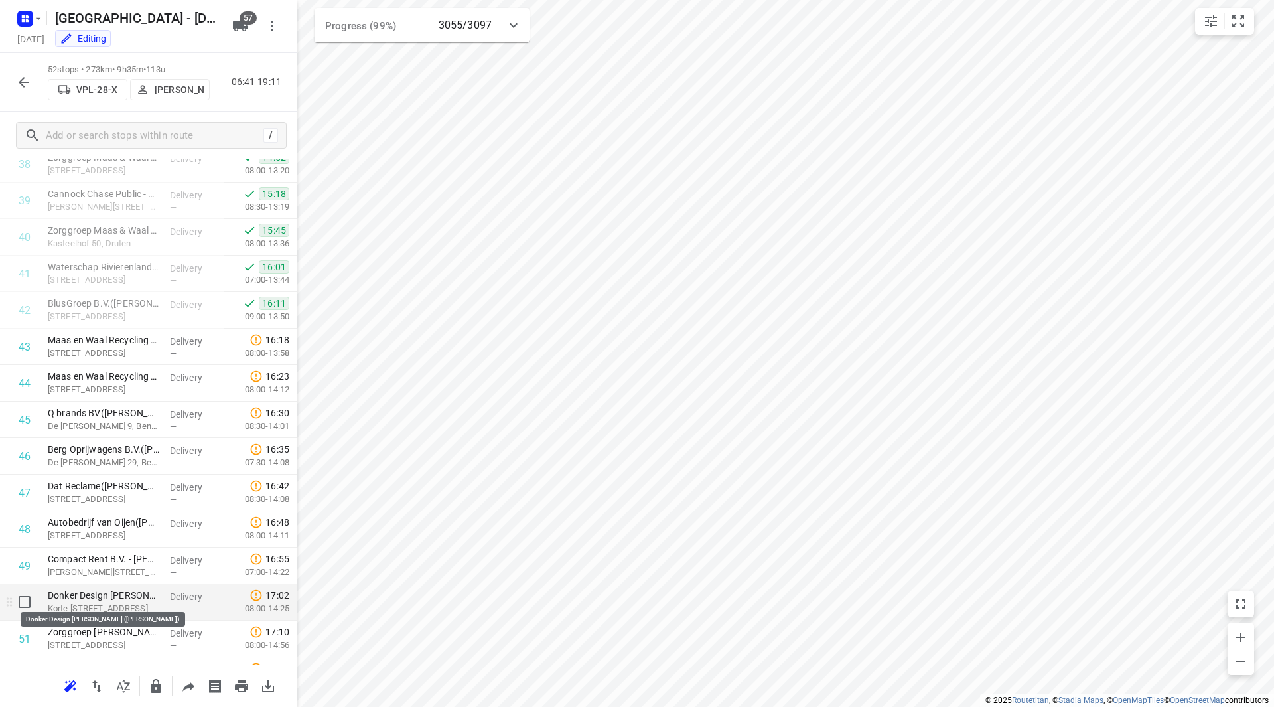
scroll to position [1467, 0]
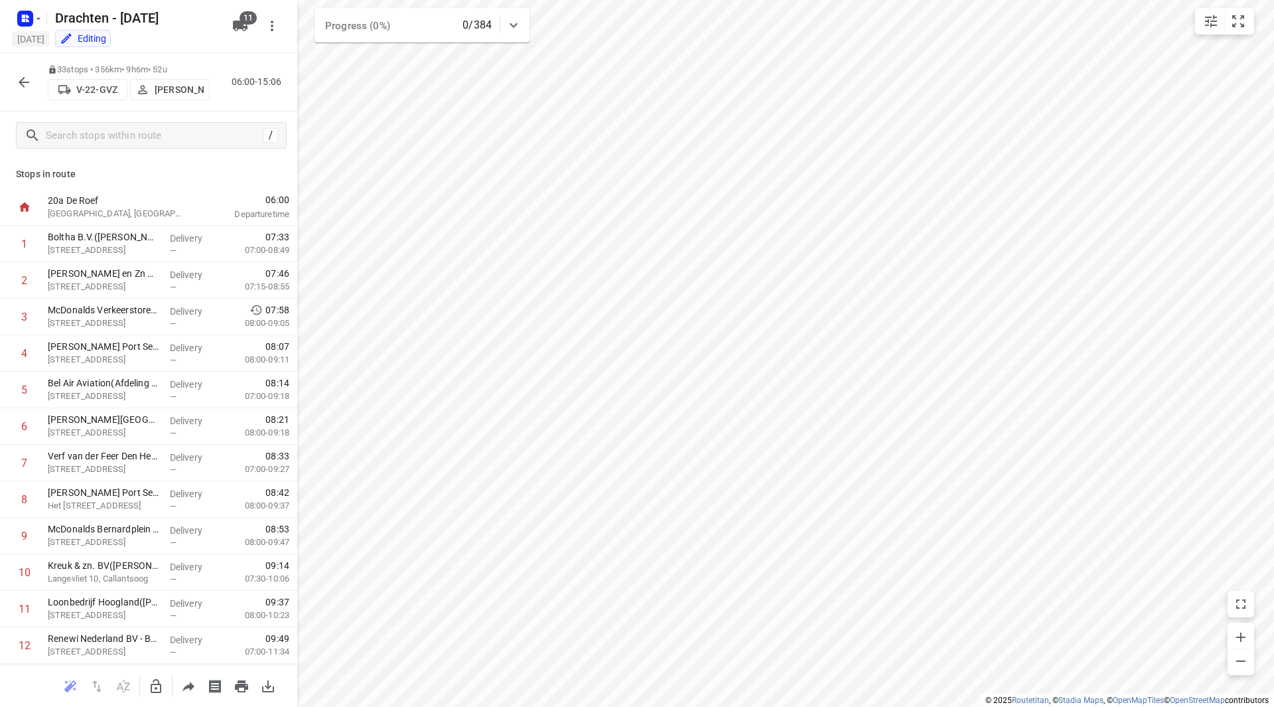
scroll to position [404, 0]
click at [36, 21] on icon "button" at bounding box center [38, 18] width 11 height 11
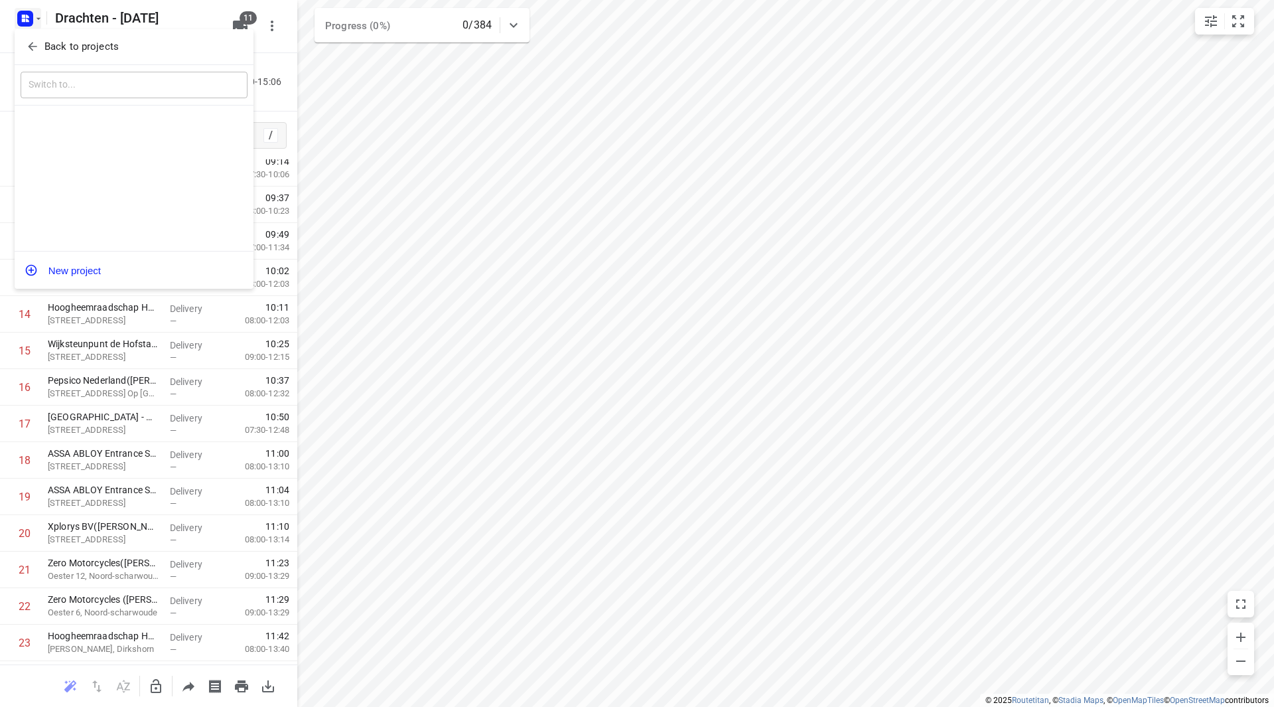
click at [46, 50] on p "Back to projects" at bounding box center [81, 46] width 74 height 15
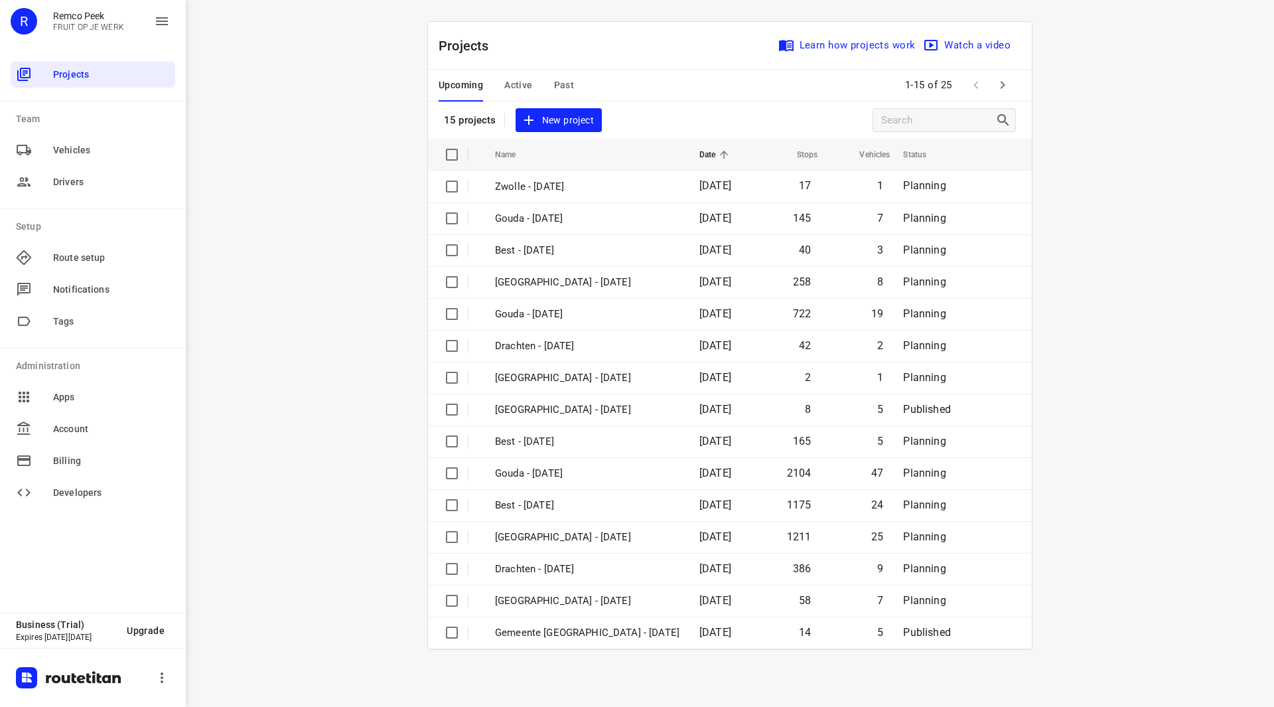
click at [532, 78] on div "Upcoming Active Past" at bounding box center [517, 86] width 157 height 32
click at [528, 88] on span "Active" at bounding box center [518, 85] width 28 height 17
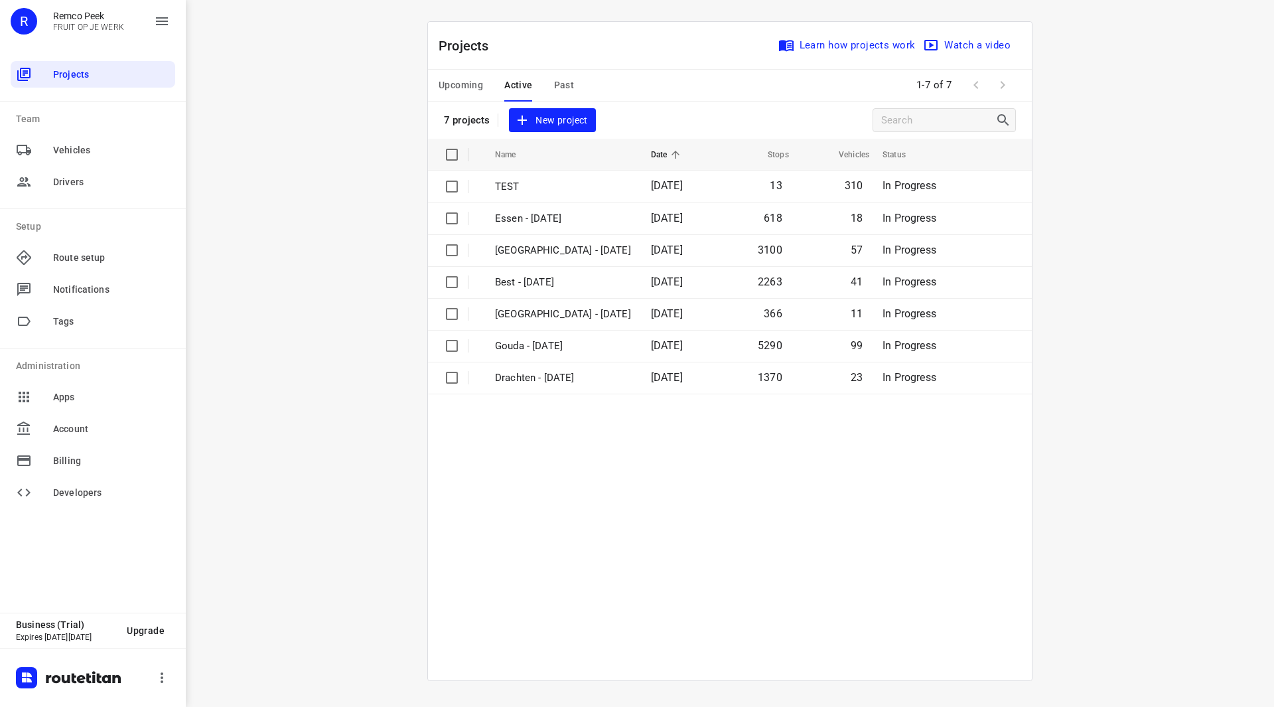
click at [471, 78] on span "Upcoming" at bounding box center [461, 85] width 44 height 17
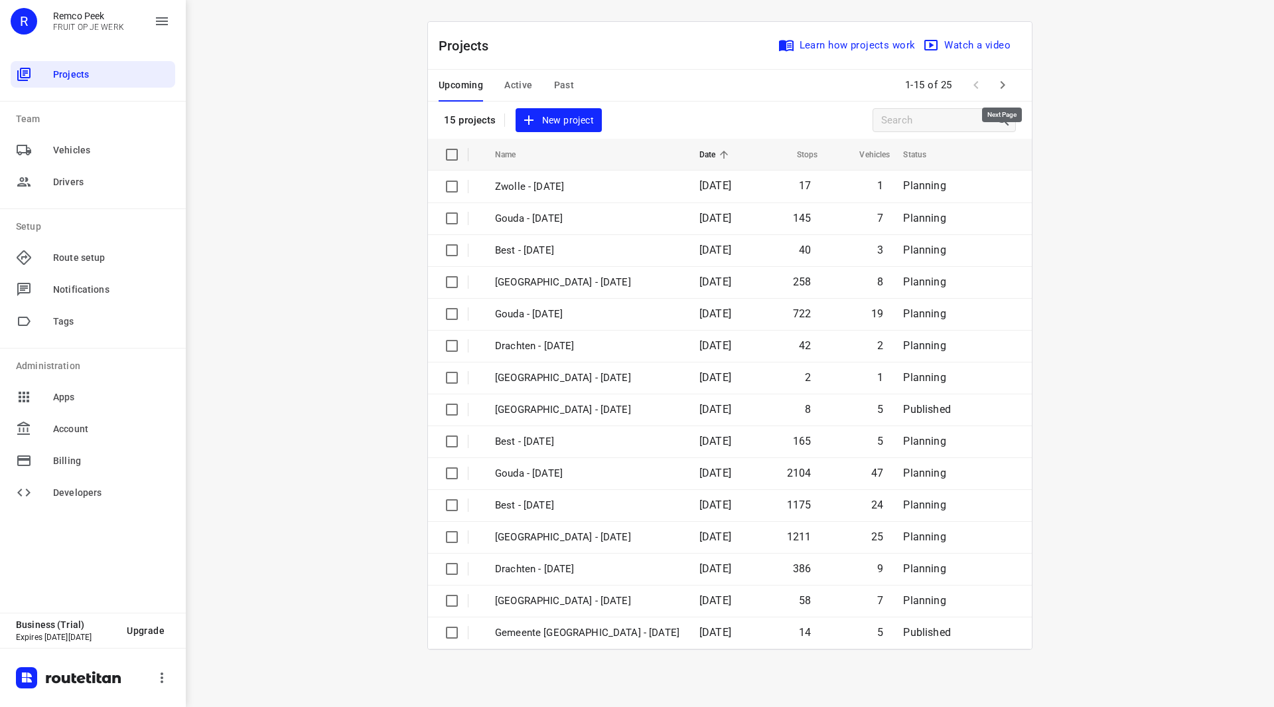
click at [1003, 83] on icon "button" at bounding box center [1003, 85] width 16 height 16
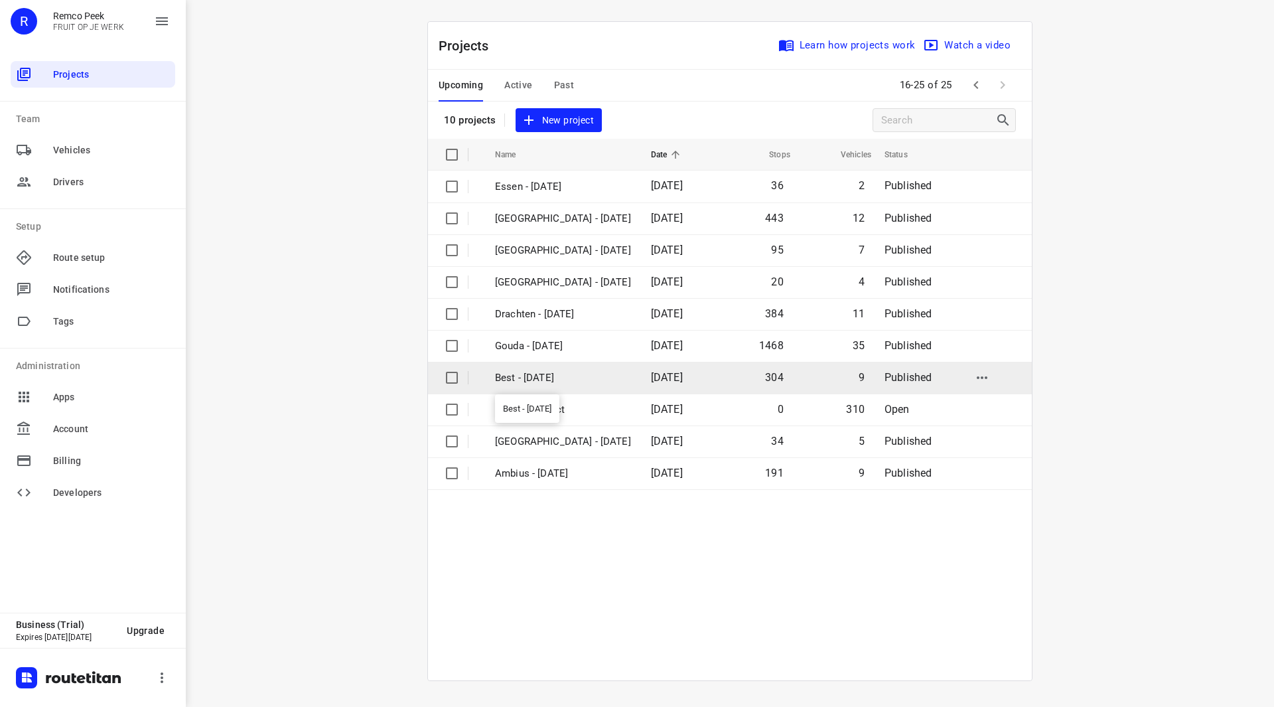
click at [545, 374] on p "Best - [DATE]" at bounding box center [563, 377] width 136 height 15
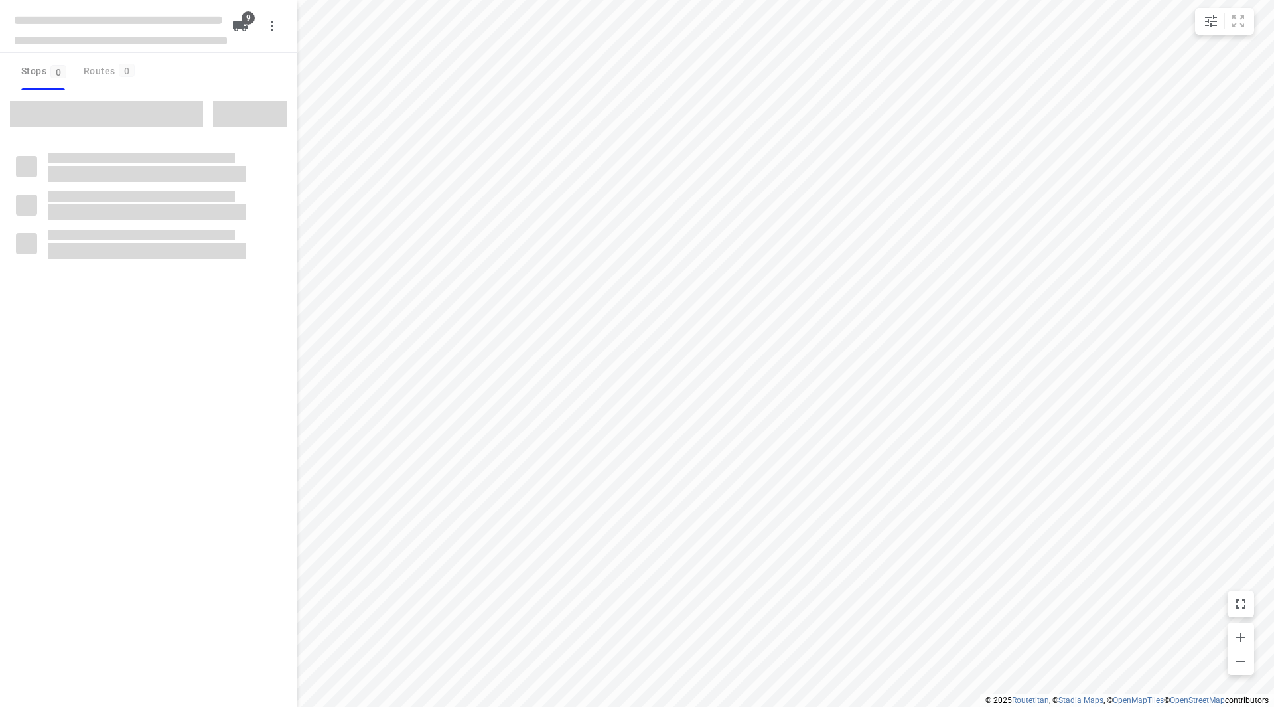
checkbox input "true"
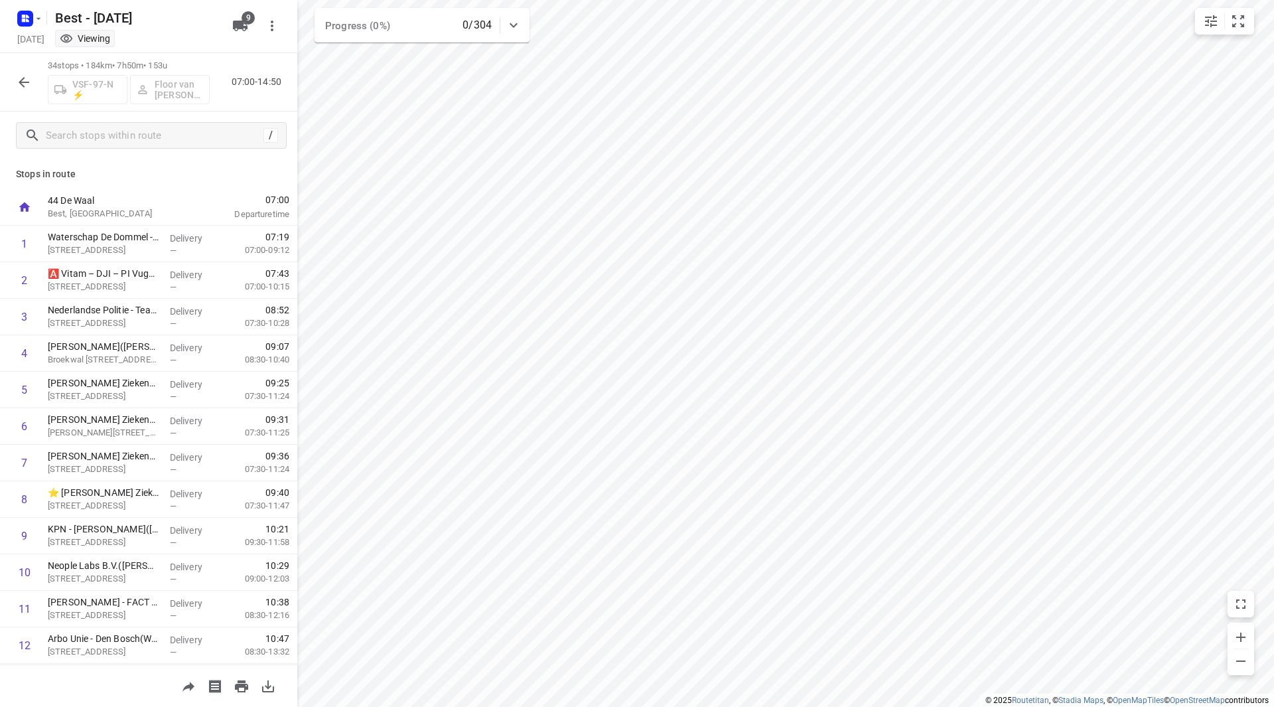
click at [22, 82] on icon "button" at bounding box center [24, 82] width 11 height 11
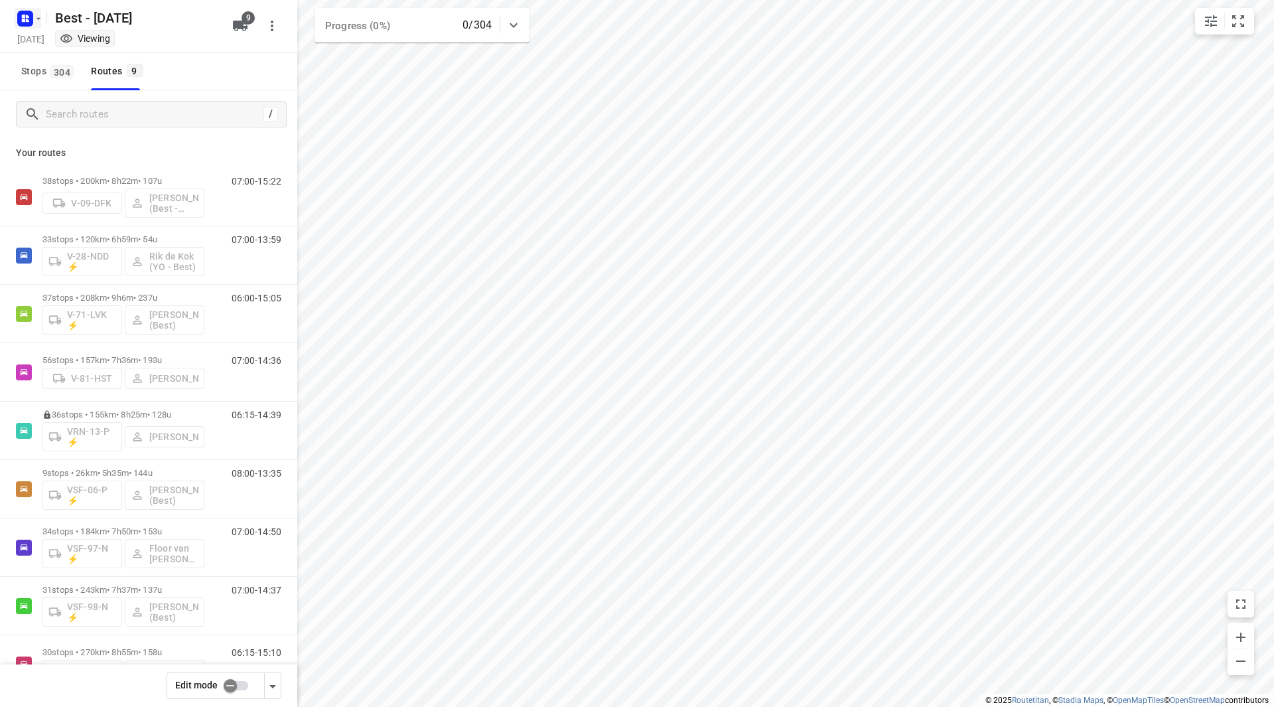
click at [34, 16] on icon "button" at bounding box center [38, 18] width 11 height 11
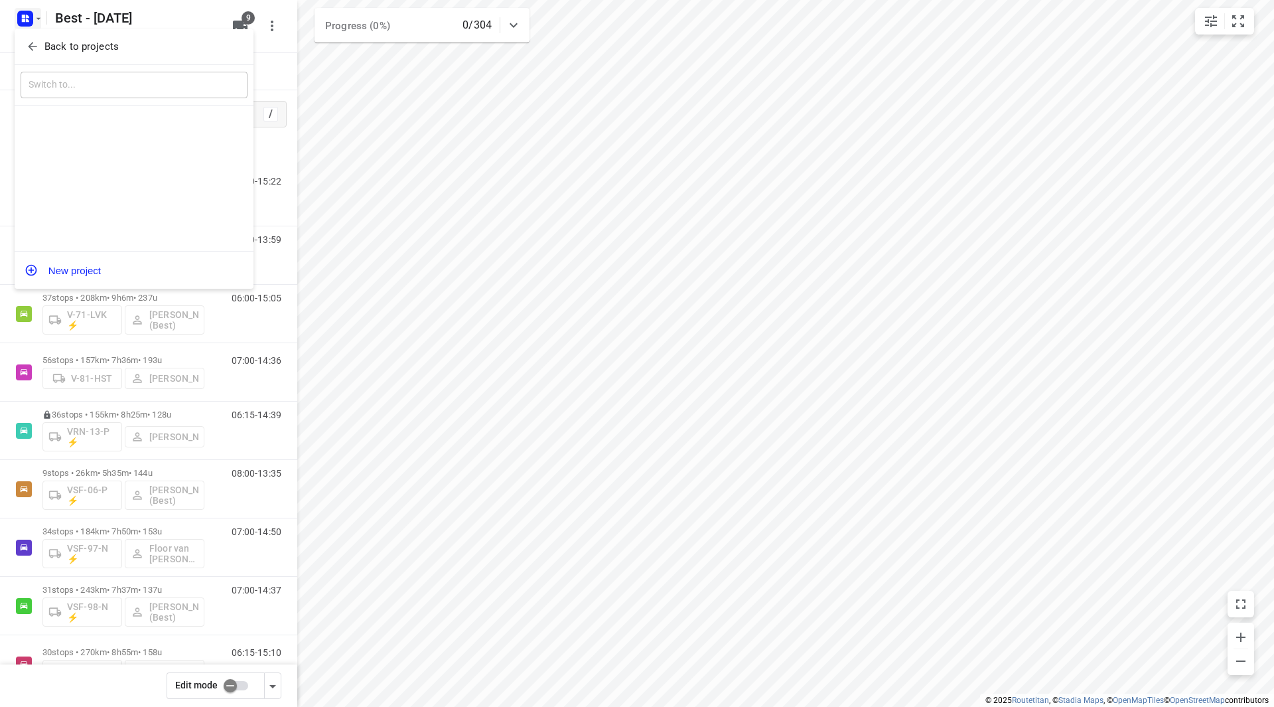
click at [43, 39] on span "Back to projects" at bounding box center [134, 46] width 216 height 15
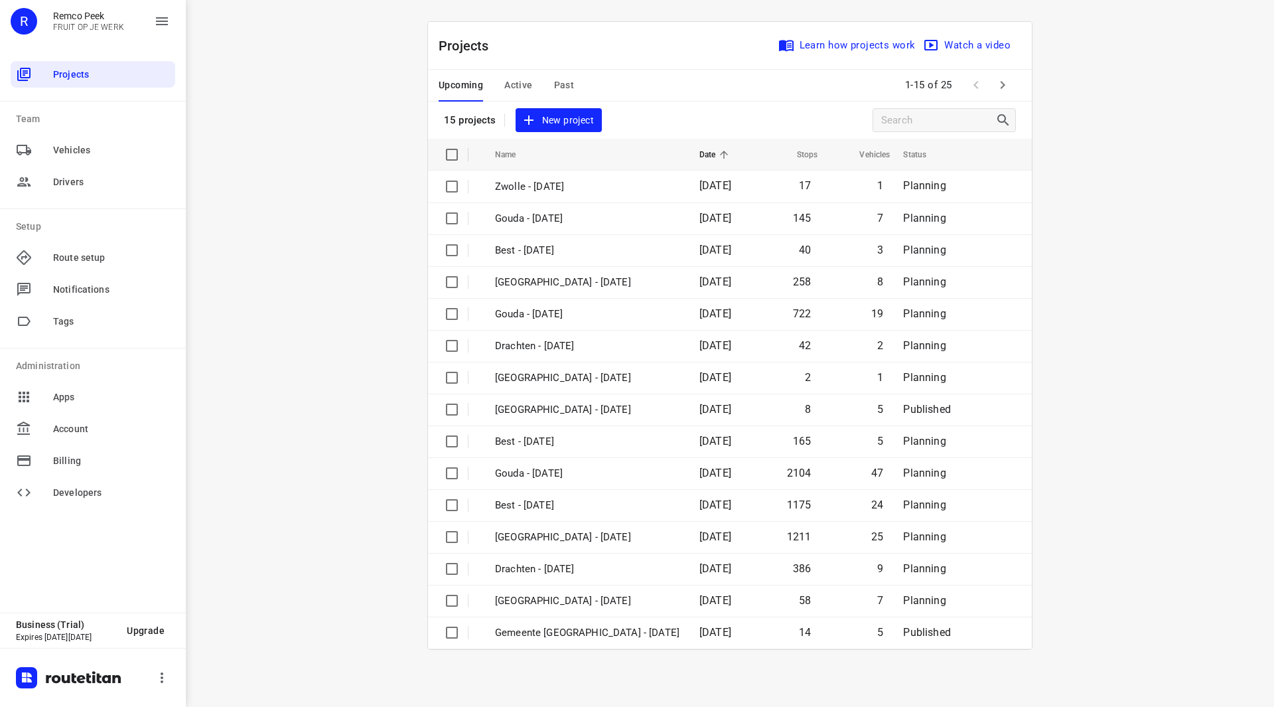
click at [520, 80] on span "Active" at bounding box center [518, 85] width 28 height 17
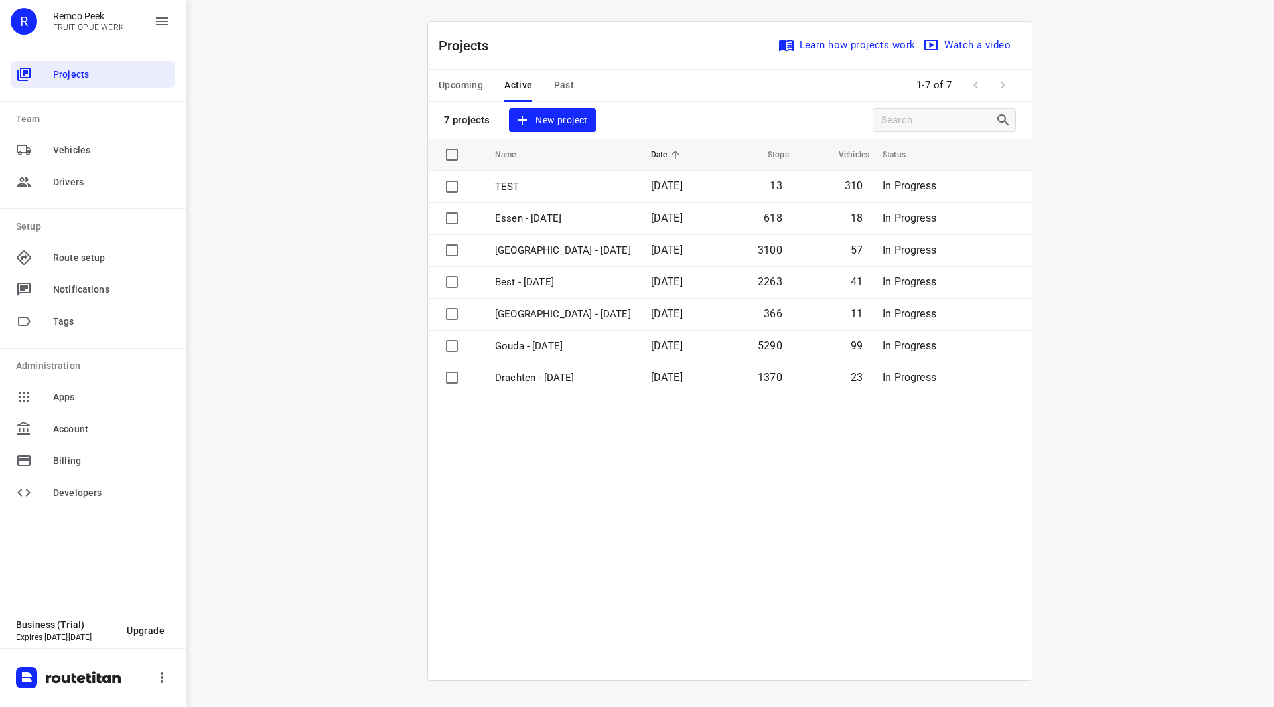
click at [469, 84] on span "Upcoming" at bounding box center [461, 85] width 44 height 17
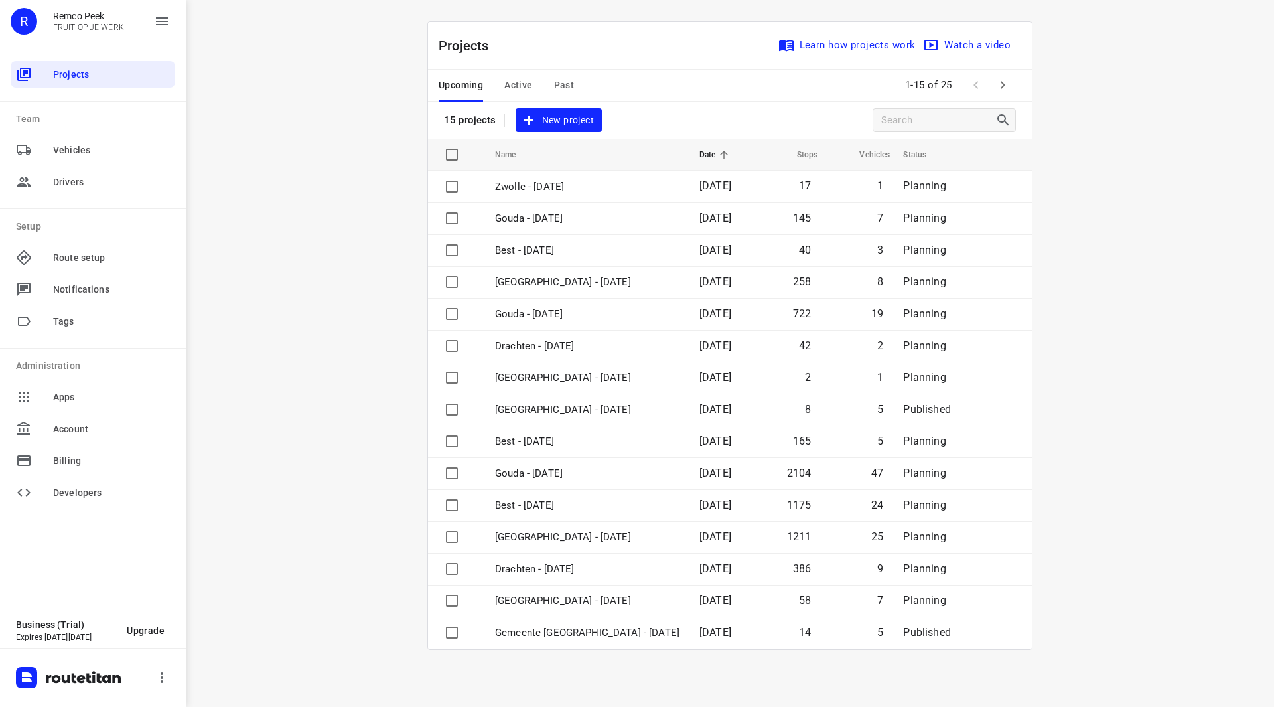
click at [995, 78] on icon "button" at bounding box center [1003, 85] width 16 height 16
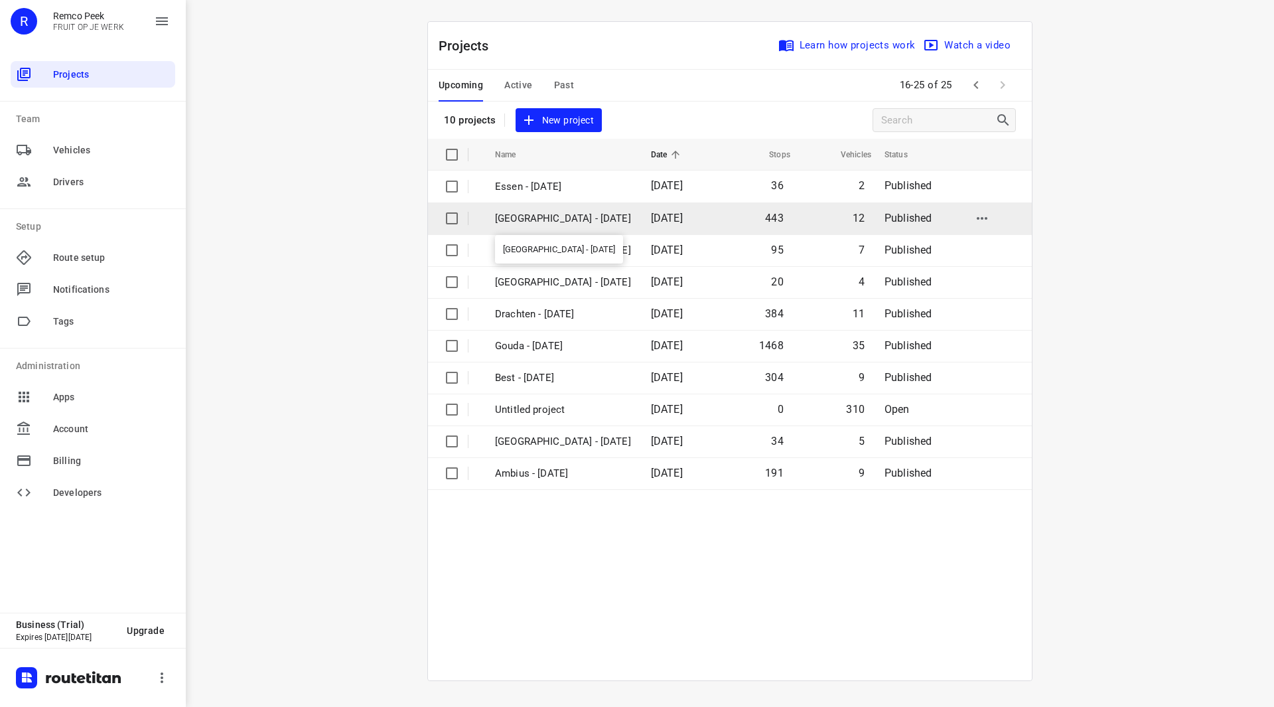
click at [550, 220] on p "[GEOGRAPHIC_DATA] - [DATE]" at bounding box center [563, 218] width 136 height 15
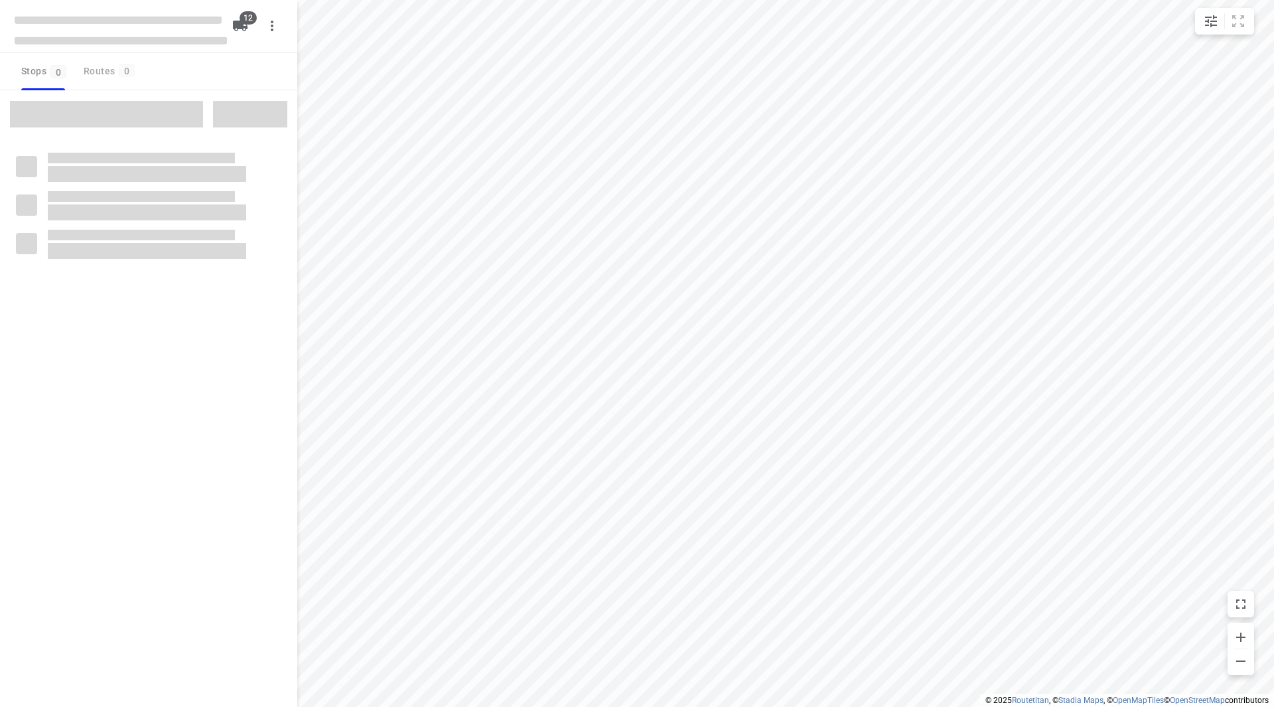
checkbox input "true"
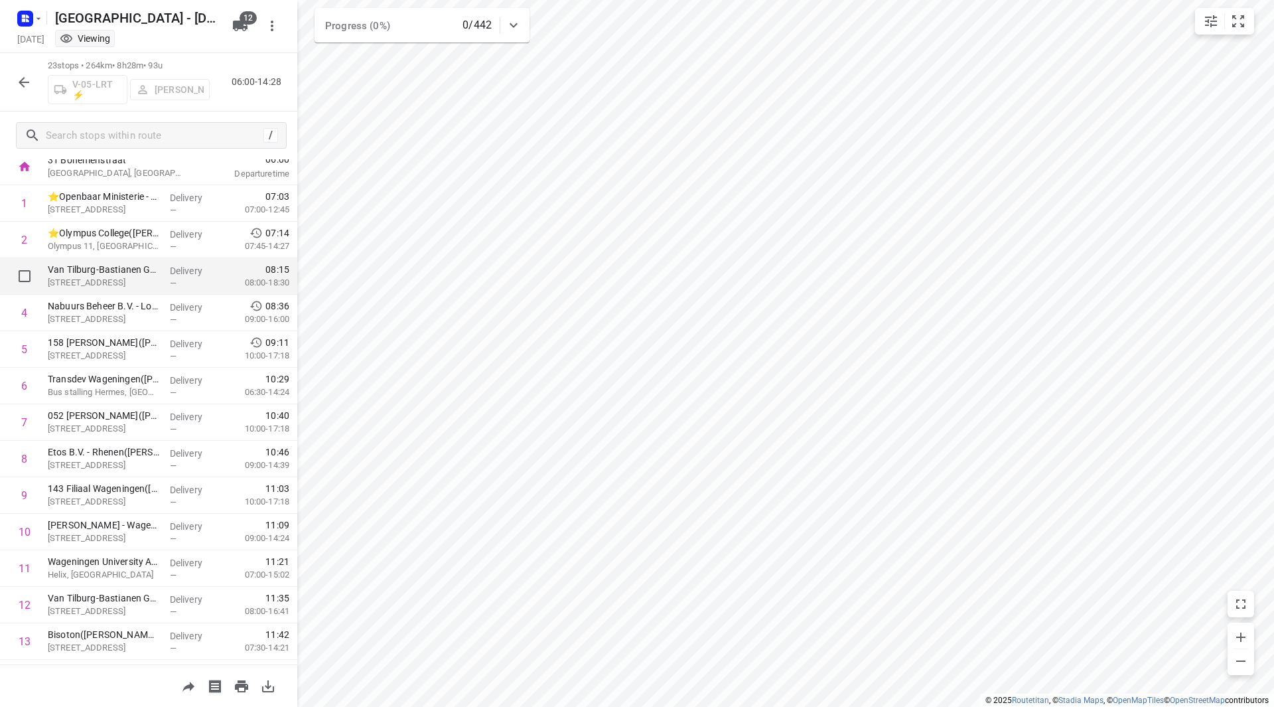
scroll to position [66, 0]
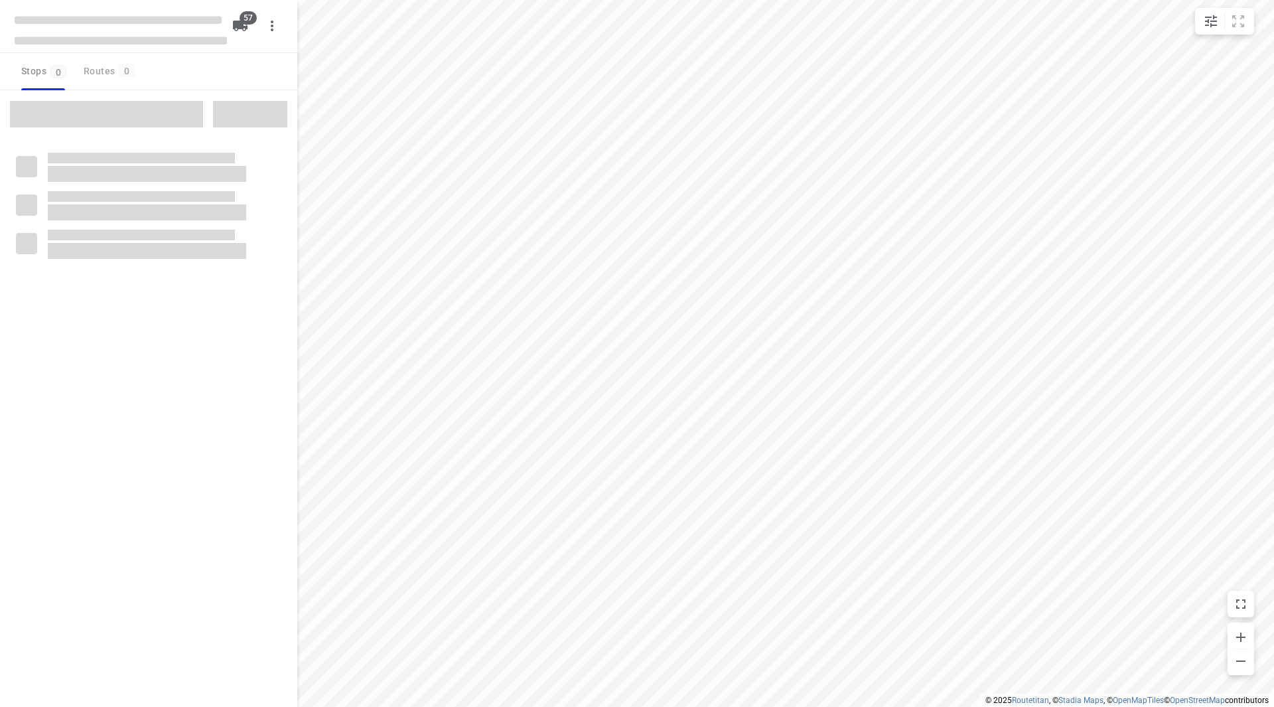
checkbox input "true"
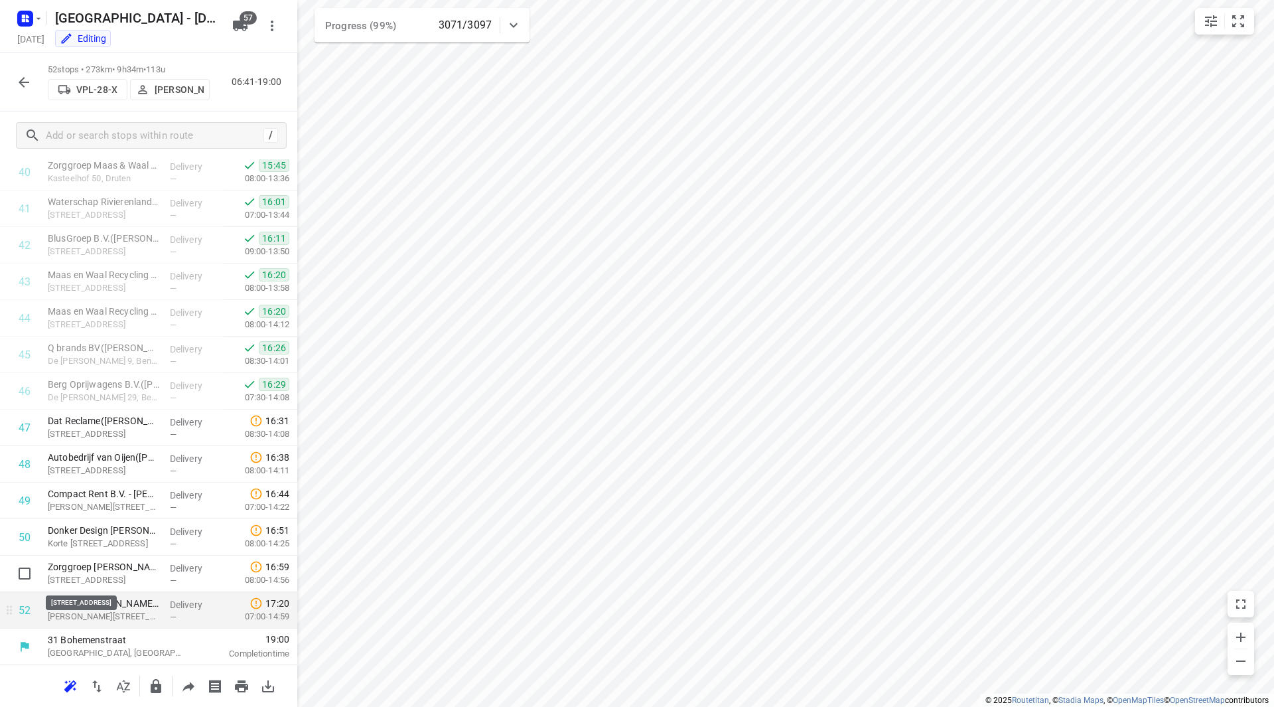
scroll to position [1534, 0]
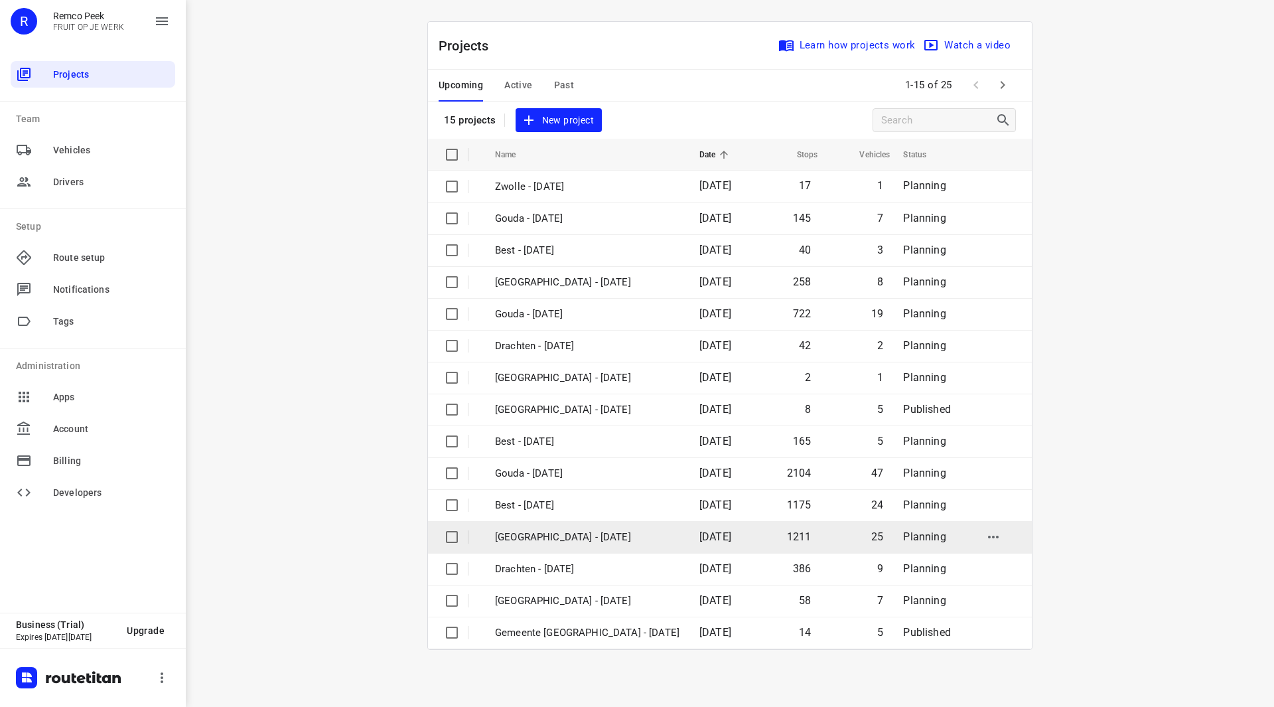
click at [543, 535] on p "[GEOGRAPHIC_DATA] - [DATE]" at bounding box center [587, 537] width 184 height 15
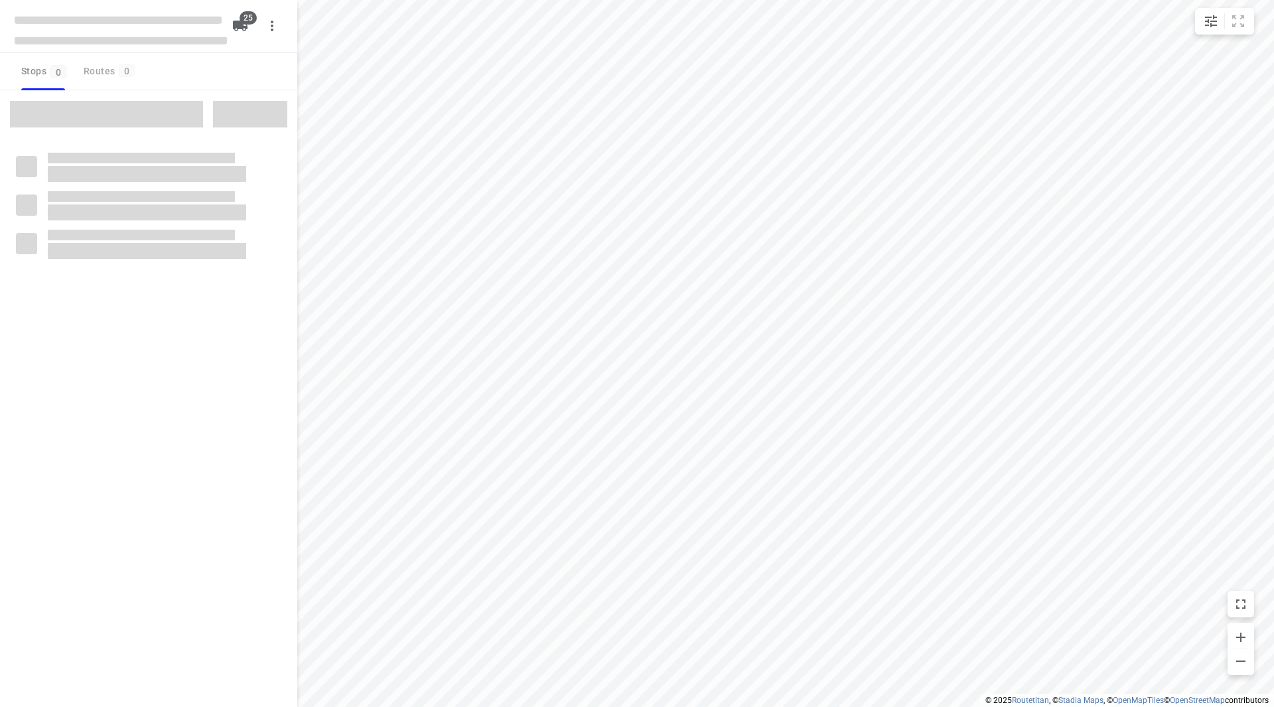
checkbox input "true"
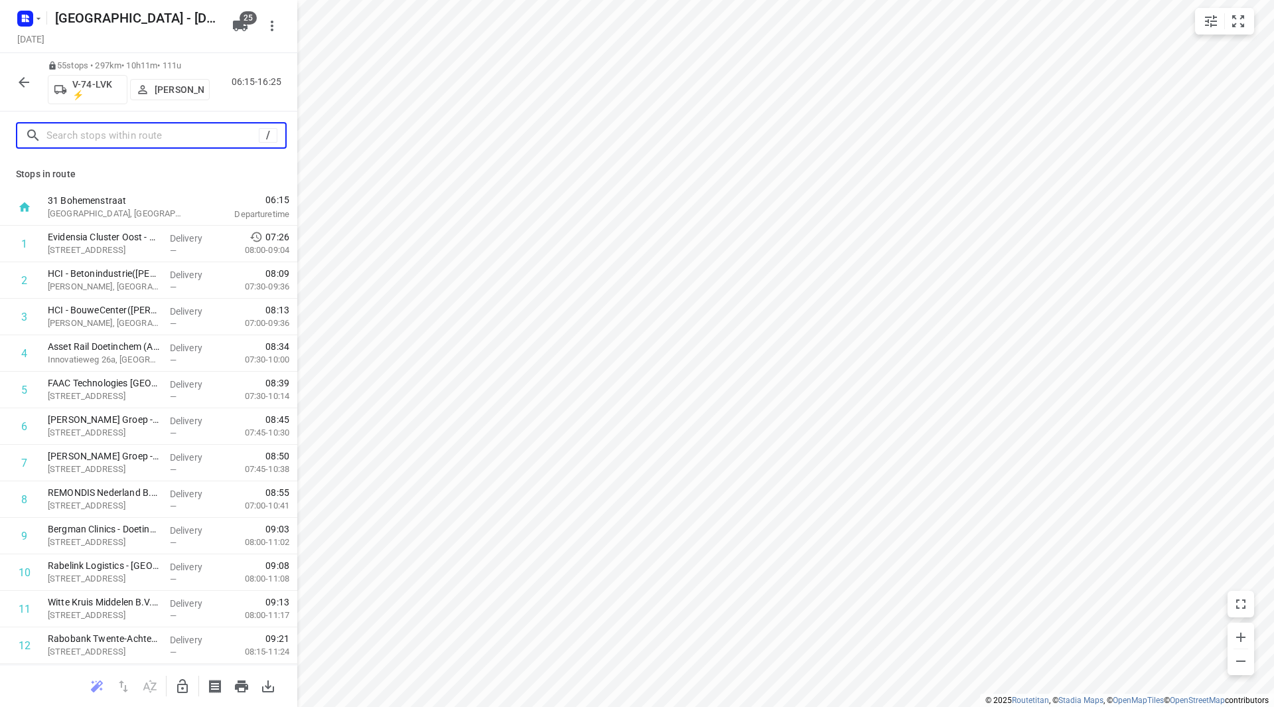
click at [115, 131] on input "text" at bounding box center [152, 135] width 212 height 21
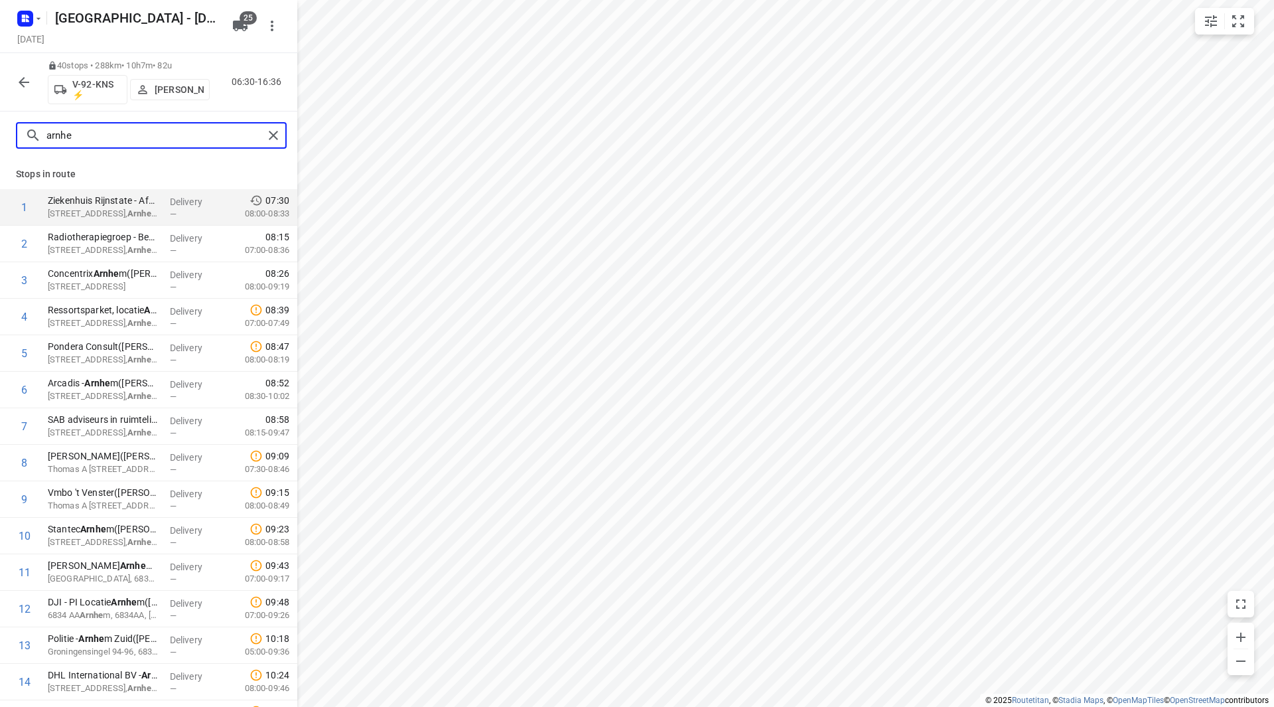
click at [88, 138] on input "arnhe" at bounding box center [154, 135] width 217 height 21
drag, startPoint x: 64, startPoint y: 136, endPoint x: 23, endPoint y: 136, distance: 41.1
click at [23, 136] on div "arnhe" at bounding box center [140, 135] width 246 height 21
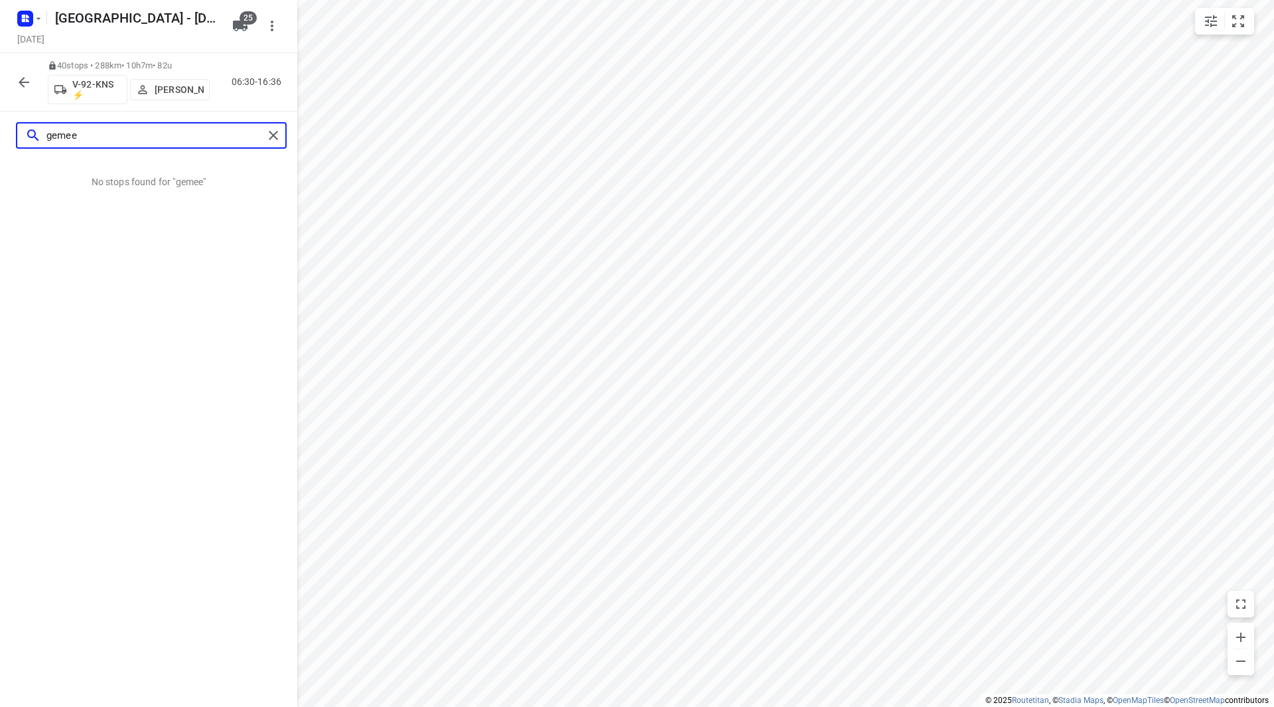
drag, startPoint x: 86, startPoint y: 138, endPoint x: 9, endPoint y: 128, distance: 78.3
click at [9, 129] on div "gemee" at bounding box center [148, 135] width 297 height 48
type input "gemee"
click at [35, 82] on button "button" at bounding box center [24, 82] width 27 height 27
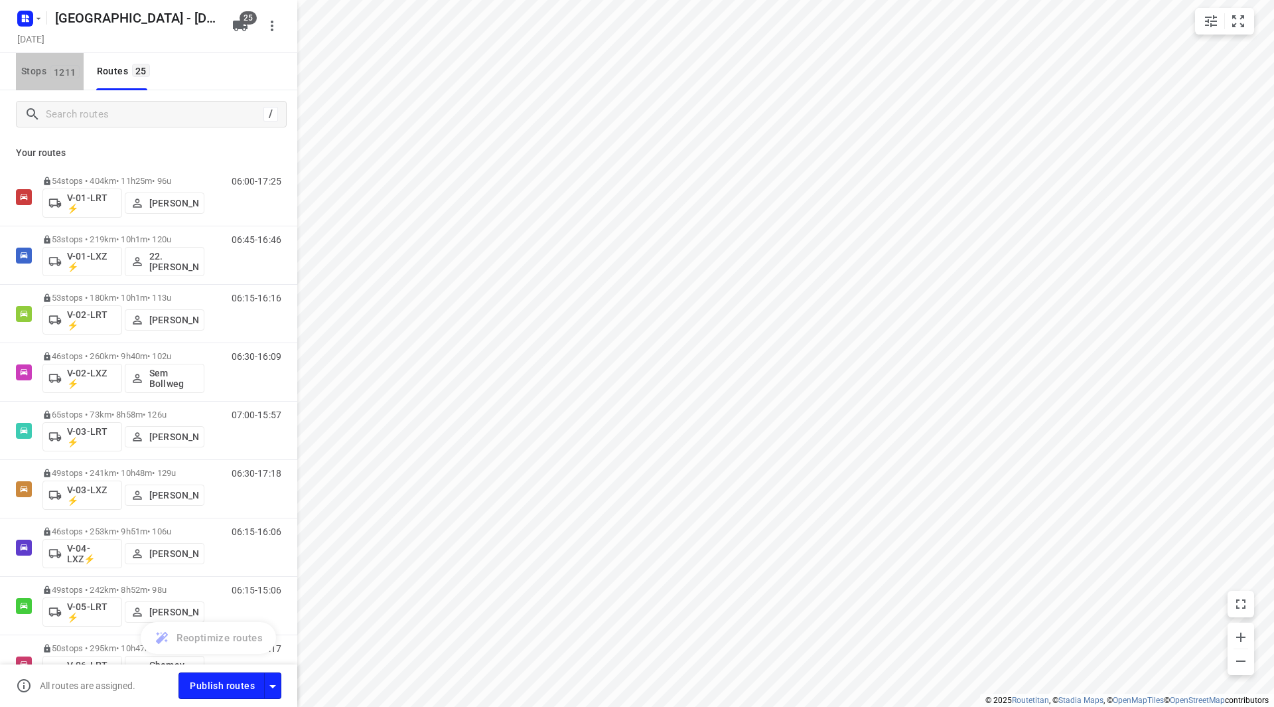
drag, startPoint x: 34, startPoint y: 68, endPoint x: 42, endPoint y: 78, distance: 13.7
click at [35, 68] on span "Stops 1211" at bounding box center [52, 71] width 62 height 17
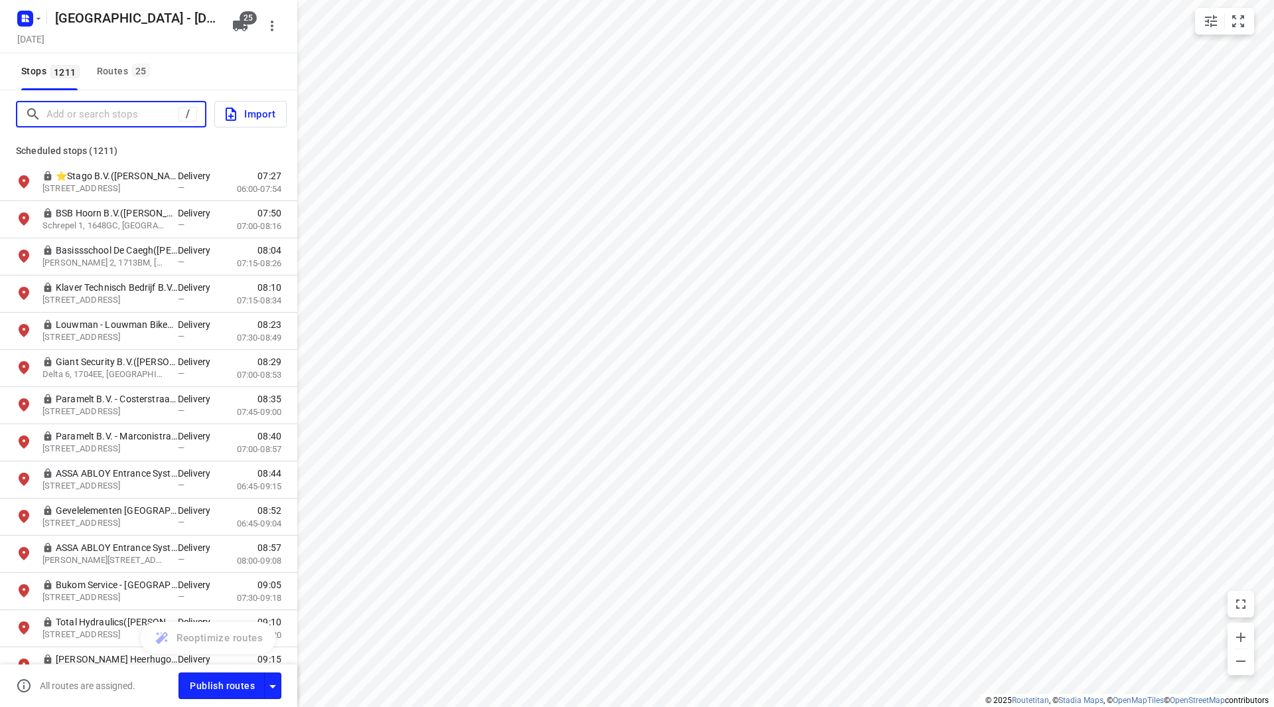
click at [76, 116] on input "Add or search stops" at bounding box center [112, 114] width 132 height 21
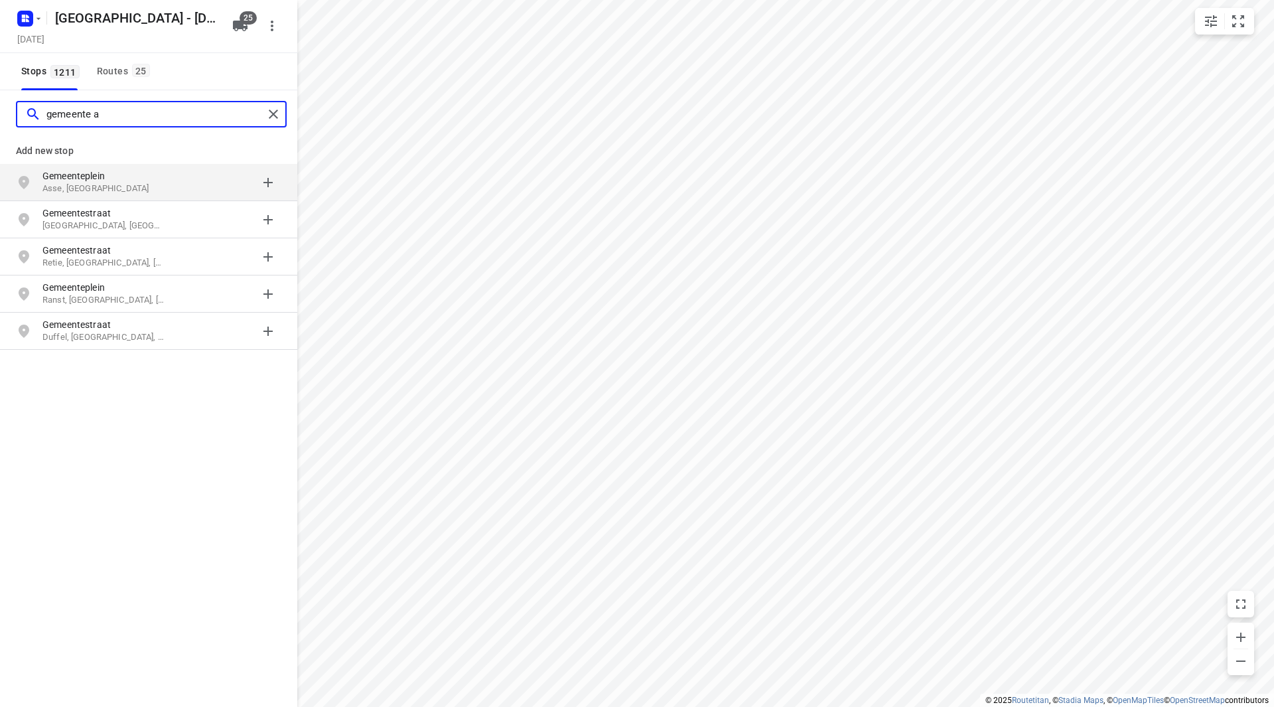
type input "gemeente a"
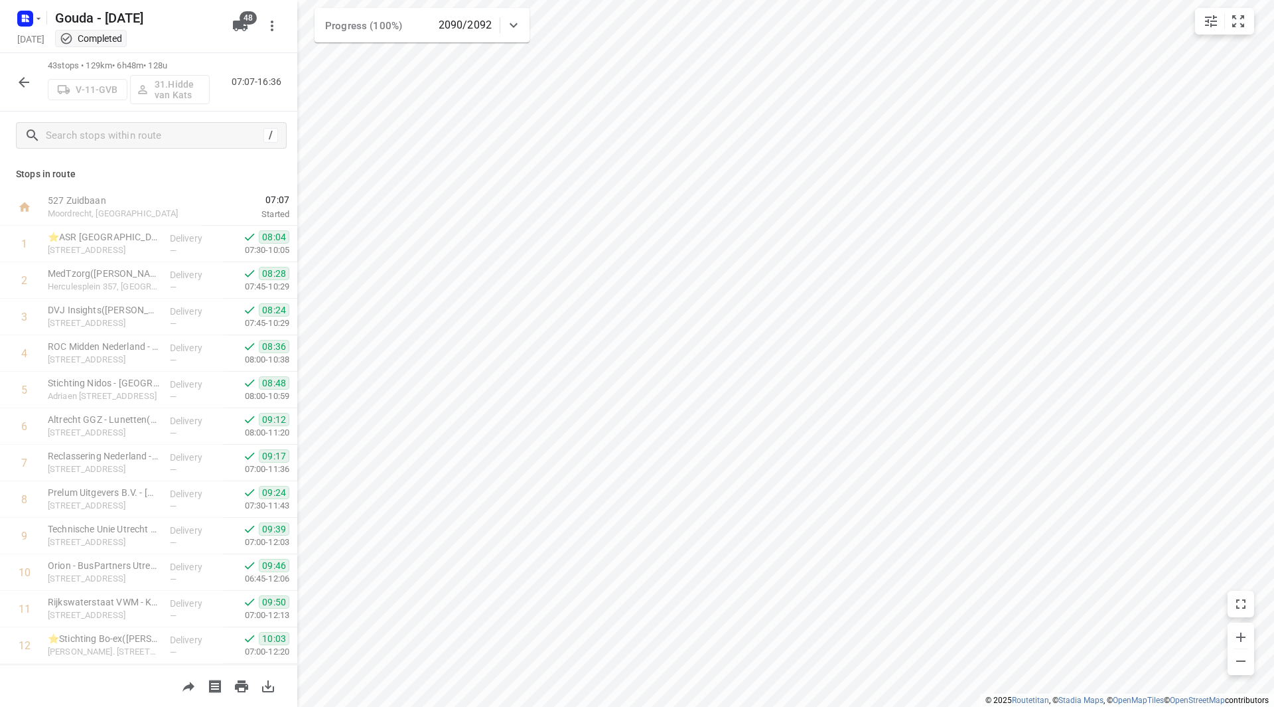
scroll to position [371, 0]
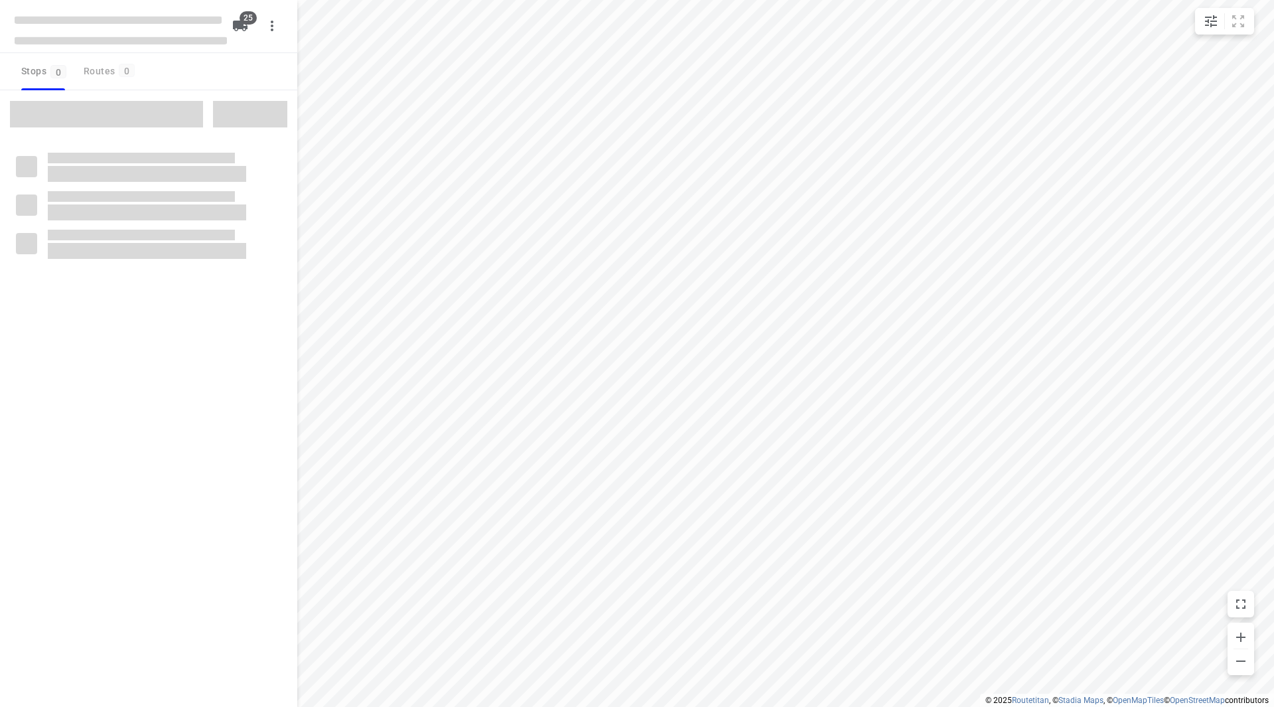
checkbox input "true"
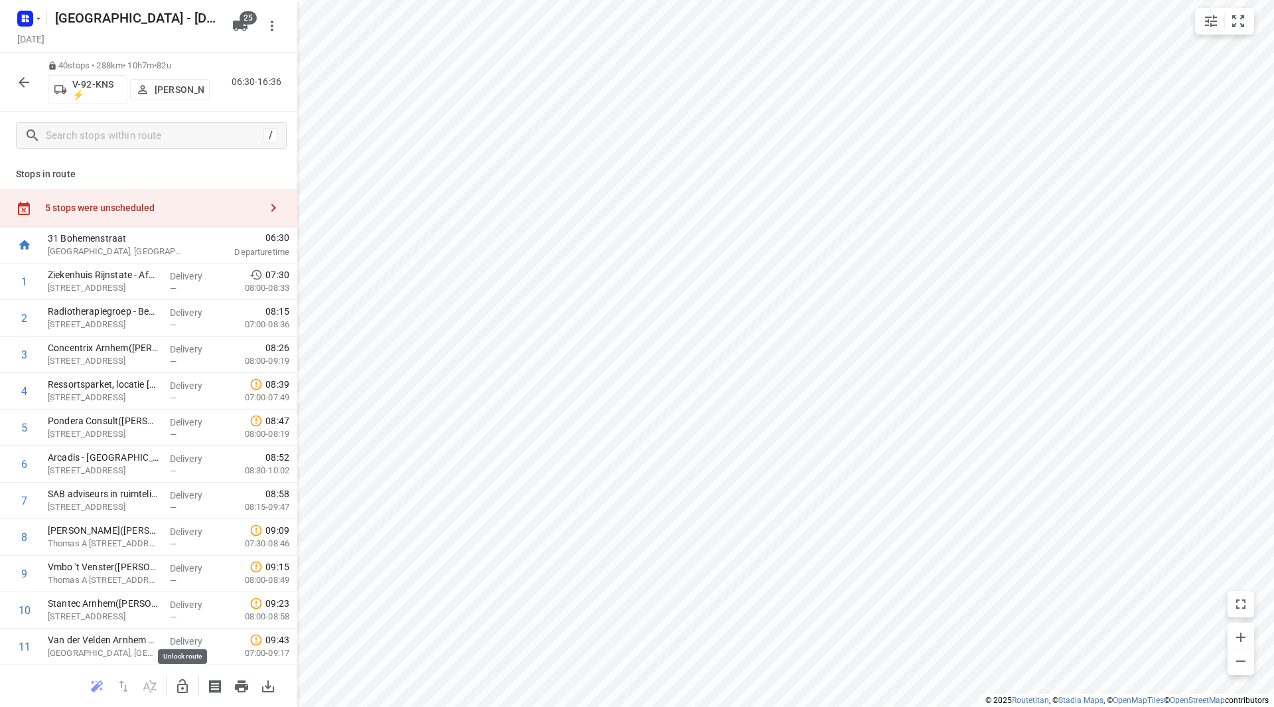
click at [180, 687] on icon "button" at bounding box center [183, 686] width 16 height 16
drag, startPoint x: 154, startPoint y: 204, endPoint x: 162, endPoint y: 204, distance: 8.0
click at [155, 204] on div "5 stops were unscheduled" at bounding box center [152, 207] width 215 height 11
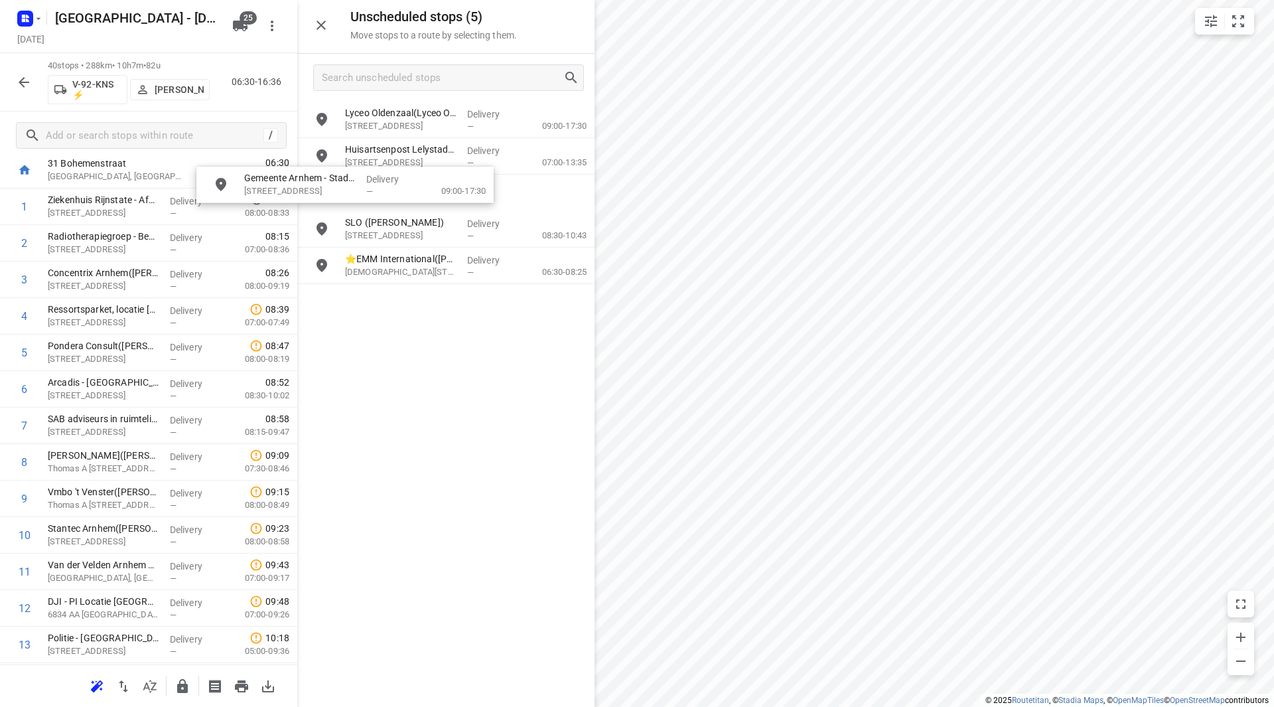
scroll to position [64, 0]
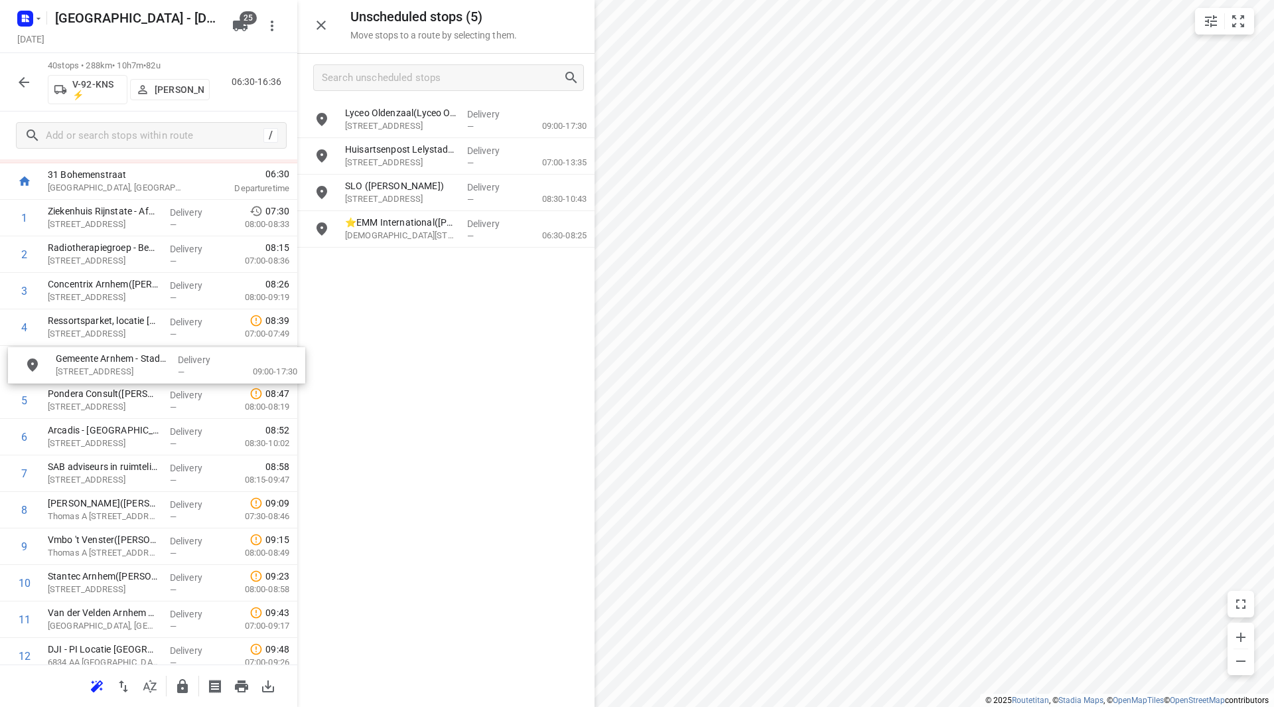
drag, startPoint x: 422, startPoint y: 115, endPoint x: 115, endPoint y: 360, distance: 392.9
click at [35, 20] on icon "button" at bounding box center [38, 18] width 11 height 11
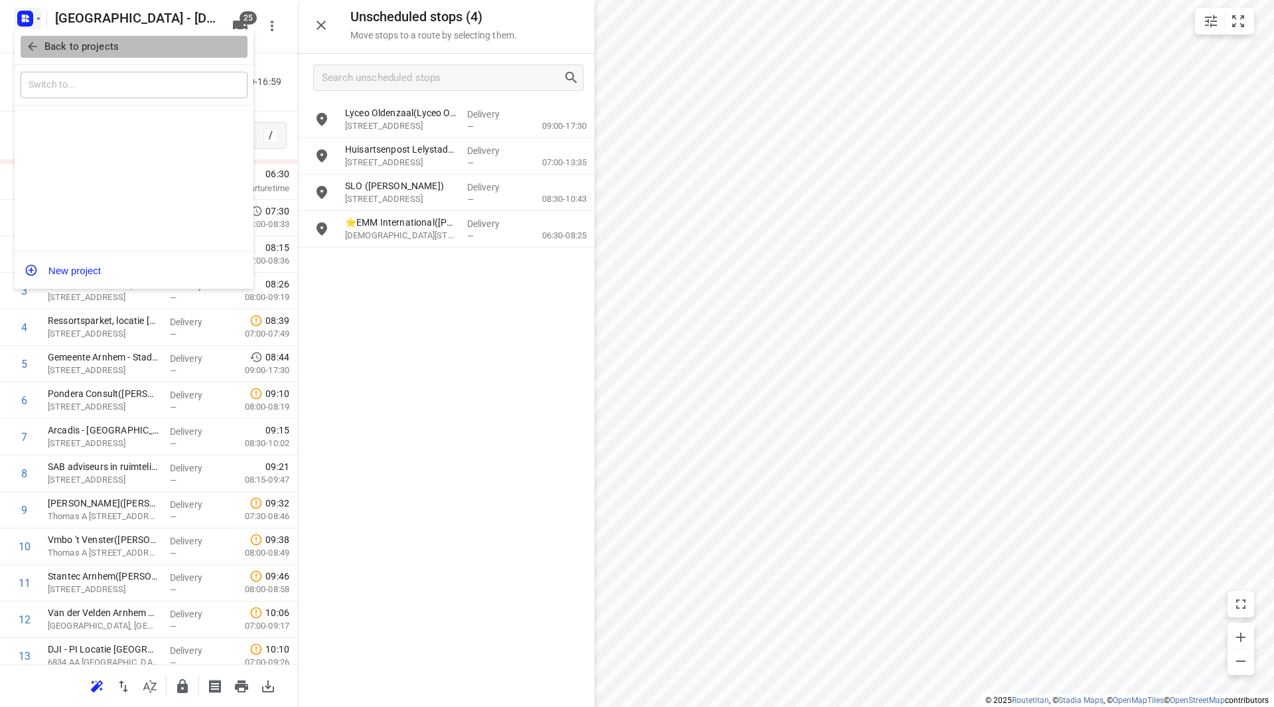
click at [39, 52] on span "Back to projects" at bounding box center [134, 46] width 216 height 15
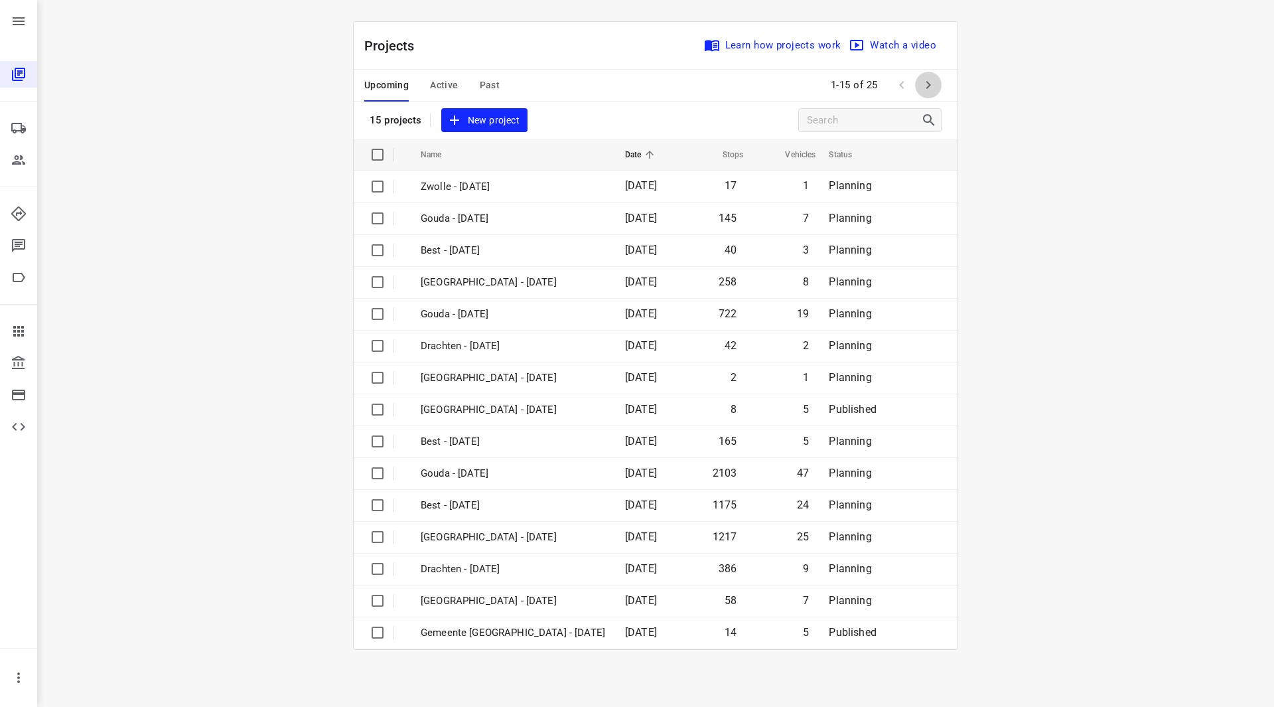
click at [940, 90] on button "button" at bounding box center [928, 85] width 27 height 27
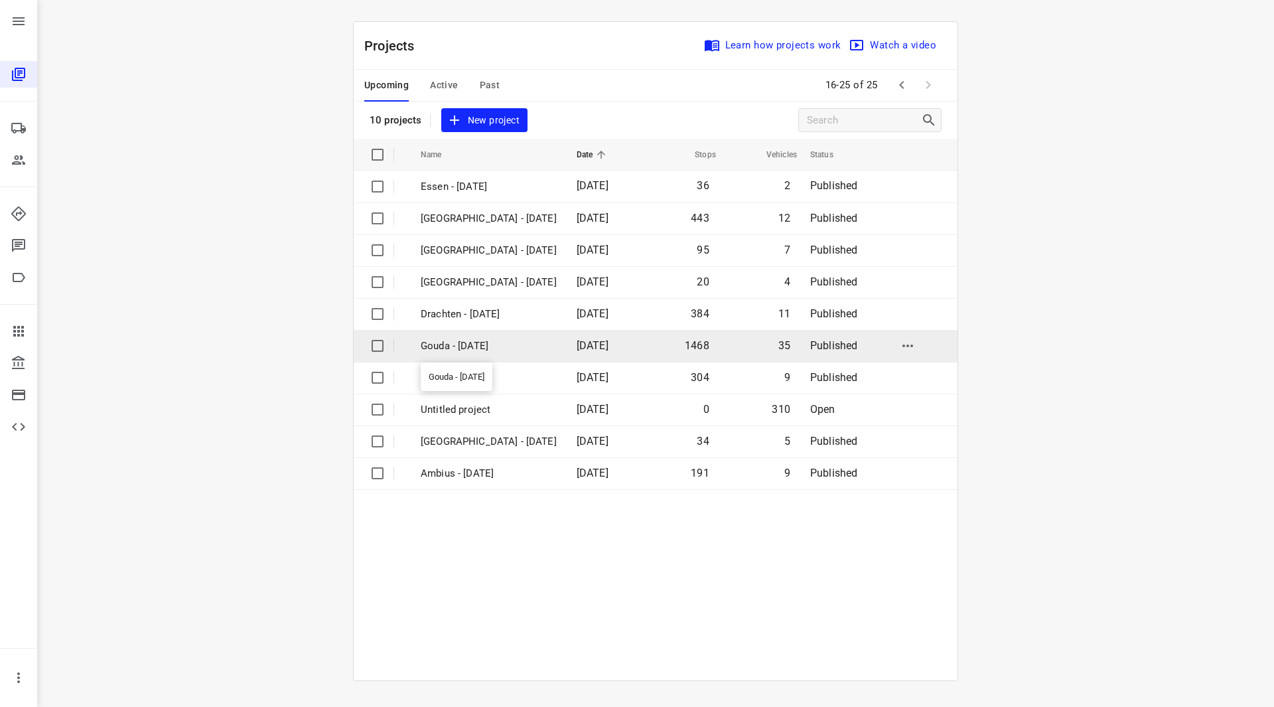
click at [467, 348] on p "Gouda - [DATE]" at bounding box center [489, 345] width 136 height 15
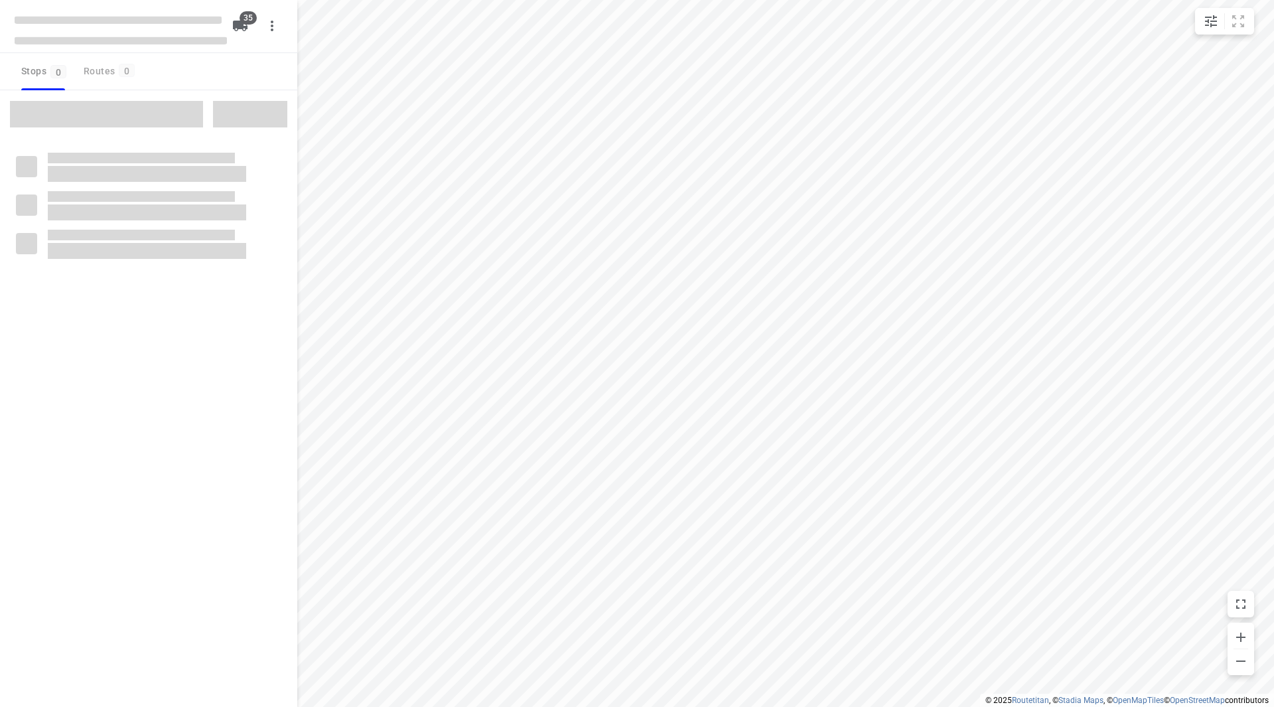
checkbox input "true"
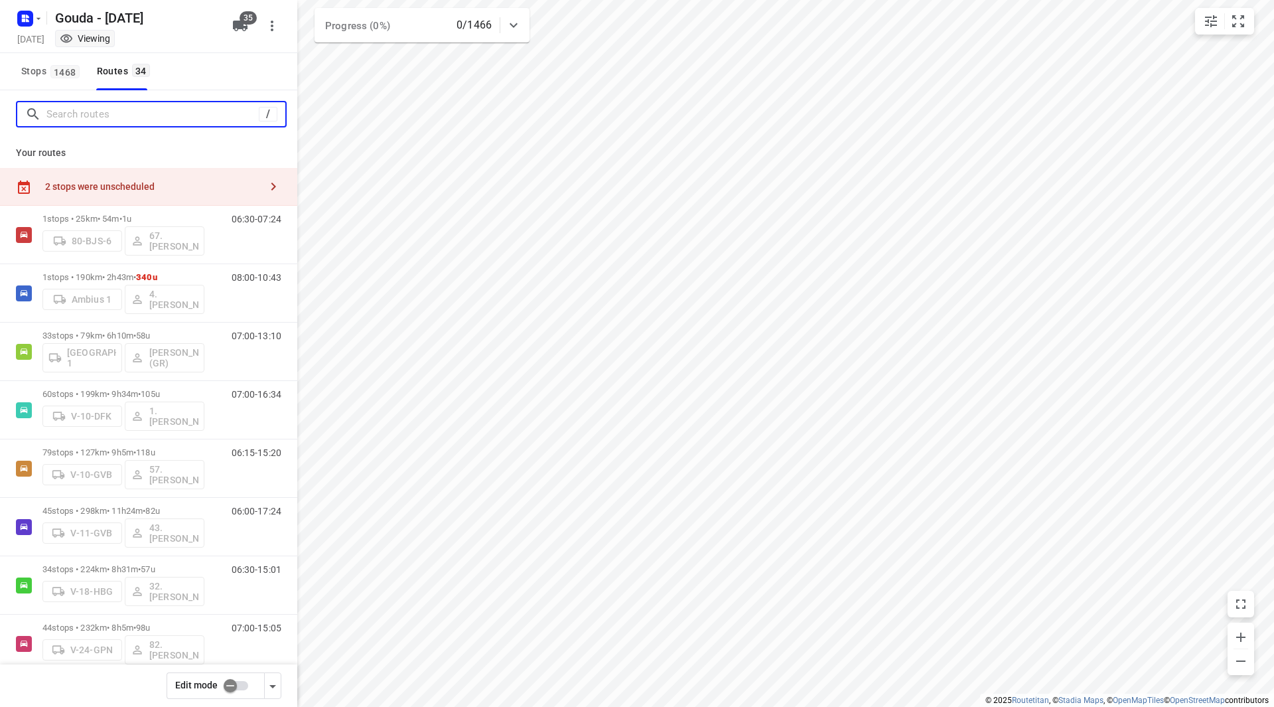
click at [119, 112] on input "Search routes" at bounding box center [152, 114] width 212 height 21
click at [234, 690] on input "checkbox" at bounding box center [230, 685] width 76 height 25
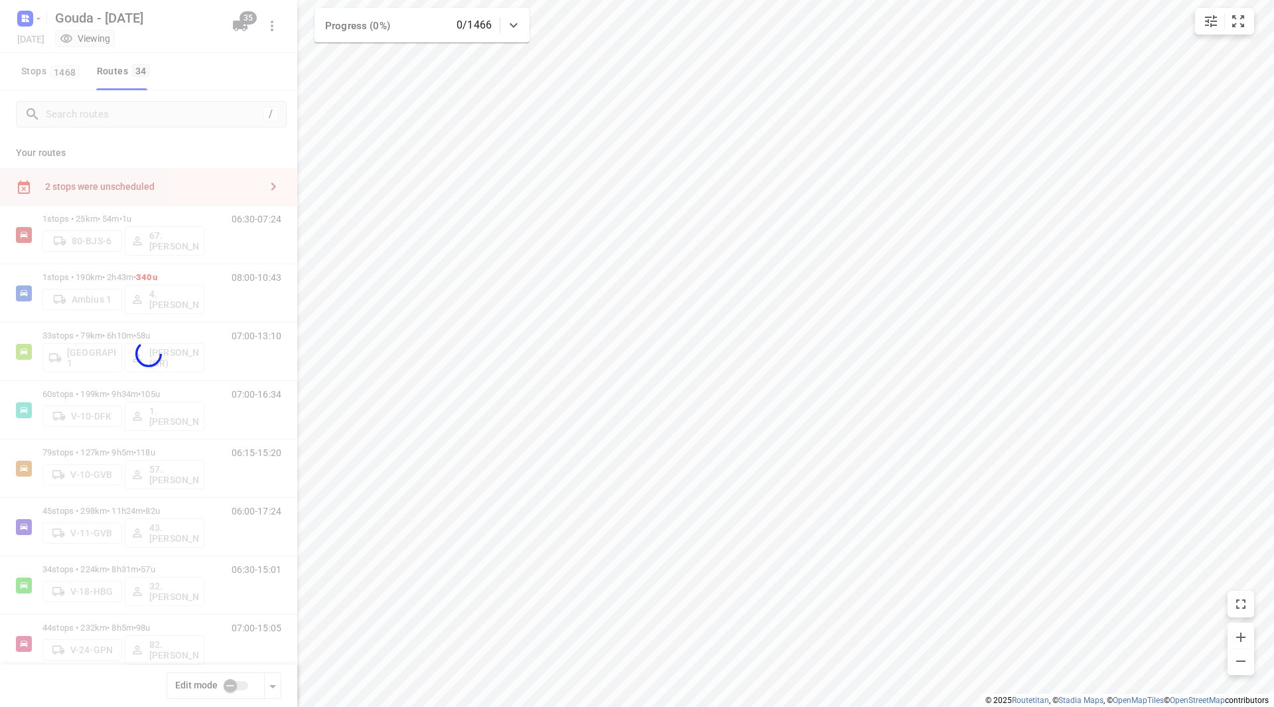
checkbox input "true"
click at [117, 111] on div at bounding box center [148, 353] width 297 height 707
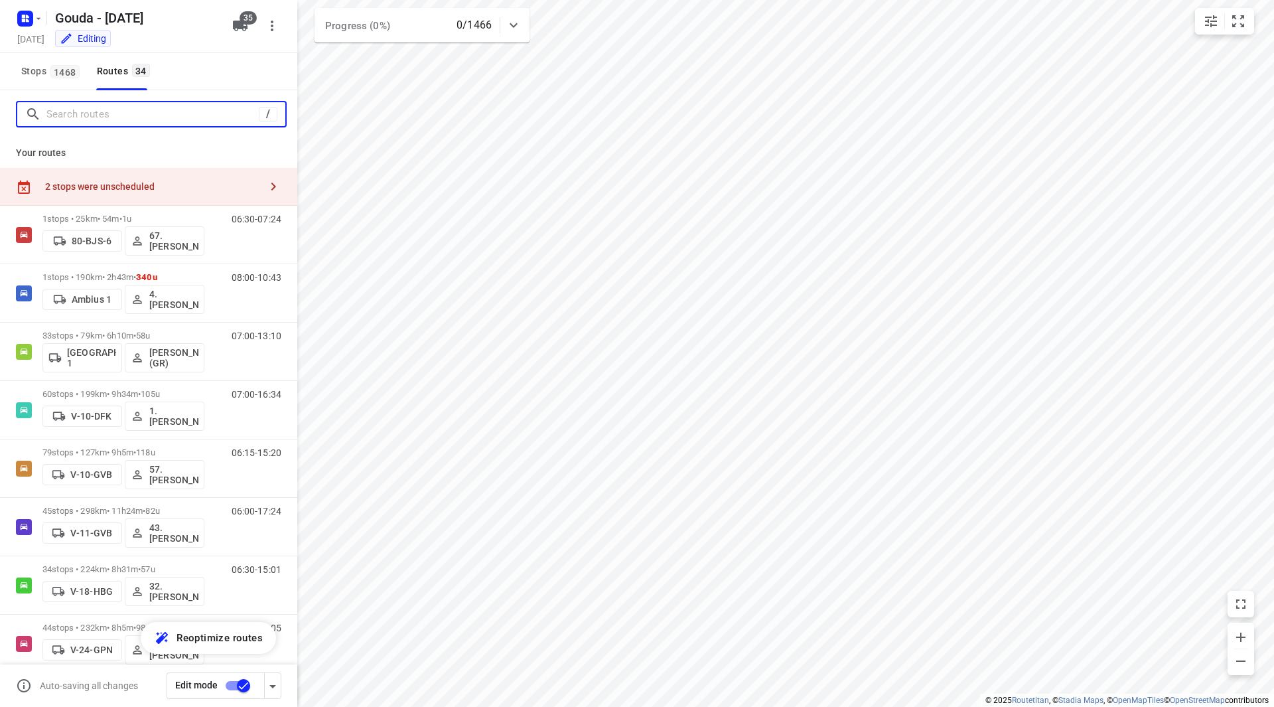
click at [107, 115] on input "Search routes" at bounding box center [152, 114] width 212 height 21
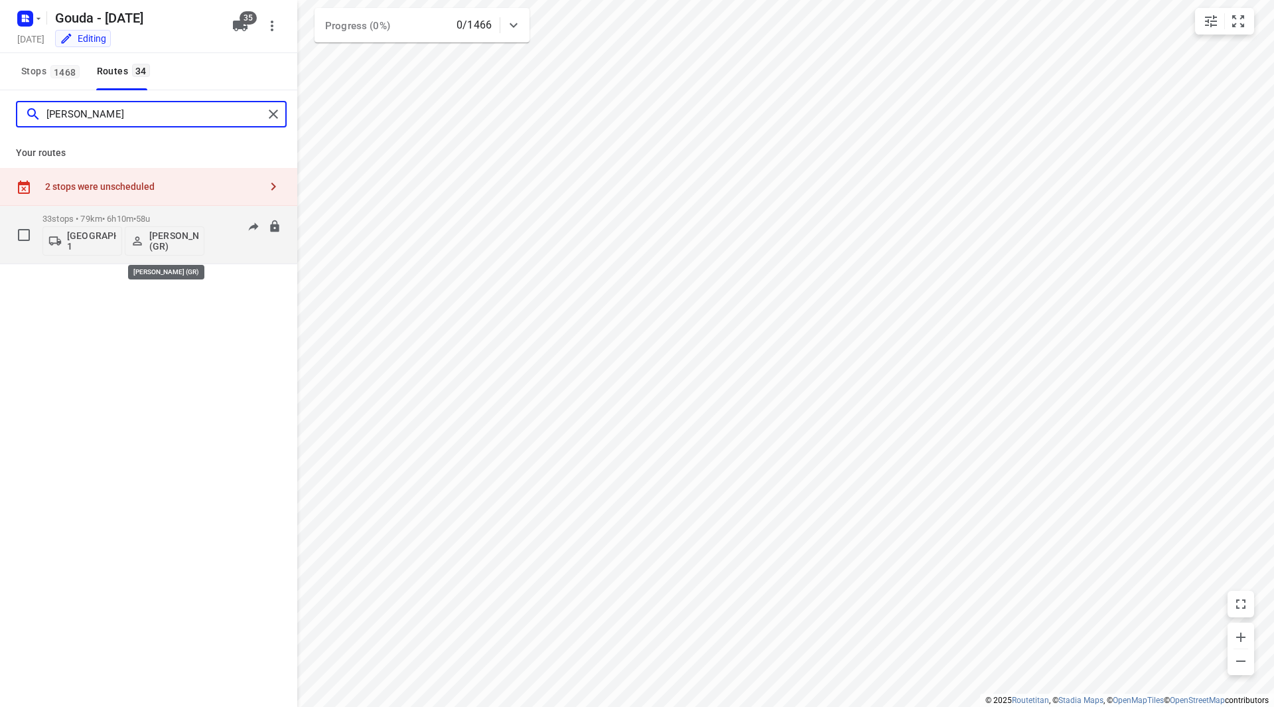
type input "[PERSON_NAME]"
click at [169, 233] on p "[PERSON_NAME] (GR)" at bounding box center [173, 240] width 49 height 21
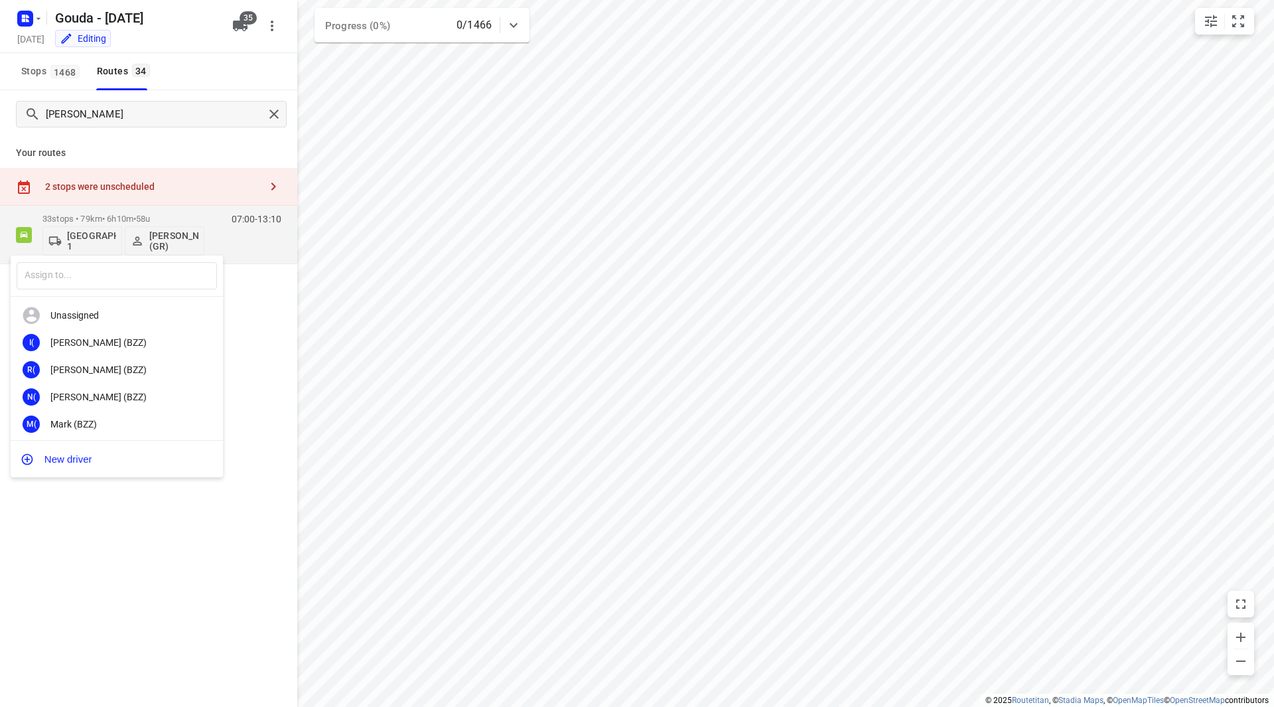
click at [134, 261] on div "​" at bounding box center [117, 276] width 212 height 41
click at [128, 273] on input "text" at bounding box center [117, 275] width 200 height 27
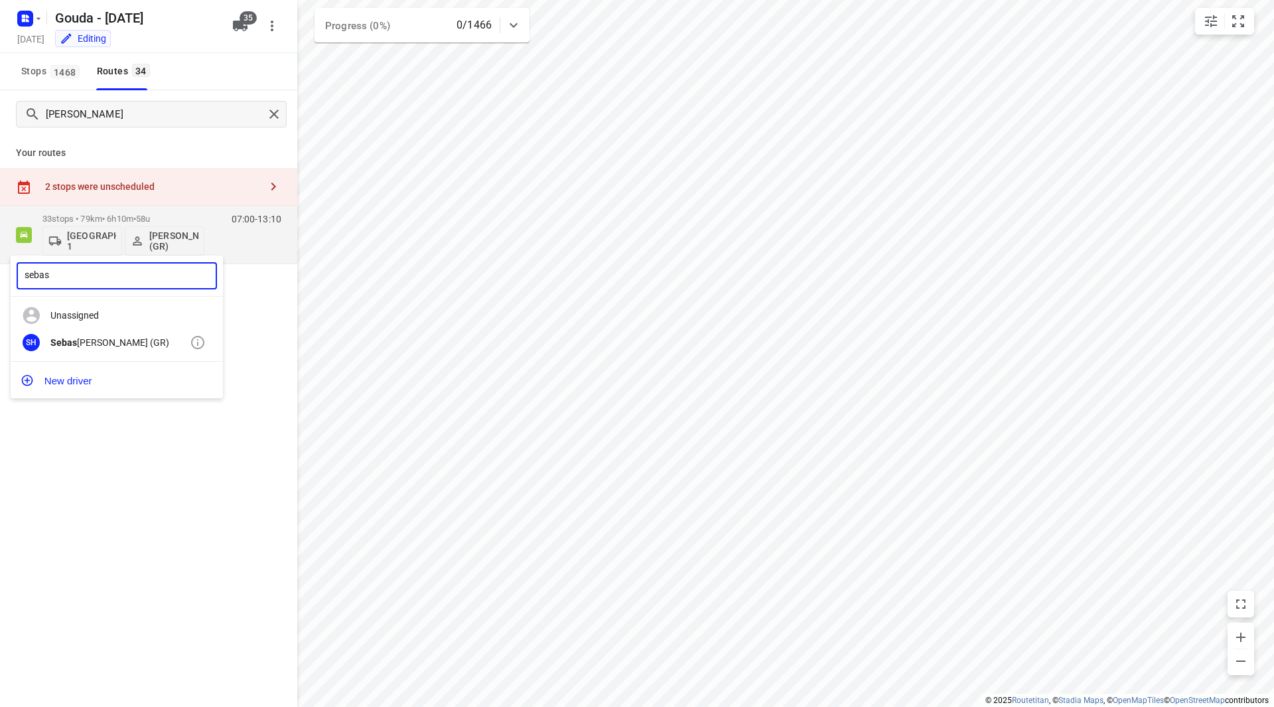
type input "sebas"
click at [92, 349] on div "SH Sebas tiaan Huisman (GR)" at bounding box center [117, 342] width 212 height 27
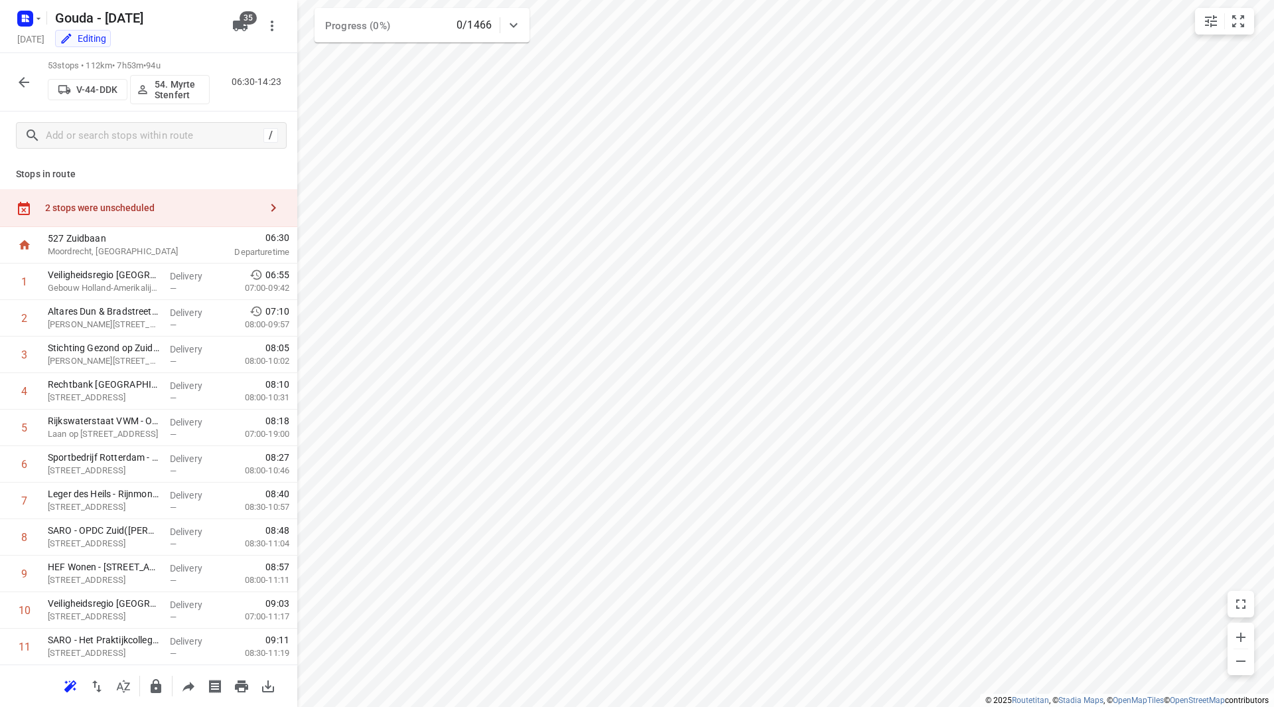
click at [15, 82] on button "button" at bounding box center [24, 82] width 27 height 27
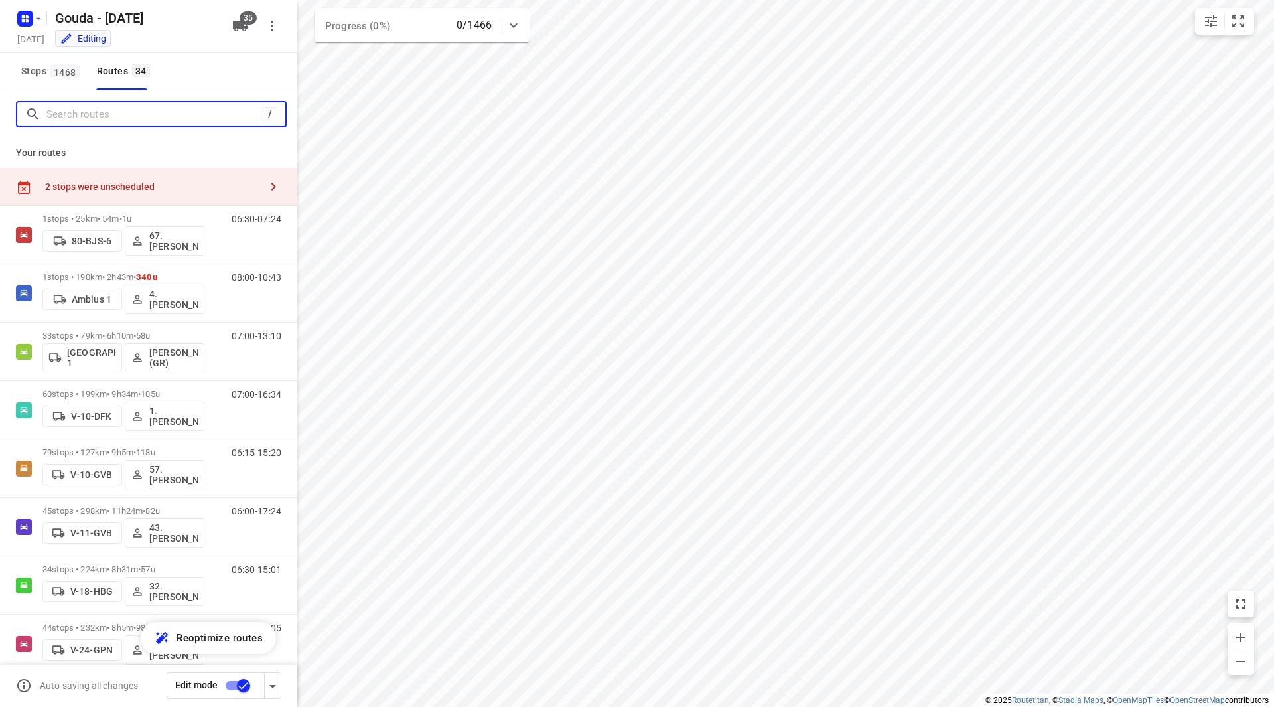
click at [91, 122] on input "Search routes" at bounding box center [154, 114] width 216 height 21
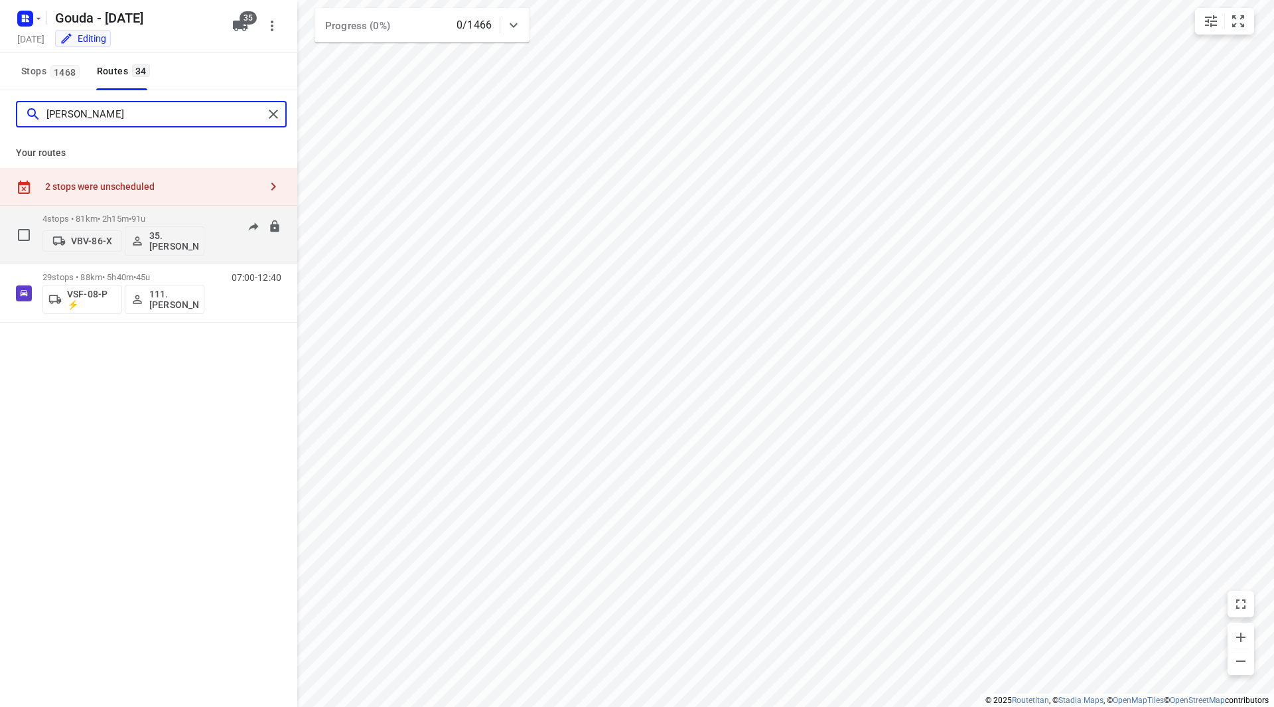
type input "alex"
click at [169, 216] on p "4 stops • 81km • 2h15m • 91u" at bounding box center [123, 219] width 162 height 10
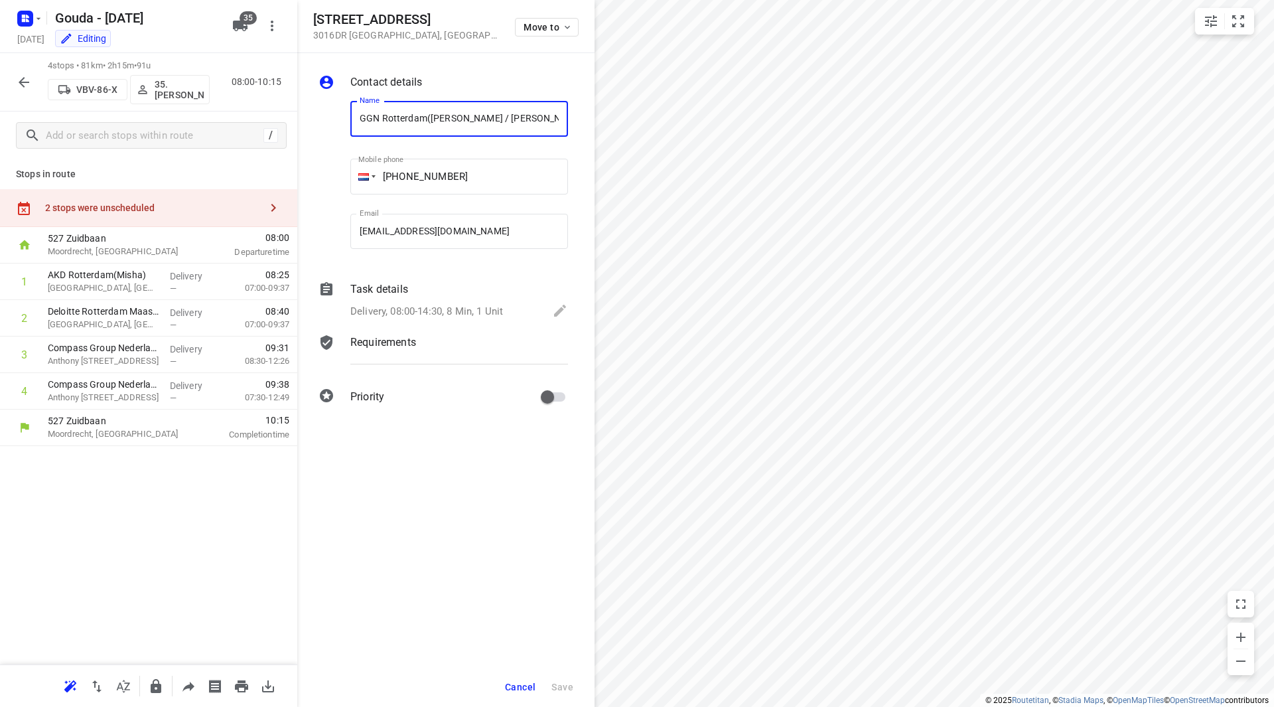
click at [534, 690] on span "Cancel" at bounding box center [520, 687] width 31 height 11
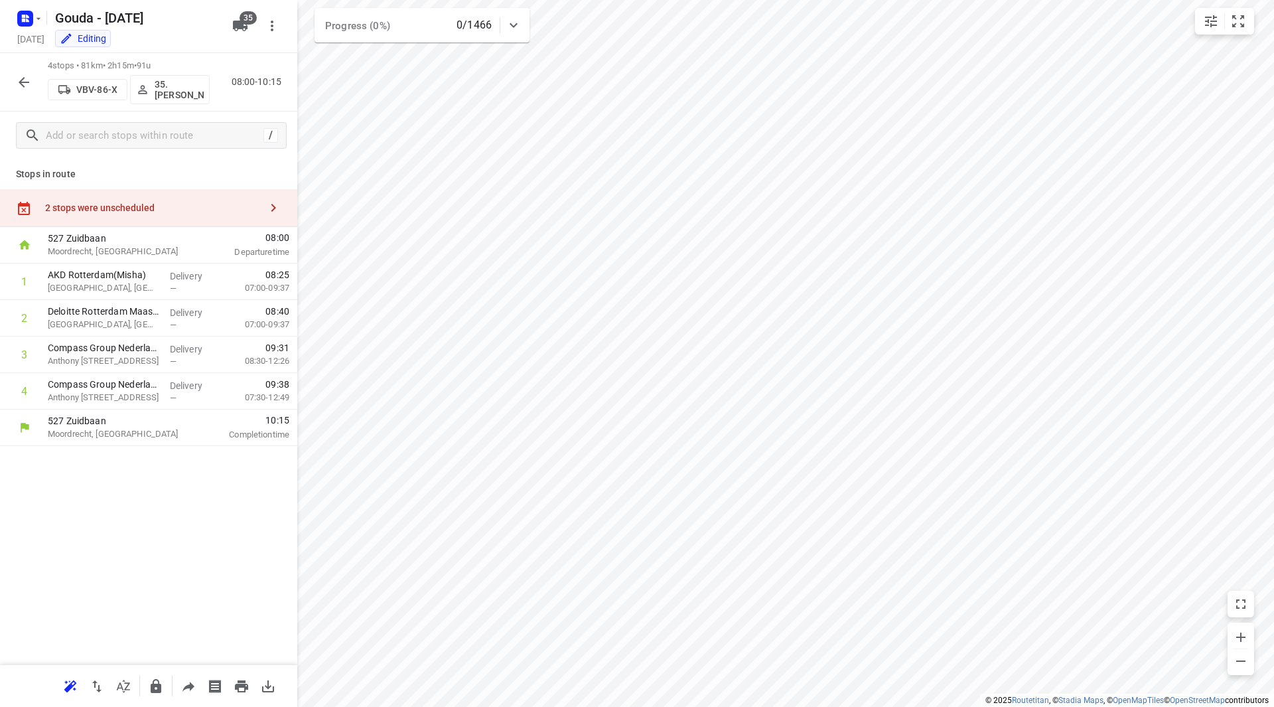
click at [181, 86] on p "35. Alex de Koning" at bounding box center [179, 89] width 49 height 21
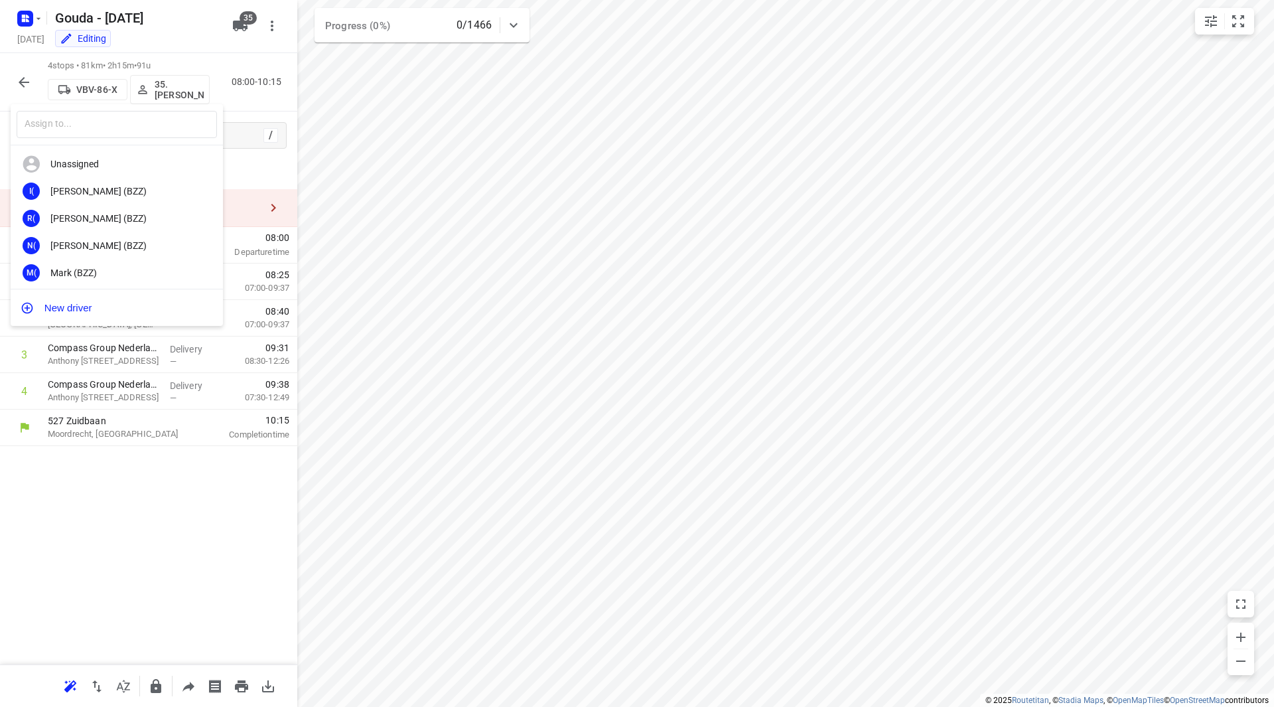
click at [433, 186] on div at bounding box center [637, 353] width 1274 height 707
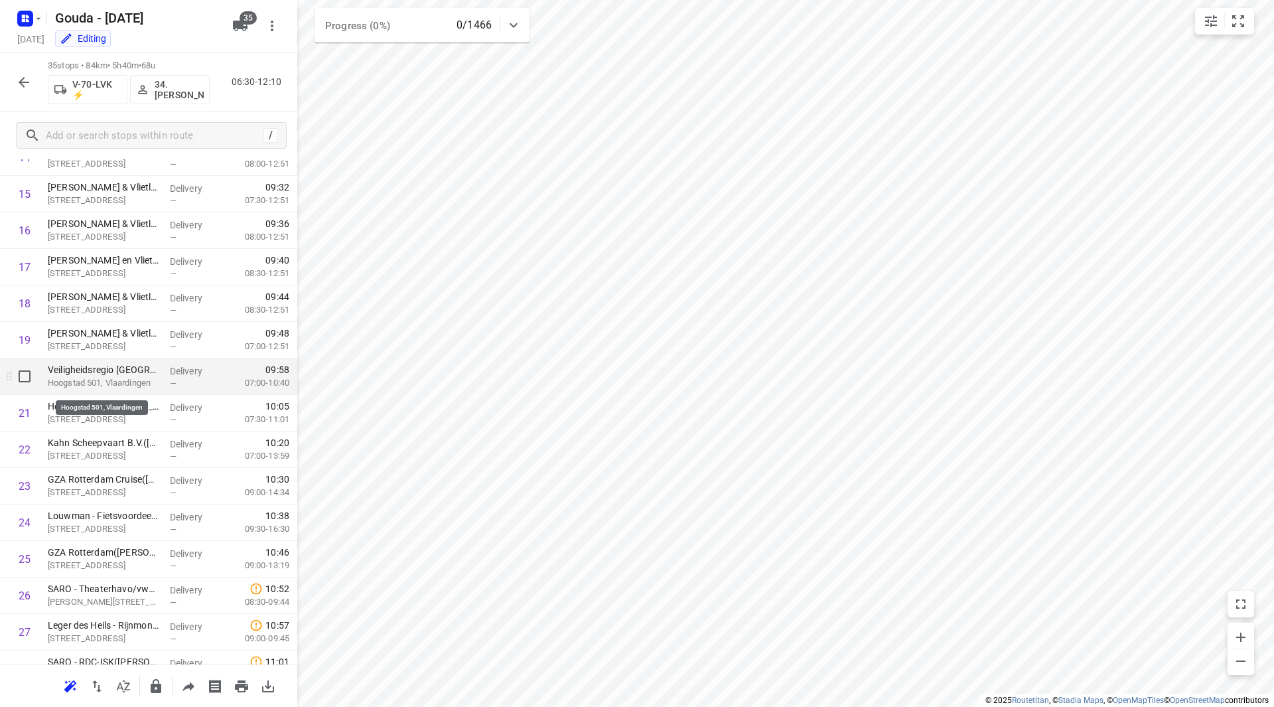
scroll to position [597, 0]
click at [22, 376] on input "checkbox" at bounding box center [24, 377] width 27 height 27
checkbox input "true"
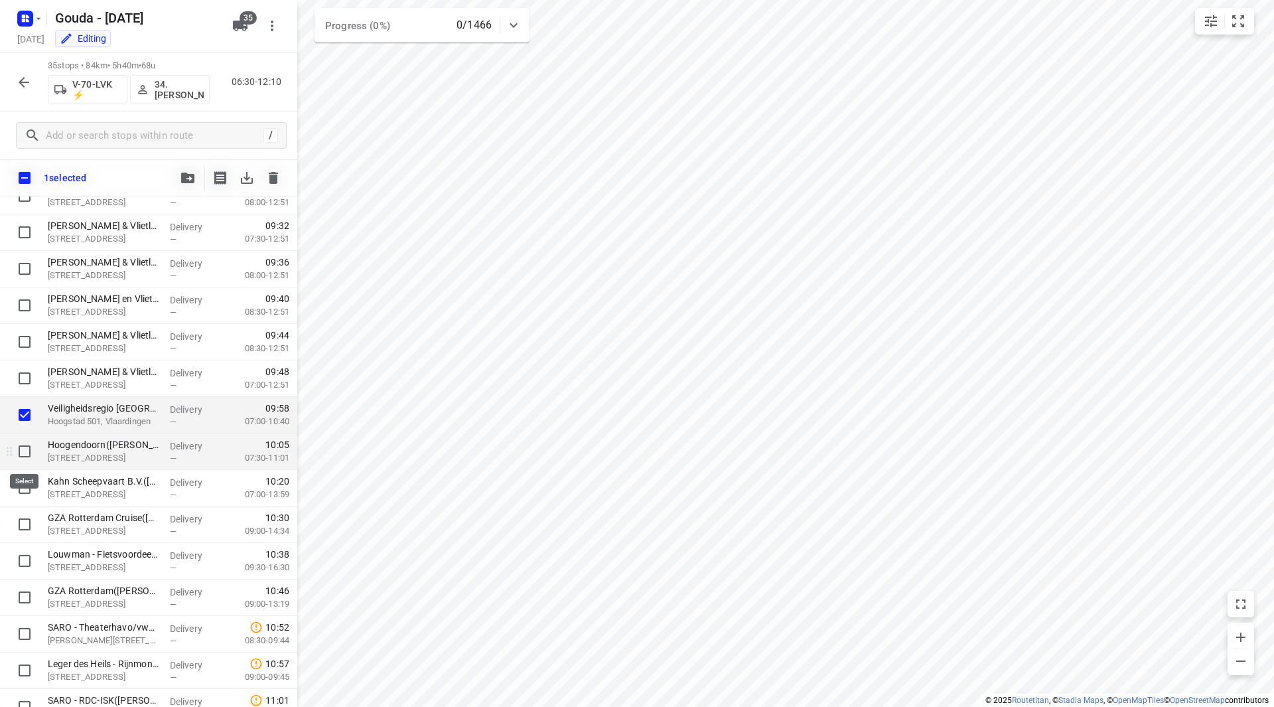
click at [26, 447] on input "checkbox" at bounding box center [24, 451] width 27 height 27
checkbox input "true"
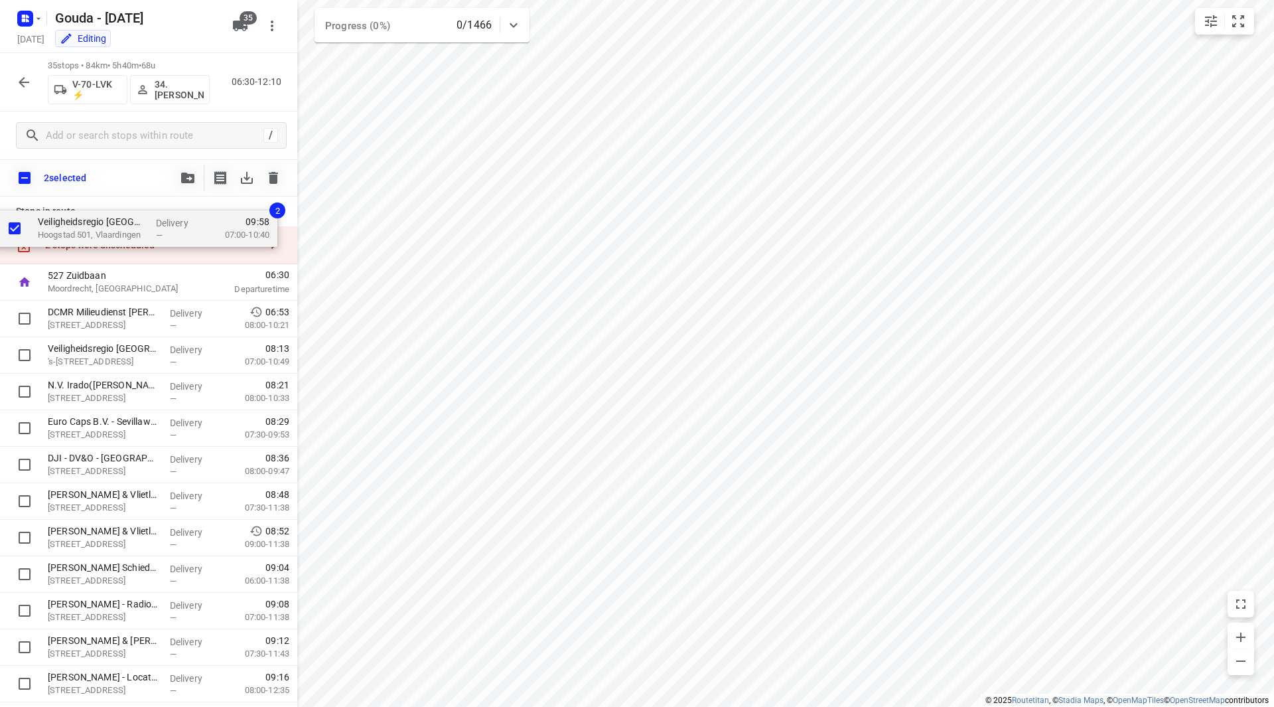
scroll to position [0, 0]
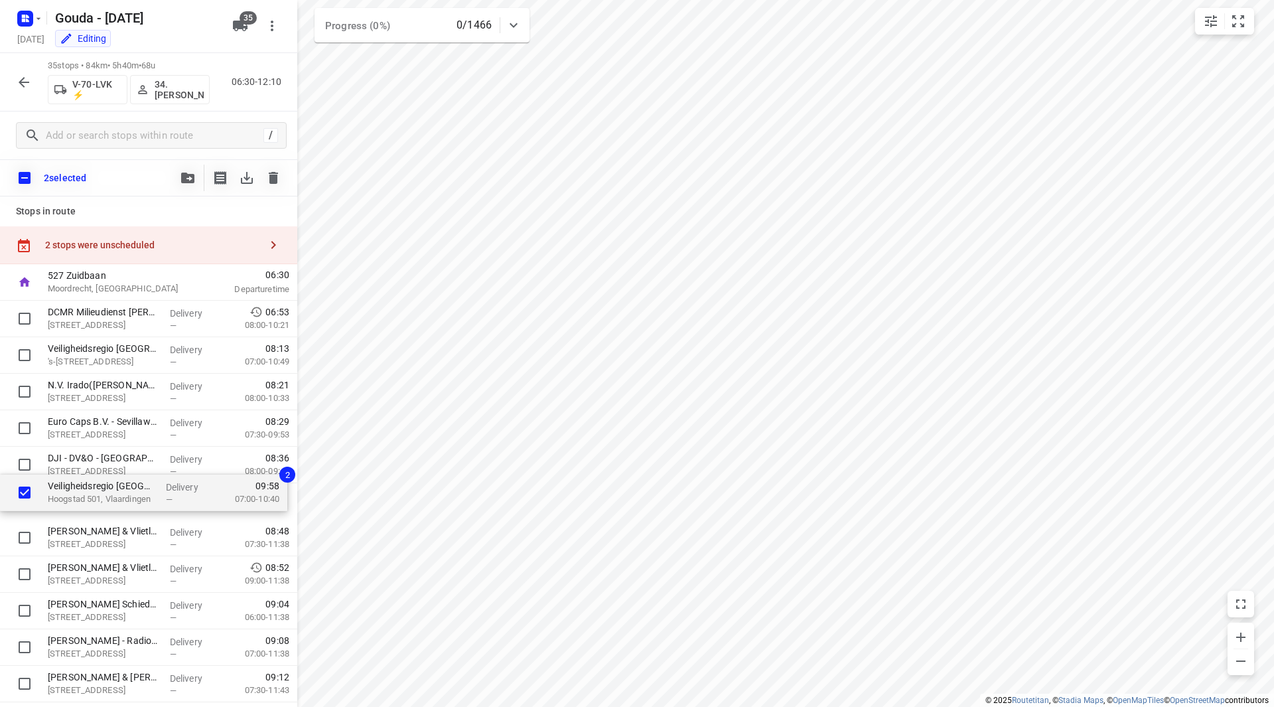
drag, startPoint x: 85, startPoint y: 418, endPoint x: 87, endPoint y: 490, distance: 72.4
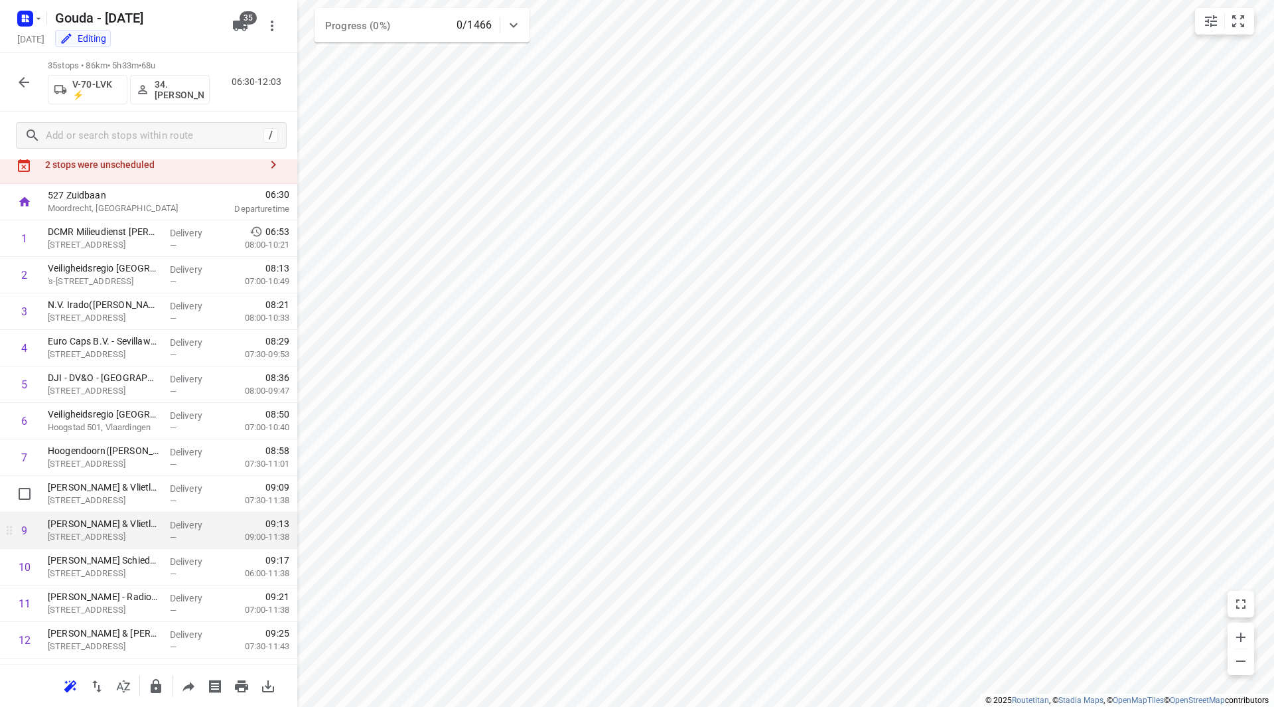
scroll to position [66, 0]
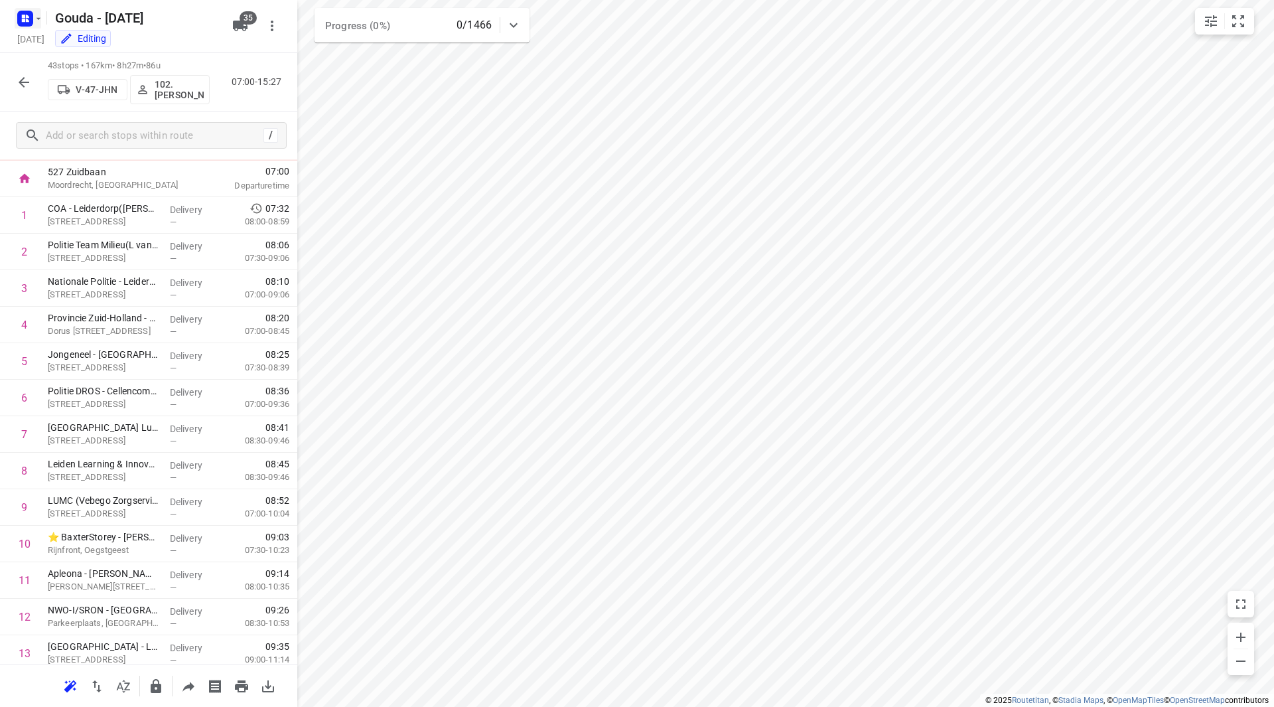
click at [34, 21] on icon "button" at bounding box center [38, 18] width 11 height 11
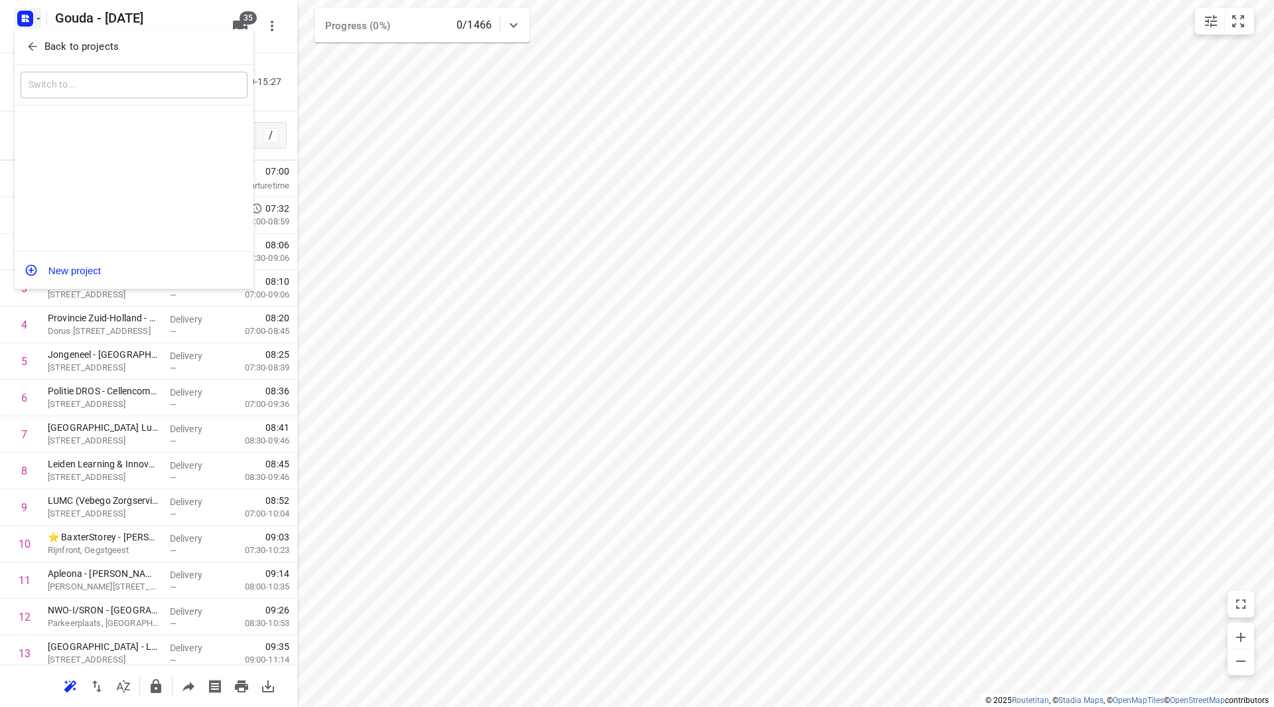
click at [44, 44] on p "Back to projects" at bounding box center [81, 46] width 74 height 15
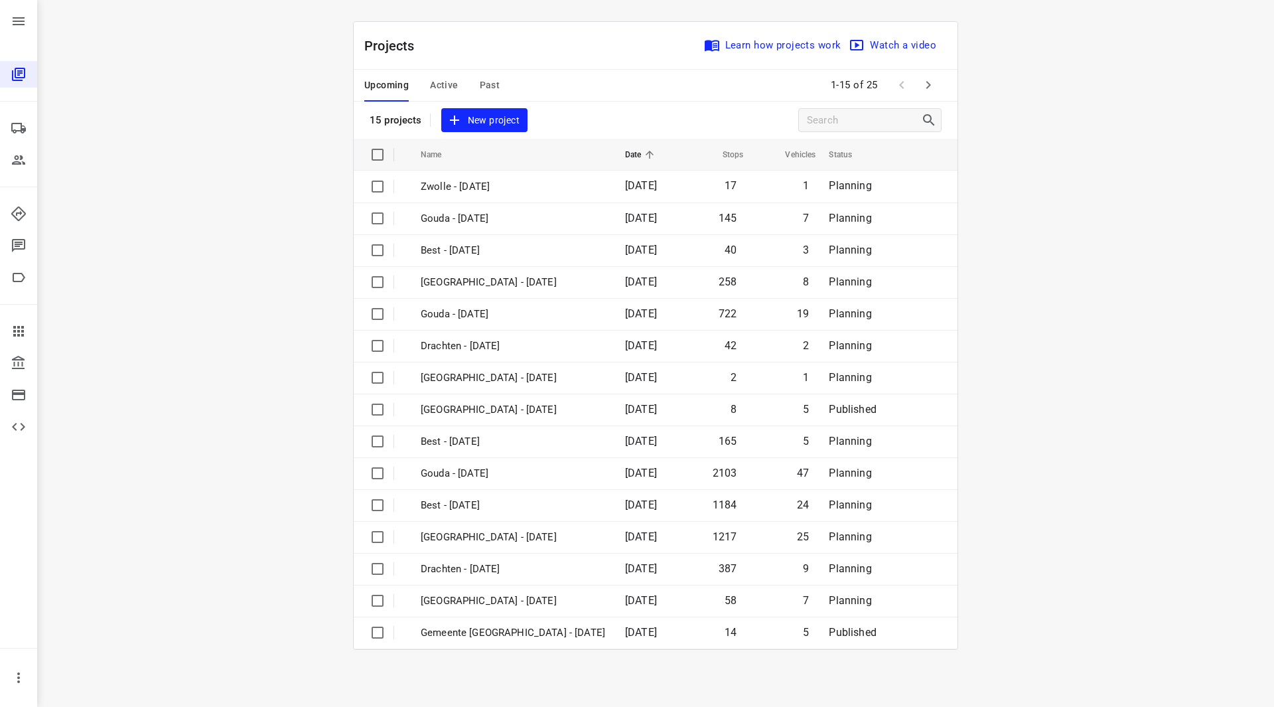
click at [934, 86] on icon "button" at bounding box center [928, 85] width 16 height 16
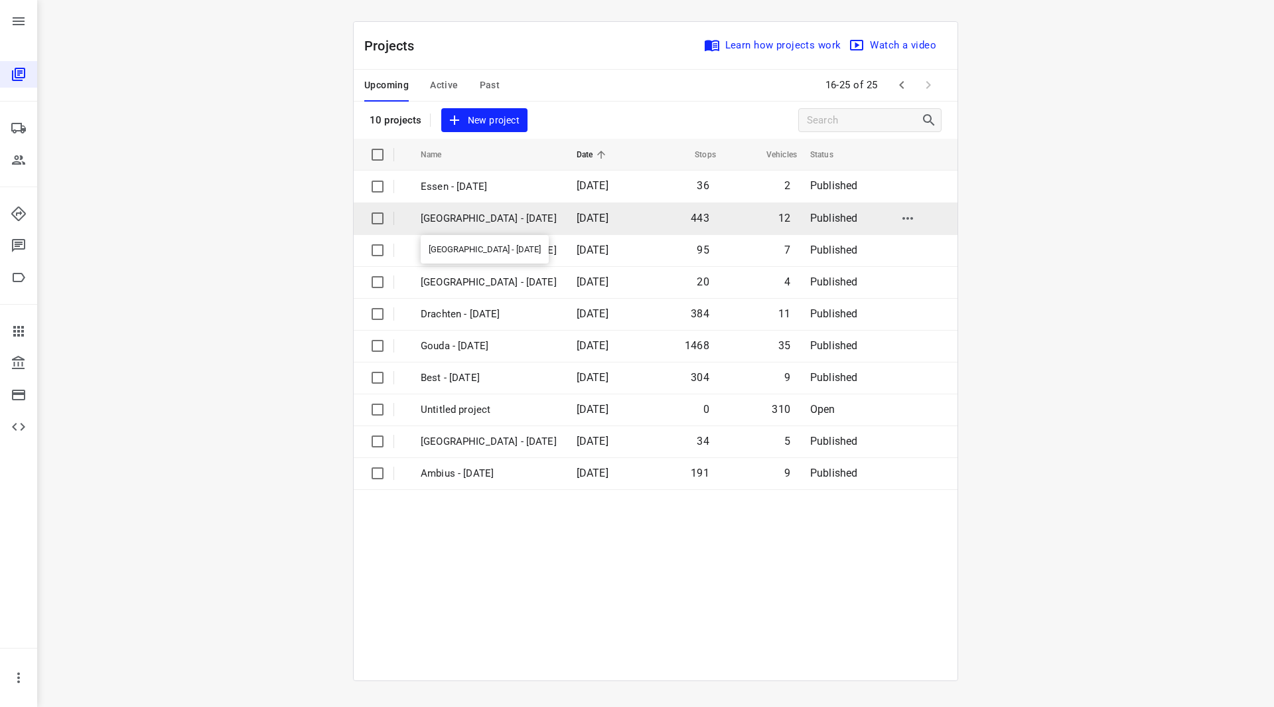
click at [477, 218] on p "[GEOGRAPHIC_DATA] - [DATE]" at bounding box center [489, 218] width 136 height 15
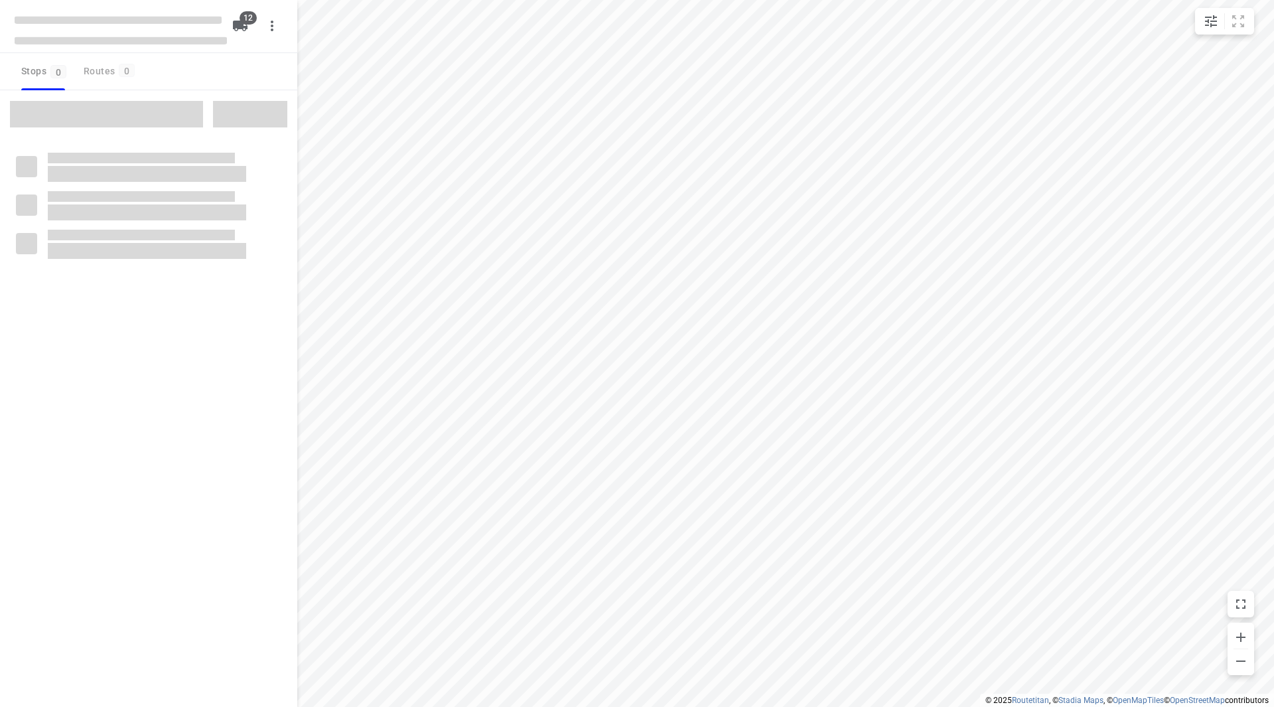
checkbox input "true"
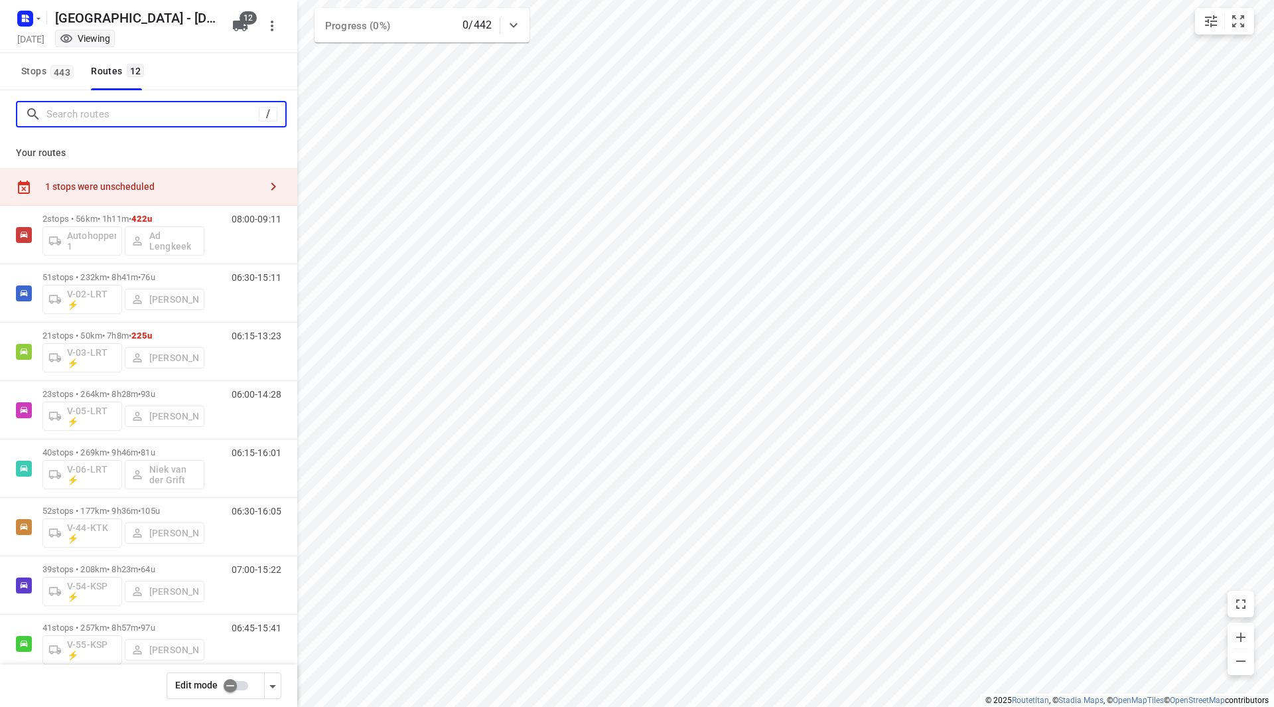
click at [121, 113] on input "Search routes" at bounding box center [152, 114] width 212 height 21
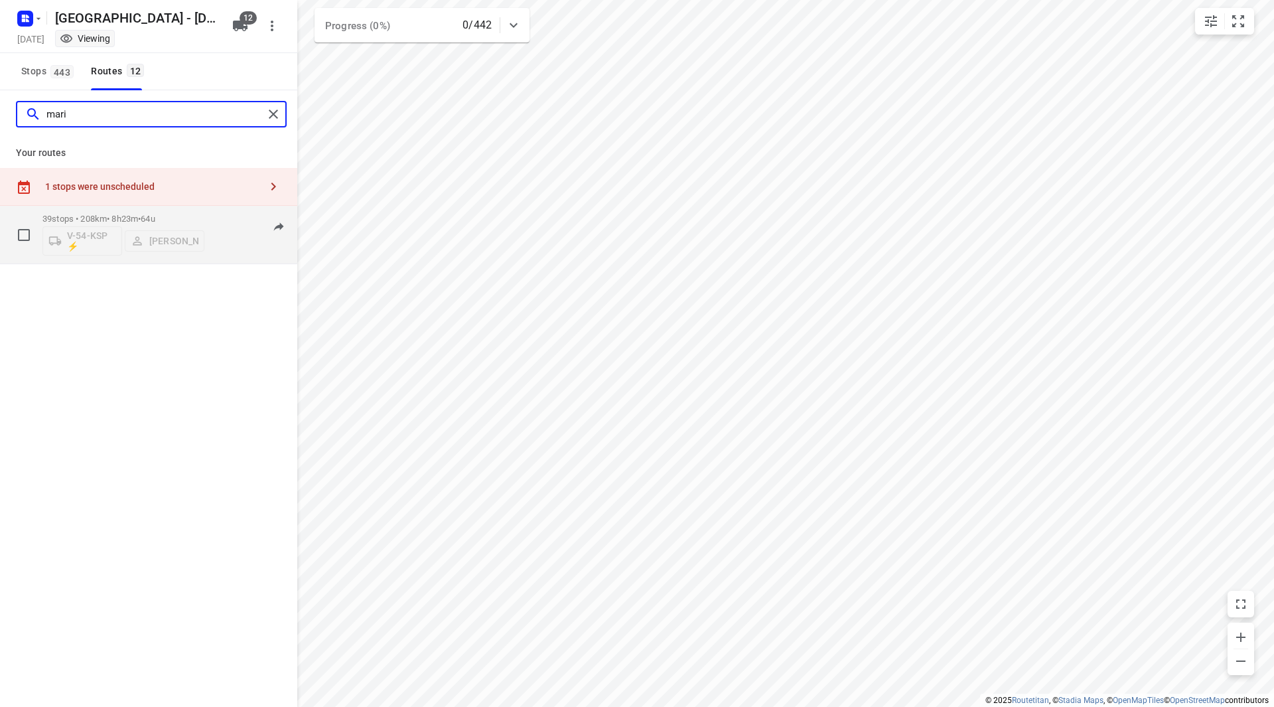
type input "mari"
click at [155, 214] on span "64u" at bounding box center [148, 219] width 14 height 10
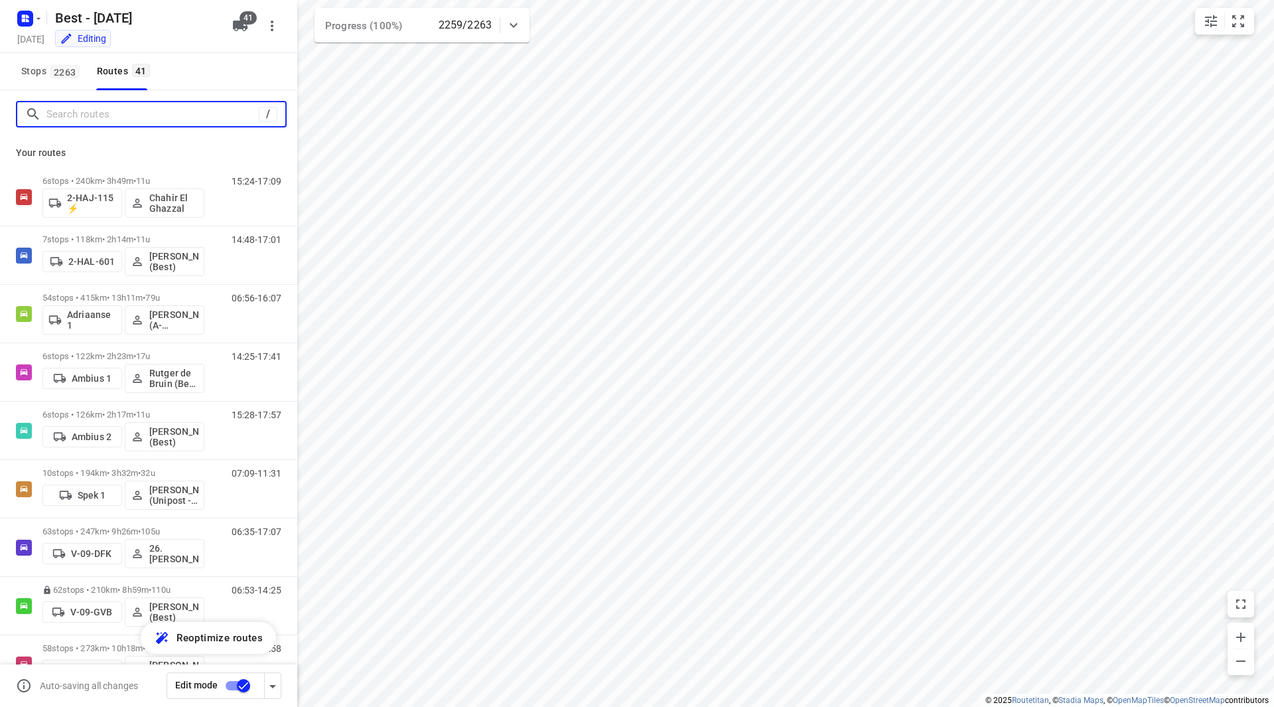
click at [86, 111] on input "Search routes" at bounding box center [152, 114] width 212 height 21
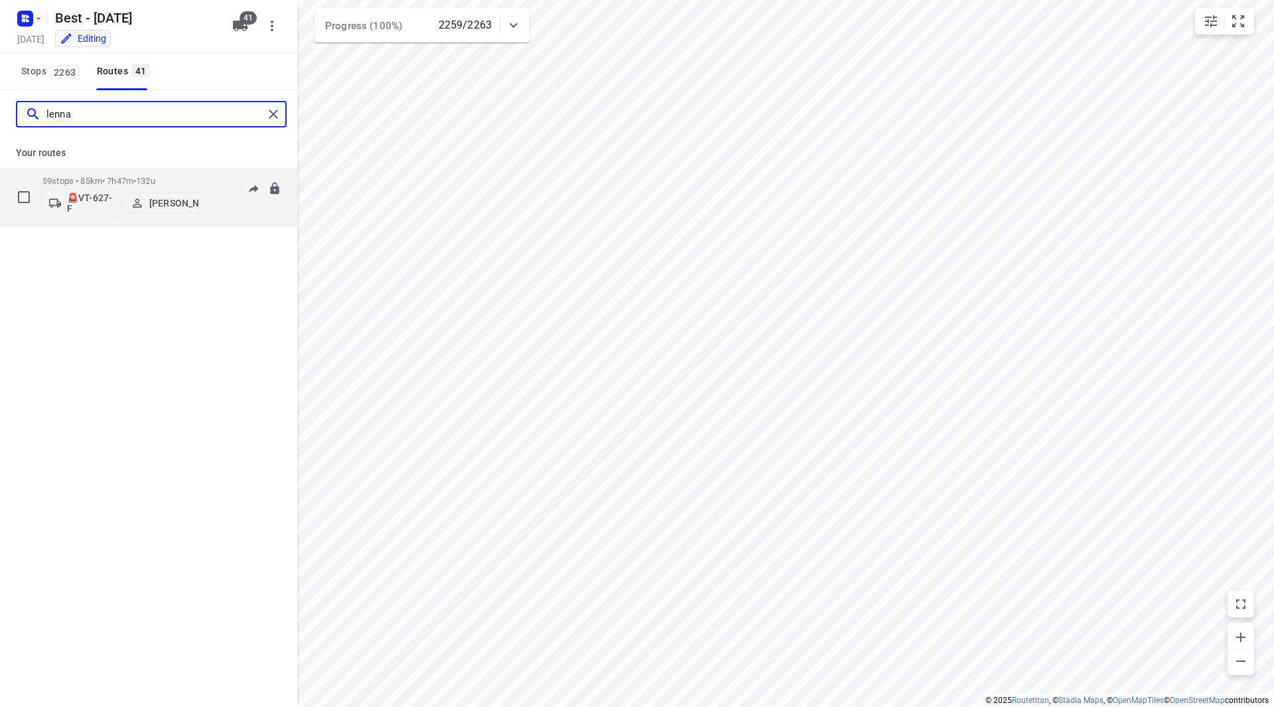
type input "lenna"
click at [170, 174] on div "59 stops • 85km • 7h47m • 132u 🚨VT-627-F Lennart Moons" at bounding box center [123, 196] width 162 height 55
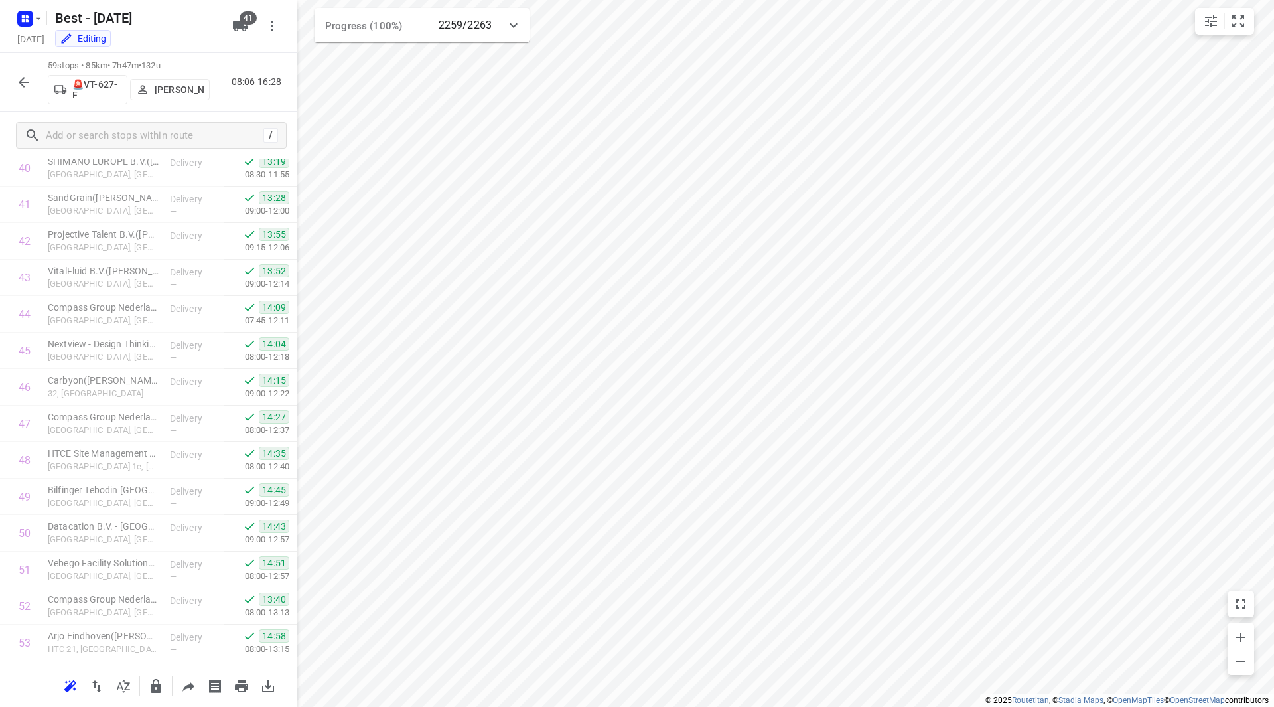
scroll to position [1751, 0]
click at [23, 79] on icon "button" at bounding box center [24, 82] width 11 height 11
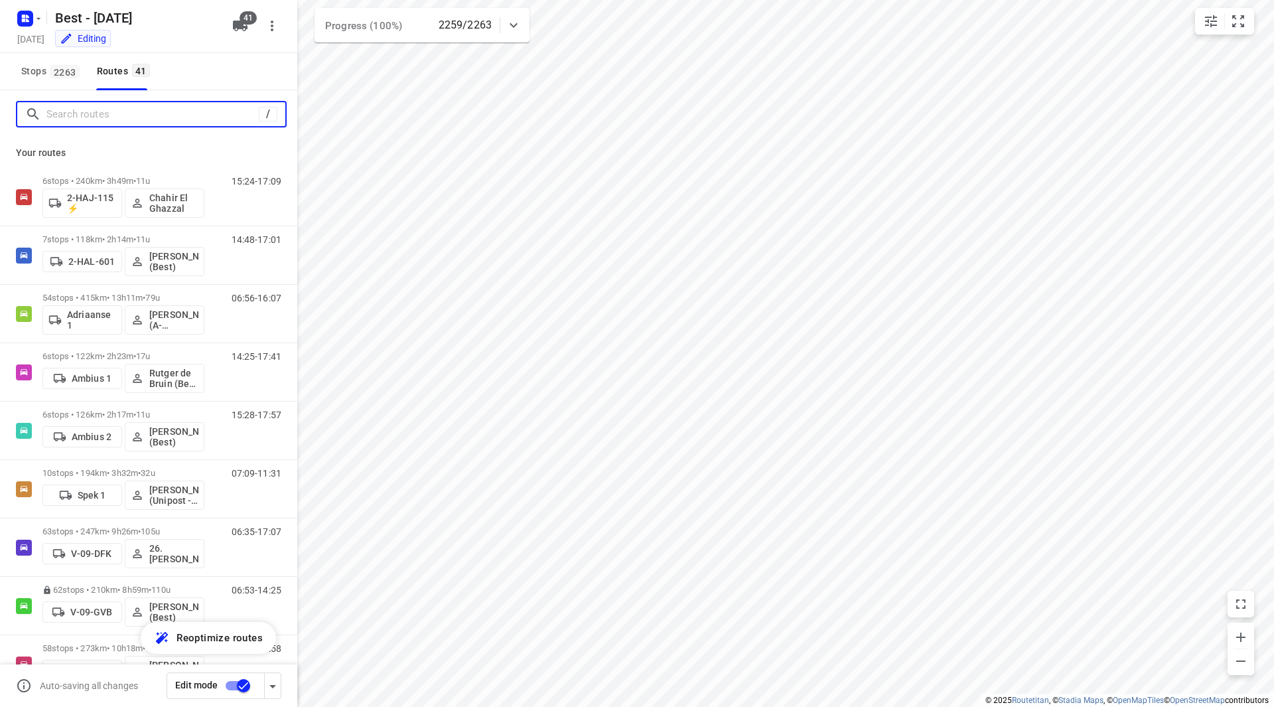
click at [113, 111] on input "Search routes" at bounding box center [152, 114] width 212 height 21
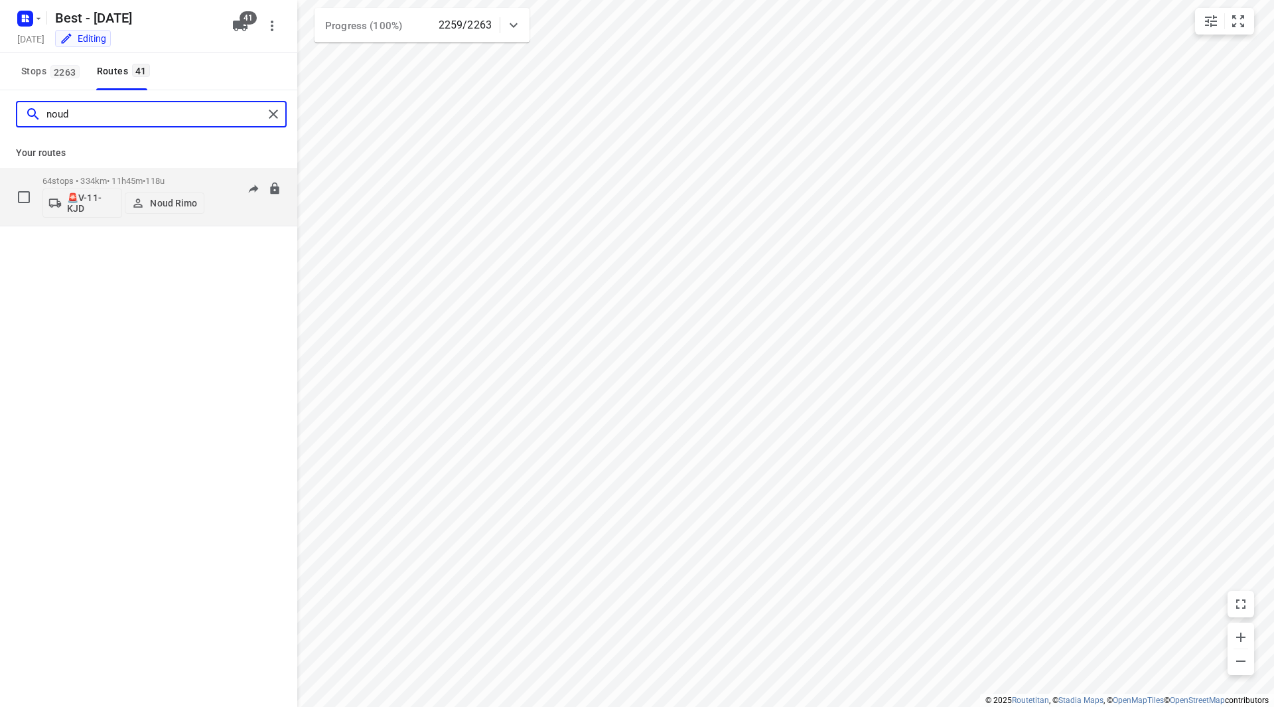
type input "noud"
click at [211, 171] on div "64 stops • 334km • 11h45m • 118u 🚨V-11-KJD Noud Rimo 07:03-16:33" at bounding box center [169, 196] width 255 height 55
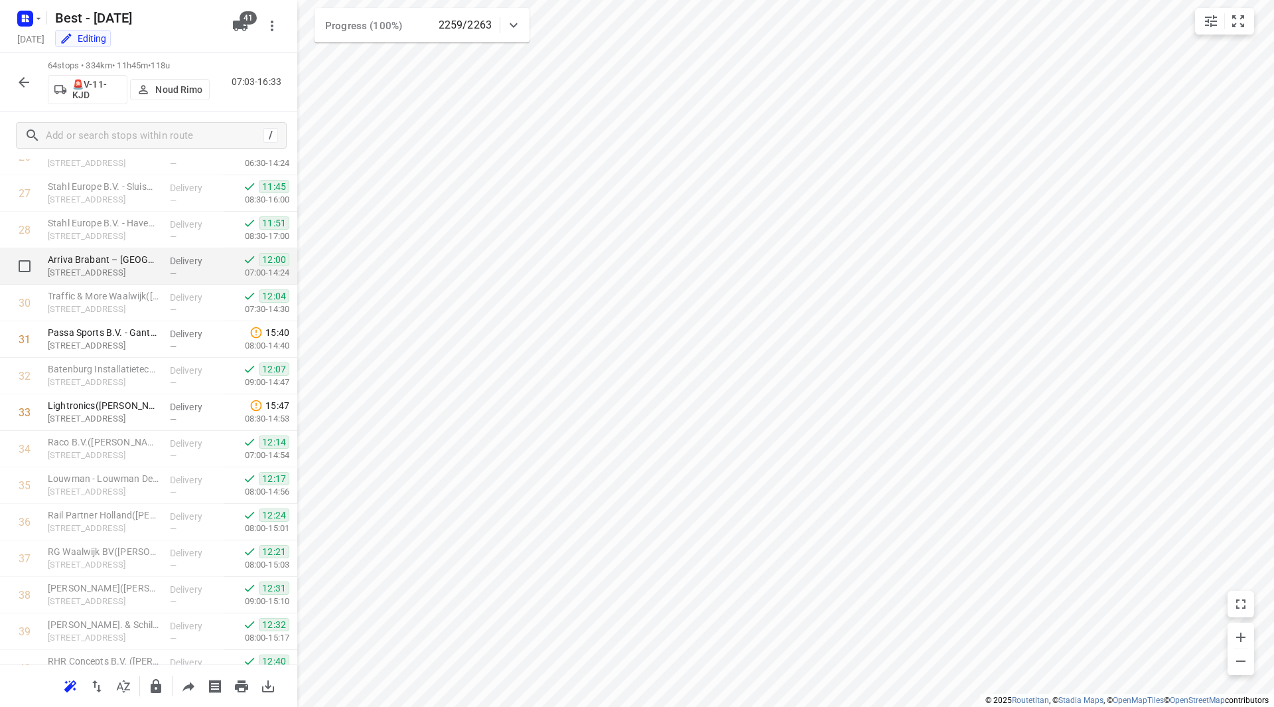
scroll to position [1062, 0]
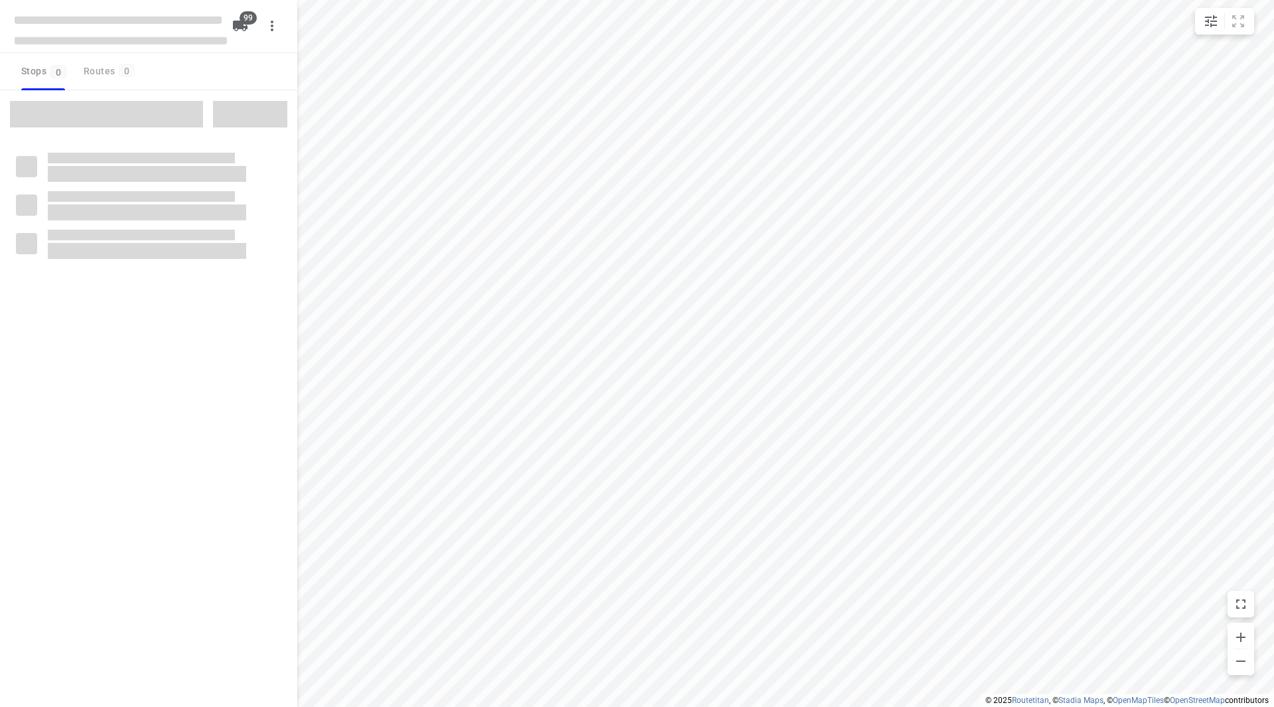
checkbox input "true"
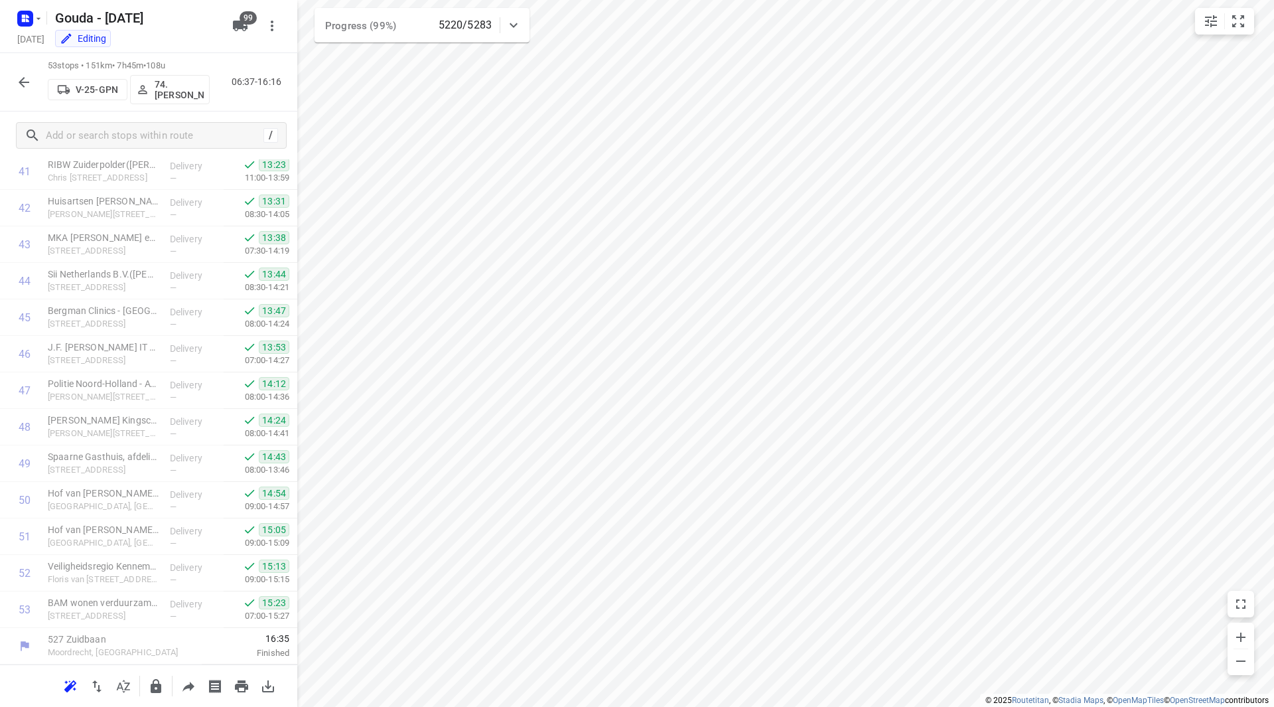
scroll to position [1570, 0]
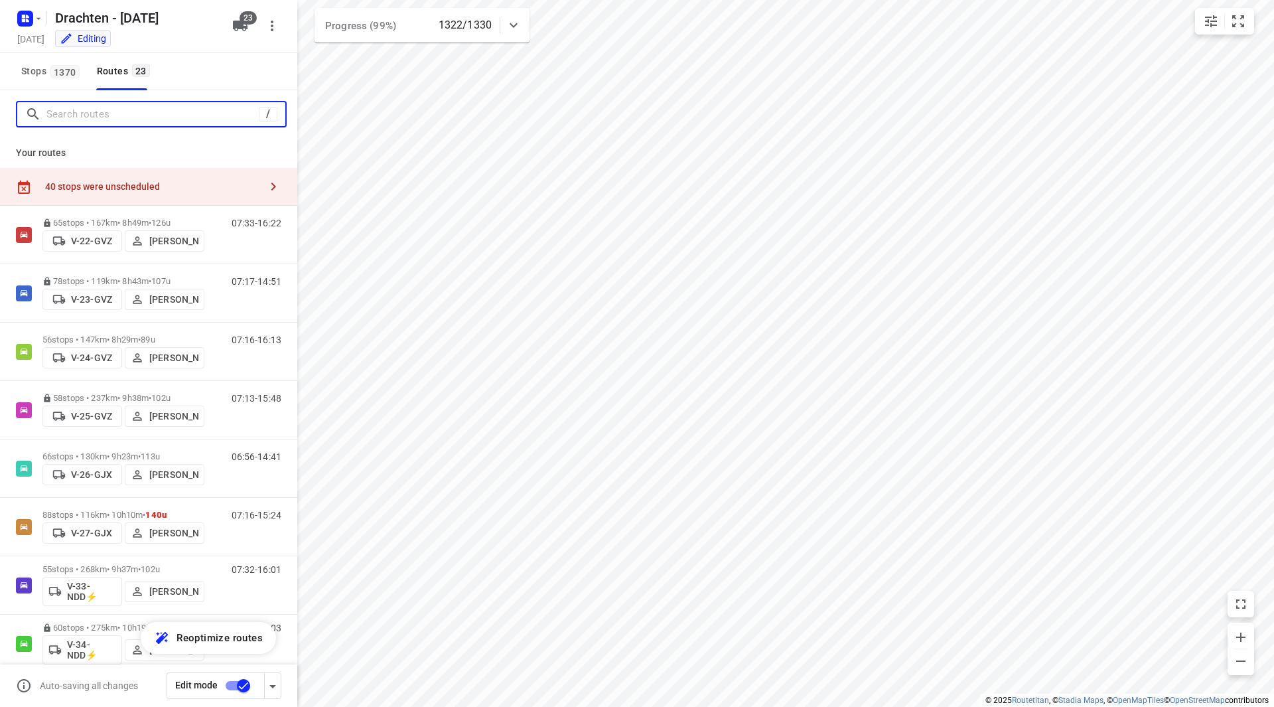
click at [81, 113] on input "Search routes" at bounding box center [152, 114] width 212 height 21
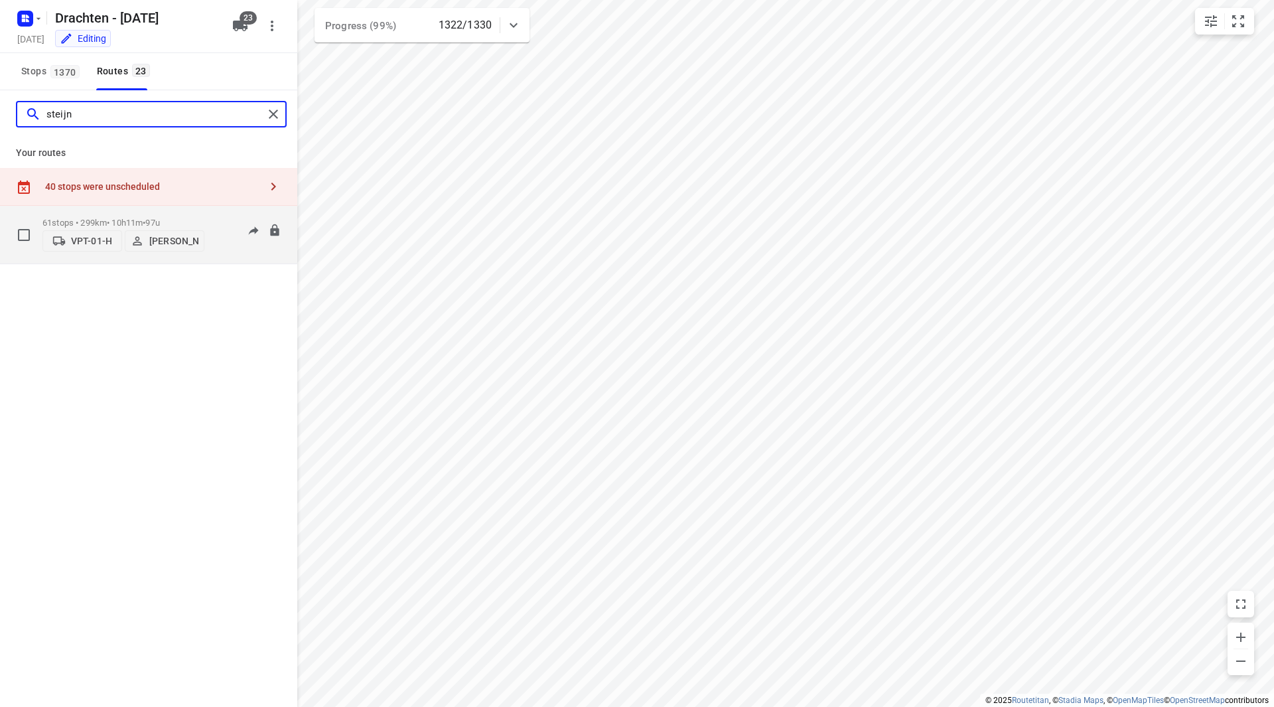
type input "steijn"
click at [158, 212] on div "61 stops • 299km • 10h11m • 97u VPT-01-H Steijn Groothof" at bounding box center [123, 234] width 162 height 47
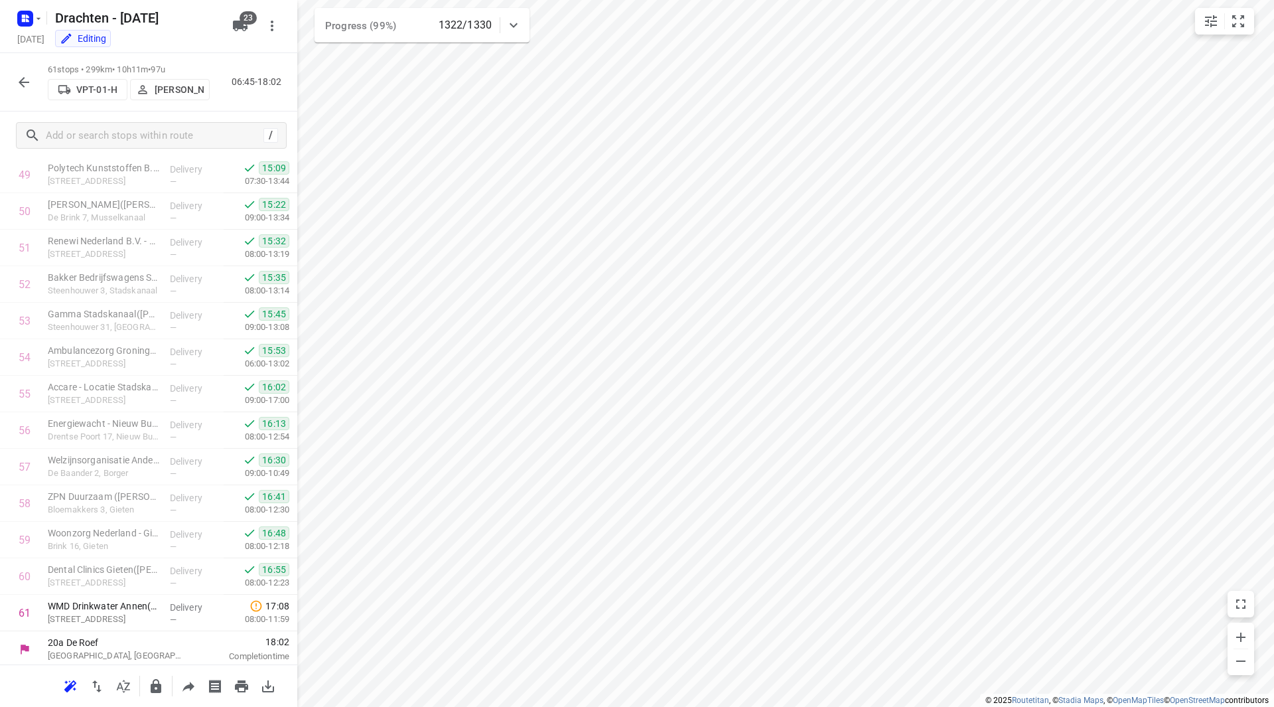
scroll to position [1862, 0]
click at [23, 78] on icon "button" at bounding box center [24, 82] width 16 height 16
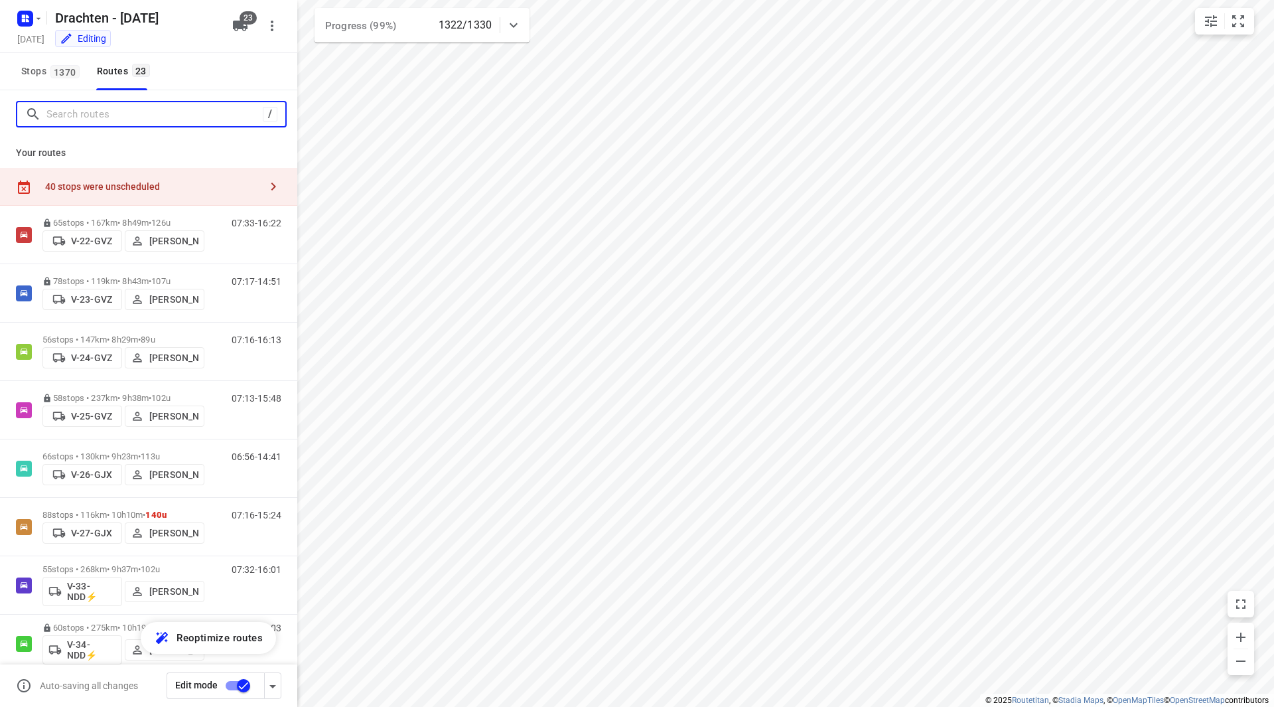
click at [106, 114] on input "Search routes" at bounding box center [154, 114] width 216 height 21
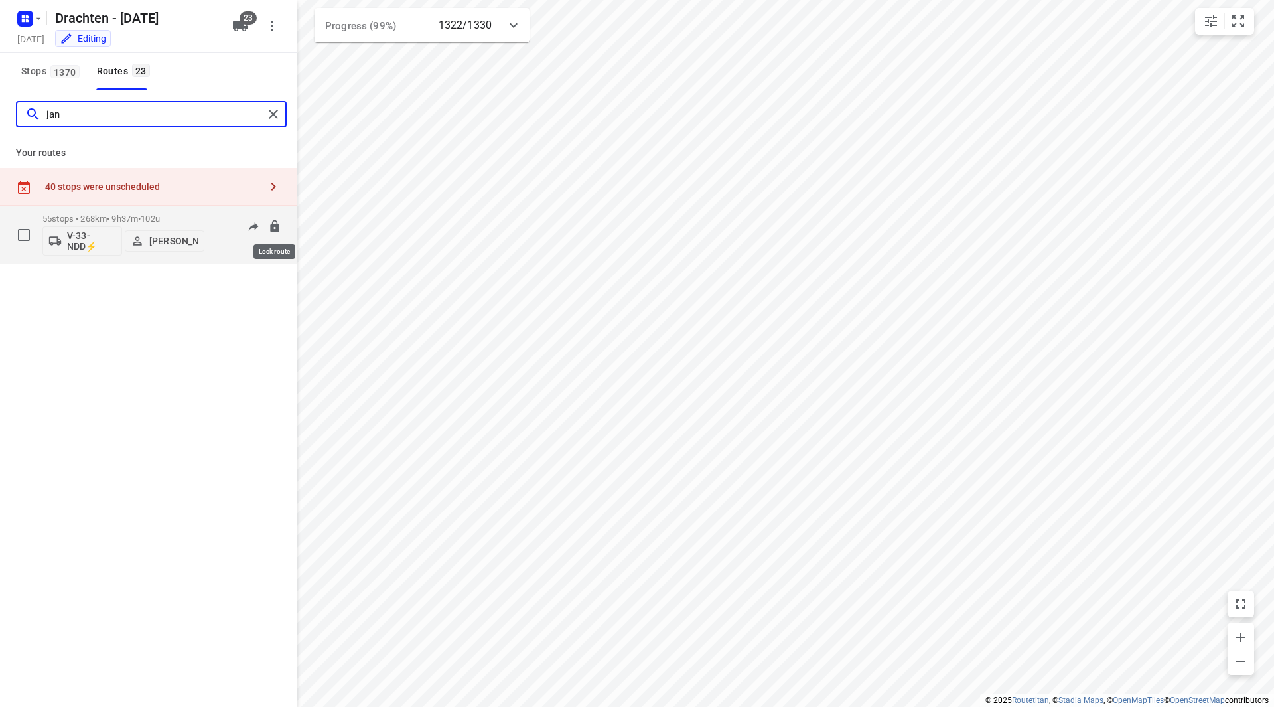
type input "jan"
click at [185, 216] on p "55 stops • 268km • 9h37m • 102u" at bounding box center [123, 219] width 162 height 10
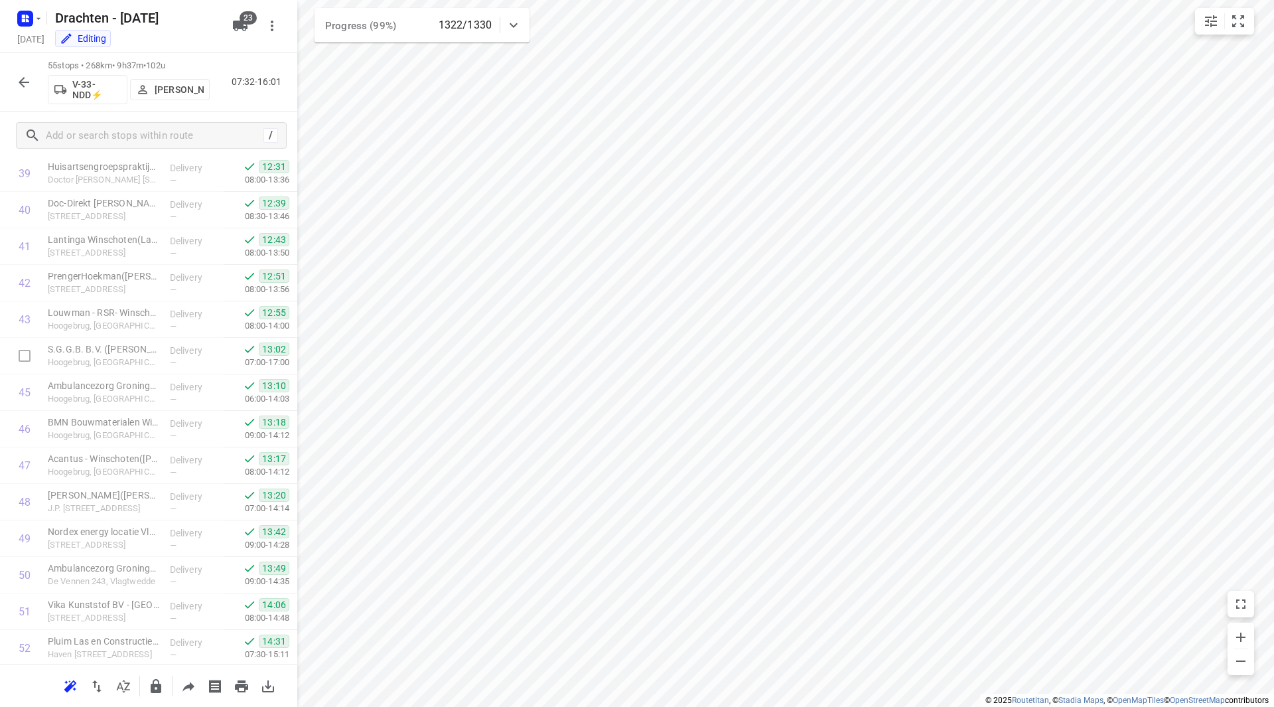
scroll to position [1643, 0]
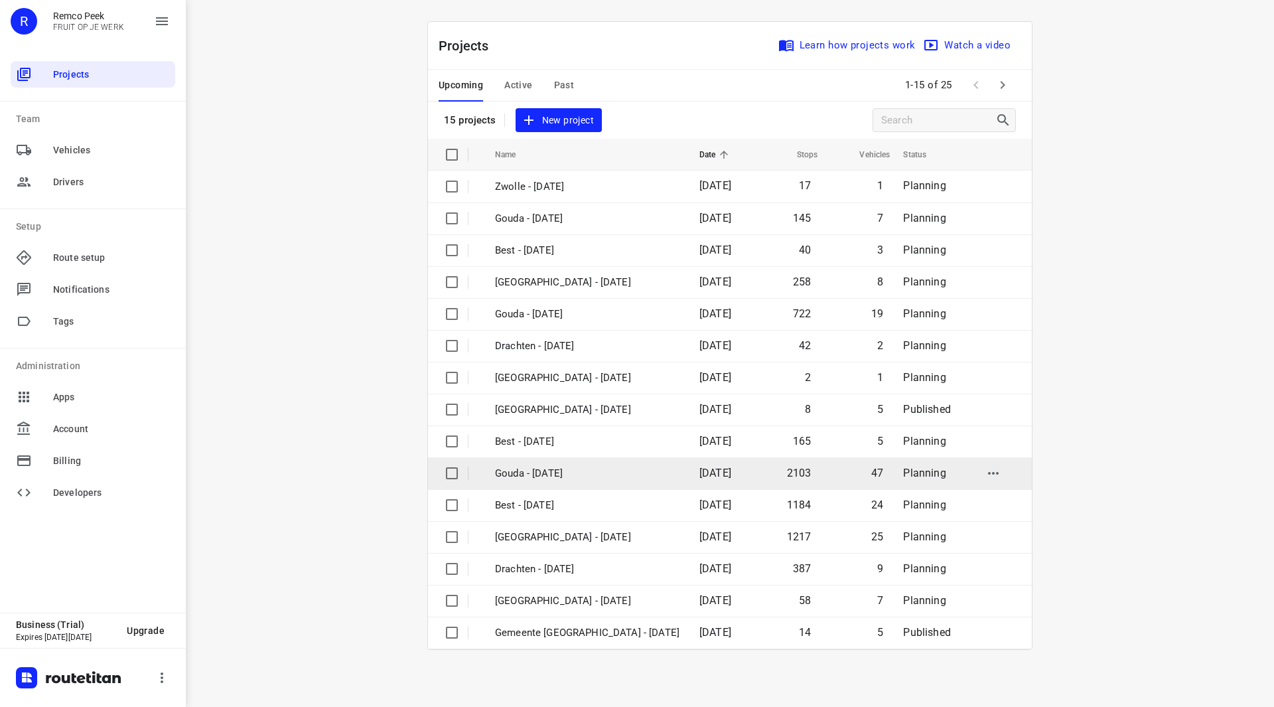
click at [554, 479] on p "Gouda - [DATE]" at bounding box center [587, 473] width 184 height 15
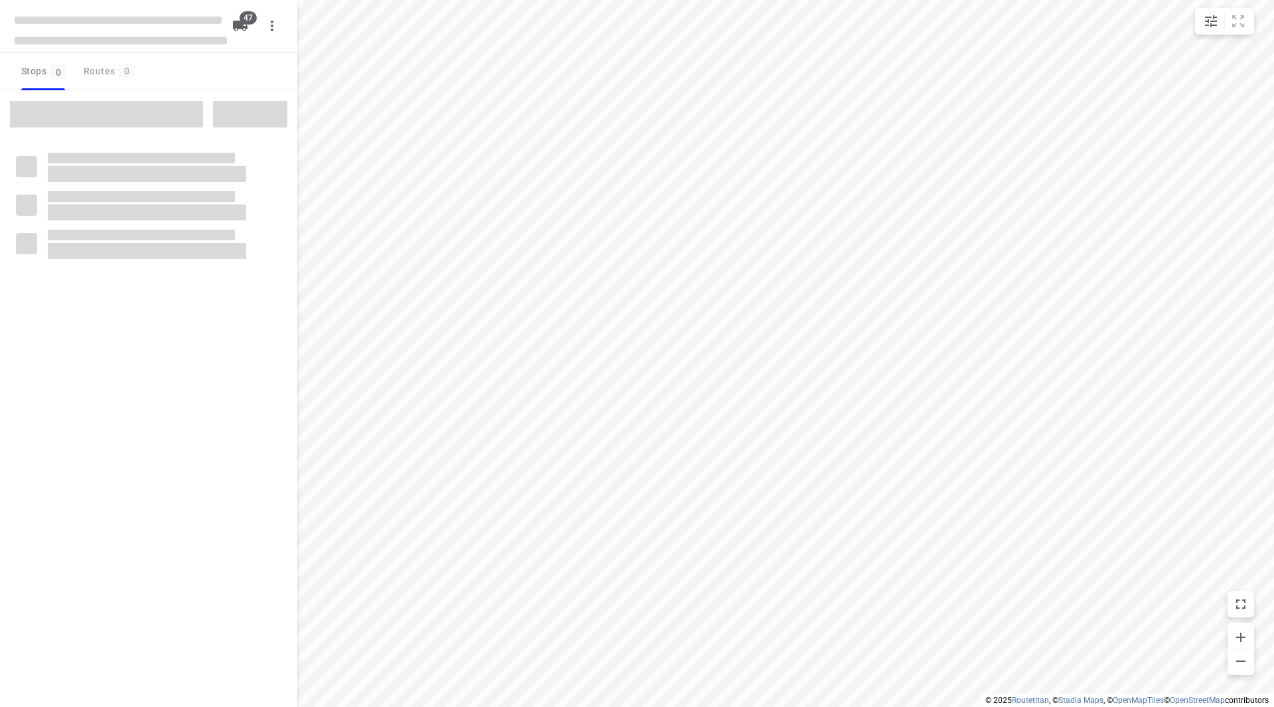
checkbox input "true"
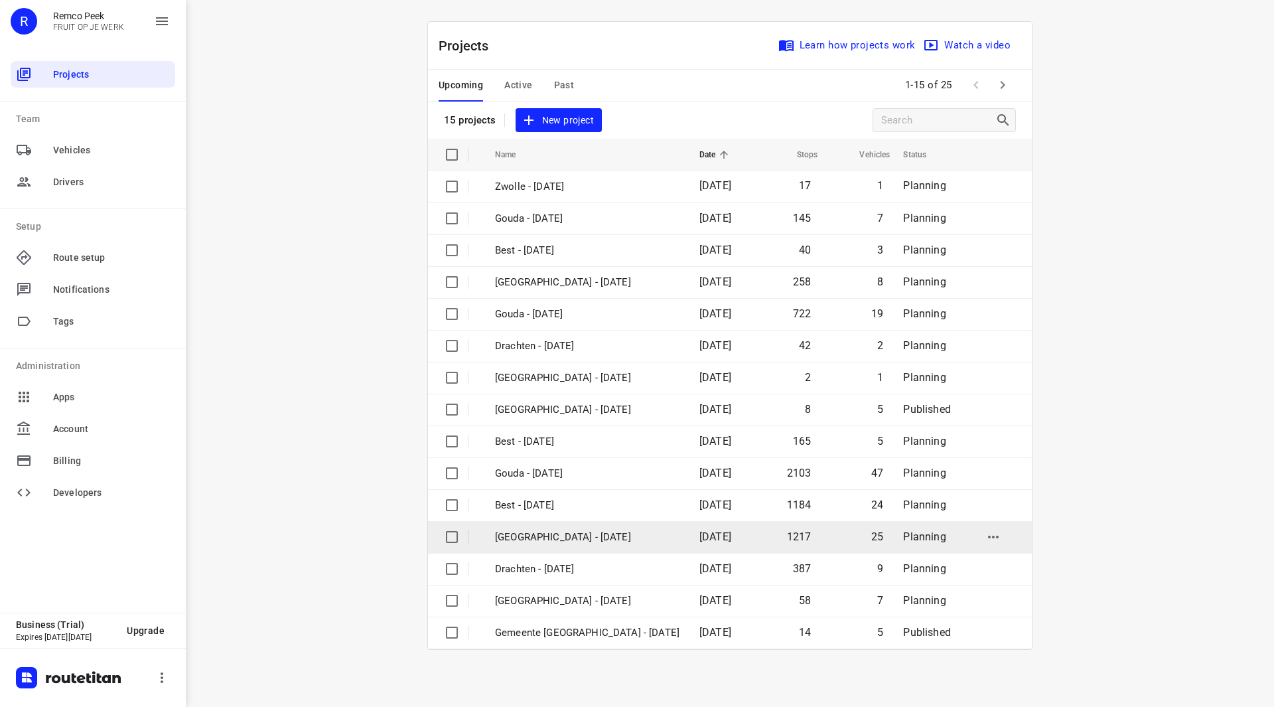
click at [547, 537] on p "[GEOGRAPHIC_DATA] - [DATE]" at bounding box center [587, 537] width 184 height 15
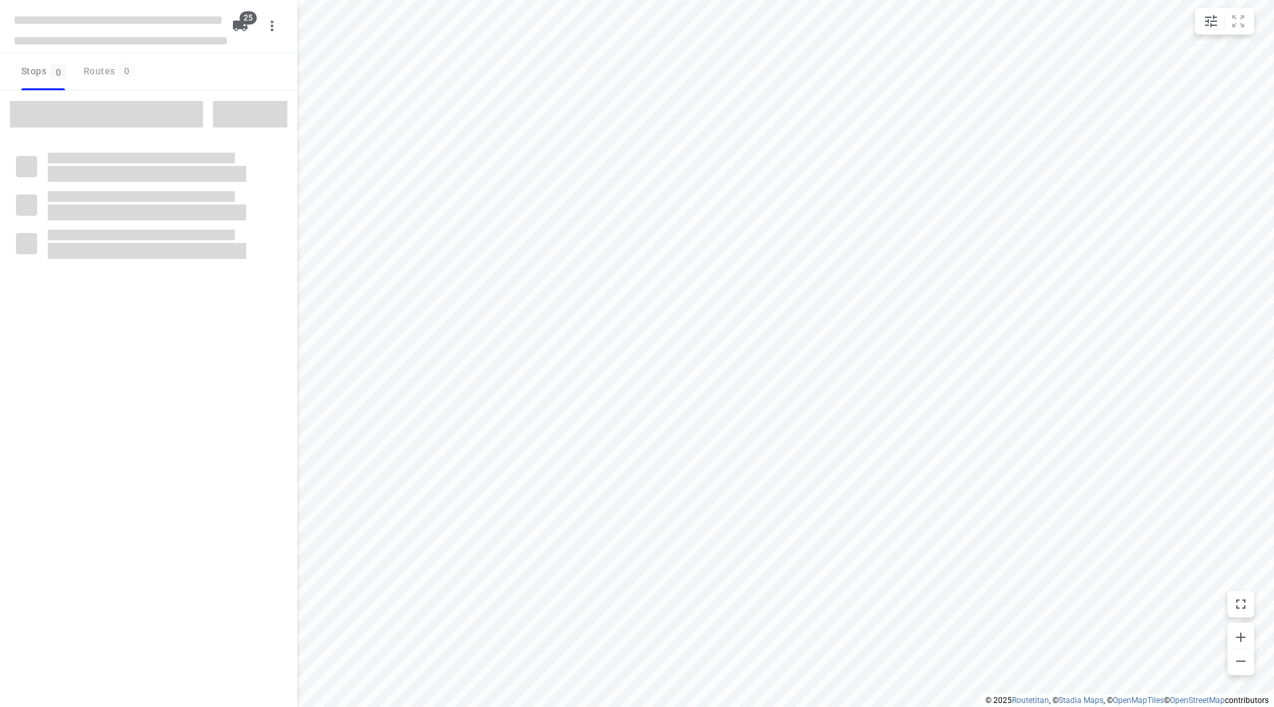
checkbox input "true"
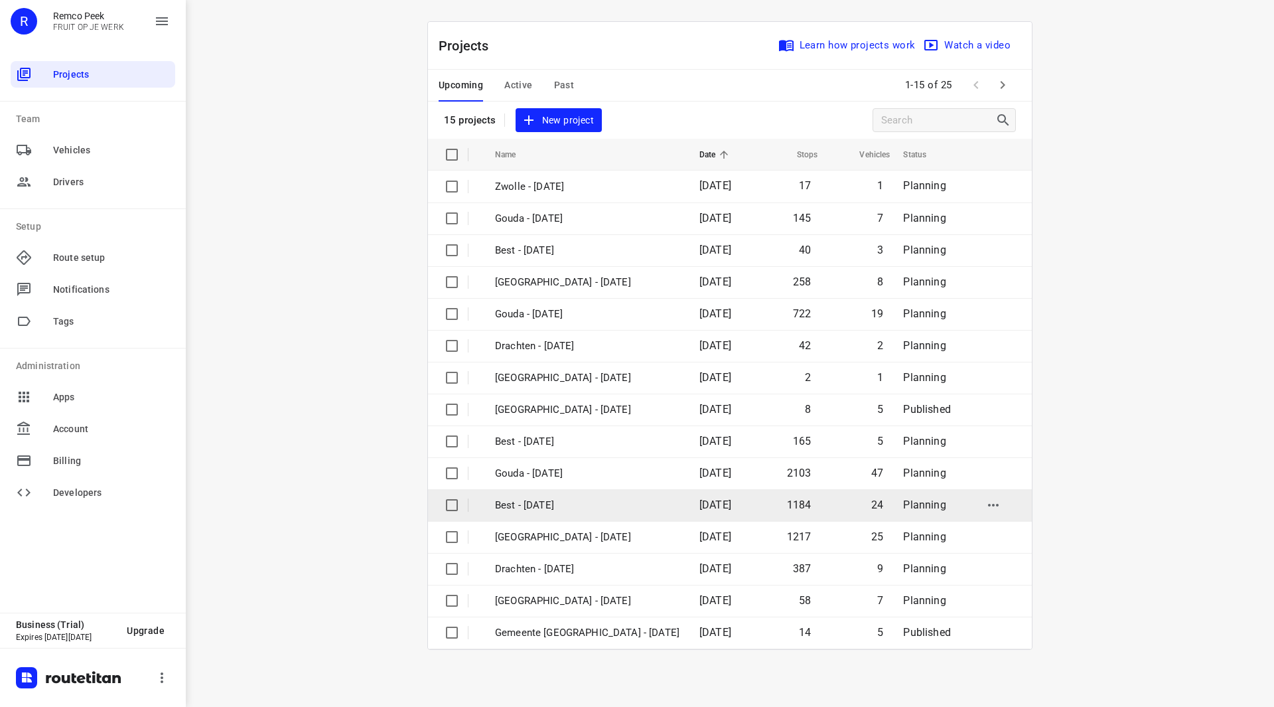
click at [544, 498] on p "Best - [DATE]" at bounding box center [587, 505] width 184 height 15
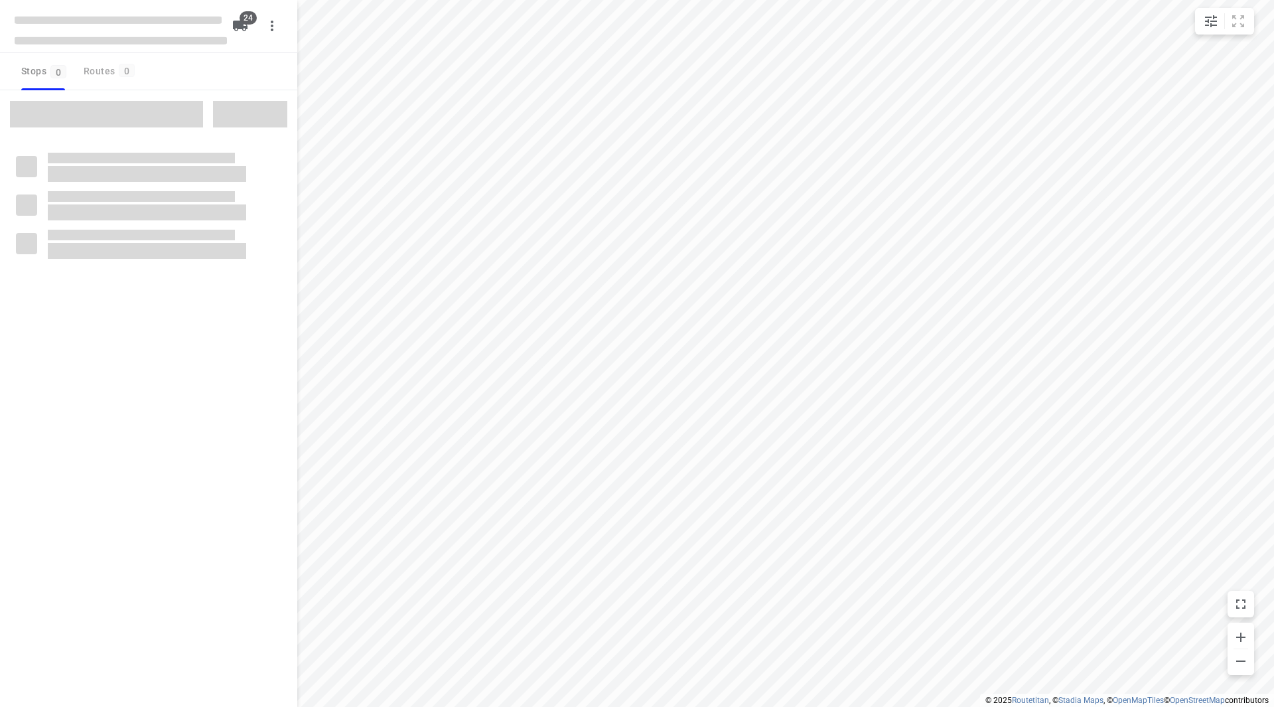
checkbox input "true"
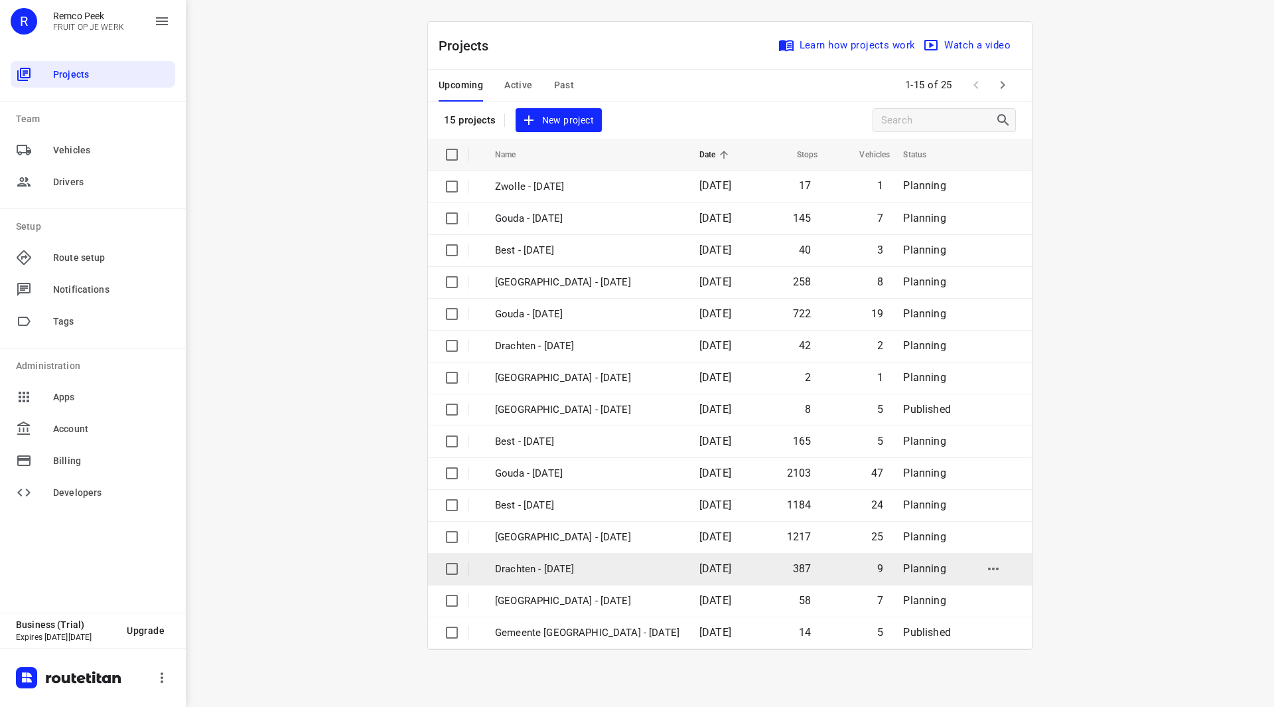
click at [548, 567] on p "Drachten - [DATE]" at bounding box center [587, 568] width 184 height 15
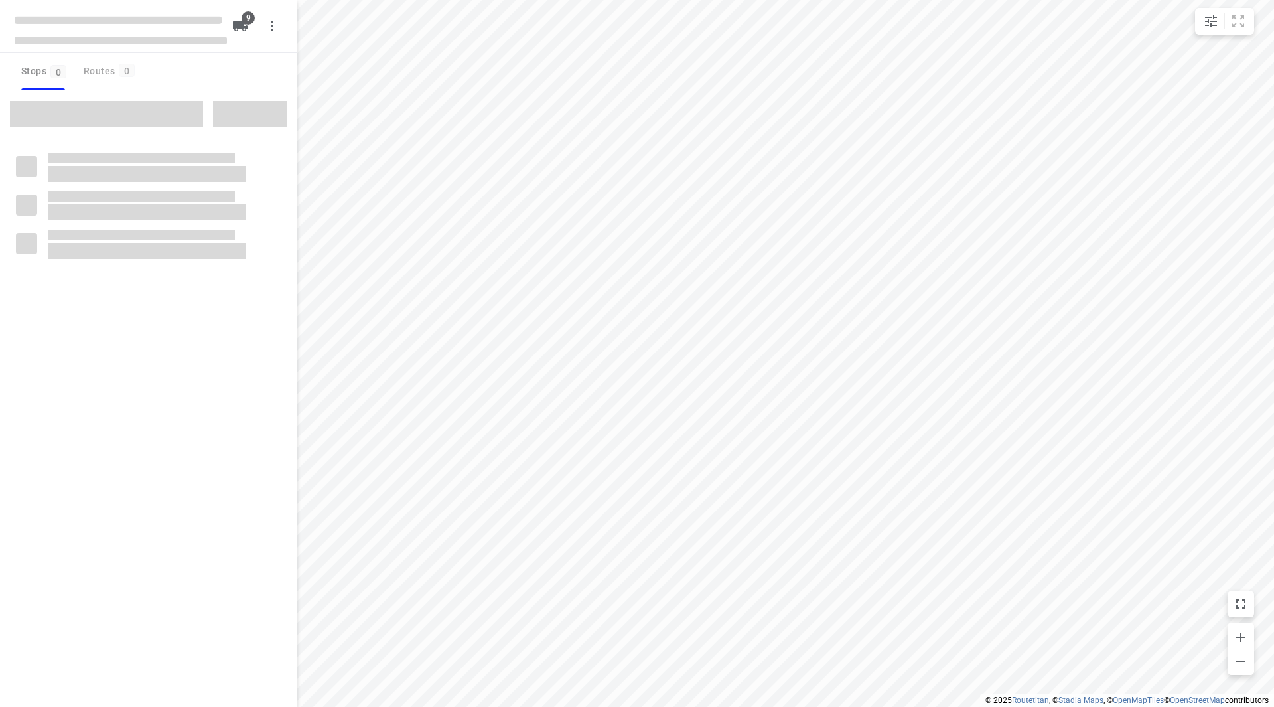
checkbox input "true"
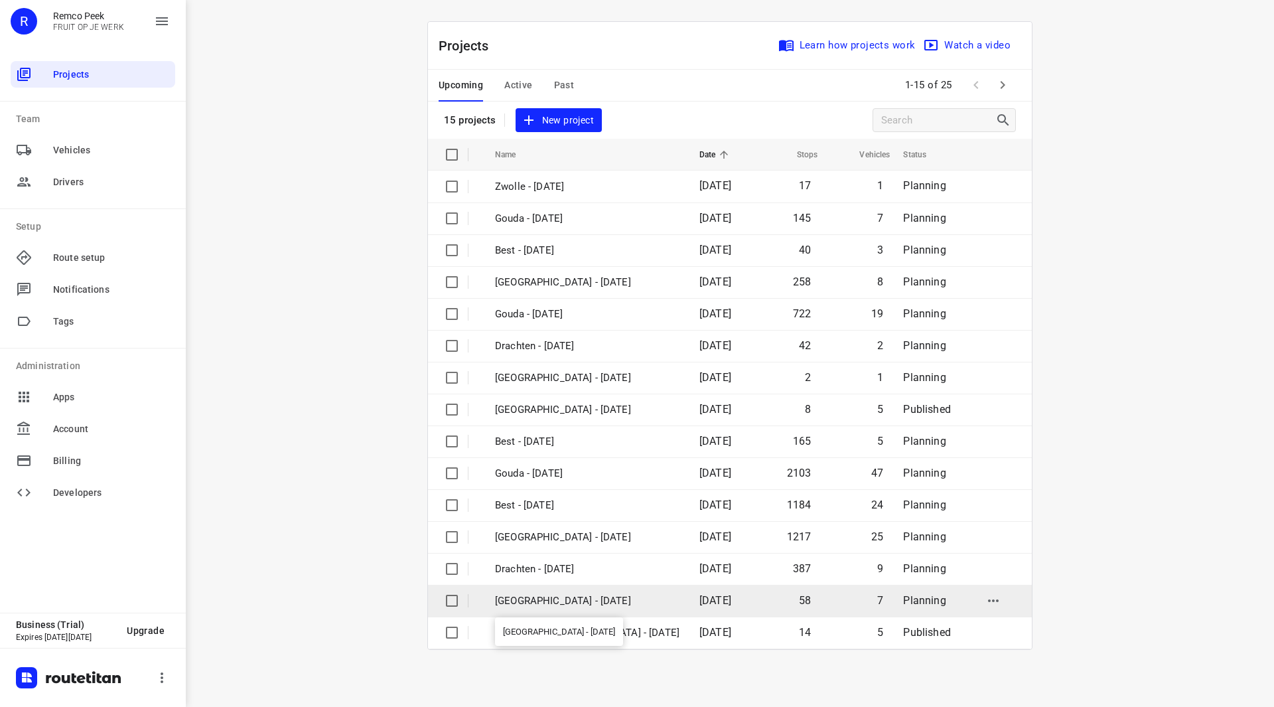
click at [578, 599] on p "[GEOGRAPHIC_DATA] - [DATE]" at bounding box center [587, 600] width 184 height 15
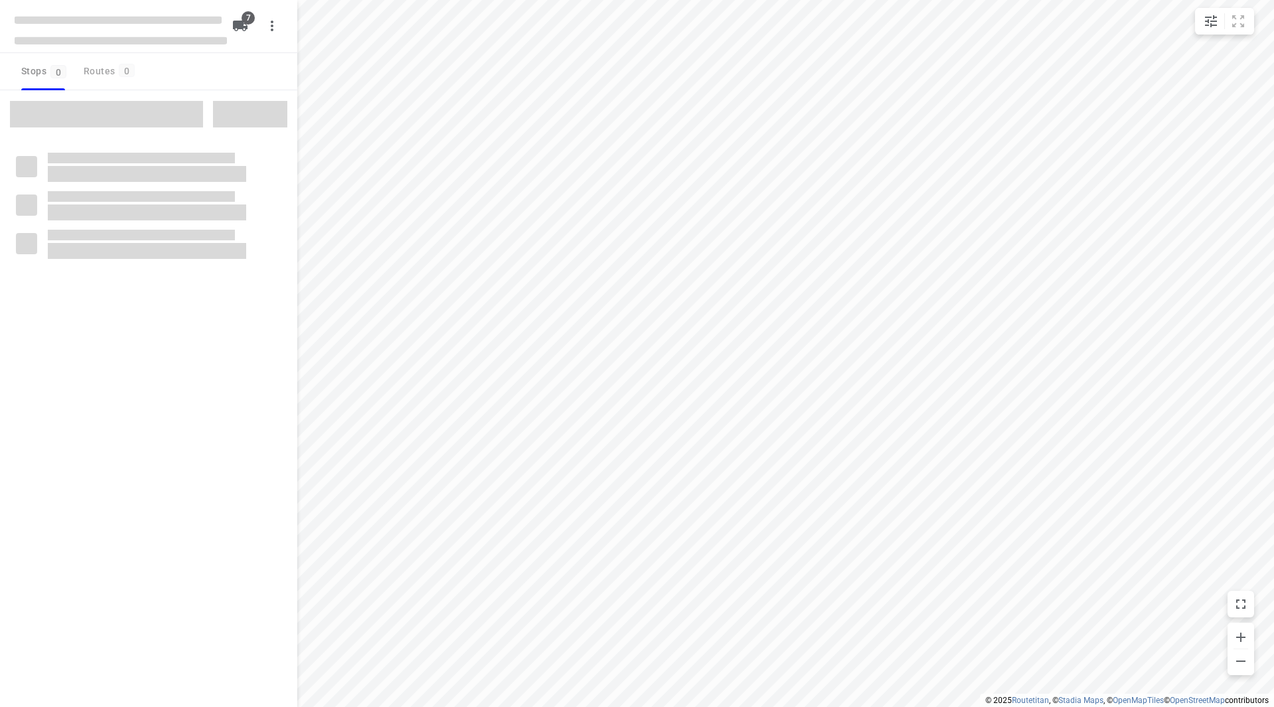
checkbox input "true"
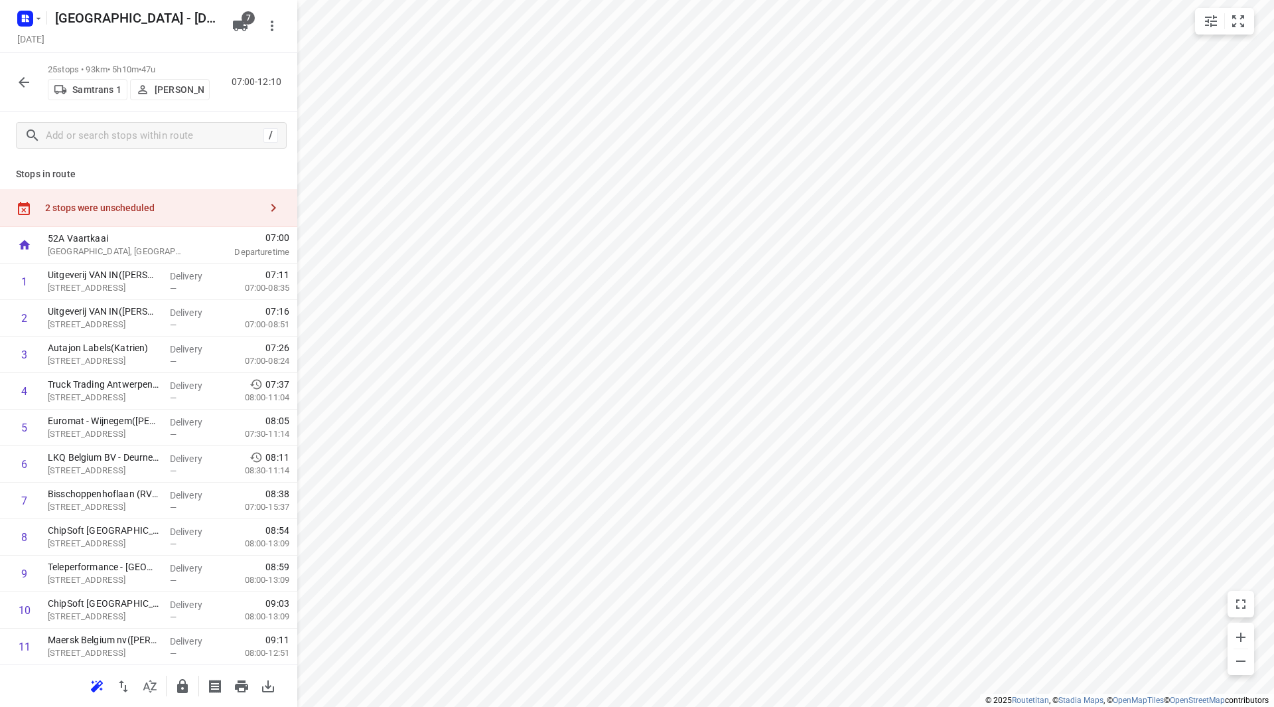
click at [153, 194] on div "2 stops were unscheduled" at bounding box center [148, 208] width 297 height 38
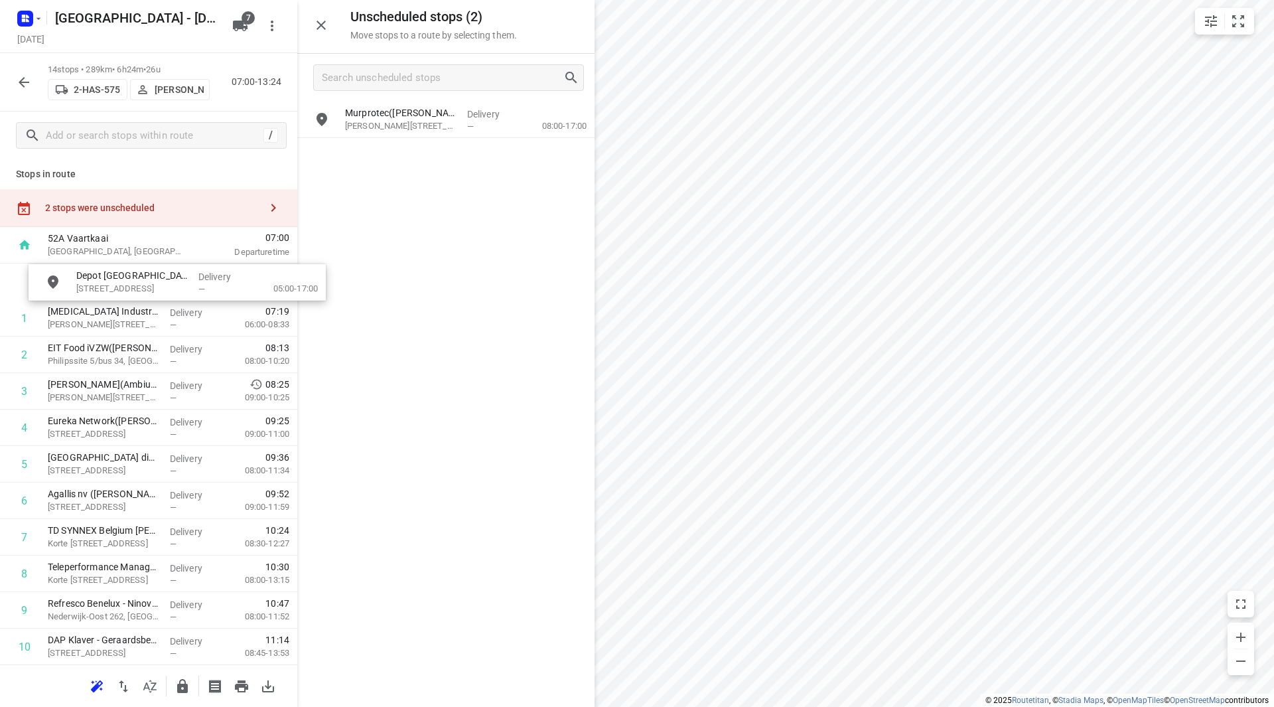
drag, startPoint x: 423, startPoint y: 160, endPoint x: 141, endPoint y: 294, distance: 312.3
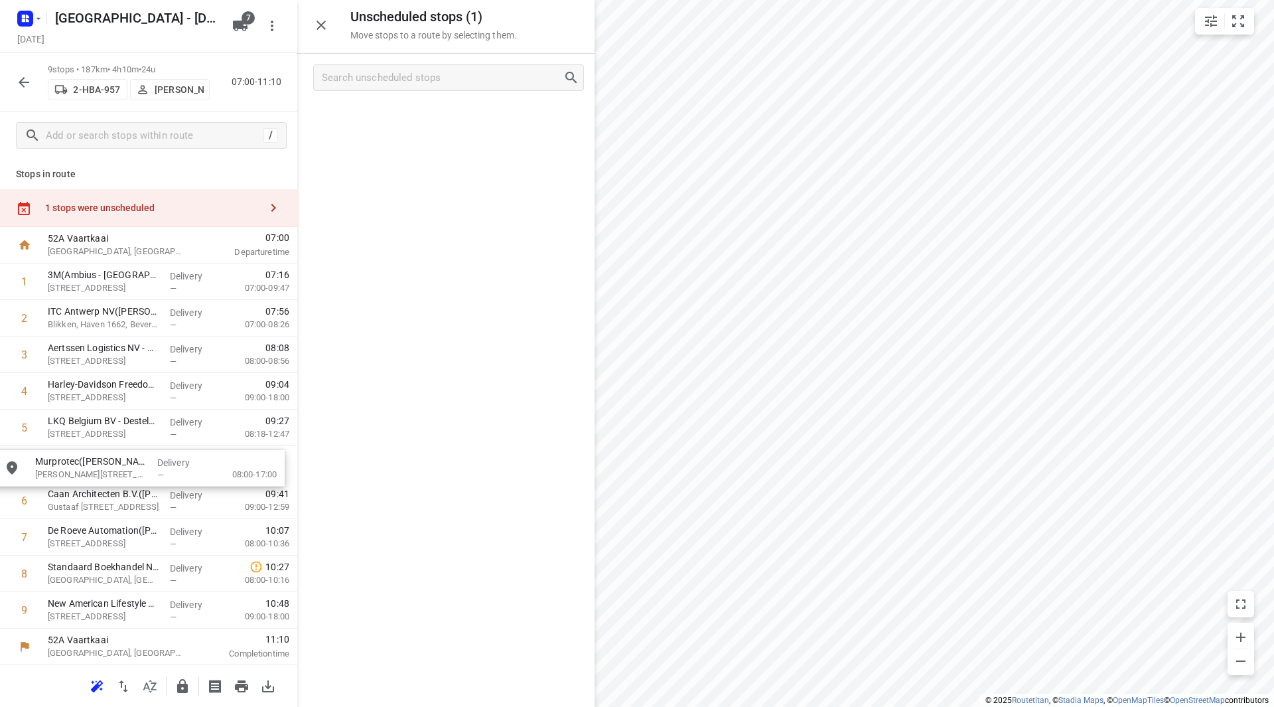
drag, startPoint x: 427, startPoint y: 125, endPoint x: 110, endPoint y: 486, distance: 481.1
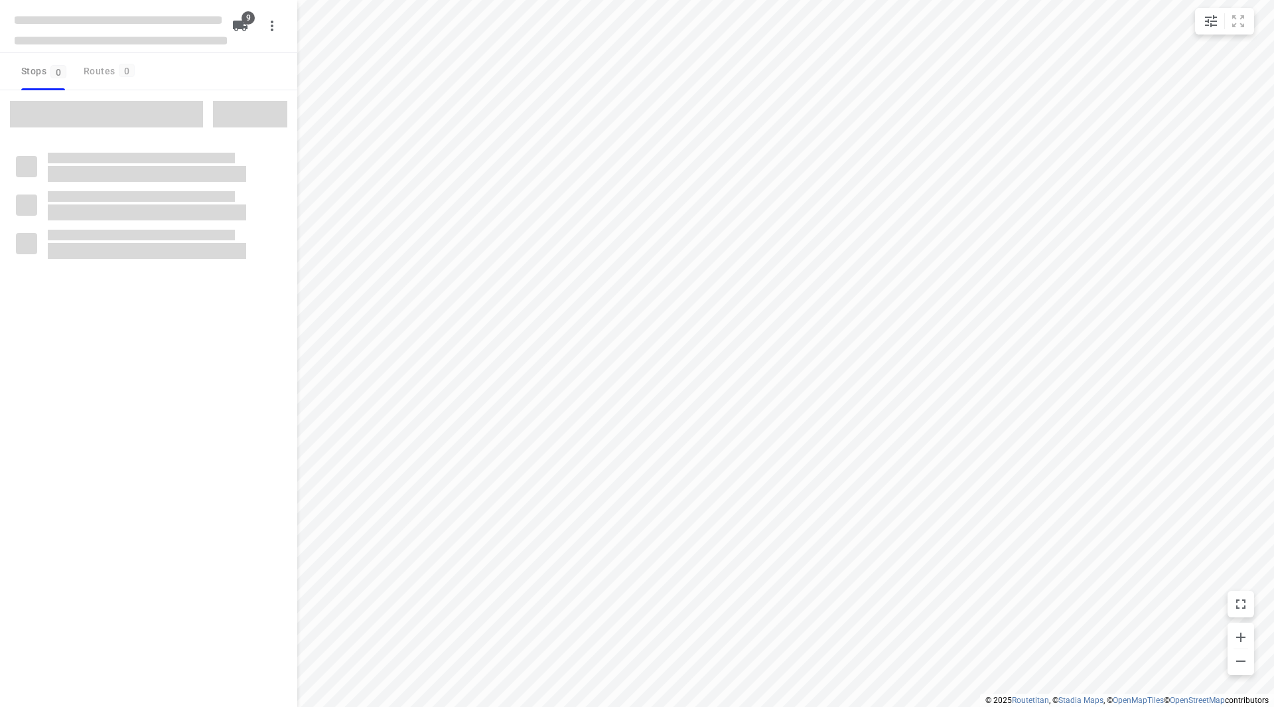
checkbox input "true"
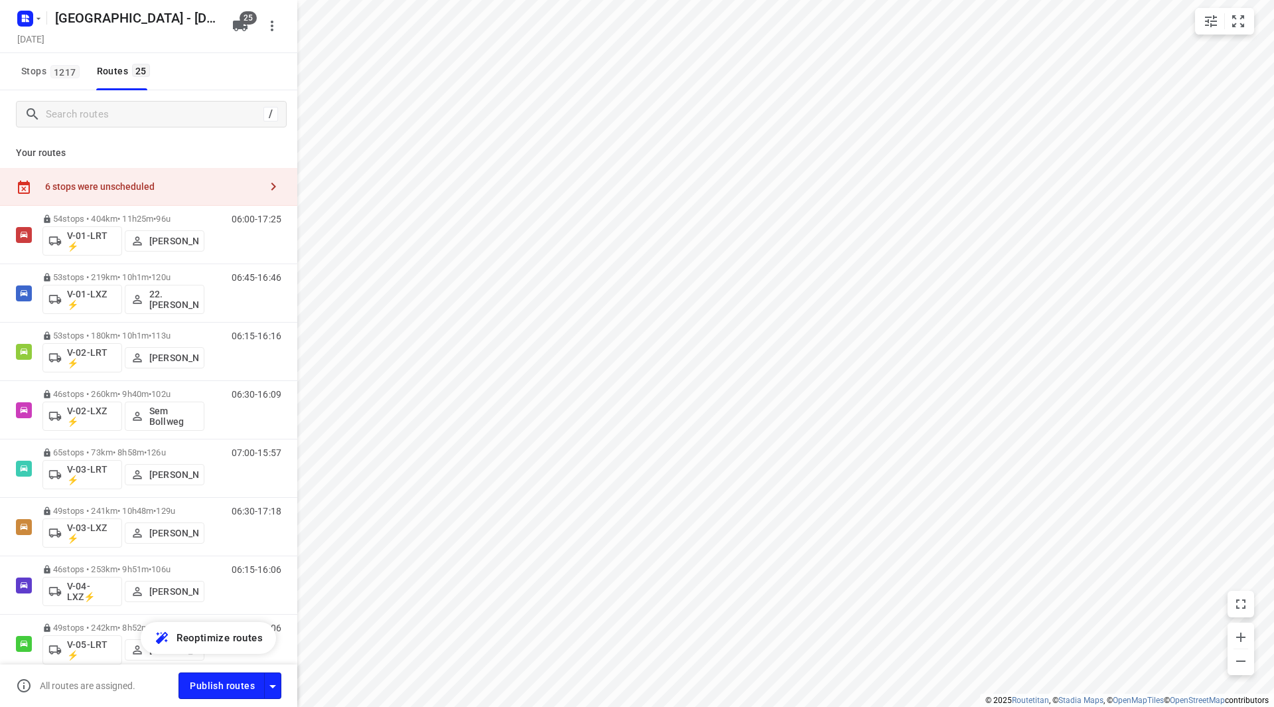
click at [0, 0] on input "checkbox" at bounding box center [0, 0] width 0 height 0
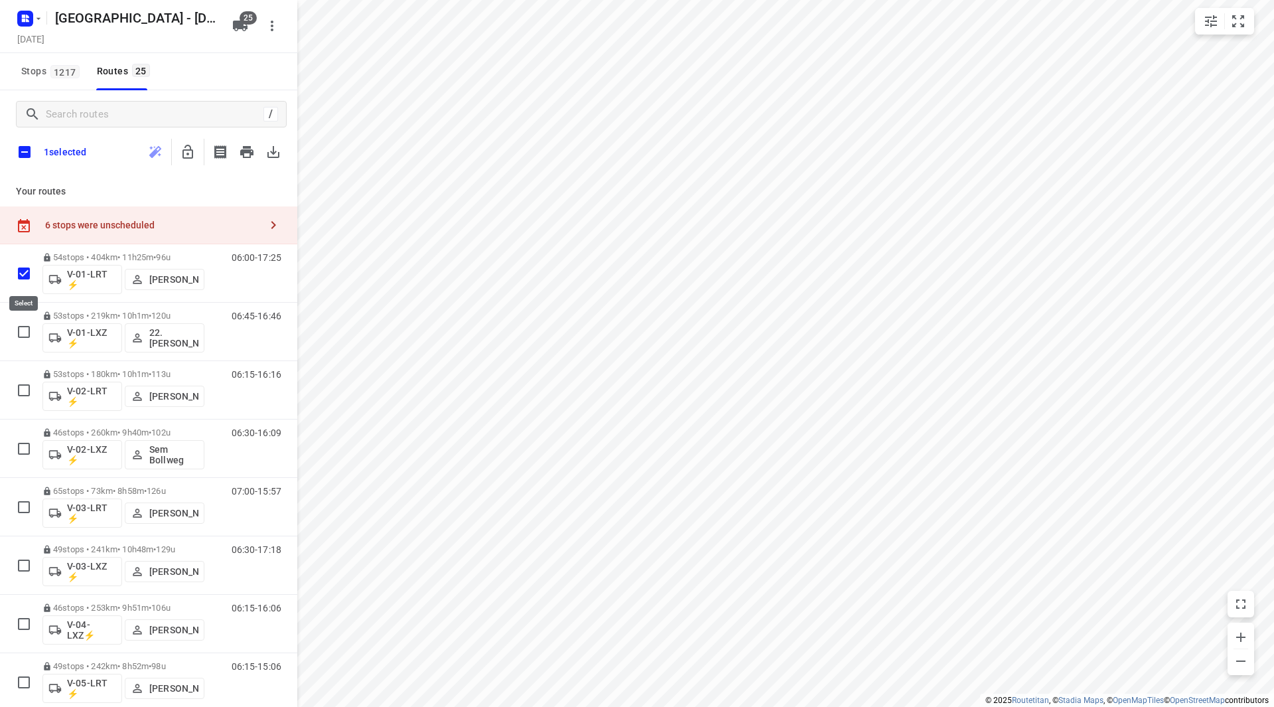
checkbox input "true"
click at [21, 150] on input "checkbox" at bounding box center [25, 152] width 28 height 28
checkbox input "true"
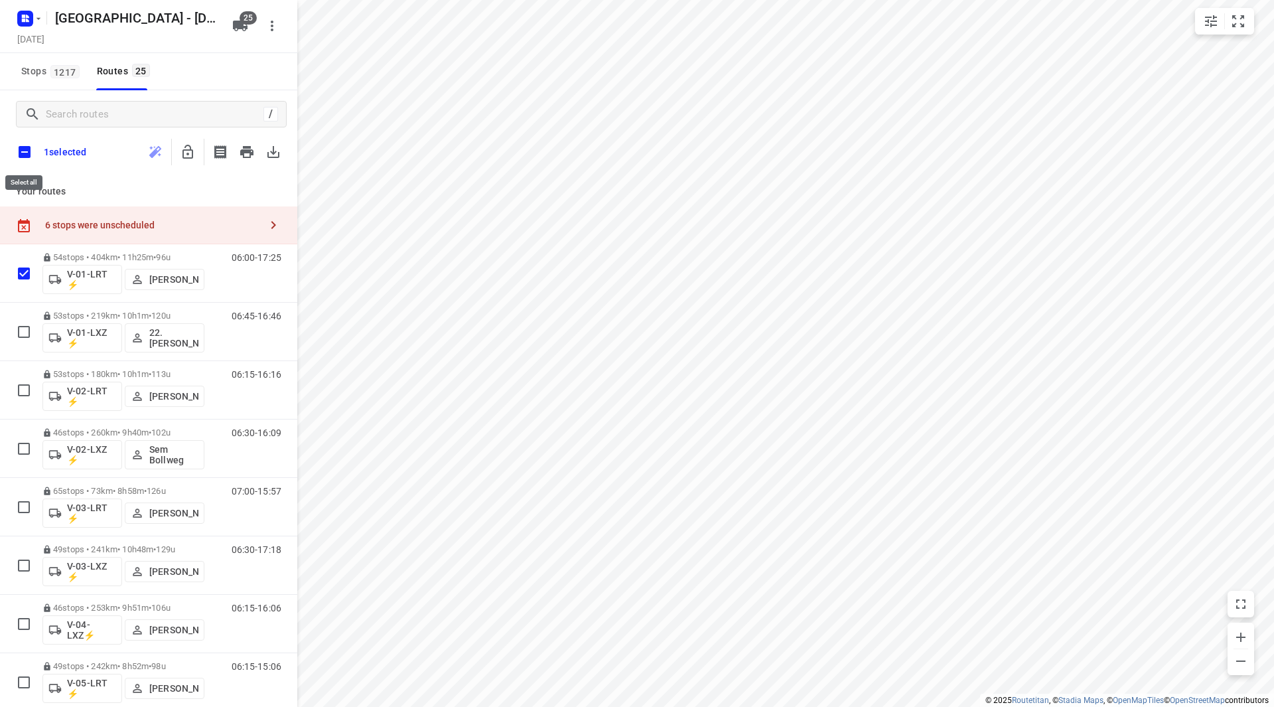
checkbox input "true"
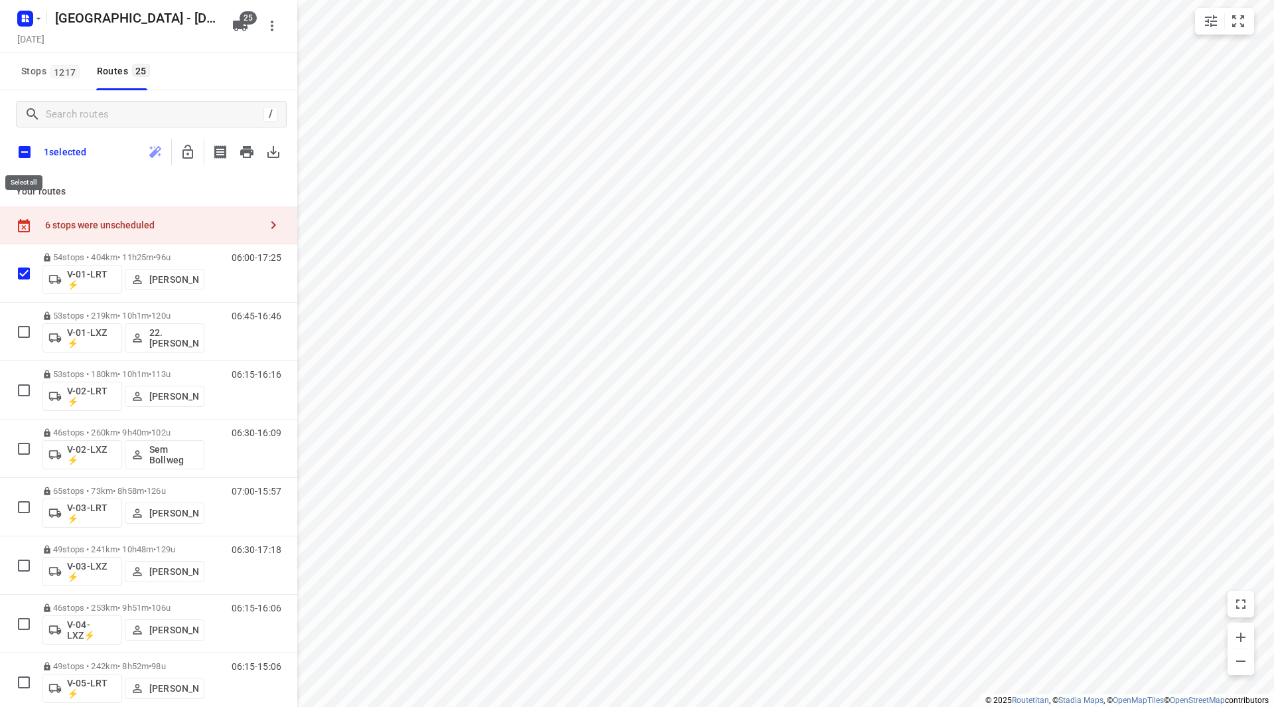
checkbox input "true"
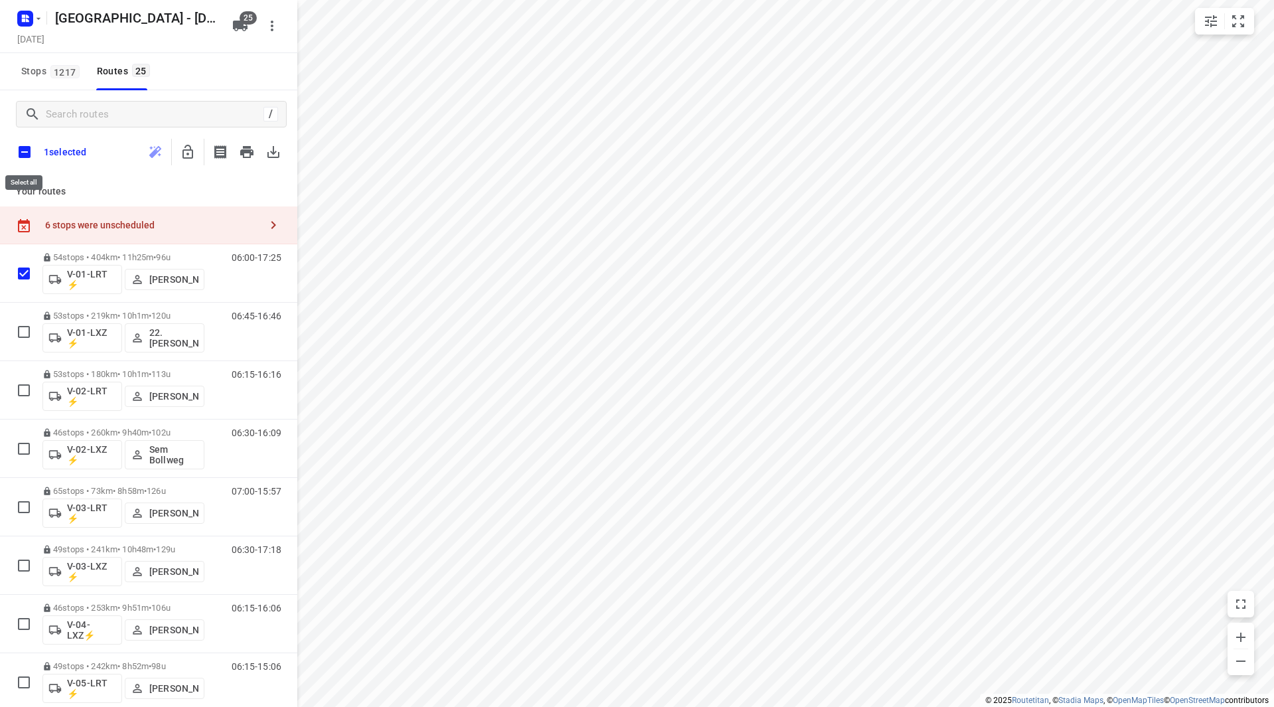
checkbox input "true"
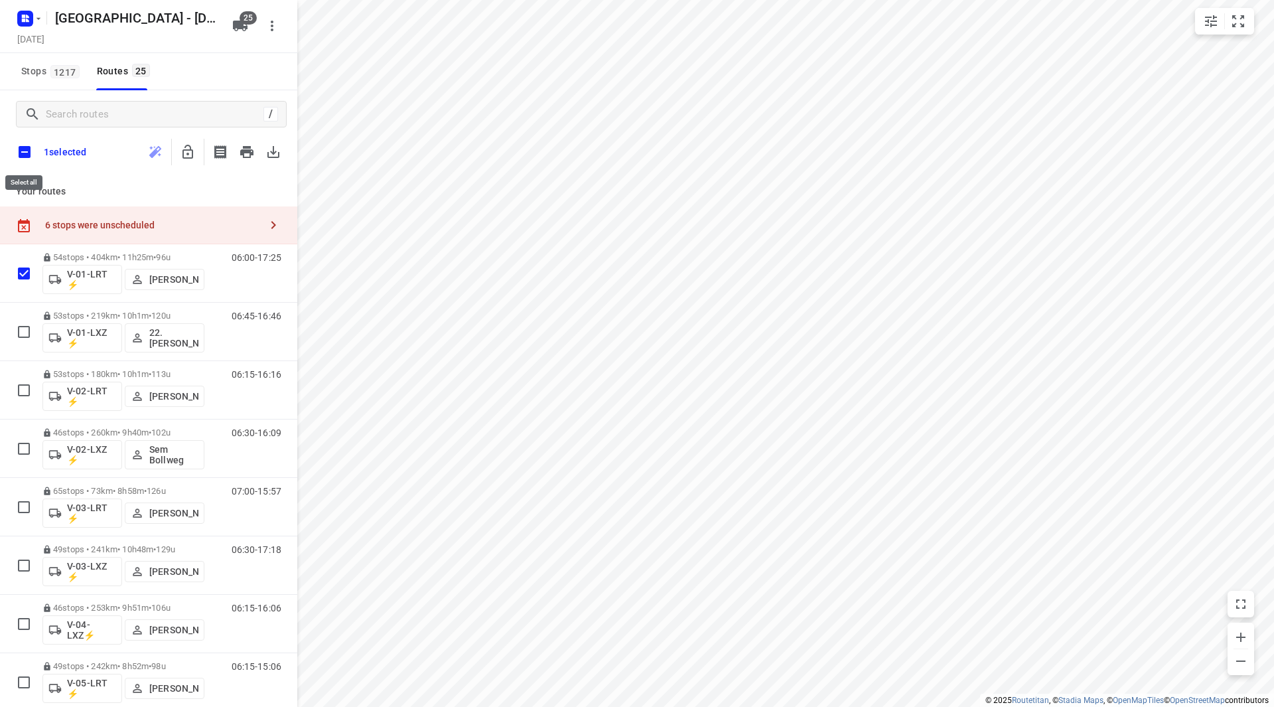
checkbox input "true"
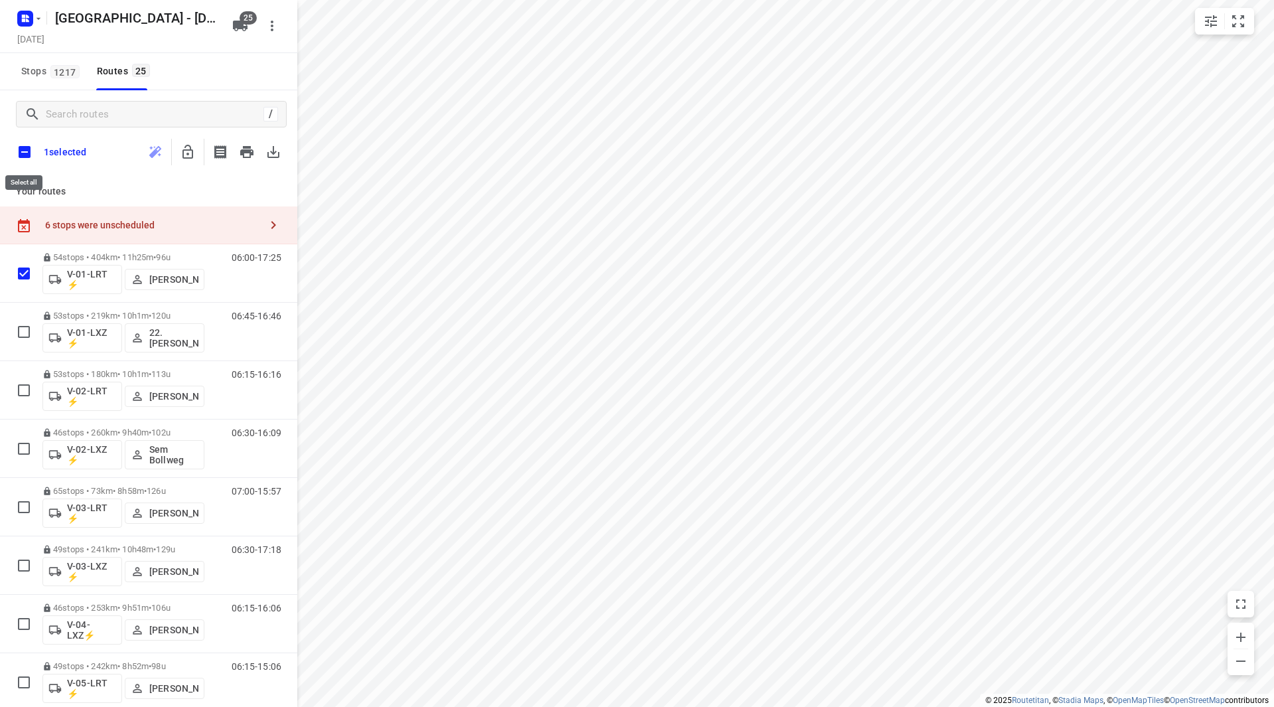
checkbox input "true"
click at [184, 155] on icon "button" at bounding box center [188, 152] width 11 height 14
click at [20, 151] on input "checkbox" at bounding box center [25, 152] width 28 height 28
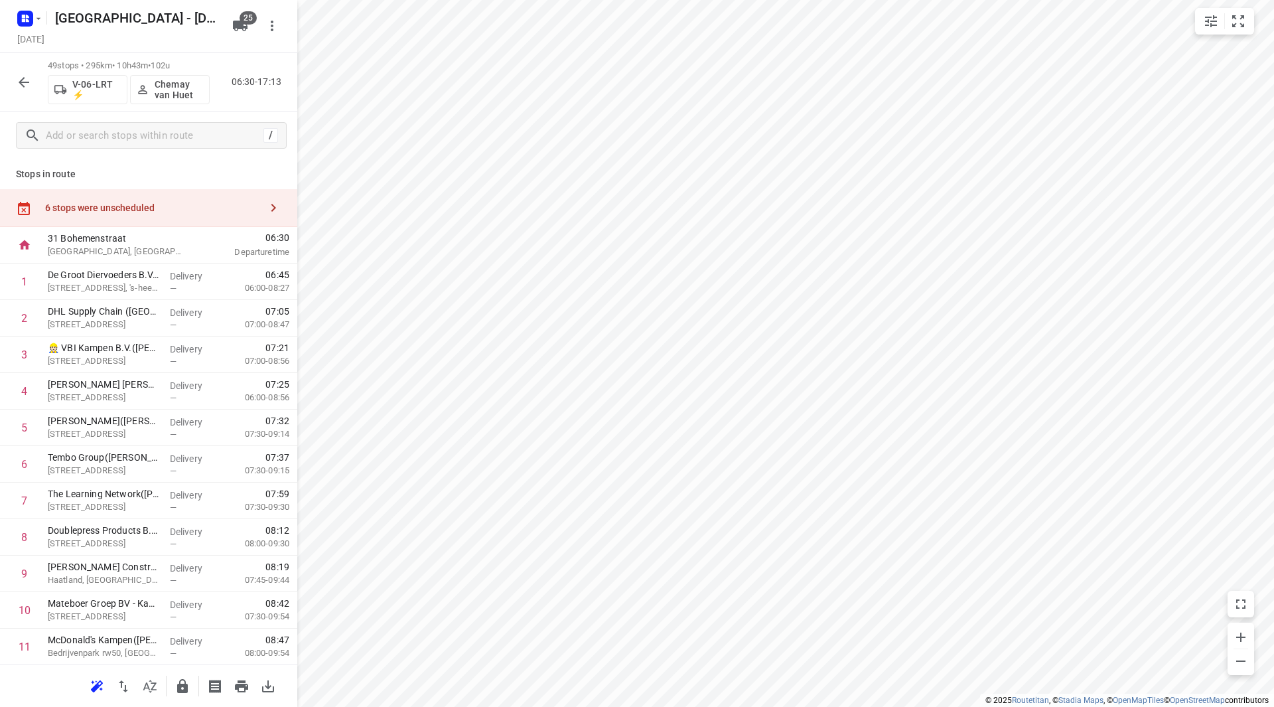
click at [218, 199] on div "6 stops were unscheduled" at bounding box center [148, 208] width 297 height 38
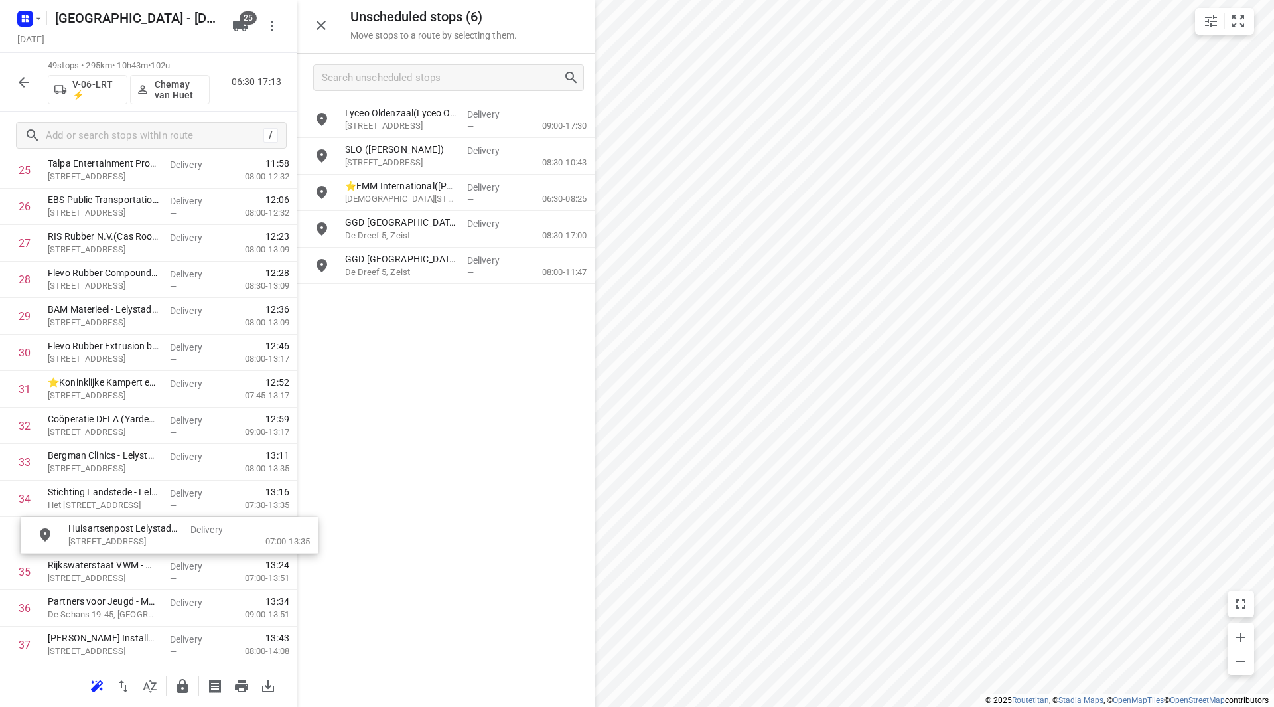
scroll to position [987, 0]
drag, startPoint x: 403, startPoint y: 161, endPoint x: 100, endPoint y: 473, distance: 435.5
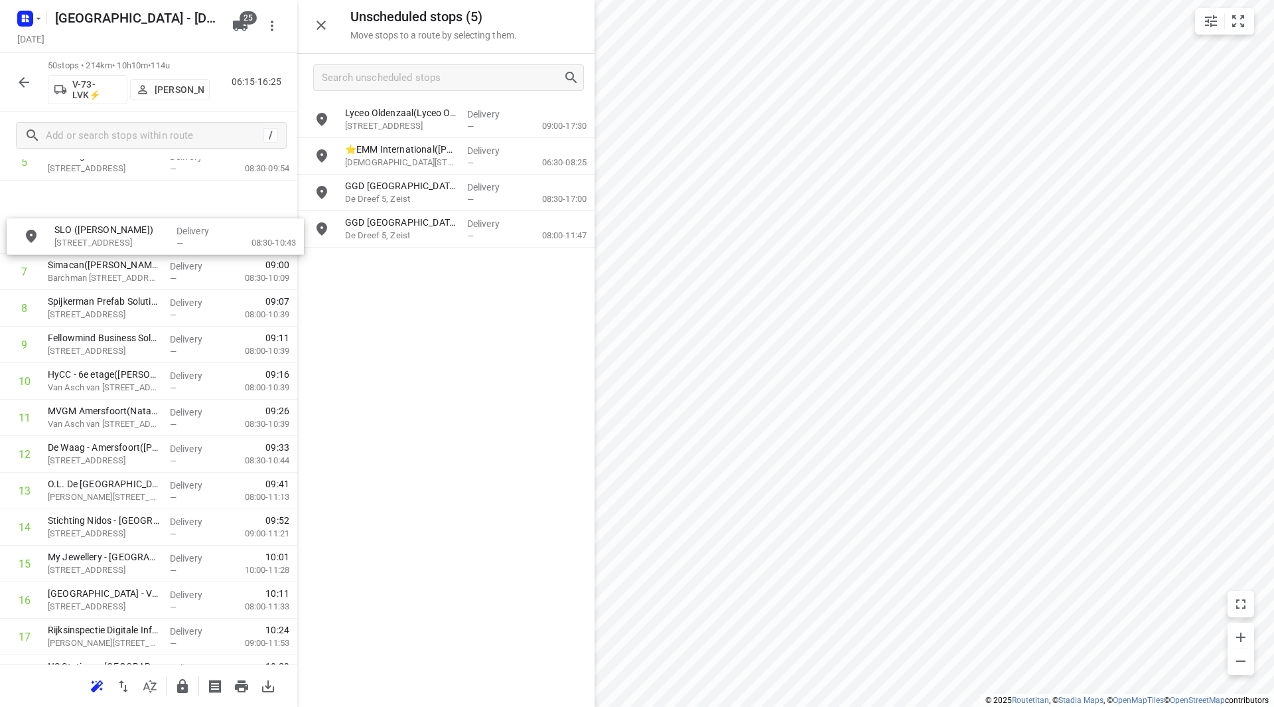
scroll to position [217, 0]
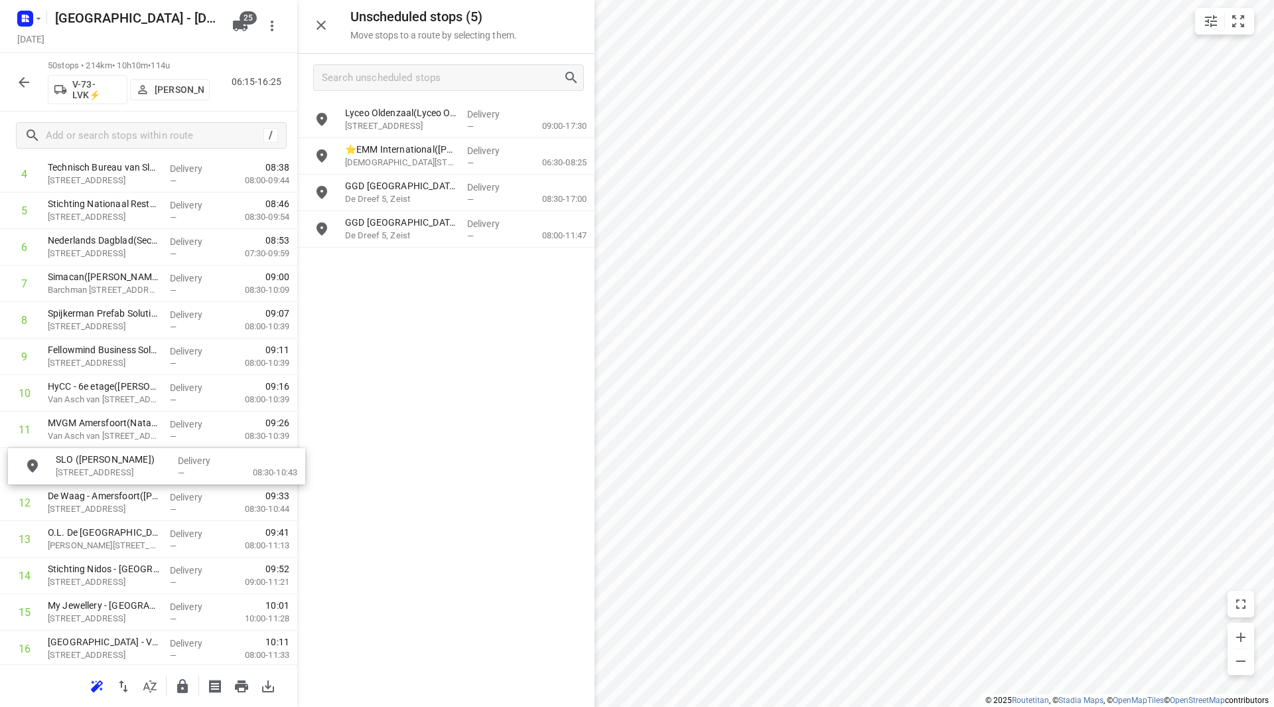
drag, startPoint x: 417, startPoint y: 162, endPoint x: 125, endPoint y: 472, distance: 426.3
click at [315, 190] on input "grid" at bounding box center [322, 192] width 27 height 27
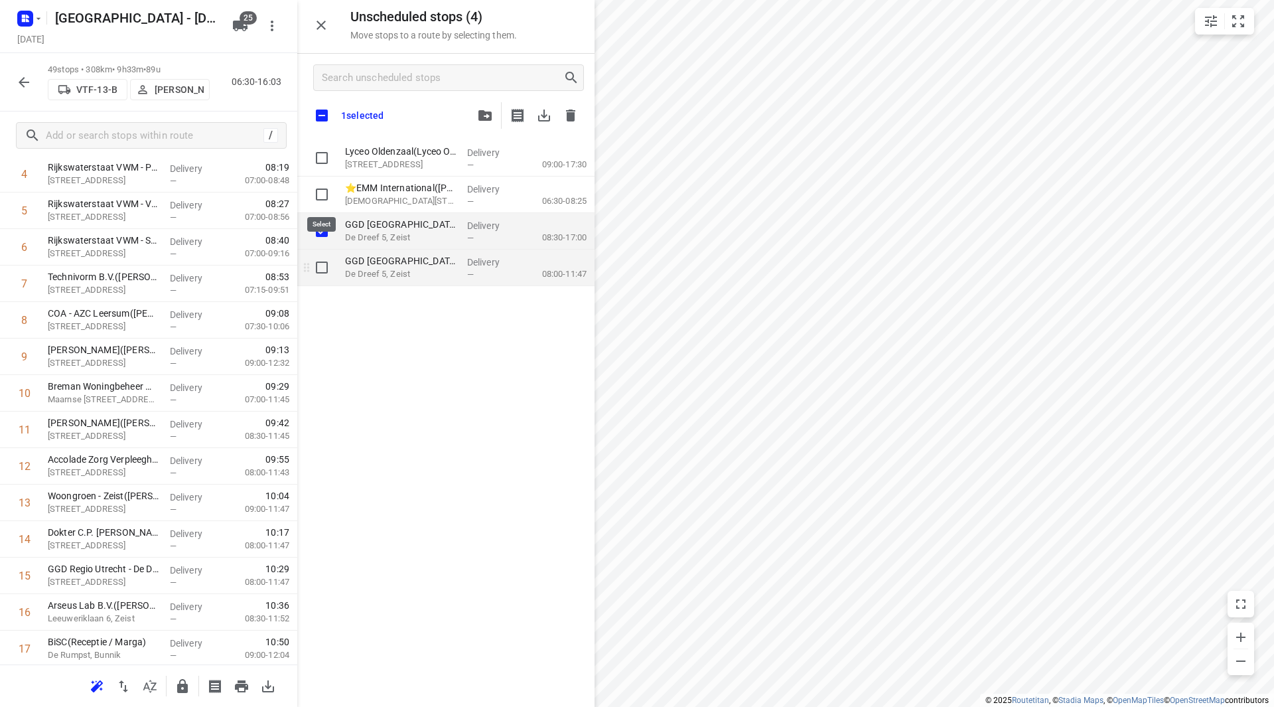
checkbox input "true"
click at [323, 269] on input "grid" at bounding box center [322, 267] width 27 height 27
checkbox input "true"
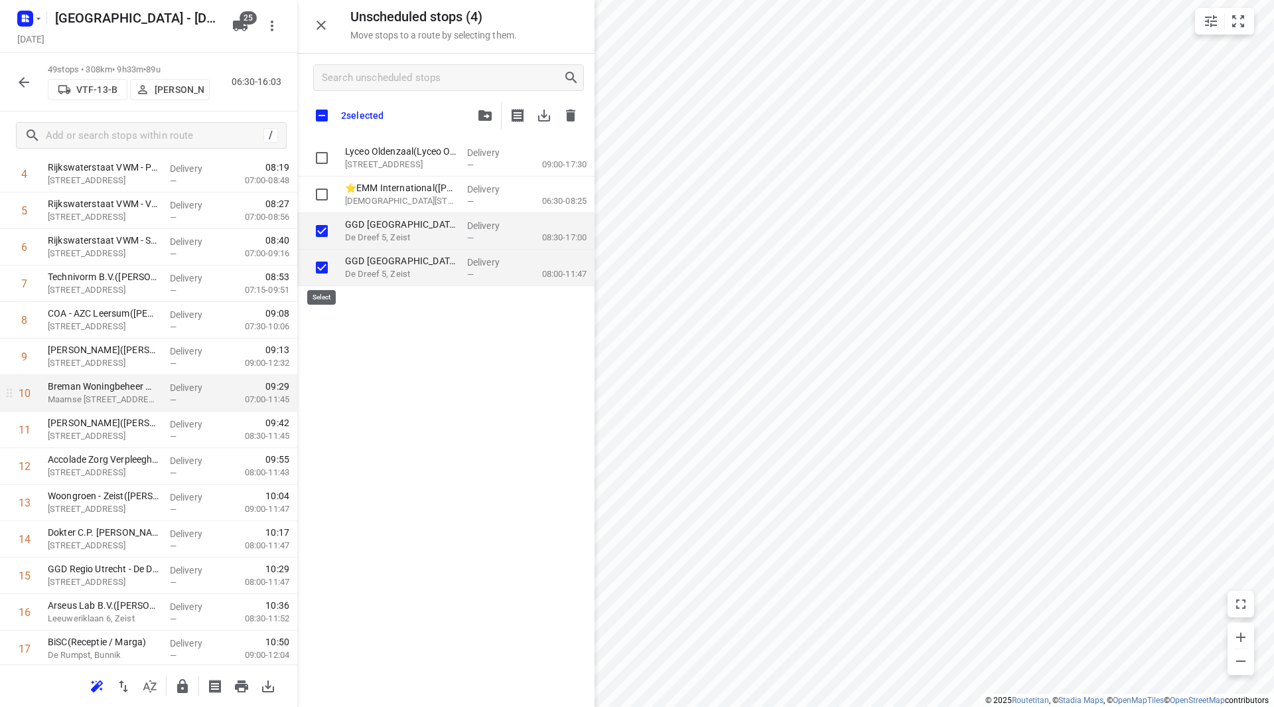
checkbox input "true"
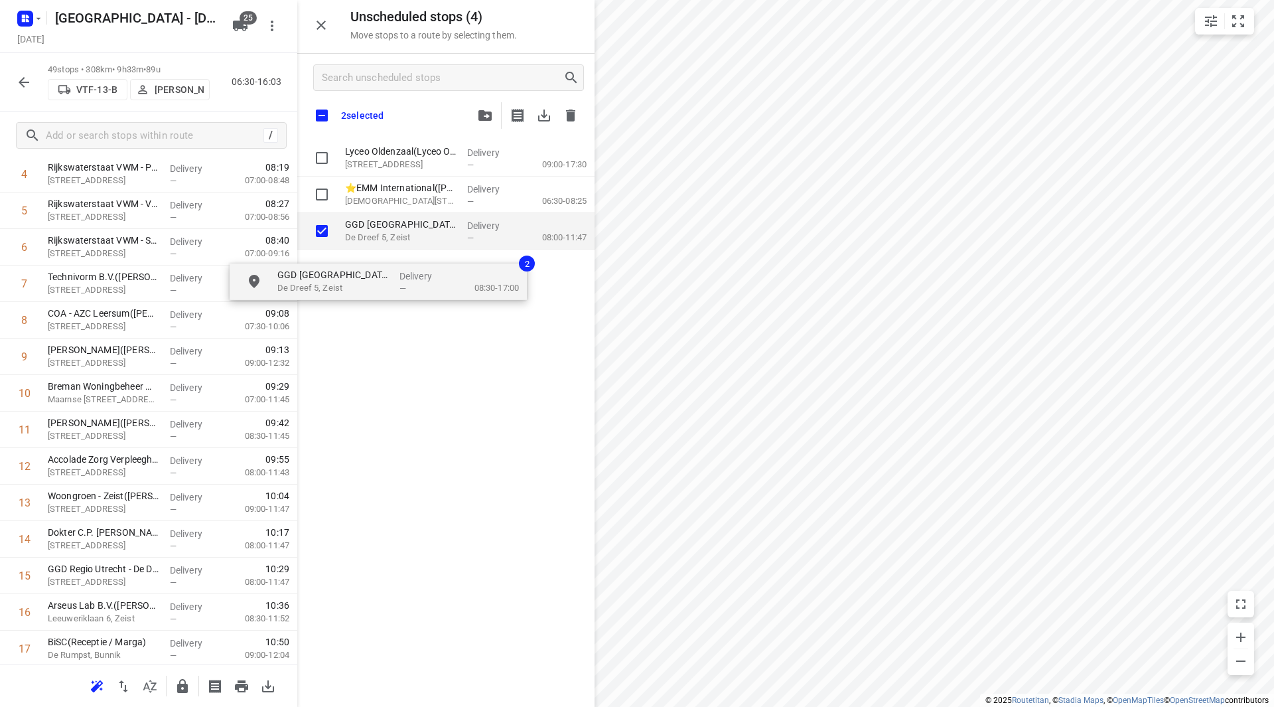
checkbox input "true"
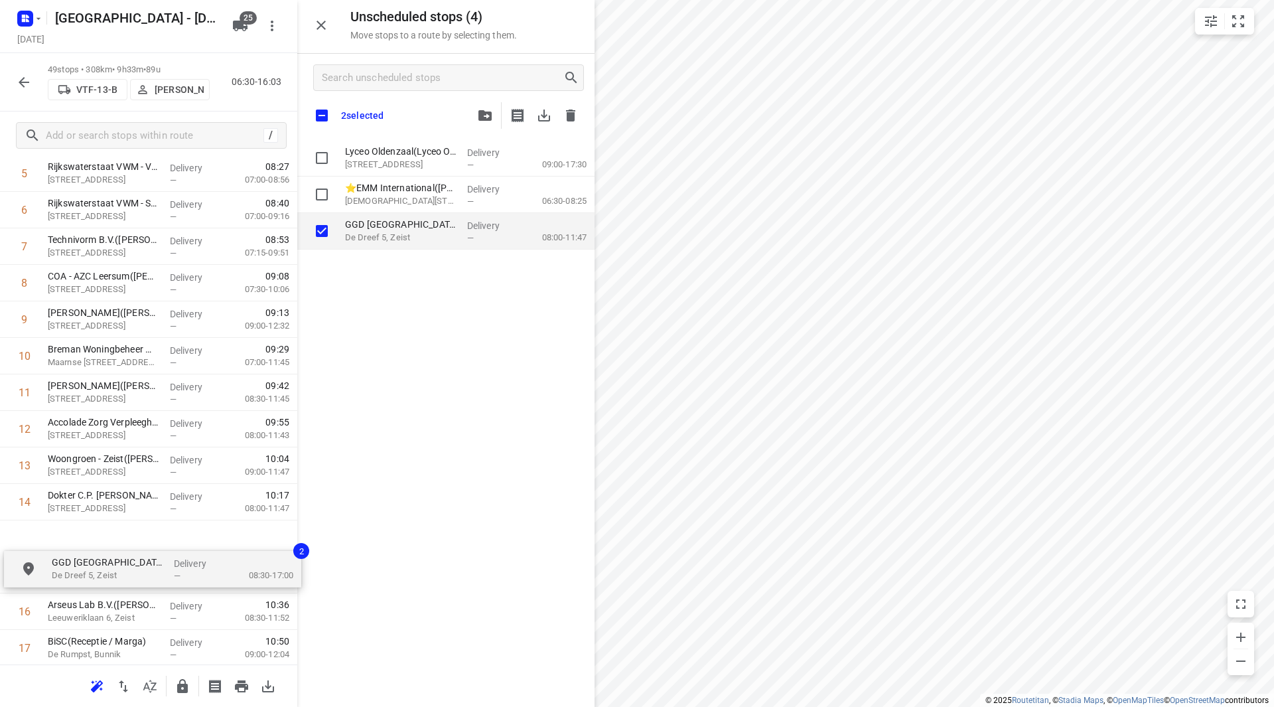
drag, startPoint x: 371, startPoint y: 234, endPoint x: 44, endPoint y: 567, distance: 466.5
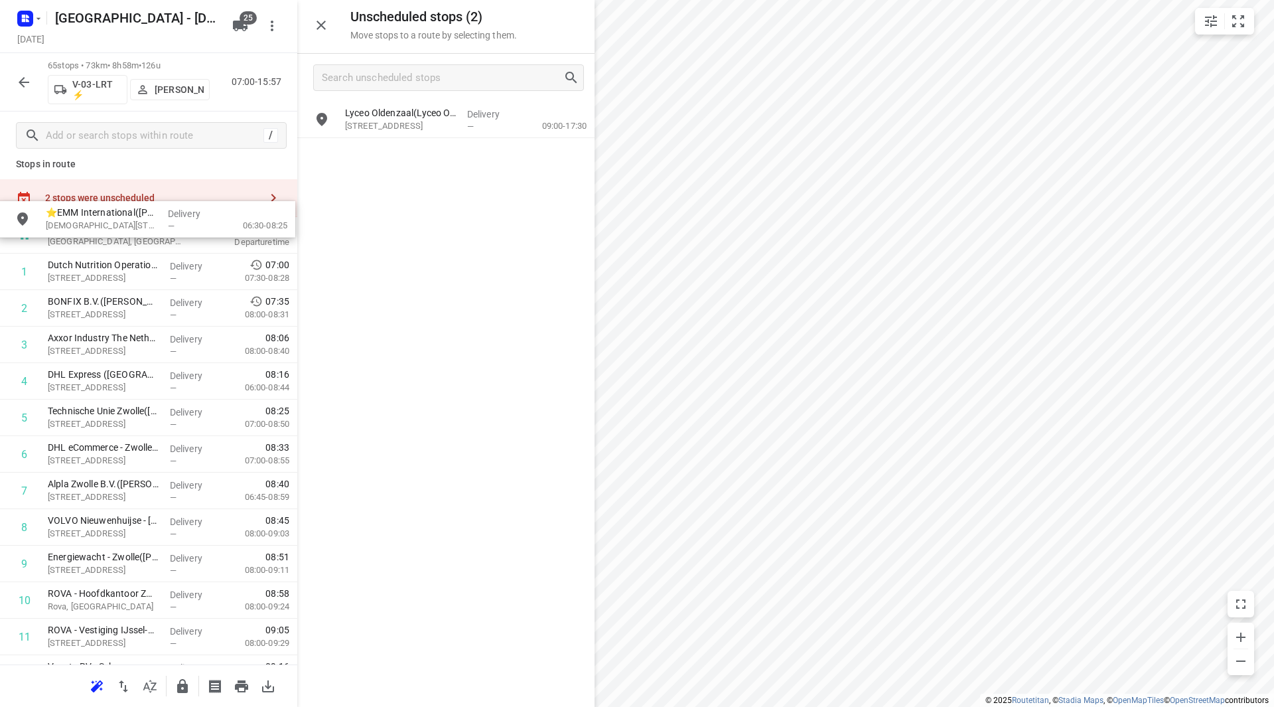
scroll to position [0, 0]
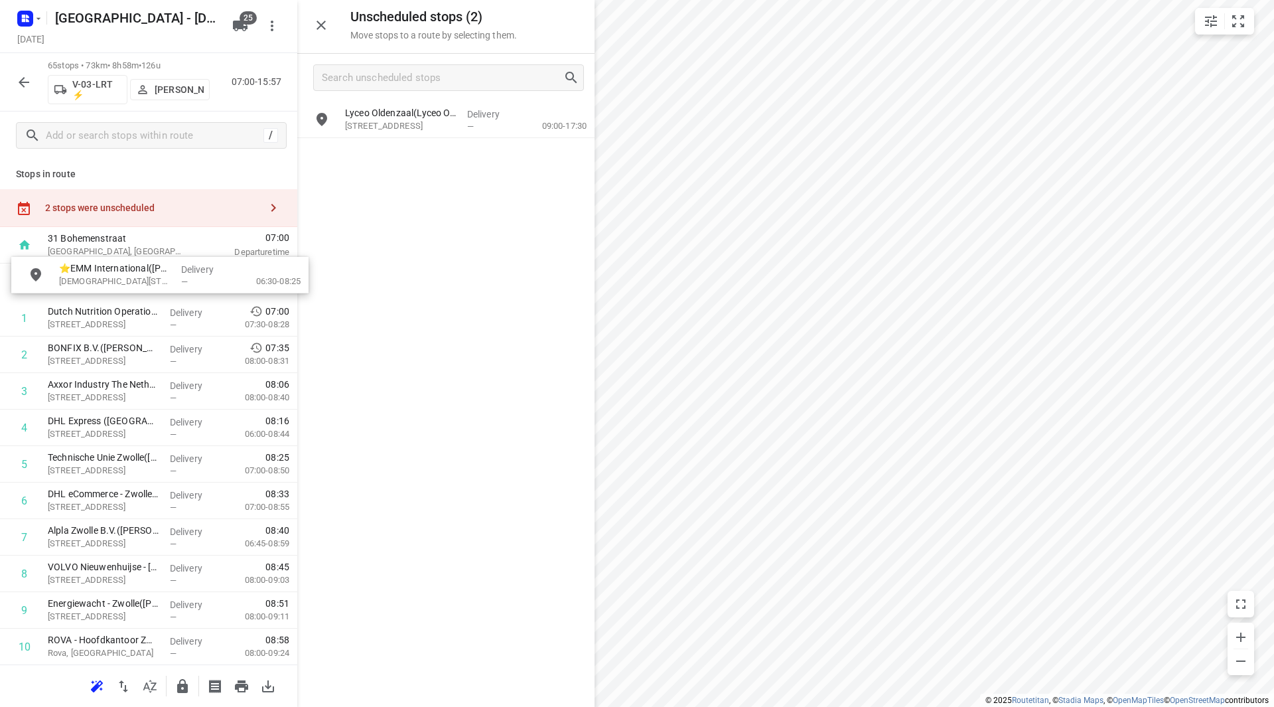
drag, startPoint x: 410, startPoint y: 160, endPoint x: 124, endPoint y: 283, distance: 311.5
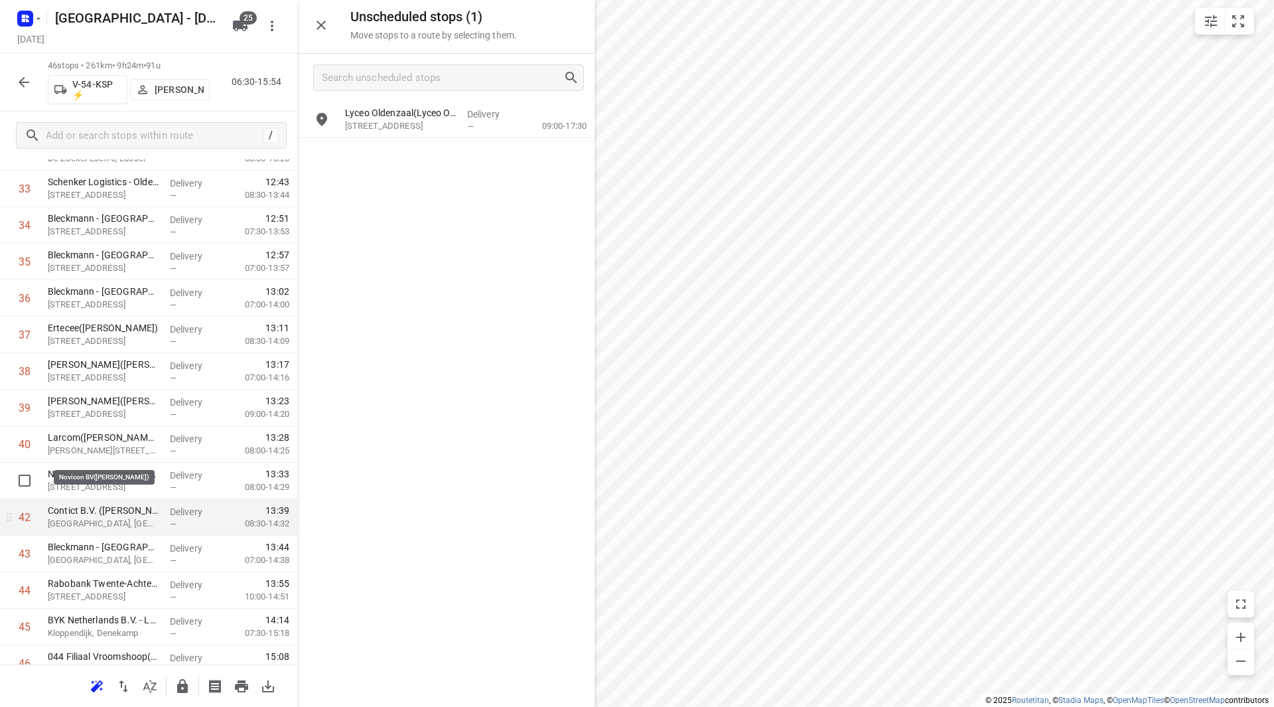
scroll to position [1315, 0]
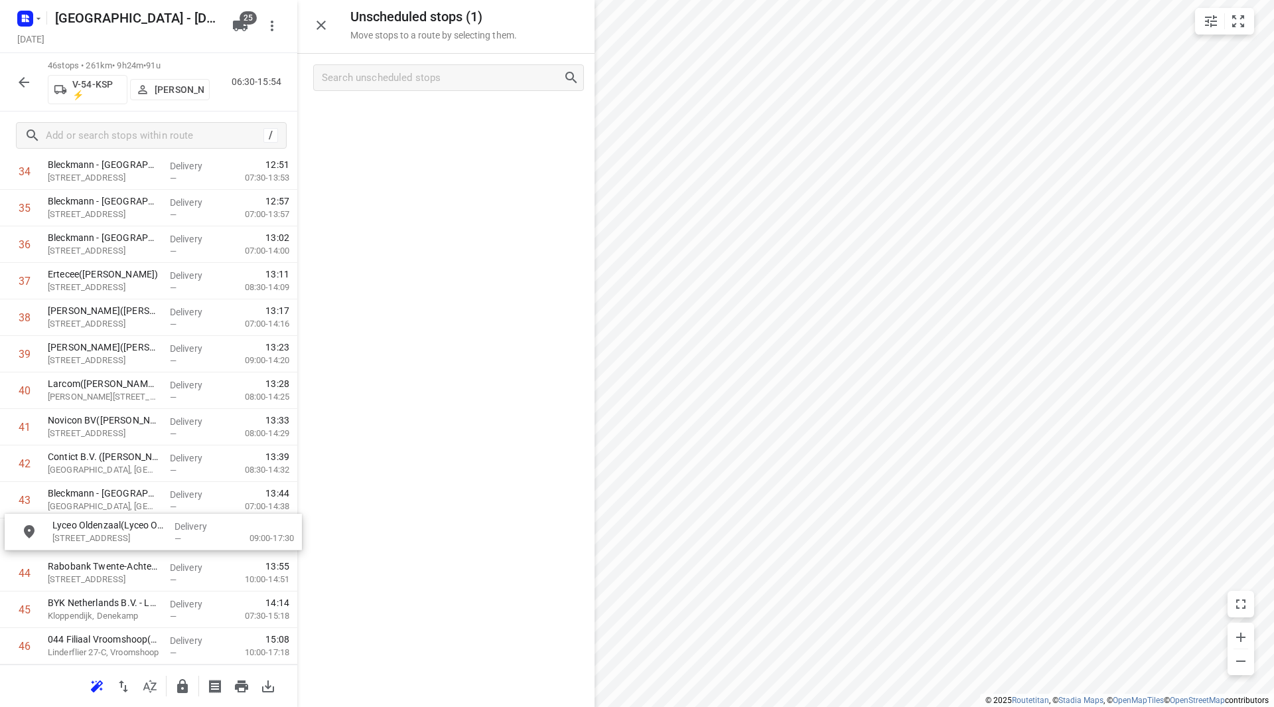
drag, startPoint x: 374, startPoint y: 119, endPoint x: 80, endPoint y: 535, distance: 508.9
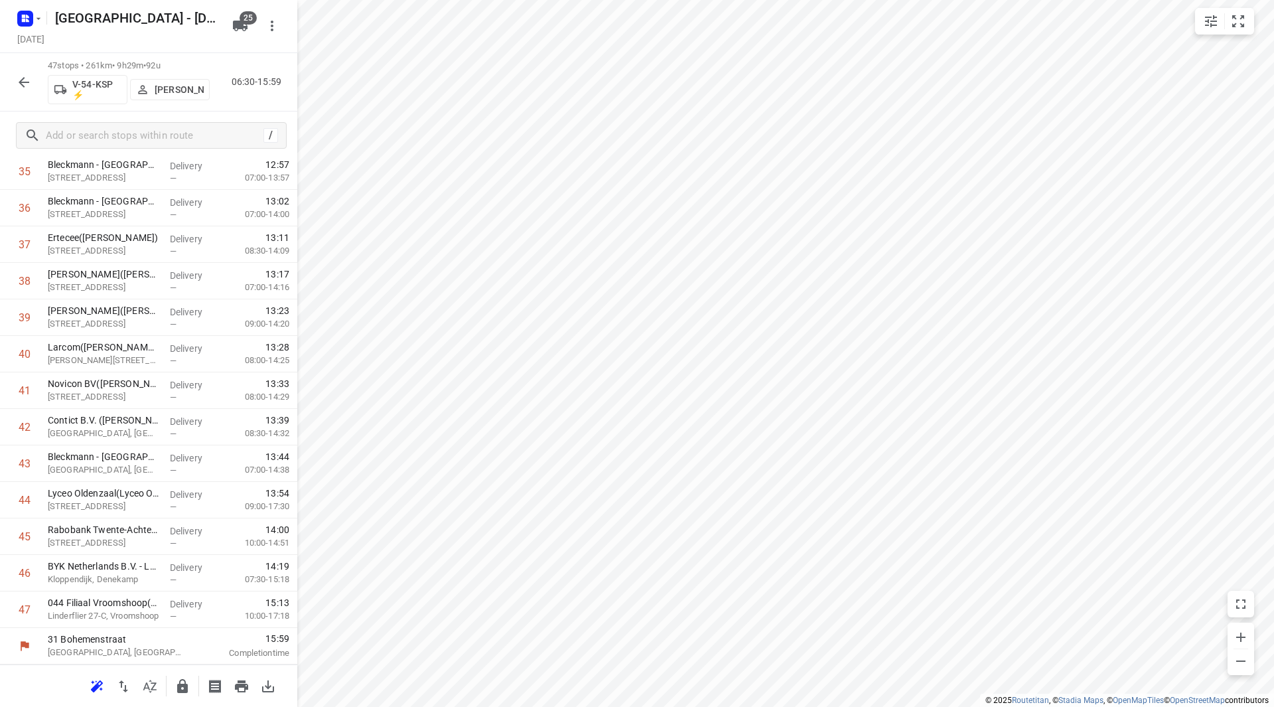
scroll to position [1313, 0]
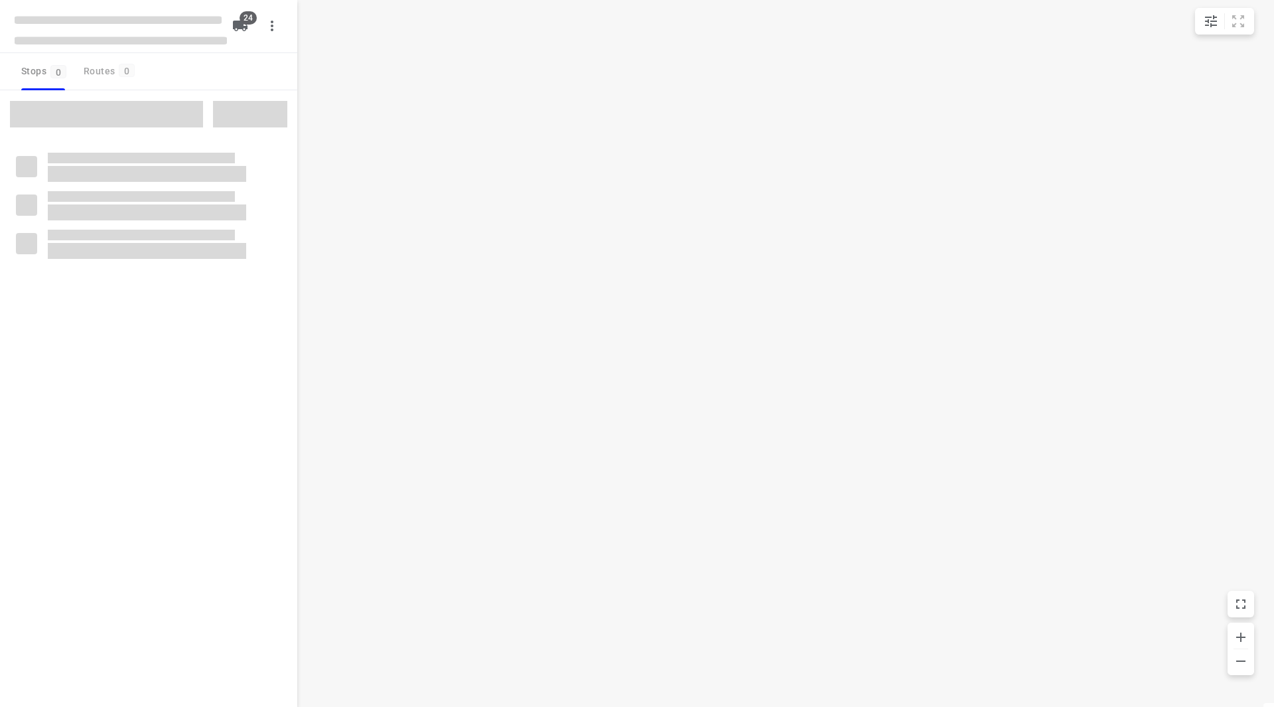
checkbox input "true"
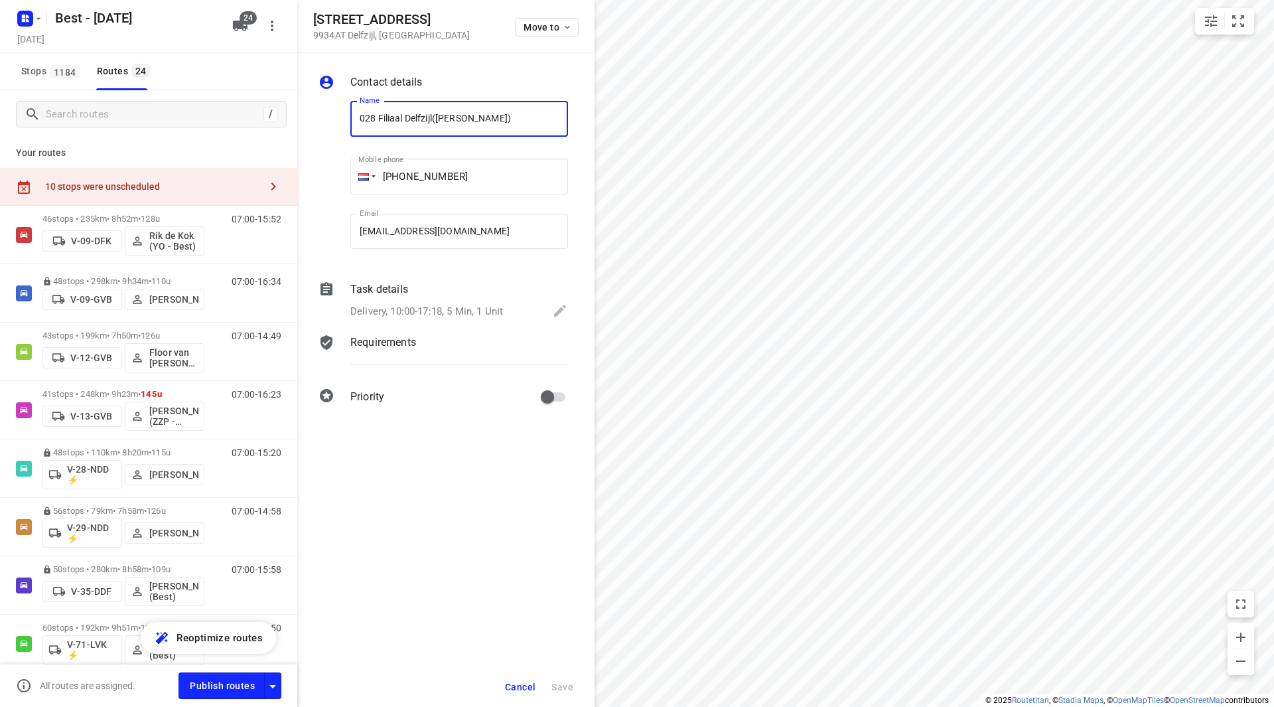
drag, startPoint x: 433, startPoint y: 119, endPoint x: 327, endPoint y: 115, distance: 105.6
click at [327, 115] on div "Name 028 [PERSON_NAME]([PERSON_NAME]) Name Mobile phone [PHONE_NUMBER] ​ Email …" at bounding box center [443, 177] width 255 height 175
click at [529, 682] on span "Cancel" at bounding box center [520, 687] width 31 height 11
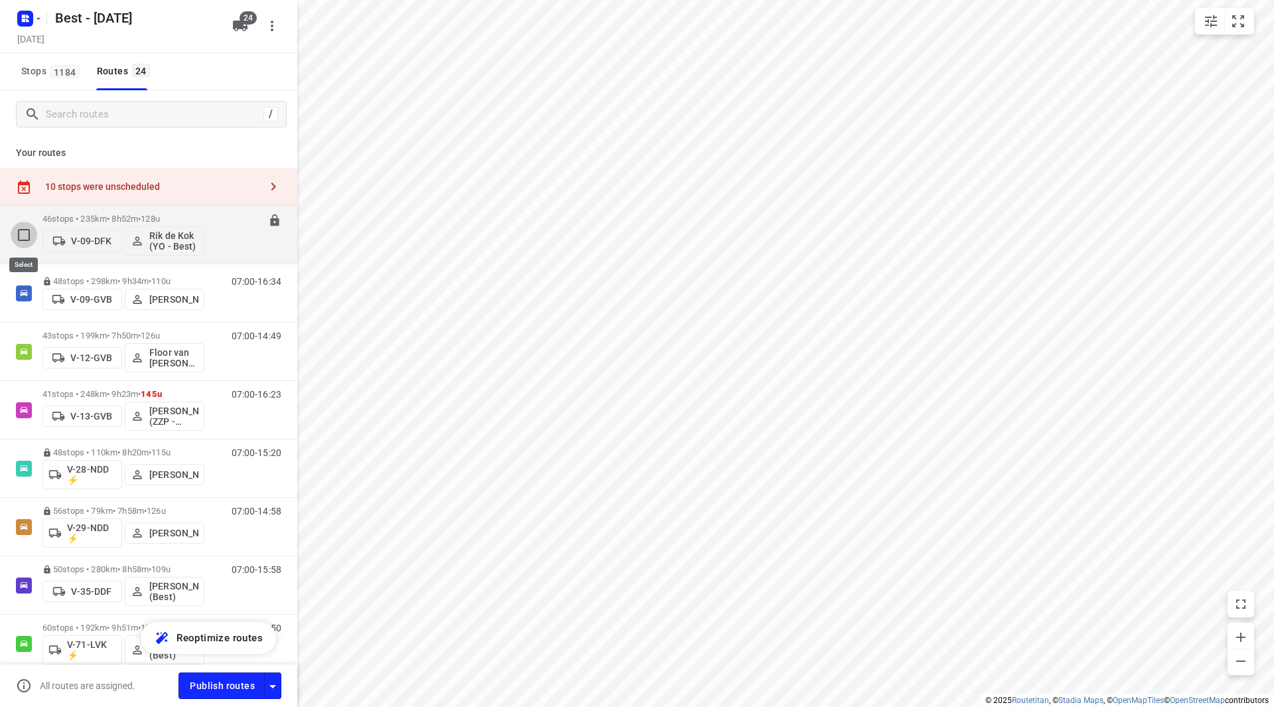
click at [30, 240] on input "checkbox" at bounding box center [24, 235] width 27 height 27
checkbox input "true"
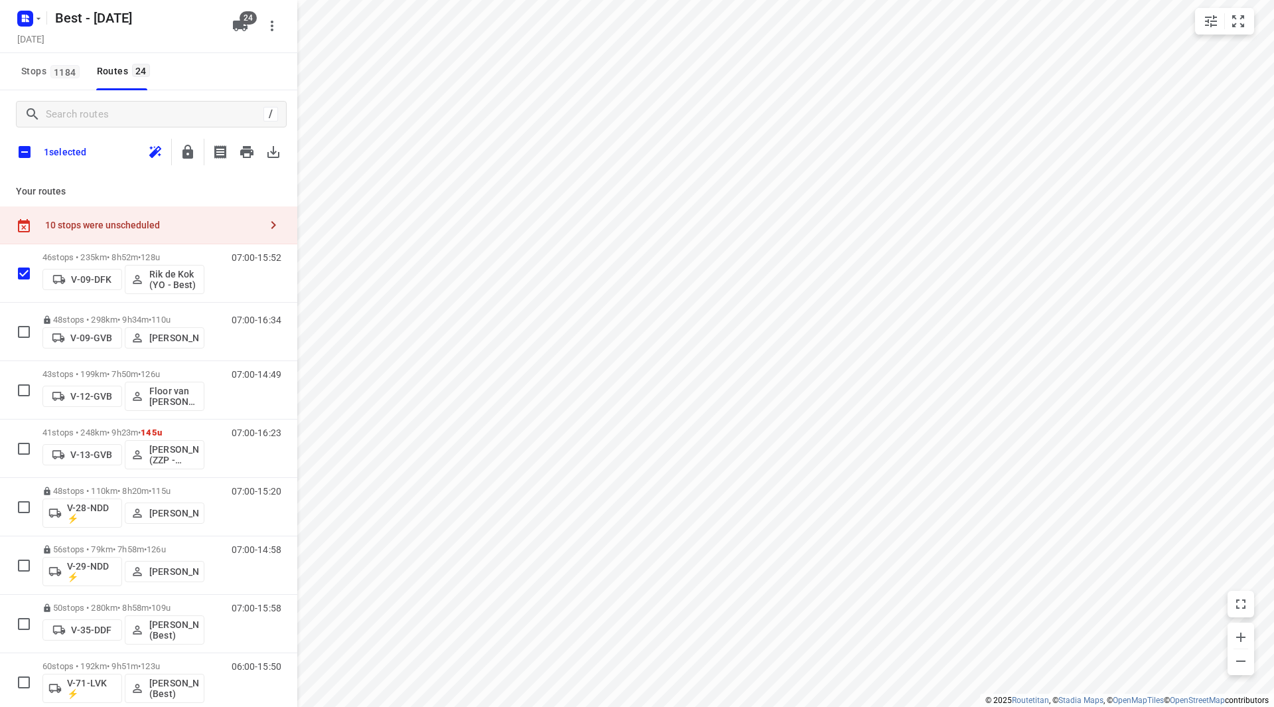
click at [35, 154] on input "checkbox" at bounding box center [25, 152] width 28 height 28
checkbox input "true"
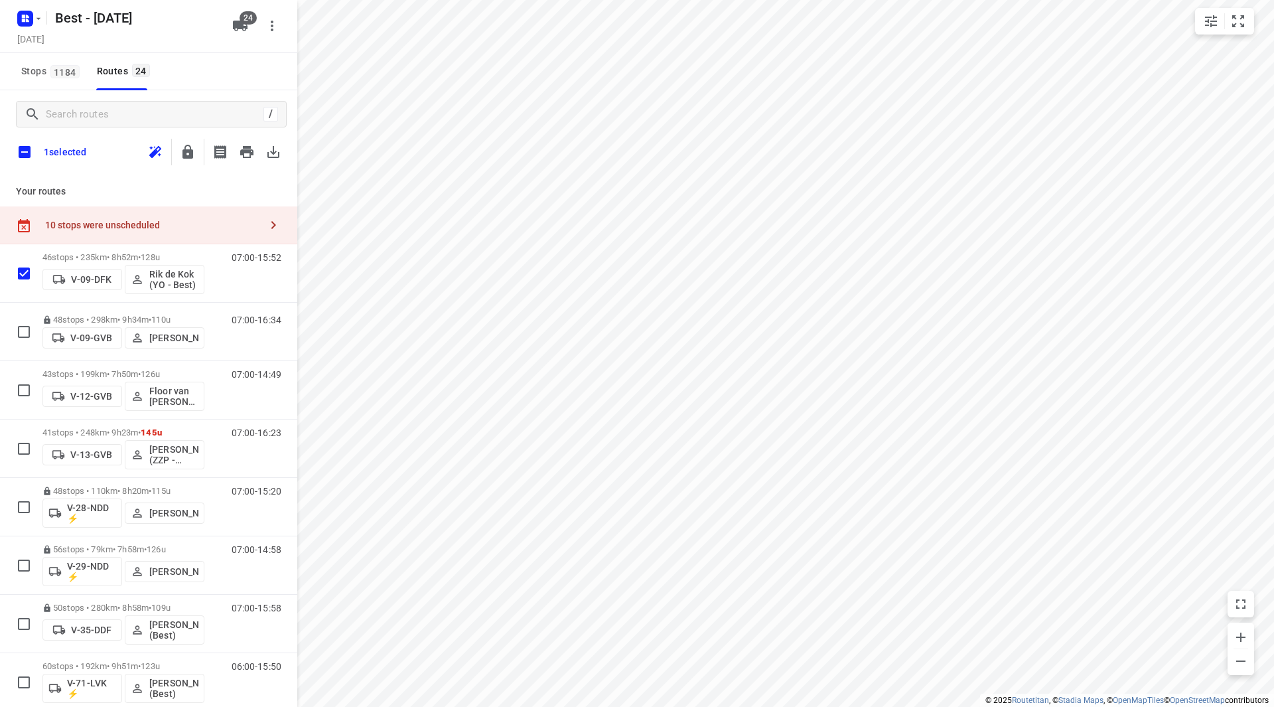
checkbox input "true"
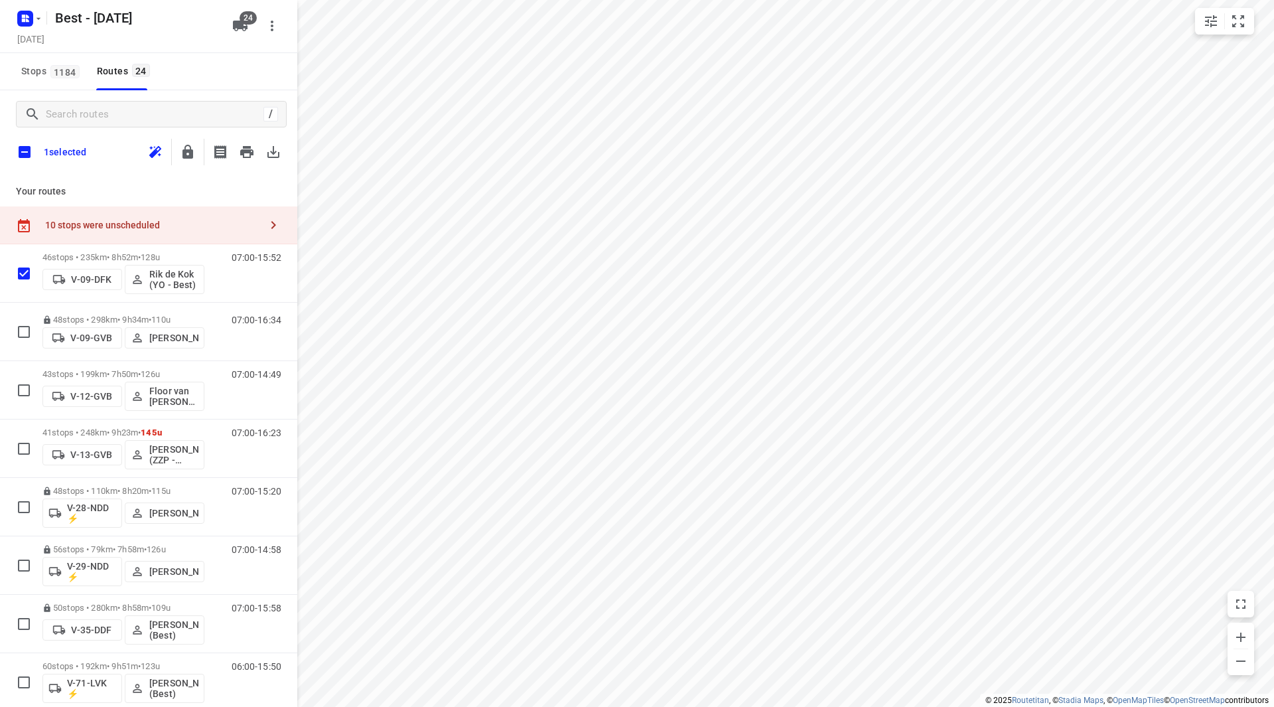
checkbox input "true"
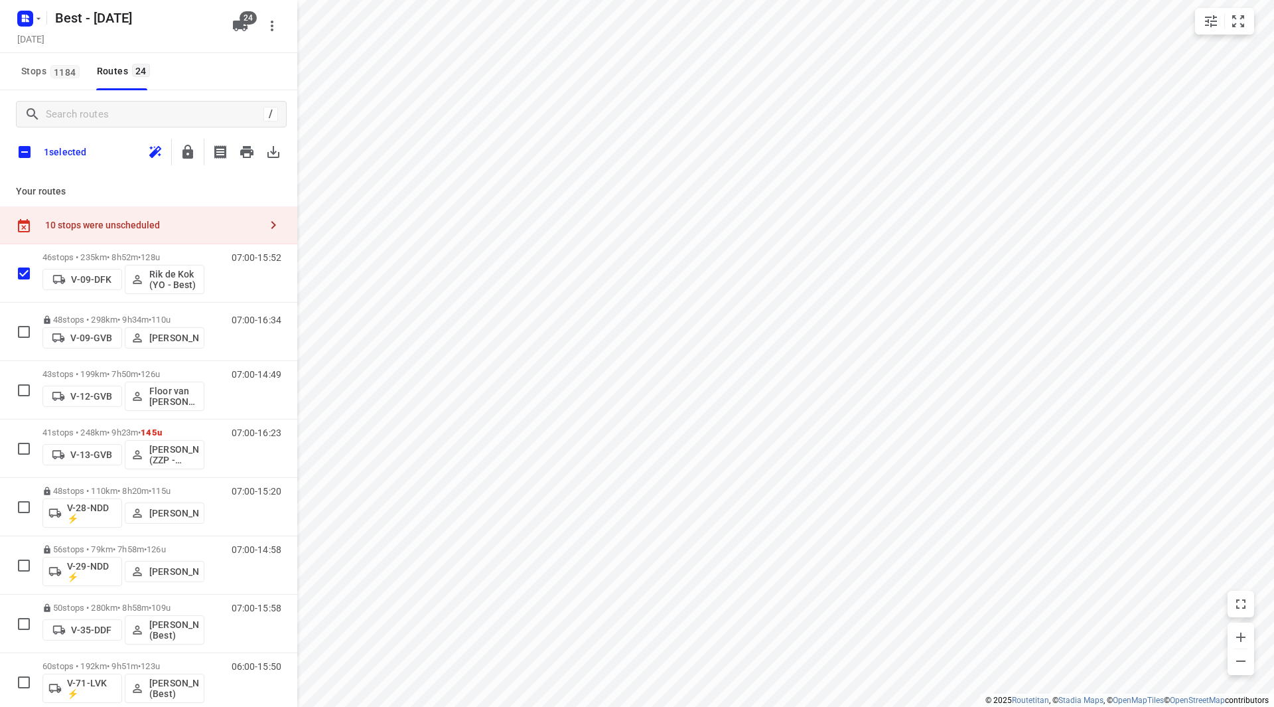
checkbox input "true"
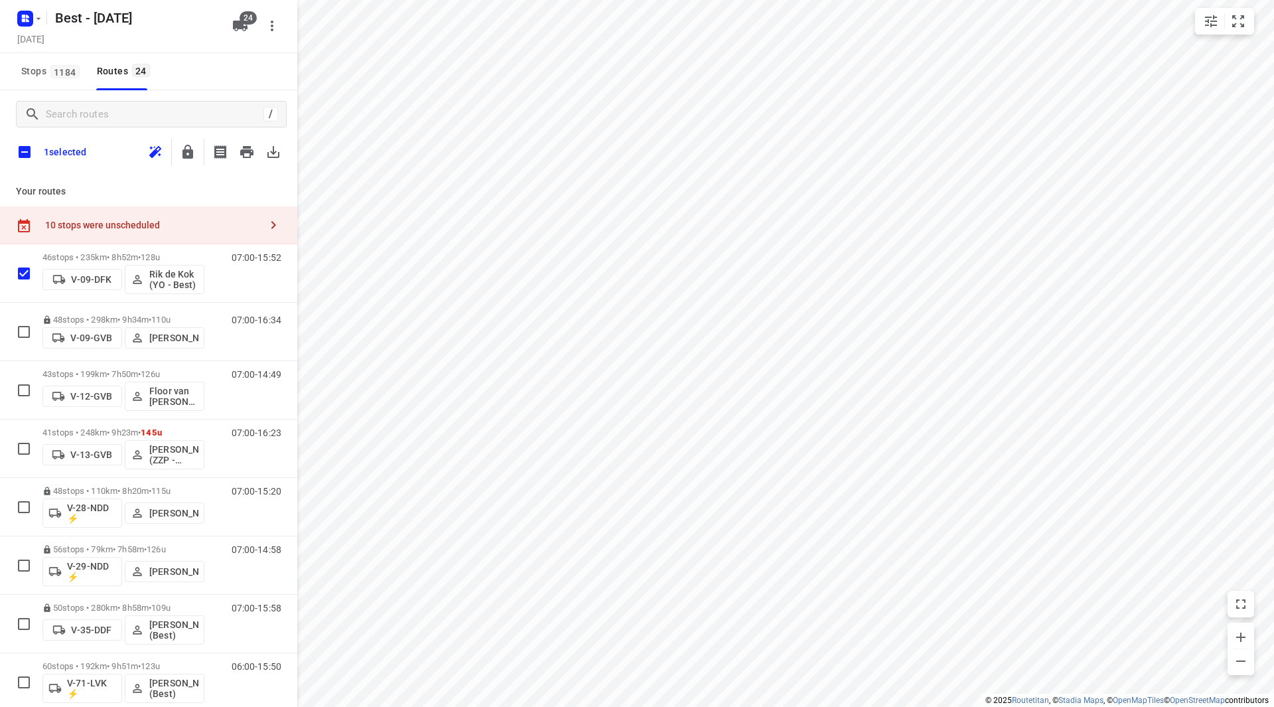
checkbox input "true"
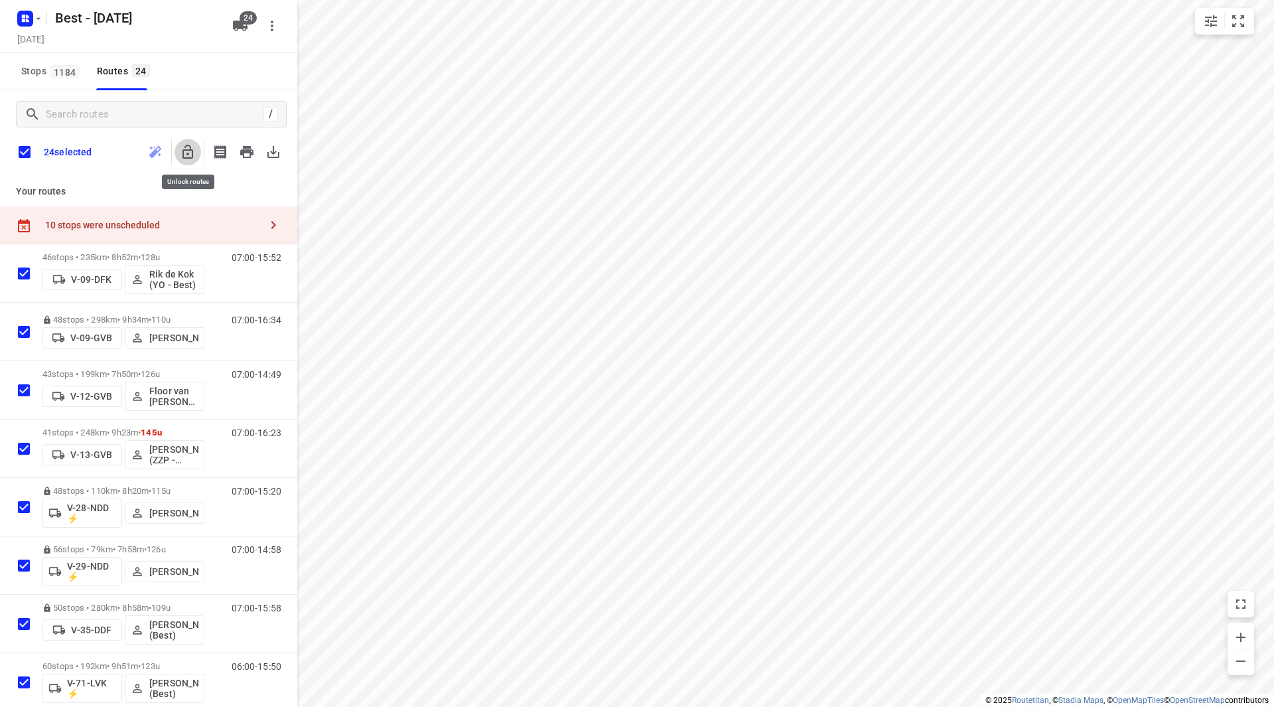
click at [183, 150] on icon "button" at bounding box center [188, 152] width 16 height 16
click at [25, 155] on input "checkbox" at bounding box center [25, 152] width 28 height 28
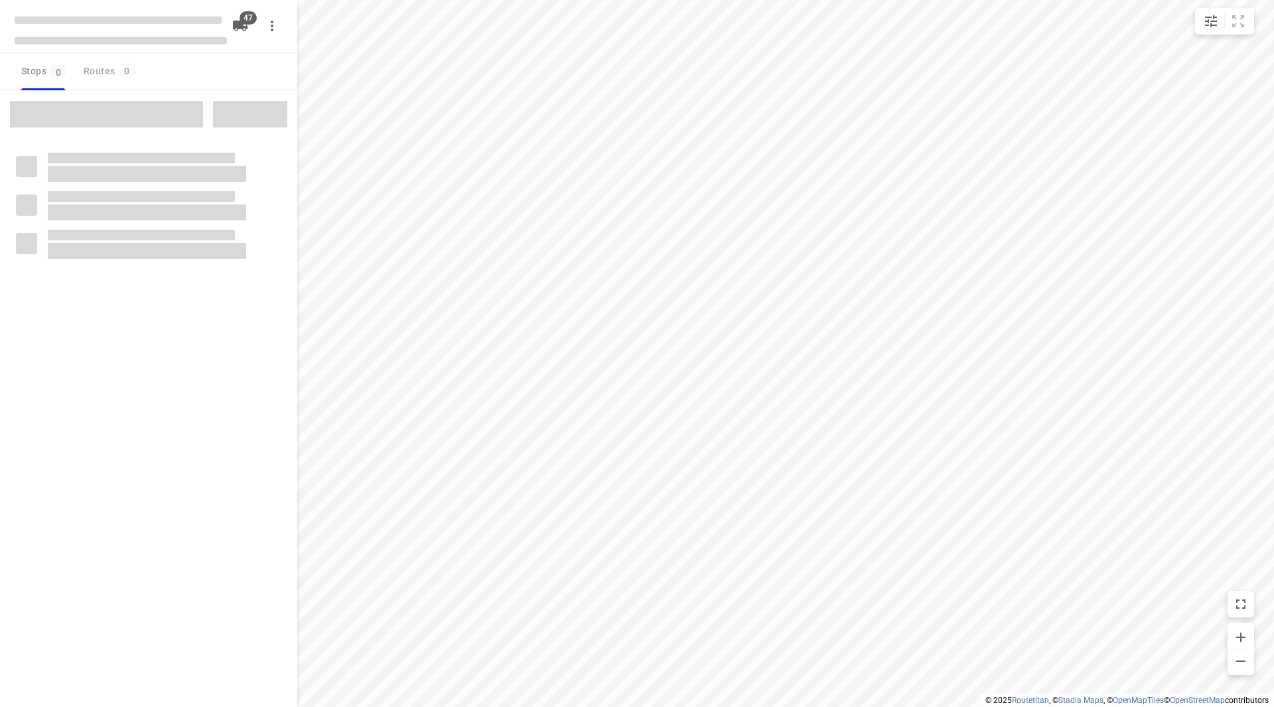
checkbox input "true"
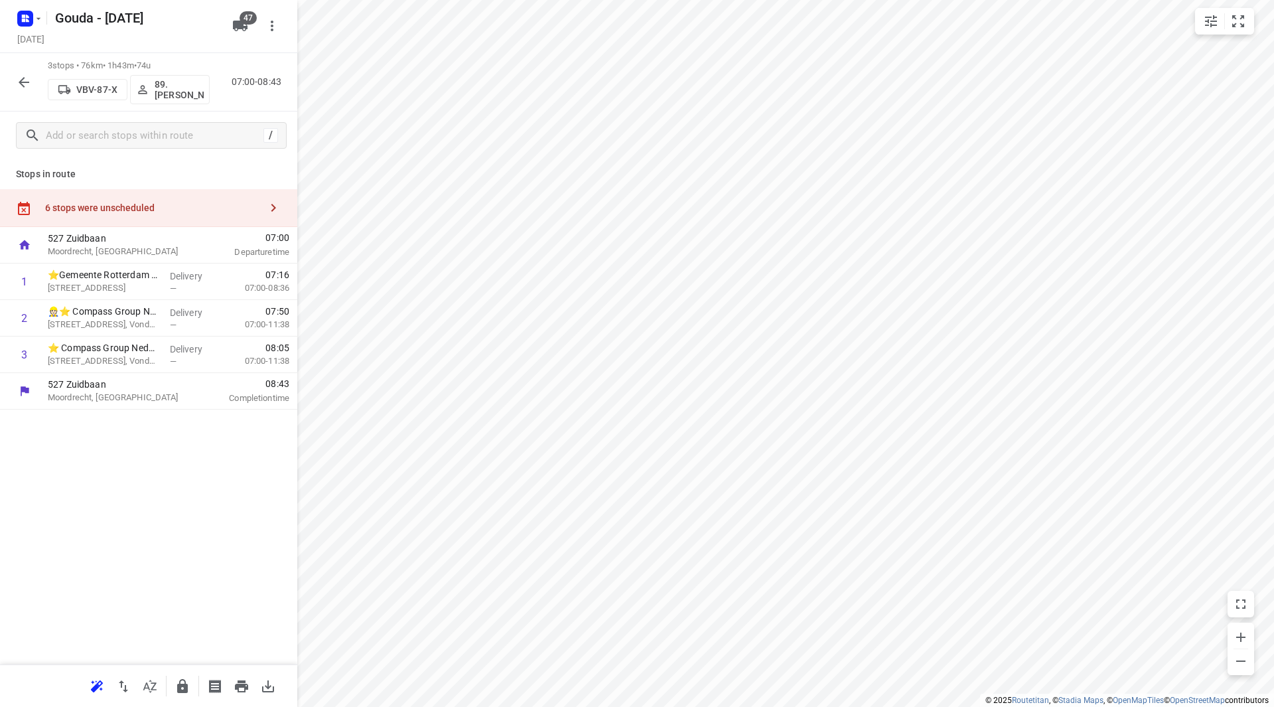
click at [169, 192] on div "6 stops were unscheduled" at bounding box center [148, 208] width 297 height 38
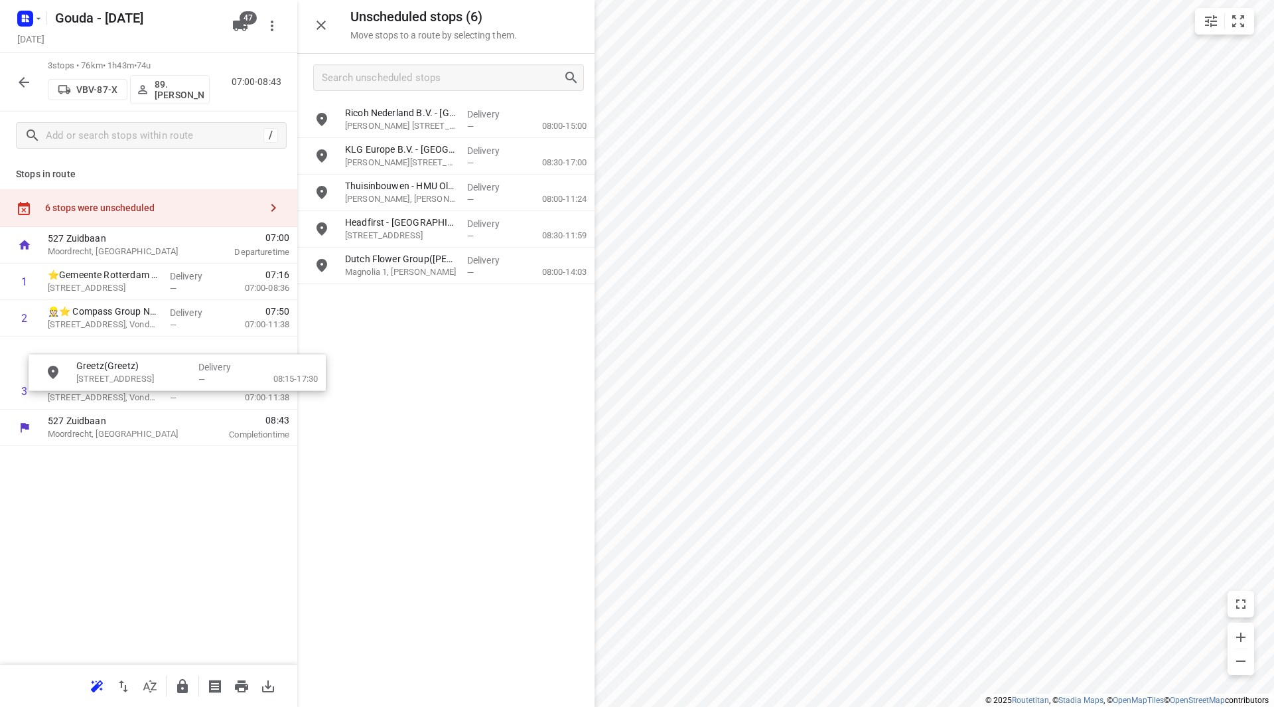
drag, startPoint x: 406, startPoint y: 269, endPoint x: 122, endPoint y: 386, distance: 307.1
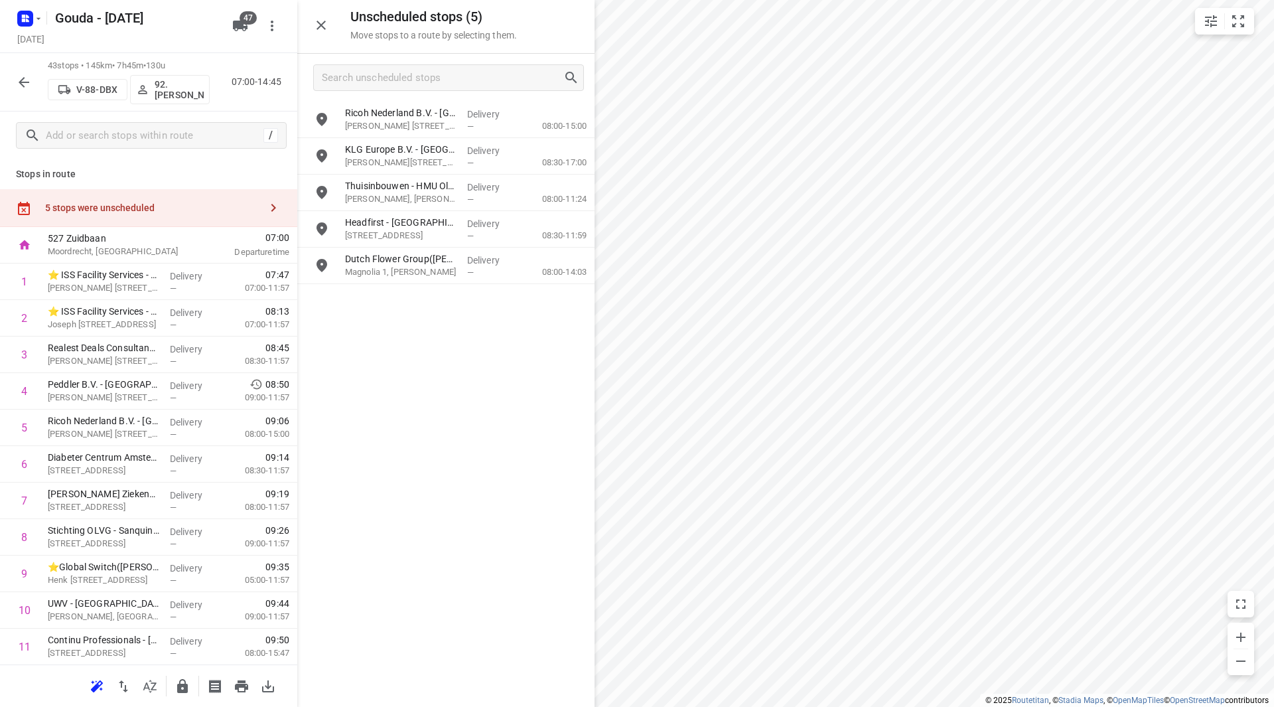
click at [29, 83] on icon "button" at bounding box center [24, 82] width 16 height 16
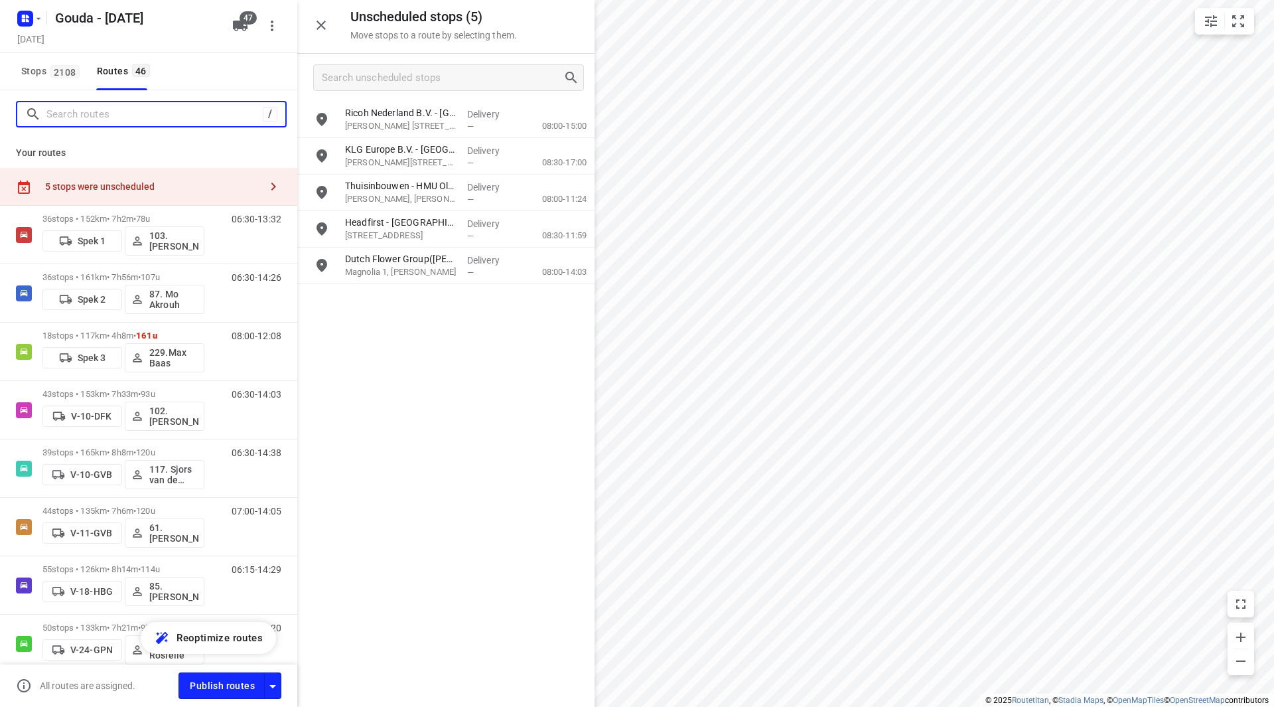
click at [115, 111] on input "Search routes" at bounding box center [154, 114] width 216 height 21
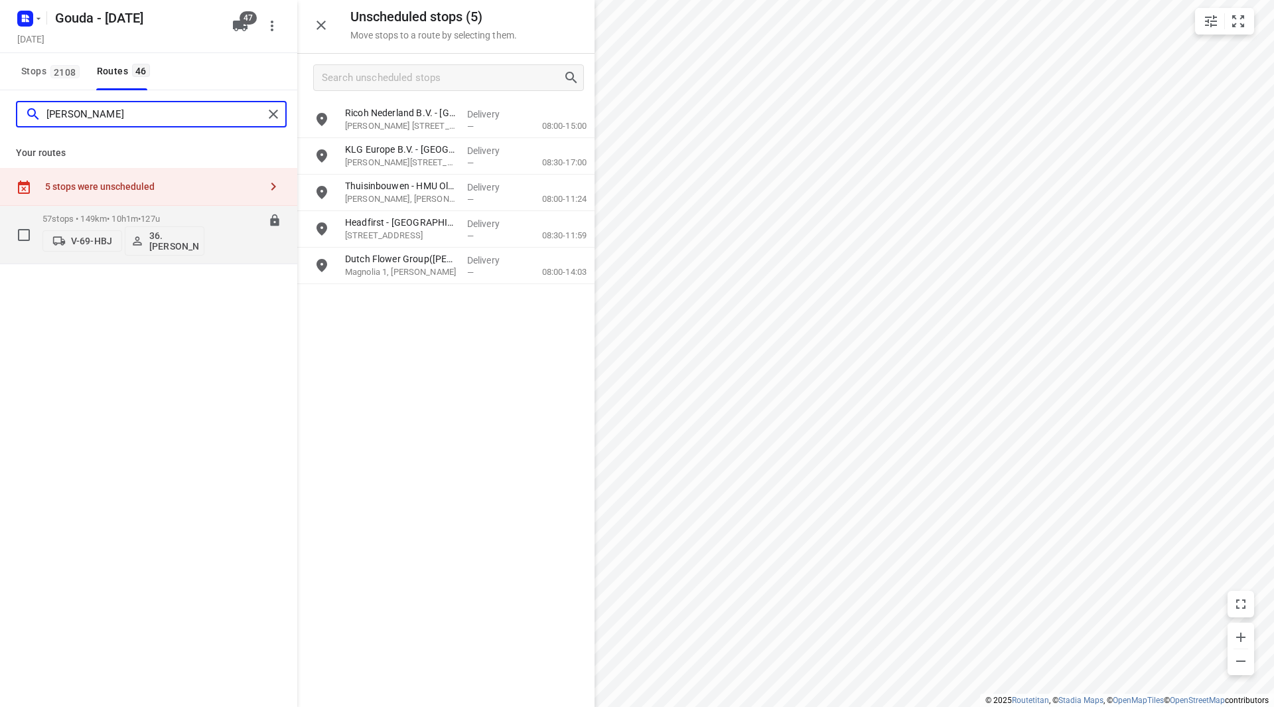
type input "jeff"
click at [169, 245] on p "36. [PERSON_NAME]" at bounding box center [173, 240] width 49 height 21
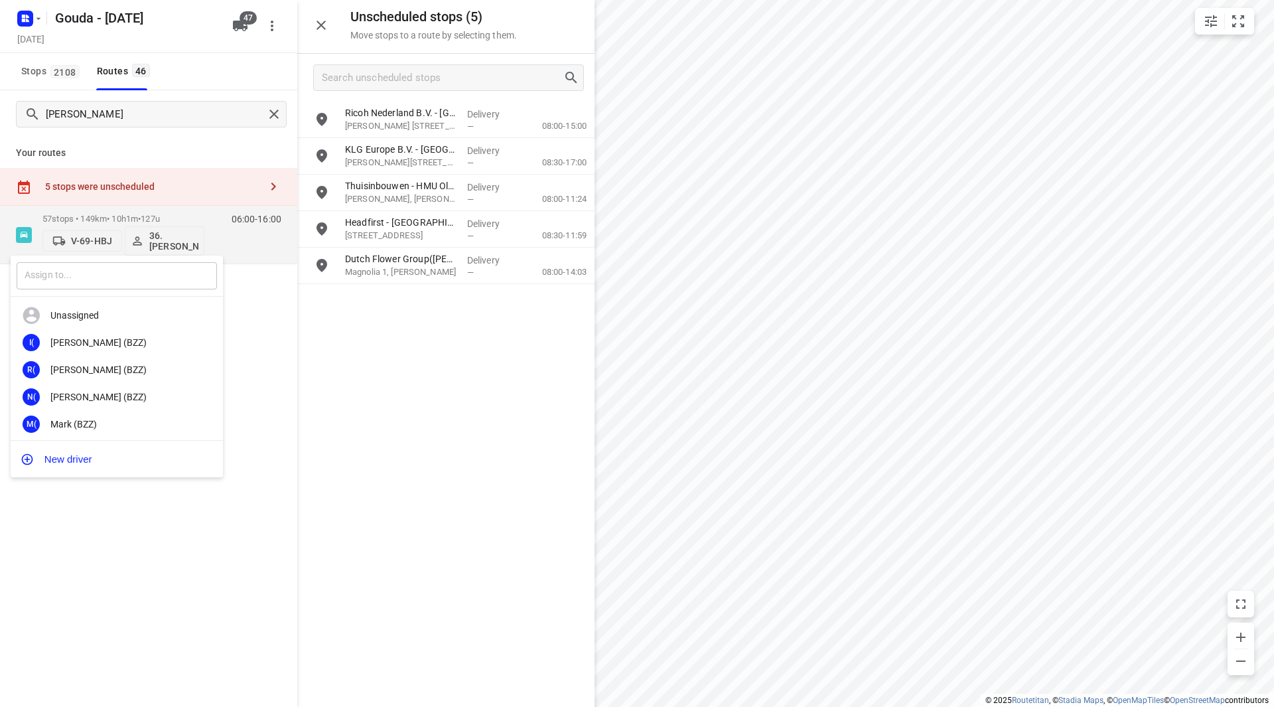
click at [149, 273] on input "text" at bounding box center [117, 275] width 200 height 27
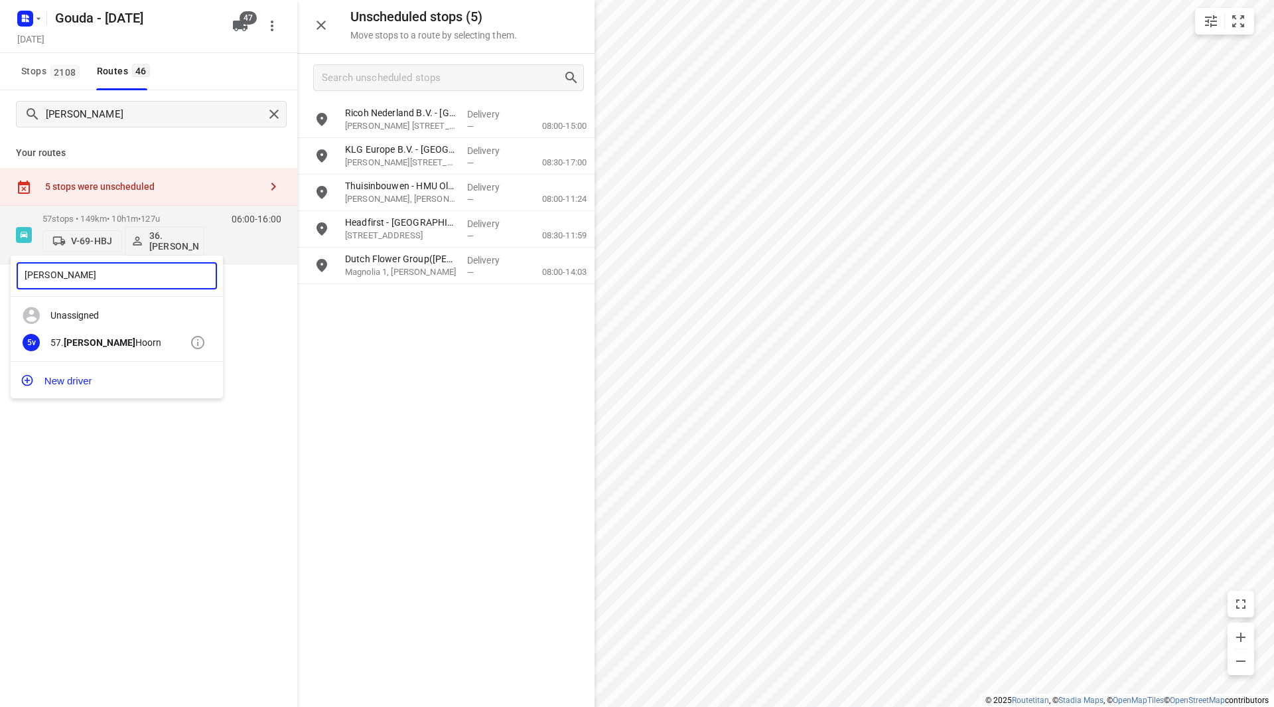
type input "patrick van"
click at [137, 342] on div "57. Patrick van Hoorn" at bounding box center [119, 342] width 139 height 11
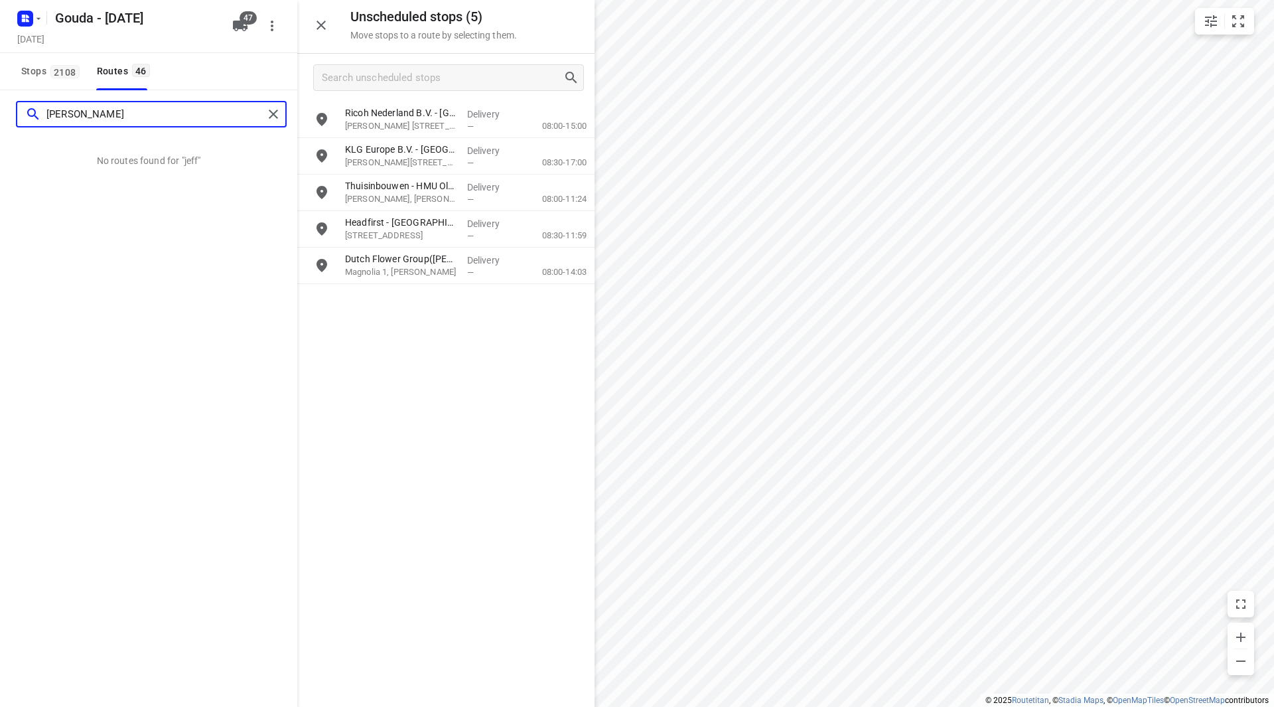
drag, startPoint x: 84, startPoint y: 119, endPoint x: 23, endPoint y: 111, distance: 62.2
click at [23, 111] on div "jeff" at bounding box center [140, 114] width 246 height 21
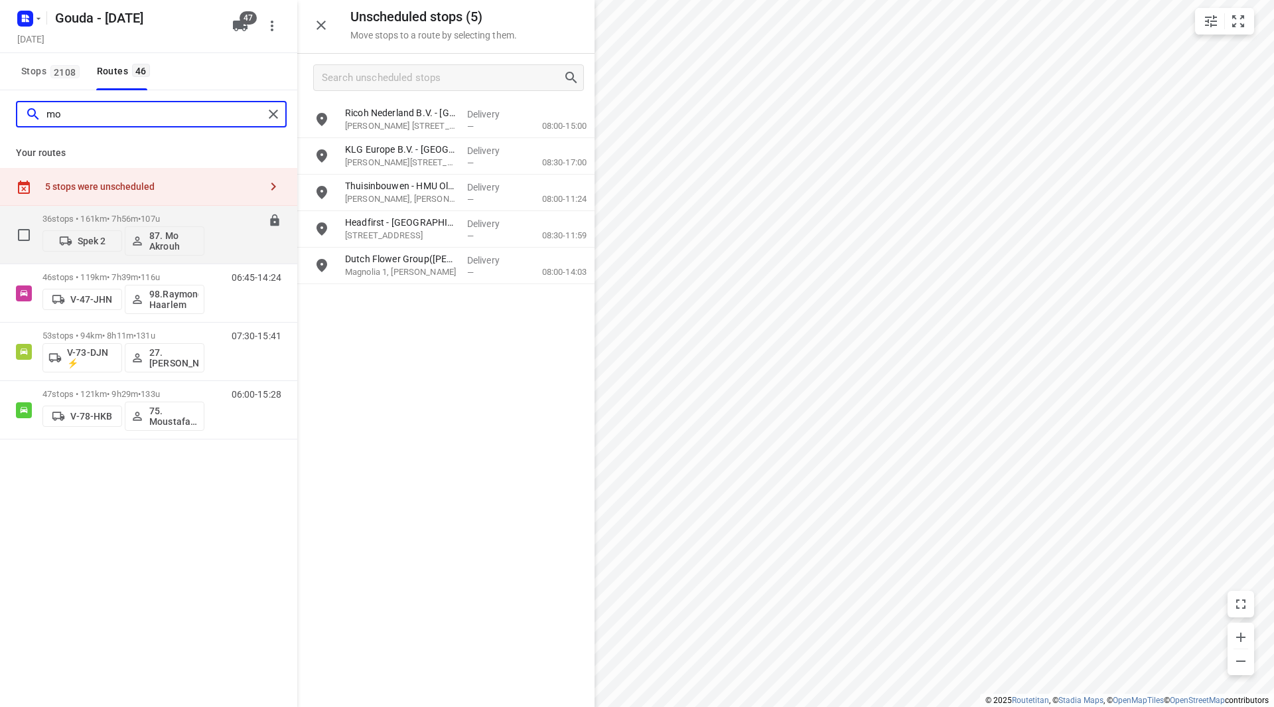
type input "mo"
click at [178, 245] on p "87. Mo Akrouh" at bounding box center [173, 240] width 49 height 21
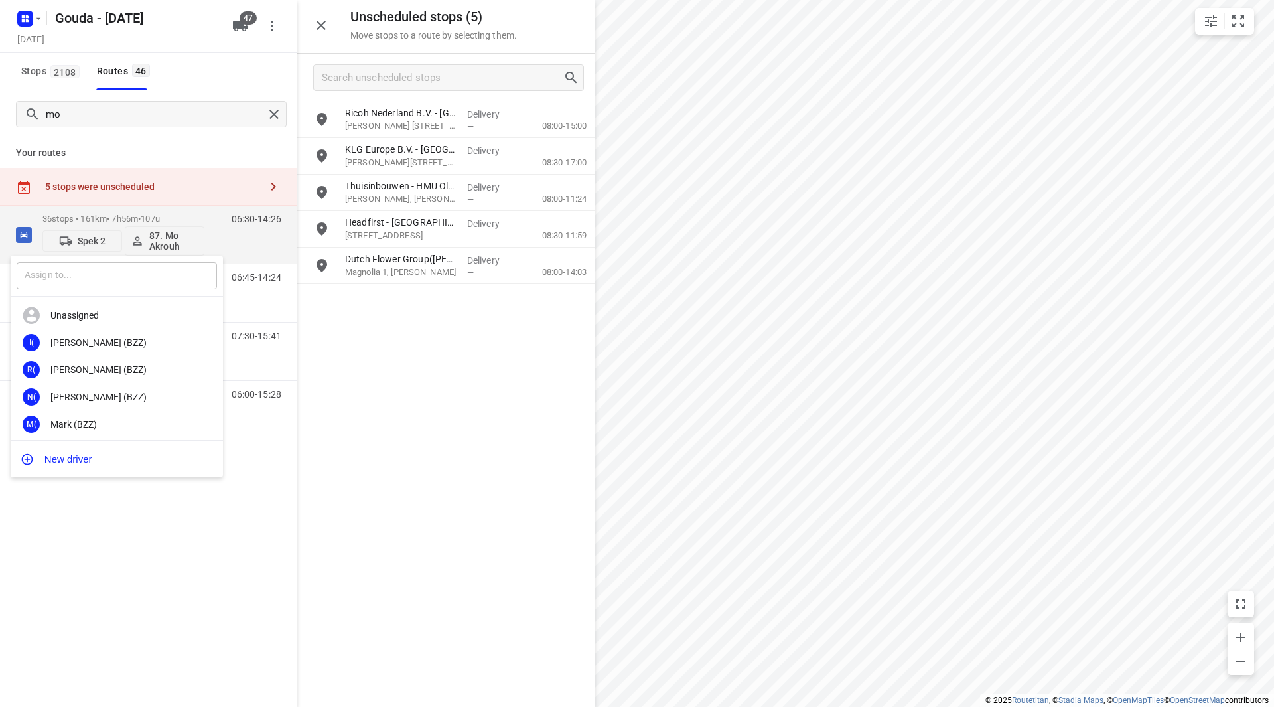
click at [135, 270] on input "text" at bounding box center [117, 275] width 200 height 27
type input "carl"
click at [108, 392] on div "9. Carl de Wild" at bounding box center [119, 397] width 139 height 11
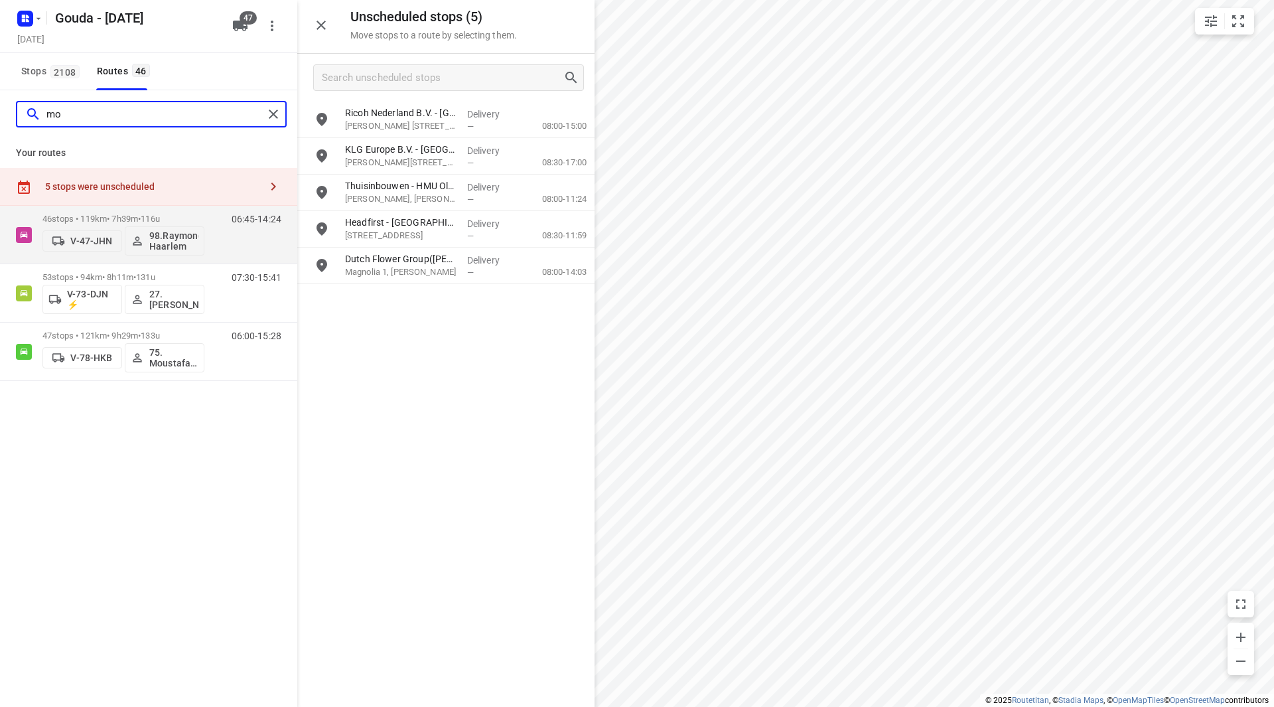
drag, startPoint x: 86, startPoint y: 120, endPoint x: 18, endPoint y: 117, distance: 68.4
click at [18, 117] on div "mo" at bounding box center [140, 114] width 246 height 21
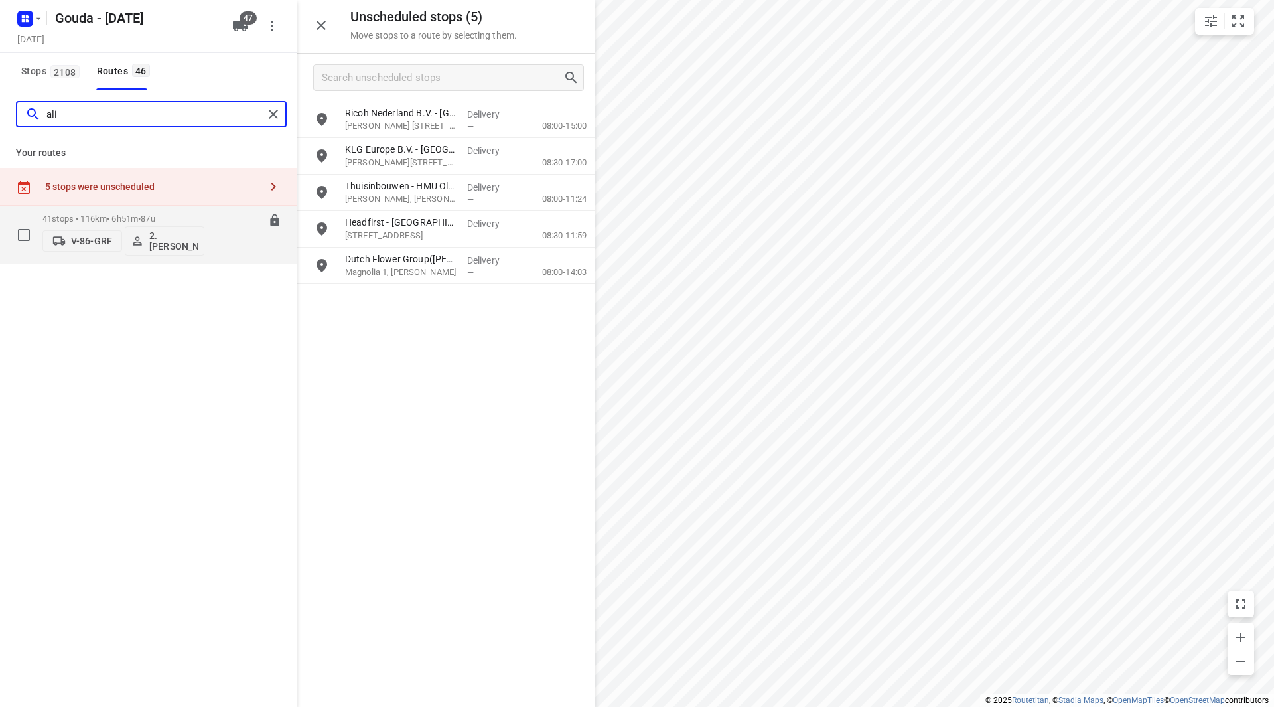
type input "ali"
click at [158, 240] on p "2. [PERSON_NAME]" at bounding box center [173, 240] width 49 height 21
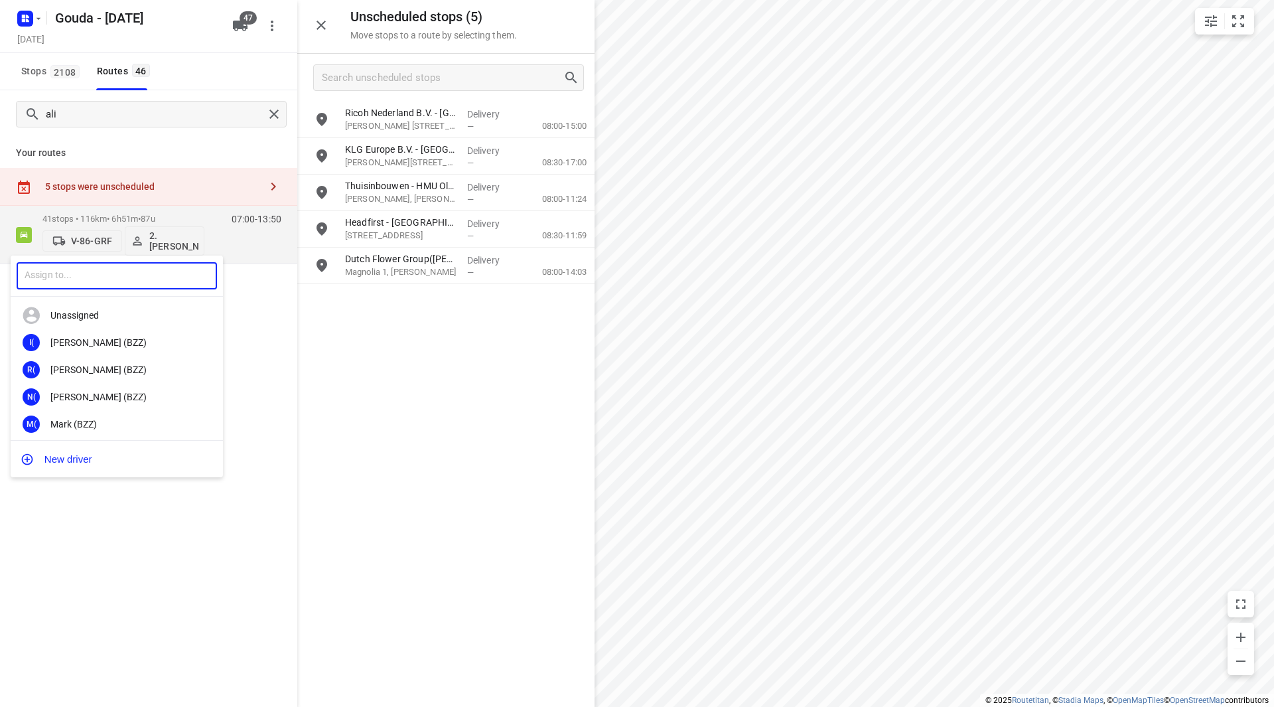
click at [117, 271] on input "text" at bounding box center [117, 275] width 200 height 27
type input "peter st"
click at [137, 346] on div "60. Peter St uurman" at bounding box center [119, 342] width 139 height 11
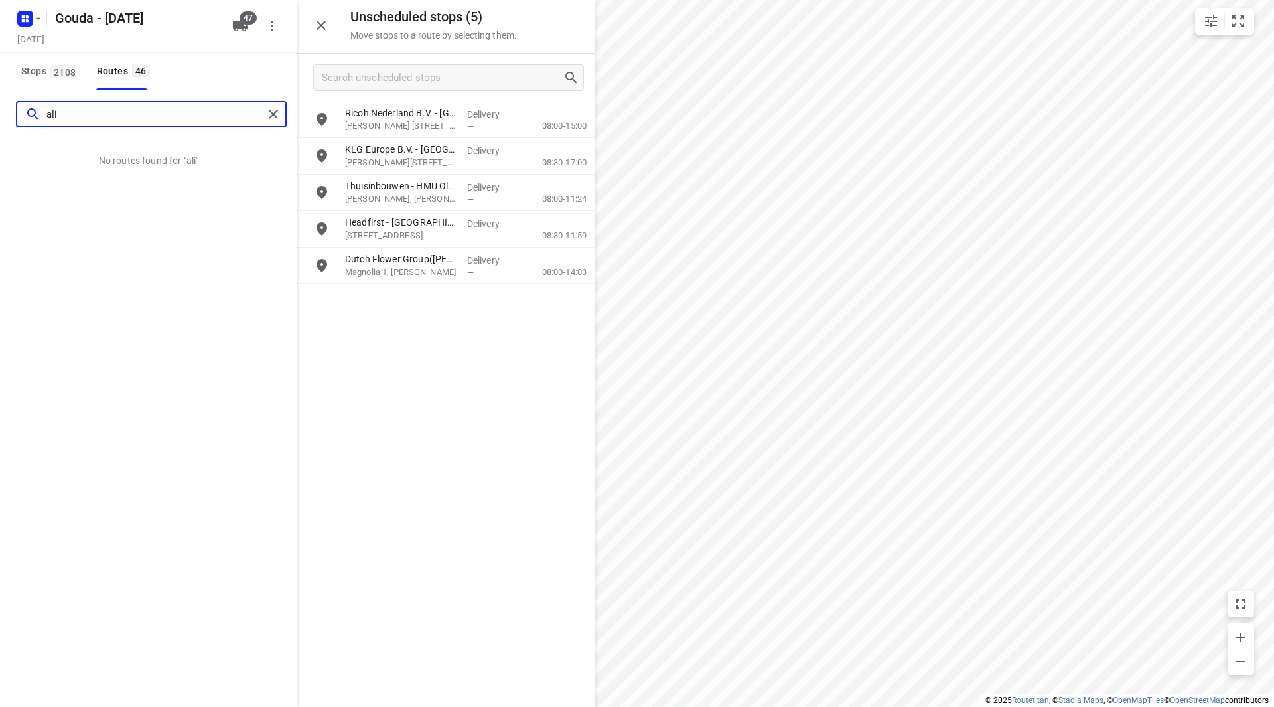
drag, startPoint x: 68, startPoint y: 114, endPoint x: 25, endPoint y: 117, distance: 43.2
click at [25, 117] on div "ali" at bounding box center [144, 114] width 238 height 21
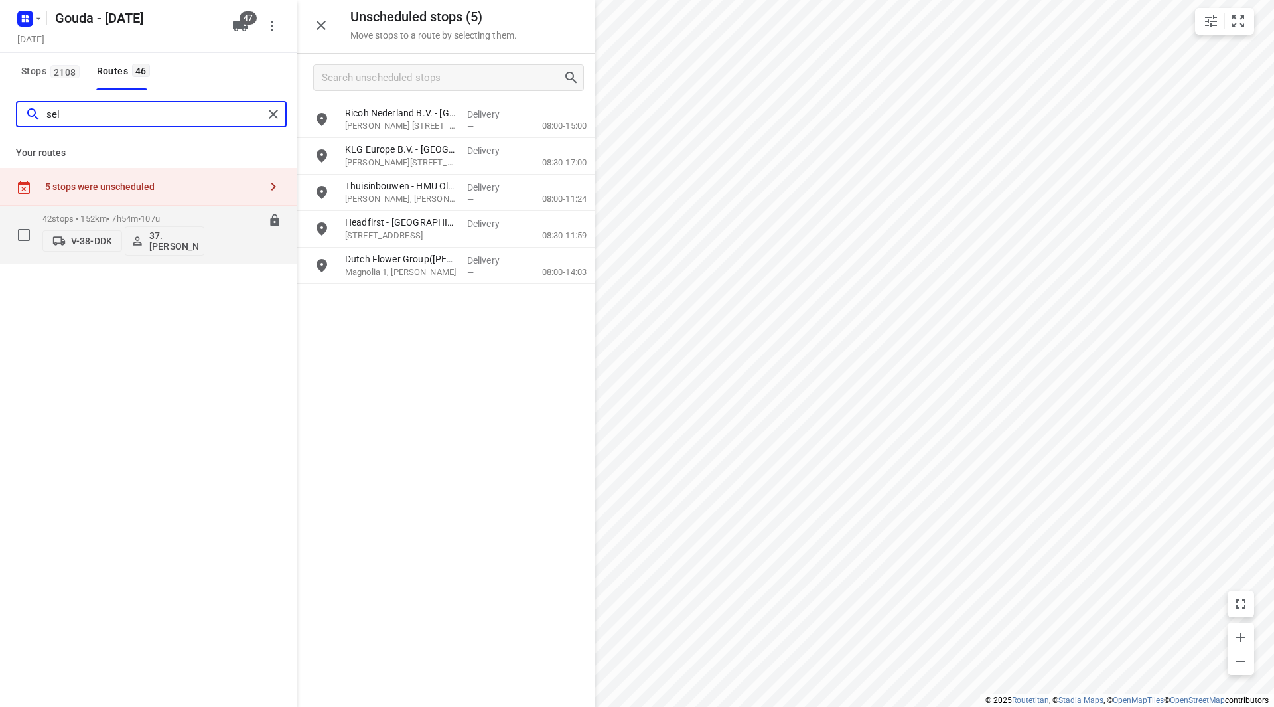
type input "sel"
click at [173, 244] on p "37.Gursel Sonmez" at bounding box center [173, 240] width 49 height 21
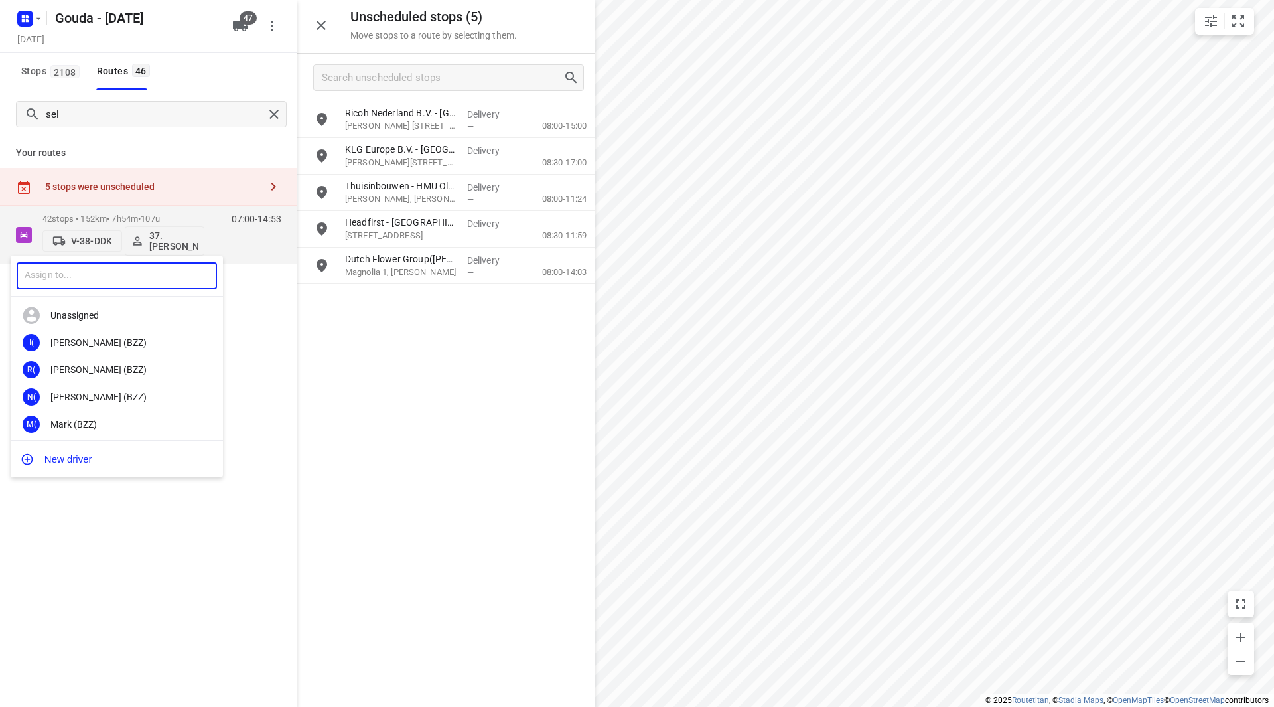
click at [118, 266] on input "text" at bounding box center [117, 275] width 200 height 27
type input "alicia"
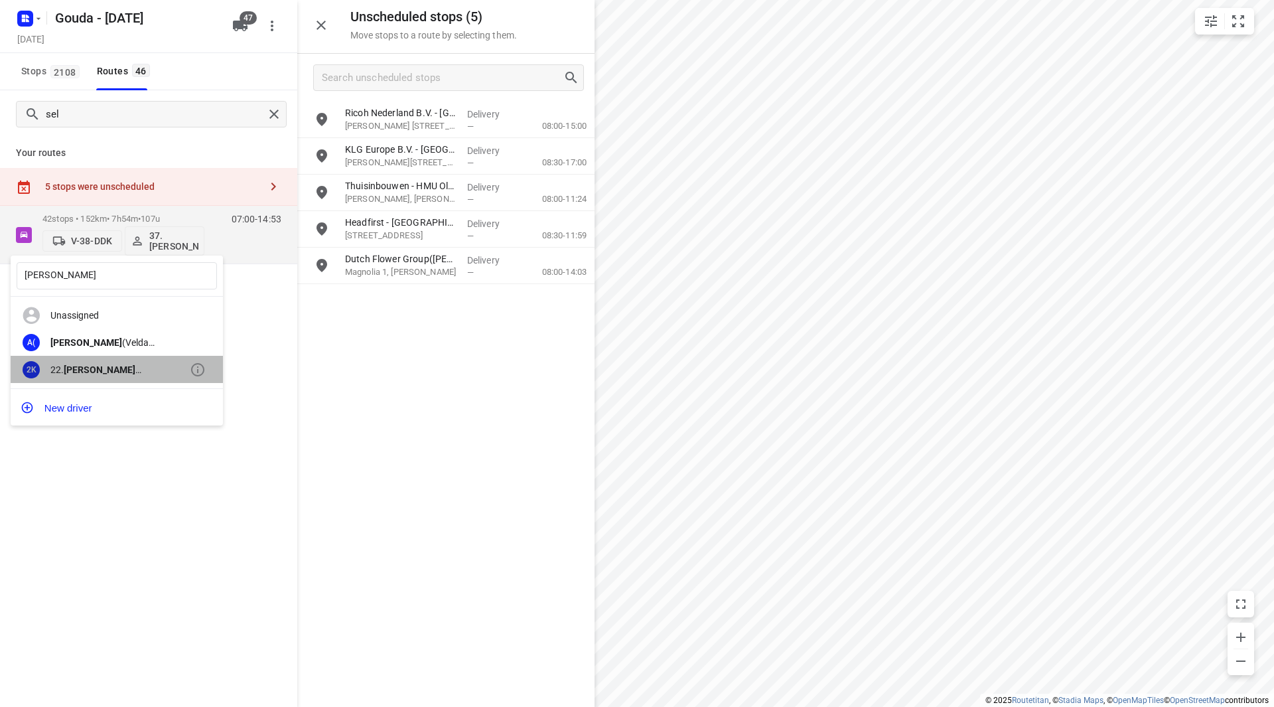
click at [108, 368] on div "22. Alicia Kramer" at bounding box center [119, 369] width 139 height 11
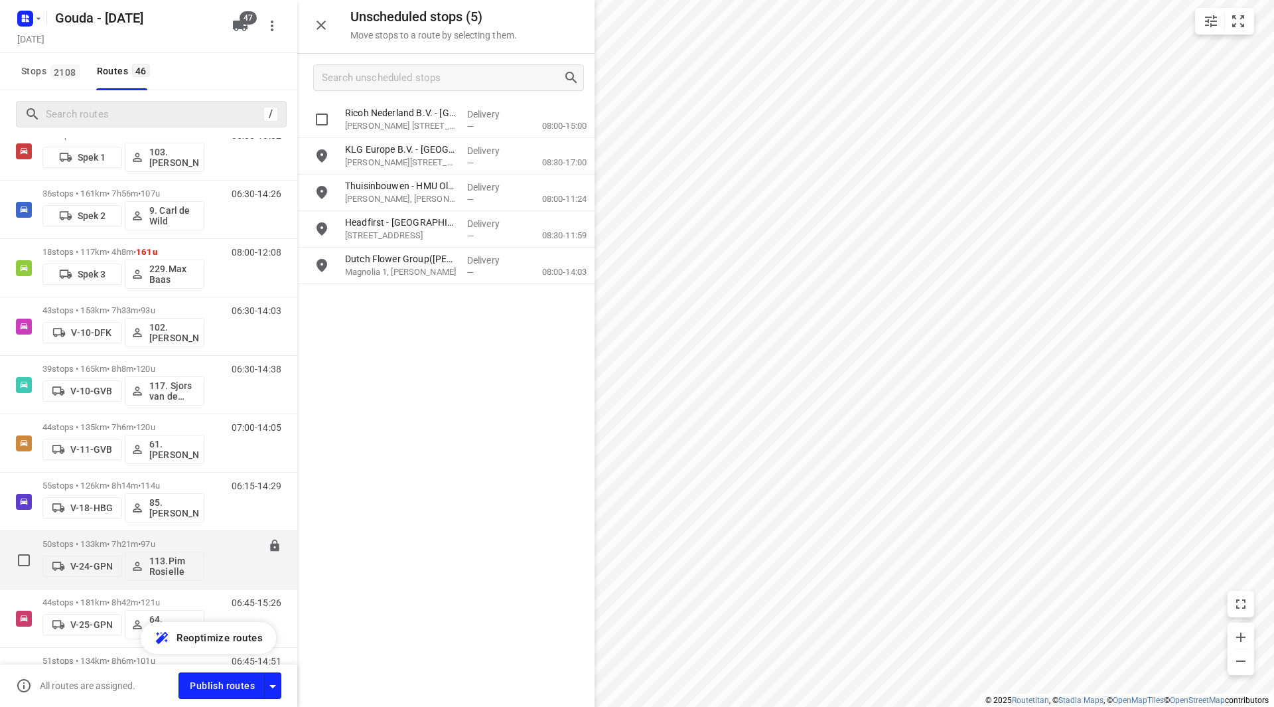
scroll to position [199, 0]
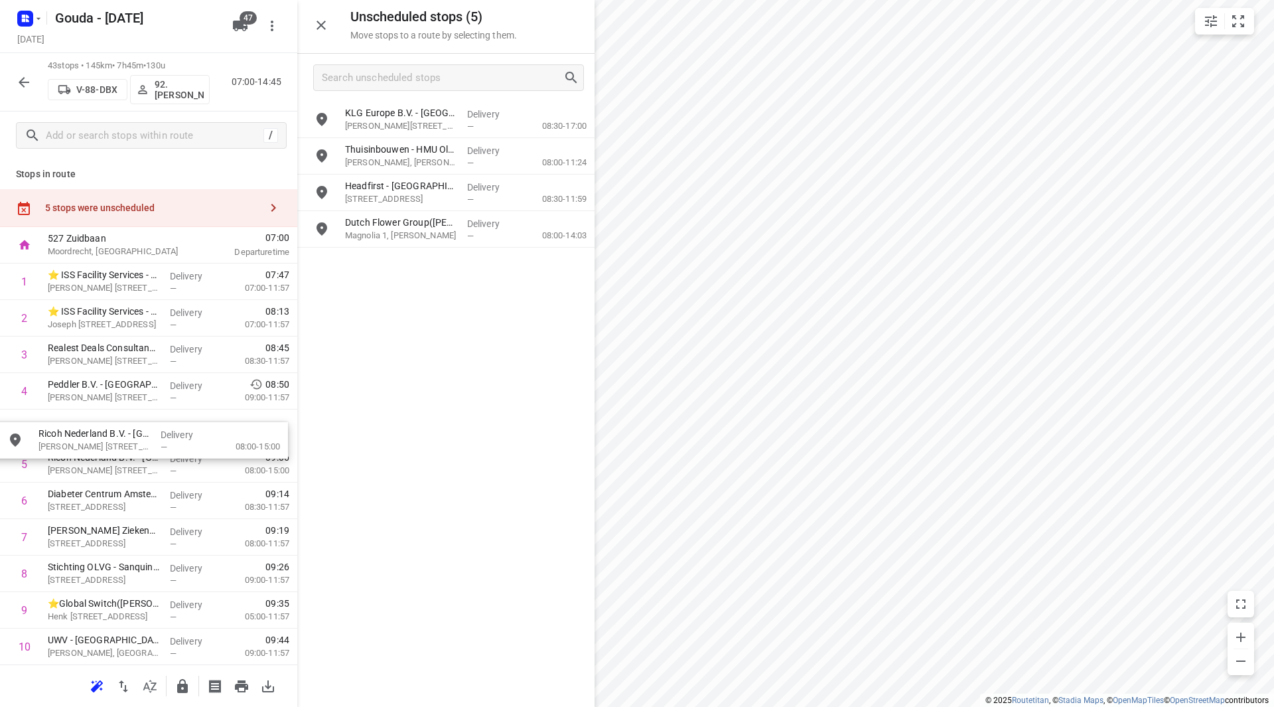
drag, startPoint x: 409, startPoint y: 123, endPoint x: 98, endPoint y: 442, distance: 445.4
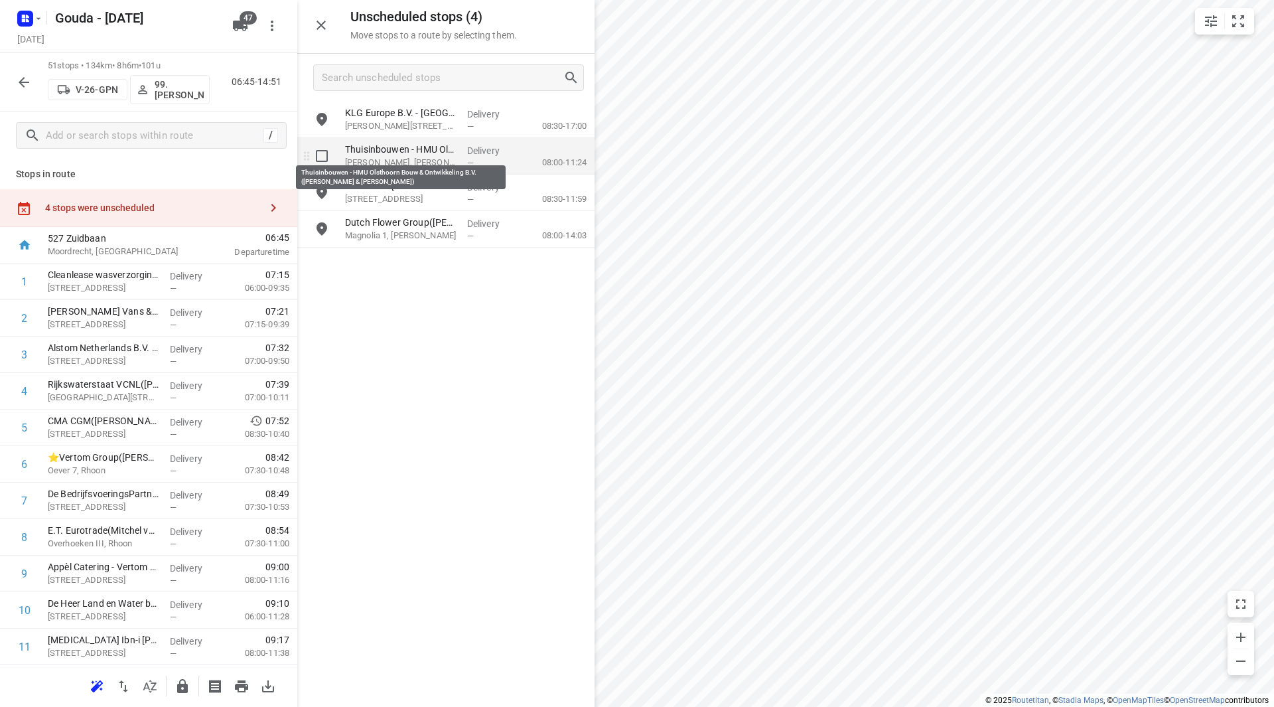
click at [390, 155] on div "KLG Europe B.V. - Rotterdam(Jelle Zoethout ) Abel Tasmanstraat 33, Rotterdam De…" at bounding box center [445, 176] width 297 height 148
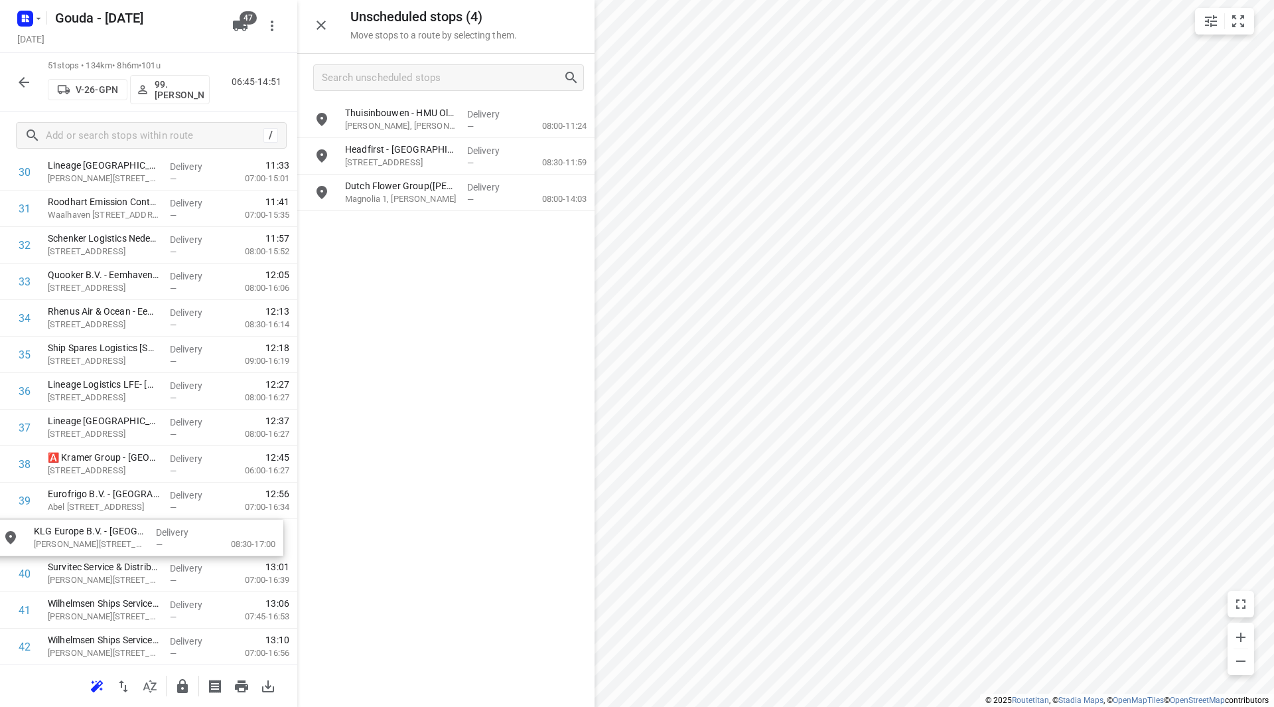
scroll to position [1173, 0]
drag, startPoint x: 398, startPoint y: 108, endPoint x: 77, endPoint y: 524, distance: 525.2
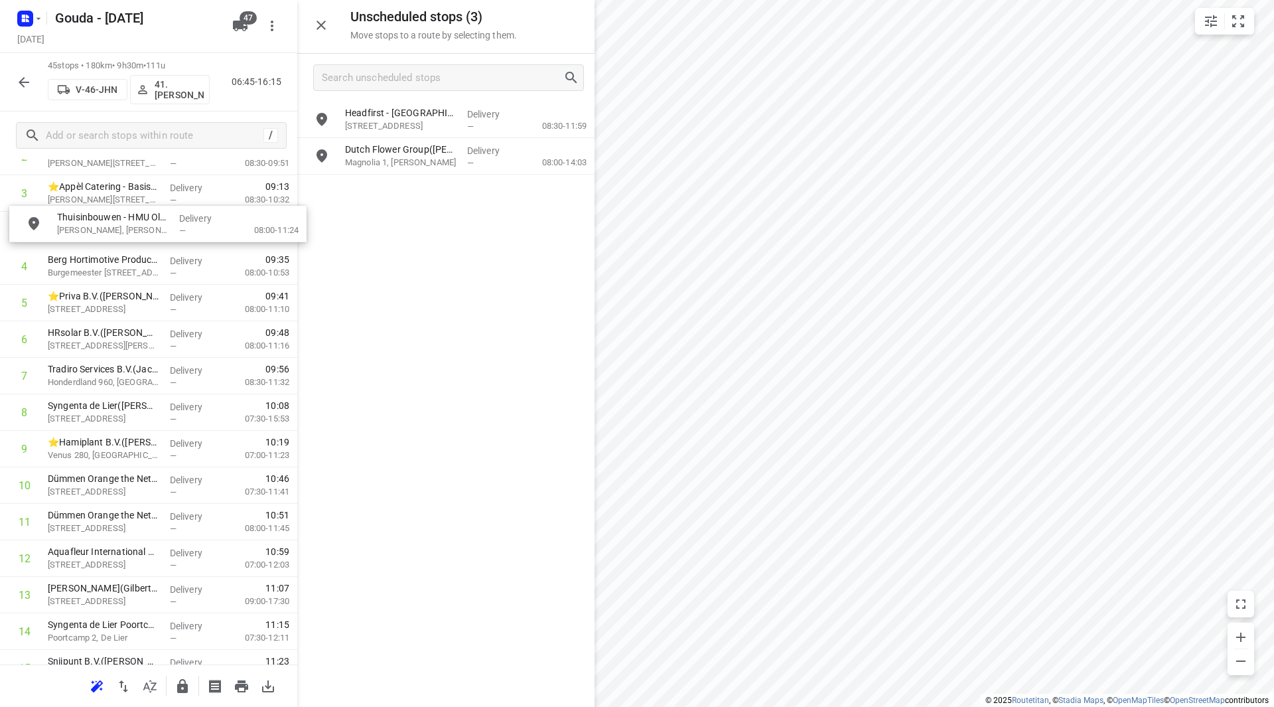
scroll to position [100, 0]
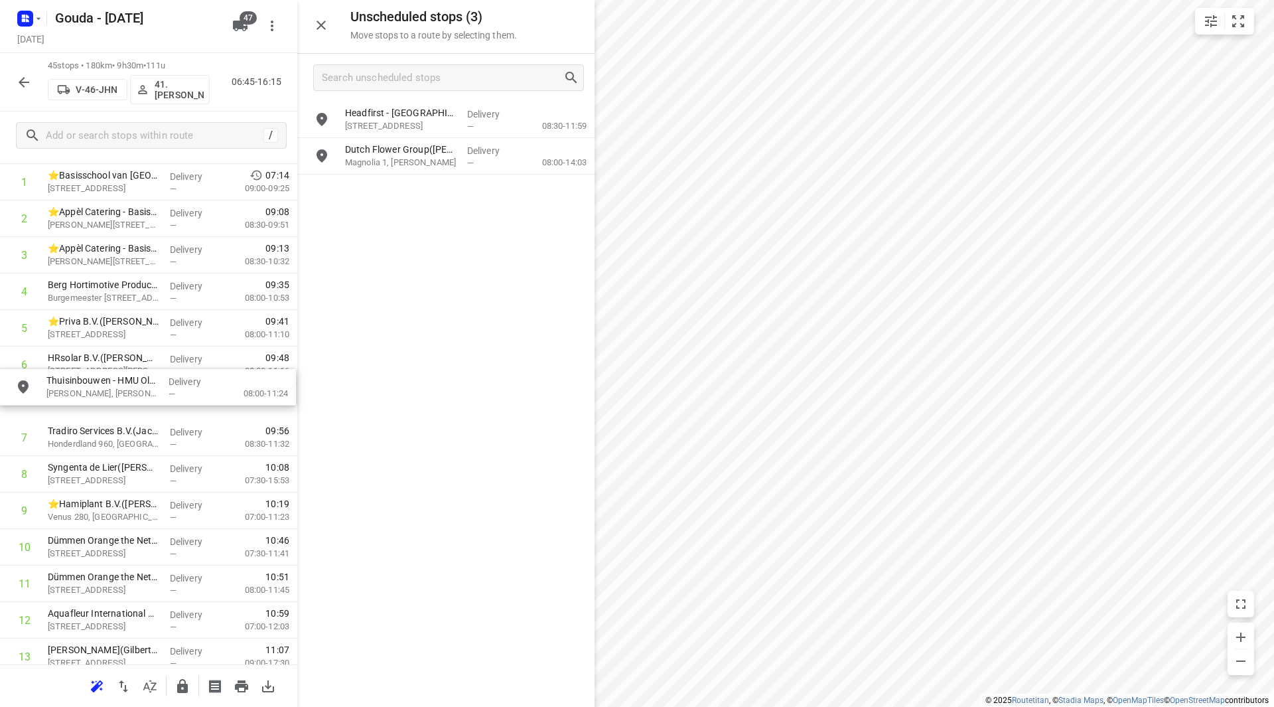
drag, startPoint x: 406, startPoint y: 113, endPoint x: 101, endPoint y: 383, distance: 407.6
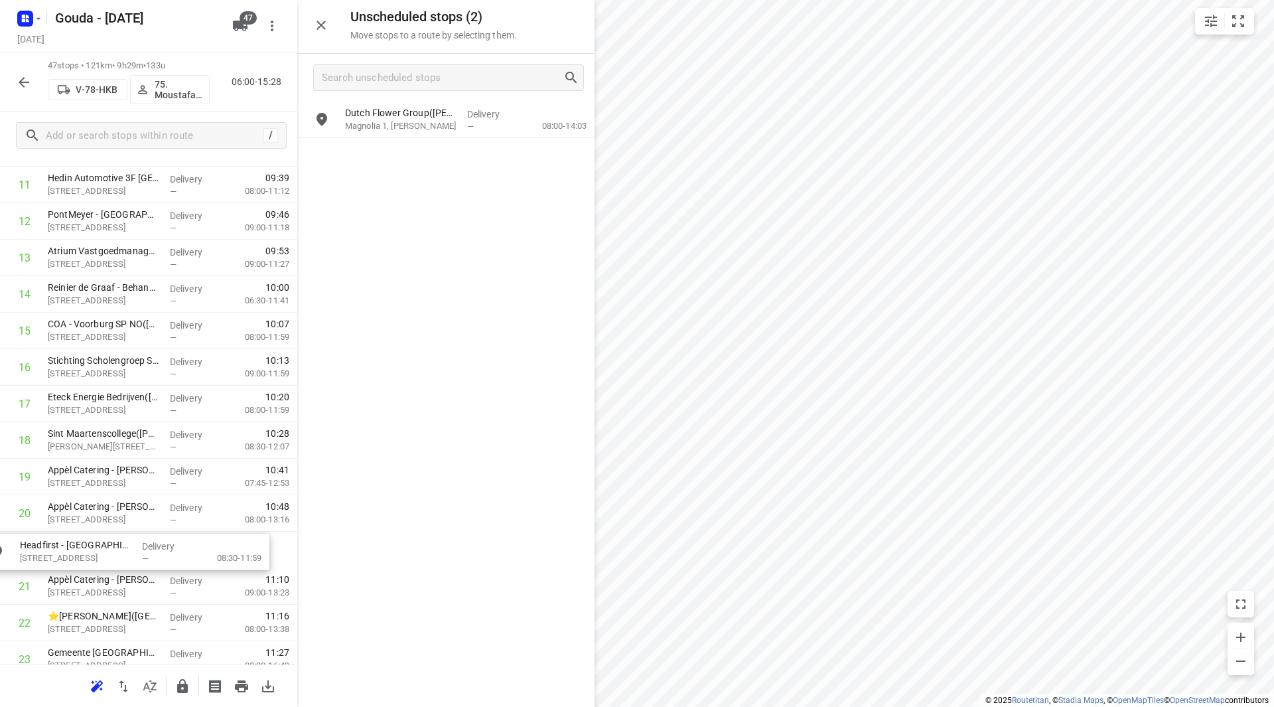
scroll to position [465, 0]
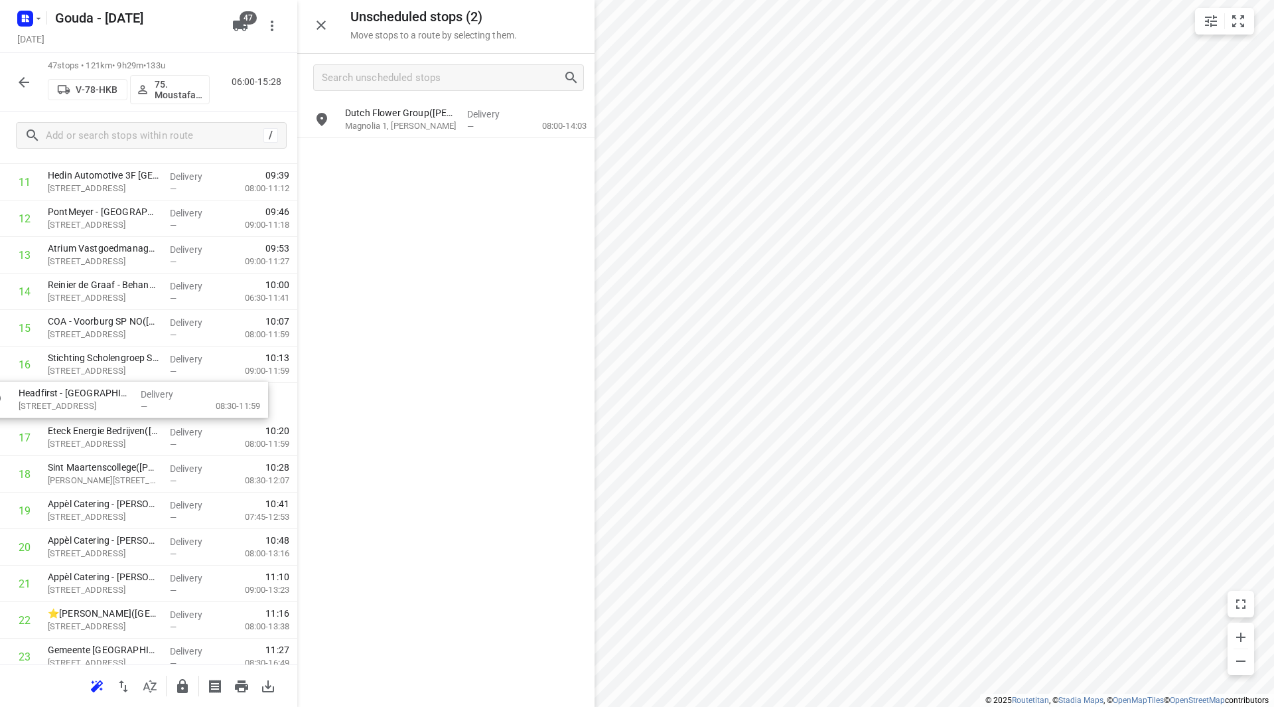
drag, startPoint x: 429, startPoint y: 119, endPoint x: 88, endPoint y: 400, distance: 440.8
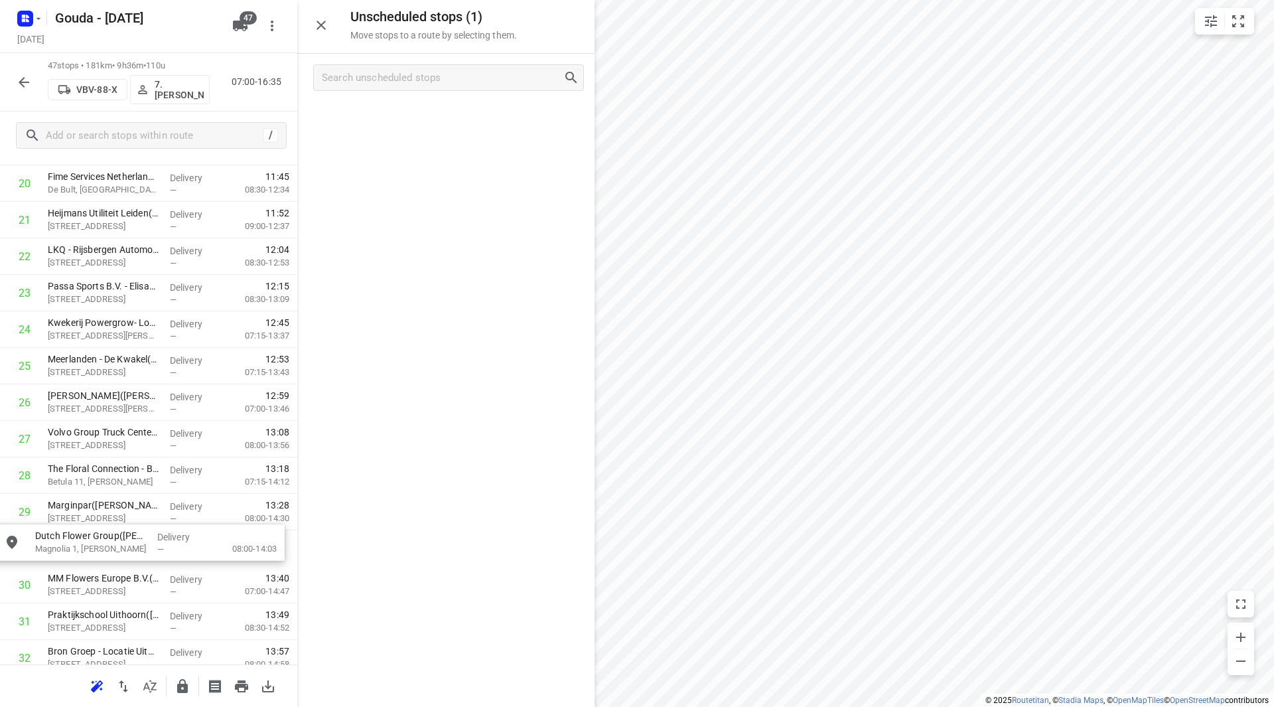
scroll to position [798, 0]
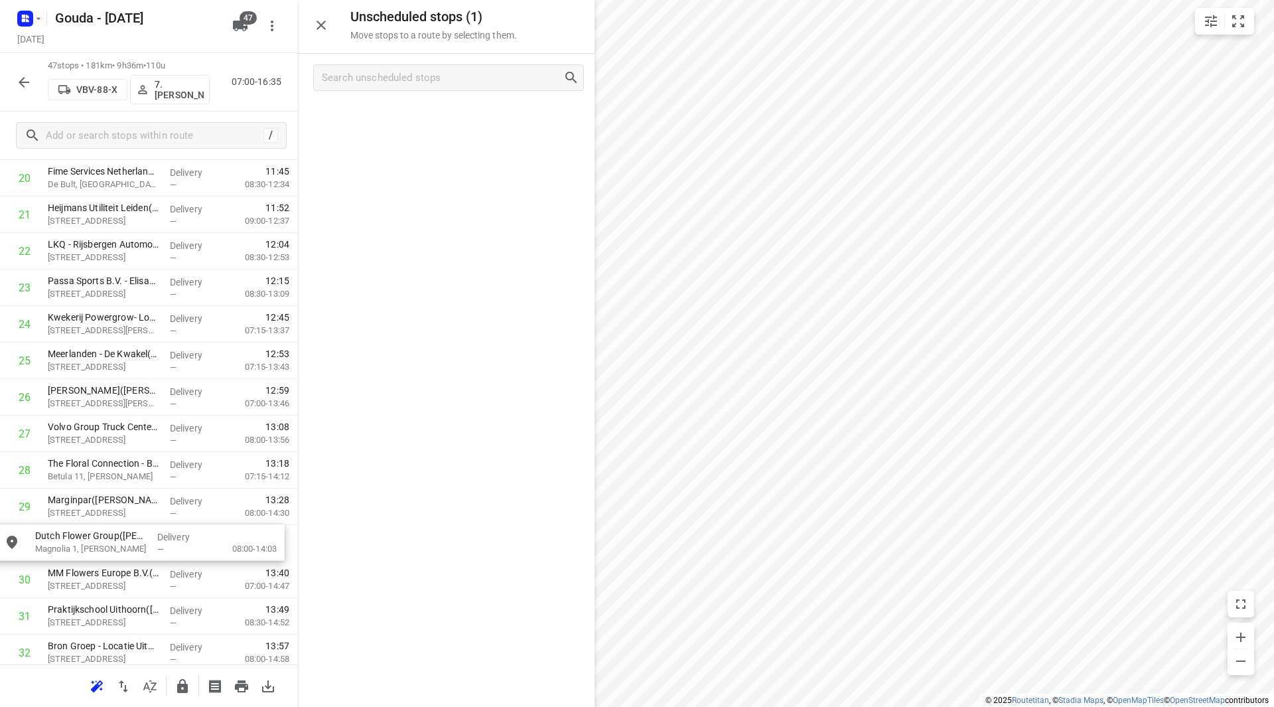
drag, startPoint x: 417, startPoint y: 116, endPoint x: 107, endPoint y: 543, distance: 527.4
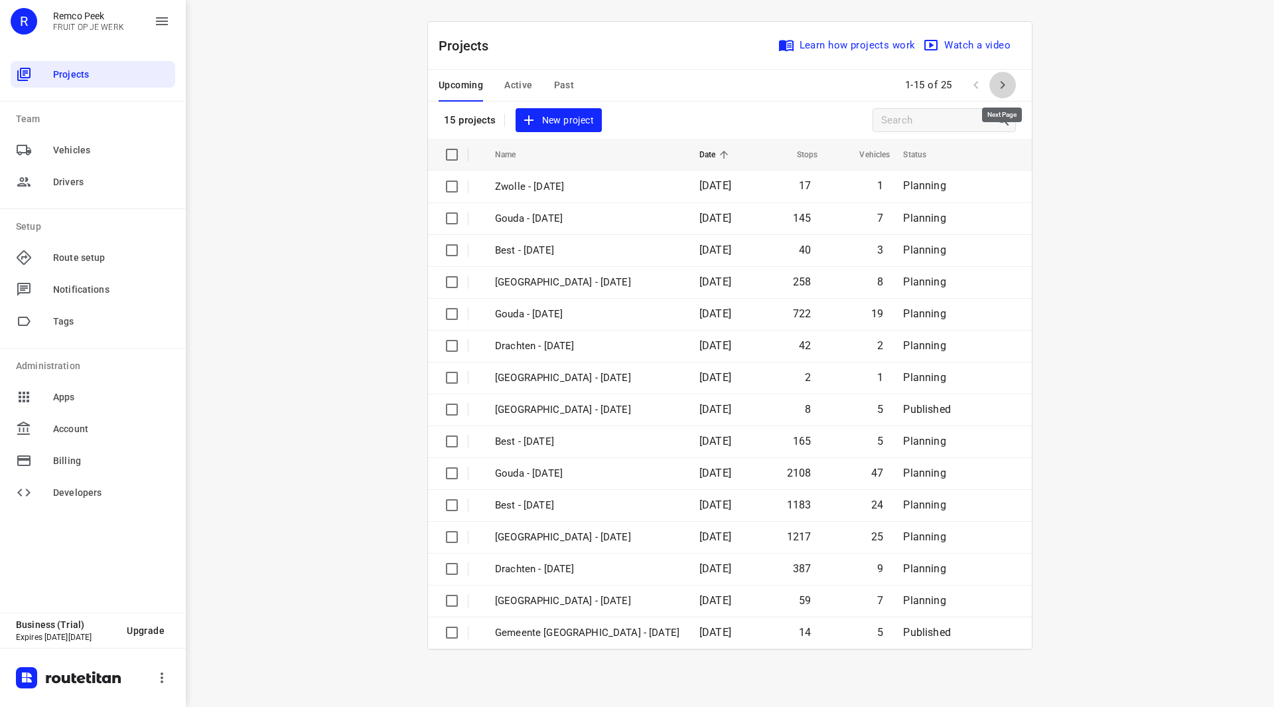
click at [1003, 87] on icon "button" at bounding box center [1003, 85] width 5 height 8
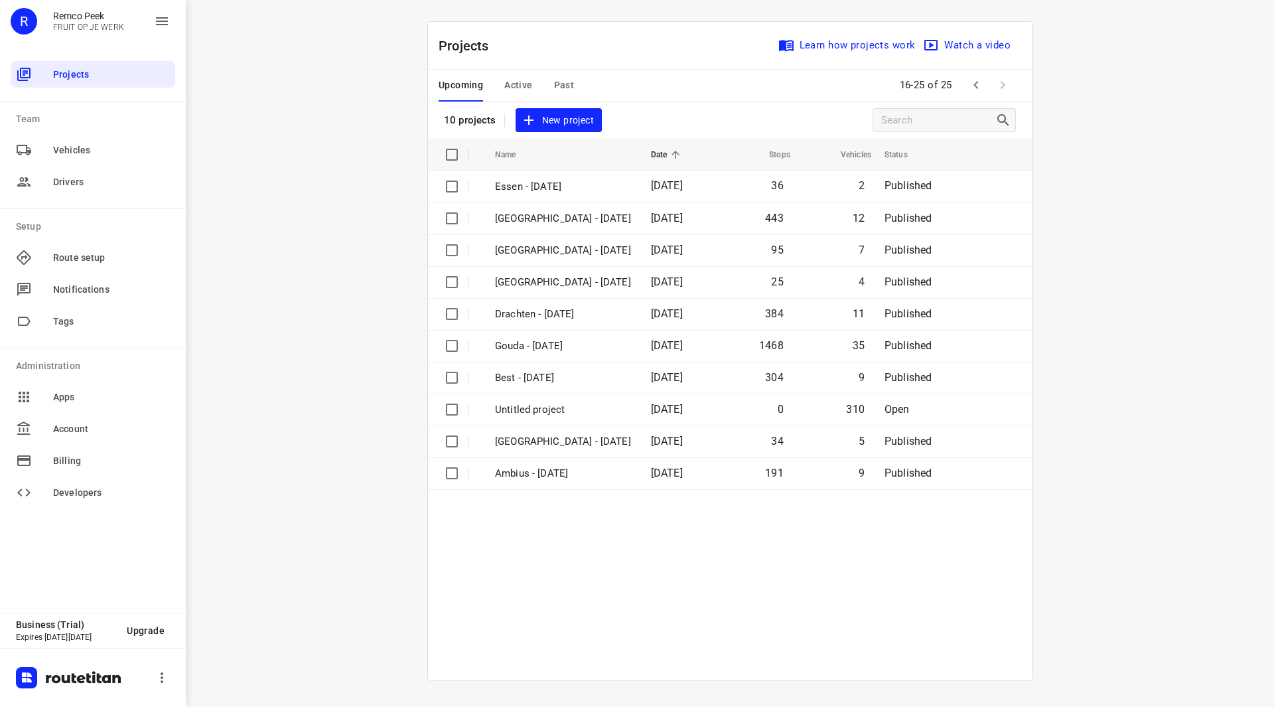
click at [520, 94] on button "Active" at bounding box center [518, 86] width 28 height 32
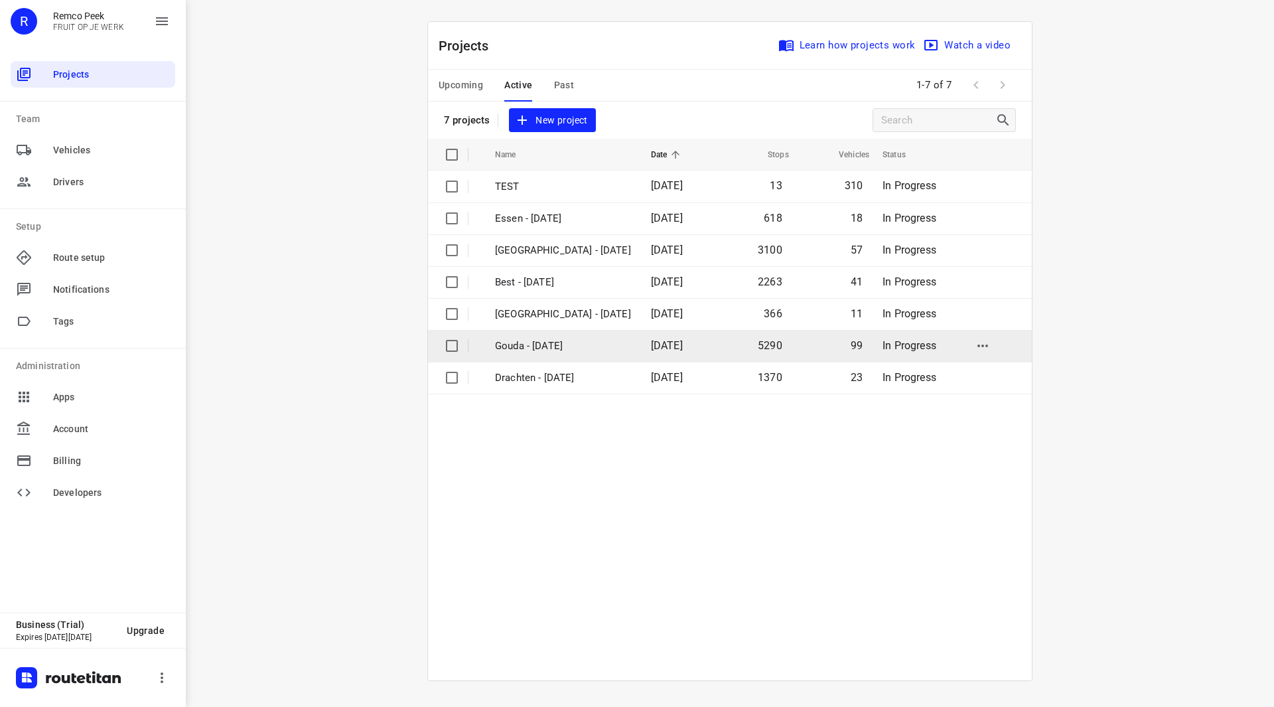
click at [540, 347] on p "Gouda - [DATE]" at bounding box center [563, 345] width 136 height 15
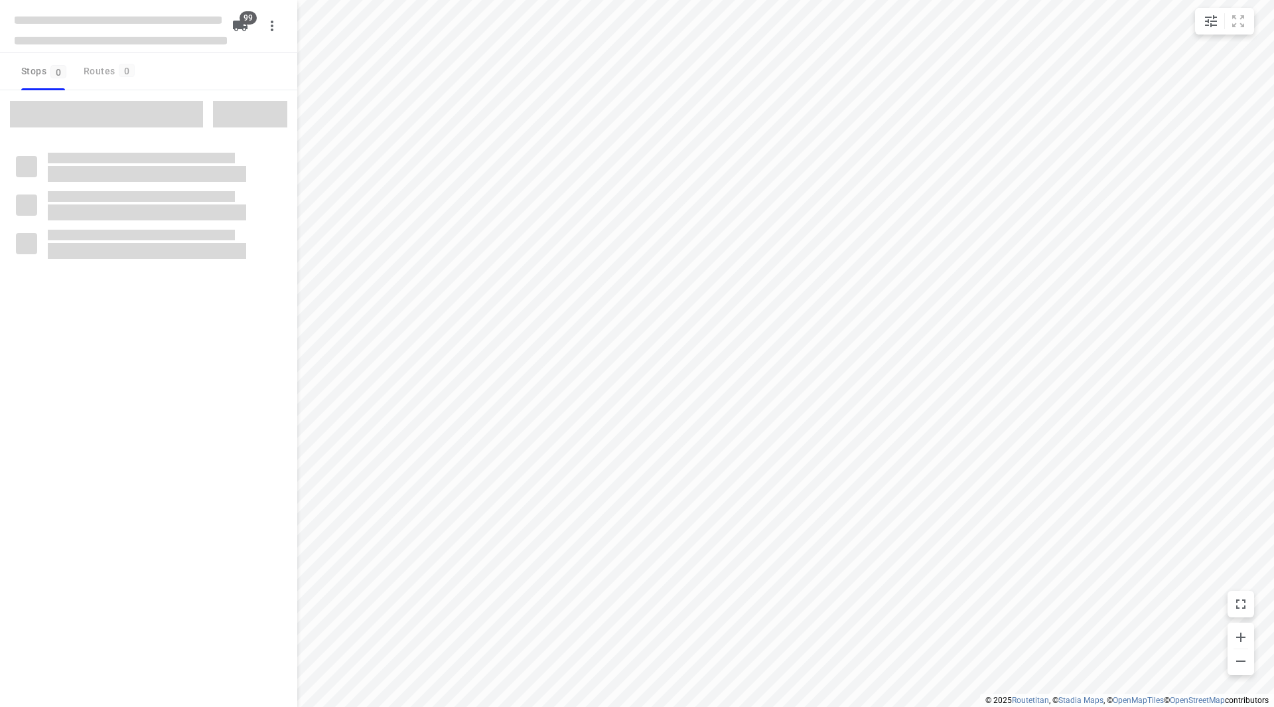
checkbox input "true"
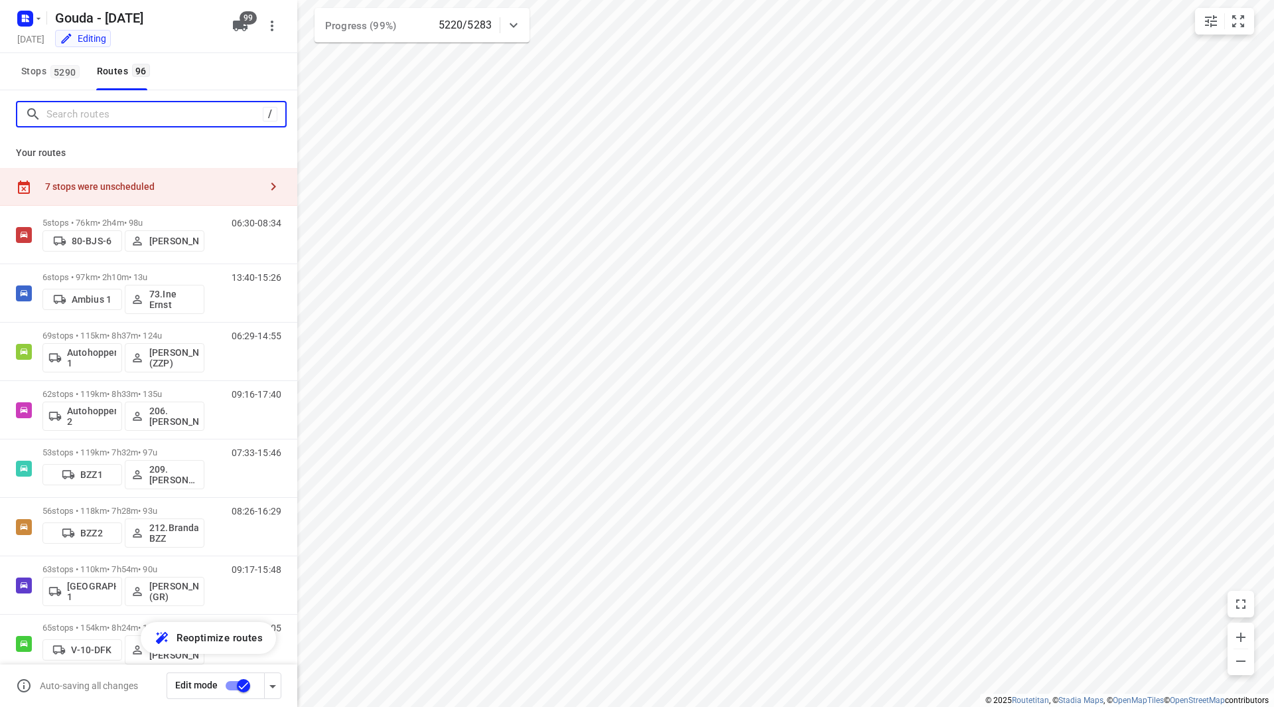
click at [119, 116] on input "Search routes" at bounding box center [154, 114] width 216 height 21
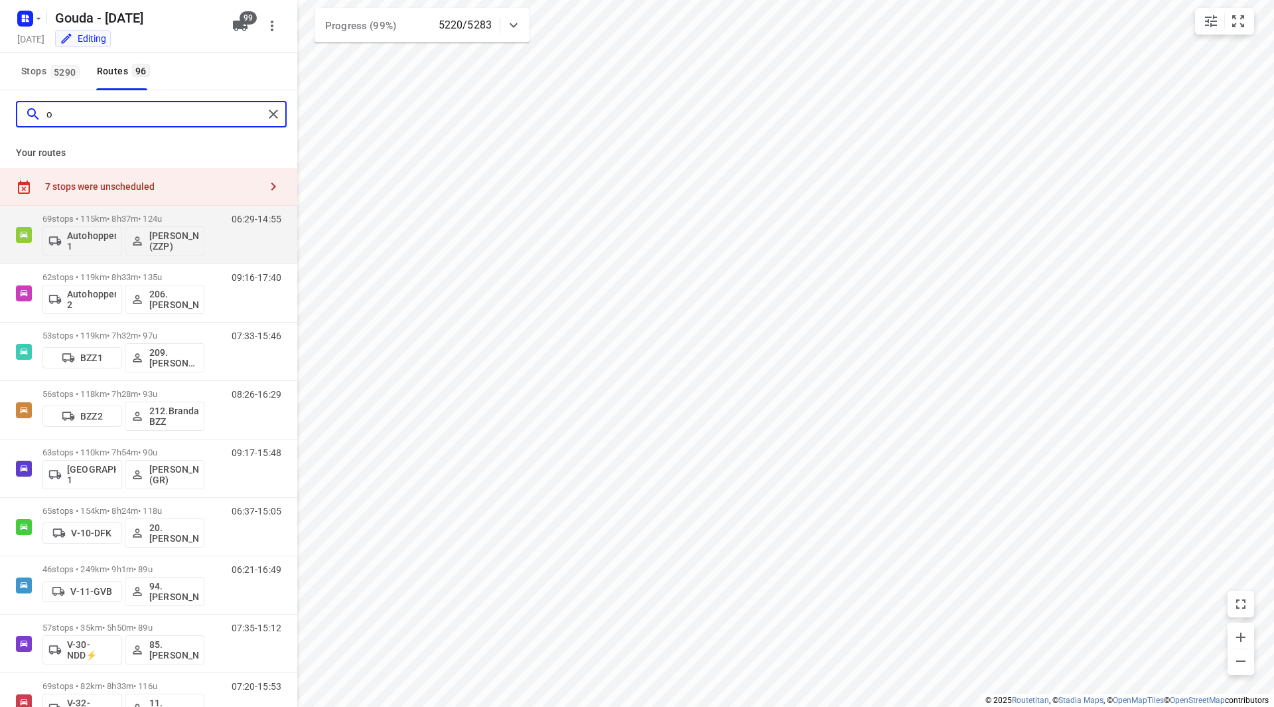
type input "o"
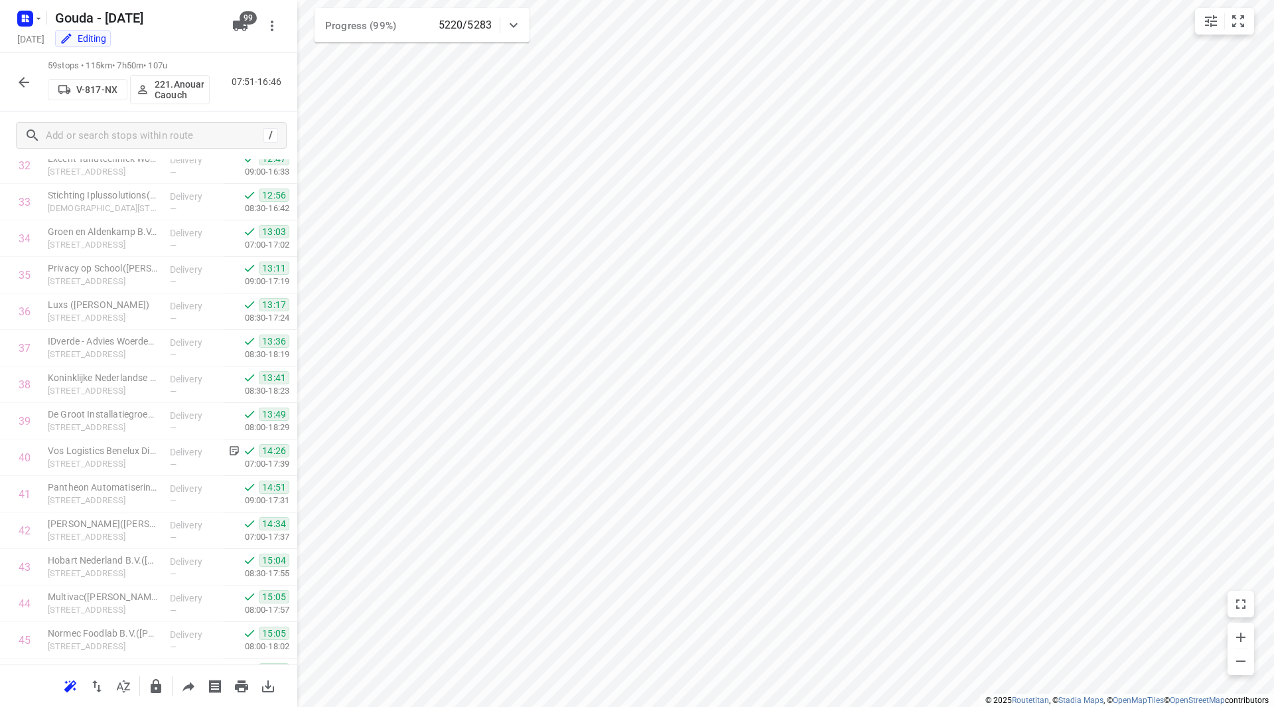
scroll to position [1251, 0]
click at [33, 19] on icon "button" at bounding box center [38, 18] width 11 height 11
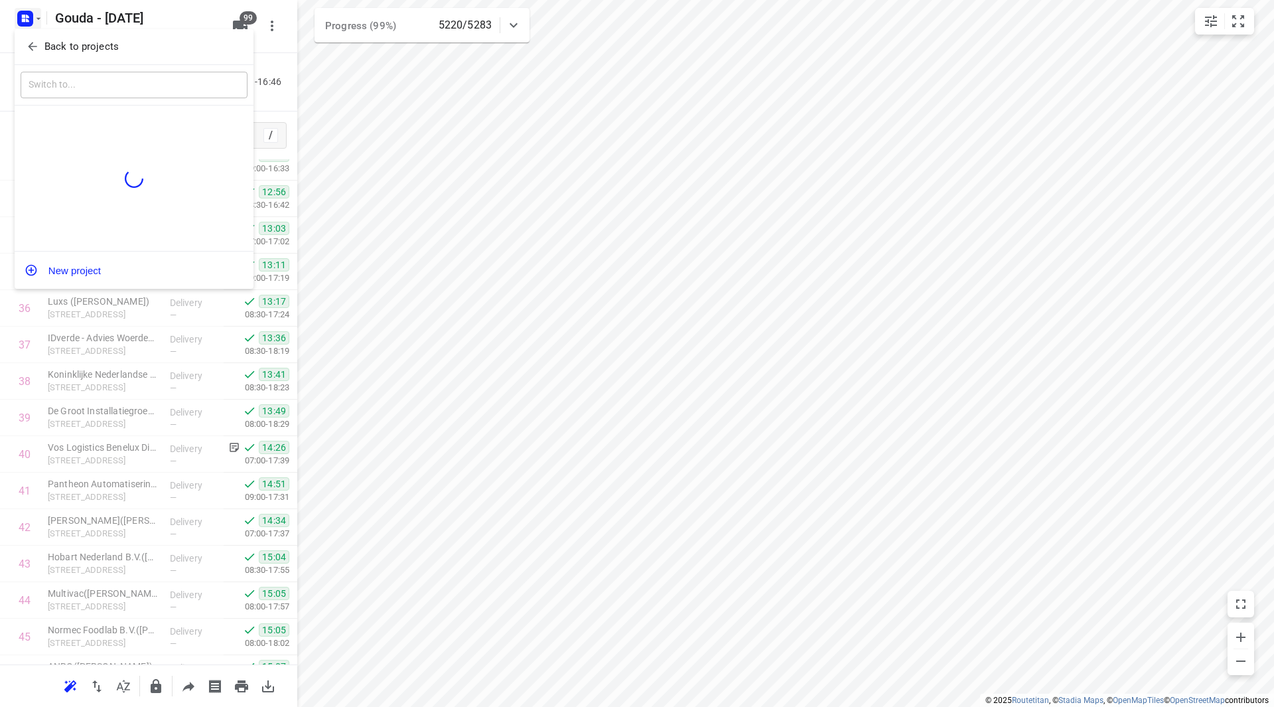
click at [46, 45] on p "Back to projects" at bounding box center [81, 46] width 74 height 15
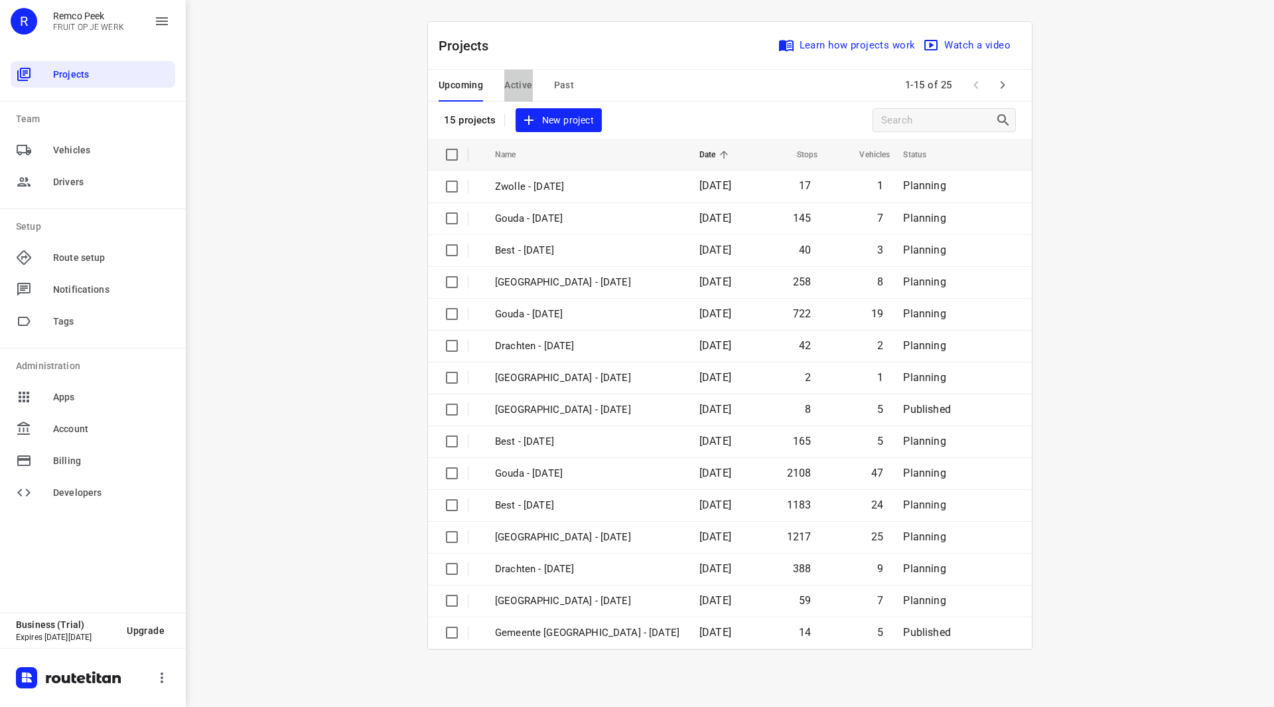
click at [521, 84] on span "Active" at bounding box center [518, 85] width 28 height 17
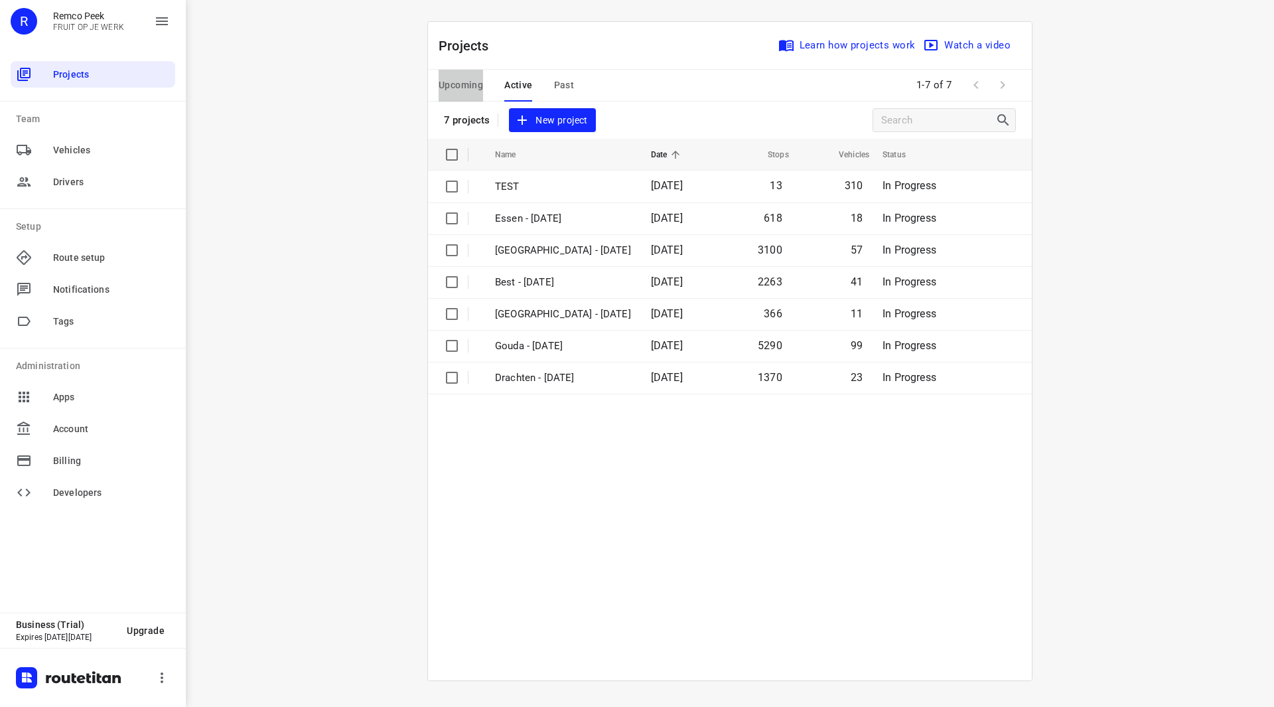
click at [473, 82] on span "Upcoming" at bounding box center [461, 85] width 44 height 17
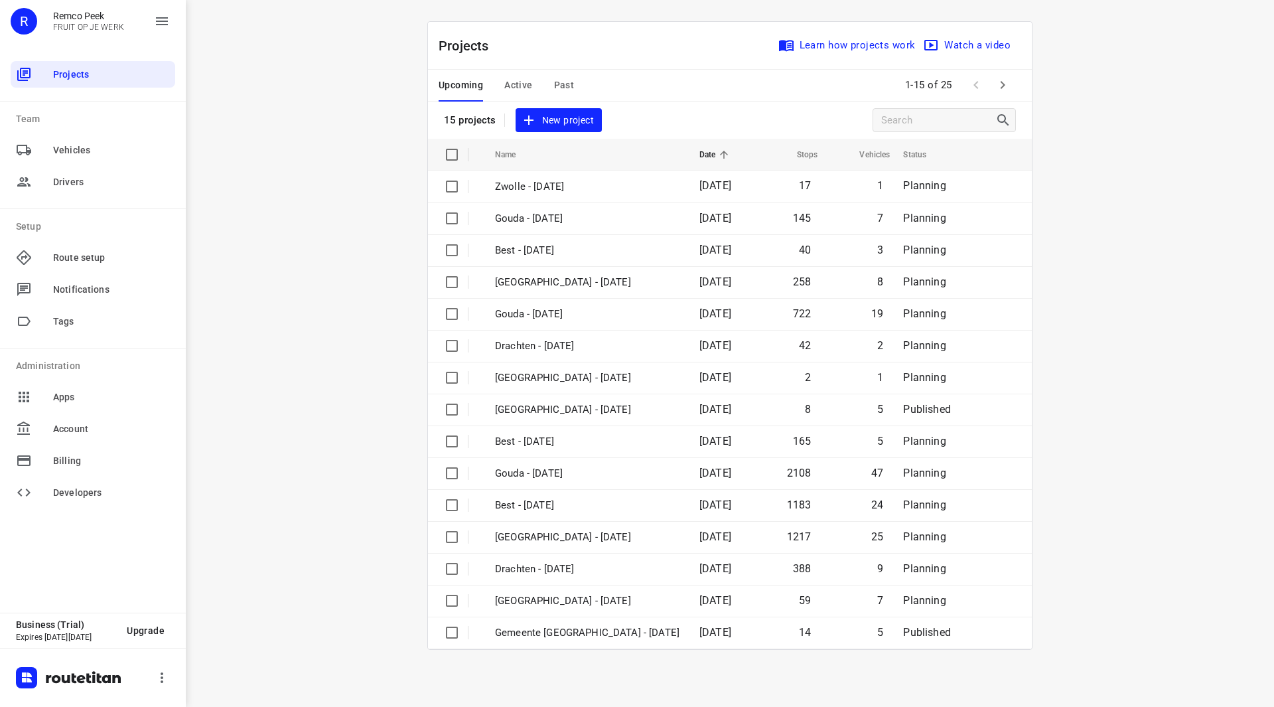
click at [516, 84] on span "Active" at bounding box center [518, 85] width 28 height 17
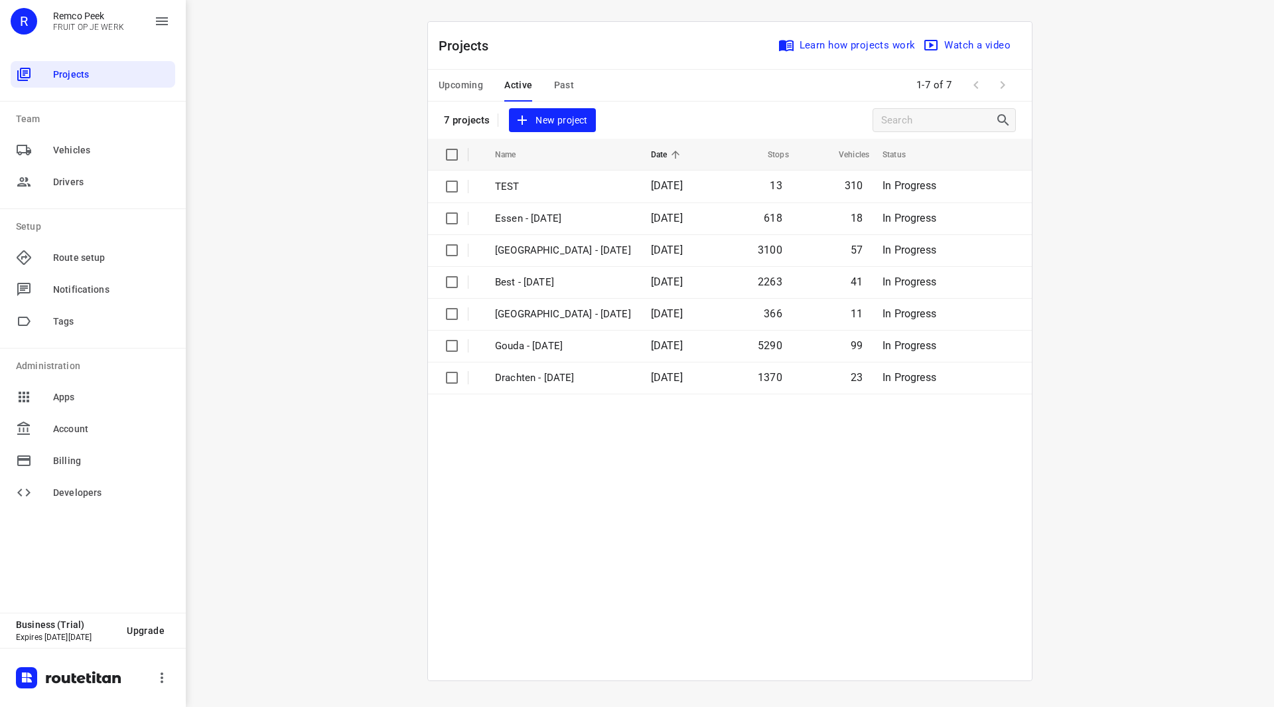
click at [453, 87] on span "Upcoming" at bounding box center [461, 85] width 44 height 17
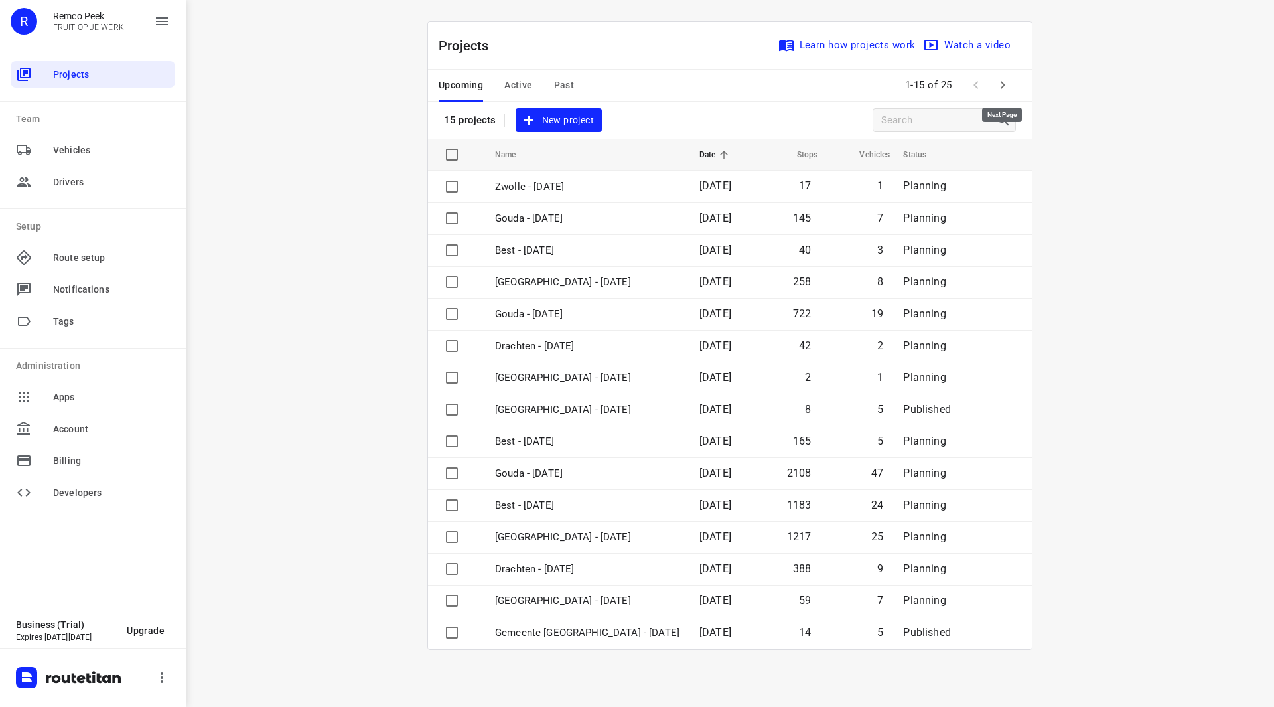
click at [1003, 83] on icon "button" at bounding box center [1003, 85] width 16 height 16
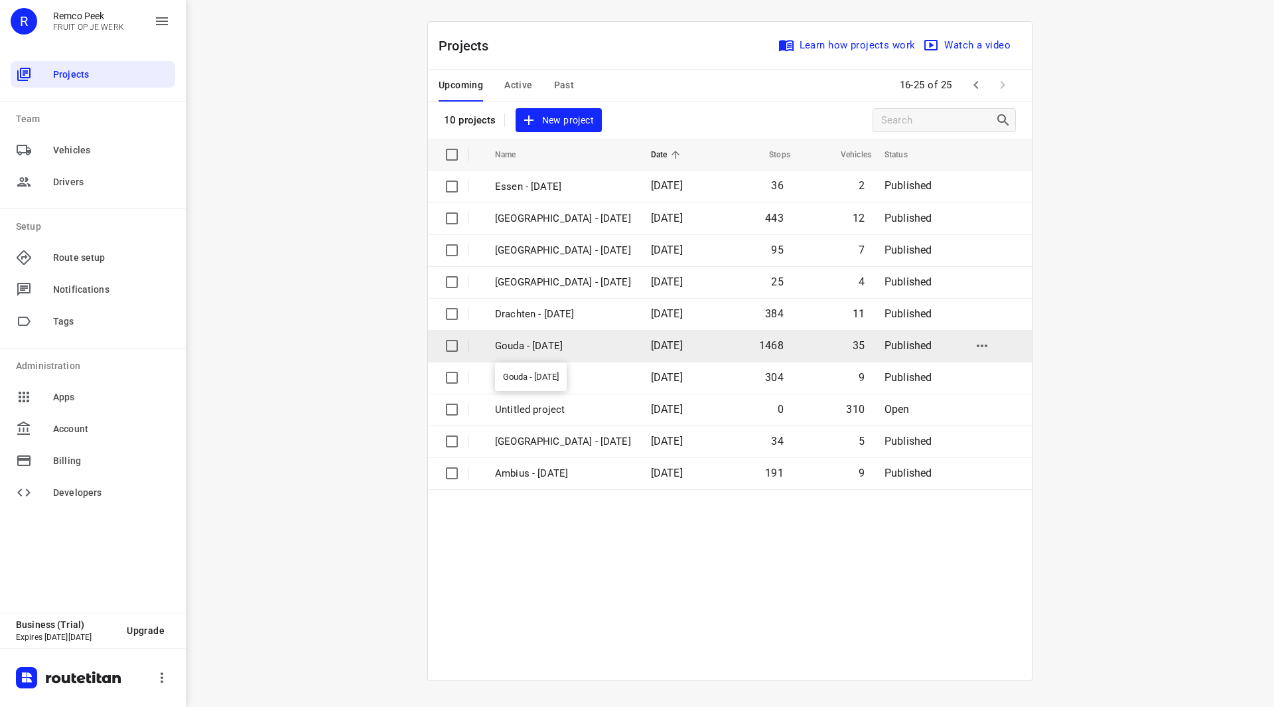
click at [542, 342] on p "Gouda - [DATE]" at bounding box center [563, 345] width 136 height 15
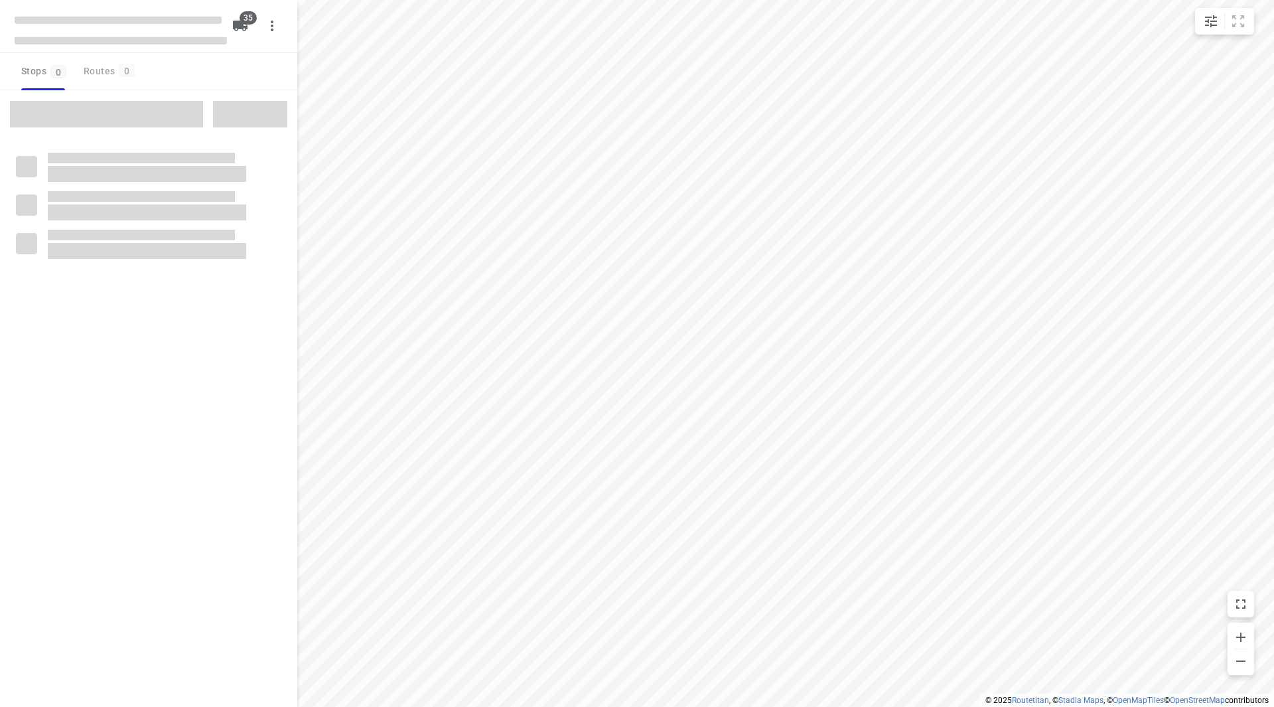
checkbox input "true"
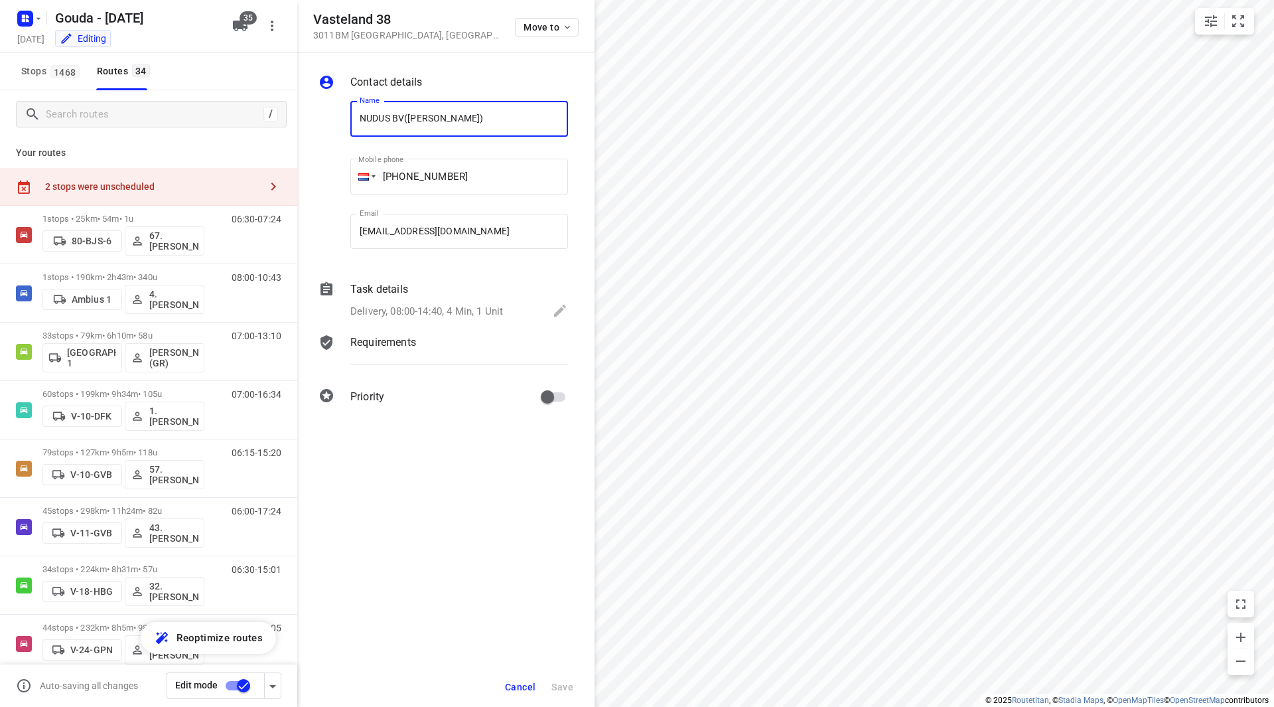
click at [447, 306] on p "Delivery, 08:00-14:40, 4 Min, 1 Unit" at bounding box center [426, 311] width 153 height 15
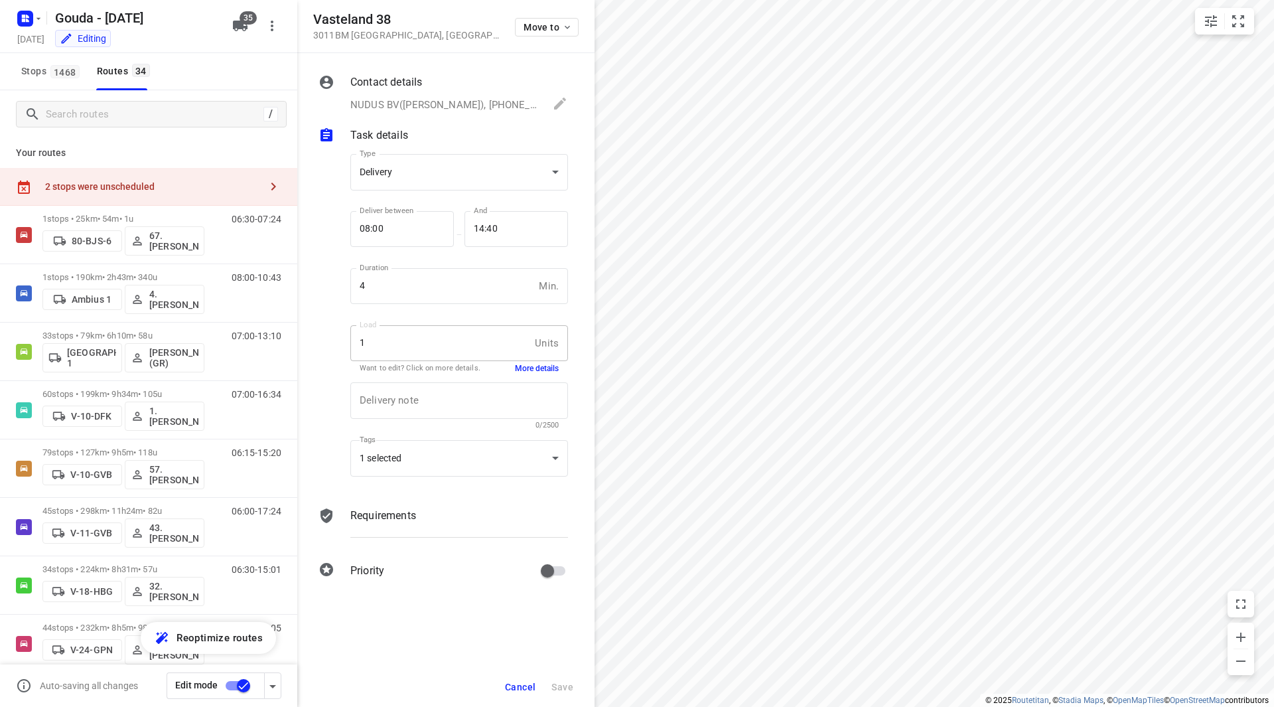
click at [534, 368] on button "More details" at bounding box center [537, 368] width 44 height 11
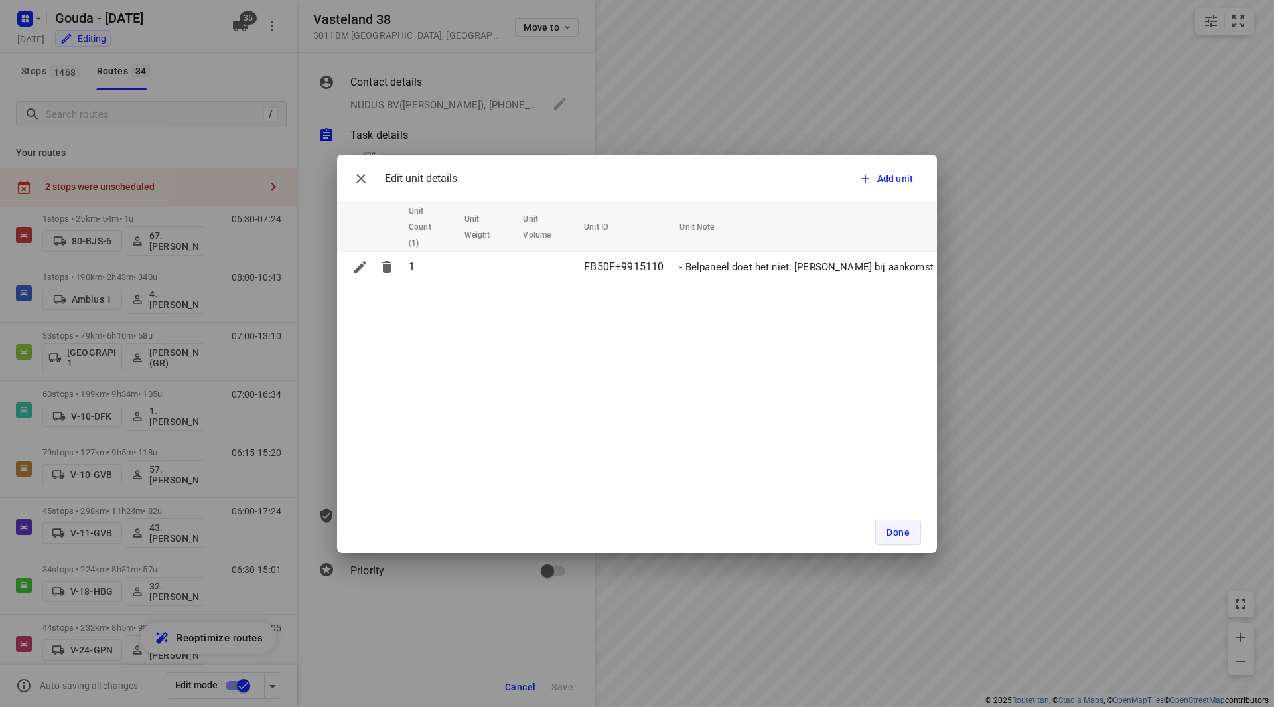
click at [885, 528] on button "Done" at bounding box center [898, 532] width 46 height 25
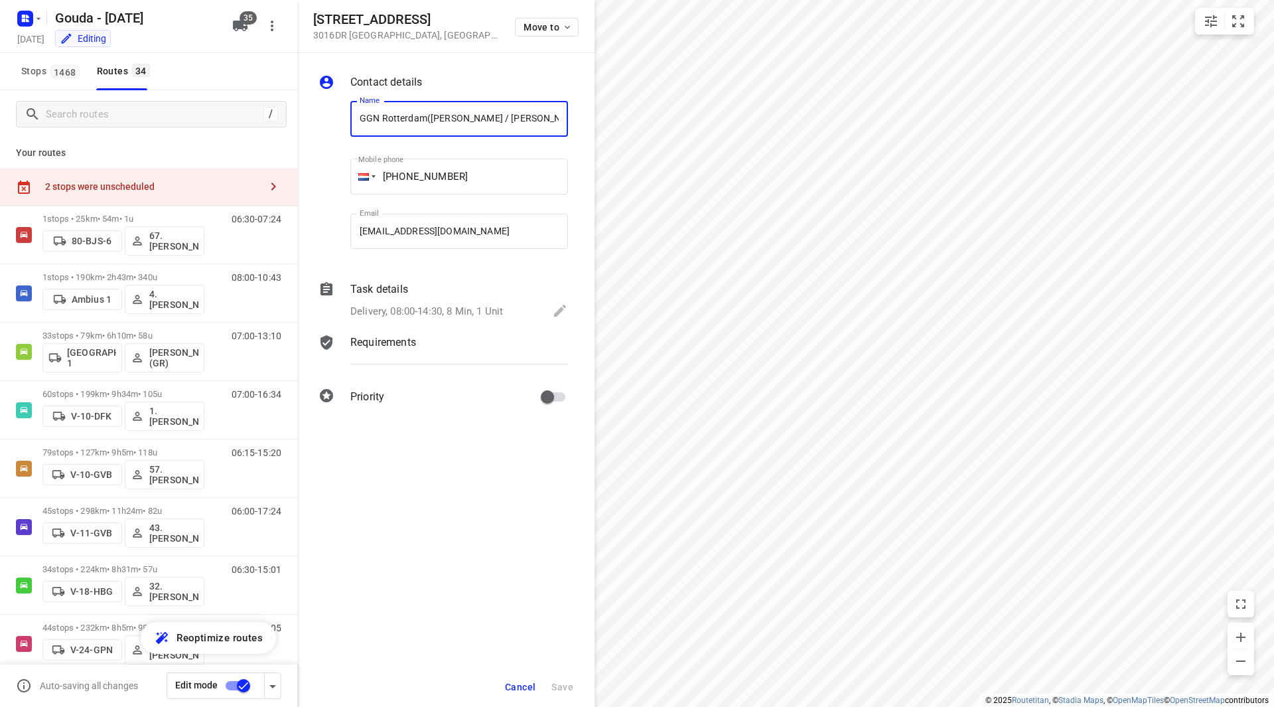
drag, startPoint x: 421, startPoint y: 122, endPoint x: 340, endPoint y: 113, distance: 81.5
click at [340, 113] on div "Name GGN Rotterdam([PERSON_NAME] / [PERSON_NAME]) Name Mobile phone [PHONE_NUMB…" at bounding box center [443, 177] width 255 height 175
click at [407, 112] on input "GGN Rotterdam(Freddy Brummer / Matthijs Brekelmans)" at bounding box center [459, 119] width 218 height 36
click at [449, 306] on p "Delivery, 08:00-14:30, 8 Min, 1 Unit" at bounding box center [426, 311] width 153 height 15
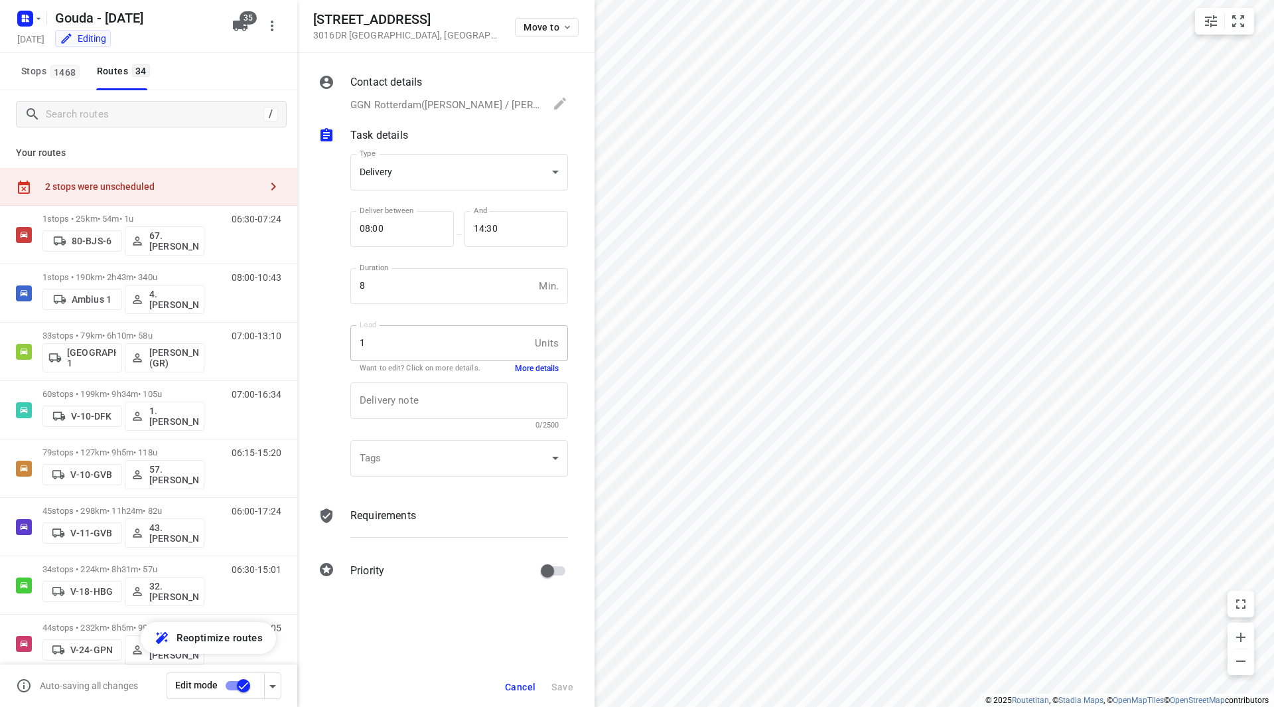
click at [517, 368] on button "More details" at bounding box center [537, 368] width 44 height 11
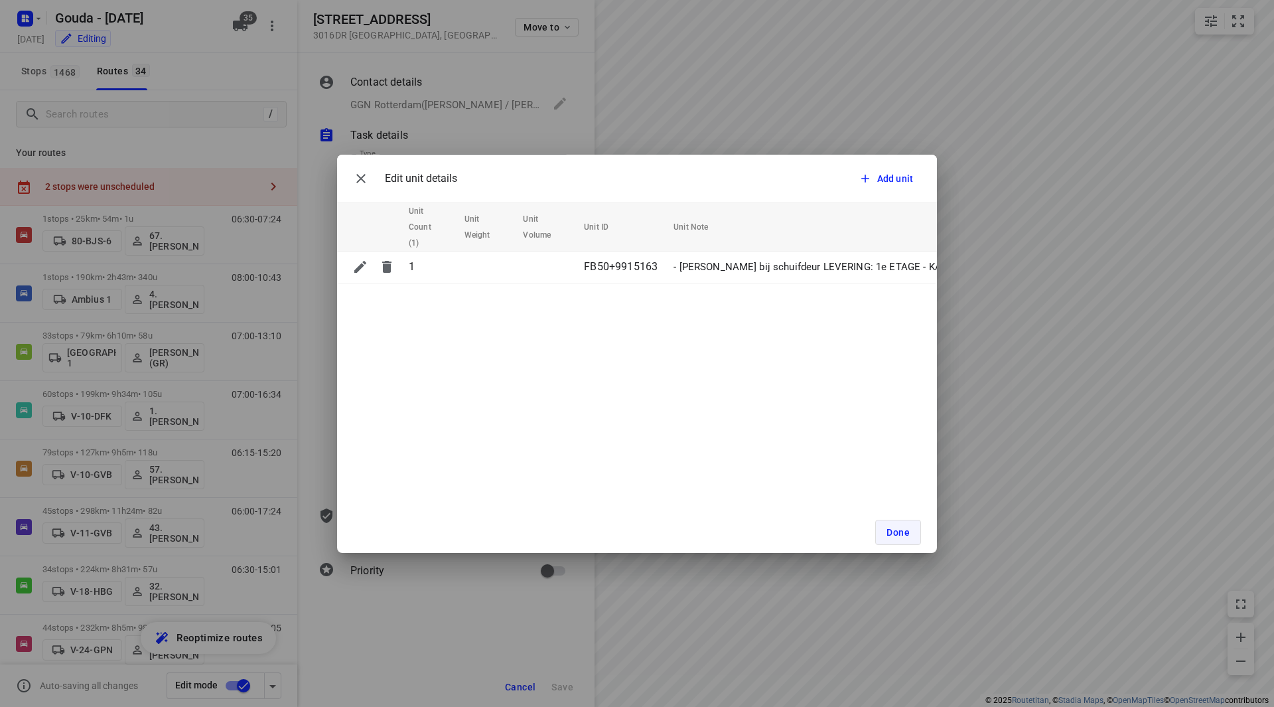
click at [889, 527] on span "Done" at bounding box center [898, 532] width 23 height 11
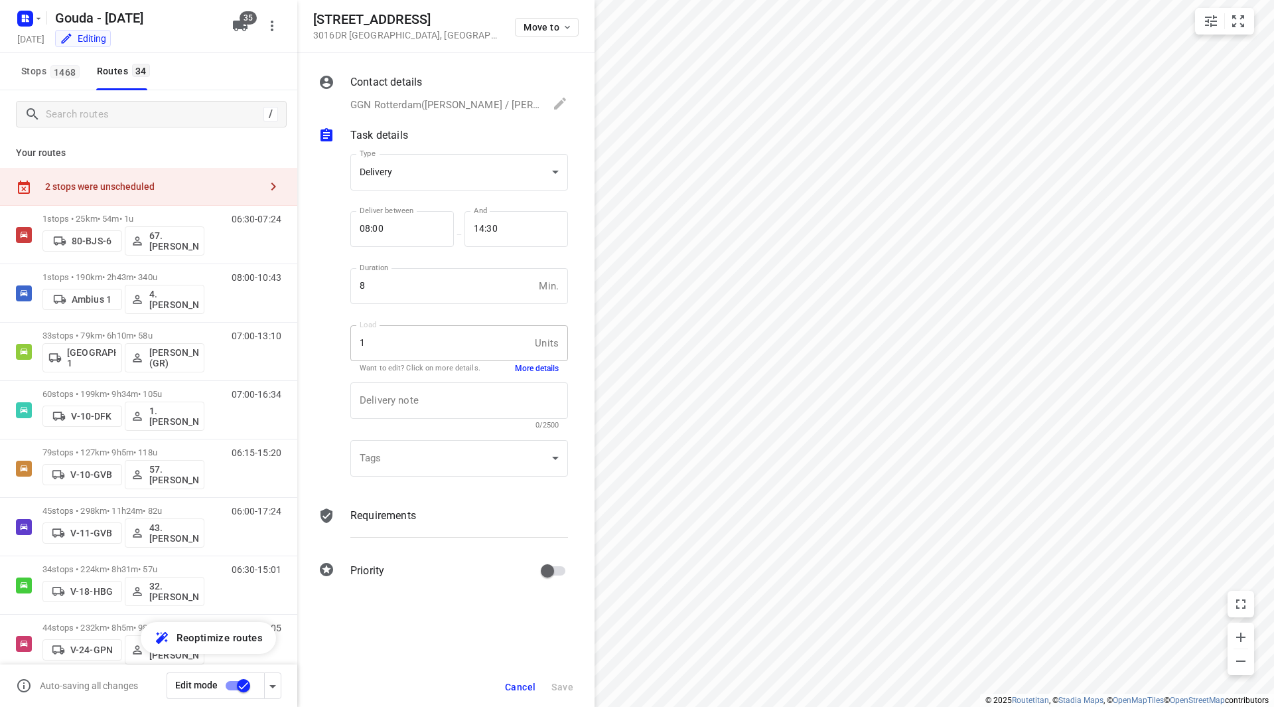
click at [530, 678] on button "Cancel" at bounding box center [520, 687] width 41 height 24
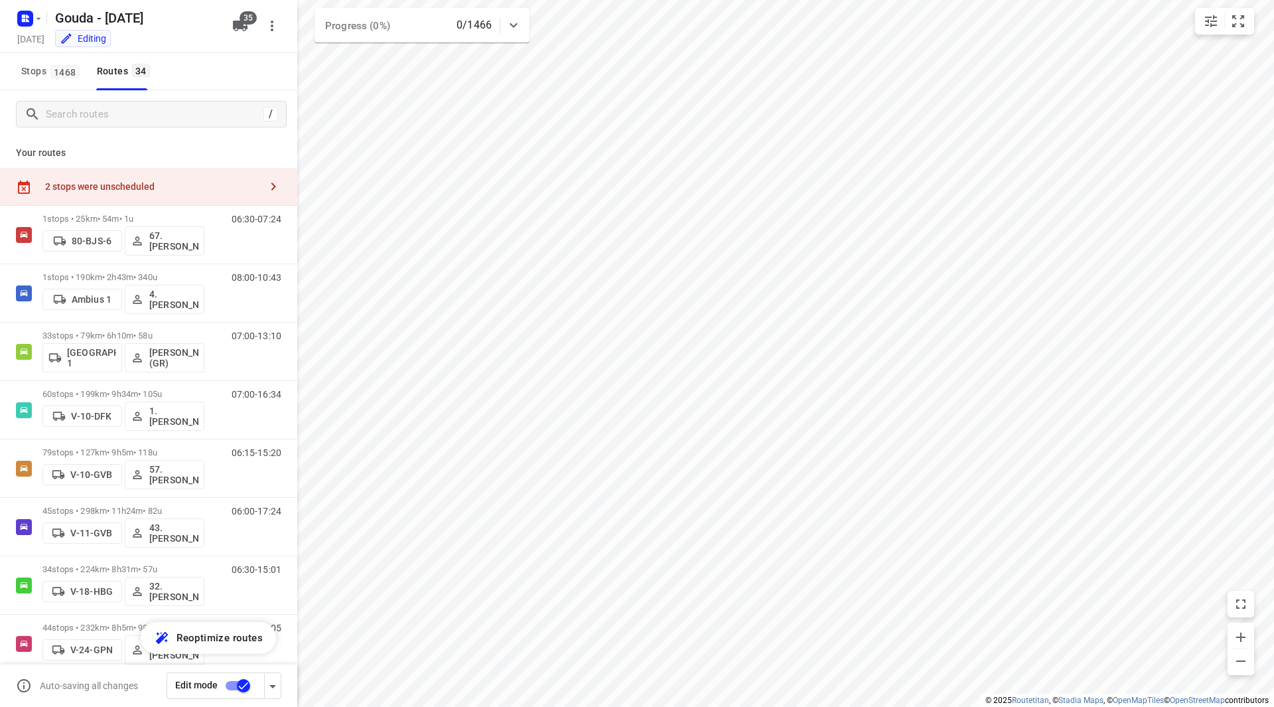
click at [194, 186] on div "2 stops were unscheduled" at bounding box center [152, 186] width 215 height 11
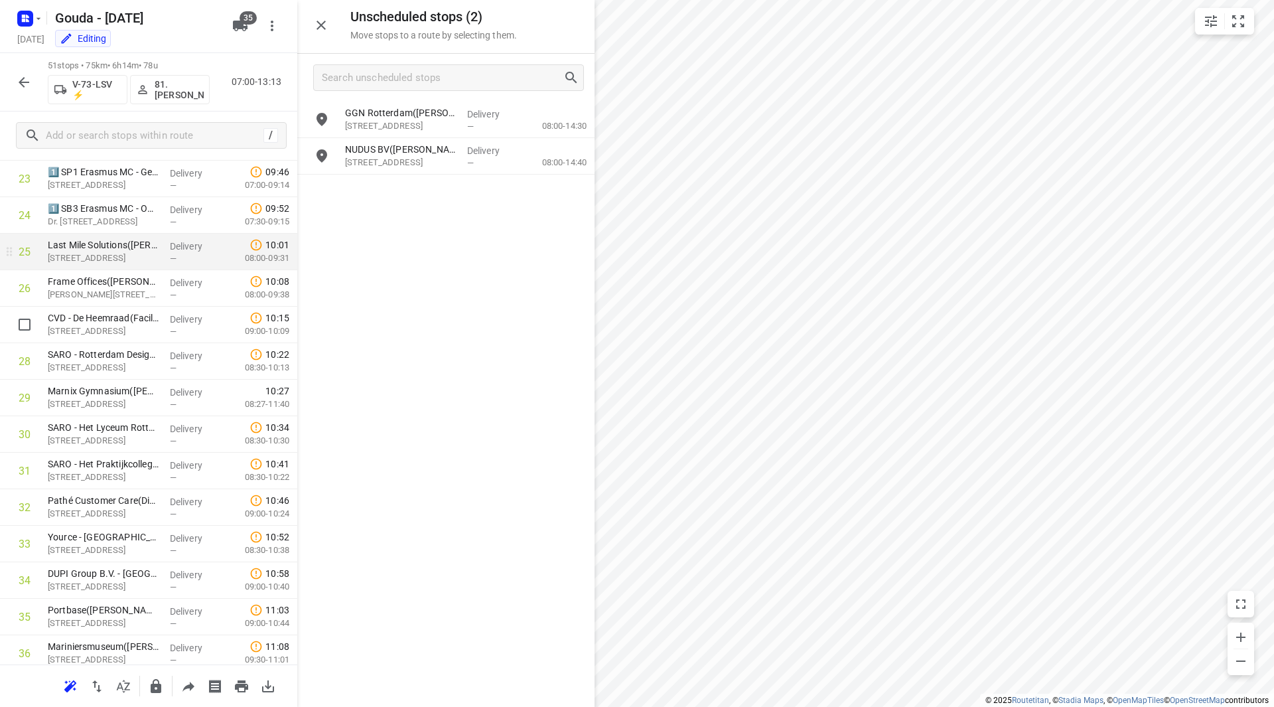
scroll to position [900, 0]
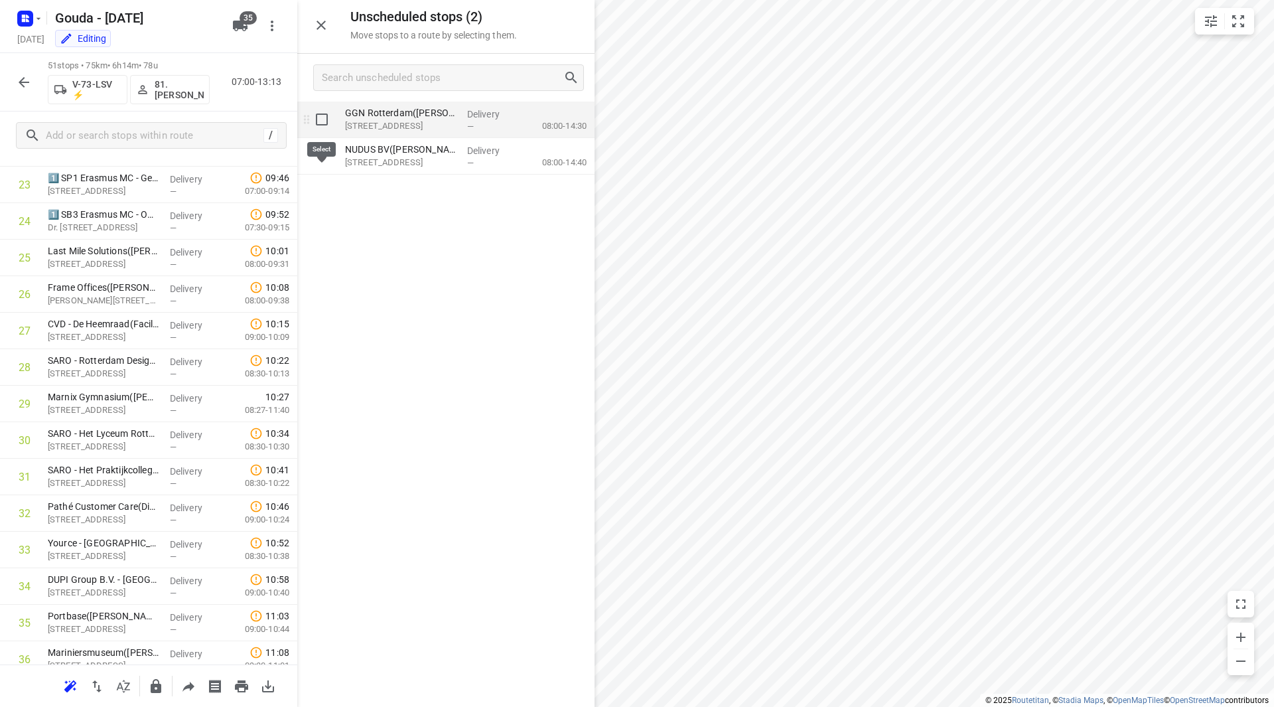
click at [320, 119] on input "grid" at bounding box center [322, 119] width 27 height 27
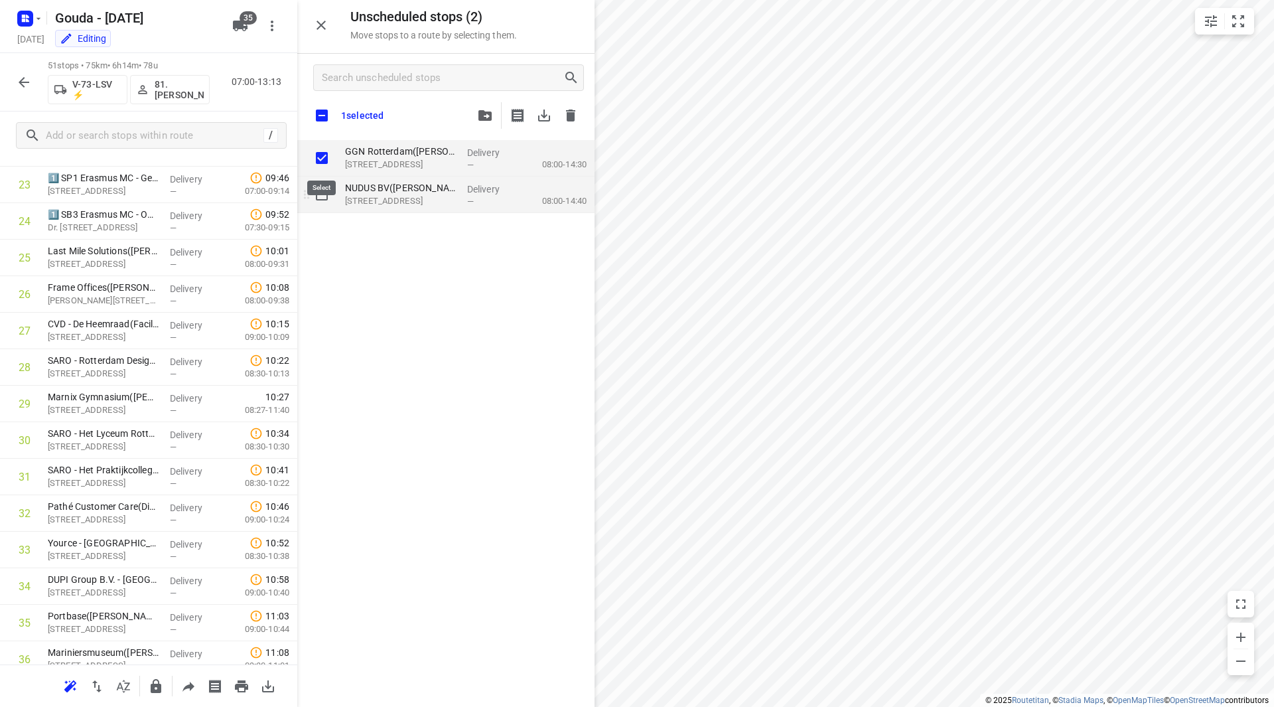
checkbox input "true"
click at [319, 196] on input "grid" at bounding box center [322, 194] width 27 height 27
checkbox input "true"
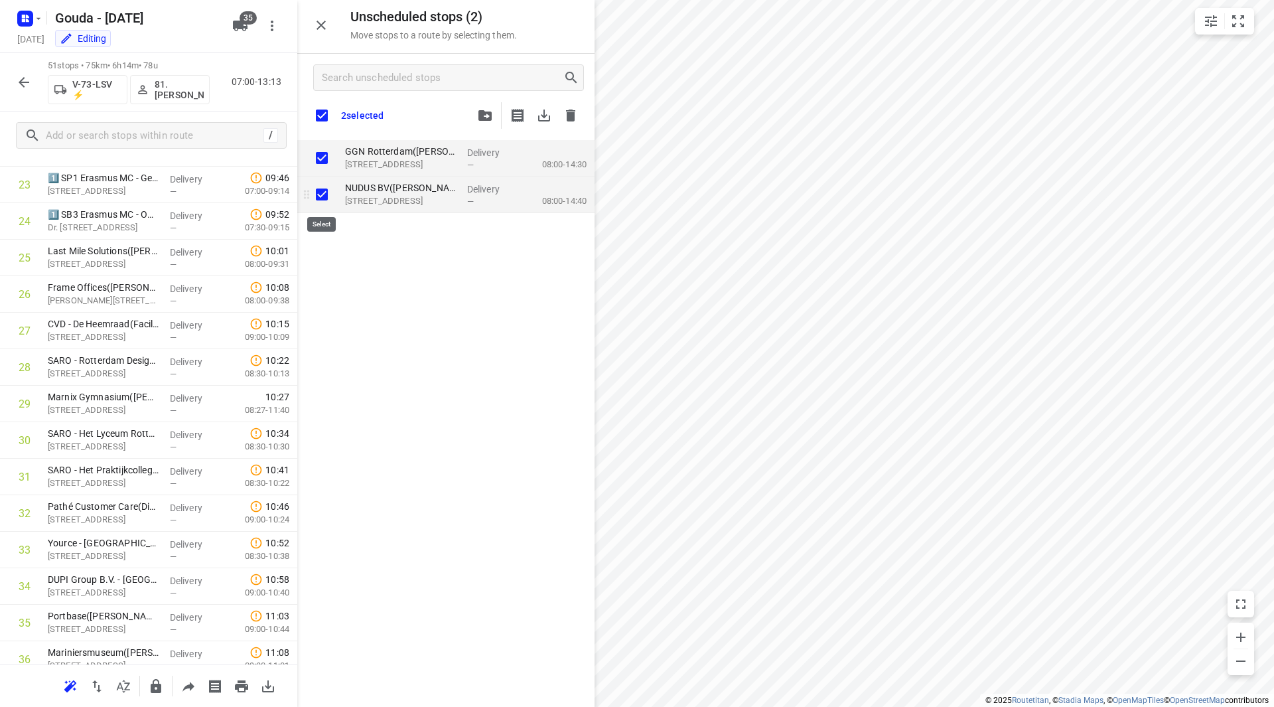
checkbox input "true"
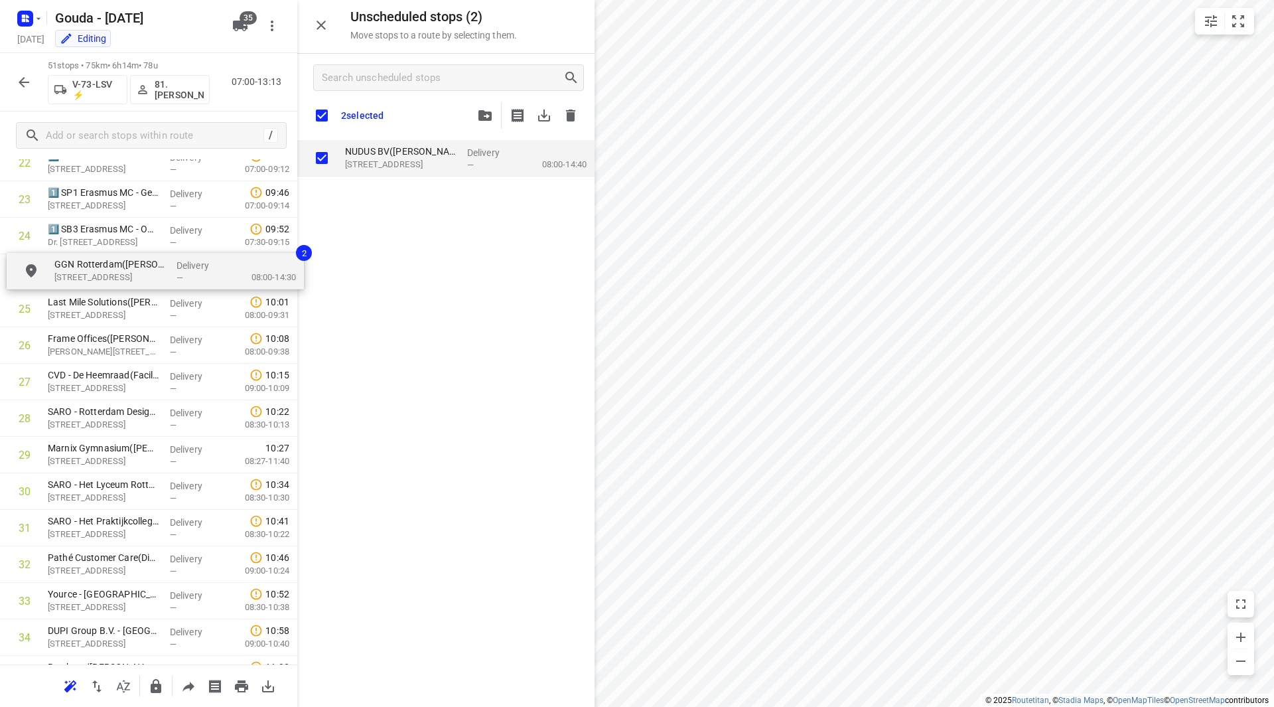
drag, startPoint x: 385, startPoint y: 161, endPoint x: 84, endPoint y: 286, distance: 325.7
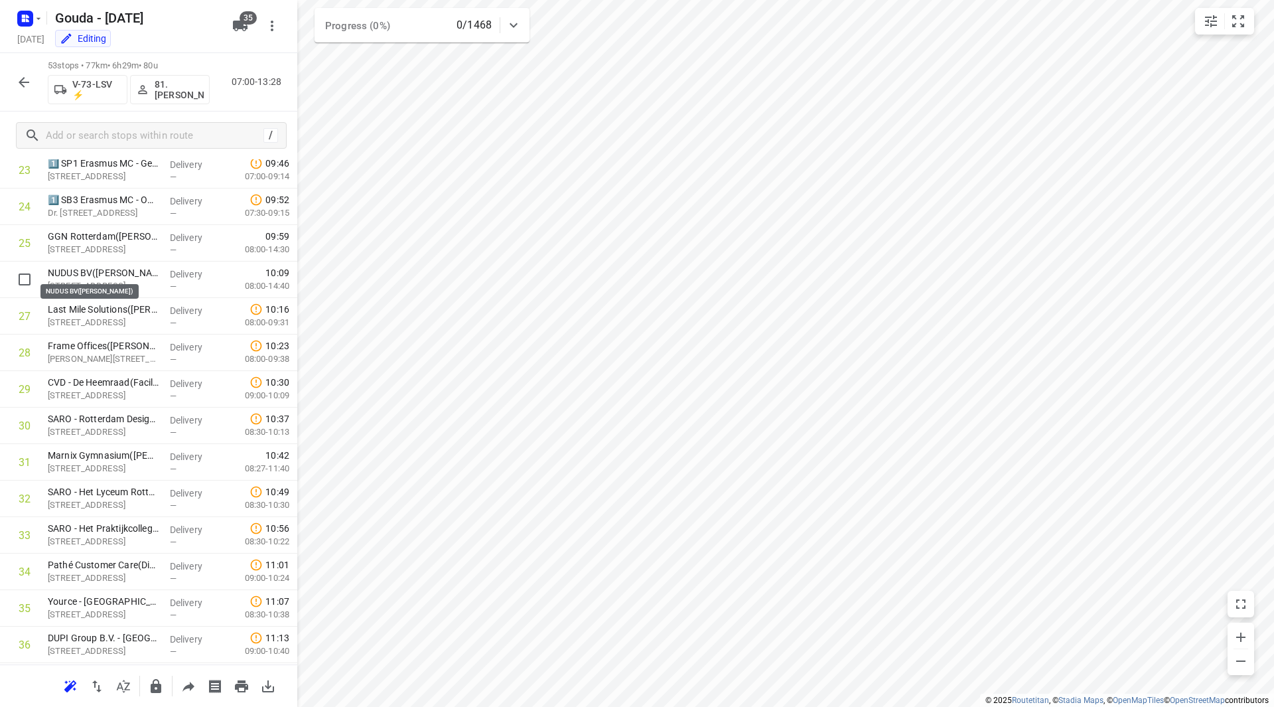
drag, startPoint x: 78, startPoint y: 273, endPoint x: 78, endPoint y: 239, distance: 34.5
click at [78, 239] on div "1 2️⃣ GK7 Erasmus MC - Gebouw GK(Riena Oosterom ) Burgemeester S'jacobplein 51,…" at bounding box center [148, 316] width 297 height 1935
click at [24, 78] on icon "button" at bounding box center [24, 82] width 11 height 11
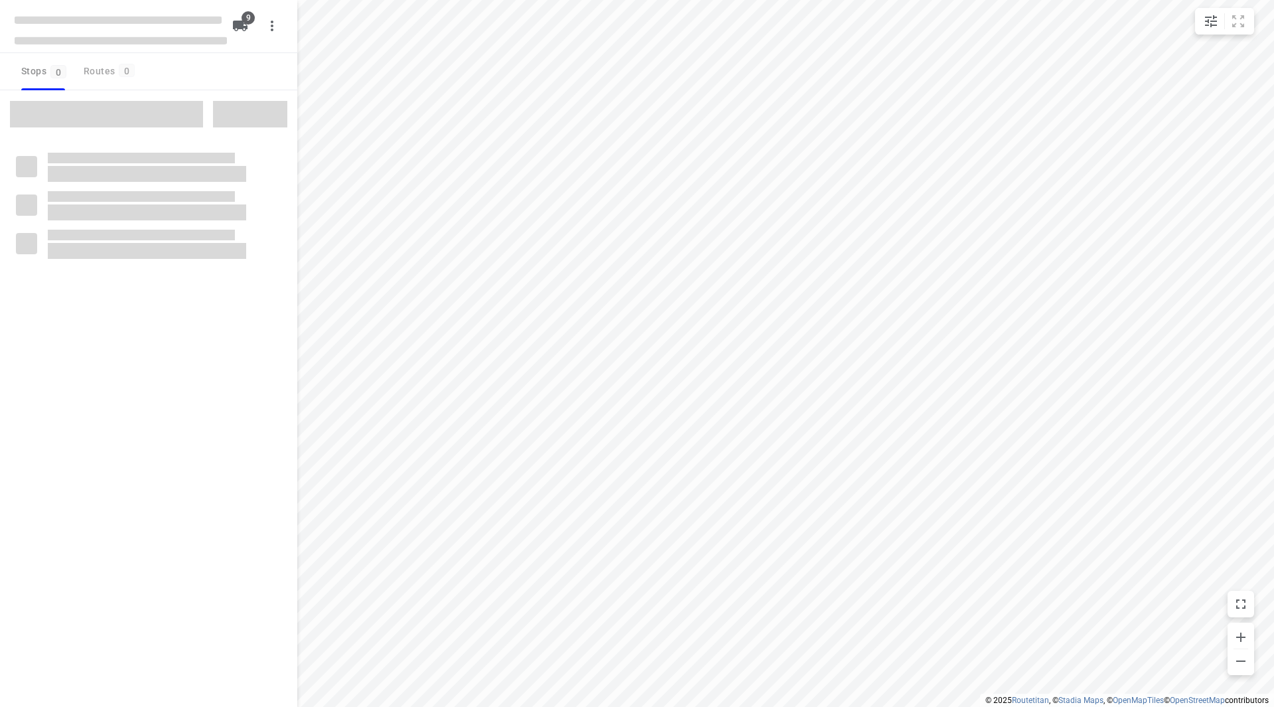
checkbox input "true"
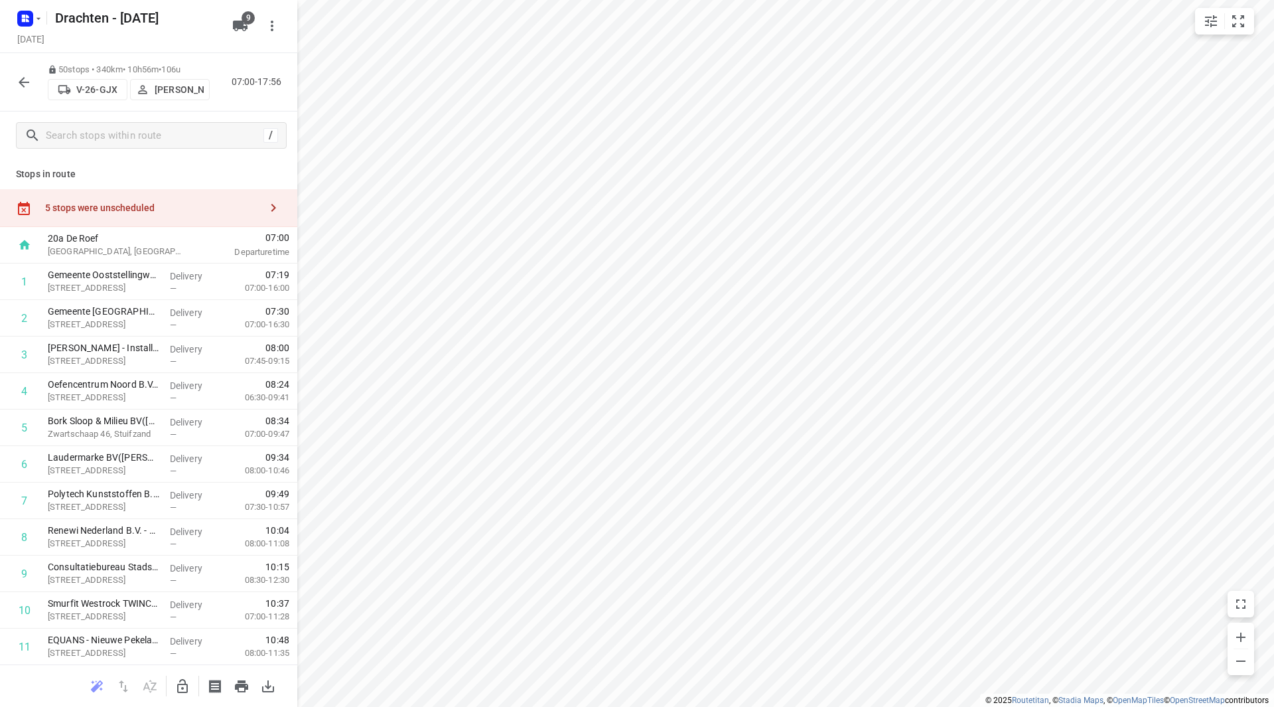
click at [192, 203] on div "5 stops were unscheduled" at bounding box center [152, 207] width 215 height 11
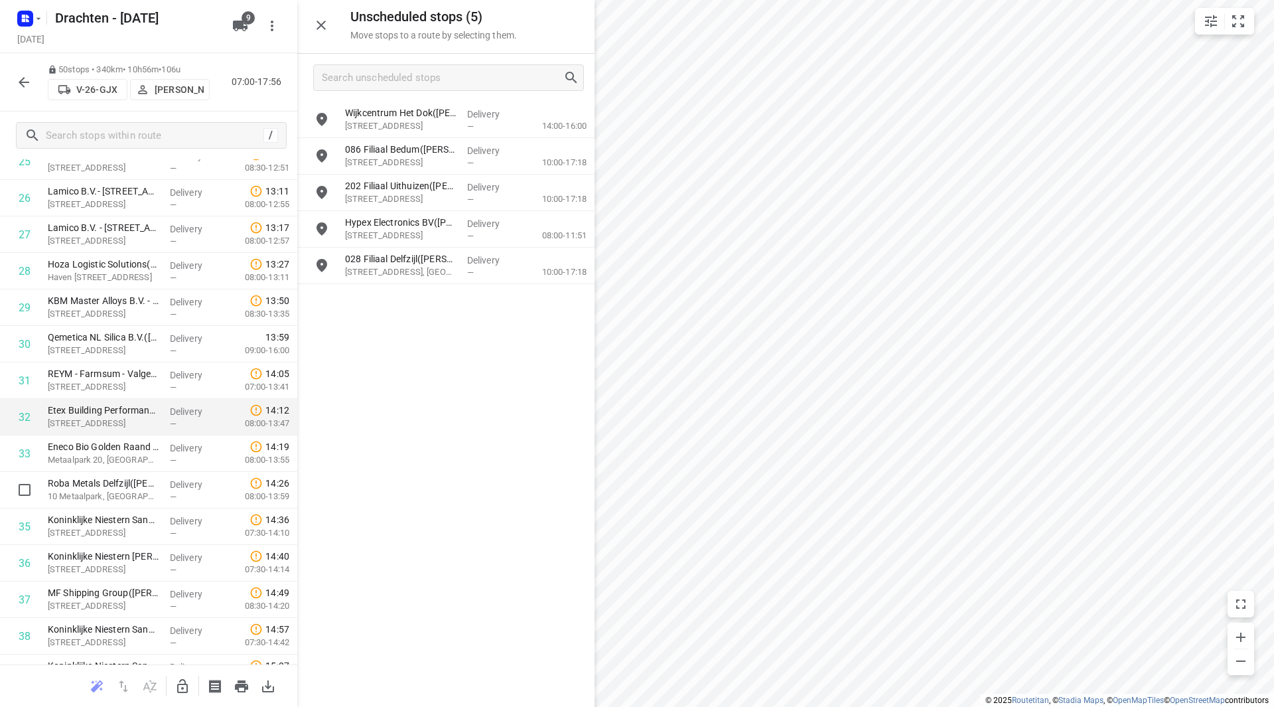
scroll to position [1261, 0]
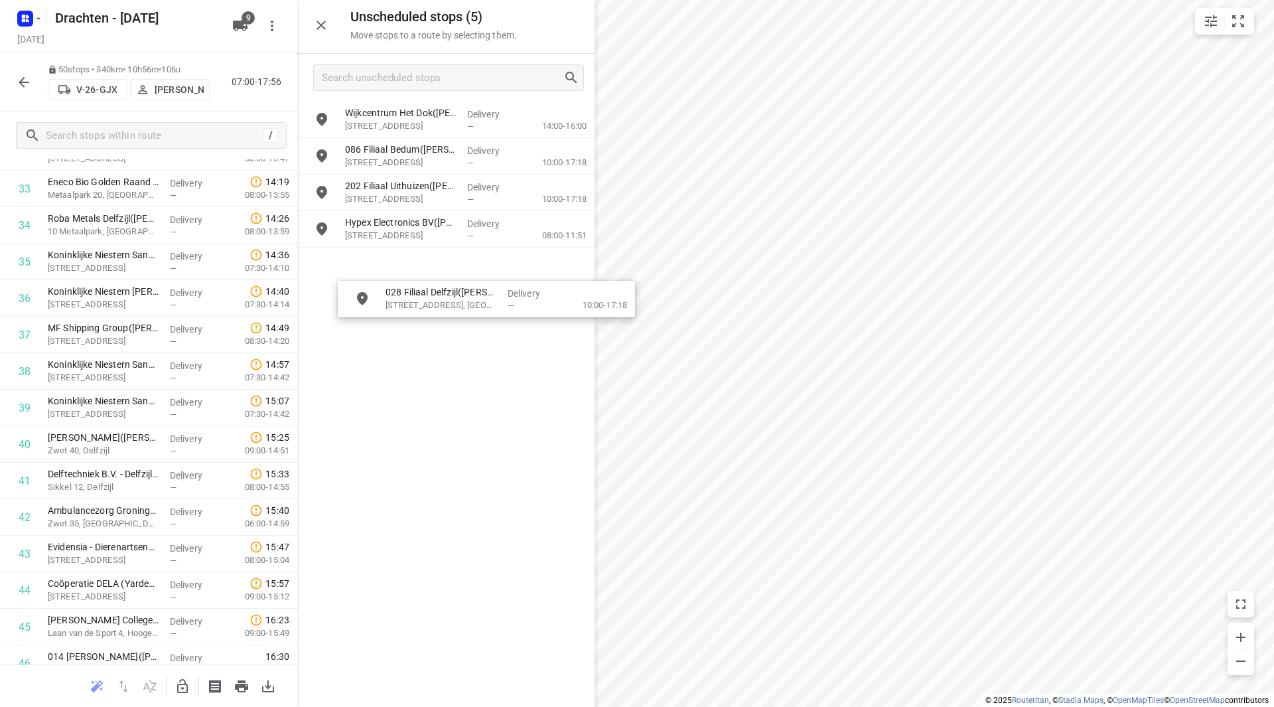
drag, startPoint x: 411, startPoint y: 269, endPoint x: 429, endPoint y: 322, distance: 55.4
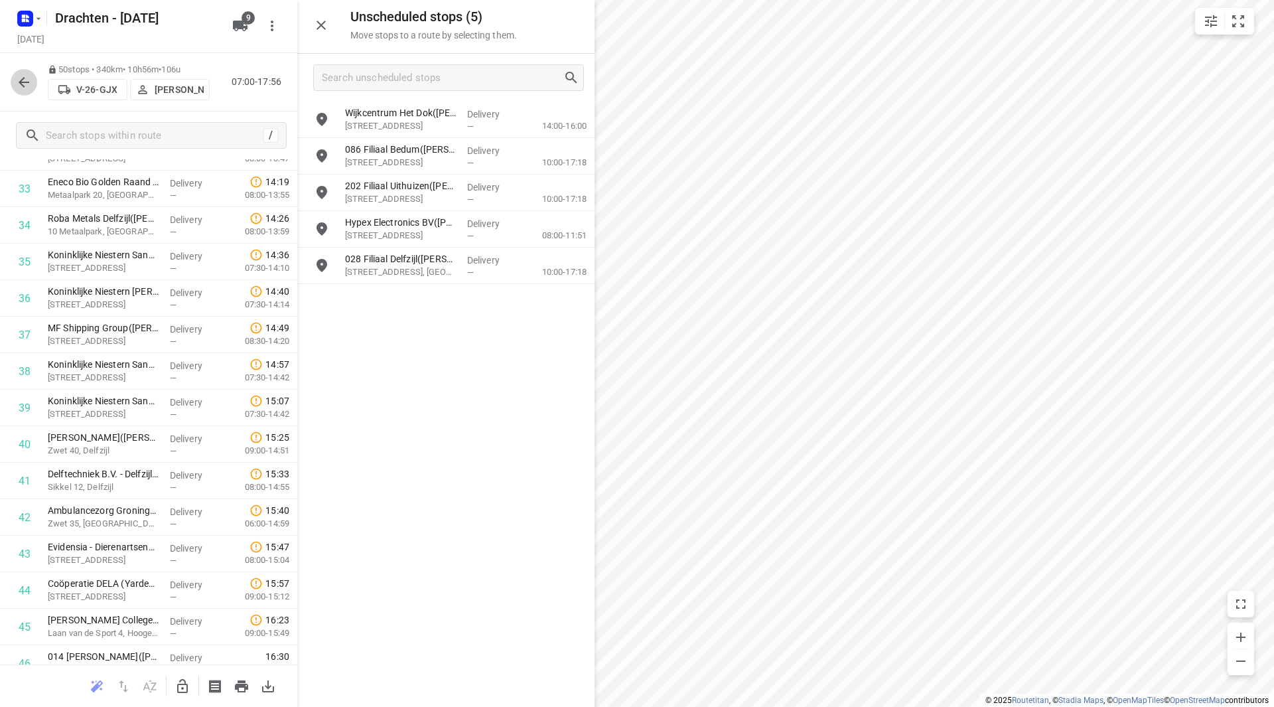
click at [16, 84] on button "button" at bounding box center [24, 82] width 27 height 27
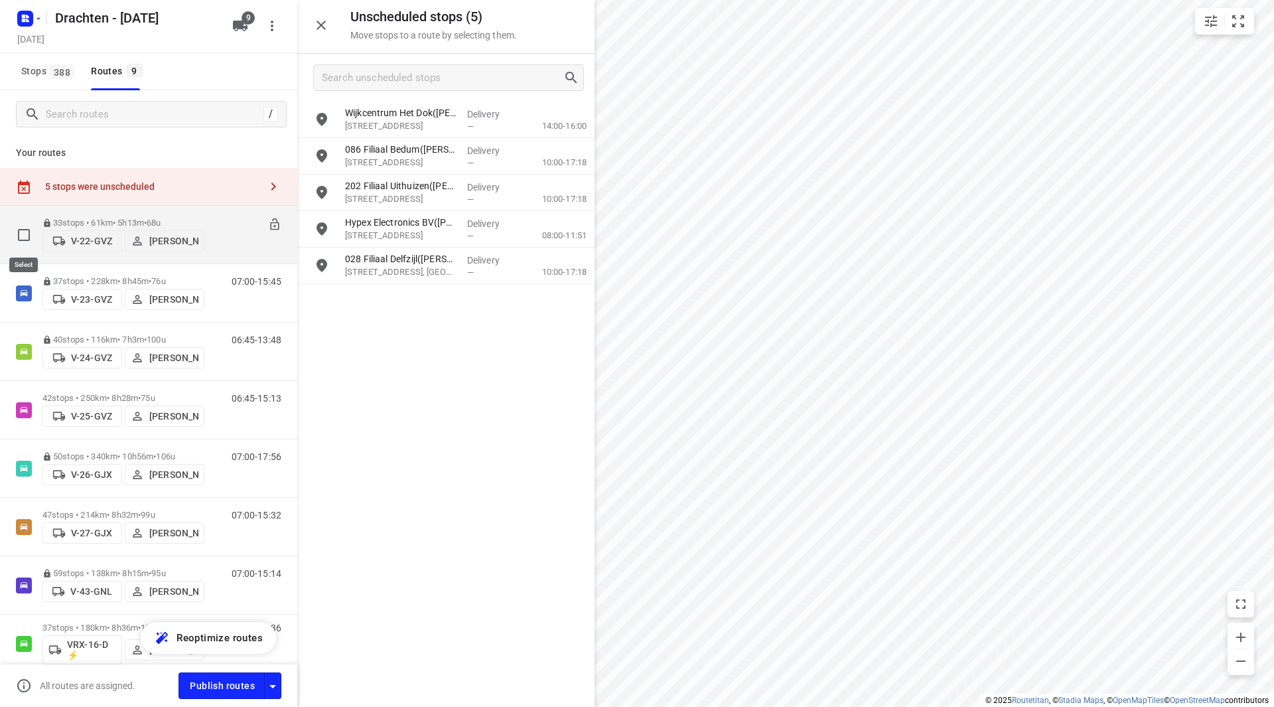
click at [25, 226] on input "checkbox" at bounding box center [24, 235] width 27 height 27
checkbox input "true"
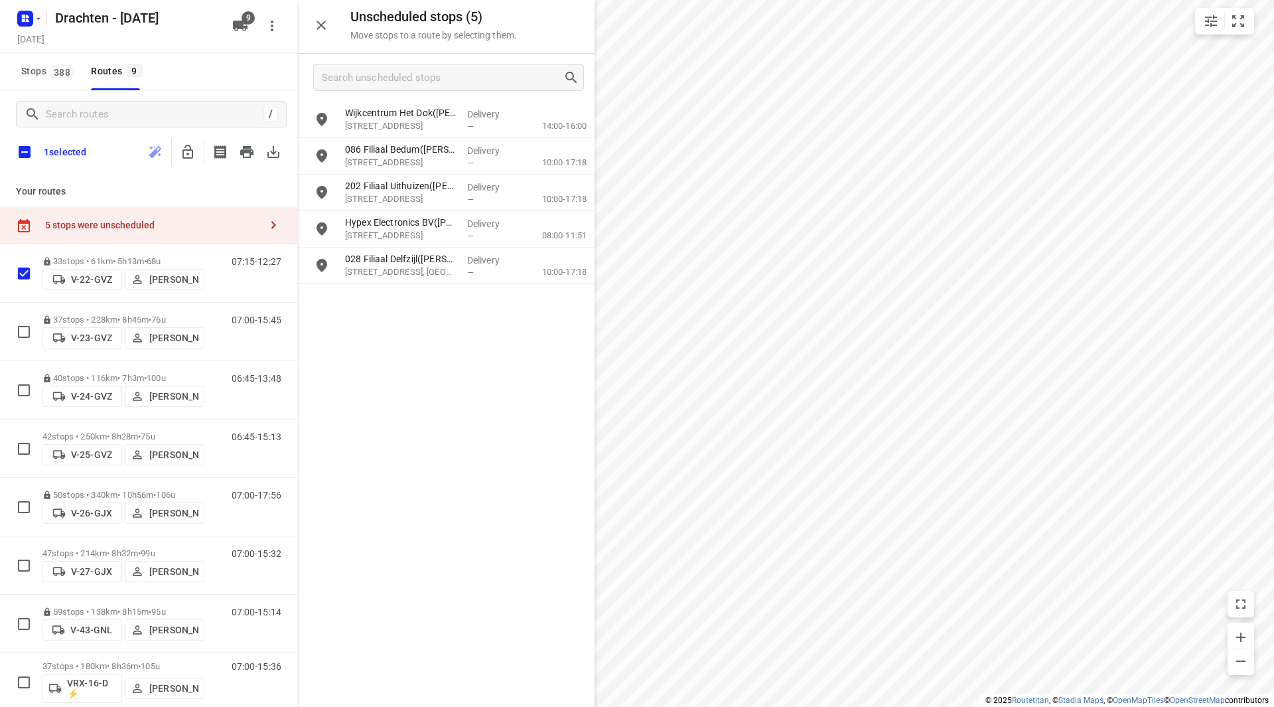
click at [27, 153] on input "checkbox" at bounding box center [25, 152] width 28 height 28
checkbox input "true"
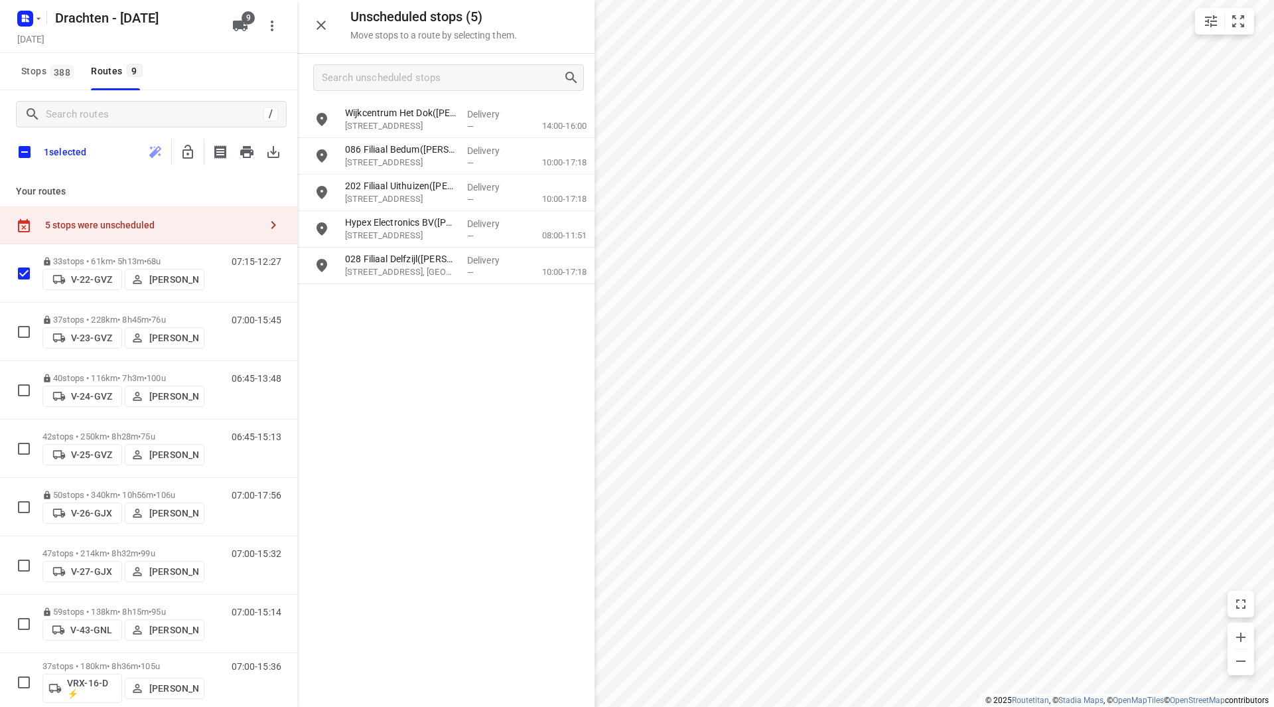
checkbox input "true"
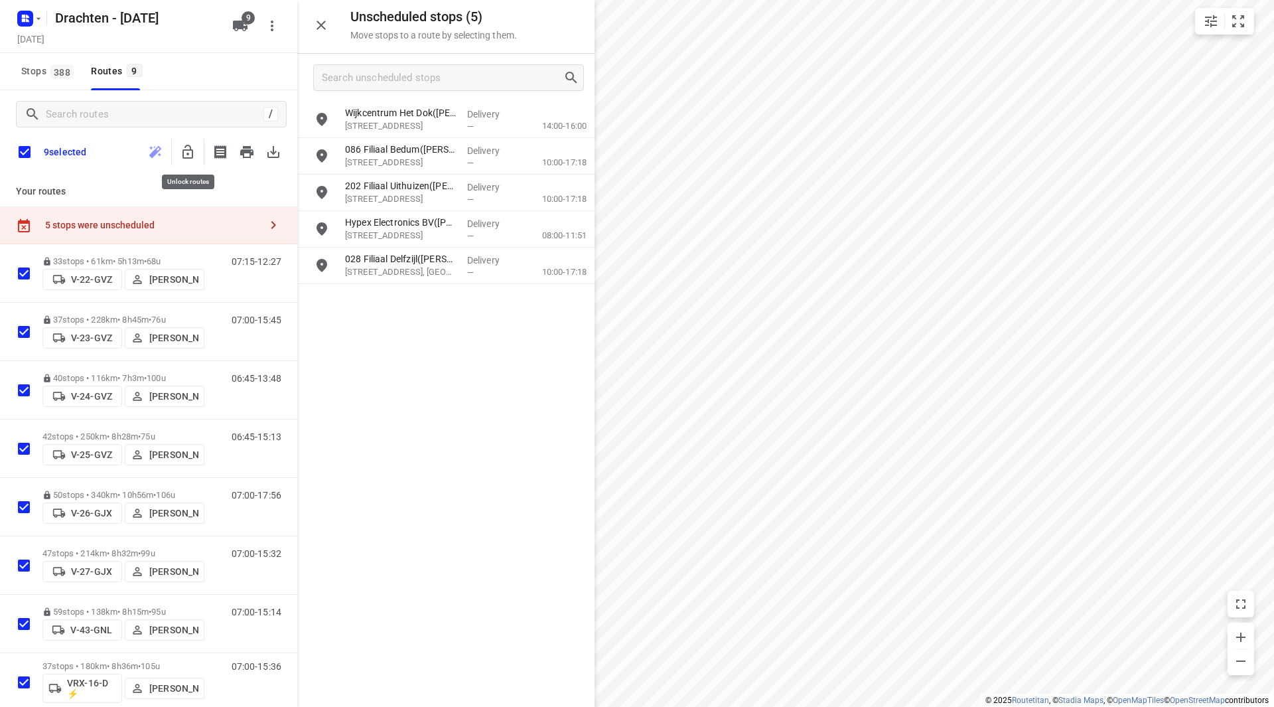
click at [193, 152] on icon "button" at bounding box center [188, 152] width 11 height 14
click at [29, 153] on input "checkbox" at bounding box center [25, 152] width 28 height 28
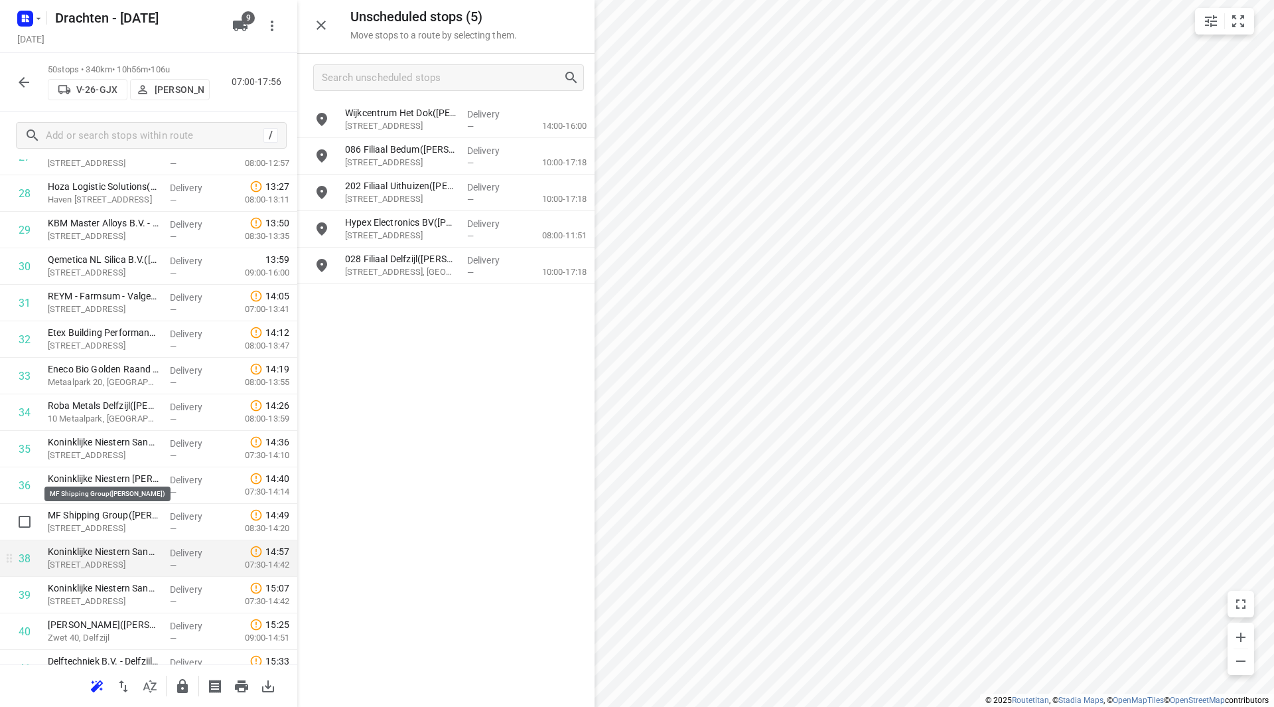
scroll to position [1128, 0]
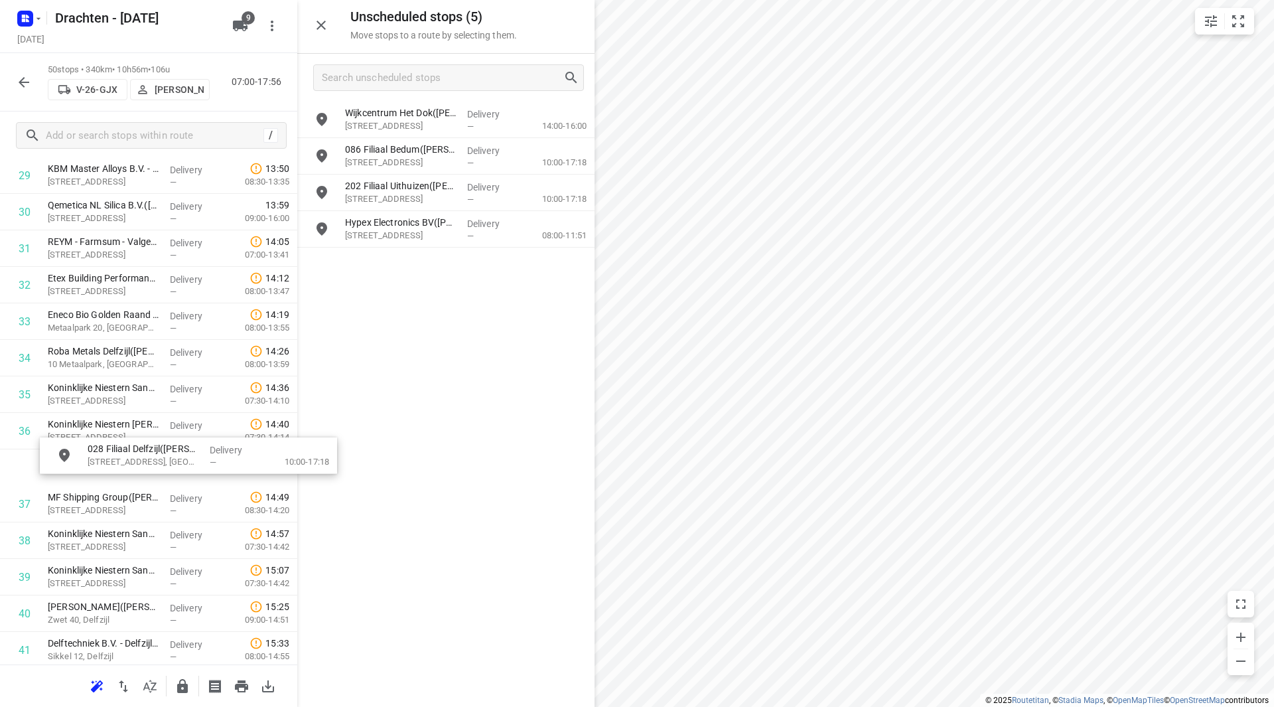
drag, startPoint x: 396, startPoint y: 264, endPoint x: 120, endPoint y: 461, distance: 338.3
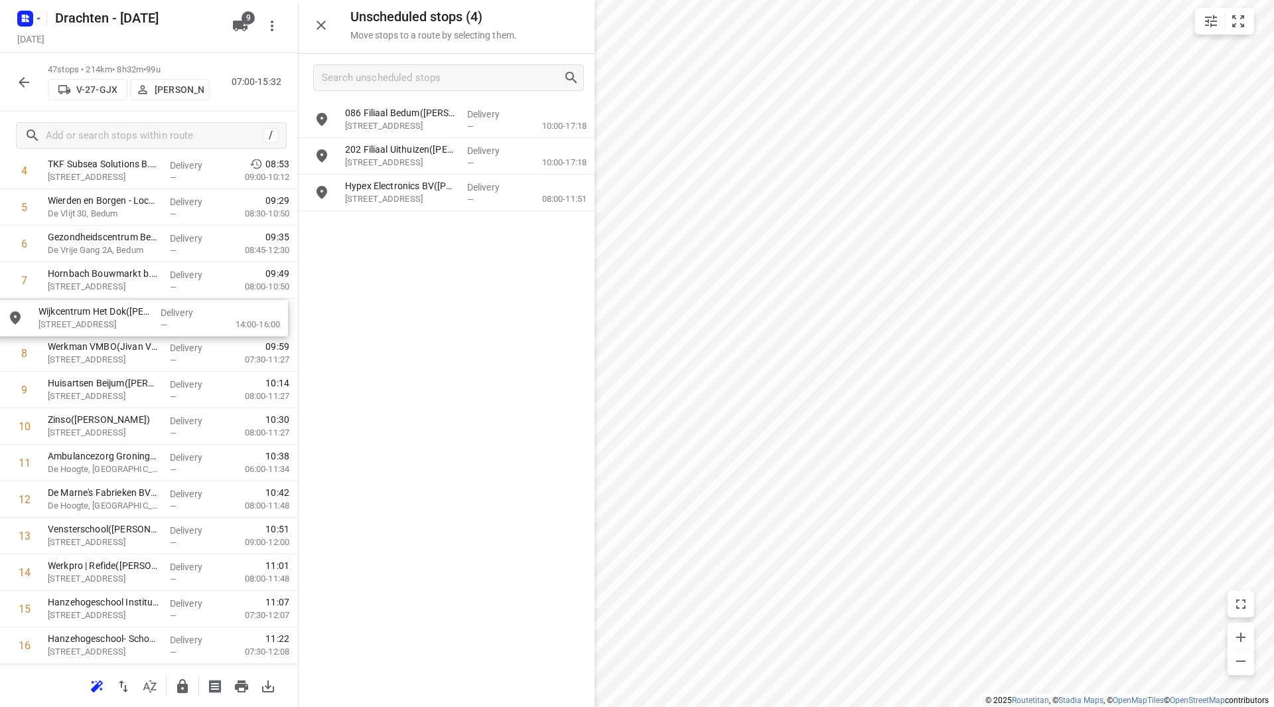
scroll to position [220, 0]
drag, startPoint x: 388, startPoint y: 127, endPoint x: 61, endPoint y: 365, distance: 403.8
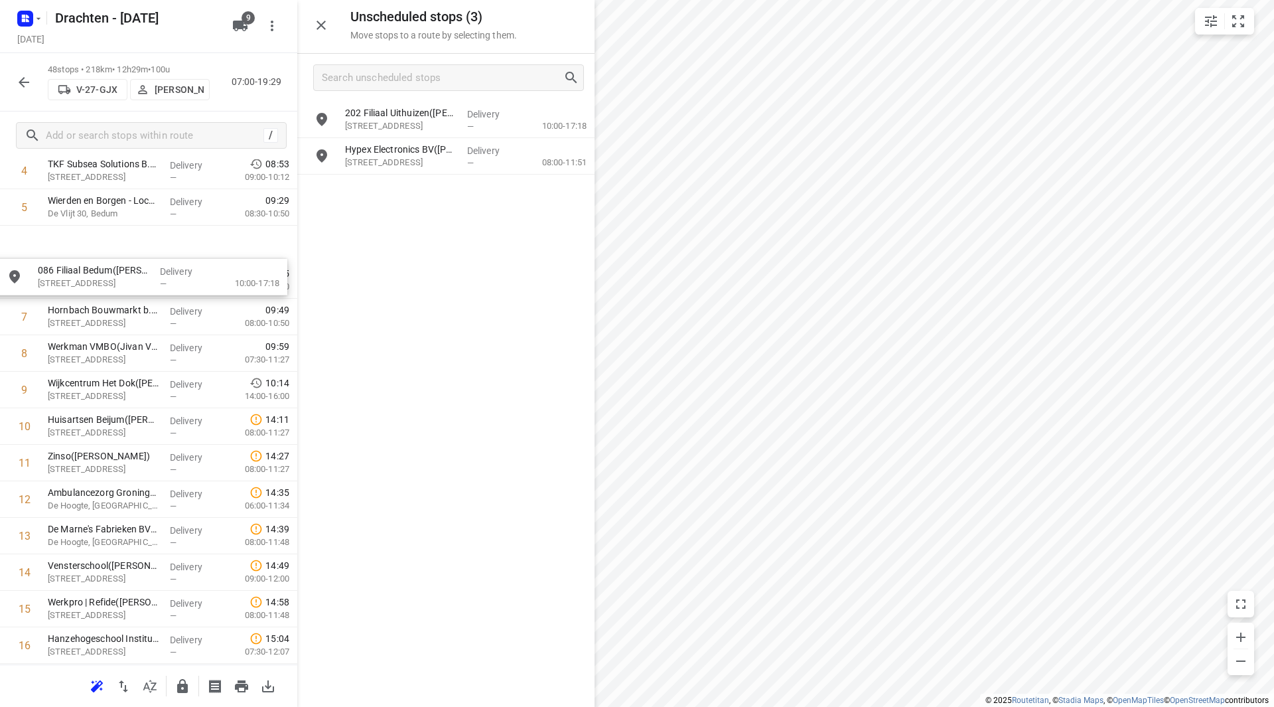
scroll to position [192, 0]
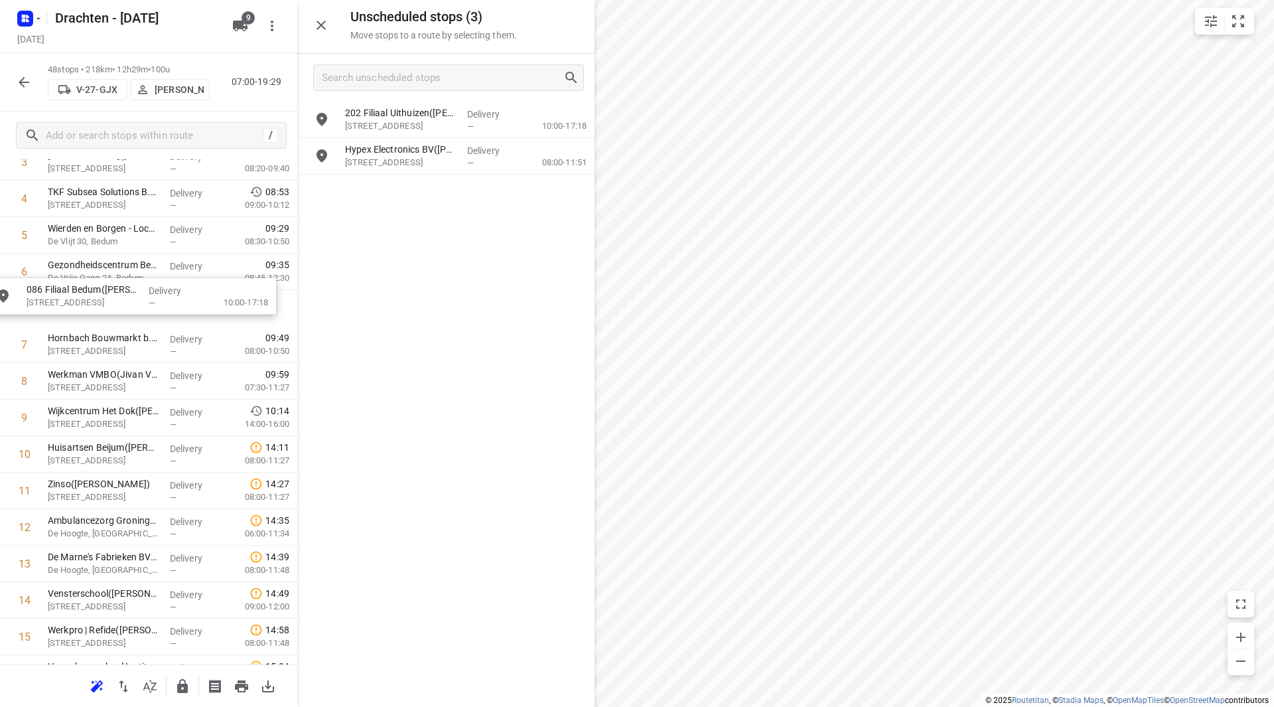
drag, startPoint x: 395, startPoint y: 119, endPoint x: 62, endPoint y: 300, distance: 378.3
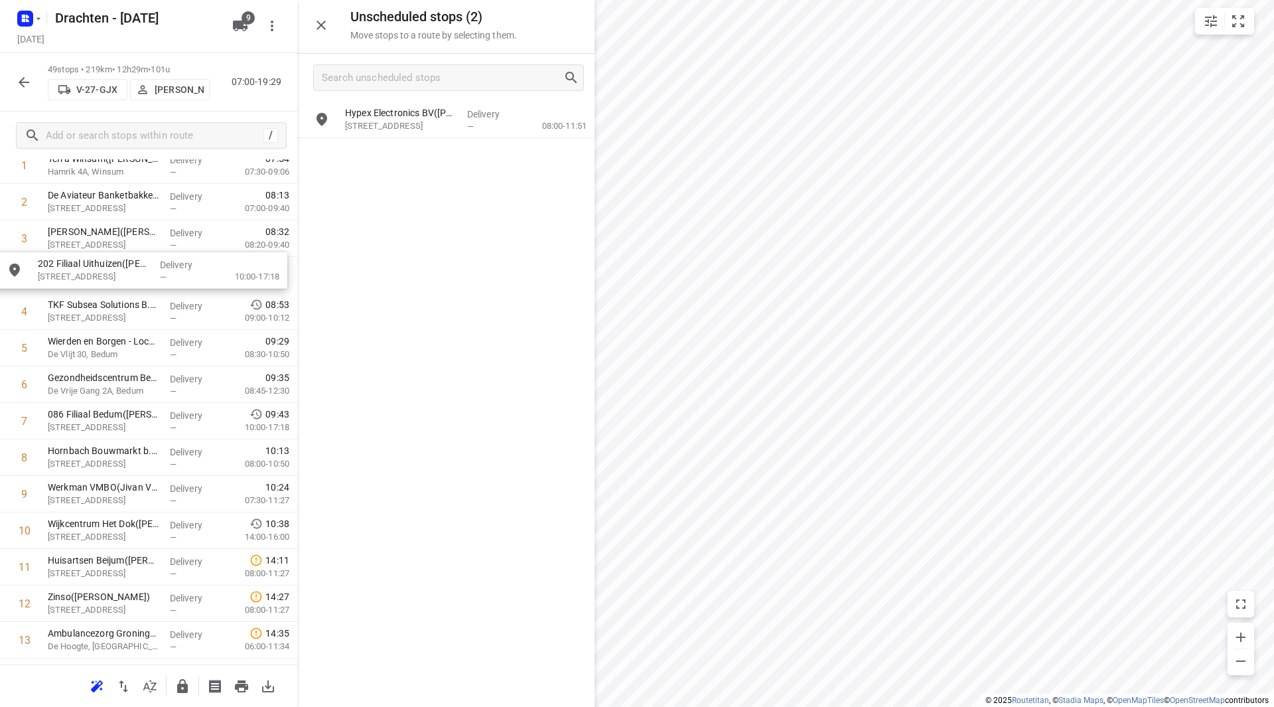
drag, startPoint x: 393, startPoint y: 116, endPoint x: 80, endPoint y: 271, distance: 349.0
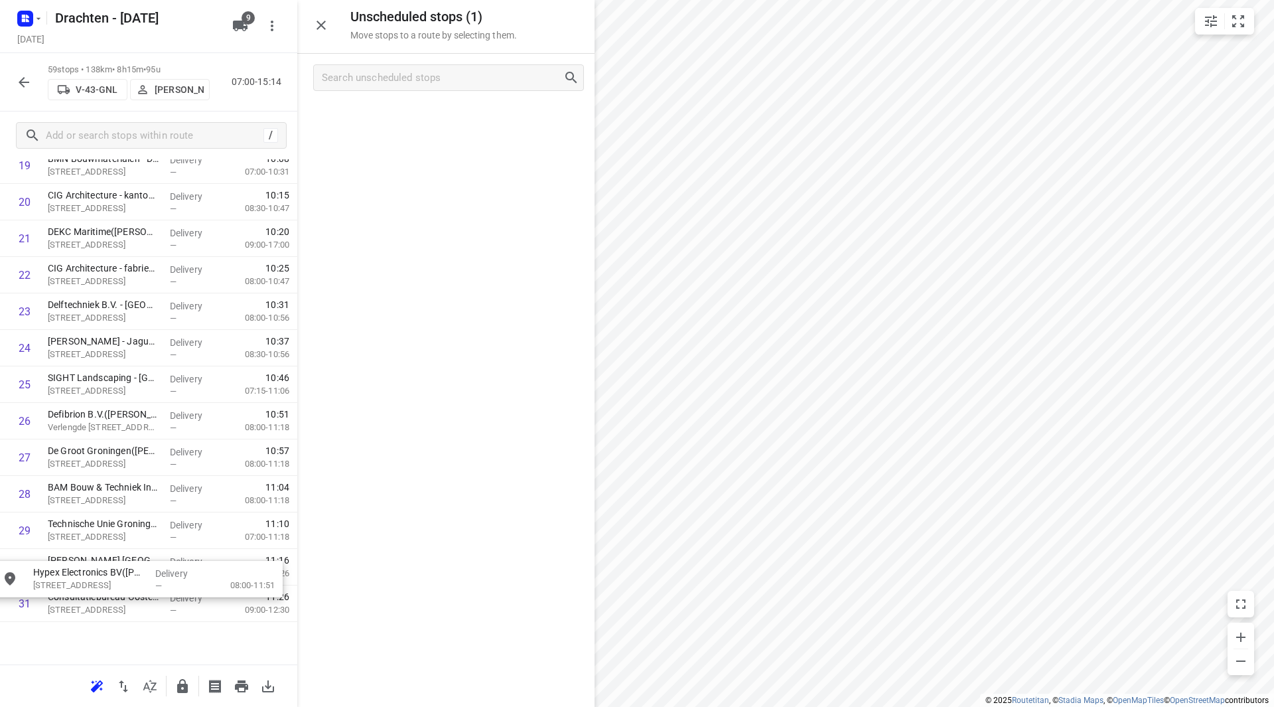
scroll to position [844, 0]
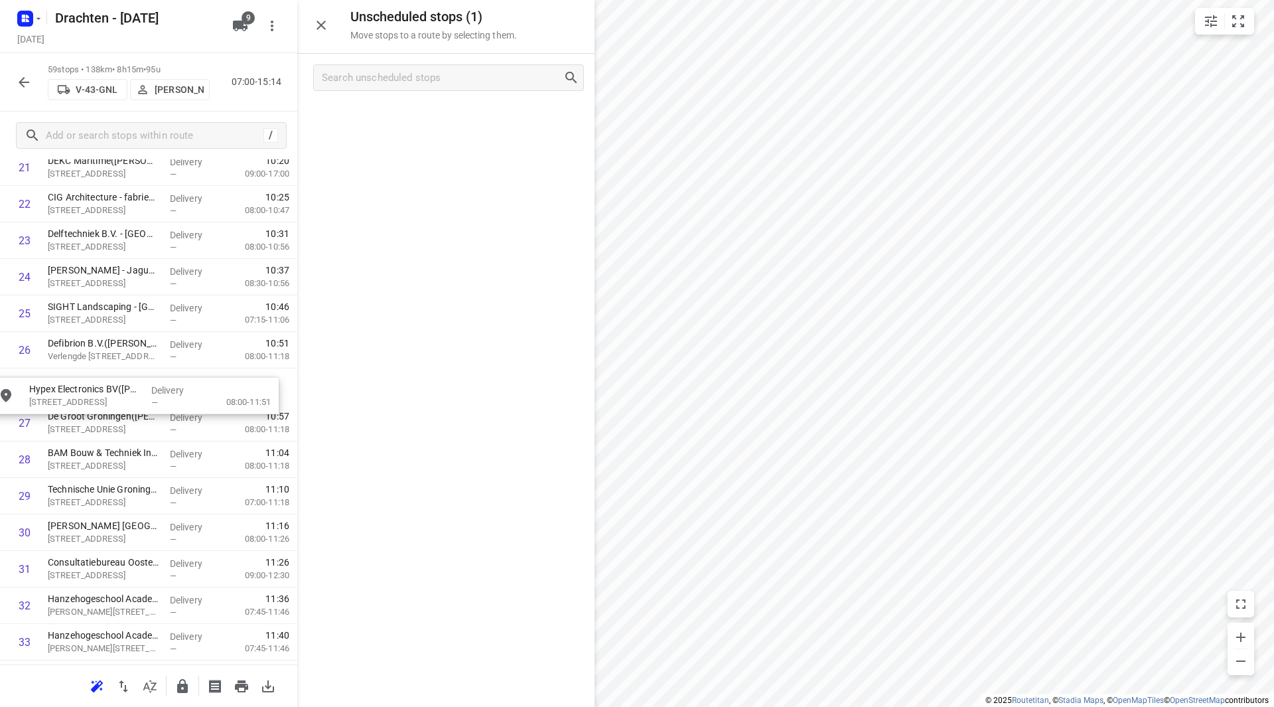
drag, startPoint x: 388, startPoint y: 127, endPoint x: 73, endPoint y: 403, distance: 419.5
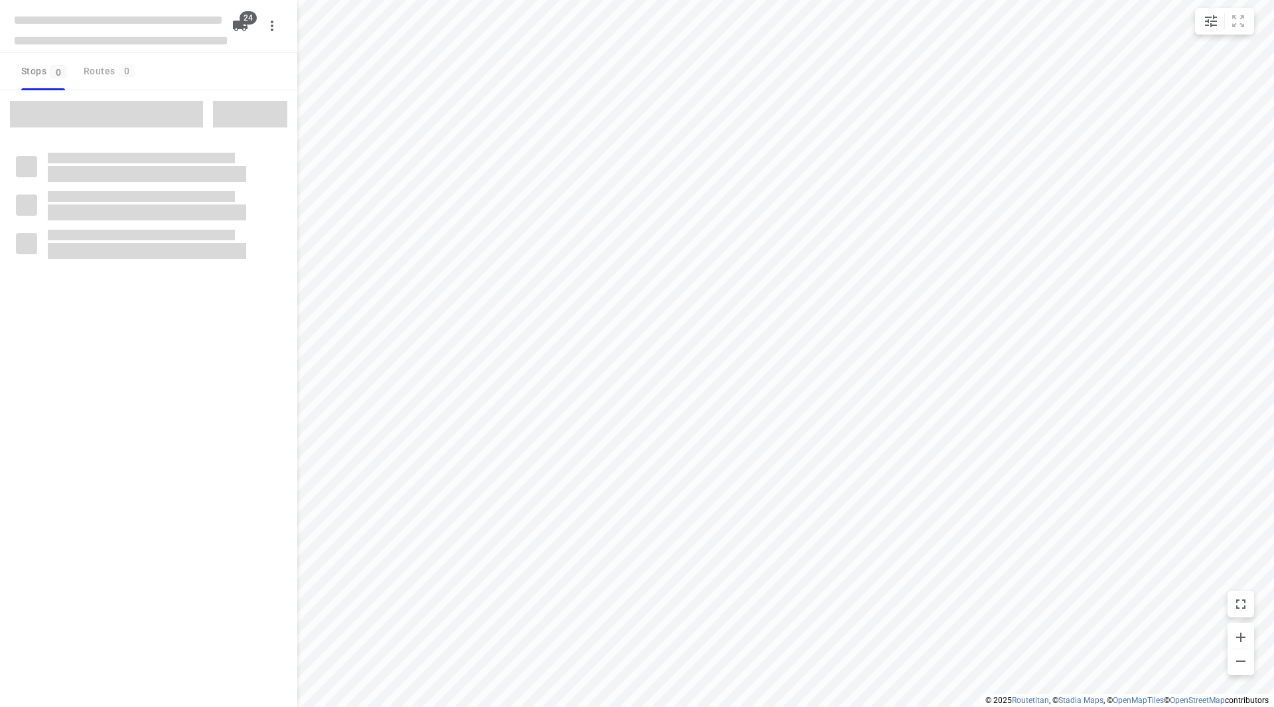
checkbox input "true"
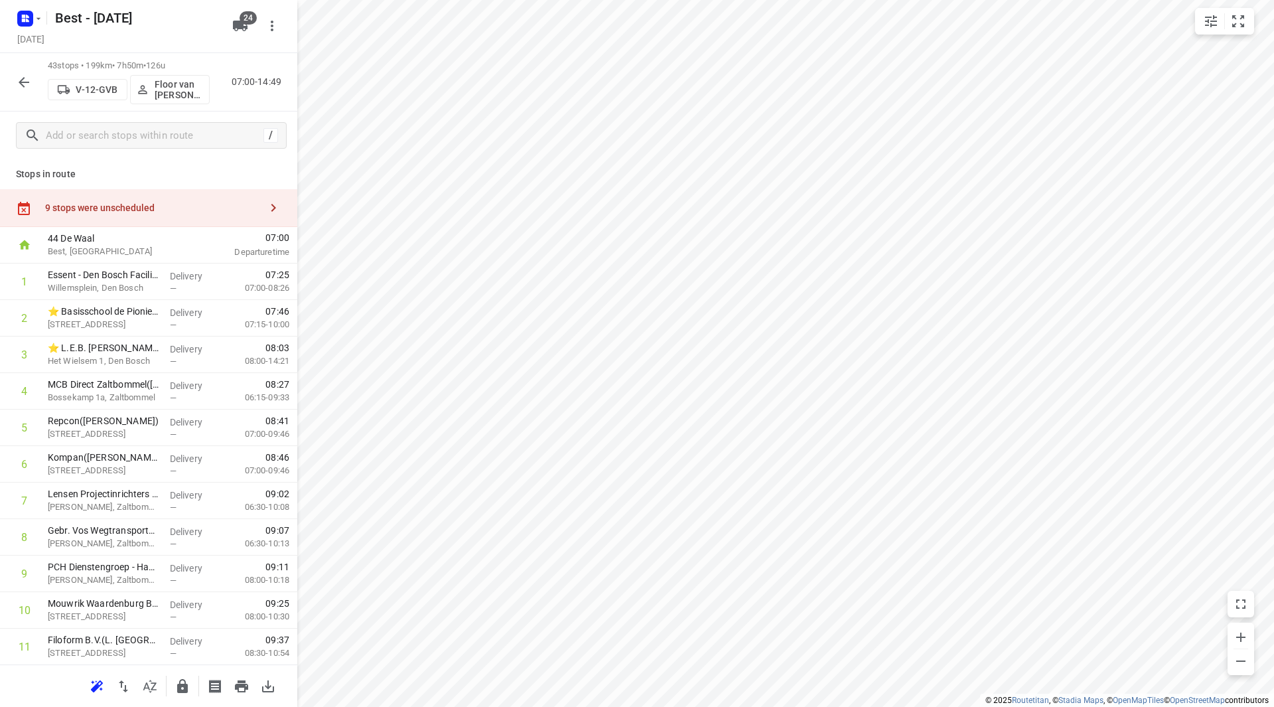
click at [163, 205] on div "9 stops were unscheduled" at bounding box center [152, 207] width 215 height 11
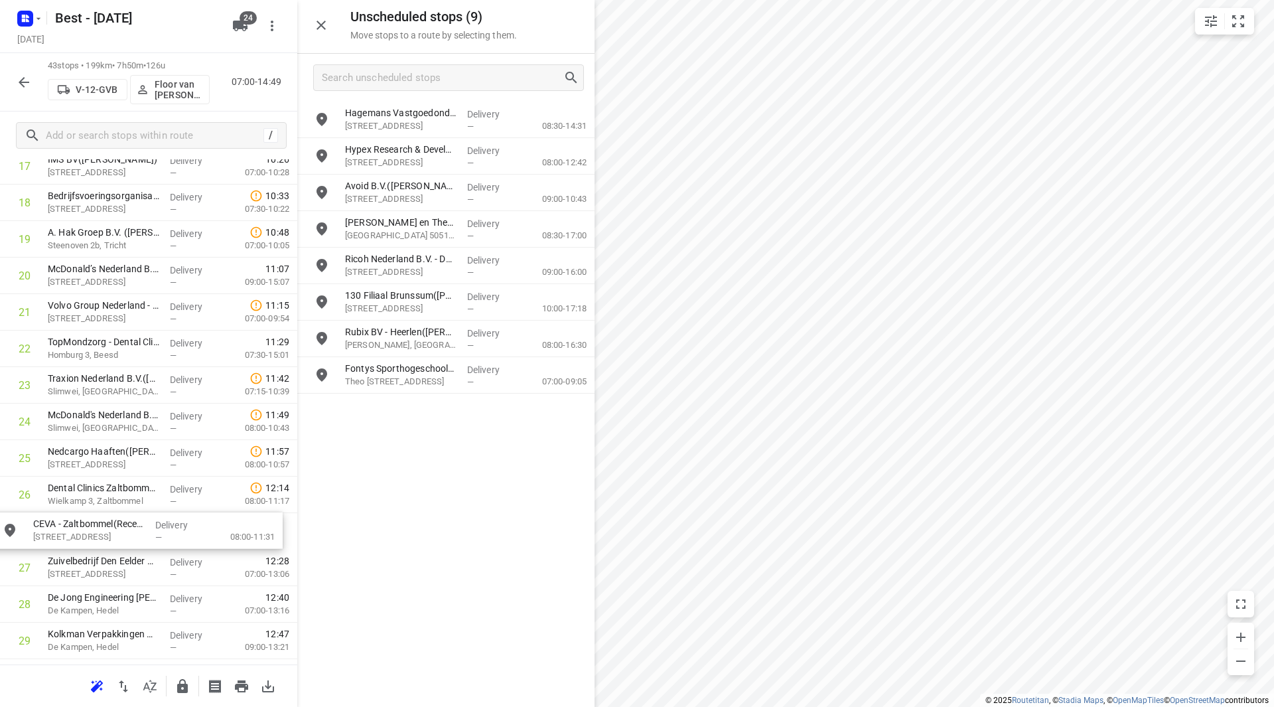
scroll to position [701, 0]
drag, startPoint x: 437, startPoint y: 397, endPoint x: 118, endPoint y: 484, distance: 330.4
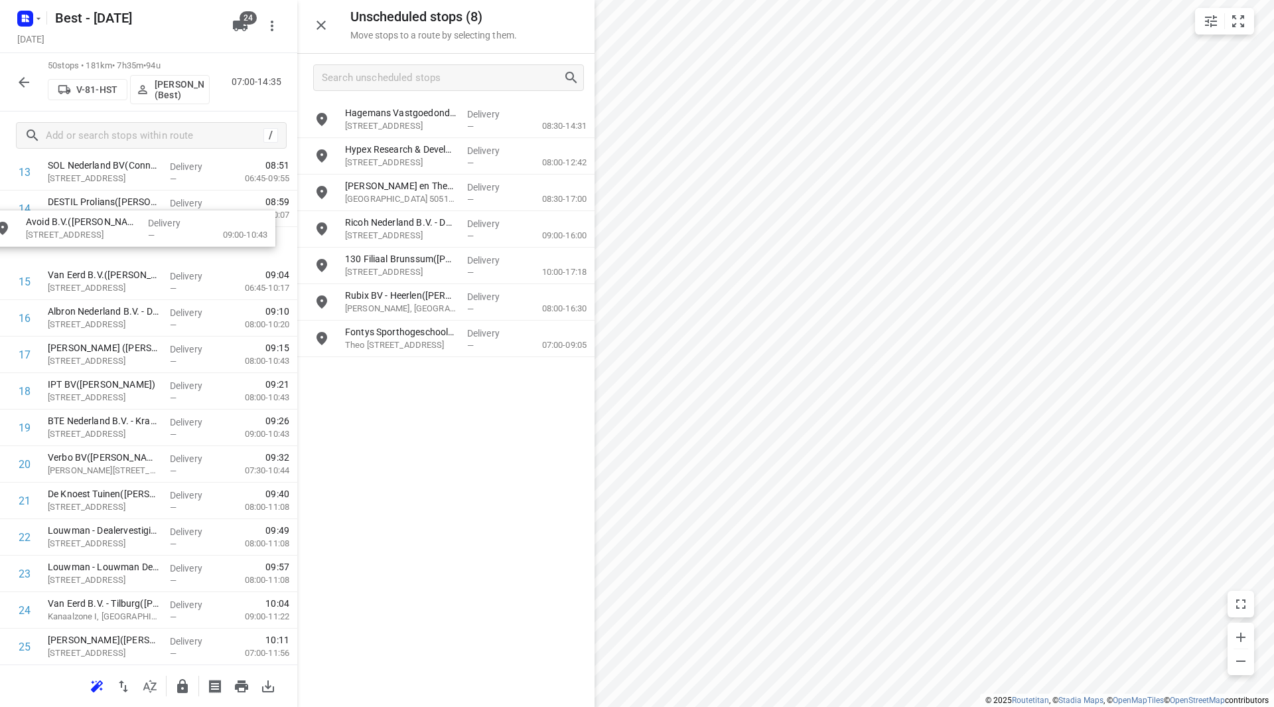
scroll to position [548, 0]
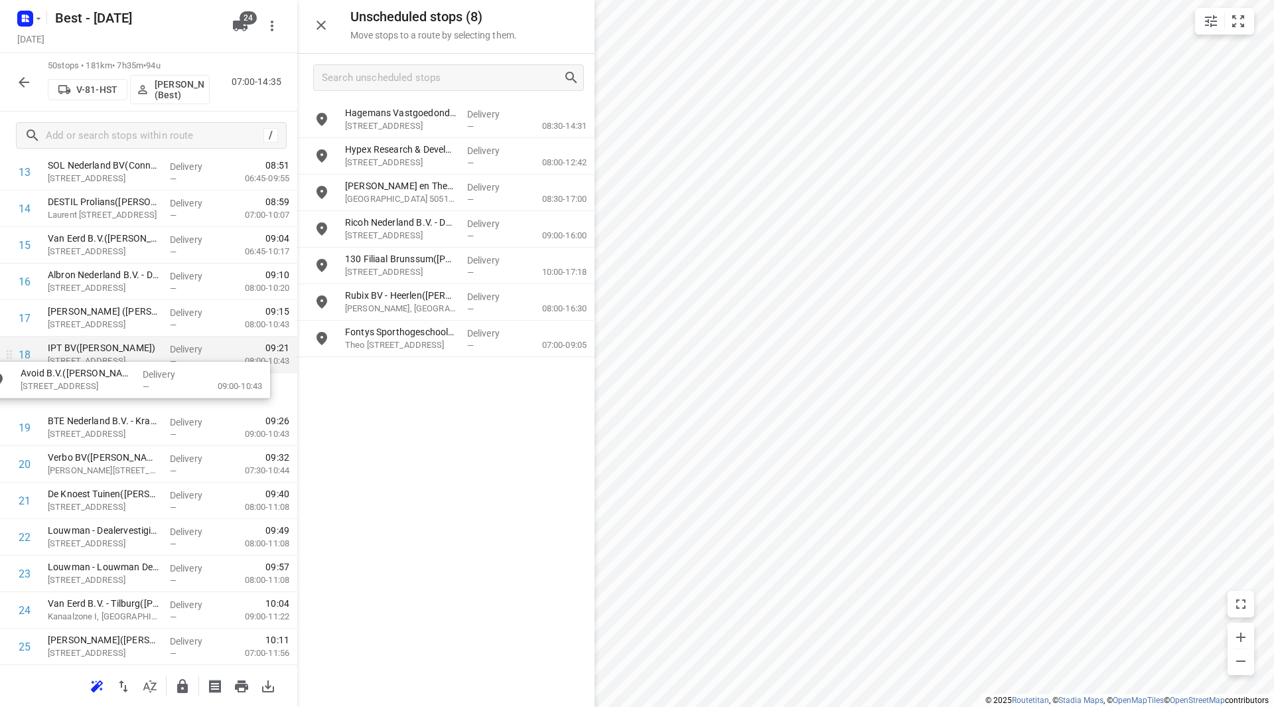
drag, startPoint x: 371, startPoint y: 189, endPoint x: 72, endPoint y: 369, distance: 348.6
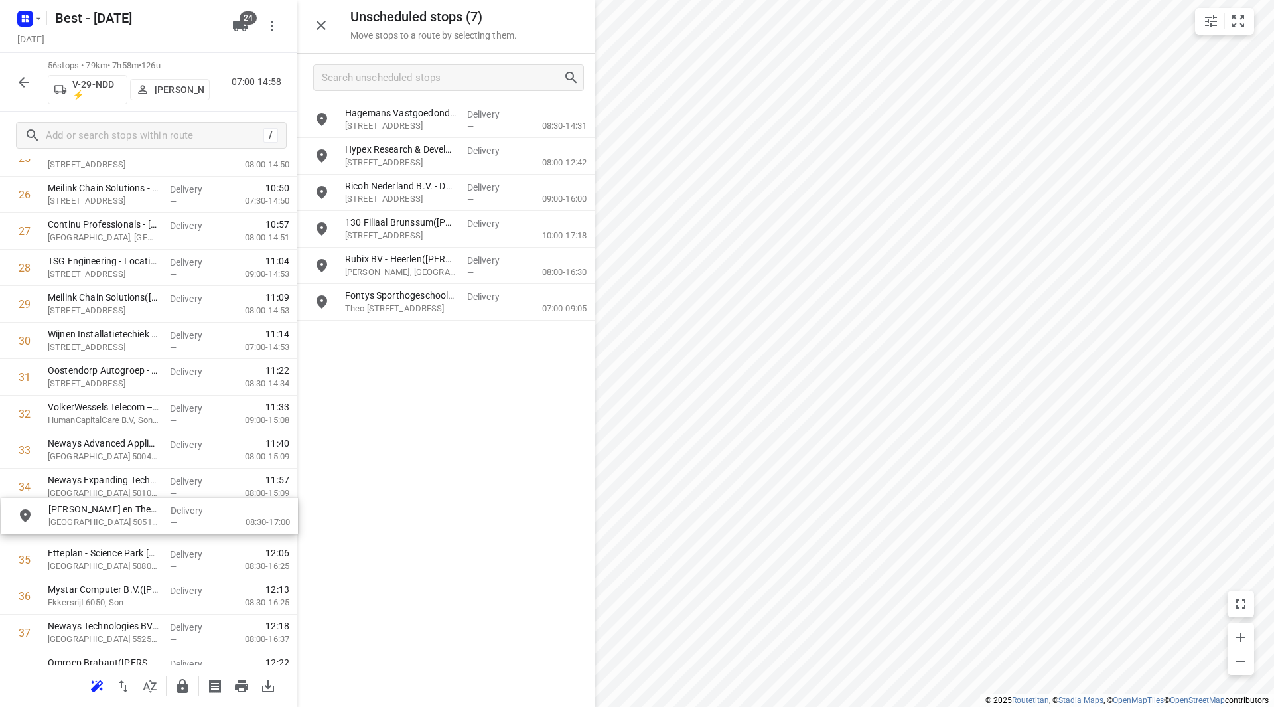
scroll to position [1003, 0]
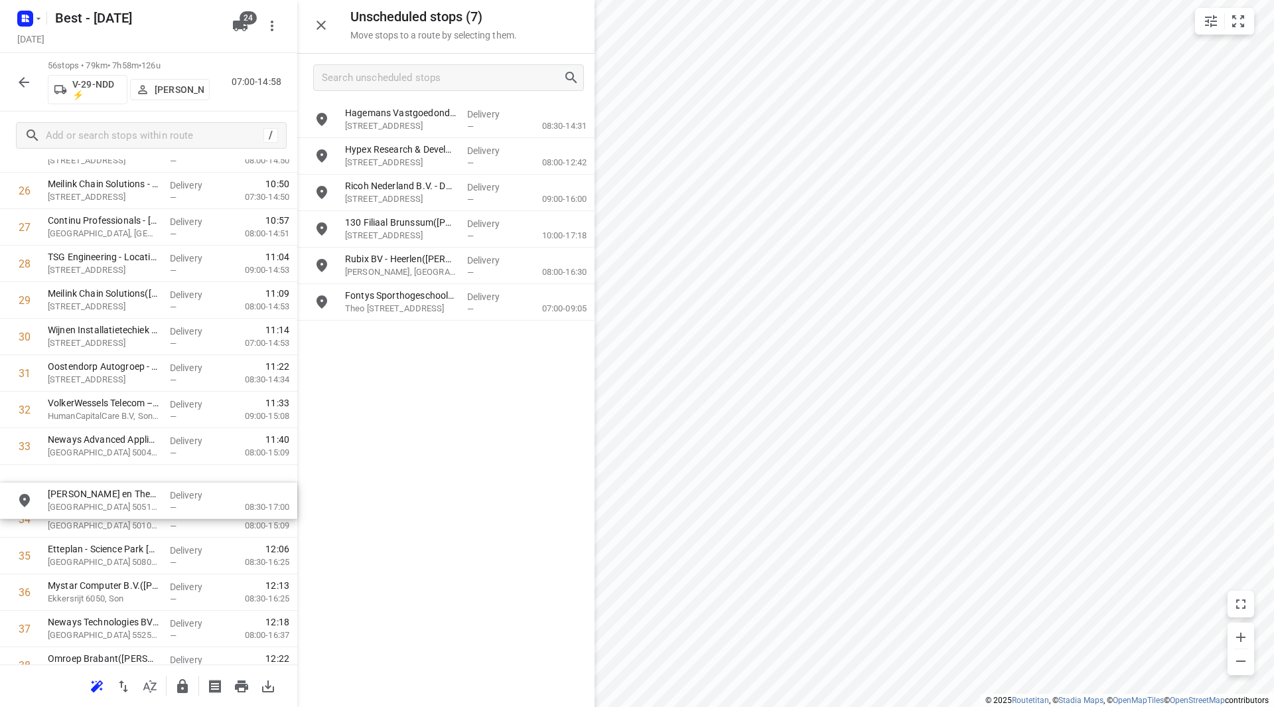
drag, startPoint x: 381, startPoint y: 192, endPoint x: 78, endPoint y: 514, distance: 441.8
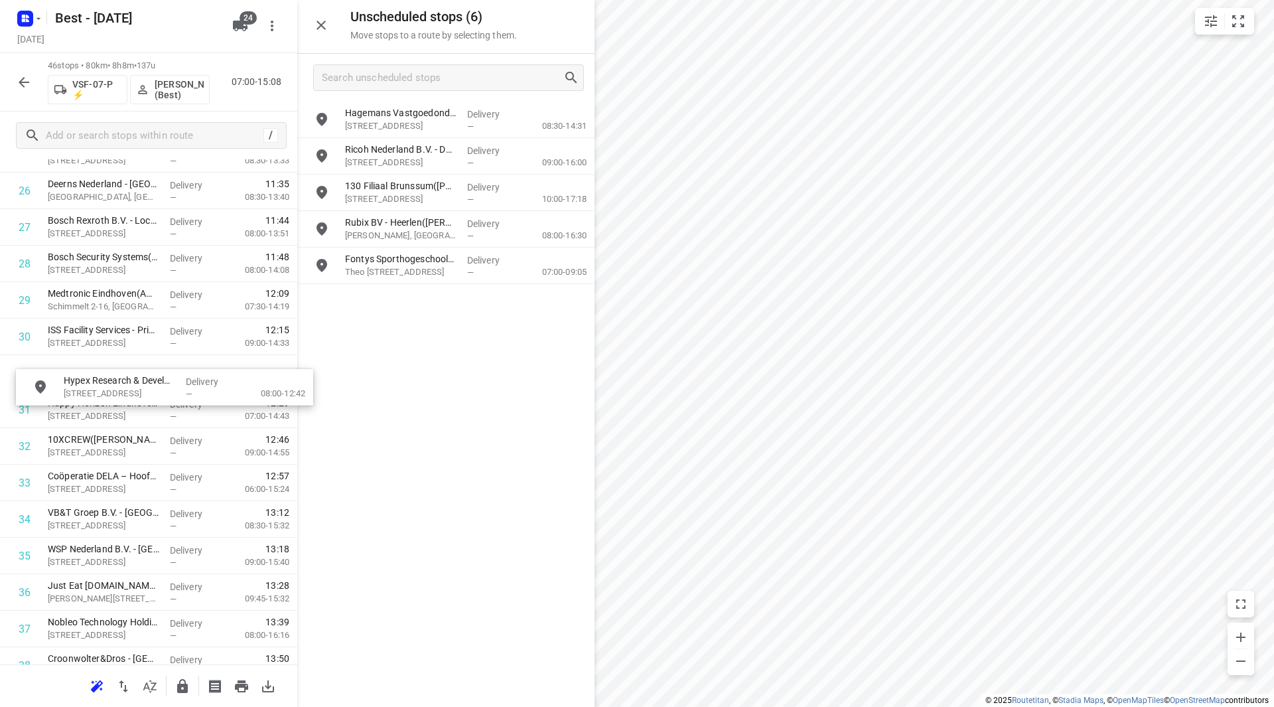
scroll to position [1003, 0]
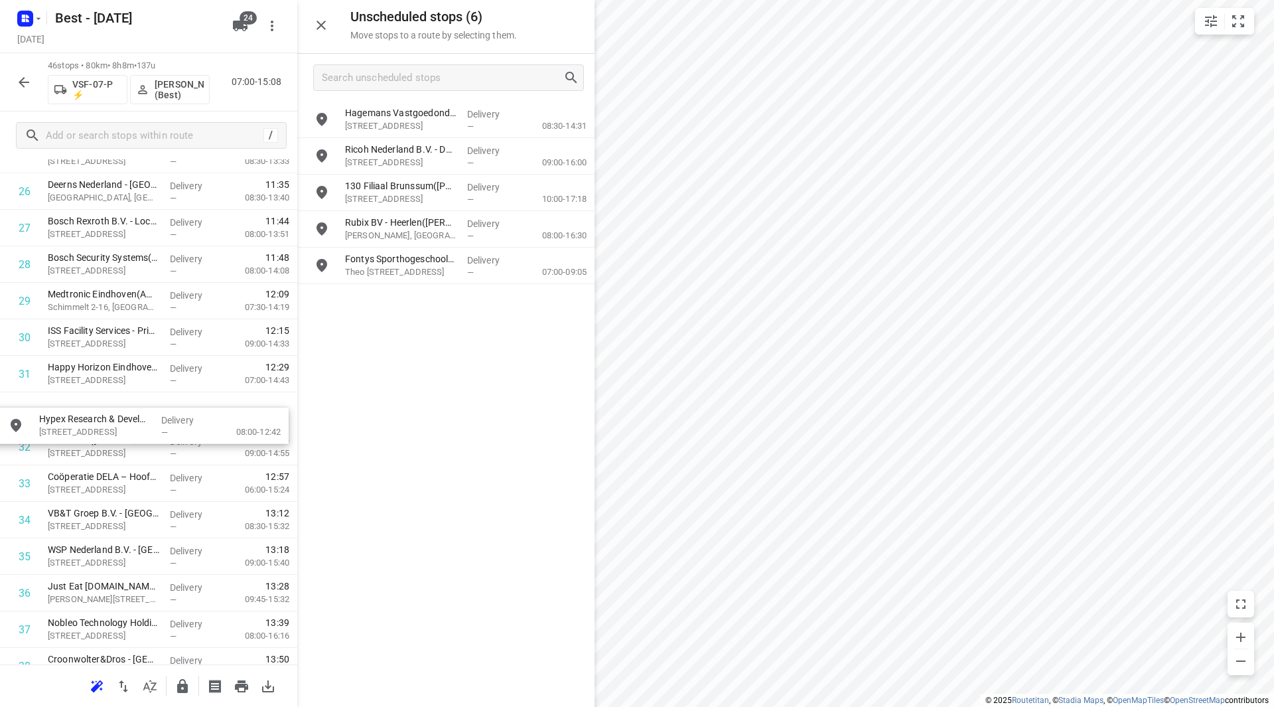
drag, startPoint x: 392, startPoint y: 154, endPoint x: 84, endPoint y: 413, distance: 402.7
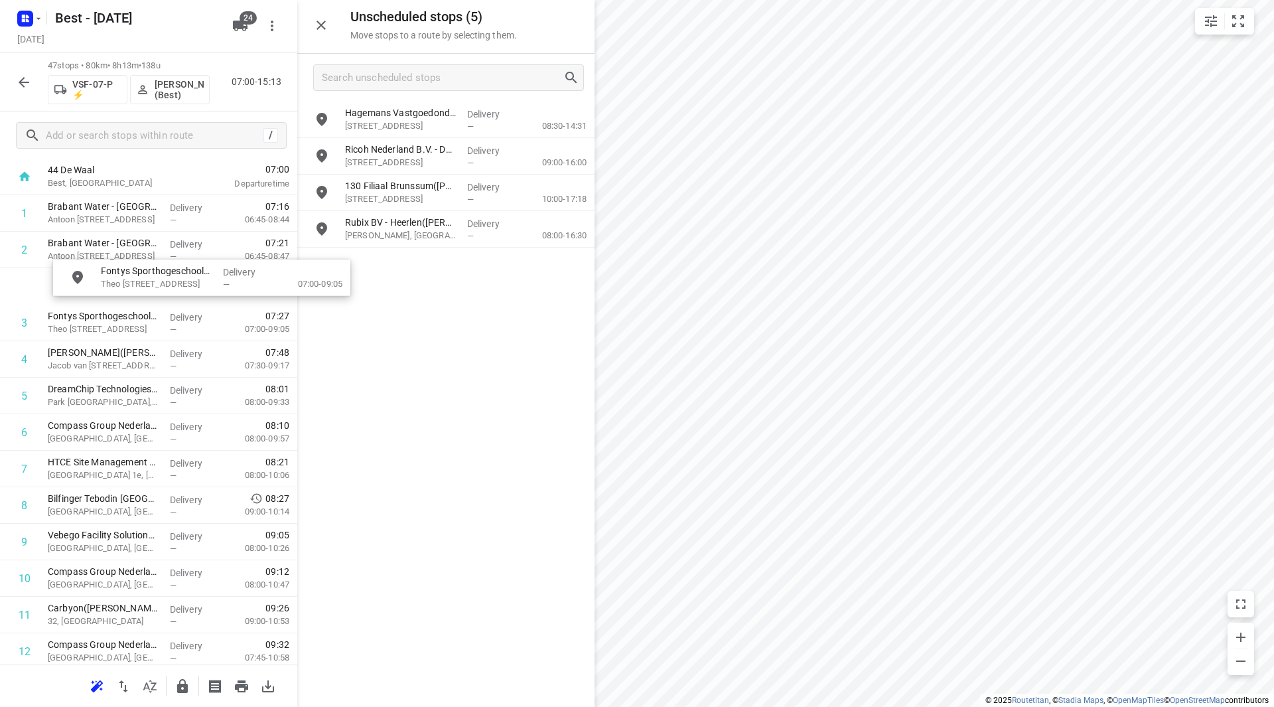
scroll to position [68, 0]
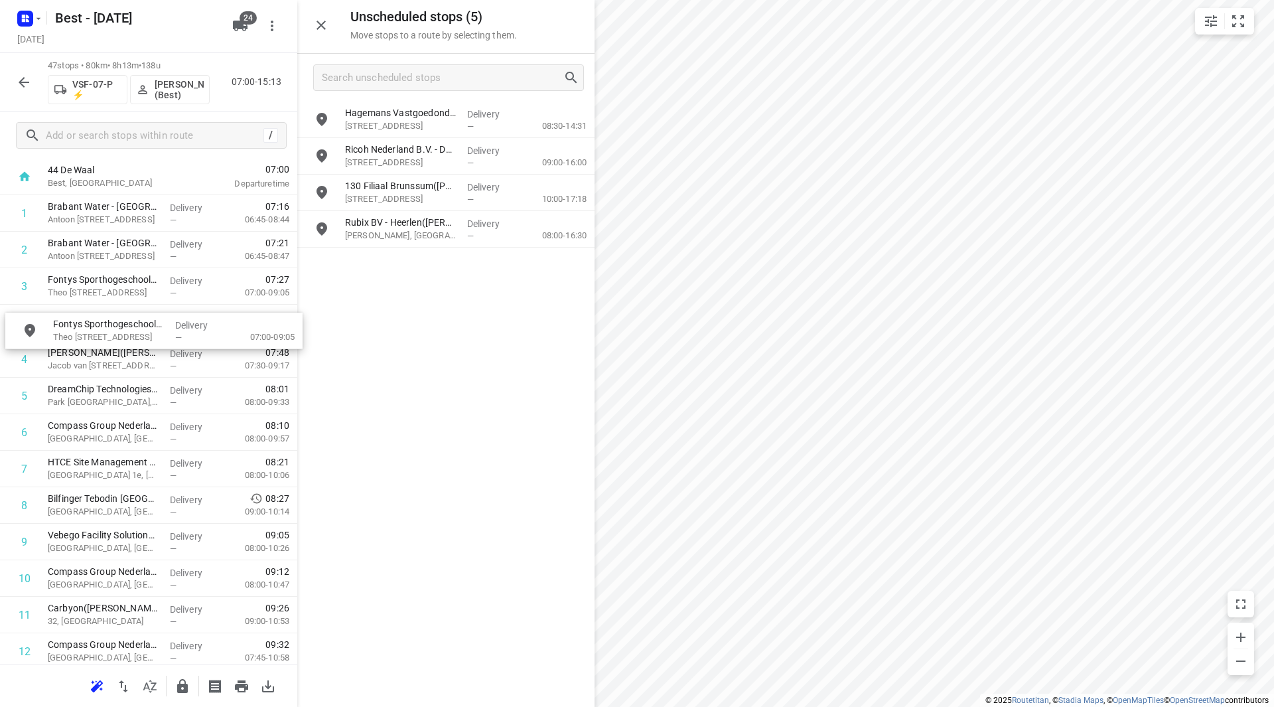
drag, startPoint x: 395, startPoint y: 273, endPoint x: 88, endPoint y: 333, distance: 313.0
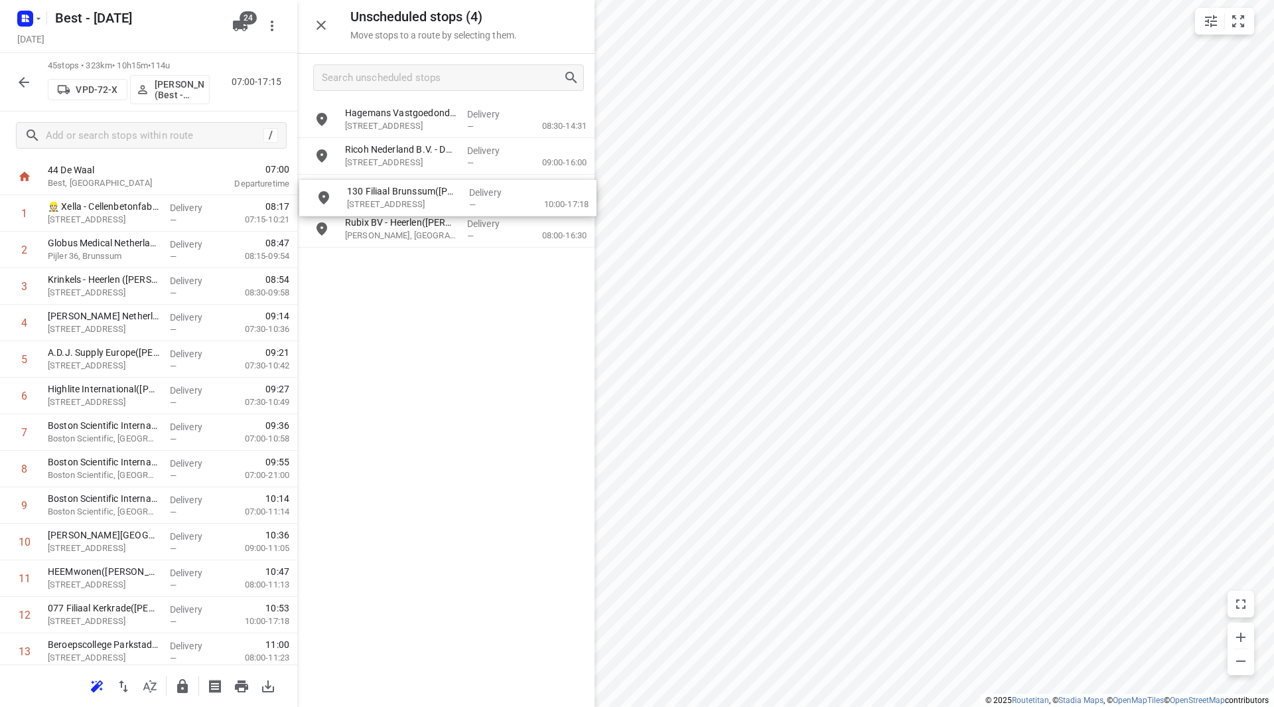
drag, startPoint x: 416, startPoint y: 188, endPoint x: 415, endPoint y: 197, distance: 8.7
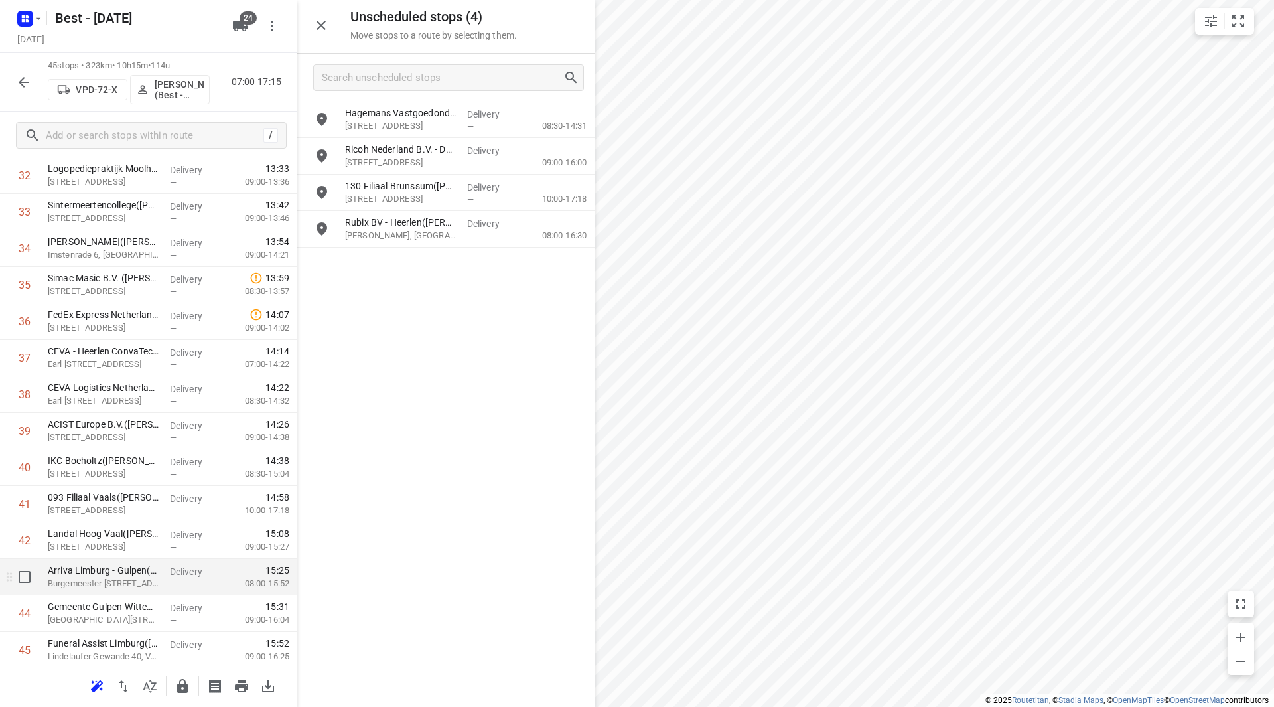
scroll to position [1278, 0]
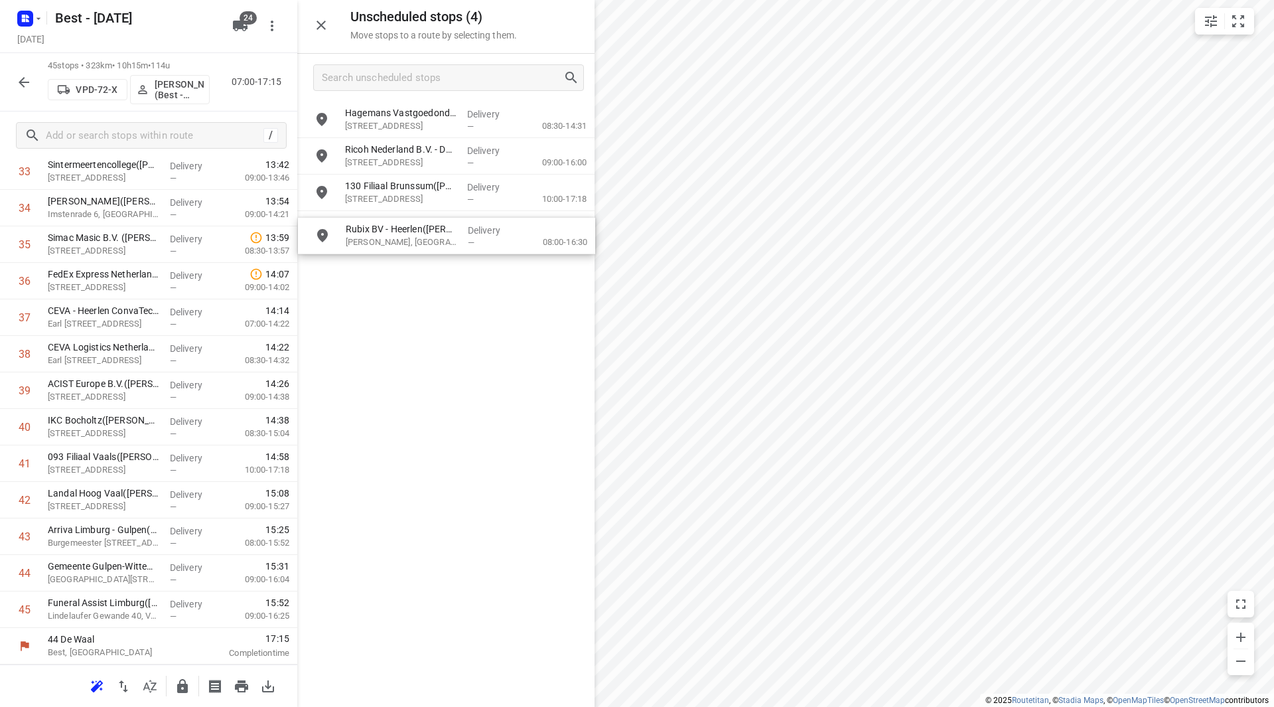
drag, startPoint x: 405, startPoint y: 216, endPoint x: 406, endPoint y: 226, distance: 10.0
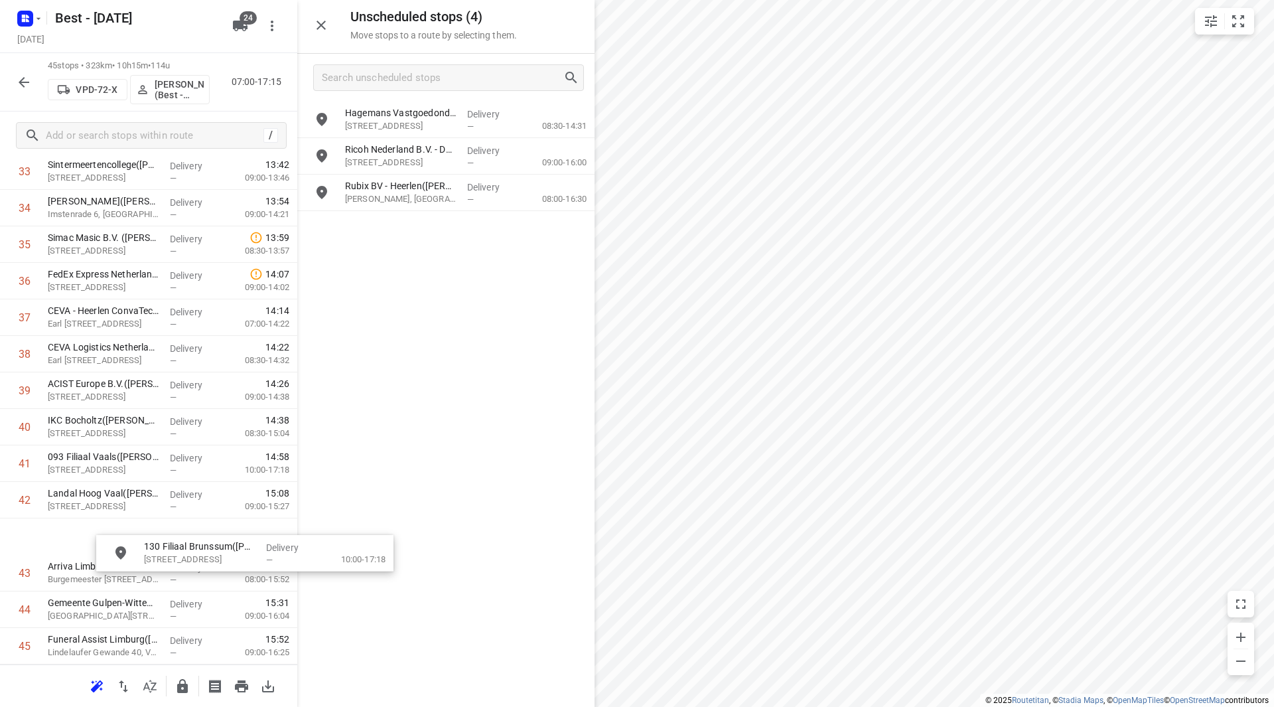
scroll to position [1325, 7]
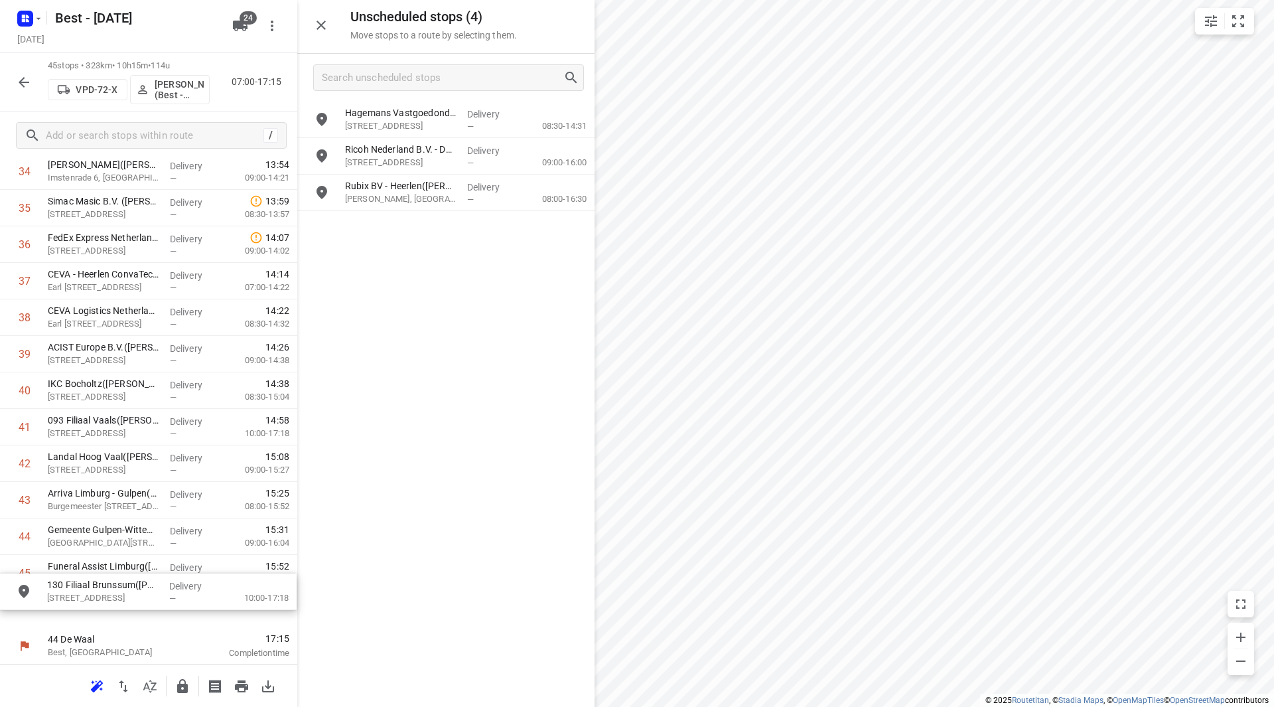
drag, startPoint x: 413, startPoint y: 192, endPoint x: 111, endPoint y: 597, distance: 506.0
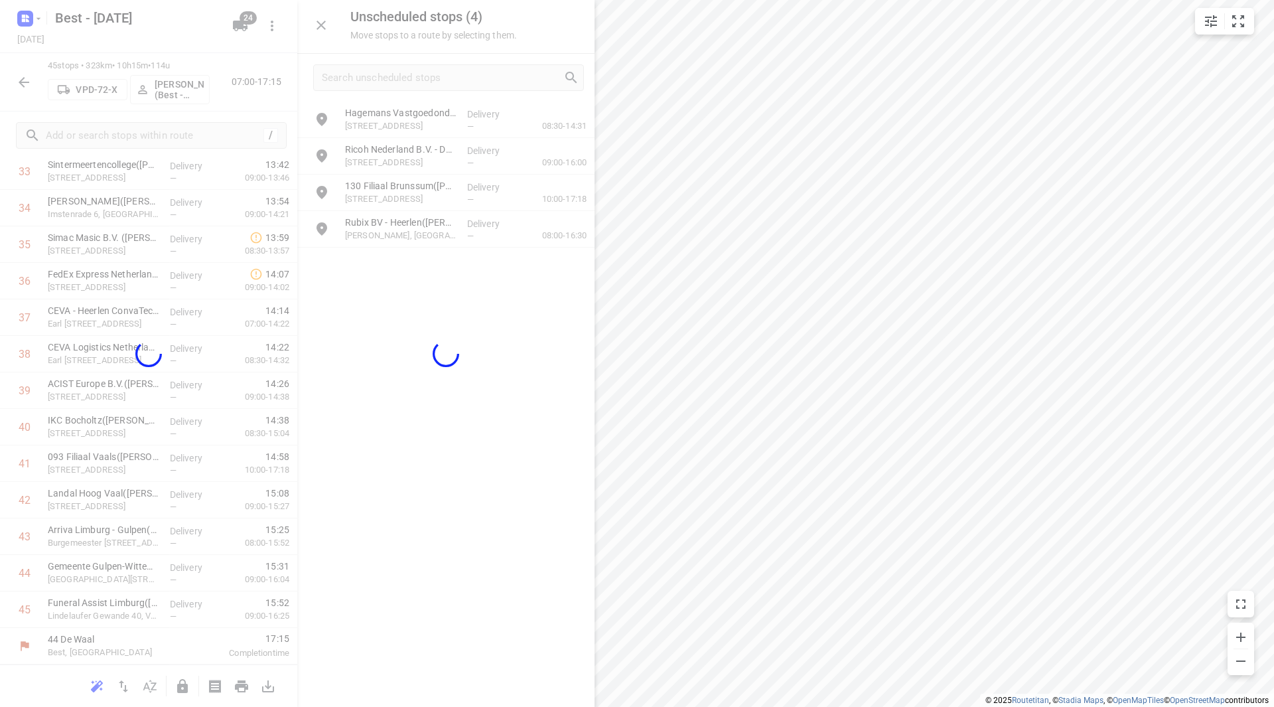
scroll to position [1278, 0]
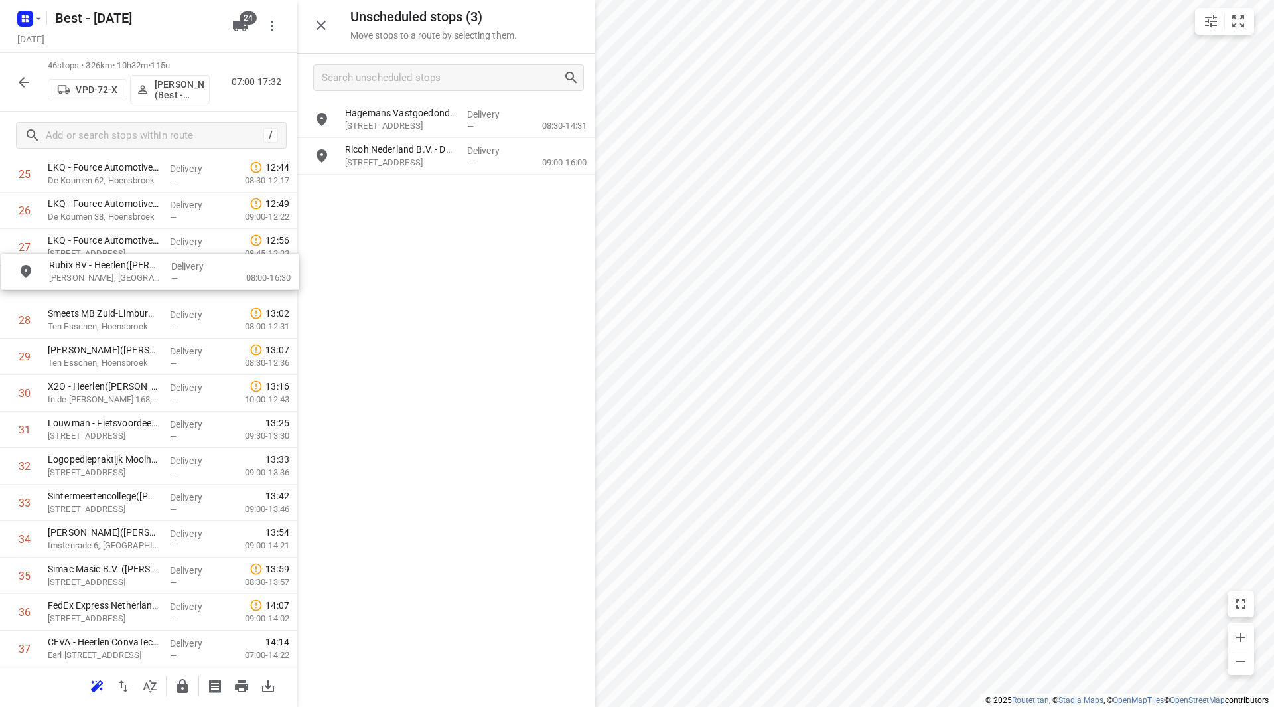
drag, startPoint x: 380, startPoint y: 184, endPoint x: 82, endPoint y: 273, distance: 311.0
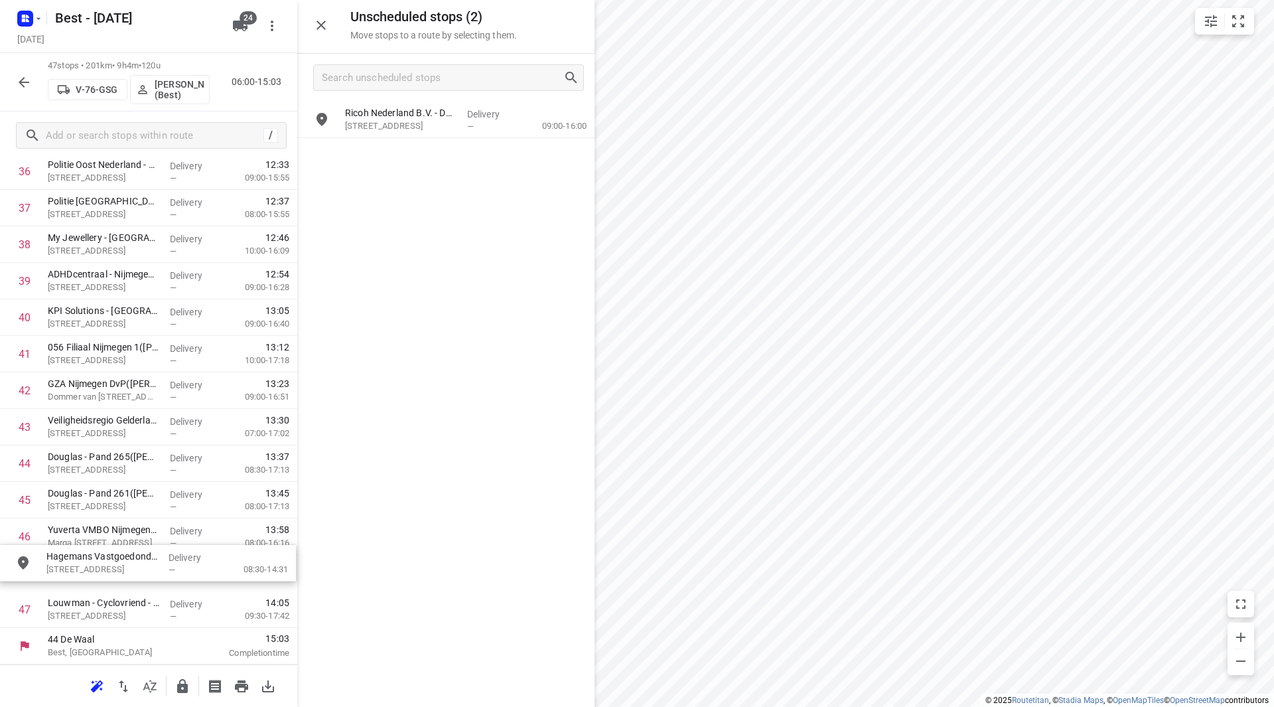
drag, startPoint x: 414, startPoint y: 119, endPoint x: 108, endPoint y: 552, distance: 530.5
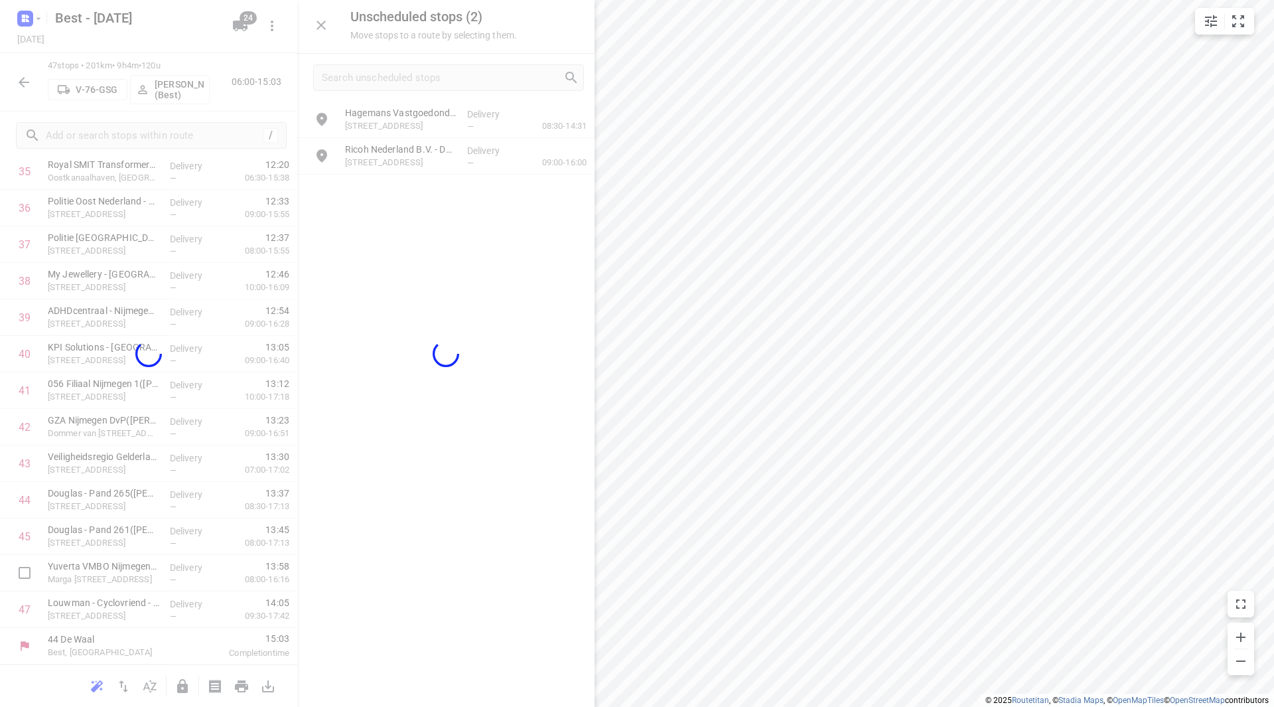
scroll to position [1351, 0]
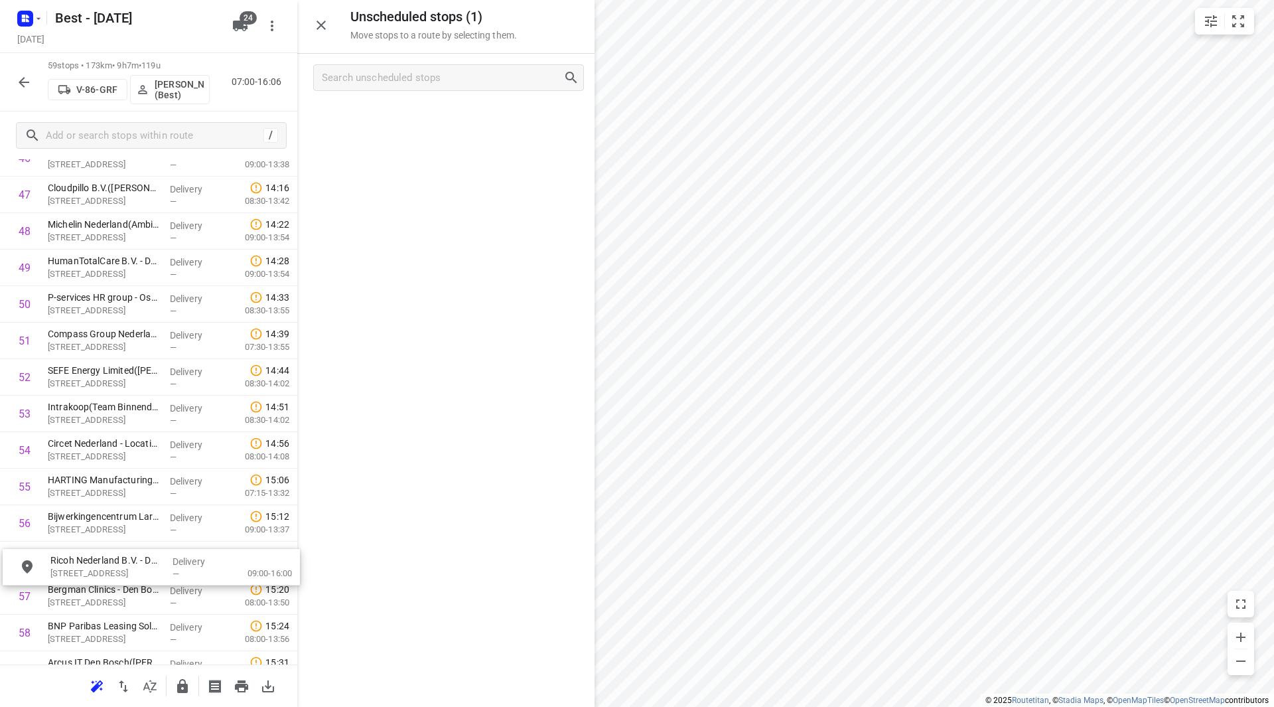
drag, startPoint x: 465, startPoint y: 135, endPoint x: 168, endPoint y: 561, distance: 519.7
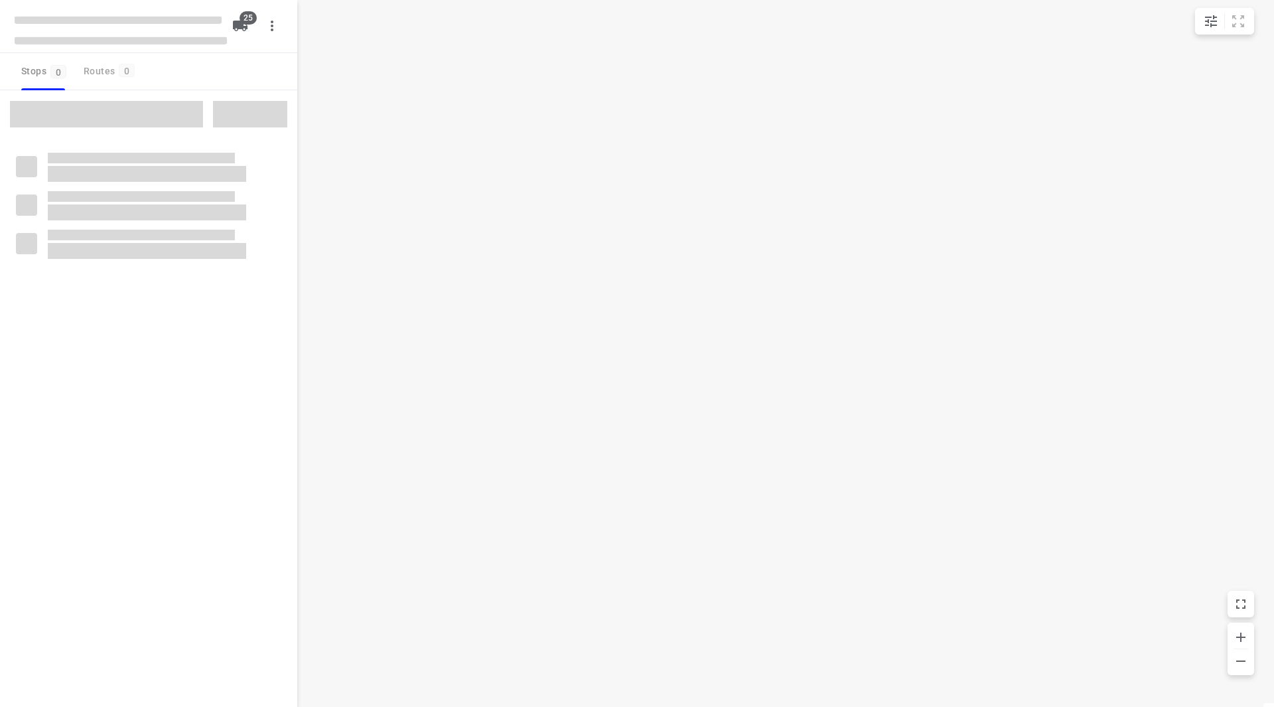
checkbox input "true"
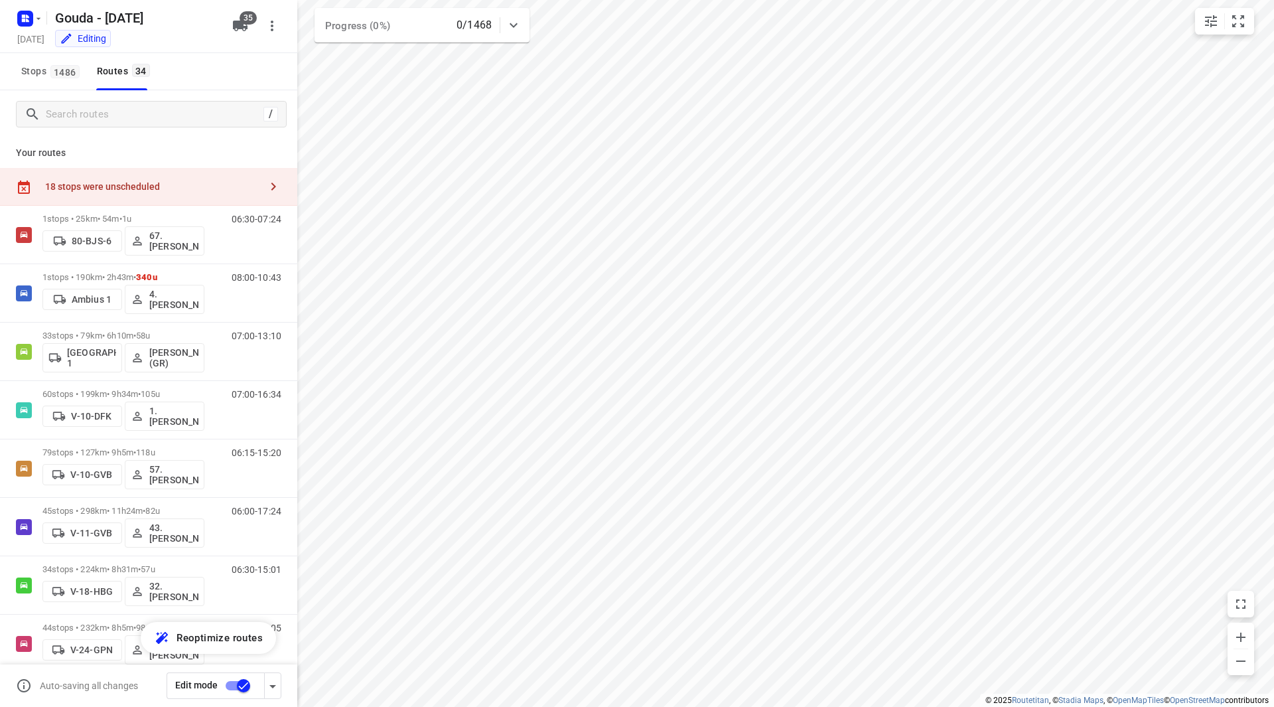
click at [148, 169] on div "18 stops were unscheduled" at bounding box center [148, 187] width 297 height 38
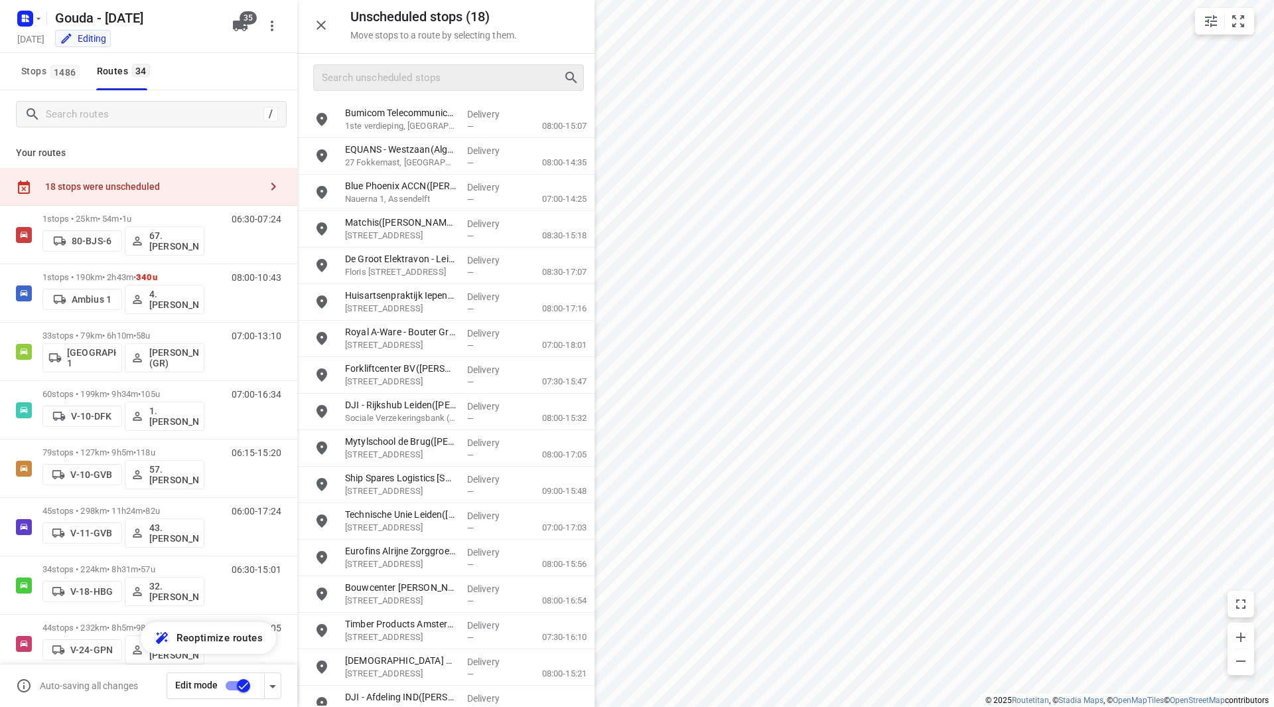
click at [411, 64] on div at bounding box center [445, 78] width 297 height 48
click at [412, 68] on input "Search unscheduled stops" at bounding box center [443, 78] width 240 height 21
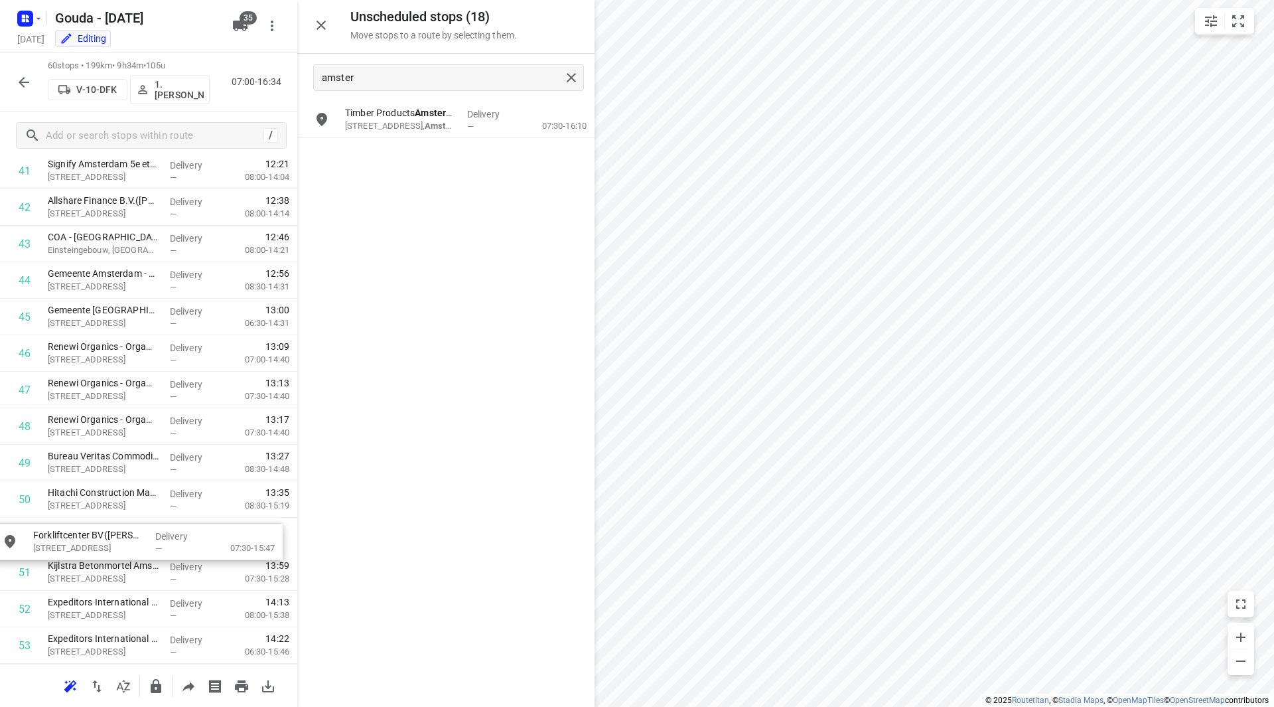
drag, startPoint x: 409, startPoint y: 117, endPoint x: 82, endPoint y: 543, distance: 537.2
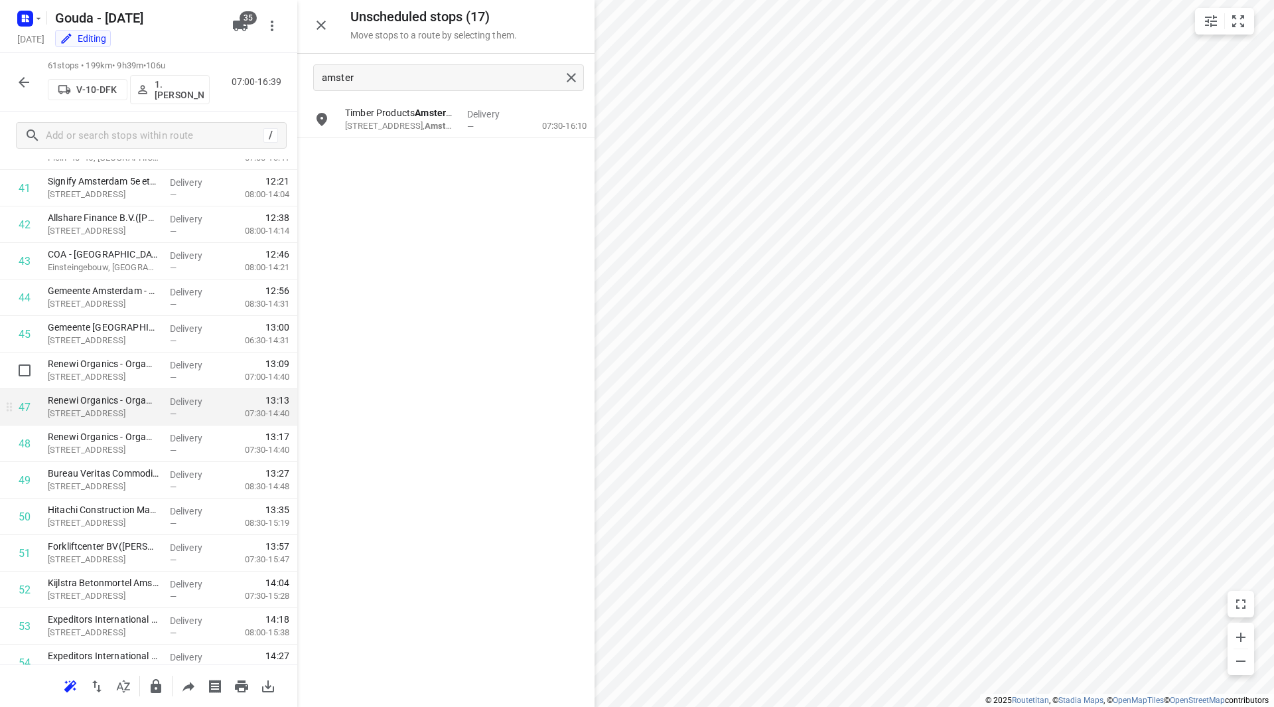
scroll to position [1575, 0]
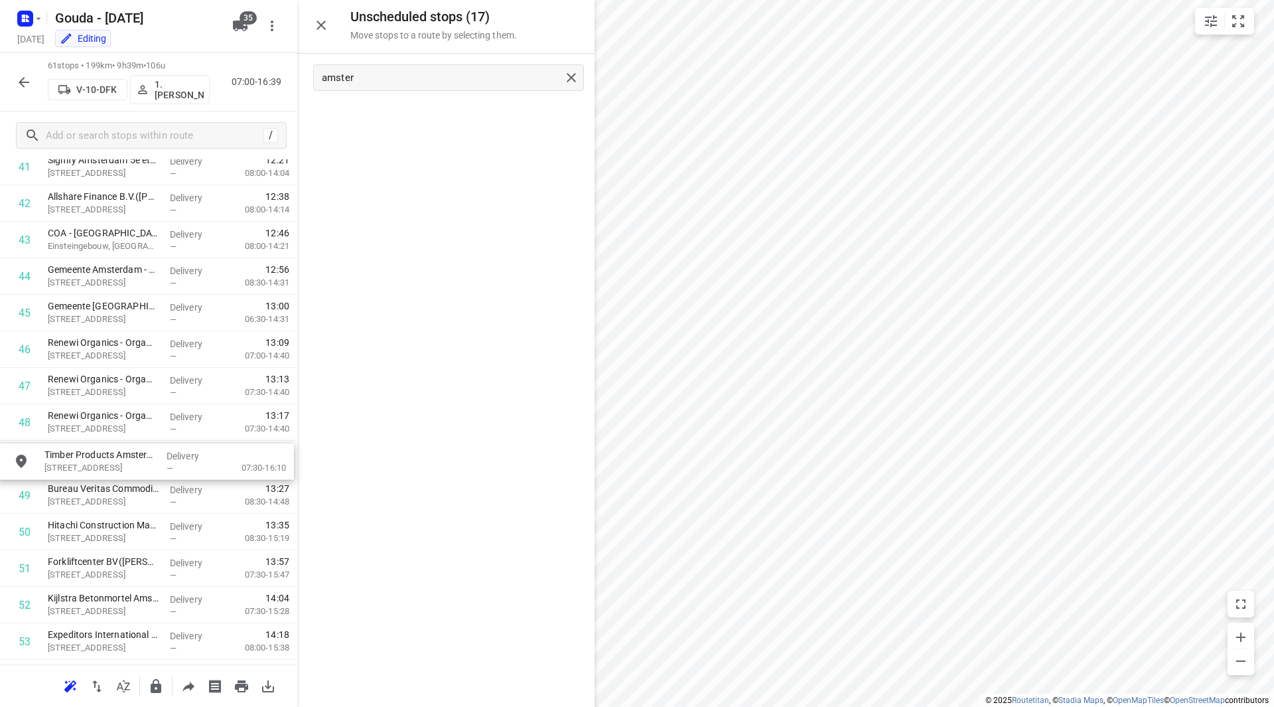
drag, startPoint x: 421, startPoint y: 122, endPoint x: 117, endPoint y: 471, distance: 462.4
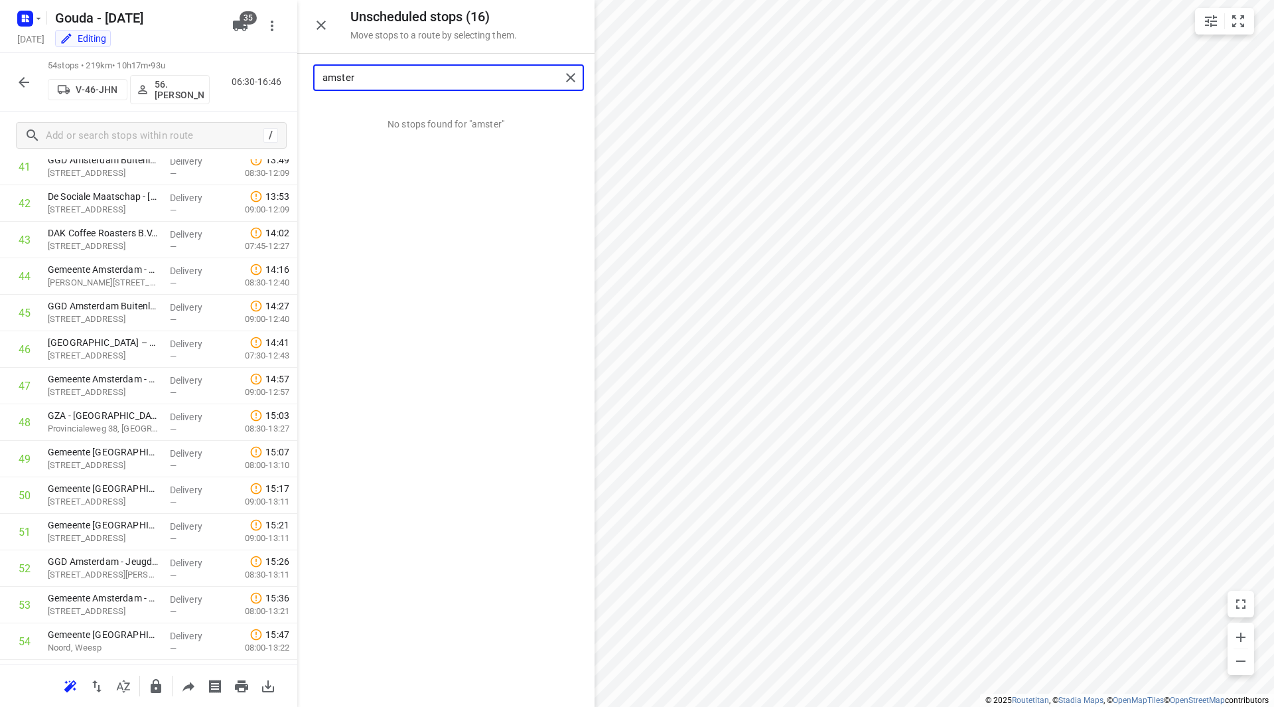
drag, startPoint x: 373, startPoint y: 75, endPoint x: 298, endPoint y: 78, distance: 75.1
click at [298, 78] on div "amster" at bounding box center [445, 78] width 297 height 48
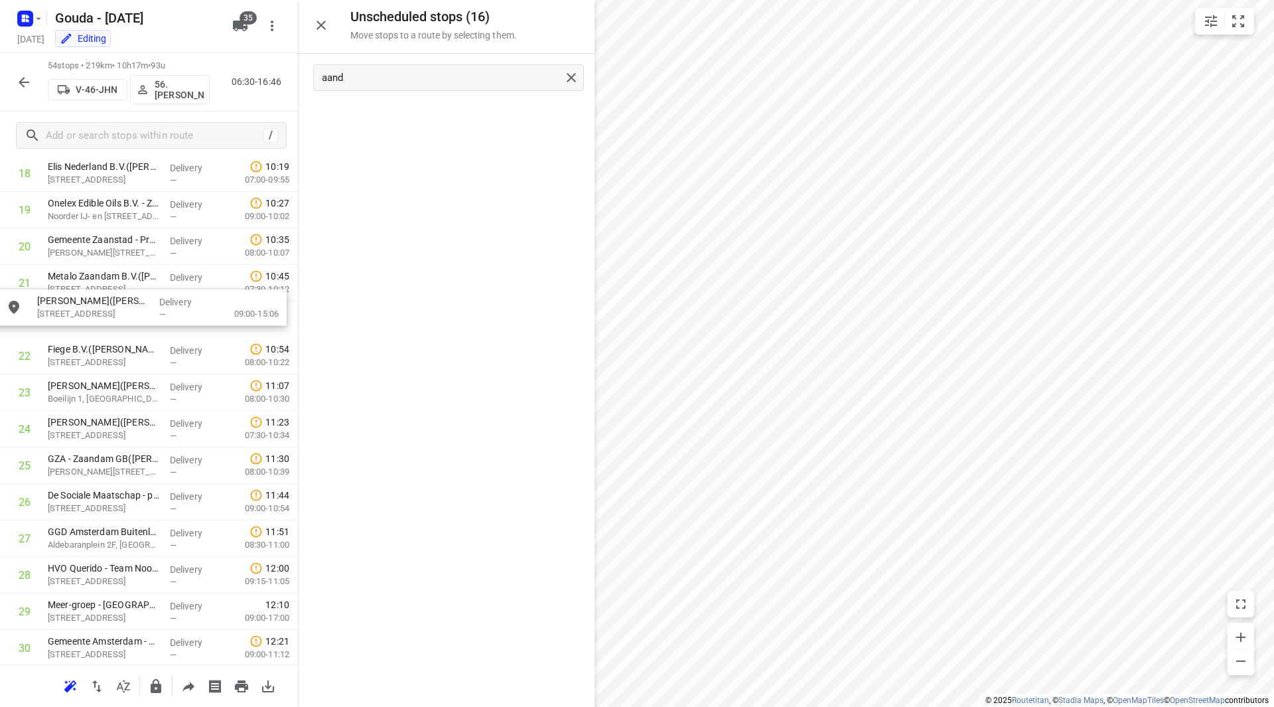
scroll to position [725, 0]
drag, startPoint x: 378, startPoint y: 118, endPoint x: 74, endPoint y: 329, distance: 369.1
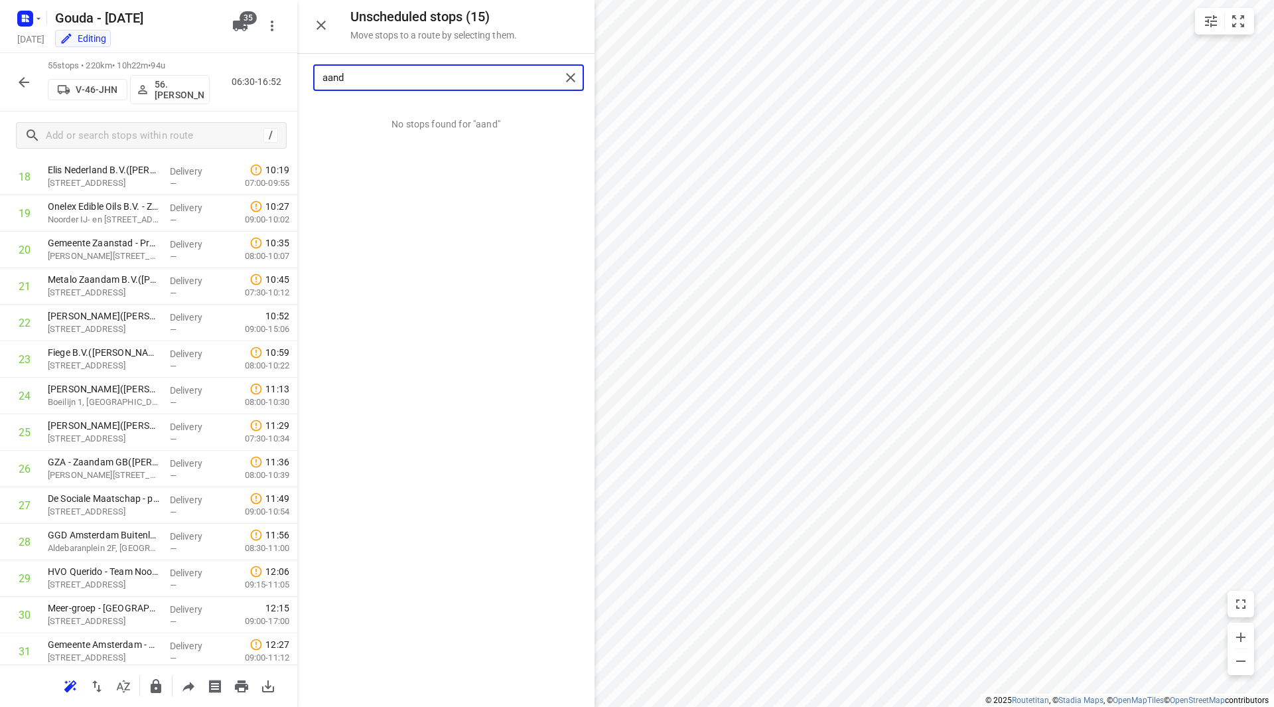
drag, startPoint x: 354, startPoint y: 83, endPoint x: 290, endPoint y: 79, distance: 63.8
click at [300, 79] on div "aand" at bounding box center [445, 78] width 297 height 48
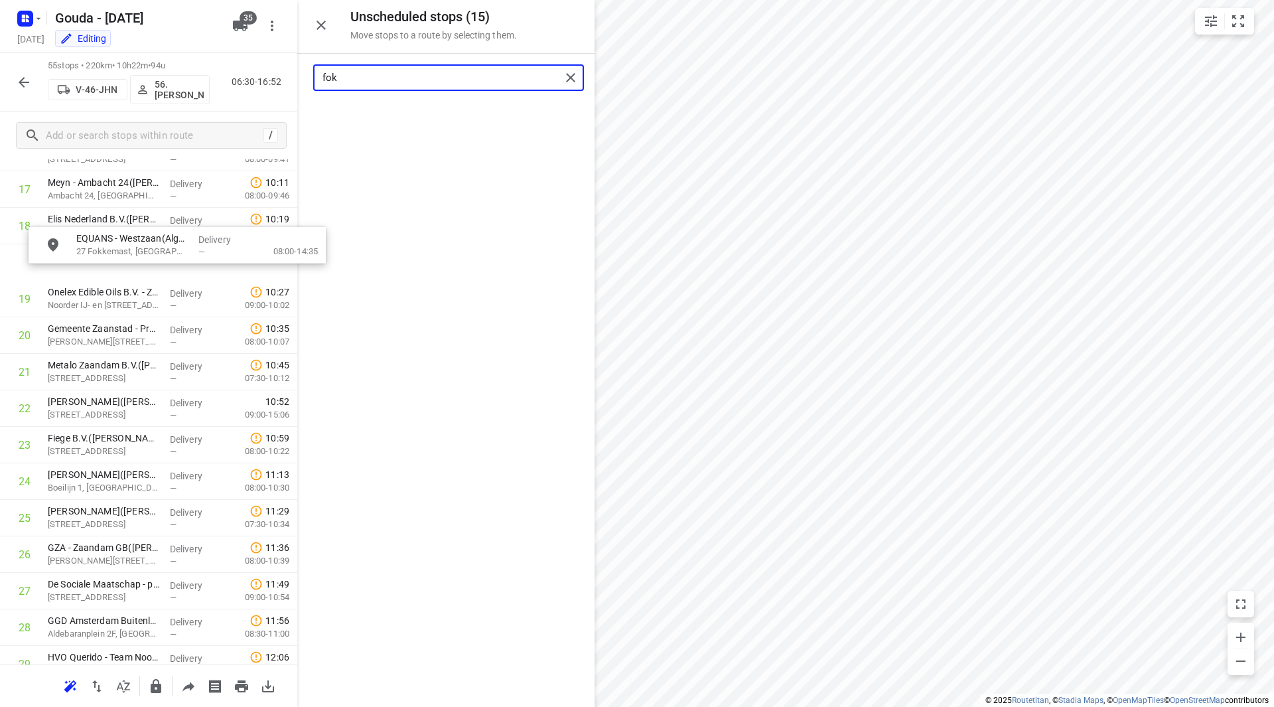
scroll to position [676, 0]
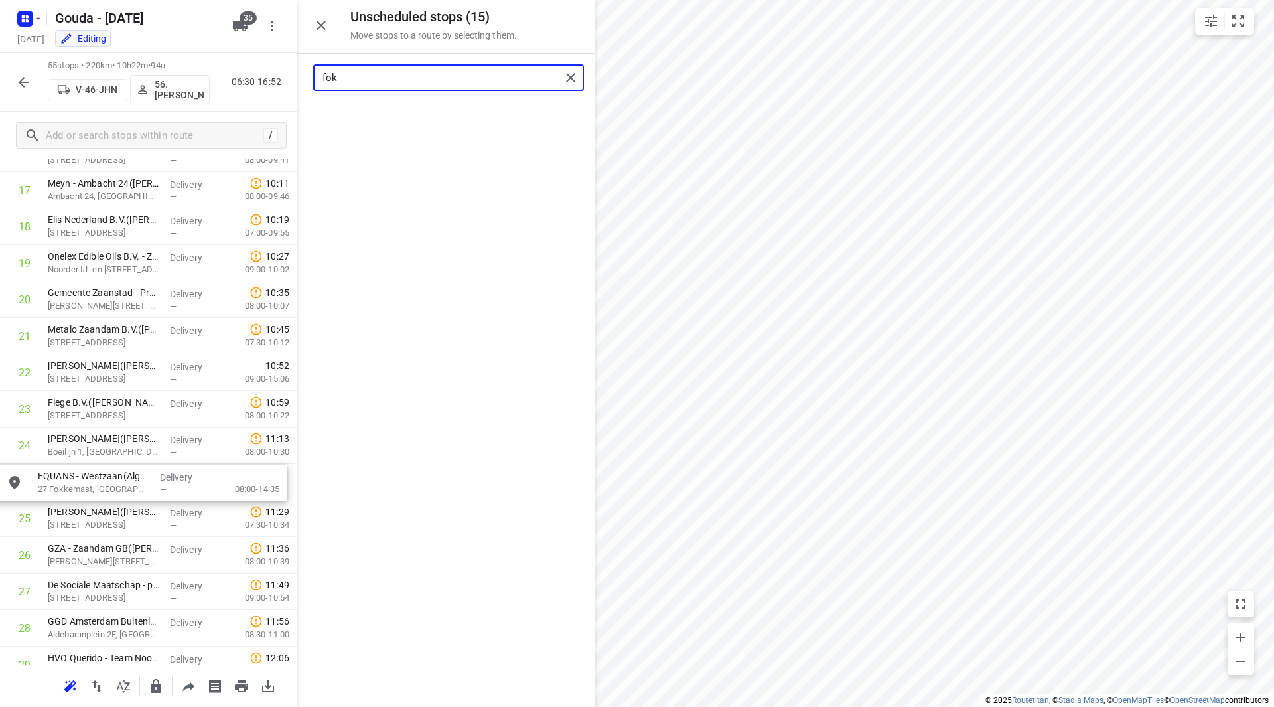
drag, startPoint x: 408, startPoint y: 137, endPoint x: 102, endPoint y: 492, distance: 469.2
click at [427, 68] on input "fok" at bounding box center [442, 78] width 238 height 21
drag, startPoint x: 370, startPoint y: 73, endPoint x: 299, endPoint y: 72, distance: 71.0
click at [299, 72] on div "fok" at bounding box center [445, 78] width 297 height 48
drag, startPoint x: 391, startPoint y: 131, endPoint x: 91, endPoint y: 493, distance: 470.4
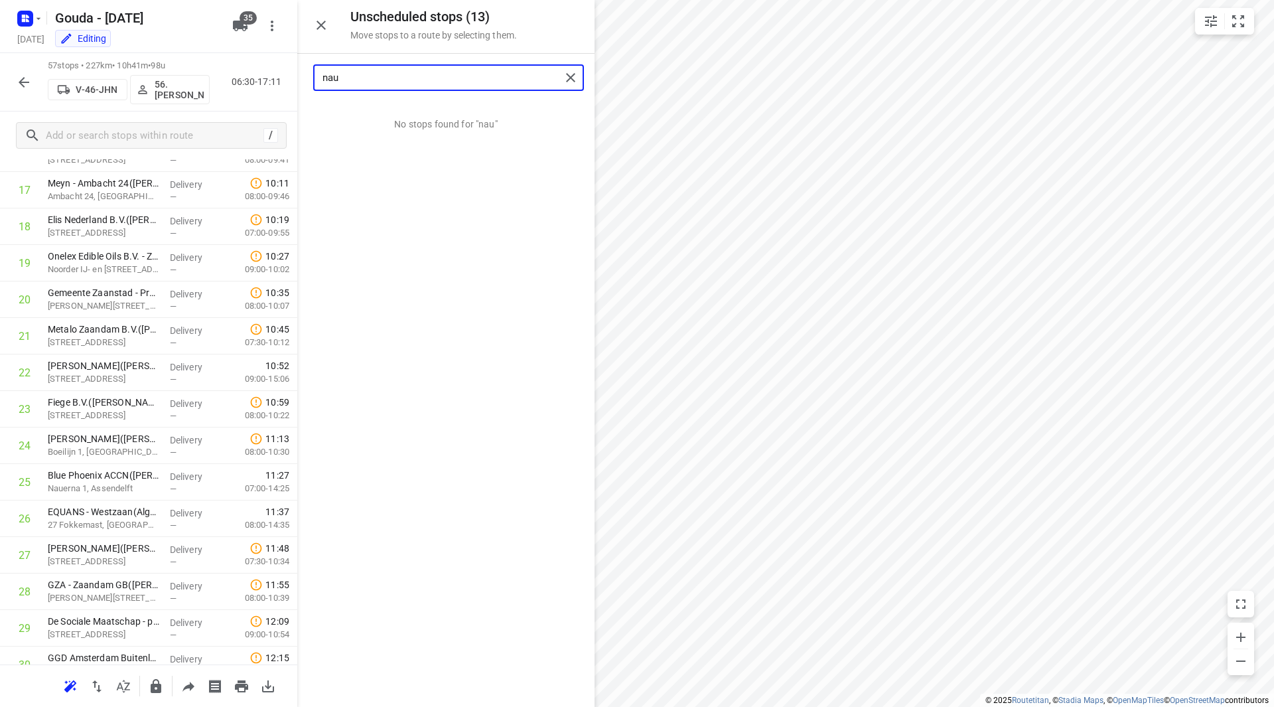
drag, startPoint x: 369, startPoint y: 78, endPoint x: 268, endPoint y: 78, distance: 100.9
click at [274, 78] on div "Unscheduled stops ( 13 ) Move stops to a route by selecting them. nau No stops …" at bounding box center [148, 353] width 297 height 707
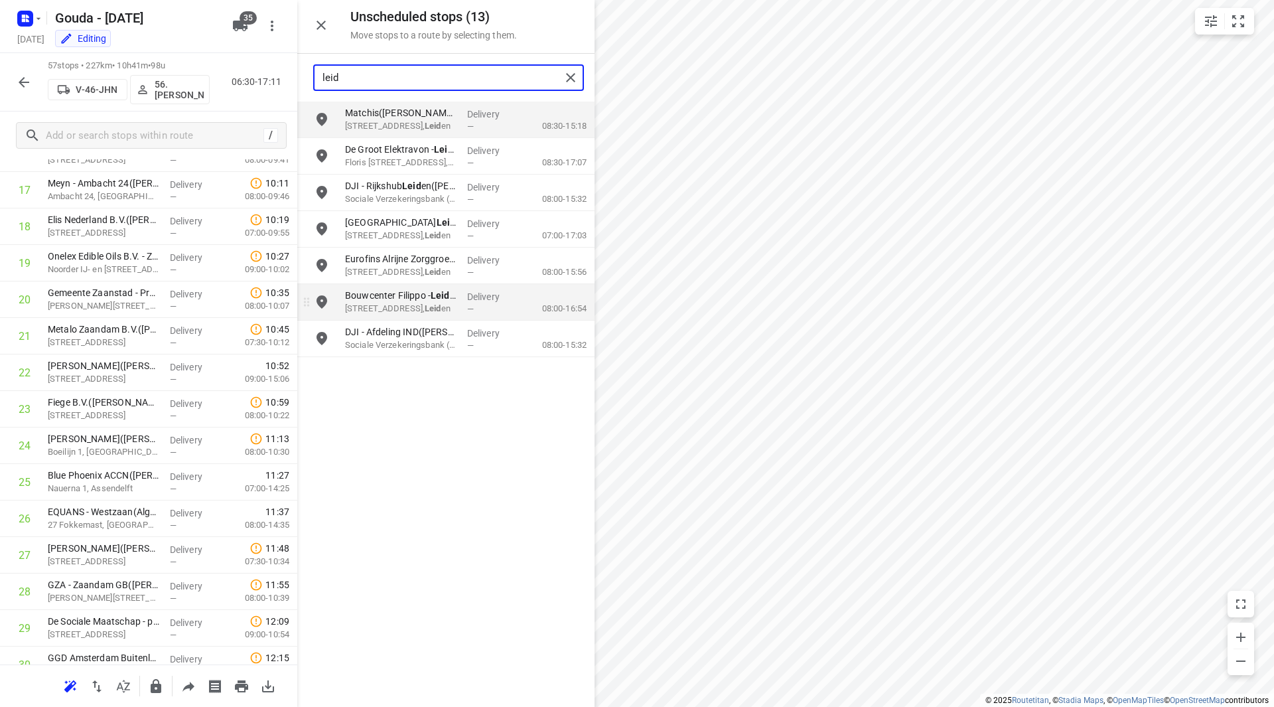
type input "leid"
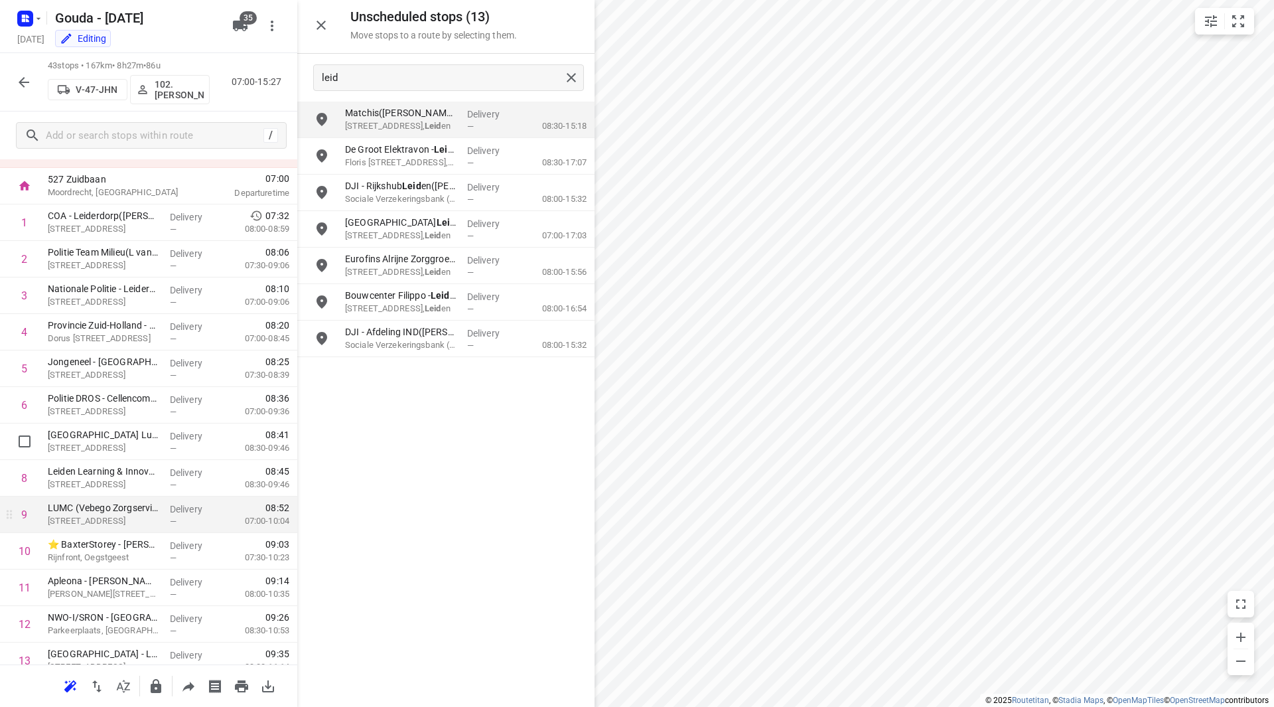
scroll to position [77, 0]
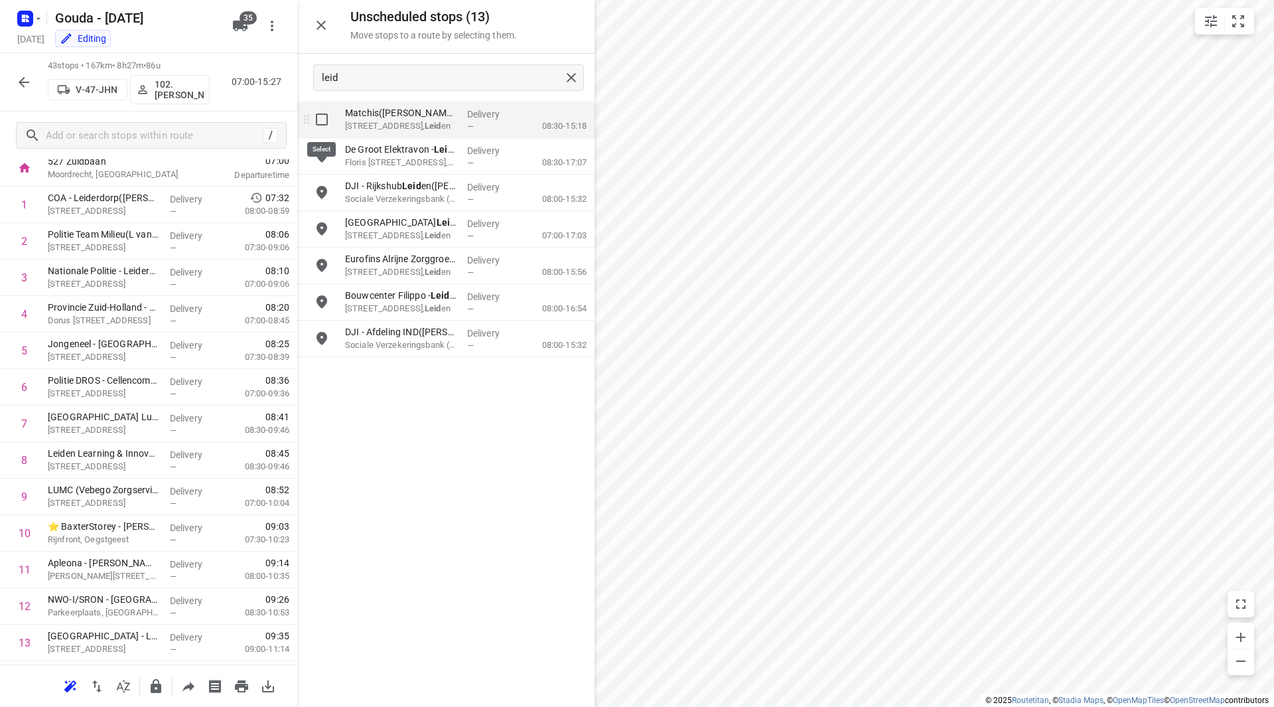
click at [332, 118] on input "grid" at bounding box center [322, 119] width 27 height 27
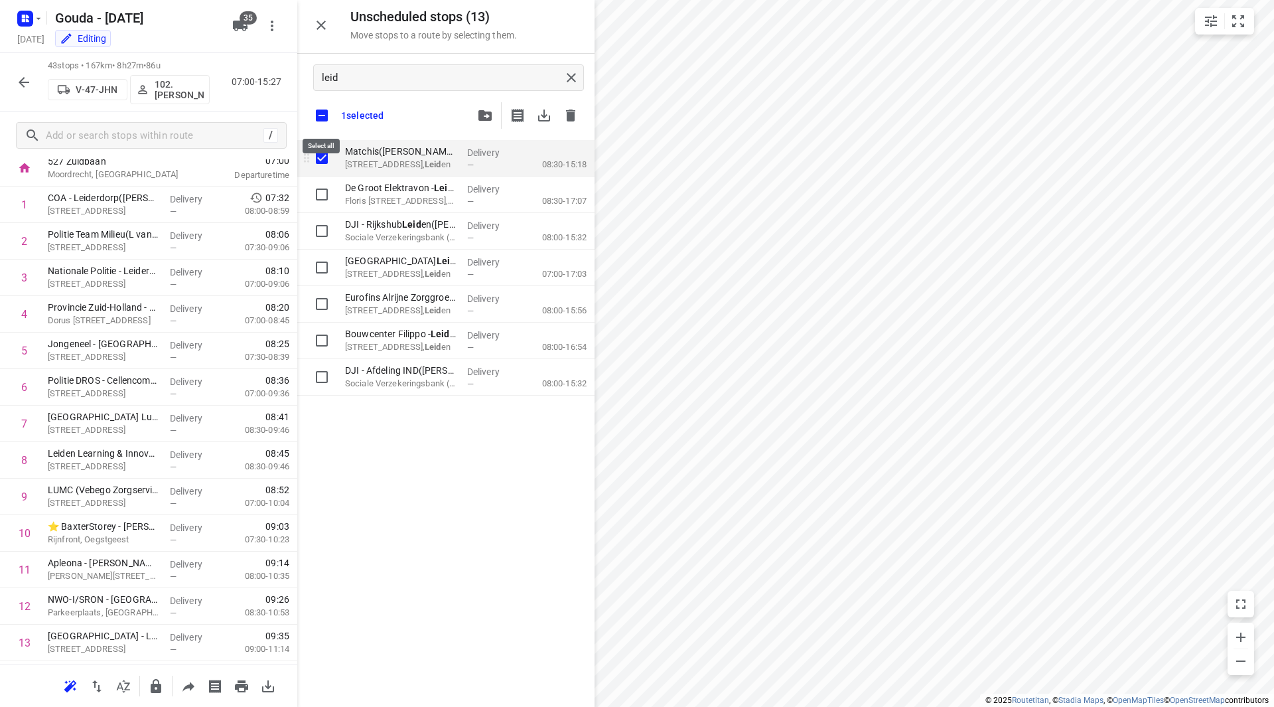
checkbox input "true"
click at [324, 111] on input "checkbox" at bounding box center [322, 116] width 28 height 28
checkbox input "false"
checkbox input "true"
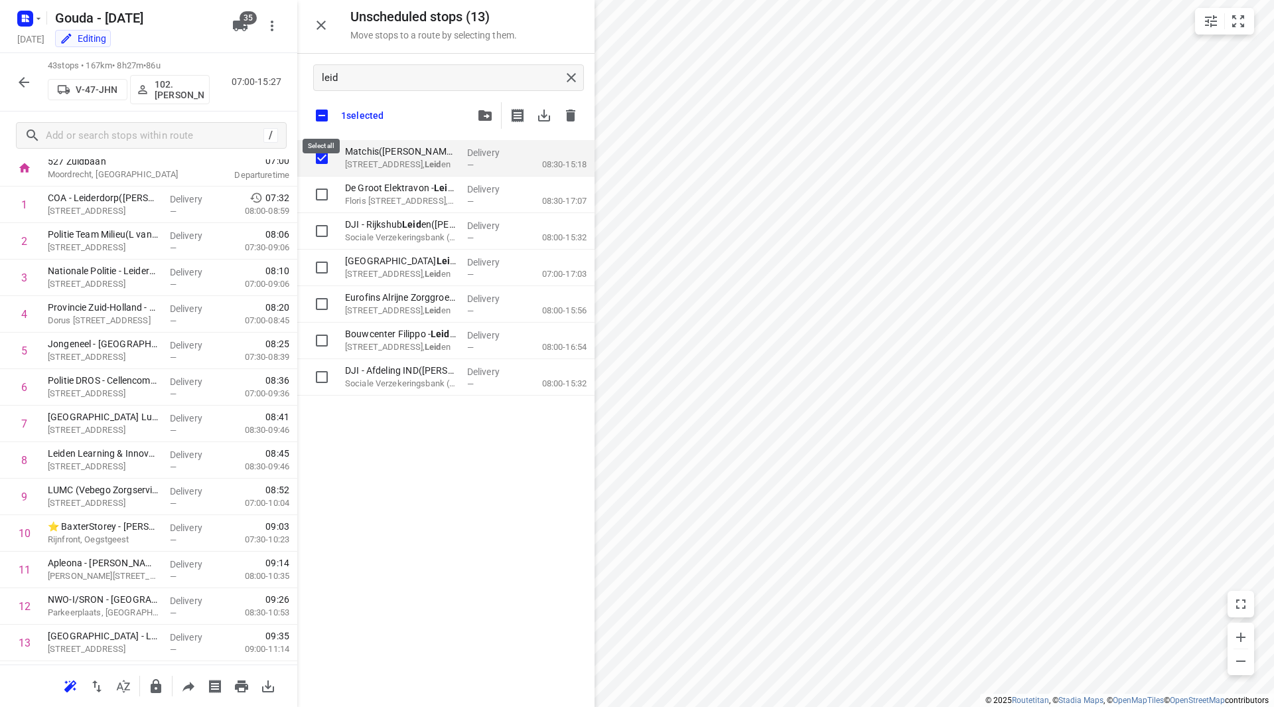
checkbox input "true"
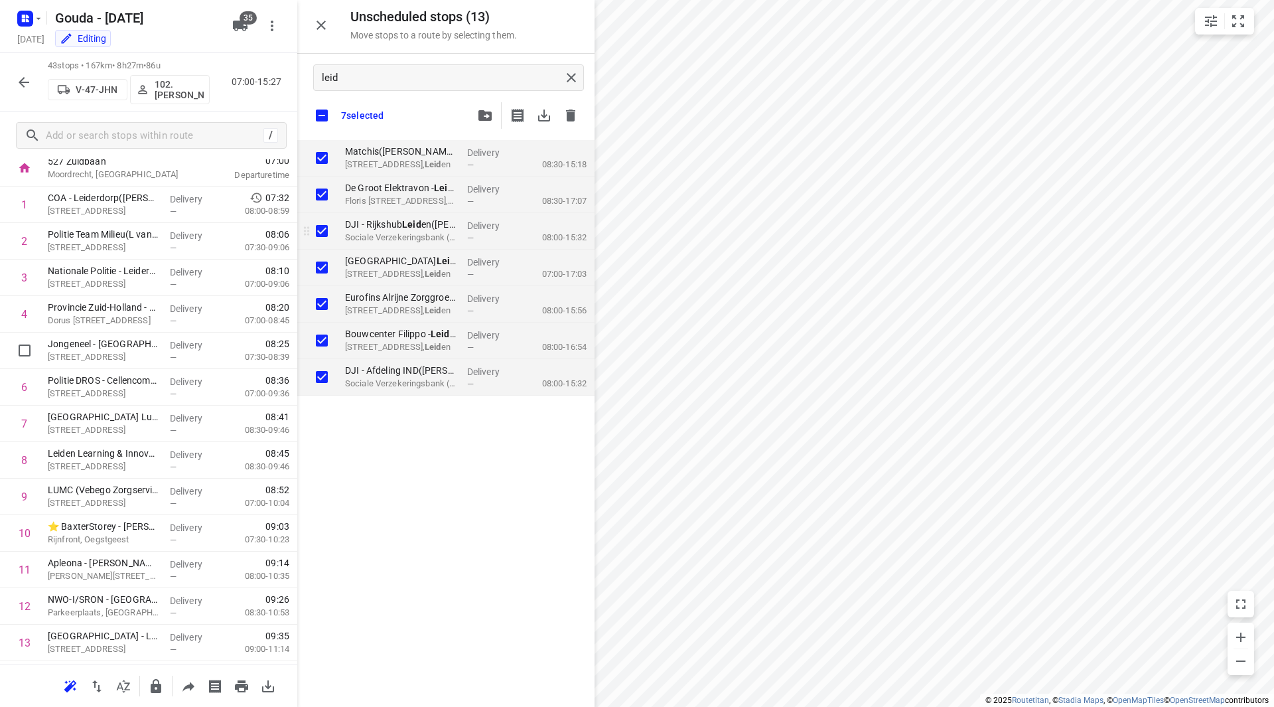
checkbox input "true"
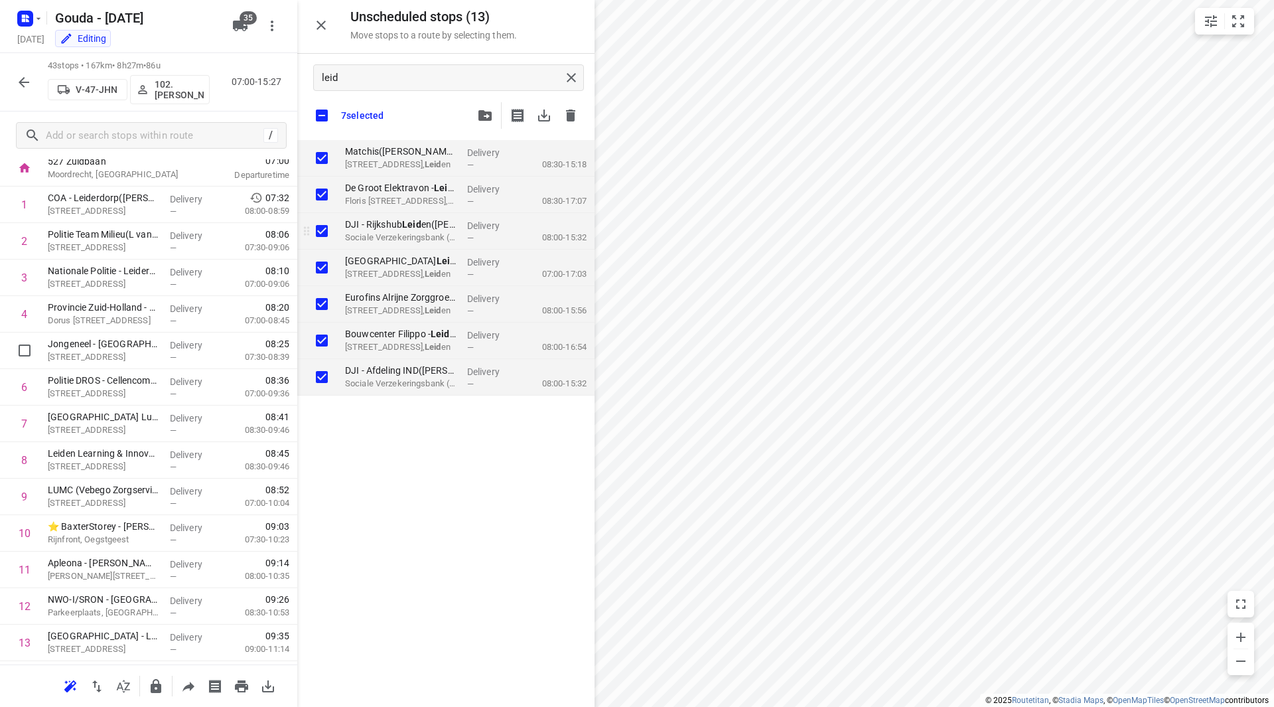
checkbox input "true"
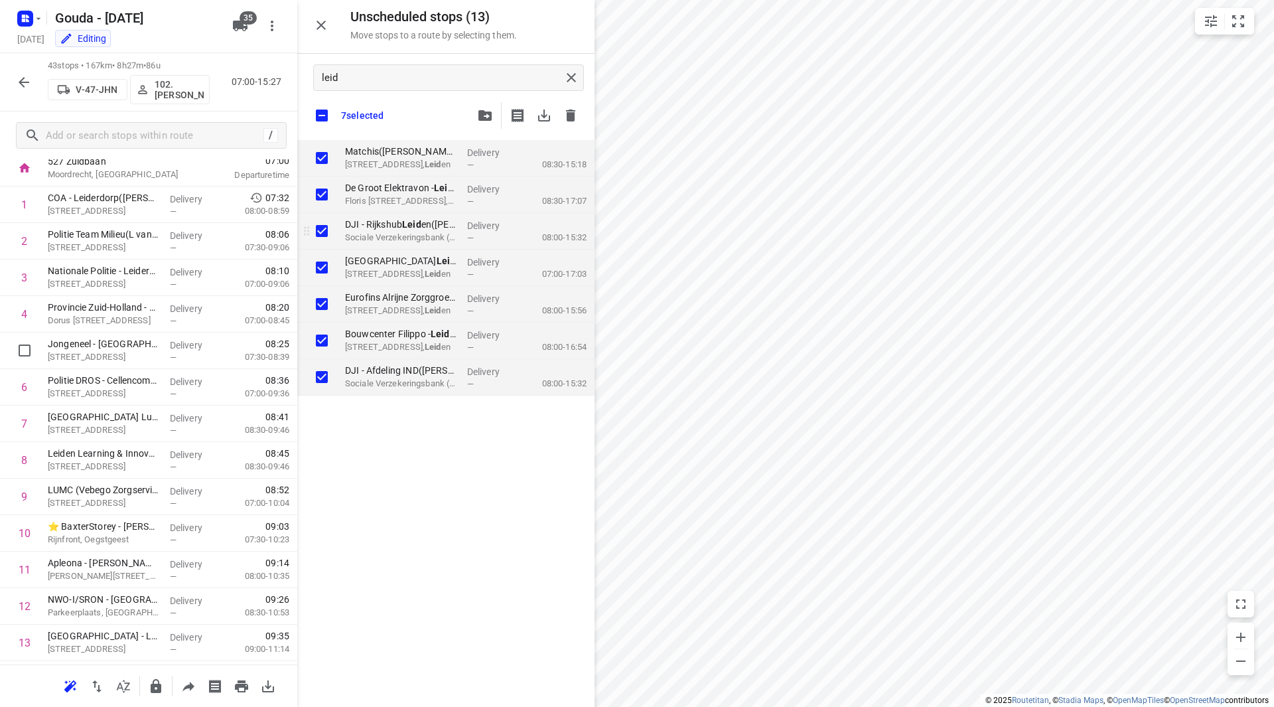
checkbox input "true"
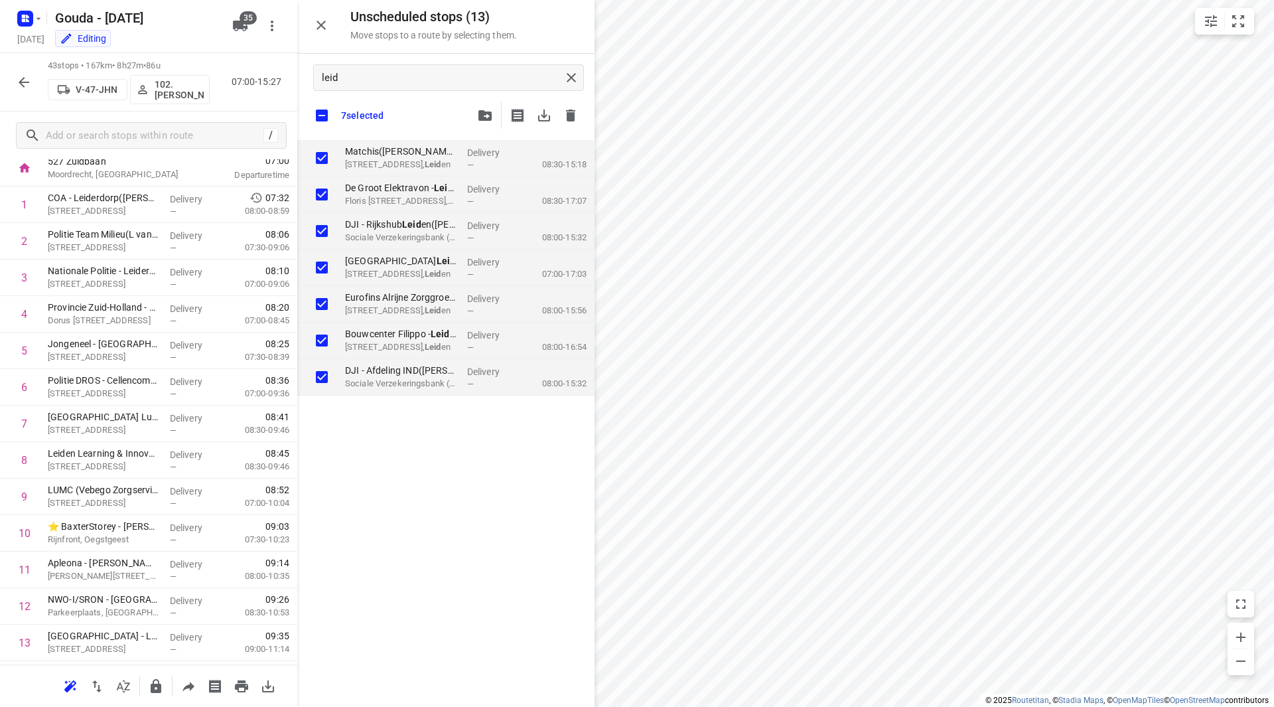
checkbox input "true"
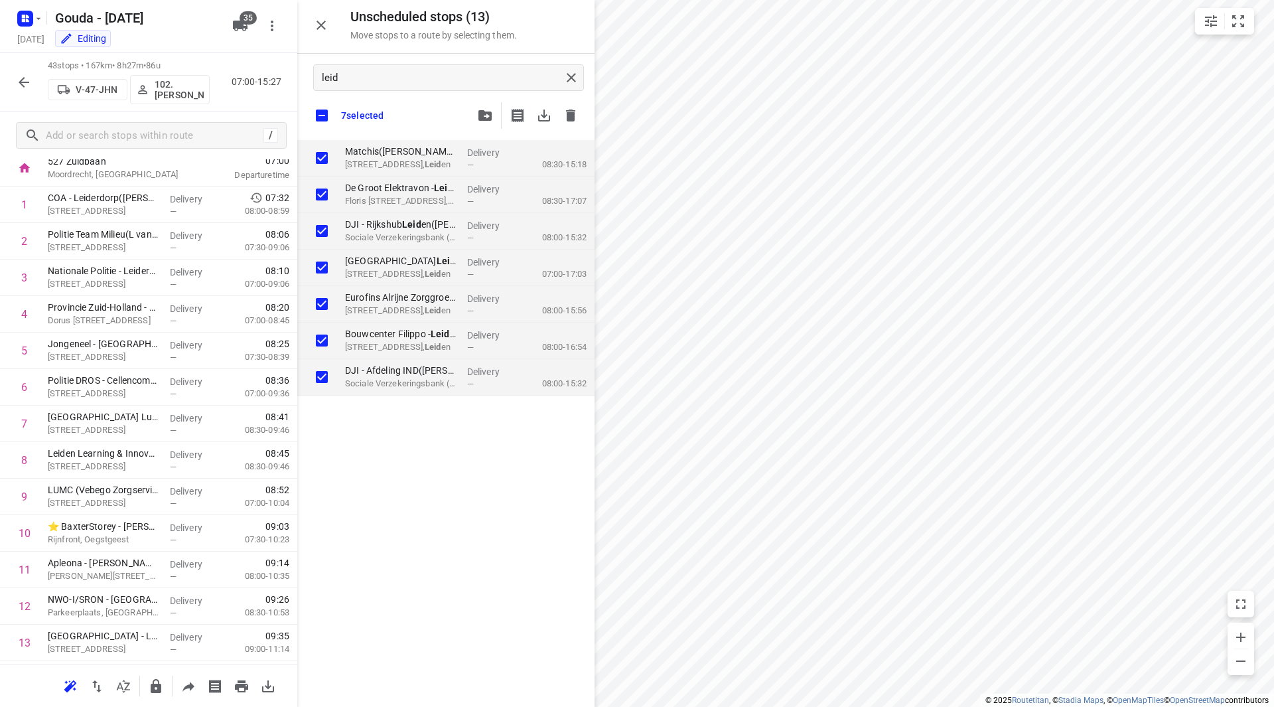
checkbox input "true"
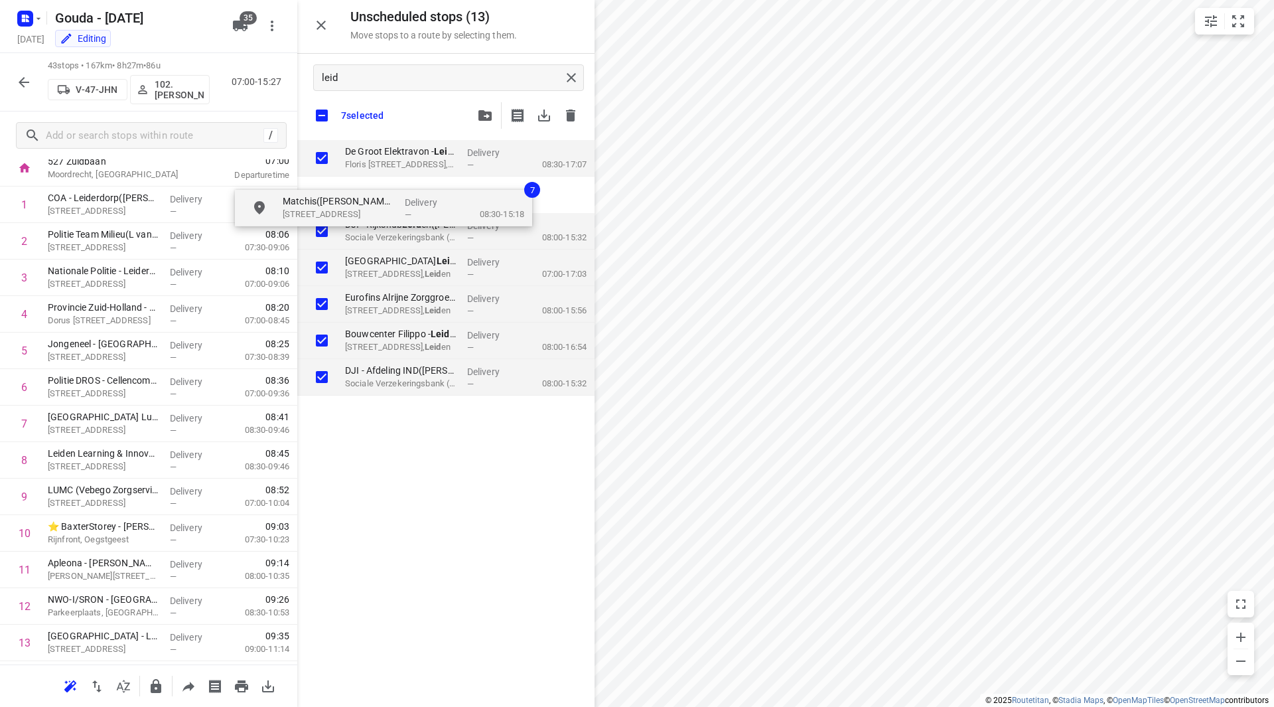
checkbox input "true"
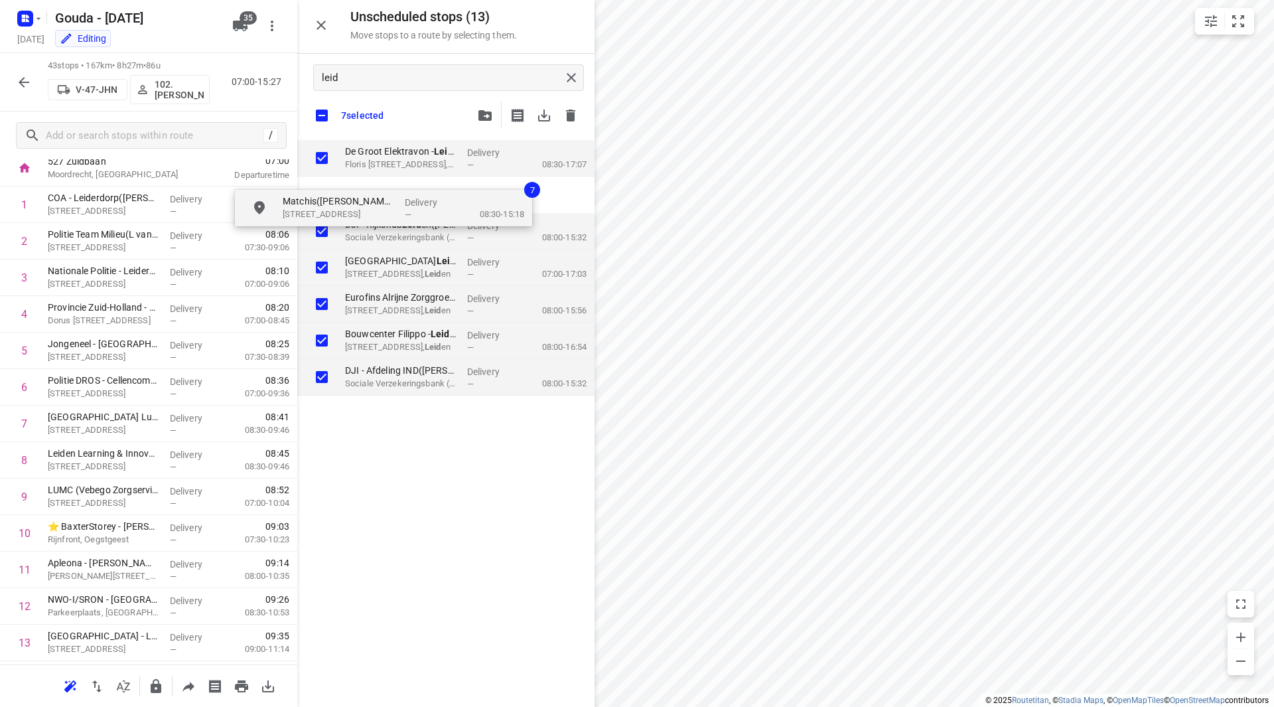
checkbox input "true"
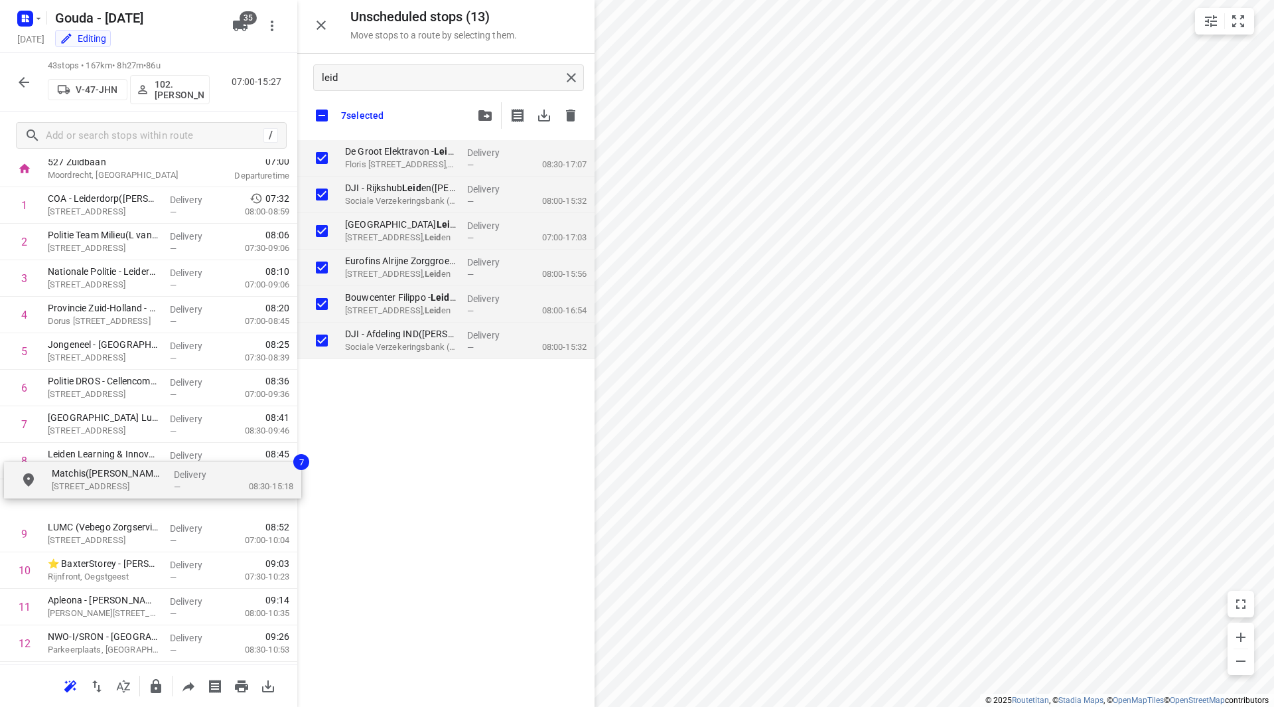
drag, startPoint x: 370, startPoint y: 155, endPoint x: 66, endPoint y: 500, distance: 459.9
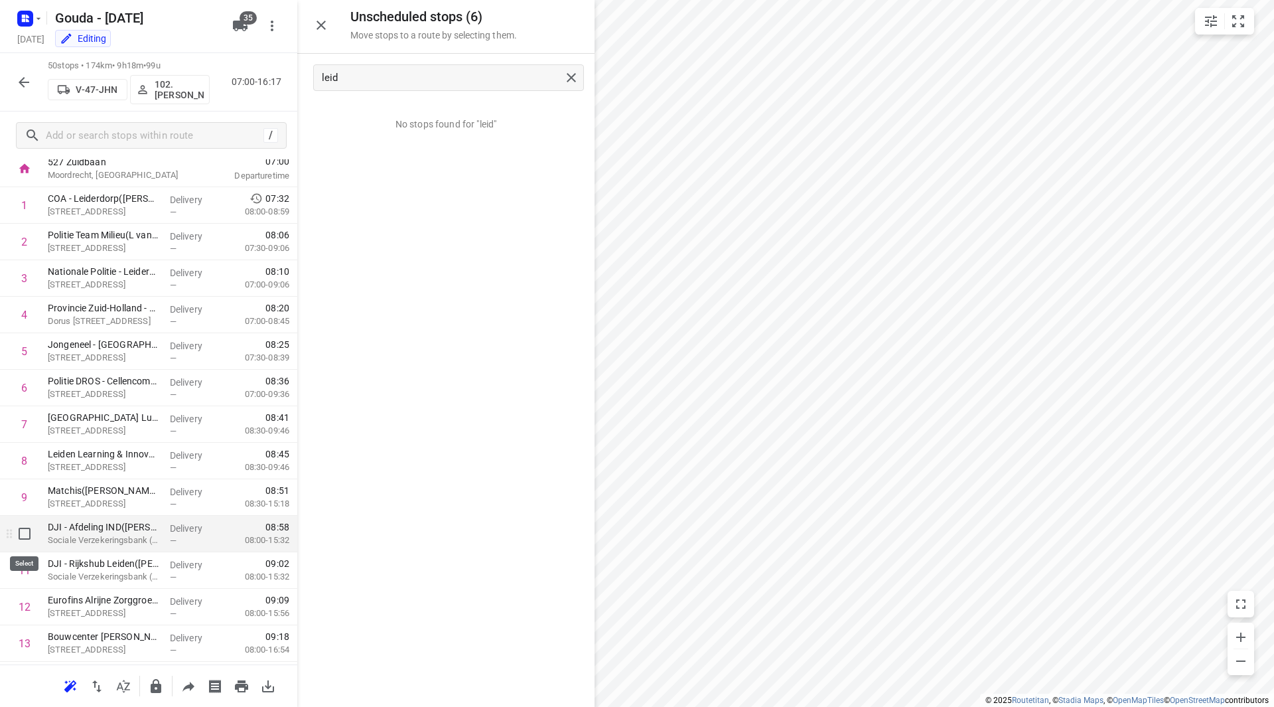
click at [20, 538] on input "checkbox" at bounding box center [24, 533] width 27 height 27
checkbox input "true"
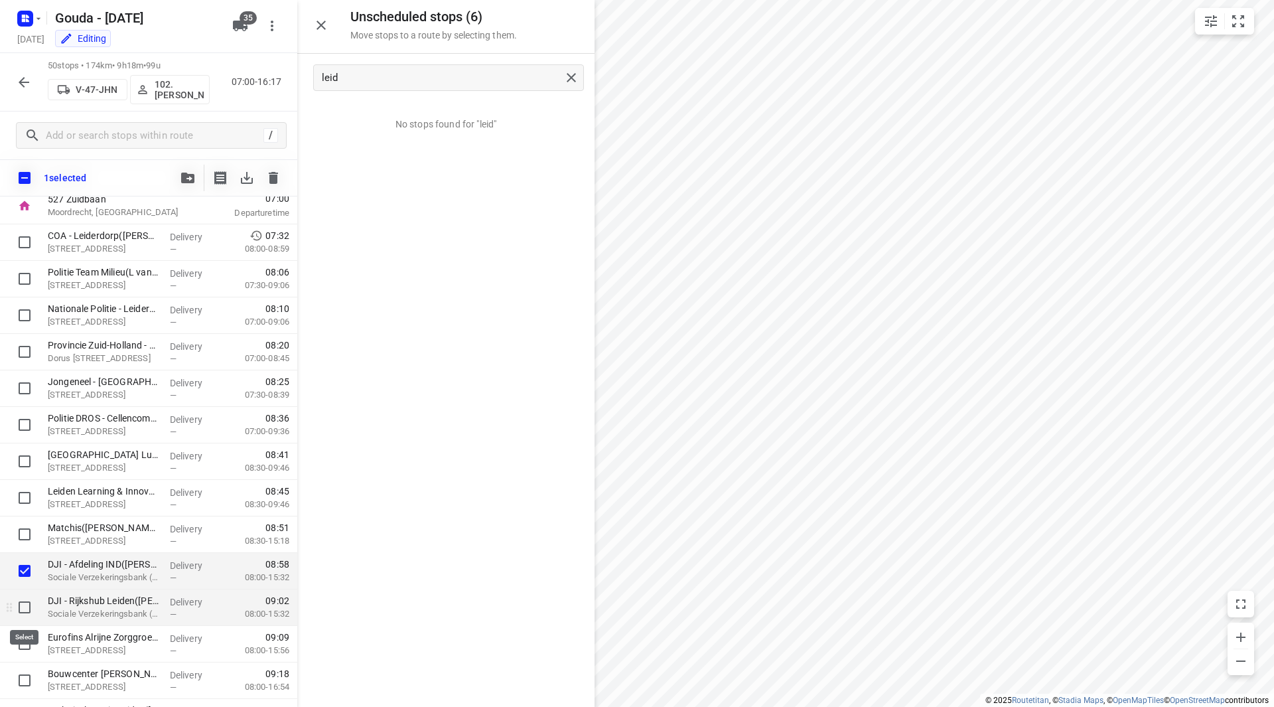
click at [25, 603] on input "checkbox" at bounding box center [24, 607] width 27 height 27
checkbox input "true"
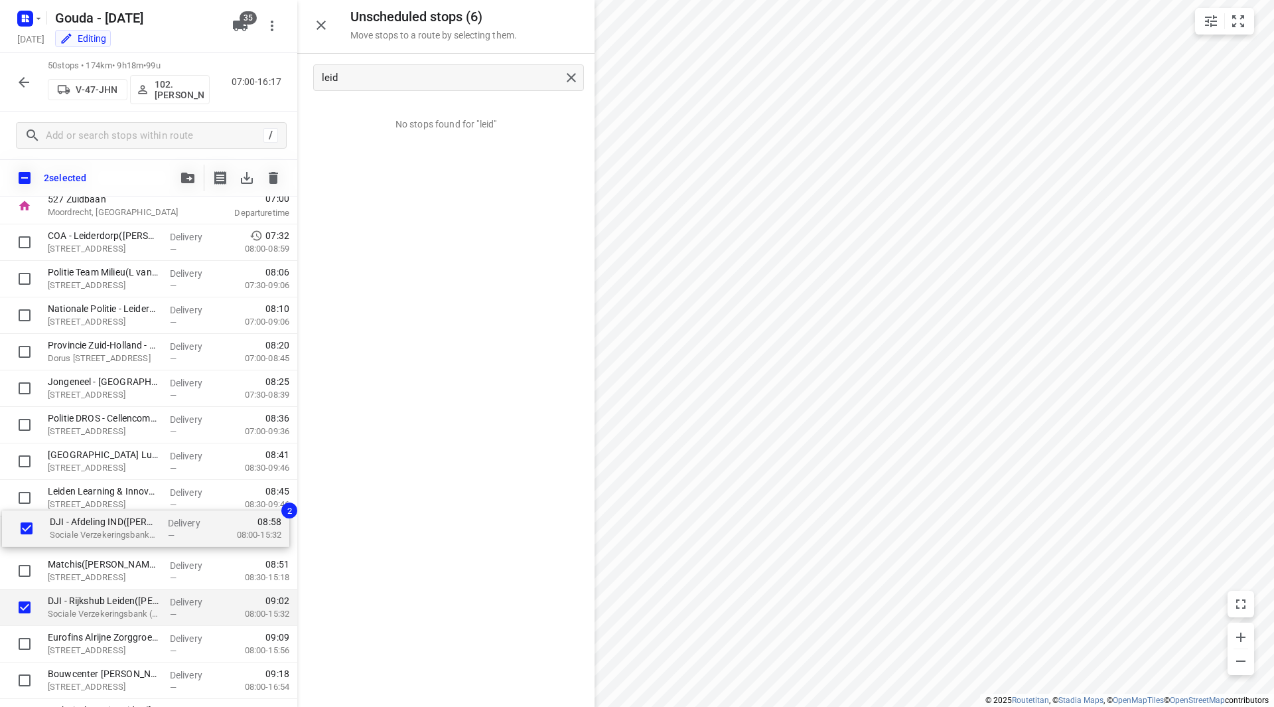
drag, startPoint x: 86, startPoint y: 574, endPoint x: 89, endPoint y: 528, distance: 45.9
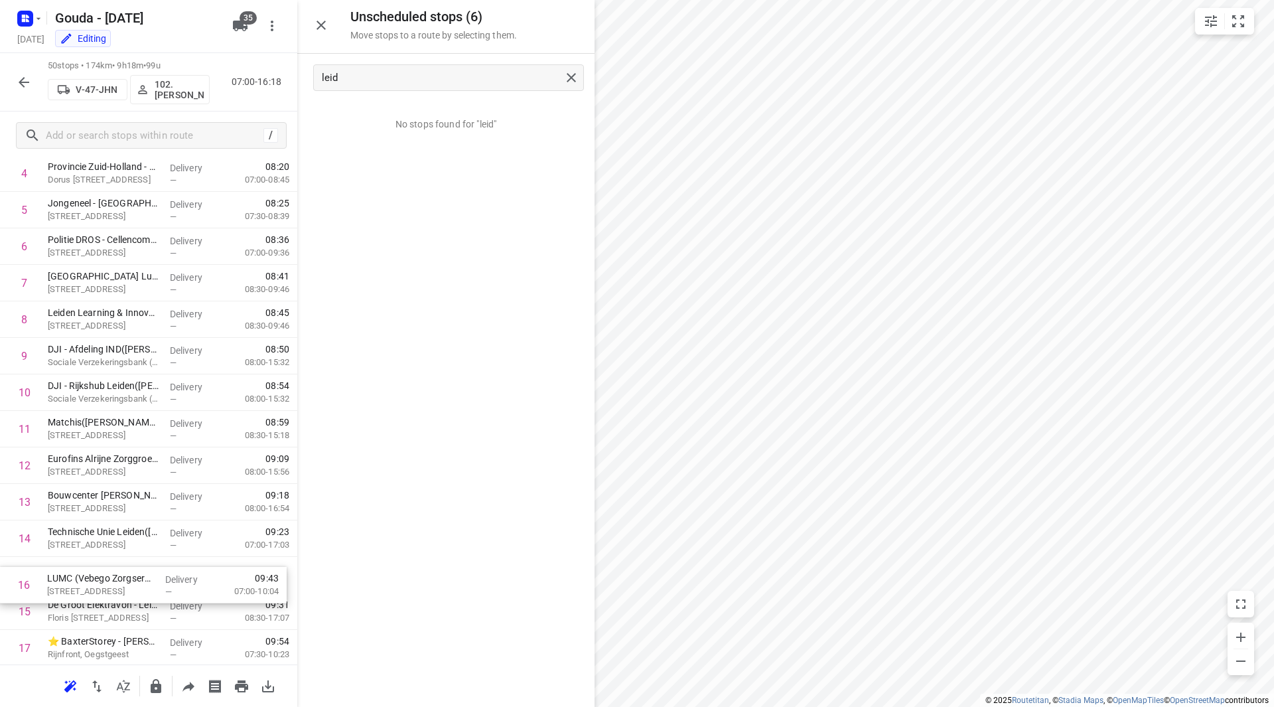
scroll to position [222, 0]
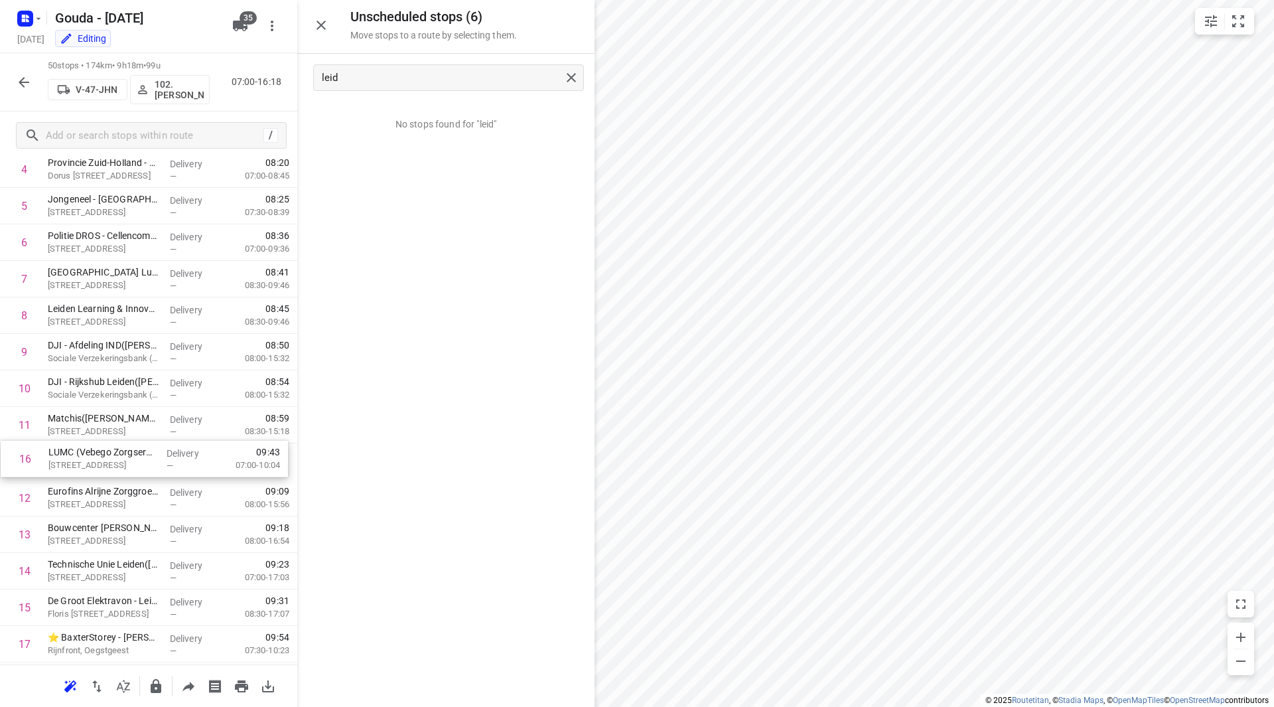
drag, startPoint x: 110, startPoint y: 626, endPoint x: 111, endPoint y: 459, distance: 167.2
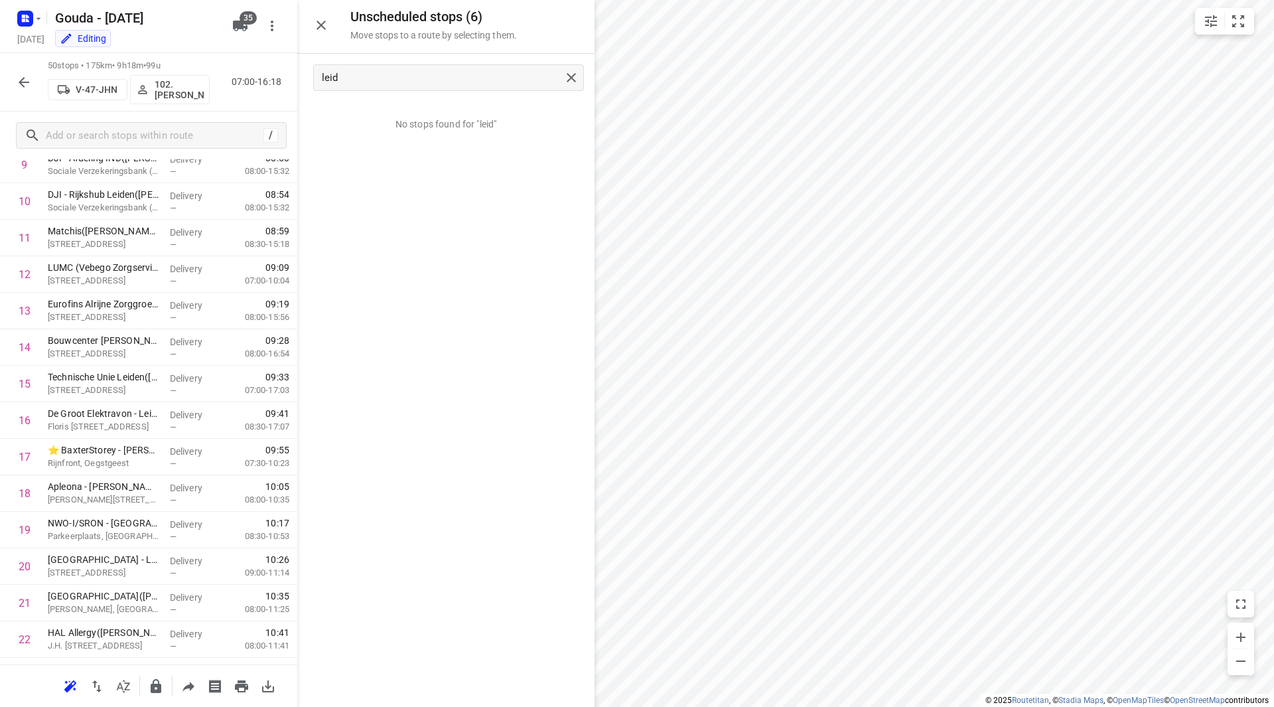
scroll to position [421, 0]
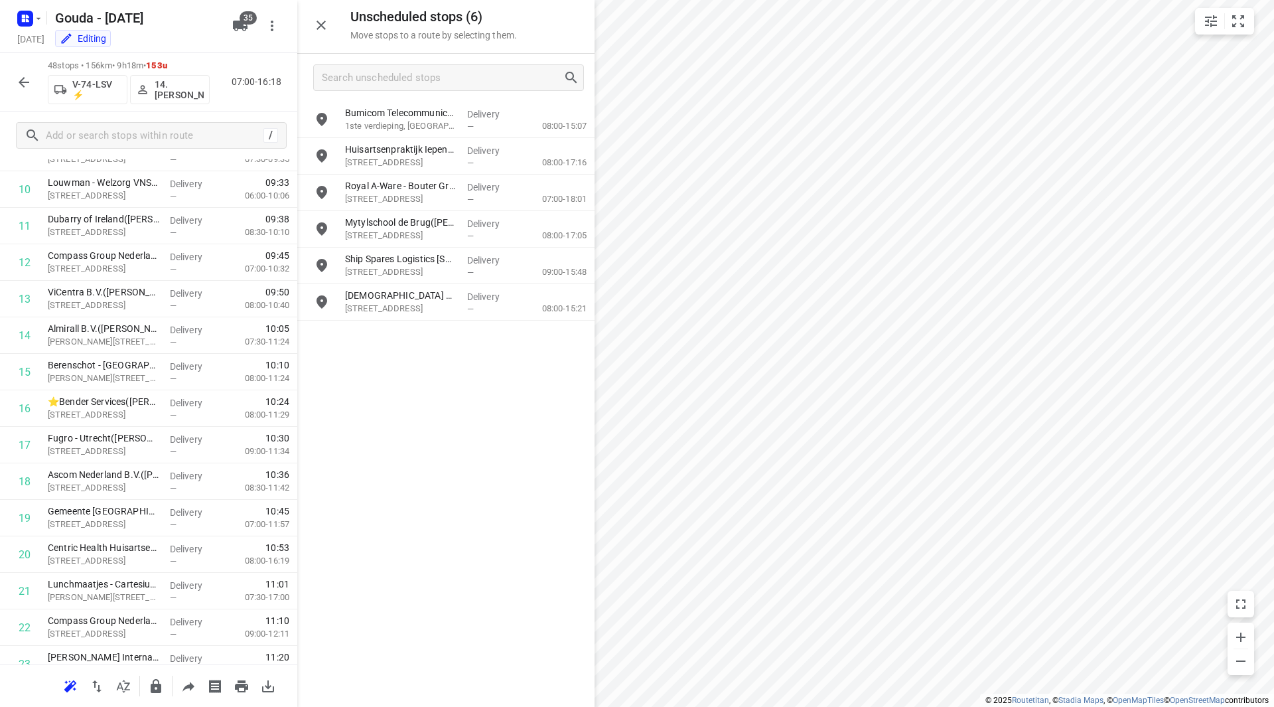
click at [21, 83] on icon "button" at bounding box center [24, 82] width 11 height 11
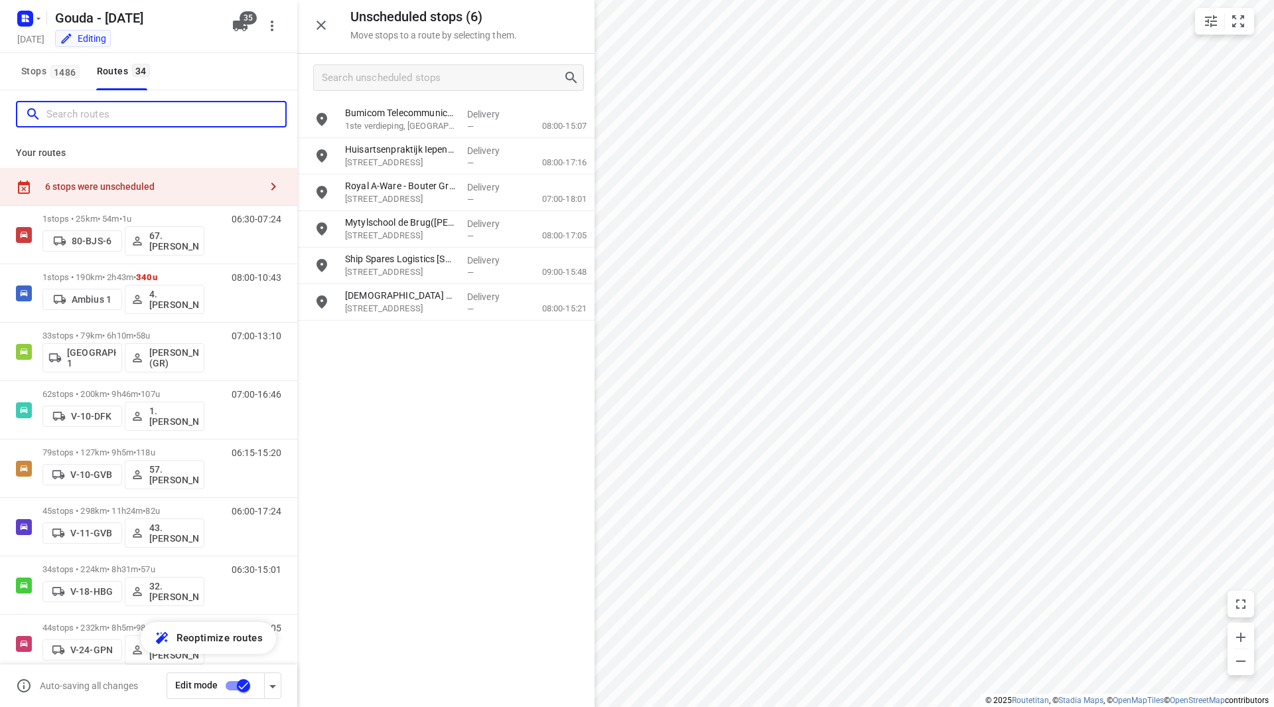
click at [113, 111] on input "Search routes" at bounding box center [165, 114] width 239 height 21
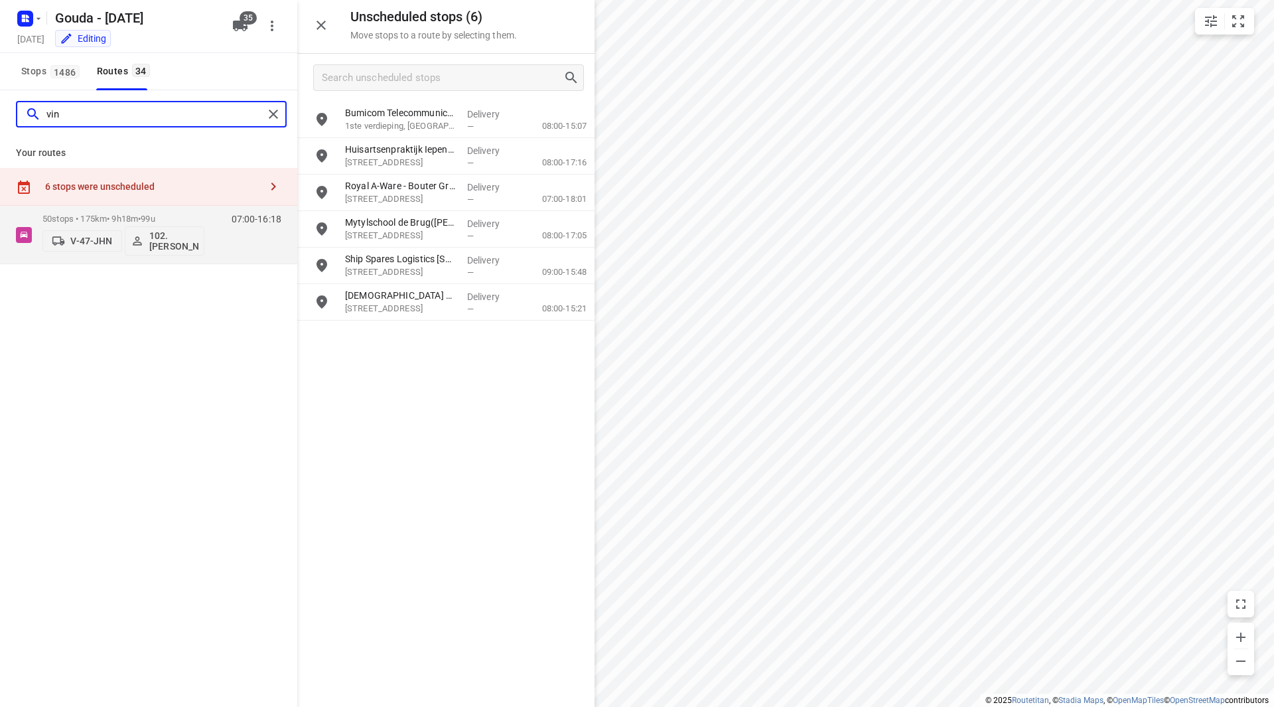
type input "vin"
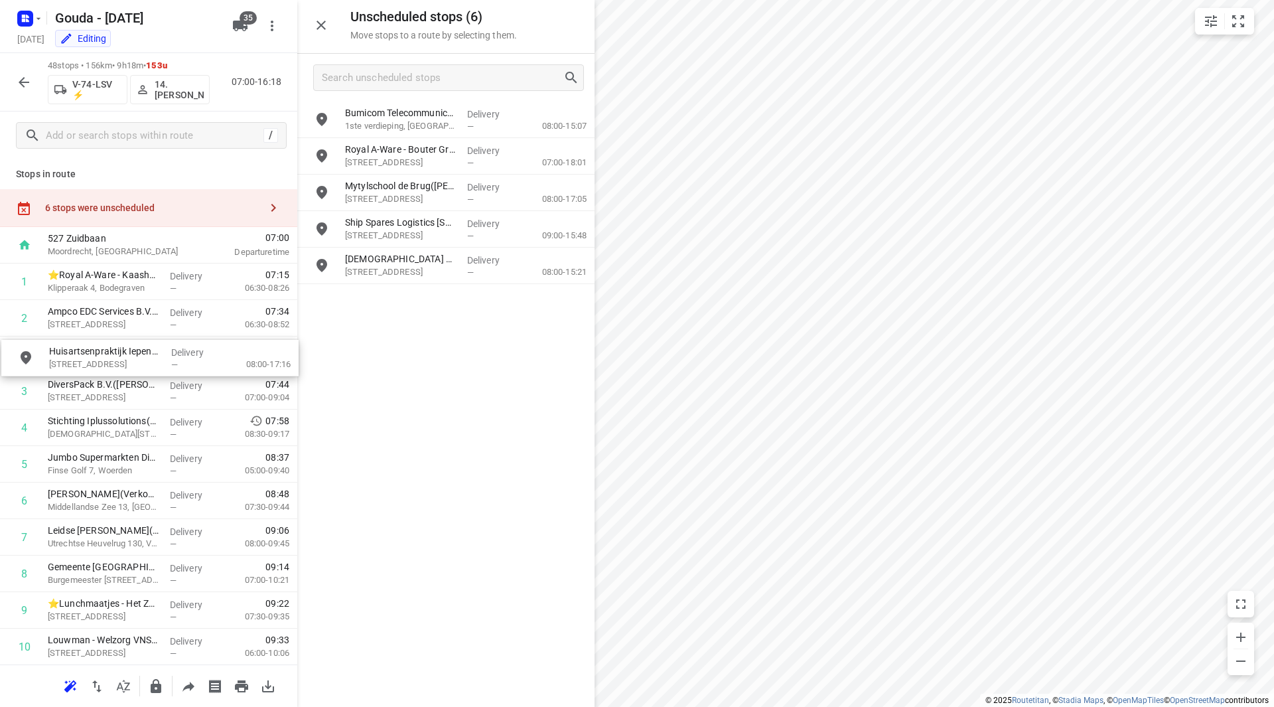
drag, startPoint x: 346, startPoint y: 172, endPoint x: 80, endPoint y: 361, distance: 326.5
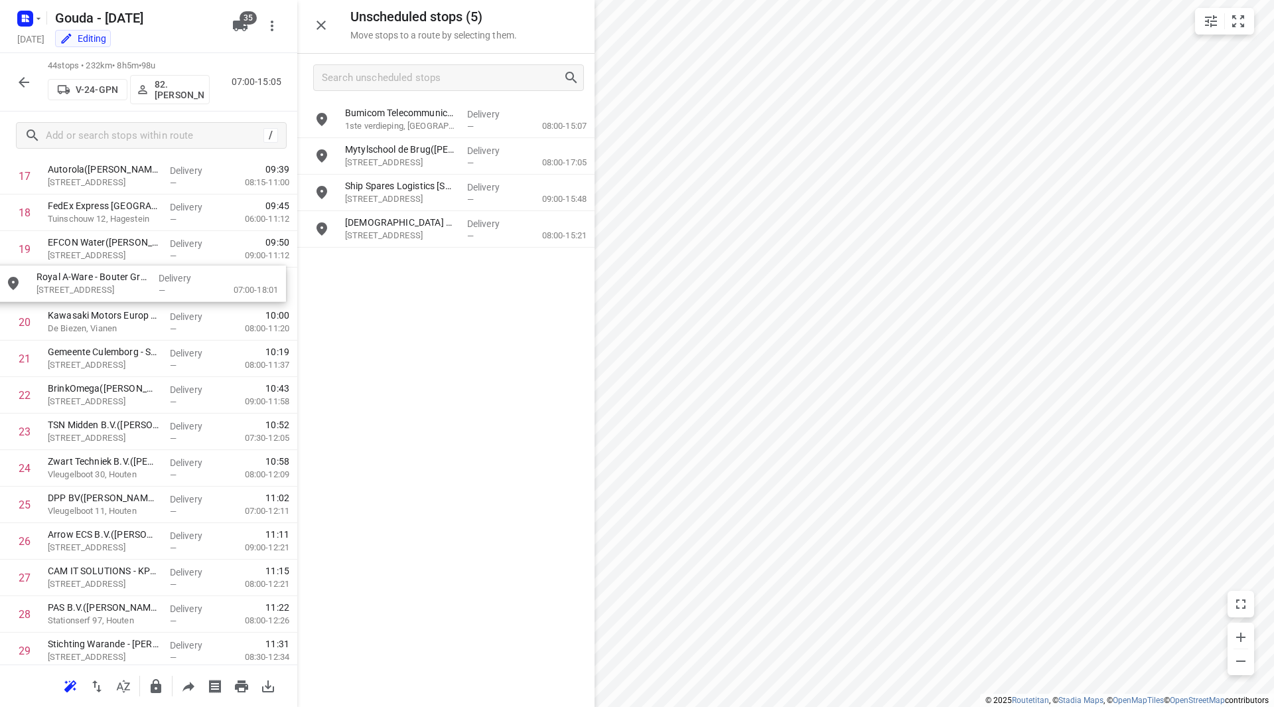
scroll to position [684, 0]
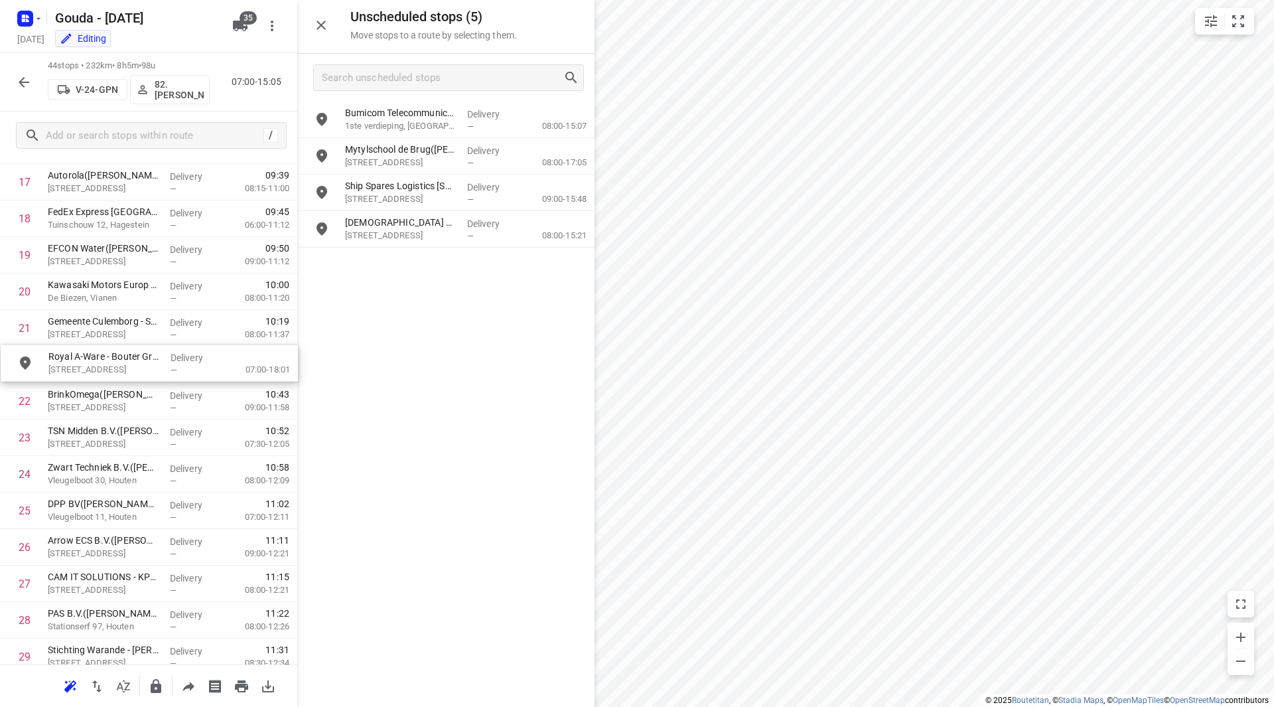
drag, startPoint x: 404, startPoint y: 153, endPoint x: 99, endPoint y: 368, distance: 373.4
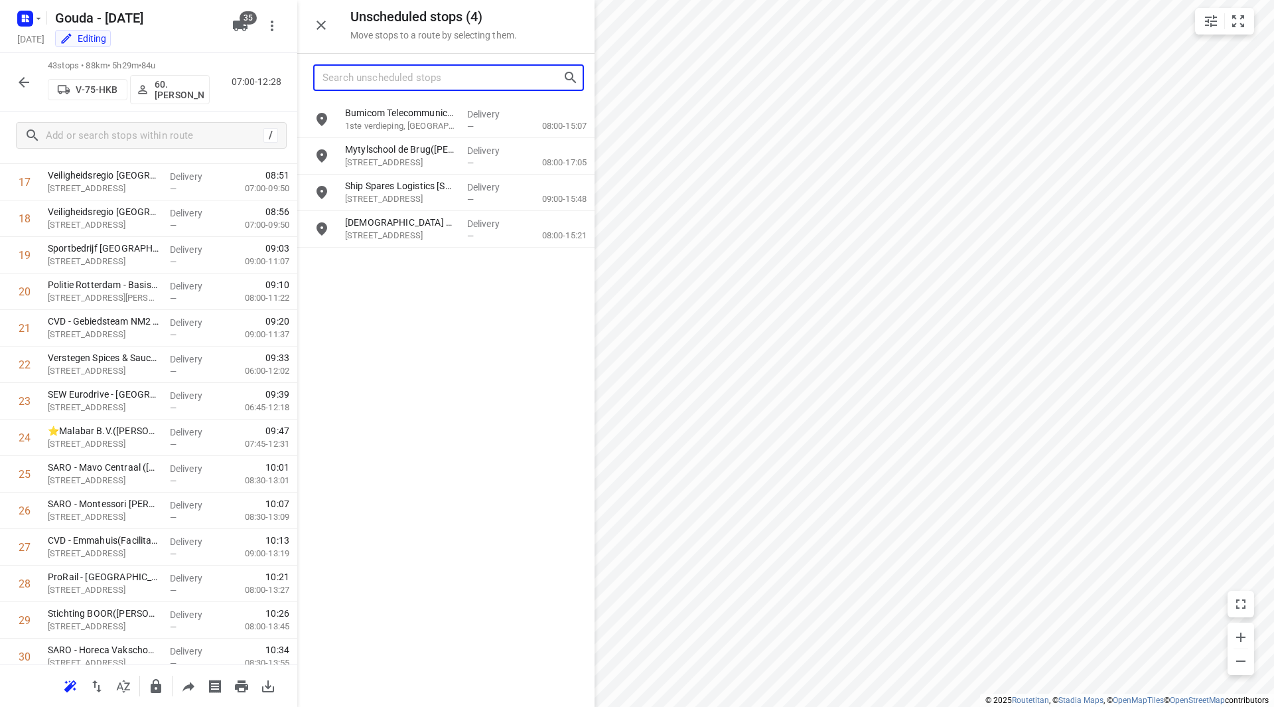
click at [369, 80] on input "Search unscheduled stops" at bounding box center [443, 78] width 240 height 21
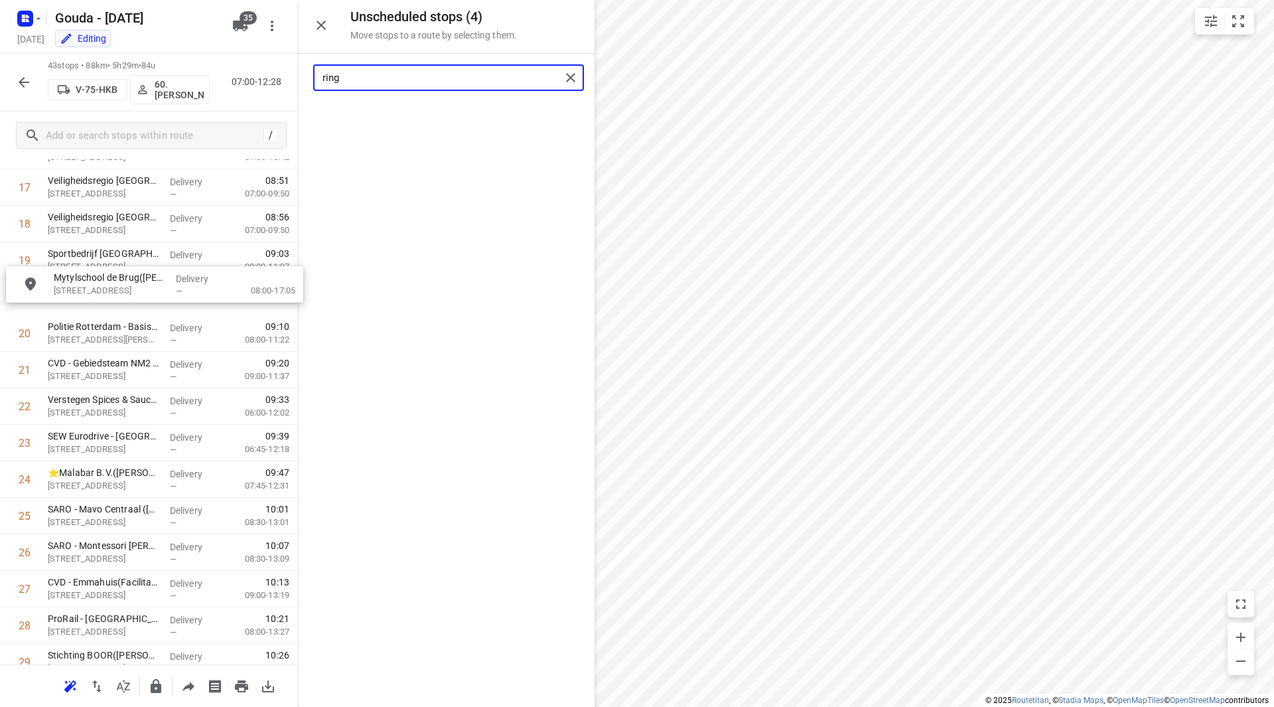
scroll to position [678, 0]
drag, startPoint x: 392, startPoint y: 121, endPoint x: 107, endPoint y: 299, distance: 335.9
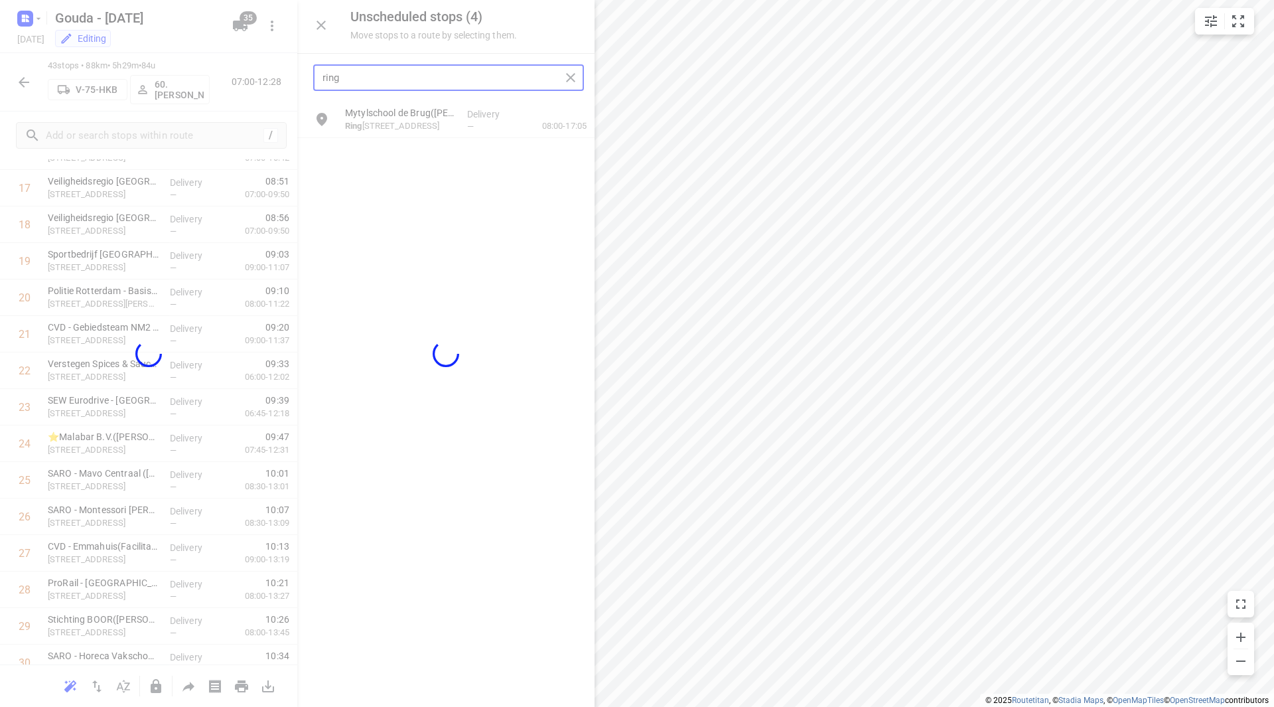
type input "ring"
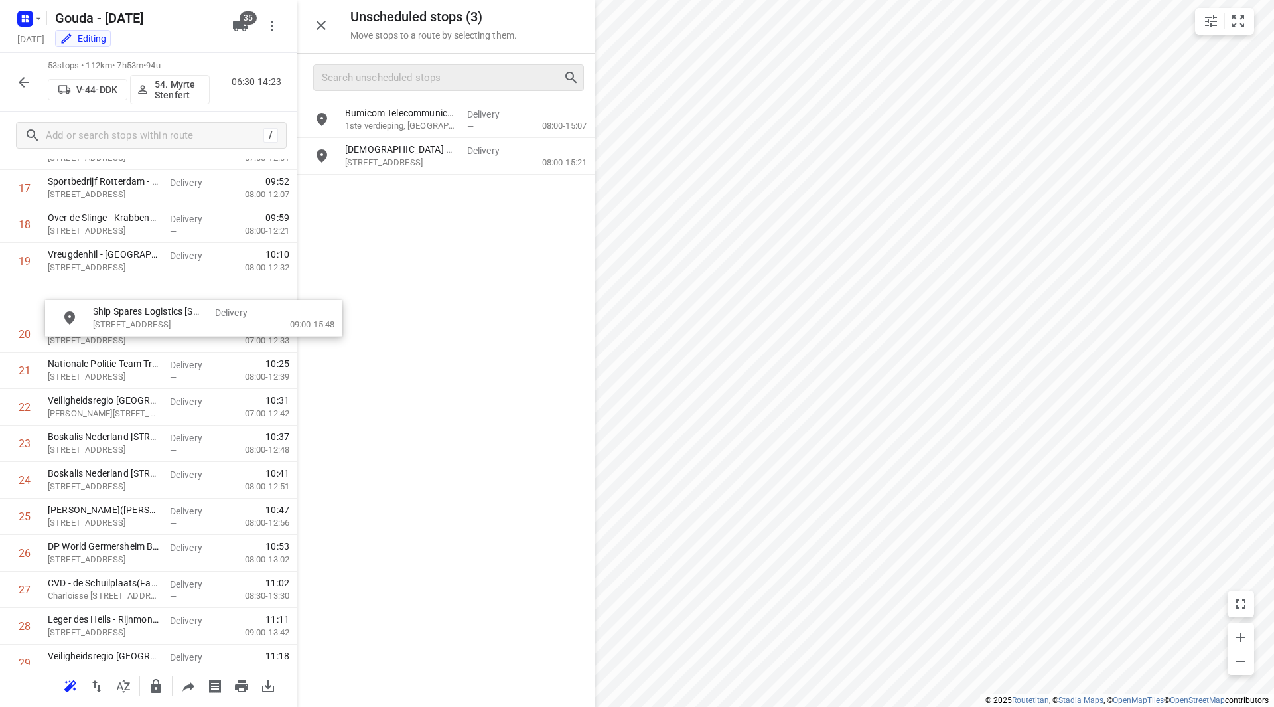
scroll to position [660, 0]
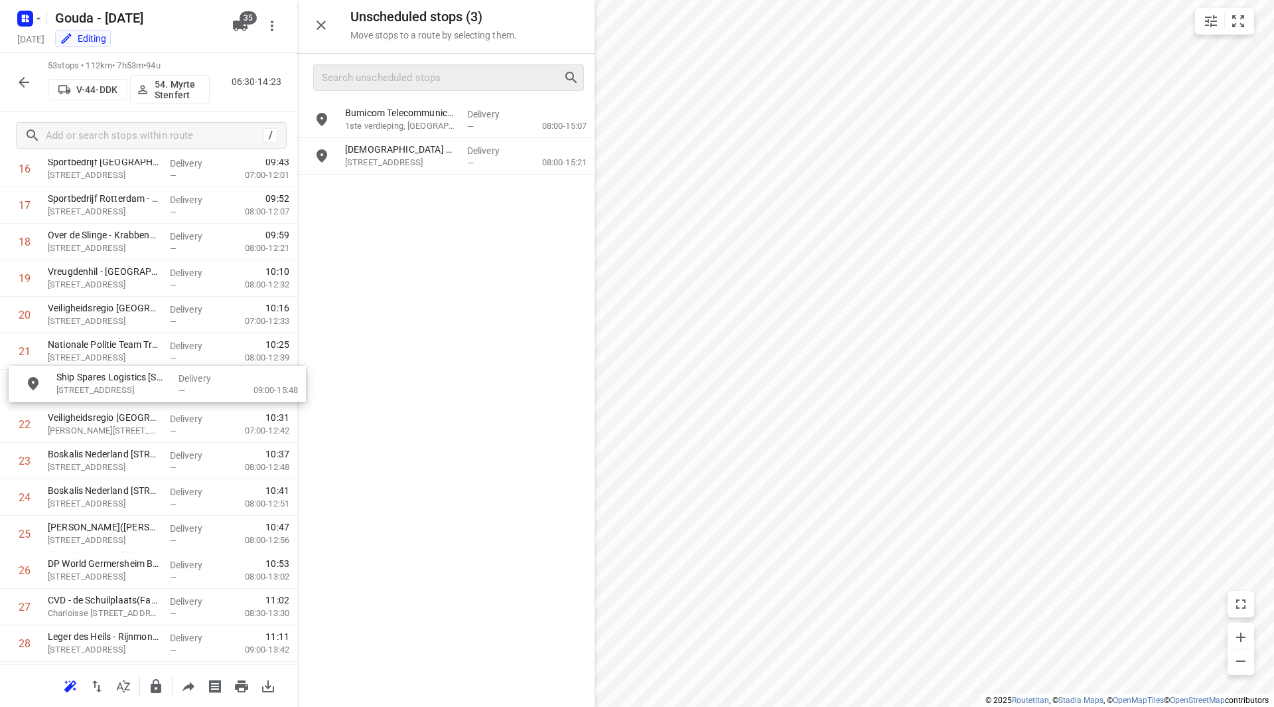
drag, startPoint x: 424, startPoint y: 155, endPoint x: 132, endPoint y: 384, distance: 370.7
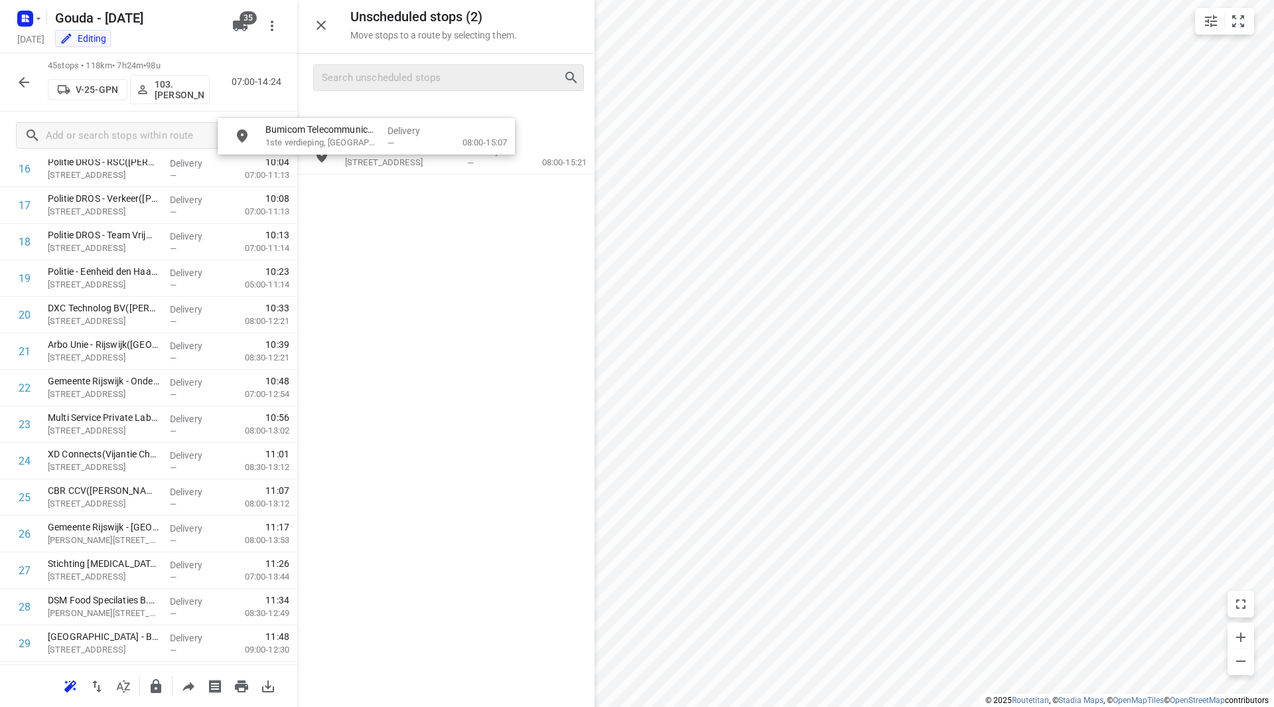
scroll to position [621, 0]
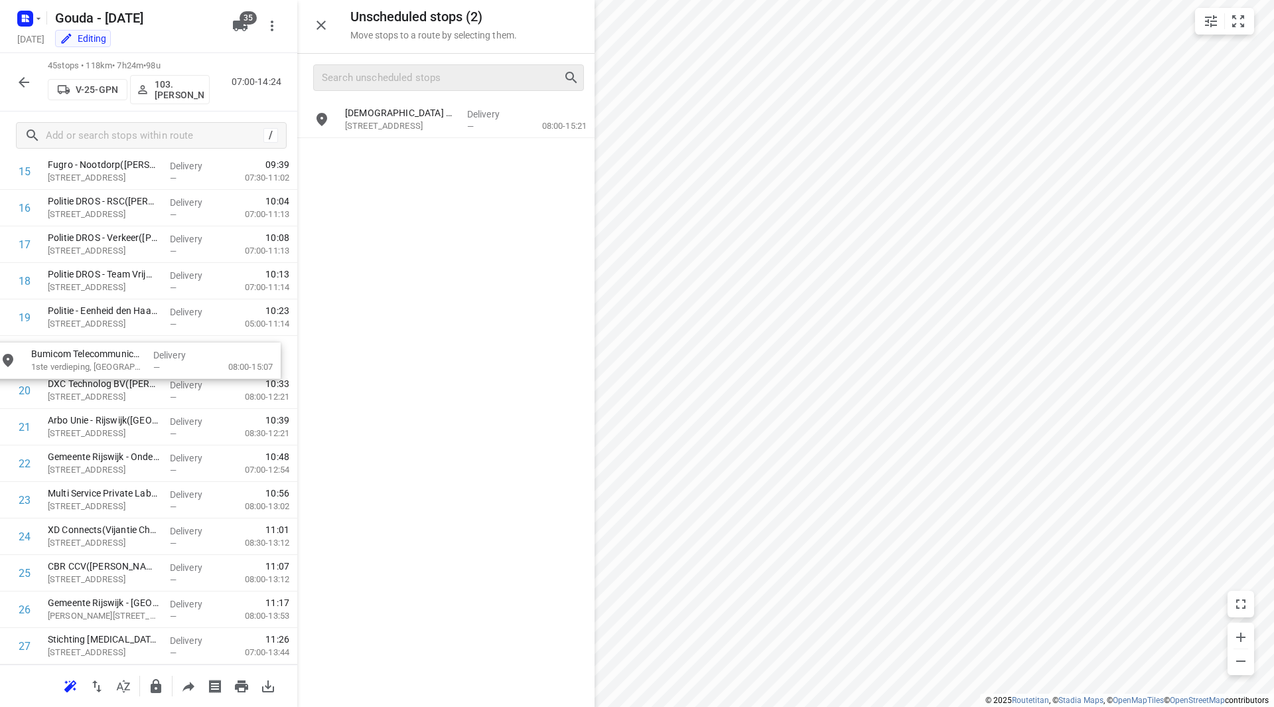
drag, startPoint x: 379, startPoint y: 122, endPoint x: 87, endPoint y: 344, distance: 367.0
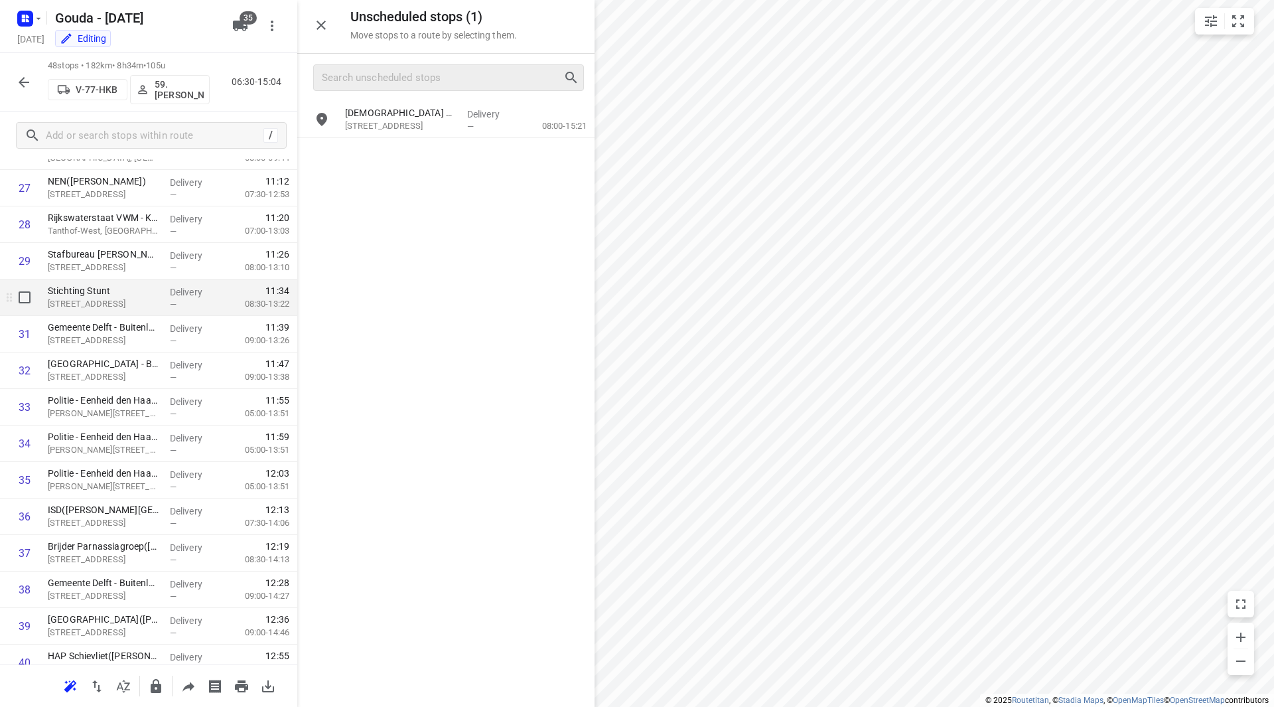
scroll to position [1019, 0]
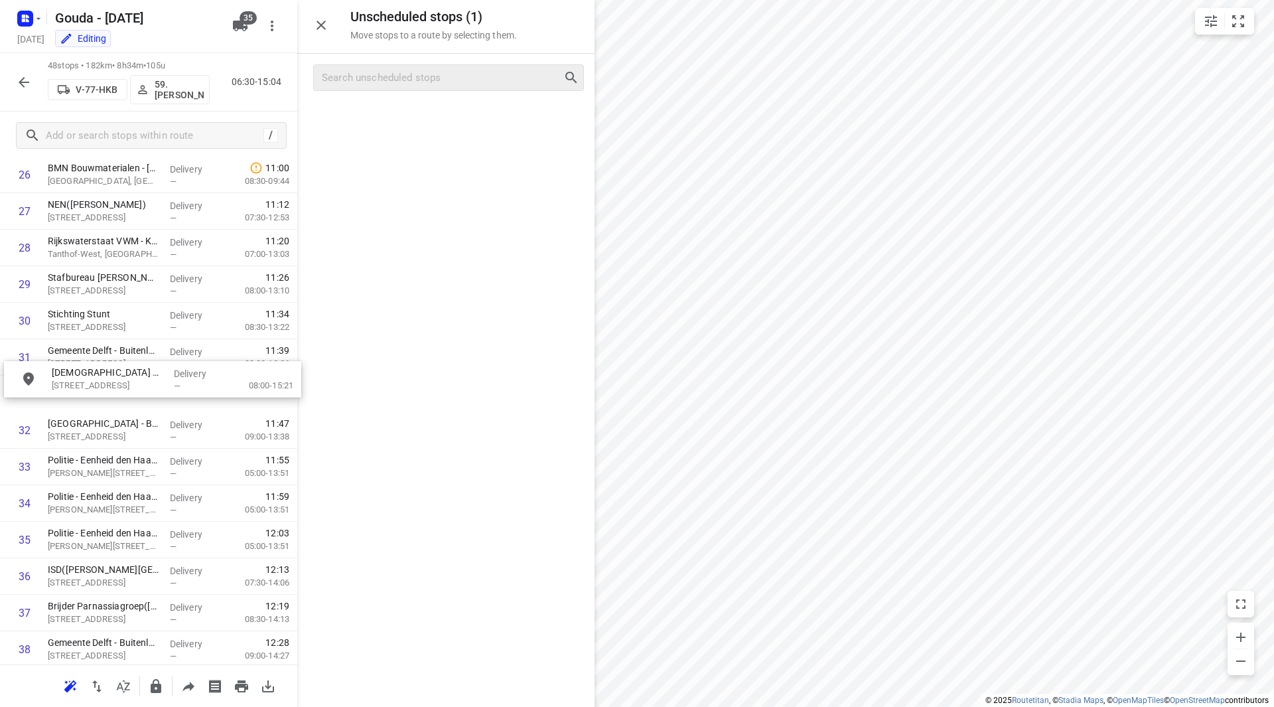
drag, startPoint x: 412, startPoint y: 127, endPoint x: 113, endPoint y: 405, distance: 408.0
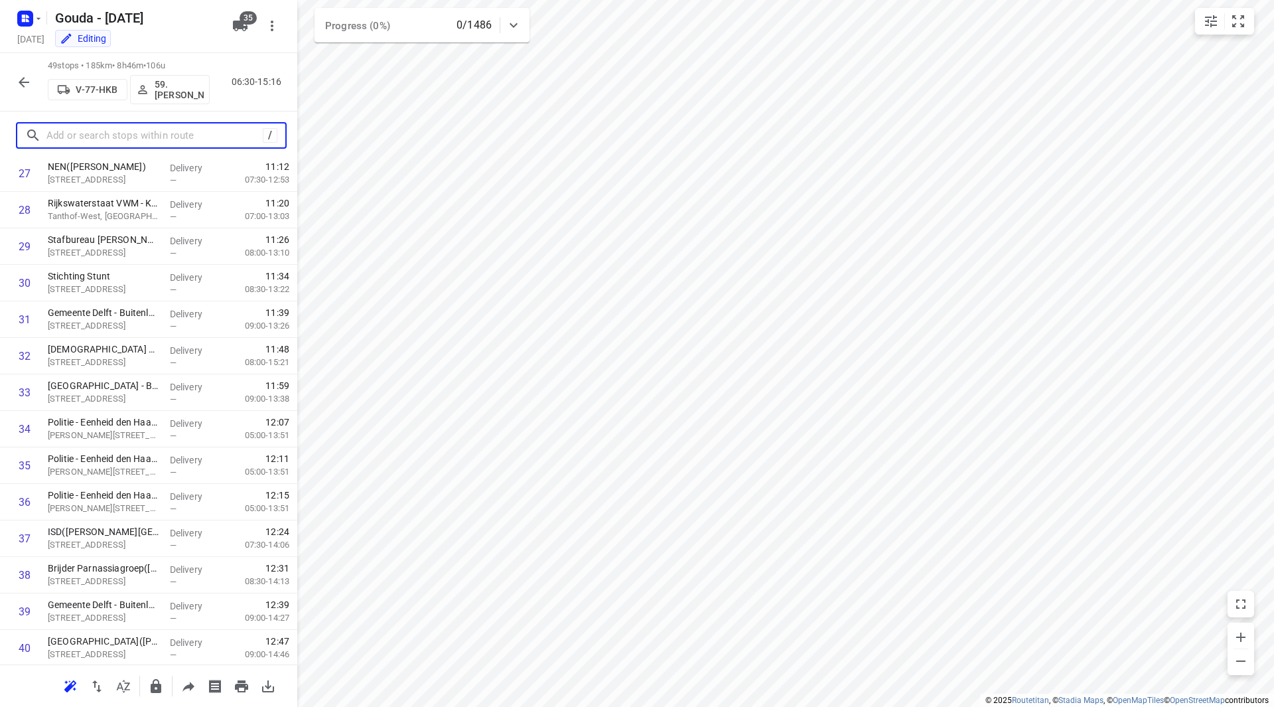
click at [138, 141] on input "text" at bounding box center [154, 135] width 216 height 21
click at [28, 85] on icon "button" at bounding box center [24, 82] width 16 height 16
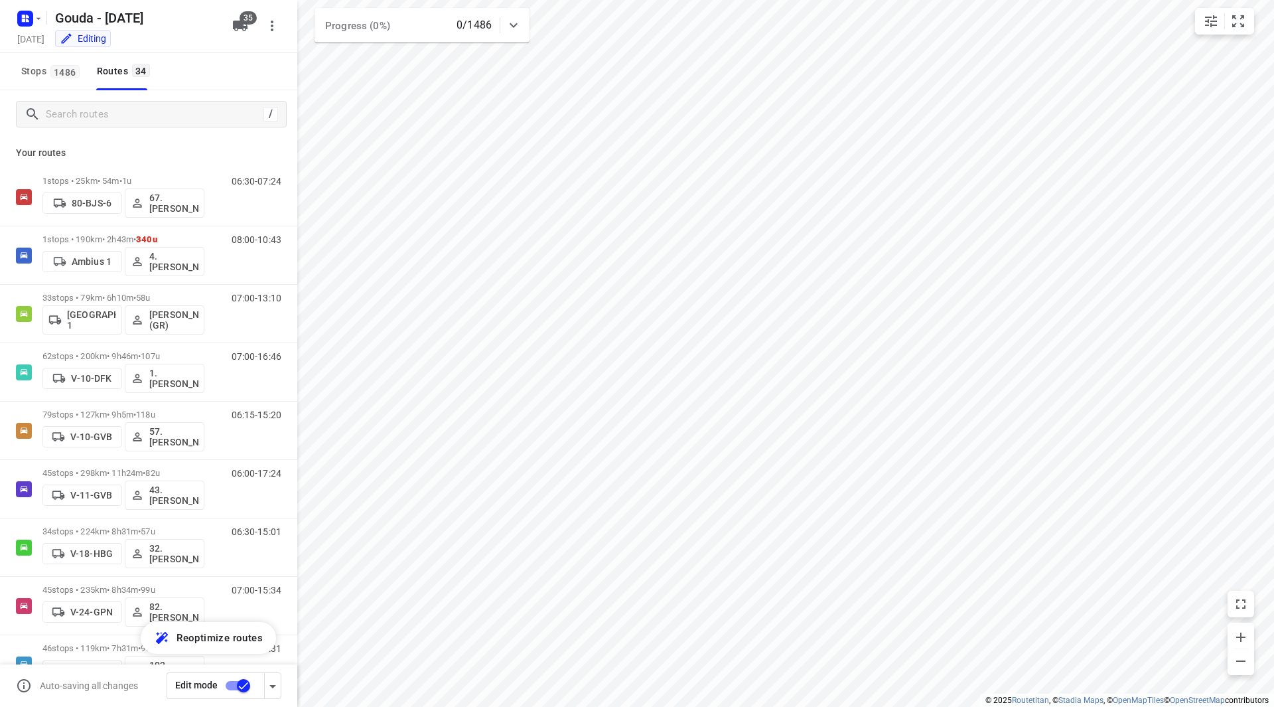
click at [236, 683] on input "checkbox" at bounding box center [244, 685] width 76 height 25
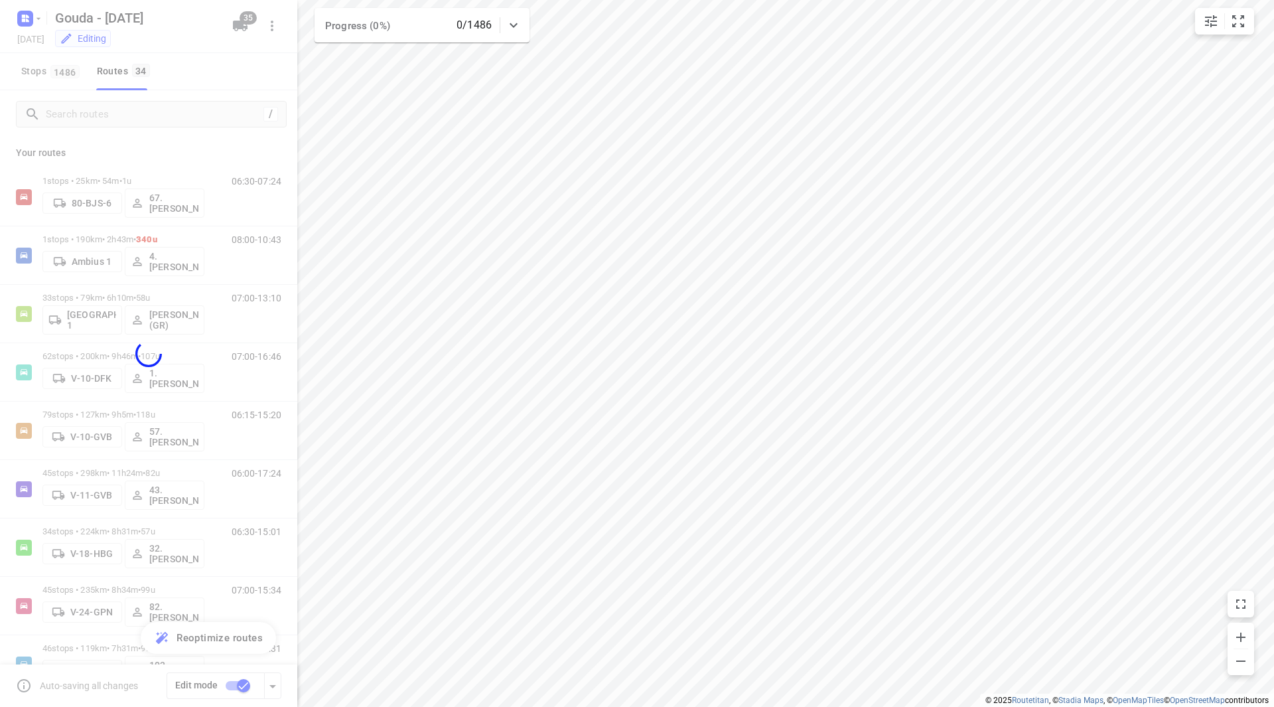
checkbox input "false"
